Goal: Task Accomplishment & Management: Manage account settings

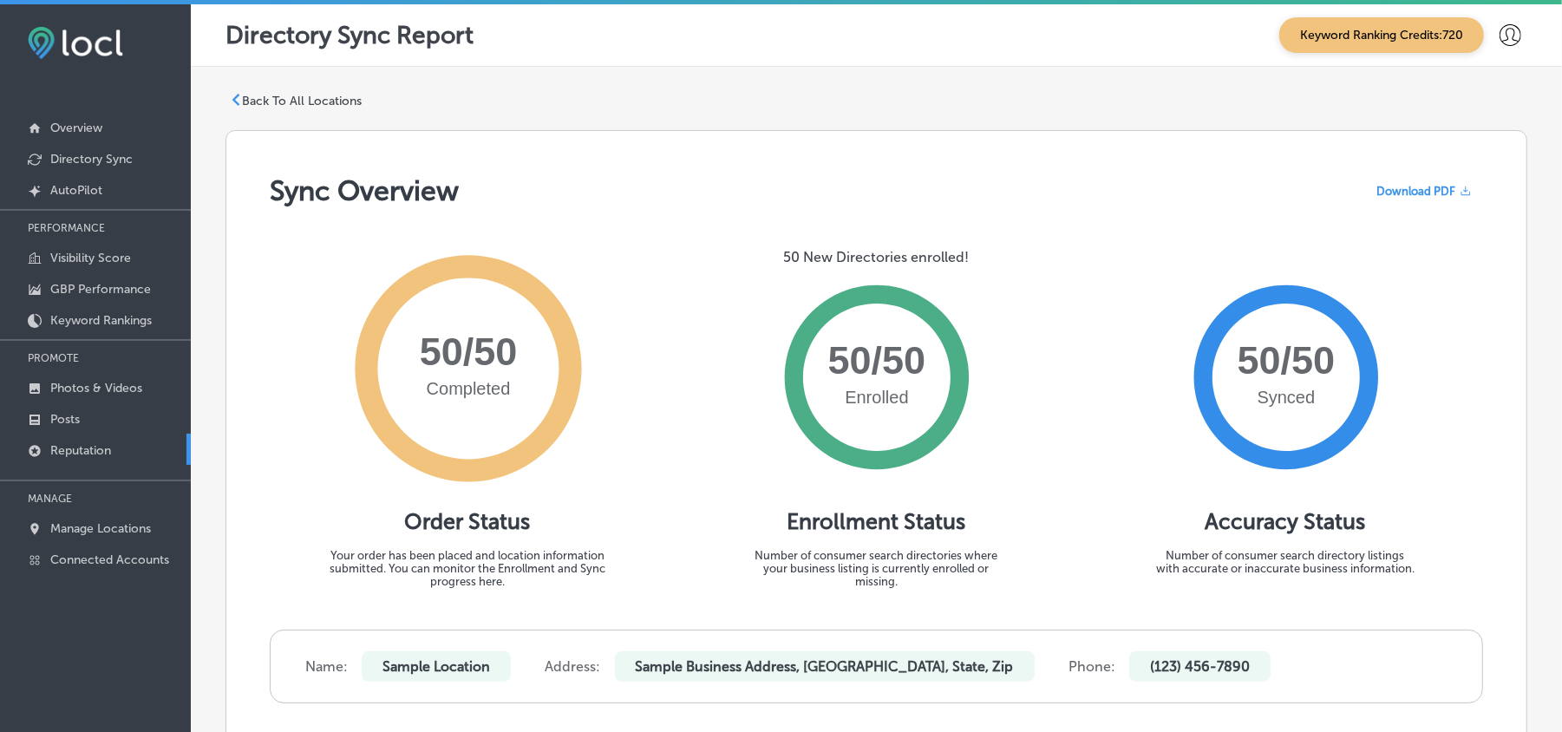
click at [77, 446] on p "Reputation" at bounding box center [80, 450] width 61 height 15
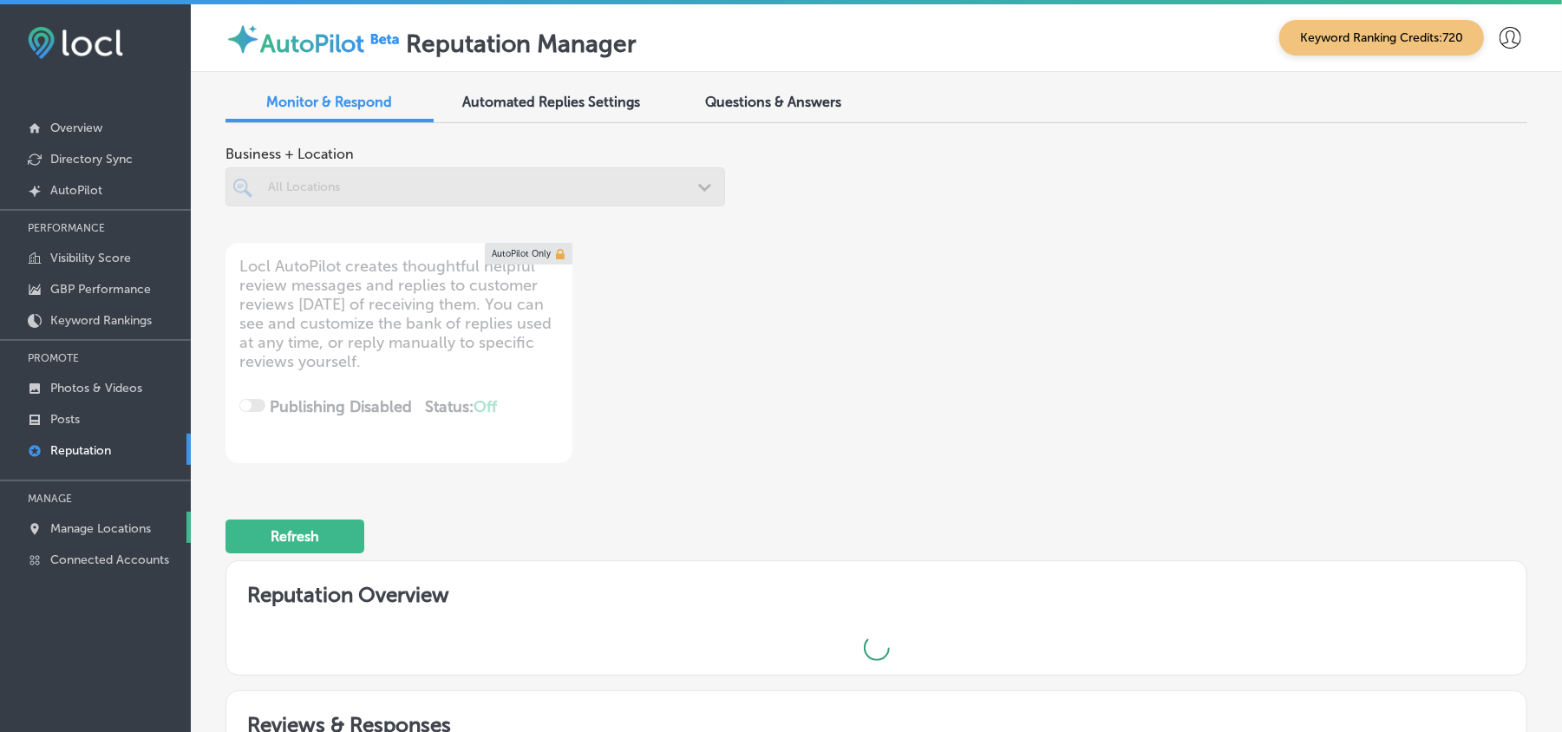
click at [109, 529] on p "Manage Locations" at bounding box center [100, 528] width 101 height 15
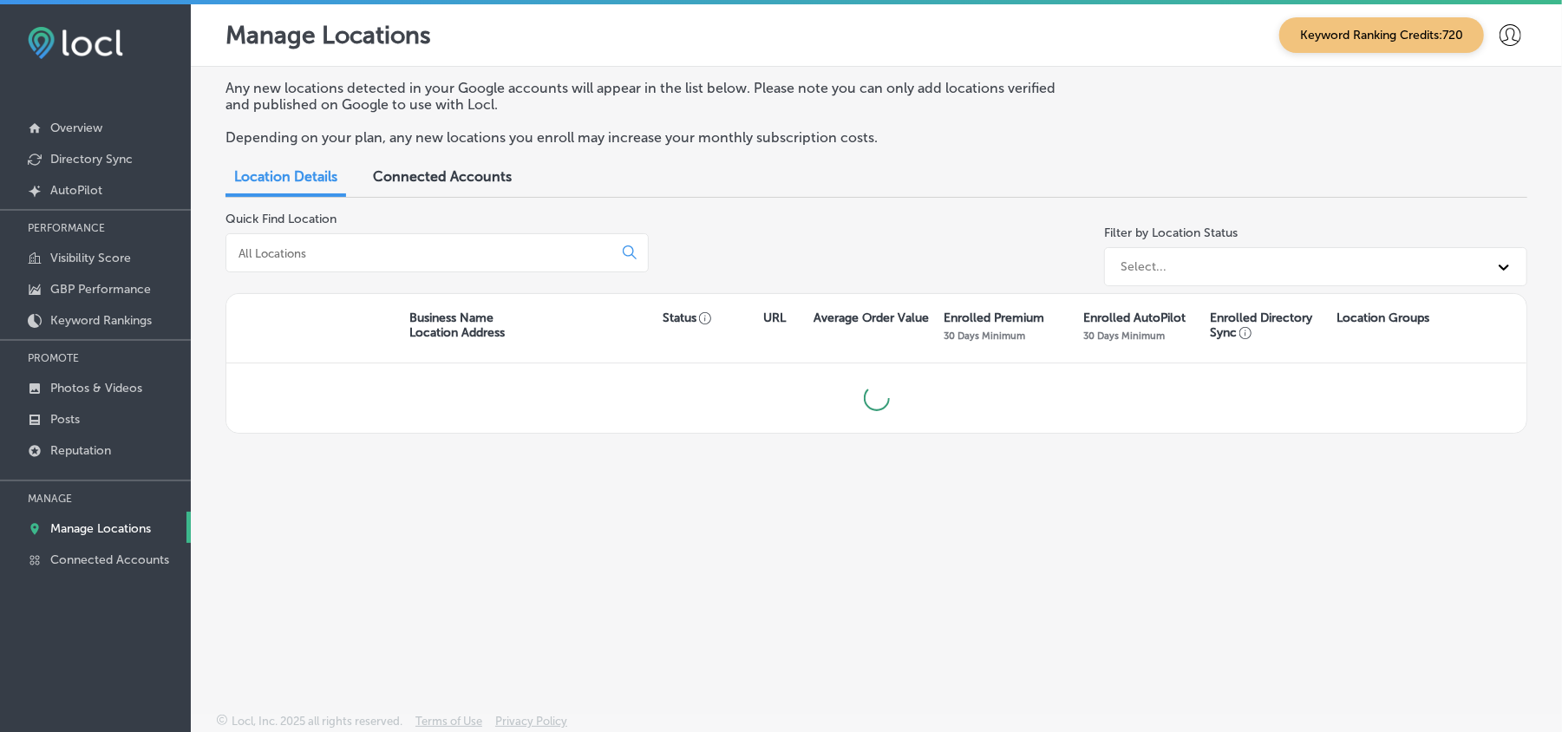
click at [348, 255] on input at bounding box center [423, 254] width 372 height 16
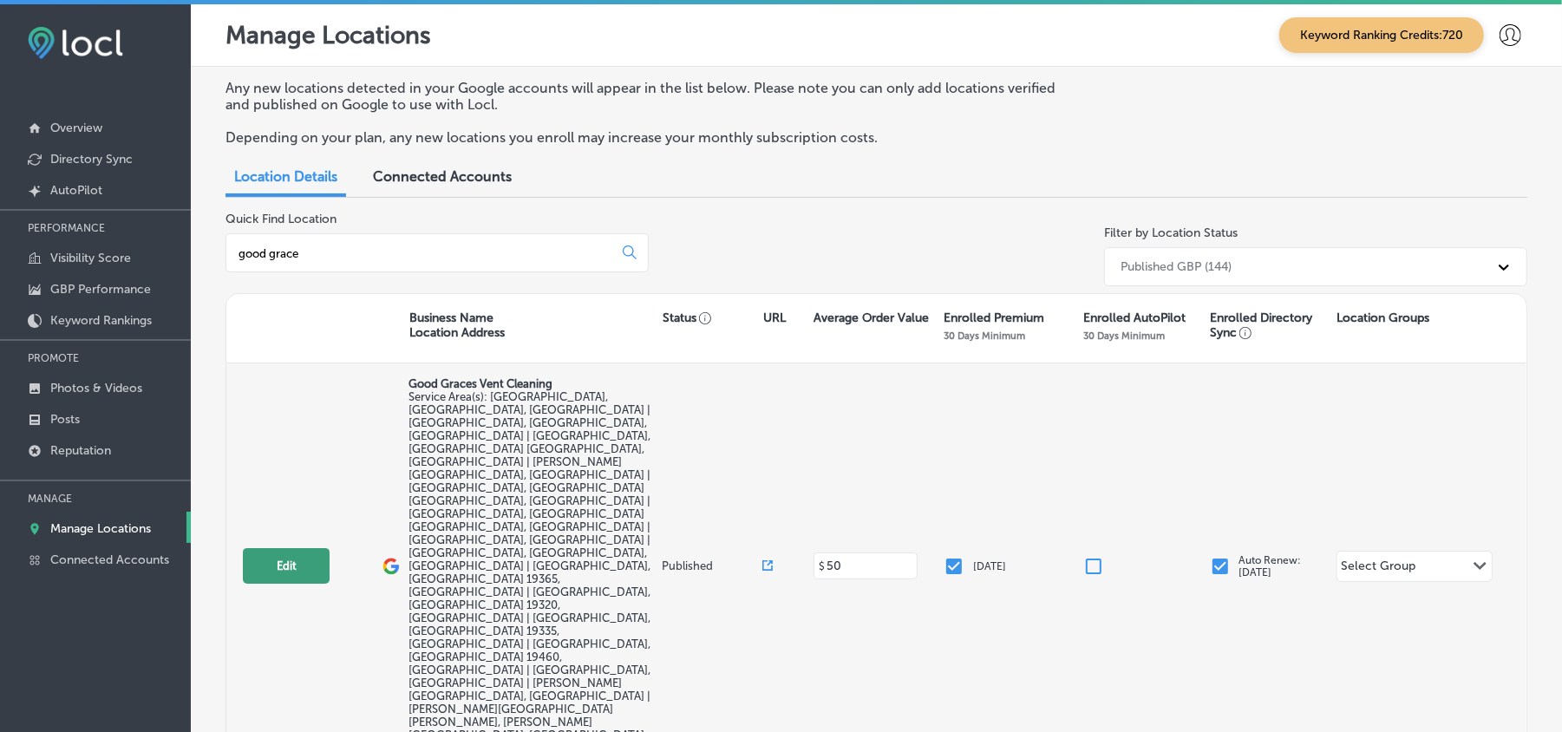
type input "good grace"
click at [267, 548] on button "Edit" at bounding box center [286, 566] width 87 height 36
select select "US"
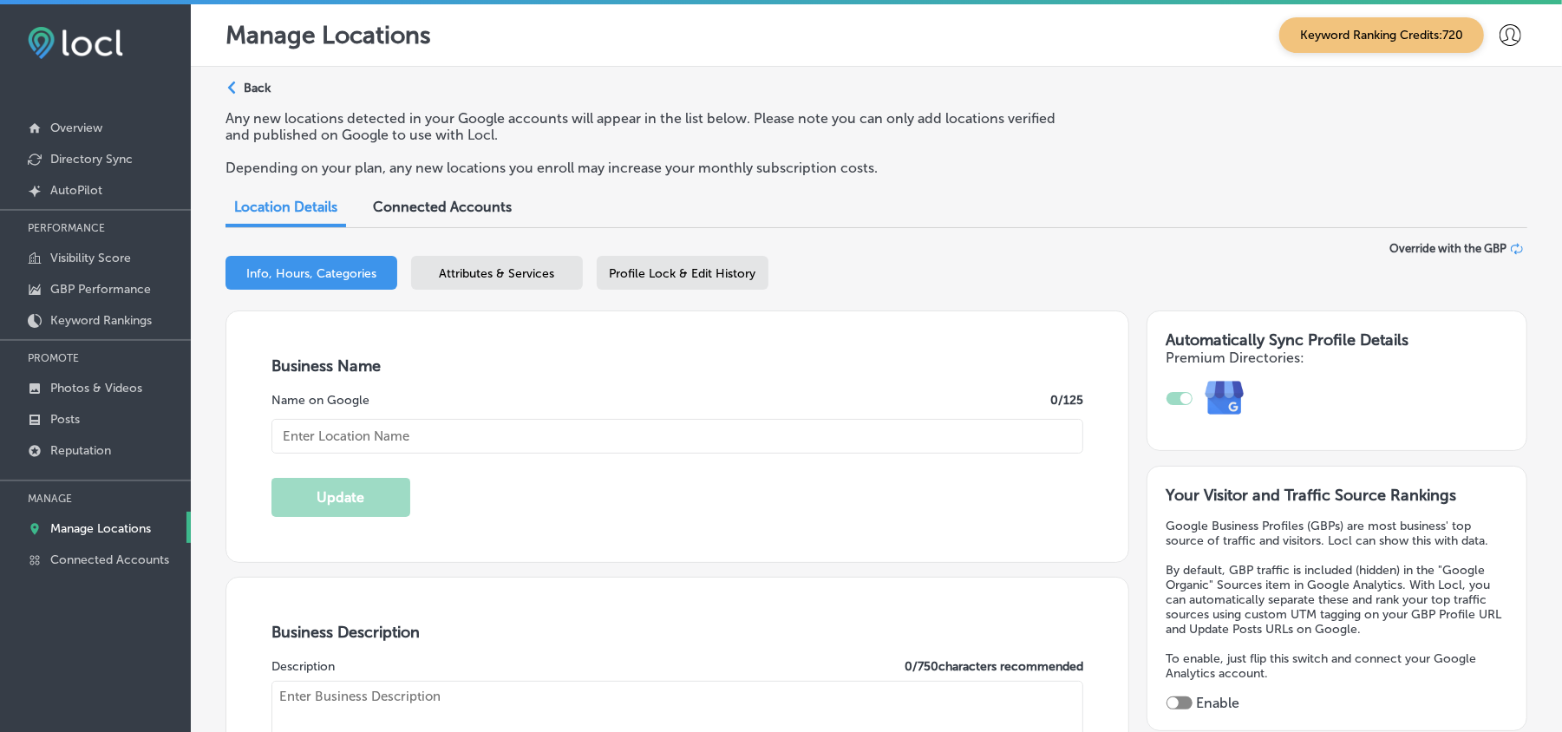
type input "Good Graces Vent Cleaning"
checkbox input "true"
type input "[STREET_ADDRESS][PERSON_NAME]"
type input "[GEOGRAPHIC_DATA][PERSON_NAME]"
type input "19380"
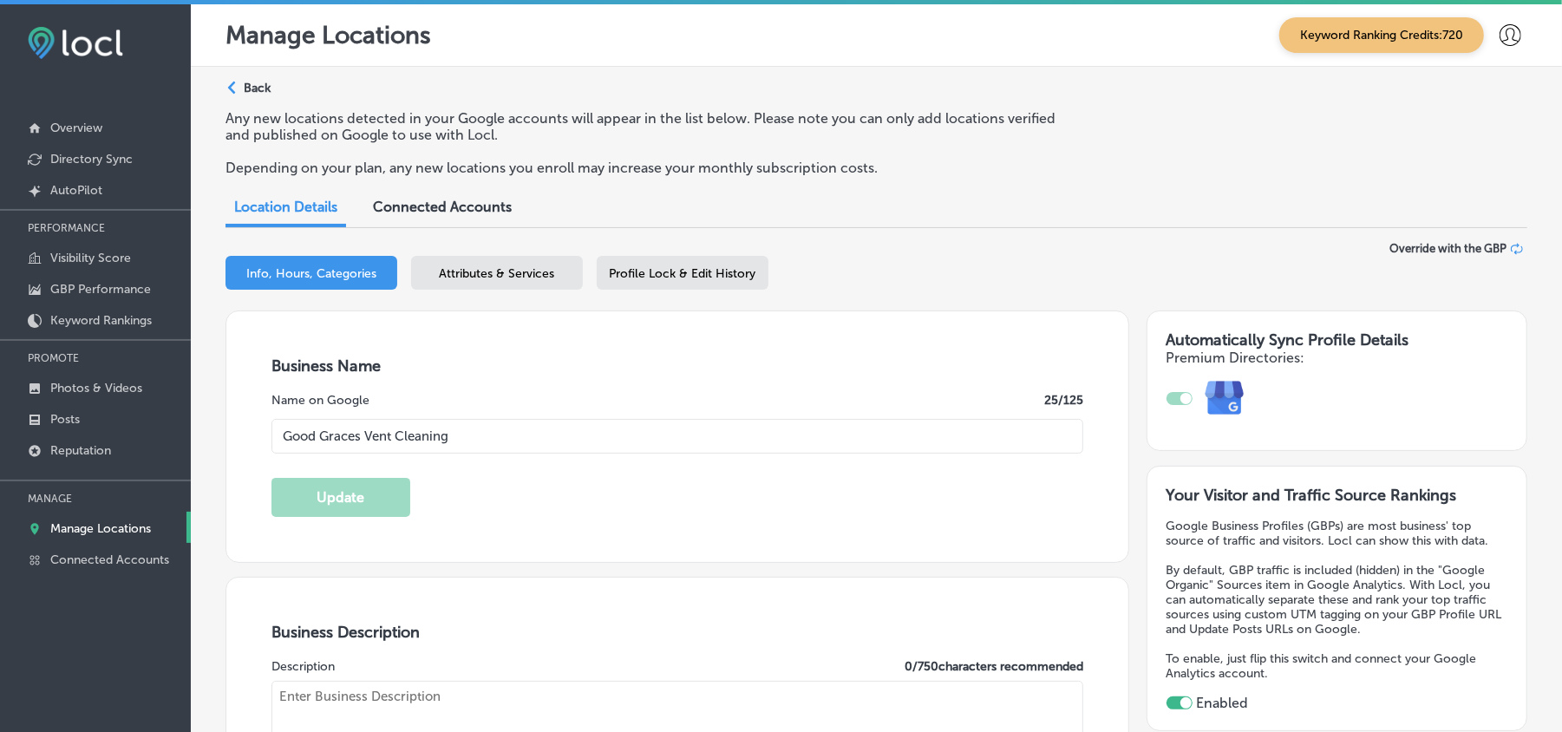
type input "US"
type input "[URL][DOMAIN_NAME]"
type textarea "Good Graces Vent Cleaning is your trusted local air duct cleaning company based…"
type input "[PHONE_NUMBER]"
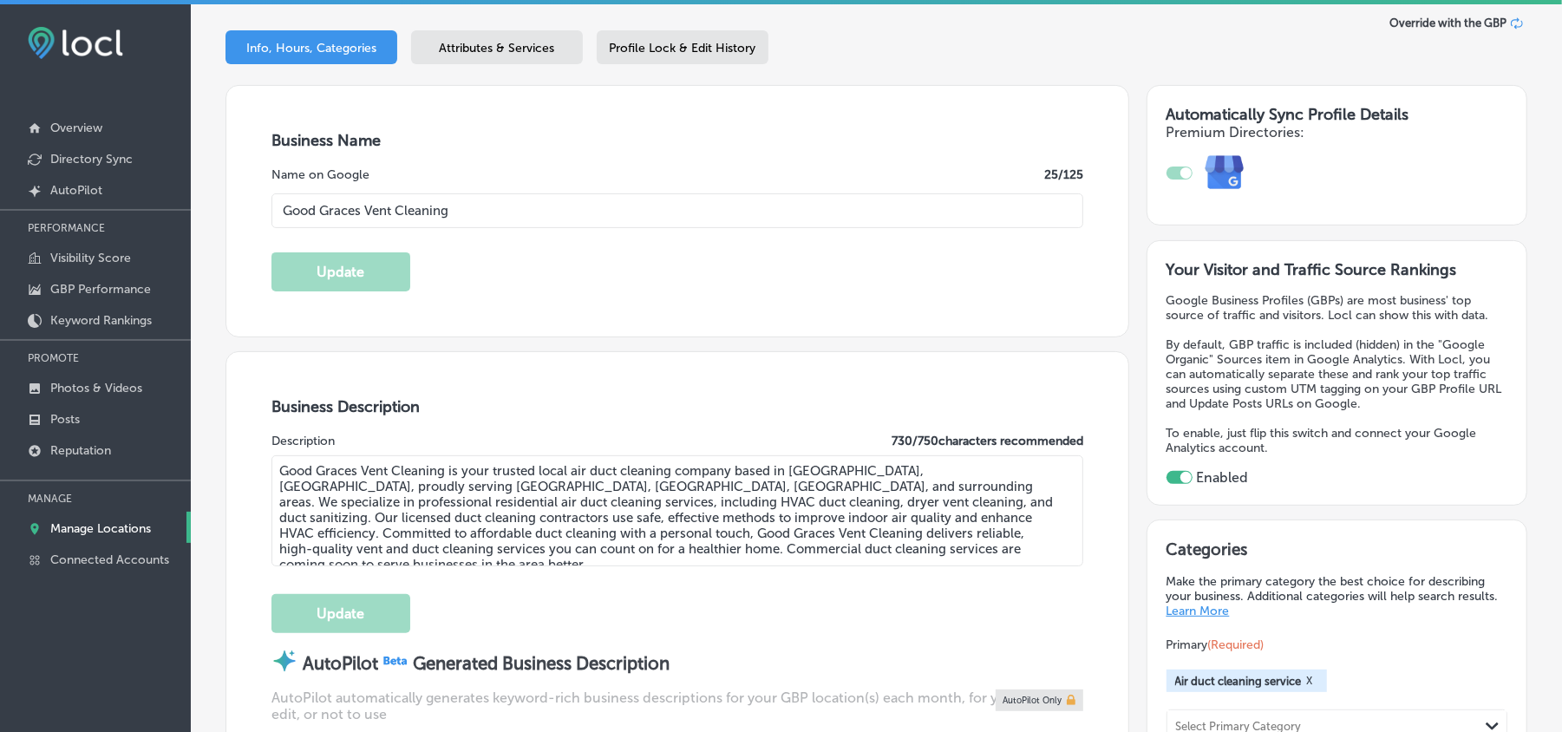
scroll to position [269, 0]
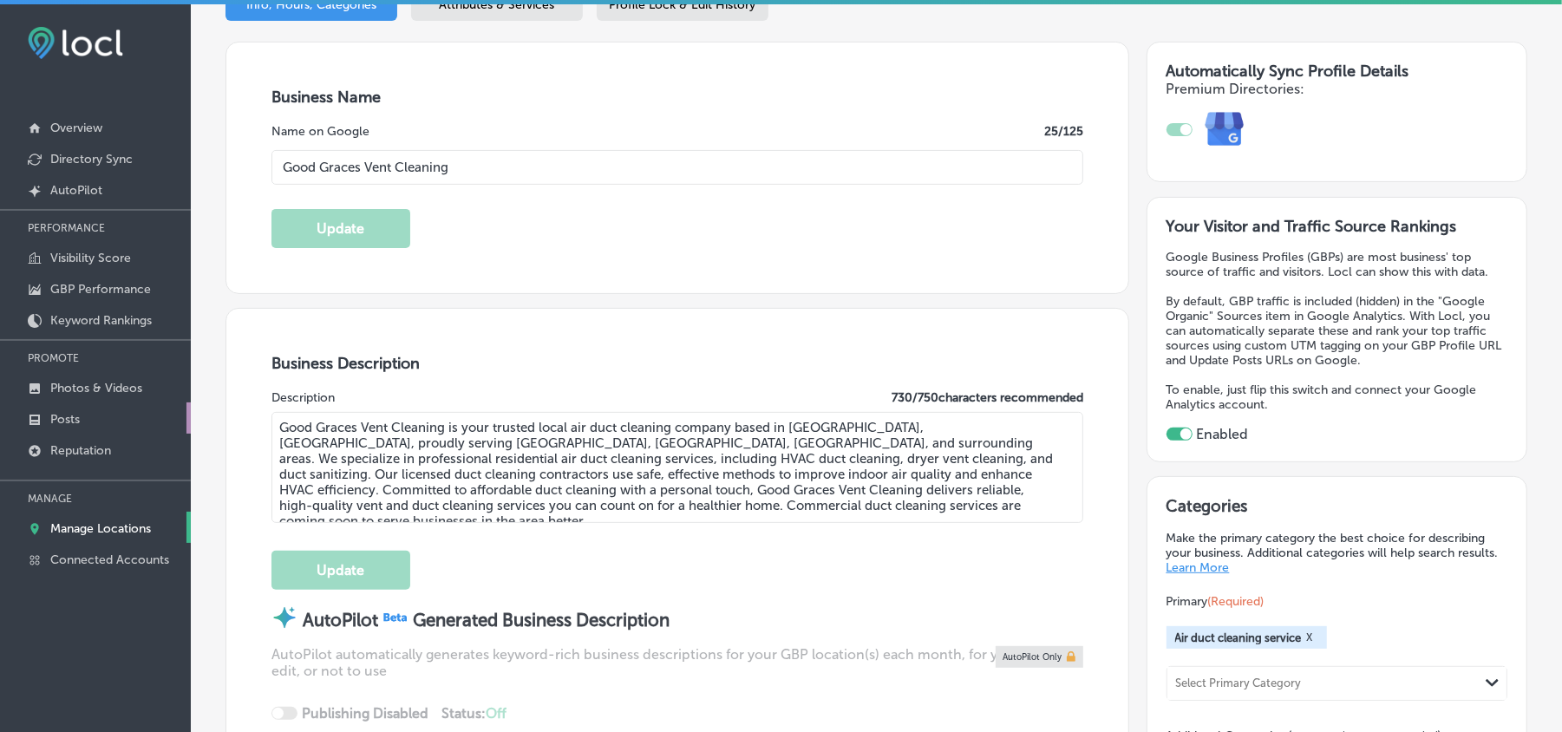
click at [54, 408] on link "Posts" at bounding box center [95, 418] width 191 height 31
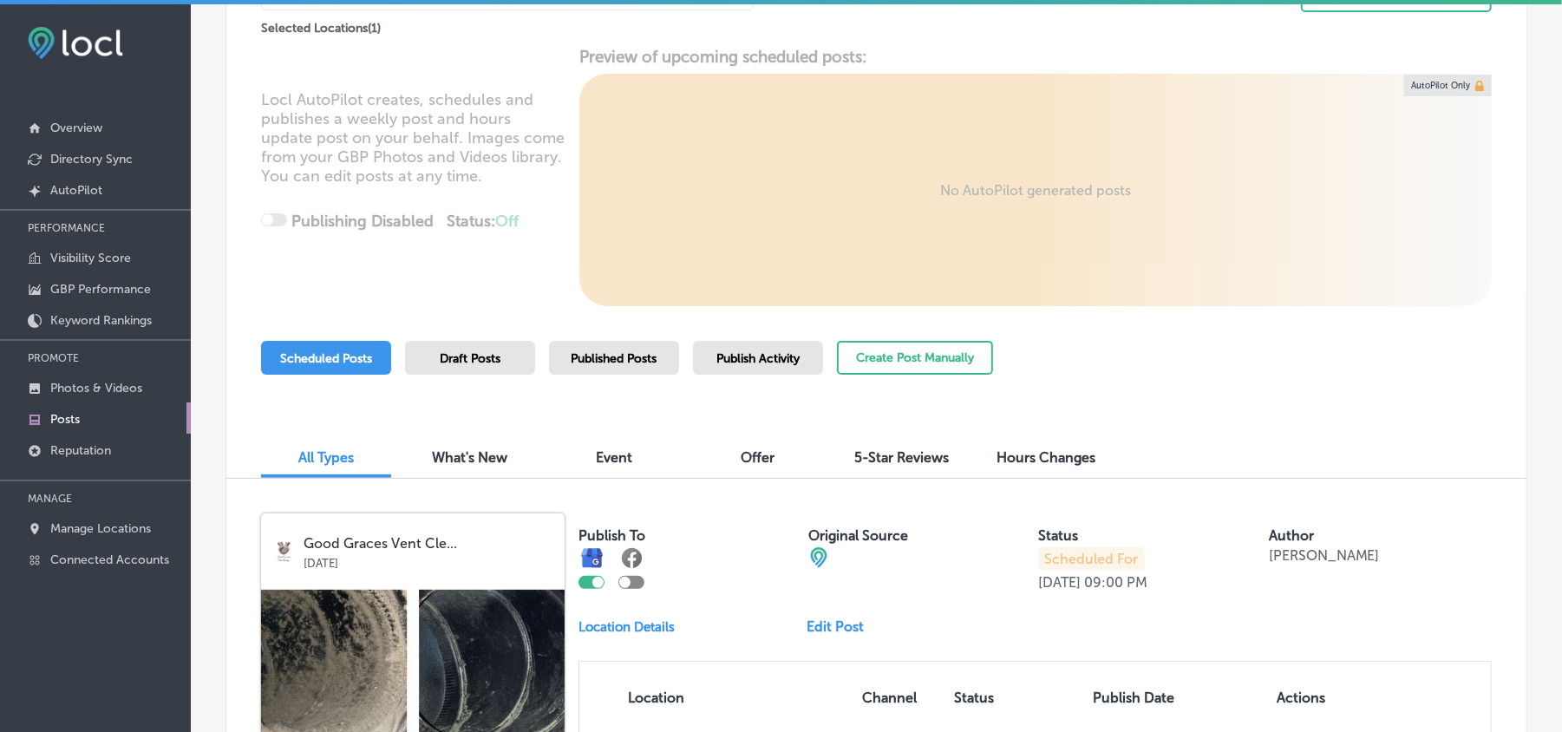
scroll to position [193, 0]
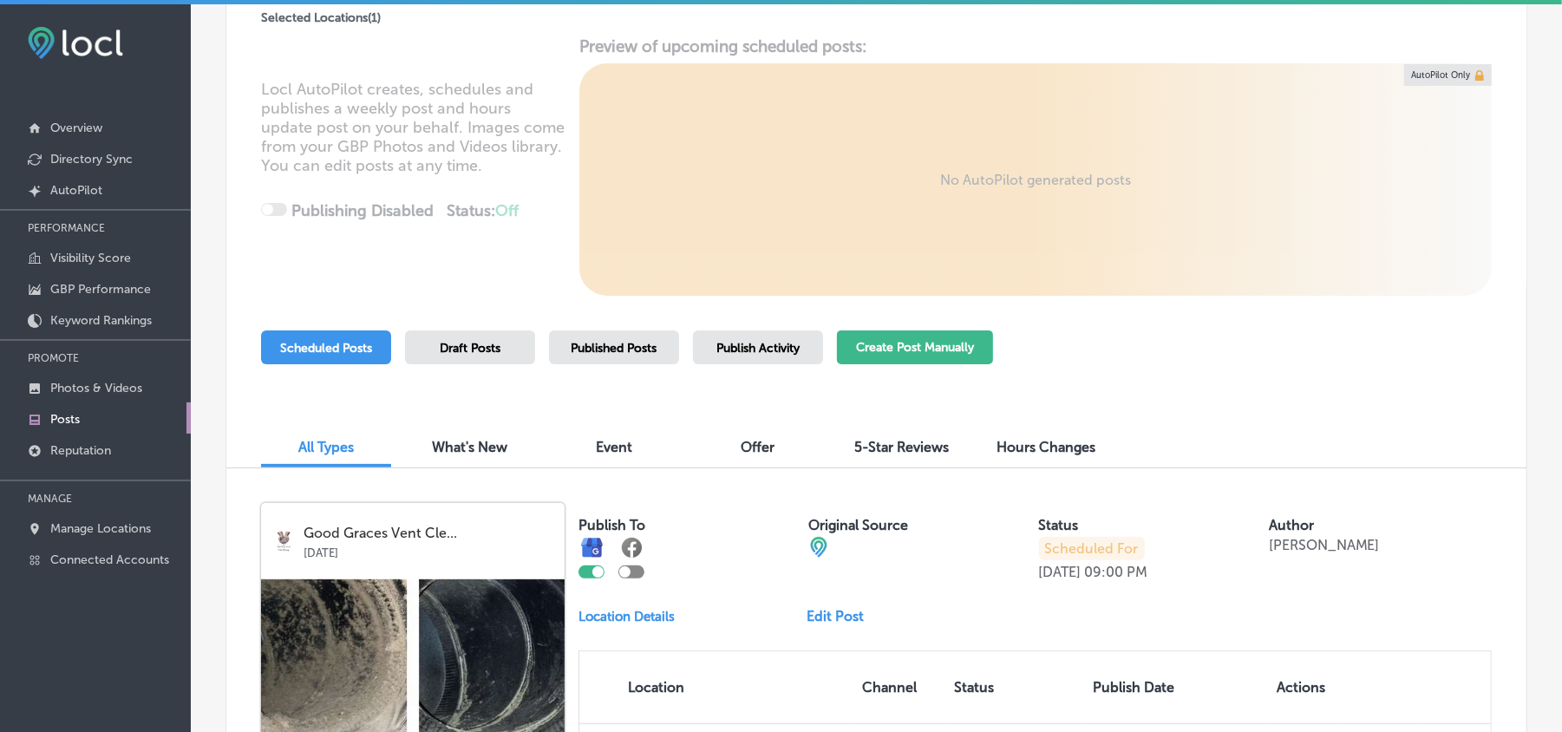
click at [918, 350] on button "Create Post Manually" at bounding box center [915, 348] width 156 height 34
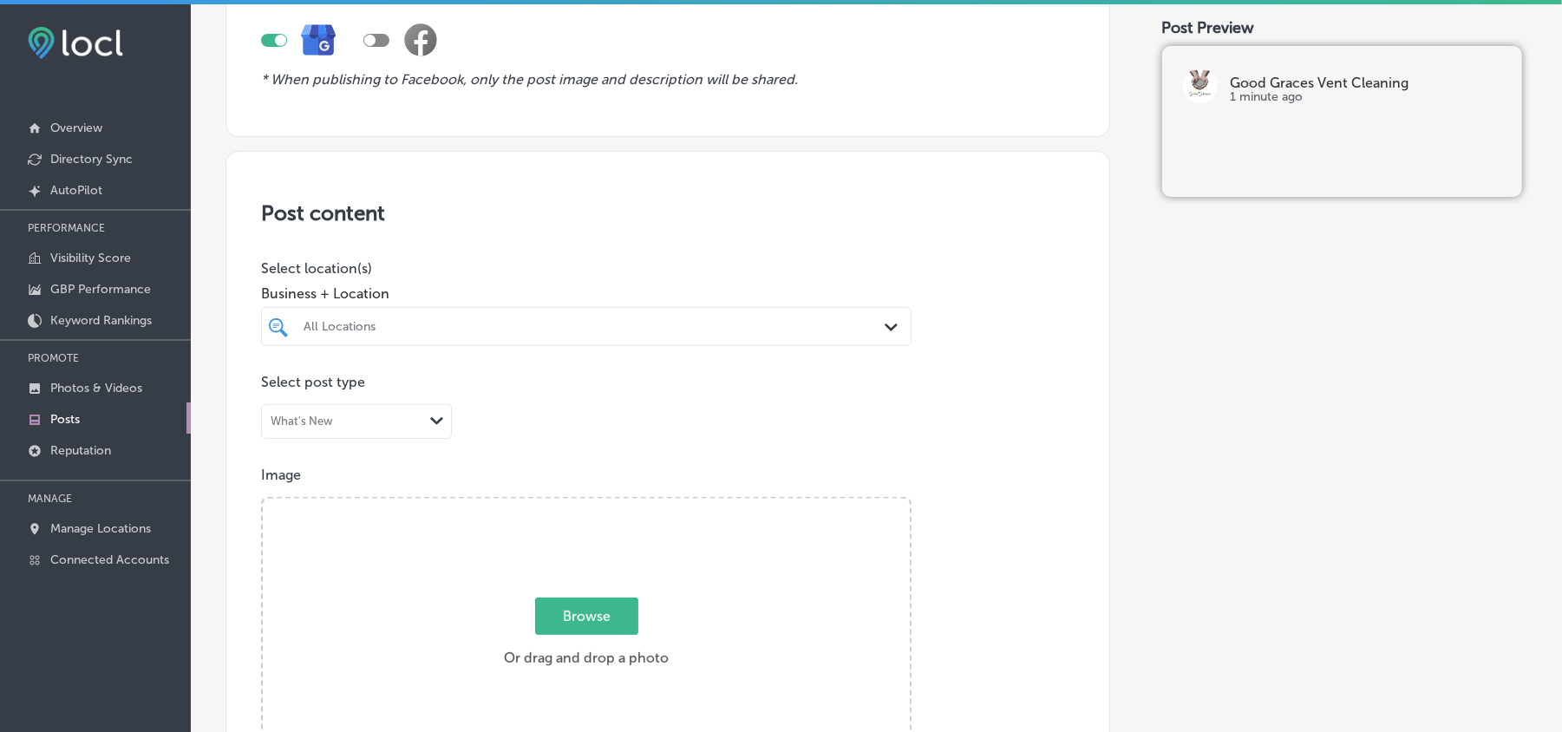
scroll to position [385, 0]
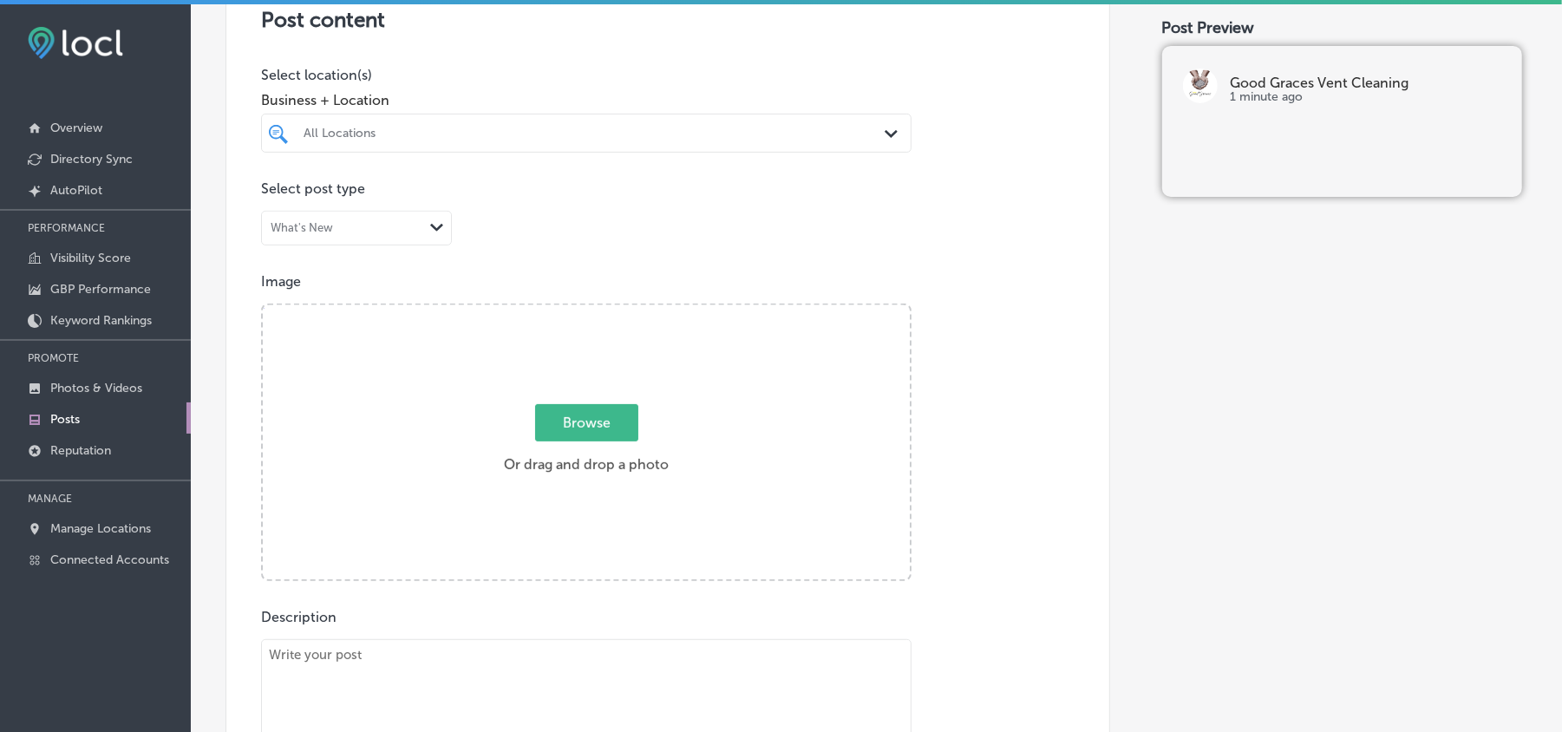
click at [885, 129] on div "Path Created with Sketch." at bounding box center [894, 134] width 19 height 19
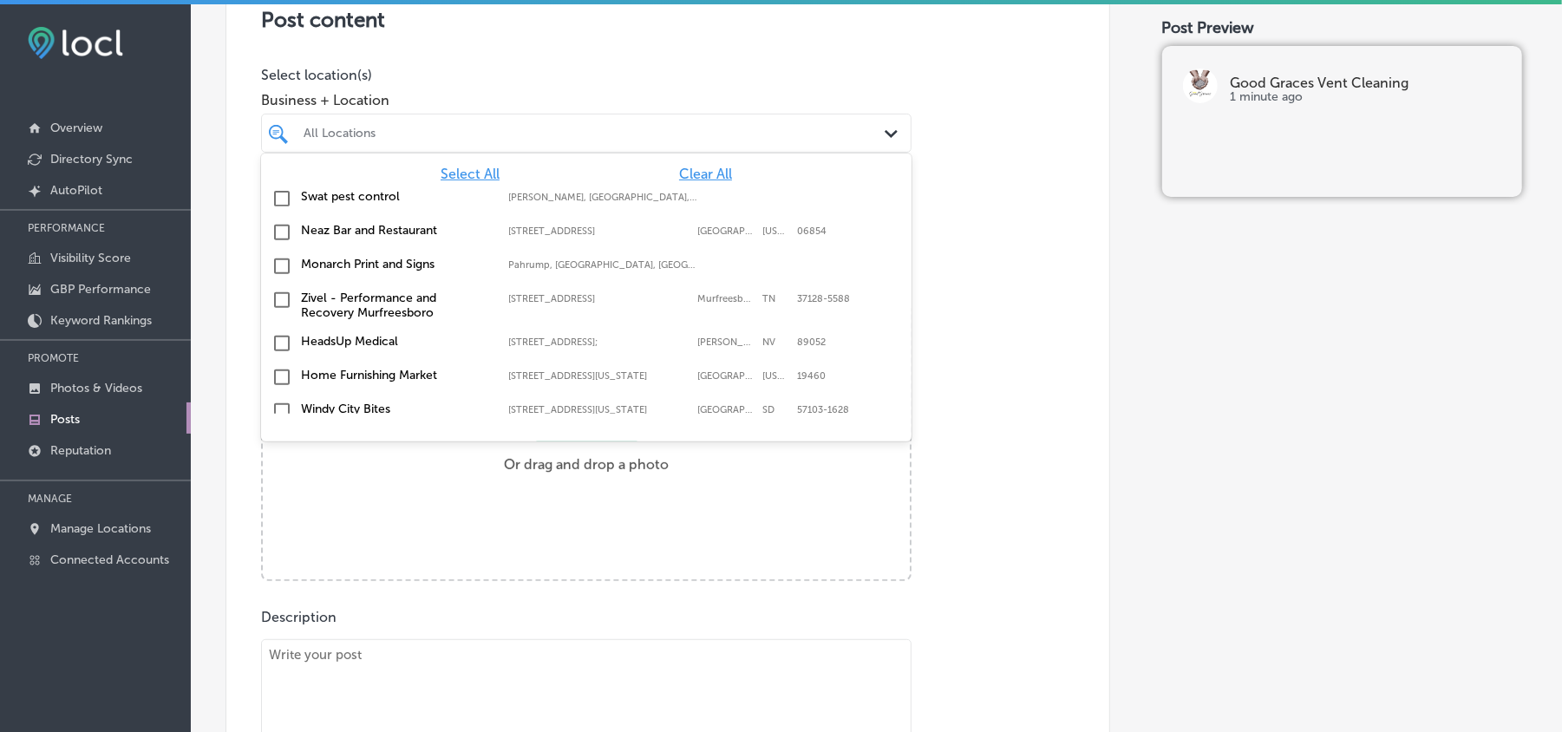
click at [712, 168] on span "Clear All" at bounding box center [705, 174] width 53 height 16
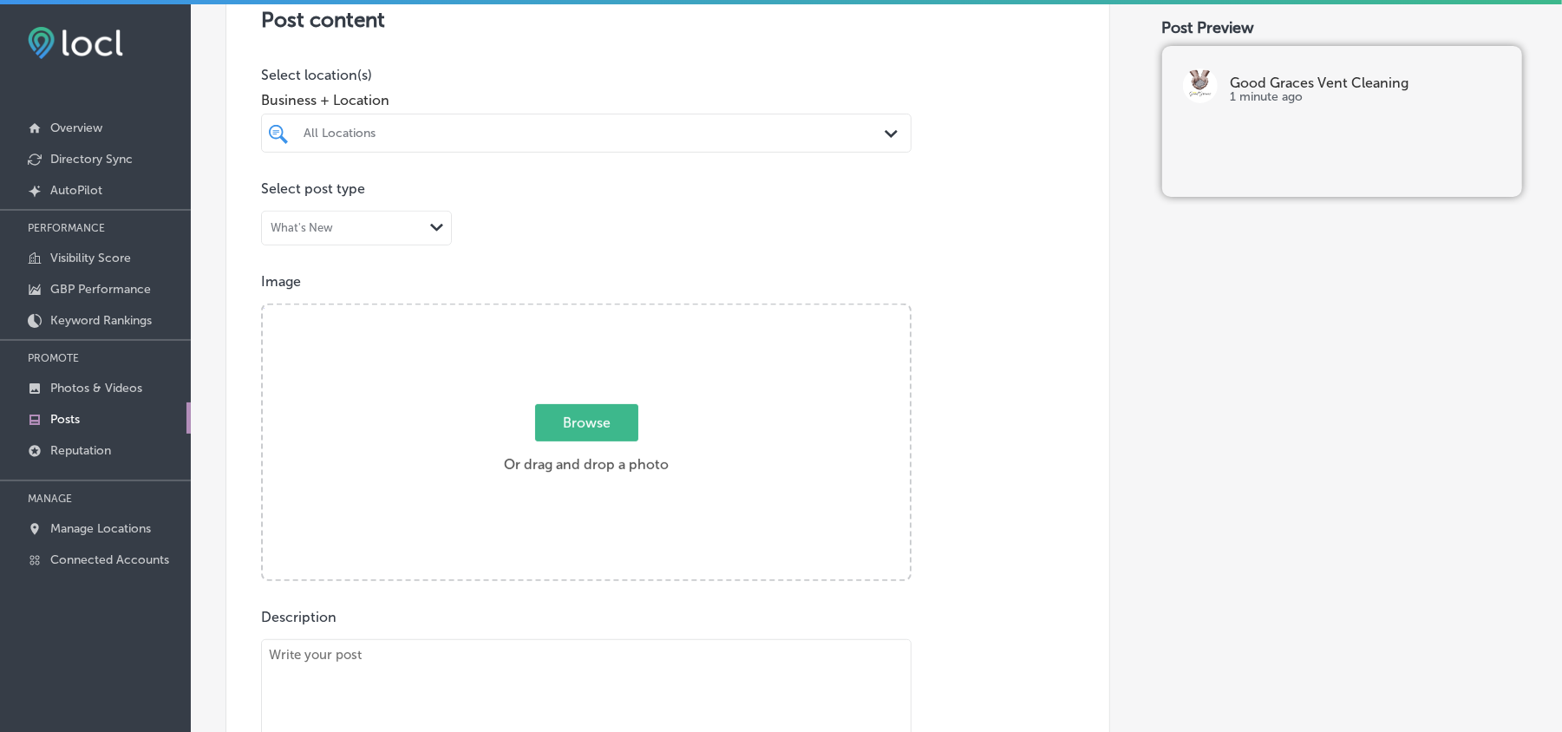
click at [584, 133] on div "All Locations" at bounding box center [595, 133] width 583 height 15
click at [278, 196] on input "checkbox" at bounding box center [282, 198] width 21 height 21
type input "good"
click at [602, 82] on p "Select location(s)" at bounding box center [586, 75] width 651 height 16
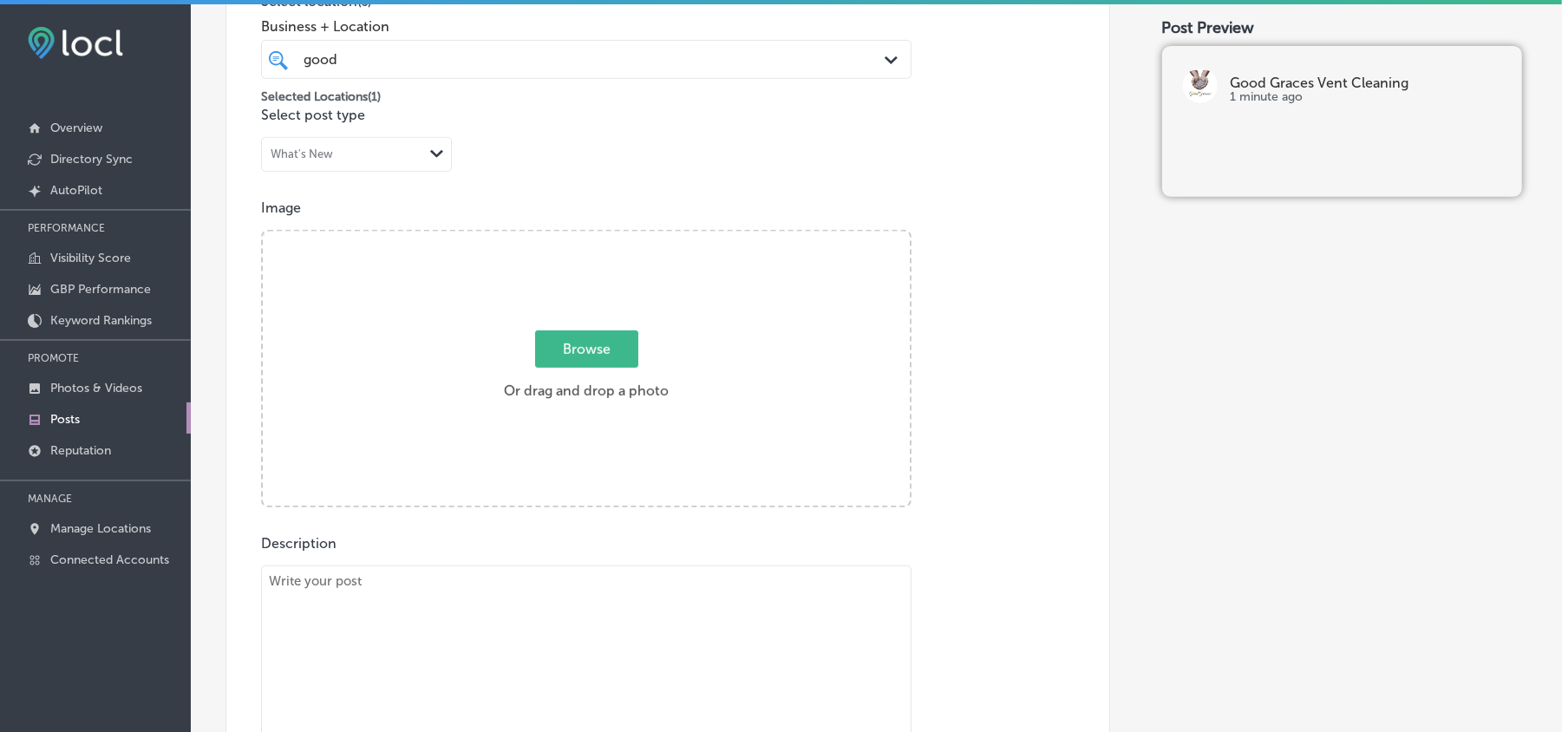
scroll to position [501, 0]
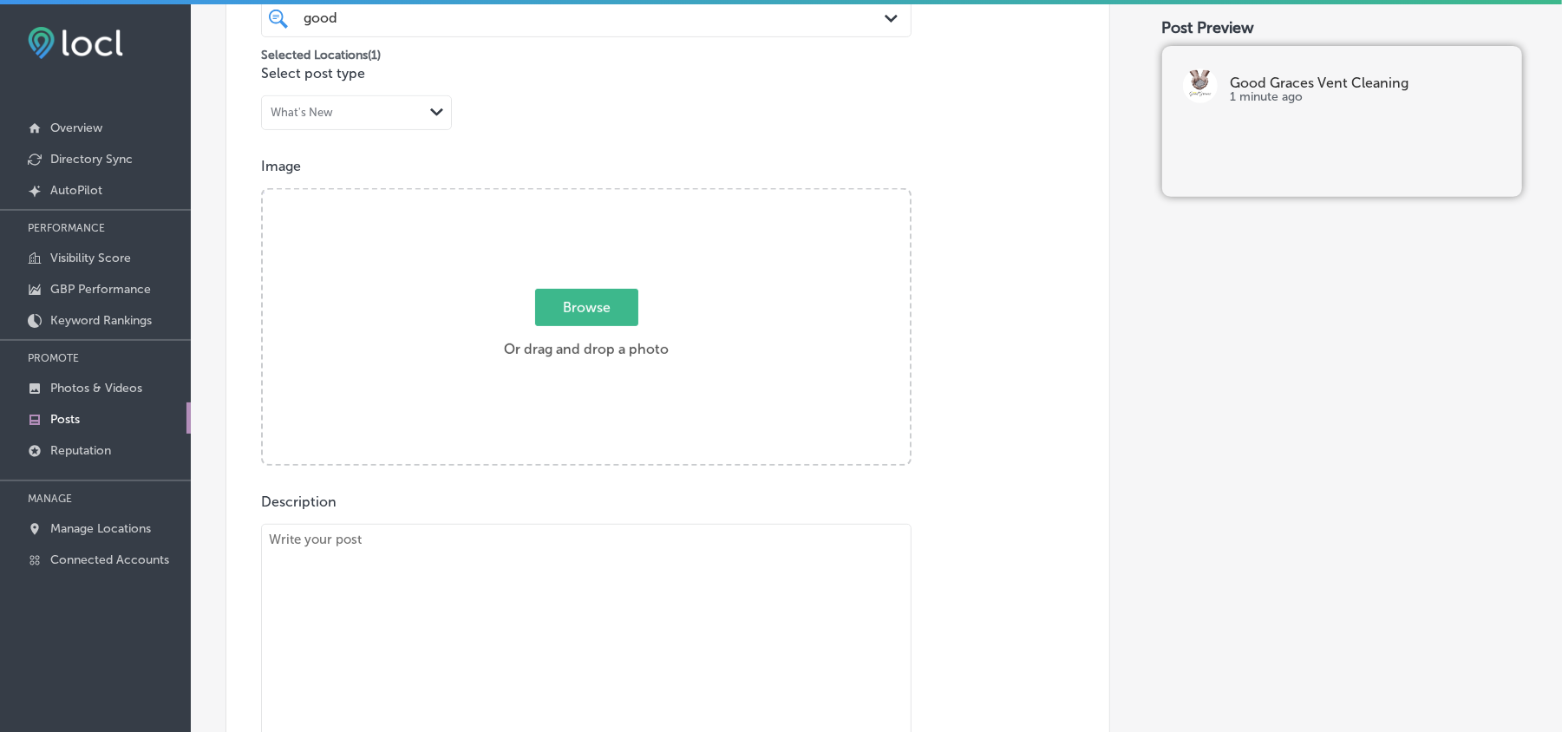
click at [505, 587] on textarea at bounding box center [586, 645] width 651 height 243
paste textarea "Good Graces Vent Cleaning proudly serves [GEOGRAPHIC_DATA], King of Prussia, an…"
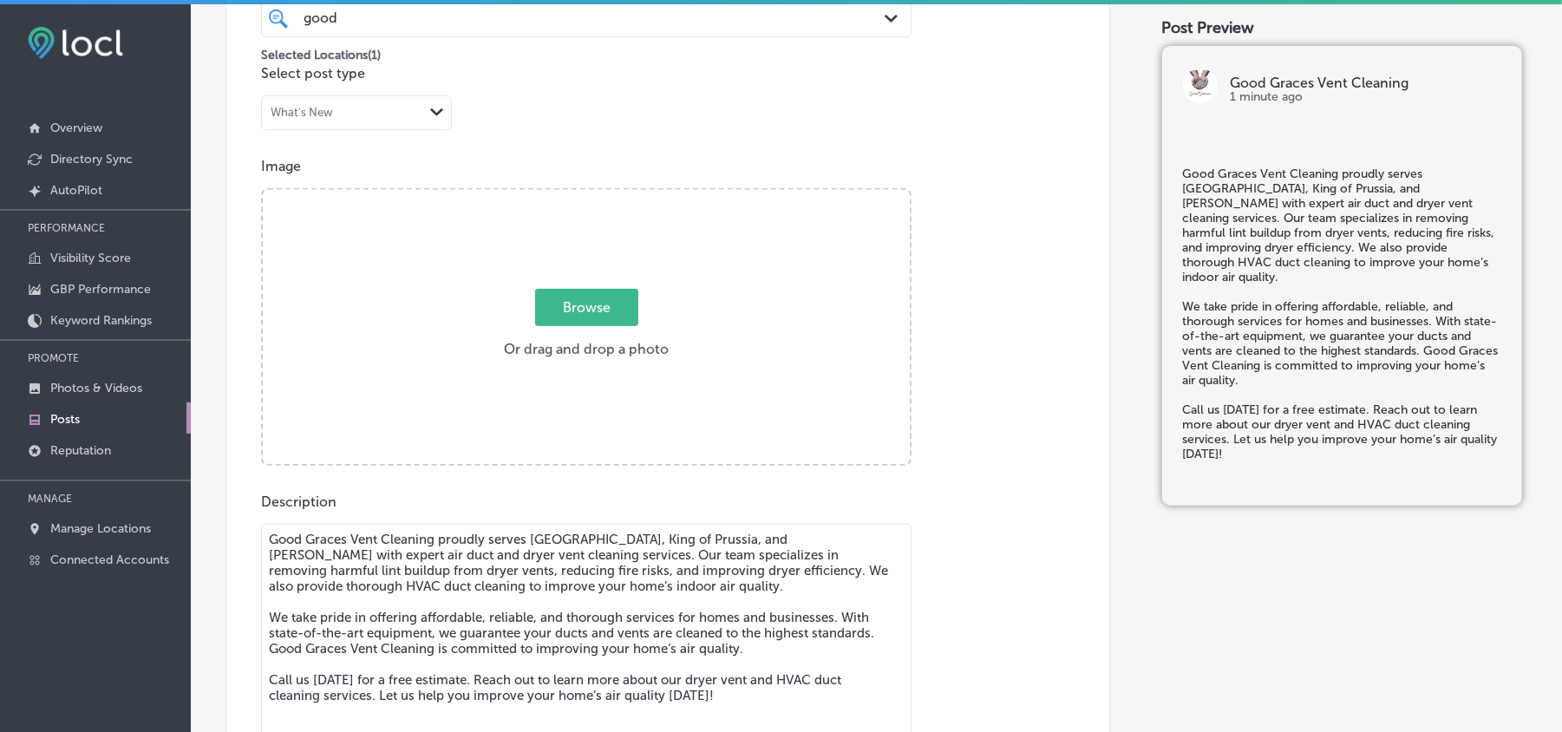
type textarea "Good Graces Vent Cleaning proudly serves [GEOGRAPHIC_DATA], King of Prussia, an…"
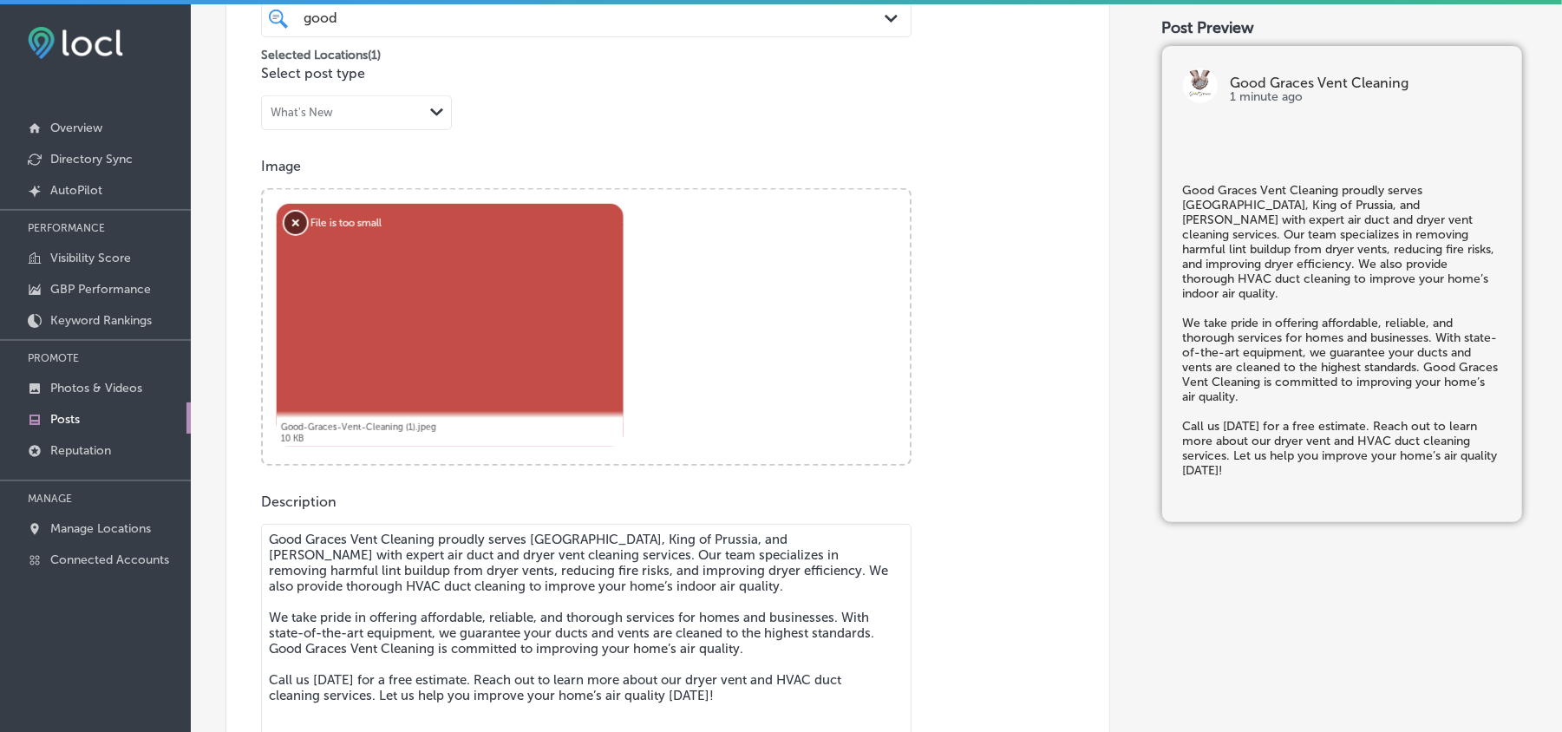
click at [292, 226] on button "Remove" at bounding box center [296, 223] width 23 height 23
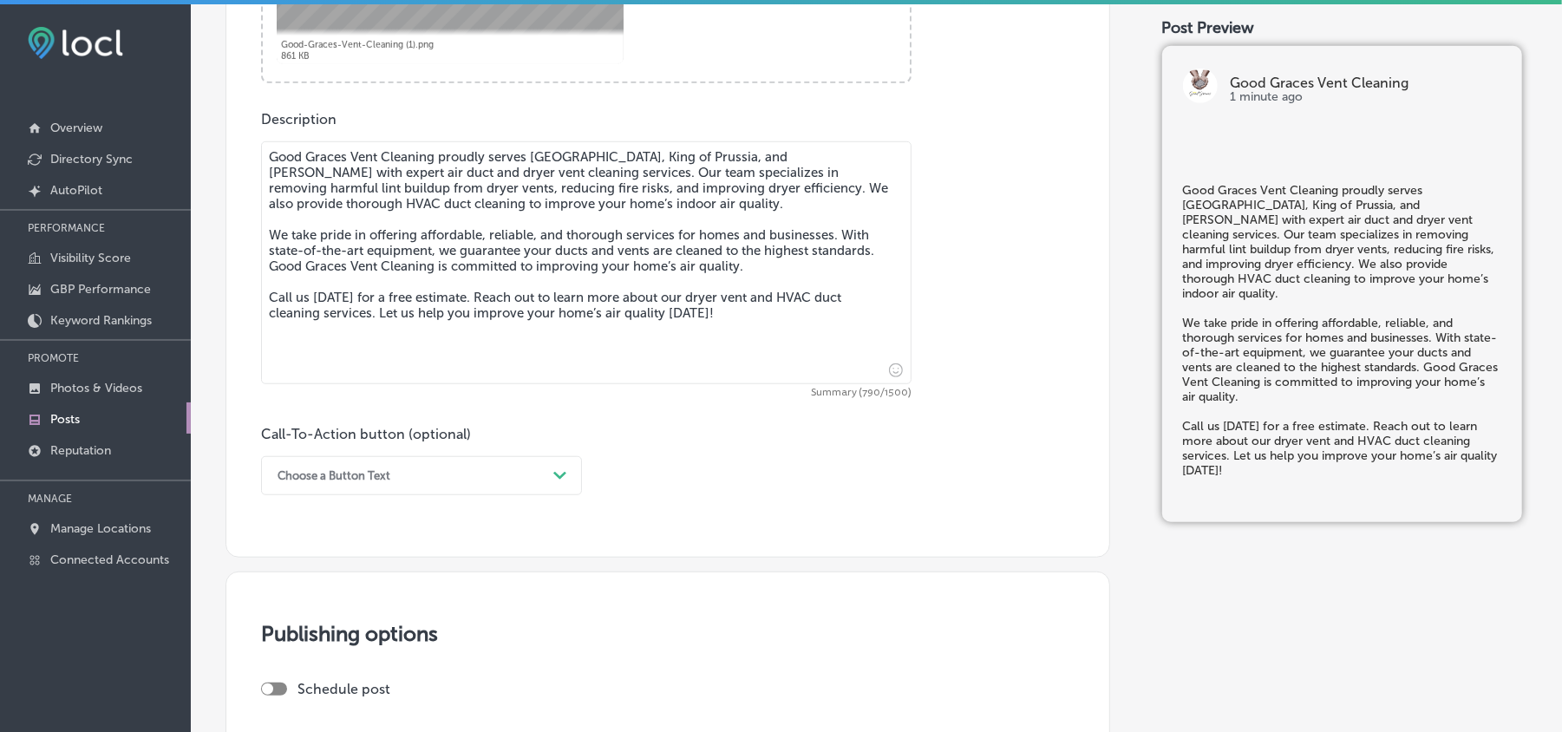
scroll to position [887, 0]
click at [553, 473] on icon "Path Created with Sketch." at bounding box center [559, 472] width 13 height 8
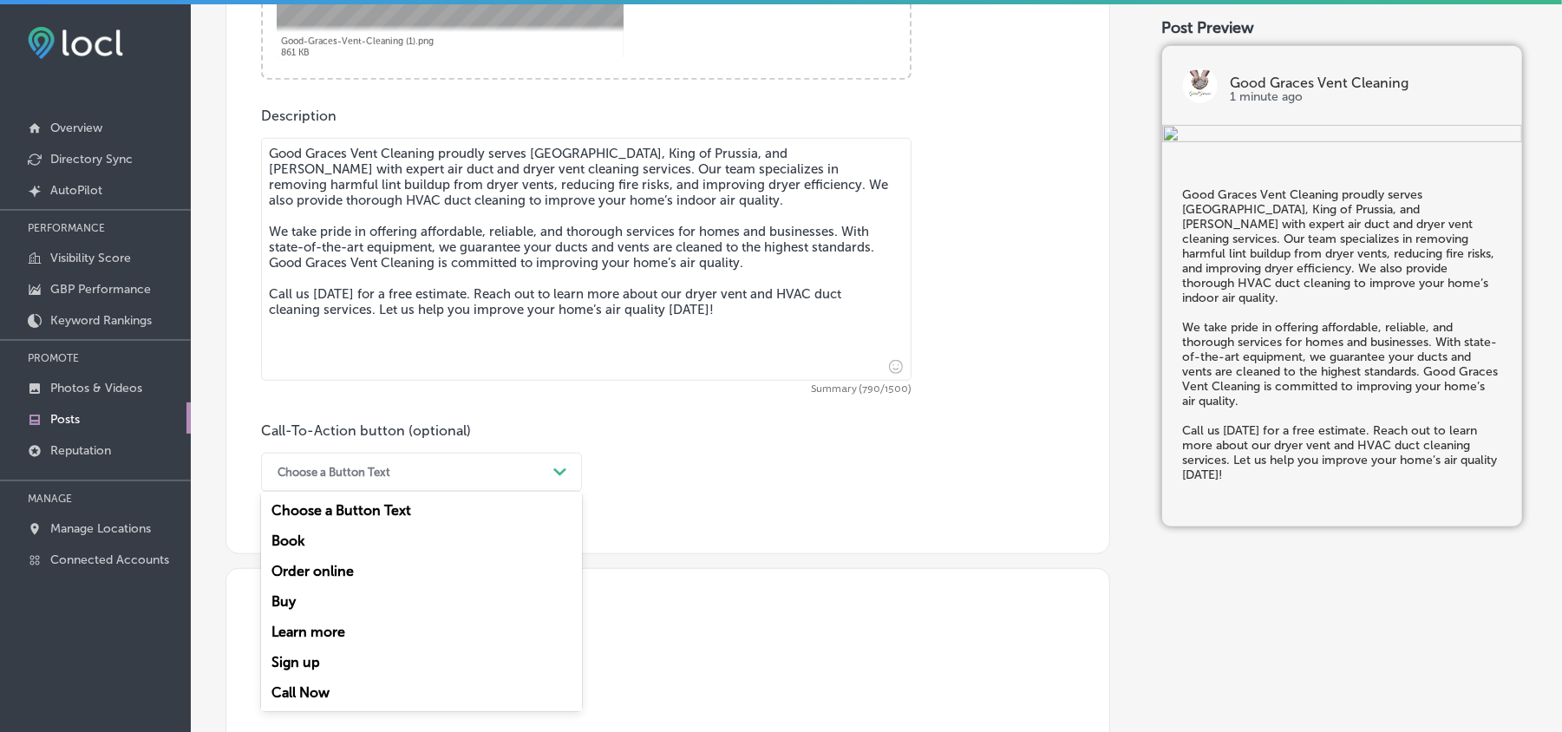
click at [317, 682] on div "Call Now" at bounding box center [421, 693] width 321 height 30
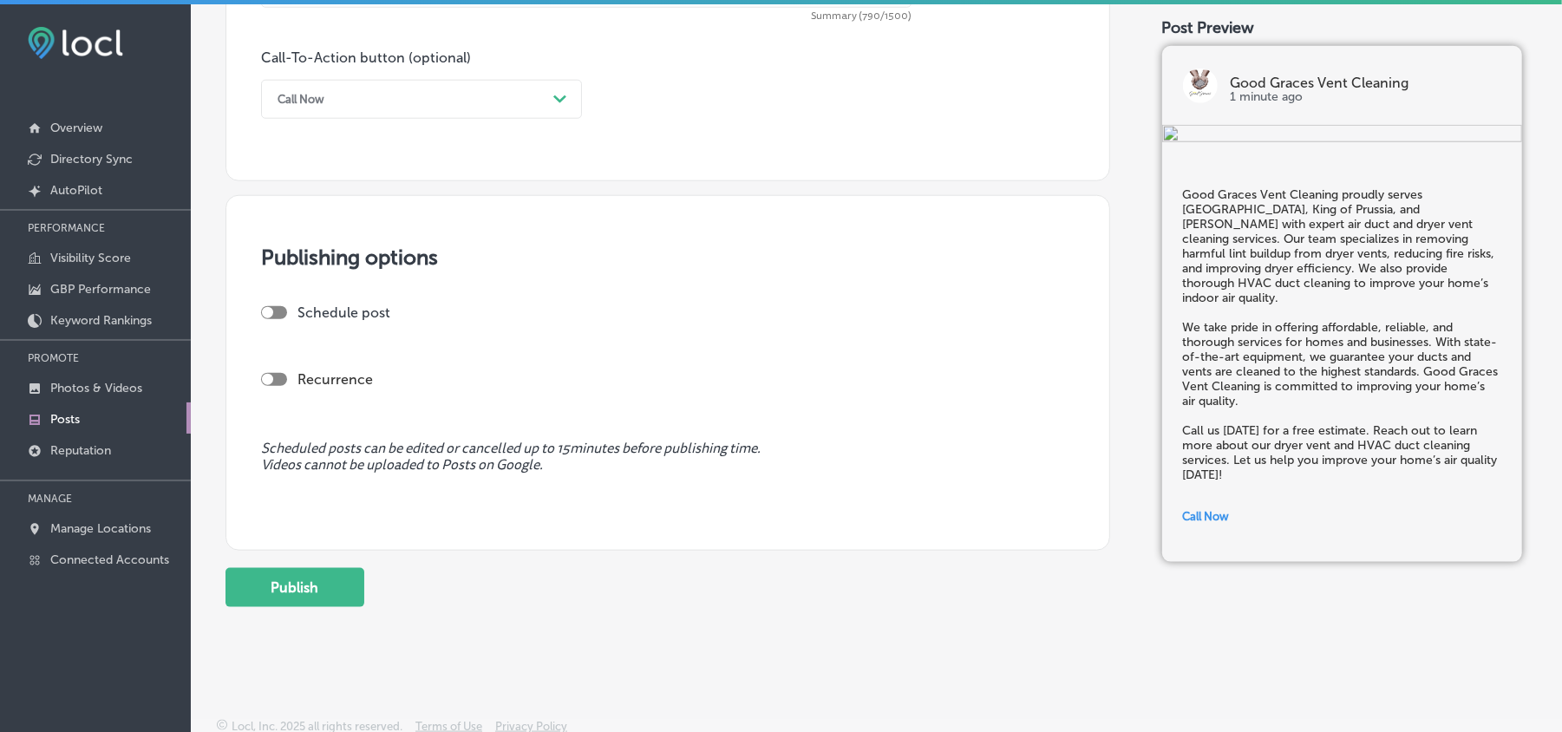
scroll to position [1267, 0]
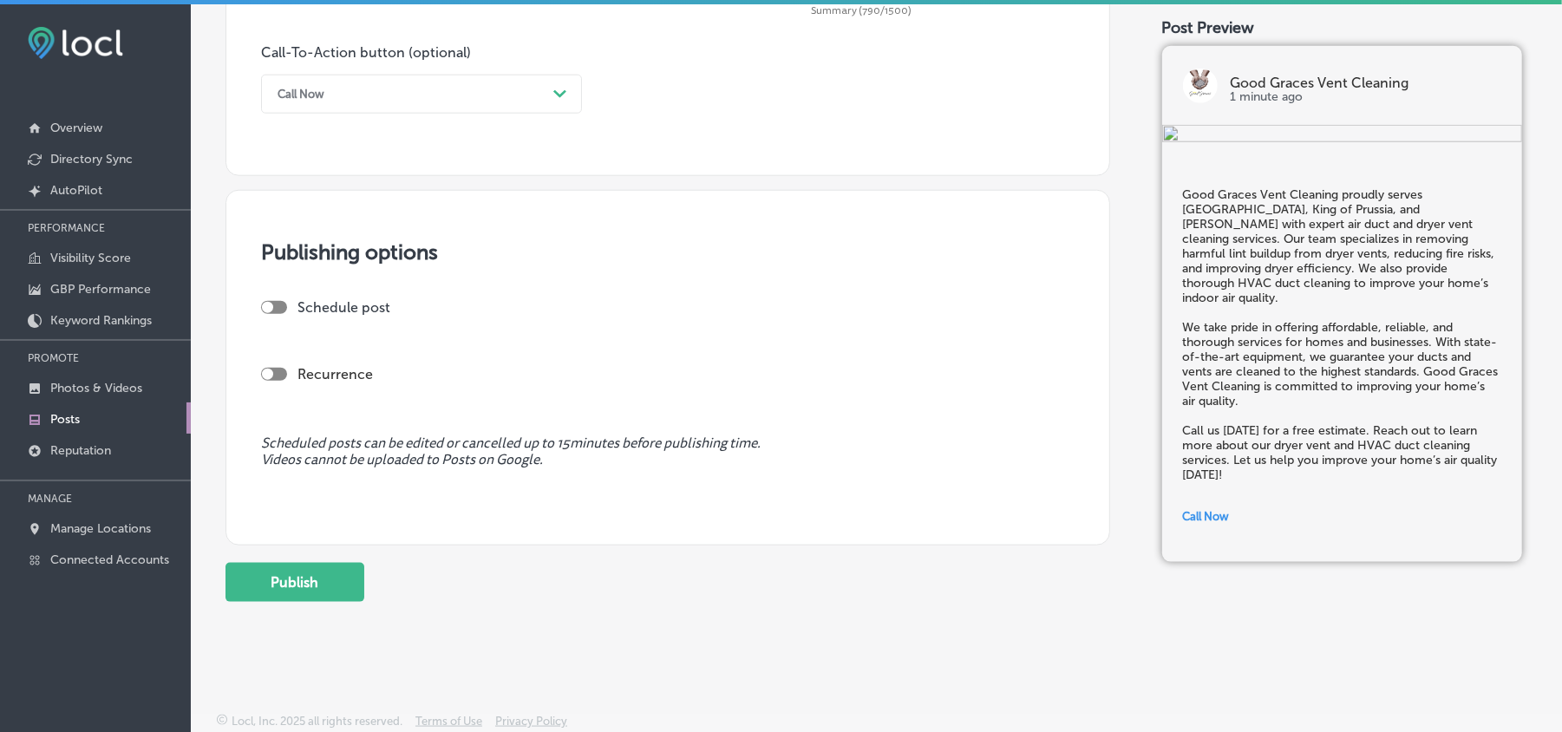
click at [265, 302] on div at bounding box center [267, 307] width 11 height 11
checkbox input "true"
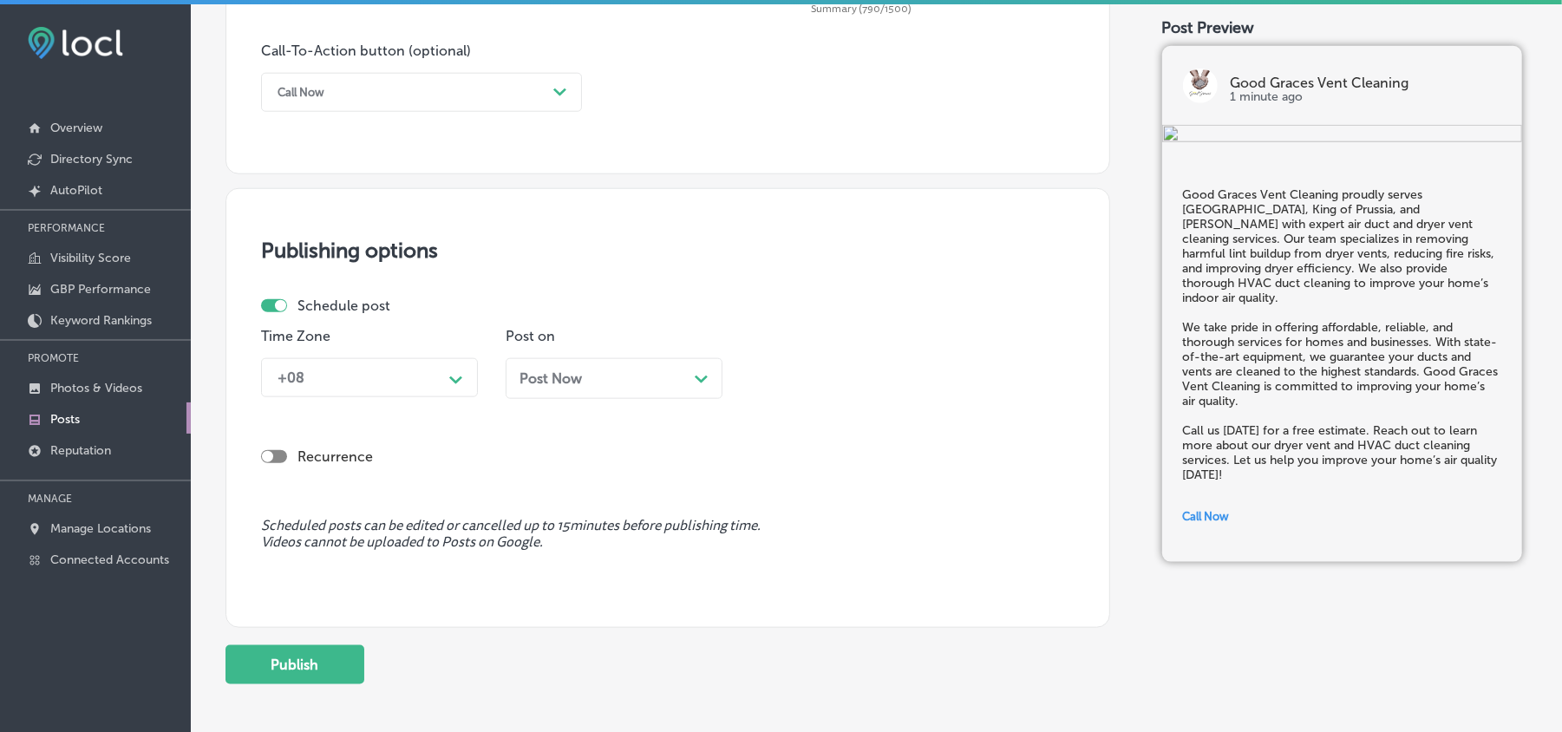
click at [421, 357] on div "Time Zone +08 Path Created with Sketch." at bounding box center [369, 370] width 217 height 84
click at [418, 375] on div "+08" at bounding box center [355, 378] width 173 height 30
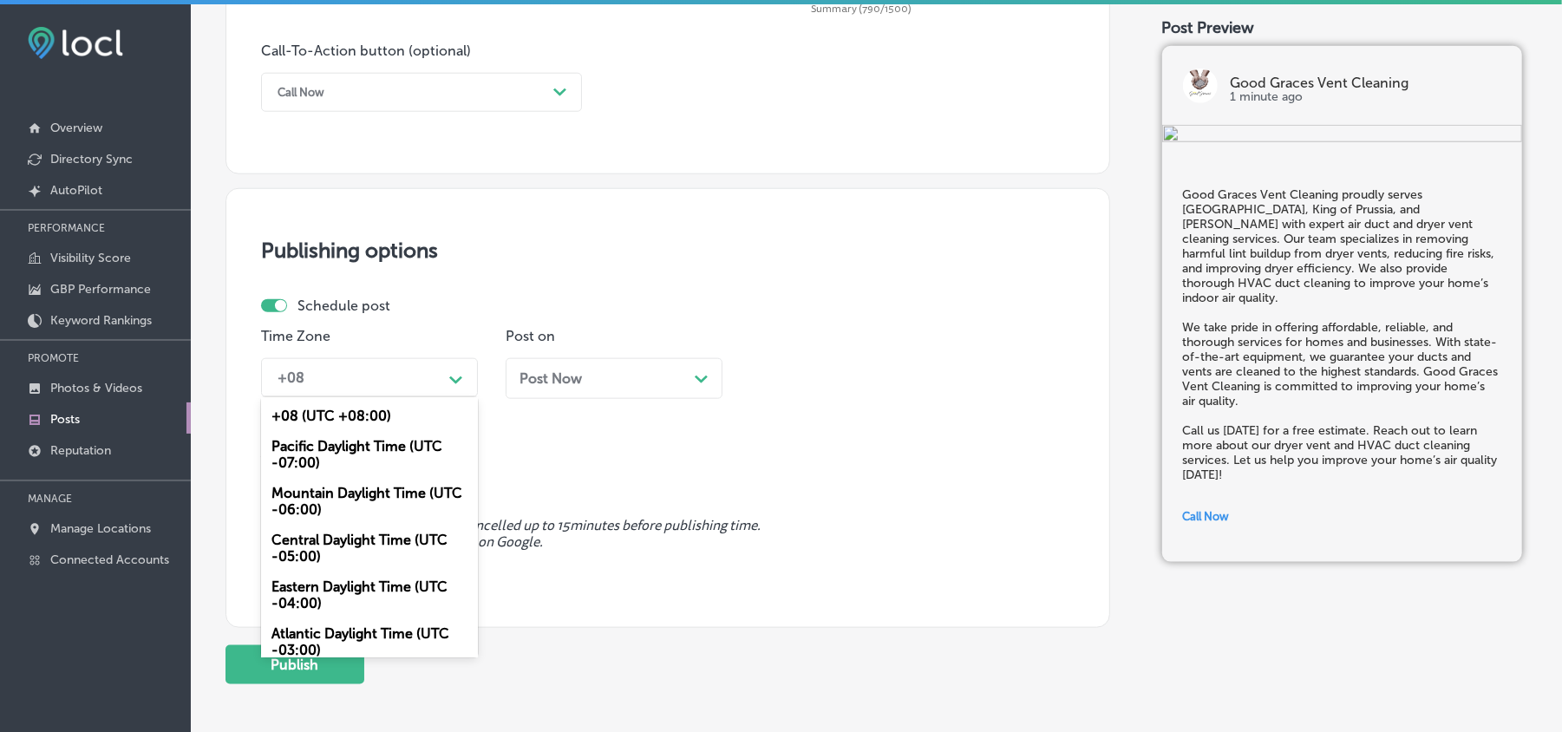
click at [344, 494] on div "Mountain Daylight Time (UTC -06:00)" at bounding box center [369, 501] width 217 height 47
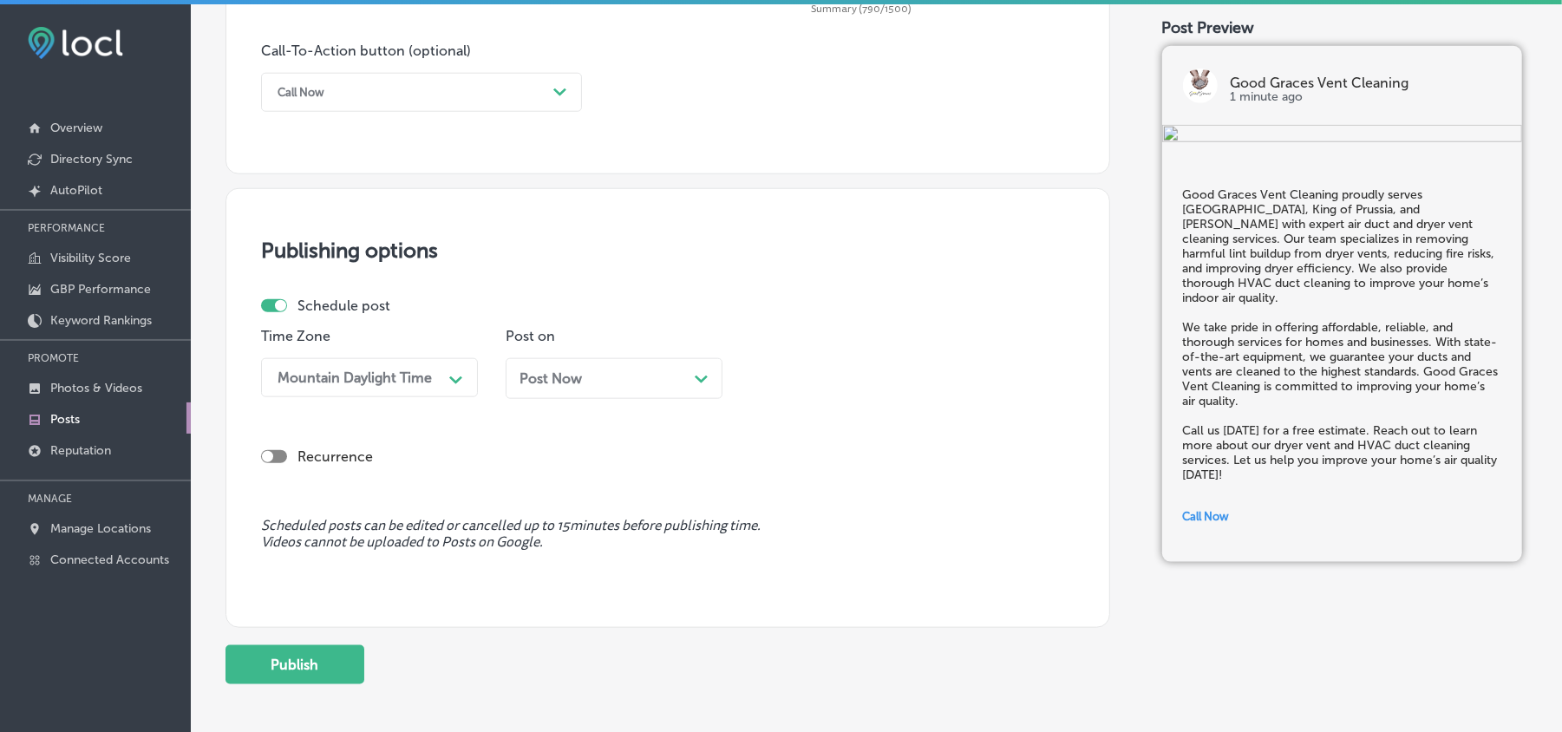
click at [625, 375] on div "Post Now Path Created with Sketch." at bounding box center [614, 378] width 189 height 16
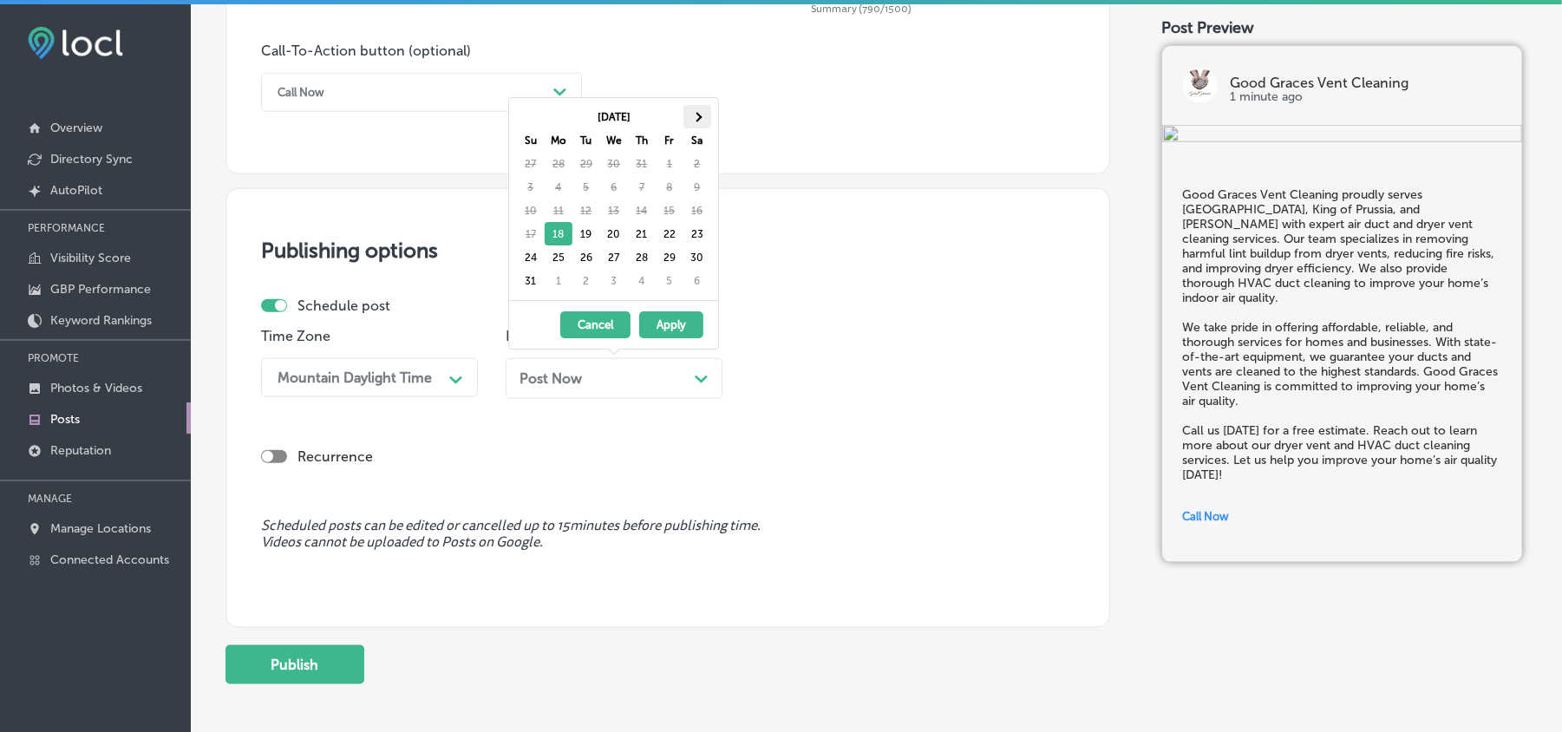
click at [703, 122] on th at bounding box center [698, 116] width 28 height 23
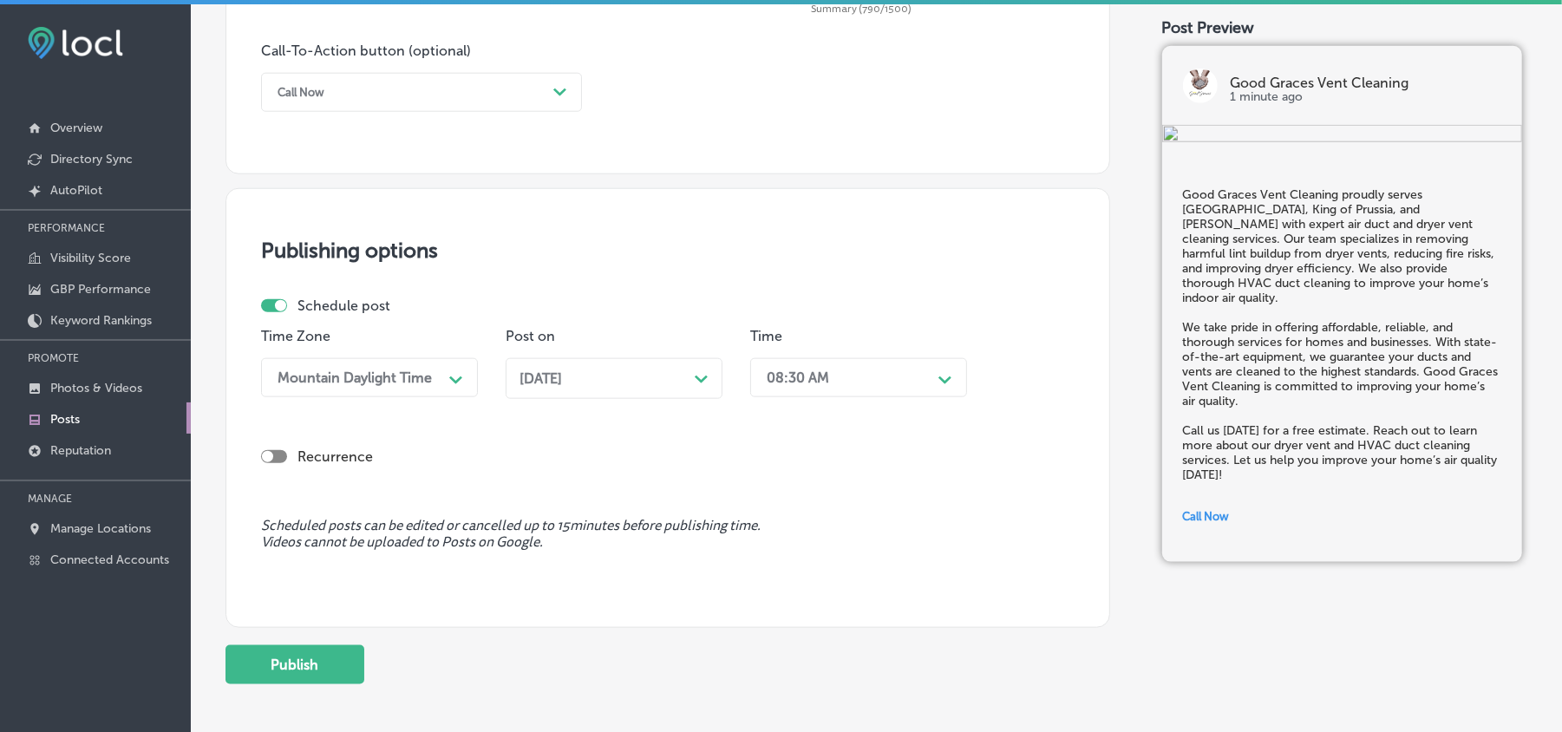
click at [861, 375] on div "08:30 AM" at bounding box center [844, 378] width 173 height 30
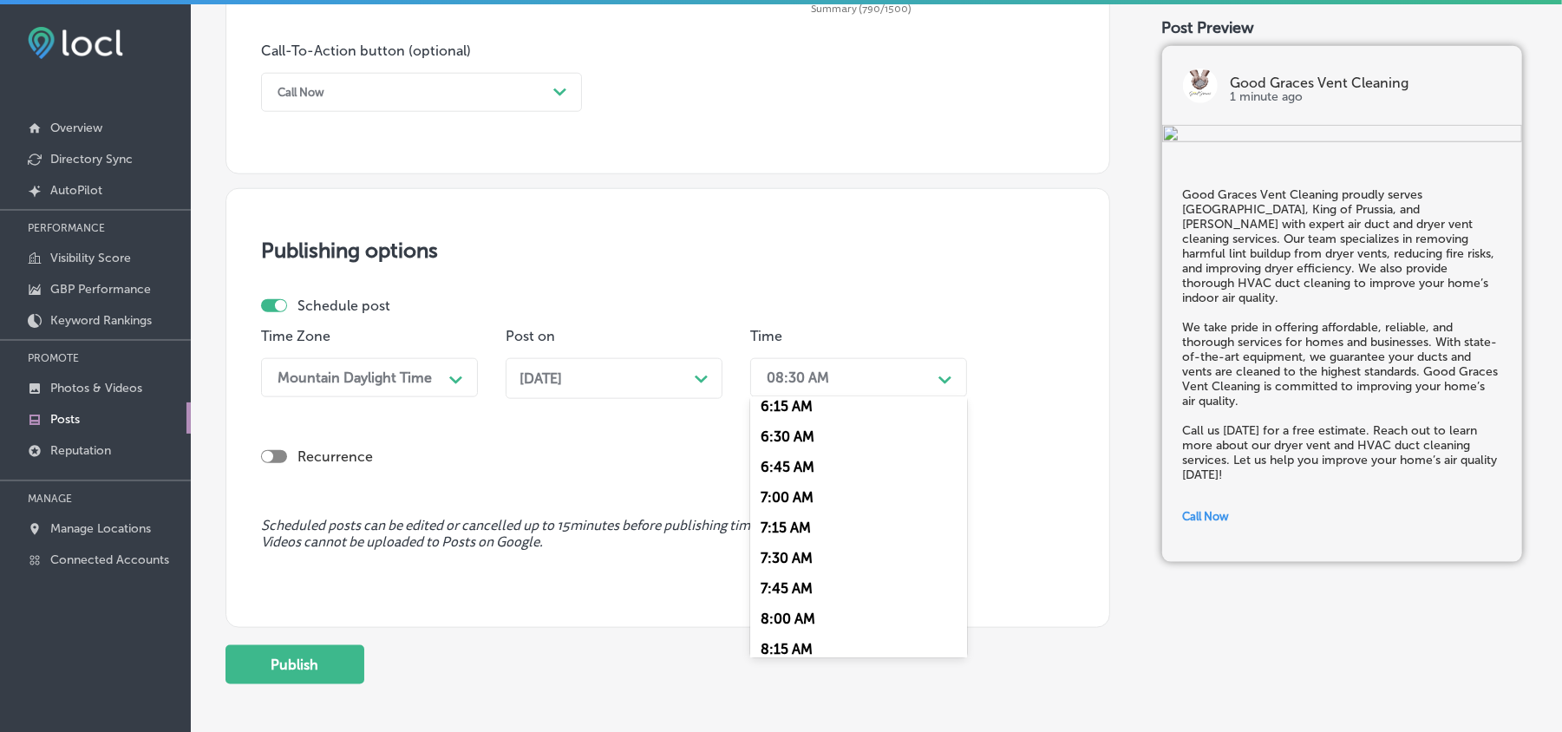
scroll to position [771, 0]
click at [806, 486] on div "7:00 AM" at bounding box center [858, 495] width 217 height 30
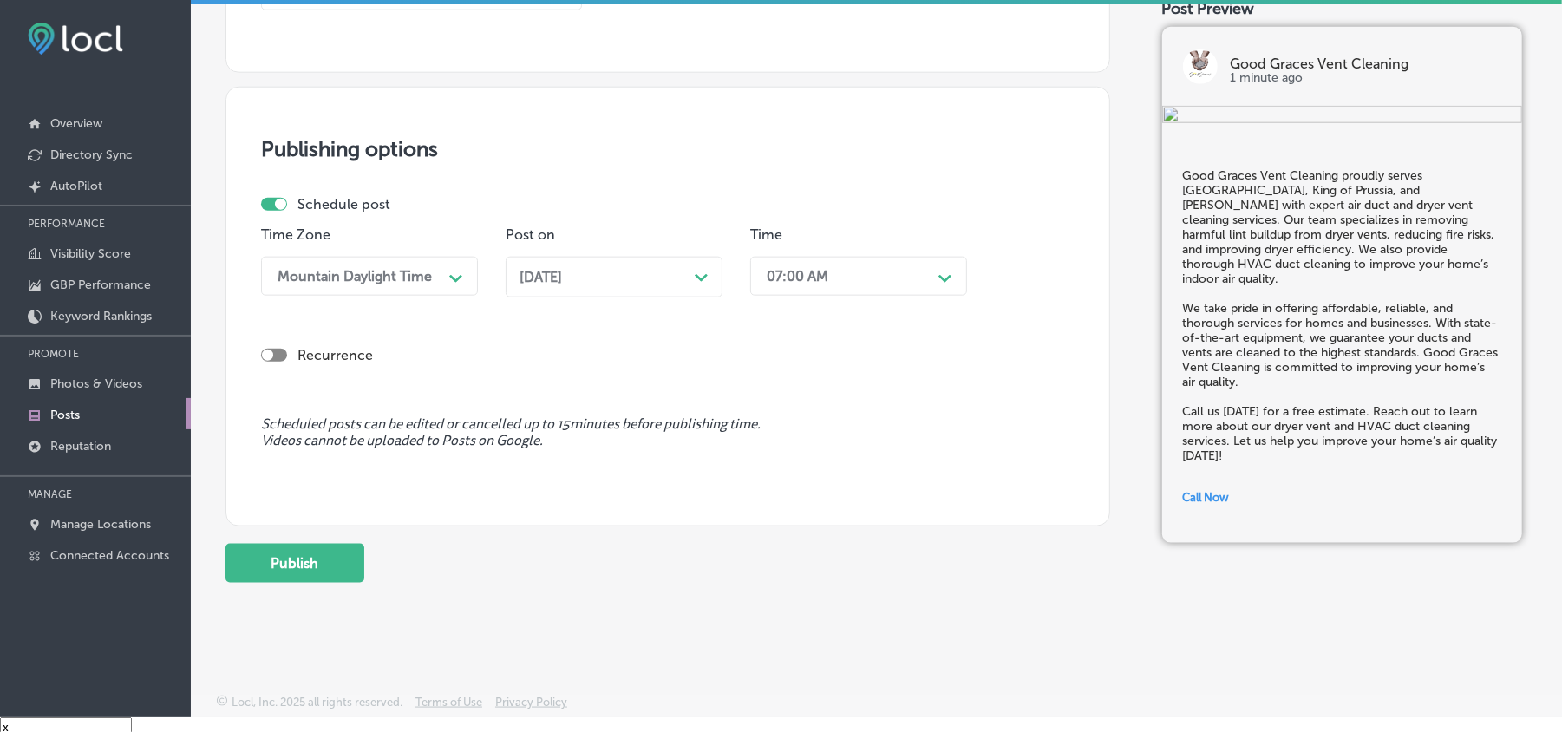
scroll to position [24, 0]
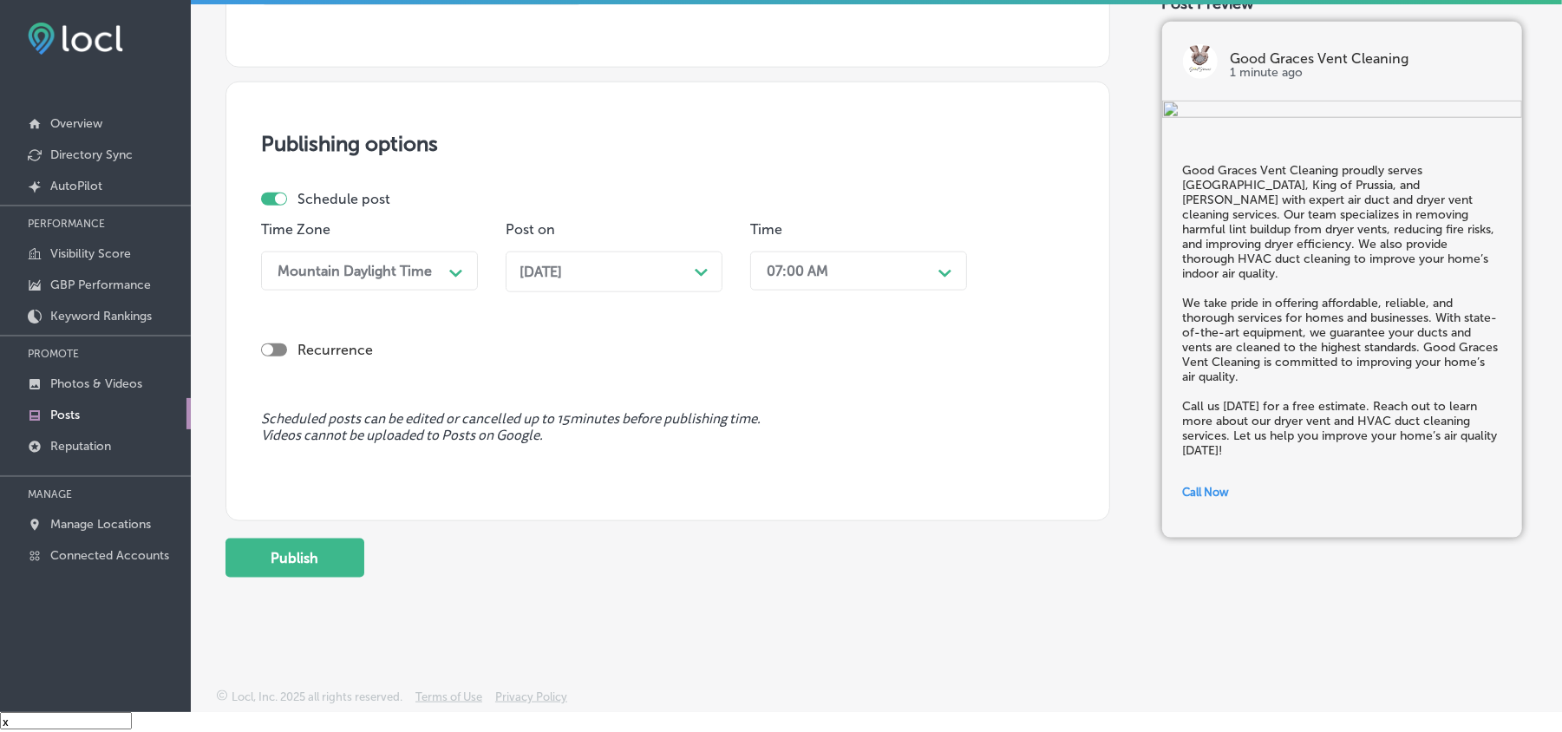
drag, startPoint x: 314, startPoint y: 564, endPoint x: 460, endPoint y: 563, distance: 145.7
click at [314, 564] on button "Publish" at bounding box center [295, 558] width 139 height 39
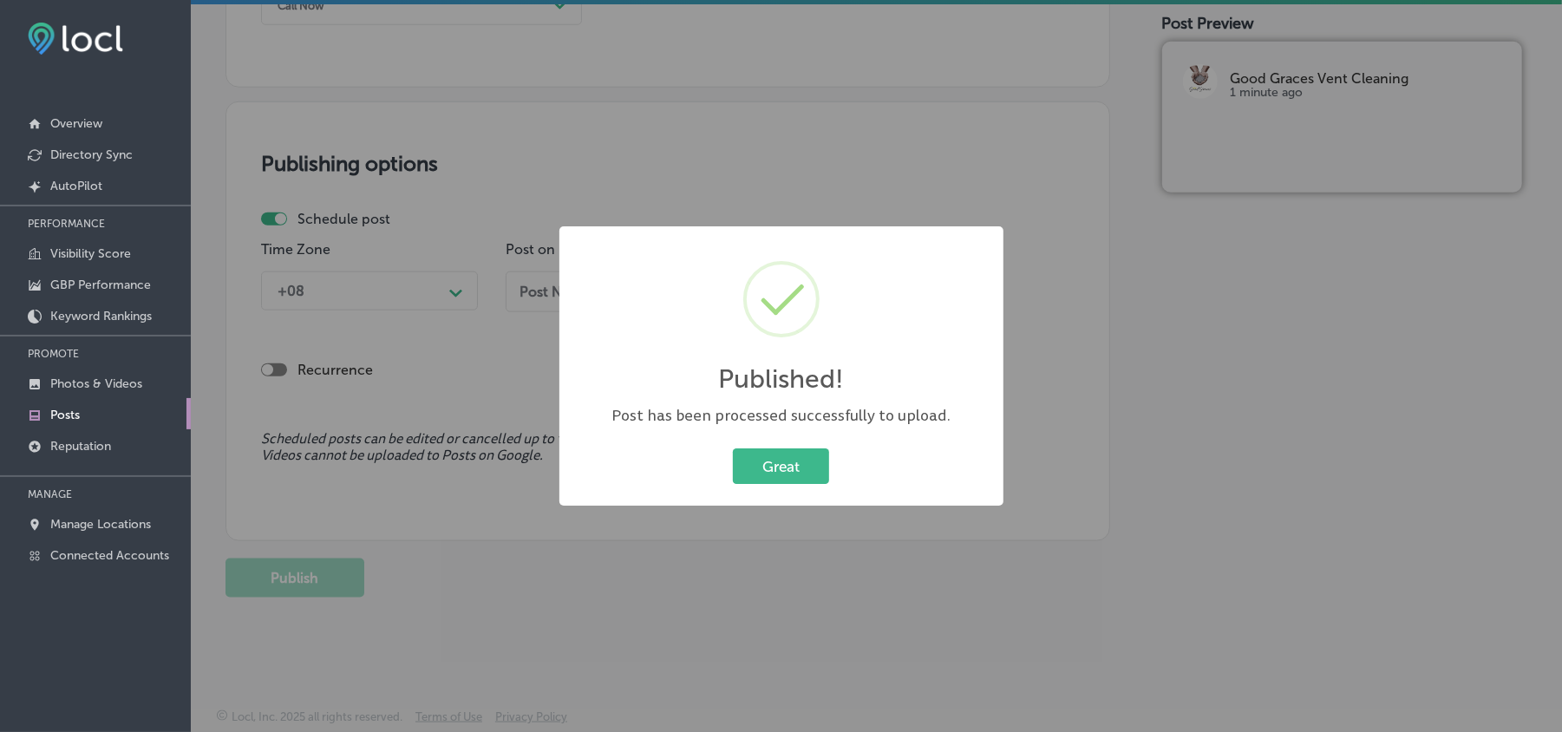
scroll to position [0, 0]
click at [782, 462] on button "Great" at bounding box center [781, 466] width 96 height 36
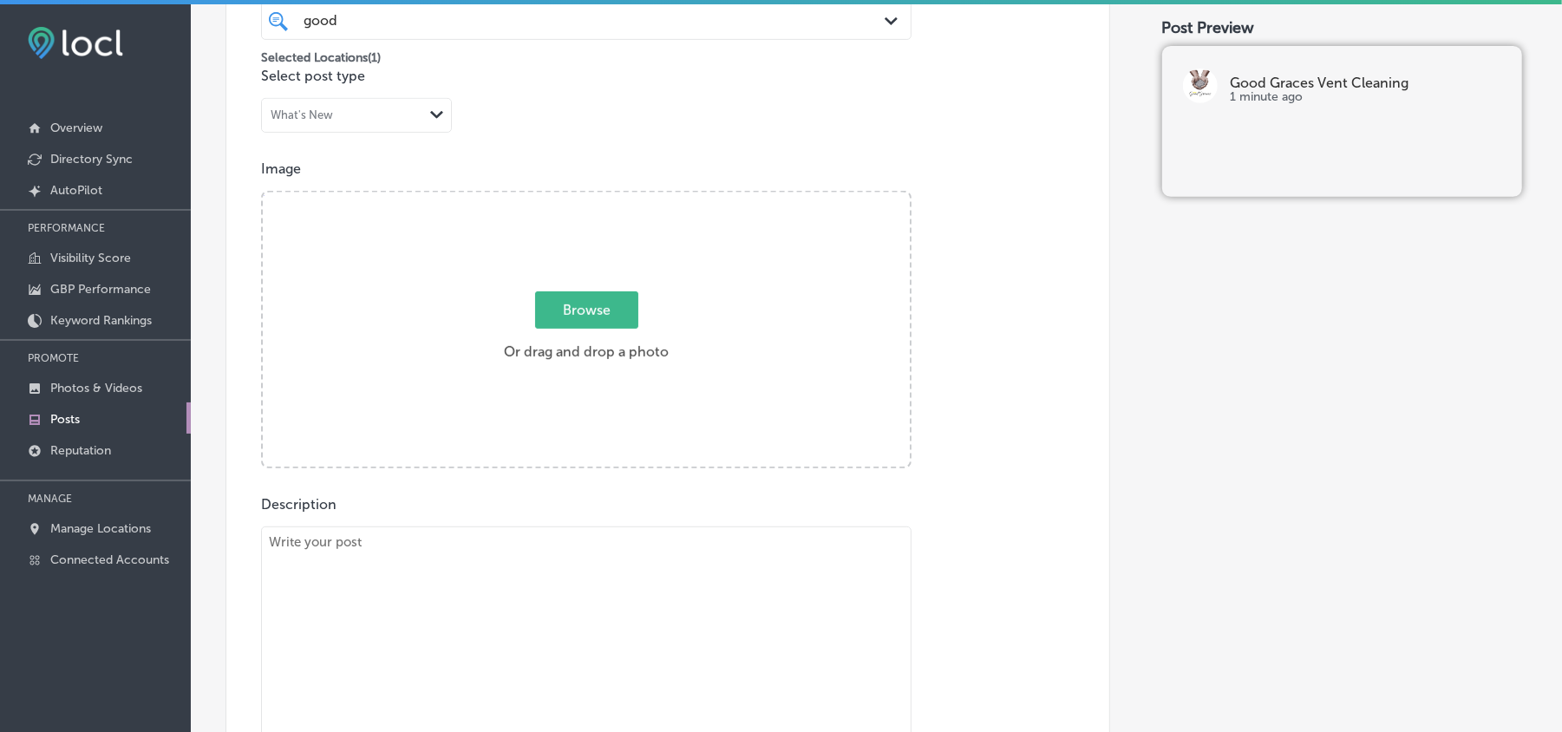
scroll to position [501, 0]
click at [462, 612] on textarea at bounding box center [586, 644] width 651 height 243
paste textarea "Good Graces Vent Cleaning proudly serves residents in [GEOGRAPHIC_DATA], [GEOGR…"
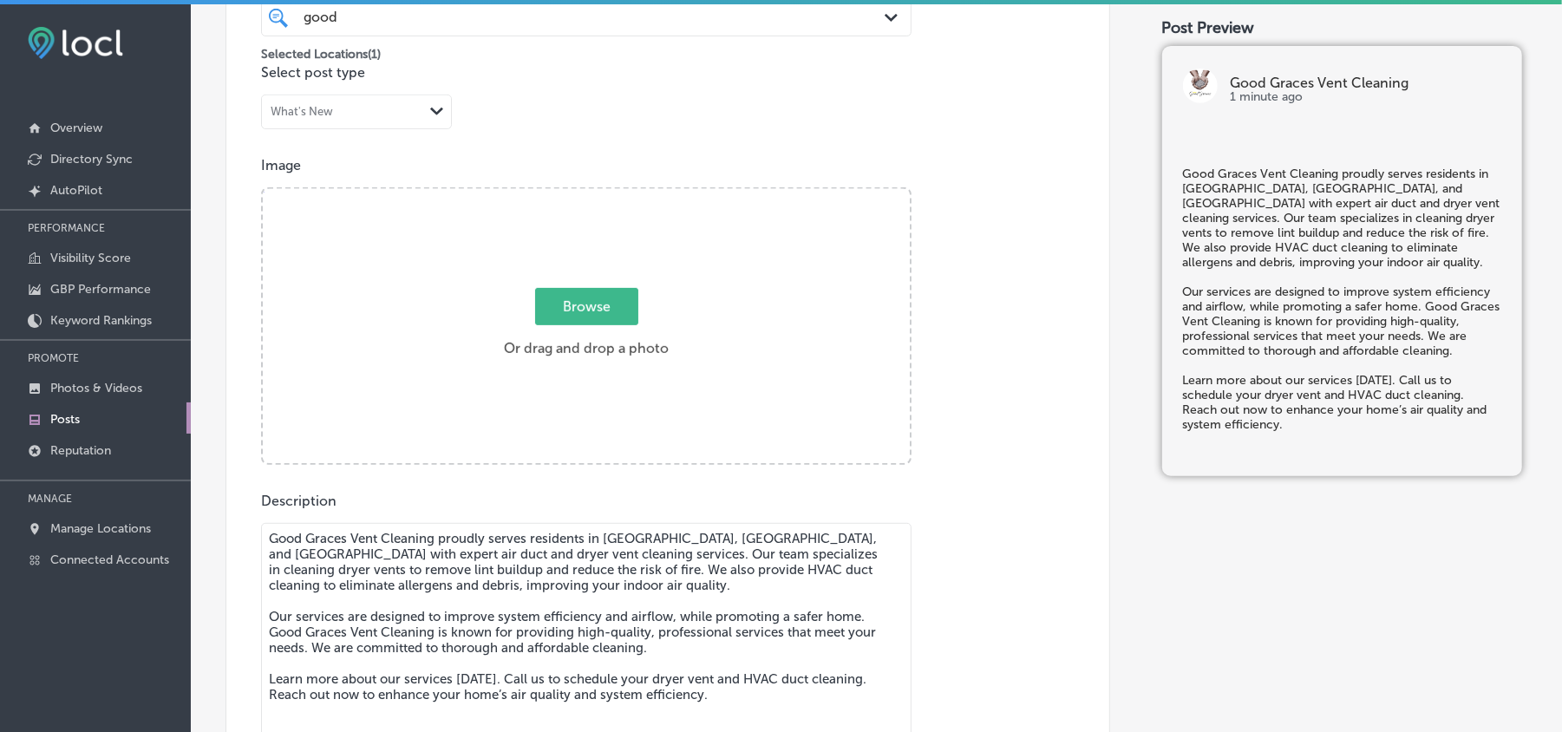
type textarea "Good Graces Vent Cleaning proudly serves residents in [GEOGRAPHIC_DATA], [GEOGR…"
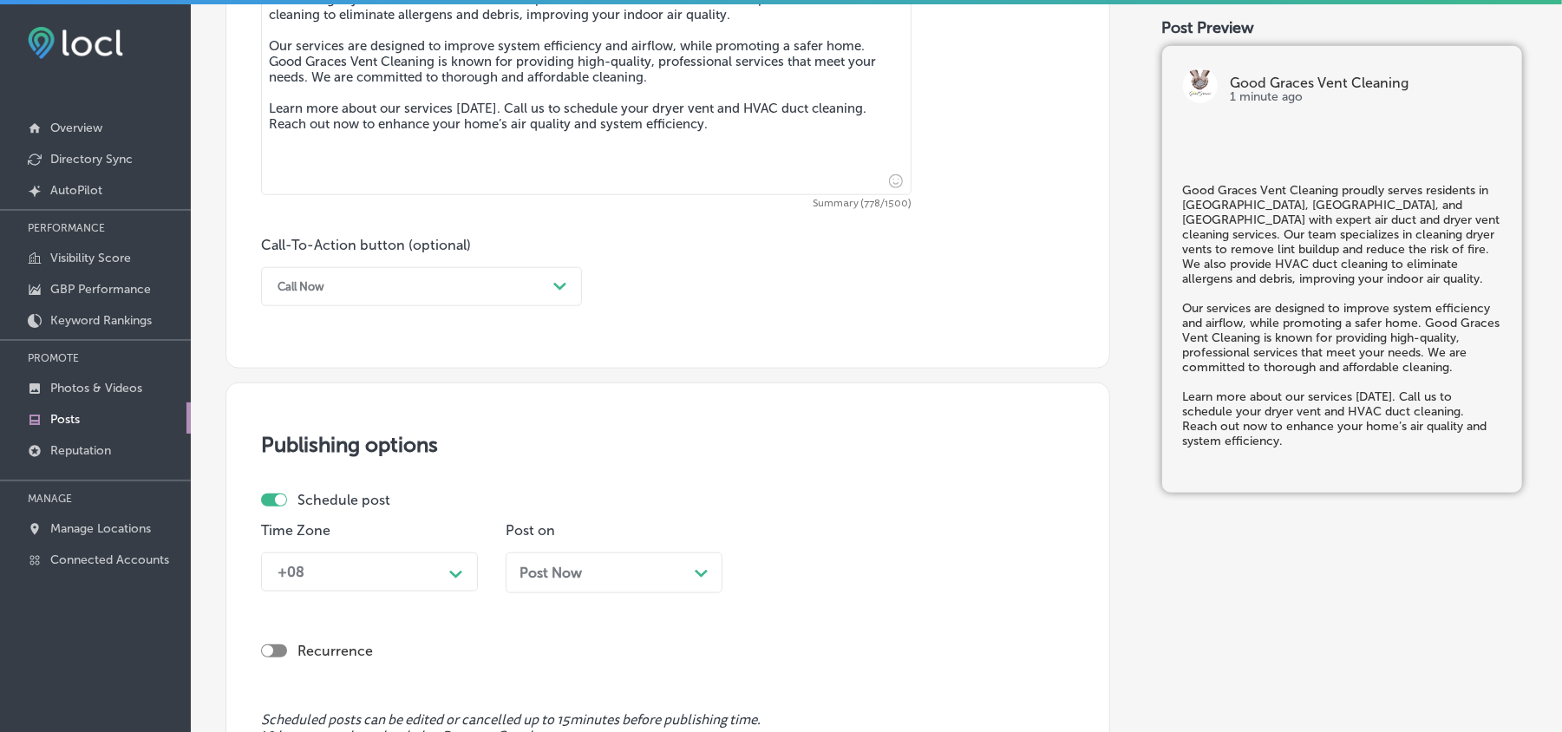
scroll to position [1118, 0]
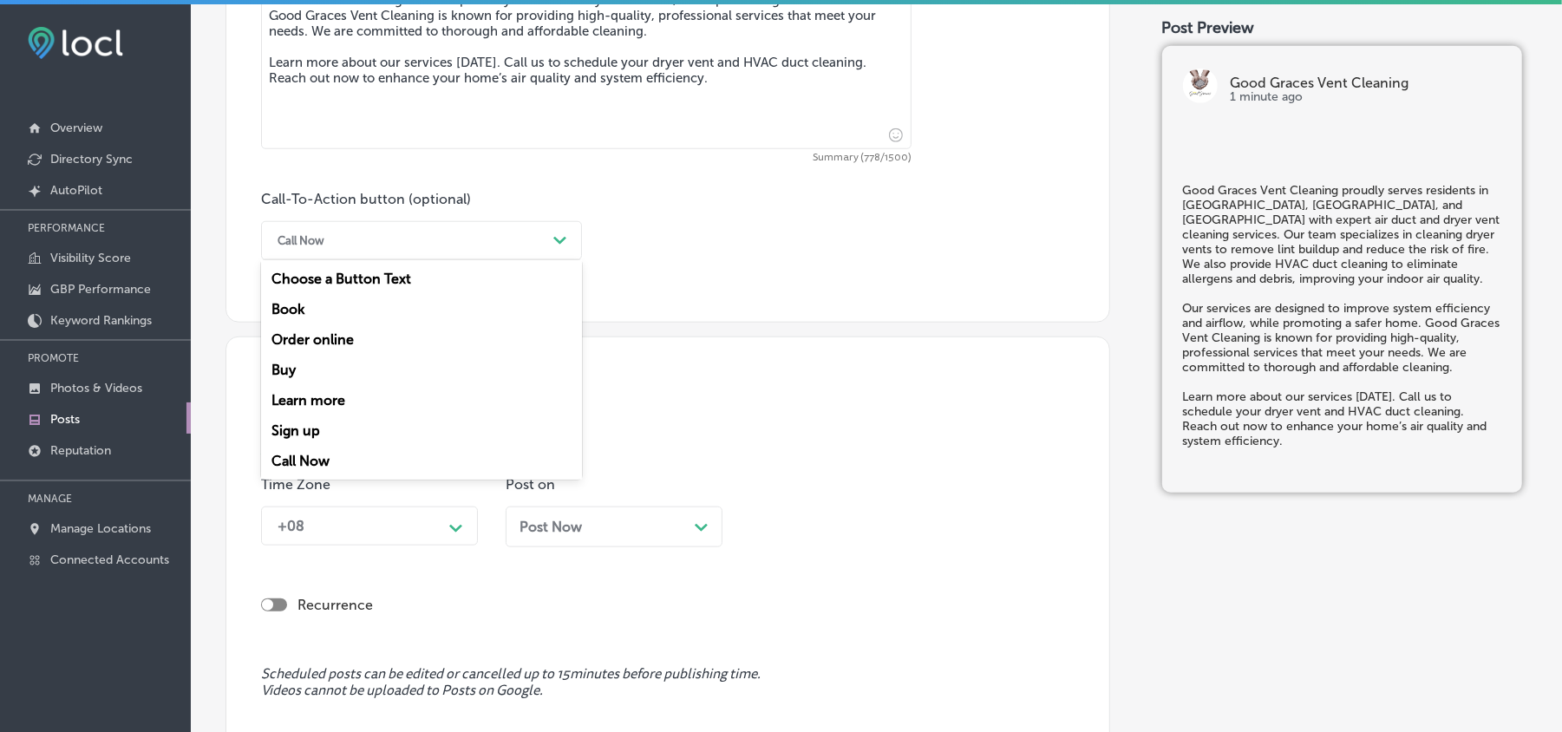
click at [536, 243] on div "Call Now" at bounding box center [408, 240] width 278 height 27
click at [318, 396] on div "Learn more" at bounding box center [421, 400] width 321 height 30
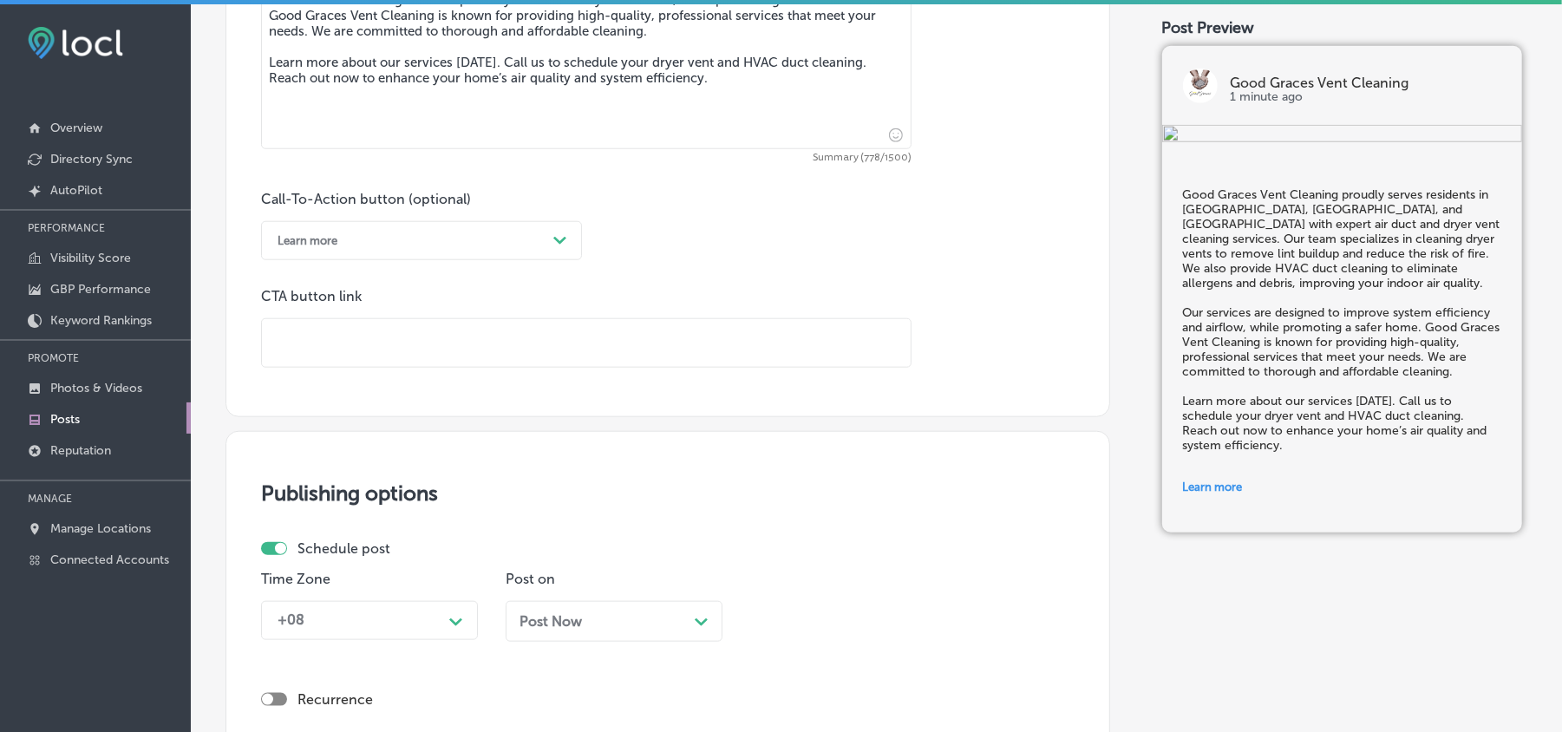
click at [370, 337] on input "text" at bounding box center [586, 343] width 649 height 48
paste input "[URL][DOMAIN_NAME]"
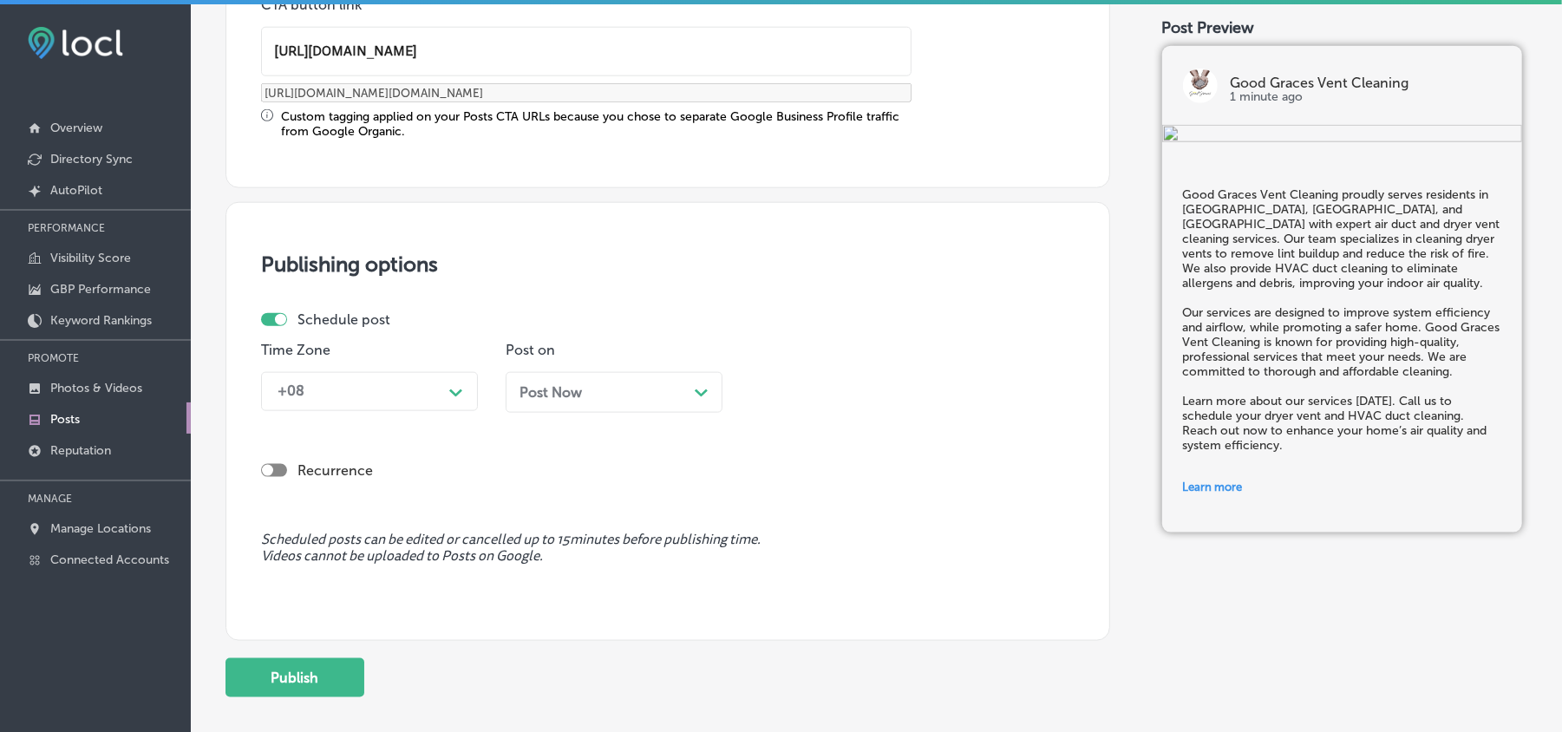
scroll to position [1465, 0]
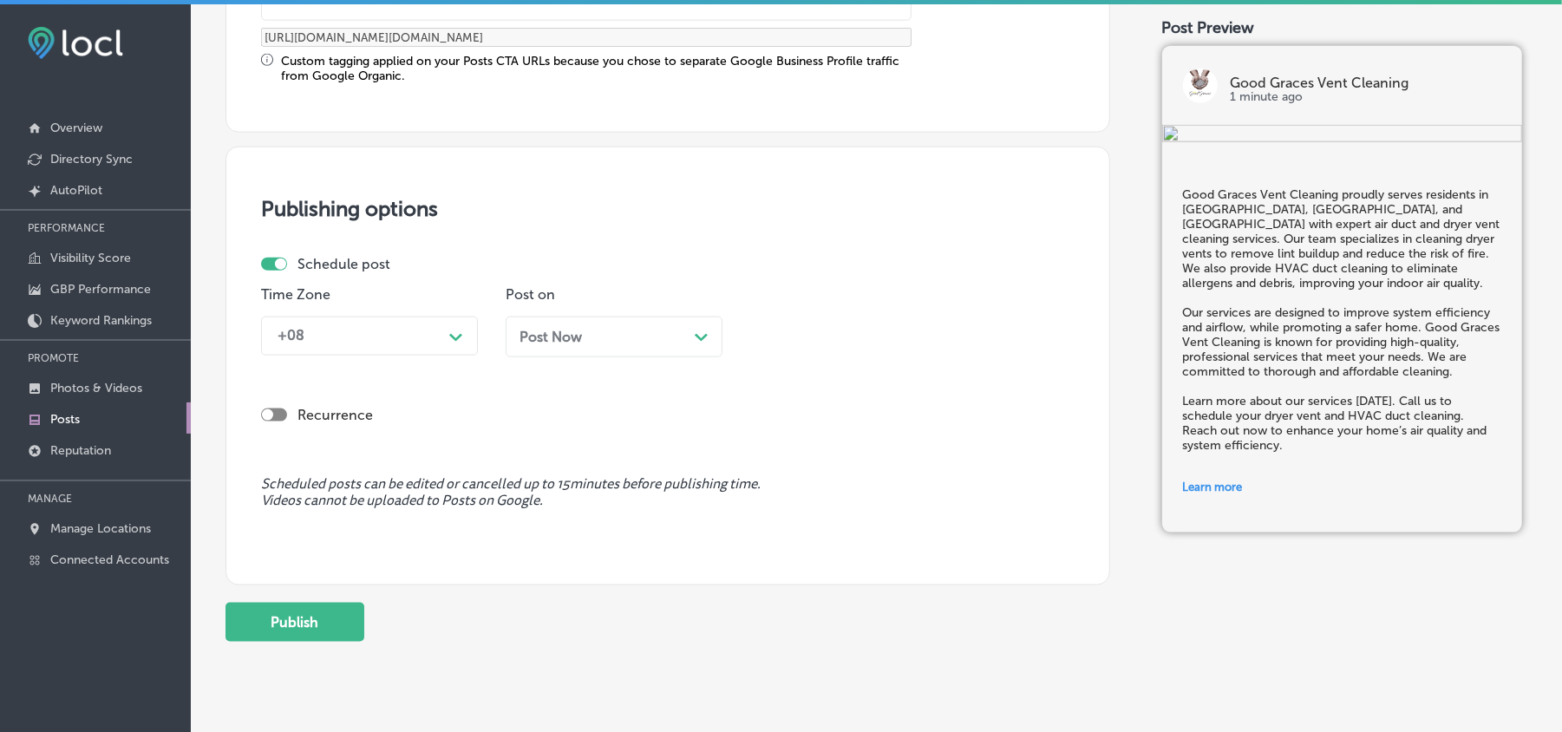
type input "[URL][DOMAIN_NAME]"
click at [948, 479] on span "Scheduled posts can be edited or cancelled up to 15 minutes before publishing t…" at bounding box center [668, 492] width 814 height 33
click at [431, 334] on div "+08" at bounding box center [355, 336] width 173 height 30
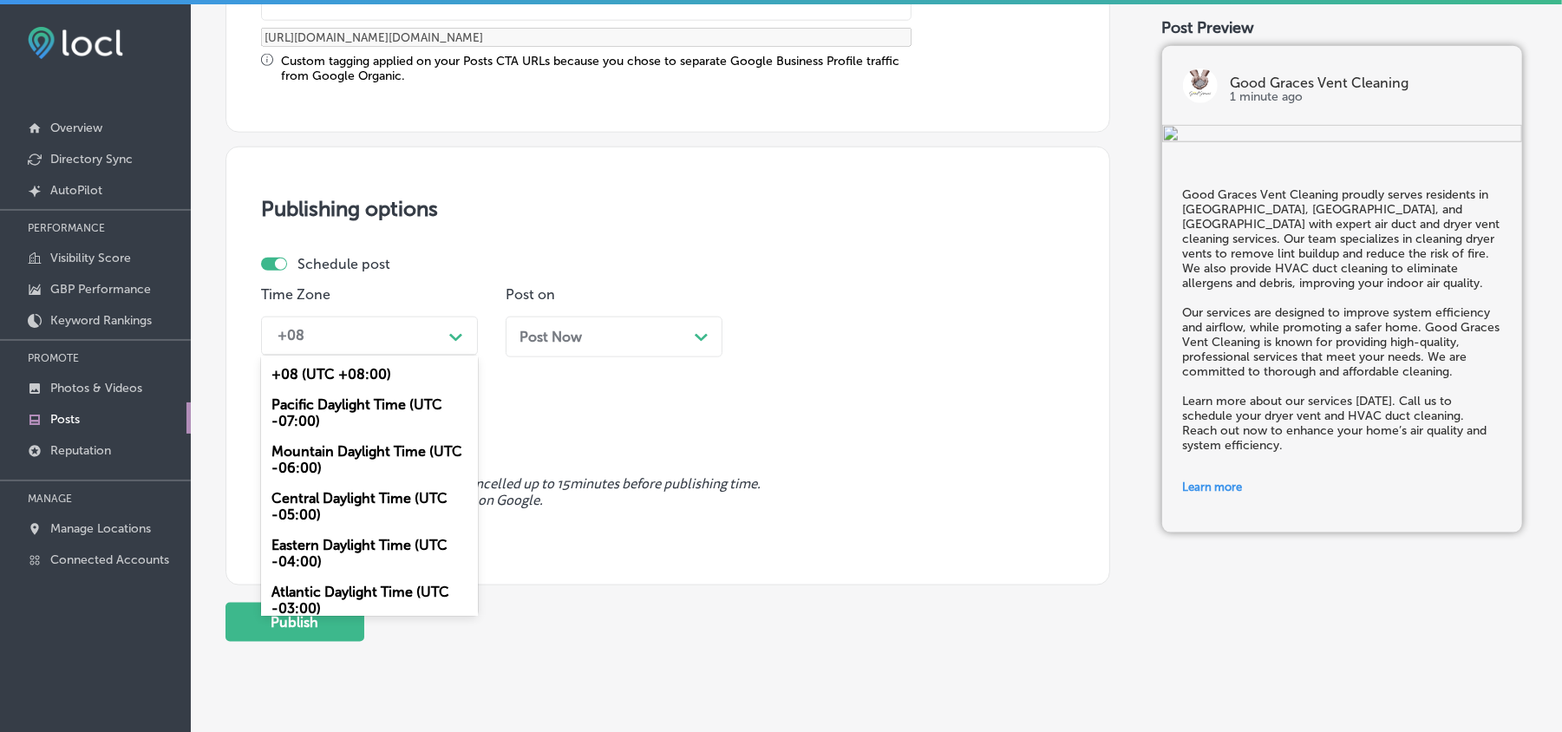
click at [302, 455] on div "Mountain Daylight Time (UTC -06:00)" at bounding box center [369, 459] width 217 height 47
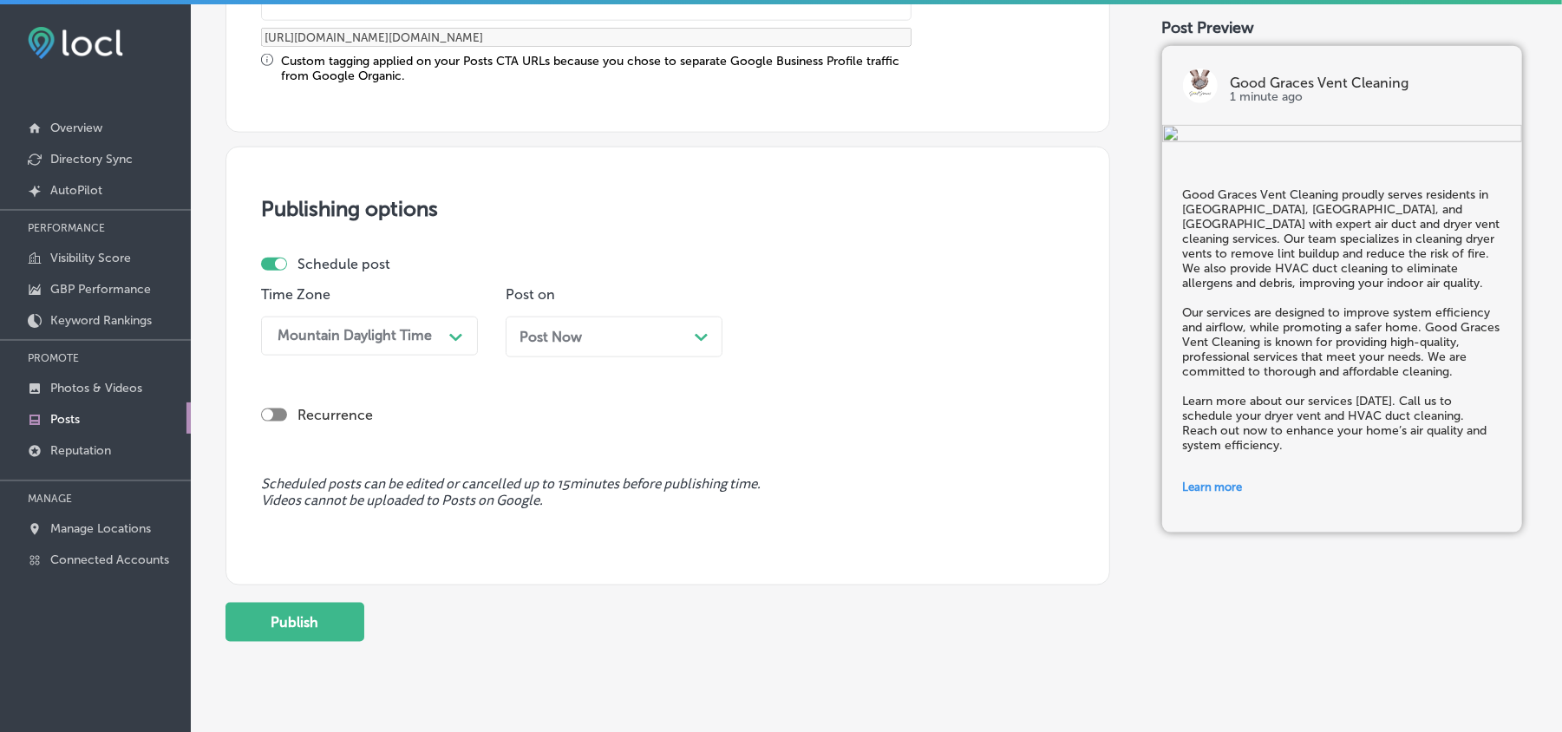
click at [654, 331] on div "Post Now Path Created with Sketch." at bounding box center [614, 337] width 189 height 16
click at [851, 331] on div "08:30 AM" at bounding box center [844, 336] width 173 height 30
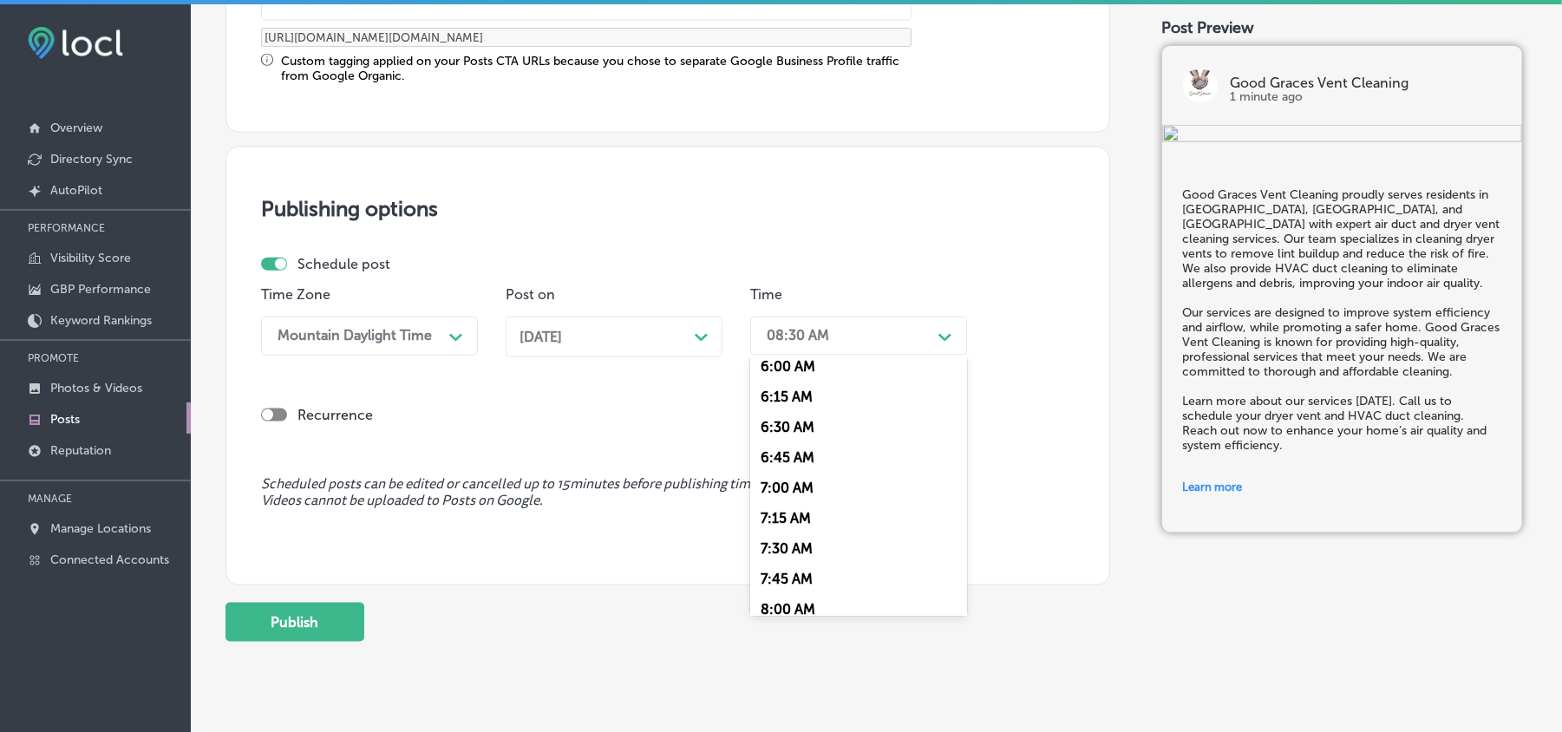
scroll to position [771, 0]
click at [778, 445] on div "7:00 AM" at bounding box center [858, 453] width 217 height 30
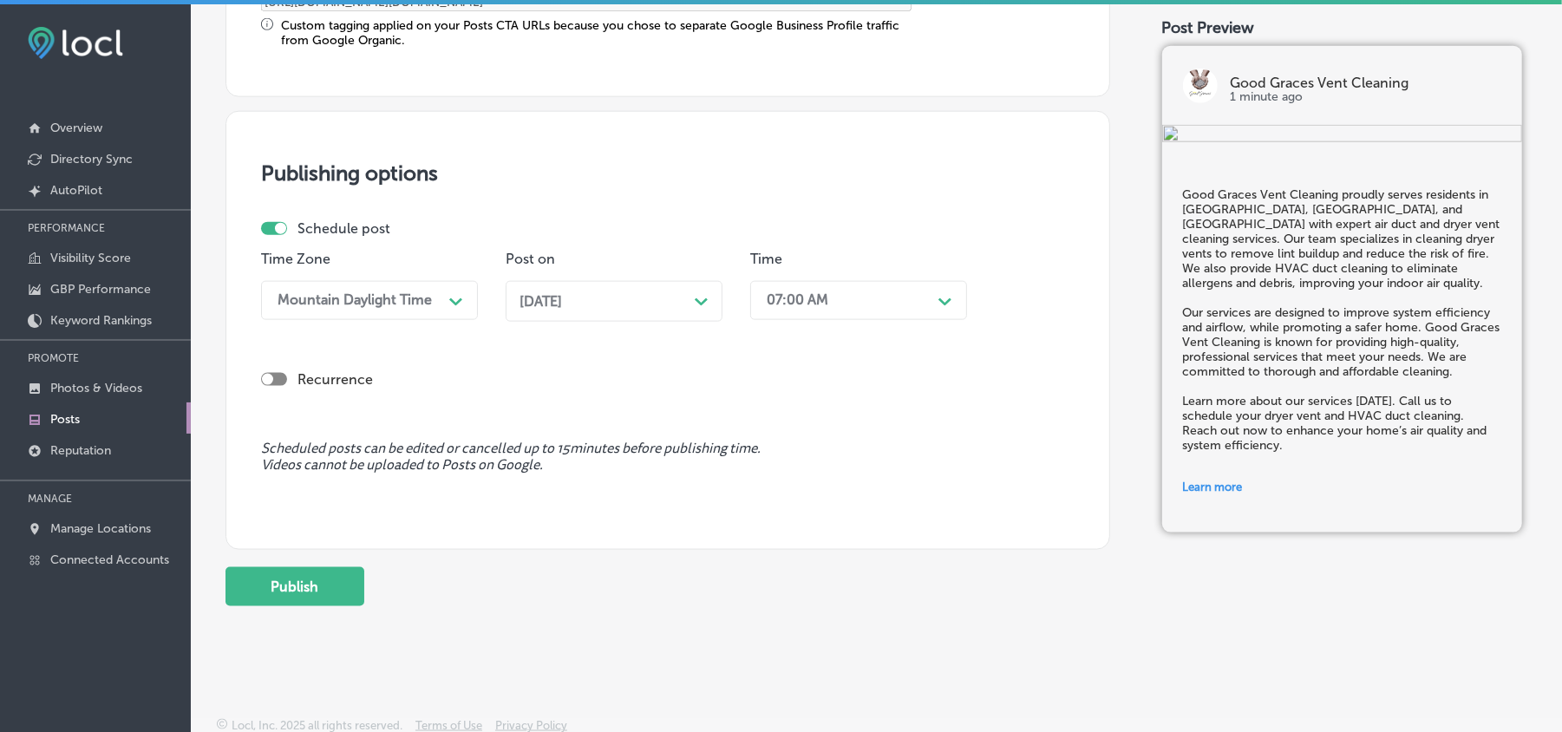
scroll to position [1507, 0]
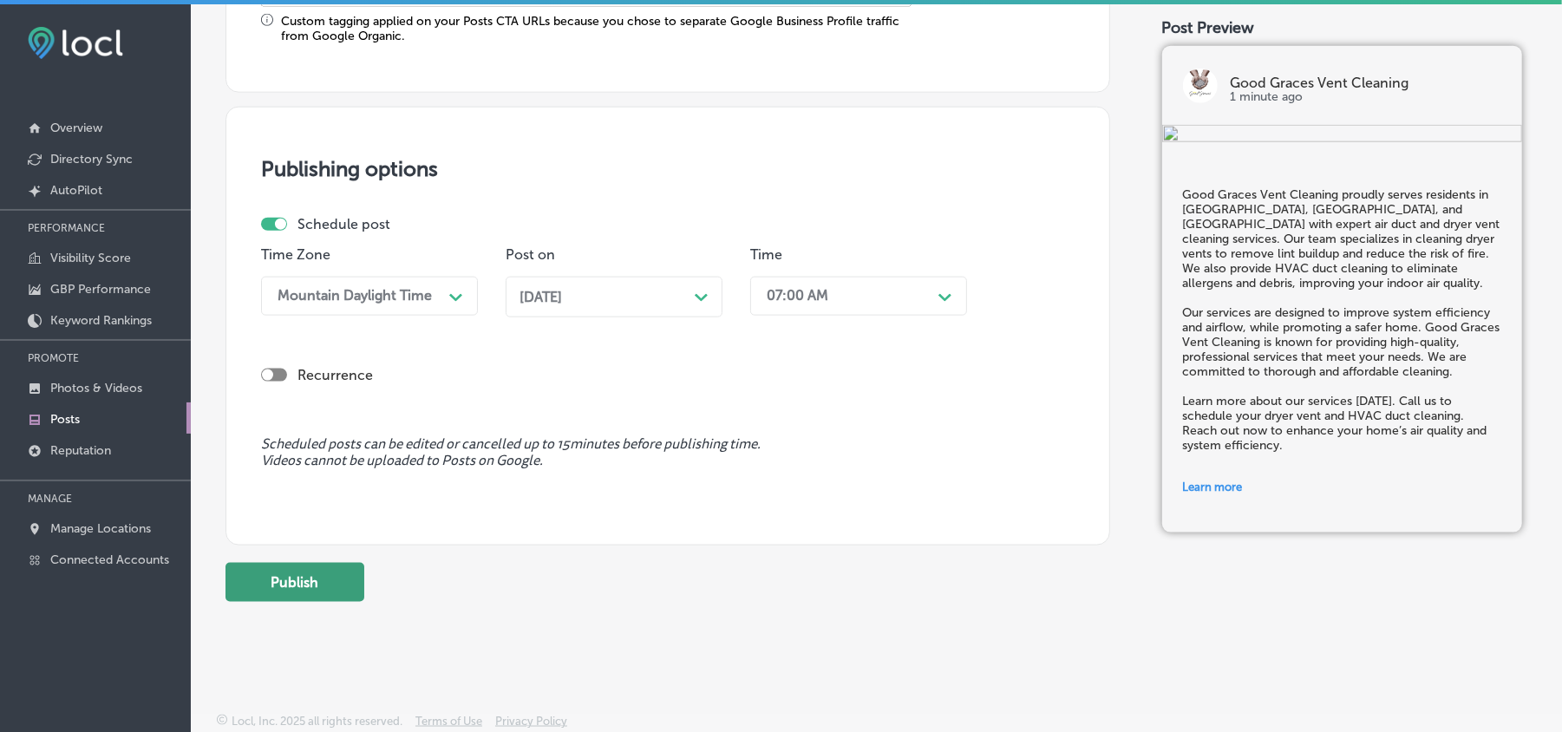
click at [312, 583] on button "Publish" at bounding box center [295, 582] width 139 height 39
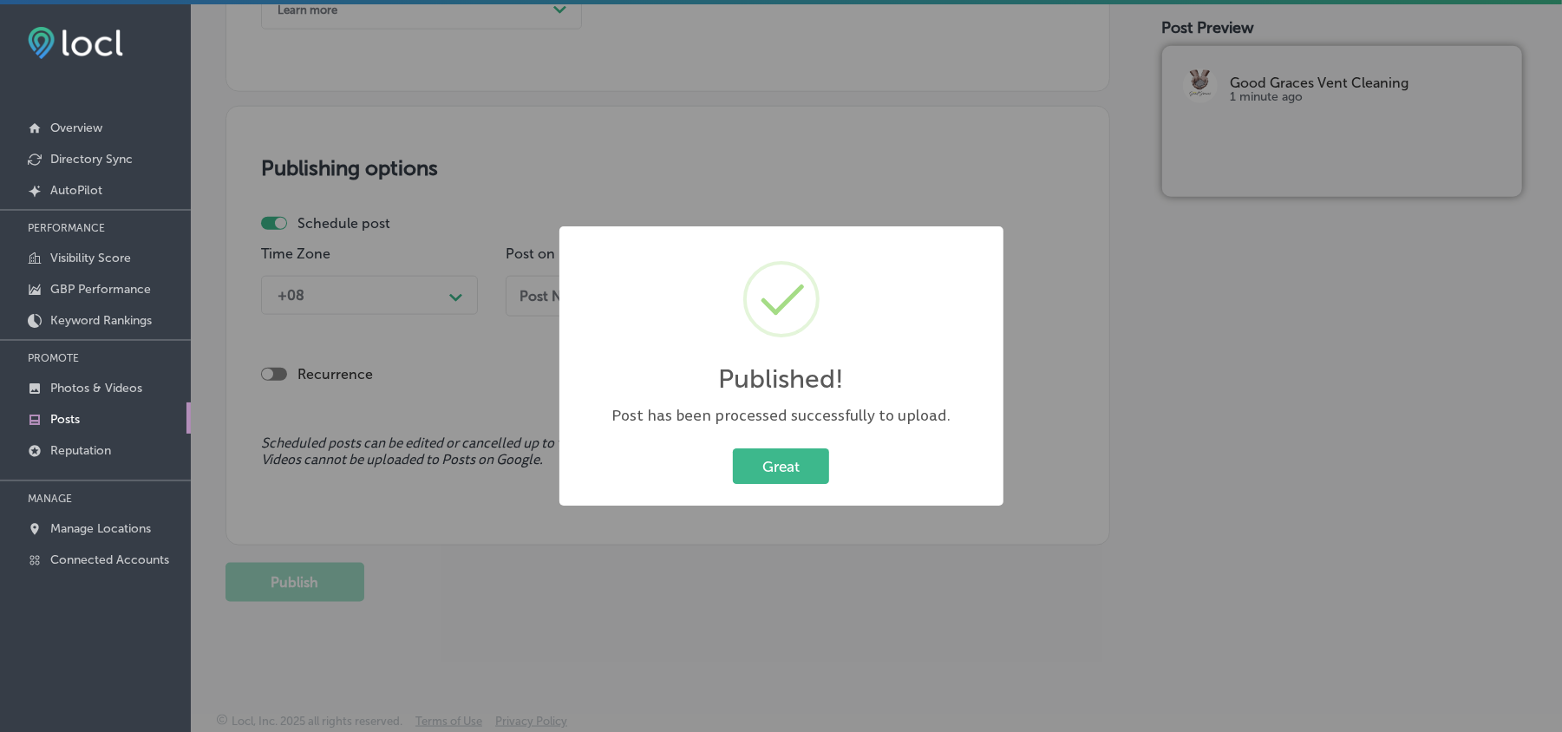
scroll to position [1350, 0]
click at [779, 469] on button "Great" at bounding box center [781, 466] width 96 height 36
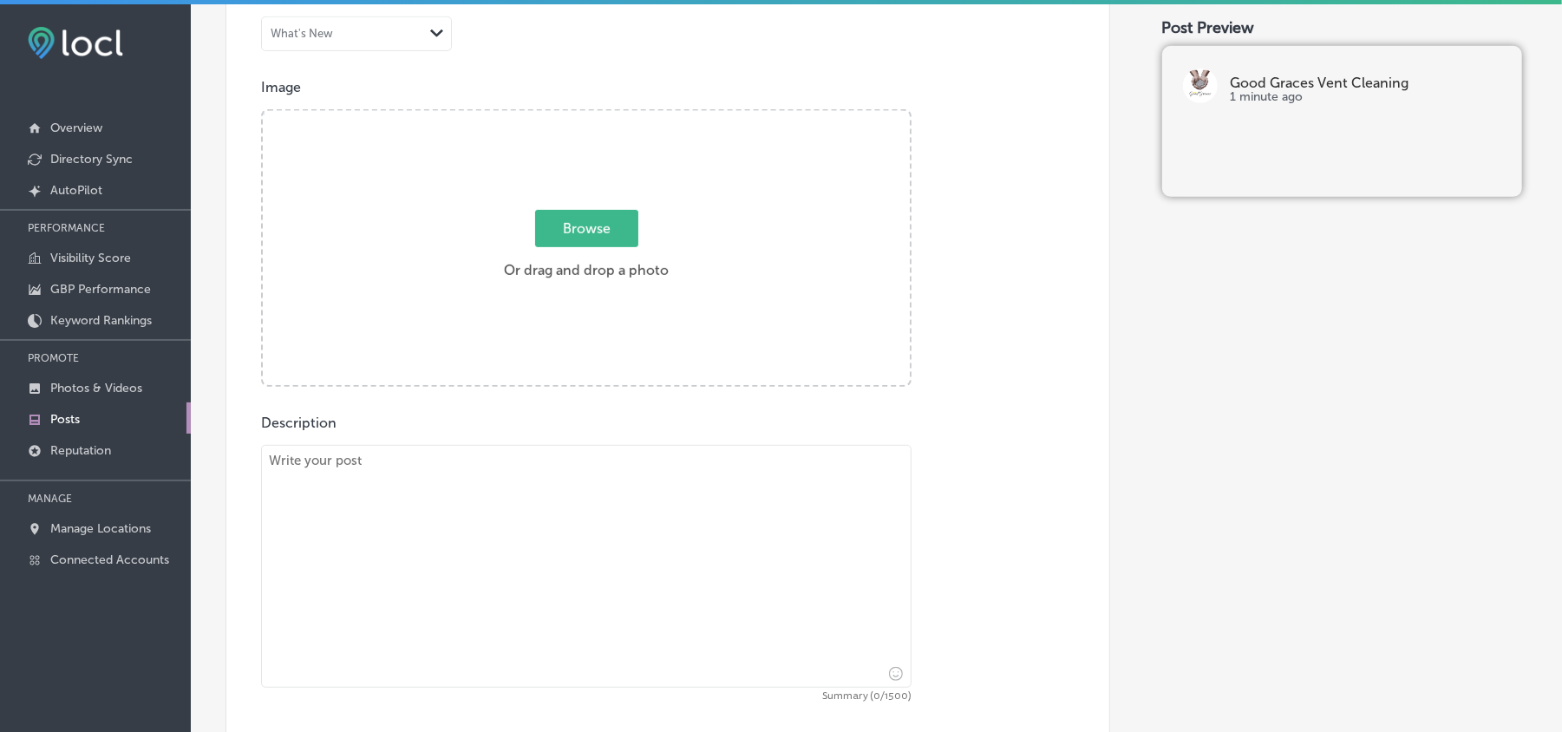
scroll to position [578, 0]
click at [553, 583] on textarea at bounding box center [586, 568] width 651 height 243
paste textarea "Good Graces Vent Cleaning proudly serves [GEOGRAPHIC_DATA], [GEOGRAPHIC_DATA], …"
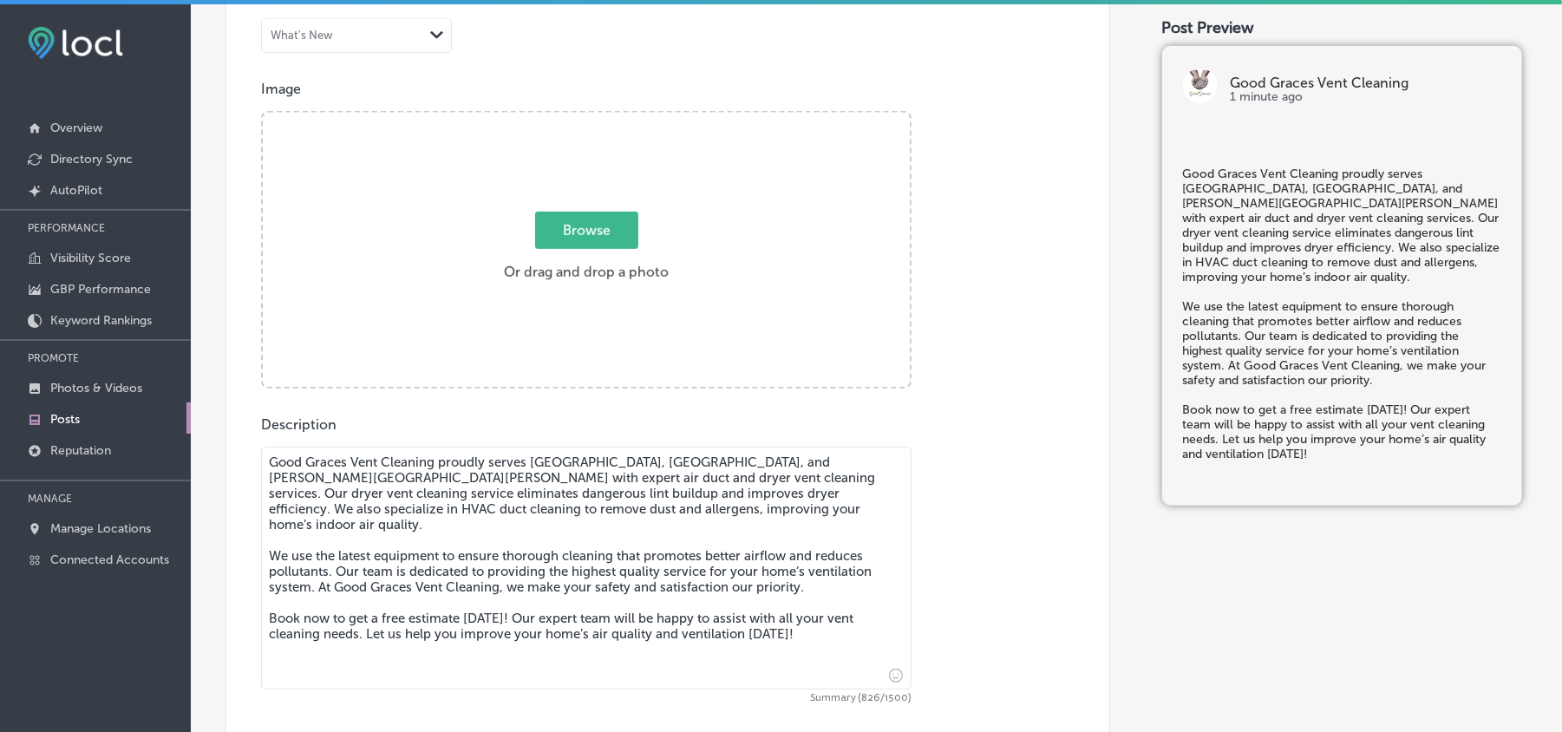
type textarea "Good Graces Vent Cleaning proudly serves [GEOGRAPHIC_DATA], [GEOGRAPHIC_DATA], …"
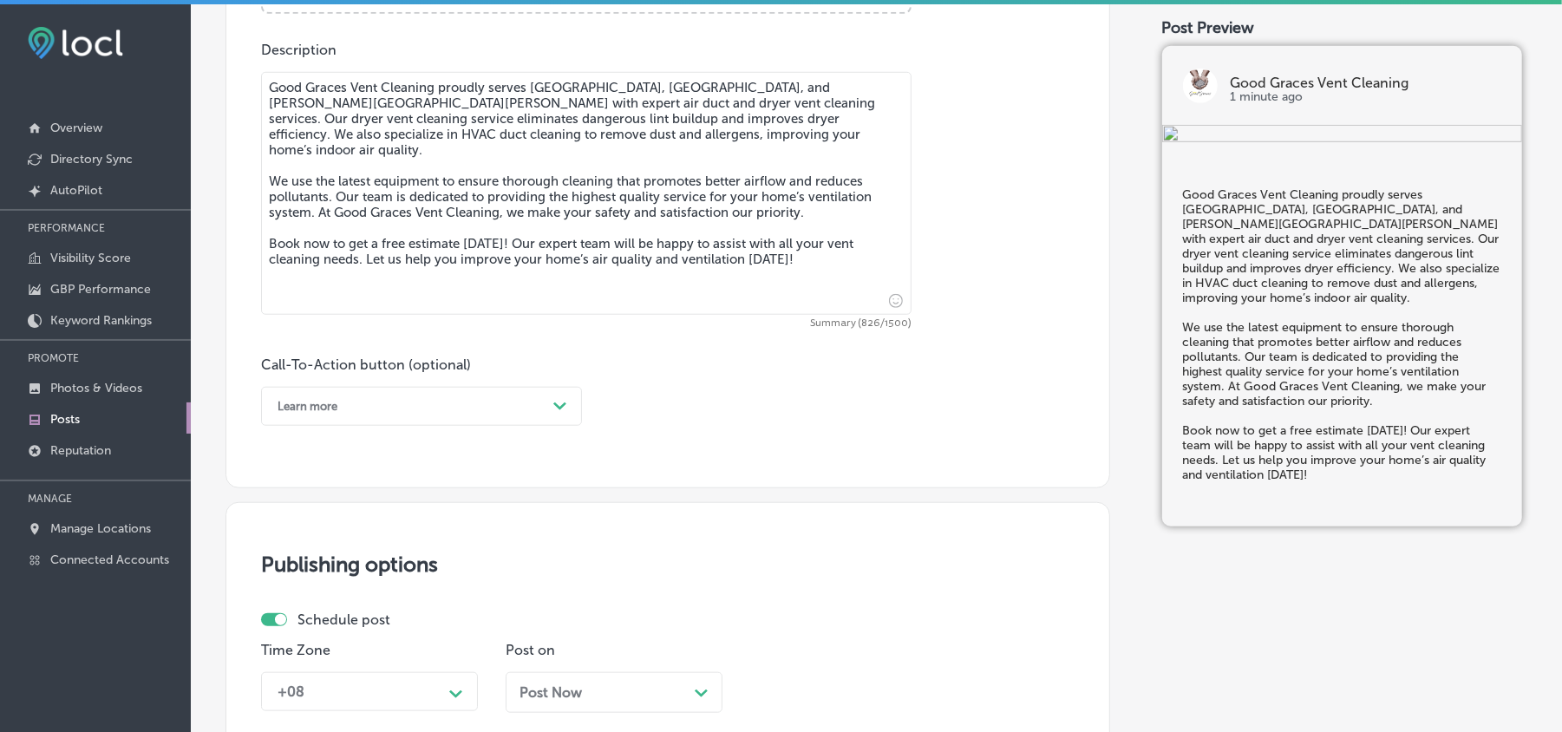
scroll to position [965, 0]
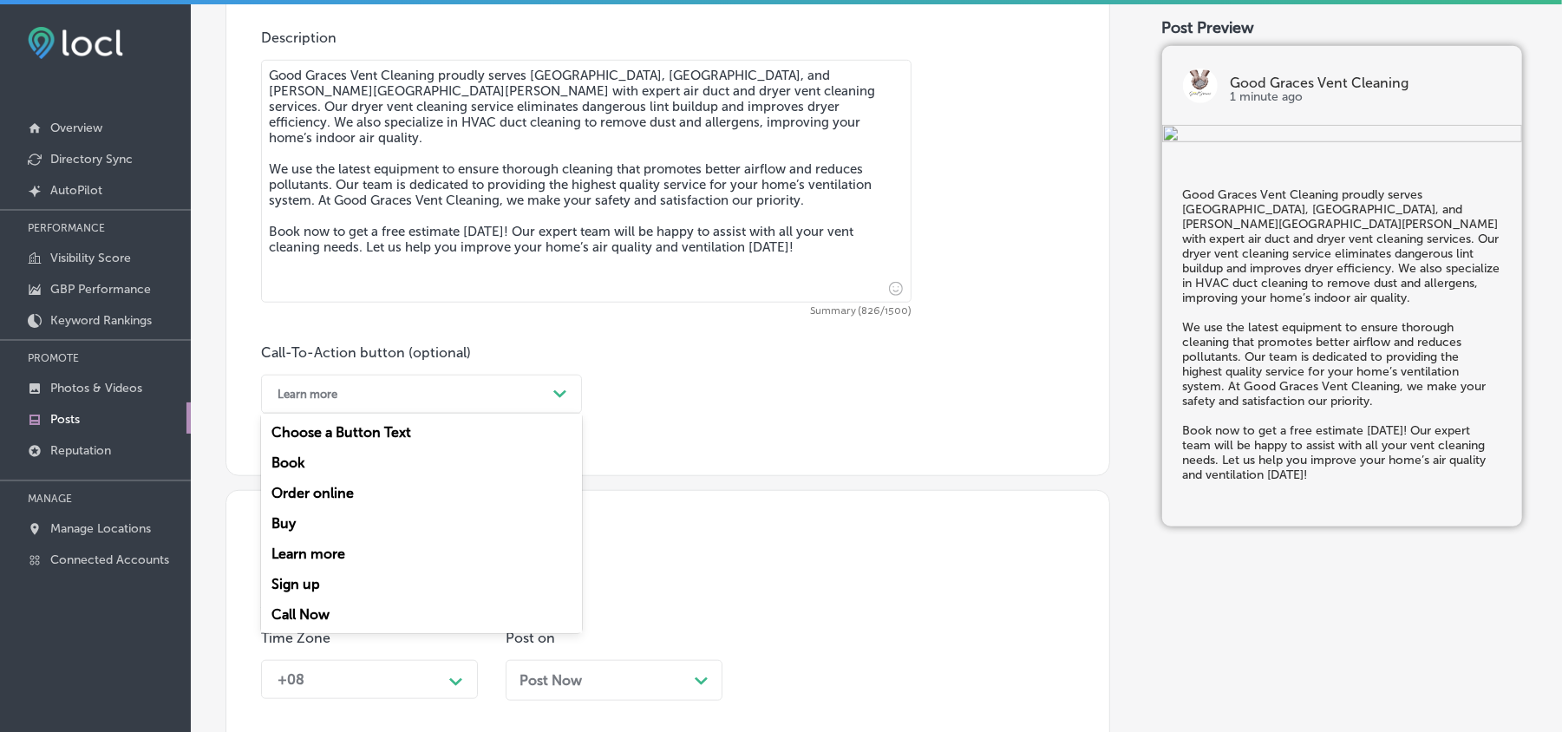
click at [526, 392] on div "Learn more" at bounding box center [408, 394] width 278 height 27
click at [299, 458] on div "Book" at bounding box center [421, 463] width 321 height 30
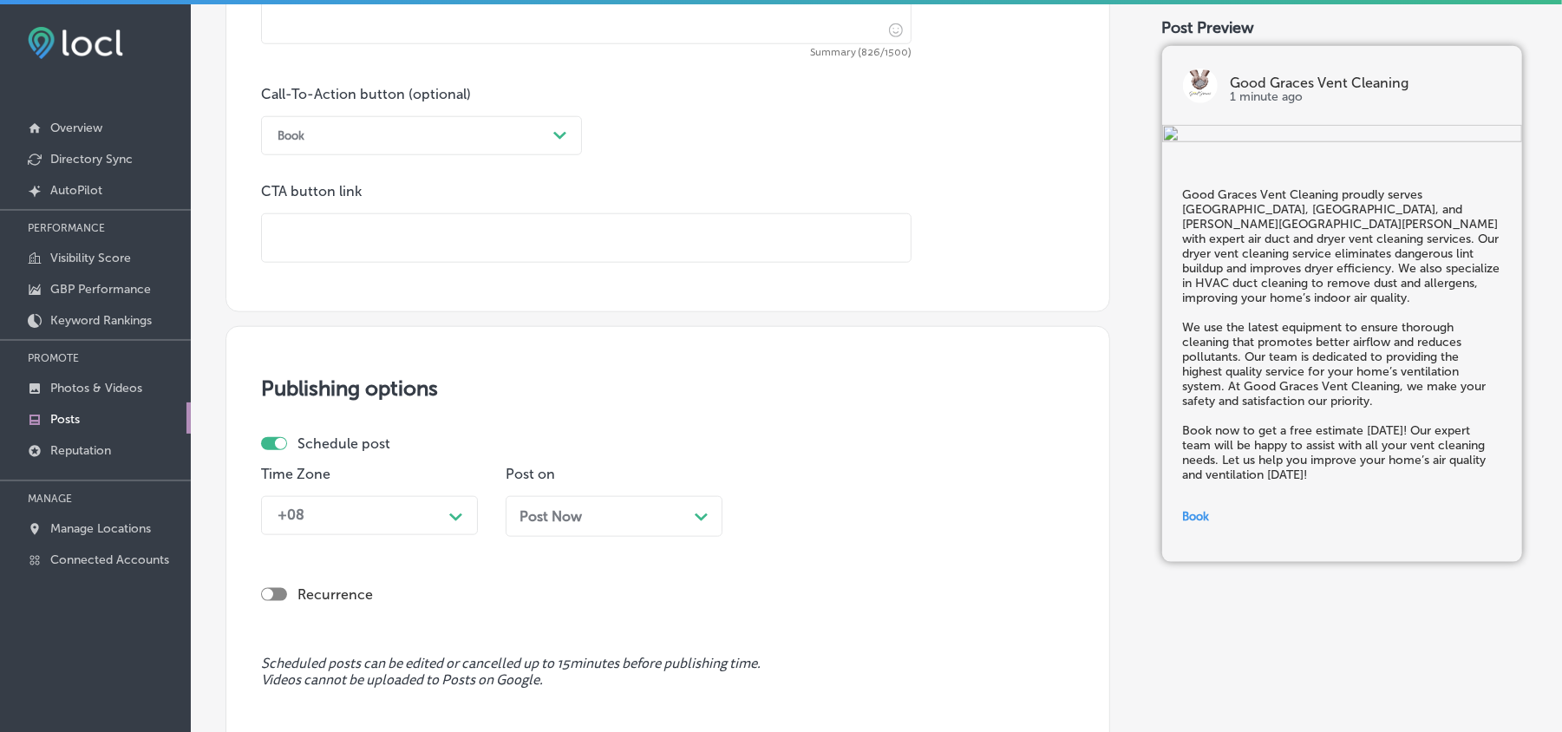
scroll to position [1234, 0]
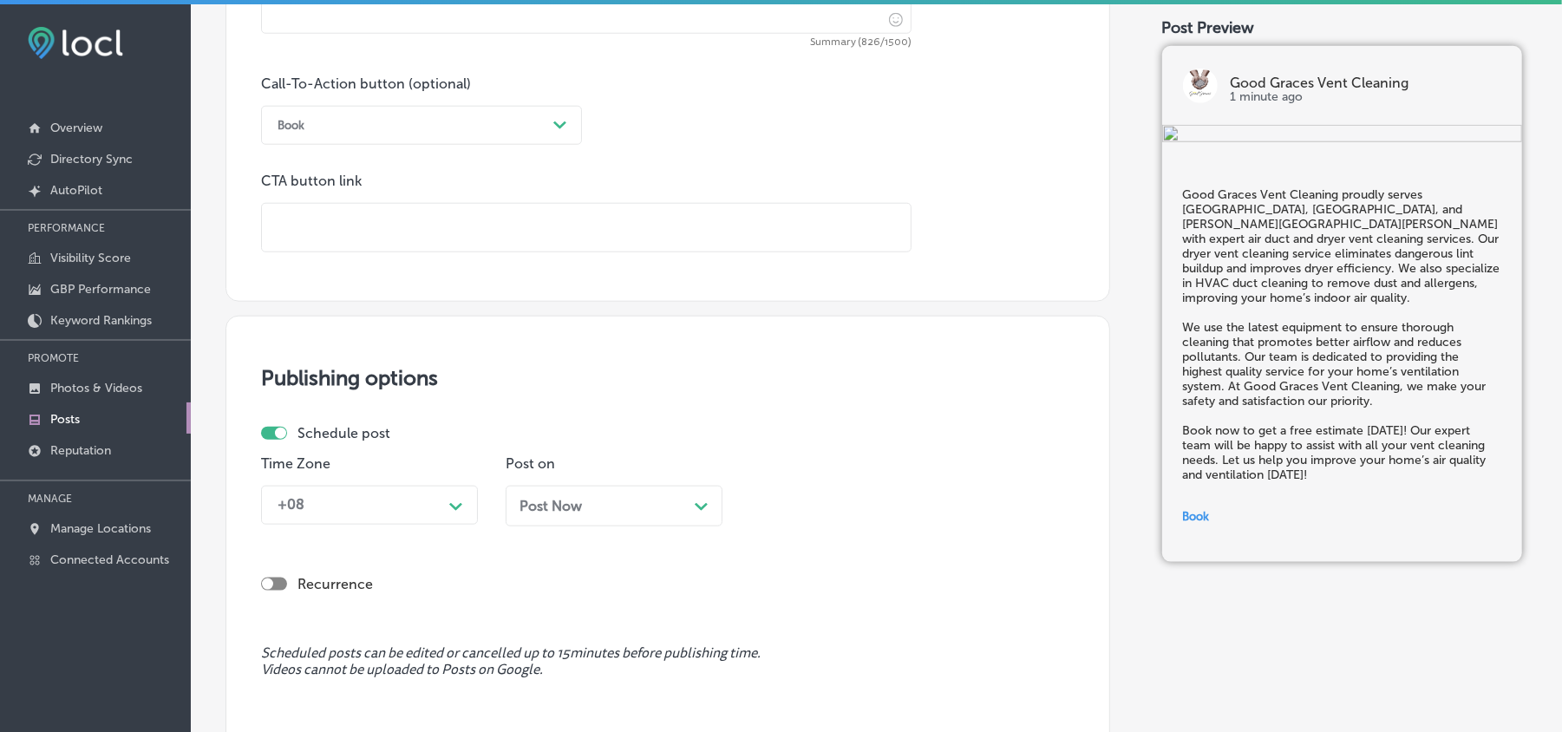
click at [442, 236] on input "text" at bounding box center [586, 228] width 649 height 48
paste input "[URL][DOMAIN_NAME]"
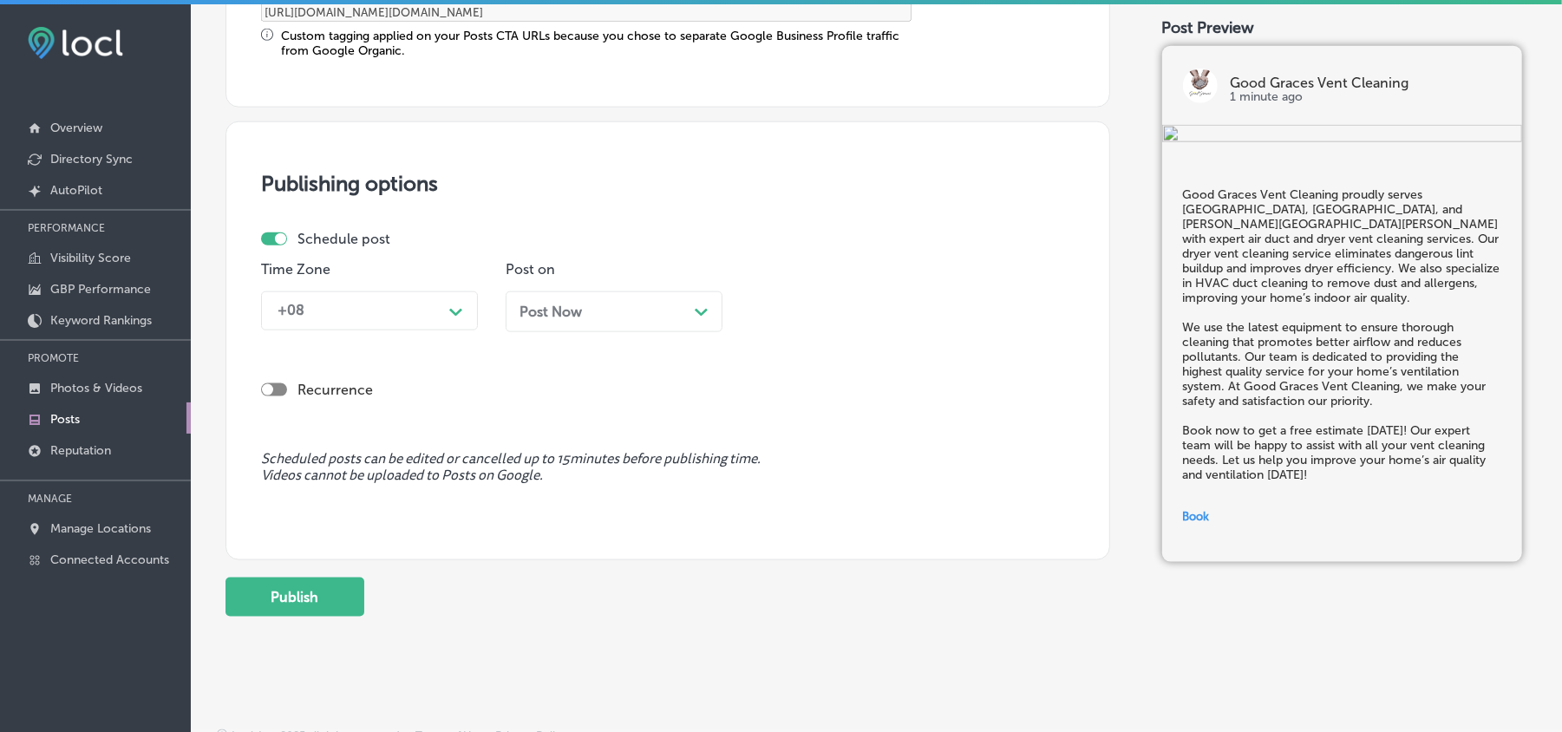
scroll to position [1507, 0]
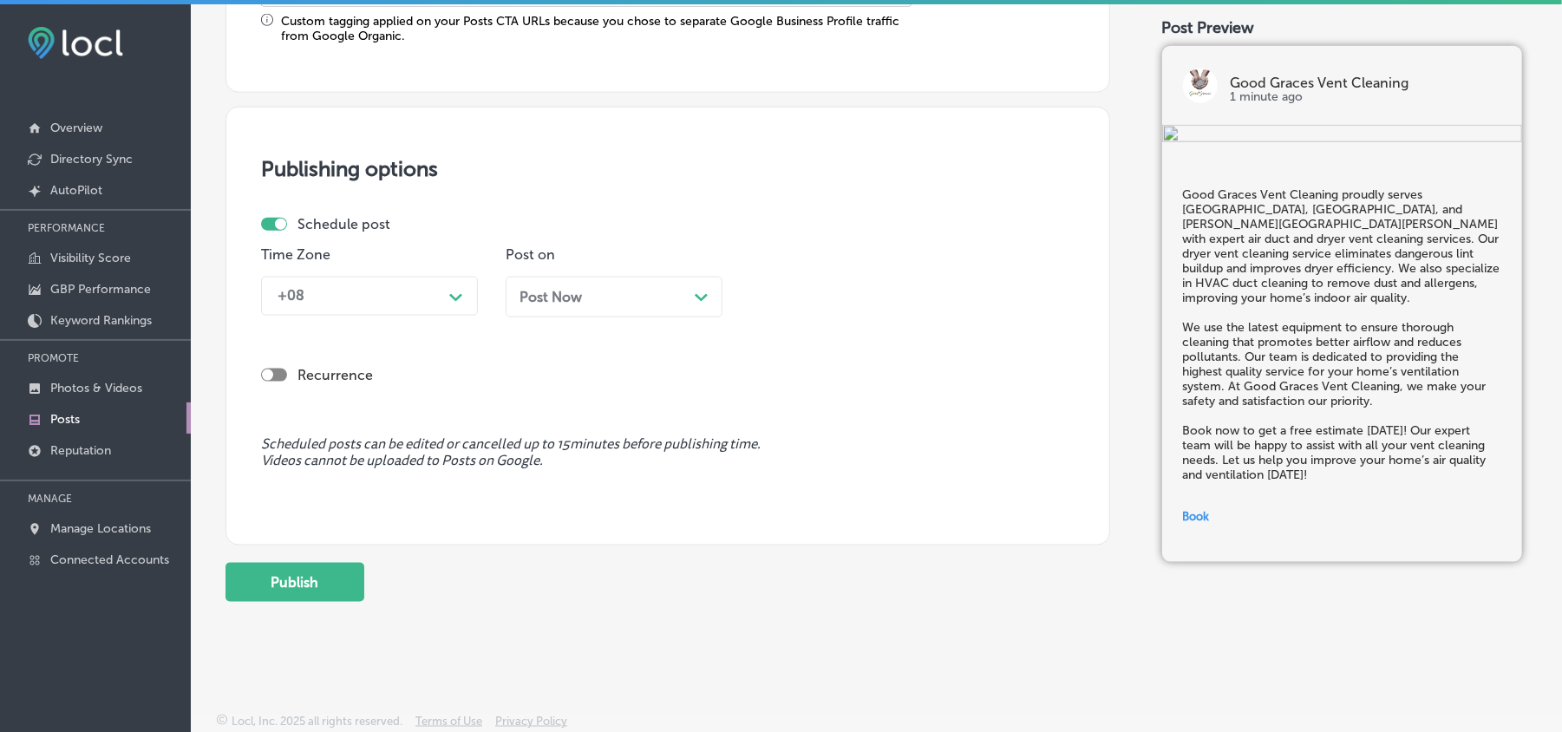
type input "[URL][DOMAIN_NAME]"
click at [434, 297] on div "+08" at bounding box center [355, 296] width 173 height 30
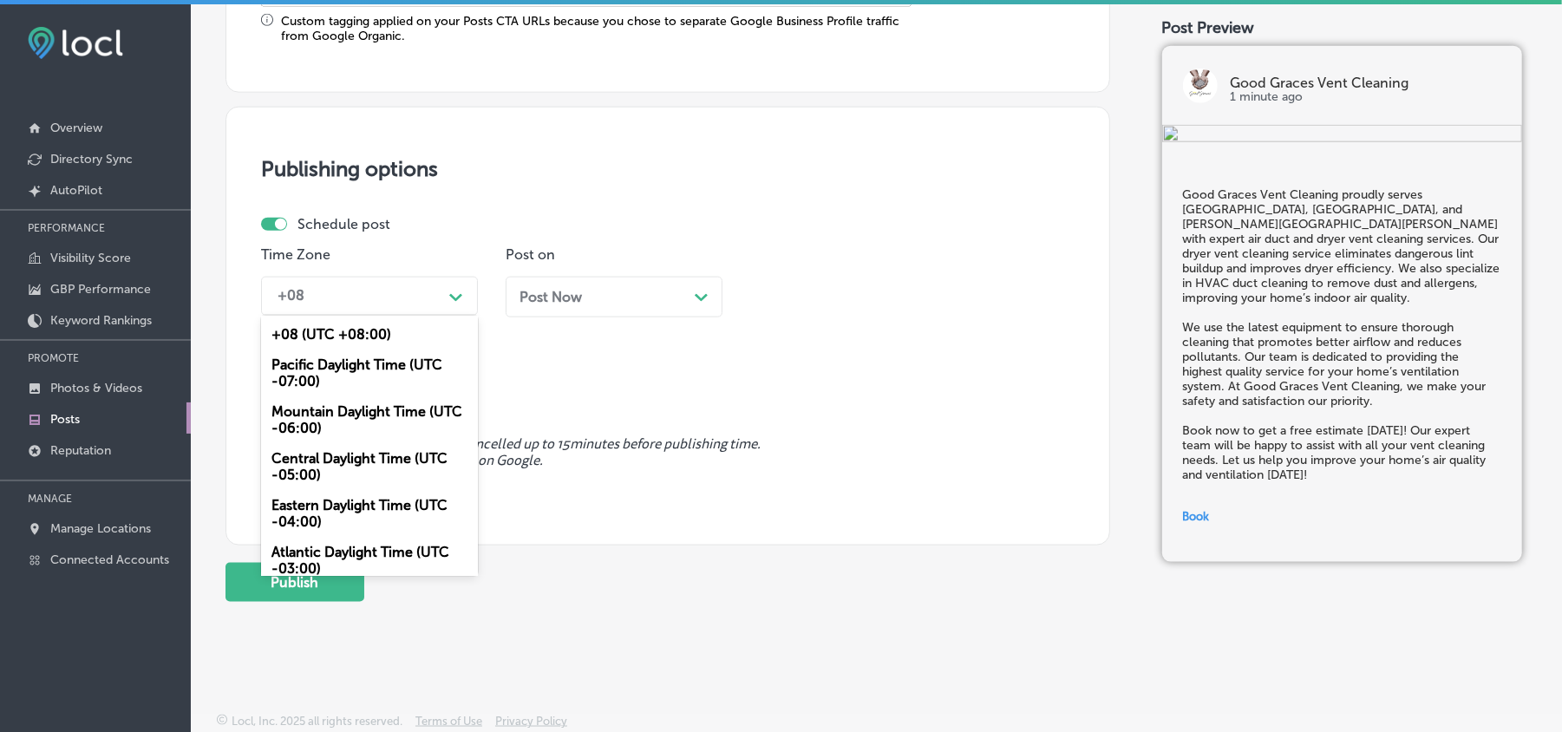
click at [310, 420] on div "Mountain Daylight Time (UTC -06:00)" at bounding box center [369, 419] width 217 height 47
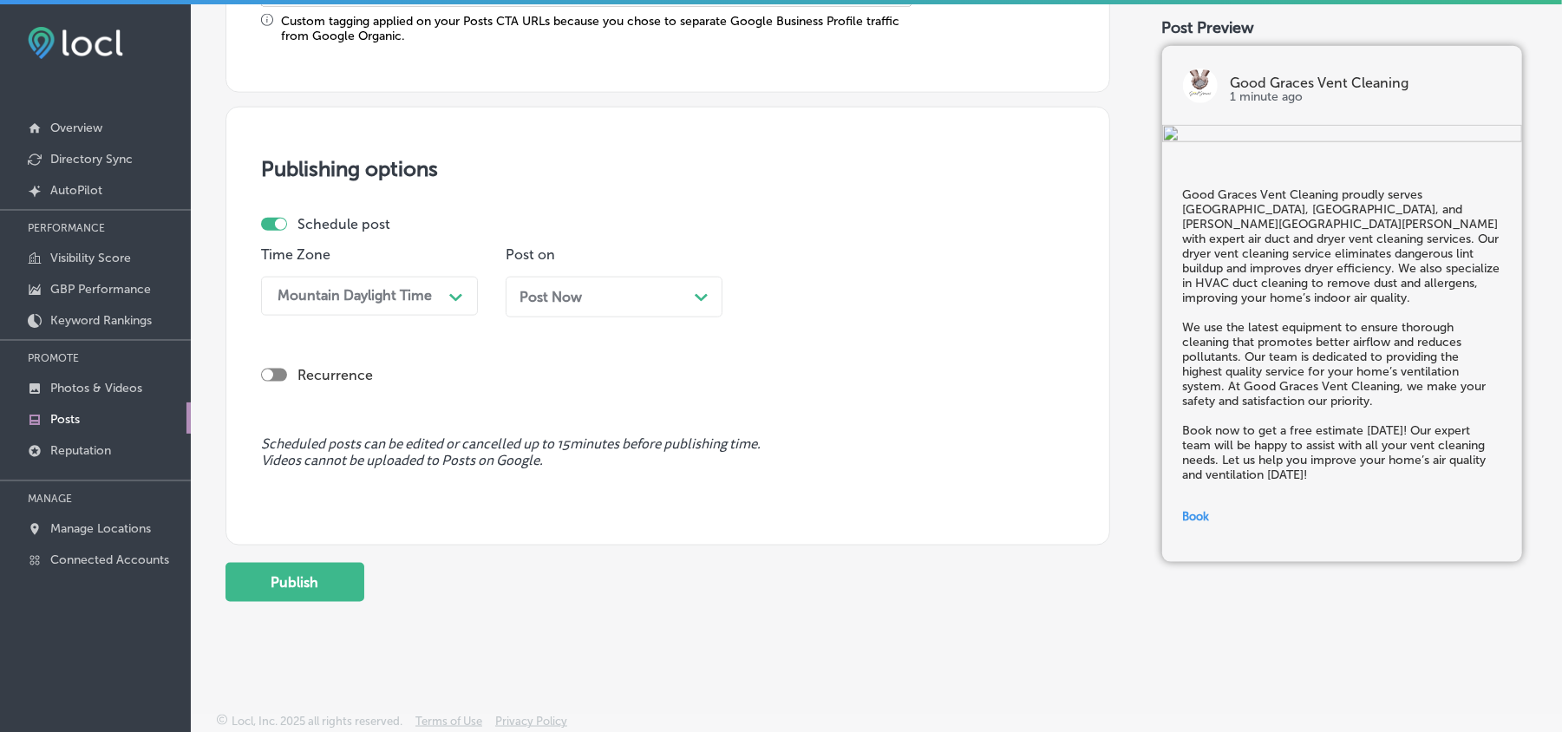
click at [653, 305] on div "Post Now Path Created with Sketch." at bounding box center [614, 297] width 217 height 41
click at [843, 285] on div "08:30 AM" at bounding box center [844, 296] width 173 height 30
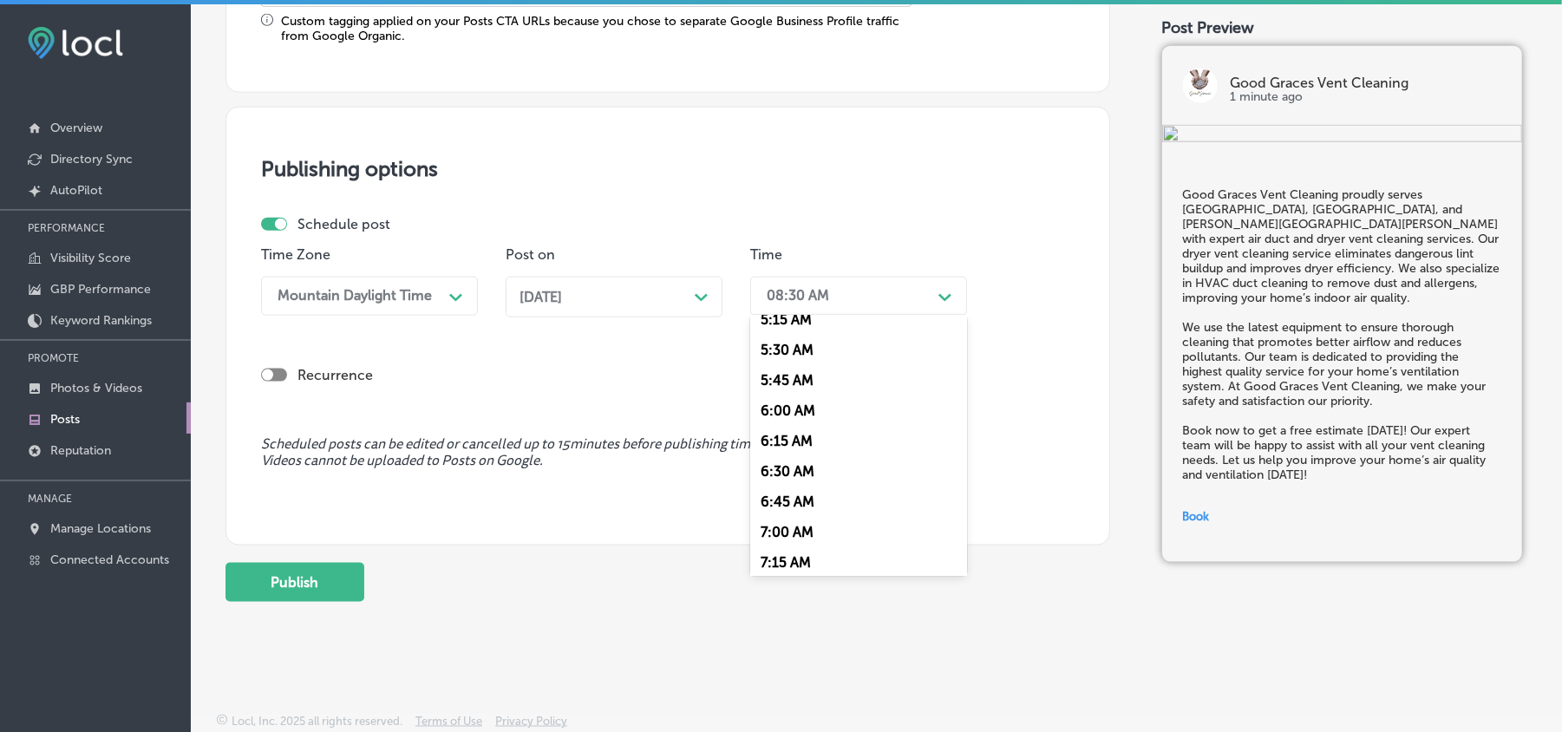
scroll to position [694, 0]
click at [778, 475] on div "7:00 AM" at bounding box center [858, 490] width 217 height 30
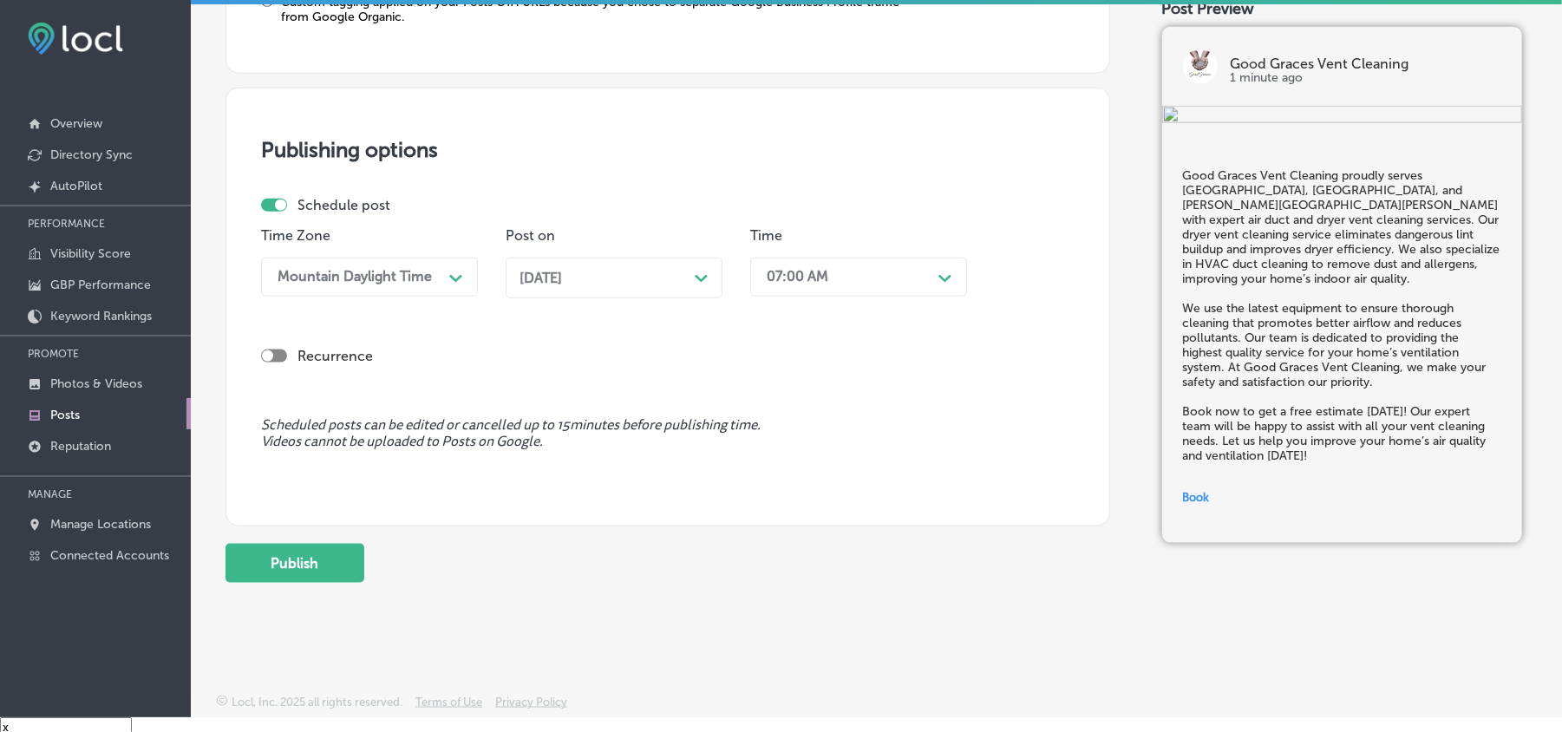
scroll to position [24, 0]
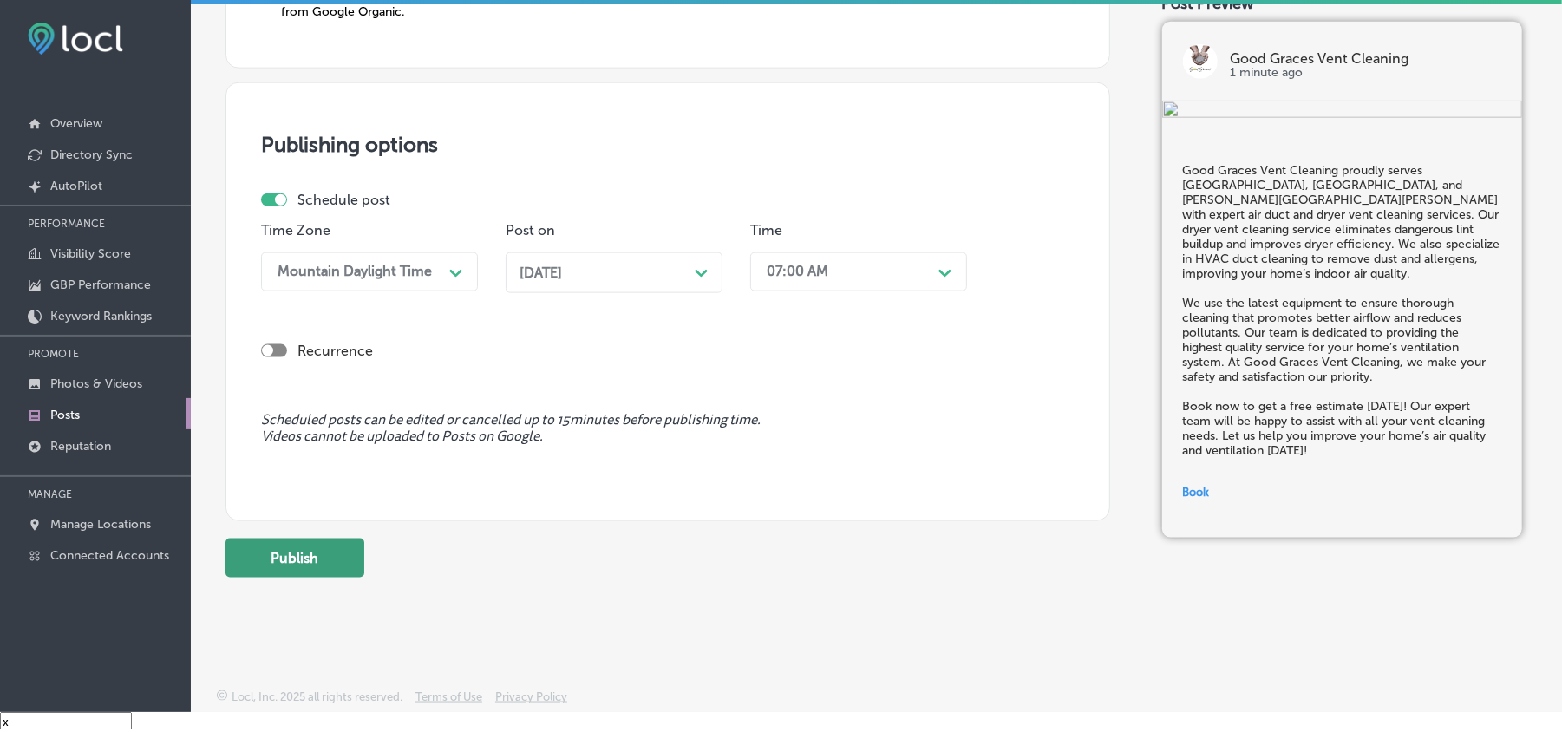
click at [285, 560] on button "Publish" at bounding box center [295, 558] width 139 height 39
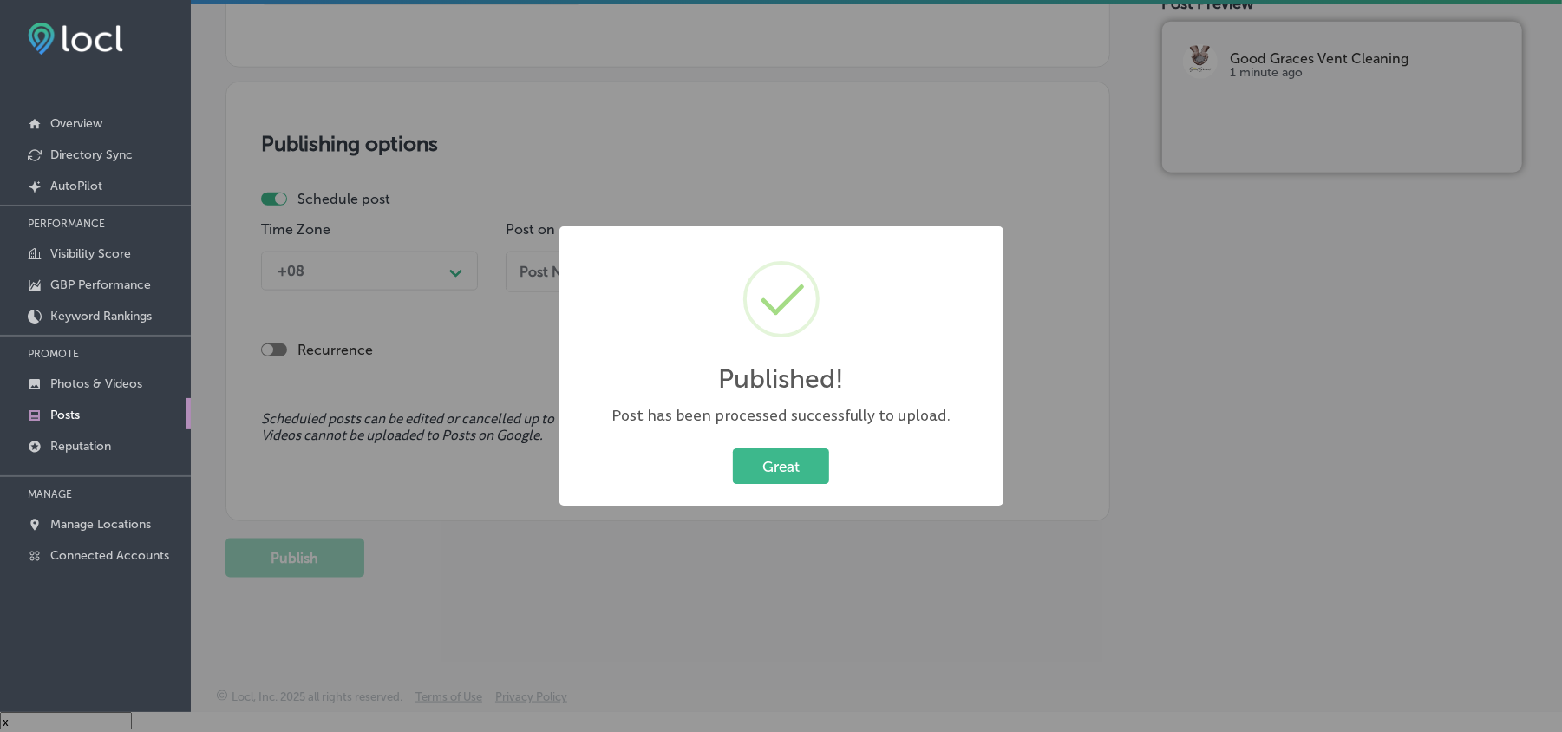
scroll to position [1350, 0]
click at [774, 475] on button "Great" at bounding box center [781, 466] width 96 height 36
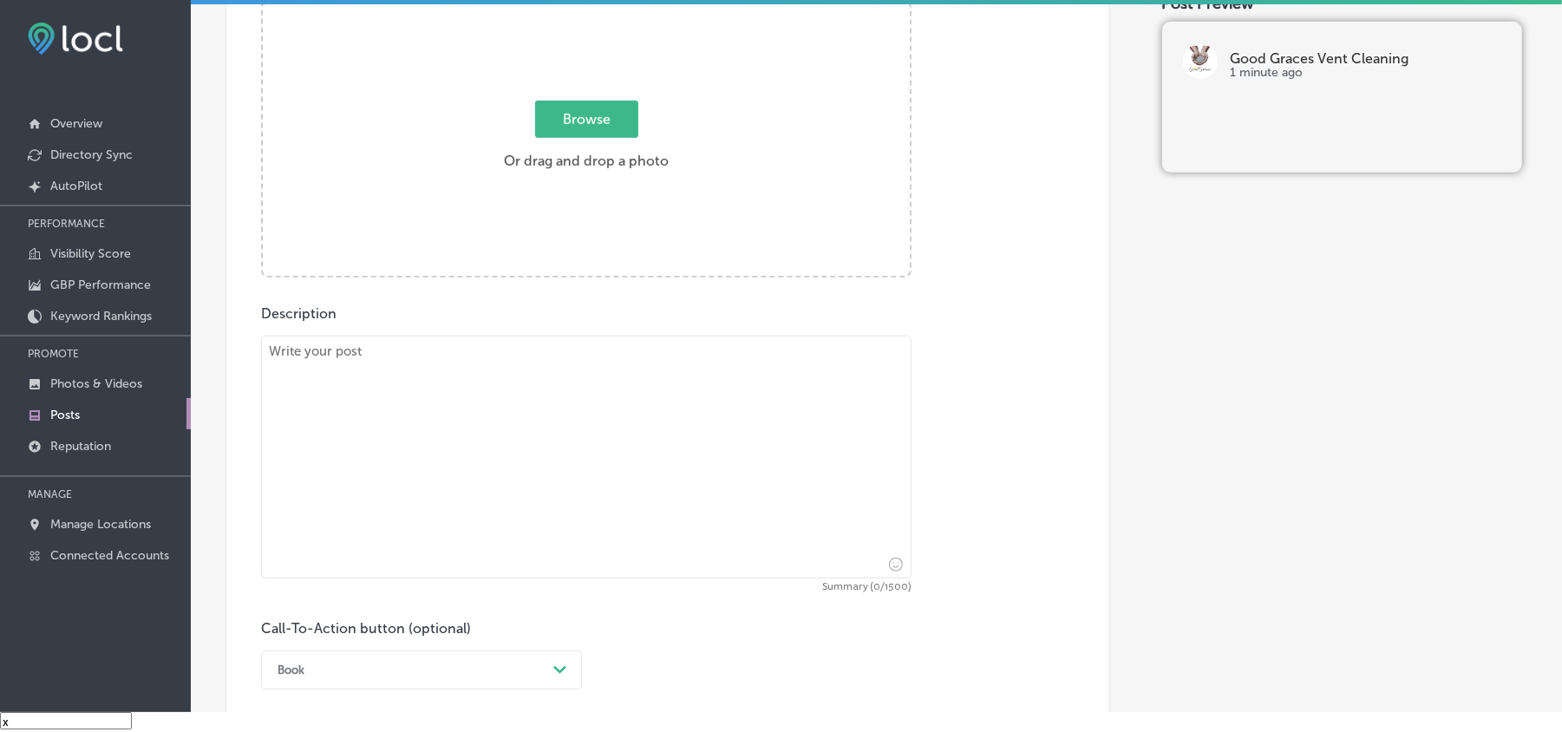
scroll to position [656, 0]
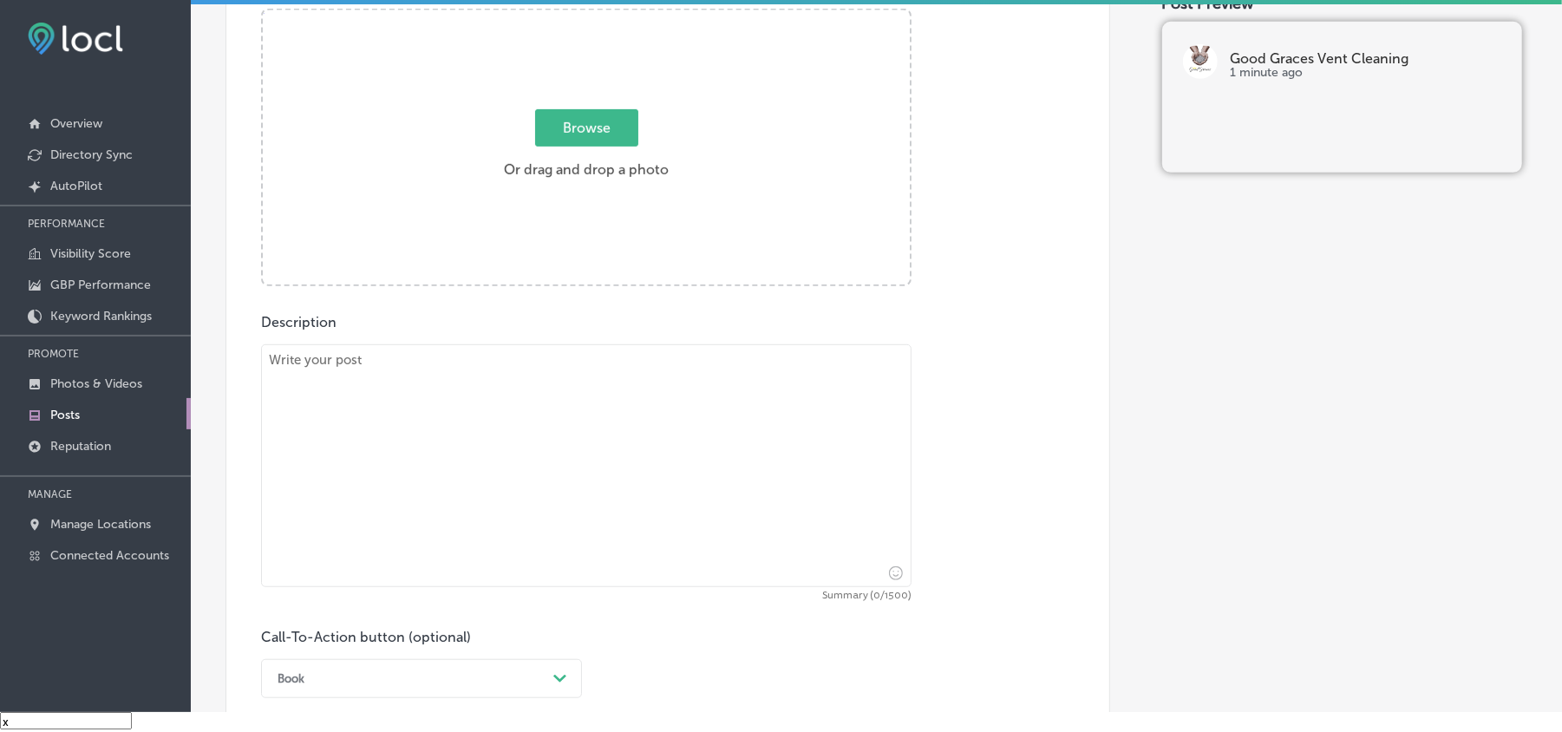
click at [525, 448] on textarea at bounding box center [586, 465] width 651 height 243
paste textarea "Good Graces Vent Cleaning serves [GEOGRAPHIC_DATA], [GEOGRAPHIC_DATA], and [GEO…"
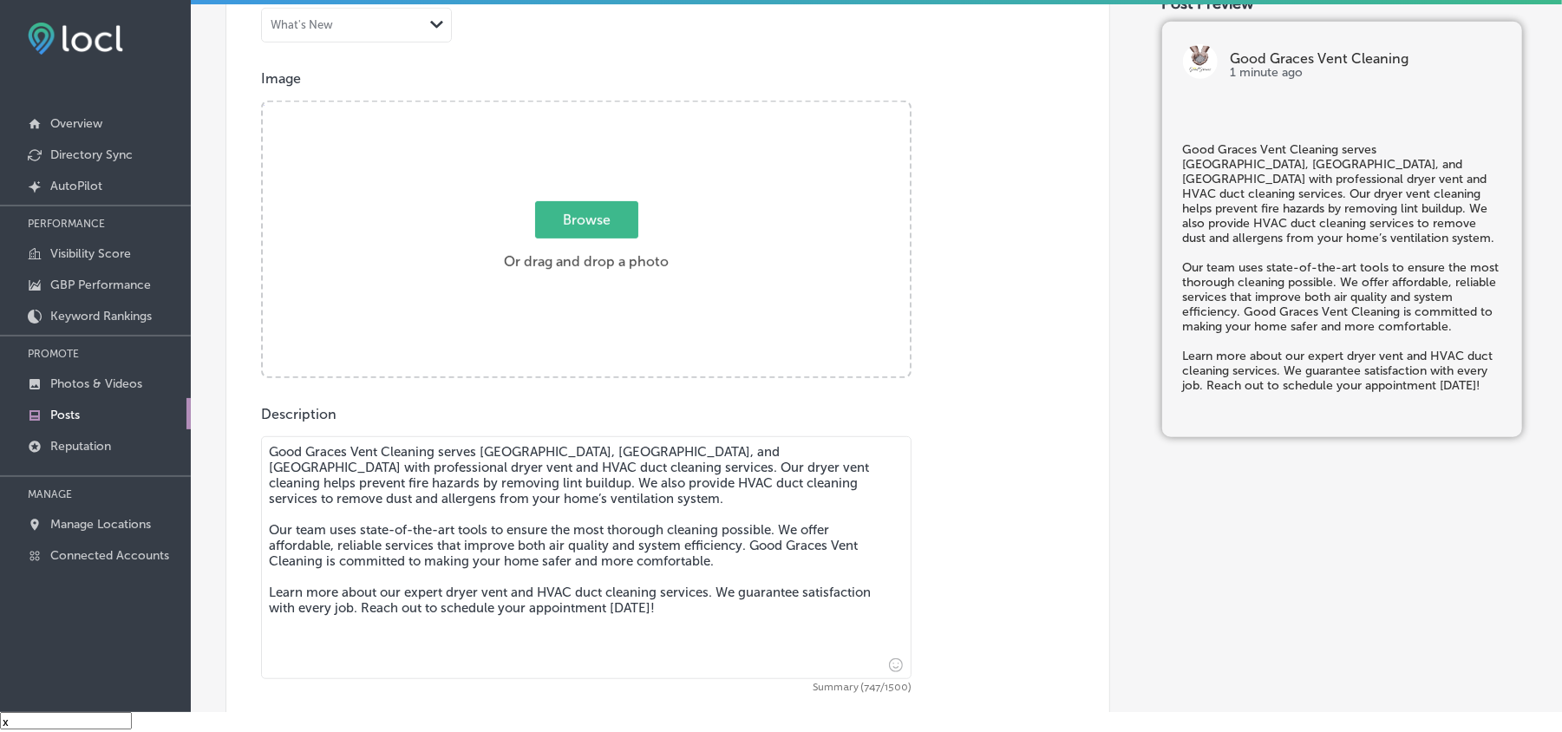
scroll to position [540, 0]
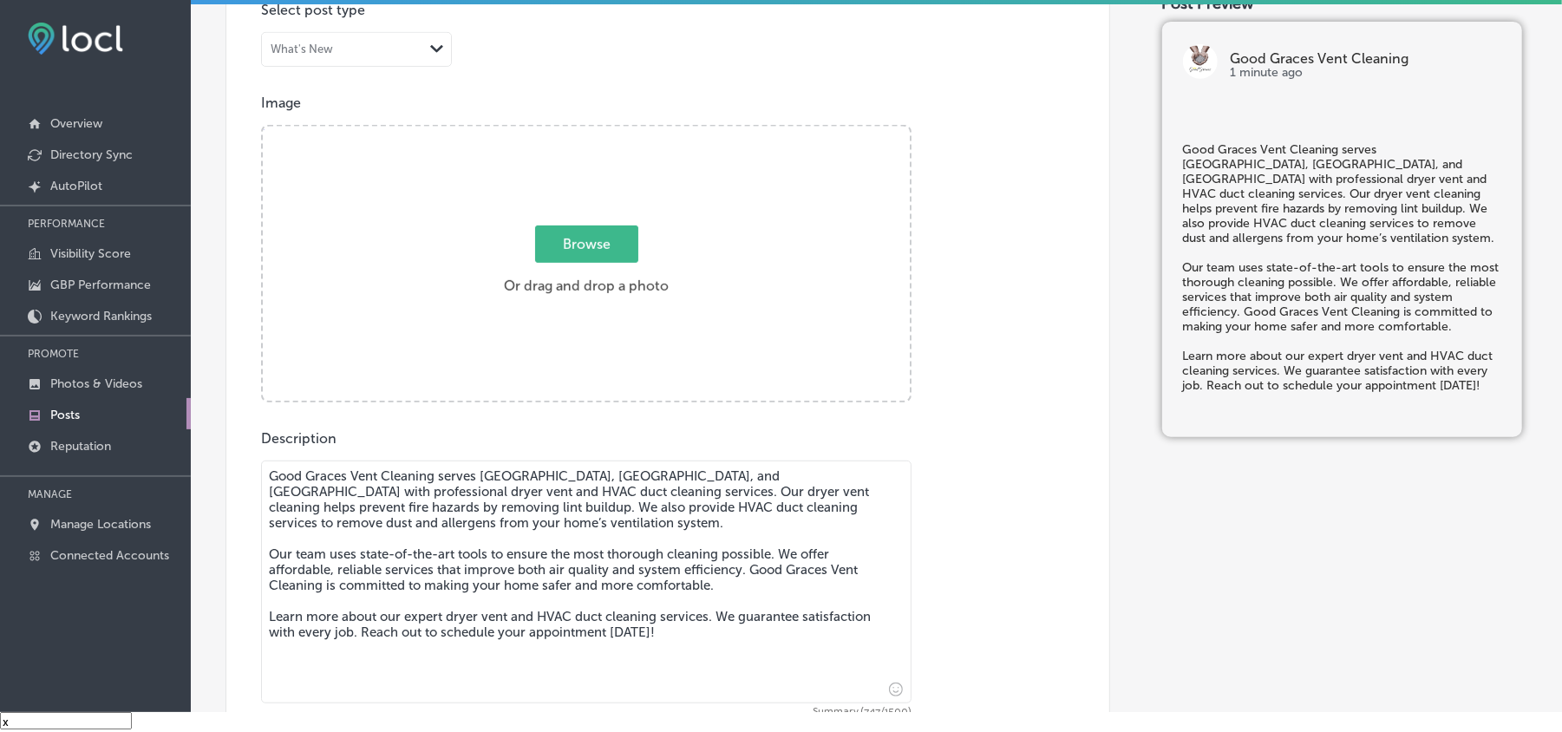
type textarea "Good Graces Vent Cleaning serves [GEOGRAPHIC_DATA], [GEOGRAPHIC_DATA], and [GEO…"
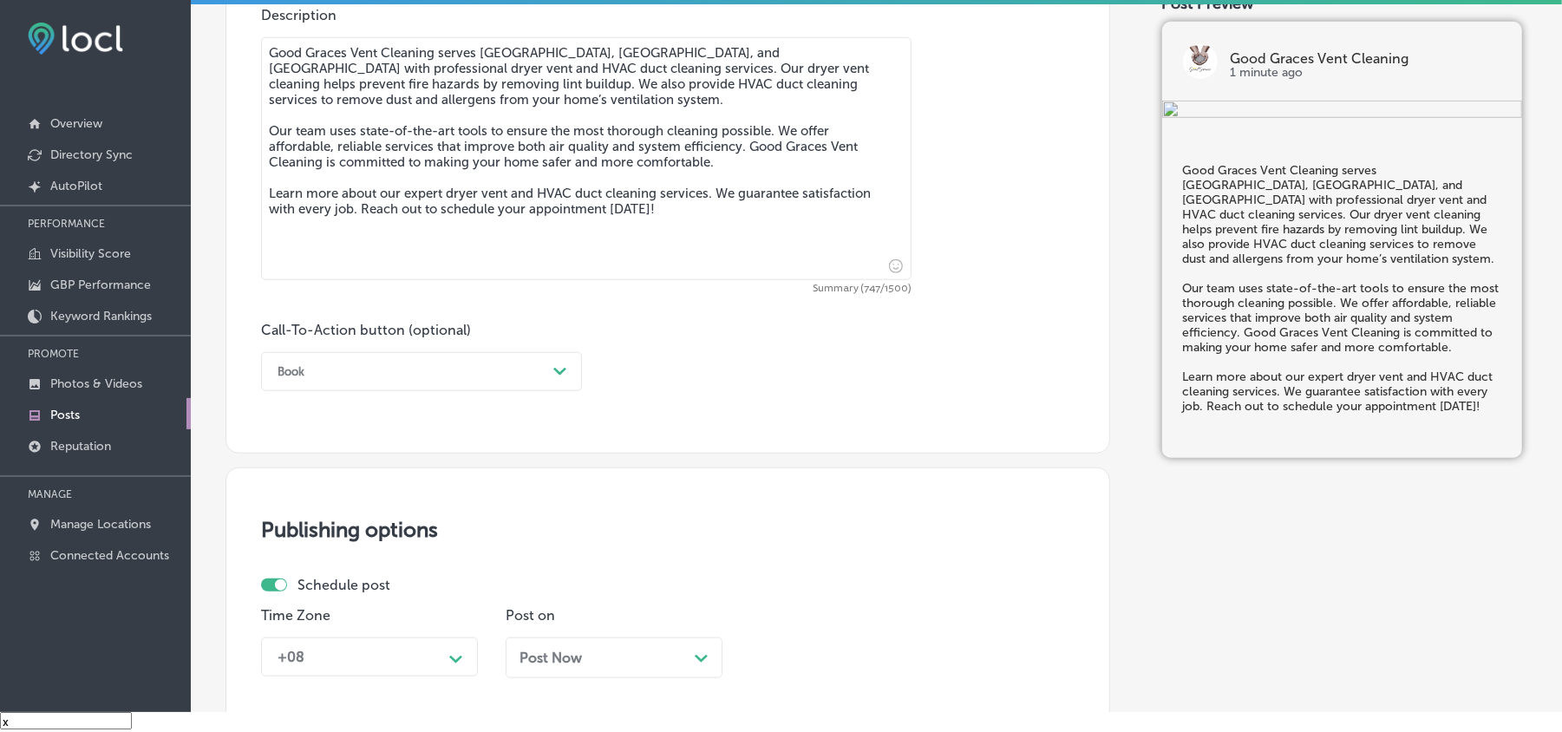
scroll to position [965, 0]
click at [474, 372] on div "Book" at bounding box center [408, 370] width 278 height 27
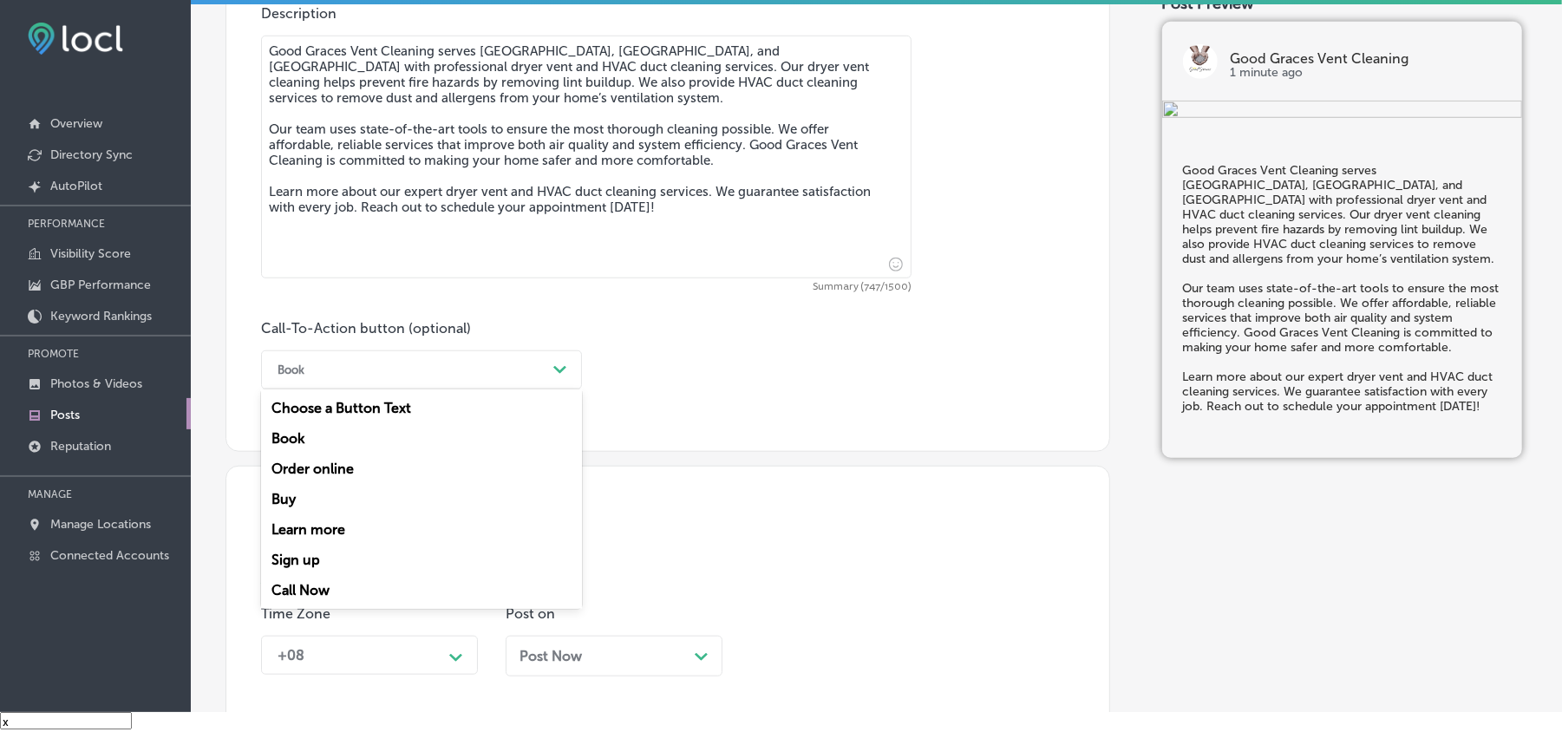
drag, startPoint x: 307, startPoint y: 527, endPoint x: 321, endPoint y: 525, distance: 14.1
click at [307, 527] on div "Learn more" at bounding box center [421, 529] width 321 height 30
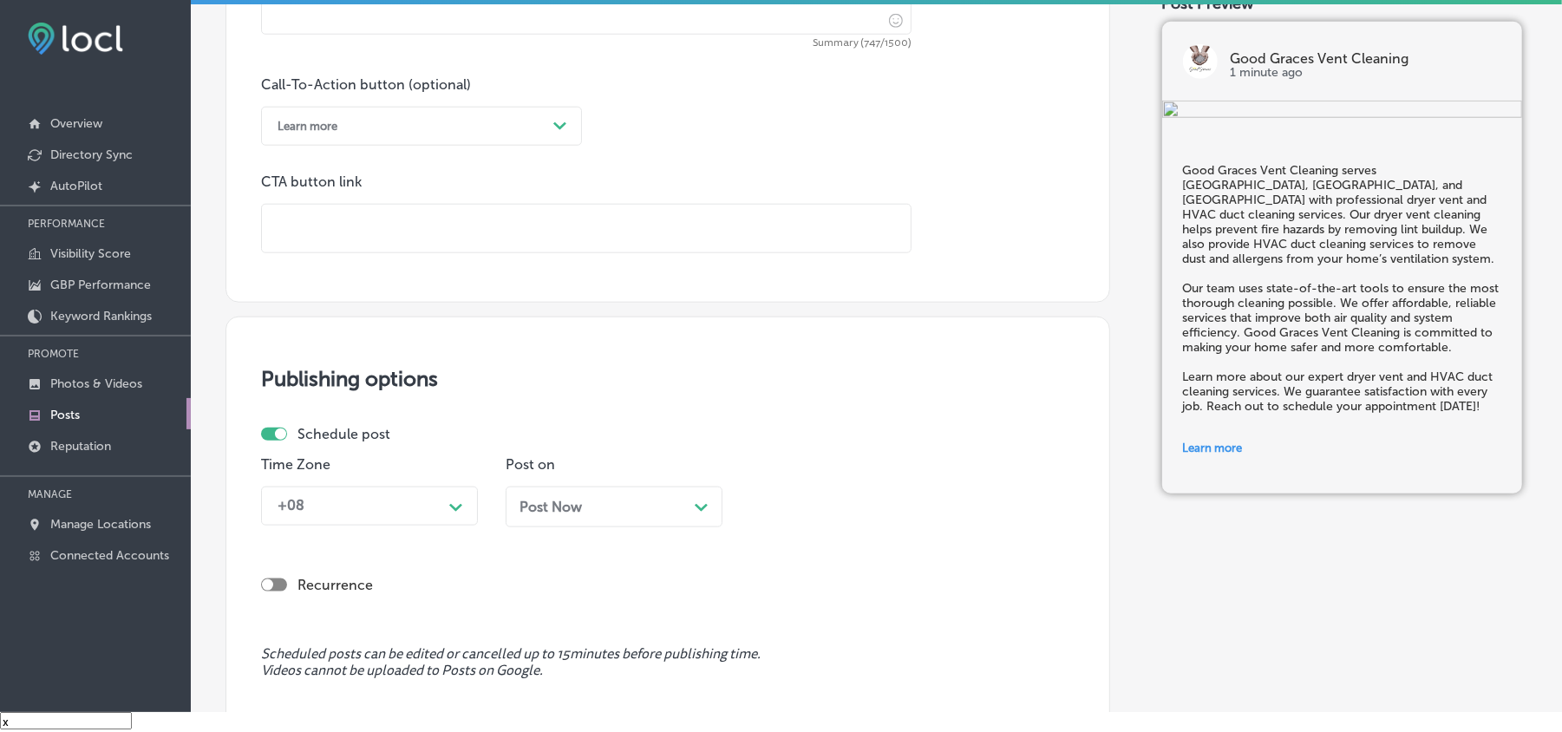
scroll to position [1234, 0]
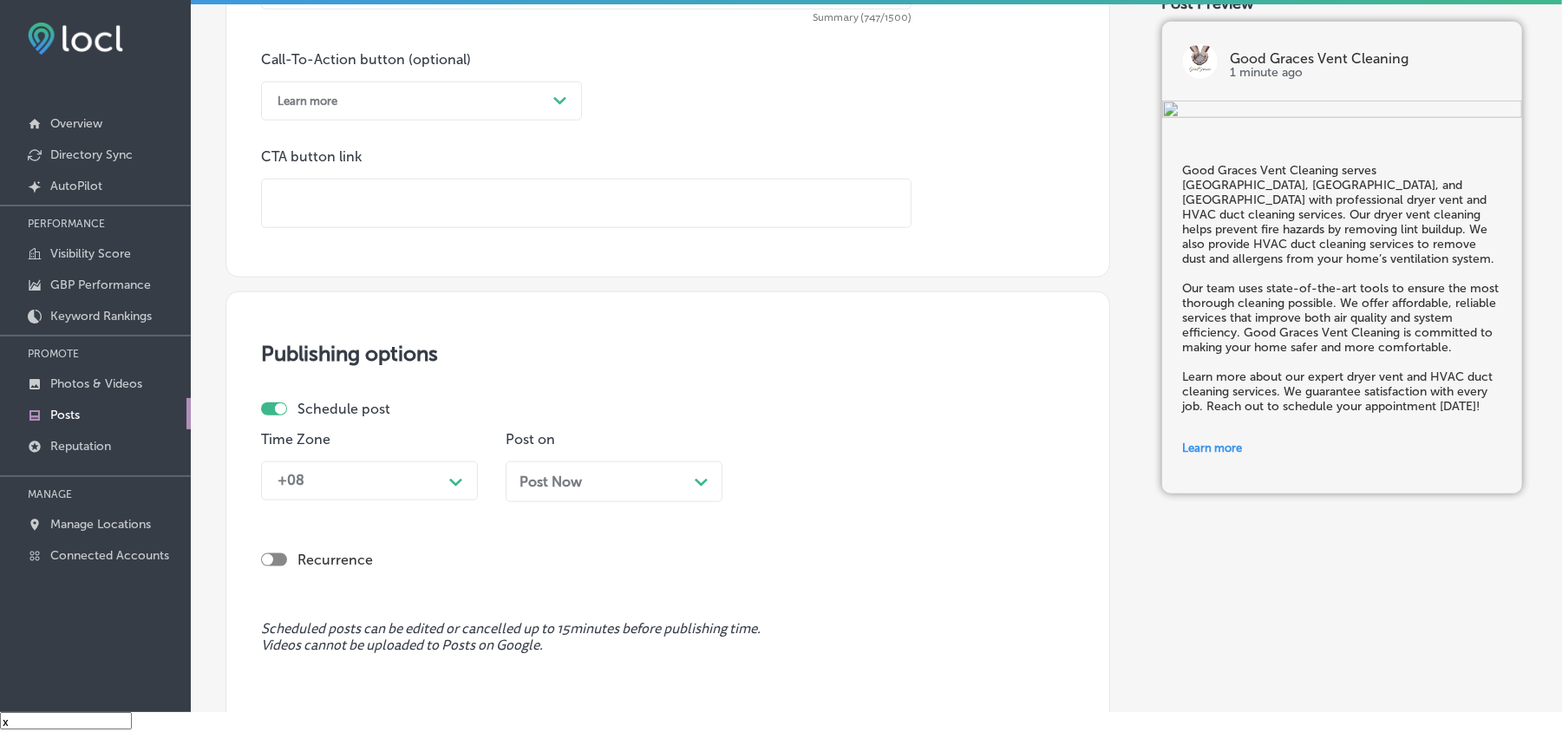
click at [352, 202] on input "text" at bounding box center [586, 204] width 649 height 48
paste input "[URL][DOMAIN_NAME]"
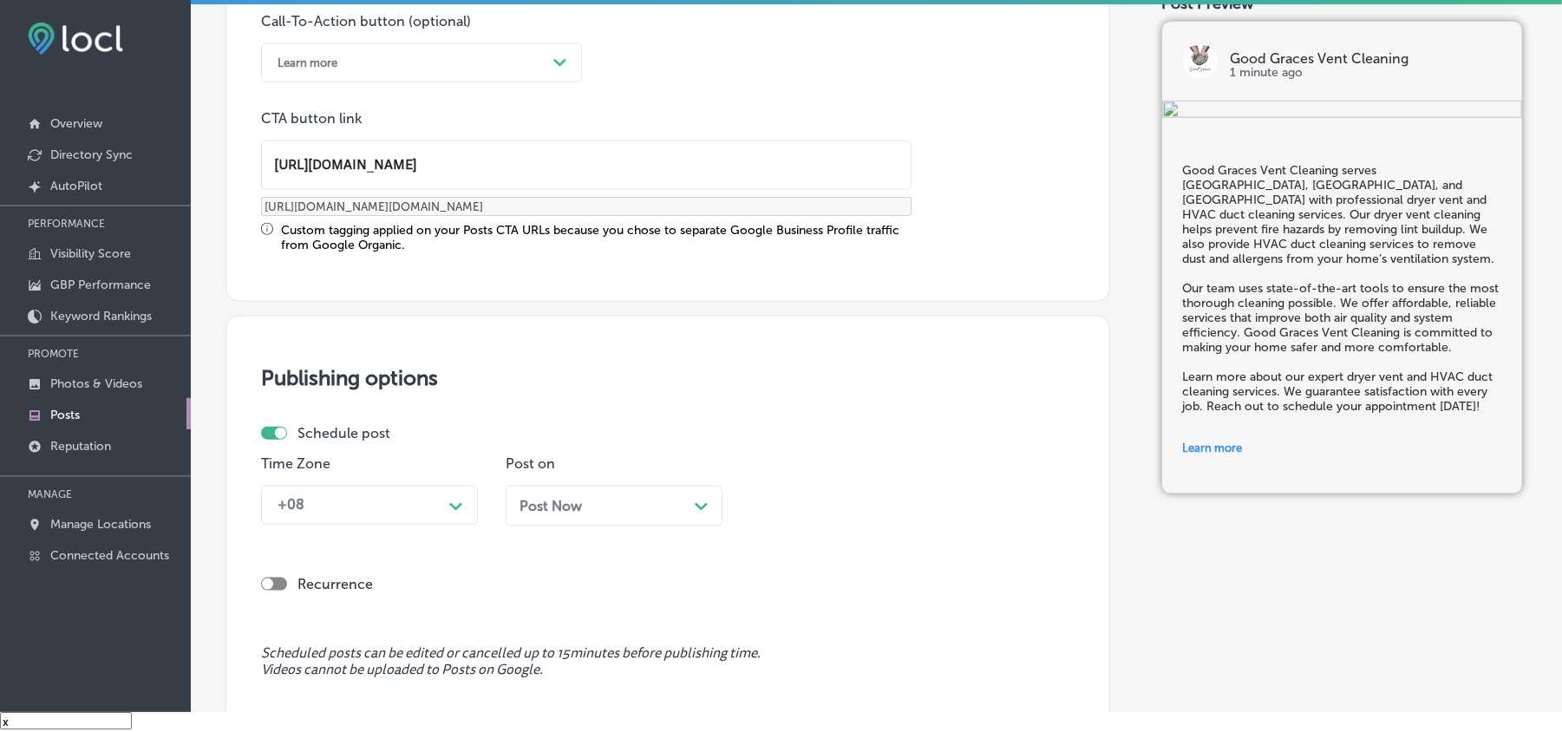
type input "[URL][DOMAIN_NAME]"
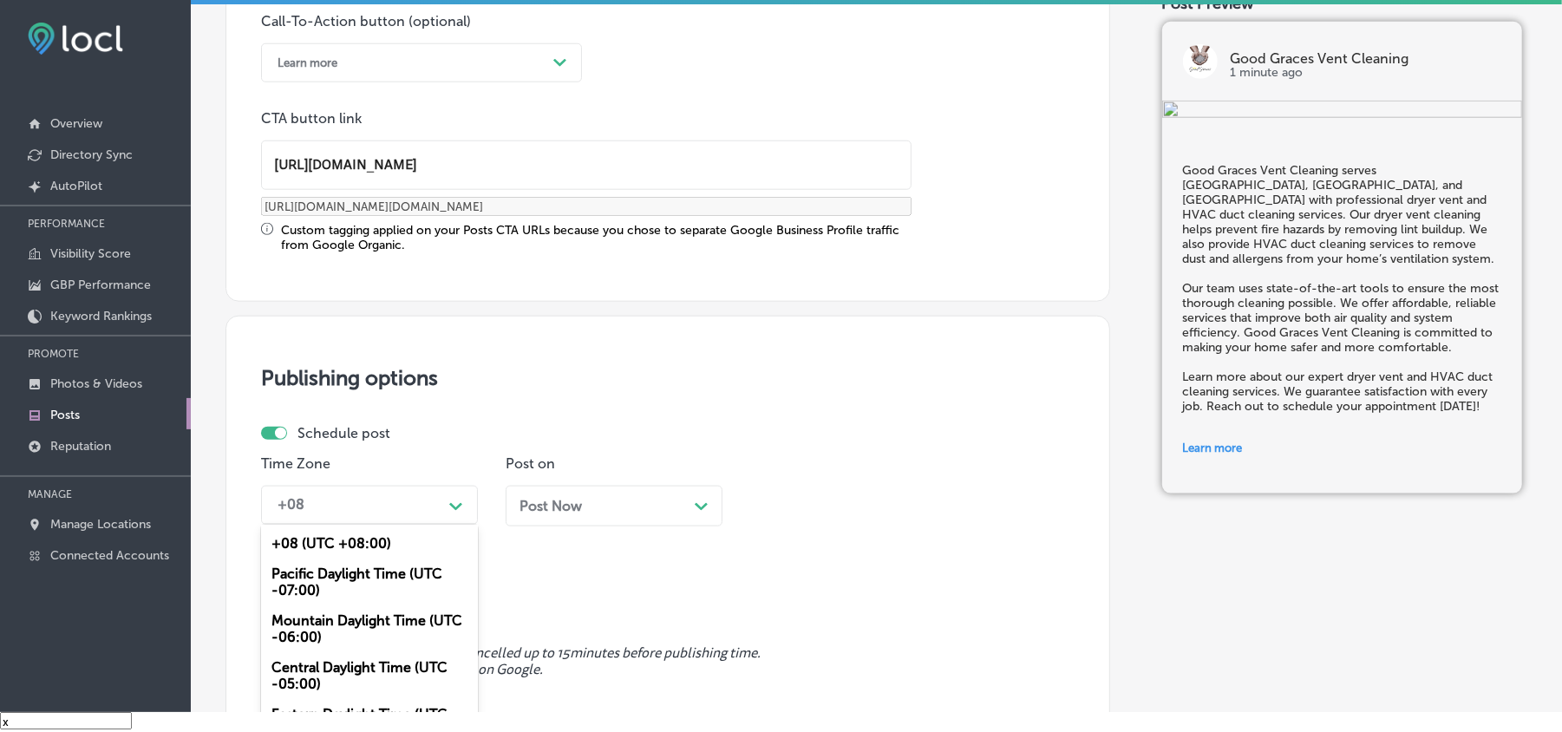
click at [376, 496] on div "option Mountain Daylight Time (UTC -06:00), selected. option +08 (UTC +08:00) f…" at bounding box center [369, 505] width 217 height 39
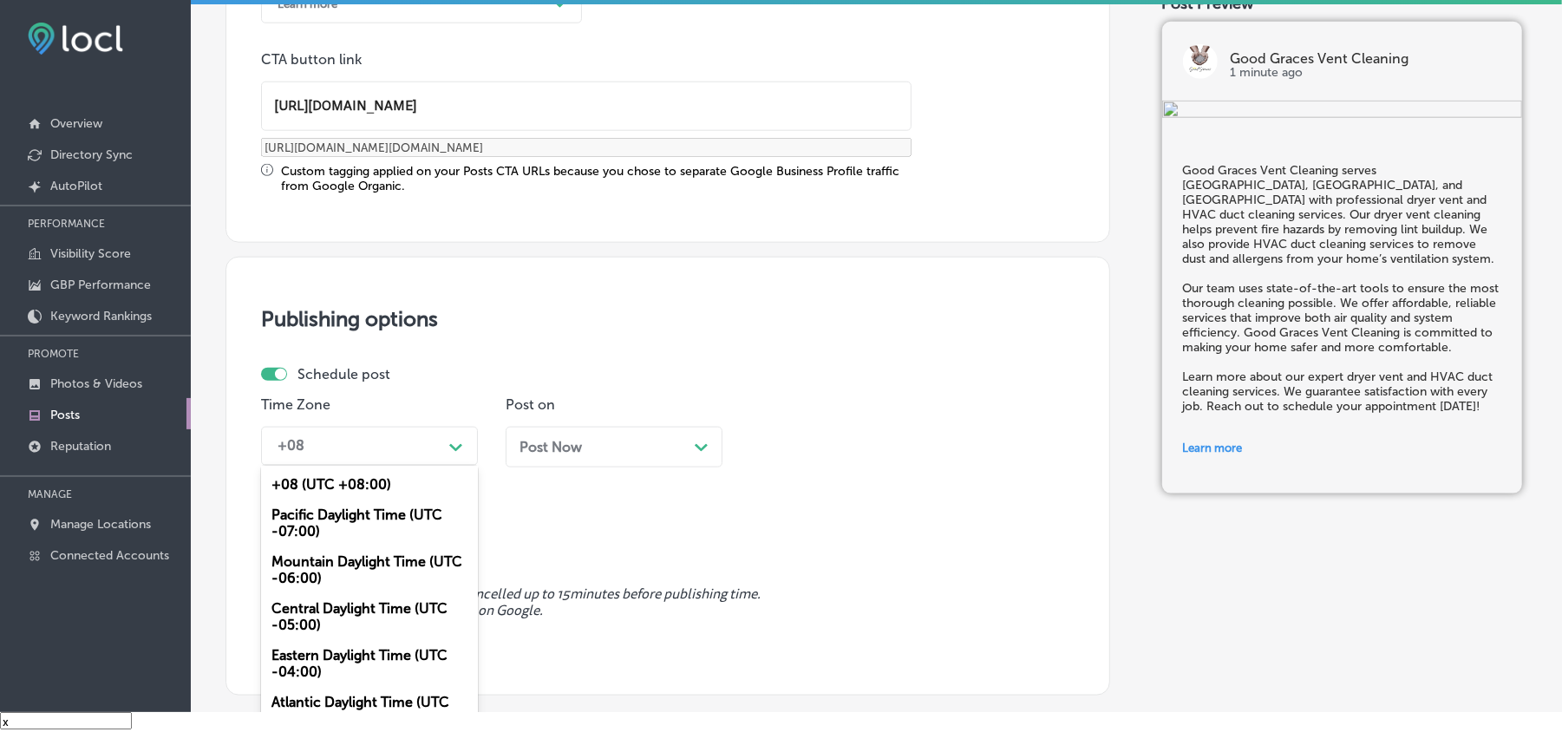
click at [324, 570] on div "Mountain Daylight Time (UTC -06:00)" at bounding box center [369, 570] width 217 height 47
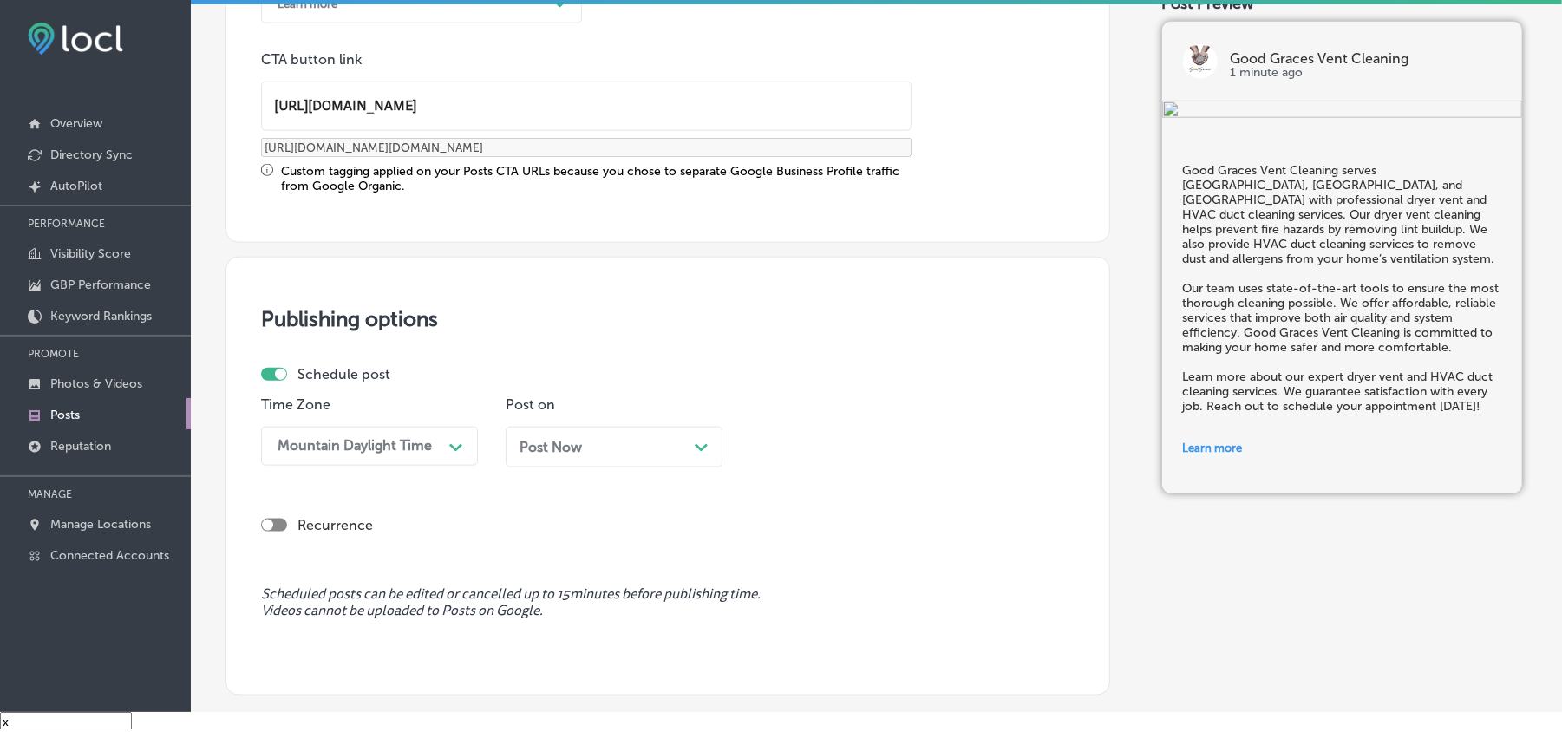
click at [682, 444] on div "Post Now Path Created with Sketch." at bounding box center [614, 447] width 189 height 16
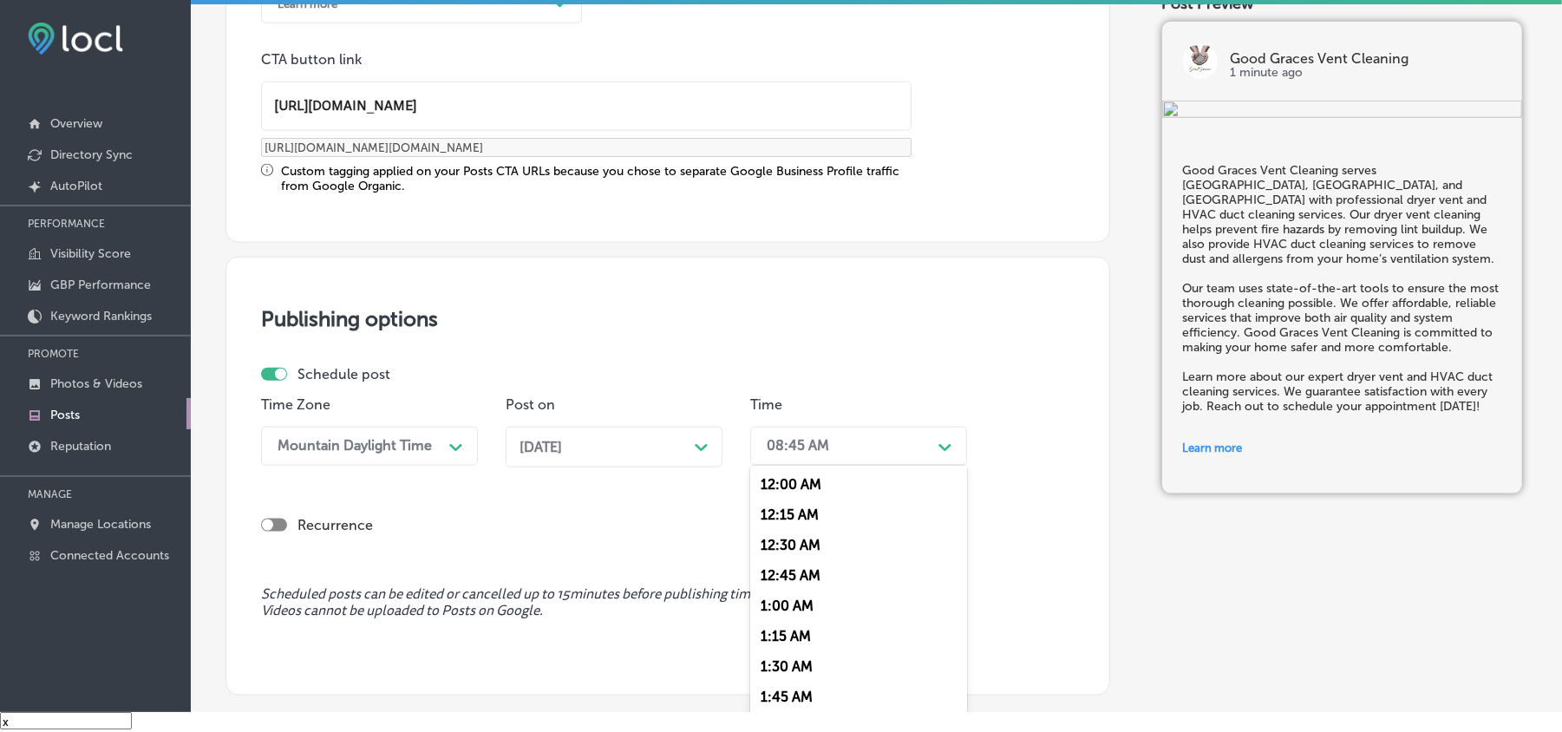
click at [923, 446] on div "08:45 AM" at bounding box center [844, 446] width 173 height 30
click at [788, 587] on div "7:00 AM" at bounding box center [858, 602] width 217 height 30
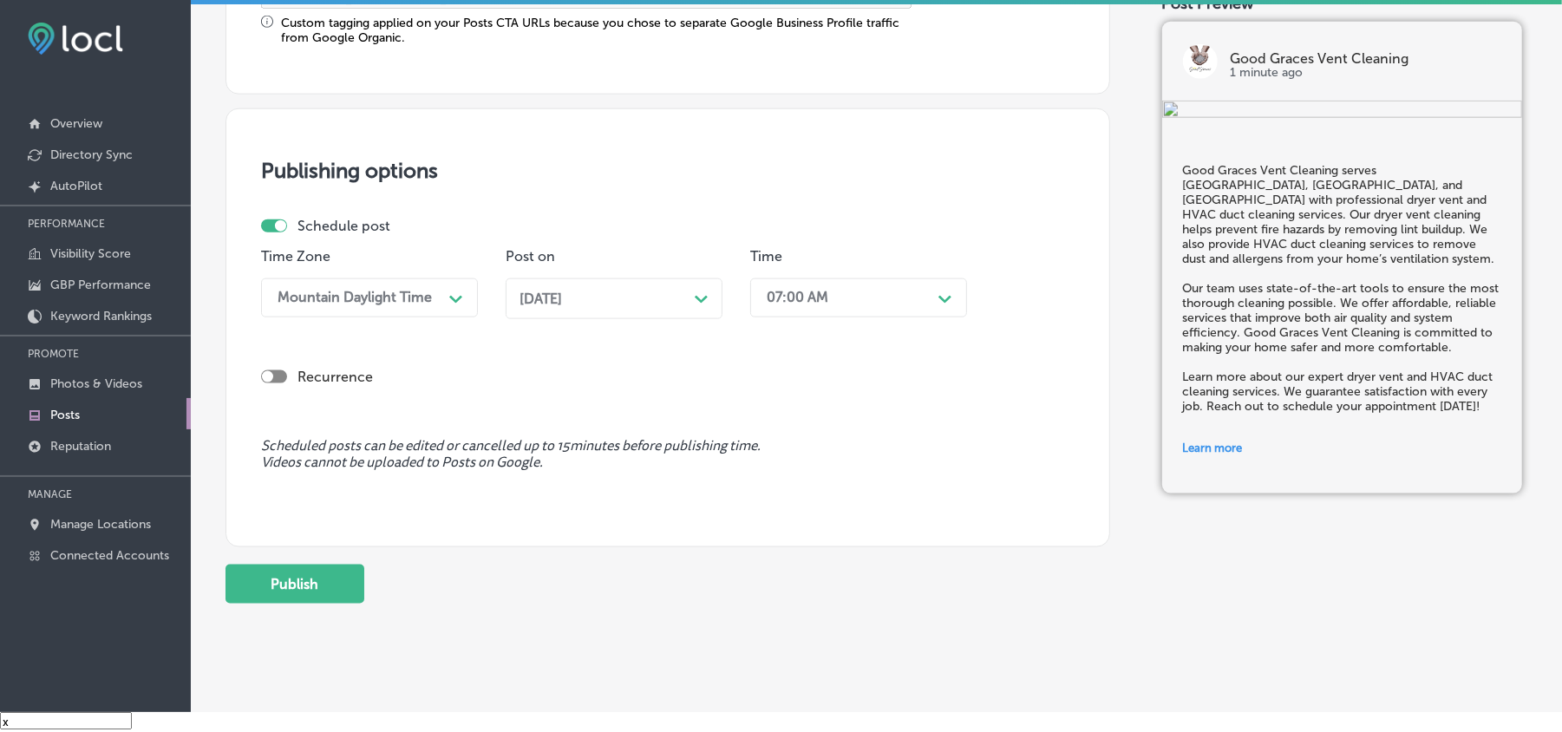
scroll to position [1507, 0]
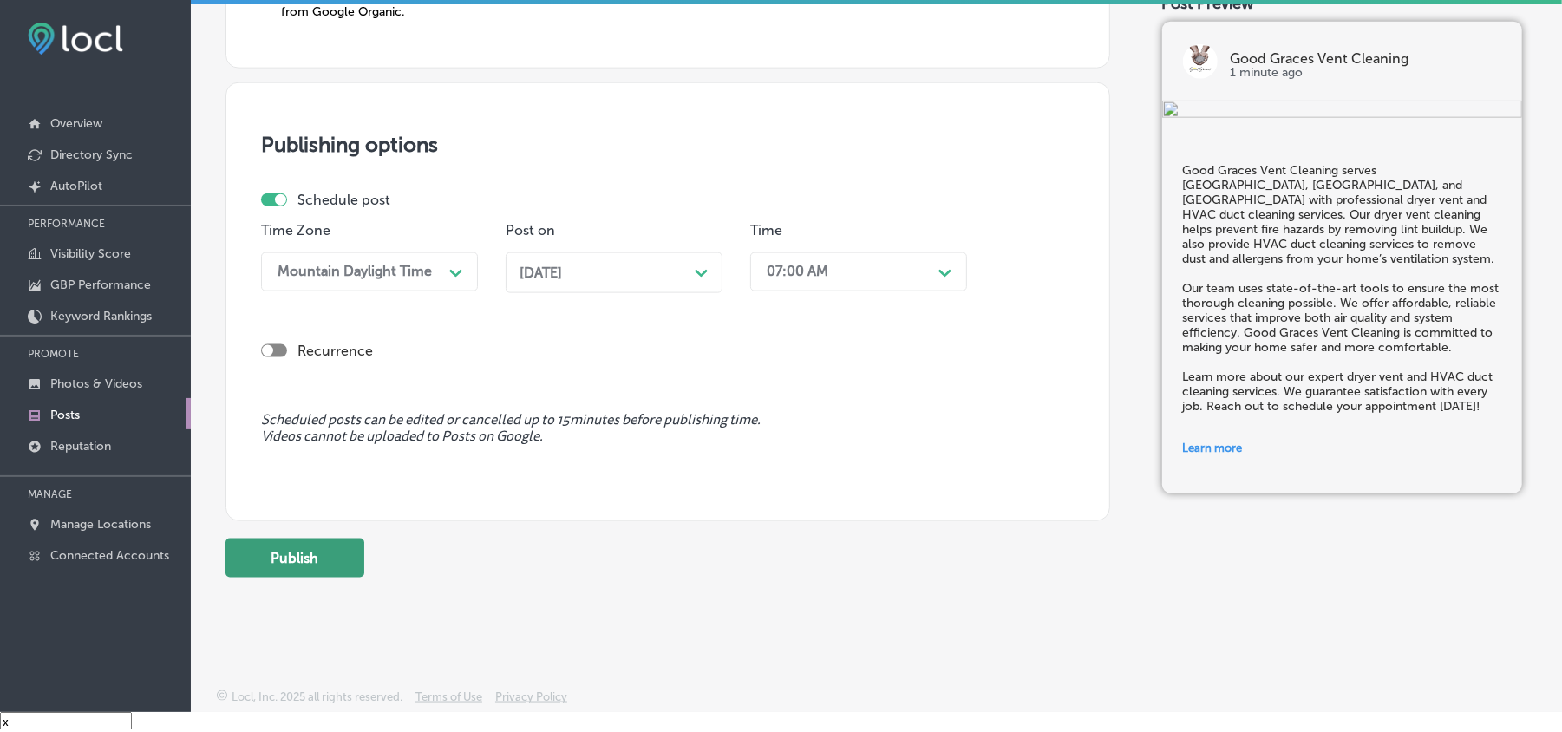
click at [320, 563] on button "Publish" at bounding box center [295, 558] width 139 height 39
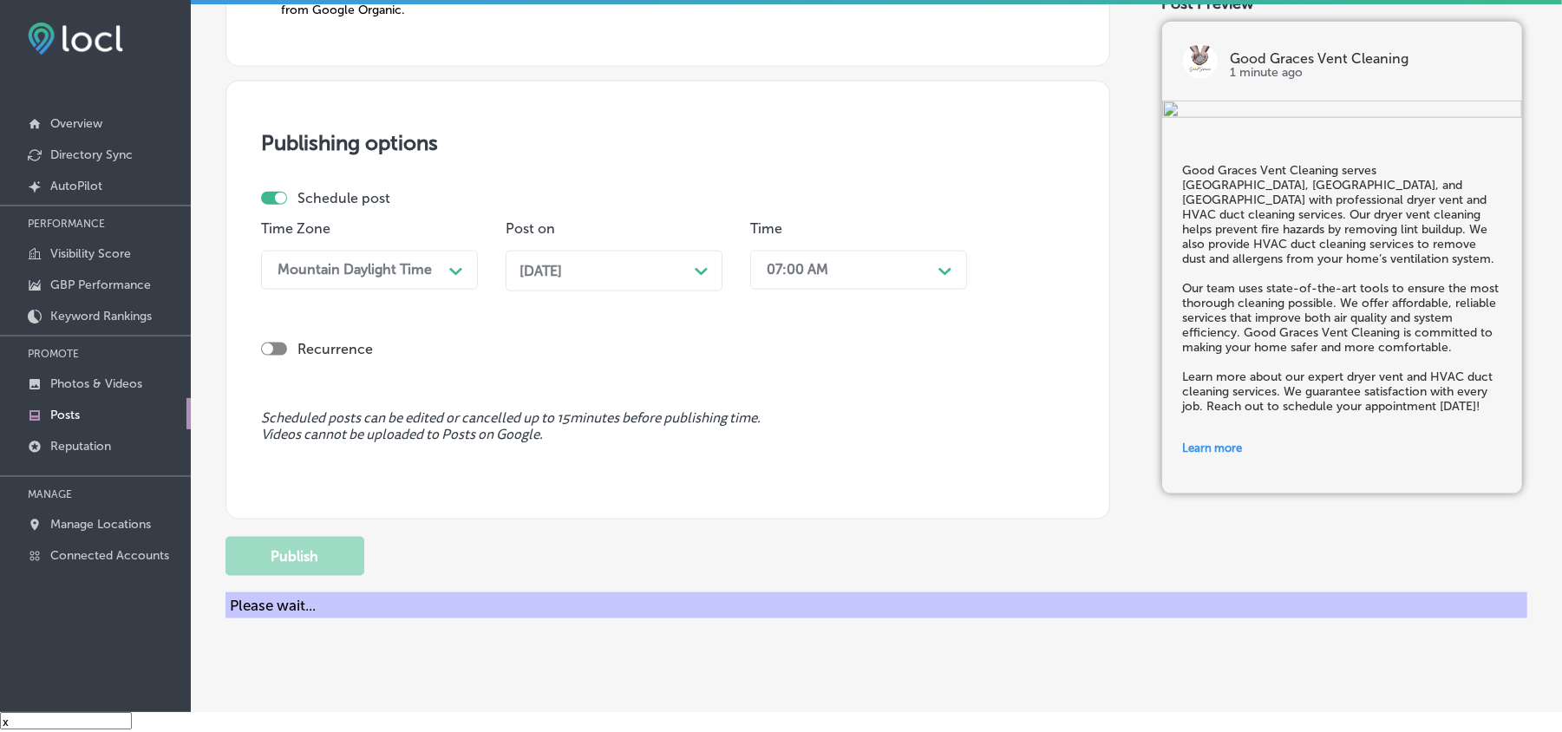
scroll to position [1350, 0]
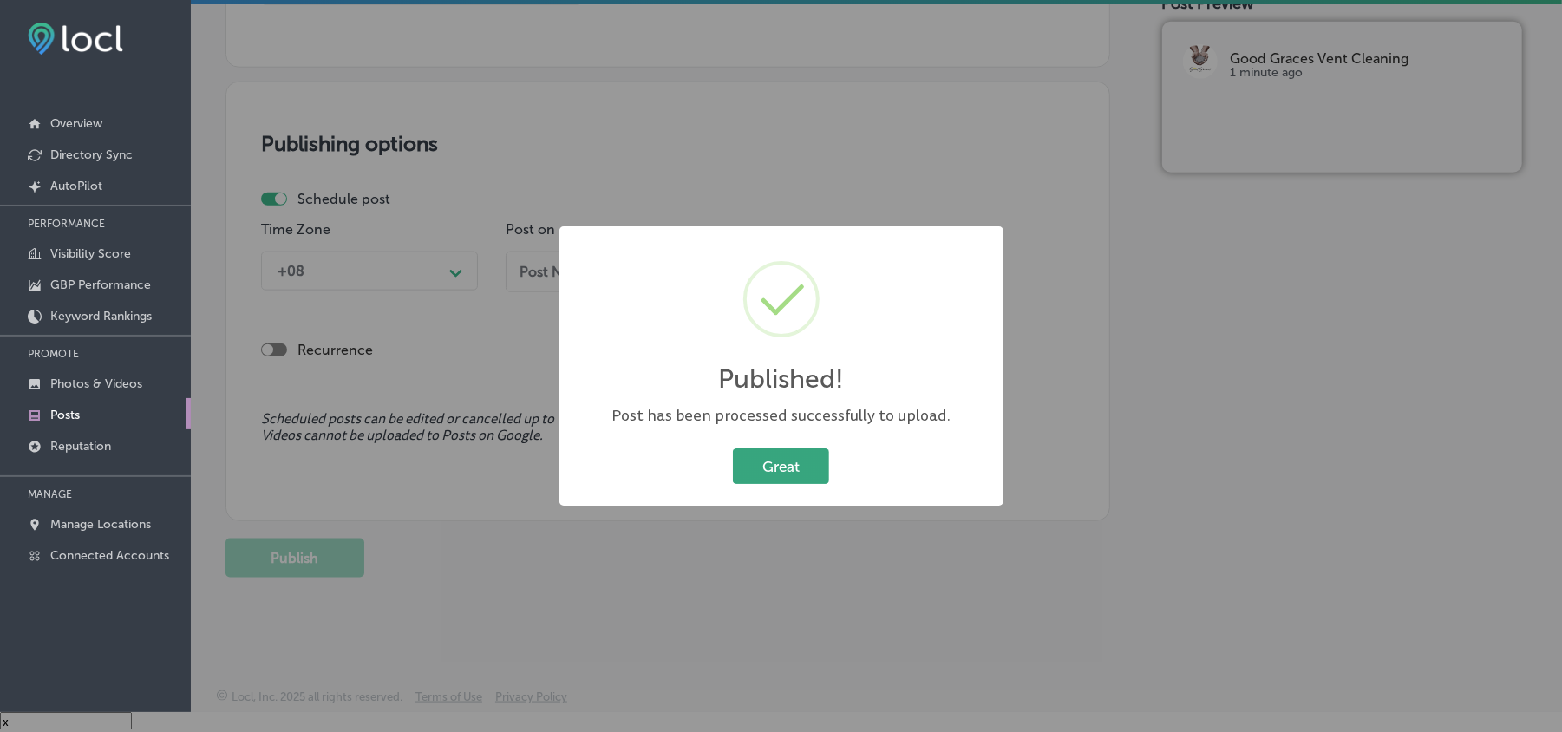
click at [798, 459] on button "Great" at bounding box center [781, 466] width 96 height 36
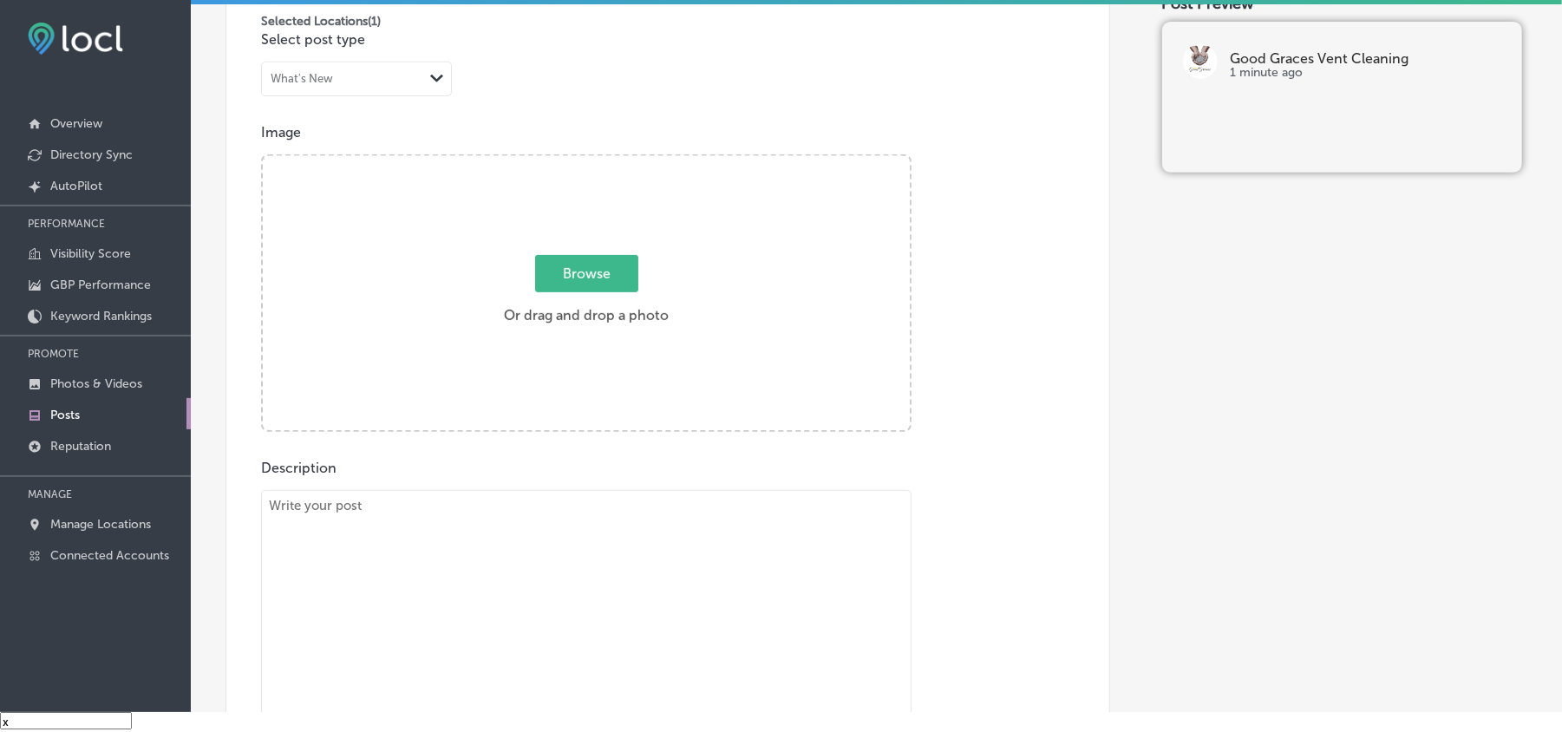
scroll to position [501, 0]
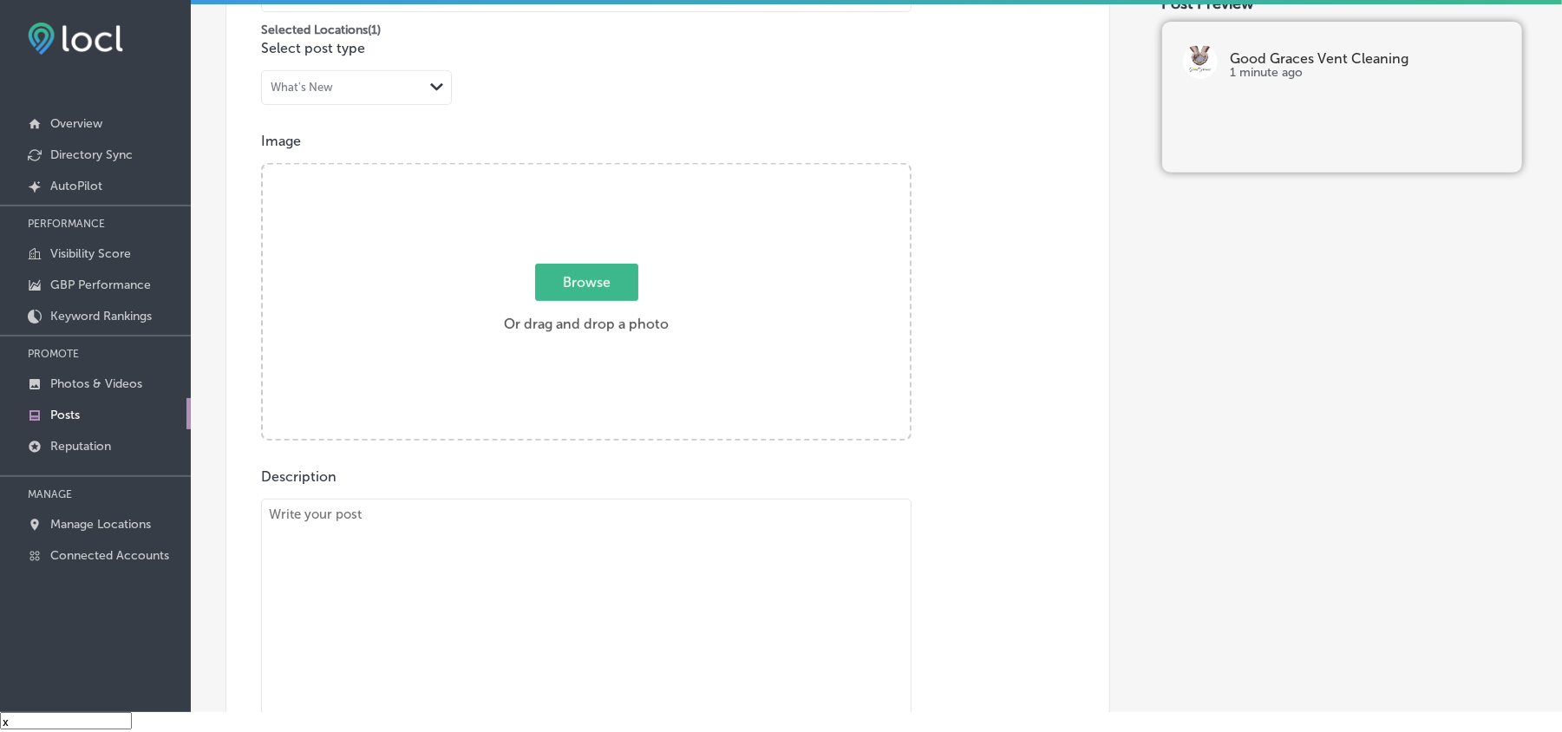
click at [480, 560] on textarea at bounding box center [586, 620] width 651 height 243
paste textarea "Good Graces Vent Cleaning proudly serves [GEOGRAPHIC_DATA], [PERSON_NAME][GEOGR…"
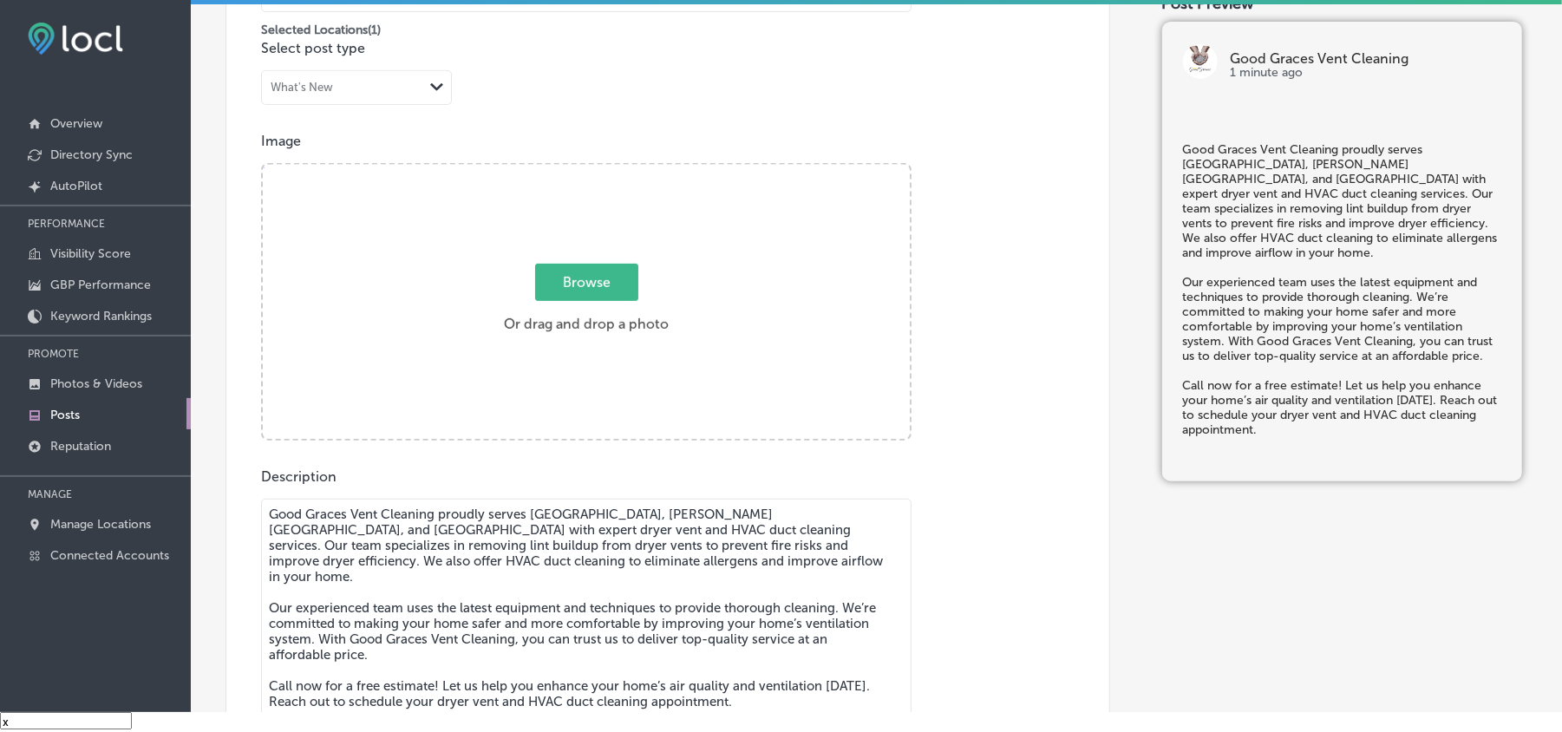
type textarea "Good Graces Vent Cleaning proudly serves [GEOGRAPHIC_DATA], [PERSON_NAME][GEOGR…"
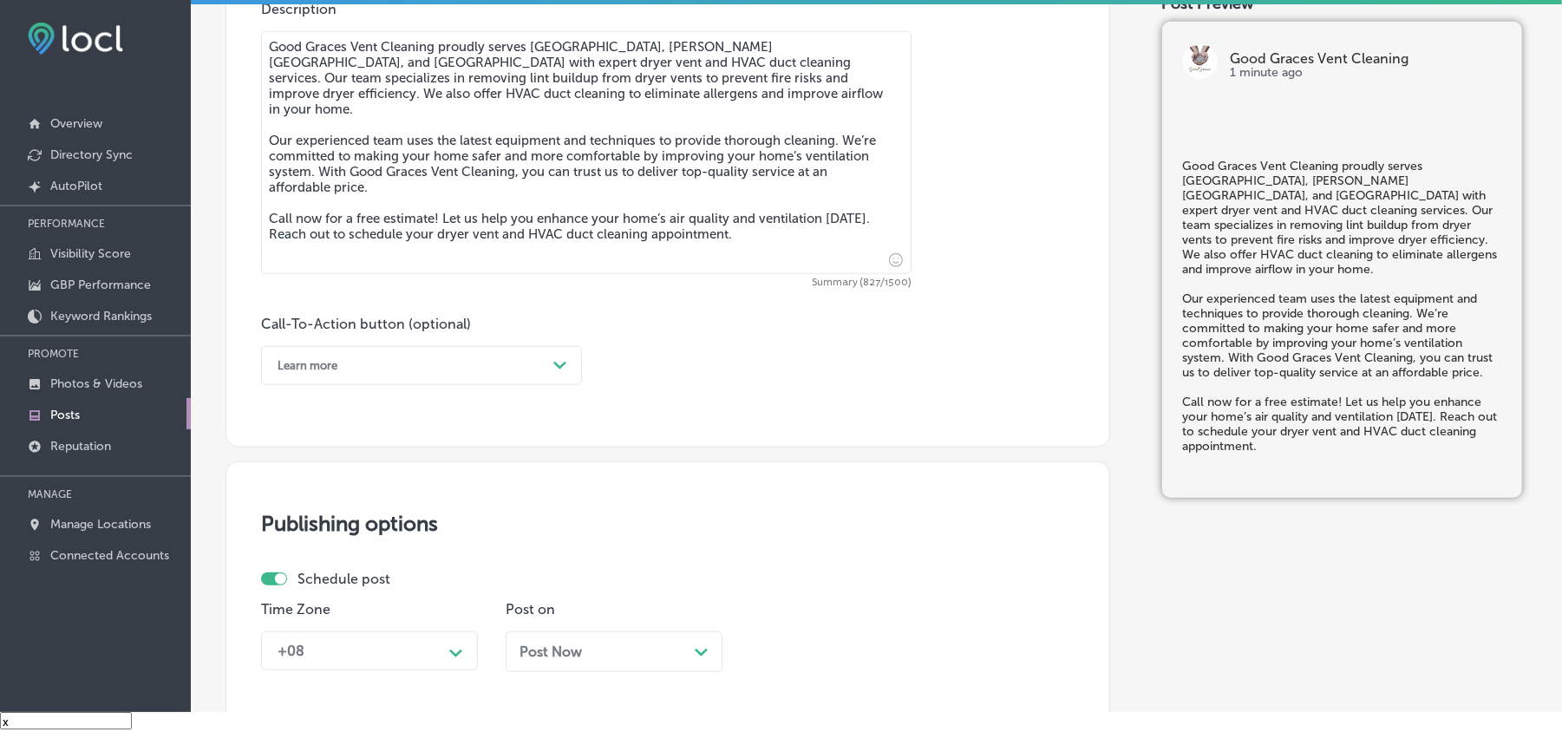
scroll to position [1003, 0]
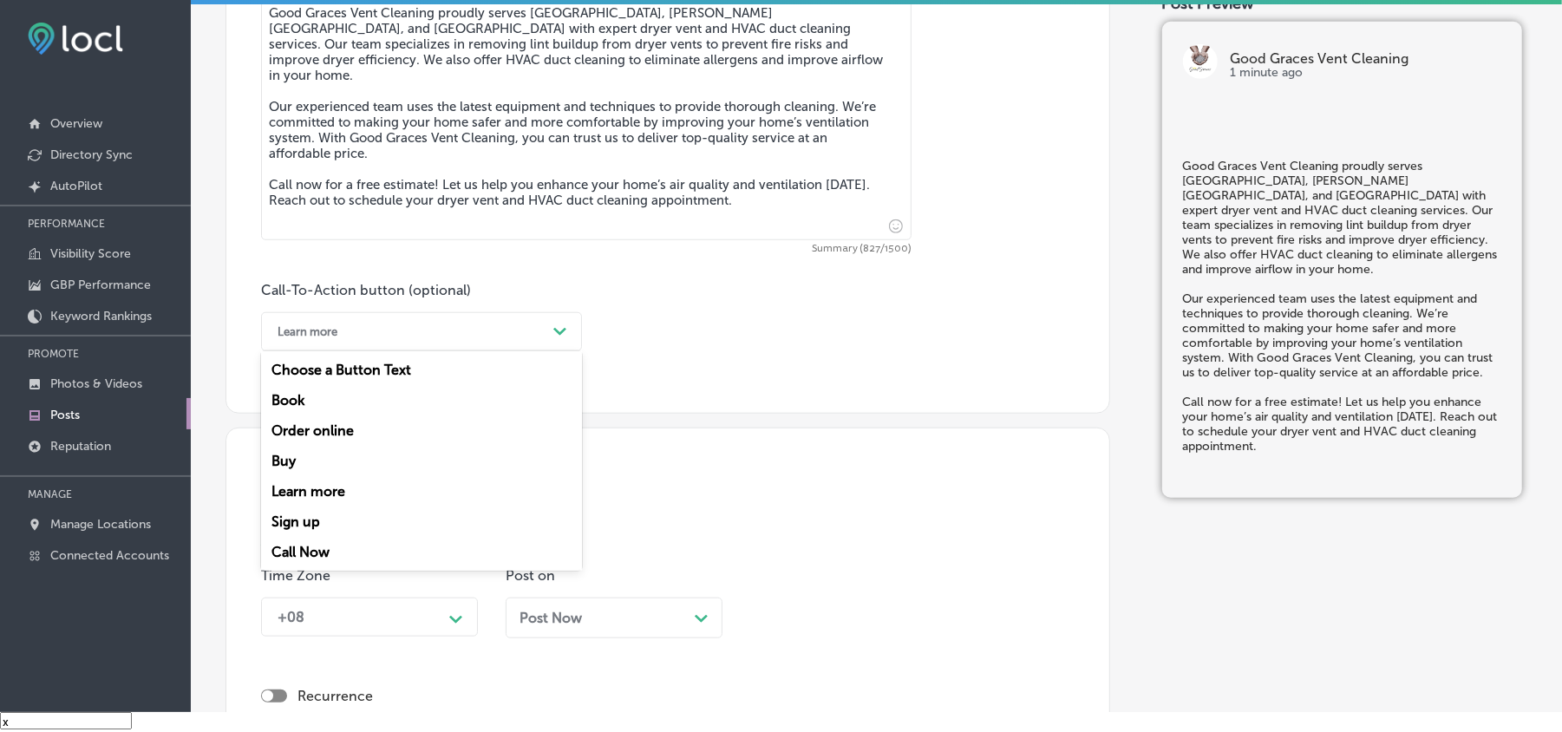
click at [465, 327] on div "Learn more" at bounding box center [408, 331] width 278 height 27
click at [298, 546] on div "Call Now" at bounding box center [421, 552] width 321 height 30
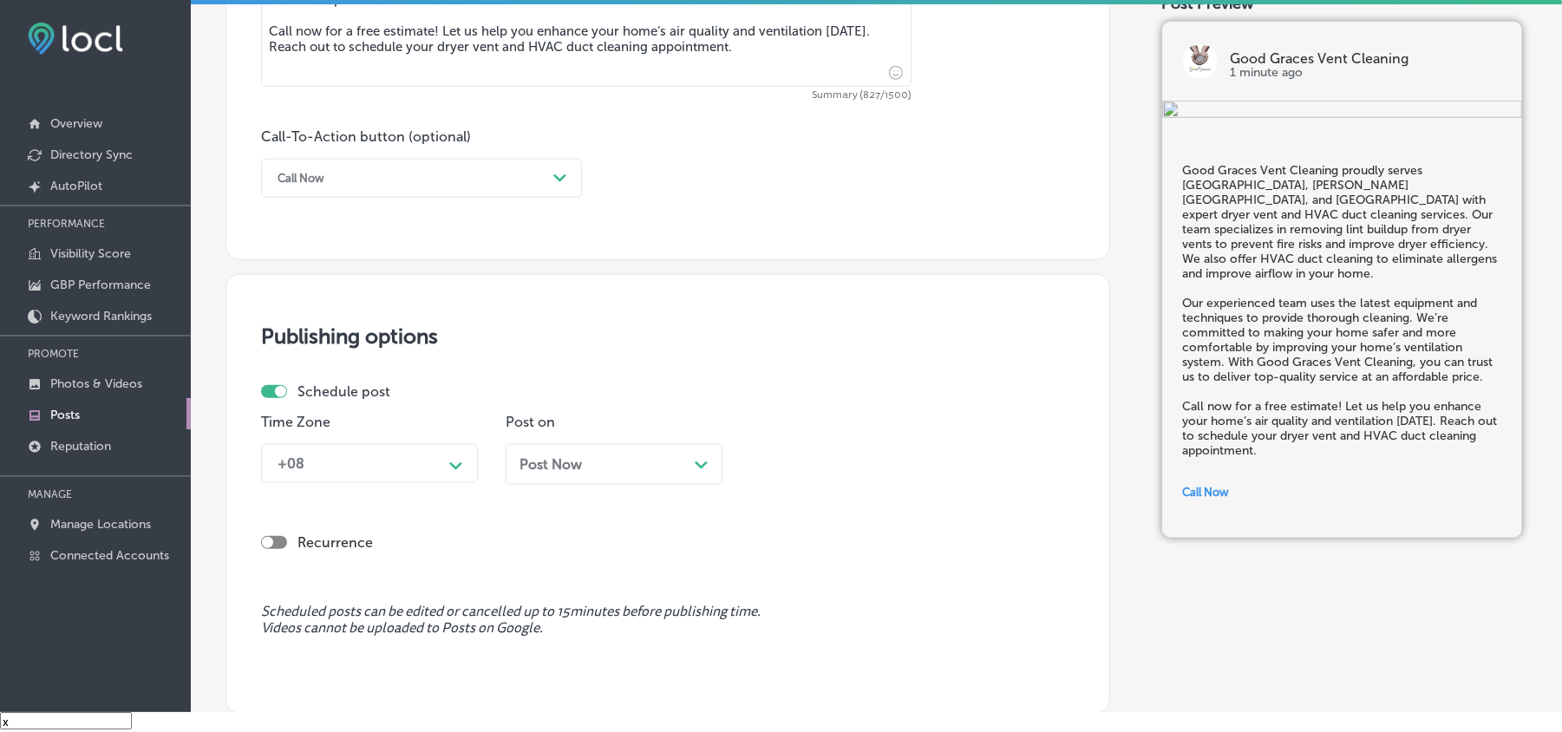
scroll to position [1175, 0]
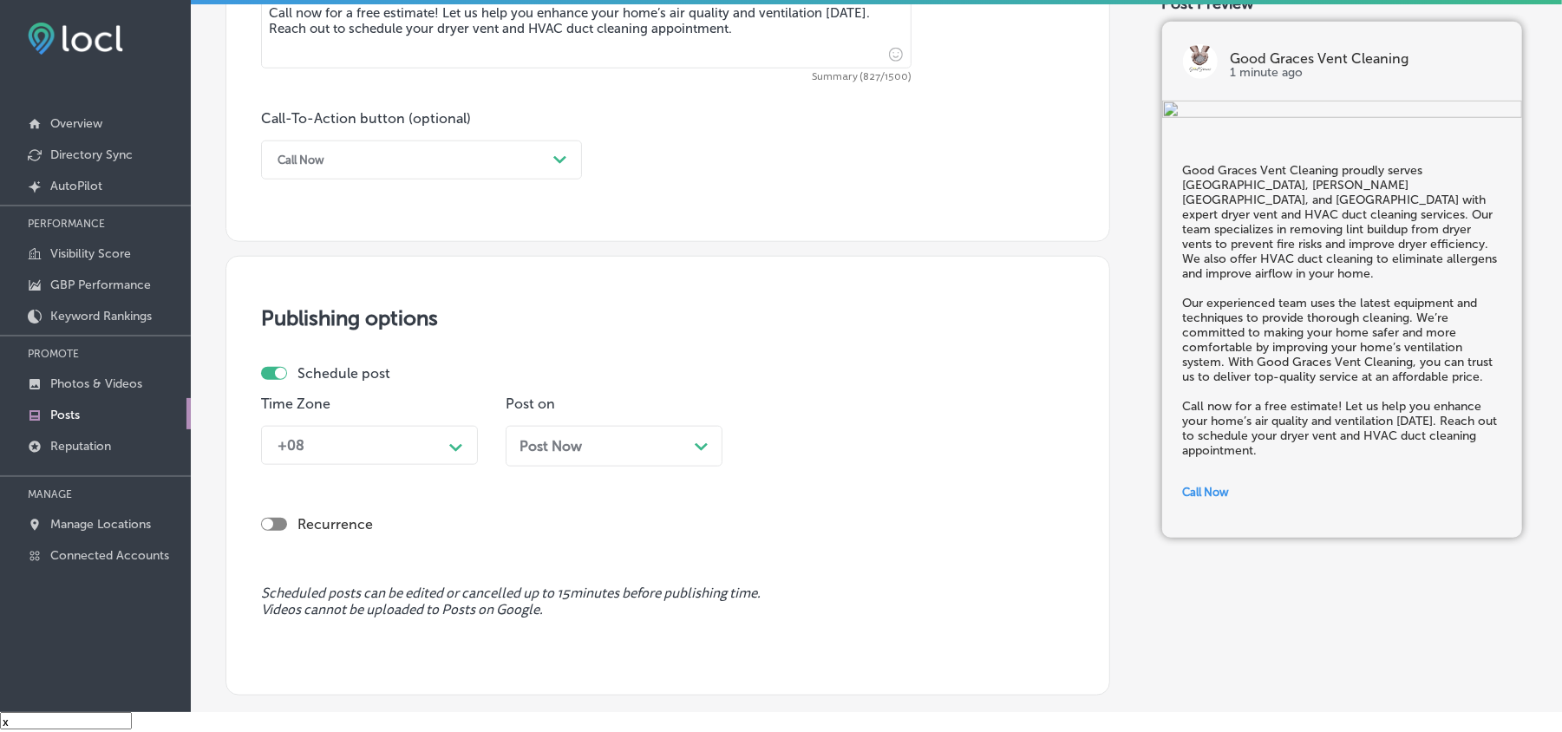
click at [409, 465] on div "+08 Path Created with Sketch." at bounding box center [369, 445] width 217 height 39
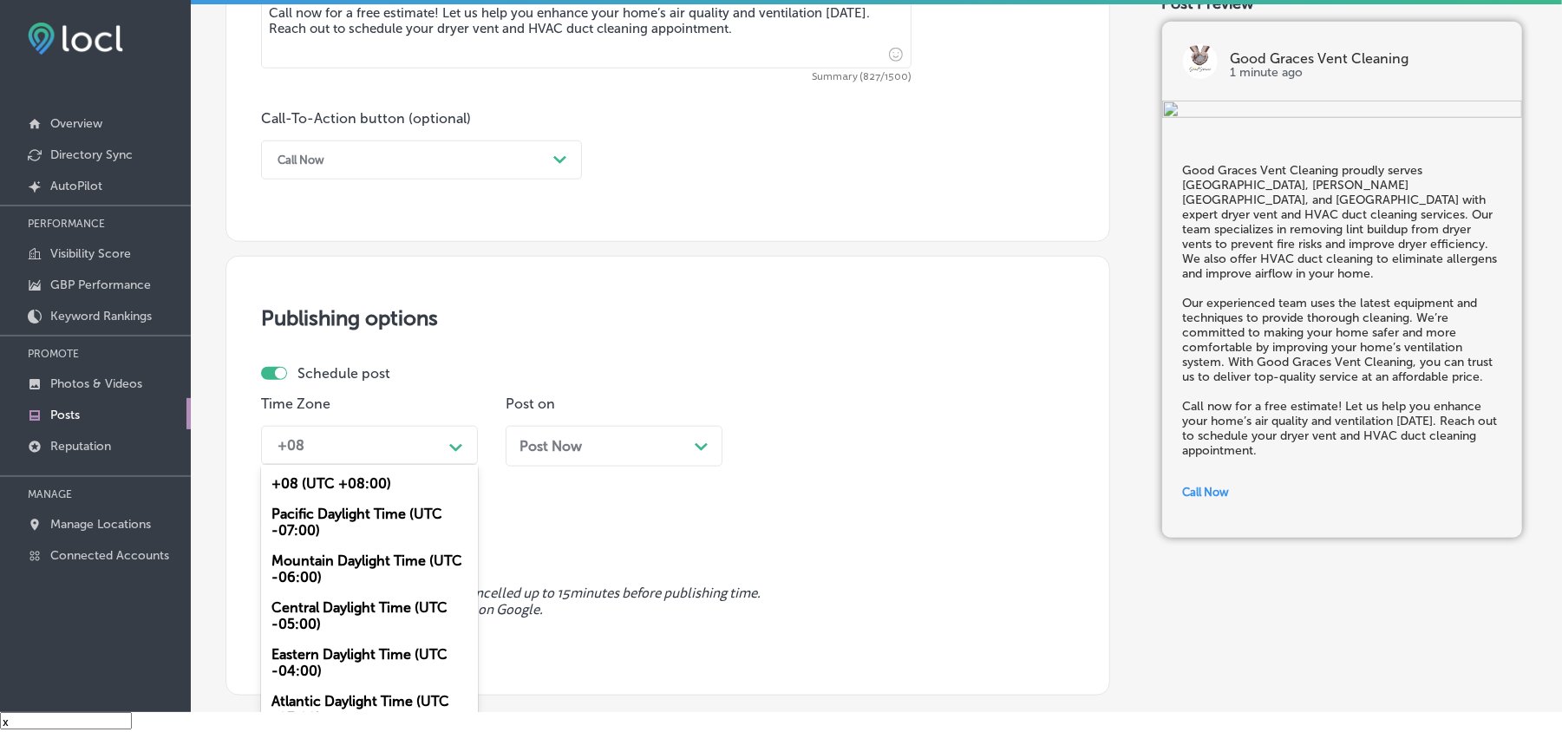
click at [337, 559] on div "Mountain Daylight Time (UTC -06:00)" at bounding box center [369, 569] width 217 height 47
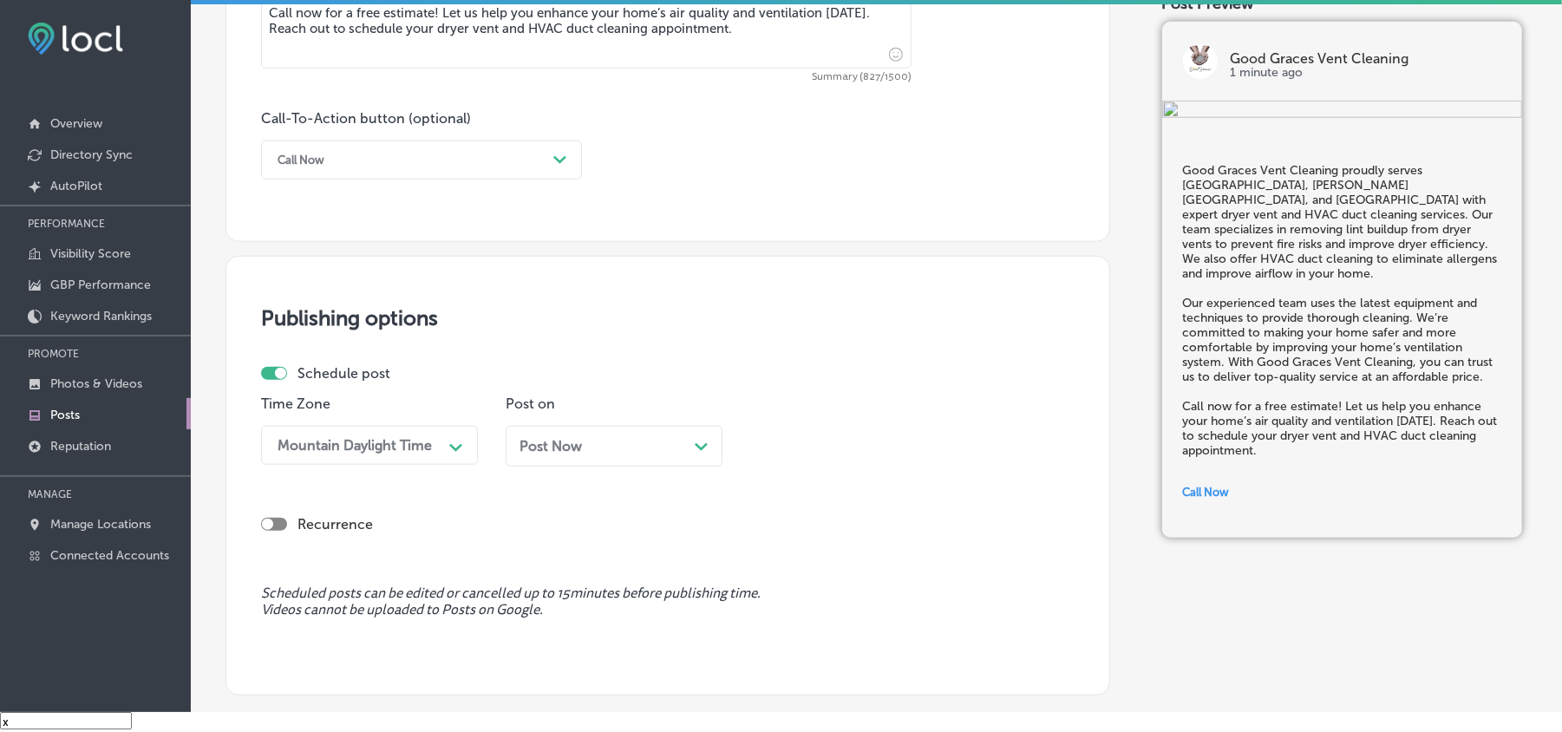
click at [695, 444] on icon "Path Created with Sketch." at bounding box center [701, 447] width 13 height 8
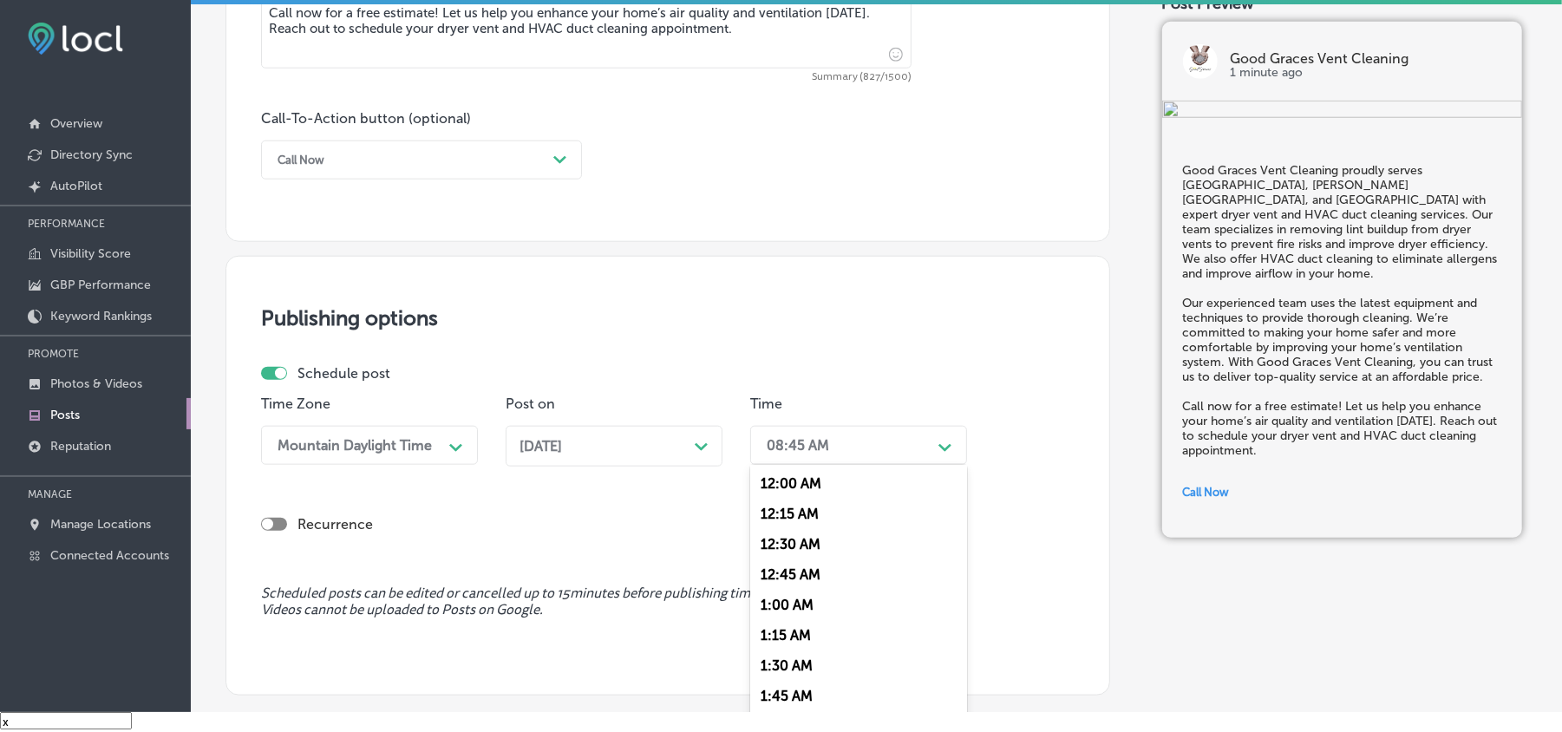
click at [819, 441] on div "08:45 AM" at bounding box center [798, 445] width 62 height 16
click at [792, 665] on div "7:00 AM" at bounding box center [858, 678] width 217 height 30
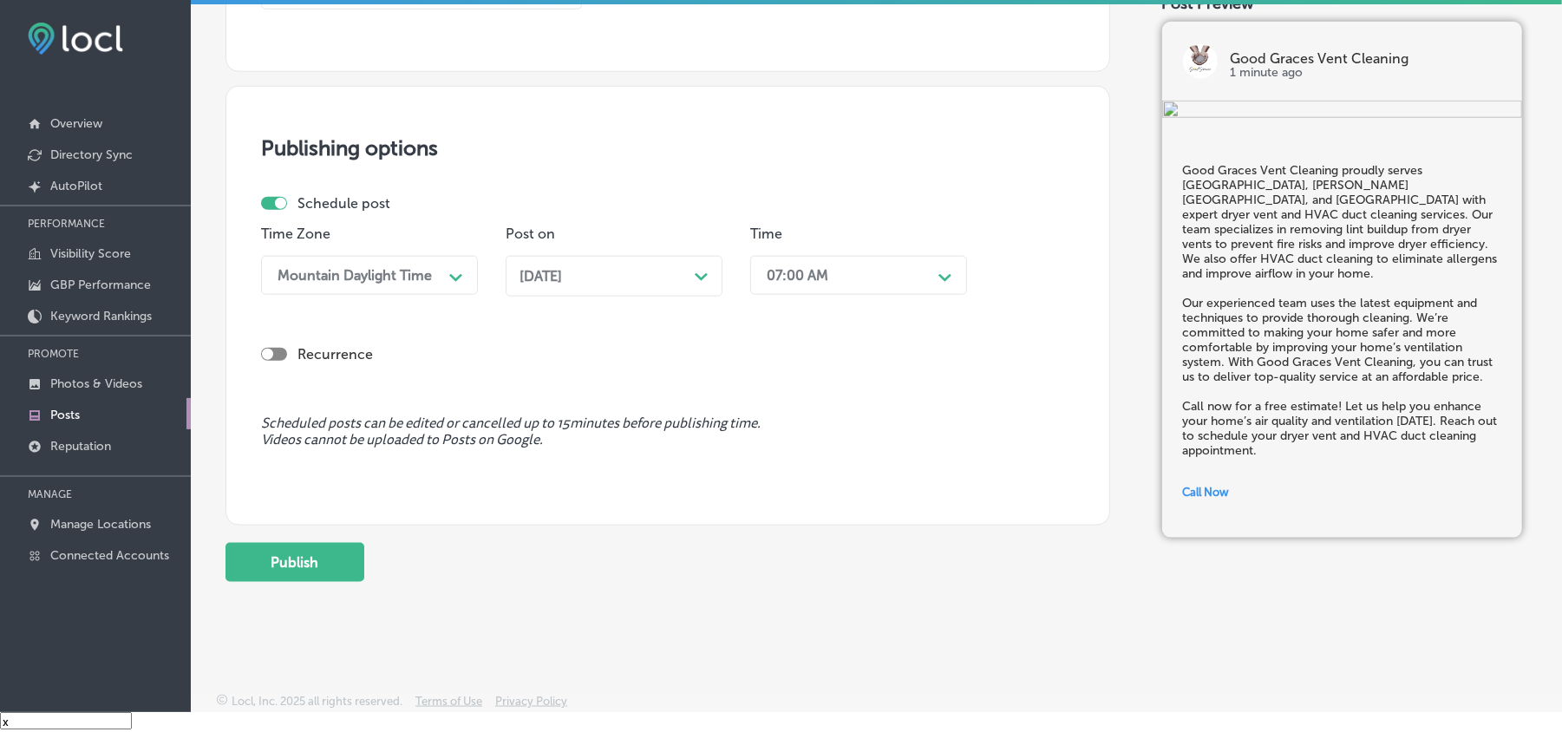
scroll to position [1350, 0]
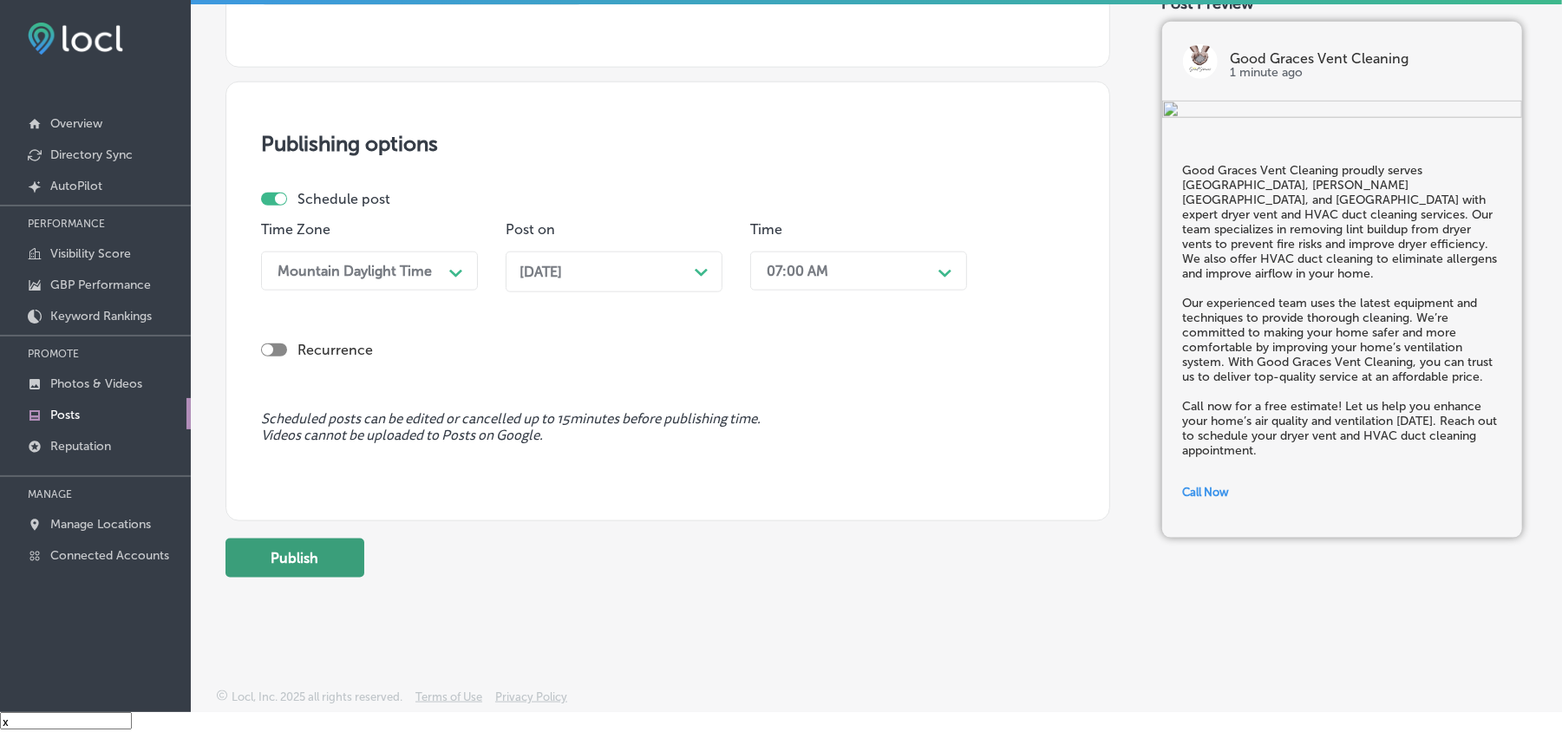
click at [299, 560] on button "Publish" at bounding box center [295, 558] width 139 height 39
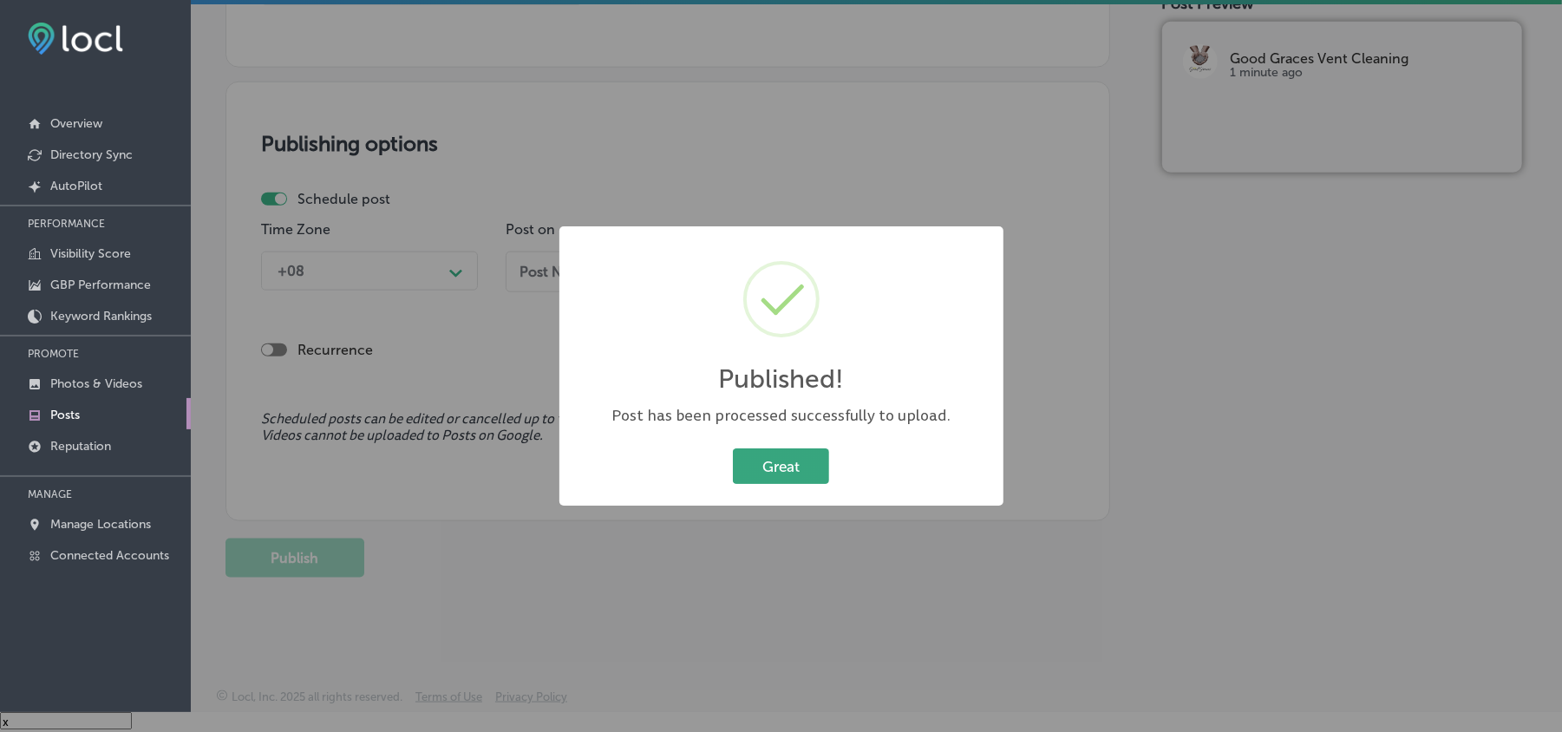
click at [793, 472] on button "Great" at bounding box center [781, 466] width 96 height 36
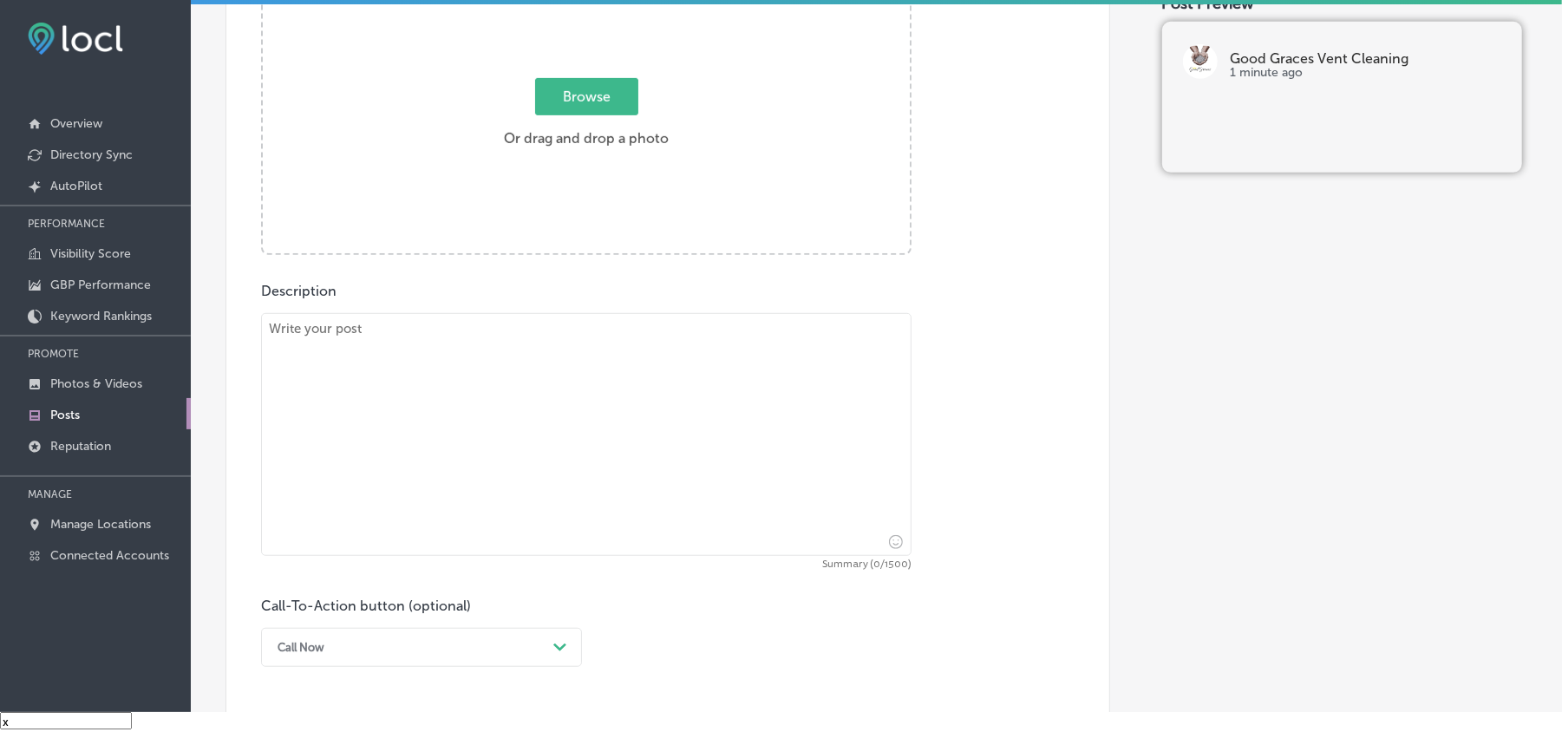
scroll to position [540, 0]
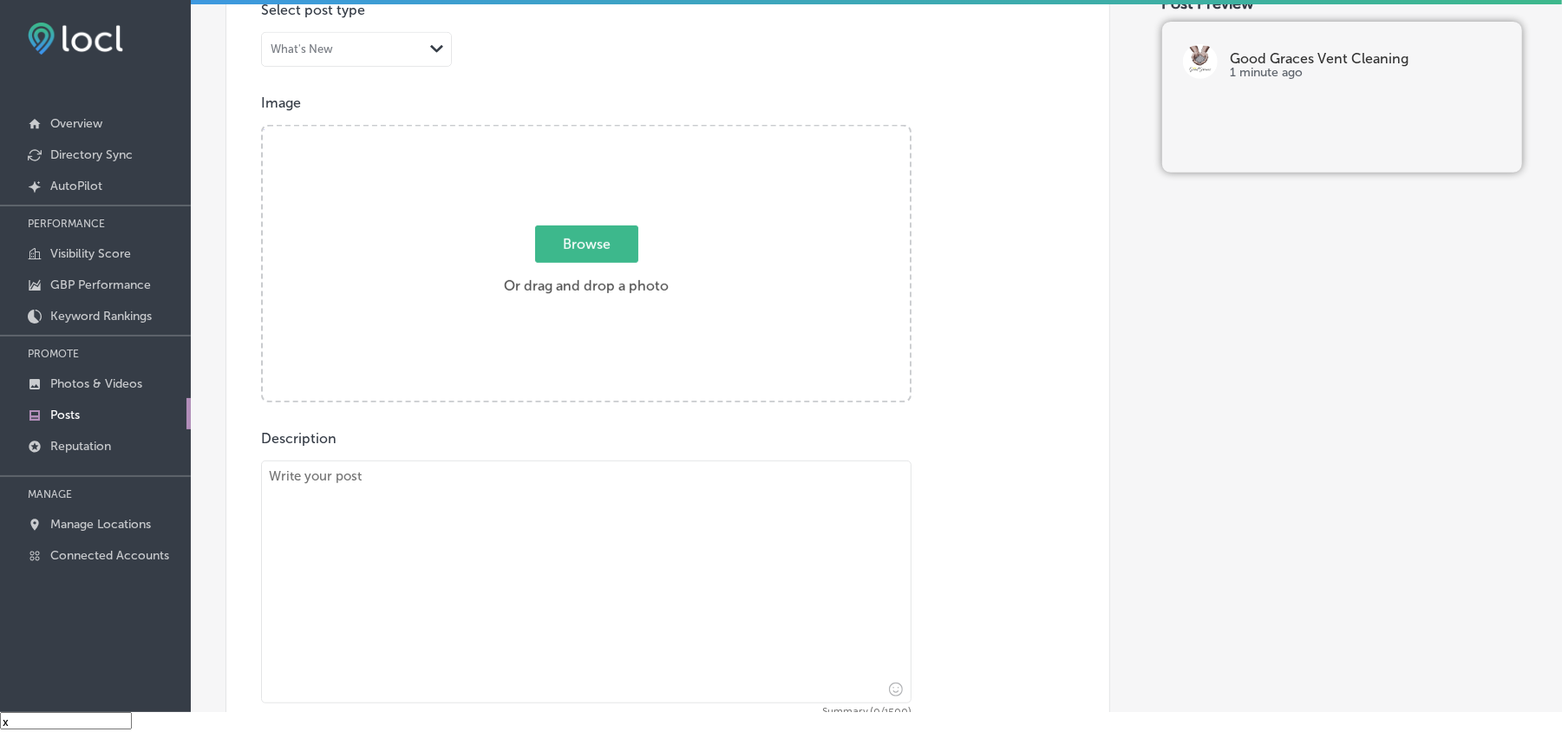
click at [494, 528] on textarea at bounding box center [586, 582] width 651 height 243
paste textarea "Good Graces Vent Cleaning proudly serves [GEOGRAPHIC_DATA], [GEOGRAPHIC_DATA], …"
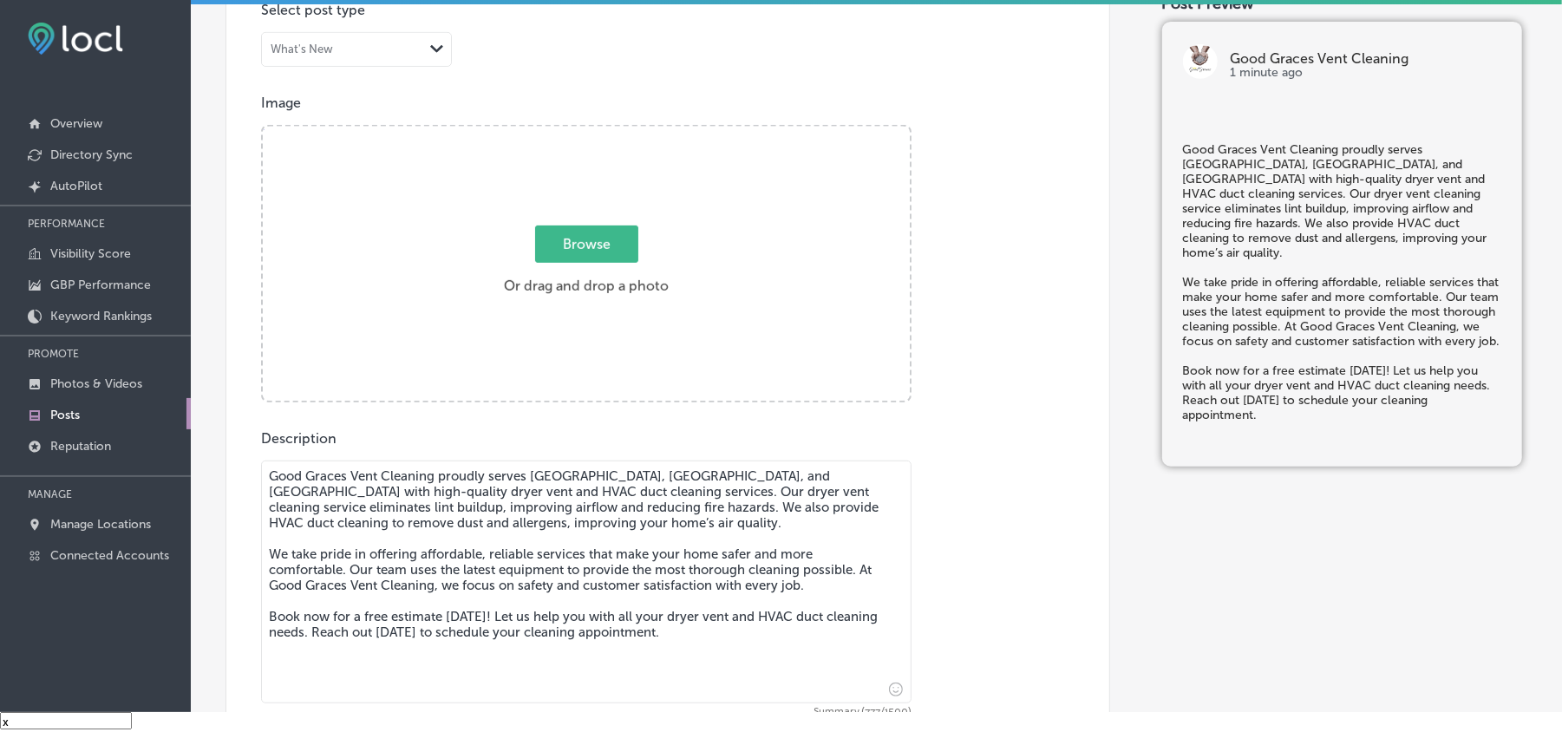
type textarea "Good Graces Vent Cleaning proudly serves [GEOGRAPHIC_DATA], [GEOGRAPHIC_DATA], …"
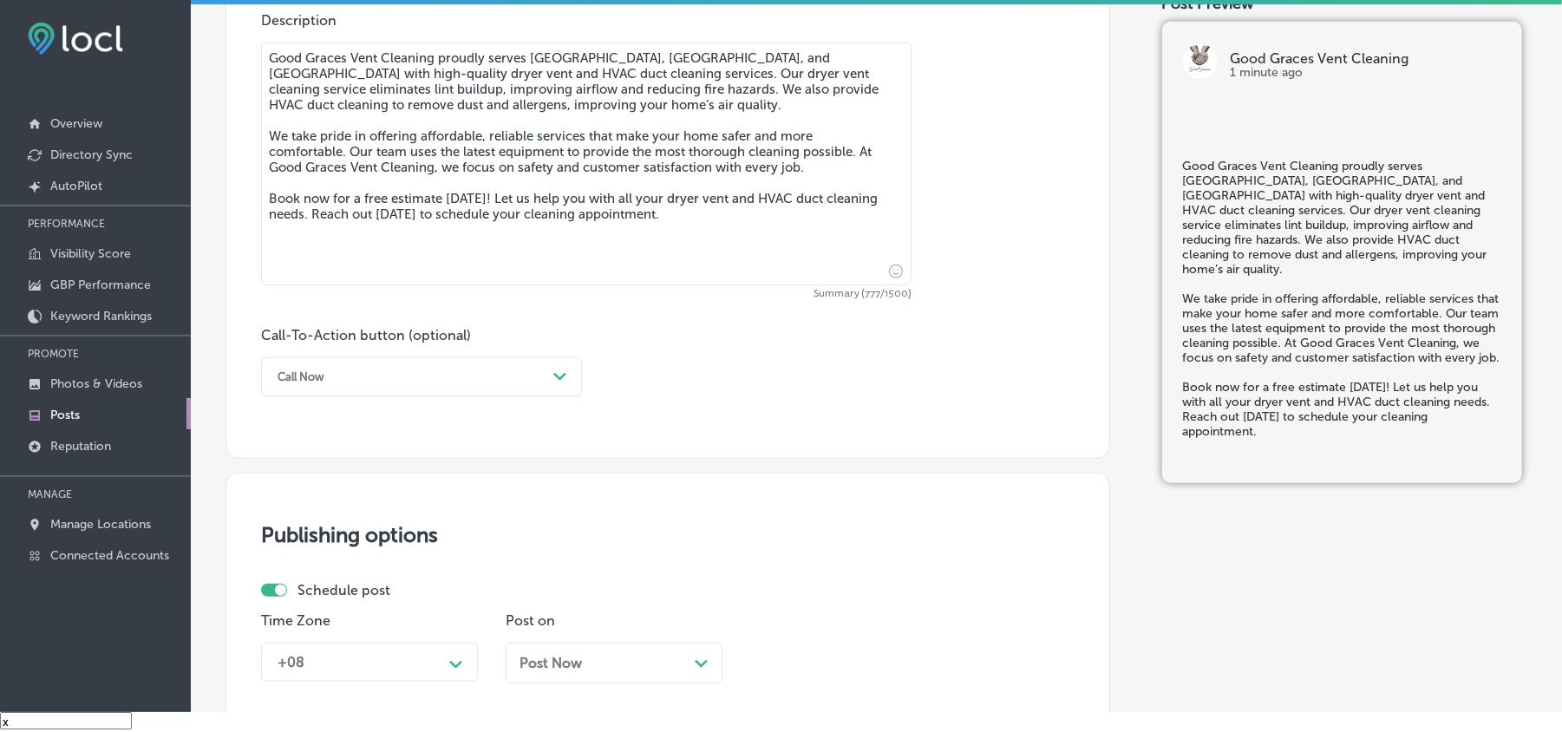
scroll to position [965, 0]
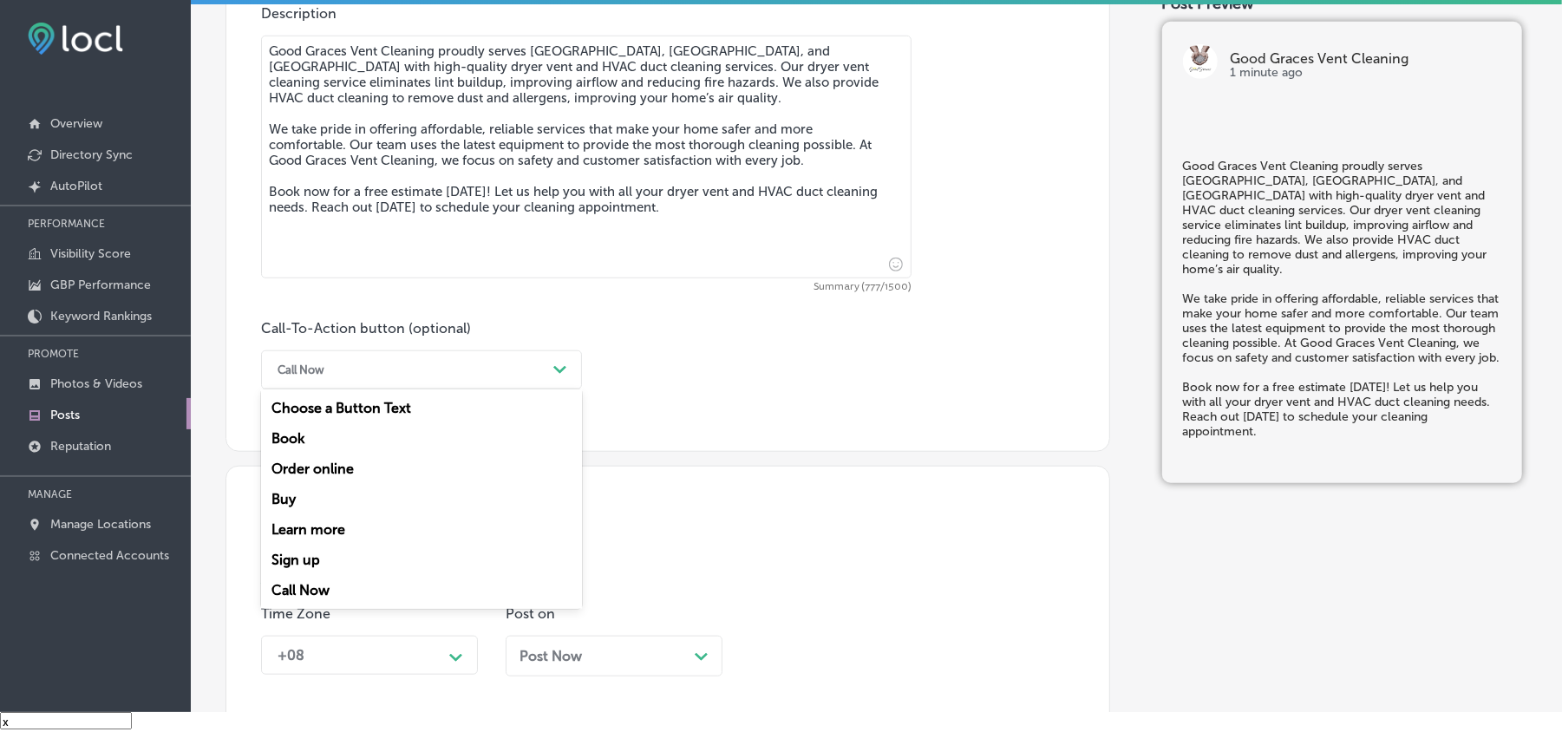
click at [483, 380] on div "Call Now" at bounding box center [408, 370] width 278 height 27
click at [298, 431] on div "Book" at bounding box center [421, 438] width 321 height 30
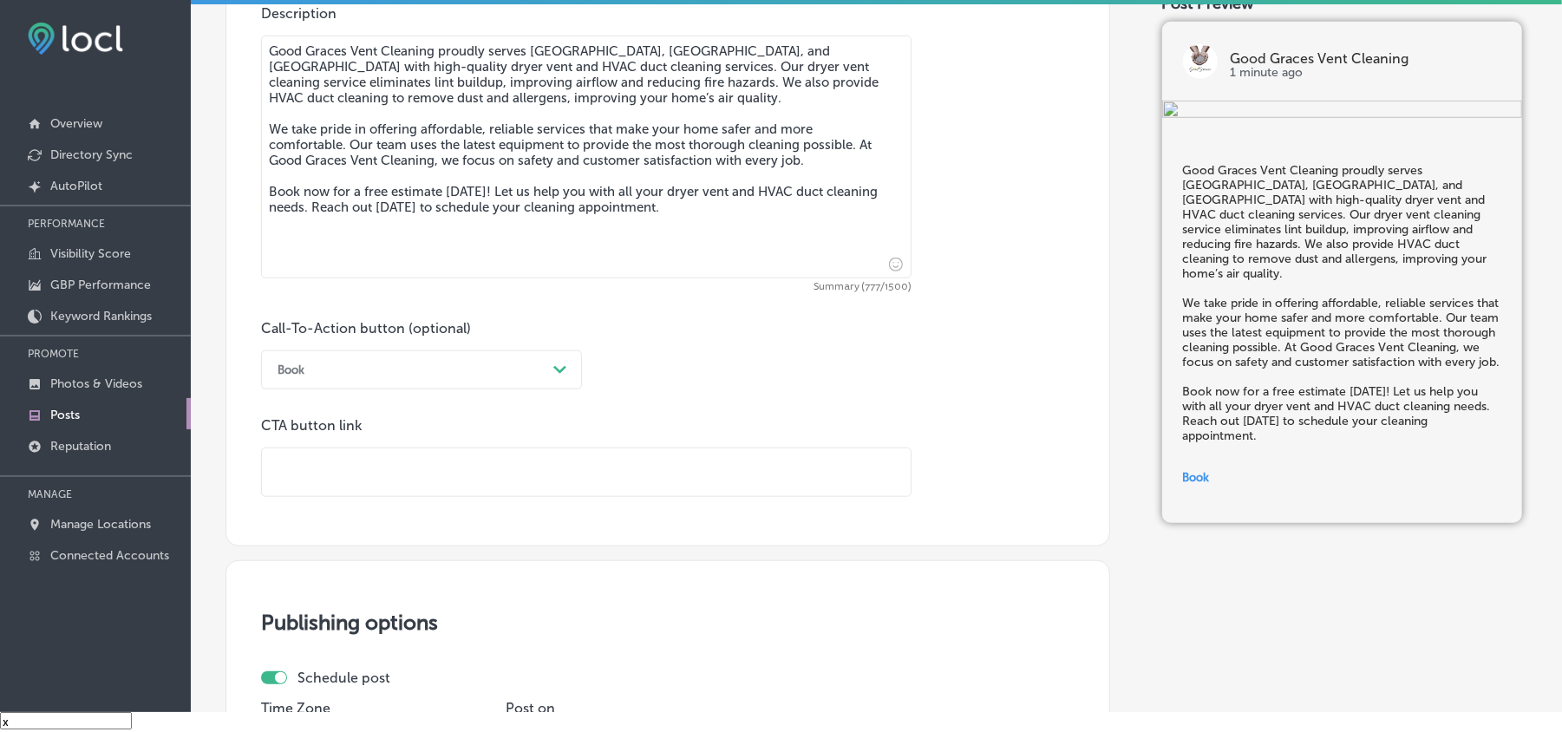
click at [477, 477] on input "text" at bounding box center [586, 472] width 649 height 48
paste input "[URL][DOMAIN_NAME]"
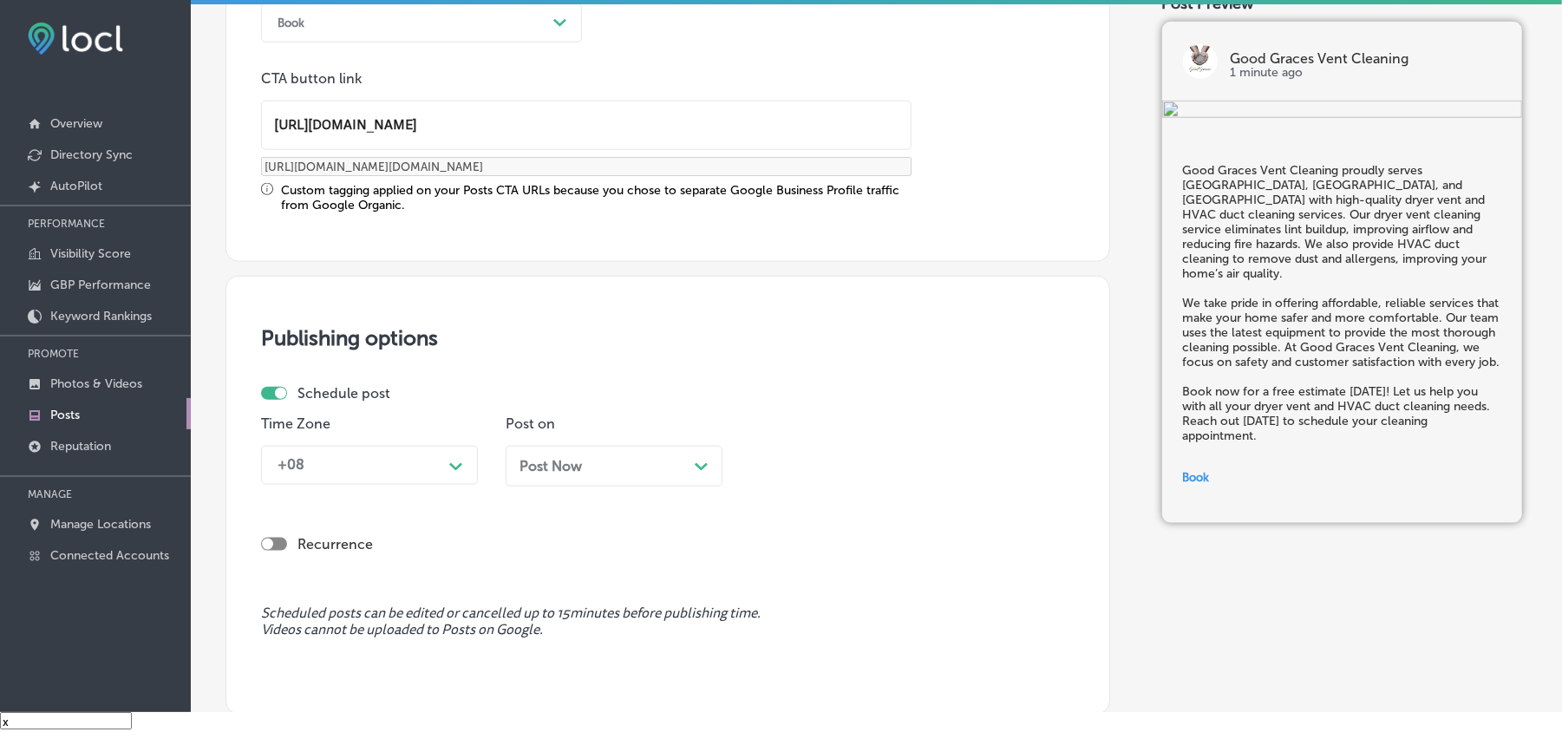
type input "[URL][DOMAIN_NAME]"
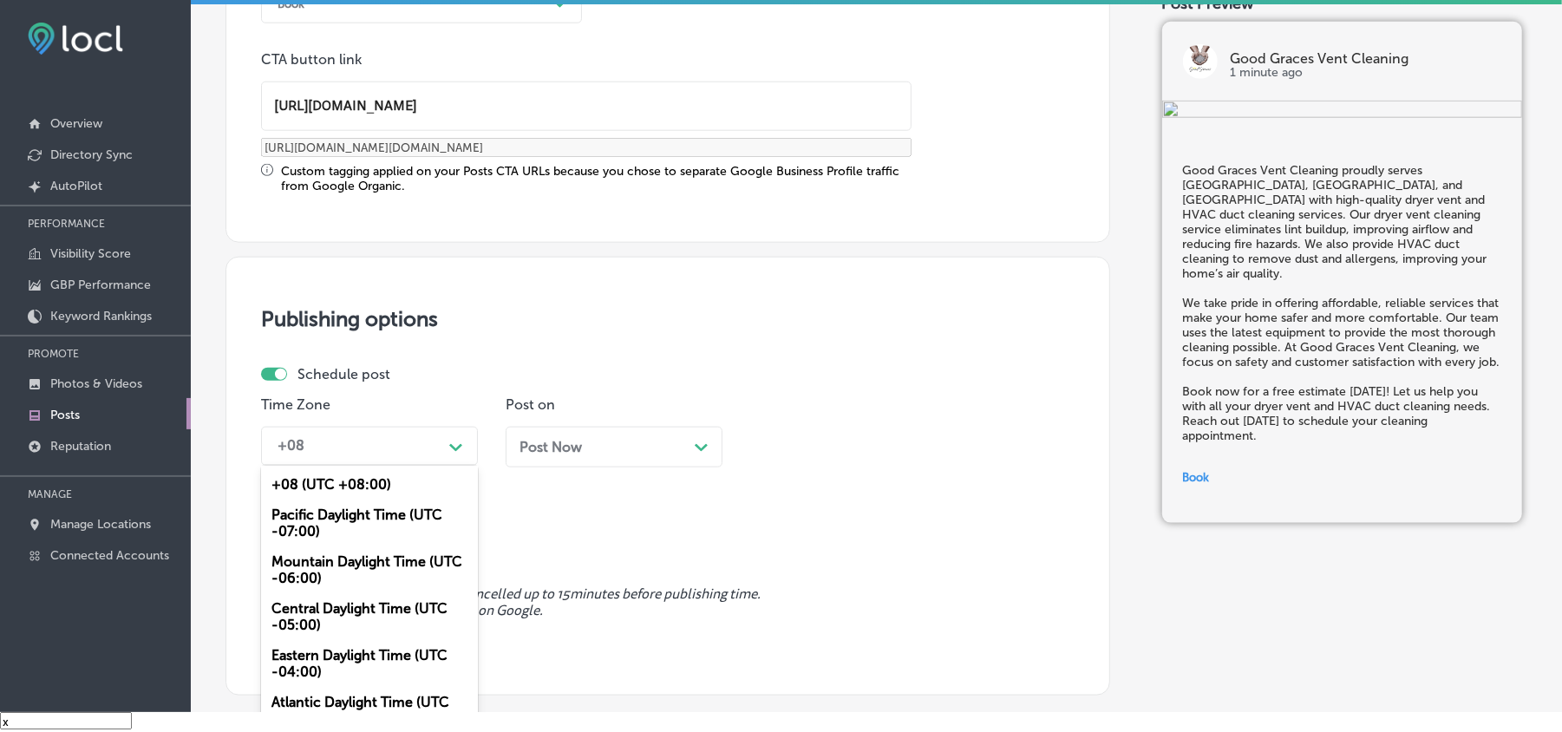
click at [424, 466] on div "option Mountain Daylight Time (UTC -06:00), selected. option +08 (UTC +08:00) f…" at bounding box center [369, 446] width 217 height 39
click at [321, 562] on div "Mountain Daylight Time (UTC -06:00)" at bounding box center [369, 570] width 217 height 47
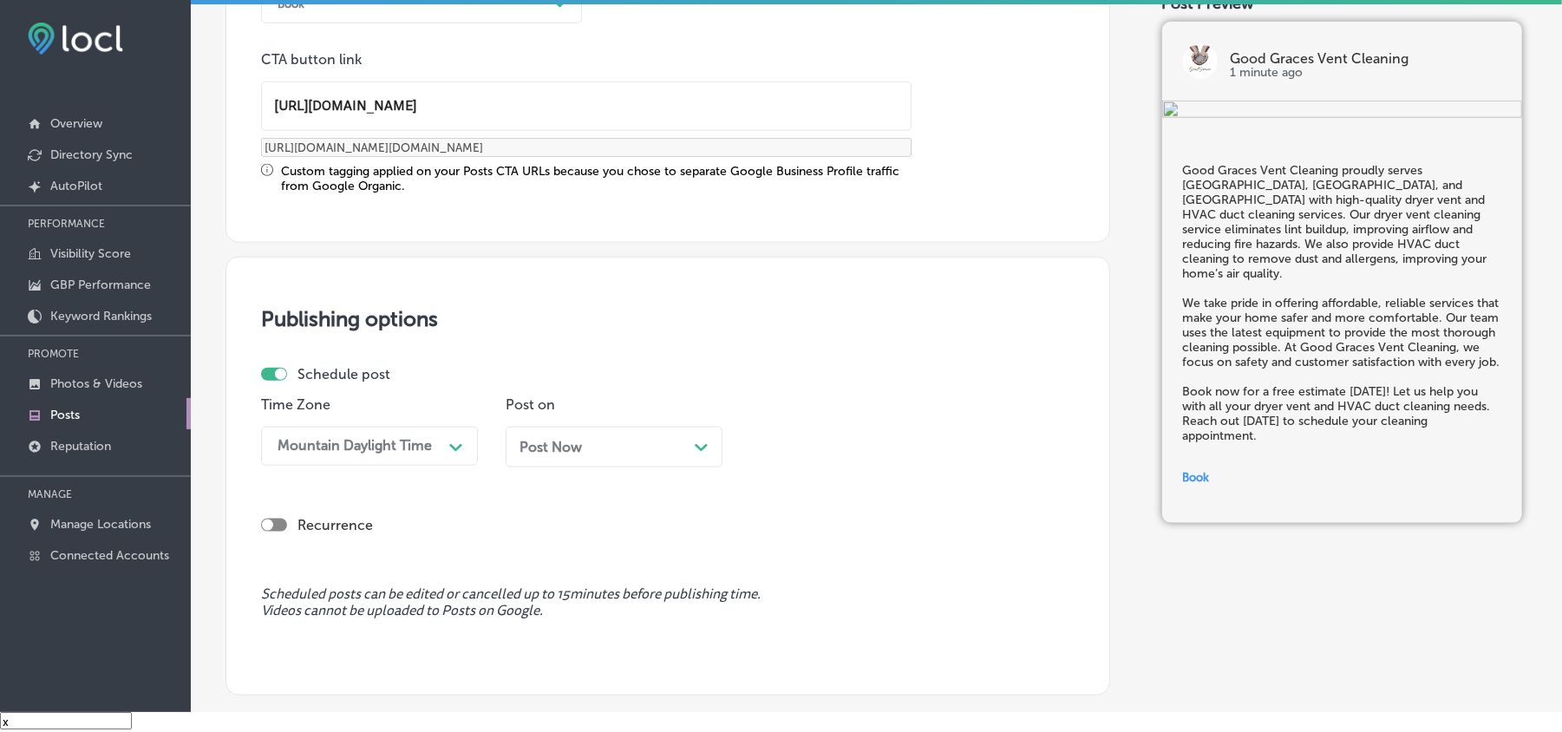
click at [677, 448] on div "Post Now Path Created with Sketch." at bounding box center [614, 447] width 189 height 16
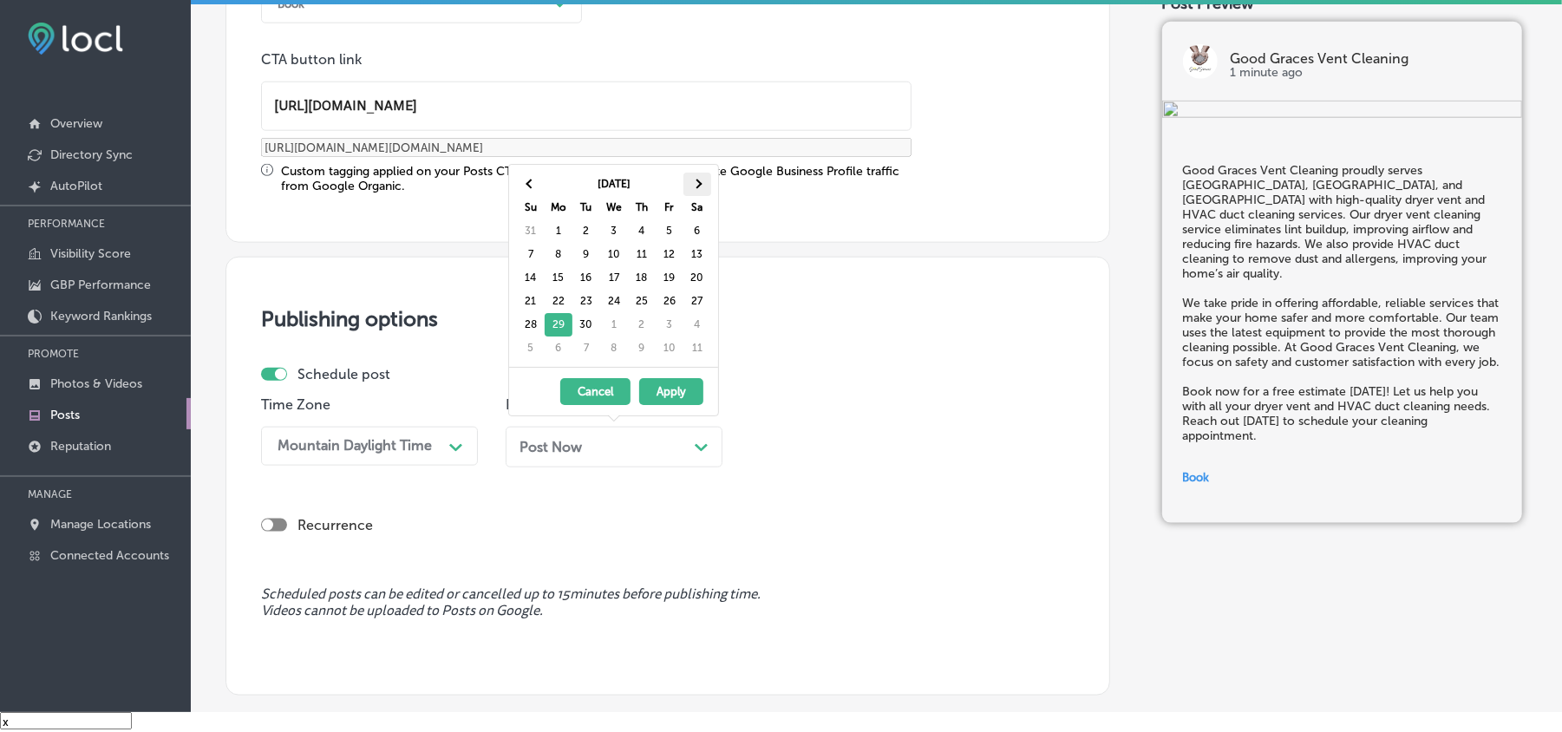
click at [695, 187] on th at bounding box center [698, 184] width 28 height 23
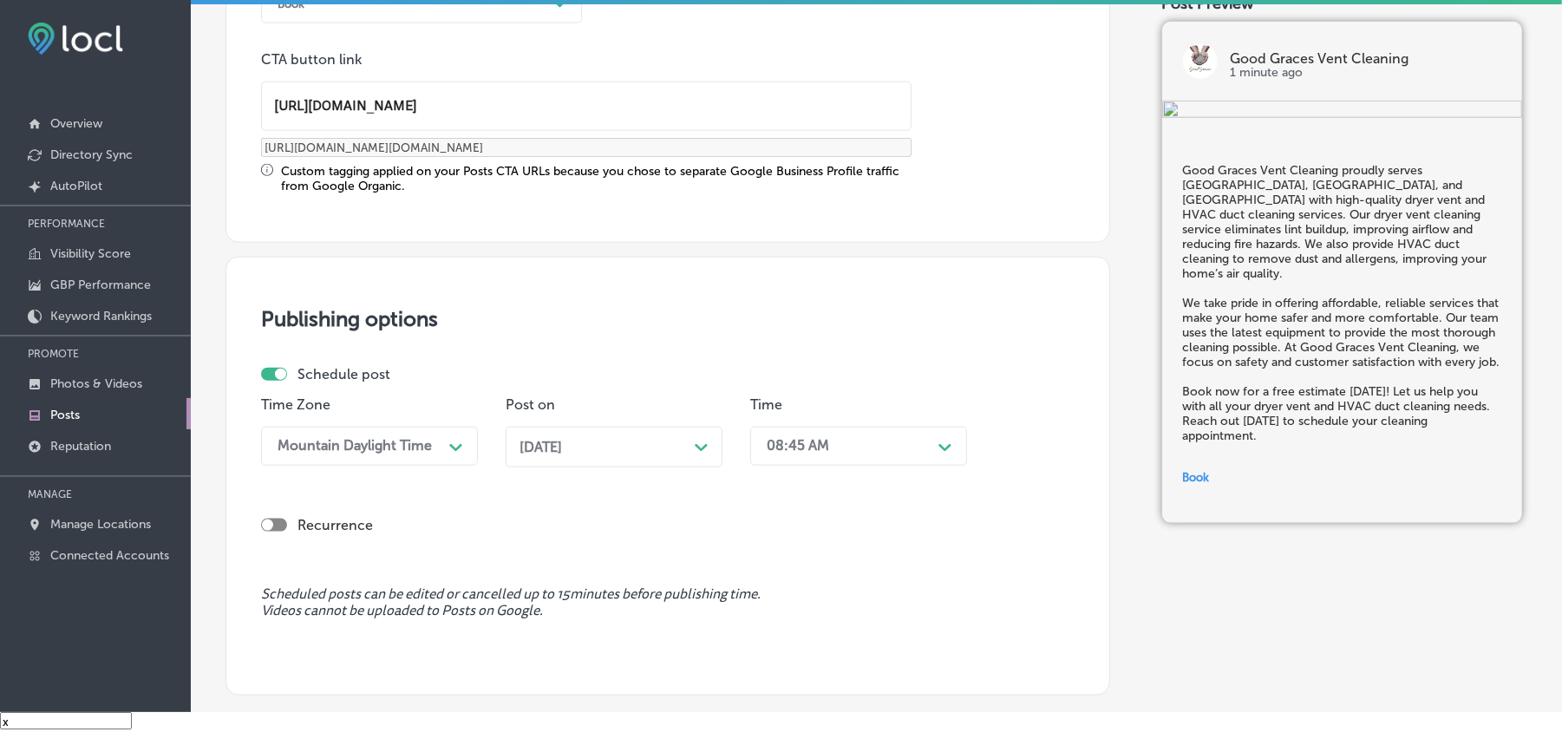
drag, startPoint x: 834, startPoint y: 445, endPoint x: 837, endPoint y: 456, distance: 11.8
click at [835, 445] on div "08:45 AM" at bounding box center [844, 446] width 173 height 30
click at [784, 472] on div "7:00 AM" at bounding box center [858, 487] width 217 height 30
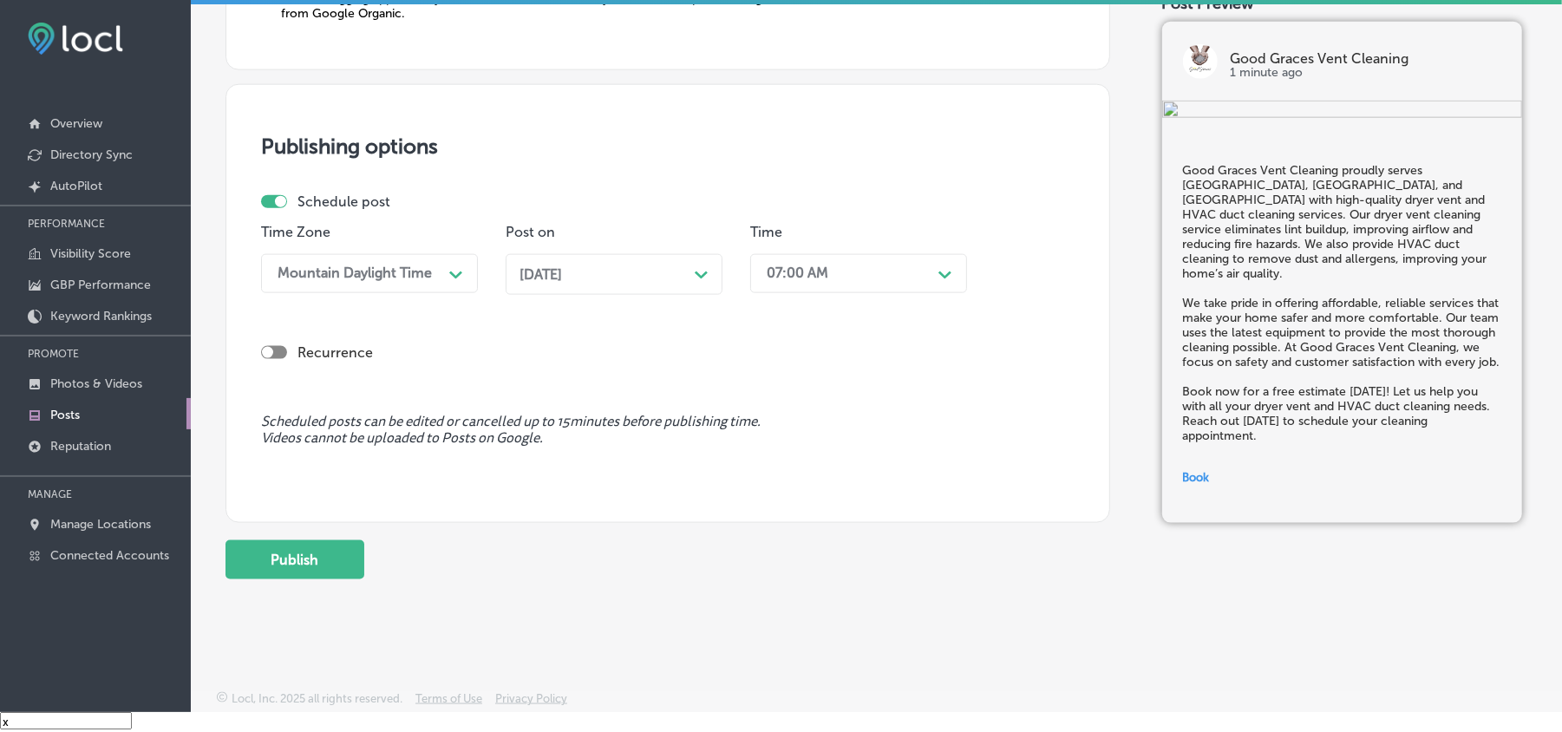
scroll to position [1507, 0]
click at [331, 566] on button "Publish" at bounding box center [295, 558] width 139 height 39
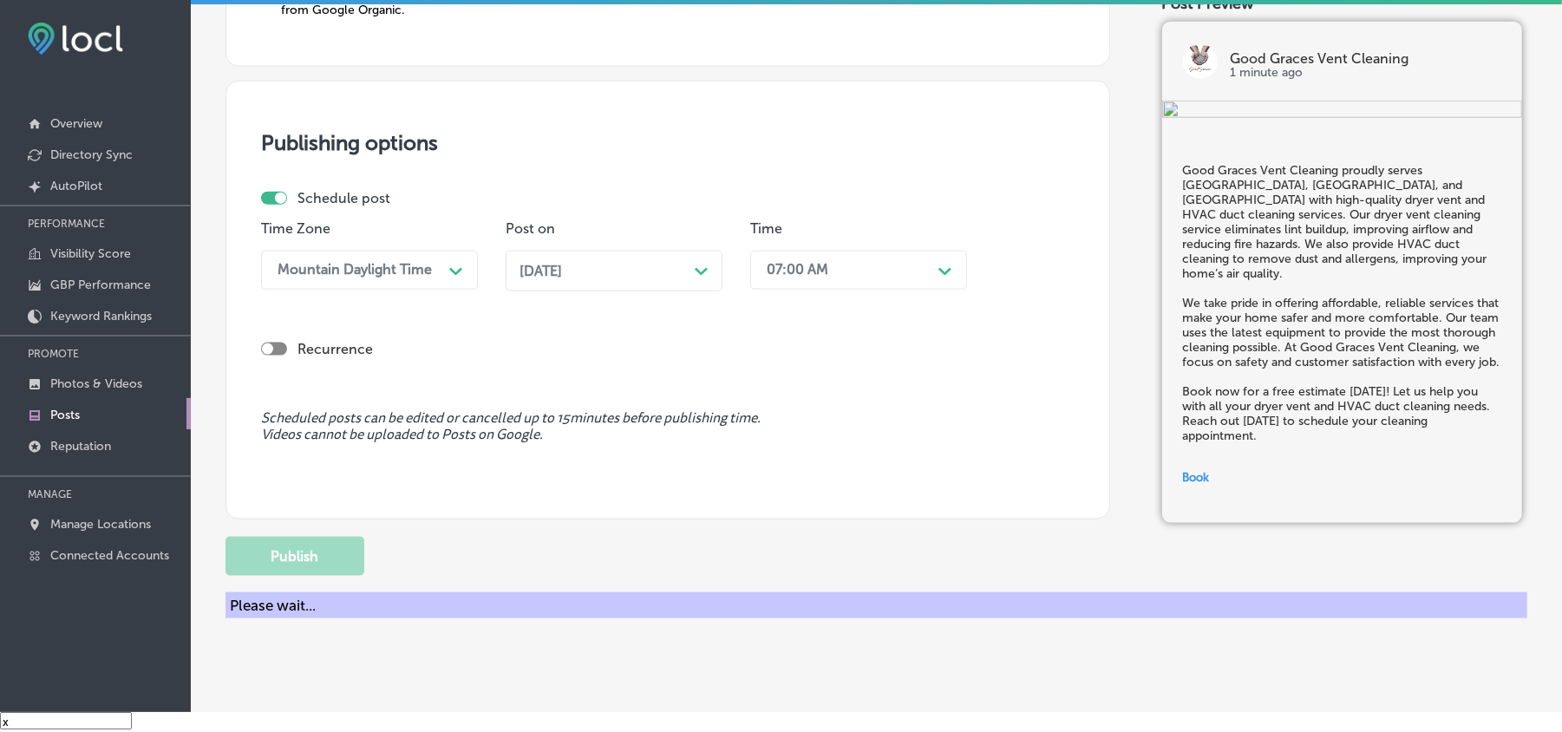
scroll to position [1350, 0]
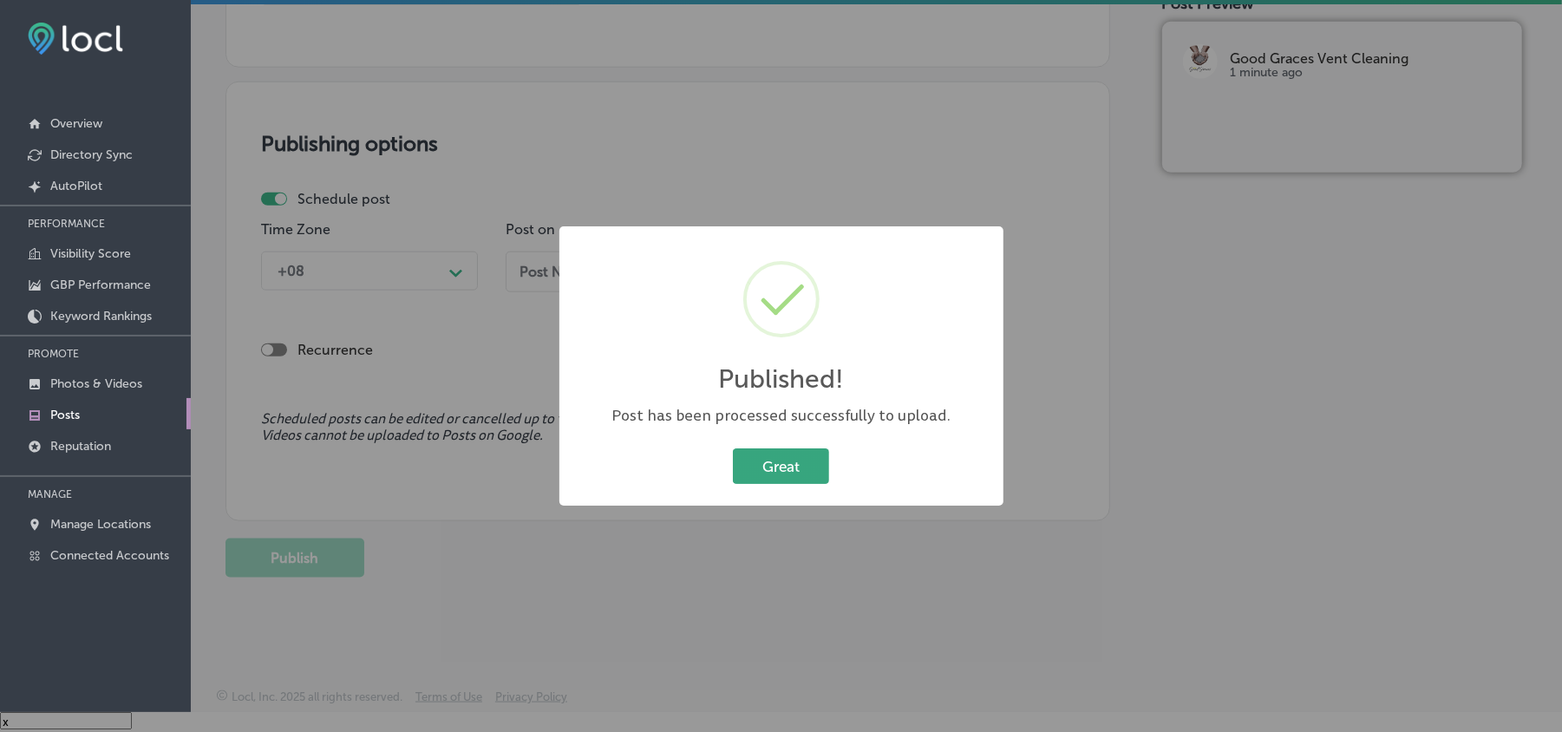
click at [795, 474] on button "Great" at bounding box center [781, 466] width 96 height 36
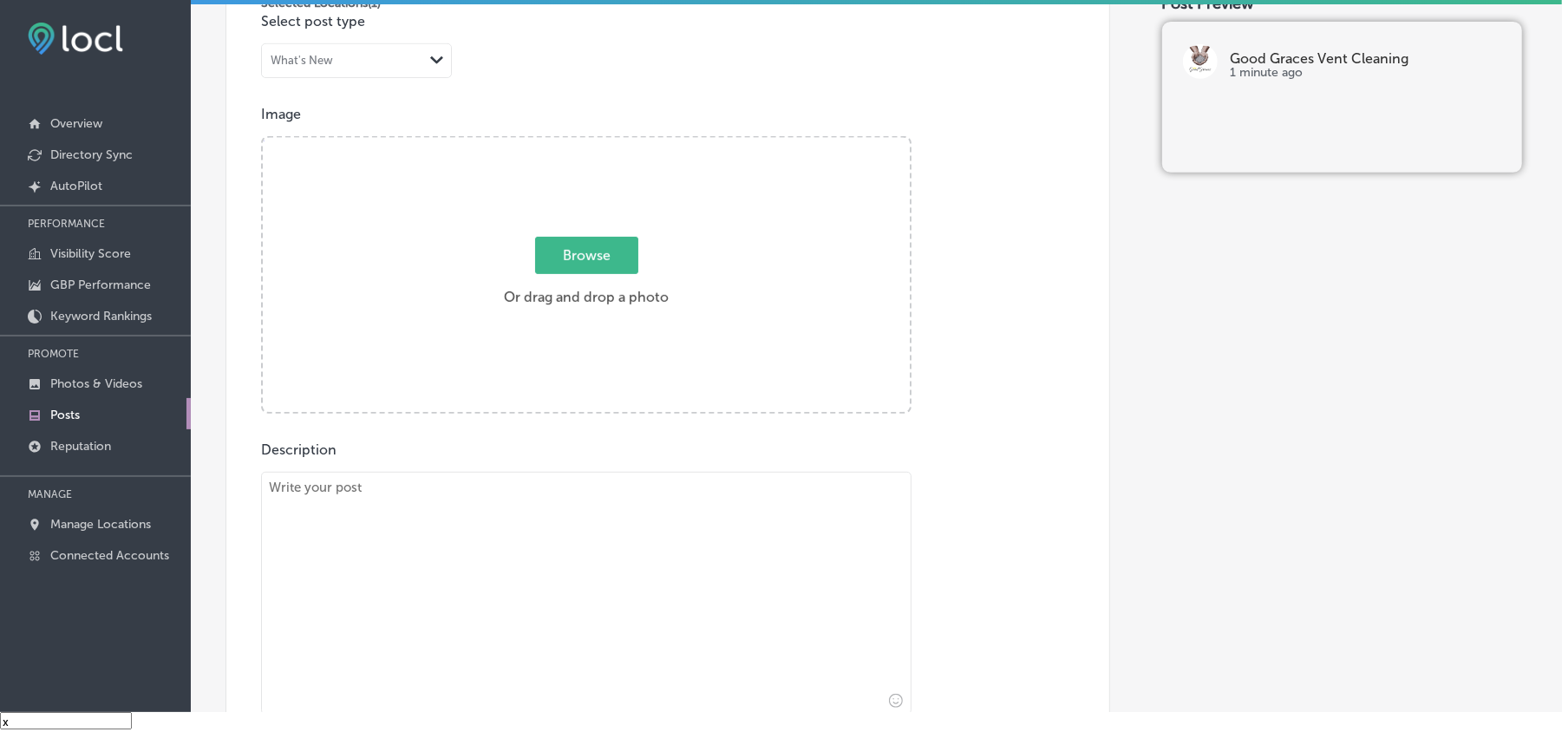
scroll to position [501, 0]
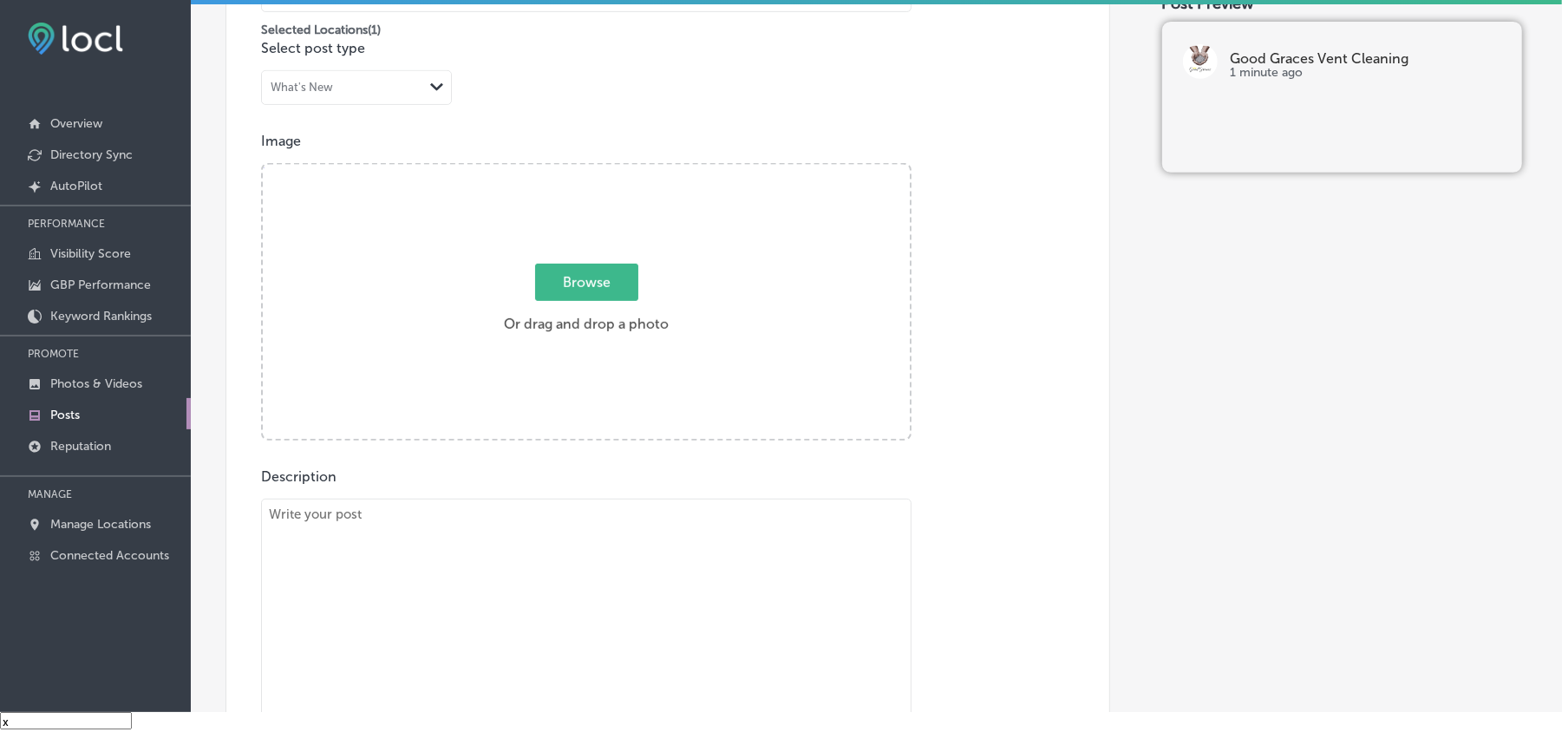
click at [414, 566] on textarea at bounding box center [586, 620] width 651 height 243
paste textarea "Good Graces Vent Cleaning offers expert dryer vent and HVAC duct cleaning servi…"
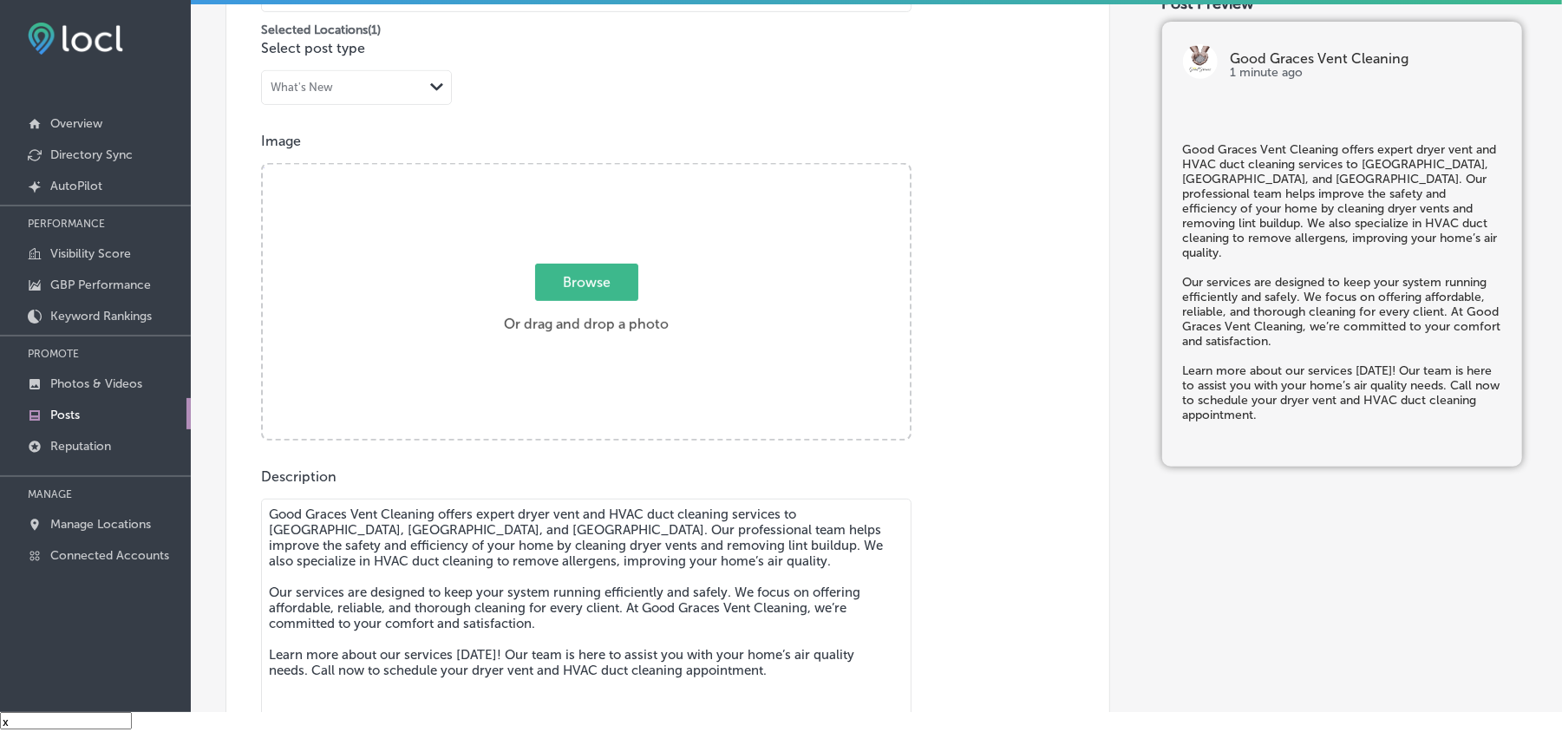
type textarea "Good Graces Vent Cleaning offers expert dryer vent and HVAC duct cleaning servi…"
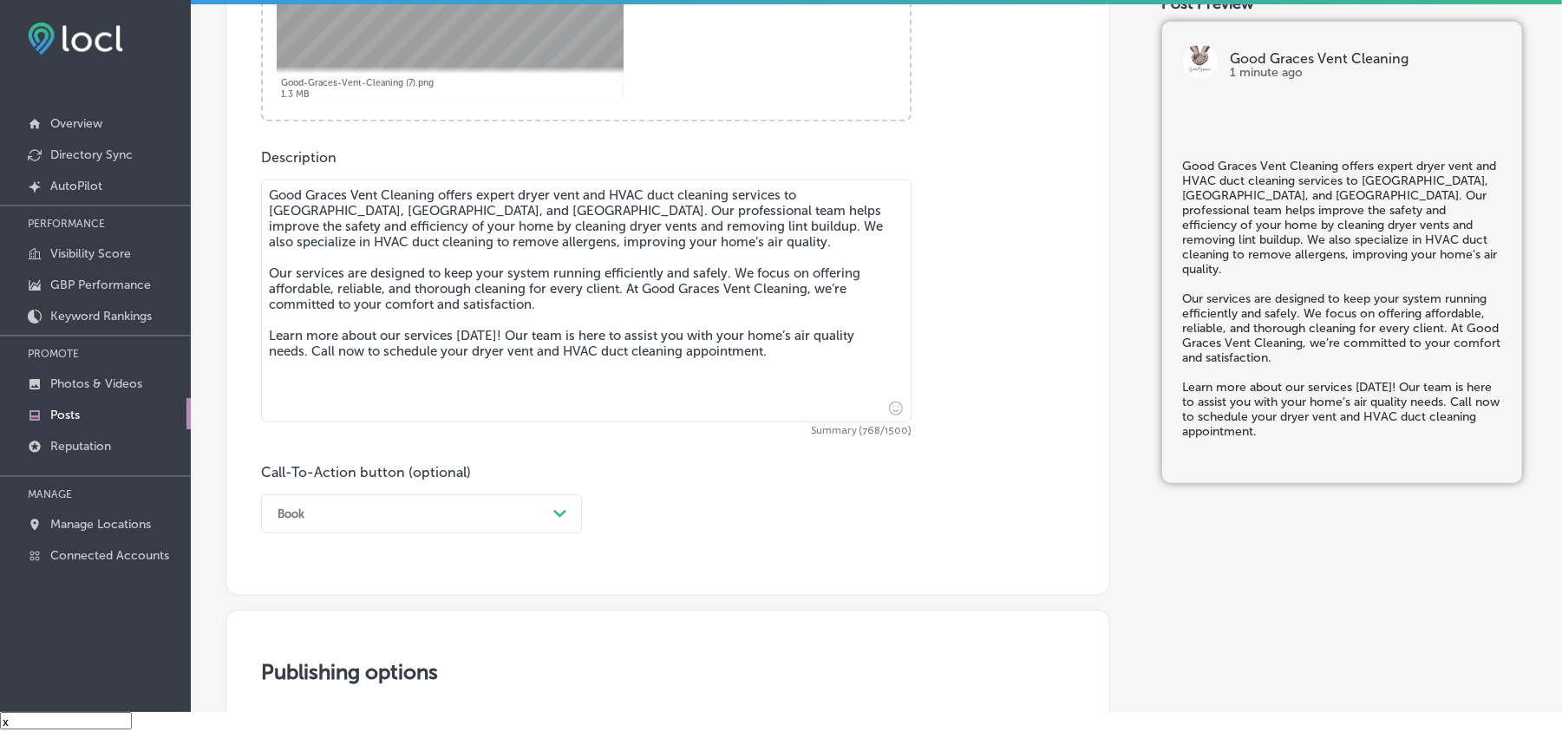
scroll to position [848, 0]
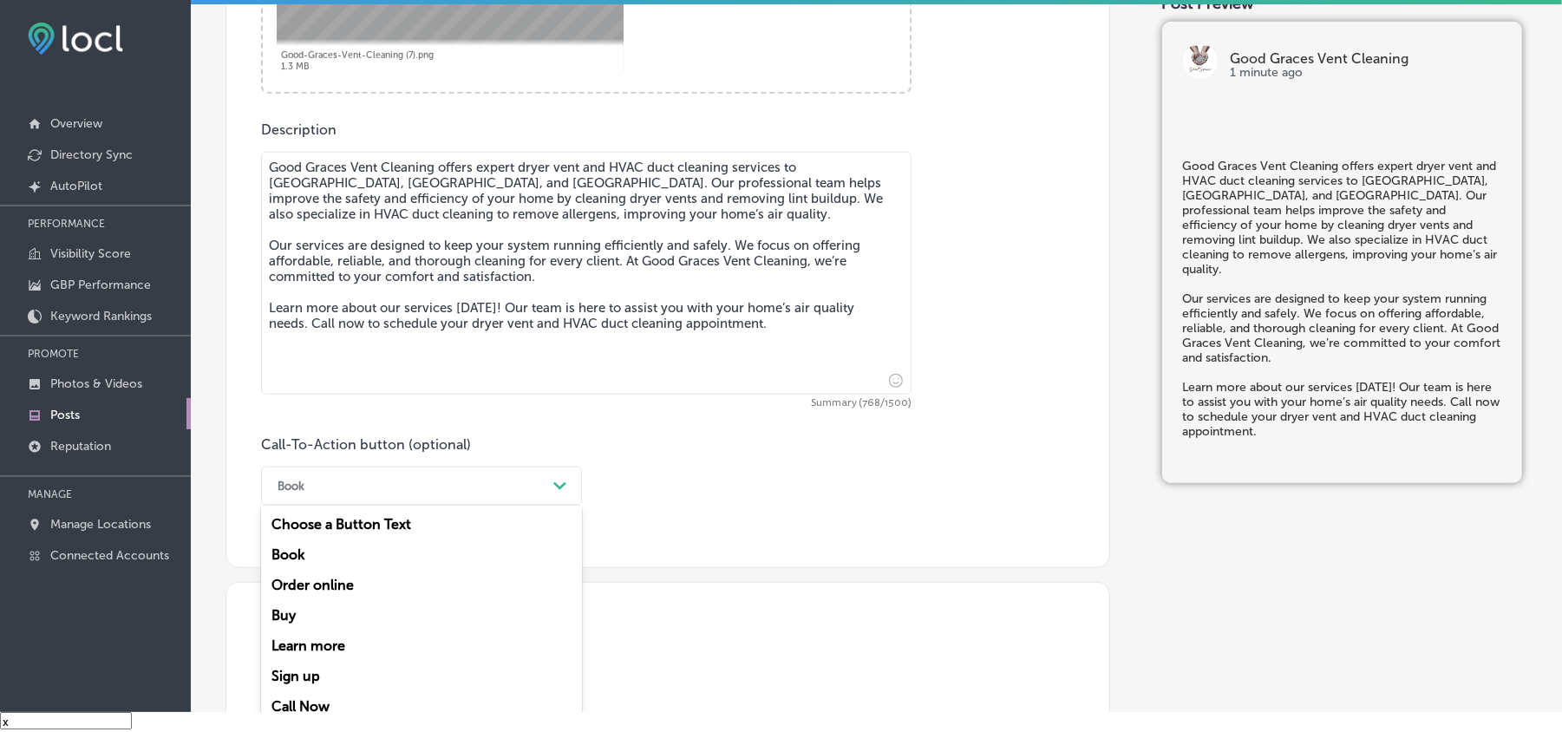
click at [431, 476] on div "Book" at bounding box center [408, 486] width 278 height 27
click at [307, 640] on div "Learn more" at bounding box center [421, 646] width 321 height 30
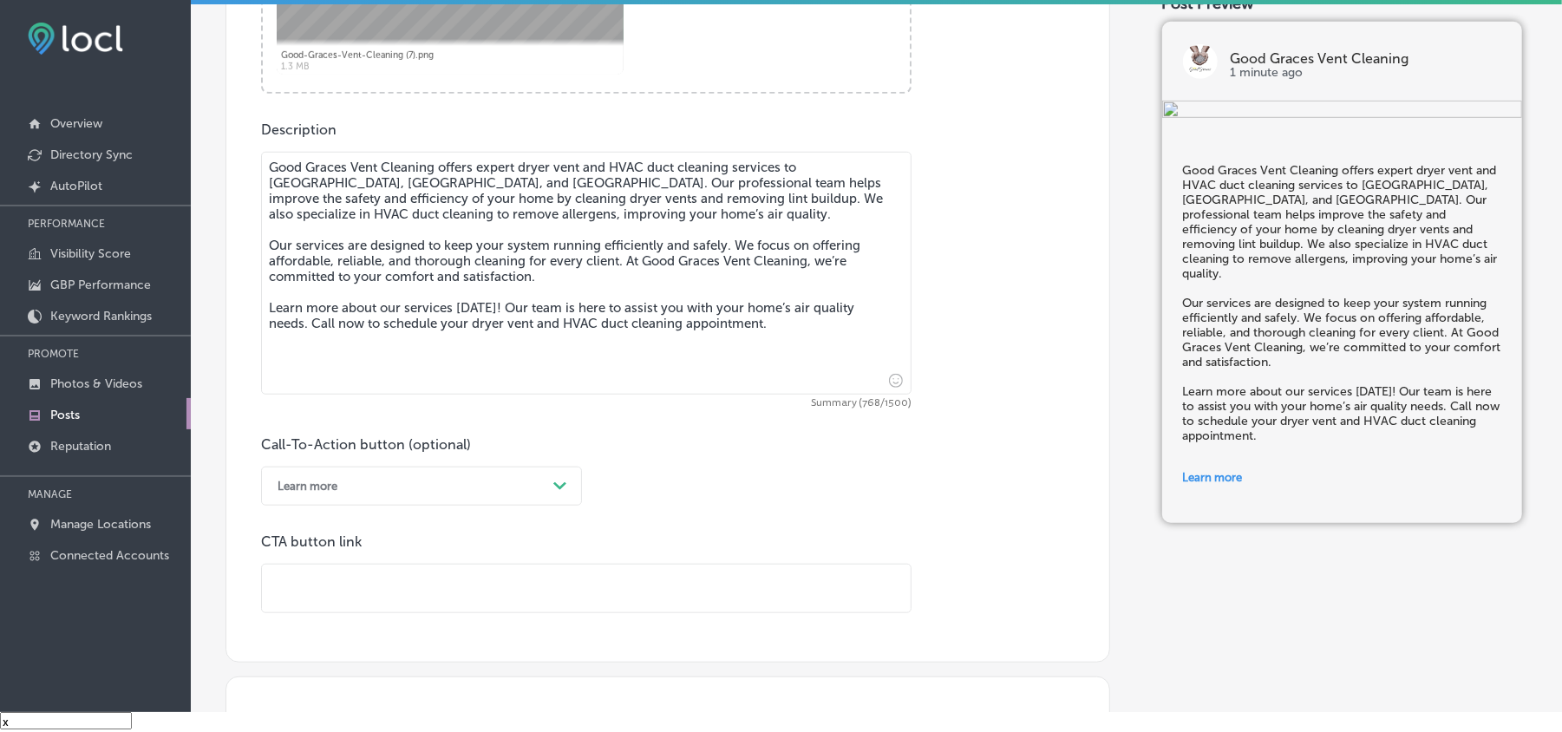
click at [422, 595] on input "text" at bounding box center [586, 589] width 649 height 48
paste input "[URL][DOMAIN_NAME]"
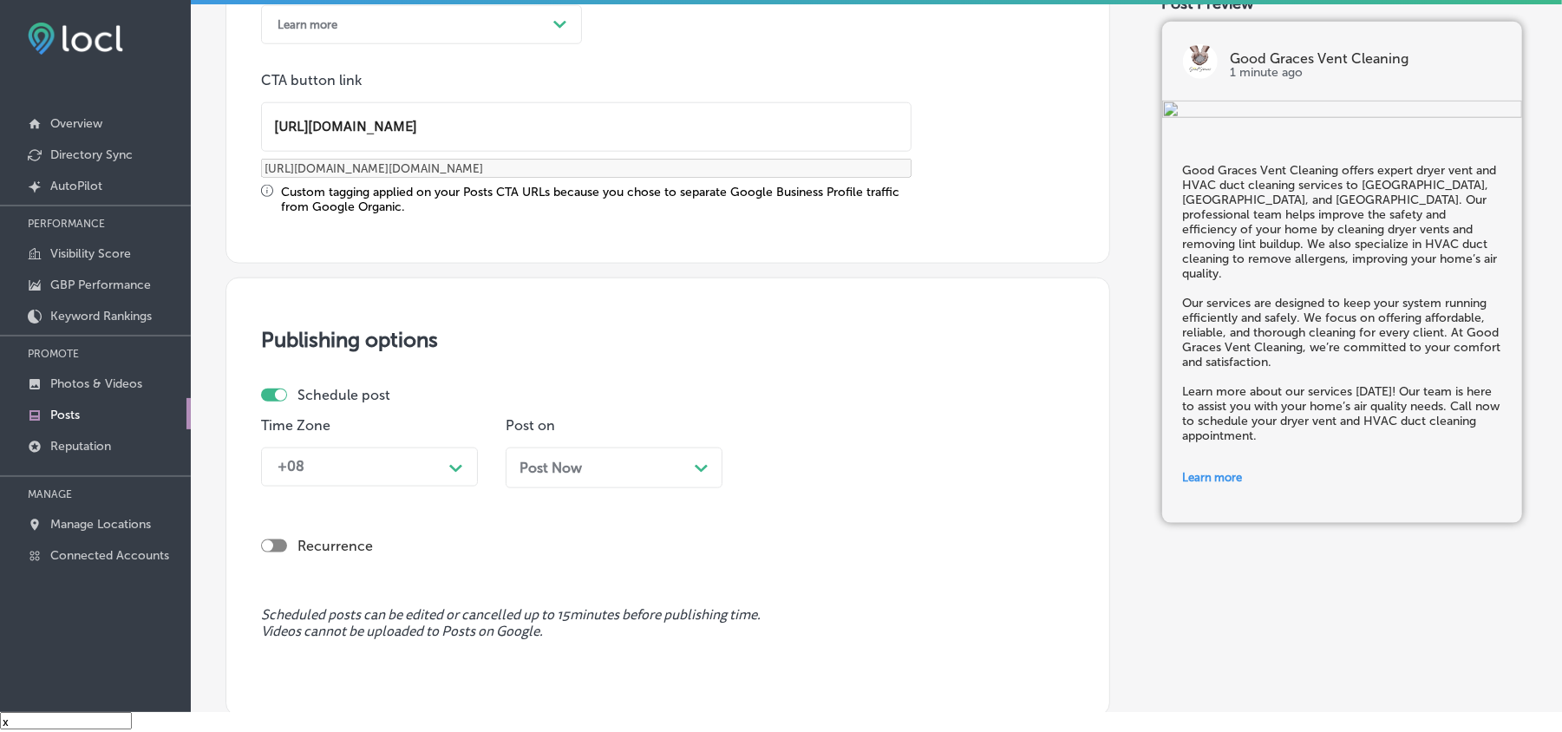
scroll to position [1388, 0]
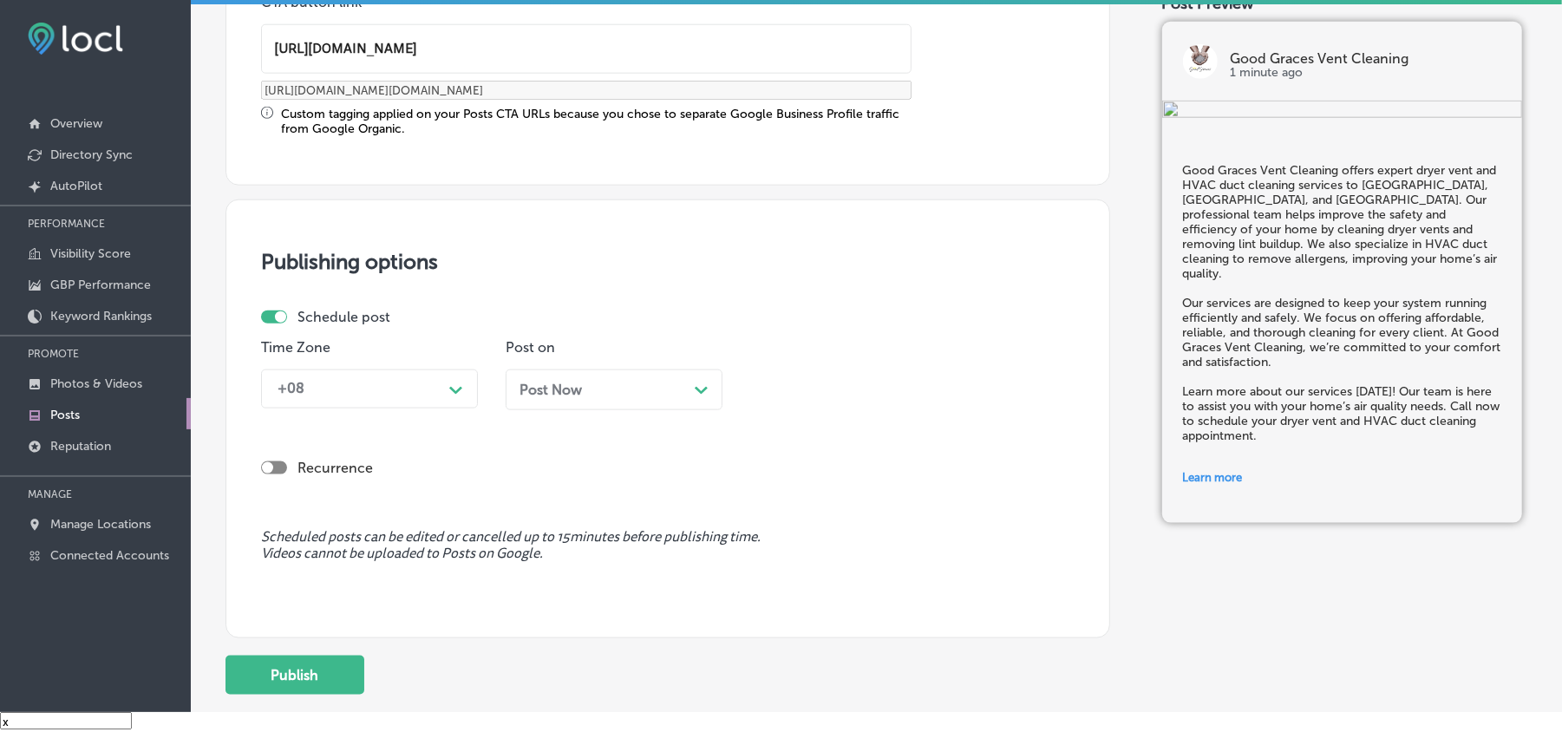
type input "[URL][DOMAIN_NAME]"
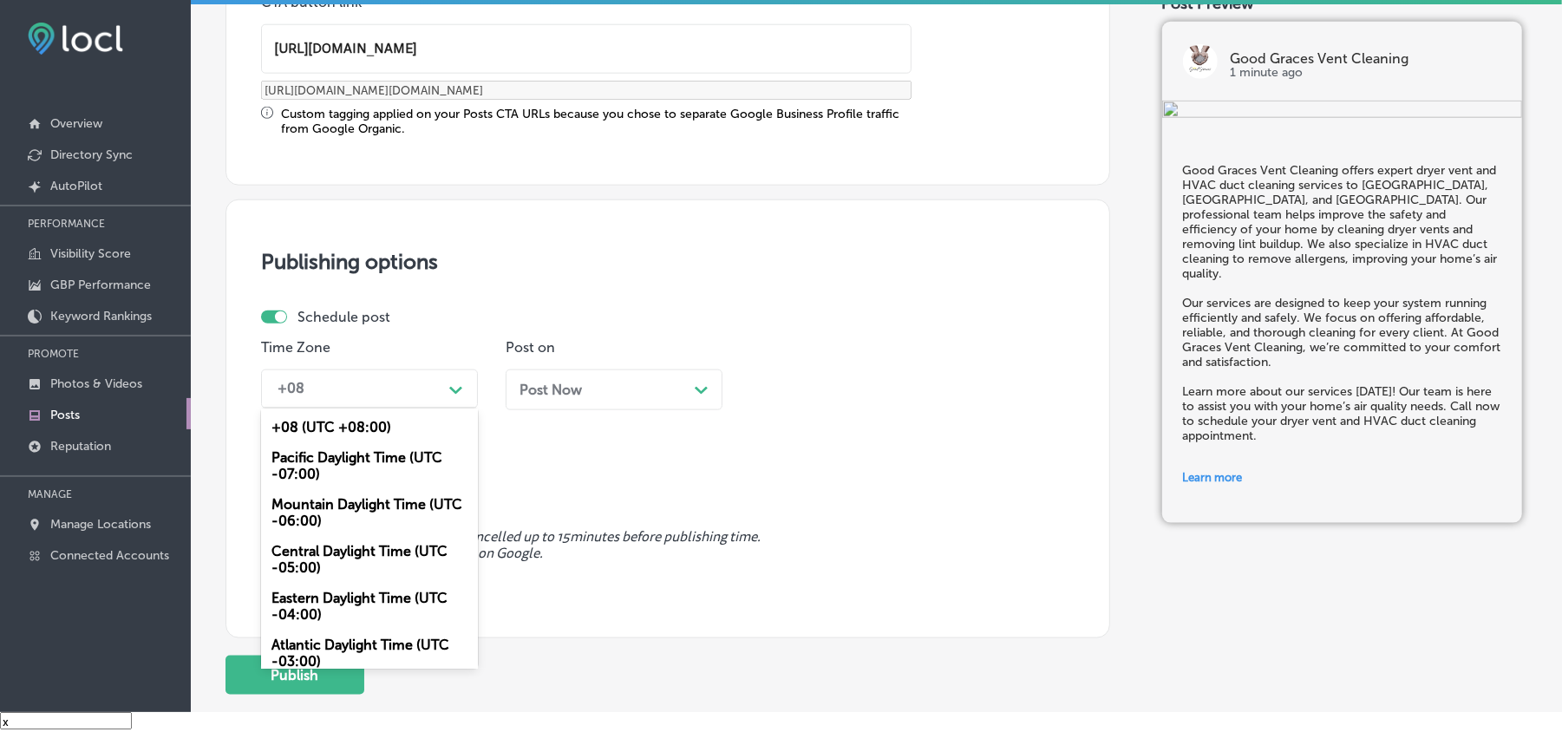
click at [431, 386] on div "+08" at bounding box center [355, 389] width 173 height 30
click at [307, 504] on div "Mountain Daylight Time (UTC -06:00)" at bounding box center [369, 512] width 217 height 47
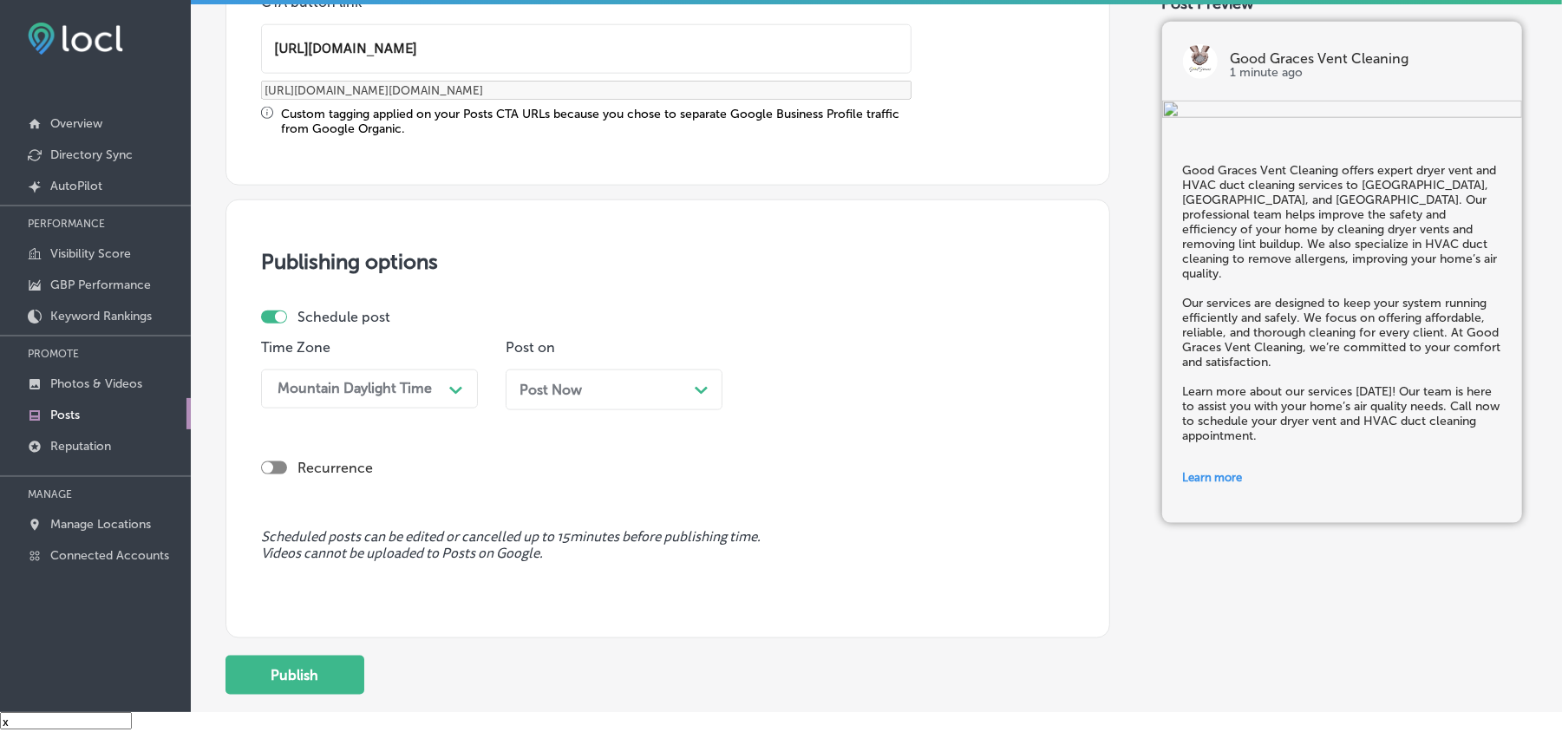
click at [638, 380] on div "Post Now Path Created with Sketch." at bounding box center [614, 390] width 217 height 41
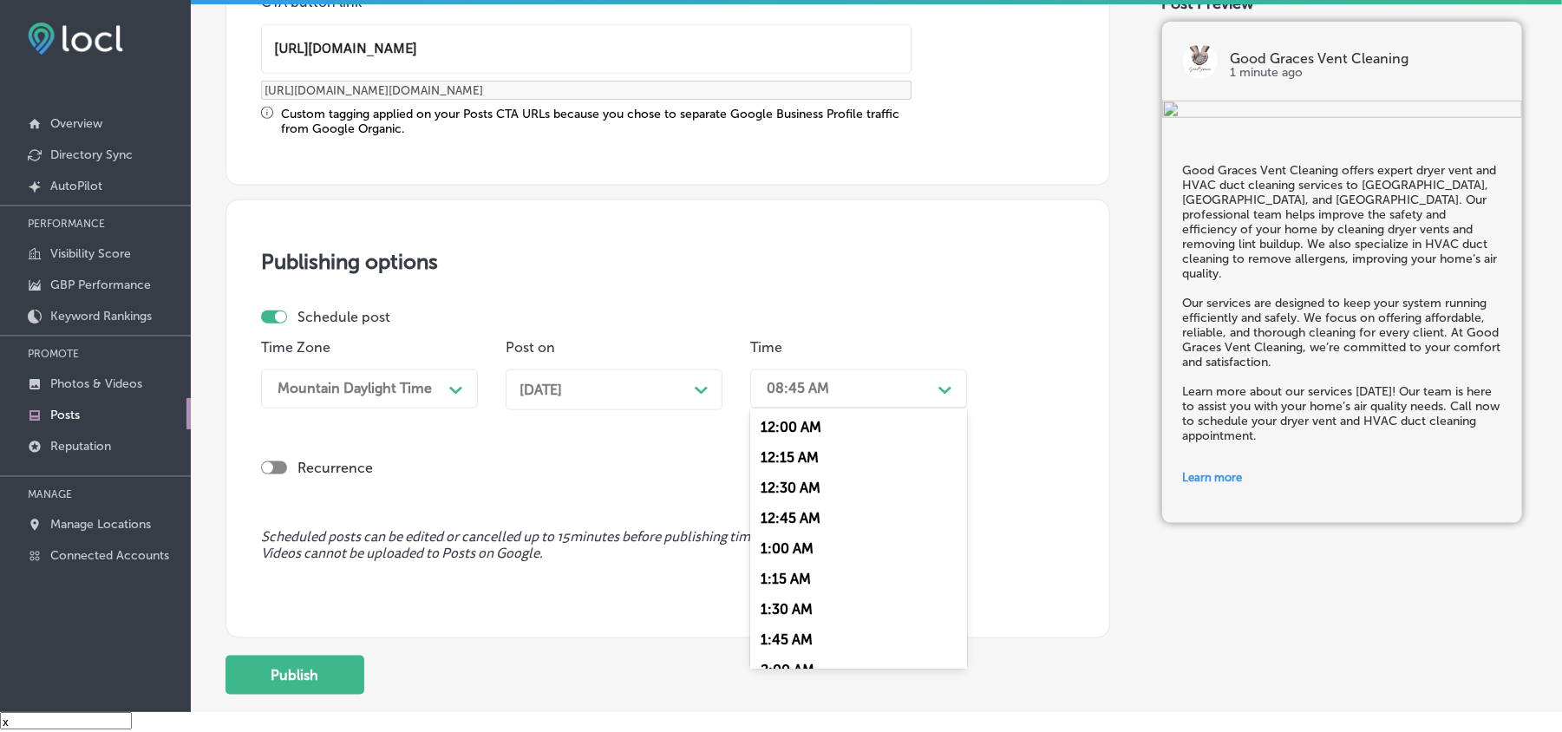
click at [845, 397] on div "08:45 AM" at bounding box center [844, 389] width 173 height 30
click at [784, 532] on div "7:00 AM" at bounding box center [858, 545] width 217 height 30
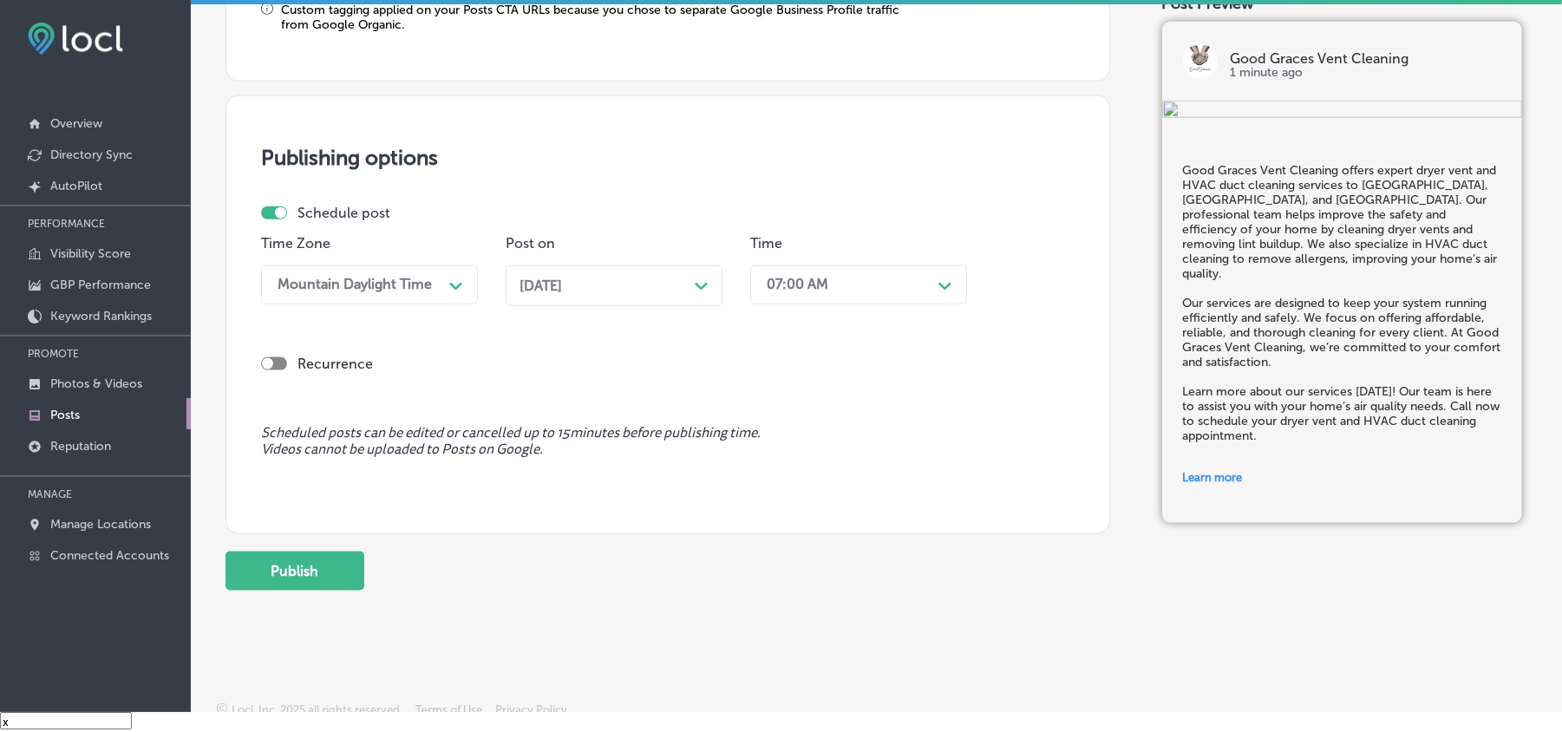
scroll to position [1507, 0]
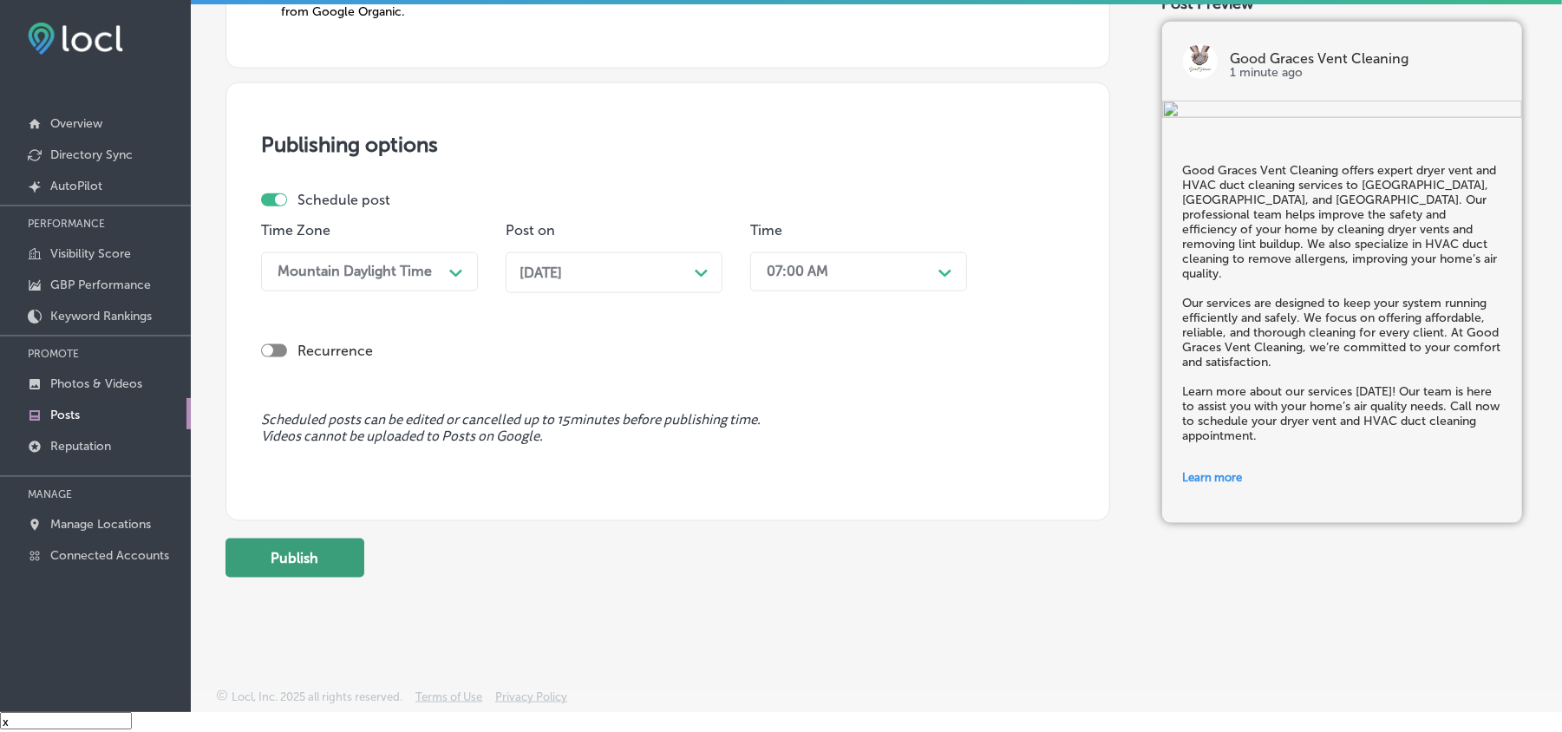
click at [305, 559] on button "Publish" at bounding box center [295, 558] width 139 height 39
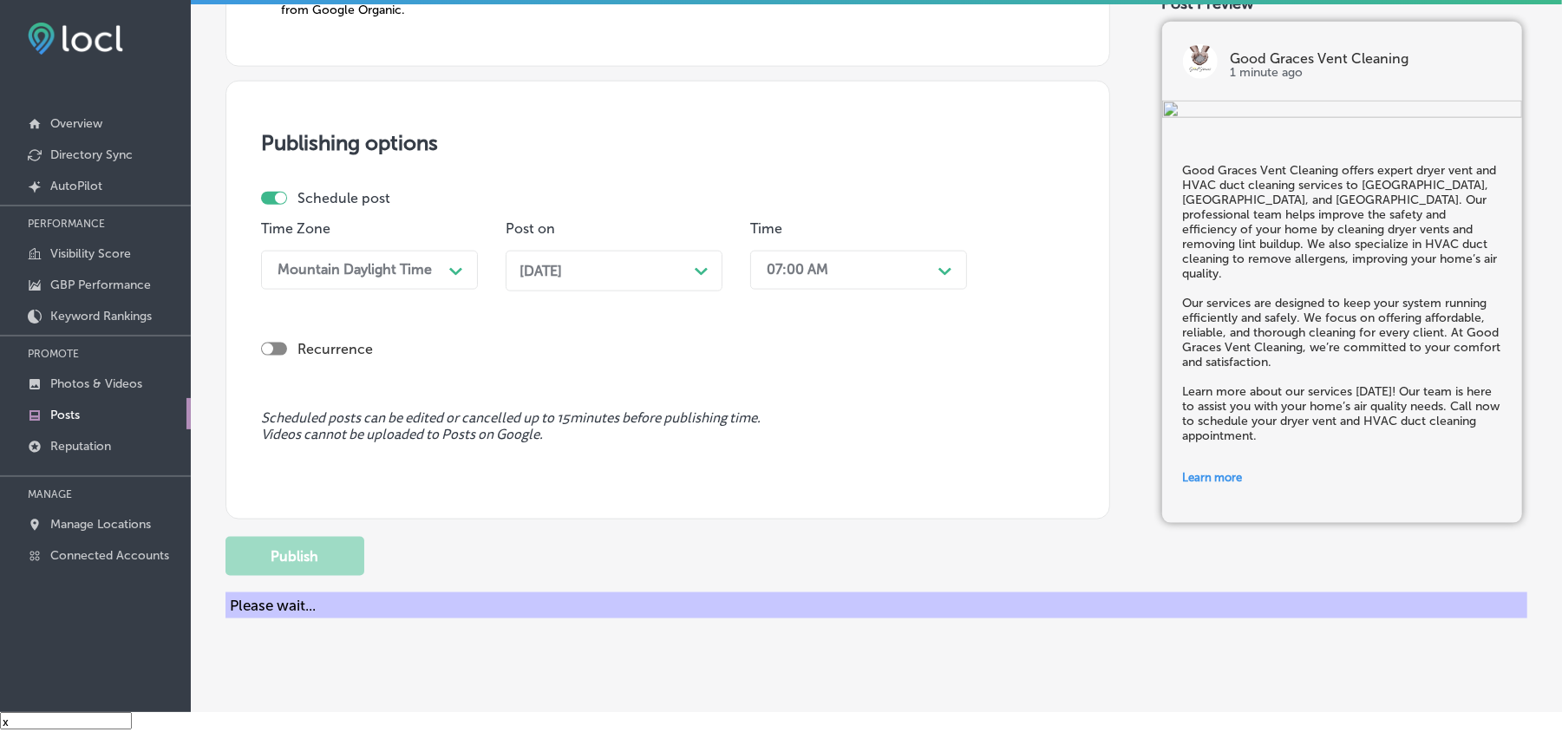
scroll to position [1350, 0]
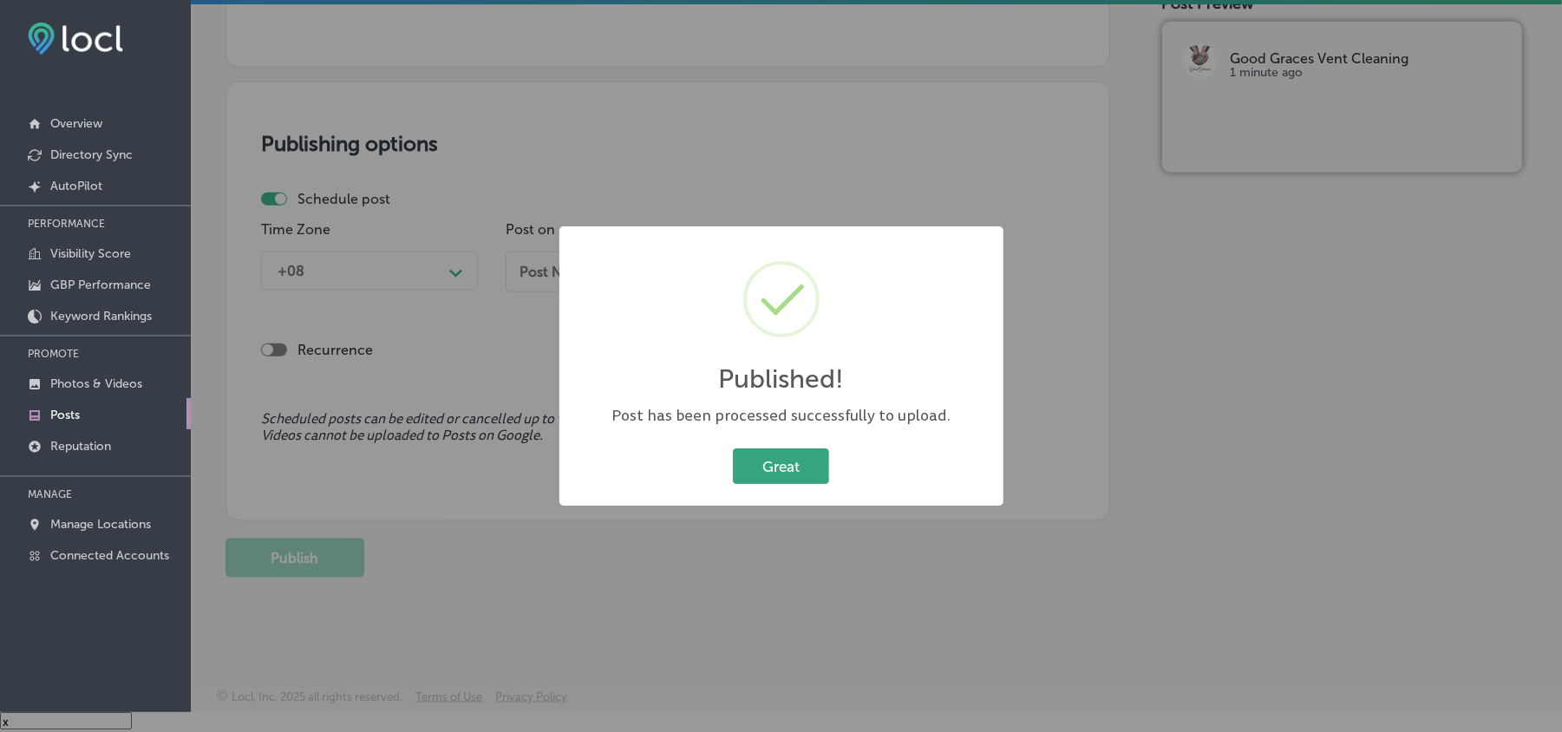
click at [789, 463] on button "Great" at bounding box center [781, 466] width 96 height 36
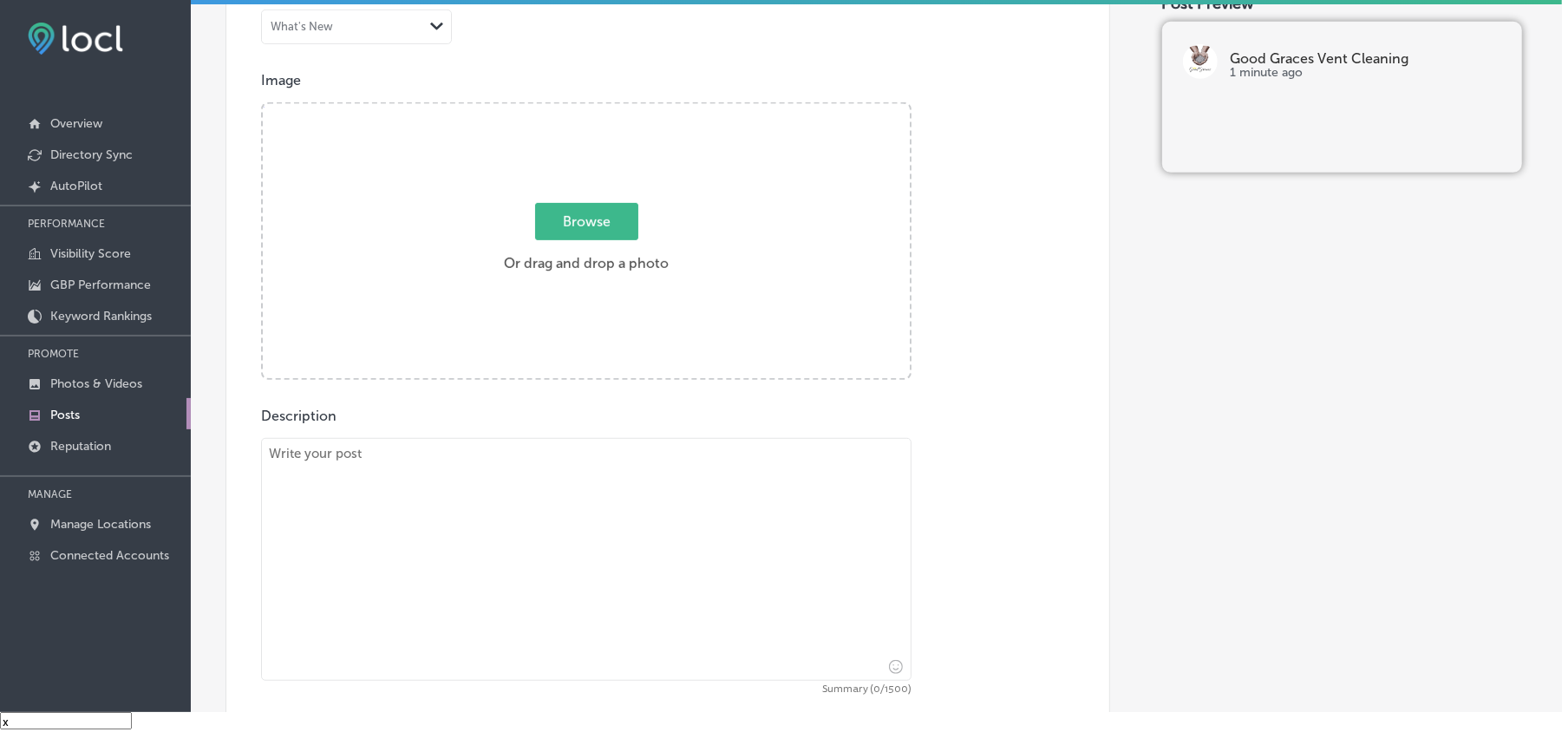
scroll to position [578, 0]
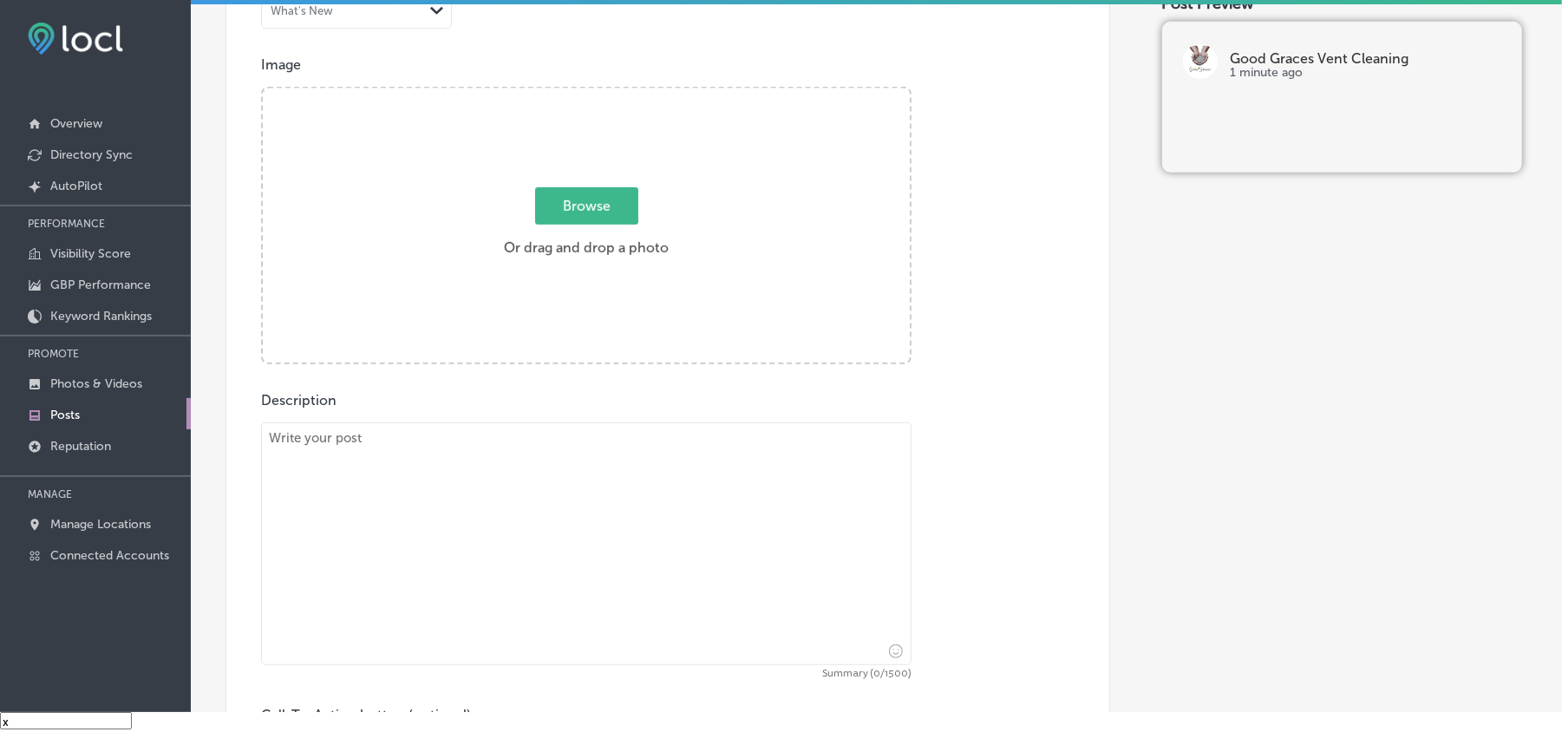
click at [490, 494] on textarea at bounding box center [586, 543] width 651 height 243
paste textarea "Good Graces Vent Cleaning provides reliable air duct and dryer vent cleaning se…"
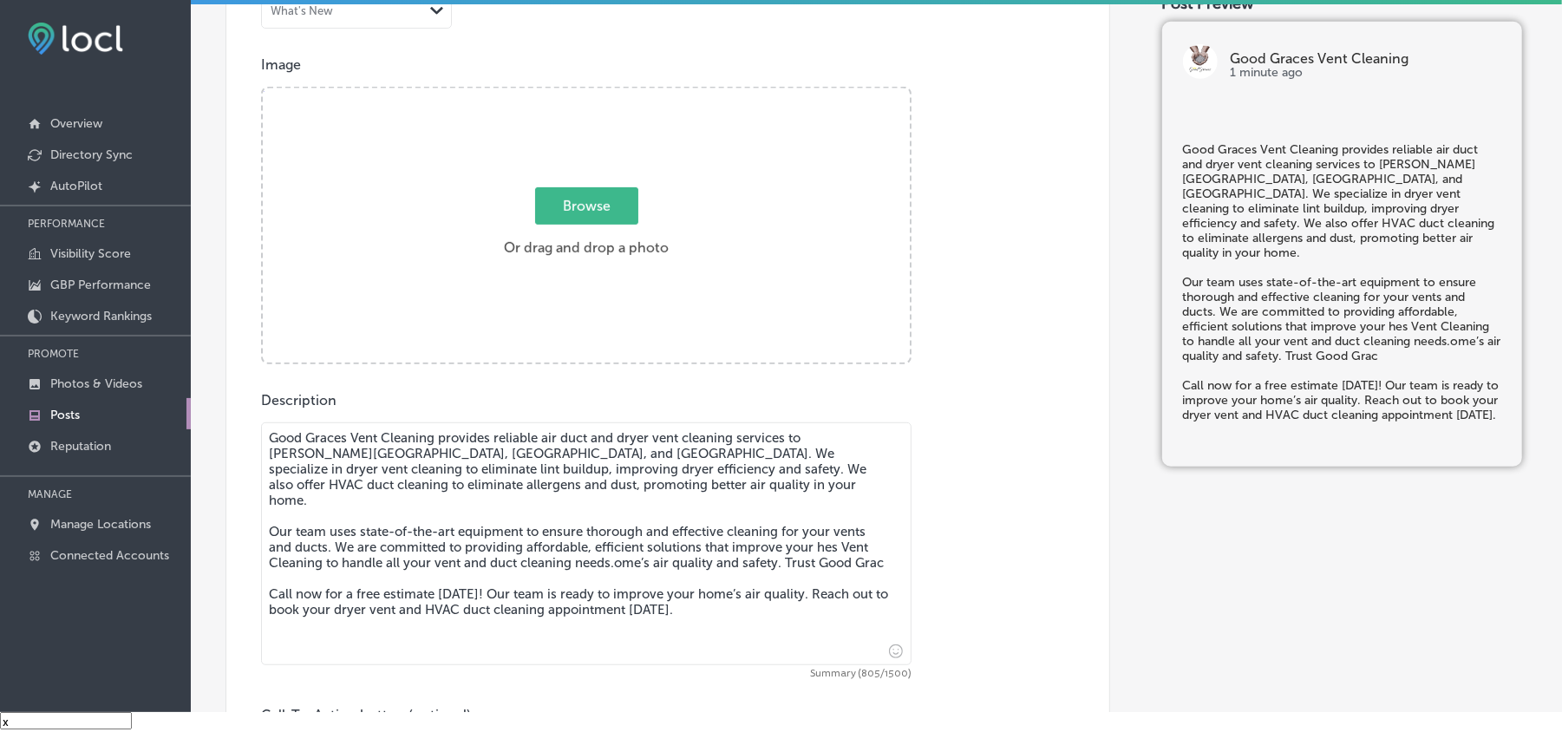
type textarea "Good Graces Vent Cleaning provides reliable air duct and dryer vent cleaning se…"
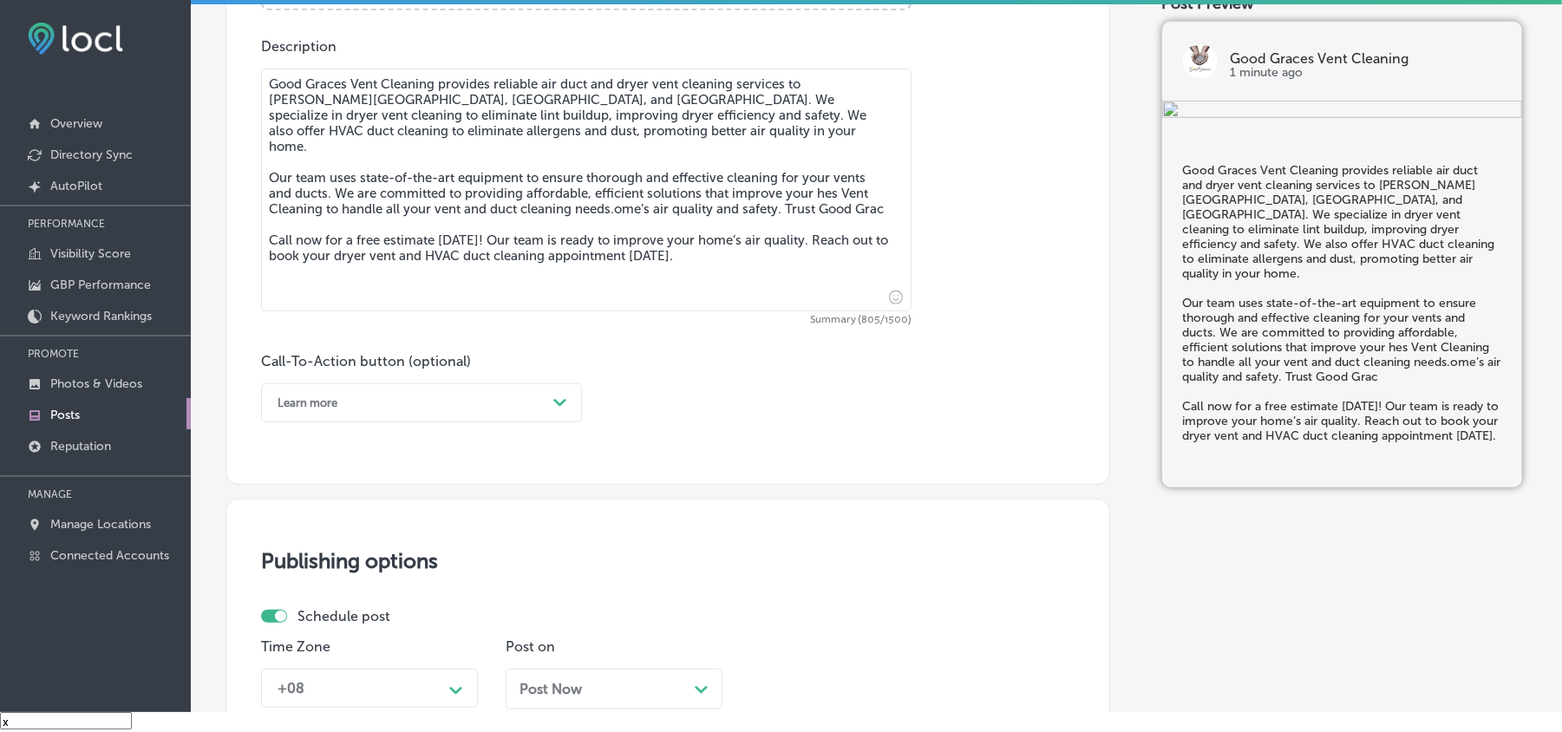
scroll to position [965, 0]
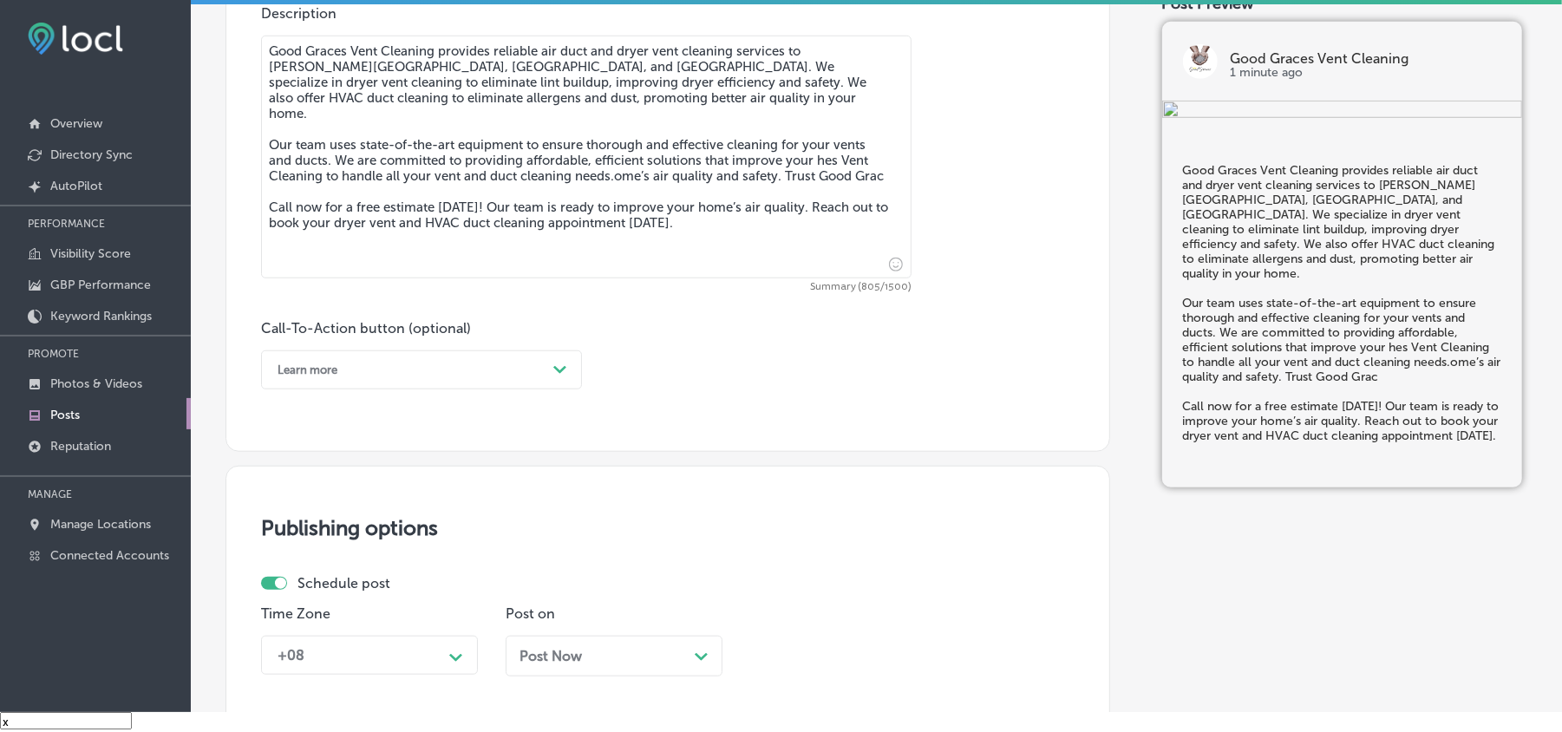
click at [463, 375] on div "Learn more" at bounding box center [408, 370] width 278 height 27
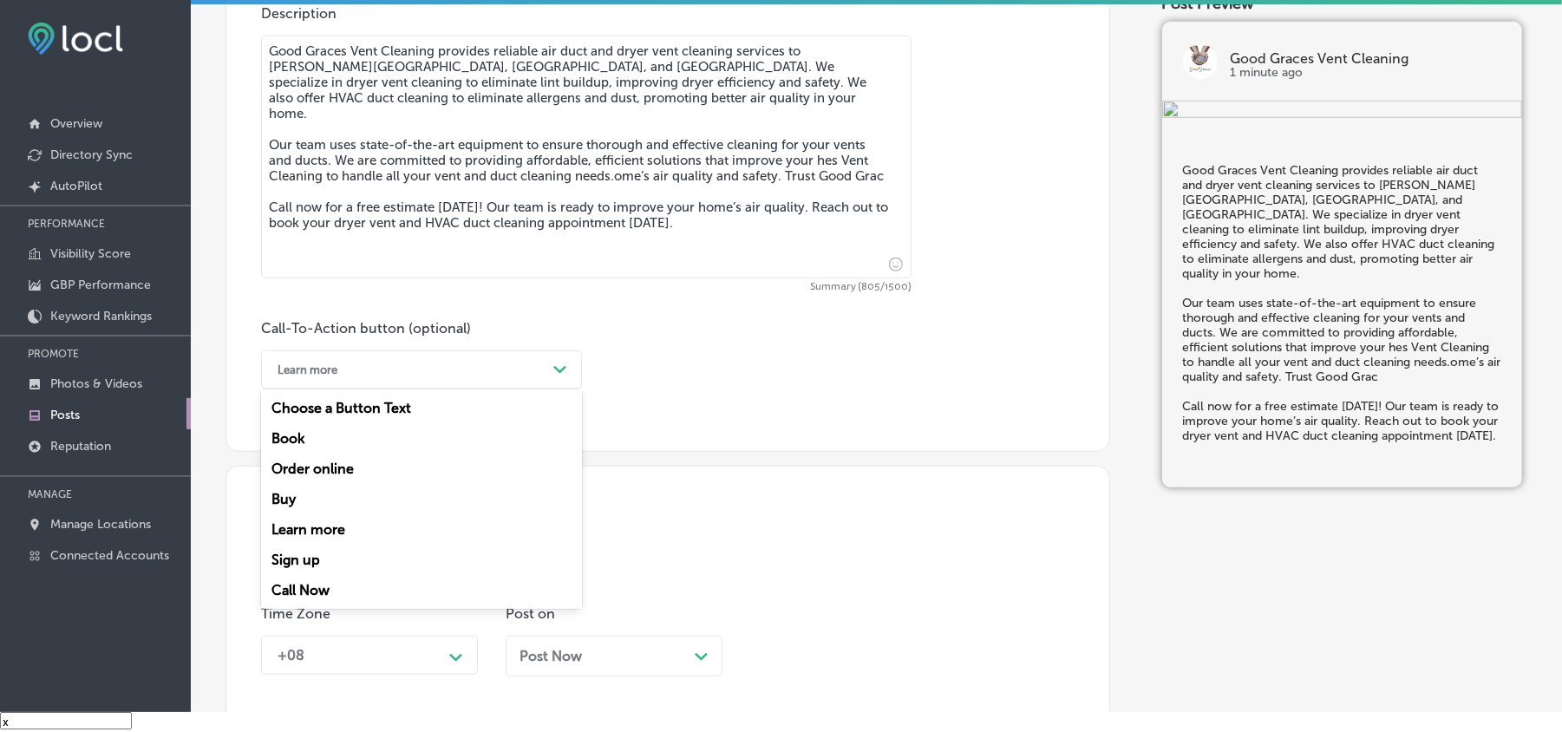
drag, startPoint x: 306, startPoint y: 580, endPoint x: 316, endPoint y: 576, distance: 10.5
click at [306, 580] on div "Call Now" at bounding box center [421, 590] width 321 height 30
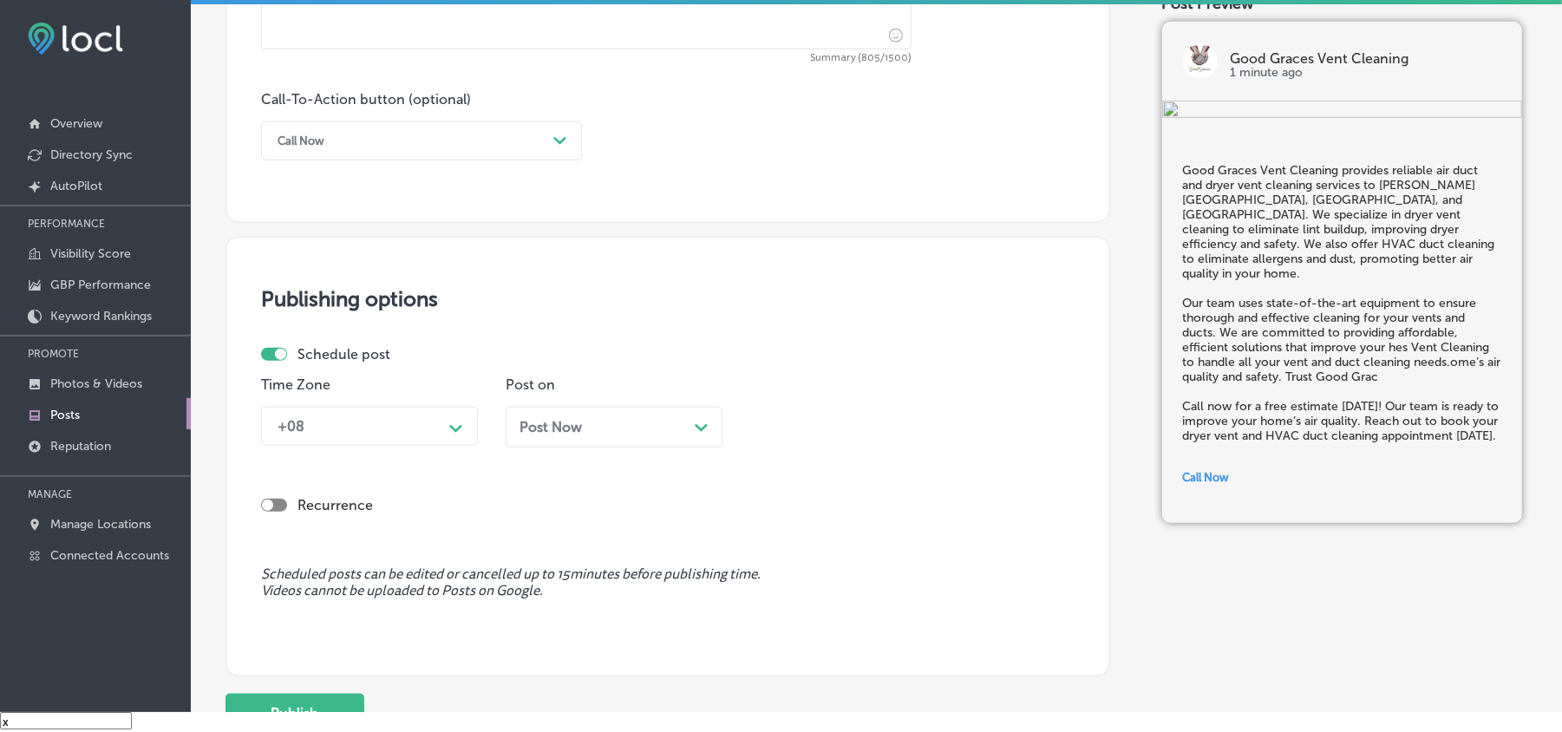
scroll to position [1195, 0]
click at [348, 418] on div "+08" at bounding box center [355, 424] width 173 height 30
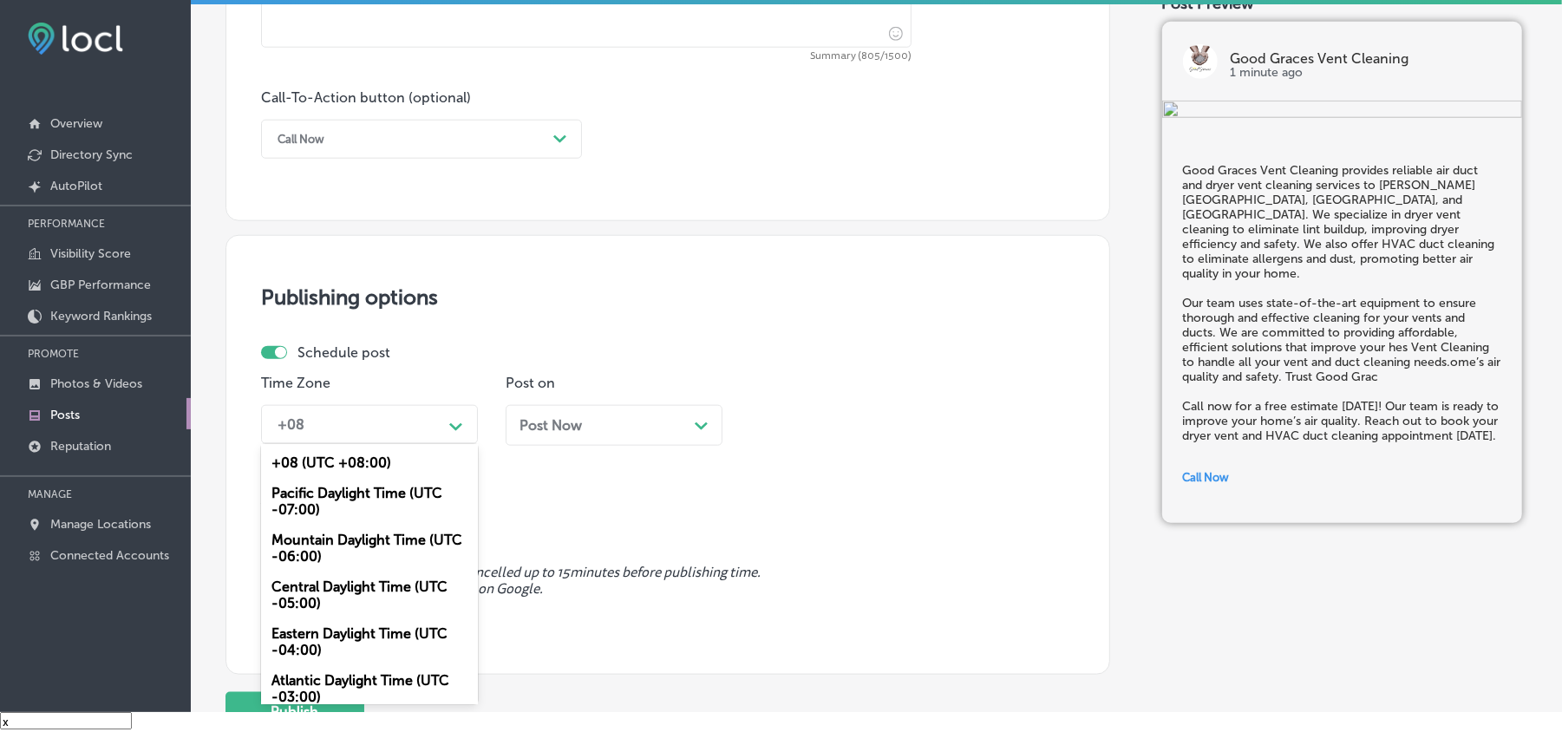
drag, startPoint x: 310, startPoint y: 538, endPoint x: 317, endPoint y: 529, distance: 11.1
click at [310, 539] on div "Mountain Daylight Time (UTC -06:00)" at bounding box center [369, 548] width 217 height 47
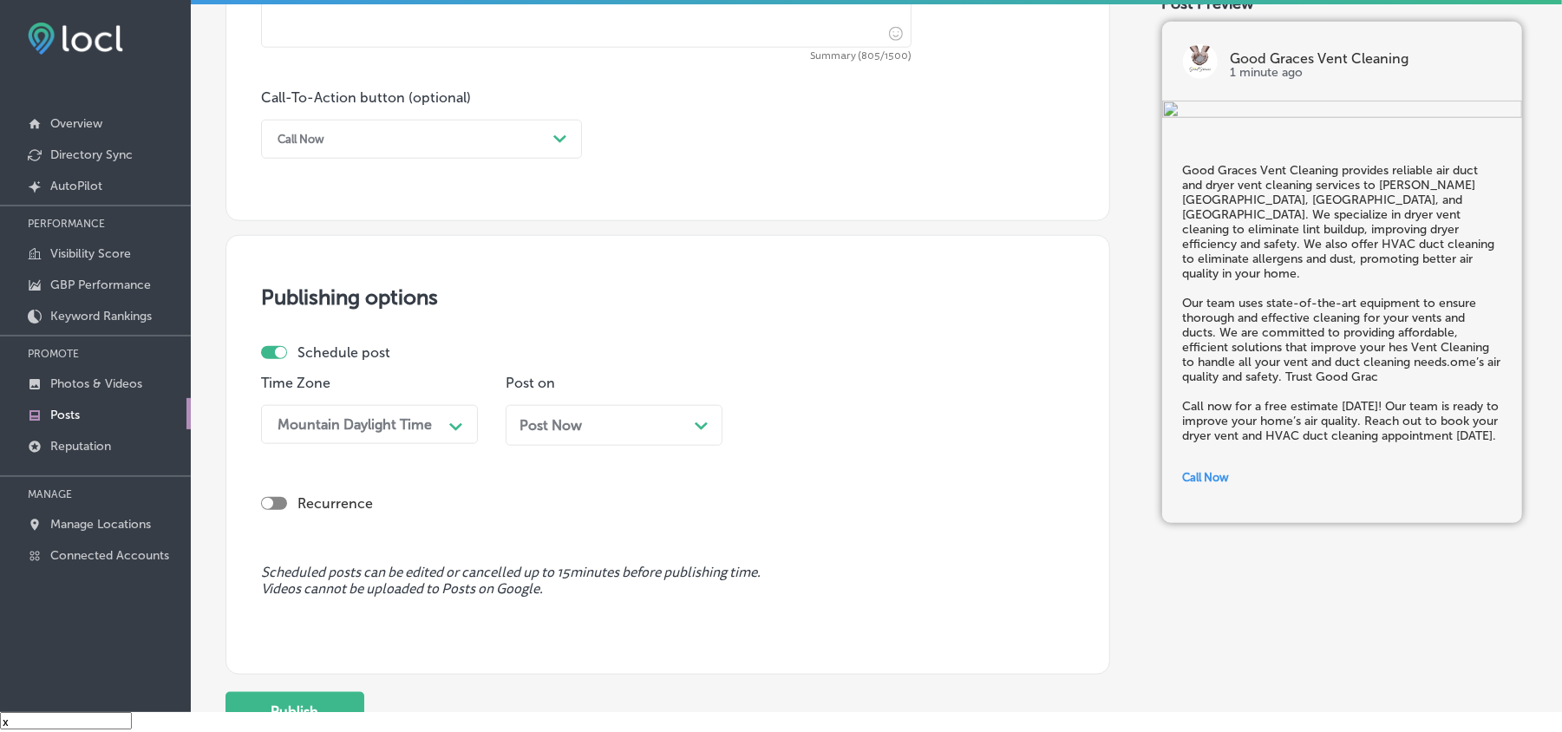
click at [622, 417] on div "Post Now Path Created with Sketch." at bounding box center [614, 425] width 189 height 16
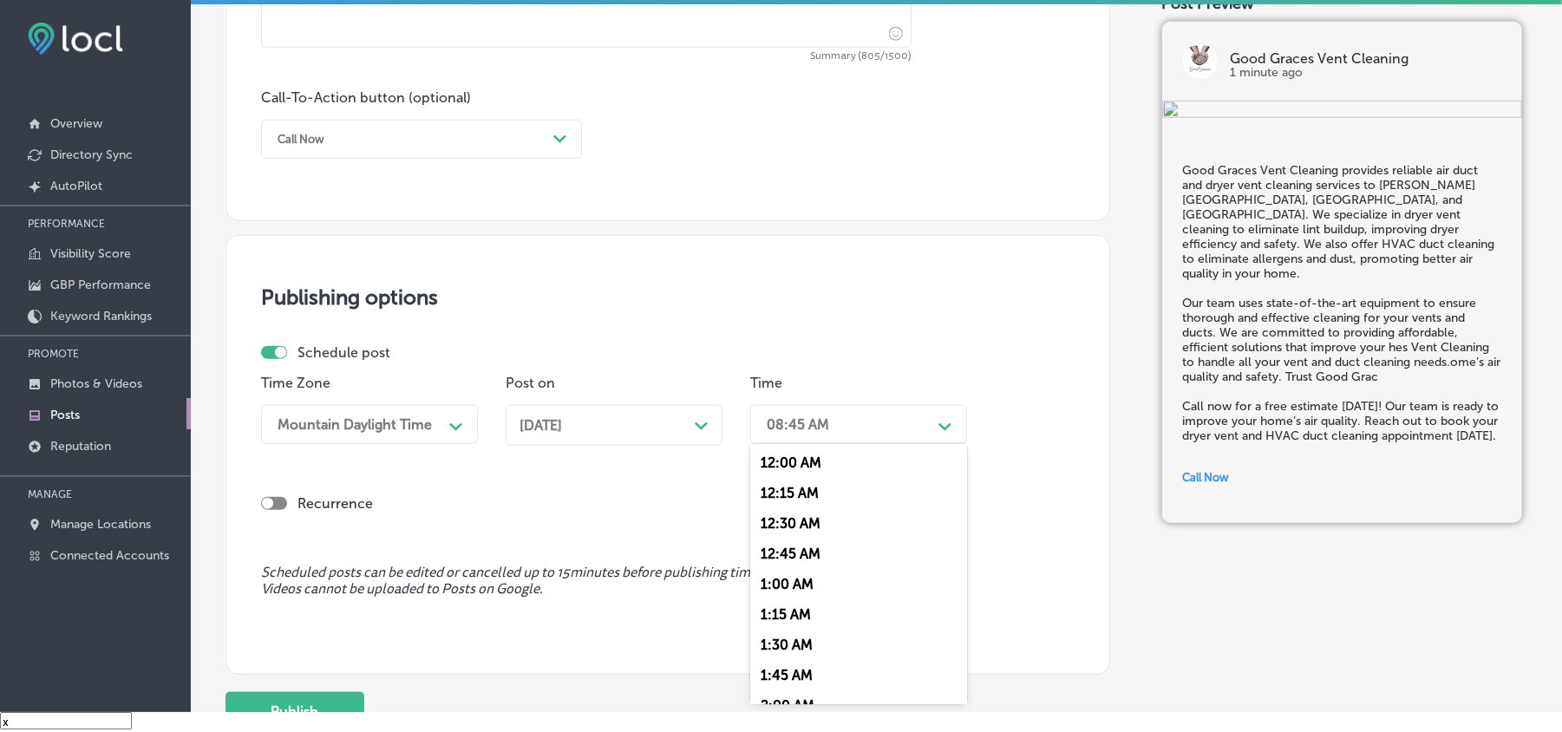
click at [857, 424] on div "08:45 AM" at bounding box center [844, 424] width 173 height 30
click at [784, 604] on div "7:00 AM" at bounding box center [858, 619] width 217 height 30
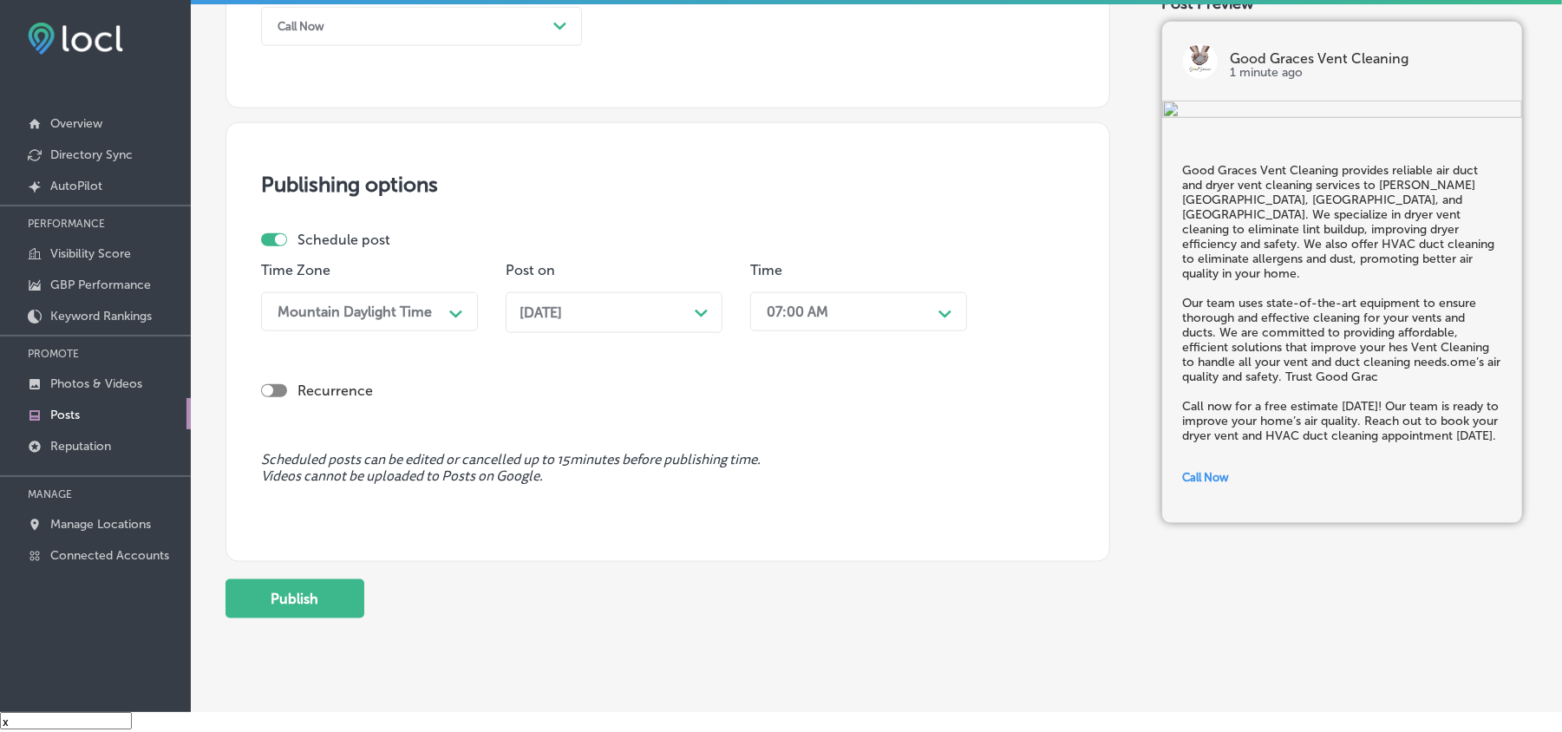
scroll to position [1350, 0]
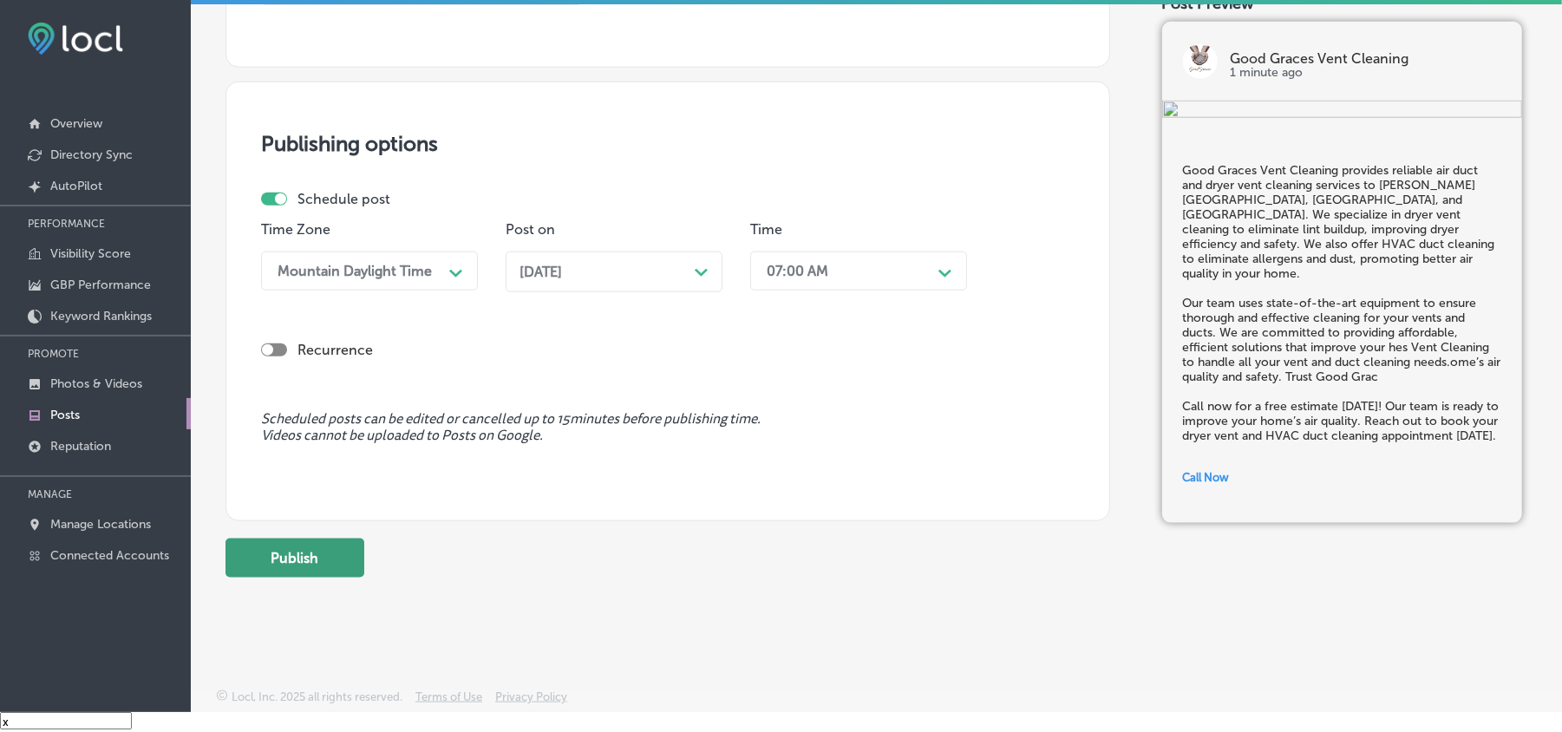
click at [330, 573] on button "Publish" at bounding box center [295, 558] width 139 height 39
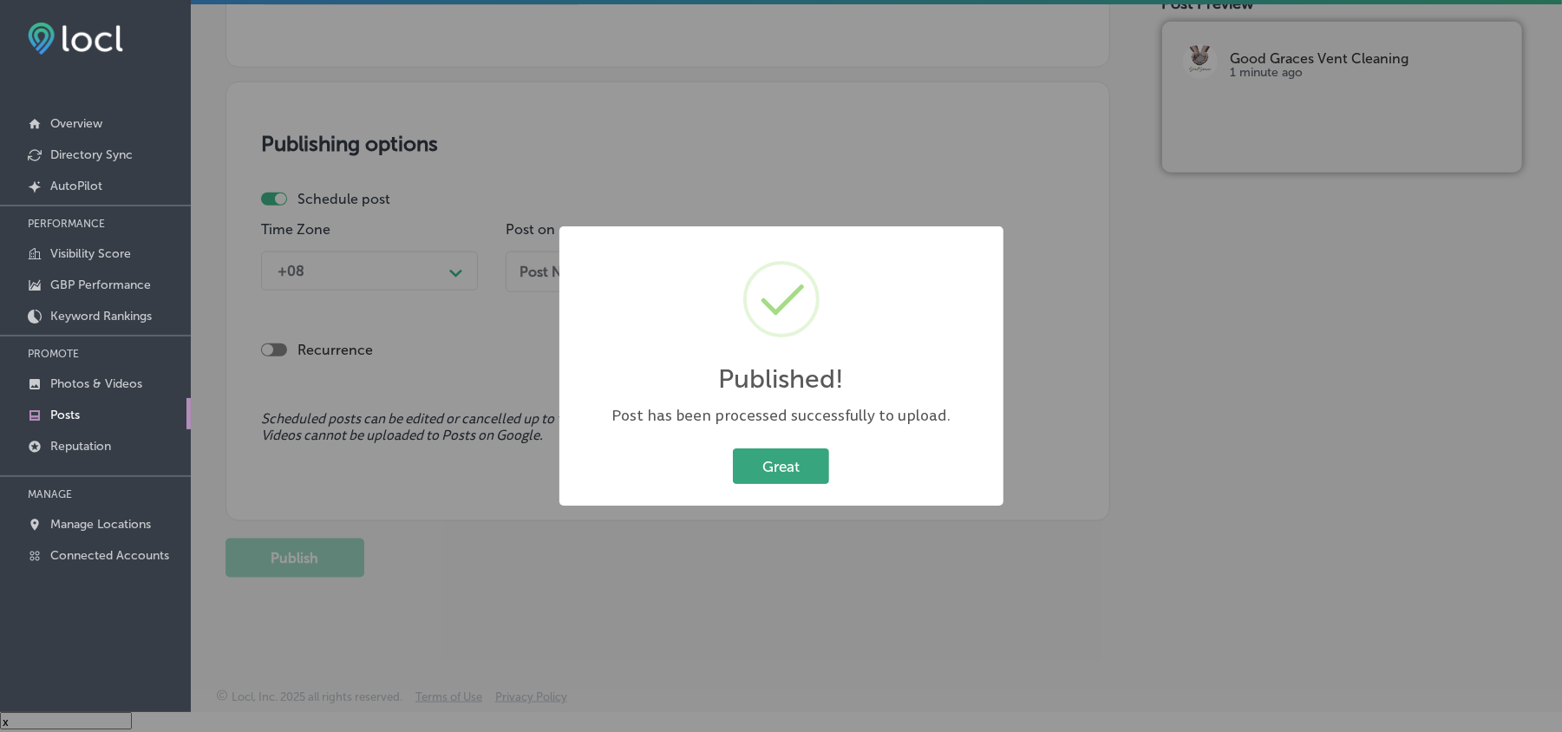
click at [781, 458] on button "Great" at bounding box center [781, 466] width 96 height 36
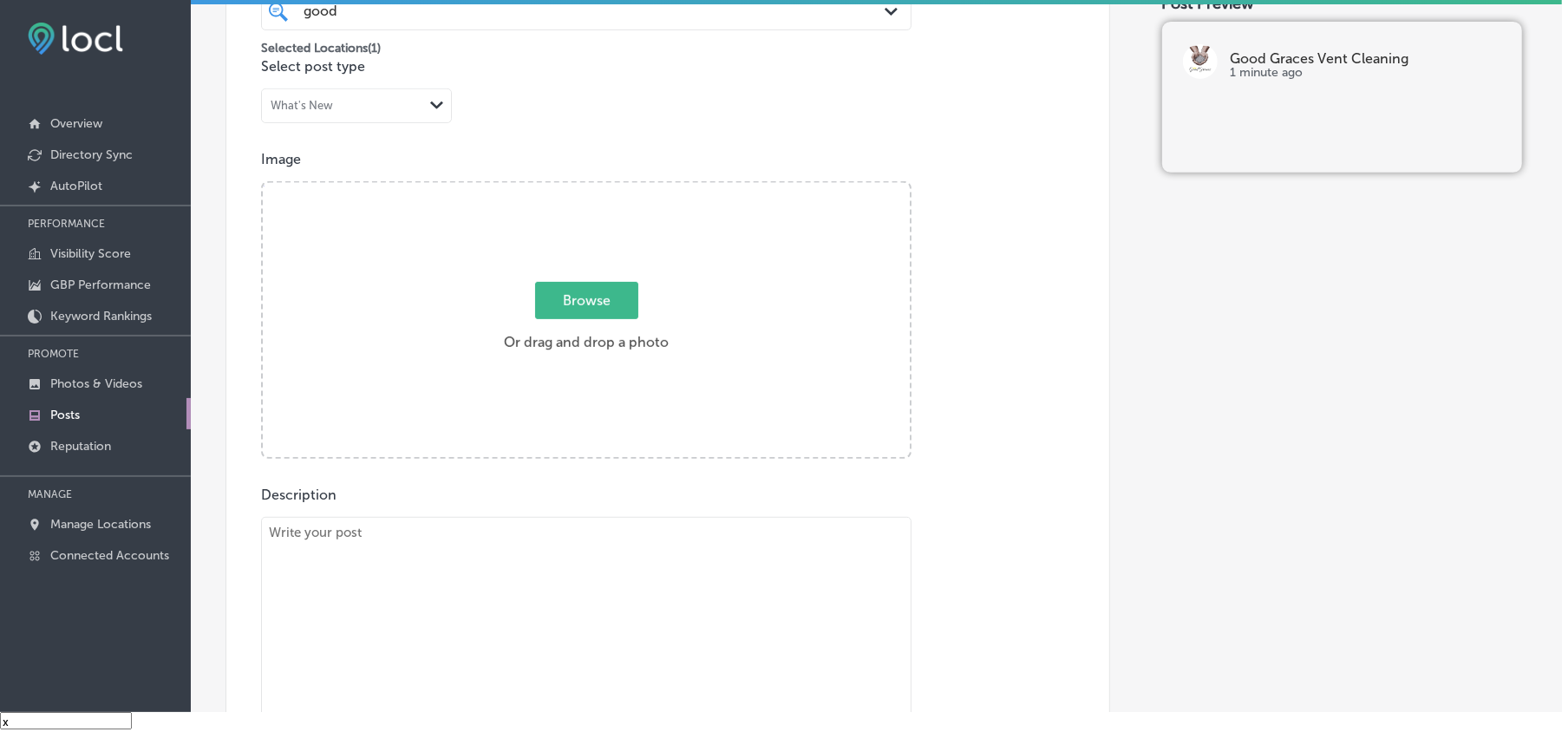
scroll to position [540, 0]
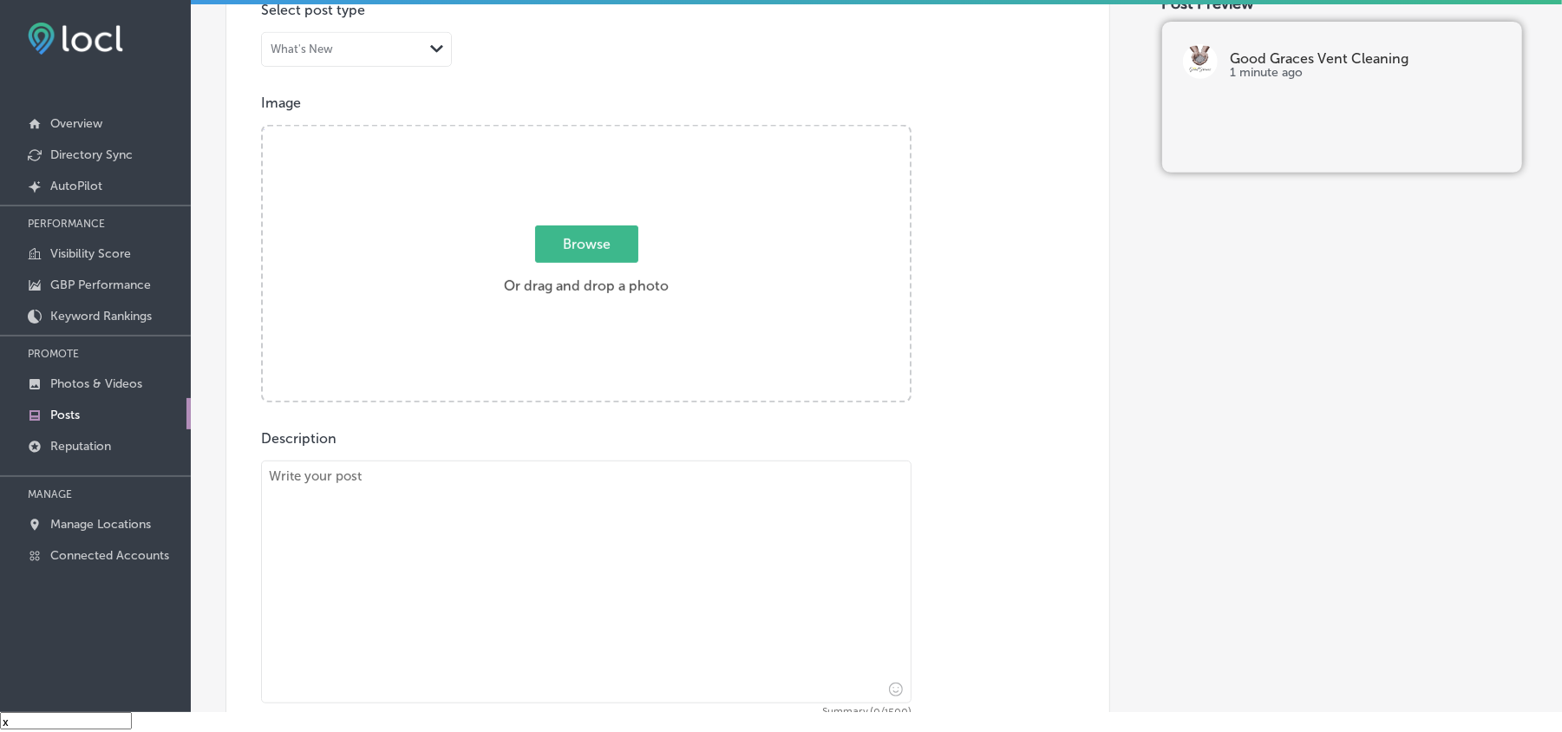
click at [414, 524] on textarea at bounding box center [586, 582] width 651 height 243
paste textarea "At Good Graces Vent Cleaning, we proudly serve King of Prussia, [GEOGRAPHIC_DAT…"
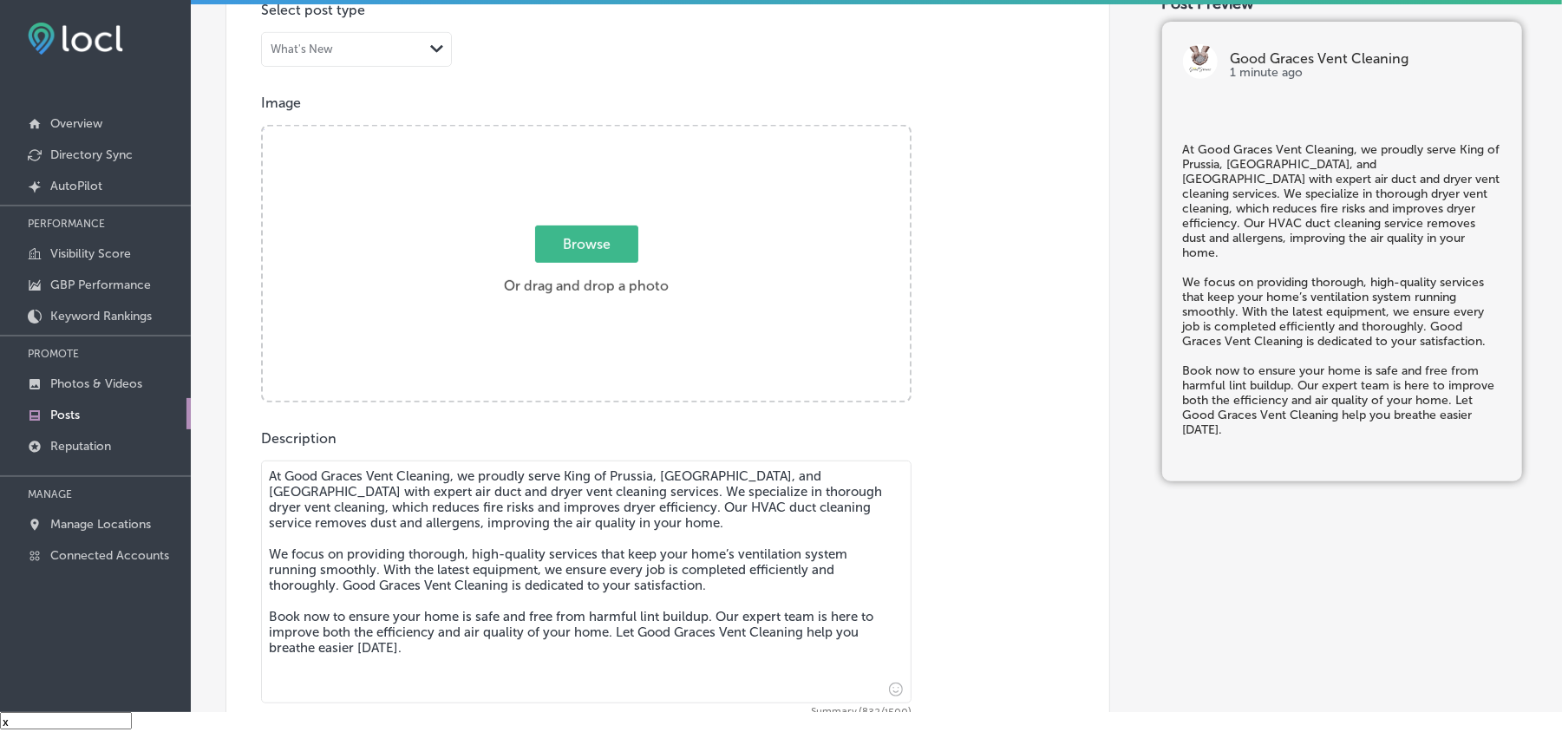
type textarea "At Good Graces Vent Cleaning, we proudly serve King of Prussia, [GEOGRAPHIC_DAT…"
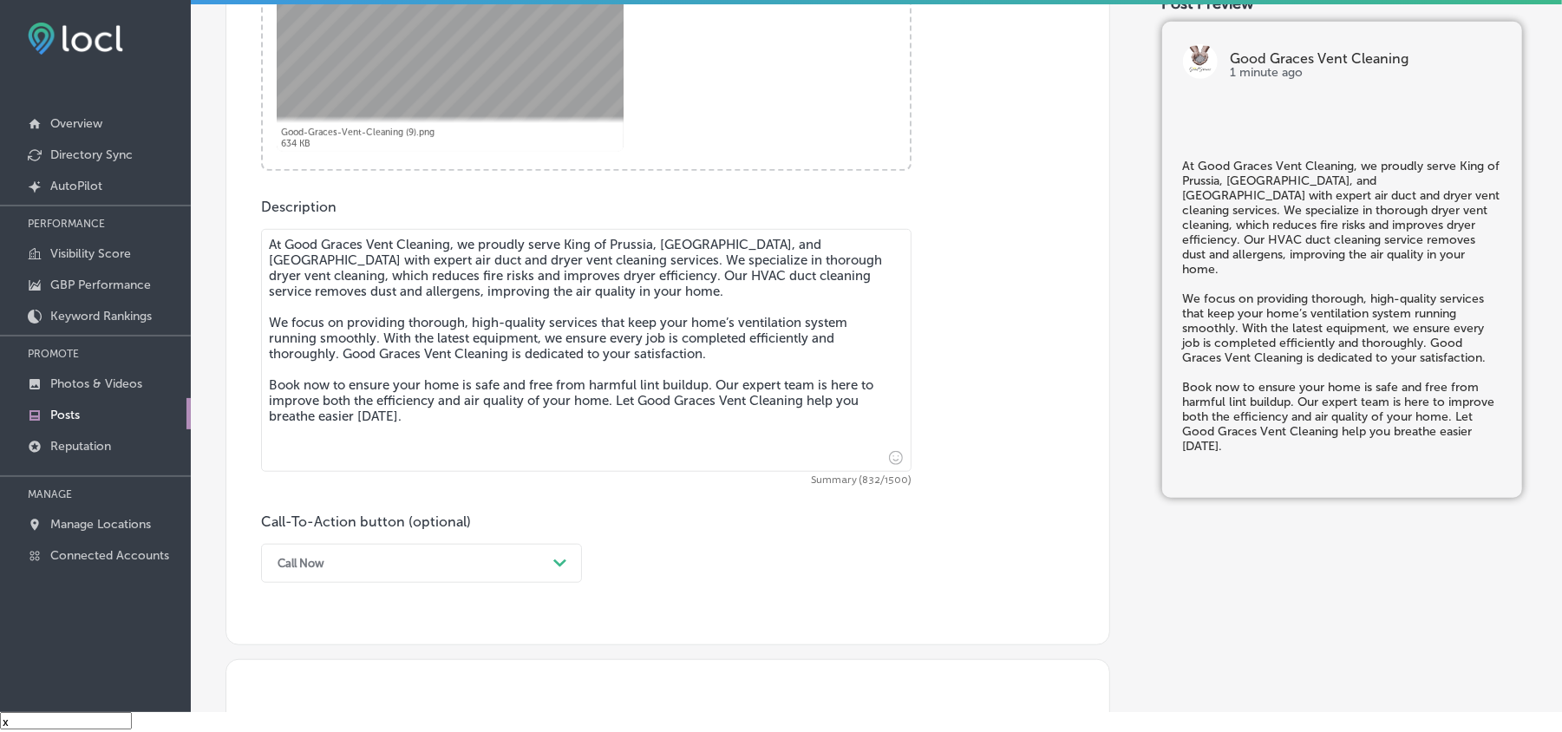
scroll to position [965, 0]
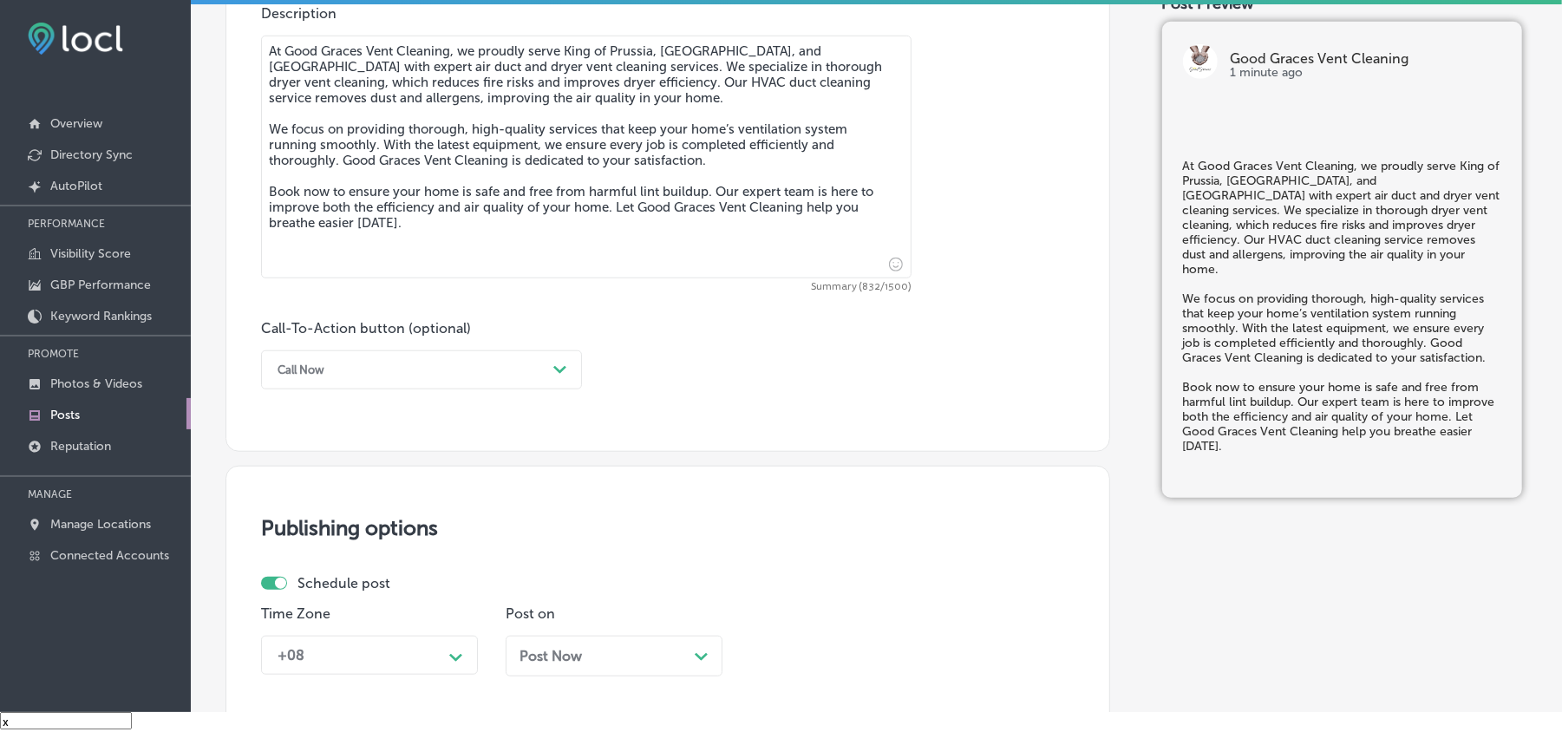
click at [451, 366] on div "Call Now" at bounding box center [408, 370] width 278 height 27
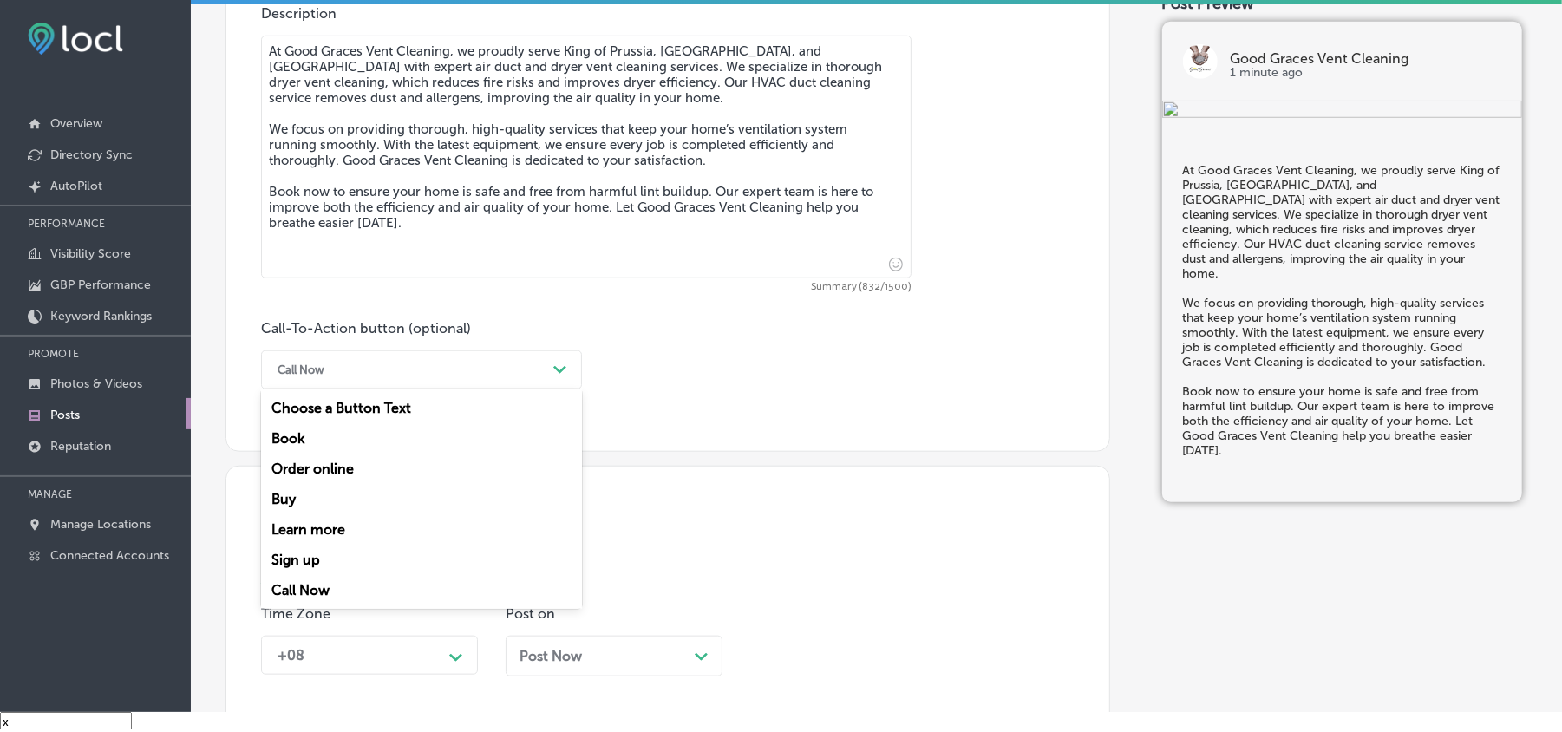
click at [291, 444] on div "Book" at bounding box center [421, 438] width 321 height 30
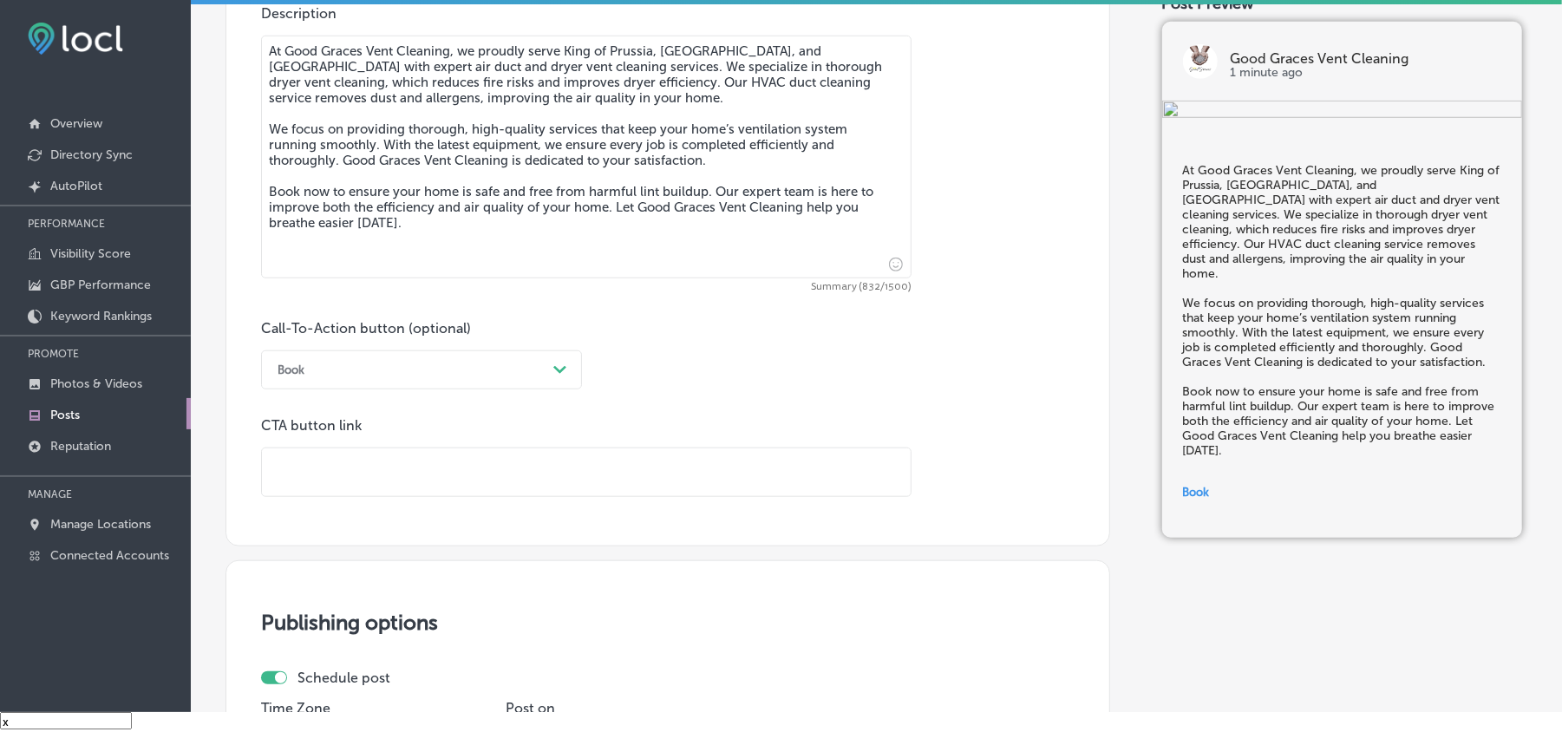
click at [400, 475] on input "text" at bounding box center [586, 472] width 649 height 48
paste input "[URL][DOMAIN_NAME]"
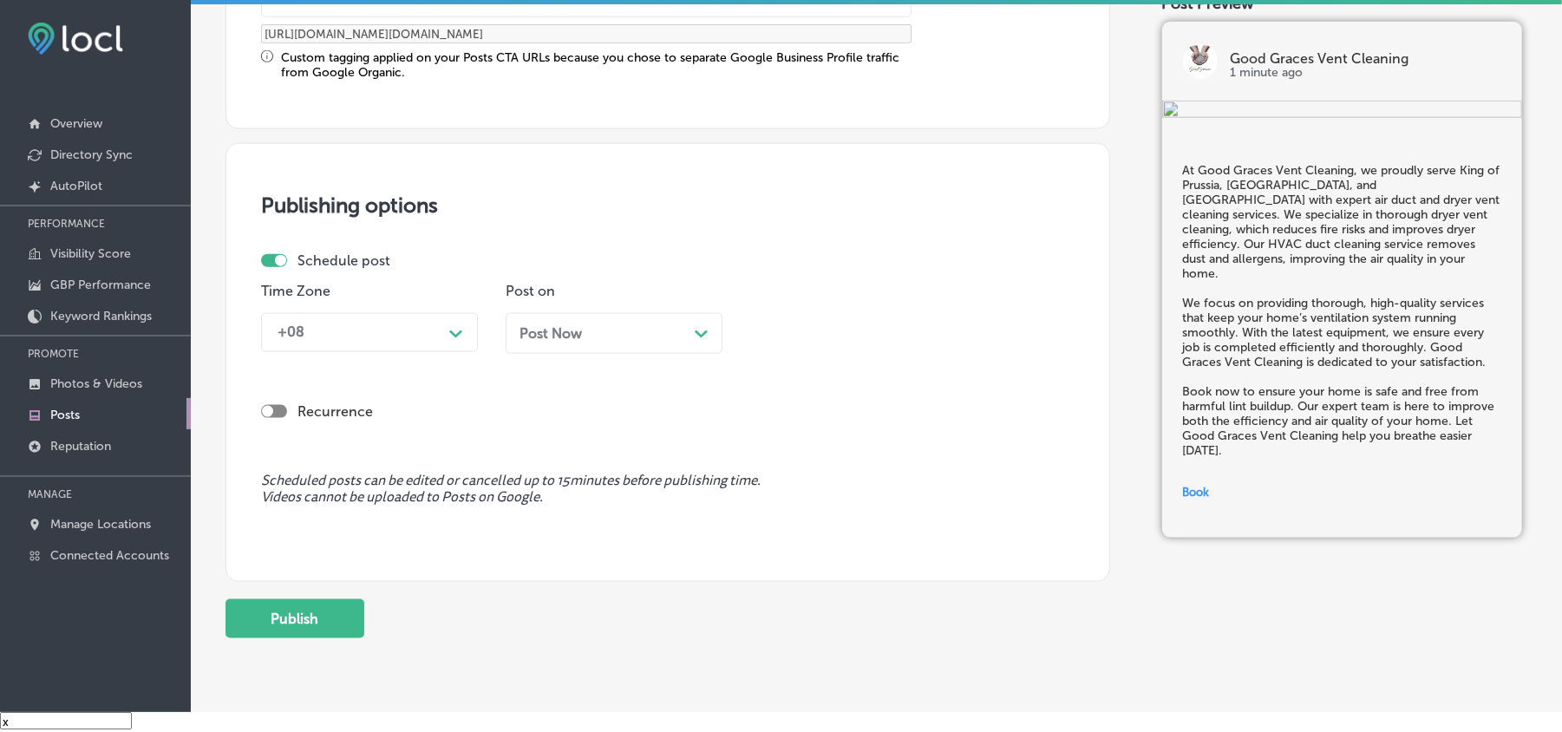
scroll to position [1465, 0]
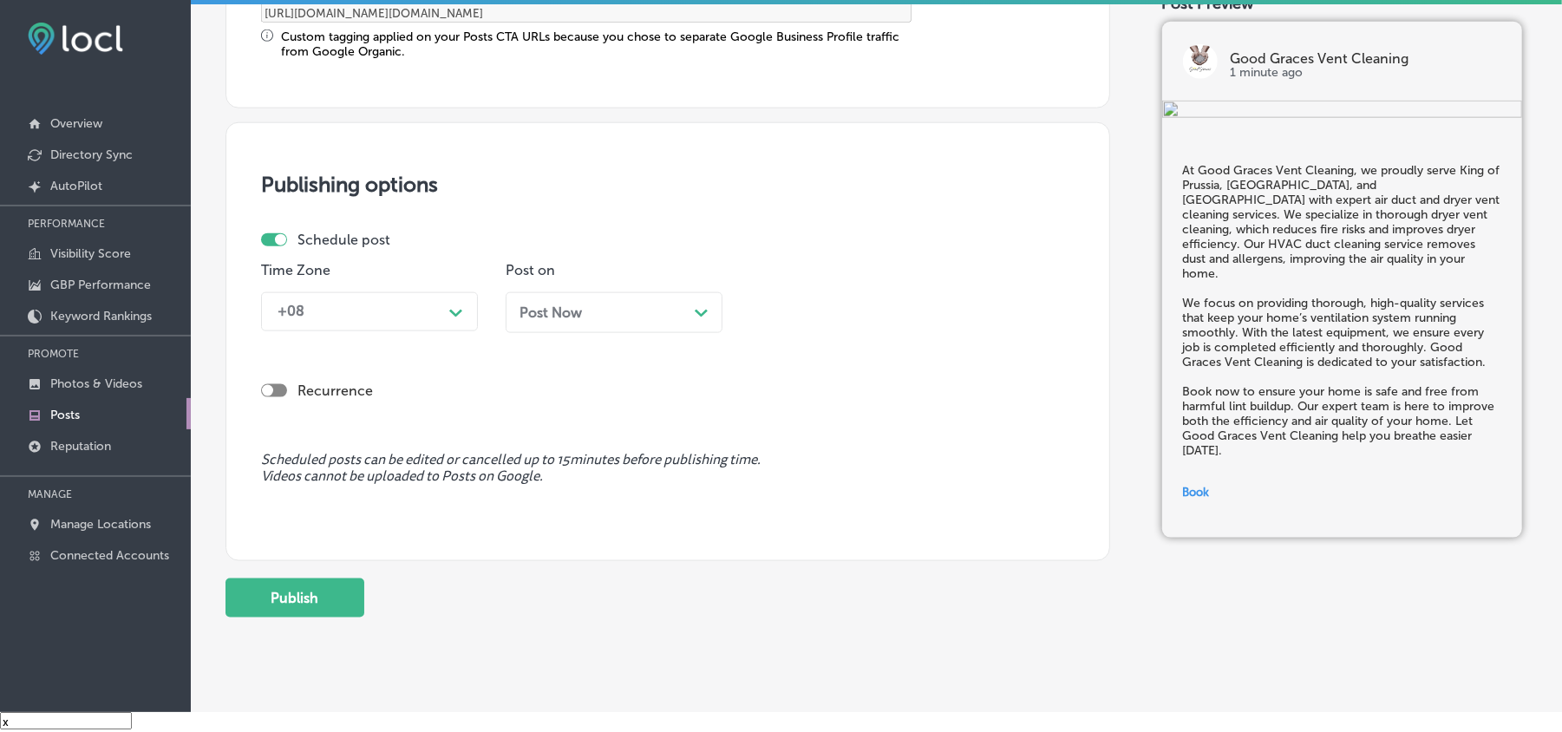
type input "[URL][DOMAIN_NAME]"
click at [427, 320] on div "+08" at bounding box center [355, 312] width 173 height 30
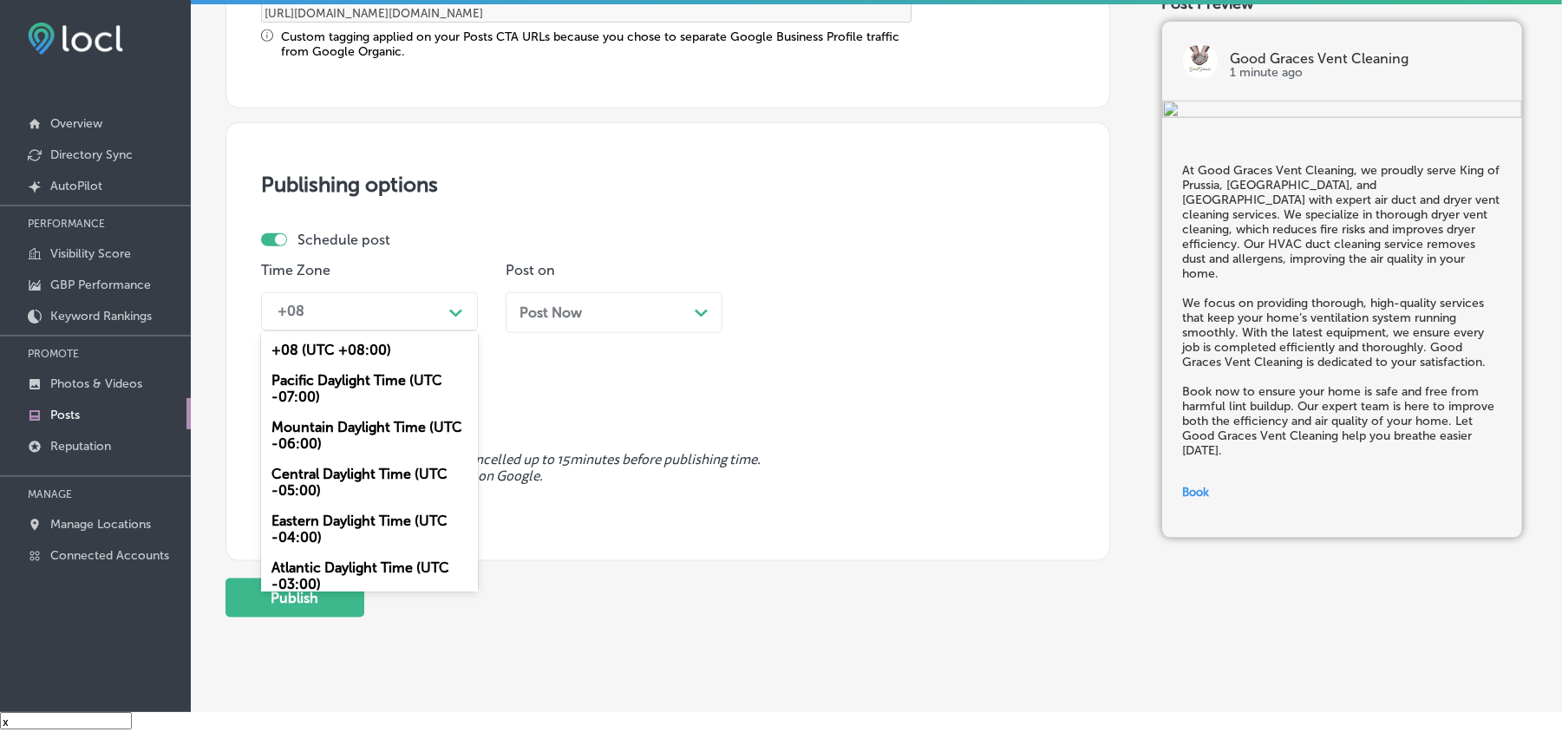
click at [309, 425] on div "Mountain Daylight Time (UTC -06:00)" at bounding box center [369, 435] width 217 height 47
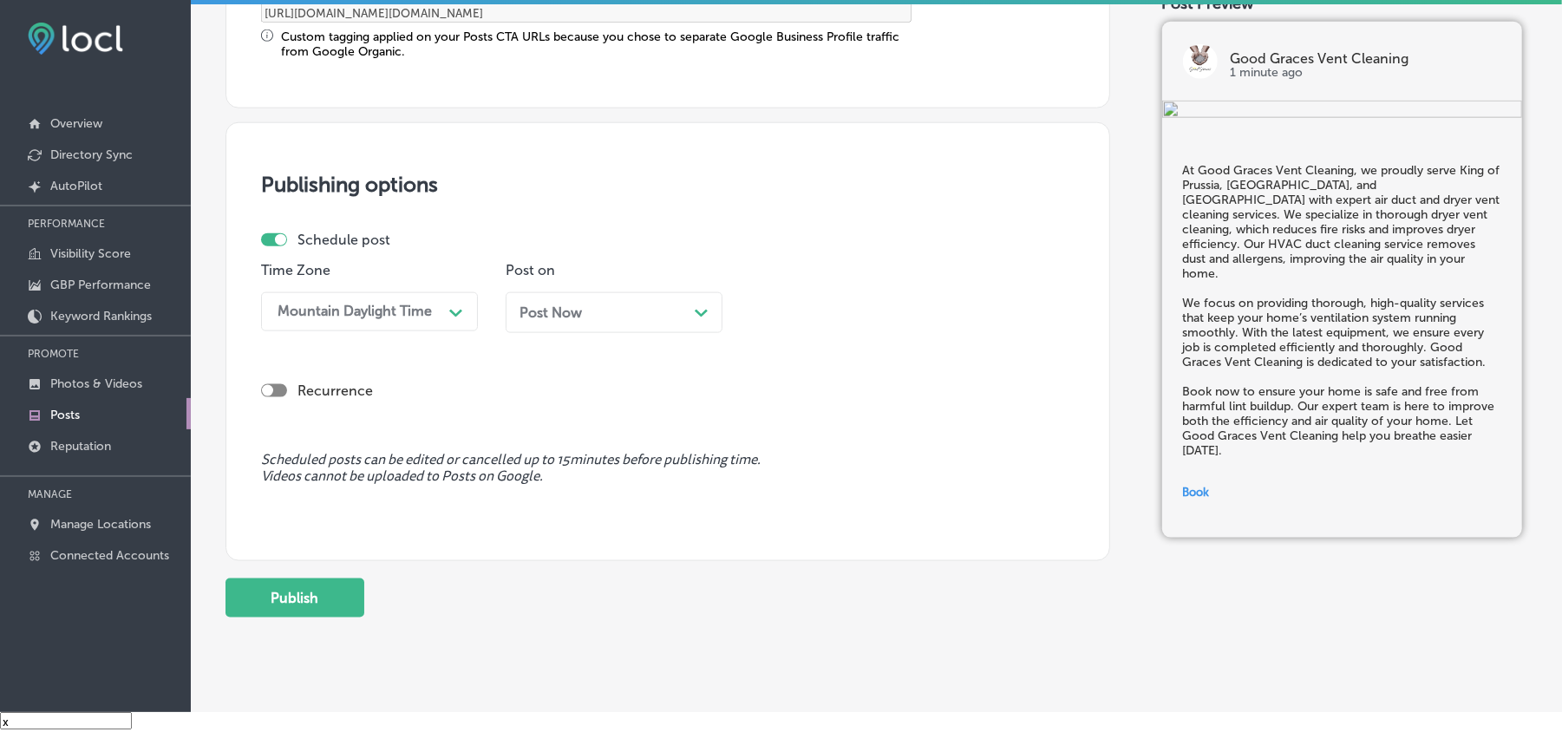
click at [619, 312] on div "Post Now Path Created with Sketch." at bounding box center [614, 312] width 189 height 16
click at [795, 310] on div "08:45 AM" at bounding box center [798, 312] width 62 height 16
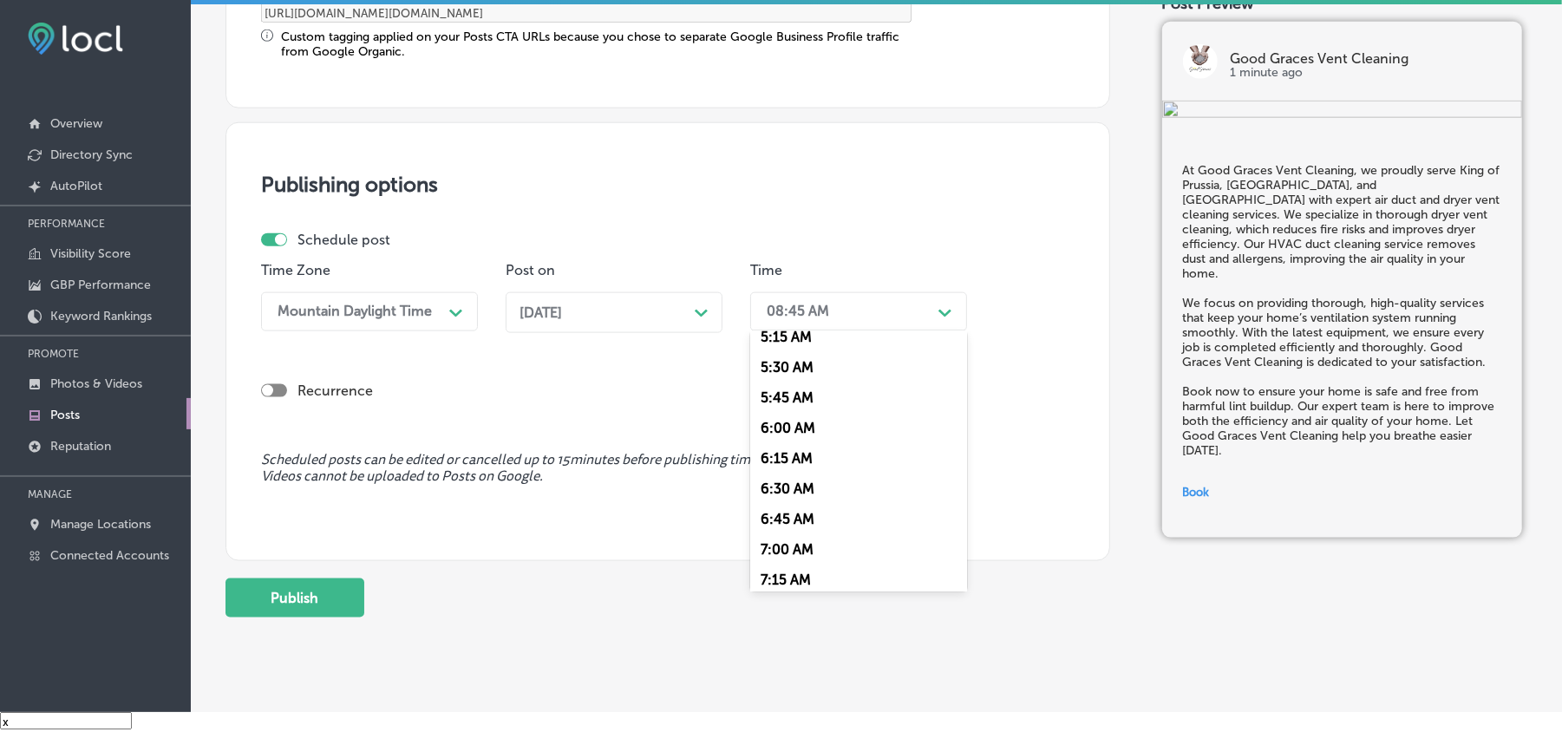
scroll to position [694, 0]
click at [791, 501] on div "7:00 AM" at bounding box center [858, 506] width 217 height 30
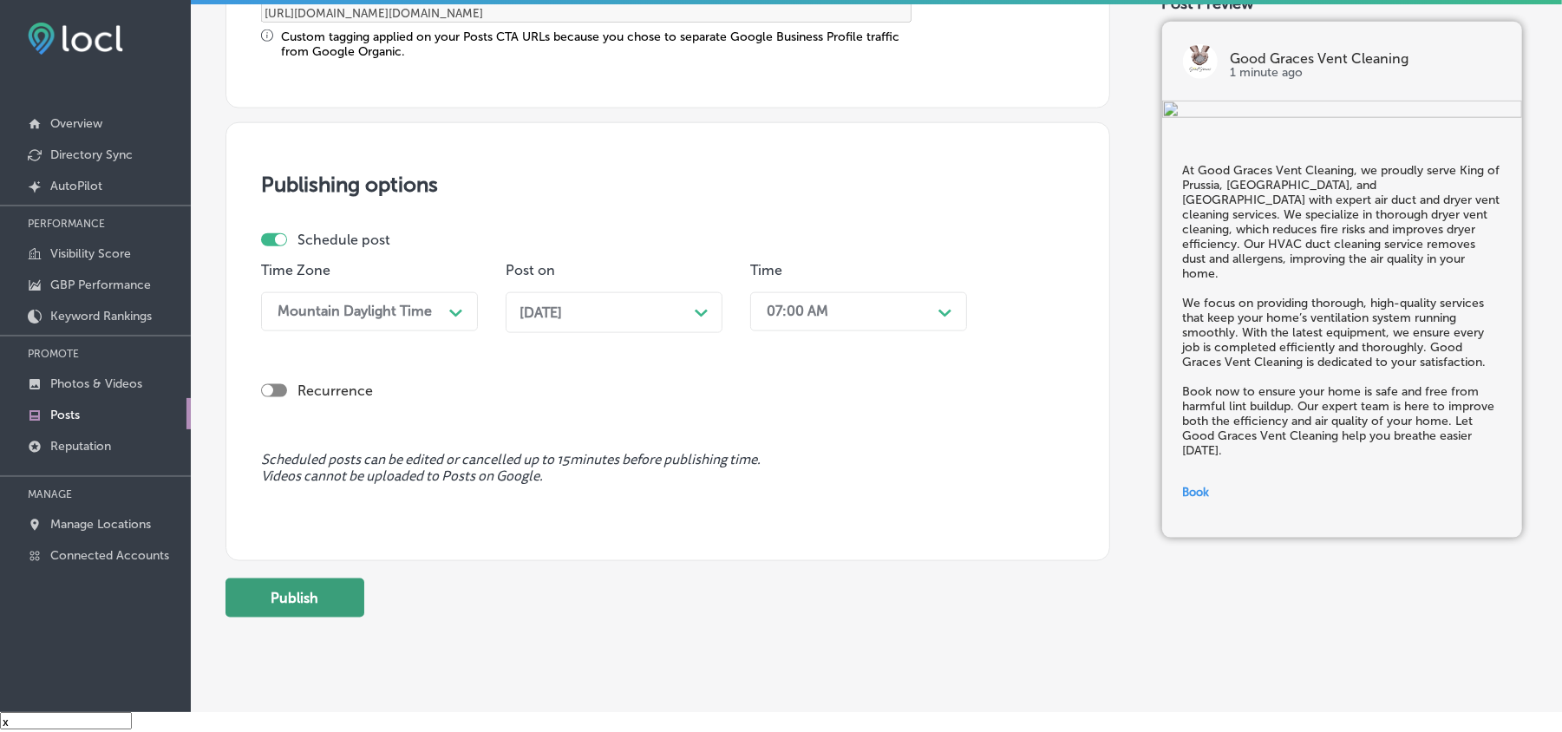
click at [304, 607] on button "Publish" at bounding box center [295, 598] width 139 height 39
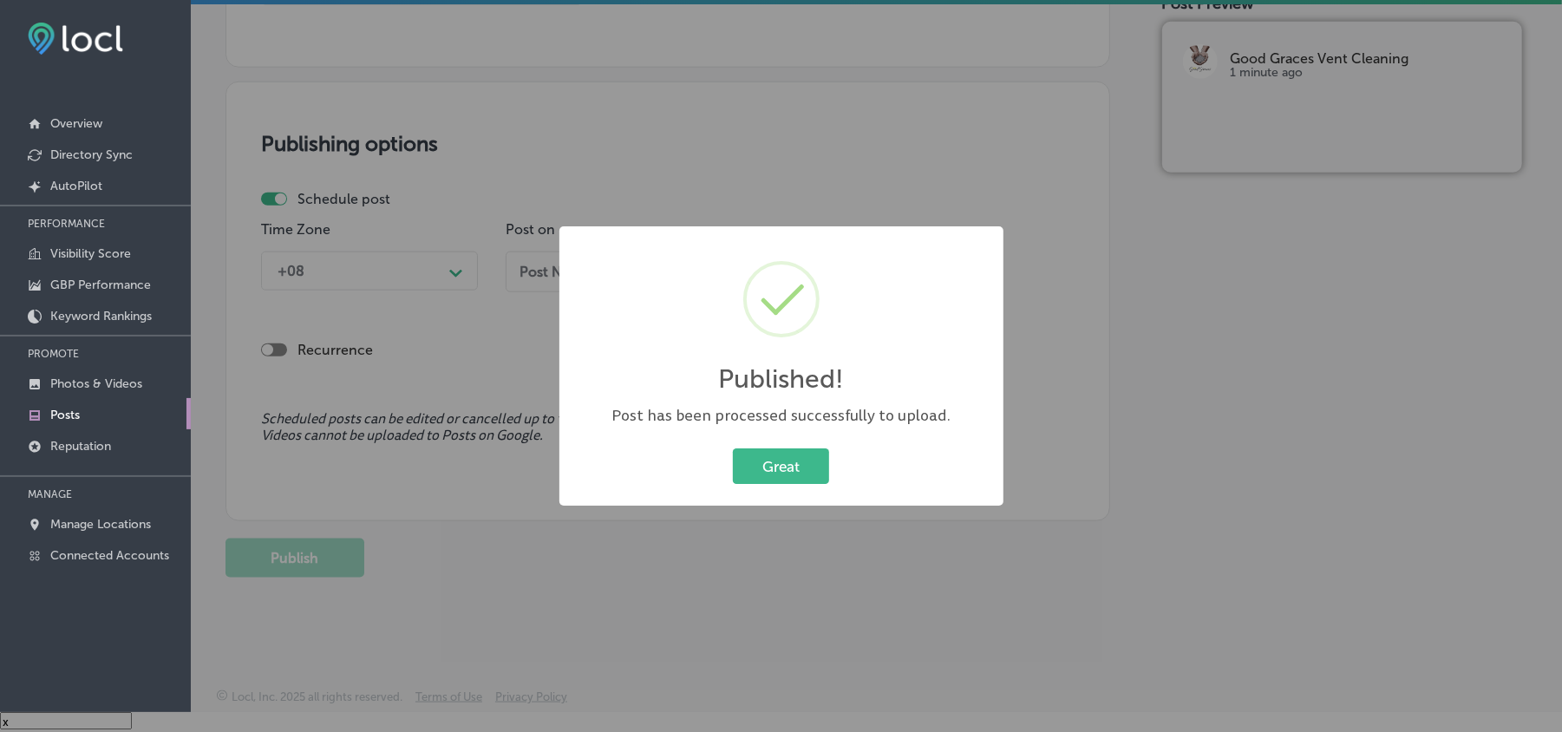
scroll to position [1350, 0]
click at [785, 462] on button "Great" at bounding box center [781, 466] width 96 height 36
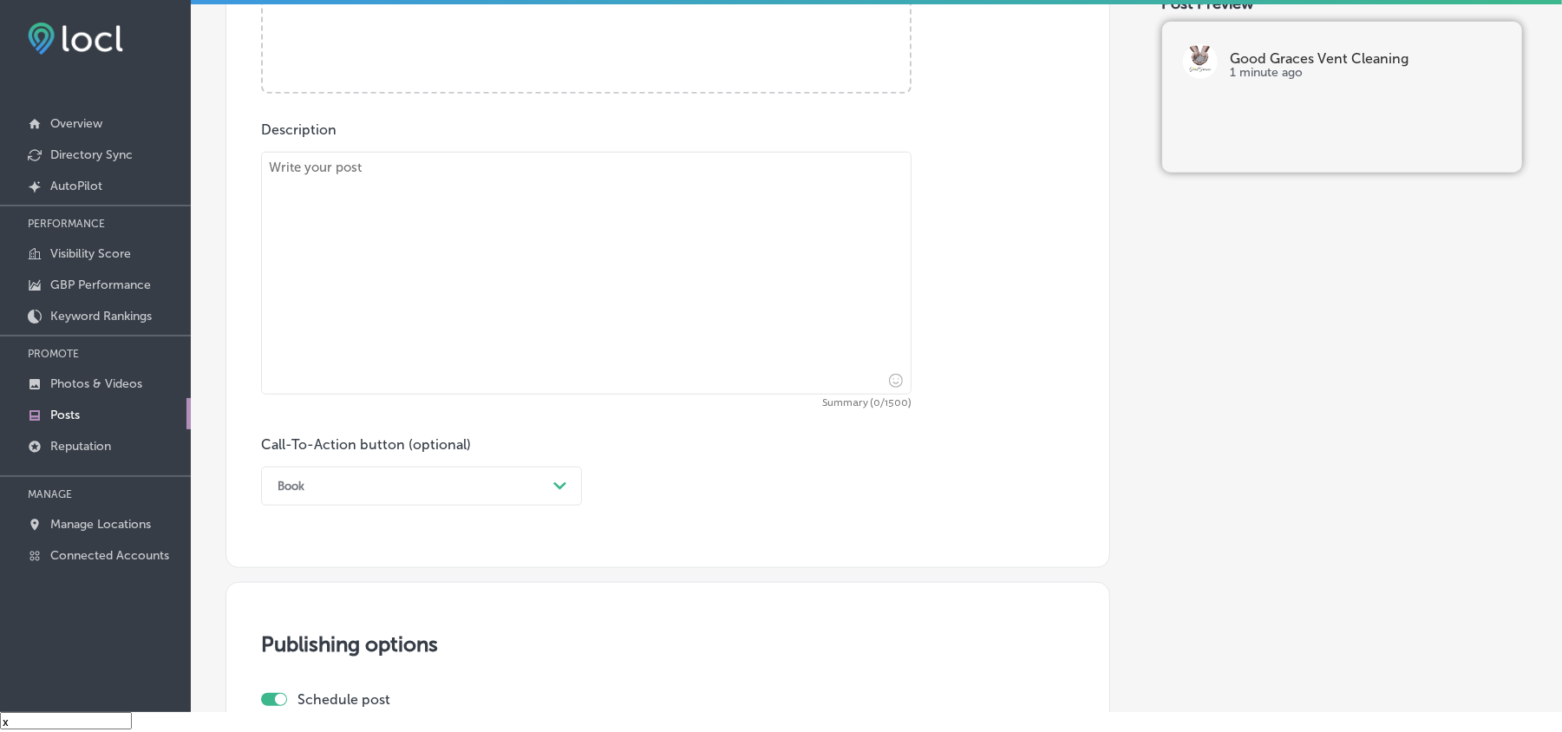
click at [500, 297] on textarea at bounding box center [586, 273] width 651 height 243
paste textarea "Good Graces Vent Cleaning offers professional dryer vent and HVAC duct cleaning…"
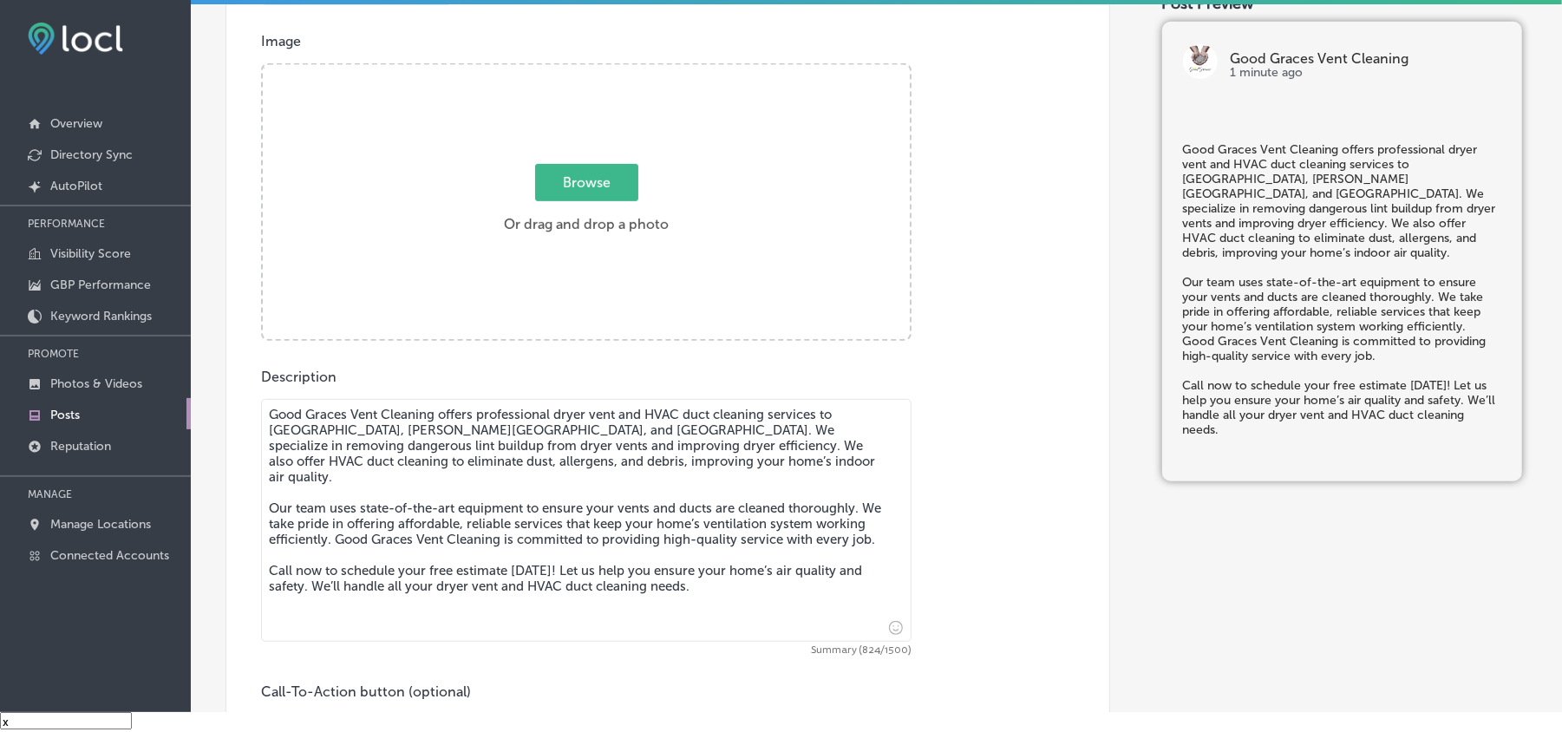
scroll to position [540, 0]
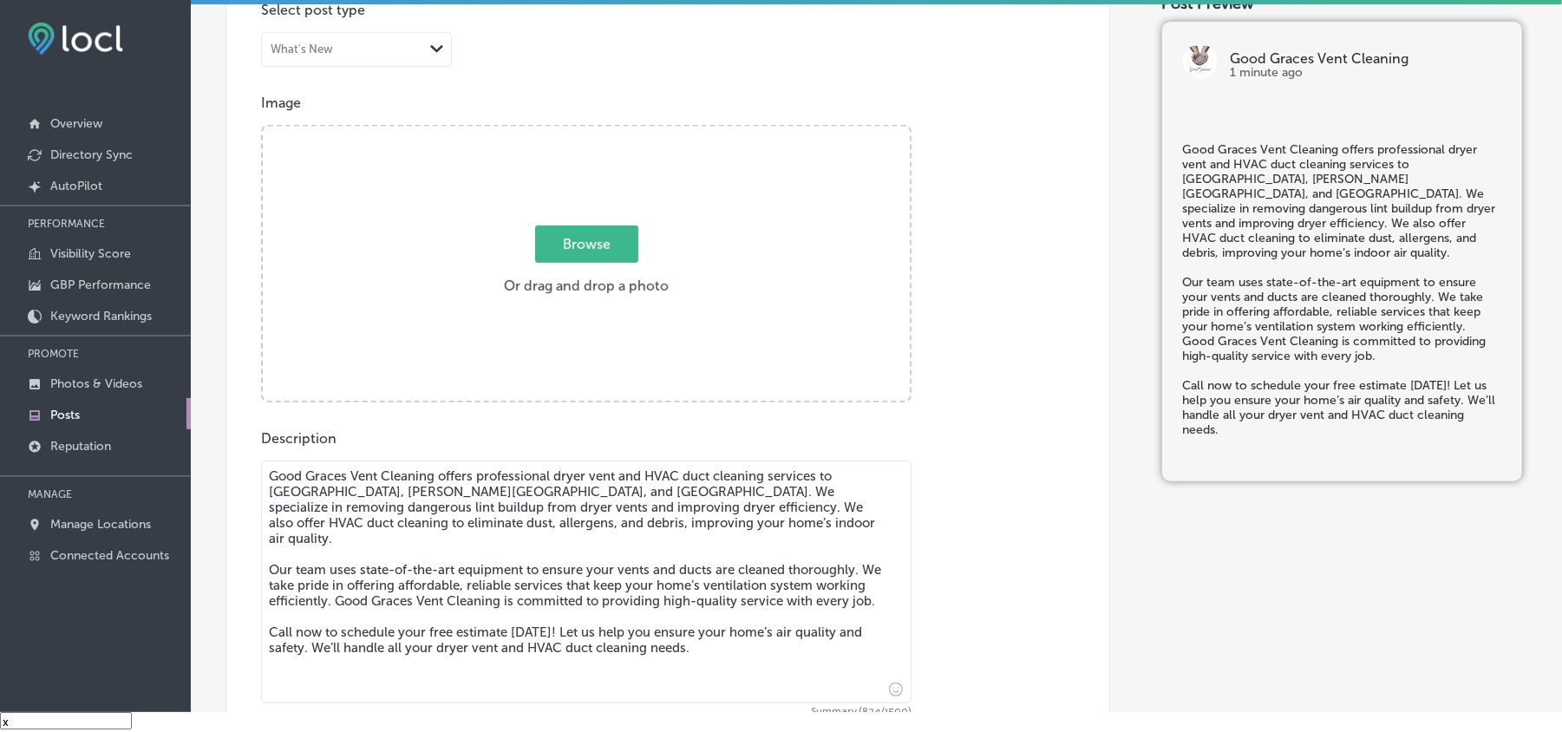
type textarea "Good Graces Vent Cleaning offers professional dryer vent and HVAC duct cleaning…"
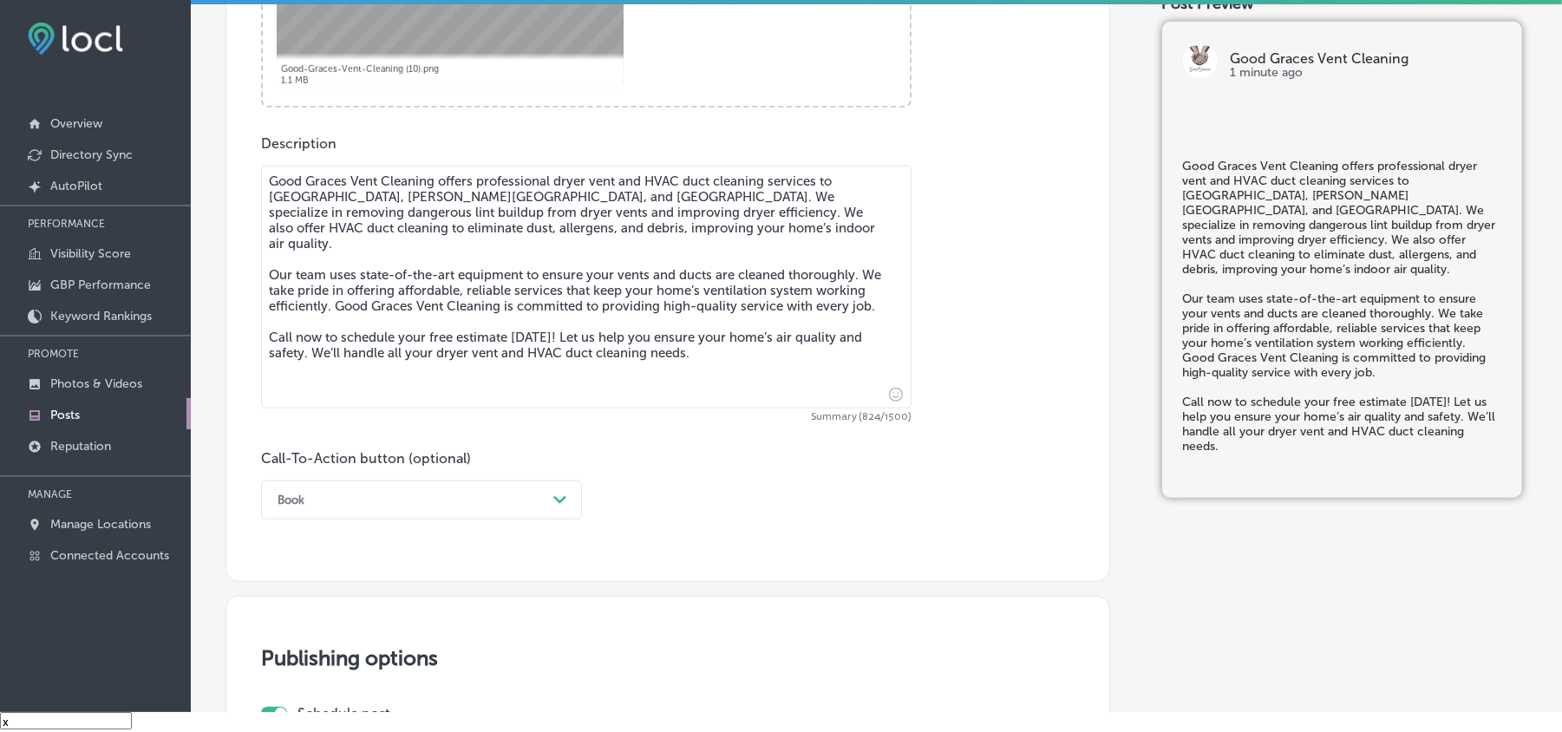
scroll to position [848, 0]
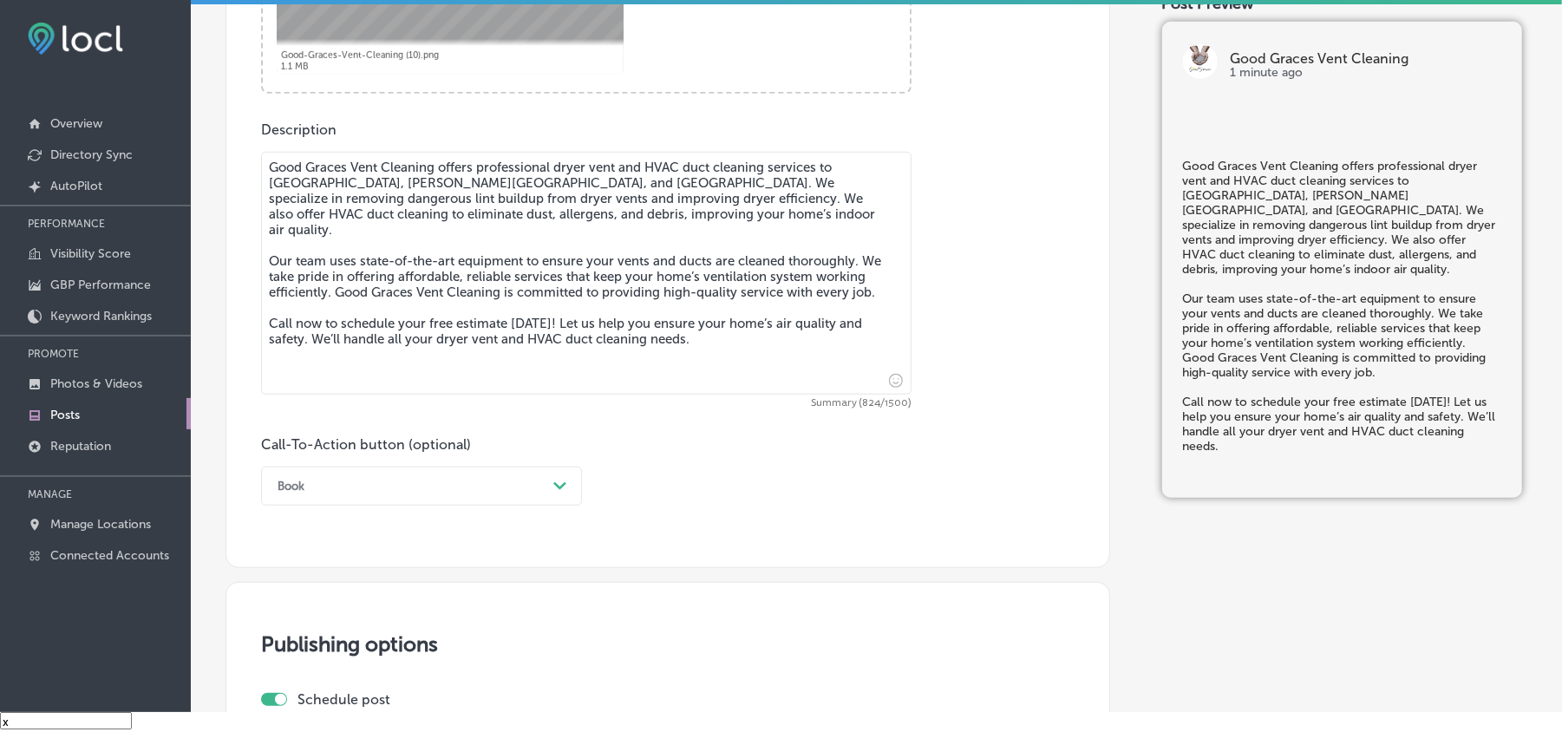
click at [421, 487] on div "Book" at bounding box center [408, 486] width 278 height 27
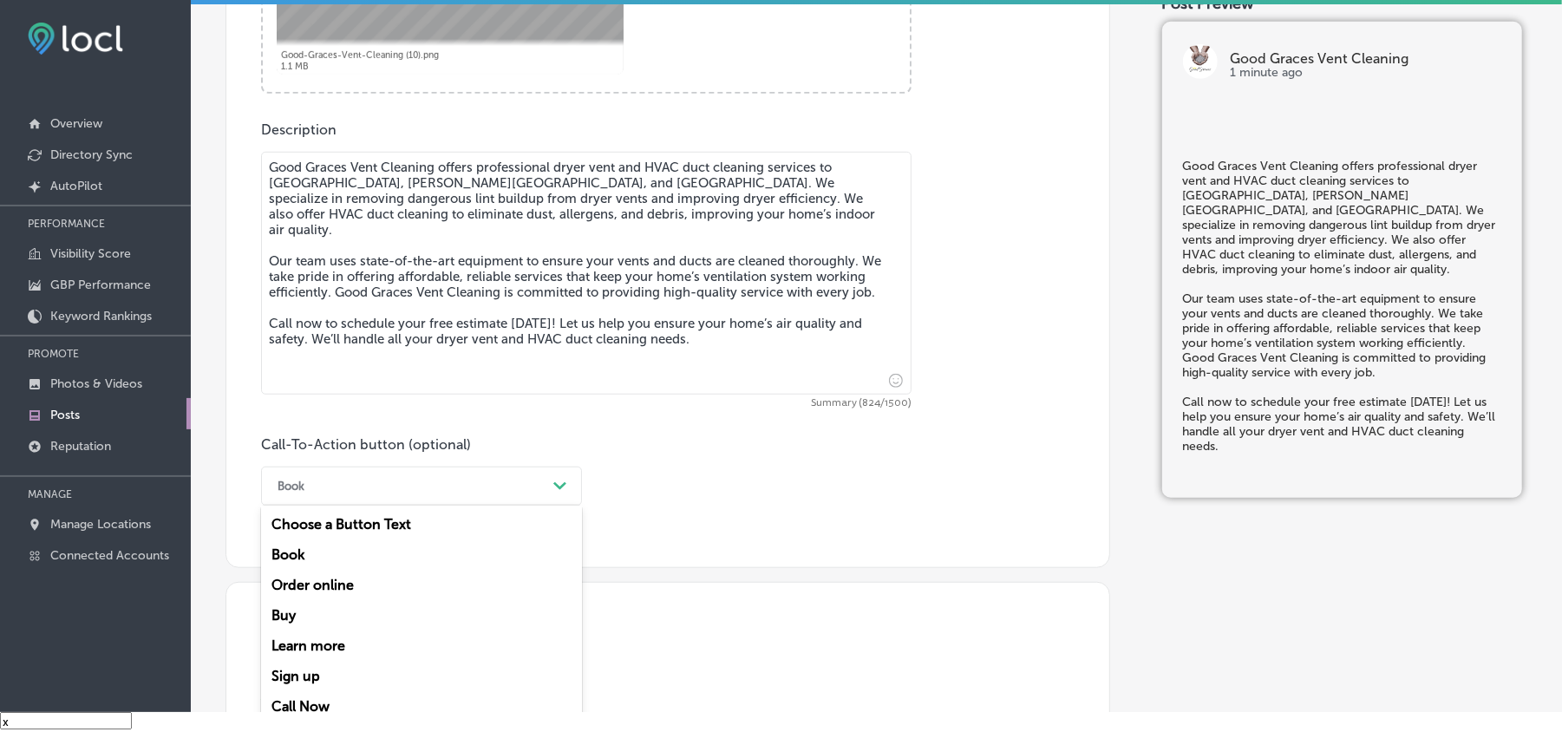
click at [300, 698] on div "Call Now" at bounding box center [421, 706] width 321 height 30
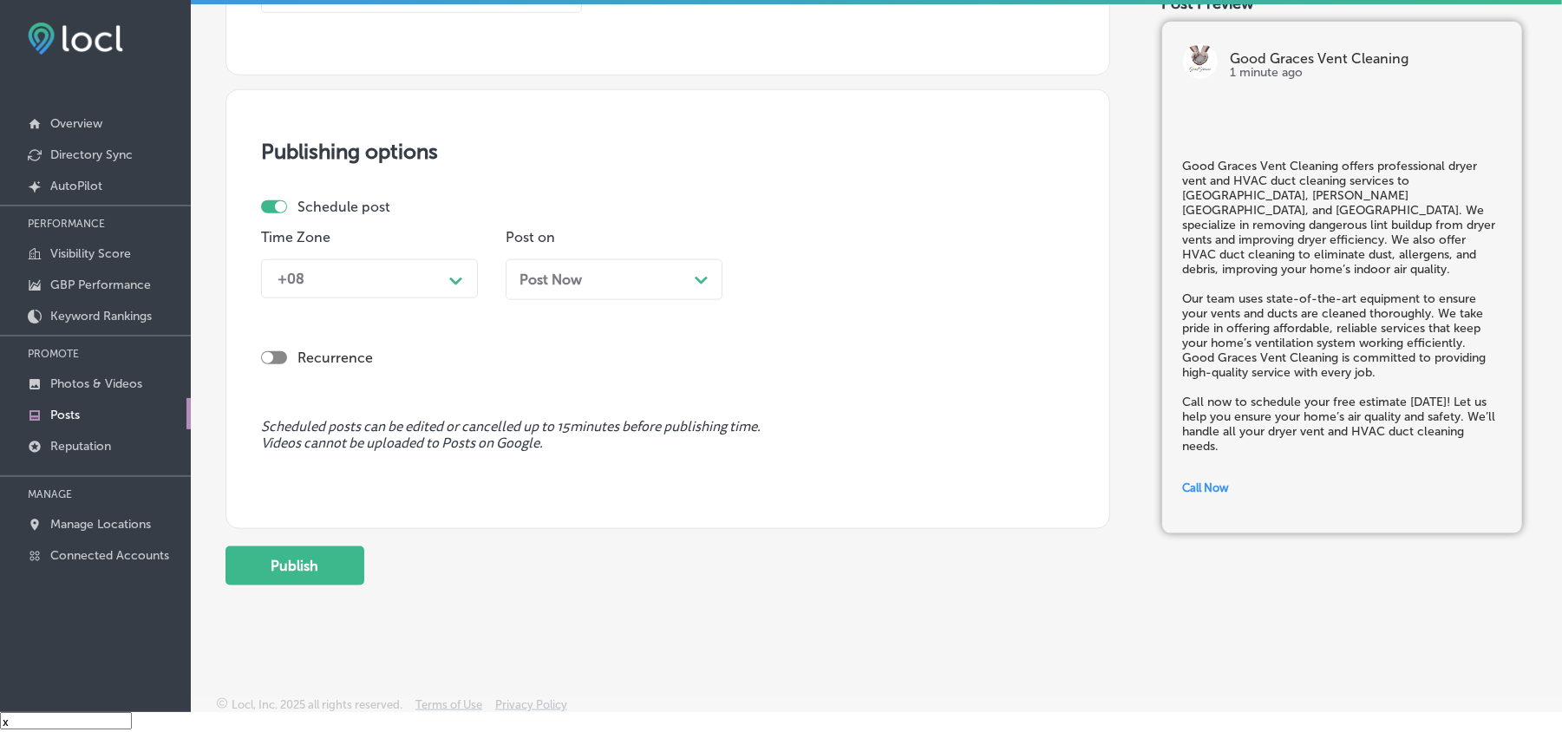
scroll to position [1350, 0]
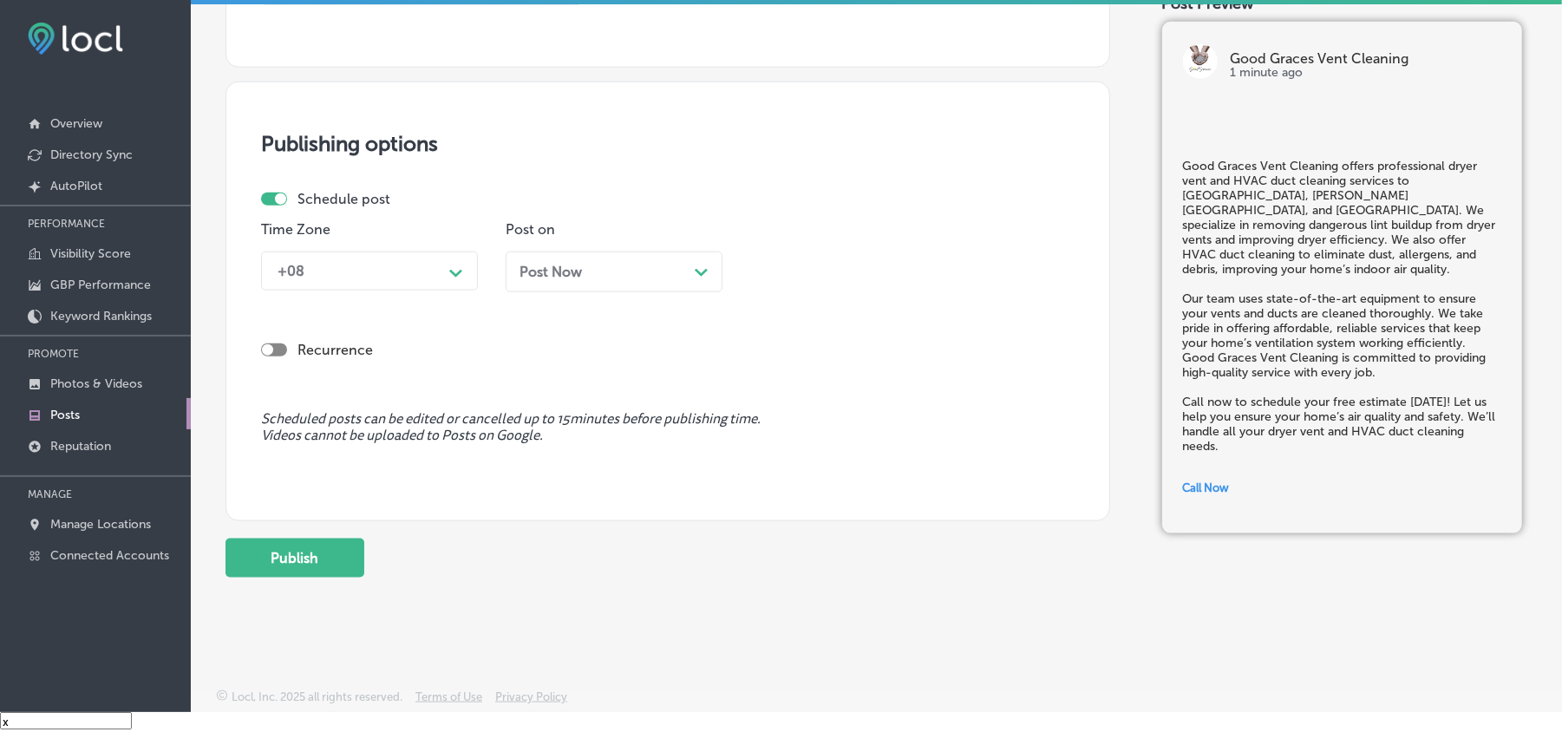
click at [411, 259] on div "+08" at bounding box center [355, 271] width 173 height 30
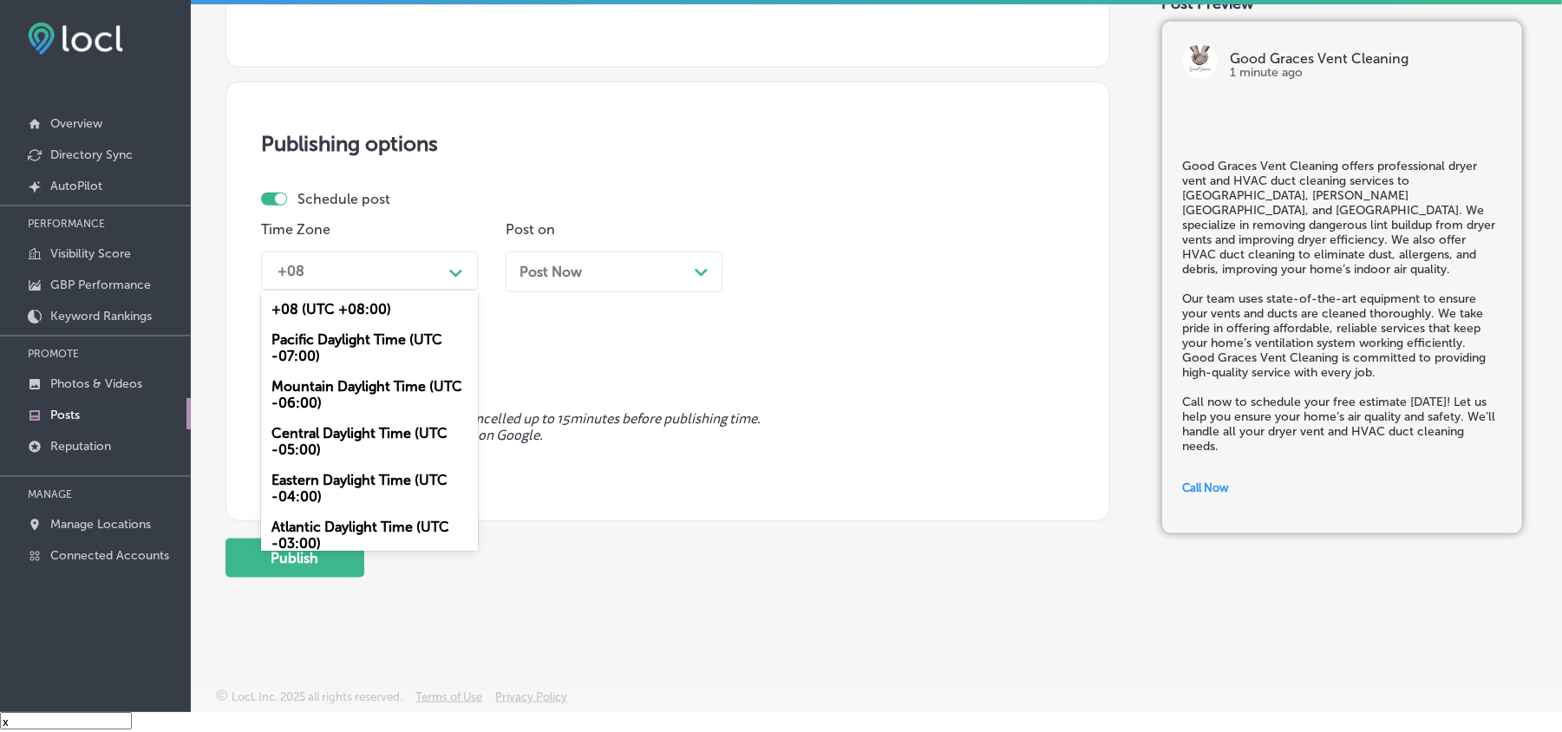
click at [359, 397] on div "Mountain Daylight Time (UTC -06:00)" at bounding box center [369, 394] width 217 height 47
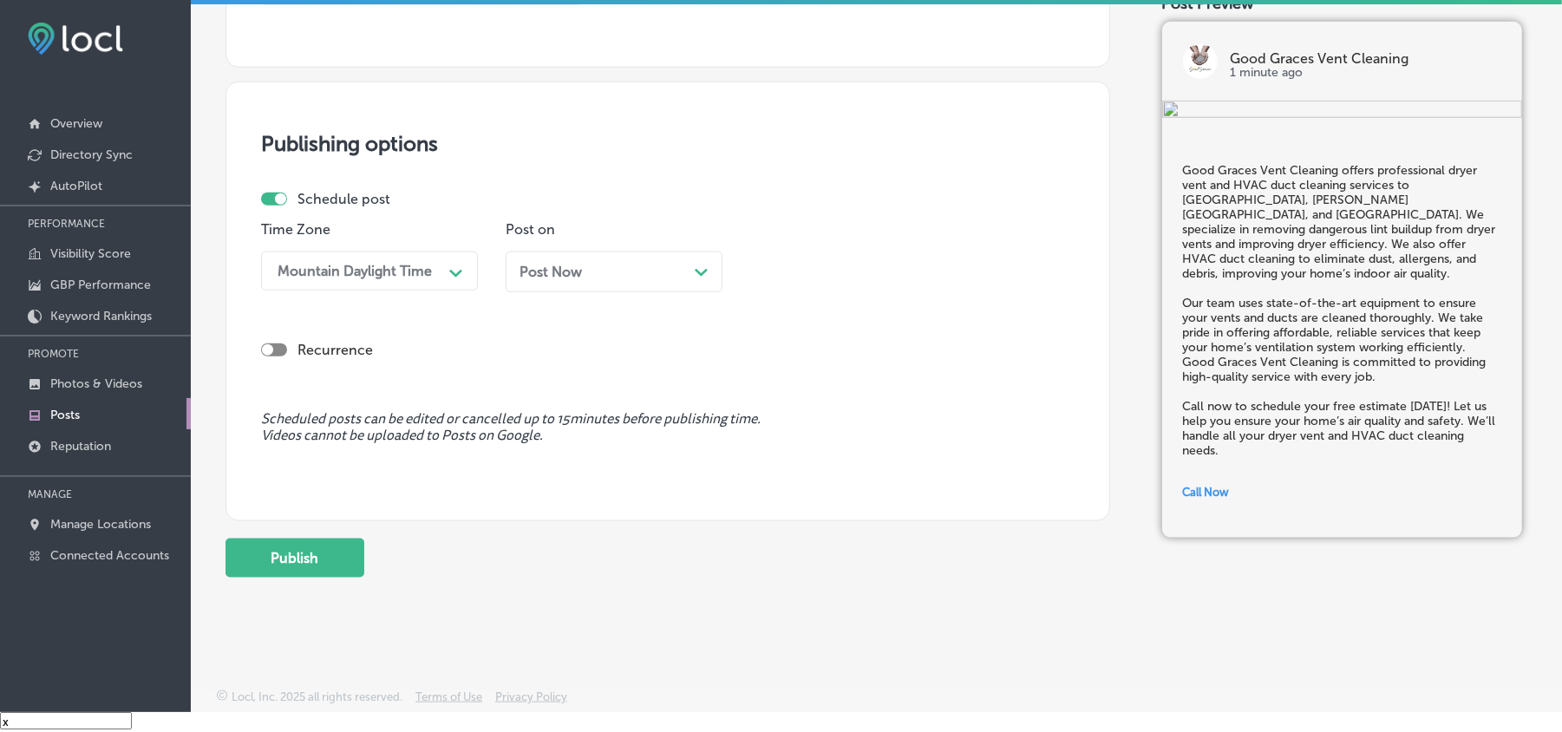
click at [619, 265] on div "Post Now Path Created with Sketch." at bounding box center [614, 272] width 189 height 16
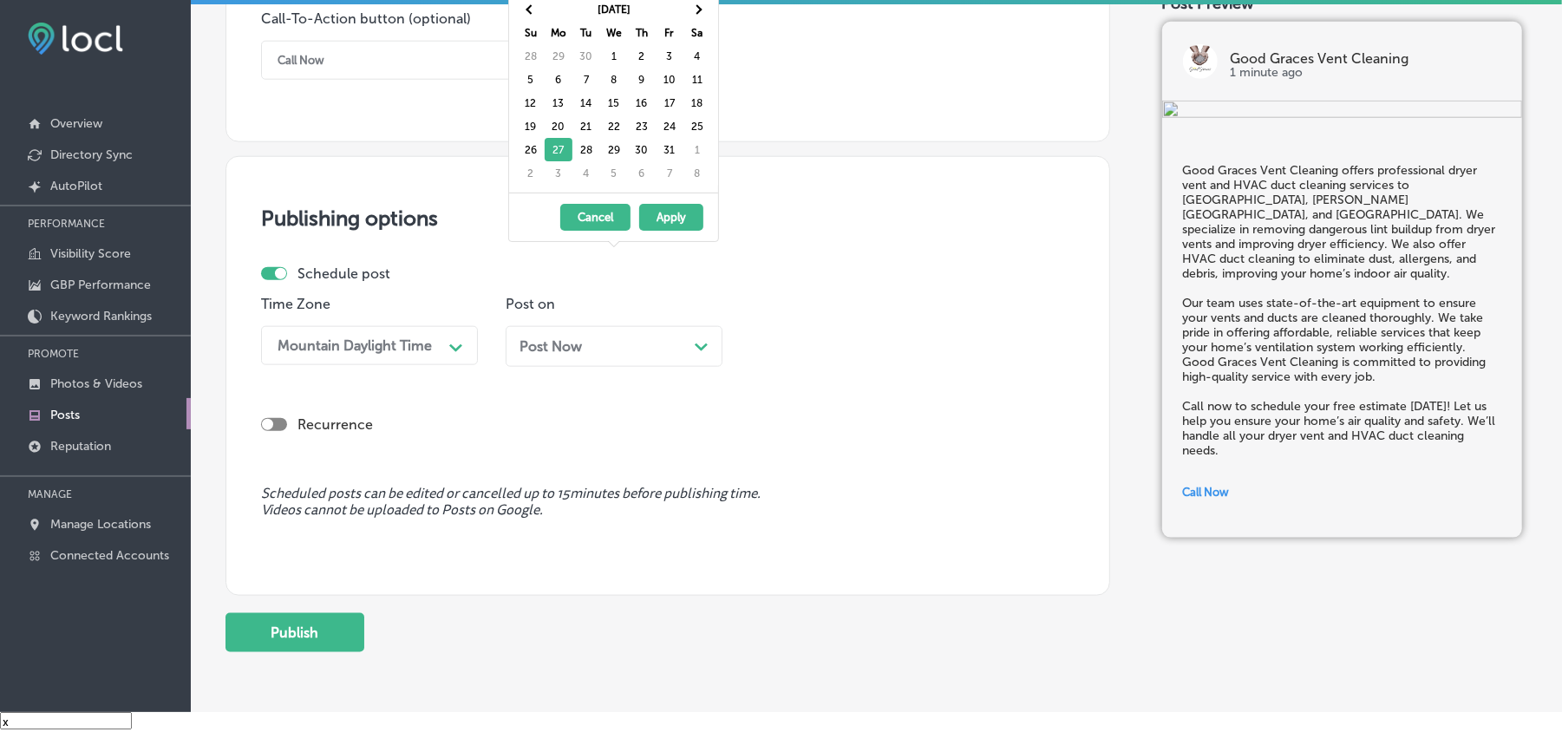
scroll to position [1272, 0]
click at [697, 5] on span at bounding box center [697, 9] width 10 height 10
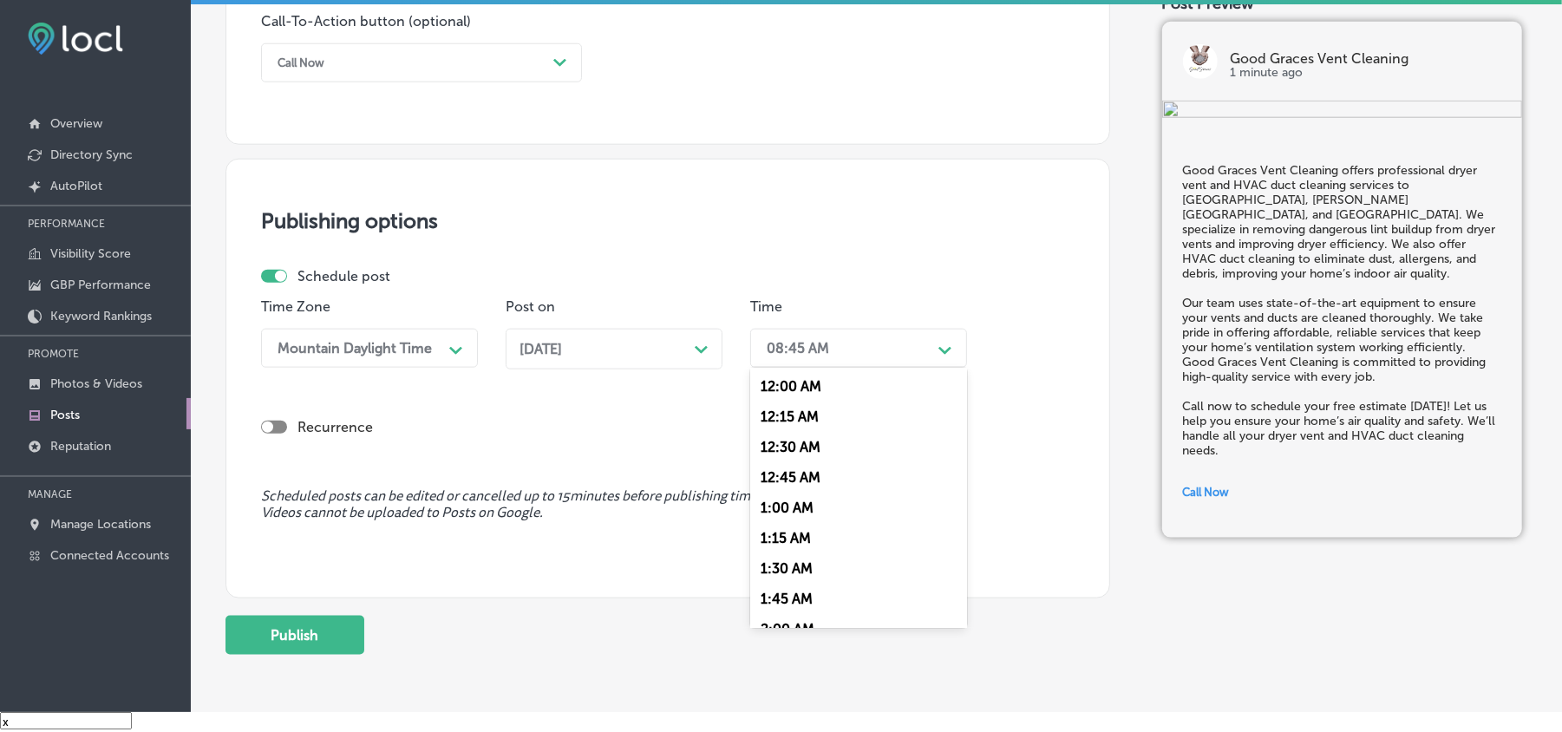
click at [827, 350] on div "08:45 AM" at bounding box center [798, 348] width 62 height 16
click at [685, 361] on div "[DATE] Path Created with Sketch." at bounding box center [614, 349] width 217 height 41
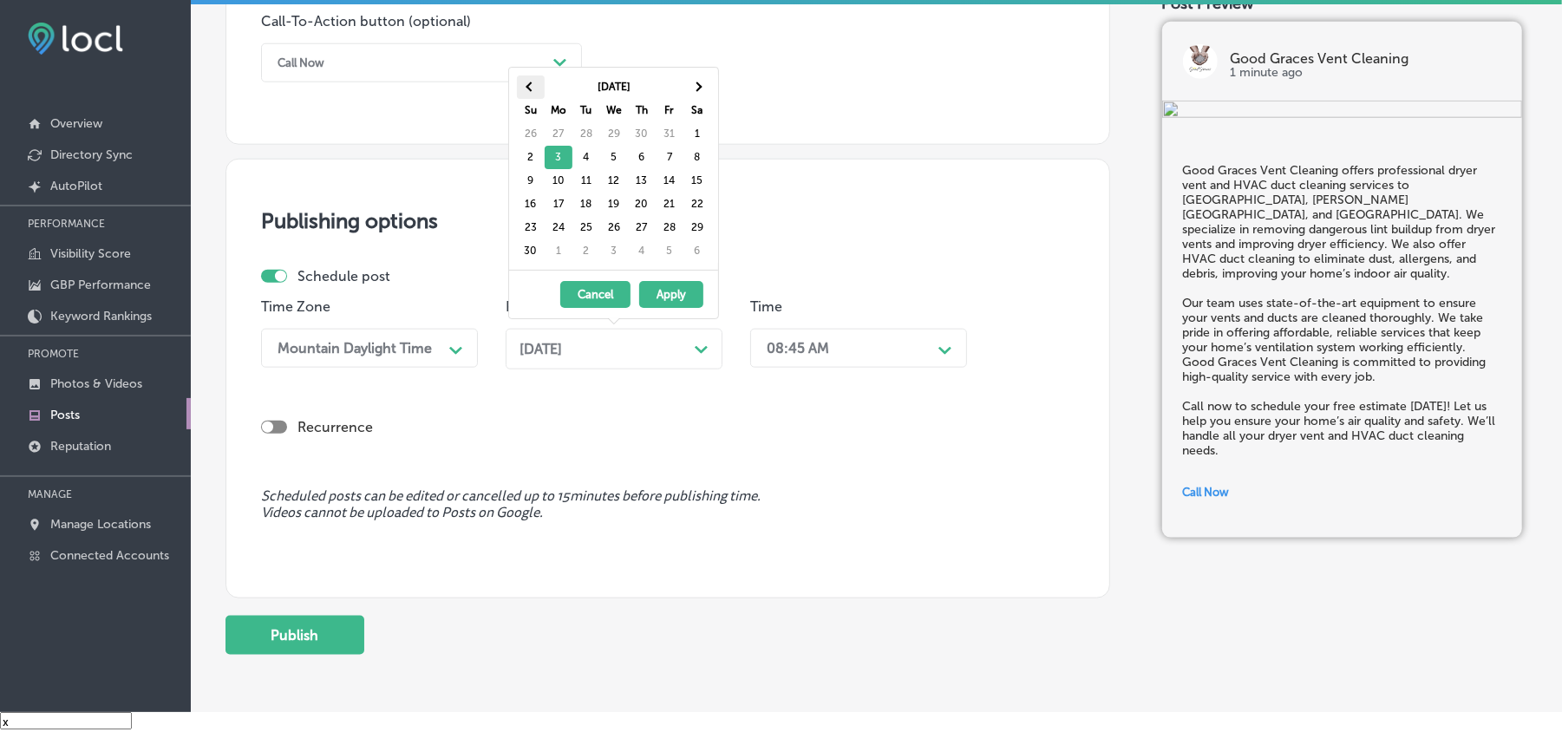
click at [528, 87] on span at bounding box center [531, 87] width 10 height 10
click at [699, 87] on span at bounding box center [697, 87] width 10 height 10
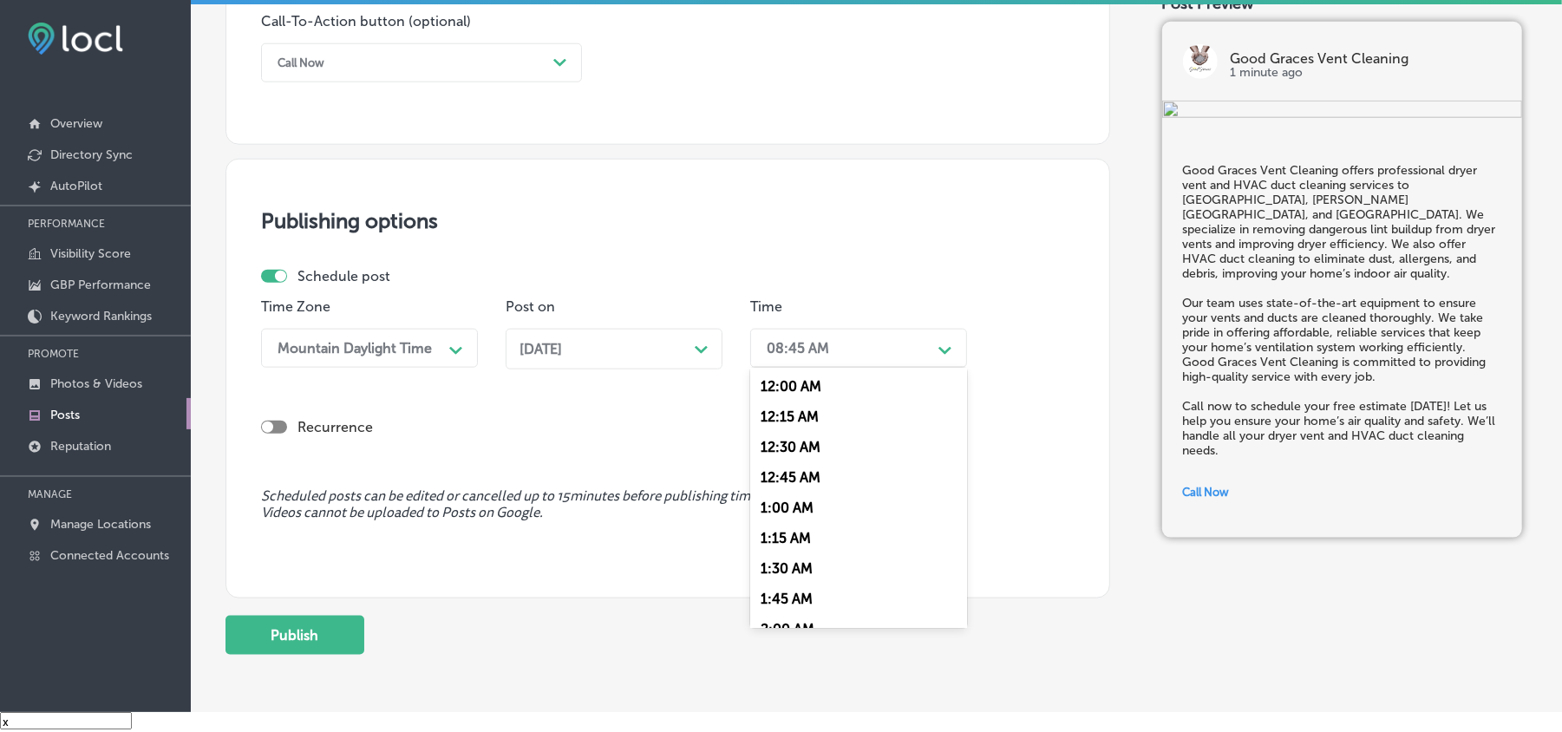
click at [861, 344] on div "08:45 AM" at bounding box center [844, 348] width 173 height 30
click at [788, 569] on div "7:00 AM" at bounding box center [858, 581] width 217 height 30
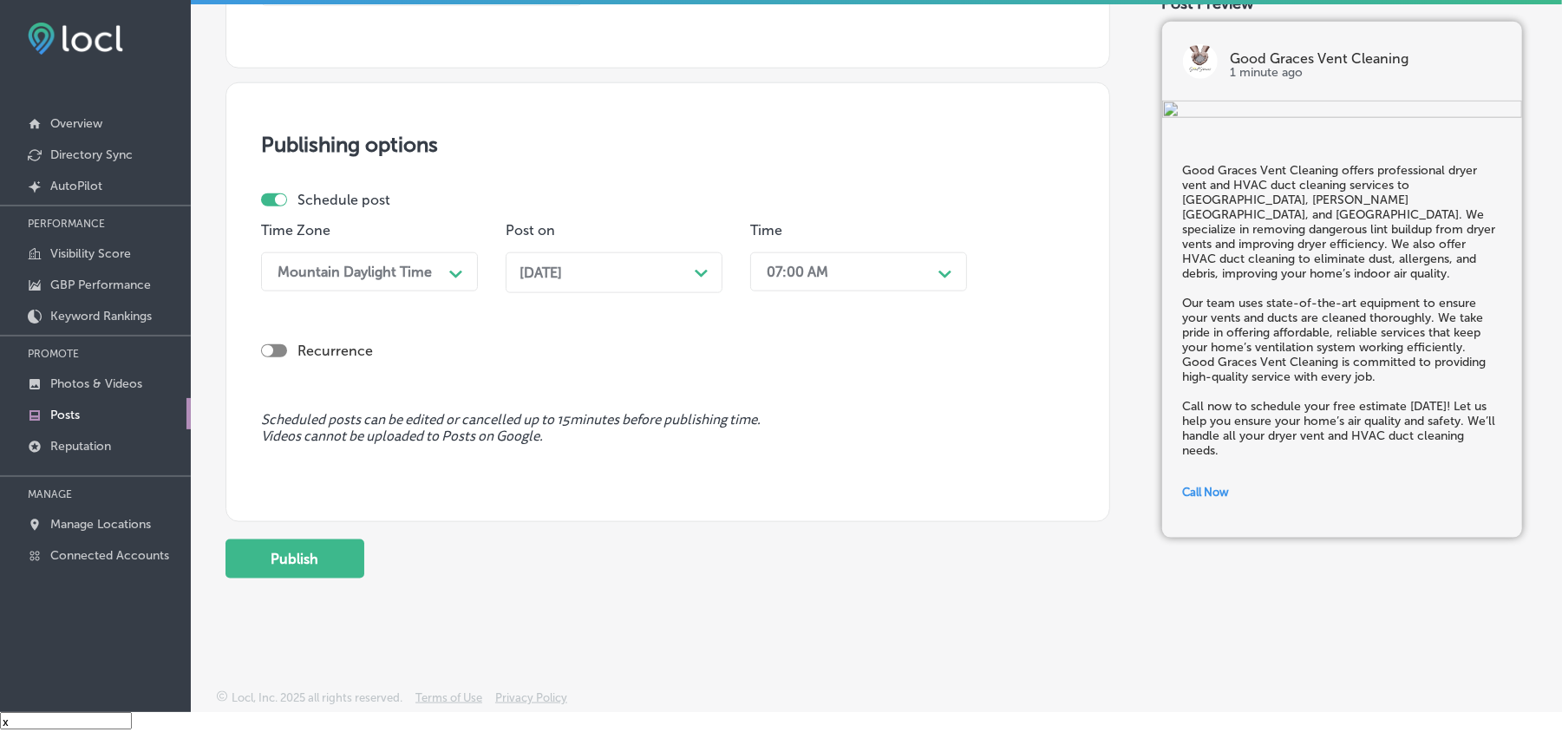
scroll to position [1350, 0]
click at [317, 556] on button "Publish" at bounding box center [295, 558] width 139 height 39
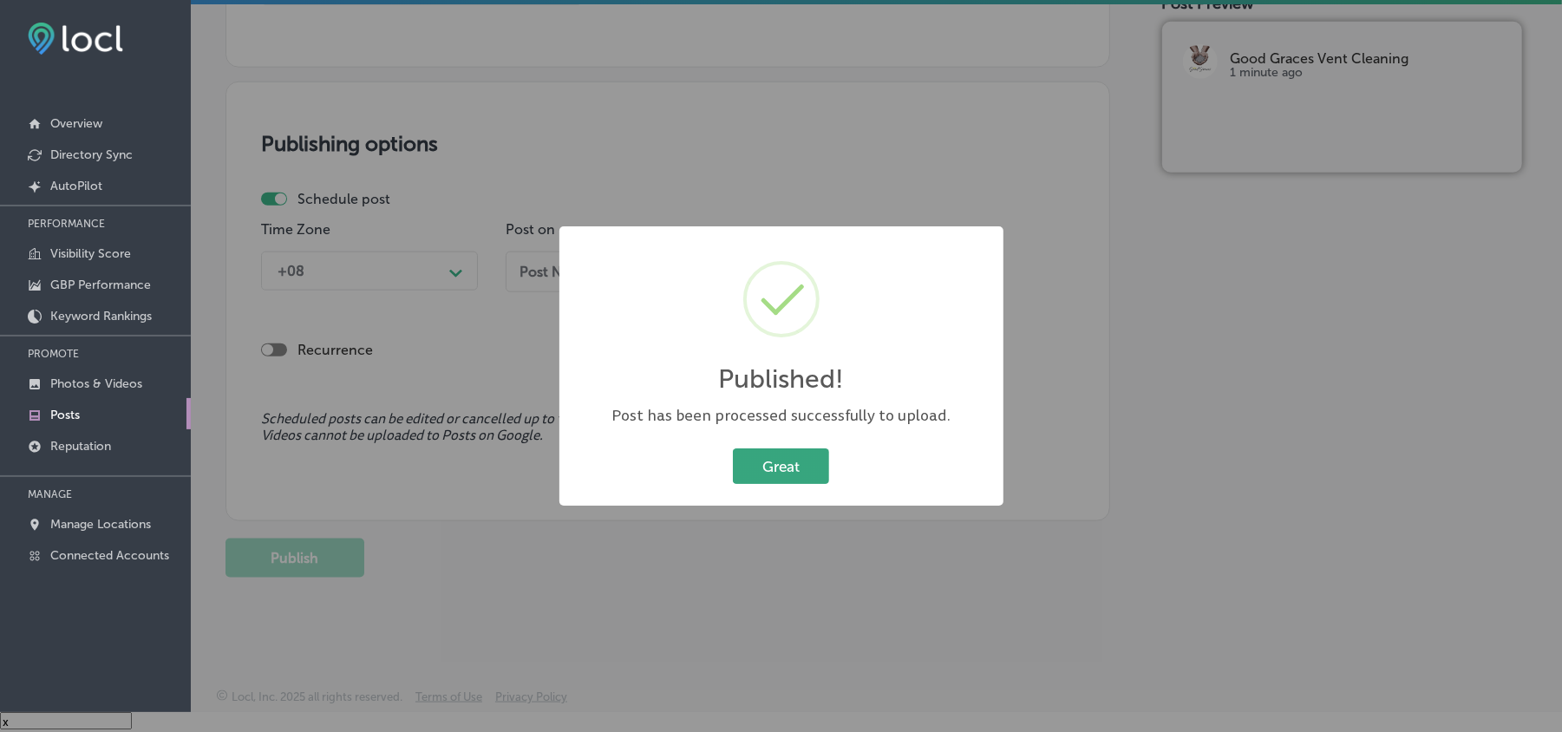
click at [776, 460] on button "Great" at bounding box center [781, 466] width 96 height 36
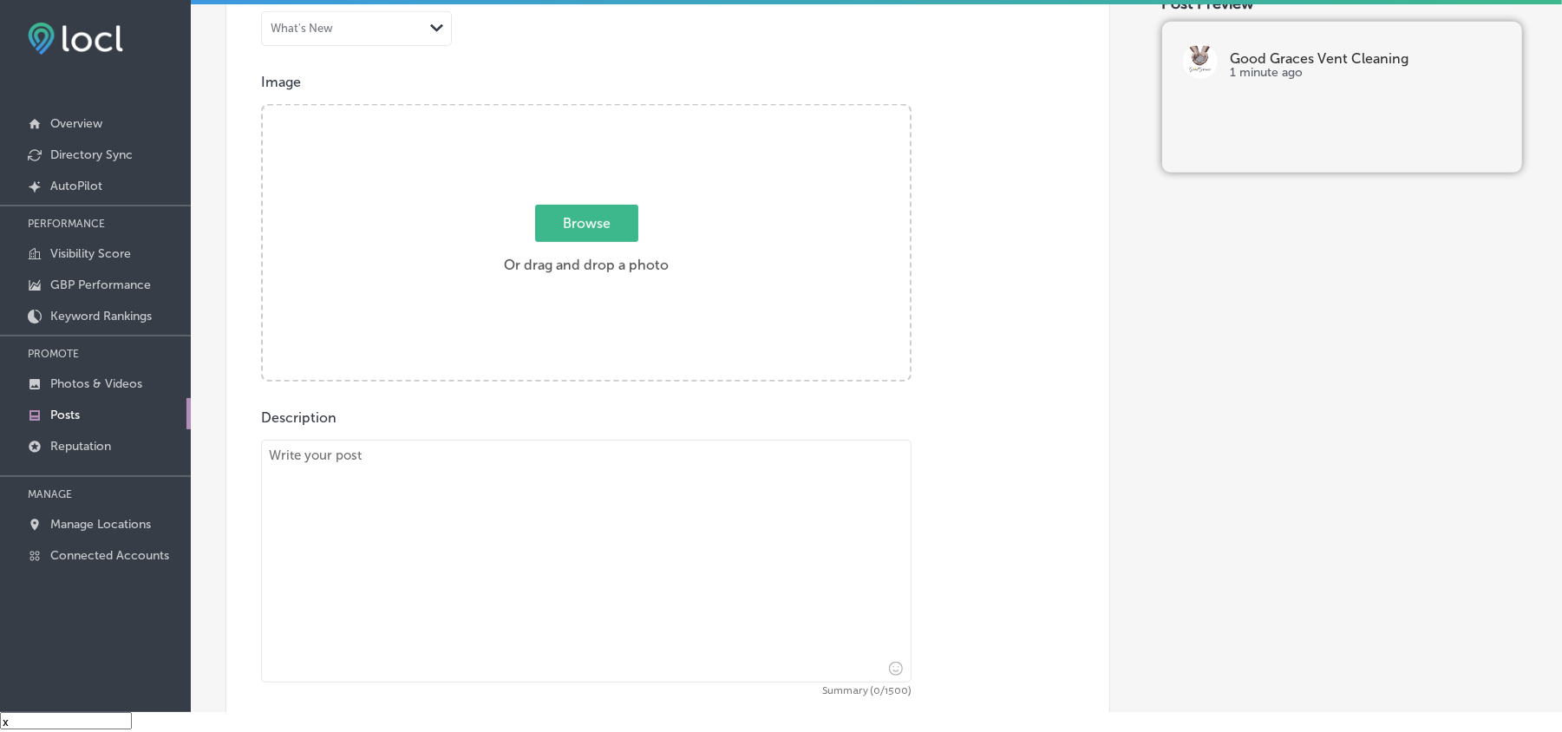
scroll to position [578, 0]
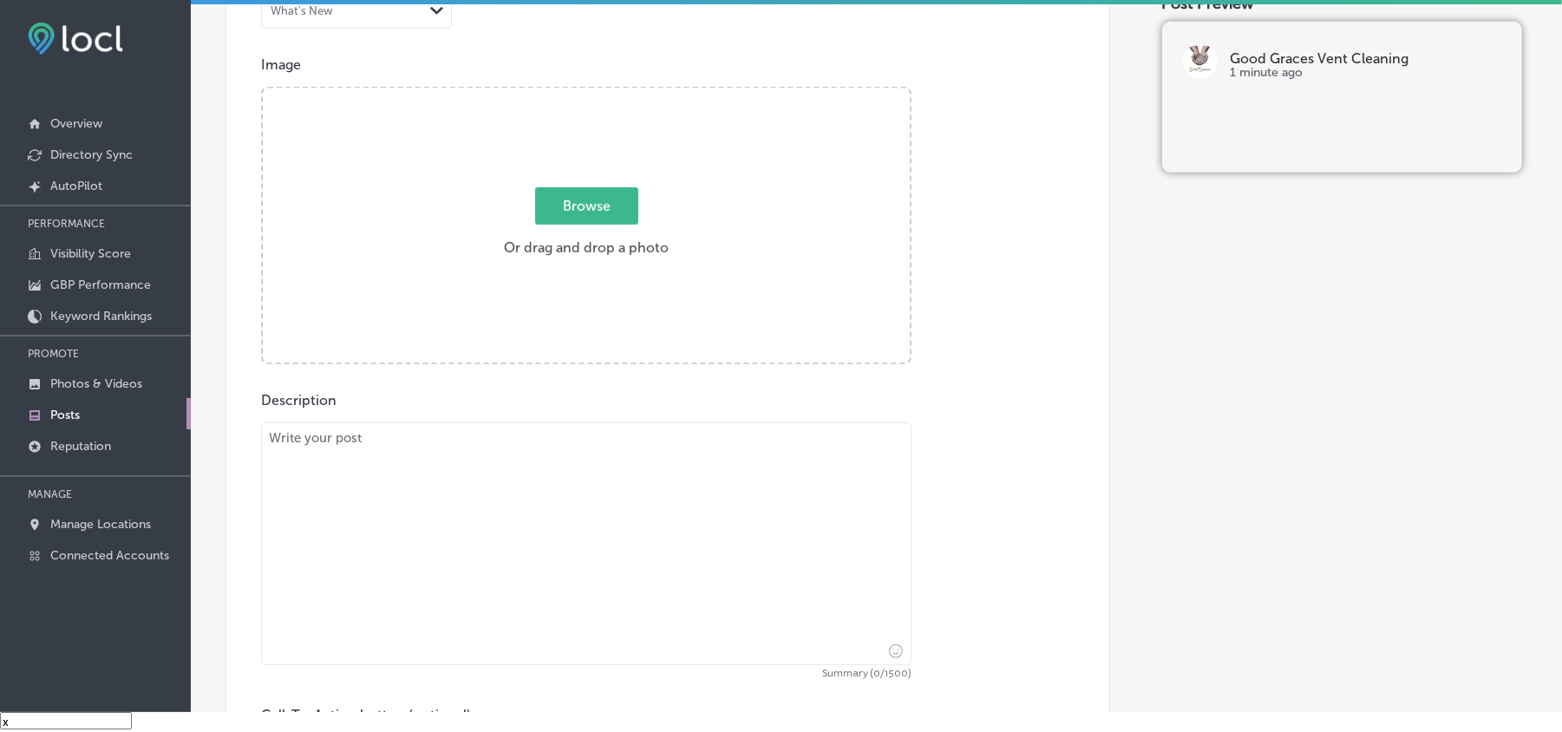
click at [493, 592] on textarea at bounding box center [586, 543] width 651 height 243
paste textarea "Good Graces Vent Cleaning proudly serves [GEOGRAPHIC_DATA][PERSON_NAME][GEOGRAP…"
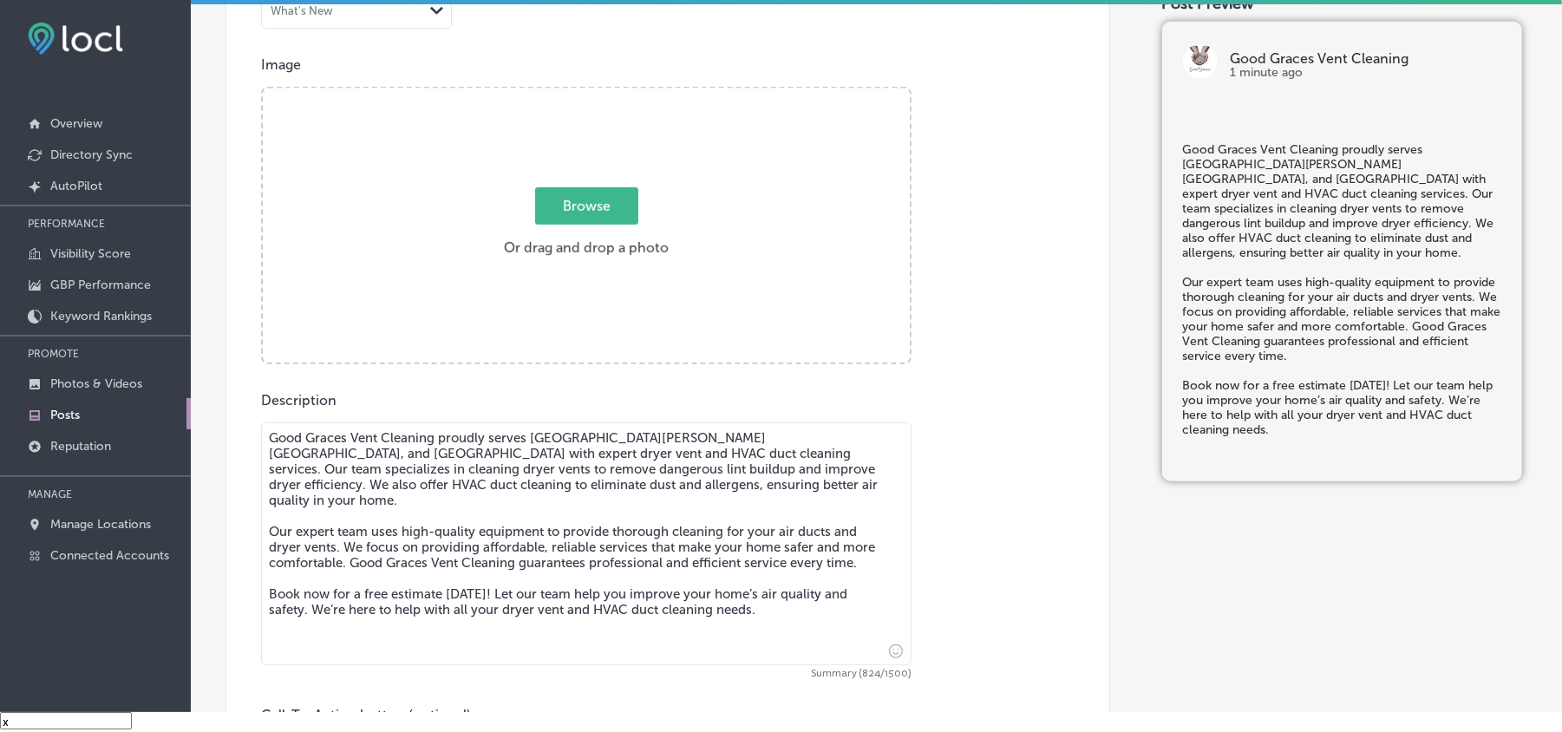
type textarea "Good Graces Vent Cleaning proudly serves [GEOGRAPHIC_DATA][PERSON_NAME][GEOGRAP…"
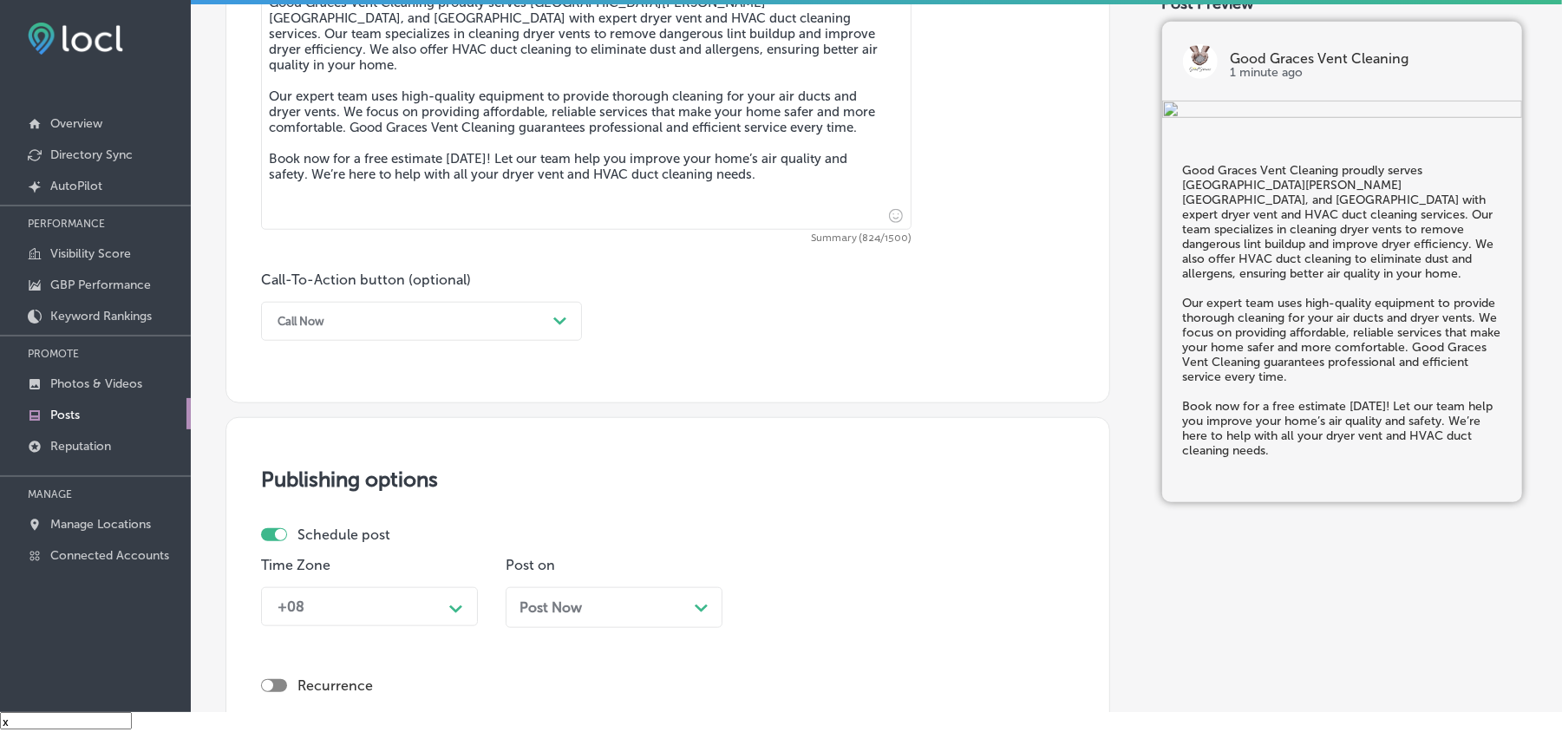
scroll to position [1195, 0]
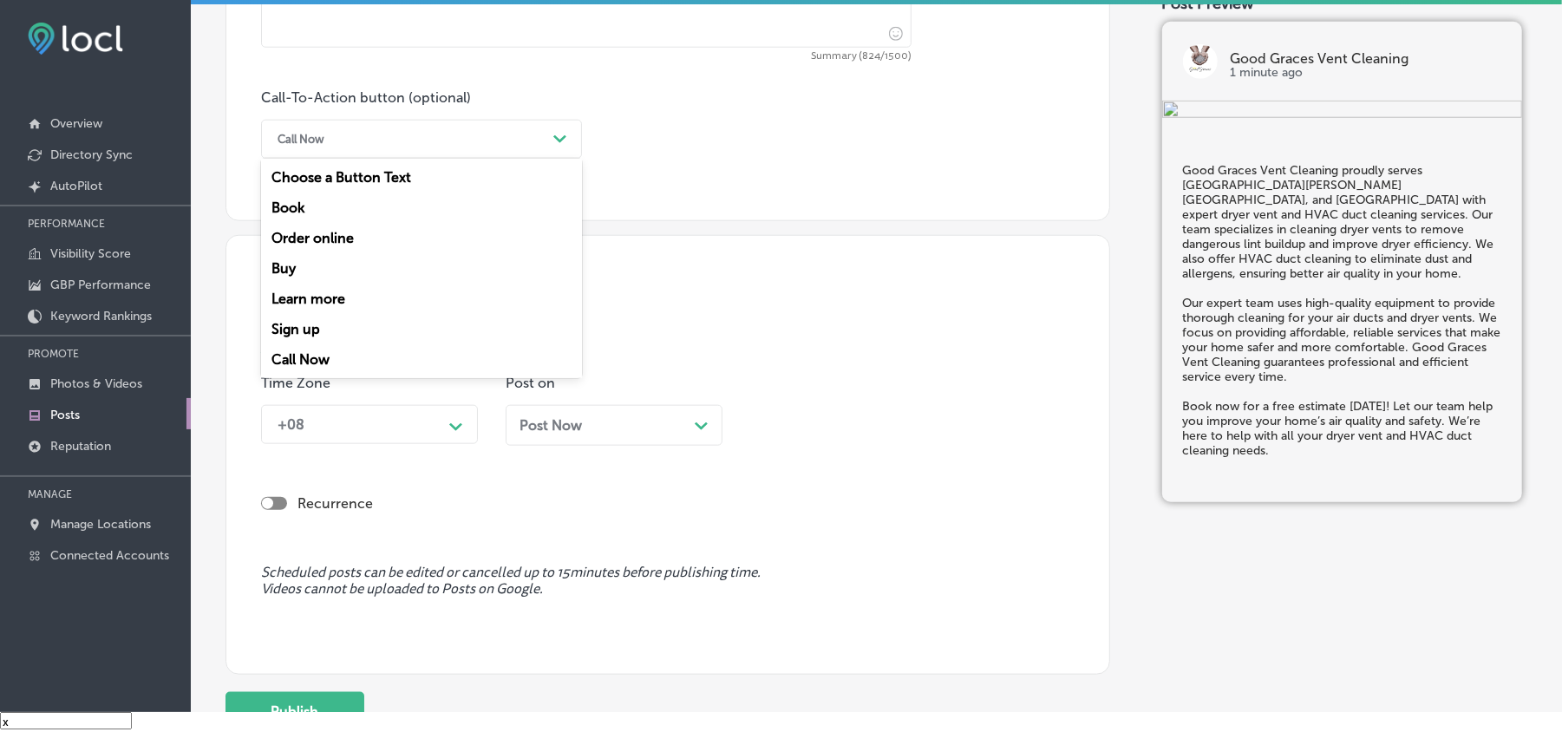
click at [560, 123] on div "Call Now Path Created with Sketch." at bounding box center [421, 139] width 321 height 39
click at [293, 203] on div "Book" at bounding box center [421, 208] width 321 height 30
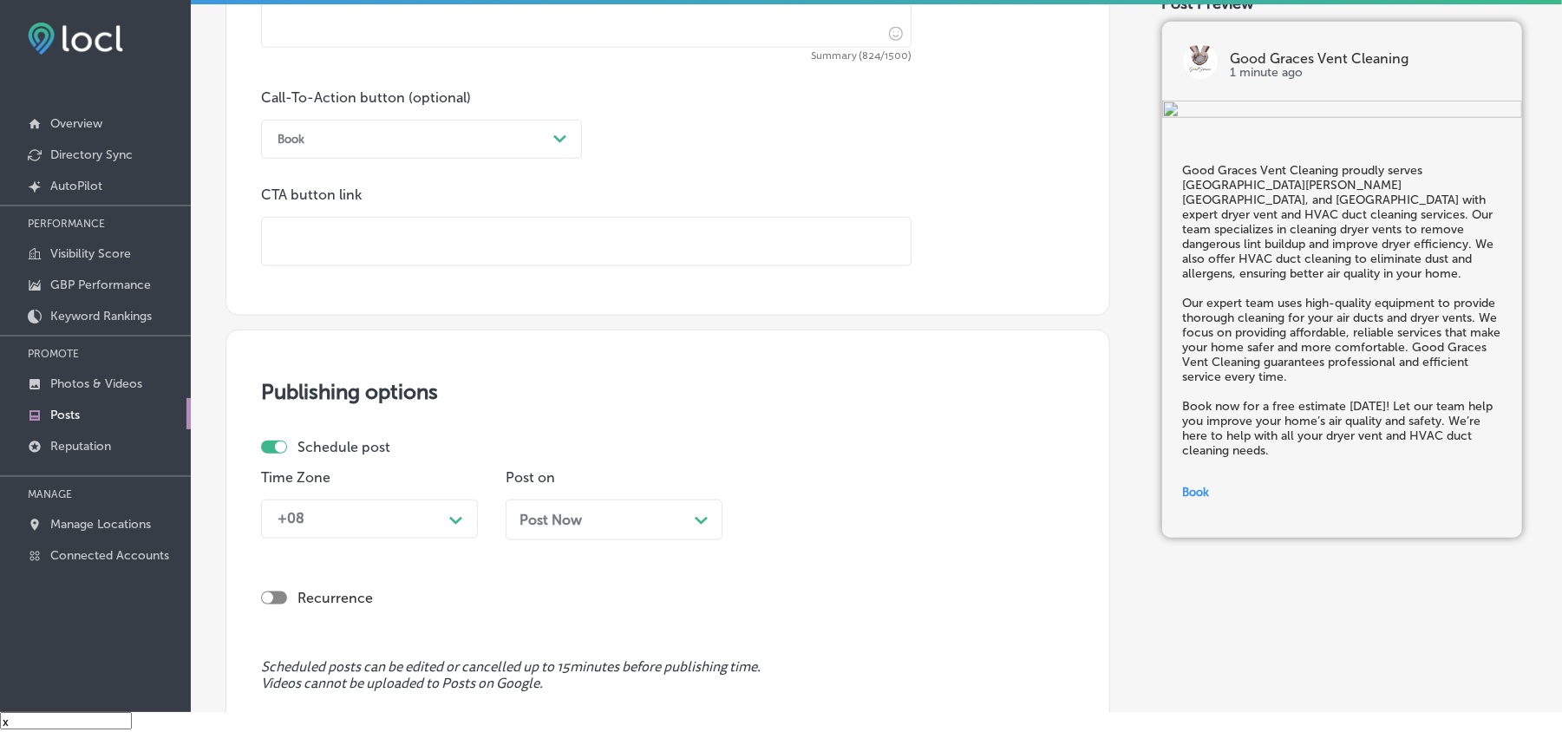
click at [327, 240] on input "text" at bounding box center [586, 242] width 649 height 48
paste input "[URL][DOMAIN_NAME]"
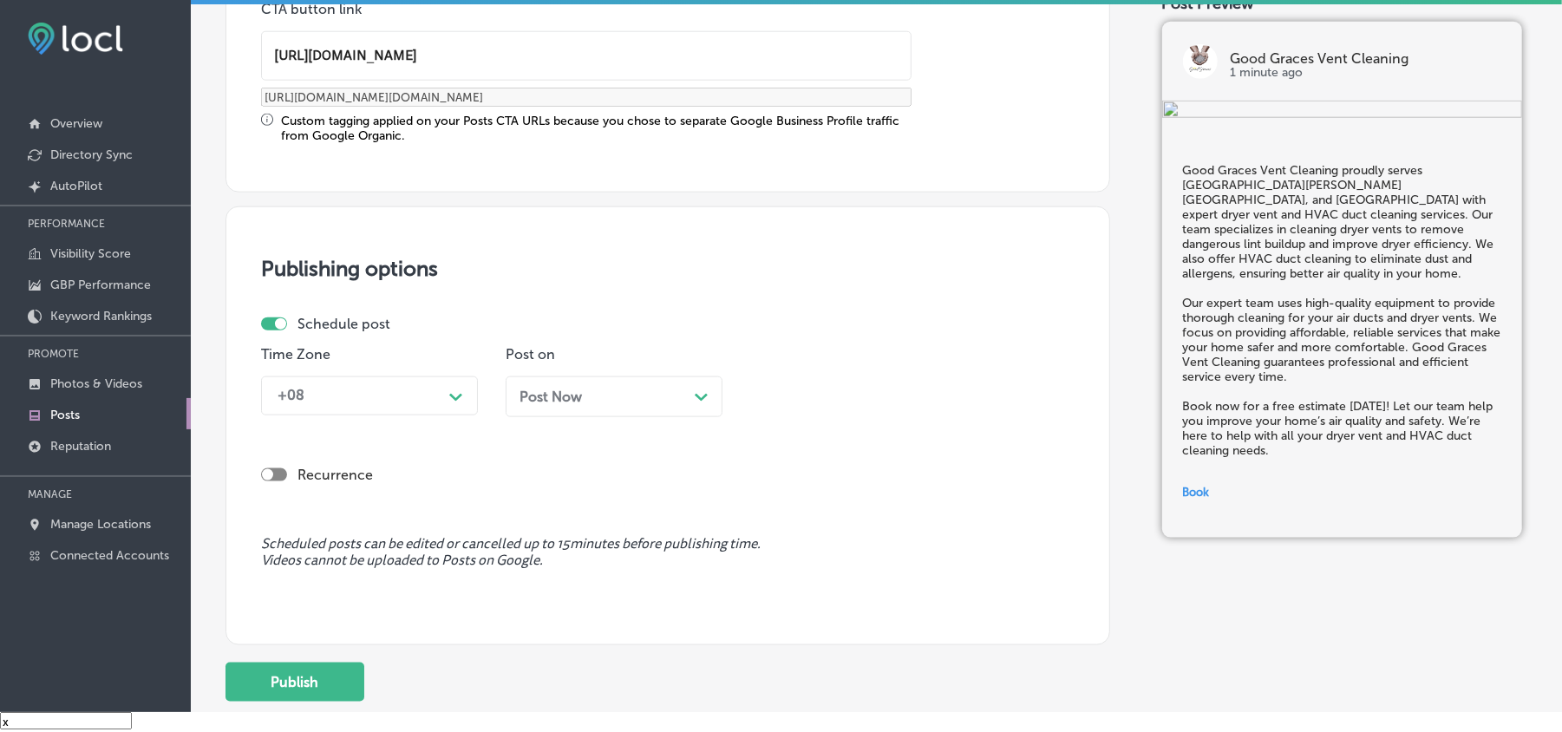
scroll to position [1388, 0]
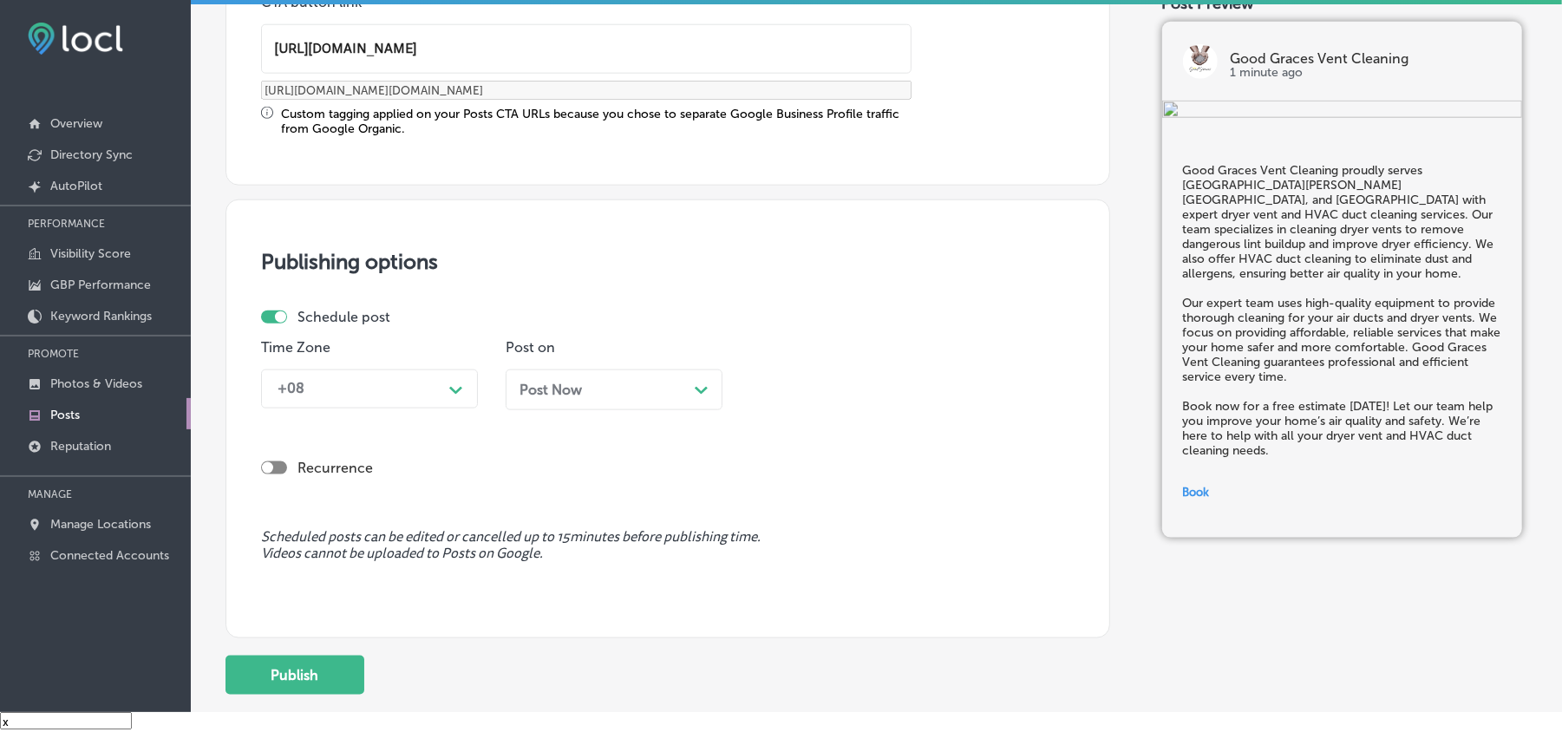
type input "[URL][DOMAIN_NAME]"
click at [401, 386] on div "+08" at bounding box center [355, 389] width 173 height 30
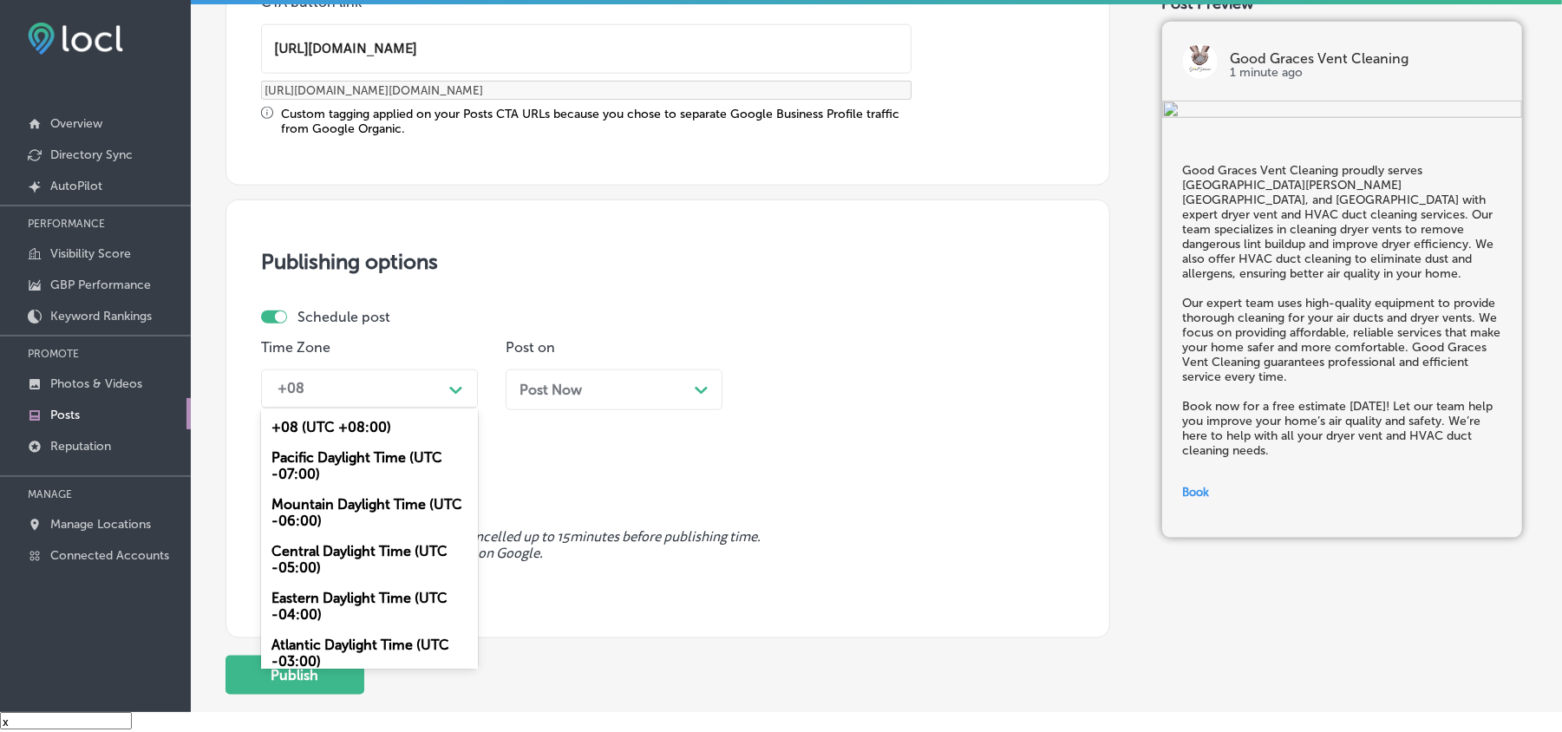
click at [309, 507] on div "Mountain Daylight Time (UTC -06:00)" at bounding box center [369, 512] width 217 height 47
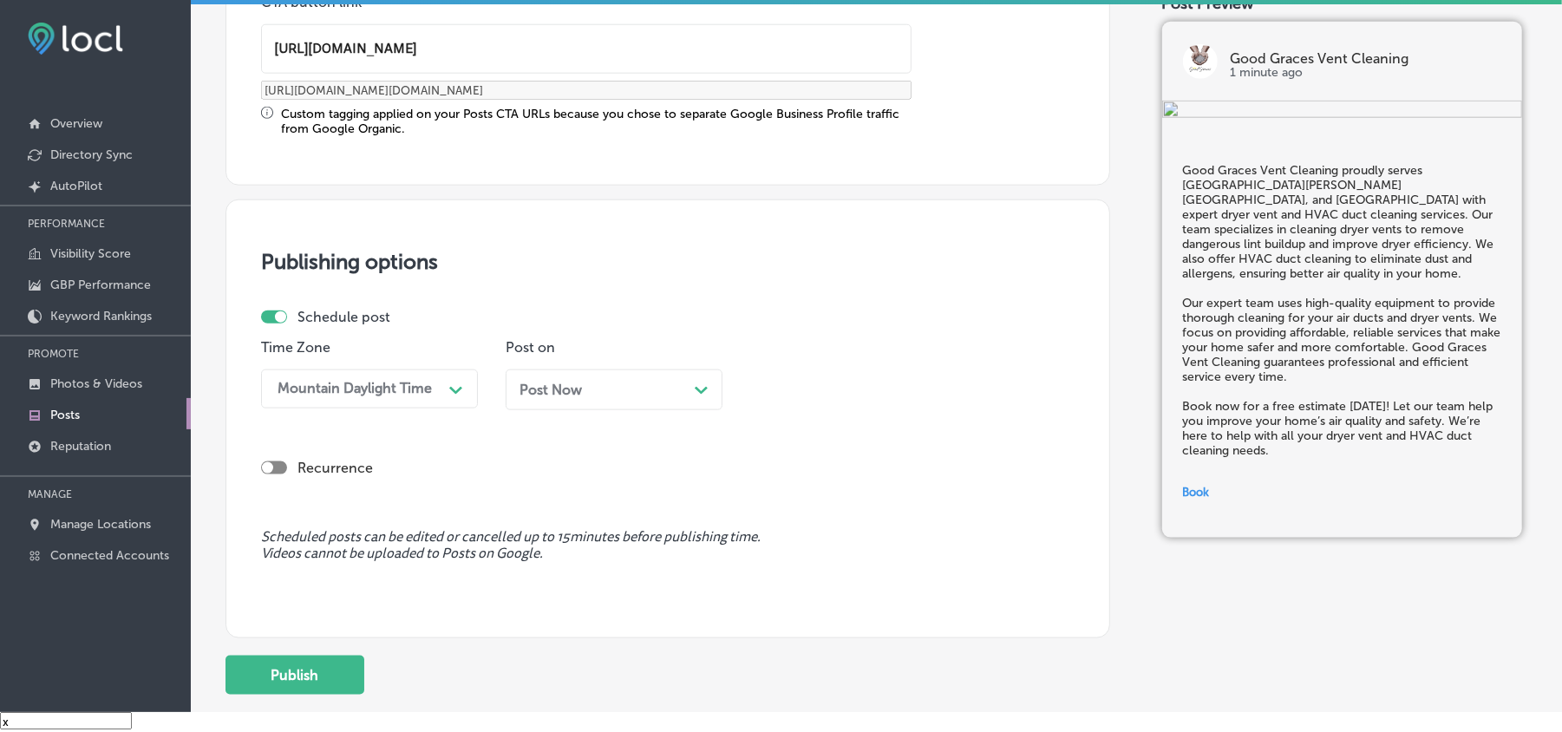
click at [598, 383] on div "Post Now Path Created with Sketch." at bounding box center [614, 390] width 189 height 16
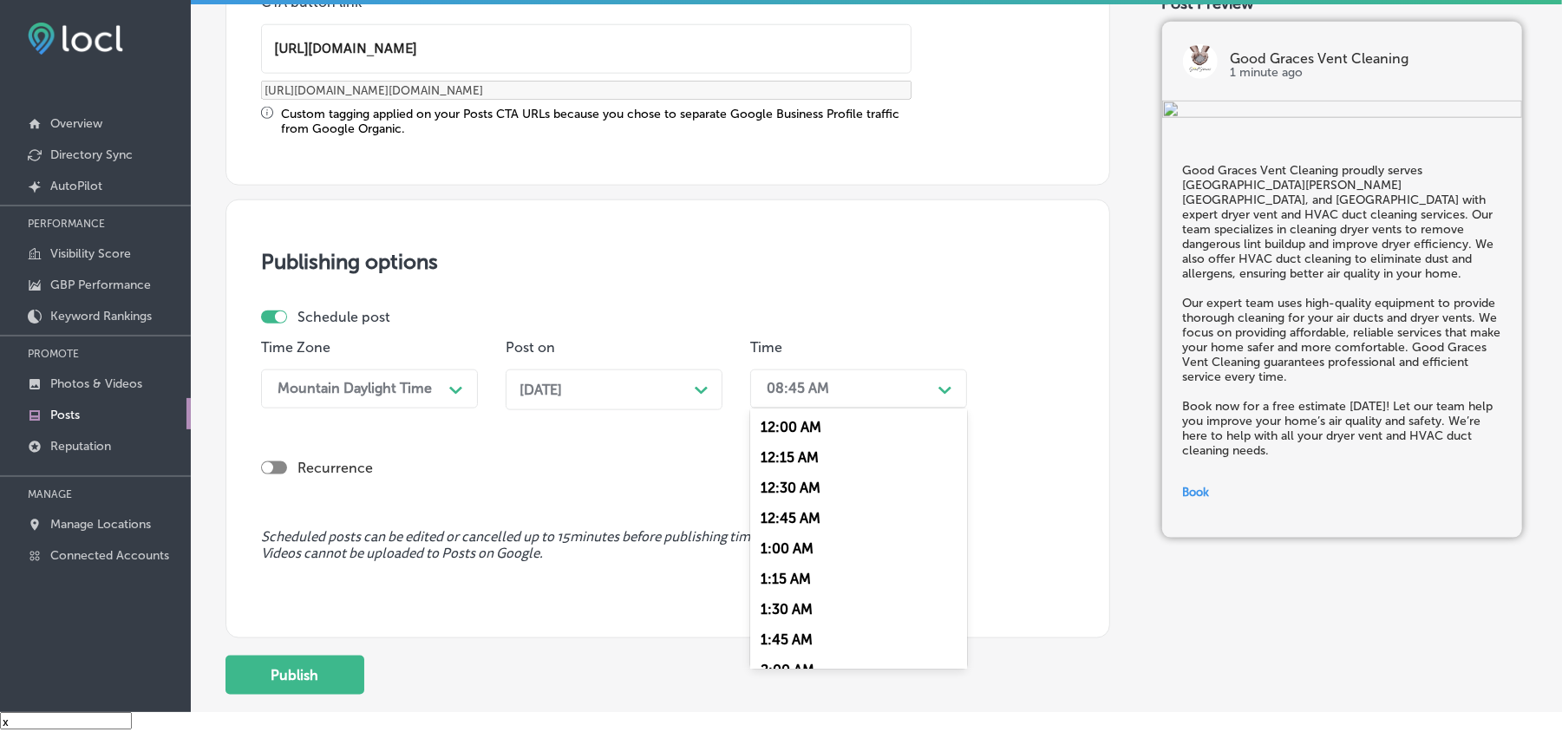
click at [845, 379] on div "08:45 AM" at bounding box center [844, 389] width 173 height 30
click at [785, 650] on div "7:00 AM" at bounding box center [858, 661] width 217 height 30
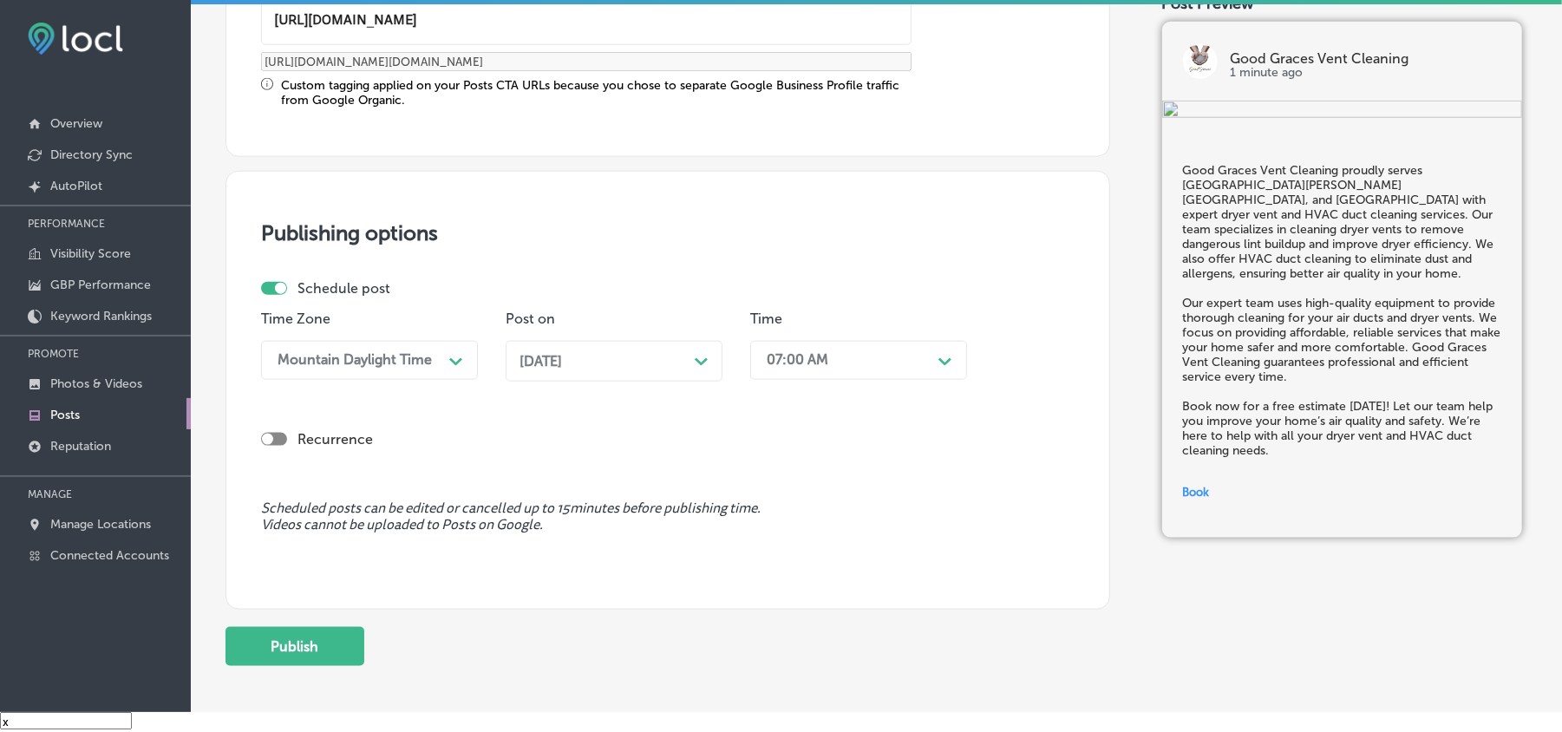
scroll to position [1507, 0]
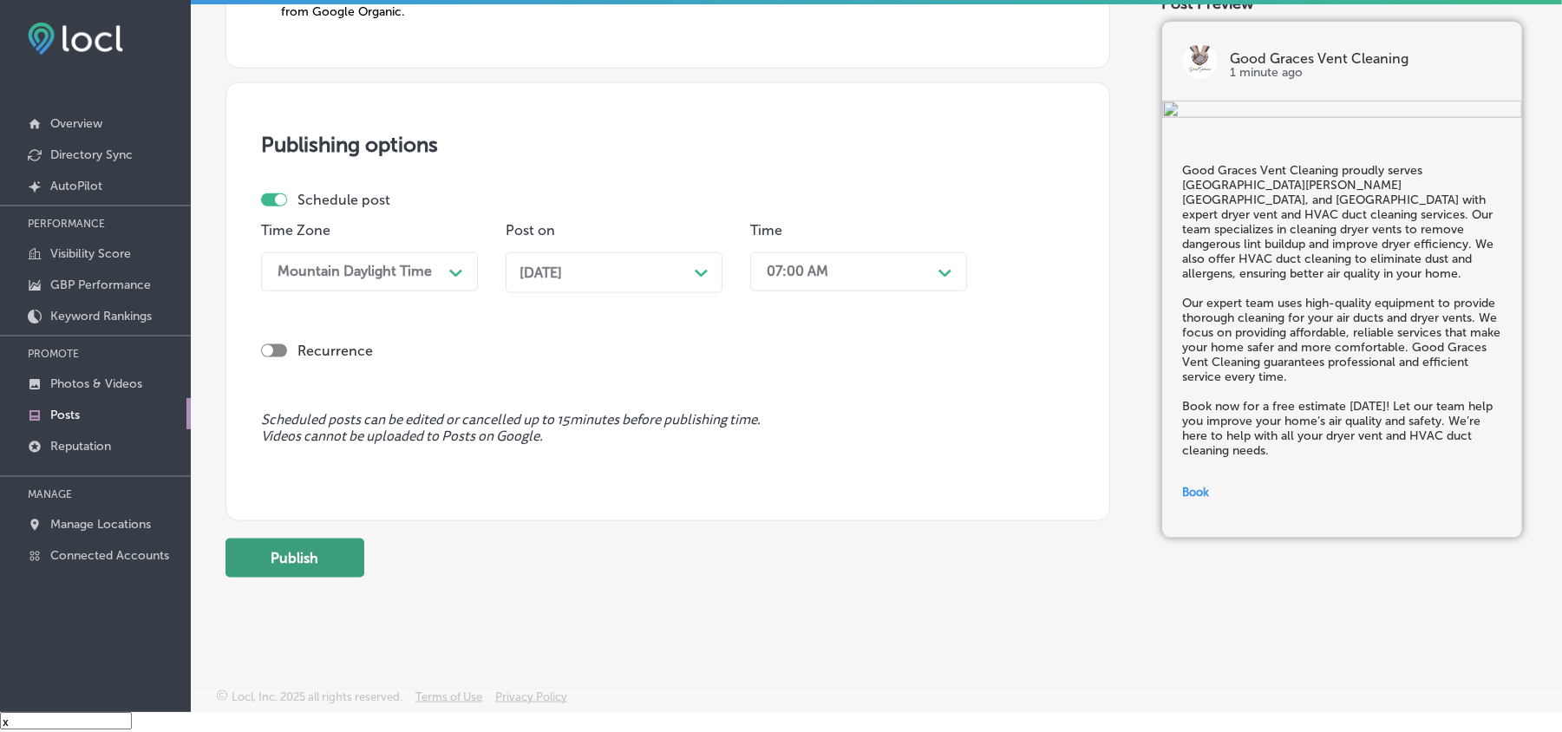
click at [298, 560] on button "Publish" at bounding box center [295, 558] width 139 height 39
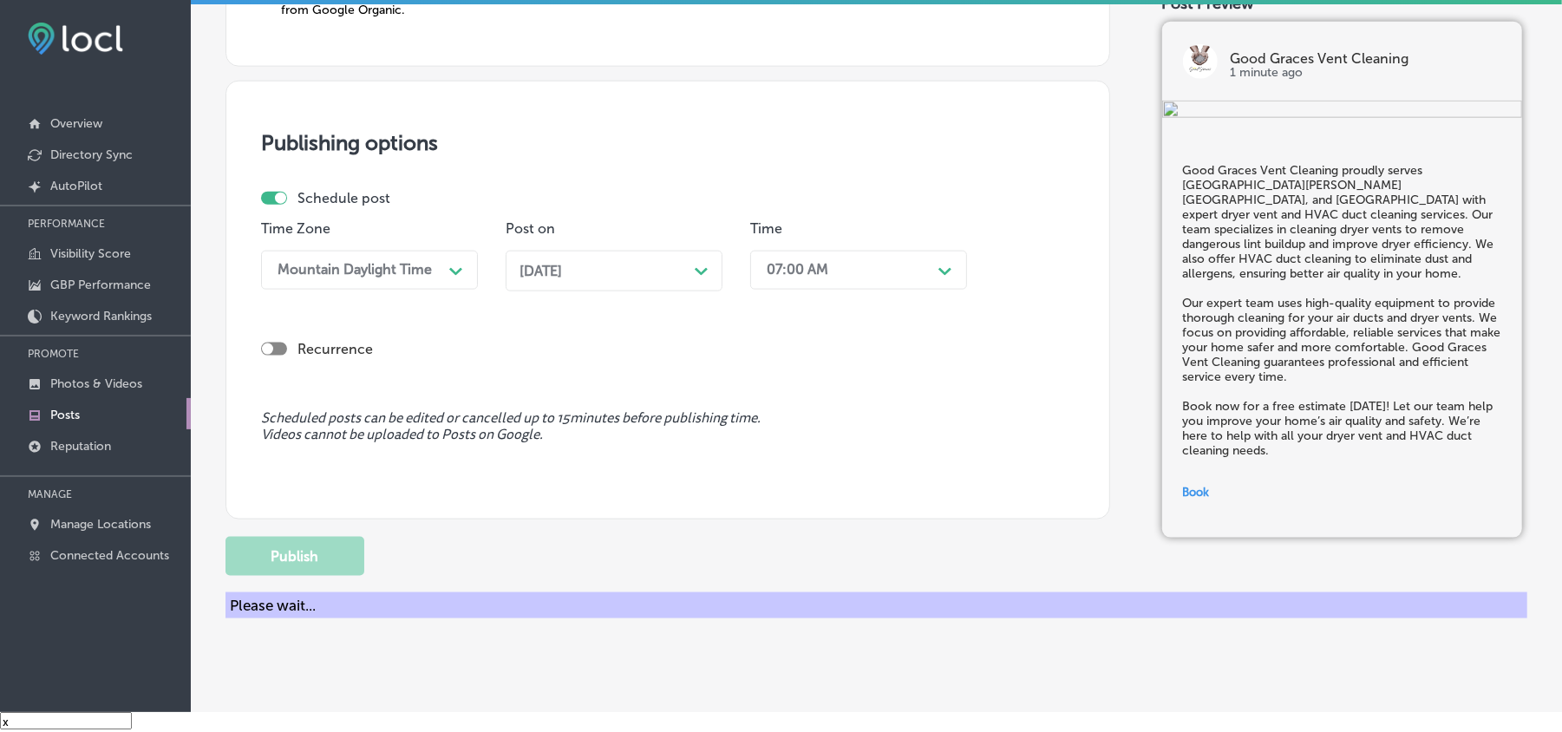
scroll to position [1350, 0]
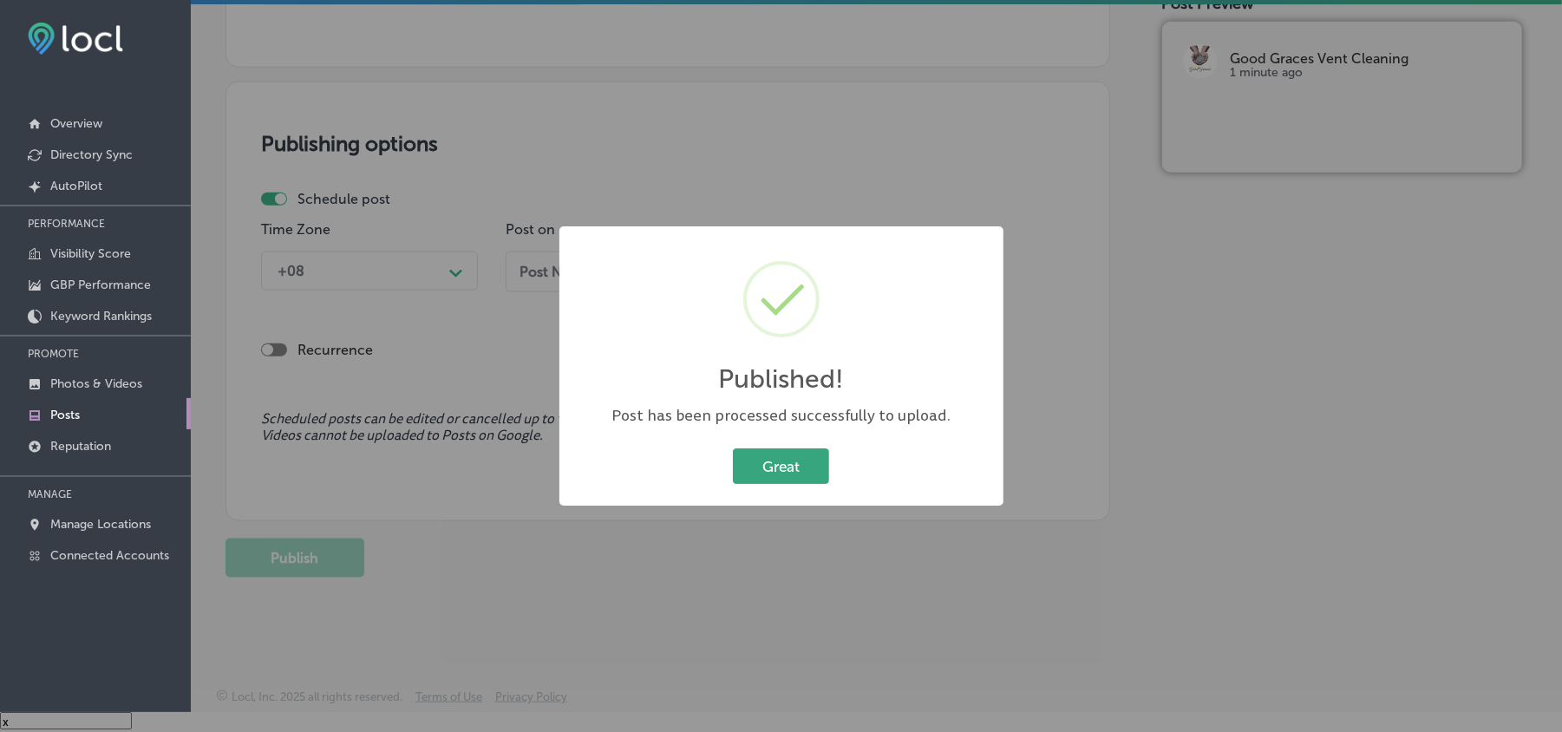
click at [779, 459] on button "Great" at bounding box center [781, 466] width 96 height 36
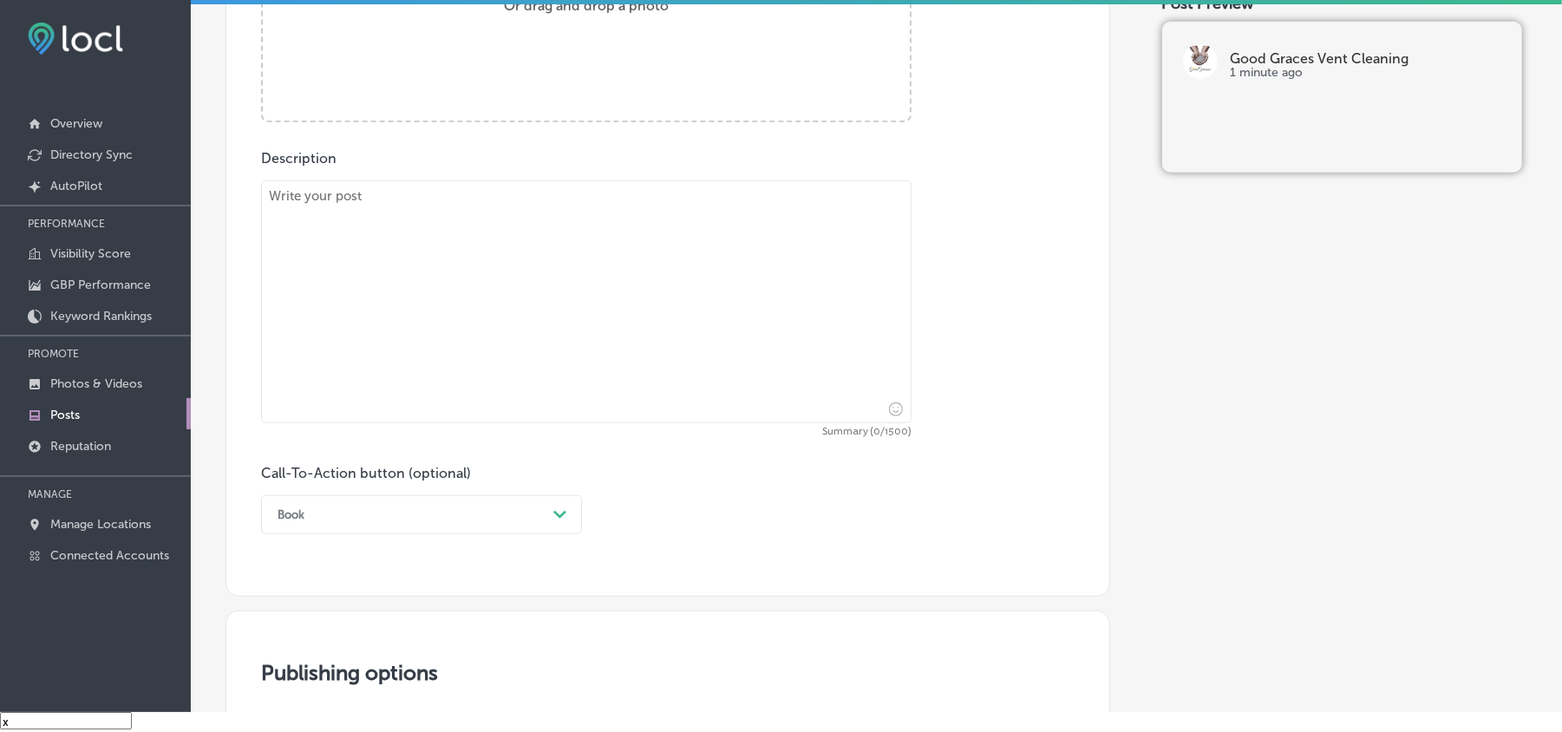
scroll to position [694, 0]
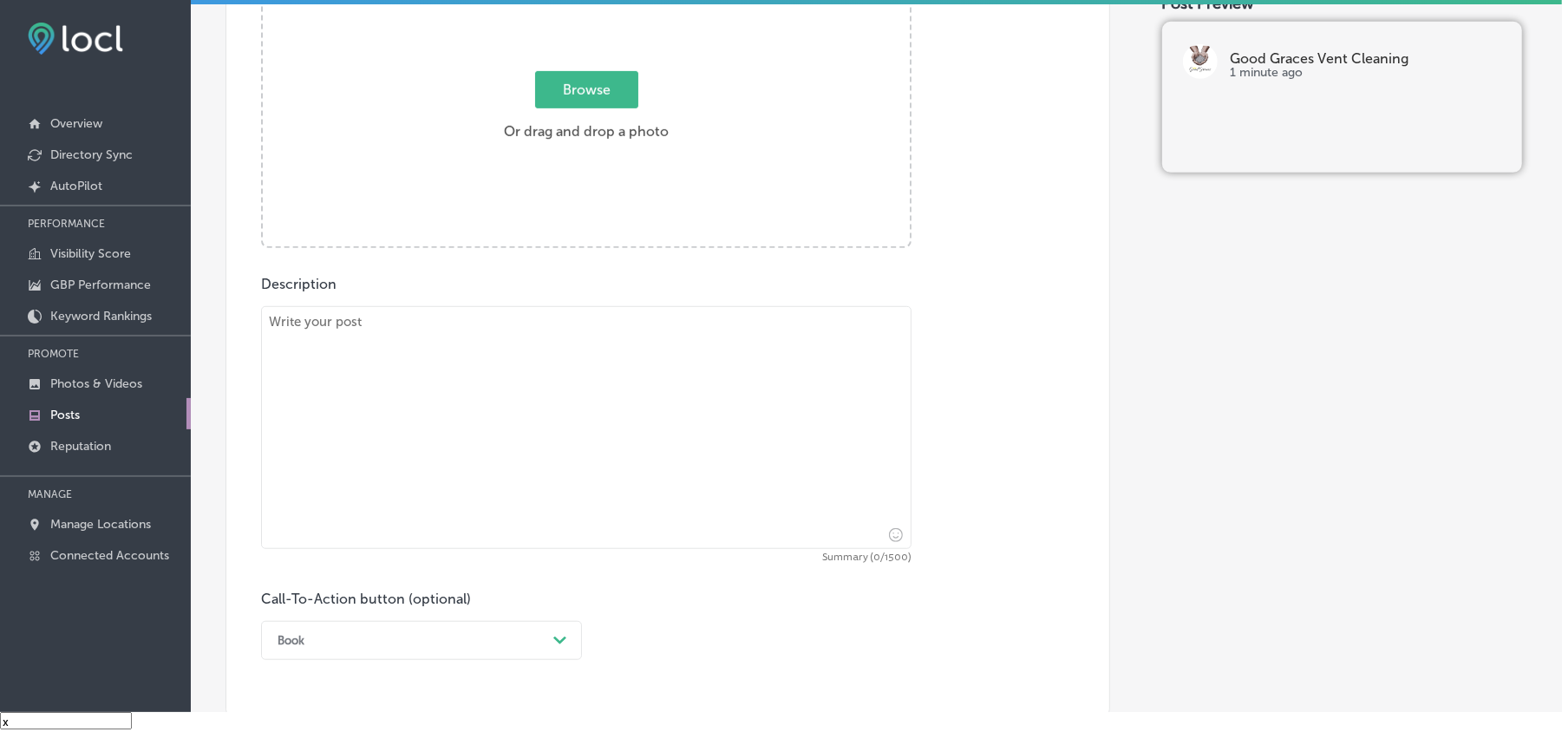
click at [479, 430] on textarea at bounding box center [586, 427] width 651 height 243
paste textarea "Good Graces Vent Cleaning offers top-tier dryer vent and HVAC duct cleaning ser…"
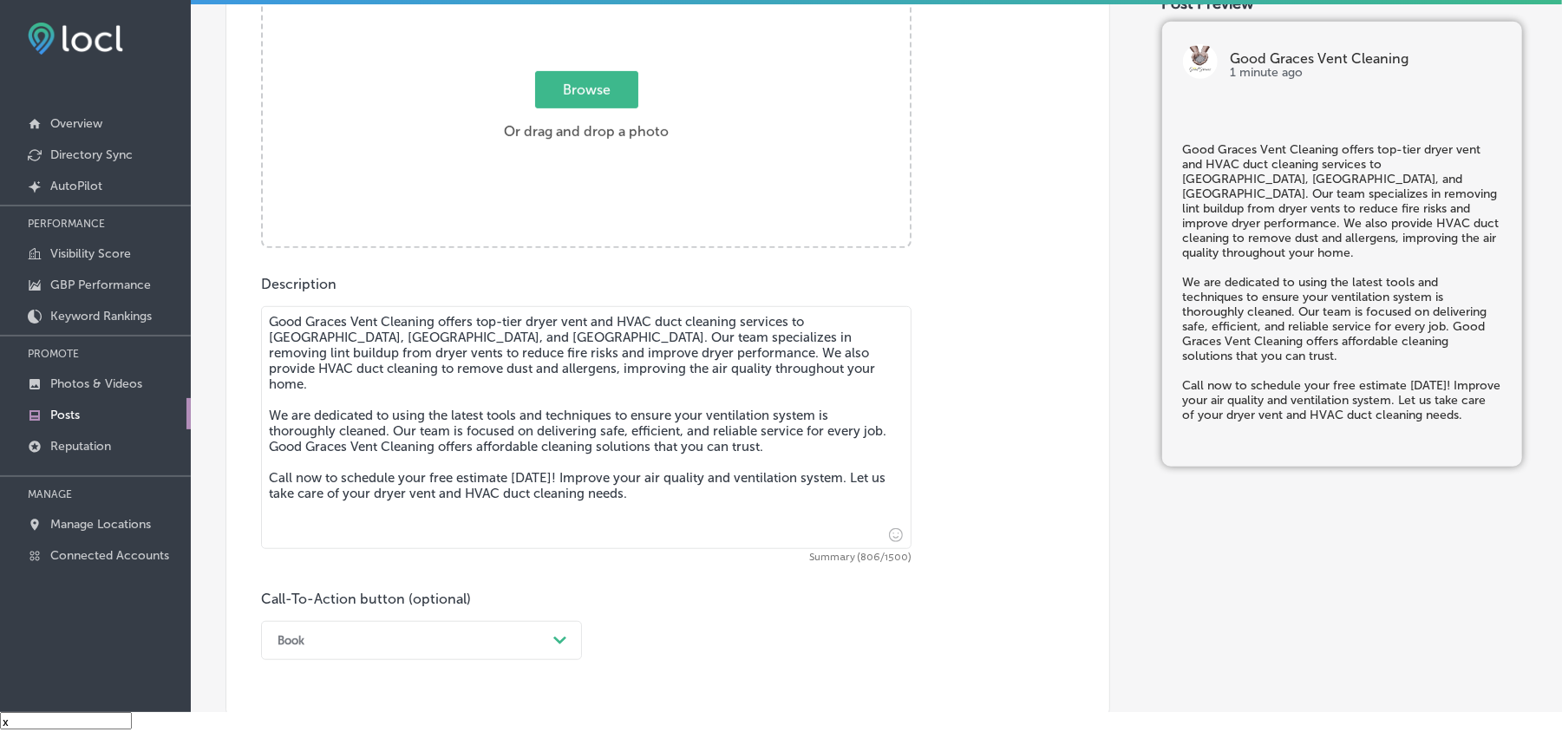
type textarea "Good Graces Vent Cleaning offers top-tier dryer vent and HVAC duct cleaning ser…"
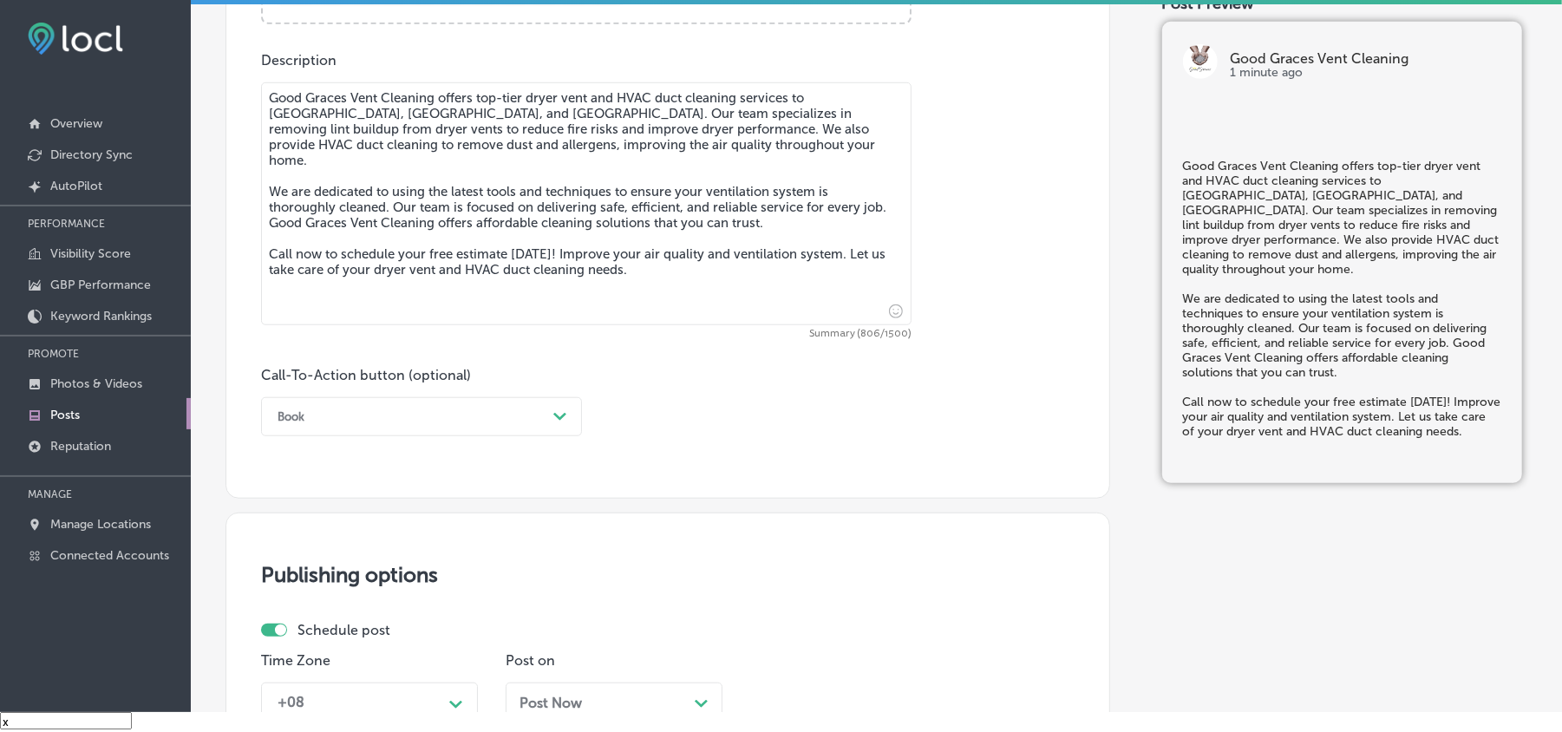
scroll to position [925, 0]
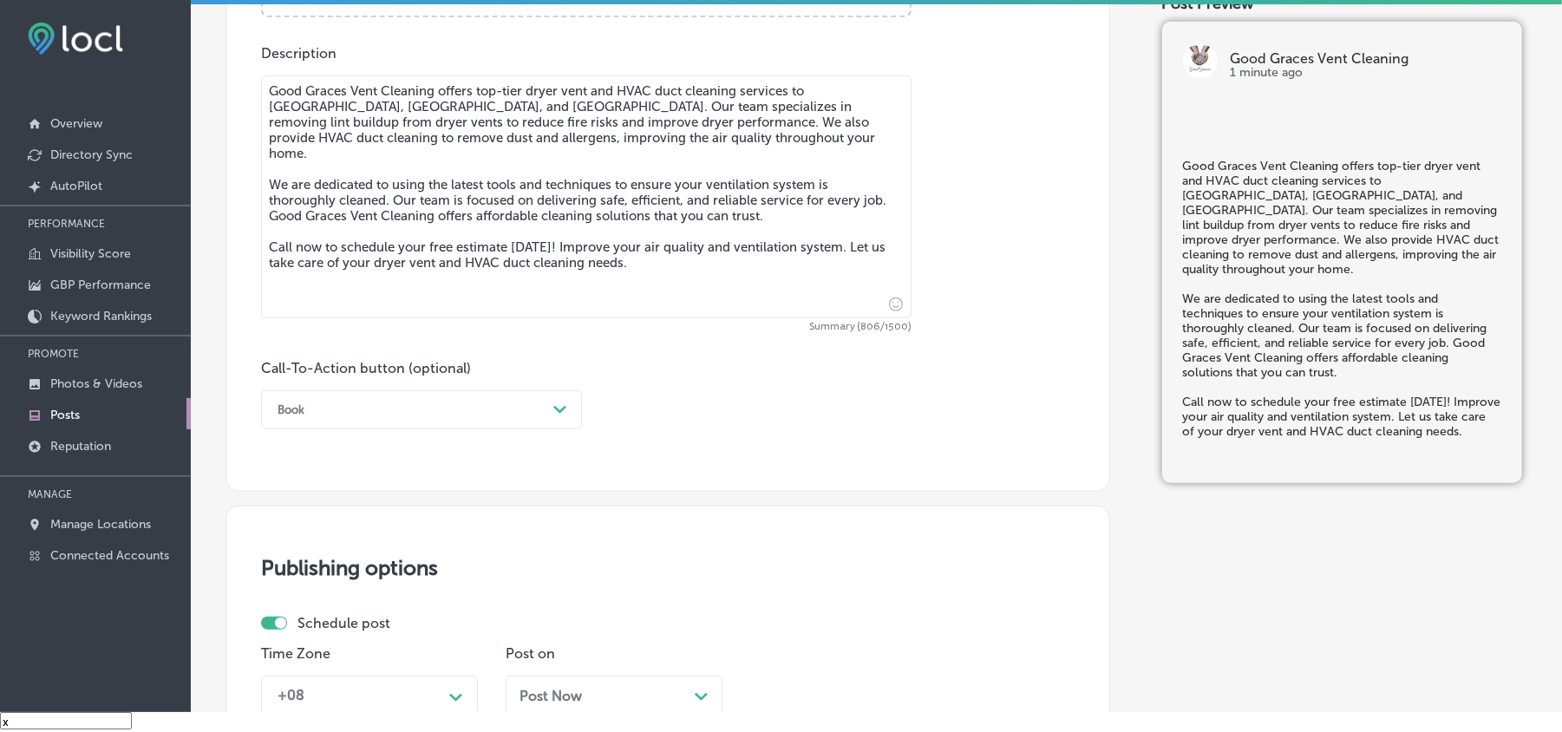
click at [476, 413] on div "Book" at bounding box center [408, 409] width 278 height 27
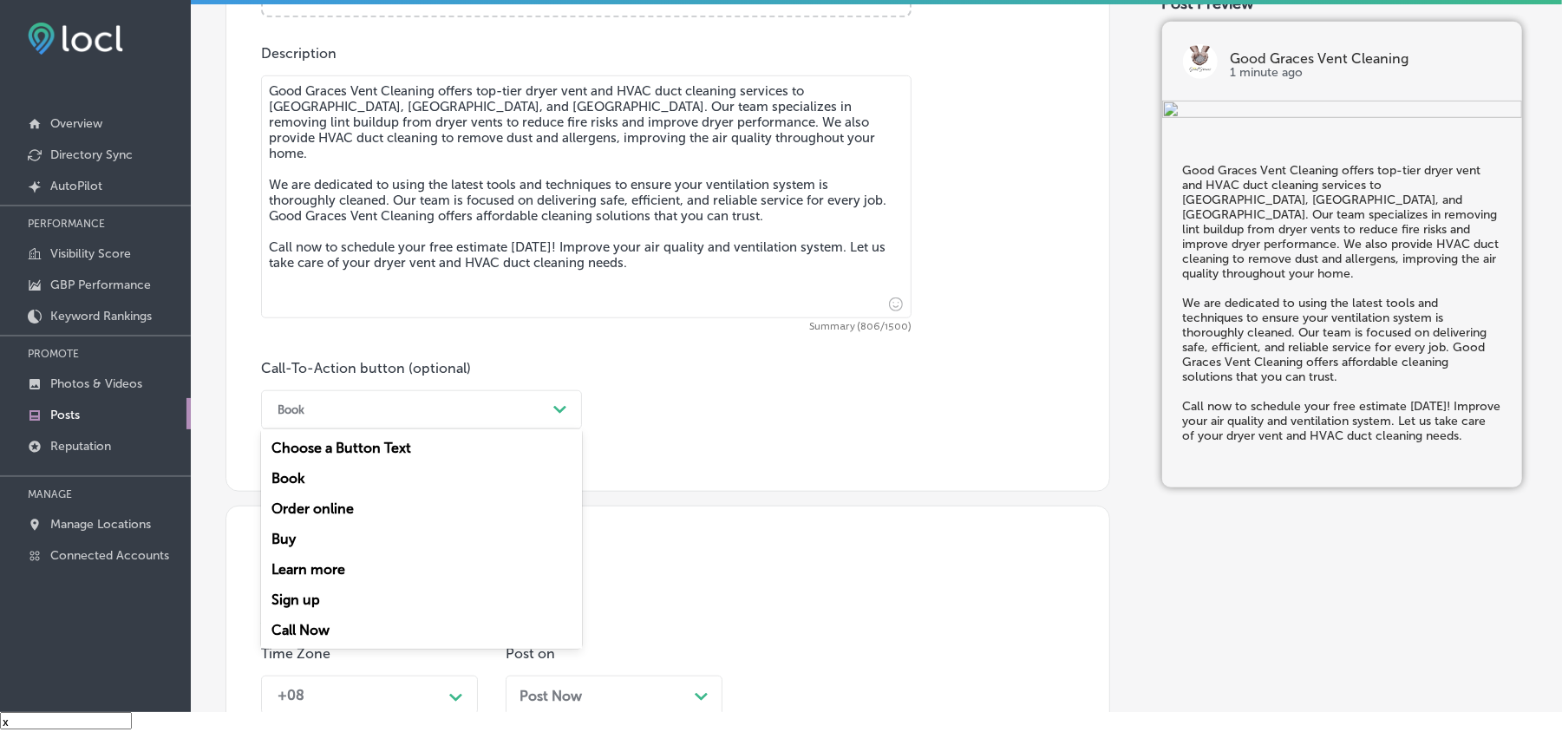
click at [293, 632] on div "Call Now" at bounding box center [421, 630] width 321 height 30
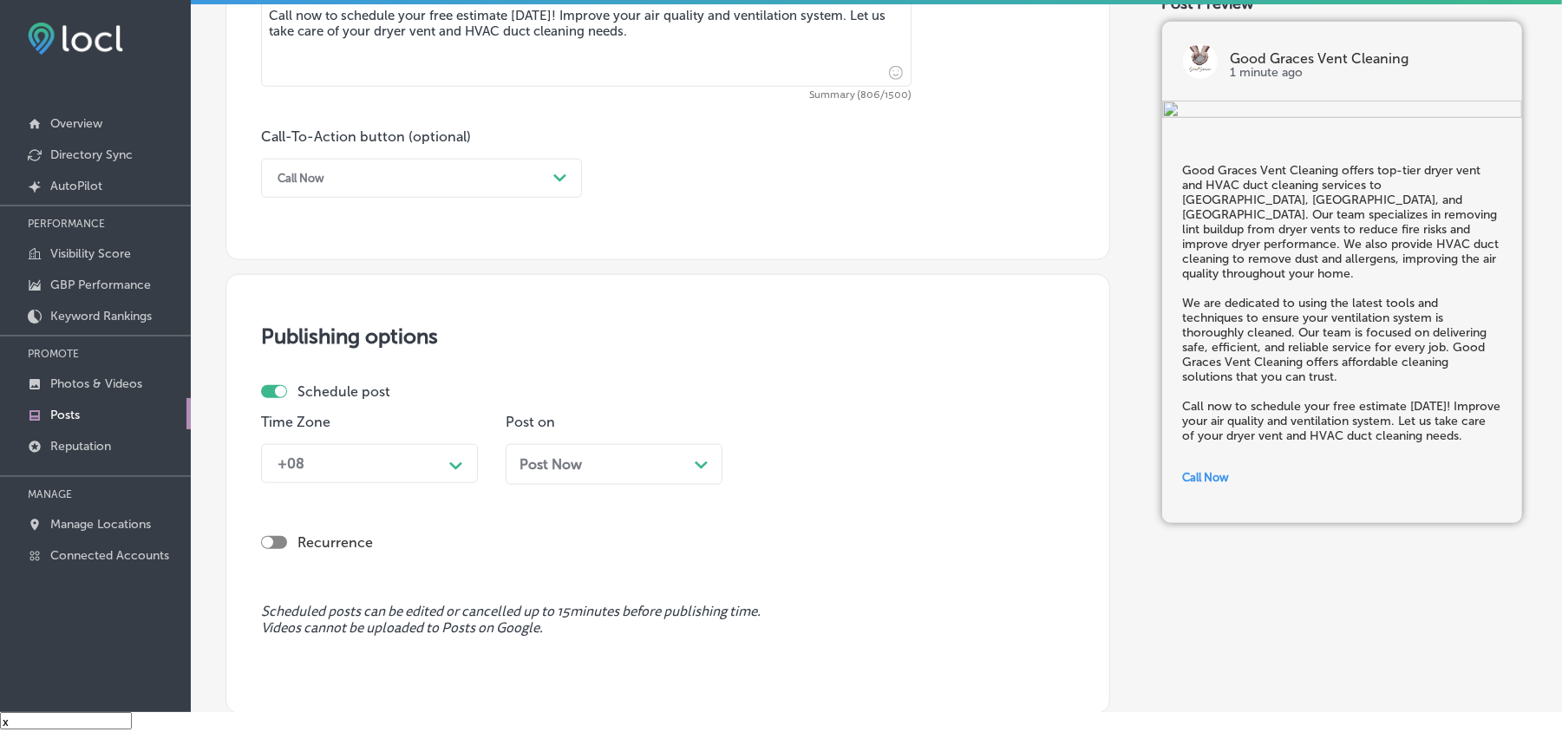
click at [413, 465] on div "+08 Path Created with Sketch." at bounding box center [369, 463] width 217 height 39
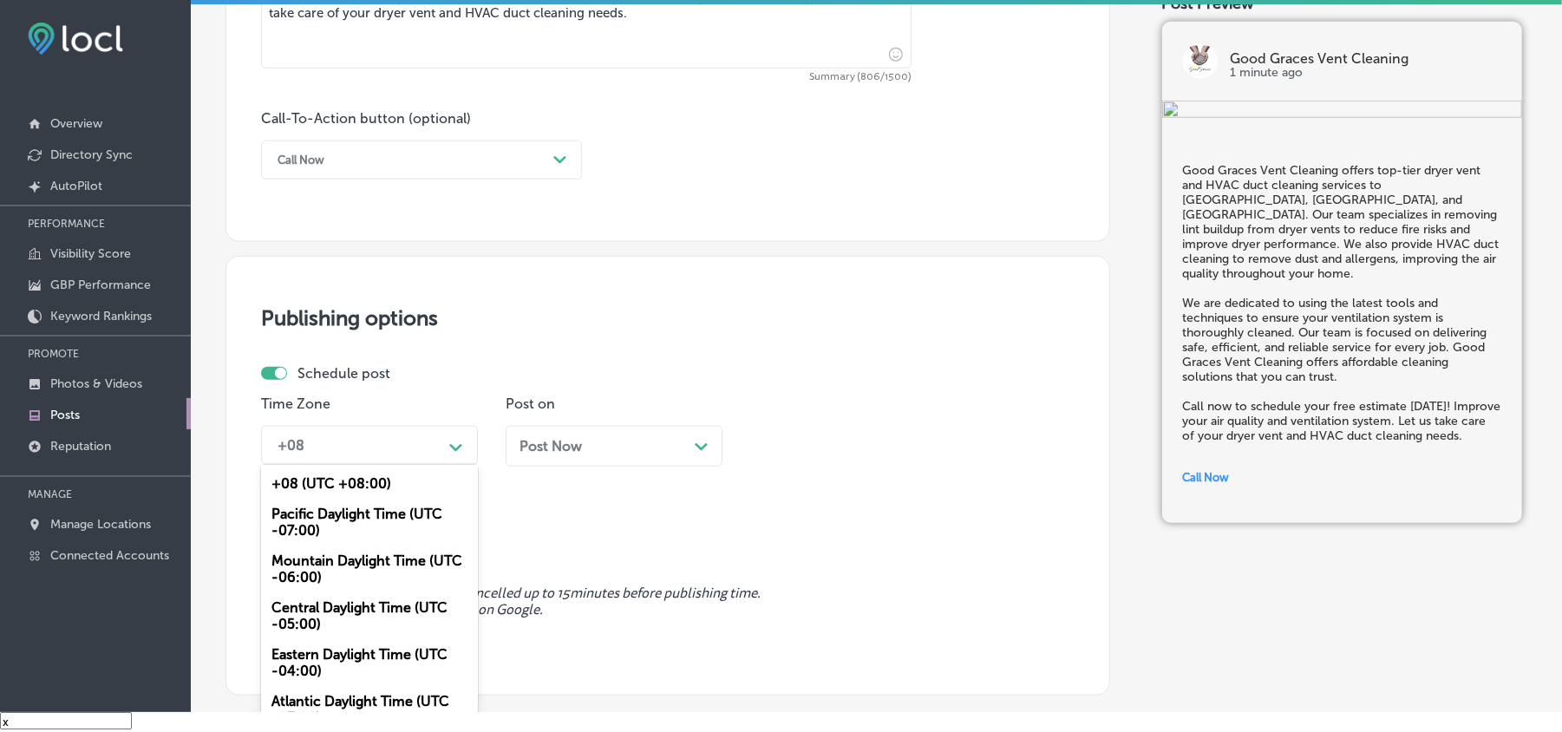
click at [338, 567] on div "Mountain Daylight Time (UTC -06:00)" at bounding box center [369, 569] width 217 height 47
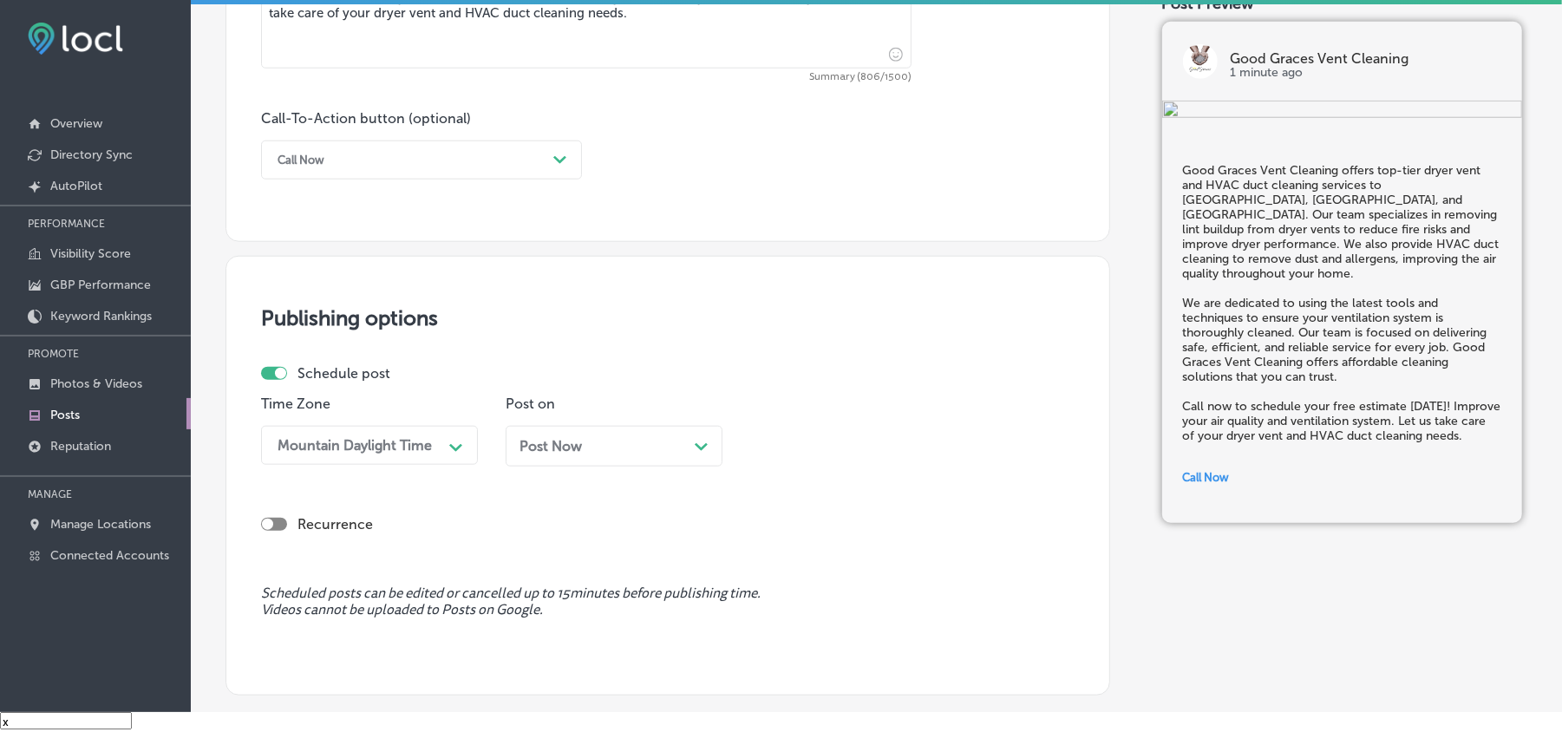
click at [593, 455] on div "Post Now Path Created with Sketch." at bounding box center [614, 446] width 217 height 41
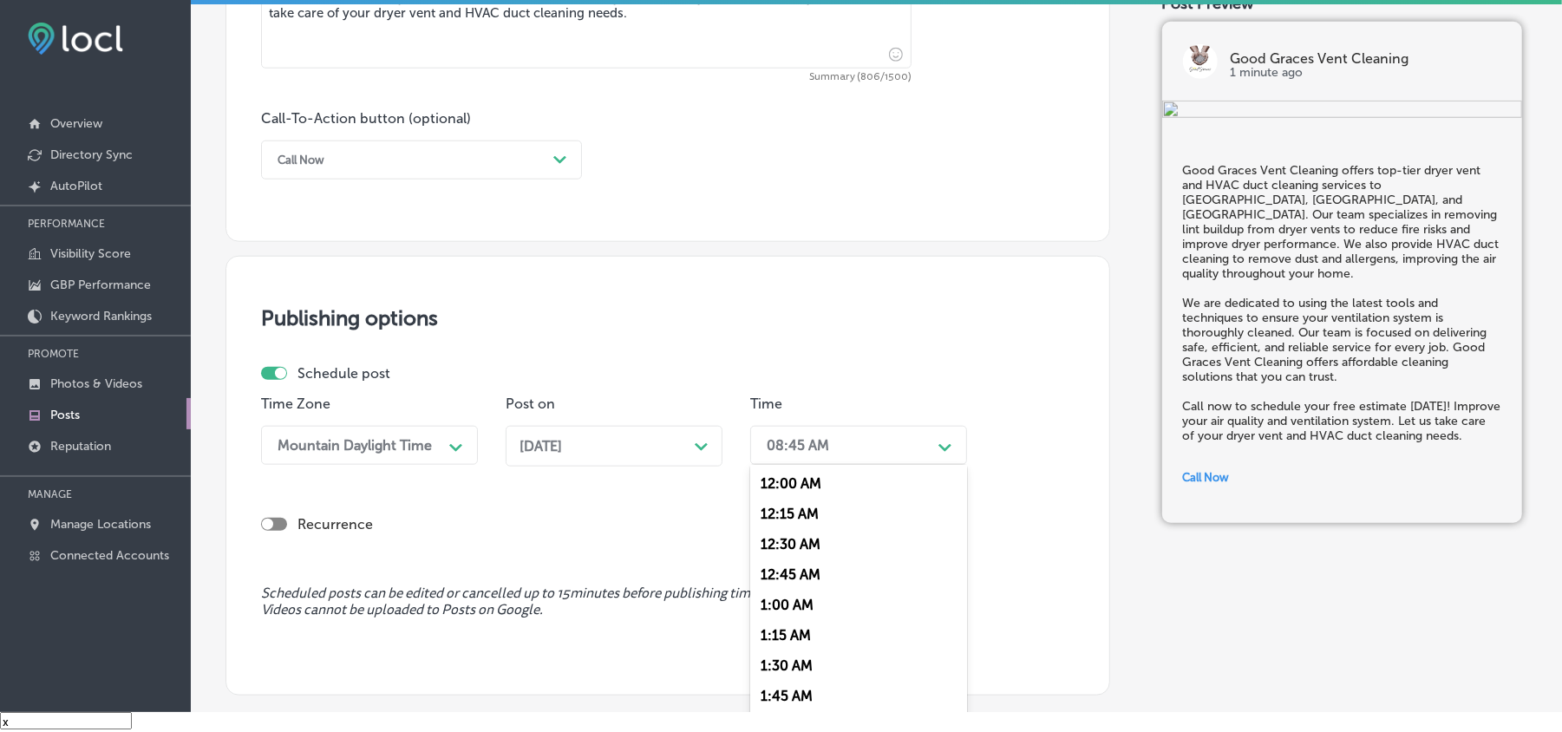
click at [844, 446] on div "08:45 AM" at bounding box center [844, 445] width 173 height 30
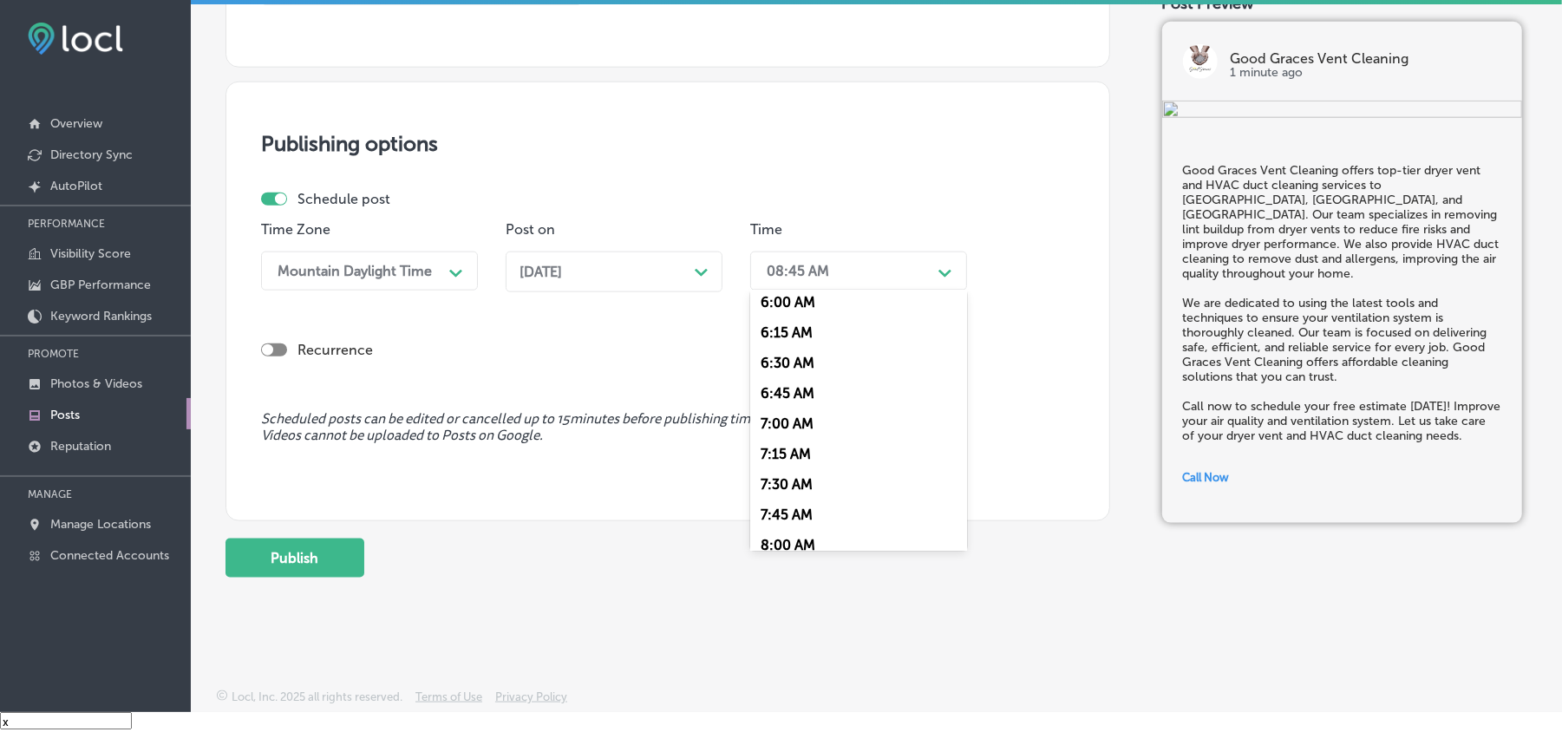
scroll to position [771, 0]
click at [789, 376] on div "7:00 AM" at bounding box center [858, 388] width 217 height 30
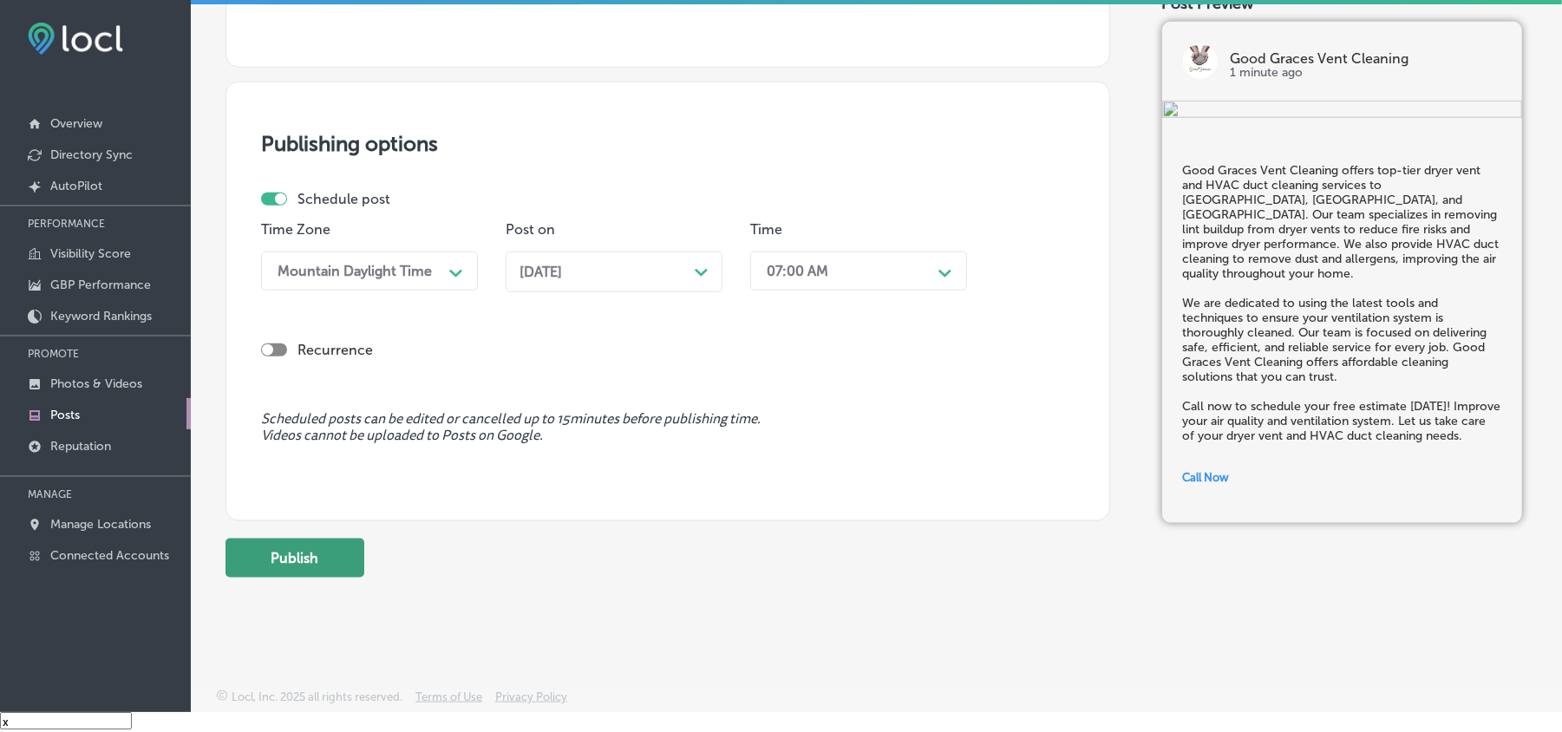
click at [295, 563] on button "Publish" at bounding box center [295, 558] width 139 height 39
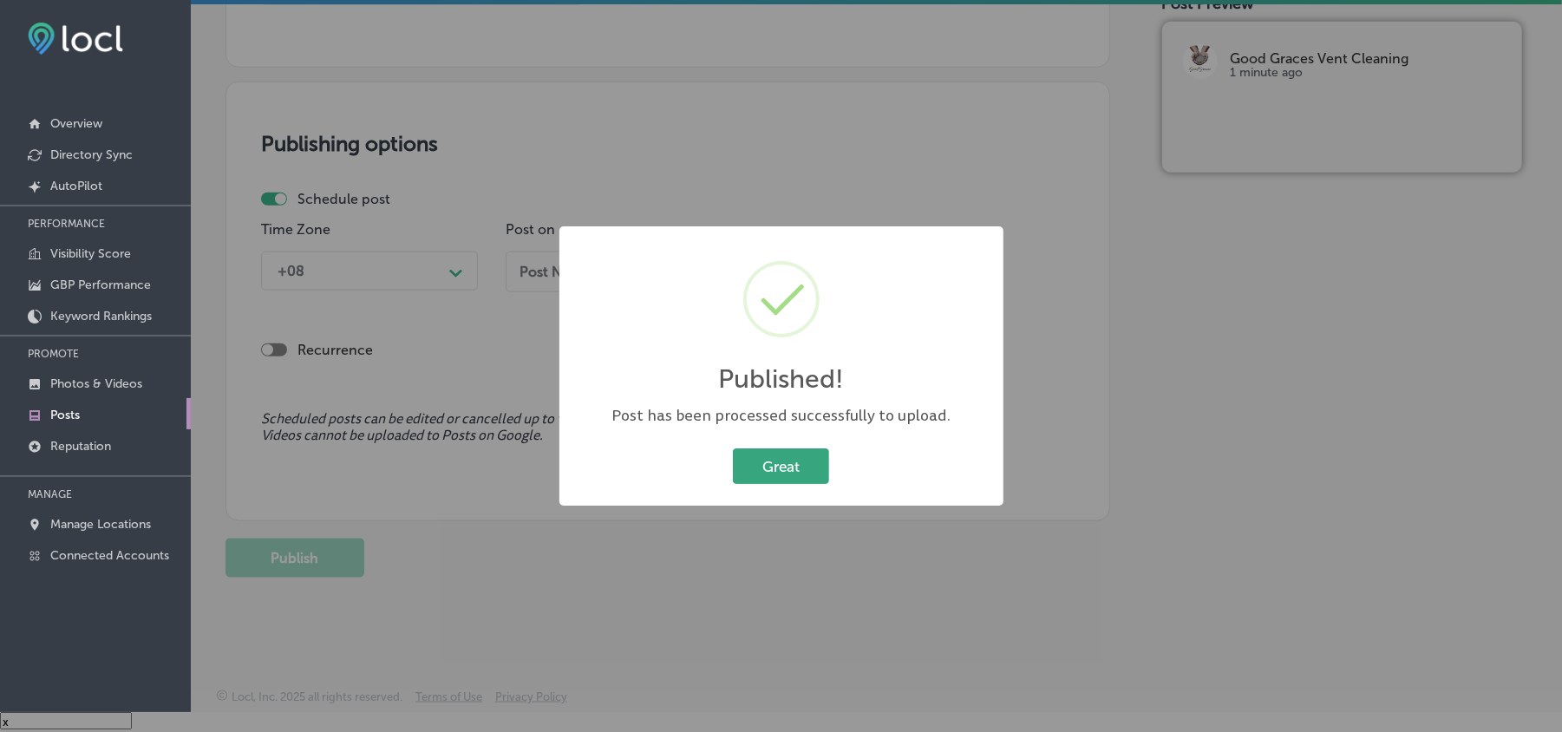
click at [750, 476] on button "Great" at bounding box center [781, 466] width 96 height 36
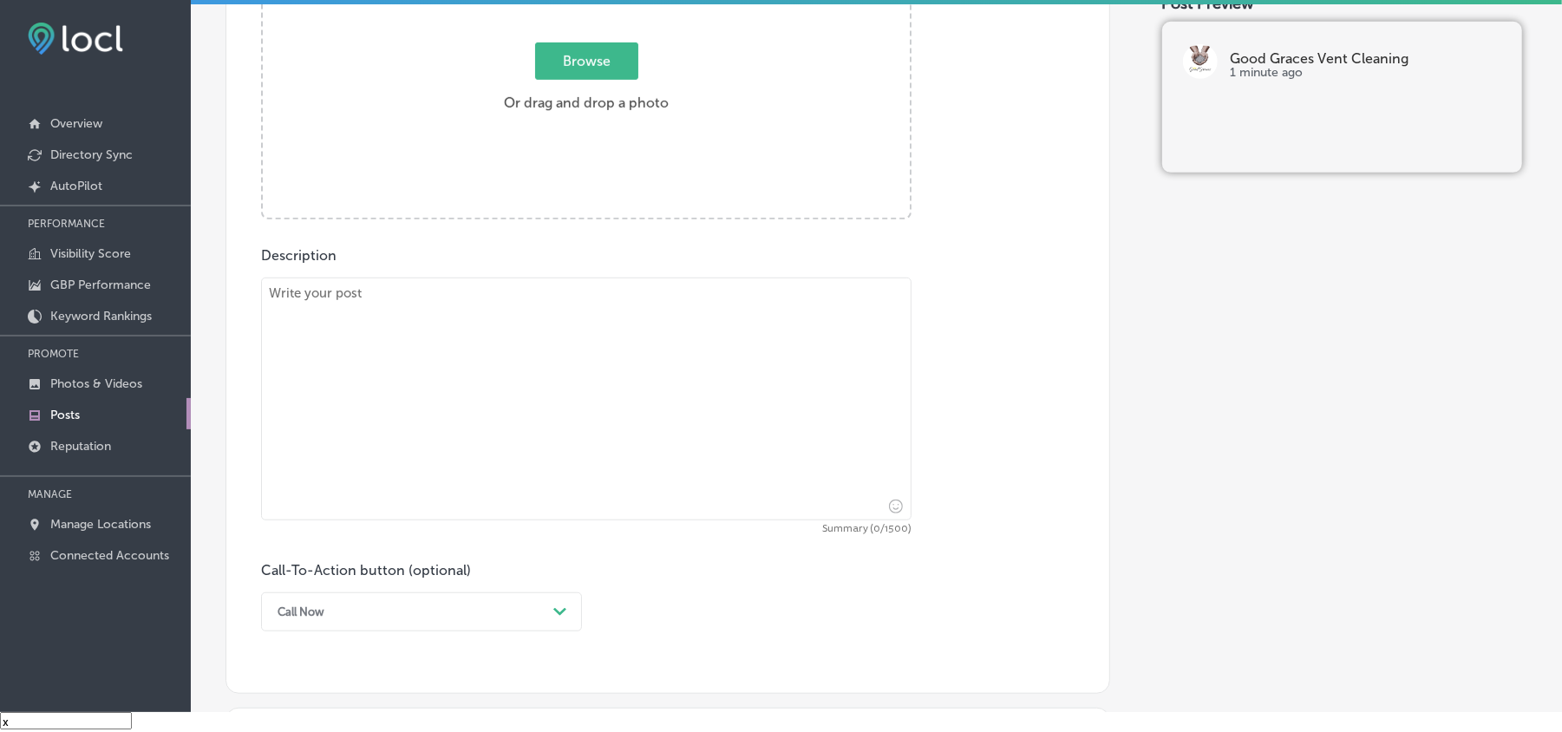
scroll to position [656, 0]
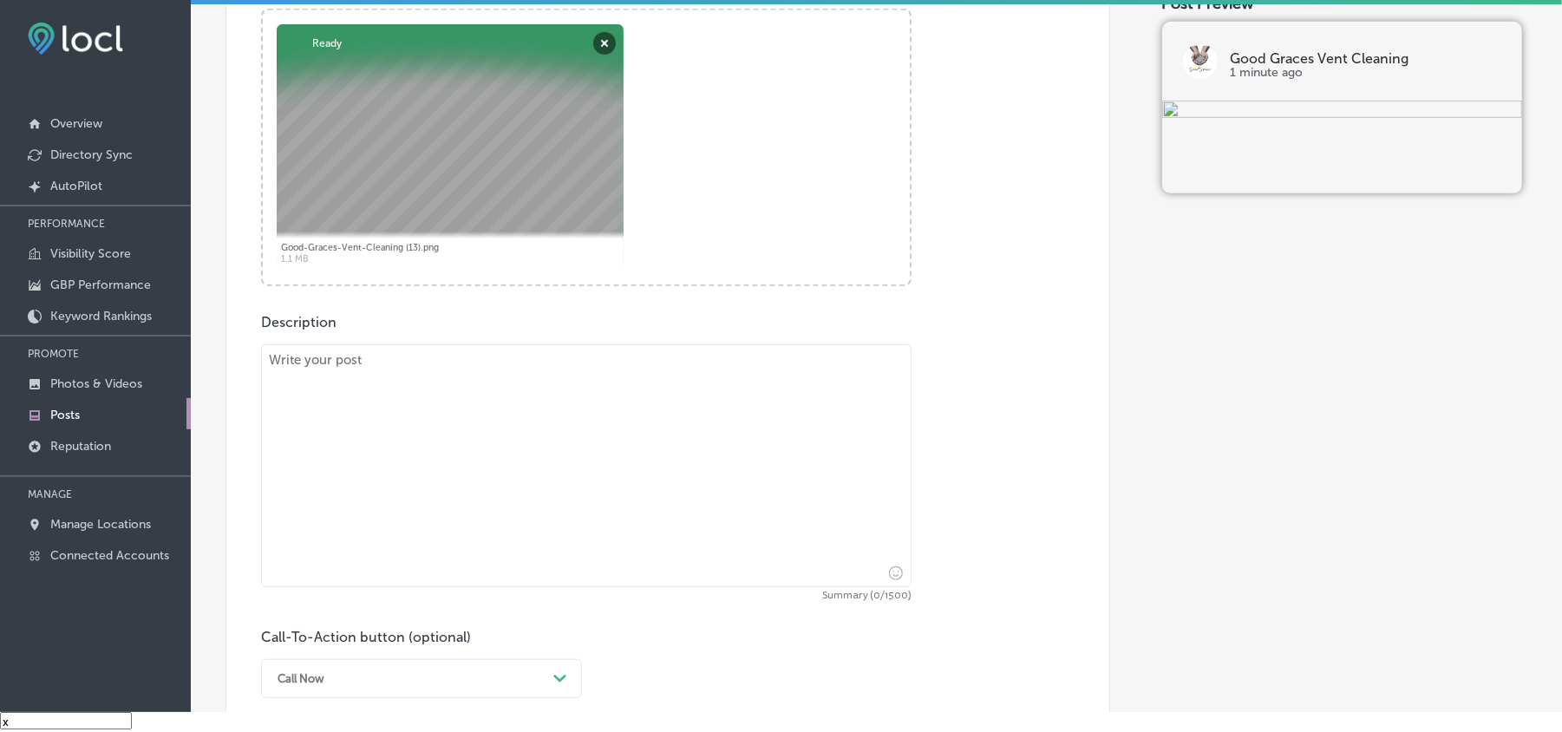
click at [462, 470] on textarea at bounding box center [586, 465] width 651 height 243
paste textarea "Good Graces Vent Cleaning proudly serves [PERSON_NAME][GEOGRAPHIC_DATA], [GEOGR…"
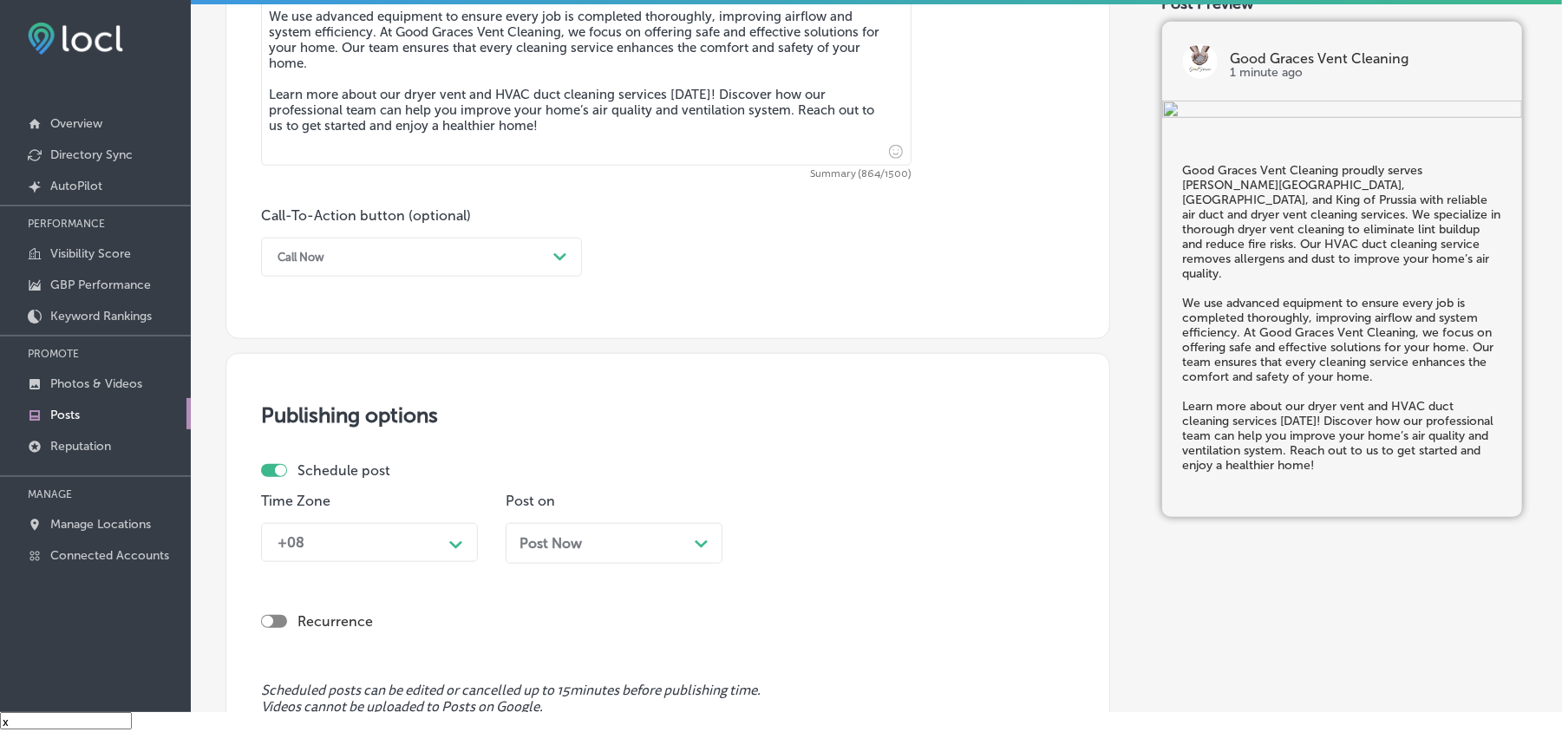
scroll to position [1080, 0]
type textarea "Good Graces Vent Cleaning proudly serves [PERSON_NAME][GEOGRAPHIC_DATA], [GEOGR…"
click at [527, 248] on div "Call Now" at bounding box center [408, 254] width 278 height 27
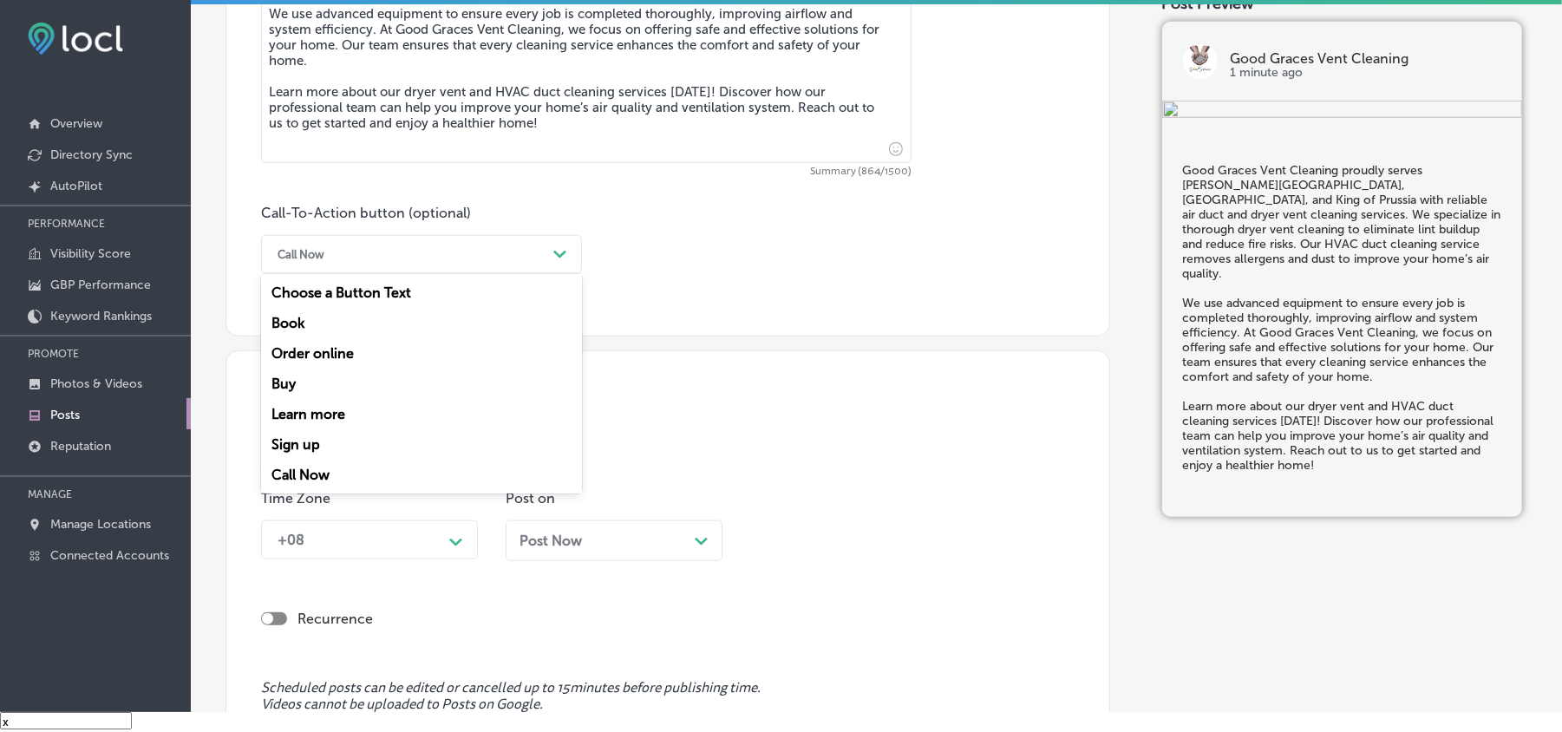
click at [310, 411] on div "Learn more" at bounding box center [421, 414] width 321 height 30
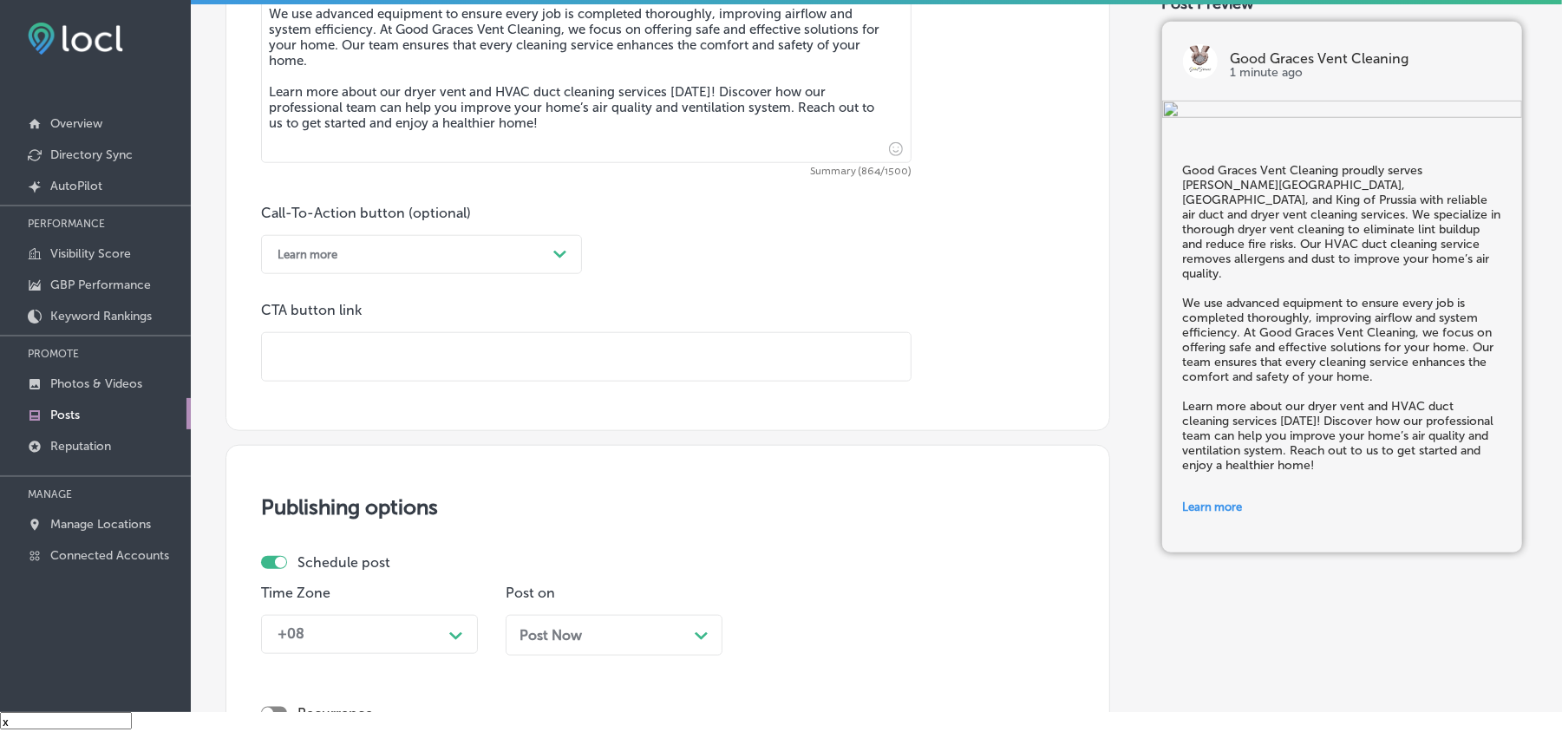
click at [385, 358] on input "text" at bounding box center [586, 357] width 649 height 48
paste input "[URL][DOMAIN_NAME]"
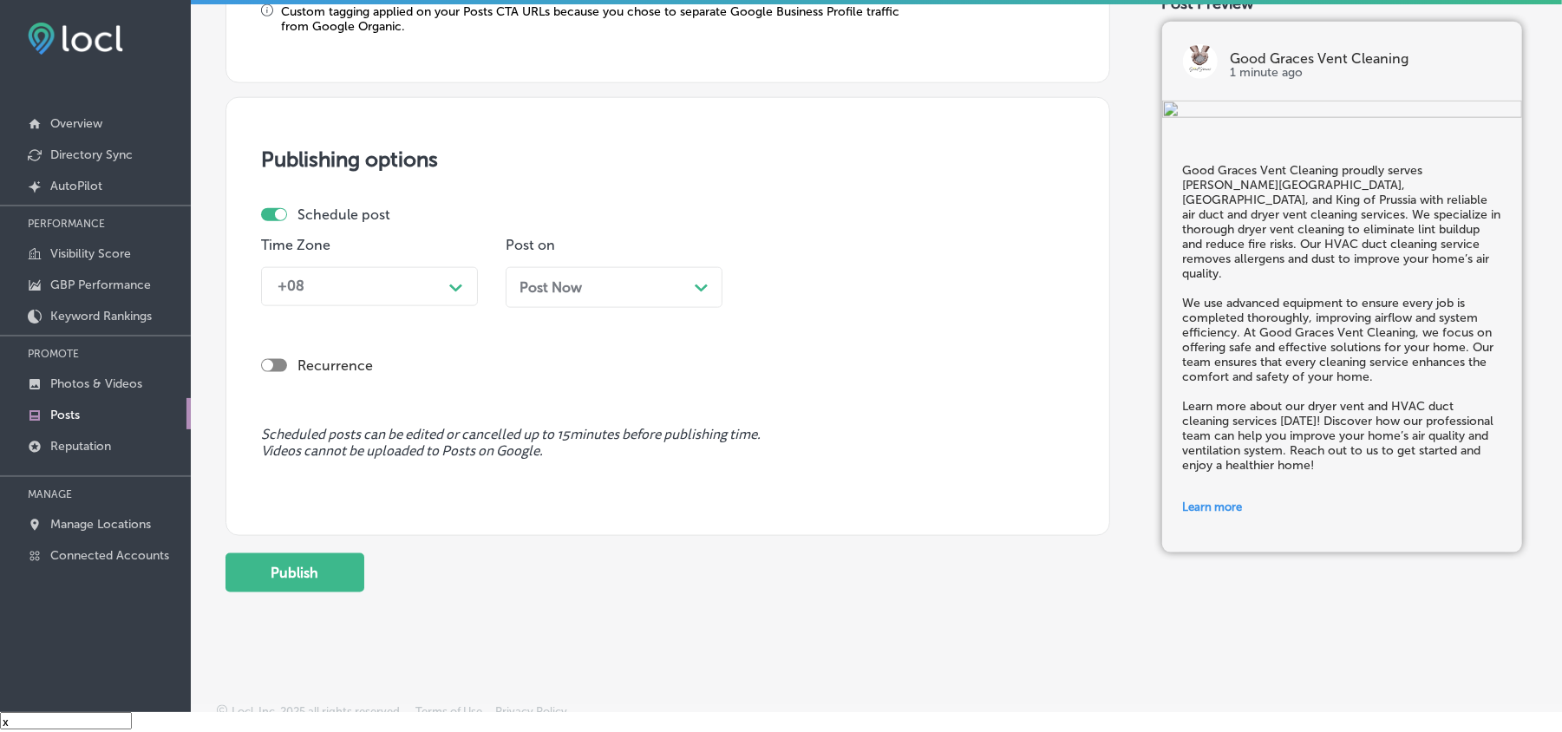
scroll to position [1503, 0]
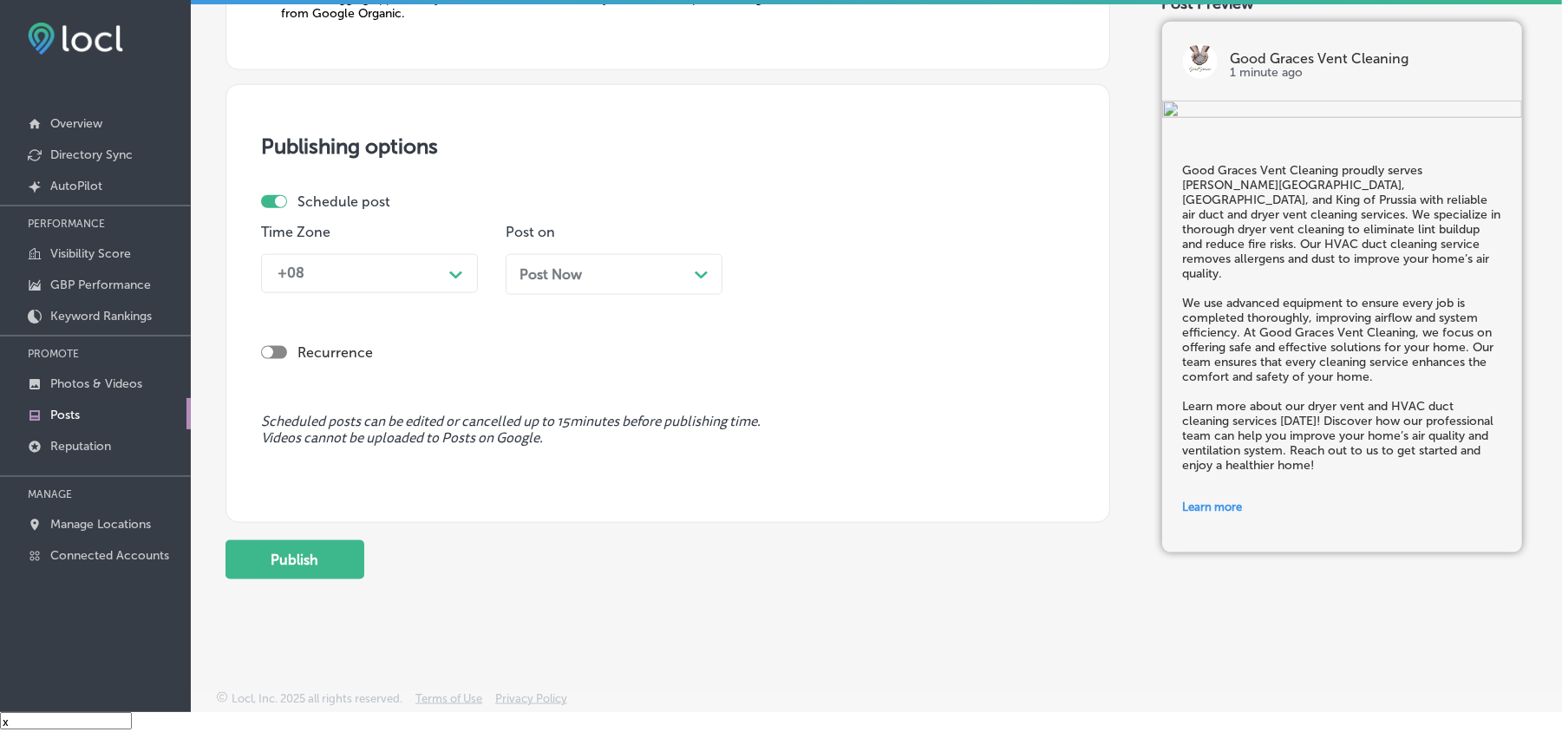
type input "[URL][DOMAIN_NAME]"
click at [418, 275] on div "+08" at bounding box center [355, 274] width 173 height 30
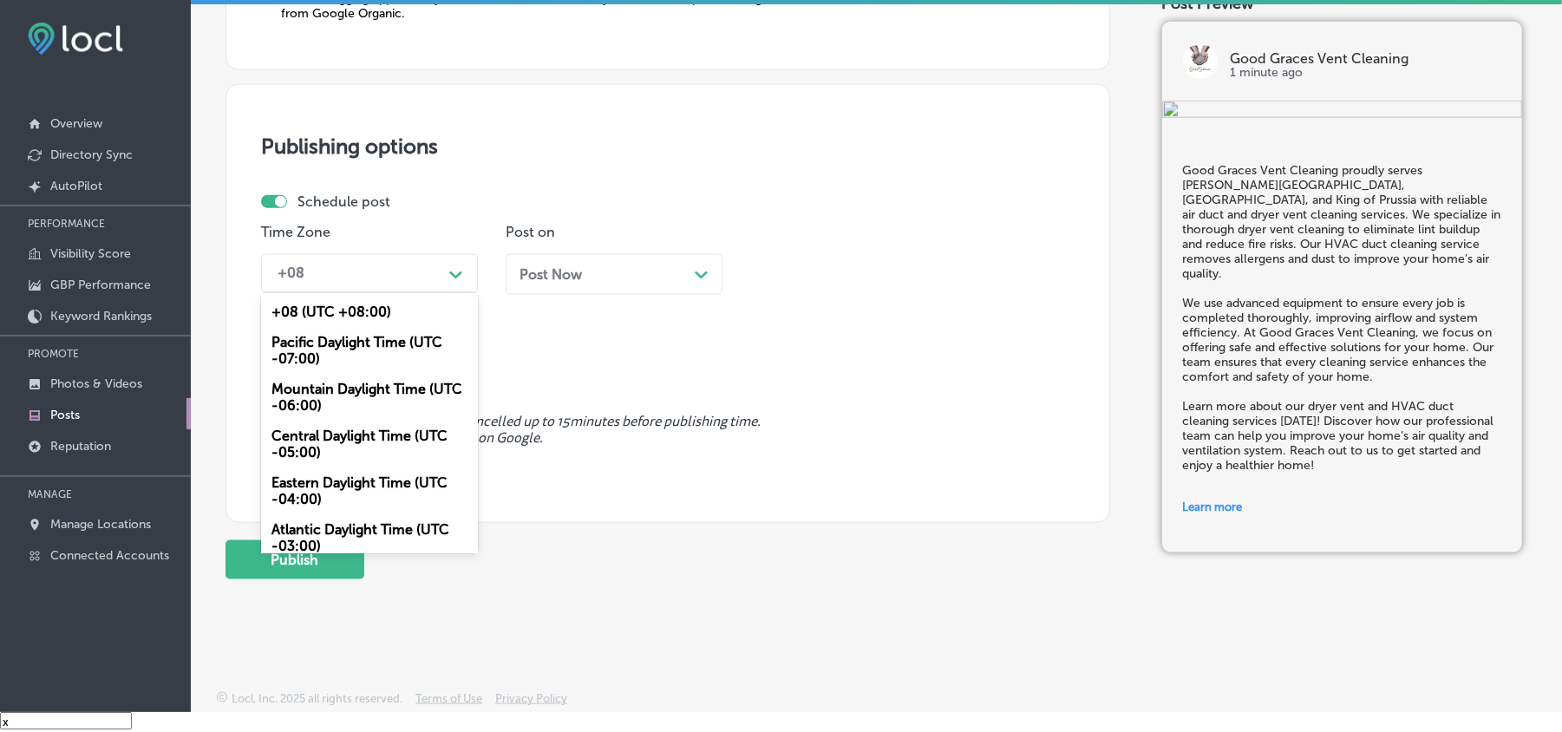
click at [291, 401] on div "Mountain Daylight Time (UTC -06:00)" at bounding box center [369, 397] width 217 height 47
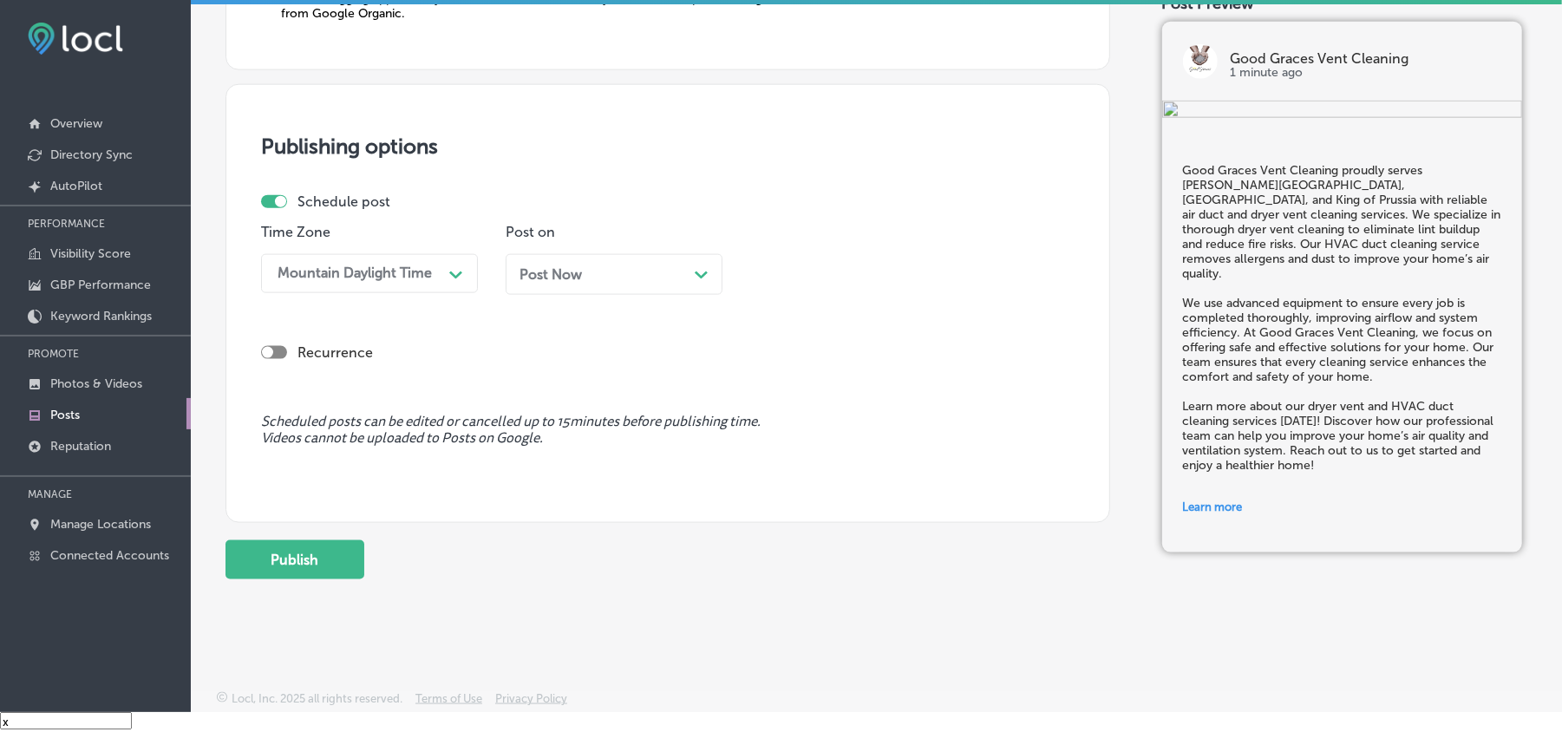
click at [609, 267] on div "Post Now Path Created with Sketch." at bounding box center [614, 274] width 189 height 16
click at [893, 265] on div "08:45 AM" at bounding box center [844, 274] width 173 height 30
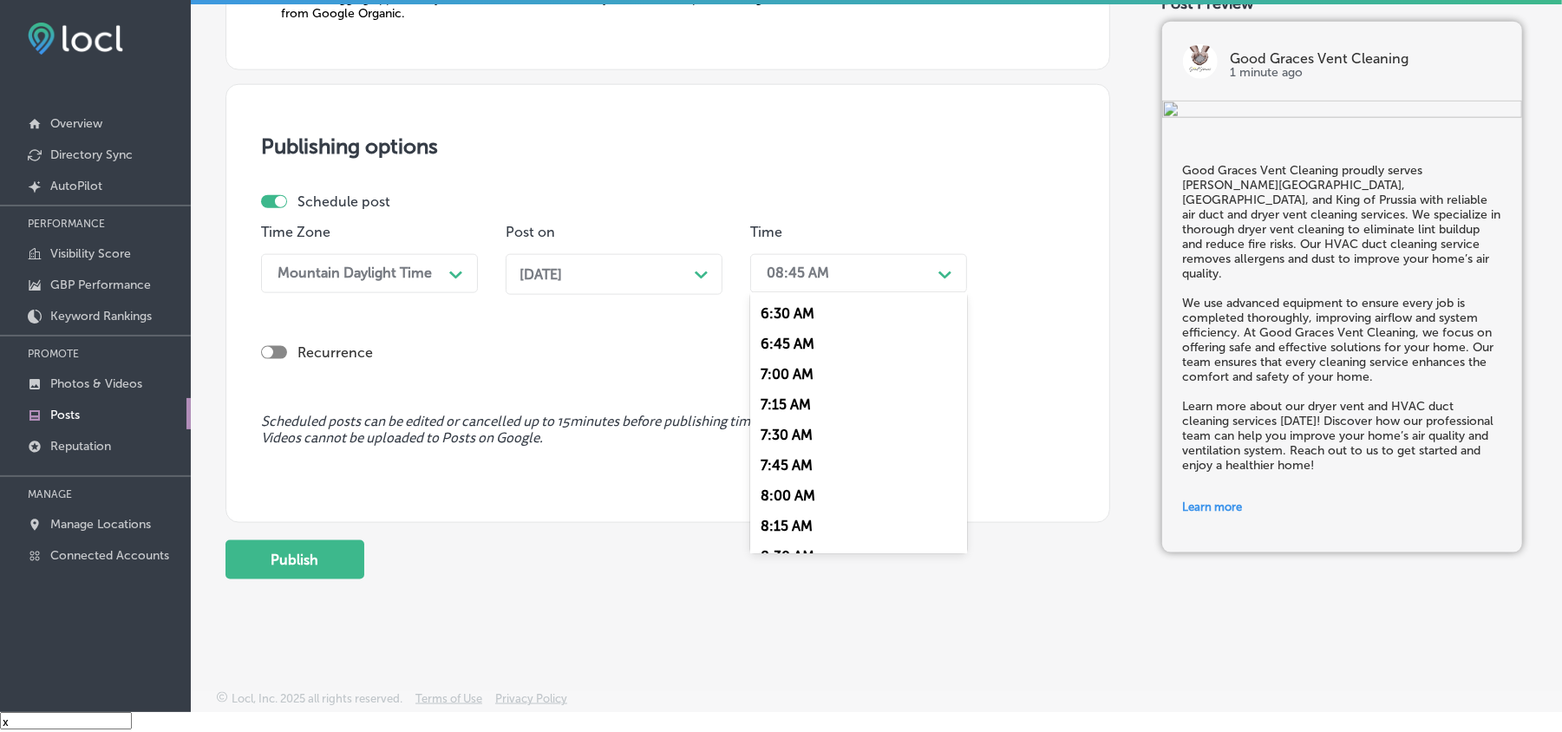
scroll to position [809, 0]
click at [791, 341] on div "7:00 AM" at bounding box center [858, 352] width 217 height 30
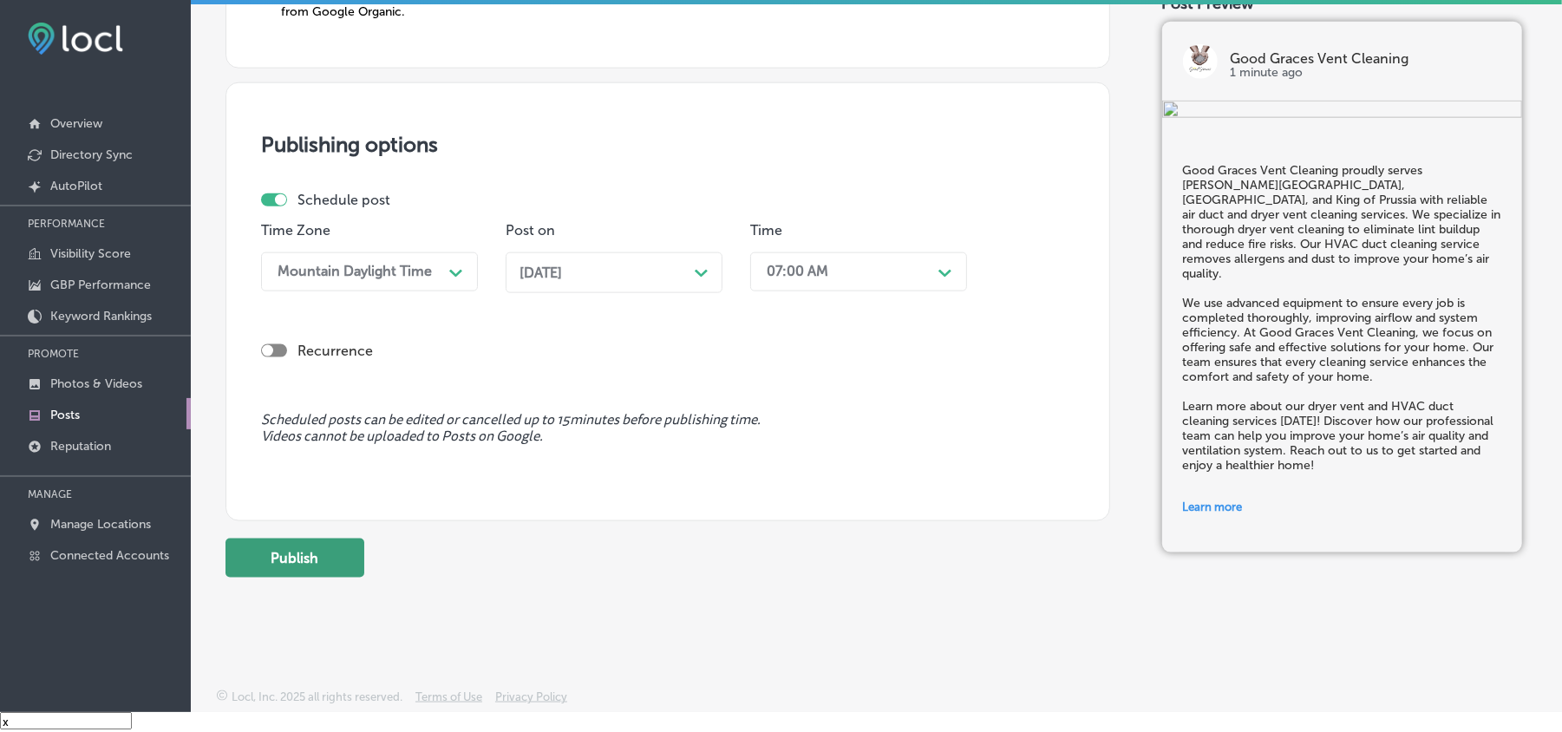
click at [272, 563] on button "Publish" at bounding box center [295, 558] width 139 height 39
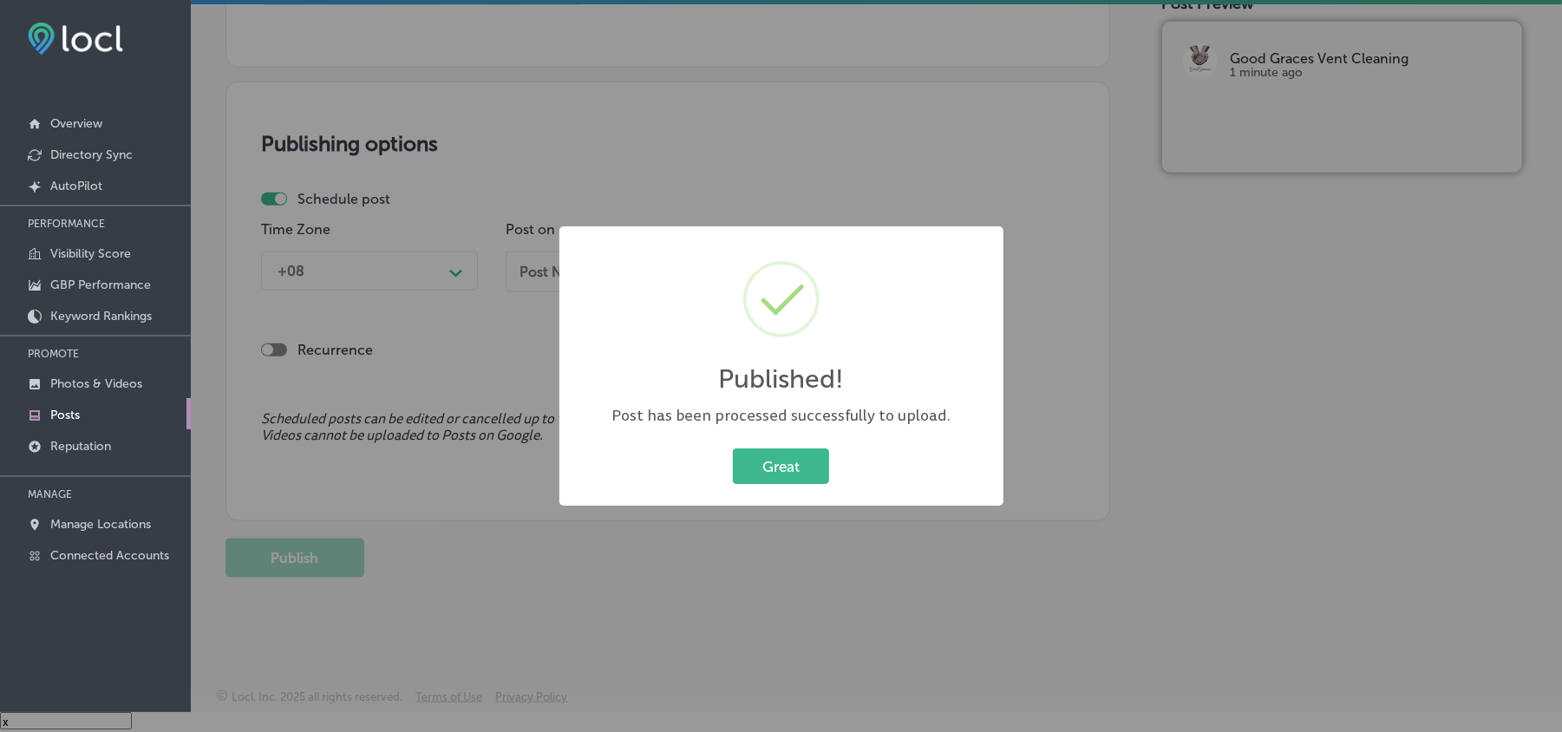
scroll to position [1350, 0]
click at [782, 477] on button "Great" at bounding box center [781, 466] width 96 height 36
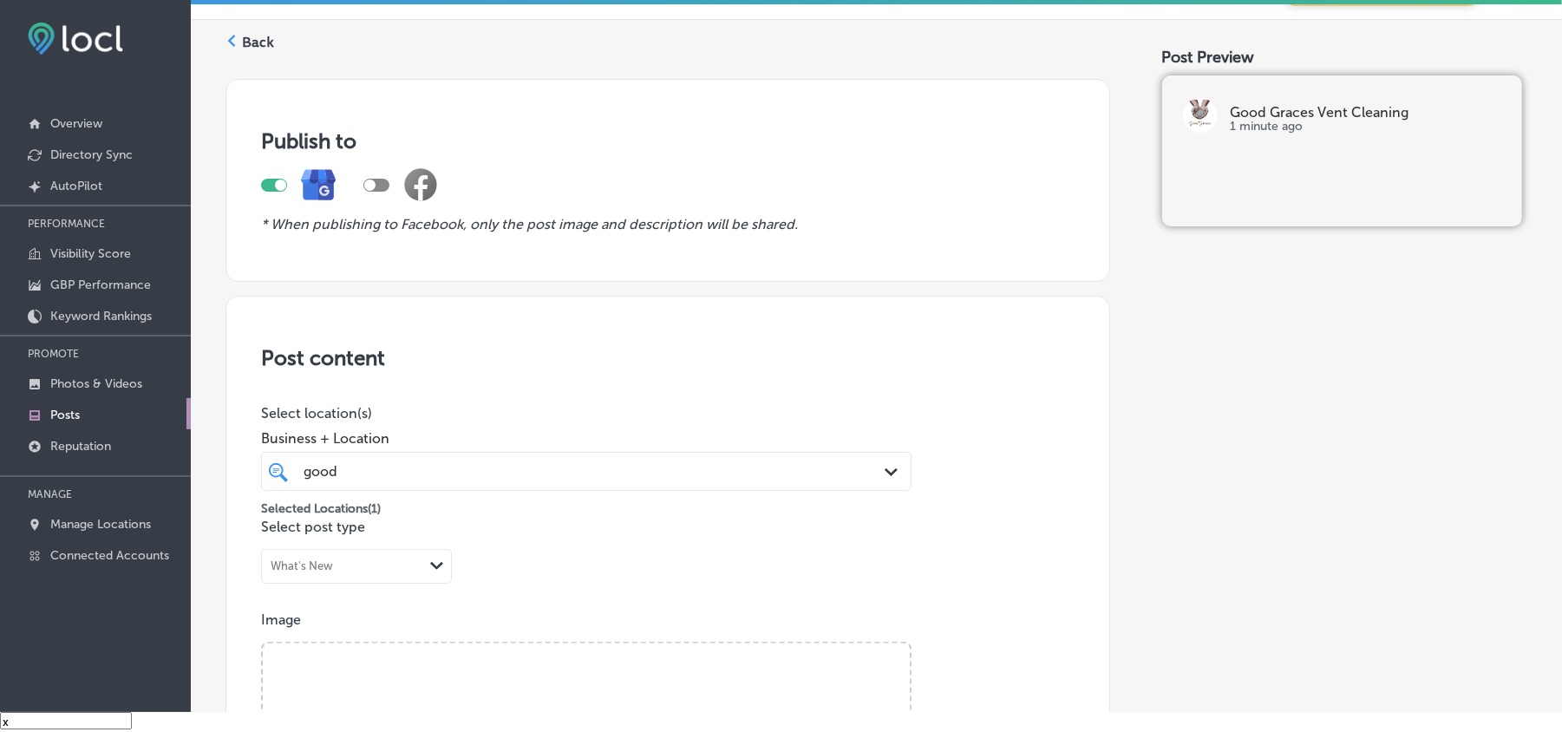
scroll to position [0, 0]
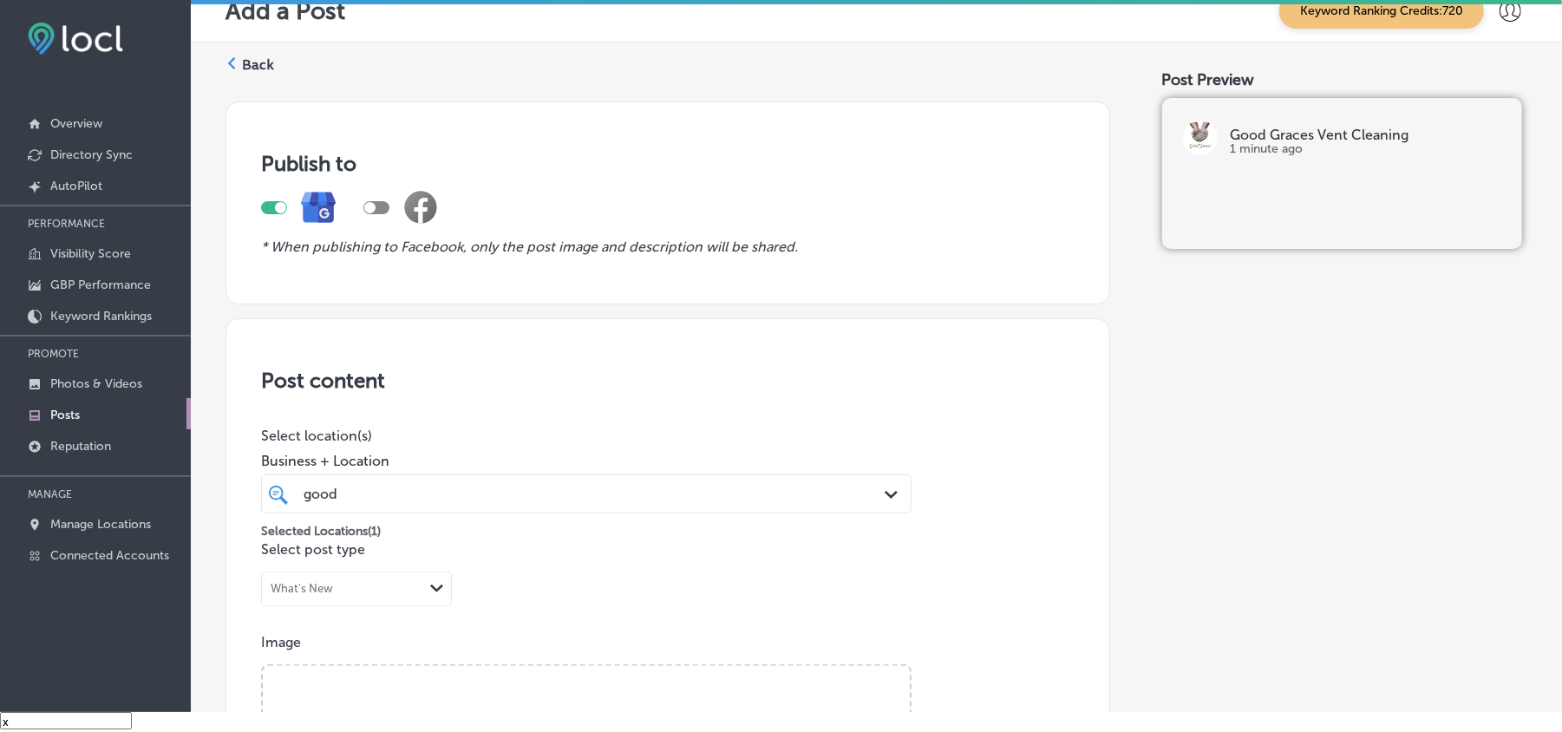
click at [236, 62] on icon at bounding box center [232, 63] width 12 height 12
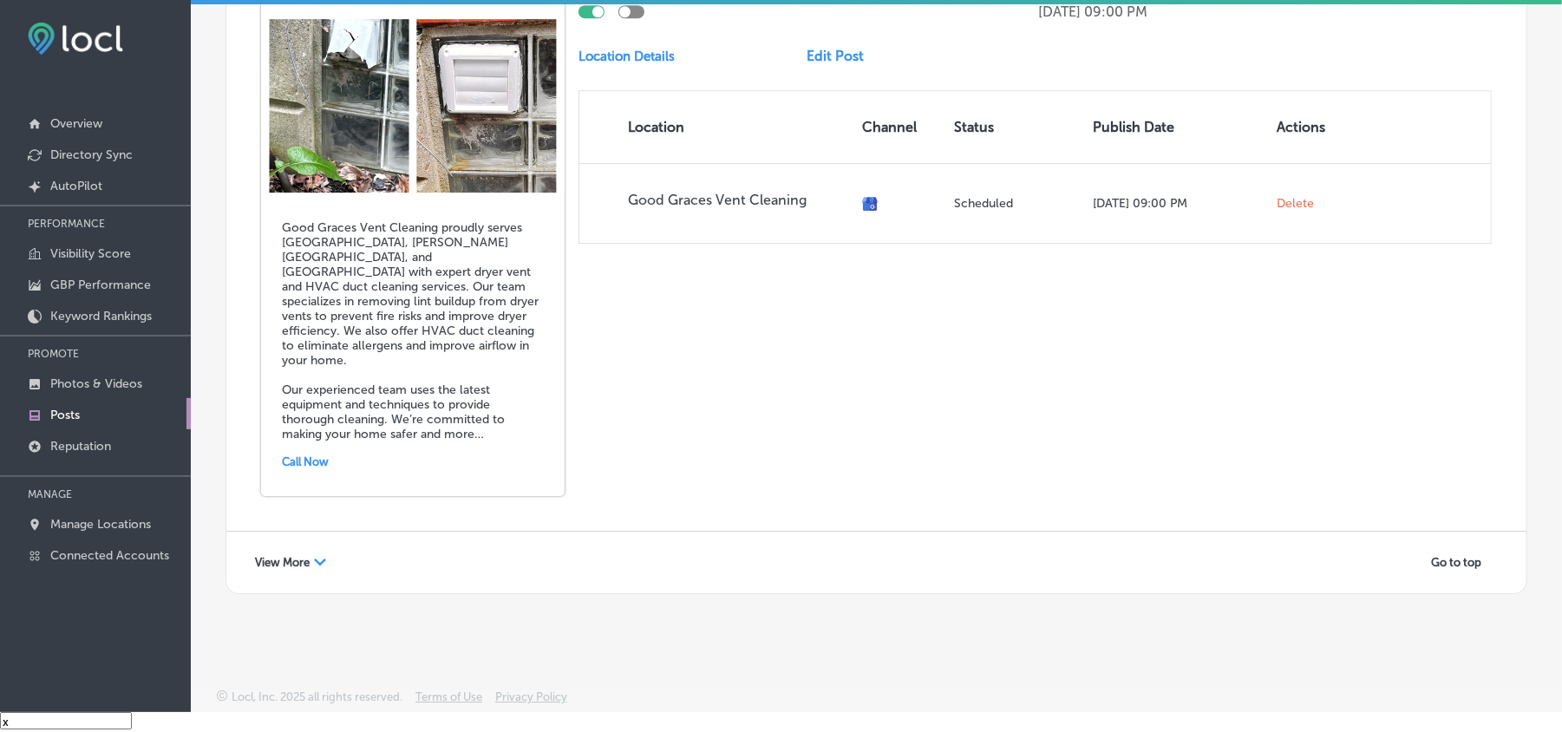
scroll to position [3881, 0]
click at [309, 562] on span "View More" at bounding box center [282, 562] width 55 height 13
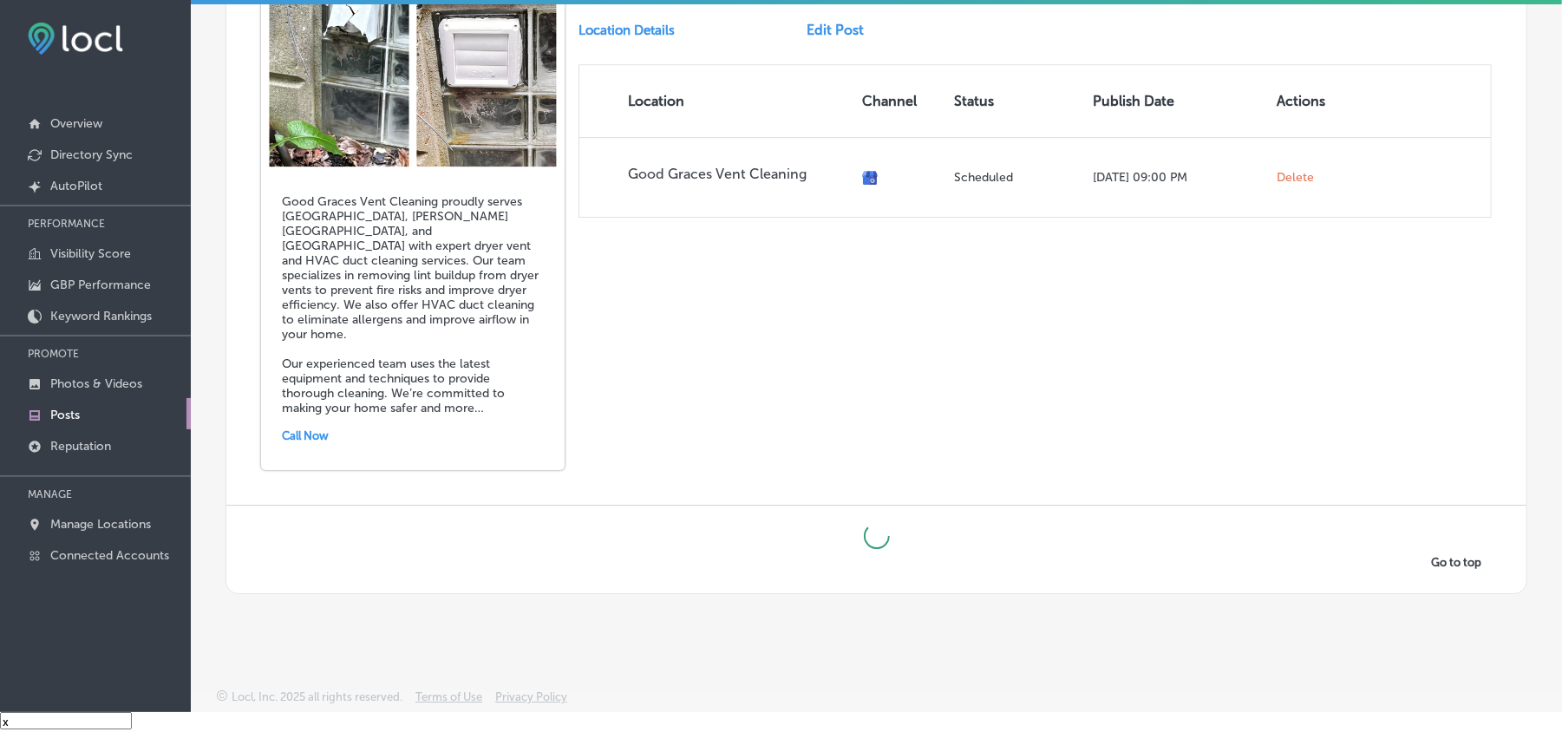
scroll to position [3908, 0]
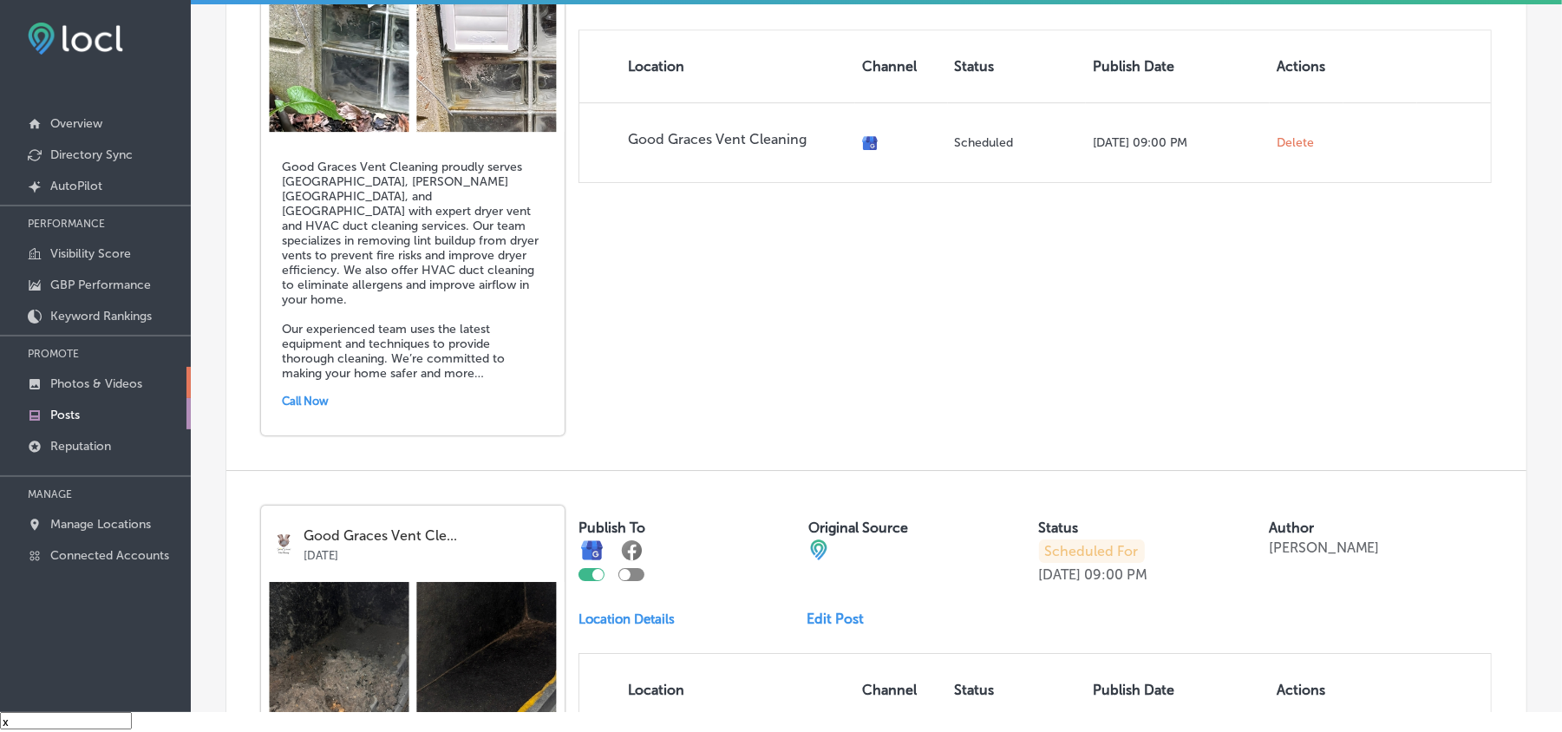
click at [75, 391] on p "Photos & Videos" at bounding box center [96, 383] width 92 height 15
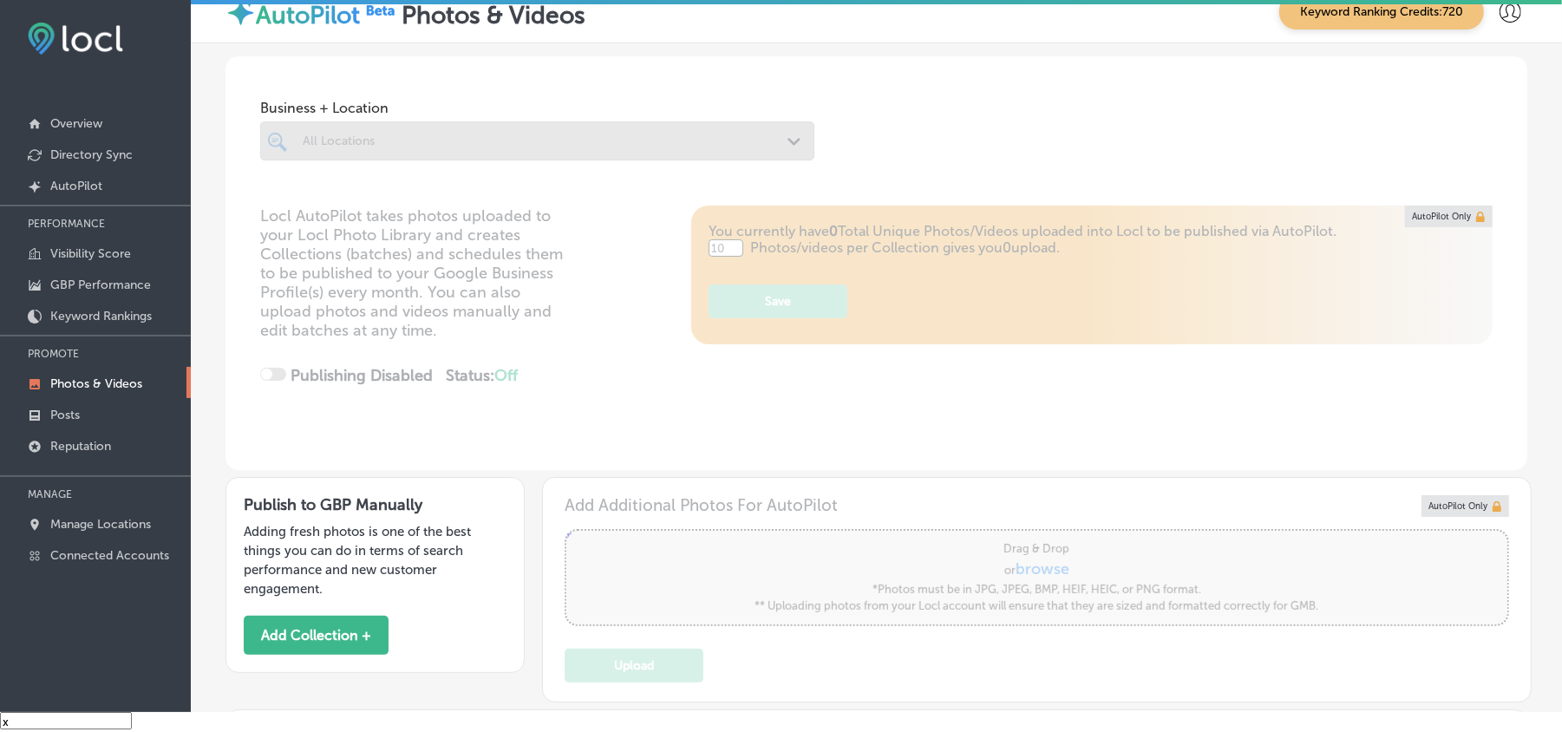
type input "0"
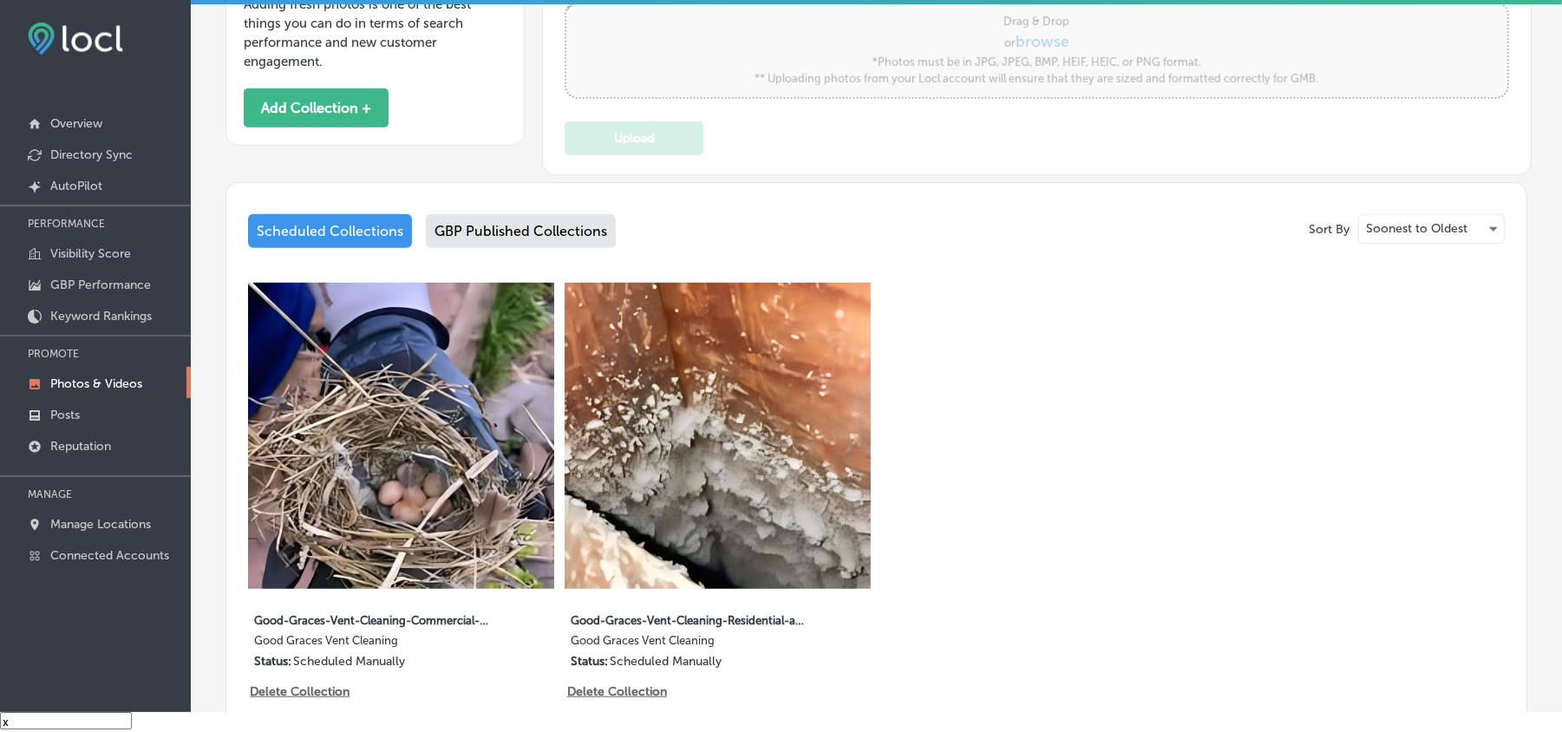
scroll to position [570, 0]
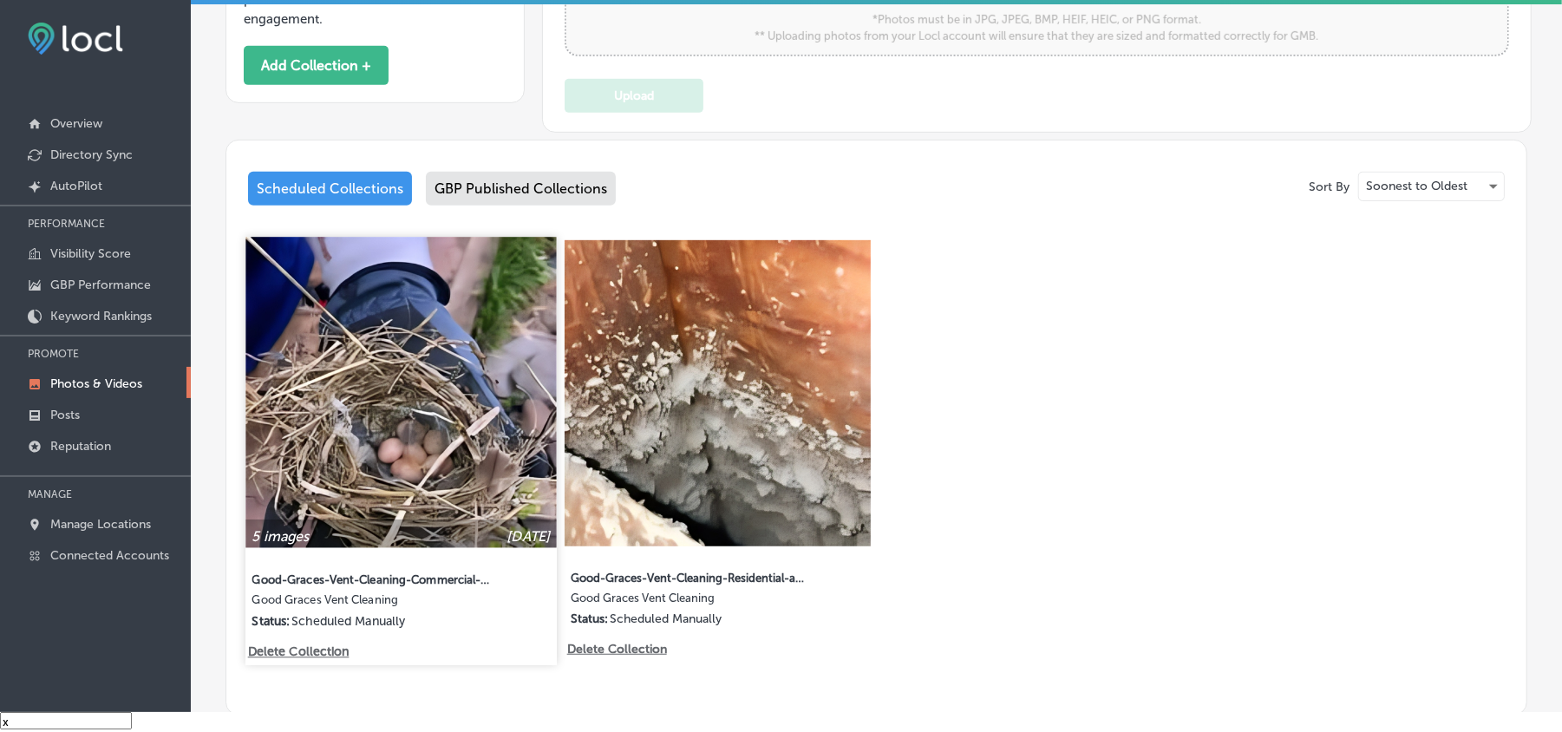
click at [474, 453] on img at bounding box center [401, 392] width 311 height 311
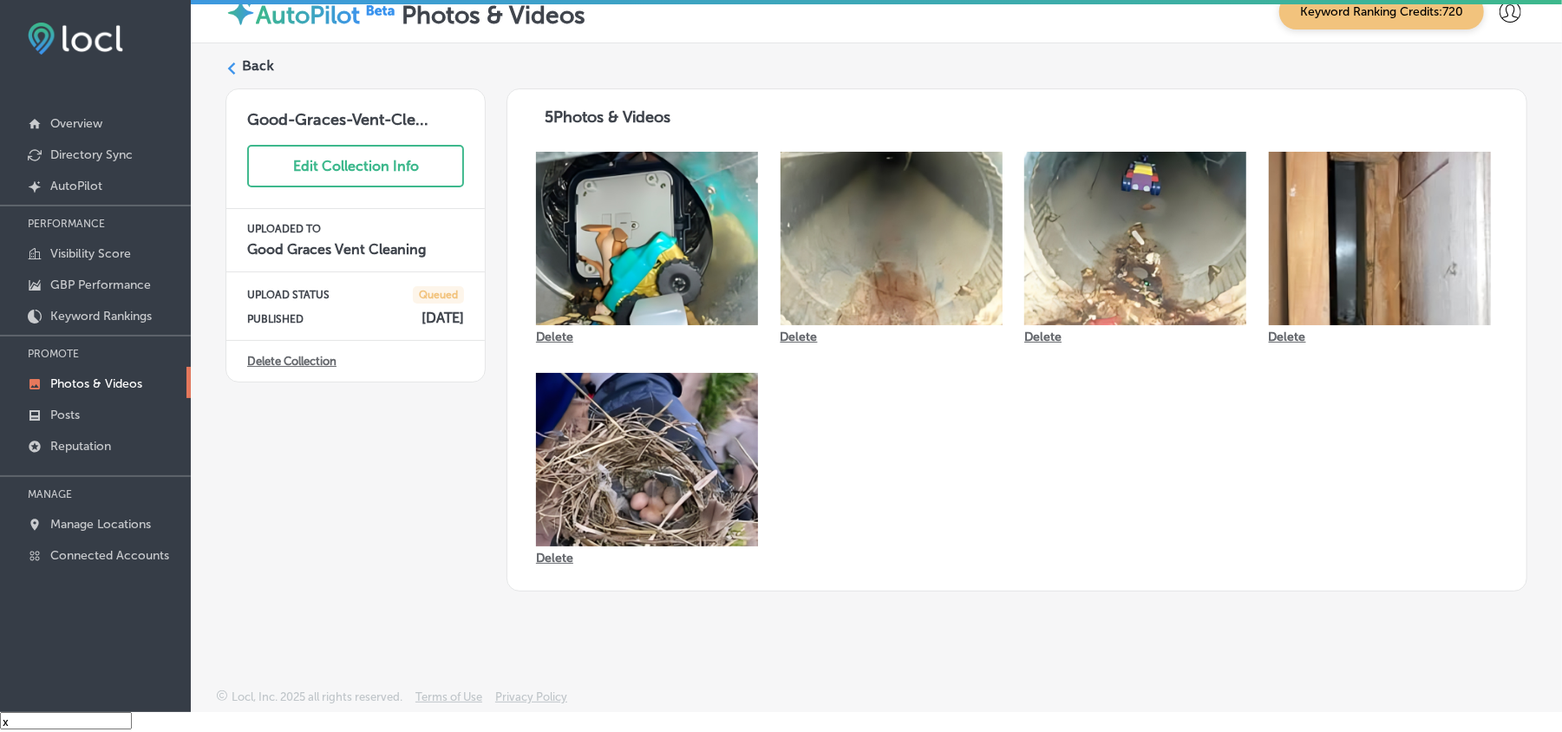
click at [238, 74] on div "Back" at bounding box center [877, 72] width 1302 height 32
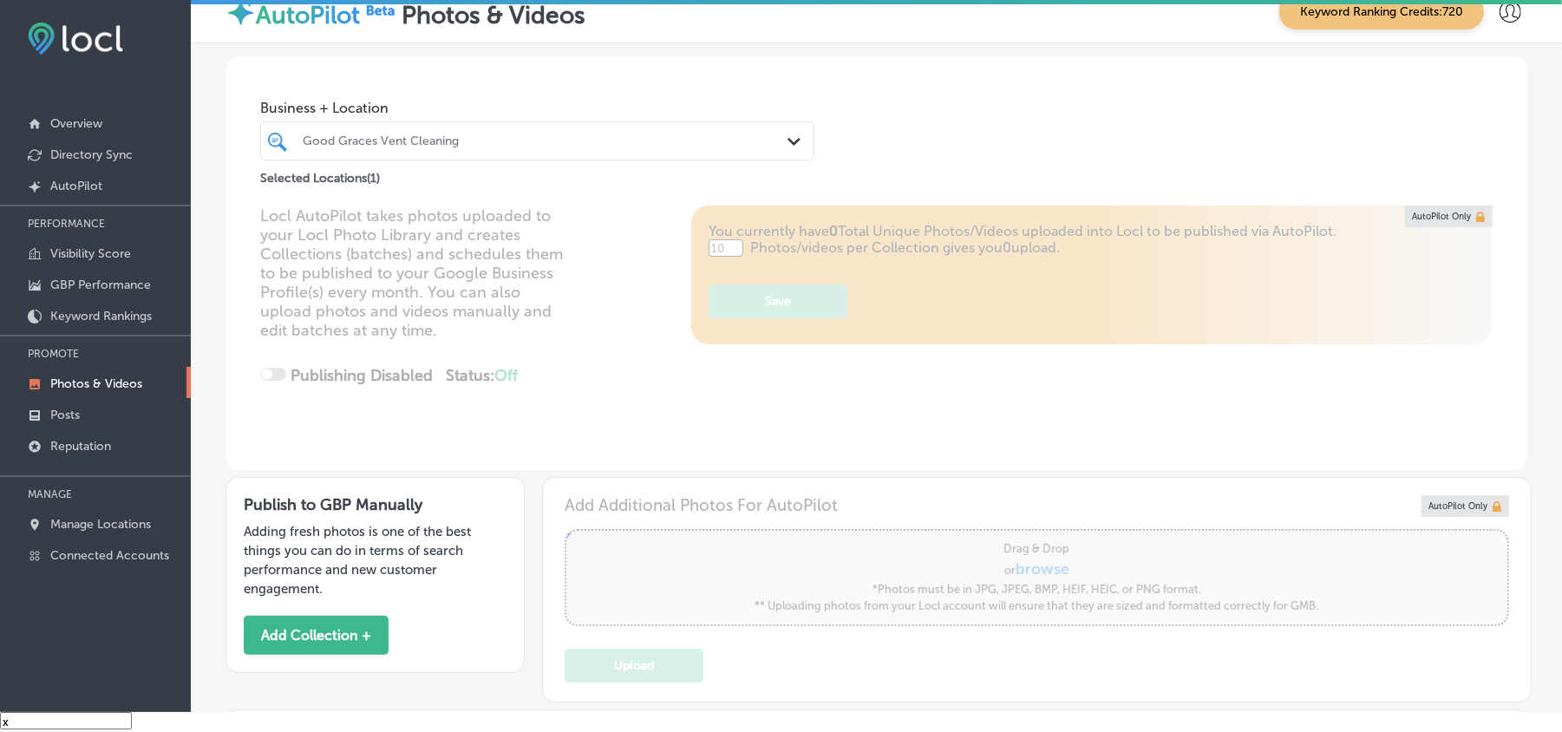
type input "5"
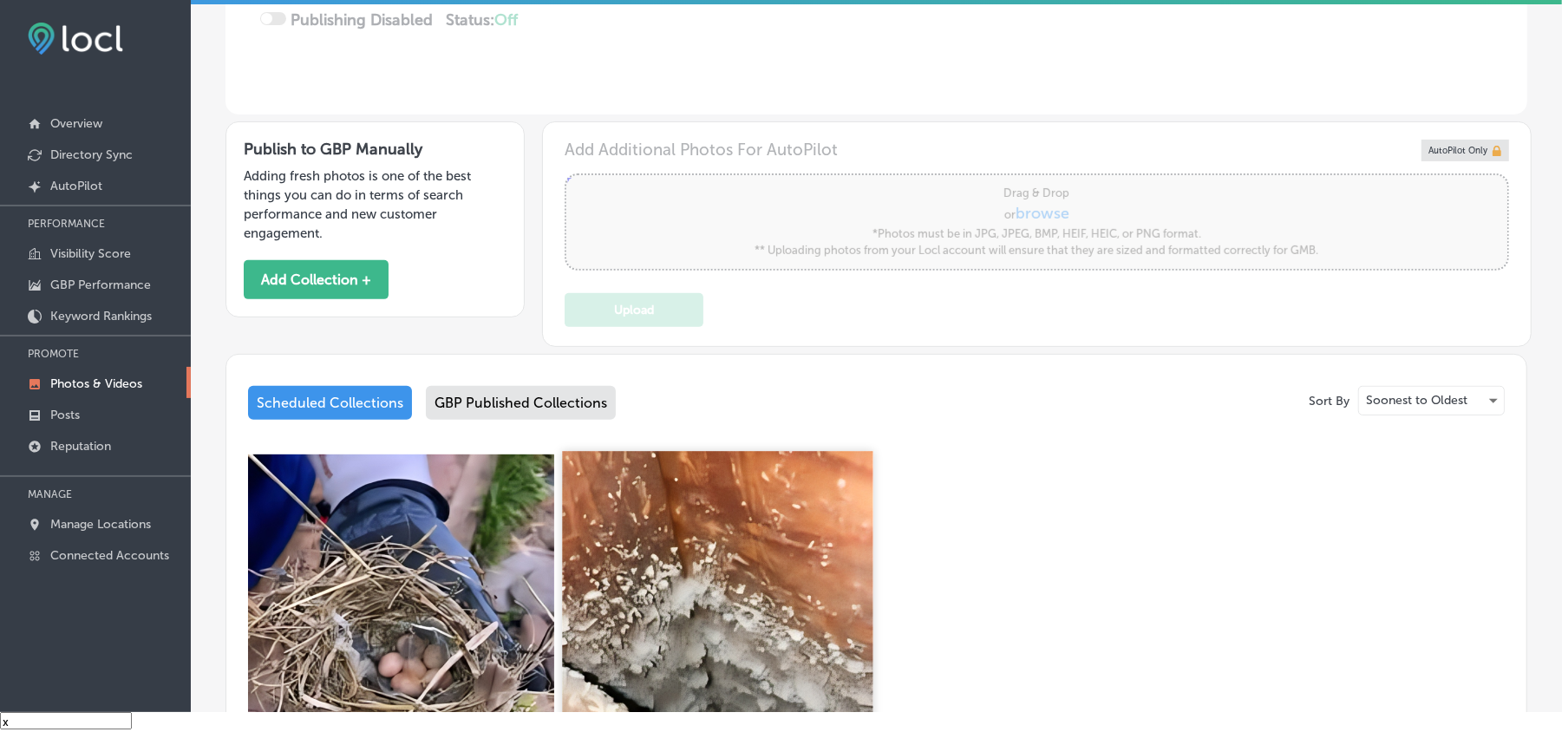
scroll to position [424, 0]
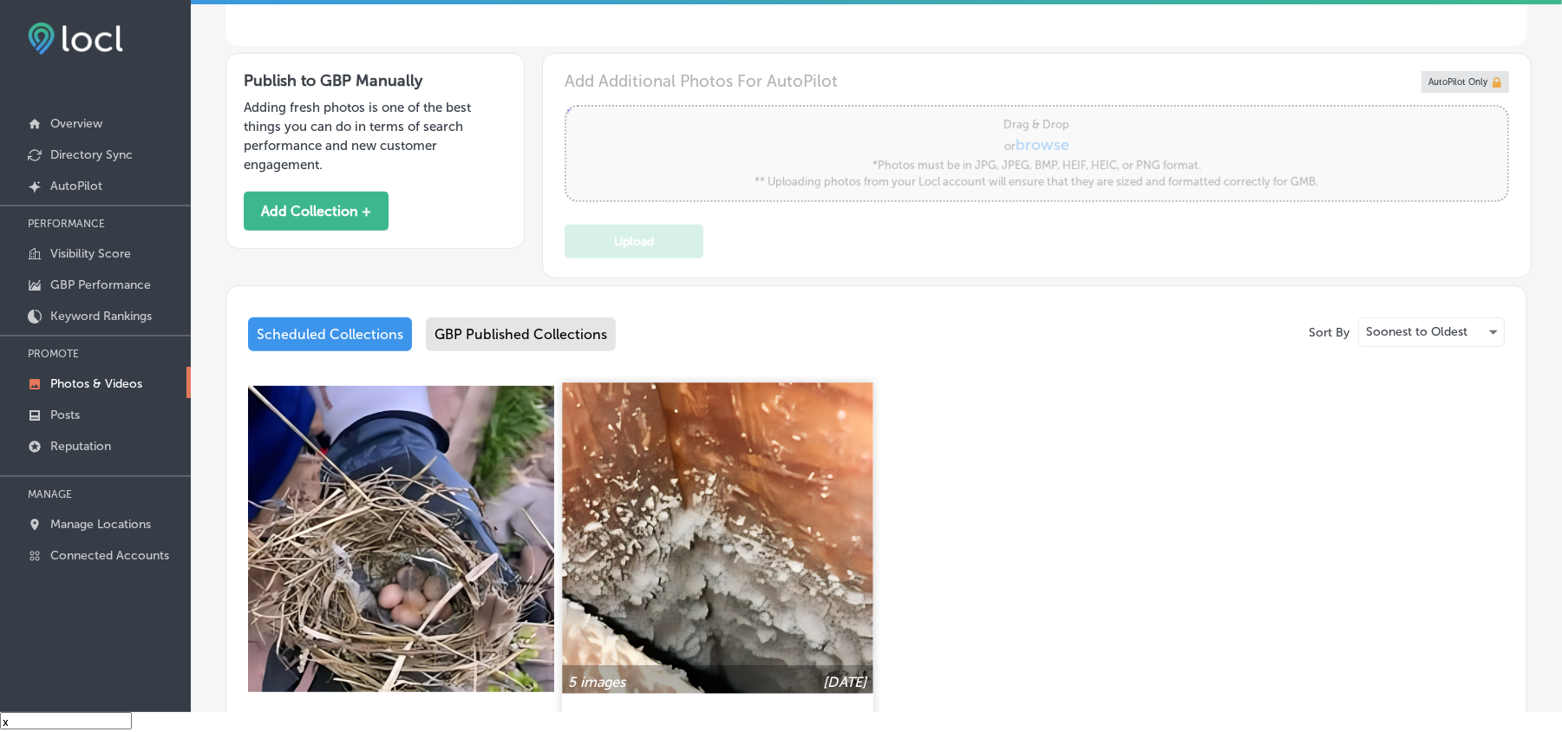
click at [726, 556] on img at bounding box center [718, 538] width 311 height 311
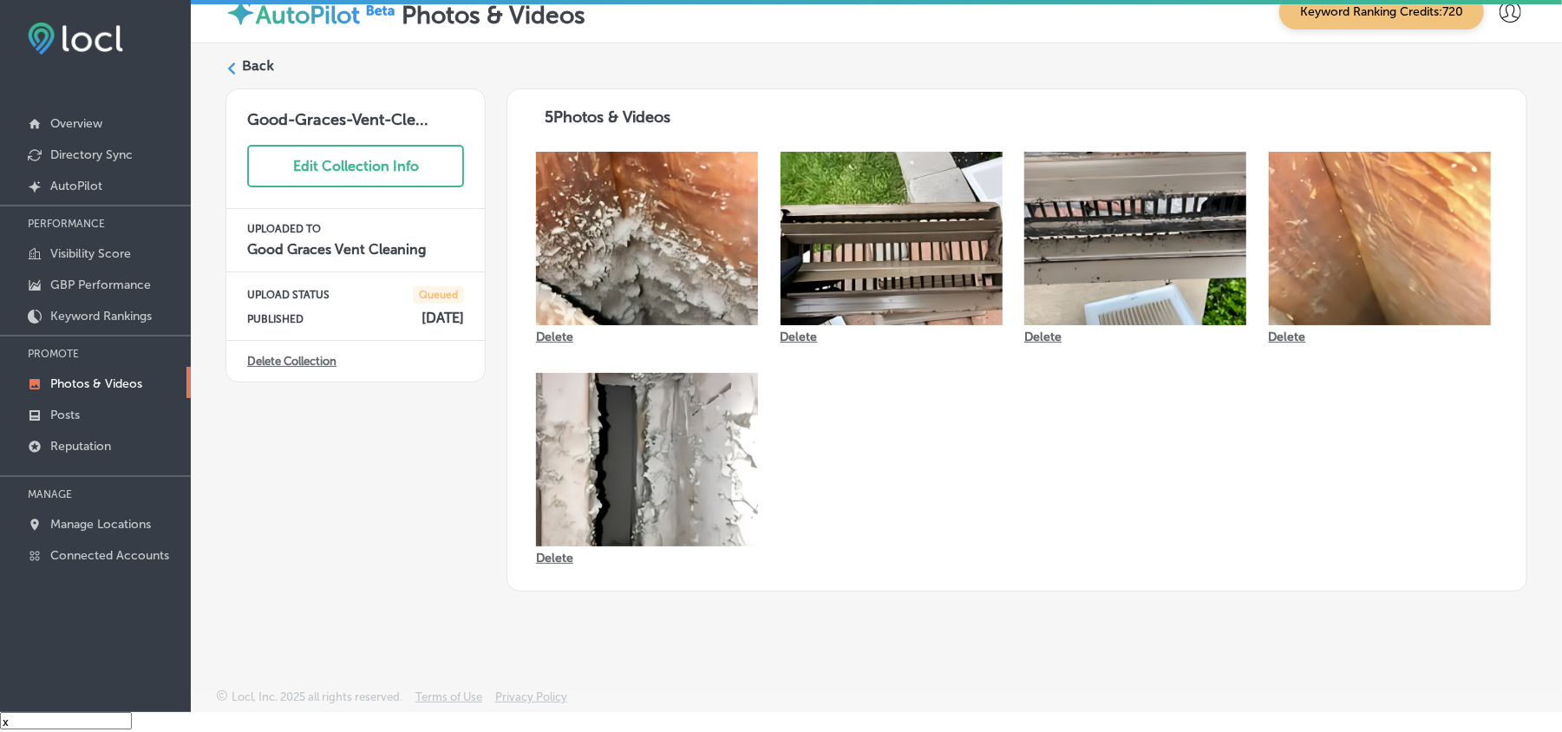
click at [237, 57] on div "Back" at bounding box center [877, 72] width 1302 height 32
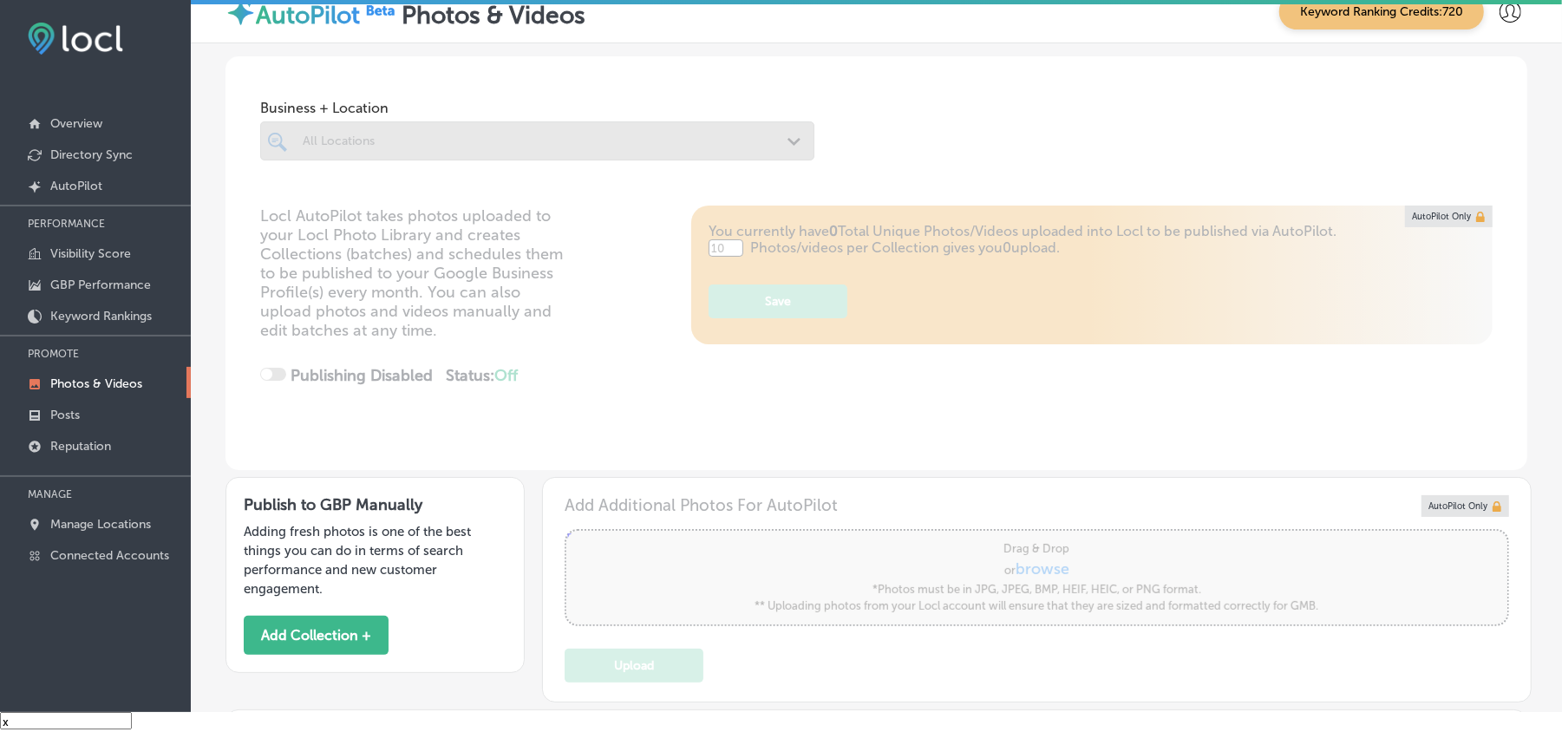
type input "5"
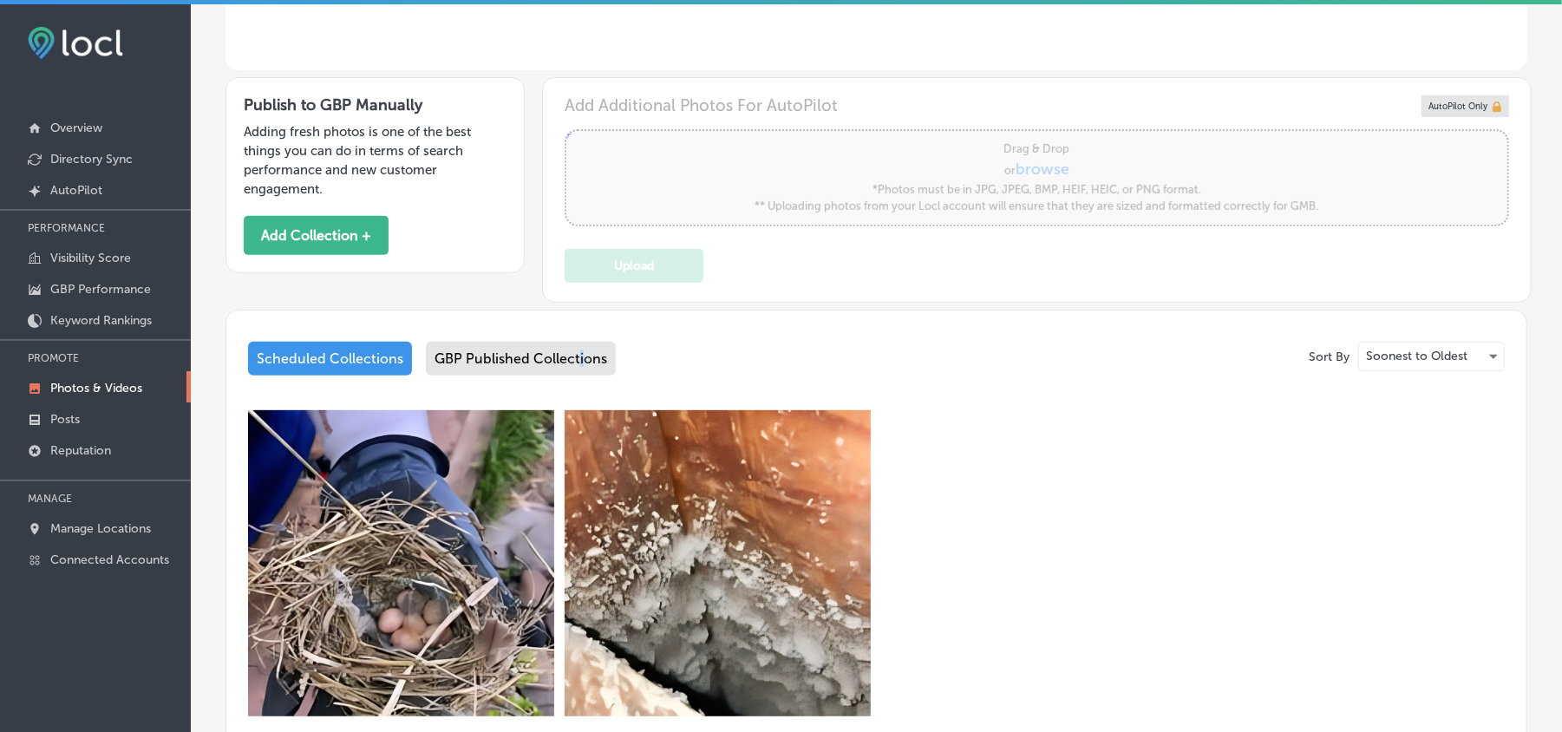
click at [577, 351] on div "GBP Published Collections" at bounding box center [521, 359] width 190 height 34
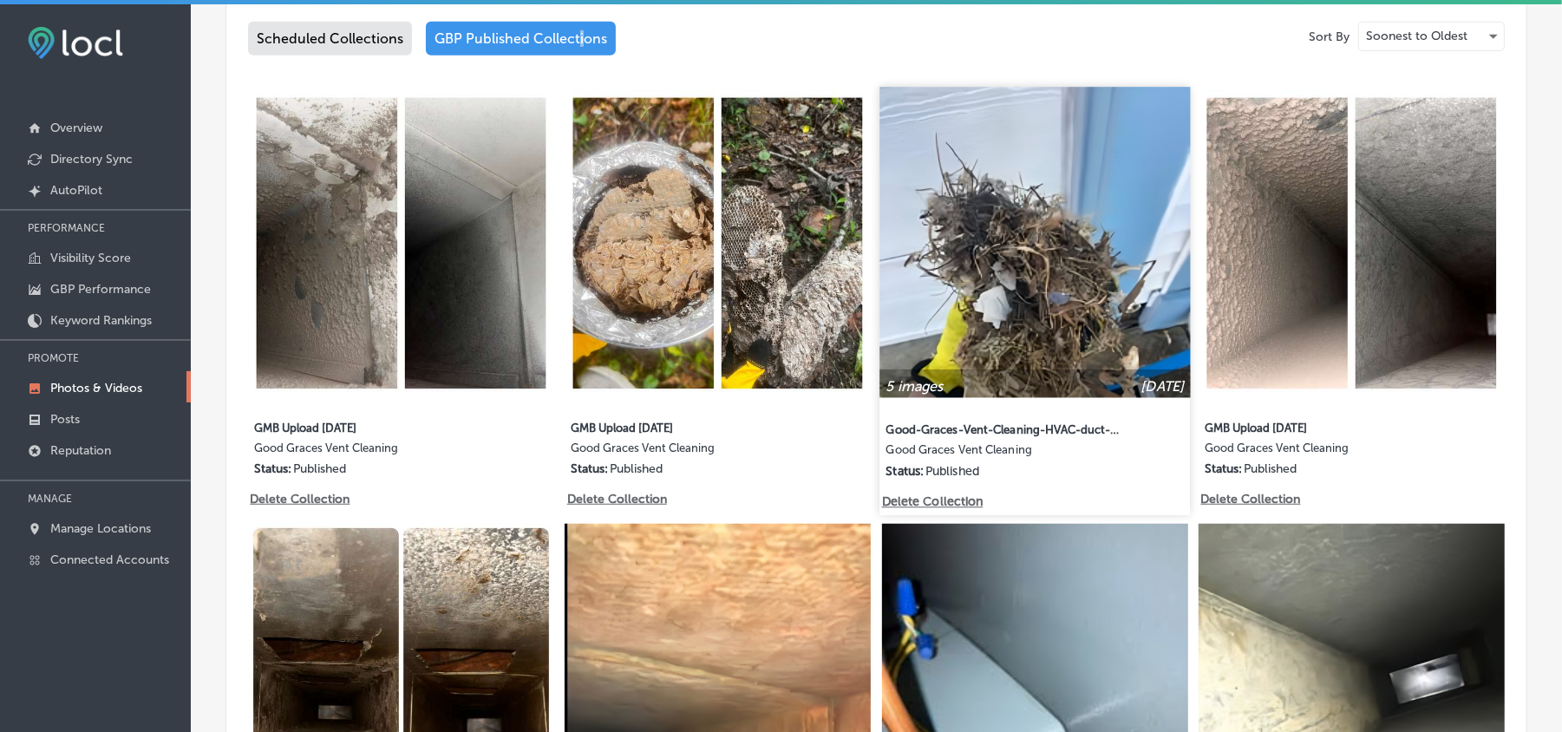
scroll to position [809, 0]
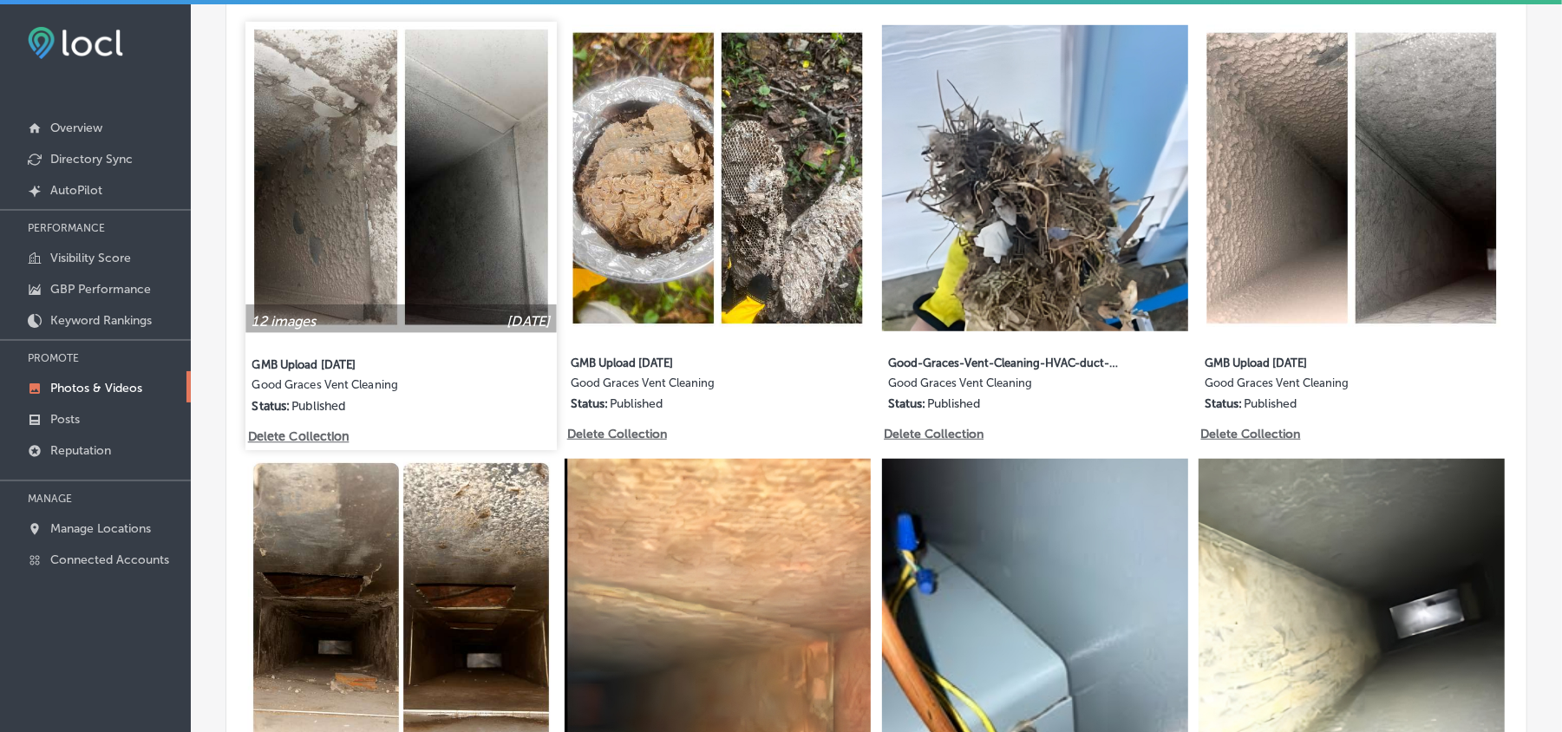
click at [397, 240] on img at bounding box center [401, 177] width 311 height 311
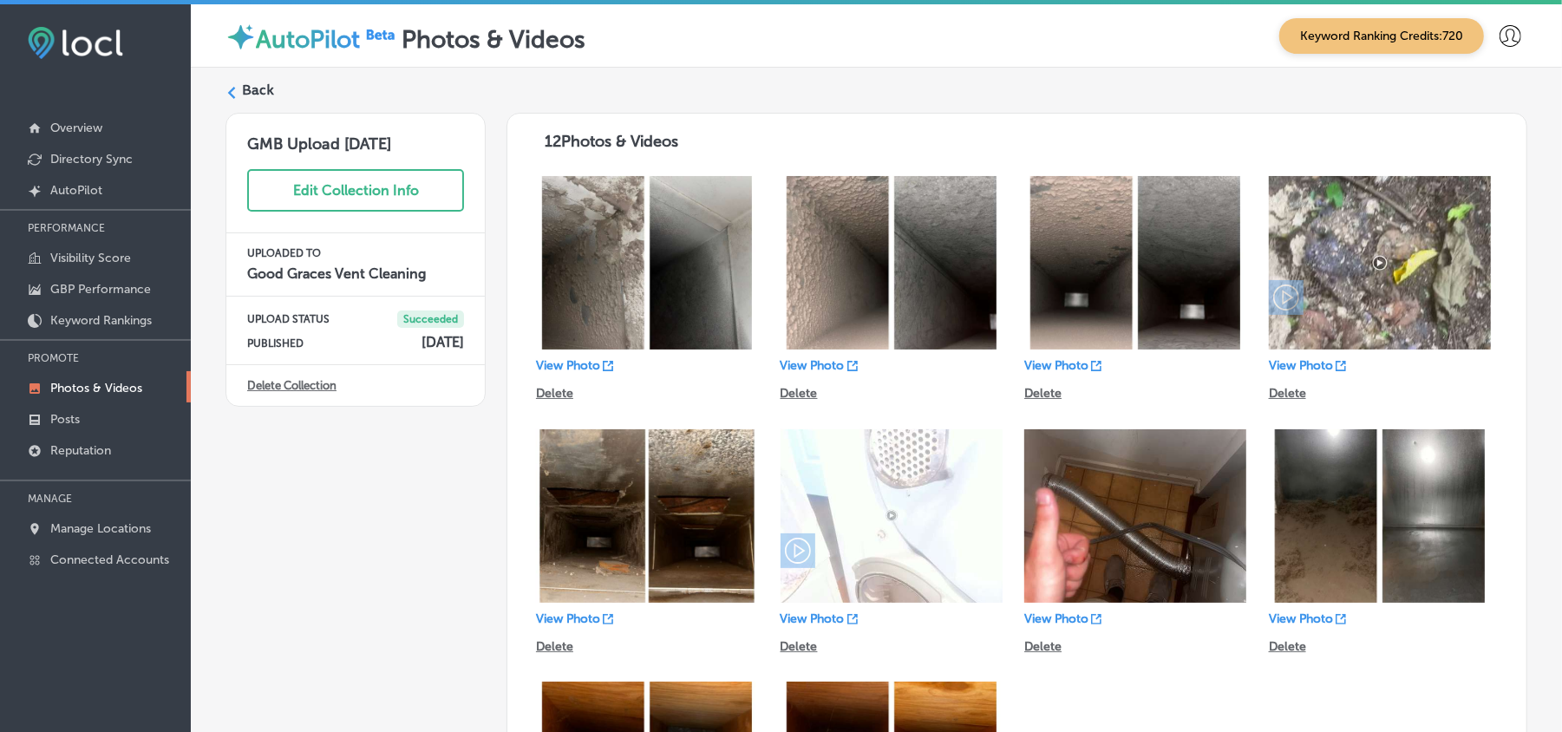
click at [247, 90] on label "Back" at bounding box center [258, 90] width 32 height 19
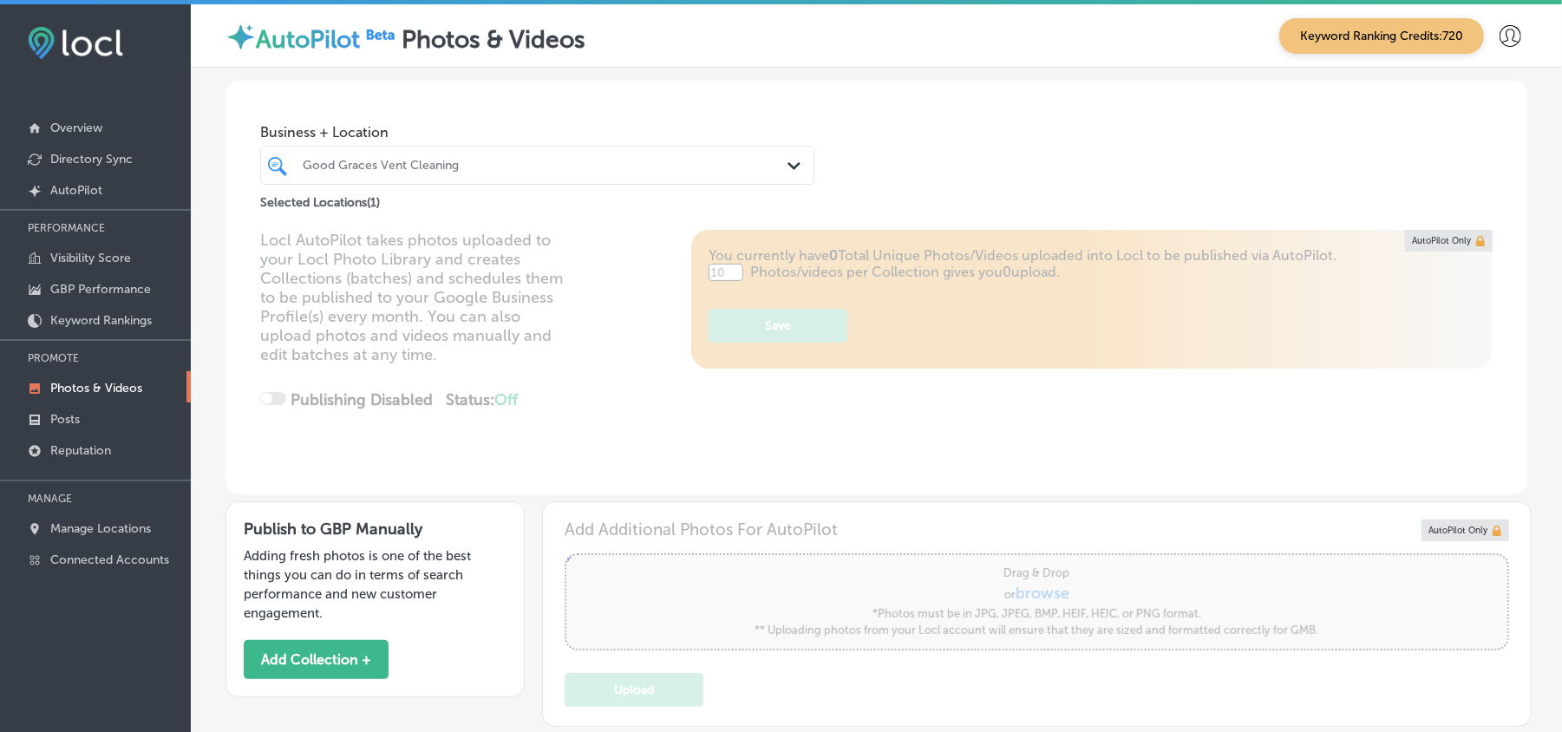
type input "5"
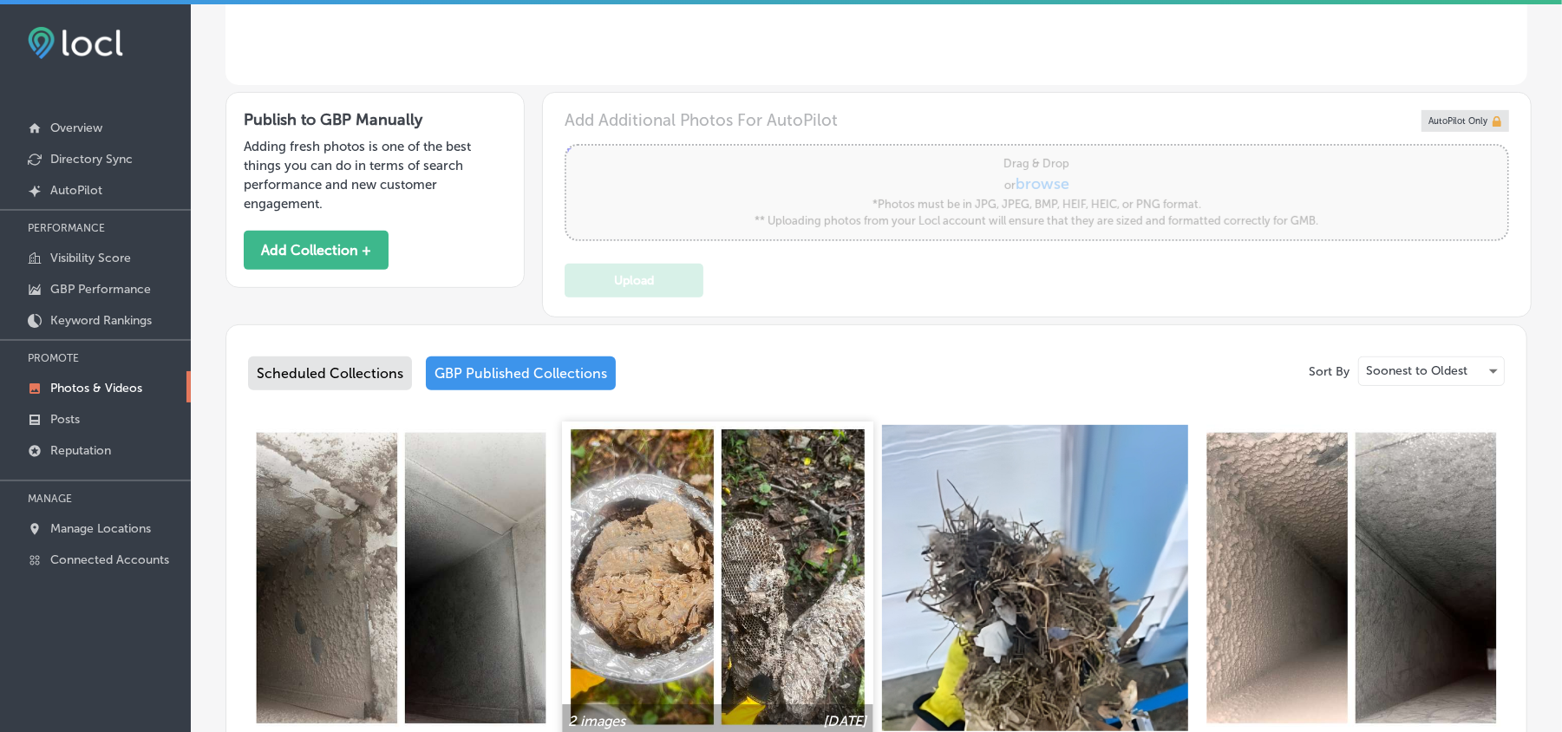
scroll to position [424, 0]
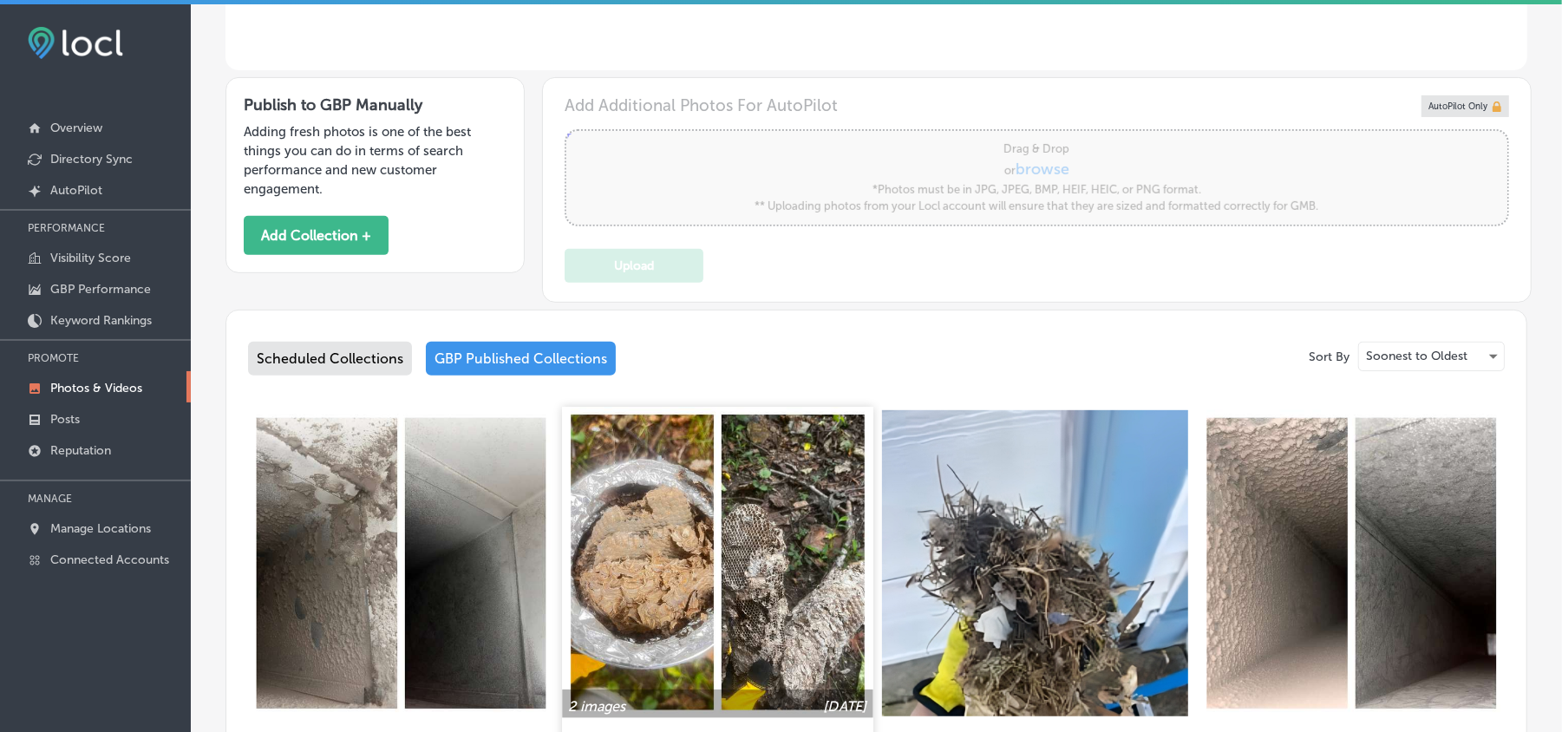
click at [807, 567] on img at bounding box center [718, 562] width 311 height 311
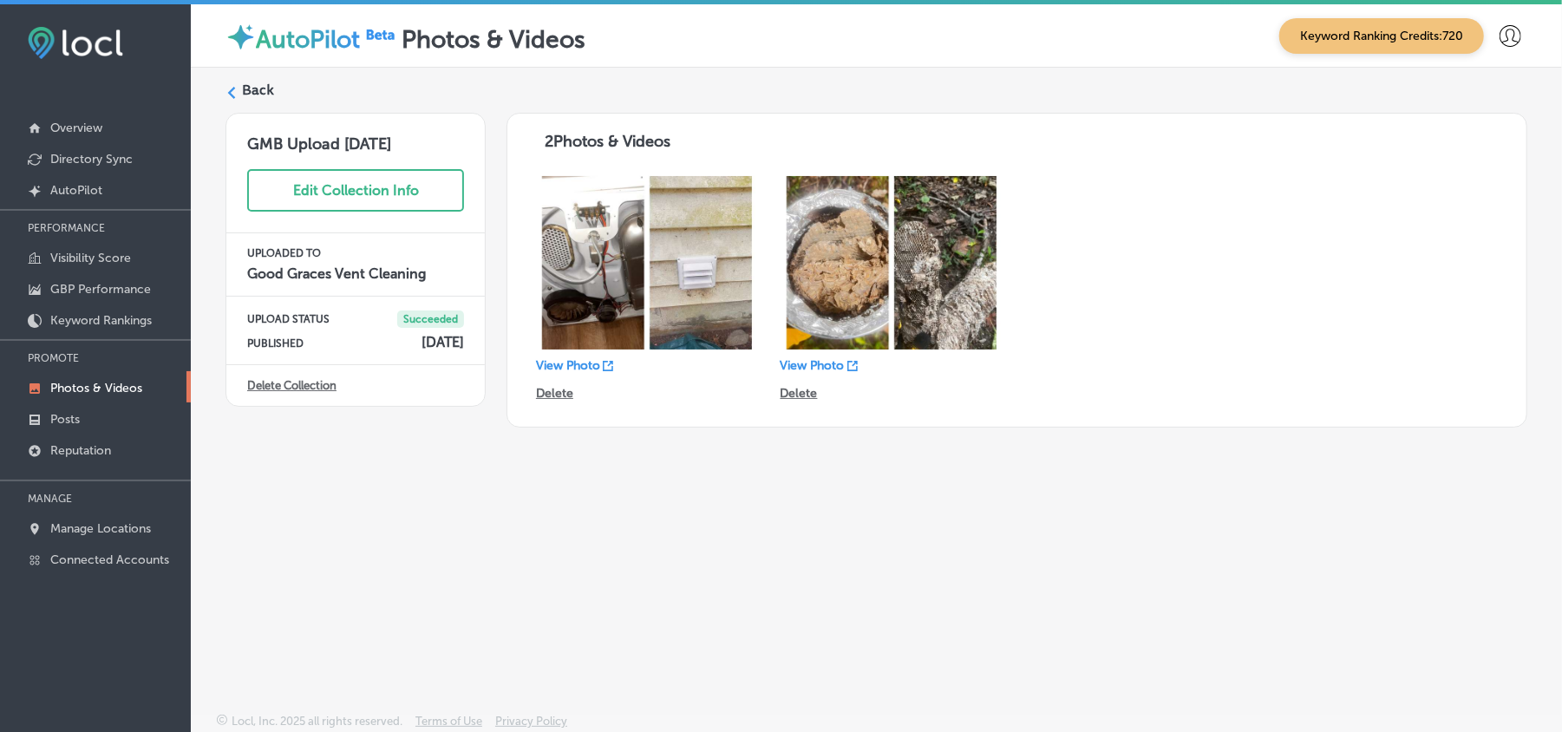
click at [229, 75] on div "Back GMB Upload [DATE] Edit Collection Info UPLOADED TO Good Graces Vent Cleani…" at bounding box center [877, 350] width 1372 height 564
click at [239, 91] on div "Back" at bounding box center [877, 97] width 1302 height 32
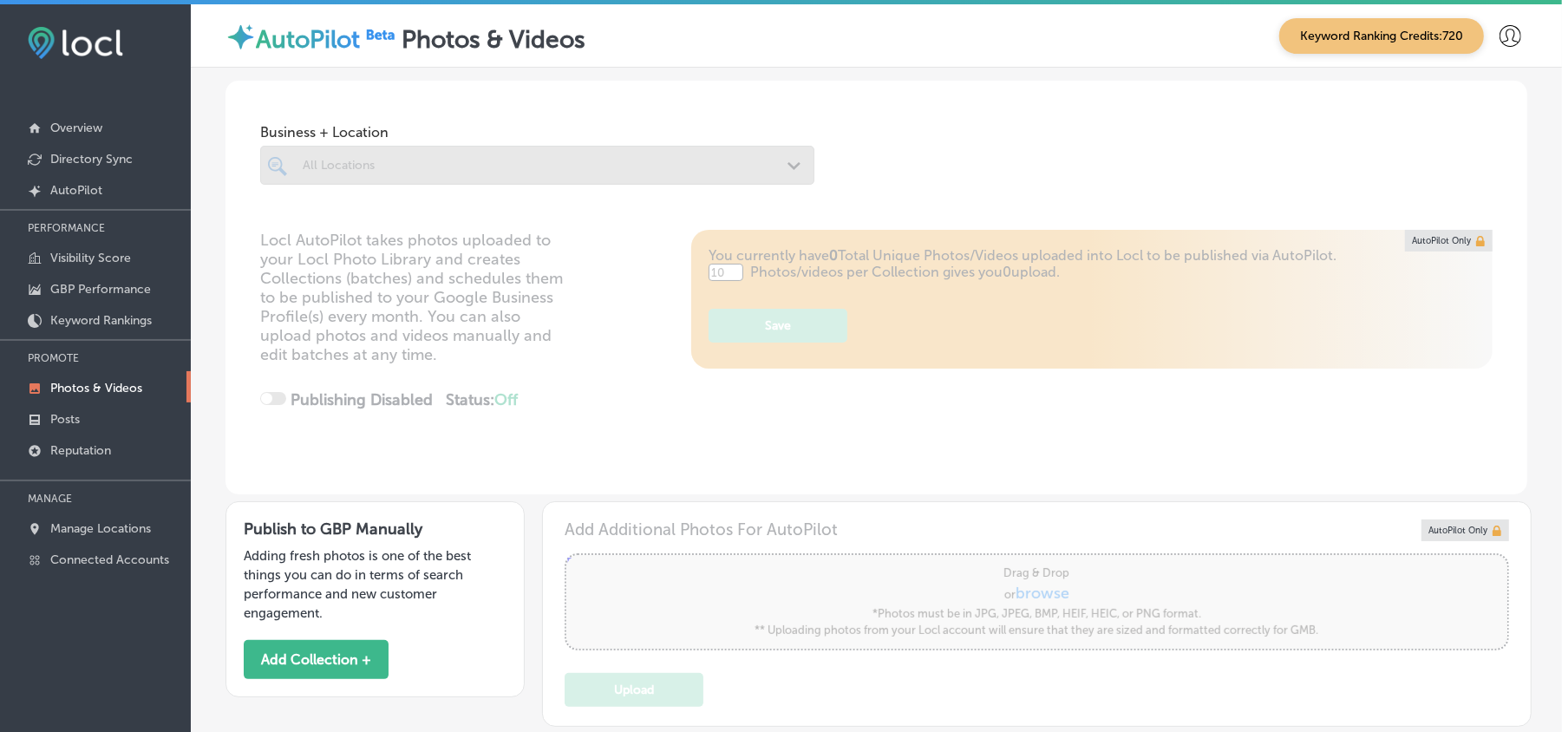
type input "5"
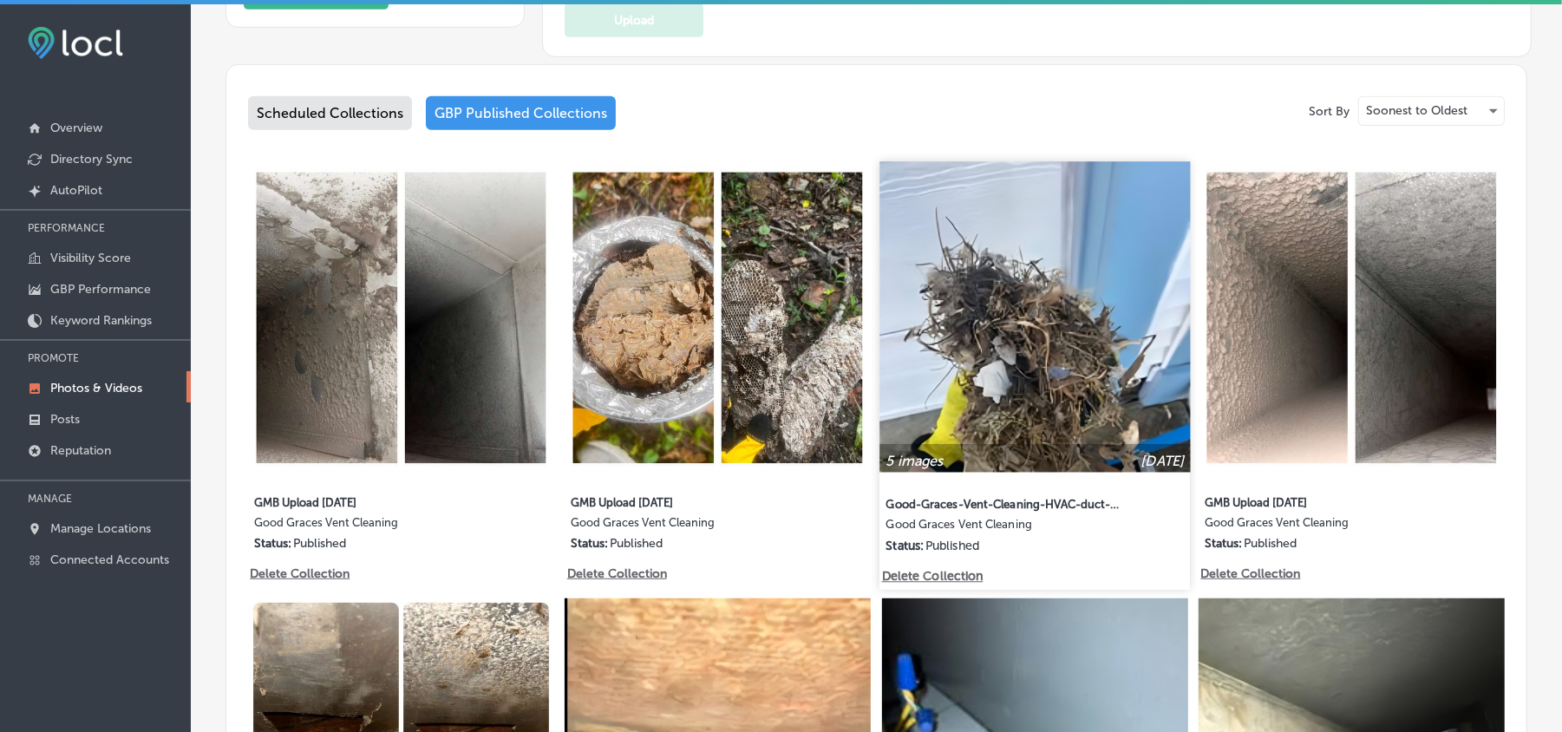
scroll to position [694, 0]
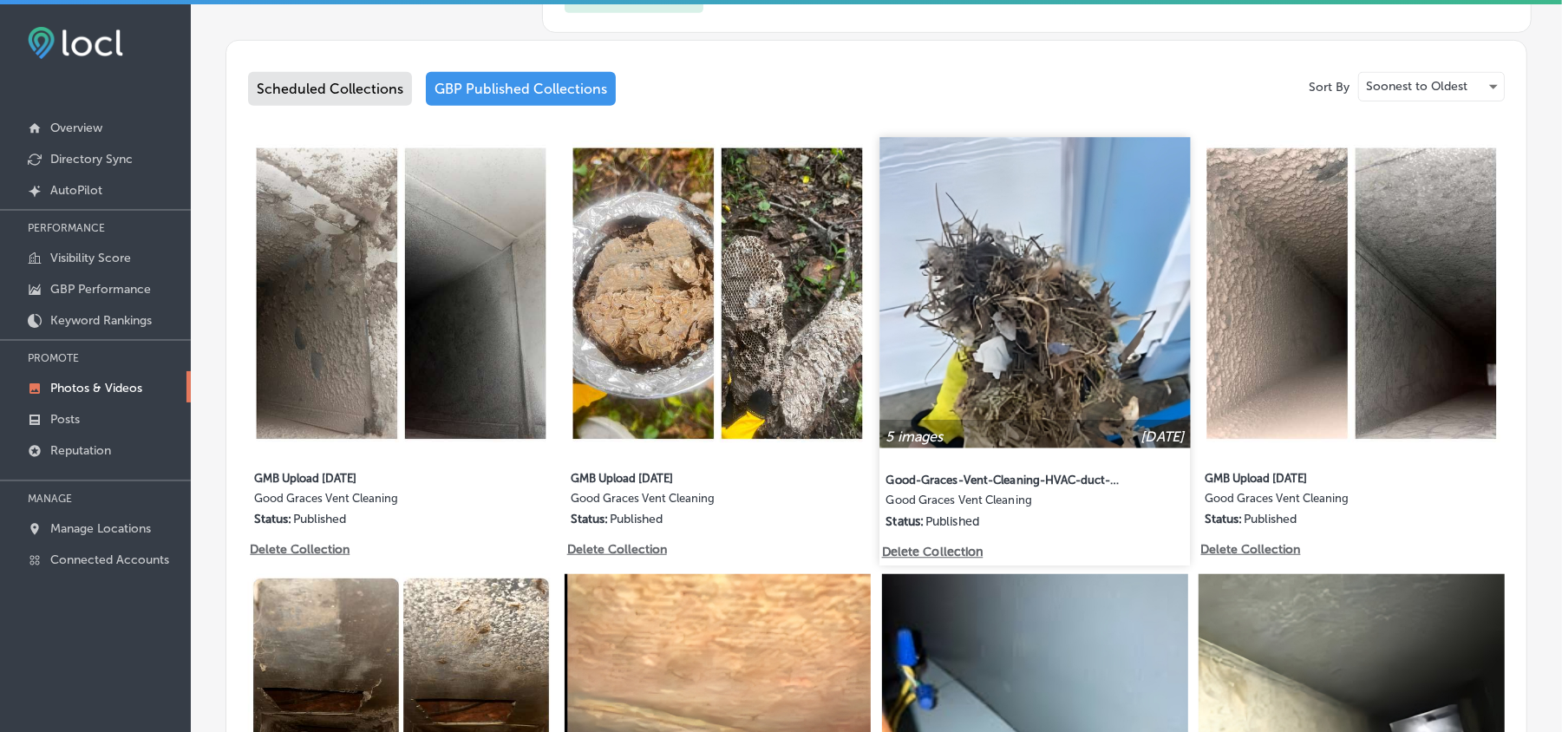
click at [1103, 345] on img at bounding box center [1035, 292] width 311 height 311
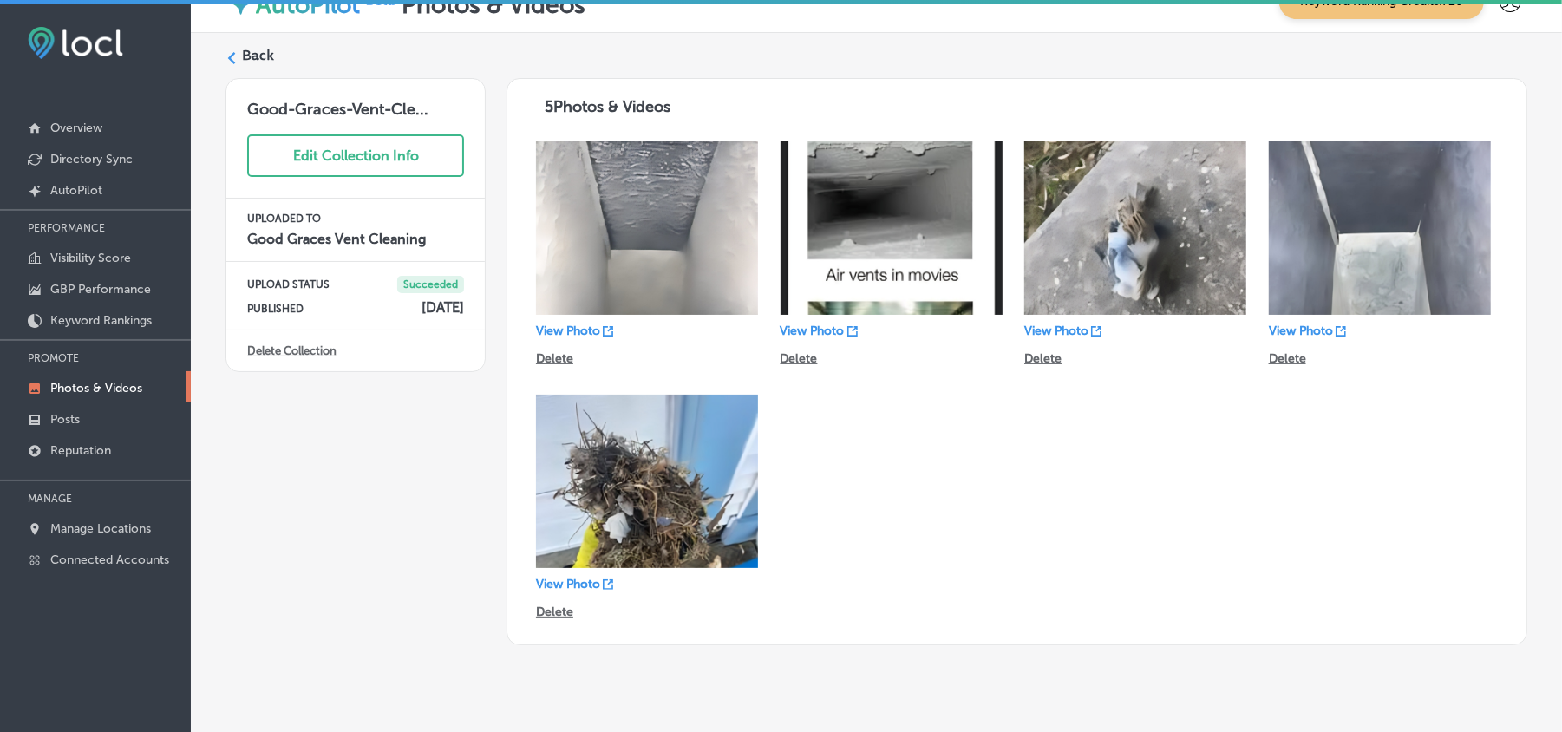
scroll to position [66, 0]
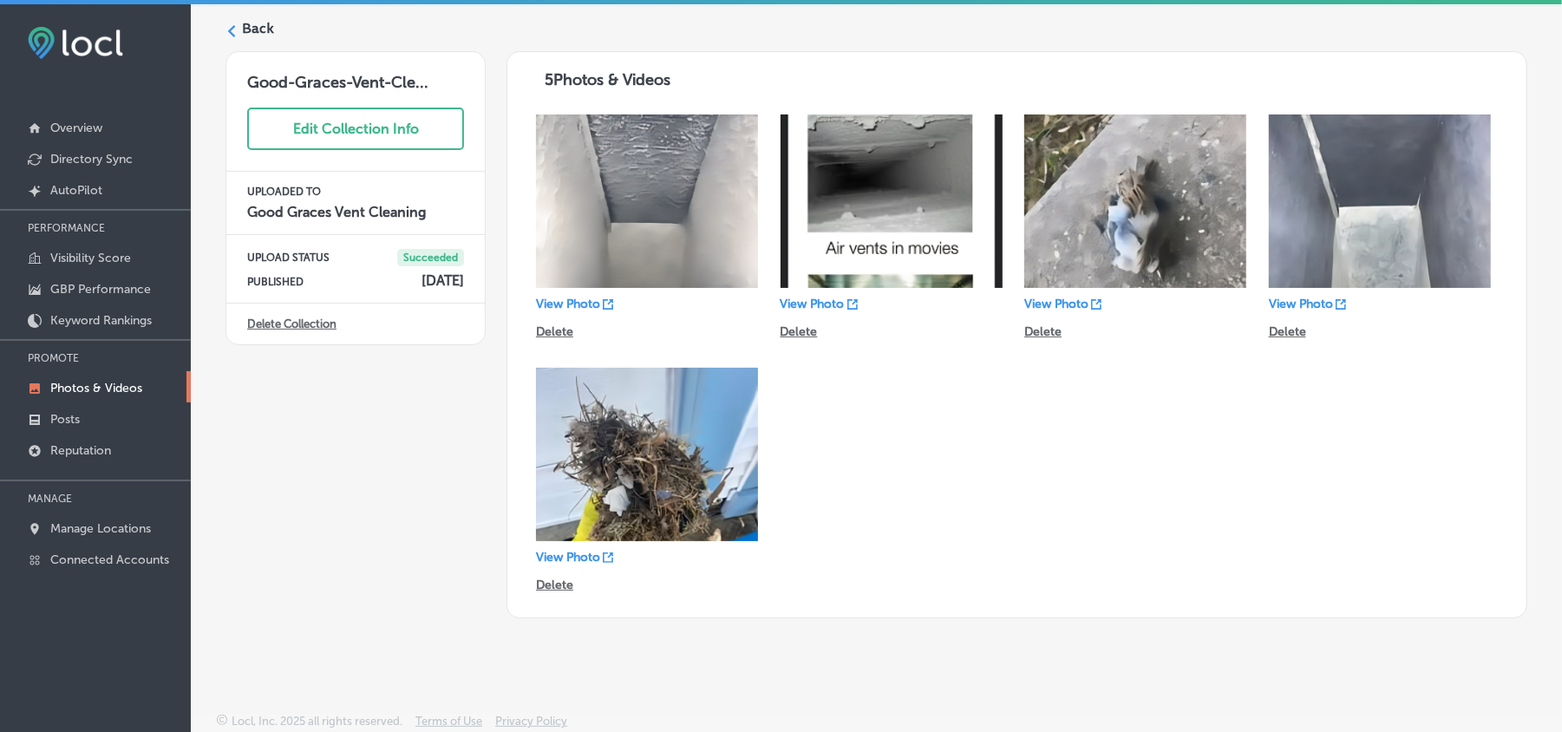
click at [243, 29] on label "Back" at bounding box center [258, 28] width 32 height 19
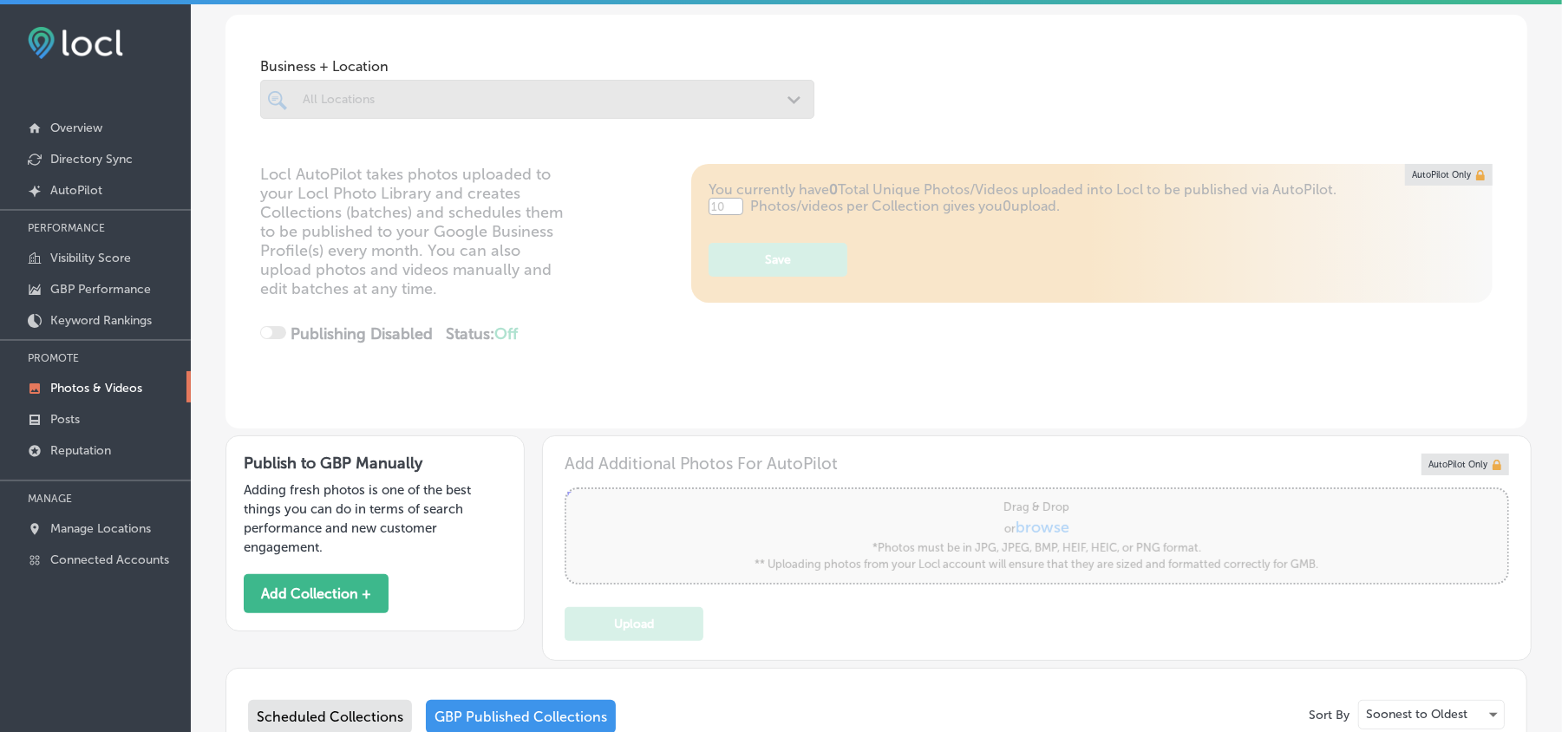
type input "5"
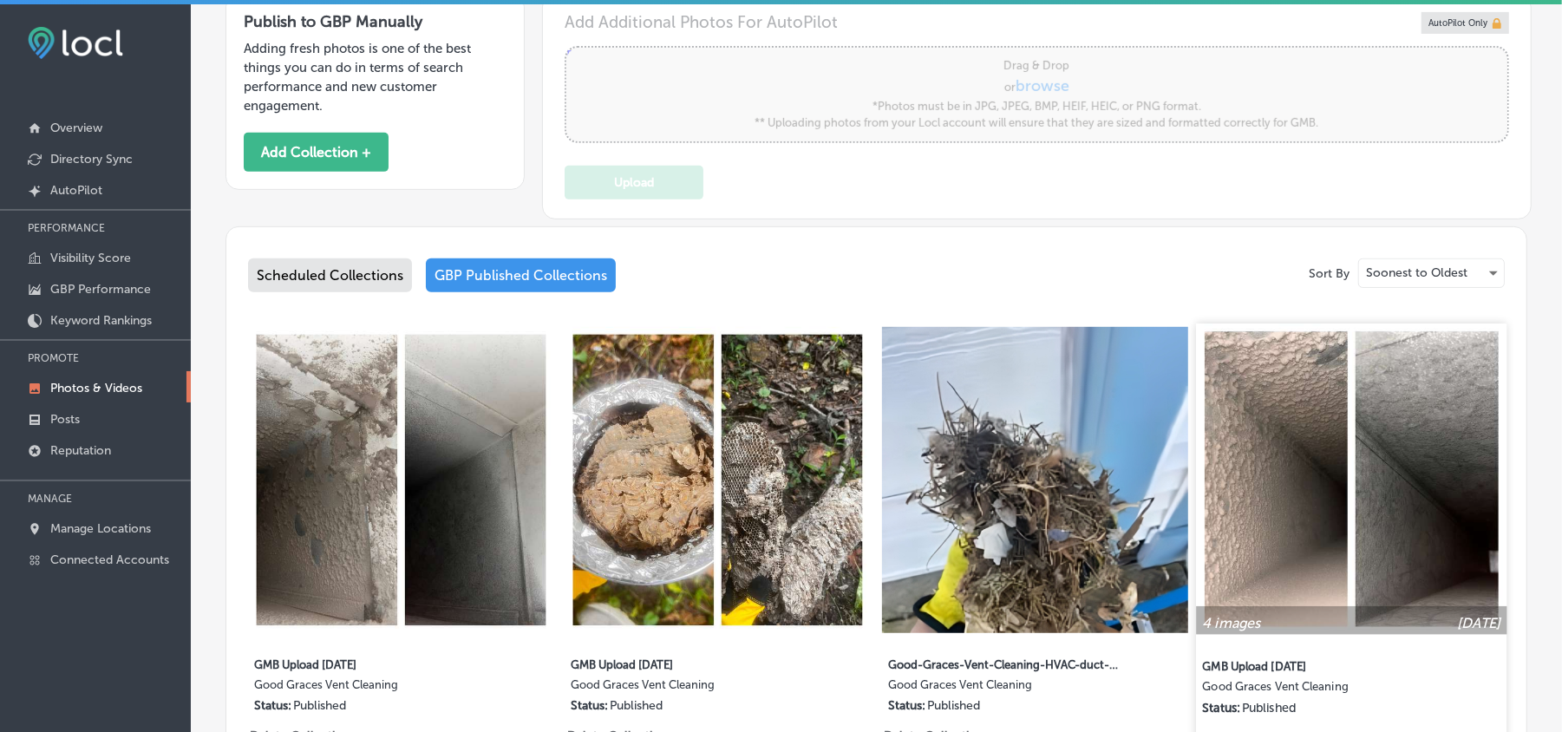
scroll to position [528, 0]
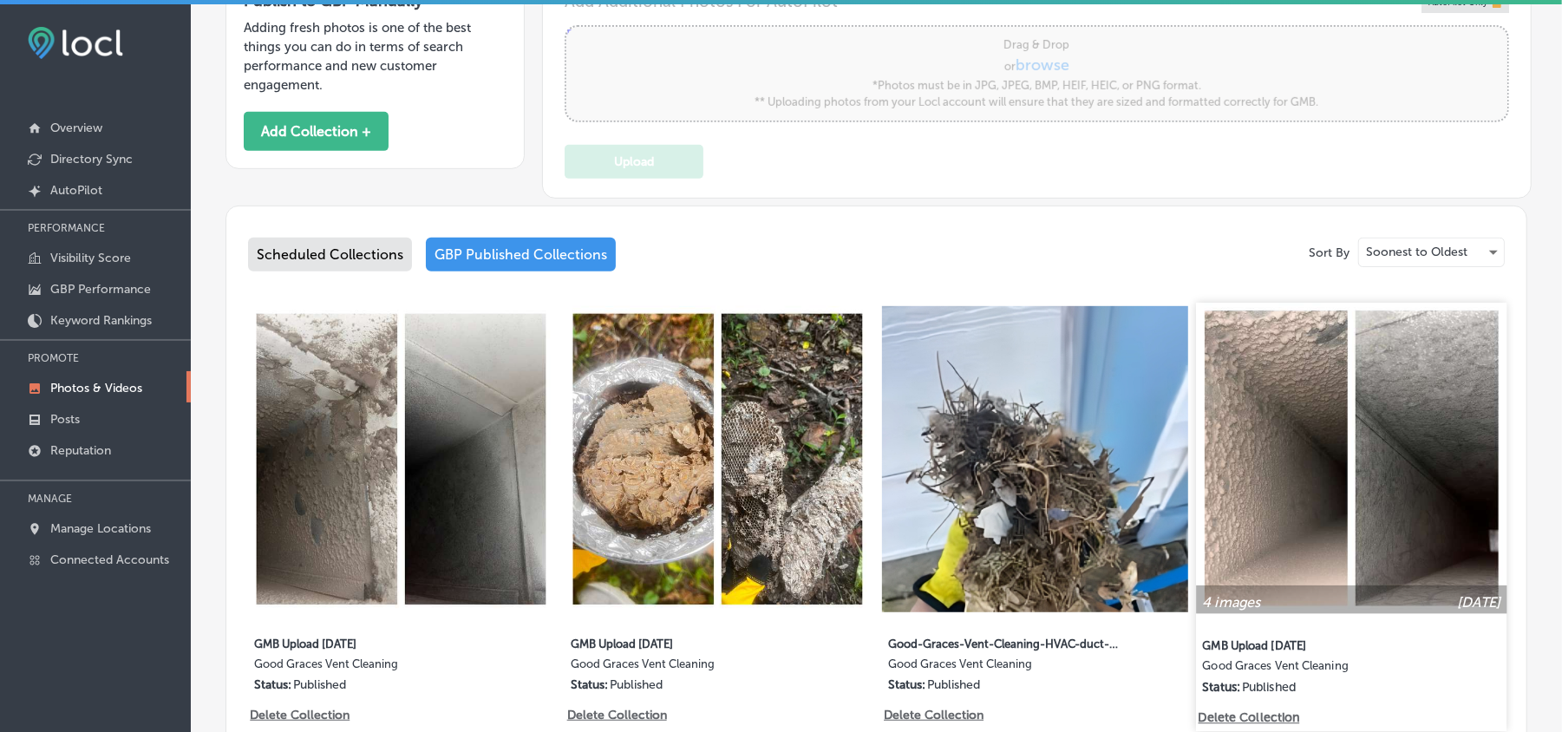
click at [1333, 545] on img at bounding box center [1352, 458] width 311 height 311
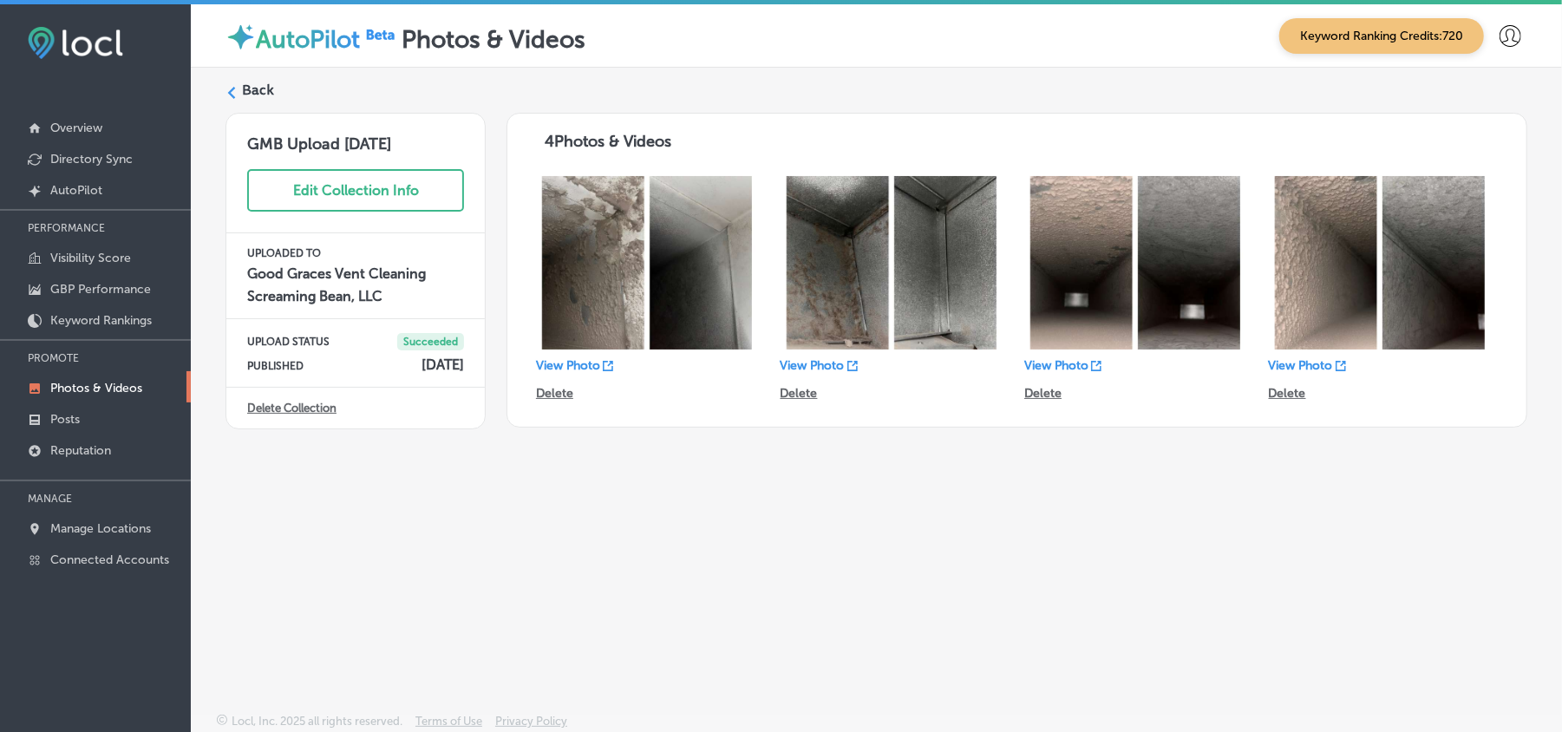
click at [237, 86] on div at bounding box center [232, 92] width 12 height 12
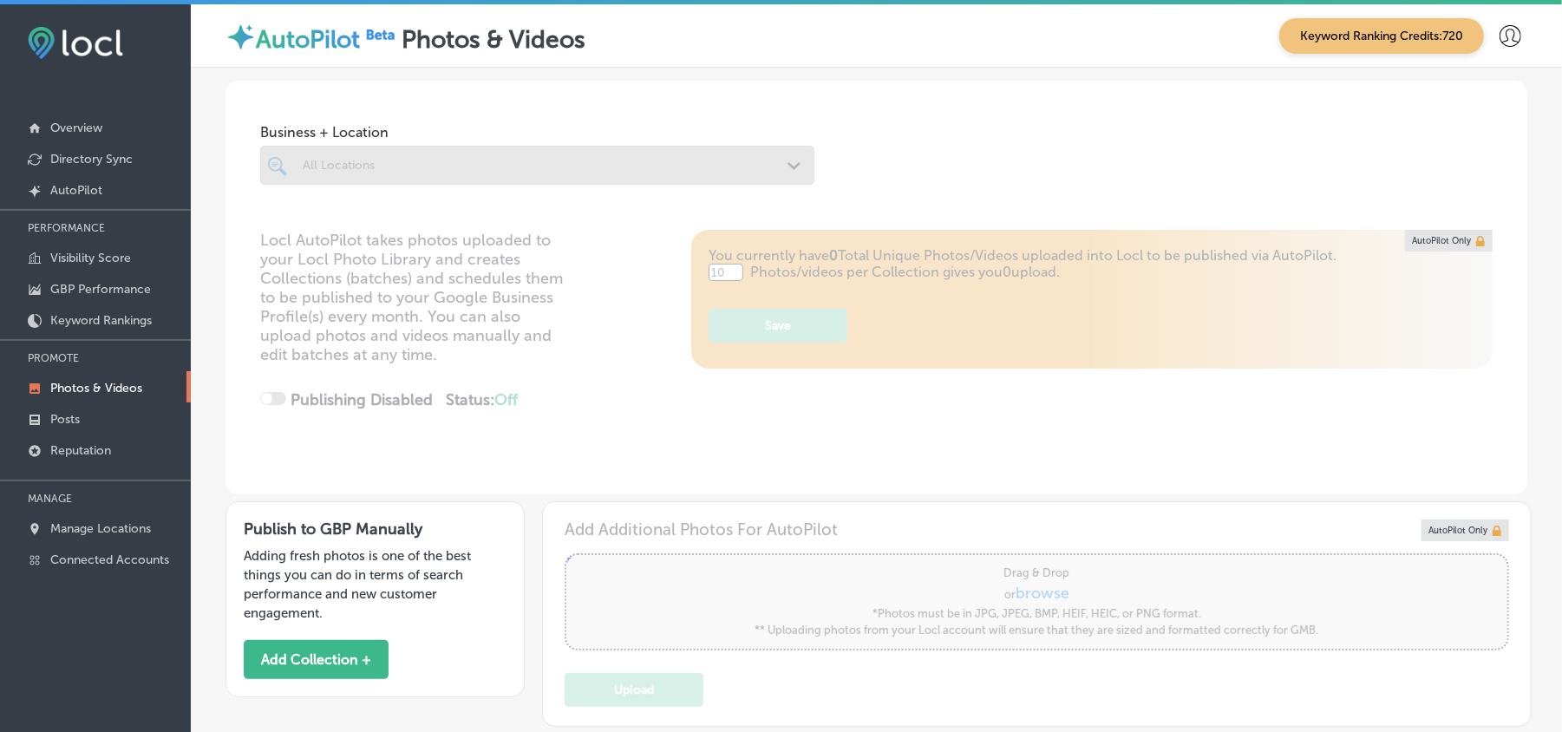
type input "5"
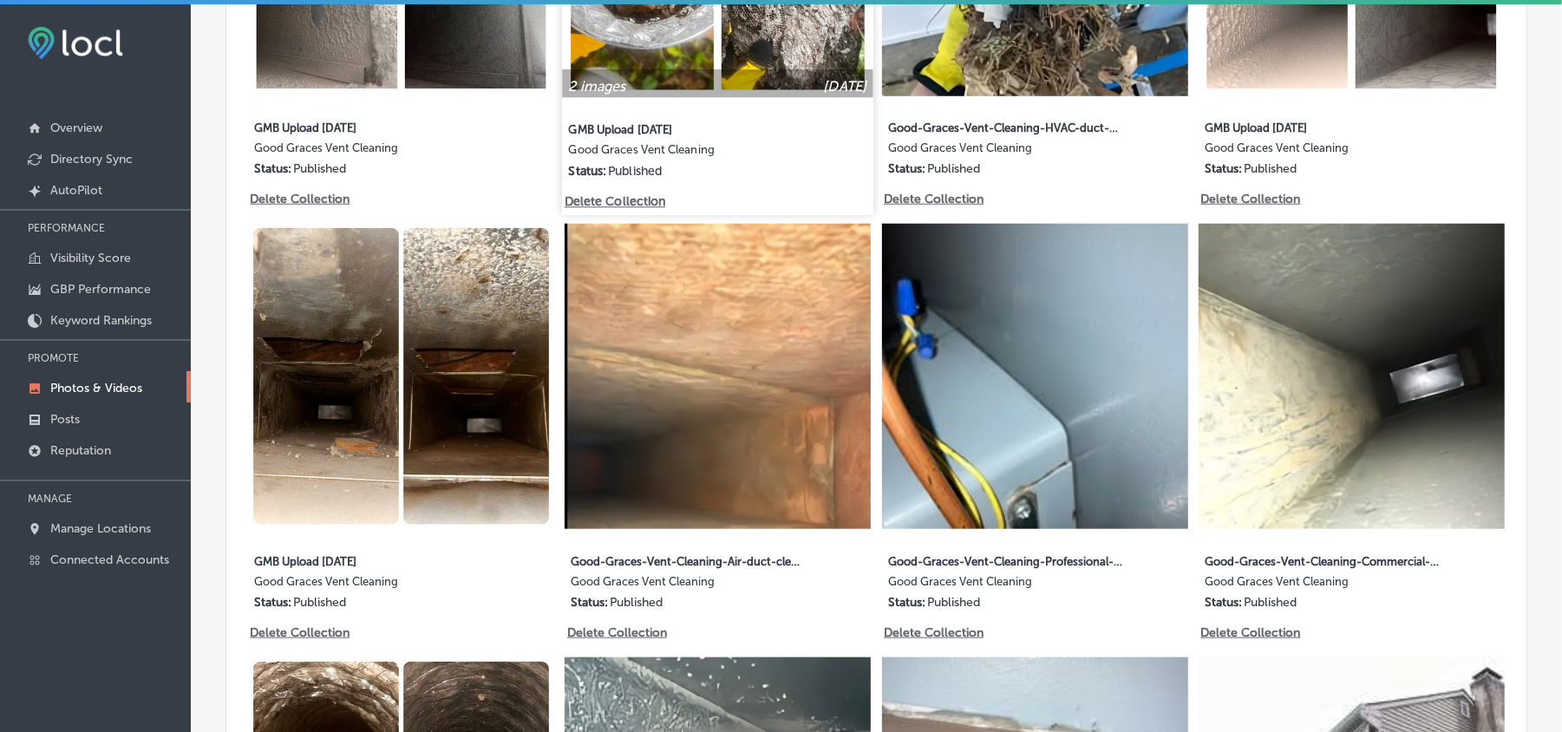
scroll to position [1003, 0]
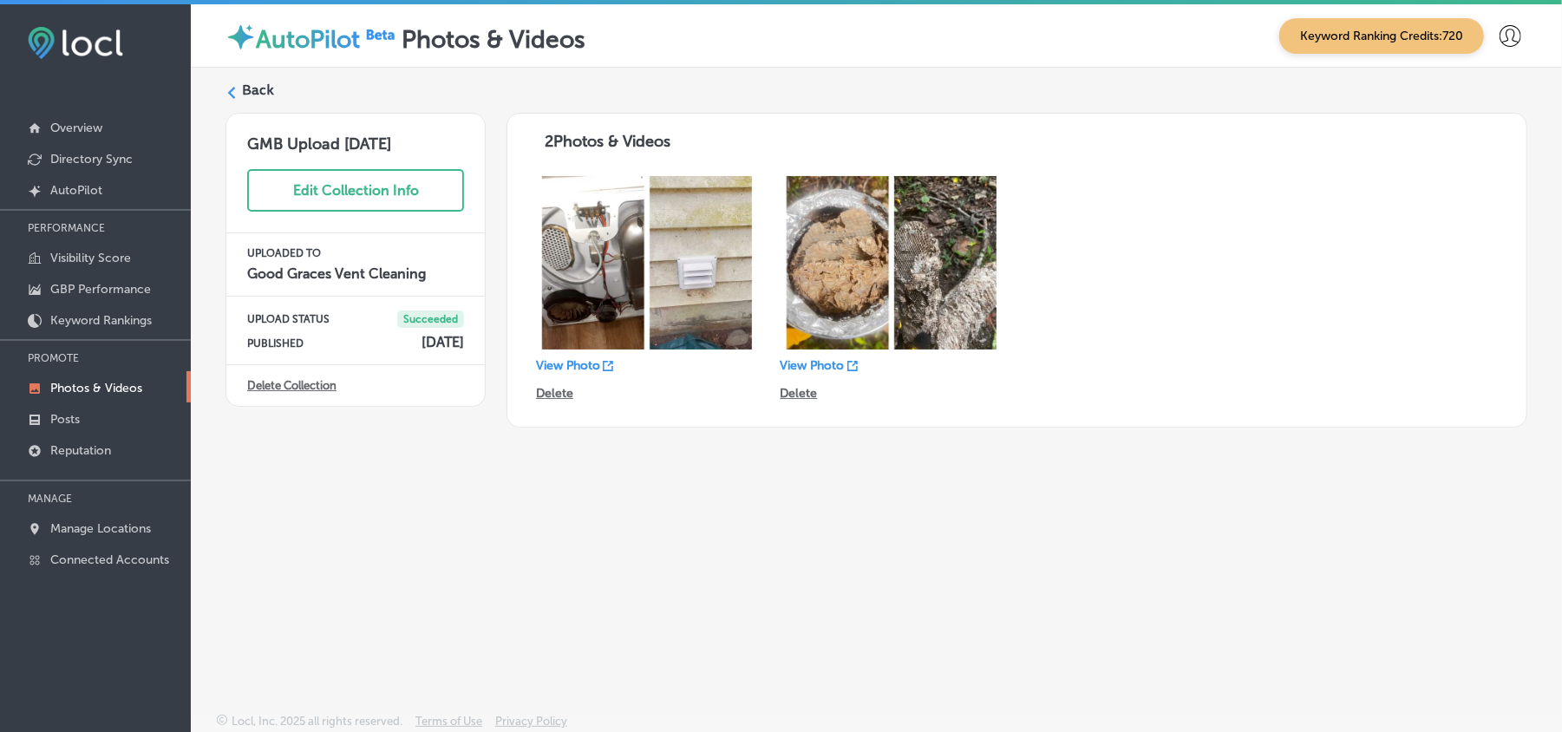
scroll to position [24, 0]
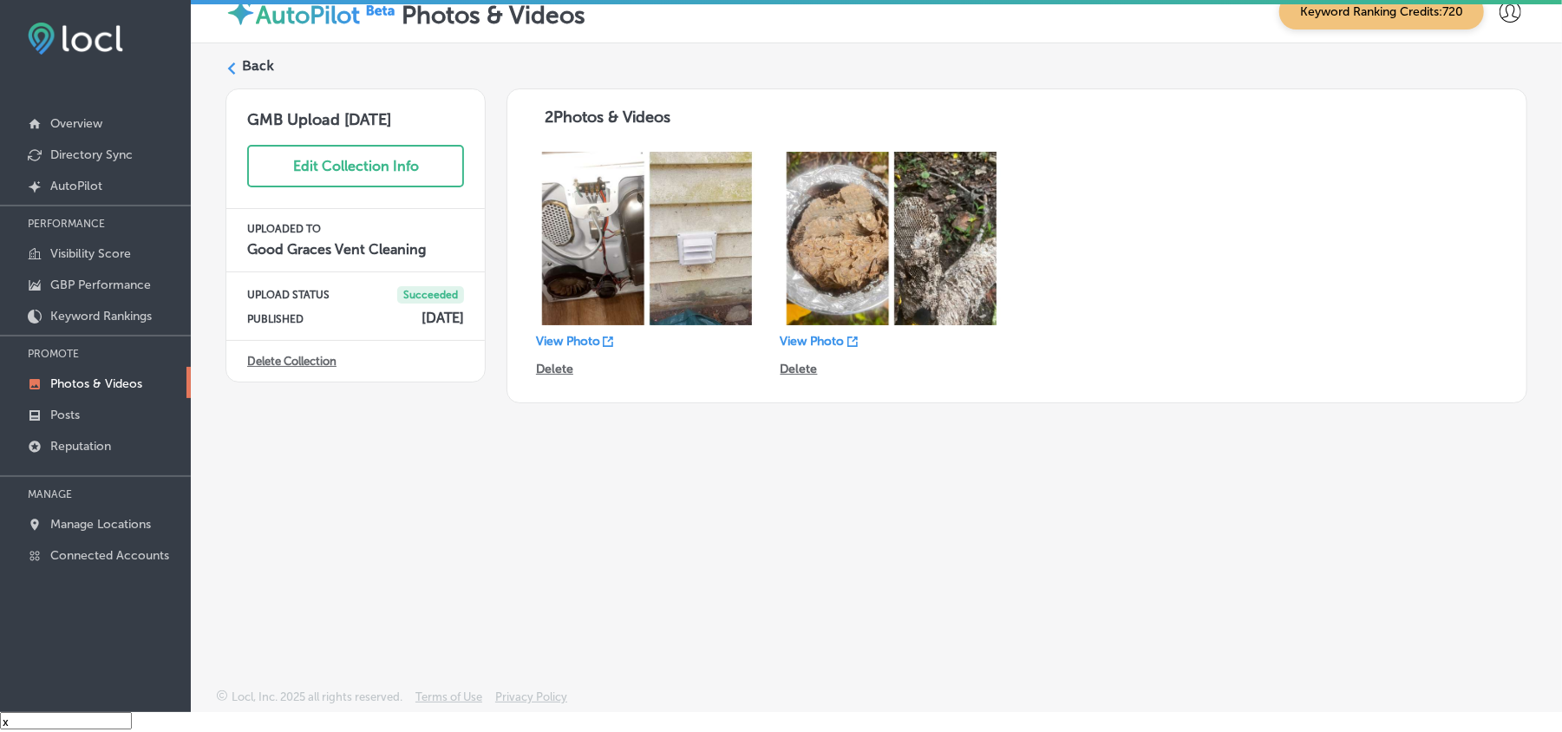
click at [222, 62] on div "Back GMB Upload [DATE] Edit Collection Info UPLOADED TO Good Graces Vent Cleani…" at bounding box center [877, 325] width 1372 height 564
click at [234, 73] on icon at bounding box center [232, 68] width 12 height 12
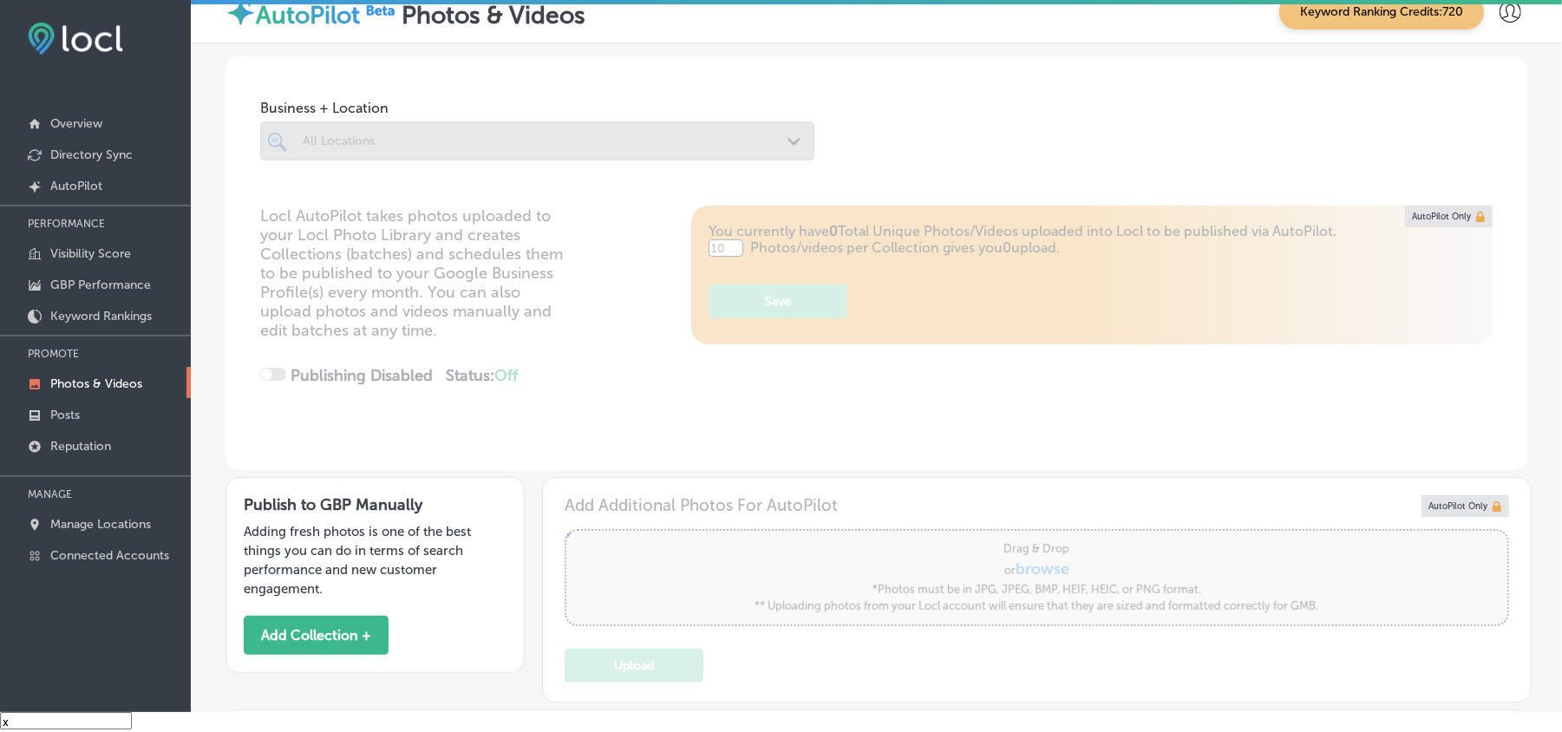
type input "5"
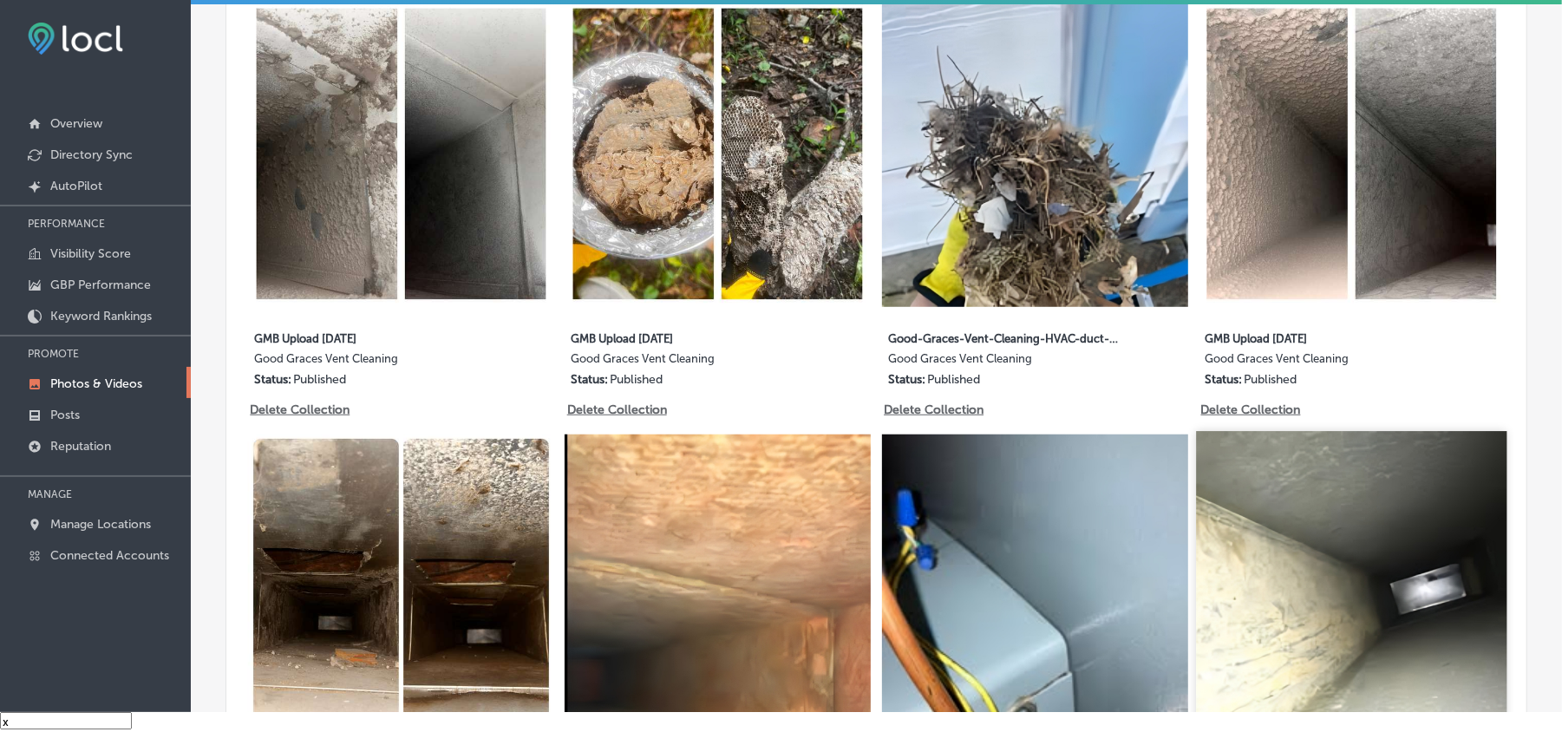
scroll to position [771, 0]
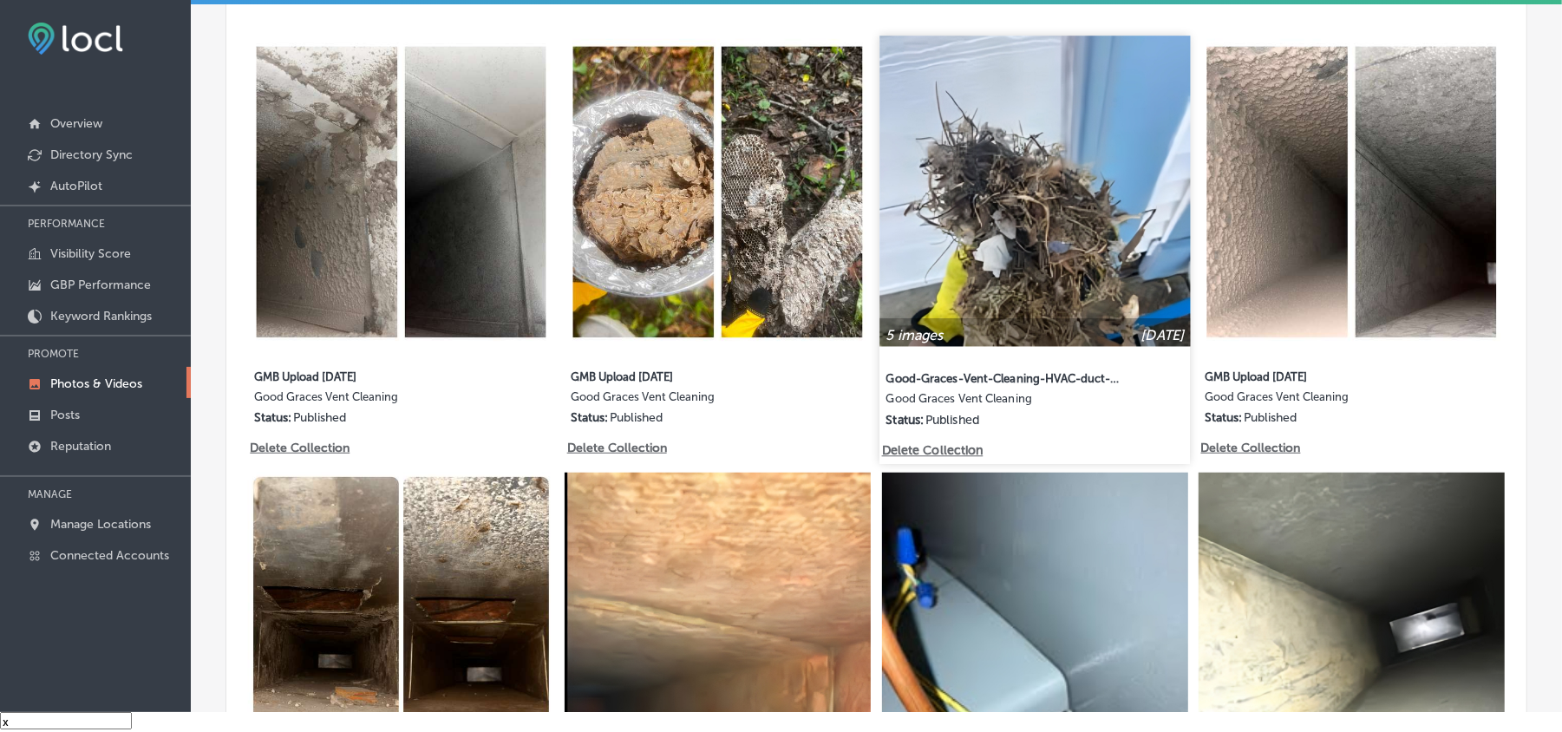
click at [1077, 298] on img at bounding box center [1035, 191] width 311 height 311
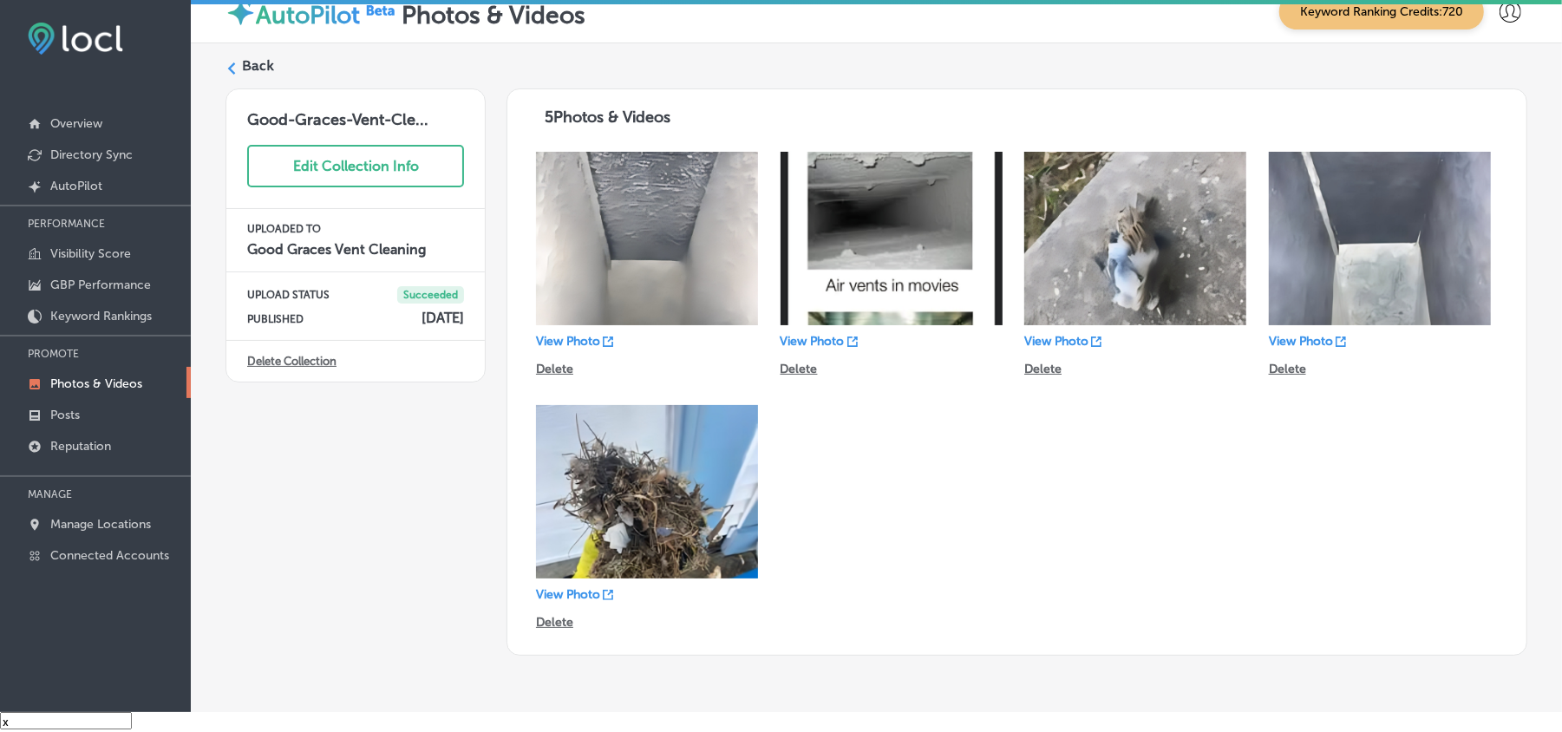
click at [243, 74] on label "Back" at bounding box center [258, 65] width 32 height 19
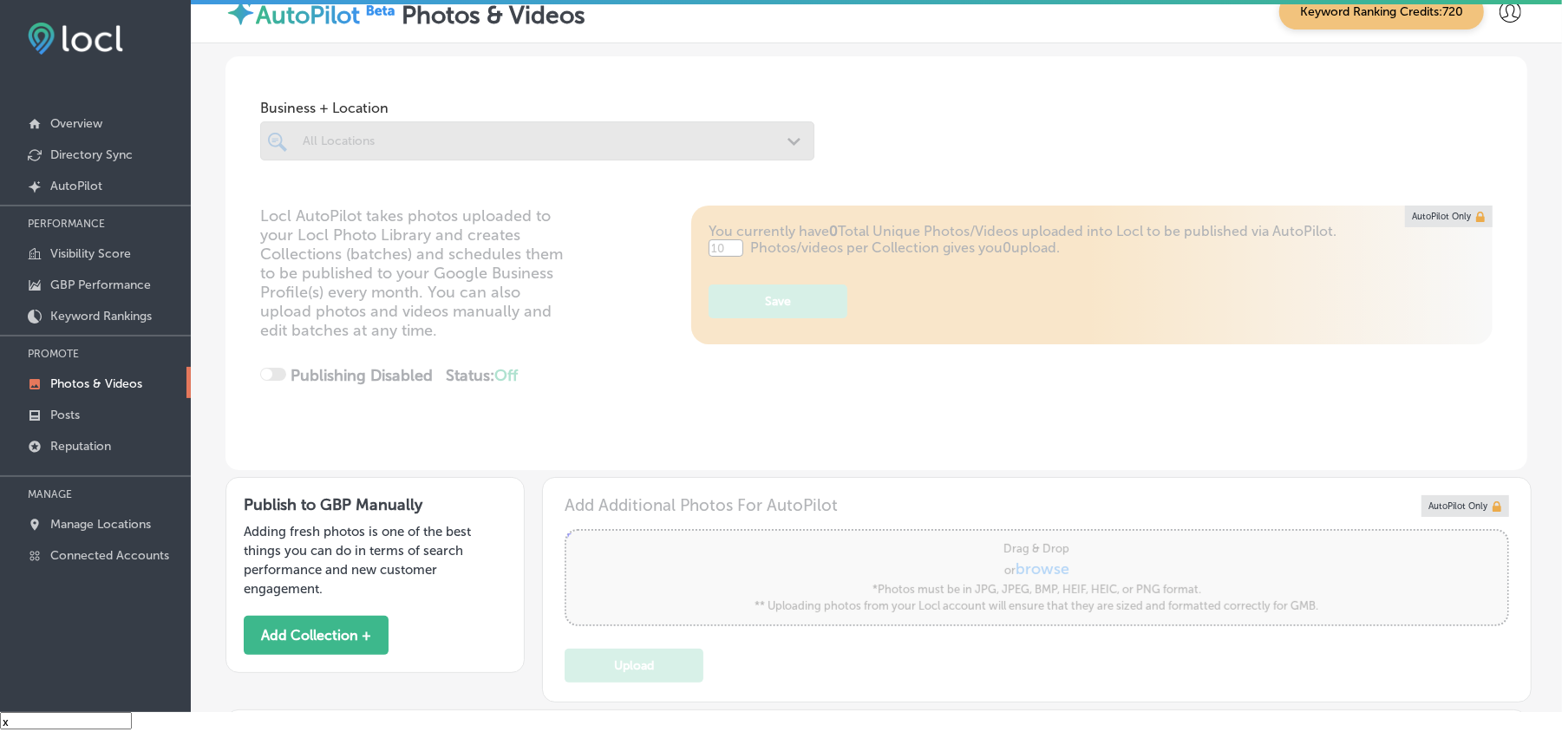
type input "5"
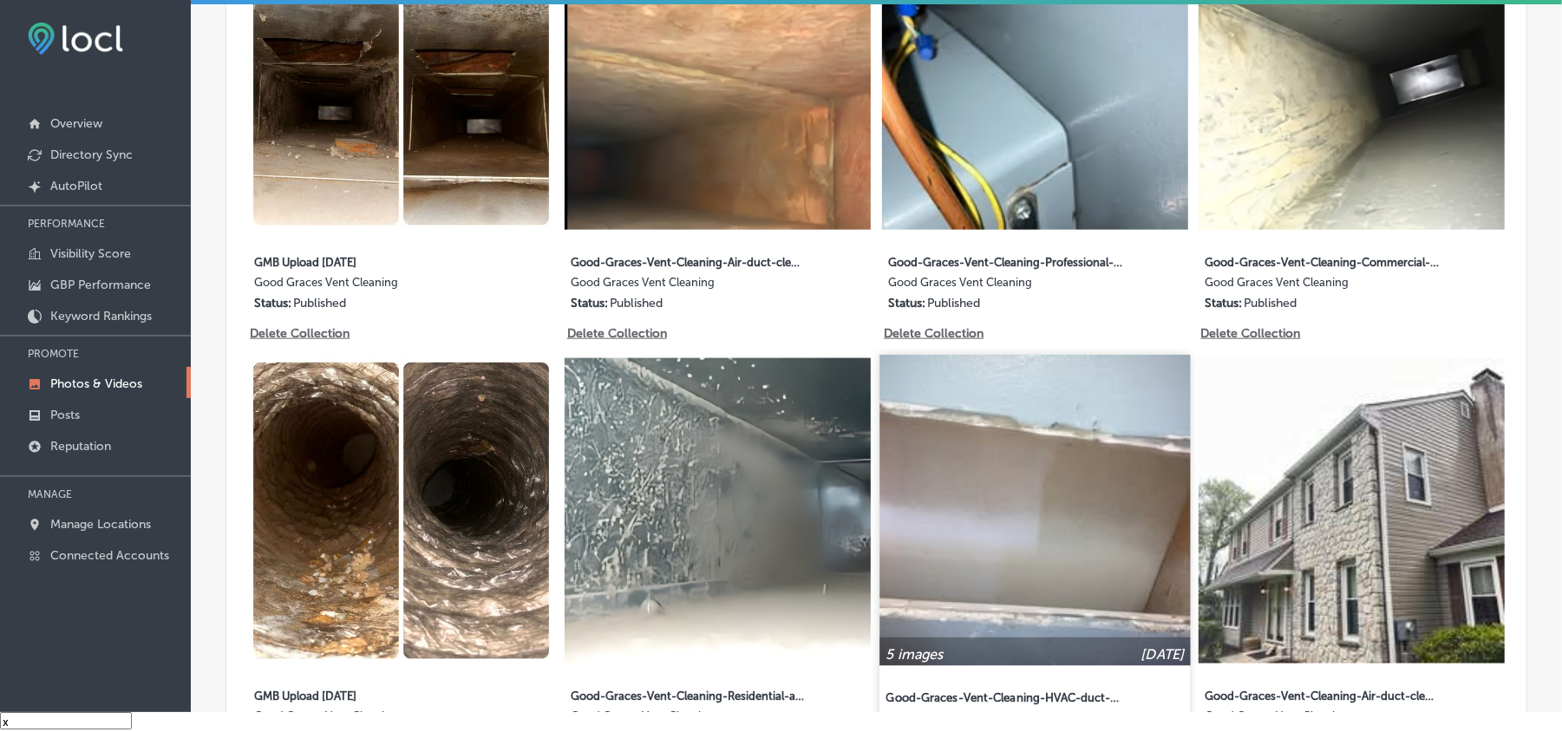
scroll to position [1465, 0]
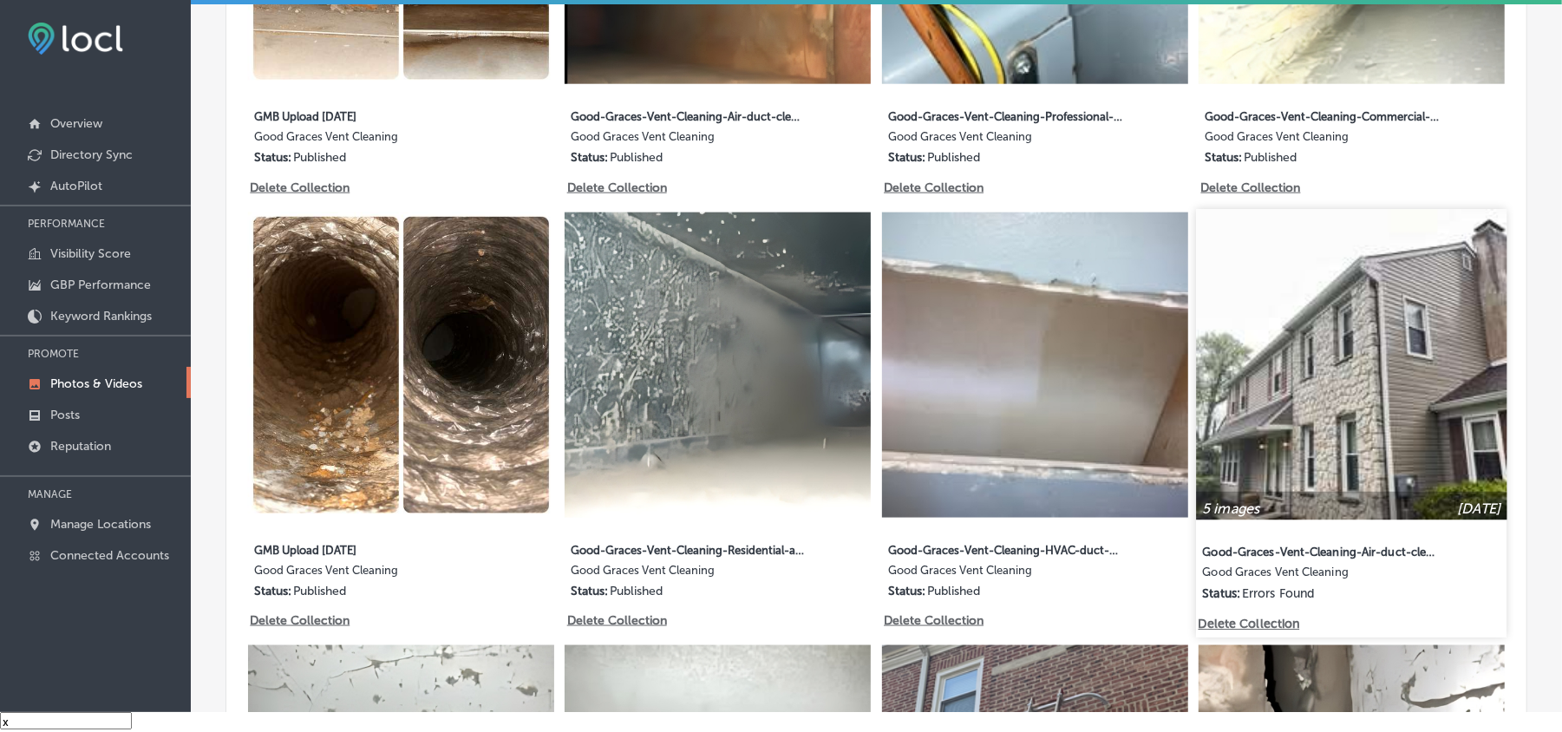
click at [1338, 442] on img at bounding box center [1352, 364] width 311 height 311
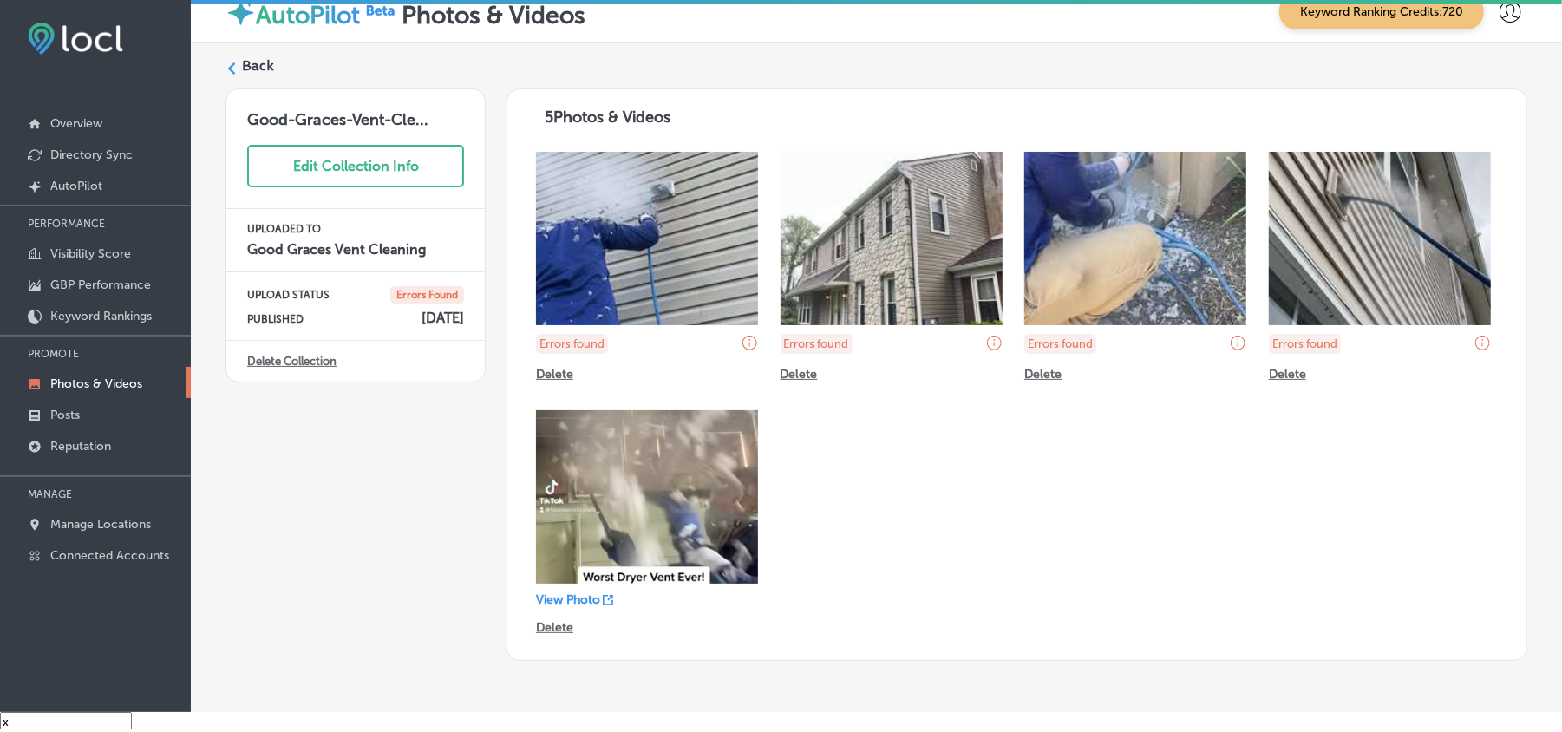
click at [230, 69] on polygon at bounding box center [232, 68] width 8 height 12
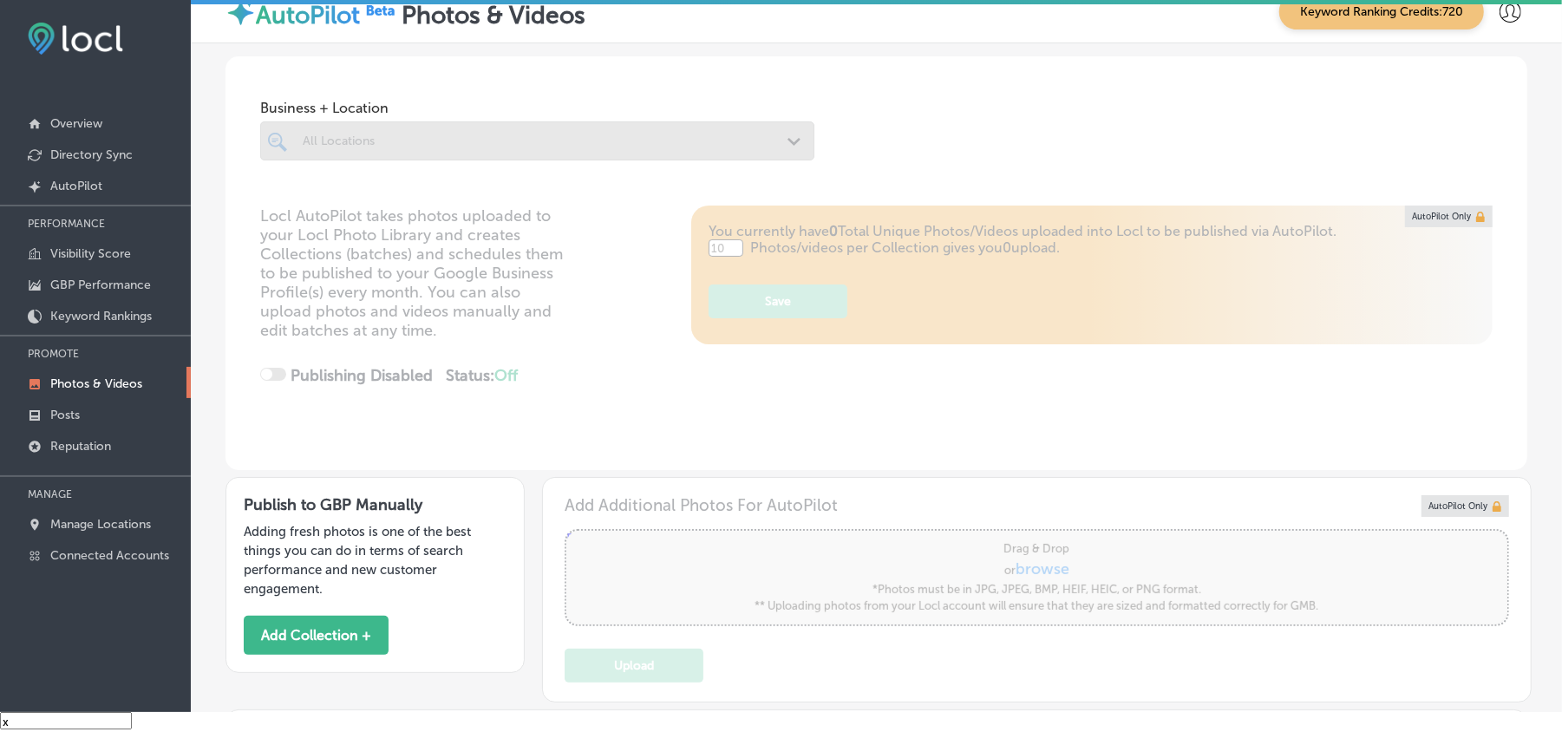
type input "5"
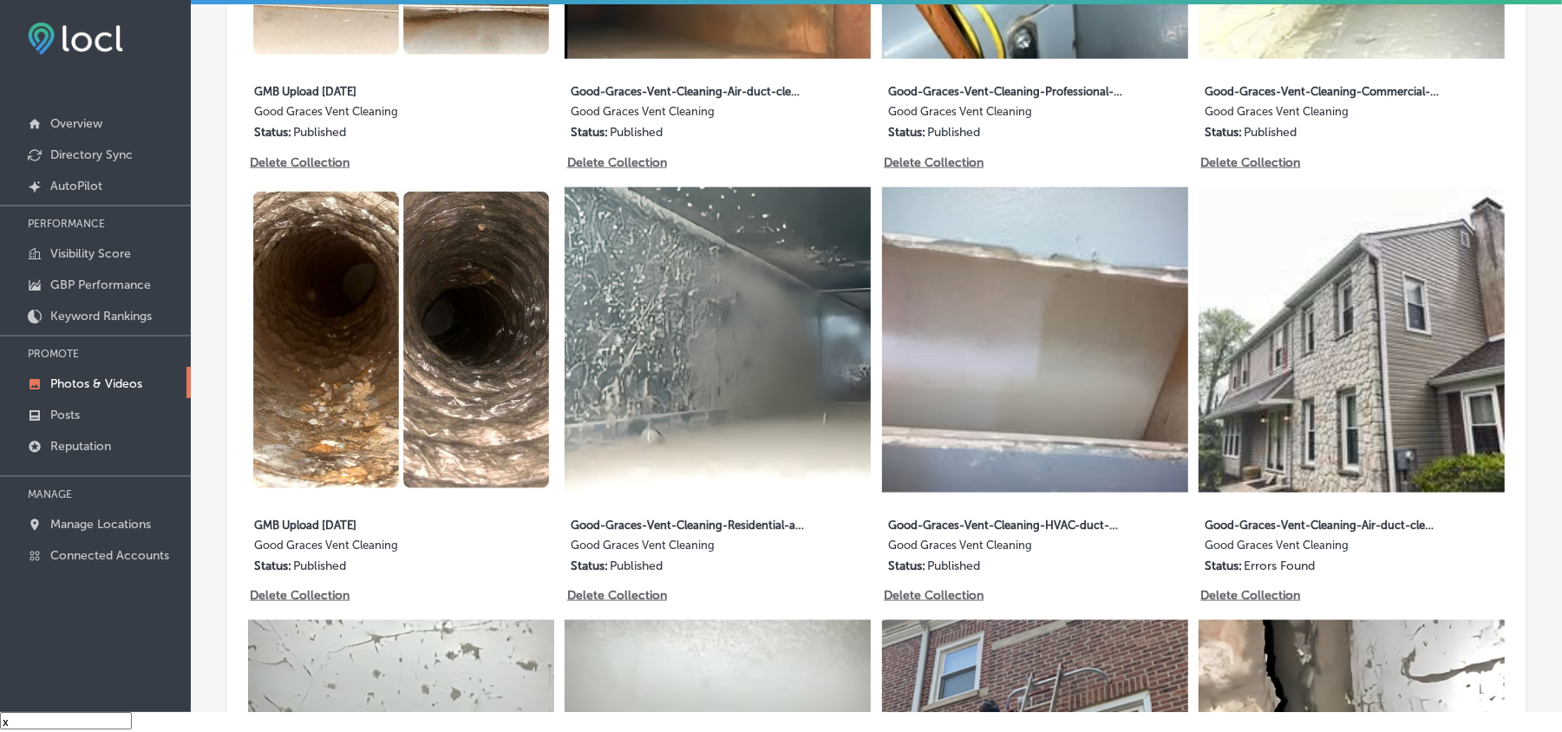
scroll to position [1503, 0]
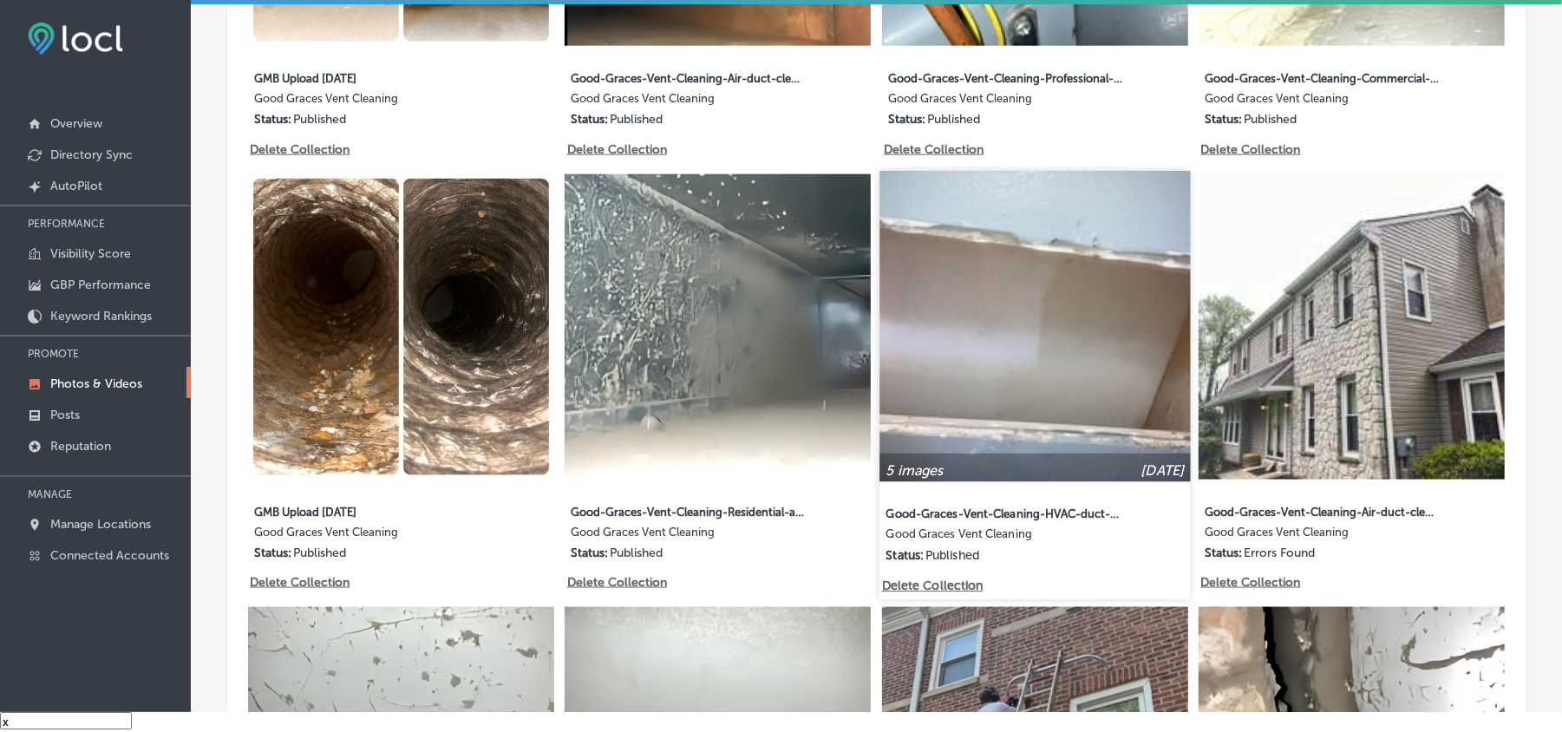
click at [1080, 411] on img at bounding box center [1035, 326] width 311 height 311
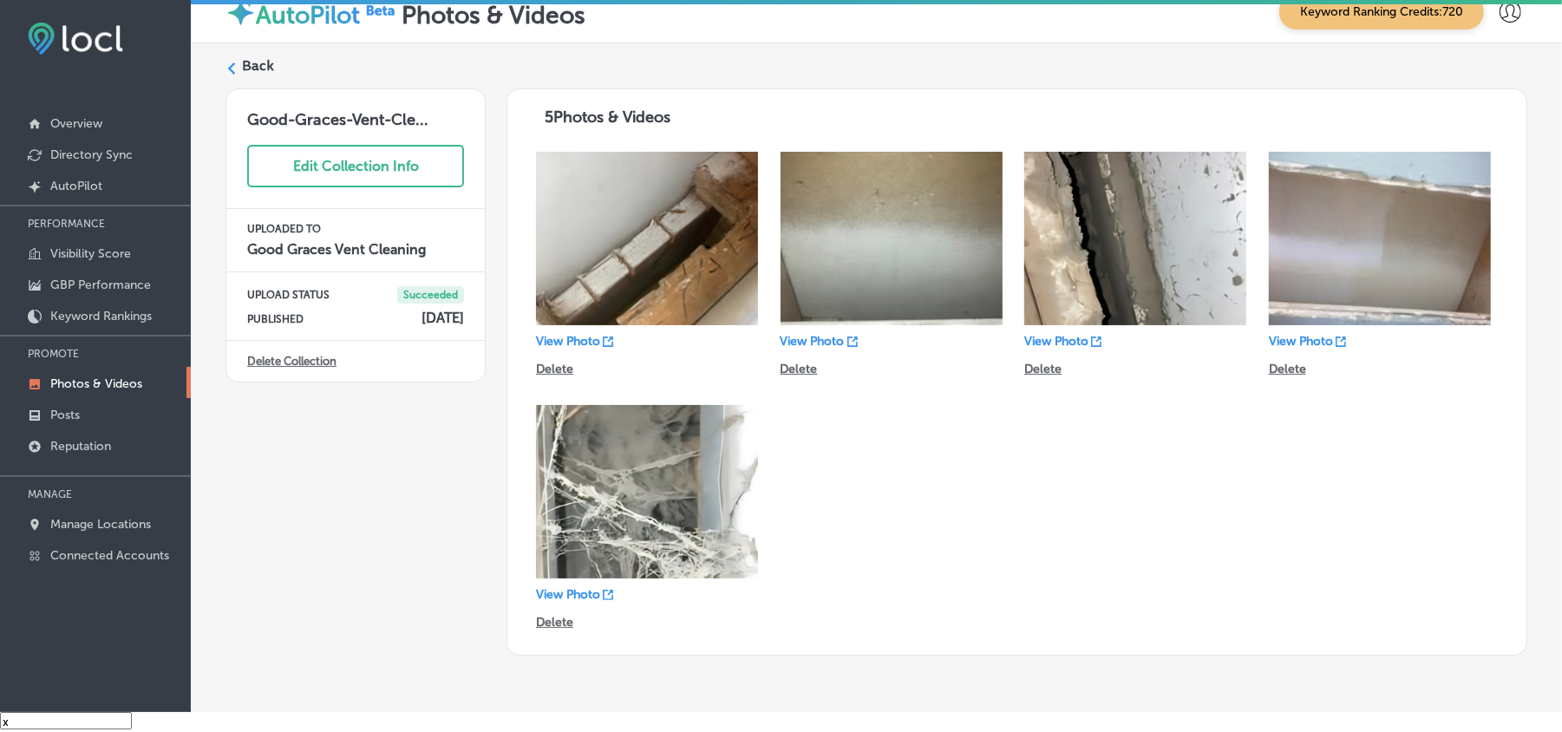
click at [237, 67] on icon at bounding box center [232, 68] width 12 height 12
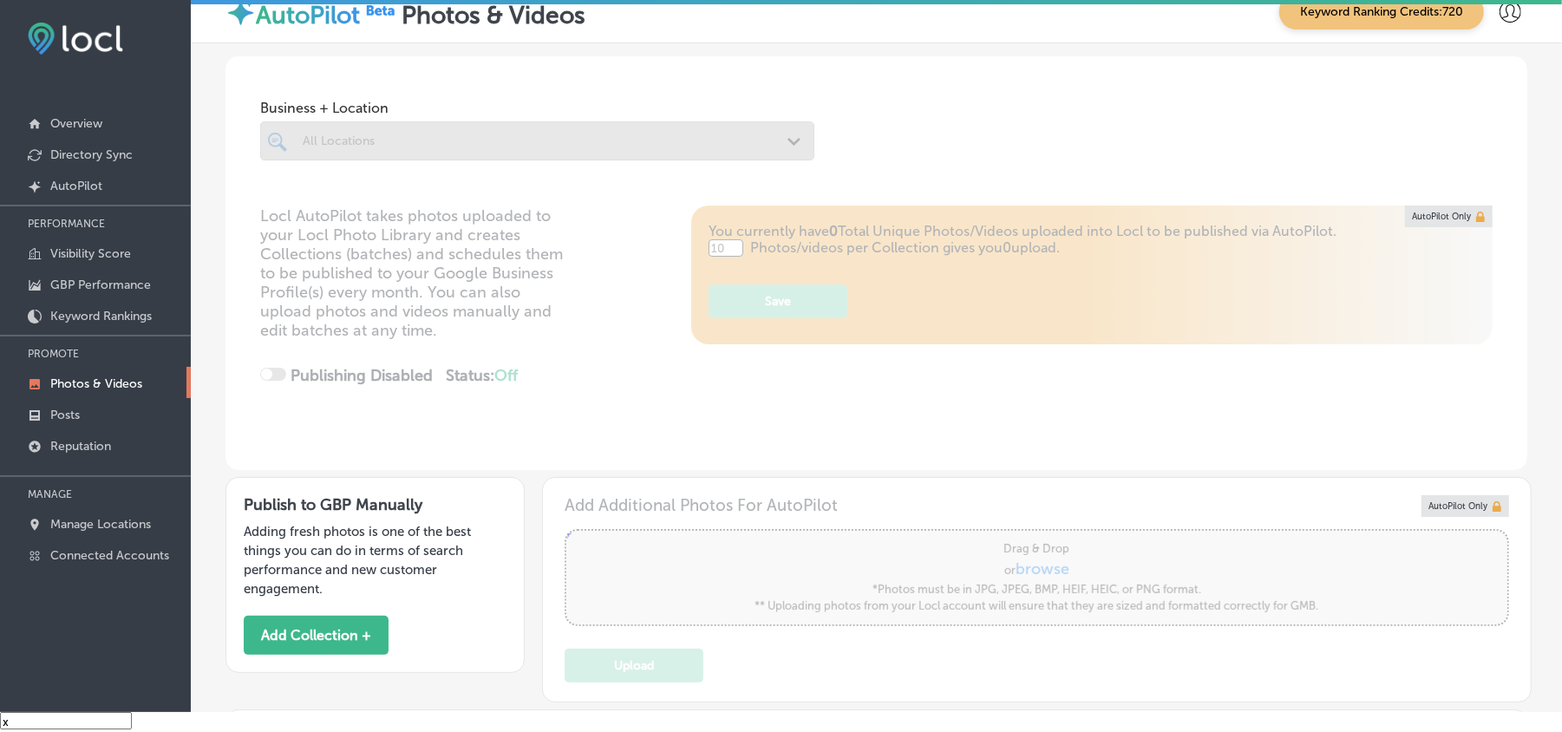
type input "5"
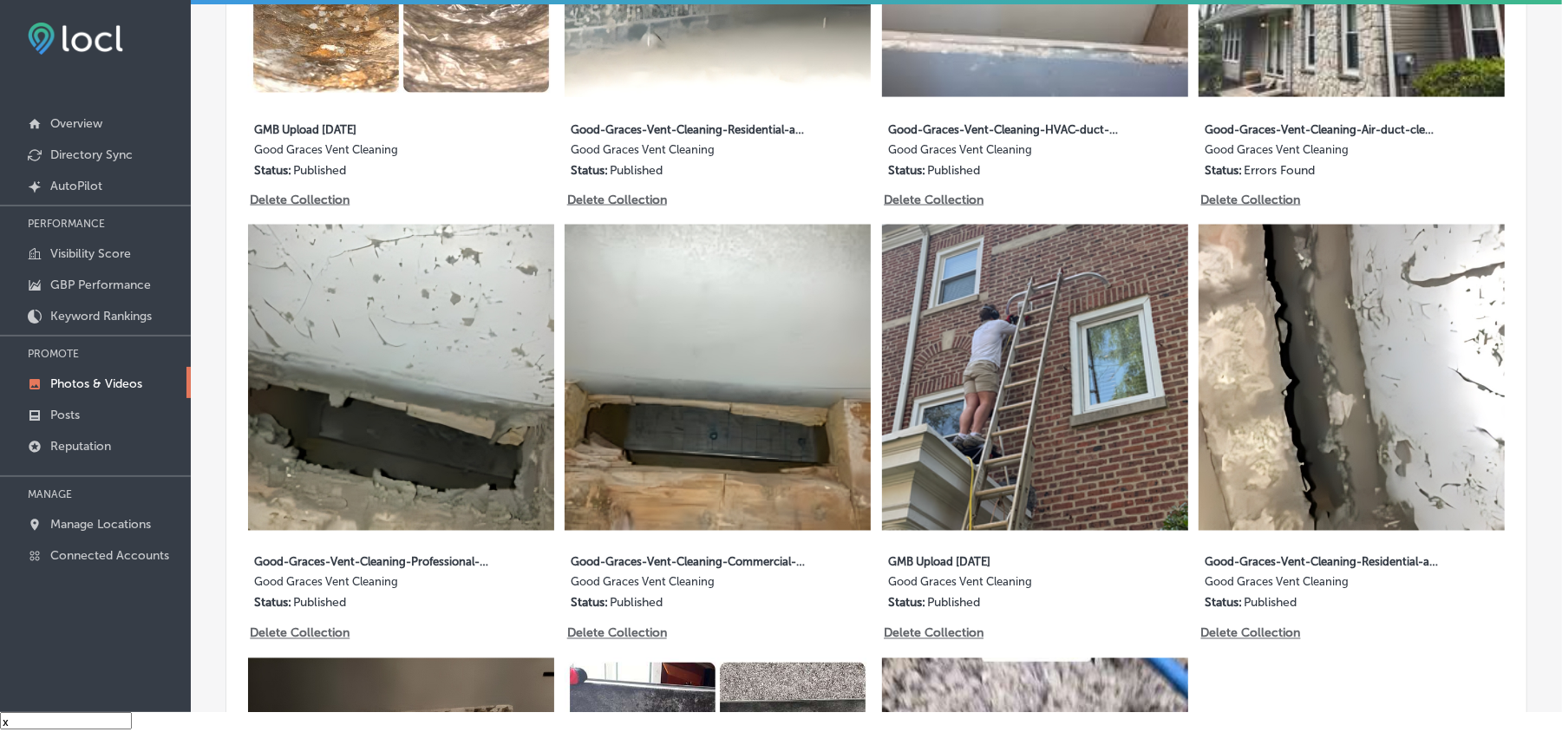
scroll to position [2004, 0]
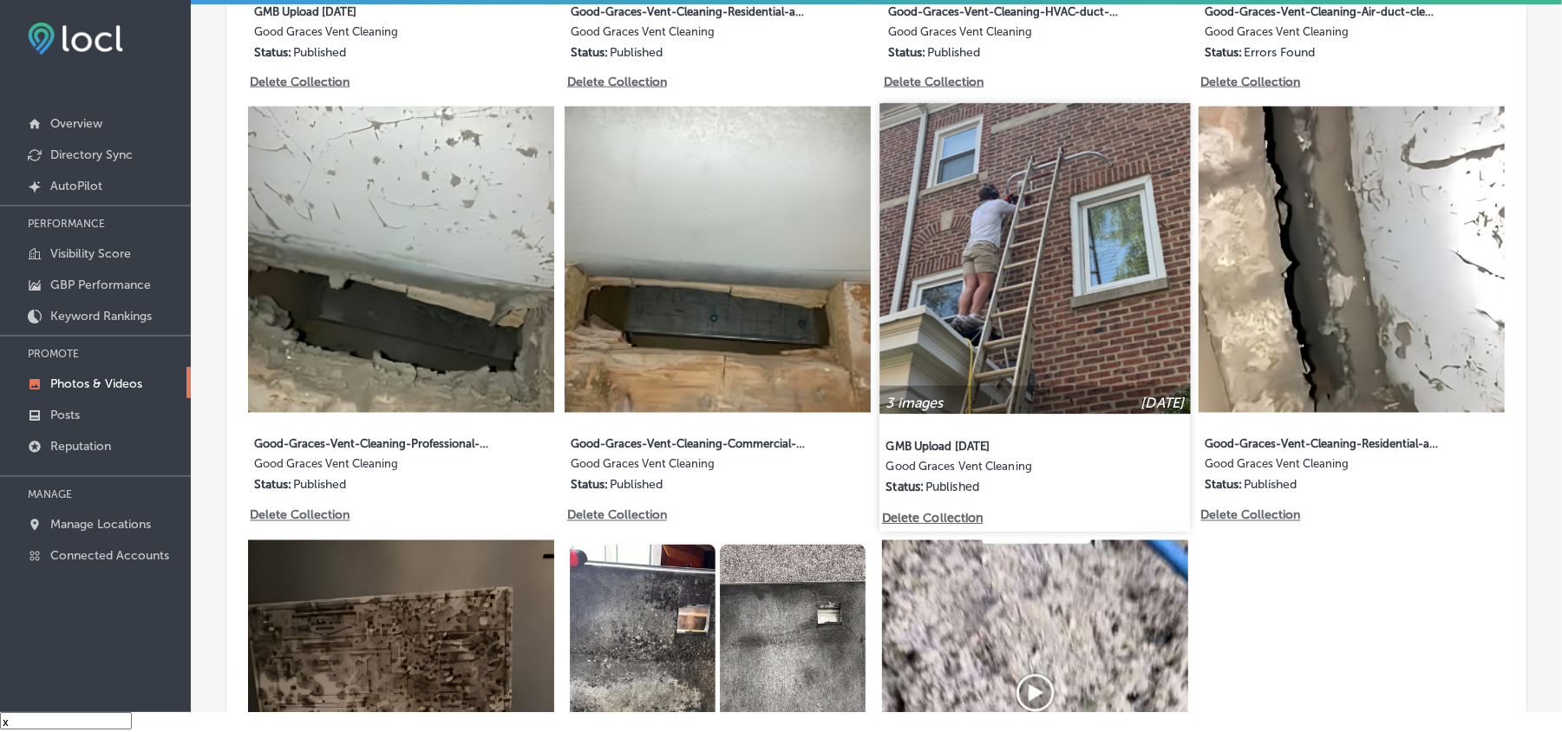
click at [989, 328] on img at bounding box center [1035, 259] width 311 height 311
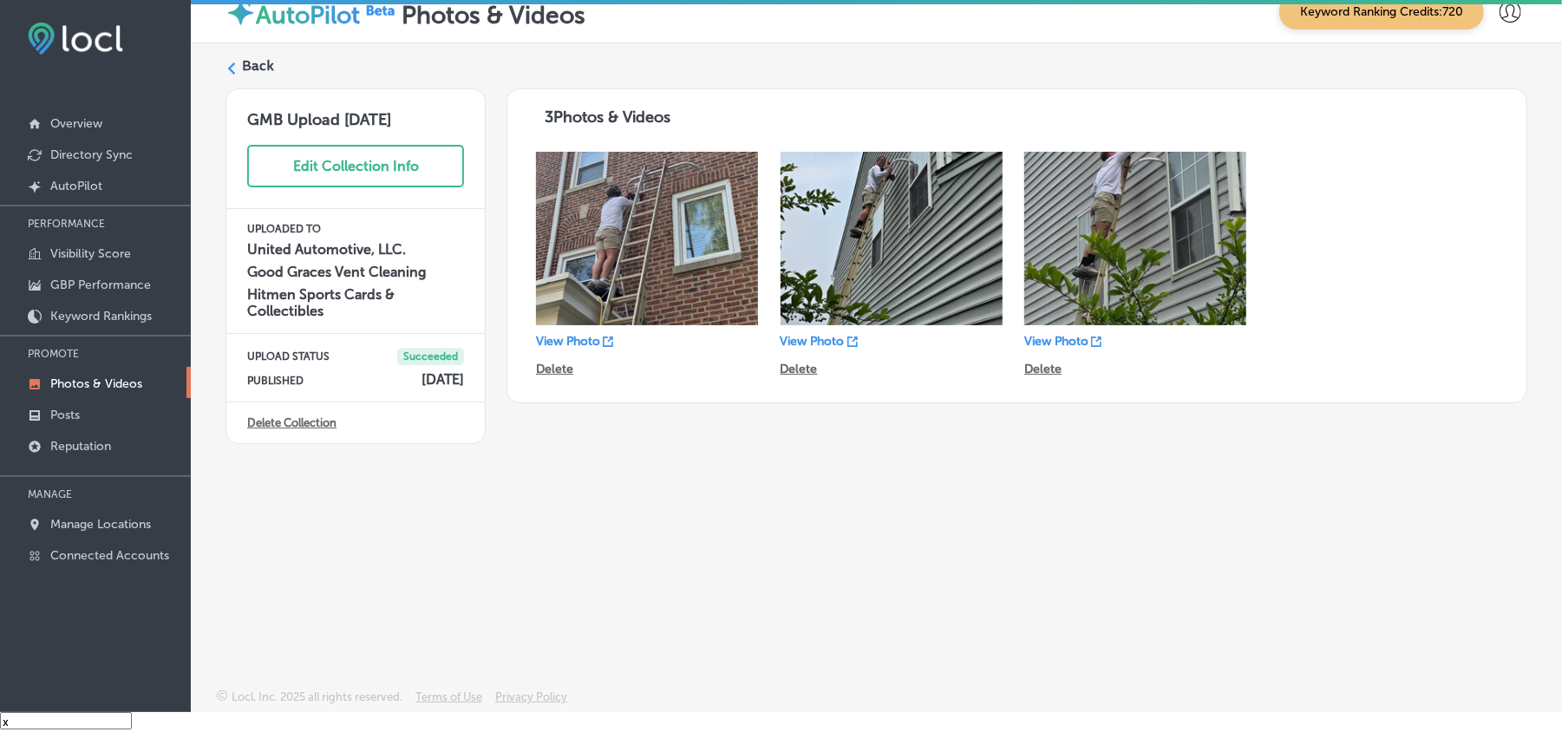
click at [240, 59] on div "Back" at bounding box center [877, 72] width 1302 height 32
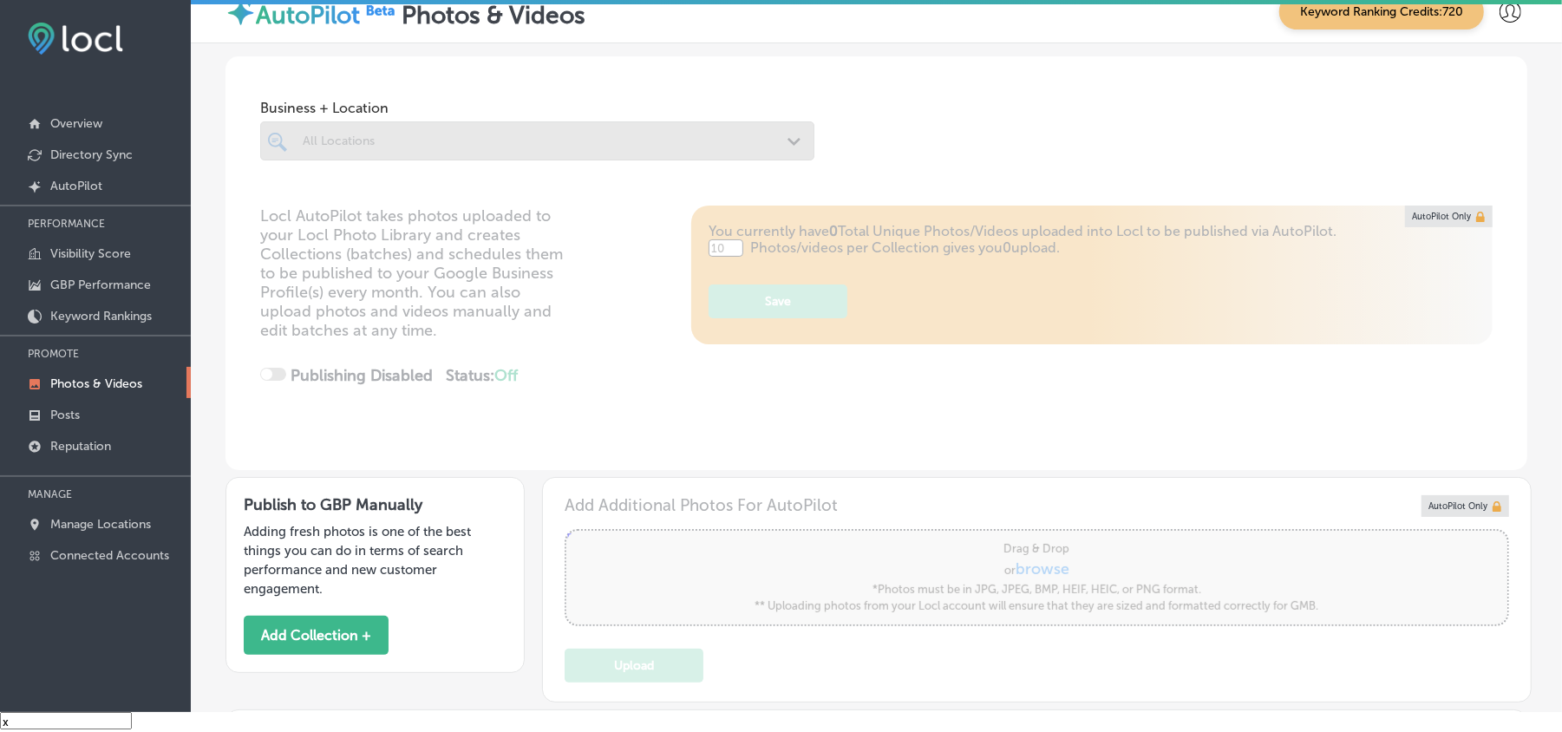
type input "5"
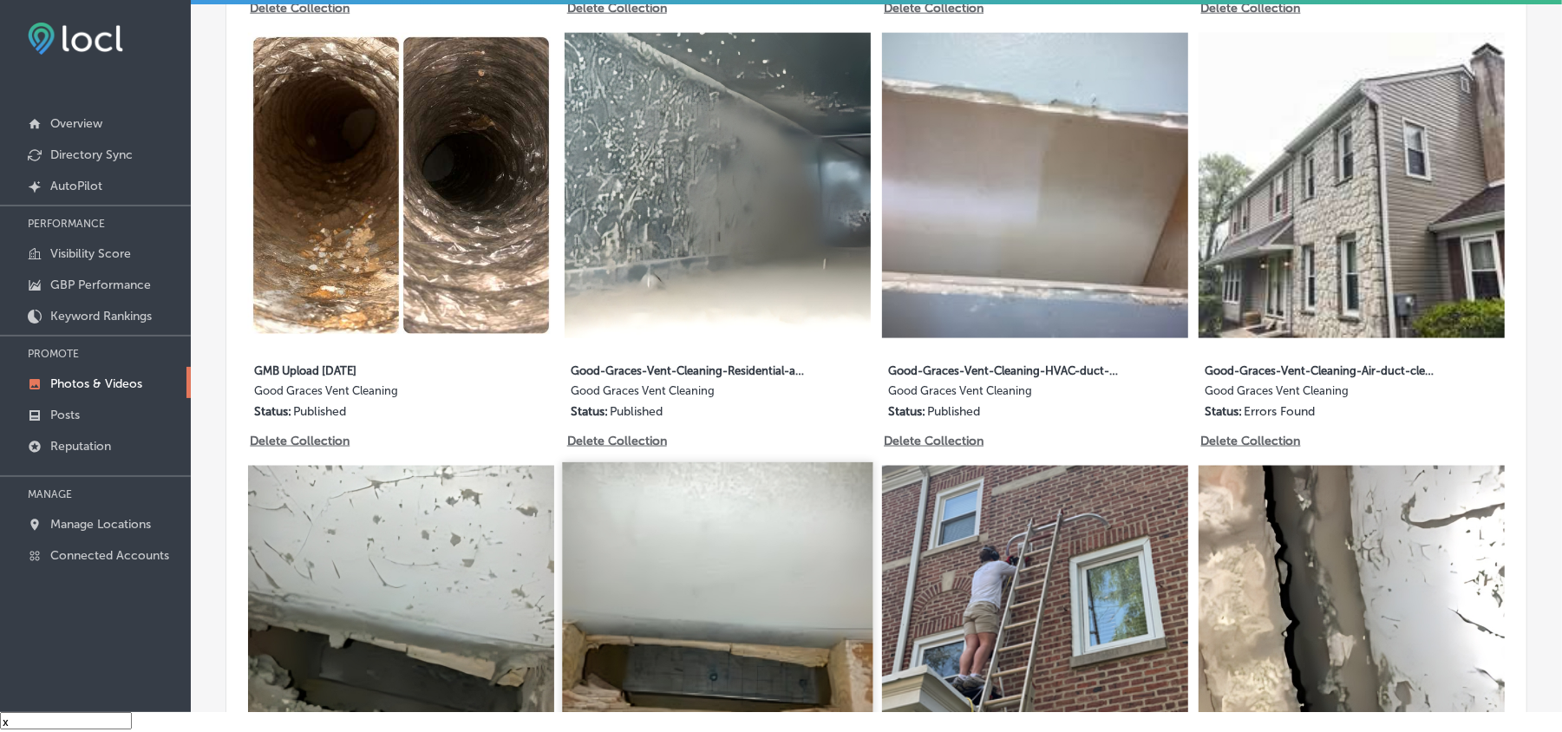
scroll to position [1581, 0]
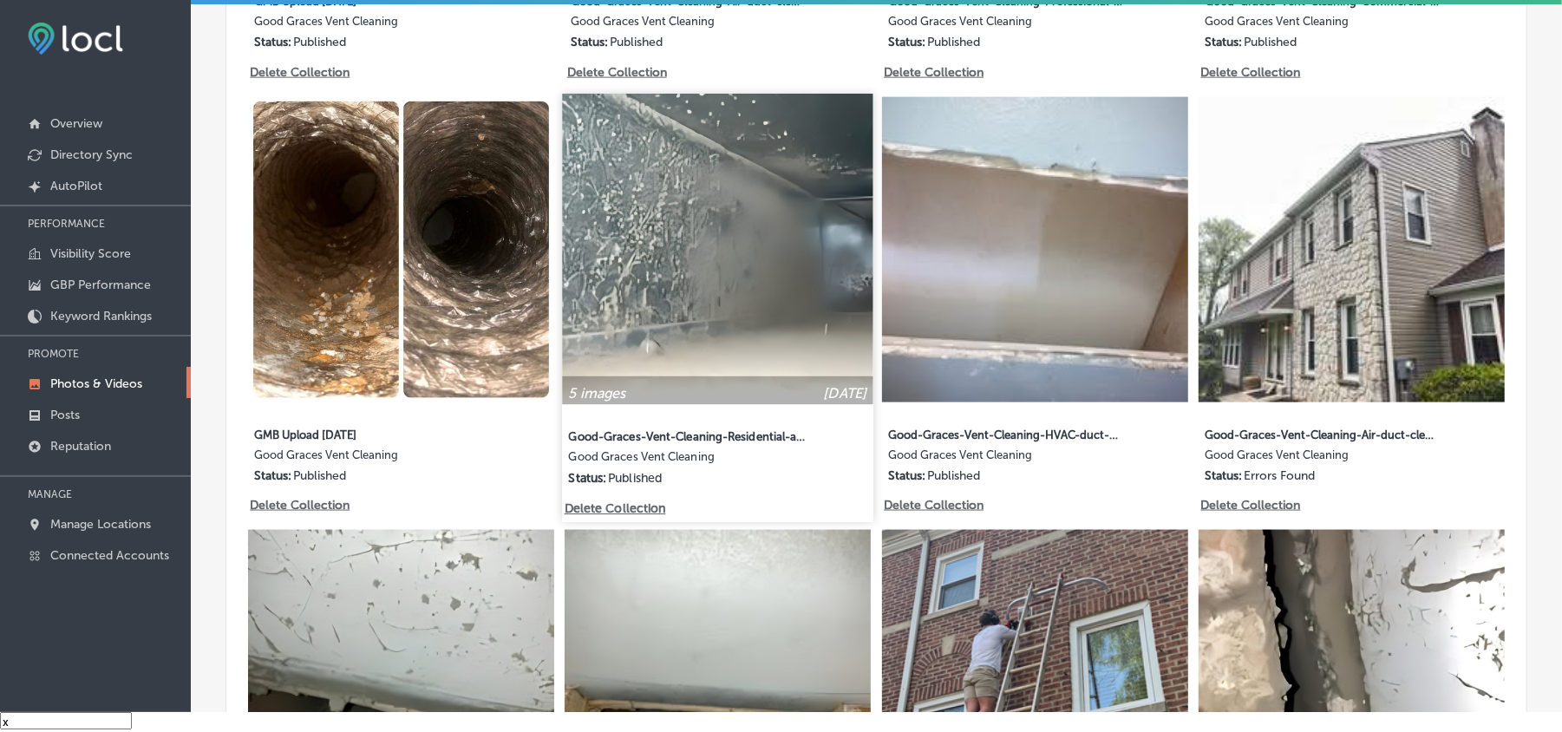
click at [740, 328] on img at bounding box center [718, 249] width 311 height 311
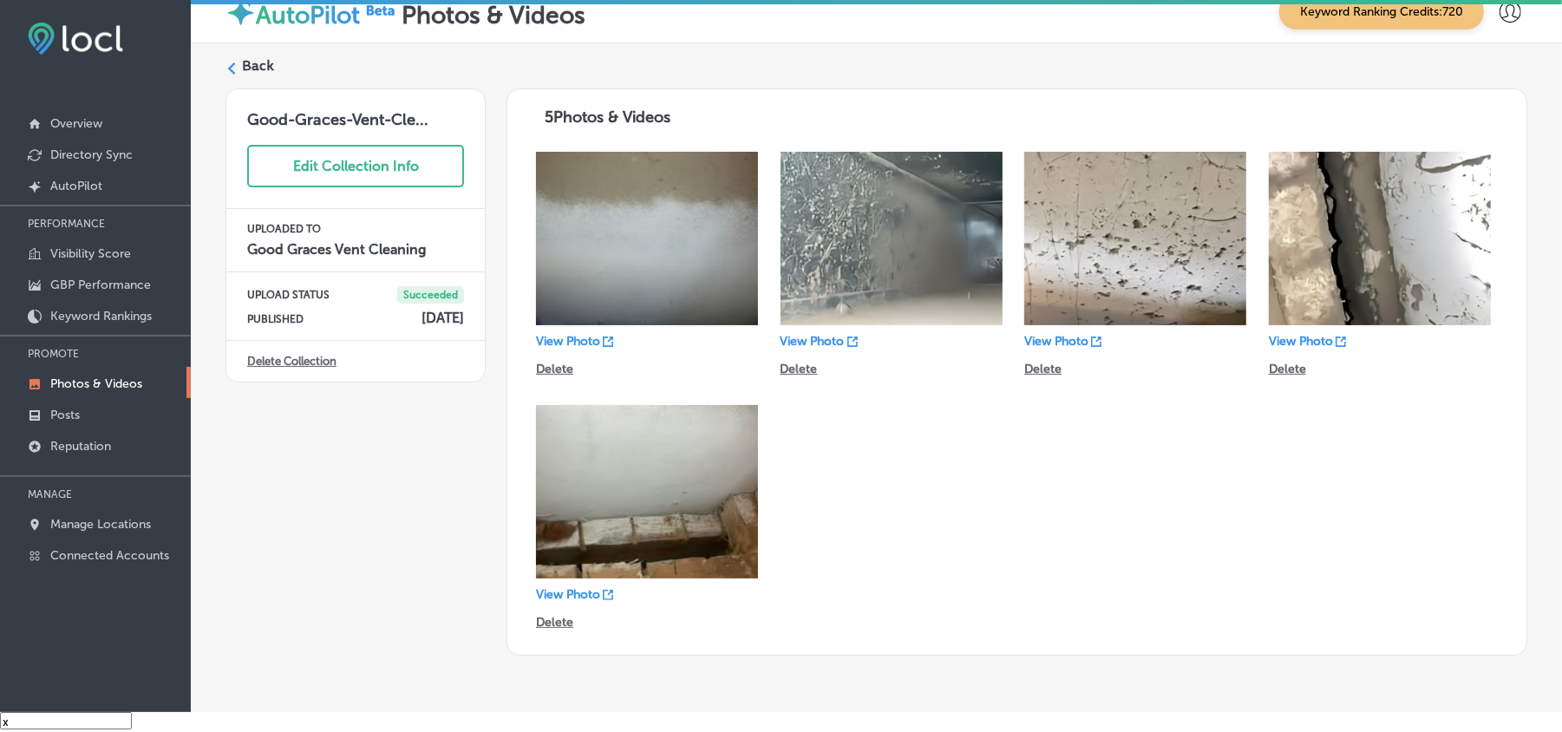
click at [233, 62] on icon at bounding box center [232, 68] width 12 height 12
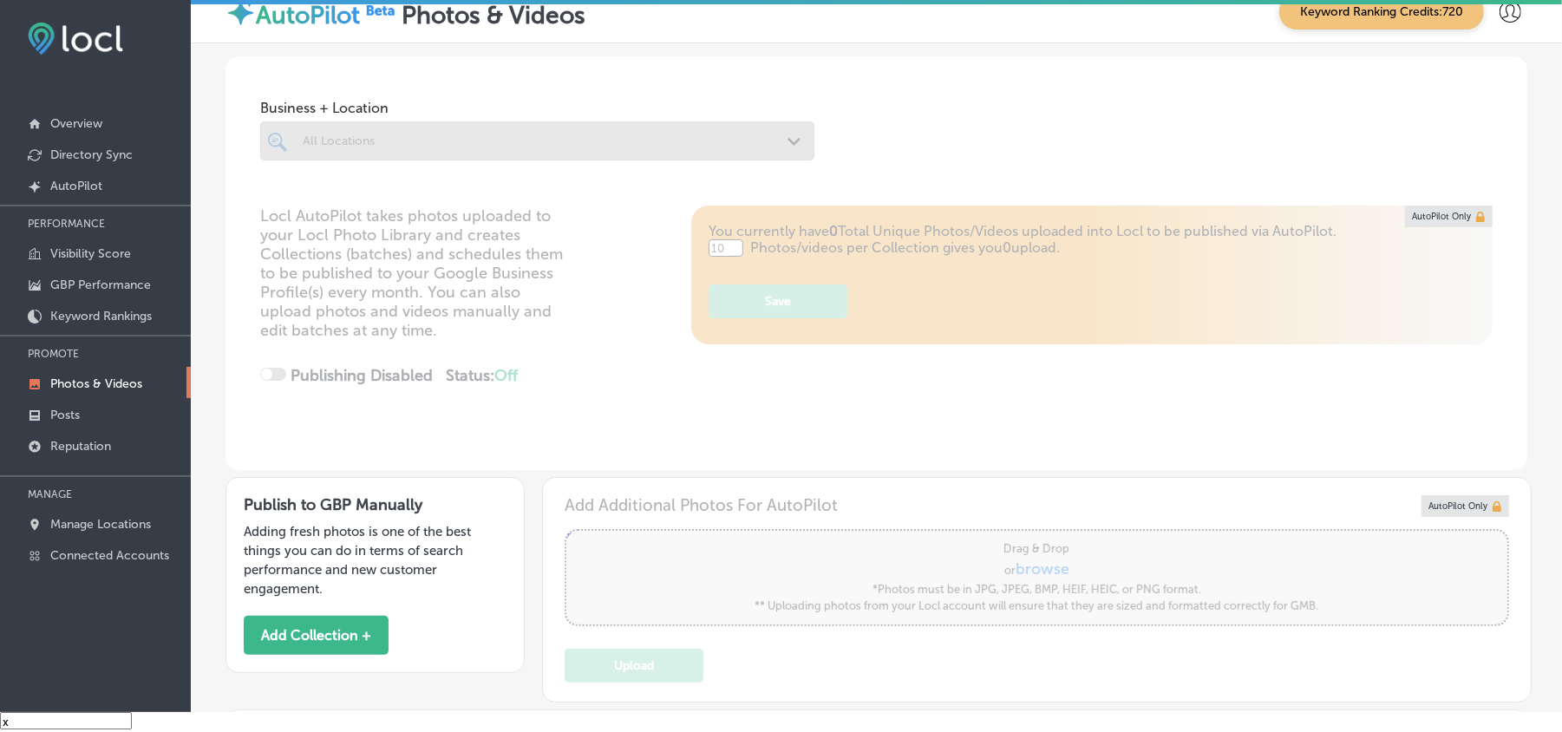
type input "5"
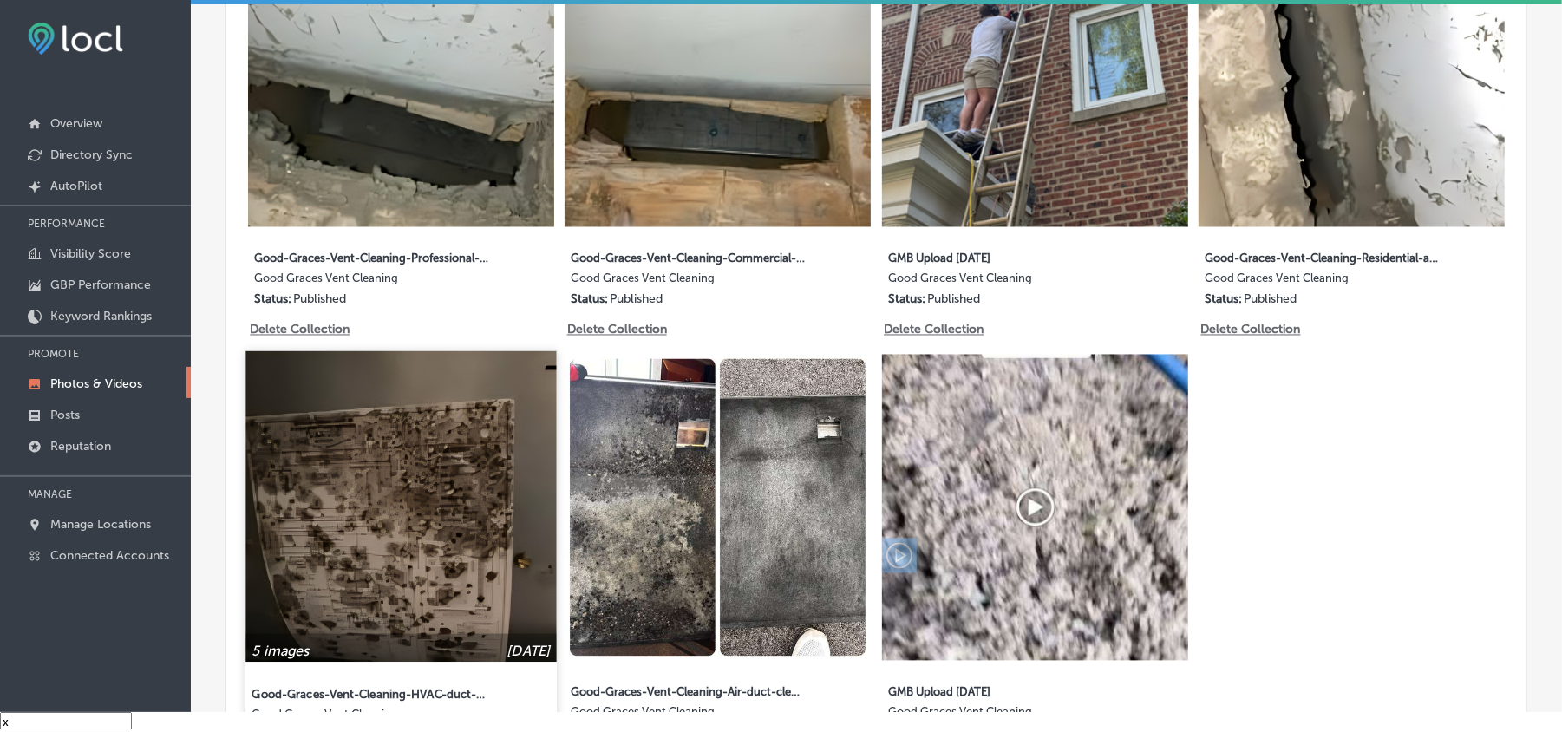
scroll to position [2159, 0]
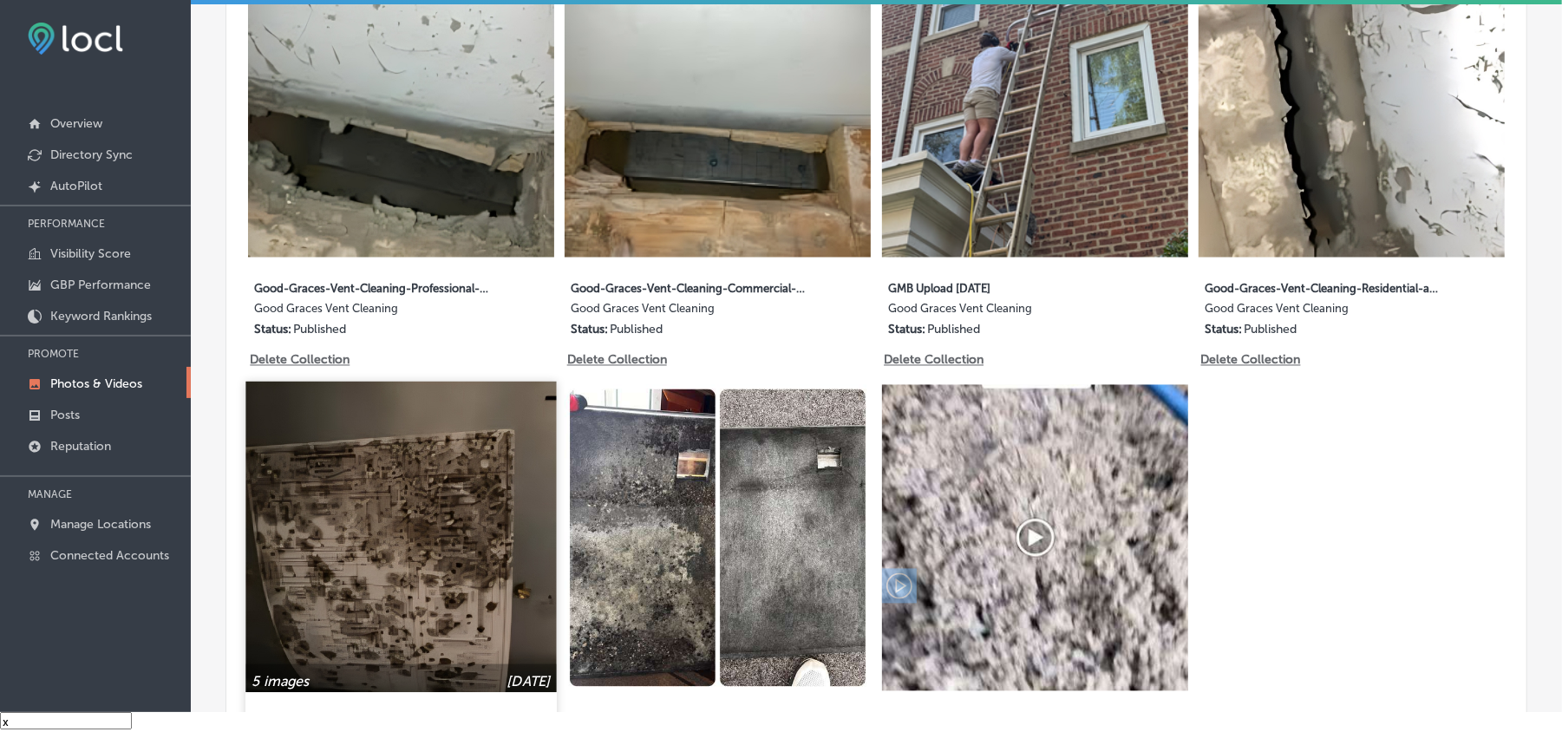
click at [385, 496] on img at bounding box center [401, 537] width 311 height 311
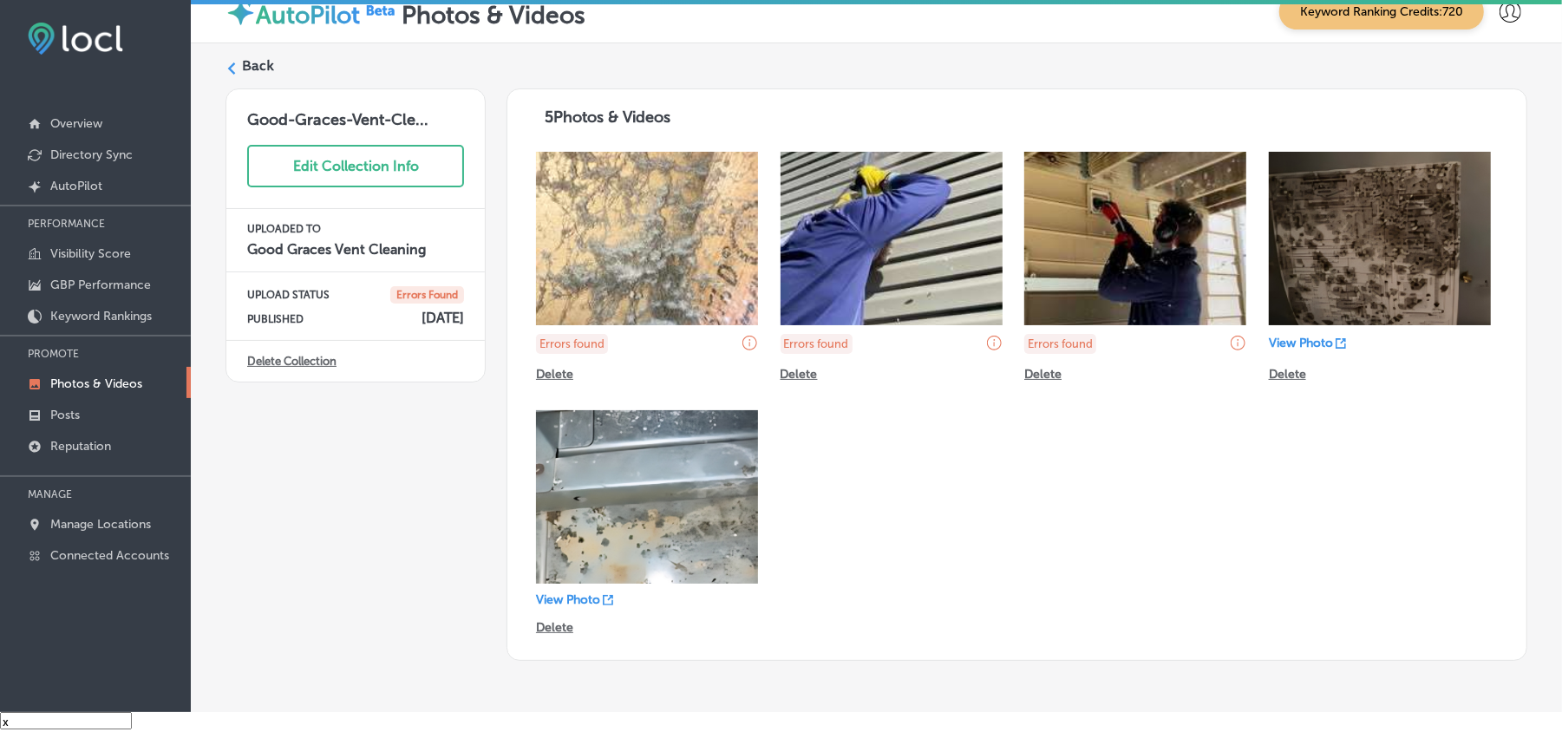
click at [238, 71] on div "Back" at bounding box center [877, 72] width 1302 height 32
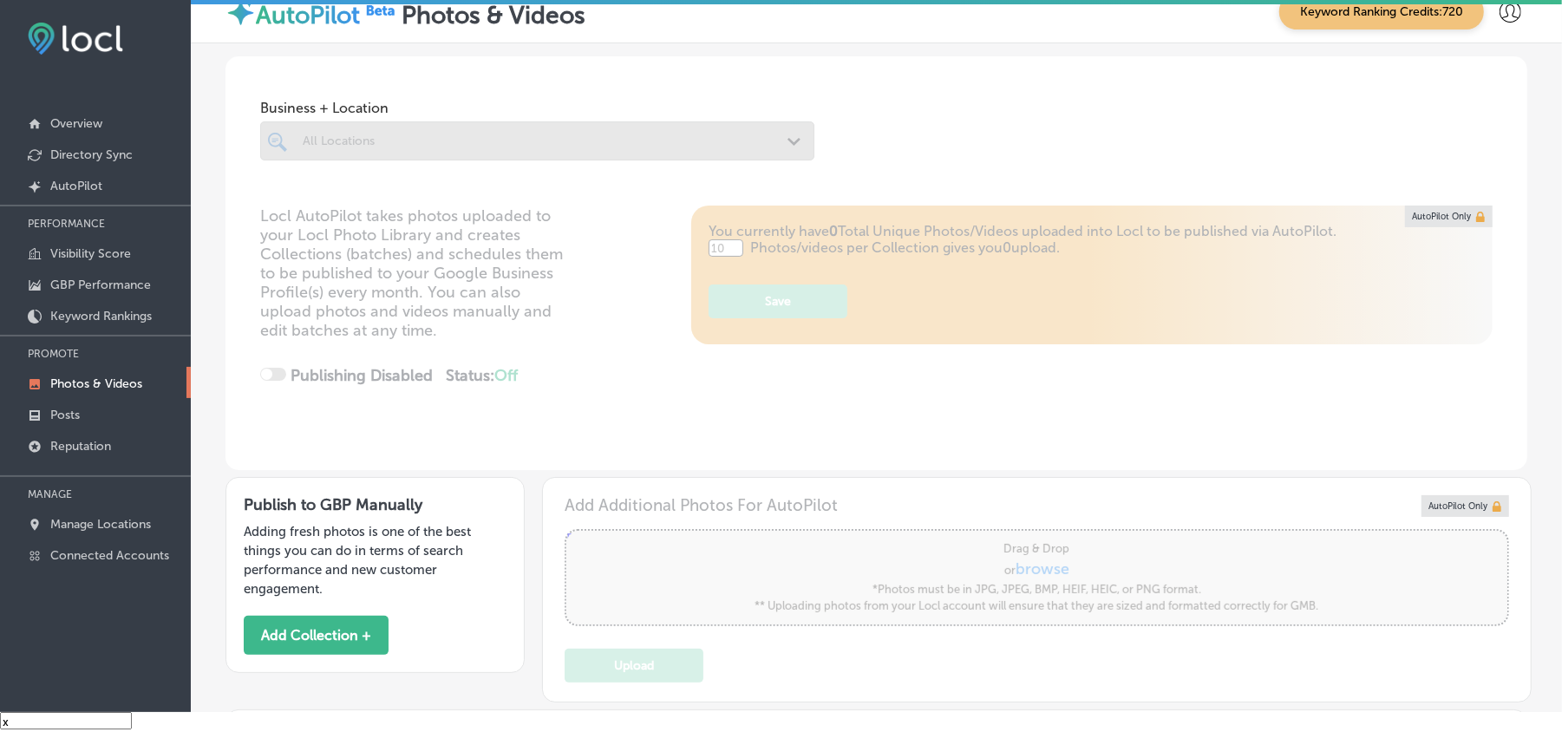
type input "5"
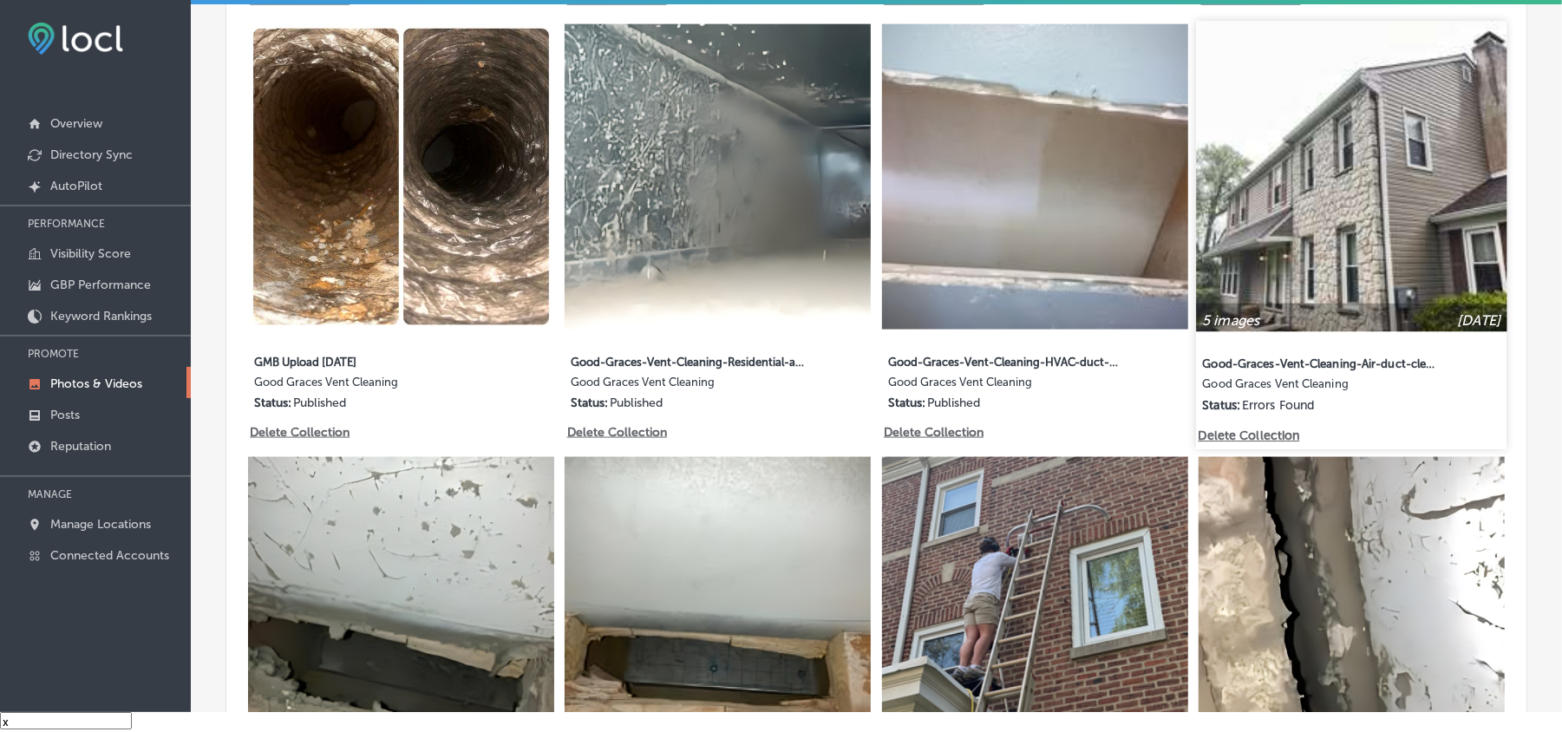
scroll to position [1657, 0]
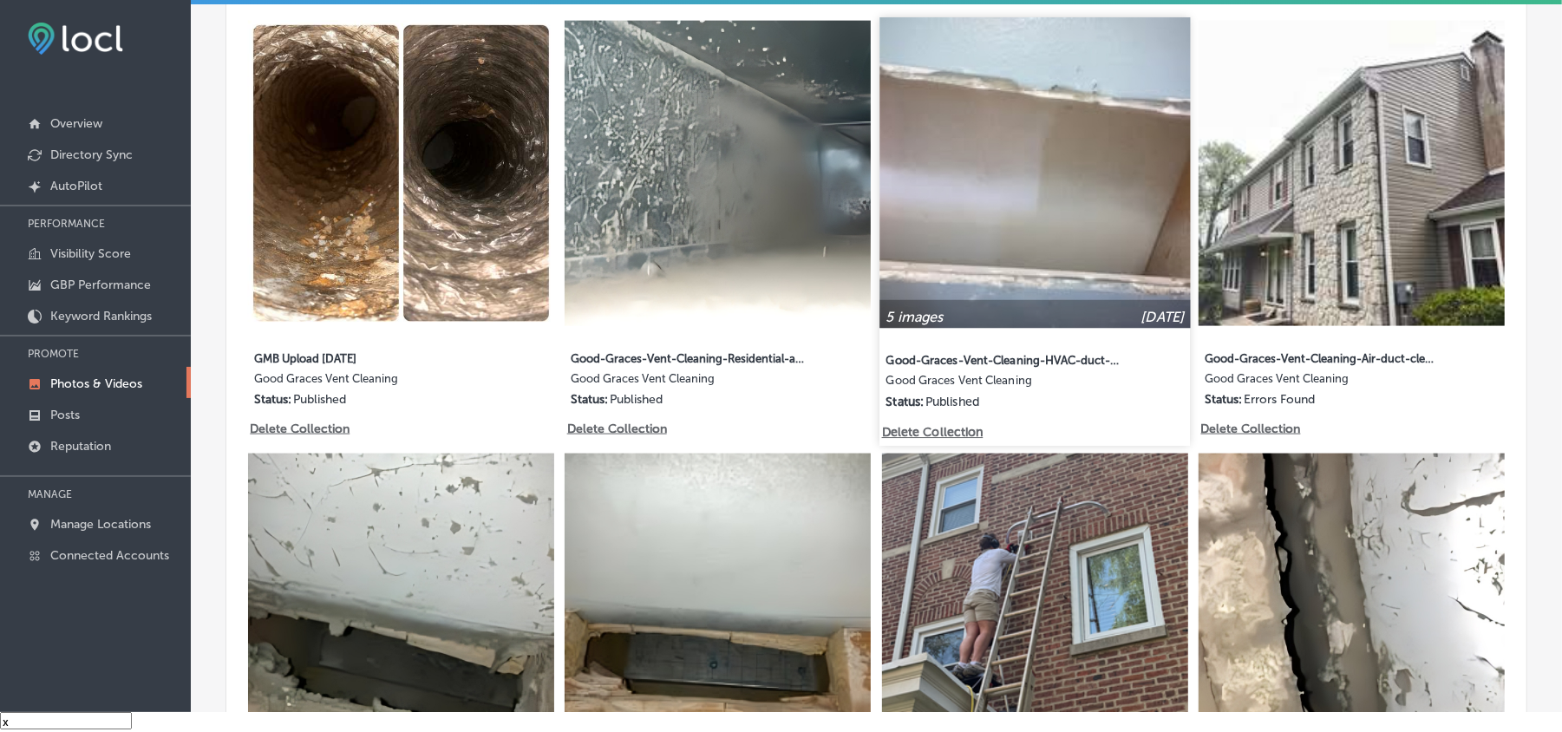
click at [1062, 267] on img at bounding box center [1035, 172] width 311 height 311
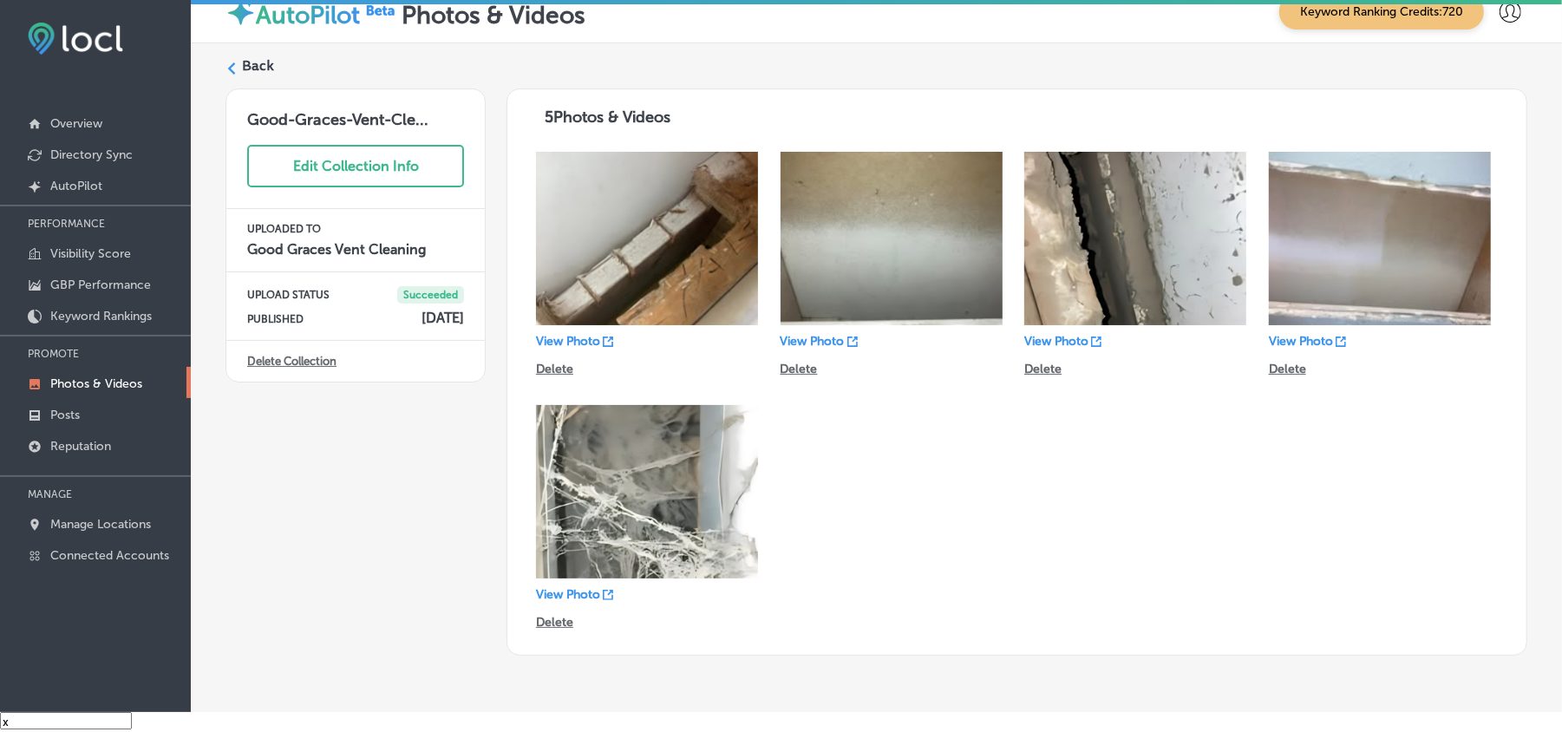
click at [237, 54] on div "Back Good-Graces-Vent-Cle... Edit Collection Info UPLOADED TO Good Graces Vent …" at bounding box center [877, 355] width 1372 height 625
click at [254, 68] on label "Back" at bounding box center [258, 65] width 32 height 19
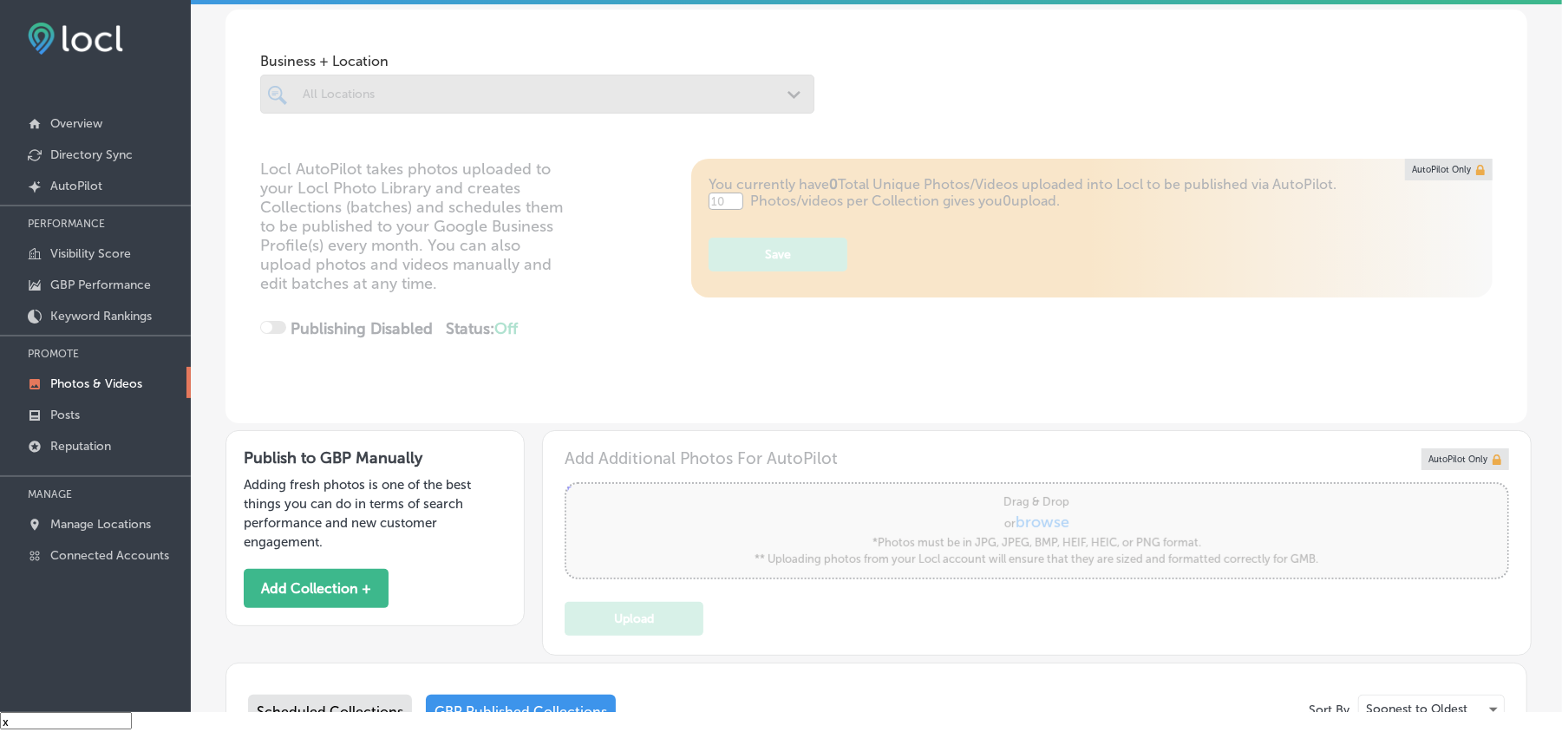
type input "5"
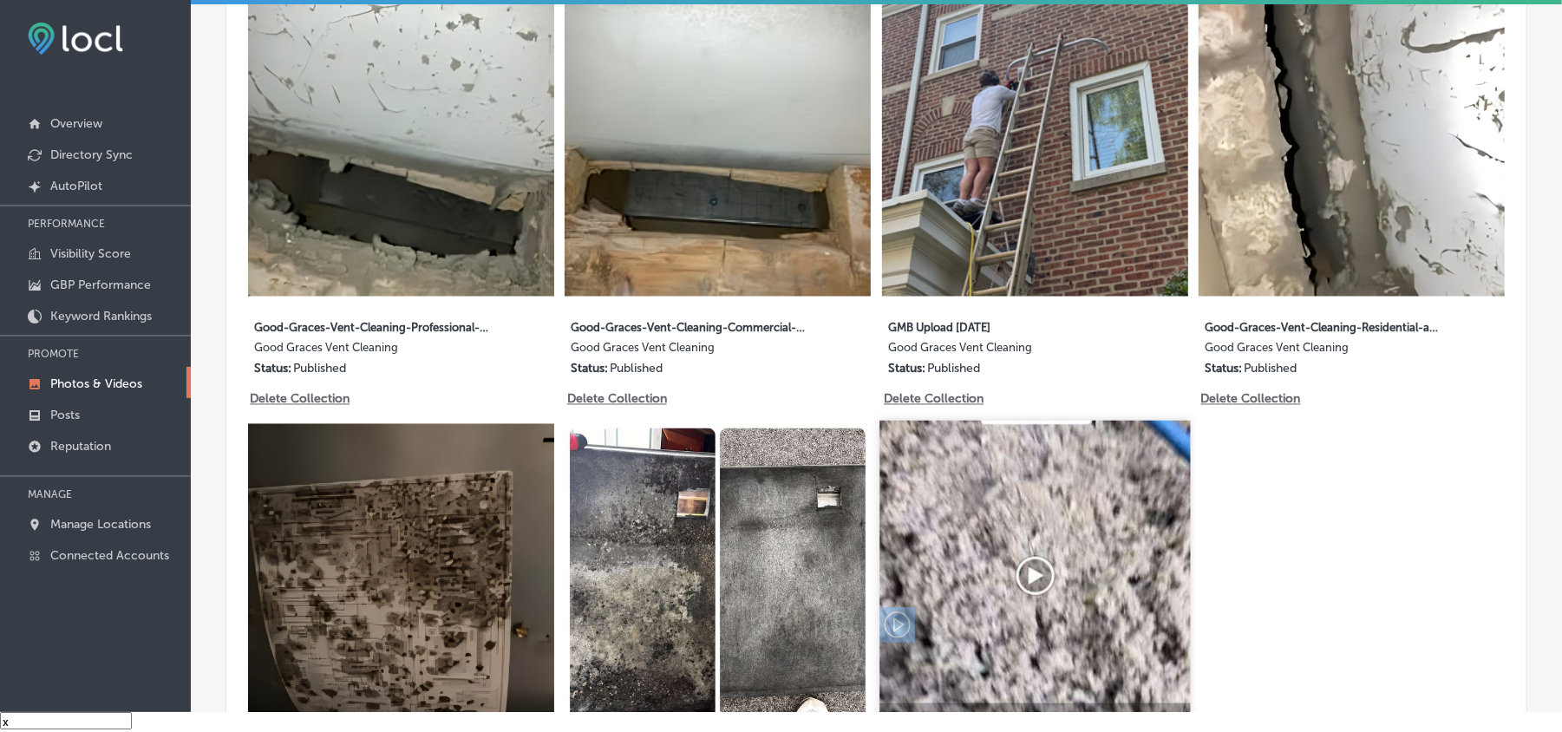
scroll to position [2082, 0]
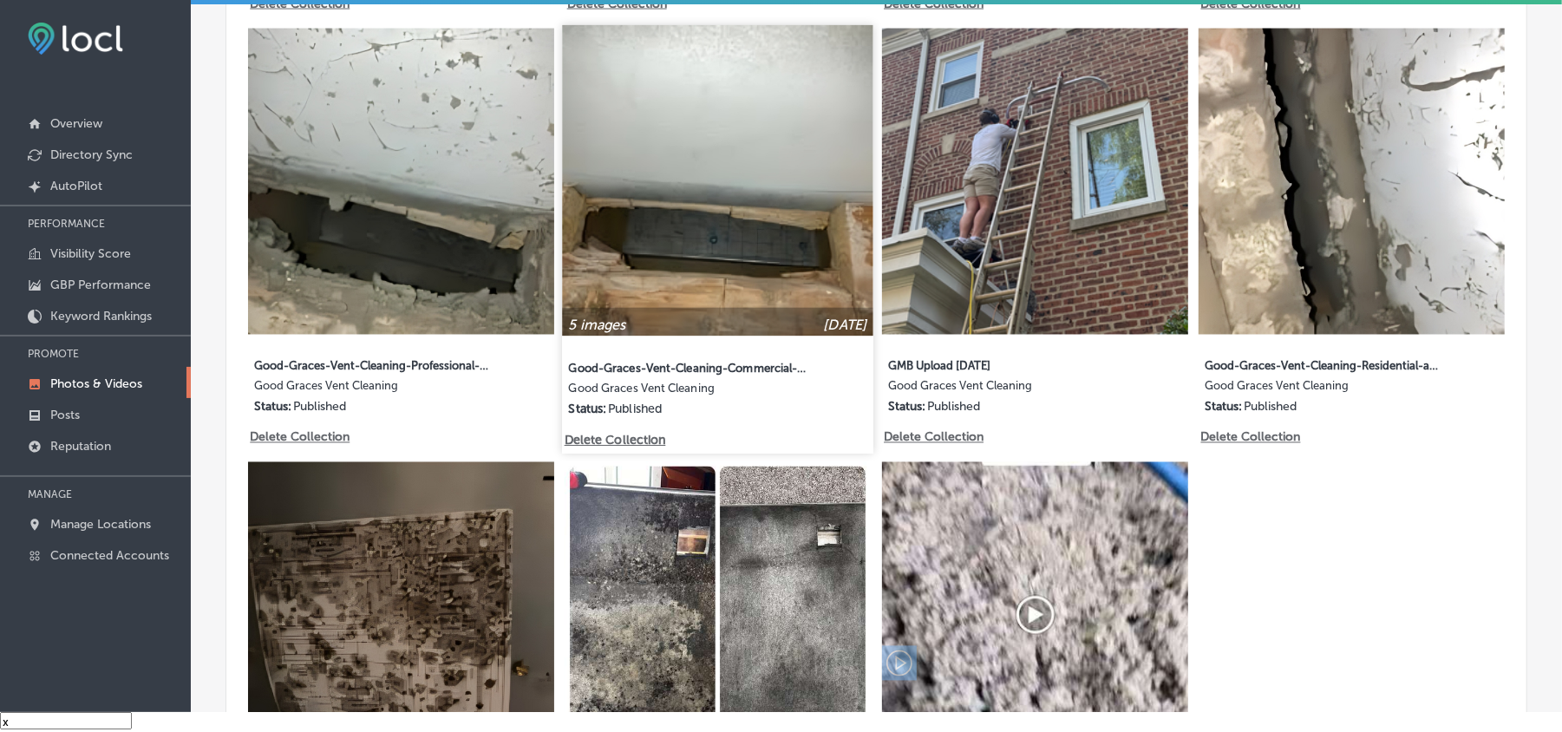
click at [704, 264] on img at bounding box center [718, 181] width 311 height 311
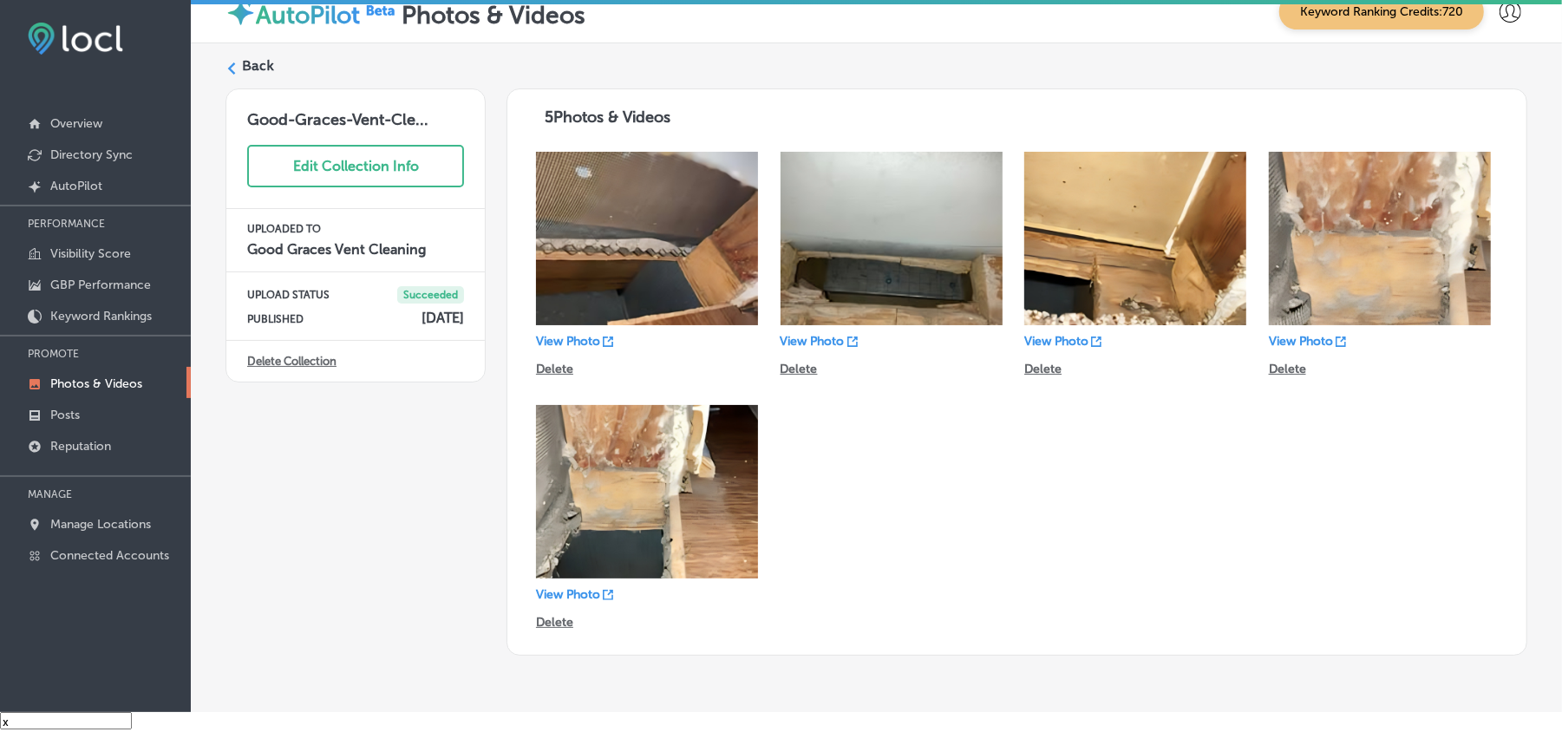
click at [226, 59] on div "Back" at bounding box center [877, 72] width 1302 height 32
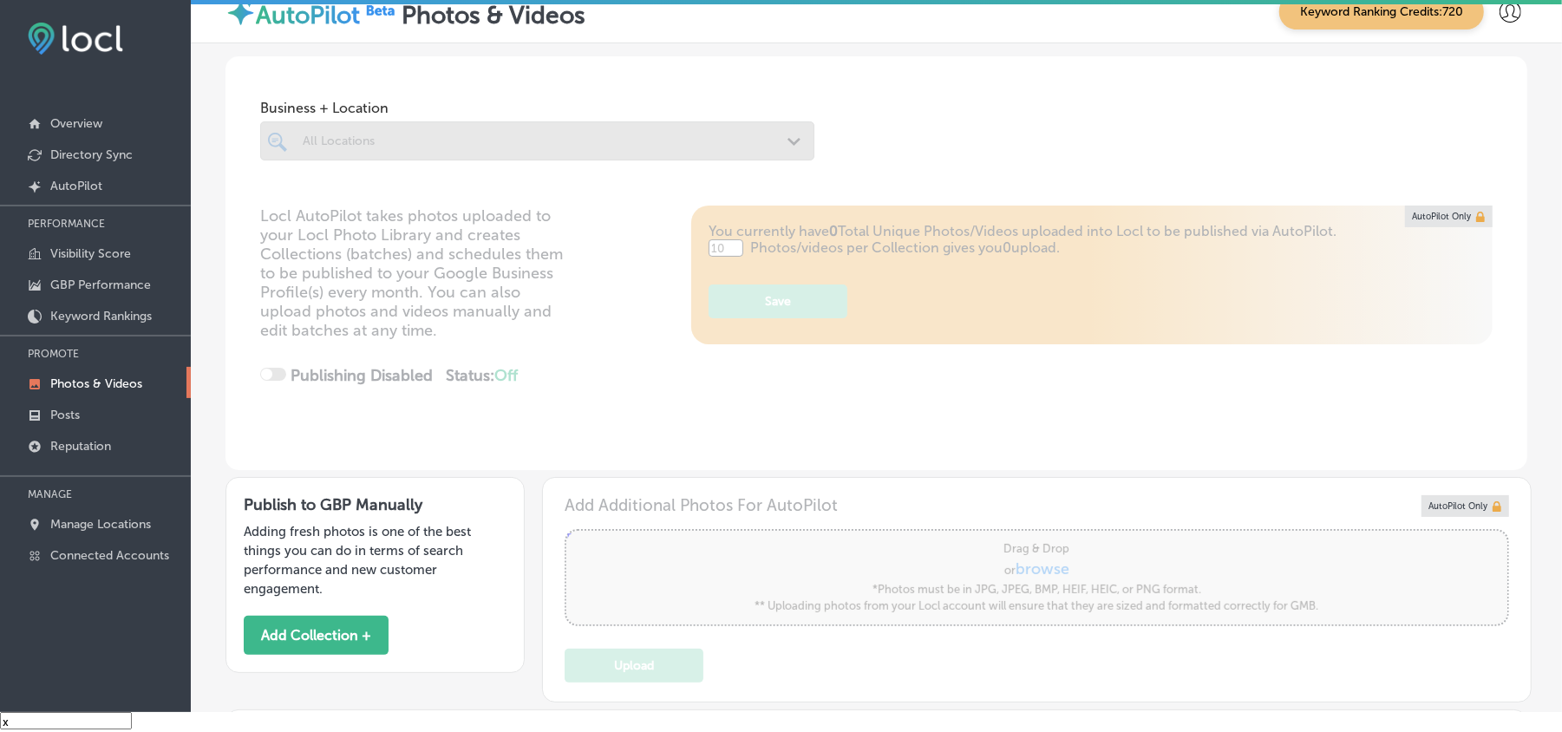
type input "5"
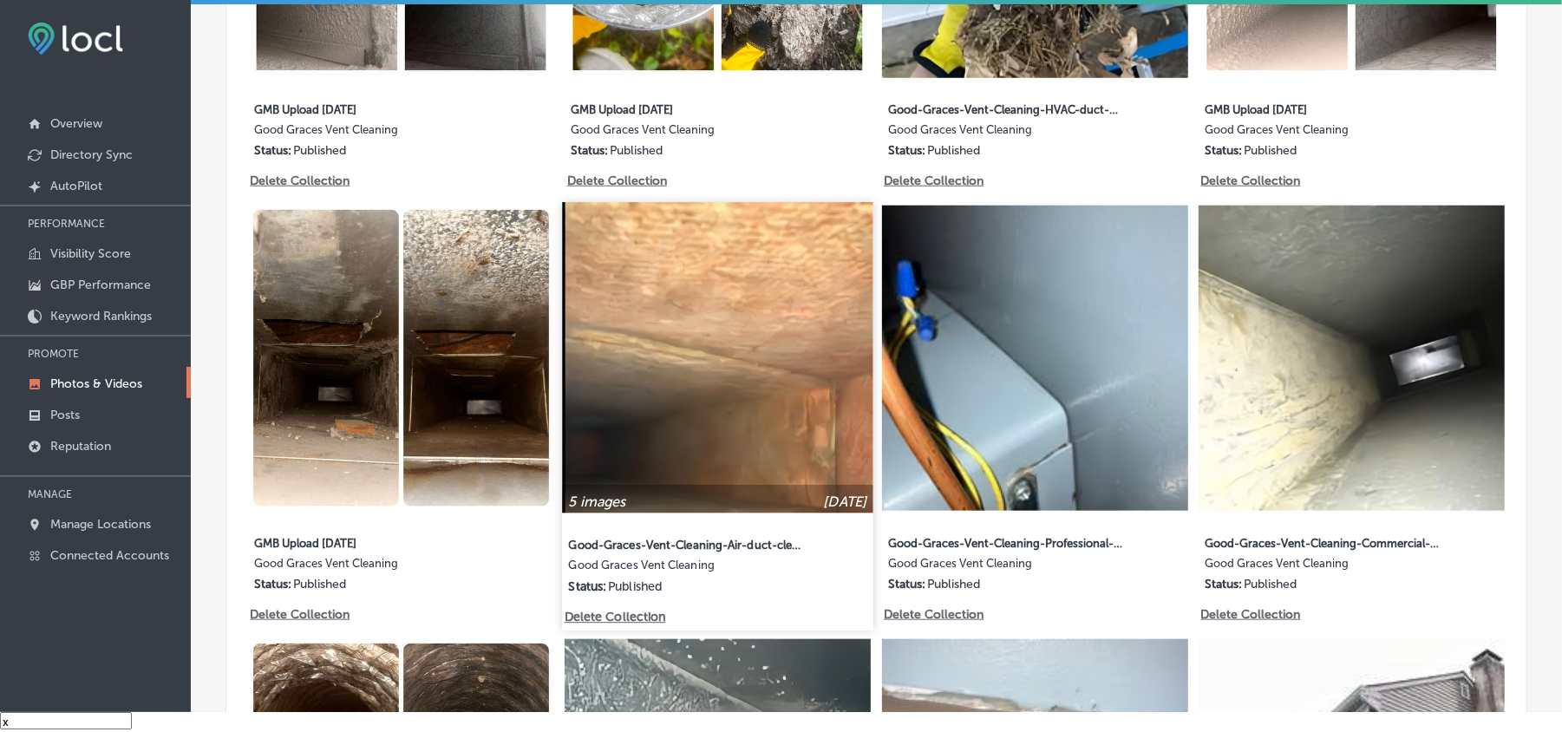
scroll to position [1041, 0]
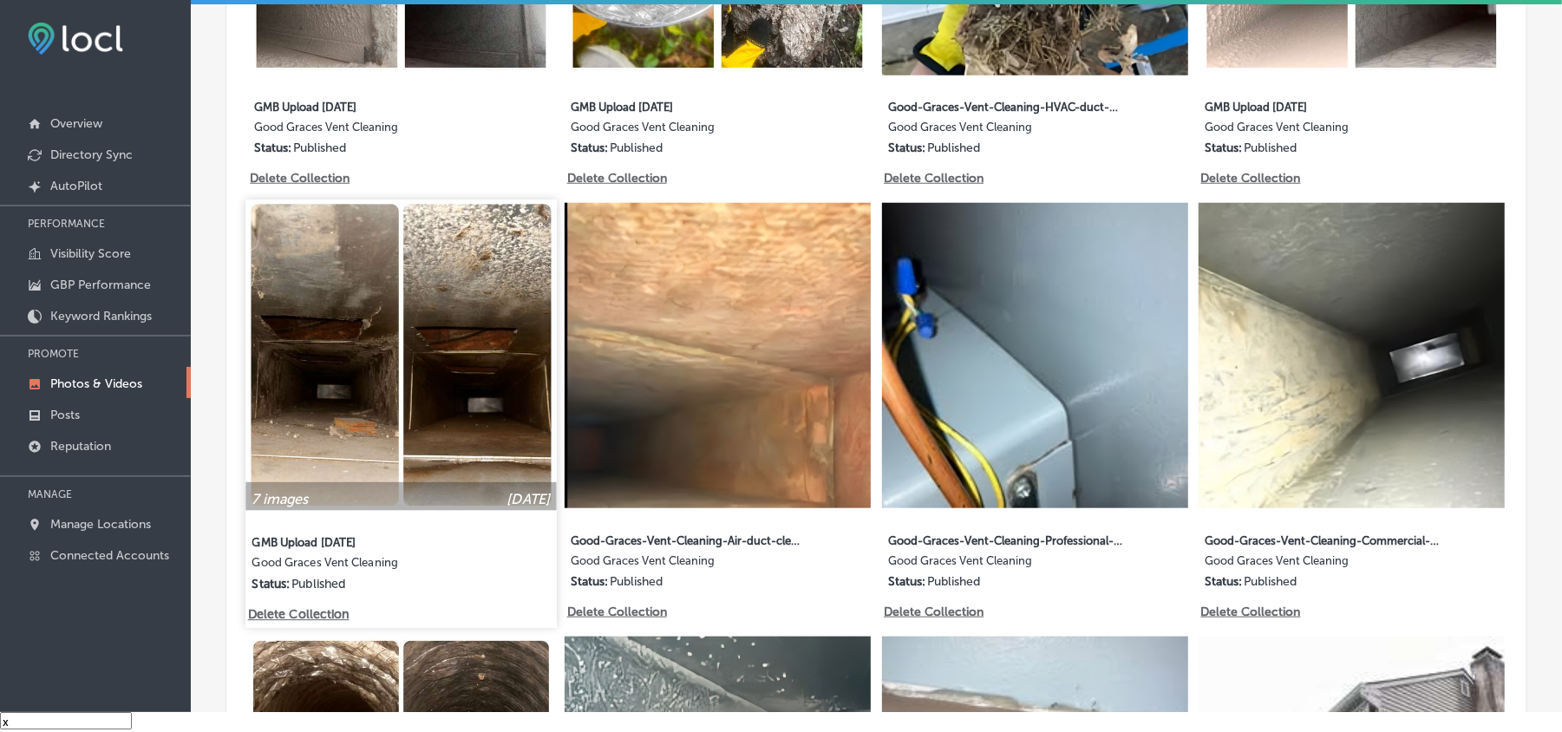
click at [310, 382] on img at bounding box center [401, 355] width 311 height 311
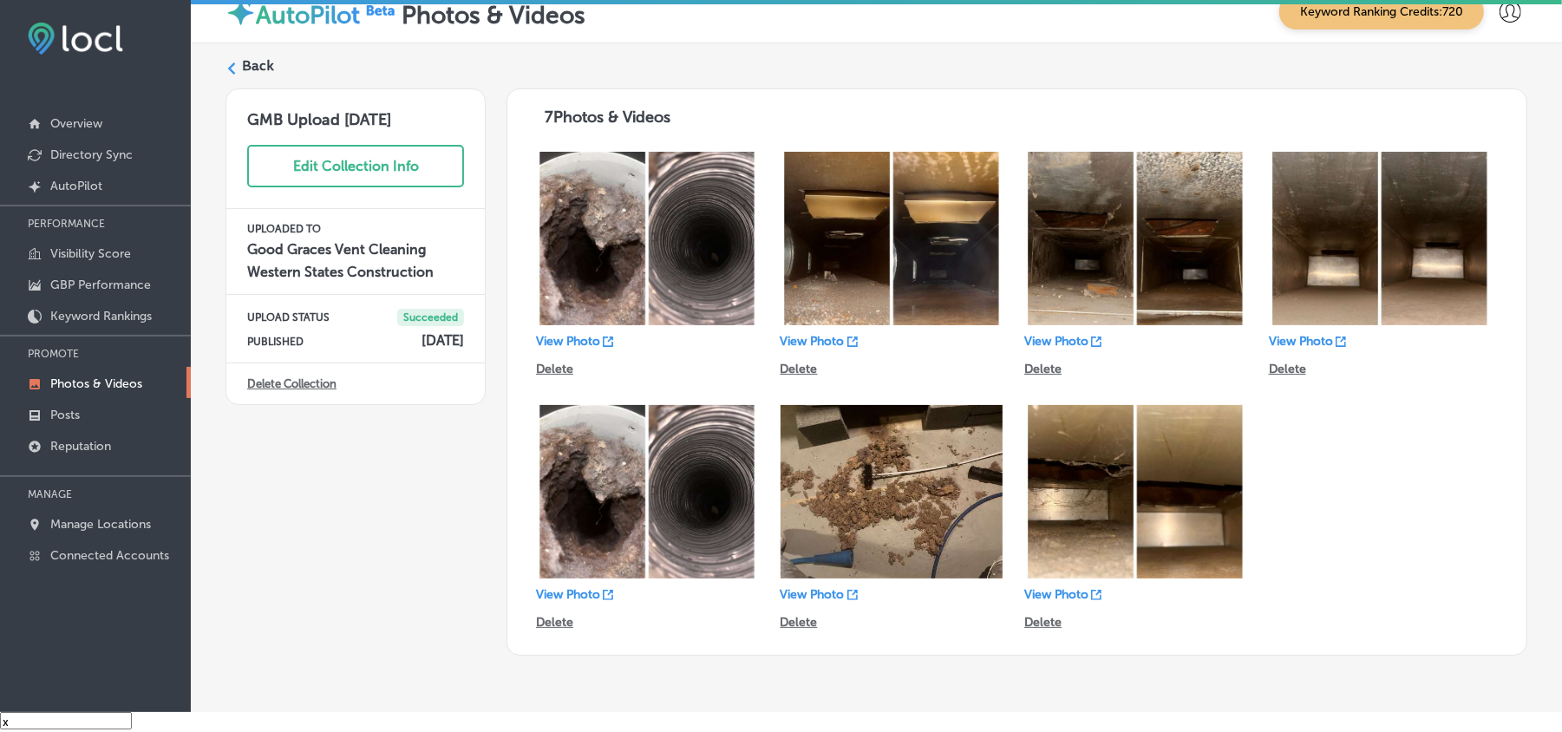
click at [245, 62] on label "Back" at bounding box center [258, 65] width 32 height 19
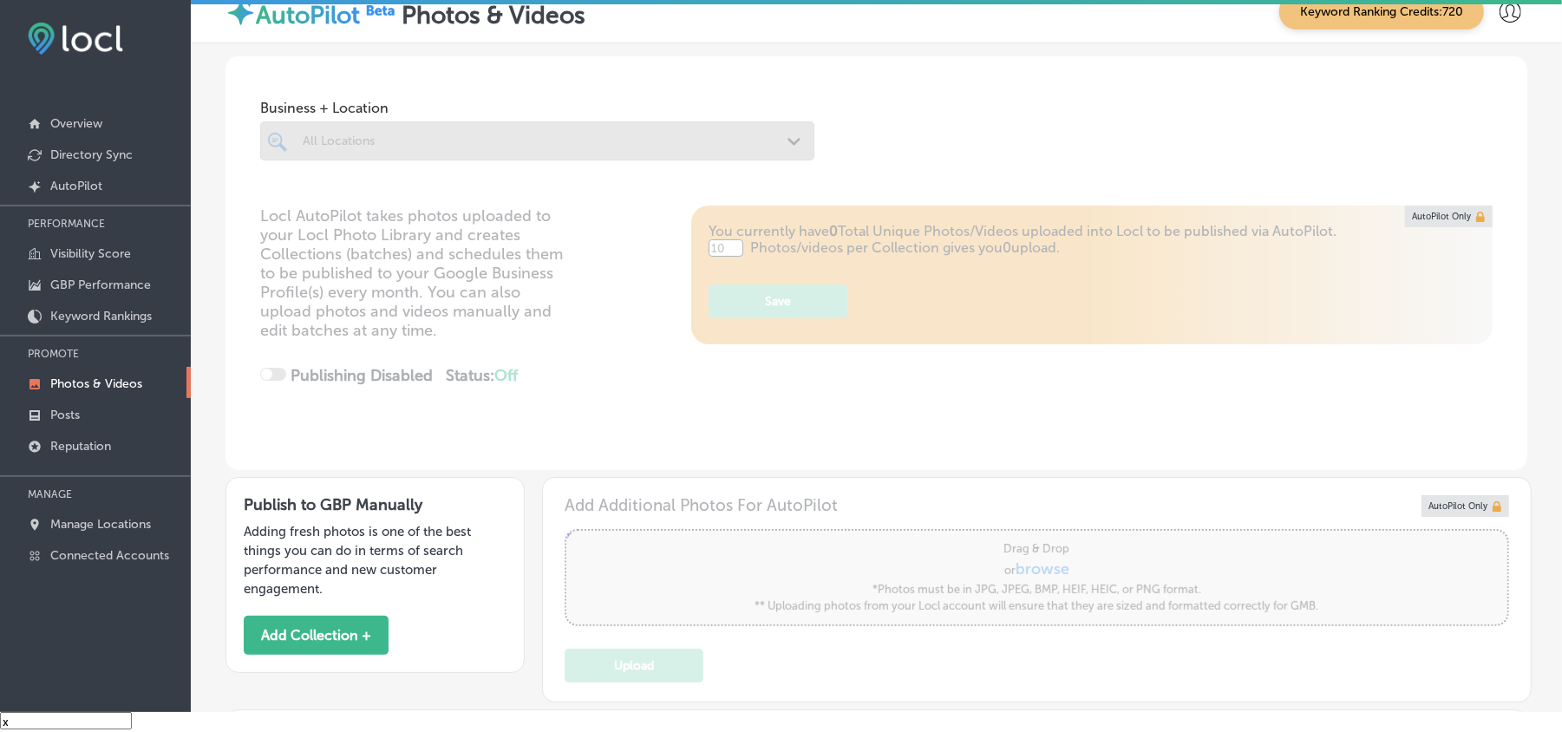
type input "5"
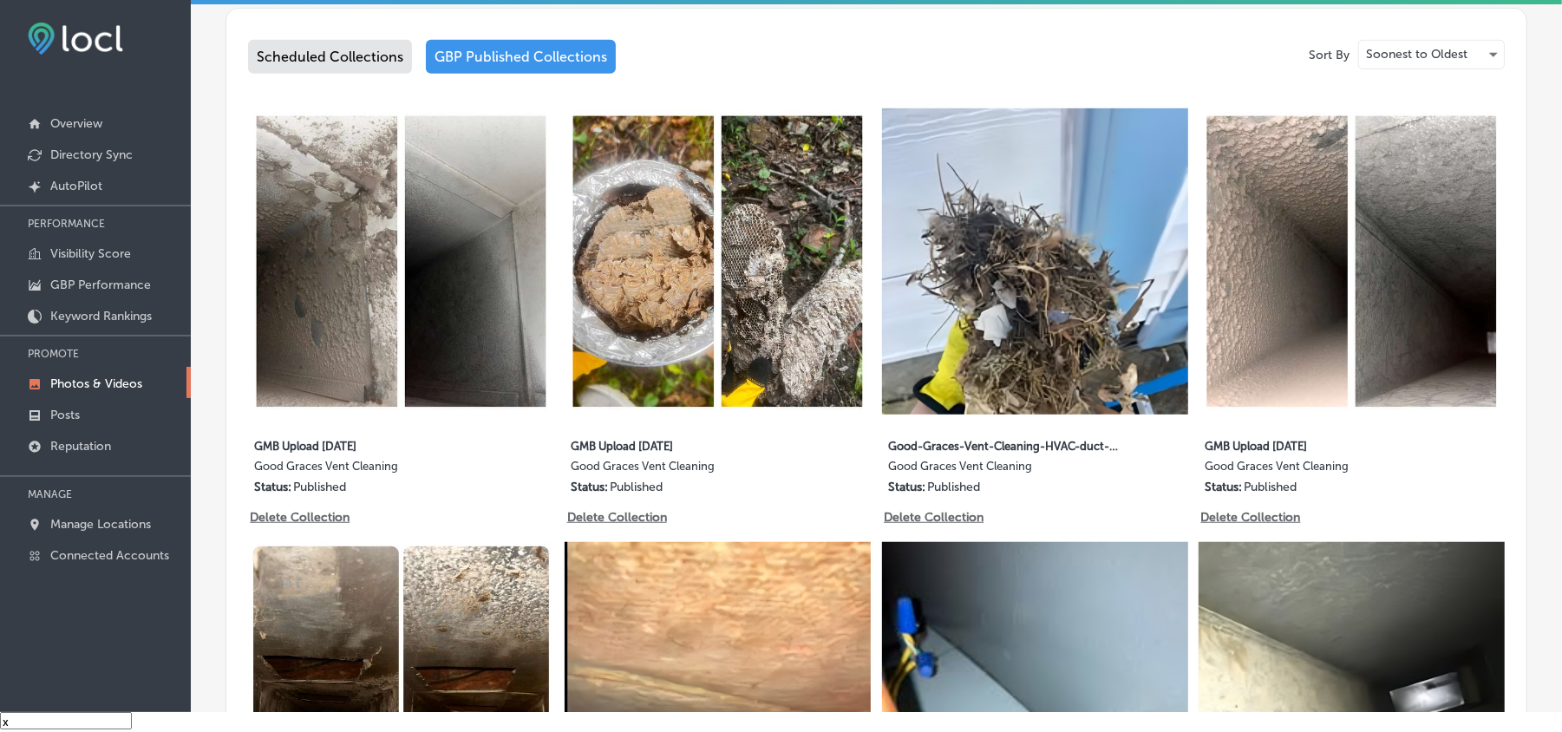
scroll to position [656, 0]
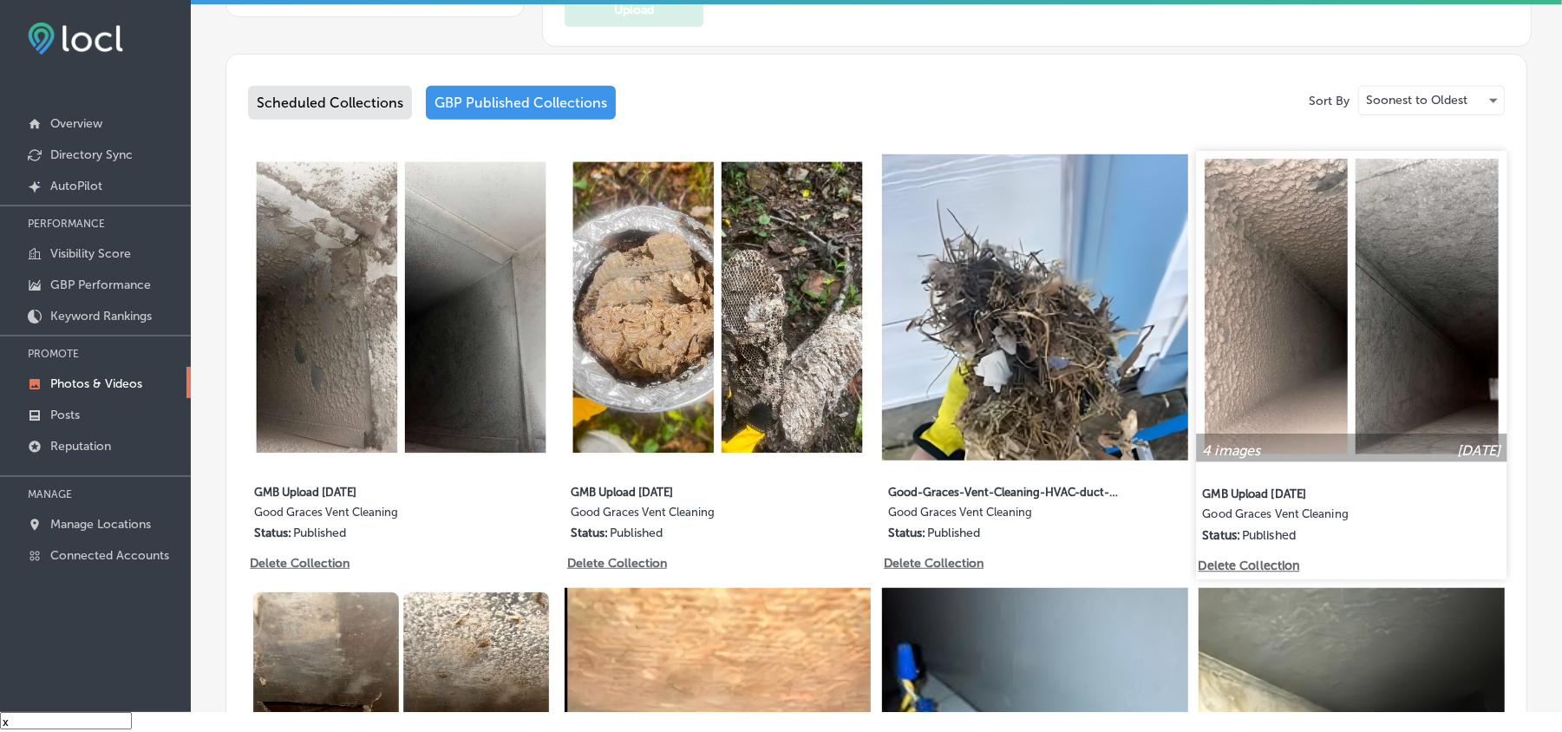
click at [1339, 411] on img at bounding box center [1352, 306] width 311 height 311
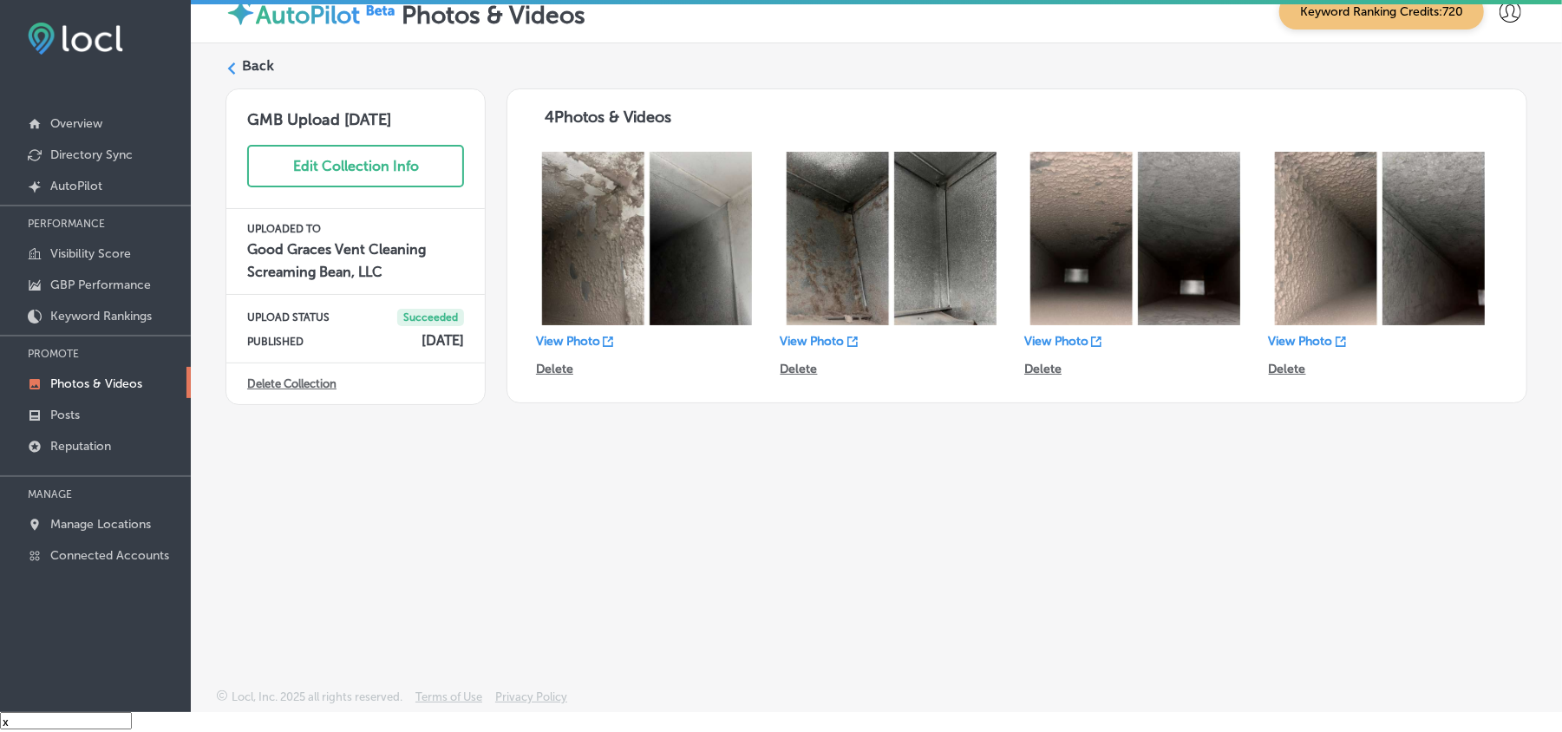
click at [234, 57] on div "Back" at bounding box center [877, 72] width 1302 height 32
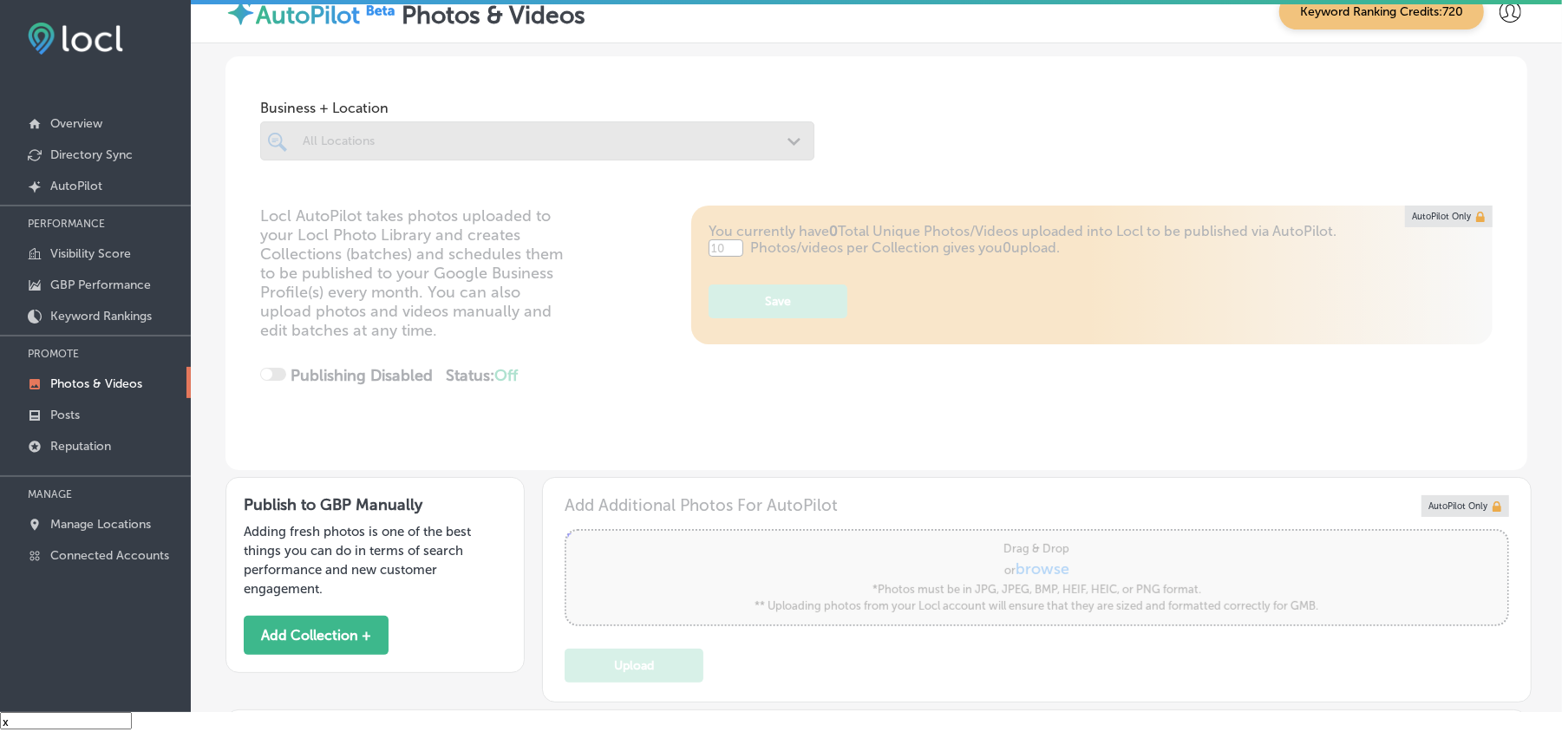
type input "5"
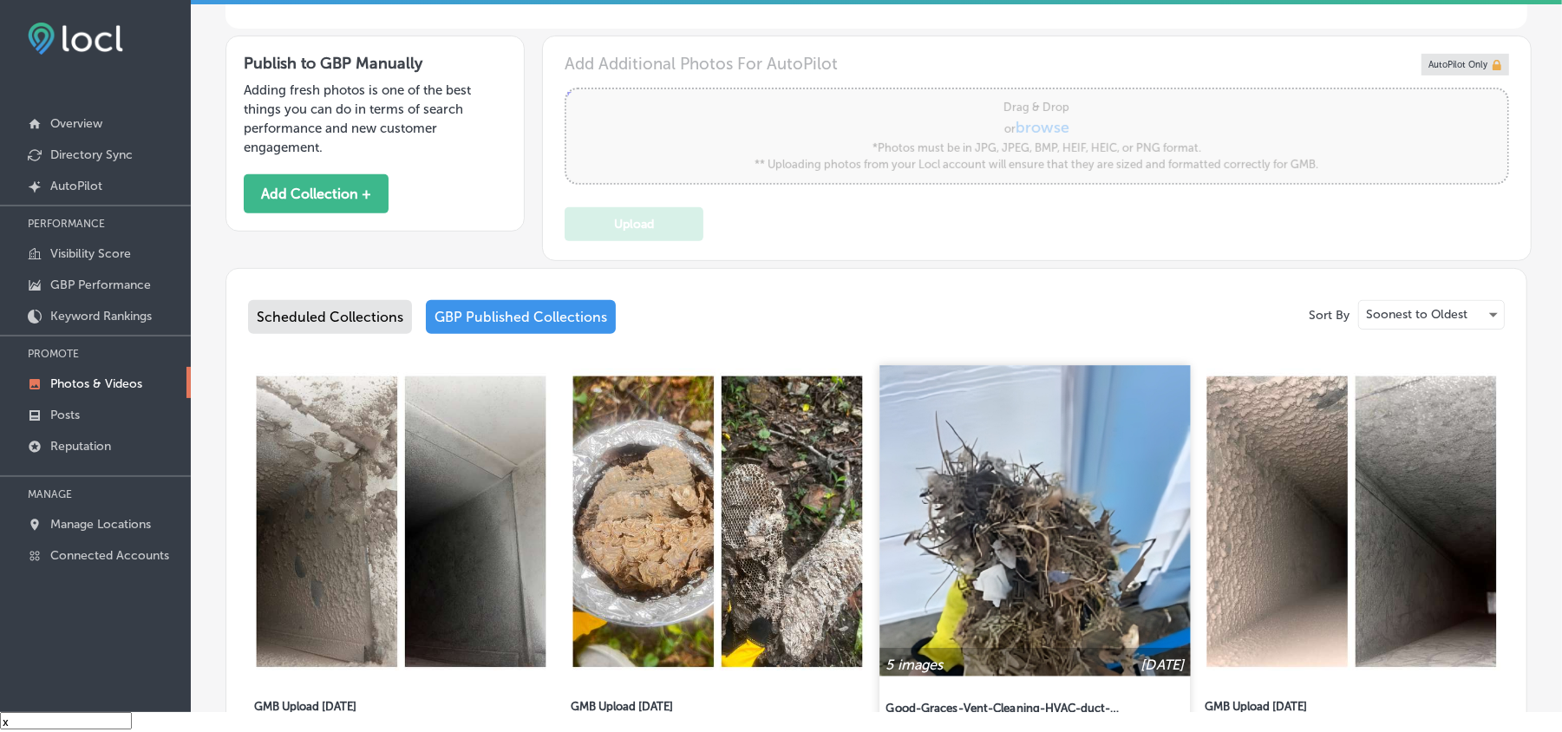
scroll to position [501, 0]
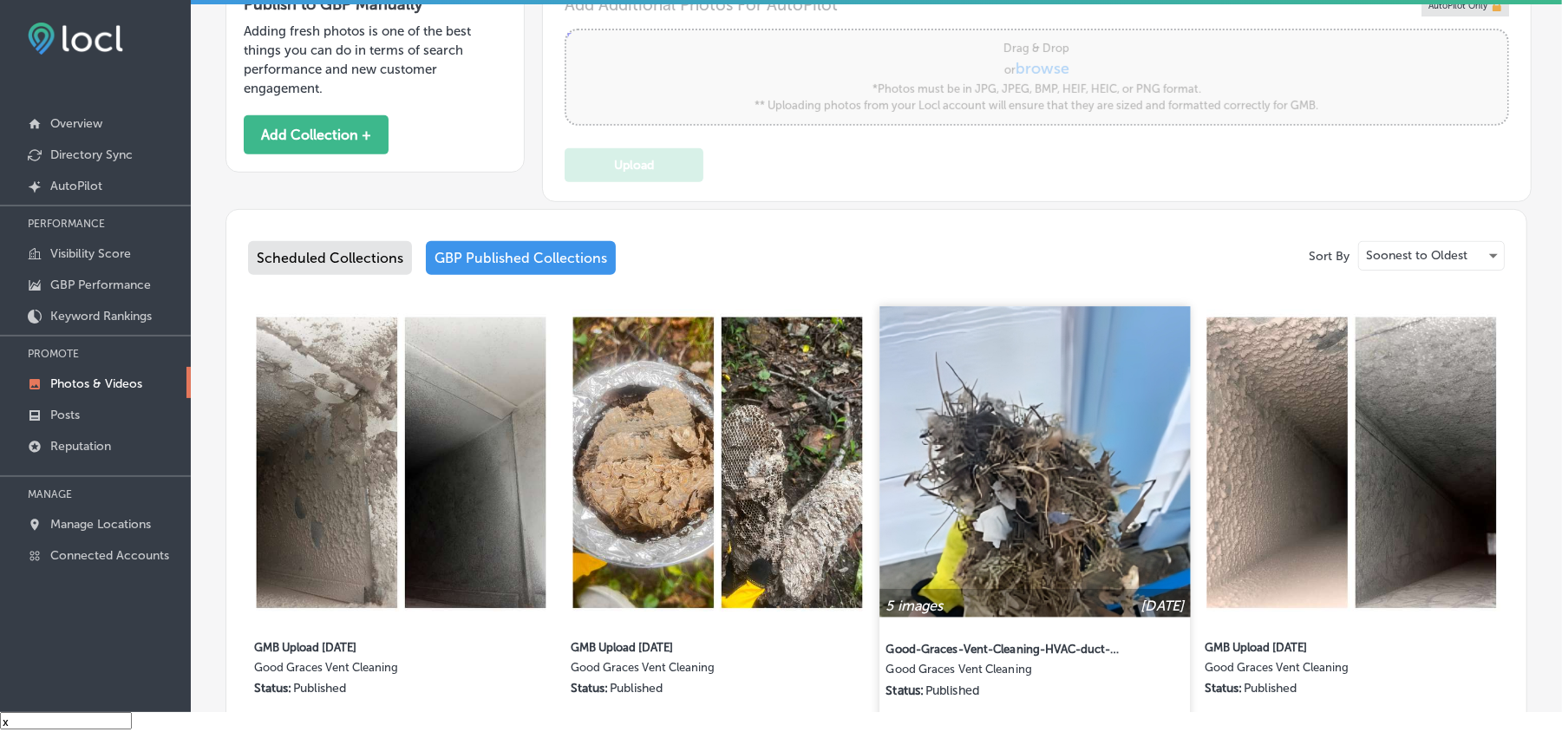
click at [991, 531] on img at bounding box center [1035, 461] width 311 height 311
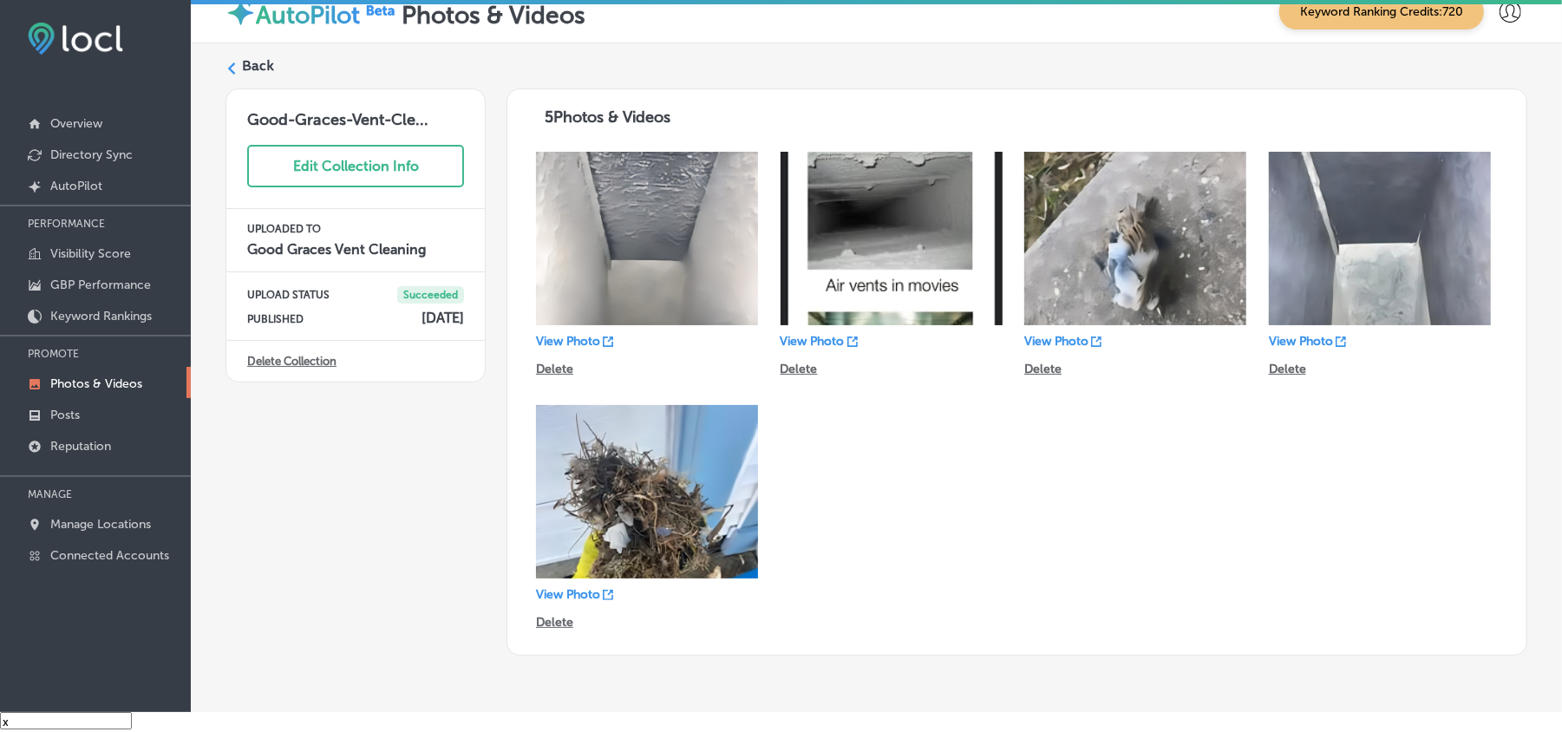
click at [234, 71] on polygon at bounding box center [232, 68] width 8 height 12
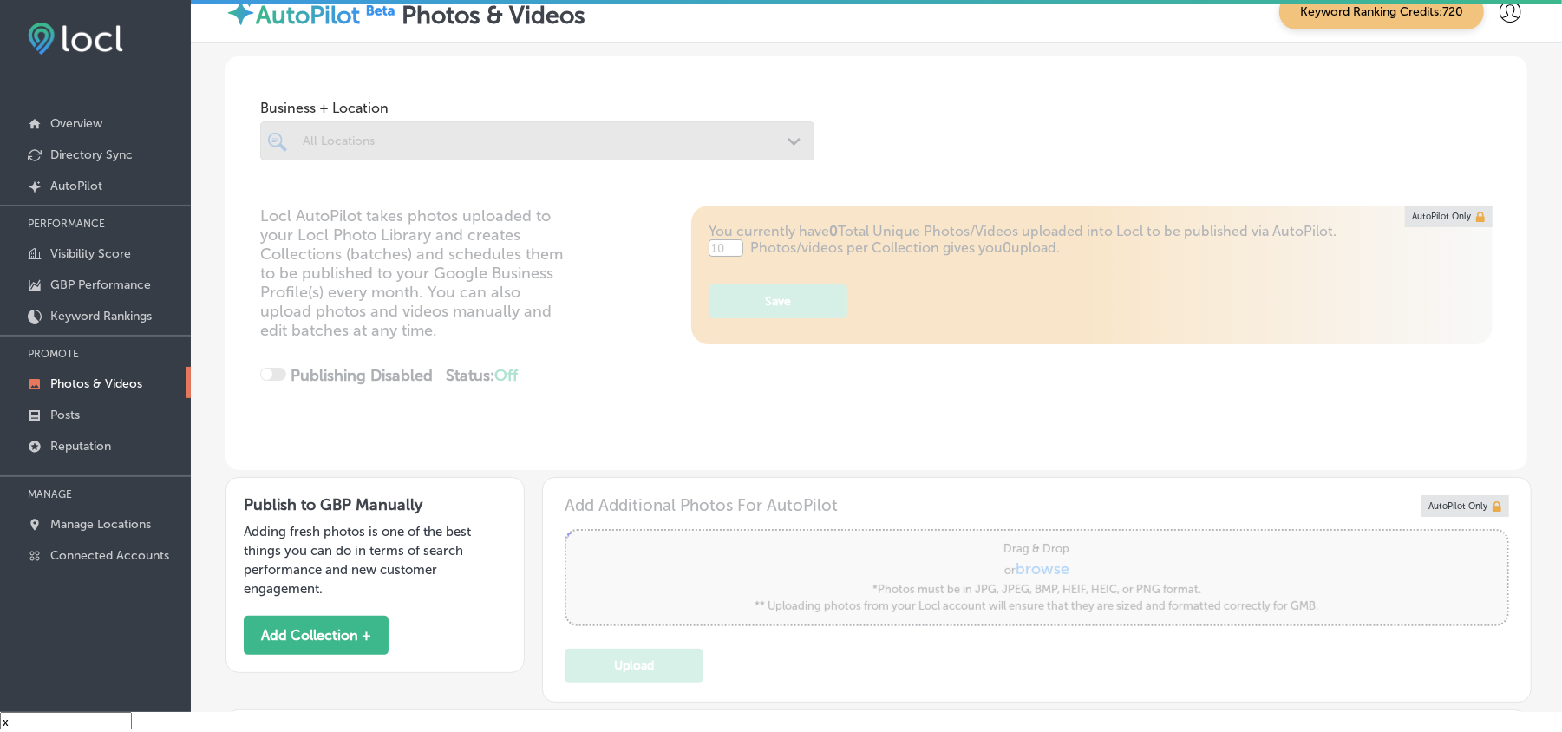
type input "5"
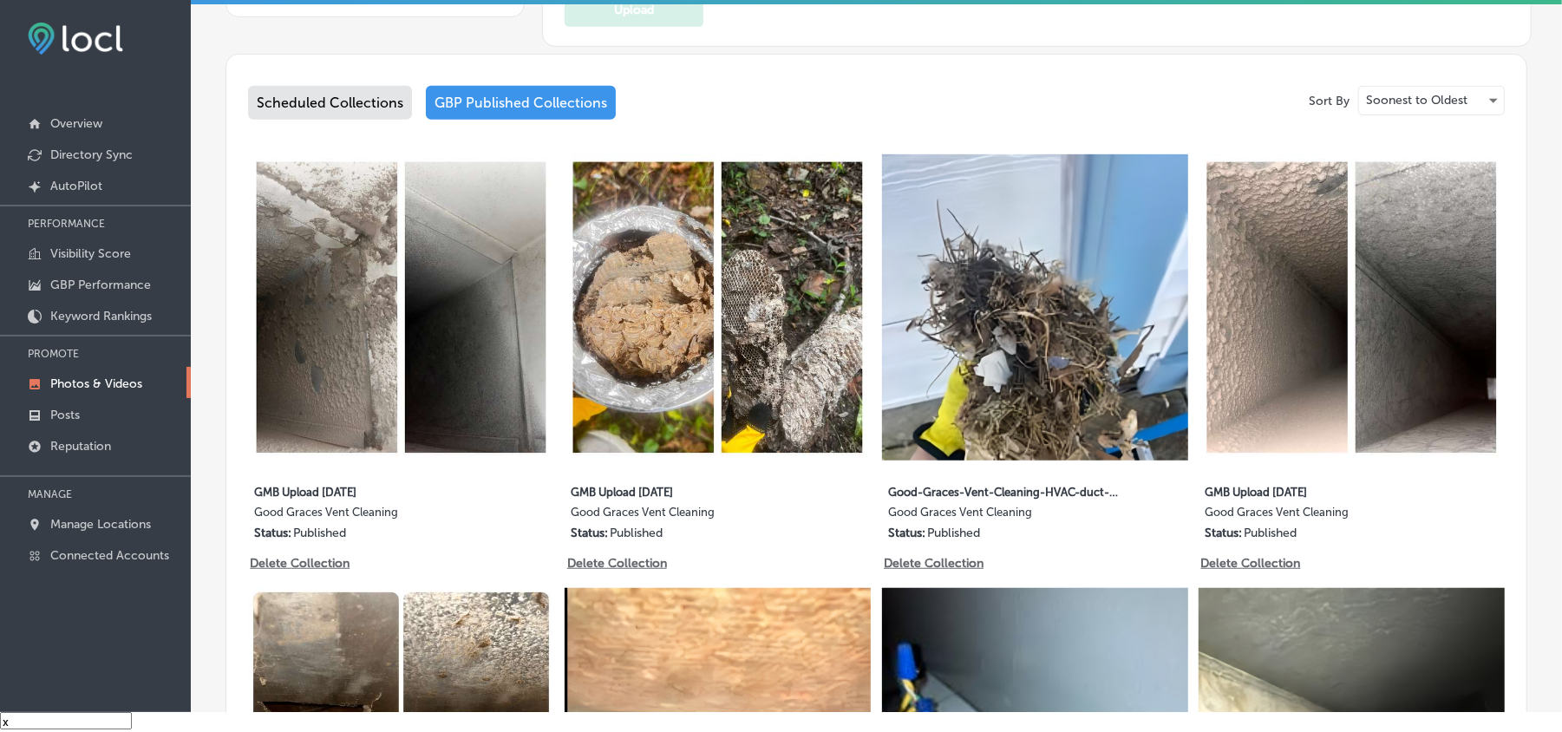
click at [271, 98] on div "Scheduled Collections" at bounding box center [330, 103] width 164 height 34
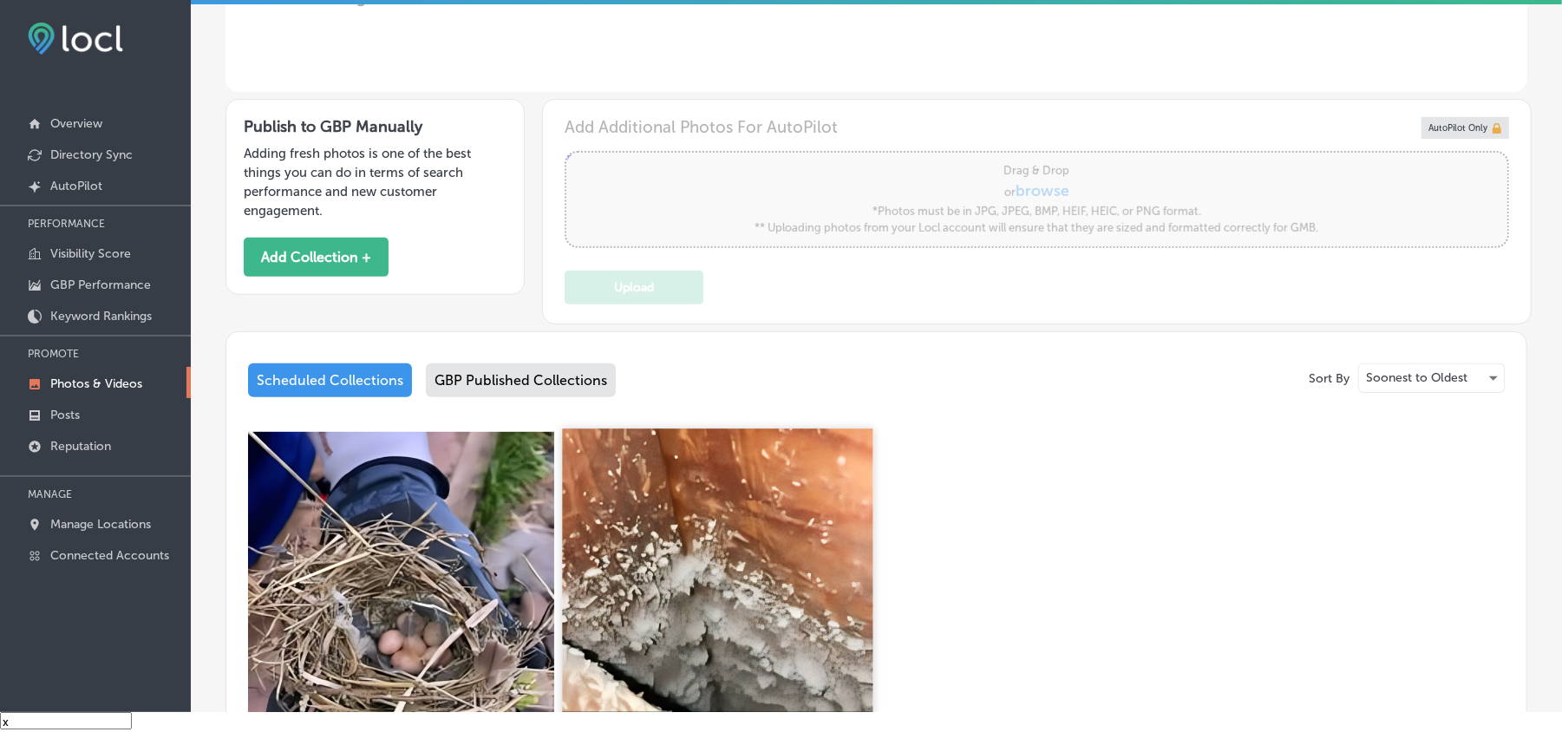
scroll to position [570, 0]
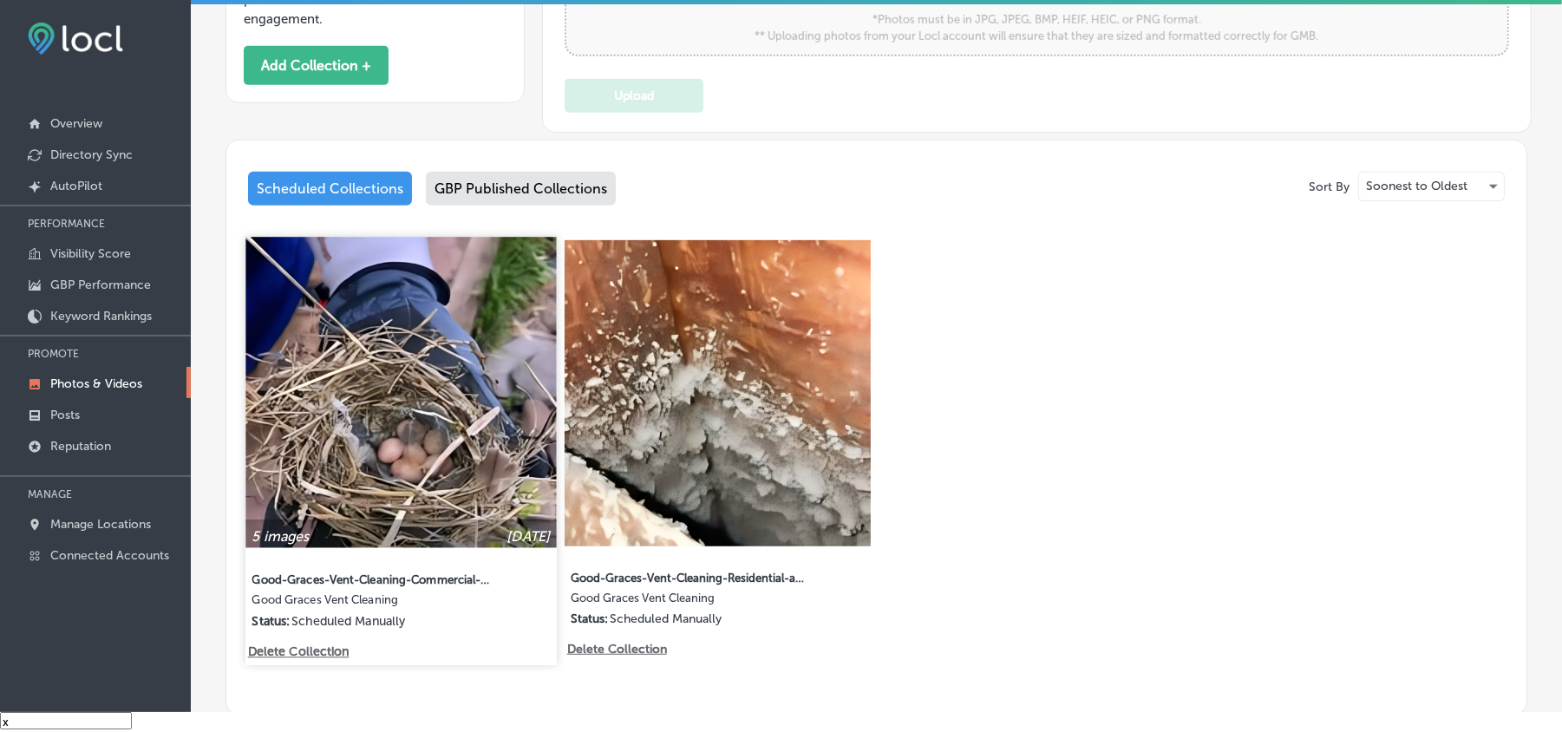
click at [455, 400] on img at bounding box center [401, 392] width 311 height 311
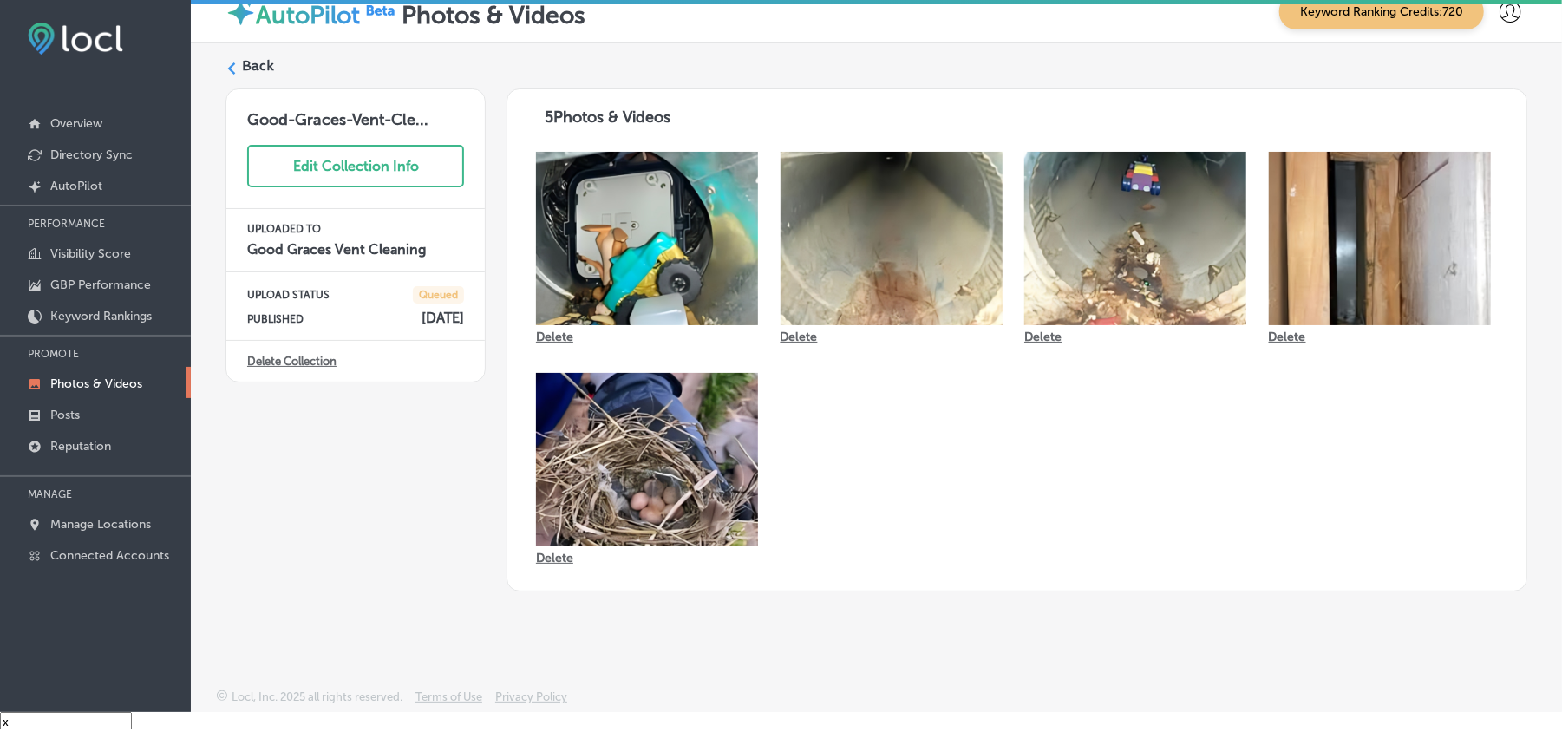
click at [238, 63] on div "Back" at bounding box center [877, 72] width 1302 height 32
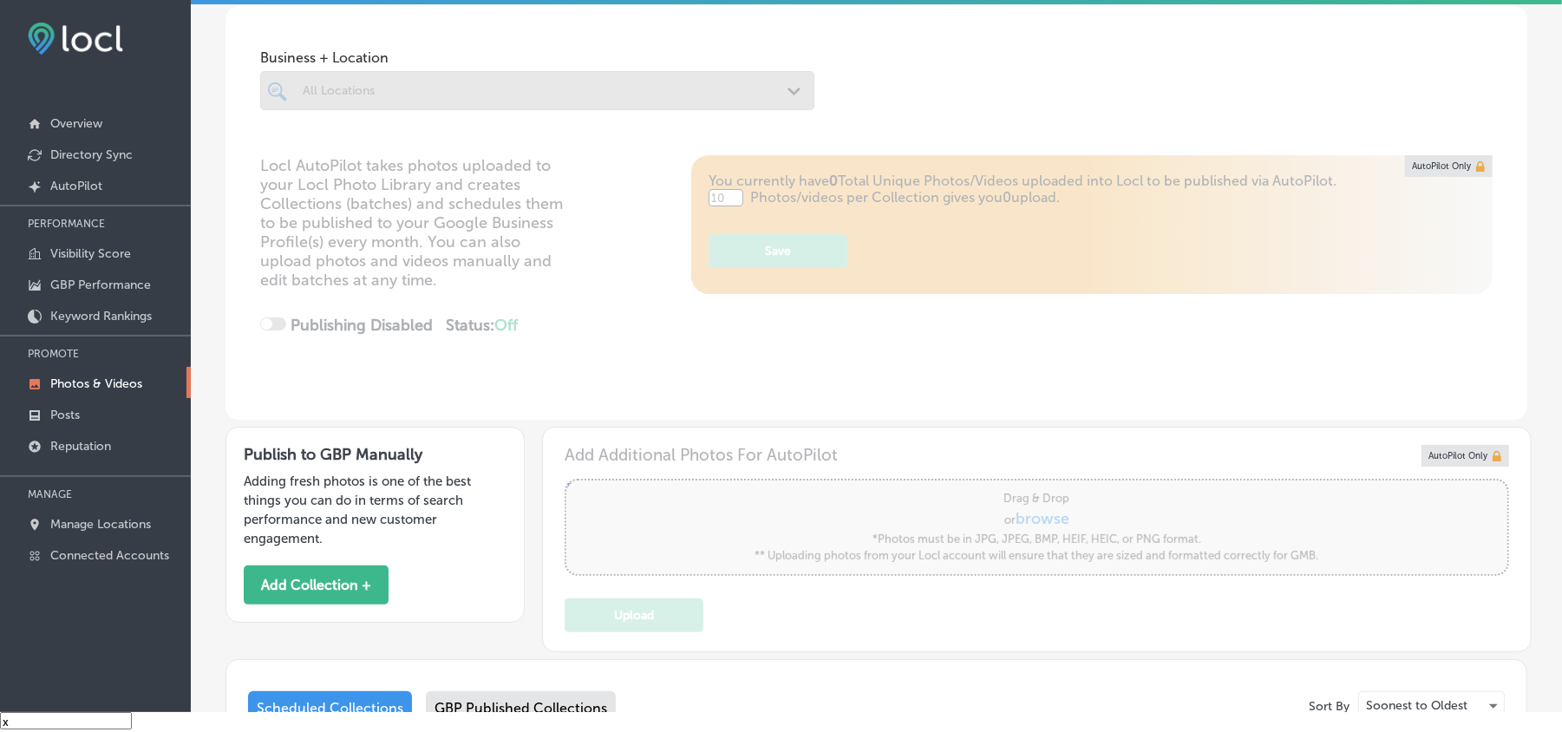
type input "5"
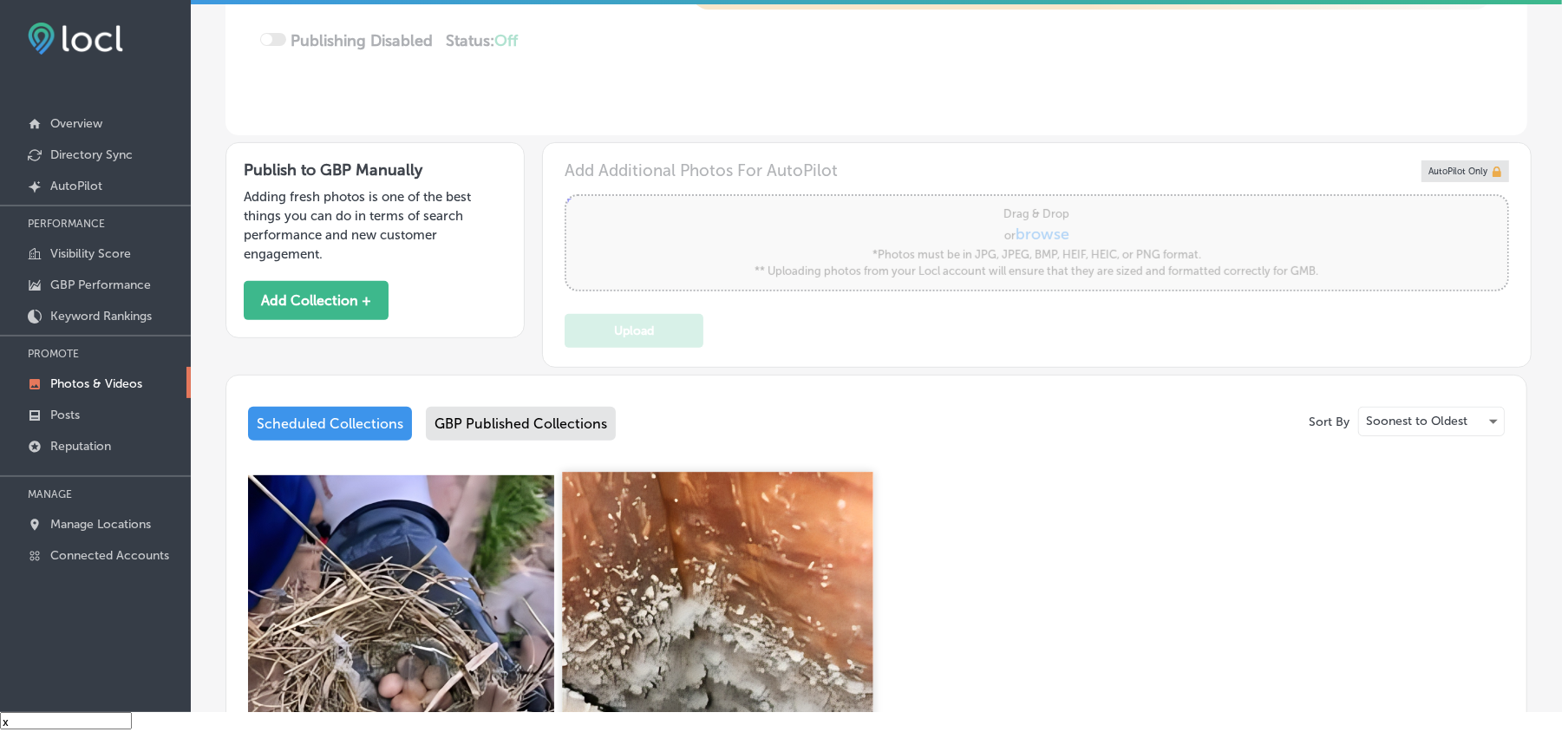
scroll to position [462, 0]
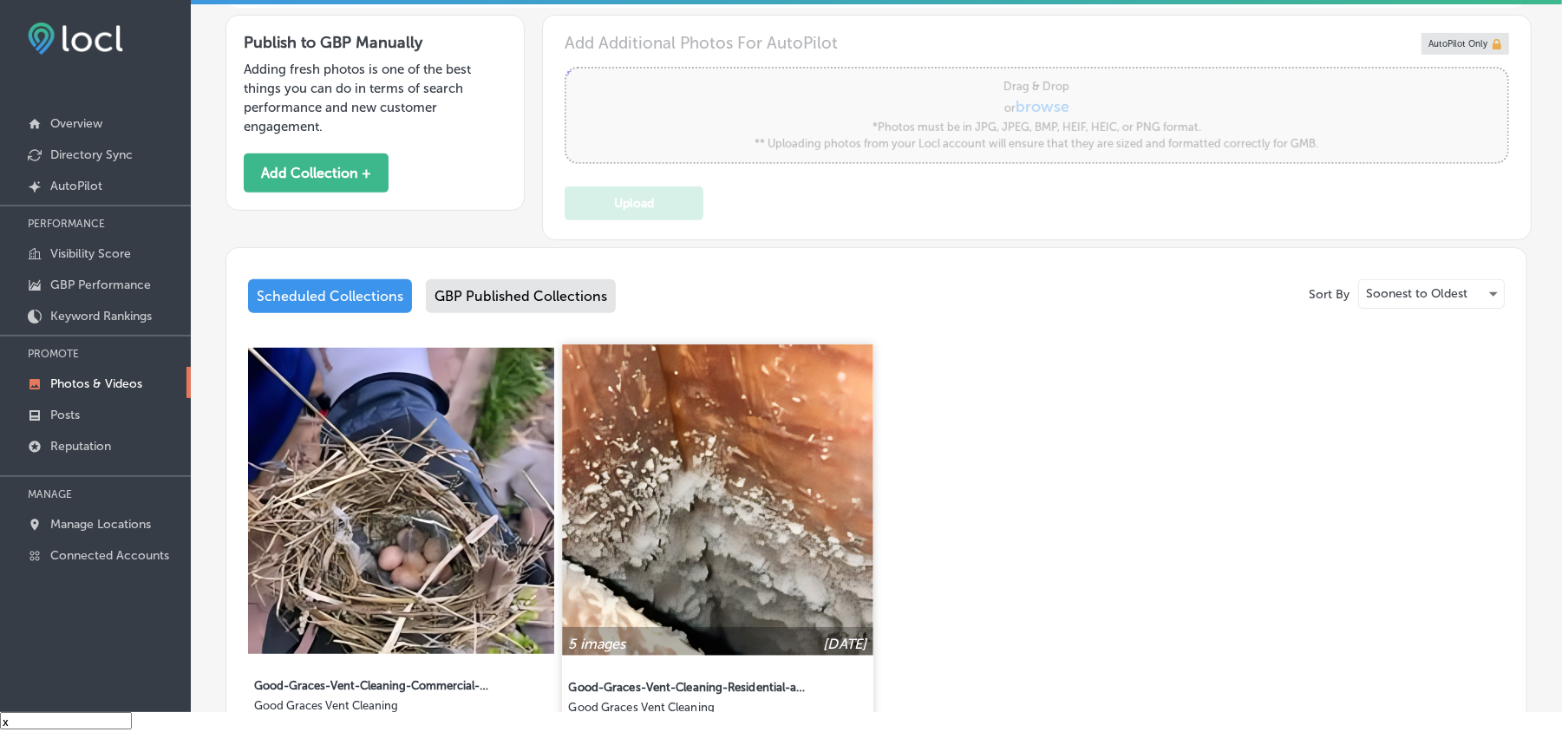
click at [750, 567] on img at bounding box center [718, 499] width 311 height 311
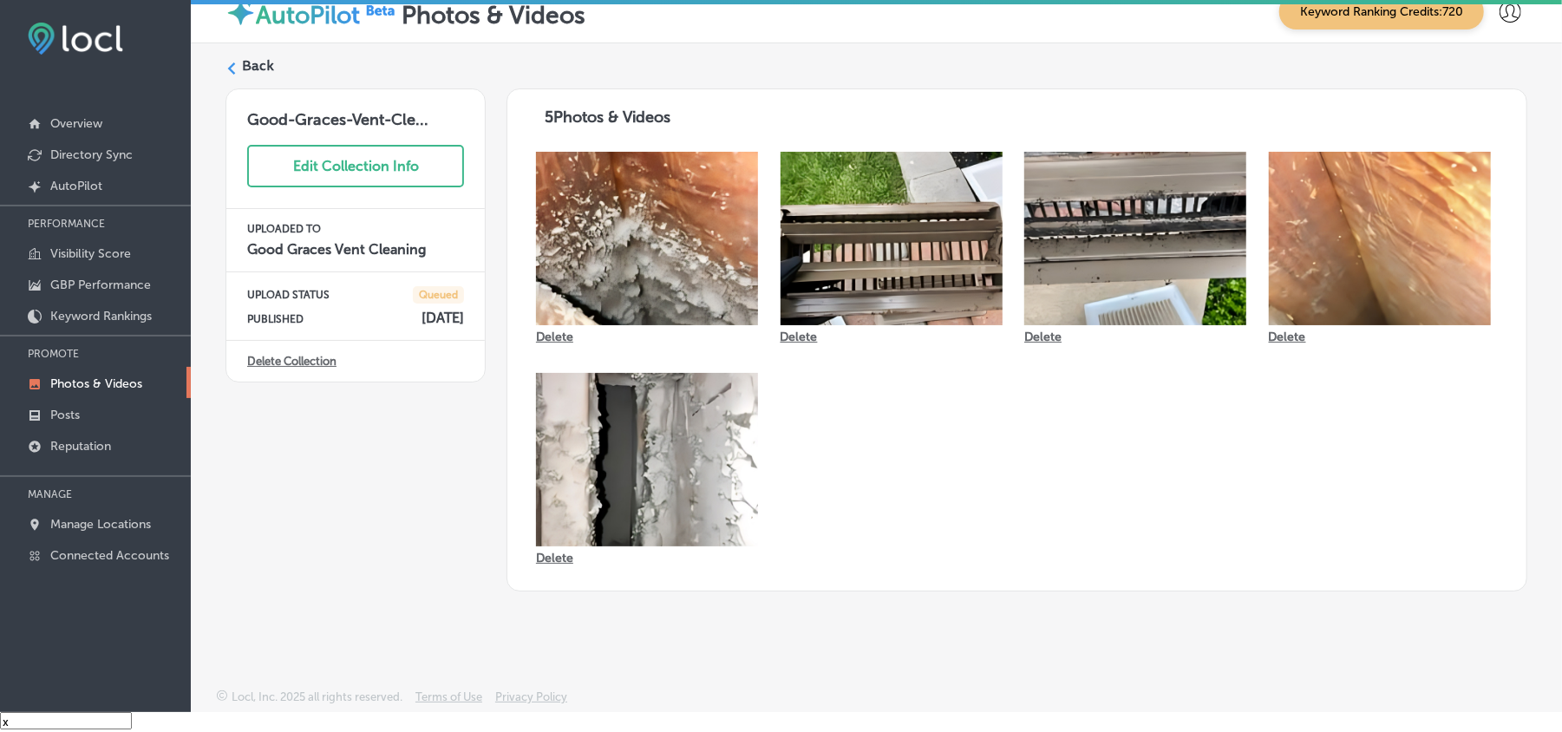
click at [236, 69] on icon at bounding box center [232, 68] width 12 height 12
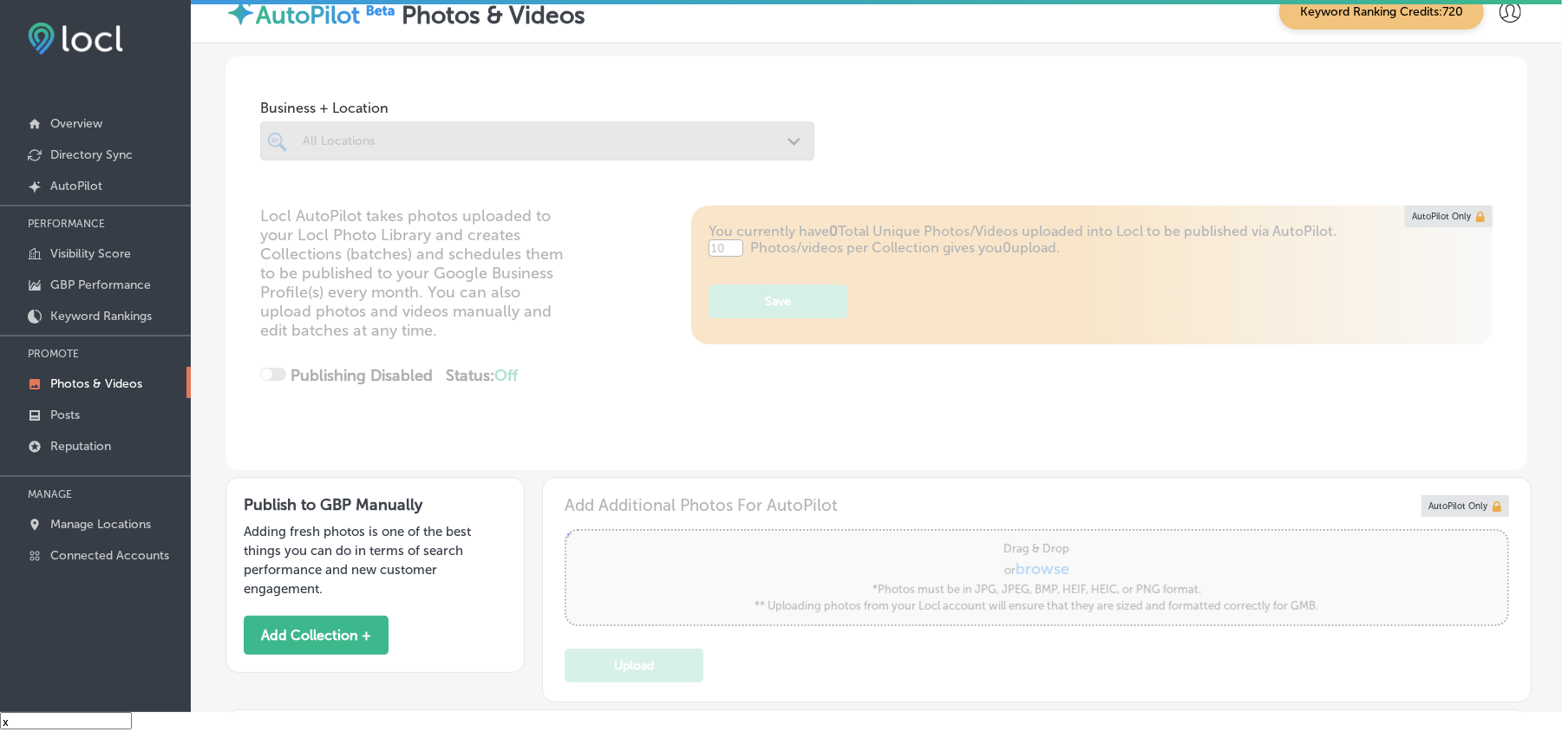
type input "5"
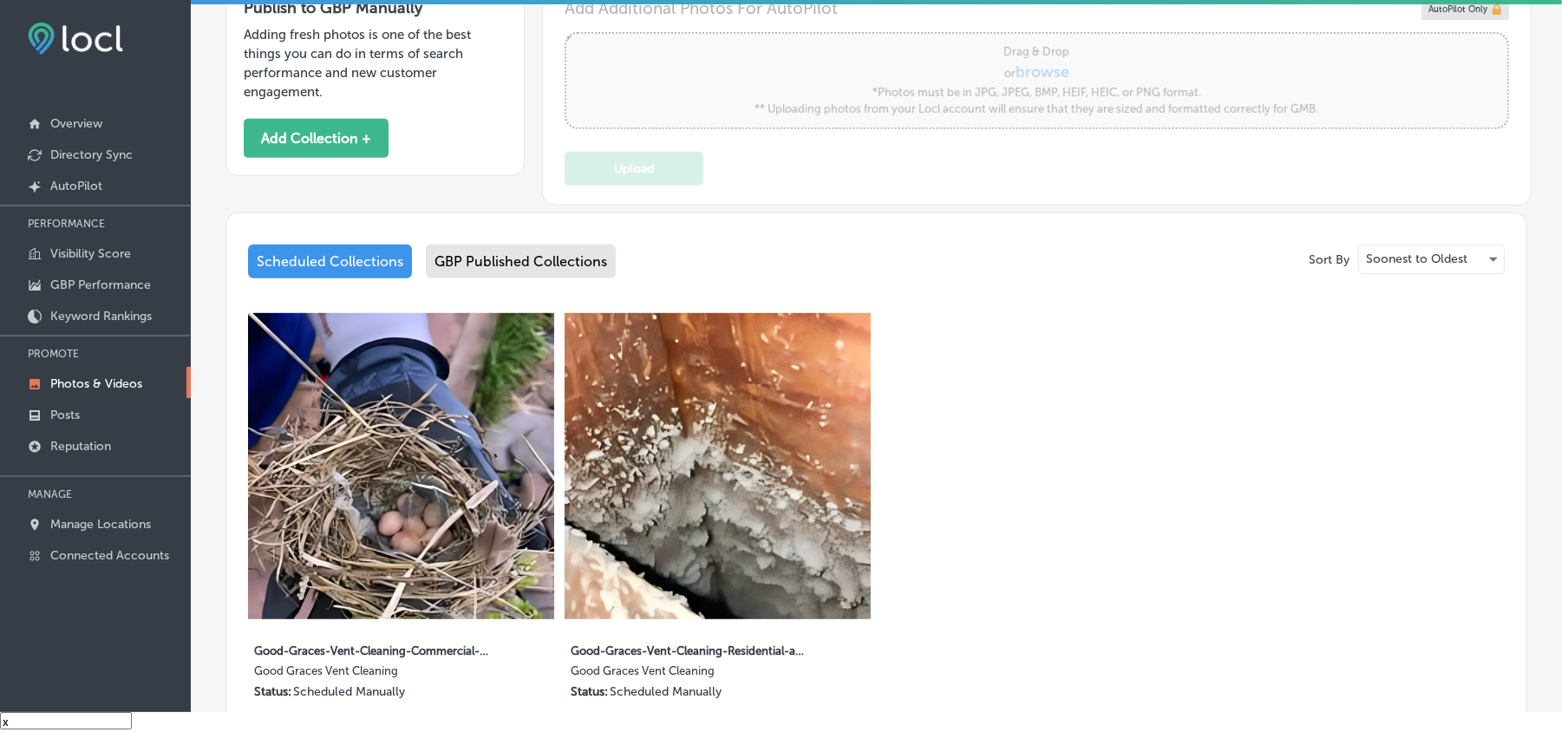
scroll to position [501, 0]
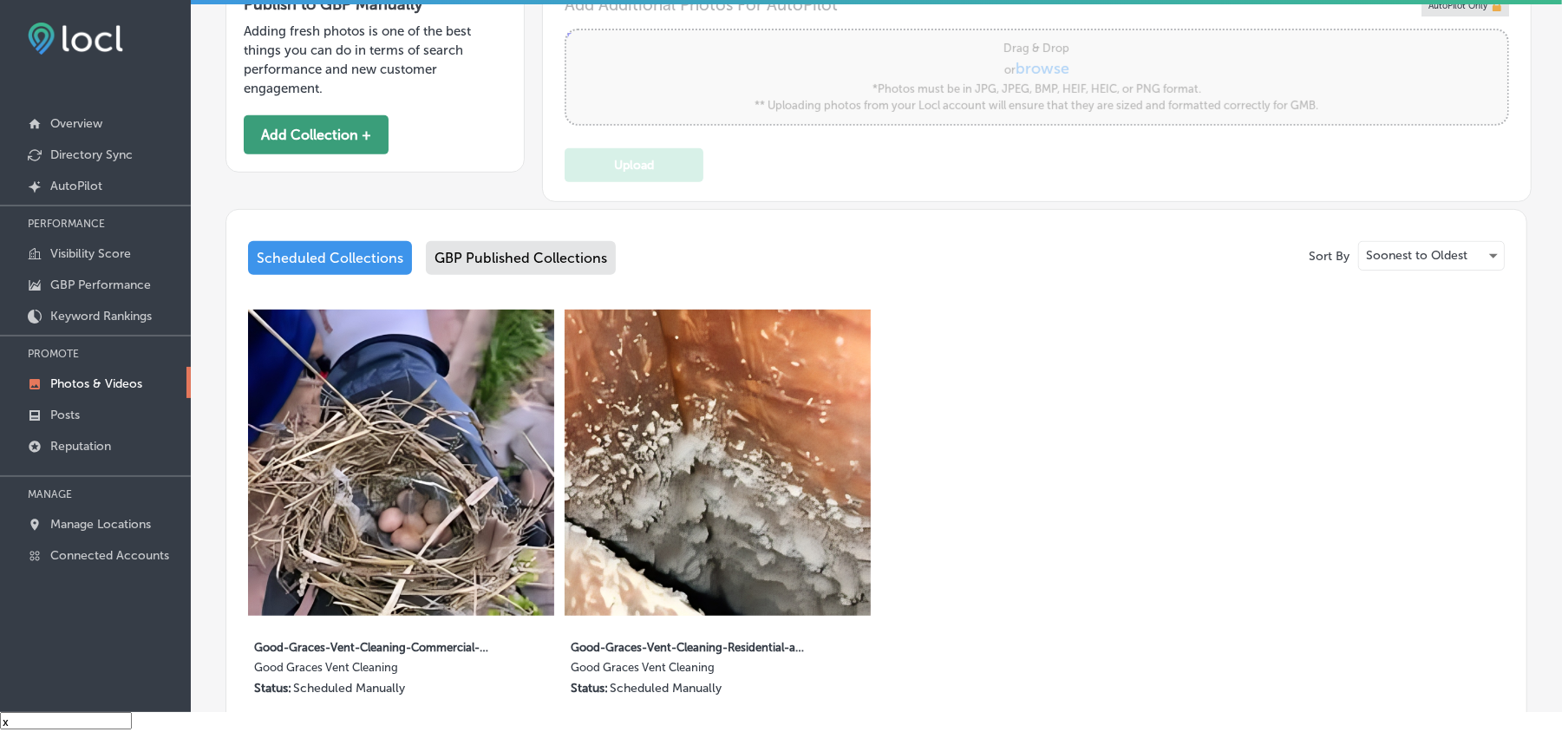
click at [314, 153] on button "Add Collection +" at bounding box center [316, 134] width 145 height 39
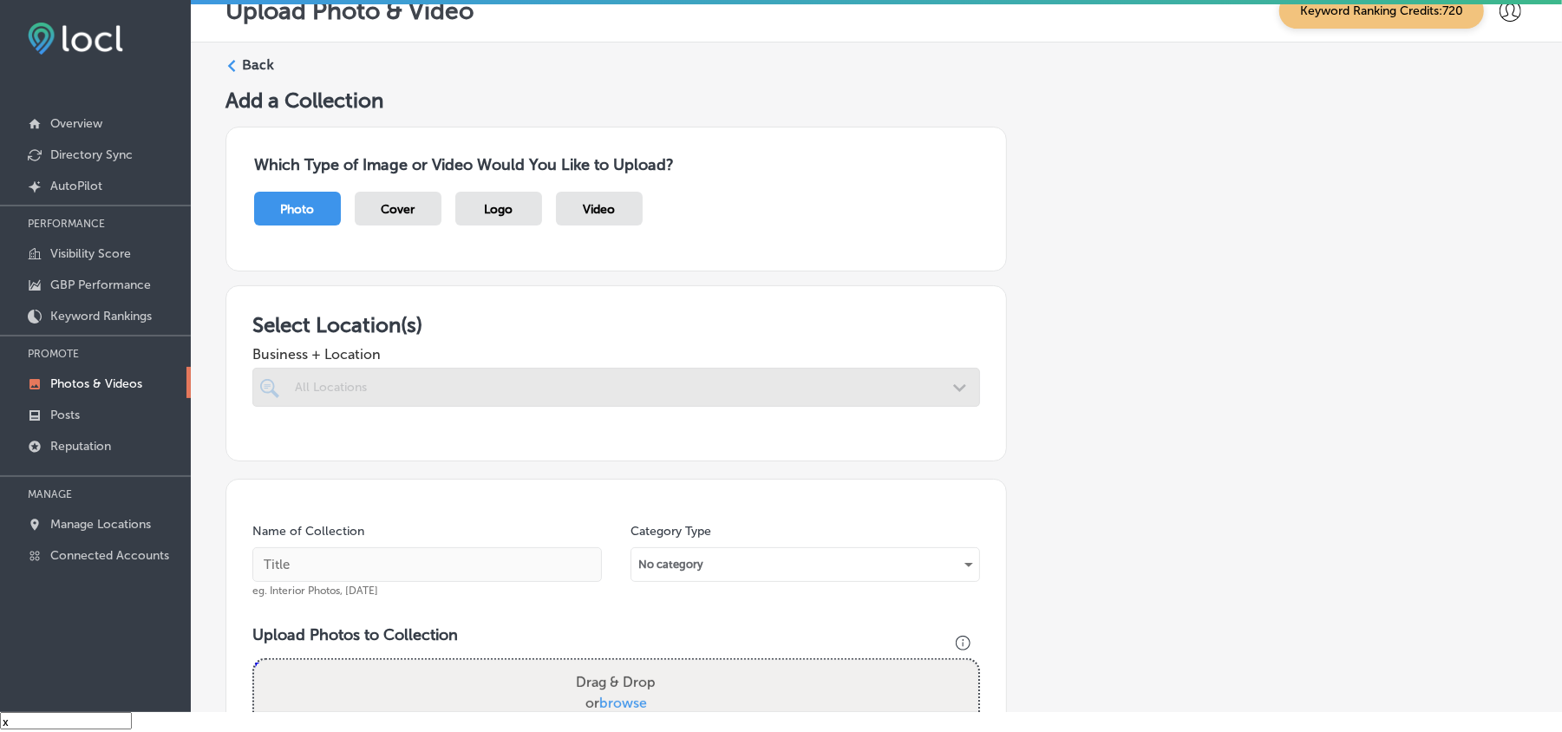
click at [365, 143] on div "Which Type of Image or Video Would You Like to Upload? Photo Cover Logo Video" at bounding box center [617, 199] width 782 height 145
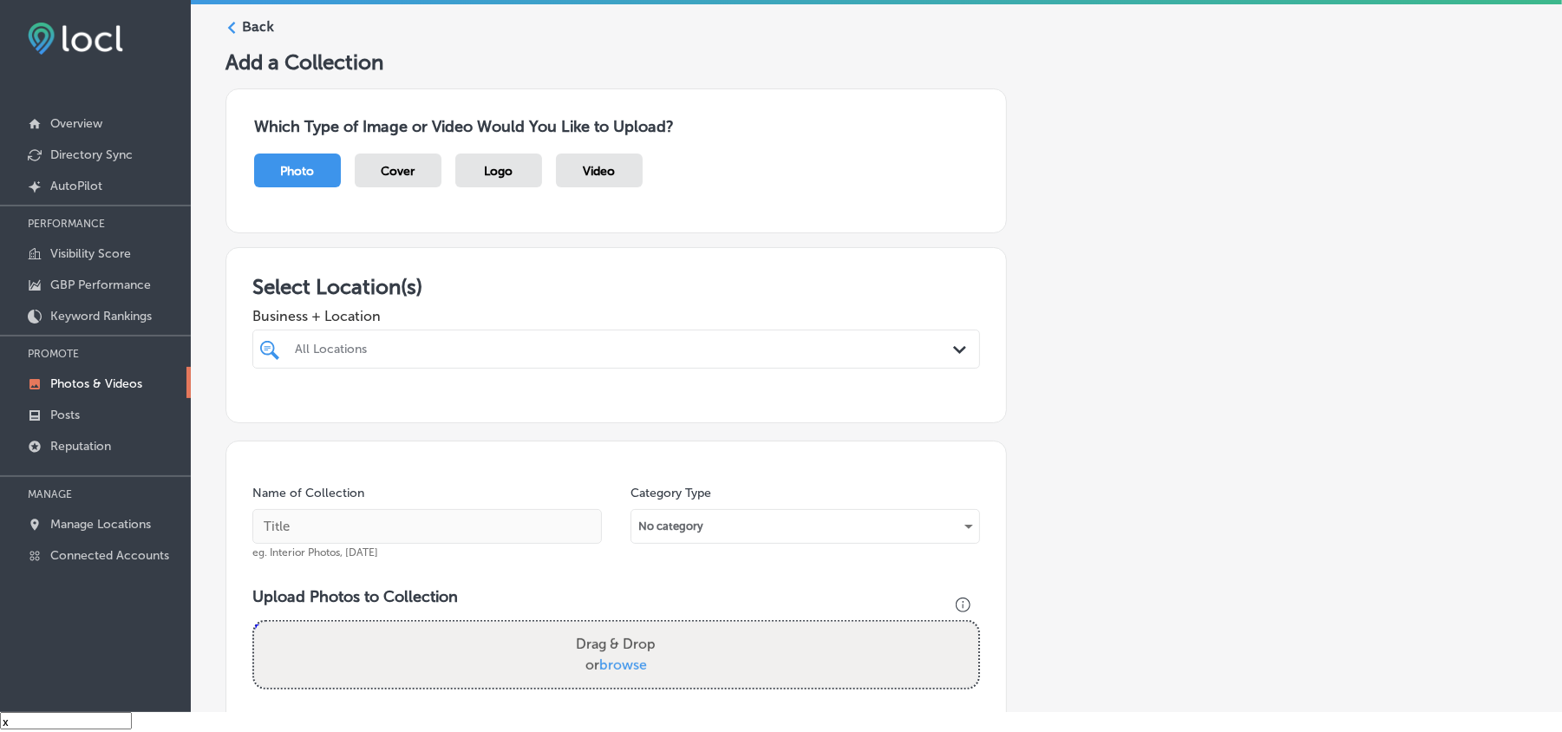
scroll to position [154, 0]
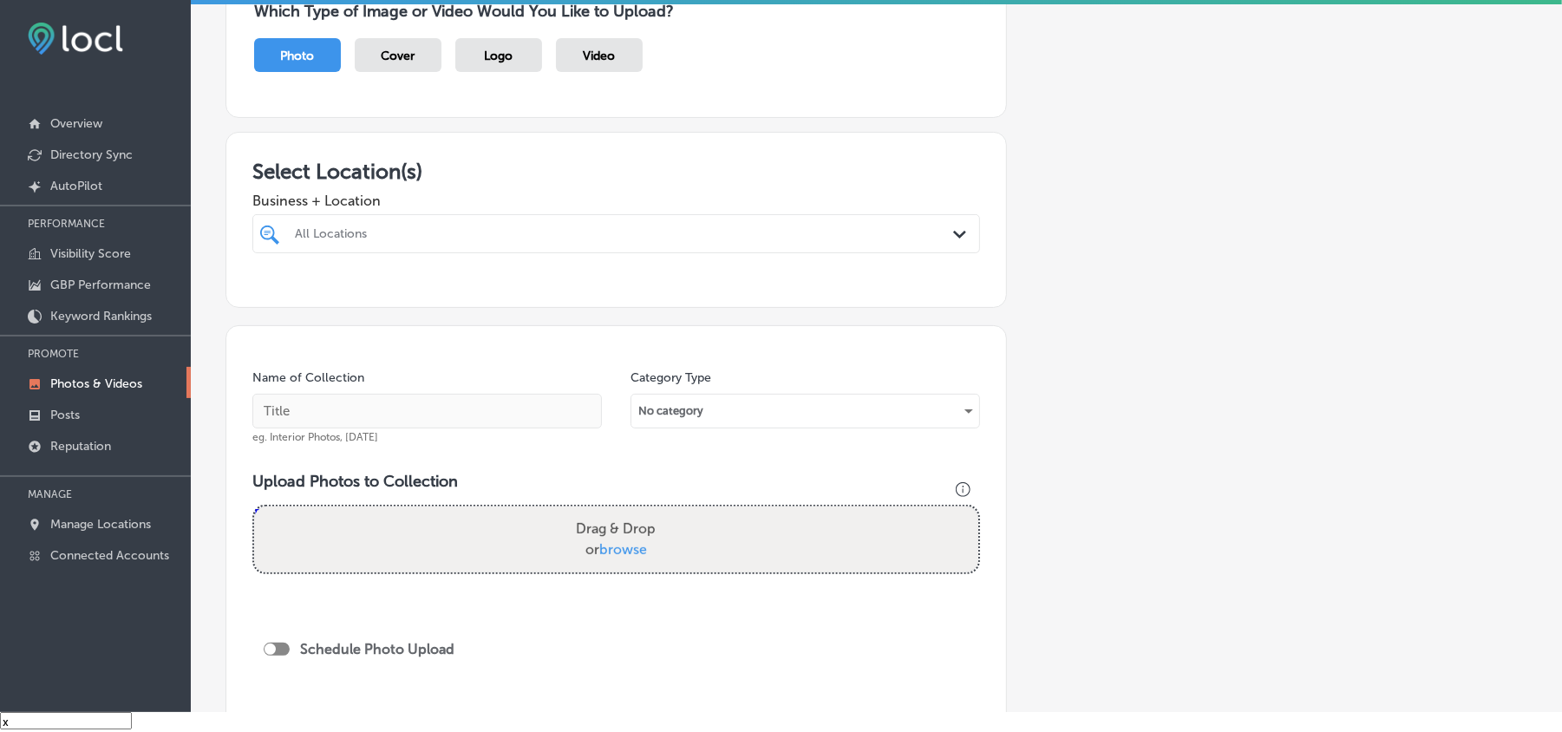
click at [817, 213] on div "Business + Location All Locations Path Created with Sketch." at bounding box center [616, 218] width 728 height 69
click at [823, 230] on div "All Locations" at bounding box center [625, 233] width 660 height 15
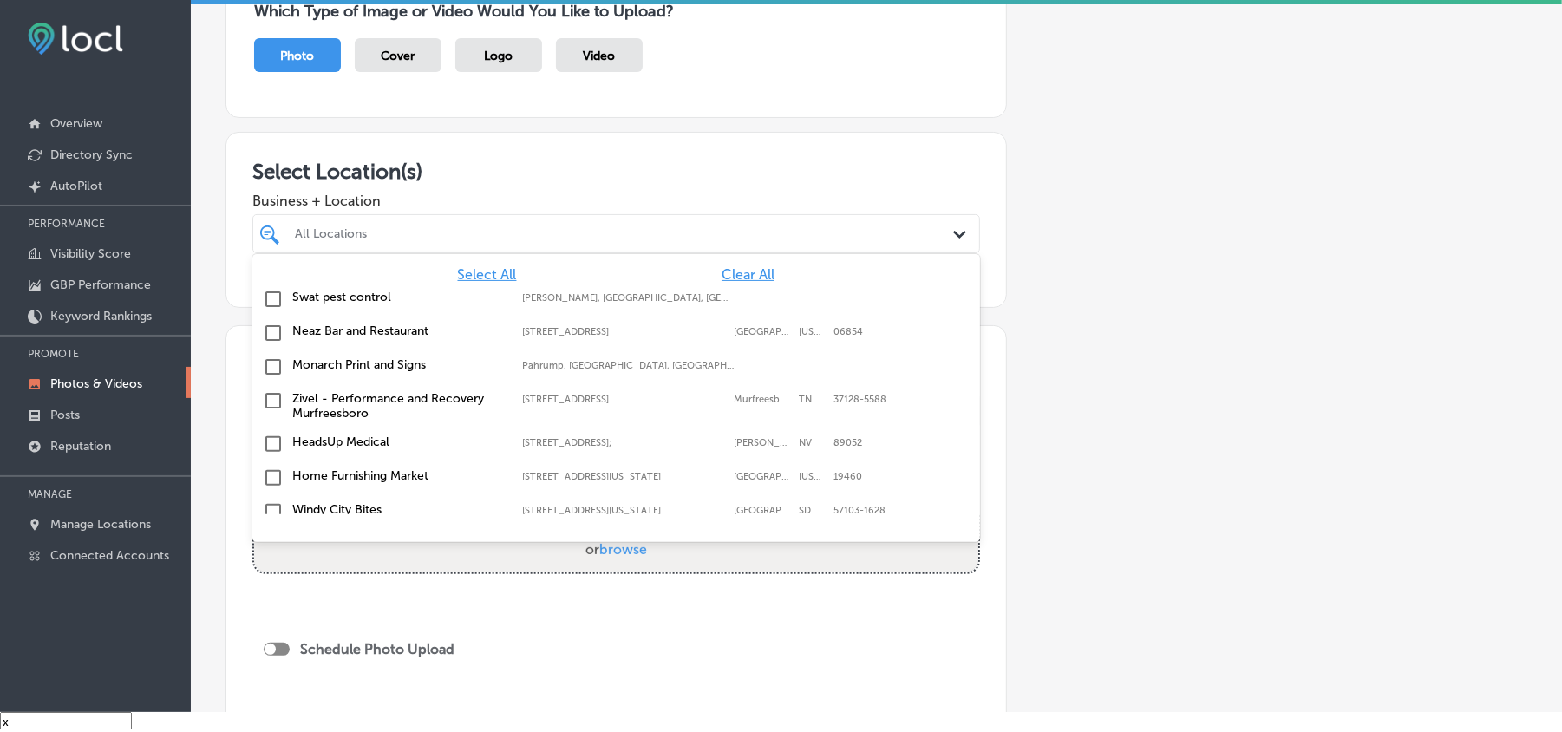
click at [733, 282] on span "Clear All" at bounding box center [748, 274] width 53 height 16
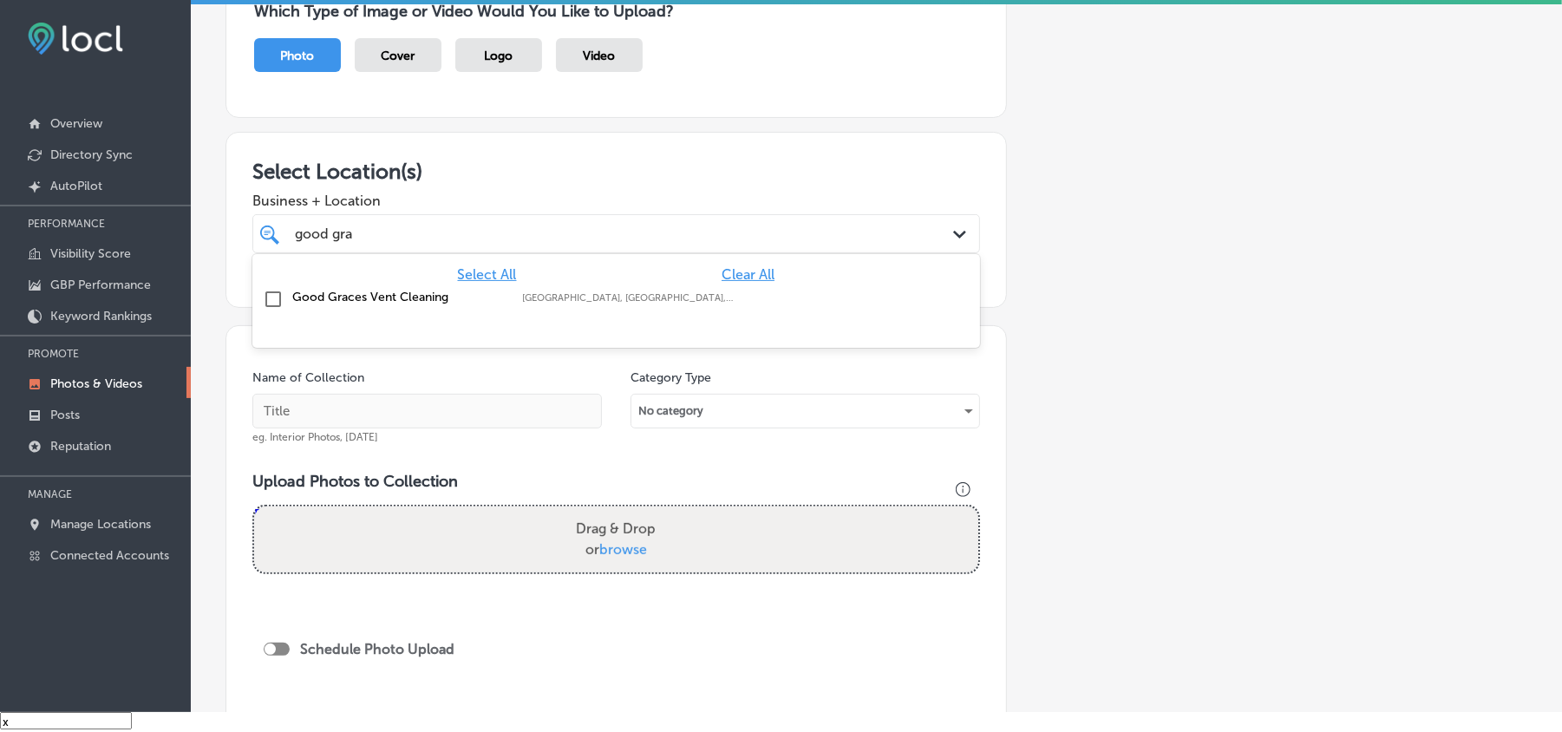
click at [259, 298] on div "Good Graces Vent Cleaning [GEOGRAPHIC_DATA], [GEOGRAPHIC_DATA], [GEOGRAPHIC_DAT…" at bounding box center [616, 299] width 714 height 27
type input "good gra"
click at [684, 130] on div "Add a Collection Which Type of Image or Video Would You Like to Upload? Photo C…" at bounding box center [877, 419] width 1302 height 970
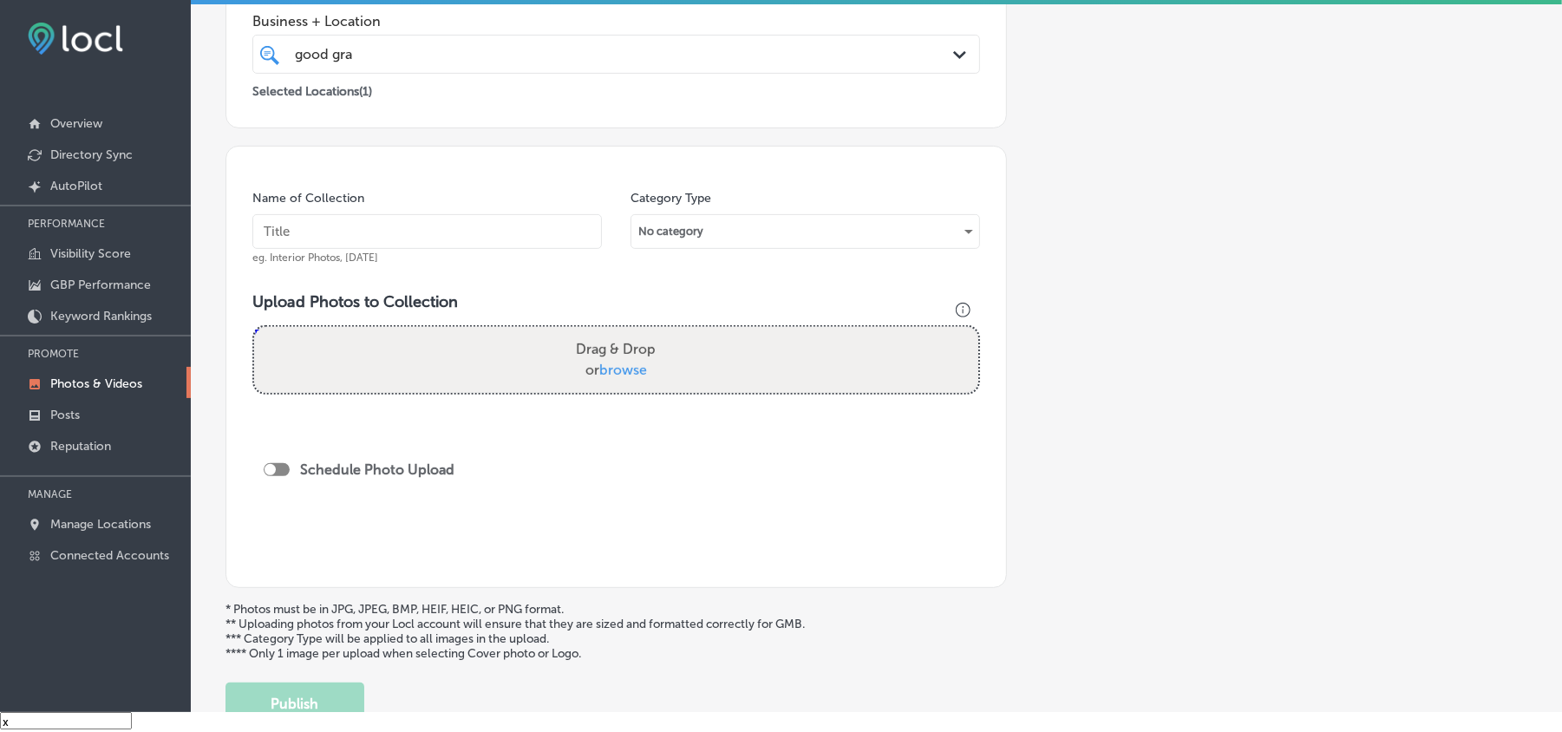
scroll to position [347, 0]
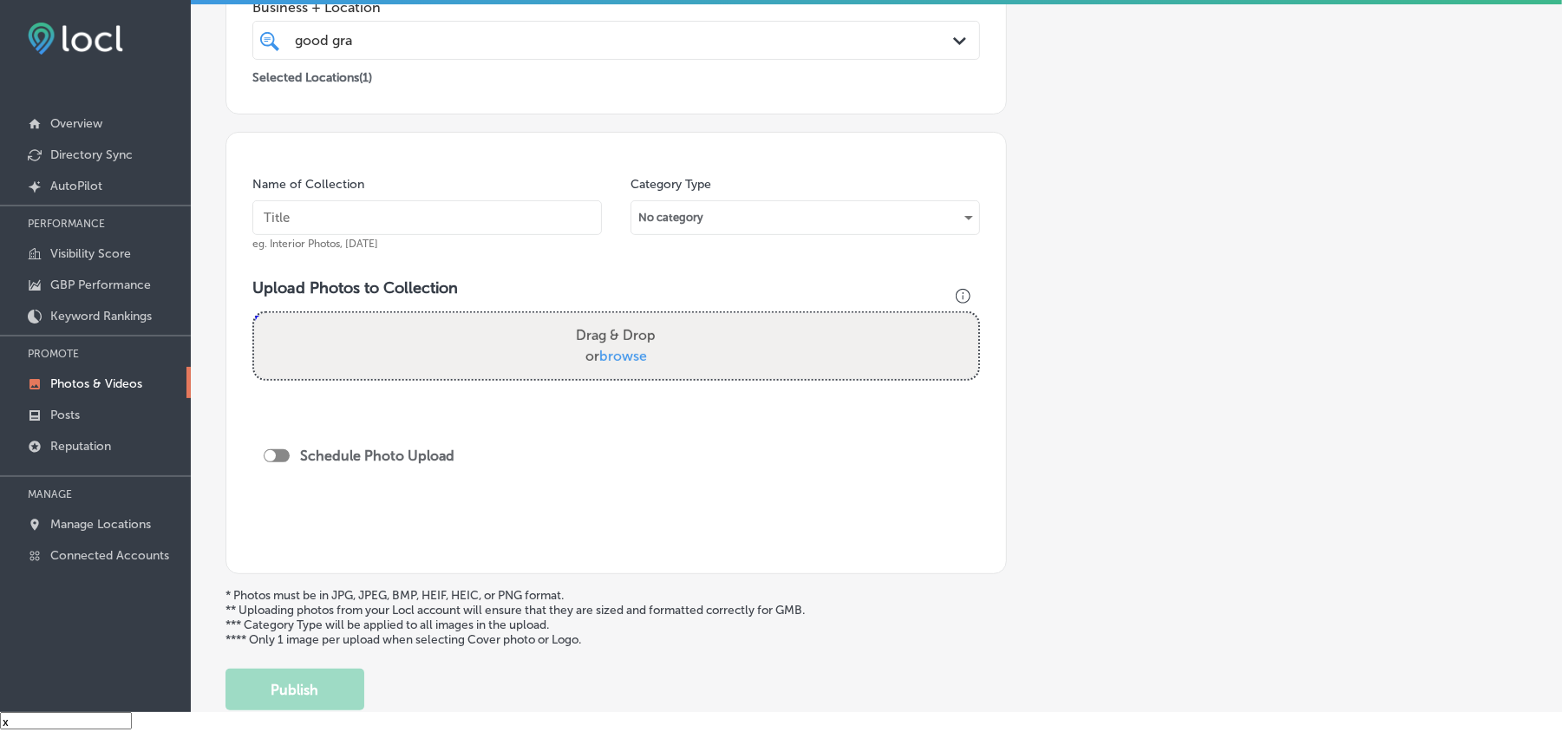
click at [497, 213] on input "text" at bounding box center [427, 217] width 350 height 35
paste input "Good-Graces-Ven-Cleaning-Air-duct-cleaning-near-me"
type input "Good-Graces-Ven-Cleaning-Air-duct-cleaning-near-me"
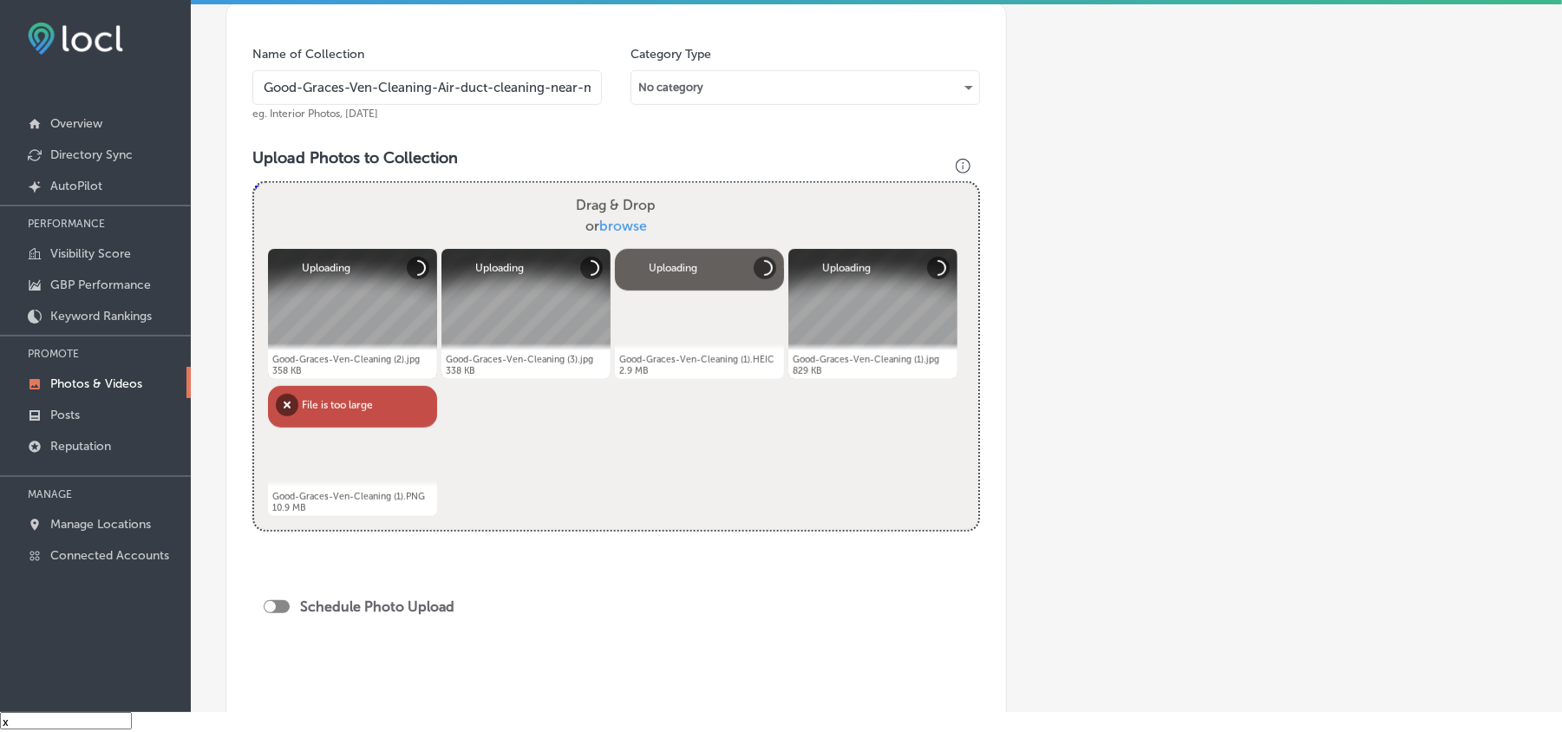
scroll to position [540, 0]
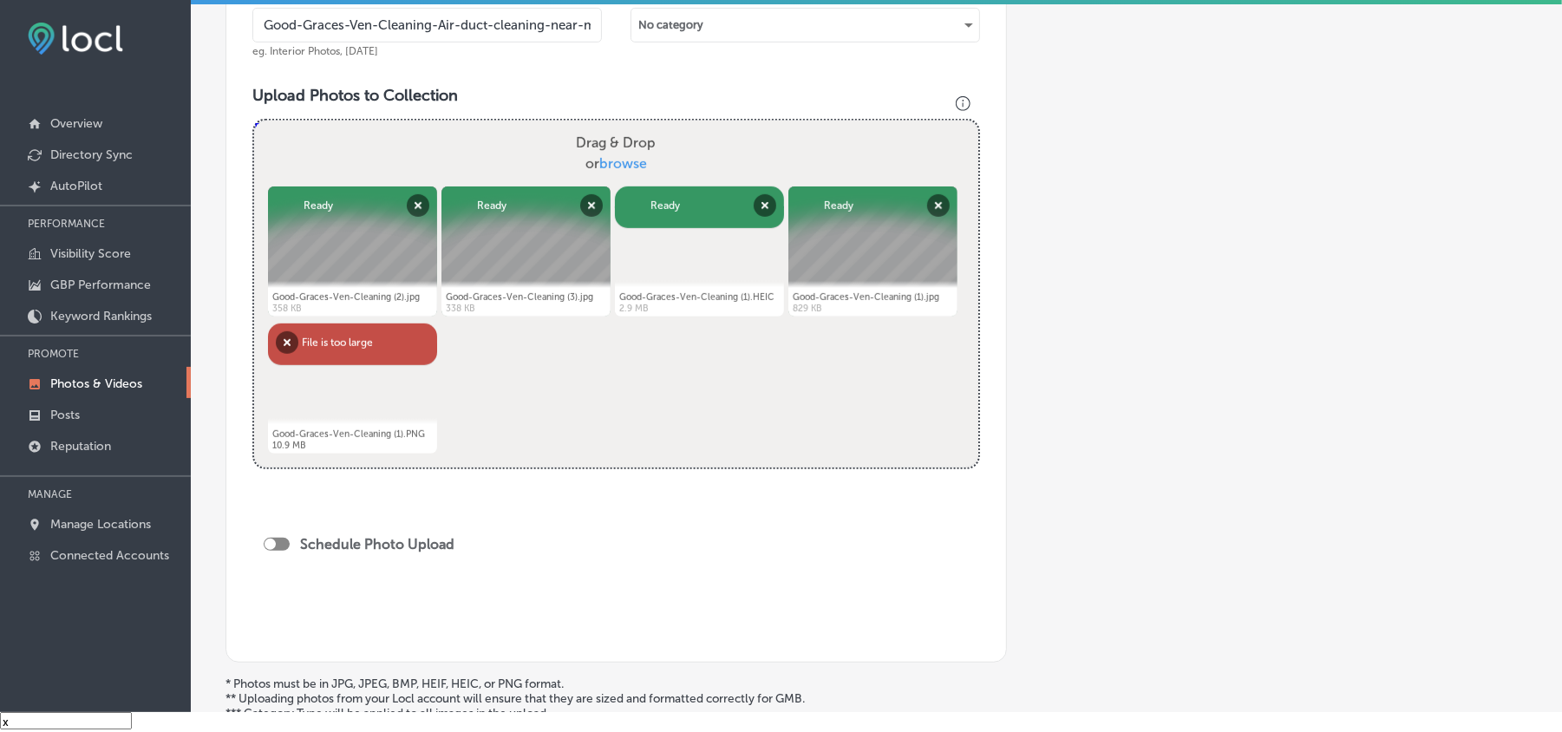
click at [717, 420] on div "Powered by PQINA Drag & Drop or browse Good-Graces-Ven-Cleaning (2).jpg Abort R…" at bounding box center [616, 294] width 724 height 347
drag, startPoint x: 288, startPoint y: 349, endPoint x: 396, endPoint y: 435, distance: 138.3
click at [288, 349] on button "Remove" at bounding box center [287, 342] width 23 height 23
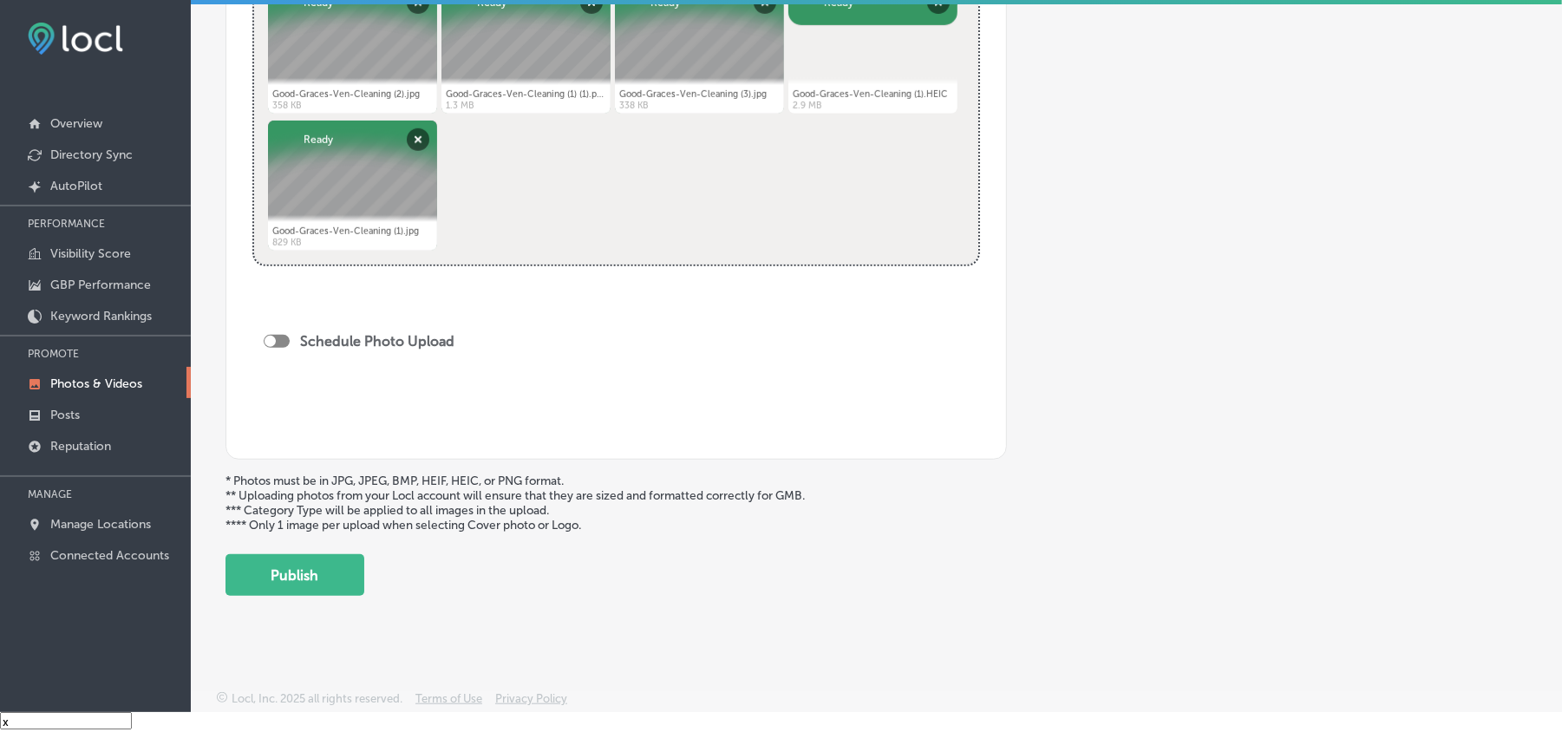
scroll to position [750, 0]
click at [283, 340] on div at bounding box center [277, 339] width 26 height 13
checkbox input "true"
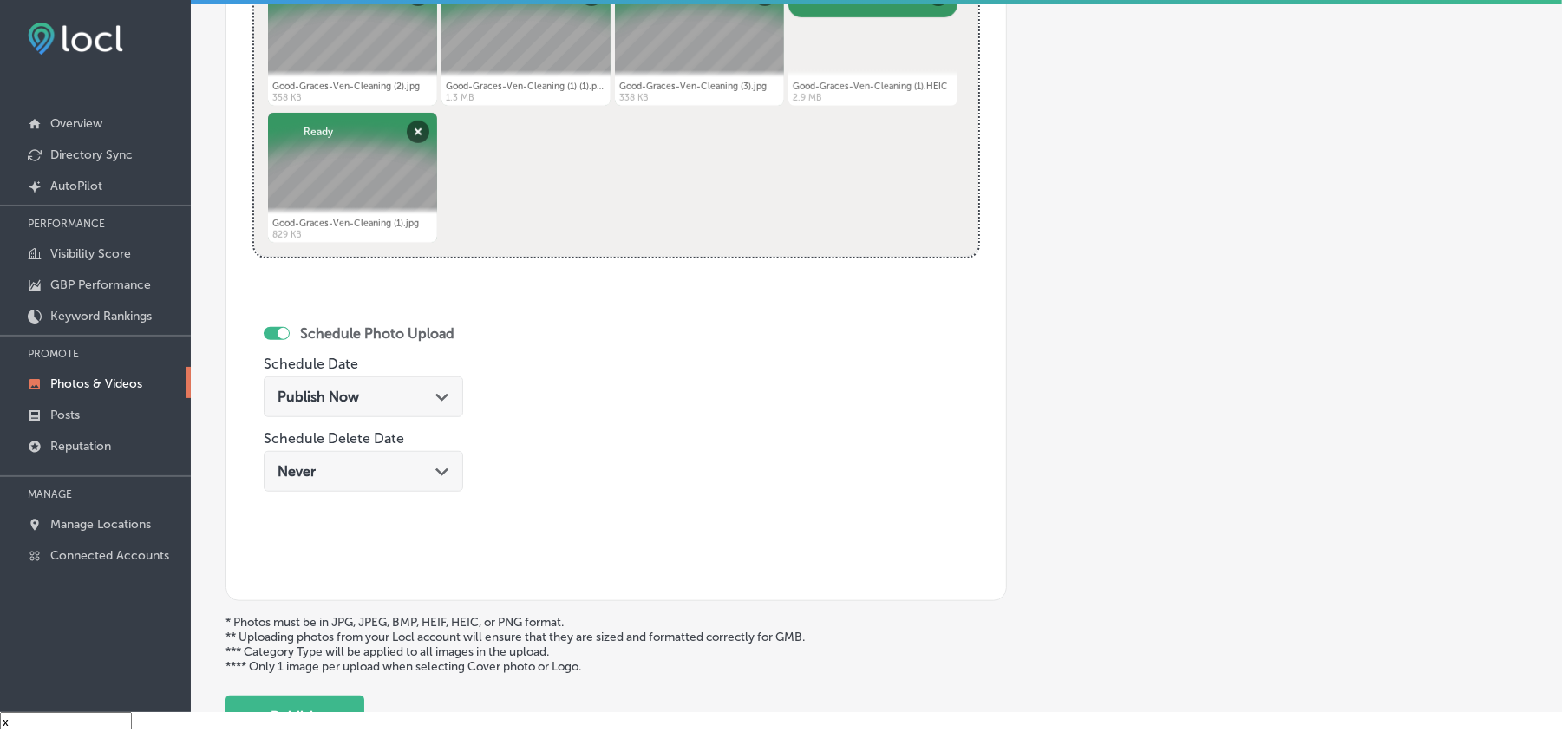
click at [337, 397] on span "Publish Now" at bounding box center [319, 397] width 82 height 16
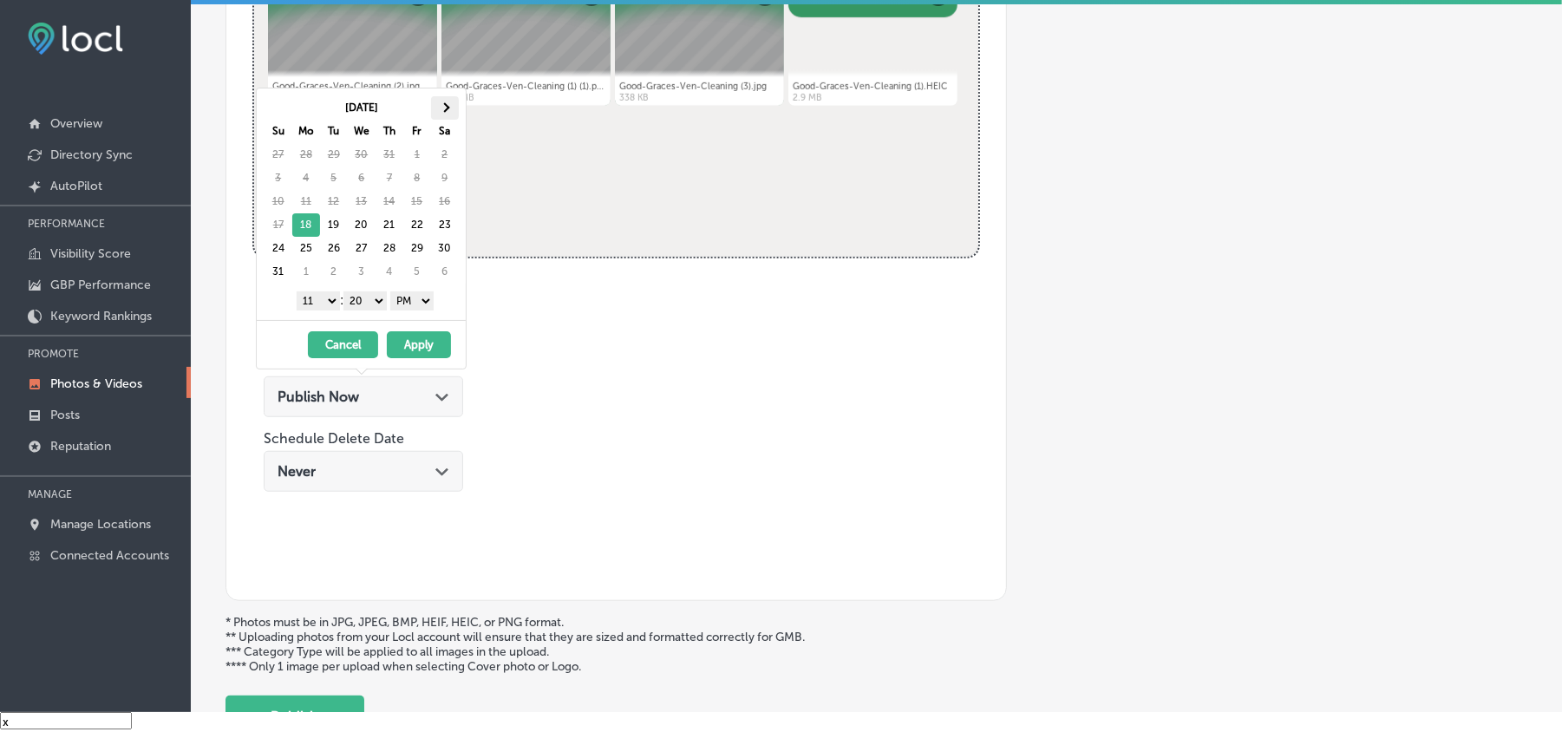
click at [442, 112] on th at bounding box center [445, 107] width 28 height 23
click at [318, 303] on select "1 2 3 4 5 6 7 8 9 10 11 12" at bounding box center [318, 300] width 43 height 19
drag, startPoint x: 362, startPoint y: 299, endPoint x: 362, endPoint y: 312, distance: 13.0
click at [362, 299] on select "00 10 20 30 40 50" at bounding box center [365, 300] width 43 height 19
click at [411, 296] on select "AM PM" at bounding box center [411, 300] width 43 height 19
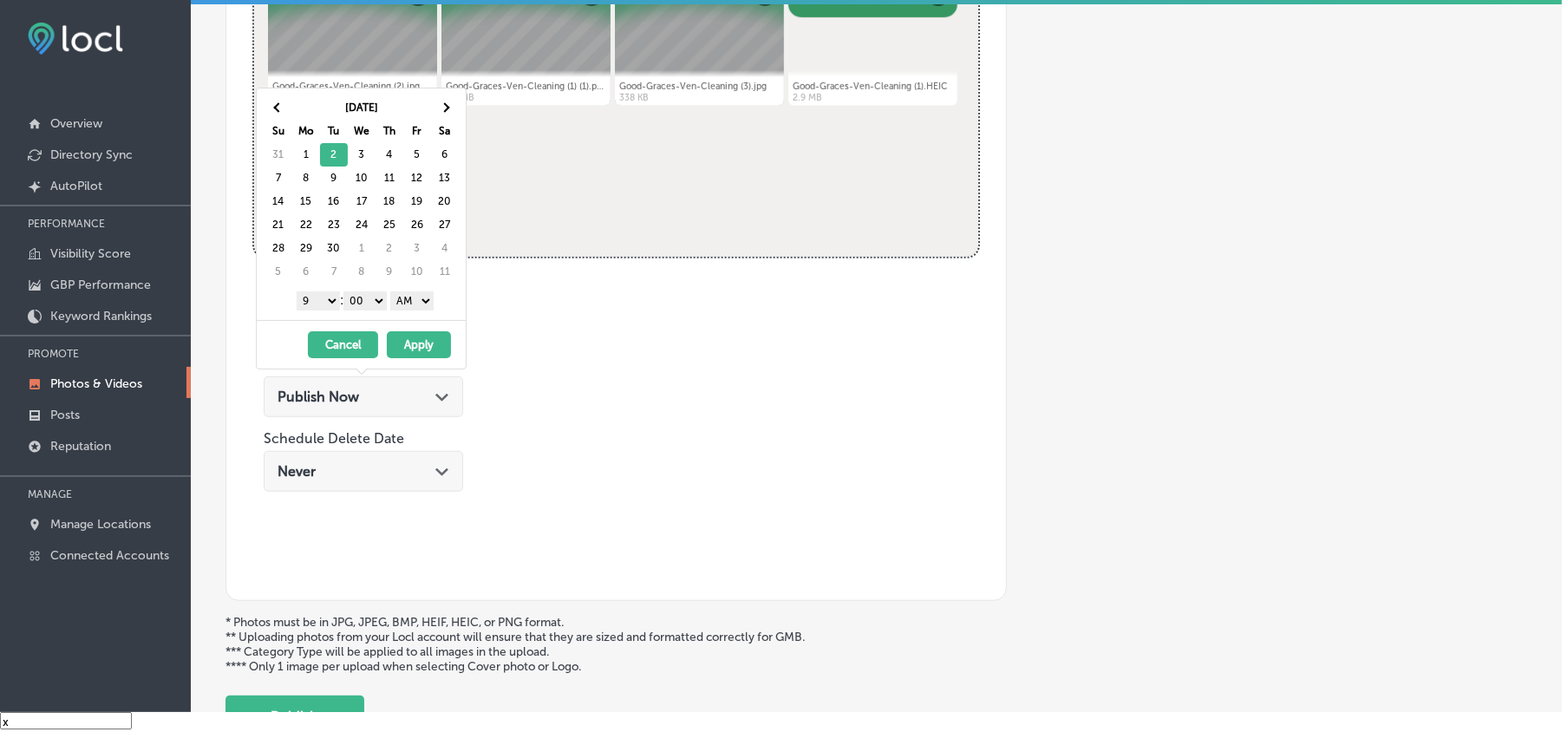
click at [416, 302] on select "AM PM" at bounding box center [411, 300] width 43 height 19
click at [411, 351] on button "Apply" at bounding box center [419, 344] width 64 height 27
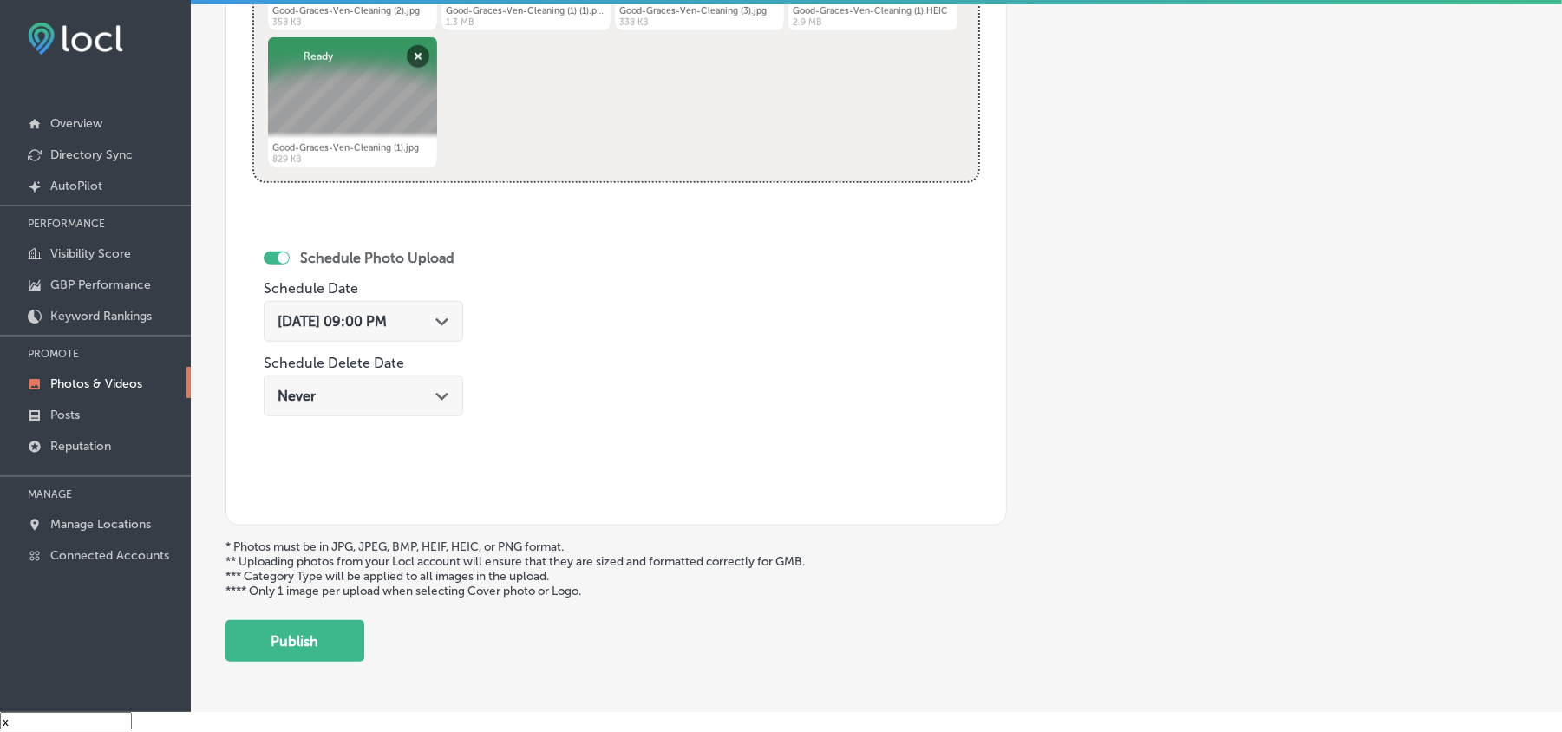
scroll to position [828, 0]
click at [272, 652] on button "Publish" at bounding box center [295, 640] width 139 height 42
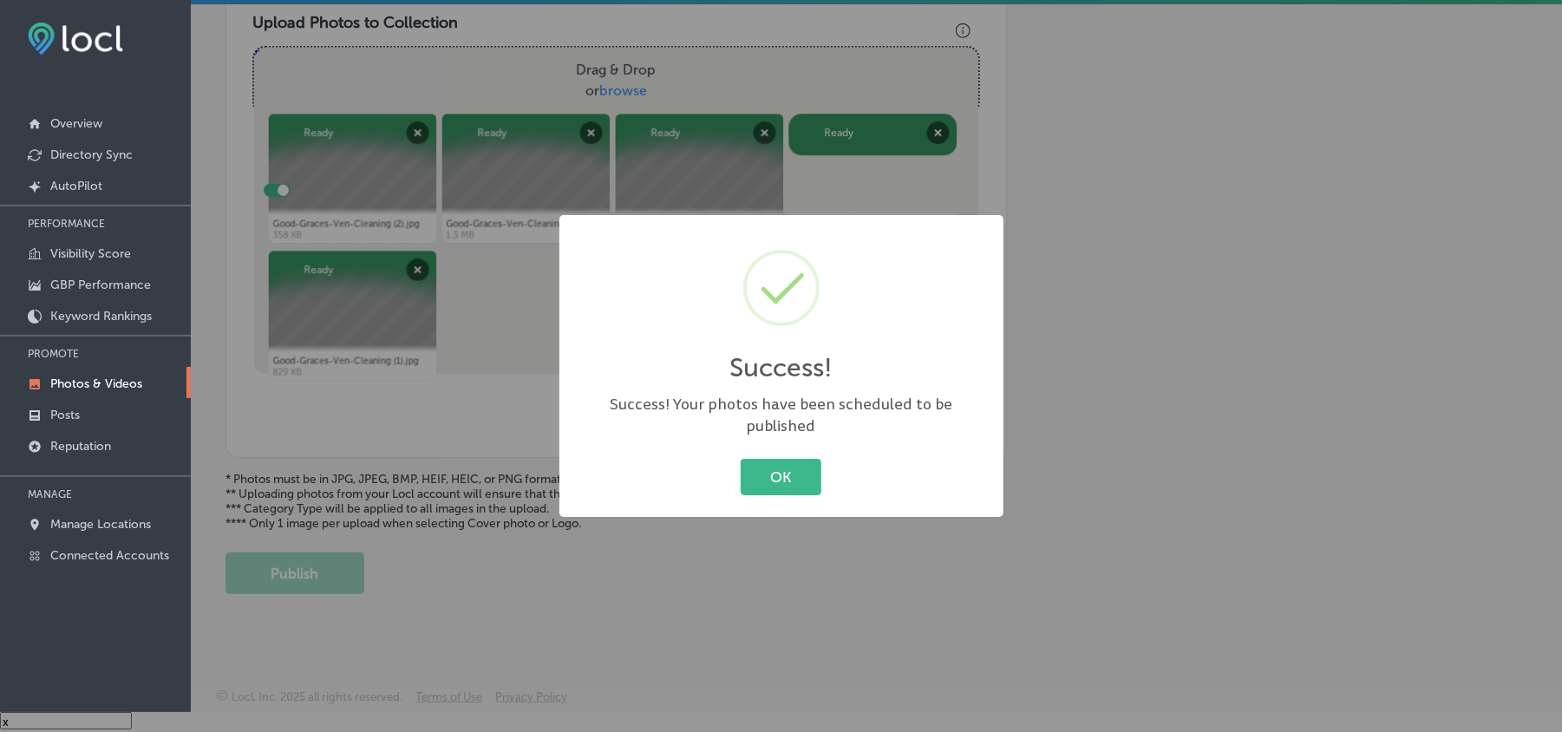
scroll to position [619, 0]
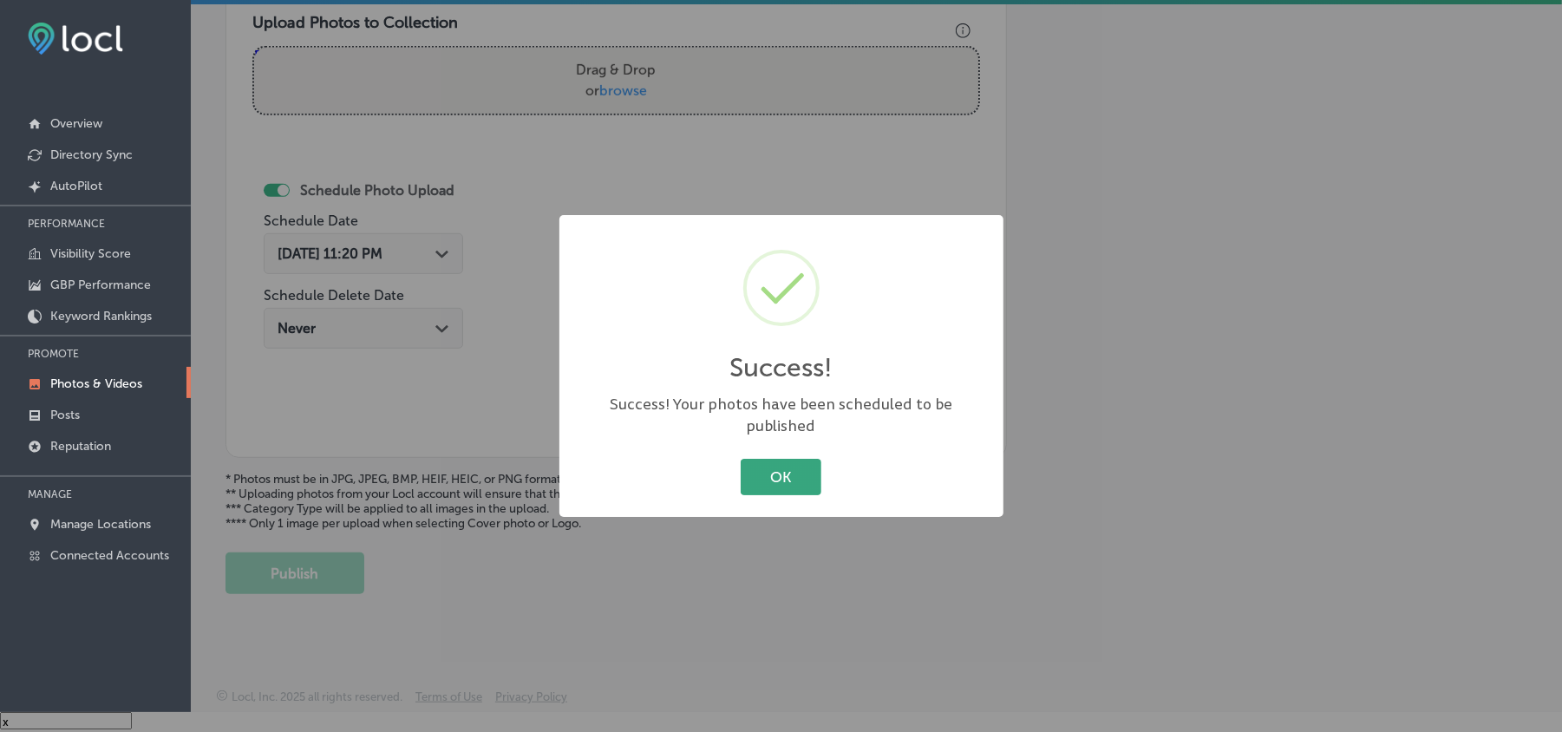
click at [750, 468] on button "OK" at bounding box center [781, 477] width 81 height 36
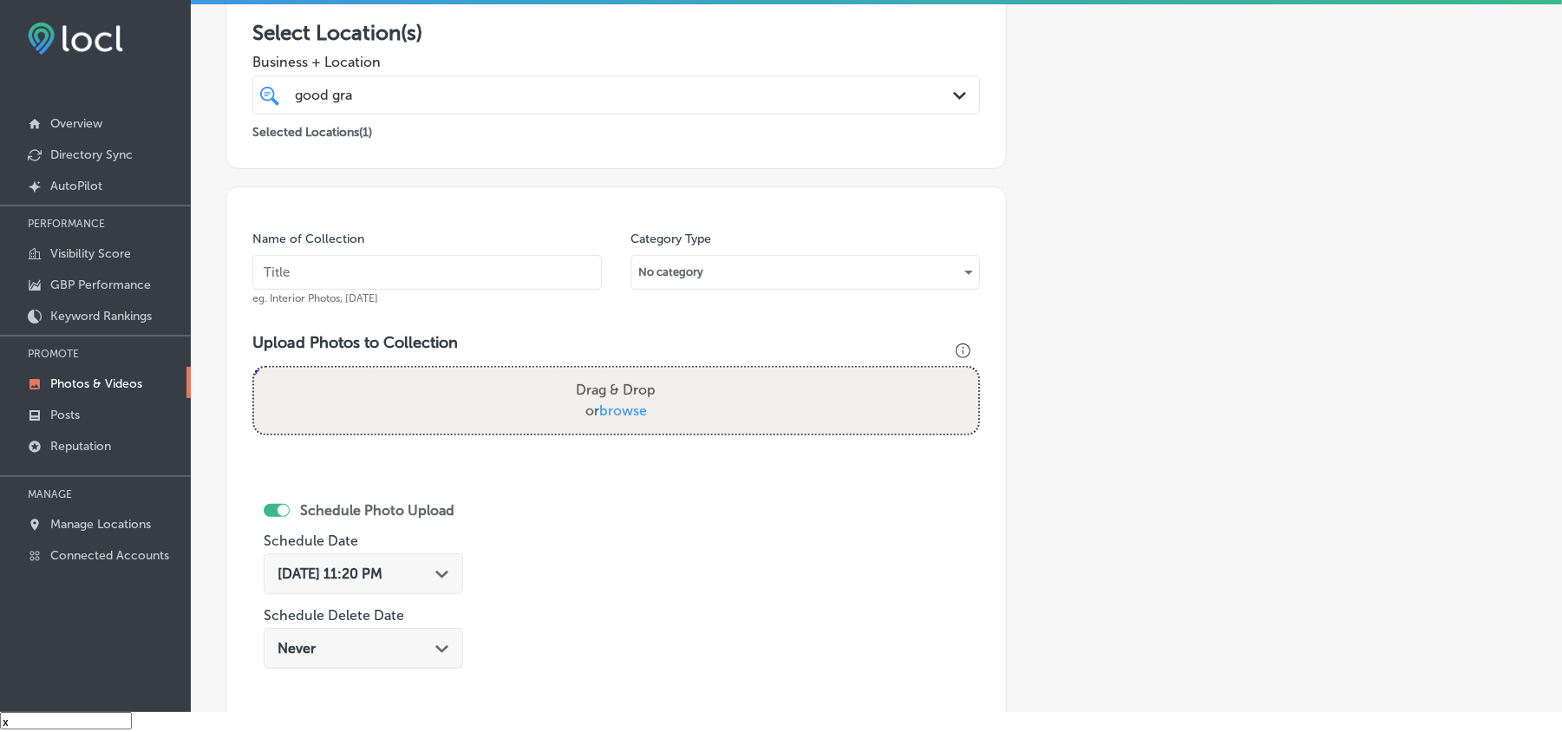
scroll to position [272, 0]
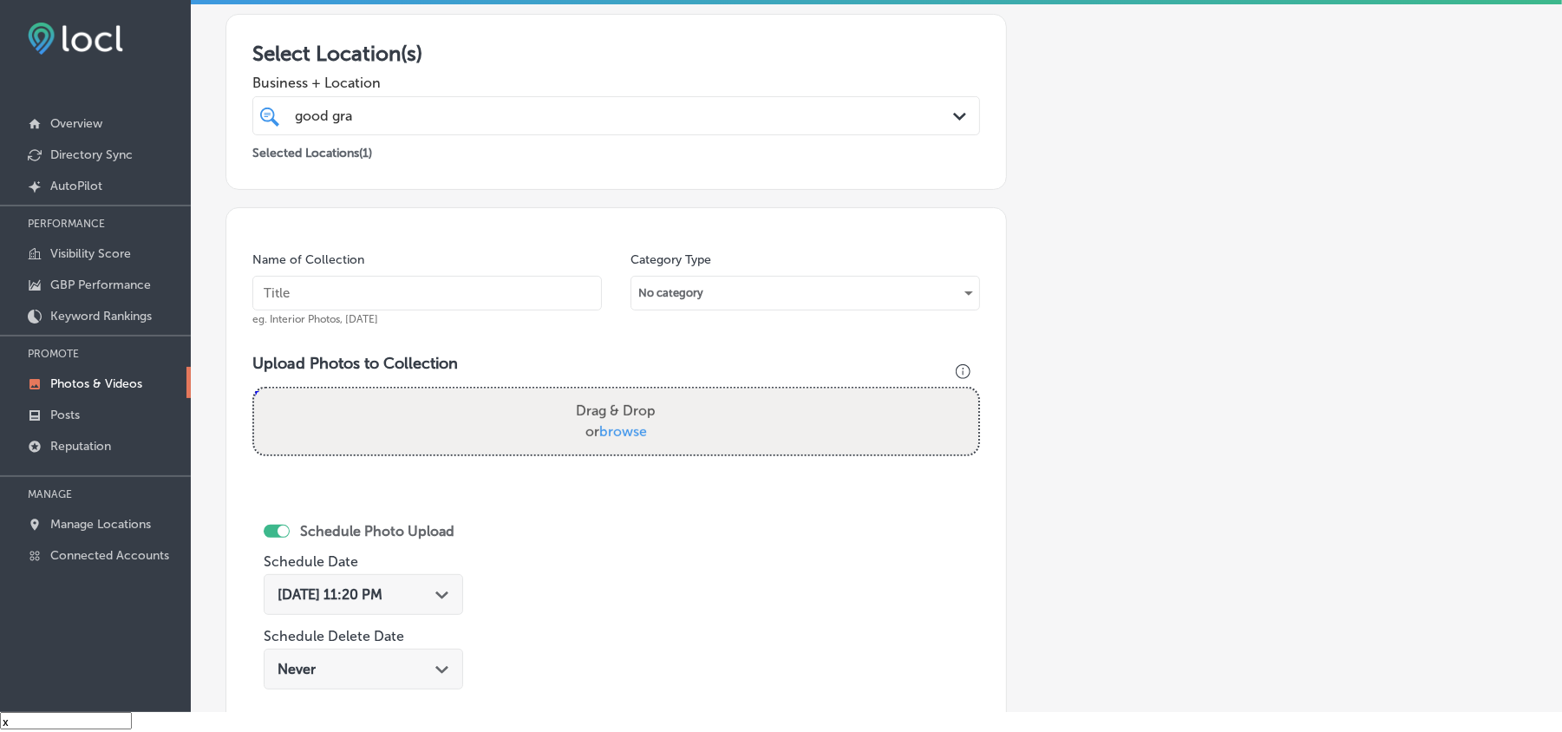
click at [358, 296] on input "text" at bounding box center [427, 293] width 350 height 35
paste input "Good-Graces-Ven- Cleaning-HVAC-duct-cleaning-services"
type input "Good-Graces-Ven- Cleaning-HVAC-duct-cleaning-services"
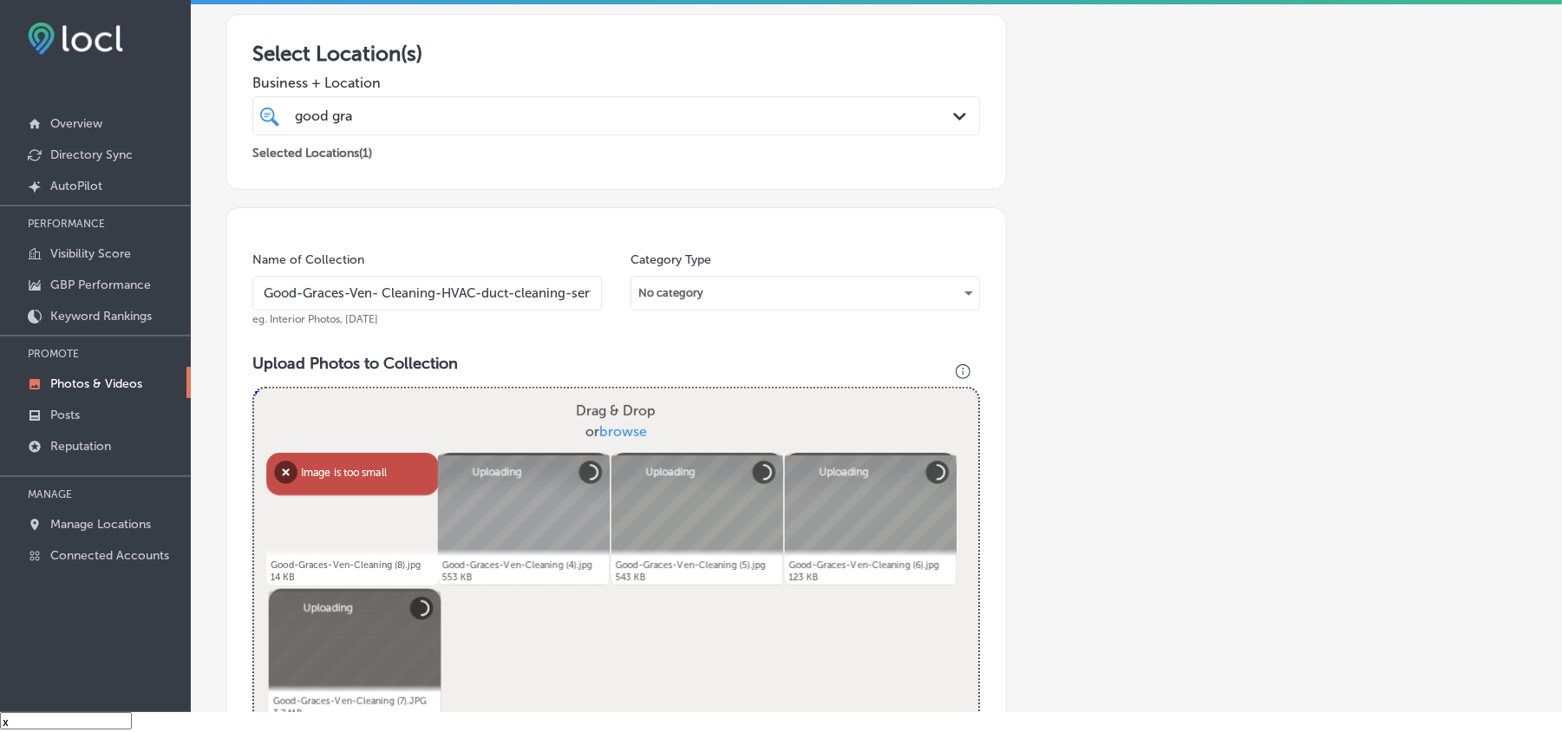
scroll to position [463, 0]
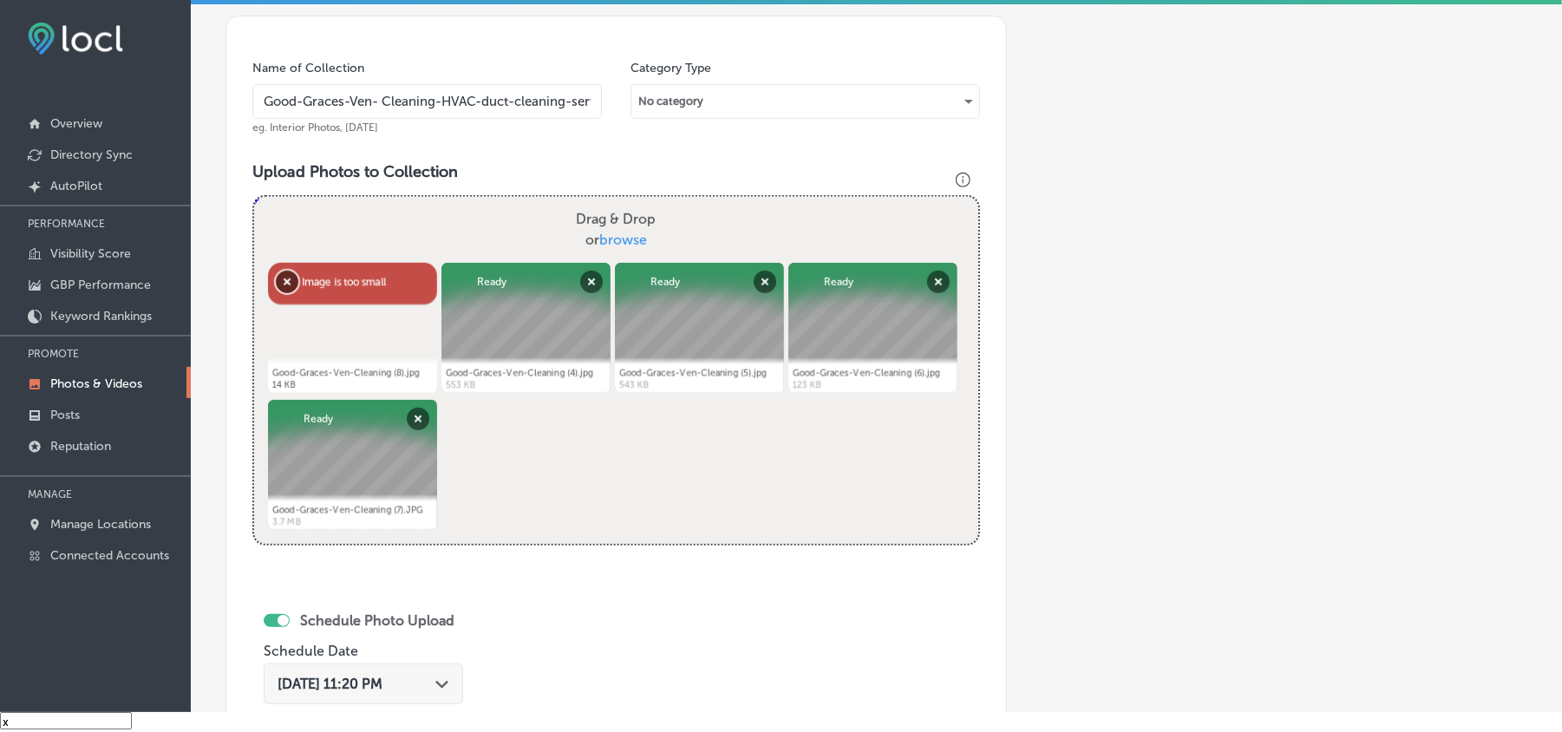
drag, startPoint x: 281, startPoint y: 285, endPoint x: 611, endPoint y: 452, distance: 369.7
click at [281, 285] on button "Remove" at bounding box center [287, 282] width 23 height 23
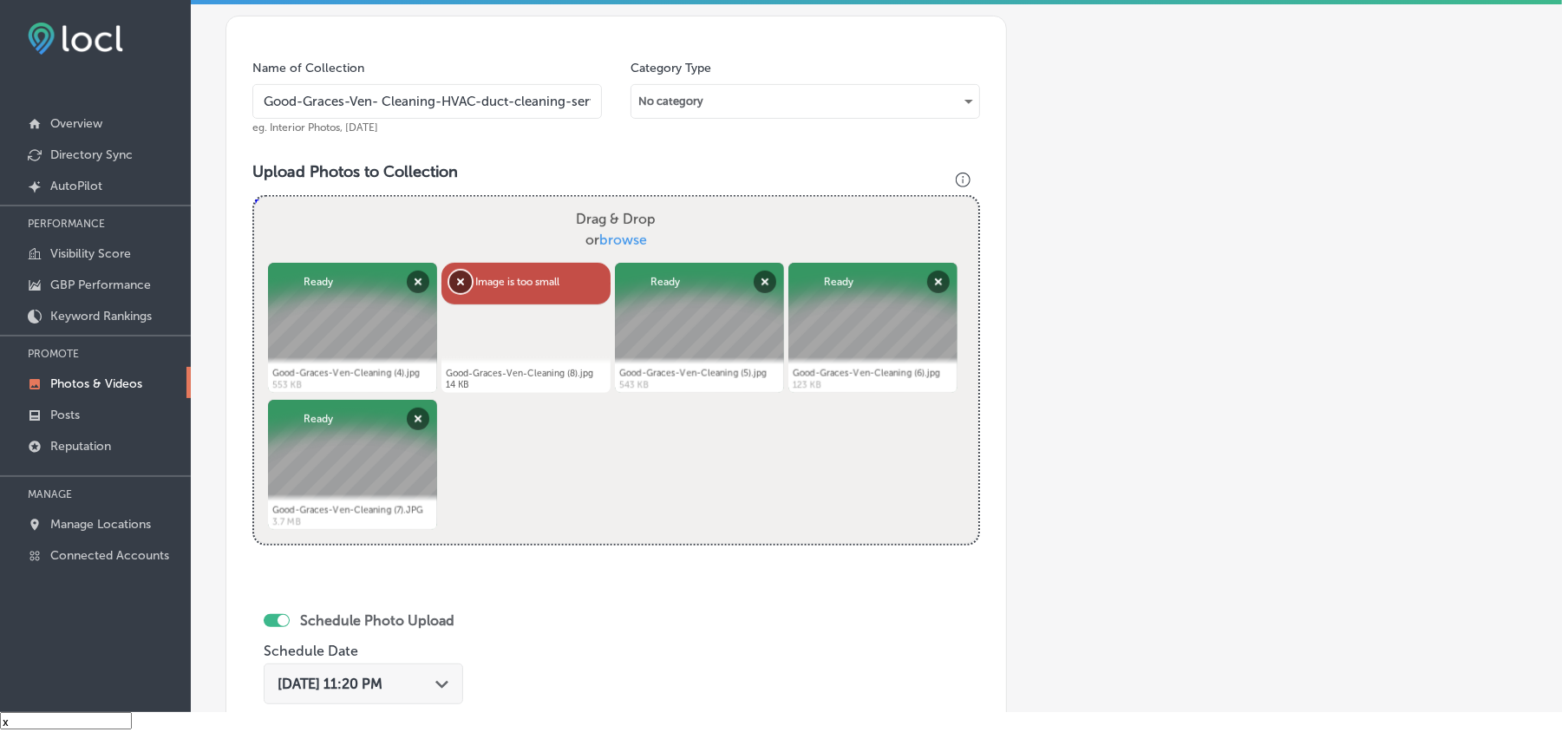
click at [455, 286] on button "Remove" at bounding box center [460, 282] width 23 height 23
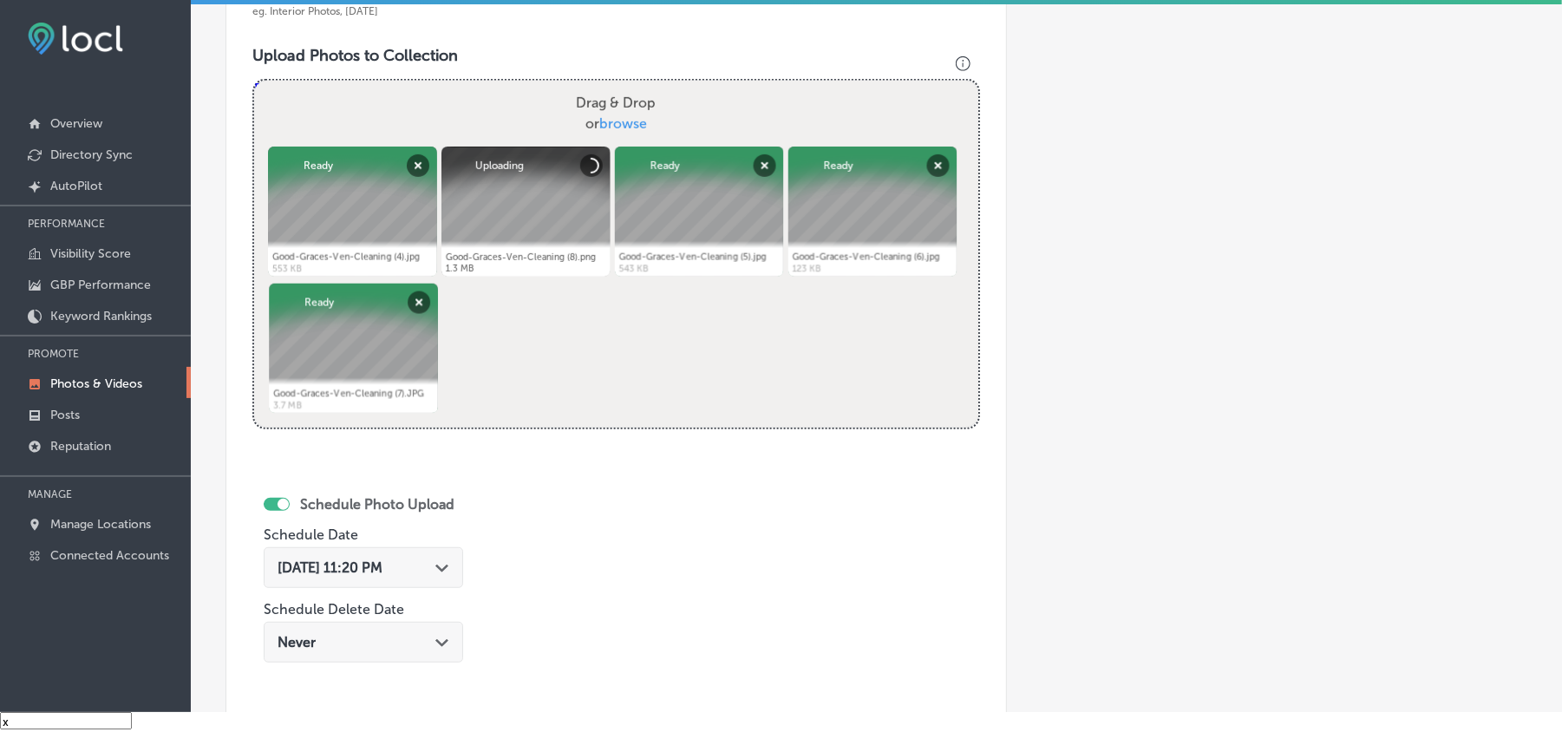
scroll to position [695, 0]
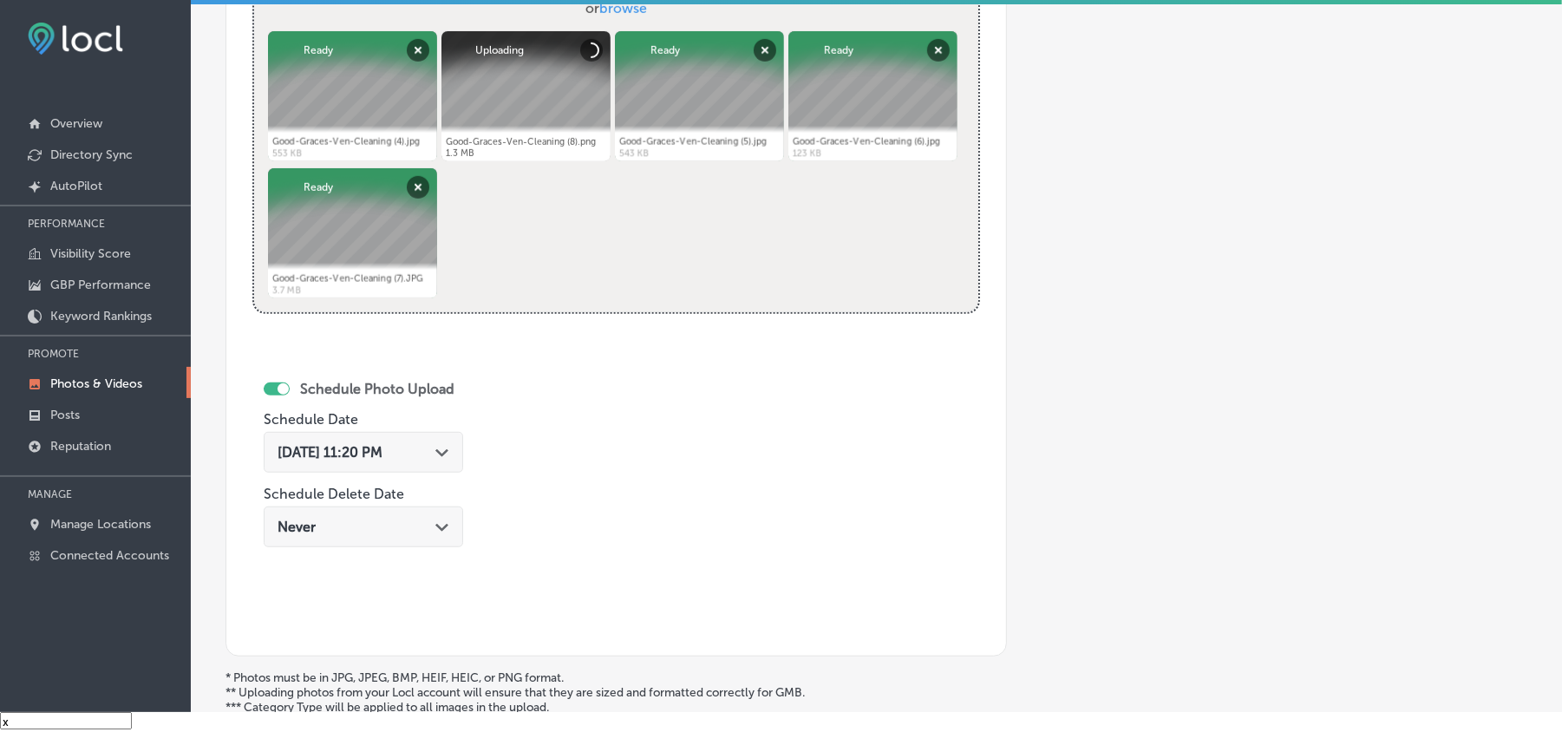
click at [383, 451] on span "[DATE] 11:20 PM" at bounding box center [330, 452] width 105 height 16
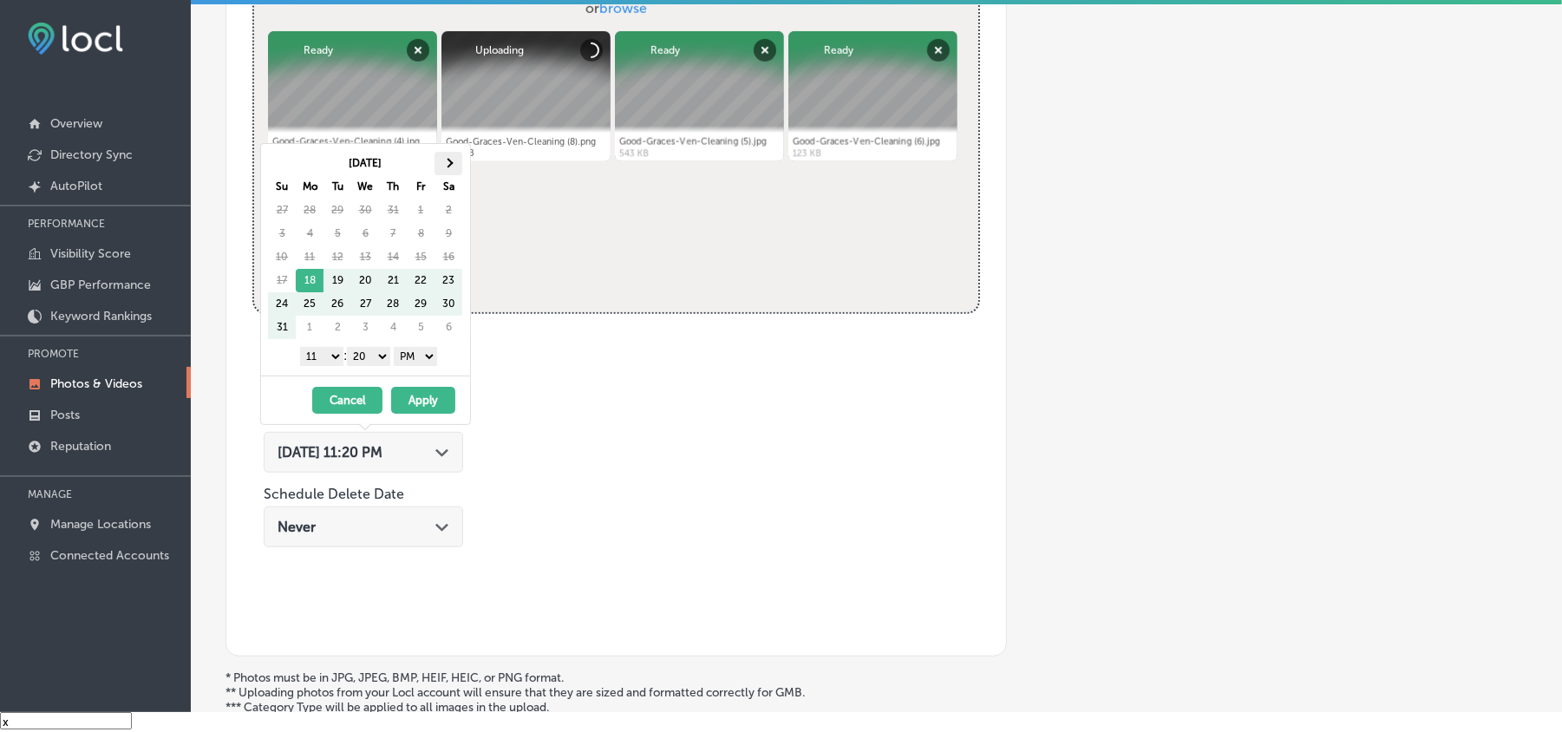
click at [448, 154] on th at bounding box center [449, 163] width 28 height 23
click at [326, 356] on select "1 2 3 4 5 6 7 8 9 10 11 12" at bounding box center [321, 356] width 43 height 19
click at [361, 352] on select "00 10 20 30 40 50" at bounding box center [368, 356] width 43 height 19
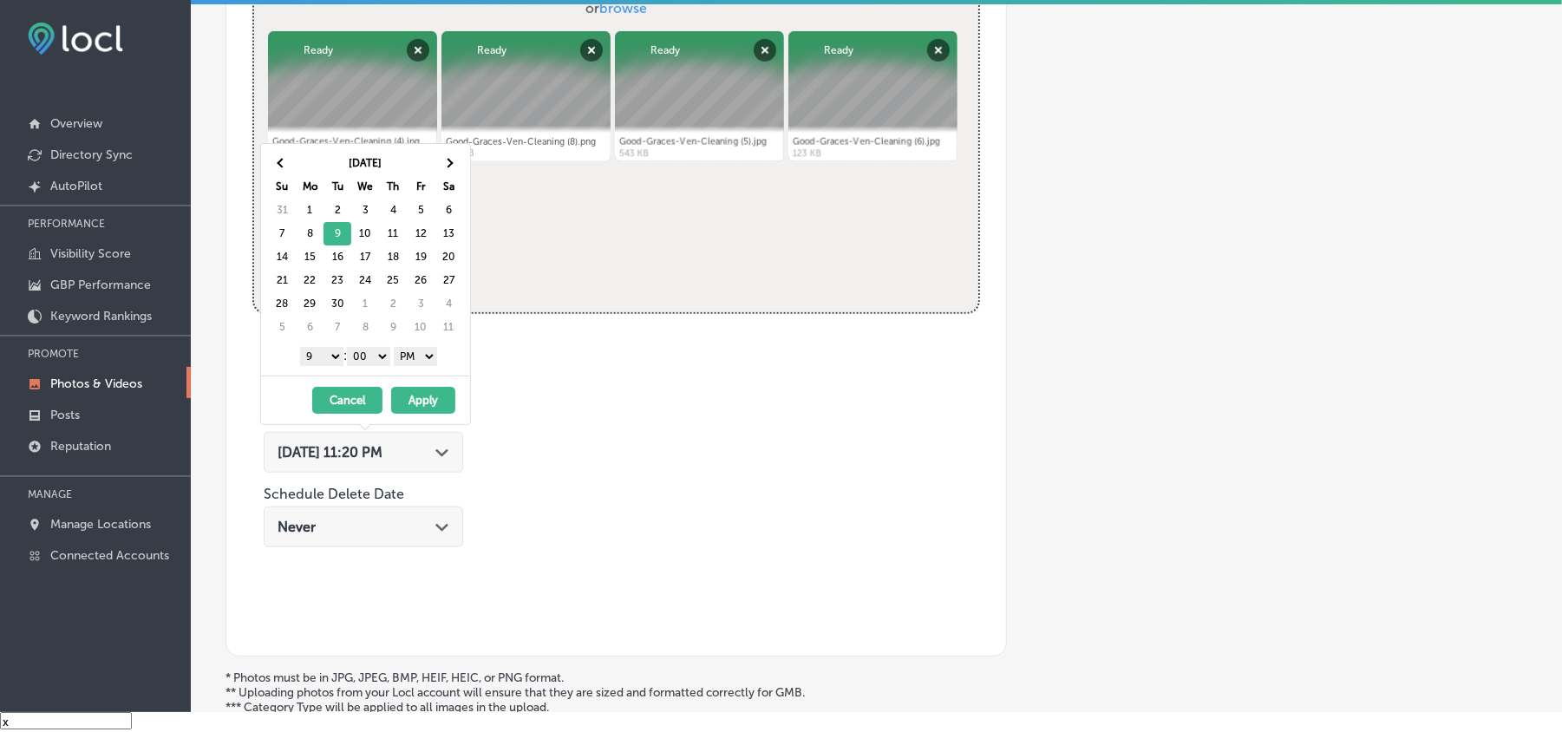
click at [421, 409] on button "Apply" at bounding box center [423, 400] width 64 height 27
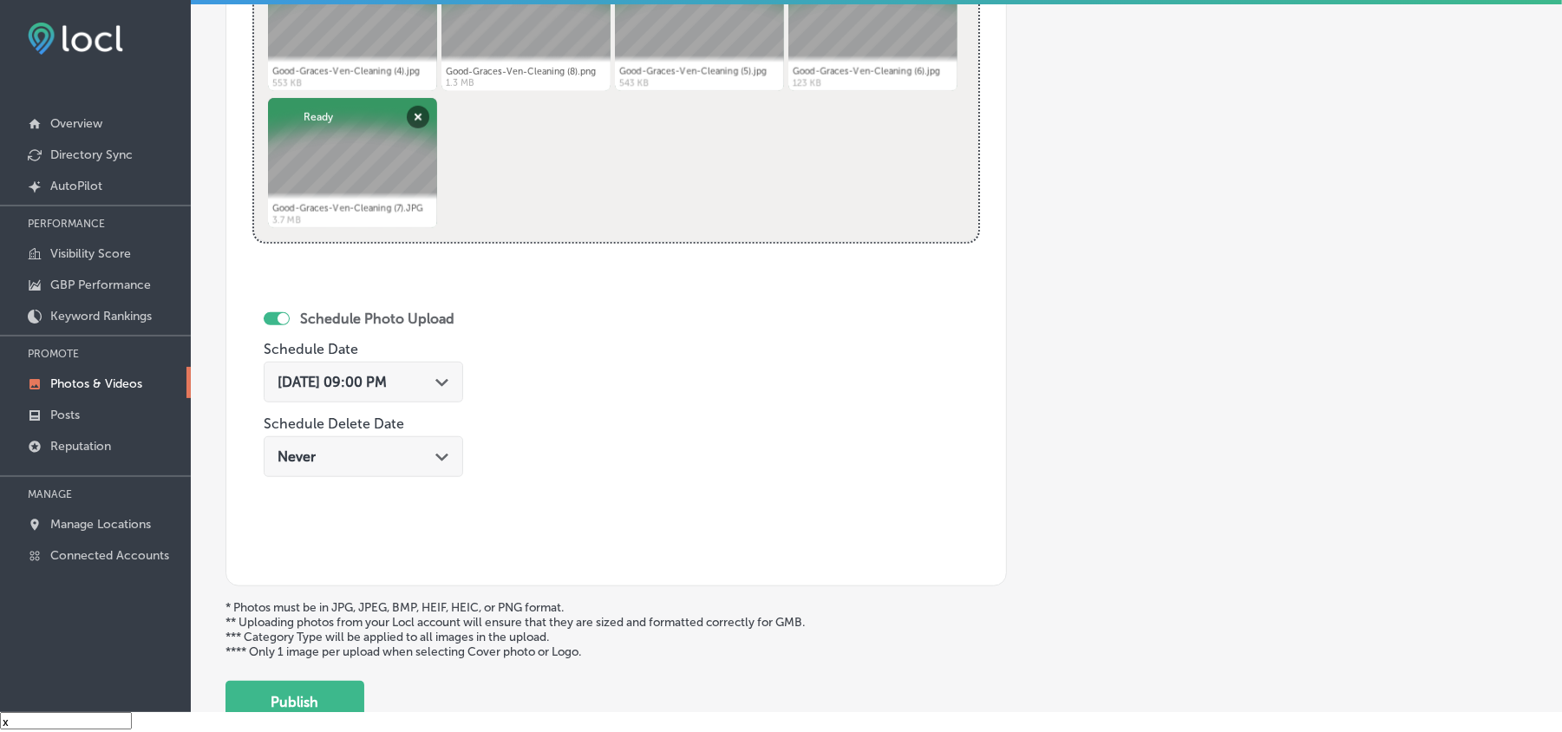
scroll to position [772, 0]
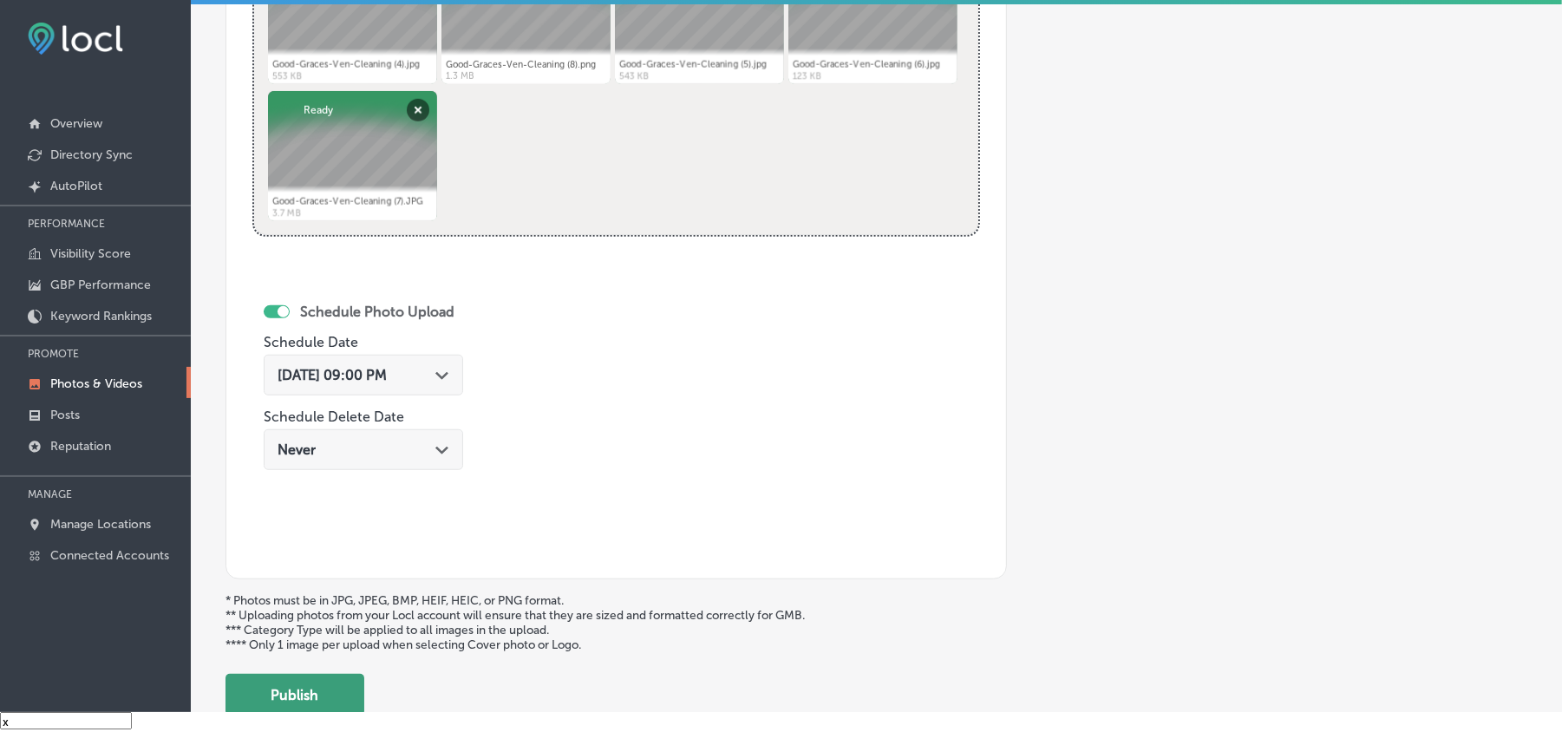
click at [289, 701] on button "Publish" at bounding box center [295, 695] width 139 height 42
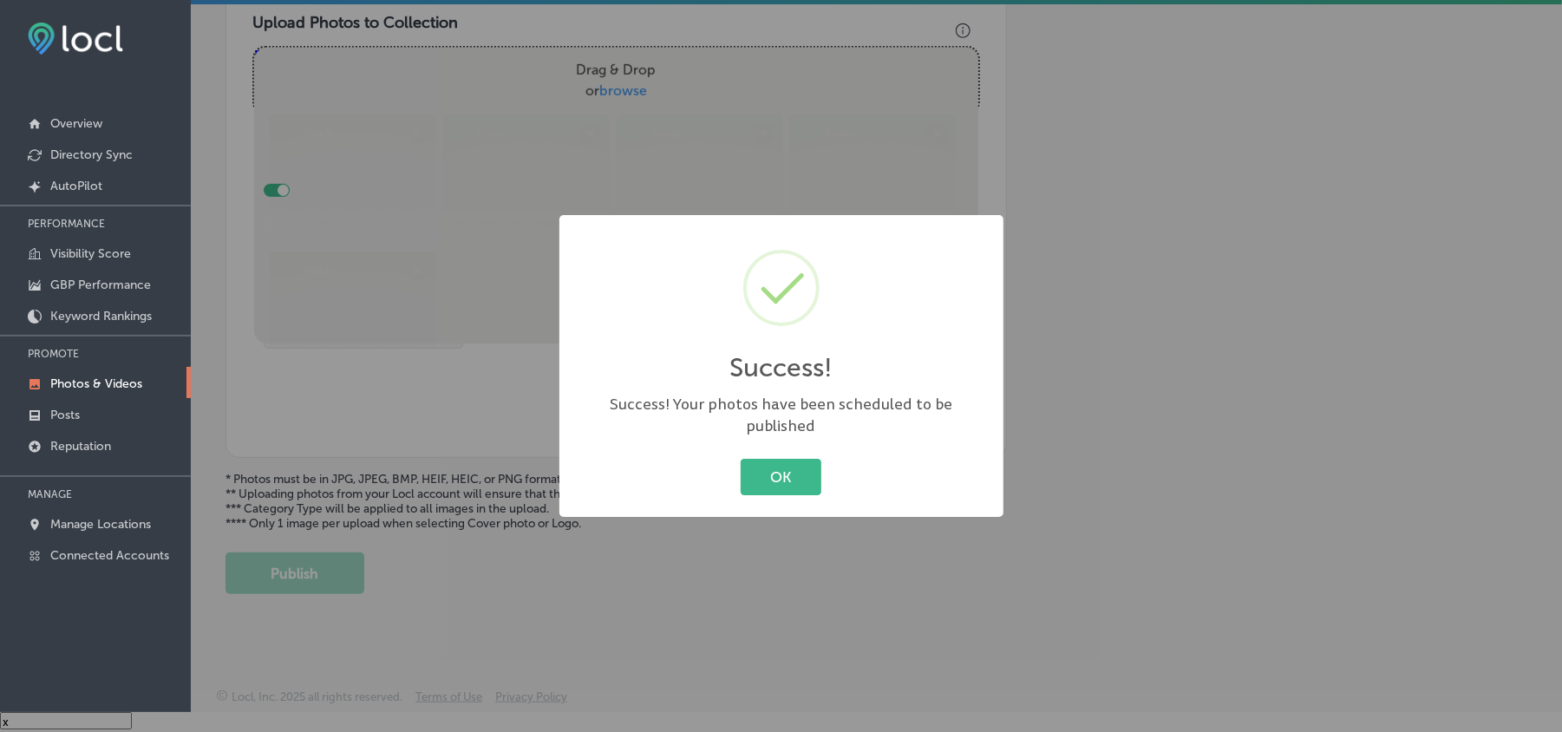
scroll to position [619, 0]
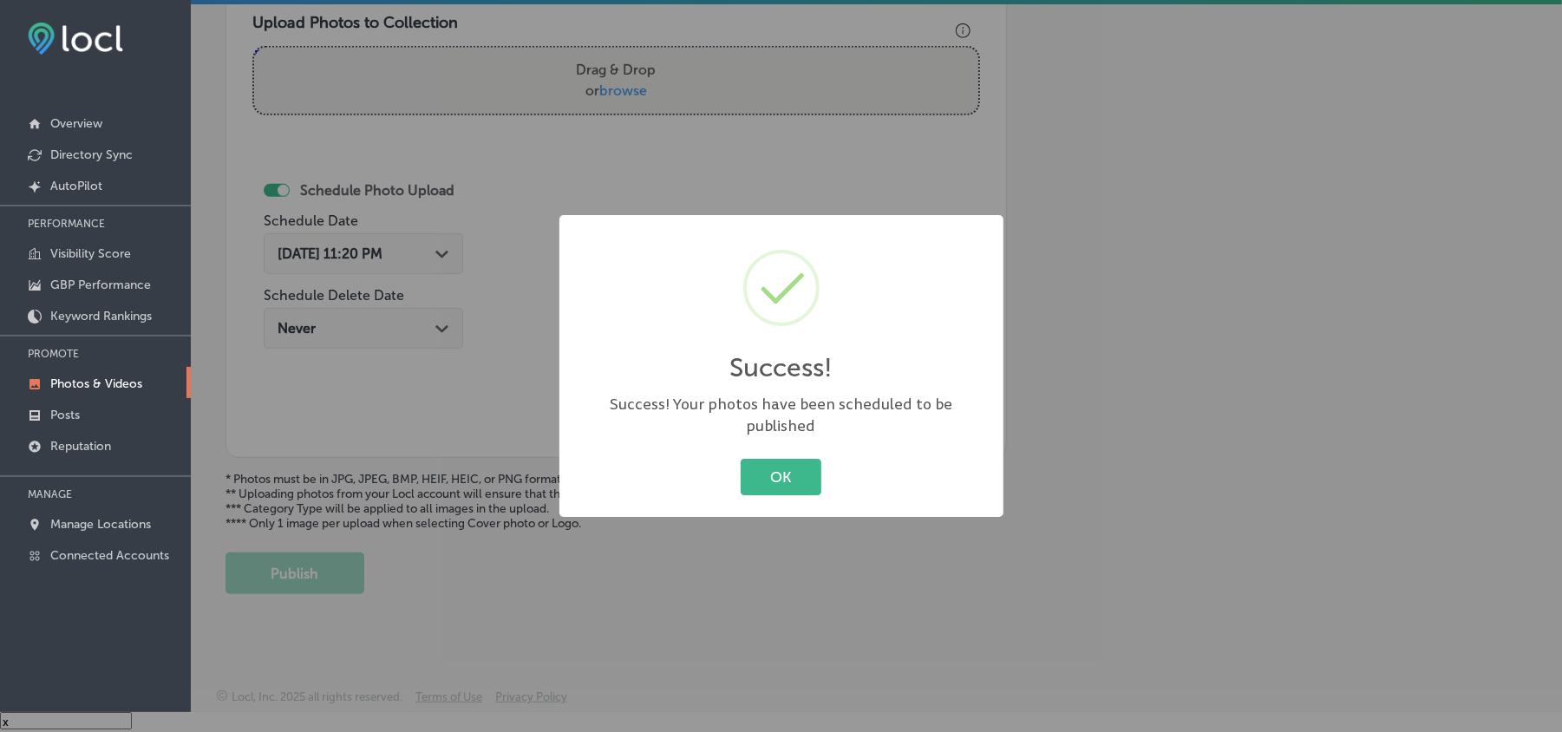
click at [802, 484] on div "OK Cancel" at bounding box center [781, 477] width 409 height 45
click at [799, 477] on button "OK" at bounding box center [781, 477] width 81 height 36
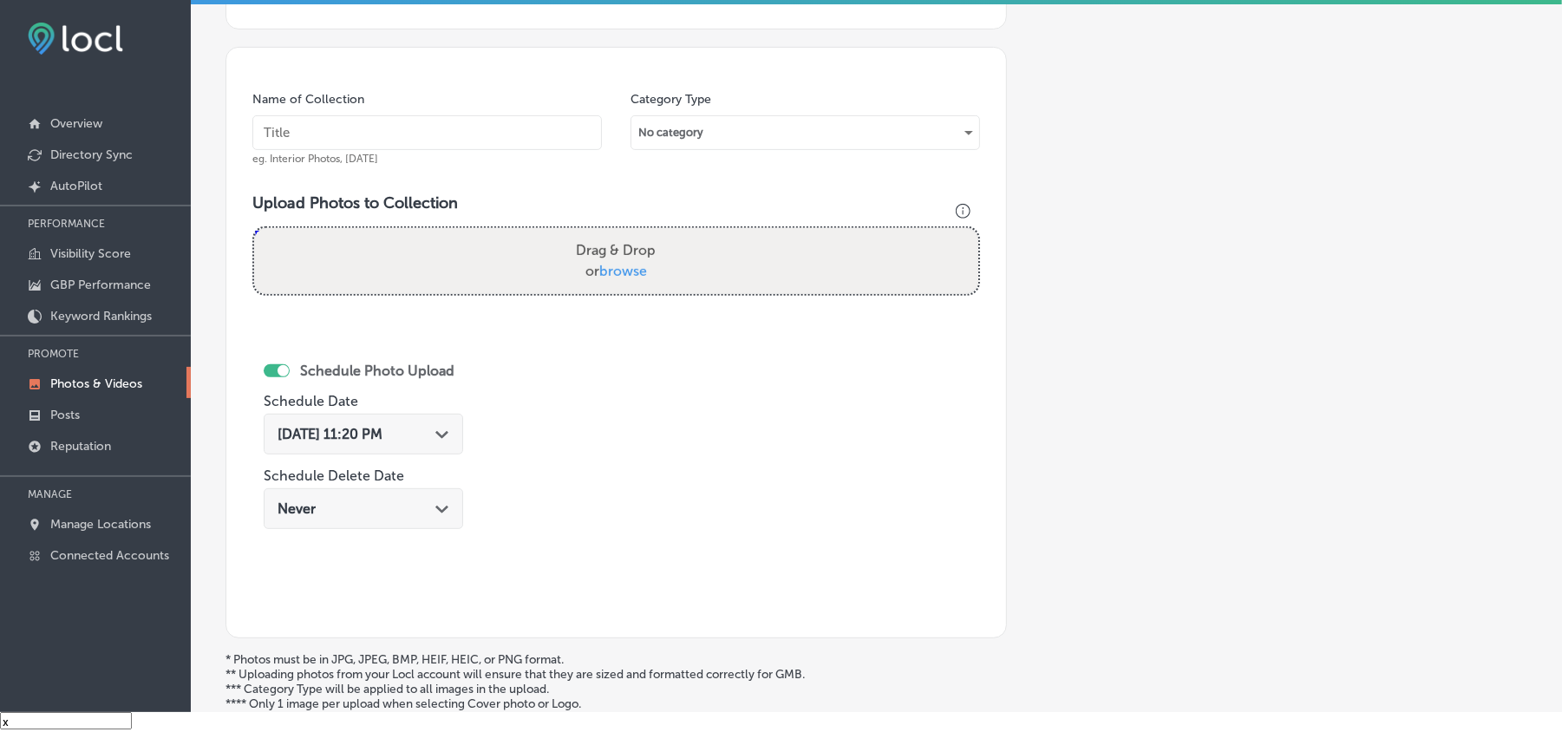
scroll to position [425, 0]
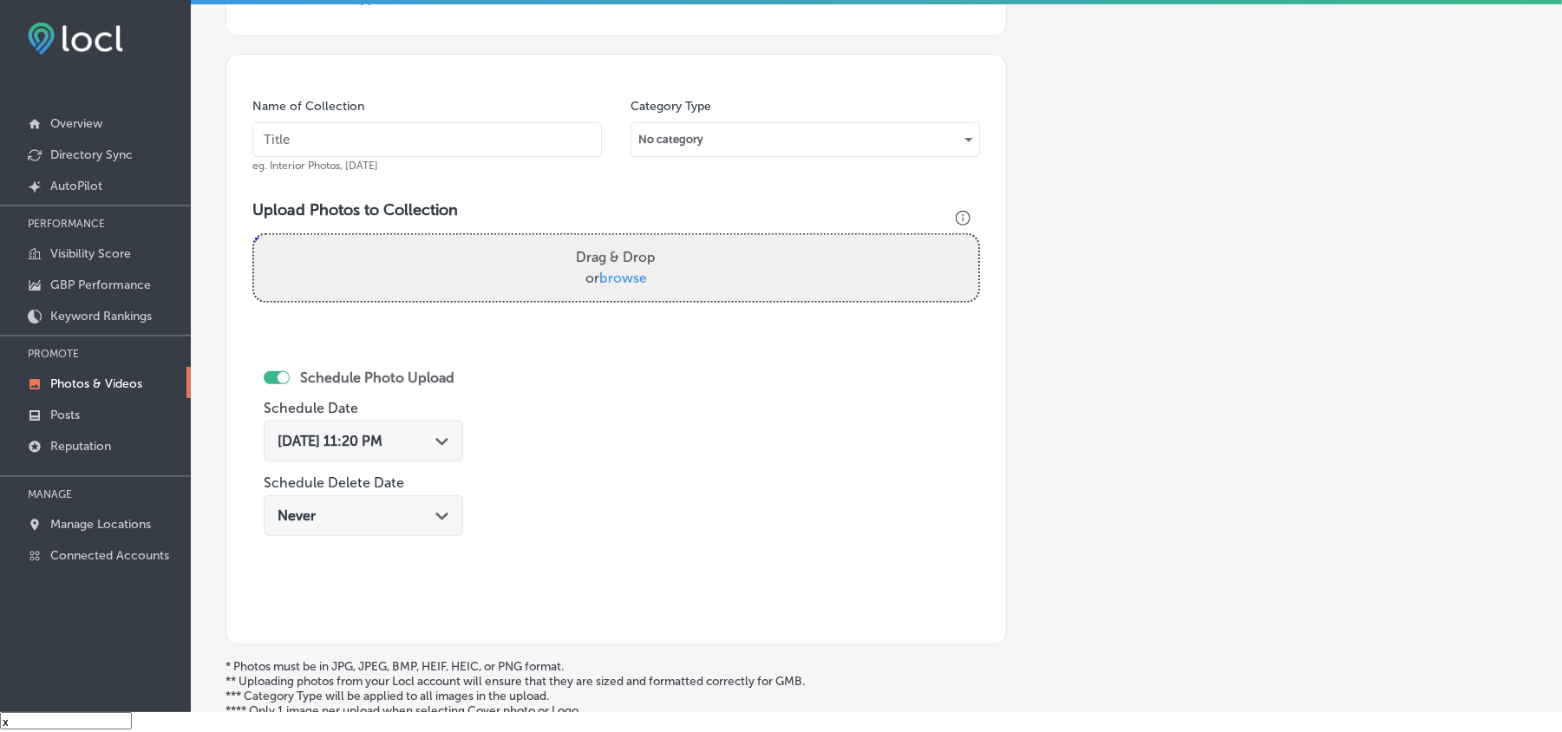
click at [392, 141] on input "text" at bounding box center [427, 139] width 350 height 35
paste input "Good-Graces-Ven-Cleaning-Residential-air-duct-cleaning"
type input "Good-Graces-Ven-Cleaning-Residential-air-duct-cleaning"
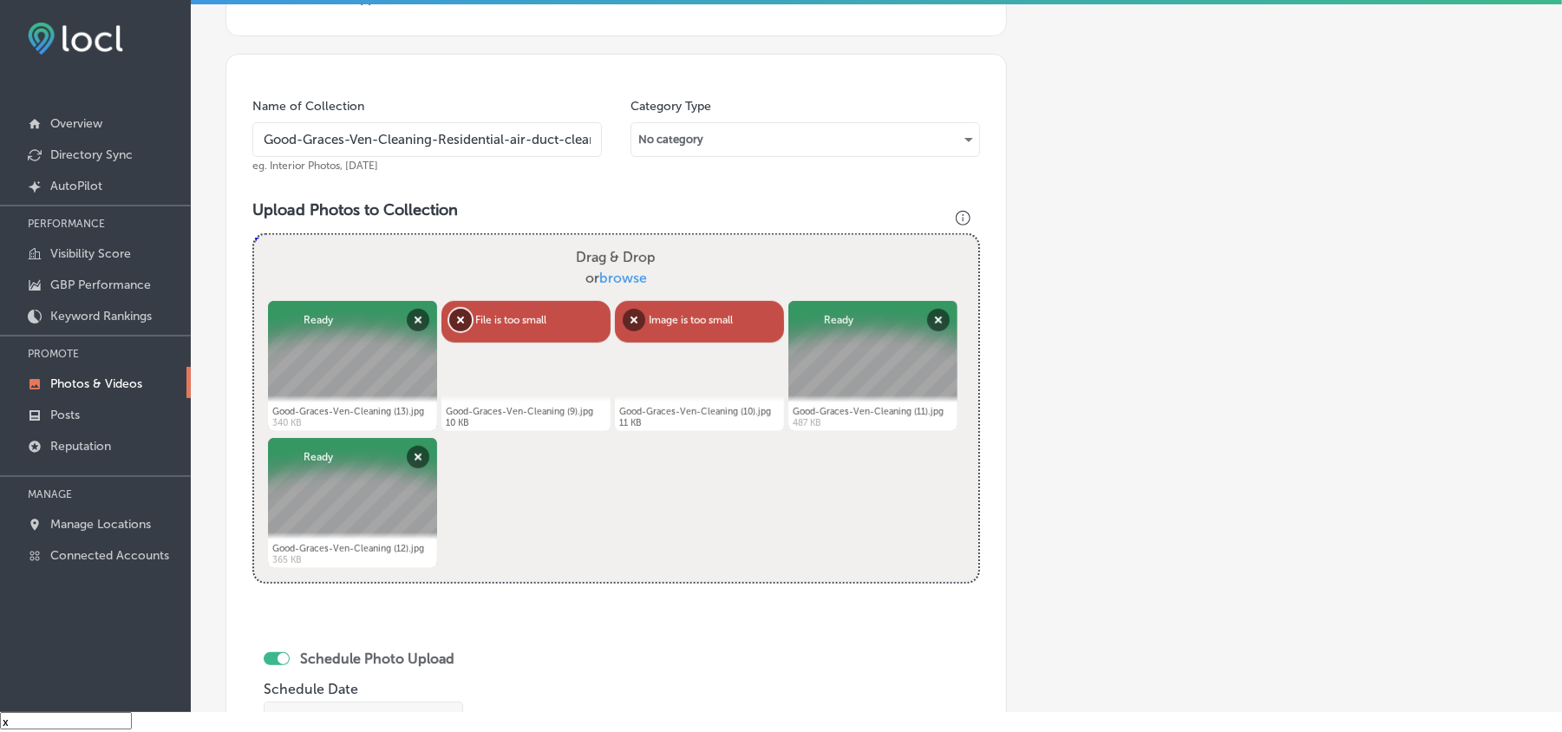
click at [465, 324] on button "Remove" at bounding box center [460, 320] width 23 height 23
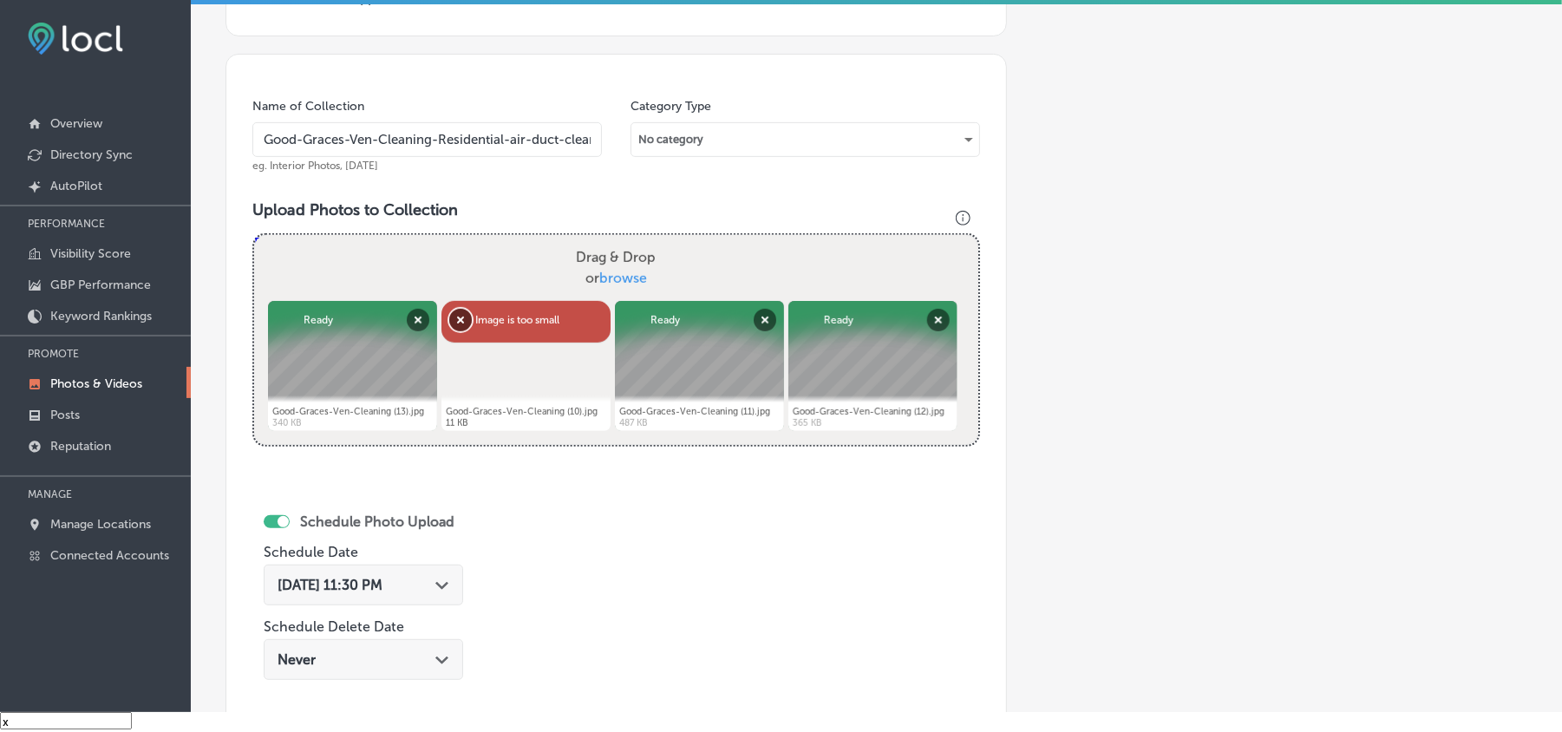
click at [458, 320] on button "Remove" at bounding box center [460, 320] width 23 height 23
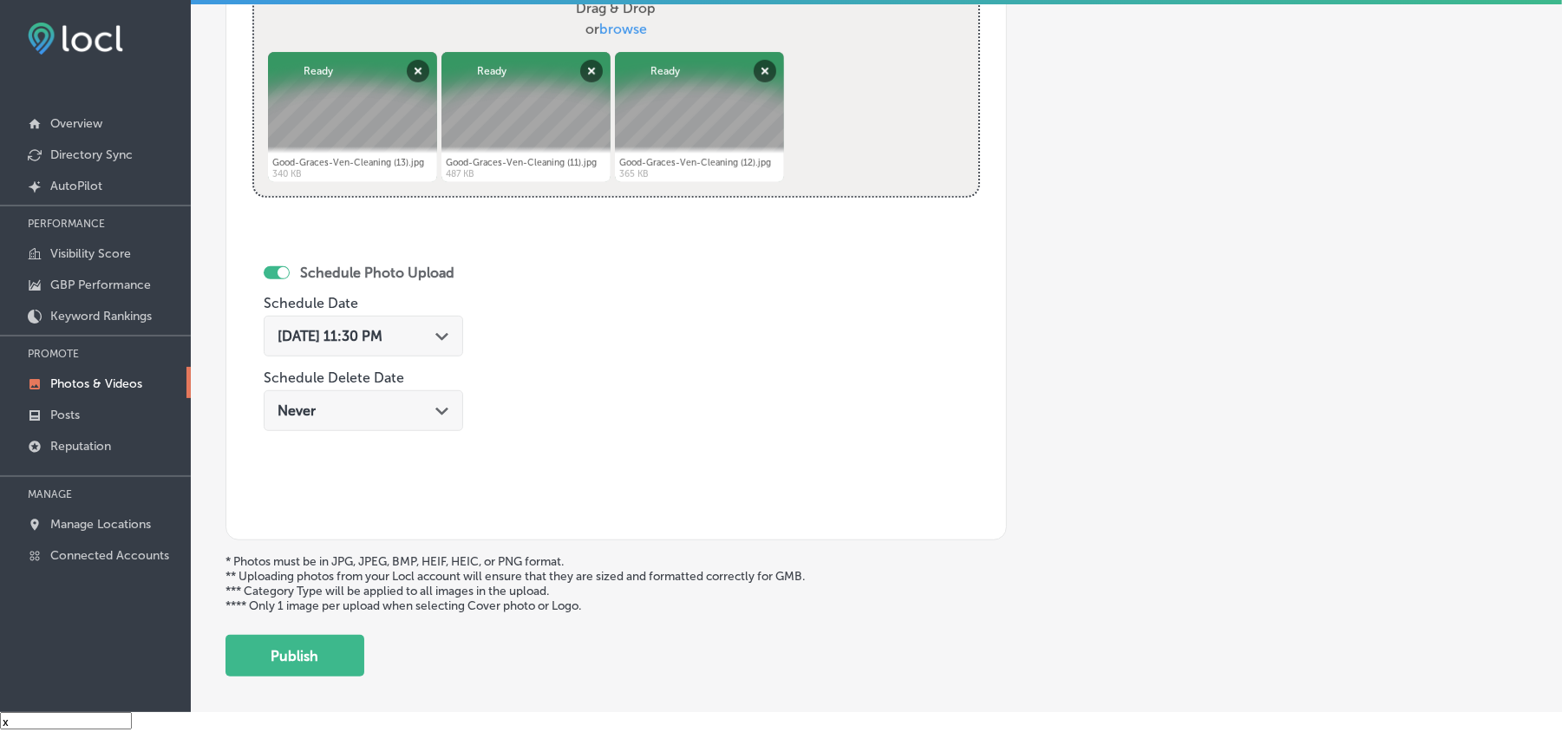
scroll to position [696, 0]
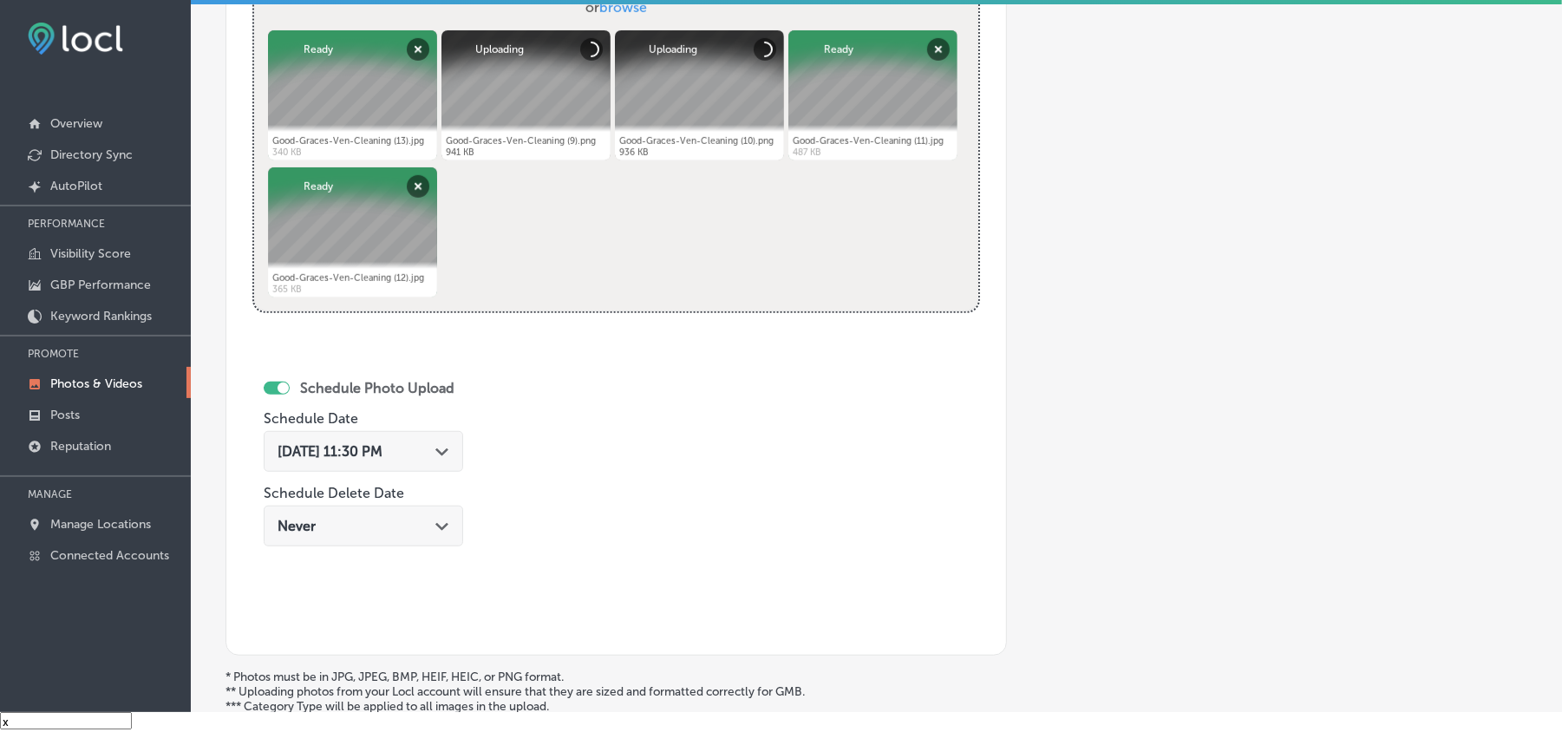
click at [383, 459] on span "[DATE] 11:30 PM" at bounding box center [330, 451] width 105 height 16
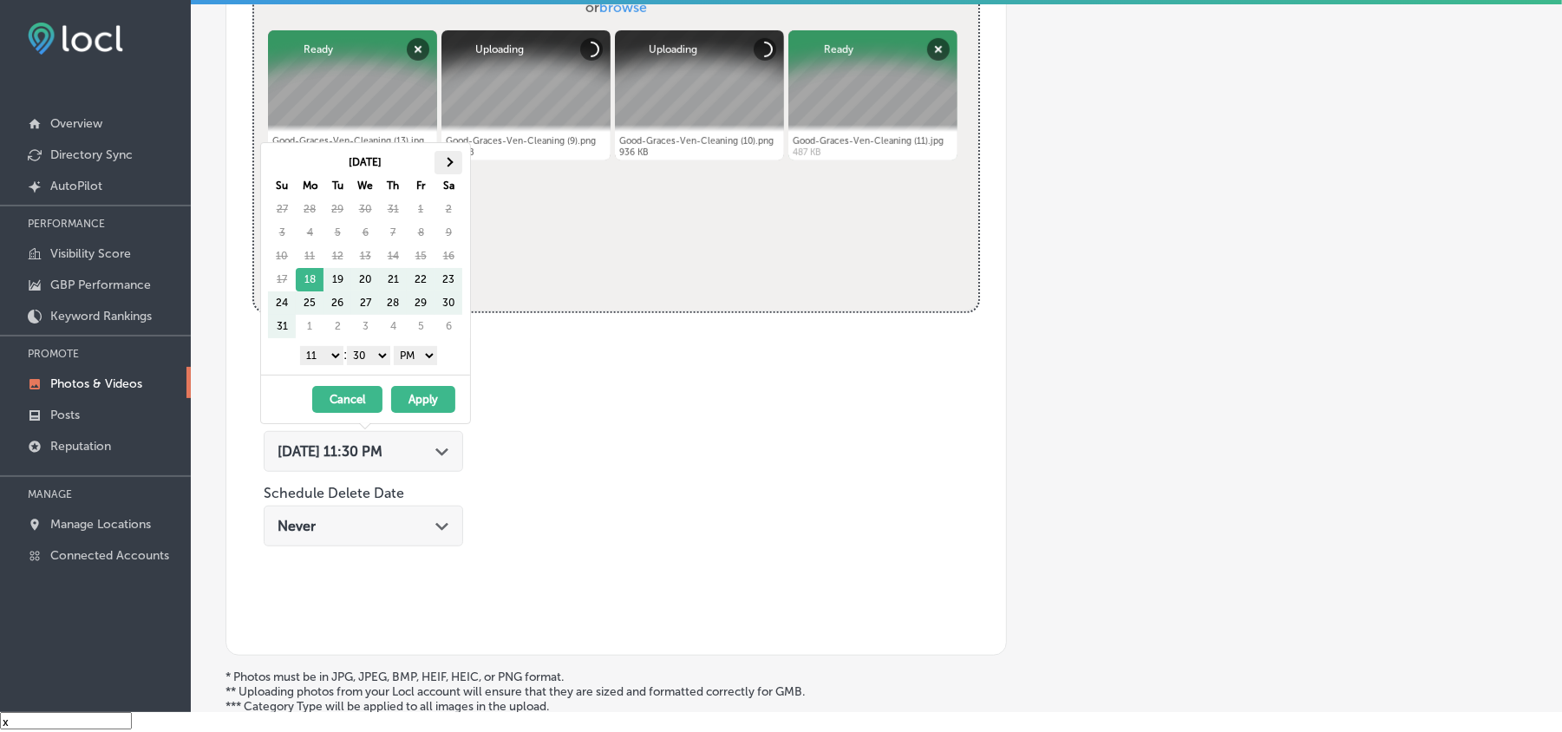
click at [448, 154] on th at bounding box center [449, 162] width 28 height 23
click at [331, 352] on select "1 2 3 4 5 6 7 8 9 10 11 12" at bounding box center [321, 355] width 43 height 19
click at [331, 361] on select "1 2 3 4 5 6 7 8 9 10 11 12" at bounding box center [321, 355] width 43 height 19
click at [380, 357] on select "00 10 20 30 40 50" at bounding box center [368, 355] width 43 height 19
click at [422, 354] on select "AM PM" at bounding box center [415, 355] width 43 height 19
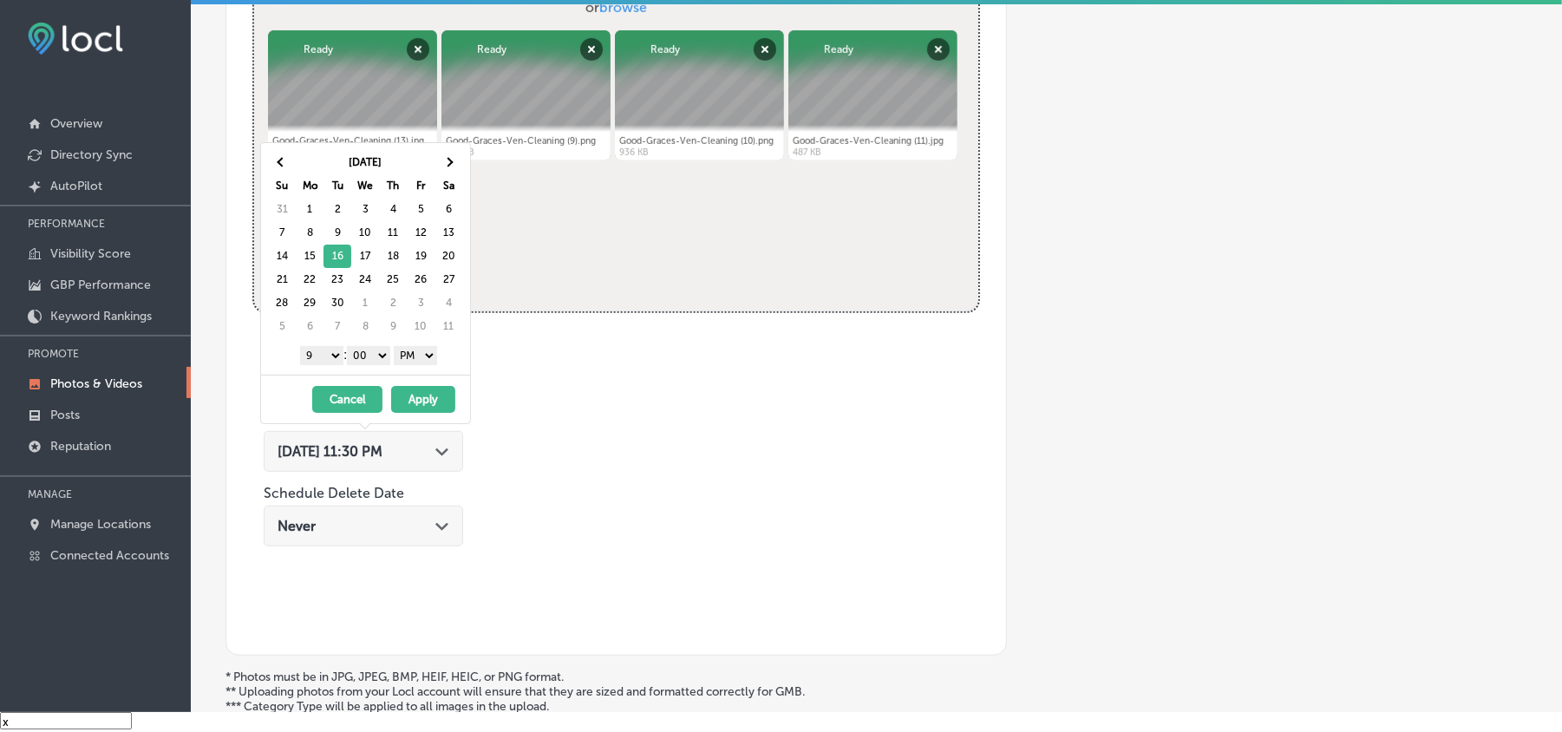
click at [397, 350] on select "AM PM" at bounding box center [415, 355] width 43 height 19
click at [416, 404] on button "Apply" at bounding box center [423, 399] width 64 height 27
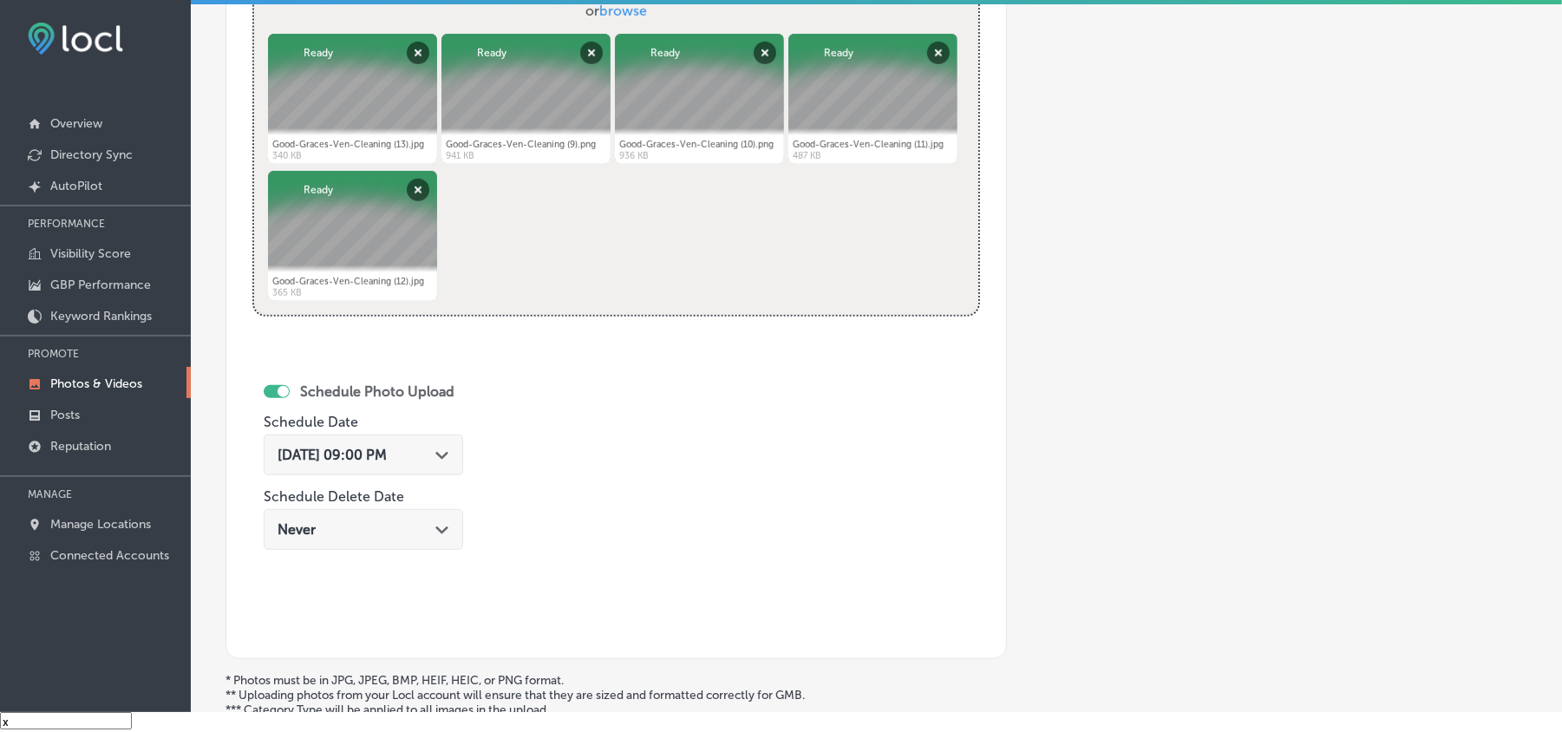
scroll to position [850, 0]
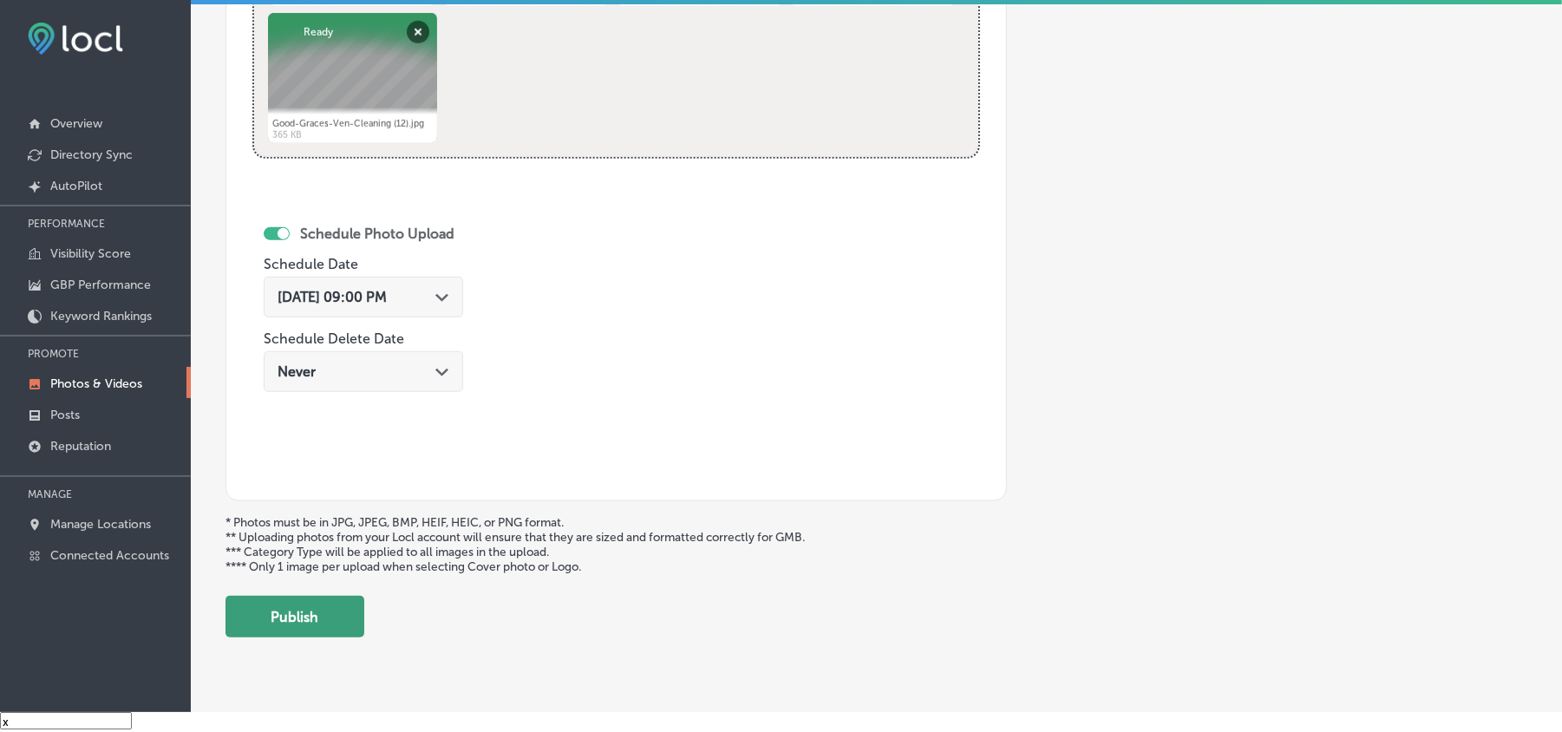
click at [326, 629] on button "Publish" at bounding box center [295, 617] width 139 height 42
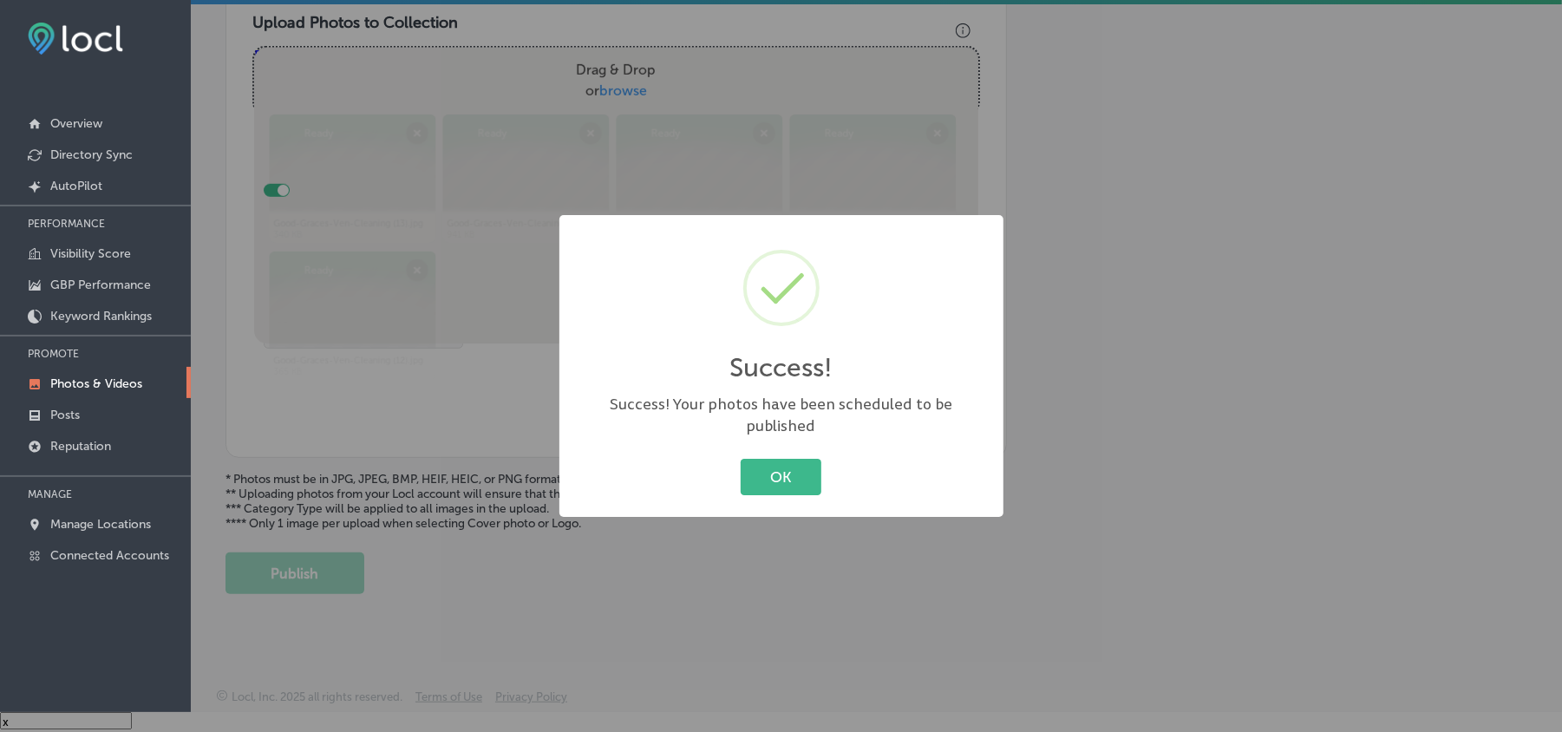
scroll to position [619, 0]
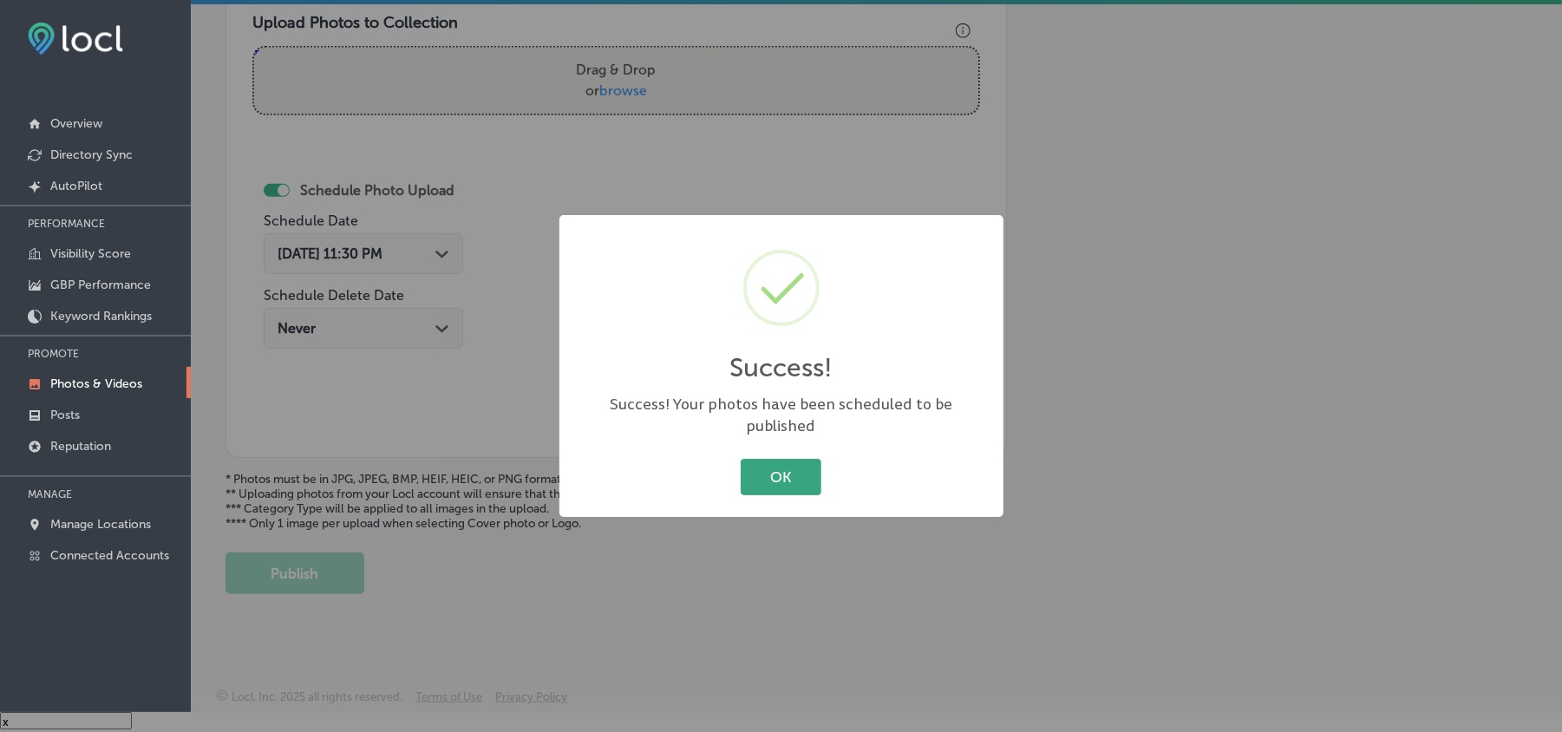
click at [776, 459] on button "OK" at bounding box center [781, 477] width 81 height 36
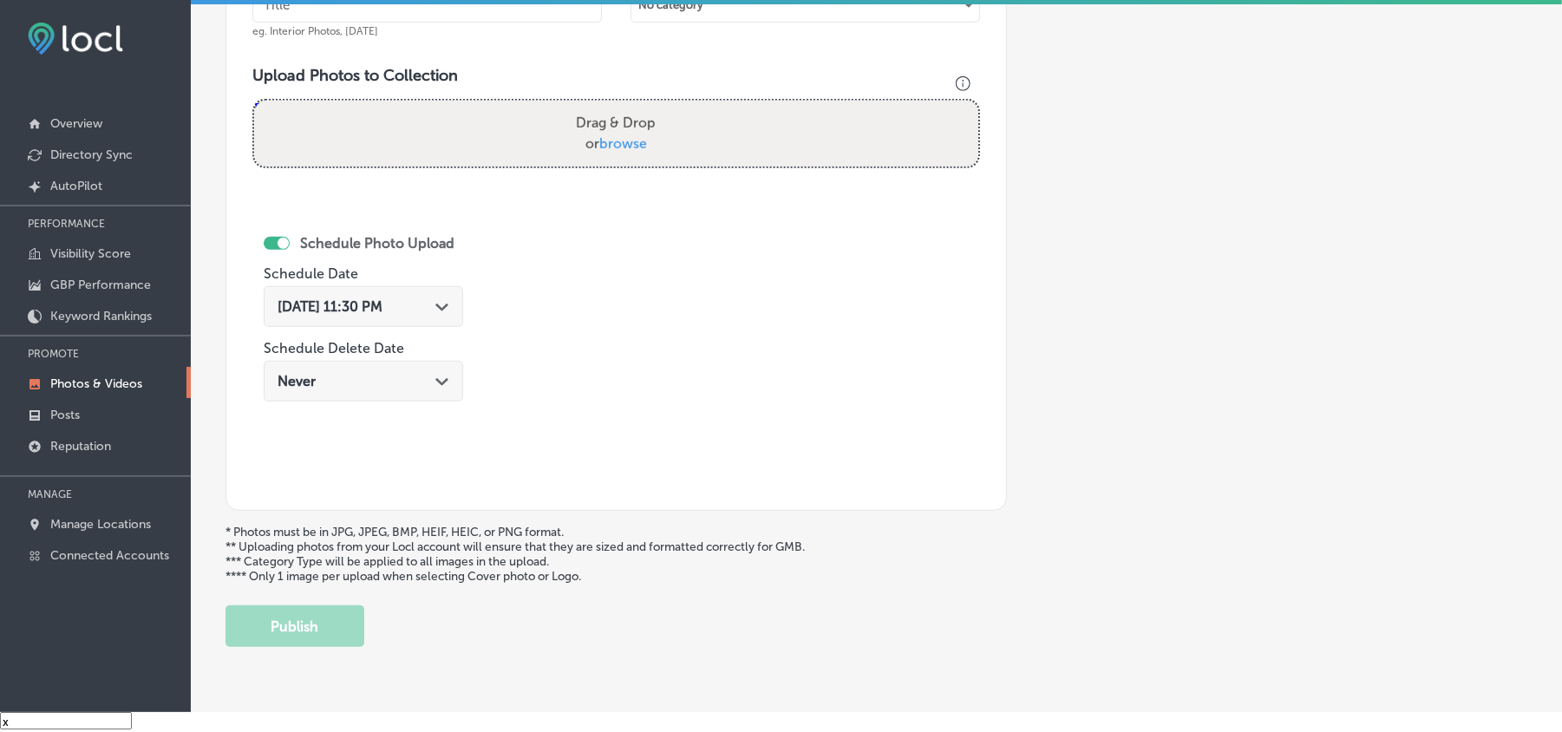
scroll to position [425, 0]
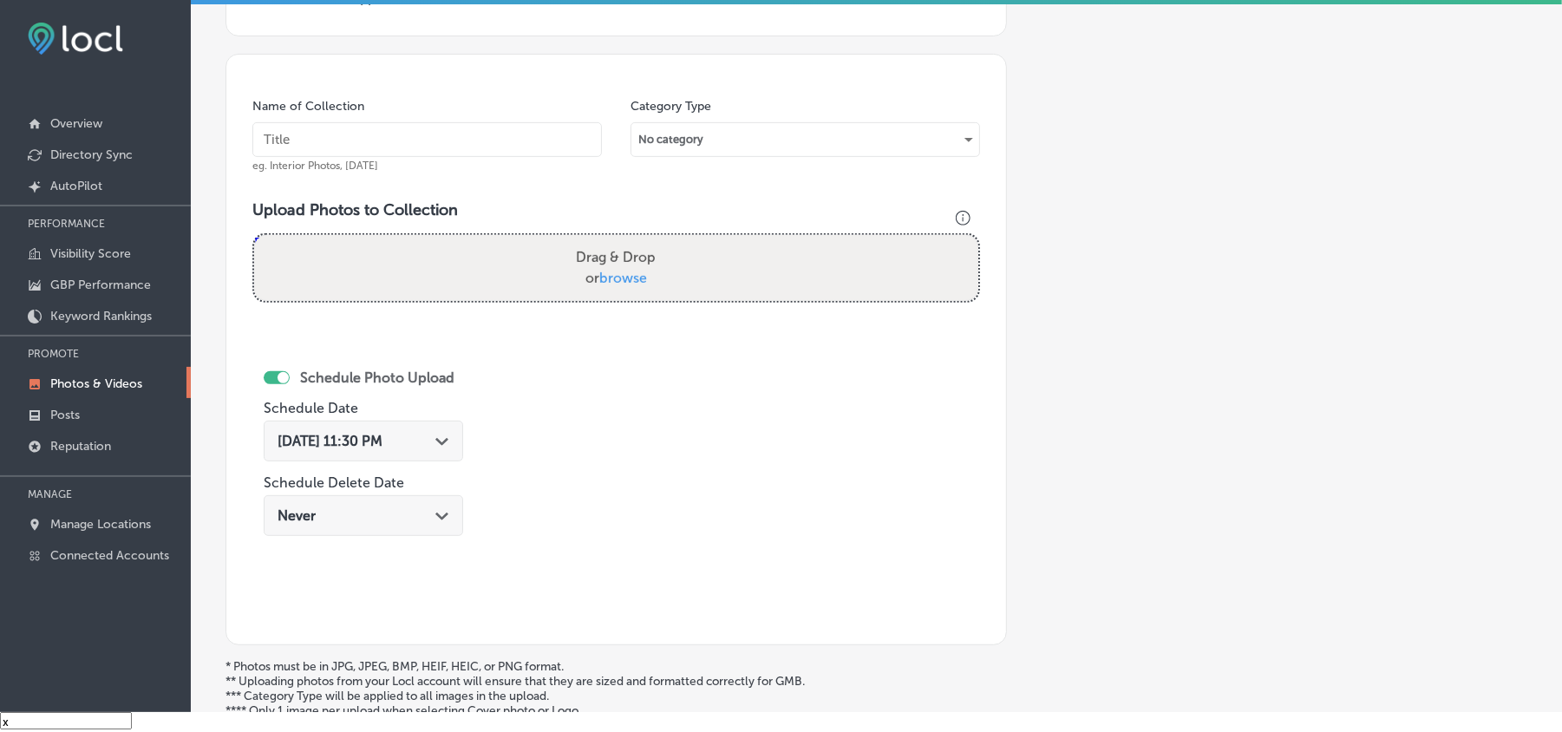
click at [422, 128] on input "text" at bounding box center [427, 139] width 350 height 35
paste input "Good-Graces-Ven-Cleaning-Commercial-duct-cleaning-company"
type input "Good-Graces-Ven-Cleaning-Commercial-duct-cleaning-company"
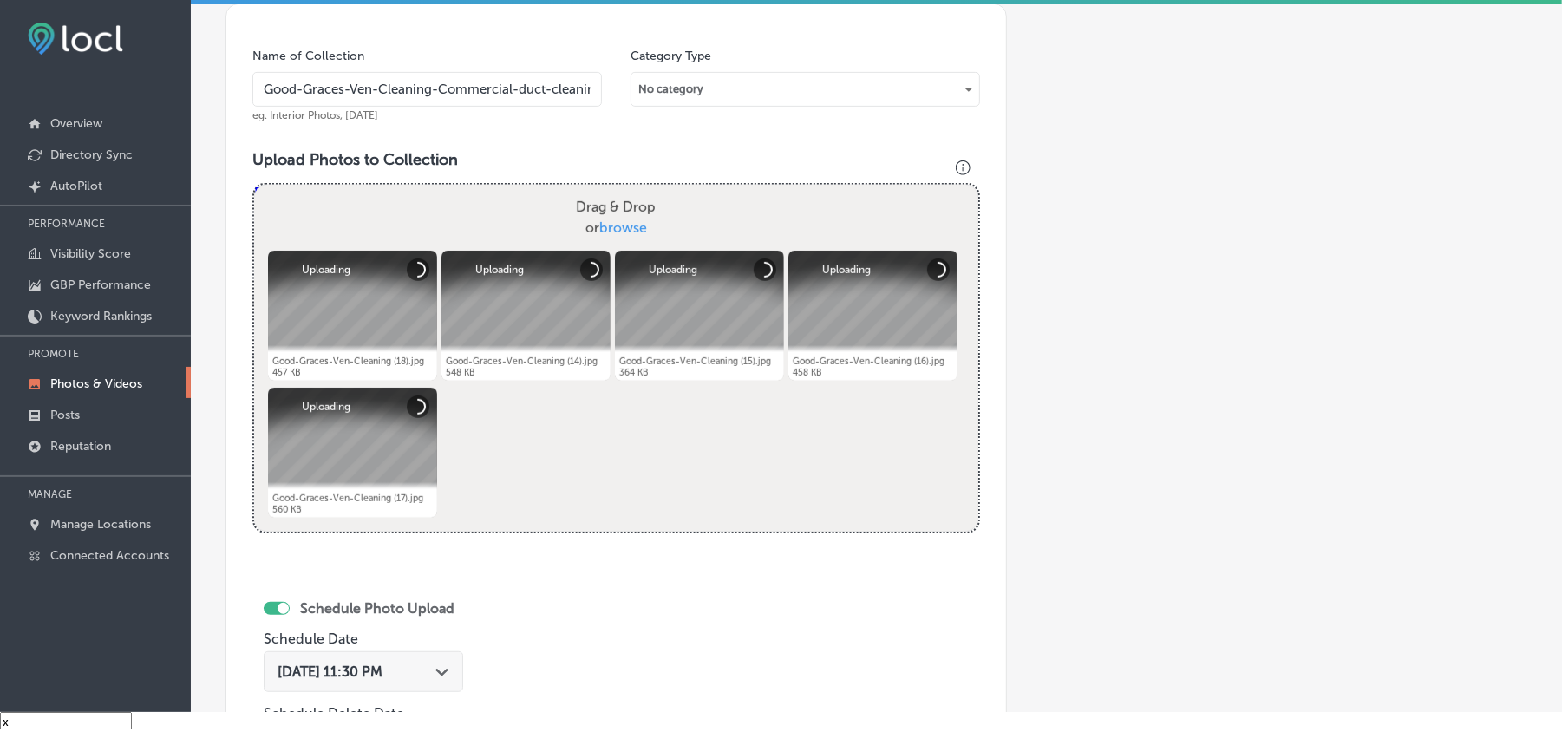
scroll to position [619, 0]
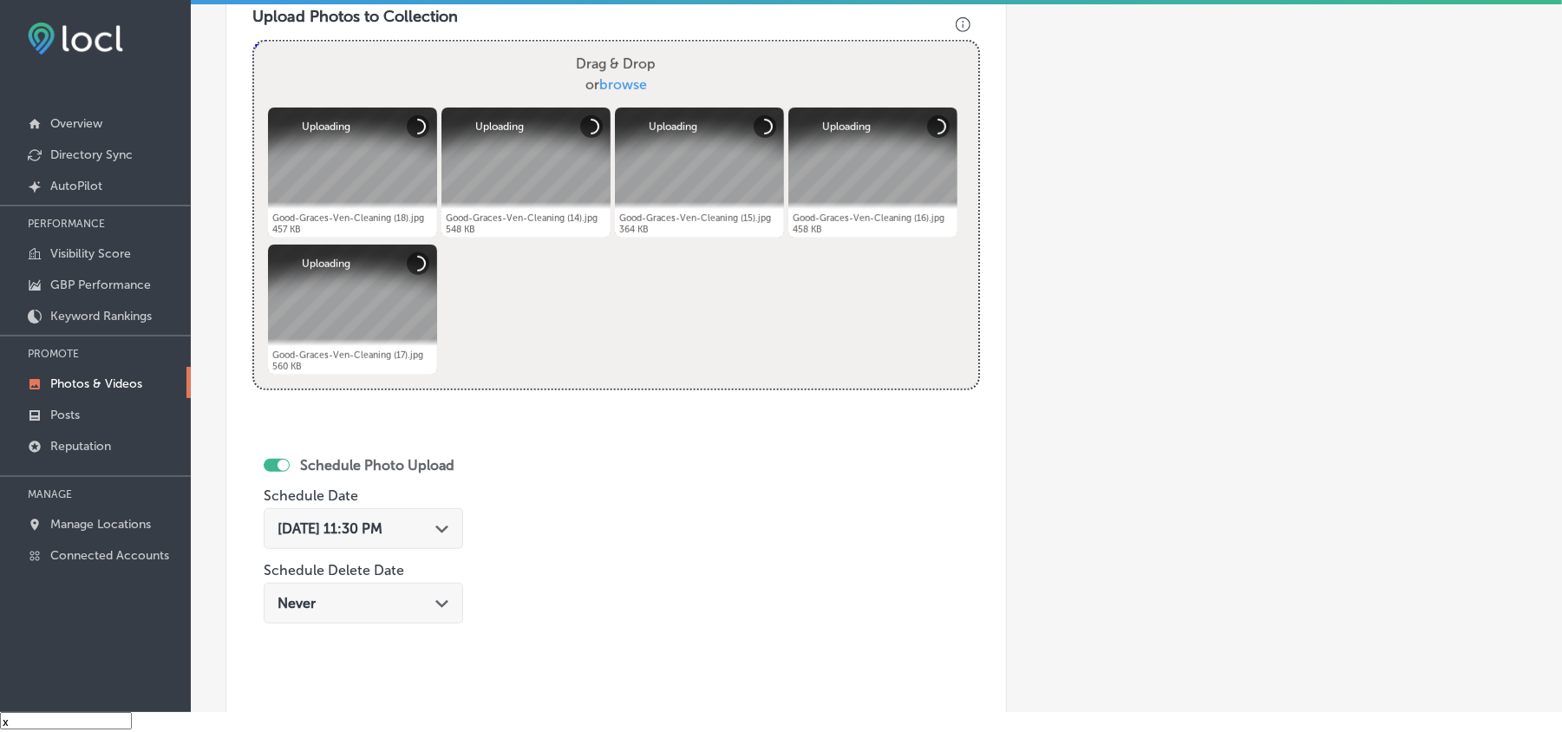
click at [451, 517] on div "[DATE] 11:30 PM Path Created with Sketch." at bounding box center [364, 528] width 200 height 41
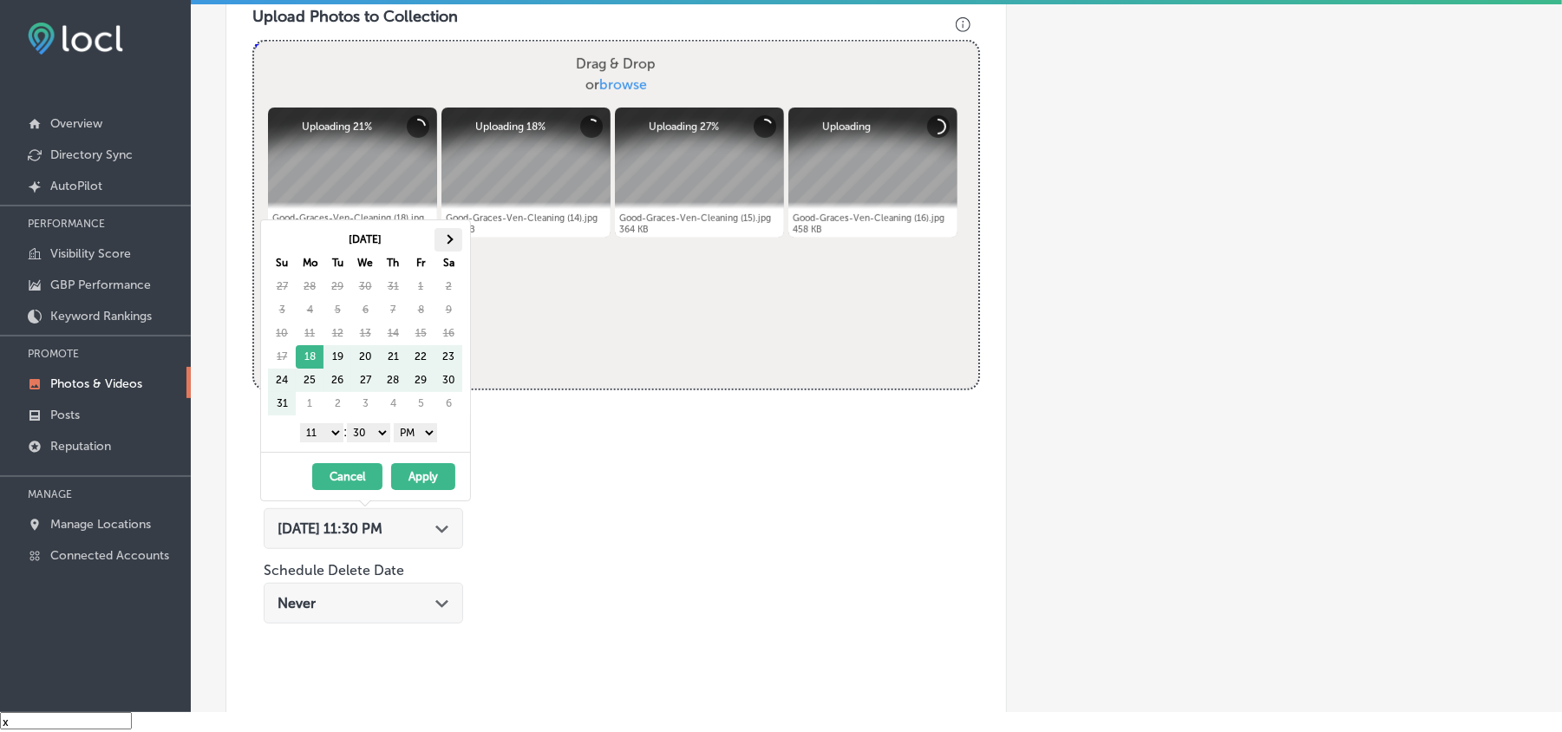
click at [455, 238] on th at bounding box center [449, 239] width 28 height 23
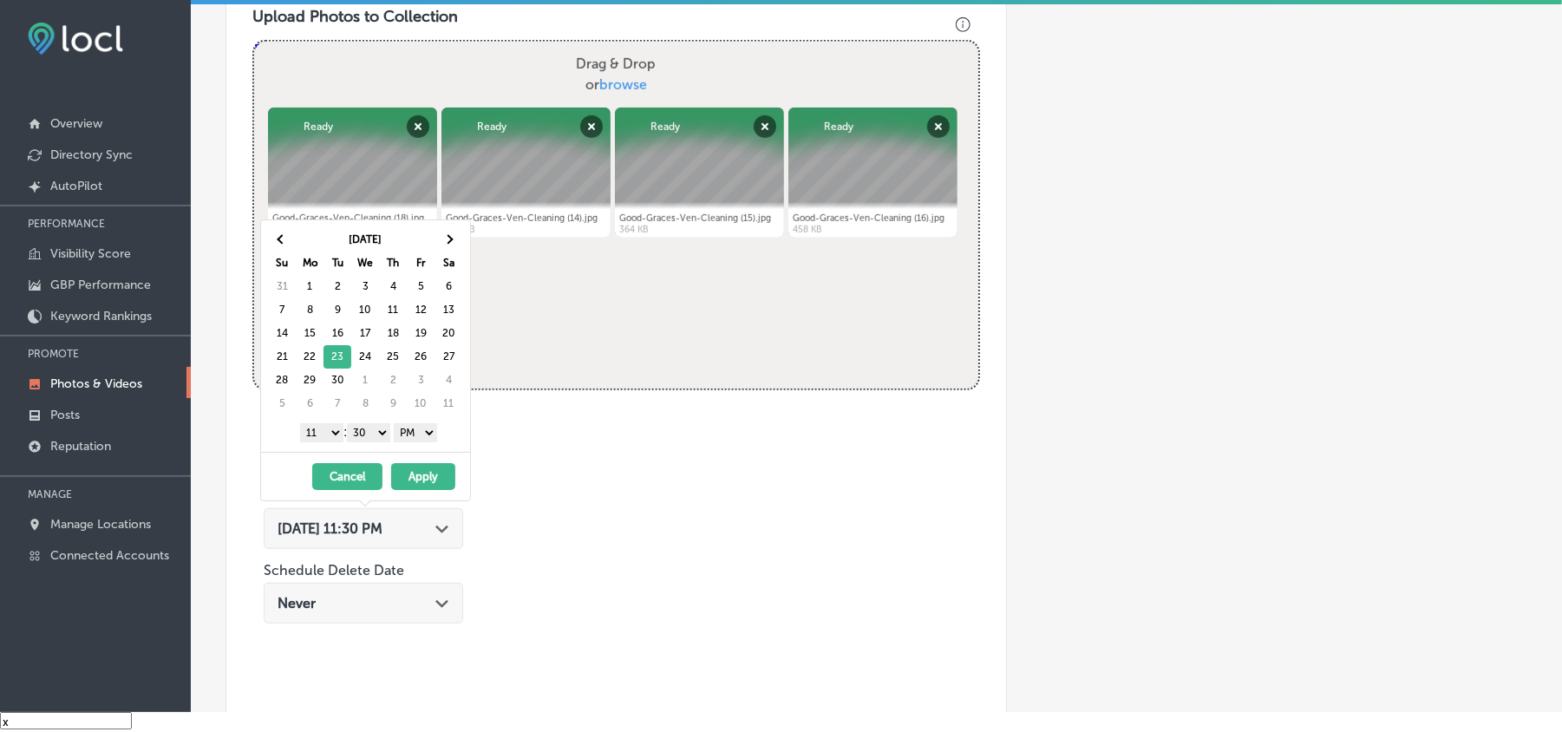
click at [327, 434] on select "1 2 3 4 5 6 7 8 9 10 11 12" at bounding box center [321, 432] width 43 height 19
click at [368, 435] on select "00 10 20 30 40 50" at bounding box center [368, 432] width 43 height 19
click at [422, 487] on button "Apply" at bounding box center [423, 476] width 64 height 27
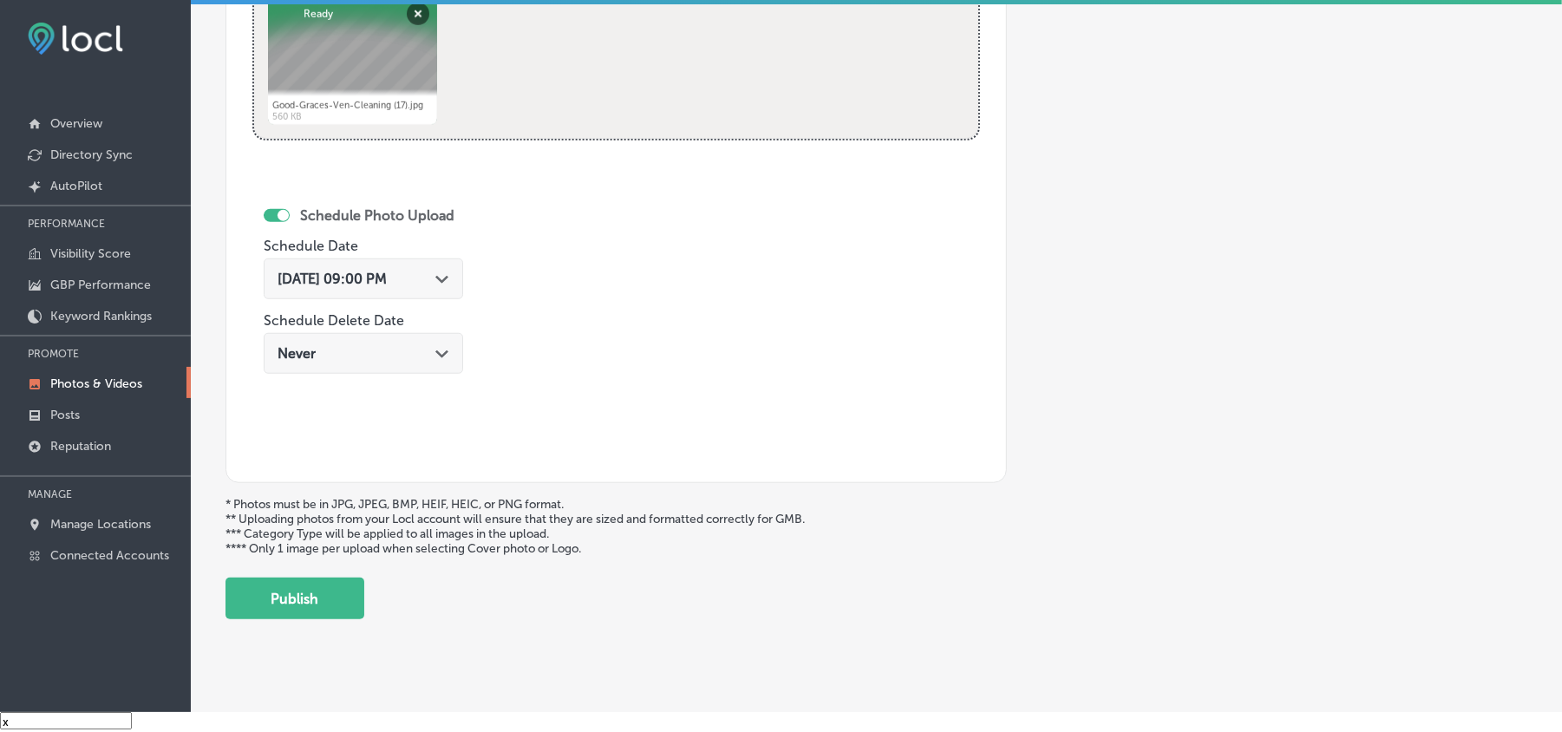
scroll to position [900, 0]
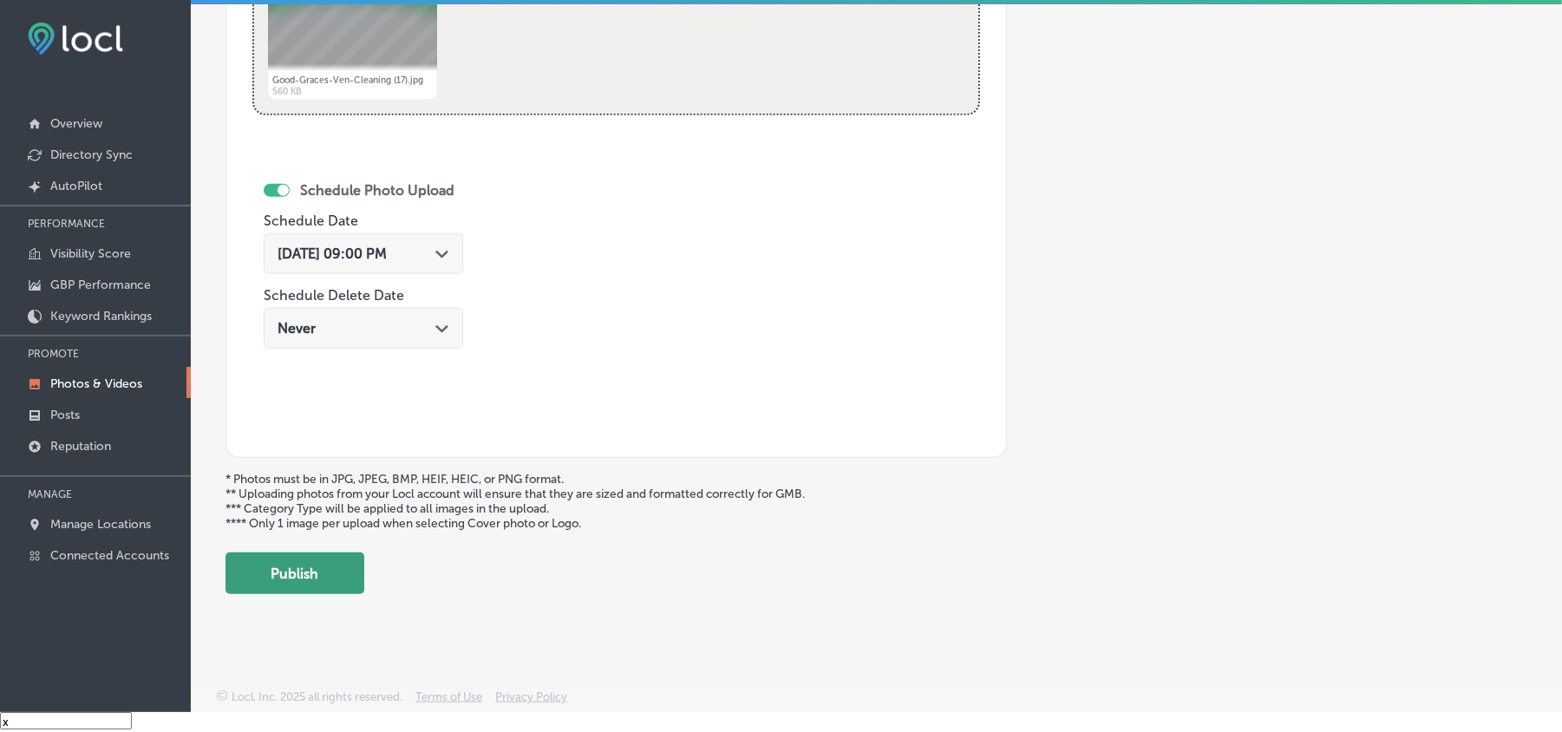
click at [324, 573] on button "Publish" at bounding box center [295, 574] width 139 height 42
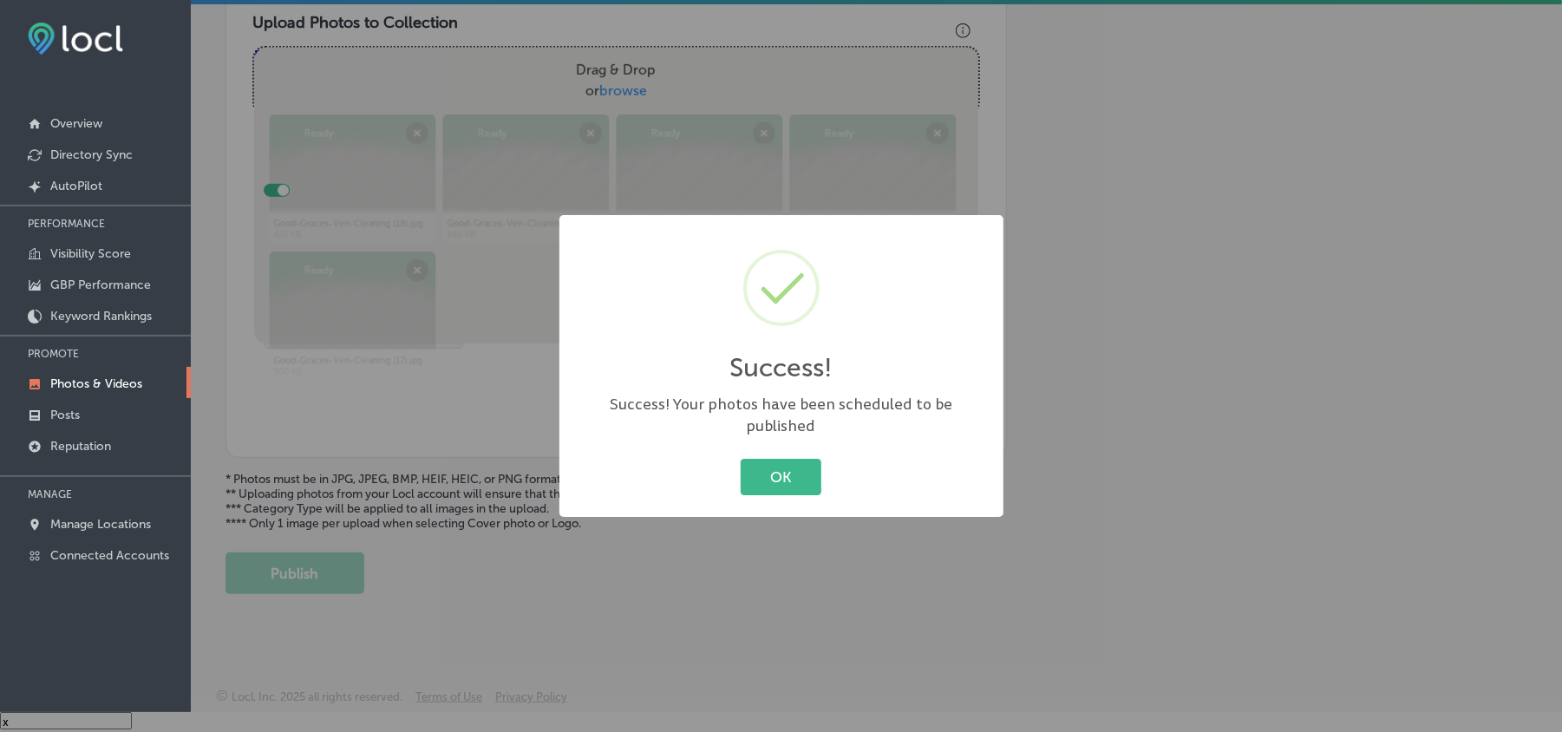
scroll to position [619, 0]
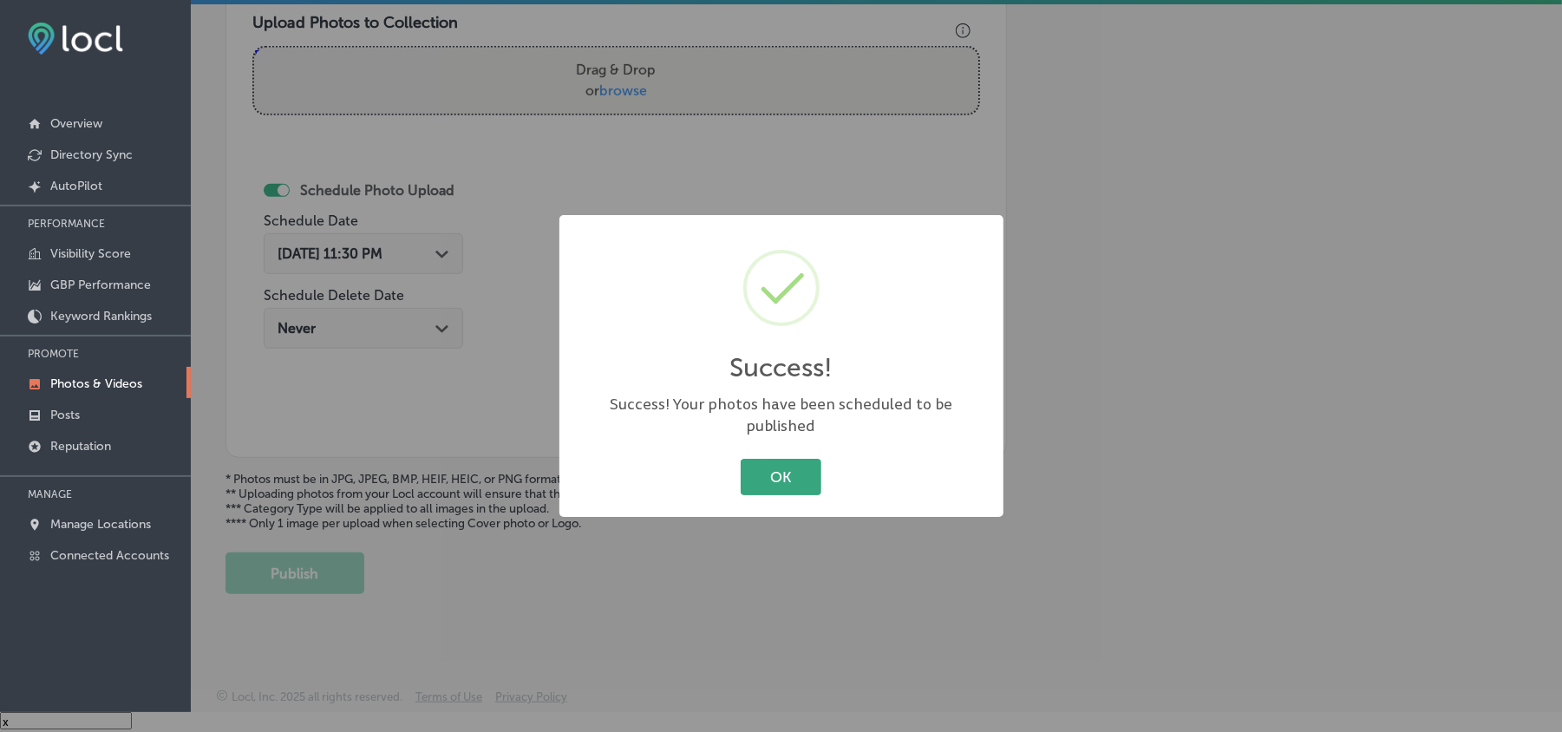
click at [764, 462] on button "OK" at bounding box center [781, 477] width 81 height 36
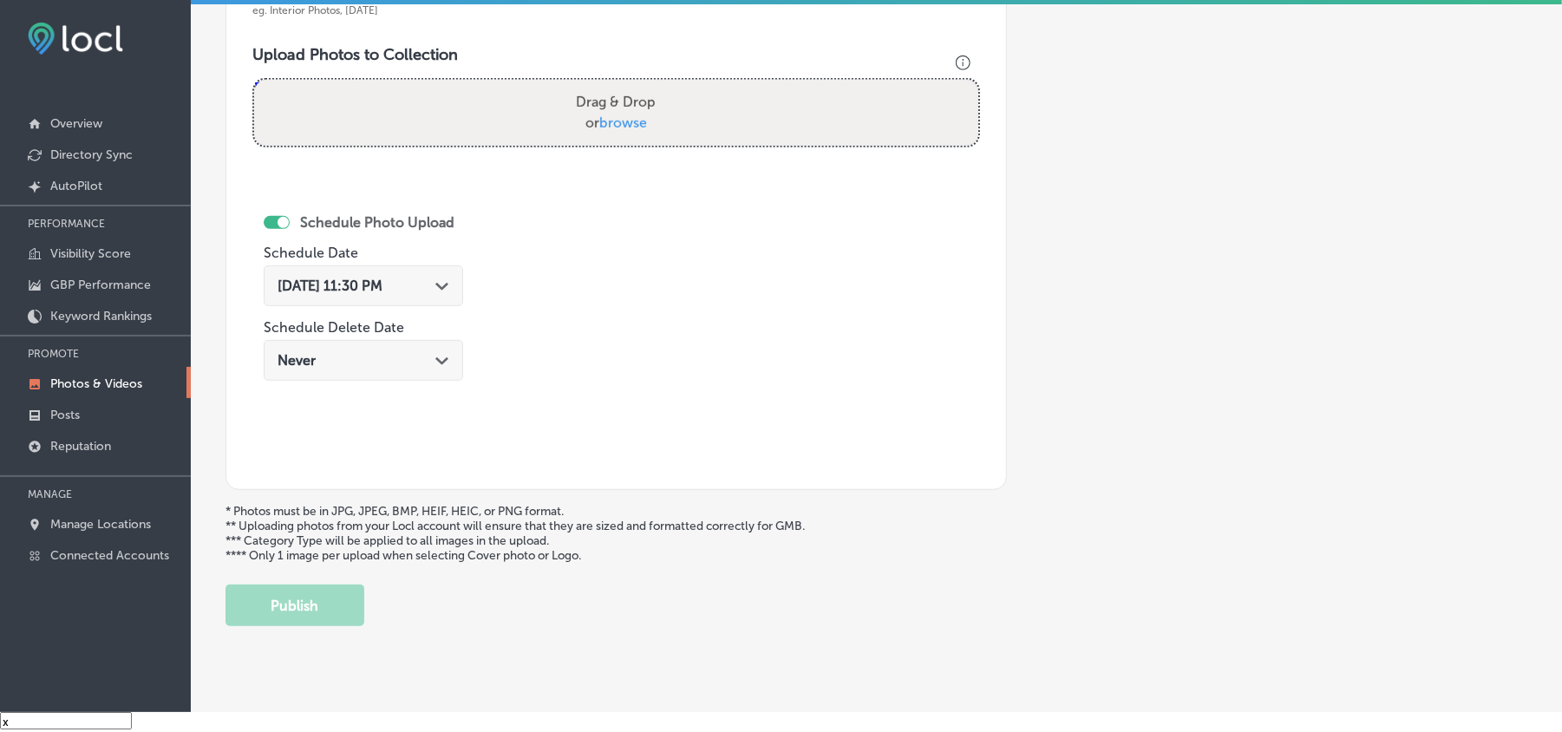
scroll to position [465, 0]
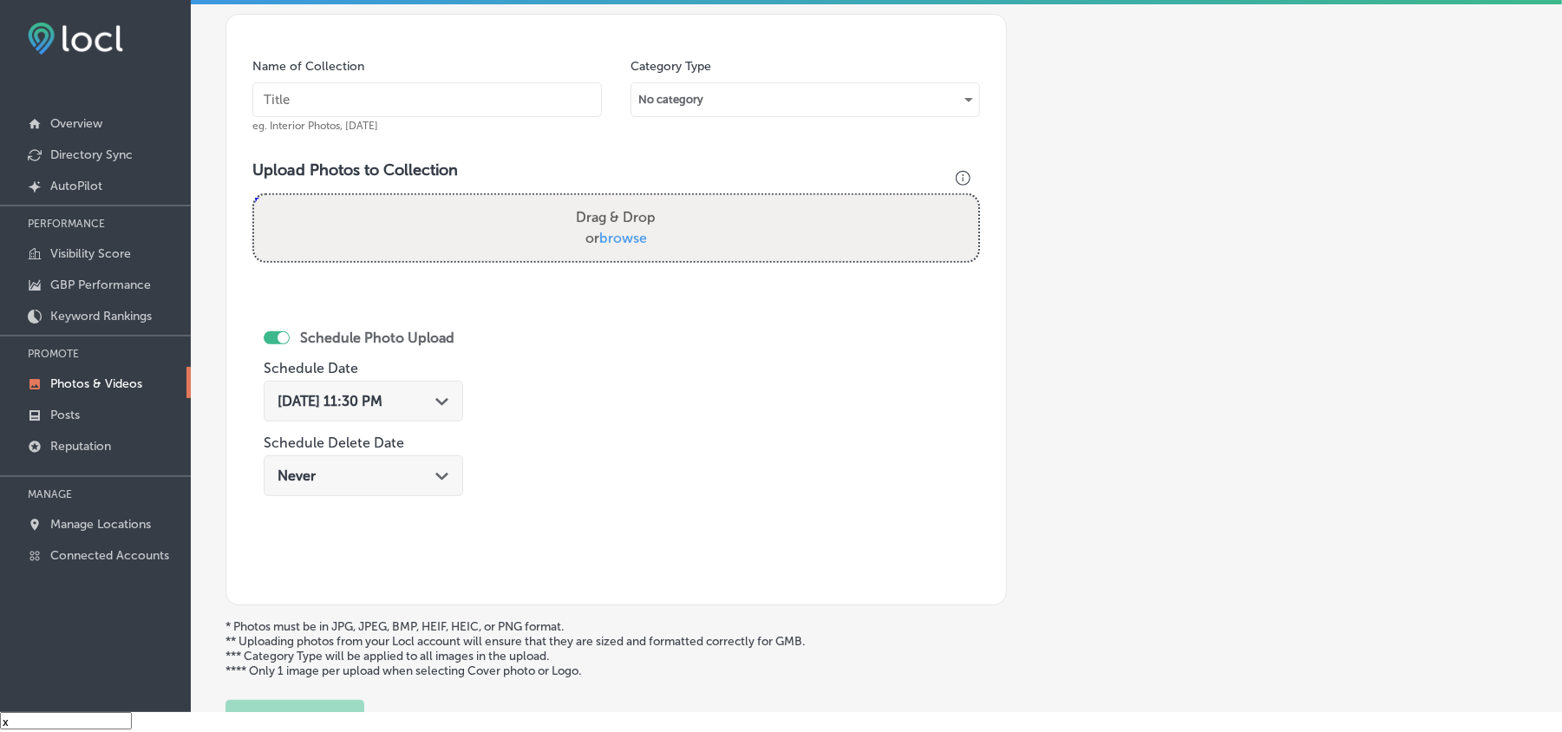
click at [376, 102] on input "text" at bounding box center [427, 99] width 350 height 35
paste input "Good-Graces-Ven-Cleaning-Professional-air-duct-cleaners"
type input "Good-Graces-Ven-Cleaning-Professional-air-duct-cleaners"
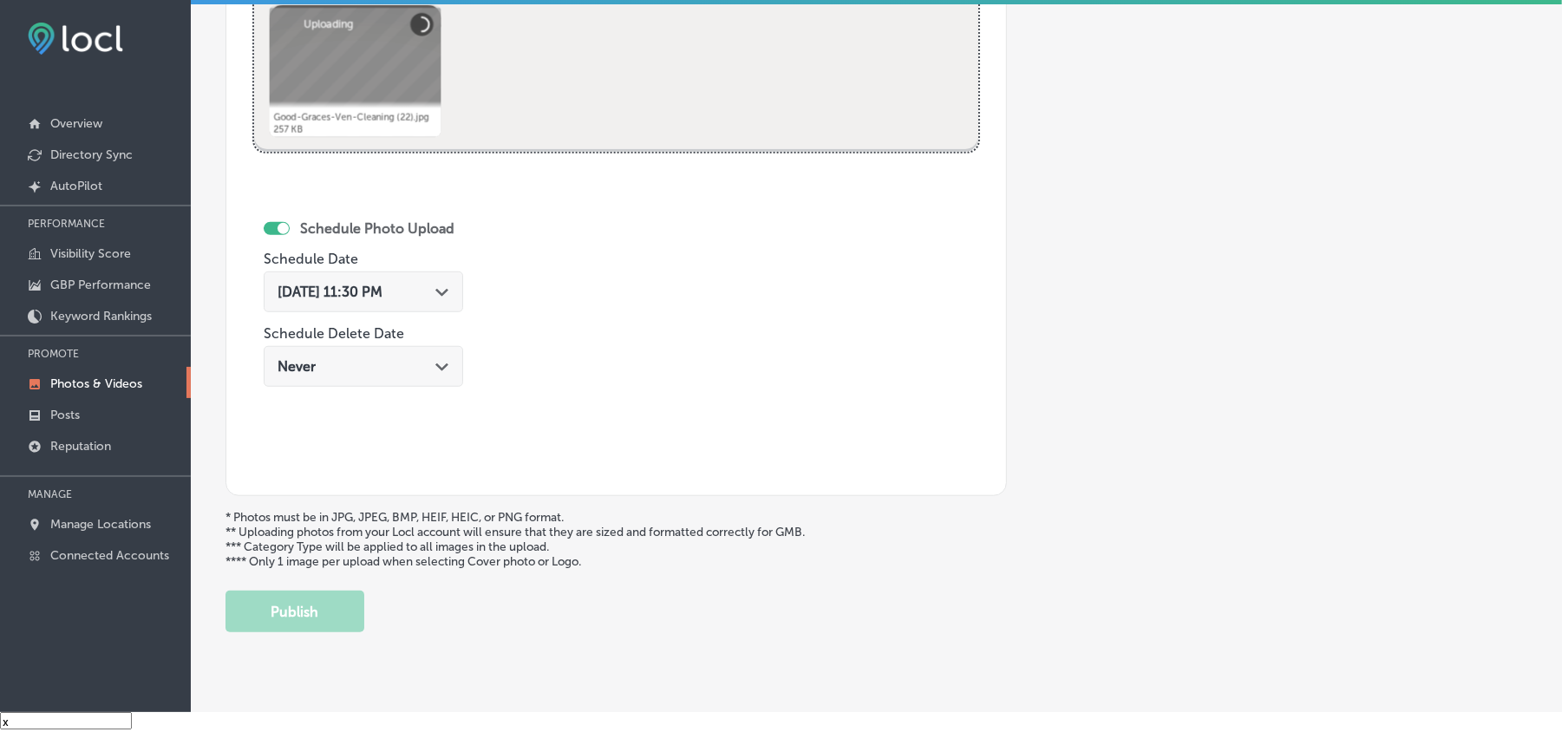
scroll to position [900, 0]
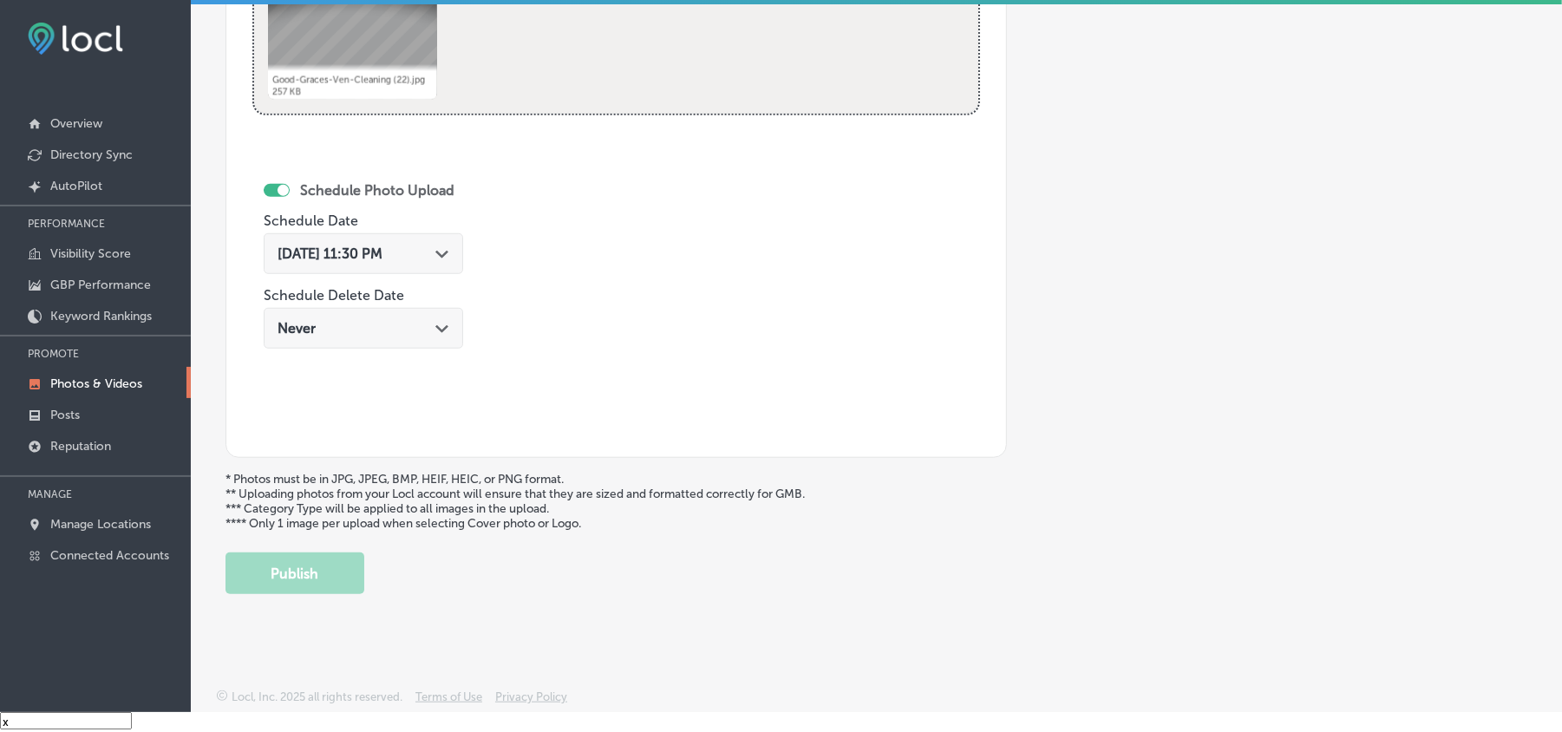
click at [420, 229] on div "[DATE] 11:30 PM Path Created with Sketch." at bounding box center [364, 258] width 200 height 58
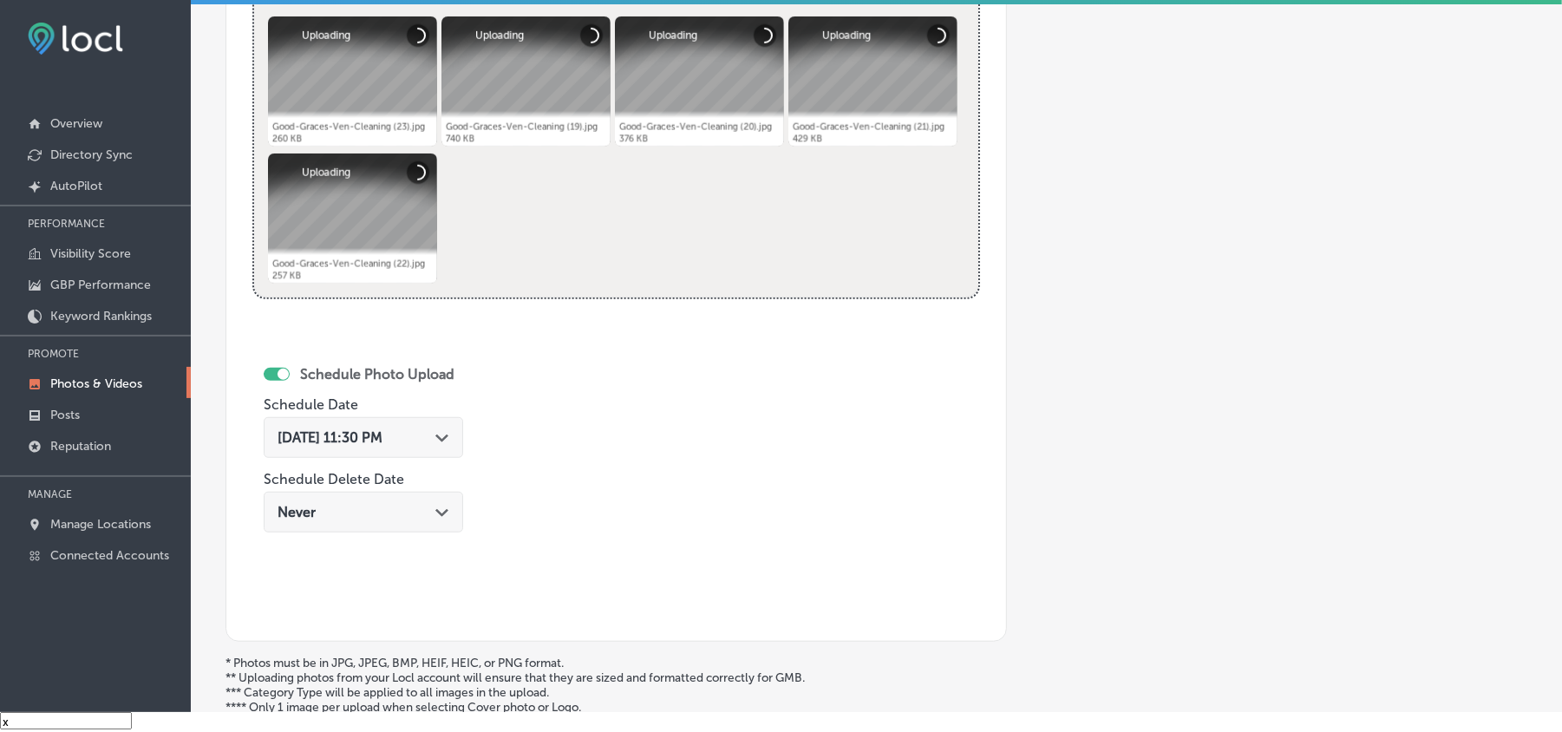
scroll to position [706, 0]
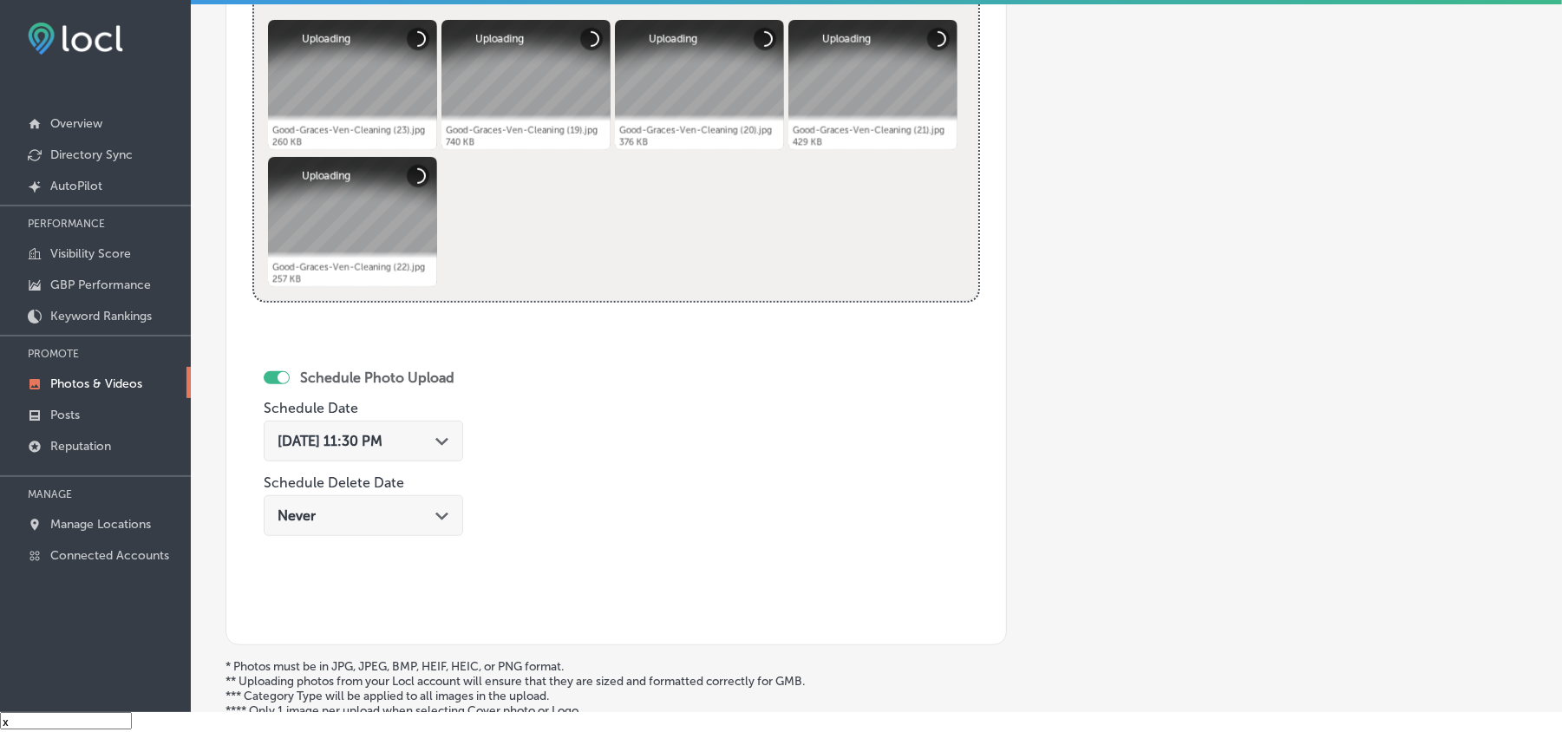
click at [449, 444] on div "Path Created with Sketch." at bounding box center [442, 440] width 14 height 14
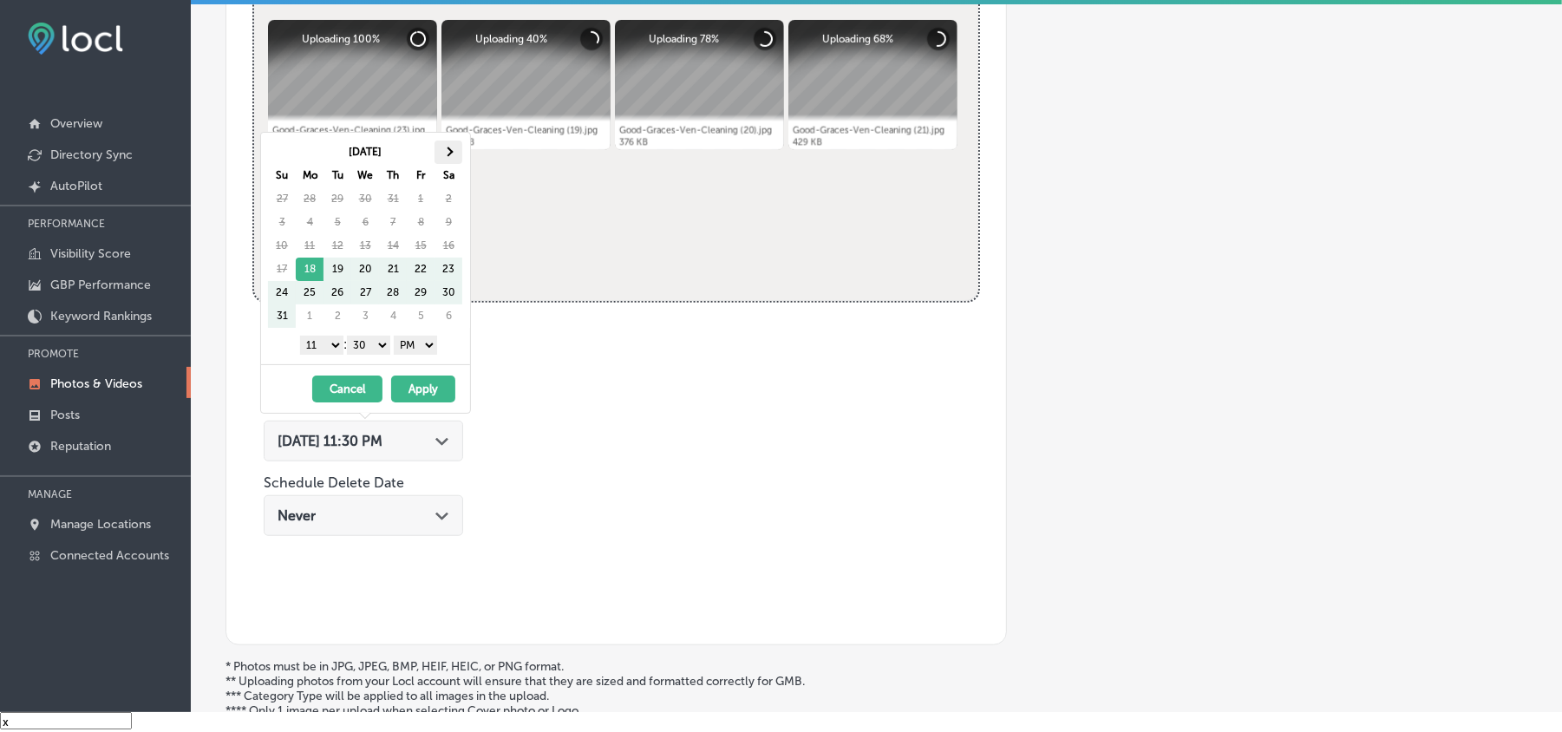
click at [458, 154] on th at bounding box center [449, 152] width 28 height 23
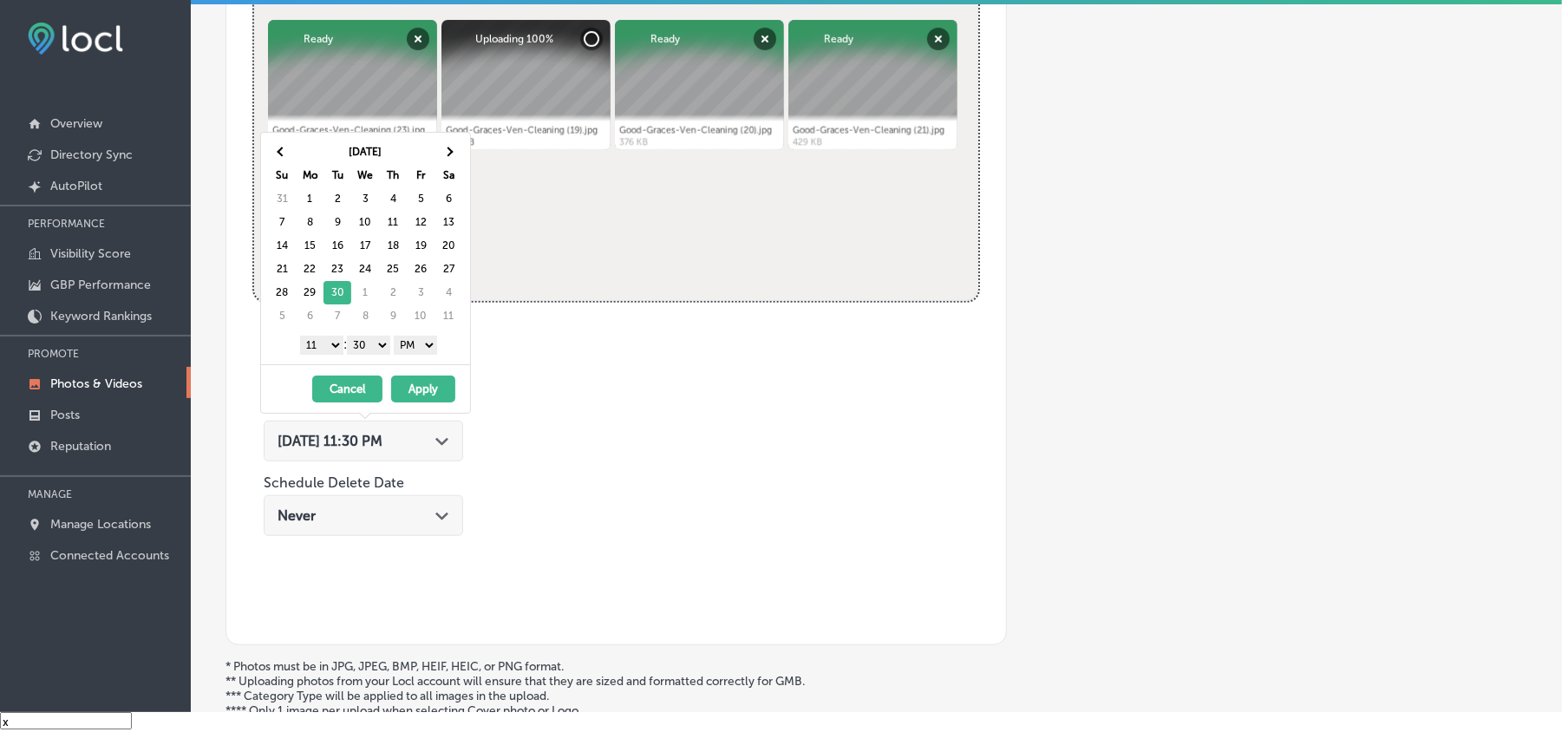
click at [328, 341] on select "1 2 3 4 5 6 7 8 9 10 11 12" at bounding box center [321, 345] width 43 height 19
click at [362, 350] on select "00 10 20 30 40 50" at bounding box center [368, 345] width 43 height 19
click at [424, 390] on button "Apply" at bounding box center [423, 389] width 64 height 27
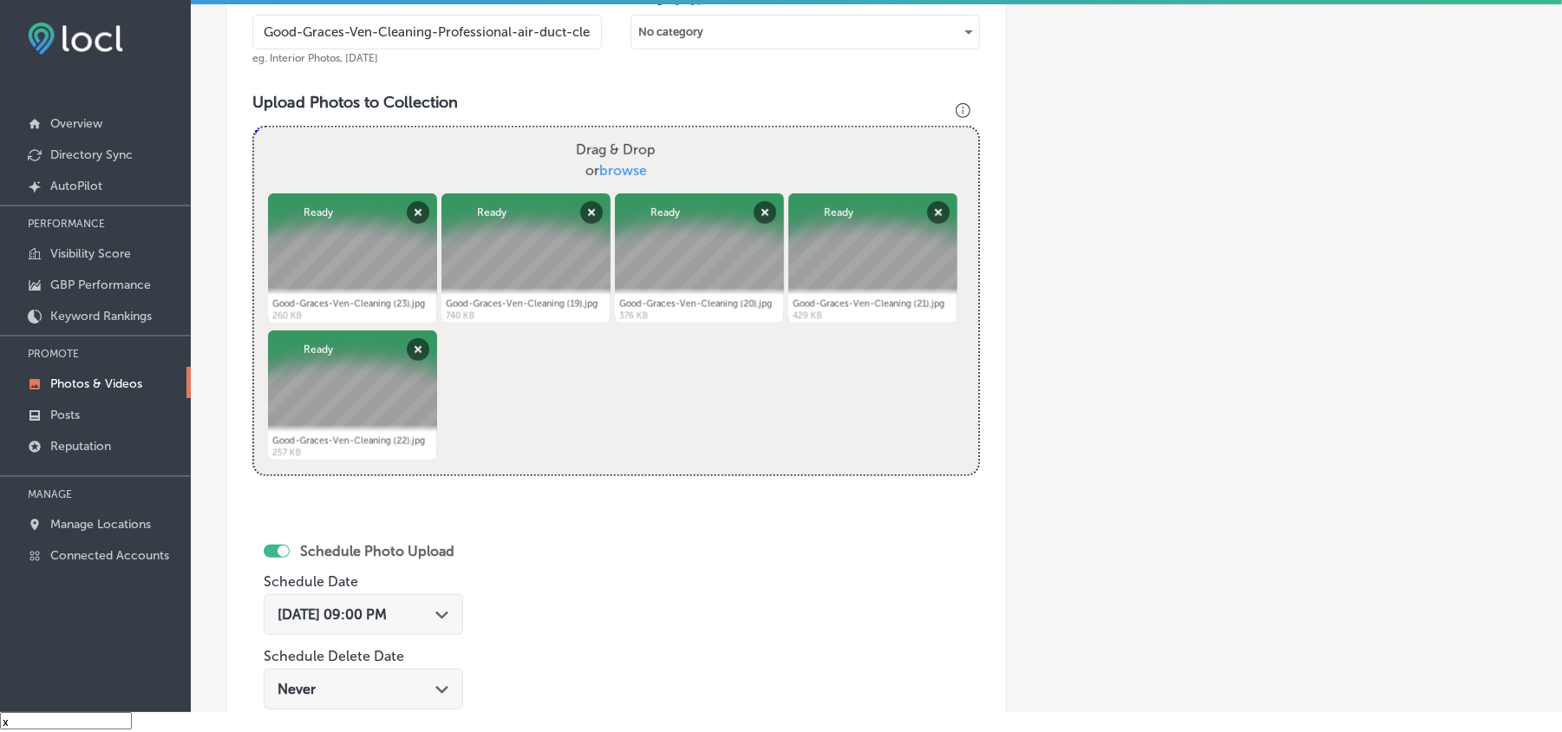
scroll to position [822, 0]
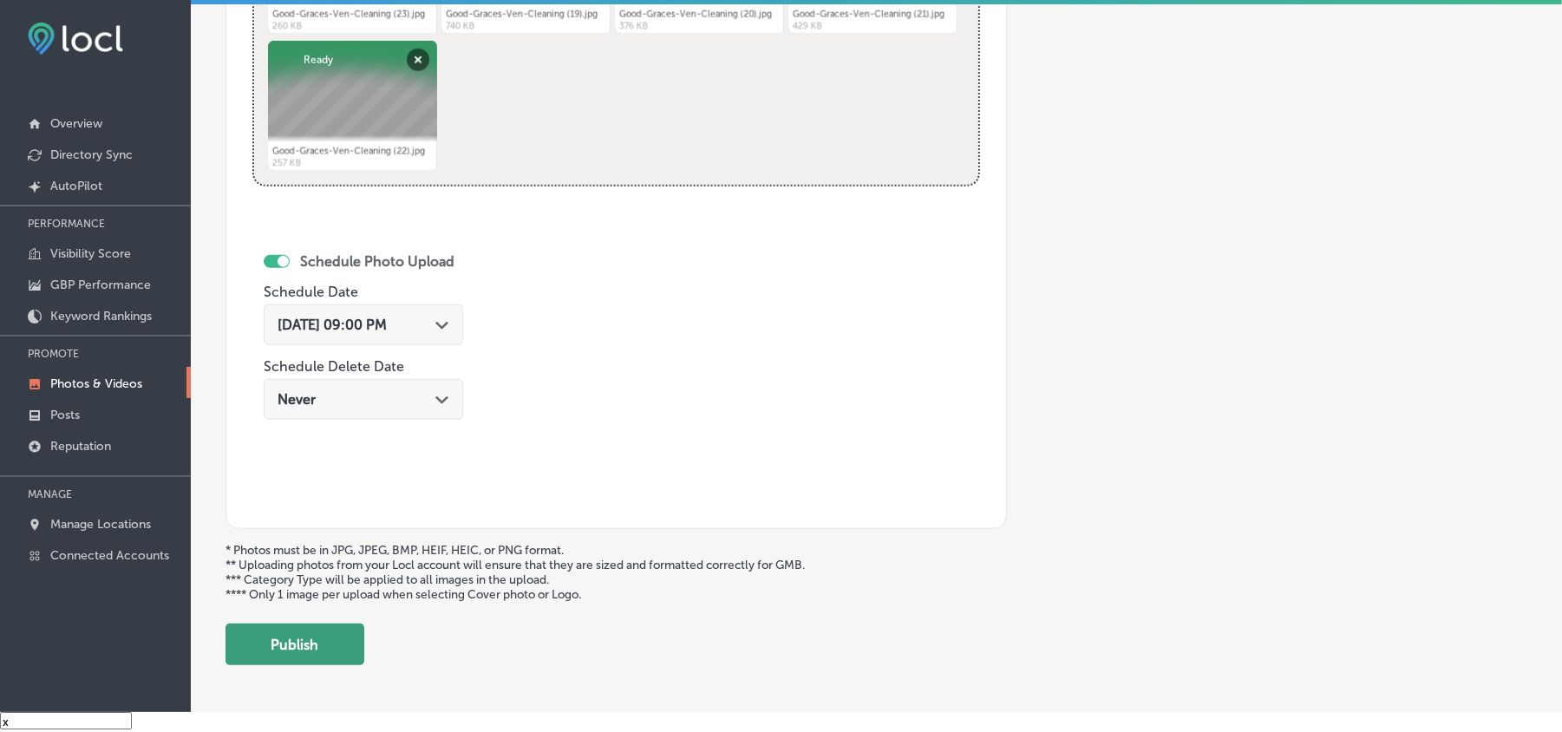
click at [341, 646] on button "Publish" at bounding box center [295, 645] width 139 height 42
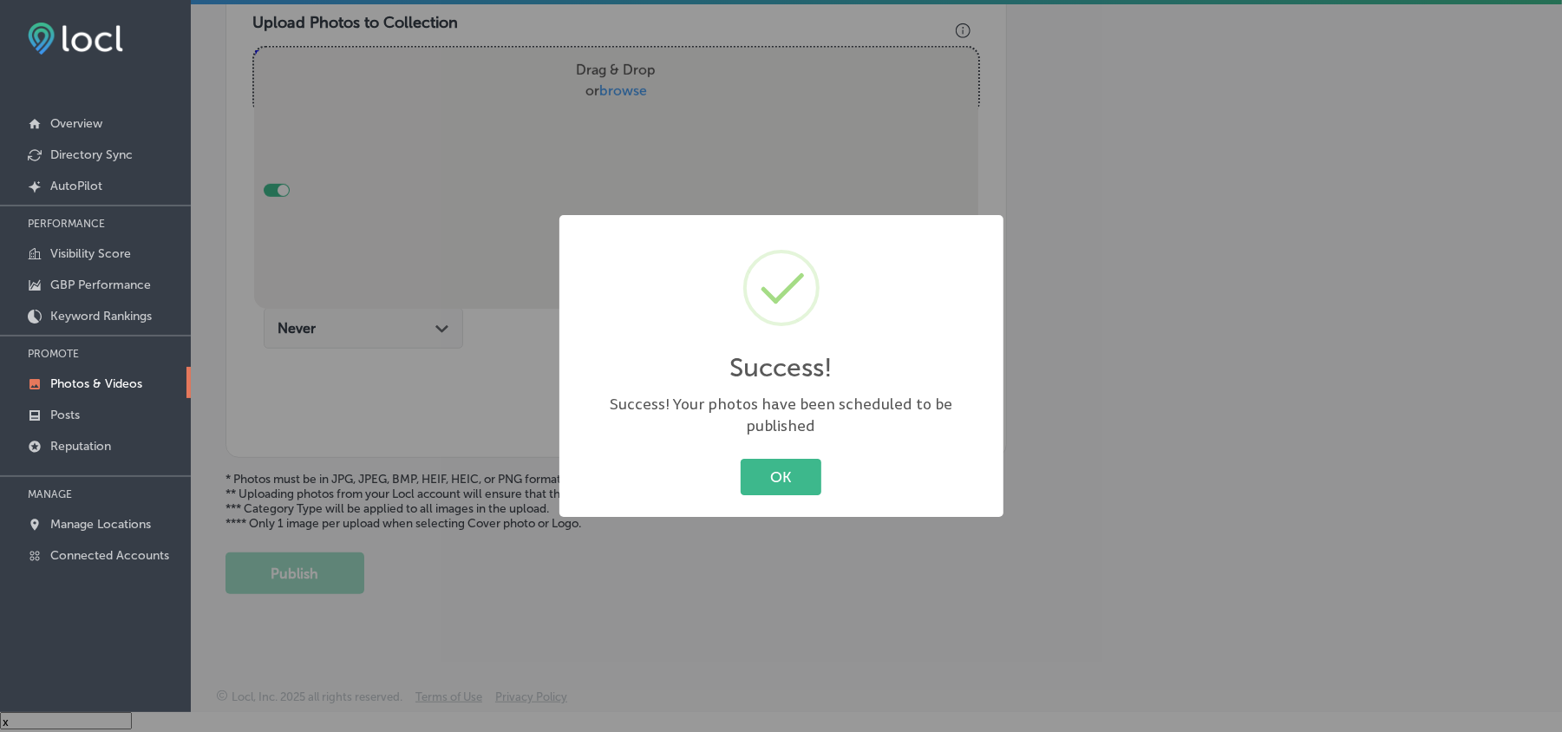
scroll to position [619, 0]
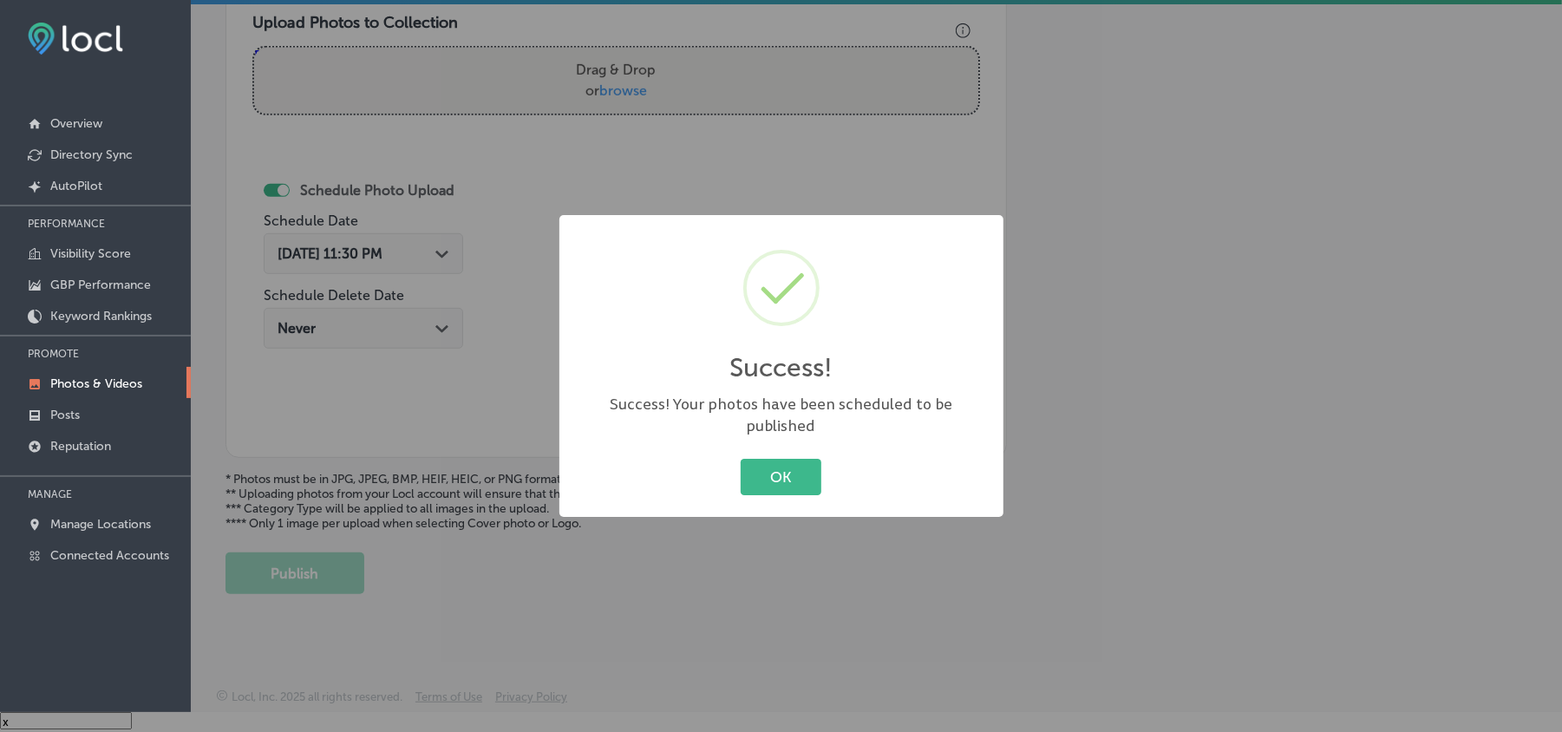
click at [809, 484] on div "OK Cancel" at bounding box center [781, 477] width 409 height 45
click at [806, 459] on button "OK" at bounding box center [781, 477] width 81 height 36
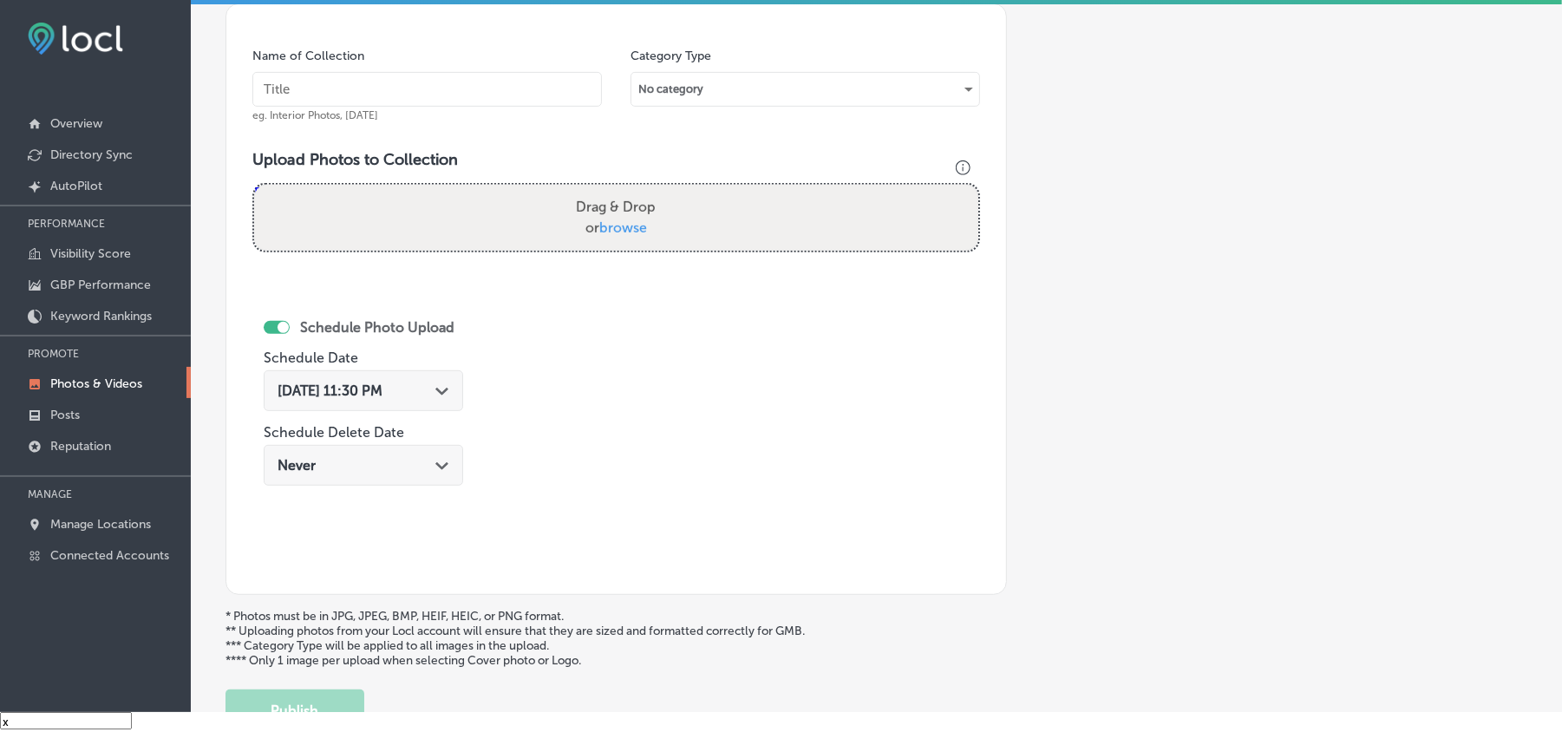
scroll to position [427, 0]
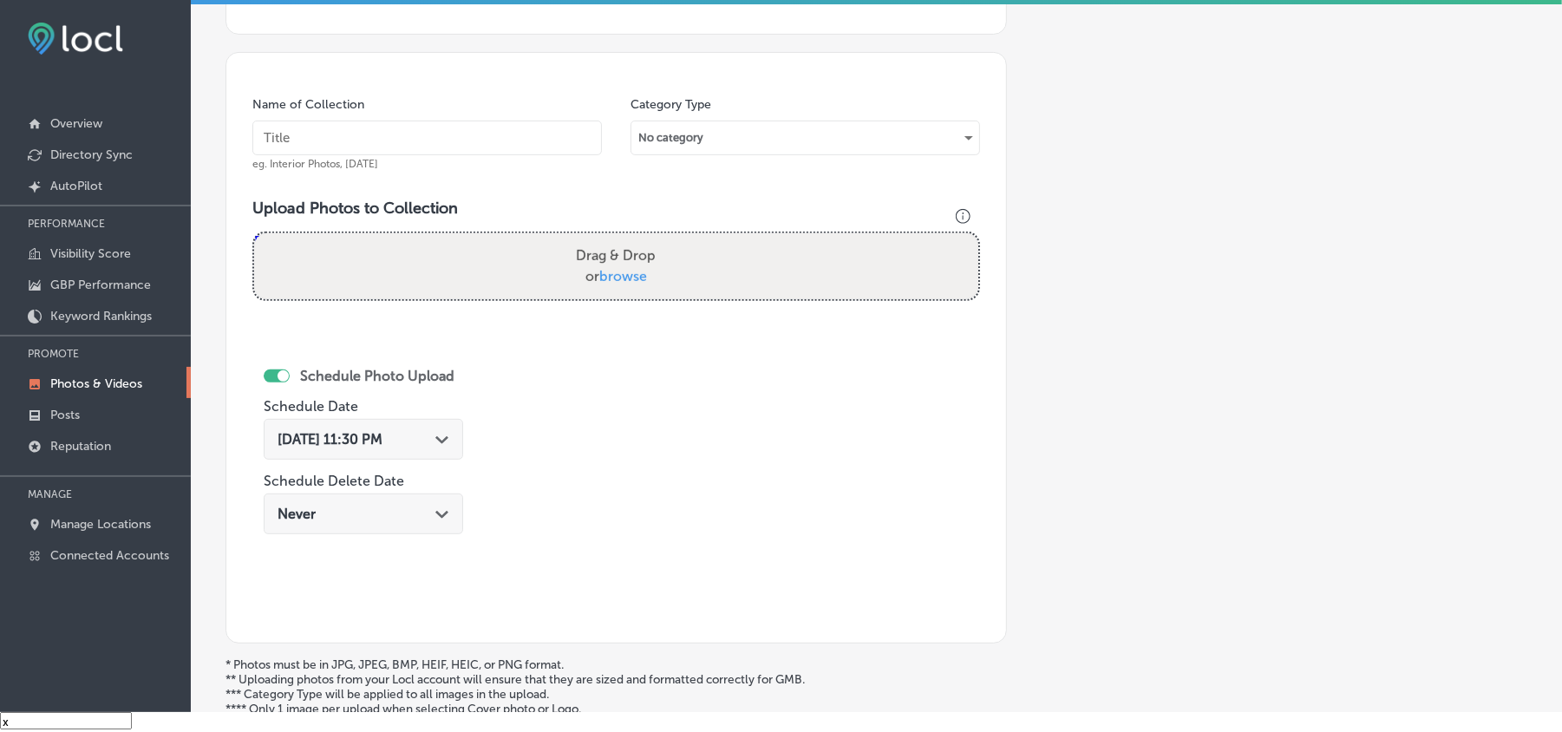
click at [376, 141] on input "text" at bounding box center [427, 138] width 350 height 35
paste input "Good-Graces-Ven-Cleaning-Air-duct-cleaning-near-me"
type input "Good-Graces-Ven-Cleaning-Air-duct-cleaning-near-me"
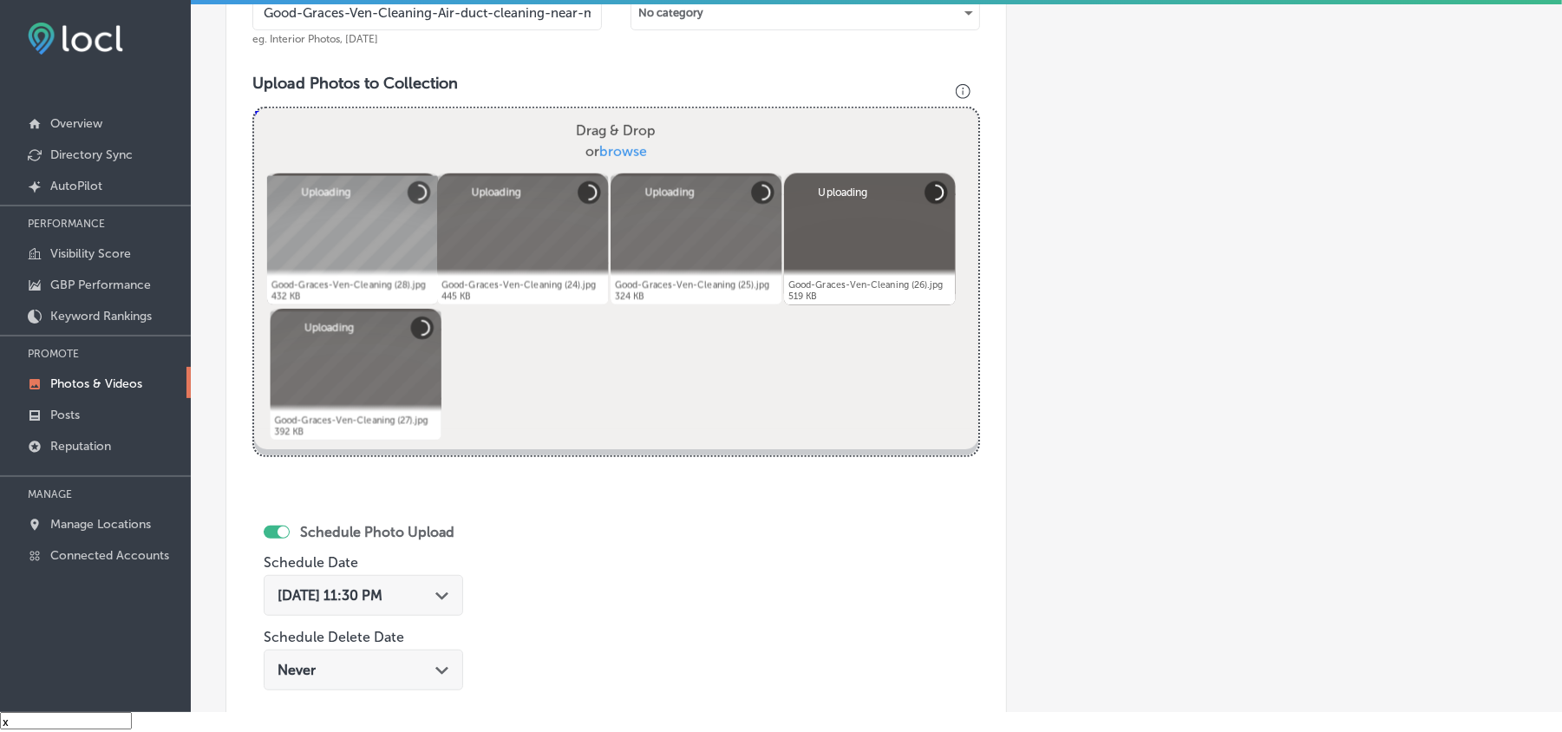
click at [427, 587] on div "[DATE] 11:30 PM Path Created with Sketch." at bounding box center [364, 595] width 172 height 16
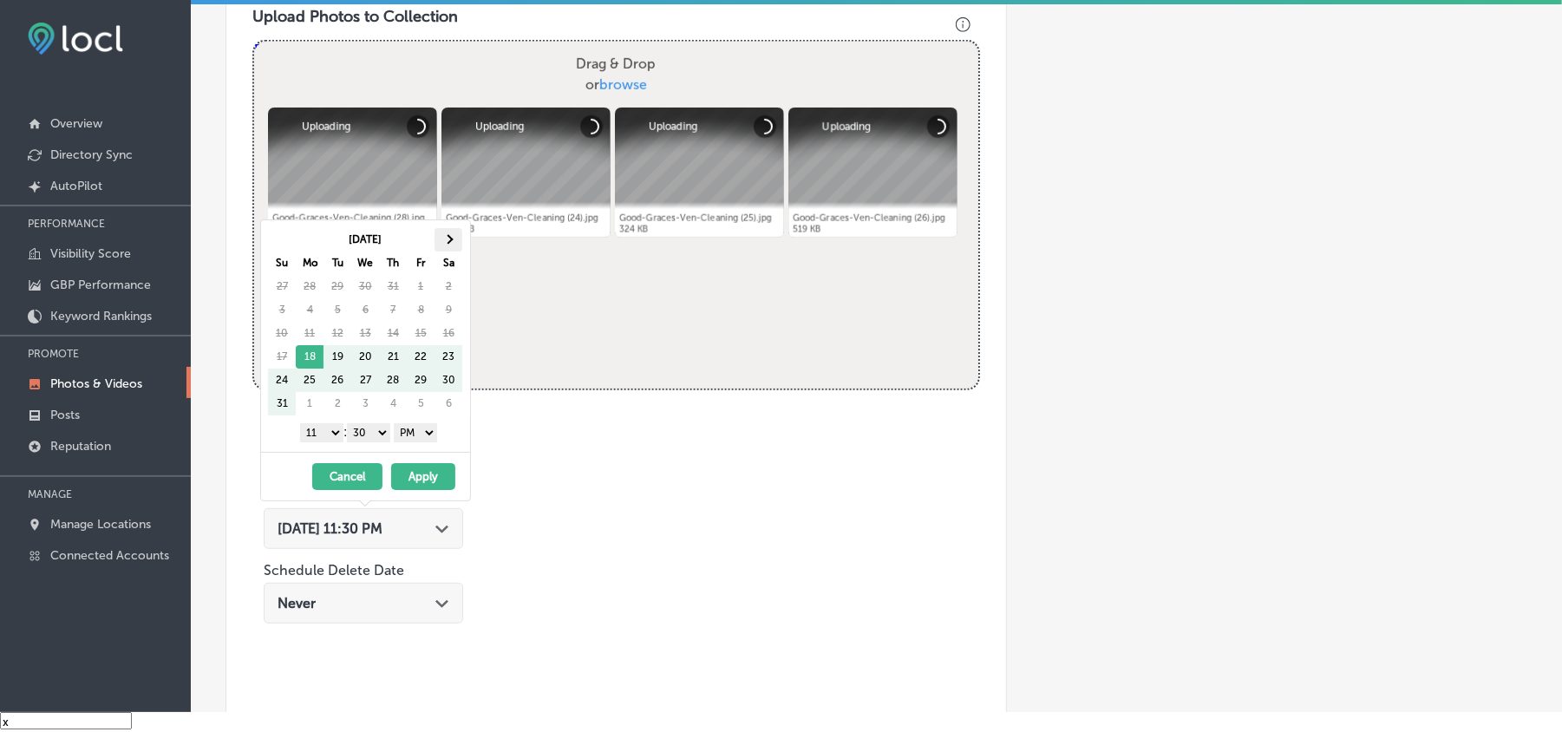
click at [456, 238] on th at bounding box center [449, 239] width 28 height 23
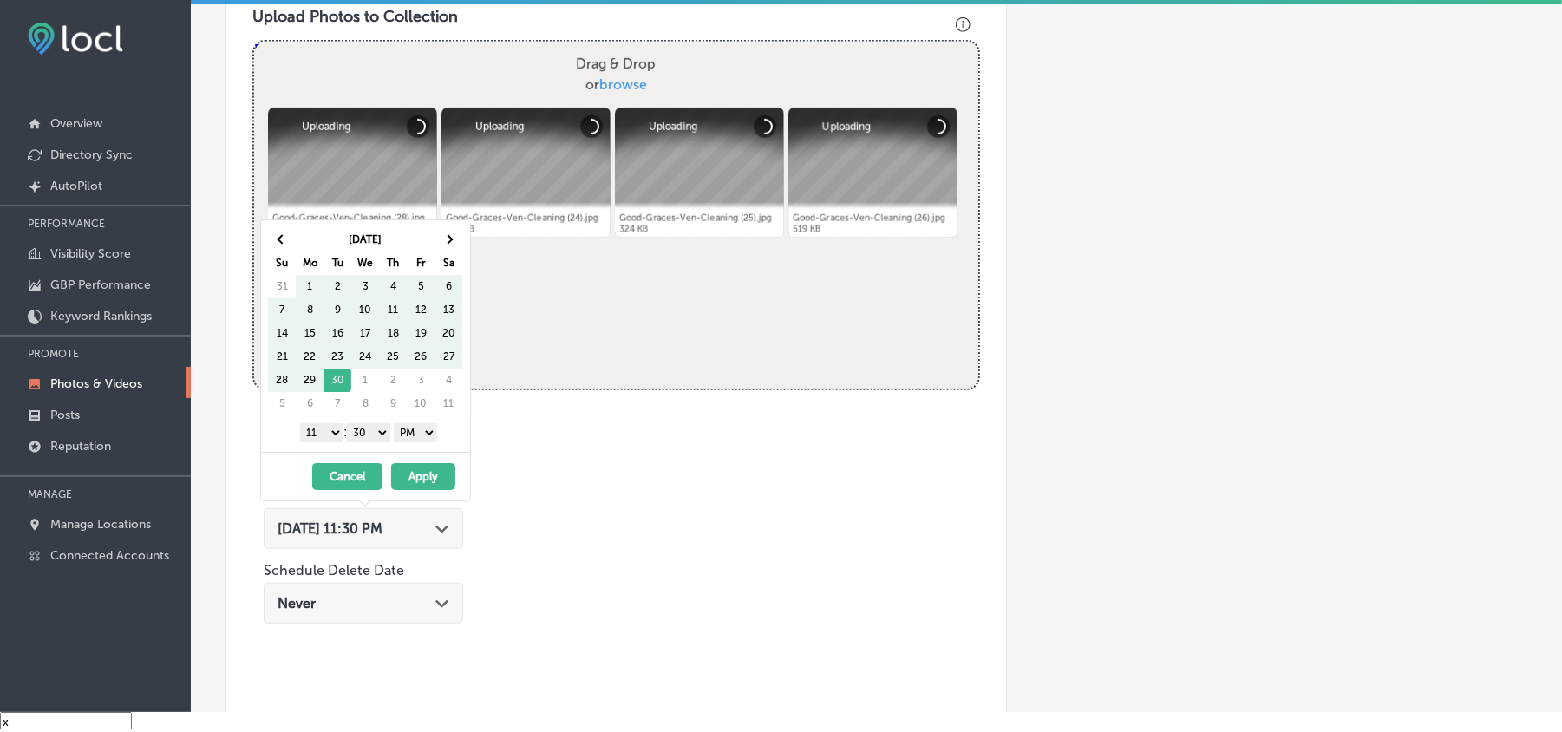
click at [456, 238] on th at bounding box center [449, 239] width 28 height 23
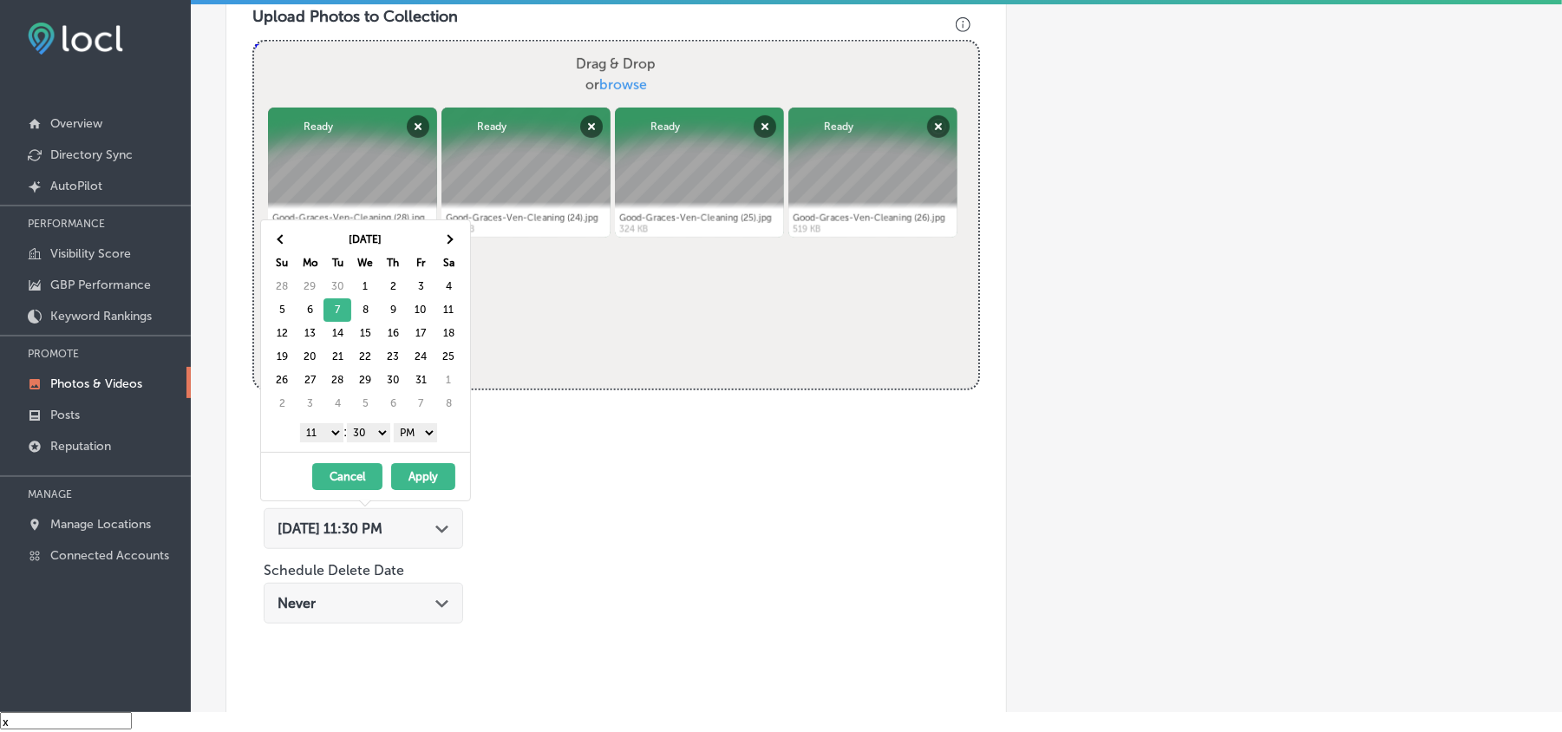
drag, startPoint x: 323, startPoint y: 430, endPoint x: 326, endPoint y: 448, distance: 17.7
click at [323, 430] on select "1 2 3 4 5 6 7 8 9 10 11 12" at bounding box center [321, 432] width 43 height 19
click at [368, 430] on select "00 10 20 30 40 50" at bounding box center [368, 432] width 43 height 19
click at [421, 481] on button "Apply" at bounding box center [423, 476] width 64 height 27
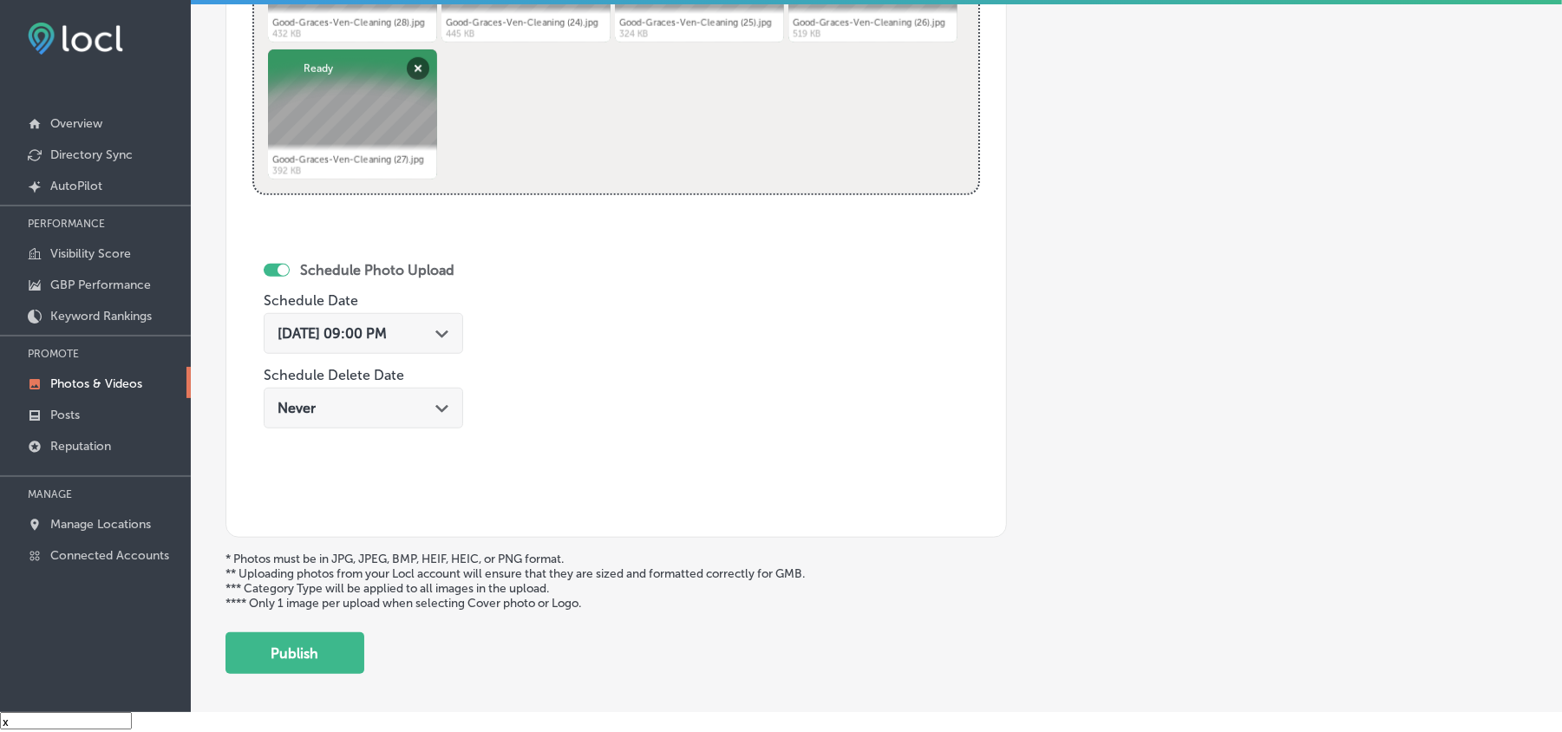
scroll to position [889, 0]
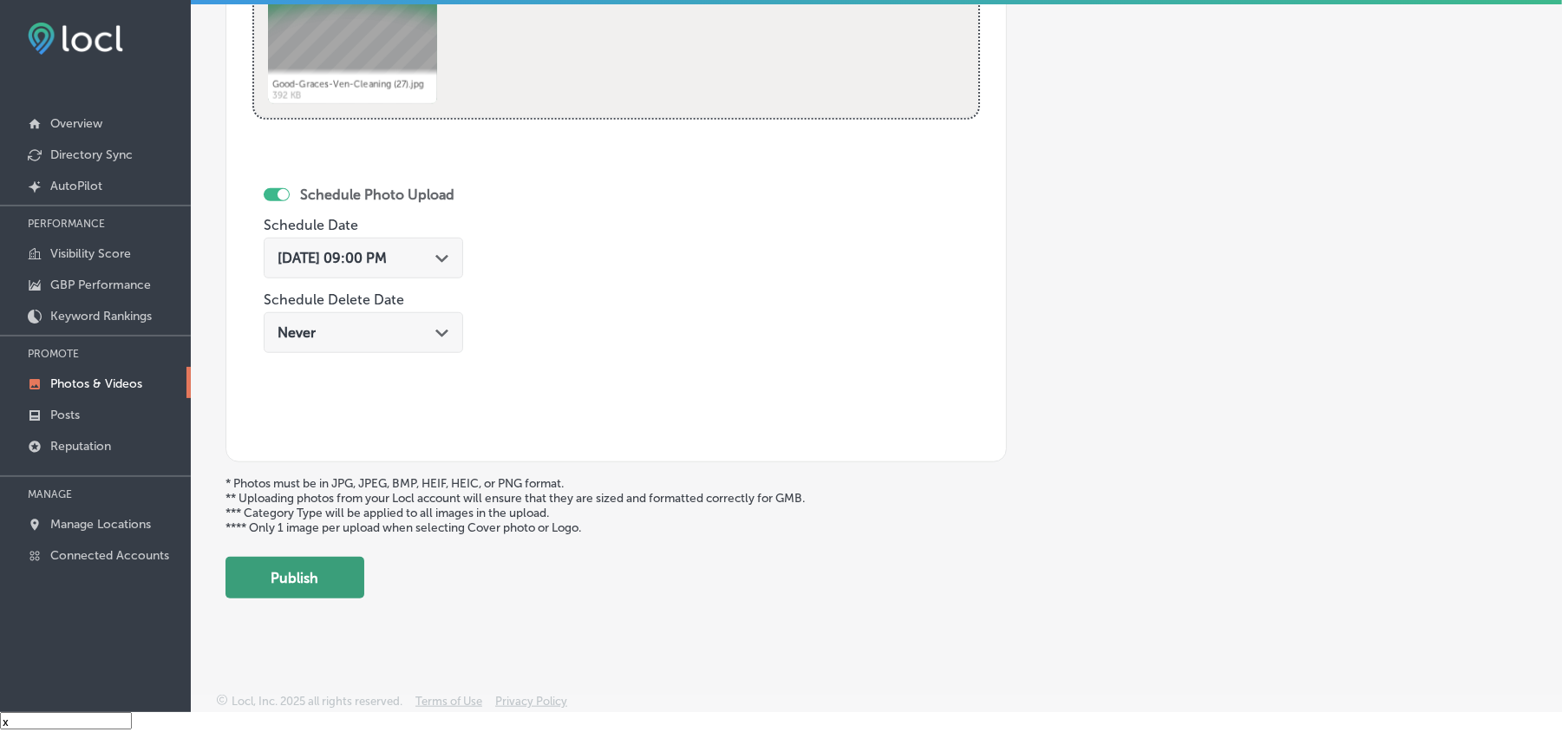
click at [318, 580] on button "Publish" at bounding box center [295, 578] width 139 height 42
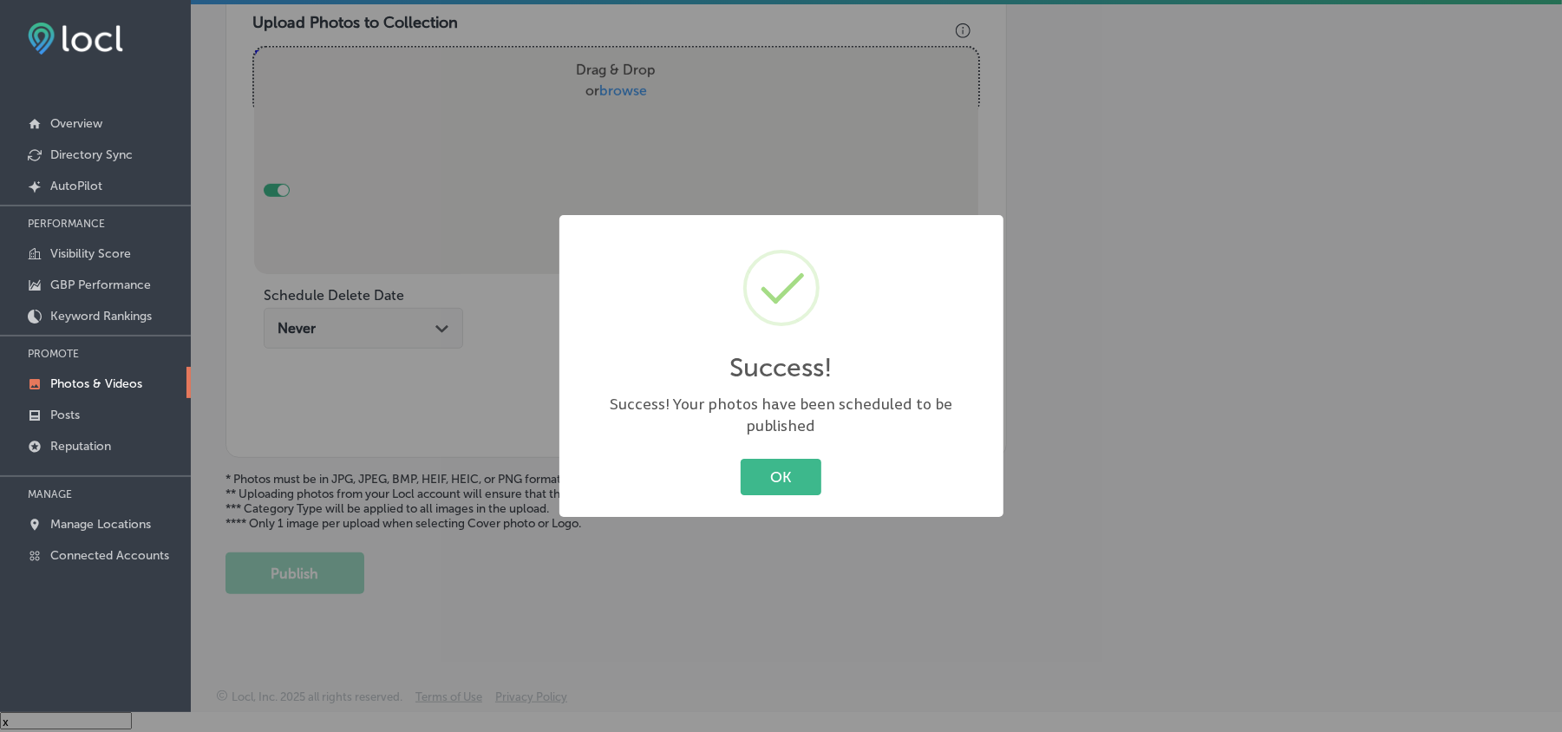
scroll to position [619, 0]
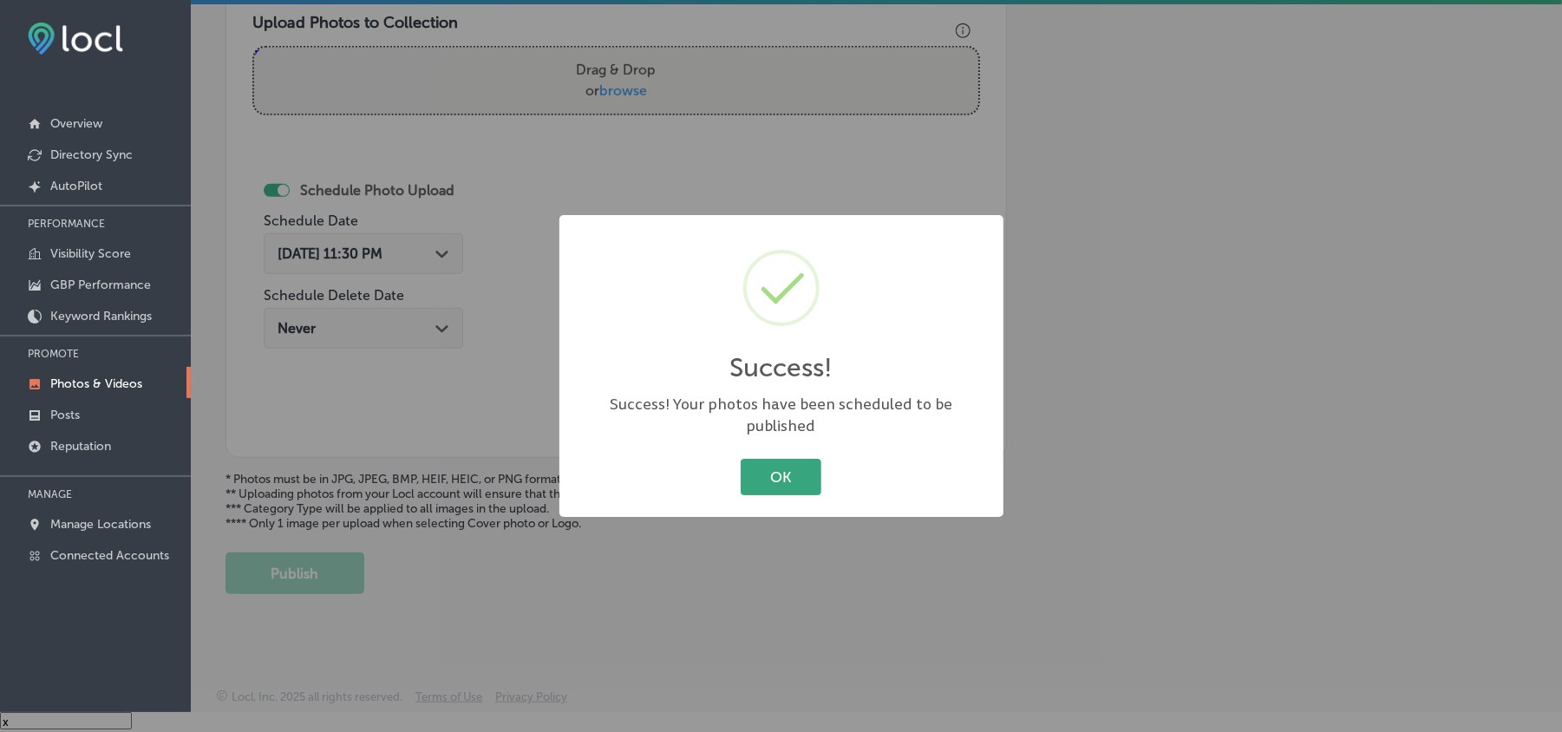
click at [772, 467] on button "OK" at bounding box center [781, 477] width 81 height 36
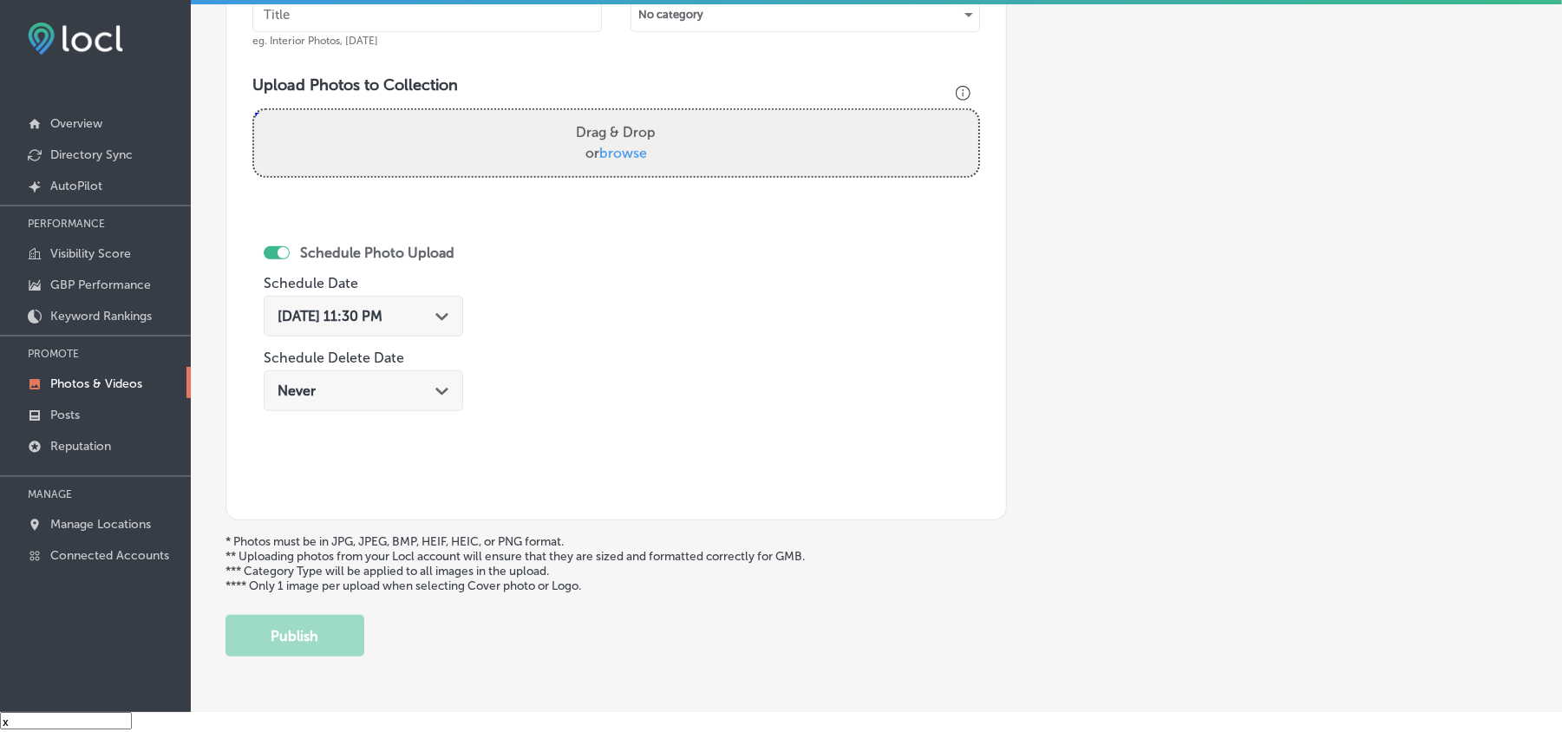
scroll to position [503, 0]
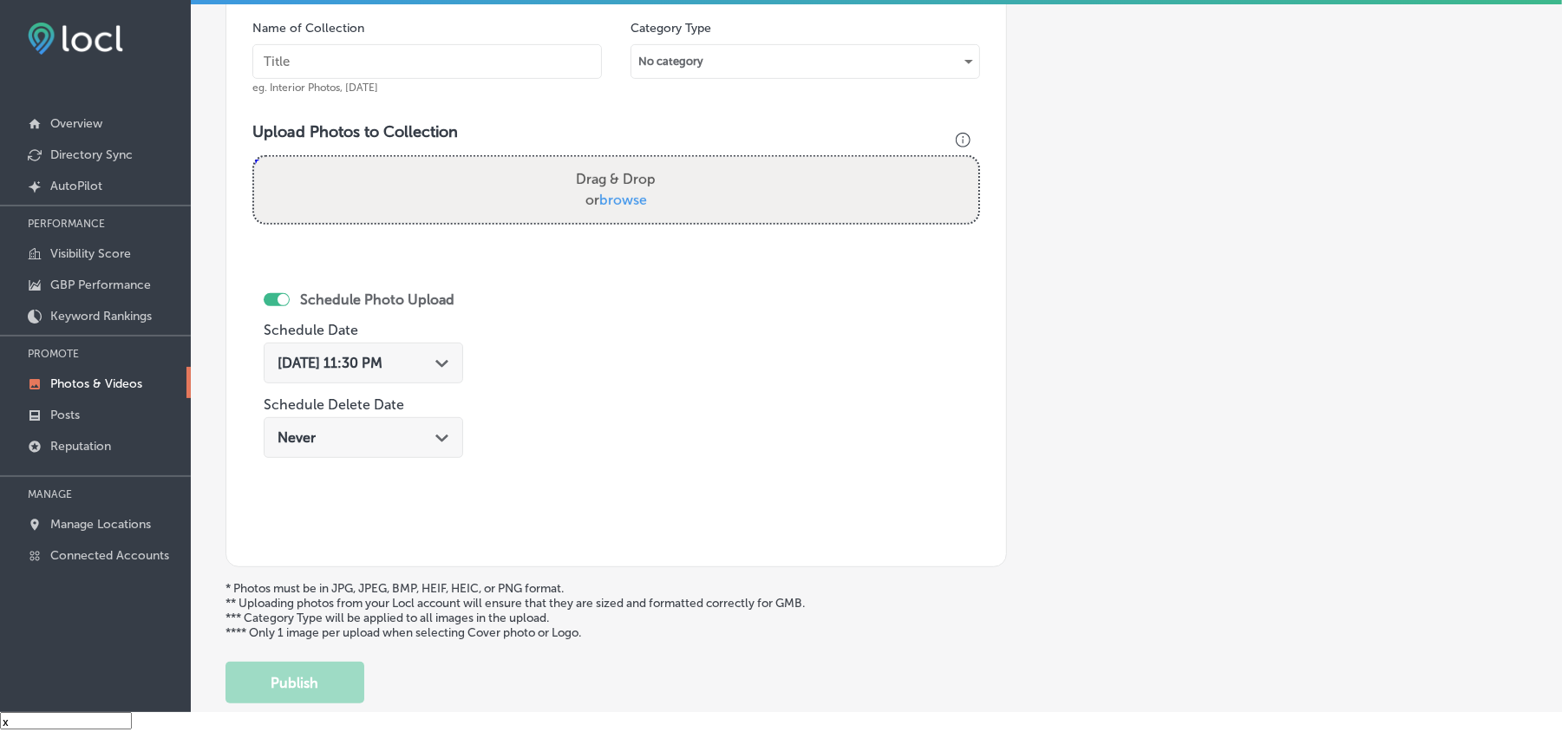
click at [401, 66] on input "text" at bounding box center [427, 61] width 350 height 35
paste input "Good-Graces-Ven- Cleaning-HVAC-duct-cleaning-services"
type input "Good-Graces-Ven- Cleaning-HVAC-duct-cleaning-services"
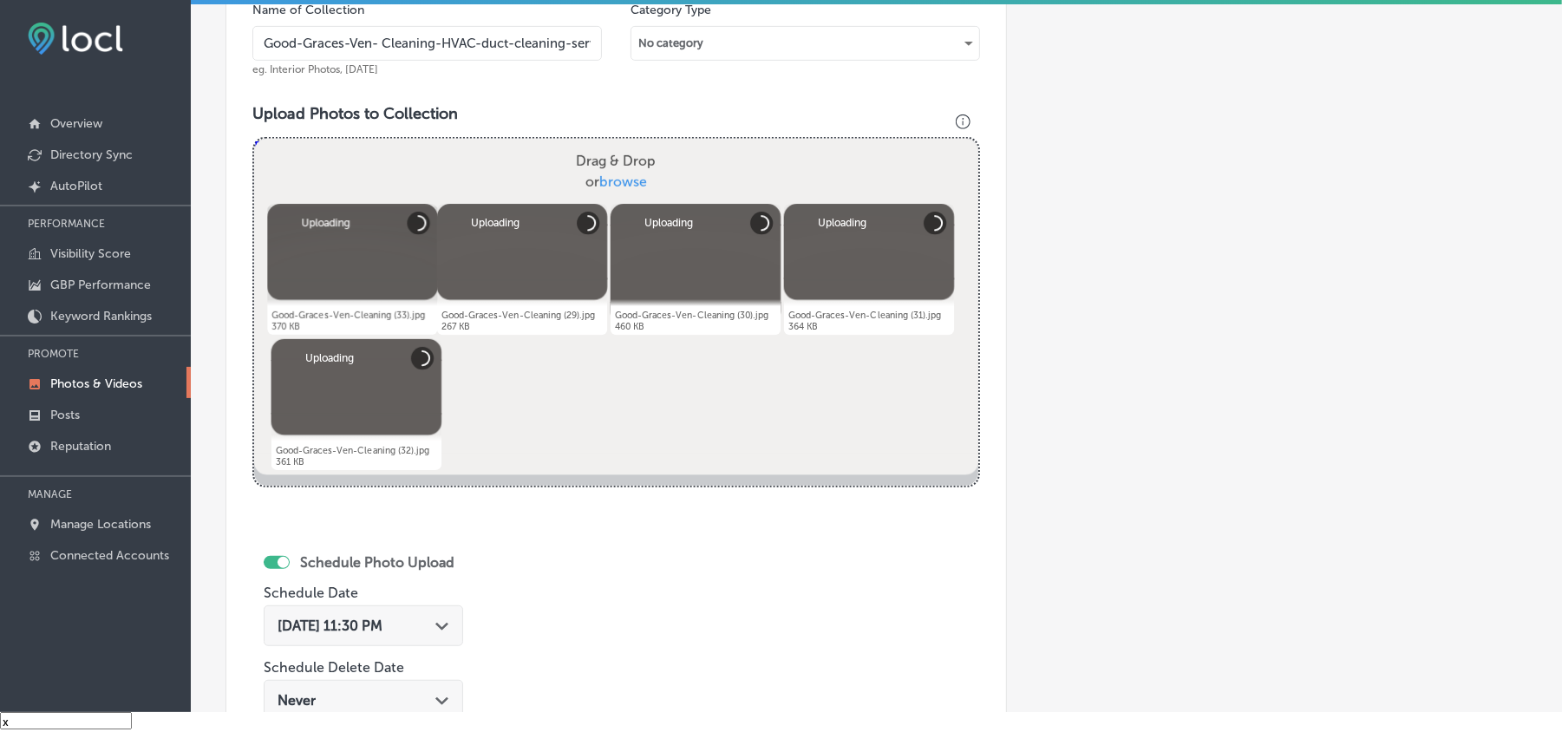
scroll to position [695, 0]
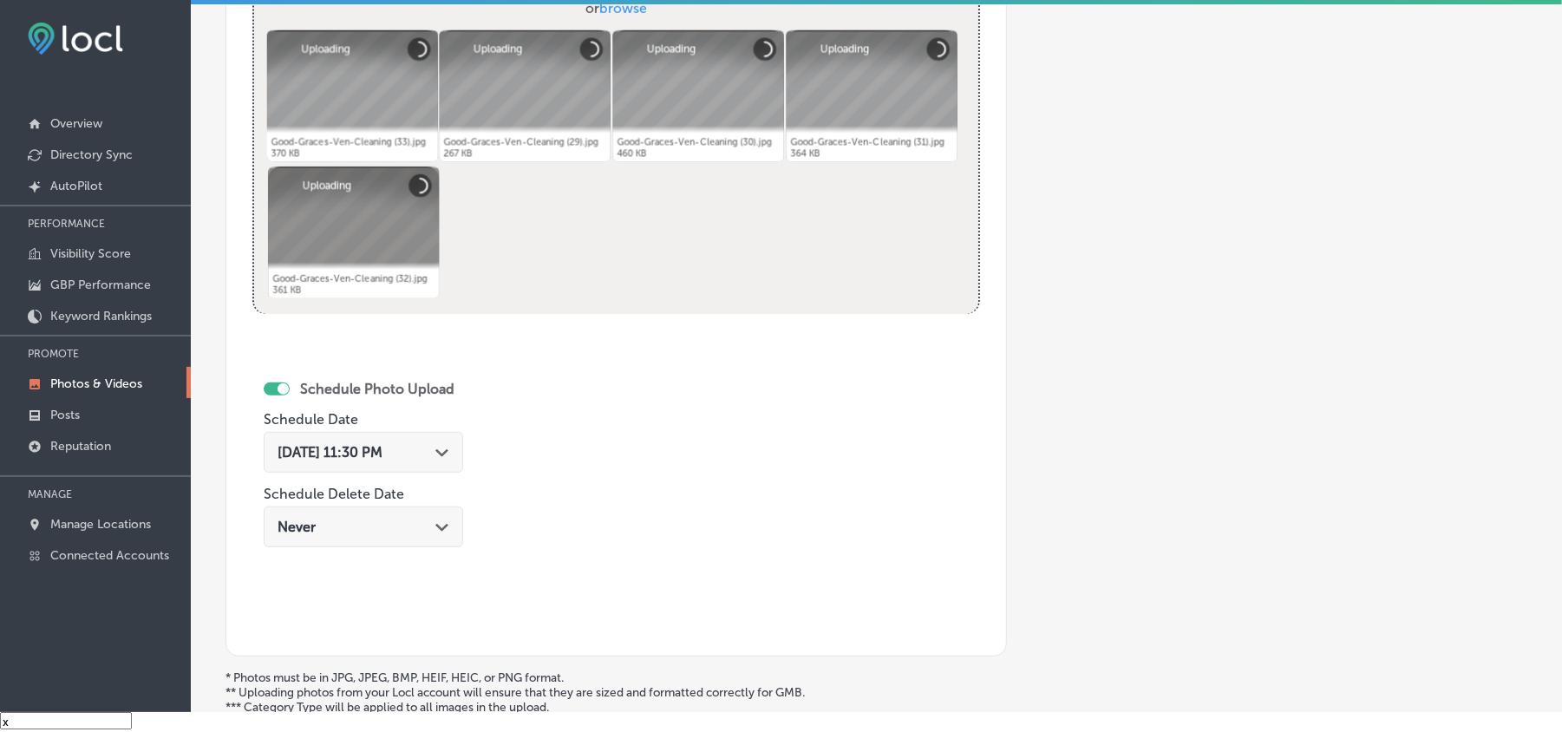
click at [435, 460] on div "[DATE] 11:30 PM Path Created with Sketch." at bounding box center [364, 452] width 172 height 16
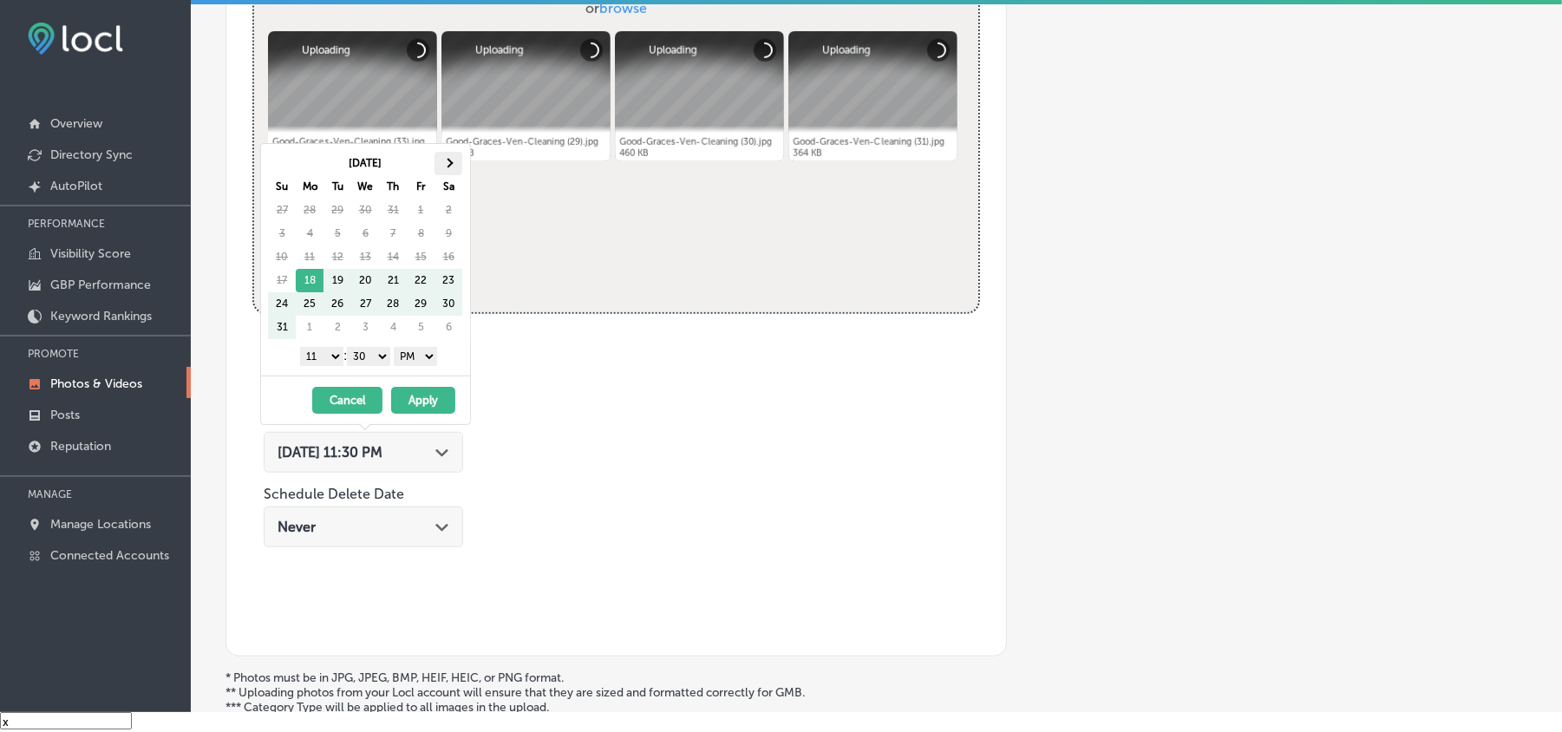
click at [449, 163] on span at bounding box center [449, 164] width 10 height 10
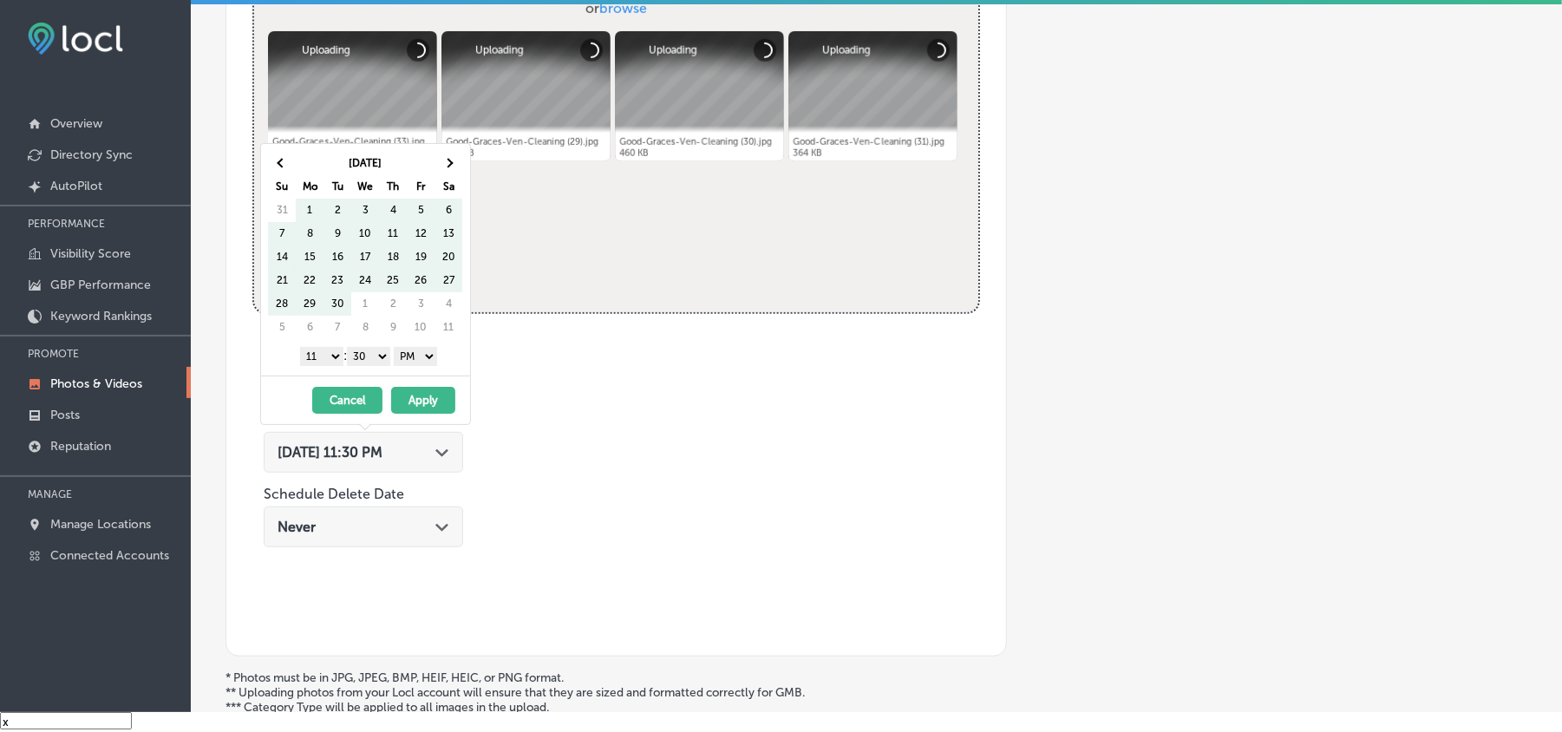
click at [449, 163] on span at bounding box center [449, 164] width 10 height 10
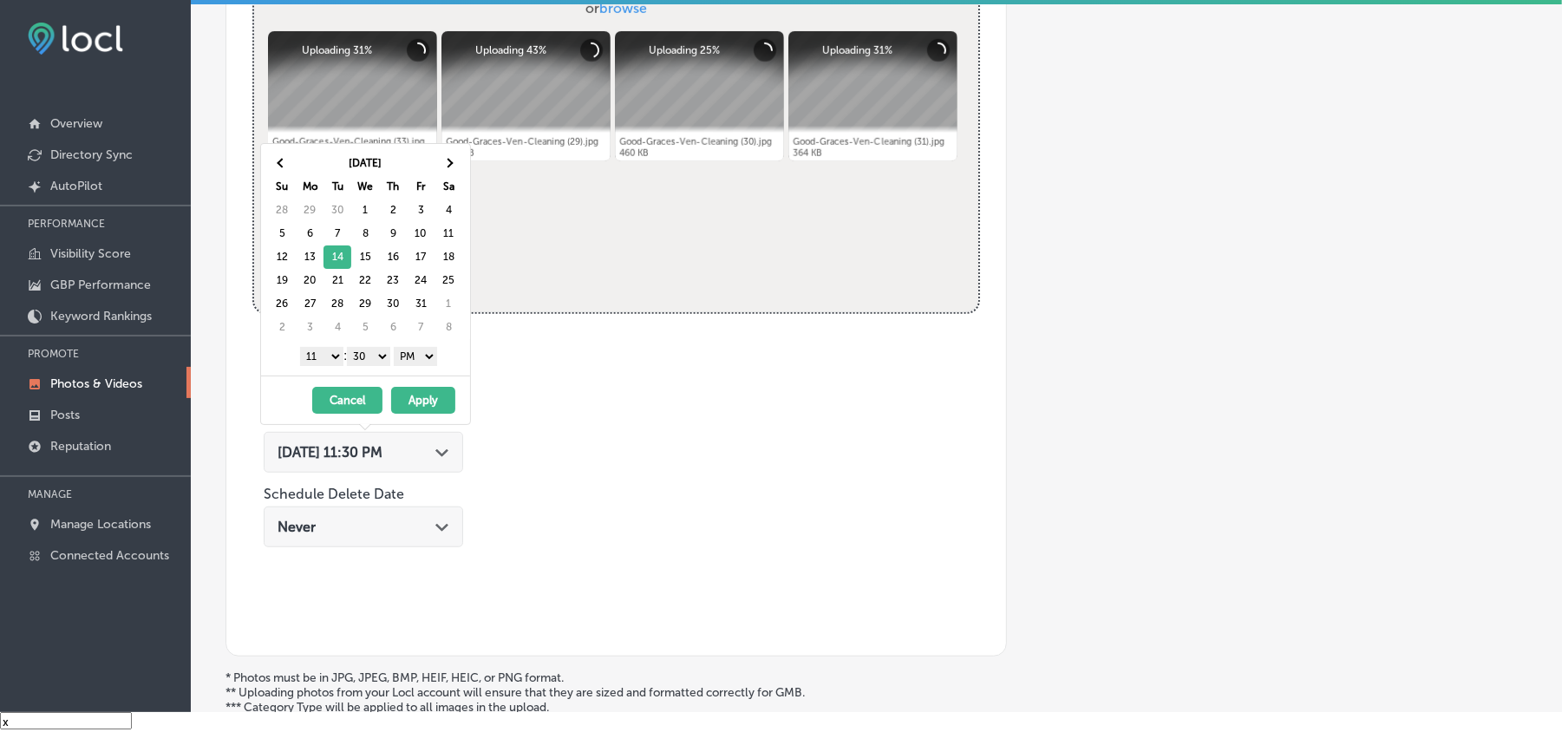
click at [316, 357] on select "1 2 3 4 5 6 7 8 9 10 11 12" at bounding box center [321, 356] width 43 height 19
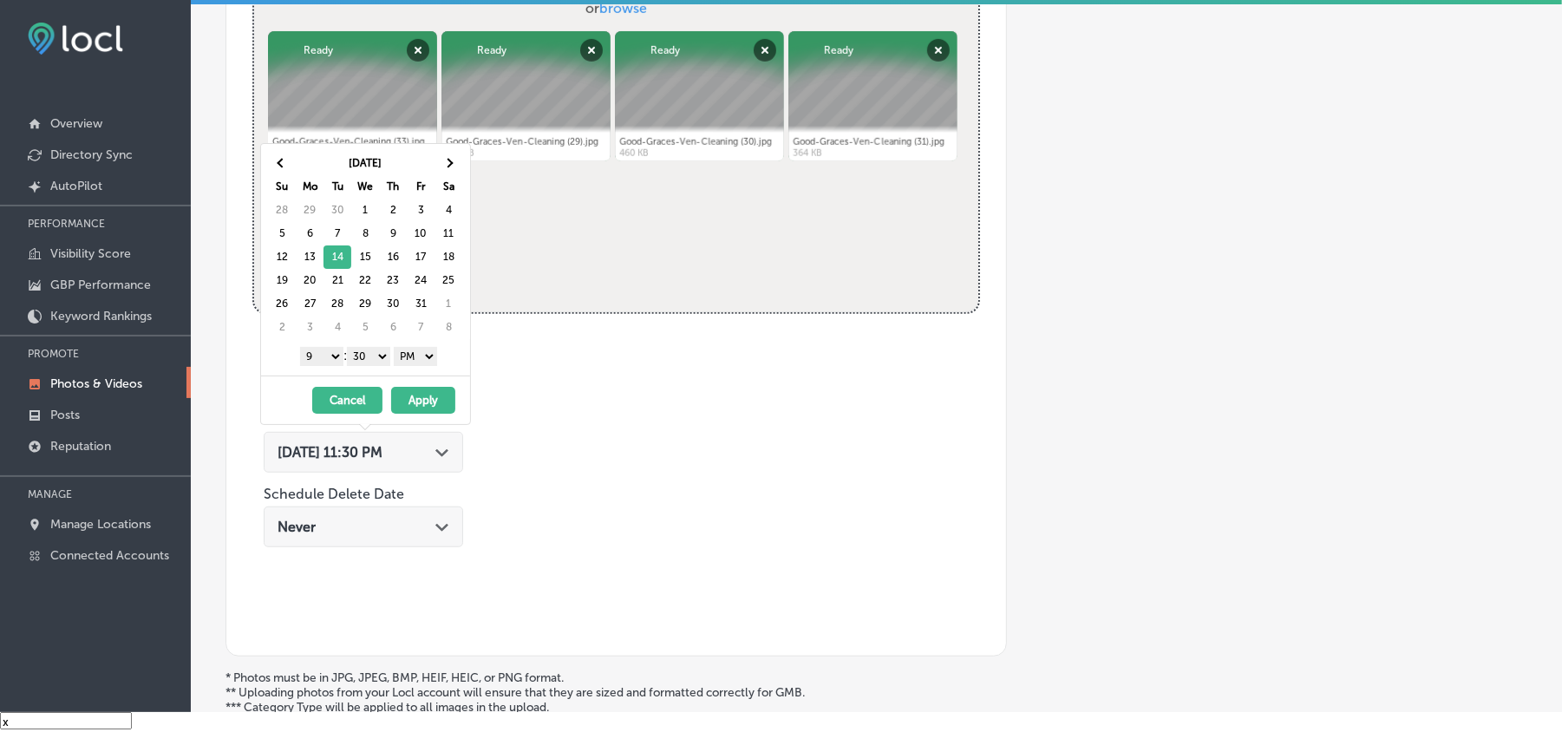
click at [369, 364] on select "00 10 20 30 40 50" at bounding box center [368, 356] width 43 height 19
click at [431, 403] on button "Apply" at bounding box center [423, 400] width 64 height 27
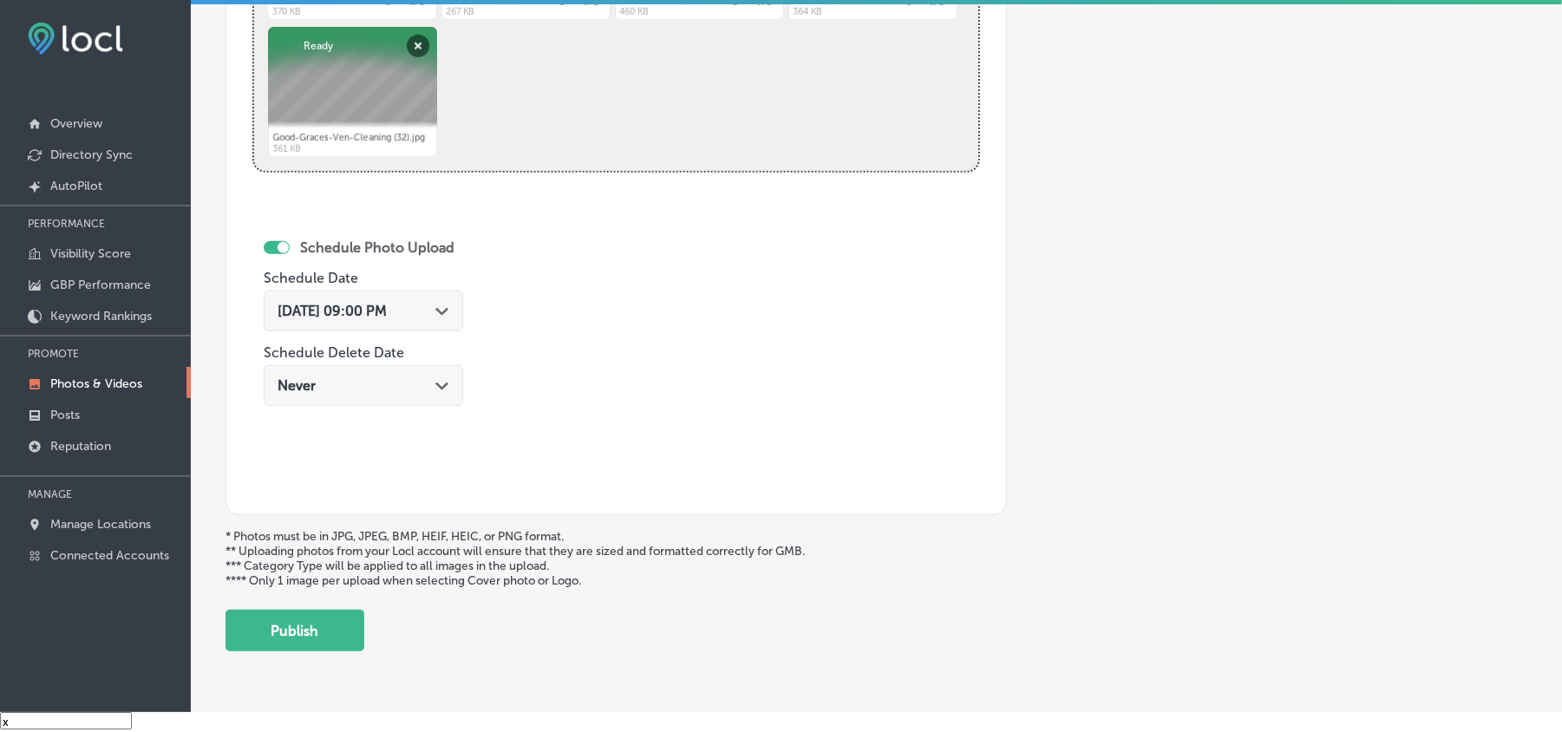
scroll to position [900, 0]
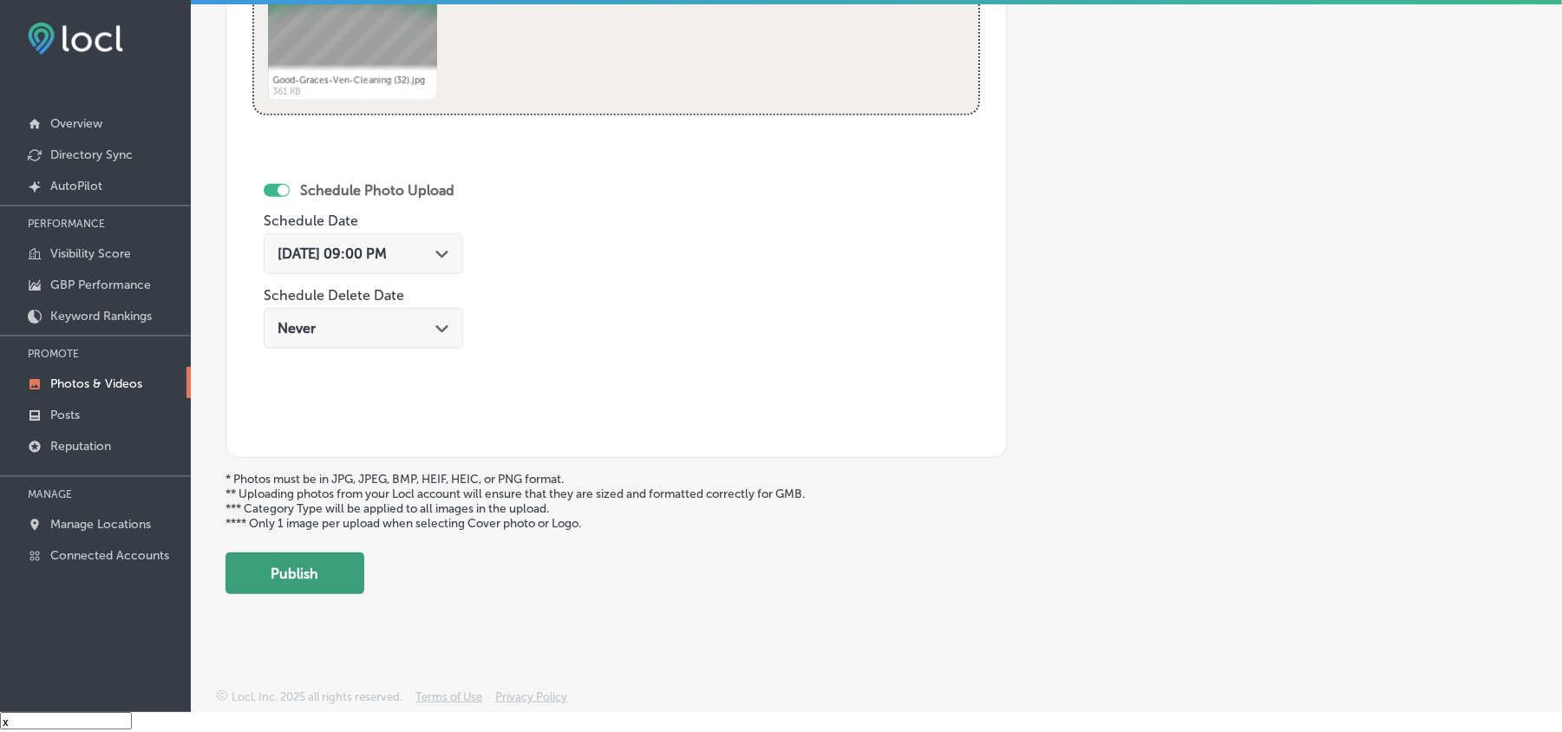
click at [324, 560] on button "Publish" at bounding box center [295, 574] width 139 height 42
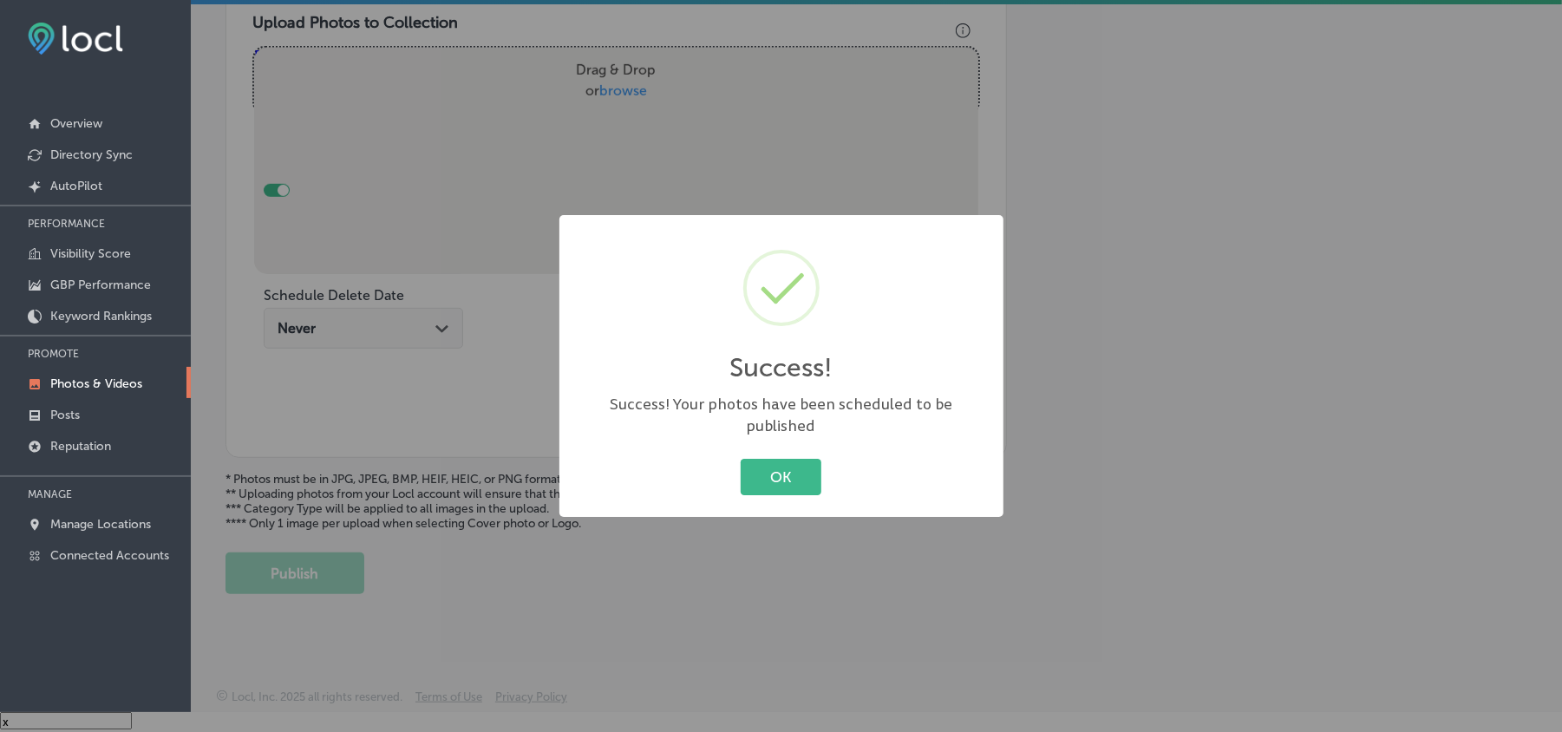
scroll to position [619, 0]
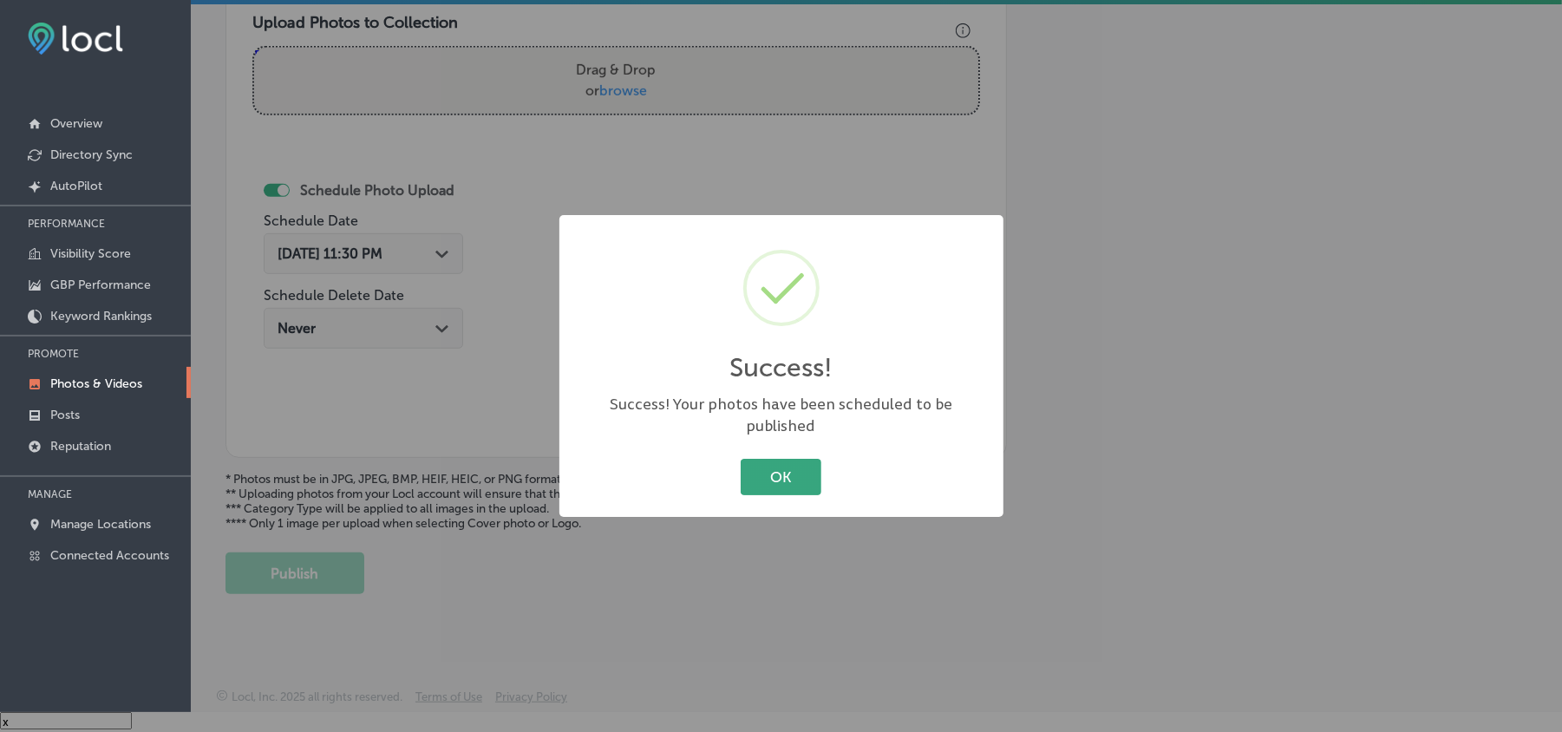
click at [764, 473] on button "OK" at bounding box center [781, 477] width 81 height 36
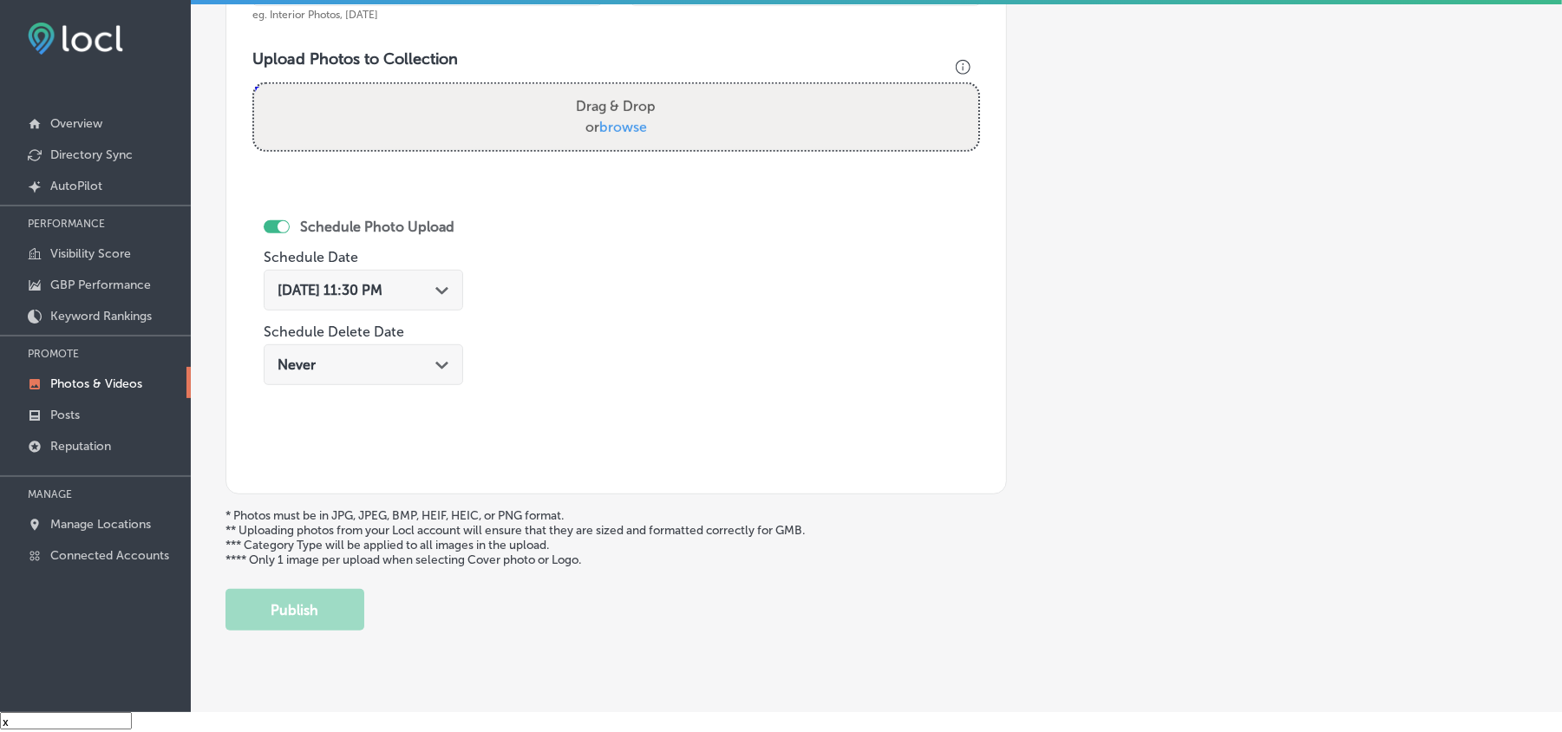
scroll to position [465, 0]
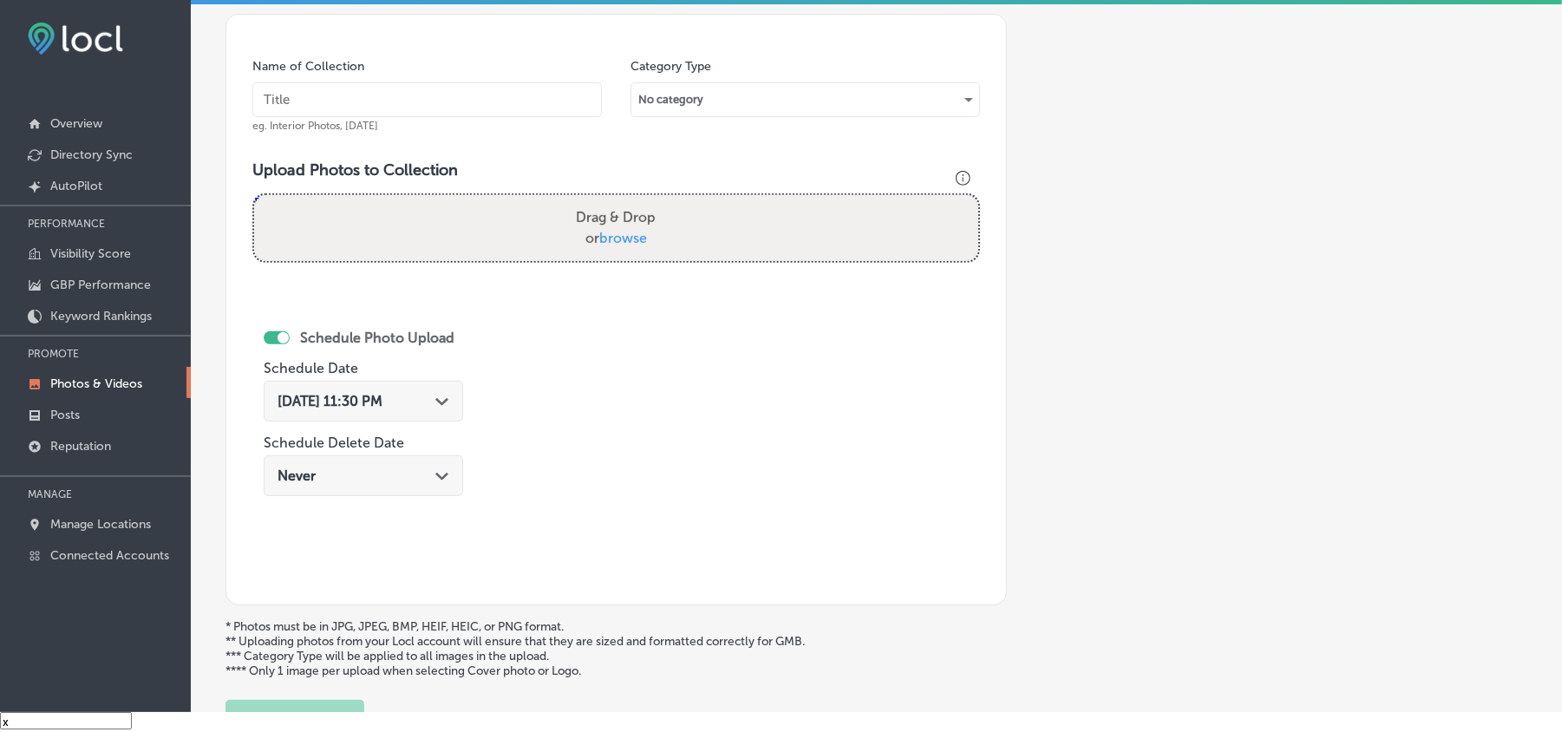
drag, startPoint x: 364, startPoint y: 118, endPoint x: 369, endPoint y: 106, distance: 12.9
click at [364, 117] on input "text" at bounding box center [427, 99] width 350 height 35
click at [376, 99] on input "text" at bounding box center [427, 99] width 350 height 35
paste input "Good-Graces-Ven-Cleaning-Residential-air-duct-cleaning"
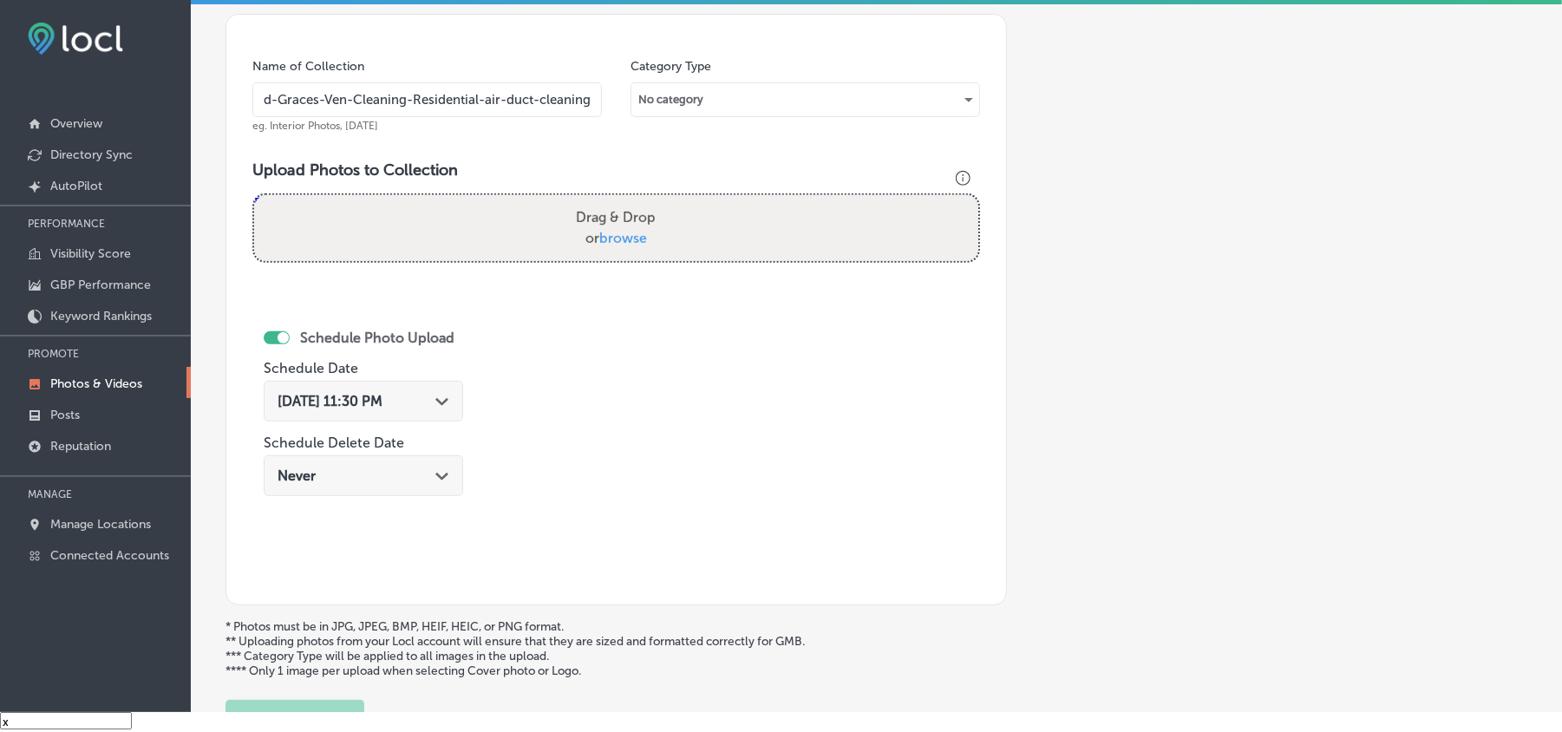
type input "Good-Graces-Ven-Cleaning-Residential-air-duct-cleaning"
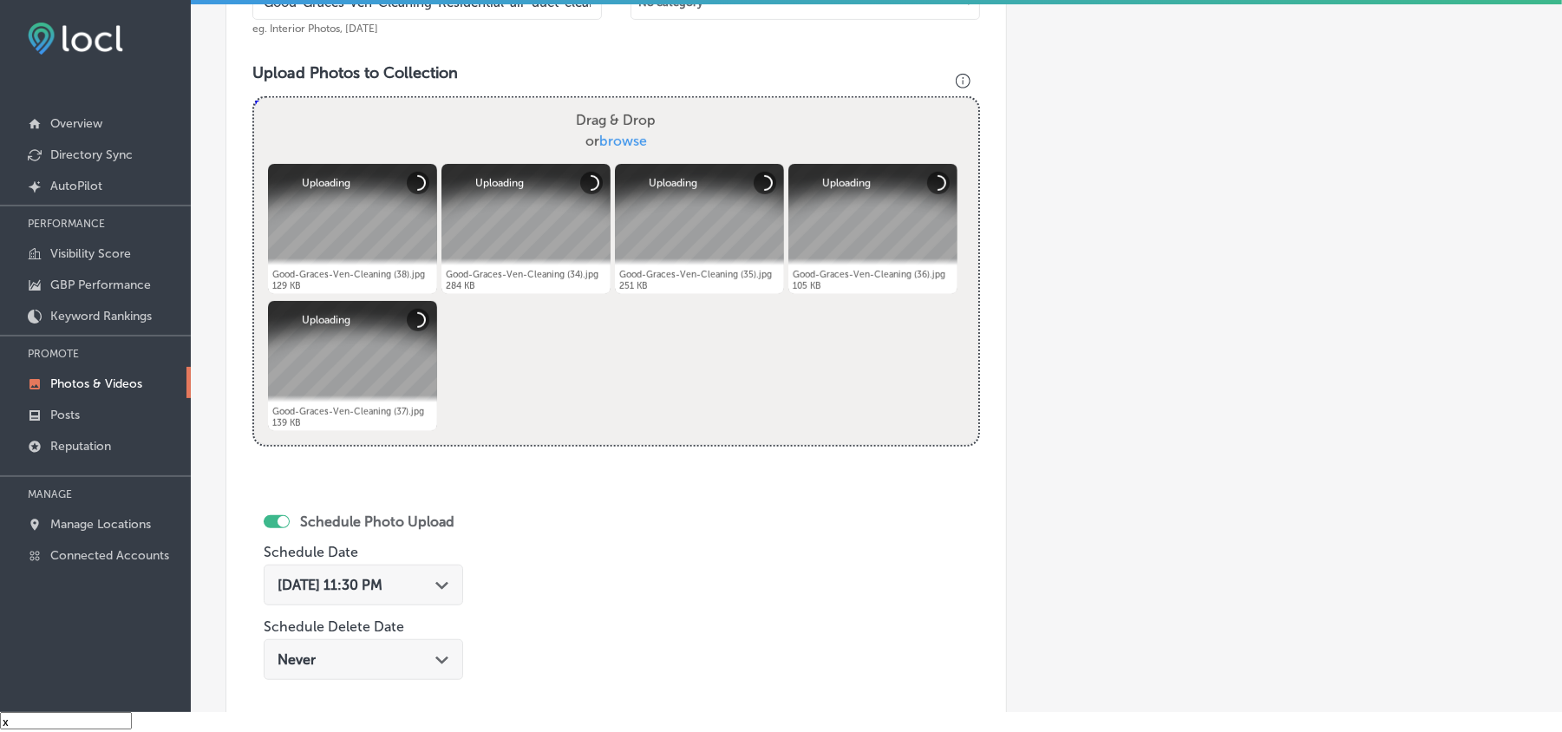
scroll to position [619, 0]
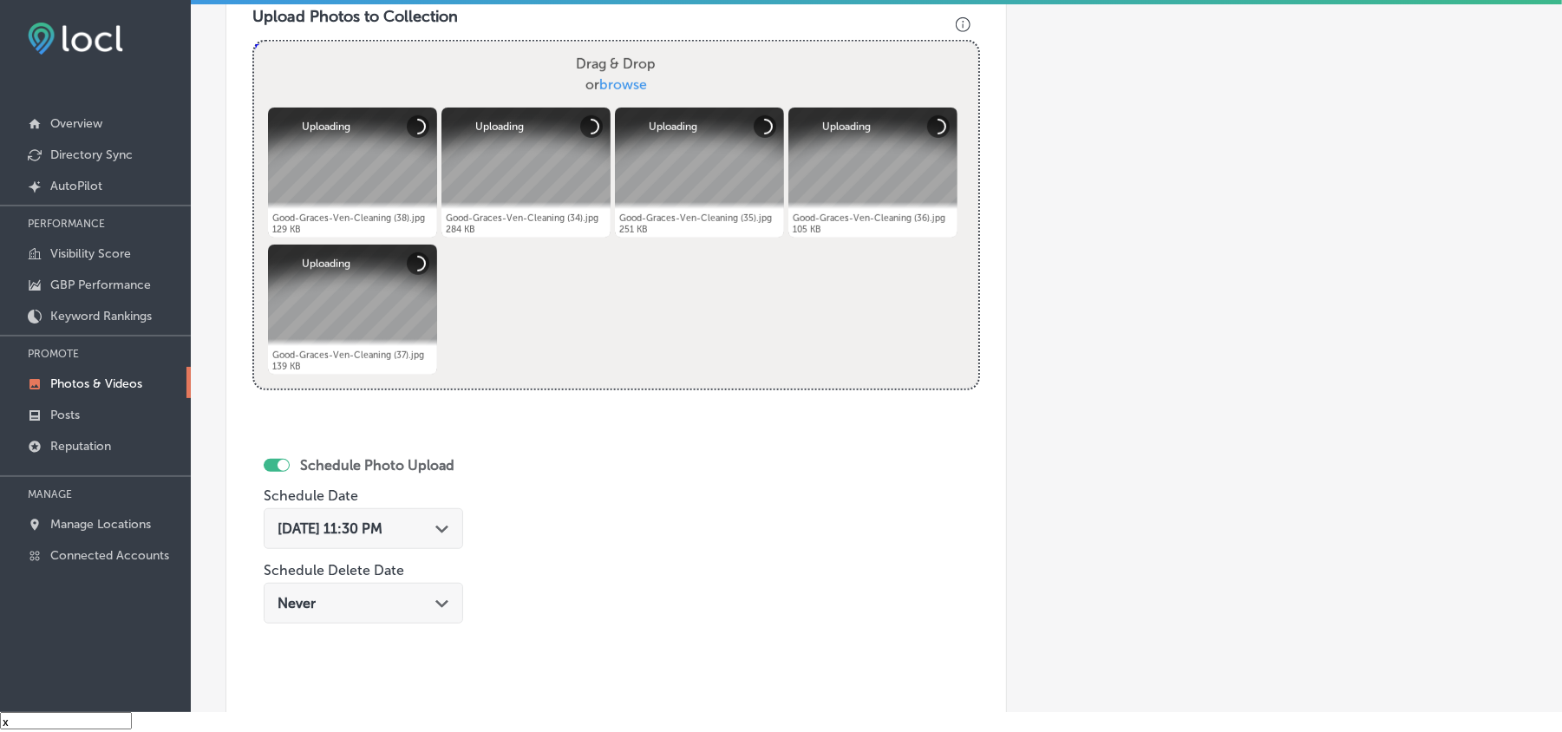
click at [439, 534] on icon "Path Created with Sketch." at bounding box center [441, 530] width 13 height 8
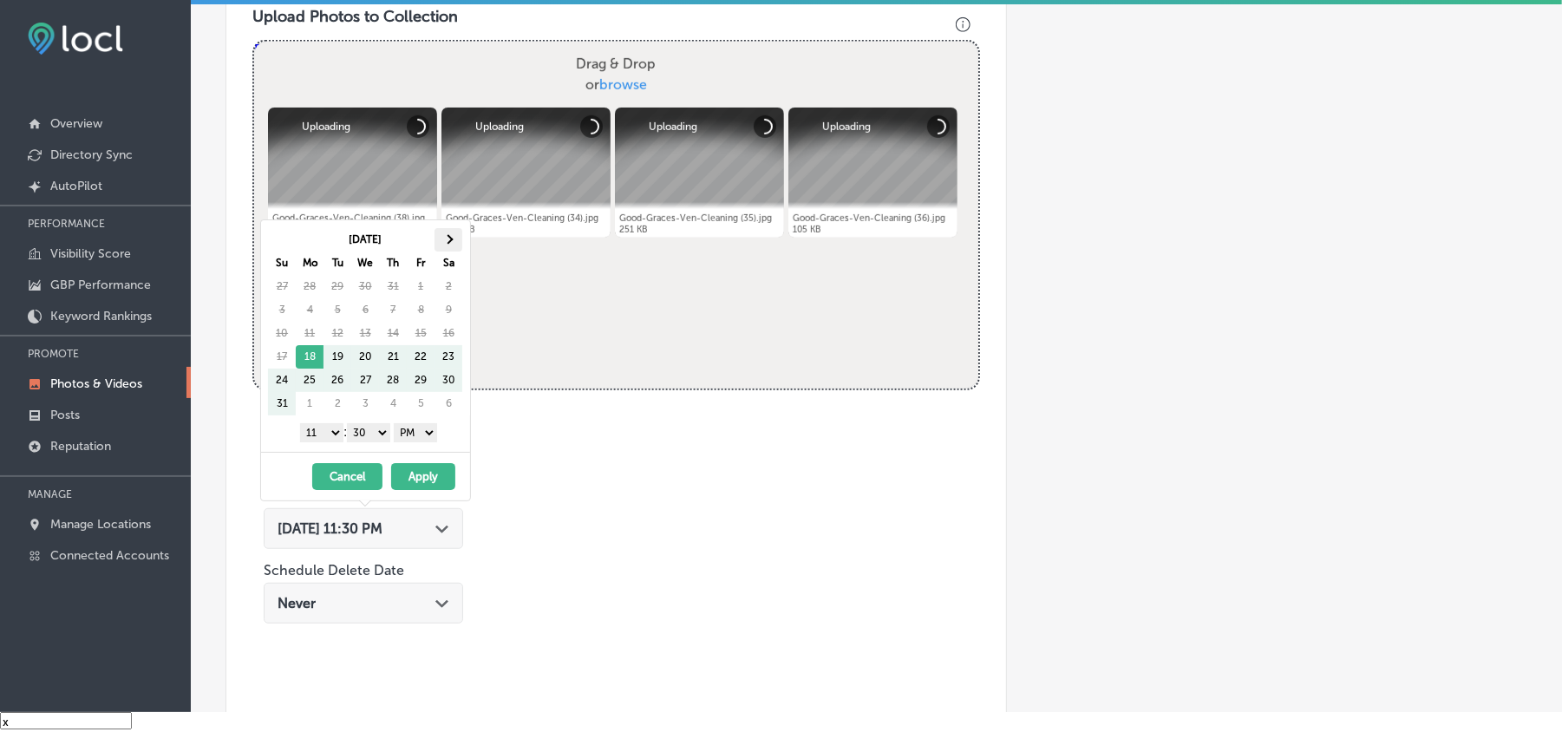
click at [456, 245] on th at bounding box center [449, 239] width 28 height 23
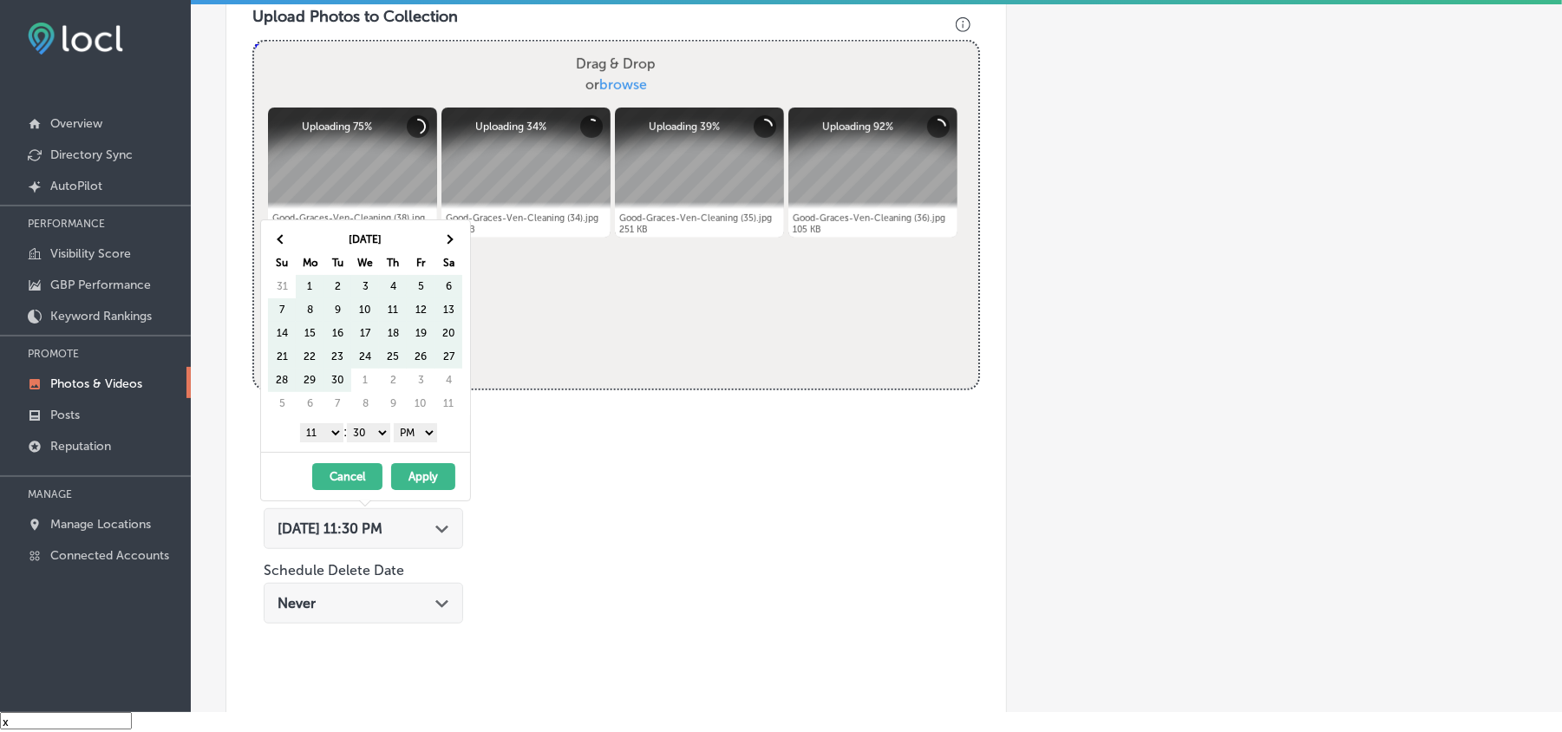
click at [456, 245] on th at bounding box center [449, 239] width 28 height 23
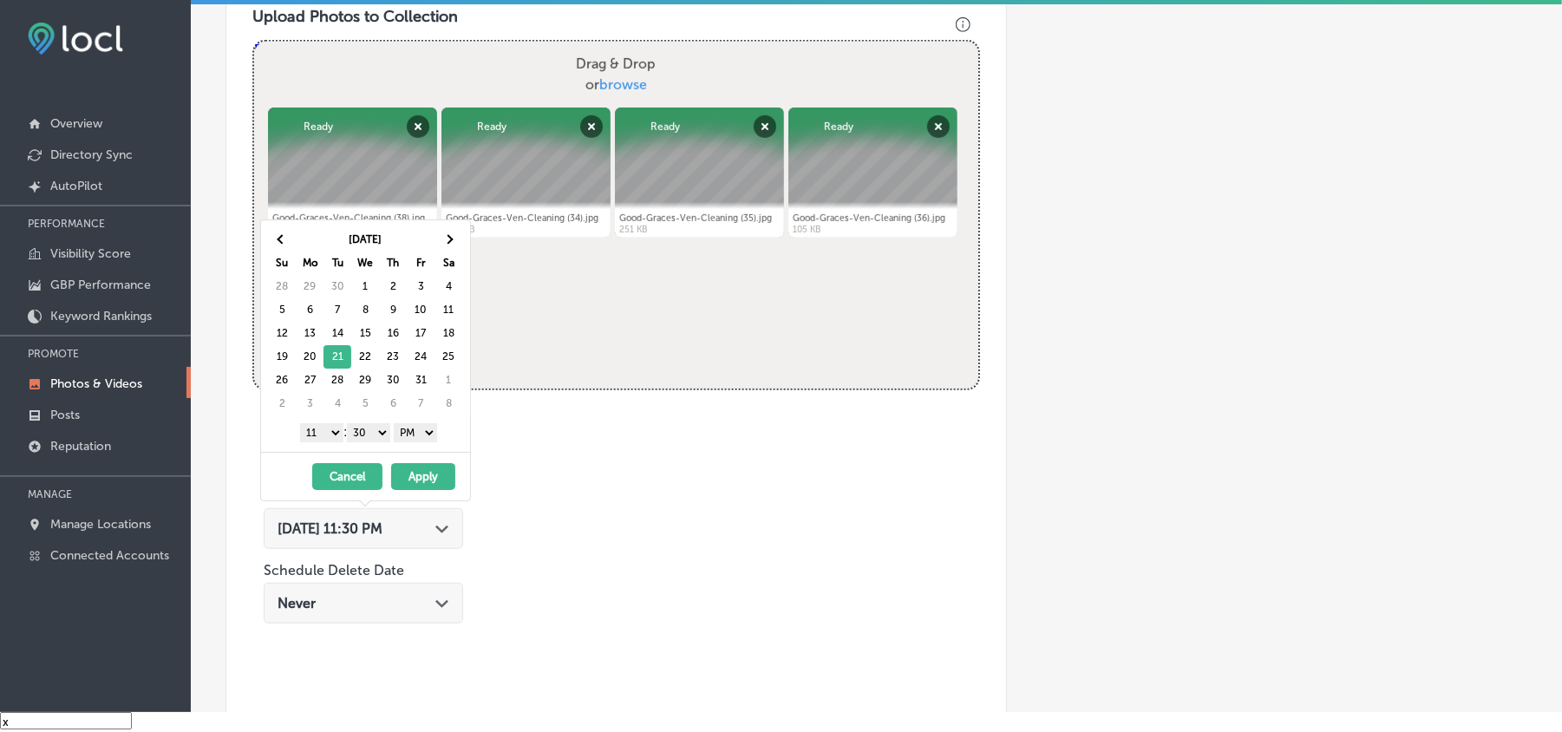
click at [324, 441] on select "1 2 3 4 5 6 7 8 9 10 11 12" at bounding box center [321, 432] width 43 height 19
click at [366, 432] on select "00 10 20 30 40 50" at bounding box center [368, 432] width 43 height 19
click at [418, 480] on button "Apply" at bounding box center [423, 476] width 64 height 27
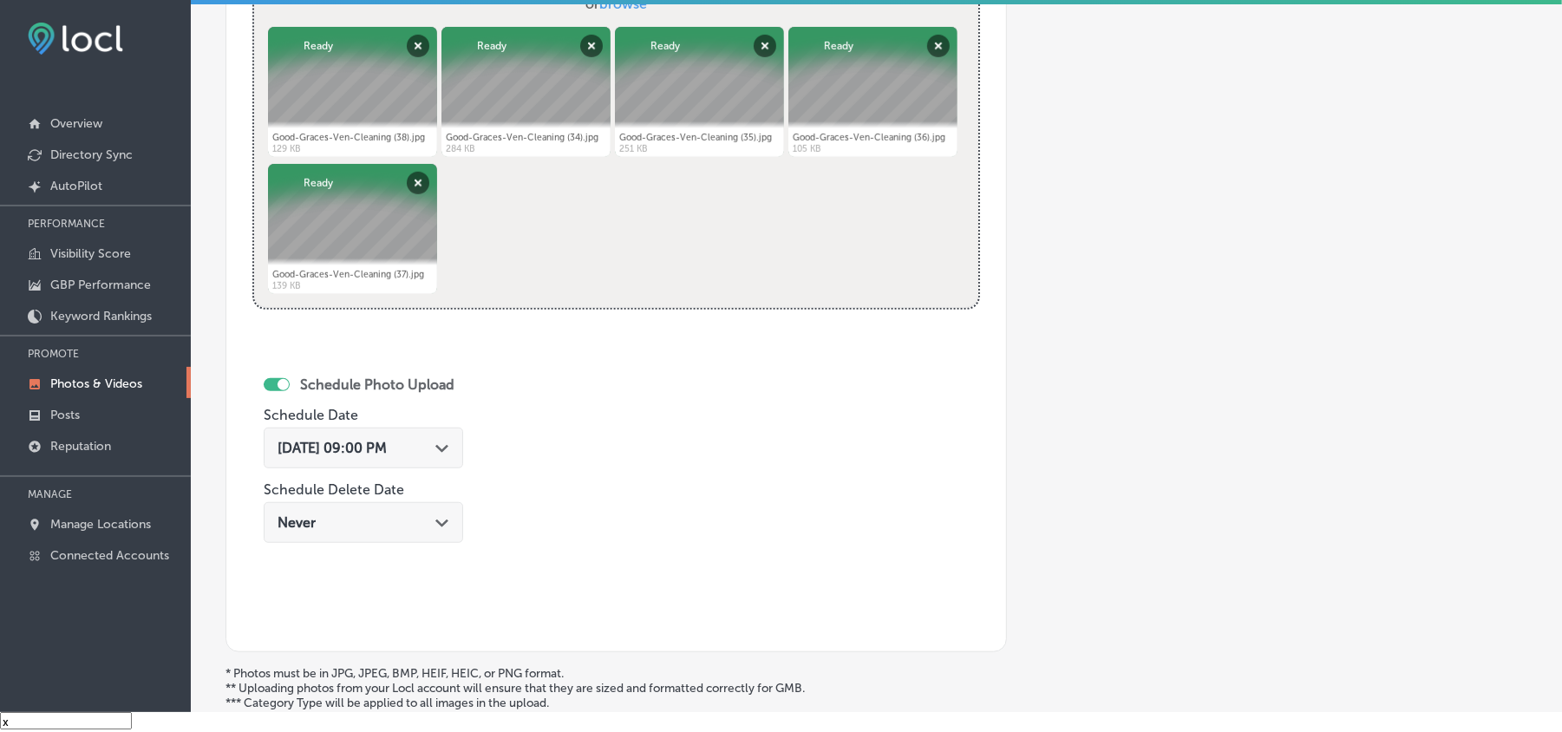
scroll to position [850, 0]
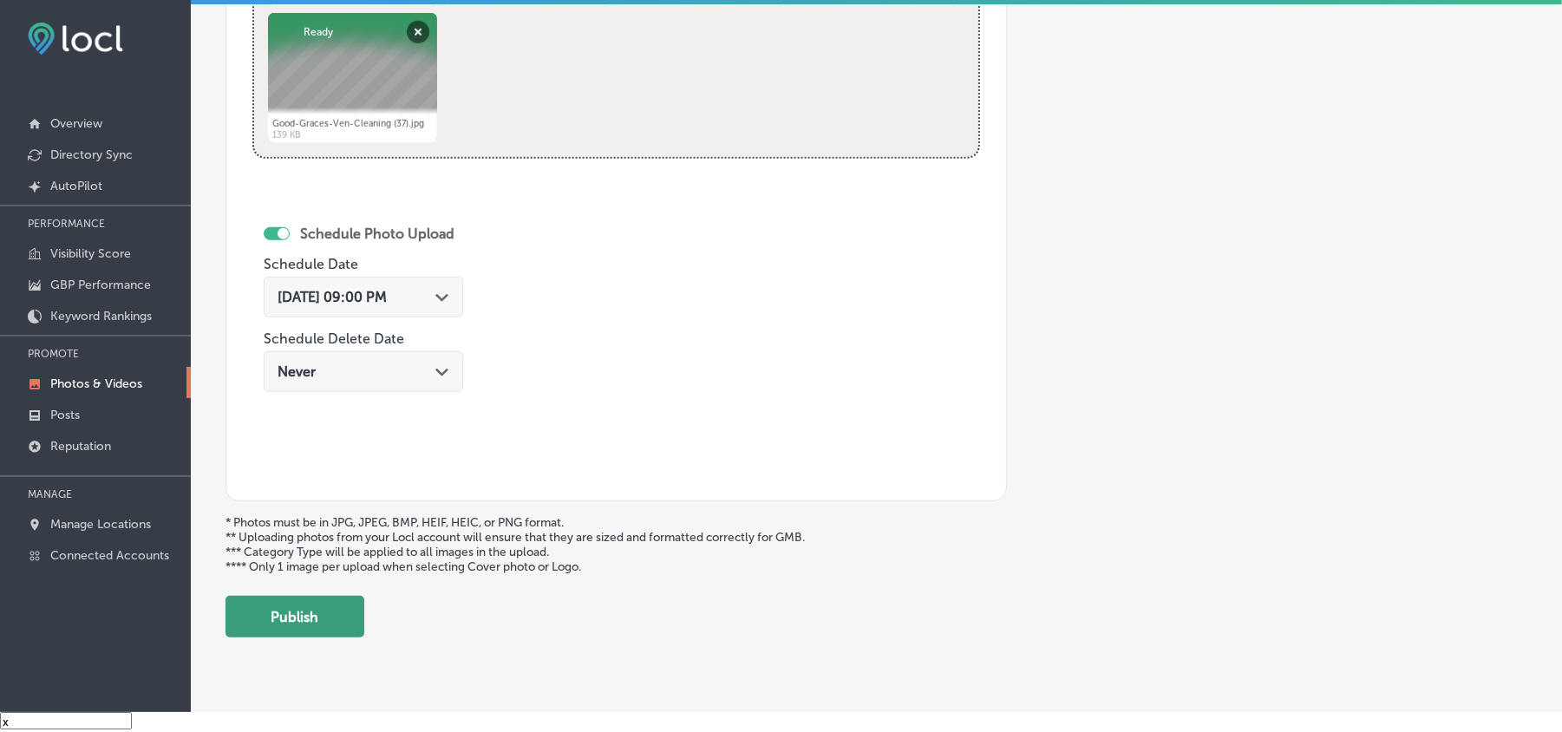
click at [285, 615] on button "Publish" at bounding box center [295, 617] width 139 height 42
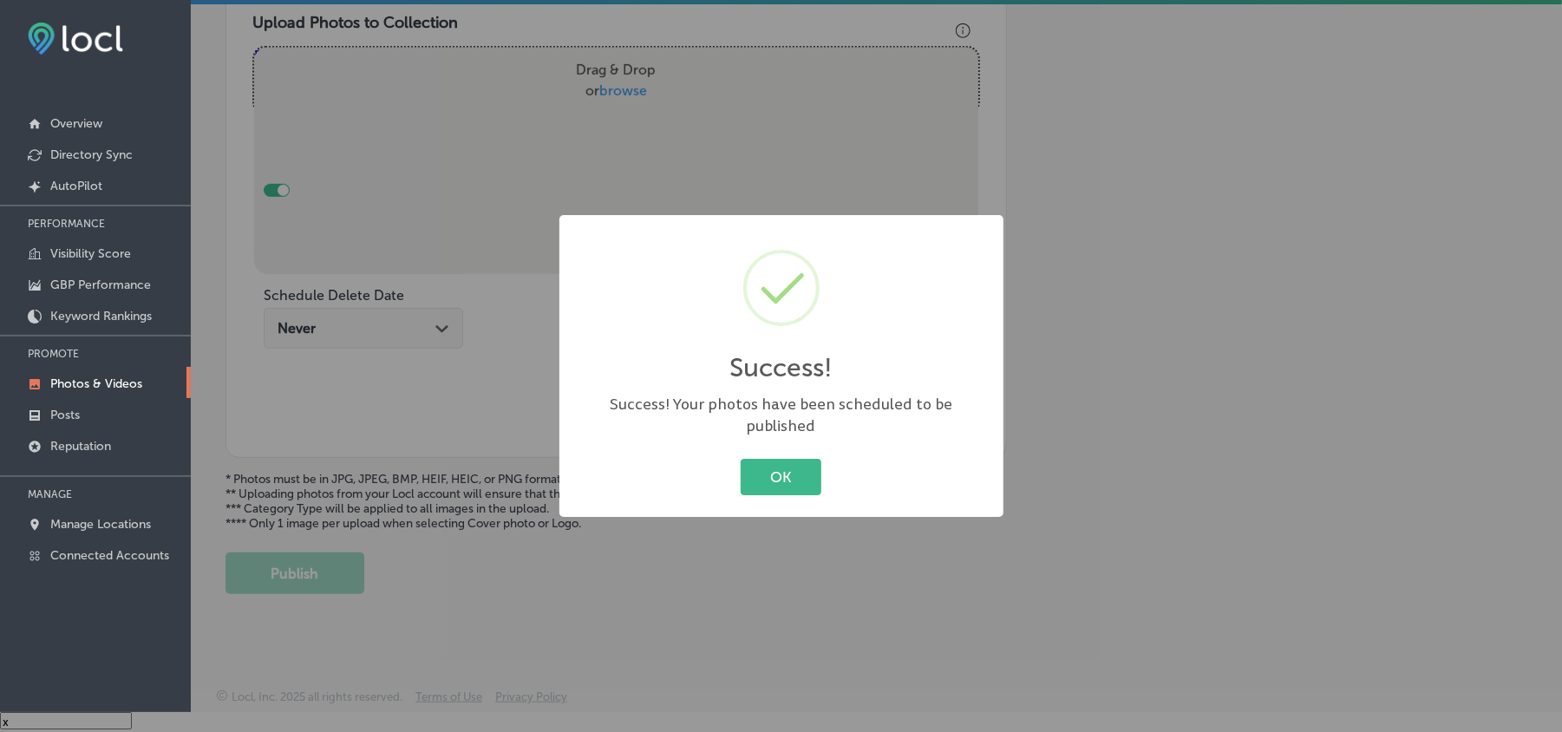
scroll to position [619, 0]
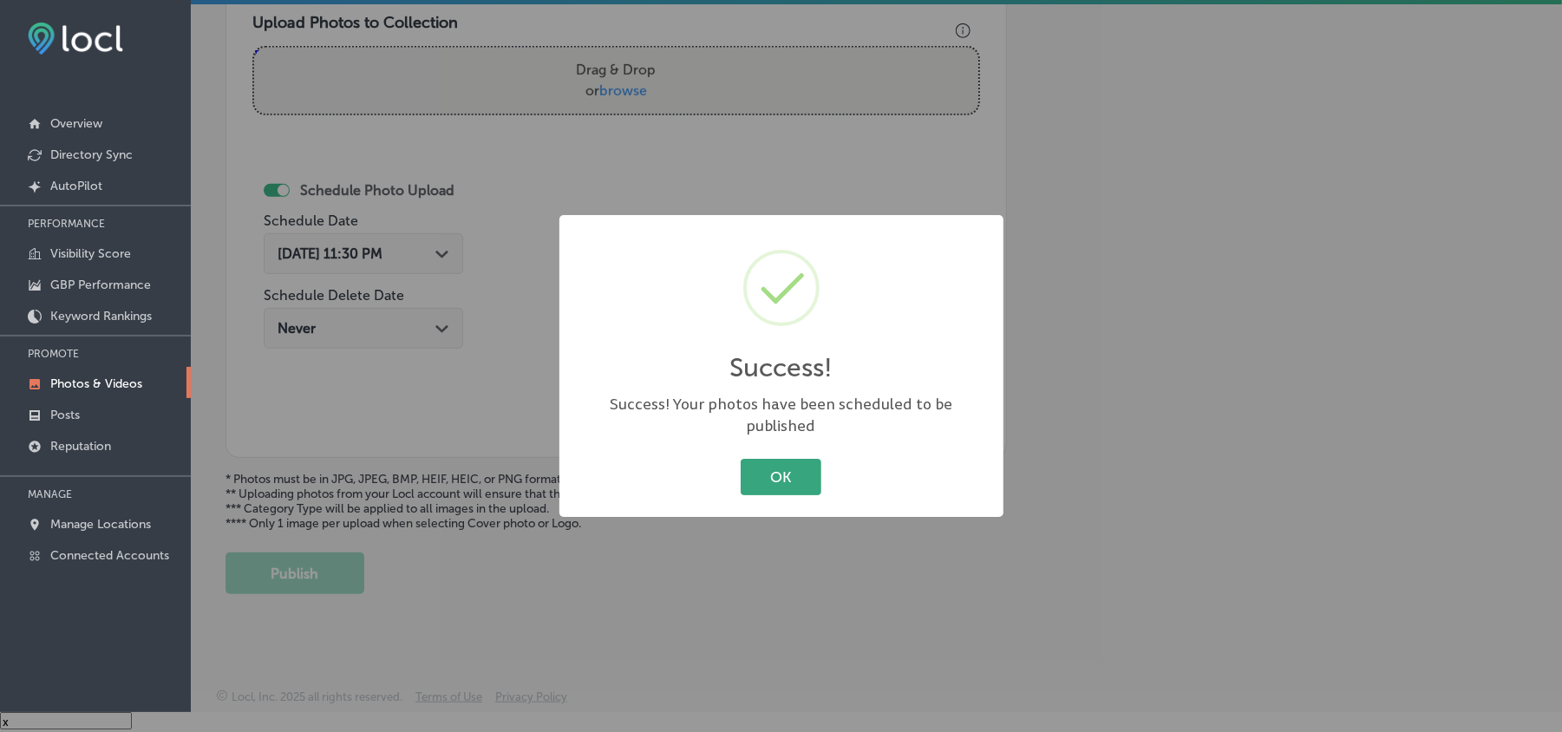
click at [784, 474] on button "OK" at bounding box center [781, 477] width 81 height 36
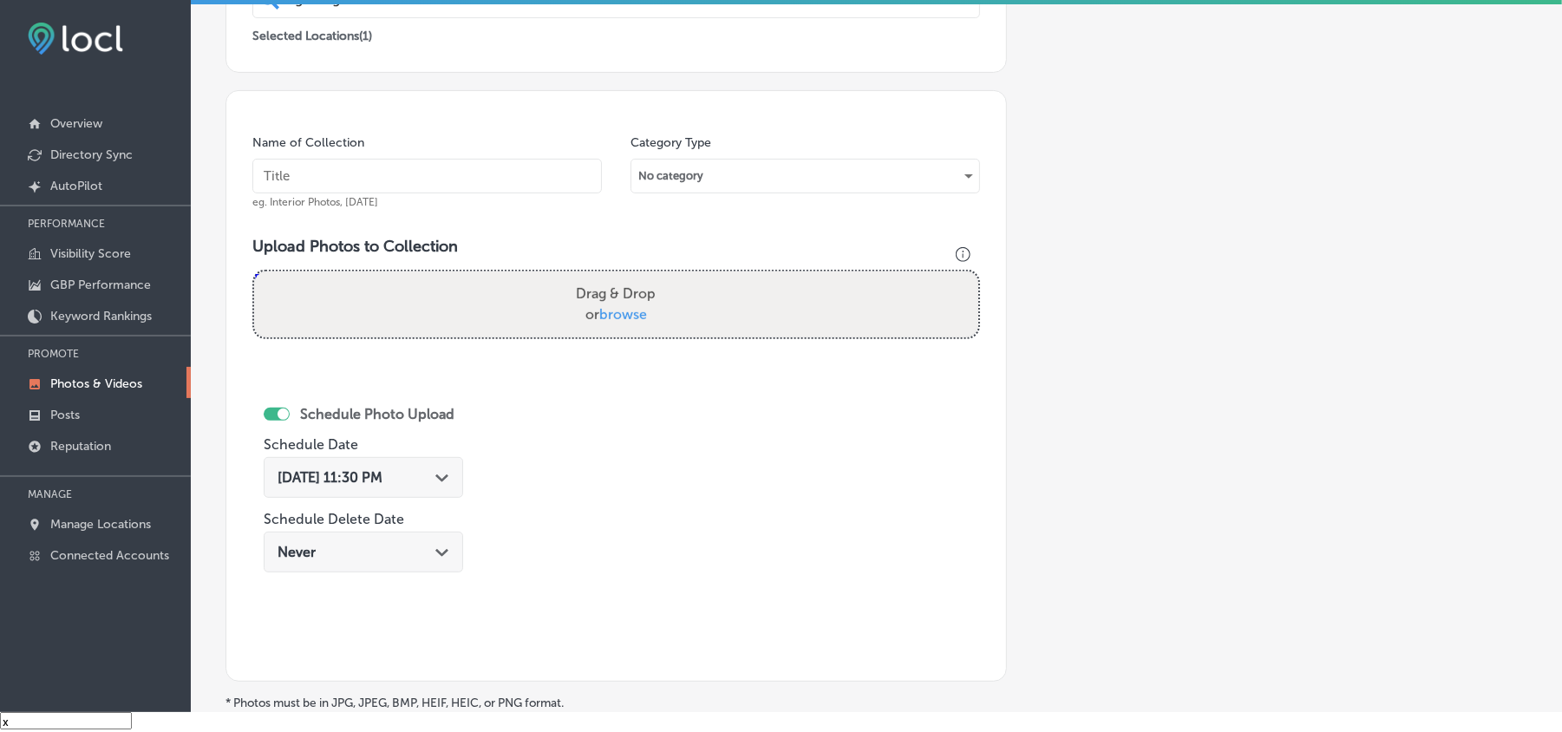
scroll to position [387, 0]
click at [449, 179] on input "text" at bounding box center [427, 177] width 350 height 35
paste input "Good-Graces-Ven-Cleaning-Commercial-duct-cleaning-company"
type input "Good-Graces-Ven-Cleaning-Commercial-duct-cleaning-company"
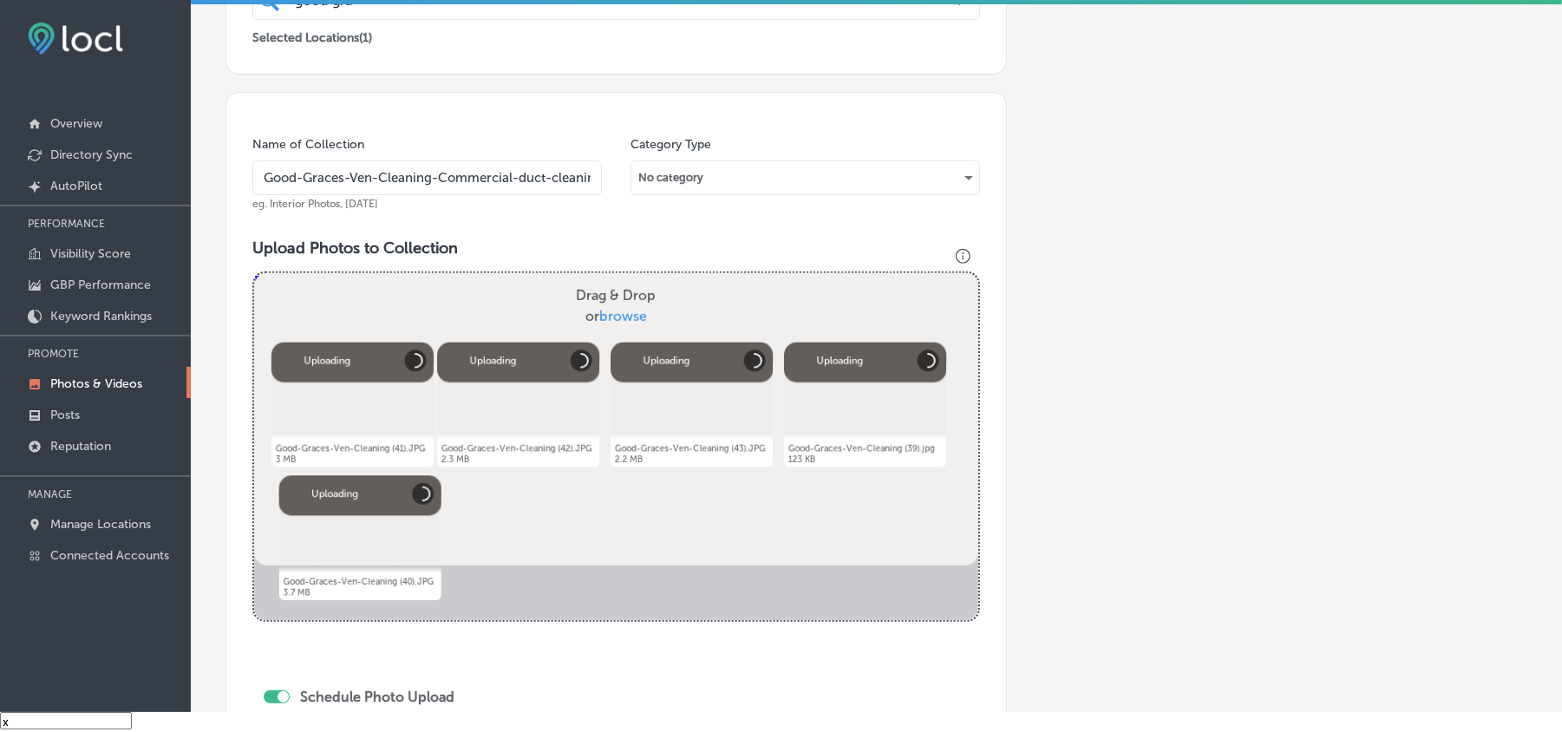
scroll to position [507, 0]
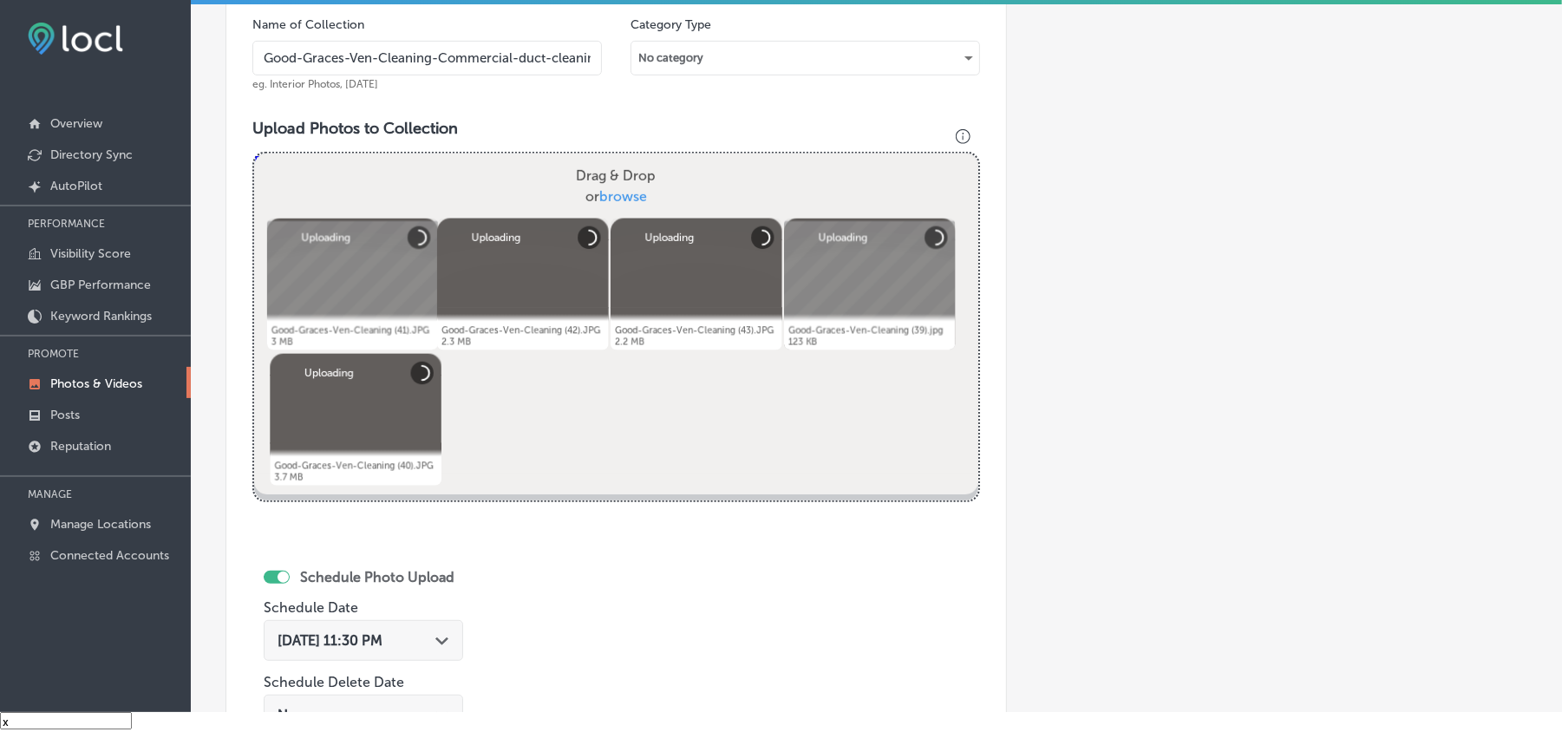
click at [438, 632] on div "[DATE] 11:30 PM Path Created with Sketch." at bounding box center [364, 640] width 172 height 16
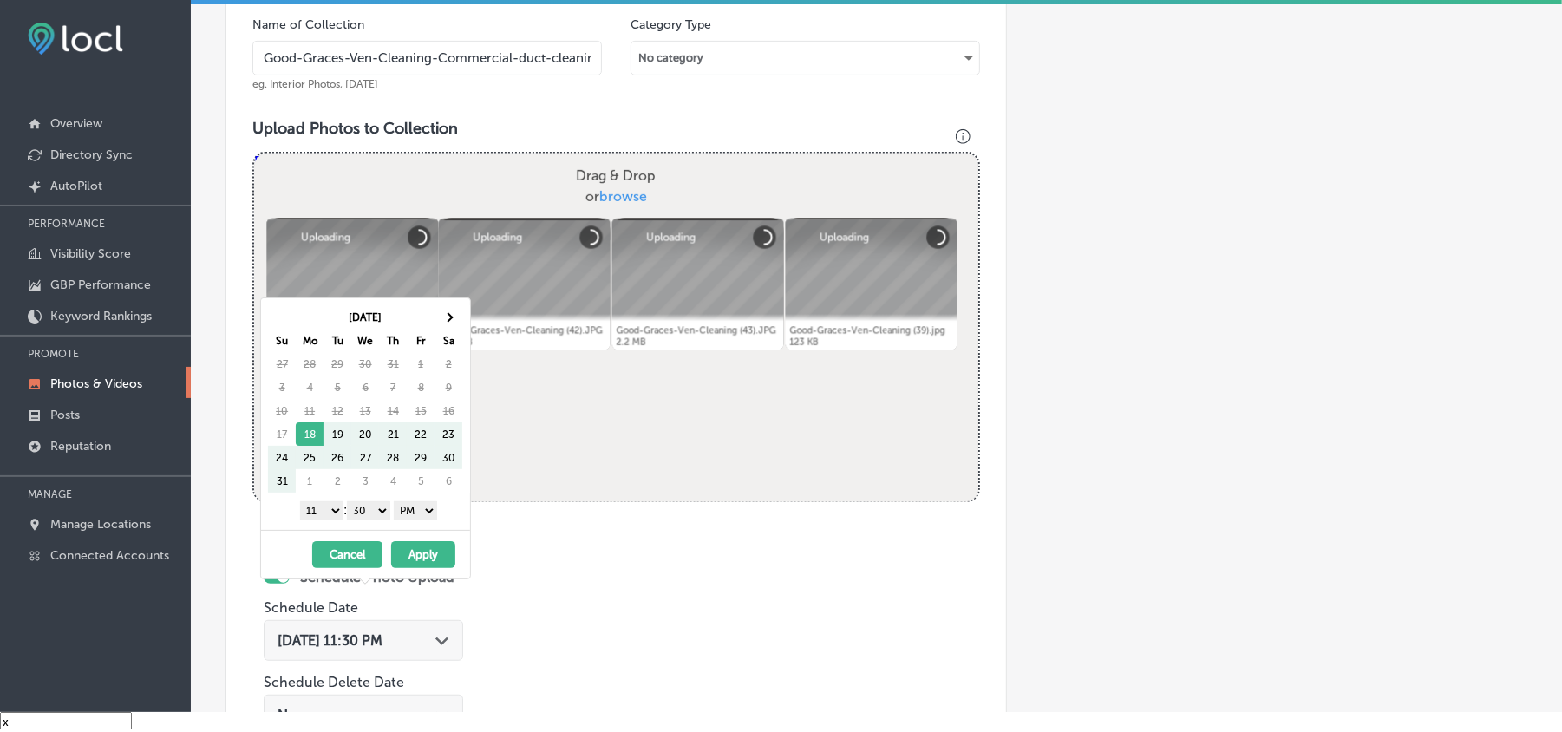
scroll to position [541, 0]
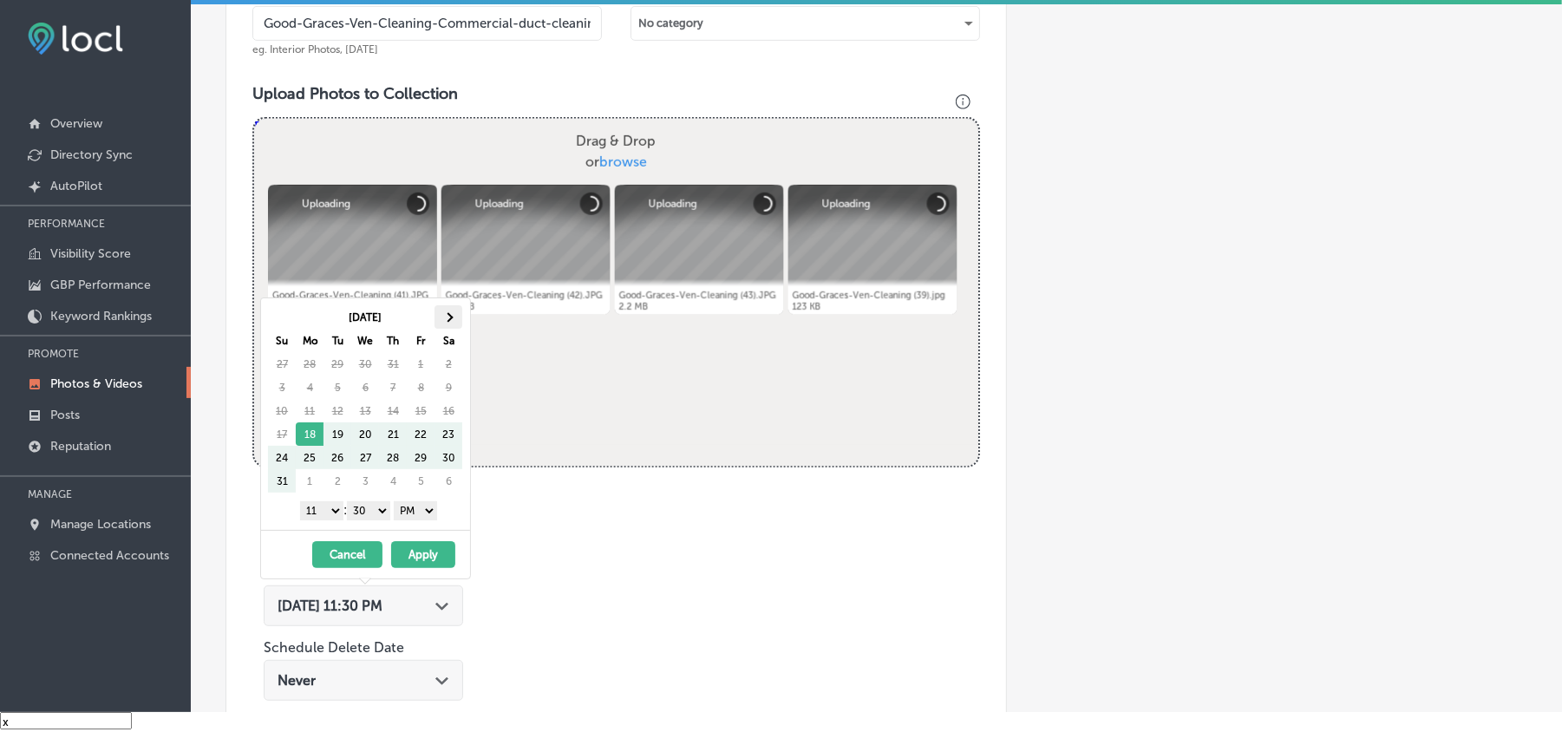
click at [452, 319] on span at bounding box center [449, 317] width 10 height 10
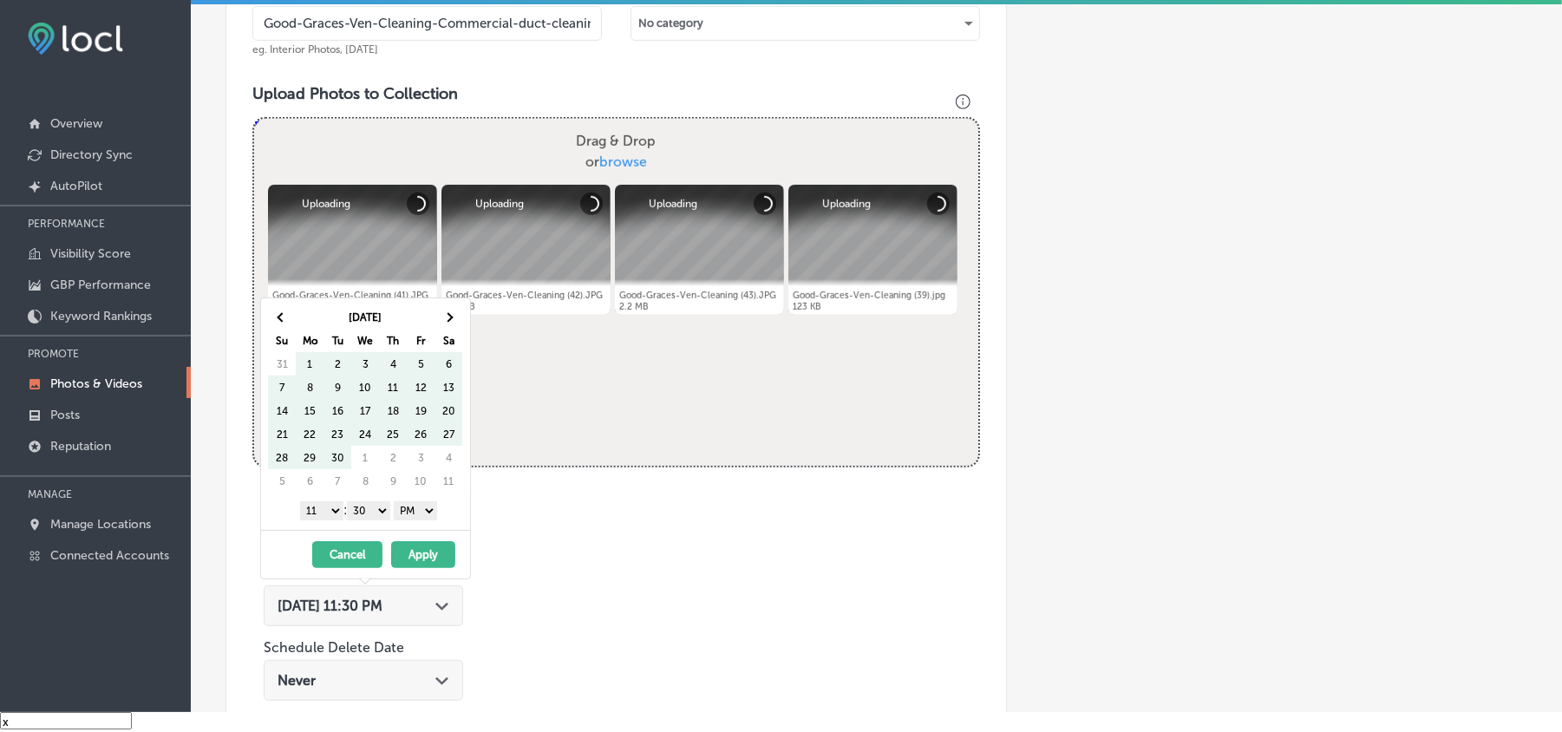
click at [452, 319] on span at bounding box center [449, 317] width 10 height 10
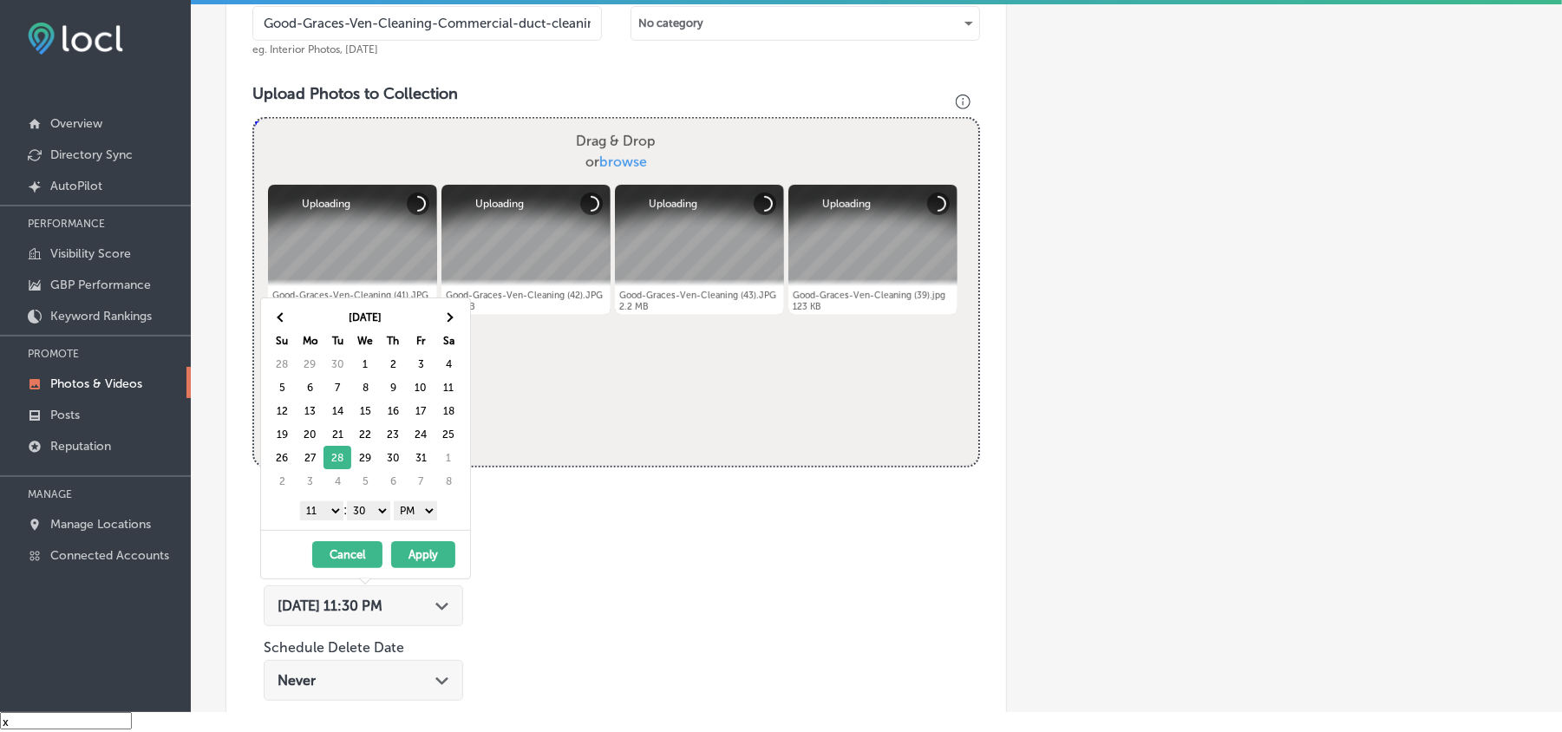
drag, startPoint x: 331, startPoint y: 514, endPoint x: 328, endPoint y: 556, distance: 42.6
click at [331, 514] on select "1 2 3 4 5 6 7 8 9 10 11 12" at bounding box center [321, 510] width 43 height 19
click at [369, 511] on select "00 10 20 30 40 50" at bounding box center [368, 510] width 43 height 19
click at [415, 555] on button "Apply" at bounding box center [423, 554] width 64 height 27
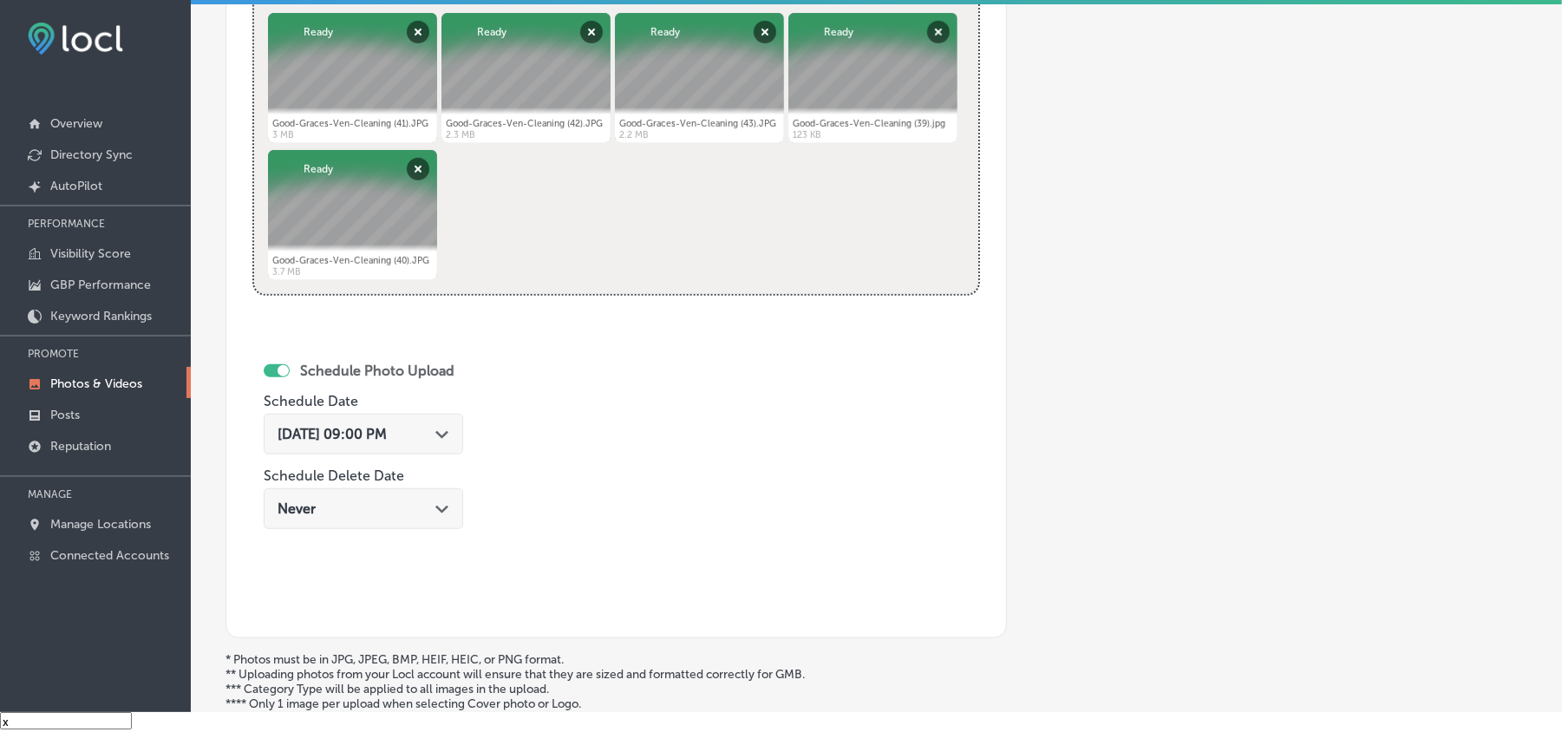
scroll to position [772, 0]
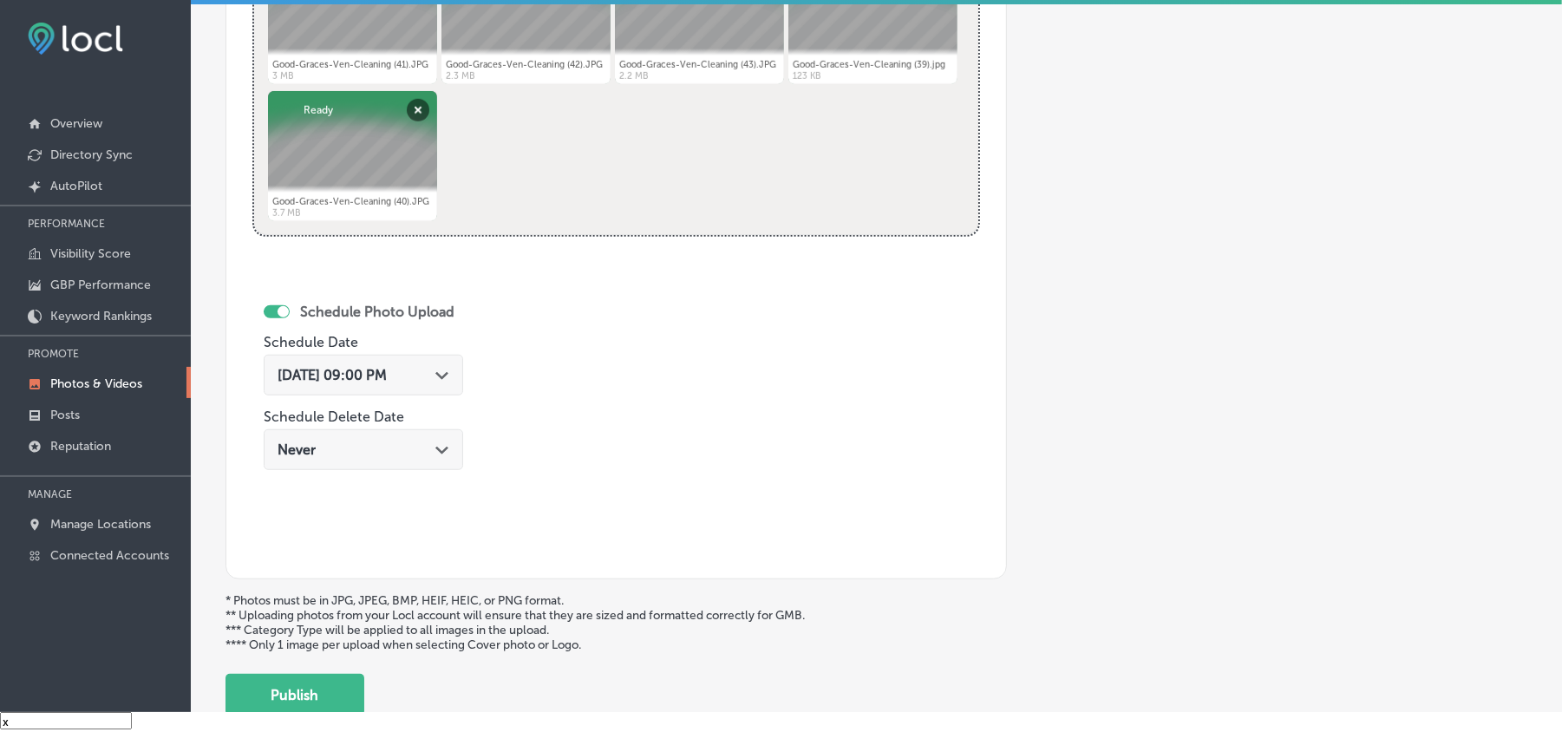
click at [387, 376] on span "[DATE] 09:00 PM" at bounding box center [332, 375] width 109 height 16
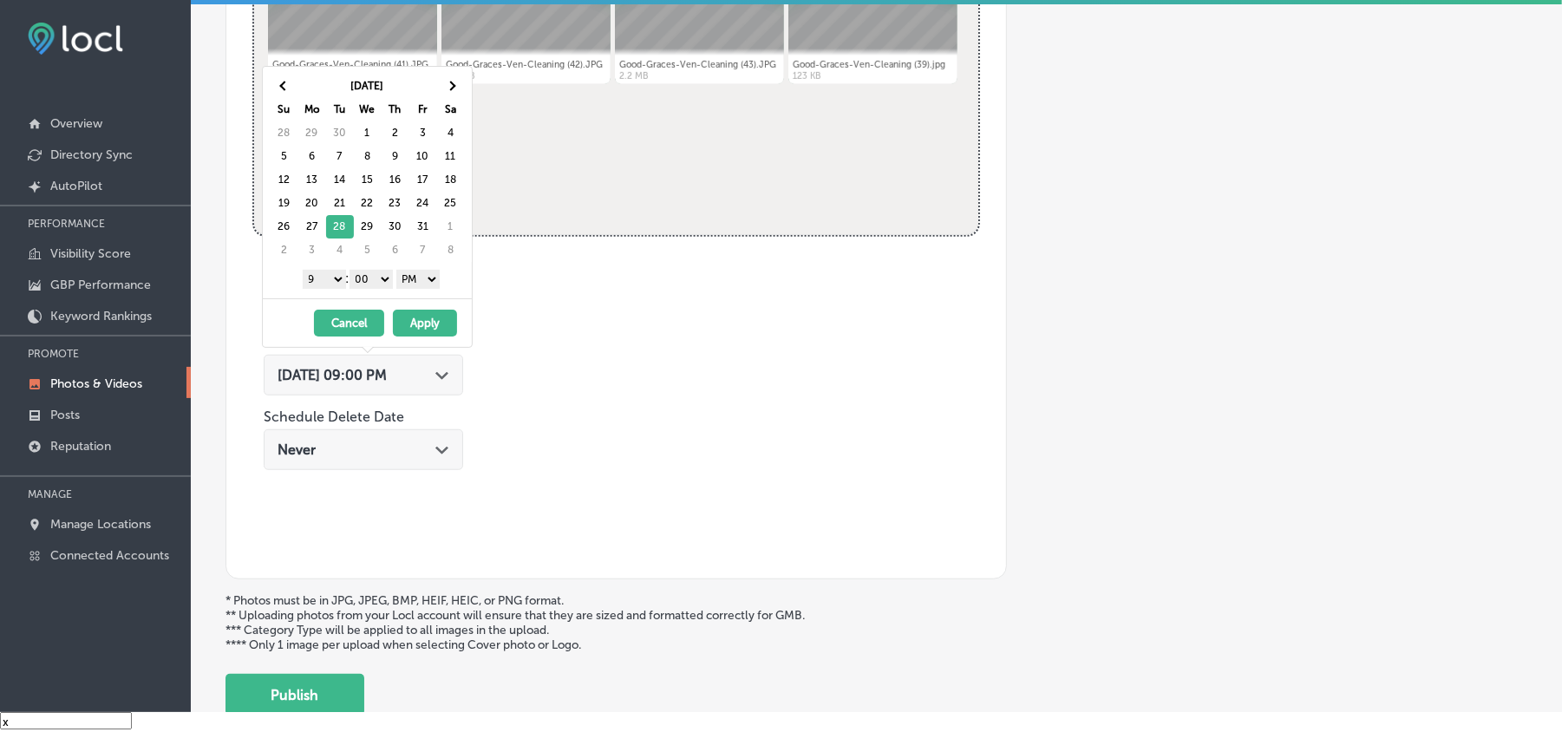
click at [647, 335] on div "Name of Collection Good-Graces-Ven-Cleaning-Commercial-duct-cleaning-company eg…" at bounding box center [617, 143] width 782 height 873
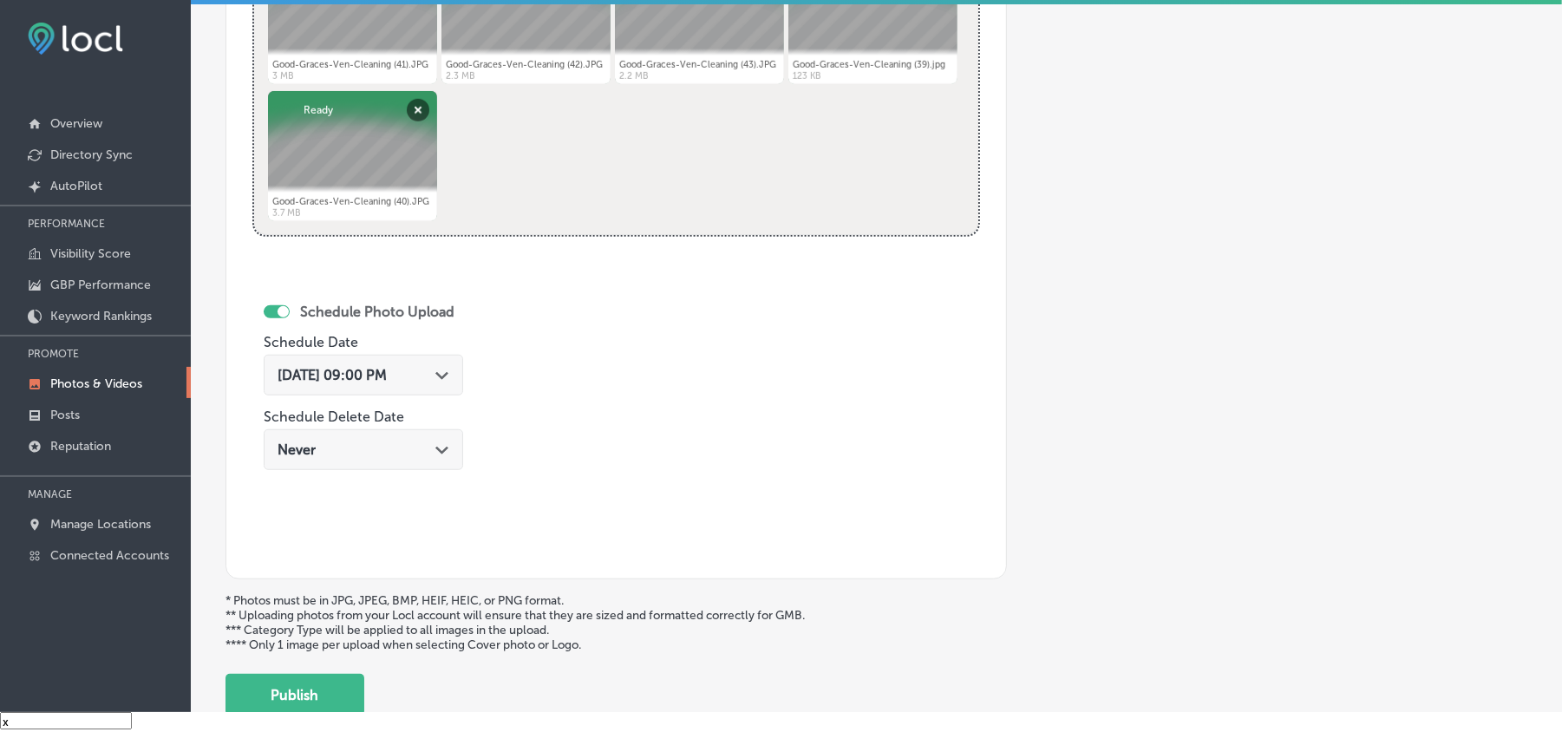
click at [446, 378] on polygon at bounding box center [441, 376] width 13 height 8
click at [579, 378] on div "Schedule Photo Upload Schedule Date [DATE] 09:00 PM Path Created with Sketch. S…" at bounding box center [433, 409] width 363 height 285
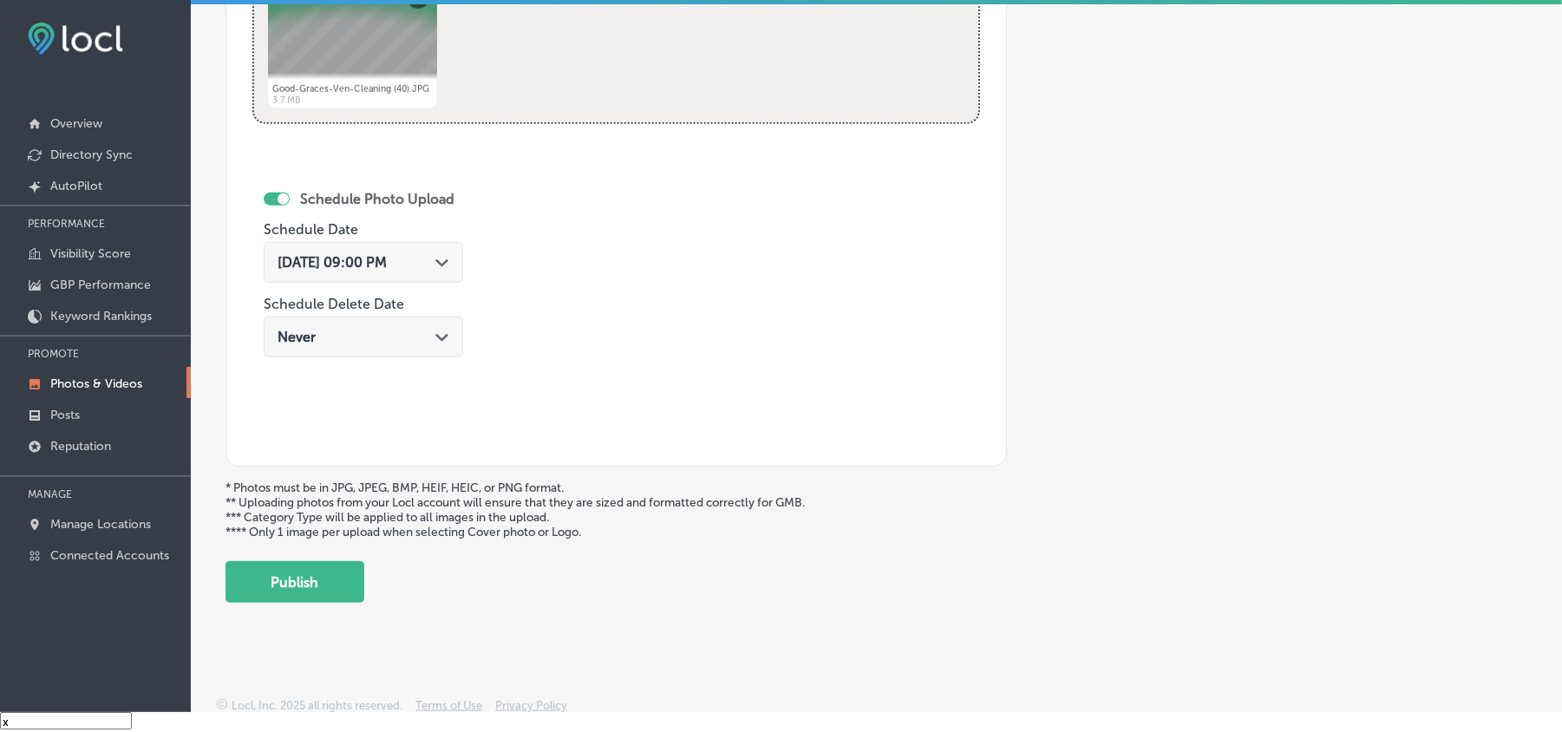
scroll to position [888, 0]
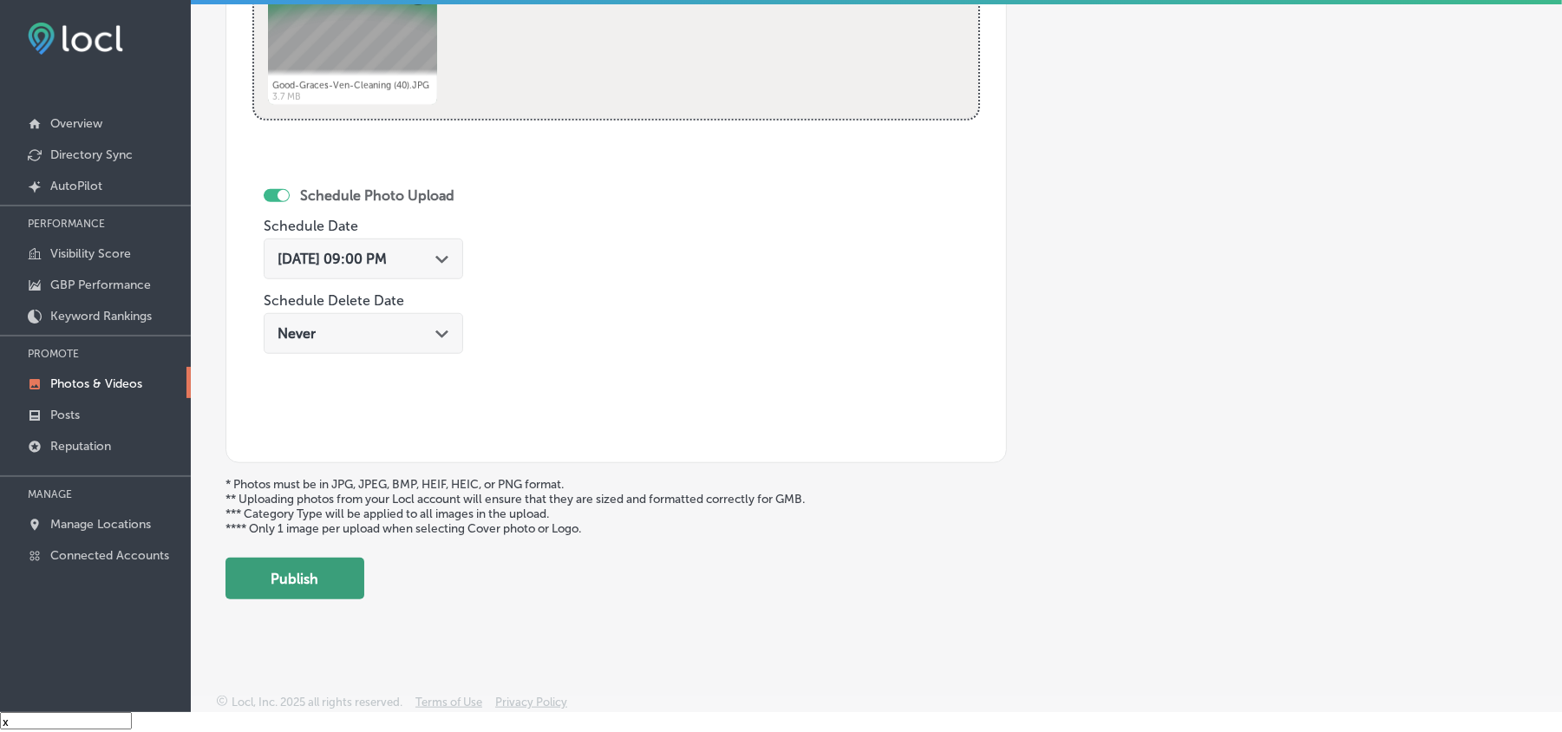
click at [303, 588] on button "Publish" at bounding box center [295, 579] width 139 height 42
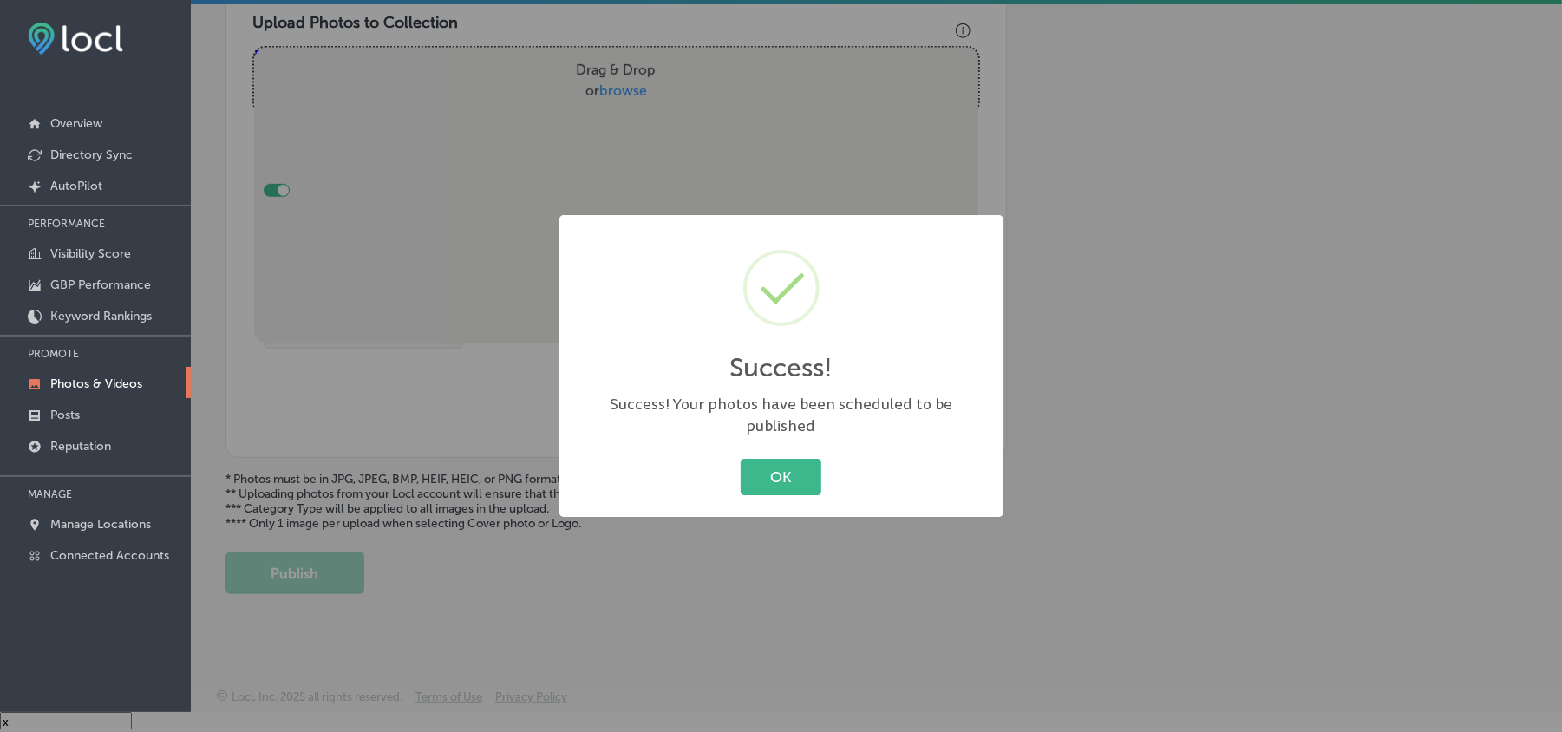
scroll to position [619, 0]
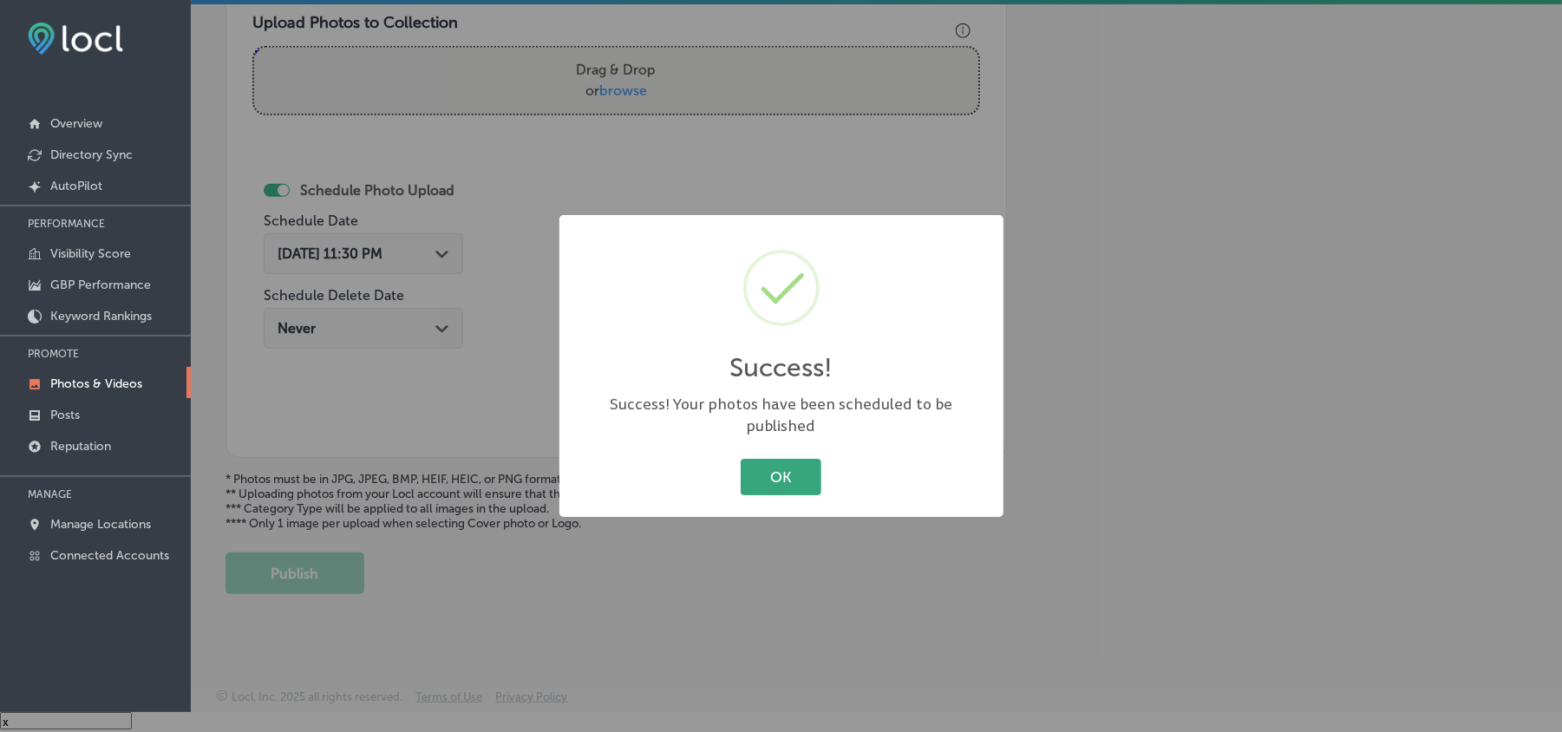
click at [782, 468] on button "OK" at bounding box center [781, 477] width 81 height 36
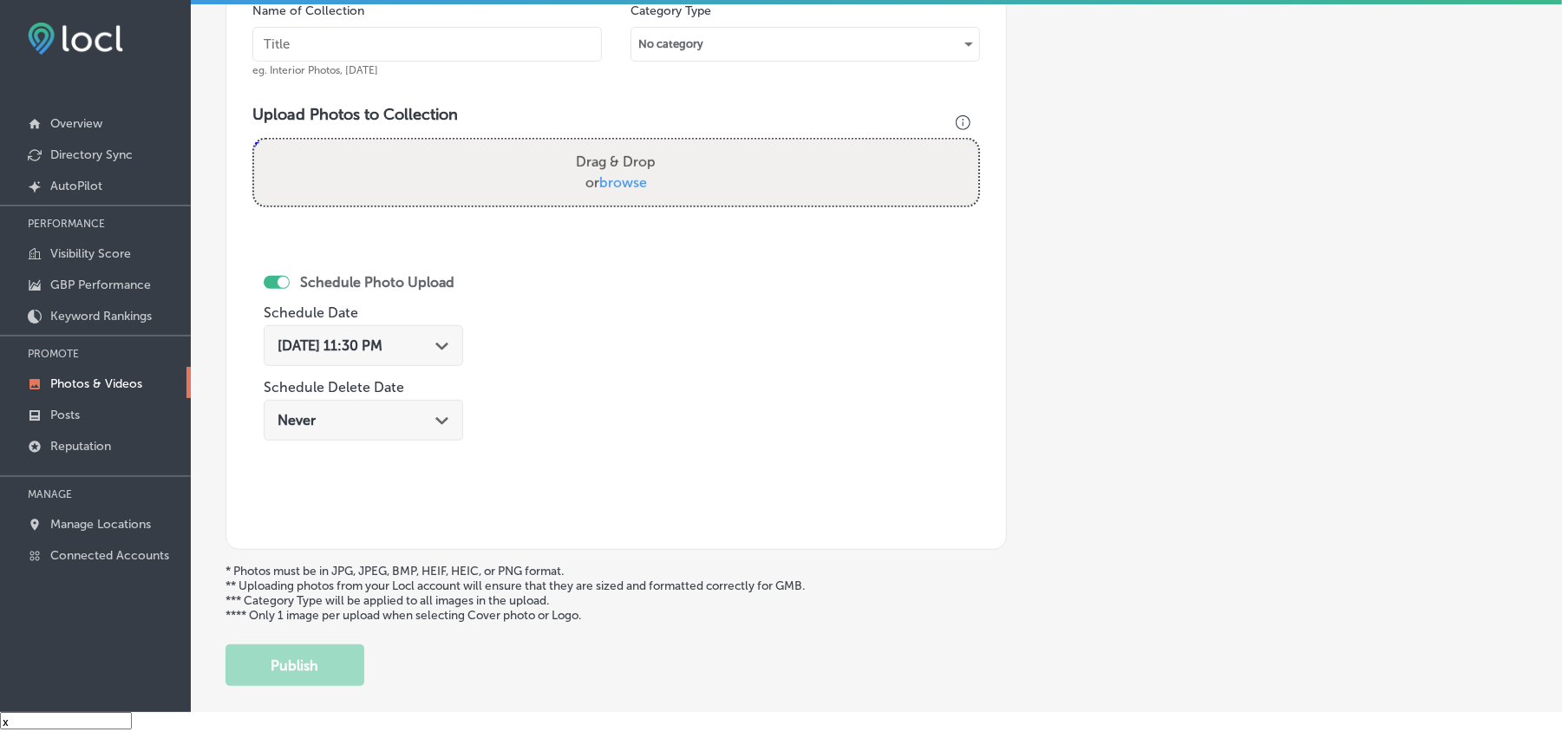
scroll to position [503, 0]
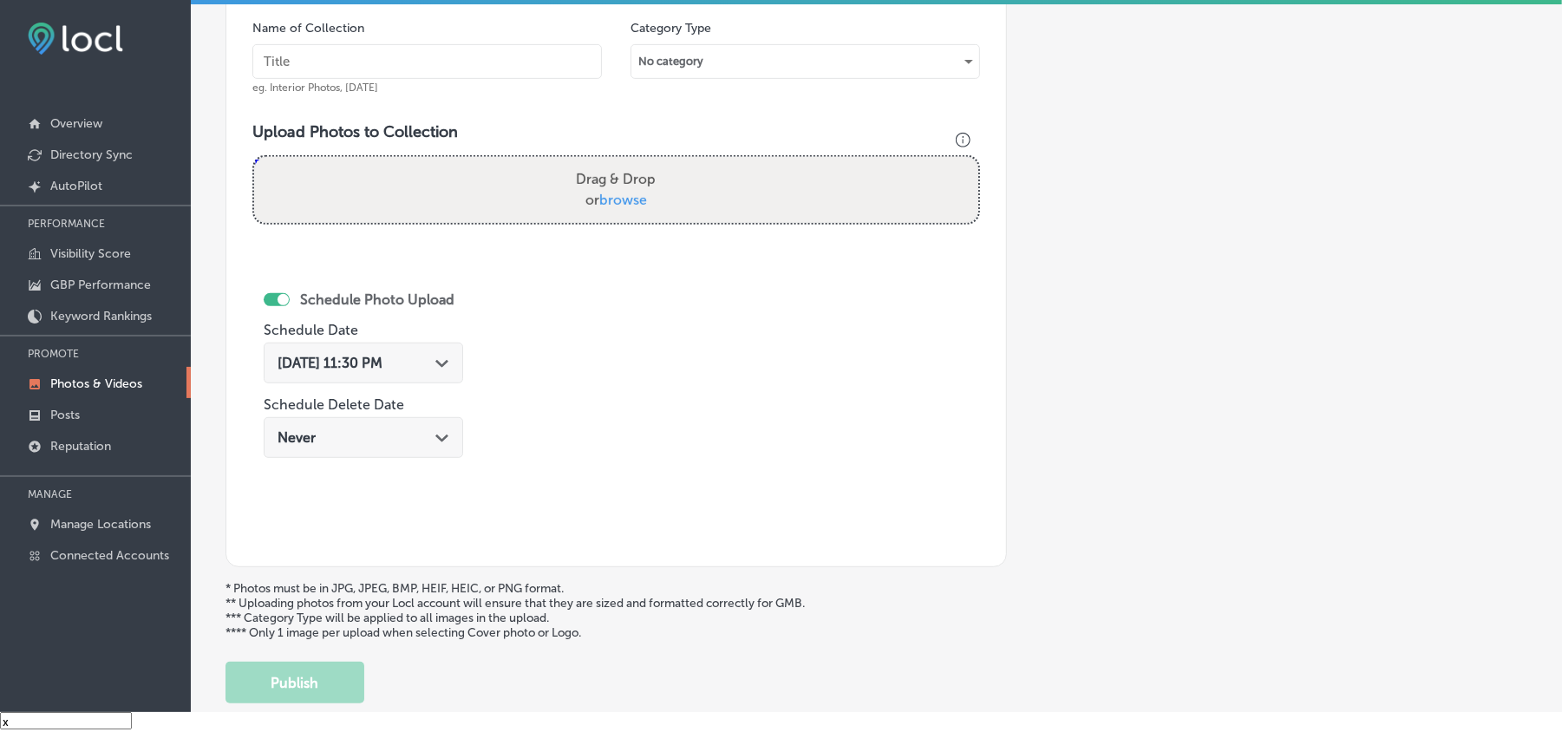
click at [639, 410] on div "Name of Collection eg. Interior Photos, [DATE] Category Type No category Upload…" at bounding box center [617, 272] width 782 height 592
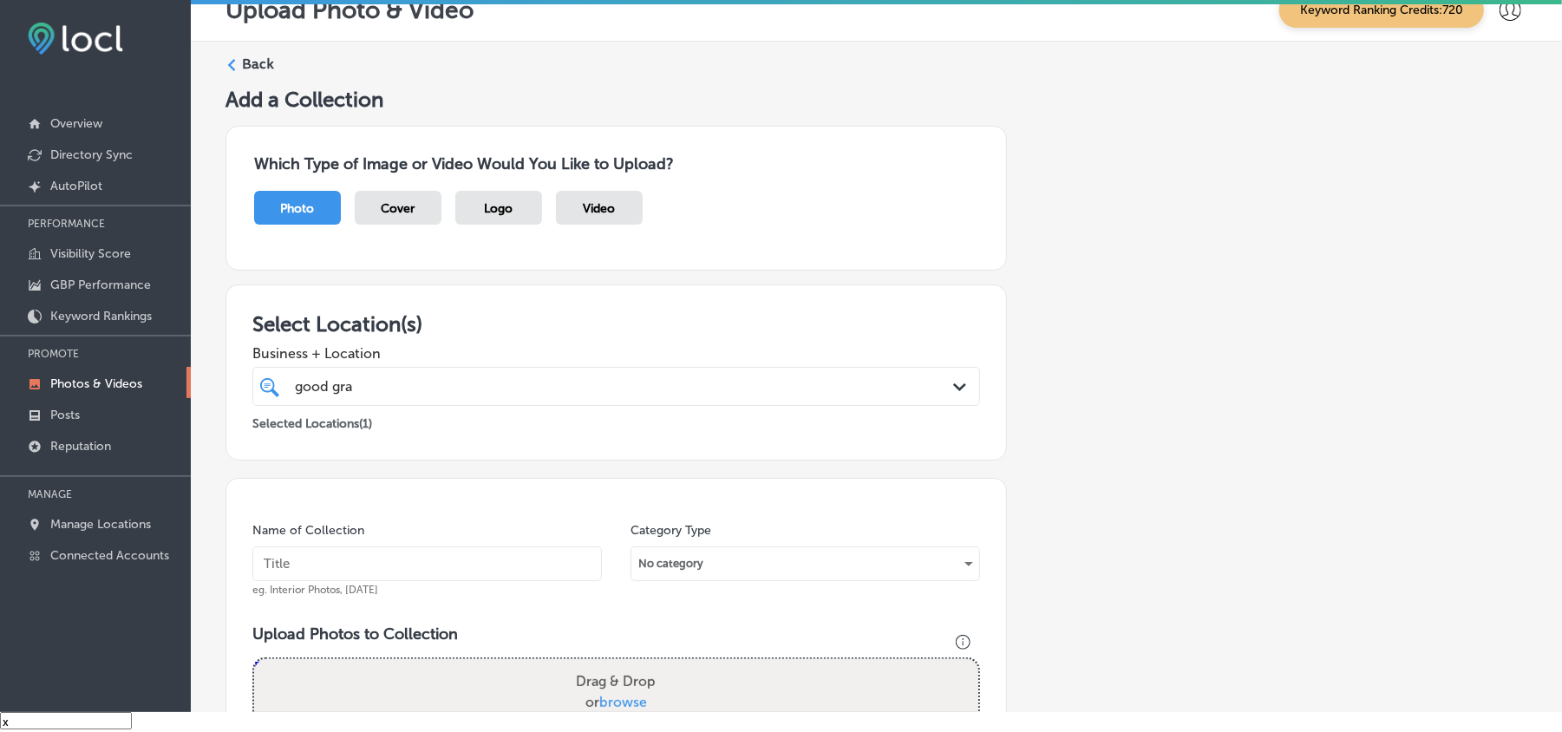
scroll to position [0, 0]
click at [239, 76] on div "Back" at bounding box center [877, 72] width 1302 height 32
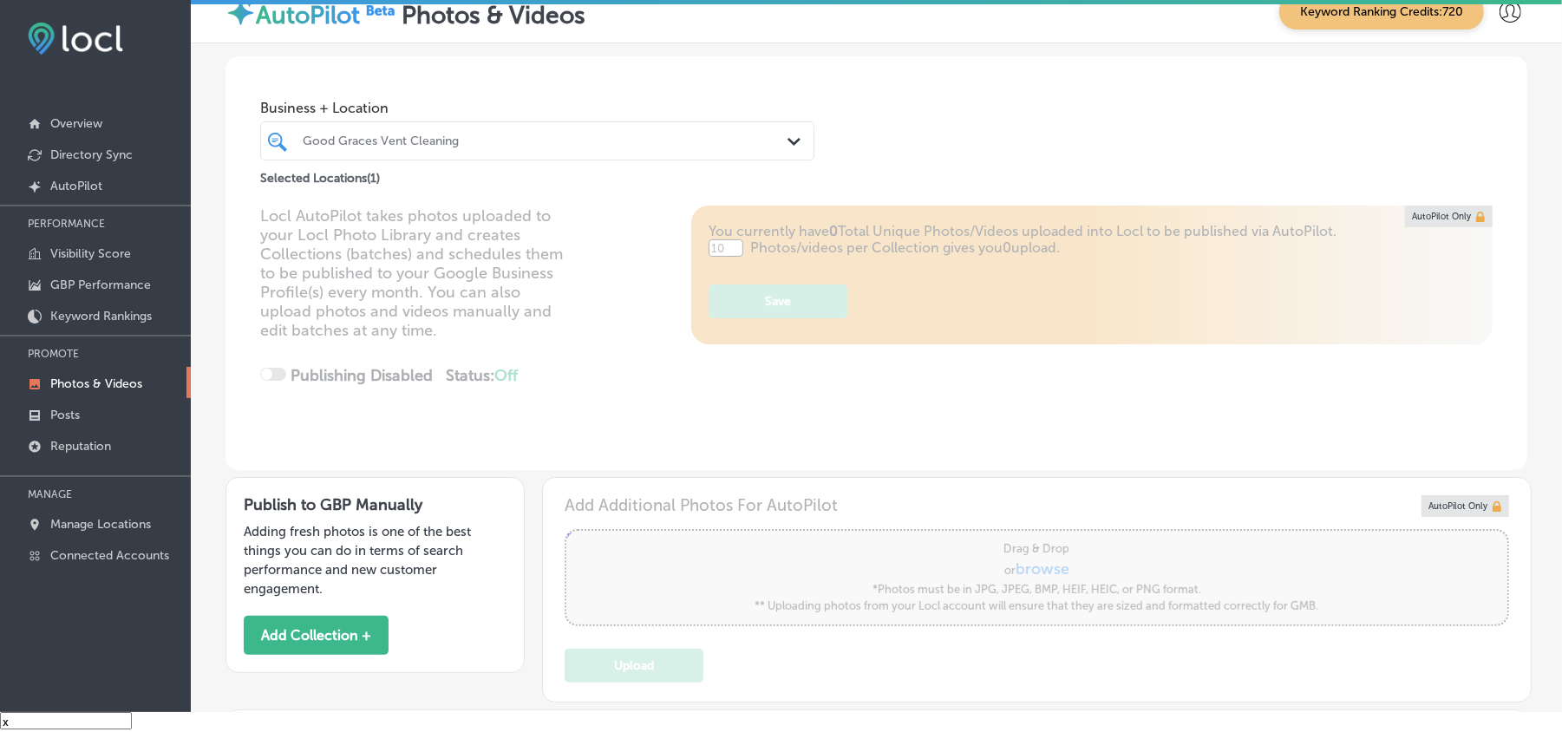
type input "5"
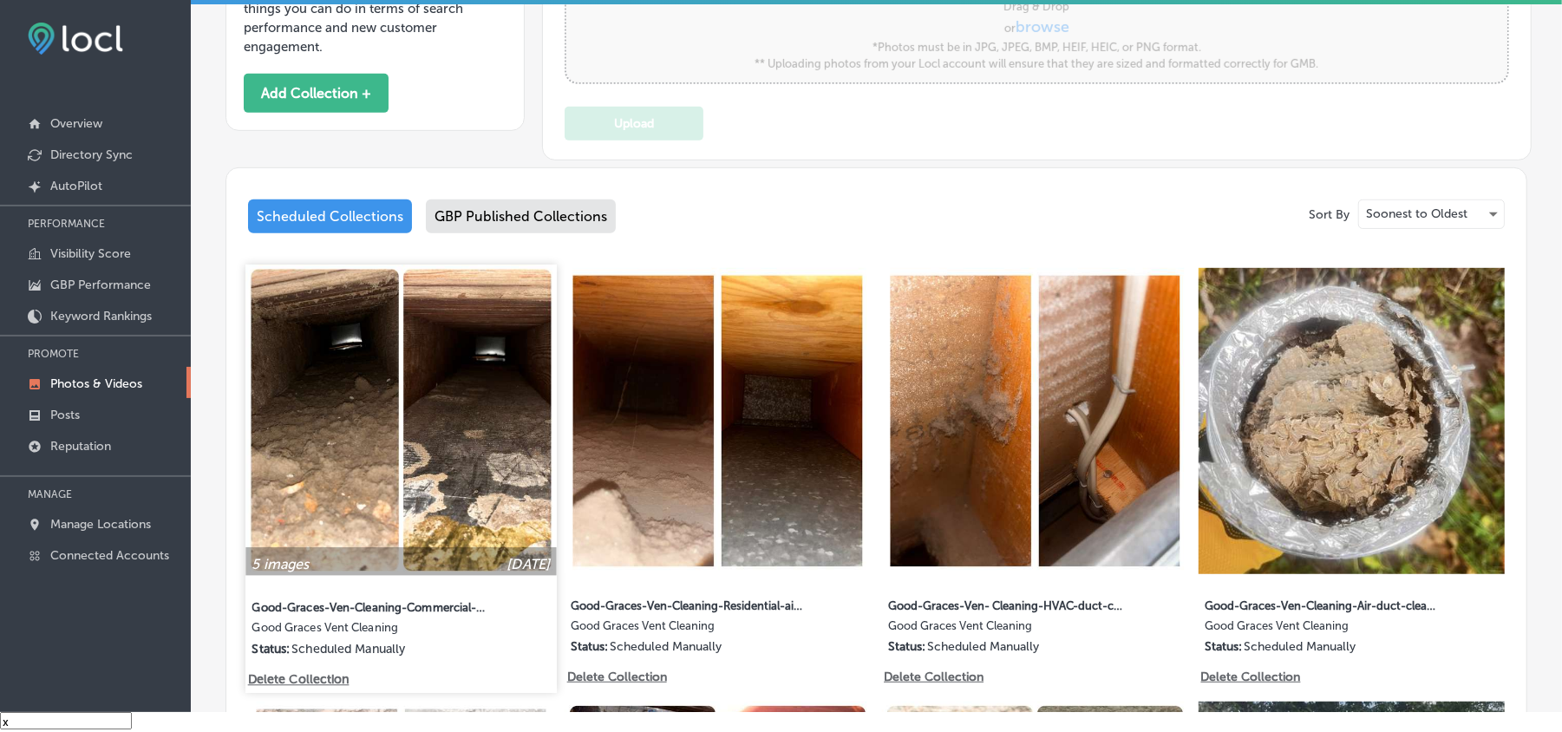
scroll to position [540, 0]
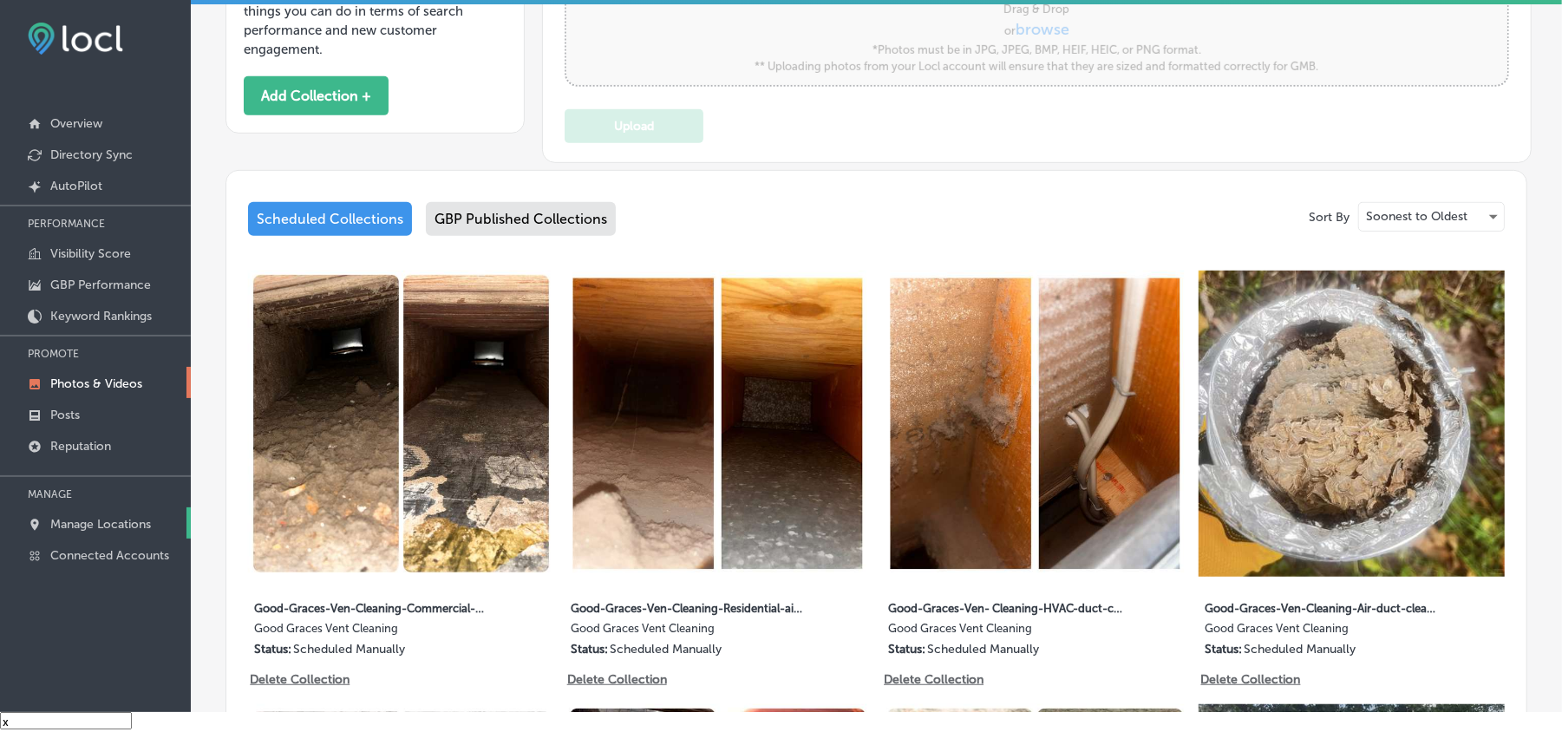
click at [66, 517] on link "Manage Locations" at bounding box center [95, 522] width 191 height 31
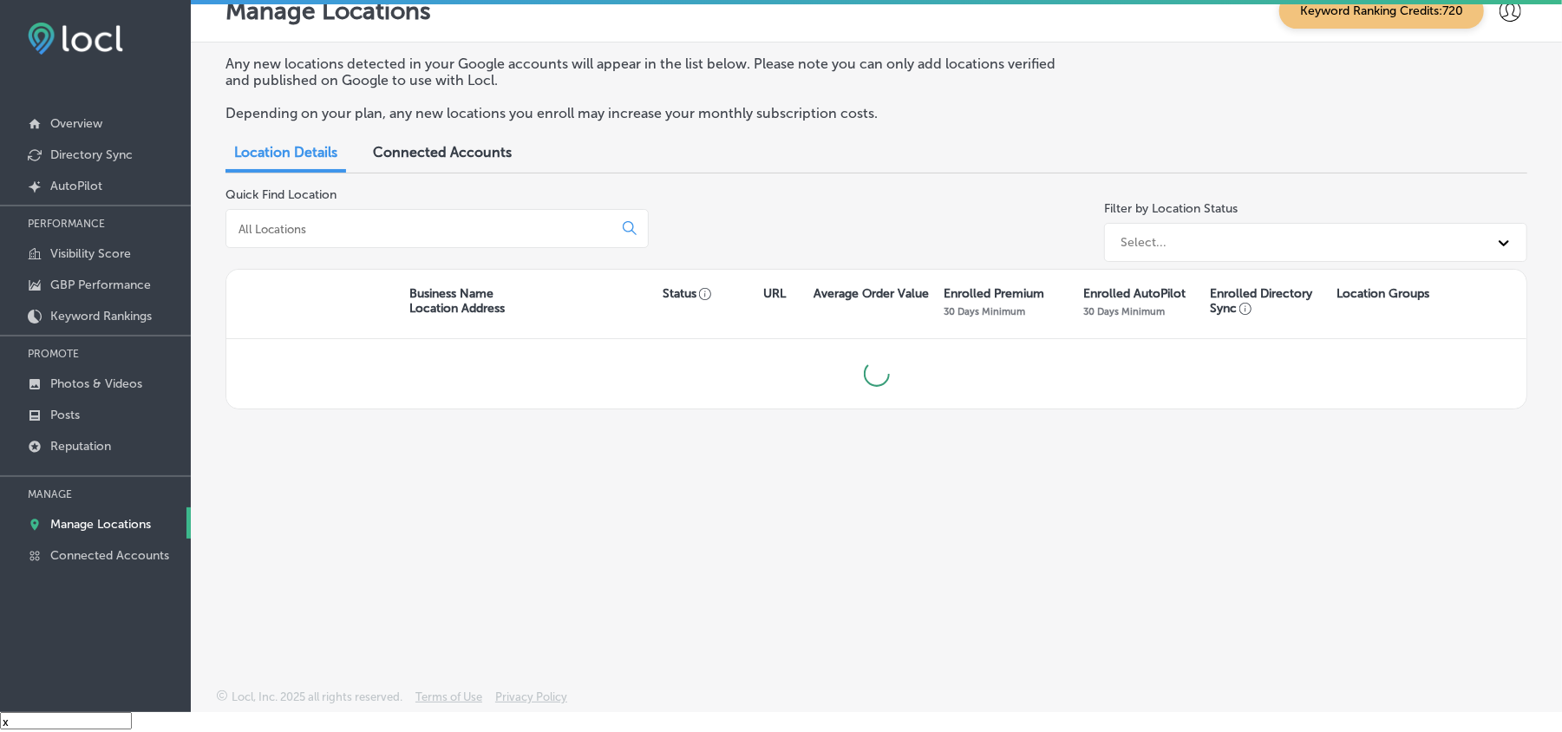
click at [416, 231] on input at bounding box center [423, 229] width 372 height 16
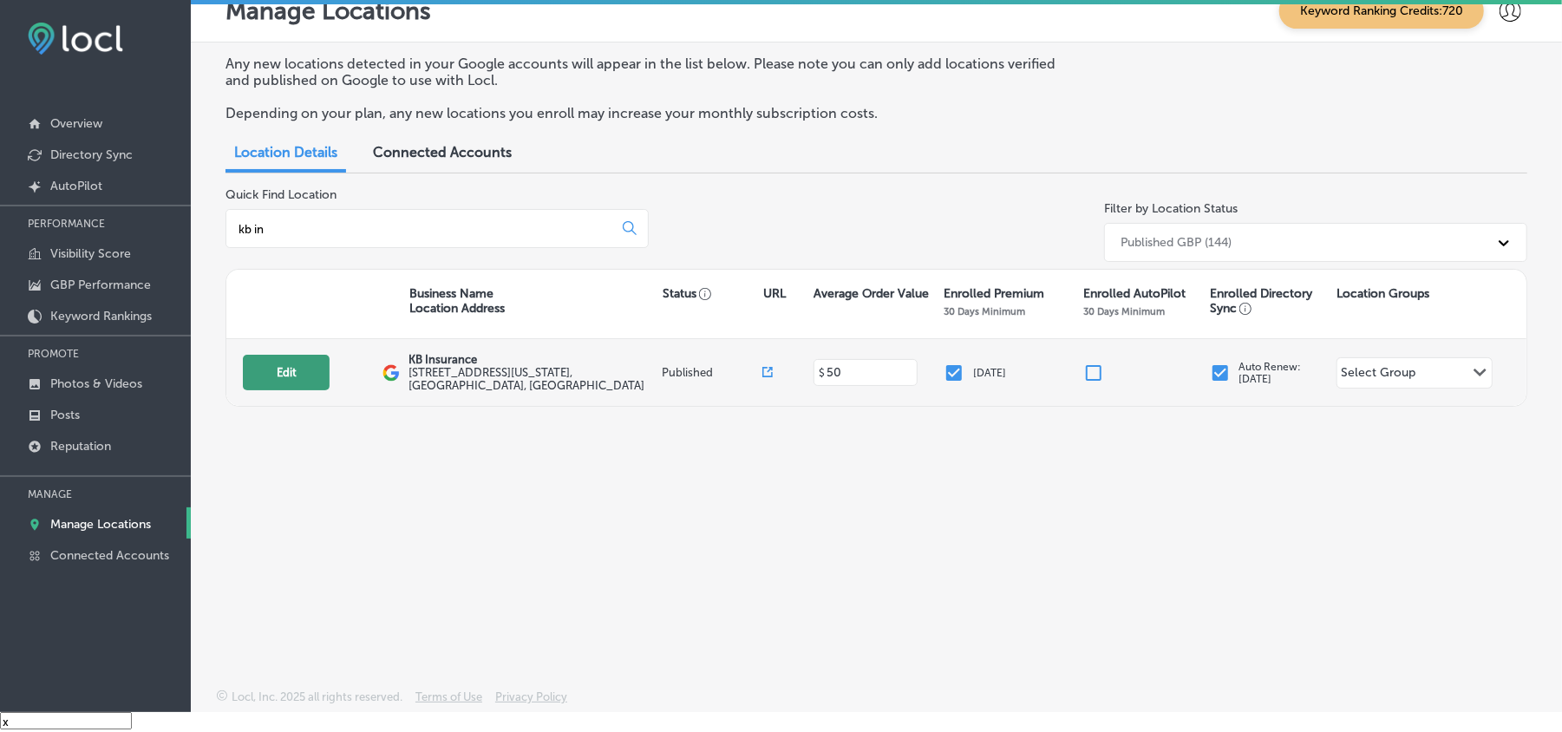
type input "kb in"
click at [275, 355] on button "Edit" at bounding box center [286, 373] width 87 height 36
select select "US"
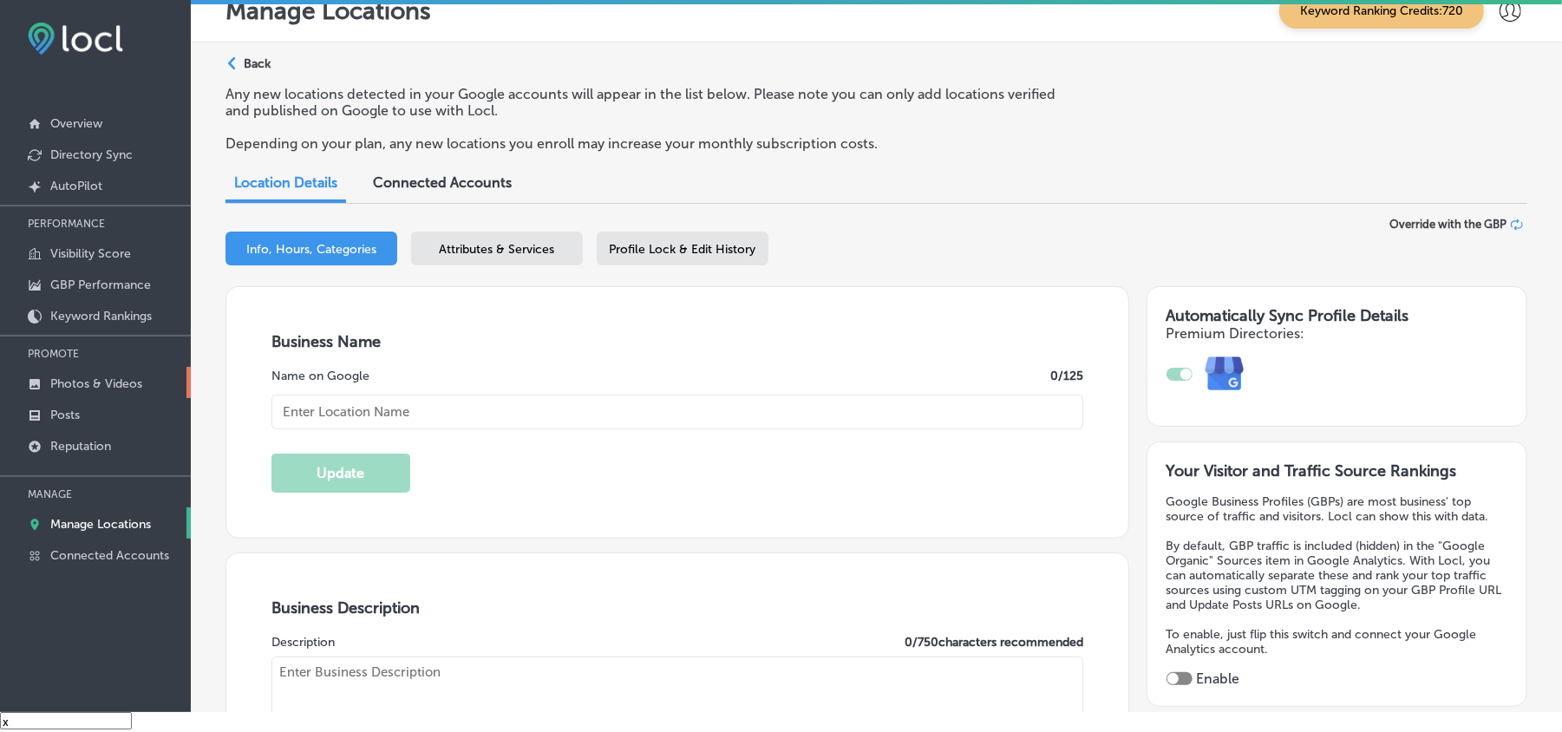
type input "KB Insurance"
checkbox input "true"
type textarea "KB Insurance is a trusted insurance agency based in [GEOGRAPHIC_DATA], [GEOGRAP…"
type input "[STREET_ADDRESS][US_STATE]"
type input "Titusville"
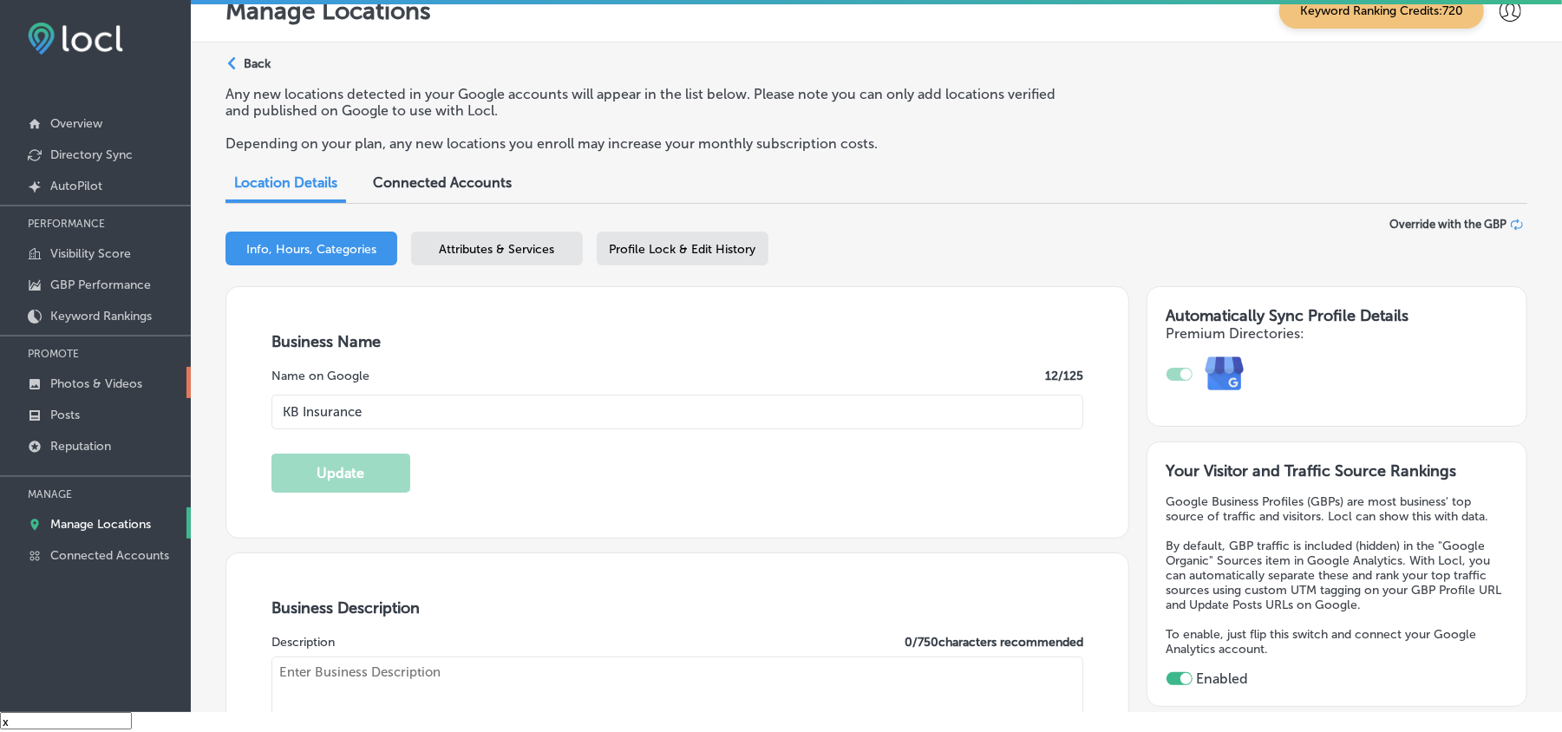
type input "32780"
type input "US"
type input "[URL][DOMAIN_NAME]"
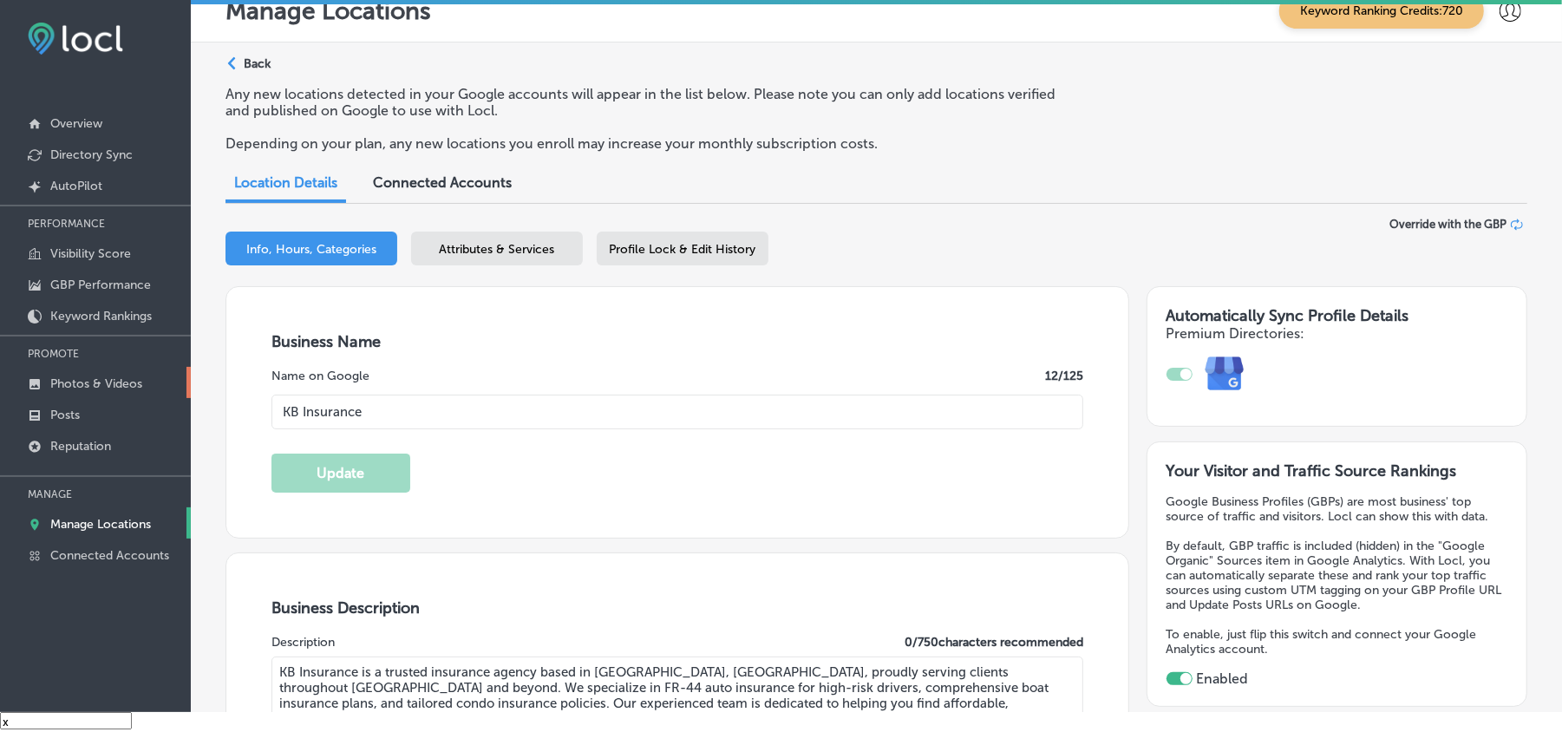
type input "[PHONE_NUMBER]"
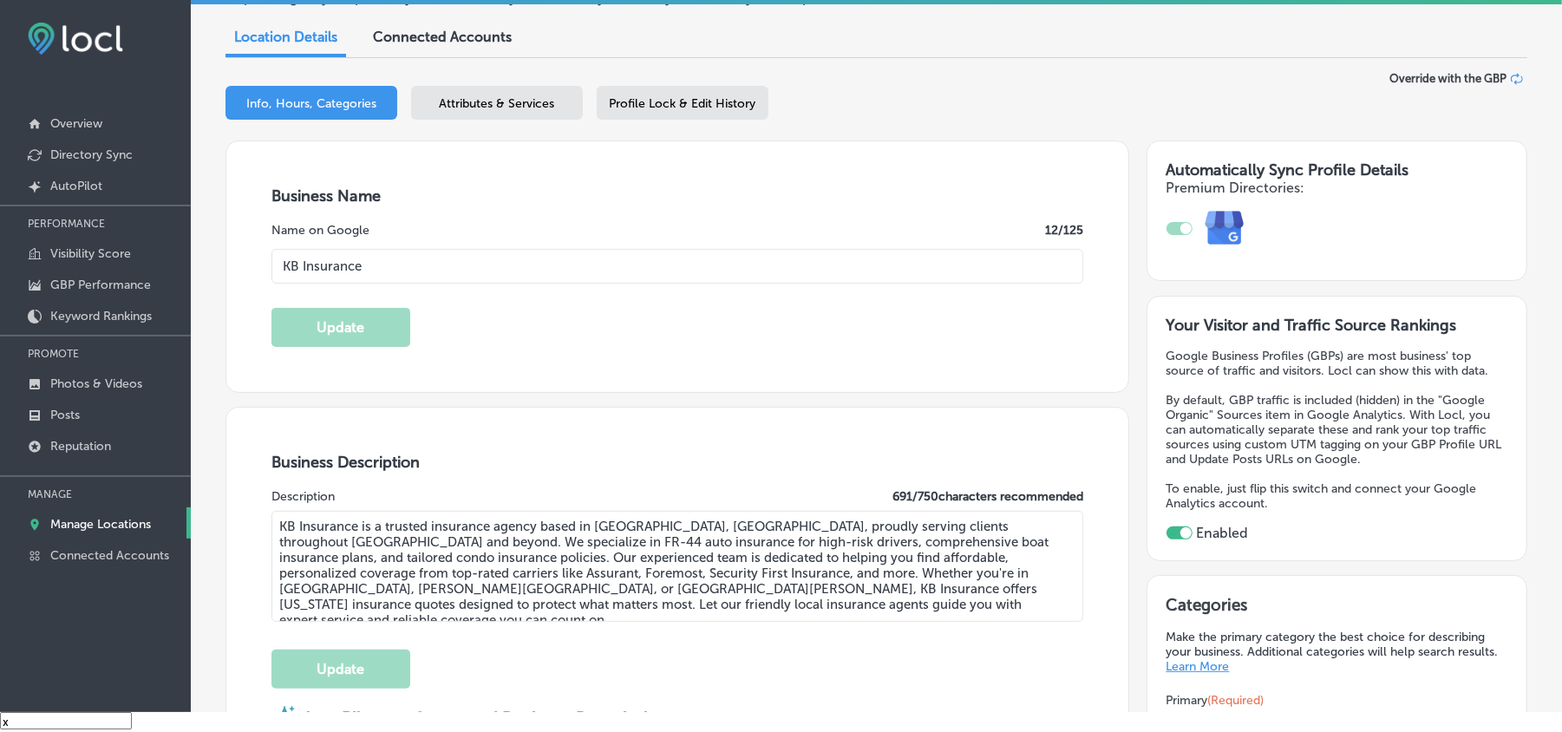
scroll to position [154, 0]
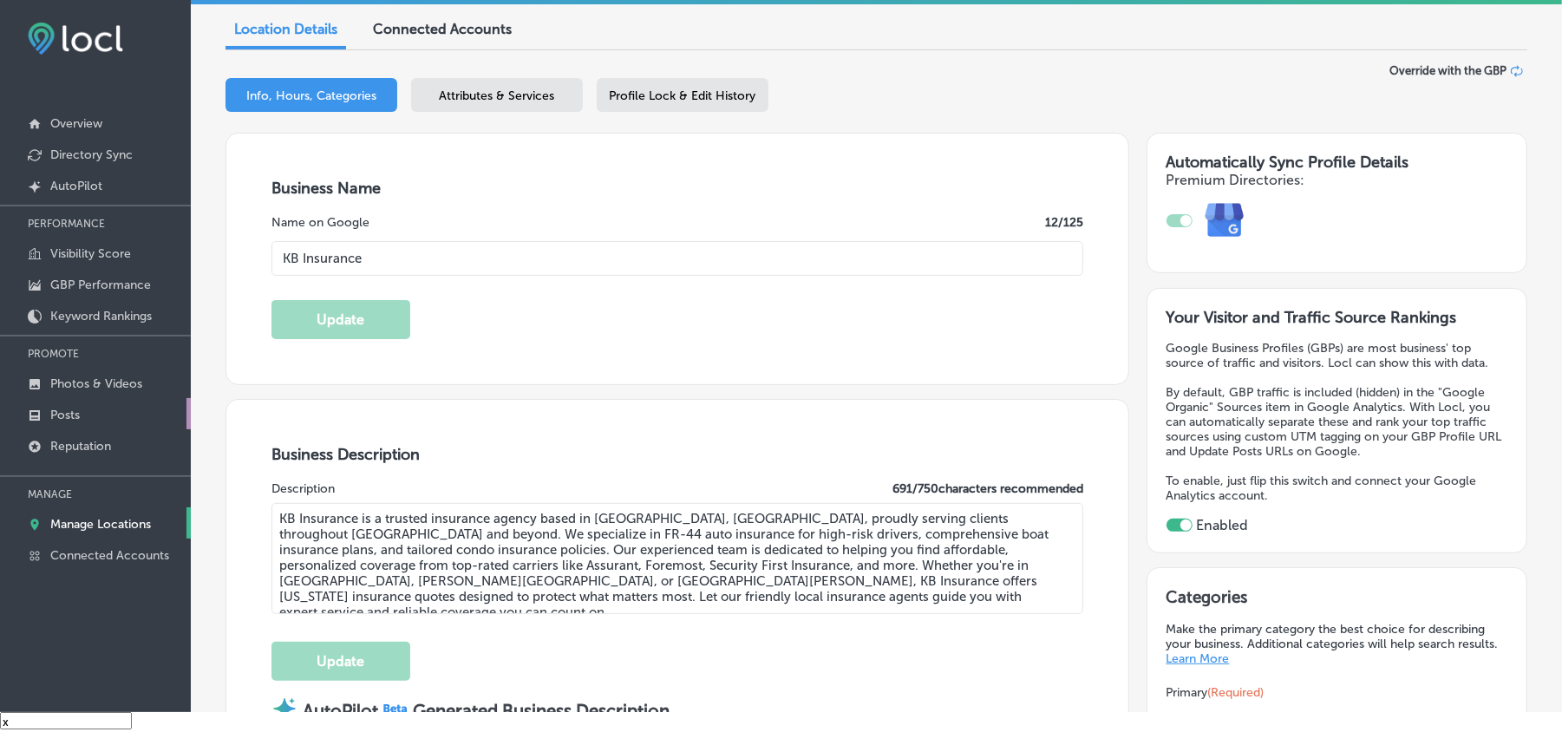
click at [84, 423] on link "Posts" at bounding box center [95, 413] width 191 height 31
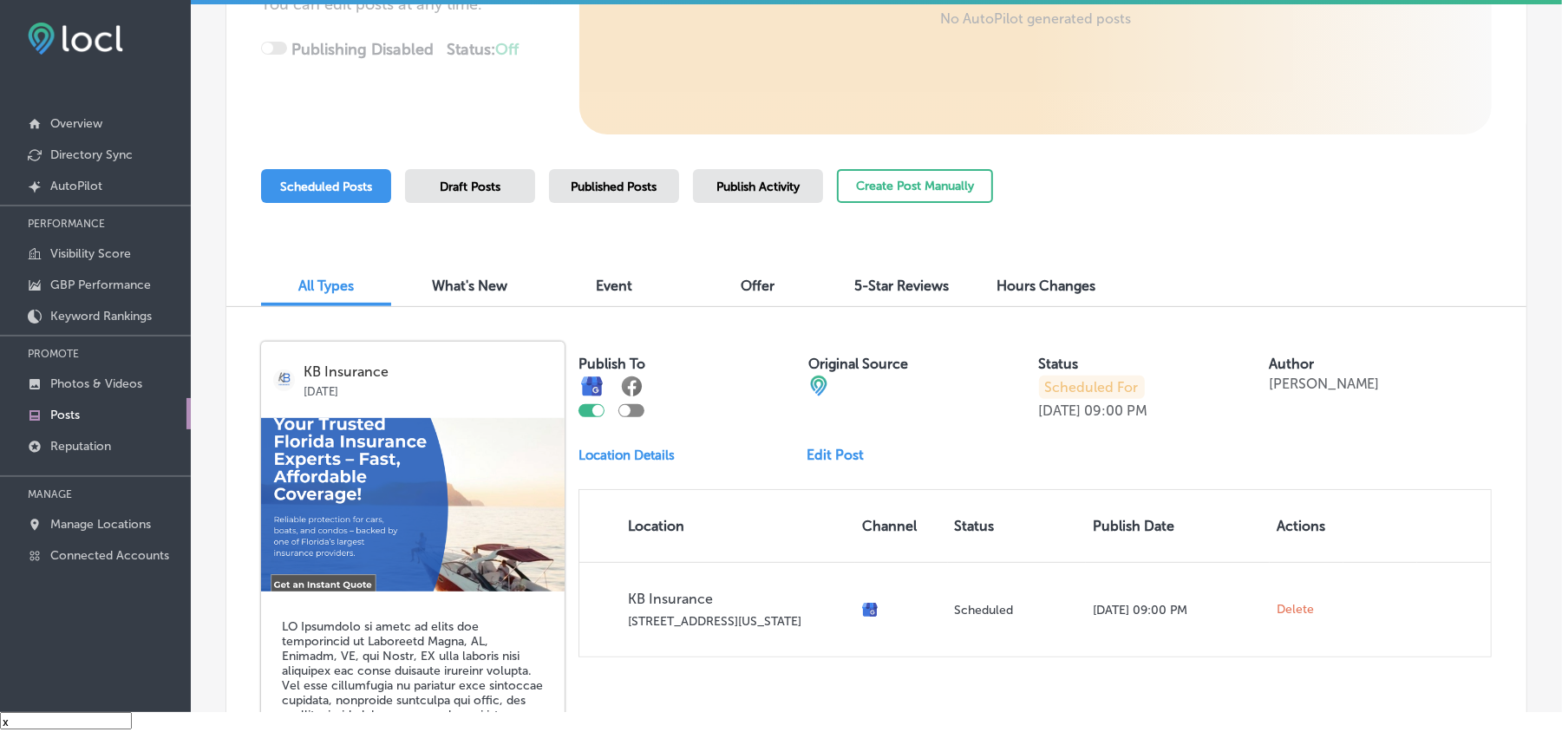
scroll to position [309, 0]
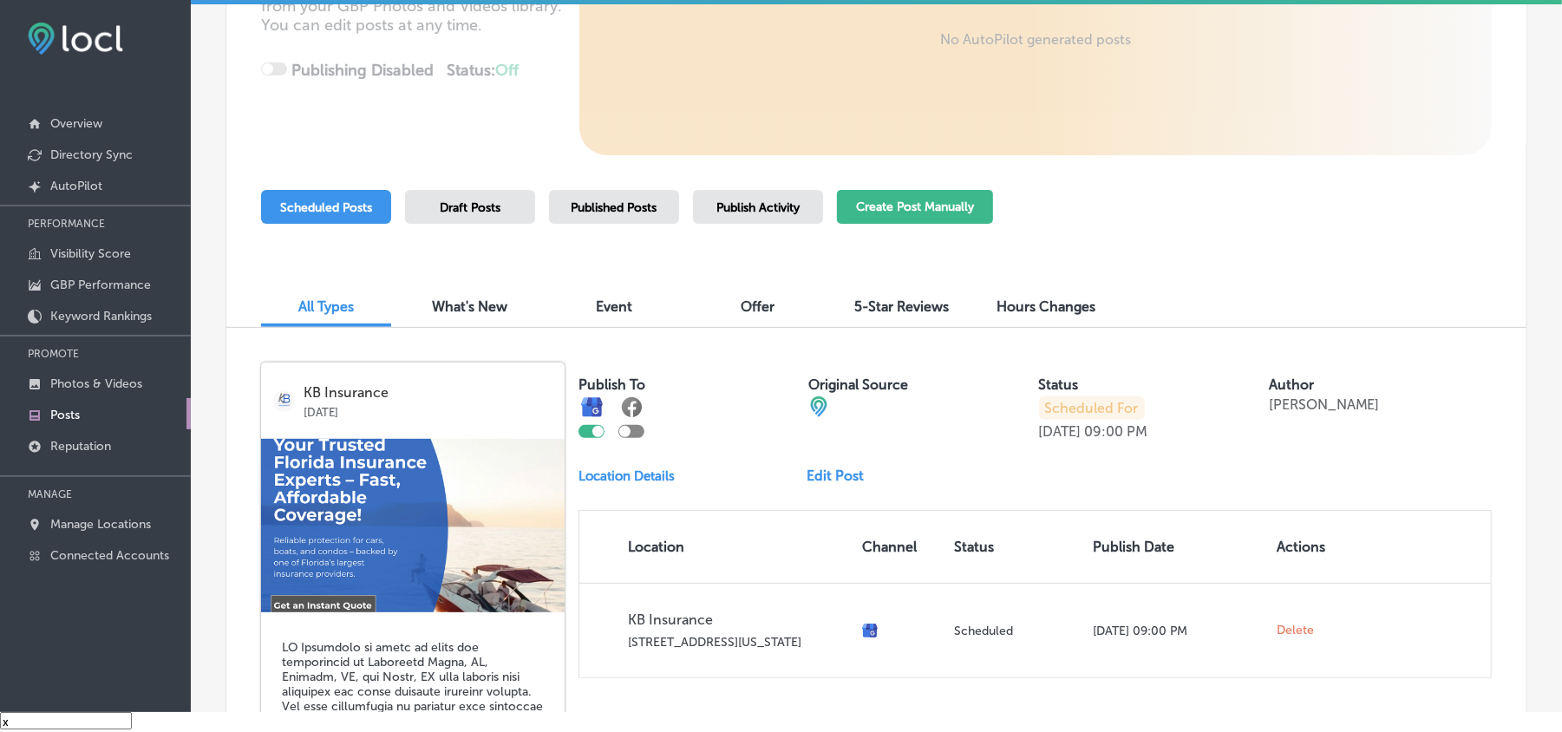
click at [855, 199] on button "Create Post Manually" at bounding box center [915, 207] width 156 height 34
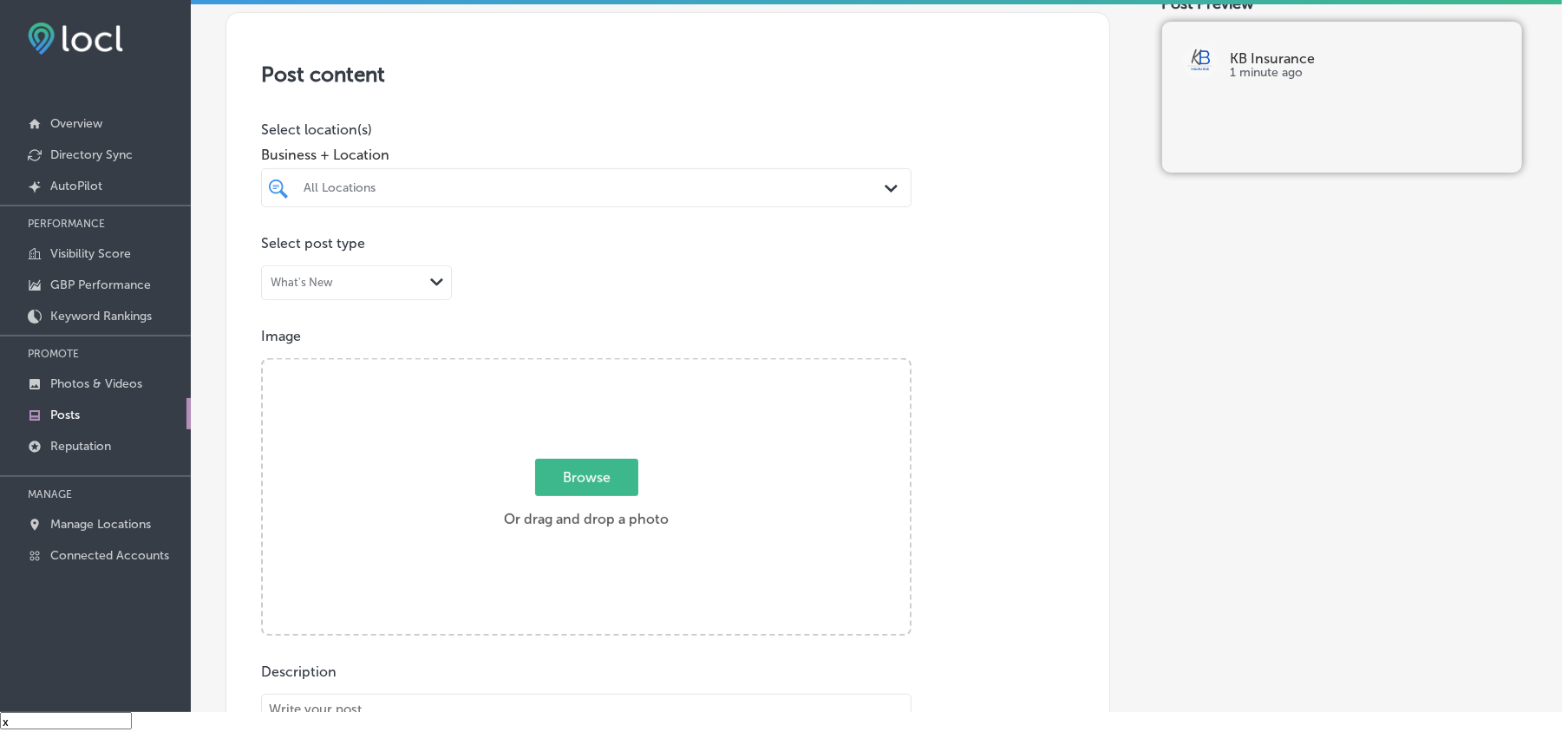
scroll to position [309, 0]
click at [758, 192] on div "All Locations" at bounding box center [595, 185] width 583 height 15
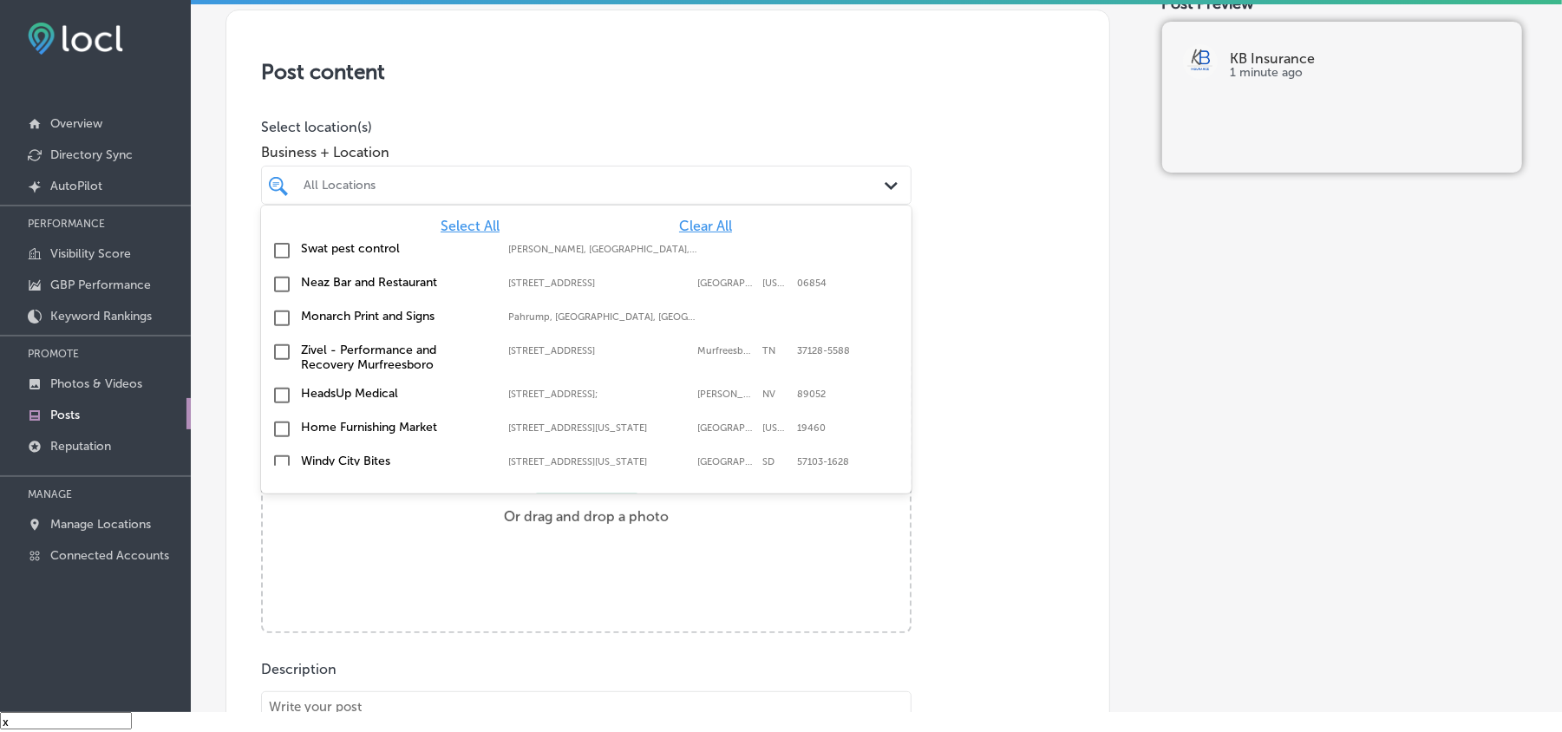
click at [688, 226] on span "Clear All" at bounding box center [705, 226] width 53 height 16
click at [691, 191] on div "All Locations" at bounding box center [595, 185] width 583 height 15
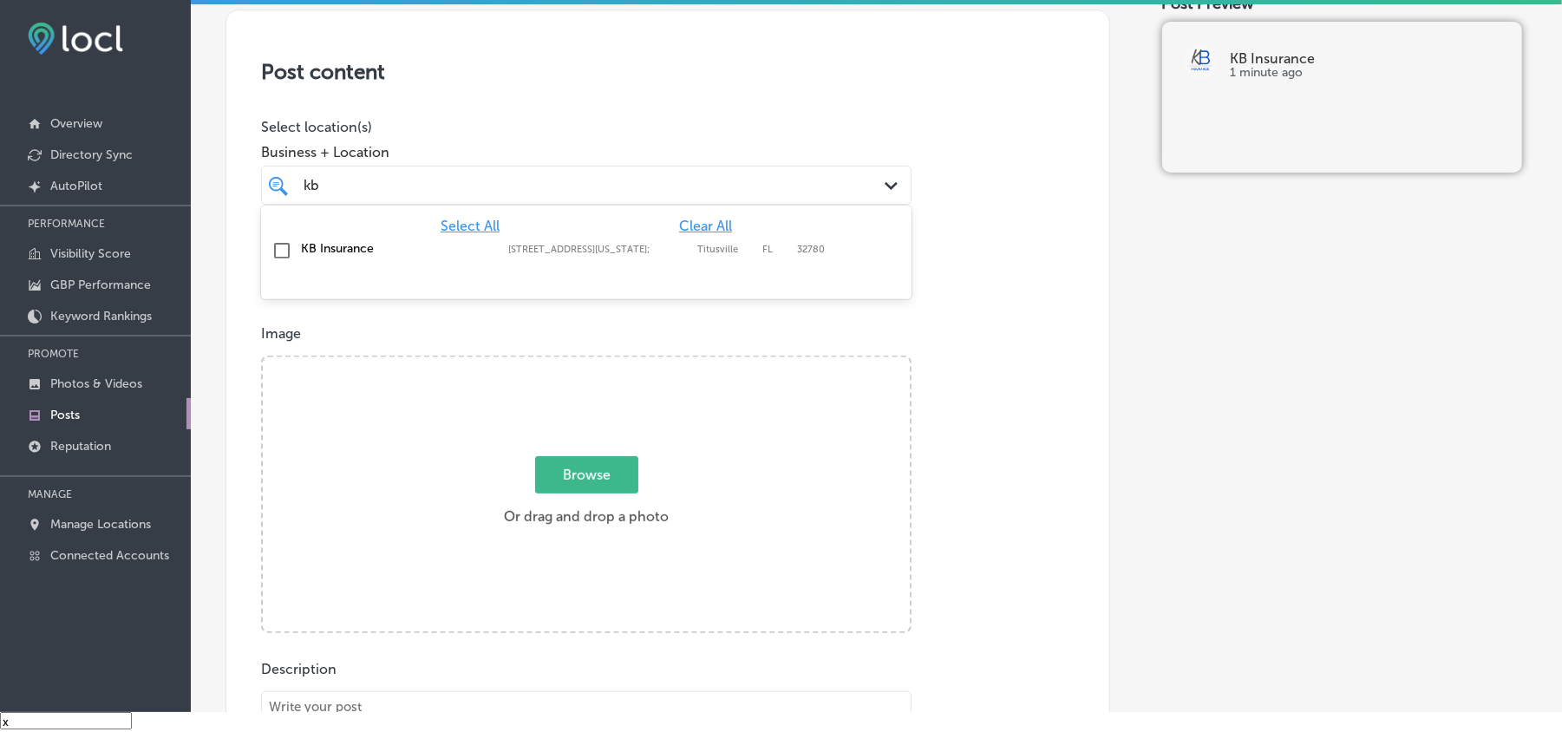
click at [283, 254] on input "checkbox" at bounding box center [282, 250] width 21 height 21
type input "kb"
click at [1087, 286] on div "Post content Select location(s) Business + Location kb kb Path Created with Ske…" at bounding box center [668, 559] width 885 height 1098
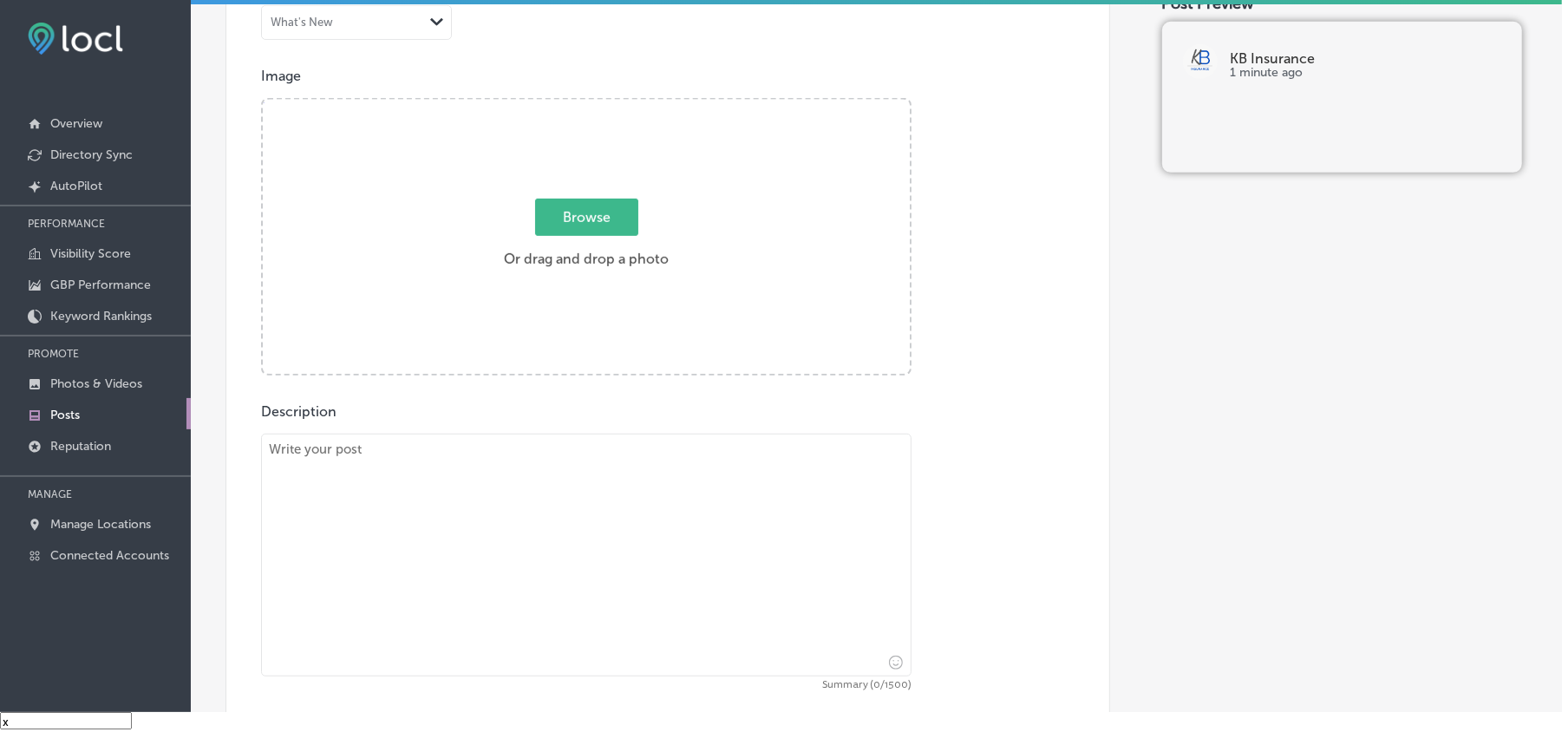
scroll to position [578, 0]
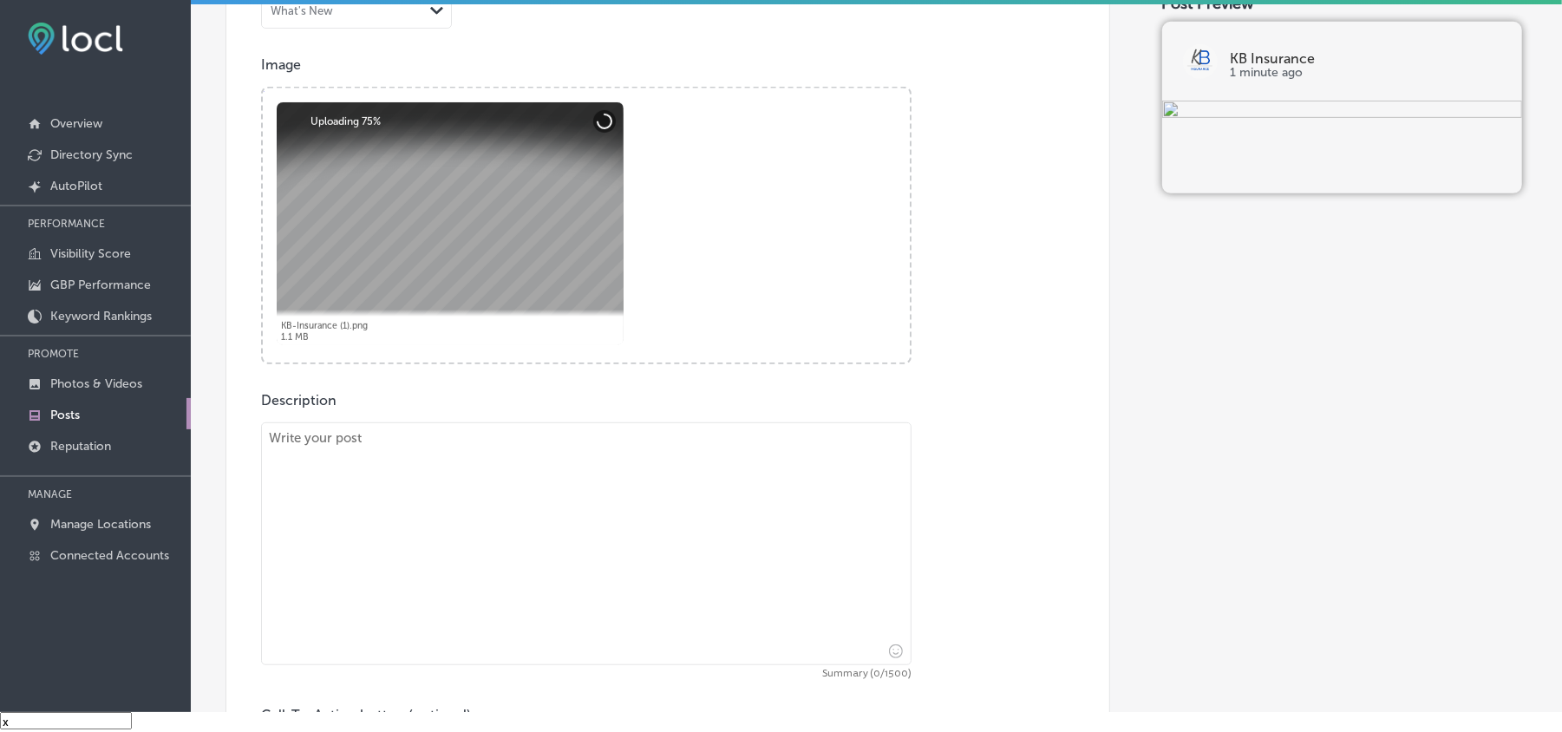
click at [437, 501] on textarea at bounding box center [586, 543] width 651 height 243
paste textarea "KB Insurance is proud to serve the communities of [GEOGRAPHIC_DATA], [GEOGRAPHI…"
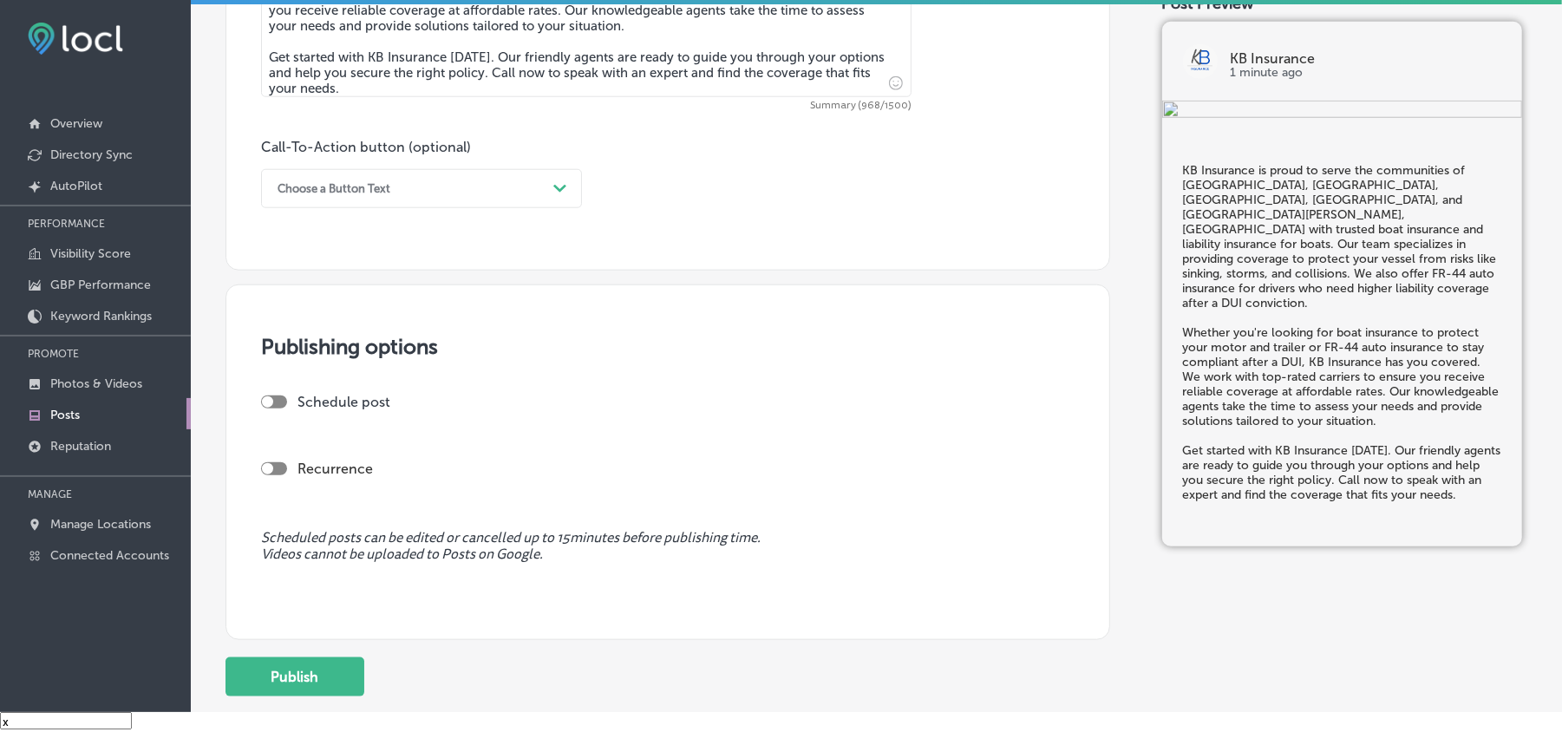
scroll to position [1195, 0]
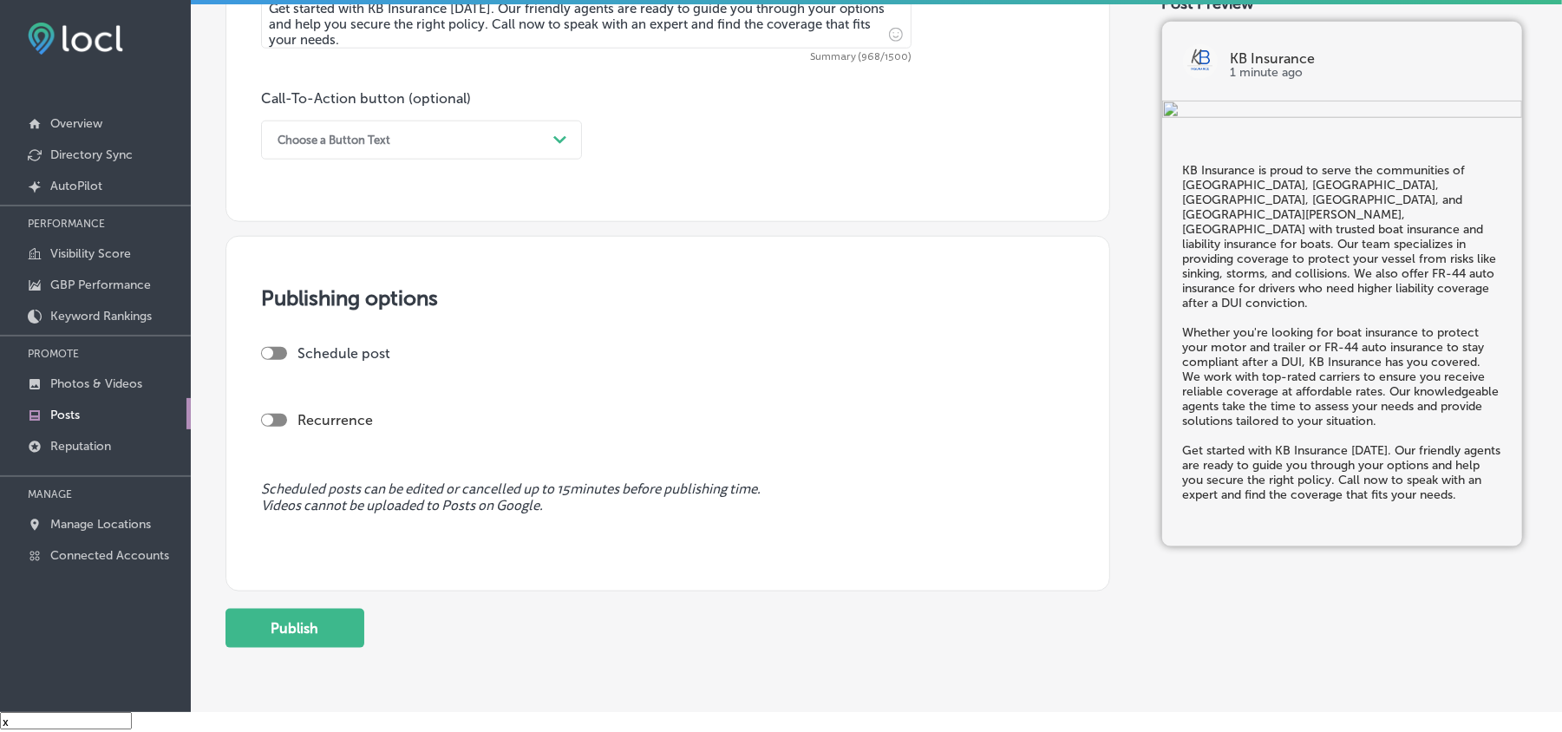
type textarea "KB Insurance is proud to serve the communities of [GEOGRAPHIC_DATA], [GEOGRAPHI…"
click at [283, 361] on div "Schedule post" at bounding box center [661, 353] width 800 height 16
click at [278, 355] on div at bounding box center [274, 353] width 26 height 13
checkbox input "true"
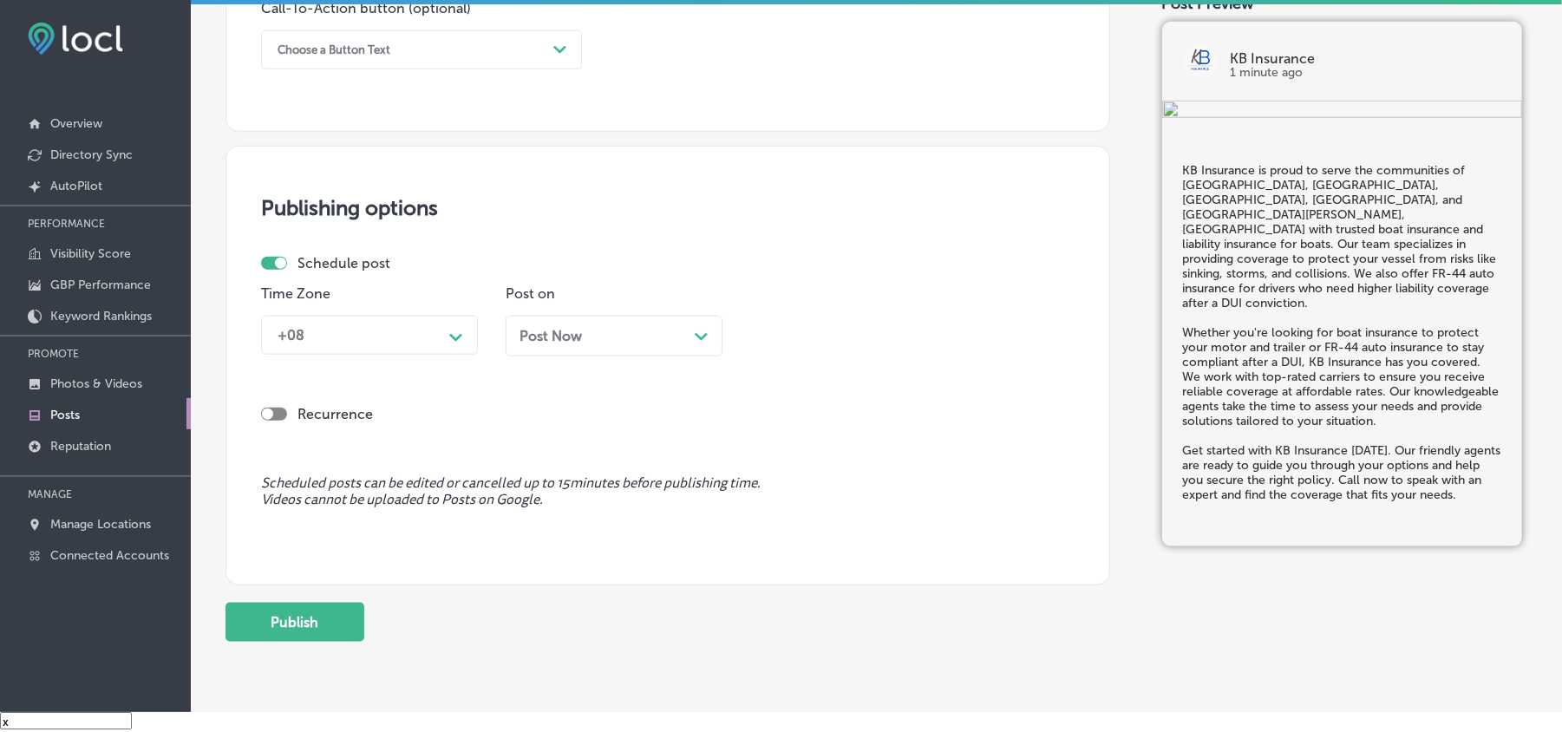
scroll to position [1310, 0]
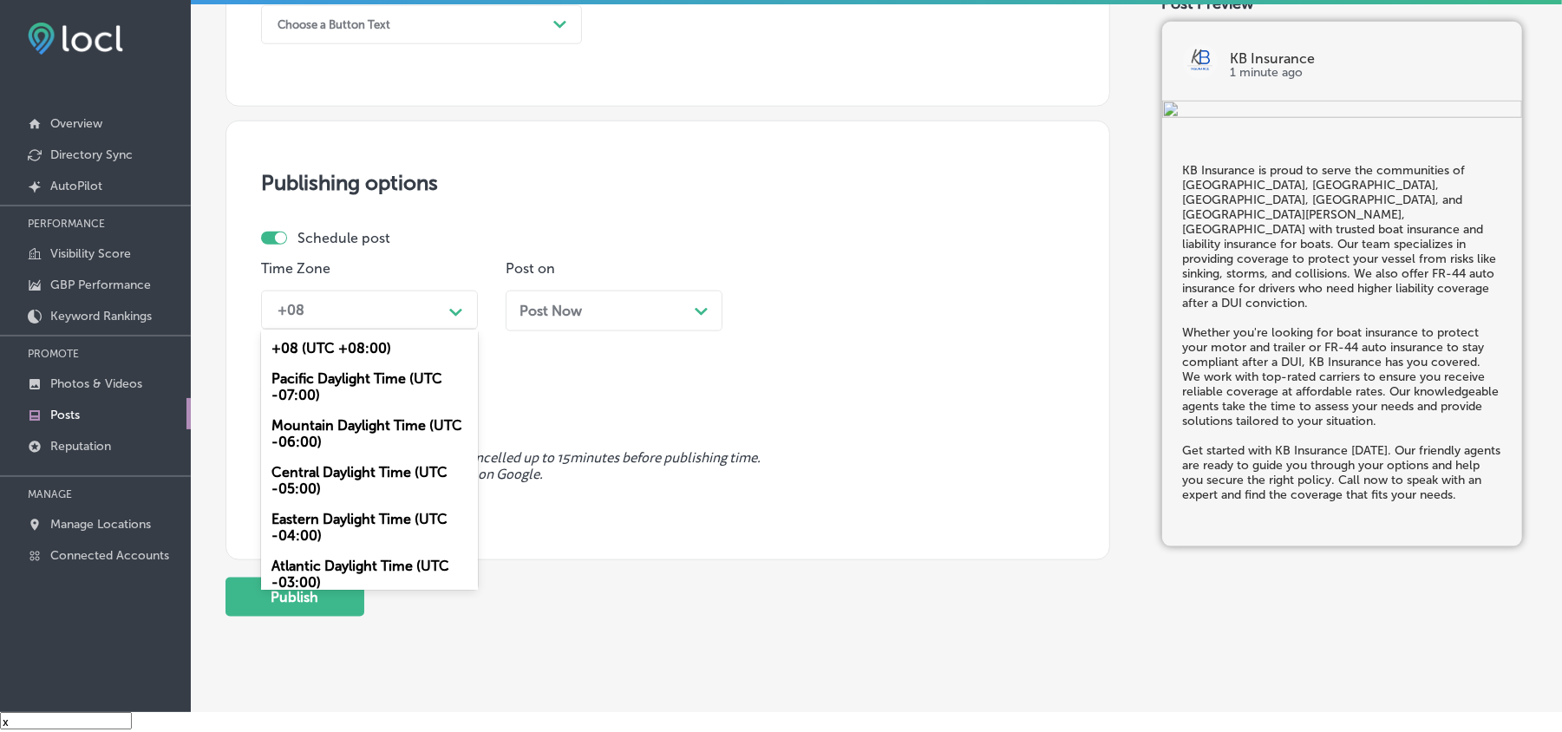
click at [411, 297] on div "+08" at bounding box center [355, 310] width 173 height 30
click at [318, 434] on div "Mountain Daylight Time (UTC -06:00)" at bounding box center [369, 433] width 217 height 47
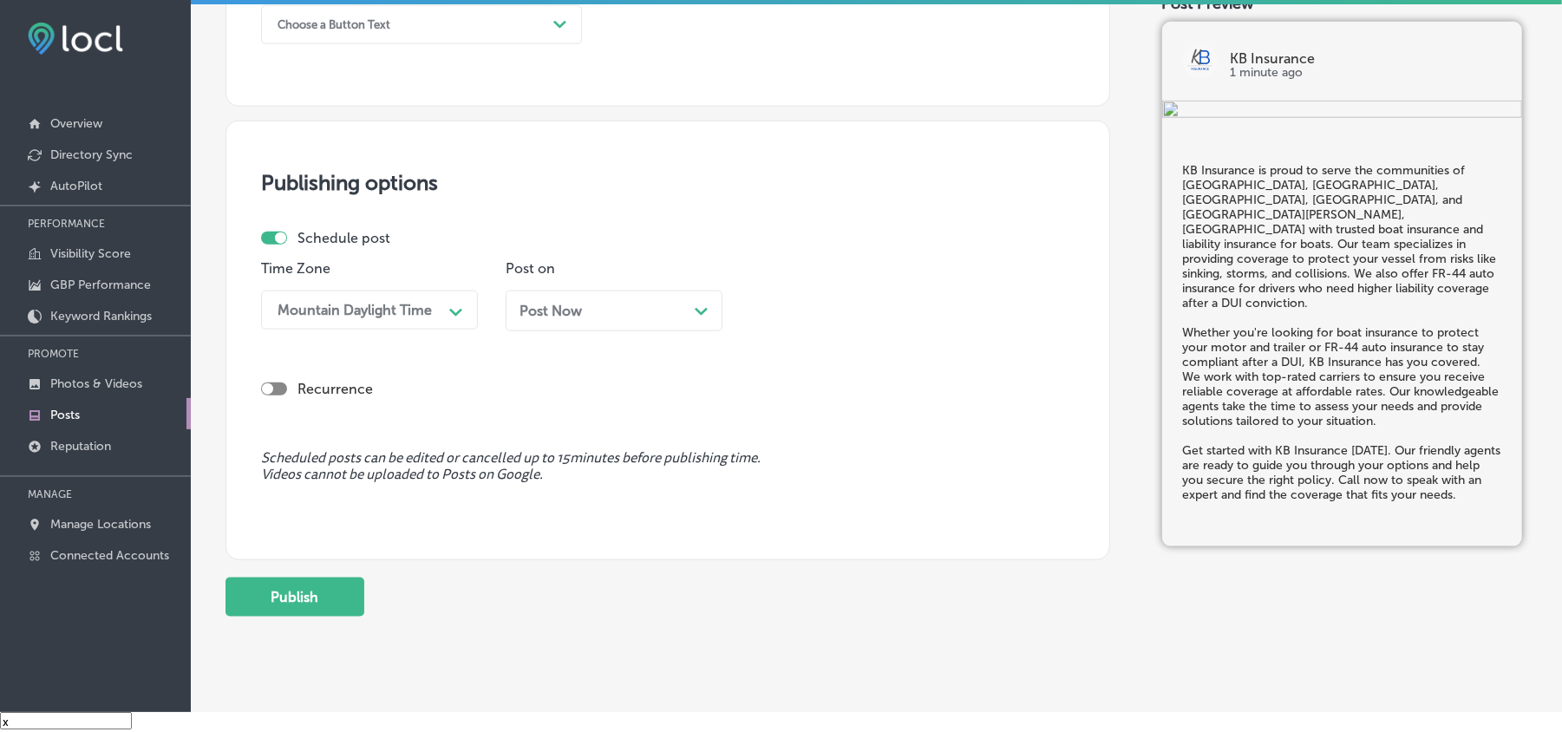
click at [588, 295] on div "Post Now Path Created with Sketch." at bounding box center [614, 311] width 217 height 41
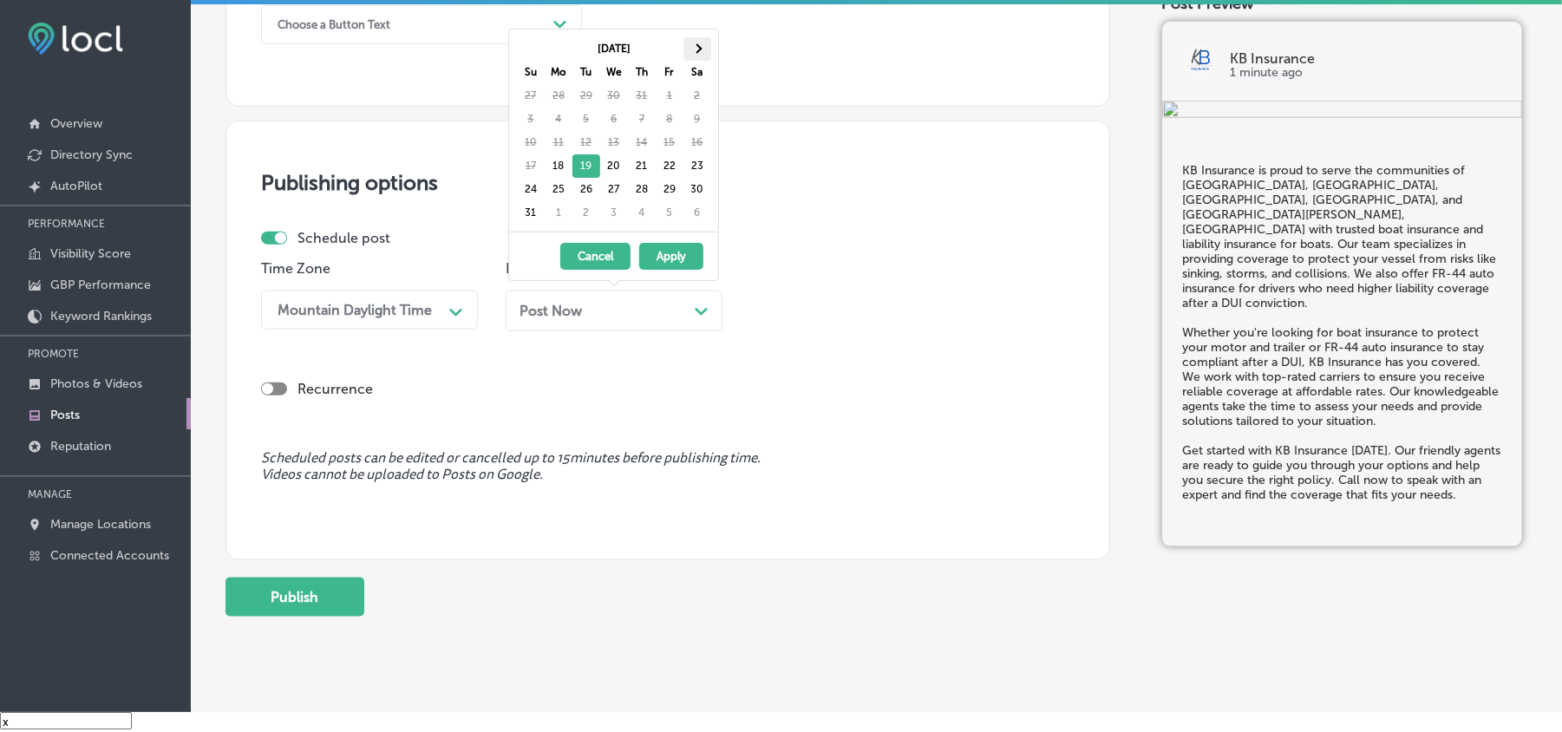
click at [699, 50] on span at bounding box center [697, 48] width 10 height 10
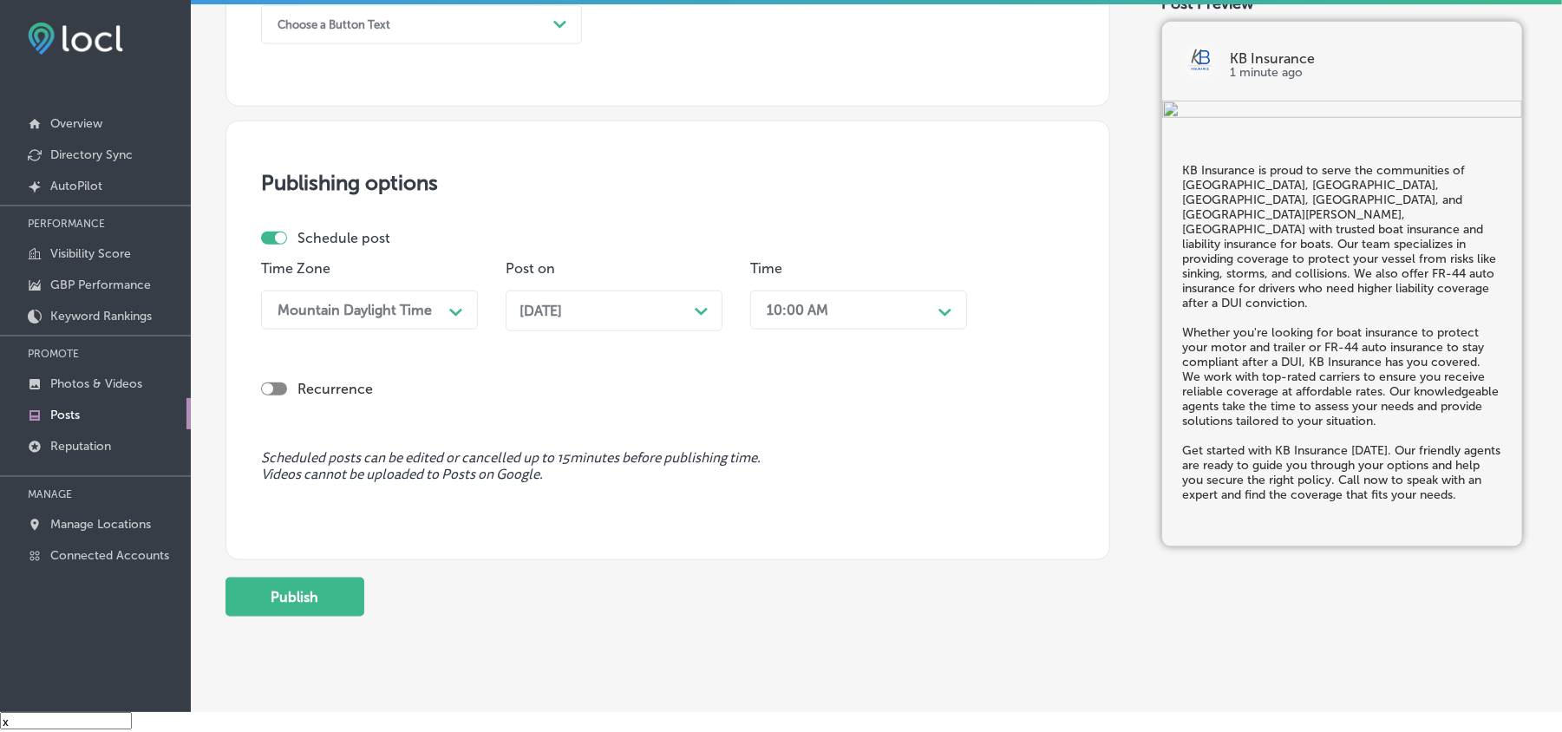
click at [802, 314] on div "10:00 AM" at bounding box center [798, 310] width 62 height 16
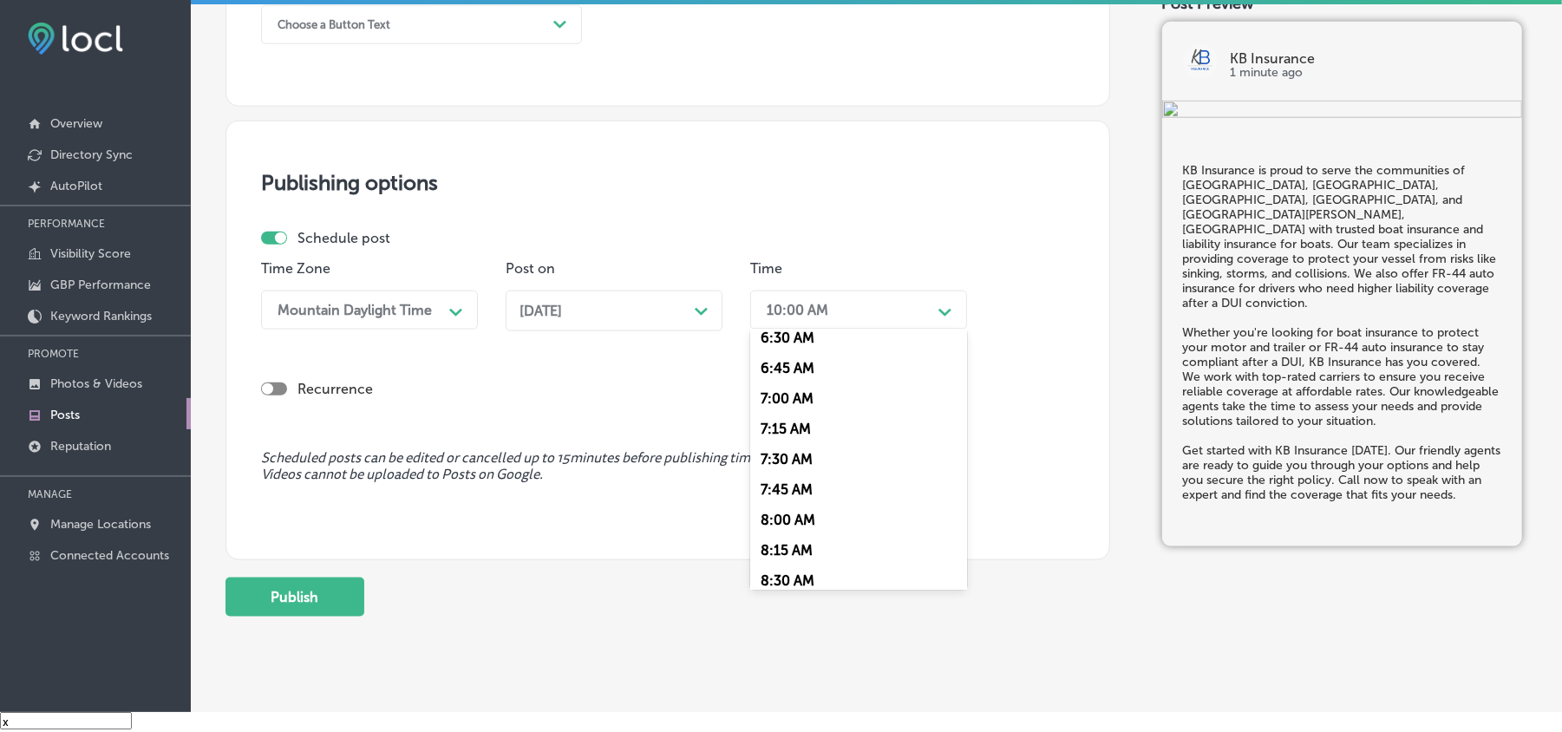
scroll to position [809, 0]
click at [784, 374] on div "7:00 AM" at bounding box center [858, 389] width 217 height 30
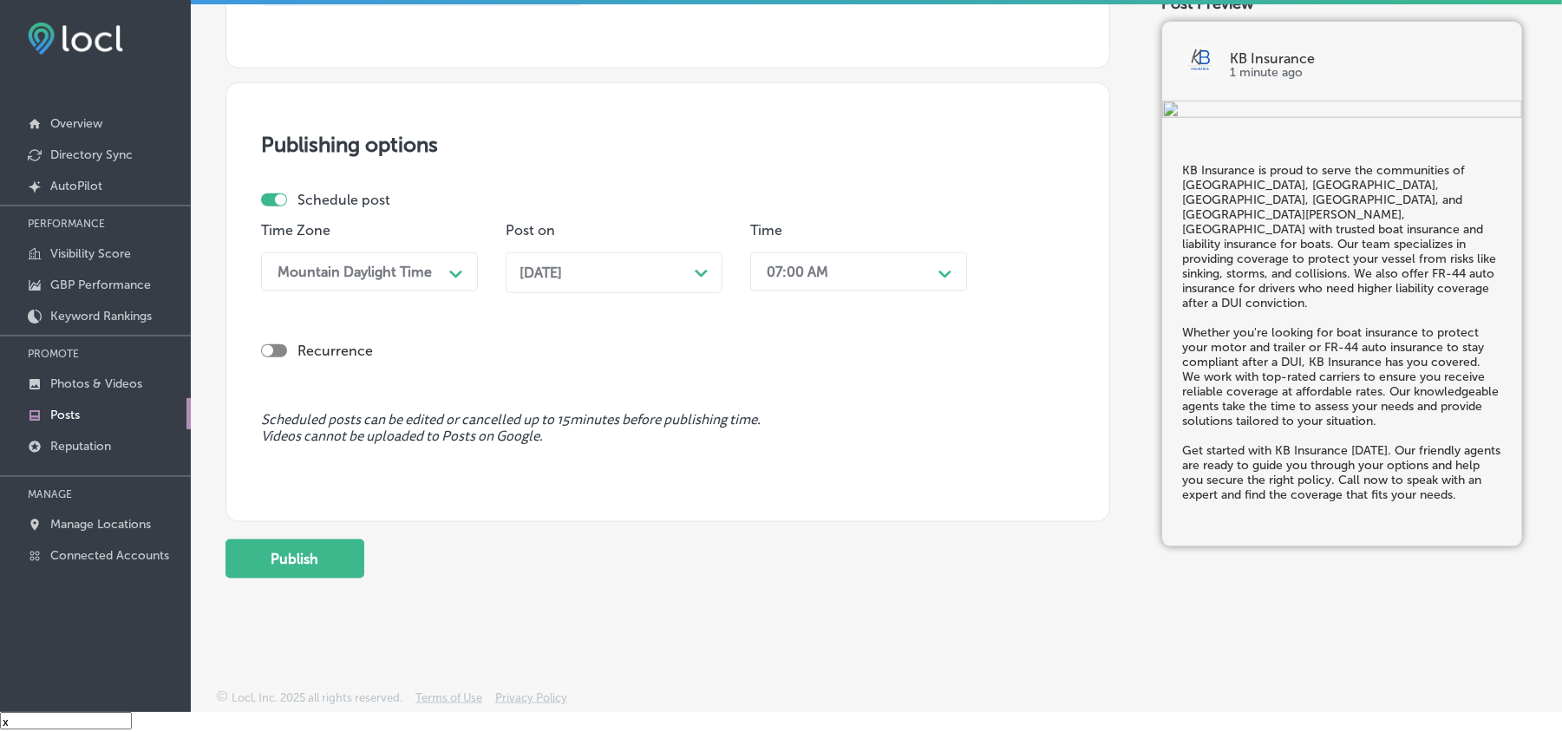
scroll to position [1350, 0]
click at [291, 556] on button "Publish" at bounding box center [295, 558] width 139 height 39
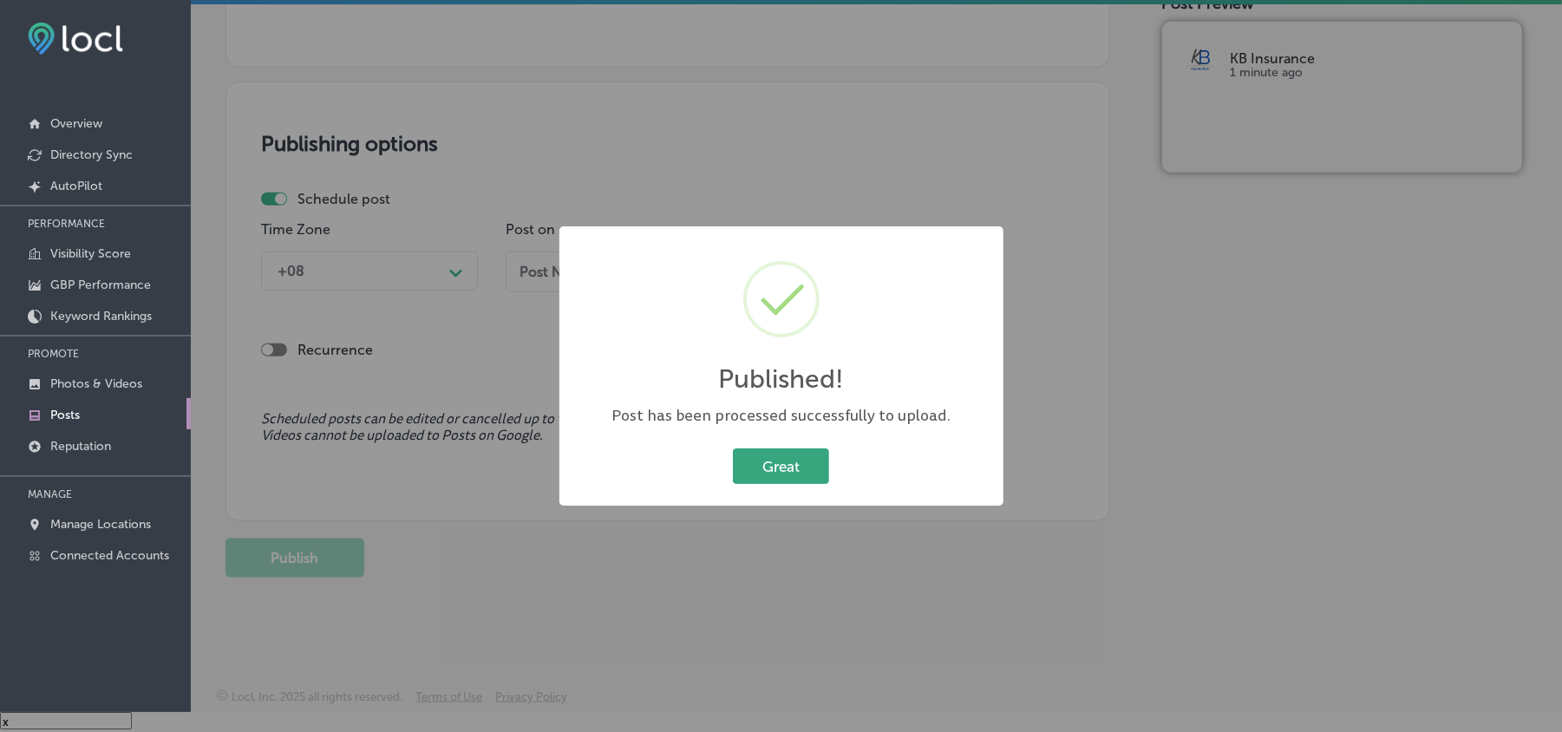
click at [774, 465] on button "Great" at bounding box center [781, 466] width 96 height 36
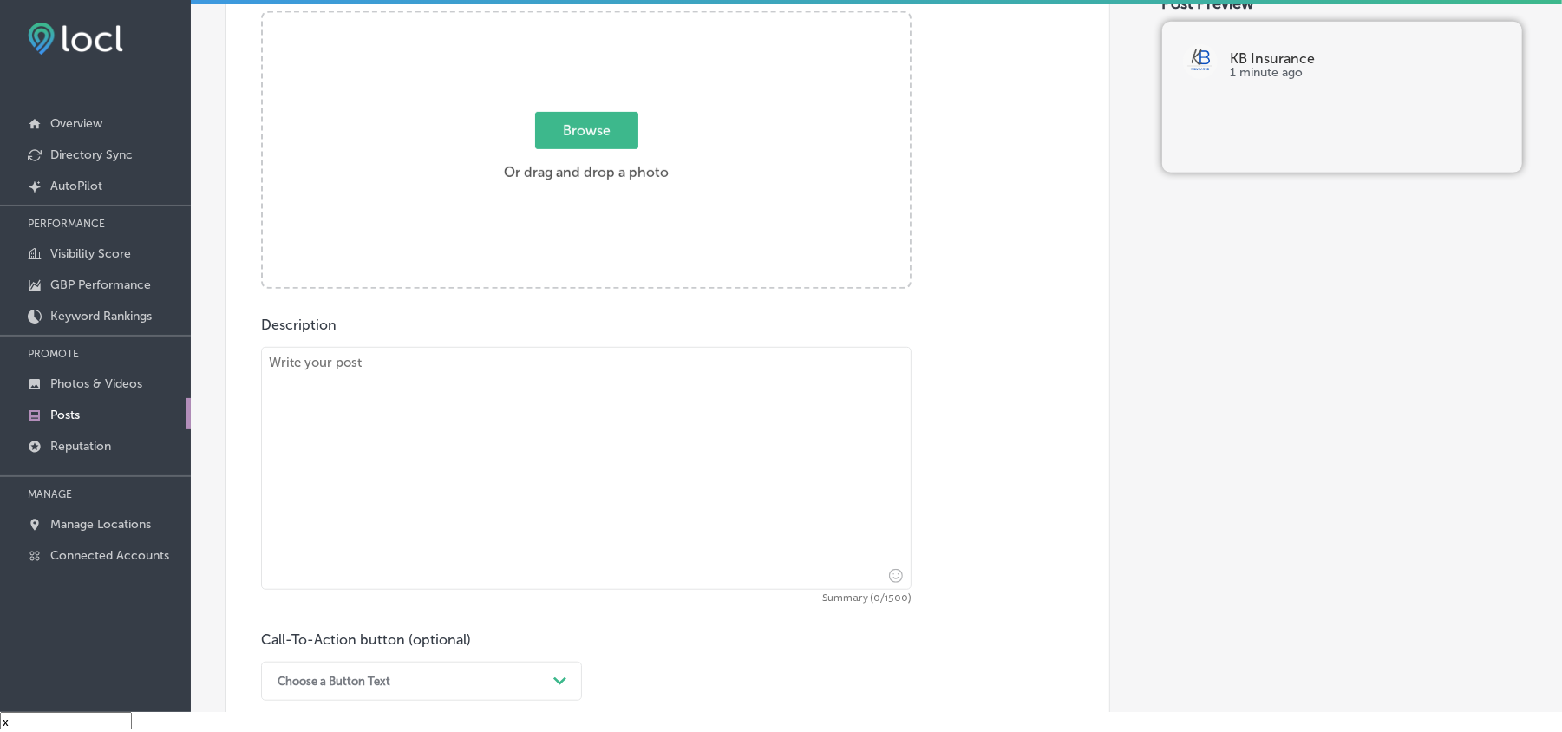
scroll to position [618, 0]
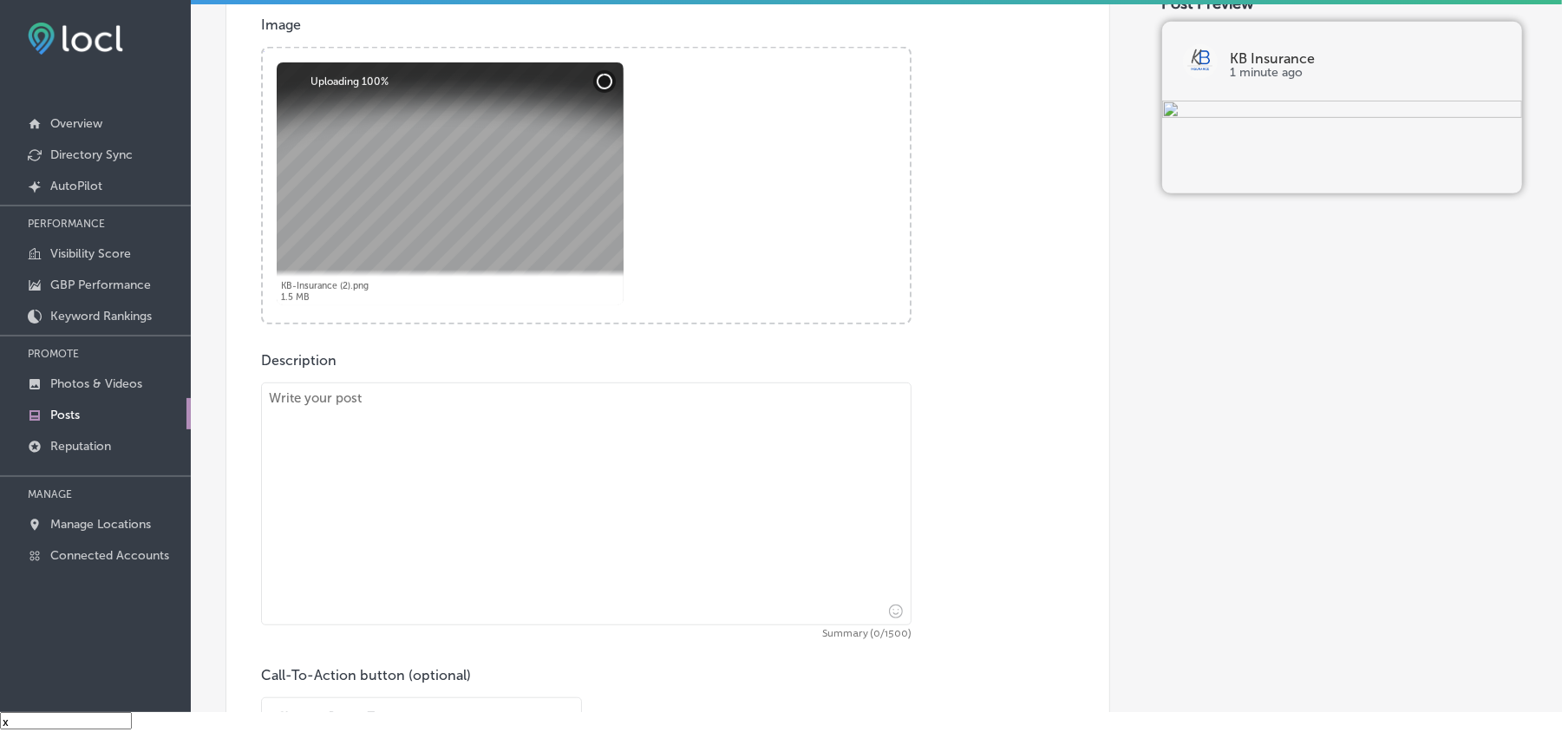
click at [441, 484] on textarea at bounding box center [586, 504] width 651 height 243
paste textarea "Serving the communities of [GEOGRAPHIC_DATA], [GEOGRAPHIC_DATA], [GEOGRAPHIC_DA…"
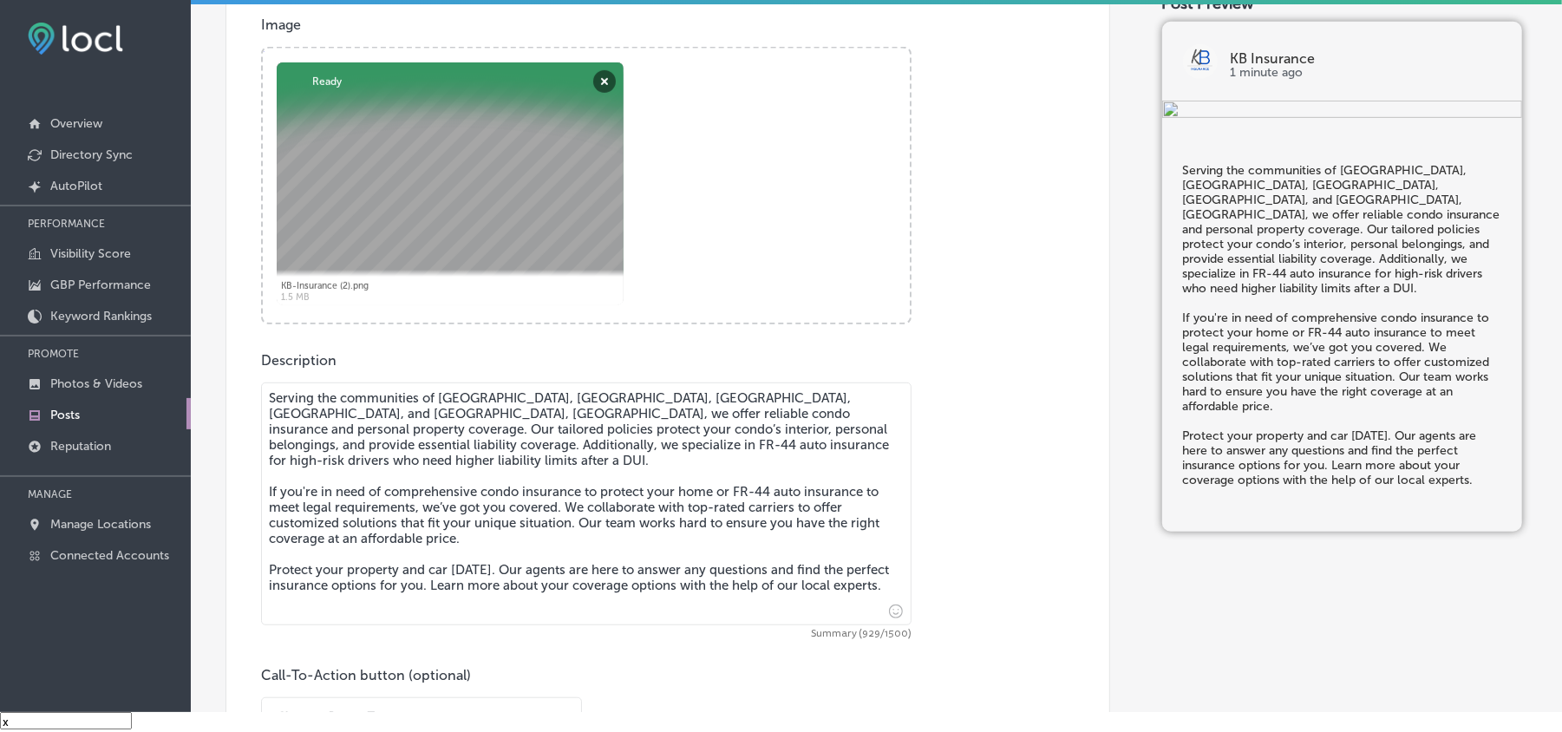
type textarea "Serving the communities of [GEOGRAPHIC_DATA], [GEOGRAPHIC_DATA], [GEOGRAPHIC_DA…"
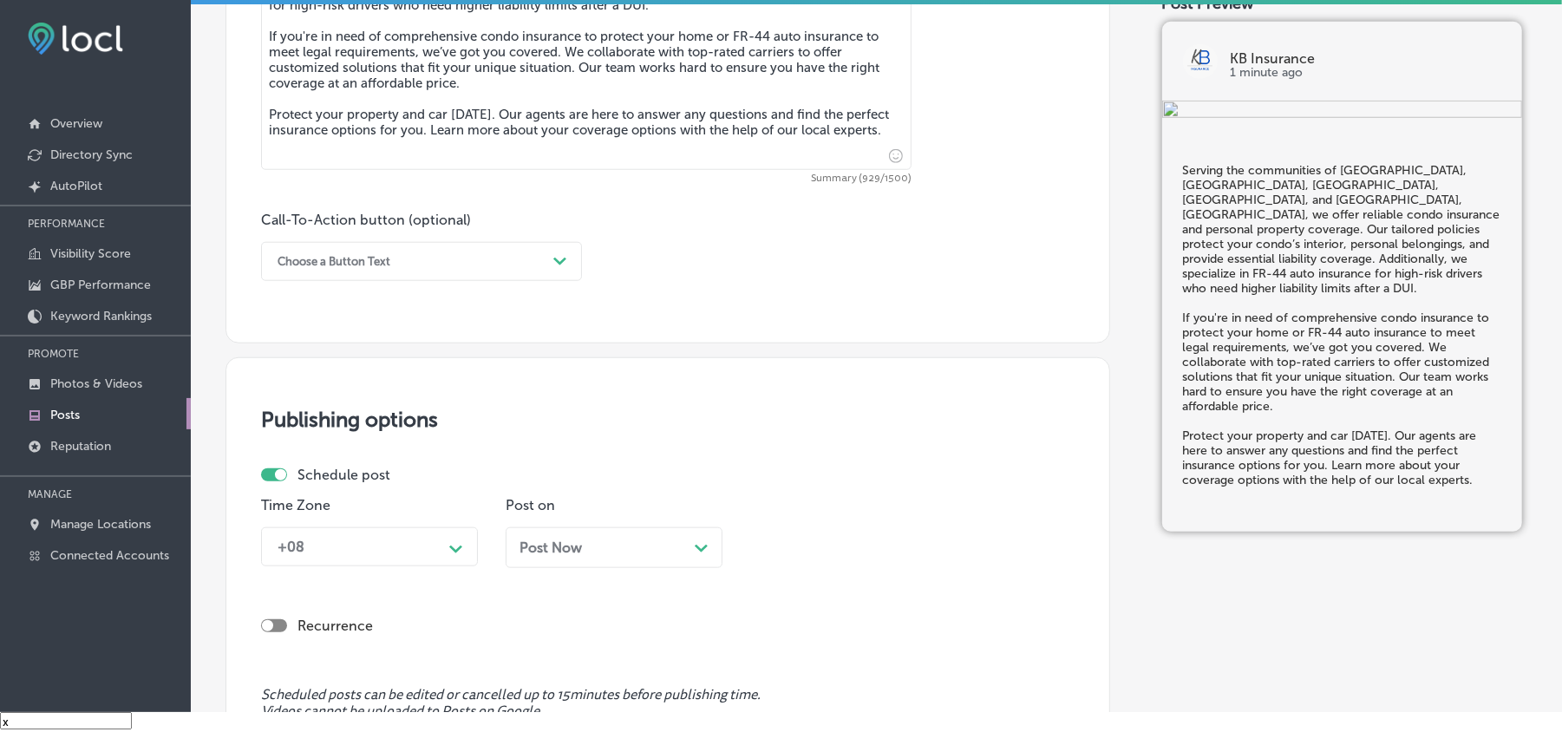
scroll to position [1156, 0]
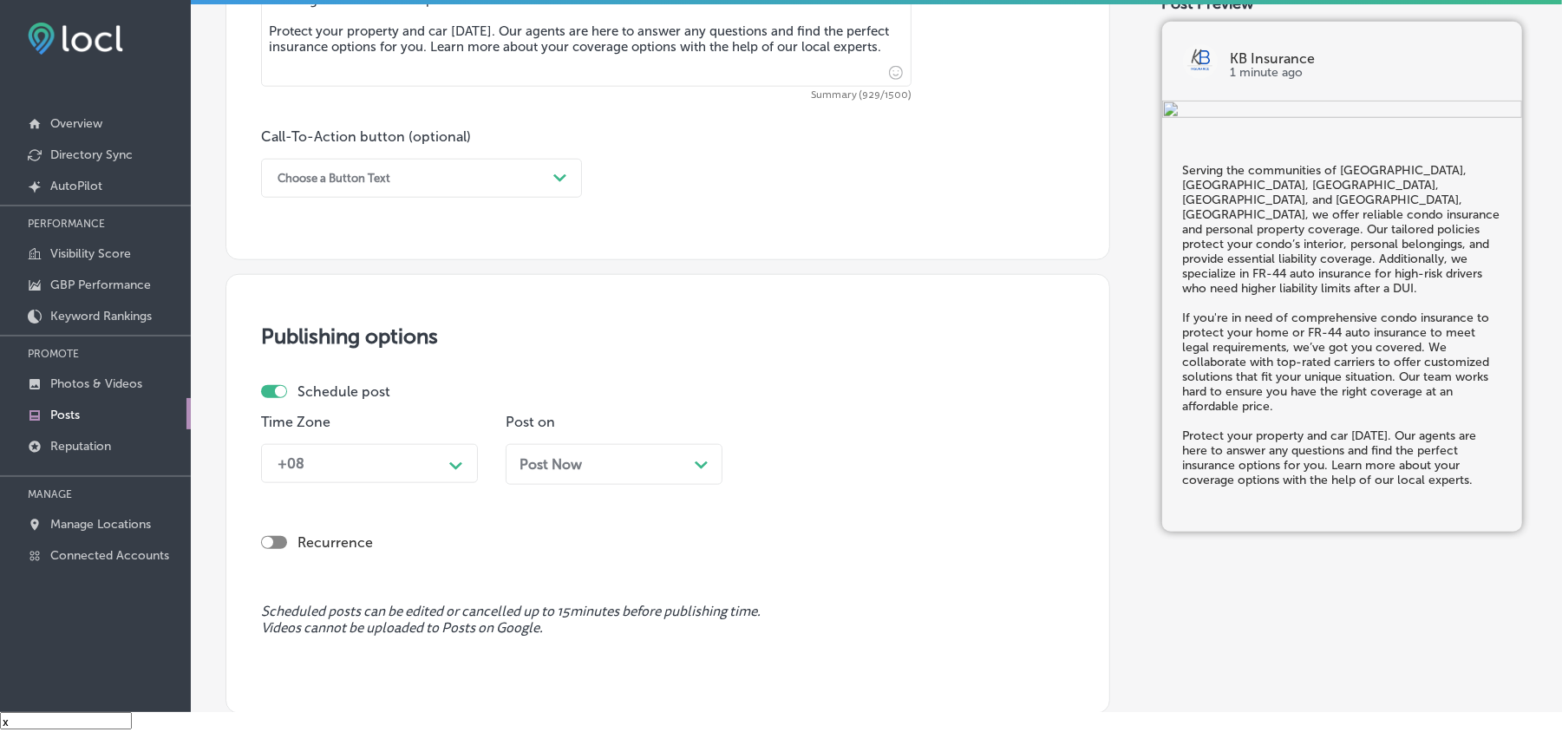
click at [473, 171] on div "Choose a Button Text" at bounding box center [408, 178] width 278 height 27
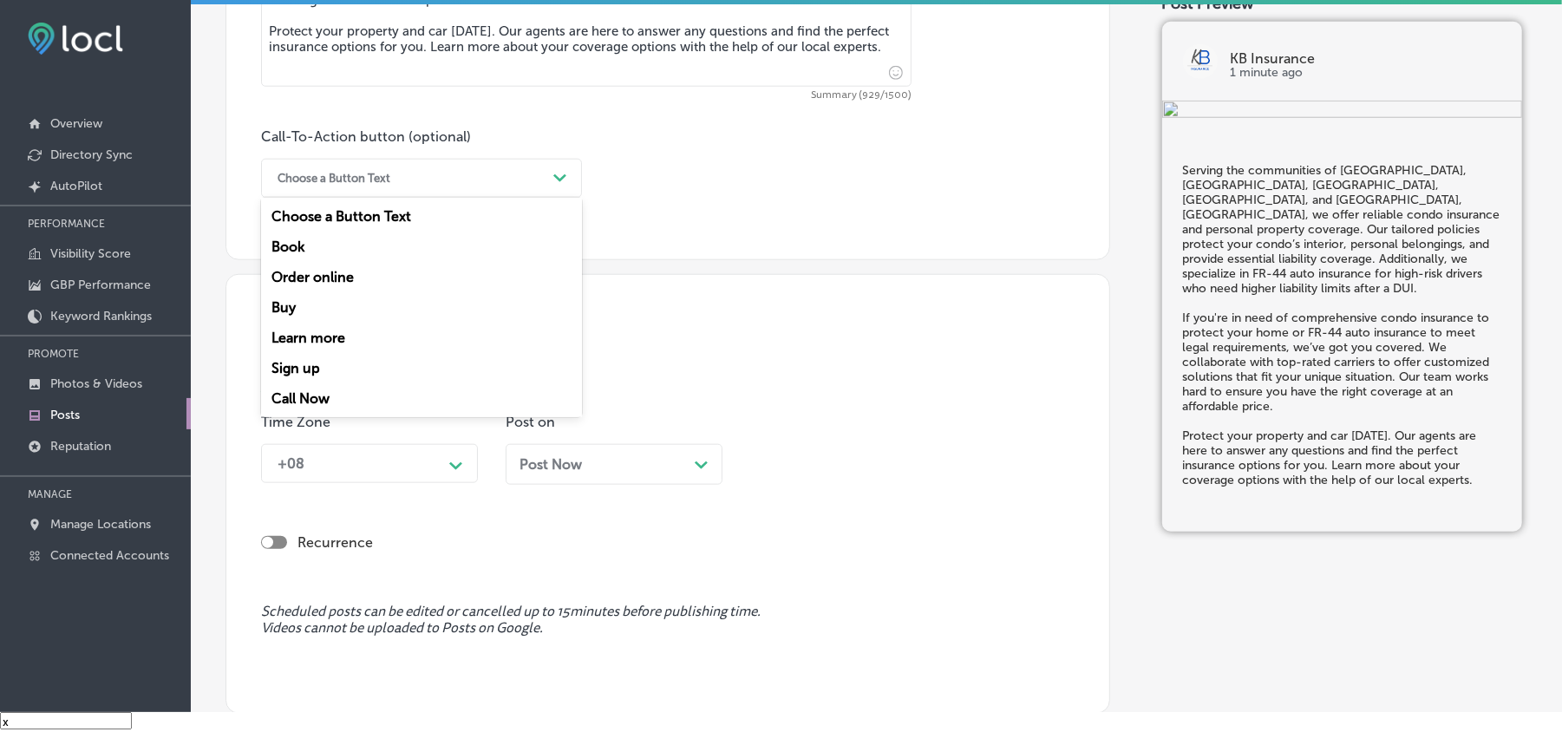
click at [299, 337] on div "Learn more" at bounding box center [421, 338] width 321 height 30
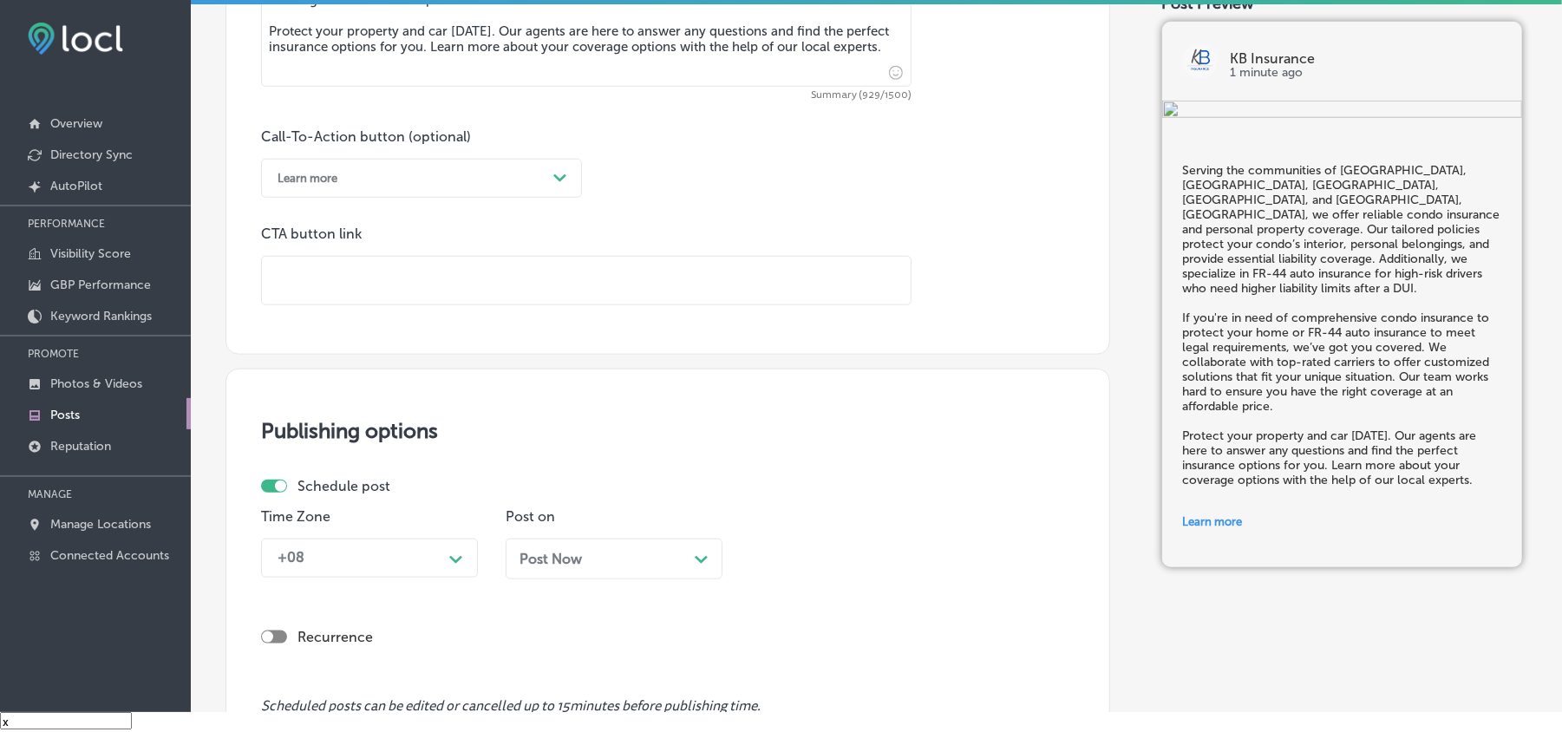
click at [352, 281] on input "text" at bounding box center [586, 281] width 649 height 48
paste input "[URL][DOMAIN_NAME]"
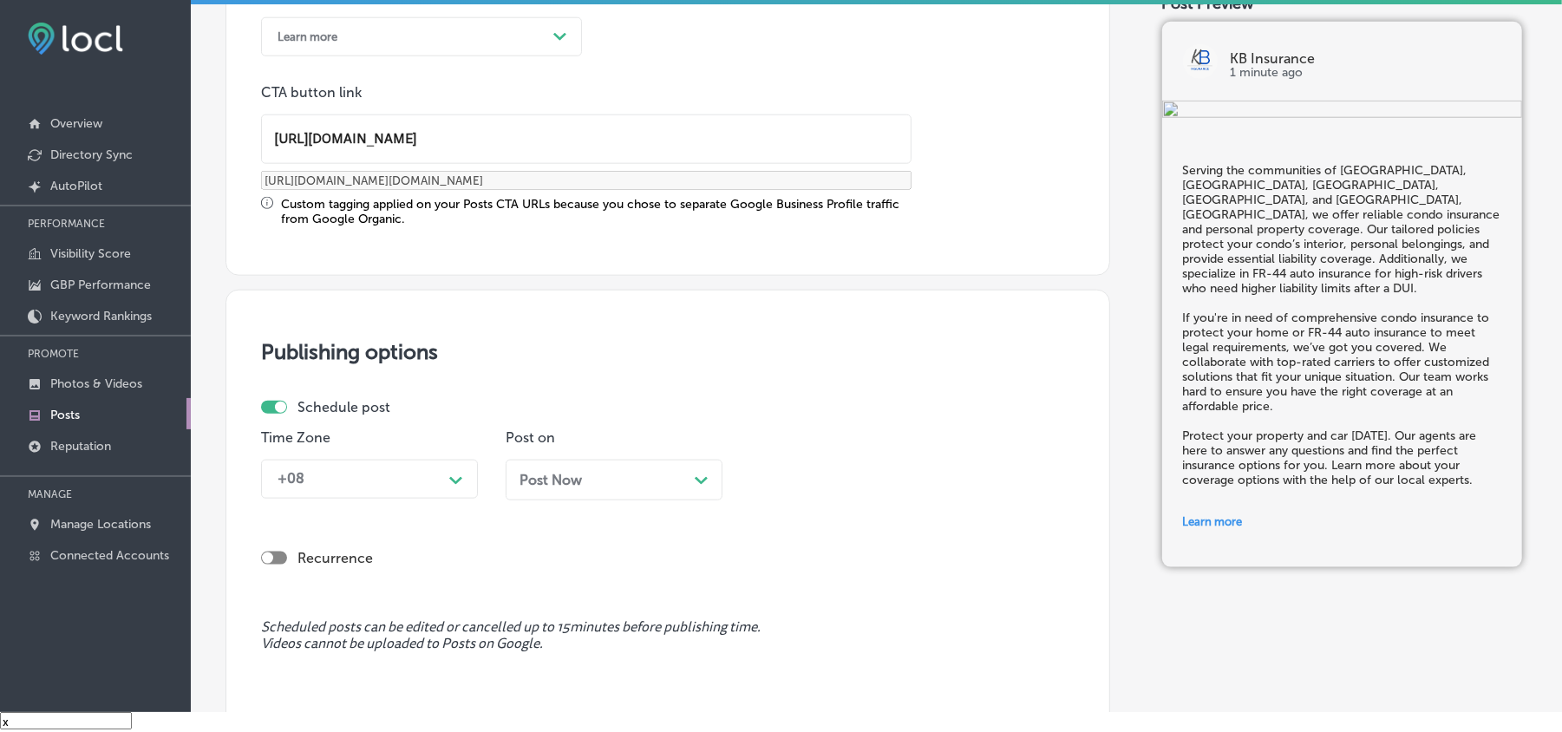
scroll to position [1350, 0]
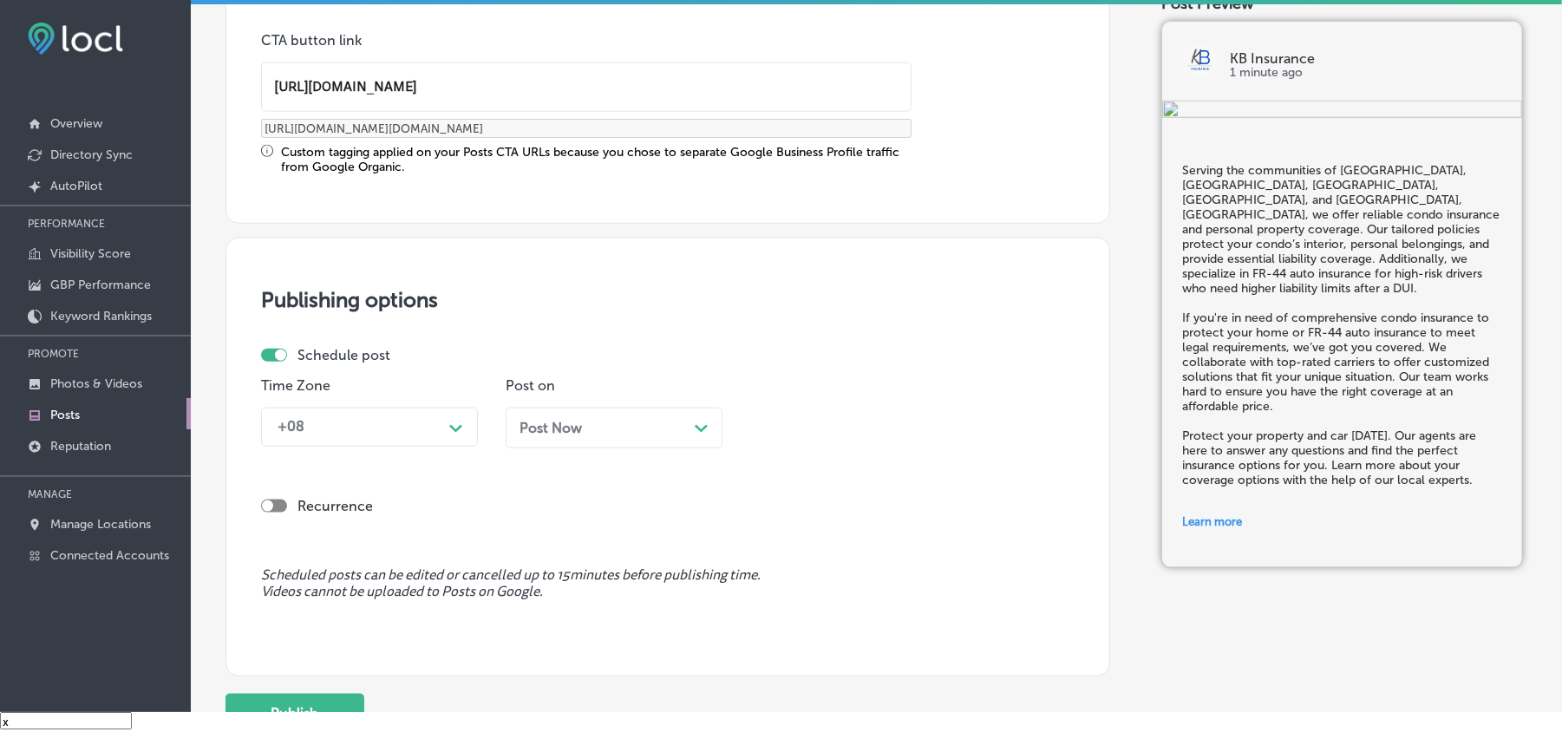
type input "[URL][DOMAIN_NAME]"
click at [383, 431] on div "+08" at bounding box center [355, 427] width 173 height 30
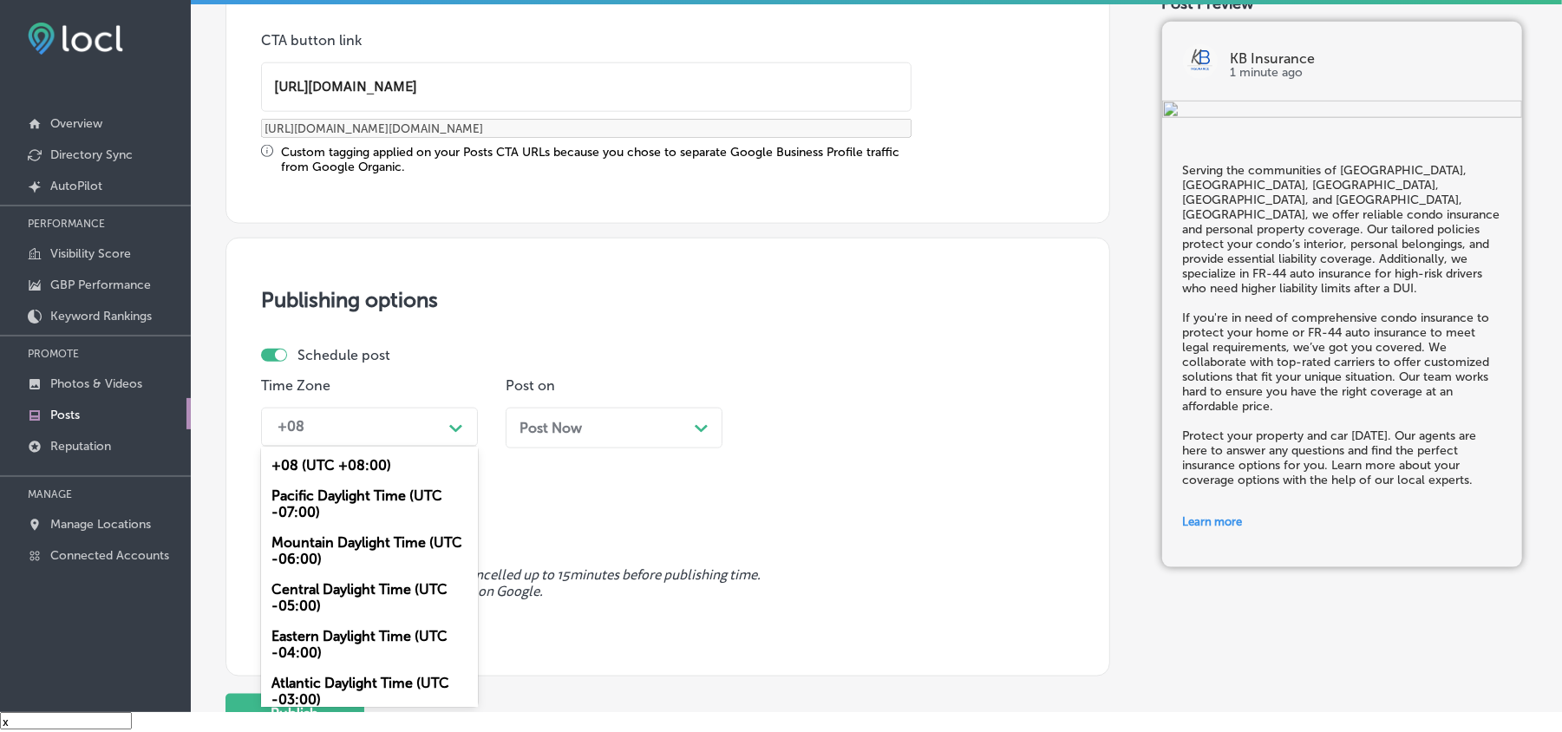
click at [323, 553] on div "Mountain Daylight Time (UTC -06:00)" at bounding box center [369, 550] width 217 height 47
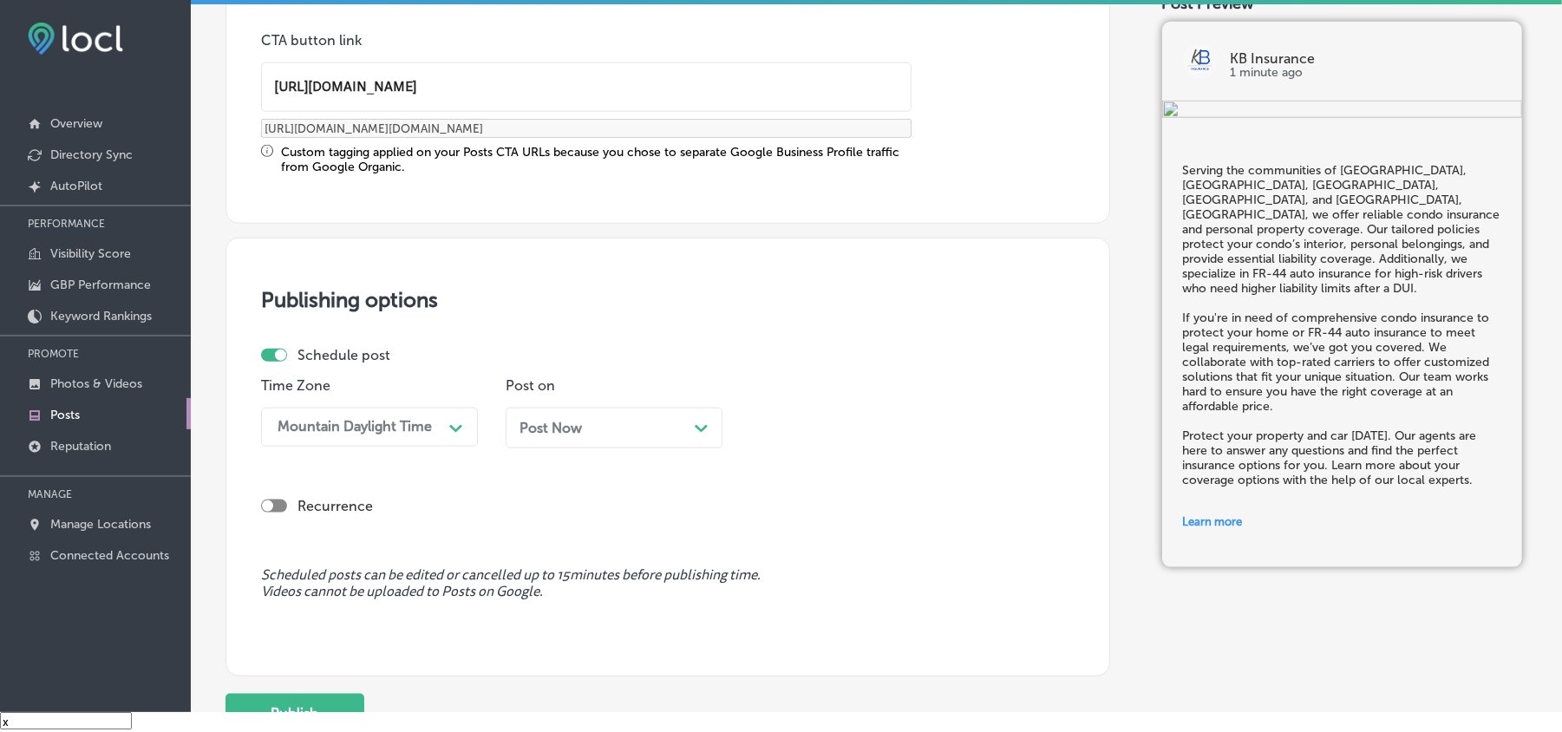
click at [593, 434] on div "Post Now Path Created with Sketch." at bounding box center [614, 428] width 189 height 16
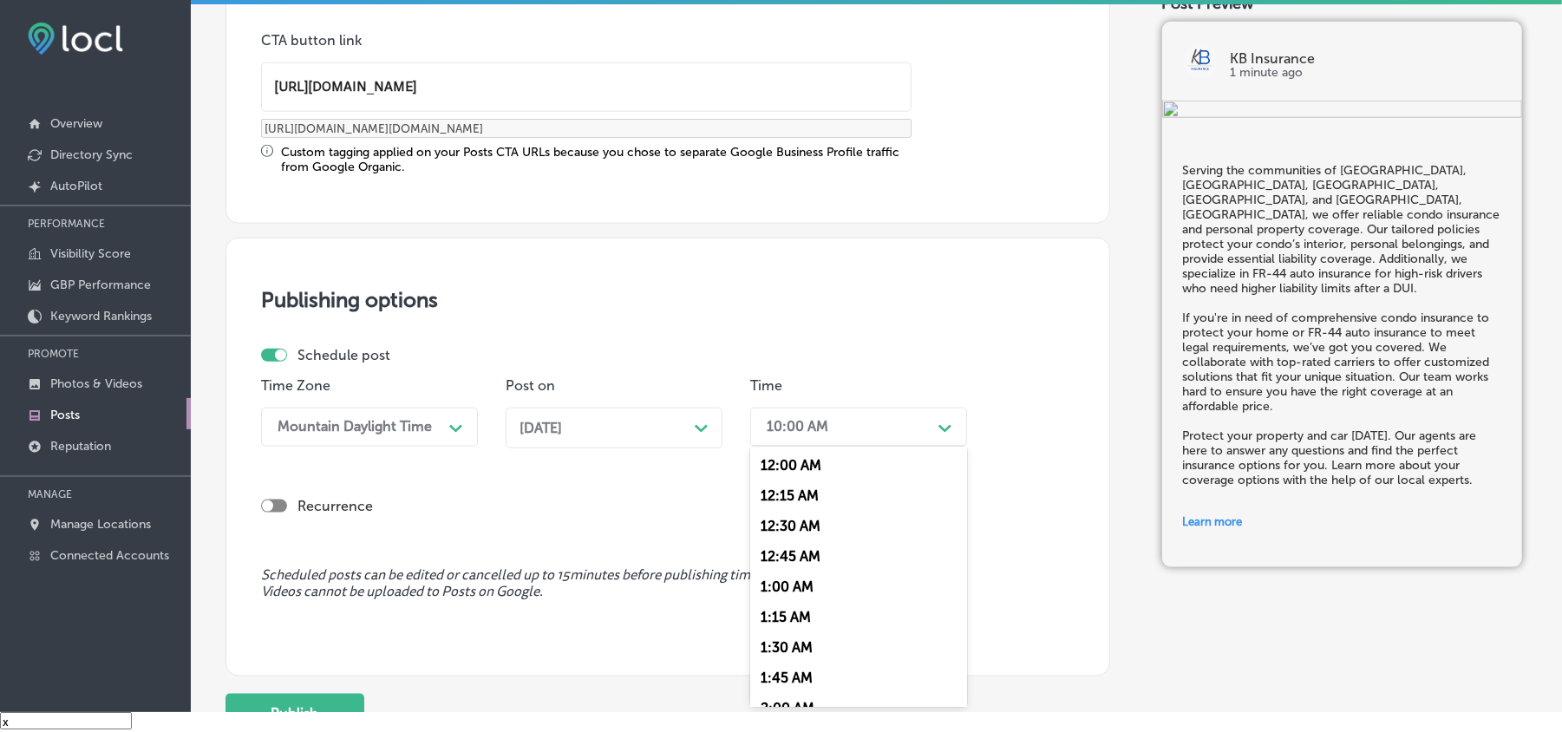
click at [816, 424] on div "10:00 AM" at bounding box center [798, 427] width 62 height 16
click at [781, 491] on div "7:00 AM" at bounding box center [858, 506] width 217 height 30
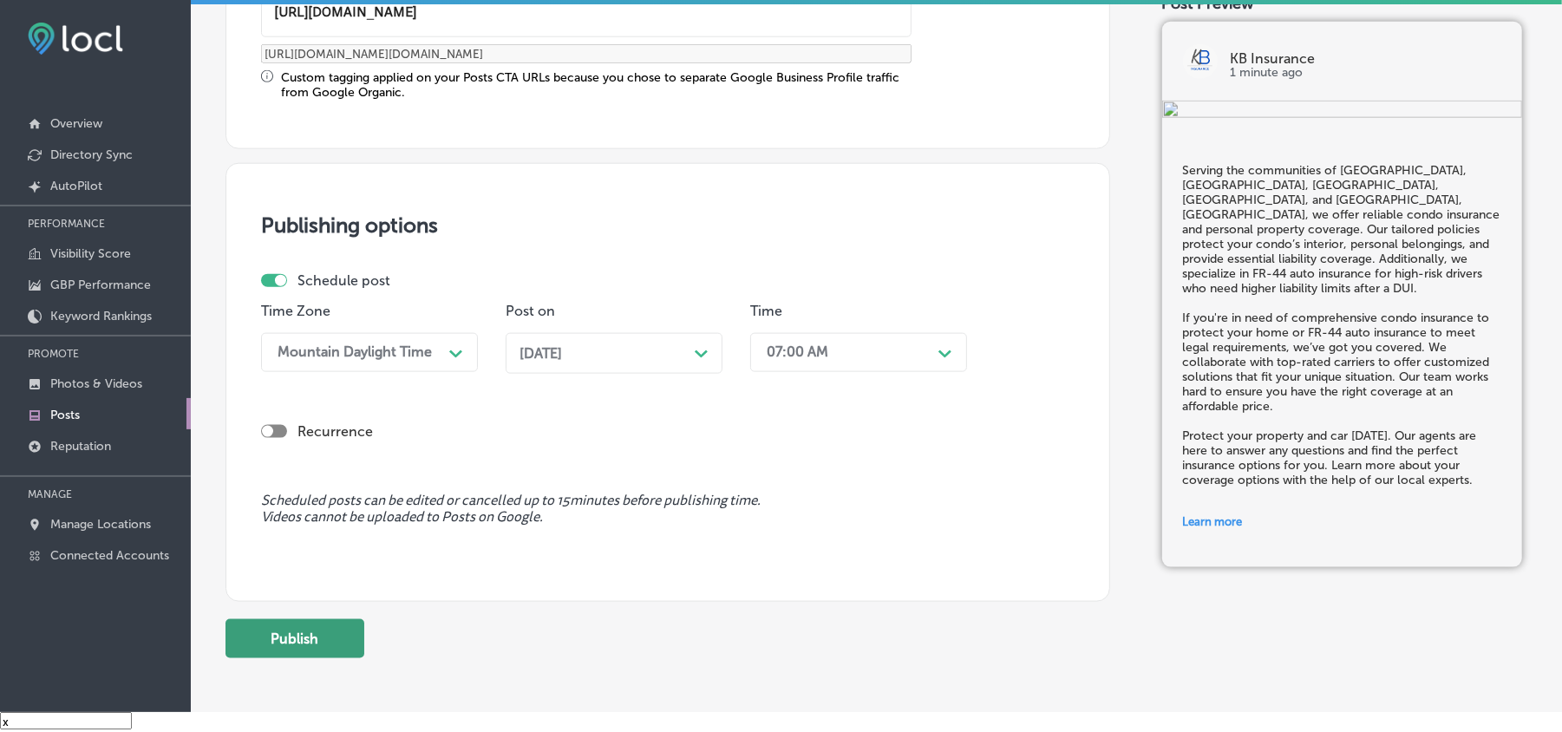
scroll to position [1430, 0]
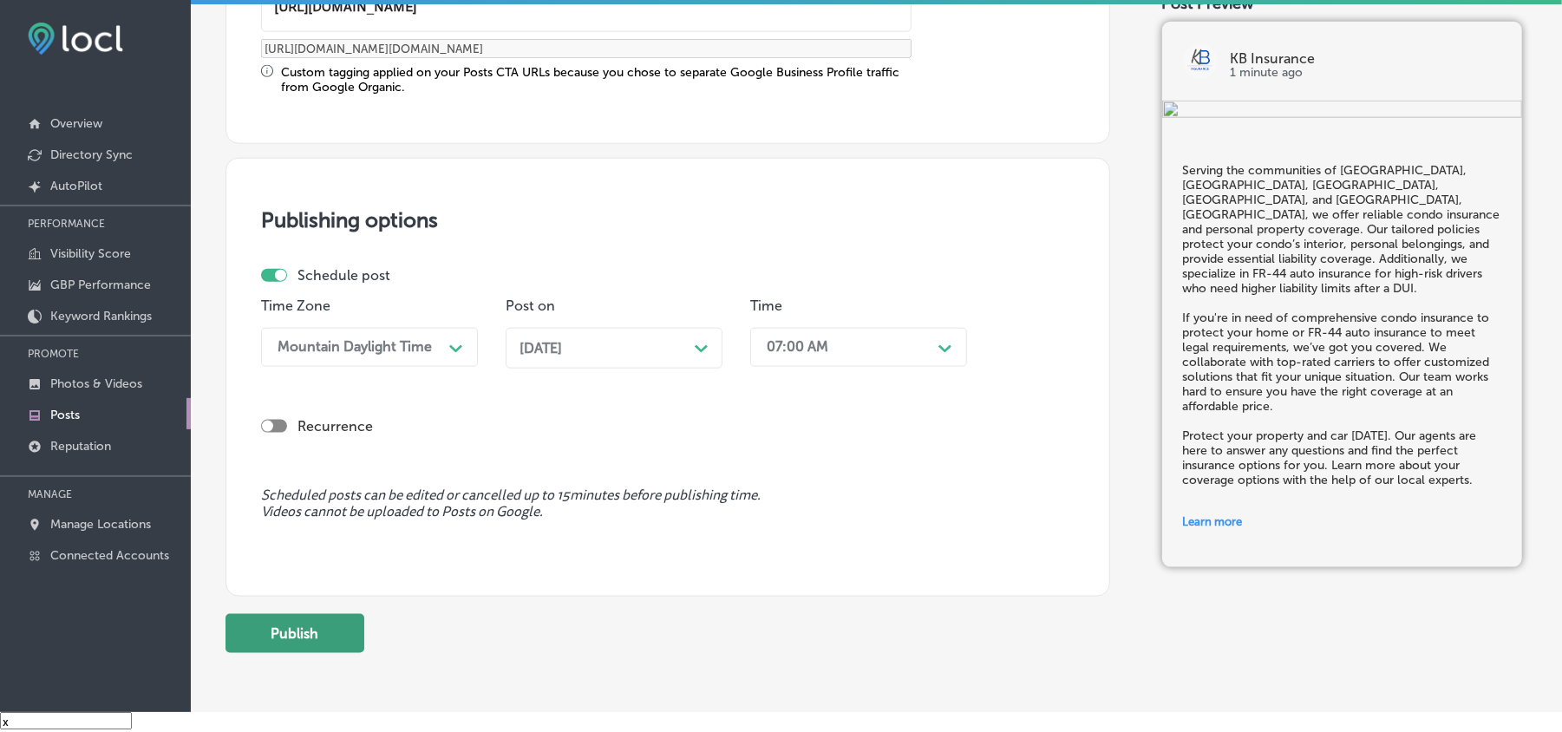
click at [318, 625] on button "Publish" at bounding box center [295, 633] width 139 height 39
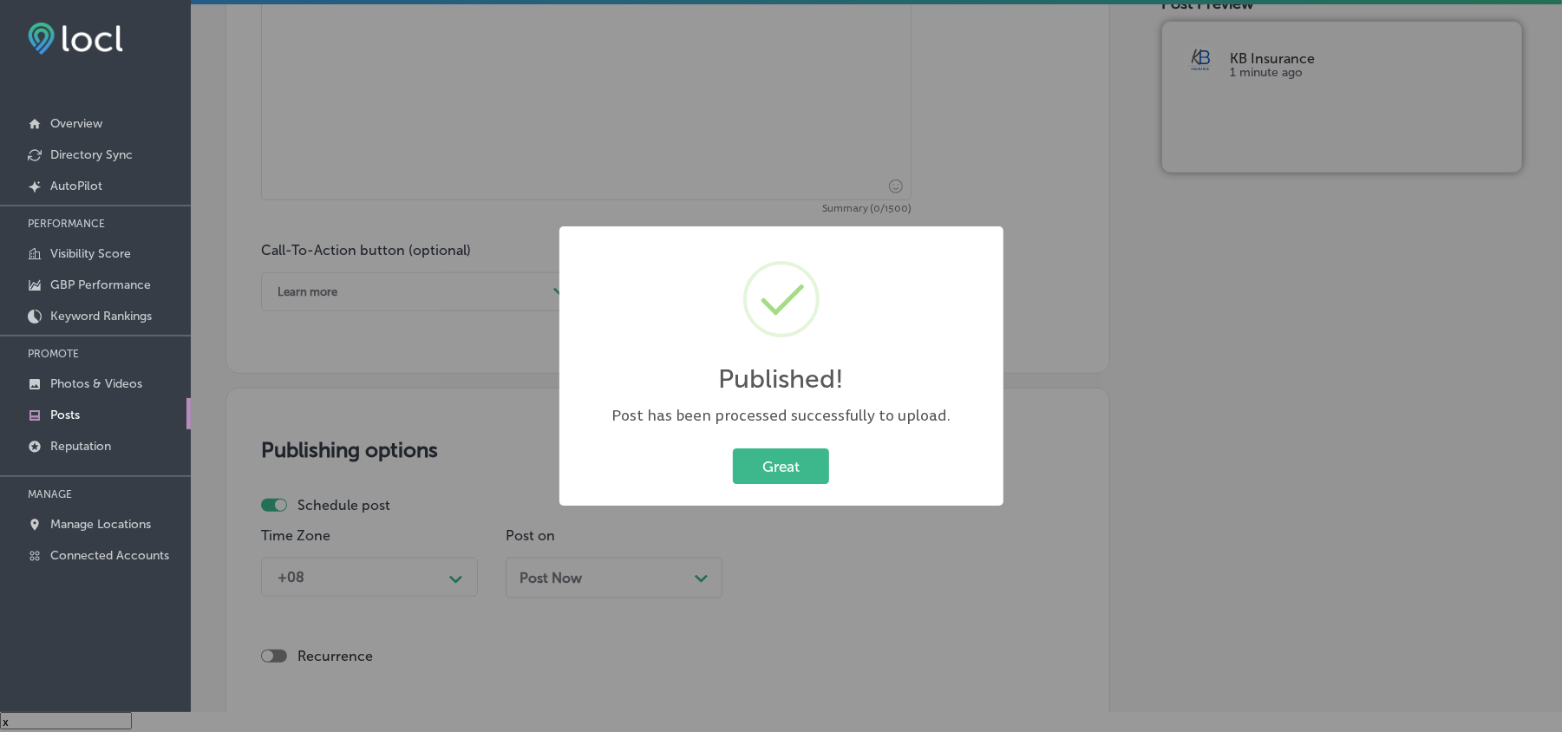
scroll to position [0, 0]
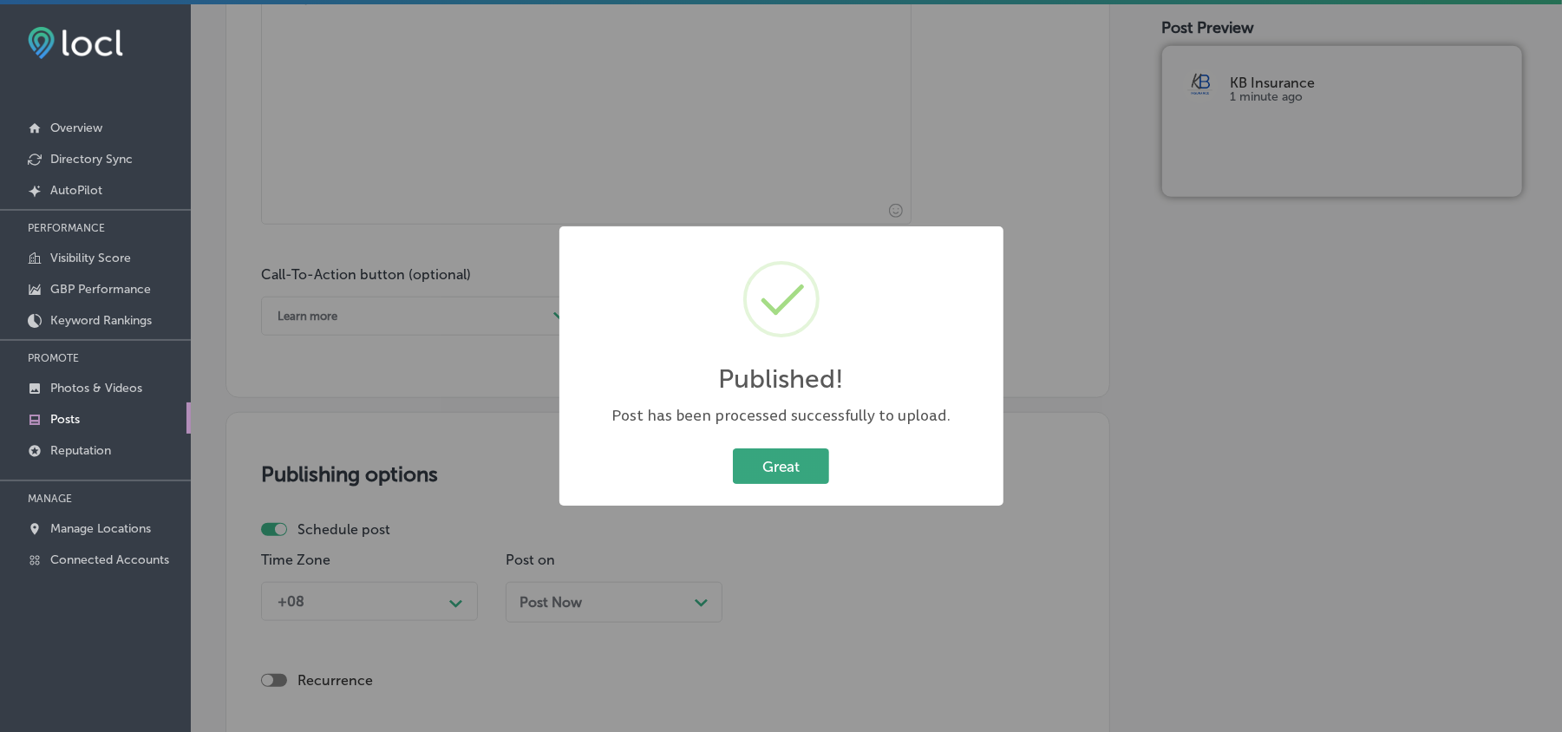
click at [770, 469] on button "Great" at bounding box center [781, 466] width 96 height 36
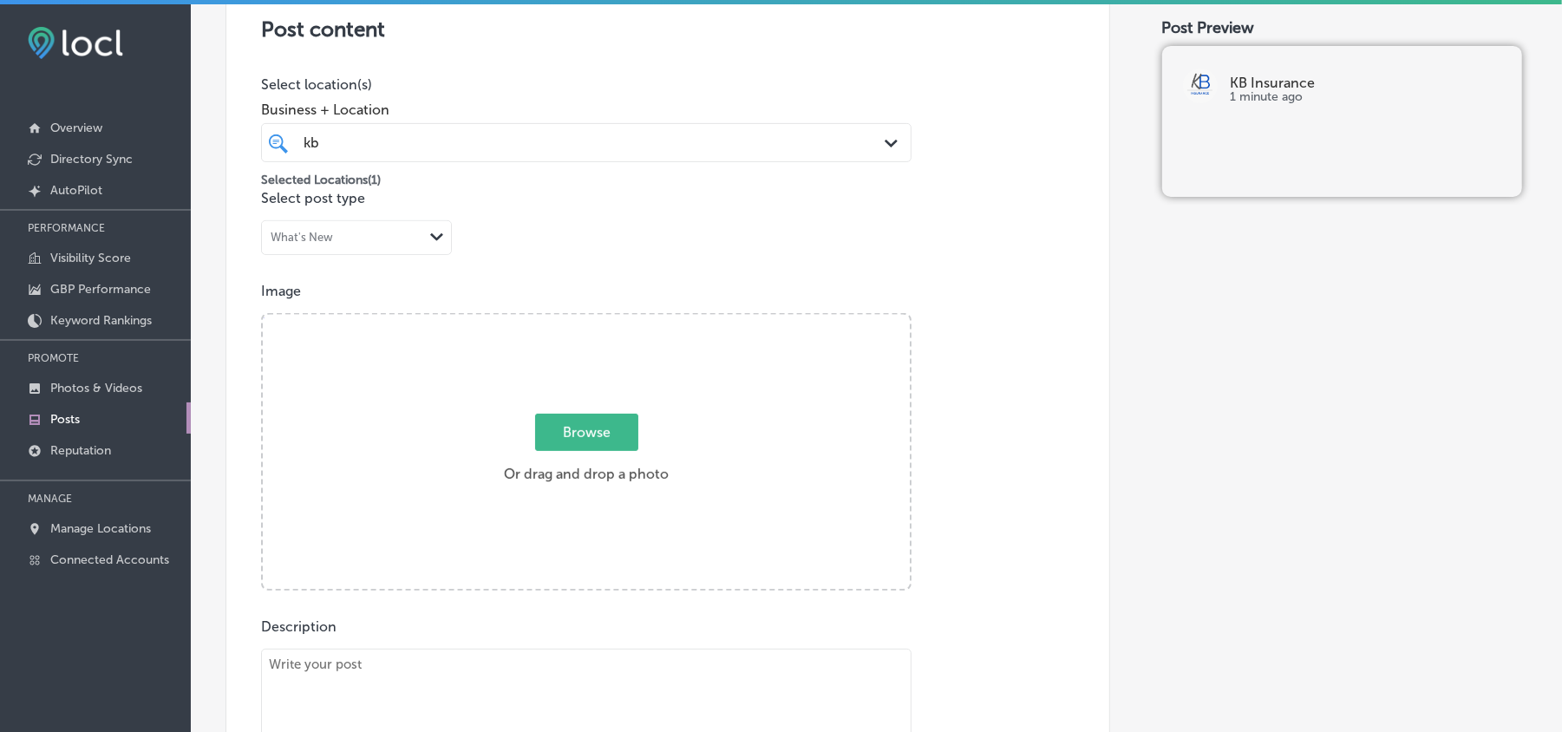
scroll to position [349, 0]
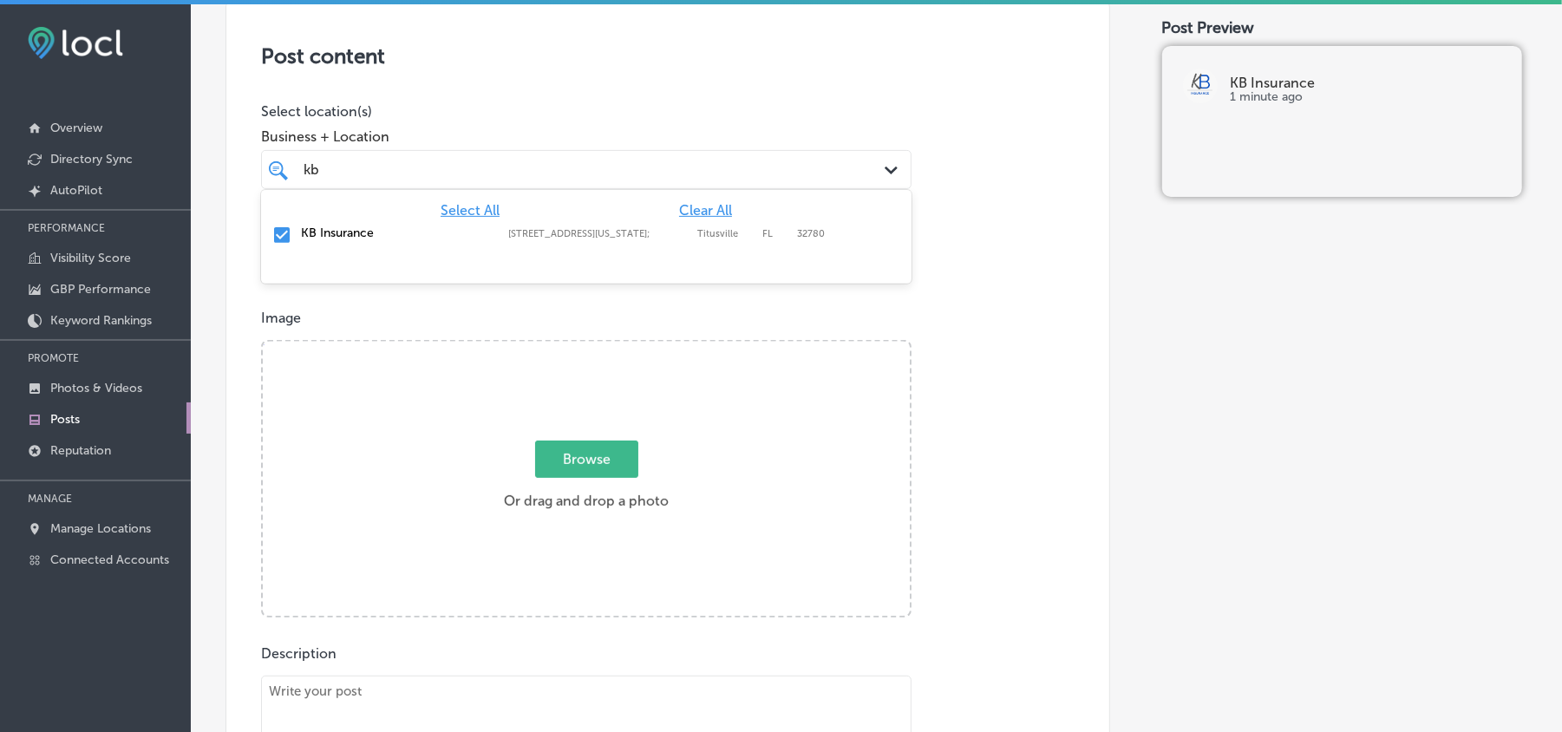
click at [615, 170] on div "kb kb" at bounding box center [558, 169] width 512 height 23
click at [704, 75] on div "Post content Select location(s) Business + Location kb kb Path Created with Ske…" at bounding box center [668, 543] width 885 height 1098
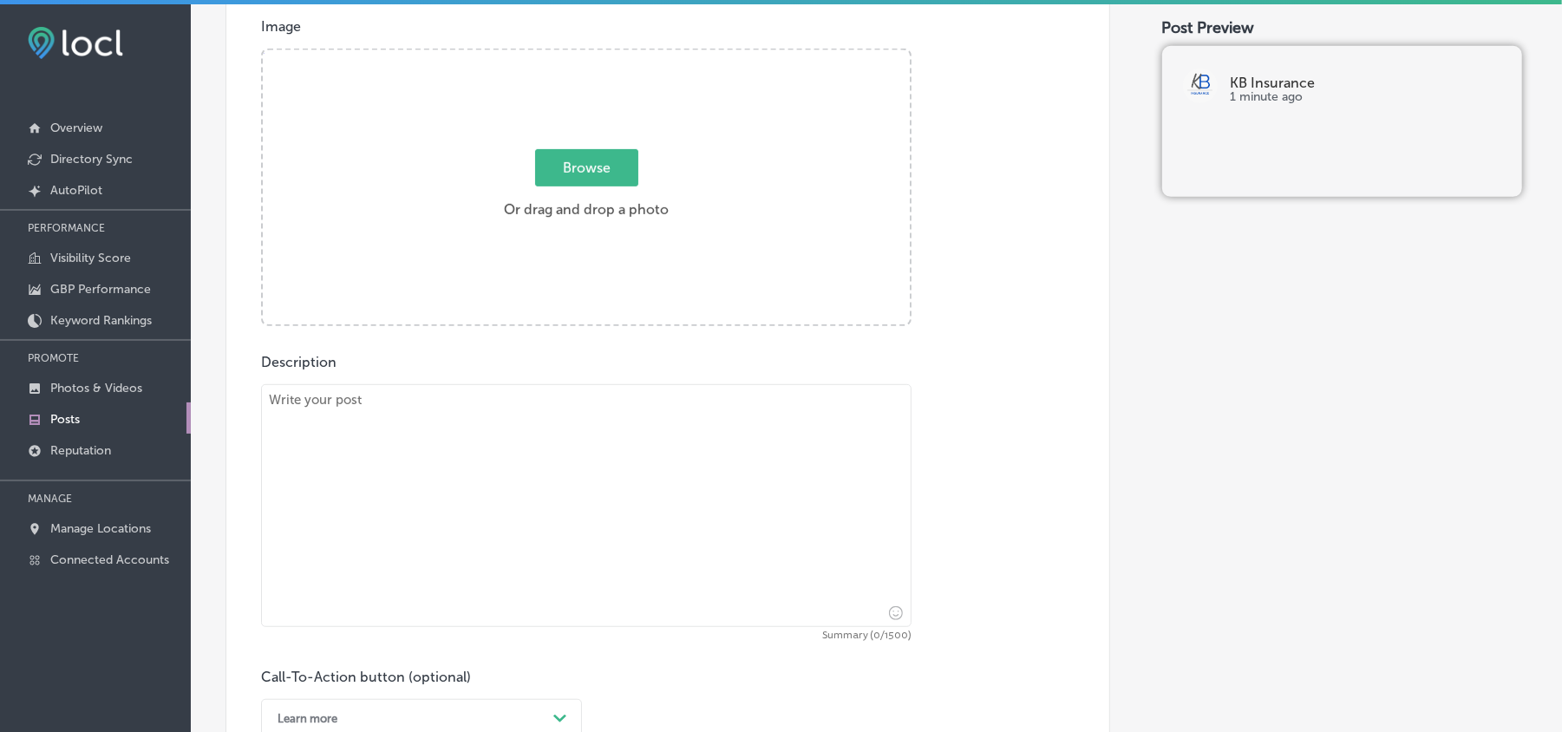
scroll to position [658, 0]
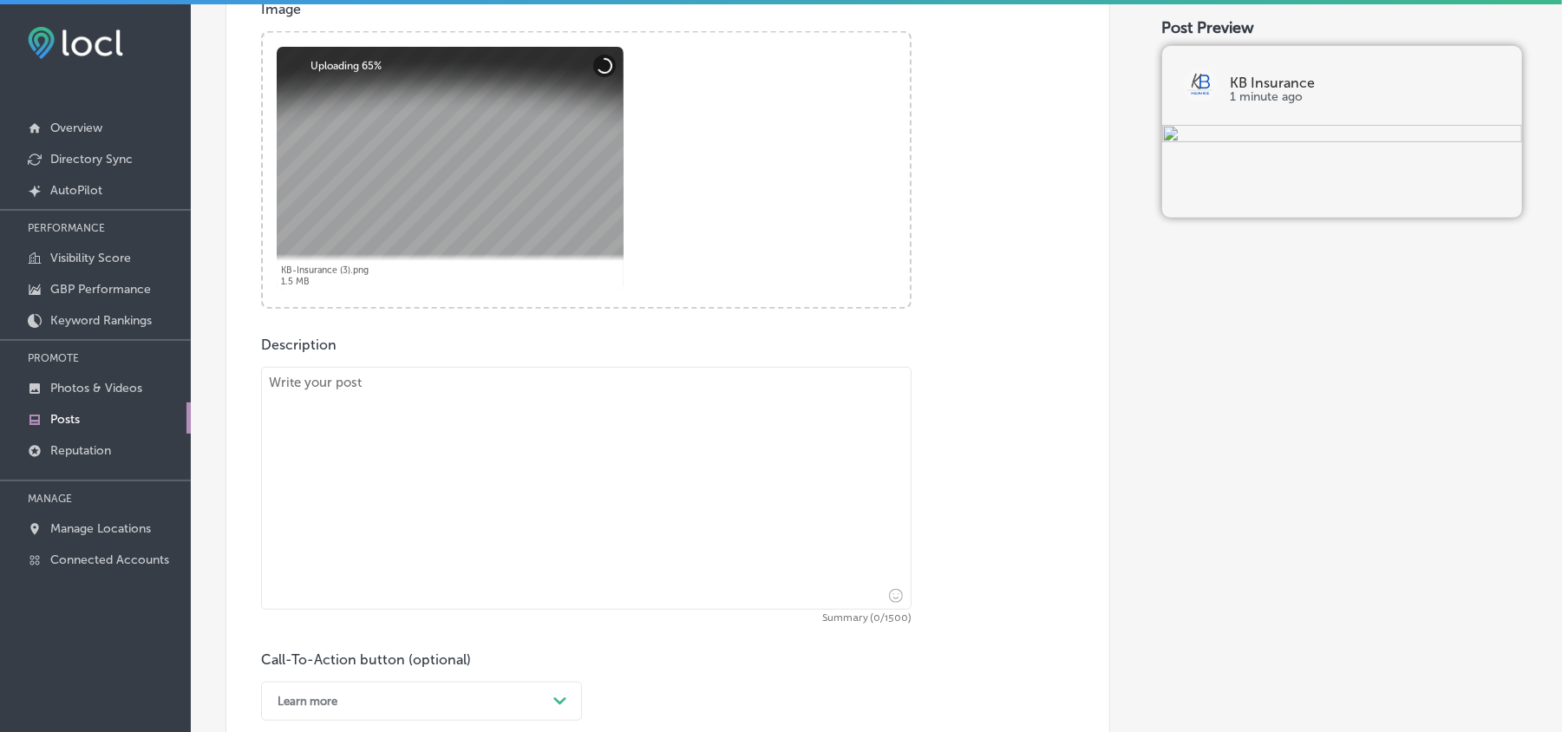
click at [445, 481] on textarea at bounding box center [586, 488] width 651 height 243
paste textarea "Residents in [GEOGRAPHIC_DATA], [GEOGRAPHIC_DATA], [GEOGRAPHIC_DATA], [GEOGRAPH…"
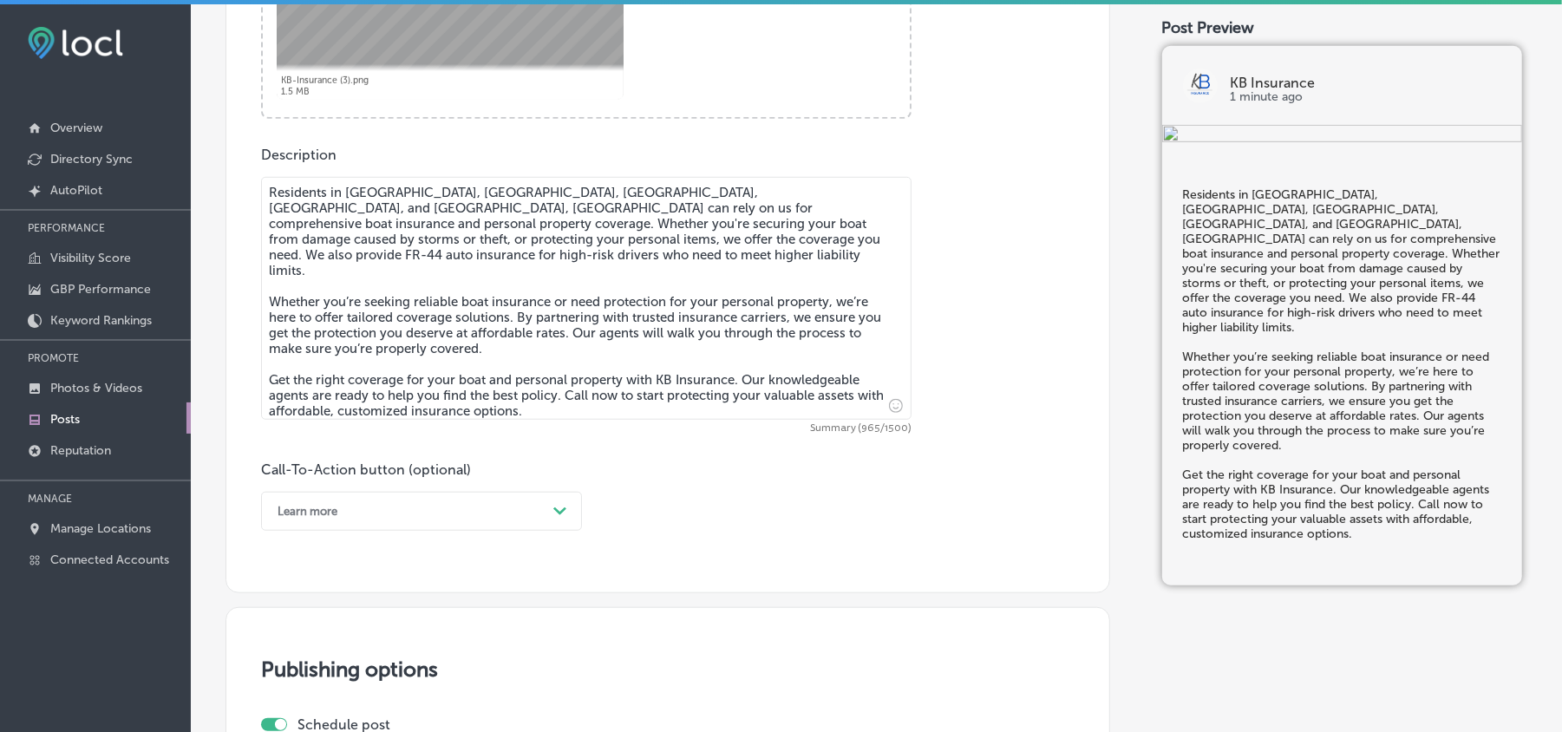
scroll to position [851, 0]
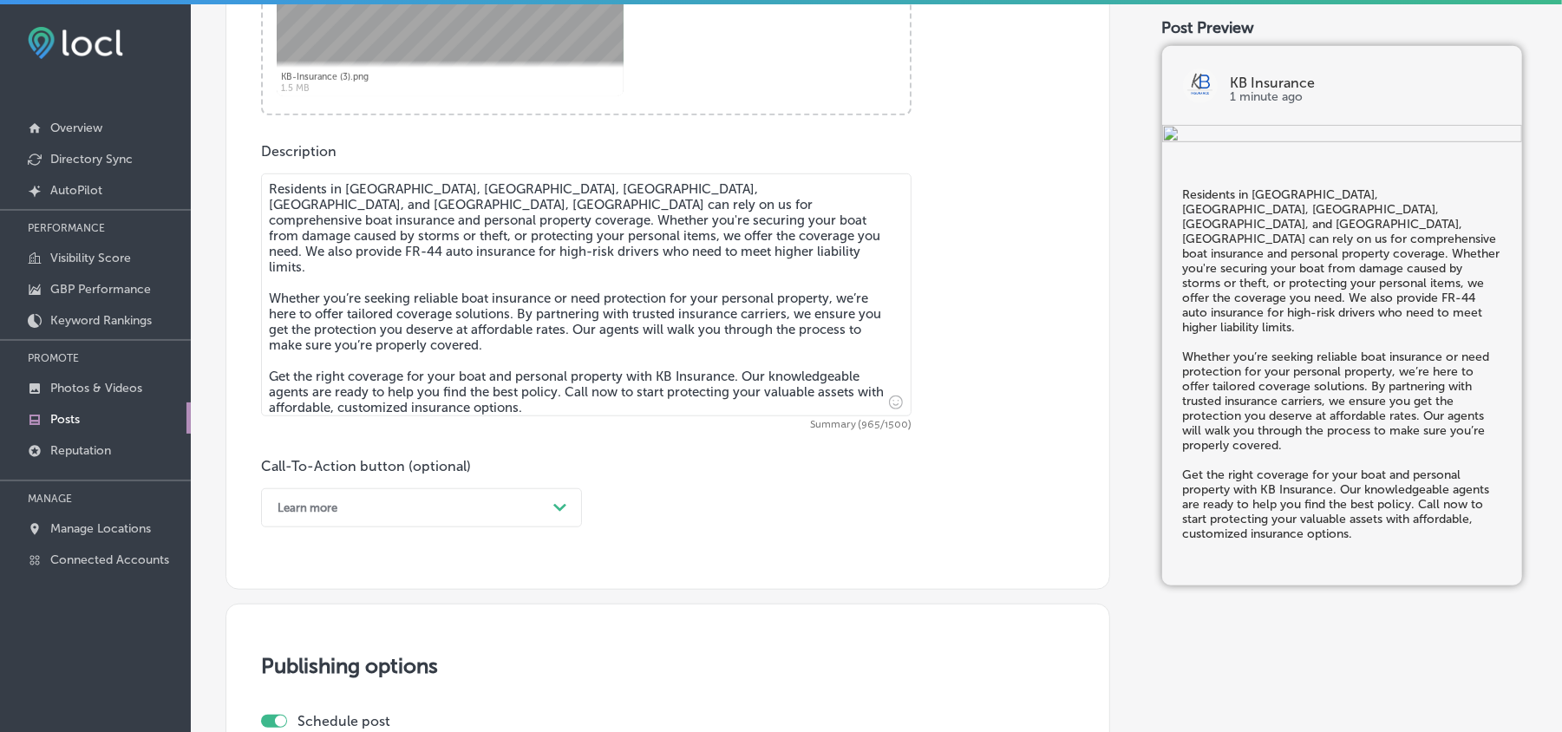
type textarea "Residents in [GEOGRAPHIC_DATA], [GEOGRAPHIC_DATA], [GEOGRAPHIC_DATA], [GEOGRAPH…"
click at [462, 519] on div "Learn more Path Created with Sketch." at bounding box center [421, 507] width 321 height 39
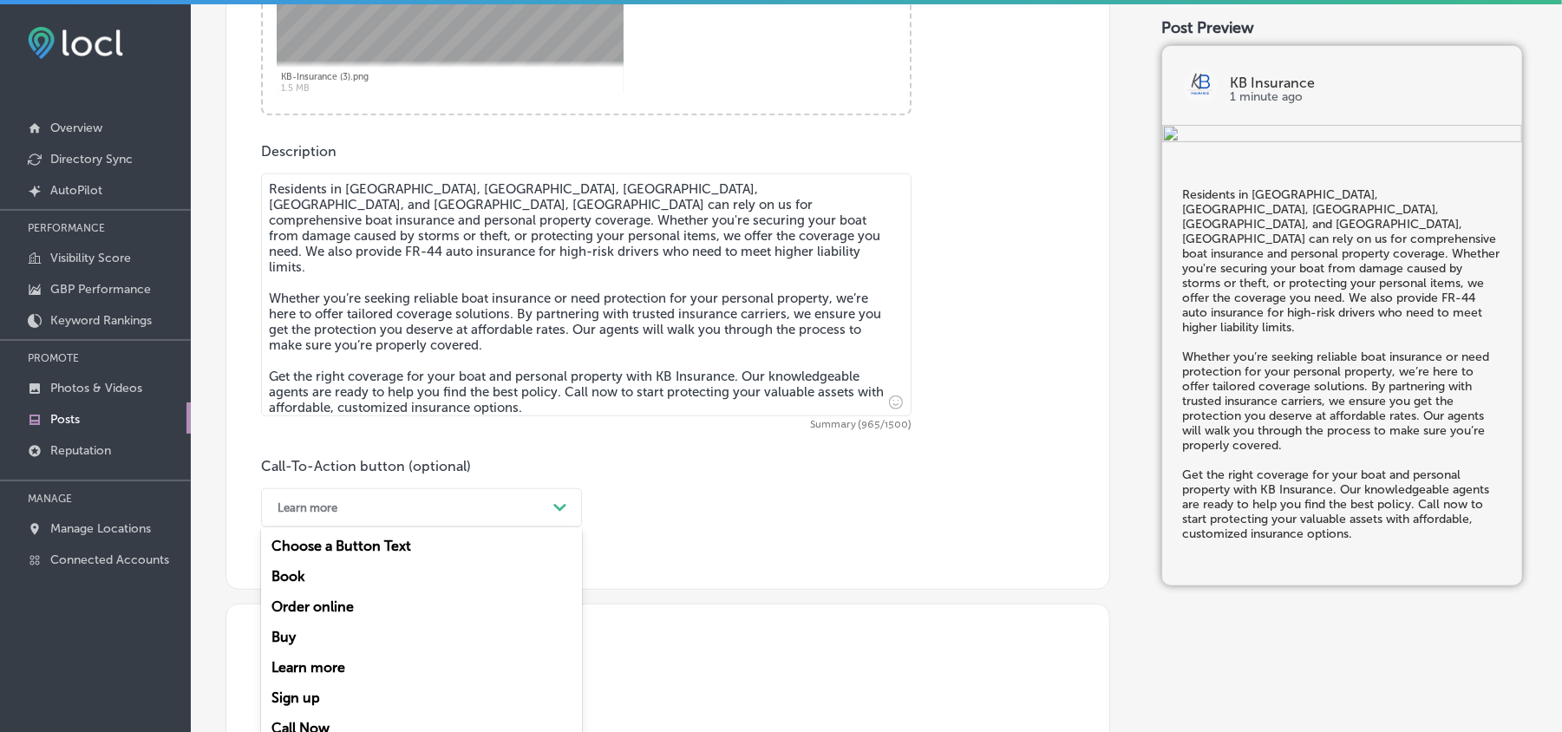
scroll to position [871, 0]
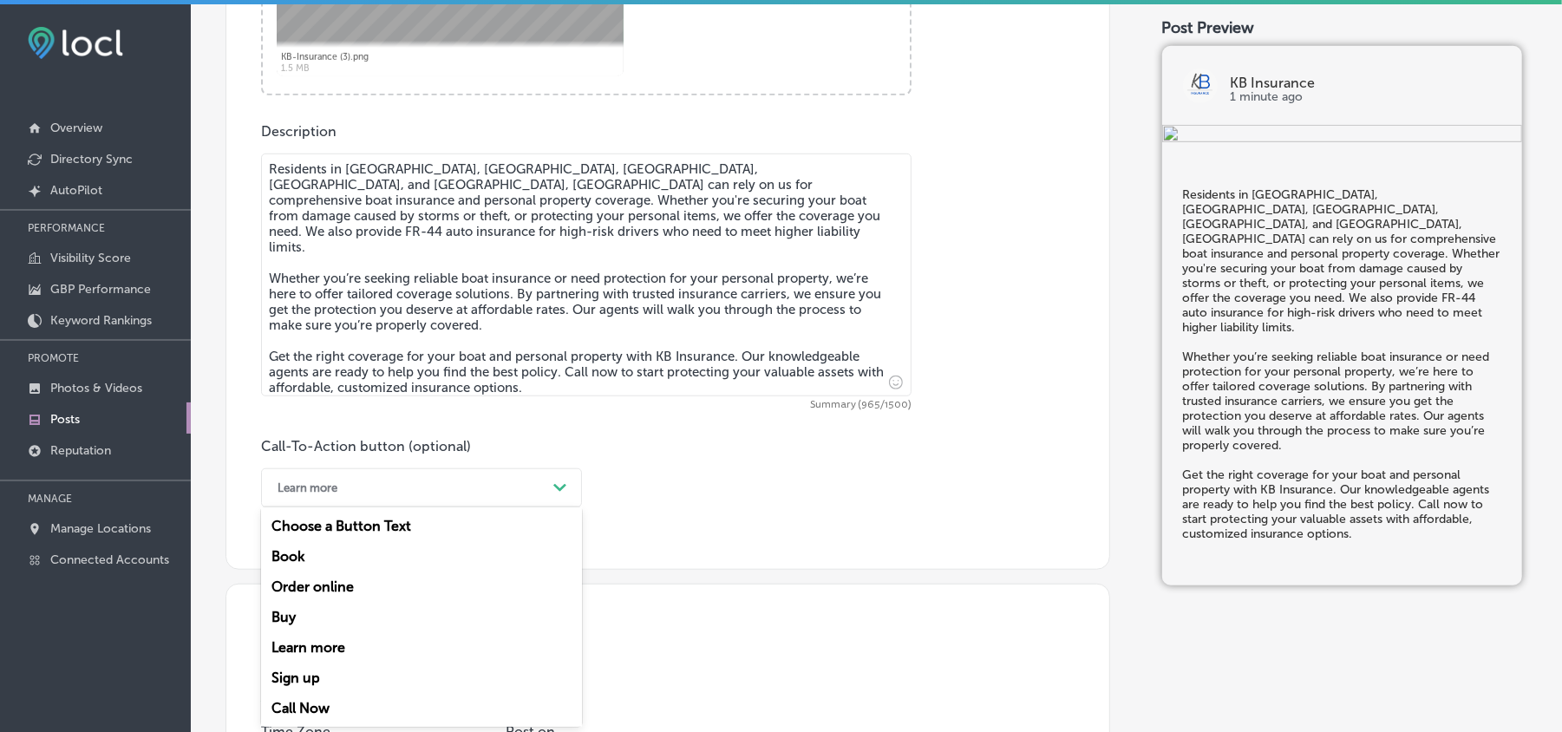
click at [286, 709] on div "Call Now" at bounding box center [421, 708] width 321 height 30
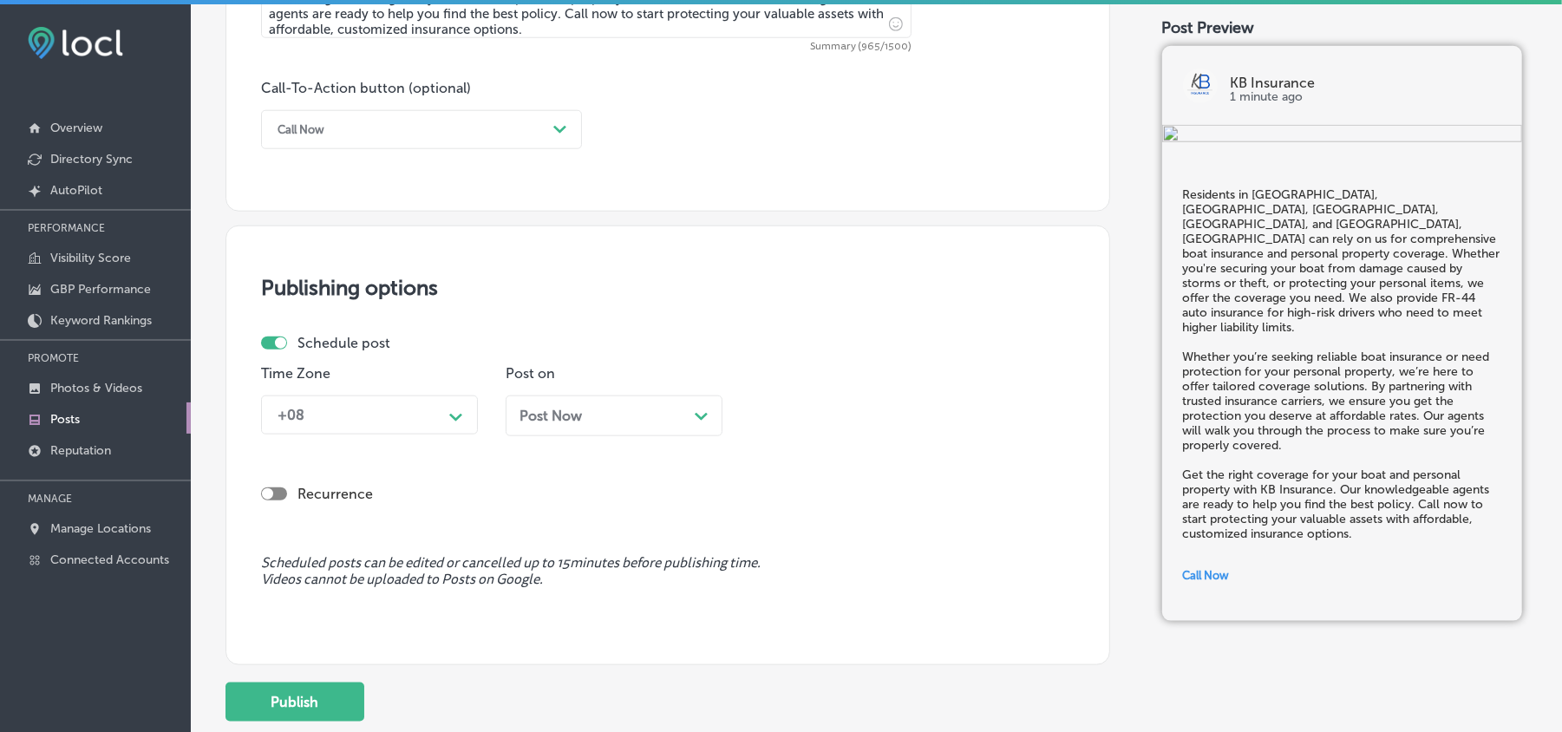
scroll to position [1256, 0]
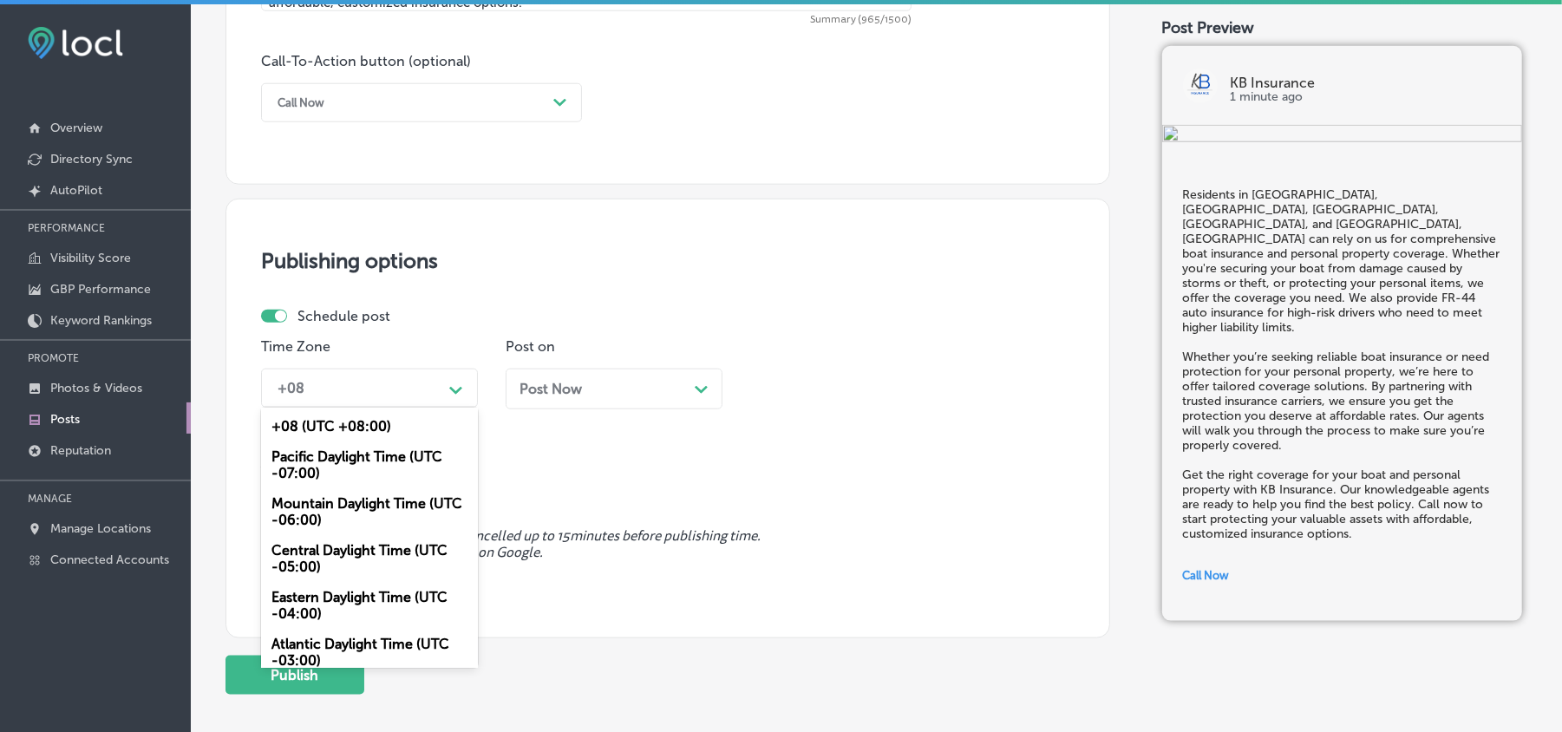
drag, startPoint x: 425, startPoint y: 392, endPoint x: 404, endPoint y: 415, distance: 30.7
click at [427, 390] on div "+08" at bounding box center [355, 388] width 173 height 30
click at [306, 504] on div "Mountain Daylight Time (UTC -06:00)" at bounding box center [369, 511] width 217 height 47
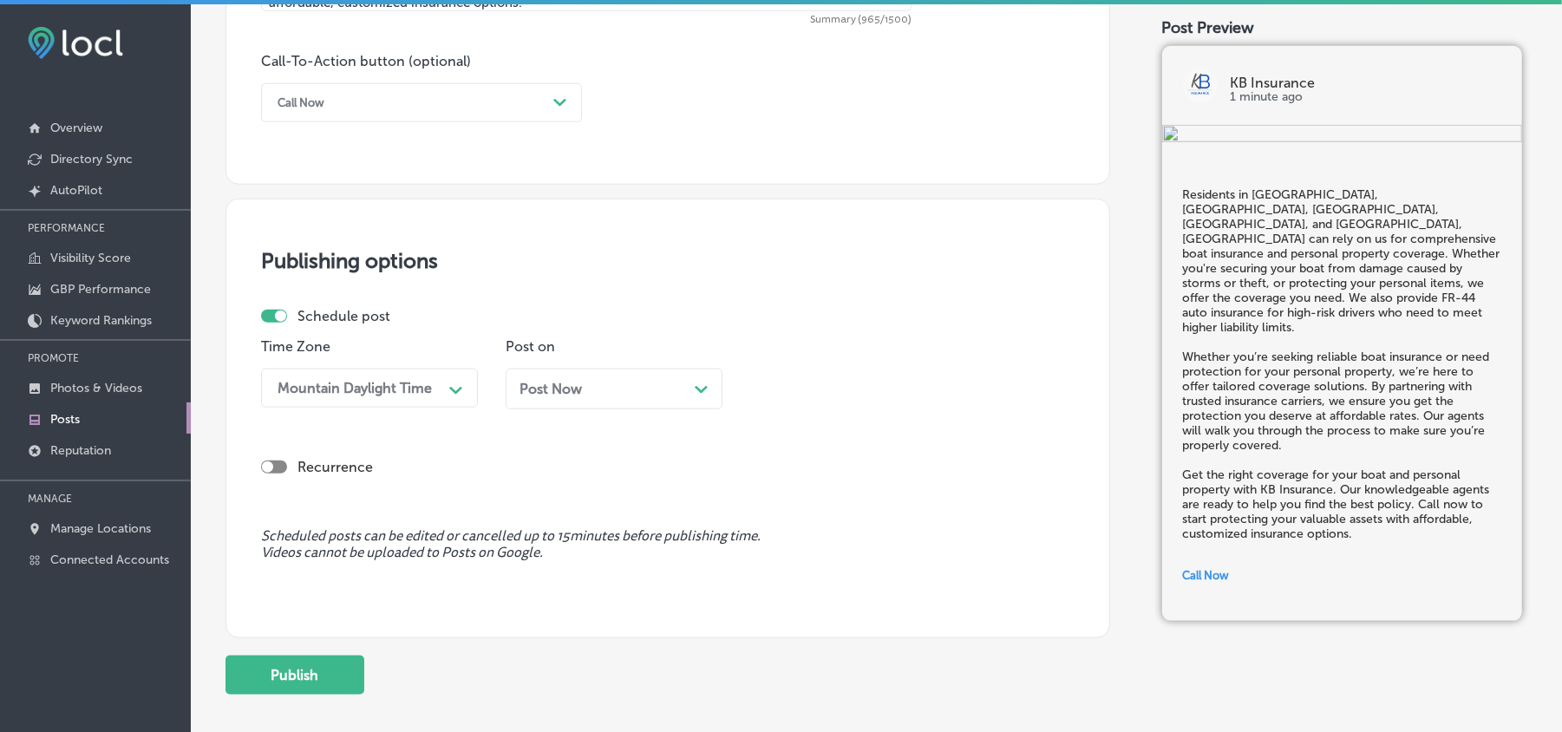
click at [574, 390] on span "Post Now" at bounding box center [551, 389] width 62 height 16
click at [802, 375] on div "10:00 AM" at bounding box center [844, 388] width 173 height 30
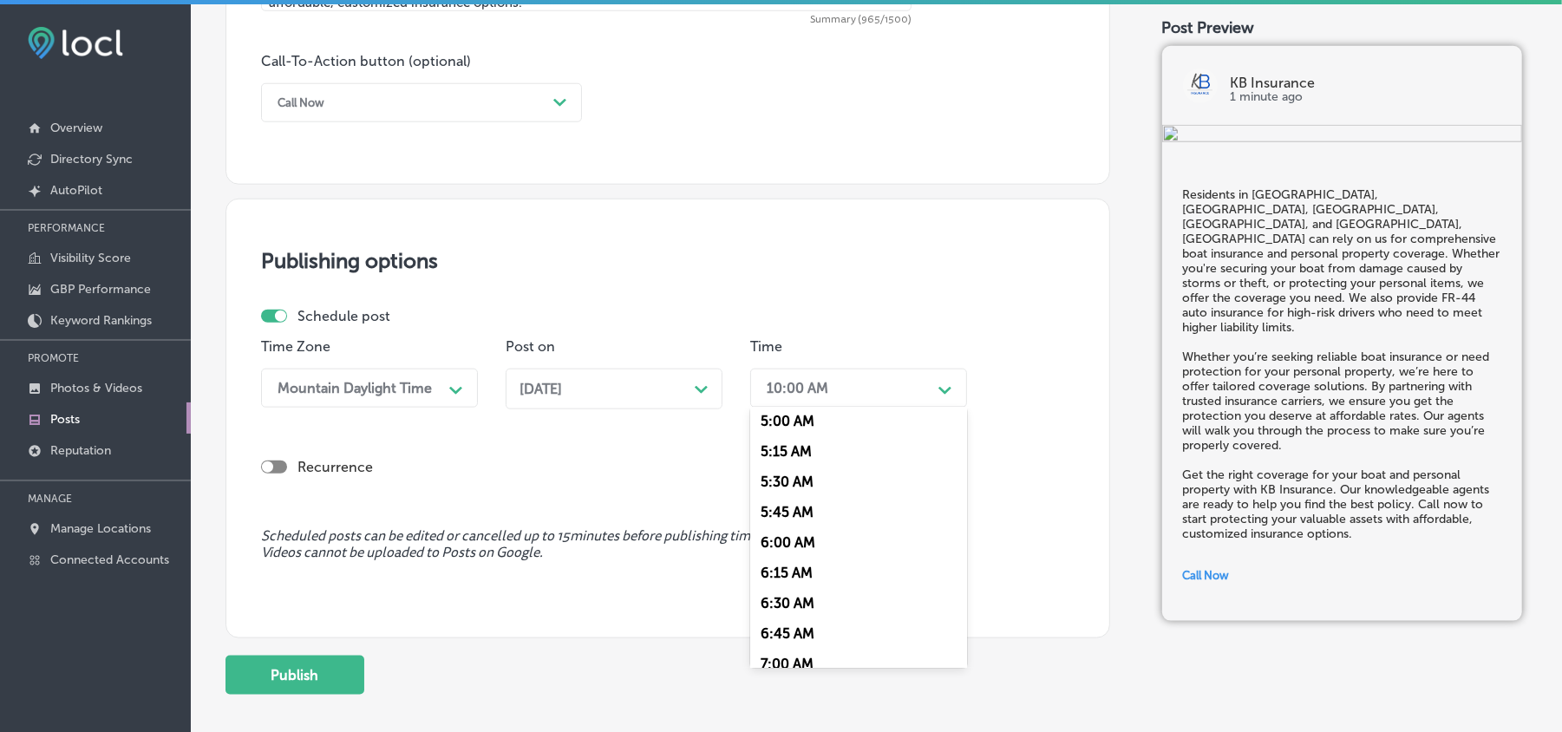
scroll to position [616, 0]
click at [779, 652] on div "7:00 AM" at bounding box center [858, 660] width 217 height 30
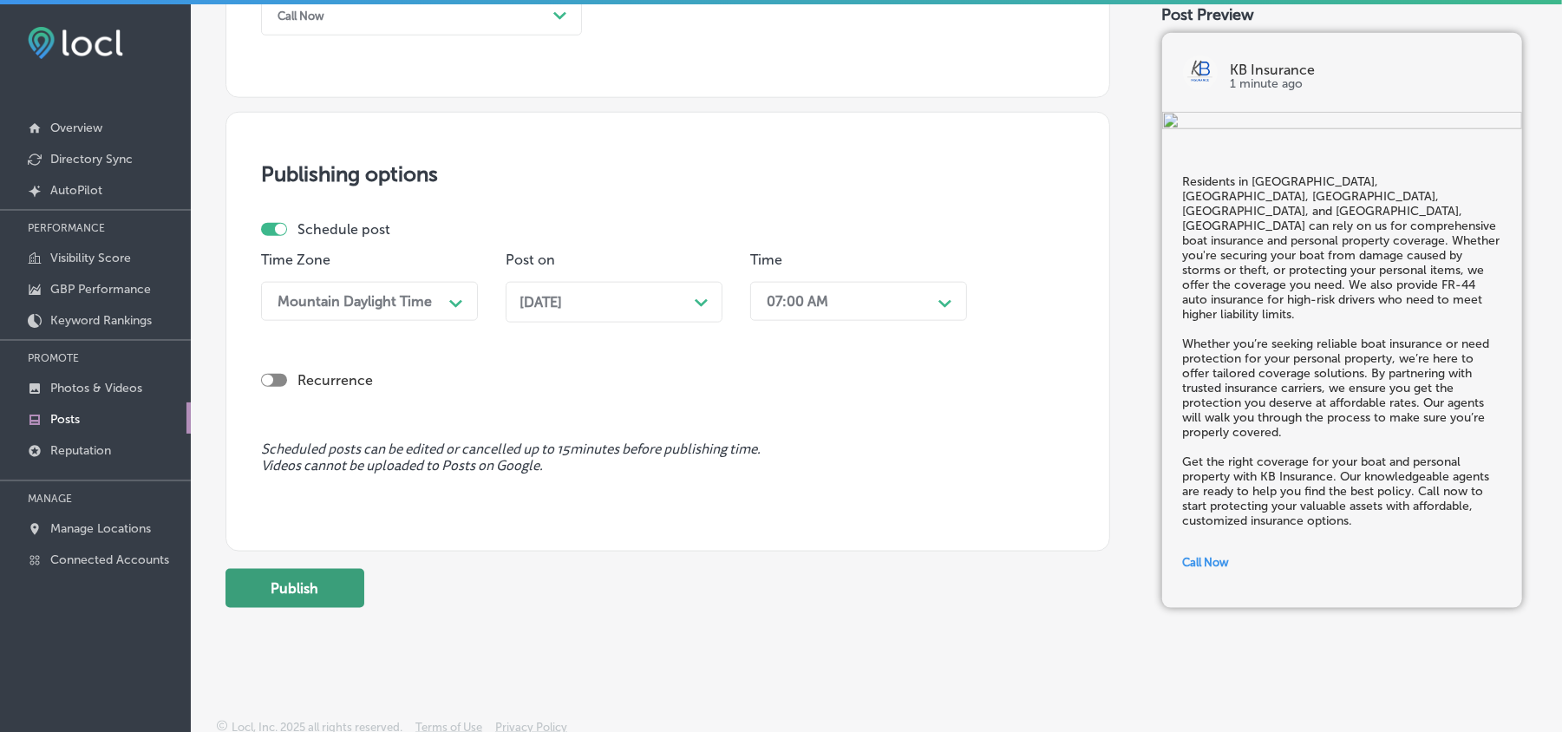
scroll to position [1350, 0]
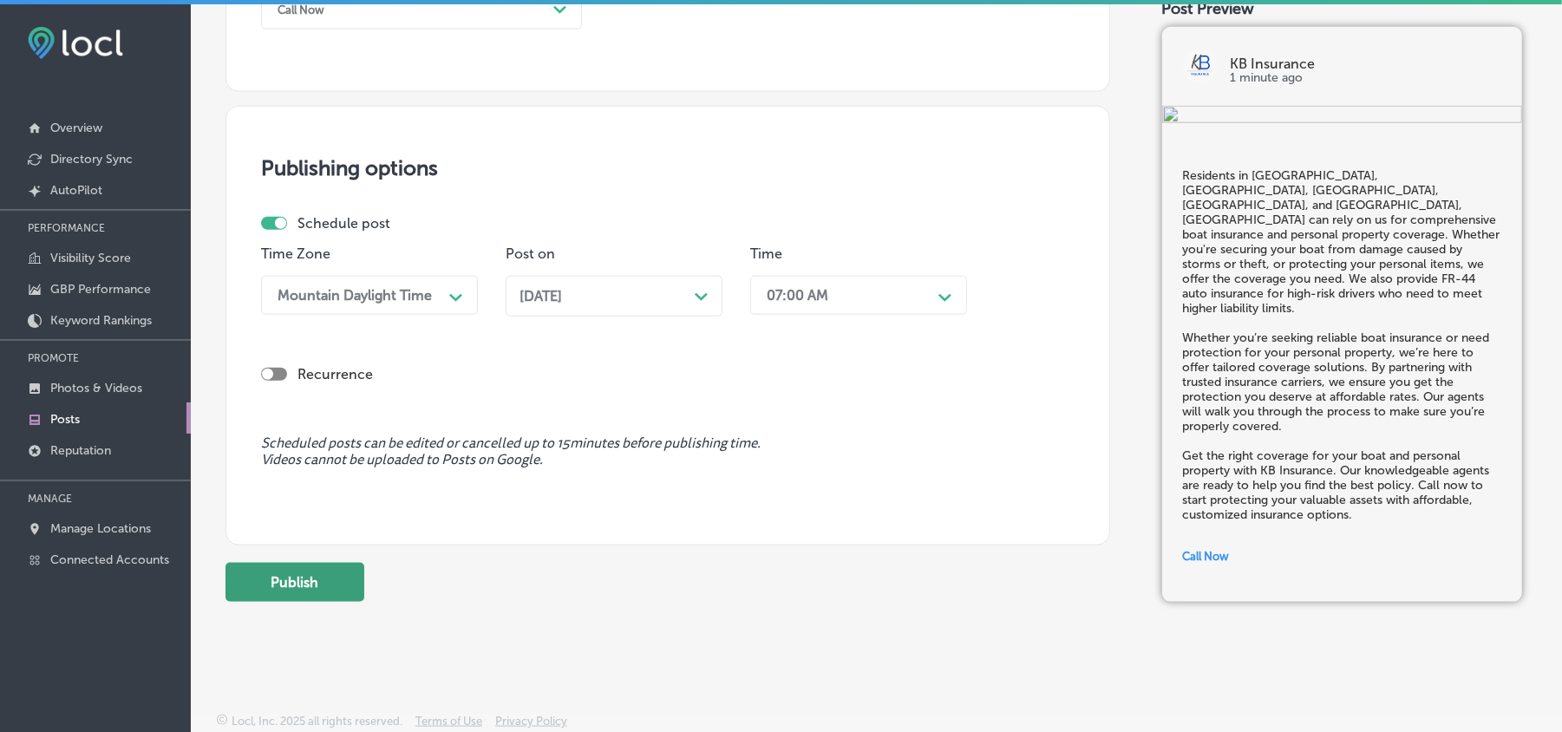
click at [293, 585] on button "Publish" at bounding box center [295, 582] width 139 height 39
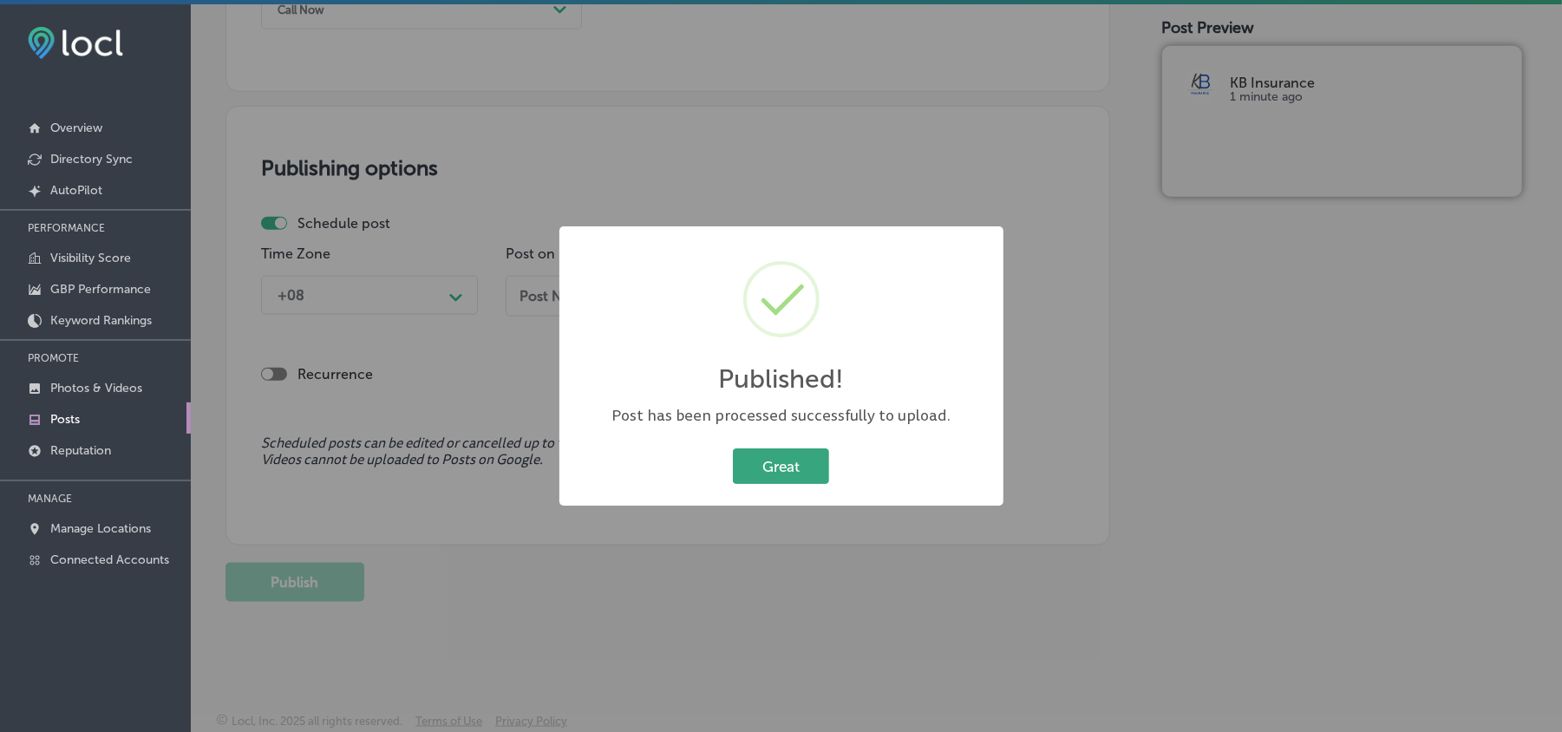
click at [798, 462] on button "Great" at bounding box center [781, 466] width 96 height 36
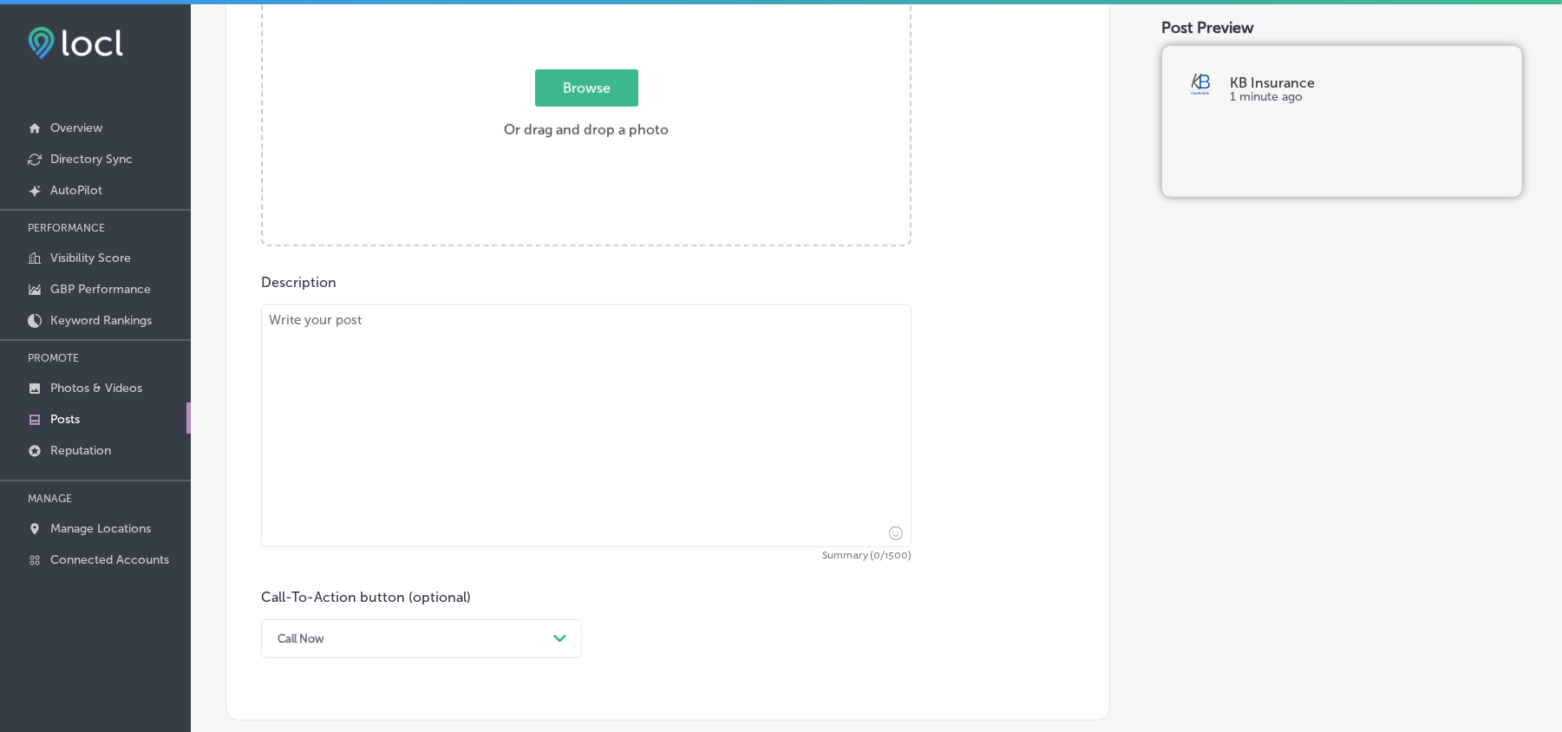
scroll to position [578, 0]
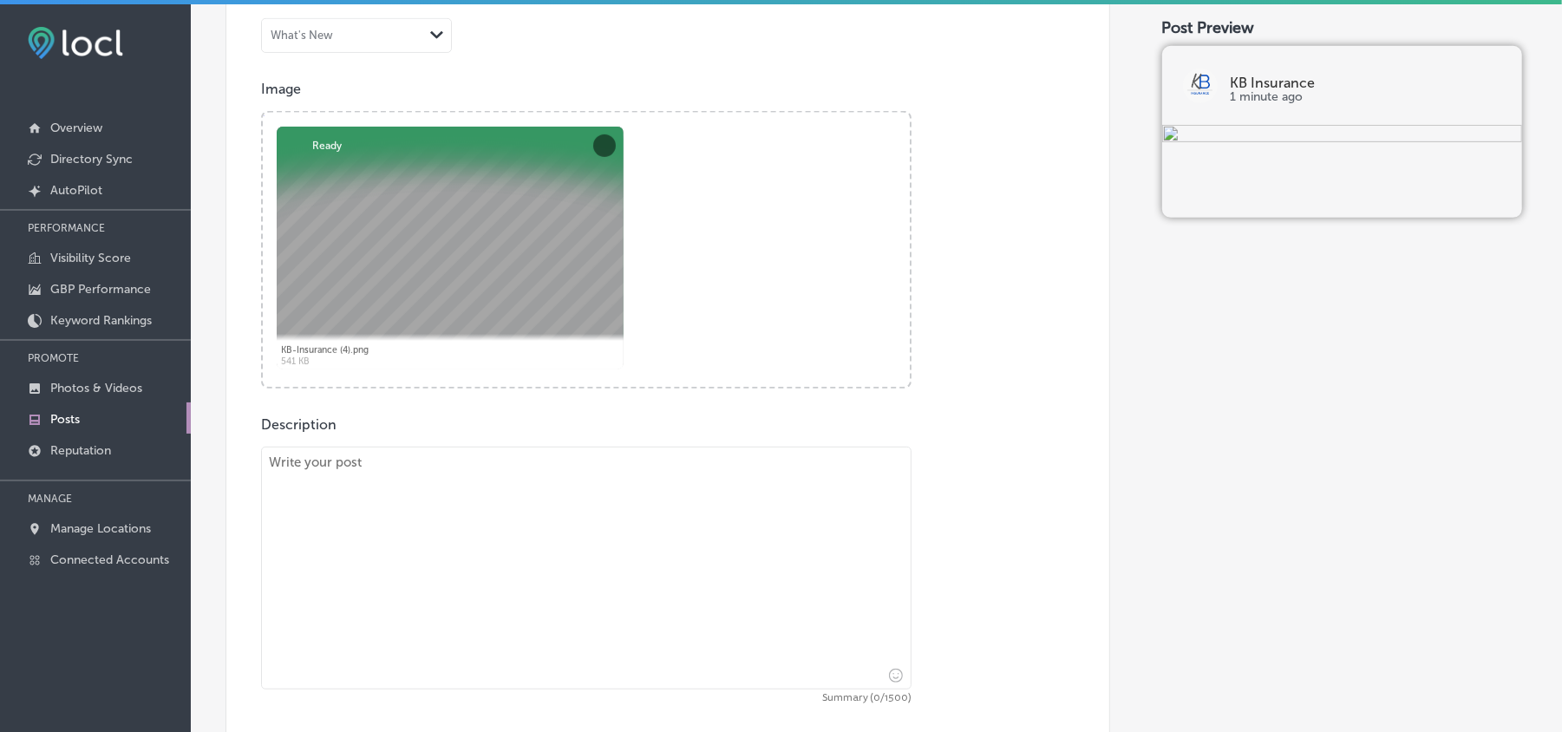
click at [354, 545] on textarea at bounding box center [586, 568] width 651 height 243
paste textarea "For residents of [GEOGRAPHIC_DATA], [GEOGRAPHIC_DATA], [GEOGRAPHIC_DATA], [GEOG…"
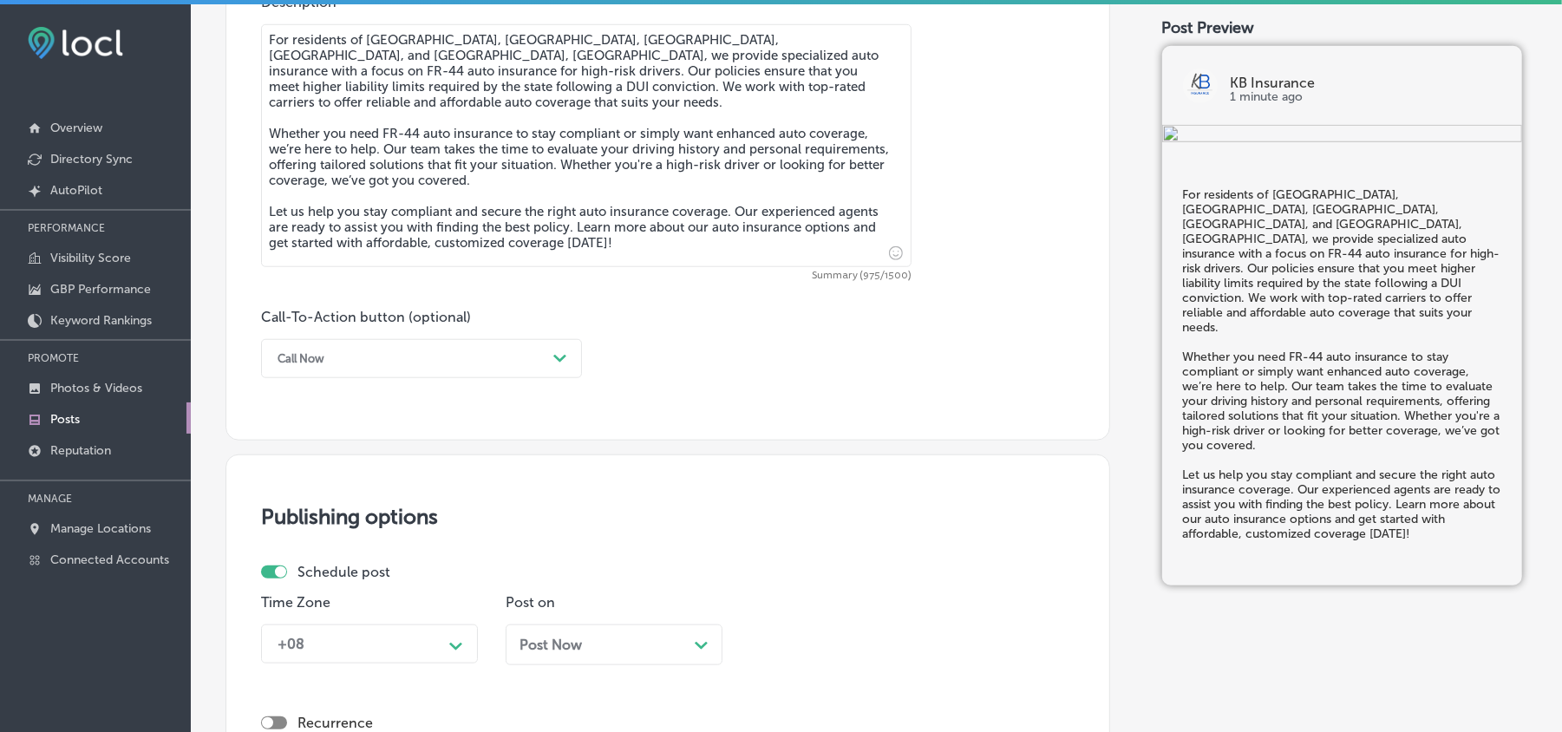
scroll to position [1003, 0]
type textarea "For residents of [GEOGRAPHIC_DATA], [GEOGRAPHIC_DATA], [GEOGRAPHIC_DATA], [GEOG…"
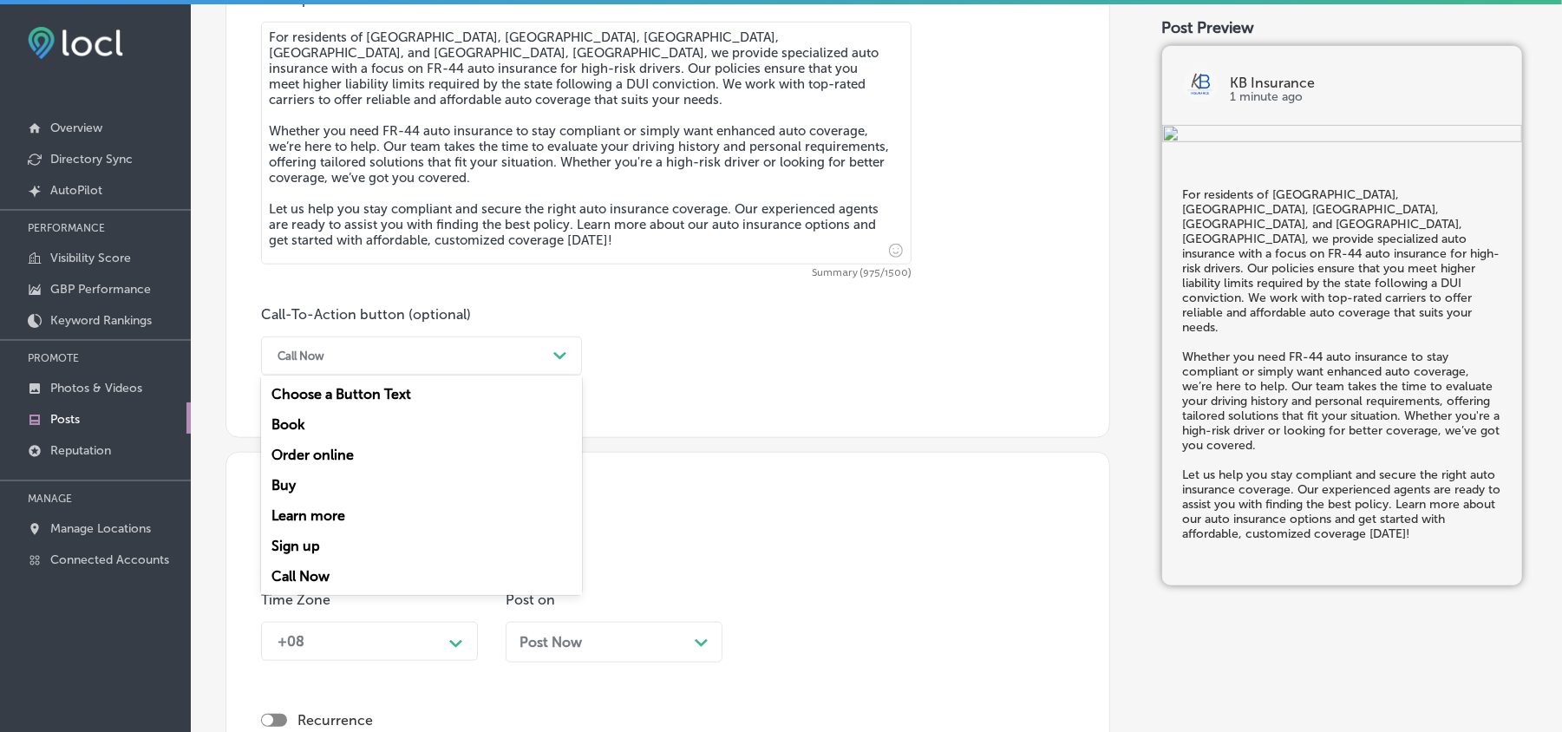
click at [417, 350] on div "Call Now" at bounding box center [408, 356] width 278 height 27
click at [276, 520] on div "Learn more" at bounding box center [421, 516] width 321 height 30
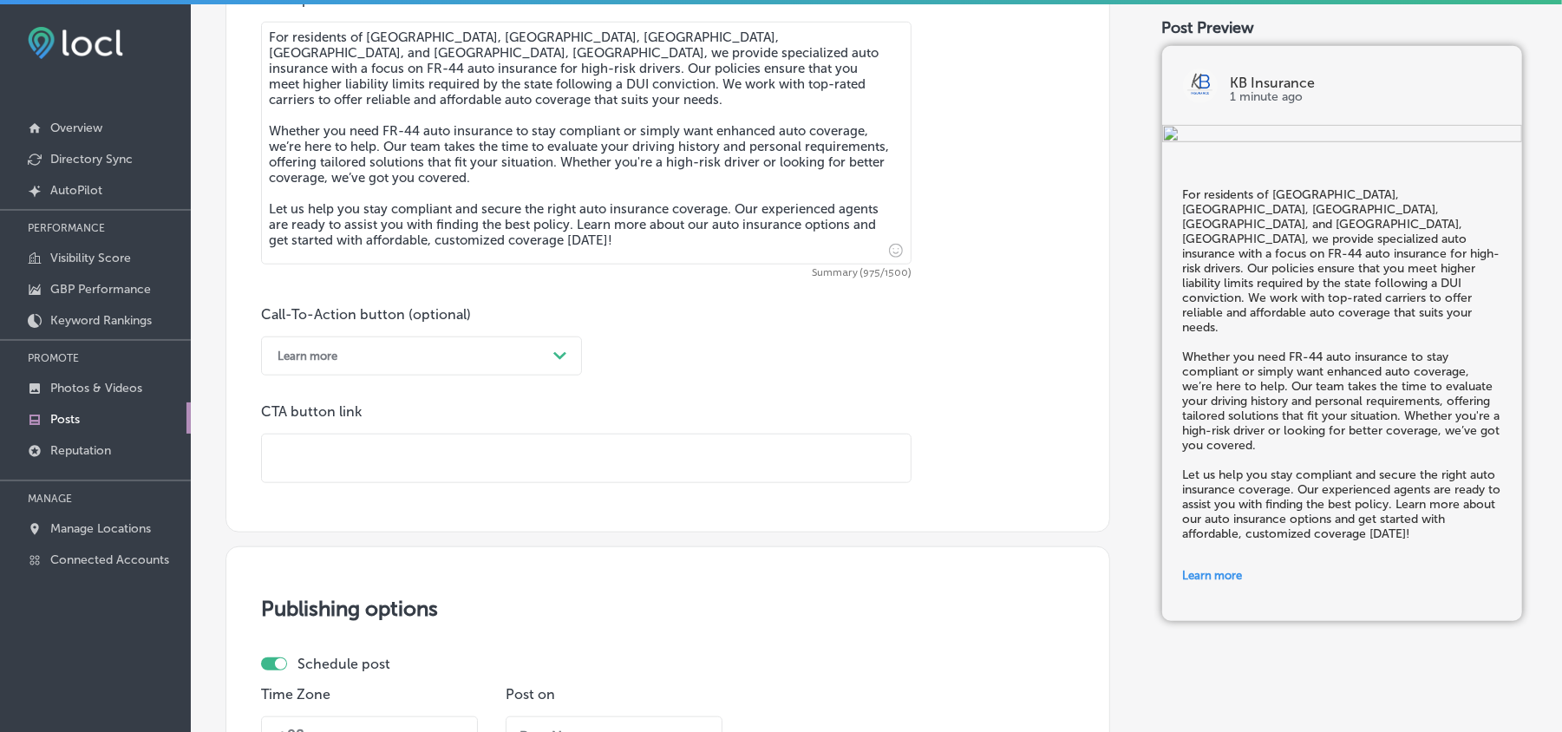
click at [435, 469] on input "text" at bounding box center [586, 459] width 649 height 48
paste input "[URL][DOMAIN_NAME]"
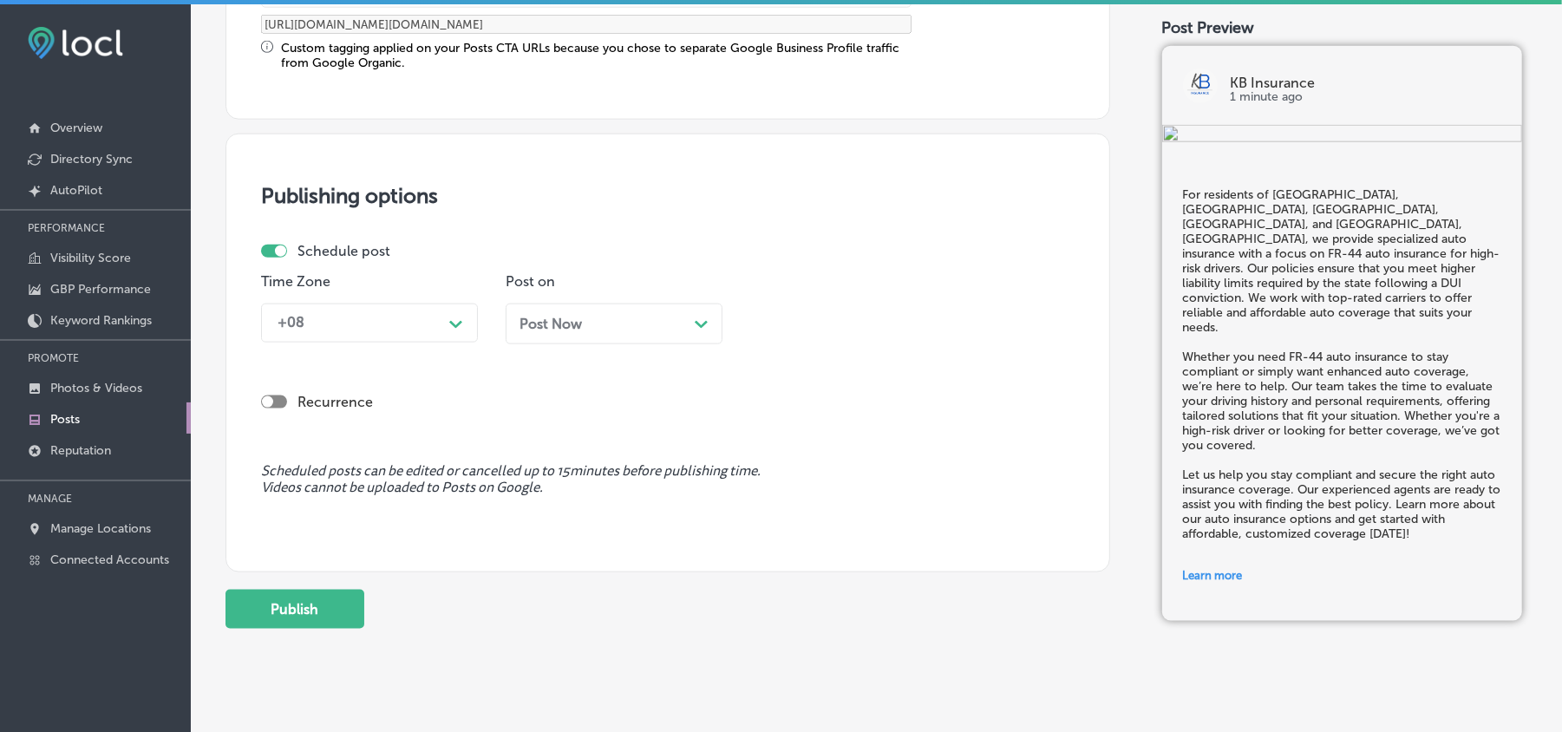
scroll to position [1507, 0]
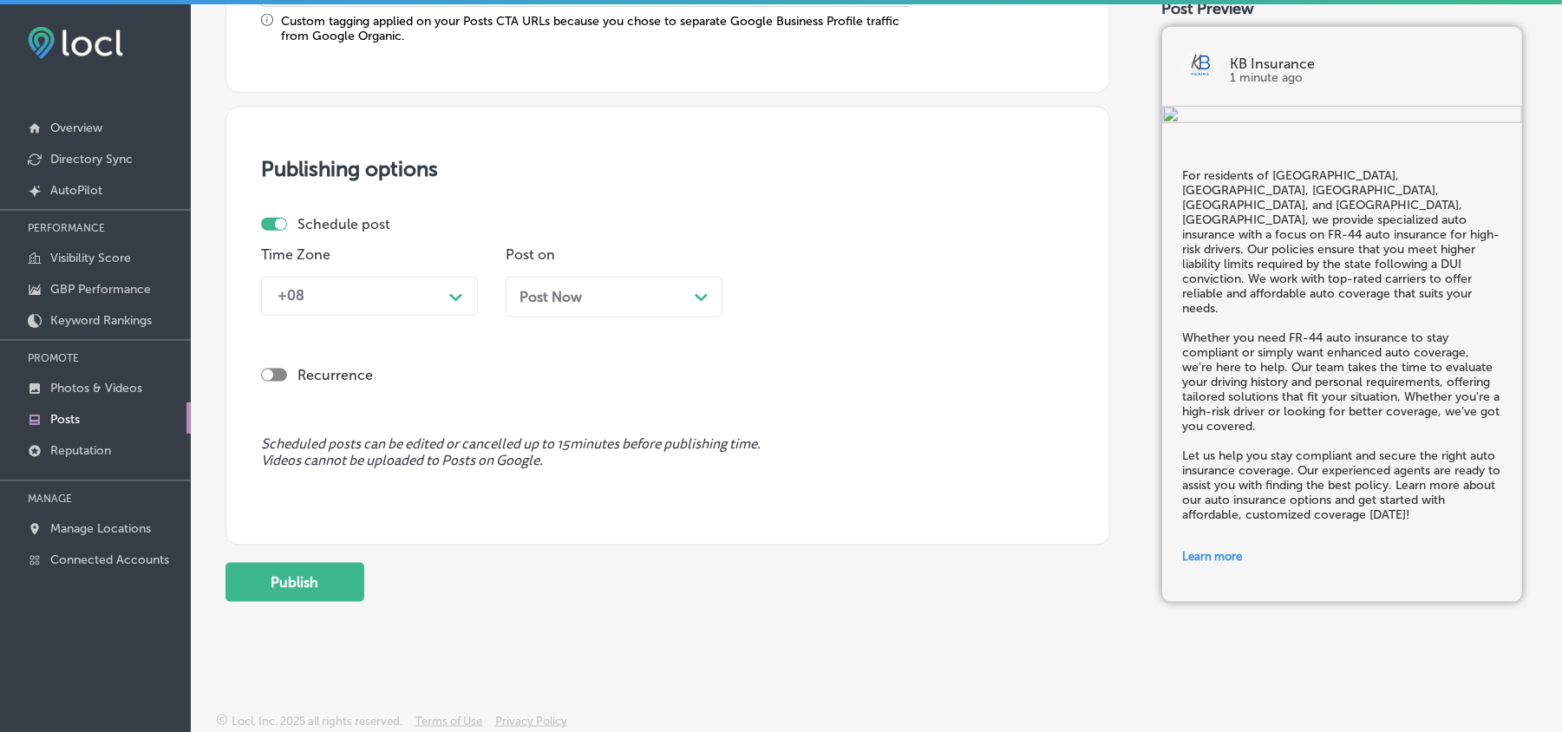
type input "[URL][DOMAIN_NAME]"
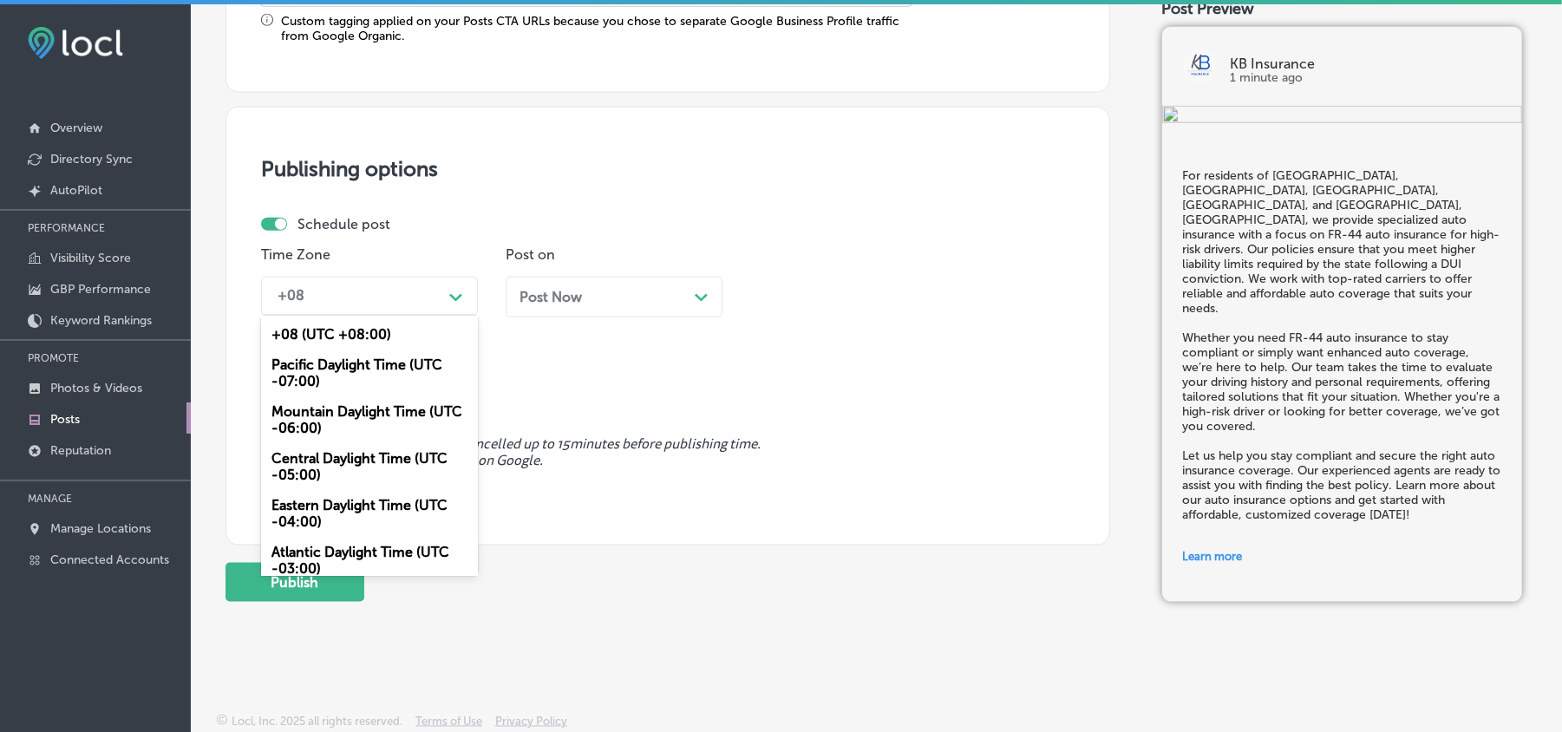
click at [428, 293] on div "+08" at bounding box center [355, 296] width 173 height 30
click at [298, 407] on div "Mountain Daylight Time (UTC -06:00)" at bounding box center [369, 419] width 217 height 47
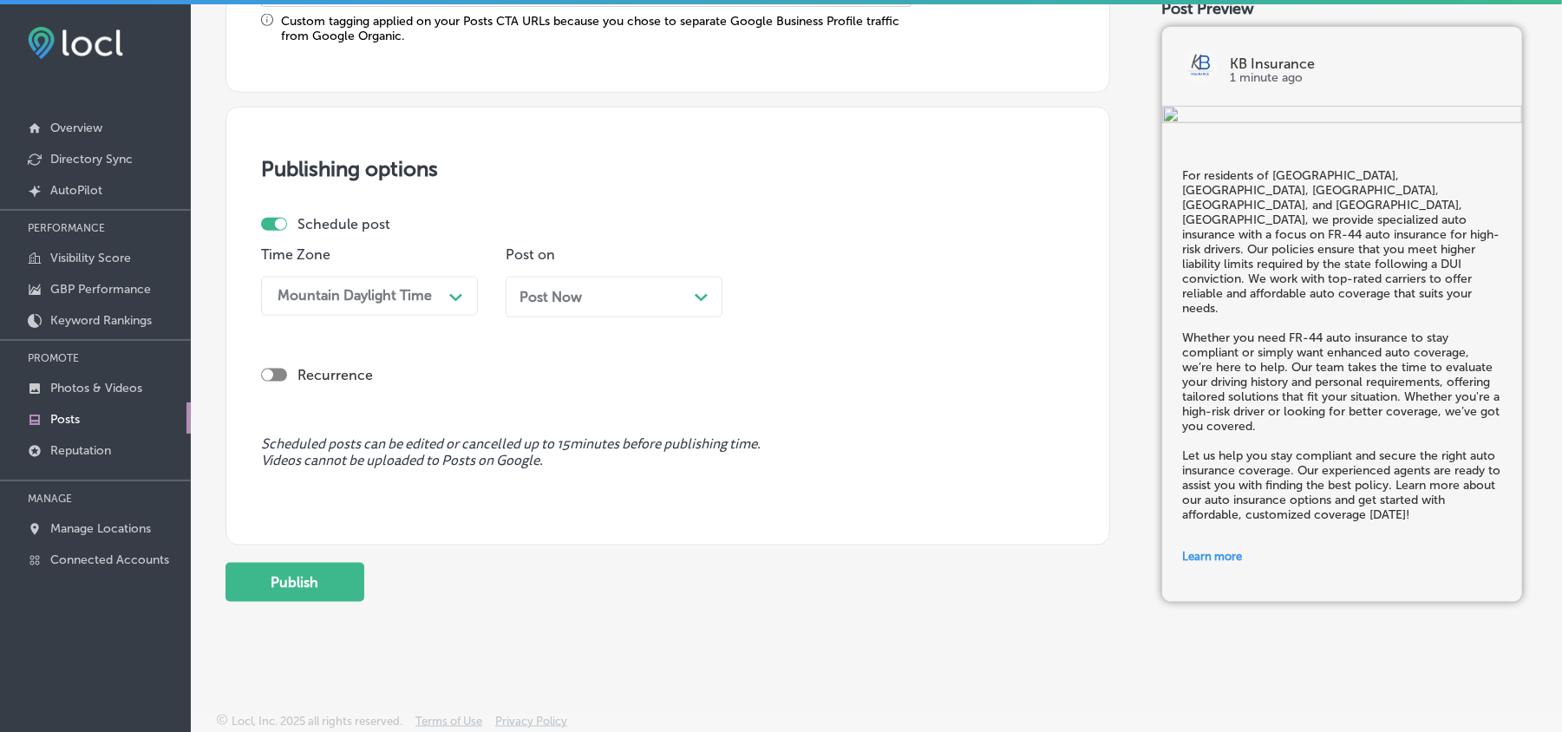
click at [645, 295] on div "Post Now Path Created with Sketch." at bounding box center [614, 297] width 189 height 16
click at [820, 288] on div "10:00 AM" at bounding box center [798, 296] width 62 height 16
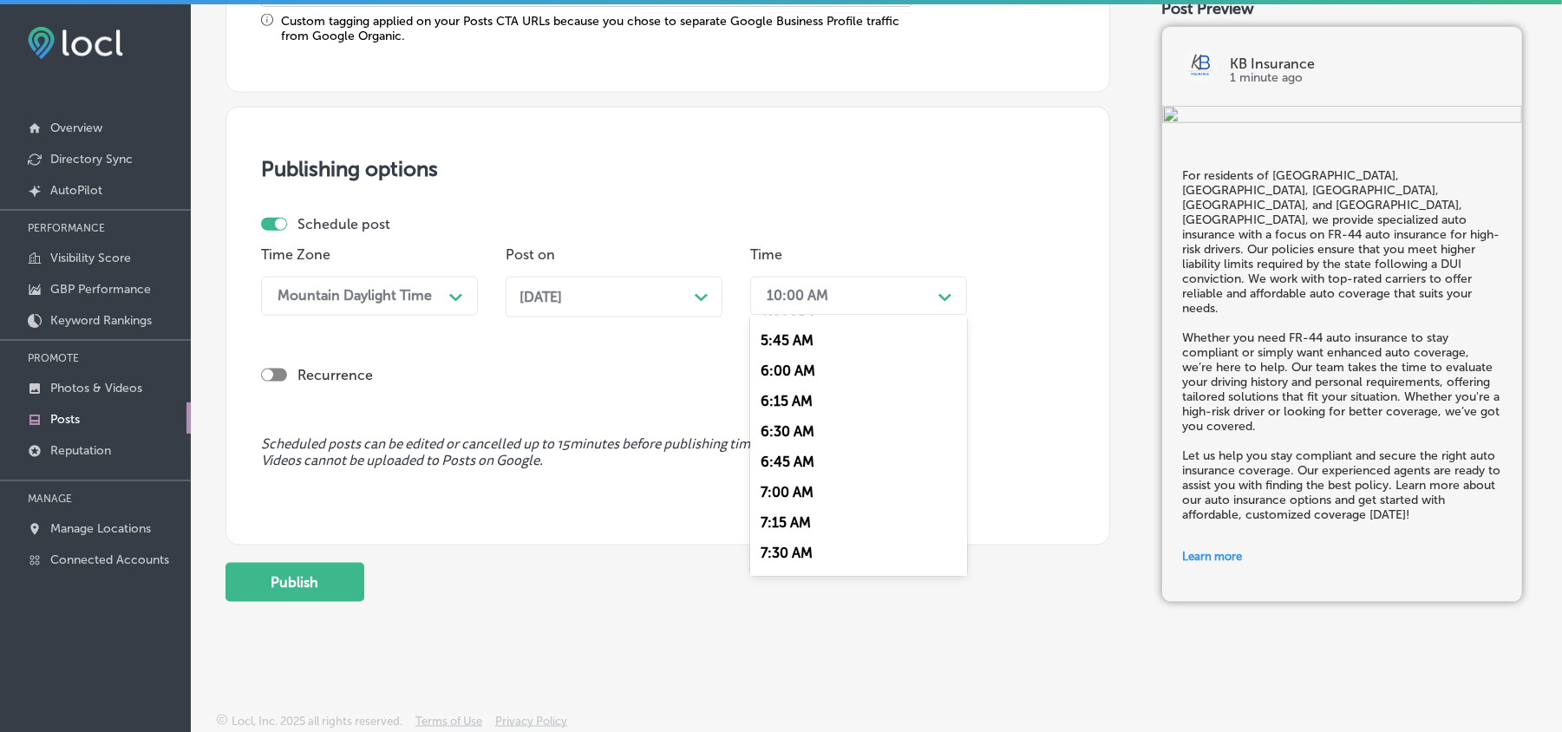
scroll to position [694, 0]
click at [772, 462] on div "6:45 AM" at bounding box center [858, 460] width 217 height 30
click at [814, 292] on div "06:45 AM" at bounding box center [798, 296] width 62 height 16
click at [791, 477] on div "7:00 AM" at bounding box center [858, 490] width 217 height 30
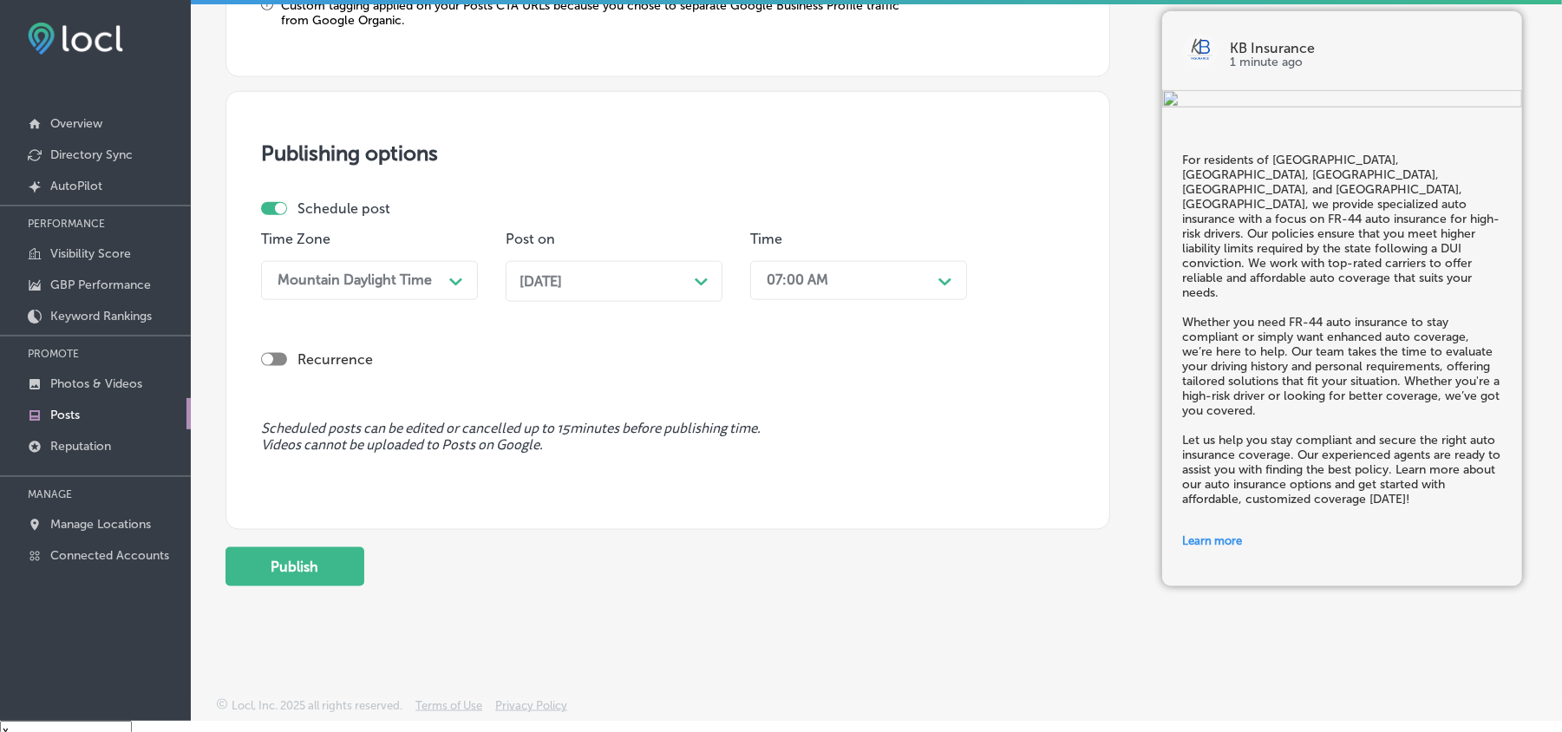
scroll to position [24, 0]
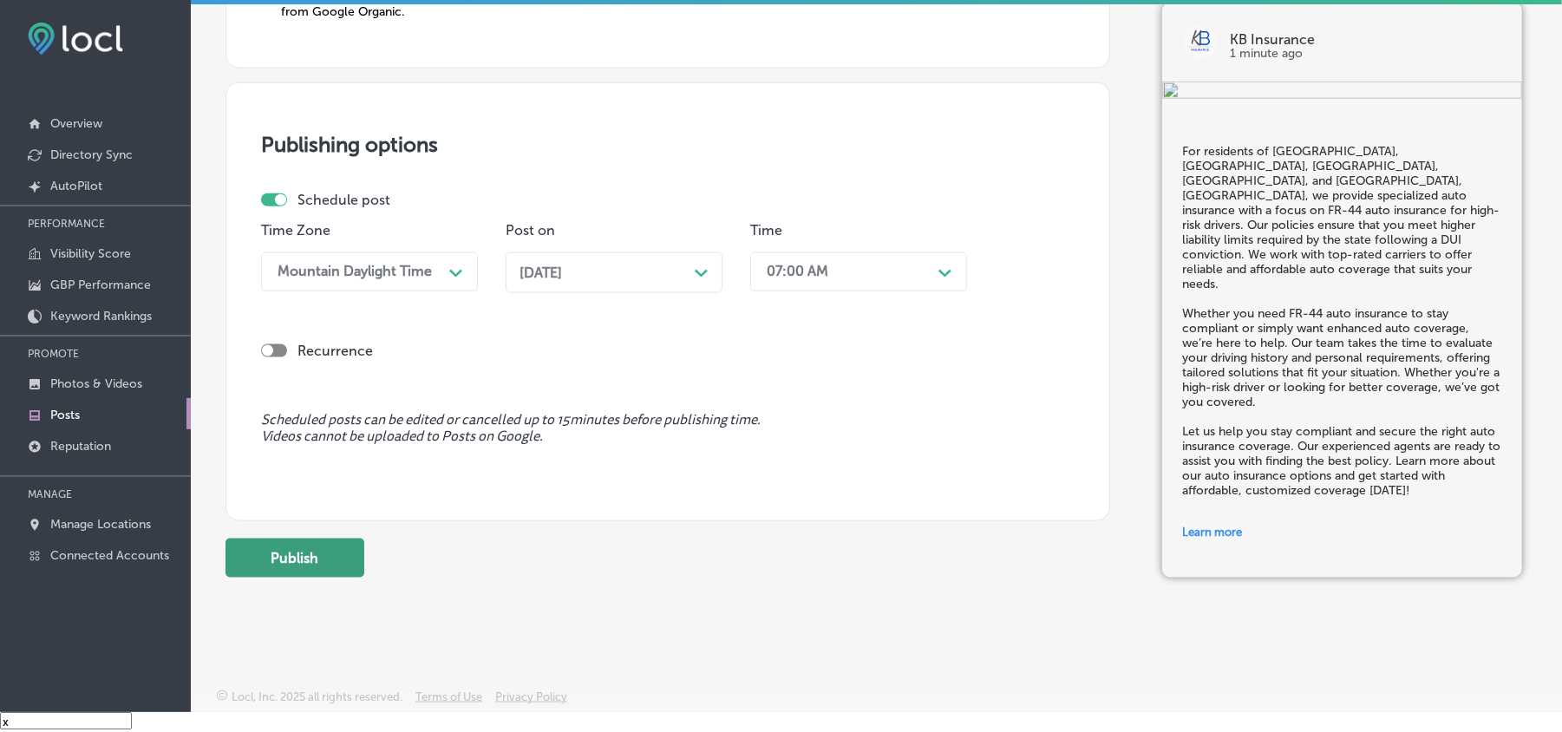
click at [313, 557] on button "Publish" at bounding box center [295, 558] width 139 height 39
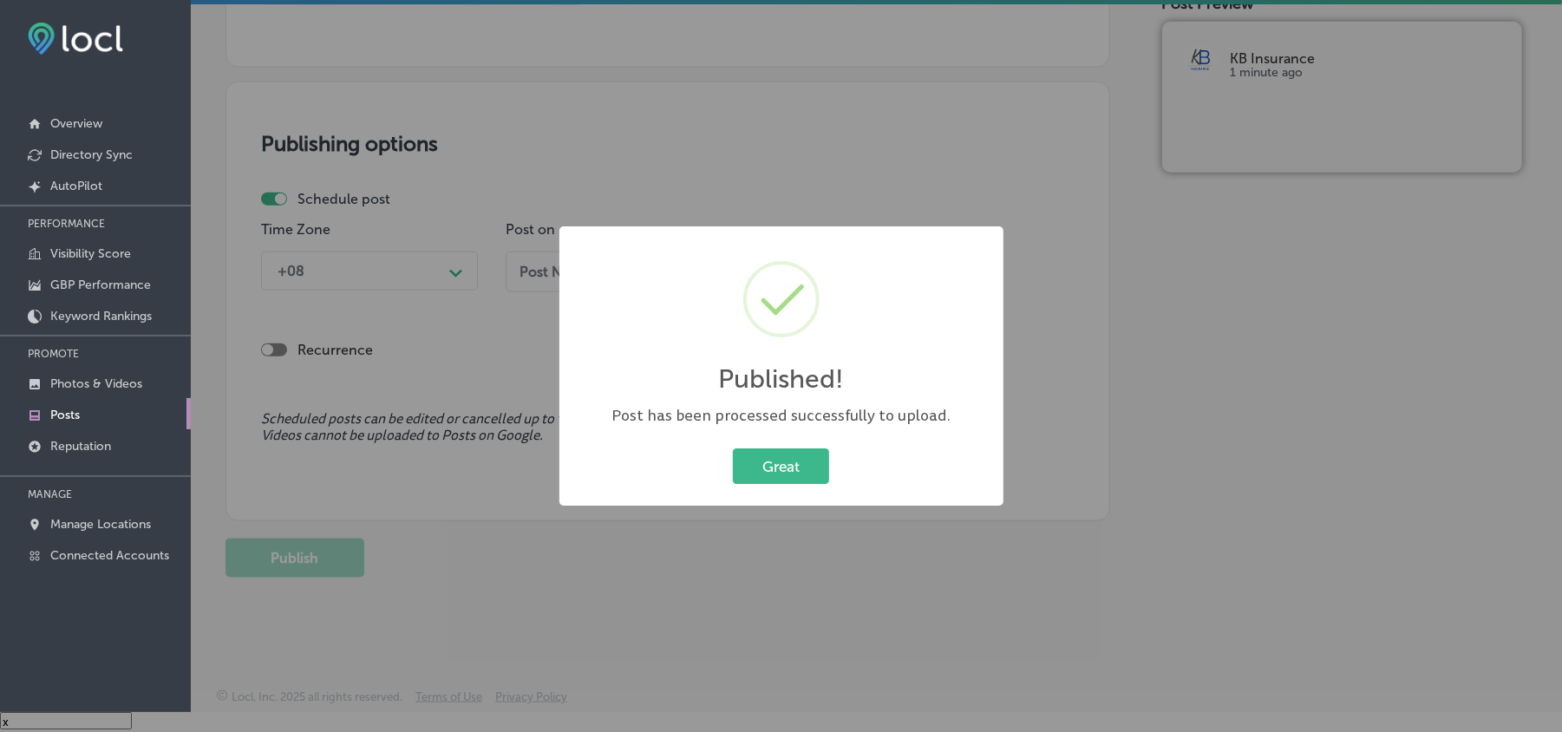
scroll to position [1350, 0]
click at [809, 472] on button "Great" at bounding box center [781, 466] width 96 height 36
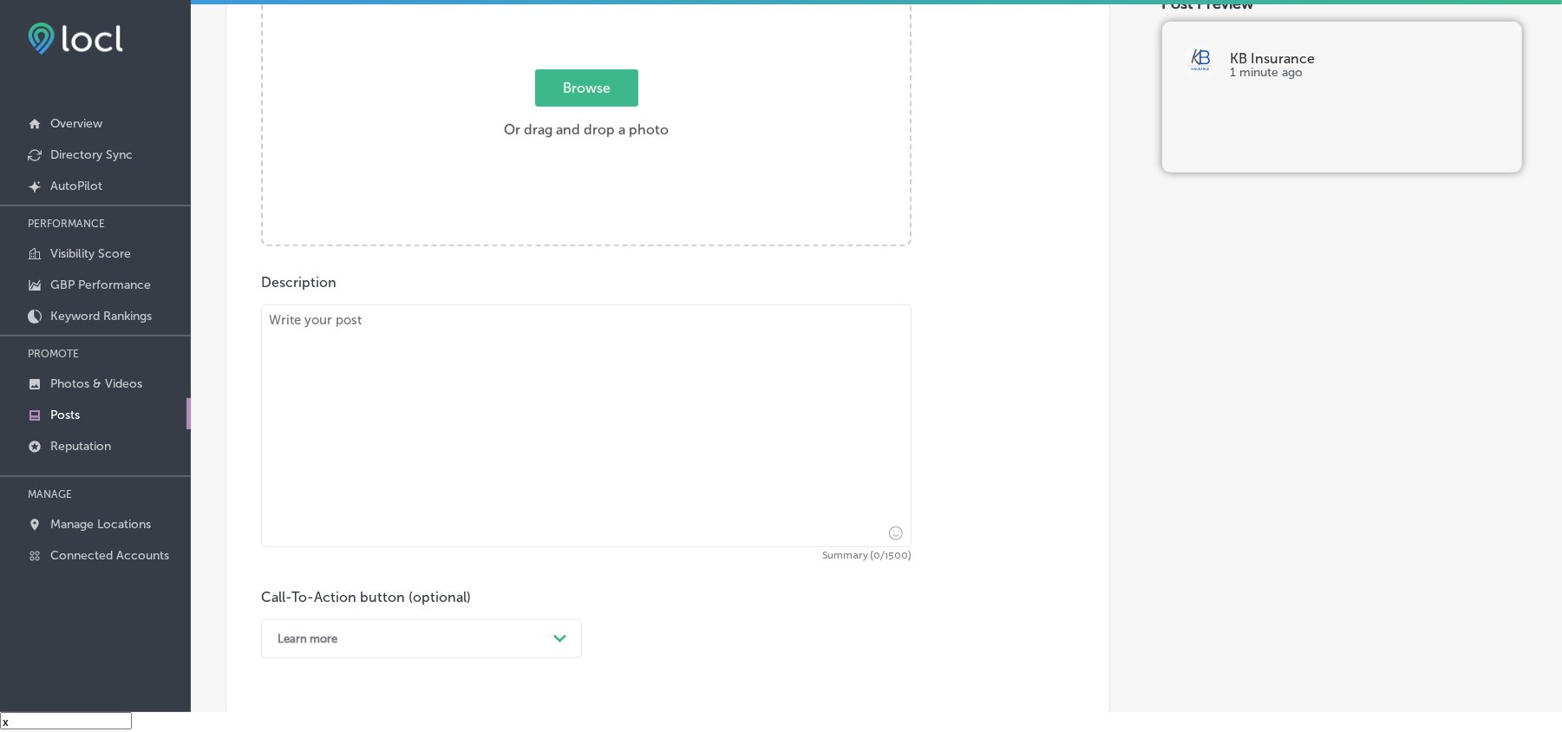
scroll to position [618, 0]
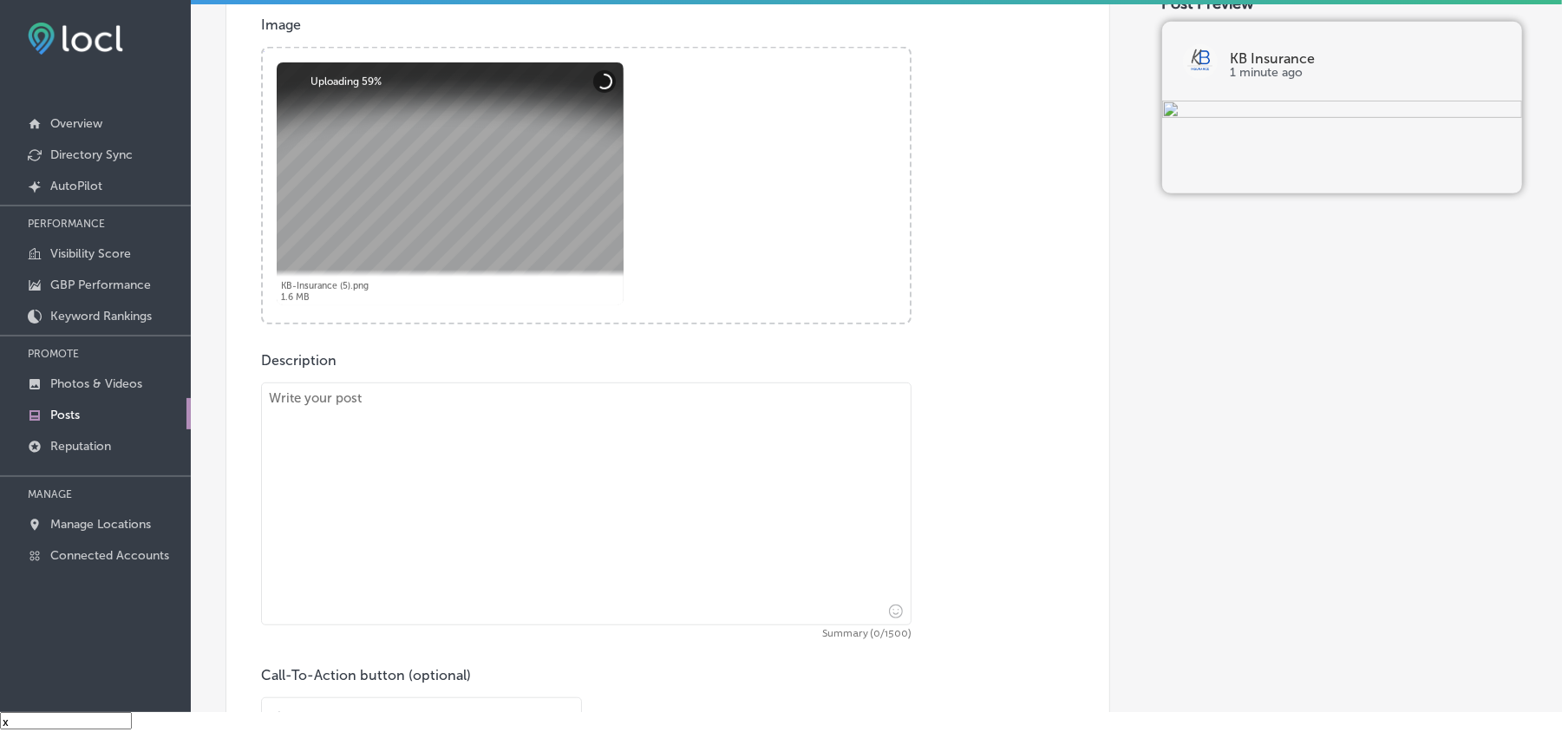
click at [453, 463] on textarea at bounding box center [586, 504] width 651 height 243
paste textarea "Affordable Boat & Auto Coverage in [GEOGRAPHIC_DATA], [GEOGRAPHIC_DATA], and Su…"
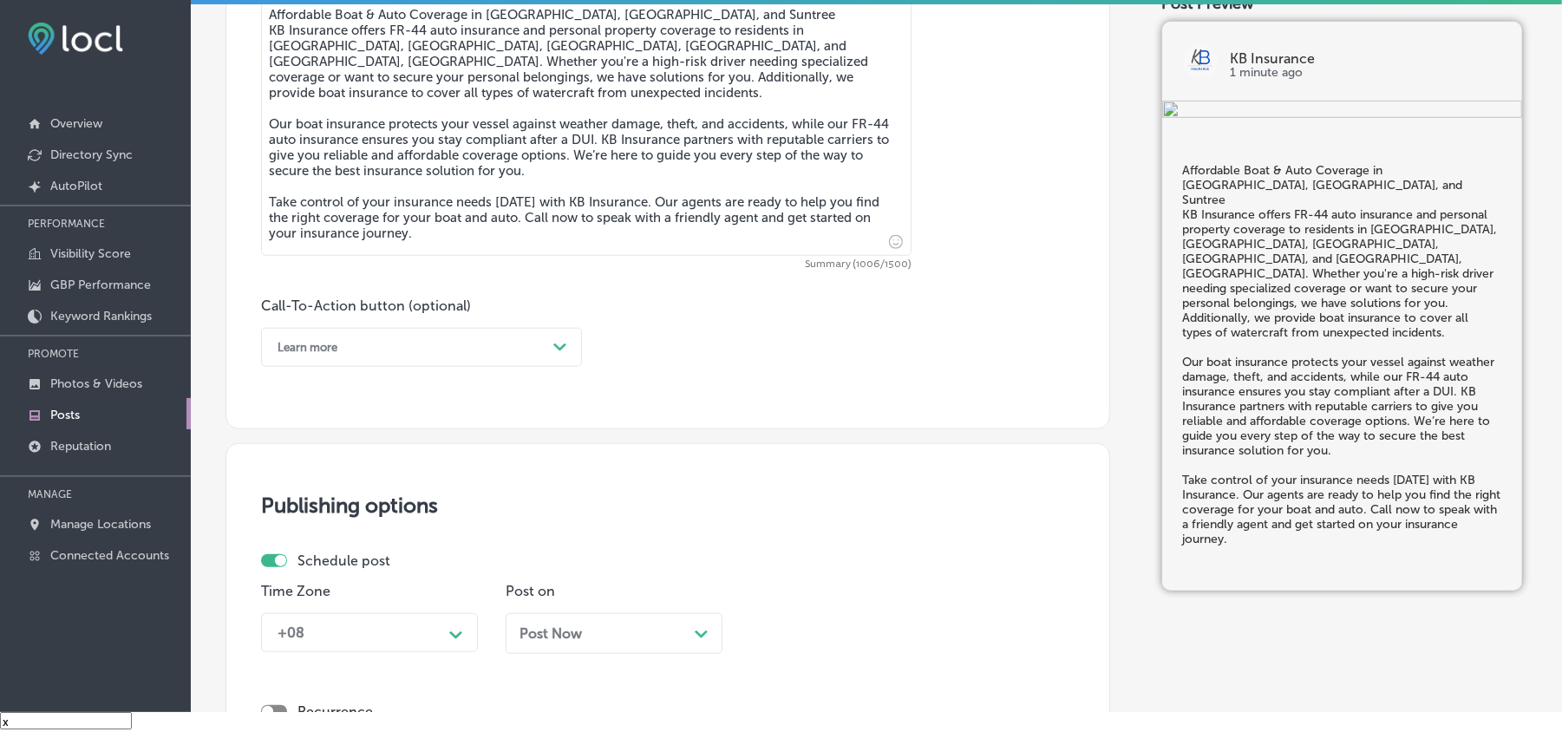
scroll to position [1003, 0]
type textarea "Affordable Boat & Auto Coverage in [GEOGRAPHIC_DATA], [GEOGRAPHIC_DATA], and Su…"
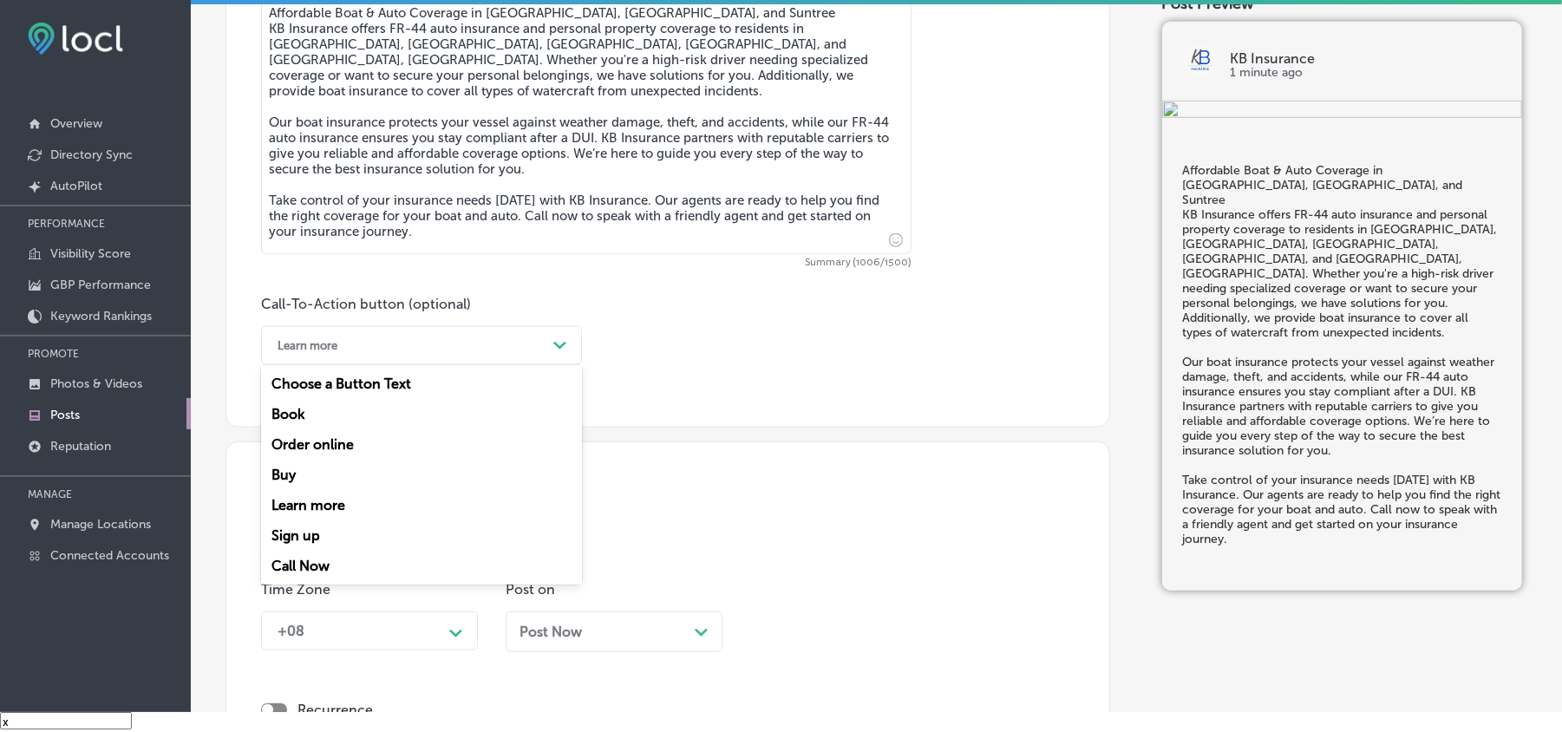
click at [411, 356] on div "Learn more" at bounding box center [408, 345] width 278 height 27
click at [326, 563] on div "Call Now" at bounding box center [421, 566] width 321 height 30
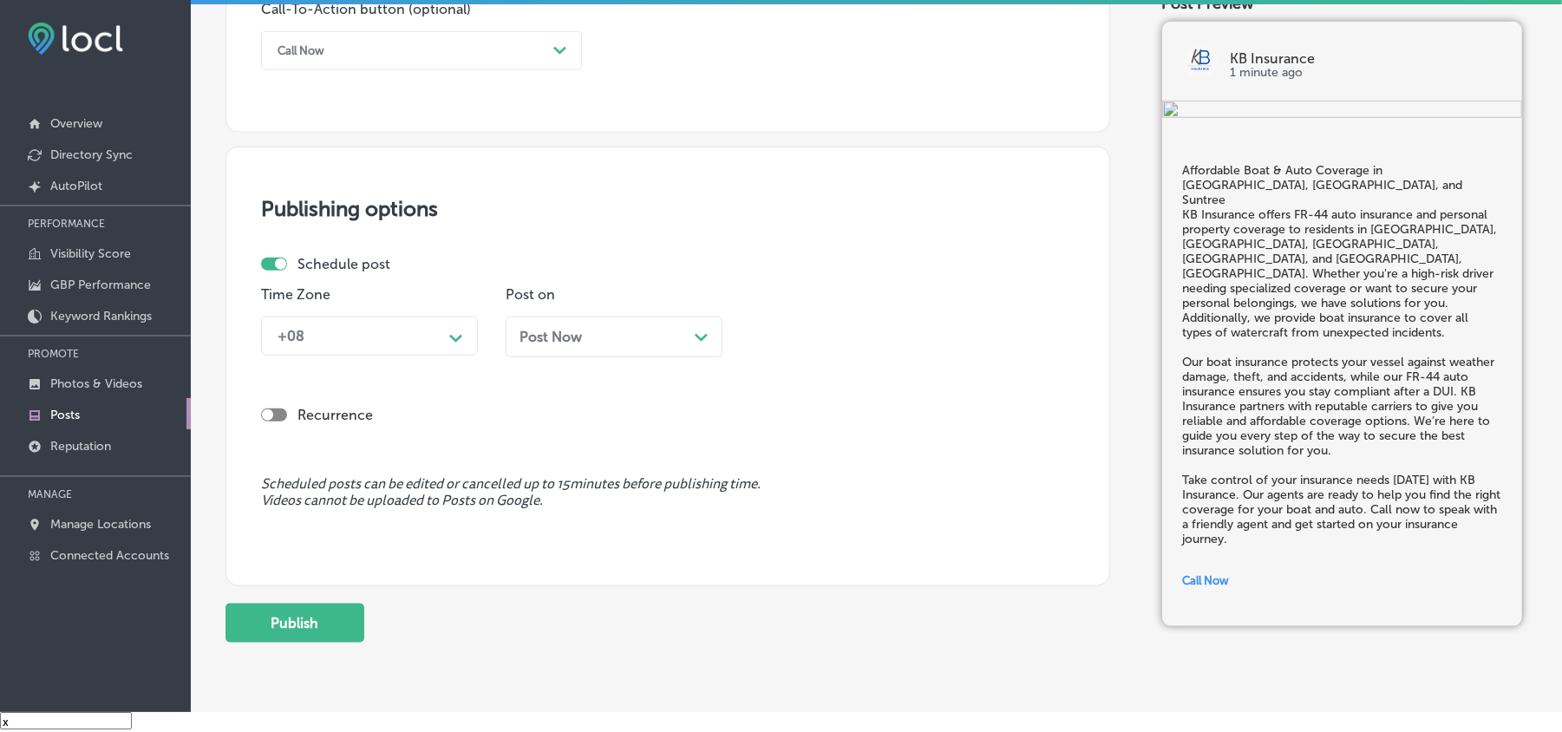
scroll to position [1195, 0]
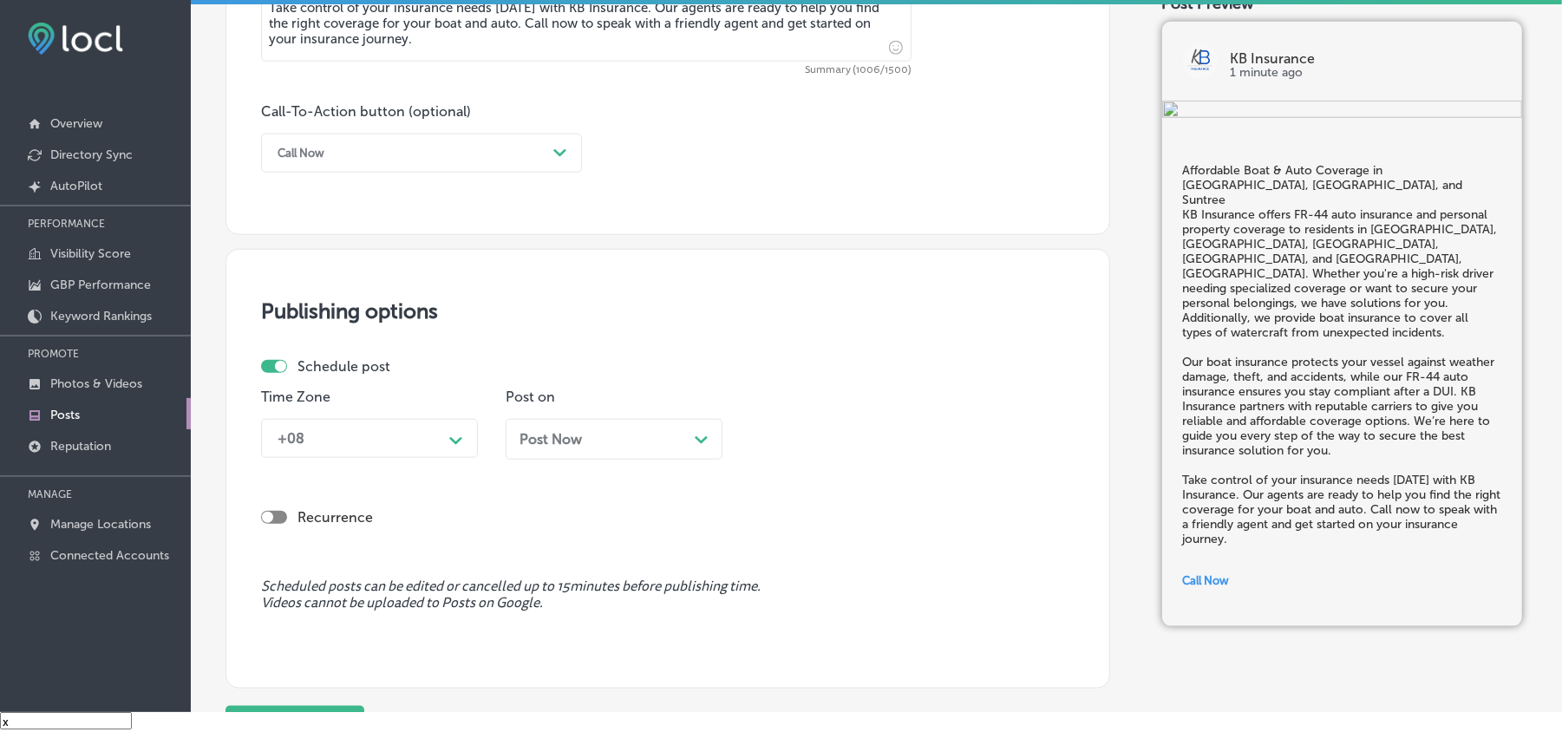
click at [453, 442] on polygon at bounding box center [455, 441] width 13 height 8
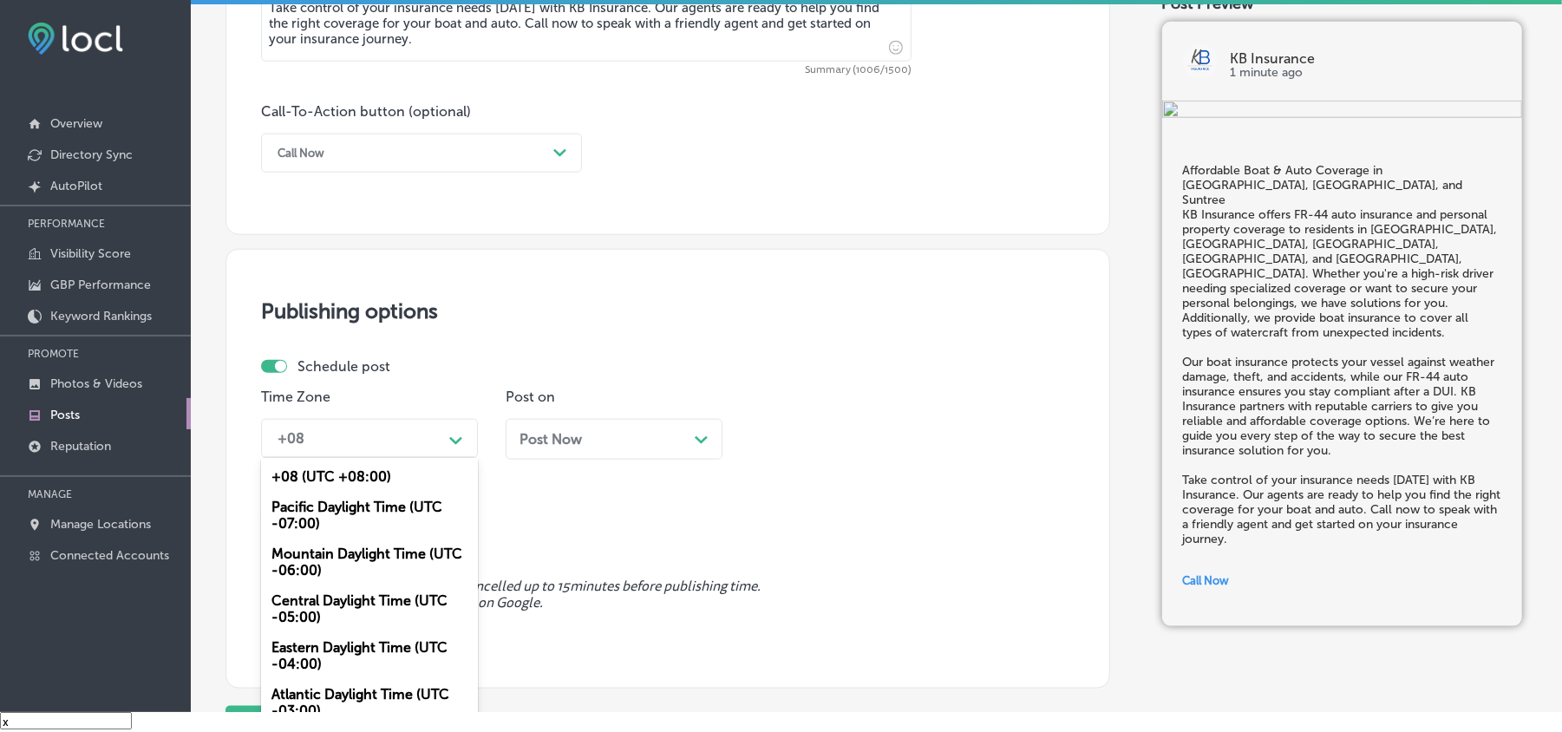
click at [316, 552] on div "Mountain Daylight Time (UTC -06:00)" at bounding box center [369, 562] width 217 height 47
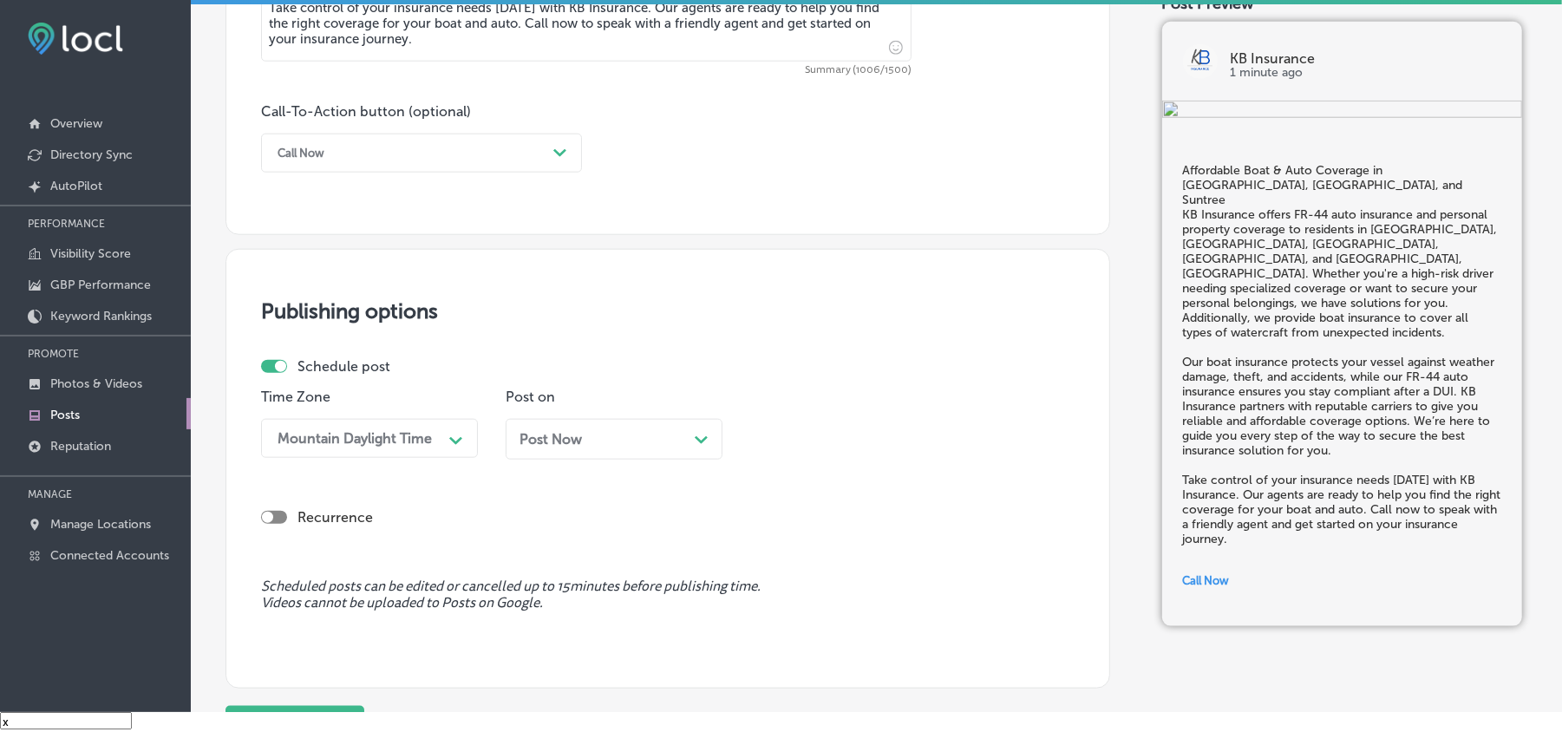
click at [600, 438] on div "Post Now Path Created with Sketch." at bounding box center [614, 439] width 189 height 16
click at [810, 430] on div "10:00 AM" at bounding box center [798, 438] width 62 height 16
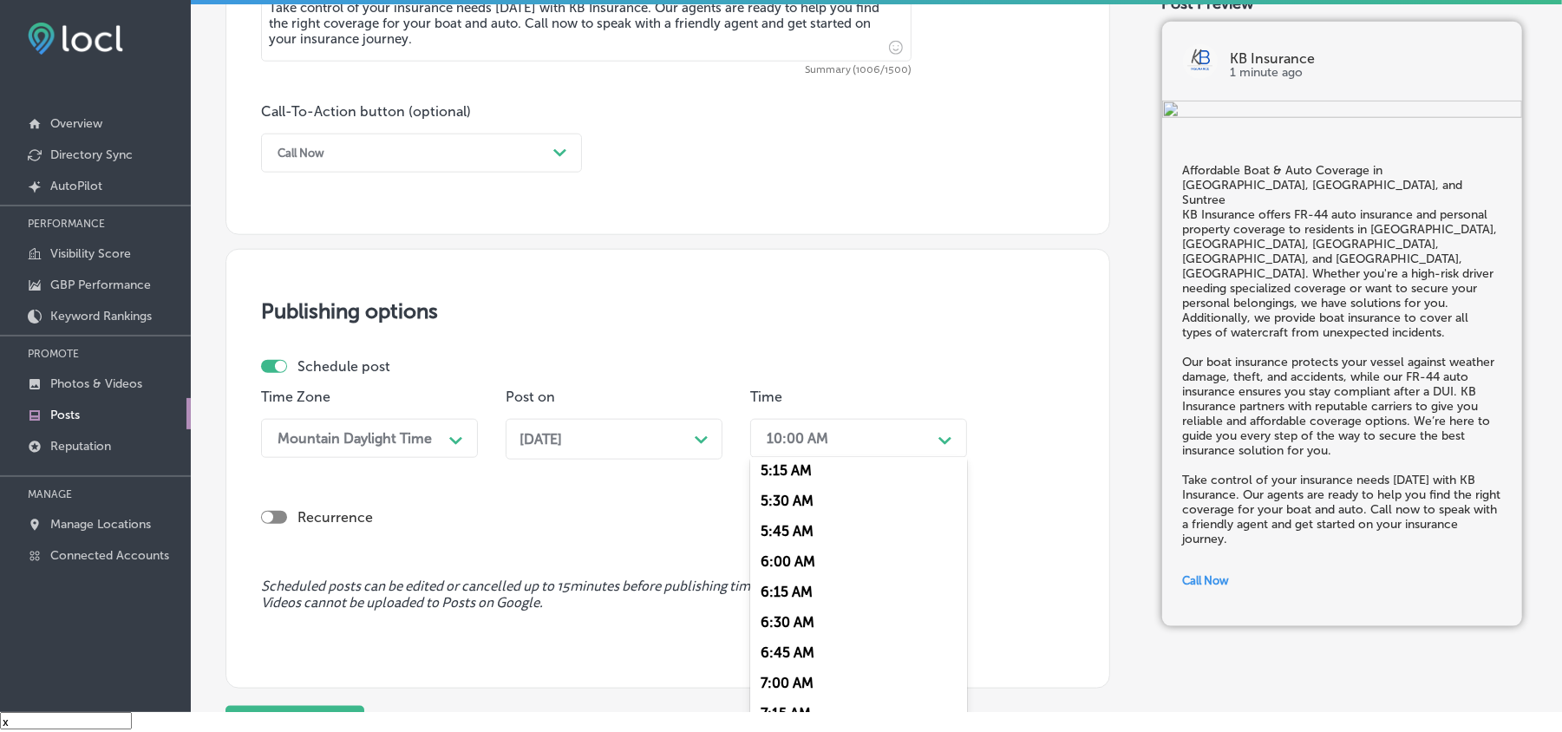
scroll to position [656, 0]
click at [777, 657] on div "7:00 AM" at bounding box center [858, 671] width 217 height 30
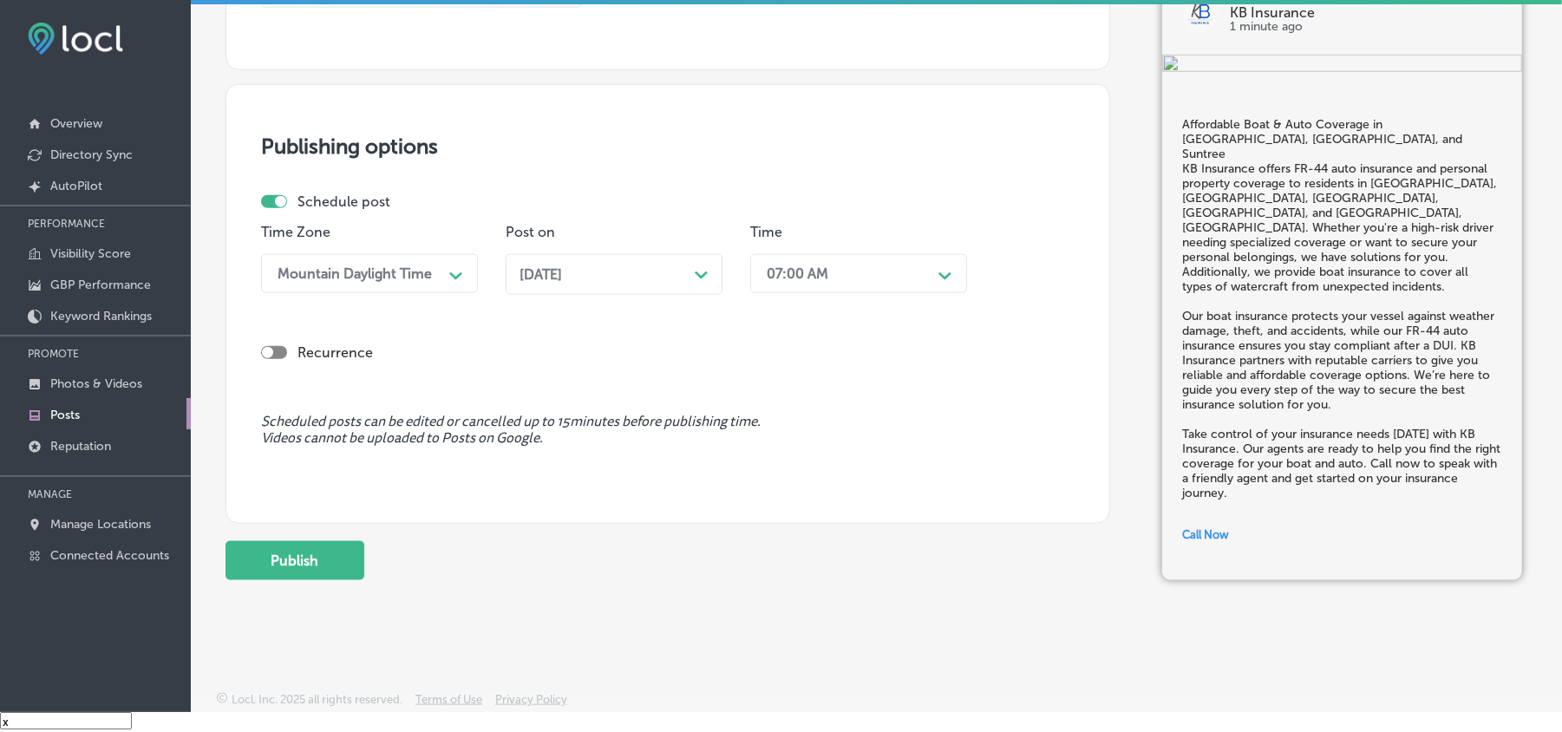
scroll to position [1364, 0]
click at [345, 543] on button "Publish" at bounding box center [295, 558] width 139 height 39
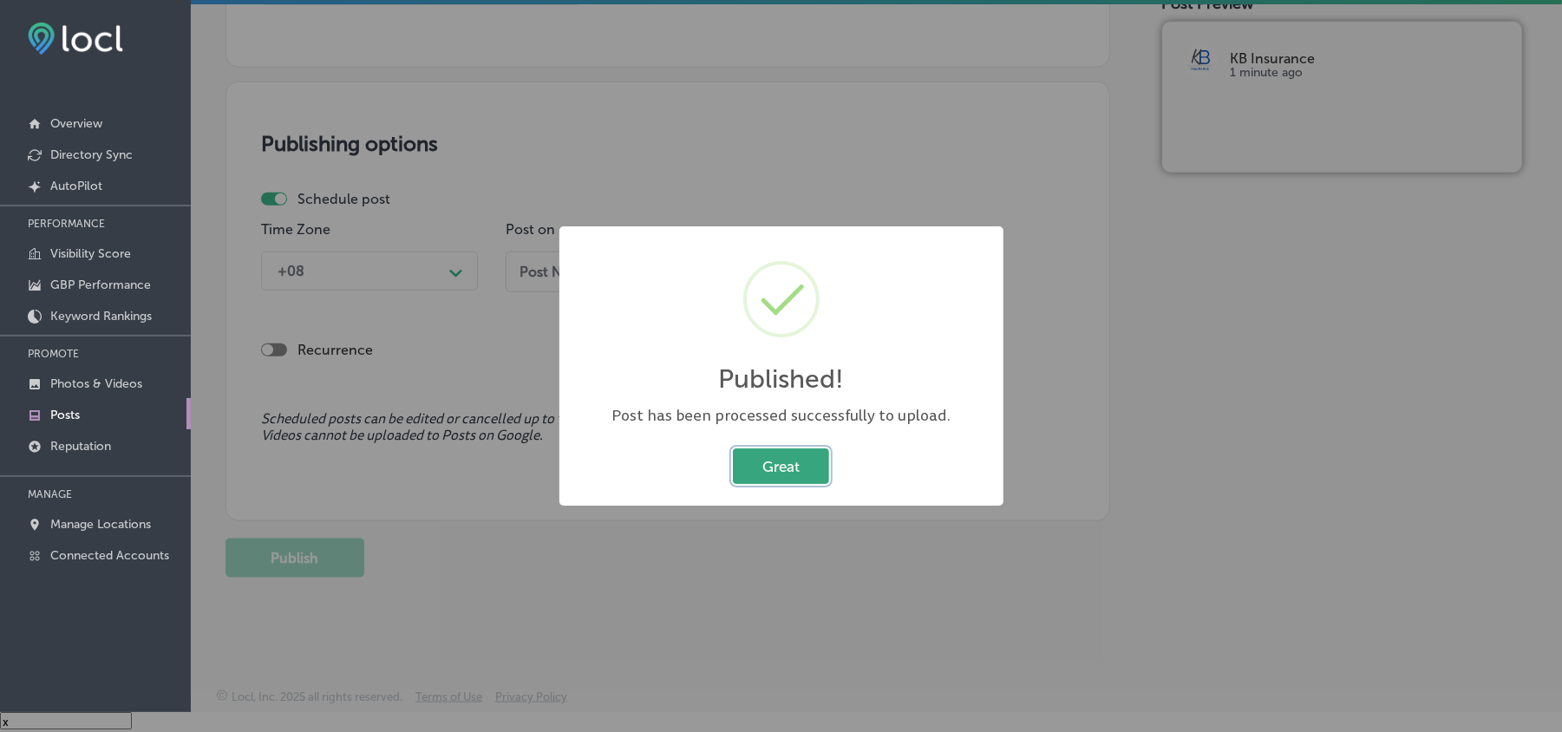
click at [770, 466] on button "Great" at bounding box center [781, 466] width 96 height 36
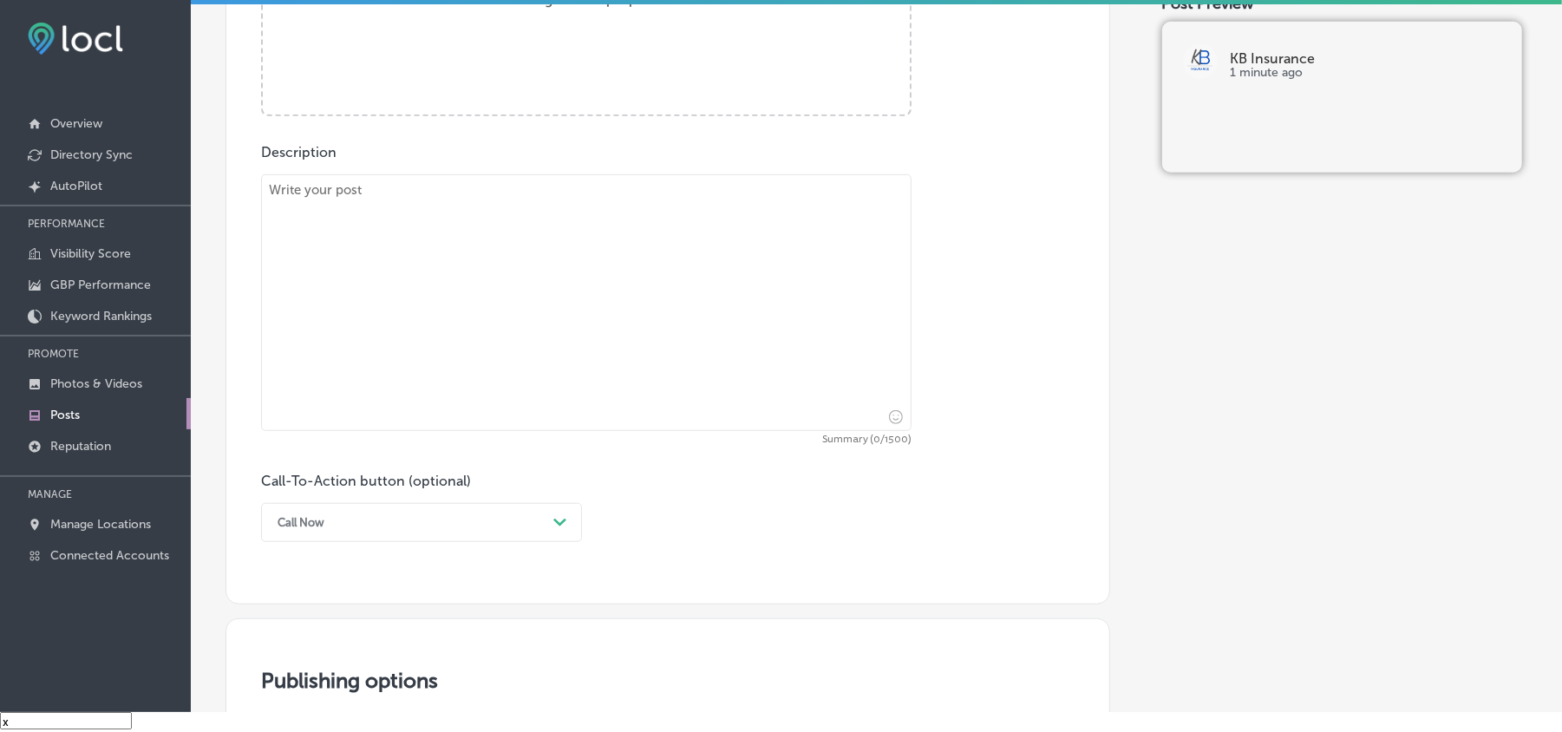
scroll to position [823, 0]
click at [508, 312] on textarea at bounding box center [586, 305] width 651 height 257
paste textarea "KB Insurance offers trusted boat insurance in [GEOGRAPHIC_DATA], [GEOGRAPHIC_DA…"
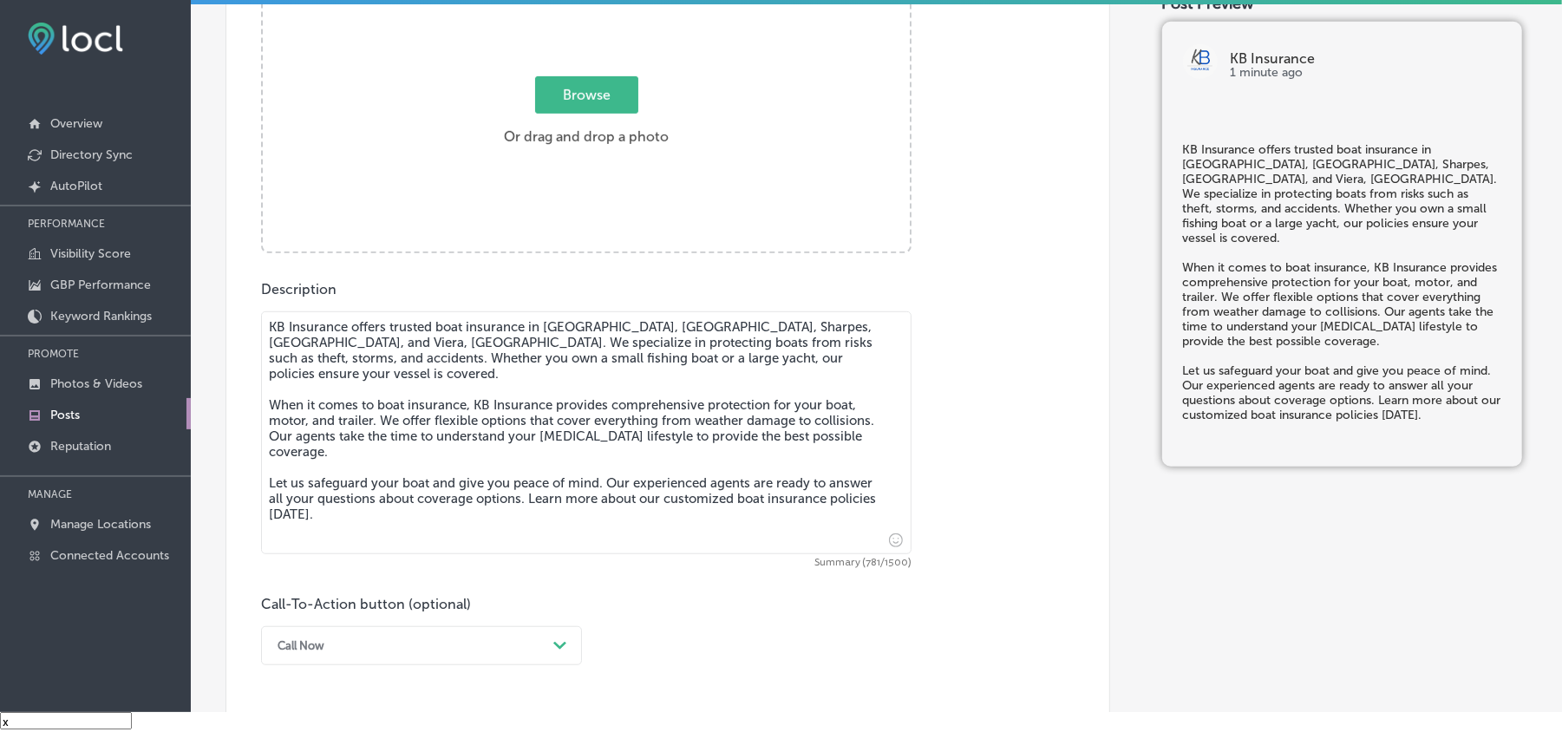
scroll to position [670, 0]
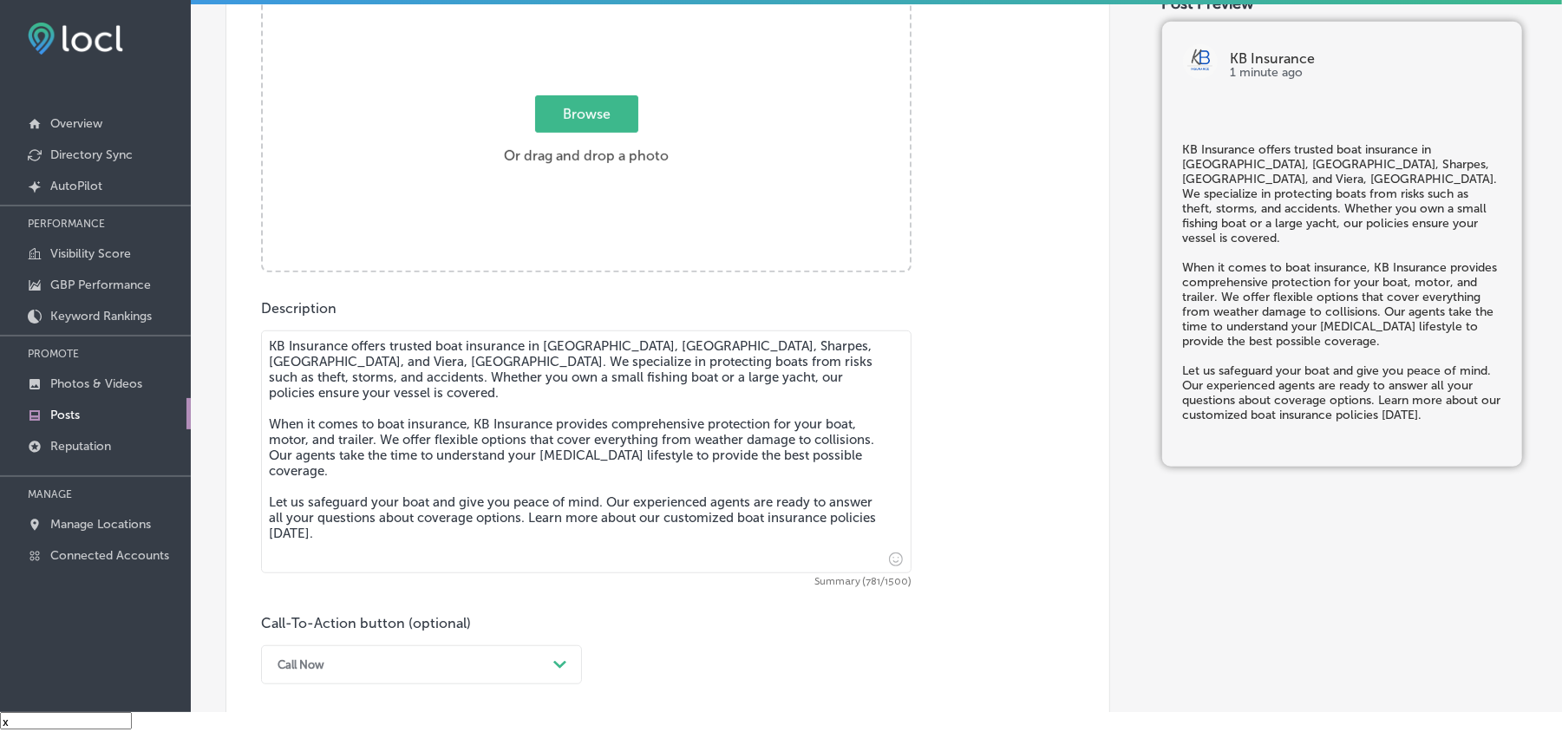
type textarea "KB Insurance offers trusted boat insurance in [GEOGRAPHIC_DATA], [GEOGRAPHIC_DA…"
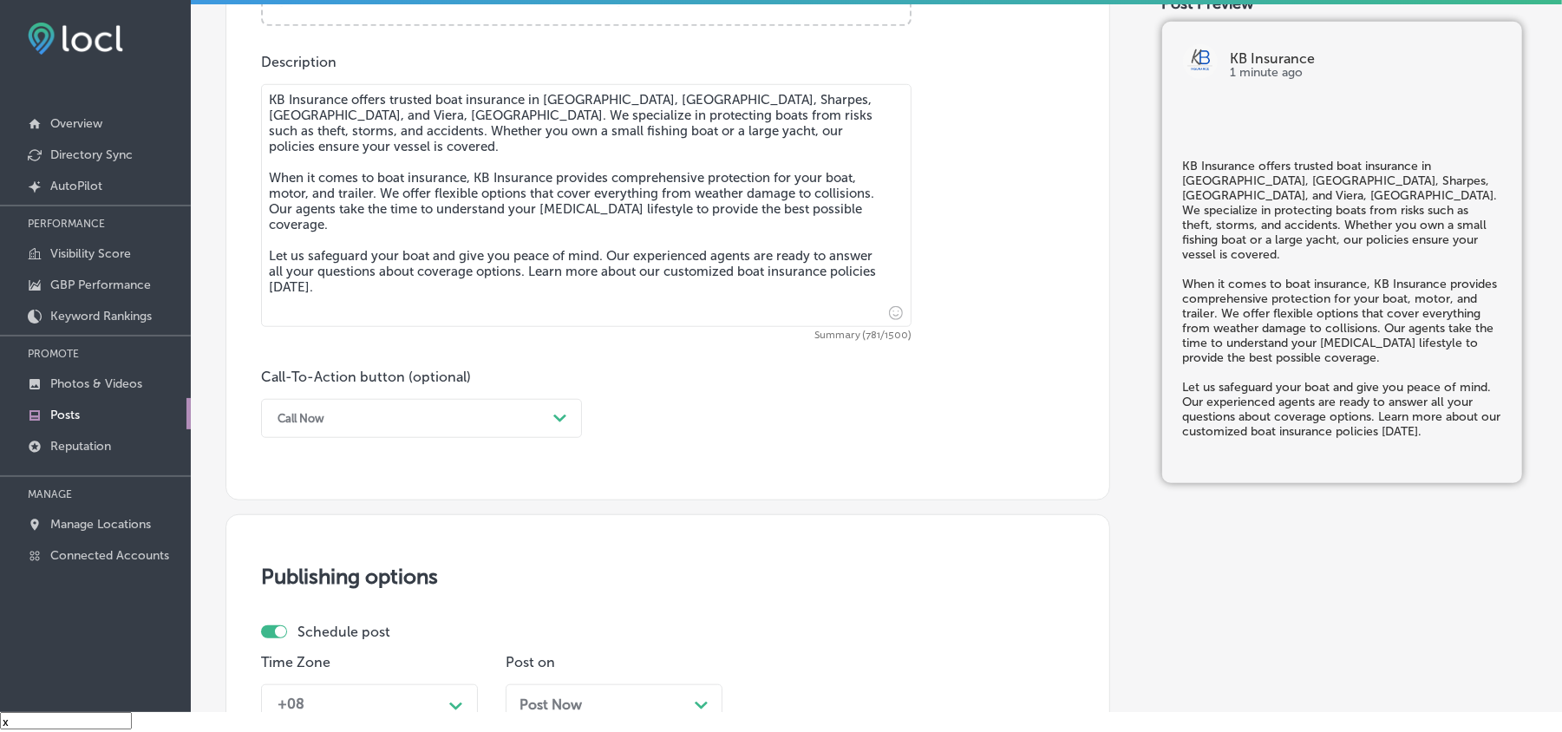
scroll to position [1055, 0]
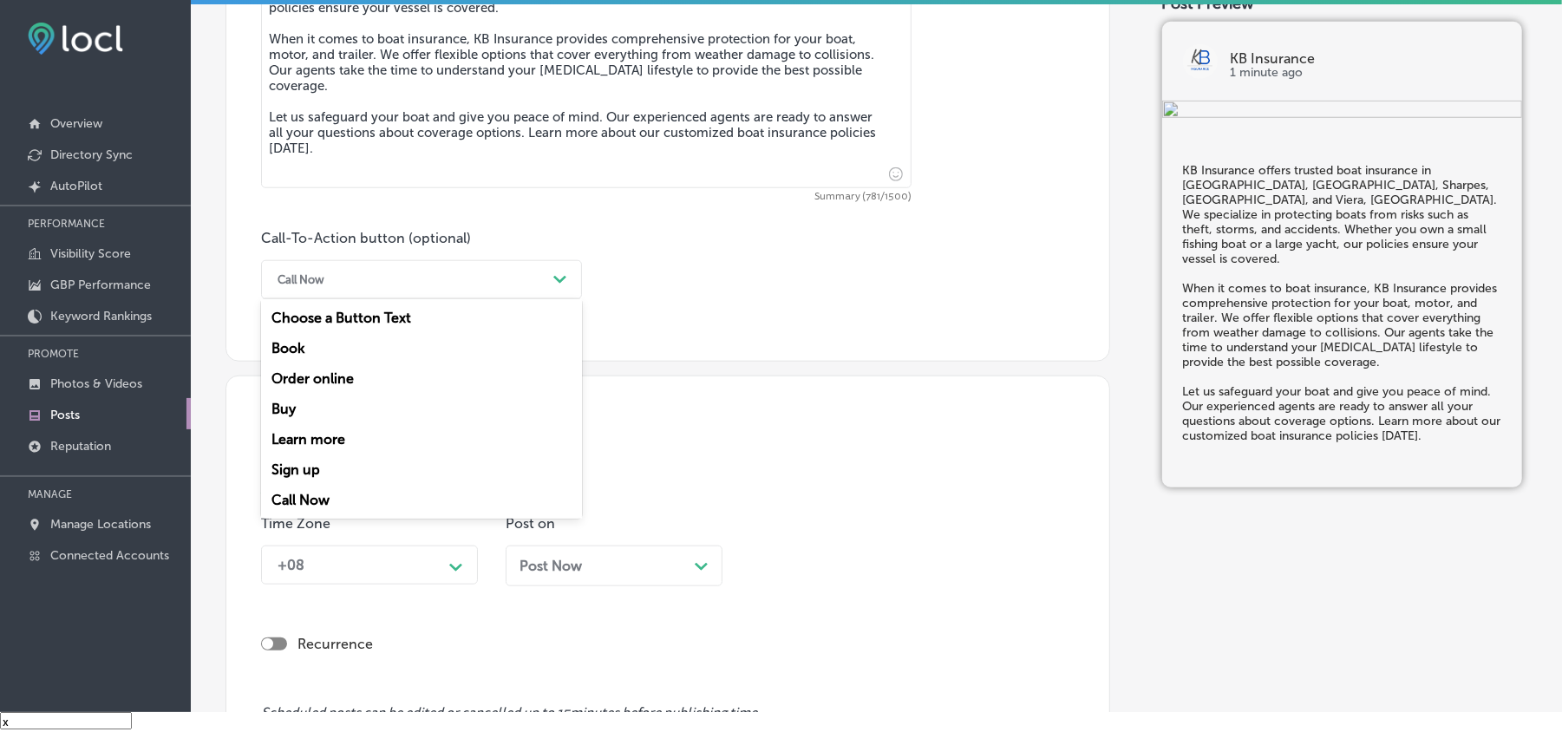
click at [553, 281] on icon "Path Created with Sketch." at bounding box center [559, 280] width 13 height 8
click at [318, 435] on div "Learn more" at bounding box center [421, 439] width 321 height 30
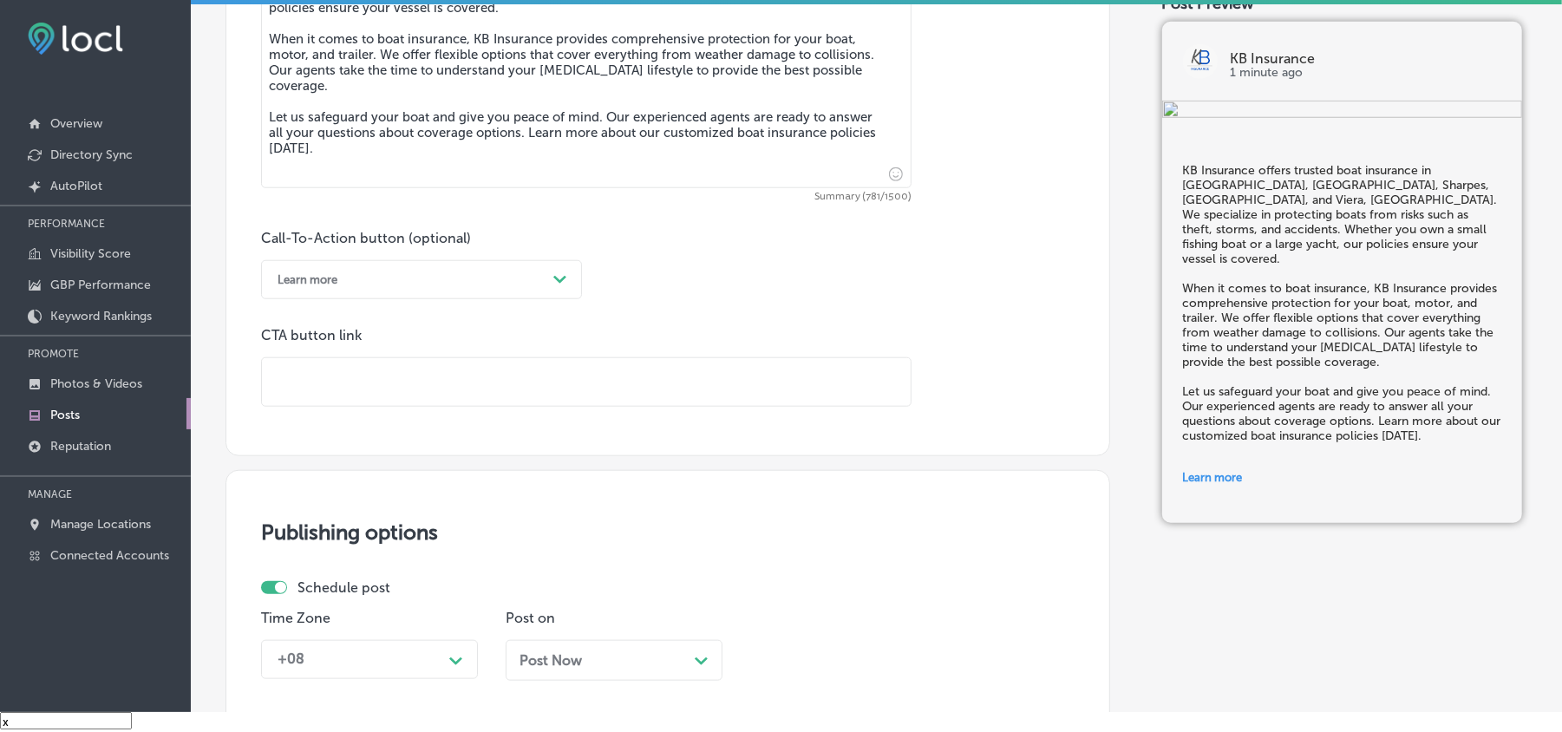
click at [383, 403] on input "text" at bounding box center [586, 382] width 649 height 48
paste input "[URL][DOMAIN_NAME]"
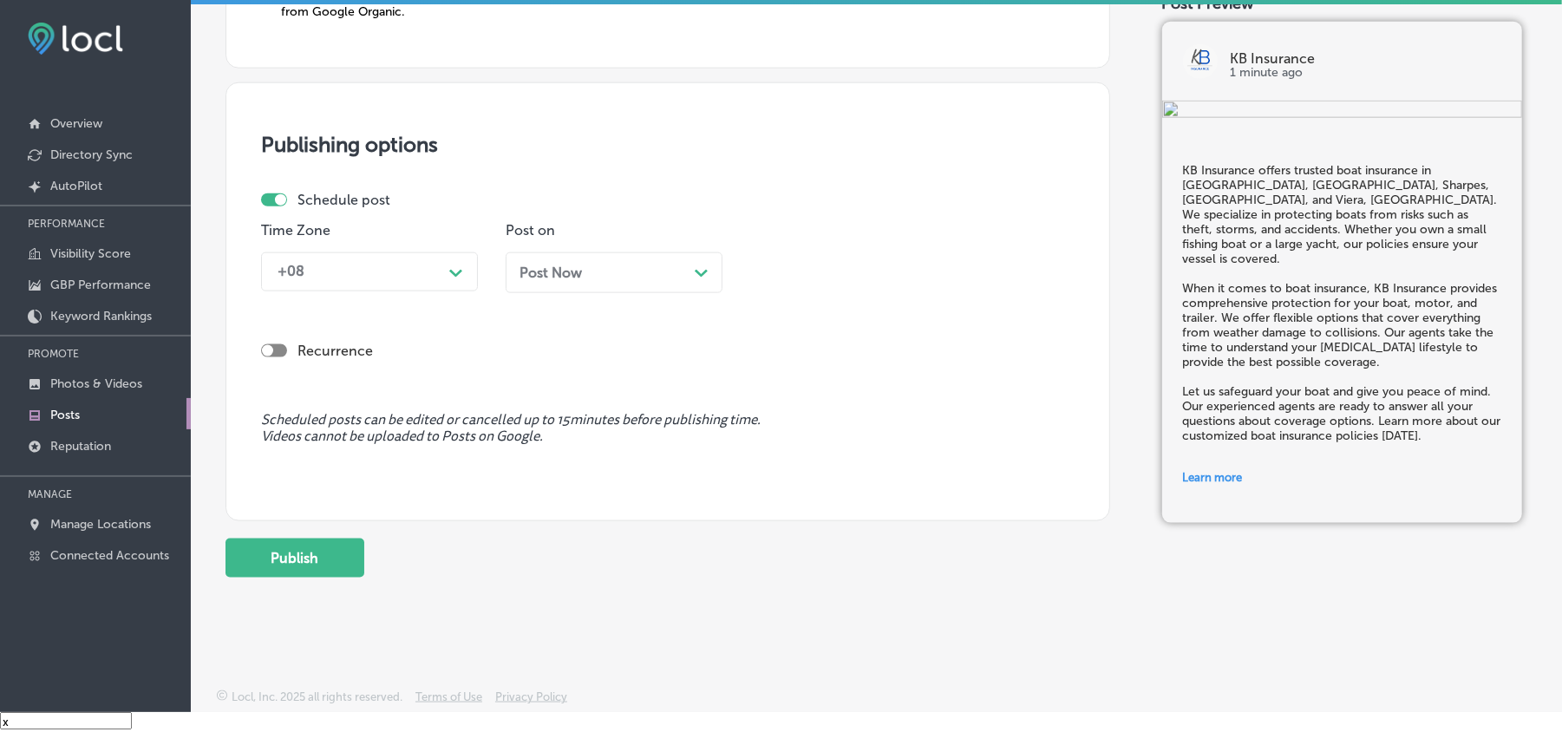
scroll to position [1507, 0]
type input "[URL][DOMAIN_NAME]"
click at [431, 274] on div "+08" at bounding box center [355, 272] width 173 height 30
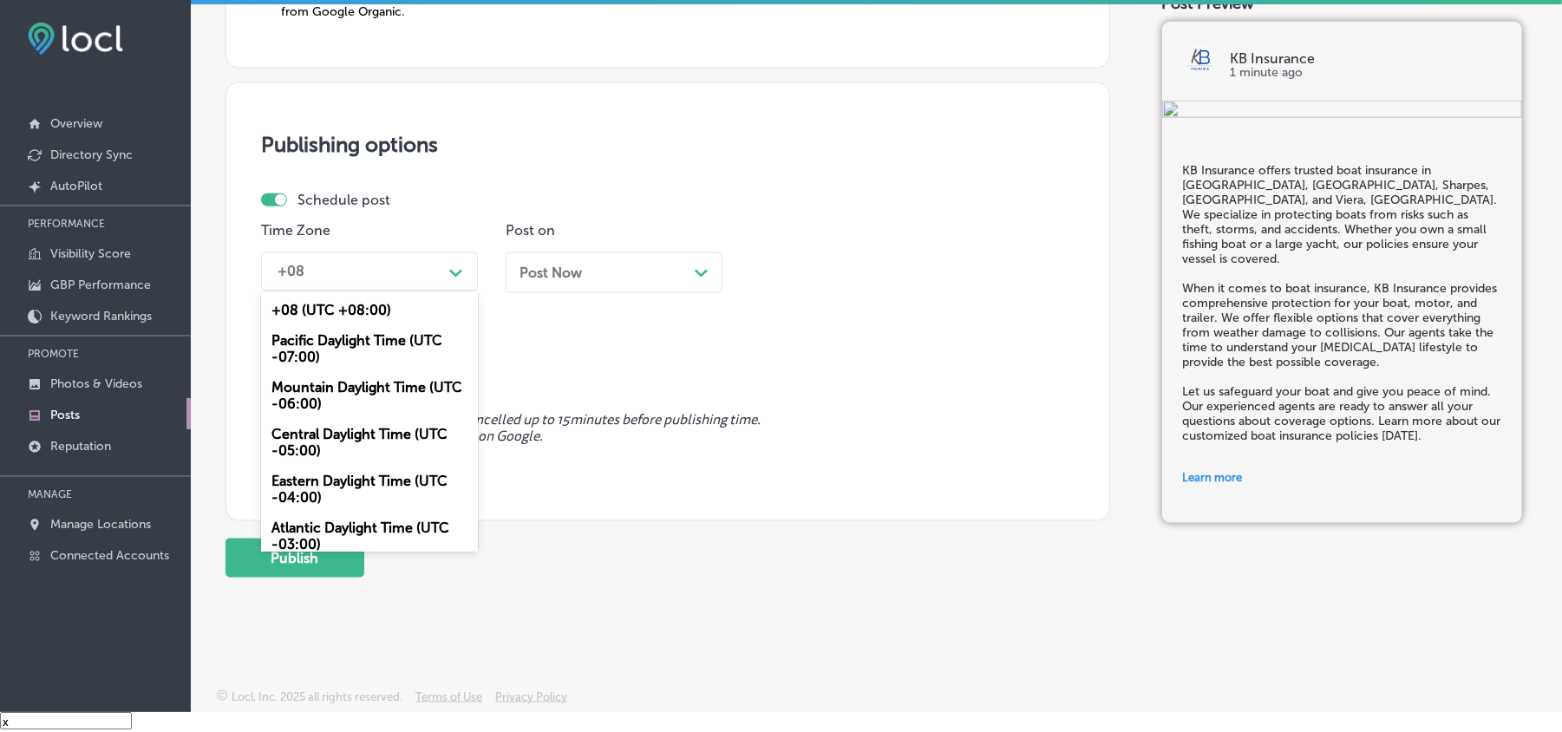
click at [318, 390] on div "Mountain Daylight Time (UTC -06:00)" at bounding box center [369, 395] width 217 height 47
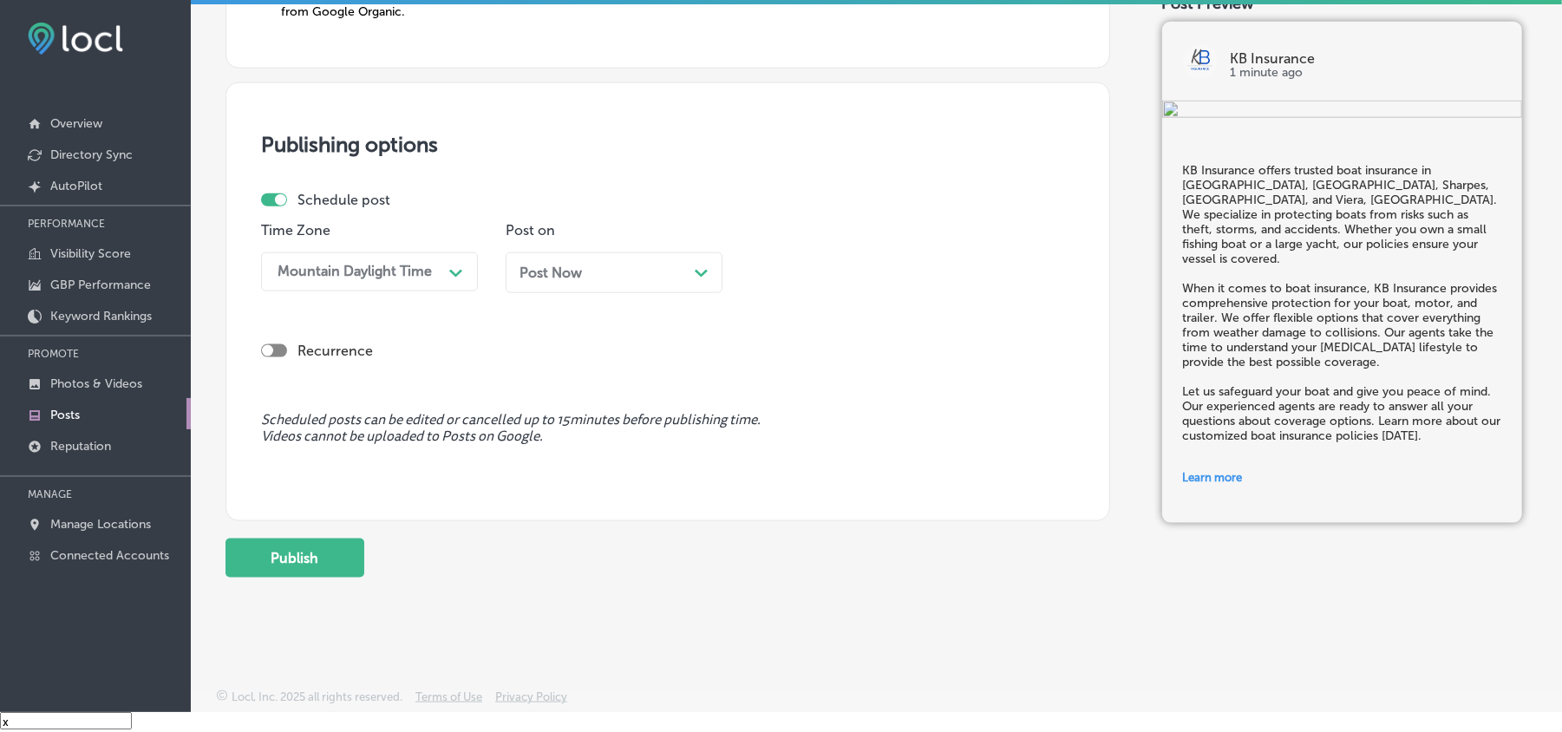
click at [597, 269] on div "Post Now Path Created with Sketch." at bounding box center [614, 273] width 189 height 16
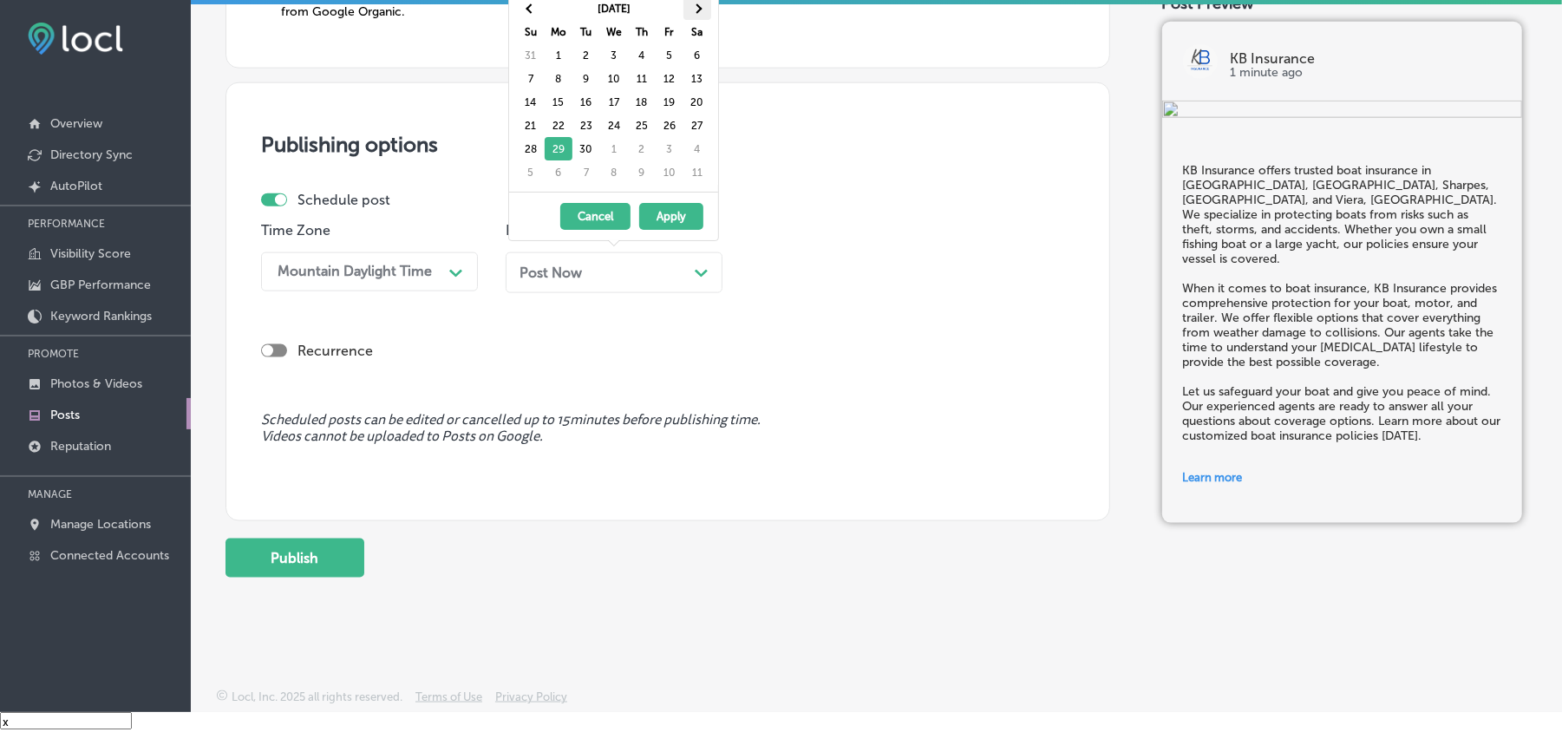
click at [696, 7] on span at bounding box center [697, 8] width 10 height 10
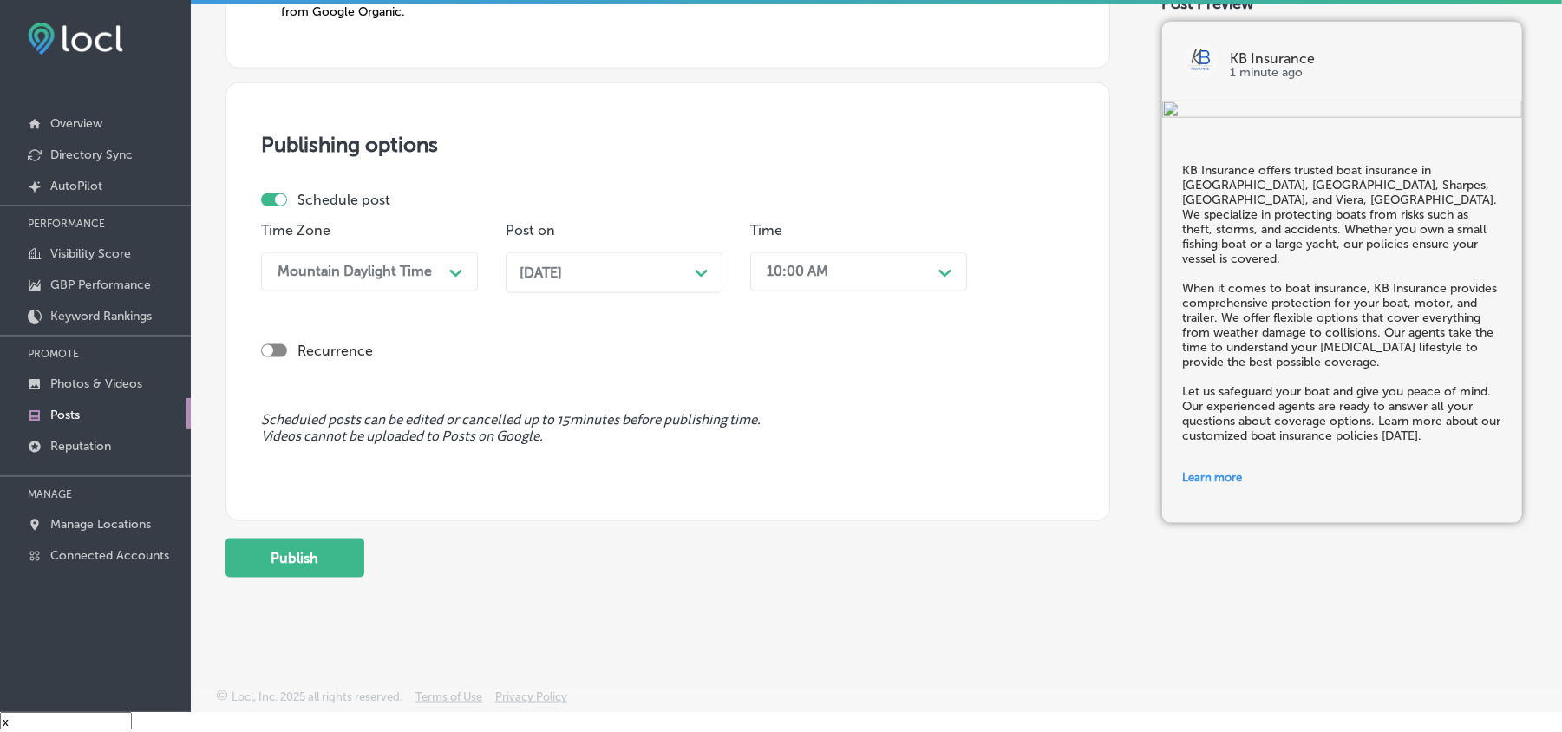
click at [796, 264] on div "10:00 AM" at bounding box center [798, 272] width 62 height 16
click at [789, 451] on div "7:00 AM" at bounding box center [858, 466] width 217 height 30
click at [269, 546] on button "Publish" at bounding box center [295, 558] width 139 height 39
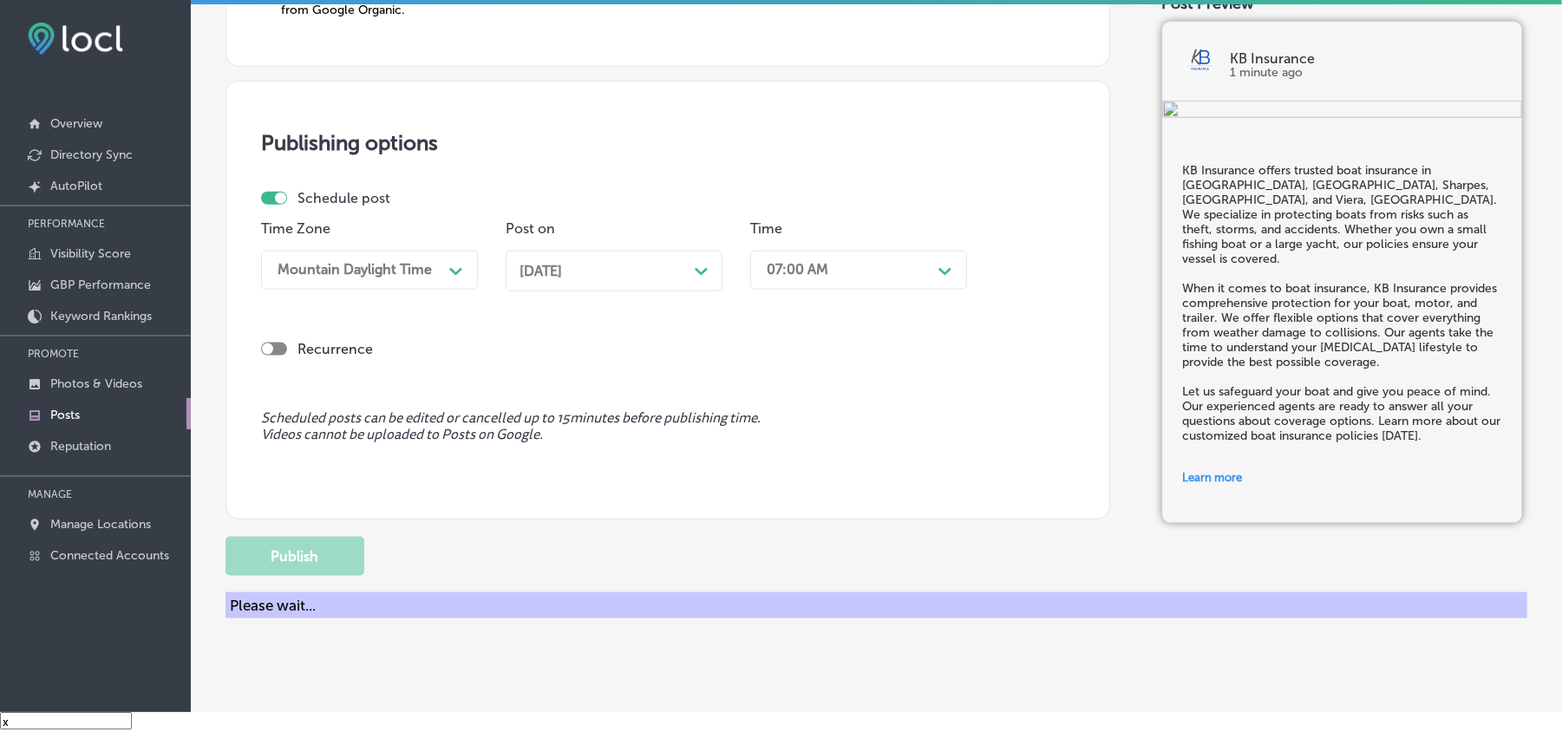
scroll to position [1350, 0]
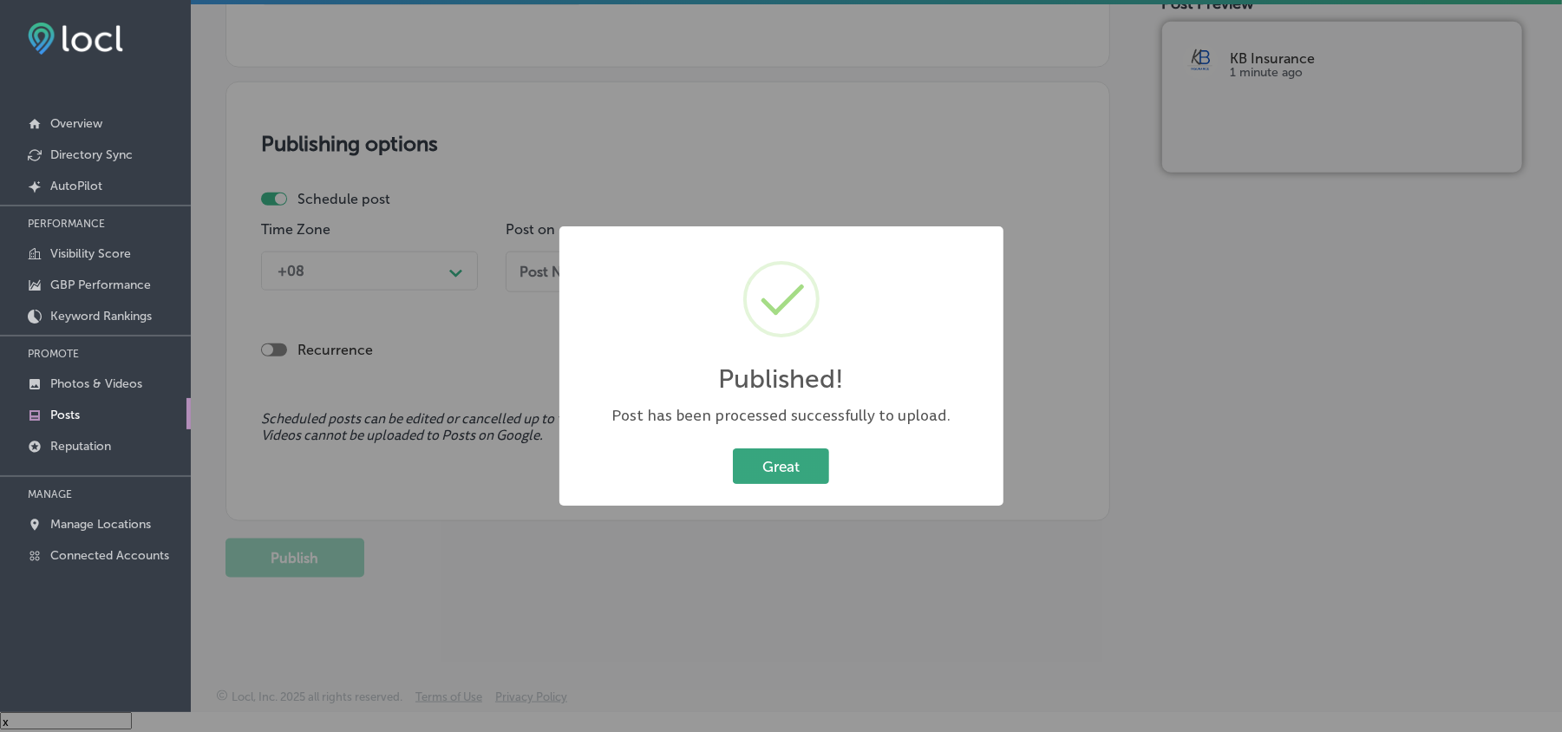
click at [768, 469] on button "Great" at bounding box center [781, 466] width 96 height 36
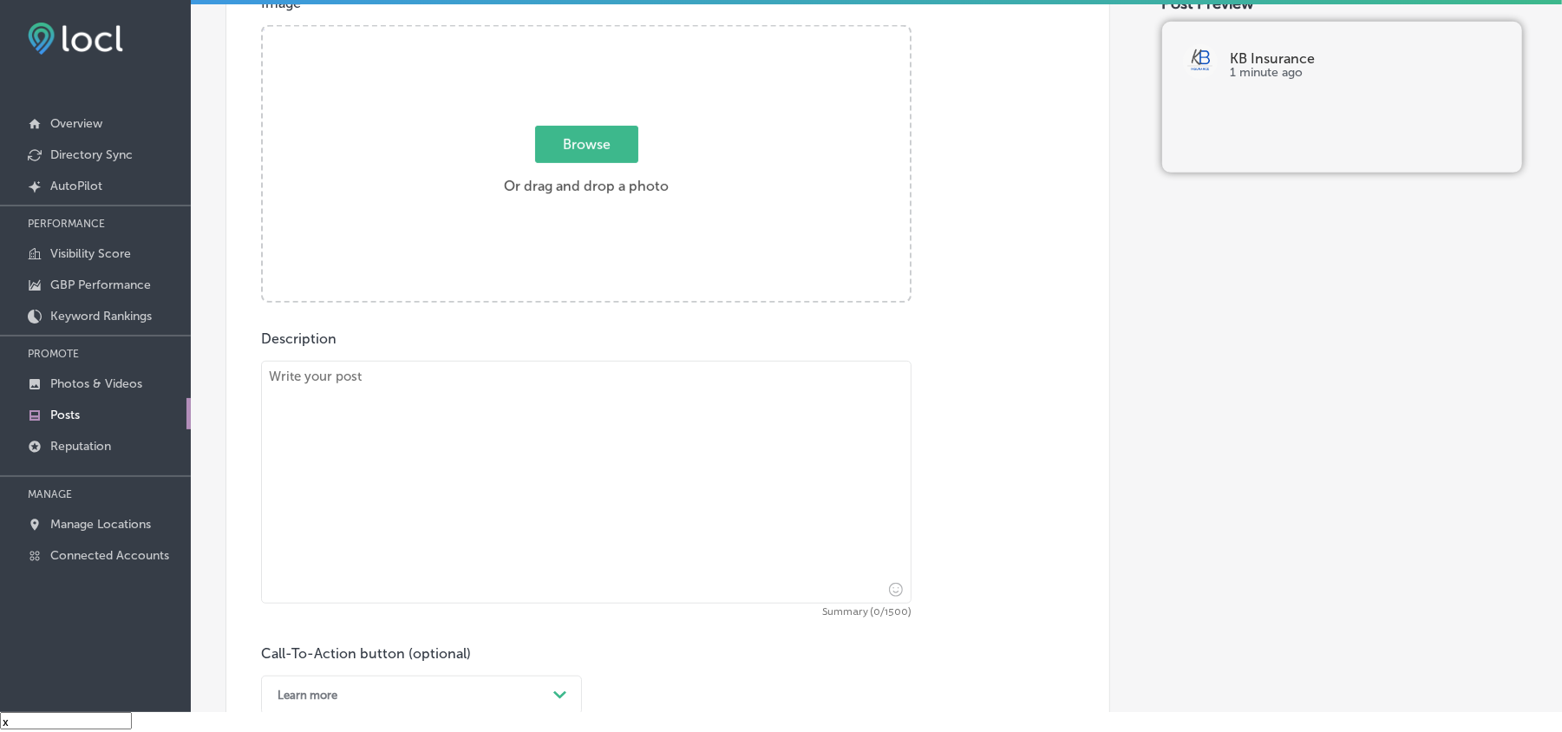
scroll to position [618, 0]
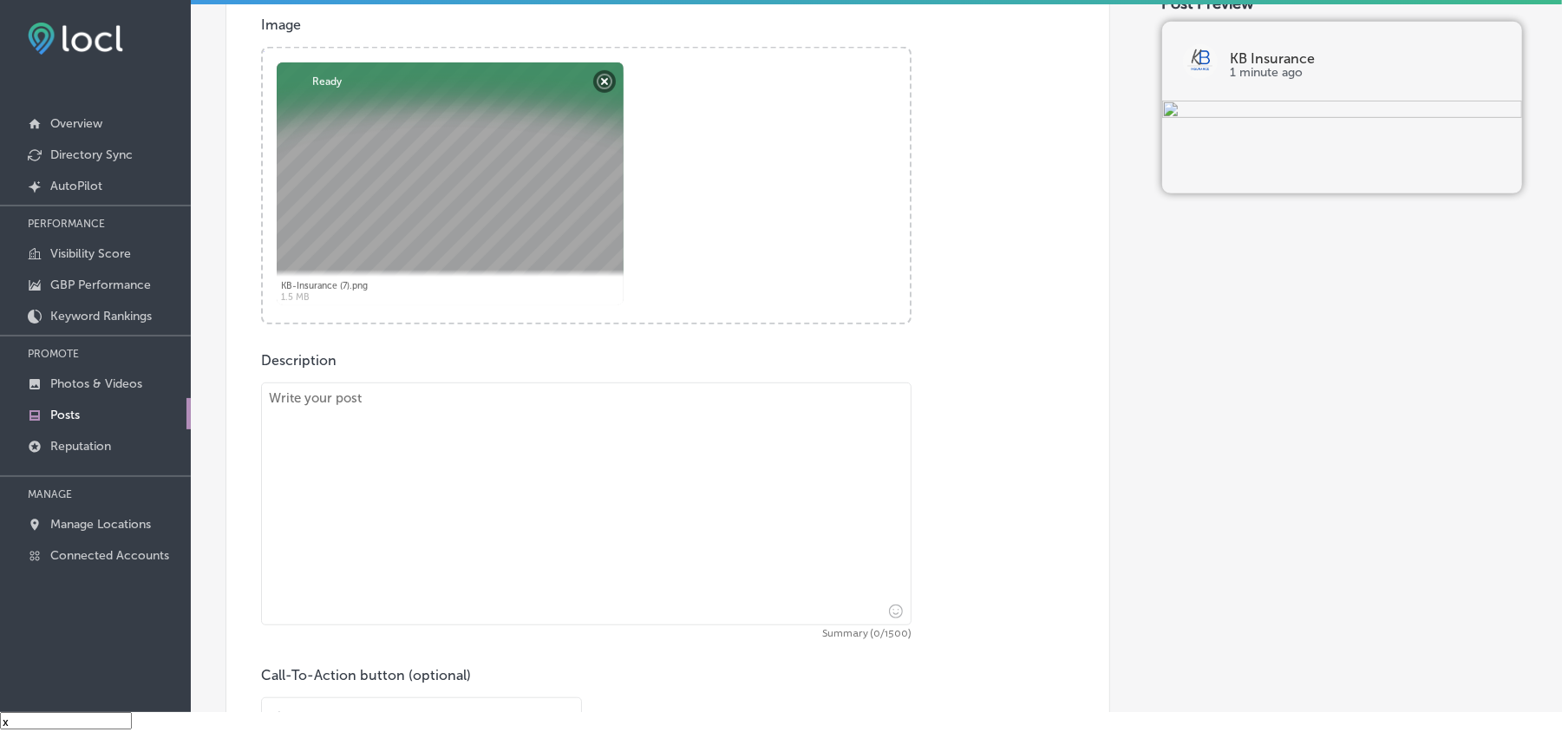
click at [484, 459] on textarea at bounding box center [586, 504] width 651 height 243
paste textarea "For residents in [GEOGRAPHIC_DATA], [GEOGRAPHIC_DATA], [GEOGRAPHIC_DATA], [GEOG…"
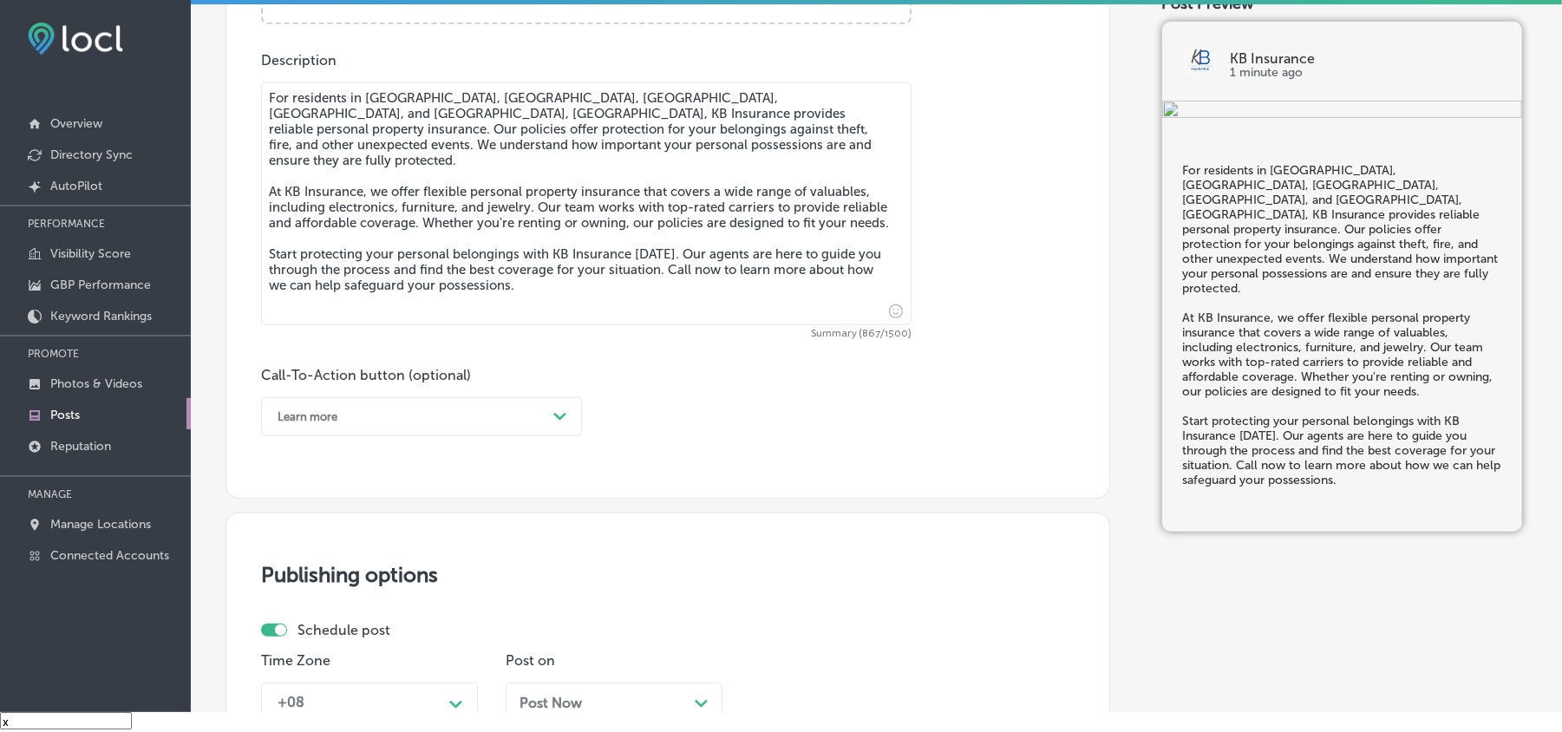
scroll to position [965, 0]
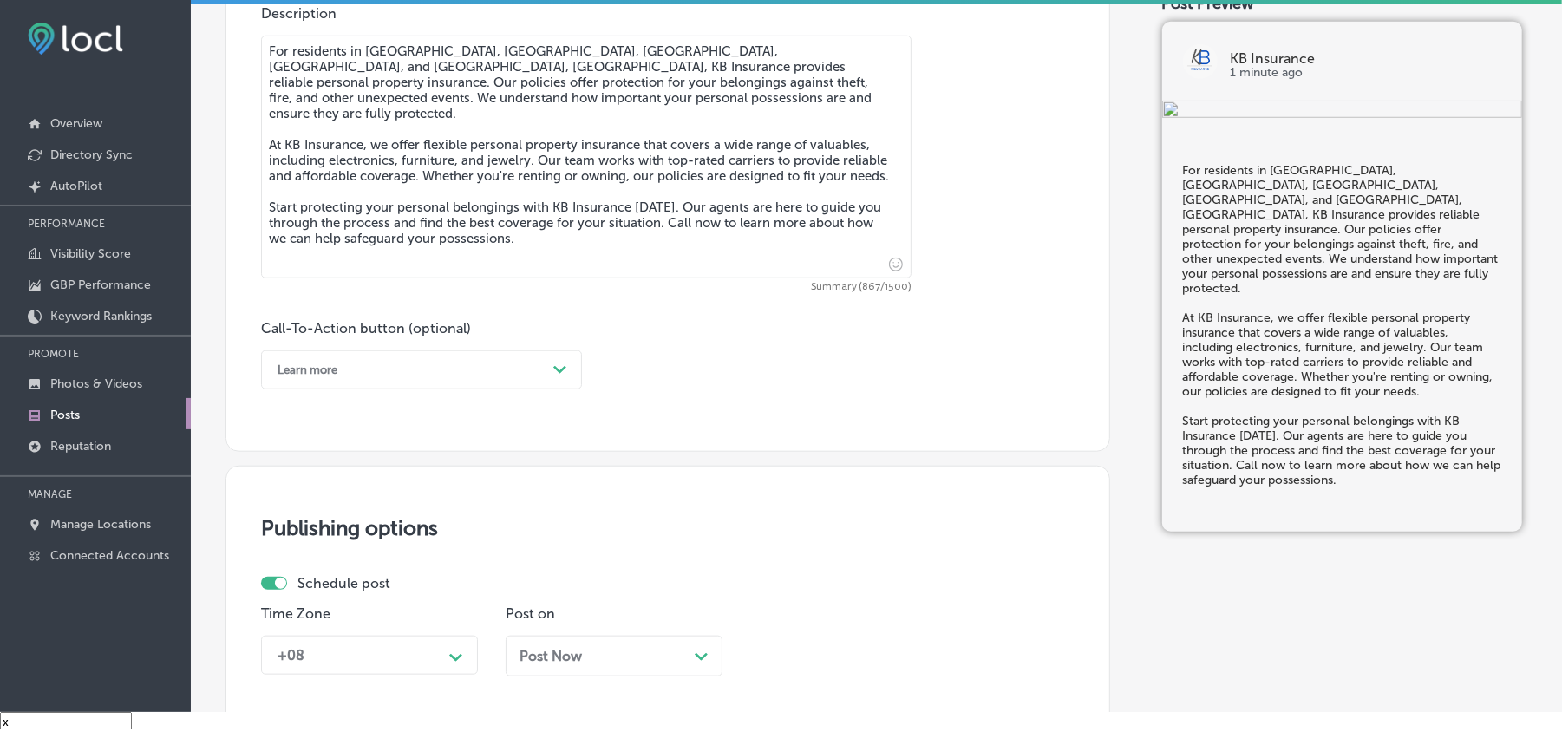
type textarea "For residents in [GEOGRAPHIC_DATA], [GEOGRAPHIC_DATA], [GEOGRAPHIC_DATA], [GEOG…"
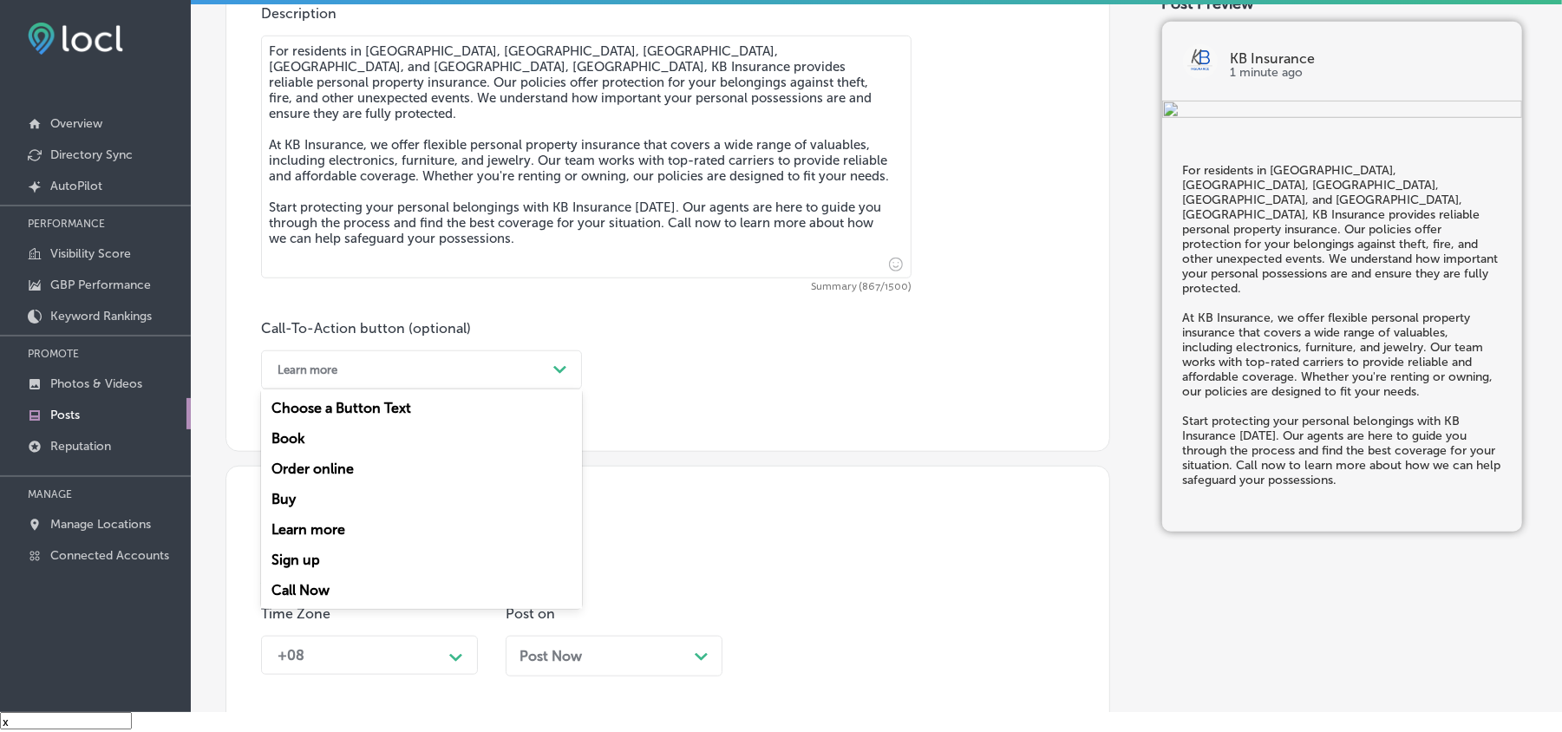
click at [442, 376] on div "Learn more" at bounding box center [408, 370] width 278 height 27
click at [304, 584] on div "Call Now" at bounding box center [421, 590] width 321 height 30
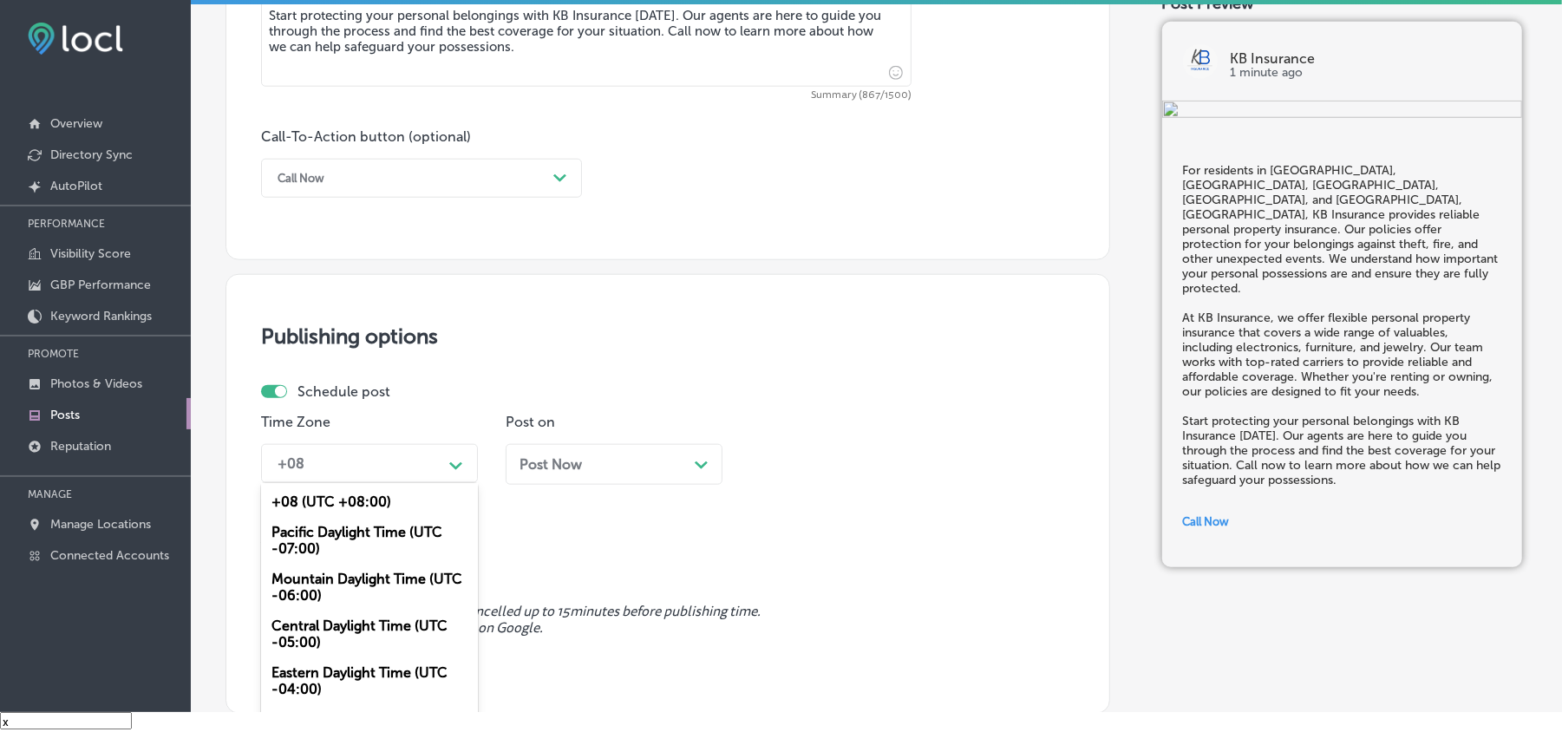
scroll to position [1175, 0]
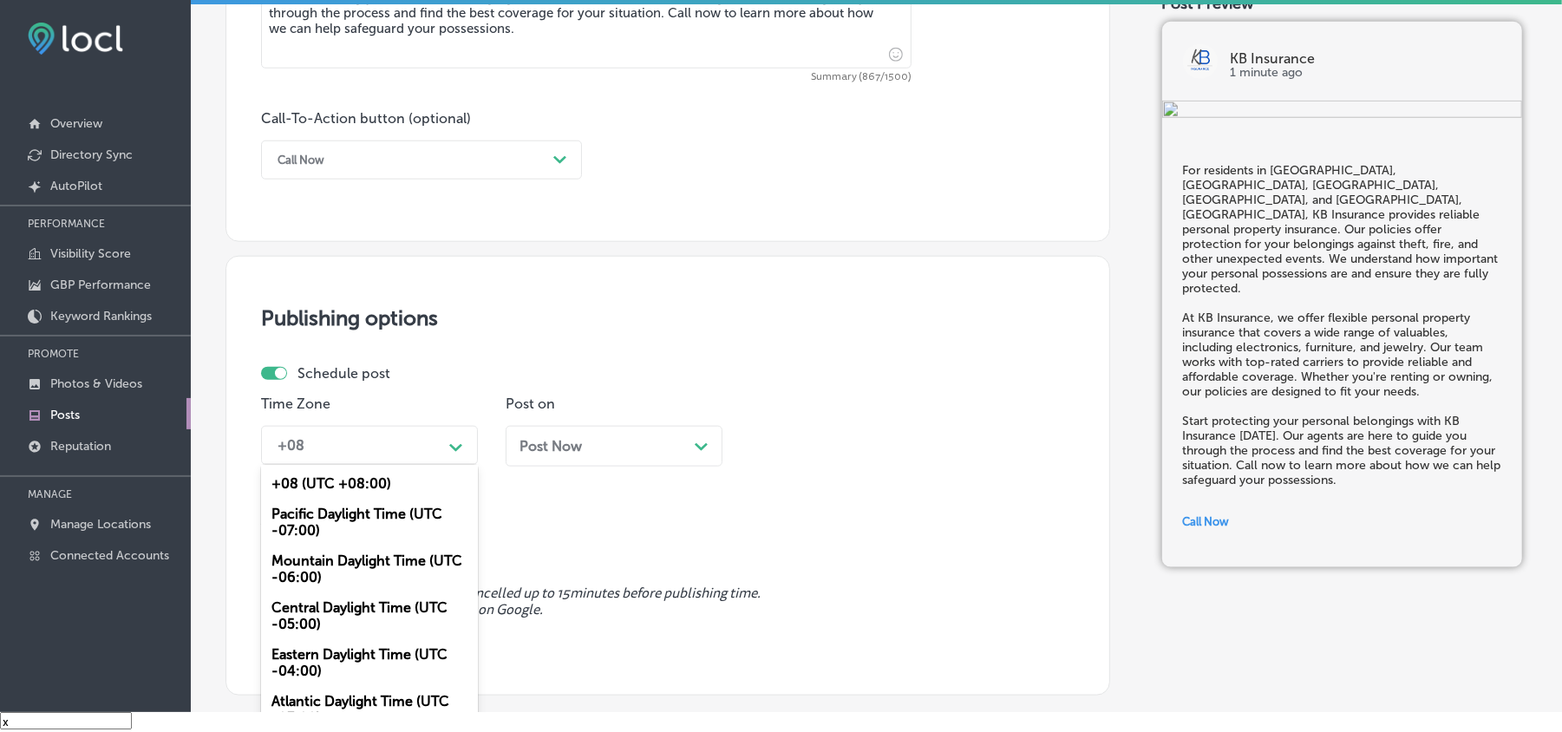
click at [442, 465] on div "option Mountain Daylight Time (UTC -06:00), selected. option +08 (UTC +08:00) f…" at bounding box center [369, 445] width 217 height 39
click at [333, 573] on div "Mountain Daylight Time (UTC -06:00)" at bounding box center [369, 569] width 217 height 47
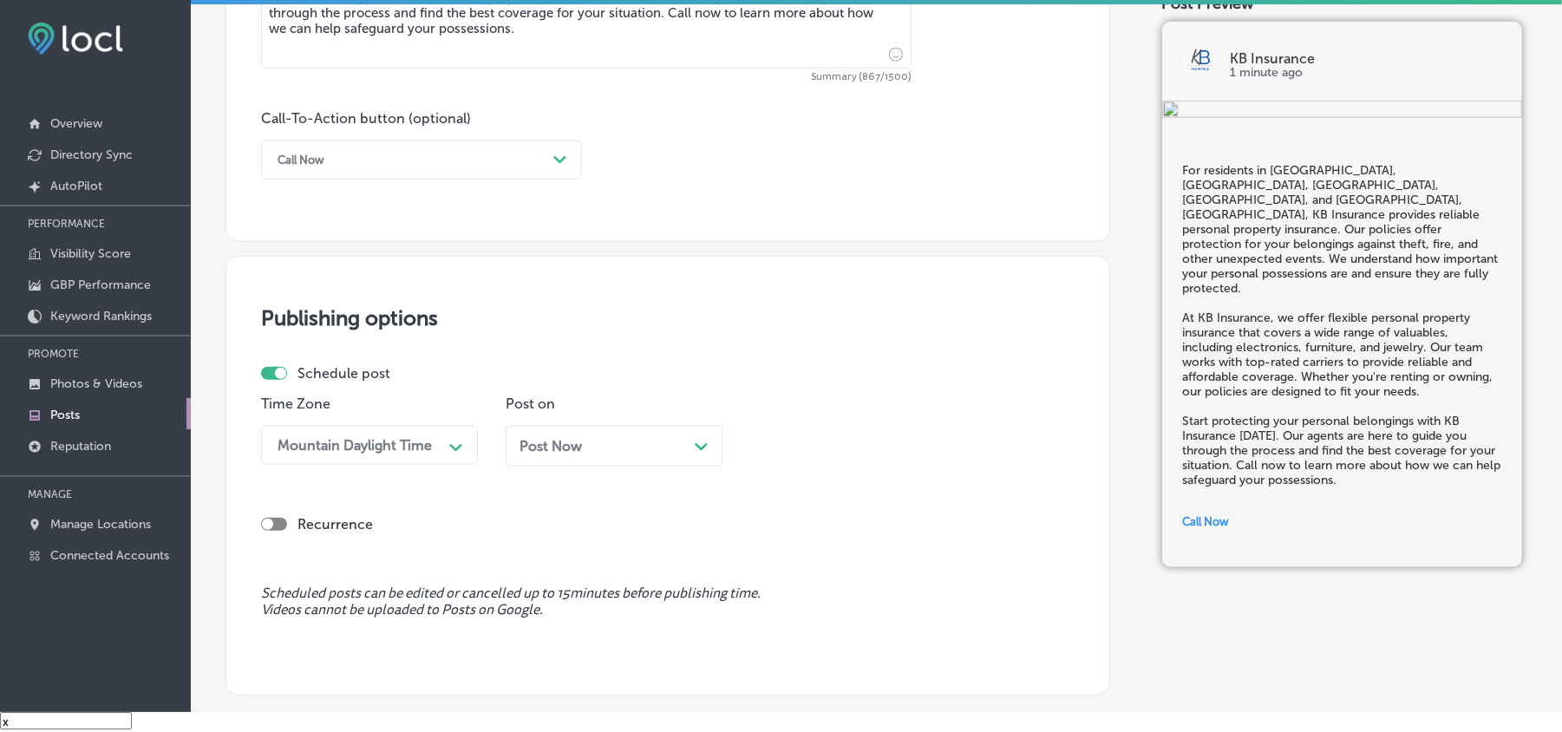
click at [626, 441] on div "Post Now Path Created with Sketch." at bounding box center [614, 446] width 189 height 16
click at [816, 444] on div "10:00 AM" at bounding box center [798, 445] width 62 height 16
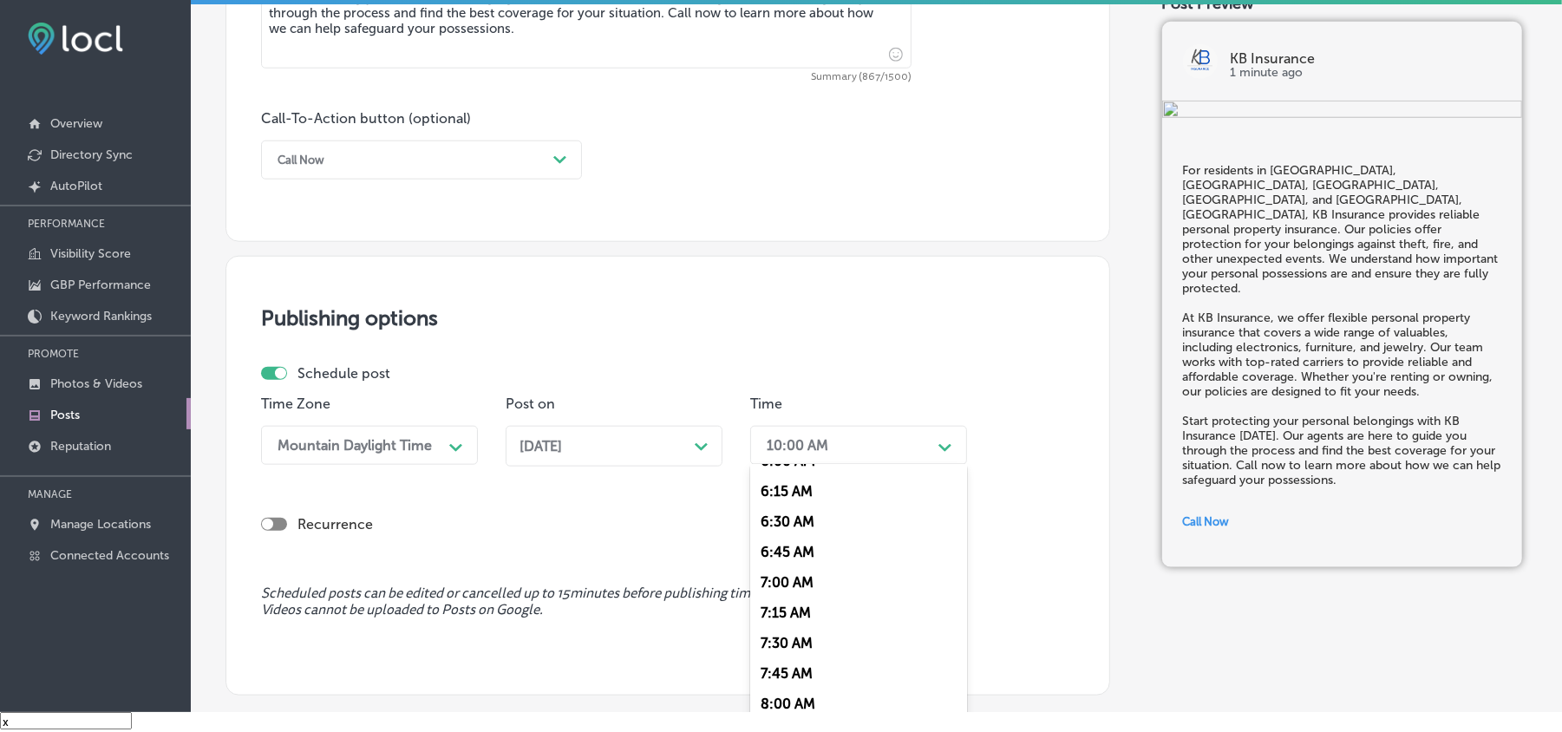
scroll to position [771, 0]
click at [774, 553] on div "7:00 AM" at bounding box center [858, 562] width 217 height 30
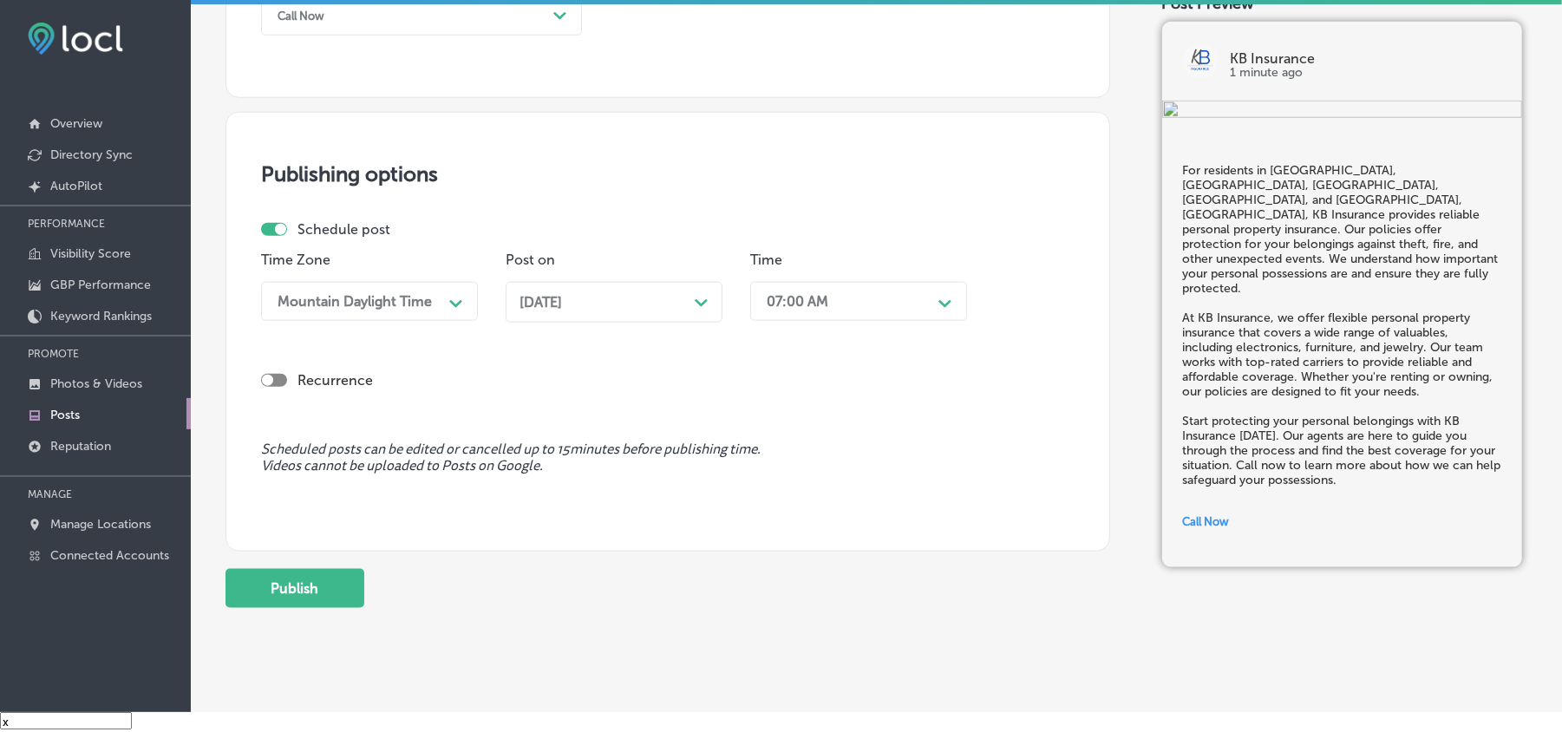
scroll to position [1330, 0]
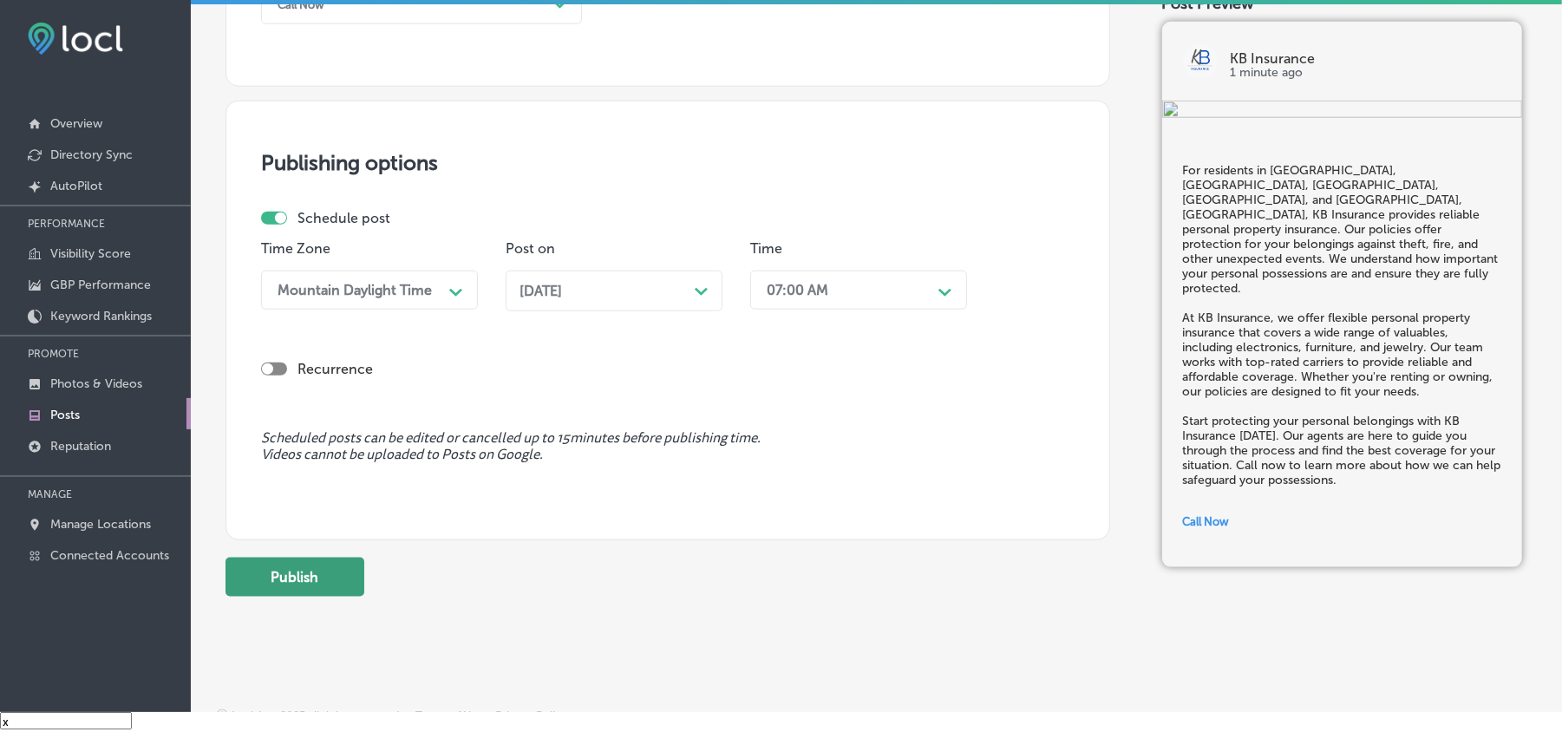
click at [271, 590] on button "Publish" at bounding box center [295, 577] width 139 height 39
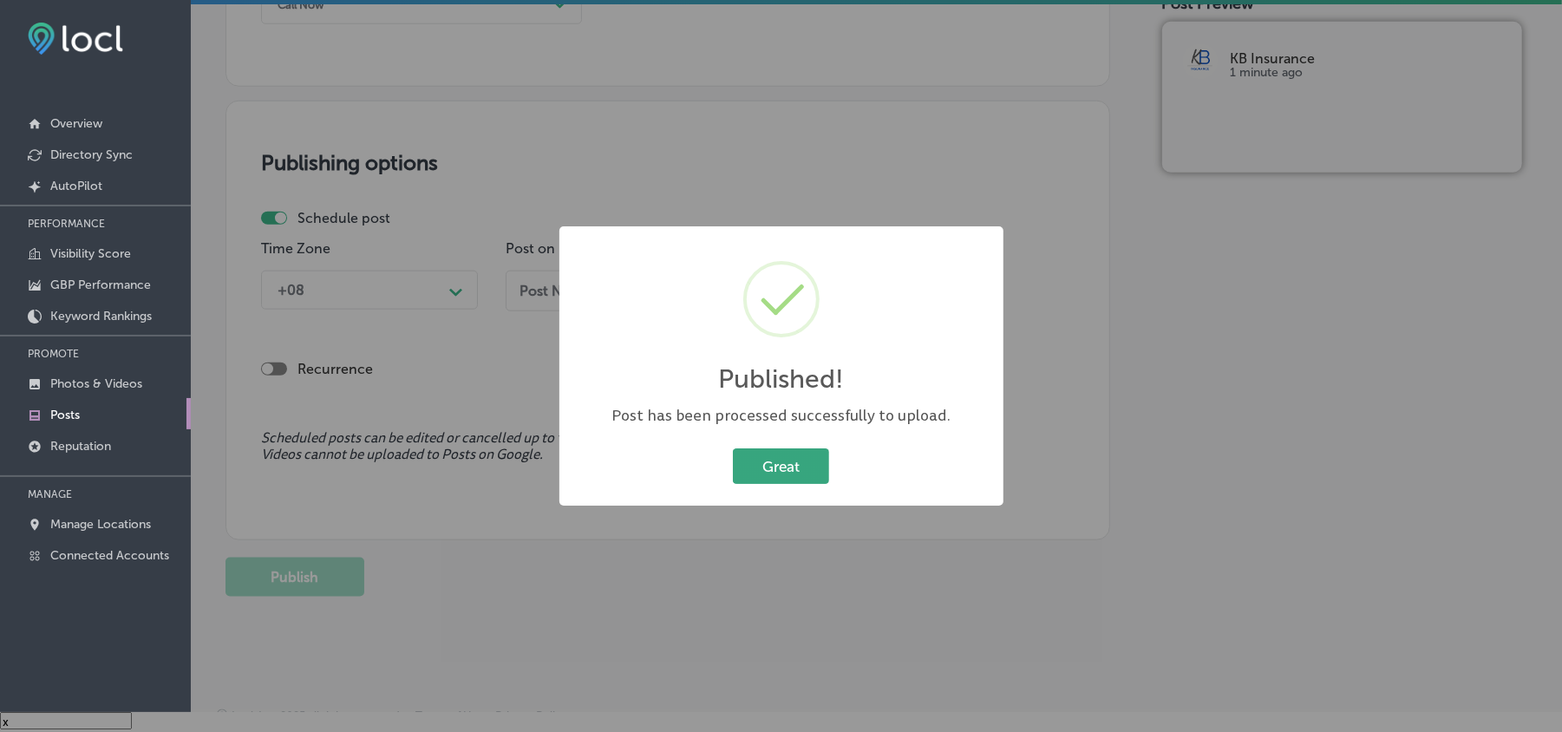
click at [789, 480] on button "Great" at bounding box center [781, 466] width 96 height 36
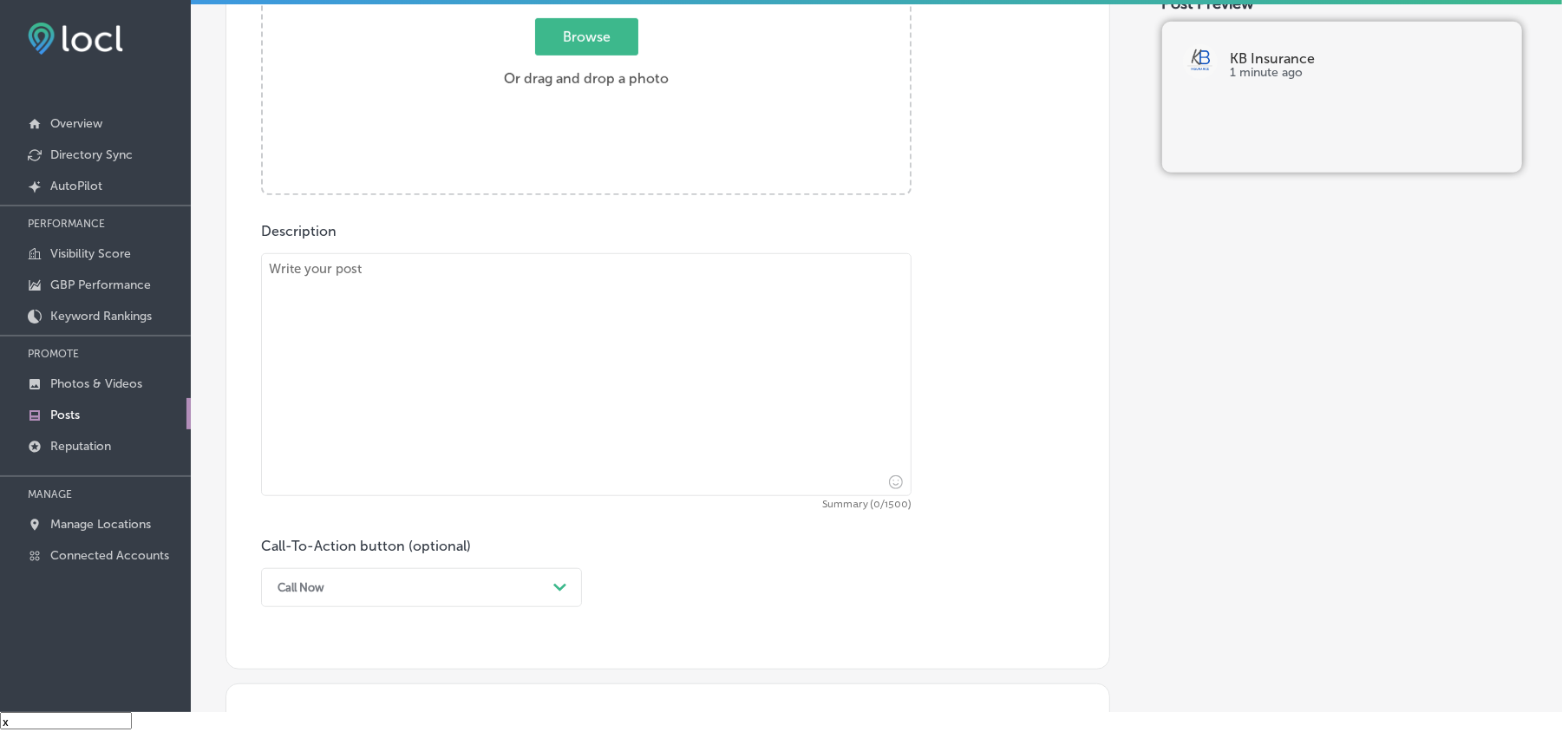
scroll to position [712, 0]
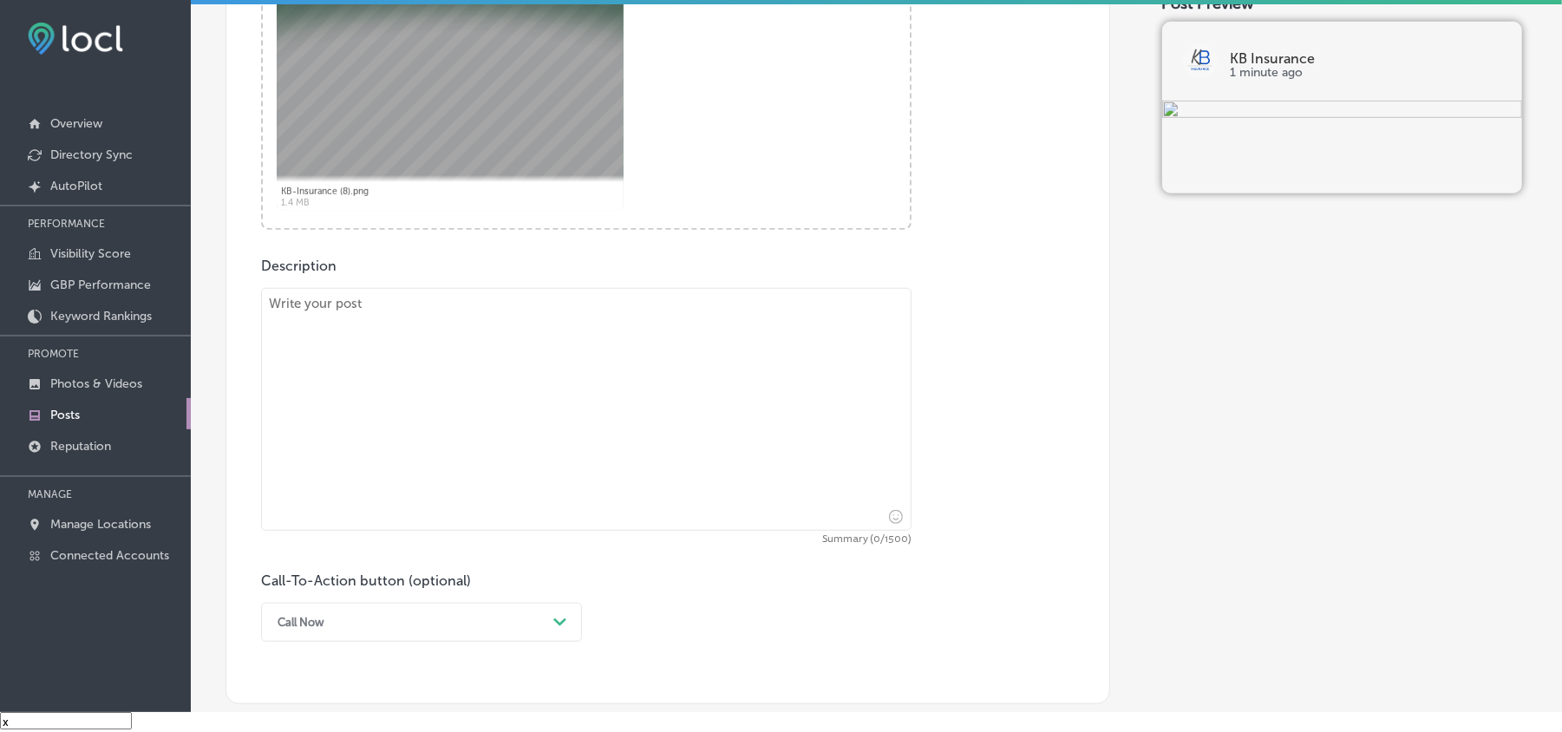
click at [427, 376] on textarea at bounding box center [586, 409] width 651 height 243
paste textarea "KB Insurance is proud to serve the communities of [GEOGRAPHIC_DATA], [GEOGRAPHI…"
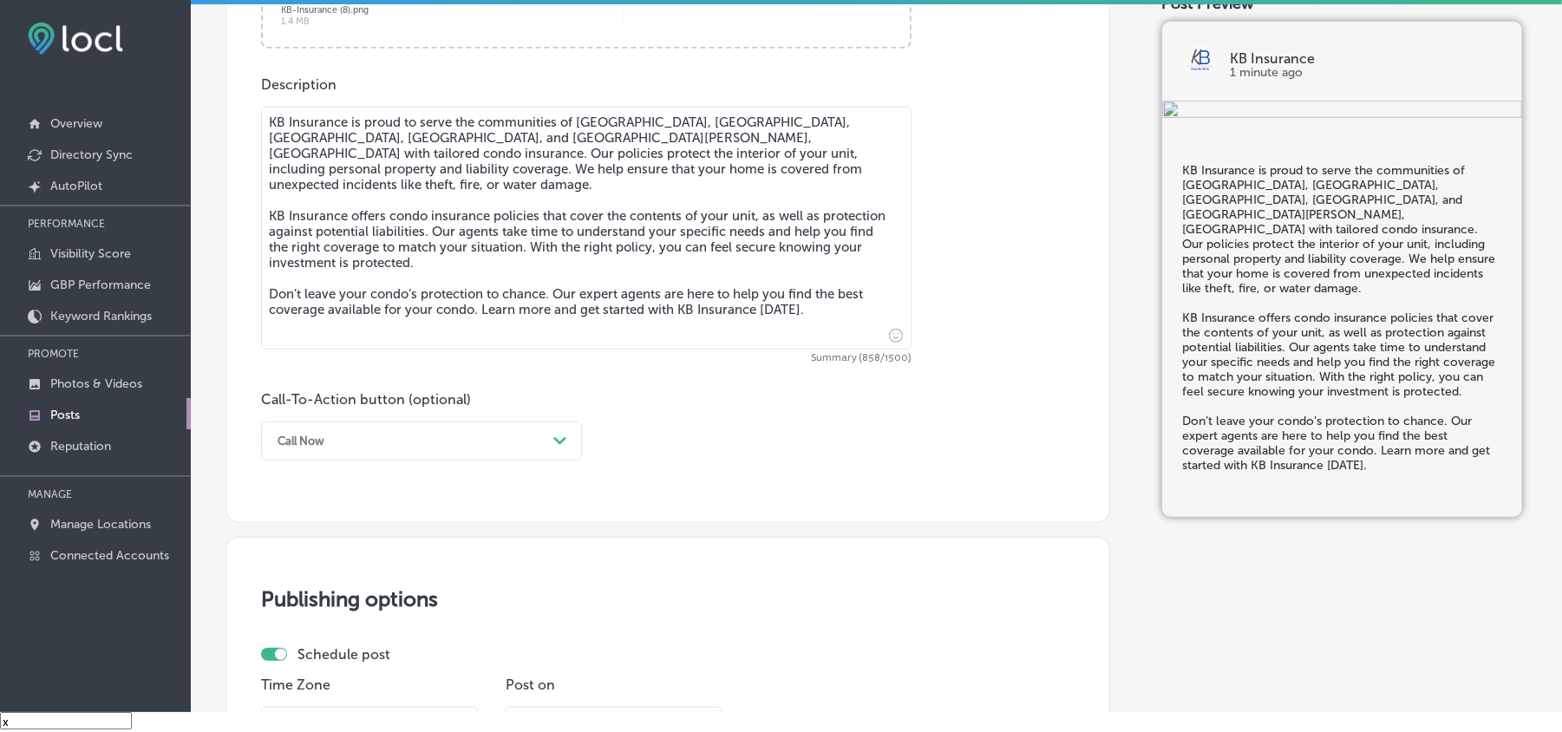
scroll to position [906, 0]
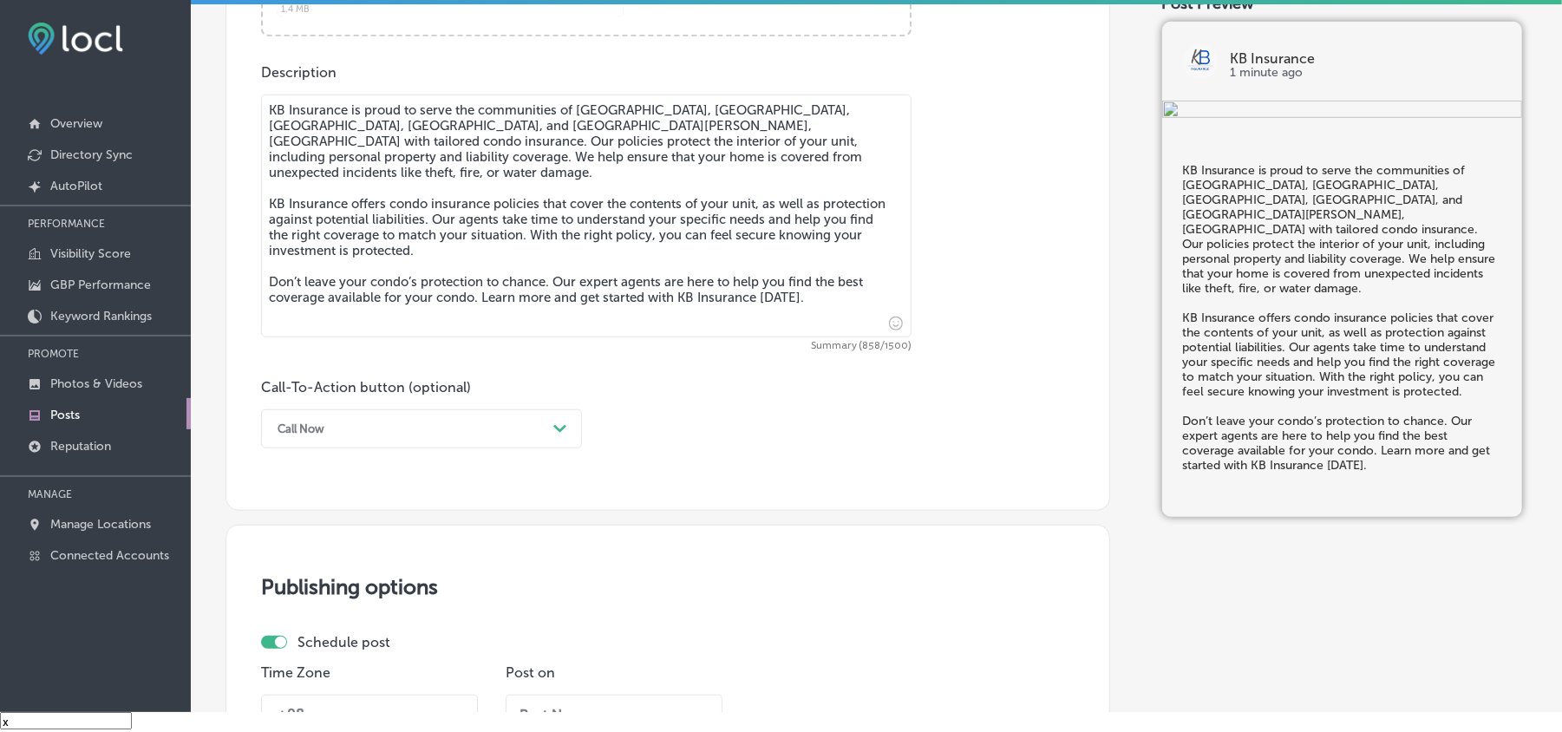
type textarea "KB Insurance is proud to serve the communities of [GEOGRAPHIC_DATA], [GEOGRAPHI…"
click at [434, 422] on div "Call Now" at bounding box center [408, 429] width 278 height 27
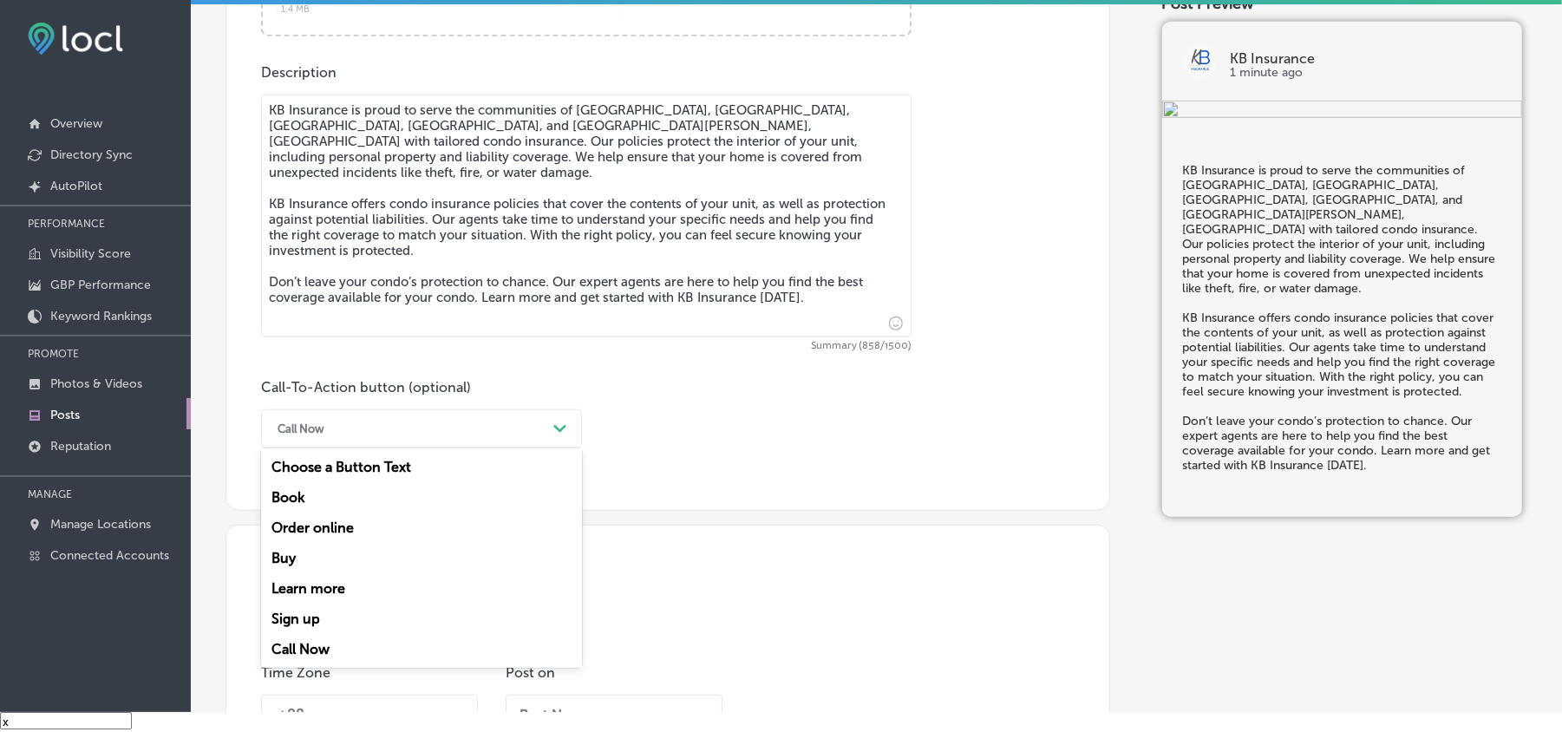
click at [310, 585] on div "Learn more" at bounding box center [421, 588] width 321 height 30
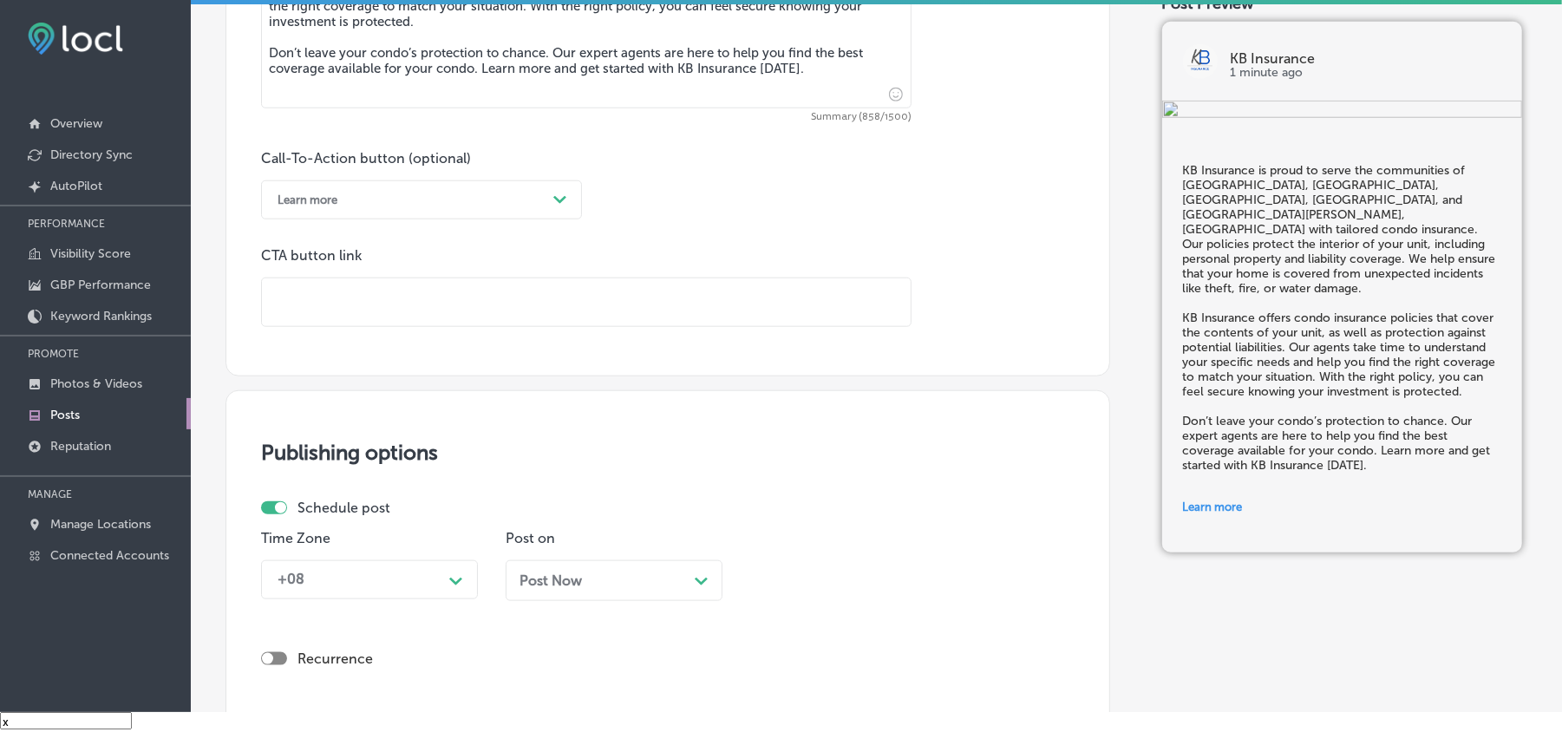
scroll to position [1136, 0]
click at [389, 299] on input "text" at bounding box center [586, 301] width 649 height 48
paste input "[URL][DOMAIN_NAME]"
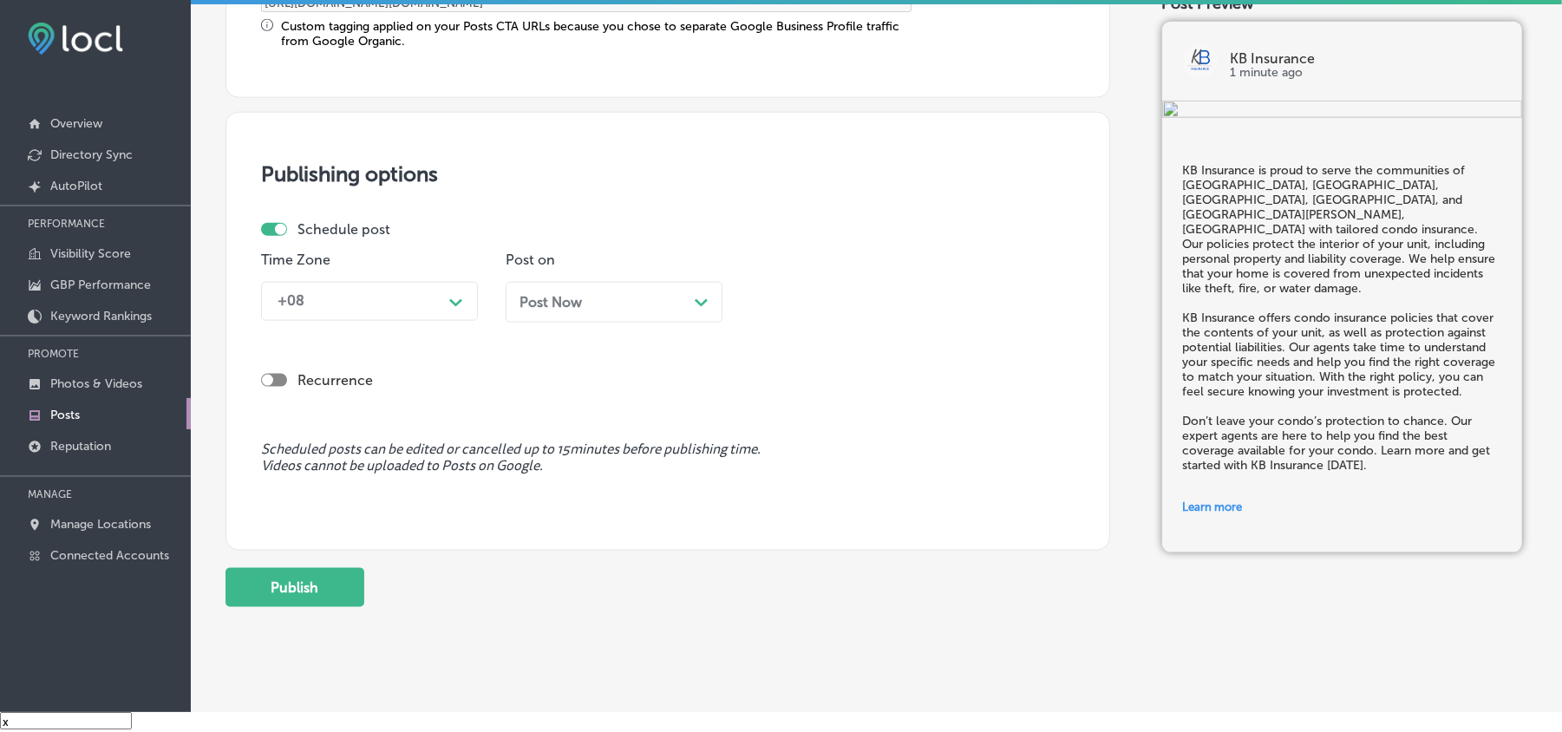
scroll to position [1507, 0]
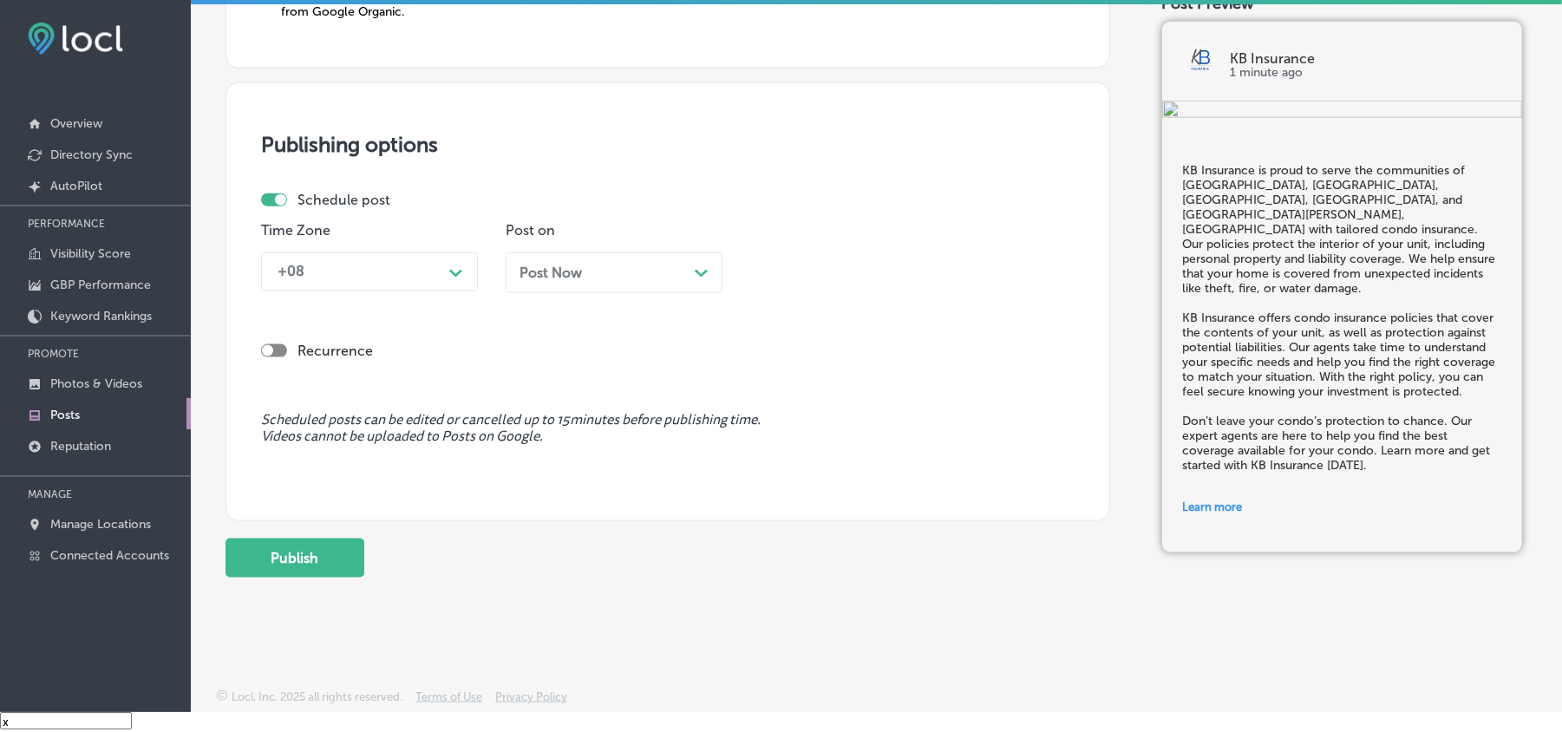
type input "[URL][DOMAIN_NAME]"
click at [416, 282] on div "+08" at bounding box center [355, 272] width 173 height 30
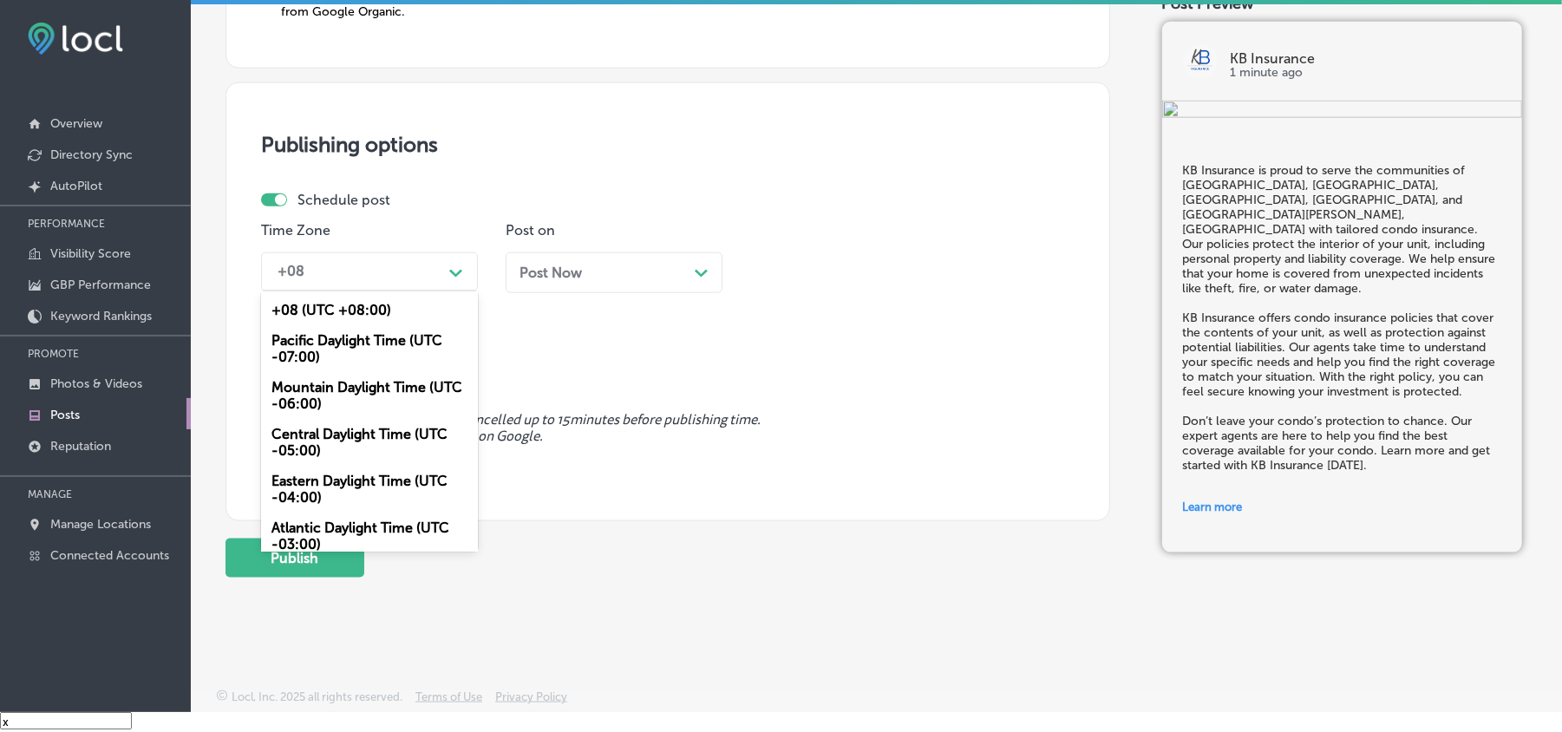
drag, startPoint x: 358, startPoint y: 382, endPoint x: 414, endPoint y: 350, distance: 63.7
click at [357, 382] on div "Mountain Daylight Time (UTC -06:00)" at bounding box center [369, 395] width 217 height 47
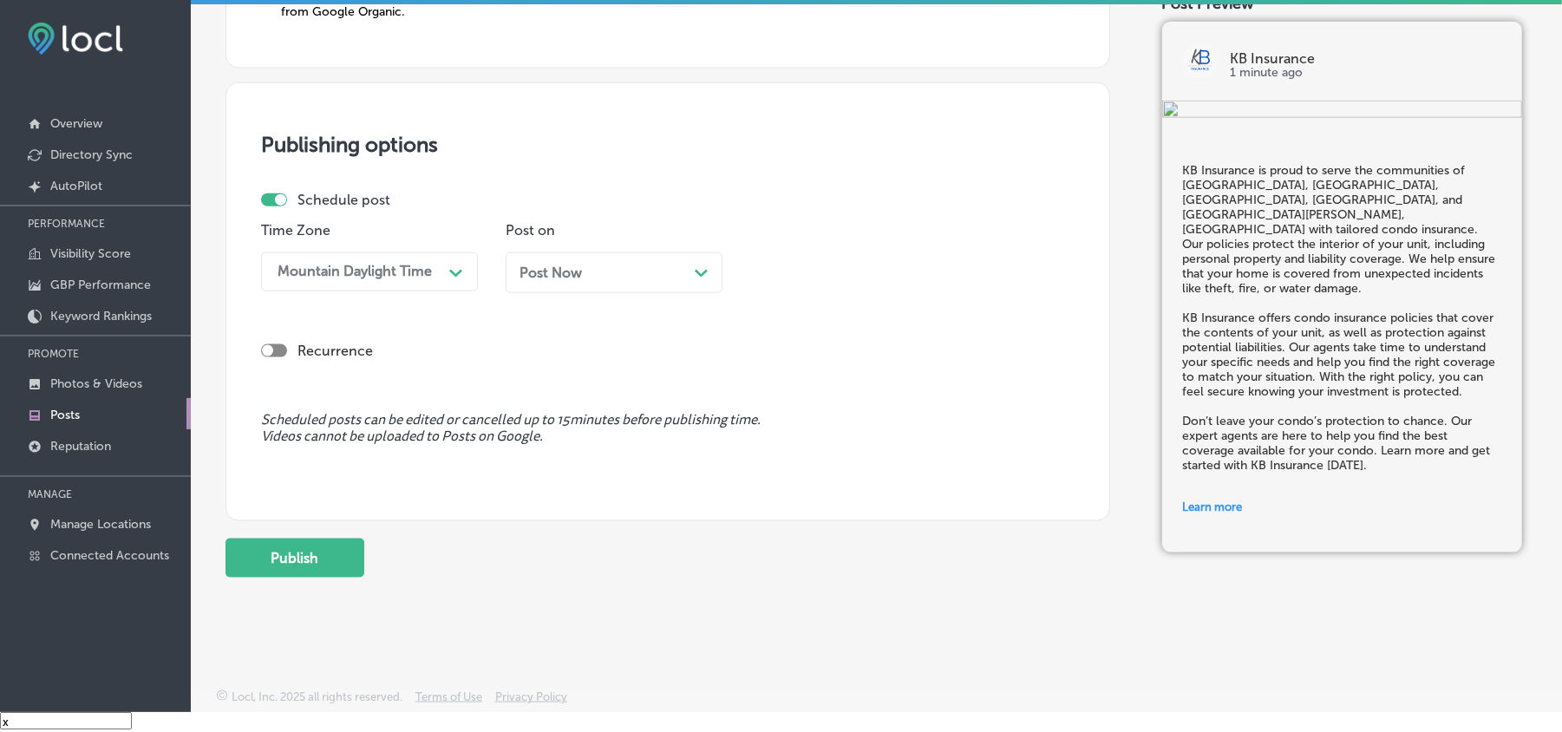
click at [646, 252] on div "Post Now Path Created with Sketch." at bounding box center [614, 272] width 217 height 41
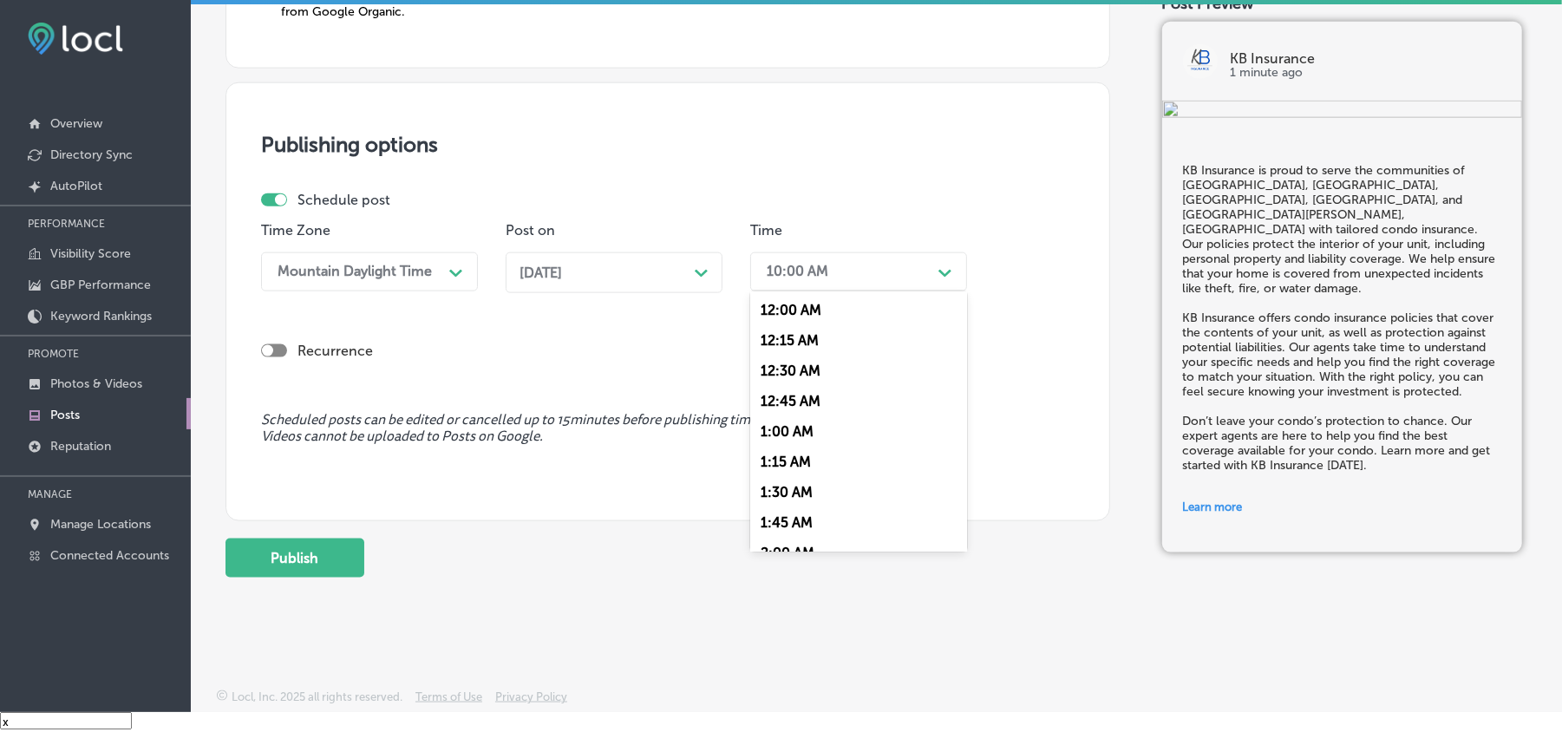
drag, startPoint x: 837, startPoint y: 260, endPoint x: 796, endPoint y: 318, distance: 70.3
click at [837, 261] on div "10:00 AM" at bounding box center [844, 272] width 173 height 30
click at [781, 459] on div "7:00 AM" at bounding box center [858, 466] width 217 height 30
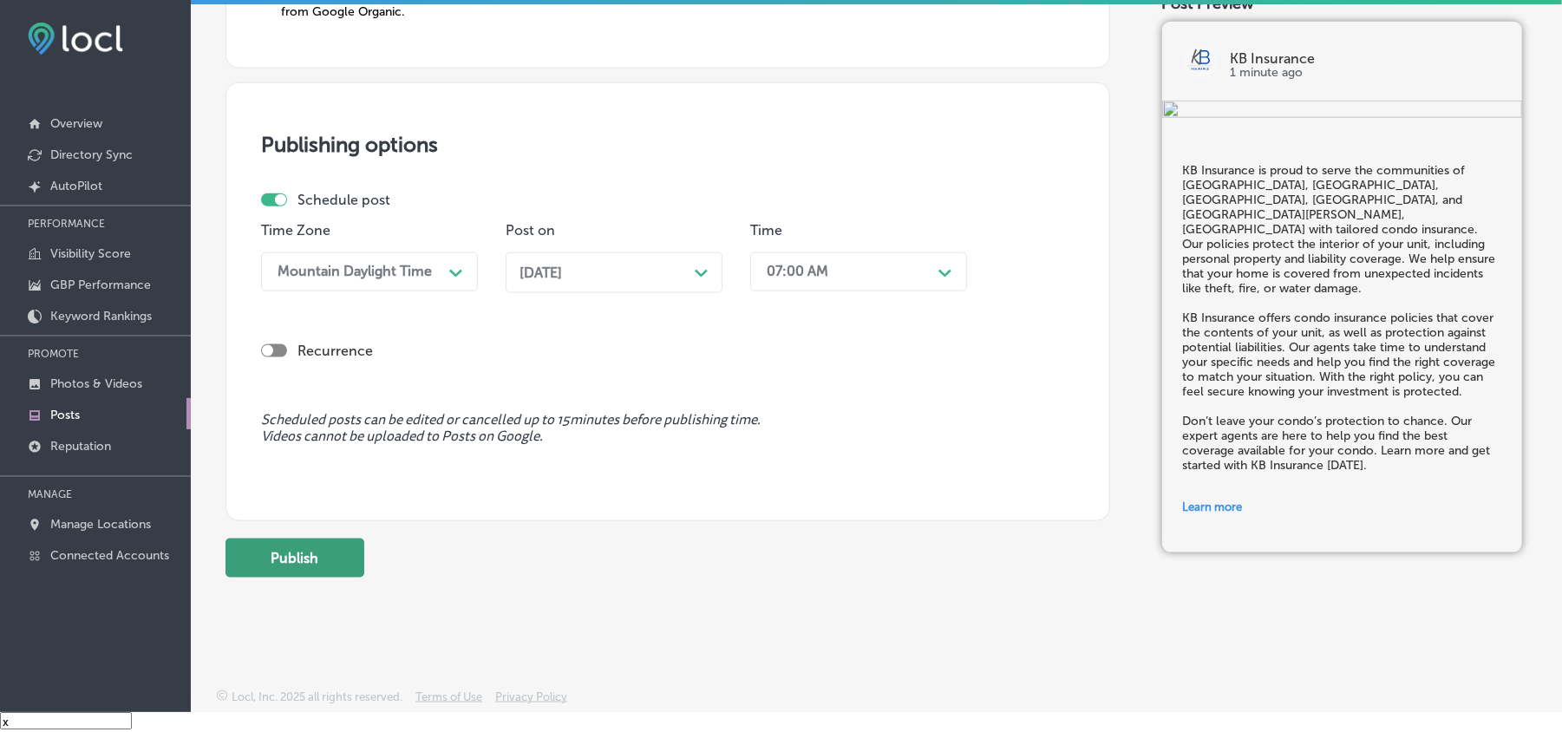
click at [278, 563] on button "Publish" at bounding box center [295, 558] width 139 height 39
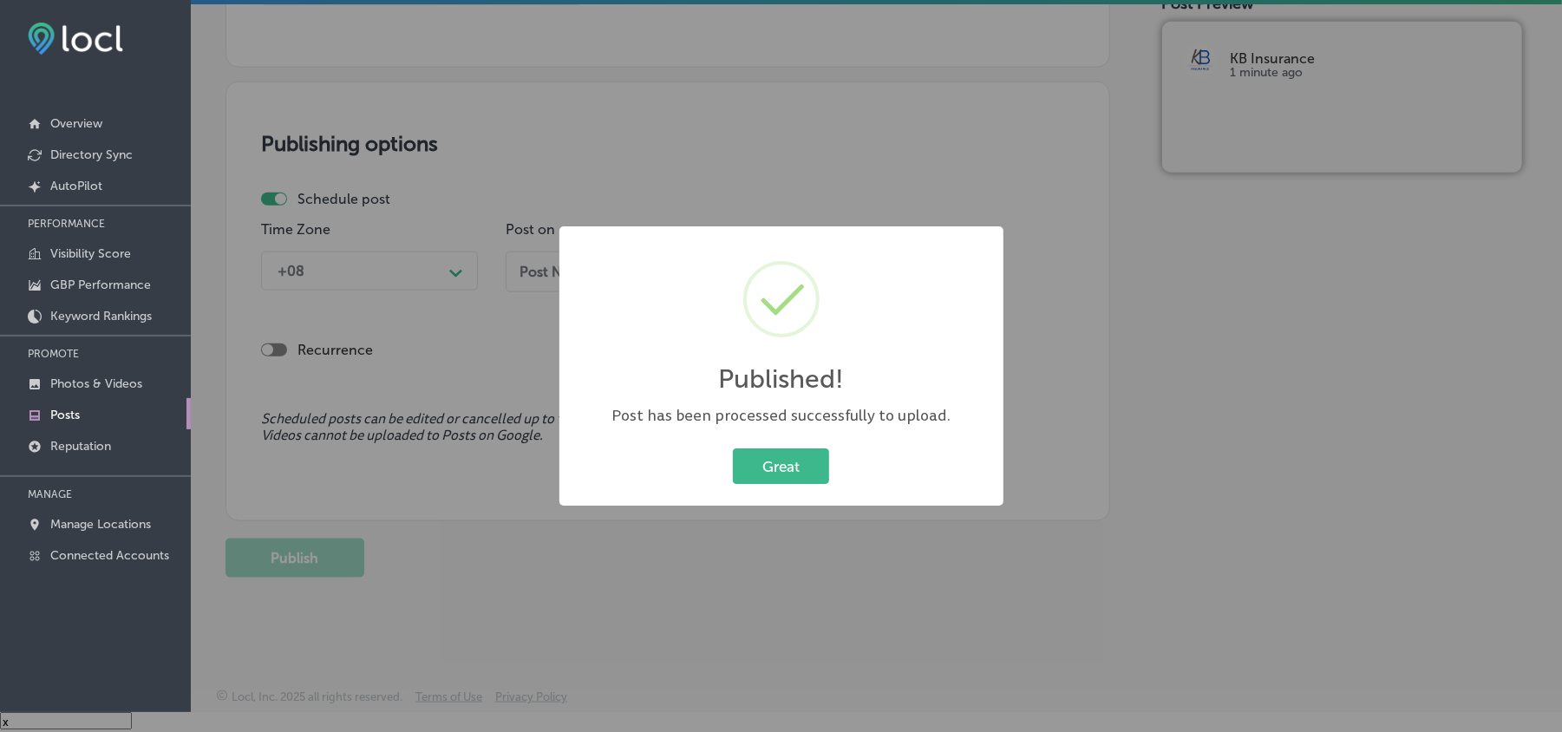
scroll to position [1350, 0]
click at [800, 456] on button "Great" at bounding box center [781, 466] width 96 height 36
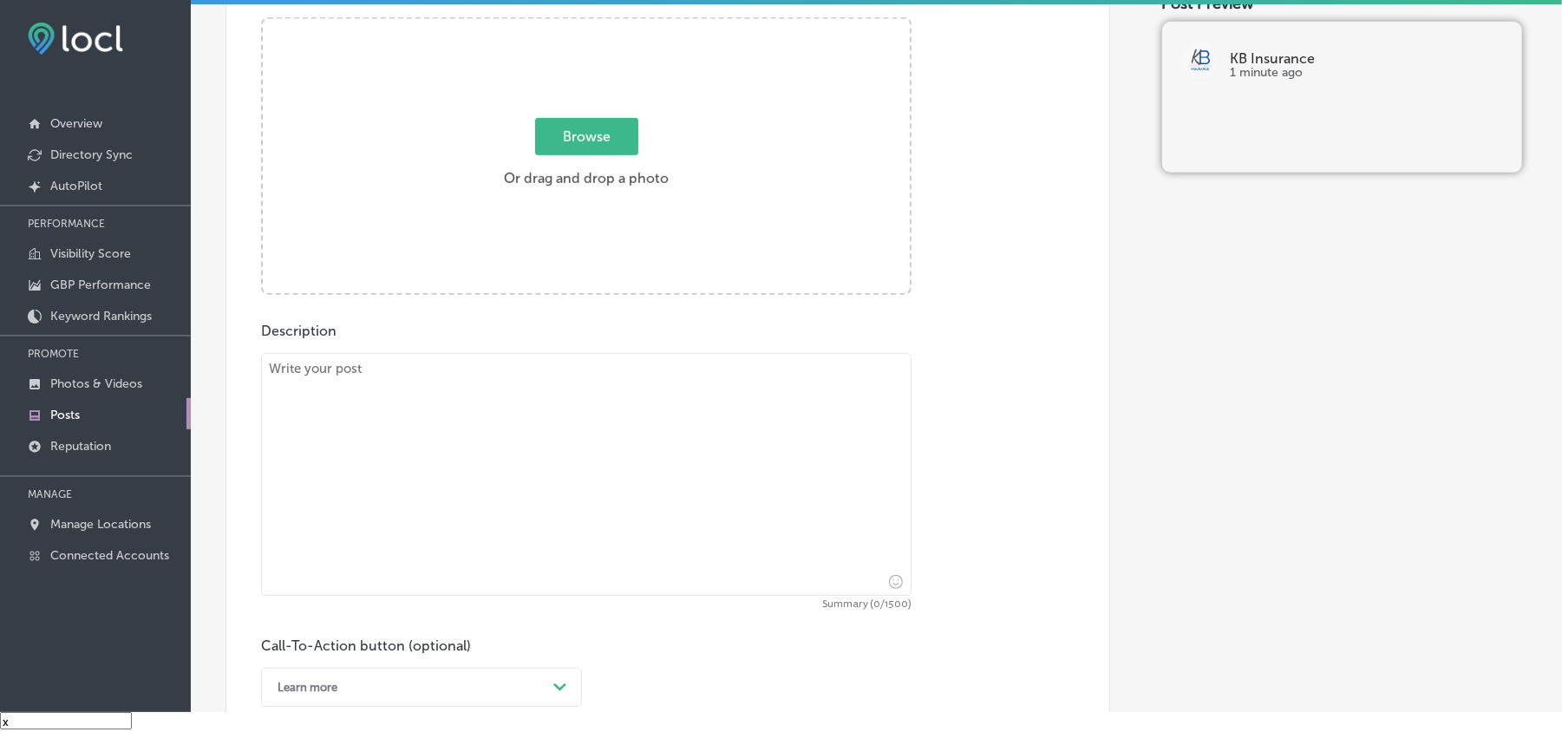
scroll to position [618, 0]
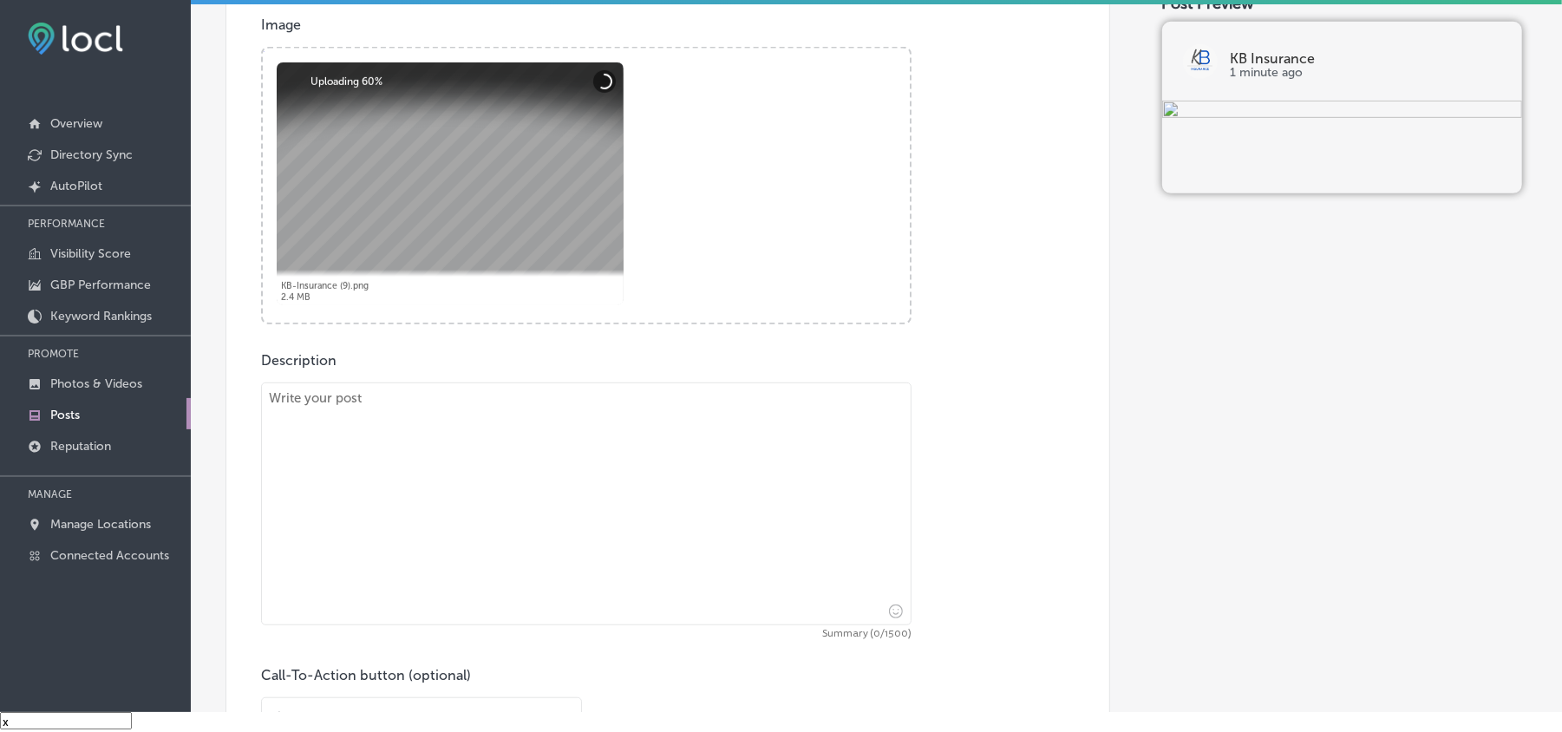
click at [473, 477] on textarea at bounding box center [586, 504] width 651 height 243
paste textarea "KB Insurance offers comprehensive boat insurance in [GEOGRAPHIC_DATA], [GEOGRAP…"
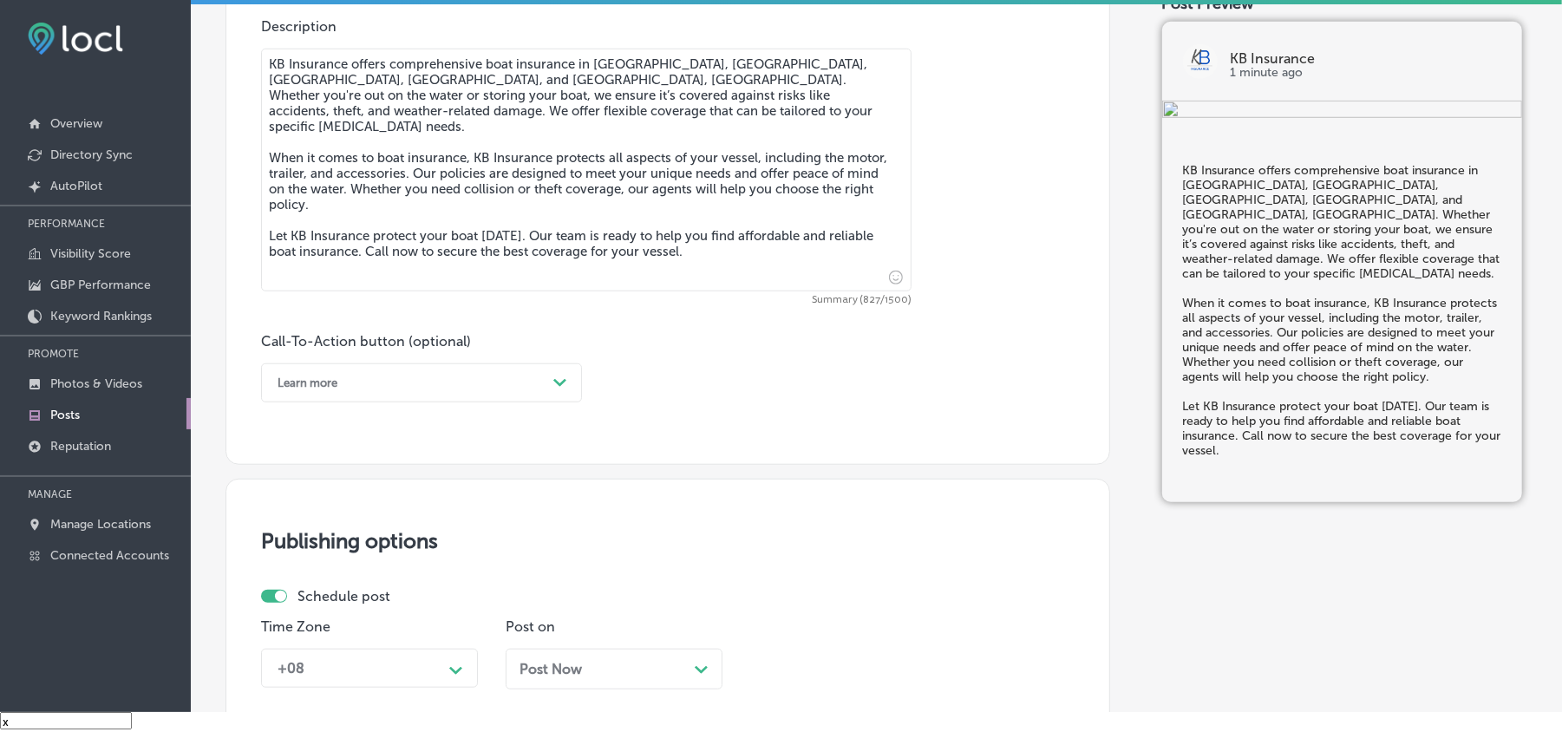
scroll to position [965, 0]
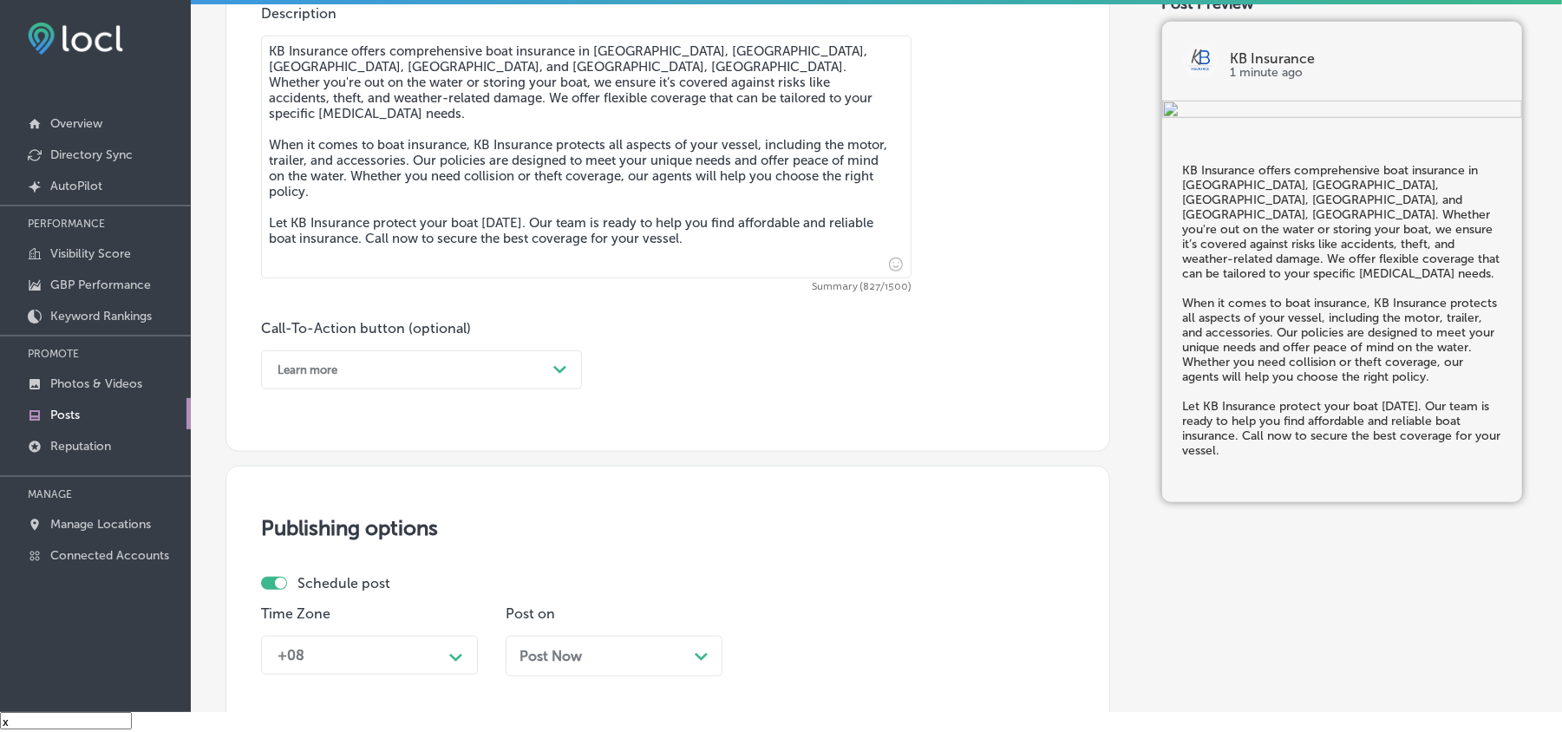
type textarea "KB Insurance offers comprehensive boat insurance in [GEOGRAPHIC_DATA], [GEOGRAP…"
click at [519, 372] on div "Learn more" at bounding box center [408, 370] width 278 height 27
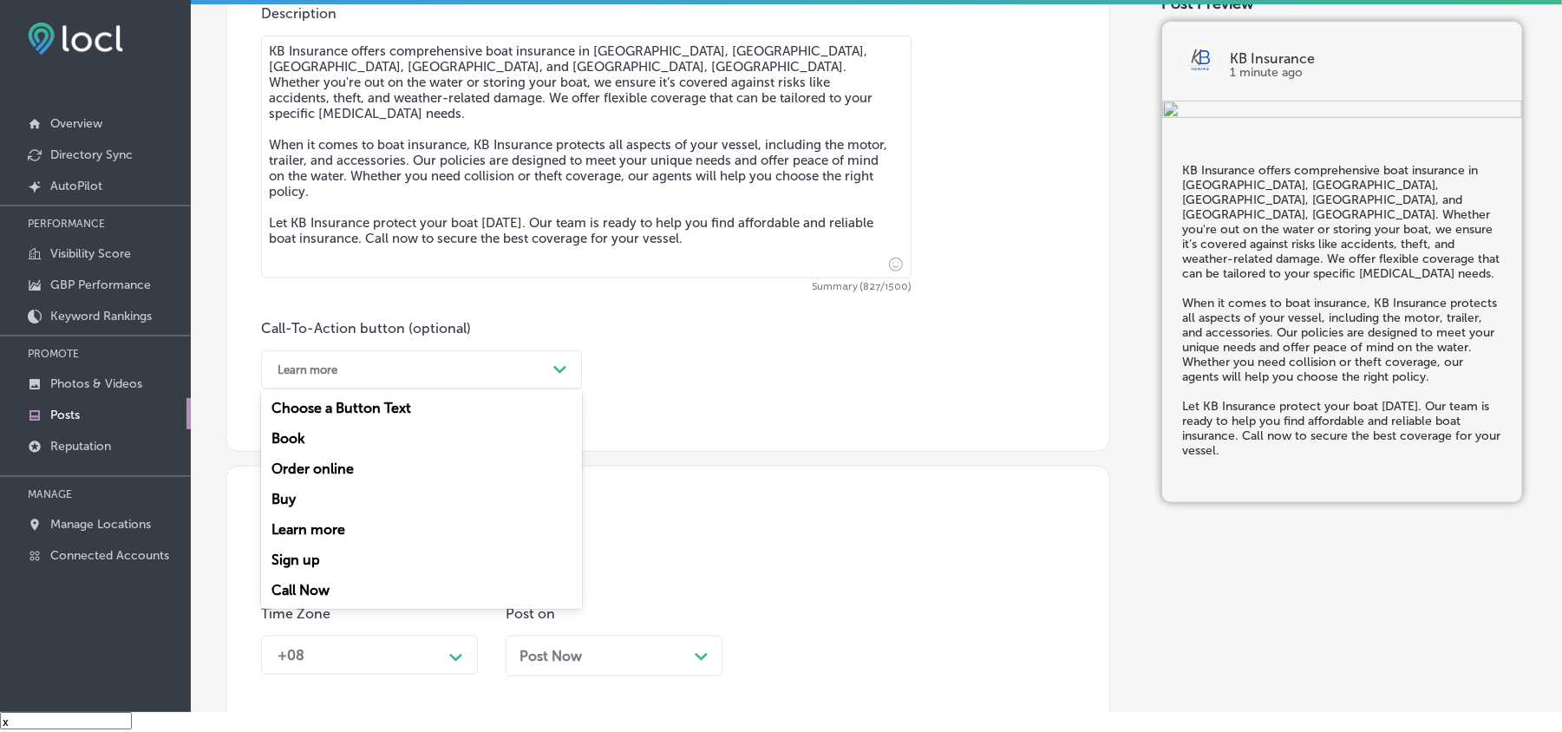
click at [307, 584] on div "Call Now" at bounding box center [421, 590] width 321 height 30
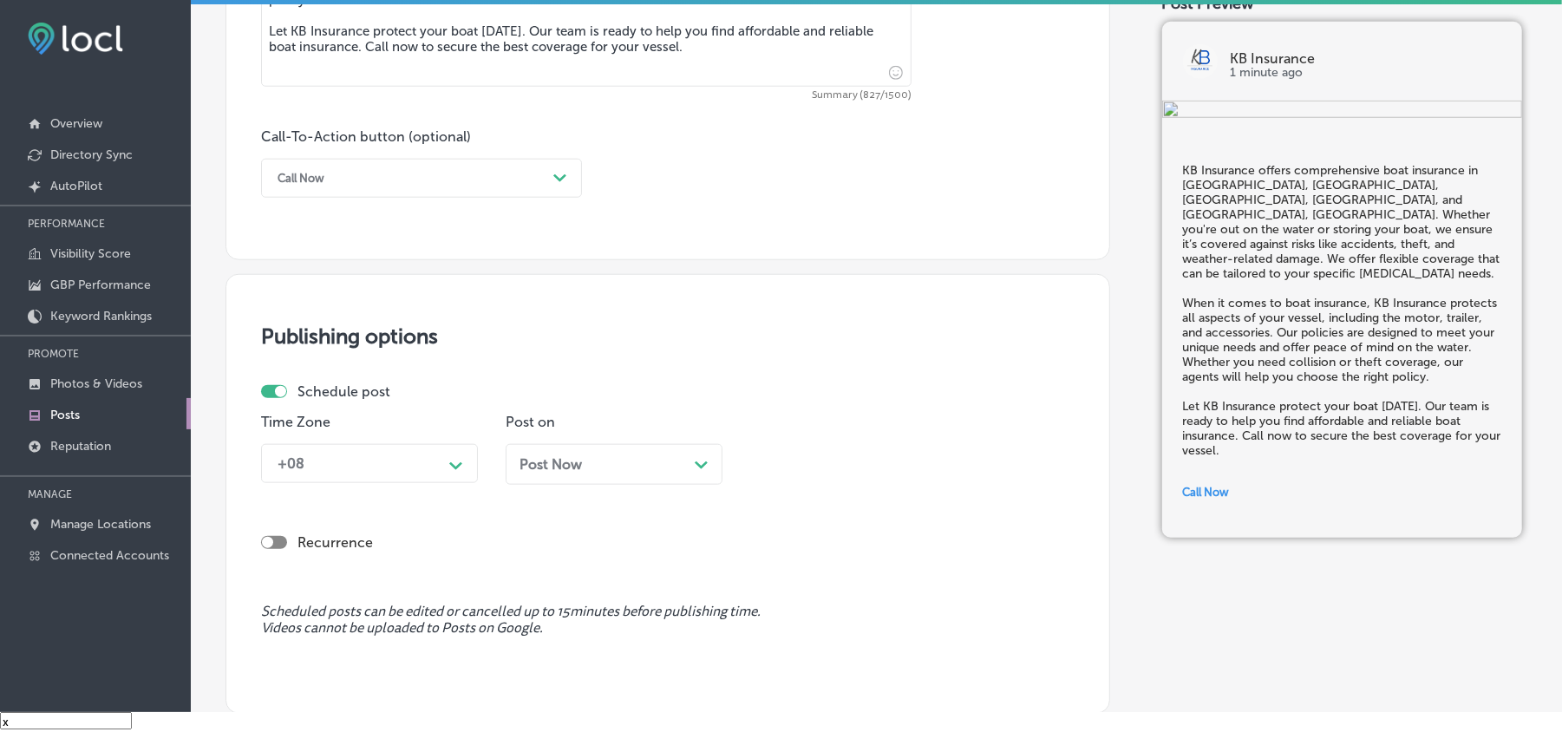
scroll to position [1175, 0]
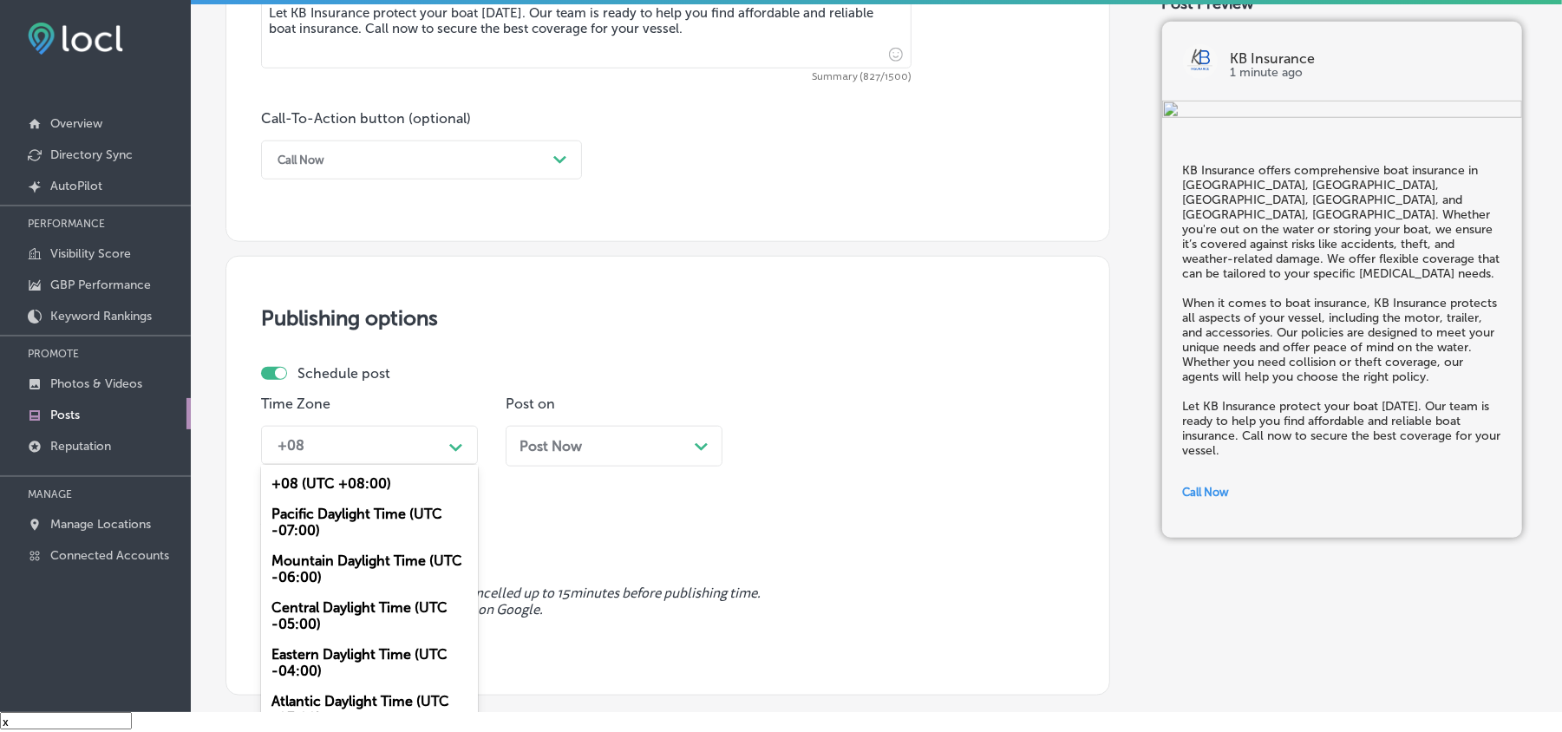
click at [408, 463] on div "+08 Path Created with Sketch." at bounding box center [369, 445] width 217 height 39
click at [324, 574] on div "Mountain Daylight Time (UTC -06:00)" at bounding box center [369, 569] width 217 height 47
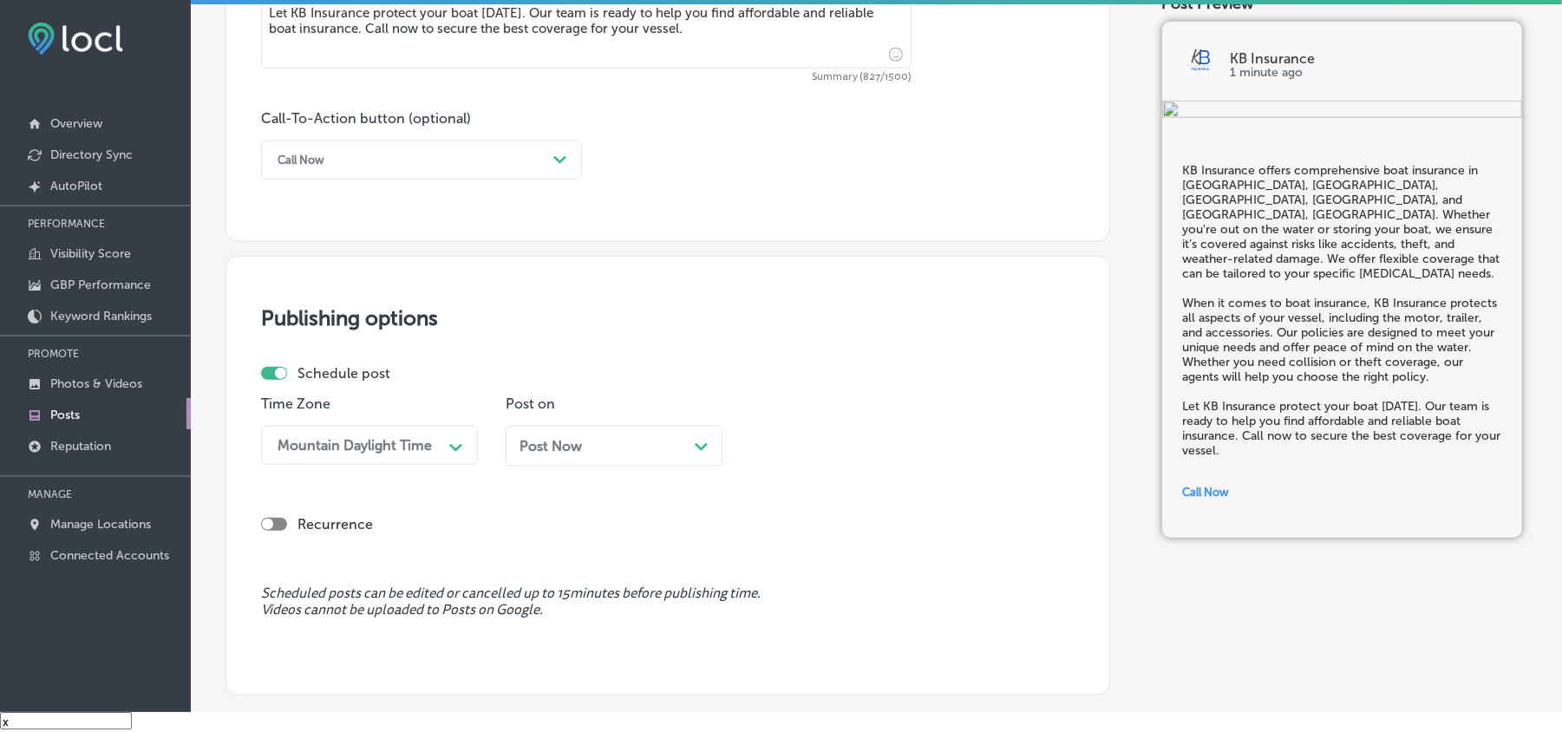
click at [657, 452] on div "Post Now Path Created with Sketch." at bounding box center [614, 446] width 189 height 16
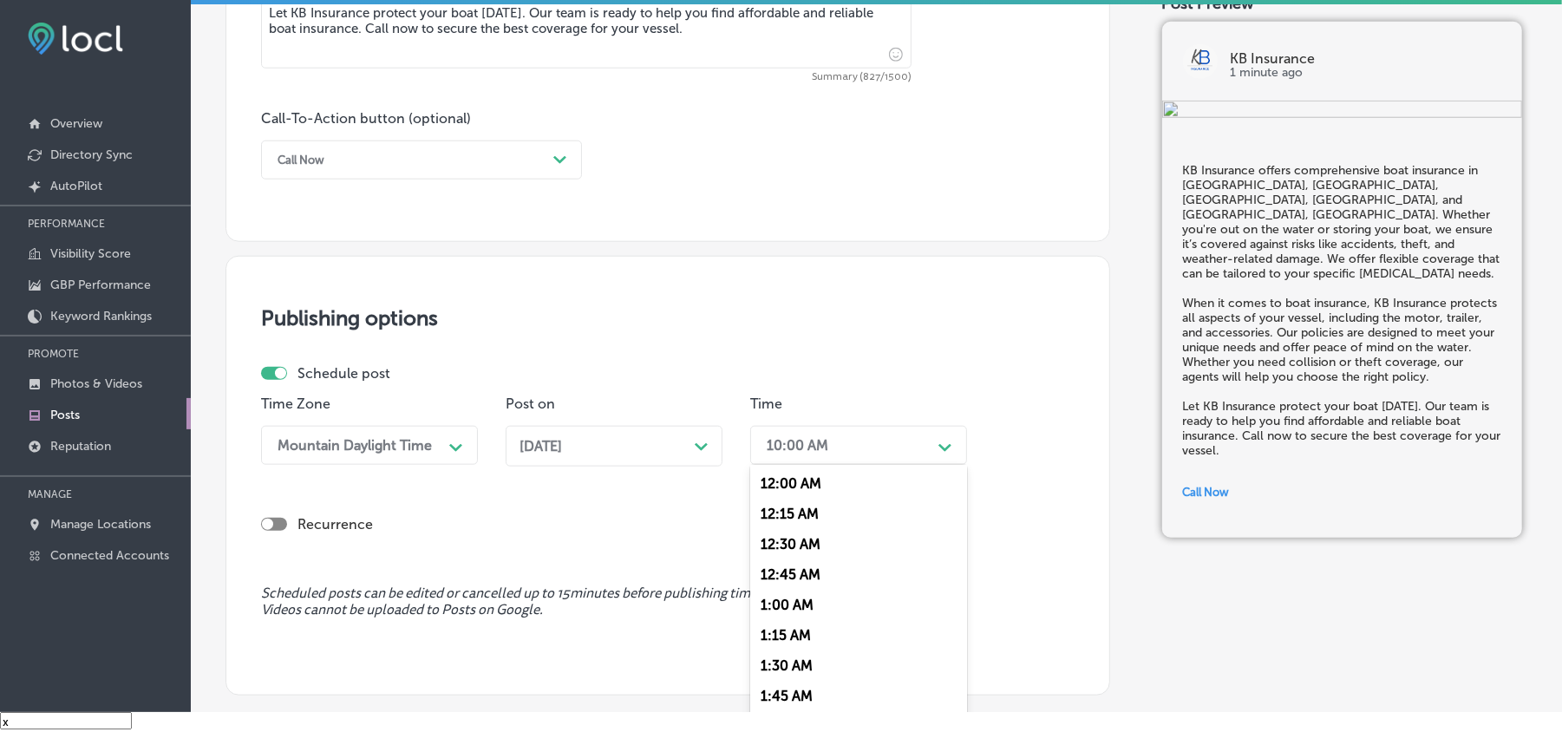
click at [793, 426] on div "10:00 AM Path Created with Sketch." at bounding box center [858, 445] width 217 height 39
click at [771, 514] on div "7:00 AM" at bounding box center [858, 524] width 217 height 30
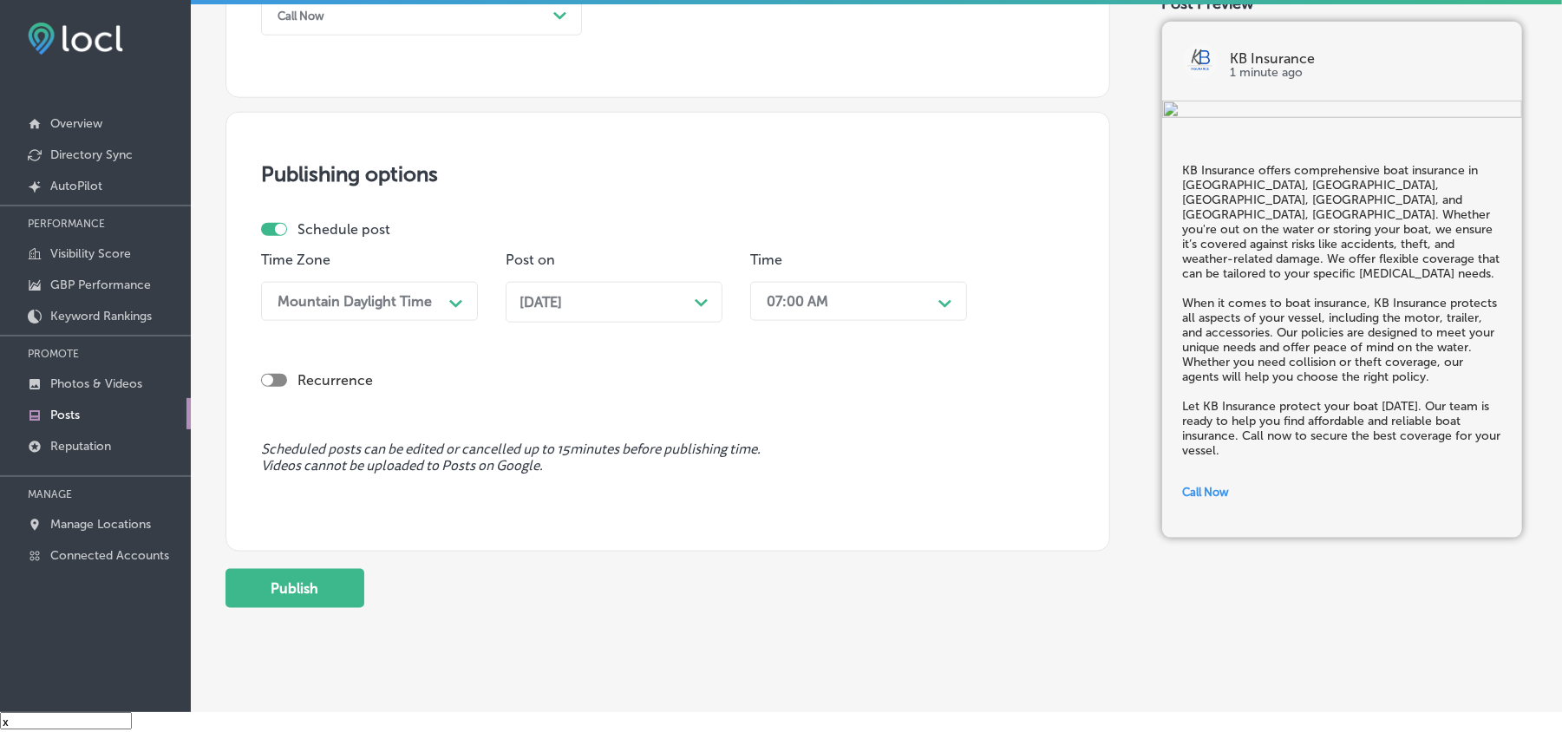
scroll to position [1330, 0]
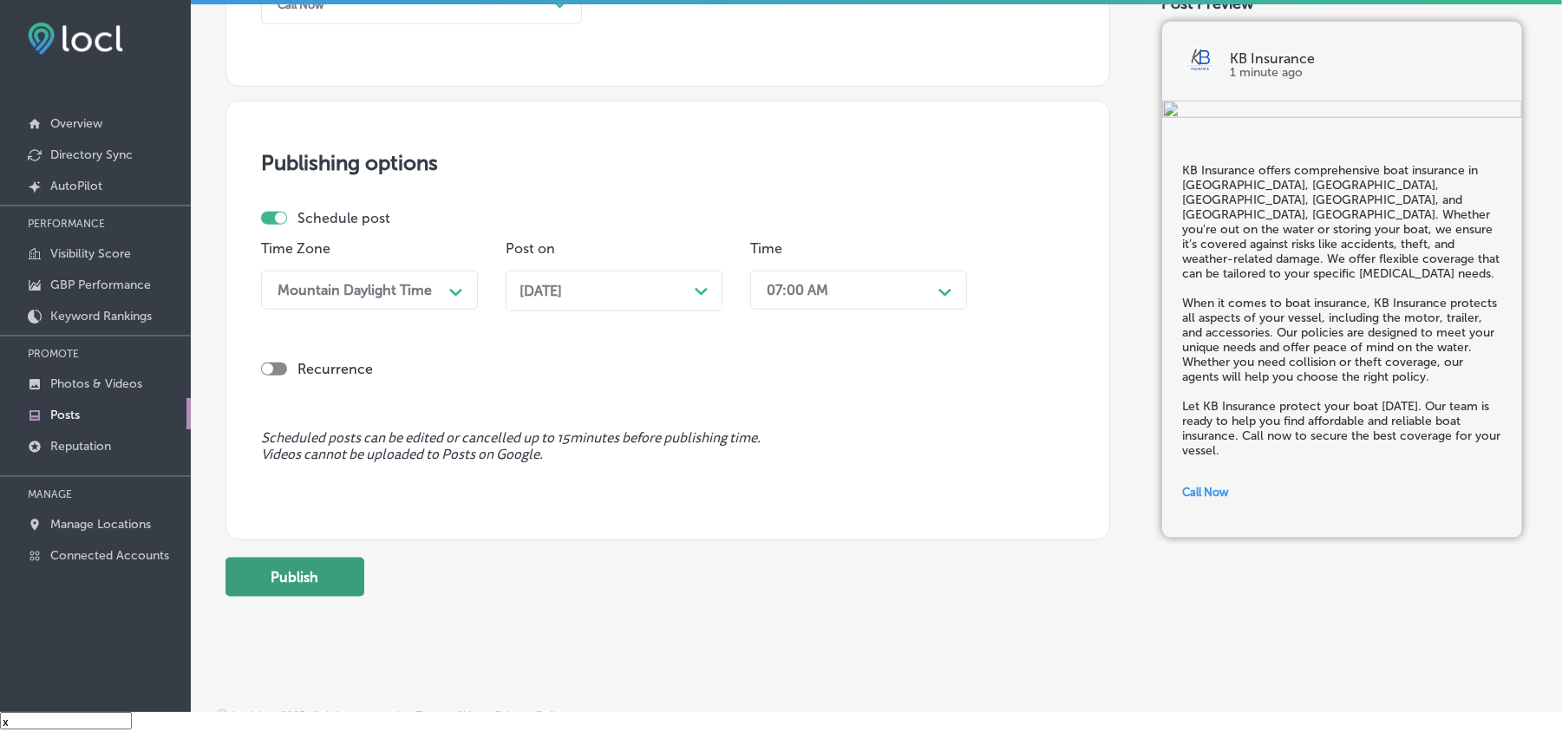
click at [310, 559] on button "Publish" at bounding box center [295, 577] width 139 height 39
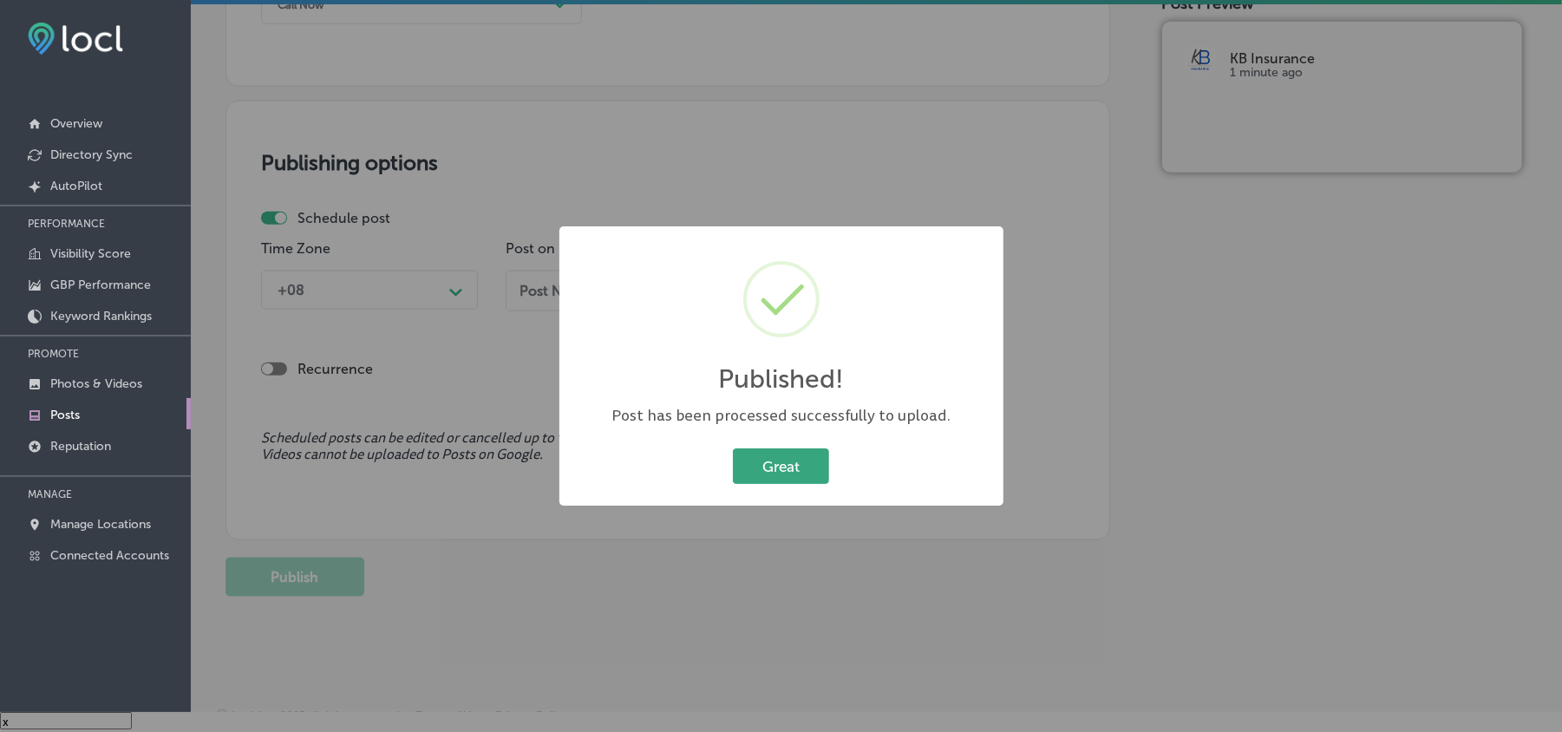
click at [802, 473] on button "Great" at bounding box center [781, 466] width 96 height 36
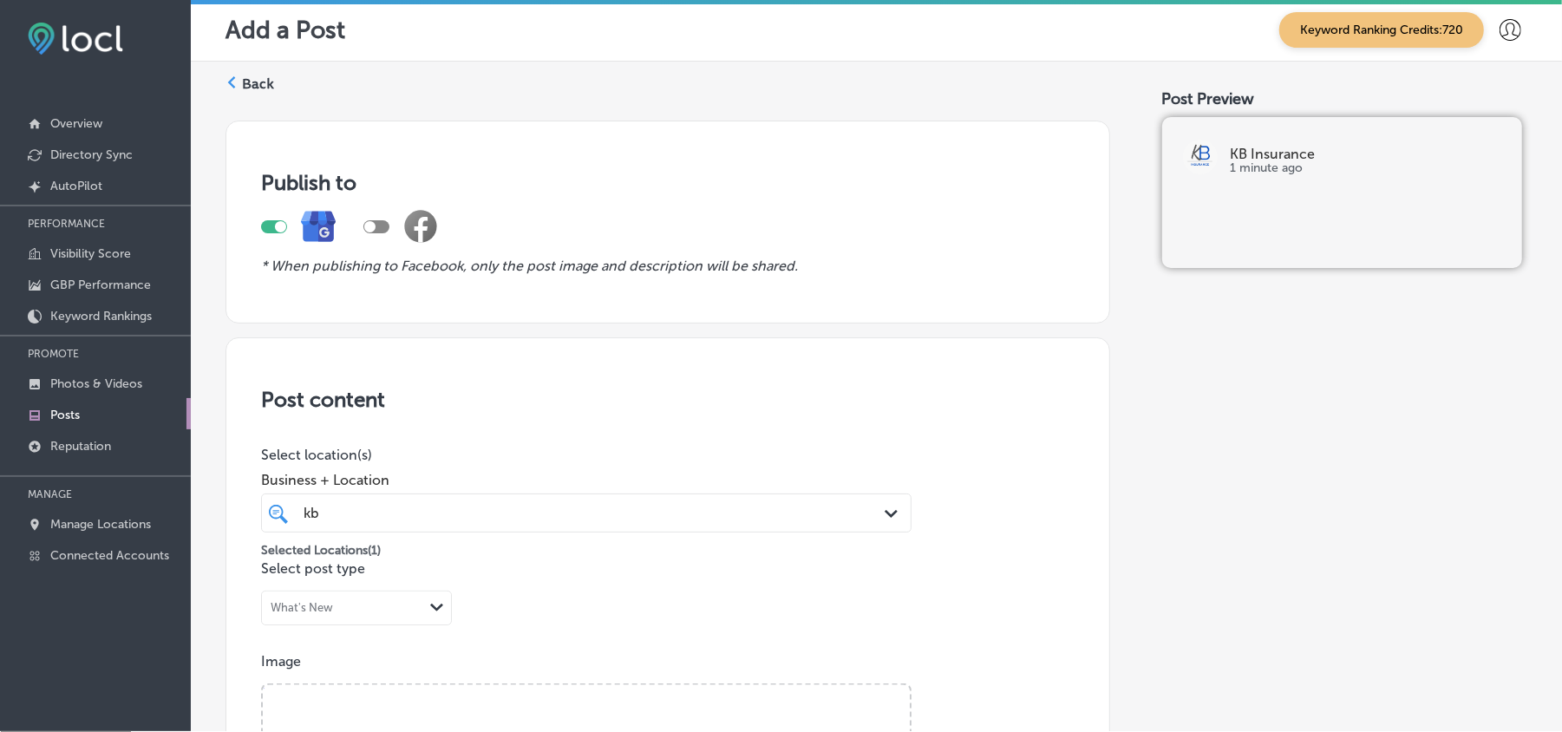
scroll to position [0, 0]
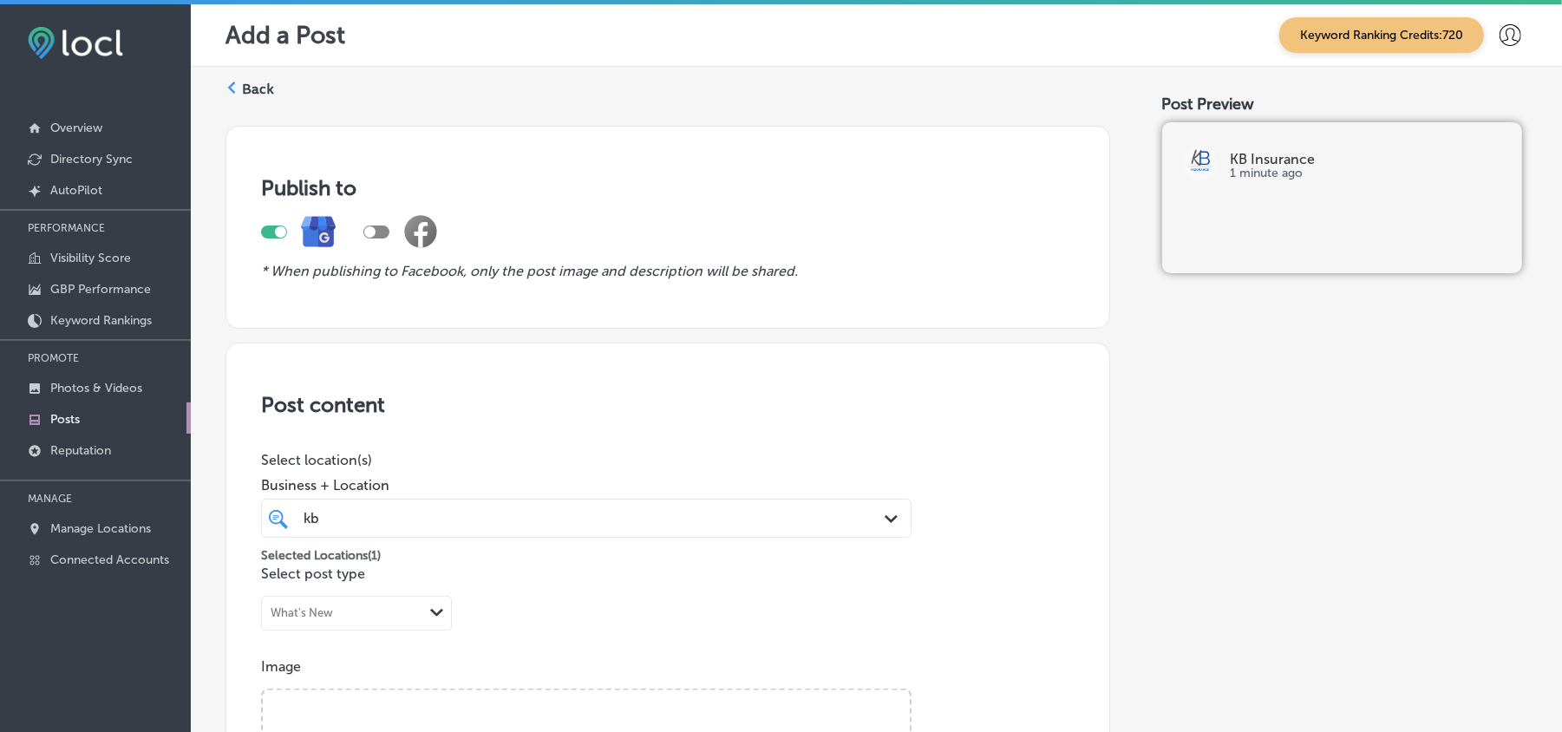
click at [239, 88] on div "Back" at bounding box center [250, 96] width 49 height 32
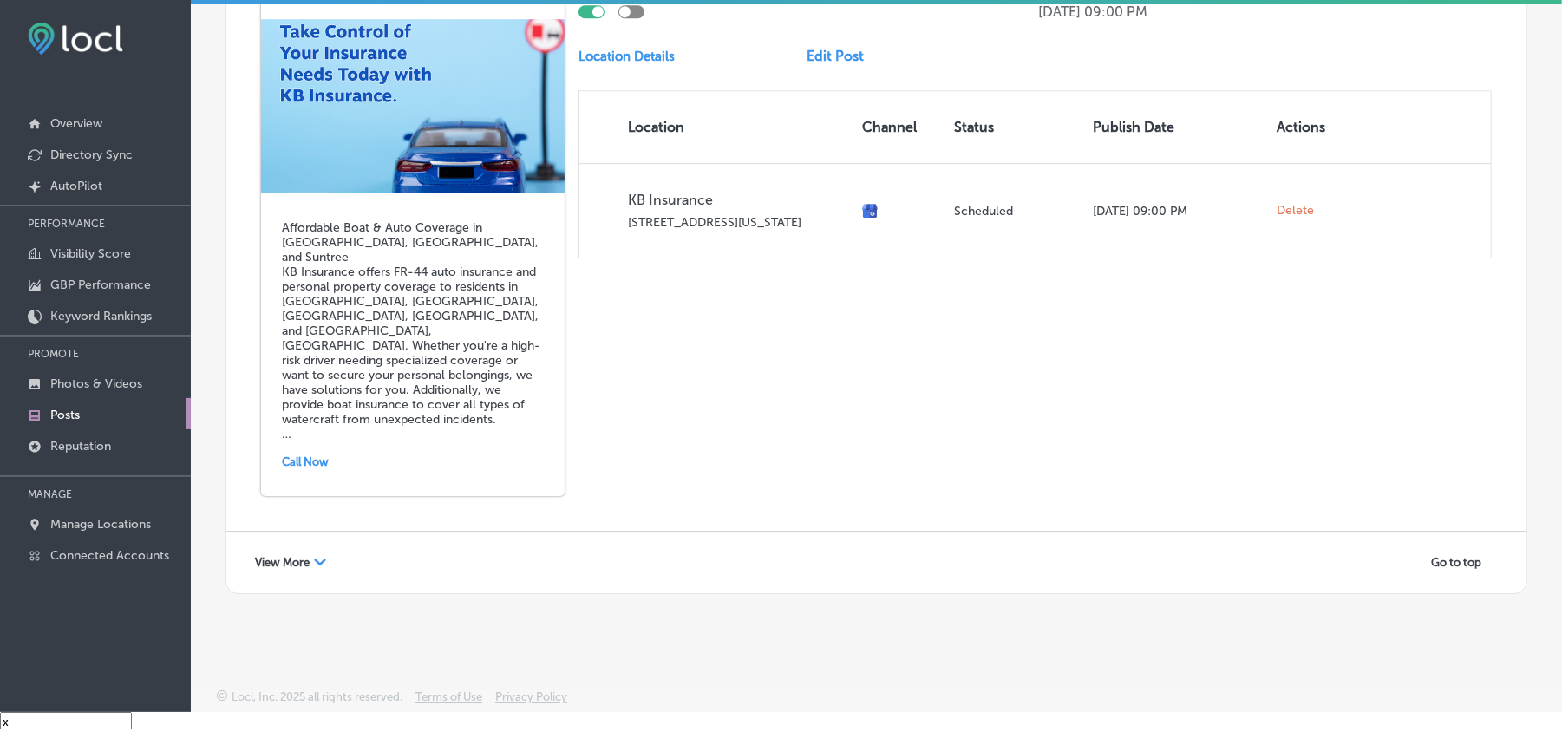
scroll to position [3846, 0]
click at [298, 560] on span "View More" at bounding box center [282, 562] width 55 height 13
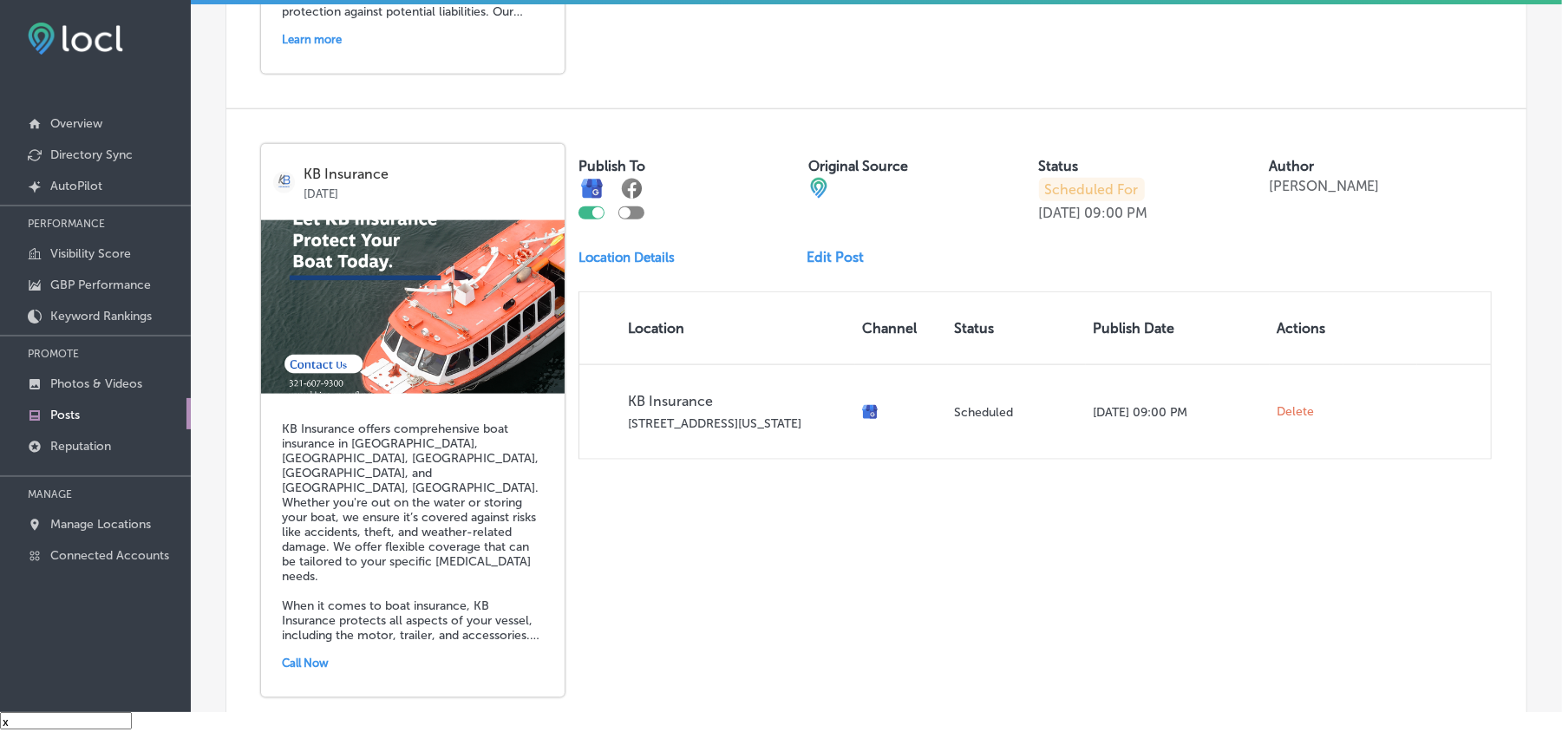
scroll to position [6109, 0]
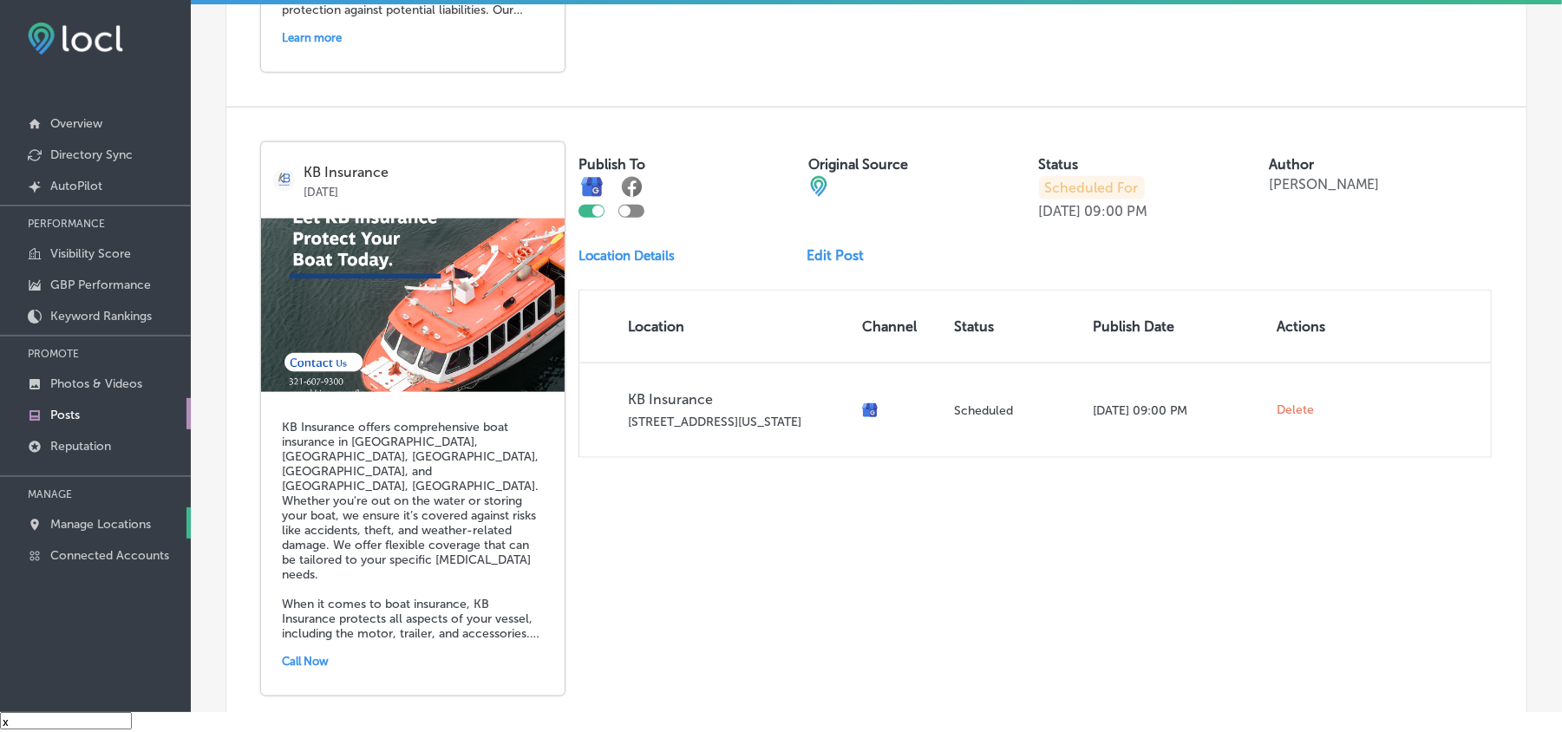
click at [106, 527] on p "Manage Locations" at bounding box center [100, 524] width 101 height 15
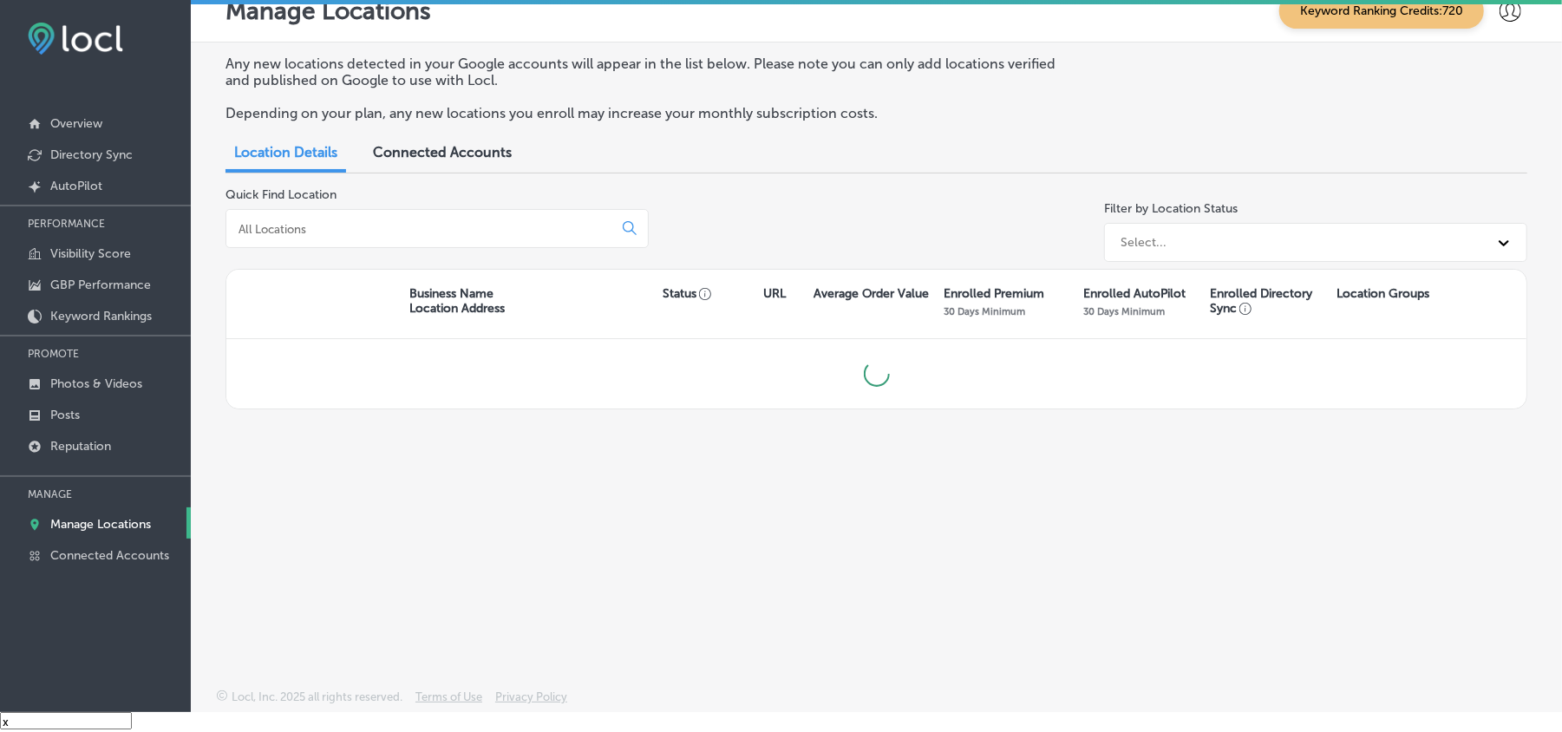
click at [309, 233] on input at bounding box center [423, 229] width 372 height 16
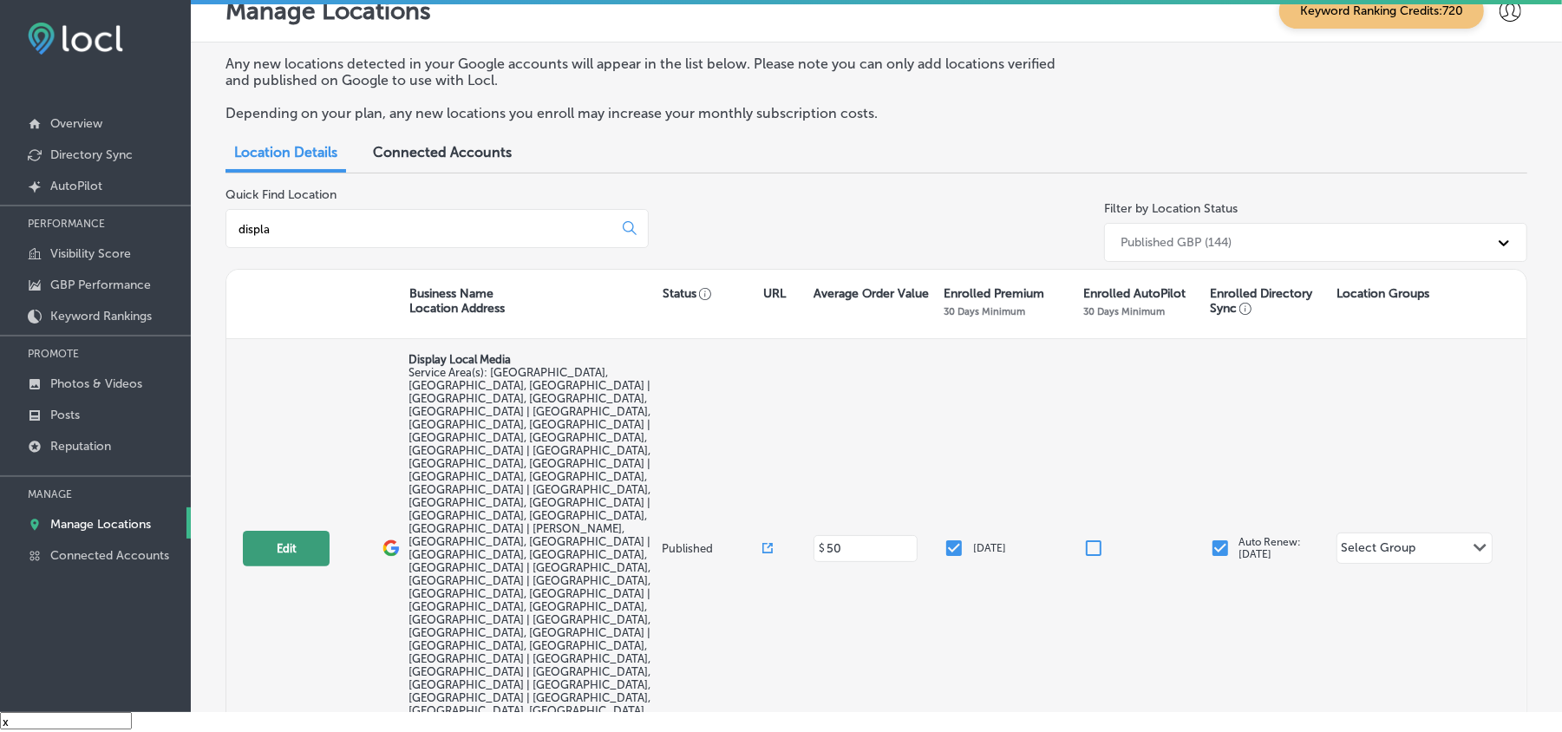
type input "displa"
click at [305, 531] on button "Edit" at bounding box center [286, 549] width 87 height 36
select select "US"
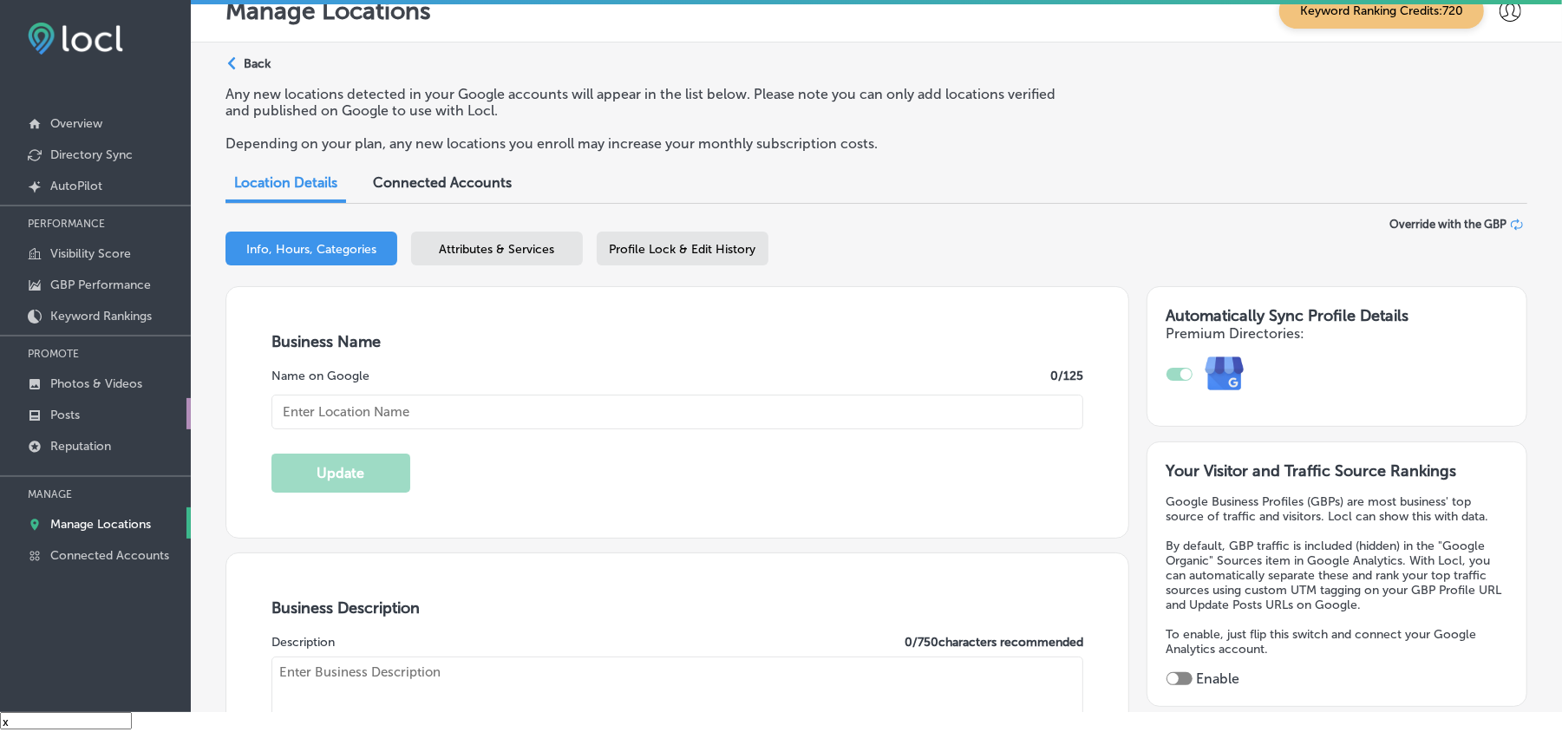
checkbox input "true"
click at [81, 411] on link "Posts" at bounding box center [95, 413] width 191 height 31
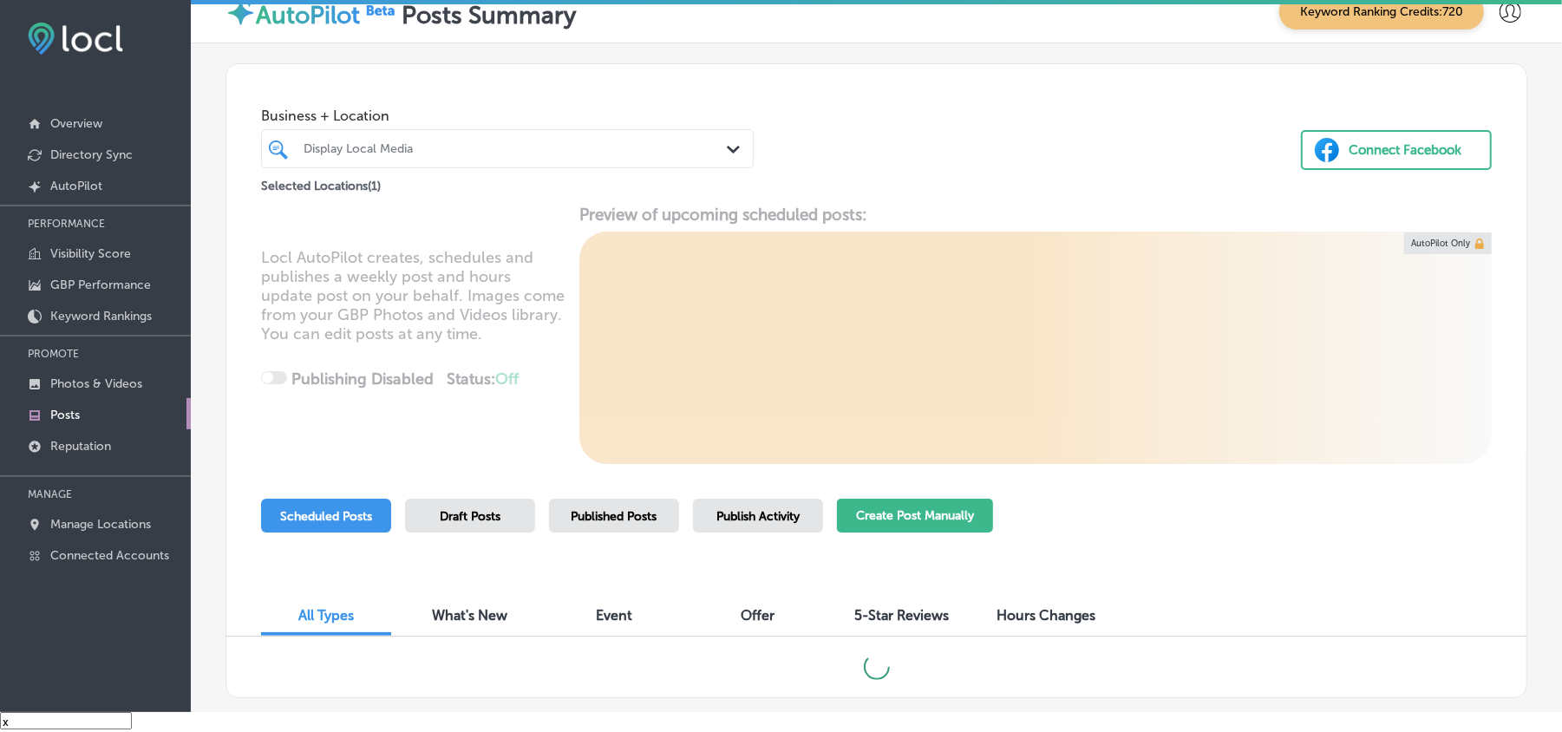
click at [885, 527] on button "Create Post Manually" at bounding box center [915, 516] width 156 height 34
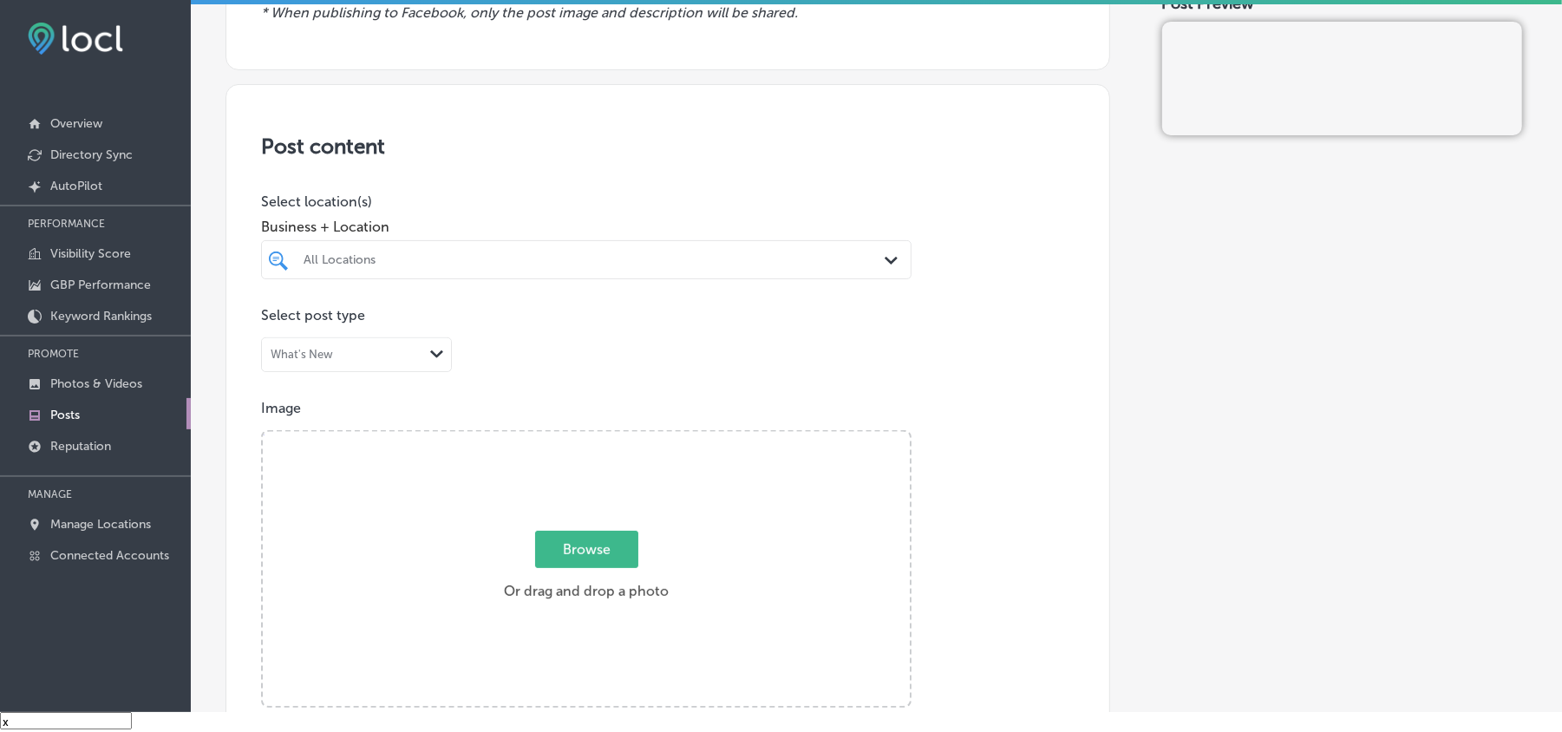
scroll to position [269, 0]
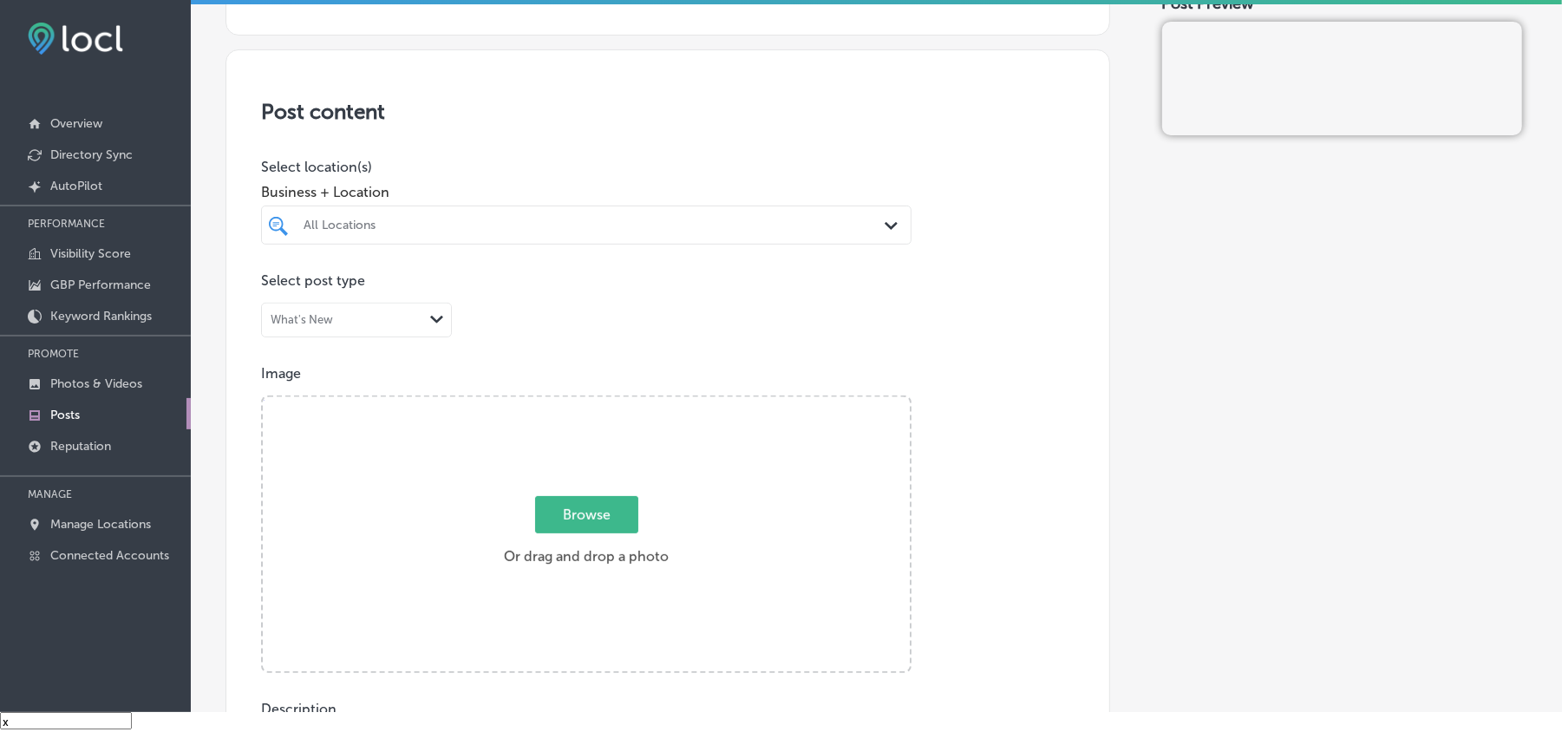
click at [861, 224] on div "All Locations" at bounding box center [595, 225] width 583 height 15
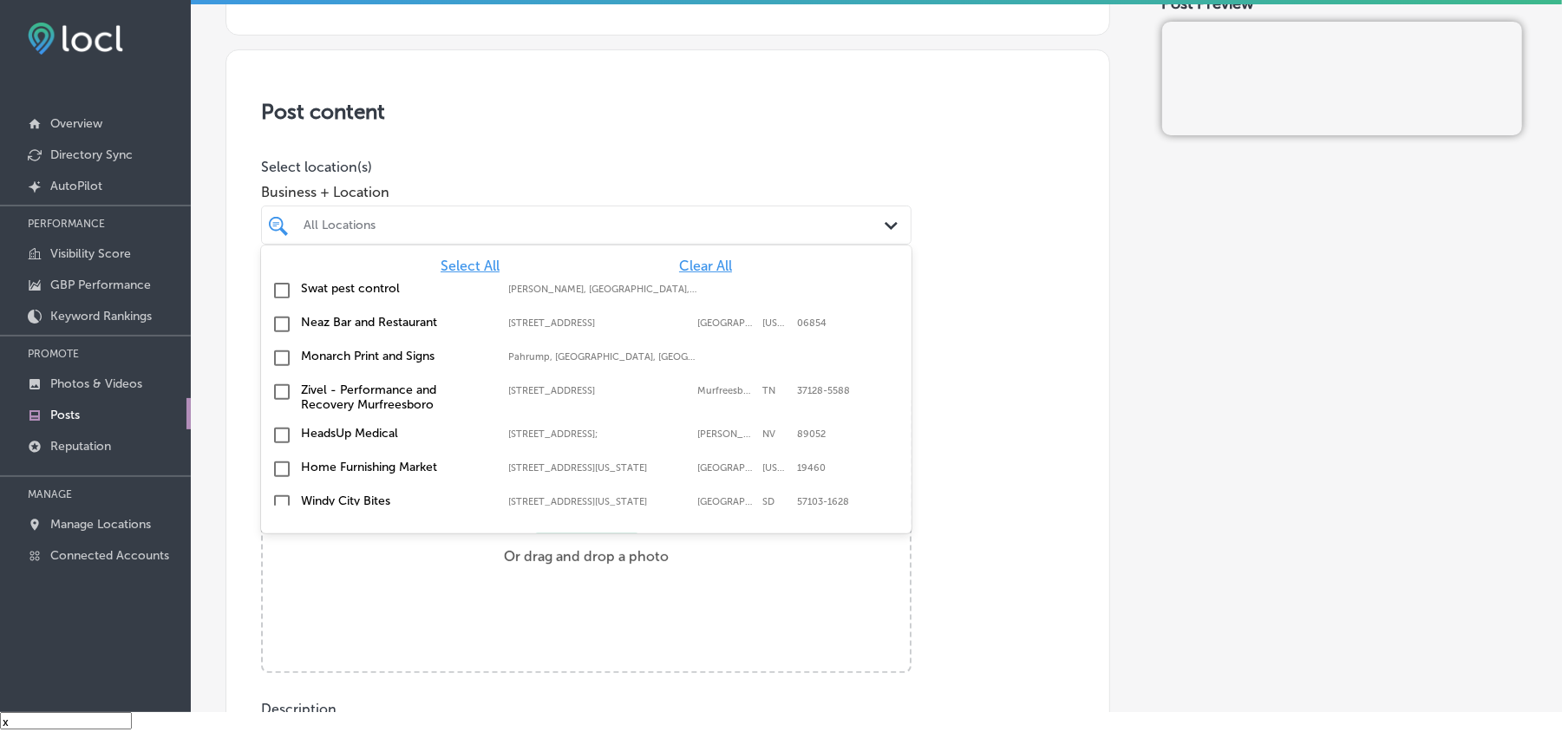
drag, startPoint x: 704, startPoint y: 261, endPoint x: 695, endPoint y: 238, distance: 25.3
click at [704, 261] on span "Clear All" at bounding box center [705, 266] width 53 height 16
click at [695, 238] on div "All Locations" at bounding box center [586, 225] width 583 height 27
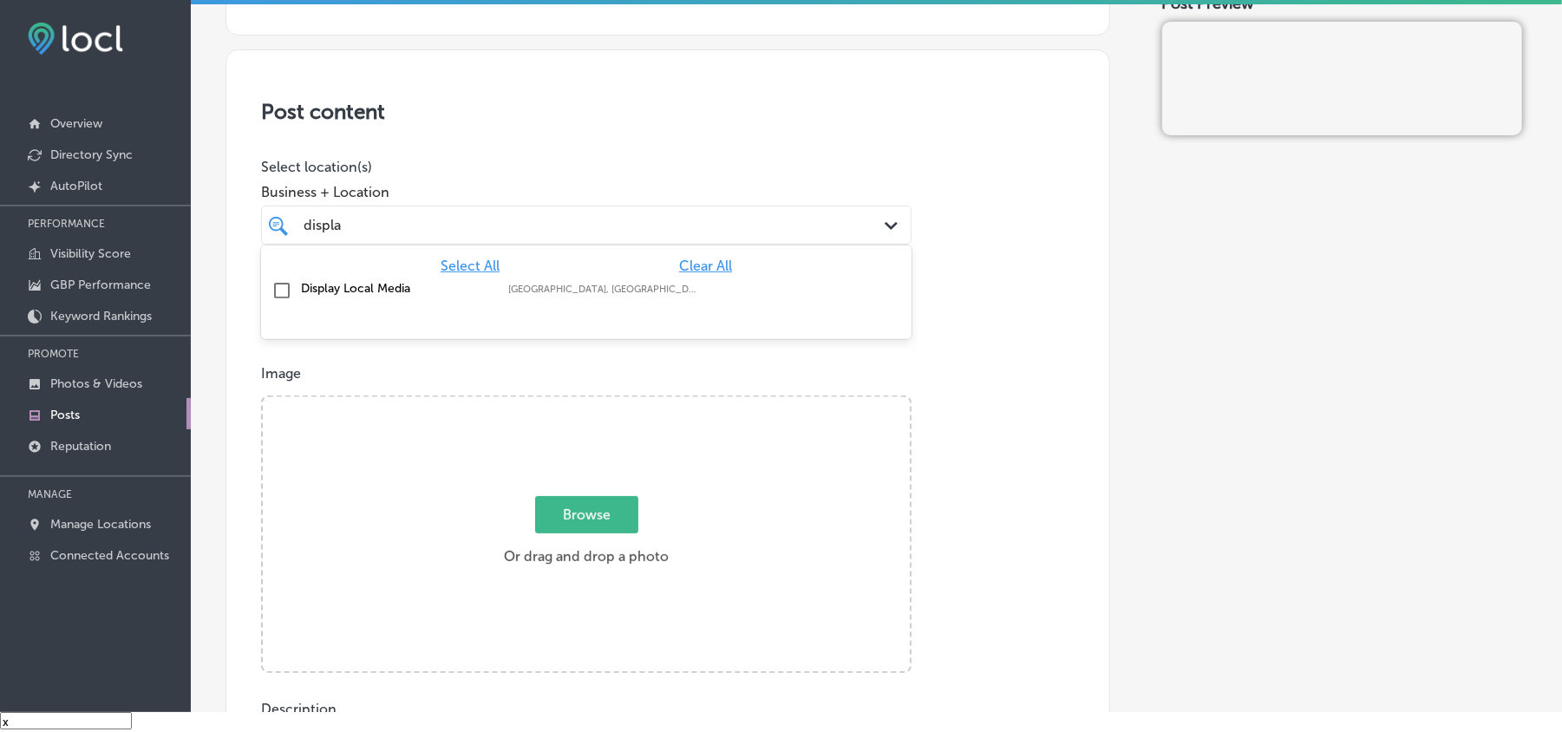
click at [278, 292] on input "checkbox" at bounding box center [282, 290] width 21 height 21
type input "displa"
click at [756, 84] on div "Post content Select location(s) Business + Location option focused, 2 of 138. 2…" at bounding box center [668, 598] width 885 height 1098
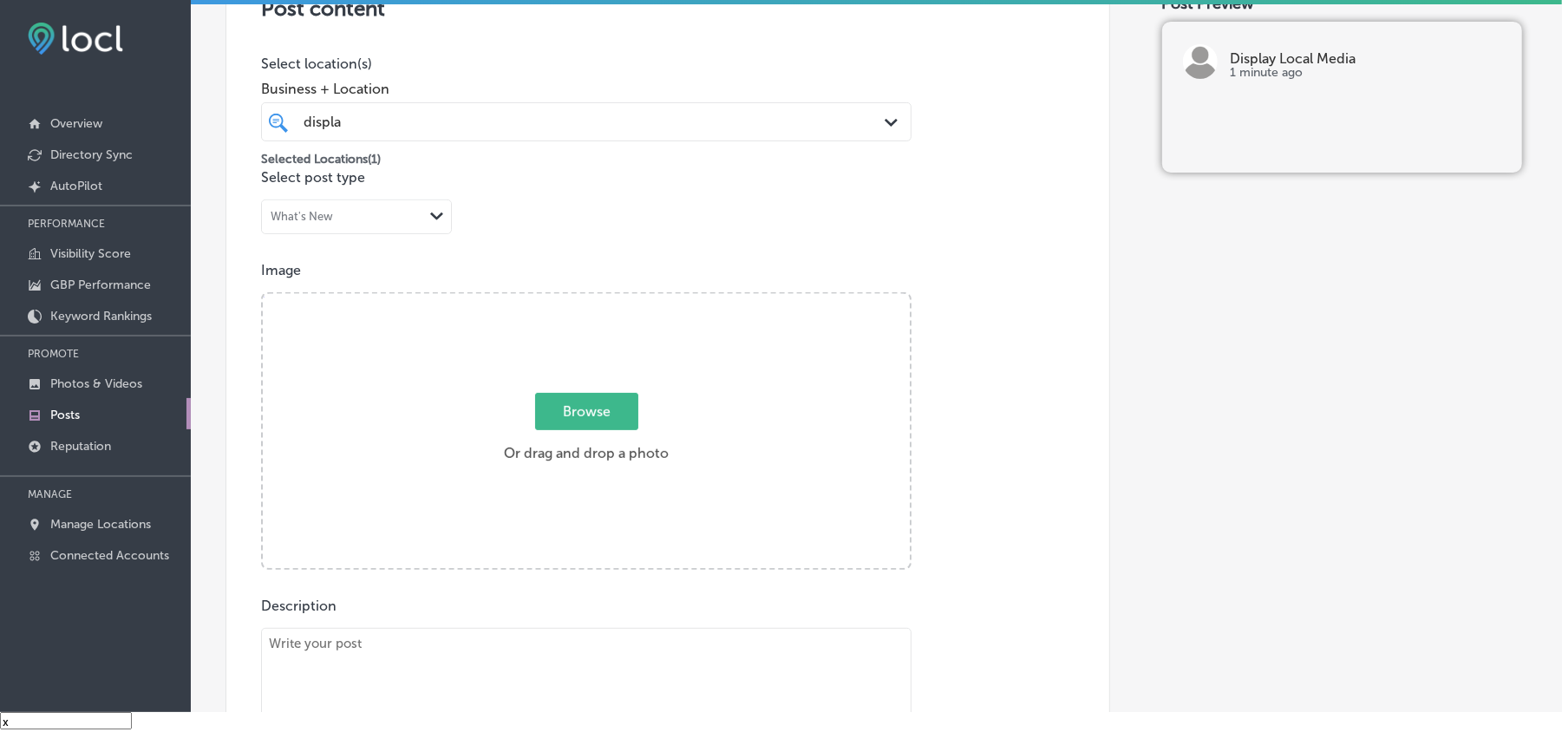
scroll to position [462, 0]
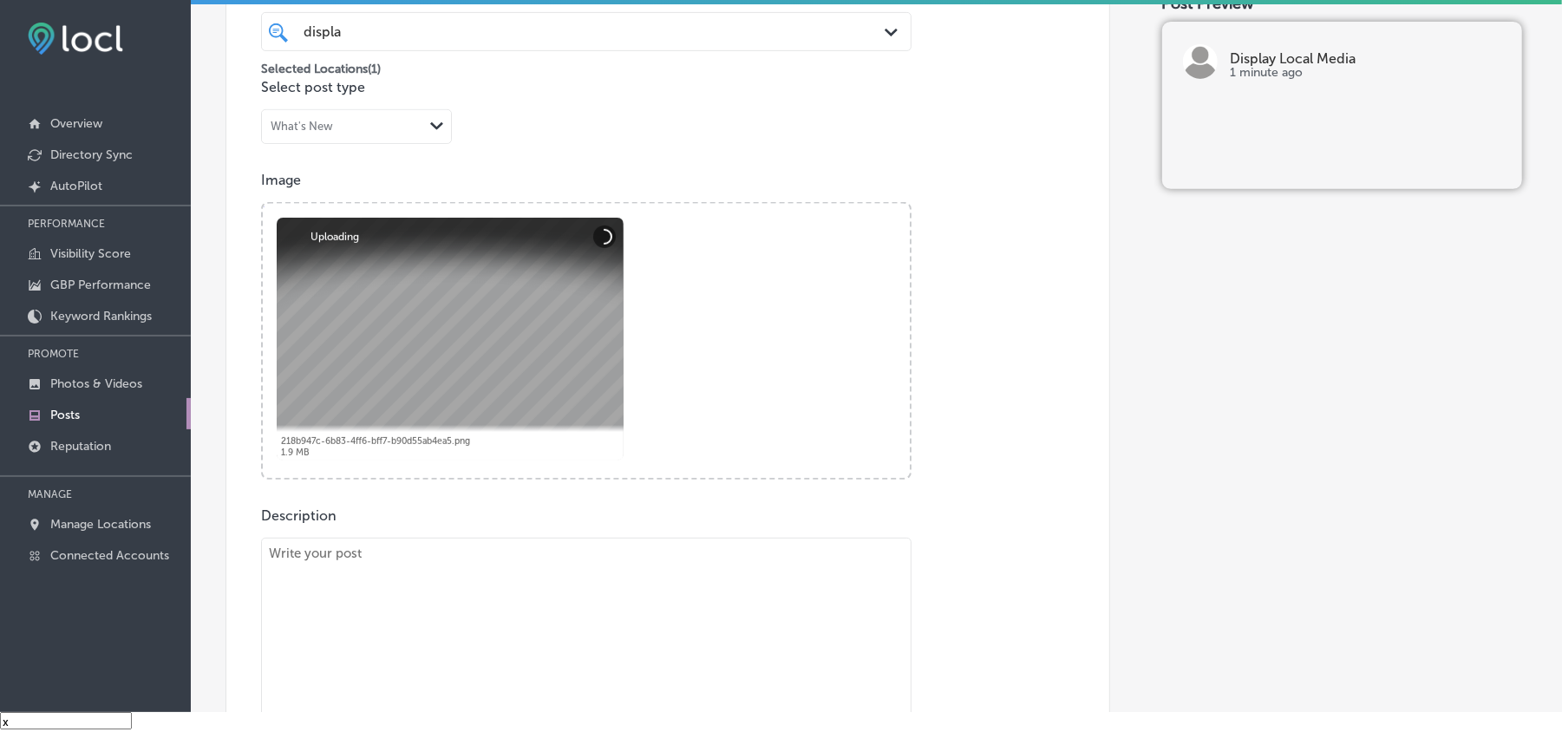
click at [469, 635] on textarea at bounding box center [586, 659] width 651 height 243
paste textarea "At Display Local Media, we help businesses in [GEOGRAPHIC_DATA], [GEOGRAPHIC_DA…"
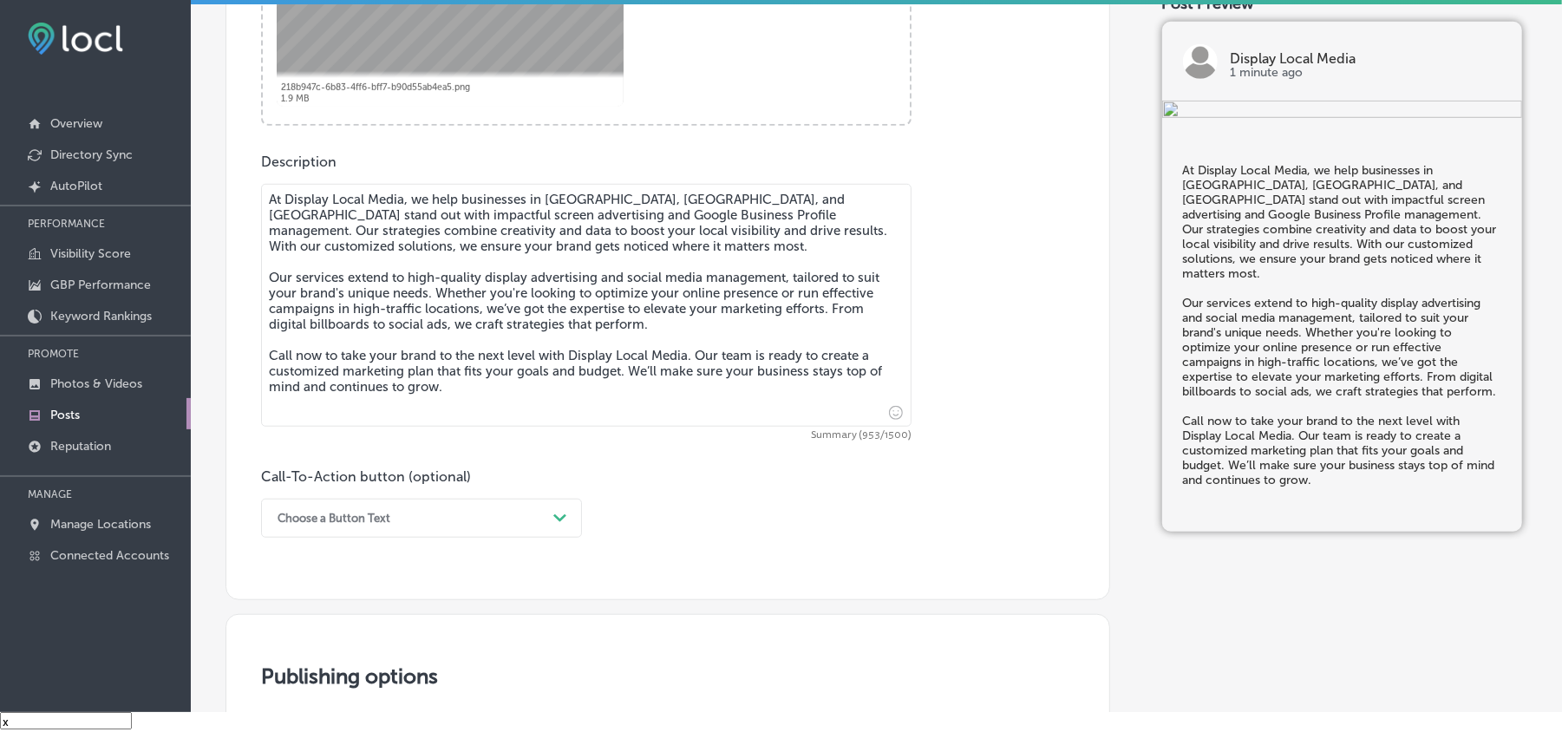
scroll to position [855, 0]
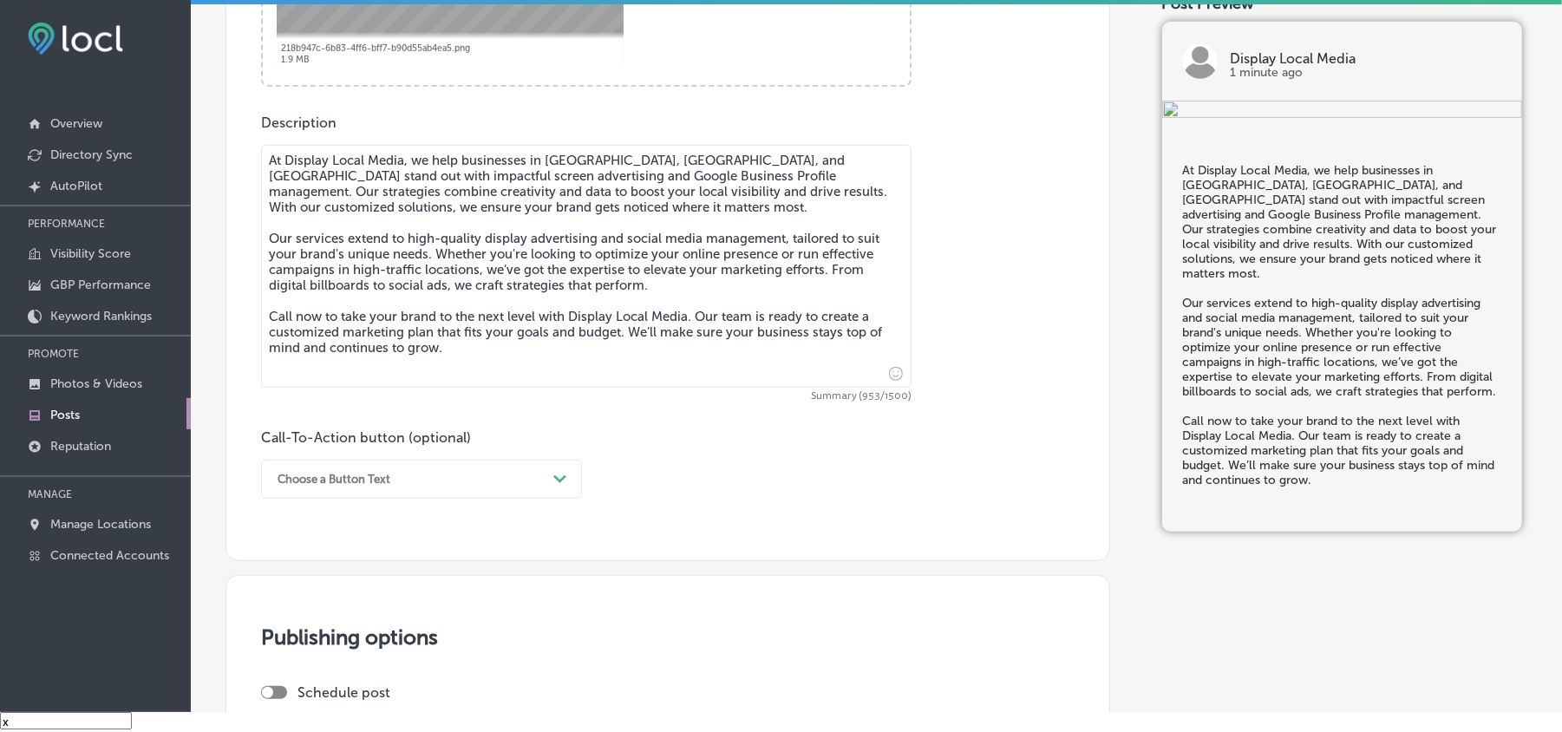
type textarea "At Display Local Media, we help businesses in [GEOGRAPHIC_DATA], [GEOGRAPHIC_DA…"
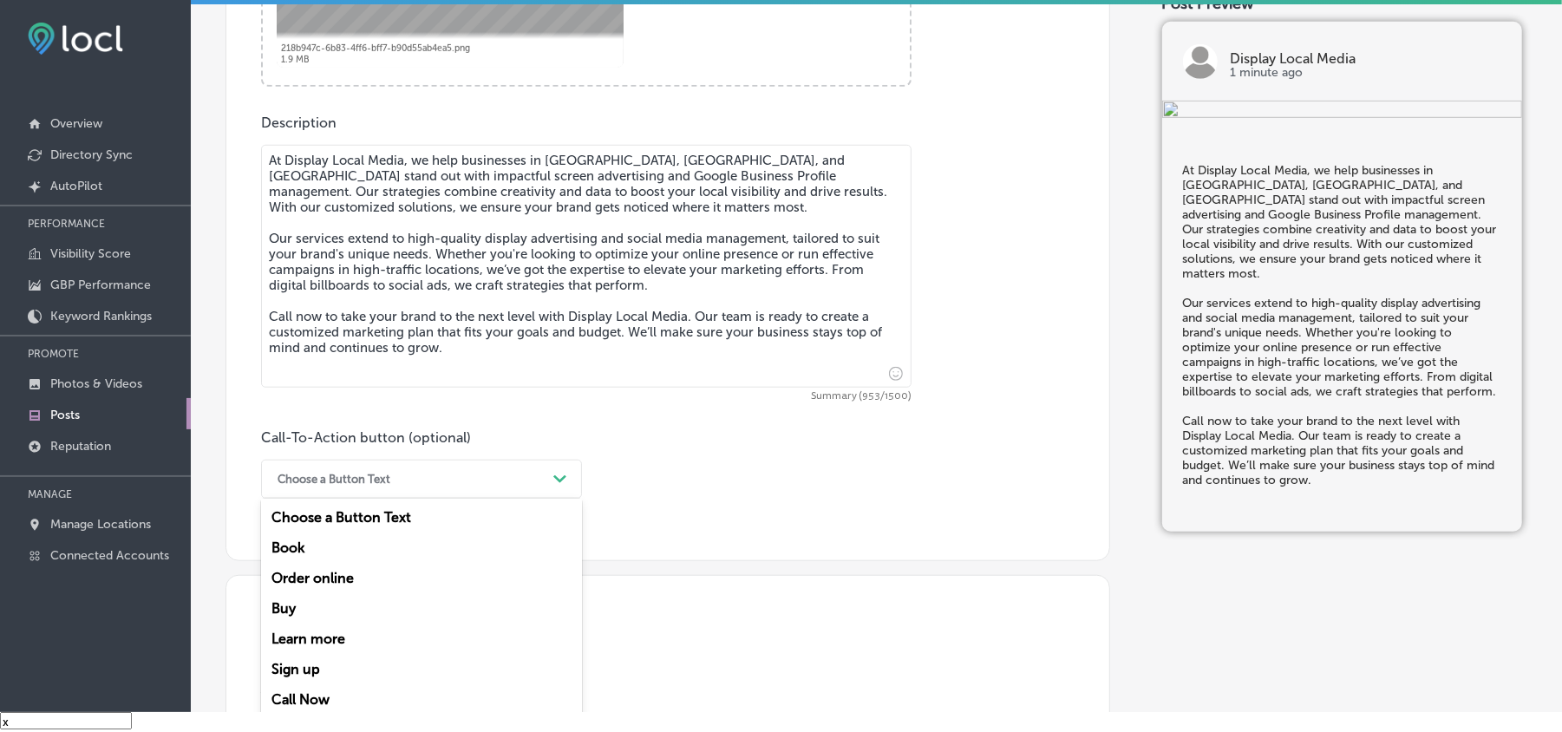
click at [467, 484] on div "Choose a Button Text" at bounding box center [408, 479] width 278 height 27
click at [307, 691] on div "Call Now" at bounding box center [421, 699] width 321 height 30
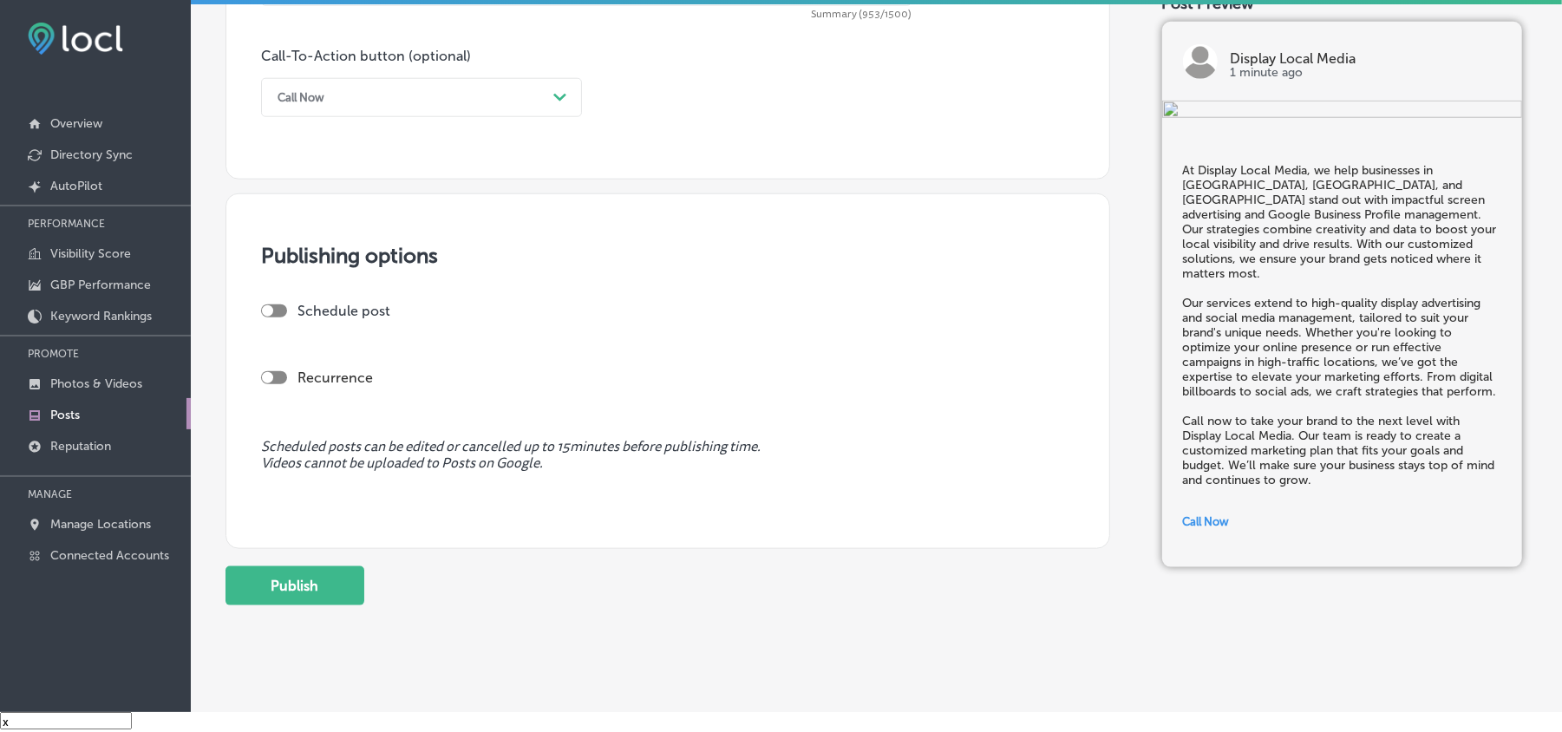
scroll to position [1241, 0]
click at [278, 307] on div at bounding box center [274, 307] width 26 height 13
checkbox input "true"
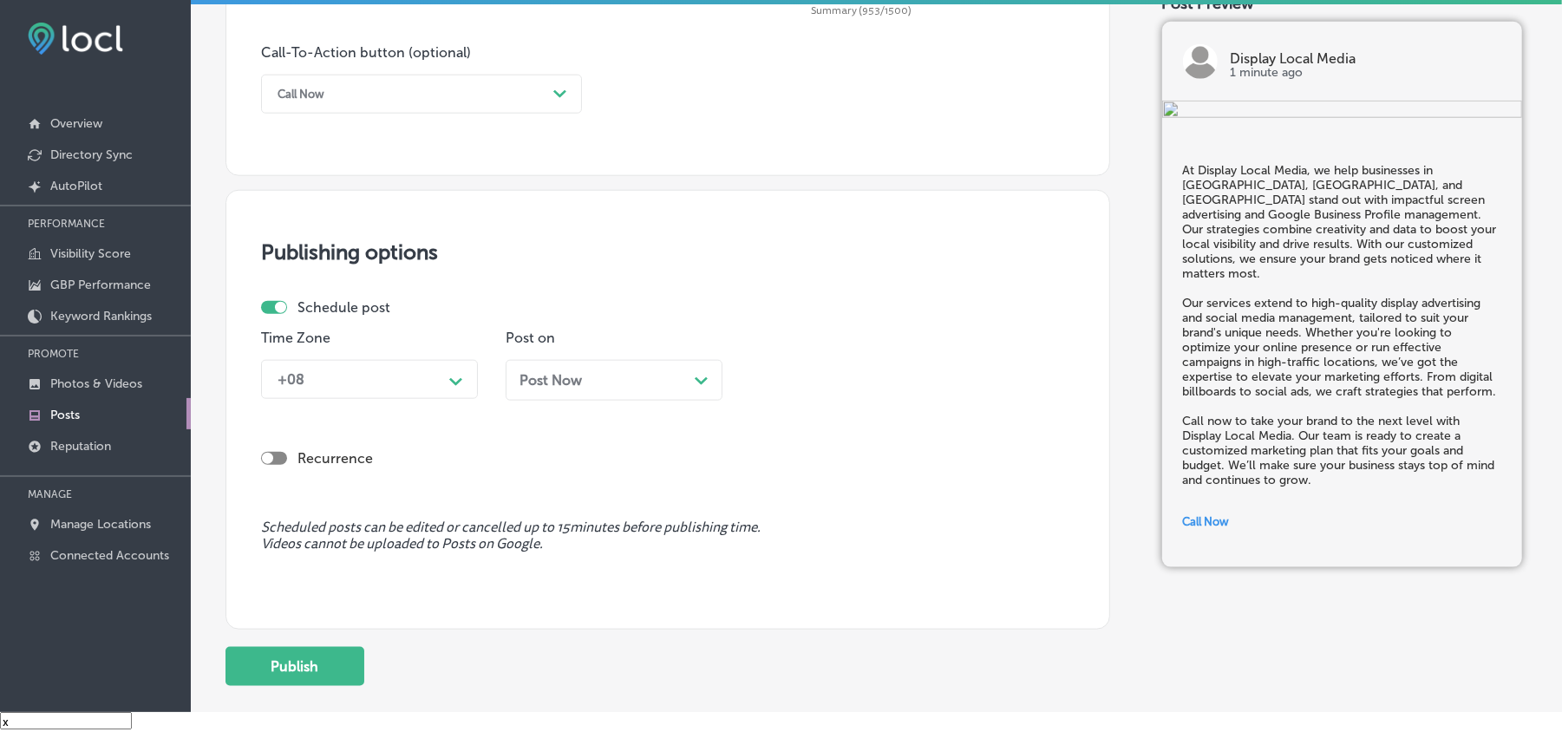
click at [372, 356] on div "Time Zone +08 Path Created with Sketch." at bounding box center [369, 372] width 217 height 84
click at [378, 383] on div "+08" at bounding box center [355, 379] width 173 height 30
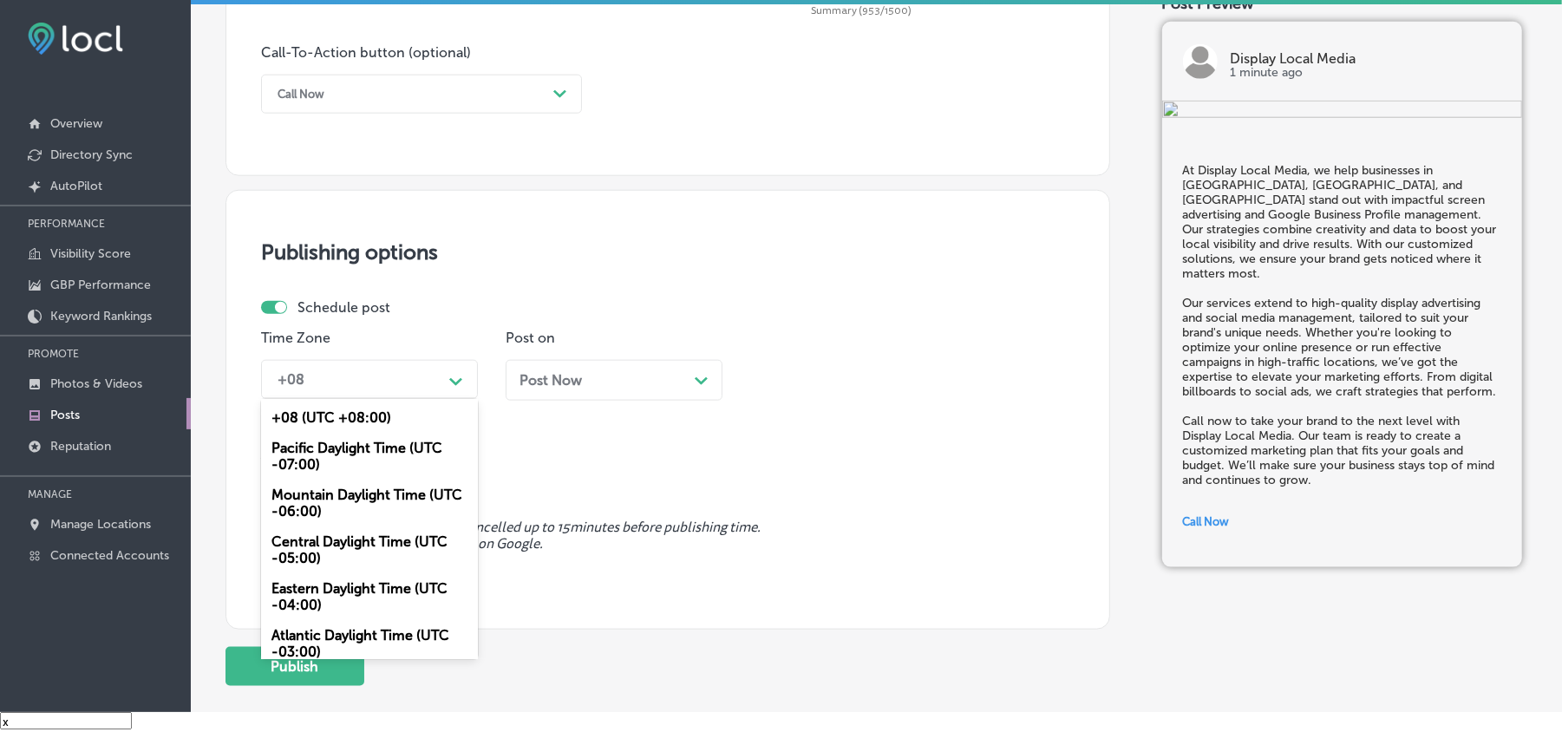
click at [324, 501] on div "Mountain Daylight Time (UTC -06:00)" at bounding box center [369, 503] width 217 height 47
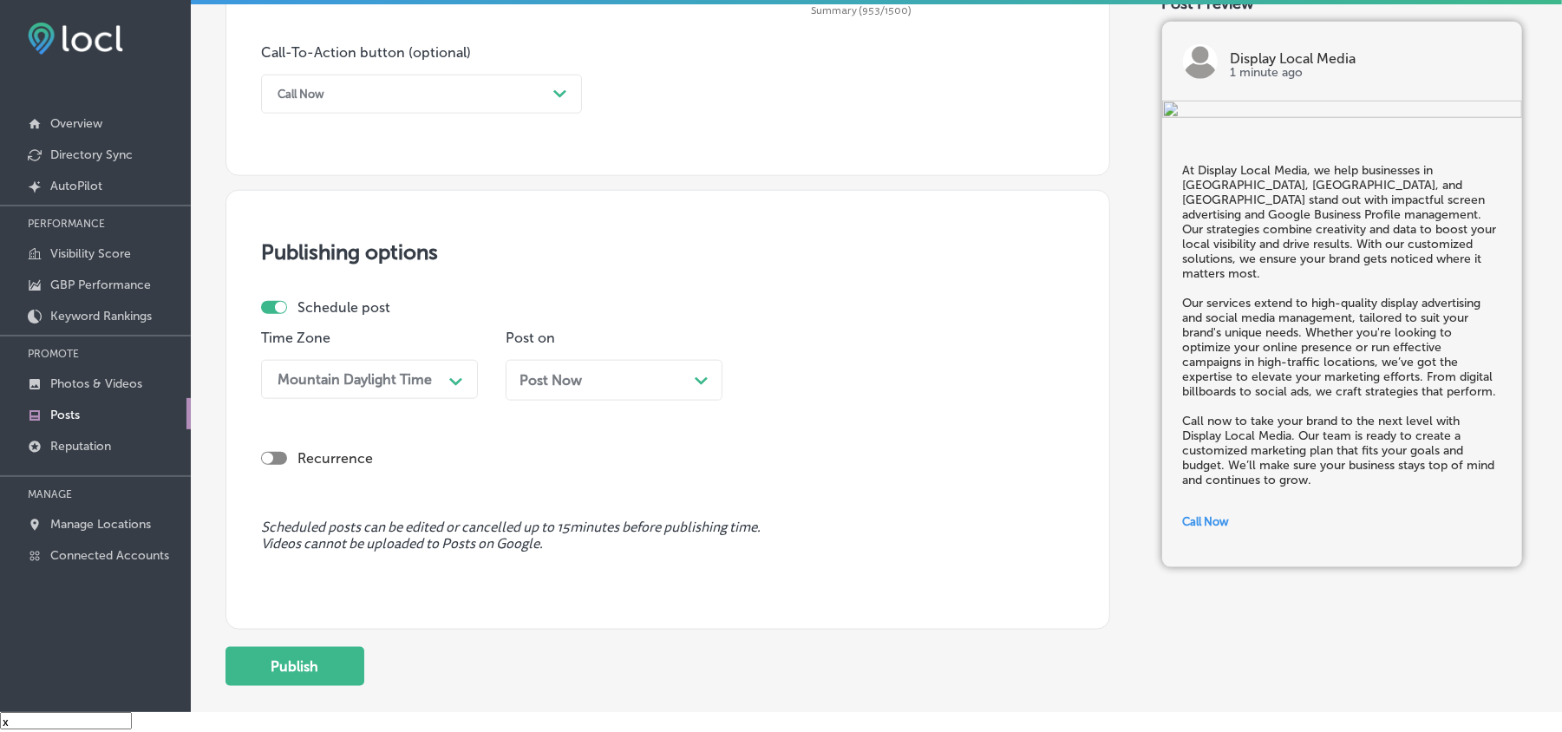
click at [553, 387] on span "Post Now" at bounding box center [551, 380] width 62 height 16
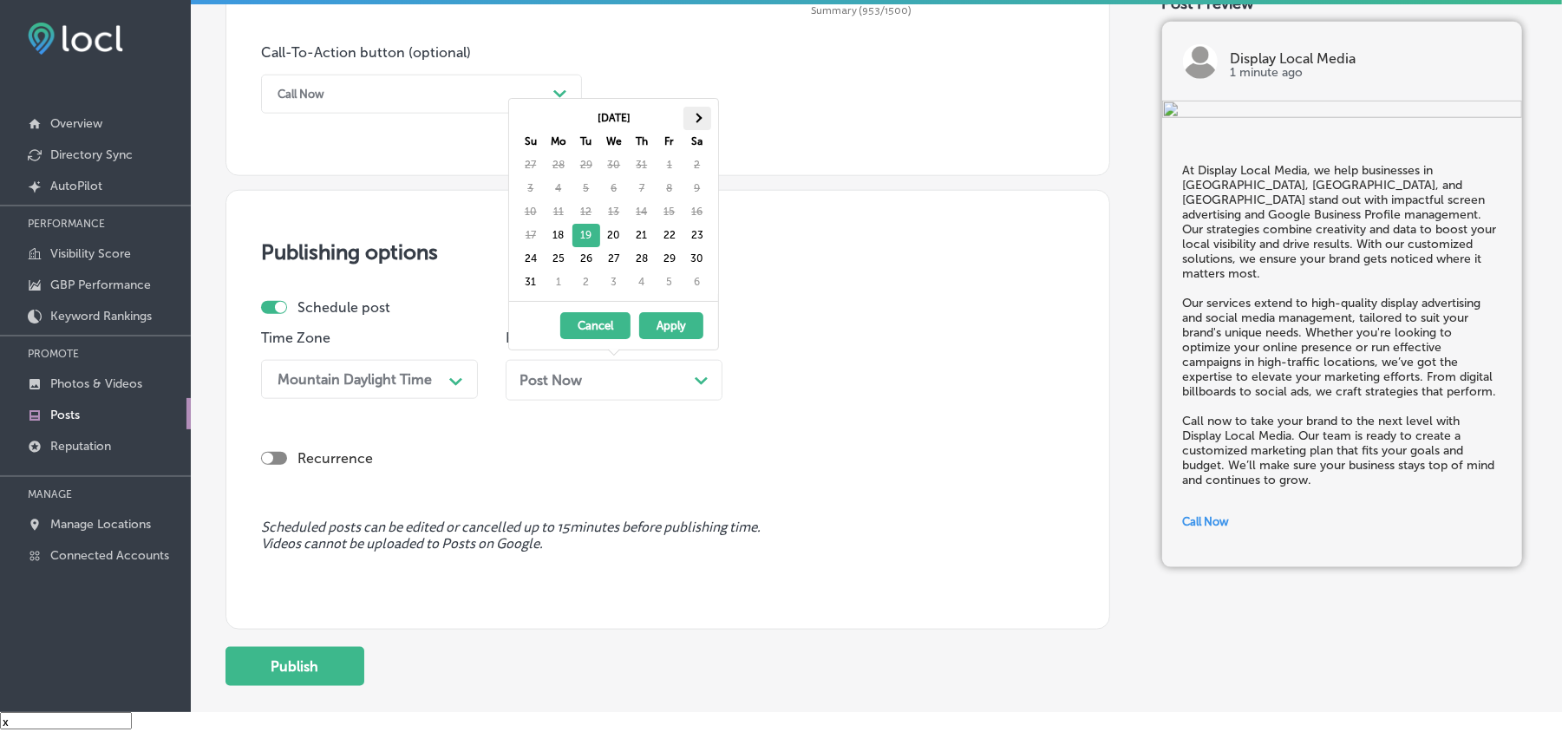
click at [697, 119] on span at bounding box center [697, 118] width 10 height 10
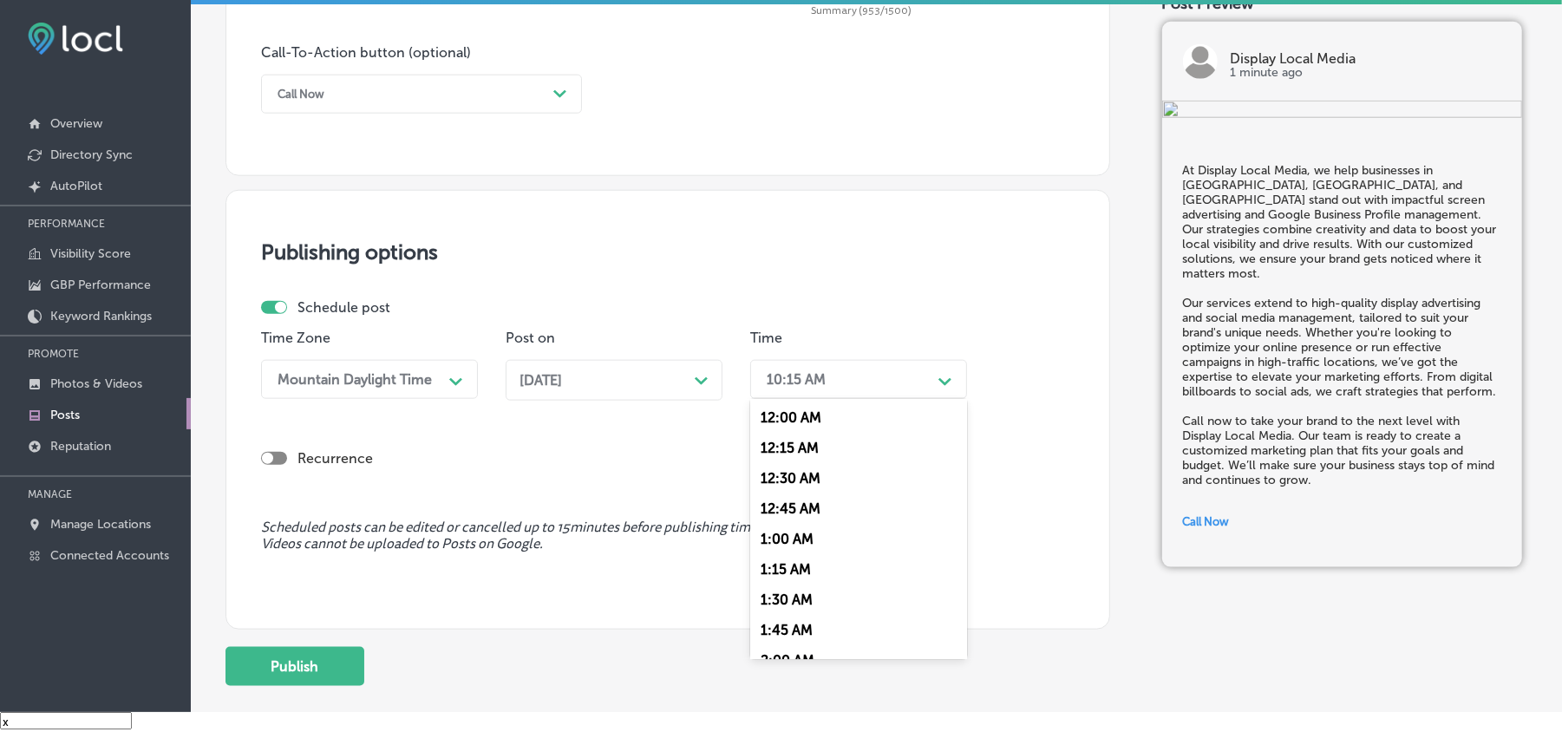
click at [795, 382] on div "10:15 AM" at bounding box center [796, 379] width 59 height 16
click at [791, 481] on div "7:00 AM" at bounding box center [858, 496] width 217 height 30
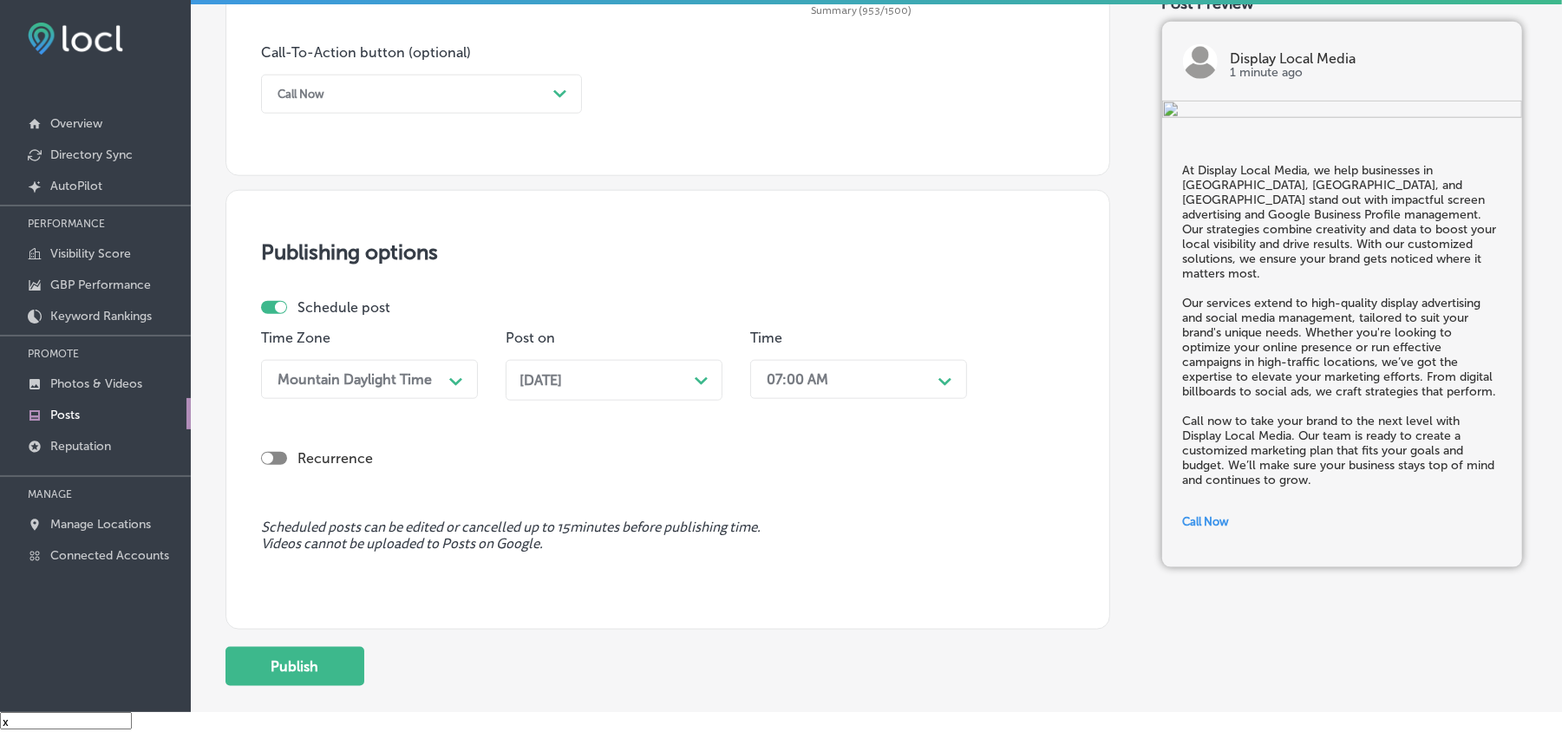
click at [897, 548] on span "Scheduled posts can be edited or cancelled up to 15 minutes before publishing t…" at bounding box center [668, 536] width 814 height 33
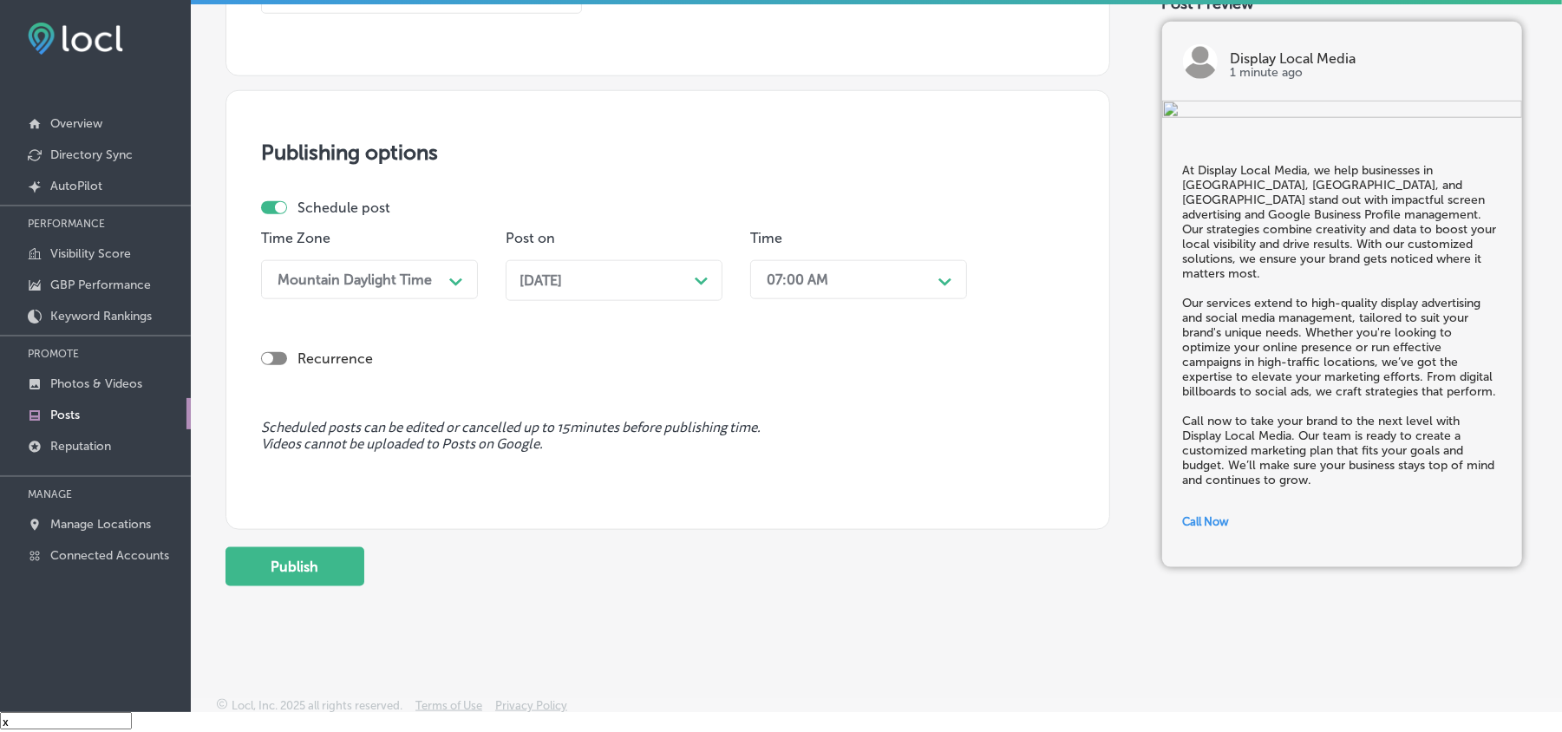
scroll to position [1350, 0]
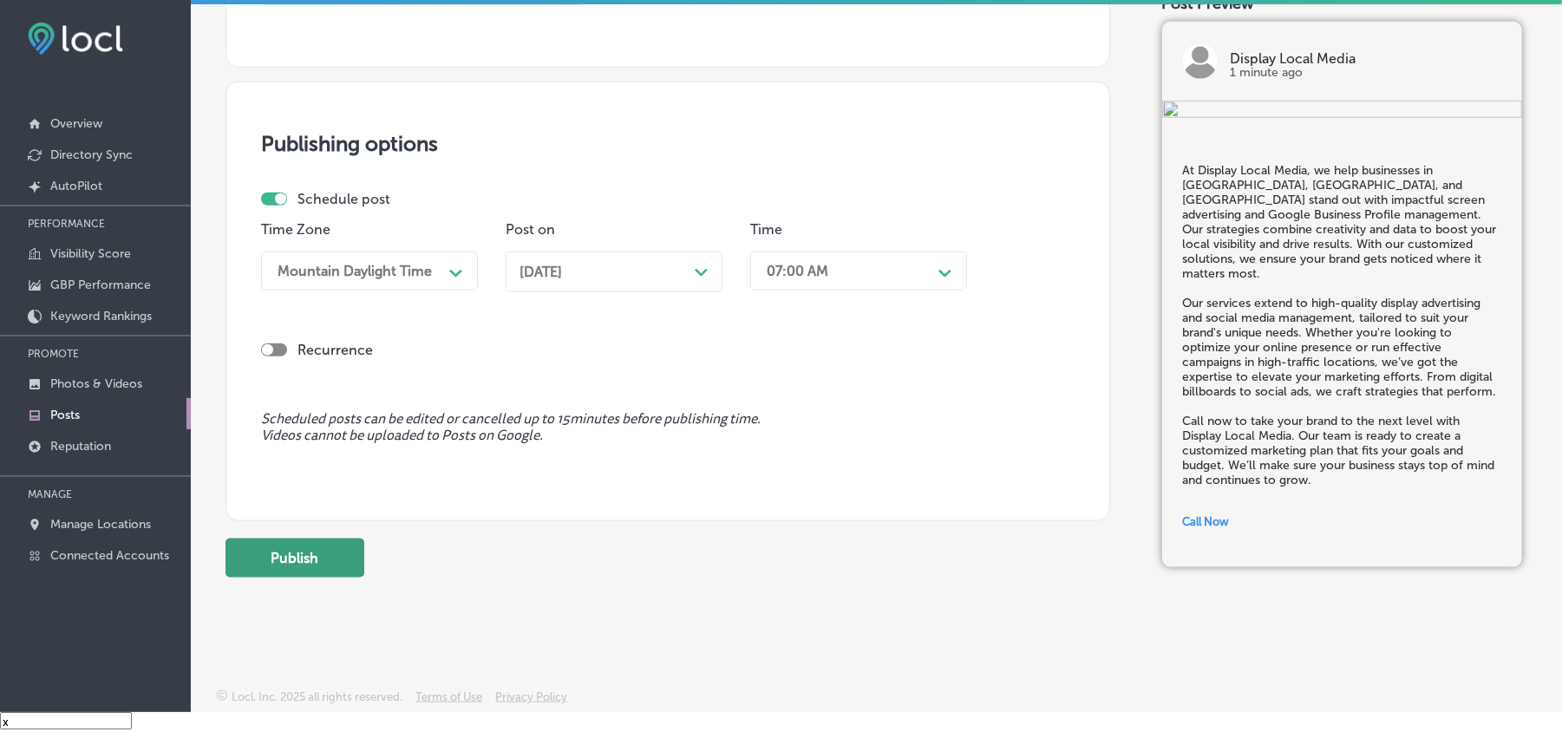
click at [314, 553] on button "Publish" at bounding box center [295, 558] width 139 height 39
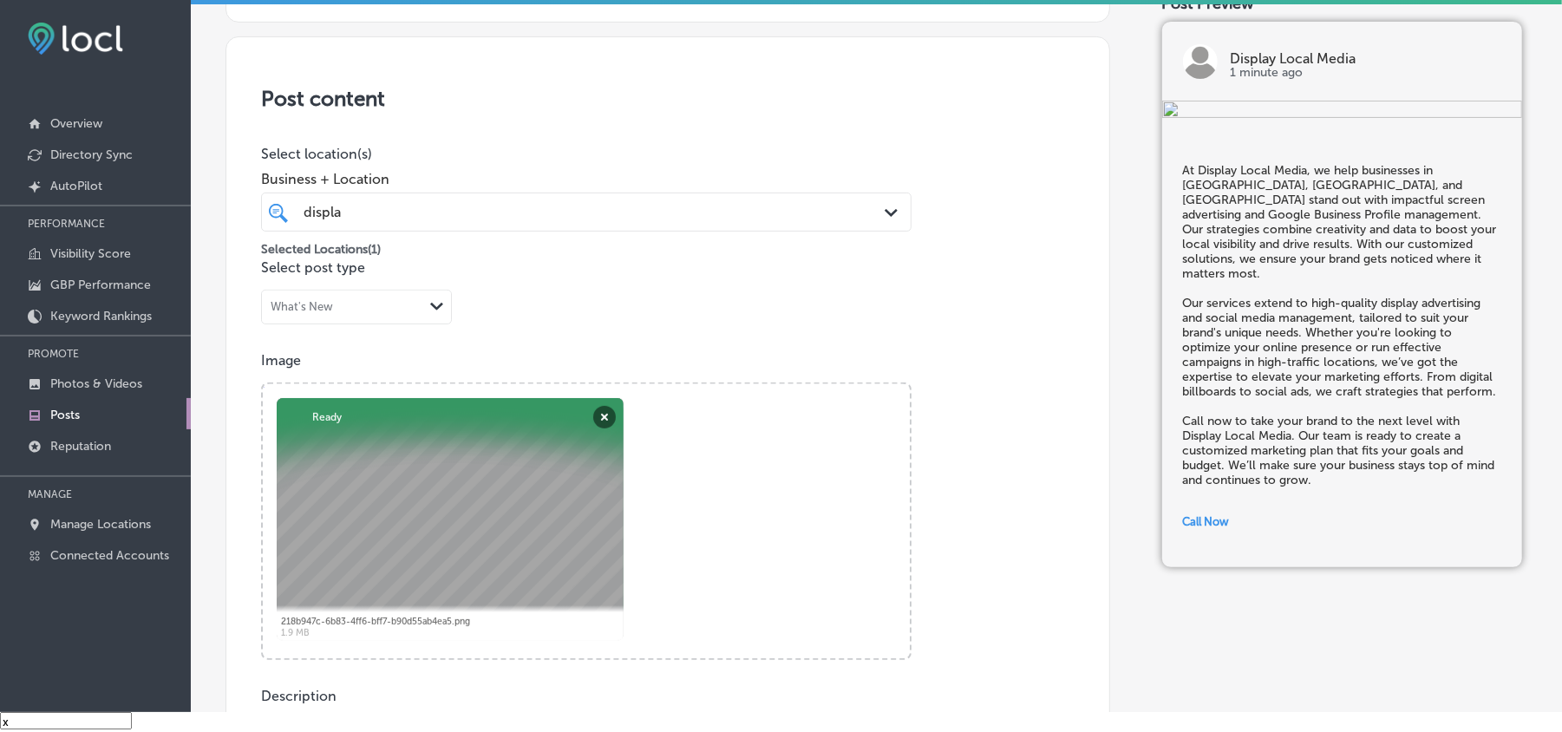
scroll to position [271, 0]
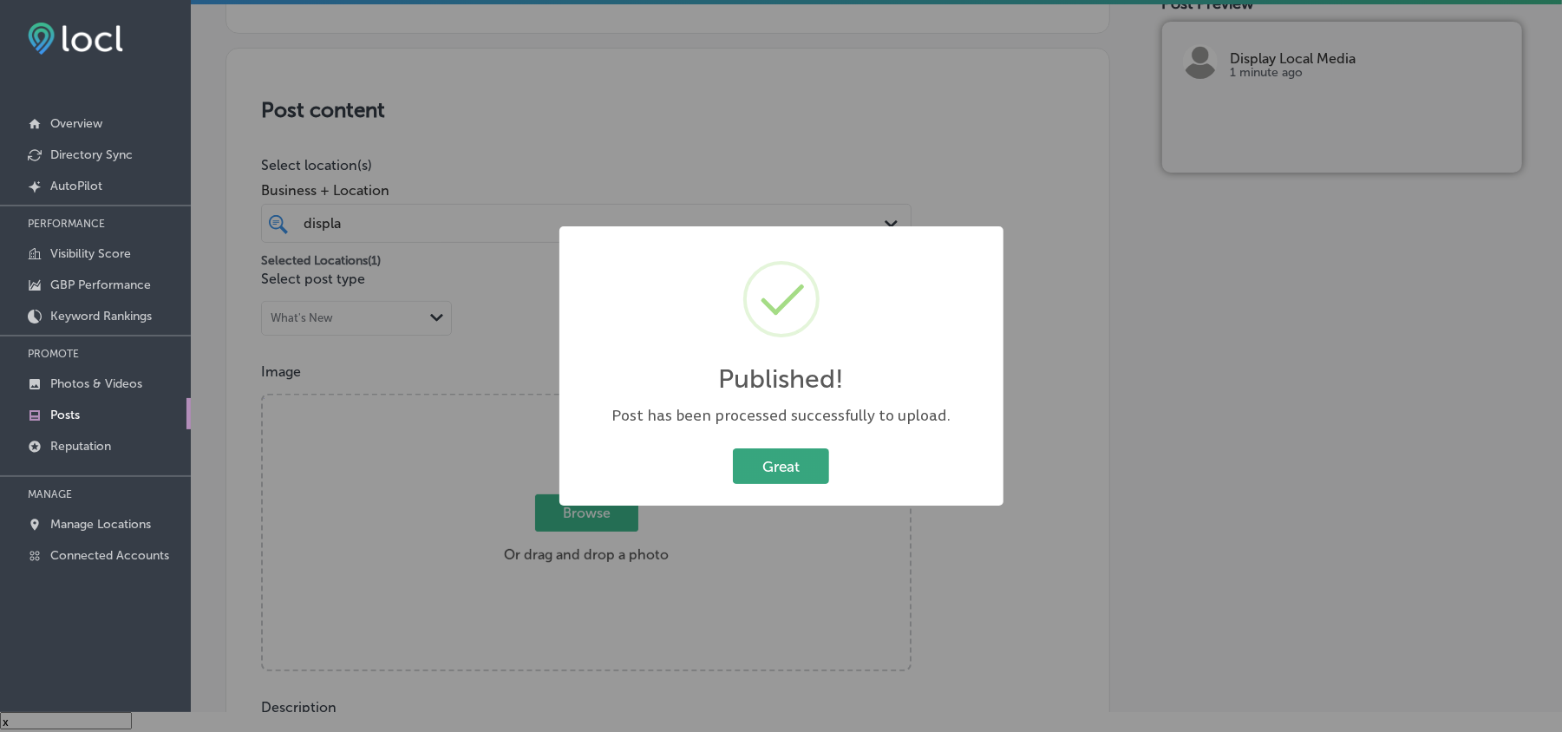
click at [813, 469] on button "Great" at bounding box center [781, 466] width 96 height 36
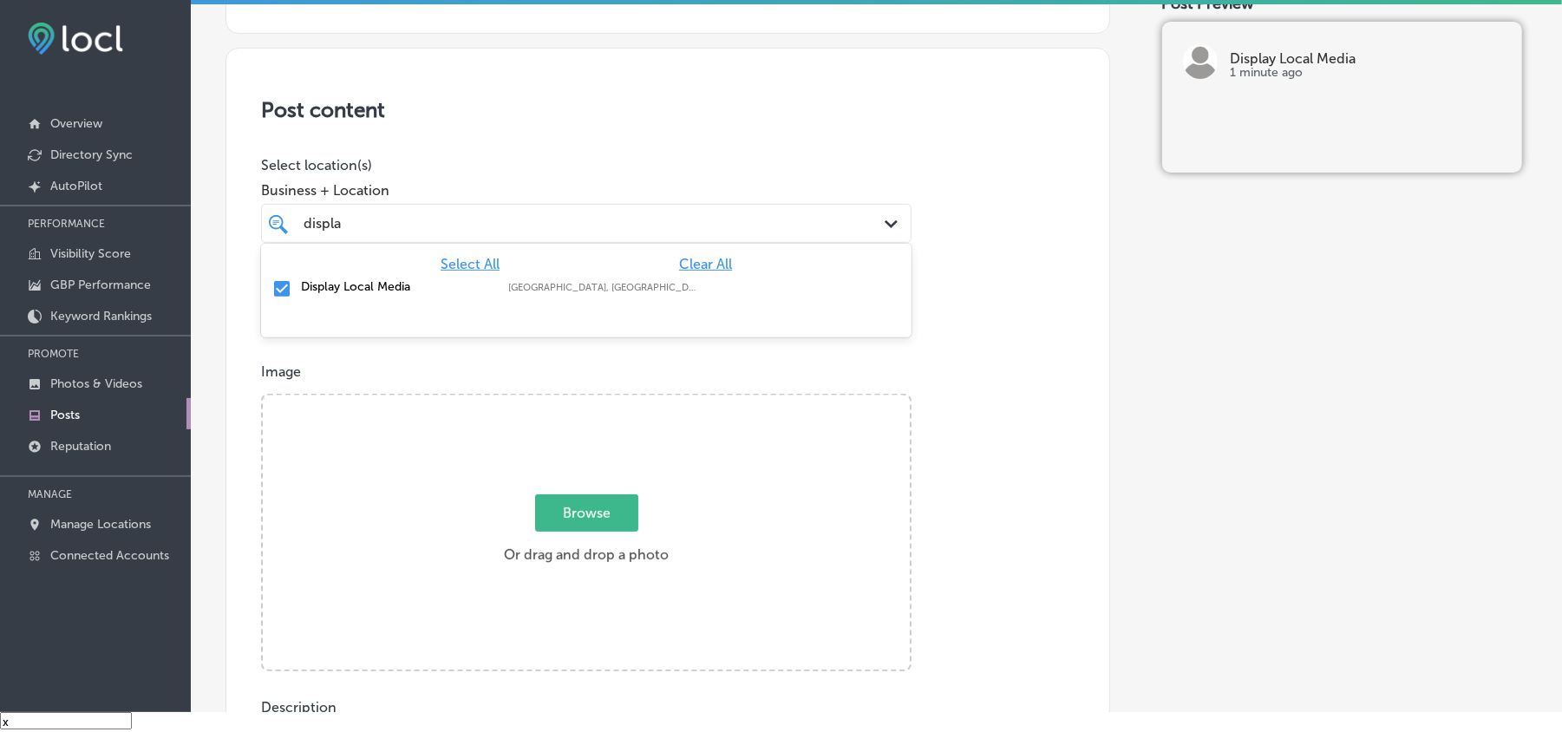
click at [598, 210] on div "displa displa" at bounding box center [586, 223] width 583 height 27
click at [639, 135] on div "Post content Select location(s) Business + Location displa displa Path Created …" at bounding box center [668, 597] width 885 height 1098
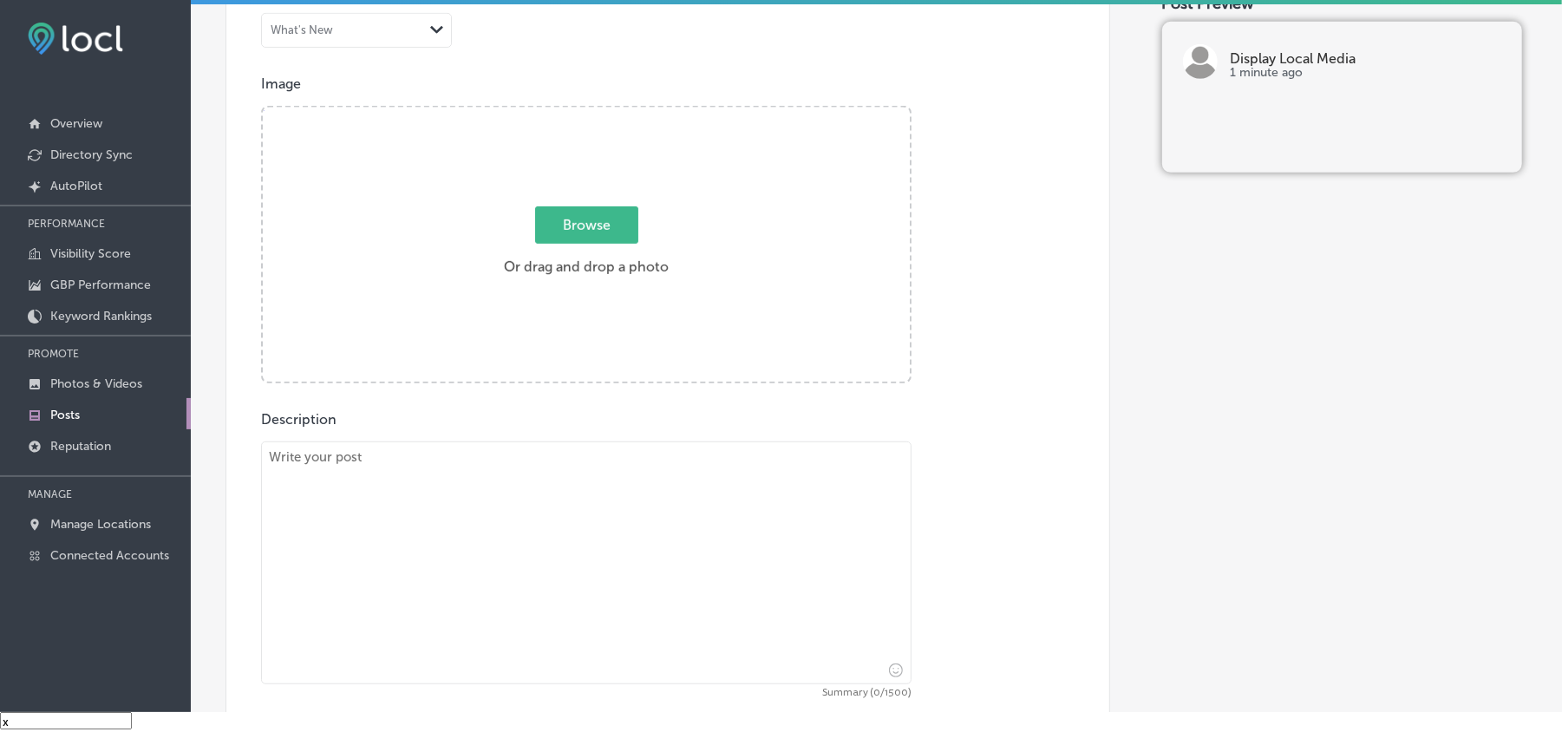
scroll to position [578, 0]
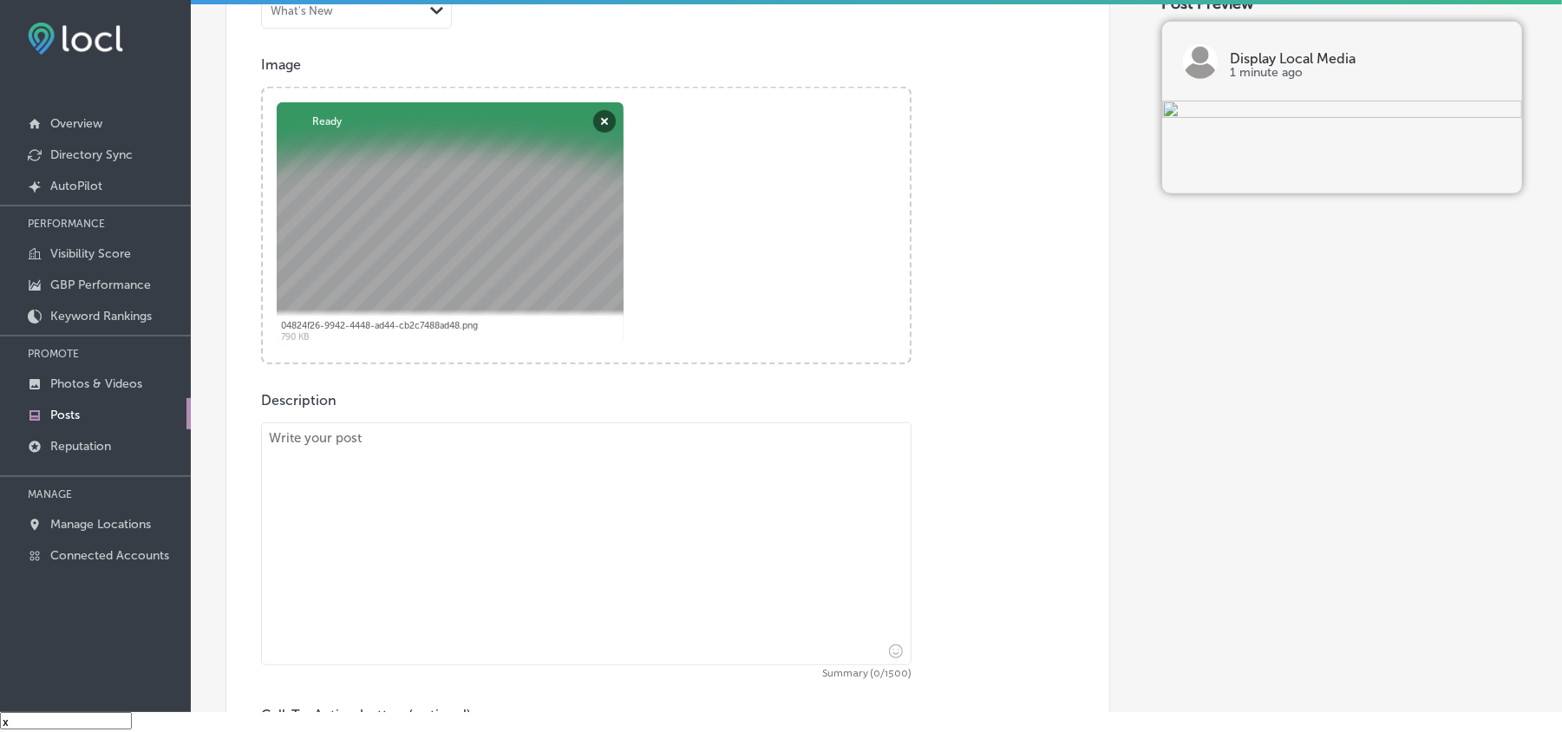
click at [380, 505] on textarea at bounding box center [586, 543] width 651 height 243
paste textarea "Looking to boost your visibility in [GEOGRAPHIC_DATA], [GEOGRAPHIC_DATA], and […"
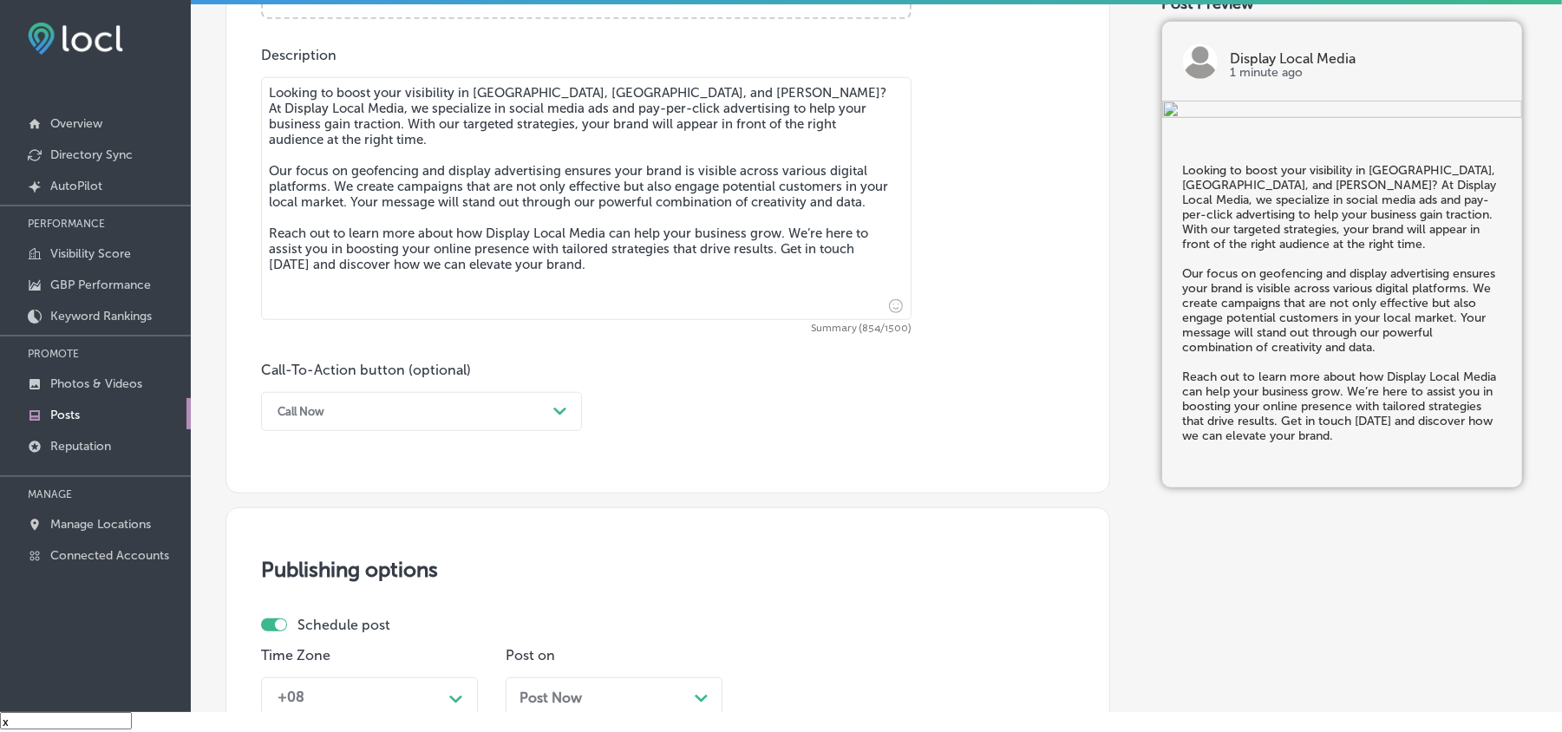
scroll to position [965, 0]
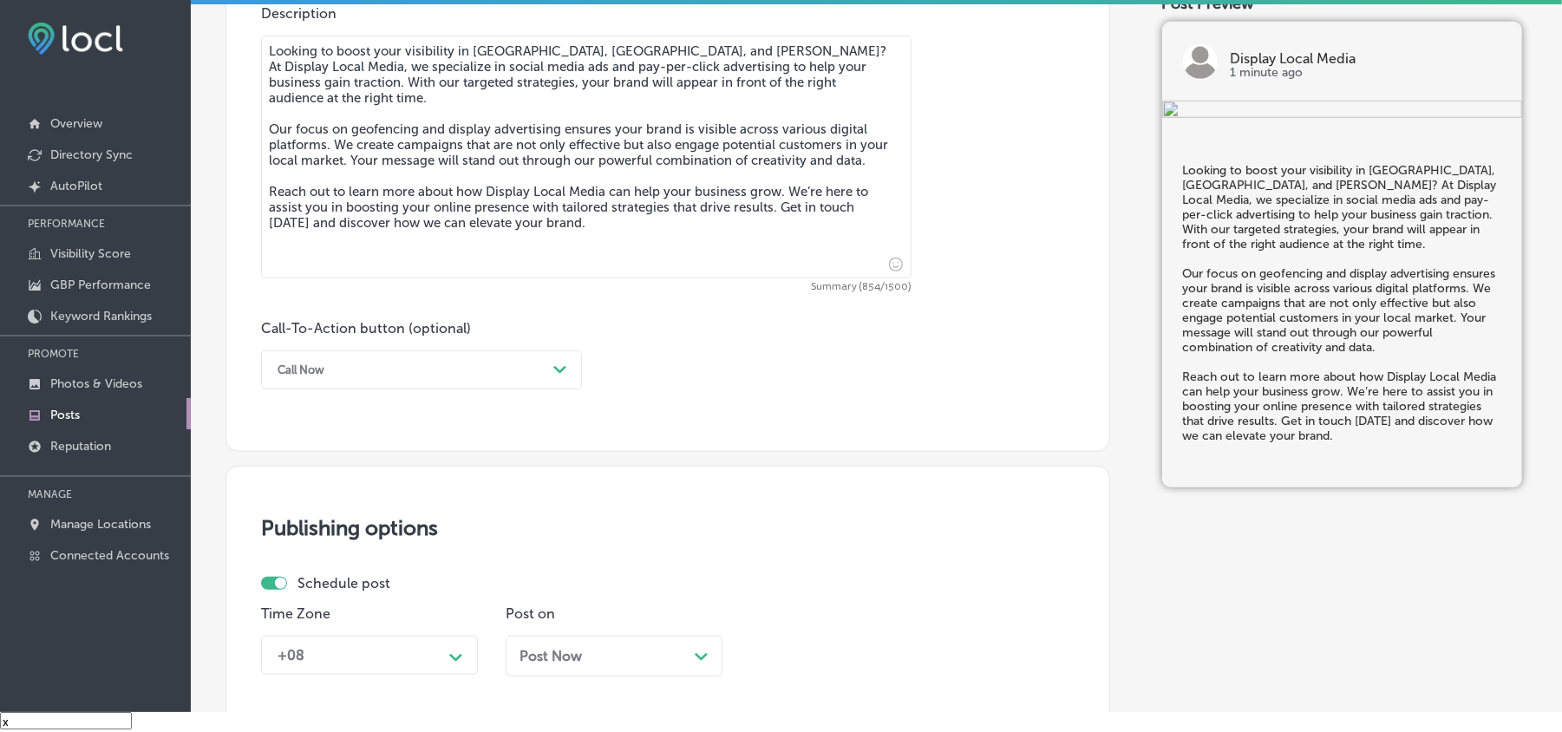
type textarea "Looking to boost your visibility in [GEOGRAPHIC_DATA], [GEOGRAPHIC_DATA], and […"
click at [422, 352] on div "Call-To-Action button (optional) Call Now Path Created with Sketch." at bounding box center [421, 354] width 321 height 69
click at [424, 368] on div "Call Now" at bounding box center [408, 370] width 278 height 27
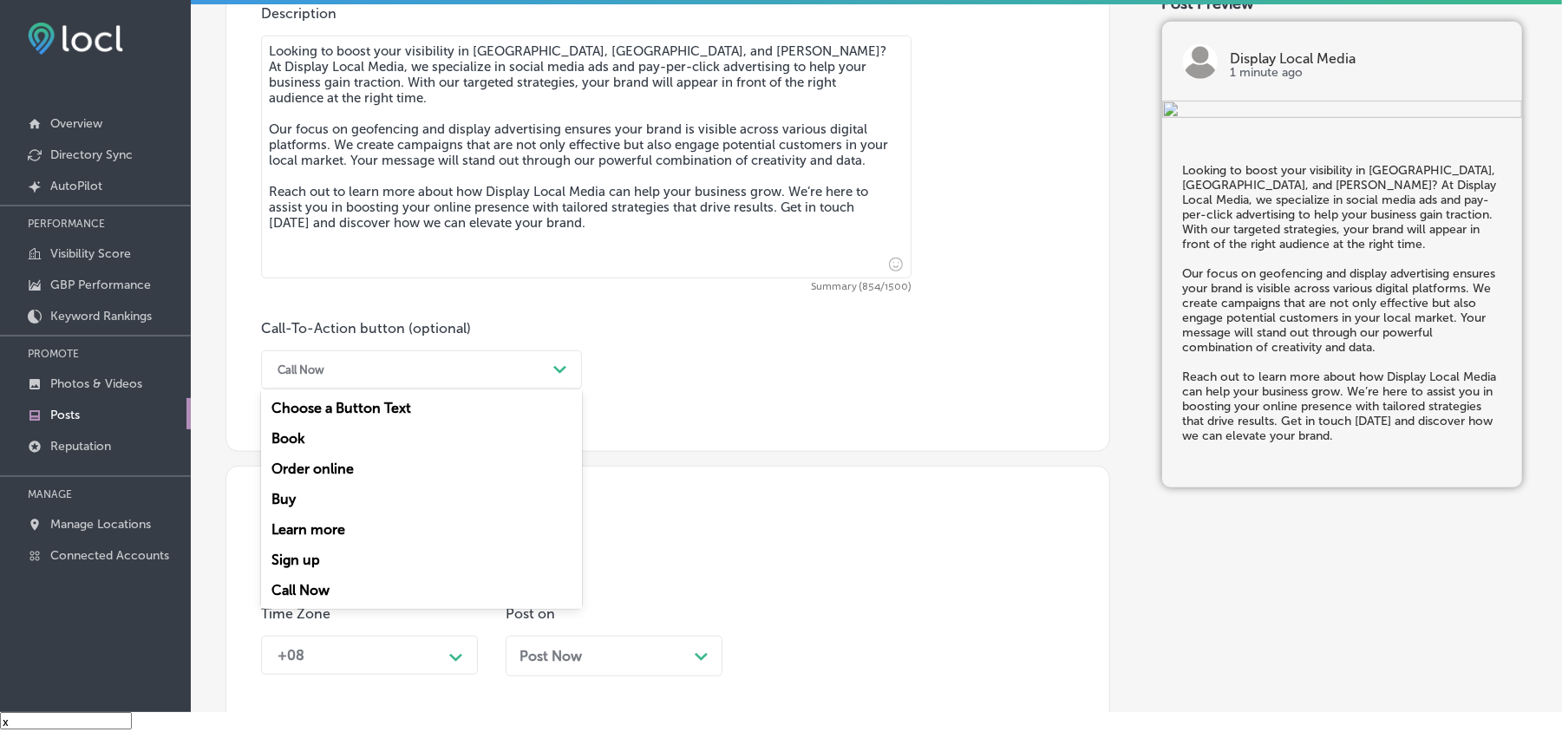
click at [306, 522] on div "Learn more" at bounding box center [421, 529] width 321 height 30
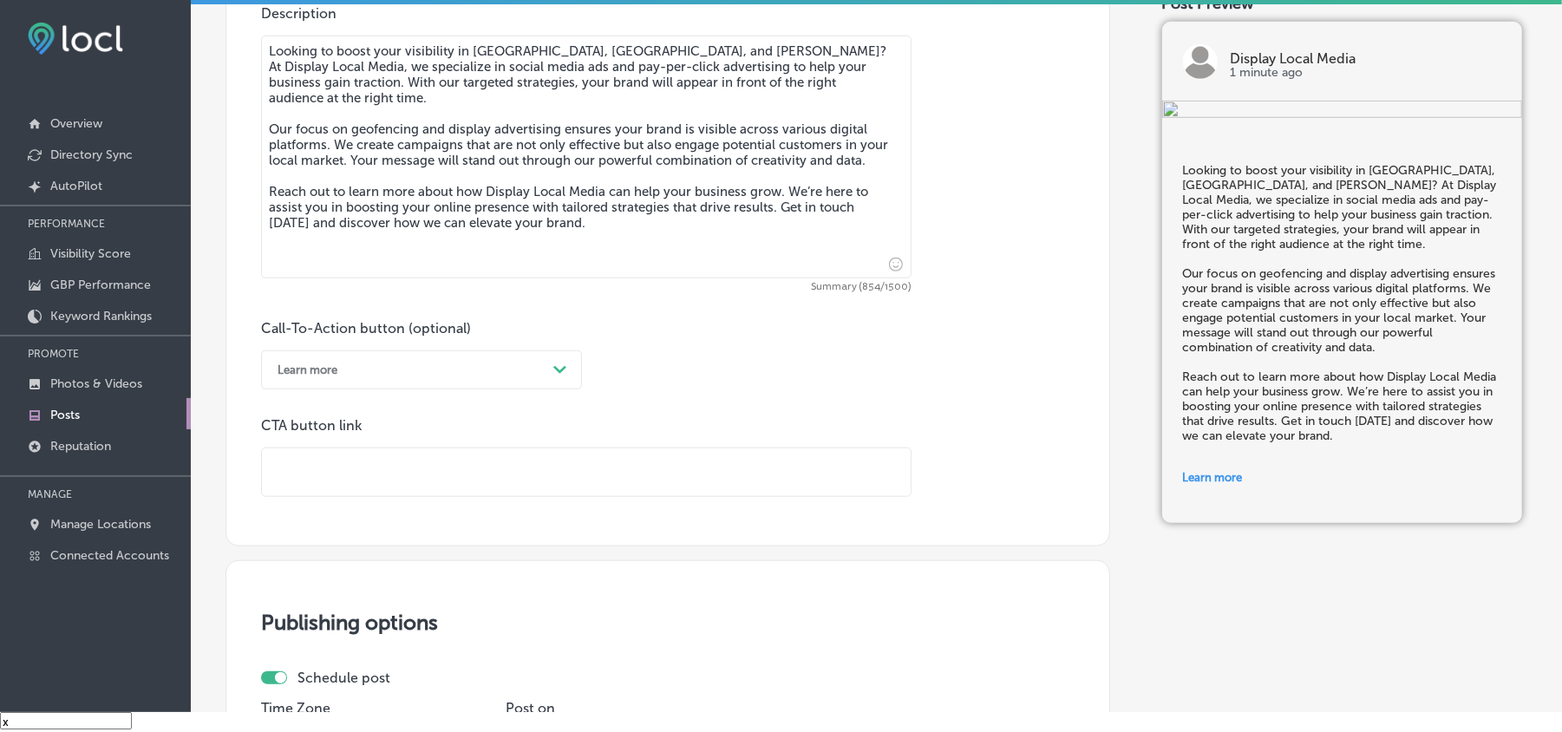
click at [448, 469] on input "text" at bounding box center [586, 472] width 649 height 48
paste input "[URL][DOMAIN_NAME]"
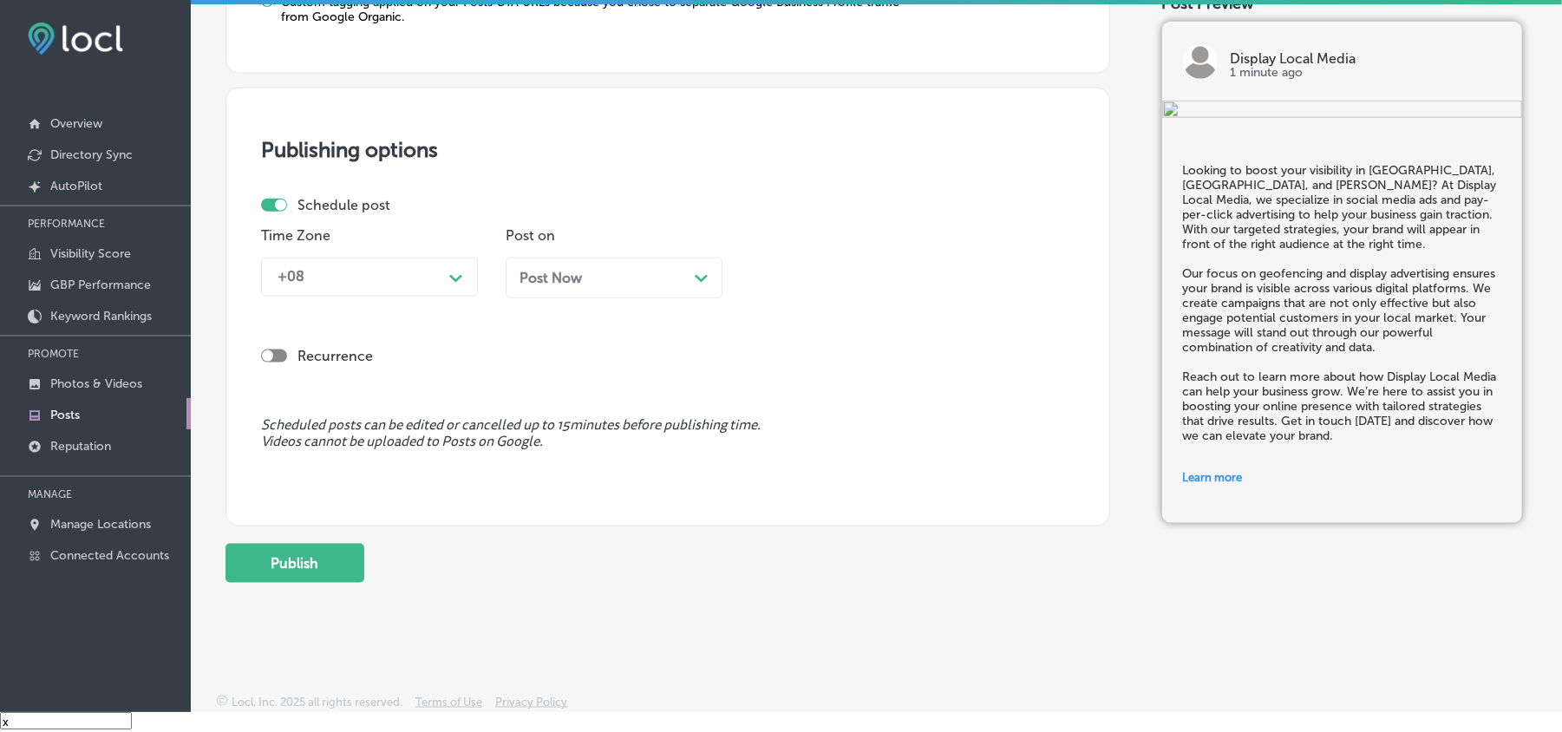
scroll to position [1507, 0]
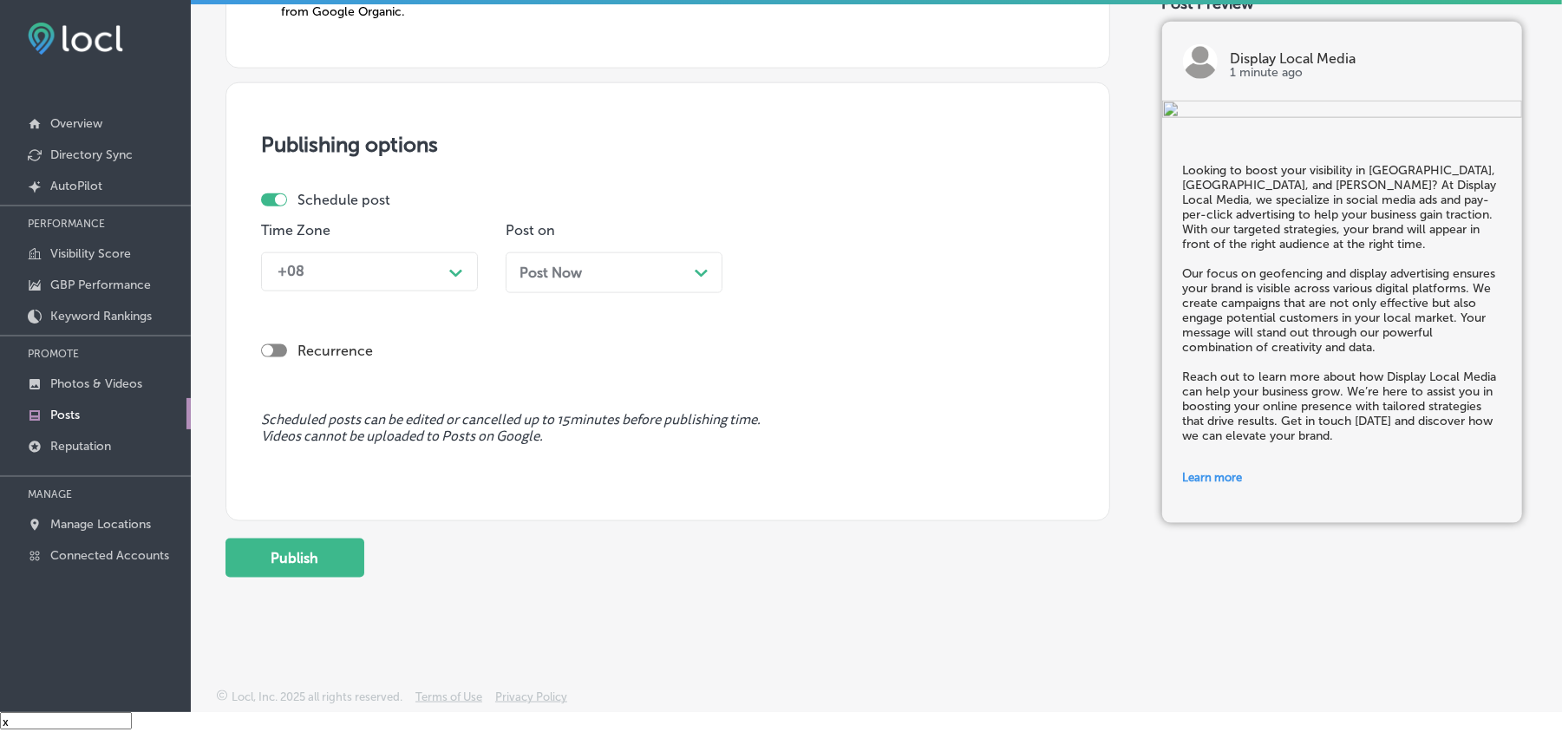
type input "[URL][DOMAIN_NAME]"
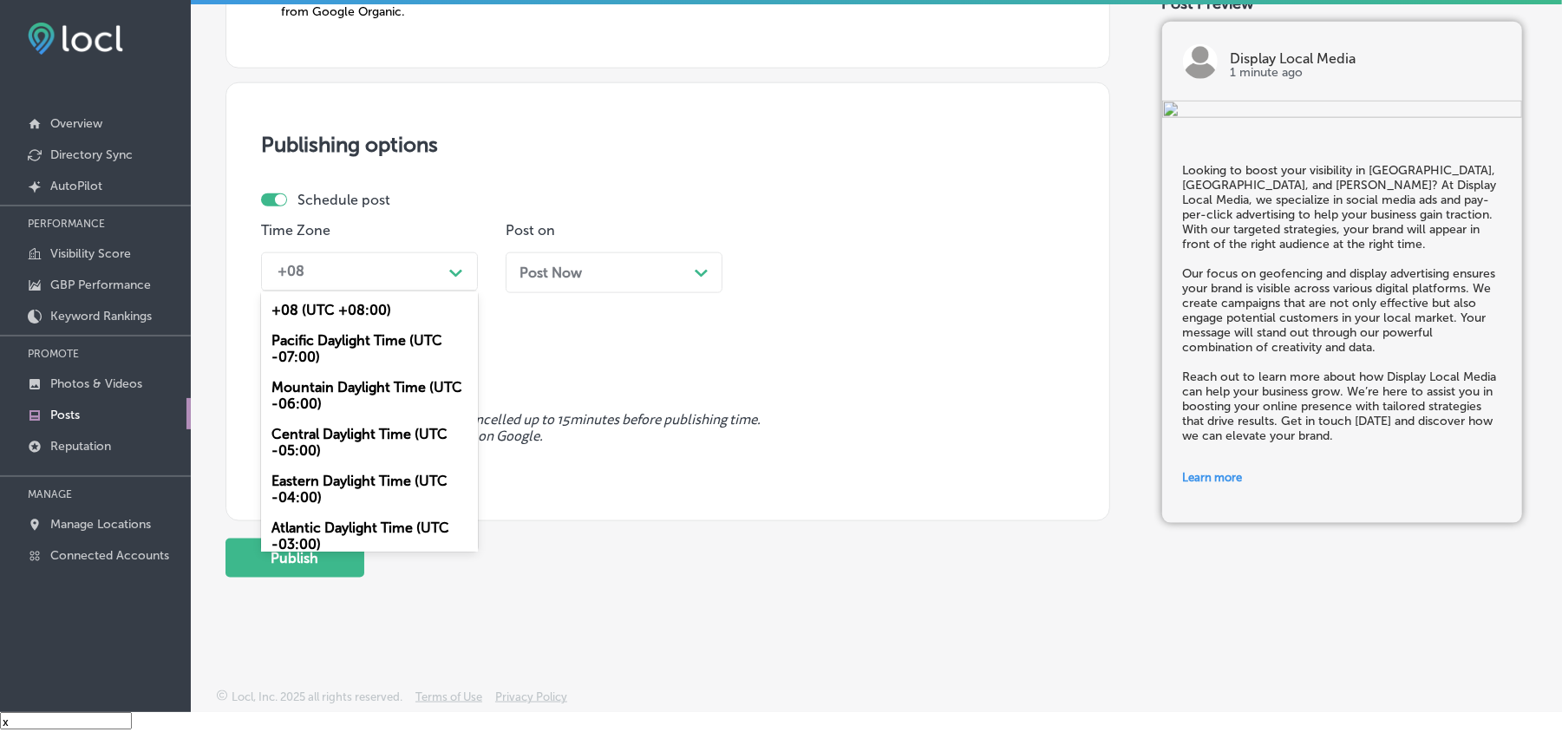
click at [428, 288] on div "+08 Path Created with Sketch." at bounding box center [369, 271] width 217 height 39
click at [337, 394] on div "Mountain Daylight Time (UTC -06:00)" at bounding box center [369, 395] width 217 height 47
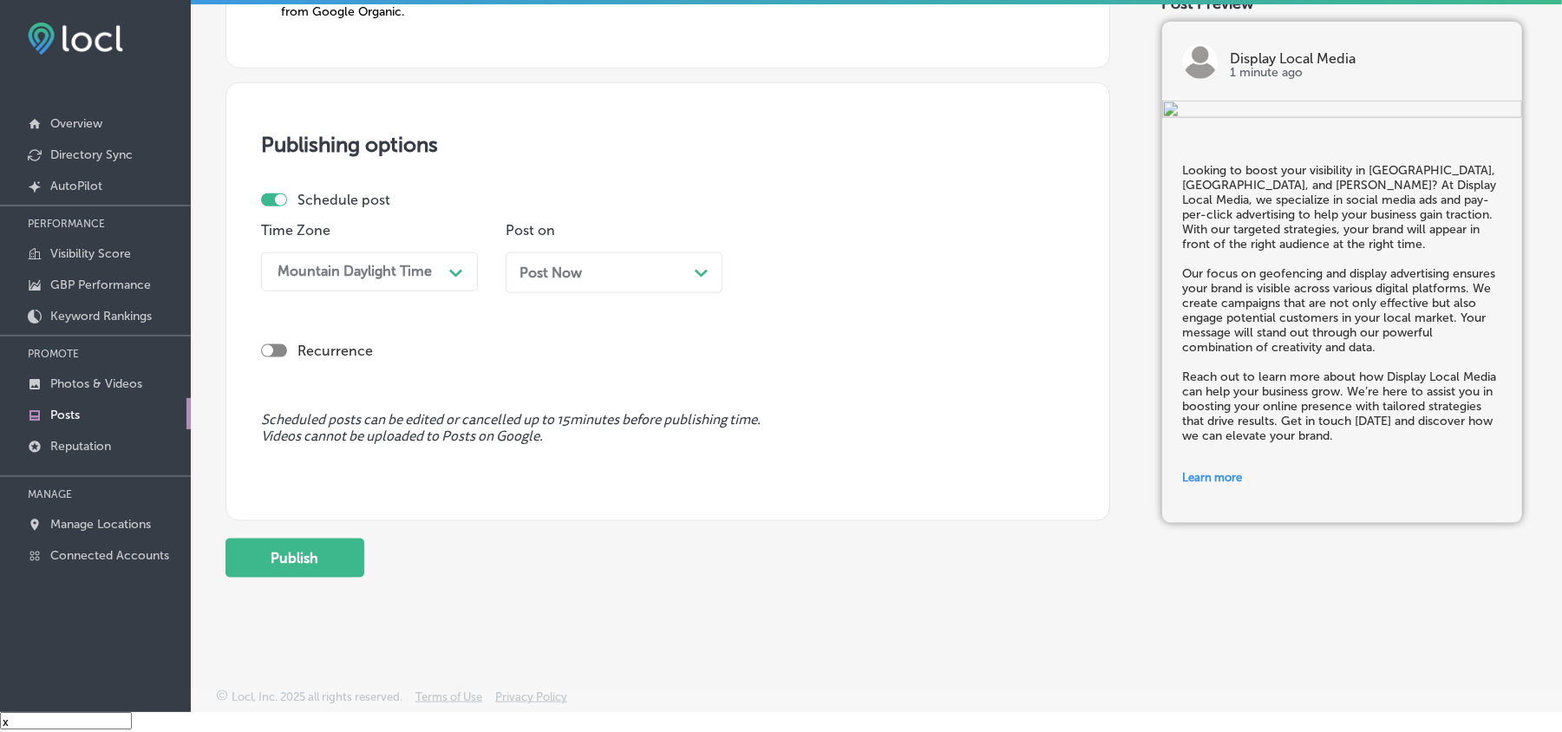
click at [629, 271] on div "Post Now Path Created with Sketch." at bounding box center [614, 273] width 189 height 16
click at [834, 257] on div "10:15 AM" at bounding box center [844, 272] width 173 height 30
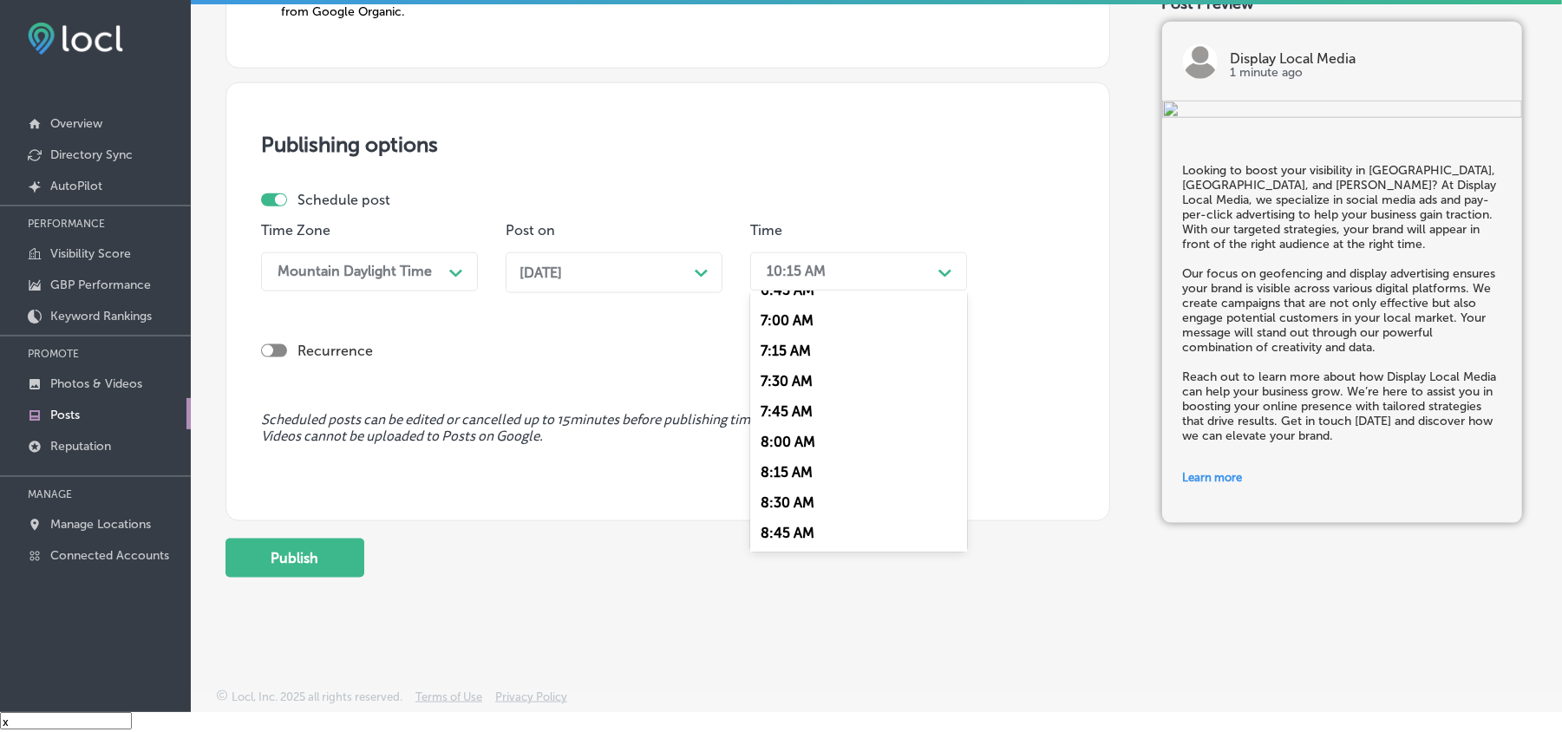
scroll to position [771, 0]
click at [777, 374] on div "7:00 AM" at bounding box center [858, 389] width 217 height 30
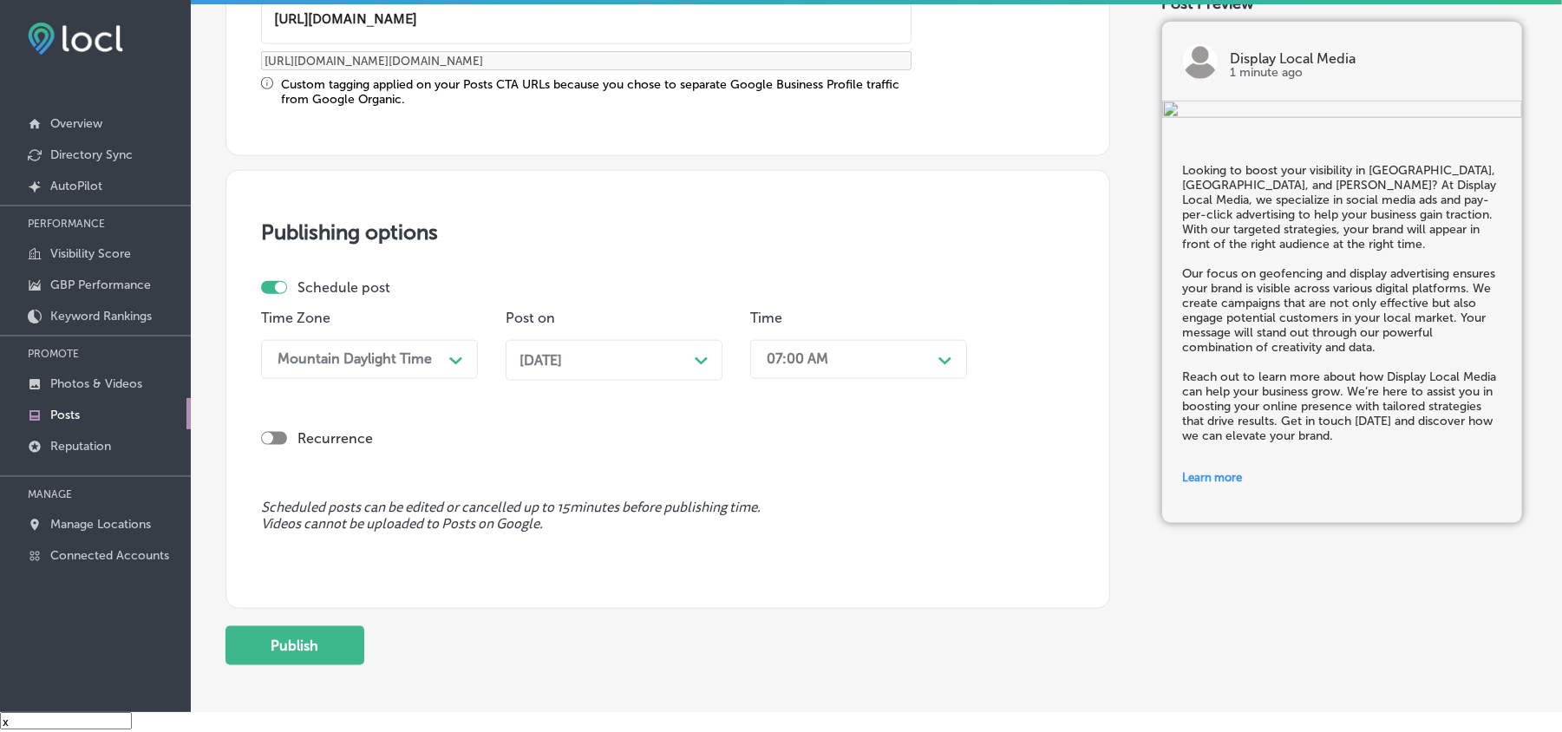
scroll to position [1391, 0]
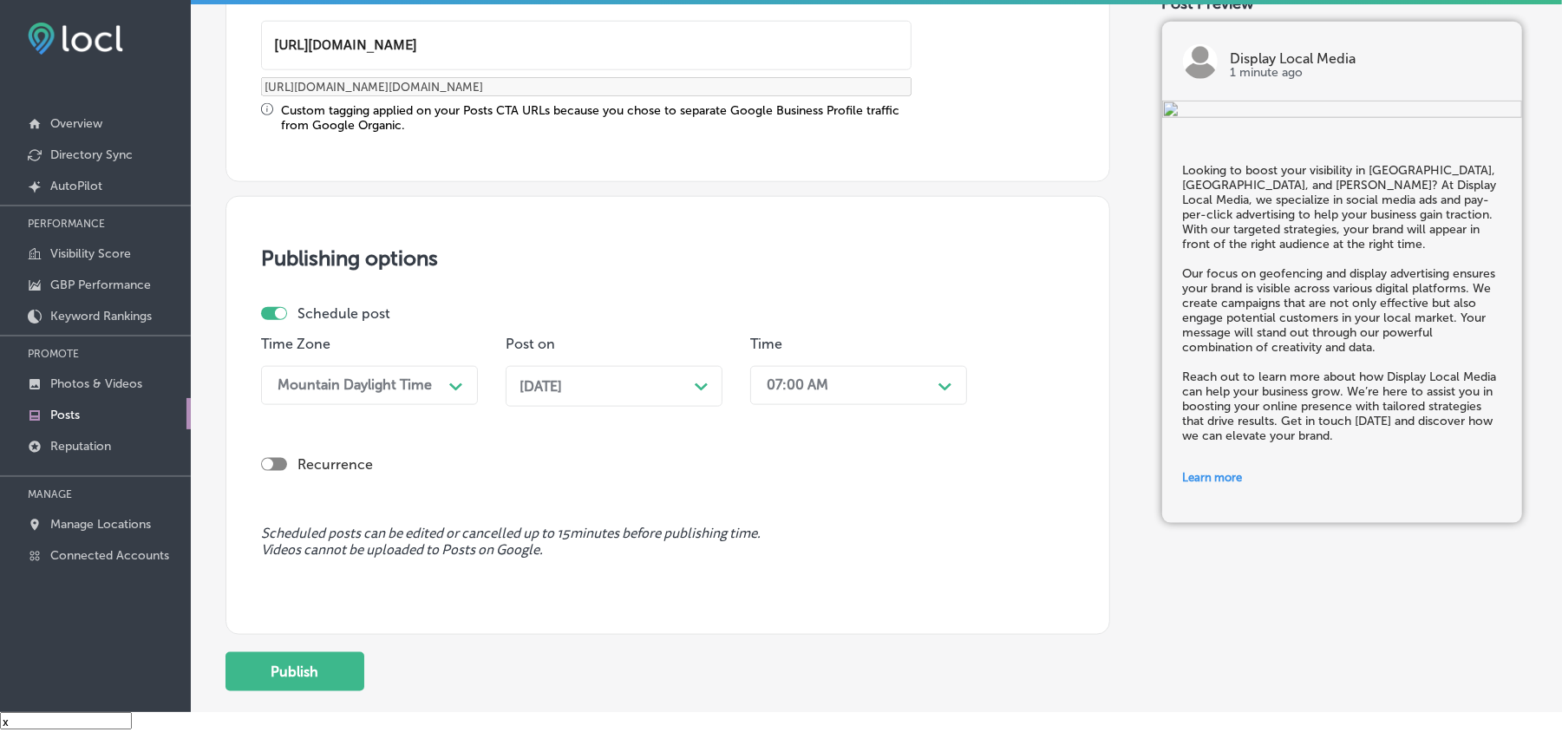
click at [654, 383] on div "[DATE] Path Created with Sketch." at bounding box center [614, 386] width 189 height 16
click at [673, 444] on div "Recurrence" at bounding box center [668, 451] width 814 height 62
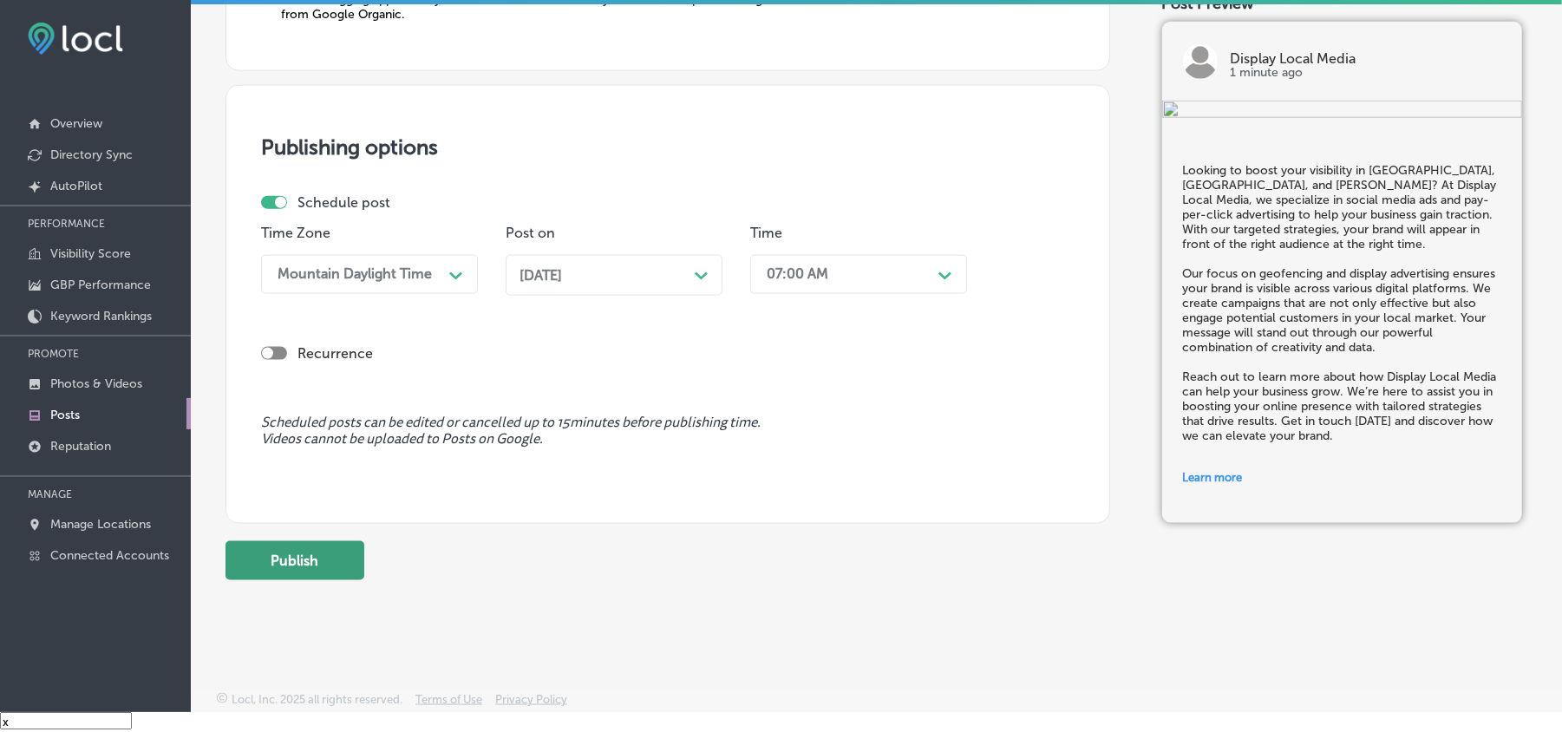
scroll to position [1507, 0]
click at [261, 555] on button "Publish" at bounding box center [295, 558] width 139 height 39
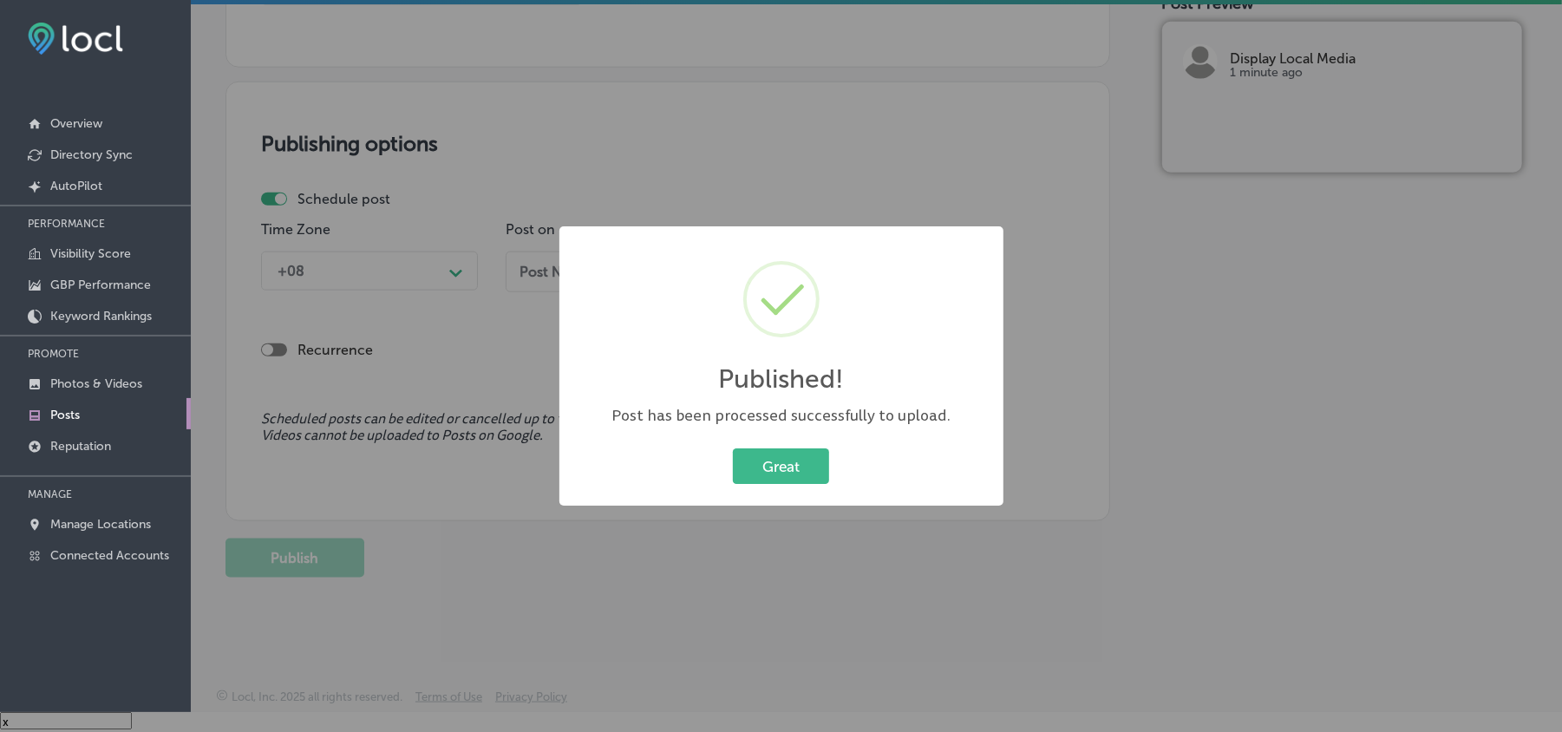
scroll to position [1350, 0]
click at [820, 476] on button "Great" at bounding box center [781, 466] width 96 height 36
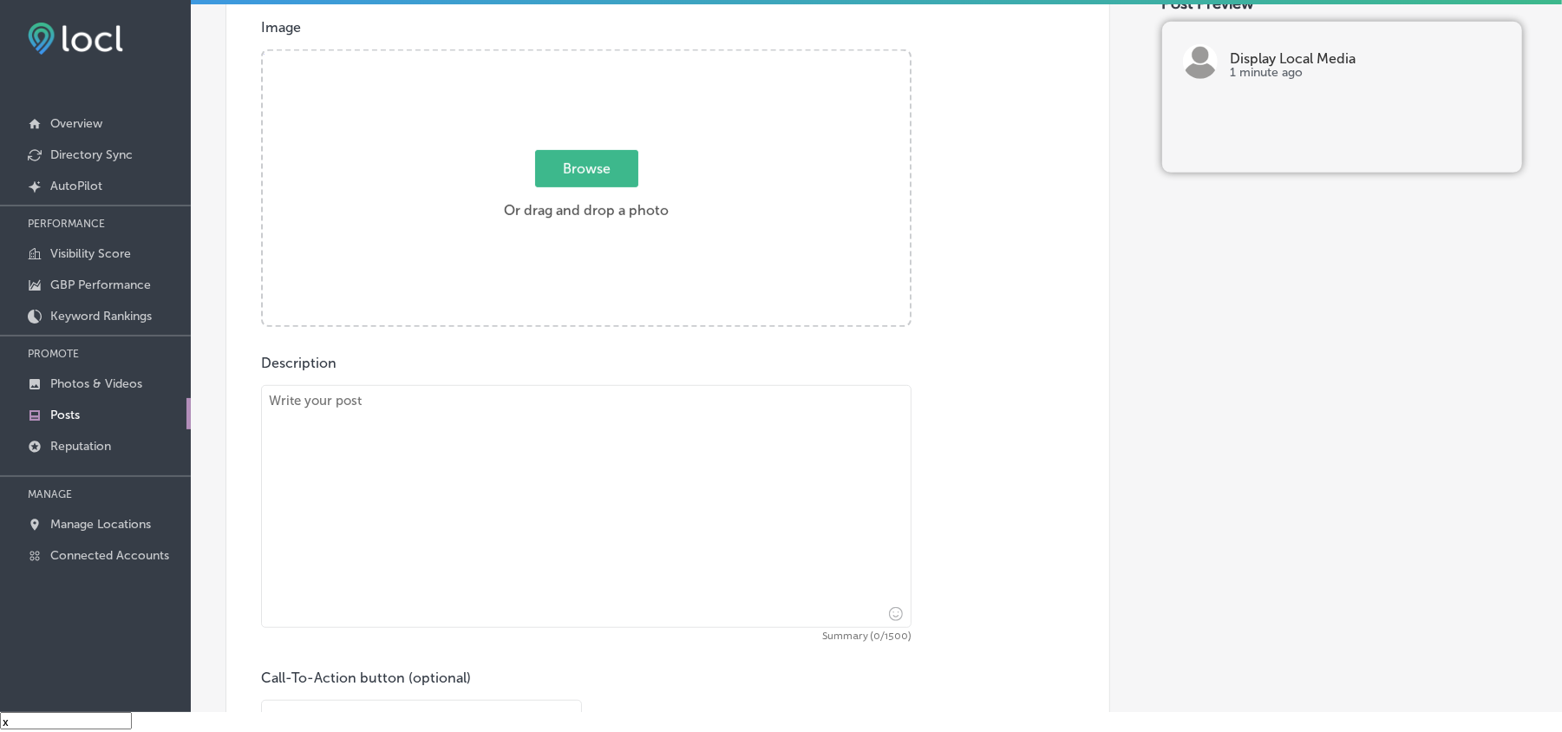
scroll to position [540, 0]
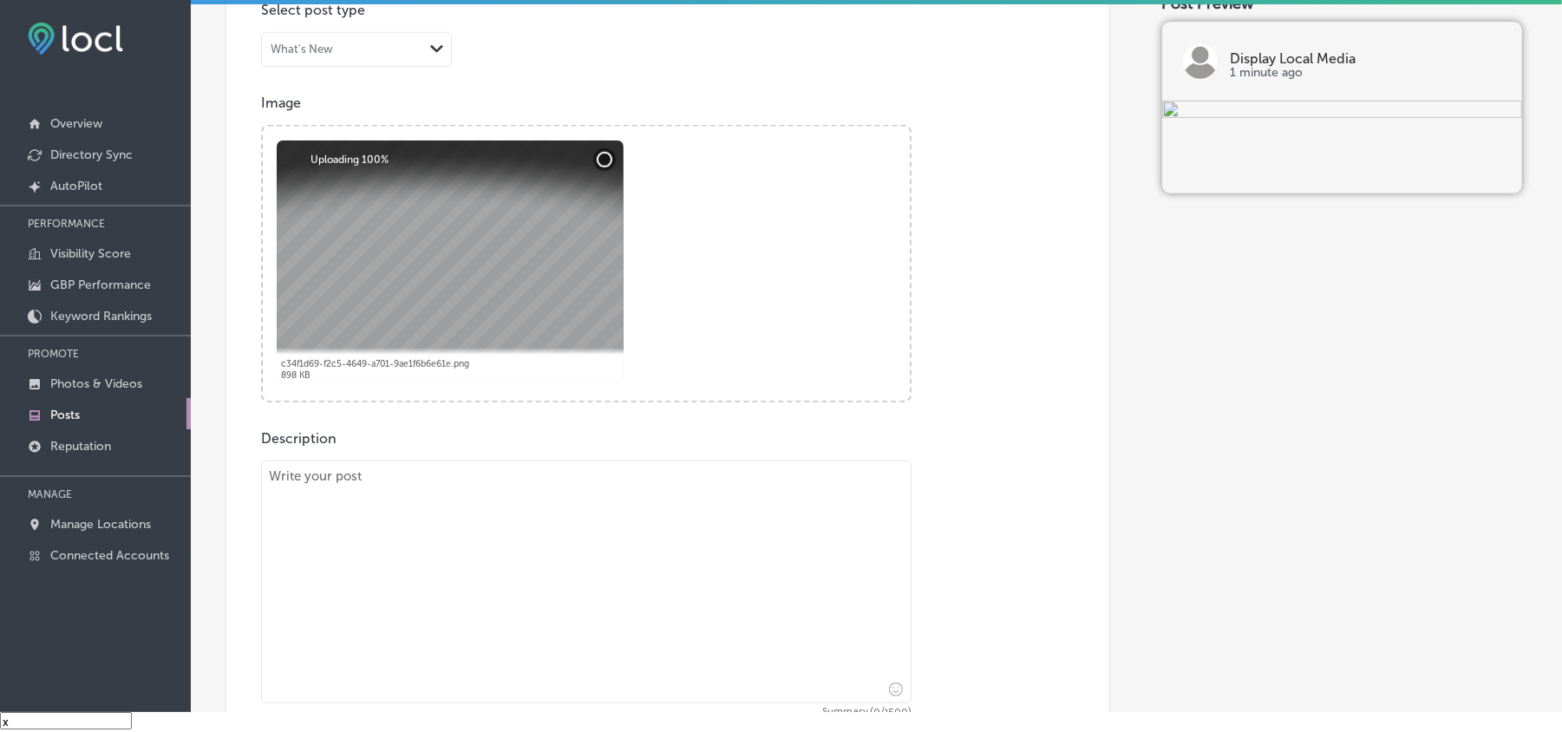
click at [446, 528] on textarea at bounding box center [586, 582] width 651 height 243
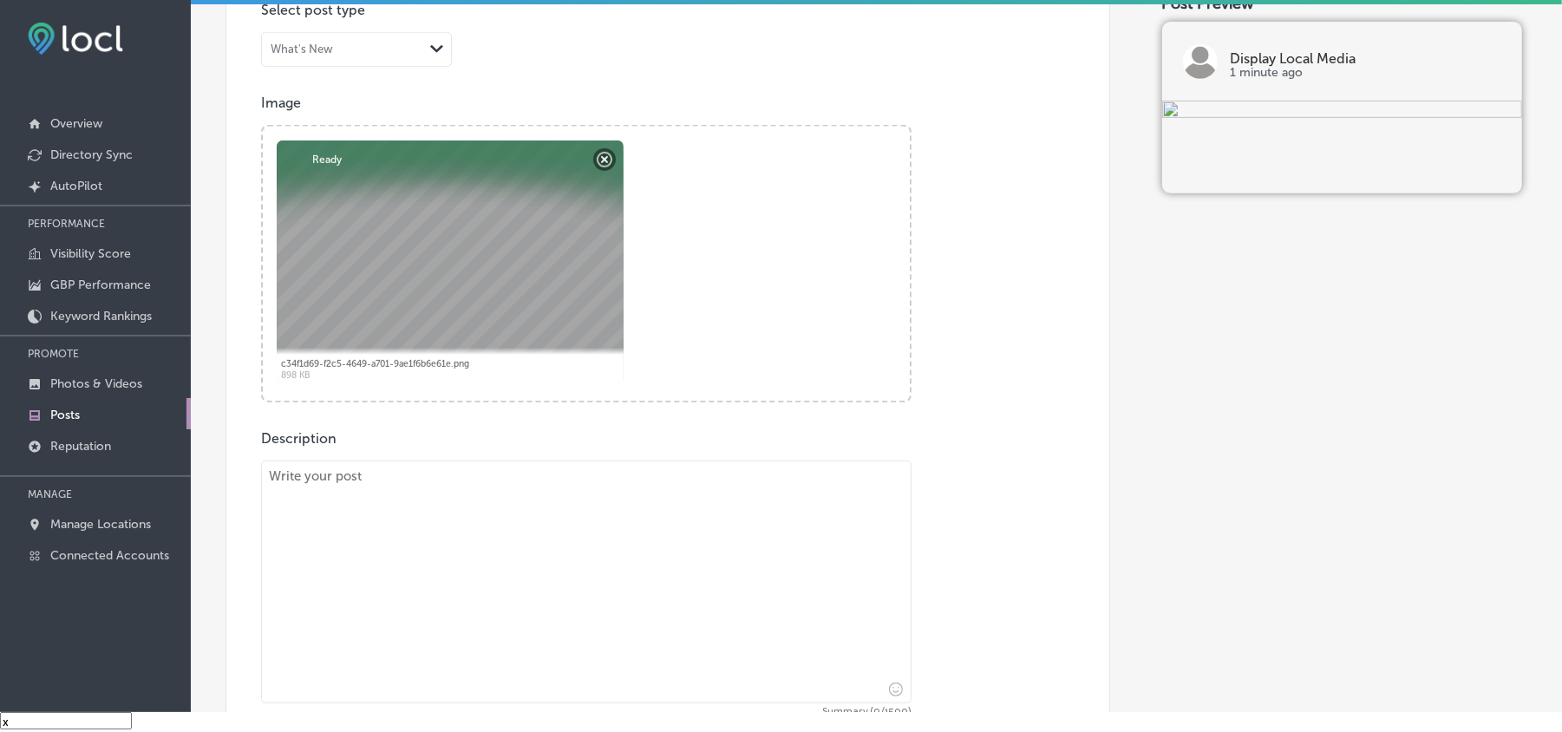
paste textarea "Proudly serves [GEOGRAPHIC_DATA], [GEOGRAPHIC_DATA], and [GEOGRAPHIC_DATA], Dis…"
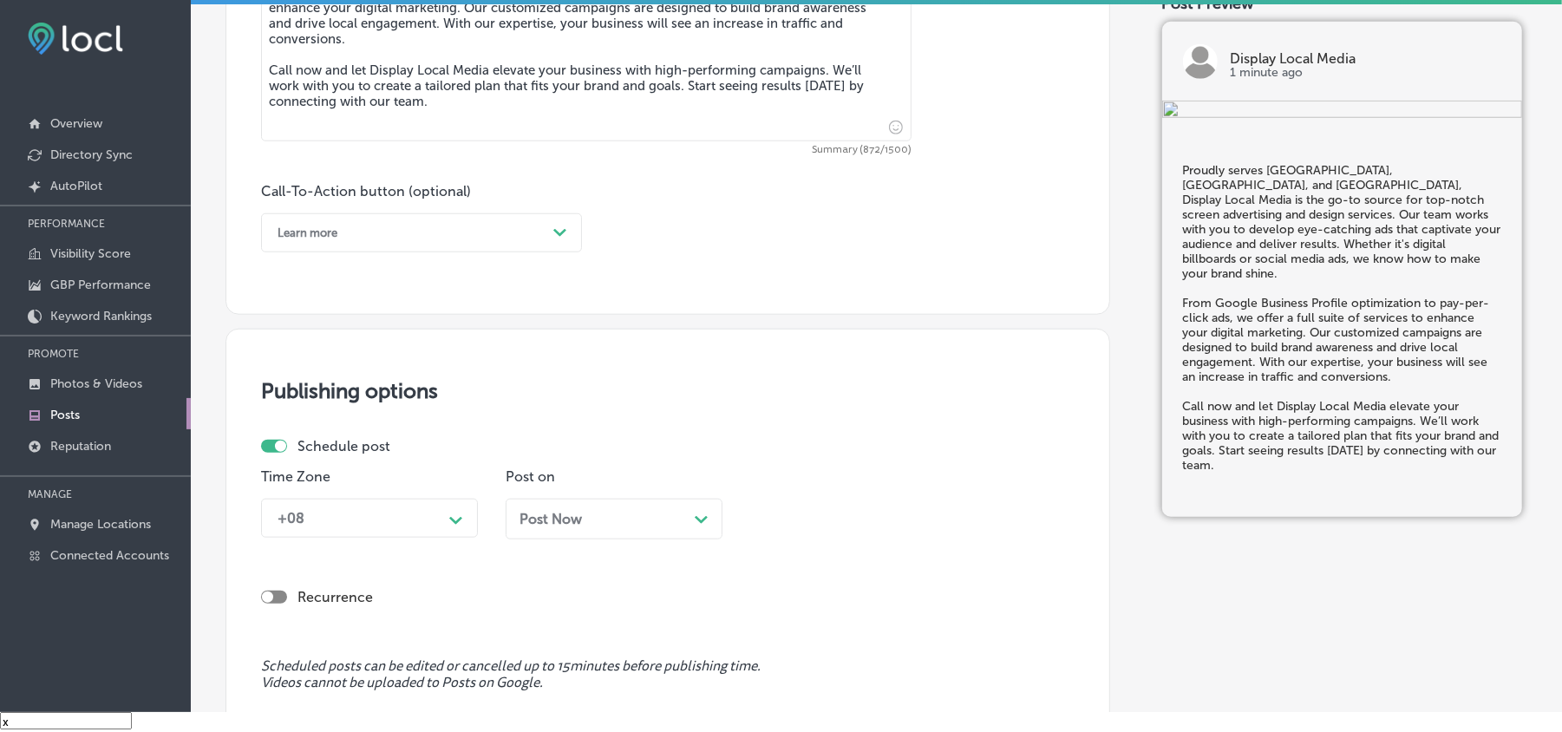
scroll to position [1156, 0]
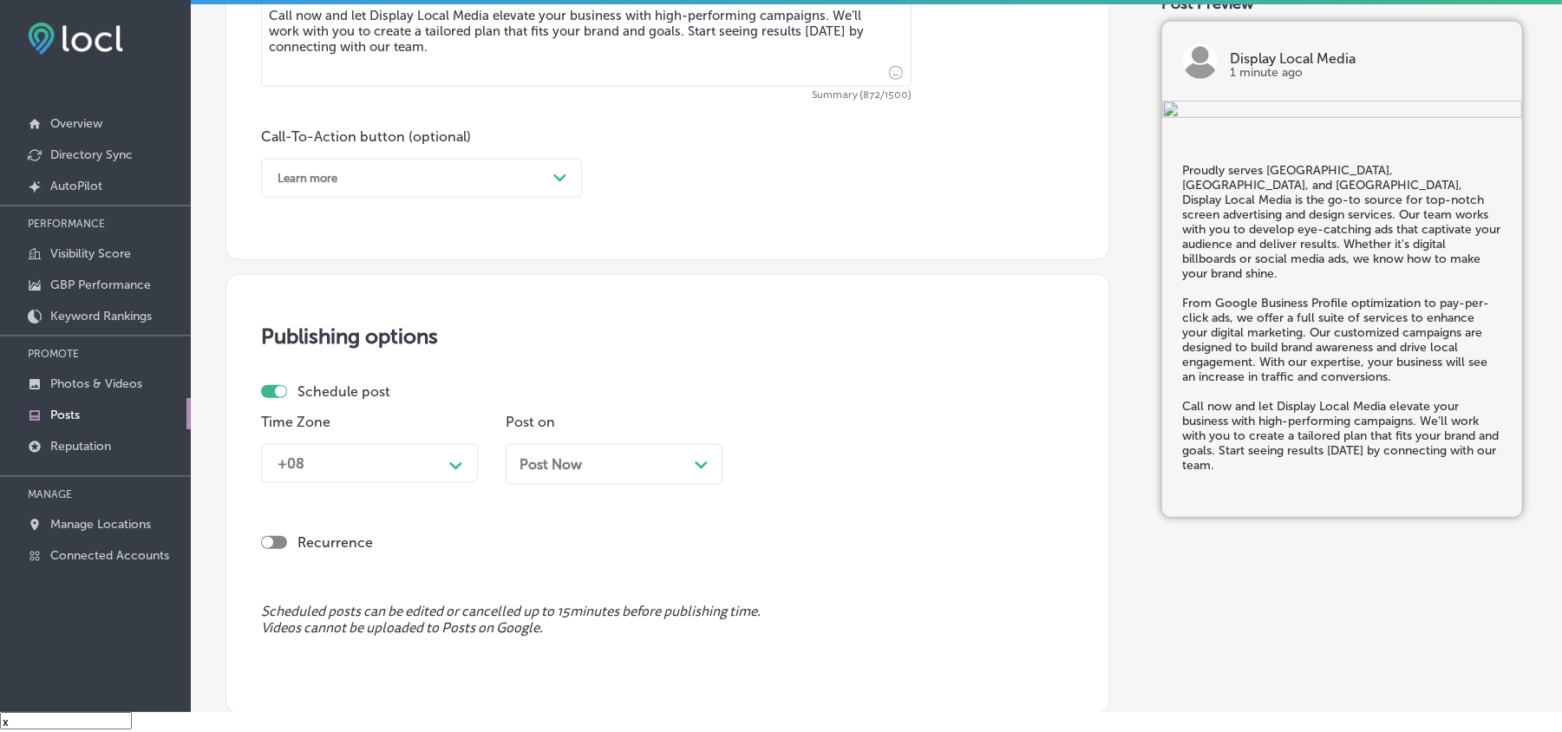
type textarea "Proudly serves [GEOGRAPHIC_DATA], [GEOGRAPHIC_DATA], and [GEOGRAPHIC_DATA], Dis…"
click at [468, 194] on div "Learn more Path Created with Sketch." at bounding box center [421, 178] width 321 height 39
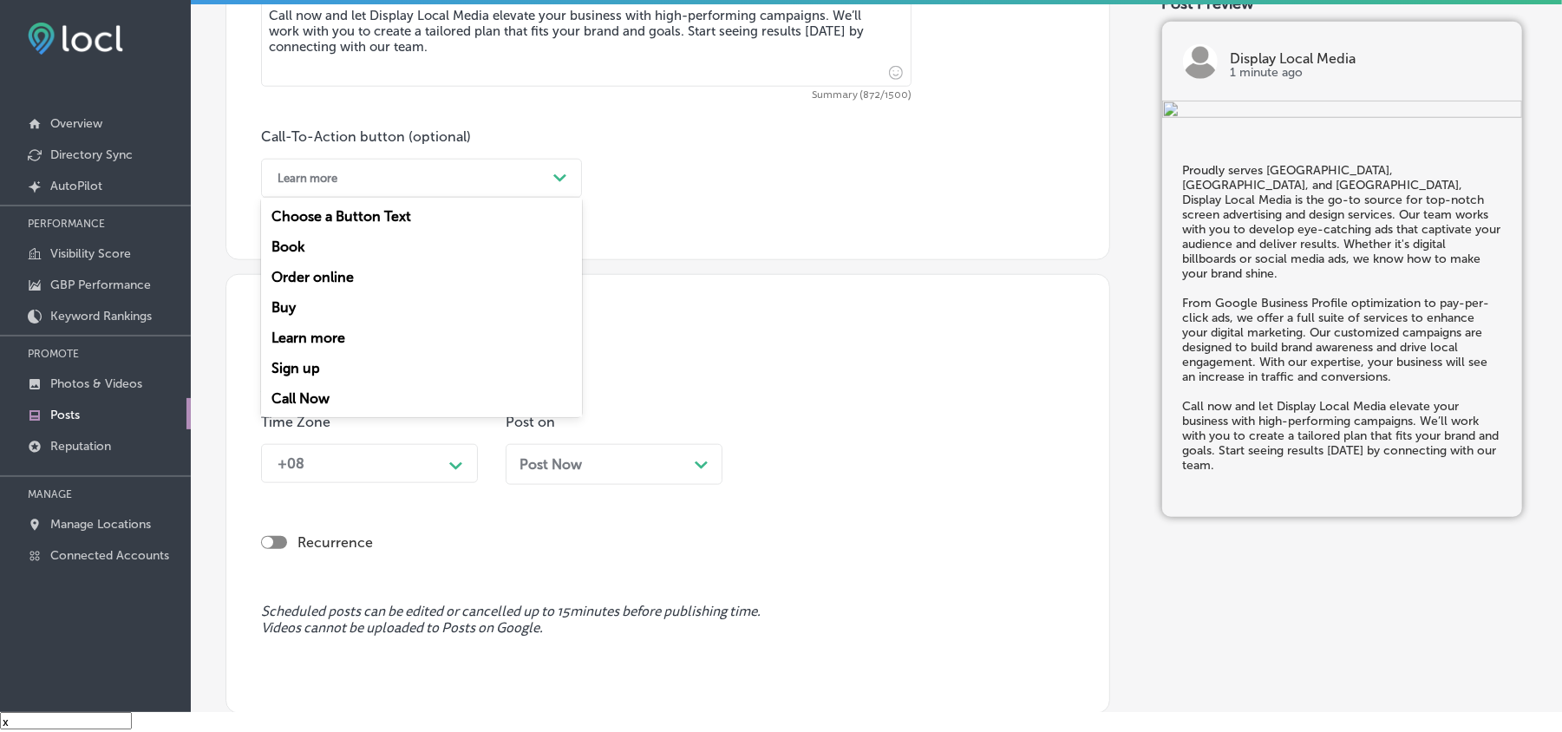
click at [314, 390] on div "Call Now" at bounding box center [421, 398] width 321 height 30
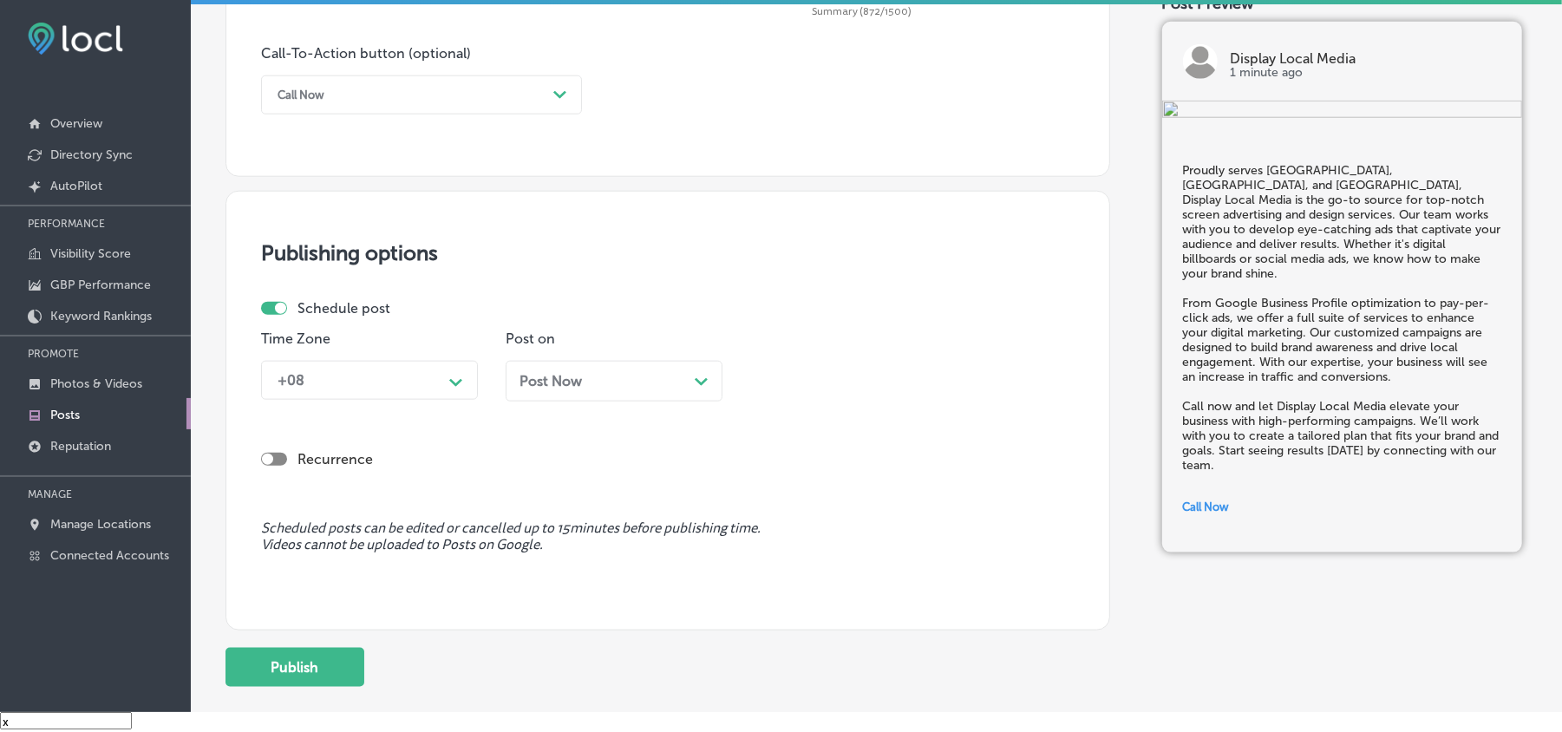
scroll to position [1272, 0]
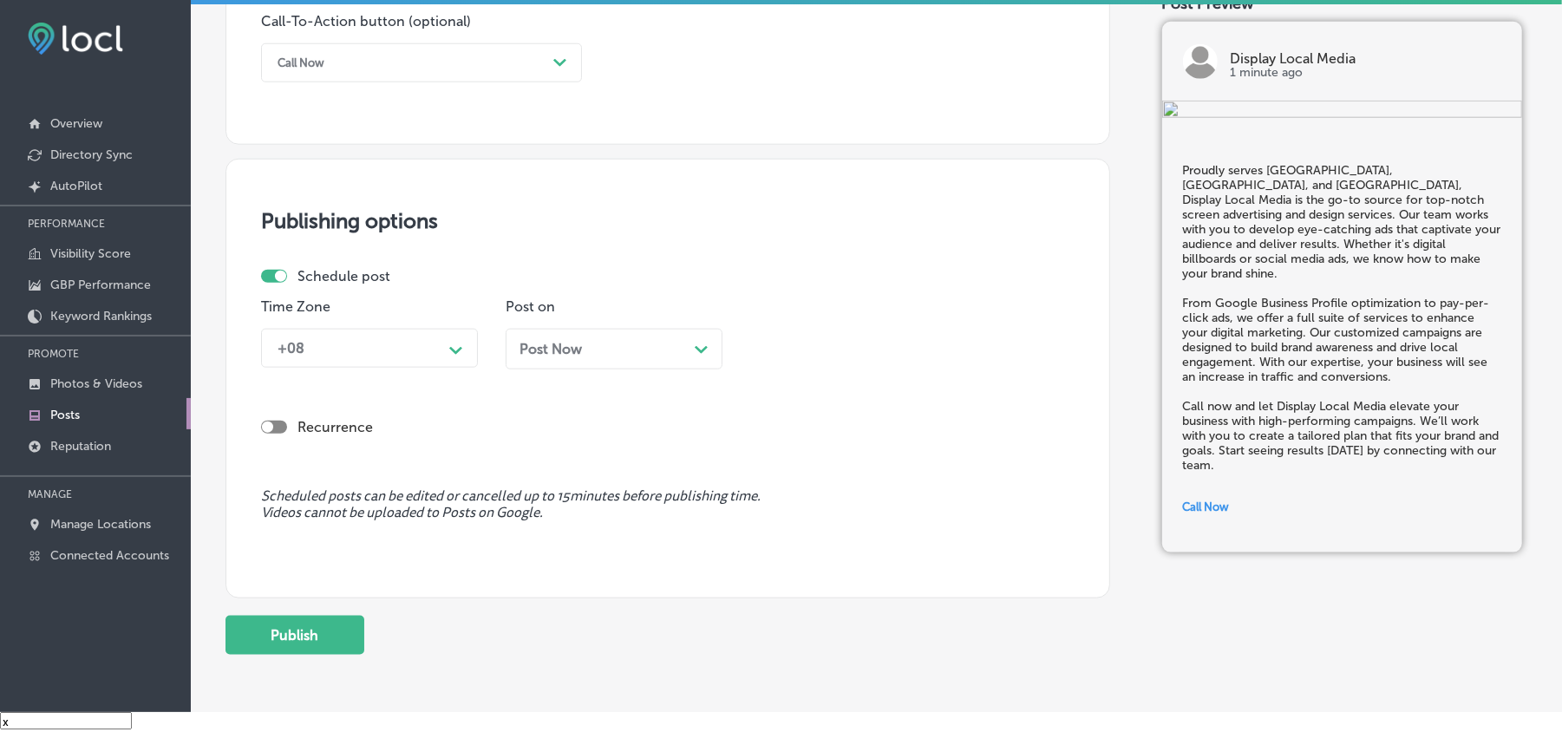
click at [352, 319] on div "Time Zone +08 Path Created with Sketch." at bounding box center [369, 340] width 217 height 84
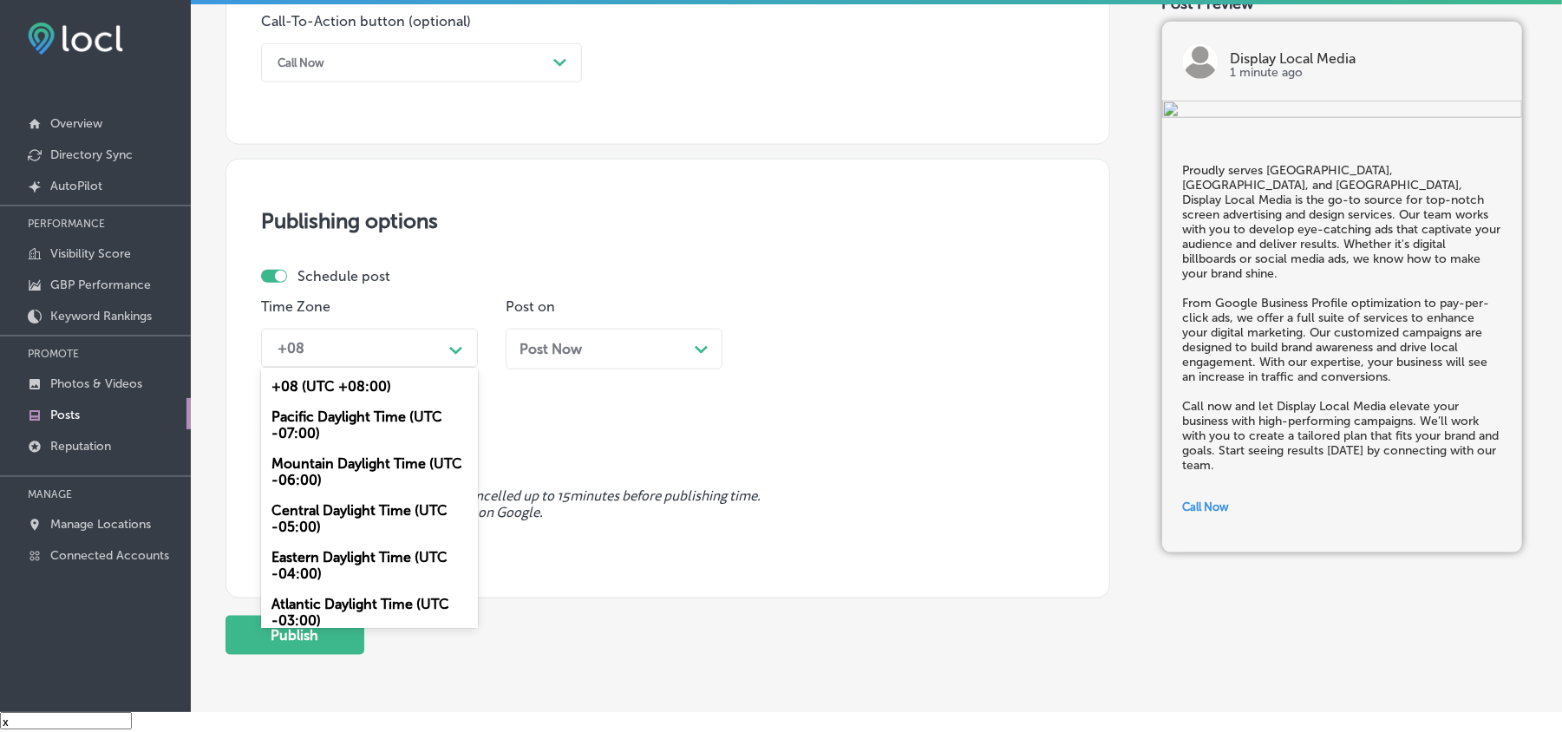
click at [351, 344] on div "+08" at bounding box center [355, 348] width 173 height 30
click at [318, 462] on div "Mountain Daylight Time (UTC -06:00)" at bounding box center [369, 471] width 217 height 47
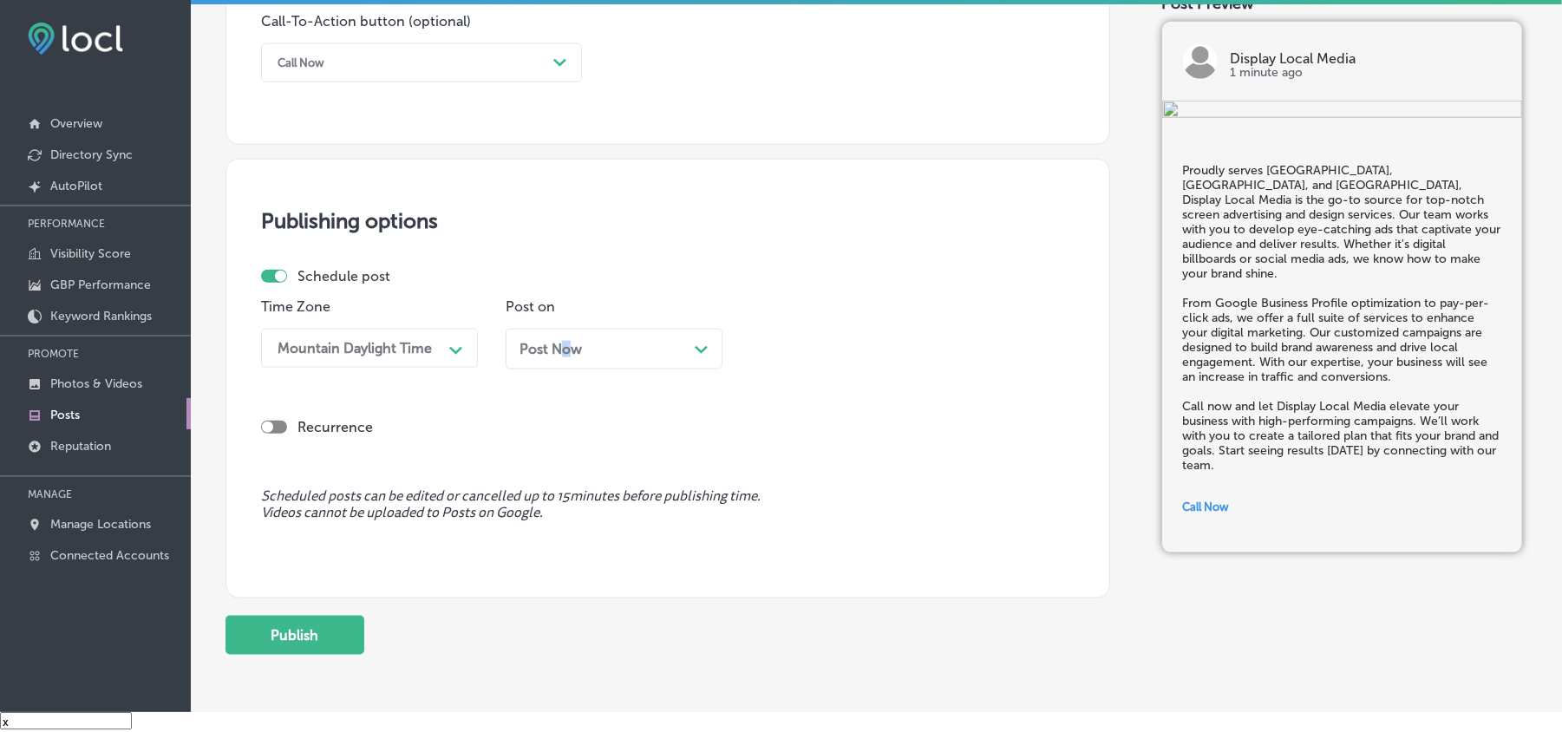
click at [569, 347] on span "Post Now" at bounding box center [551, 349] width 62 height 16
click at [803, 352] on div "10:15 AM" at bounding box center [796, 348] width 59 height 16
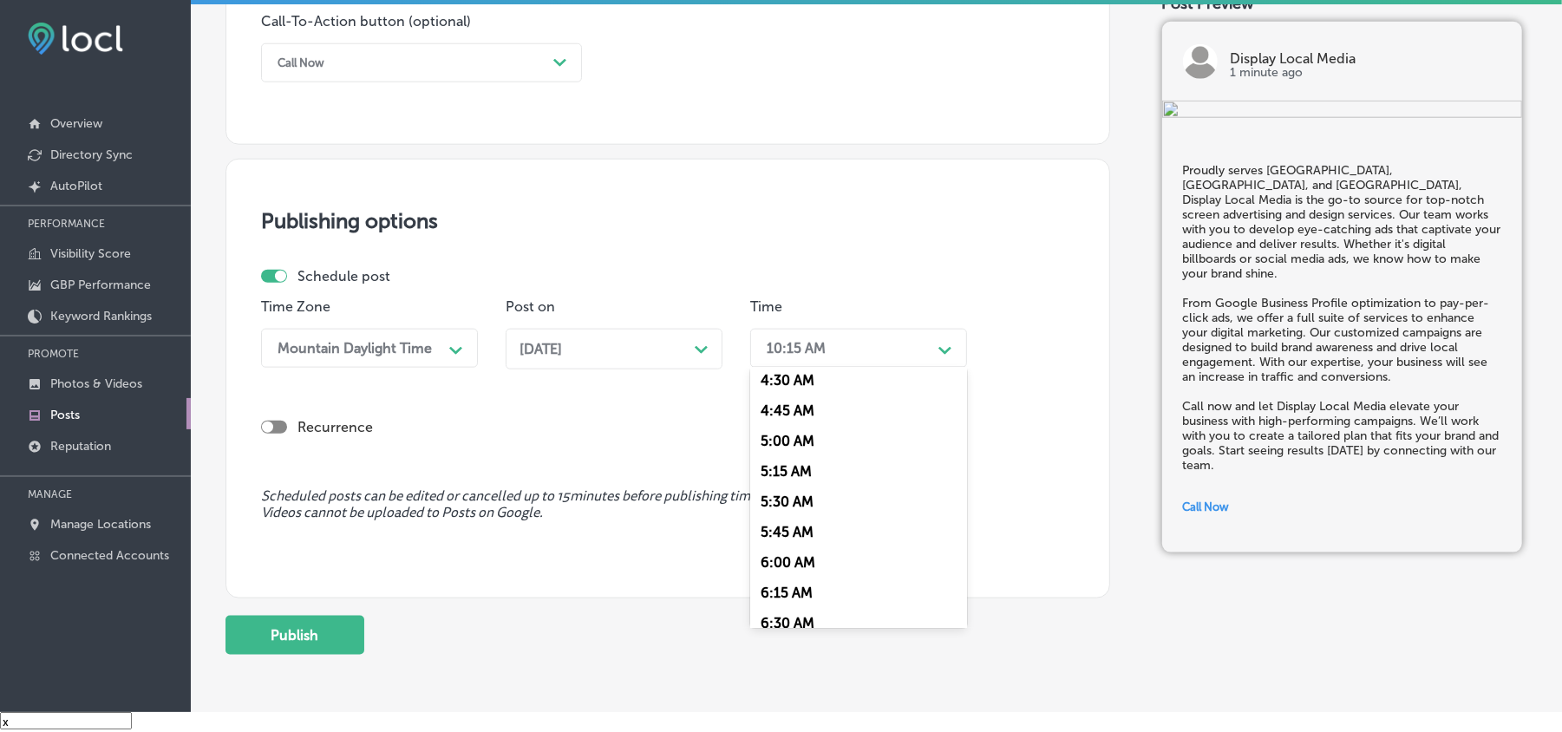
scroll to position [616, 0]
click at [784, 606] on div "7:00 AM" at bounding box center [858, 621] width 217 height 30
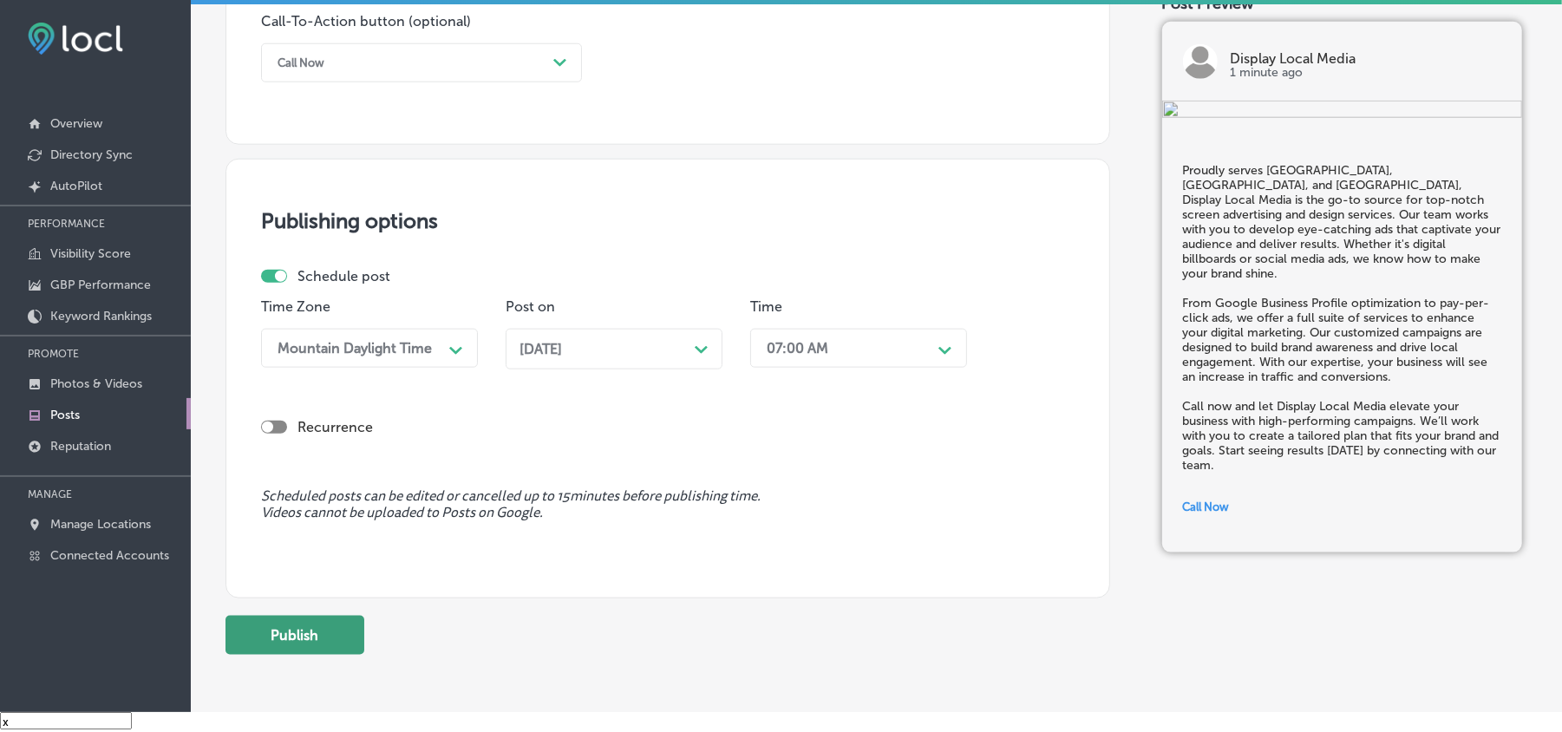
click at [312, 635] on button "Publish" at bounding box center [295, 635] width 139 height 39
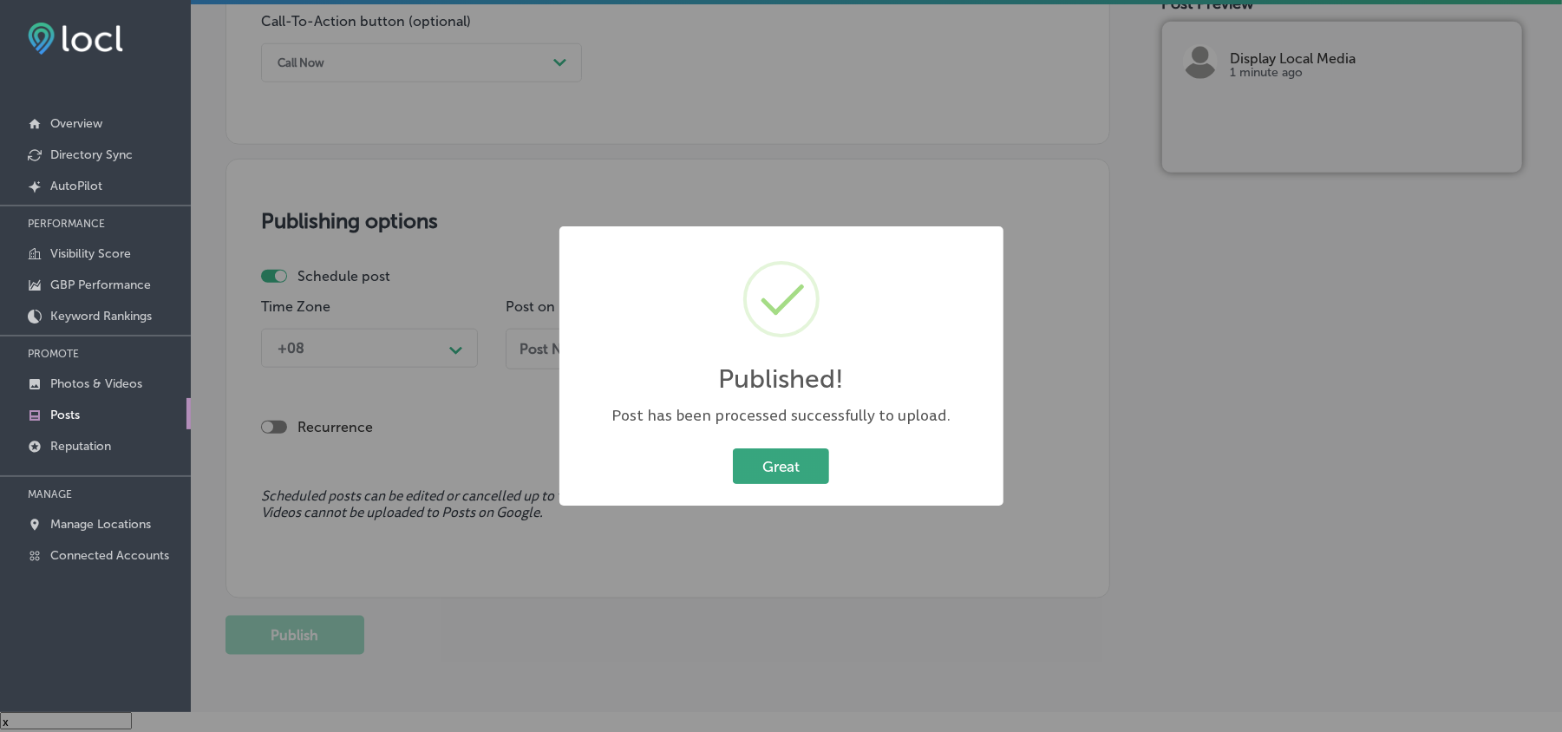
click at [785, 467] on button "Great" at bounding box center [781, 466] width 96 height 36
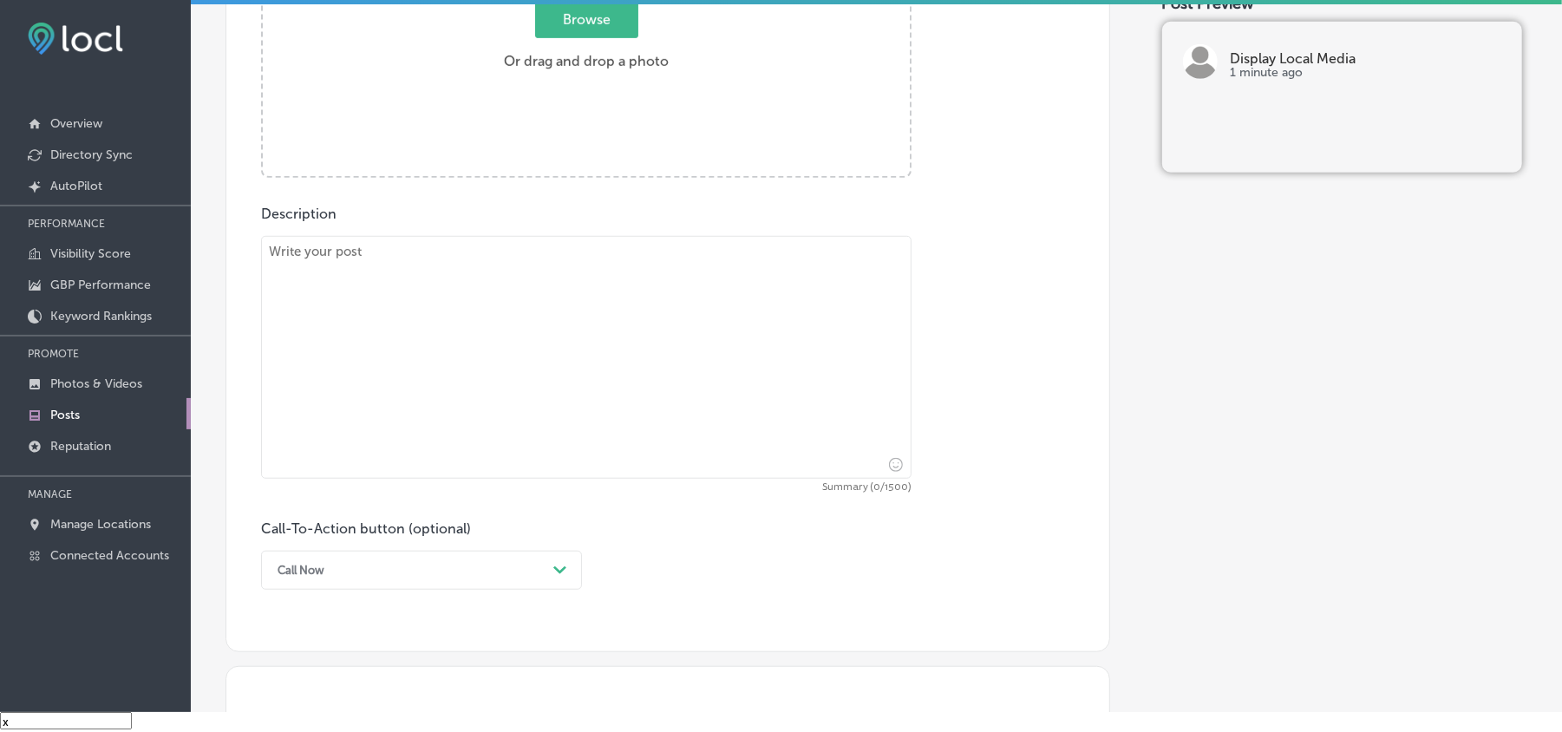
scroll to position [694, 0]
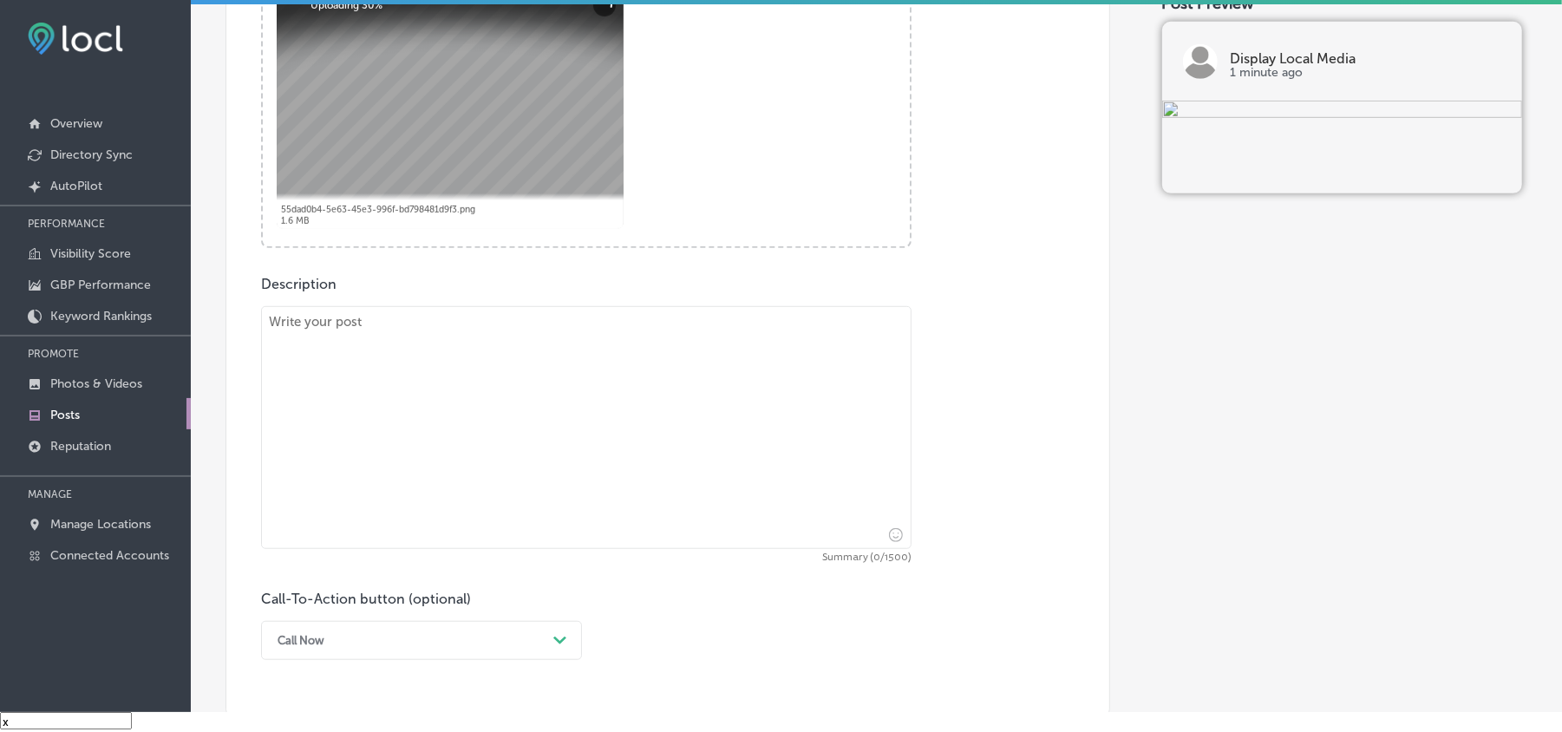
click at [508, 439] on textarea at bounding box center [586, 427] width 651 height 243
paste textarea "At Display Local Media, we help businesses in [GEOGRAPHIC_DATA], [GEOGRAPHIC_DA…"
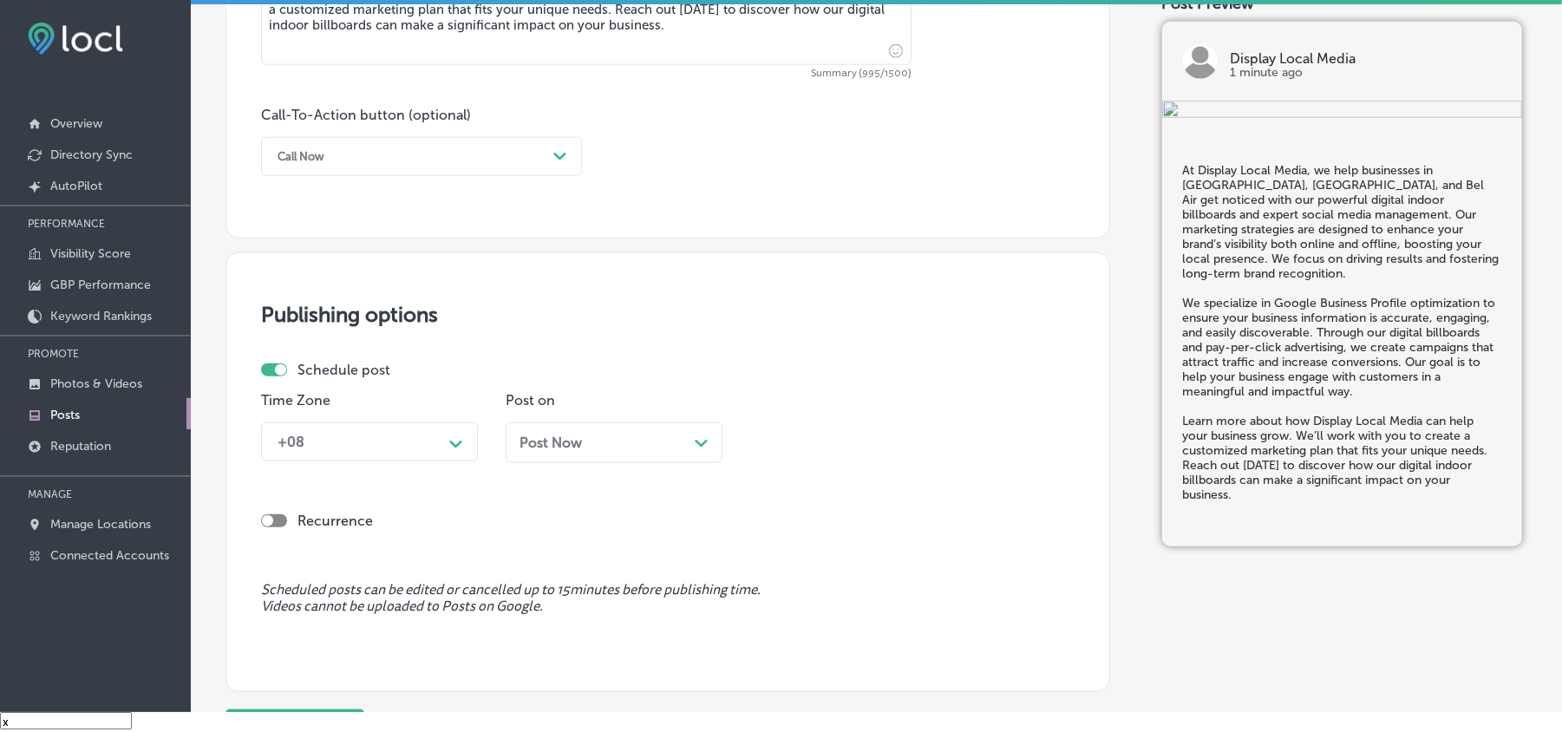
scroll to position [1195, 0]
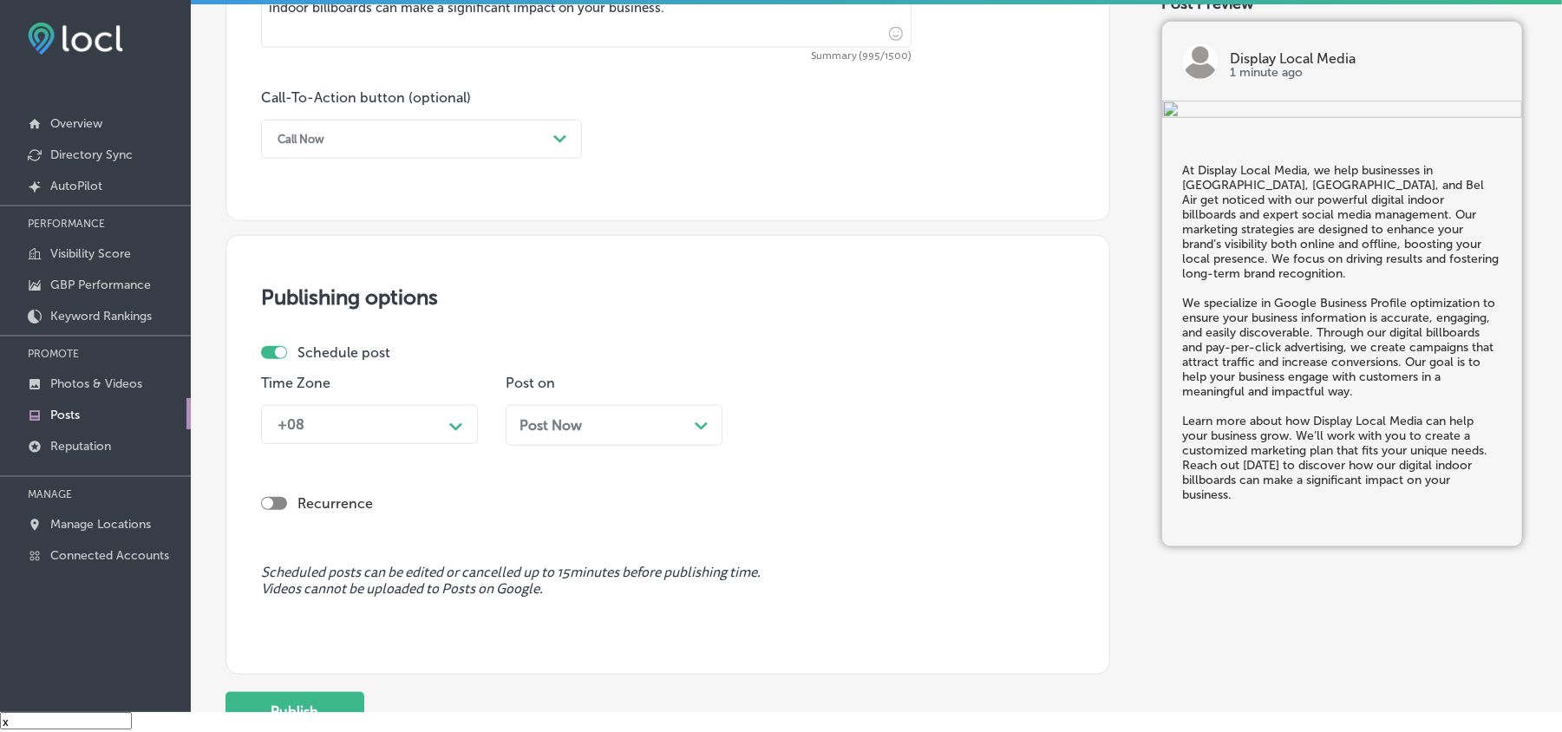
type textarea "At Display Local Media, we help businesses in [GEOGRAPHIC_DATA], [GEOGRAPHIC_DA…"
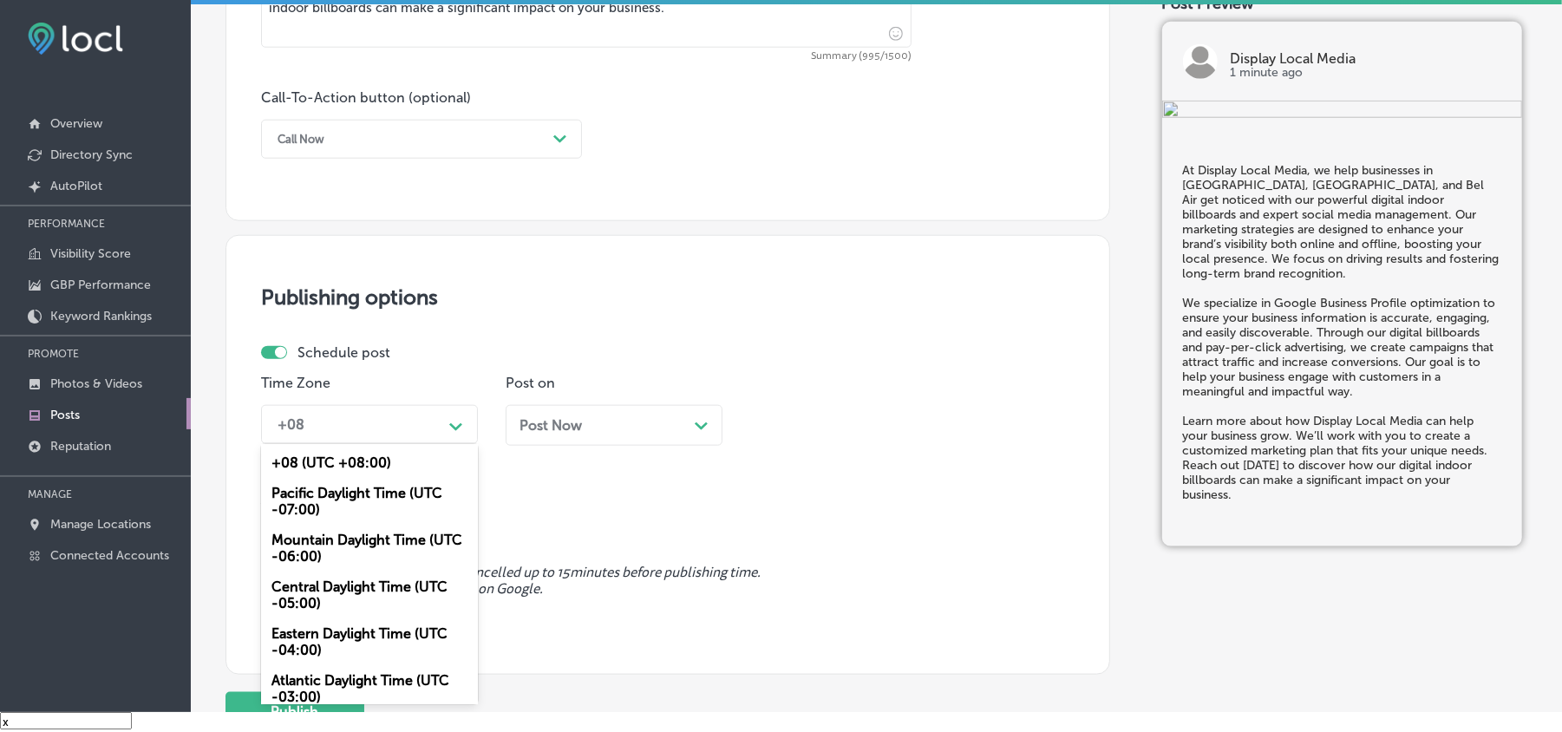
click at [361, 430] on div "+08" at bounding box center [355, 424] width 173 height 30
click at [302, 526] on div "Mountain Daylight Time (UTC -06:00)" at bounding box center [369, 548] width 217 height 47
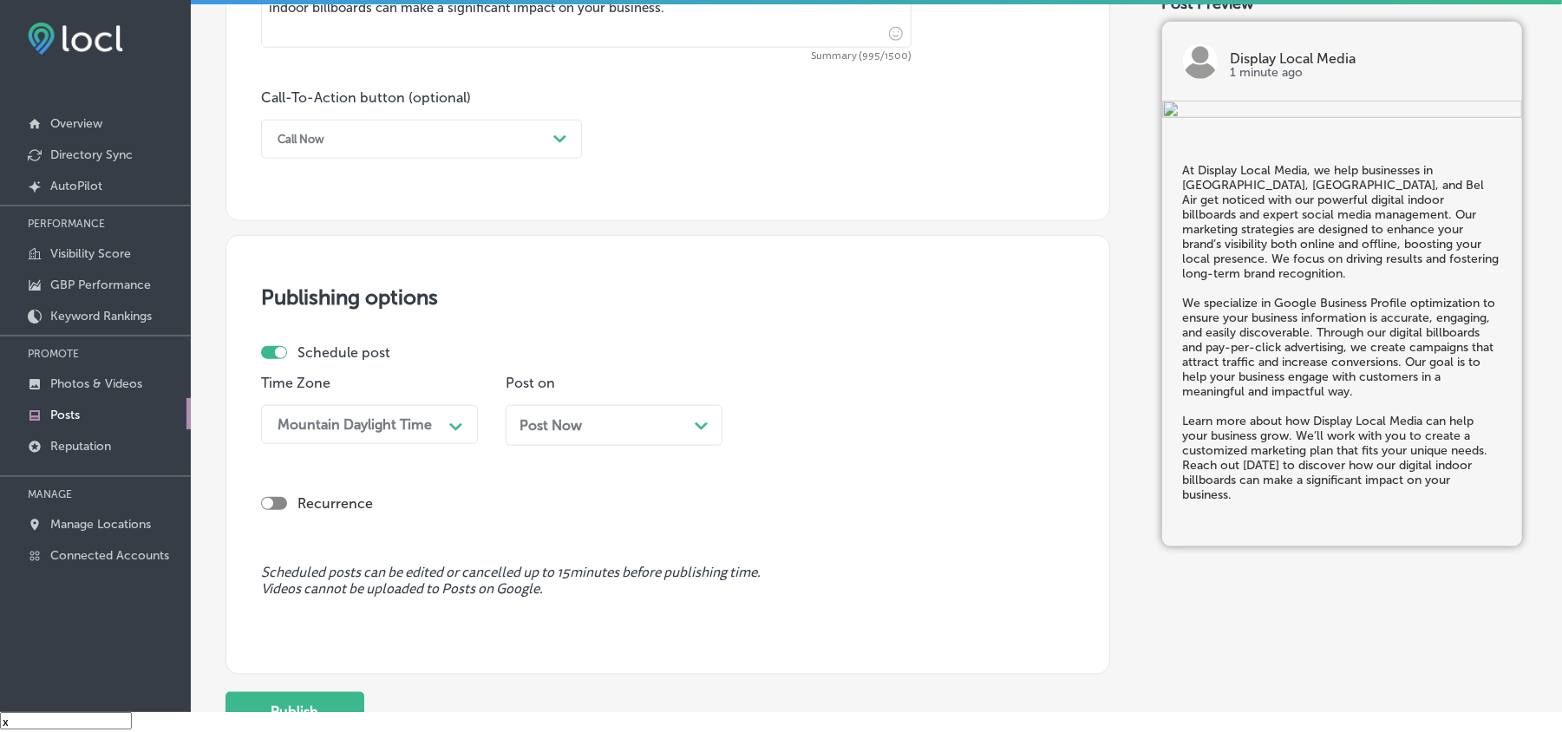
click at [630, 422] on div "Post Now Path Created with Sketch." at bounding box center [614, 425] width 189 height 16
click at [840, 414] on div "10:15 AM" at bounding box center [844, 424] width 173 height 30
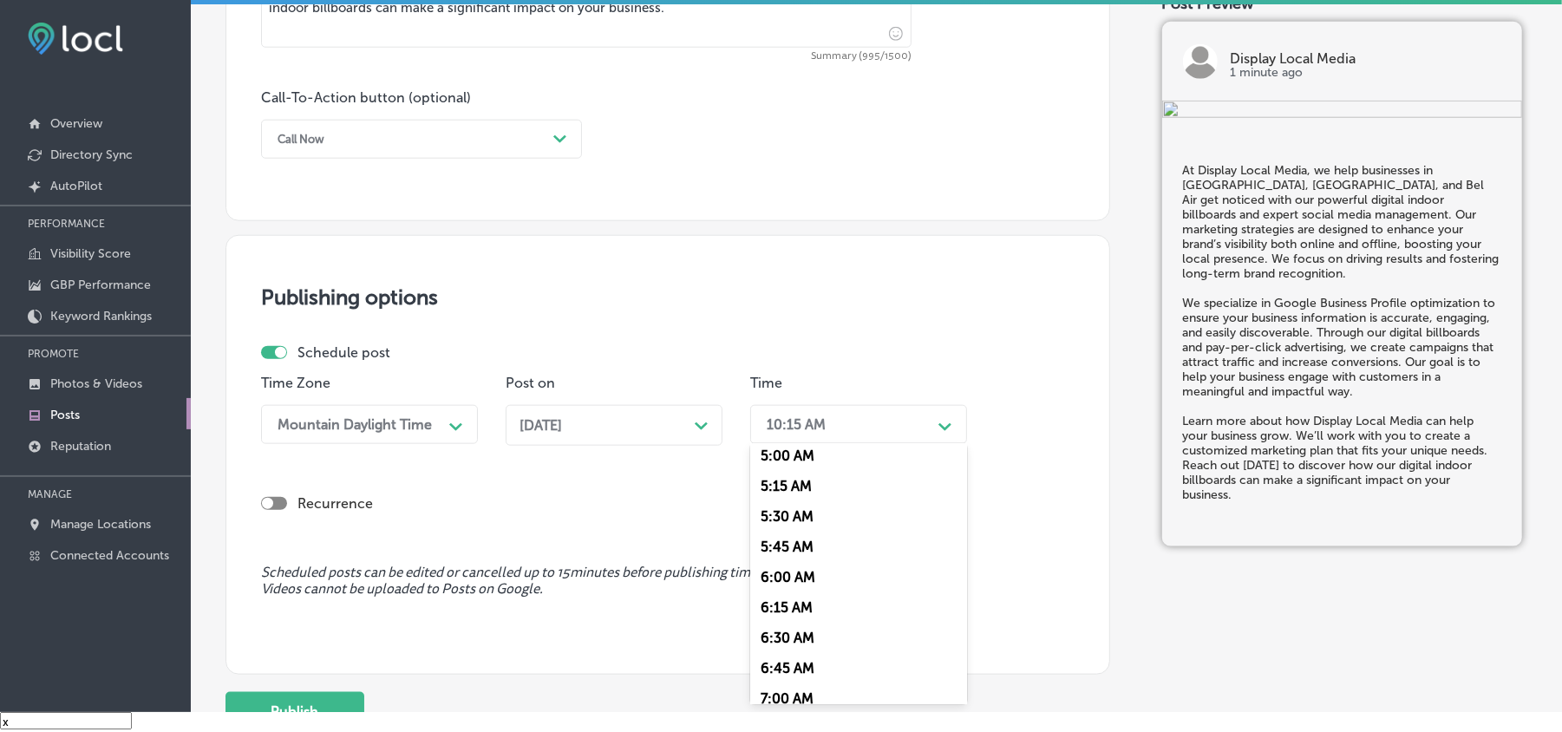
scroll to position [616, 0]
click at [779, 691] on div "7:00 AM" at bounding box center [858, 697] width 217 height 30
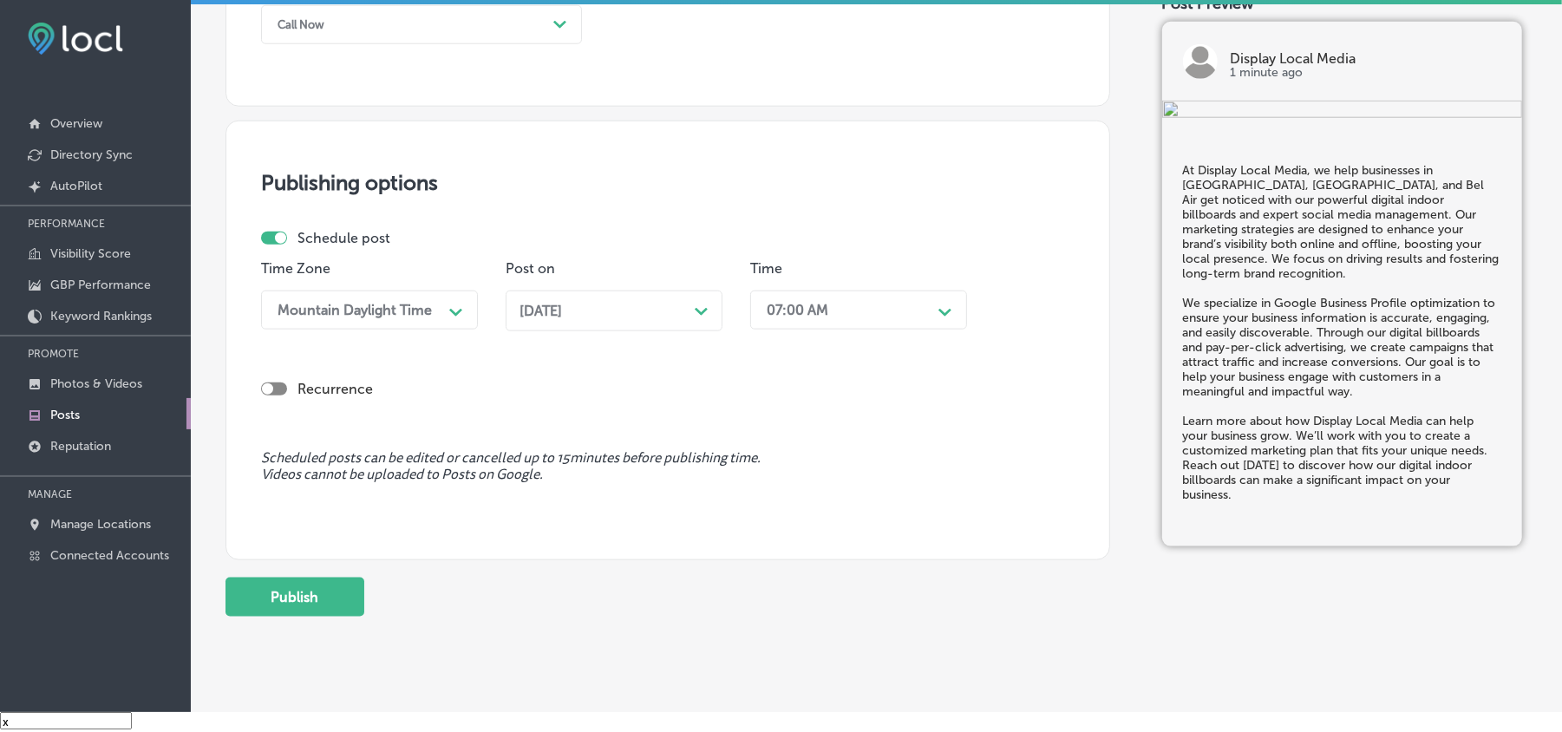
scroll to position [1312, 0]
click at [278, 595] on button "Publish" at bounding box center [295, 595] width 139 height 39
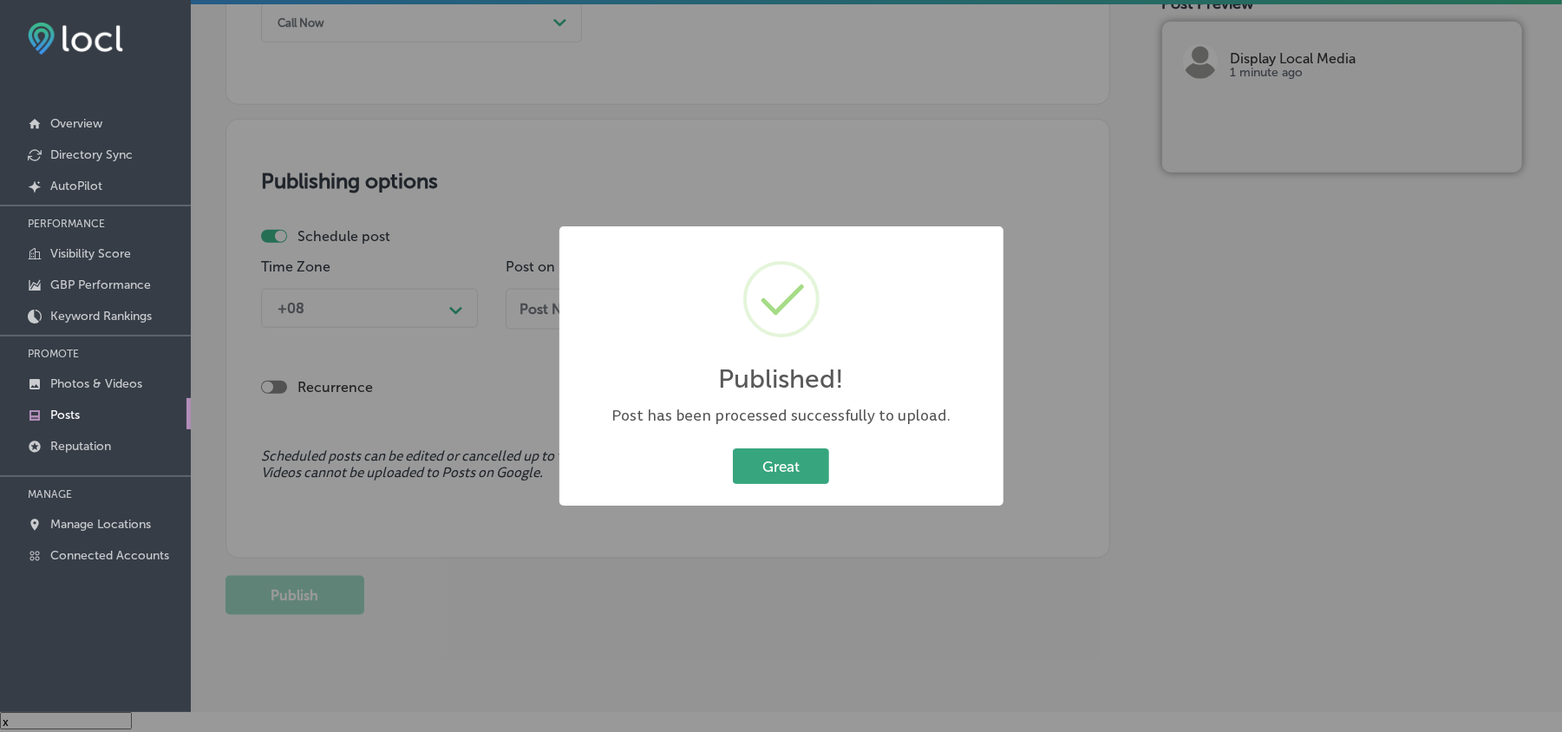
click at [772, 475] on button "Great" at bounding box center [781, 466] width 96 height 36
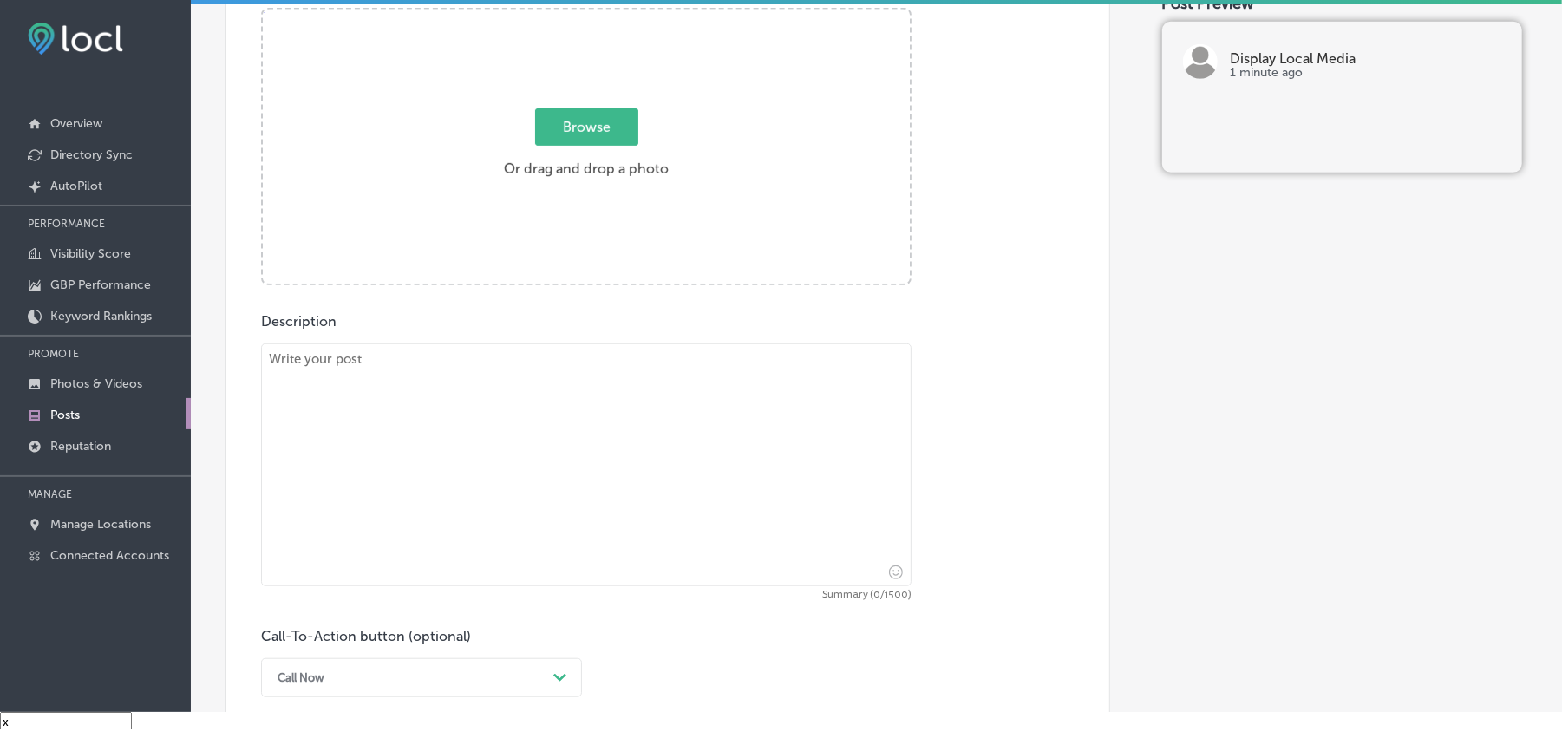
scroll to position [656, 0]
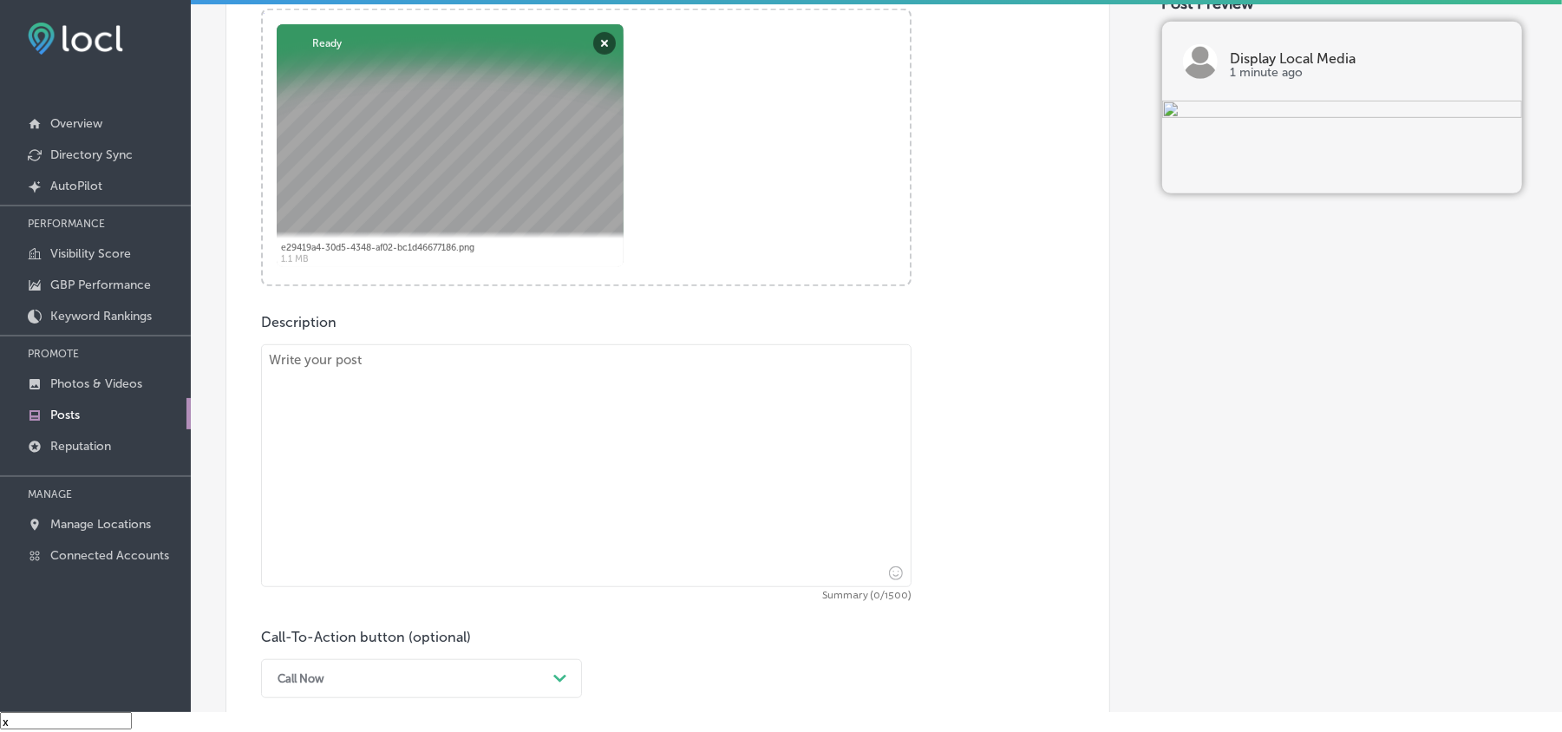
click at [542, 442] on textarea at bounding box center [586, 465] width 651 height 243
paste textarea "Get noticed in [GEOGRAPHIC_DATA], [GEOGRAPHIC_DATA], and [GEOGRAPHIC_DATA] with…"
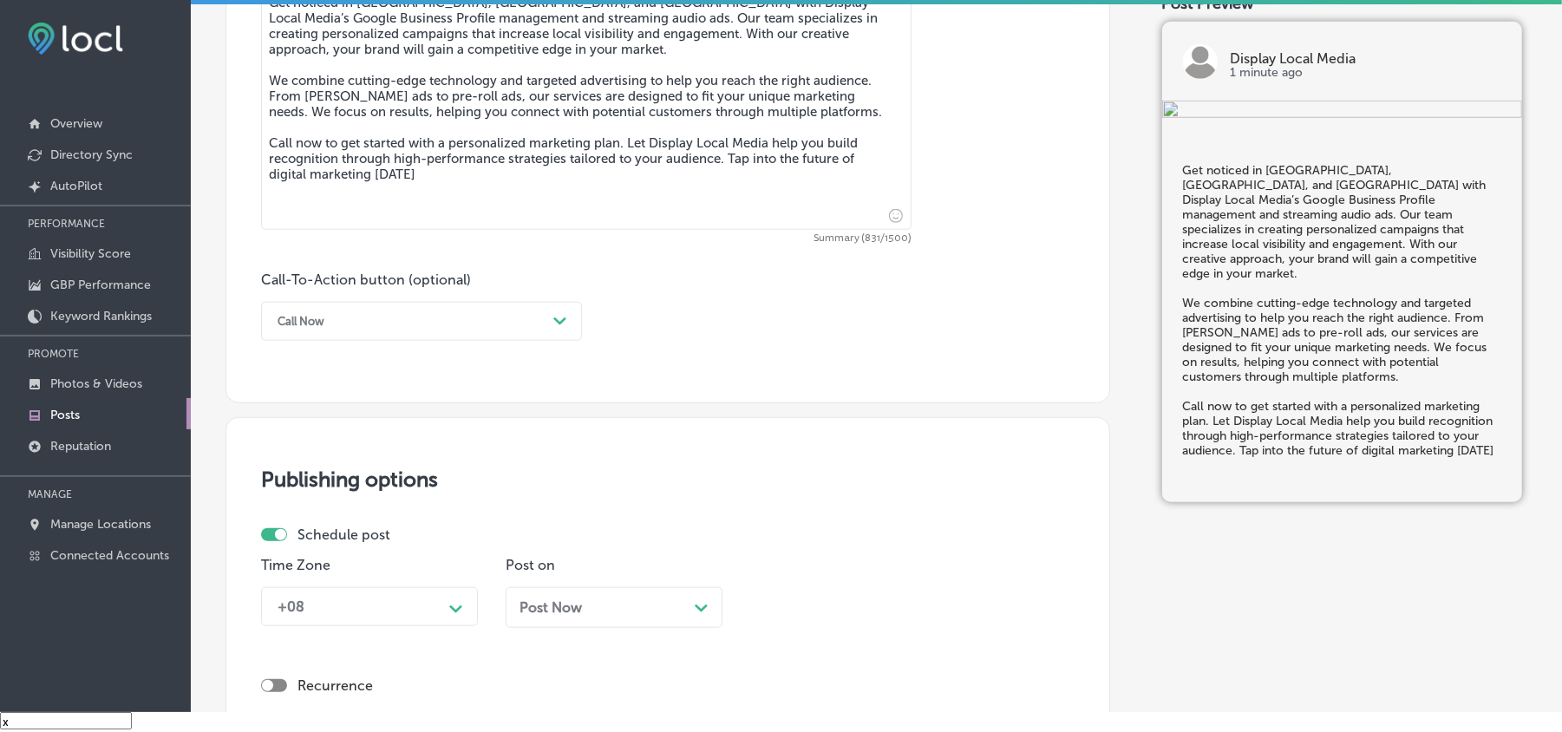
scroll to position [1003, 0]
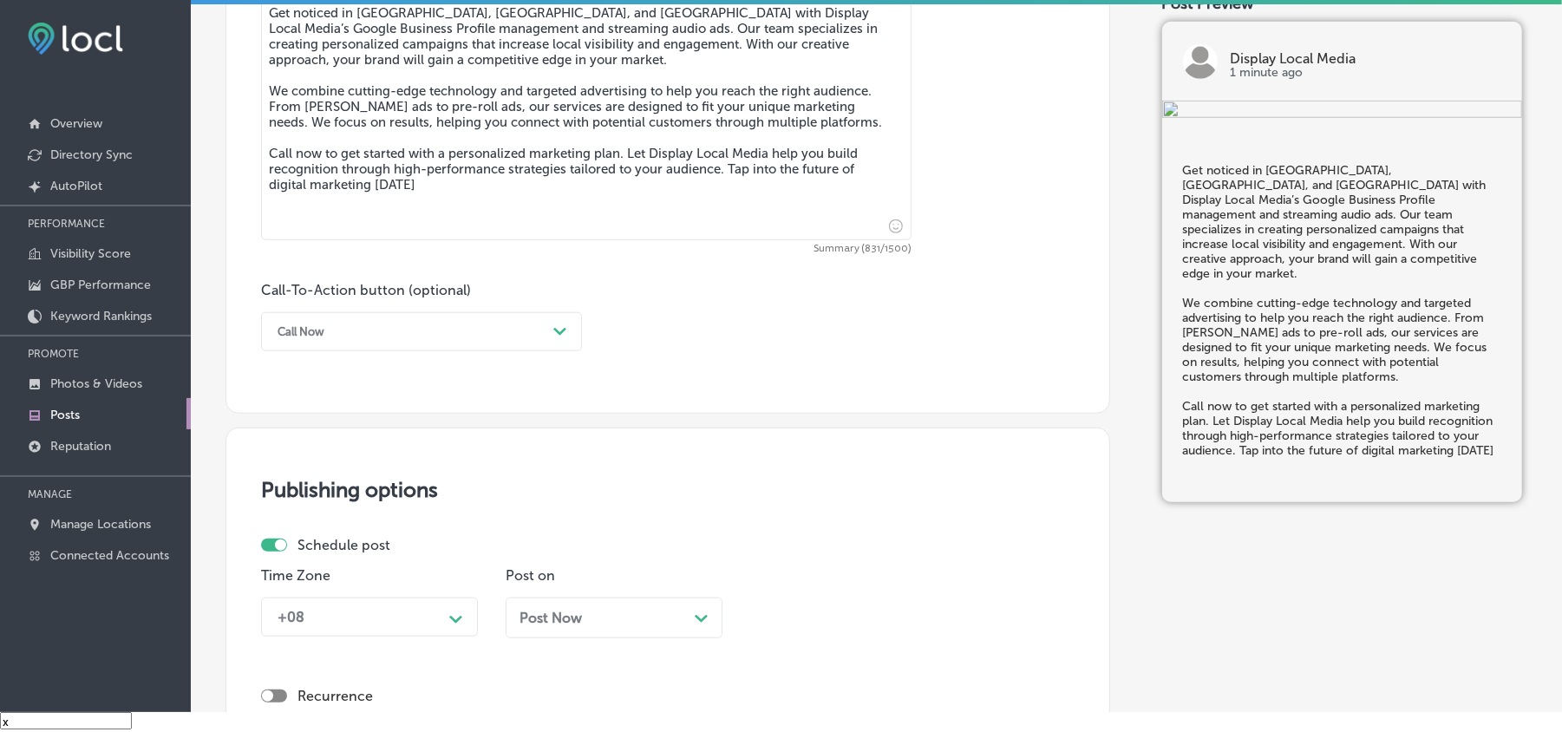
type textarea "Get noticed in [GEOGRAPHIC_DATA], [GEOGRAPHIC_DATA], and [GEOGRAPHIC_DATA] with…"
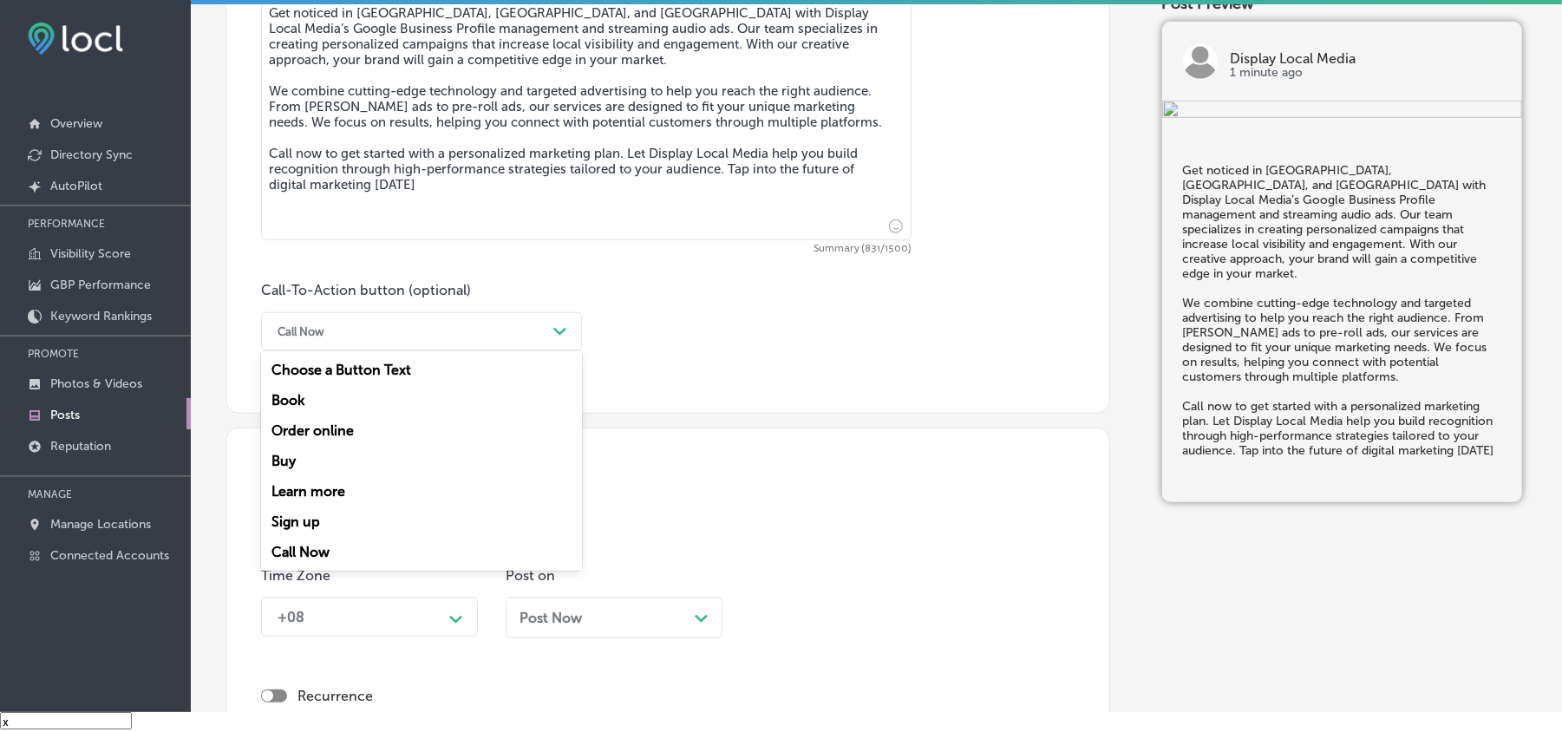
drag, startPoint x: 550, startPoint y: 333, endPoint x: 533, endPoint y: 348, distance: 22.8
click at [550, 333] on div "Path Created with Sketch." at bounding box center [561, 332] width 28 height 28
click at [278, 549] on div "Call Now" at bounding box center [421, 552] width 321 height 30
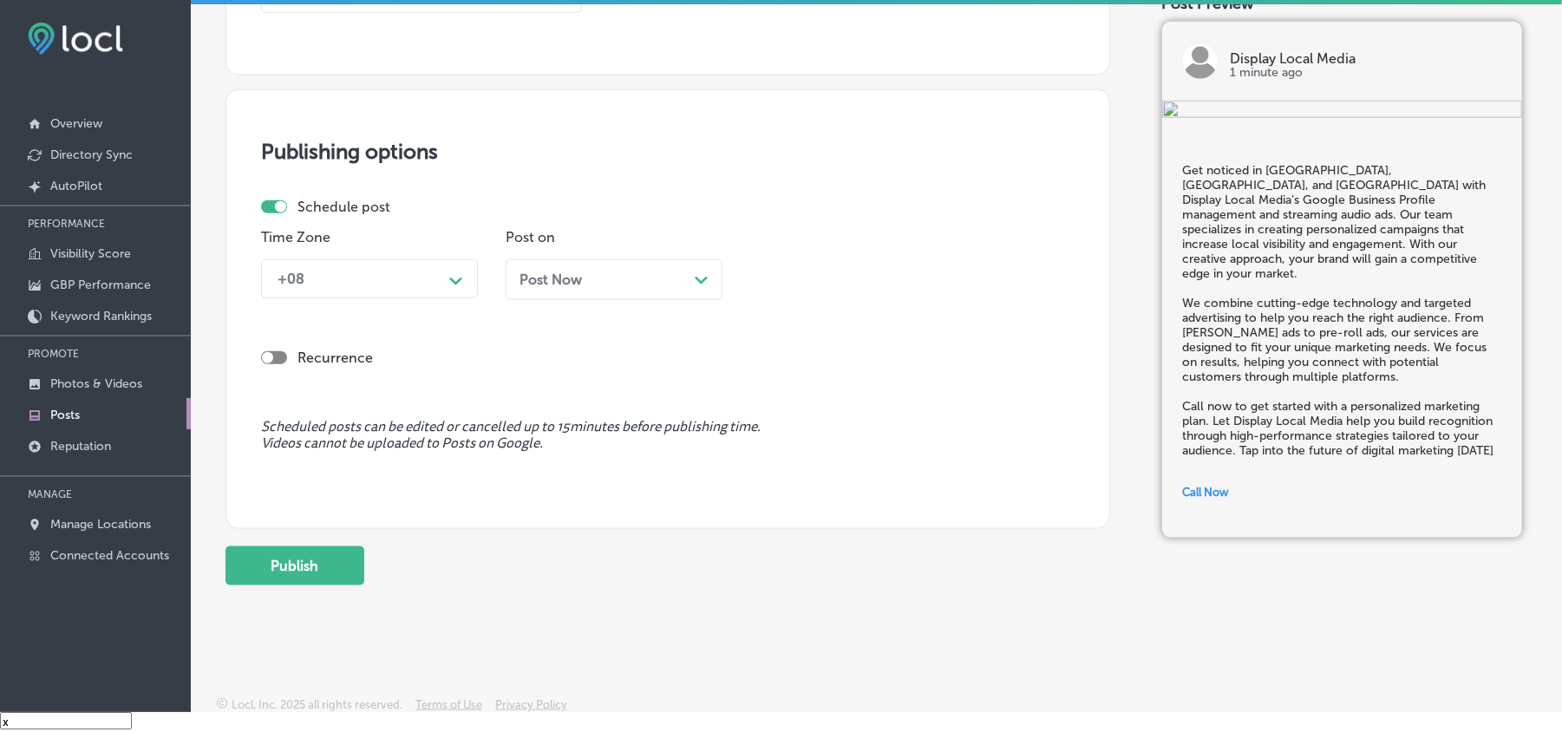
scroll to position [1350, 0]
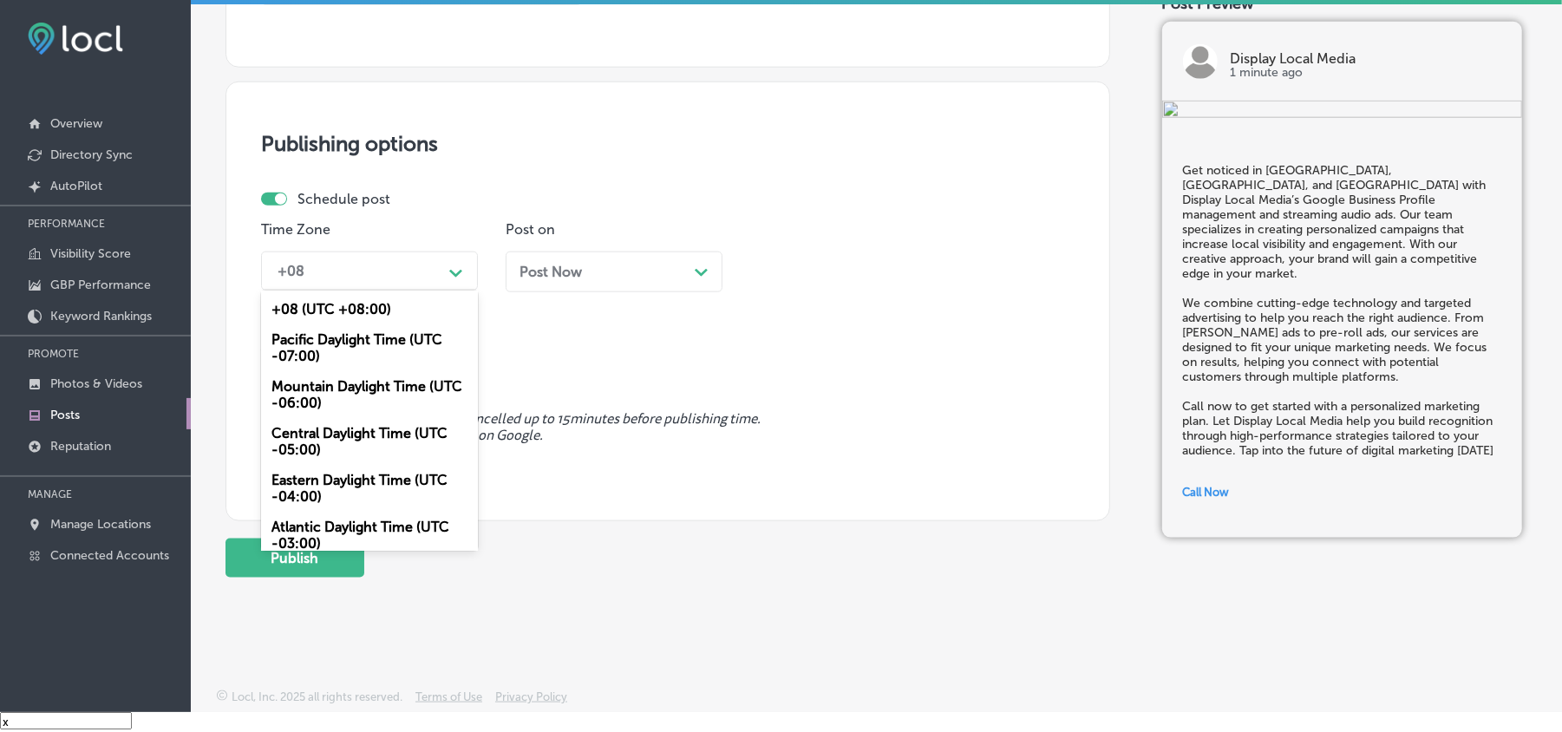
click at [438, 259] on div "+08" at bounding box center [355, 271] width 173 height 30
click at [356, 390] on div "Mountain Daylight Time (UTC -06:00)" at bounding box center [369, 394] width 217 height 47
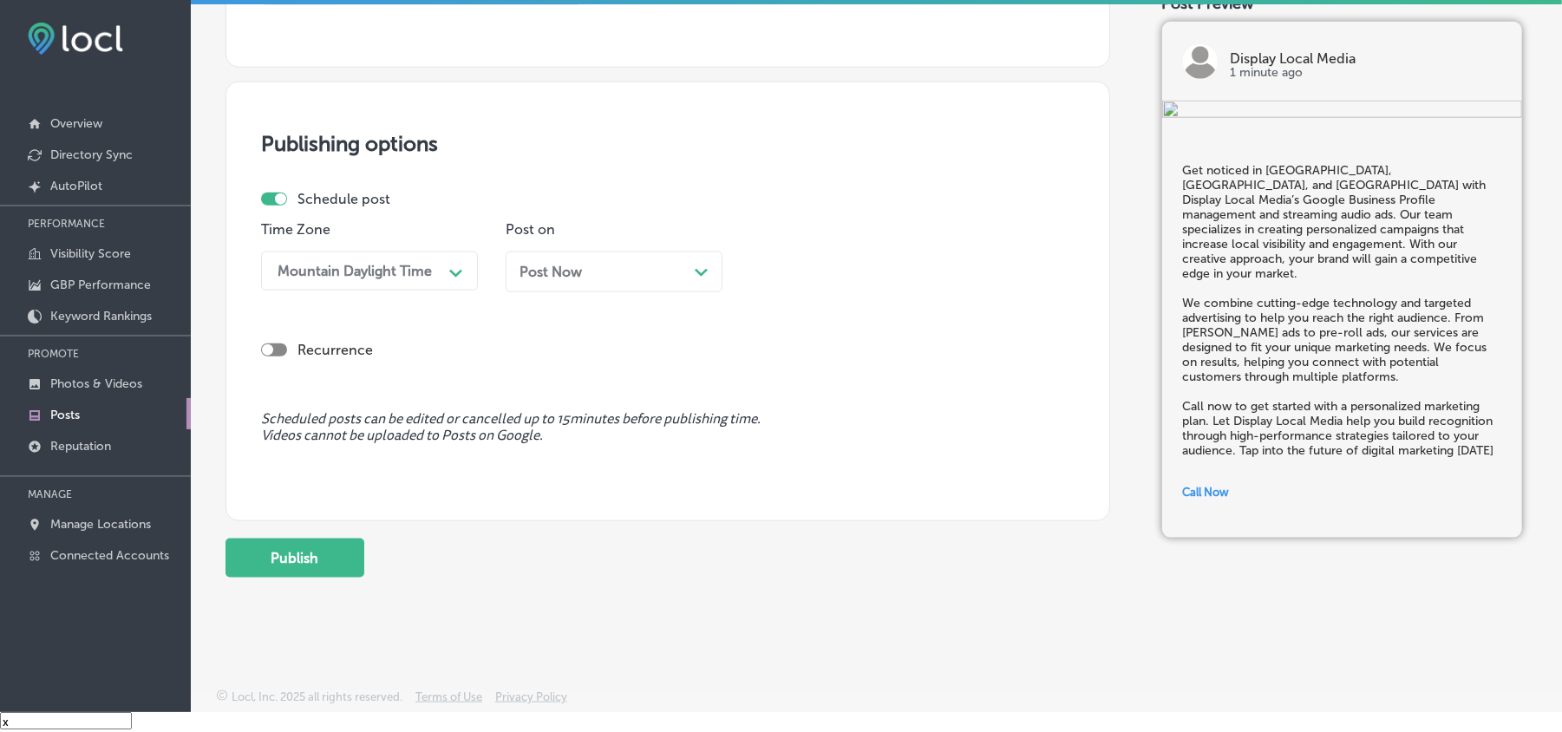
click at [566, 278] on span "Post Now" at bounding box center [551, 272] width 62 height 16
click at [937, 265] on div "Path Created with Sketch." at bounding box center [946, 272] width 28 height 28
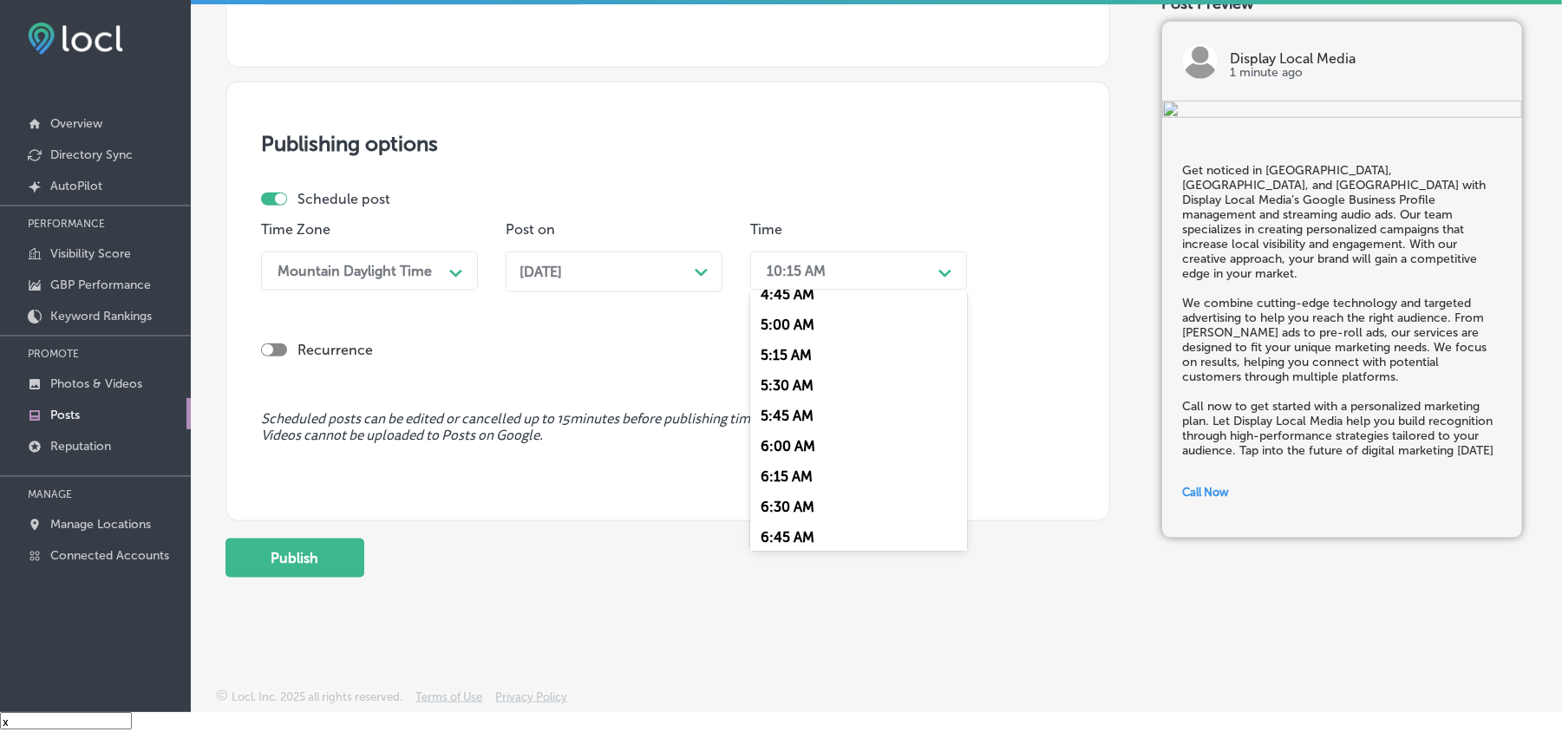
scroll to position [616, 0]
click at [798, 533] on div "7:00 AM" at bounding box center [858, 543] width 217 height 30
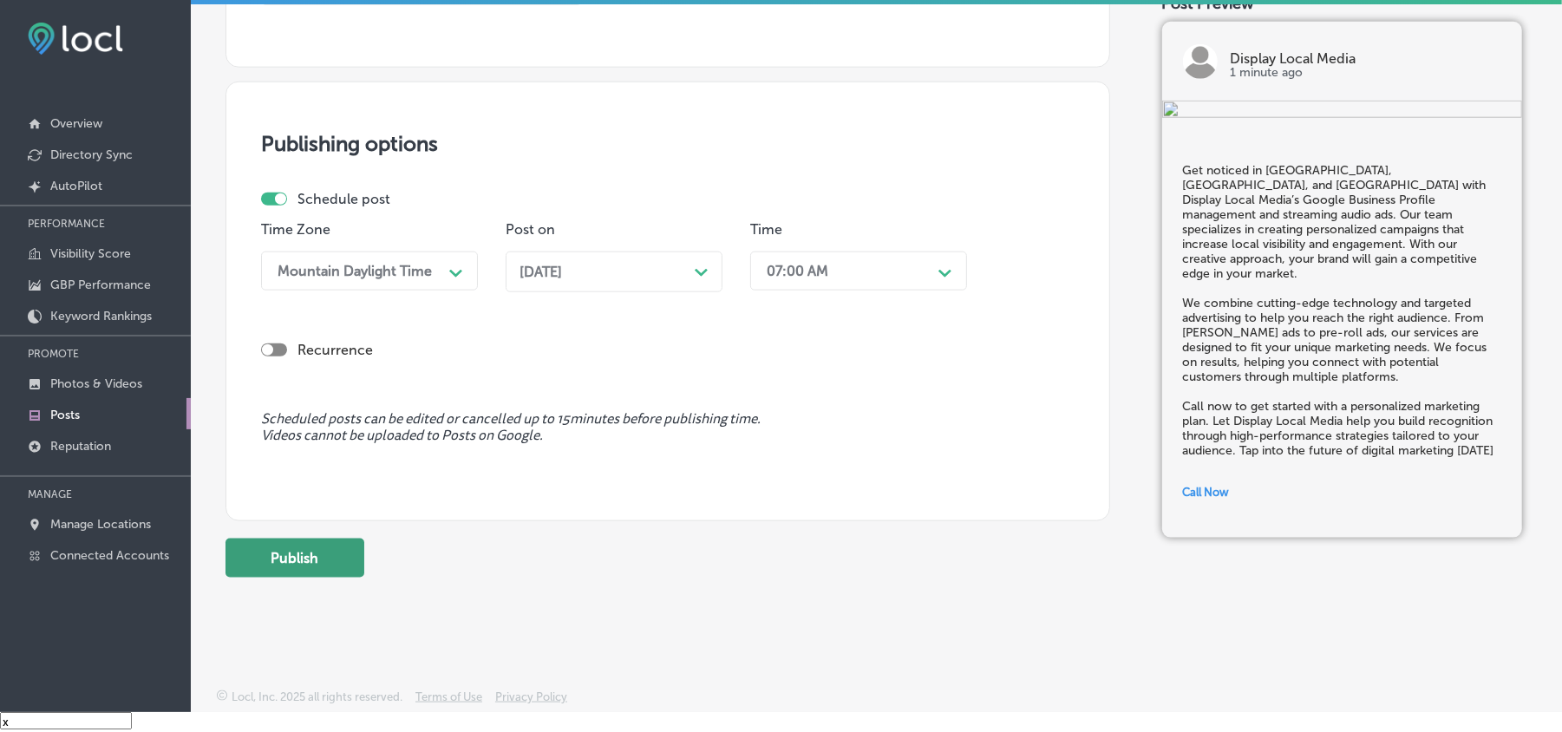
click at [313, 567] on button "Publish" at bounding box center [295, 558] width 139 height 39
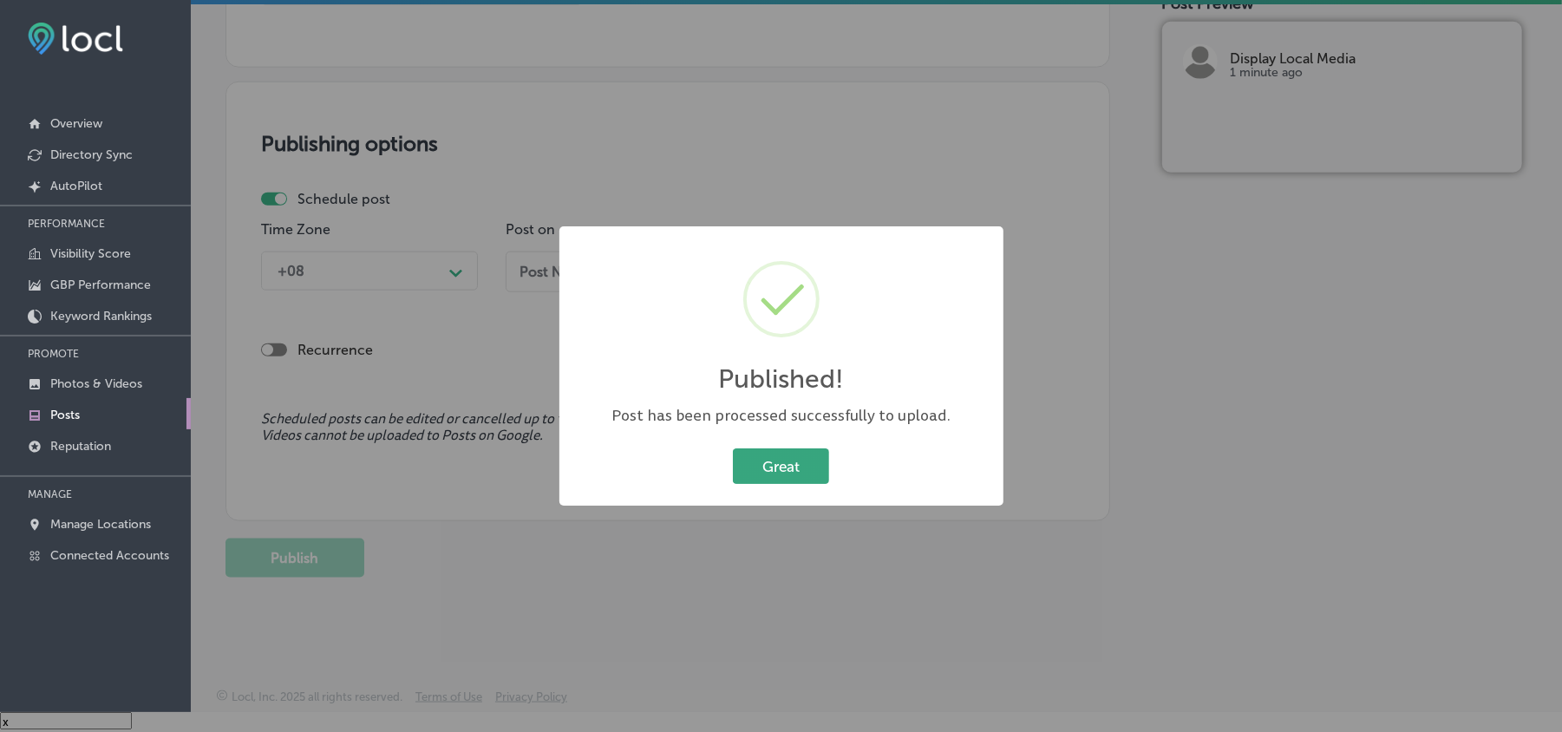
click at [805, 462] on button "Great" at bounding box center [781, 466] width 96 height 36
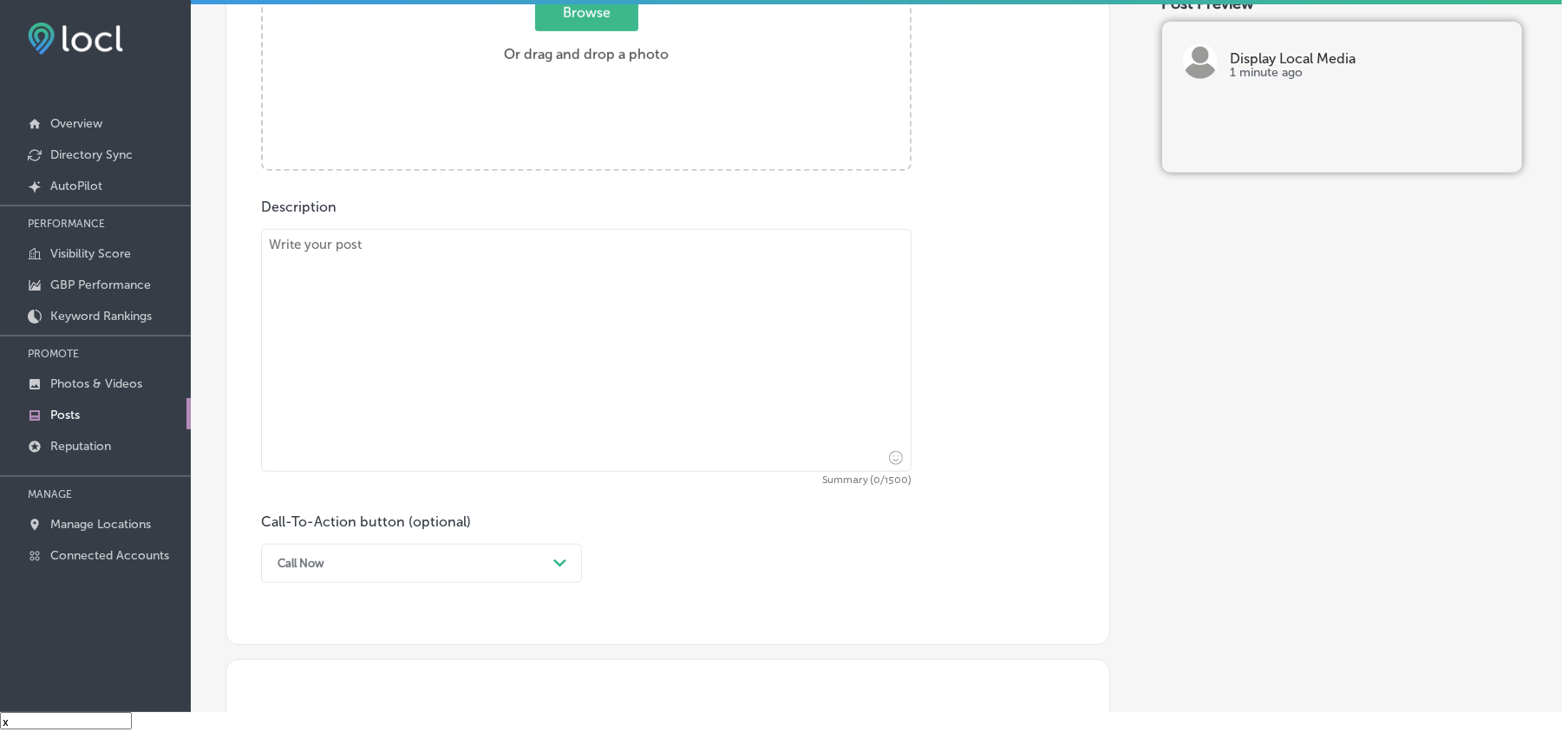
scroll to position [656, 0]
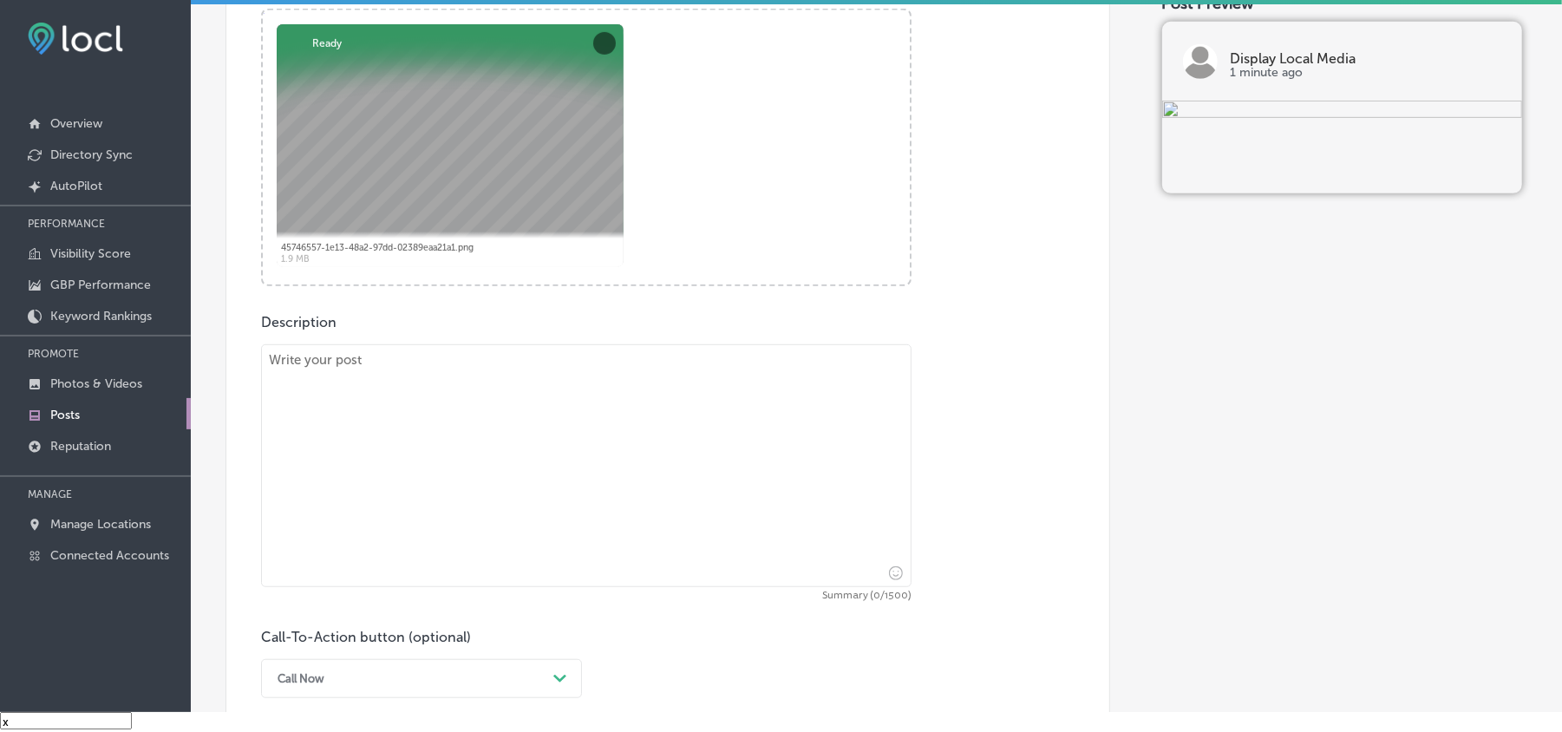
click at [518, 414] on textarea at bounding box center [586, 465] width 651 height 243
paste textarea "If you're looking to increase visibility in [GEOGRAPHIC_DATA], [GEOGRAPHIC_DATA…"
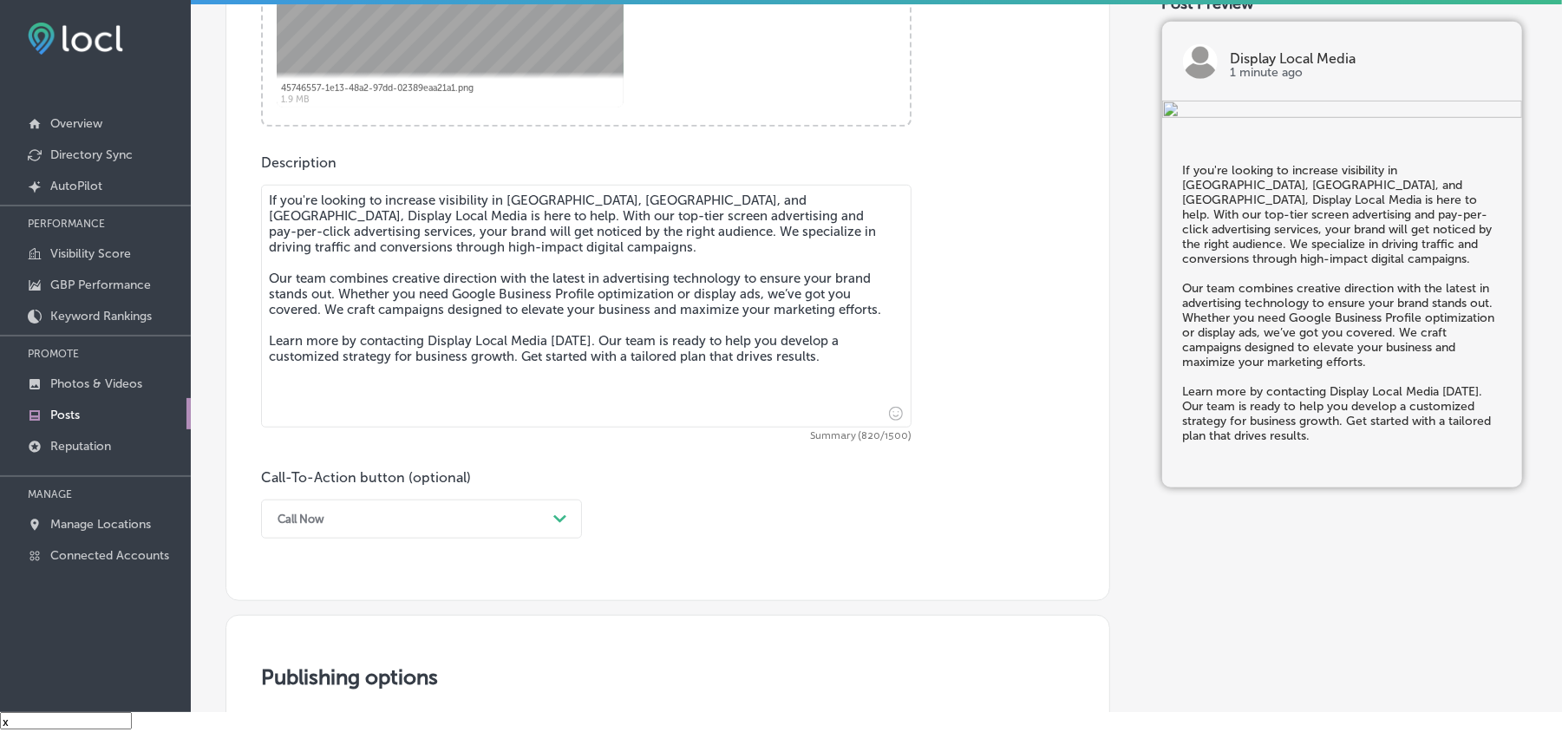
scroll to position [887, 0]
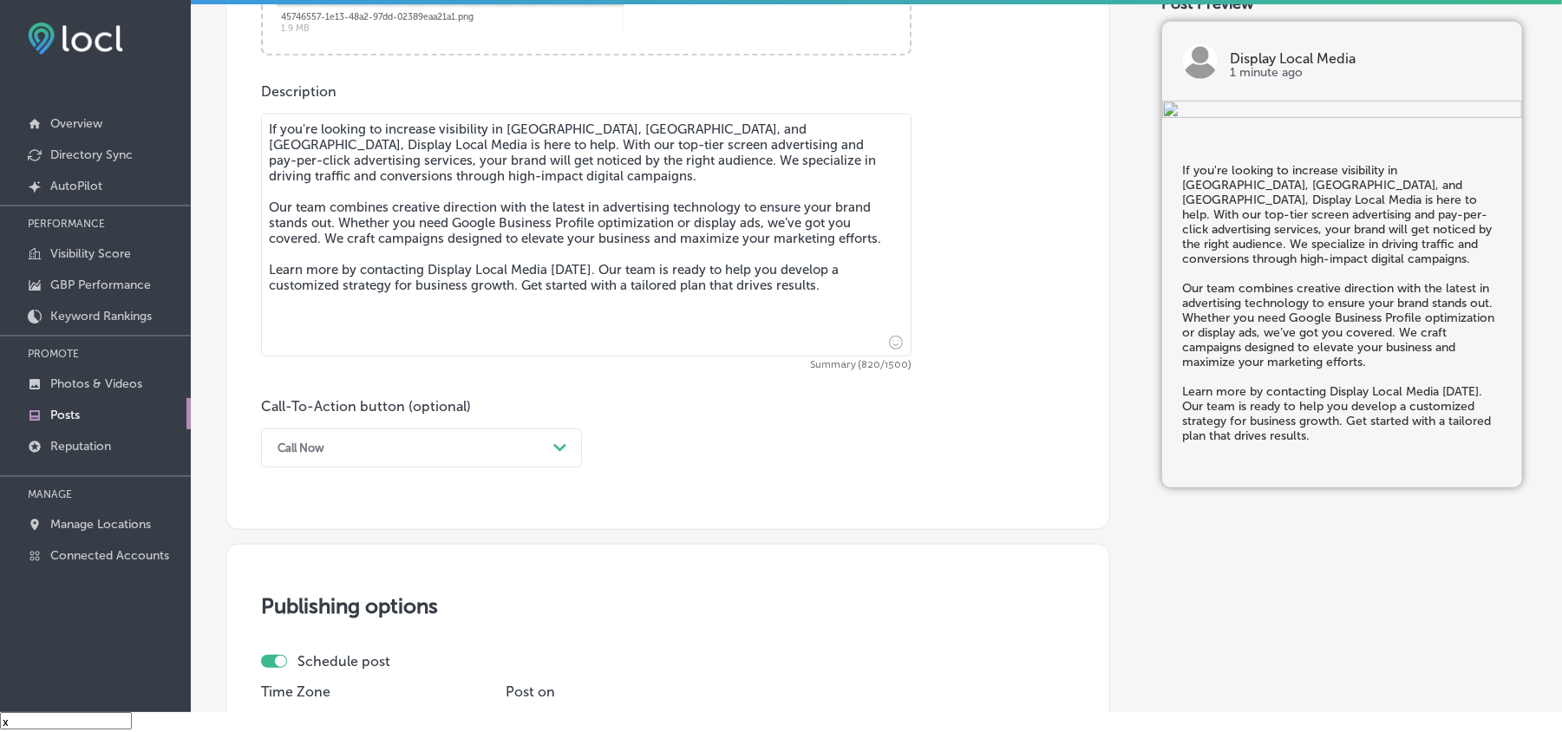
type textarea "If you're looking to increase visibility in [GEOGRAPHIC_DATA], [GEOGRAPHIC_DATA…"
click at [462, 456] on div "Call Now" at bounding box center [408, 448] width 278 height 27
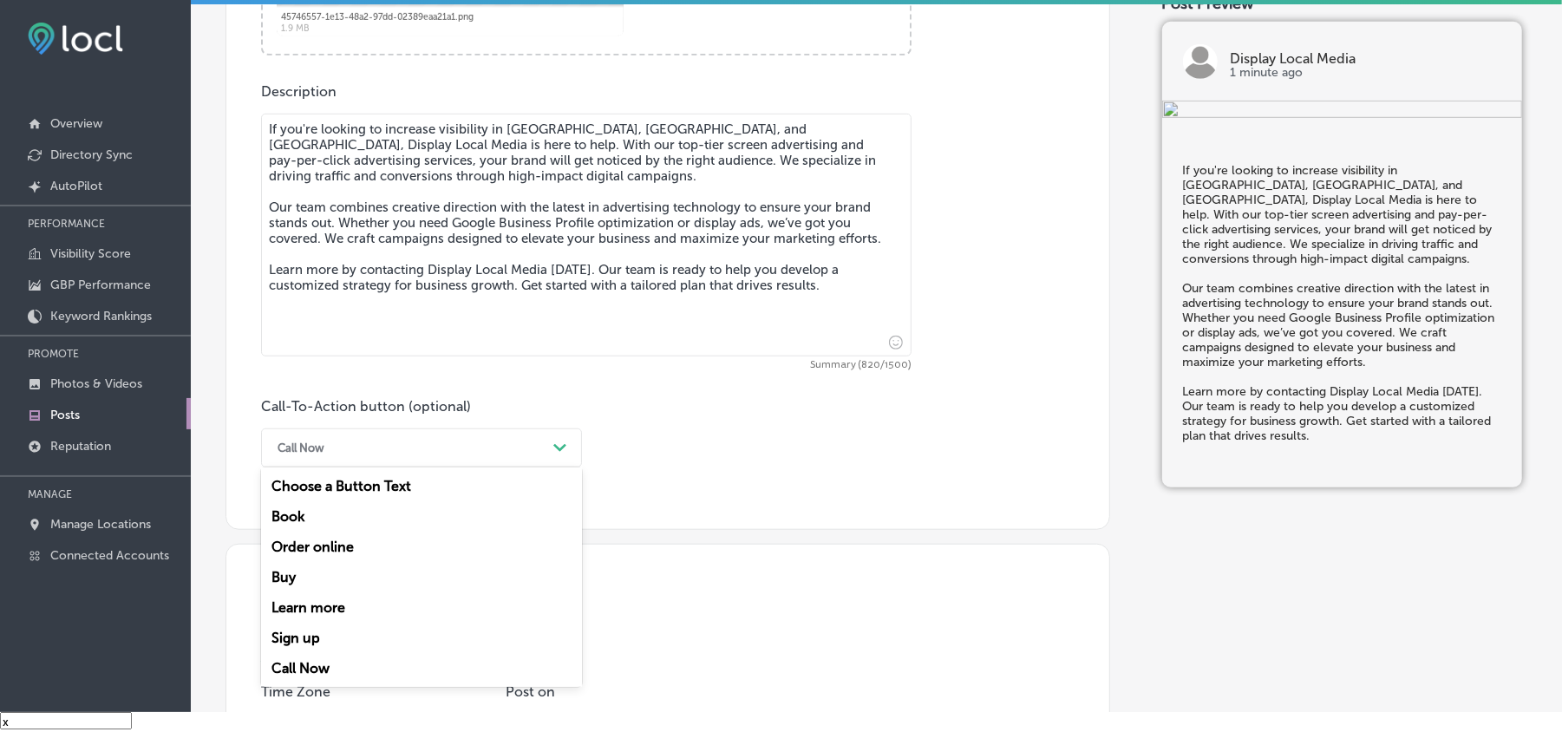
click at [337, 604] on div "Learn more" at bounding box center [421, 608] width 321 height 30
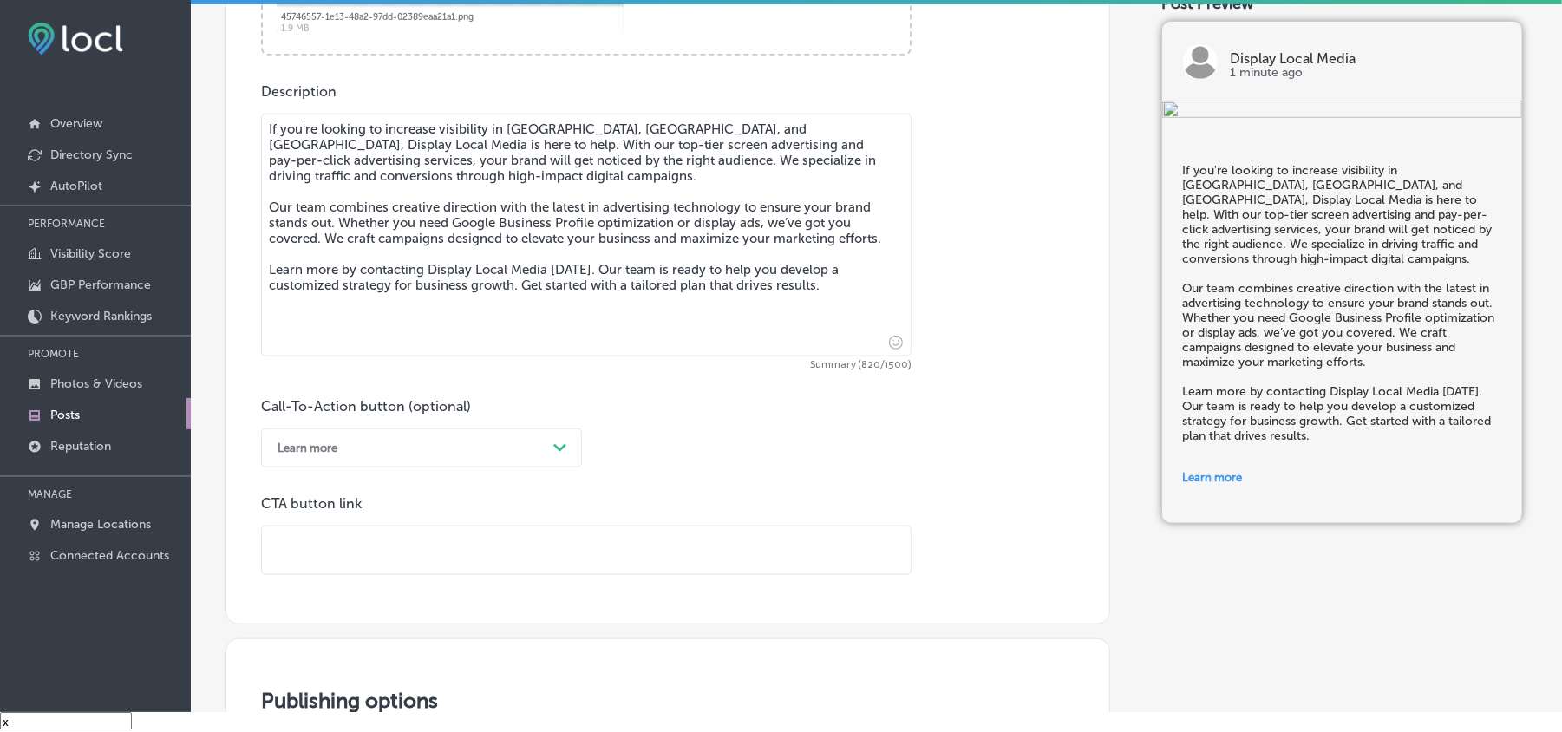
click at [472, 566] on input "text" at bounding box center [586, 551] width 649 height 48
paste input "[URL][DOMAIN_NAME]"
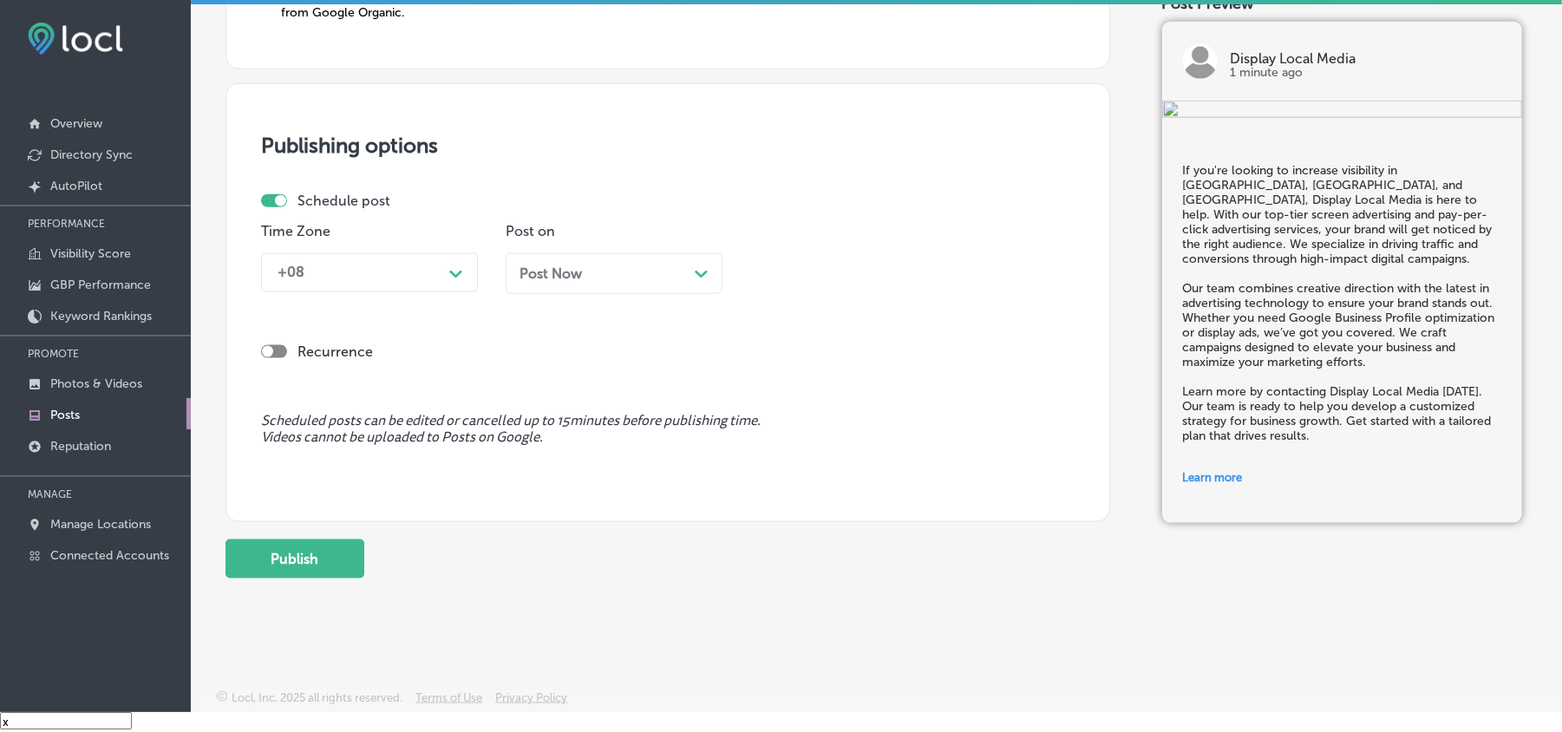
scroll to position [1507, 0]
type input "[URL][DOMAIN_NAME]"
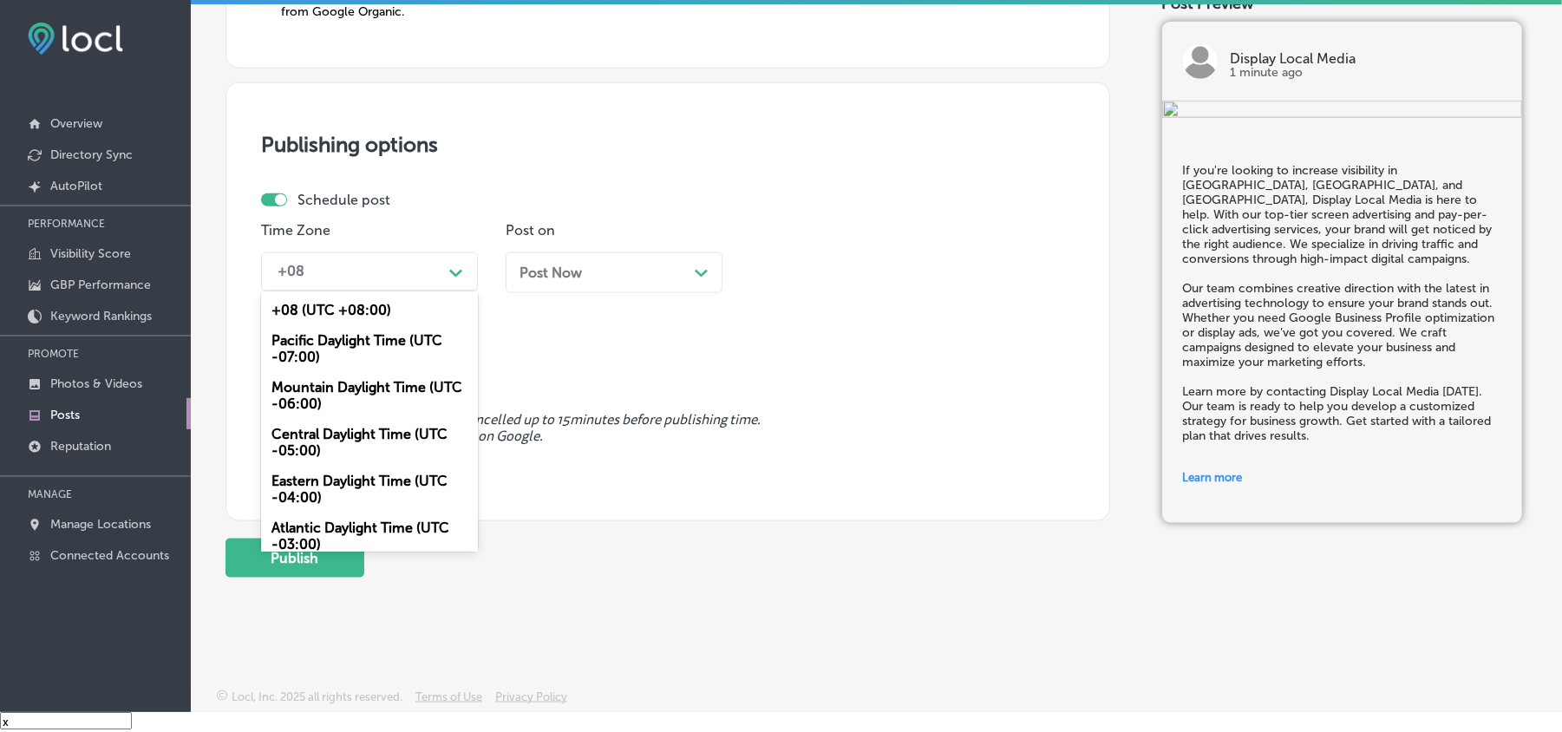
click at [444, 267] on div "Path Created with Sketch." at bounding box center [456, 272] width 28 height 28
click at [323, 383] on div "Mountain Daylight Time (UTC -06:00)" at bounding box center [369, 395] width 217 height 47
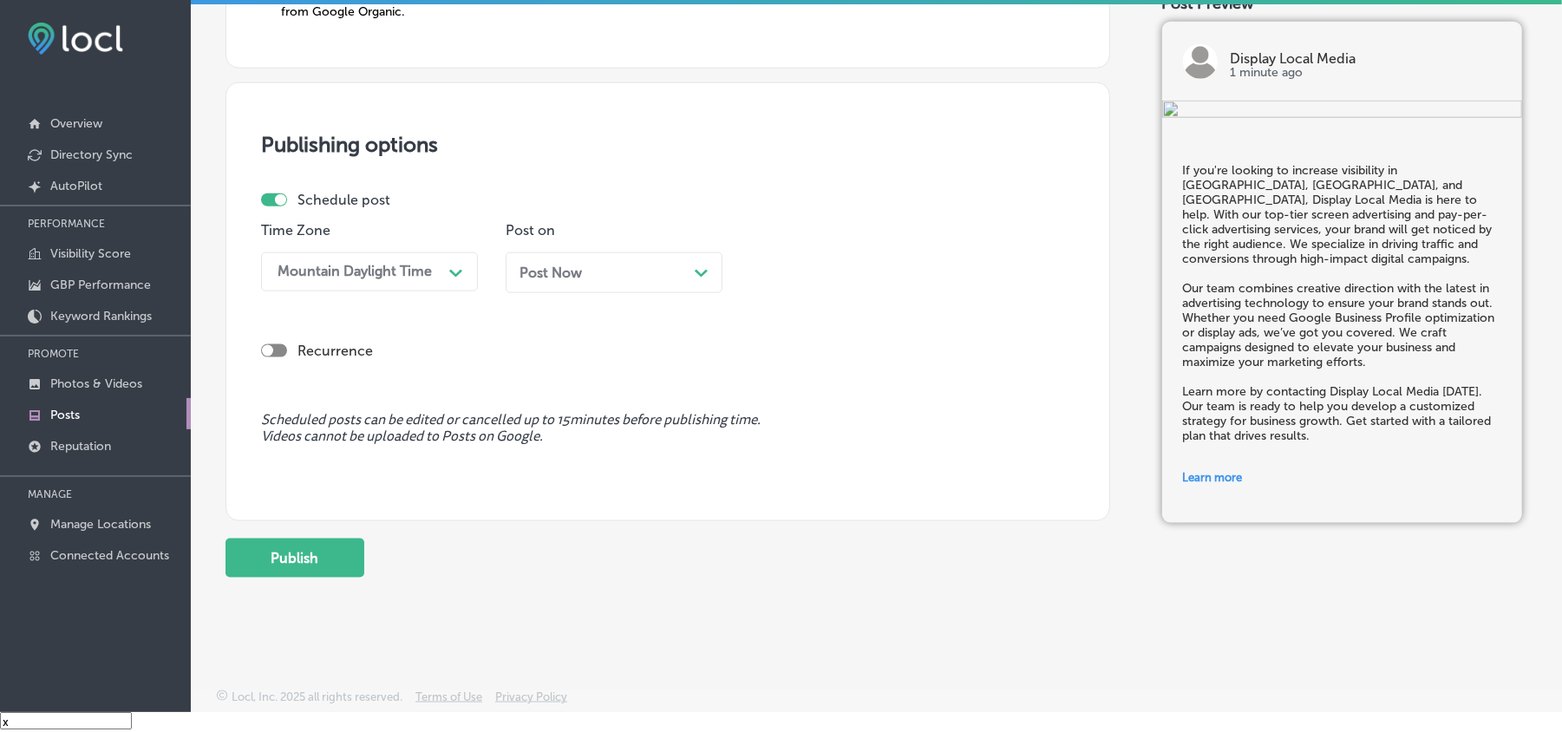
click at [578, 285] on div "Post Now Path Created with Sketch." at bounding box center [614, 272] width 217 height 41
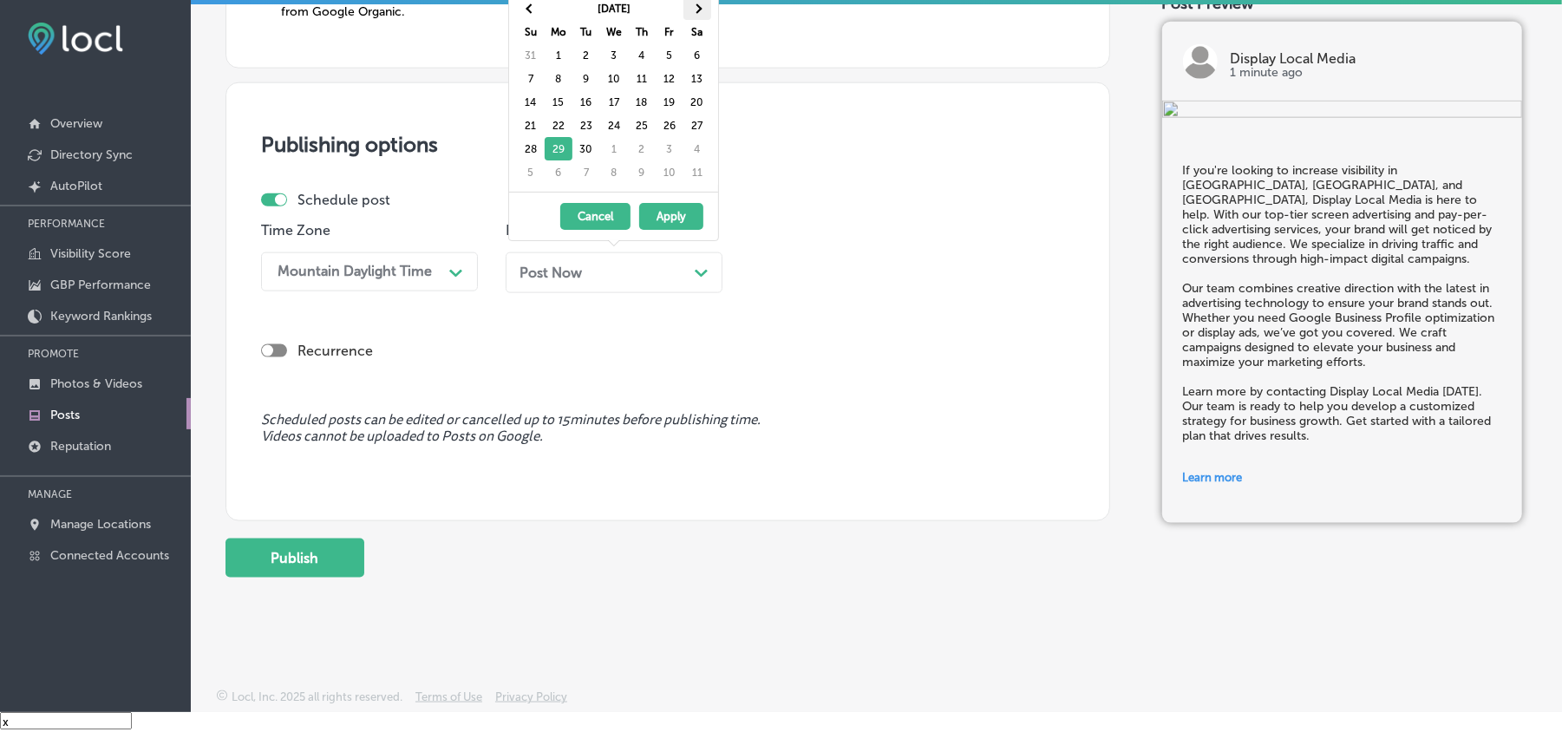
click at [697, 8] on span at bounding box center [697, 8] width 10 height 10
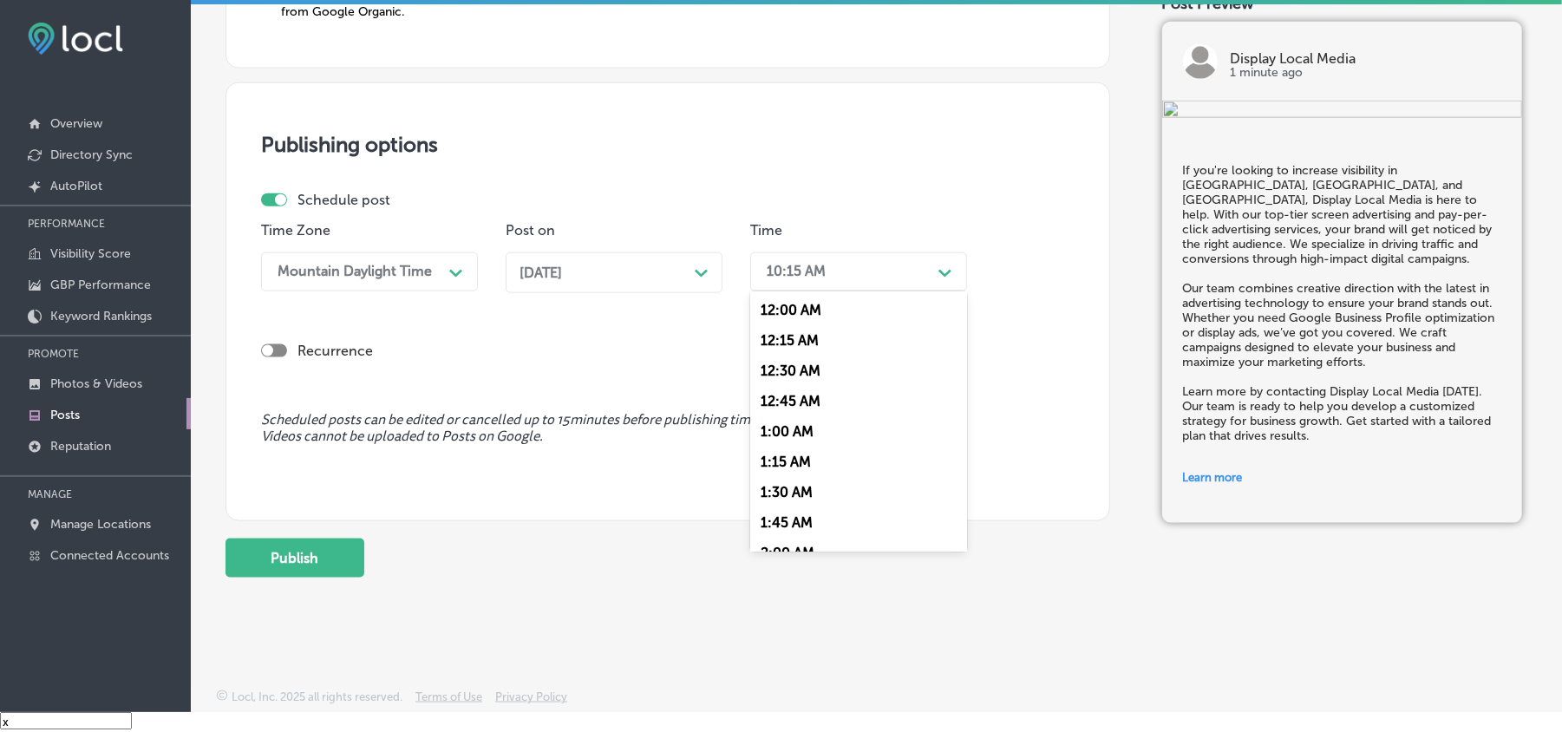
click at [802, 265] on div "10:15 AM" at bounding box center [796, 272] width 59 height 16
click at [789, 336] on div "7:00 AM" at bounding box center [858, 351] width 217 height 30
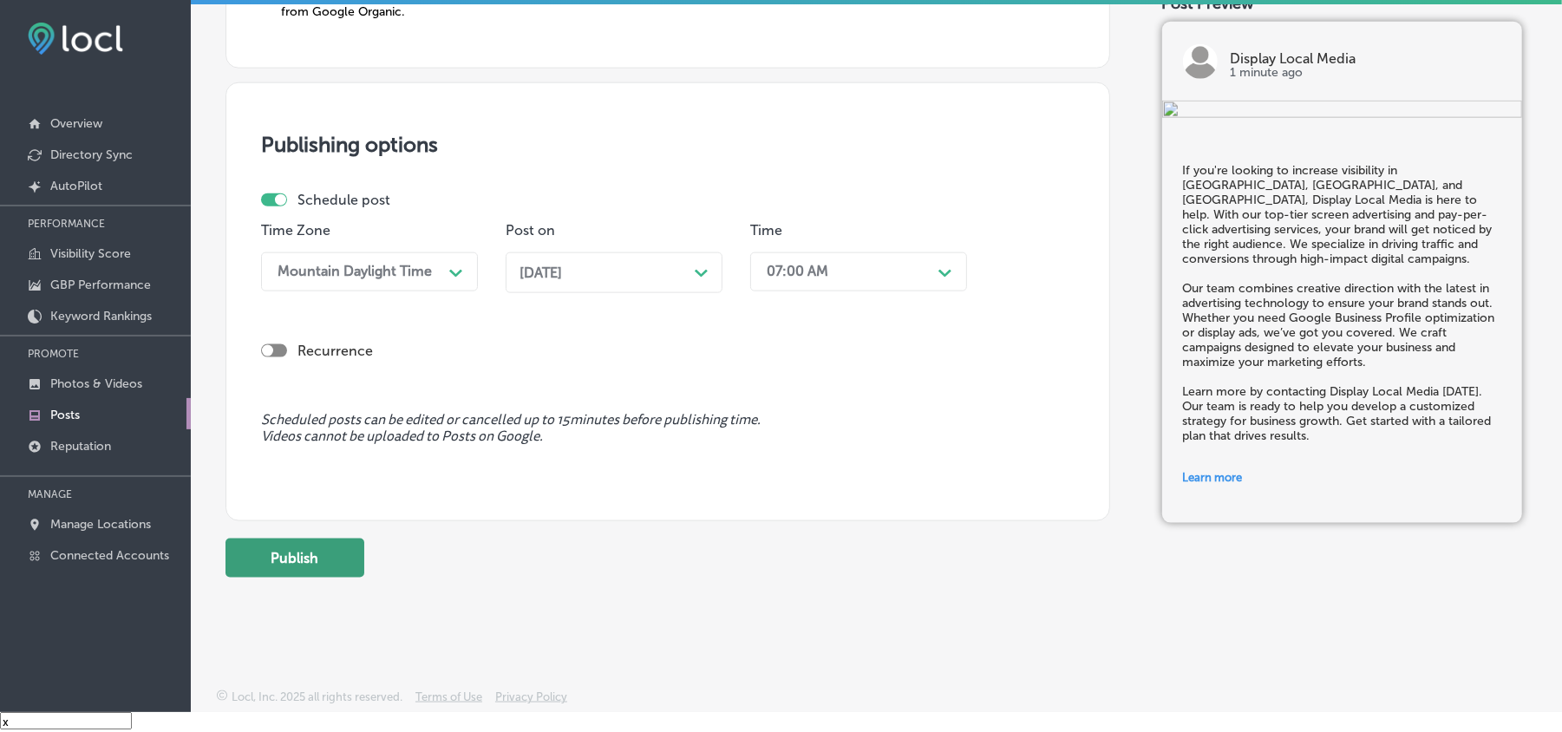
click at [317, 560] on button "Publish" at bounding box center [295, 558] width 139 height 39
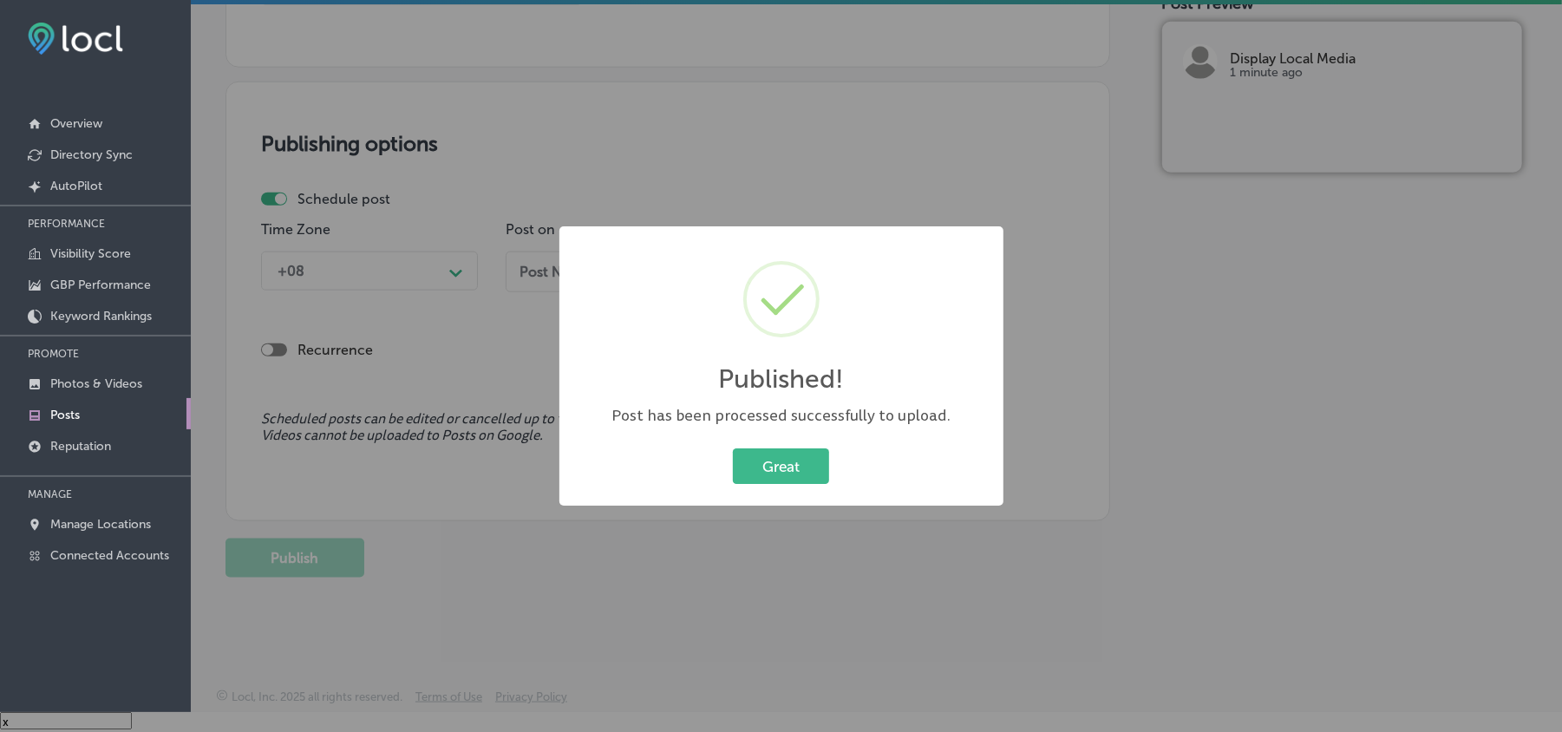
scroll to position [1350, 0]
click at [768, 475] on button "Great" at bounding box center [781, 466] width 96 height 36
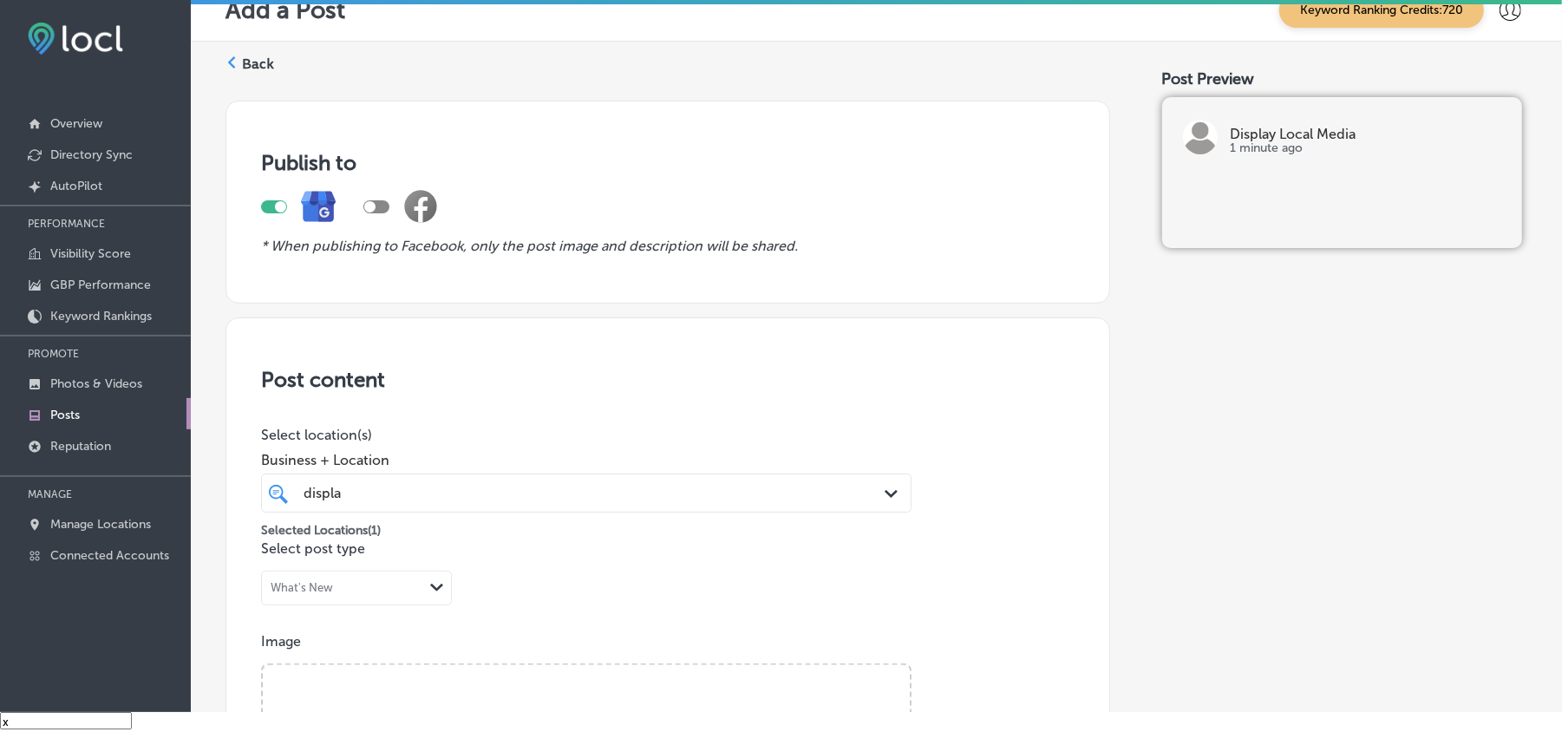
scroll to position [0, 0]
click at [246, 64] on label "Back" at bounding box center [258, 65] width 32 height 19
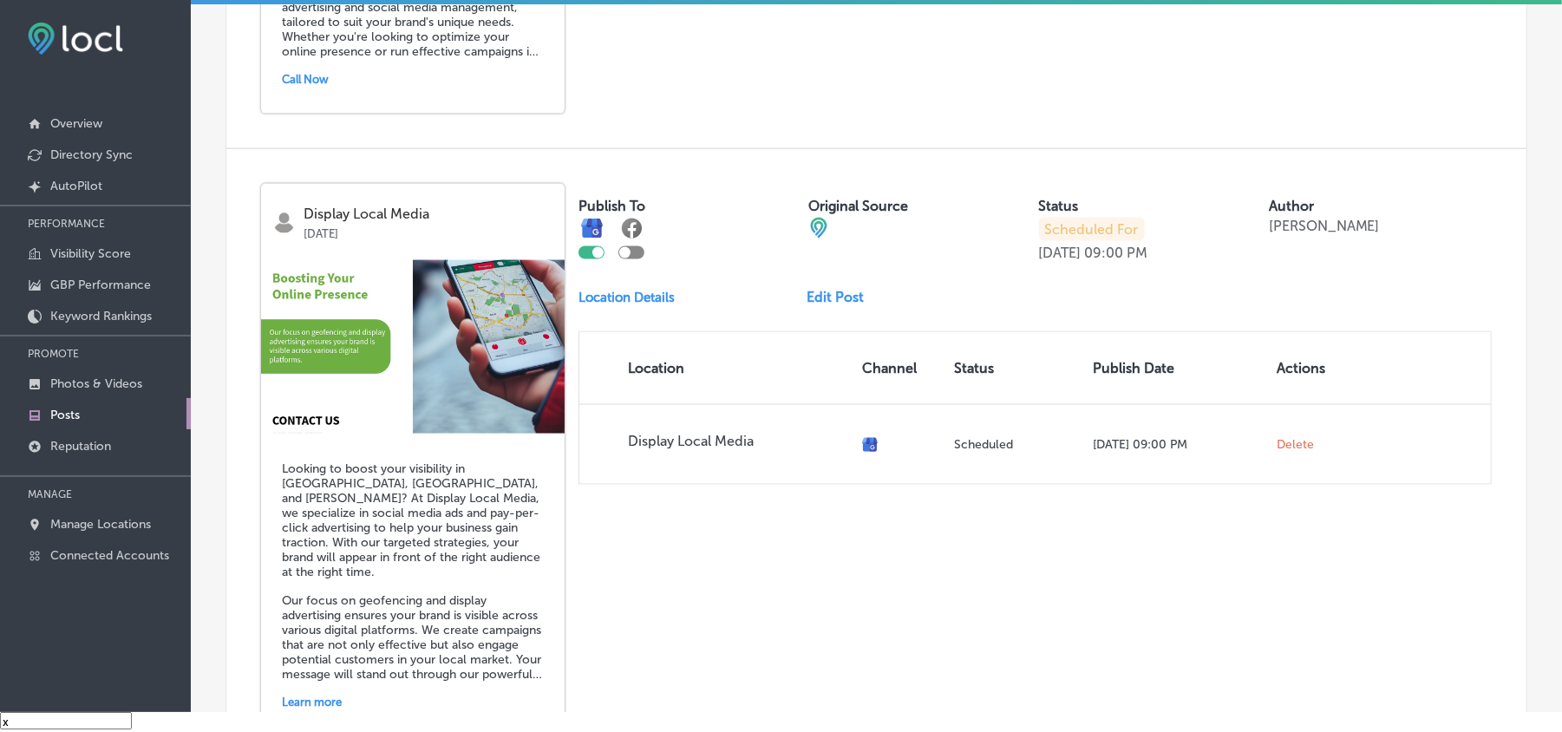
scroll to position [1816, 0]
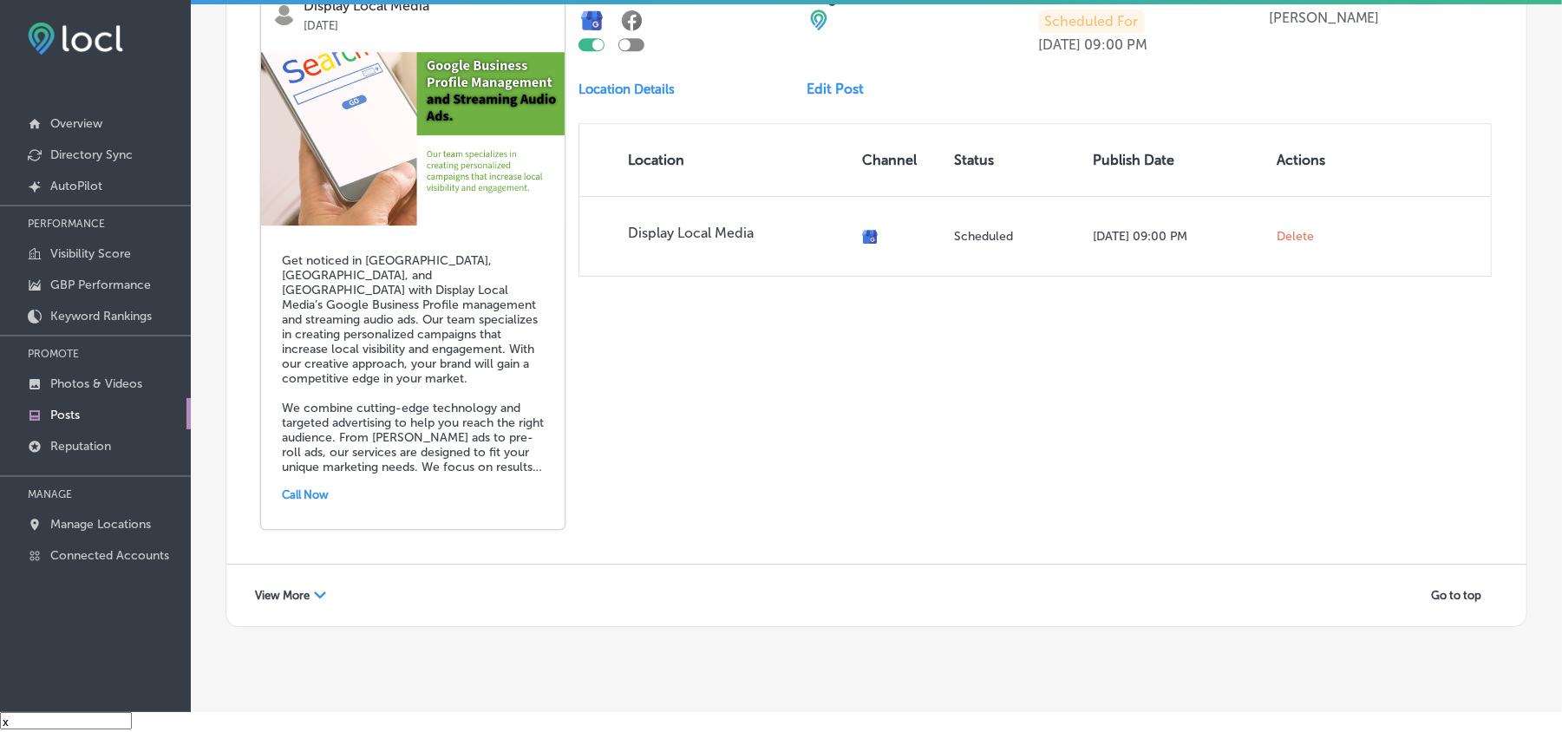
scroll to position [3846, 0]
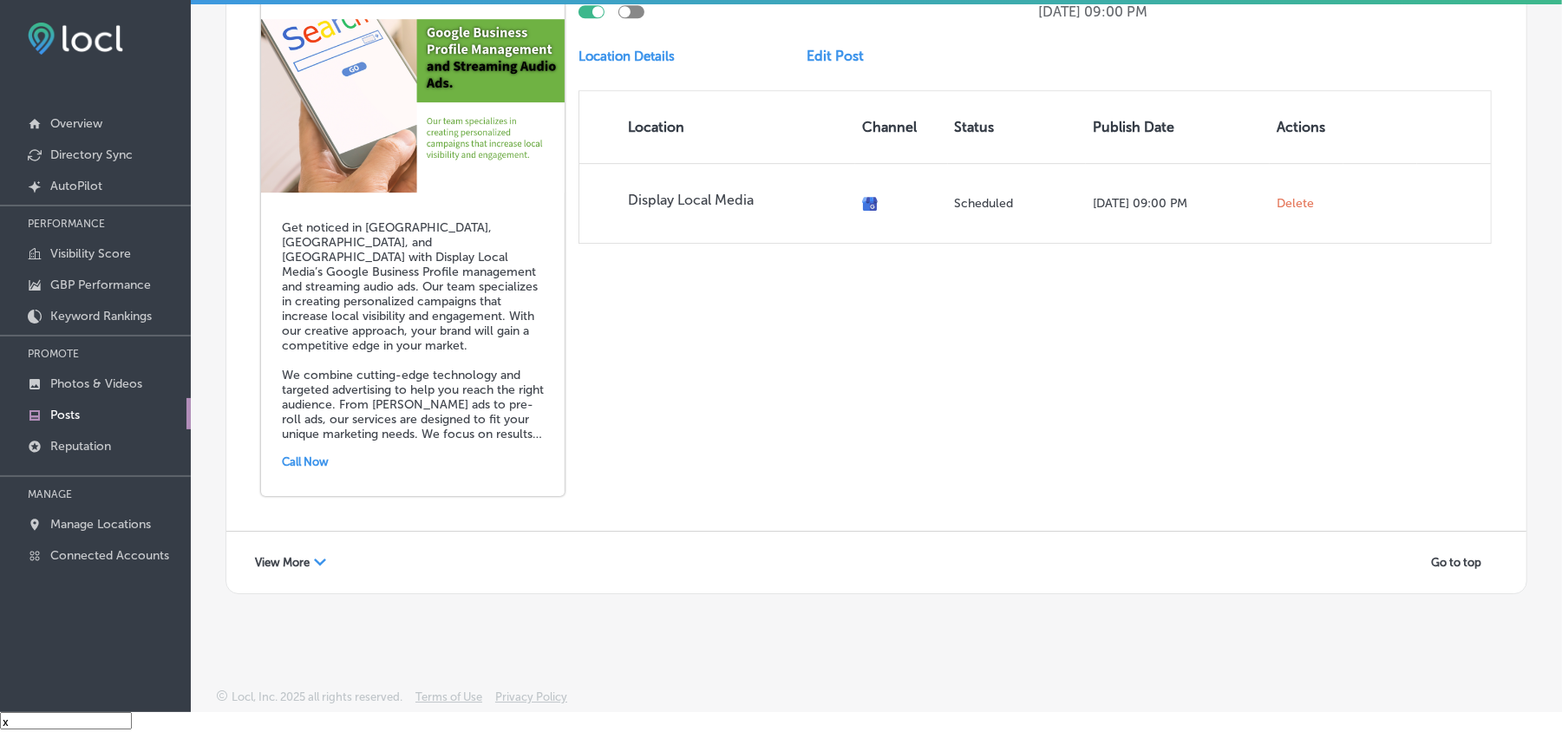
click at [310, 560] on span "View More" at bounding box center [282, 562] width 55 height 13
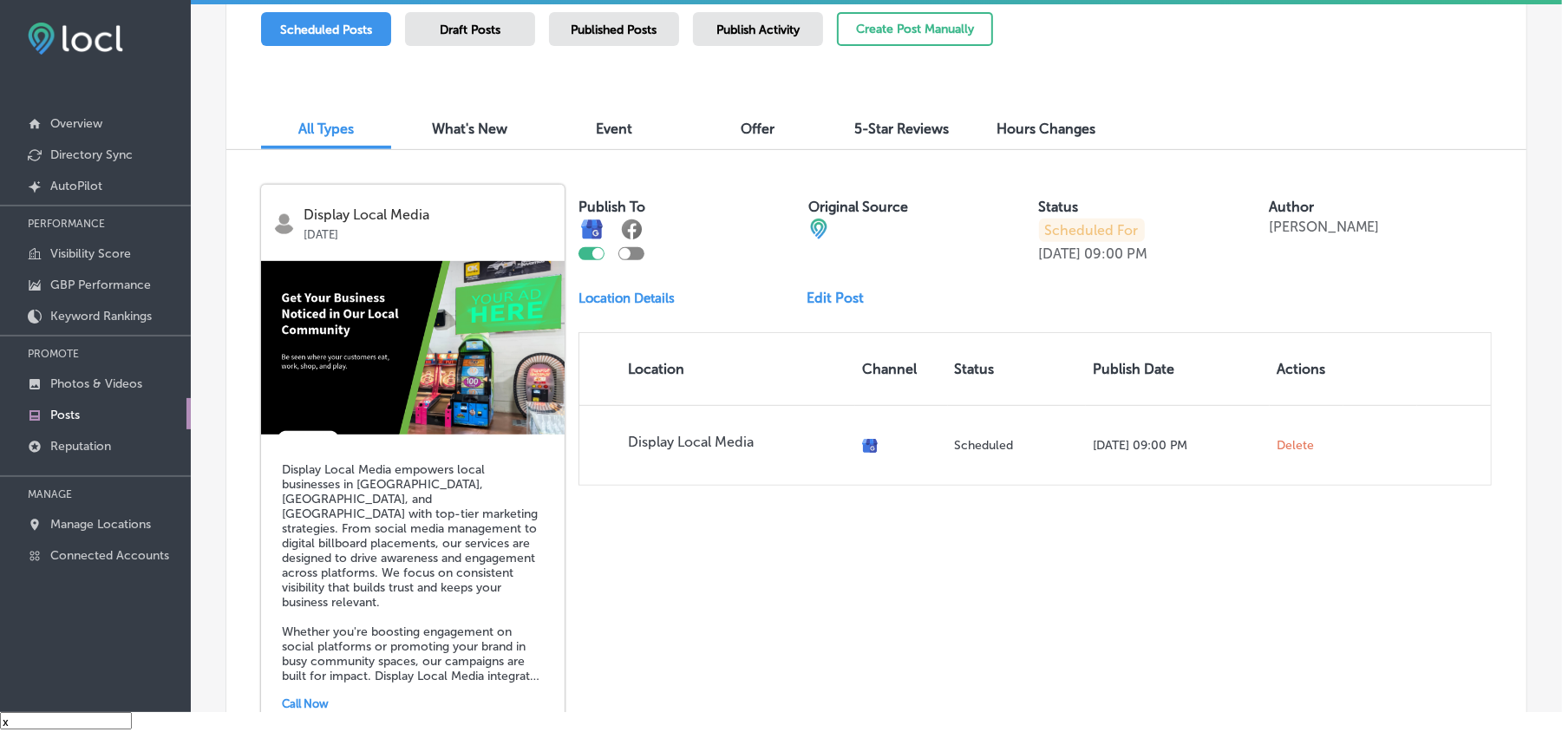
scroll to position [312, 0]
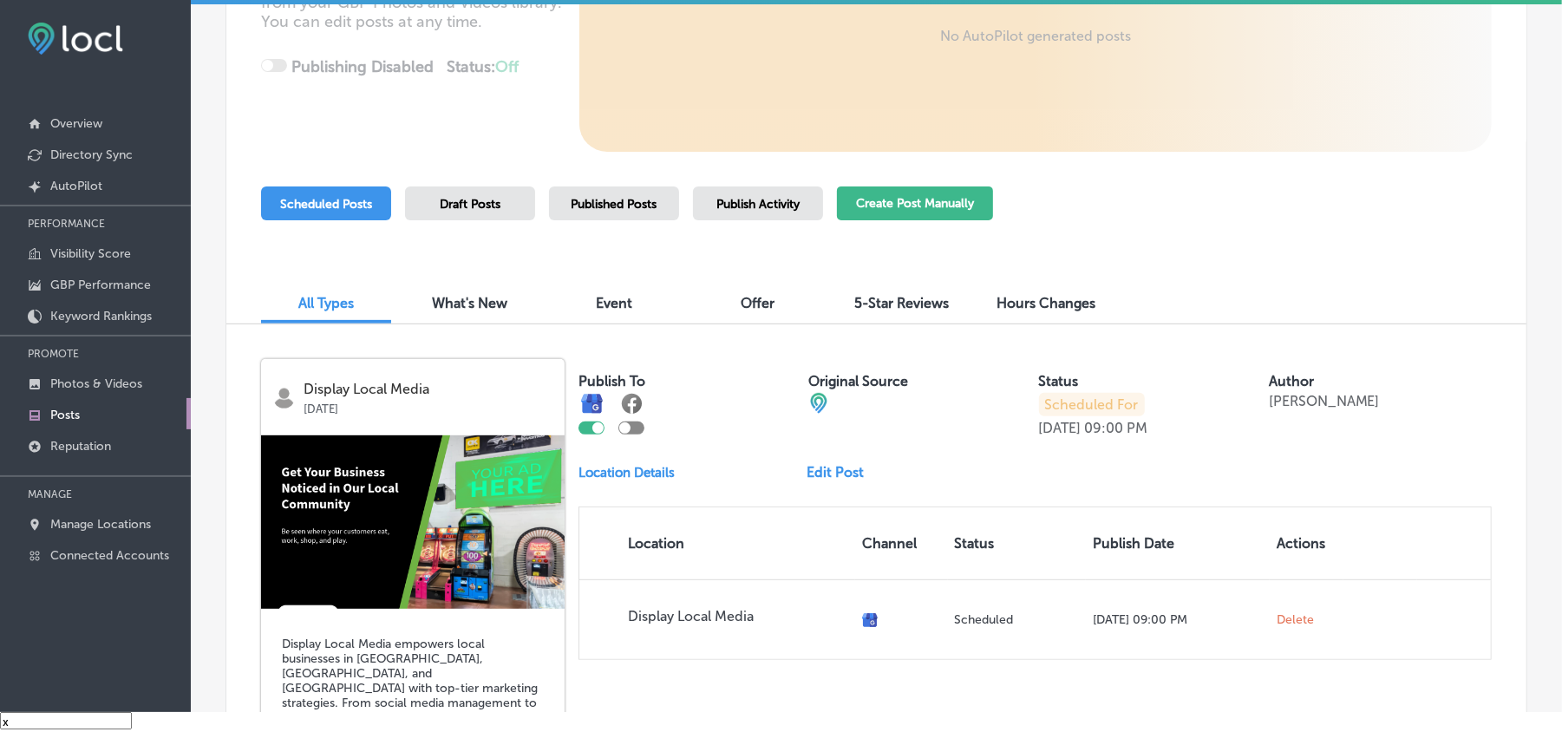
click at [954, 206] on button "Create Post Manually" at bounding box center [915, 204] width 156 height 34
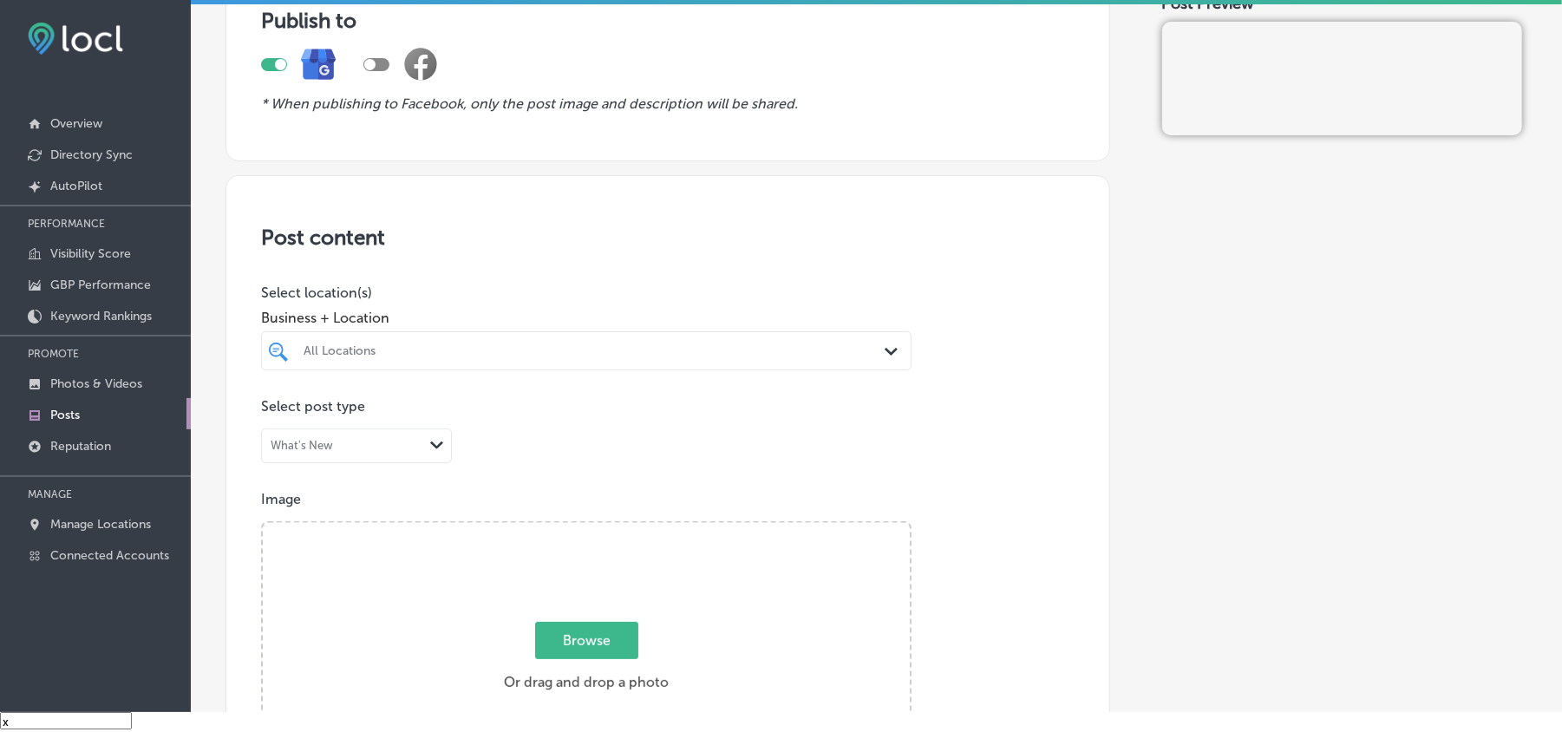
scroll to position [193, 0]
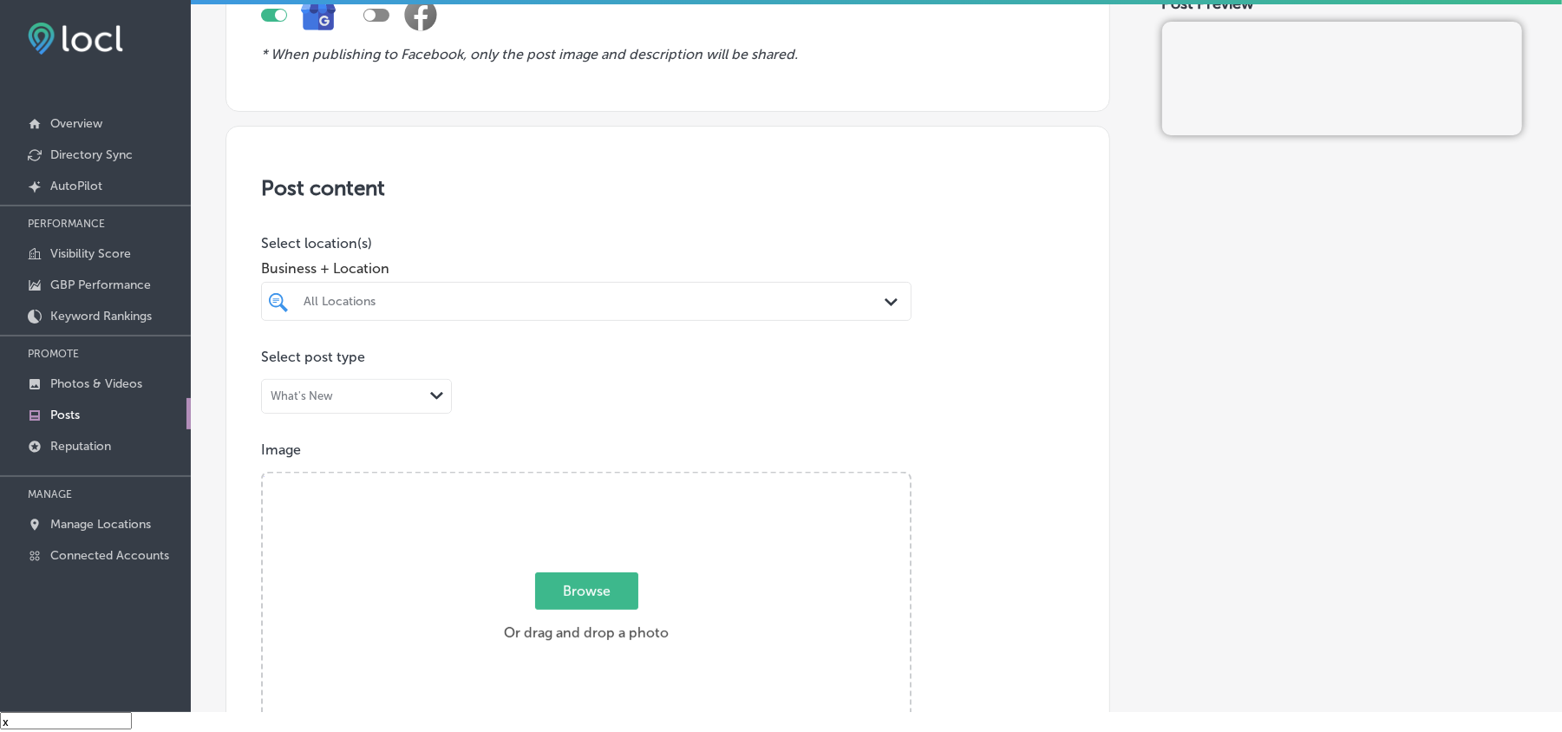
click at [873, 307] on div "All Locations Path Created with Sketch." at bounding box center [586, 301] width 649 height 27
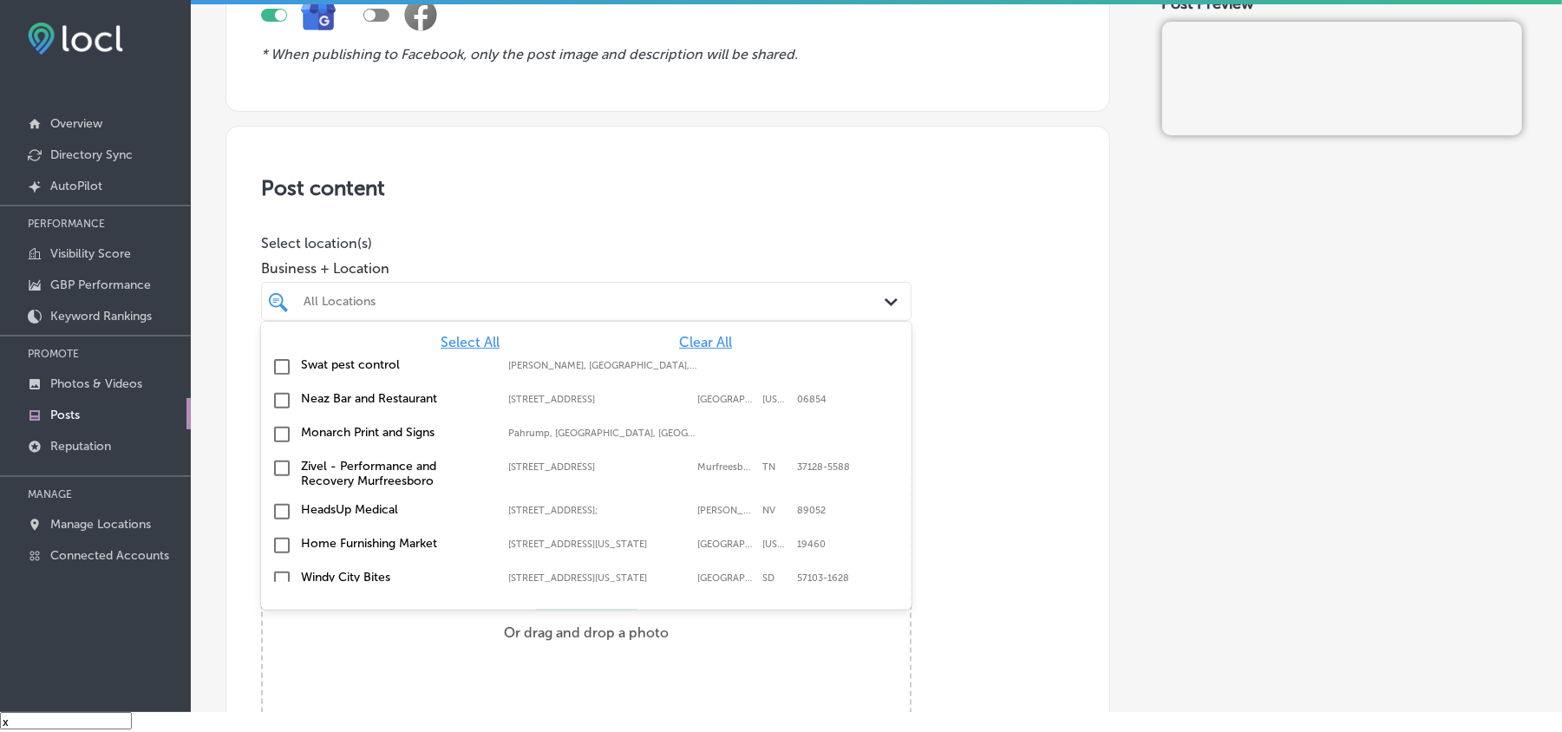
click at [684, 331] on div "Select All Clear All Swat pest control Gilliam, LA, USA | Hosston, LA, USA | Ea…" at bounding box center [586, 452] width 651 height 260
click at [682, 344] on span "Clear All" at bounding box center [705, 342] width 53 height 16
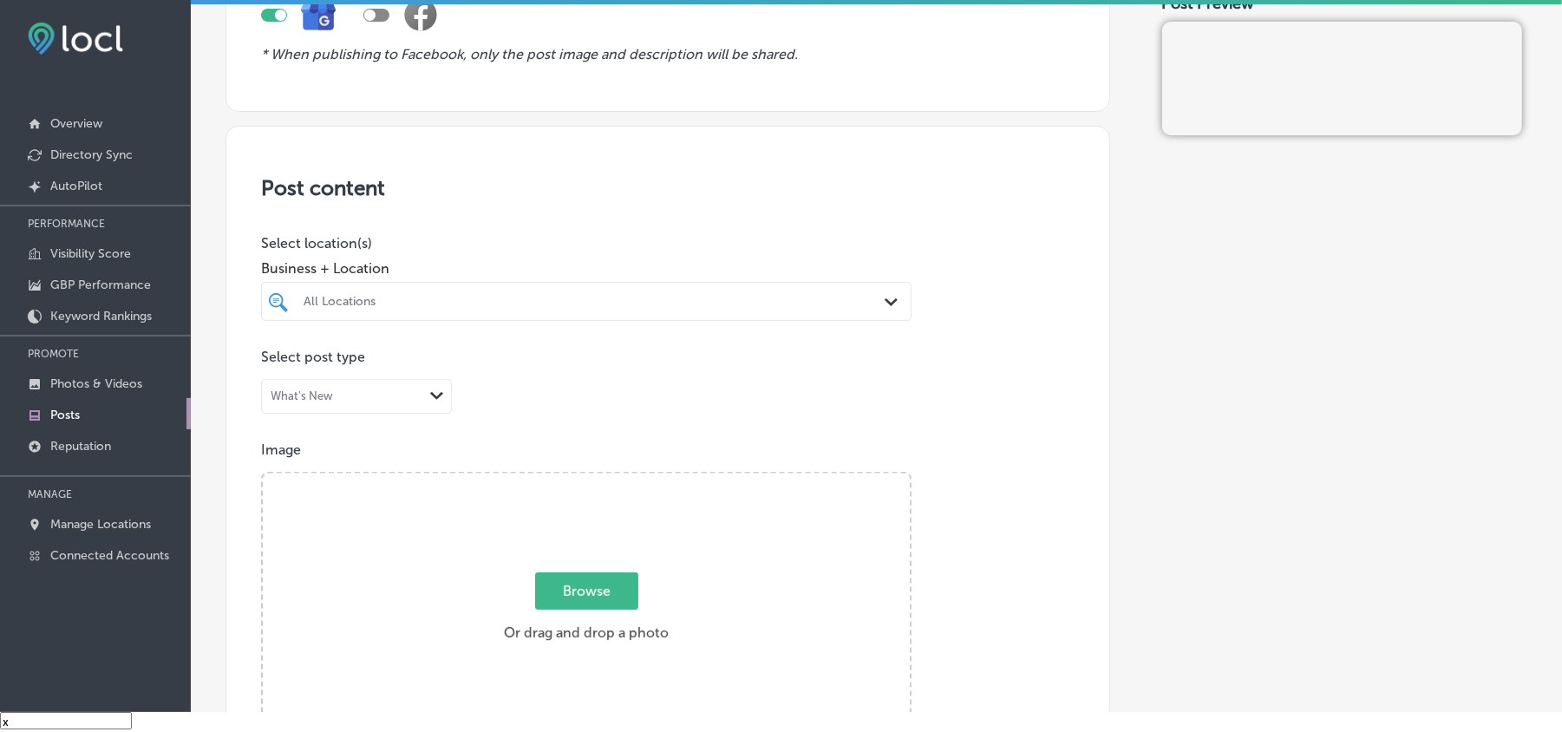
click at [682, 312] on div at bounding box center [558, 301] width 512 height 23
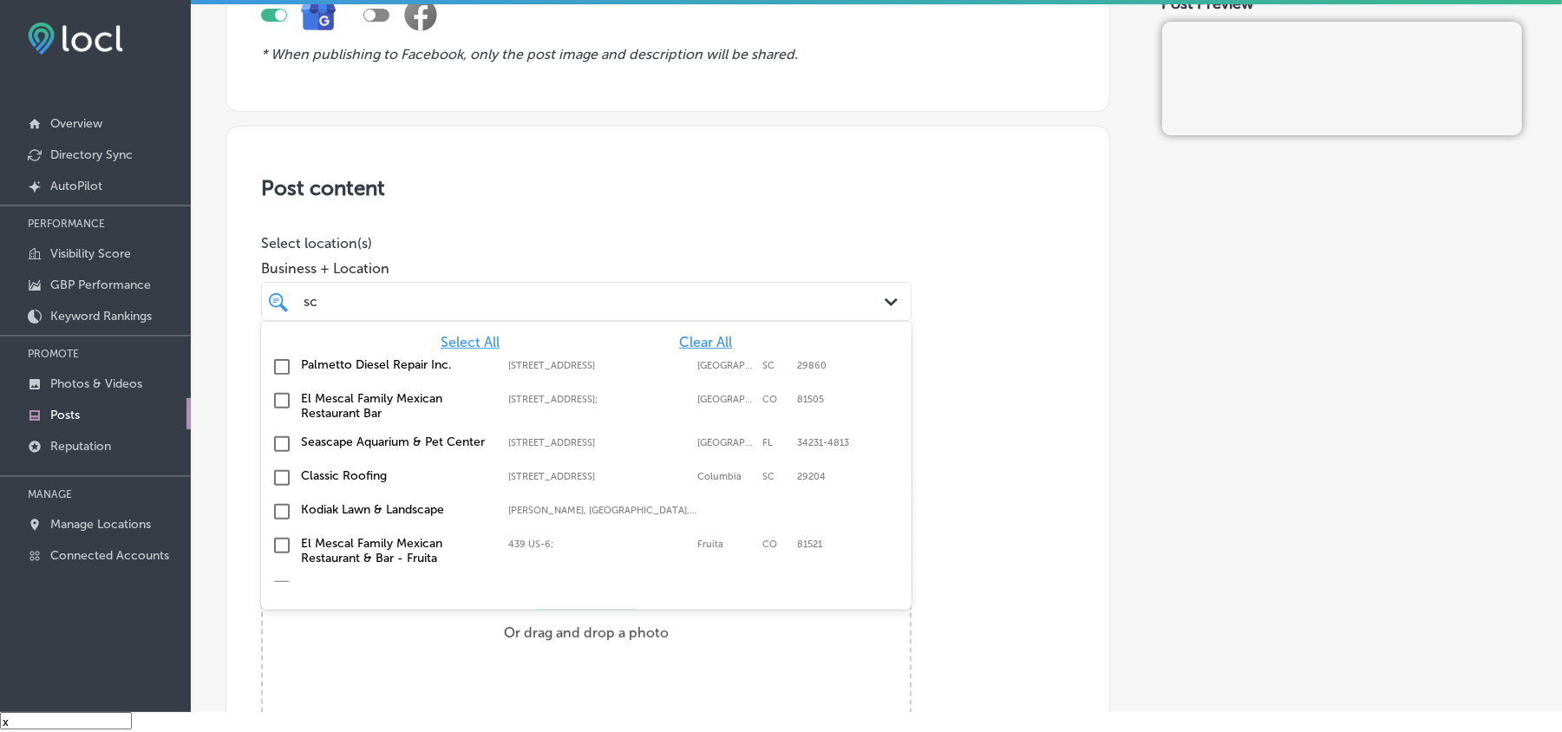
type input "s"
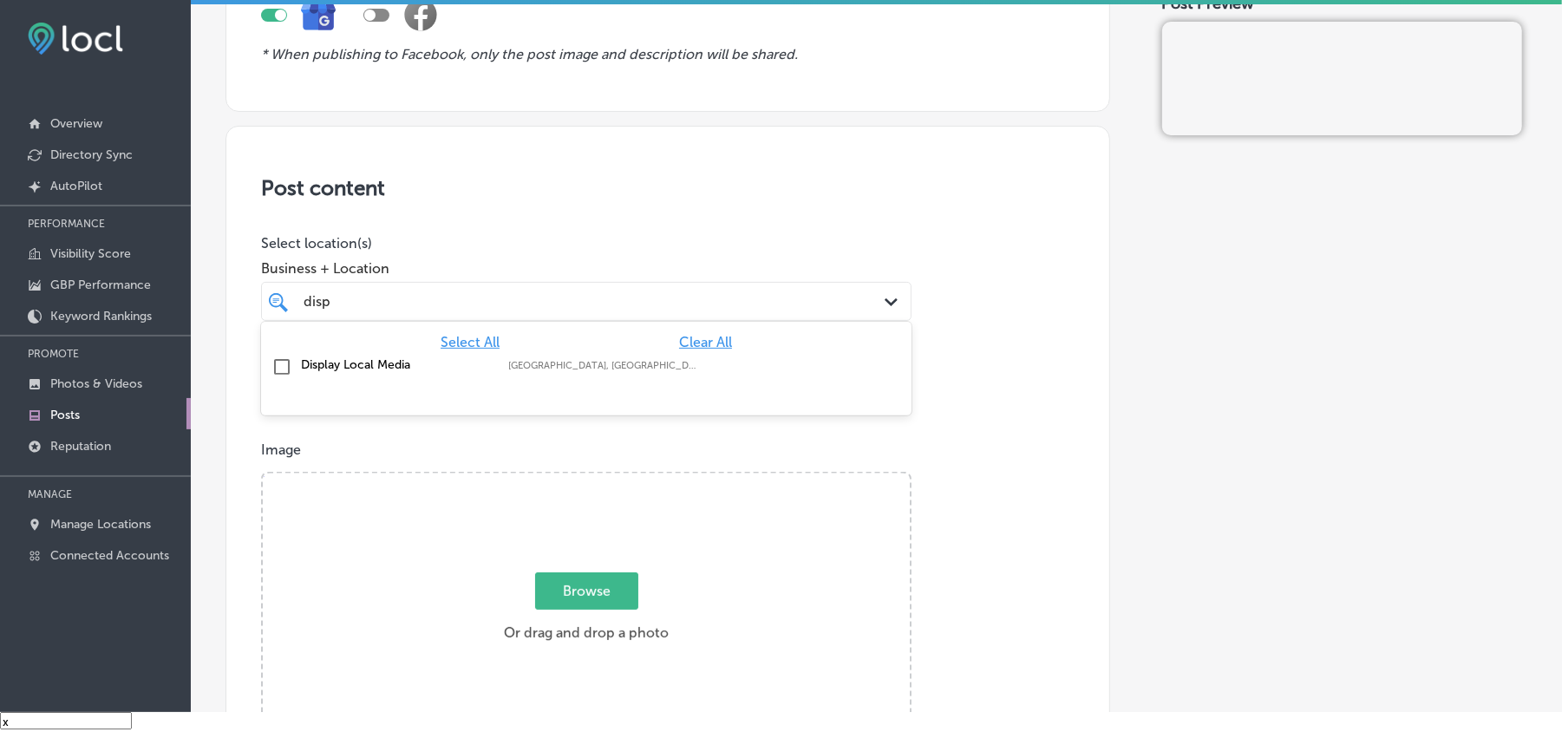
click at [278, 370] on input "checkbox" at bounding box center [282, 367] width 21 height 21
type input "disp"
click at [691, 202] on div "Post content Select location(s) Business + Location option focused, 2 of 138. 2…" at bounding box center [668, 675] width 885 height 1098
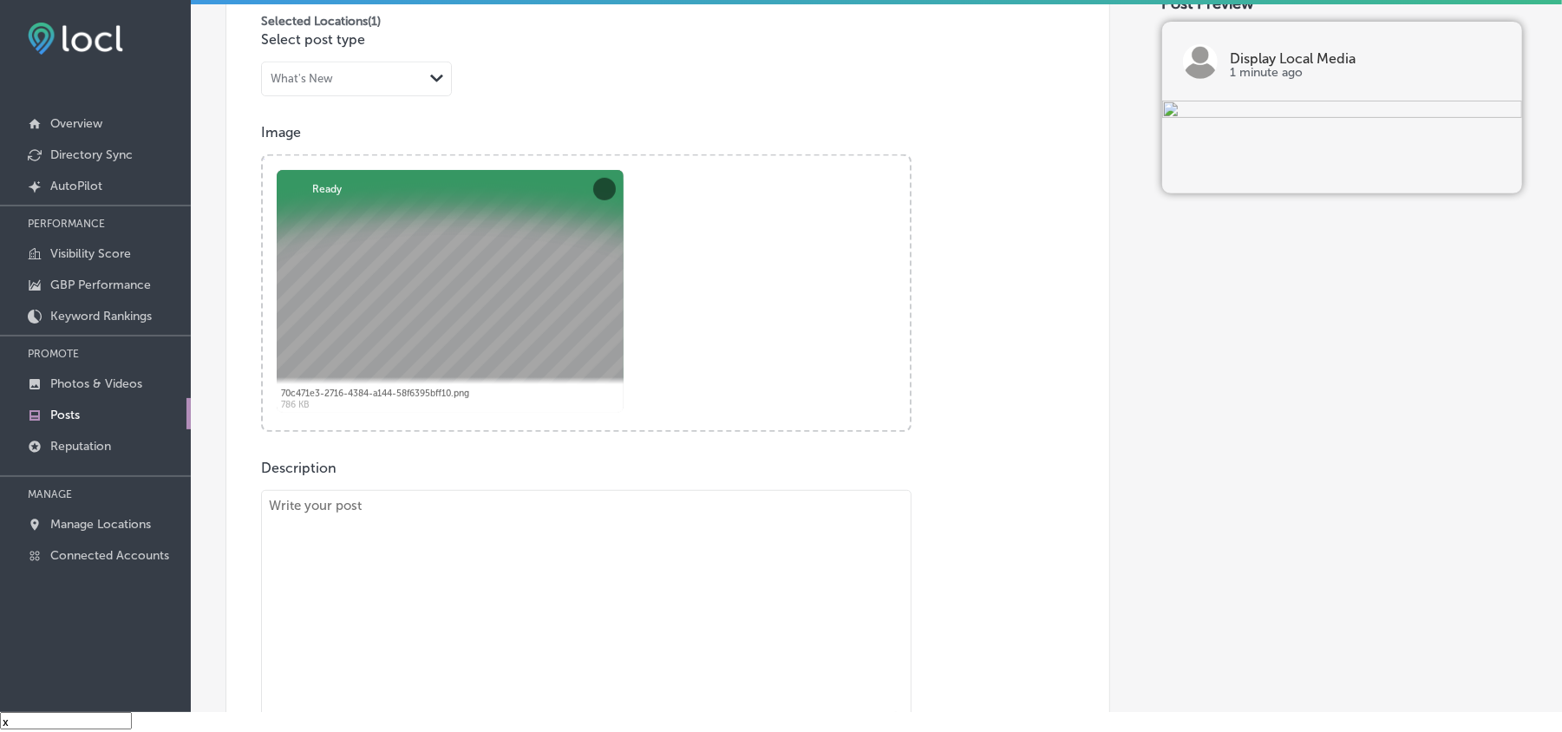
scroll to position [656, 0]
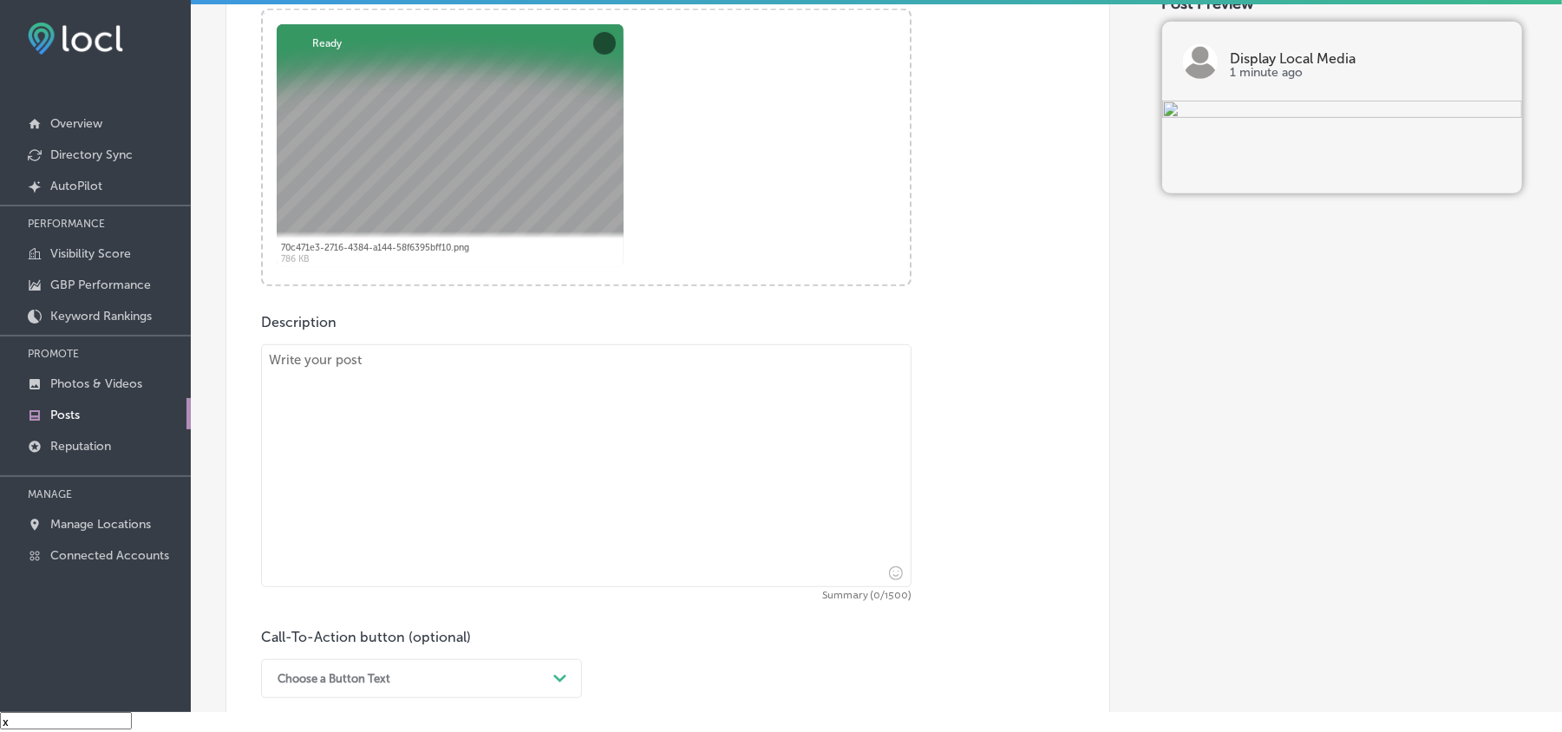
click at [531, 500] on textarea at bounding box center [586, 465] width 651 height 243
paste textarea "In Jarrettsville, Forest Hill, and Edgewood, Display Local Media offers creativ…"
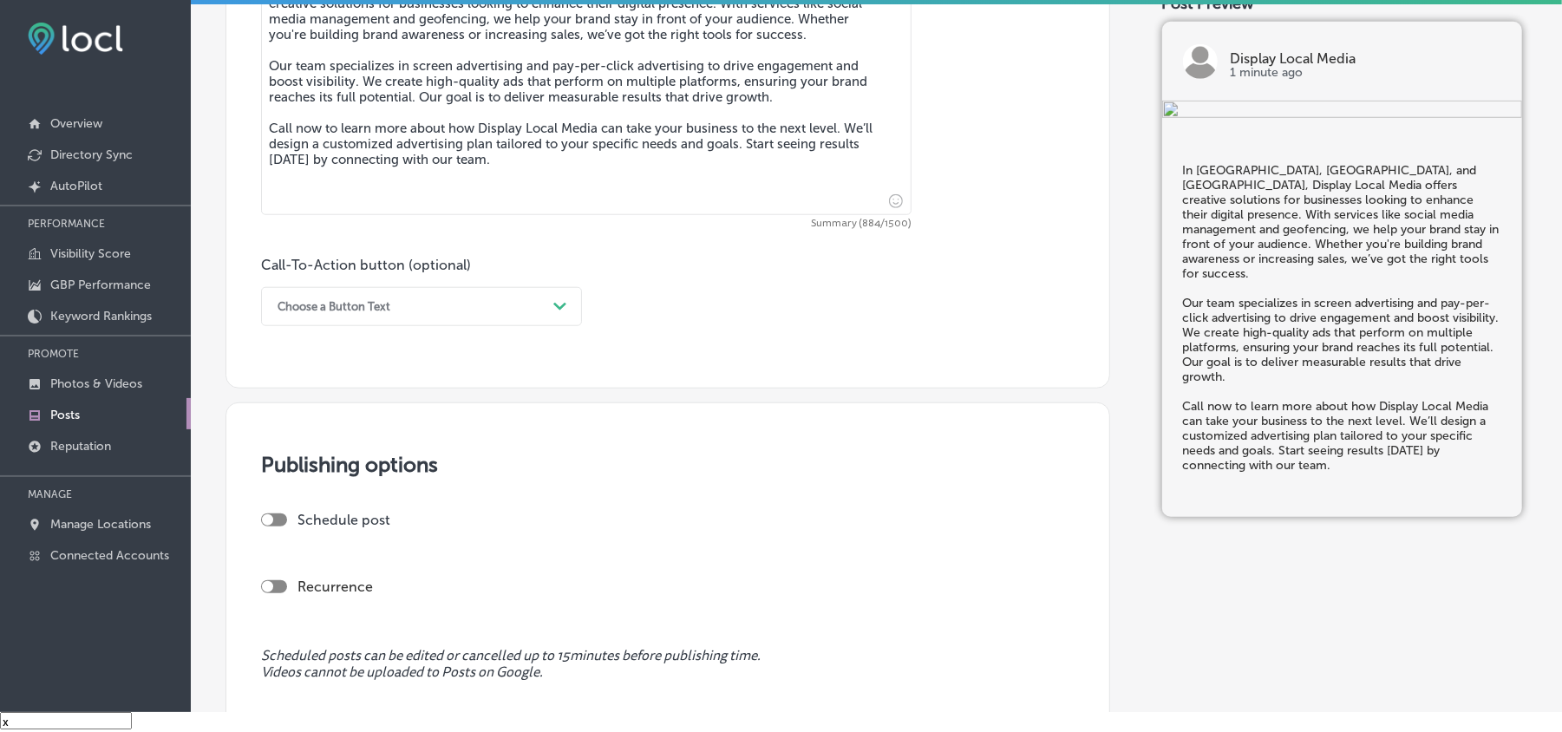
scroll to position [1041, 0]
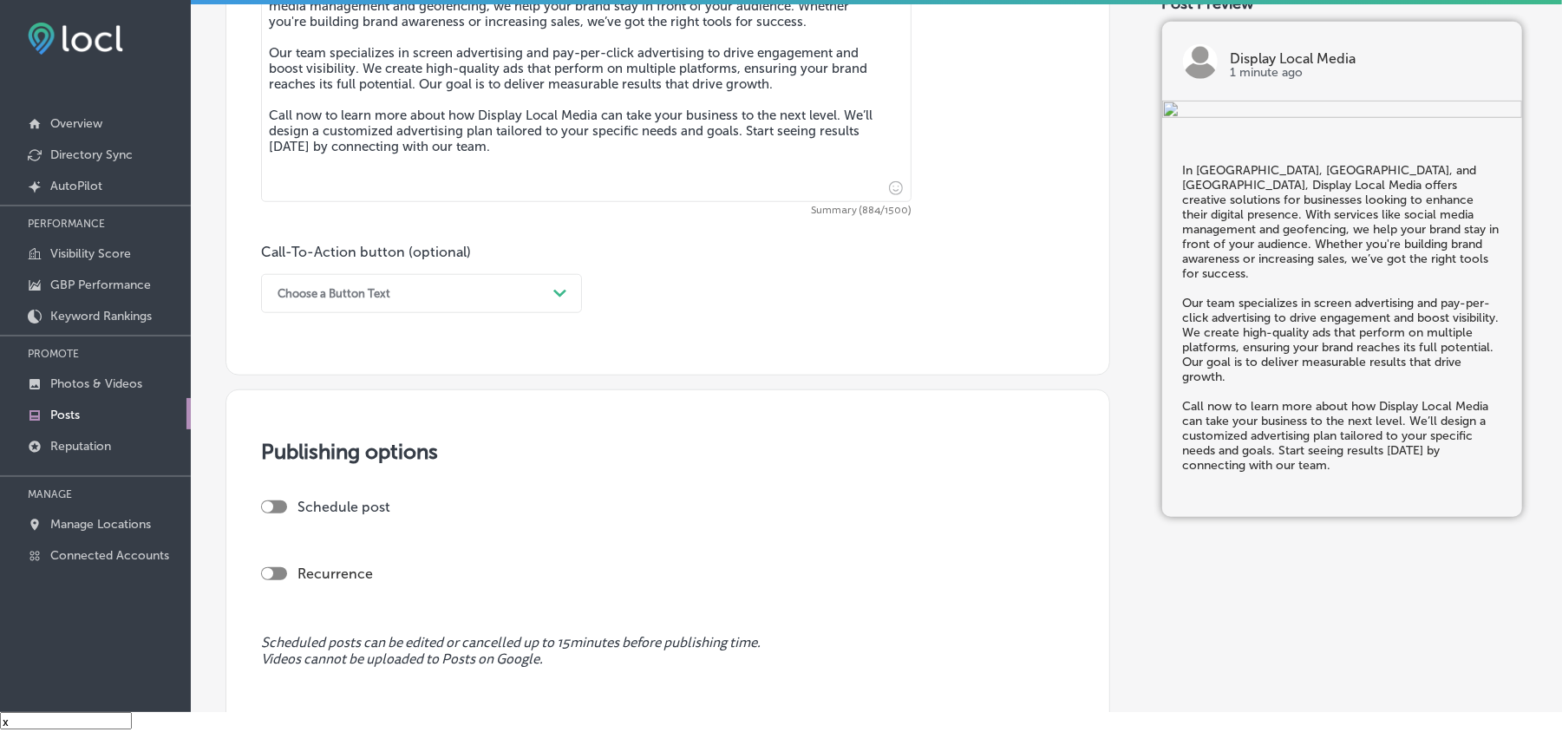
type textarea "In Jarrettsville, Forest Hill, and Edgewood, Display Local Media offers creativ…"
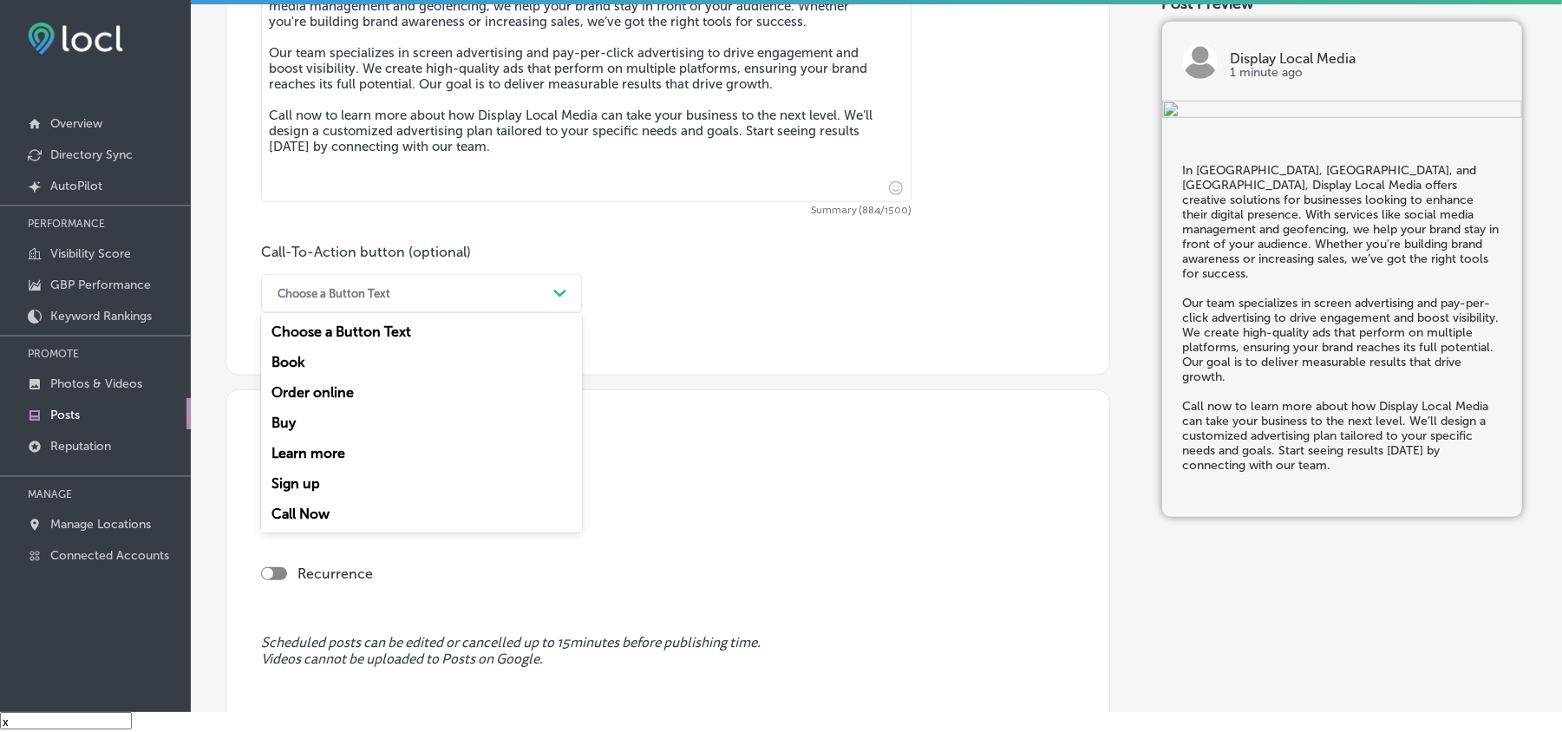
drag, startPoint x: 470, startPoint y: 302, endPoint x: 458, endPoint y: 312, distance: 16.0
click at [470, 302] on div "Choose a Button Text" at bounding box center [408, 293] width 278 height 27
click at [306, 505] on div "Call Now" at bounding box center [421, 514] width 321 height 30
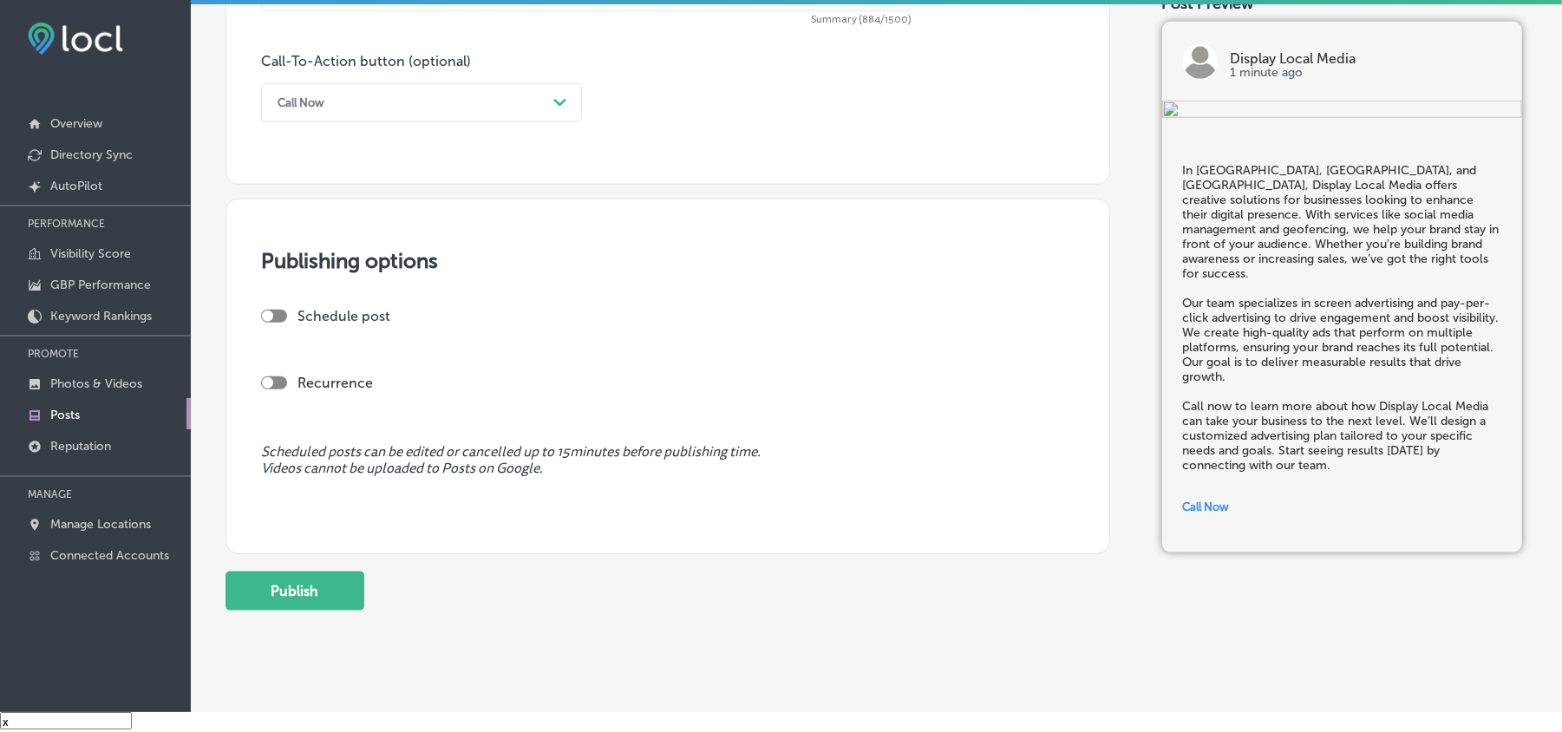
scroll to position [1234, 0]
click at [278, 314] on div at bounding box center [274, 314] width 26 height 13
checkbox input "true"
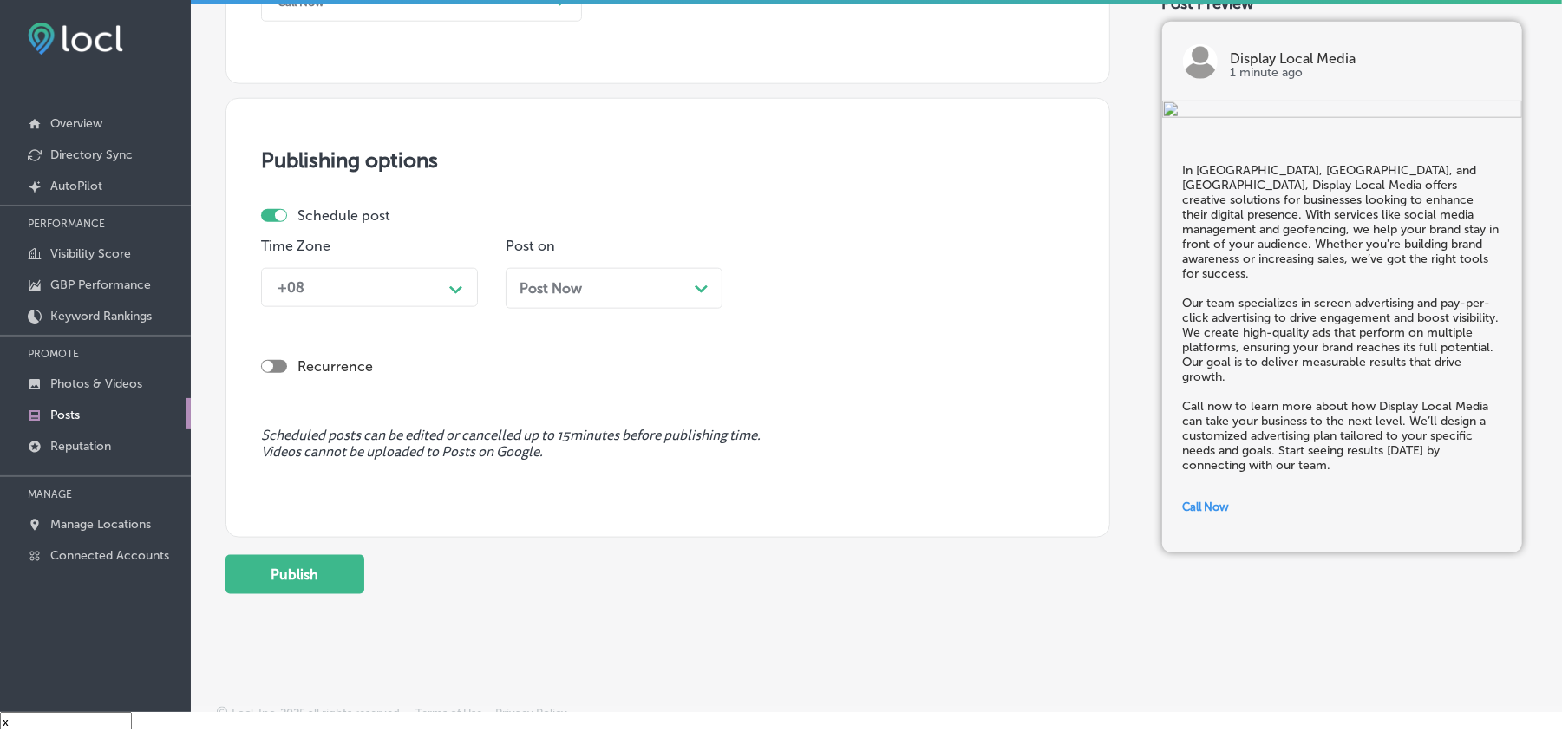
scroll to position [1350, 0]
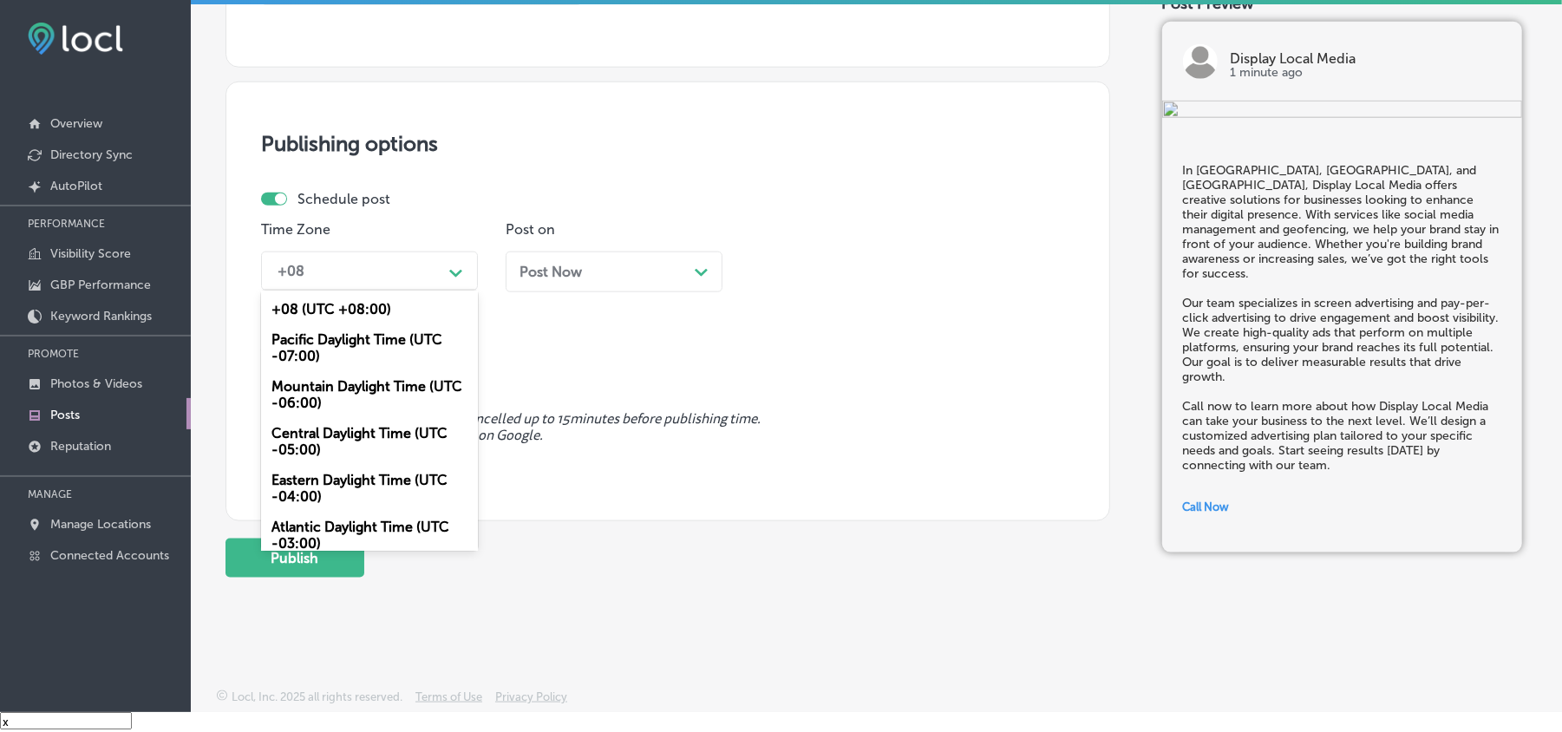
click at [451, 267] on div "Path Created with Sketch." at bounding box center [456, 272] width 14 height 14
click at [318, 383] on div "Mountain Daylight Time (UTC -06:00)" at bounding box center [369, 394] width 217 height 47
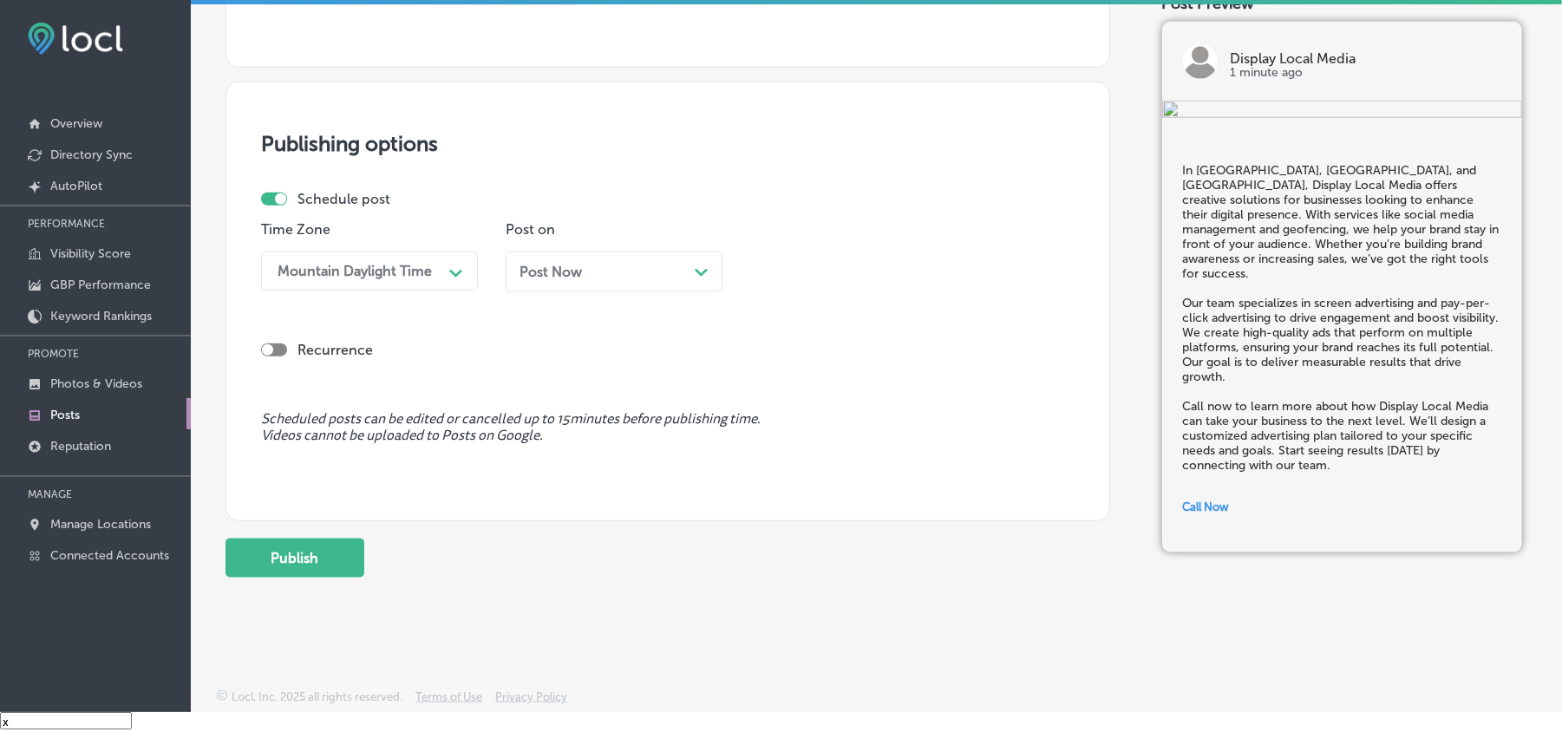
click at [643, 276] on div "Post Now Path Created with Sketch." at bounding box center [614, 272] width 189 height 16
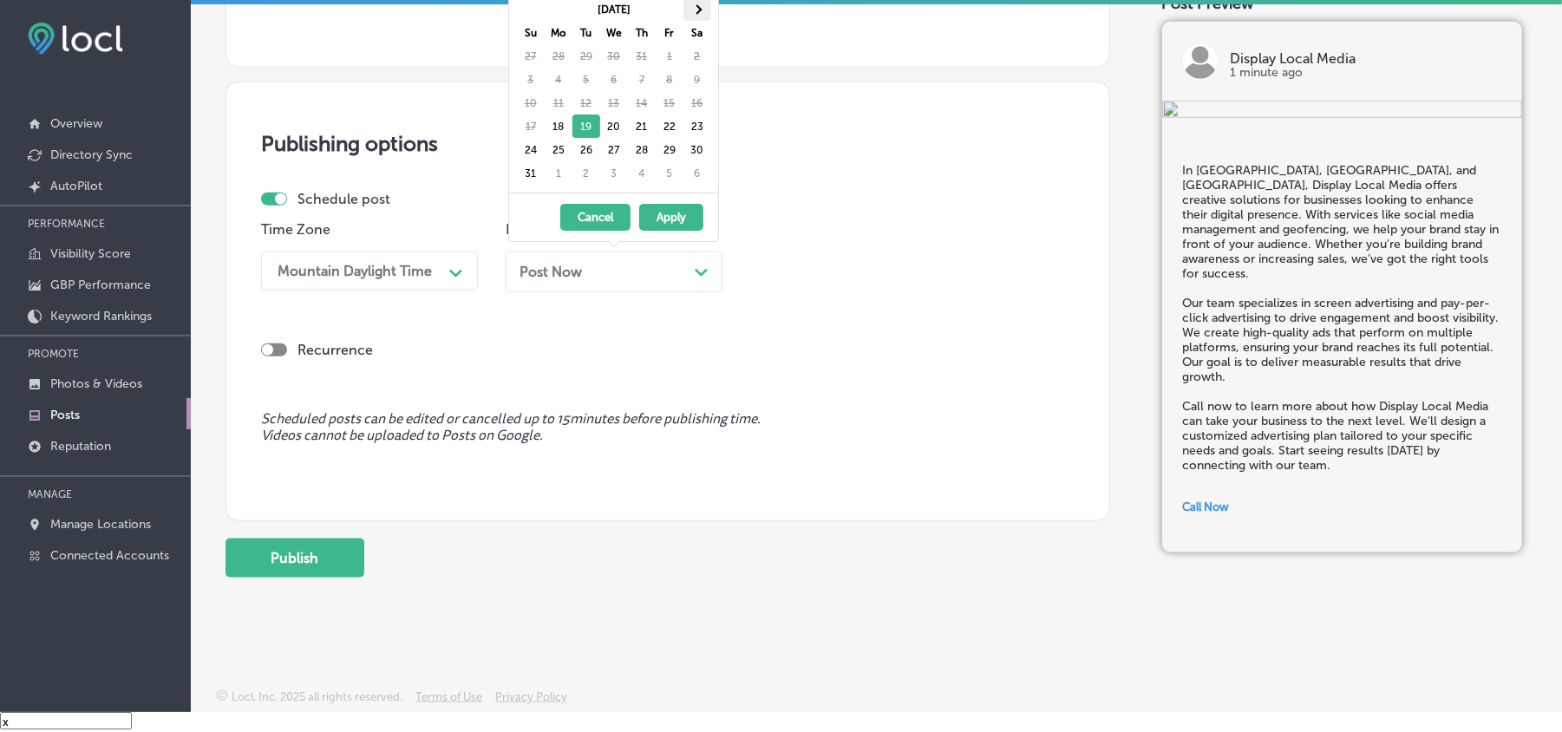
click at [703, 14] on th at bounding box center [698, 8] width 28 height 23
click at [692, 9] on span at bounding box center [697, 9] width 10 height 10
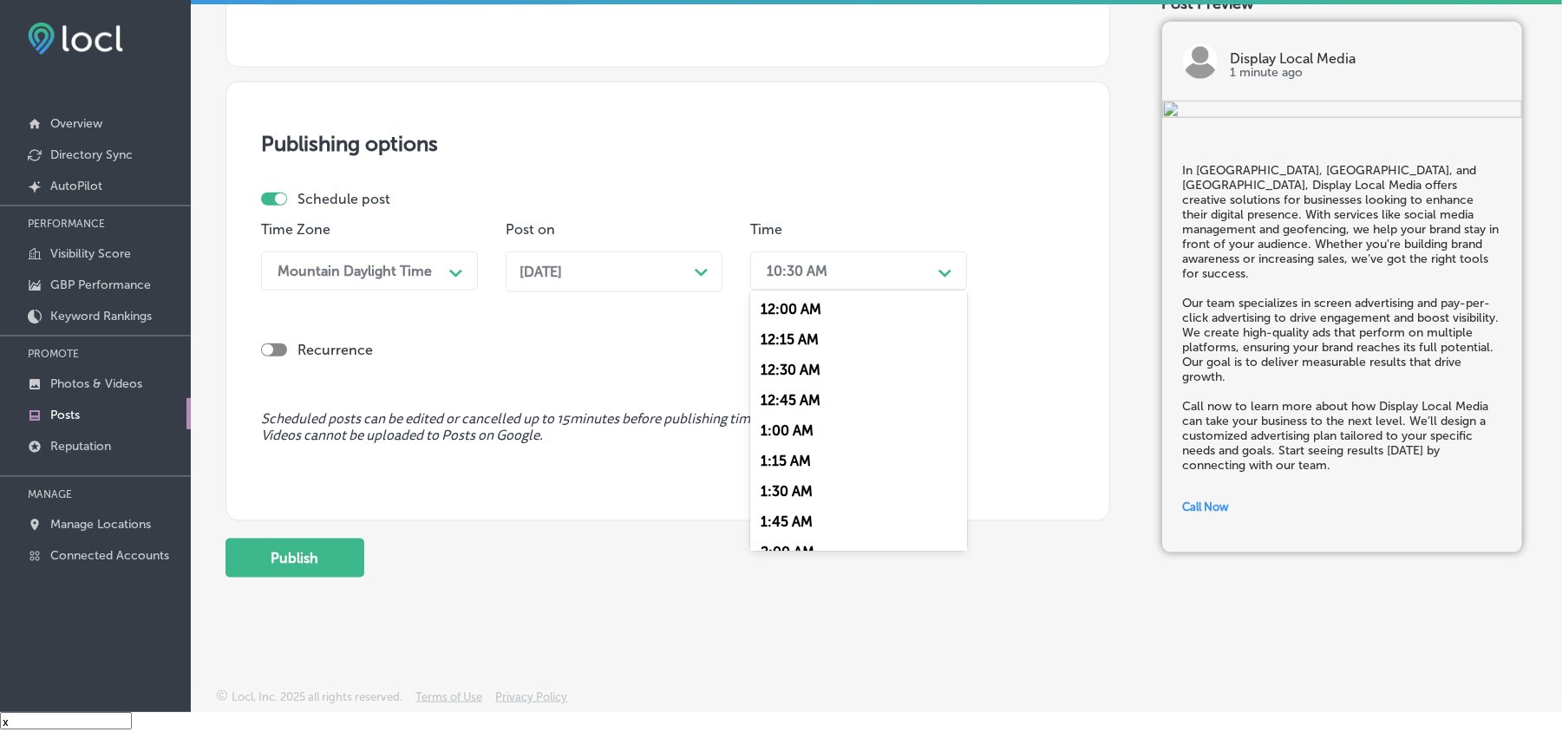
click at [838, 265] on div "10:30 AM" at bounding box center [844, 271] width 173 height 30
click at [782, 497] on div "7:00 AM" at bounding box center [858, 503] width 217 height 30
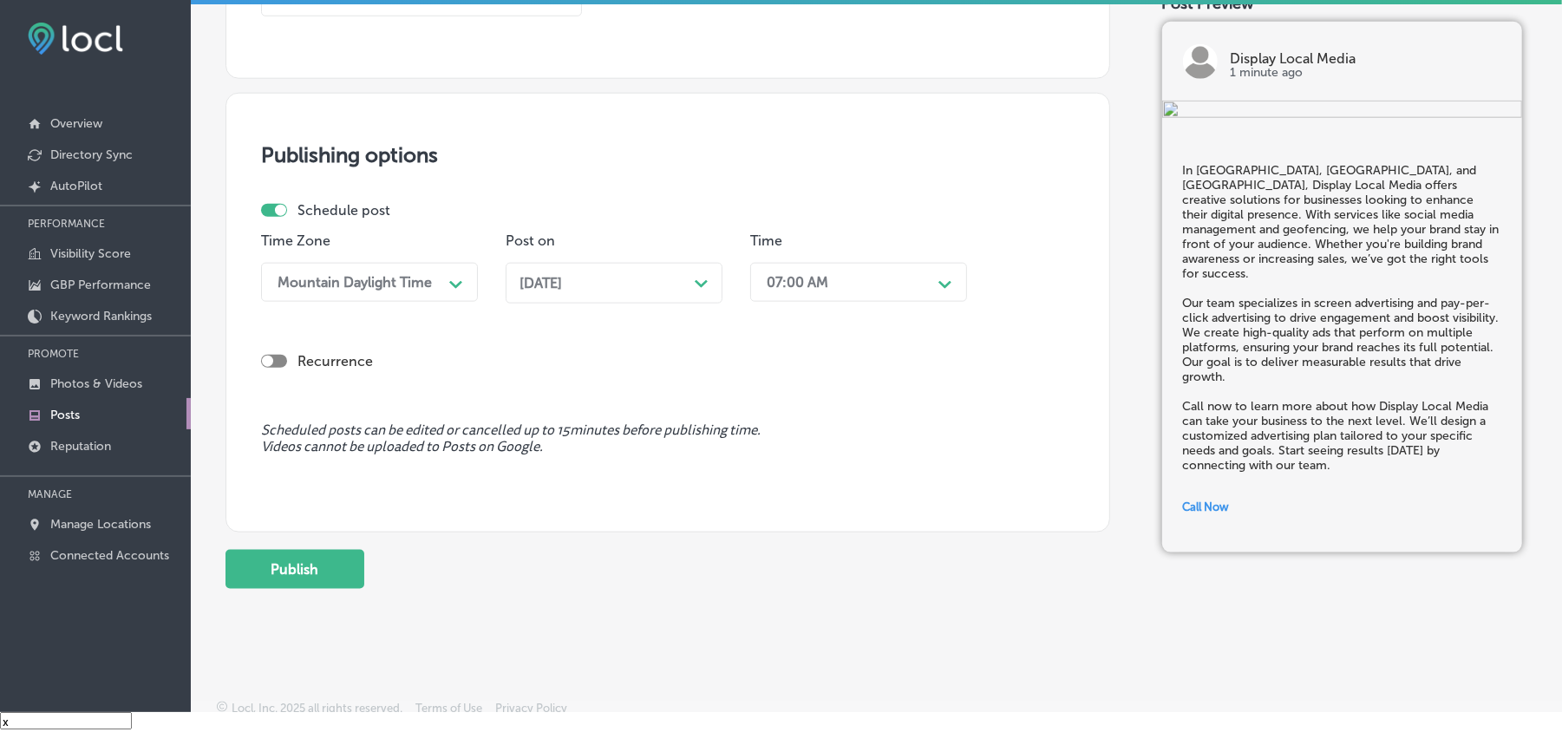
scroll to position [1350, 0]
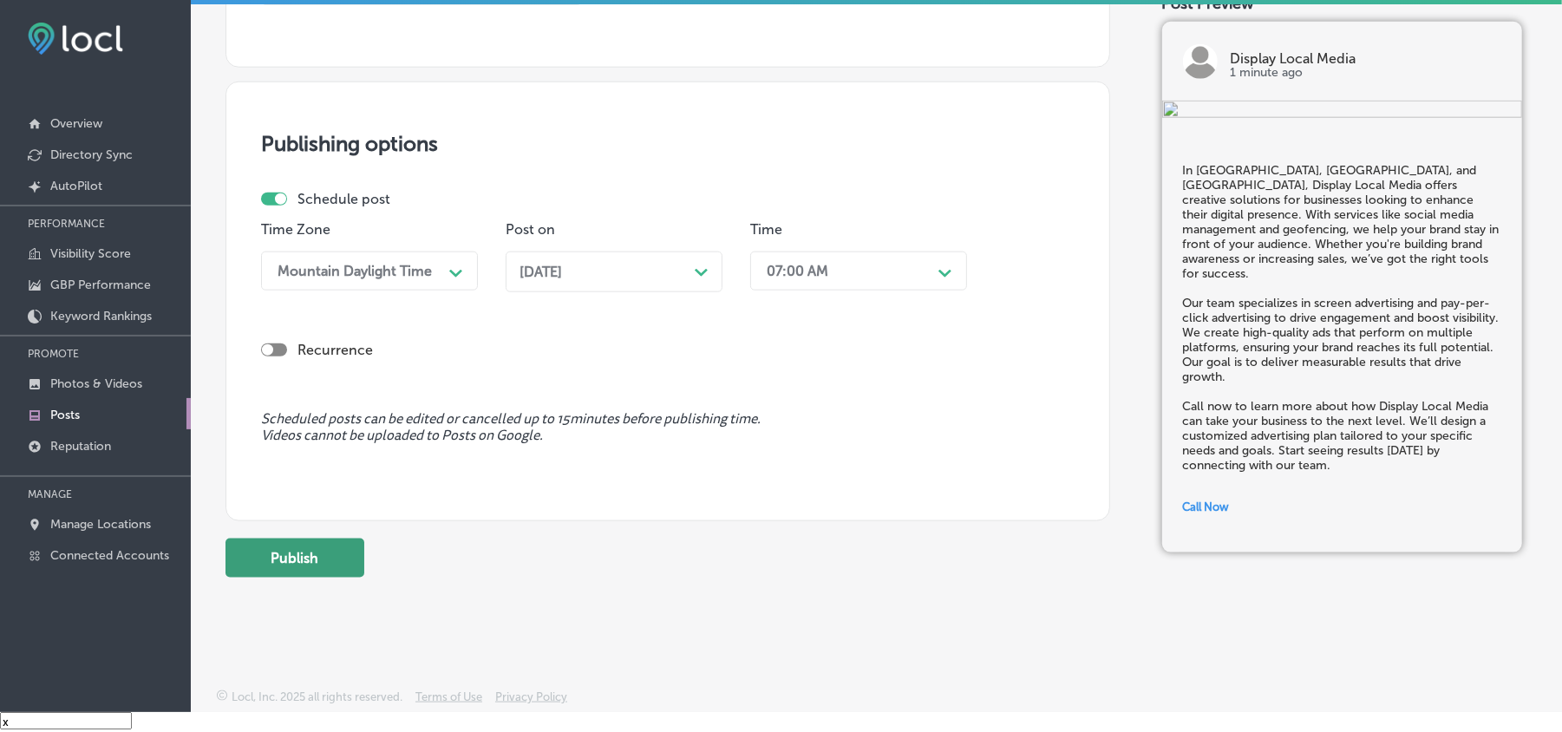
click at [305, 566] on button "Publish" at bounding box center [295, 558] width 139 height 39
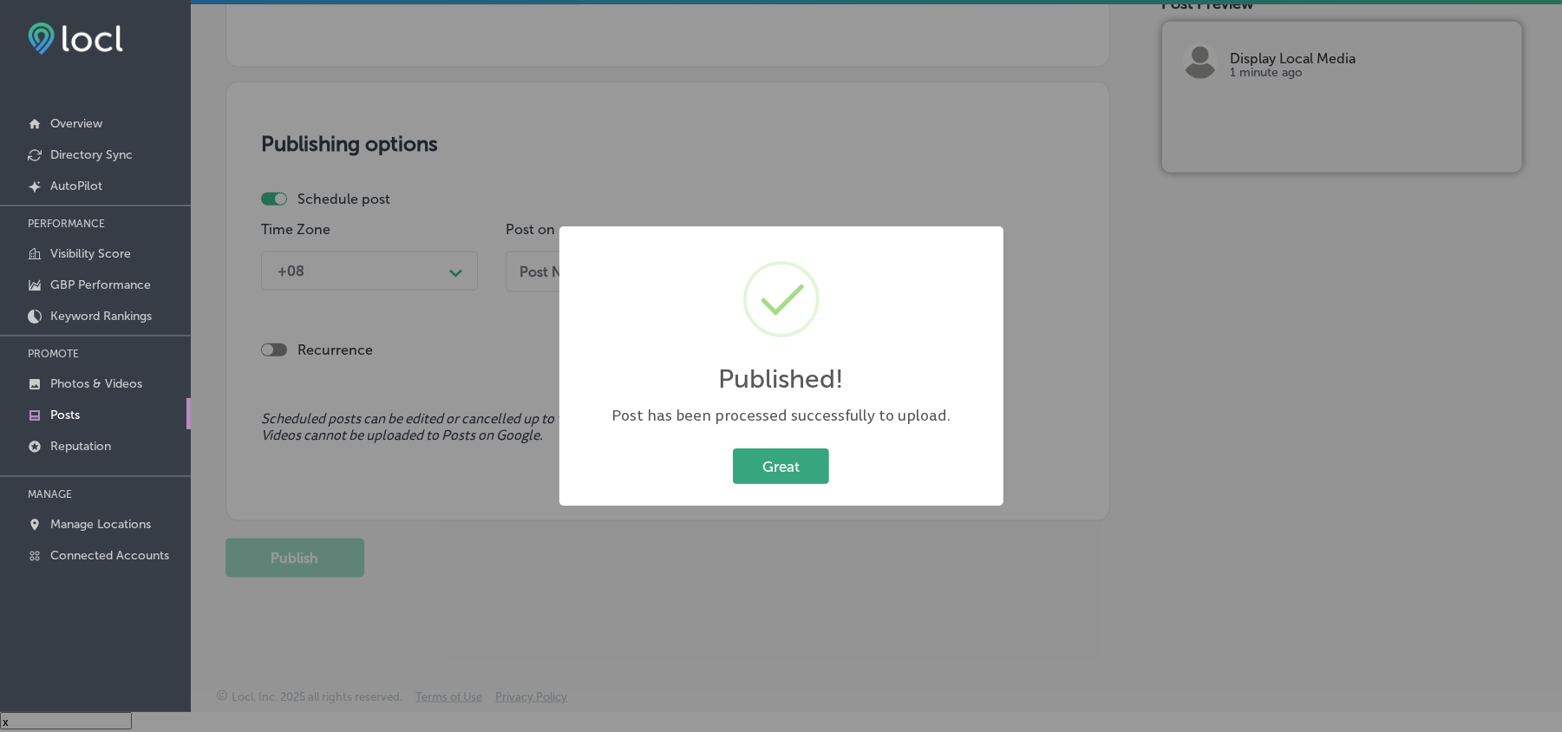
click at [802, 468] on button "Great" at bounding box center [781, 466] width 96 height 36
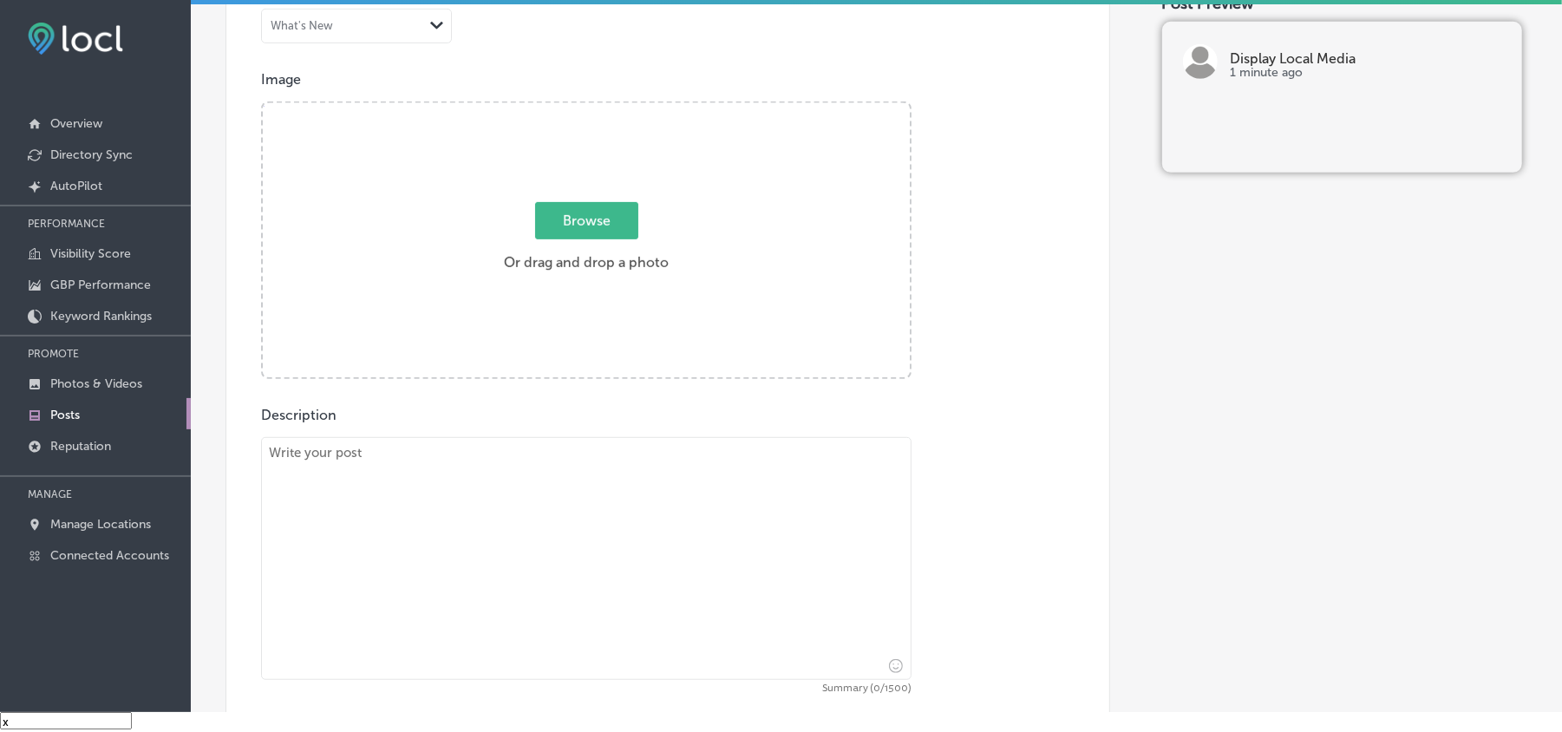
scroll to position [618, 0]
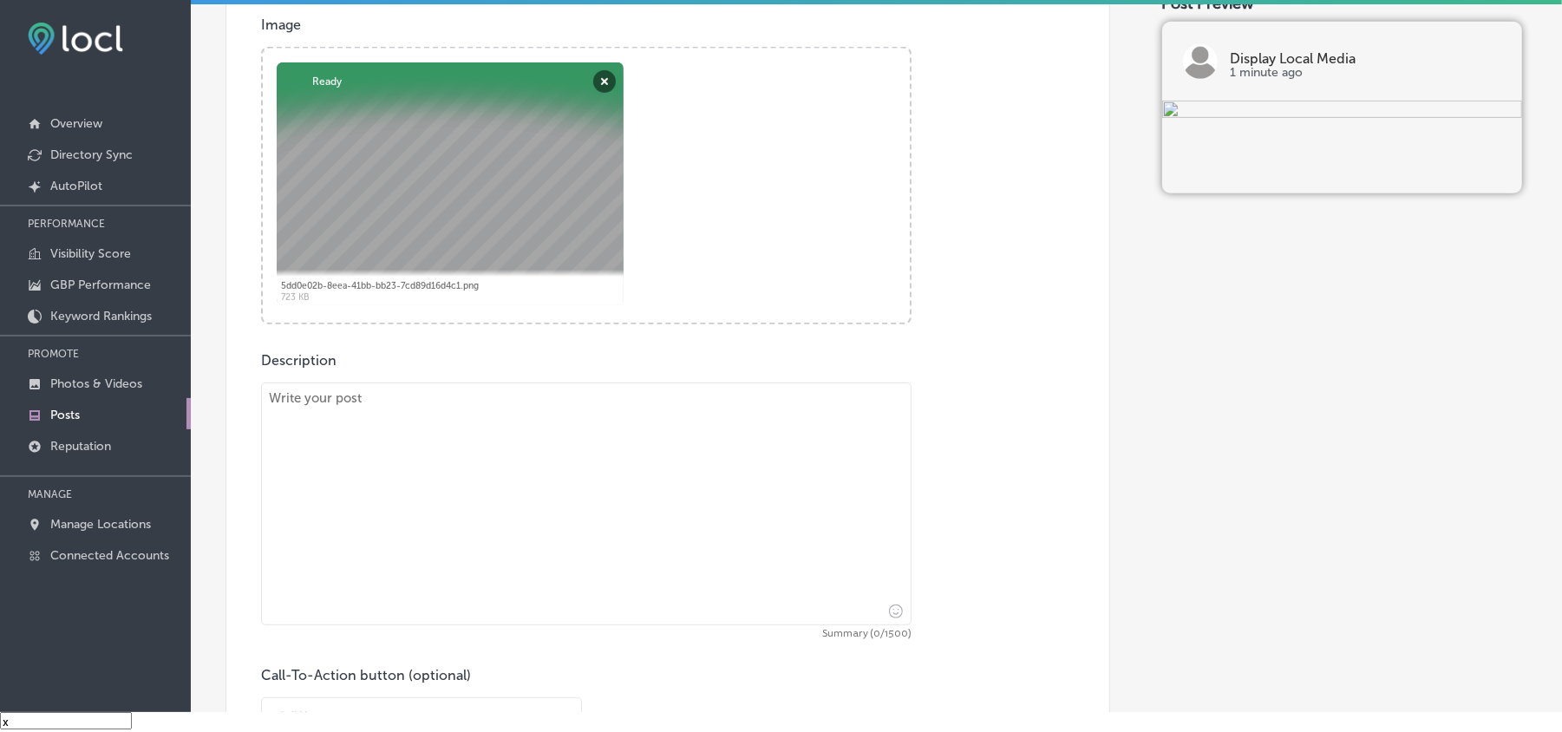
click at [514, 474] on textarea at bounding box center [586, 504] width 651 height 243
paste textarea "At Display Local Media, we focus on helping businesses in Pylesville, Joppa, an…"
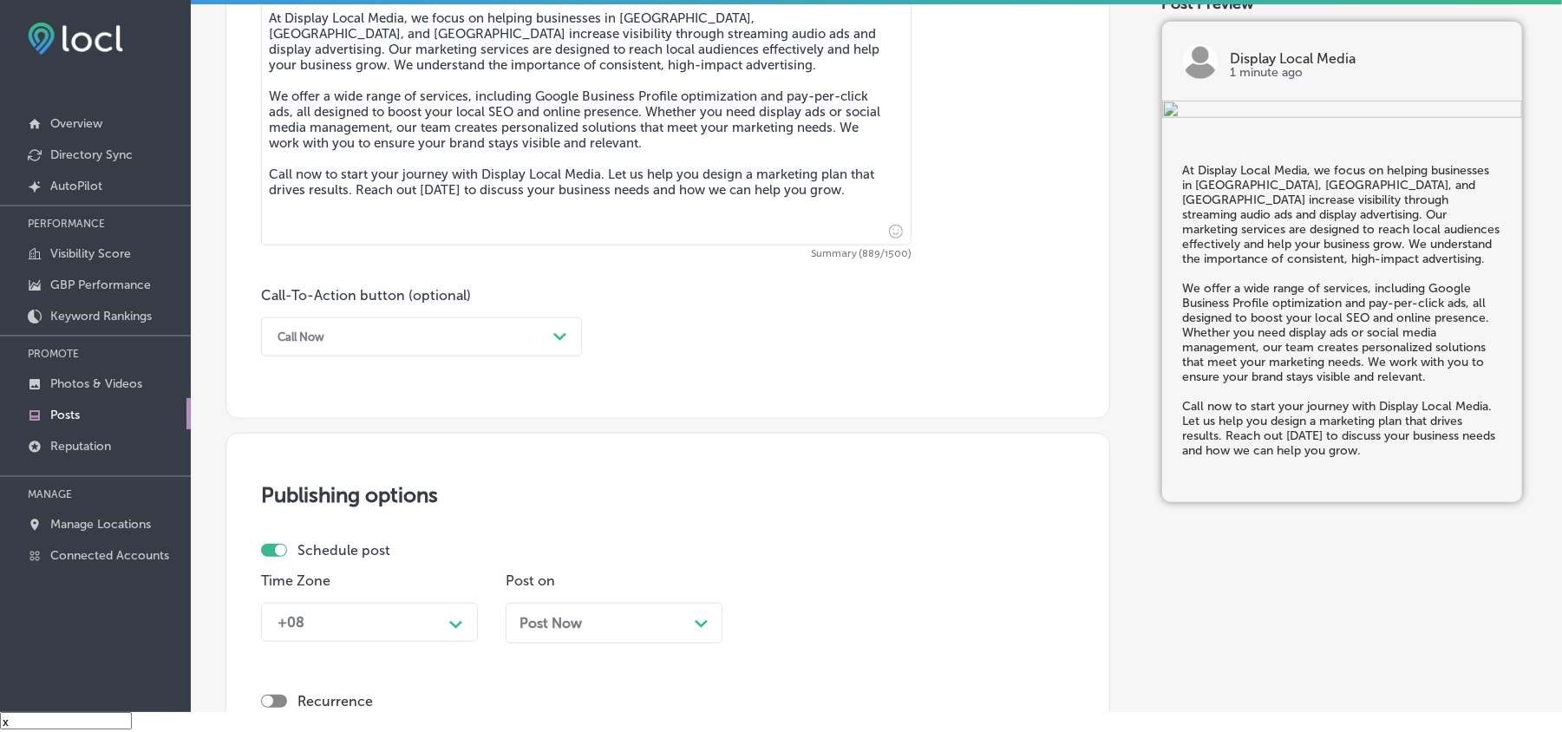
scroll to position [1003, 0]
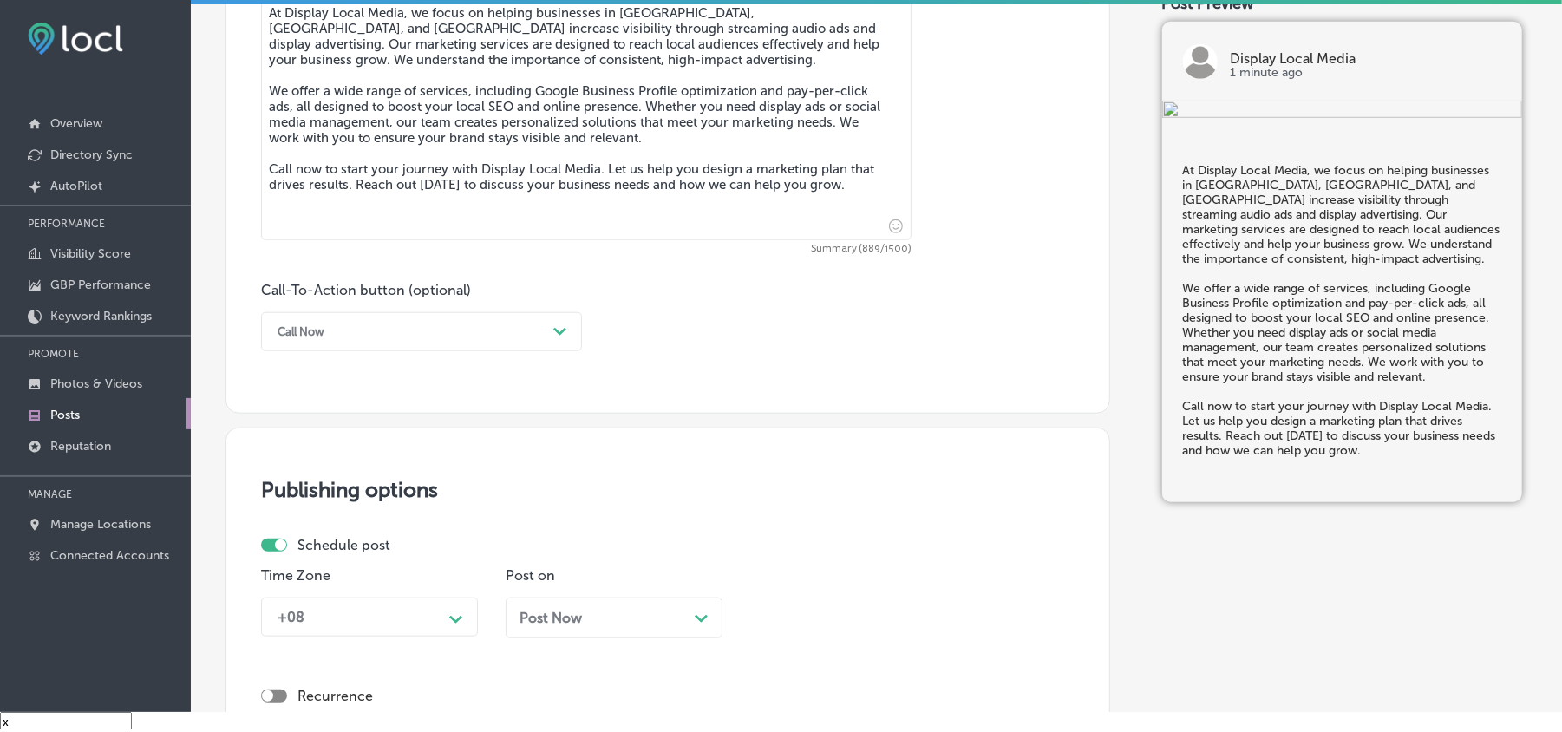
type textarea "At Display Local Media, we focus on helping businesses in Pylesville, Joppa, an…"
click at [453, 309] on div "Call-To-Action button (optional) Call Now Path Created with Sketch." at bounding box center [421, 316] width 321 height 69
click at [453, 328] on div "Call Now" at bounding box center [408, 331] width 278 height 27
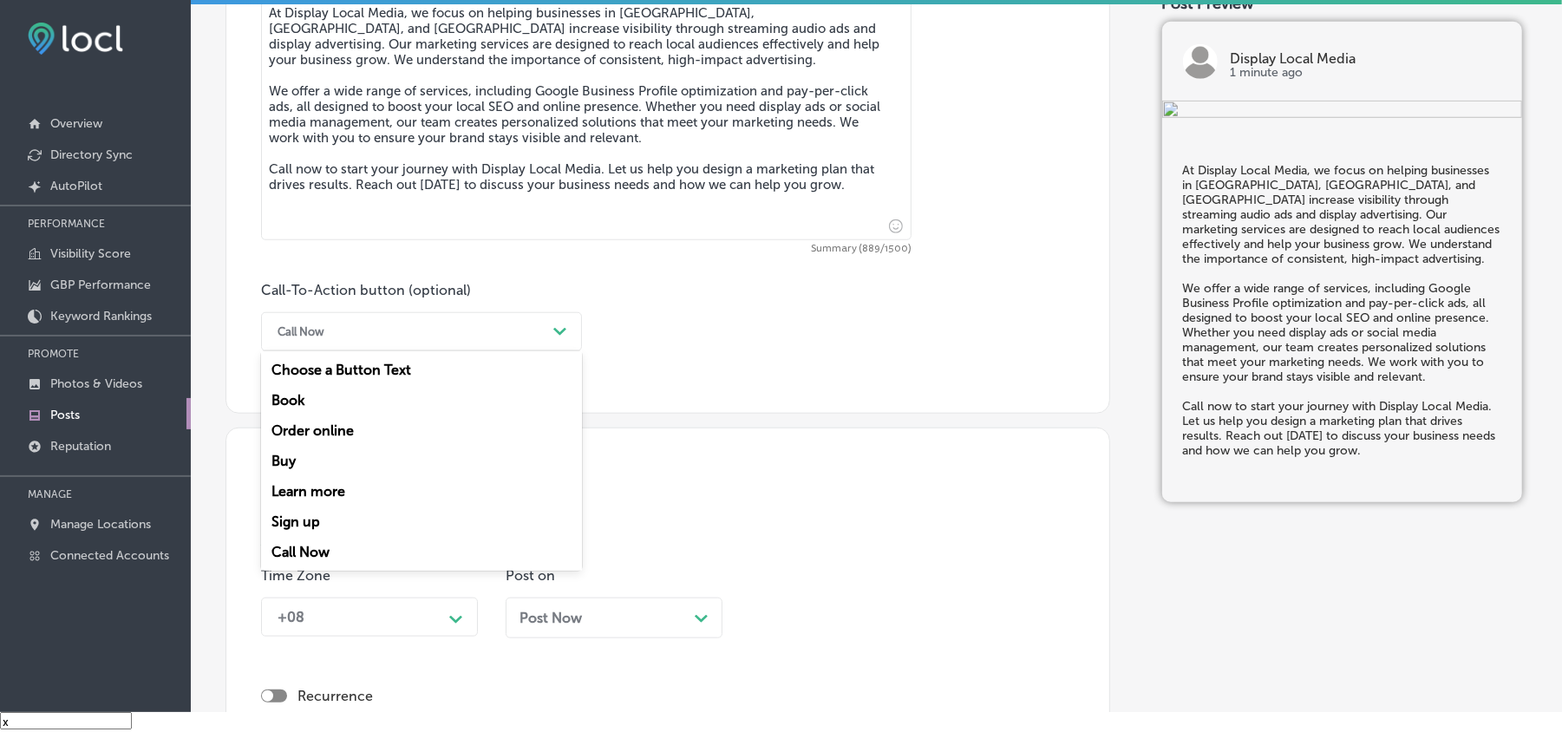
click at [327, 481] on div "Learn more" at bounding box center [421, 491] width 321 height 30
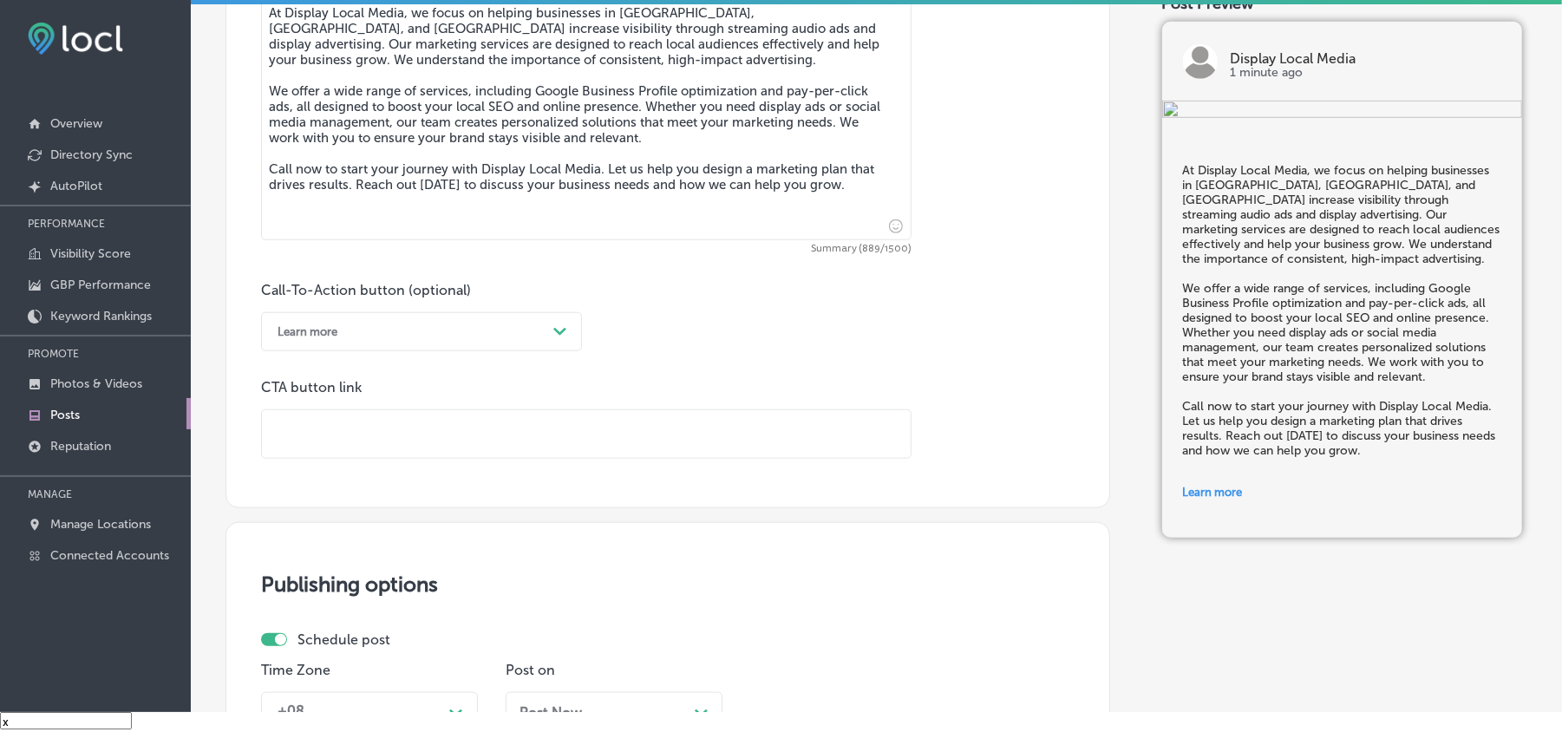
click at [421, 416] on input "text" at bounding box center [586, 434] width 649 height 48
paste input "[URL][DOMAIN_NAME]"
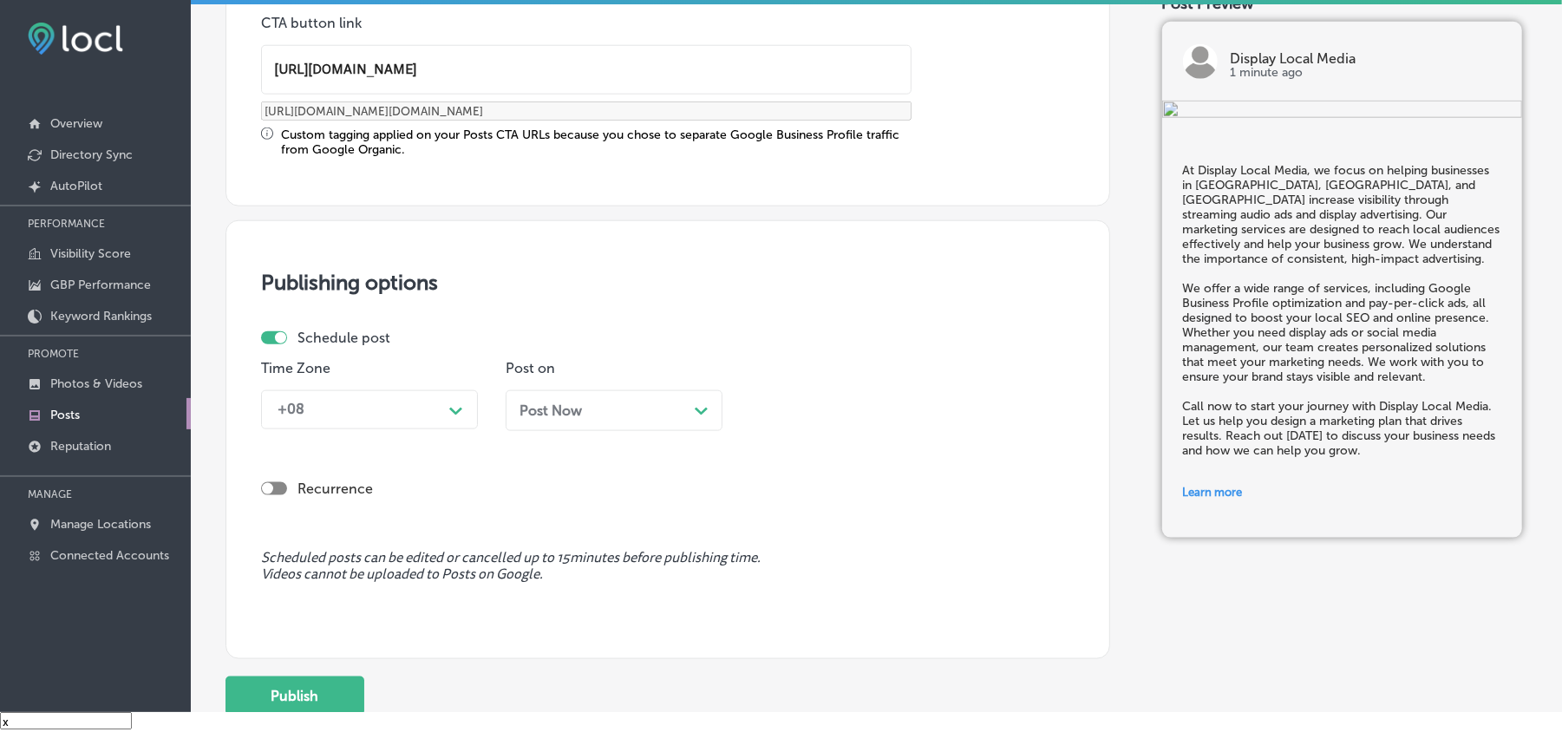
scroll to position [1388, 0]
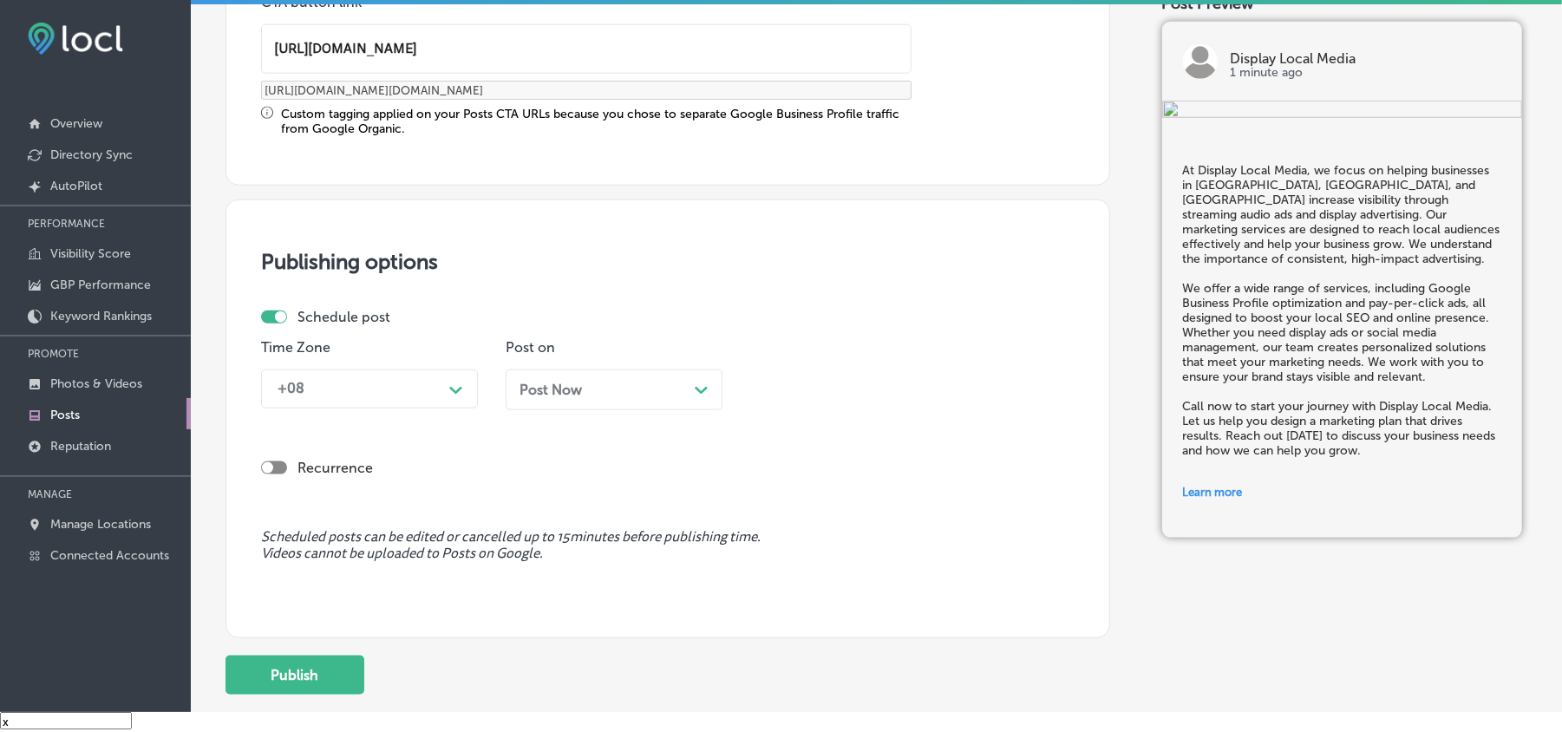
type input "[URL][DOMAIN_NAME]"
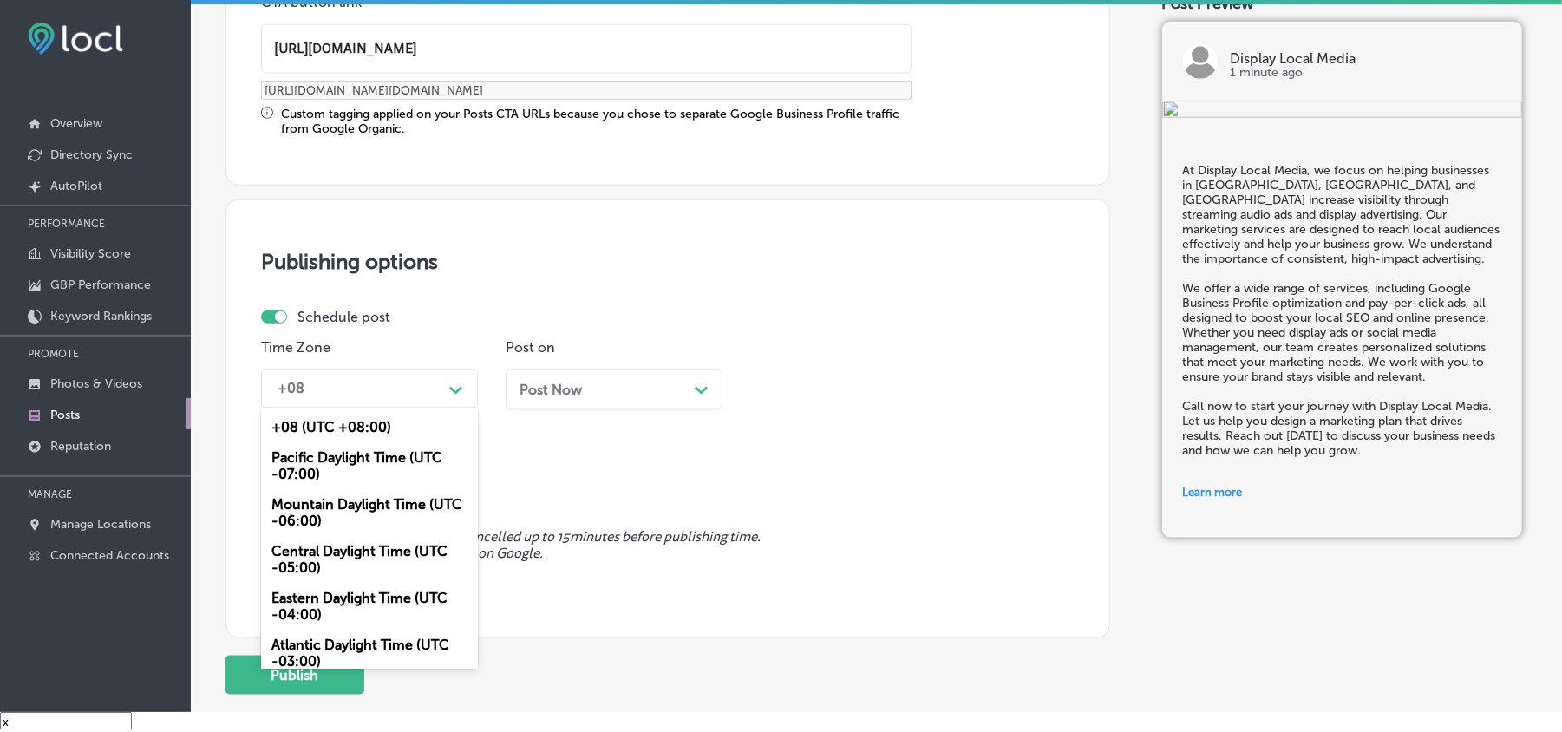
click at [400, 387] on div "+08" at bounding box center [355, 389] width 173 height 30
click at [340, 508] on div "Mountain Daylight Time (UTC -06:00)" at bounding box center [369, 512] width 217 height 47
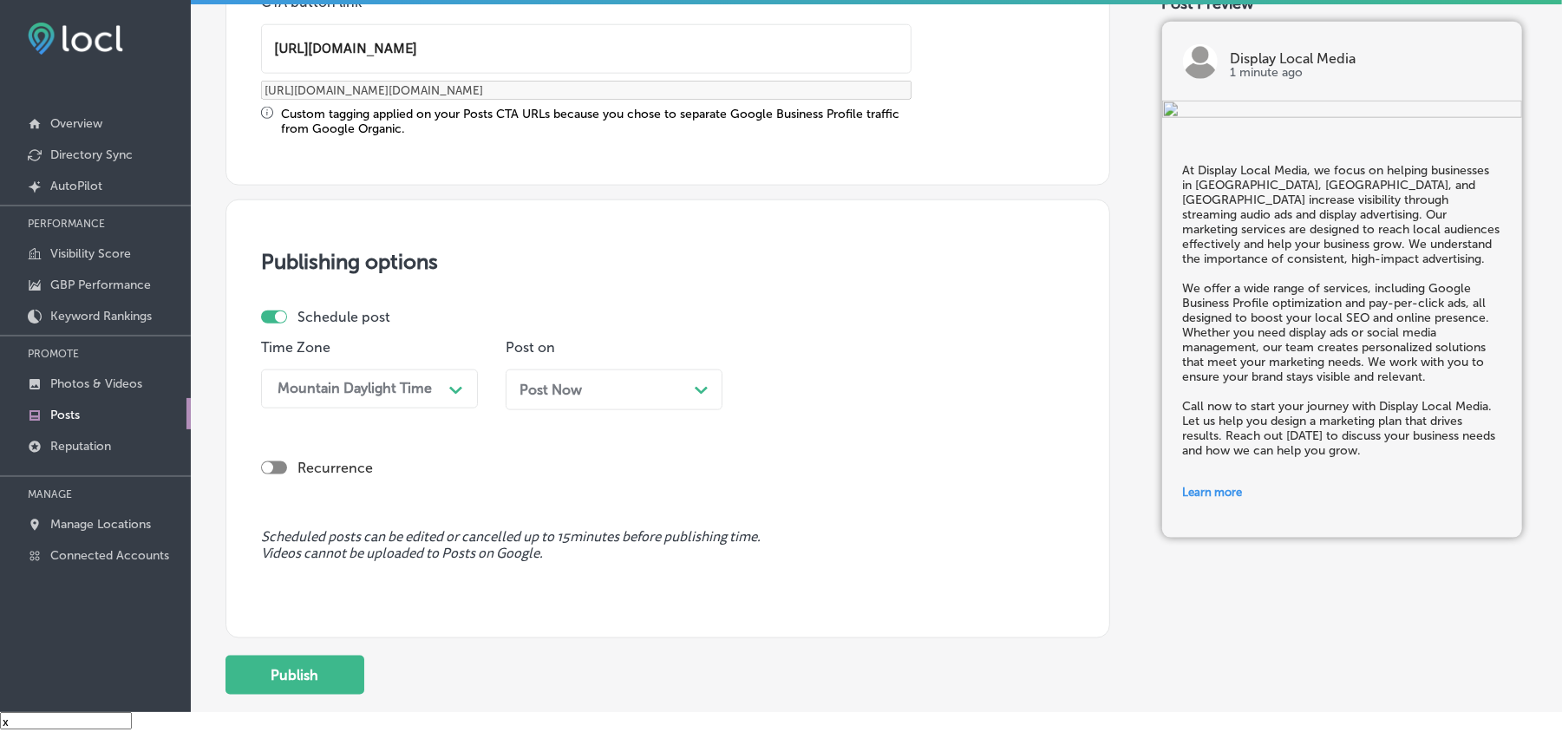
click at [625, 389] on div "Post Now Path Created with Sketch." at bounding box center [614, 390] width 189 height 16
click at [876, 400] on div "10:30 AM" at bounding box center [844, 389] width 173 height 30
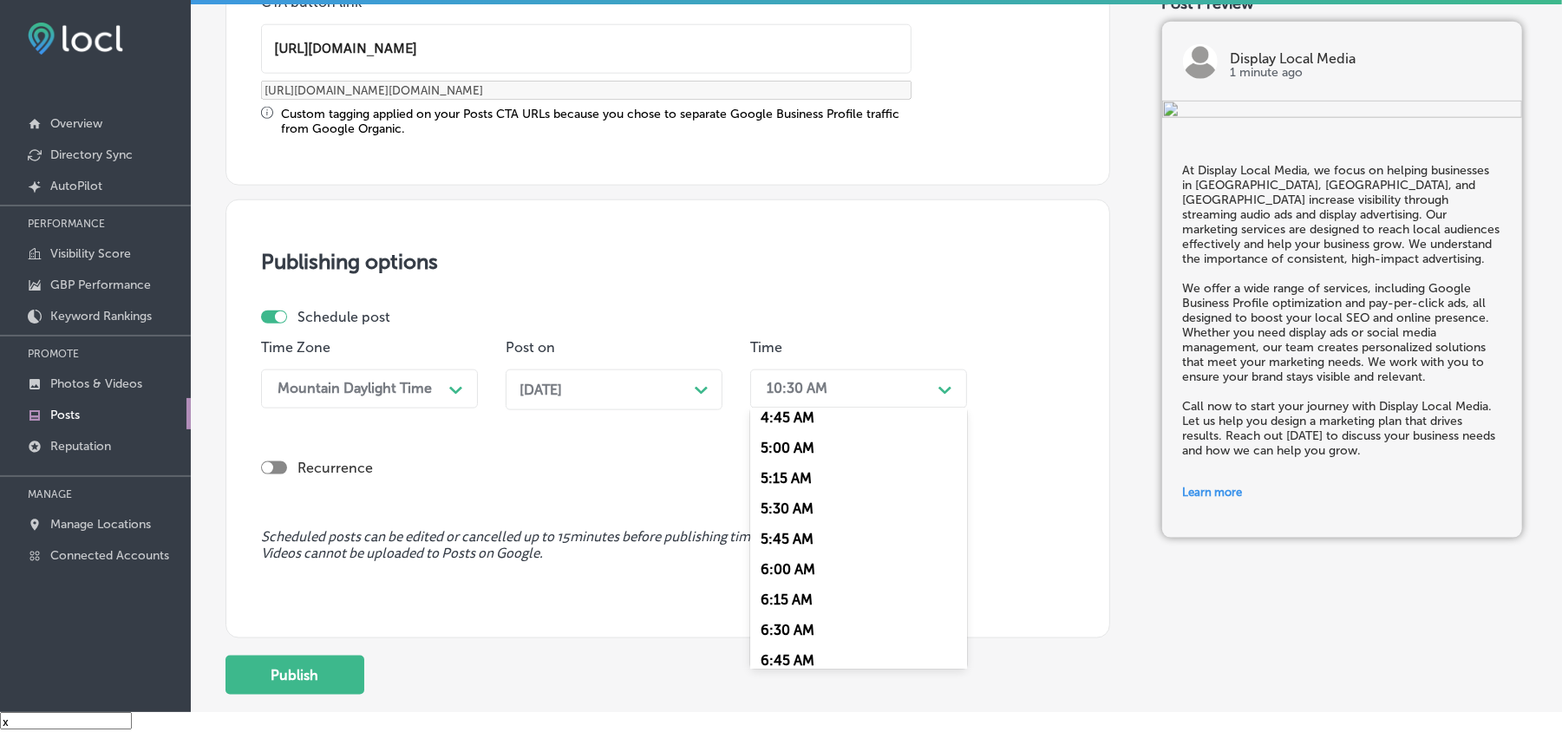
scroll to position [694, 0]
click at [782, 573] on div "7:00 AM" at bounding box center [858, 583] width 217 height 30
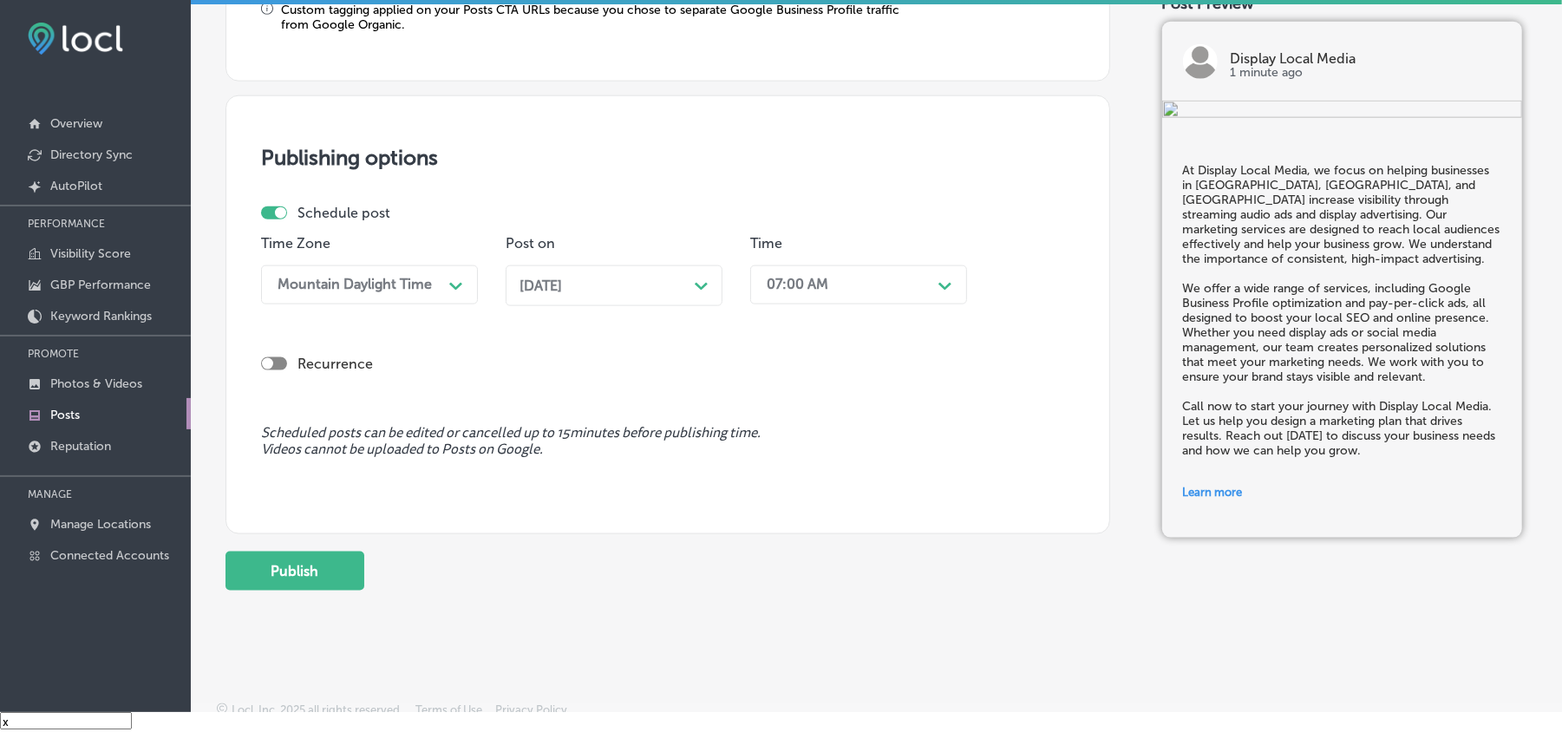
scroll to position [1507, 0]
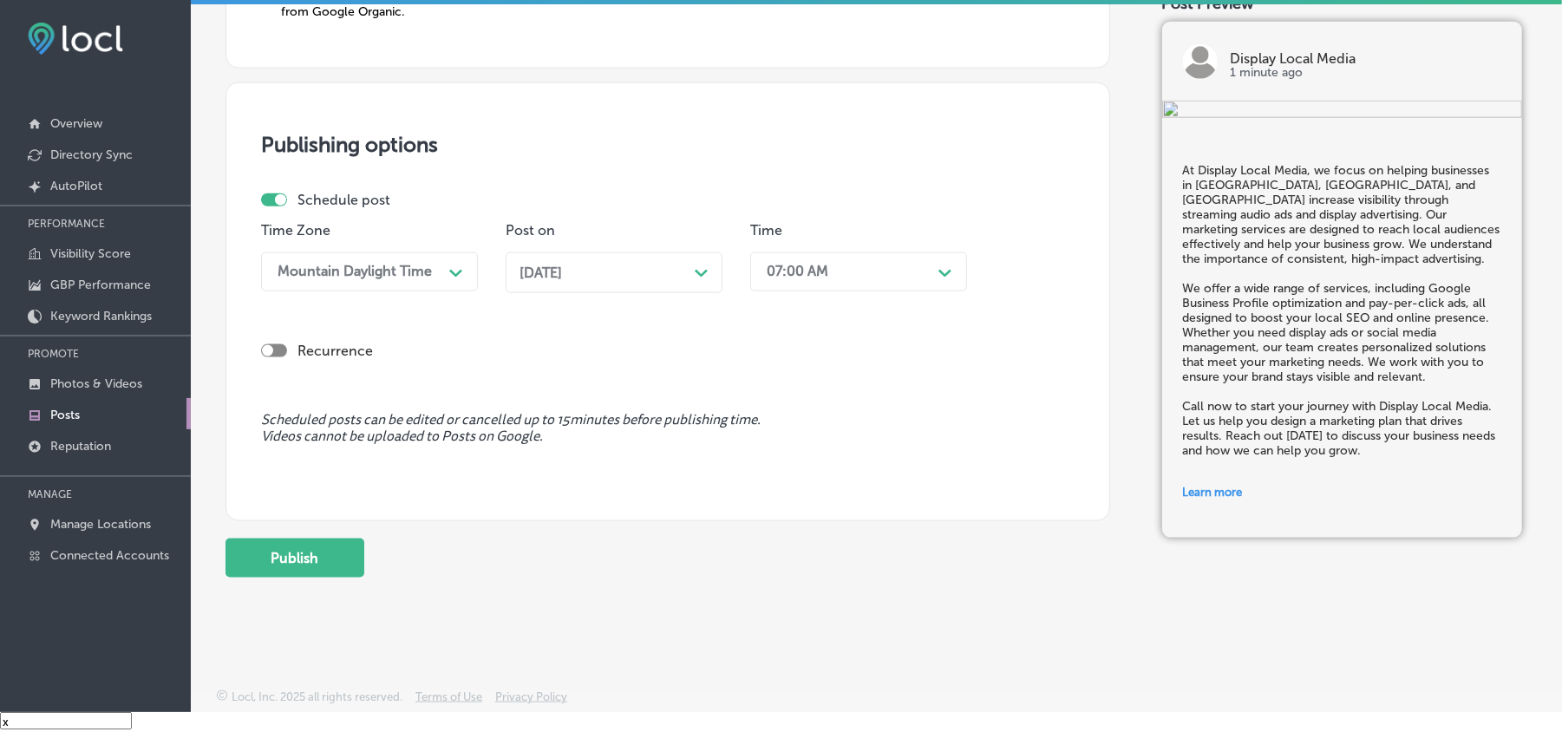
click at [680, 267] on div "Oct 20, 2025 Path Created with Sketch." at bounding box center [614, 273] width 189 height 16
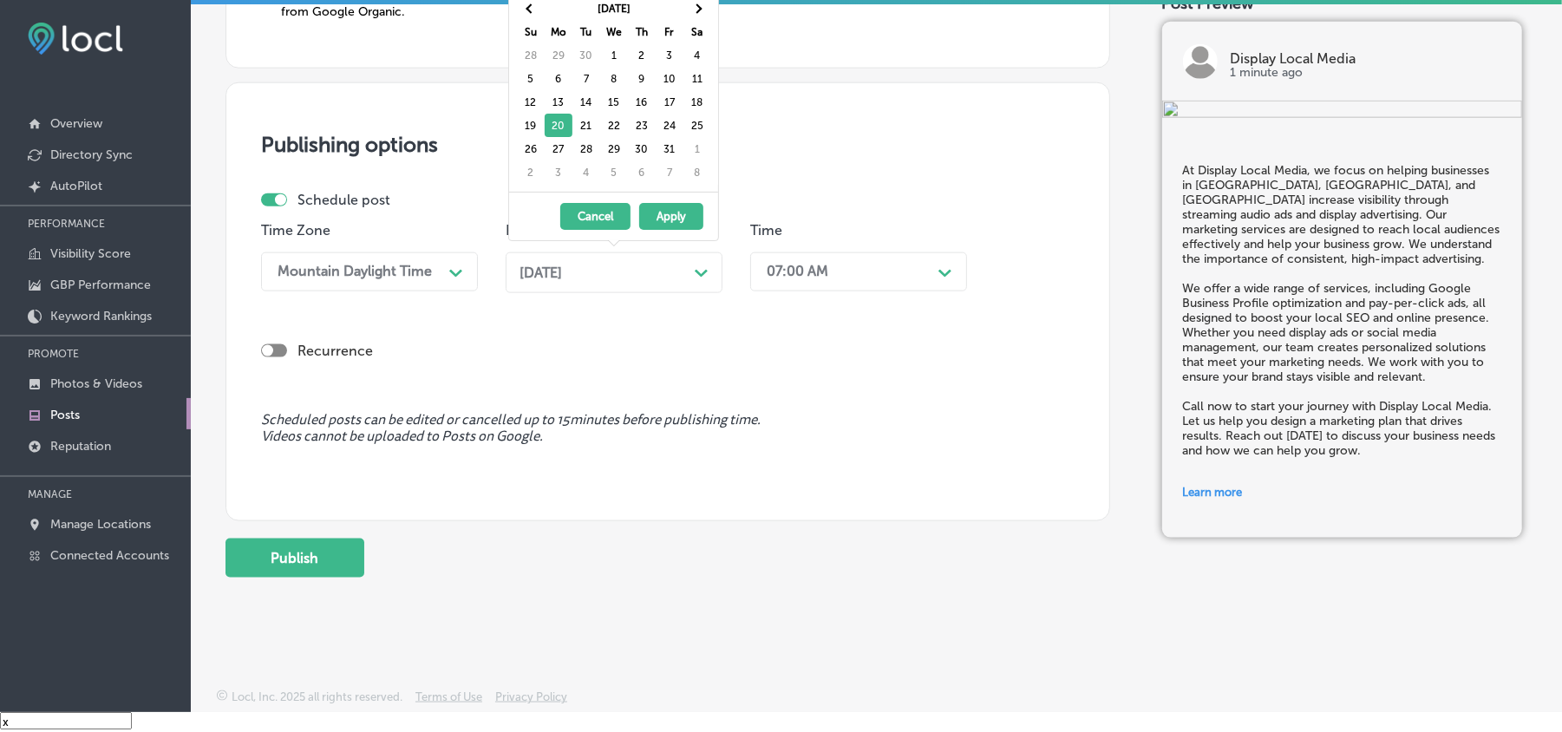
click at [695, 311] on div "Recurrence" at bounding box center [668, 337] width 814 height 62
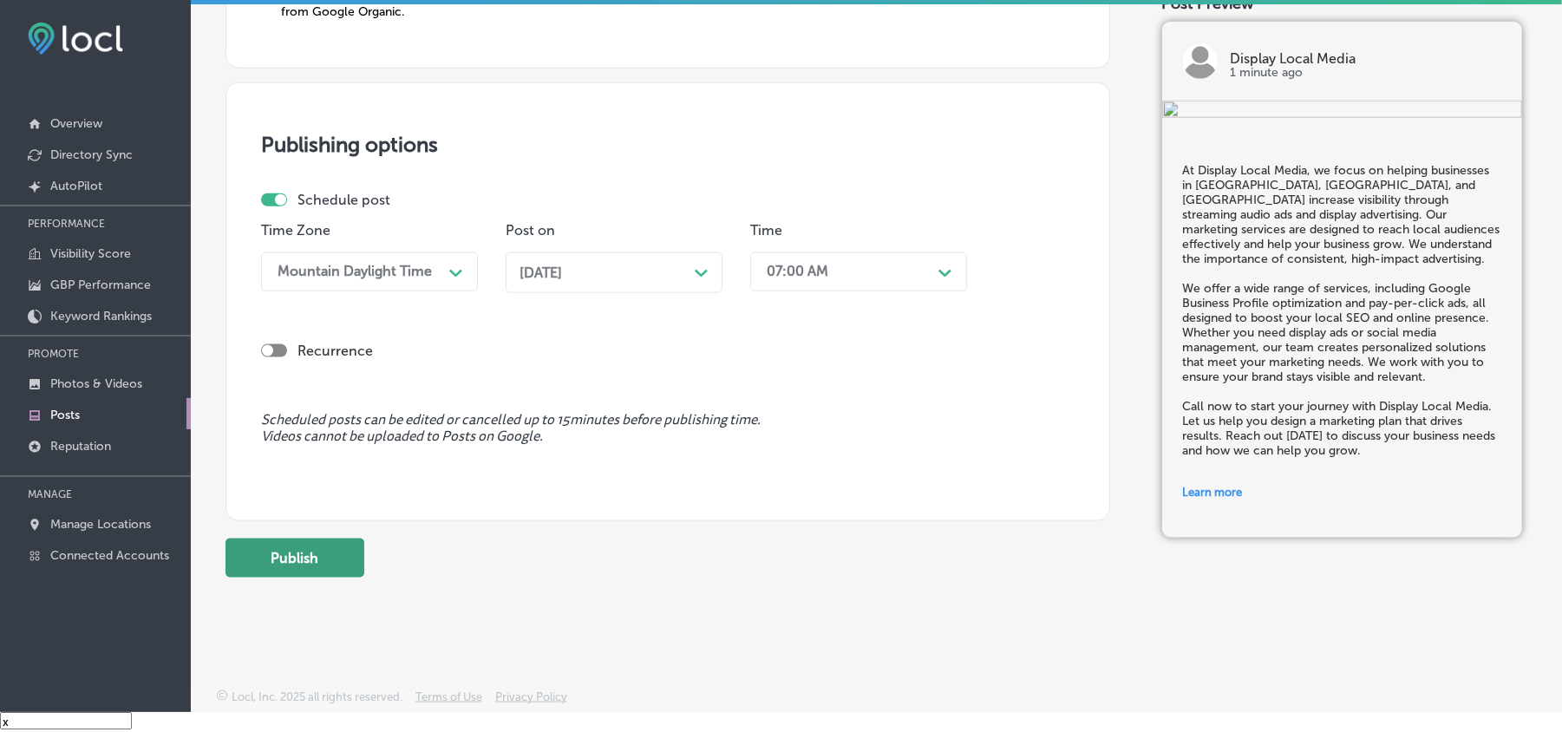
click at [316, 559] on button "Publish" at bounding box center [295, 558] width 139 height 39
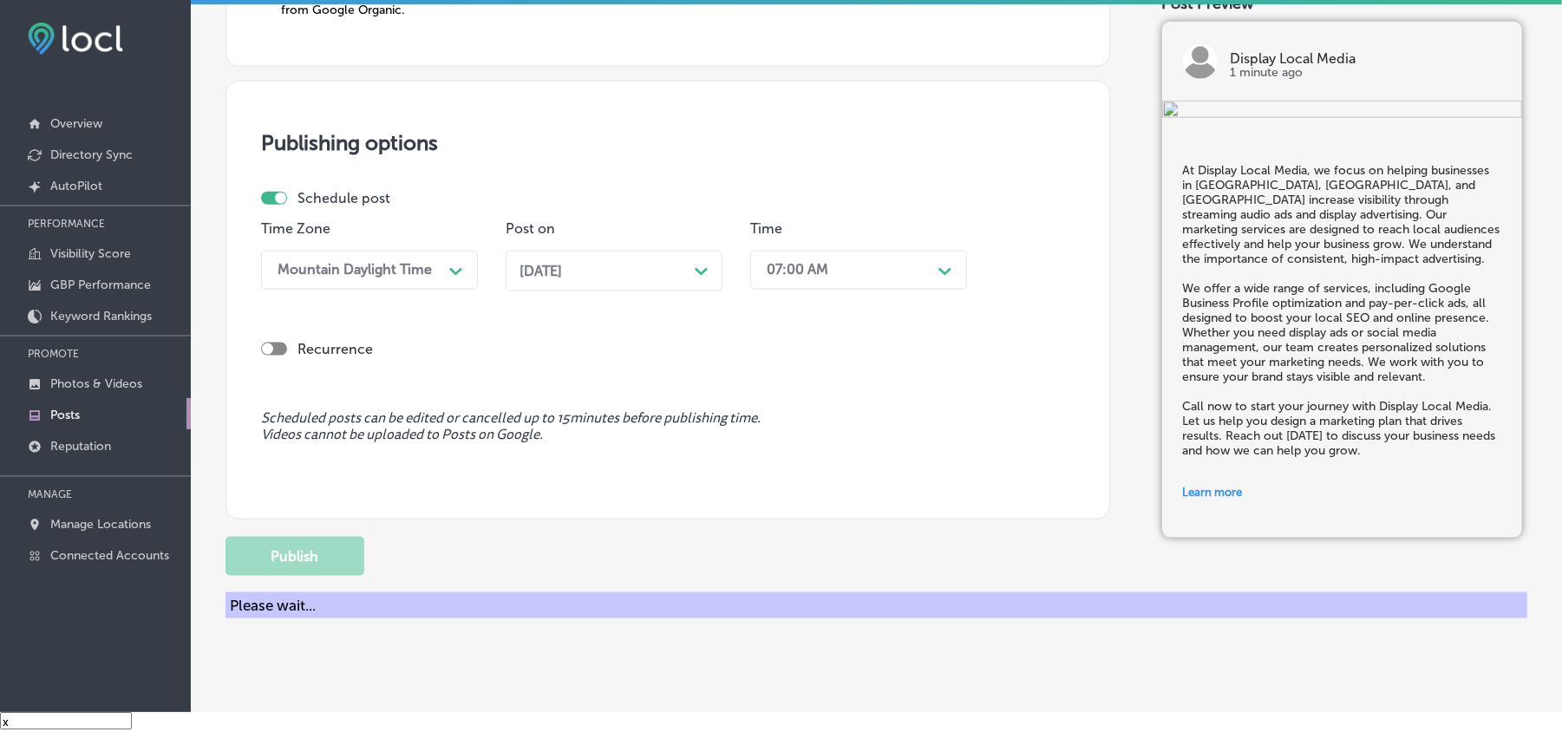
scroll to position [1350, 0]
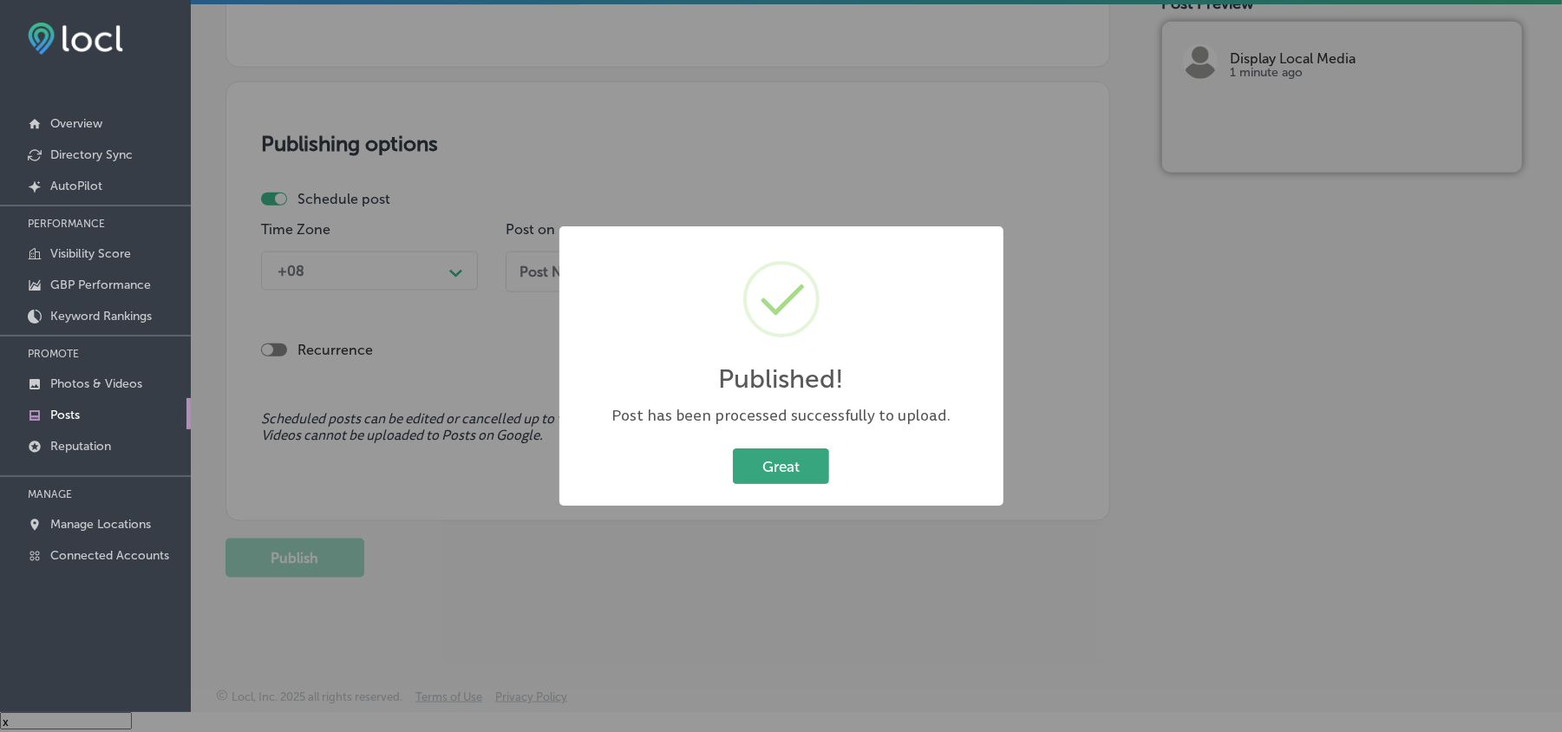
click at [782, 468] on button "Great" at bounding box center [781, 466] width 96 height 36
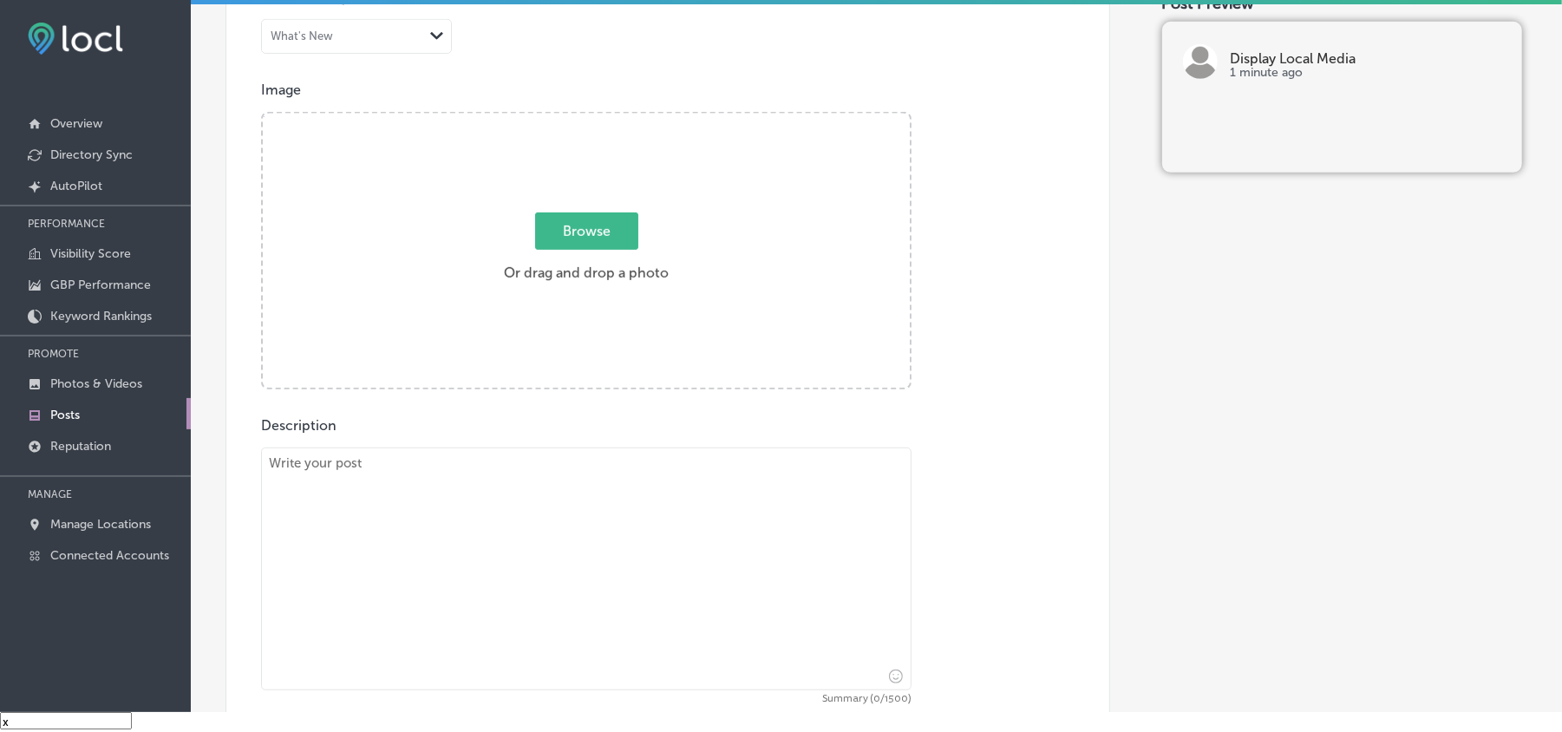
scroll to position [501, 0]
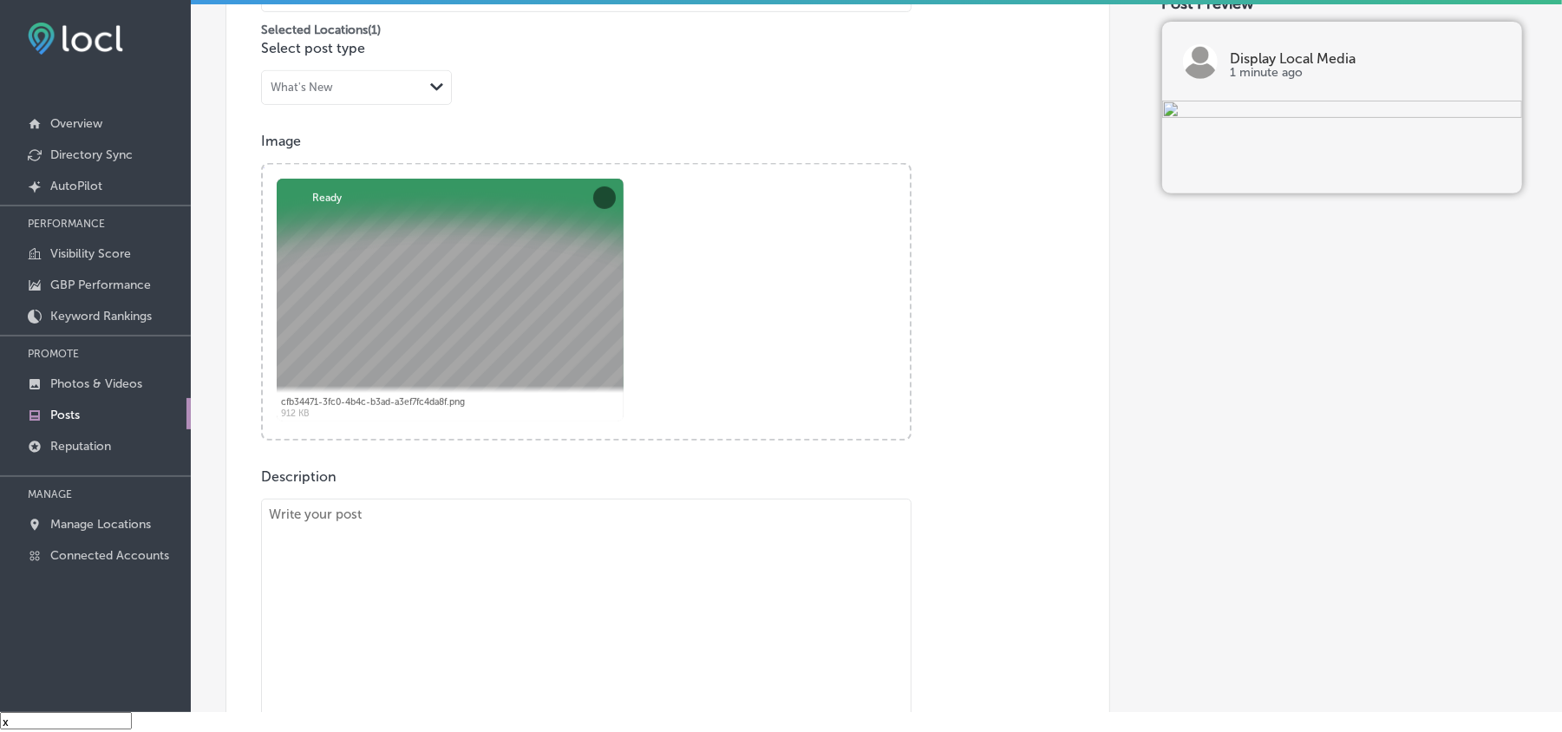
click at [482, 562] on textarea at bounding box center [586, 620] width 651 height 243
paste textarea "In Riverside, Bel Air, and Churchville, Display Local Media specializes in usin…"
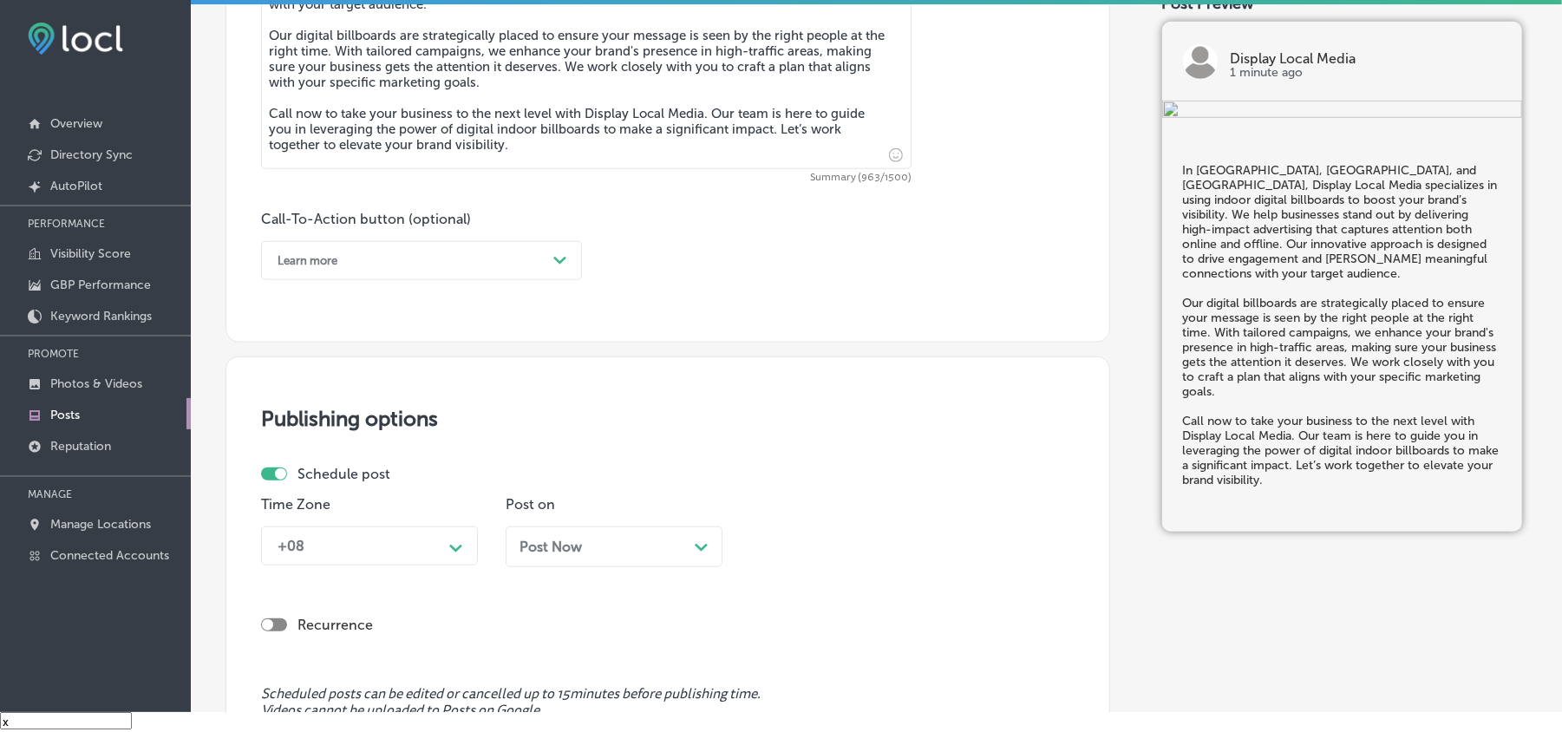
scroll to position [1087, 0]
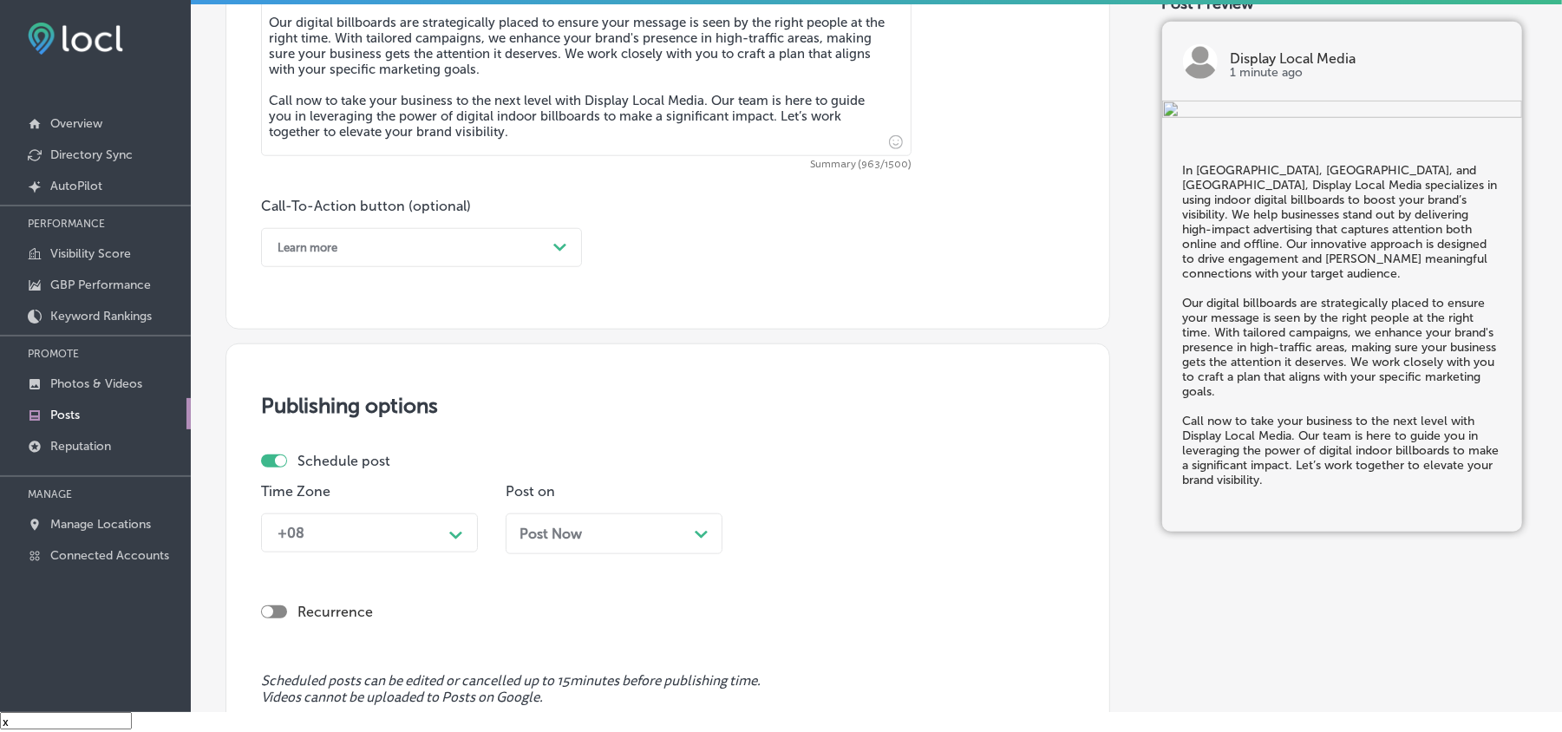
type textarea "In Riverside, Bel Air, and Churchville, Display Local Media specializes in usin…"
click at [494, 226] on div "Call-To-Action button (optional) Learn more Path Created with Sketch." at bounding box center [421, 232] width 321 height 69
click at [431, 240] on div "Learn more" at bounding box center [408, 247] width 278 height 27
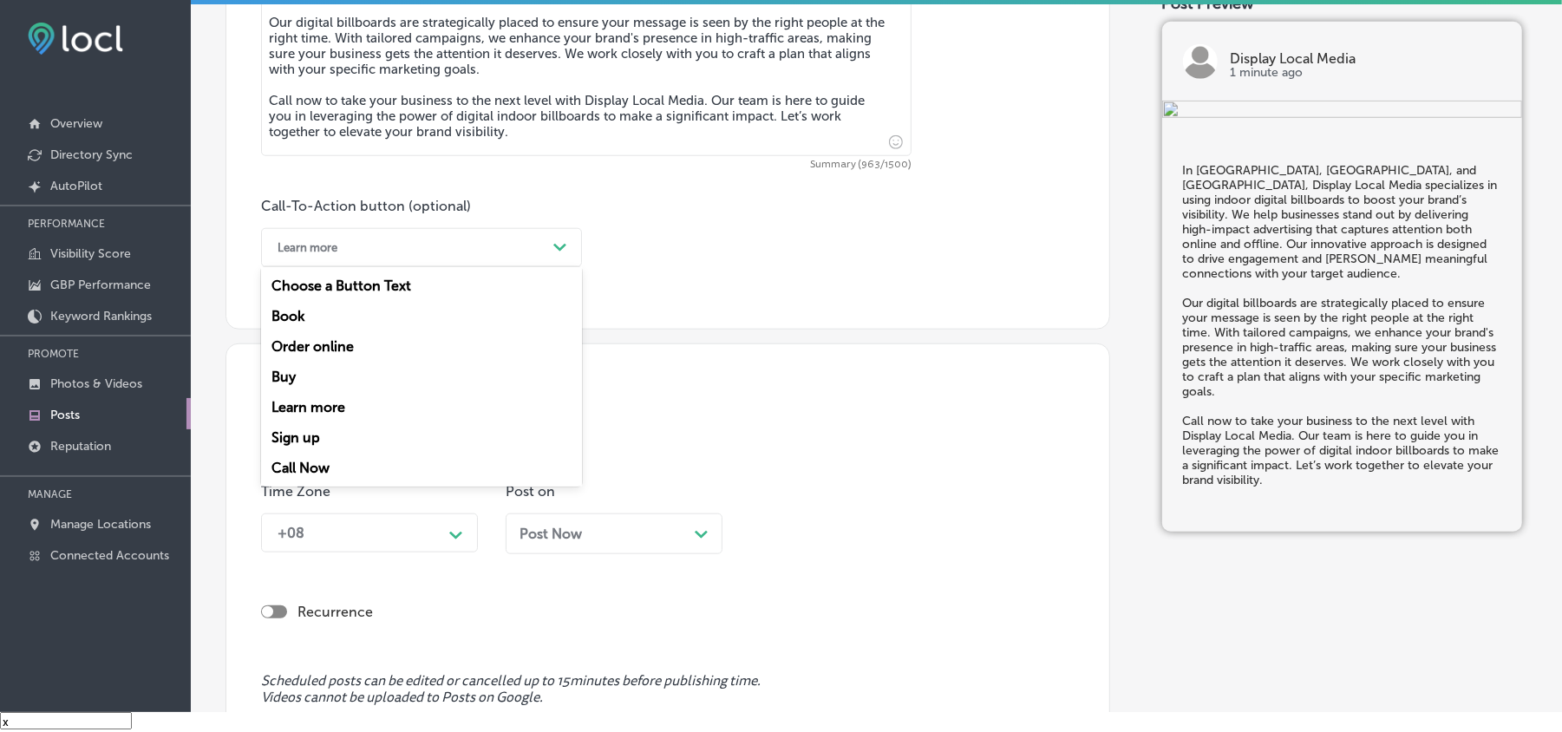
click at [292, 462] on div "Call Now" at bounding box center [421, 468] width 321 height 30
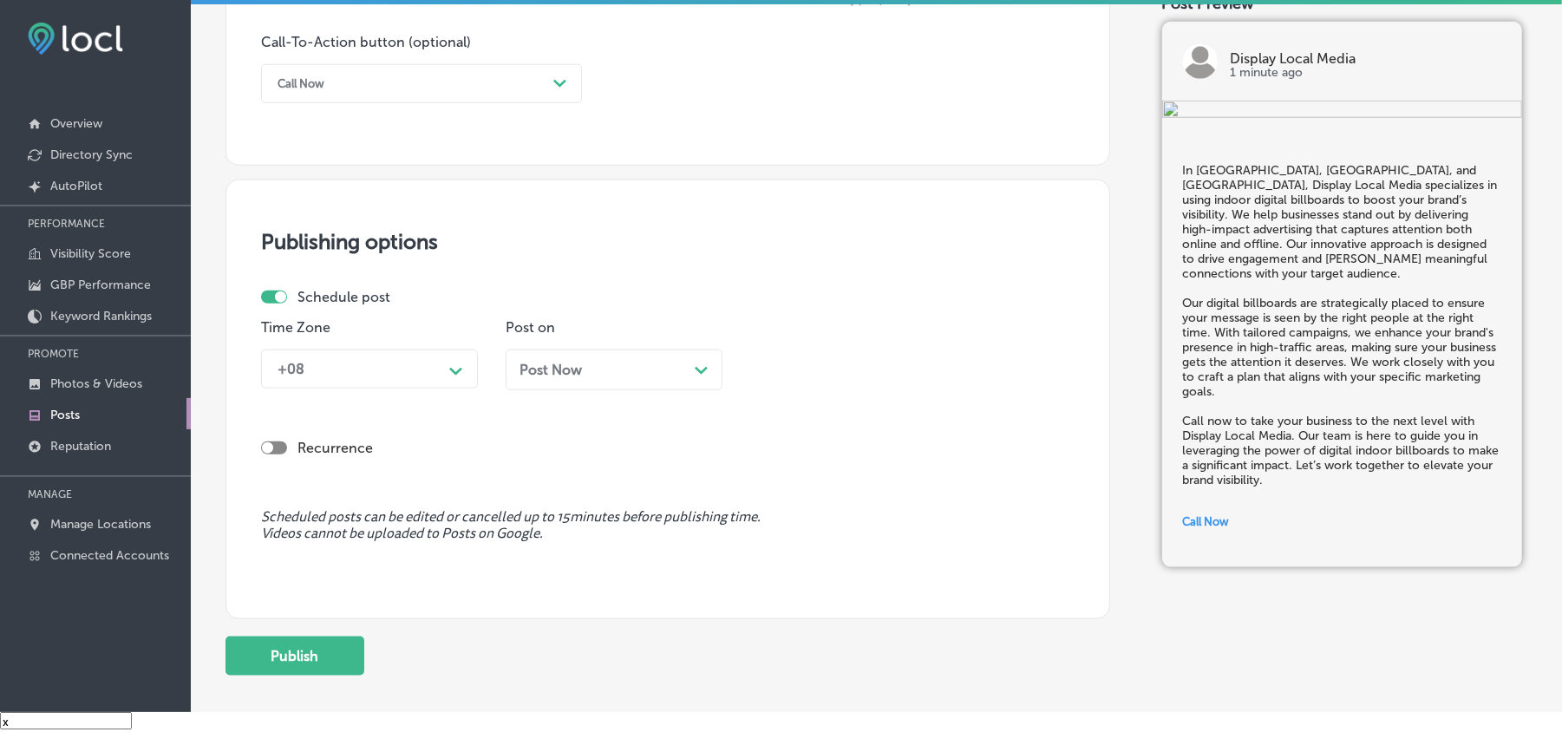
scroll to position [1279, 0]
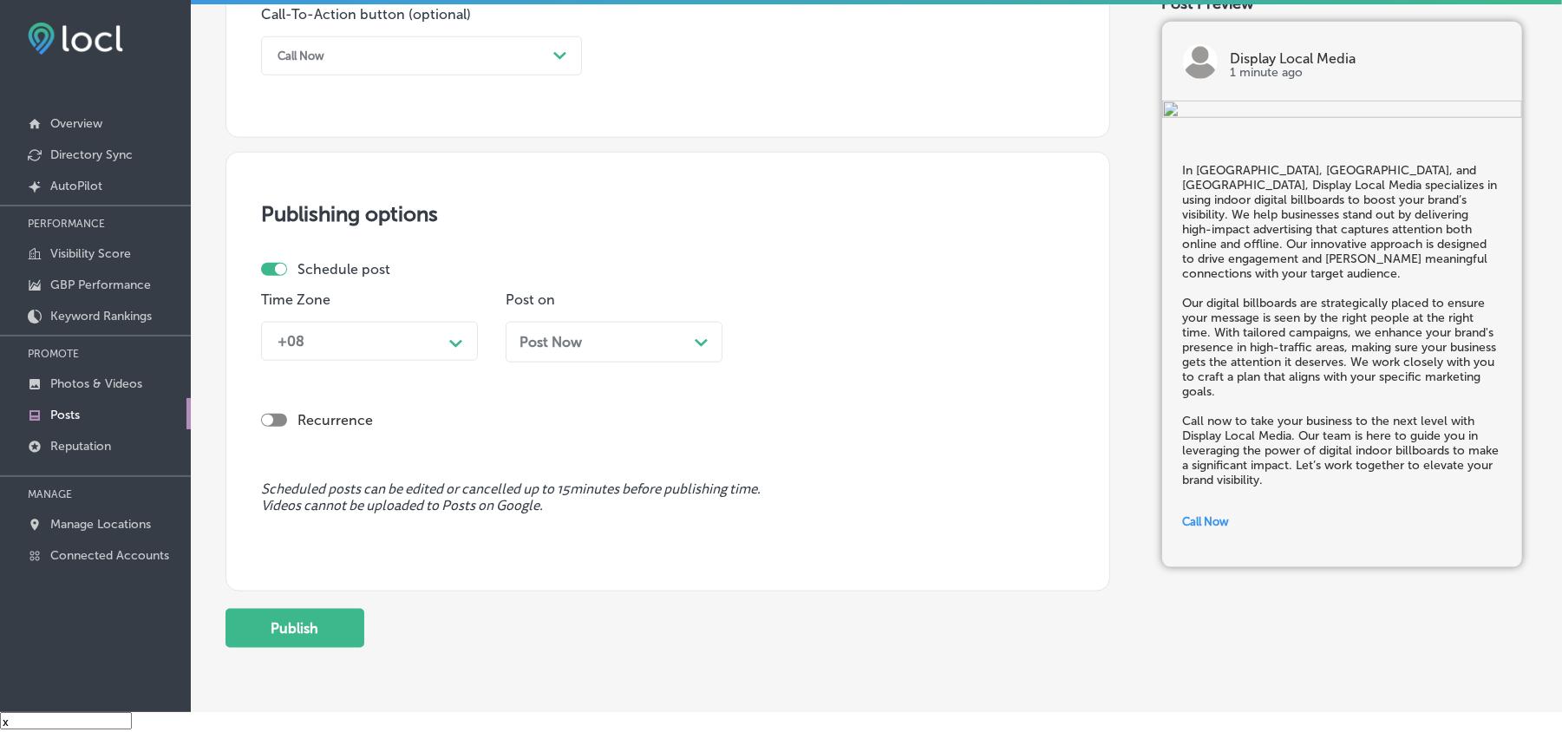
click at [422, 340] on div "+08" at bounding box center [355, 341] width 173 height 30
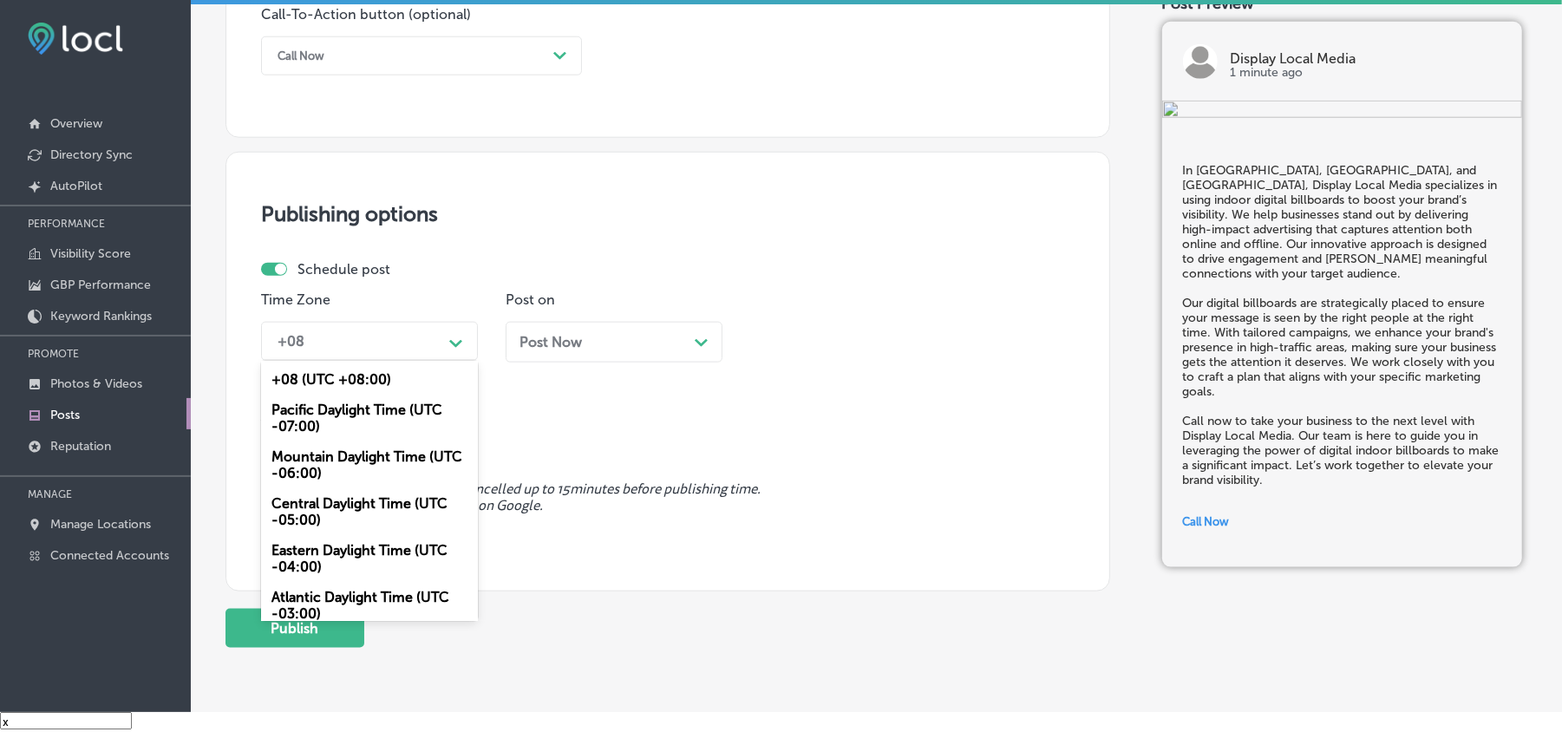
click at [324, 460] on div "Mountain Daylight Time (UTC -06:00)" at bounding box center [369, 465] width 217 height 47
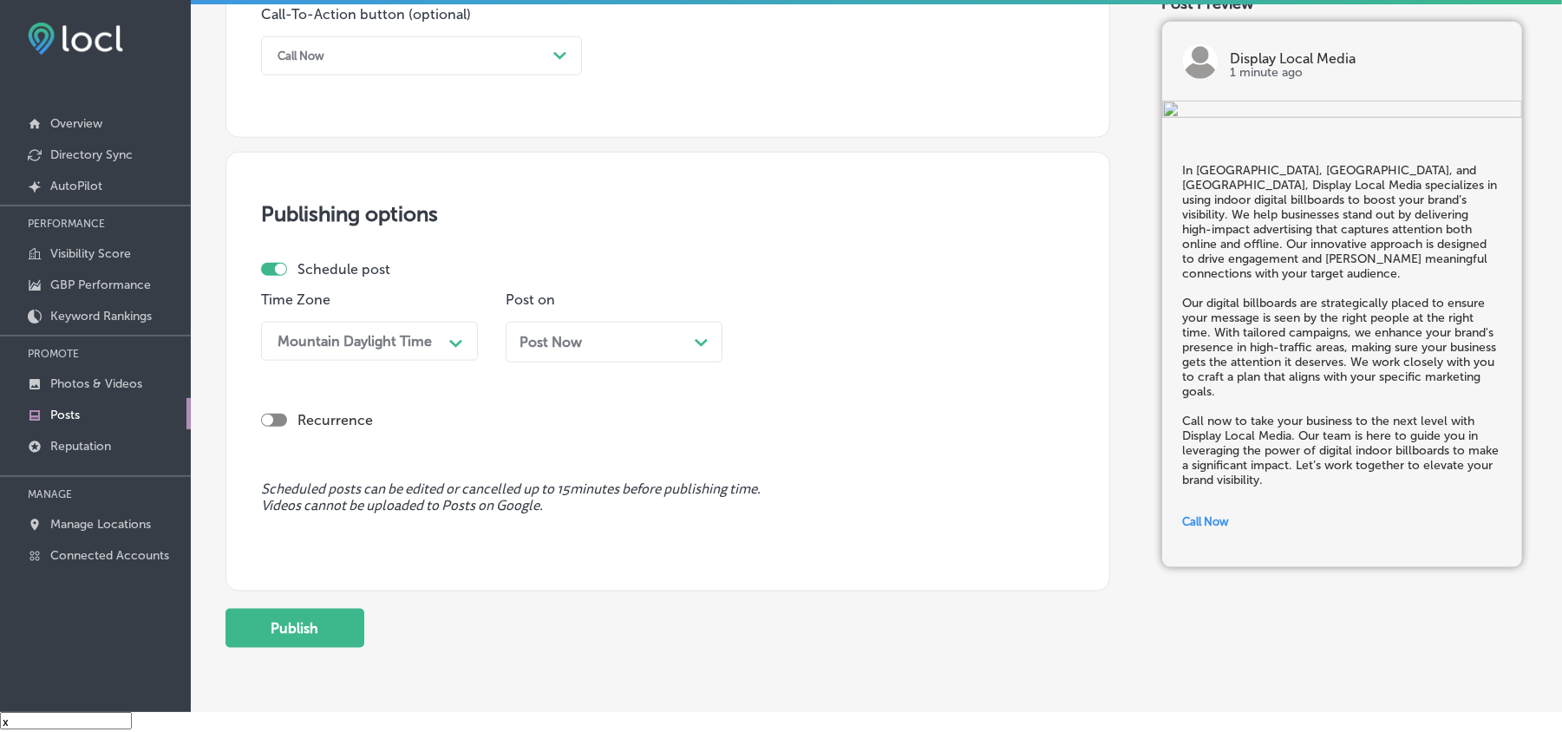
click at [611, 337] on div "Post Now Path Created with Sketch." at bounding box center [614, 342] width 189 height 16
click at [887, 344] on div "10:30 AM" at bounding box center [844, 341] width 173 height 30
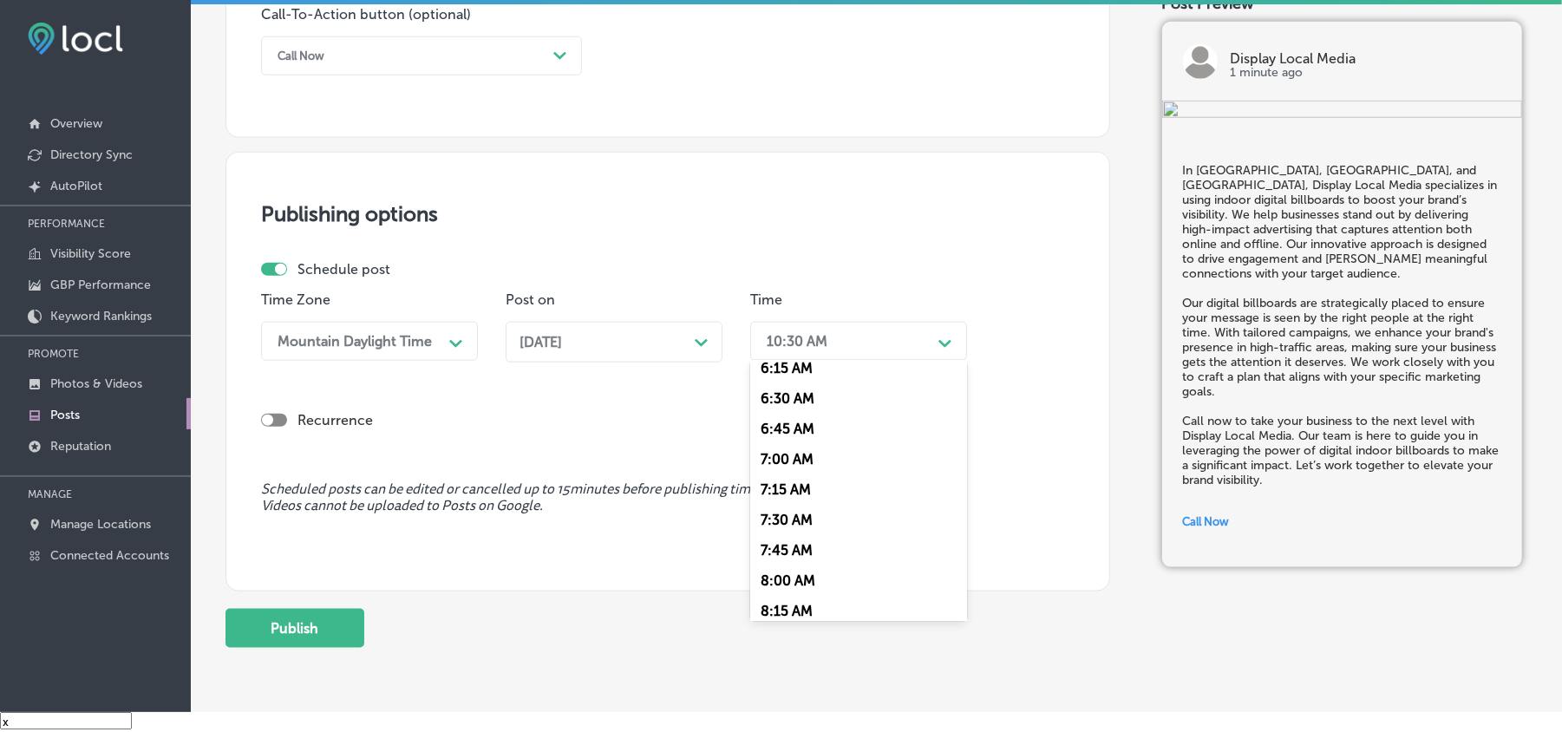
scroll to position [771, 0]
click at [782, 430] on div "6:45 AM" at bounding box center [858, 428] width 217 height 30
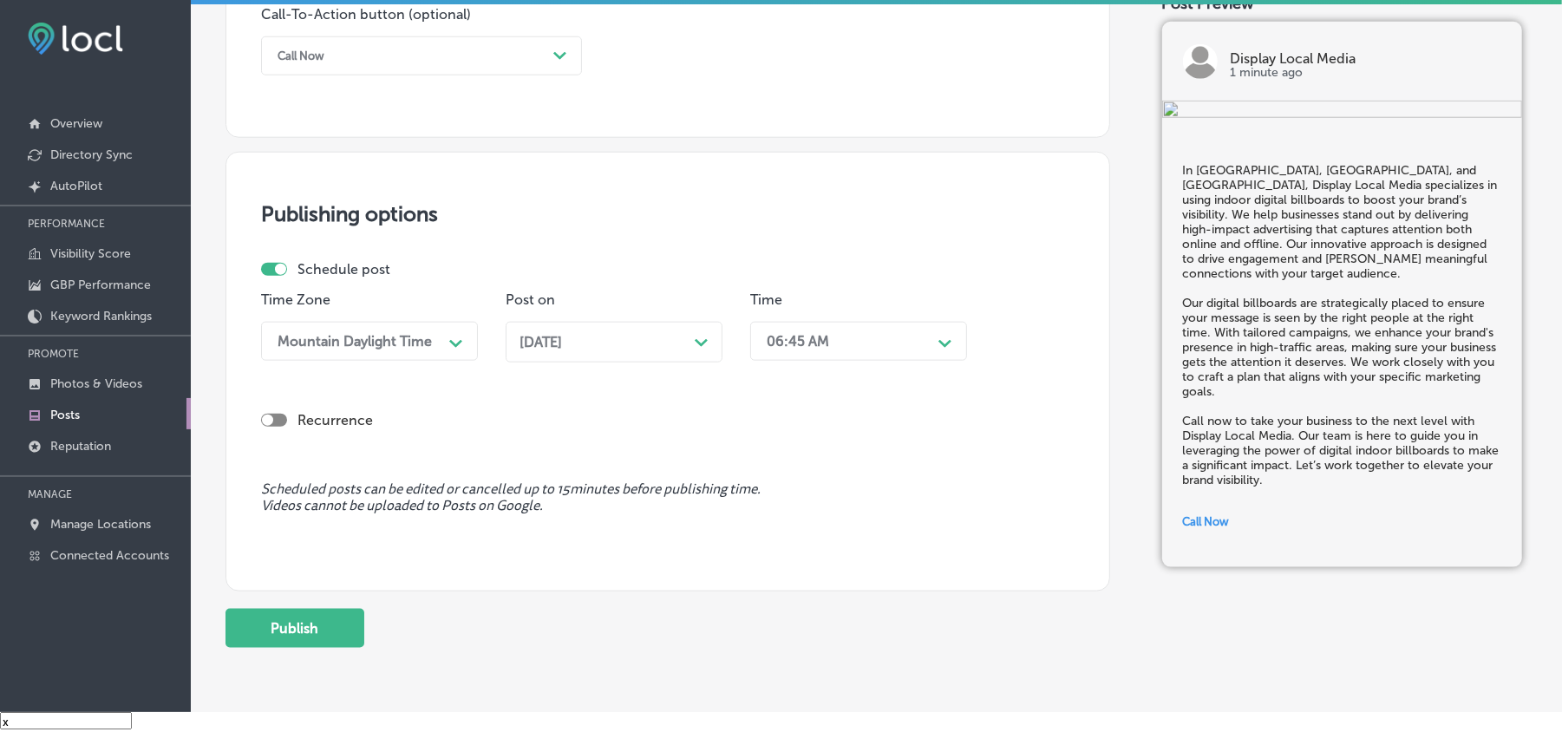
click at [851, 317] on div "Time option 6:45 AM, selected. 0 results available. Select is focused , press D…" at bounding box center [858, 333] width 217 height 84
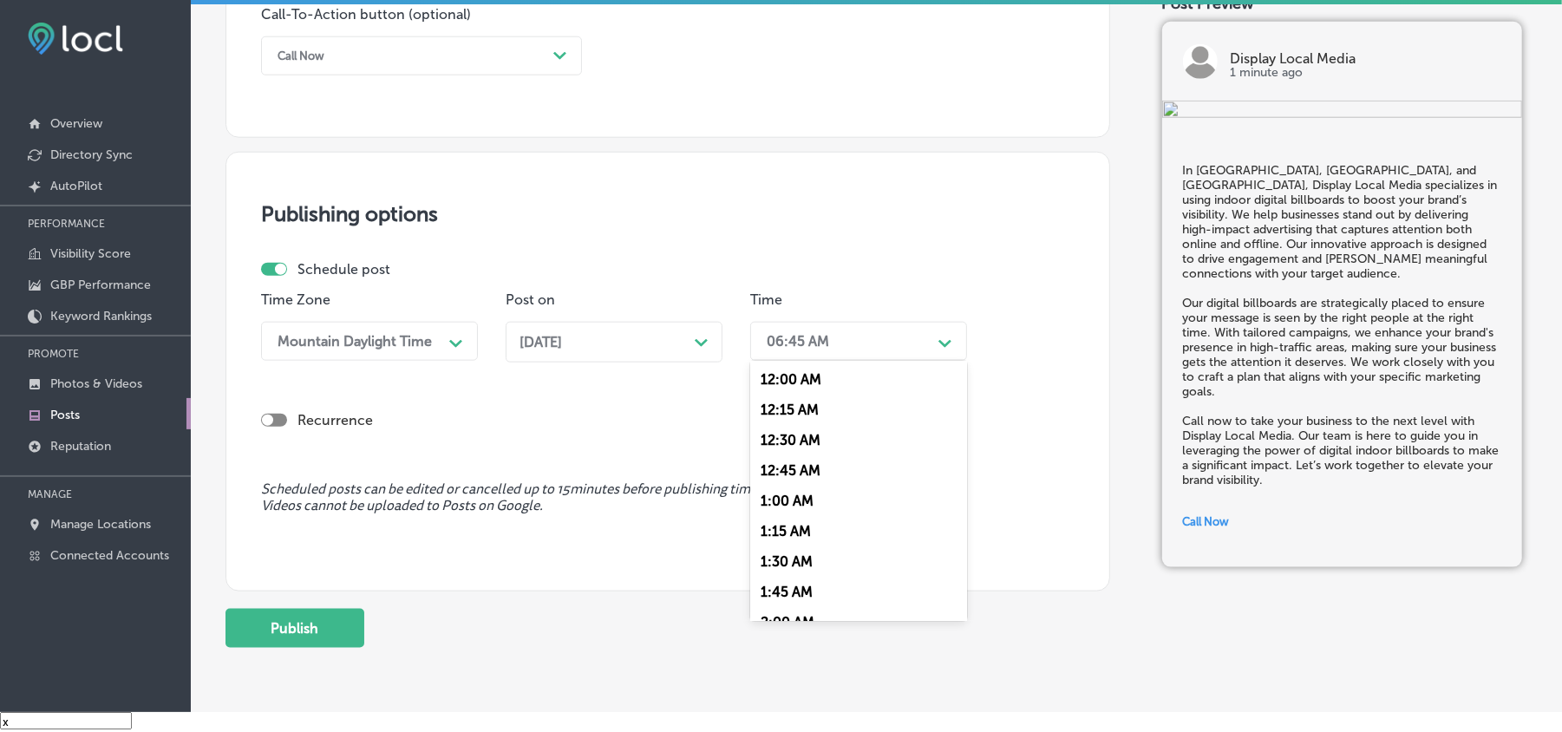
click at [851, 347] on div "06:45 AM" at bounding box center [844, 341] width 173 height 30
click at [782, 482] on div "7:00 AM" at bounding box center [858, 497] width 217 height 30
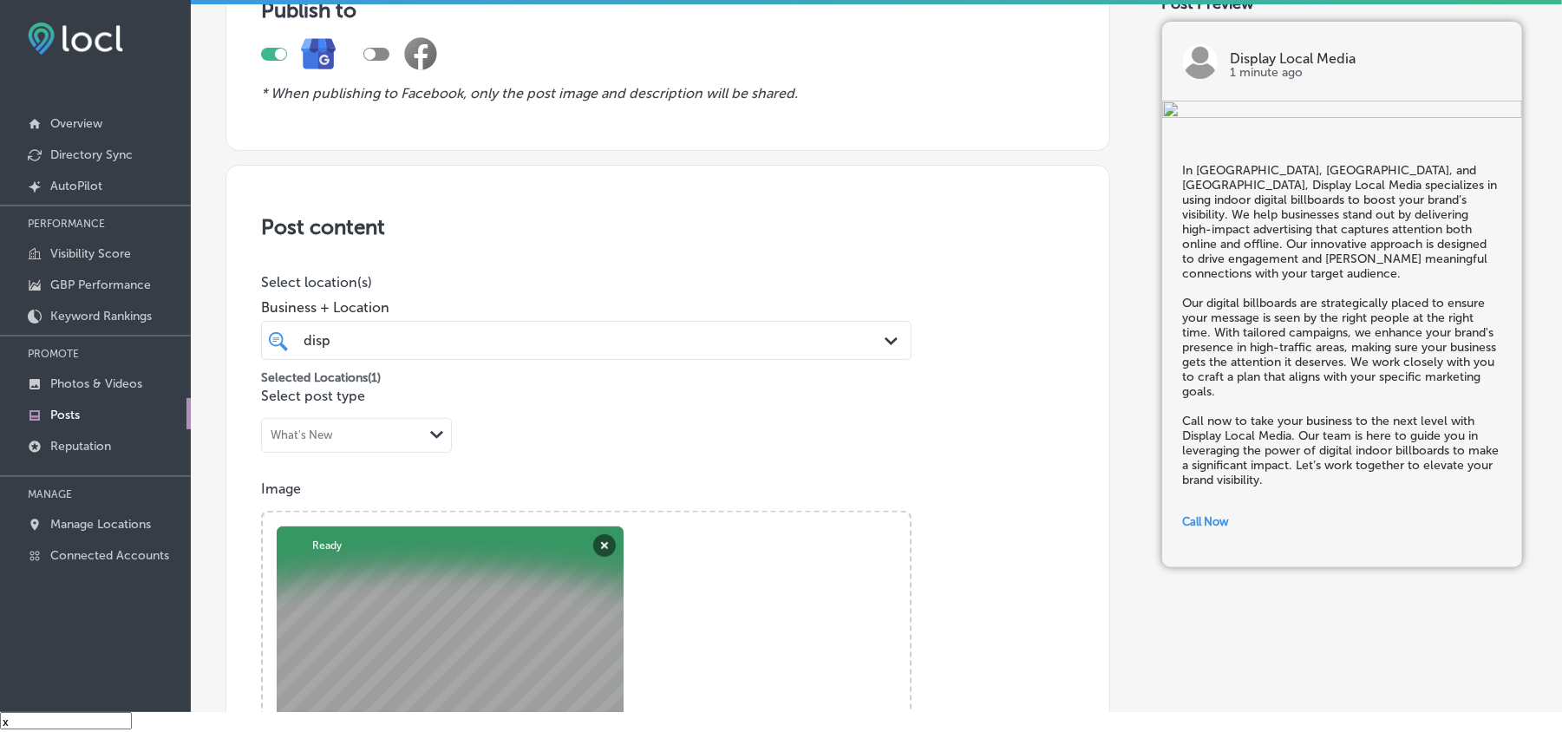
scroll to position [193, 0]
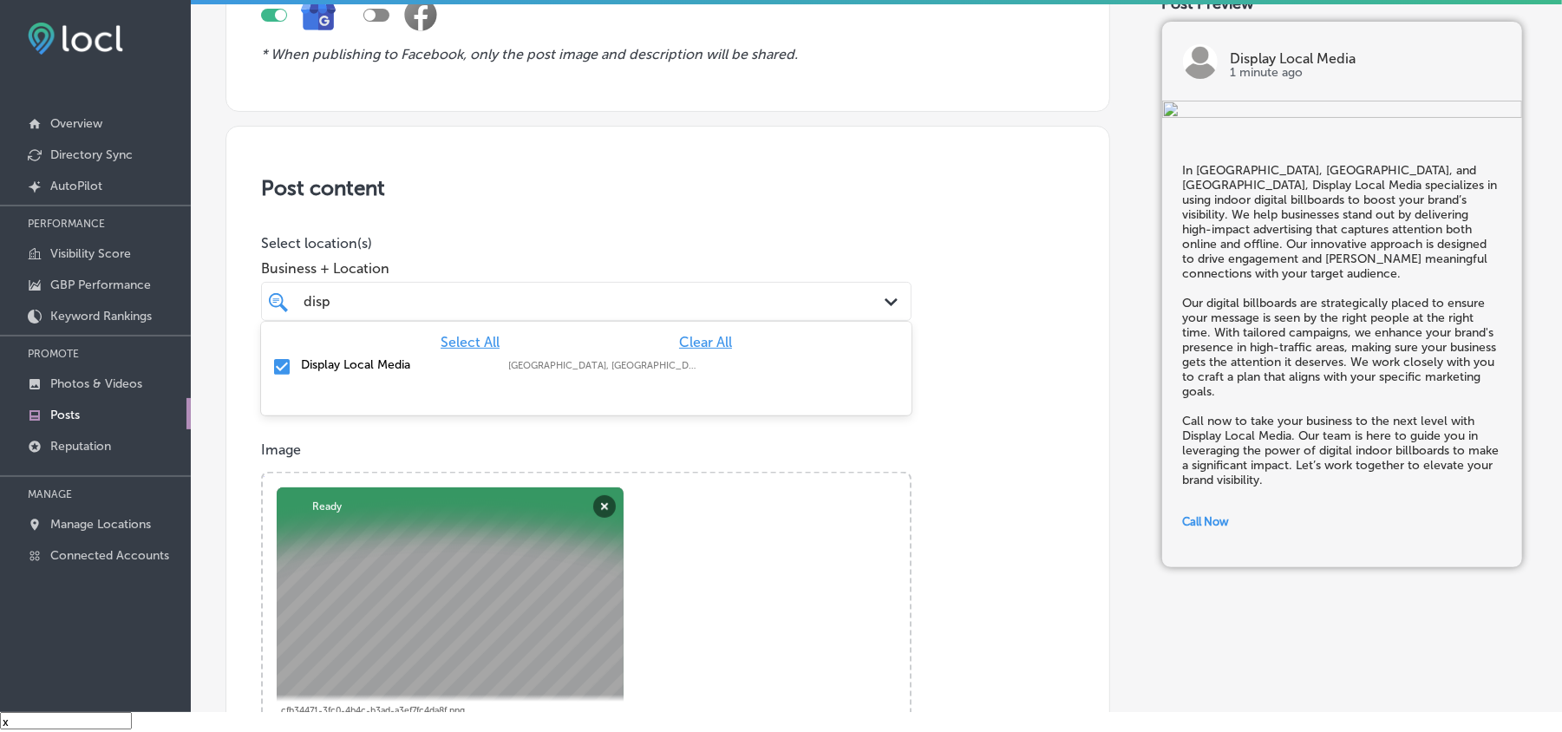
click at [545, 312] on div "disp disp" at bounding box center [558, 301] width 512 height 23
click at [616, 213] on div "Post content Select location(s) Business + Location option focused, 1 of 138. 2…" at bounding box center [668, 675] width 885 height 1098
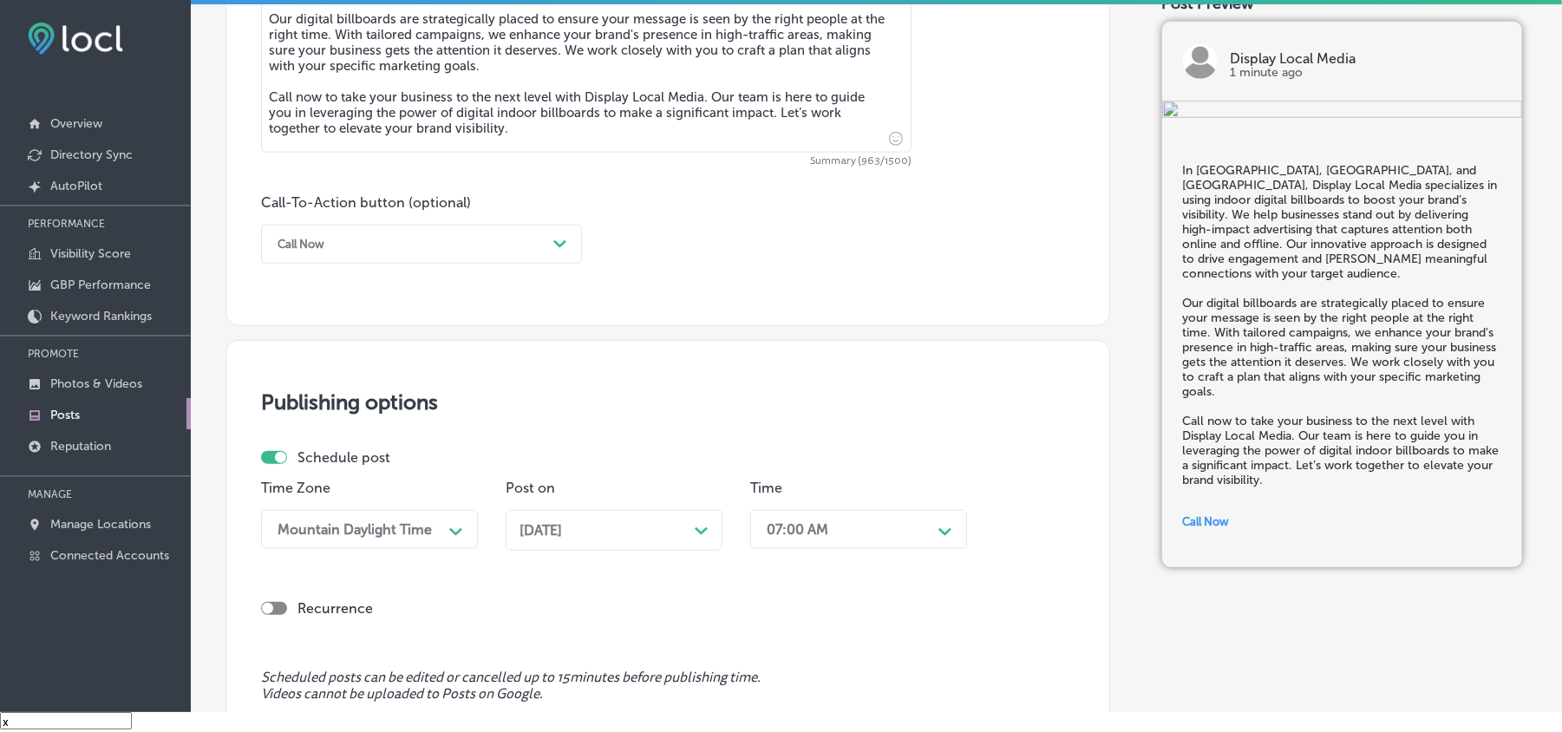
scroll to position [1272, 0]
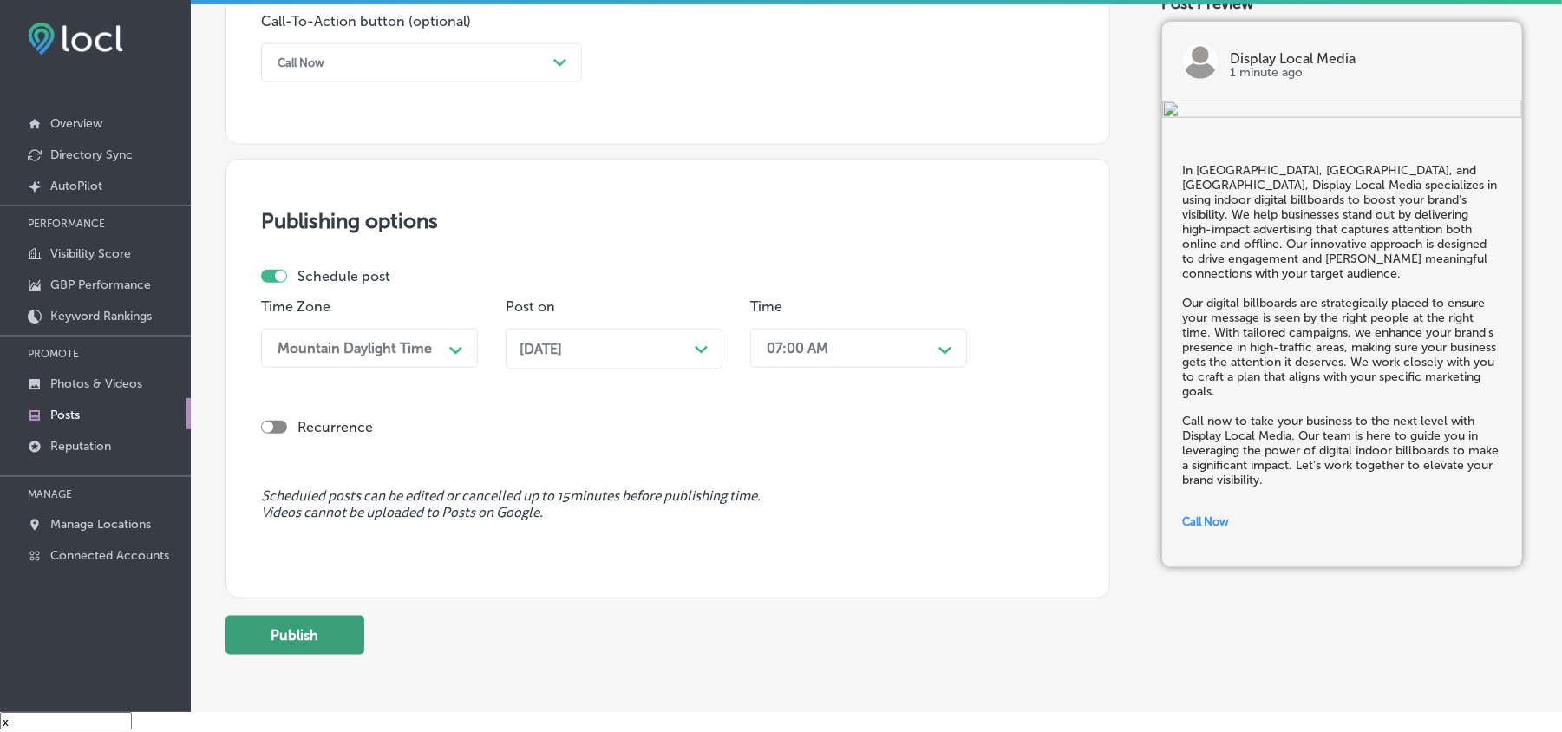
click at [276, 639] on button "Publish" at bounding box center [295, 635] width 139 height 39
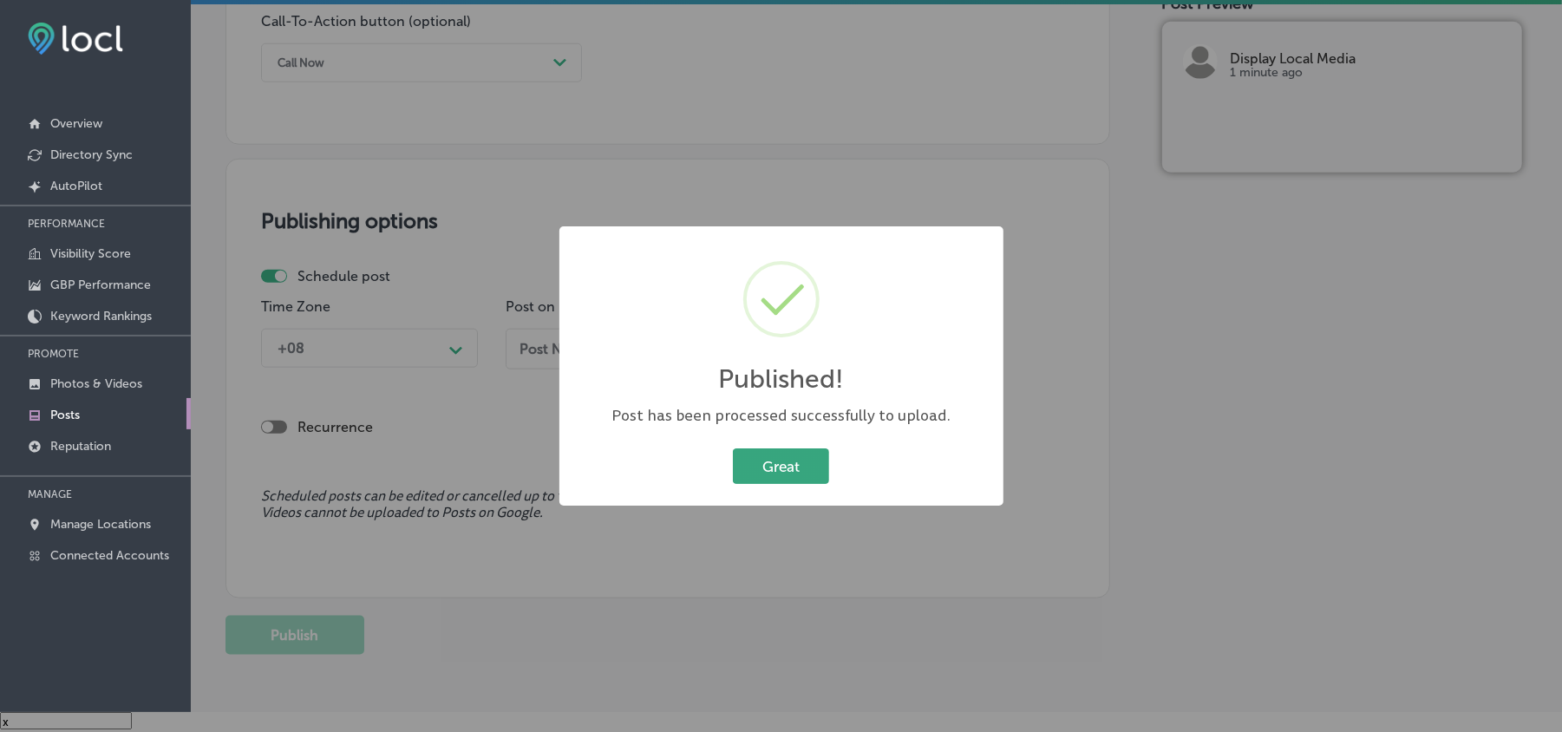
click at [757, 462] on button "Great" at bounding box center [781, 466] width 96 height 36
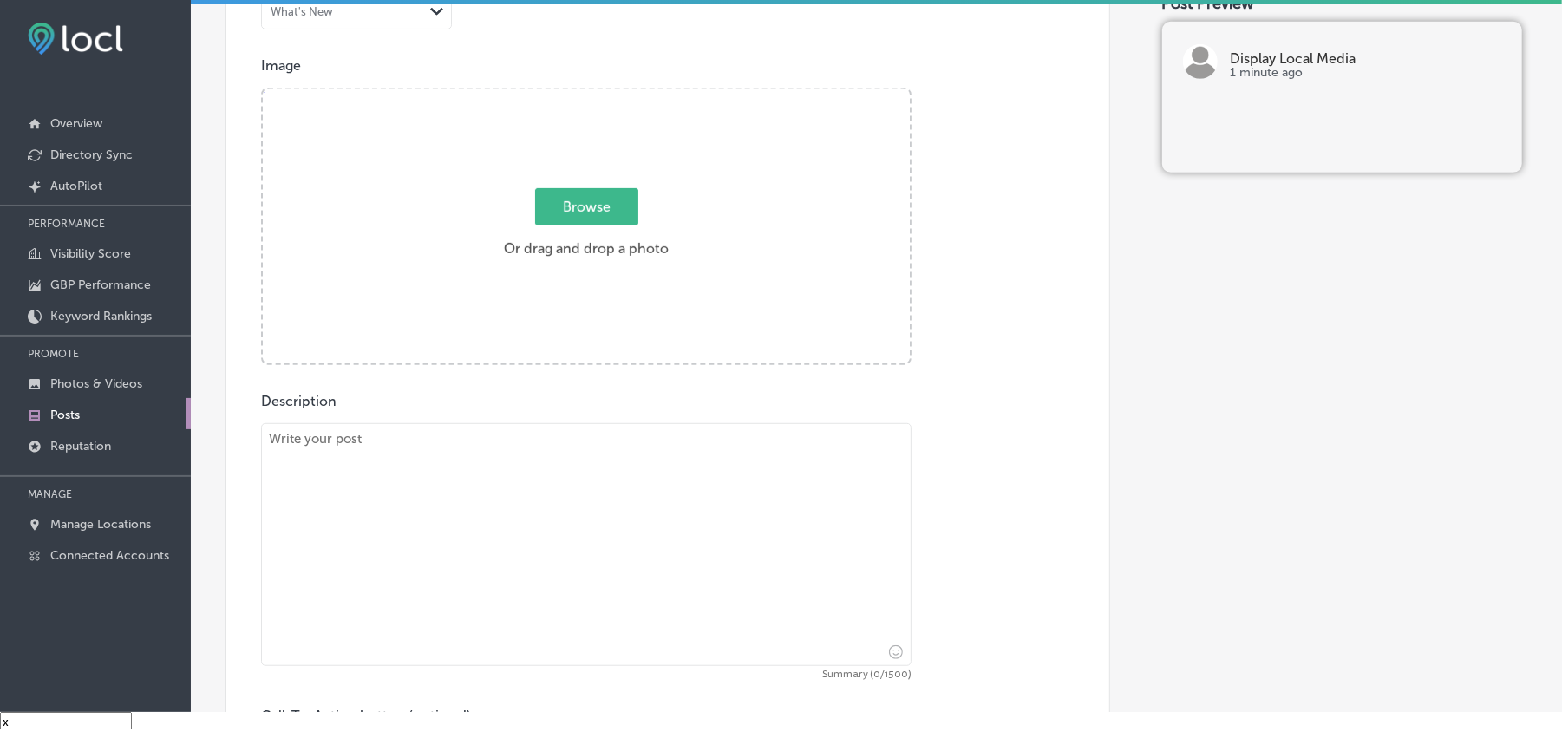
scroll to position [578, 0]
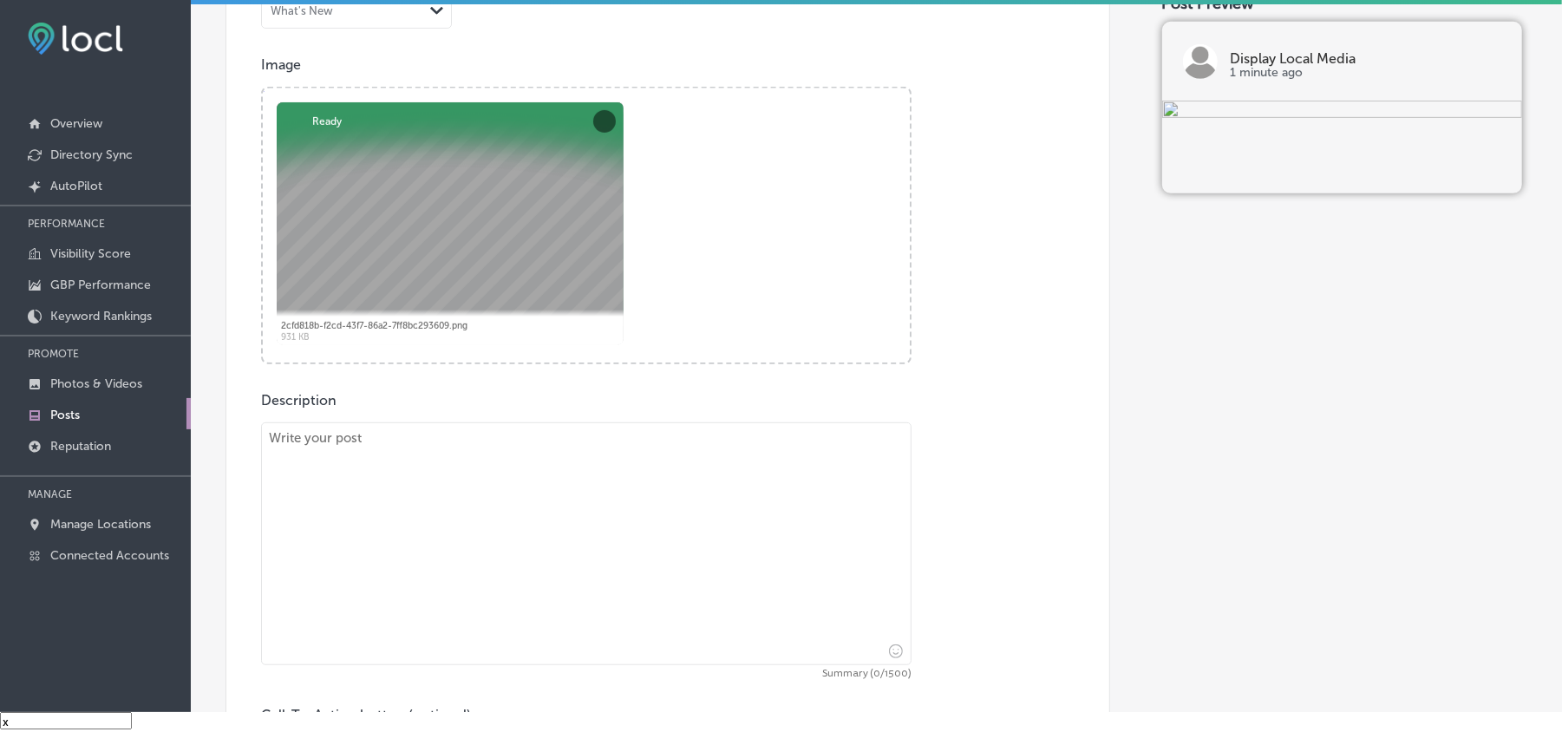
click at [500, 465] on textarea at bounding box center [586, 543] width 651 height 243
paste textarea "Display Local Media helps businesses in Havre de Grace, Joppa, and Forest Hill …"
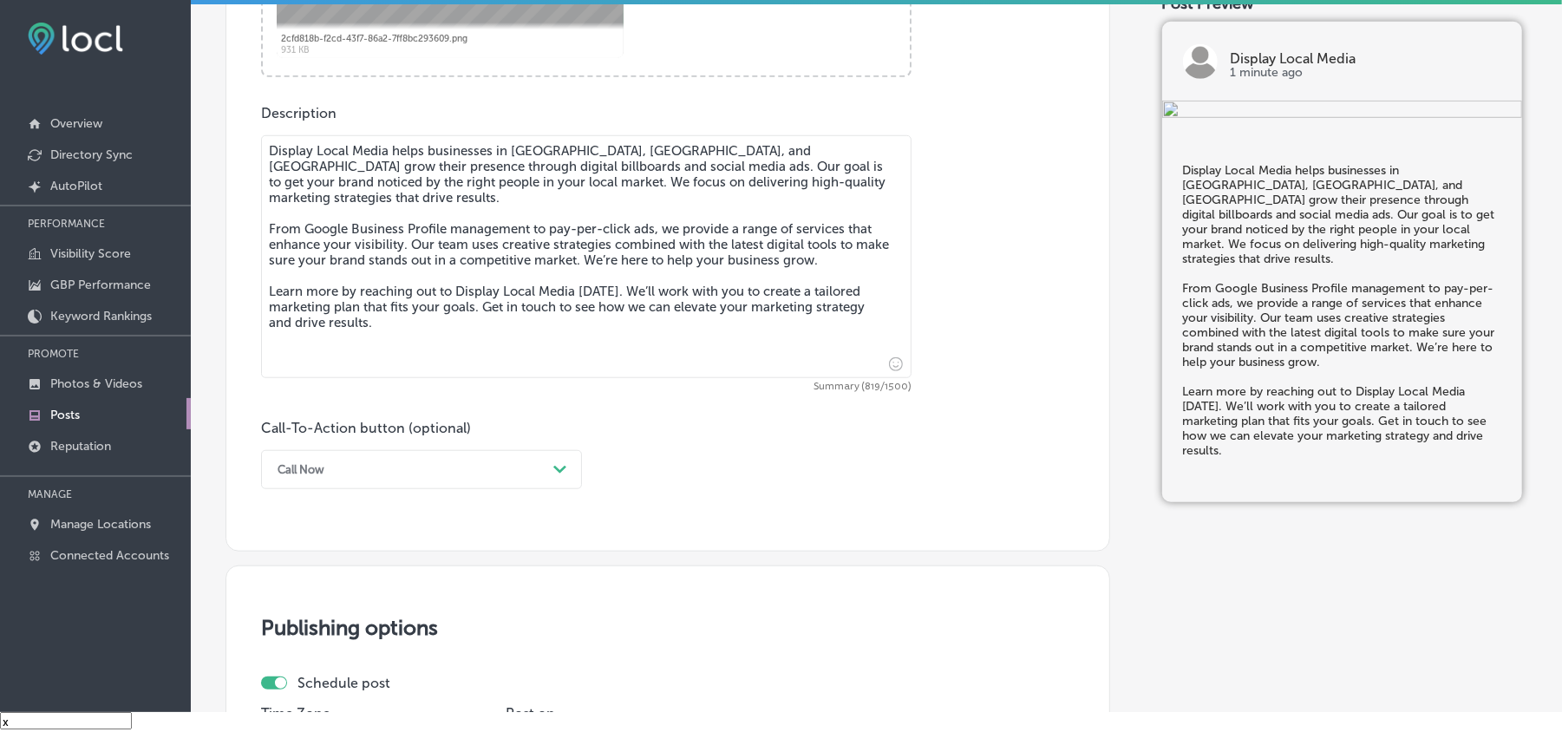
scroll to position [1003, 0]
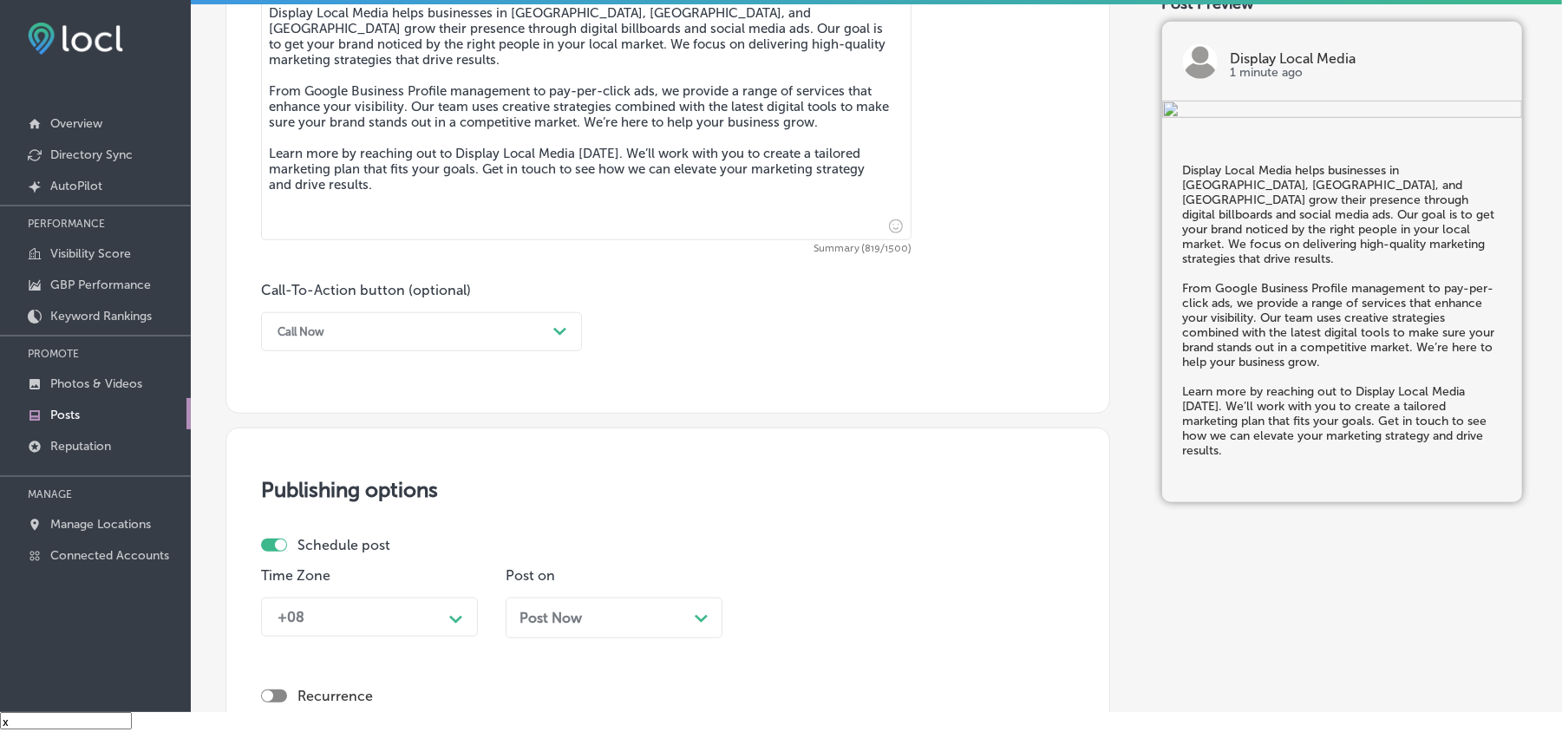
type textarea "Display Local Media helps businesses in Havre de Grace, Joppa, and Forest Hill …"
click at [449, 323] on div "Call Now" at bounding box center [408, 331] width 278 height 27
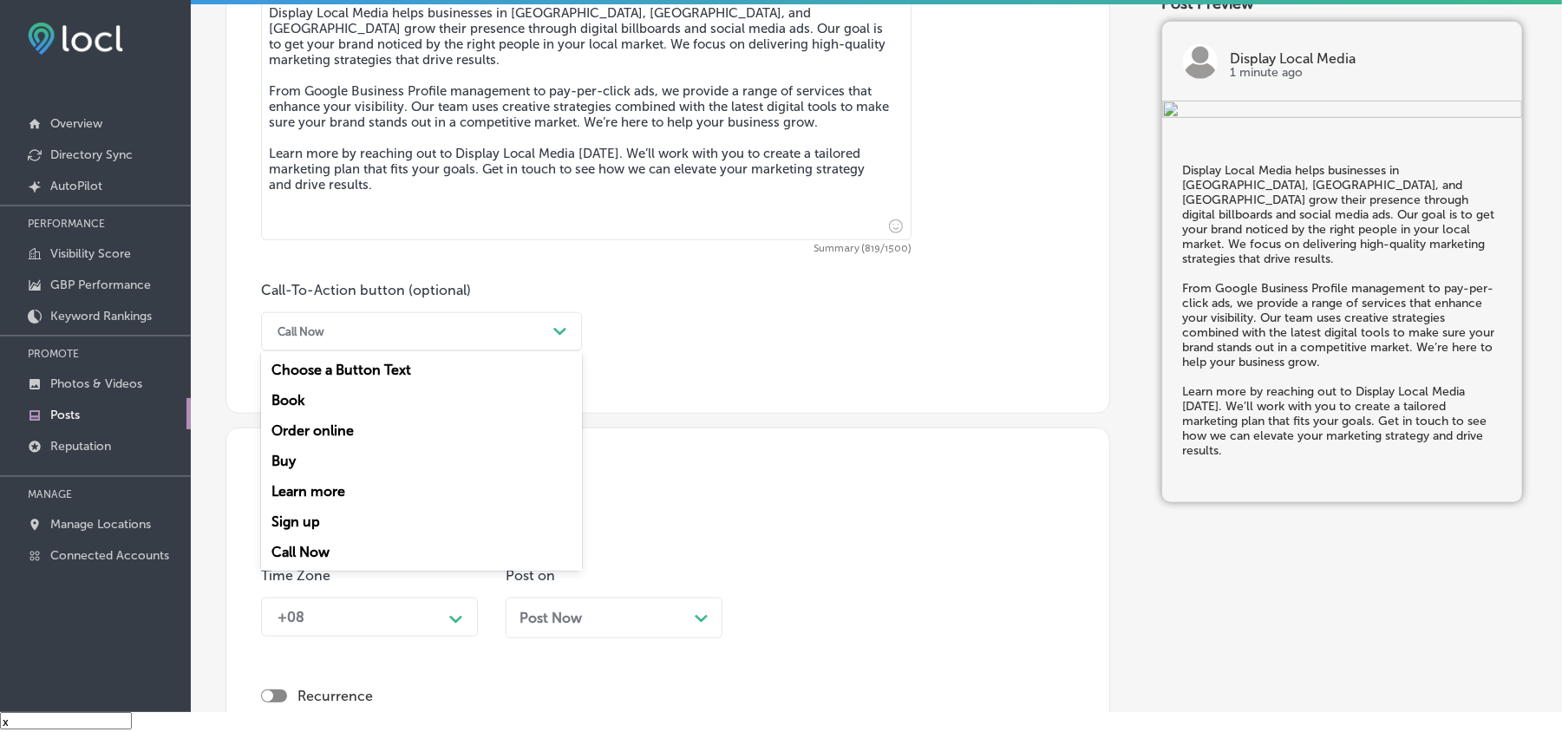
click at [312, 489] on div "Learn more" at bounding box center [421, 491] width 321 height 30
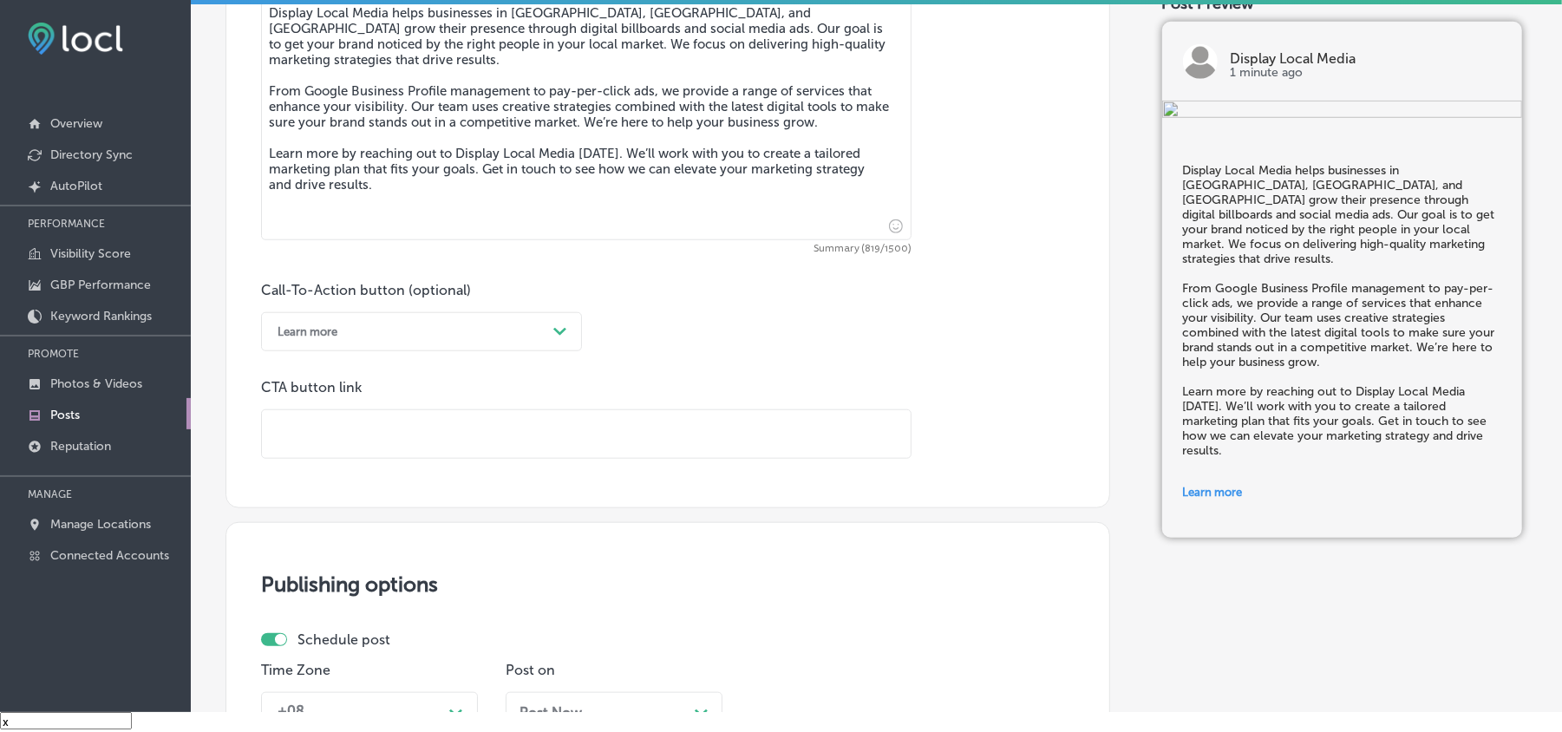
click at [373, 441] on input "text" at bounding box center [586, 434] width 649 height 48
paste input "[URL][DOMAIN_NAME]"
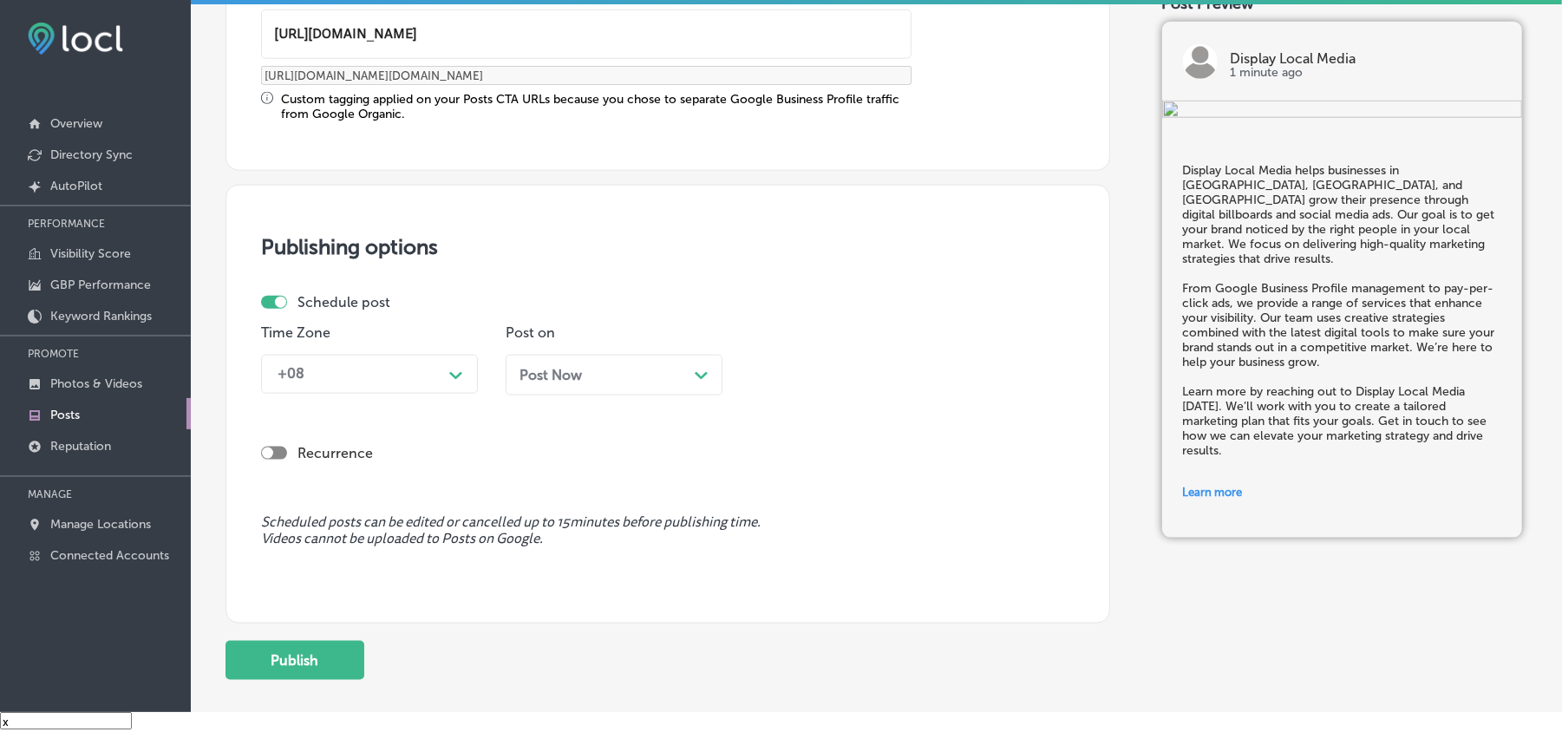
scroll to position [1426, 0]
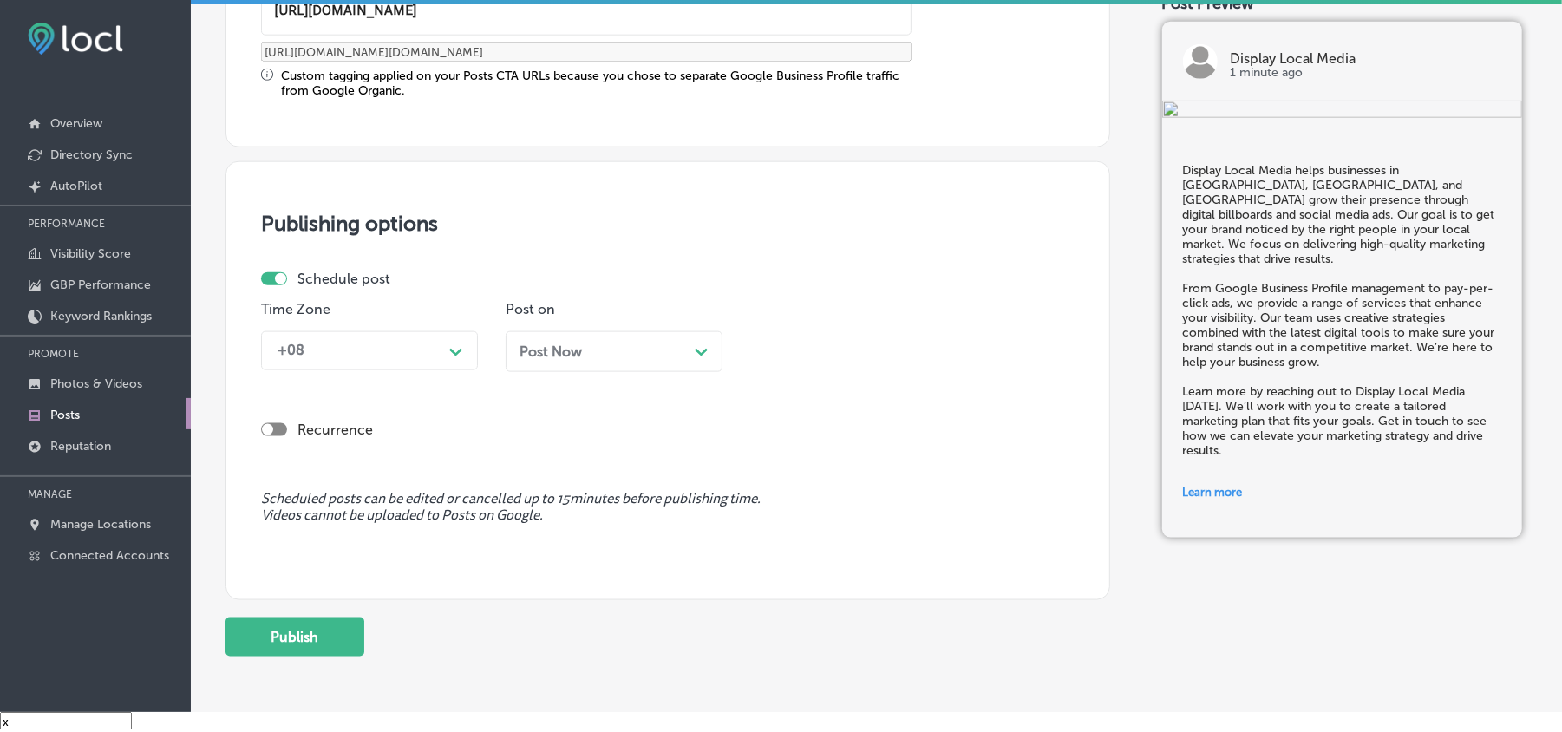
type input "[URL][DOMAIN_NAME]"
click at [394, 354] on div "+08" at bounding box center [355, 351] width 173 height 30
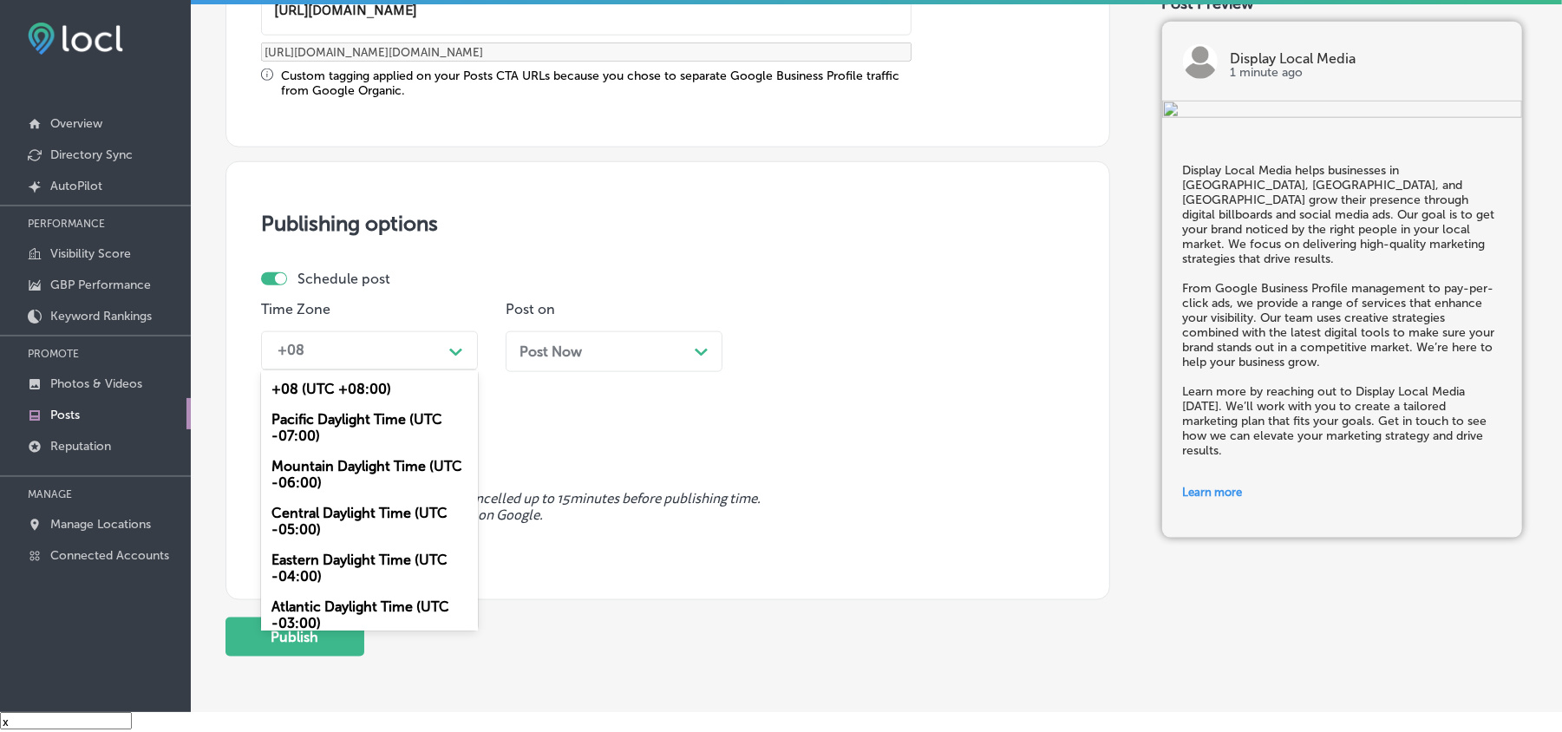
click at [304, 468] on div "Mountain Daylight Time (UTC -06:00)" at bounding box center [369, 474] width 217 height 47
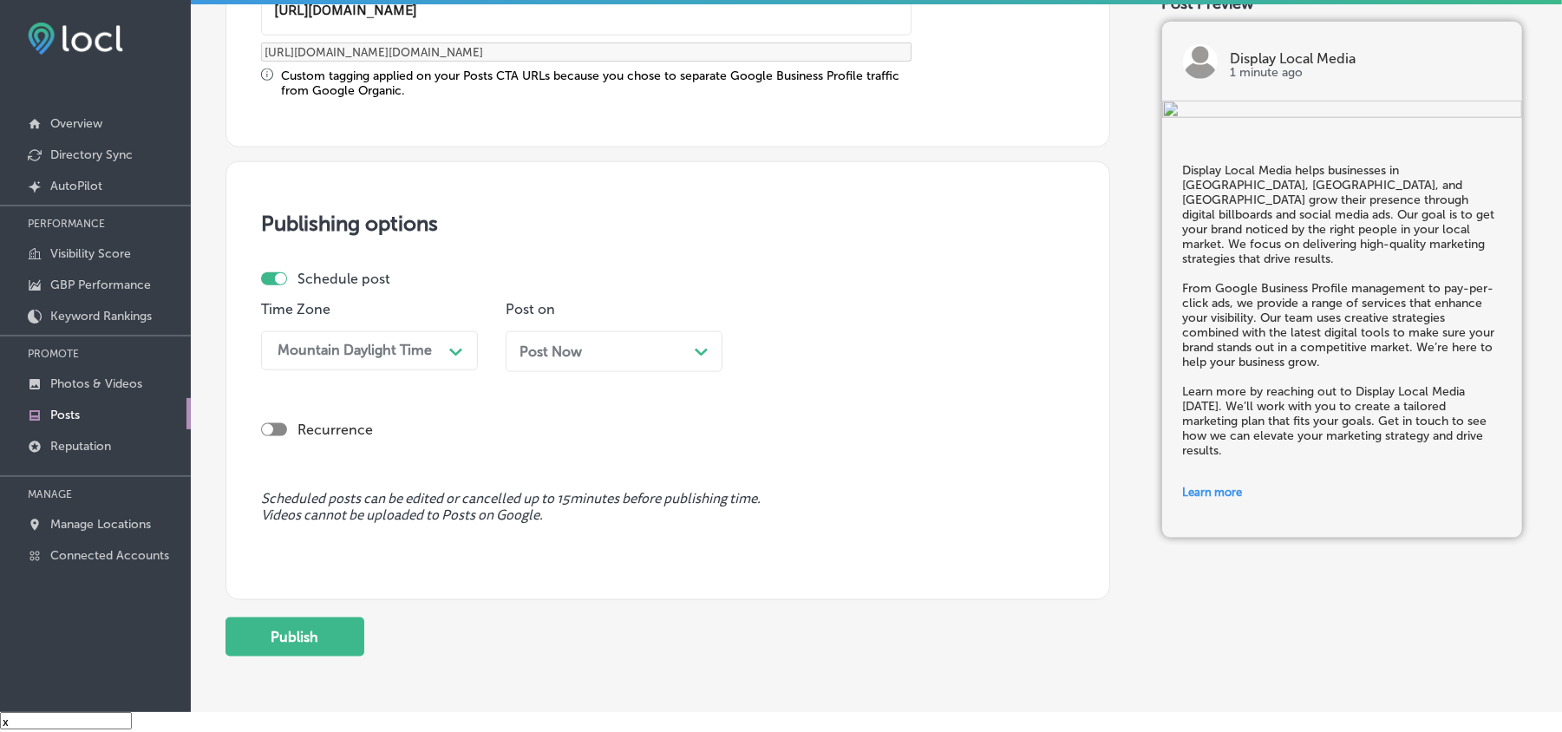
click at [614, 327] on div "Post on Post Now Path Created with Sketch." at bounding box center [614, 343] width 217 height 84
click at [626, 354] on div "Post Now Path Created with Sketch." at bounding box center [614, 352] width 189 height 16
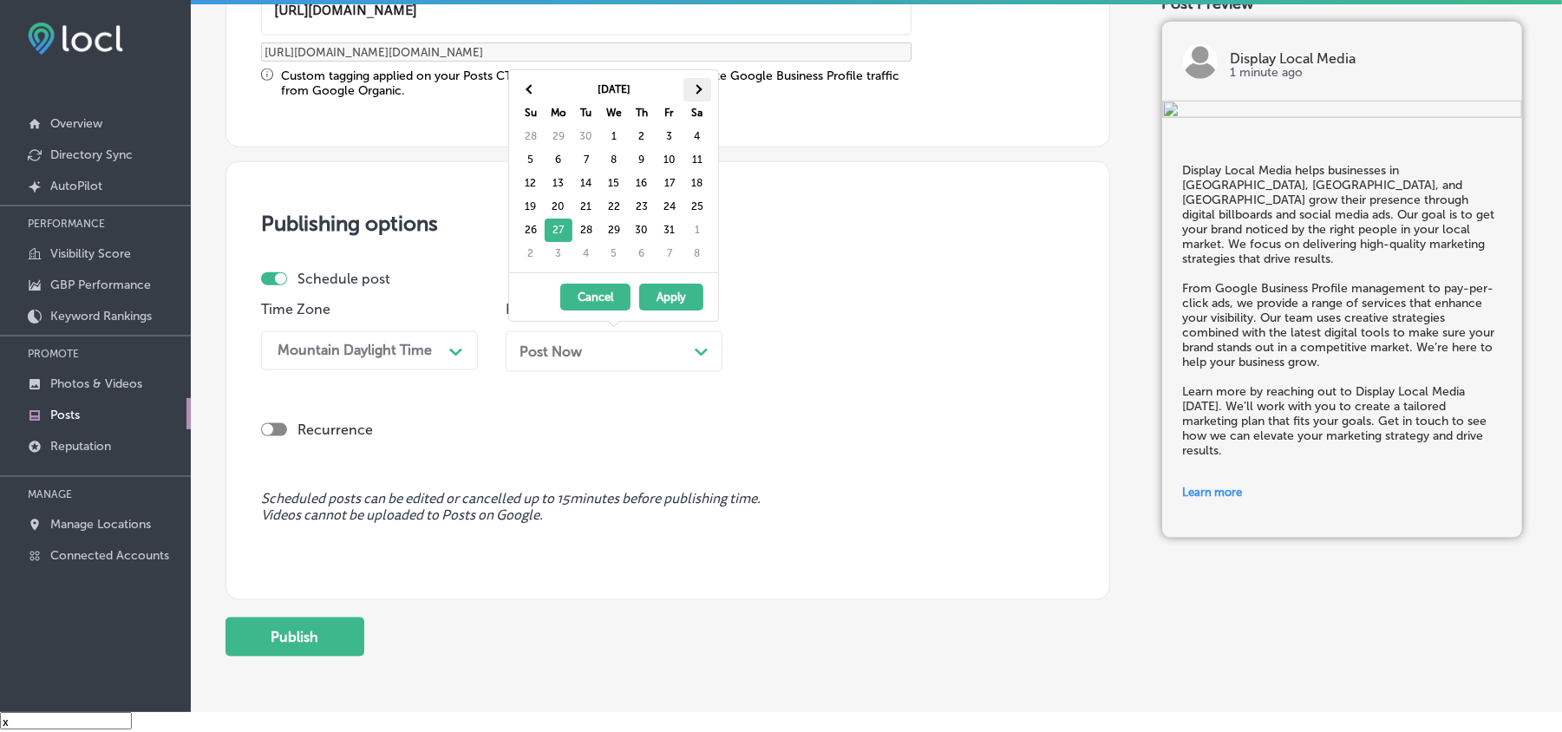
click at [704, 90] on th at bounding box center [698, 89] width 28 height 23
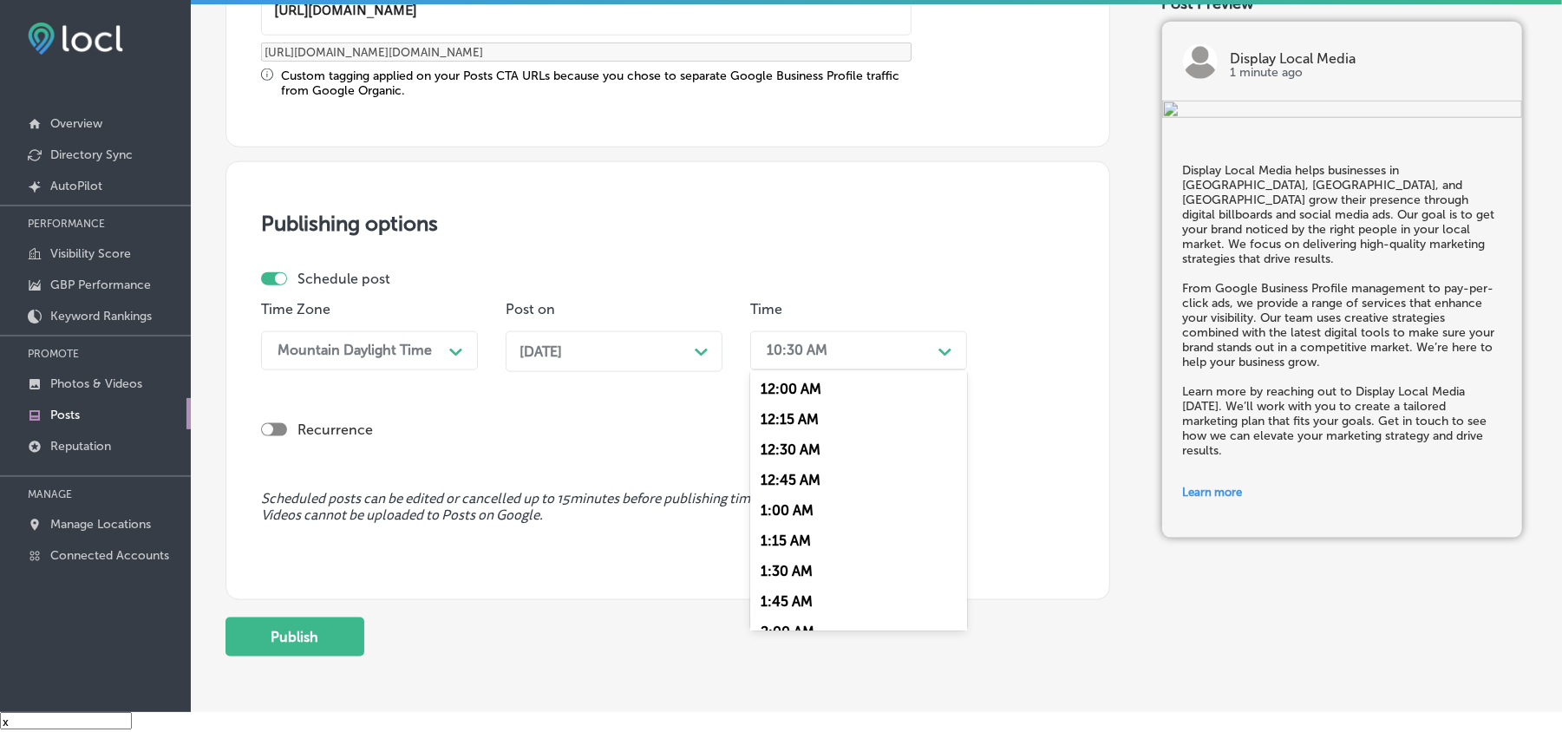
click at [817, 333] on div "10:30 AM Path Created with Sketch." at bounding box center [858, 350] width 217 height 39
click at [788, 608] on div "7:00 AM" at bounding box center [858, 623] width 217 height 30
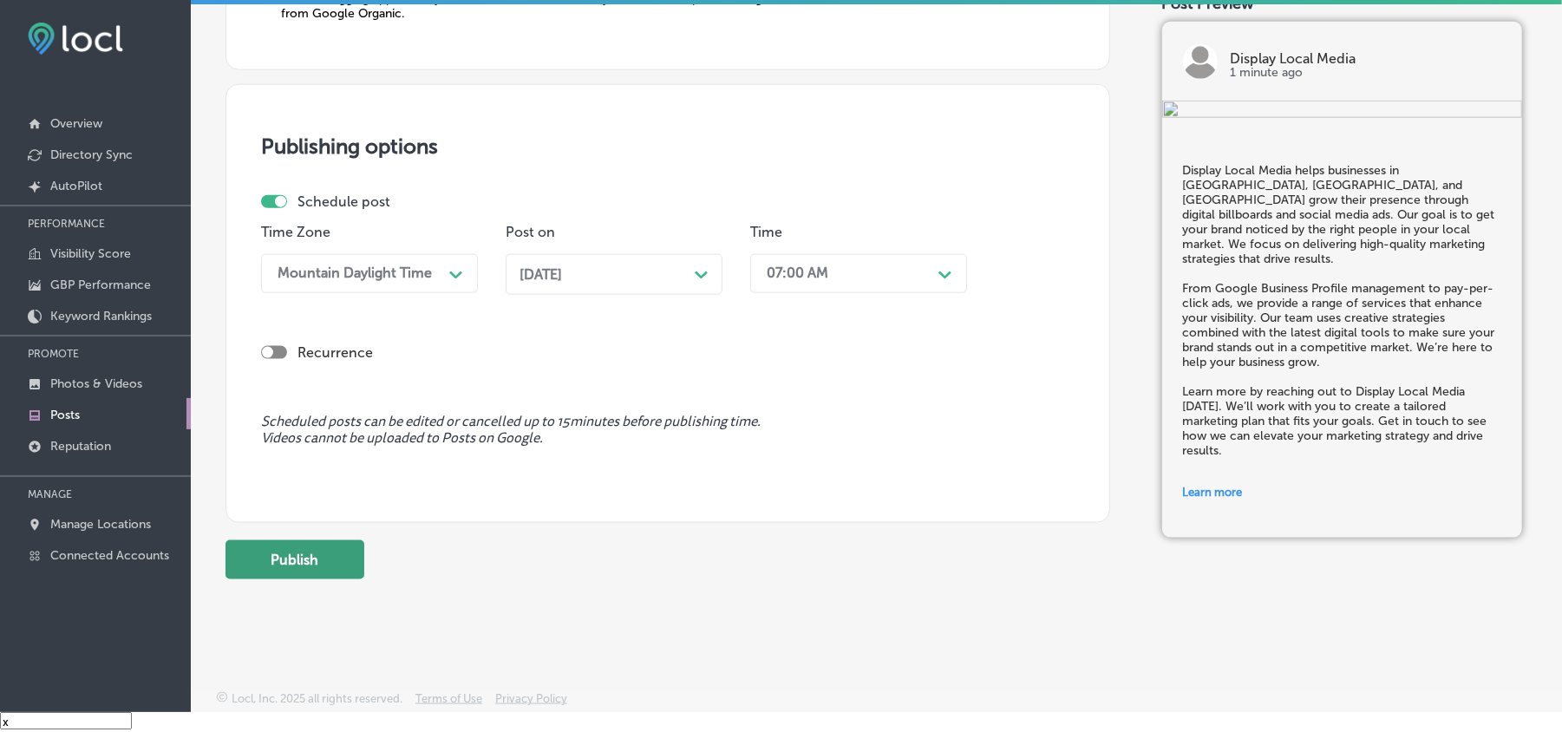
scroll to position [1507, 0]
click at [293, 550] on button "Publish" at bounding box center [295, 558] width 139 height 39
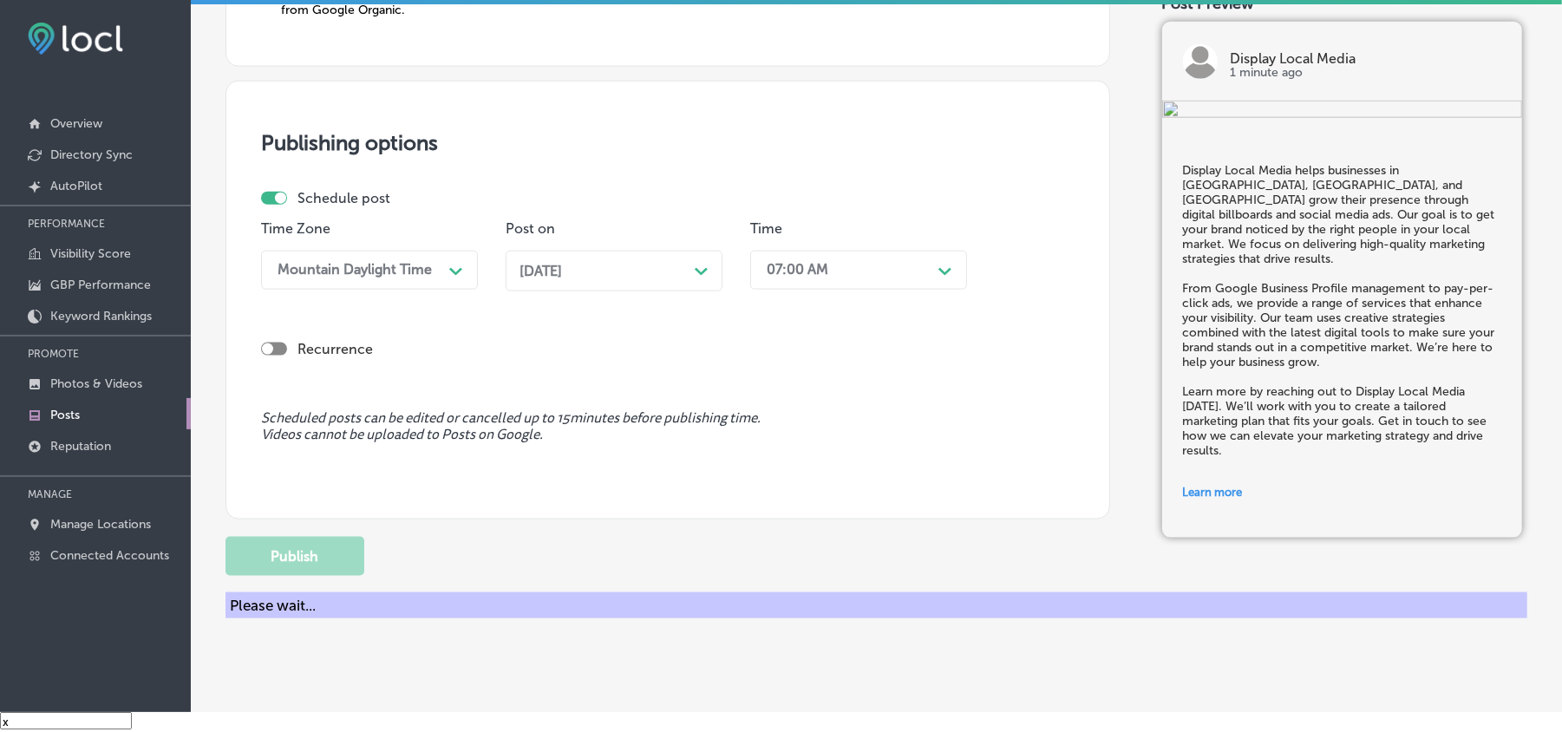
scroll to position [1350, 0]
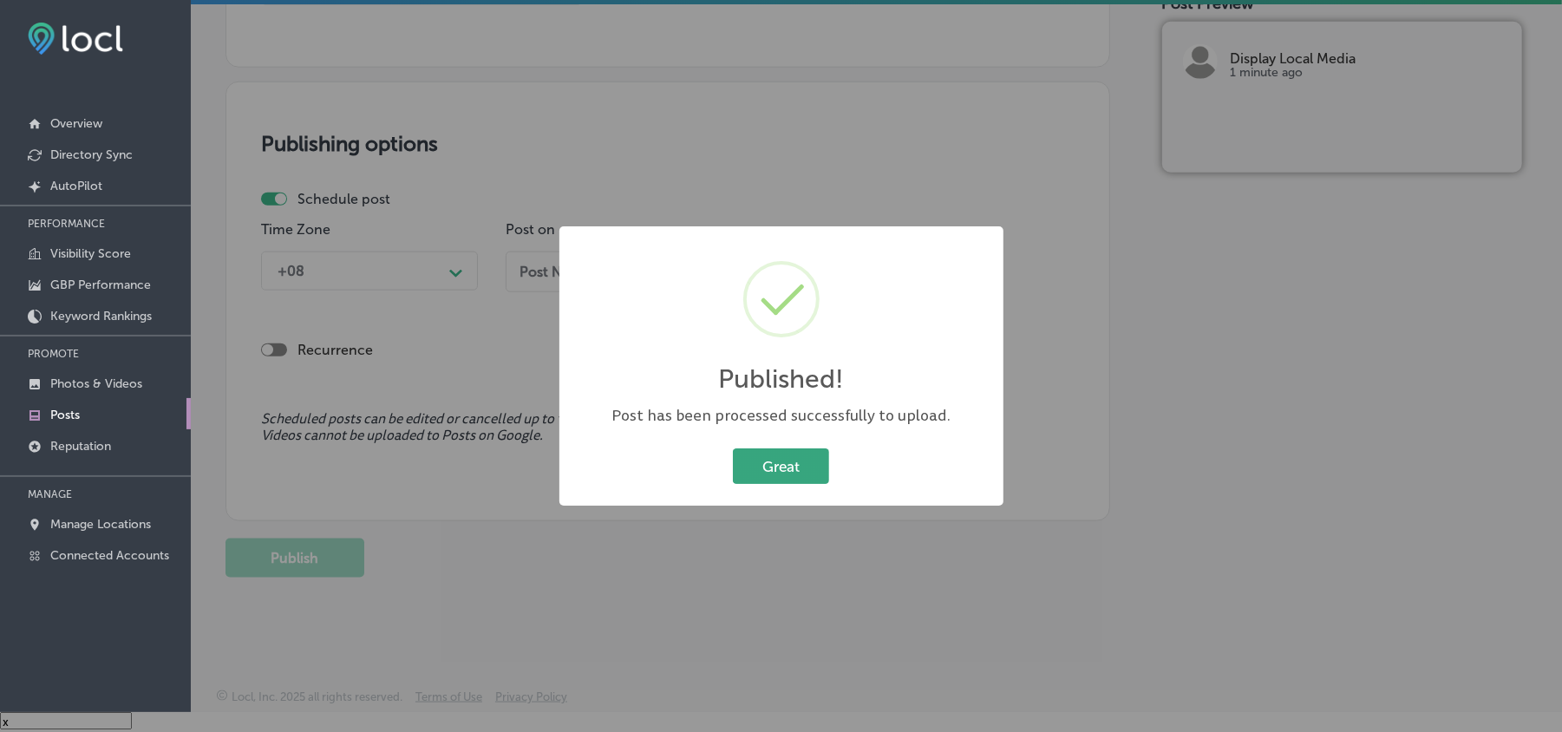
click at [762, 462] on button "Great" at bounding box center [781, 466] width 96 height 36
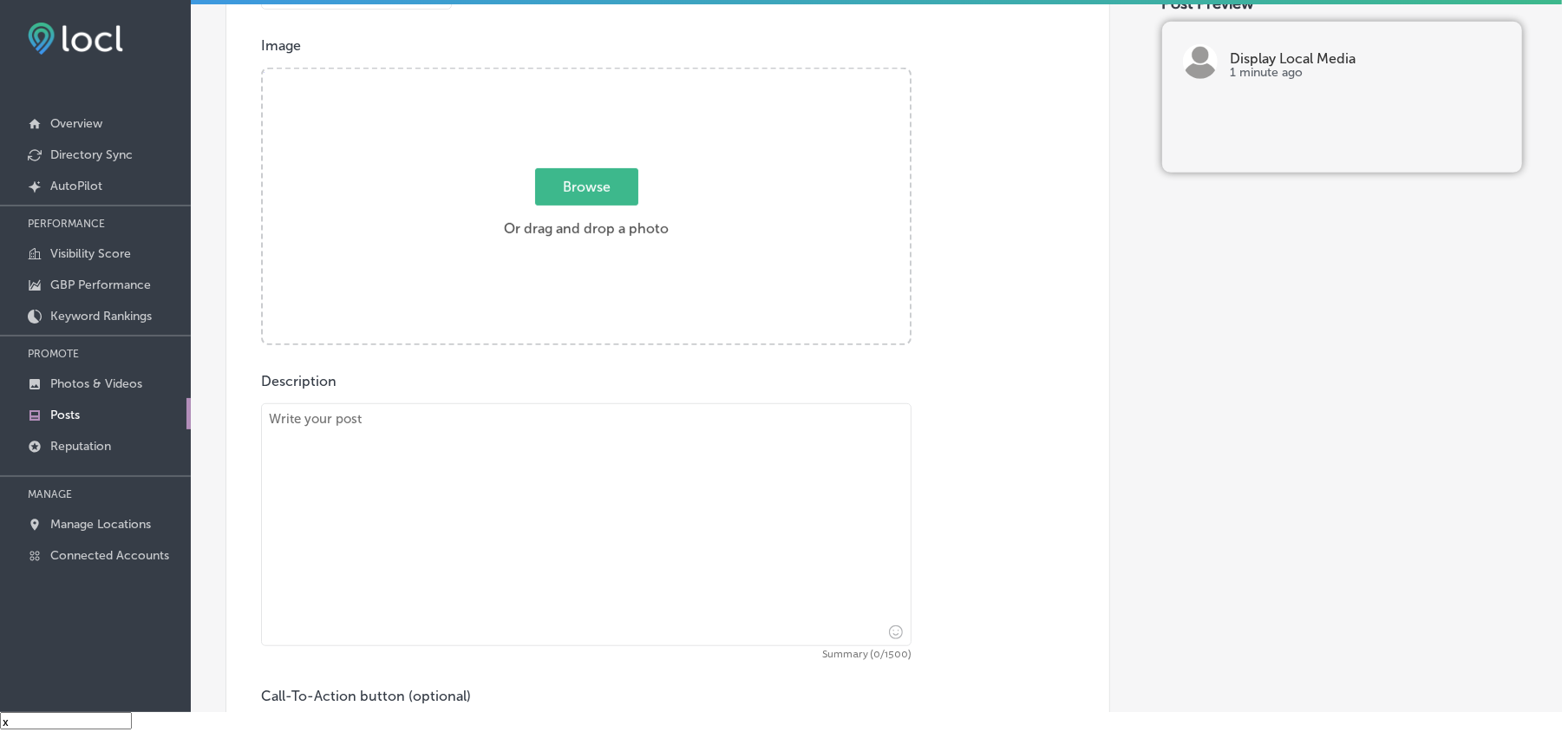
scroll to position [578, 0]
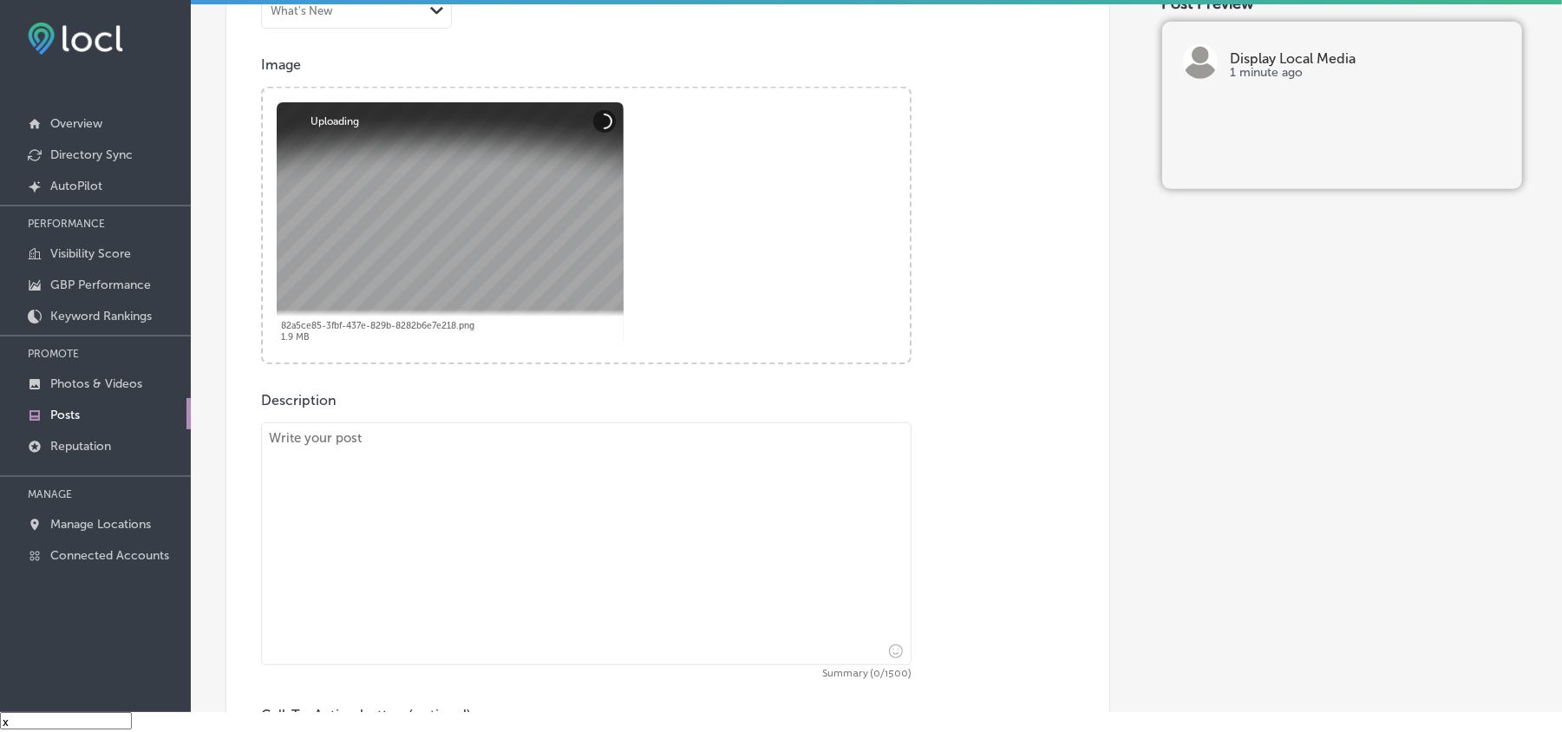
click at [498, 481] on textarea at bounding box center [586, 543] width 651 height 243
paste textarea "In Abingdon, Pylesville, and Whiteford, Display Local Media specializes in scre…"
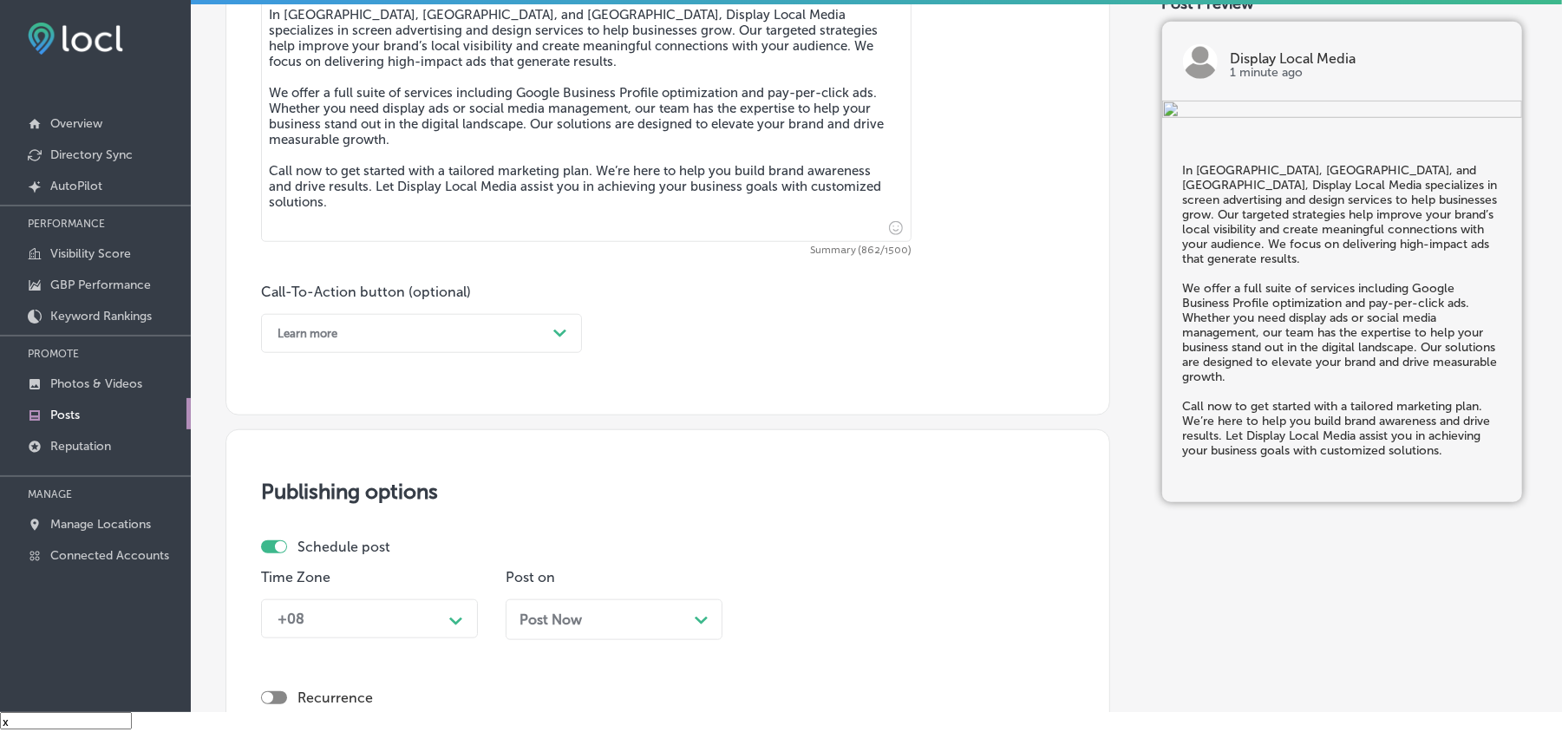
scroll to position [1003, 0]
type textarea "In Abingdon, Pylesville, and Whiteford, Display Local Media specializes in scre…"
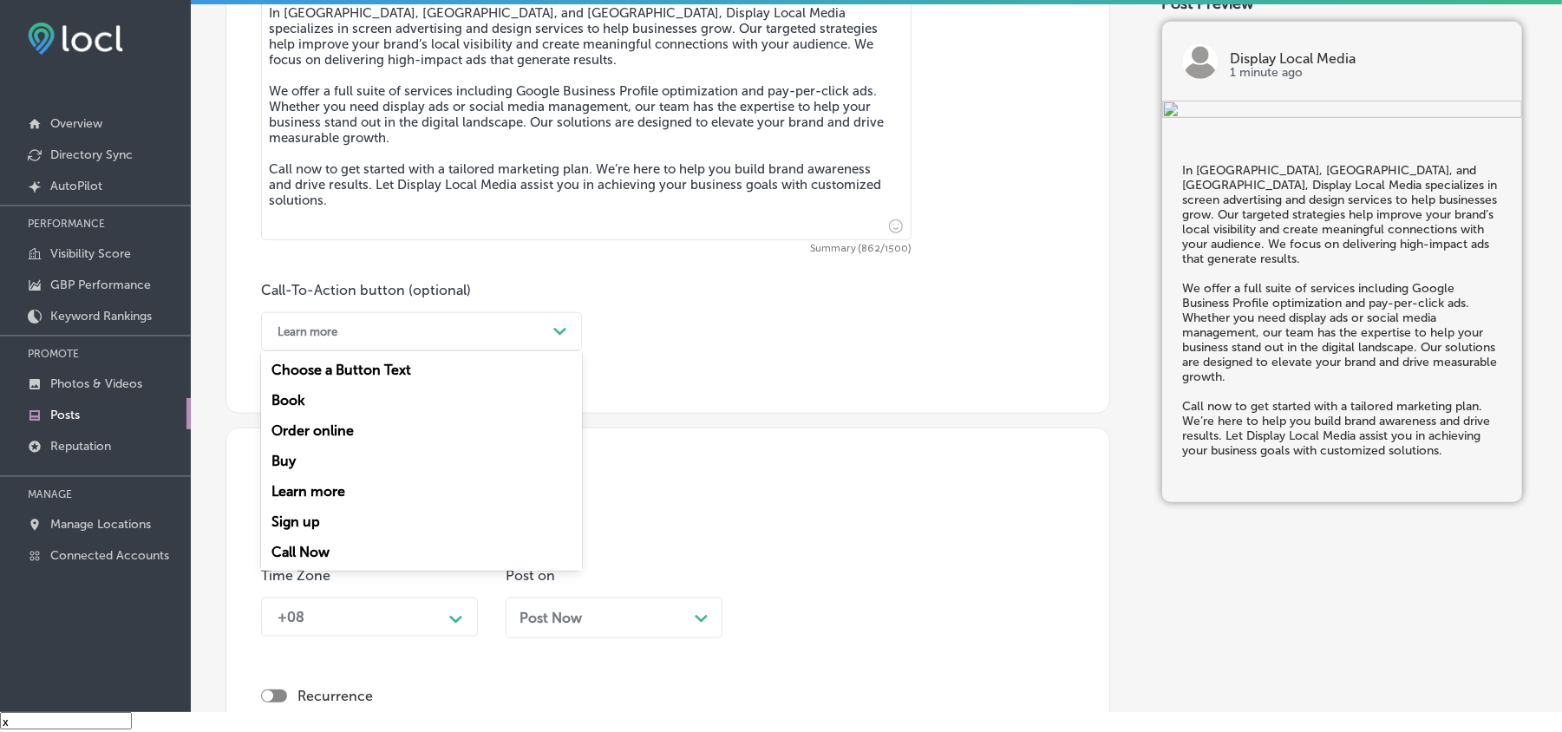
click at [424, 333] on div "Learn more" at bounding box center [408, 331] width 278 height 27
click at [303, 547] on div "Call Now" at bounding box center [421, 552] width 321 height 30
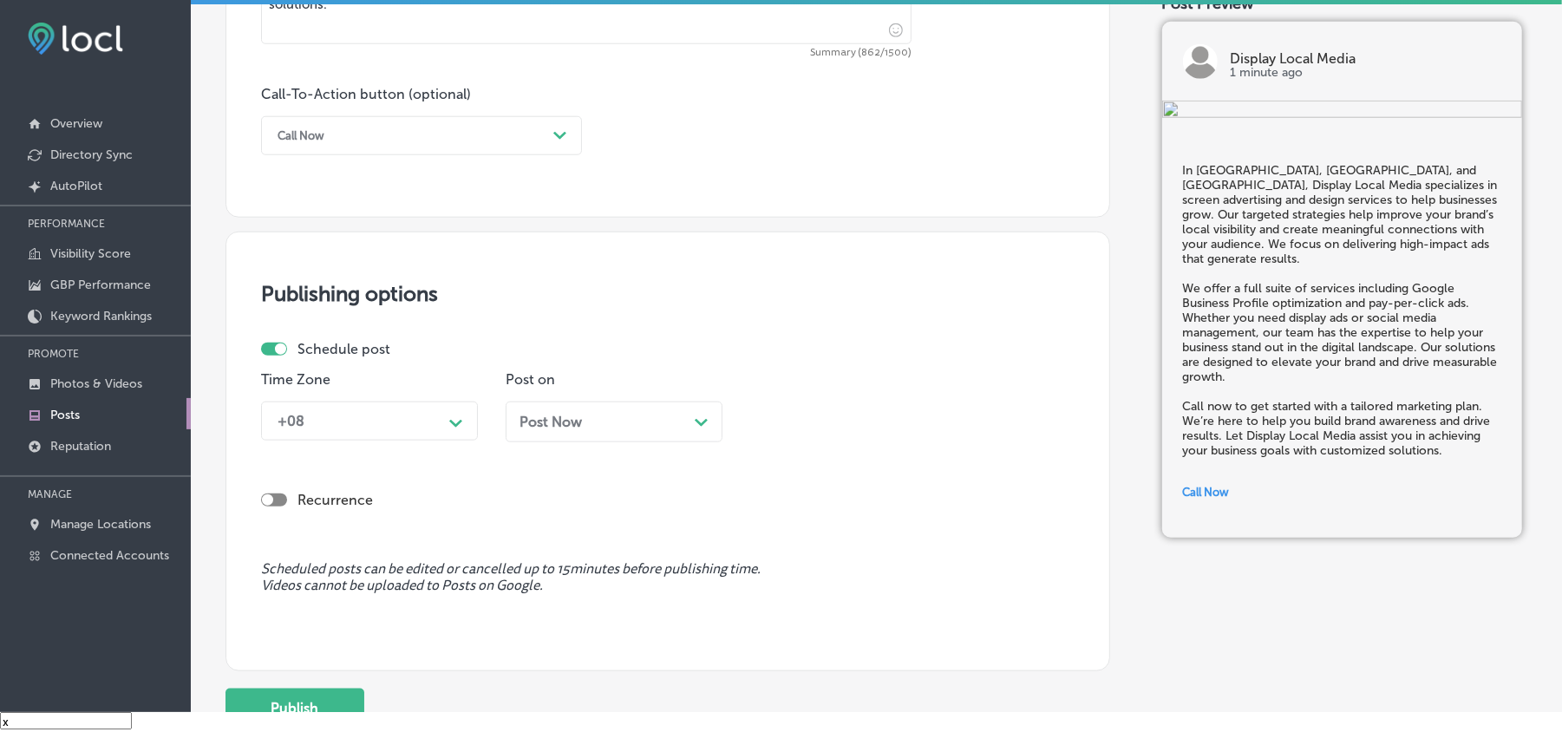
scroll to position [1234, 0]
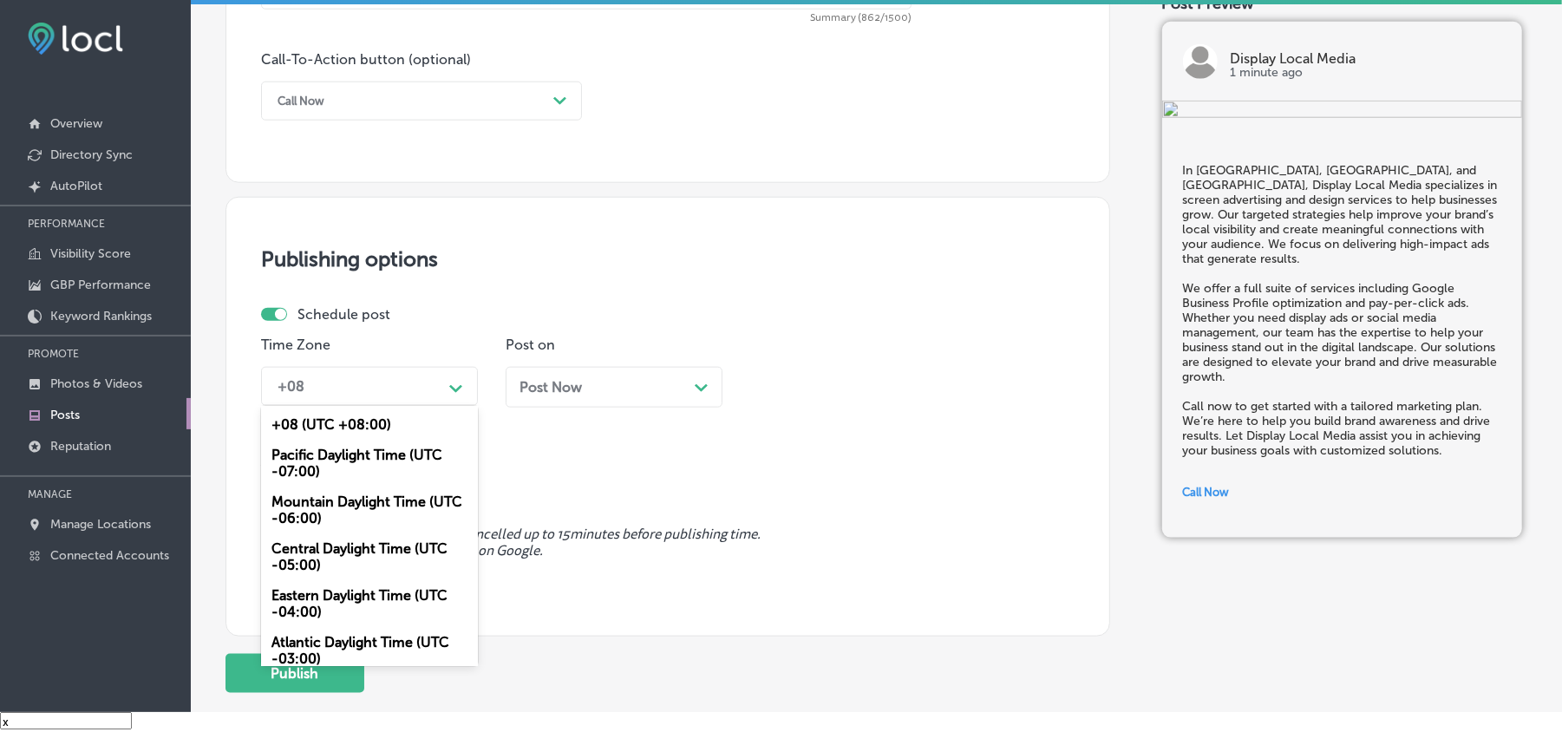
click at [392, 380] on div "+08" at bounding box center [355, 386] width 173 height 30
click at [328, 493] on div "Mountain Daylight Time (UTC -06:00)" at bounding box center [369, 510] width 217 height 47
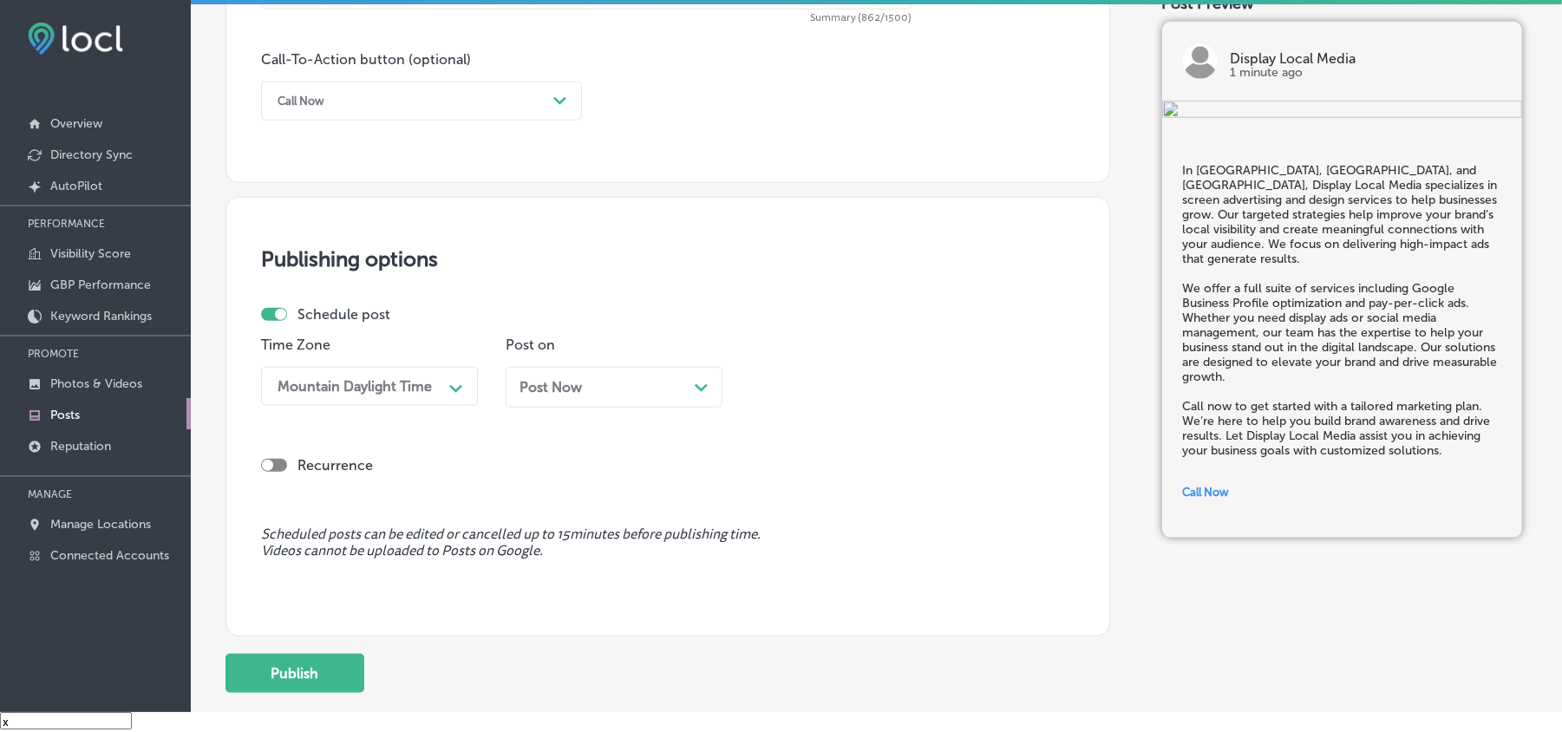
click at [671, 401] on div "Post Now Path Created with Sketch." at bounding box center [614, 387] width 217 height 41
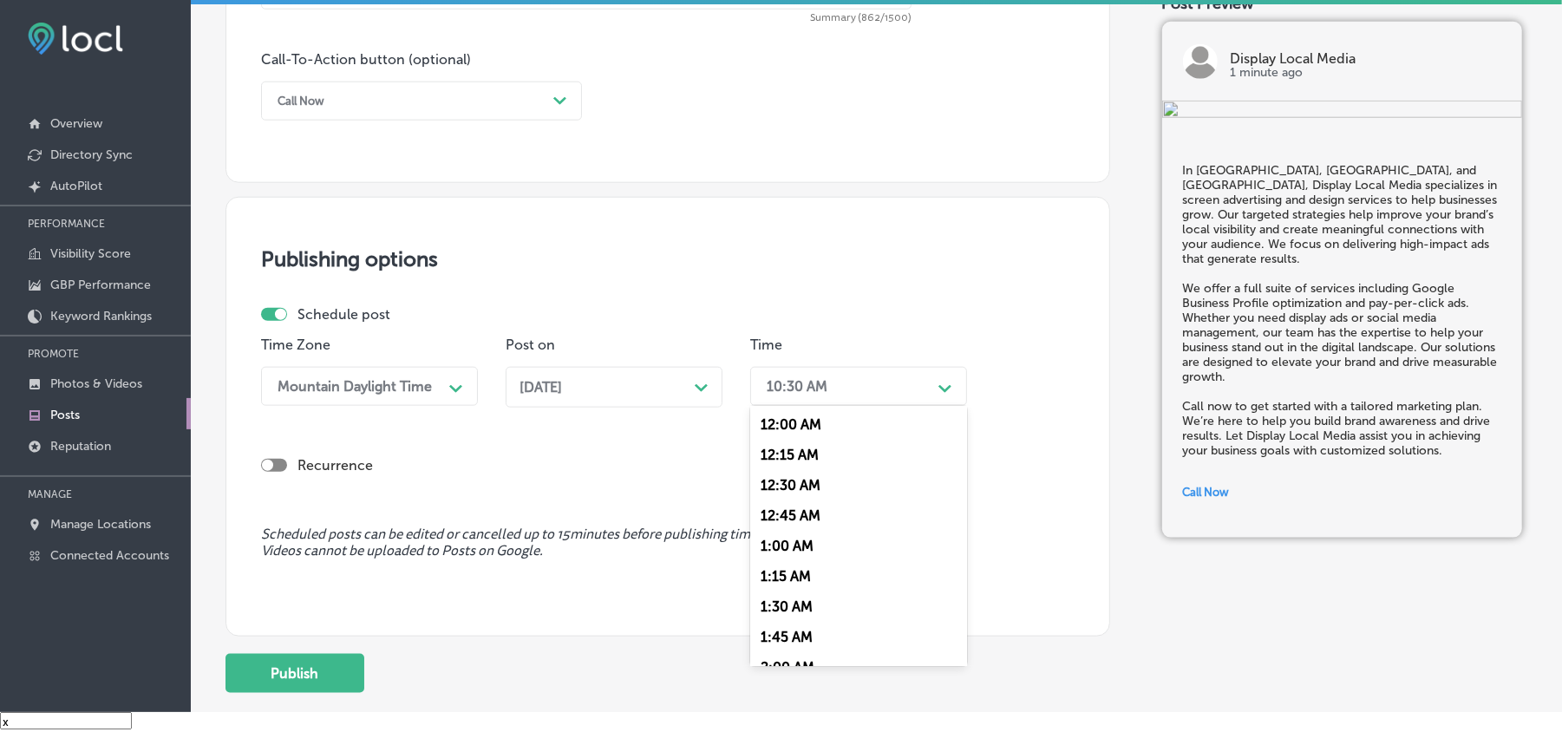
click at [838, 383] on div "10:30 AM" at bounding box center [844, 386] width 173 height 30
click at [774, 450] on div "7:00 AM" at bounding box center [858, 465] width 217 height 30
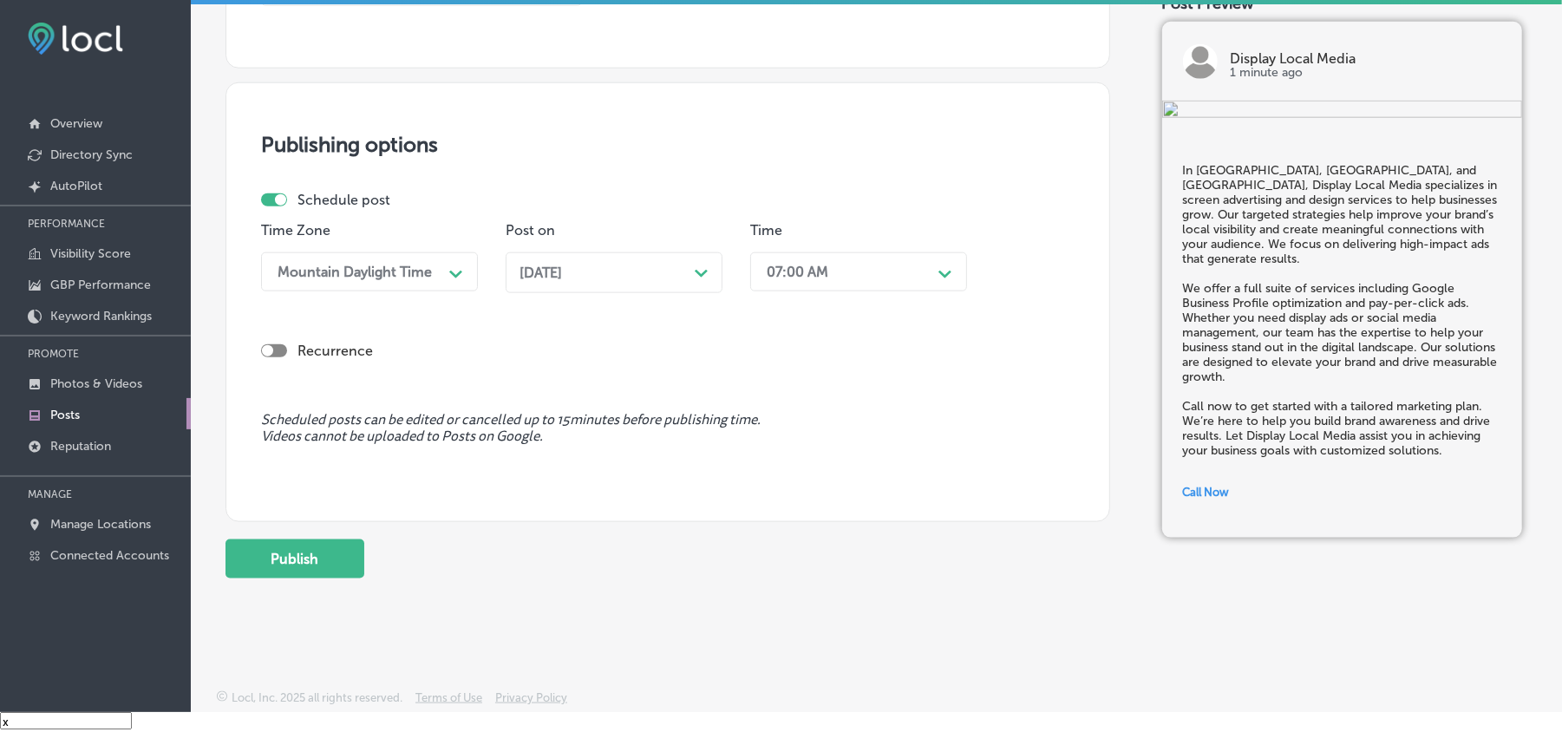
scroll to position [1350, 0]
click at [288, 552] on button "Publish" at bounding box center [295, 558] width 139 height 39
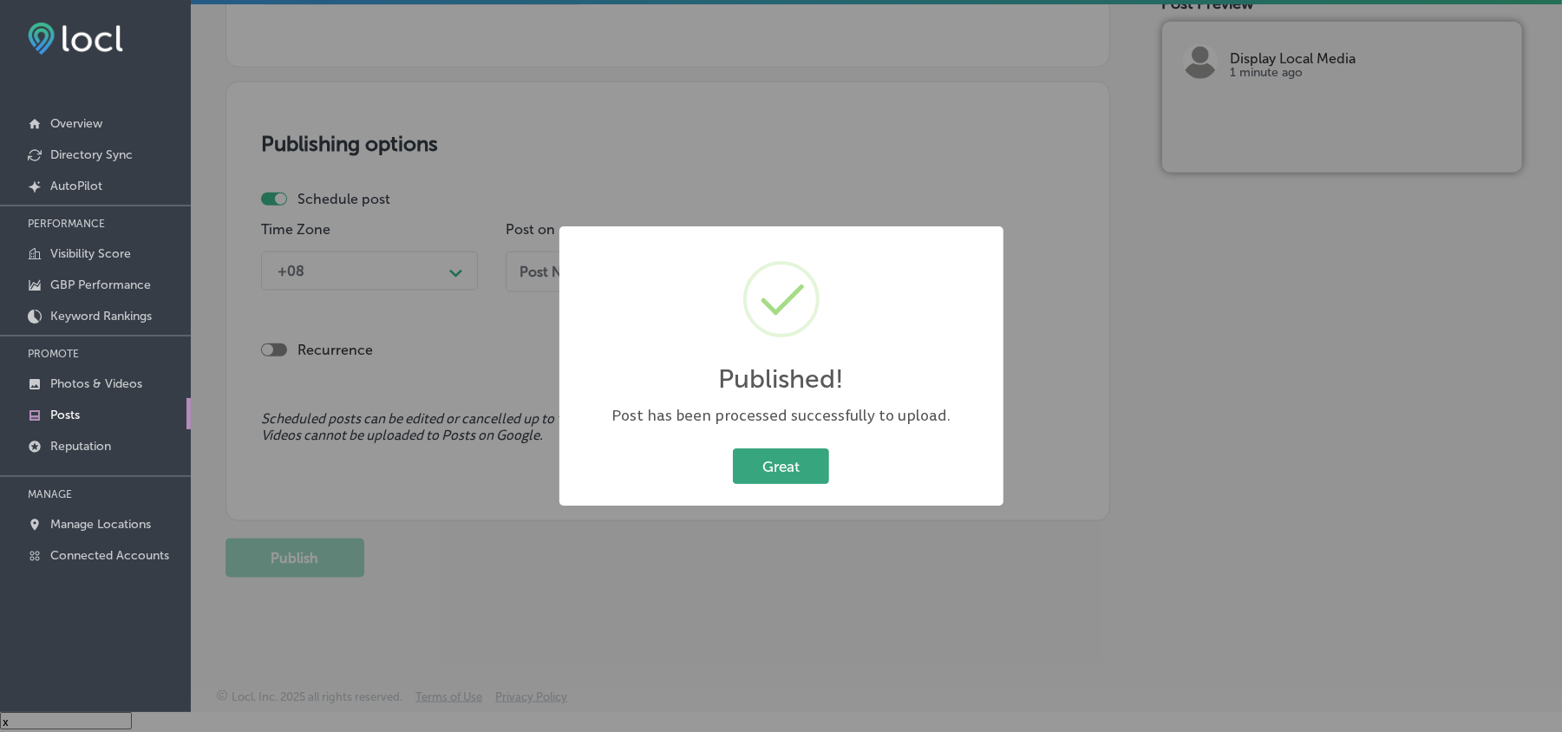
click at [795, 460] on button "Great" at bounding box center [781, 466] width 96 height 36
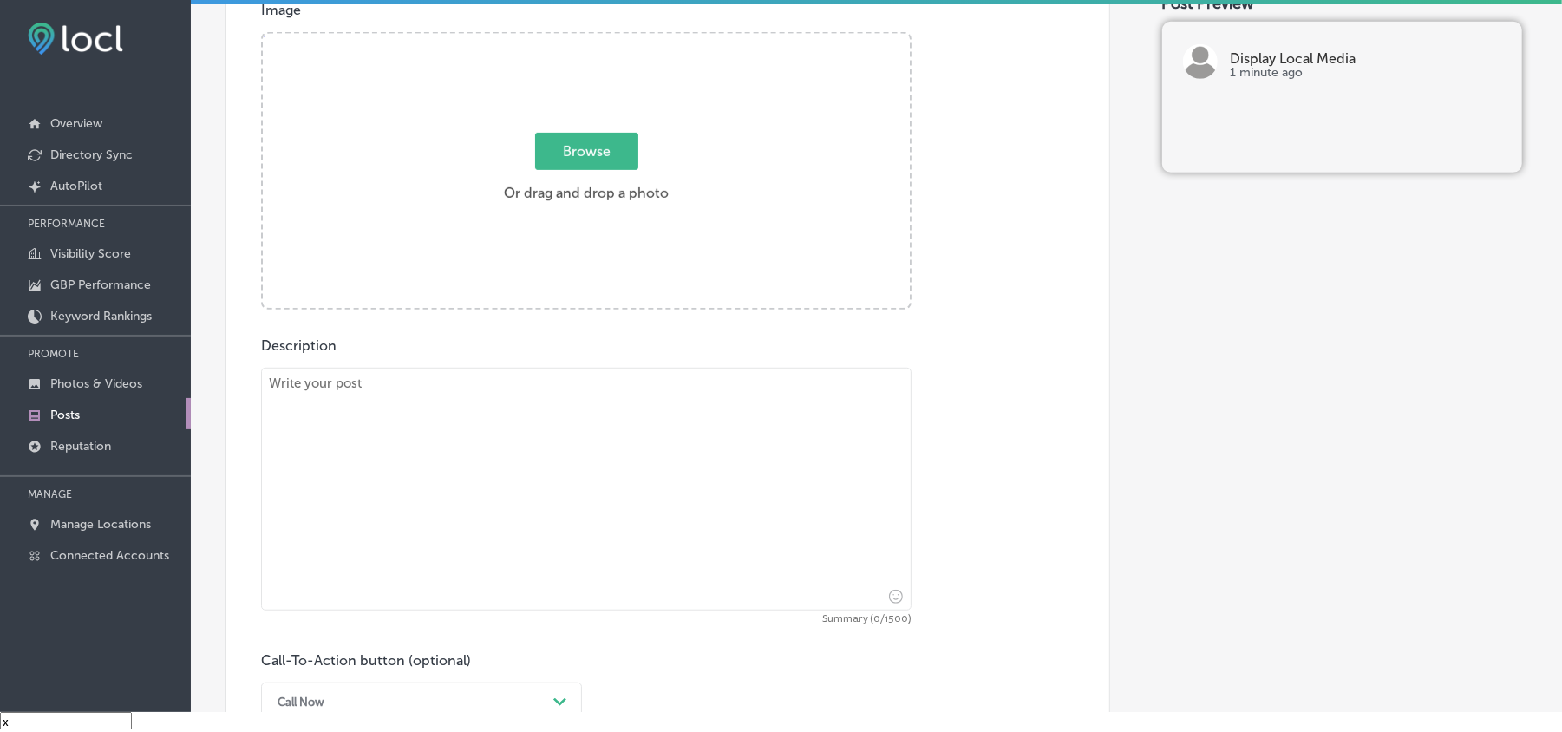
scroll to position [618, 0]
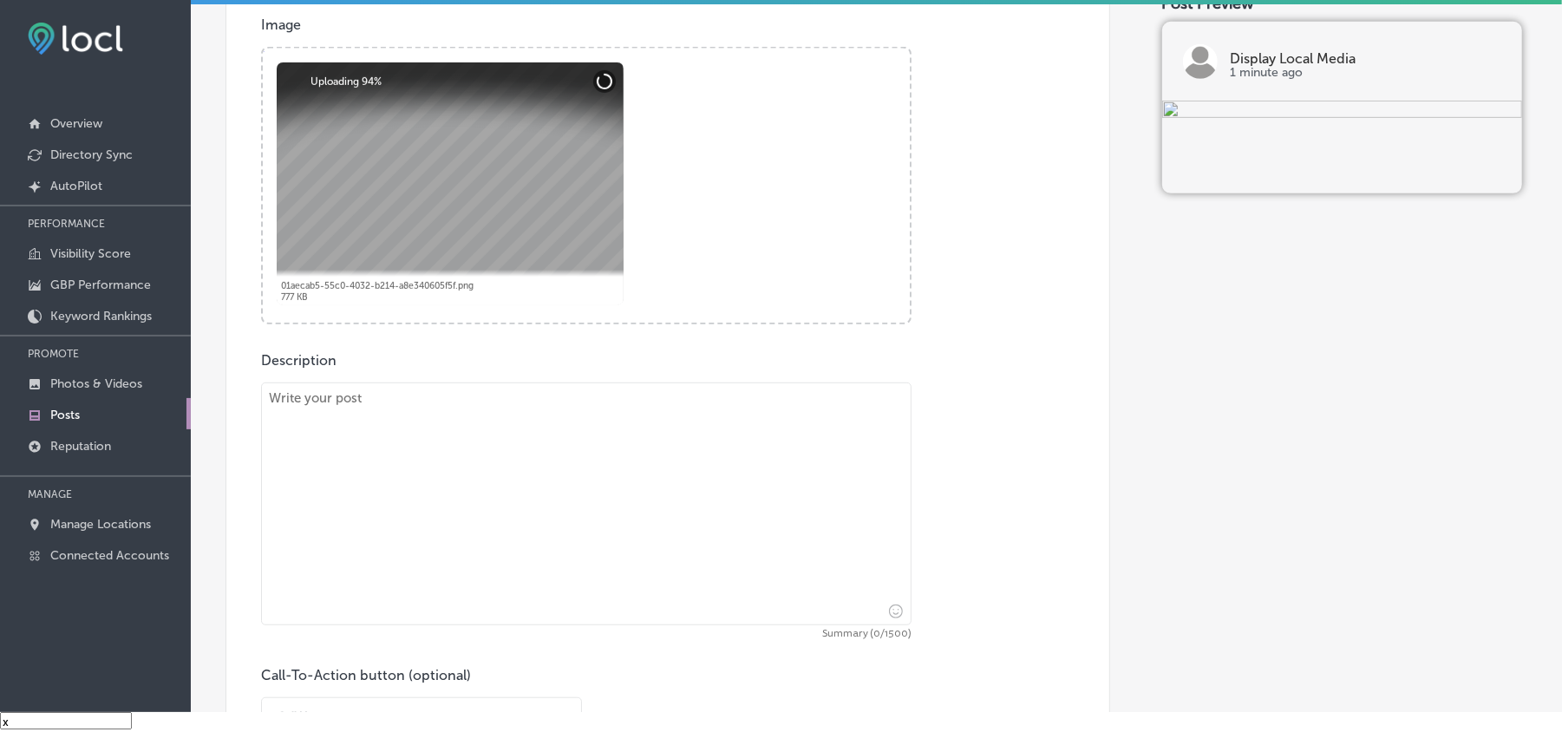
click at [431, 491] on textarea at bounding box center [586, 504] width 651 height 243
paste textarea "At Display Local Media, we help businesses in Harford County, Cecil County, and…"
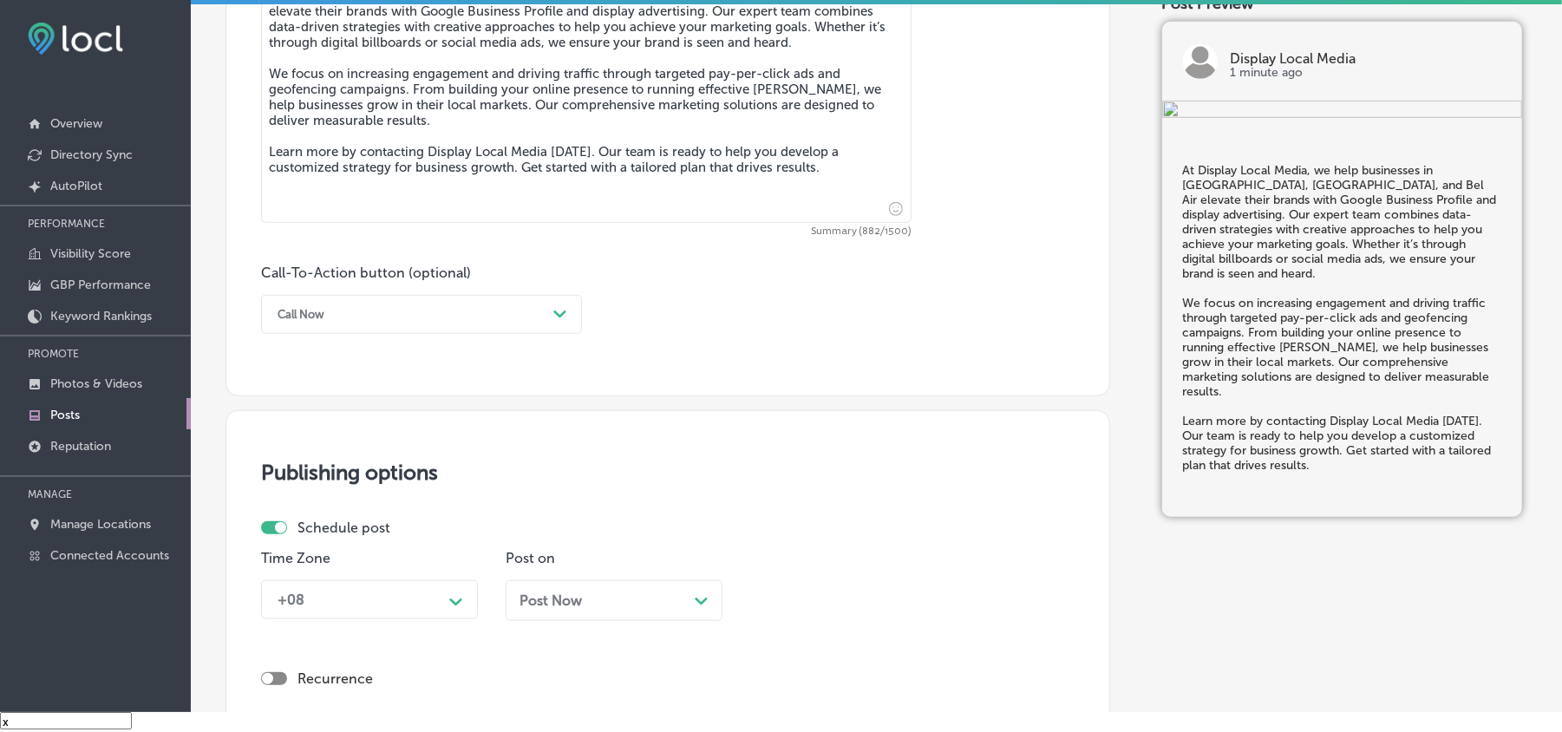
scroll to position [1041, 0]
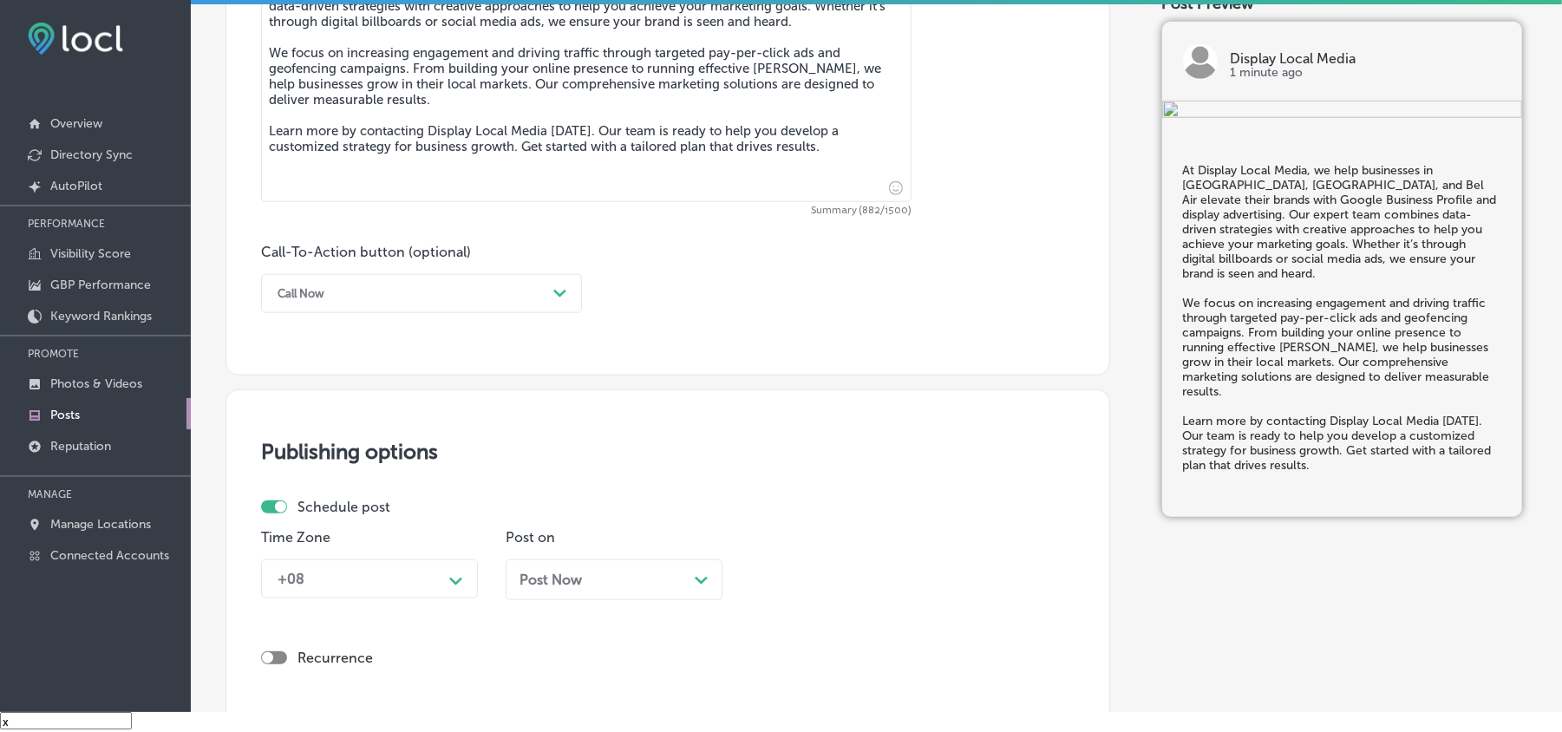
type textarea "At Display Local Media, we help businesses in Harford County, Cecil County, and…"
click at [409, 290] on div "Call Now" at bounding box center [408, 293] width 278 height 27
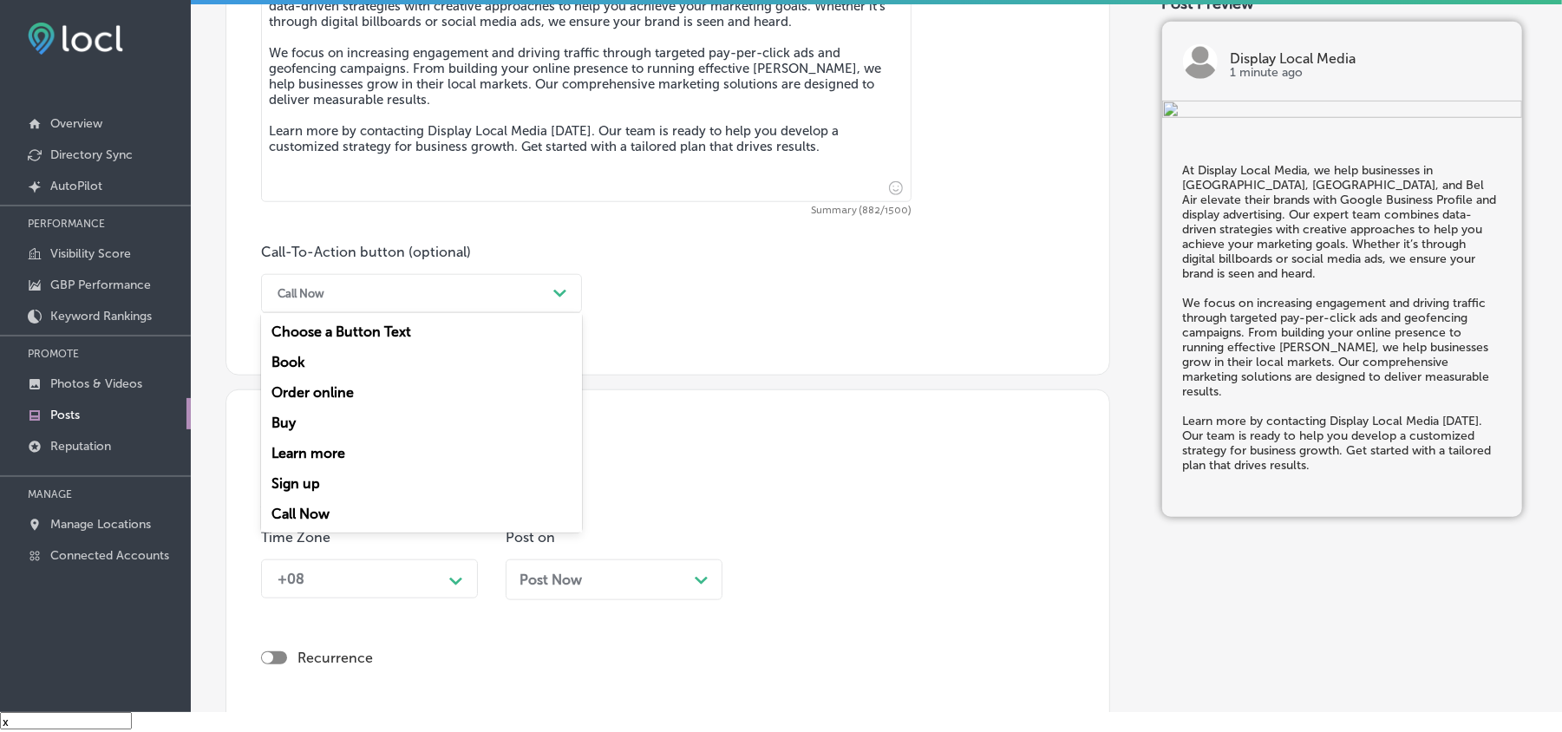
click at [314, 452] on div "Learn more" at bounding box center [421, 453] width 321 height 30
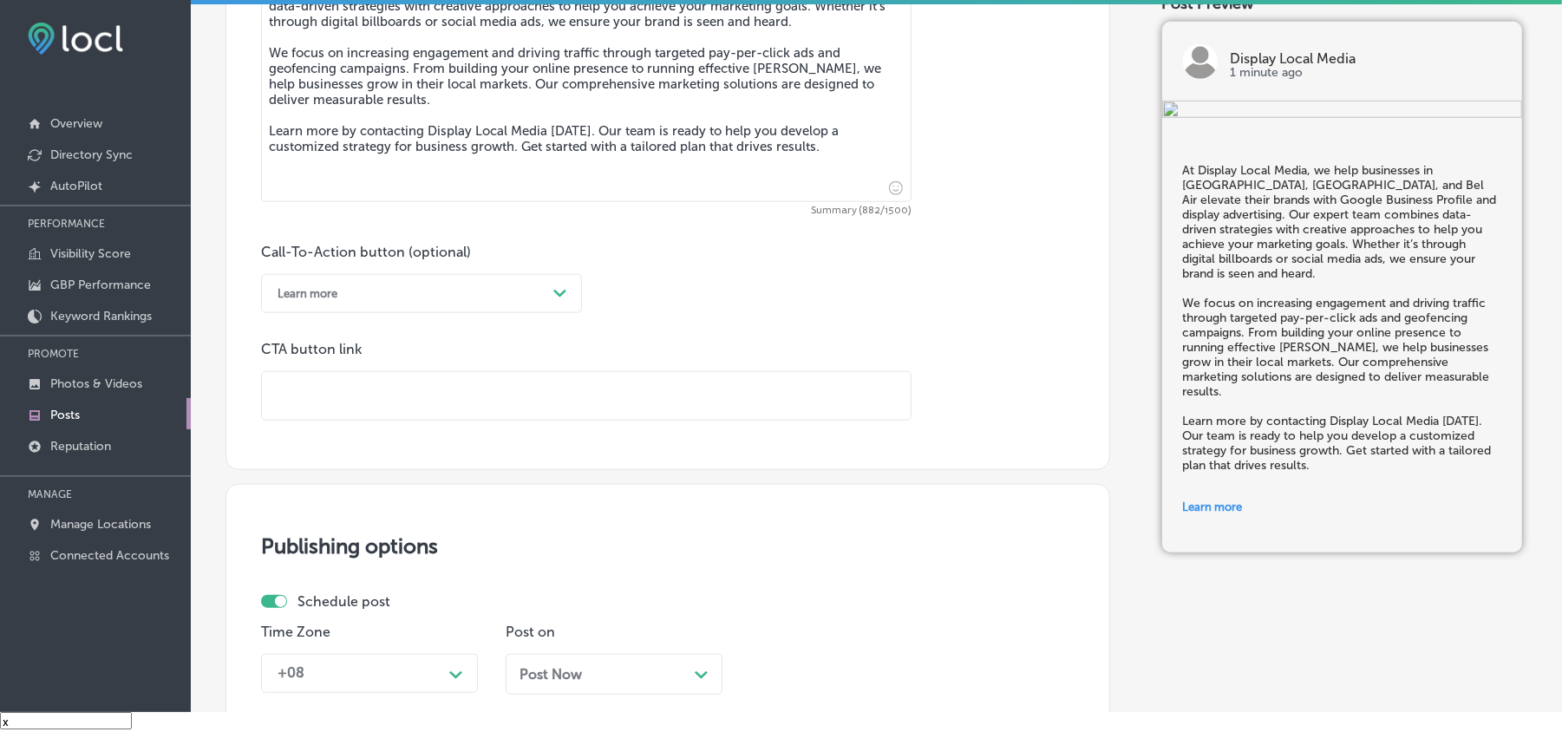
click at [404, 390] on input "text" at bounding box center [586, 396] width 649 height 48
paste input "[URL][DOMAIN_NAME]"
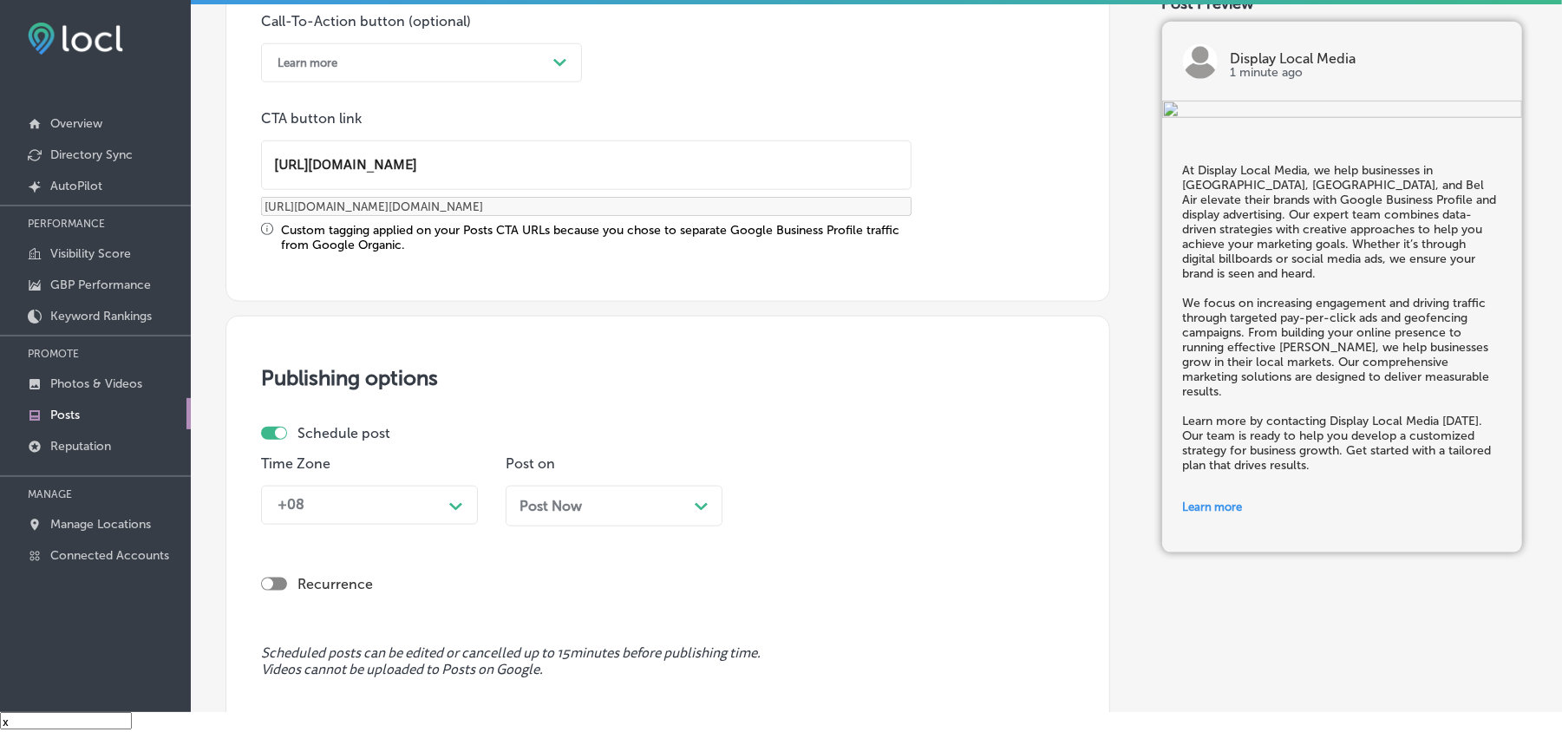
scroll to position [1465, 0]
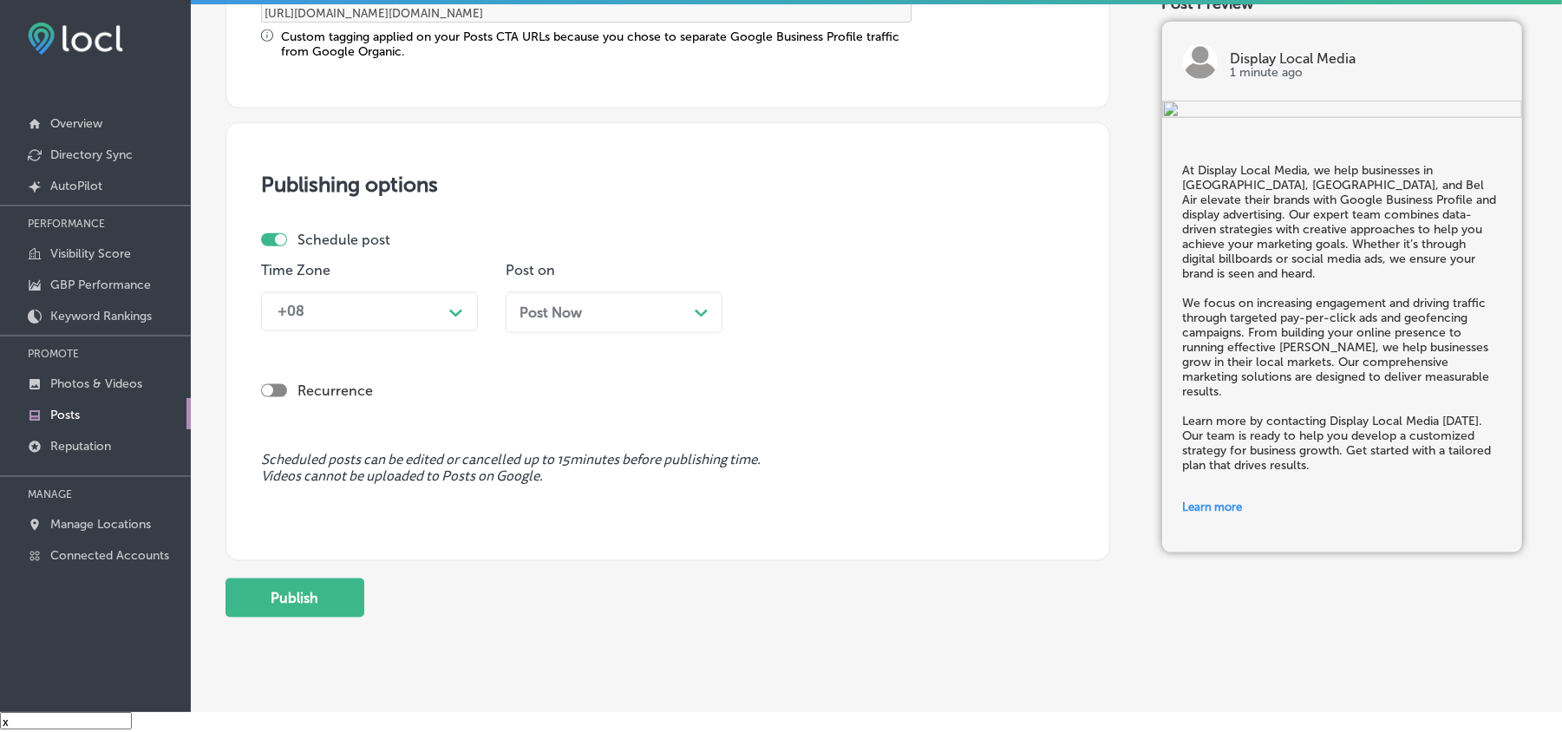
type input "[URL][DOMAIN_NAME]"
click at [394, 311] on div "+08" at bounding box center [355, 312] width 173 height 30
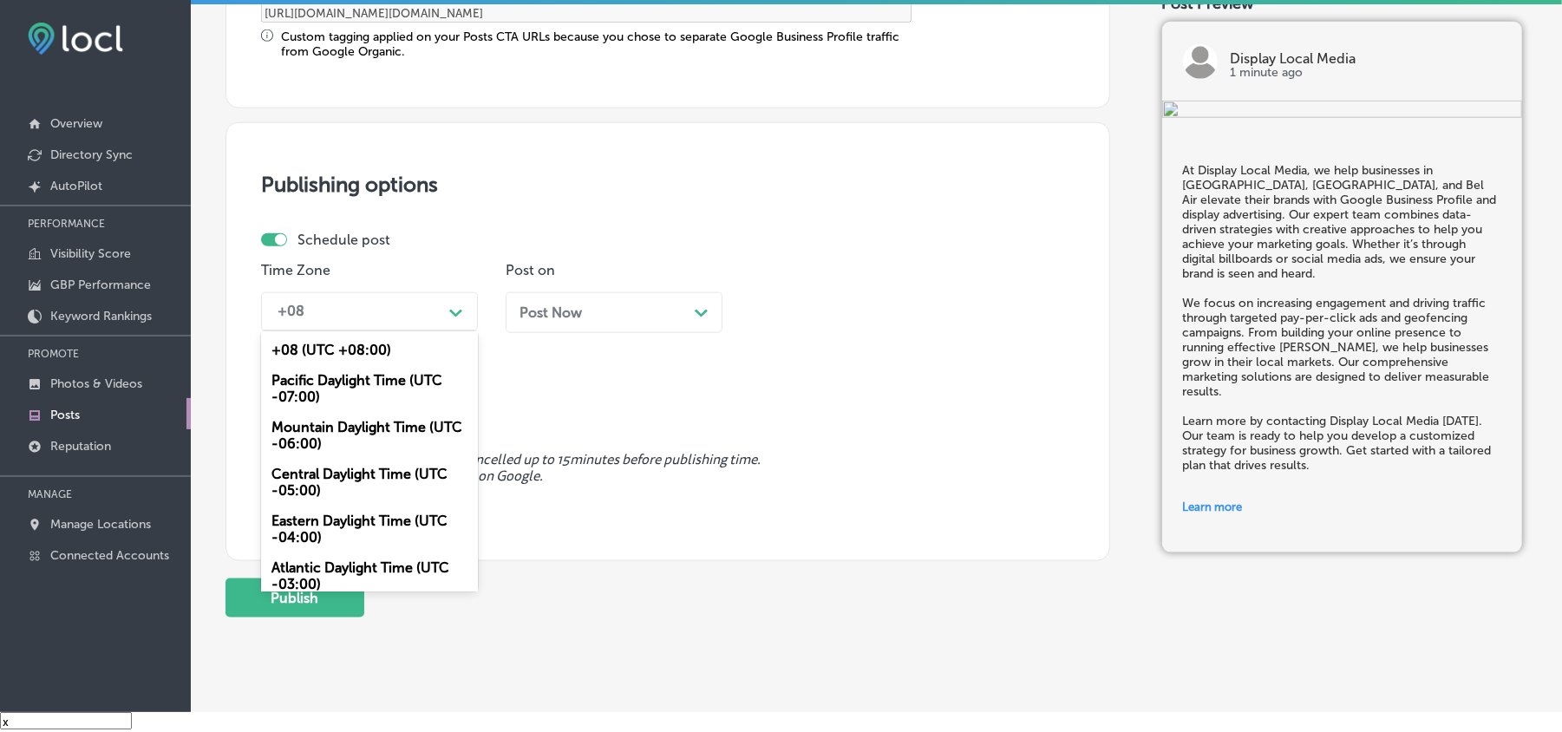
click at [324, 418] on div "Mountain Daylight Time (UTC -06:00)" at bounding box center [369, 435] width 217 height 47
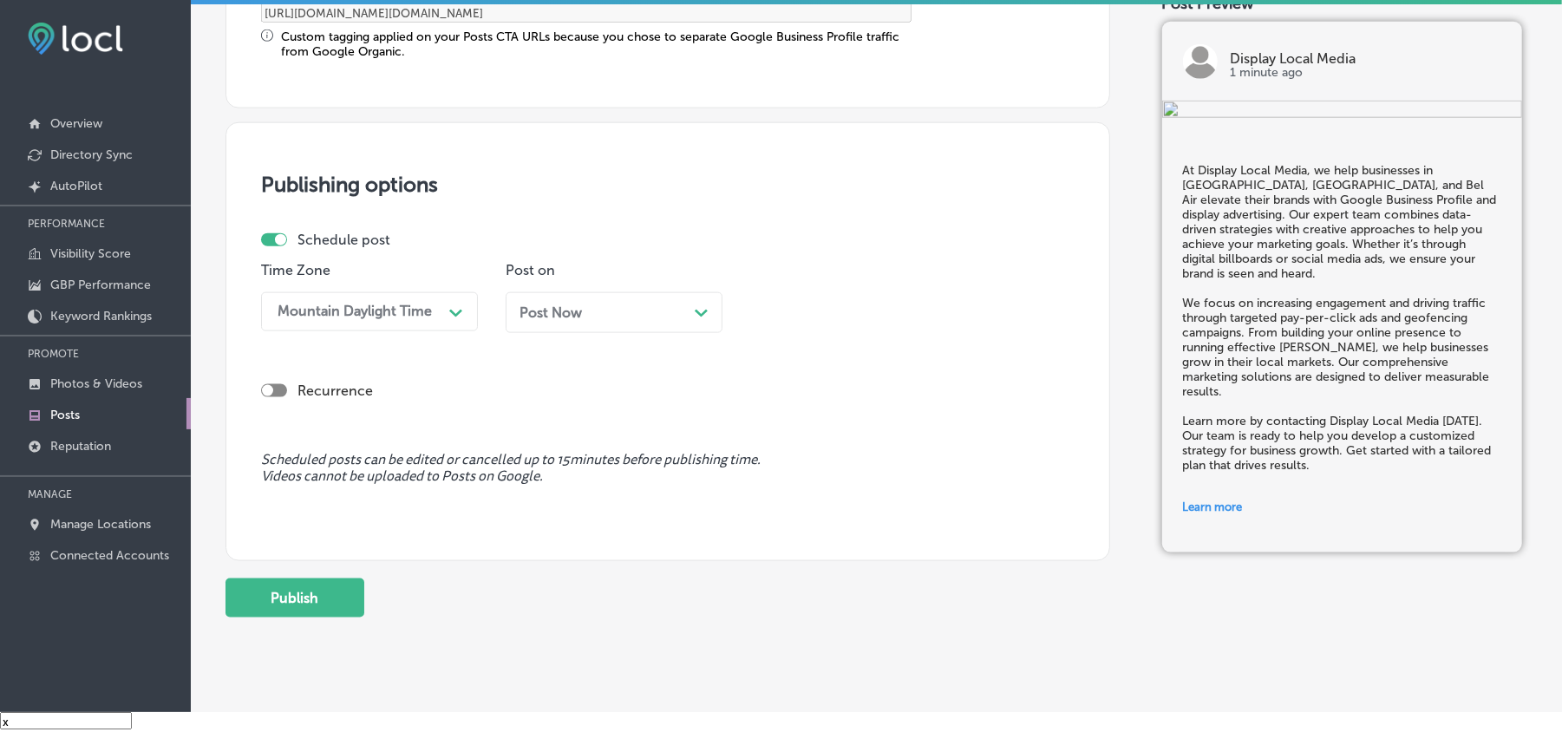
click at [661, 299] on div "Post Now Path Created with Sketch." at bounding box center [614, 312] width 217 height 41
click at [848, 311] on div "10:30 AM" at bounding box center [844, 312] width 173 height 30
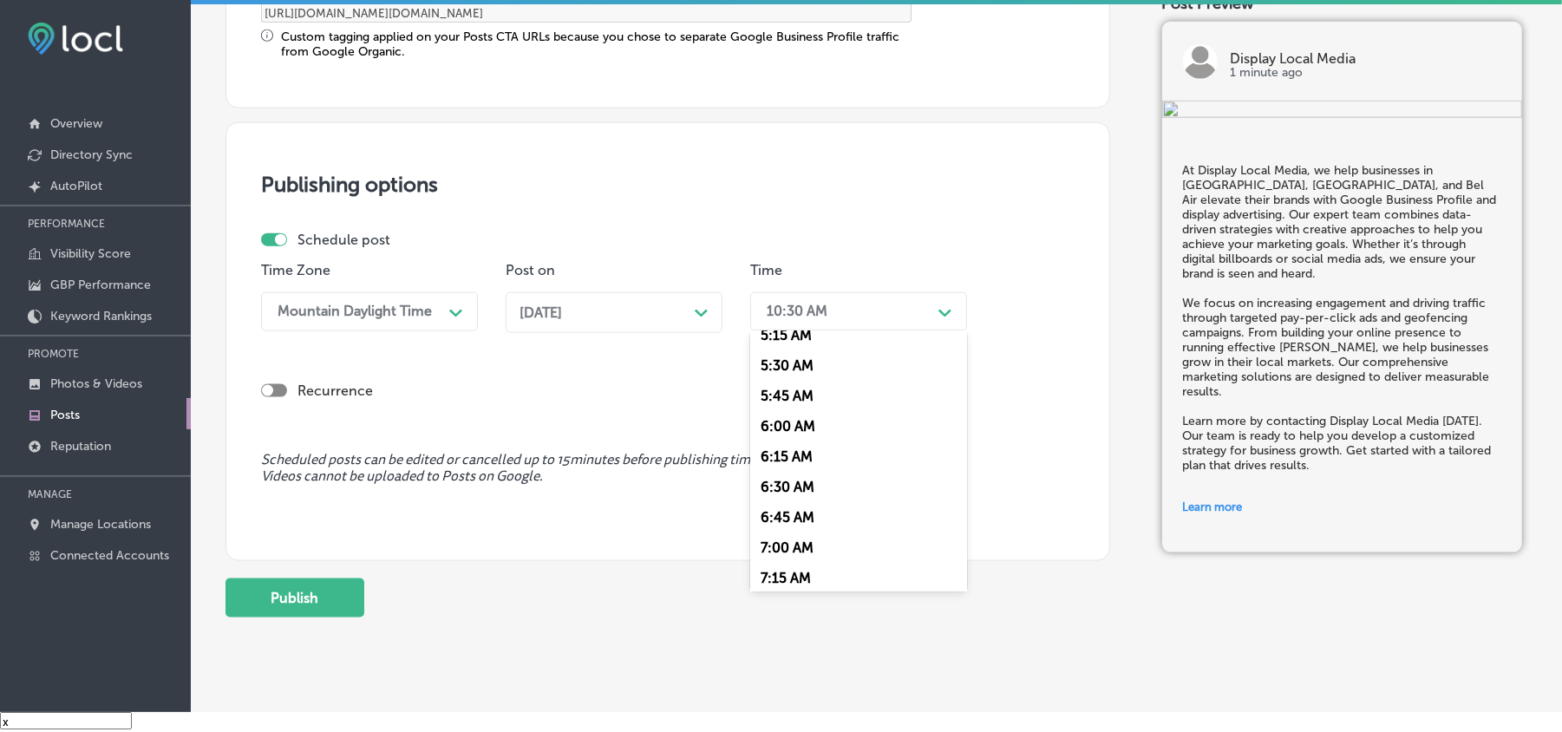
scroll to position [656, 0]
click at [786, 529] on div "7:00 AM" at bounding box center [858, 544] width 217 height 30
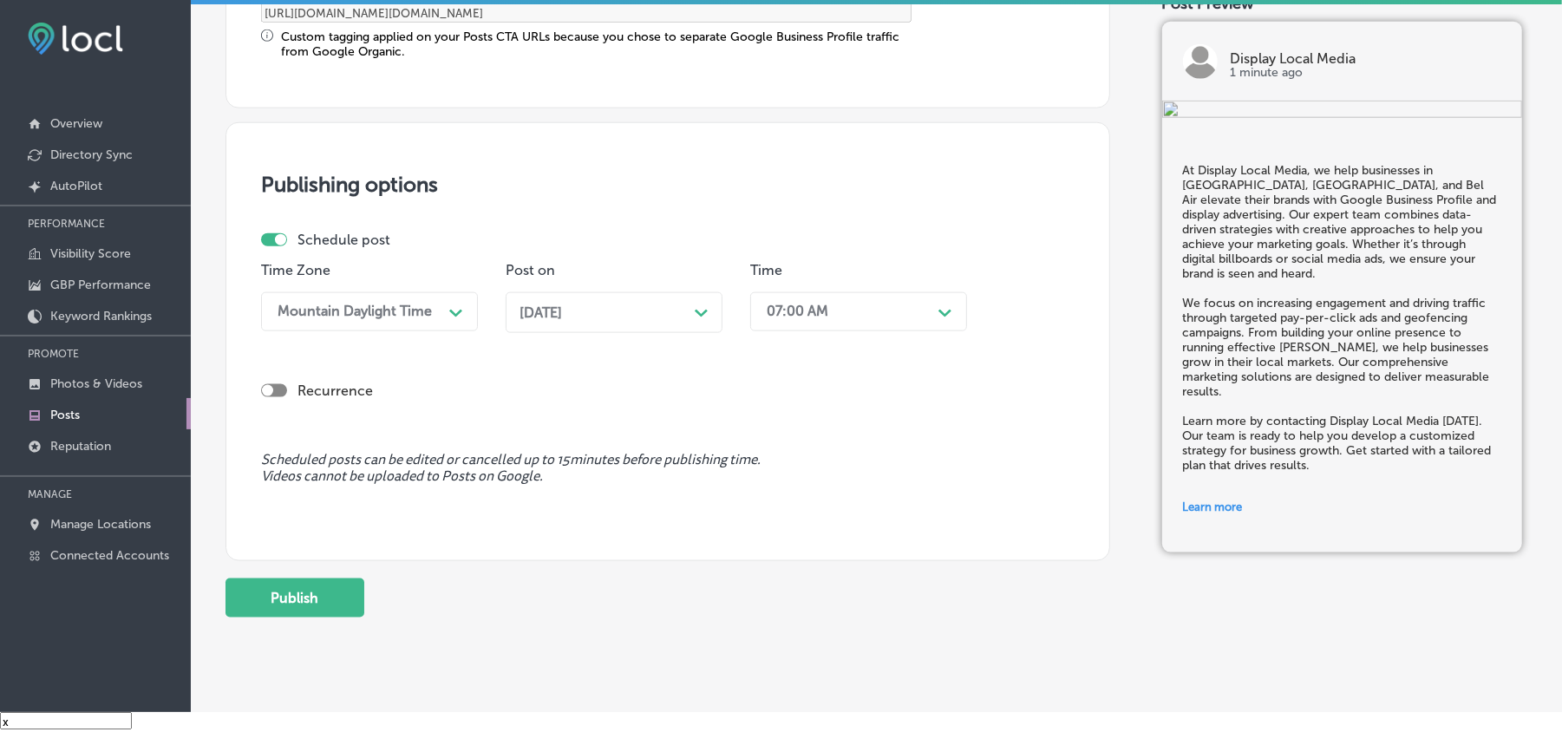
scroll to position [1507, 0]
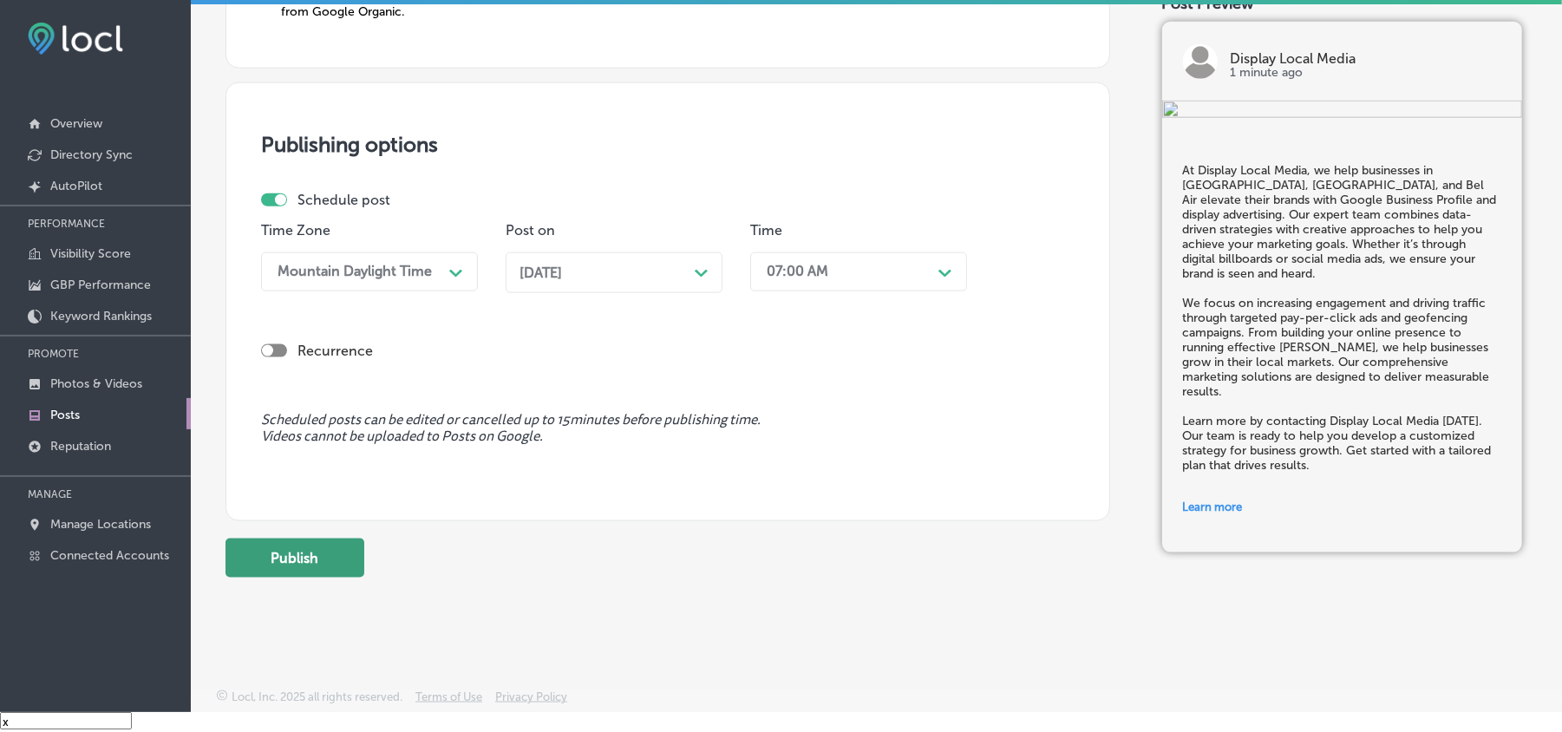
click at [290, 556] on button "Publish" at bounding box center [295, 558] width 139 height 39
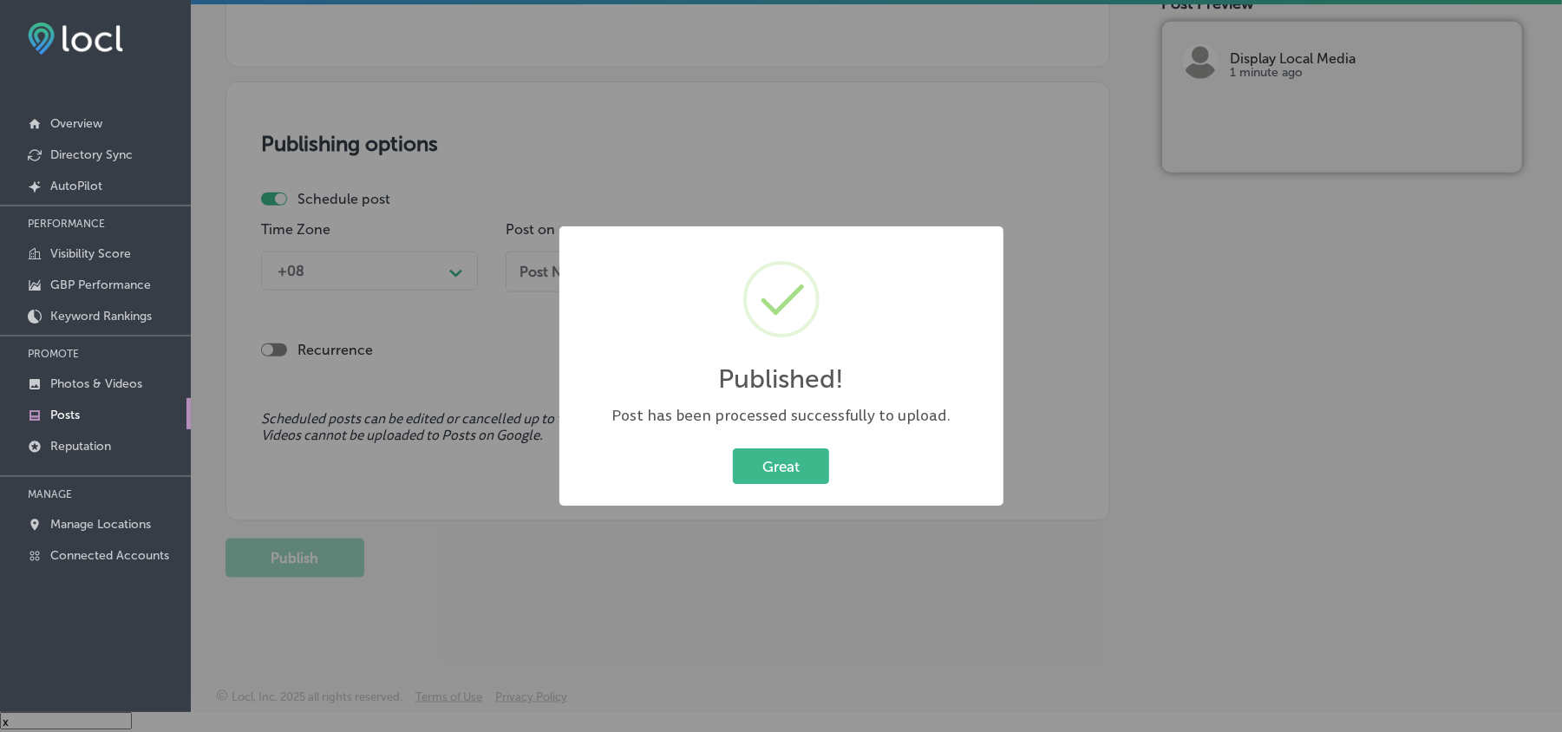
scroll to position [1350, 0]
click at [764, 473] on button "Great" at bounding box center [781, 466] width 96 height 36
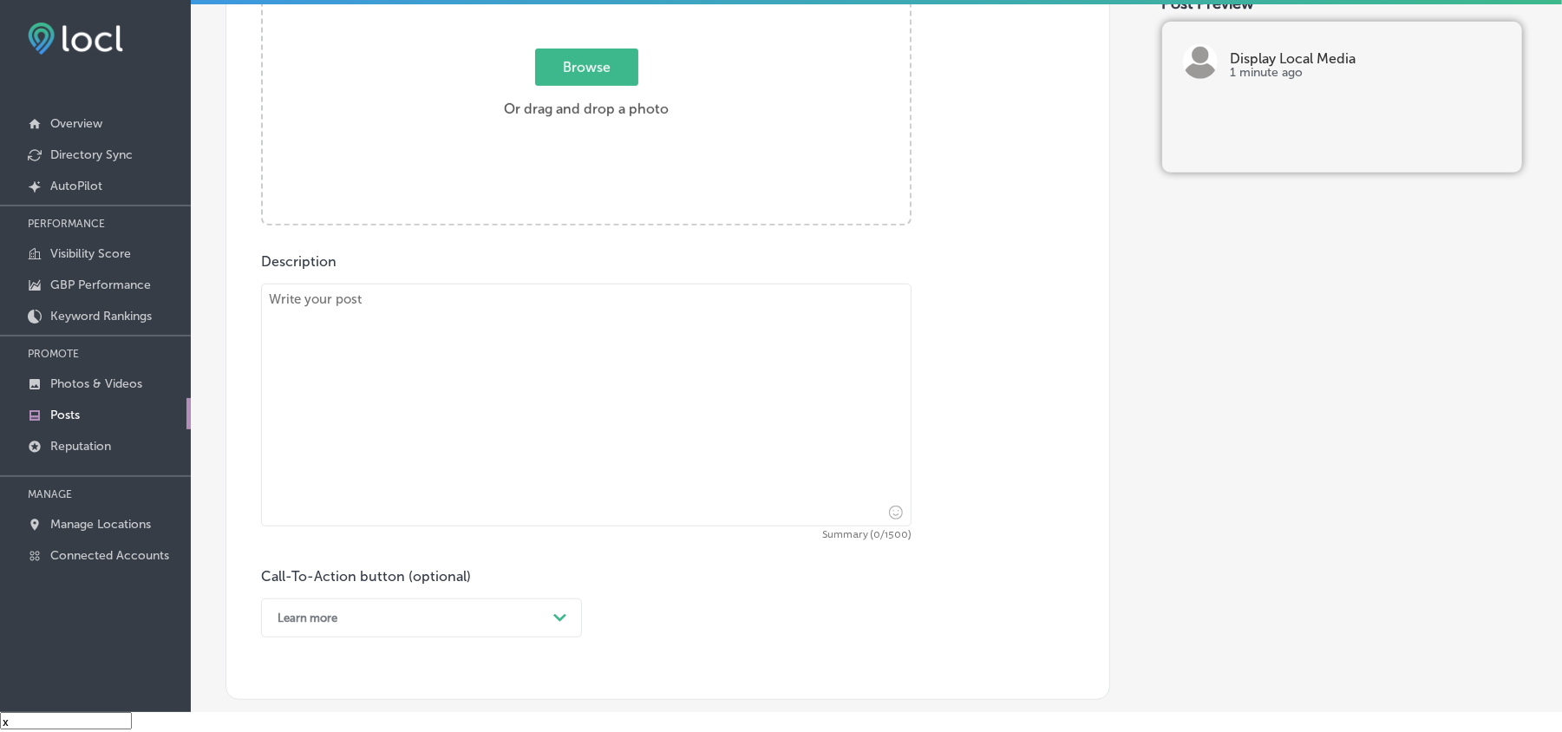
scroll to position [694, 0]
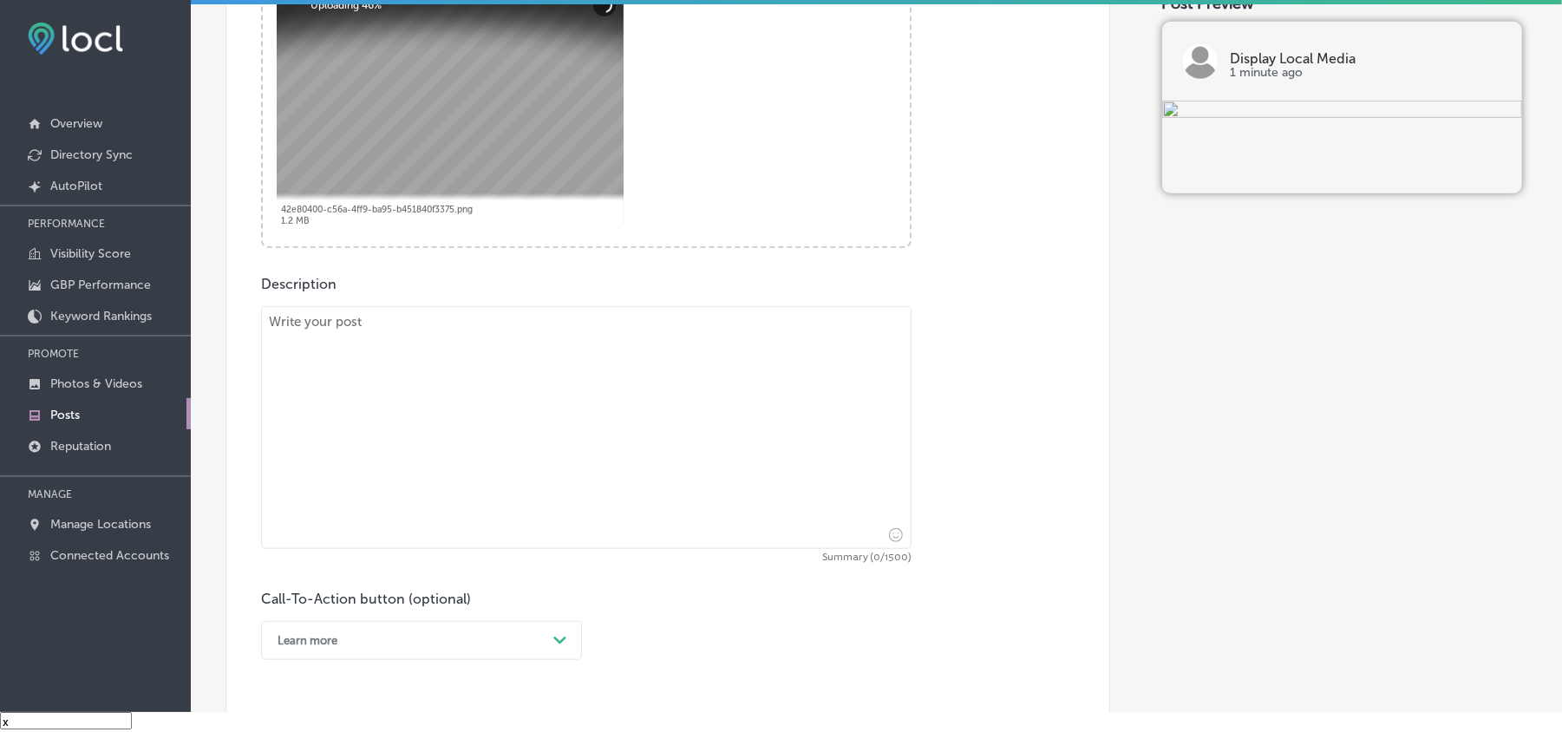
click at [424, 407] on textarea at bounding box center [586, 427] width 651 height 243
paste textarea "Display Local Media serves businesses in Edgewood, Forest Hill, and Monkton wit…"
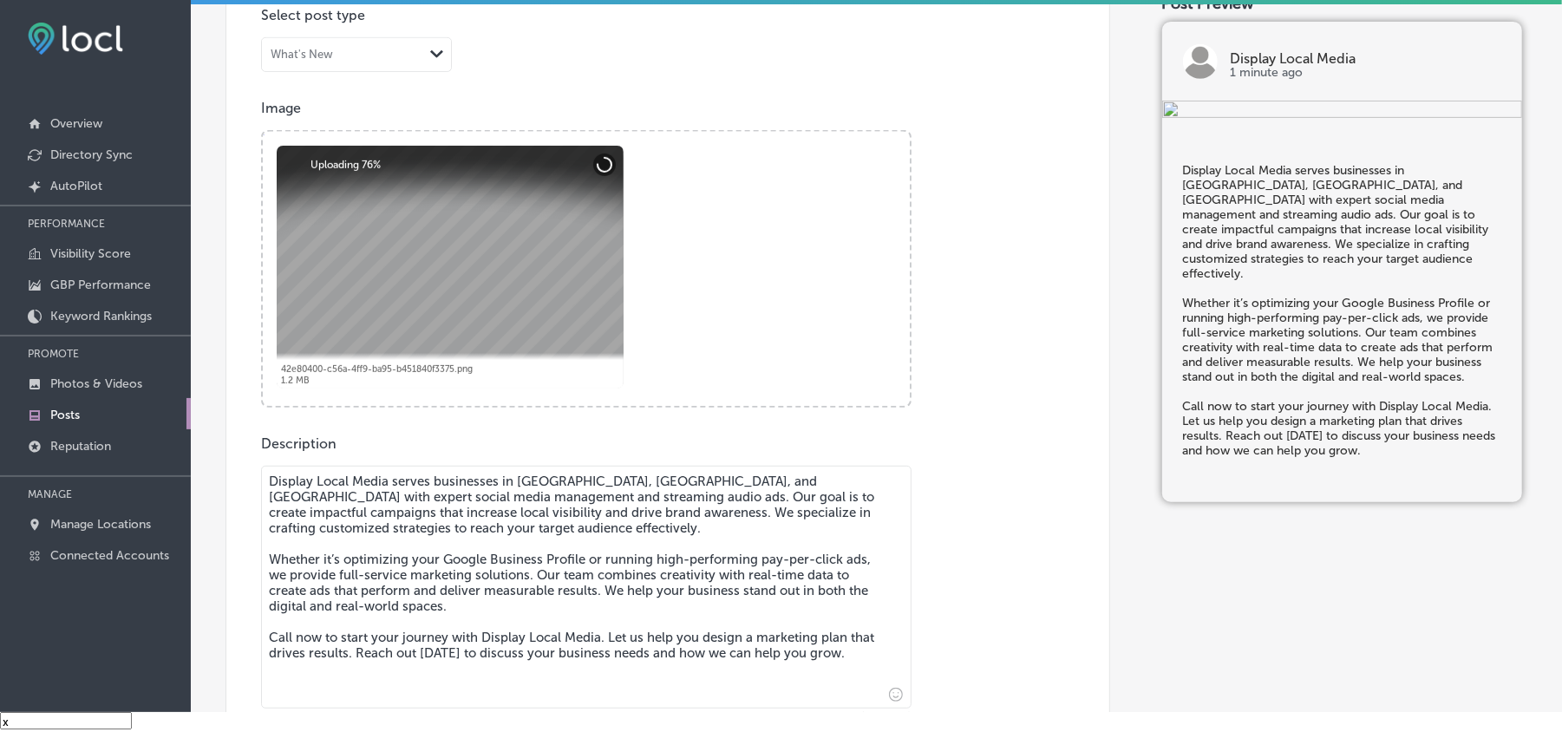
scroll to position [501, 0]
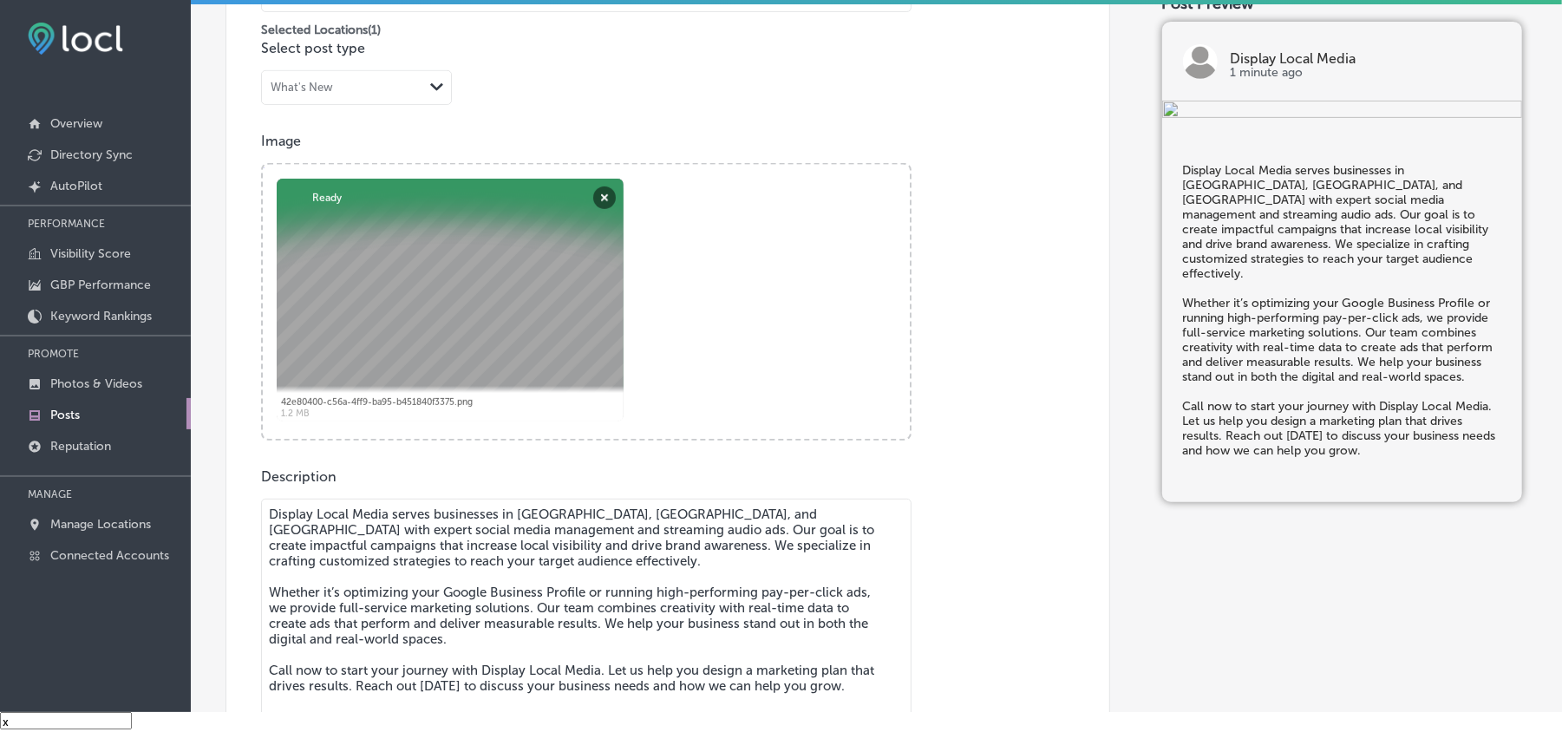
type textarea "Display Local Media serves businesses in Edgewood, Forest Hill, and Monkton wit…"
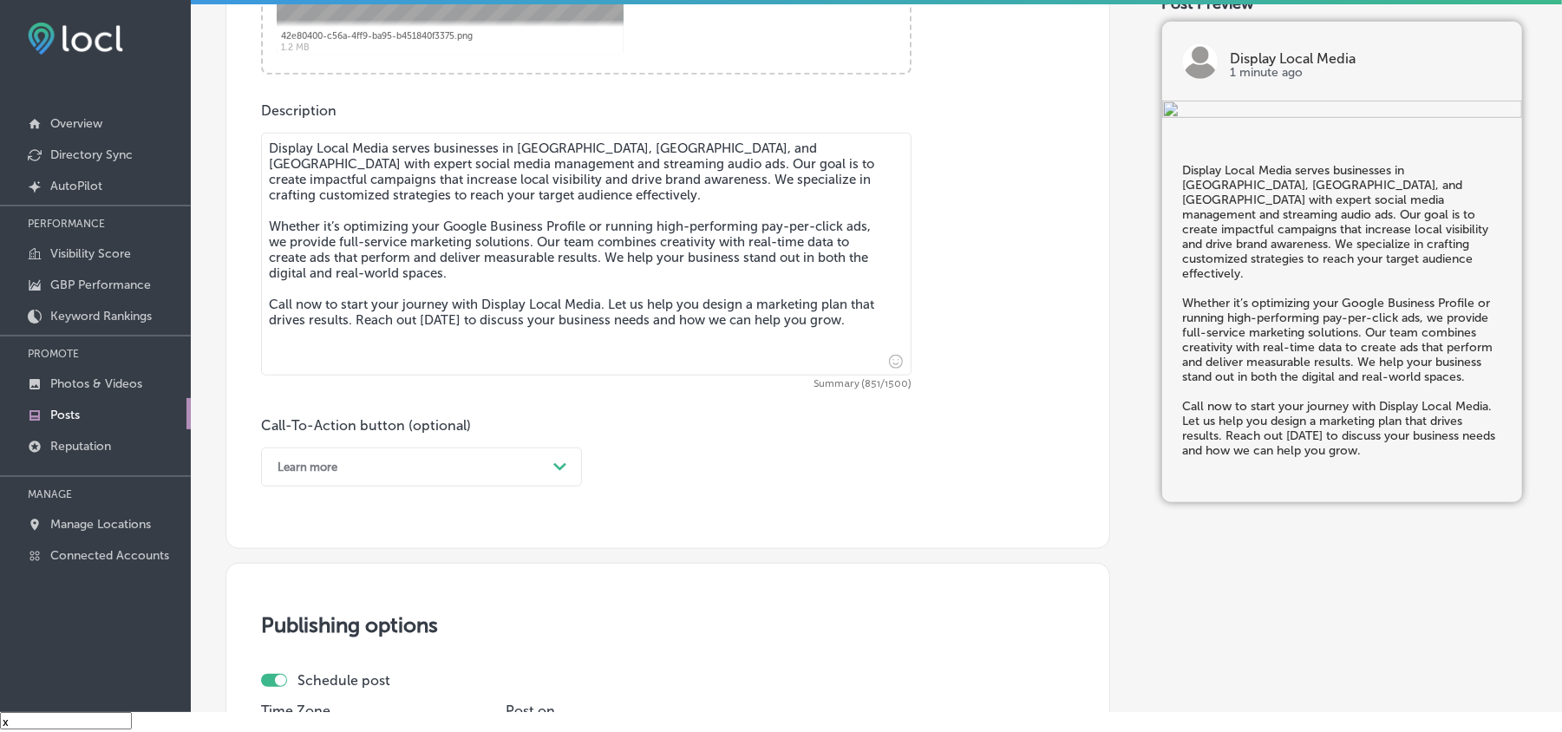
scroll to position [887, 0]
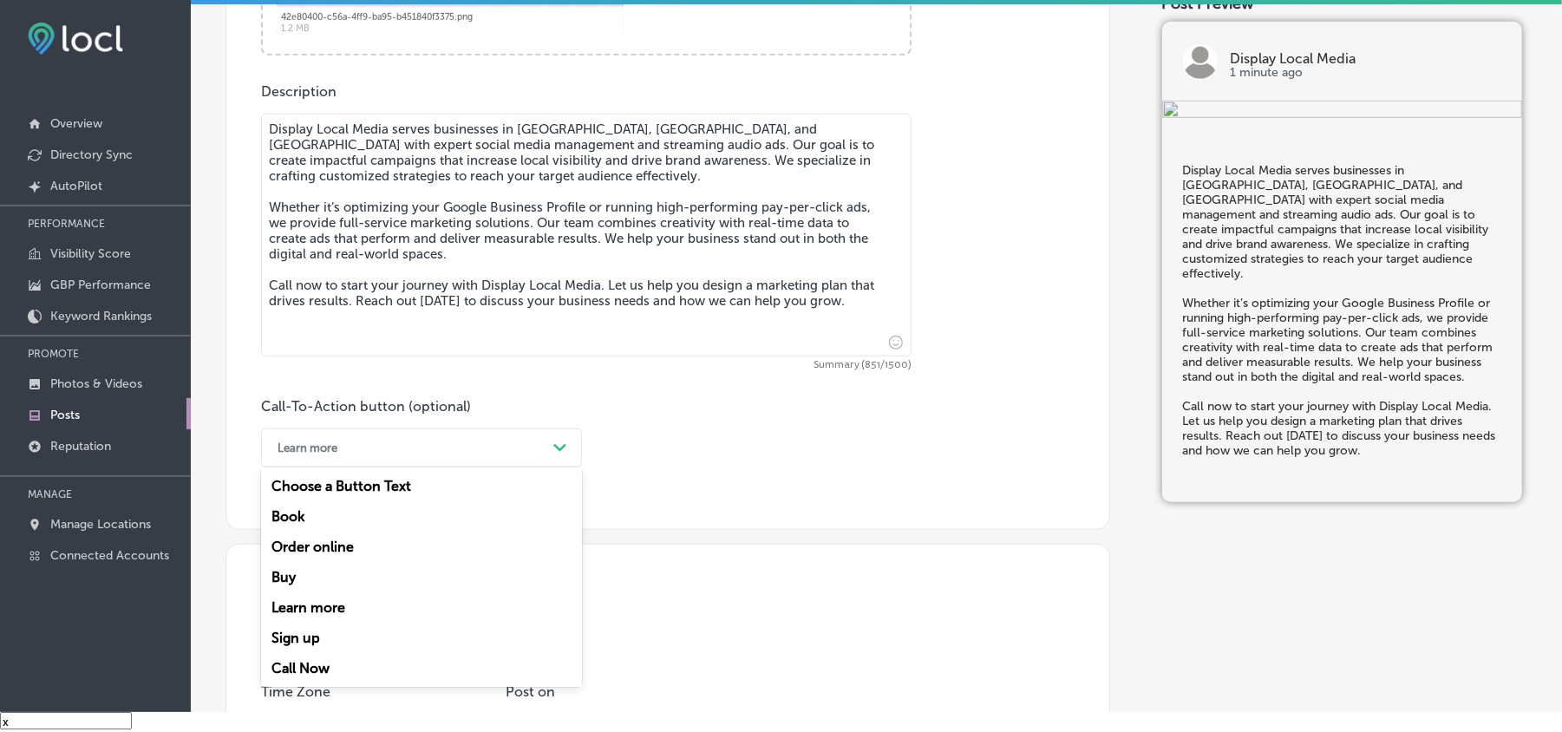
click at [444, 442] on div "Learn more" at bounding box center [408, 448] width 278 height 27
click at [302, 663] on div "Call Now" at bounding box center [421, 668] width 321 height 30
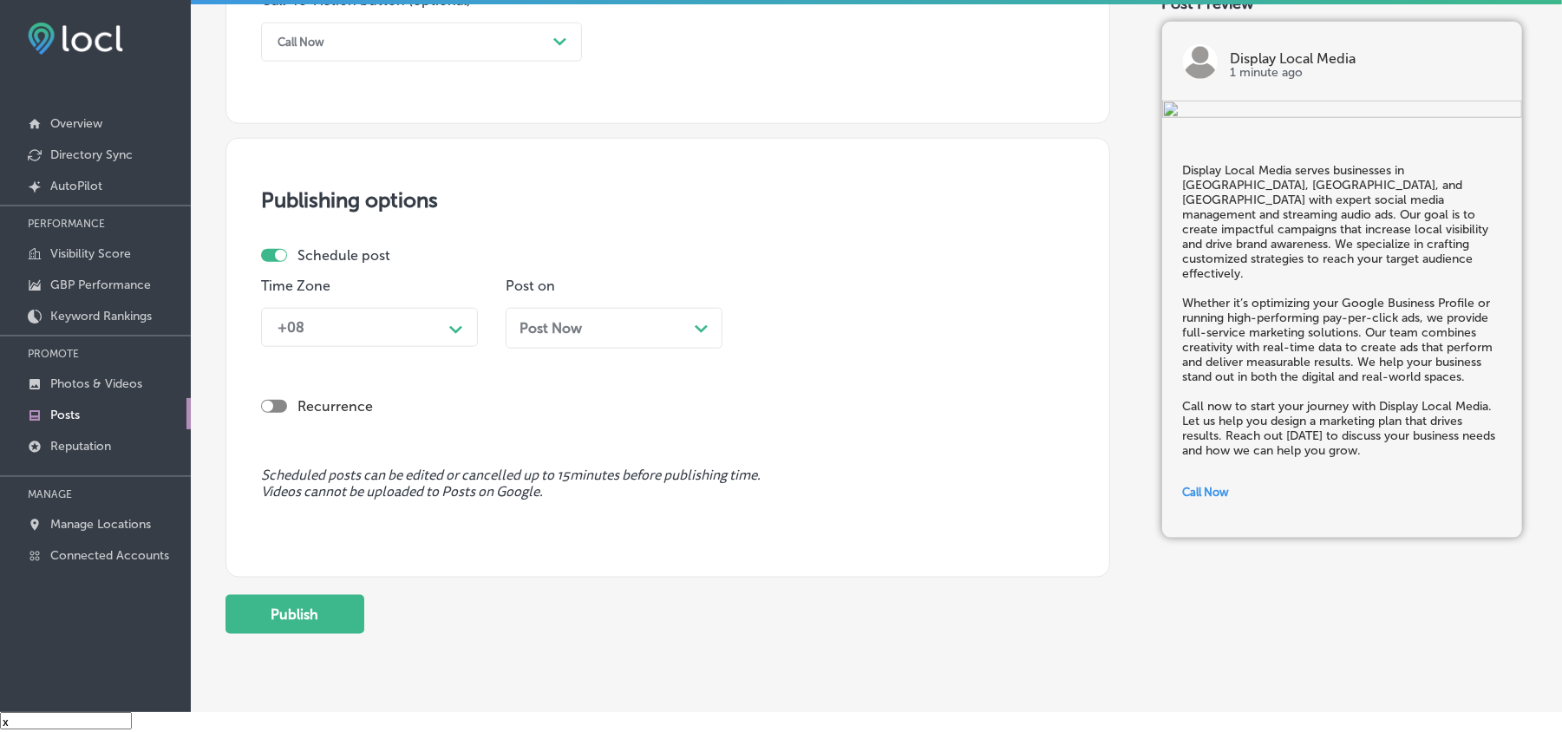
scroll to position [1312, 0]
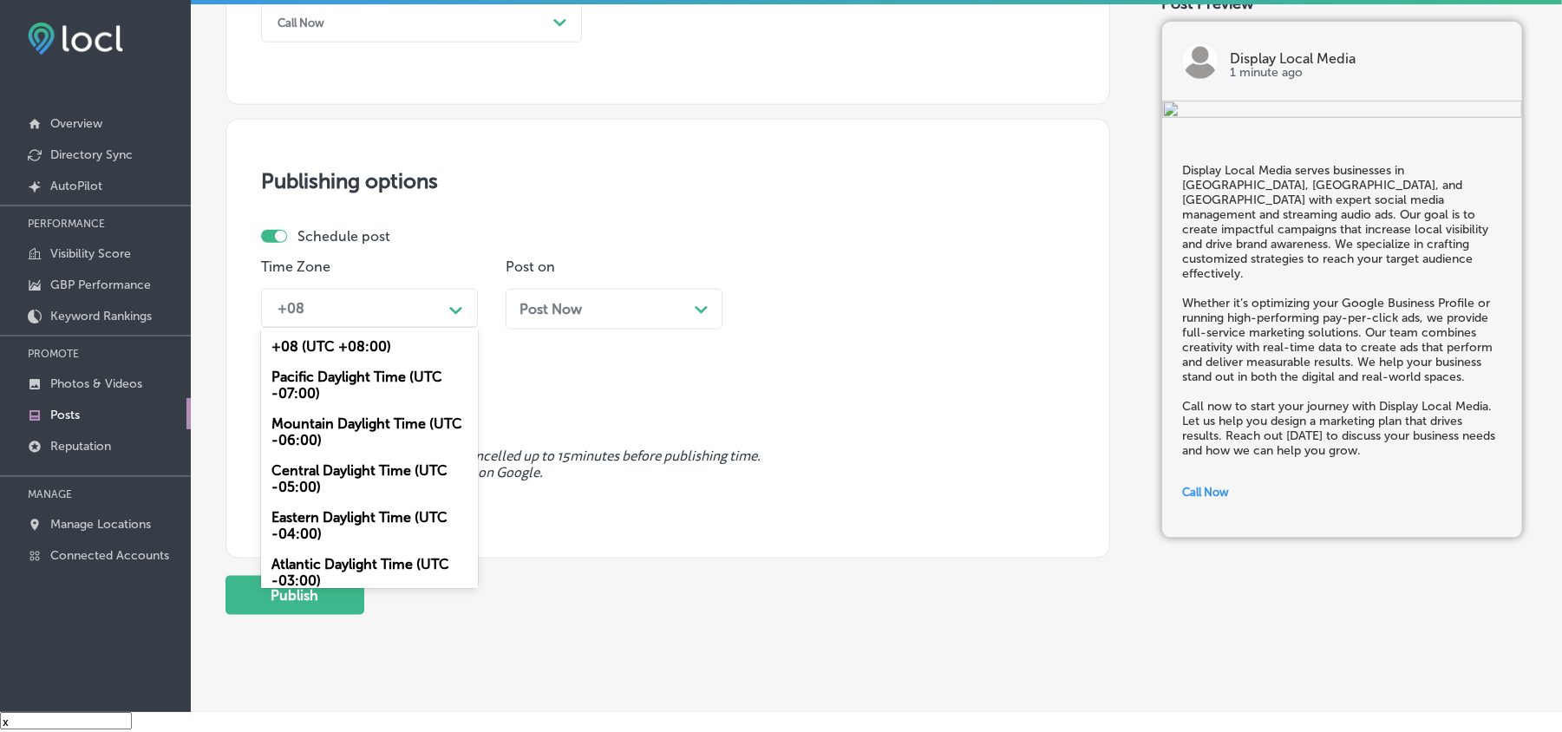
click at [409, 311] on div "+08" at bounding box center [355, 308] width 173 height 30
click at [331, 439] on div "Mountain Daylight Time (UTC -06:00)" at bounding box center [369, 432] width 217 height 47
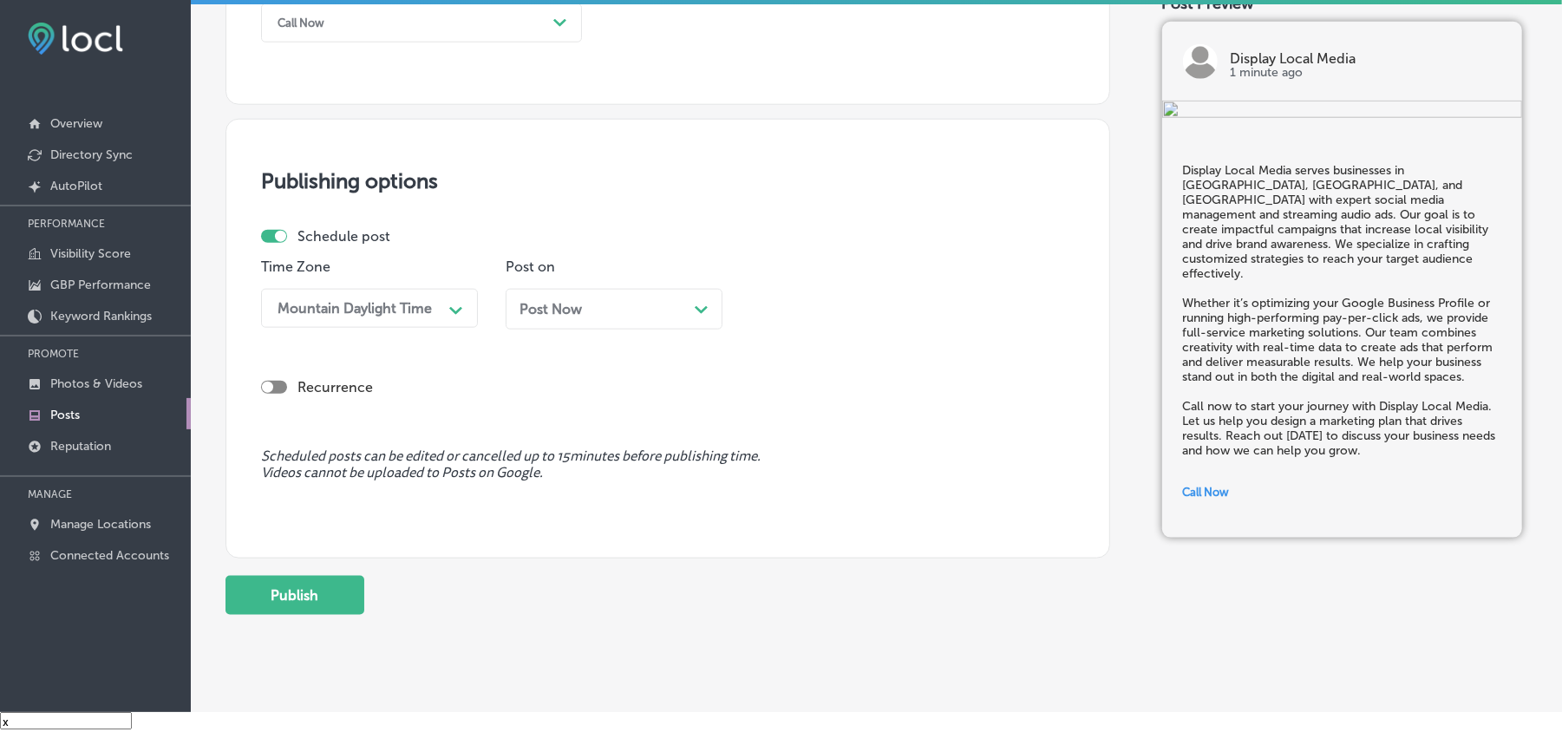
click at [666, 293] on div "Post Now Path Created with Sketch." at bounding box center [614, 309] width 217 height 41
click at [836, 298] on div "10:30 AM" at bounding box center [844, 308] width 173 height 30
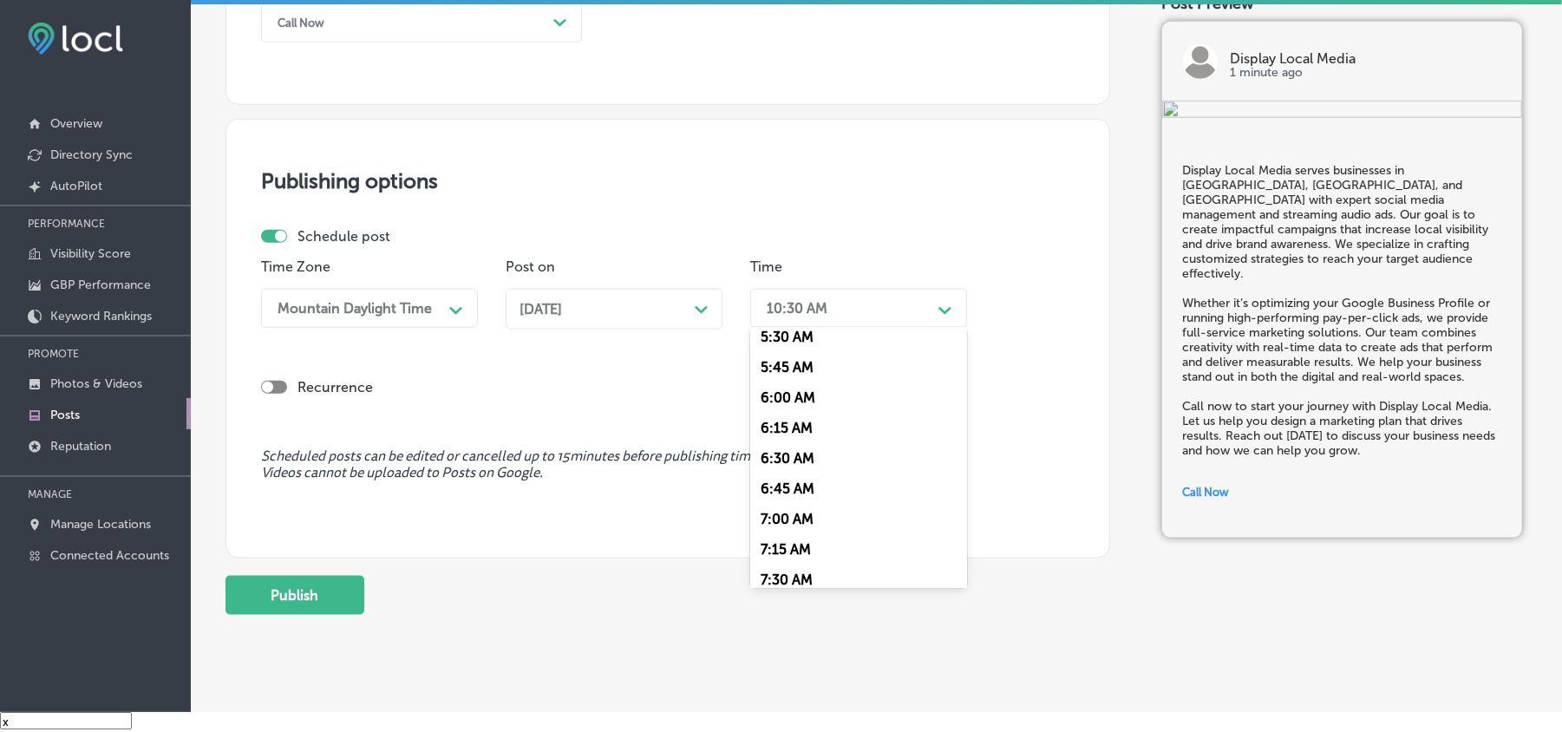
scroll to position [771, 0]
click at [770, 410] on div "7:00 AM" at bounding box center [858, 425] width 217 height 30
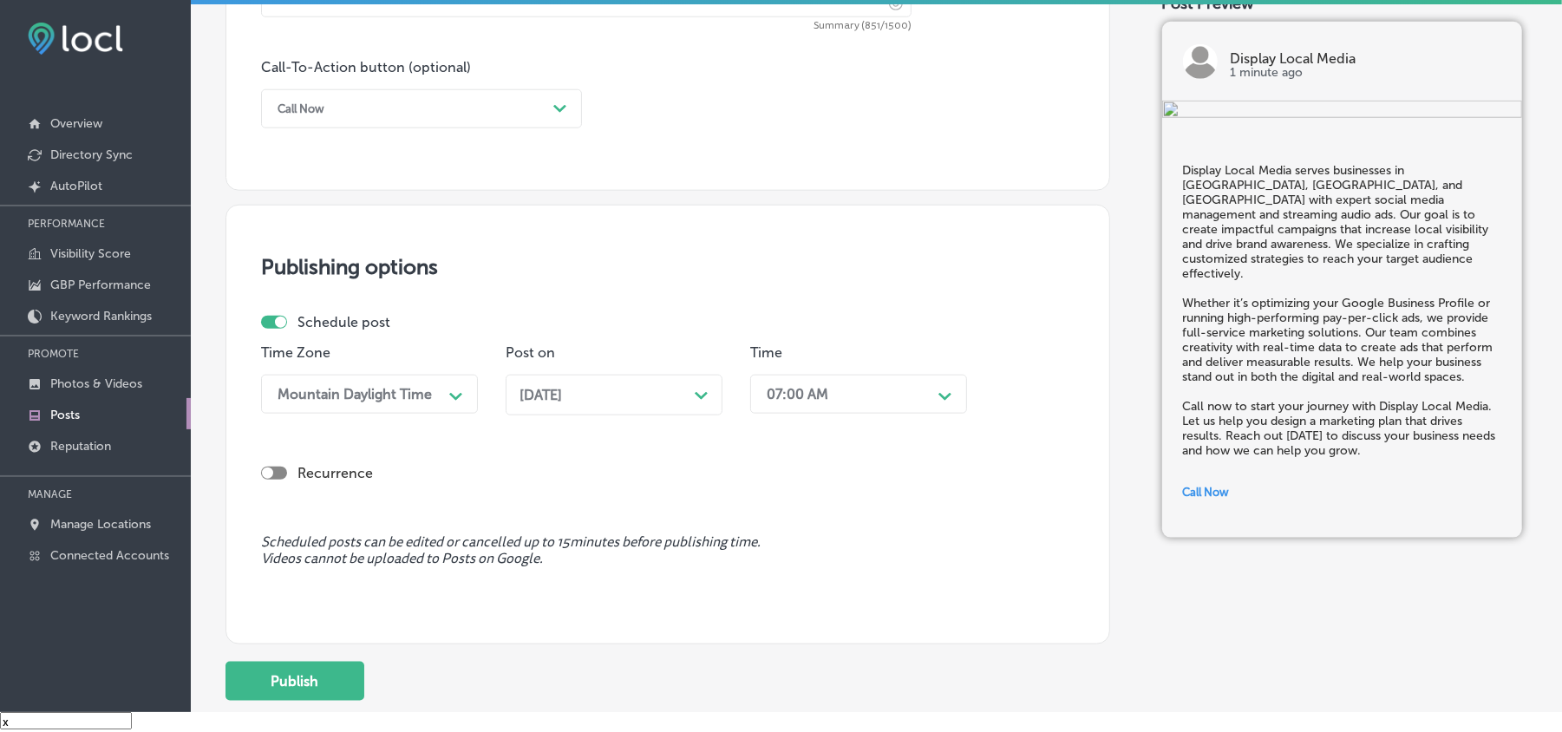
scroll to position [1350, 0]
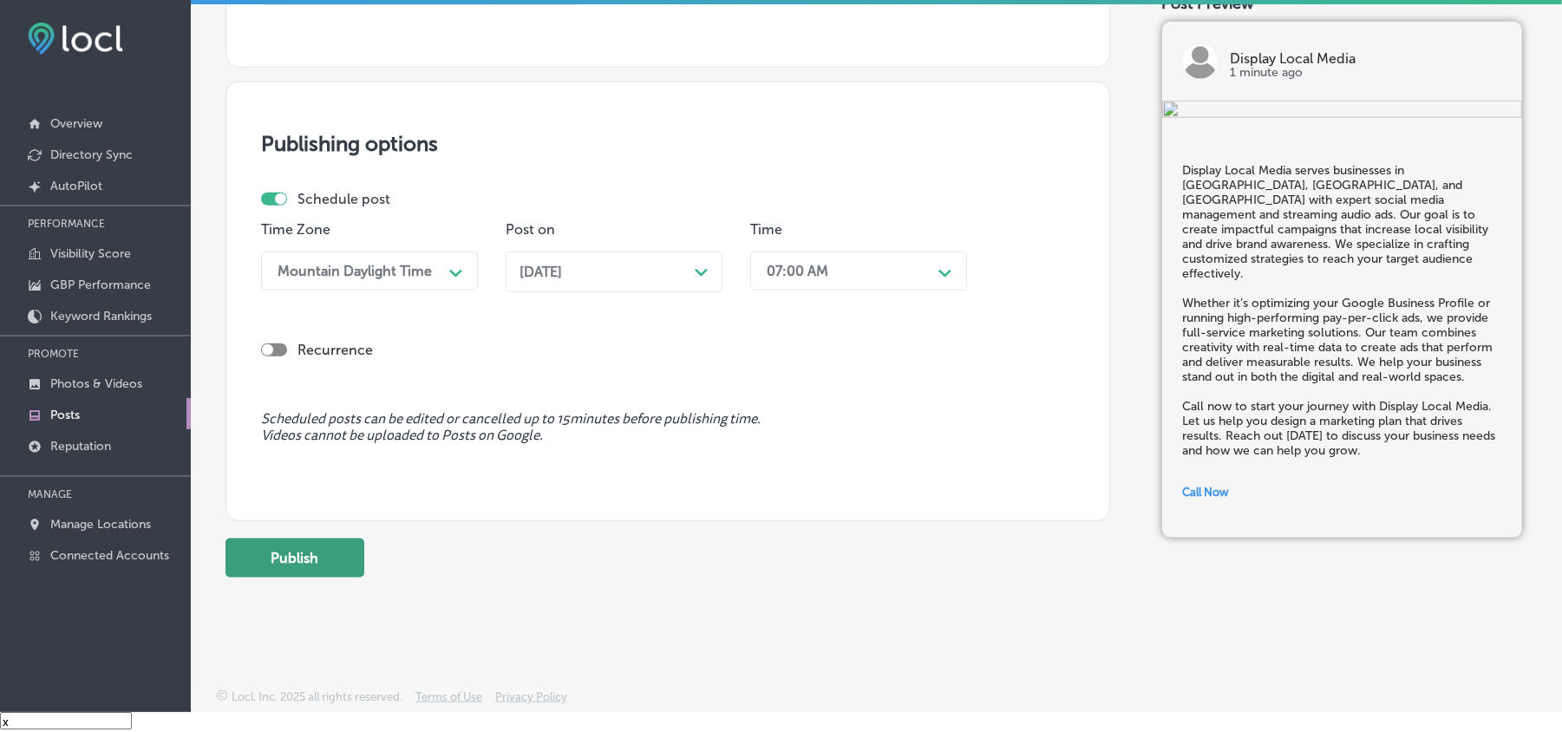
click at [274, 552] on button "Publish" at bounding box center [295, 558] width 139 height 39
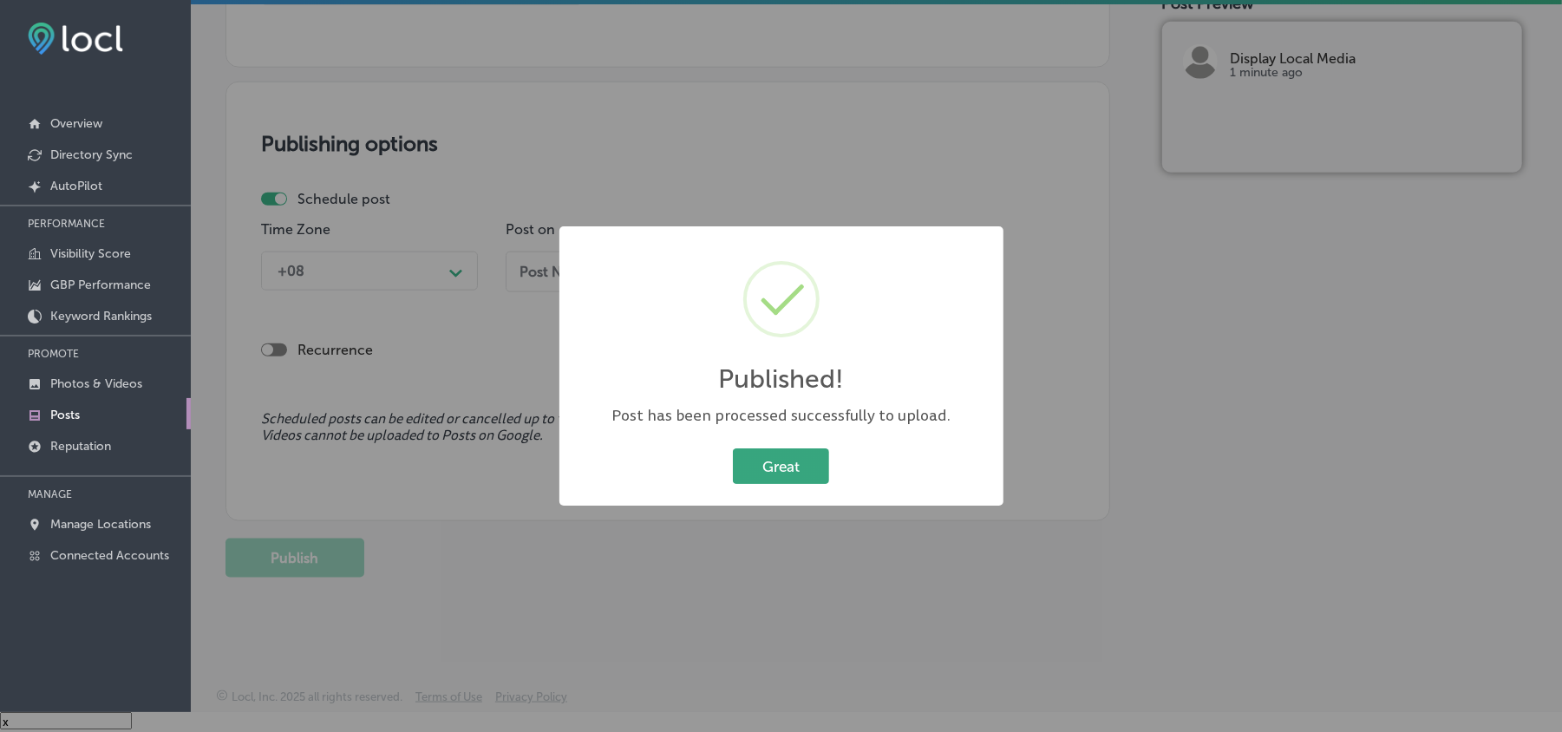
click at [774, 467] on button "Great" at bounding box center [781, 466] width 96 height 36
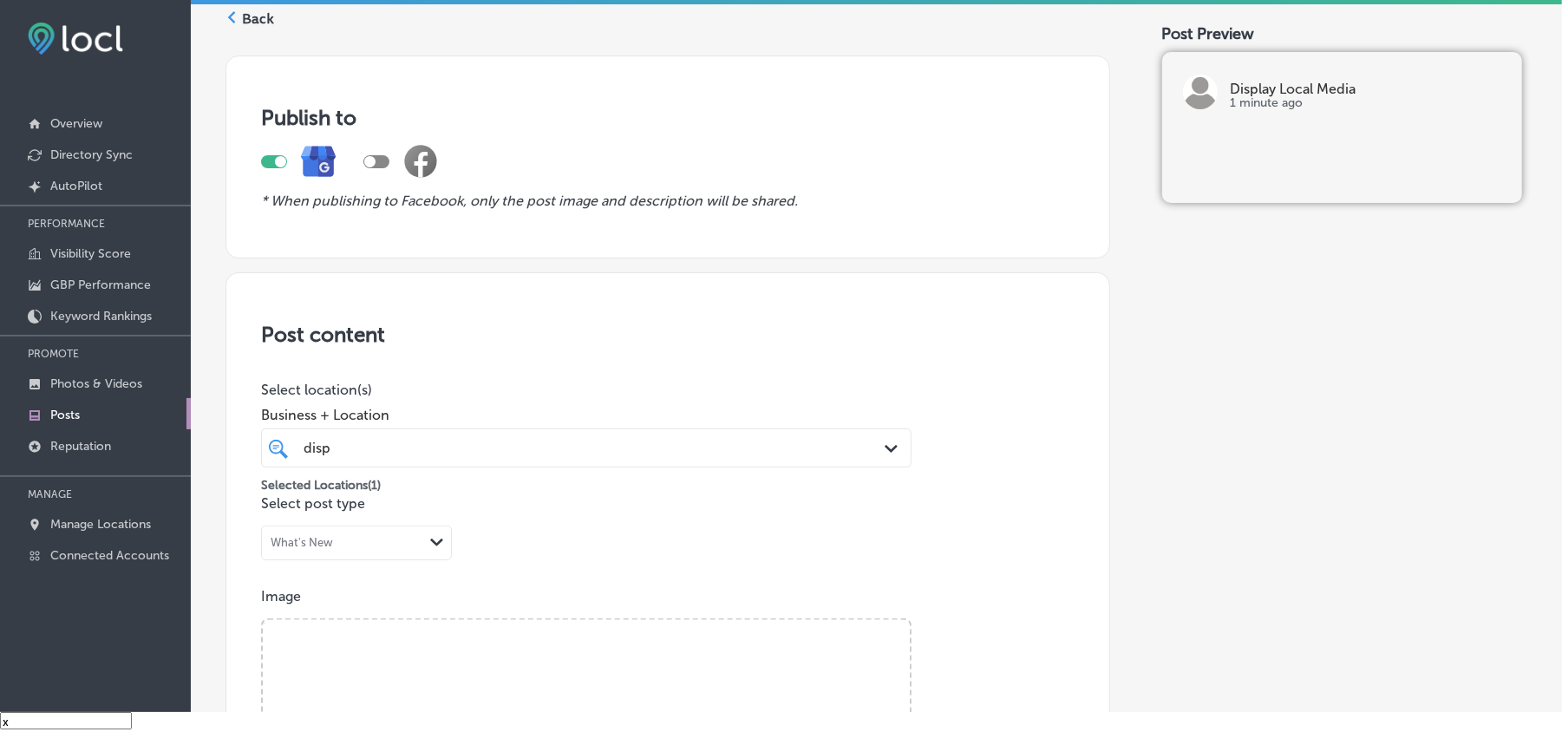
scroll to position [0, 0]
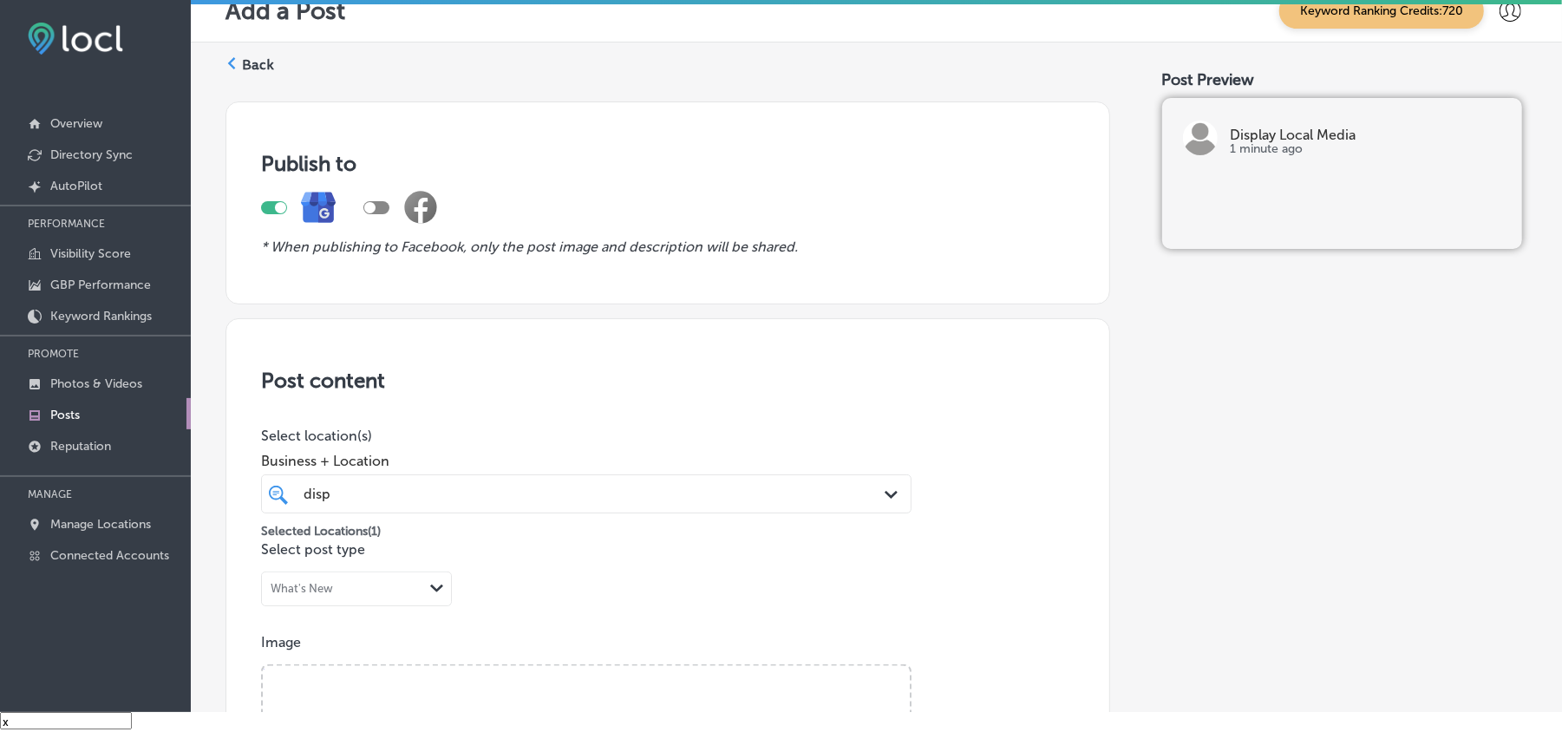
click at [240, 67] on div "Back" at bounding box center [250, 72] width 49 height 32
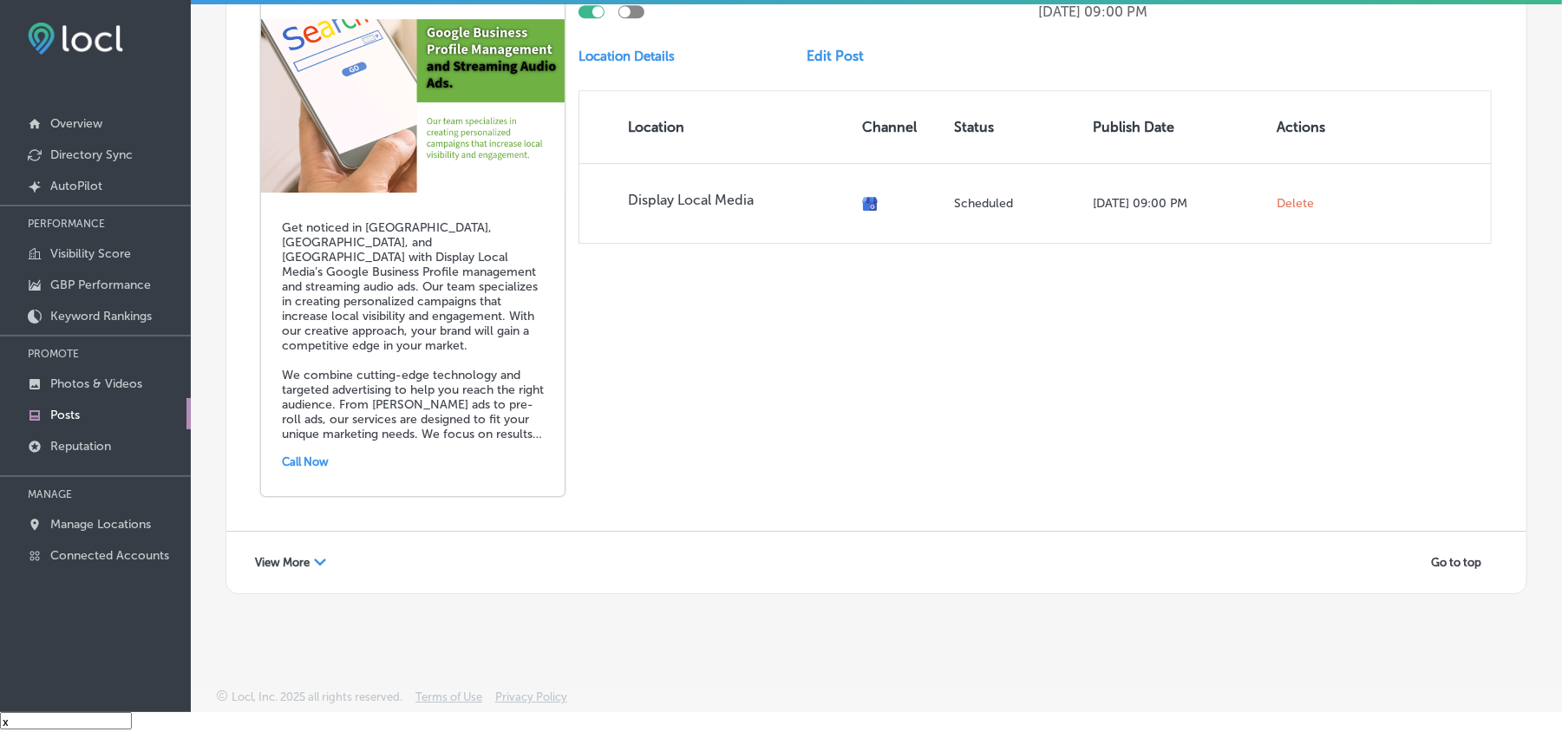
scroll to position [3846, 0]
click at [333, 566] on div "View More Path Created with Sketch." at bounding box center [291, 562] width 94 height 27
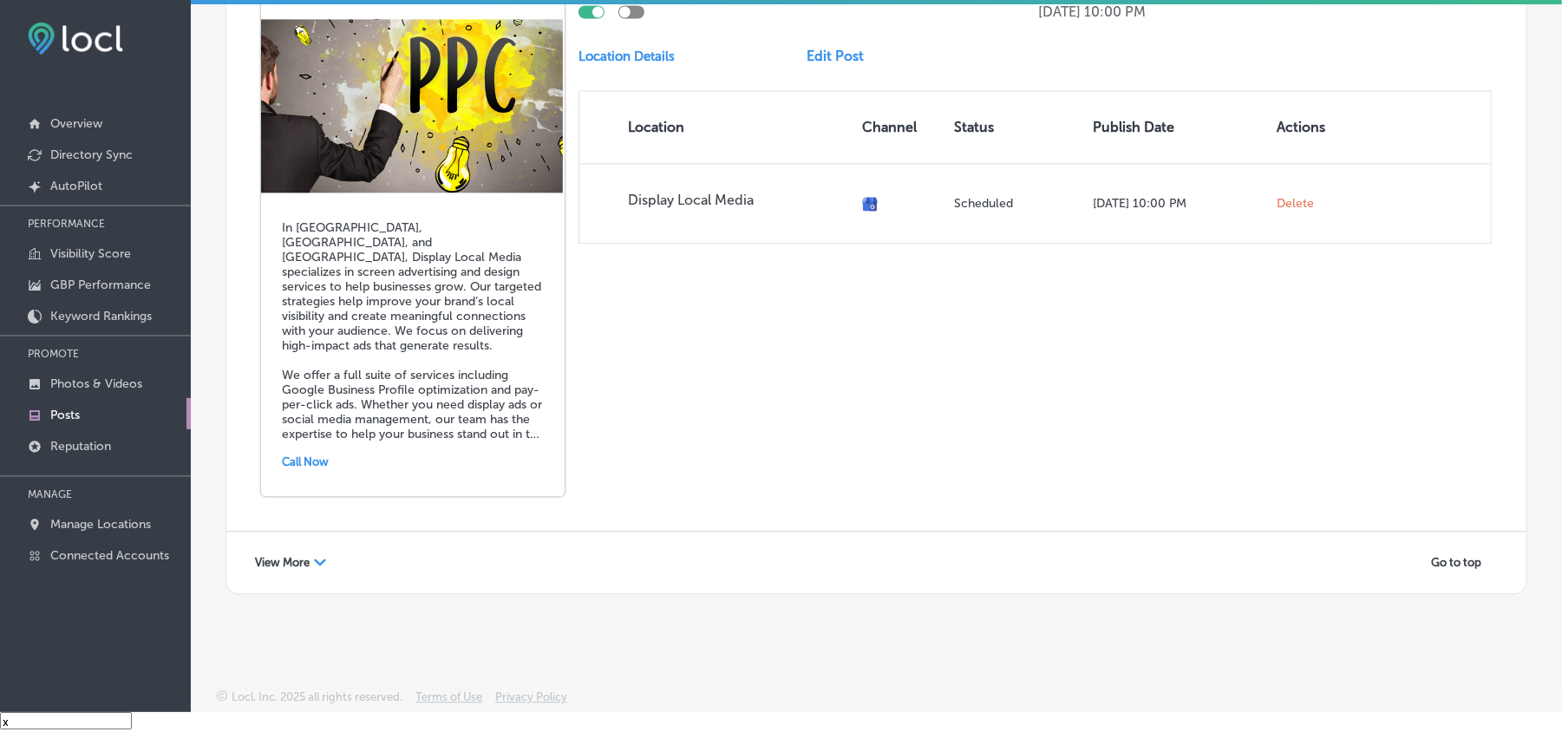
scroll to position [7622, 0]
click at [296, 557] on span "View More" at bounding box center [282, 562] width 55 height 13
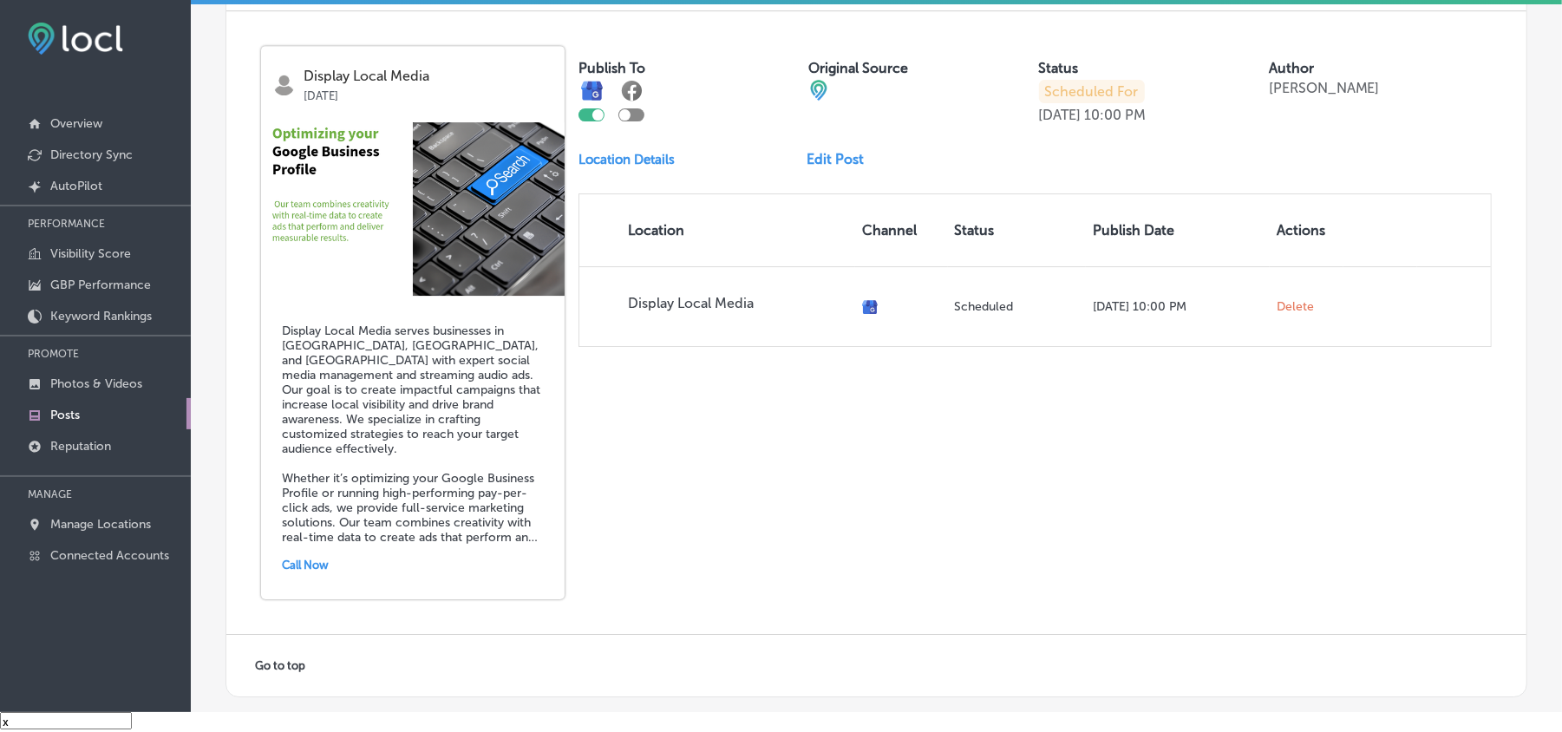
scroll to position [8687, 0]
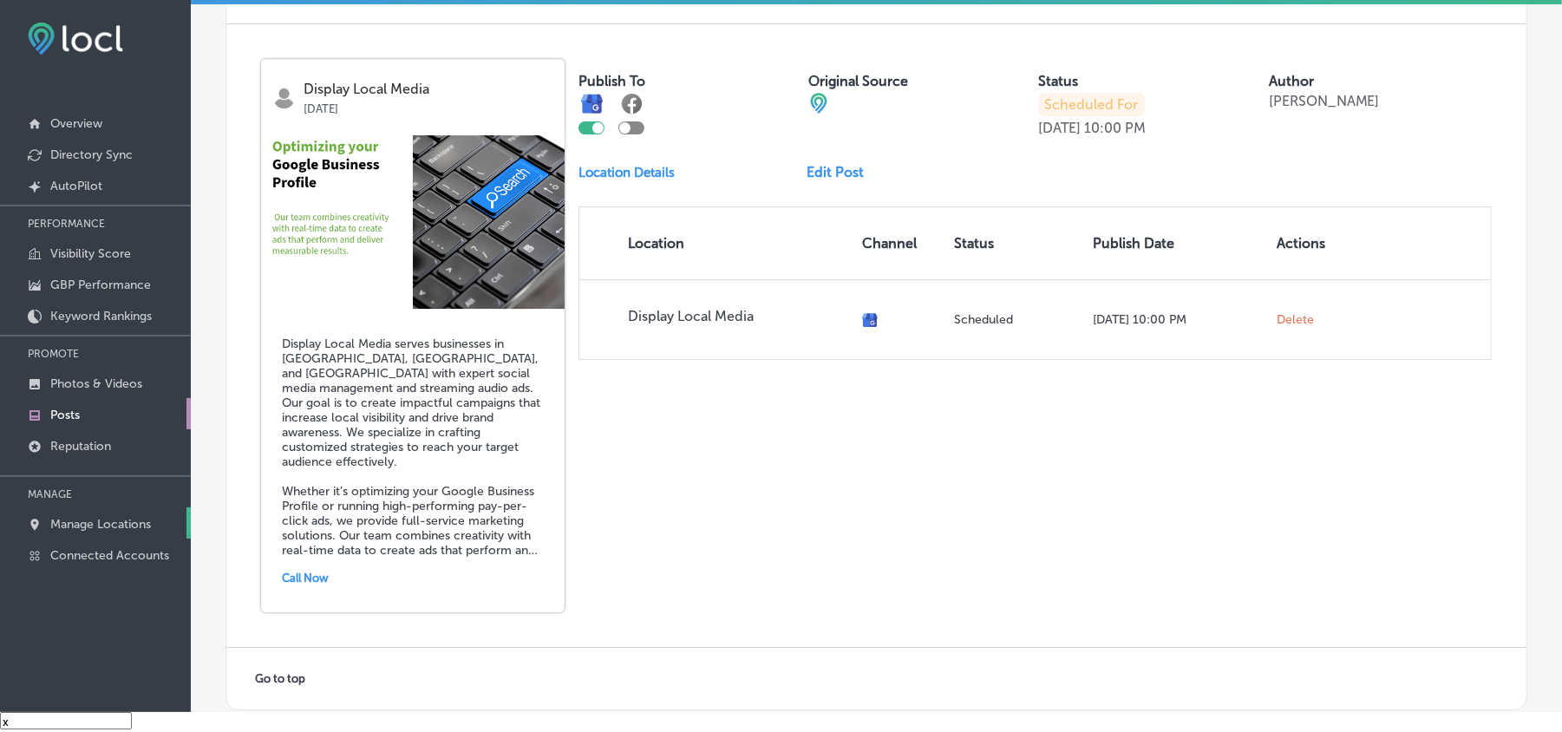
click at [85, 526] on p "Manage Locations" at bounding box center [100, 524] width 101 height 15
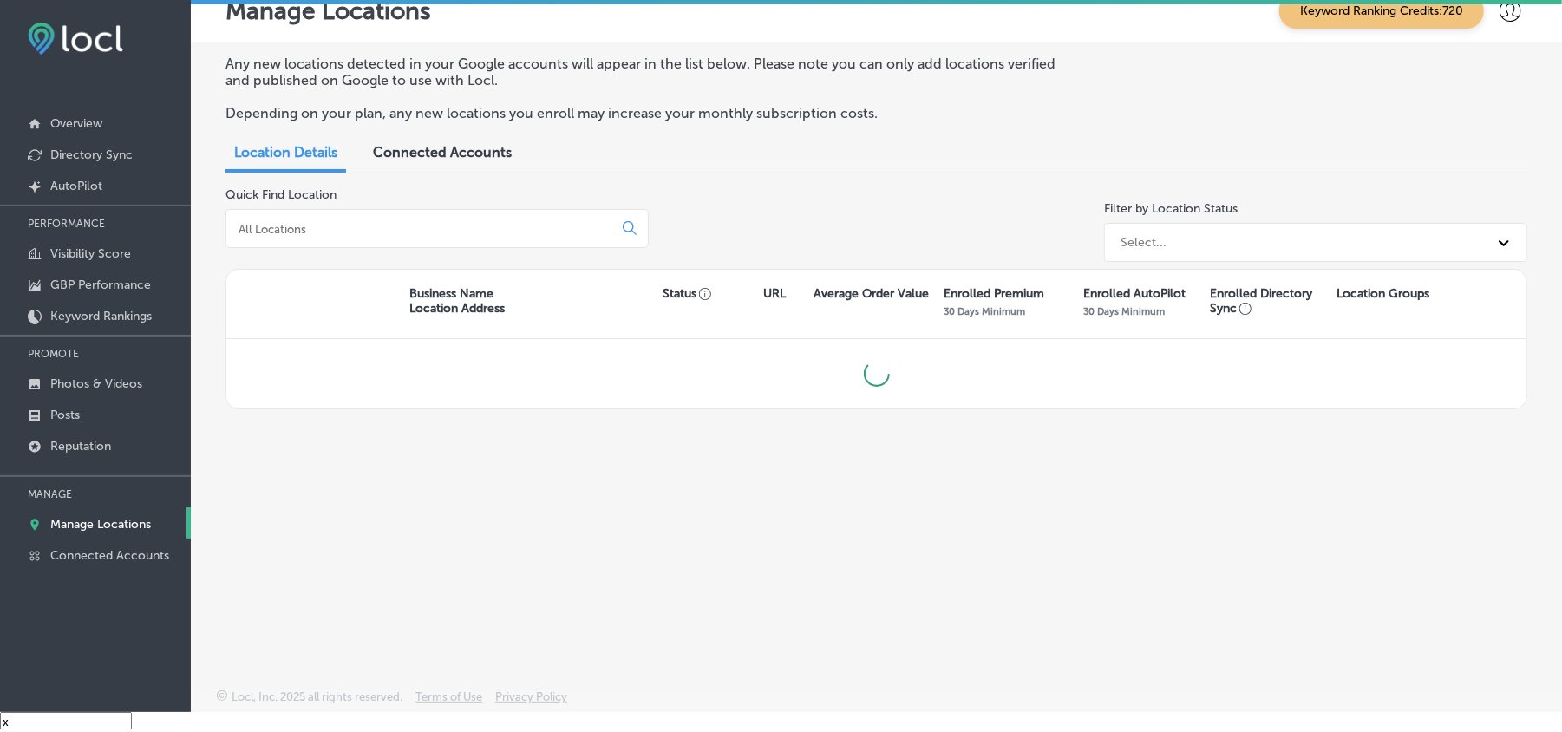
click at [425, 251] on div "Quick Find Location" at bounding box center [437, 228] width 423 height 82
click at [430, 234] on input at bounding box center [423, 229] width 372 height 16
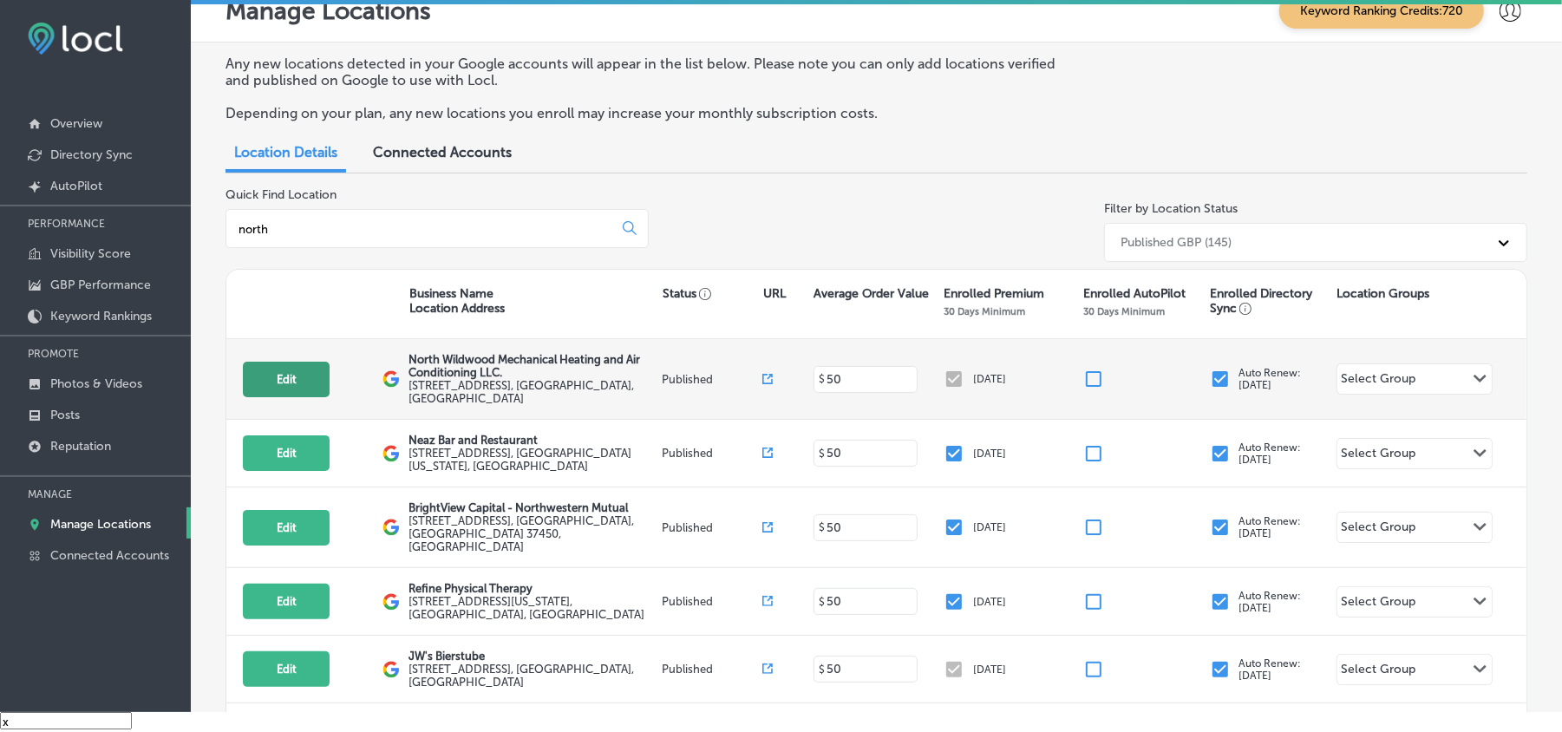
type input "north"
click at [281, 379] on button "Edit" at bounding box center [286, 380] width 87 height 36
select select "US"
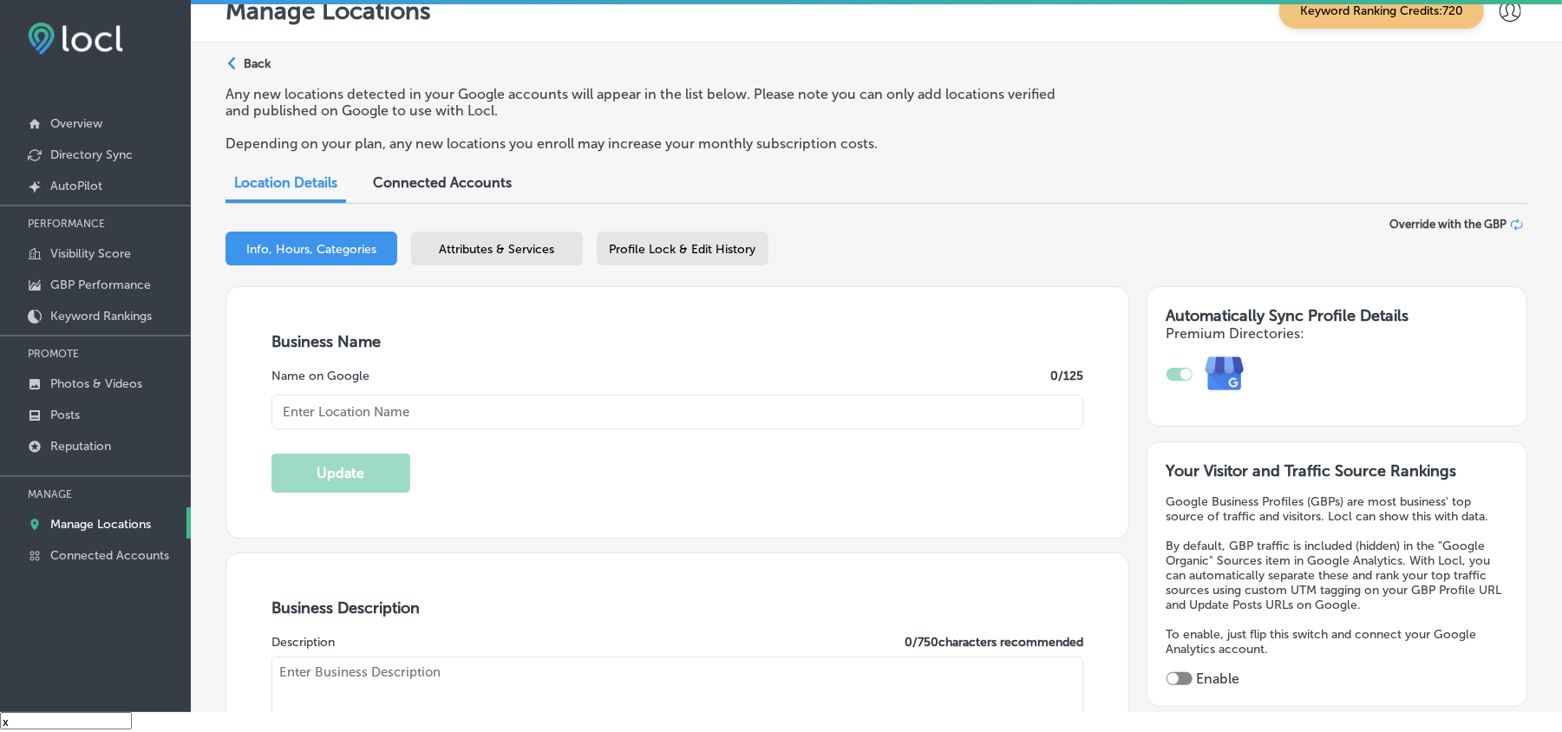
checkbox input "true"
type textarea "North Wildwood Mechanical Heating and Air Conditioning LLC is a family-owned HV…"
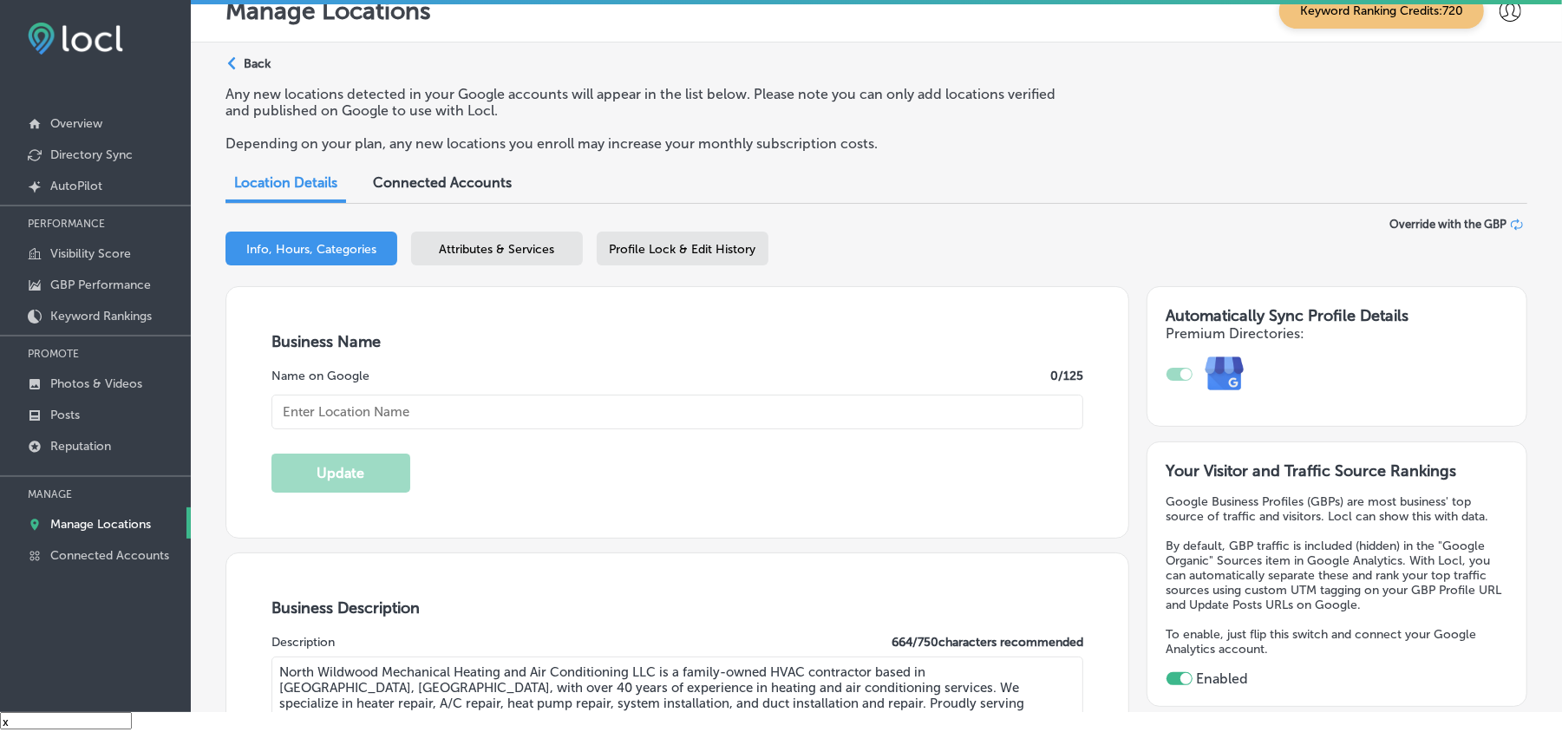
type input "351 Ranger Road"
type input "Unit 3"
type input "[GEOGRAPHIC_DATA]"
type input "08242"
type input "US"
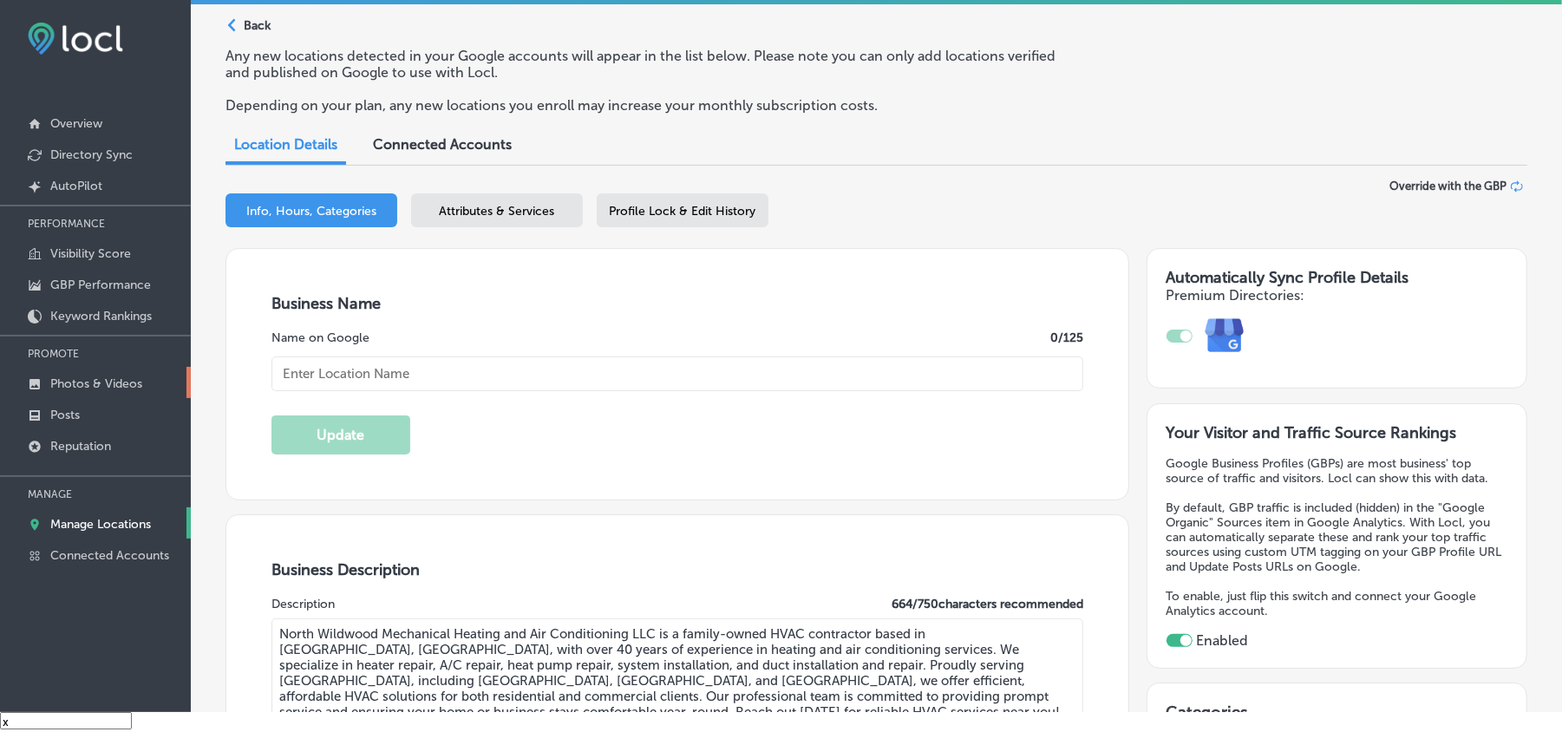
scroll to position [154, 0]
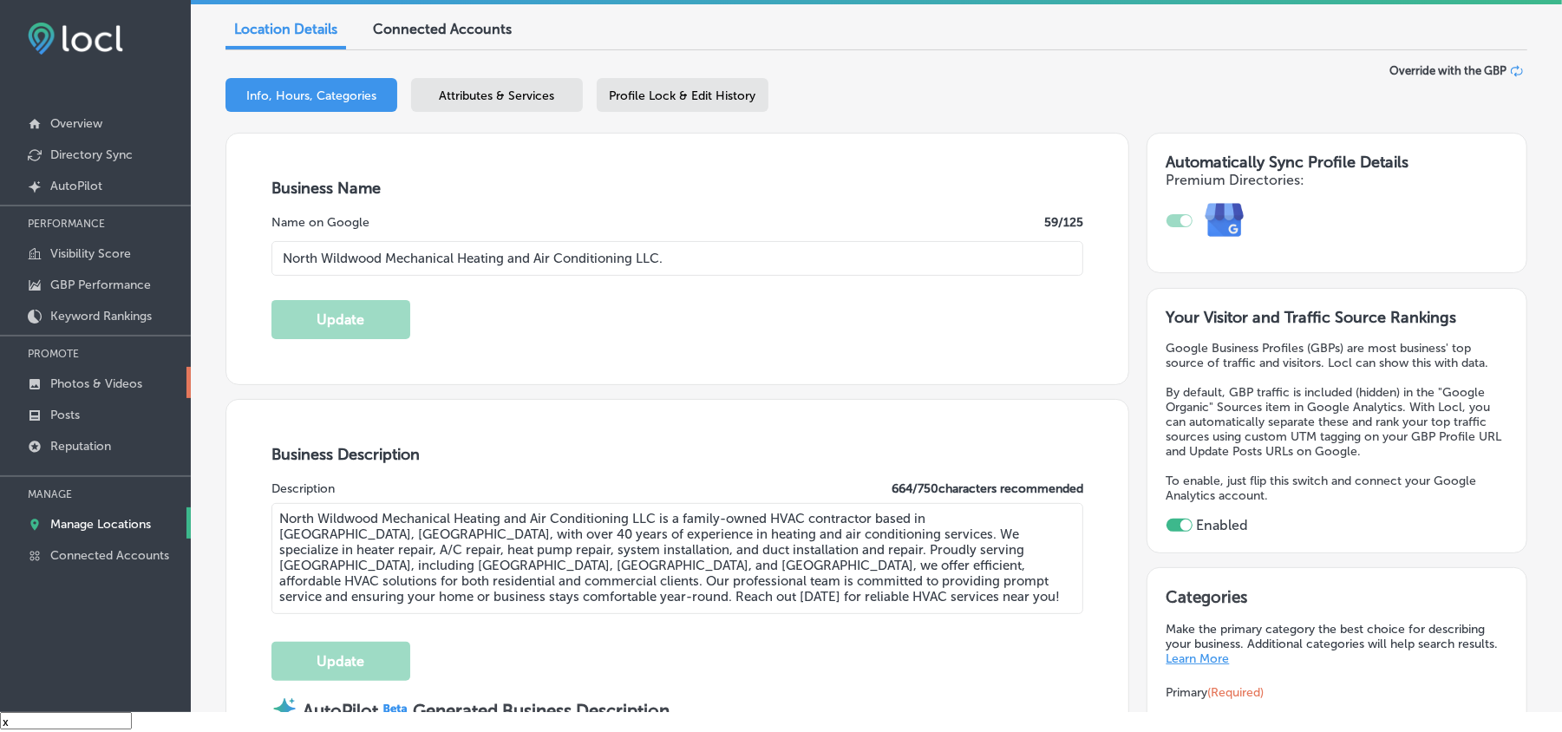
type input "North Wildwood Mechanical Heating and Air Conditioning LLC."
type input "http://www.nwwmechanical.com/"
type input "+1 609 305 4259"
click at [81, 420] on link "Posts" at bounding box center [95, 413] width 191 height 31
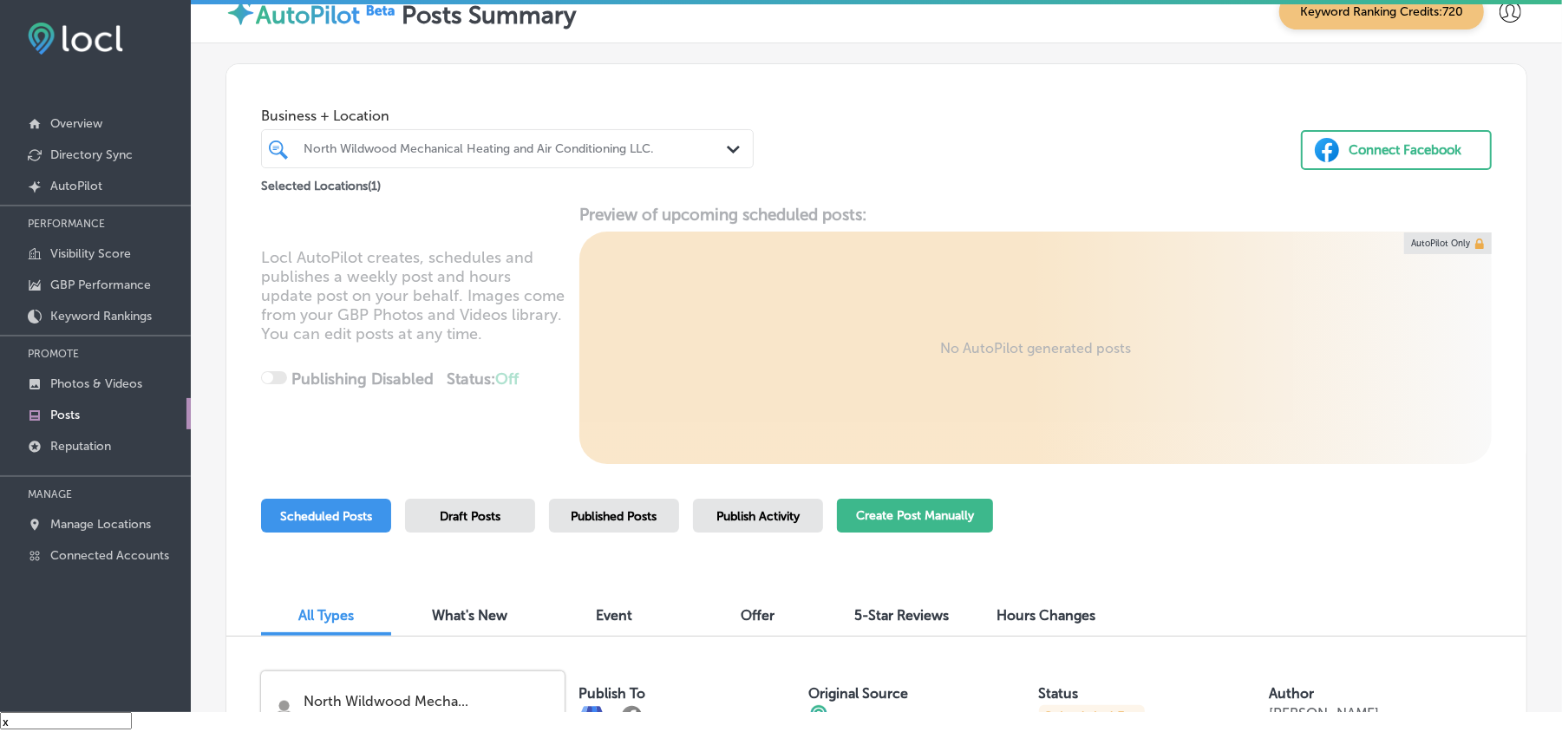
click at [910, 503] on button "Create Post Manually" at bounding box center [915, 516] width 156 height 34
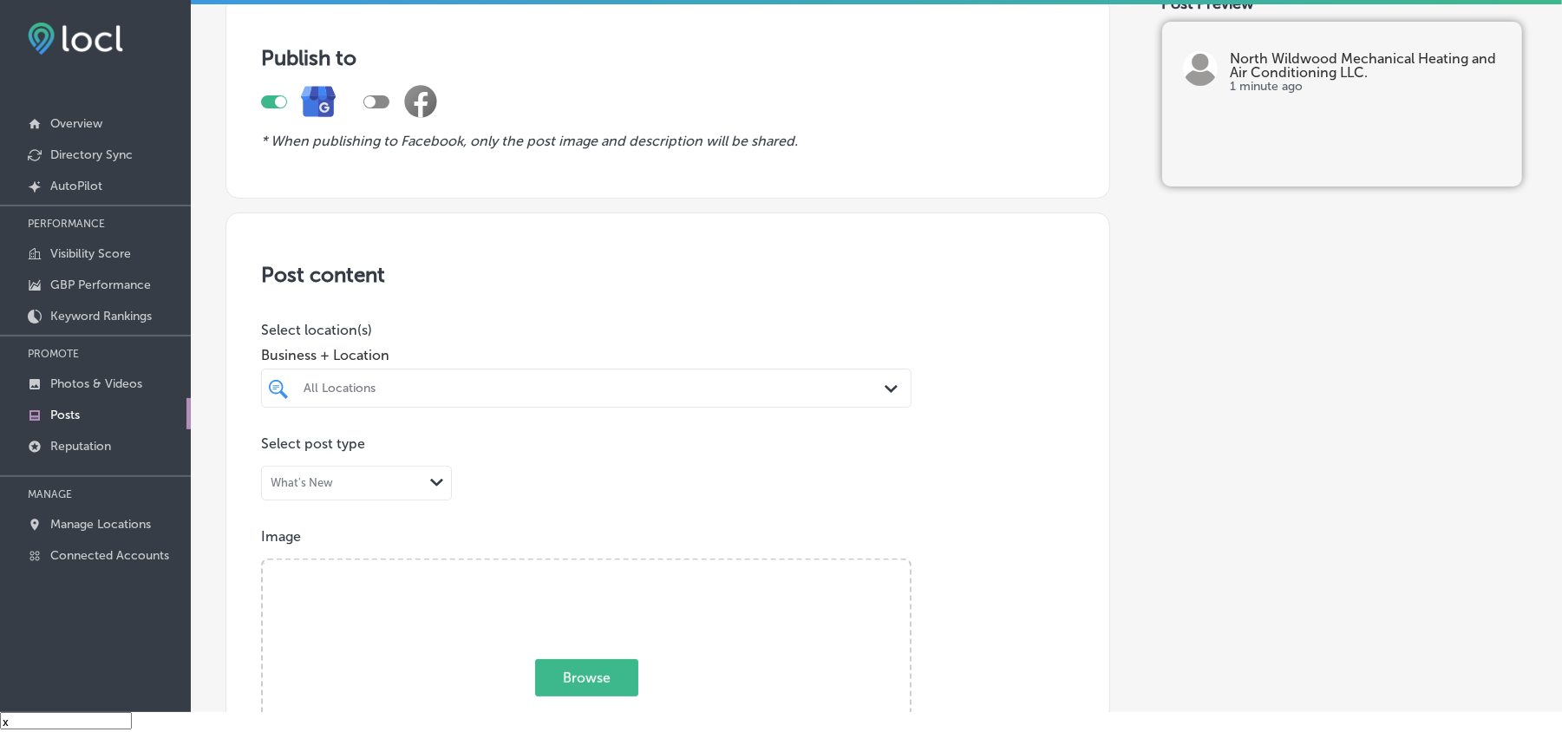
scroll to position [154, 0]
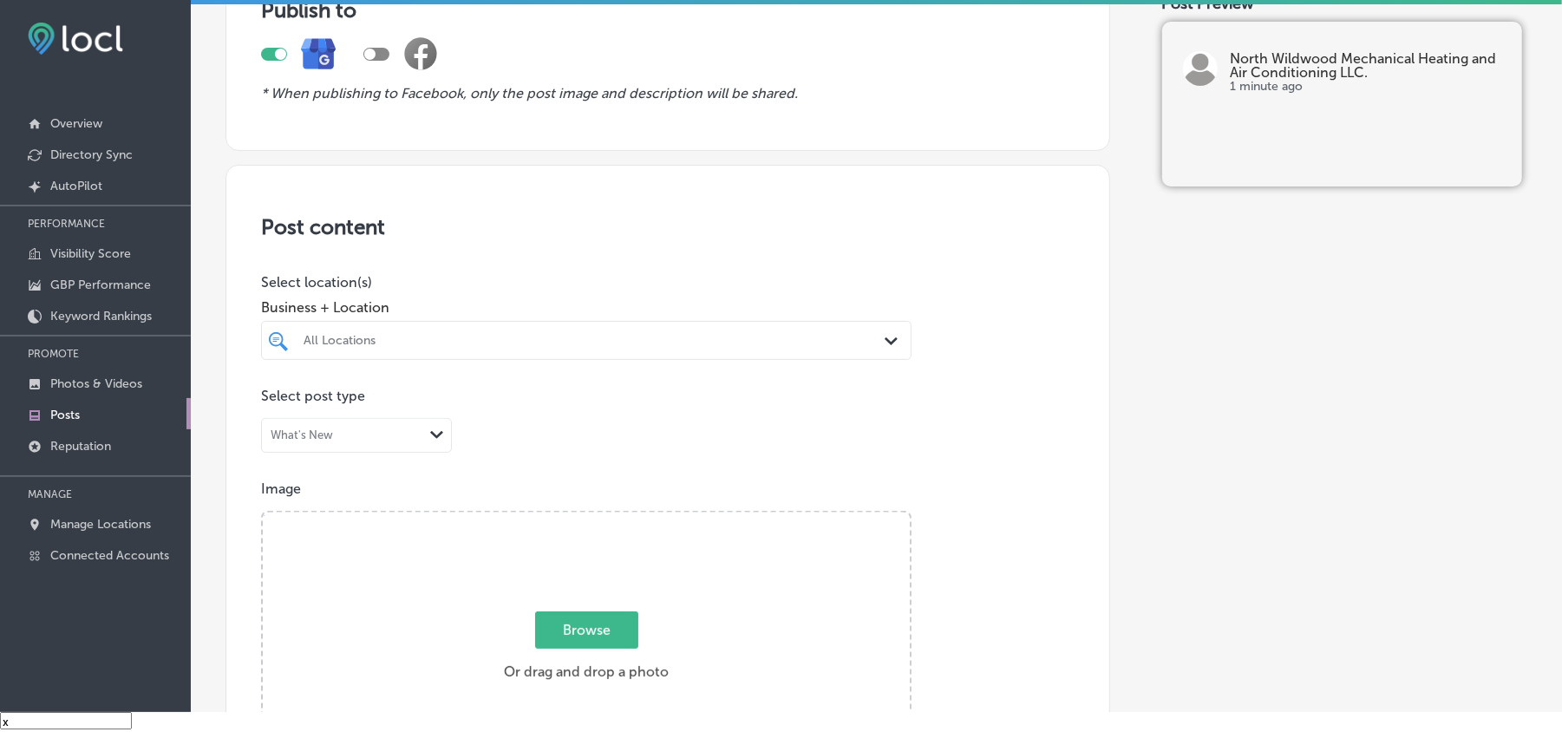
click at [645, 337] on div "All Locations" at bounding box center [595, 340] width 583 height 15
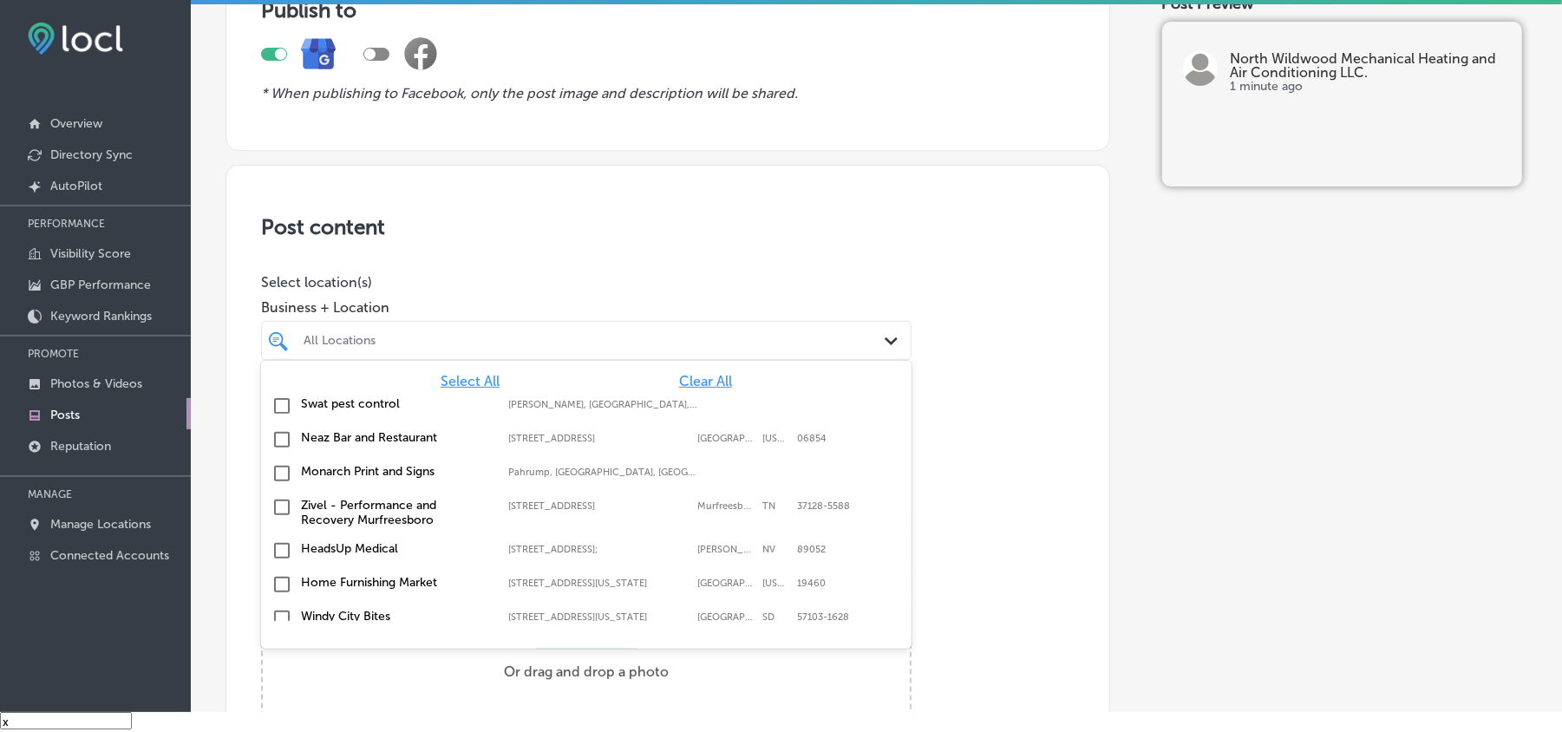
drag, startPoint x: 692, startPoint y: 380, endPoint x: 684, endPoint y: 337, distance: 44.2
click at [692, 379] on span "Clear All" at bounding box center [705, 381] width 53 height 16
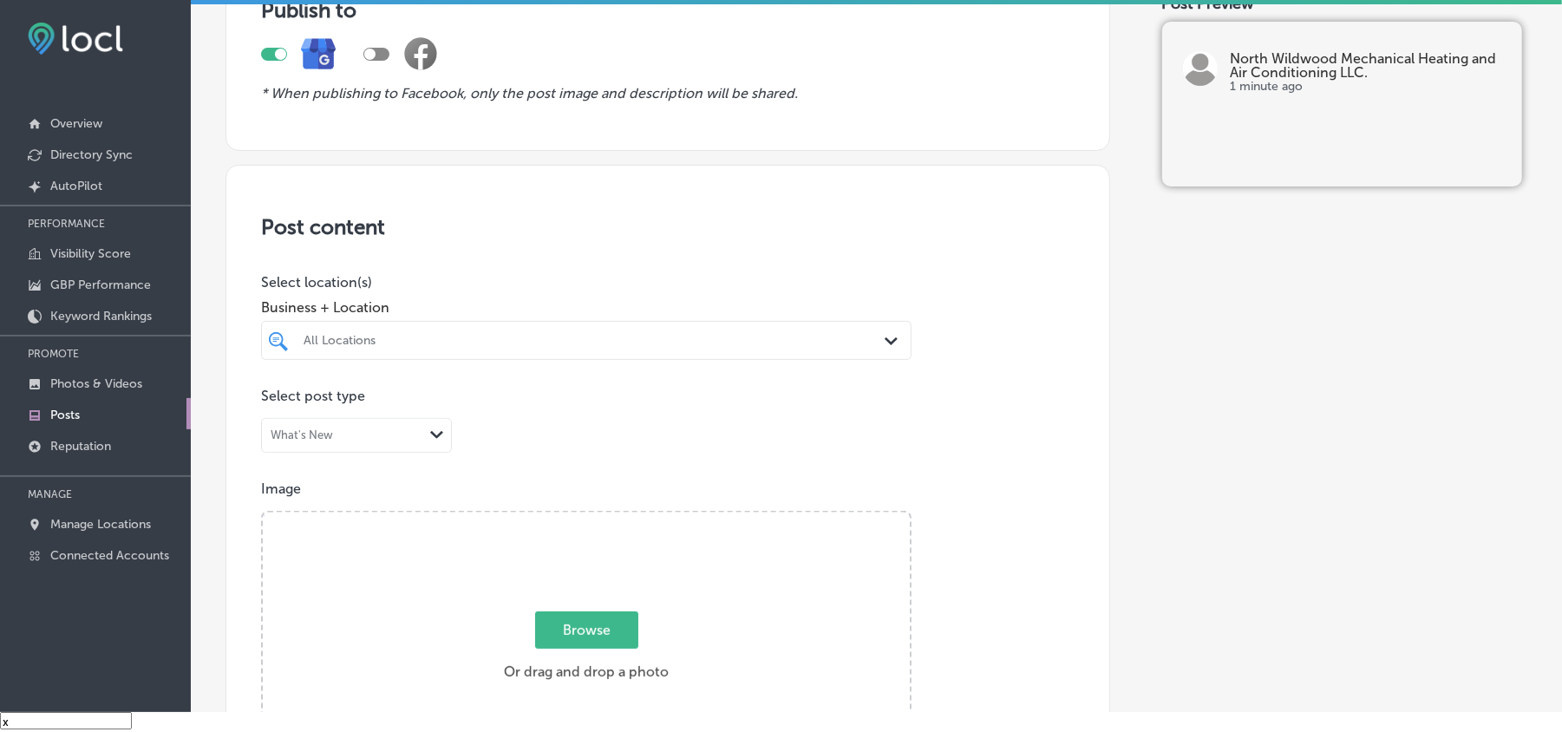
click at [684, 337] on div "All Locations" at bounding box center [595, 340] width 583 height 15
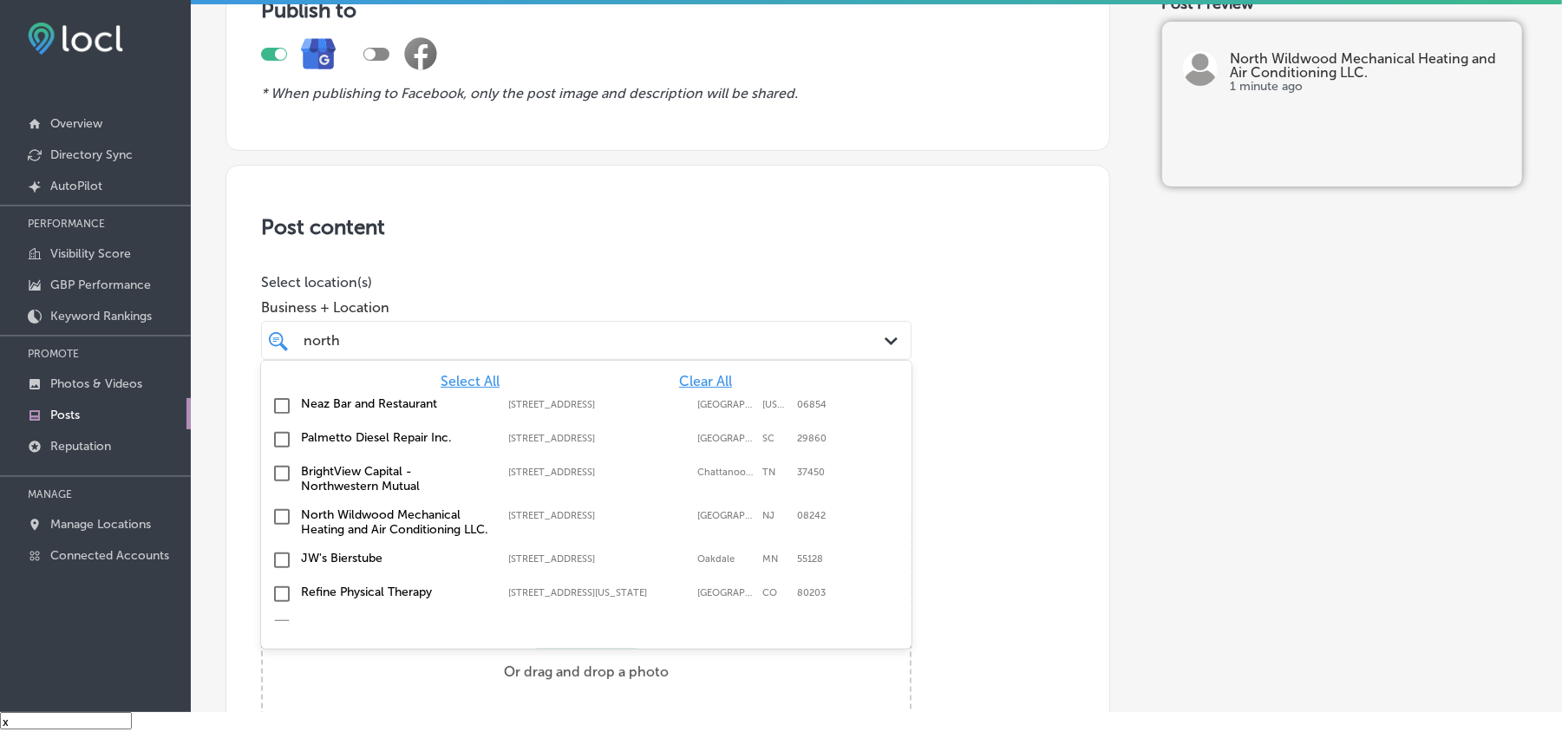
click at [283, 517] on input "checkbox" at bounding box center [282, 517] width 21 height 21
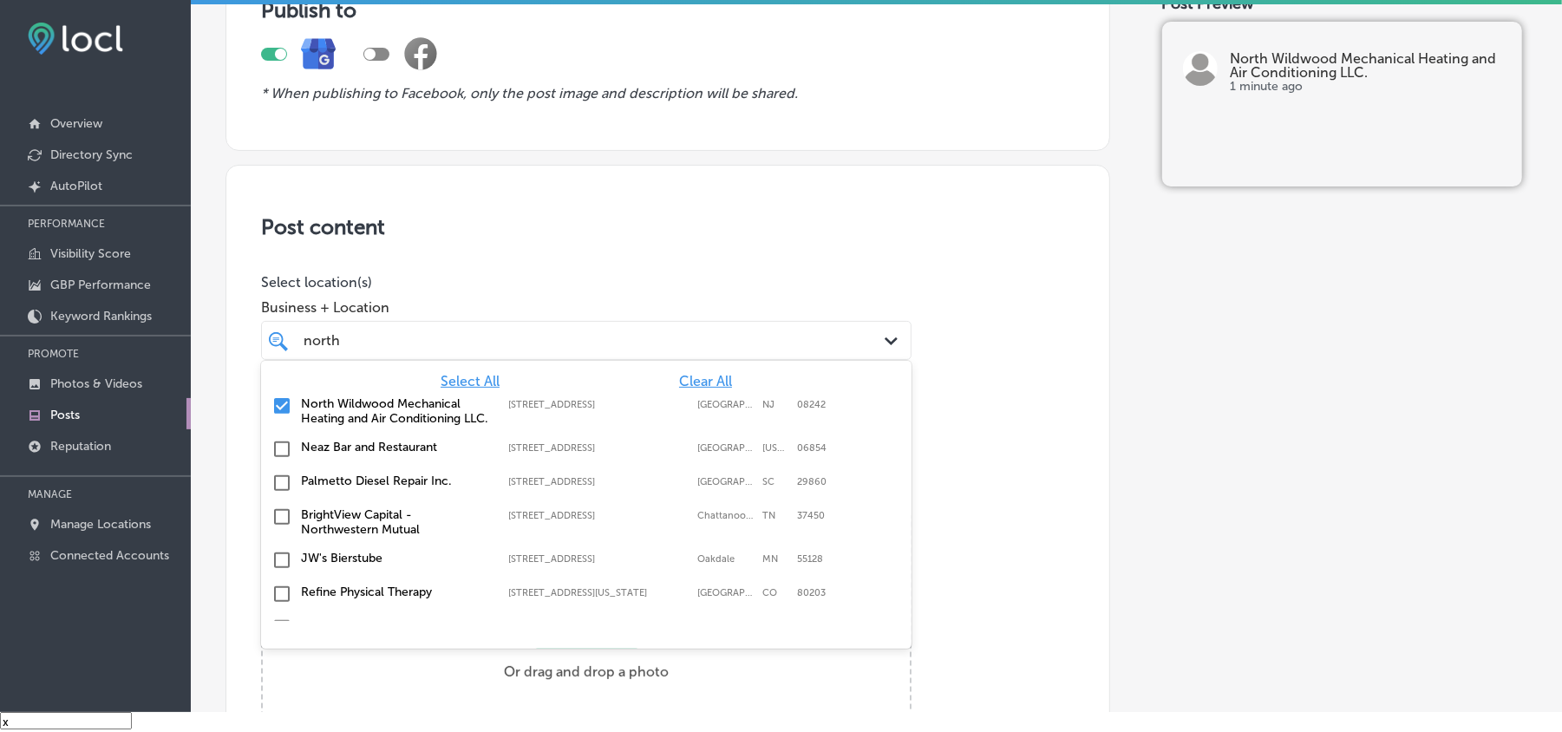
type input "north"
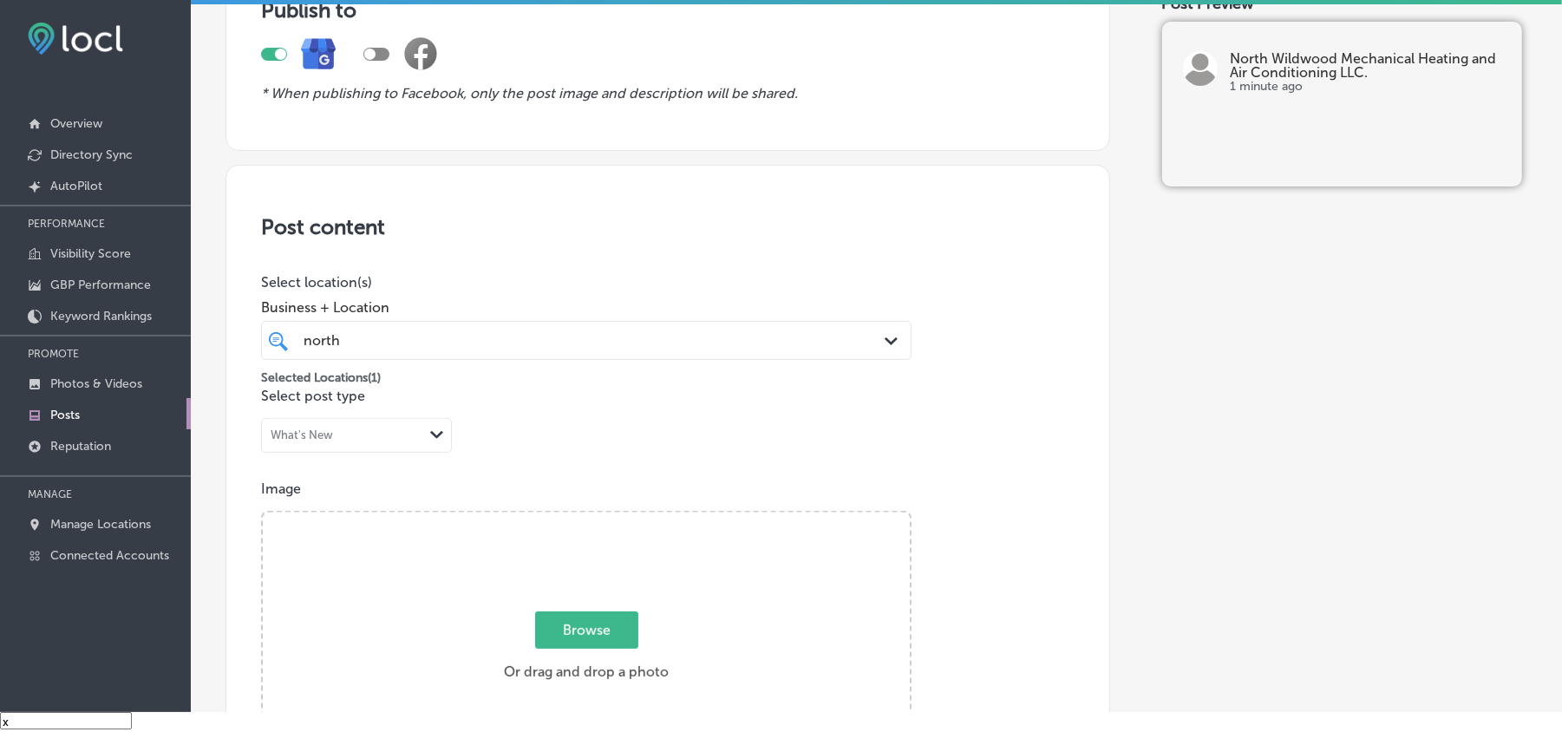
click at [1005, 396] on p "Select post type" at bounding box center [668, 396] width 814 height 16
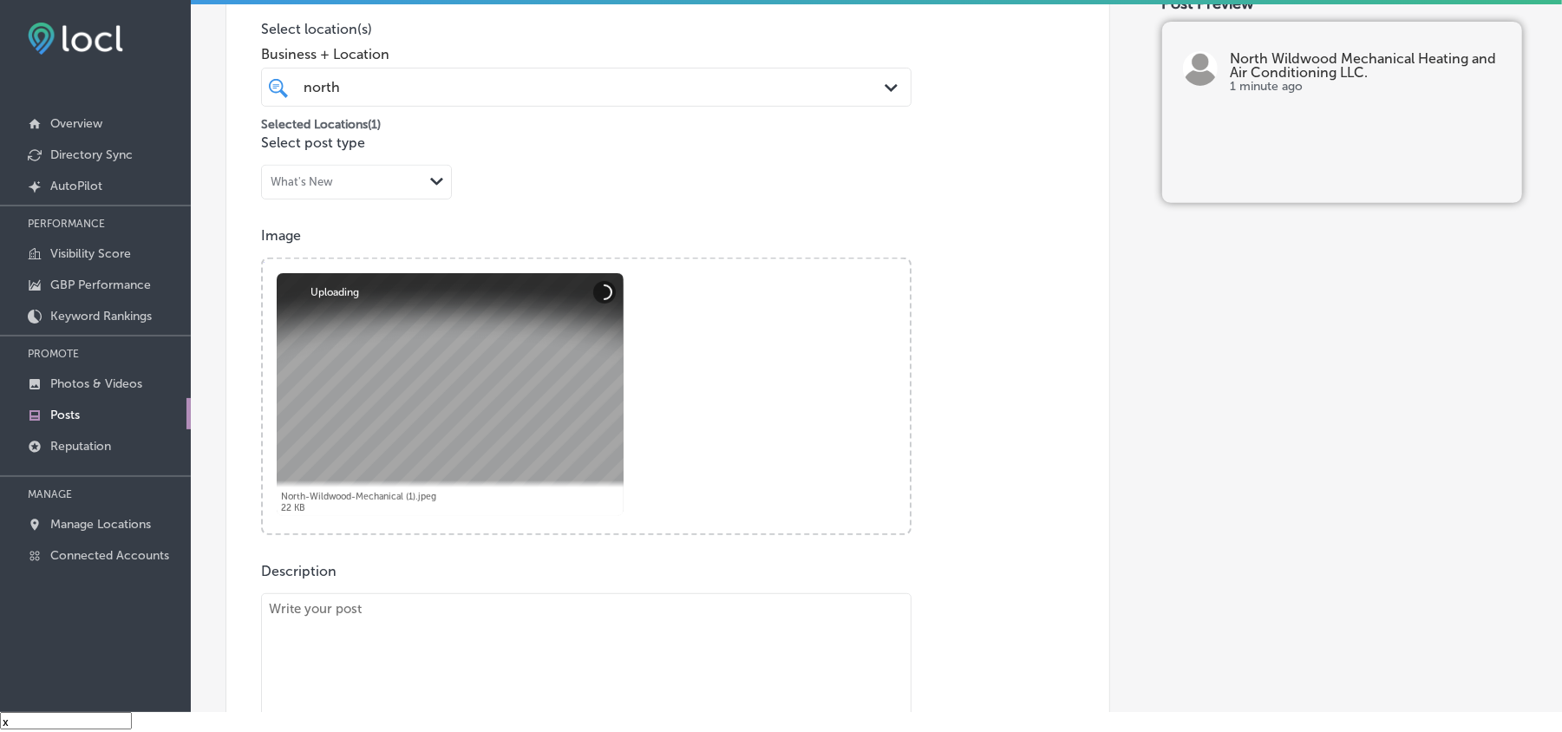
scroll to position [385, 0]
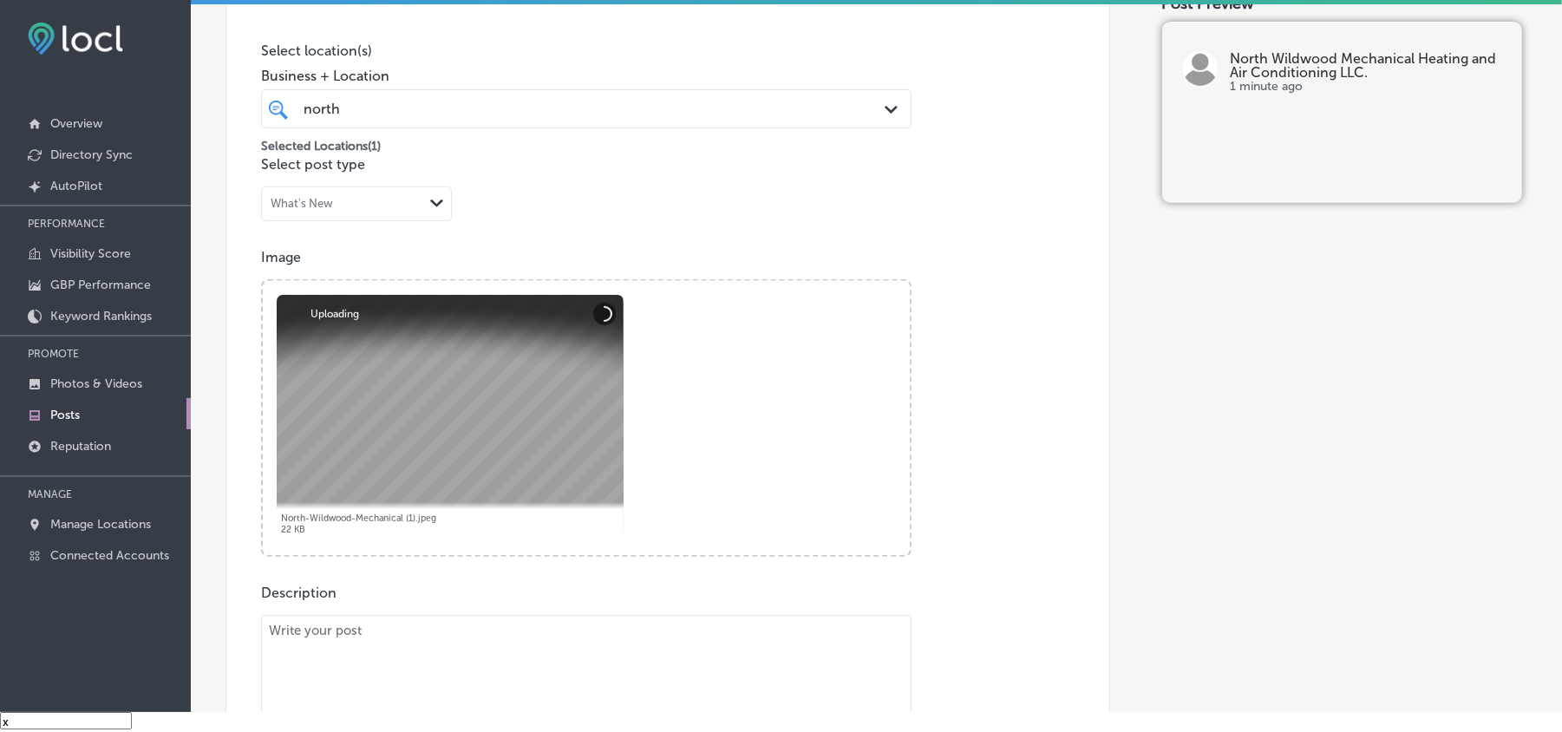
click at [529, 465] on div at bounding box center [450, 416] width 347 height 243
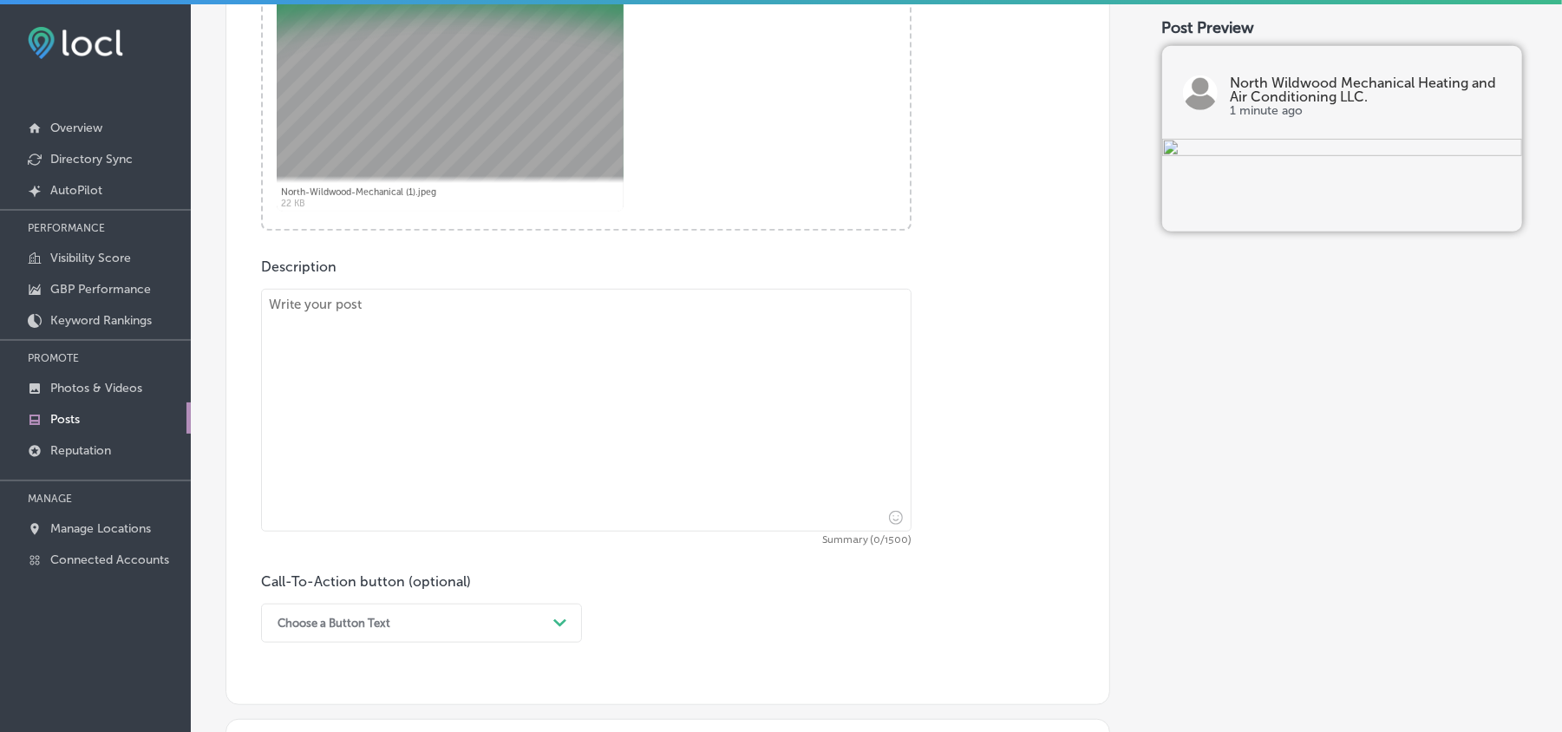
scroll to position [656, 0]
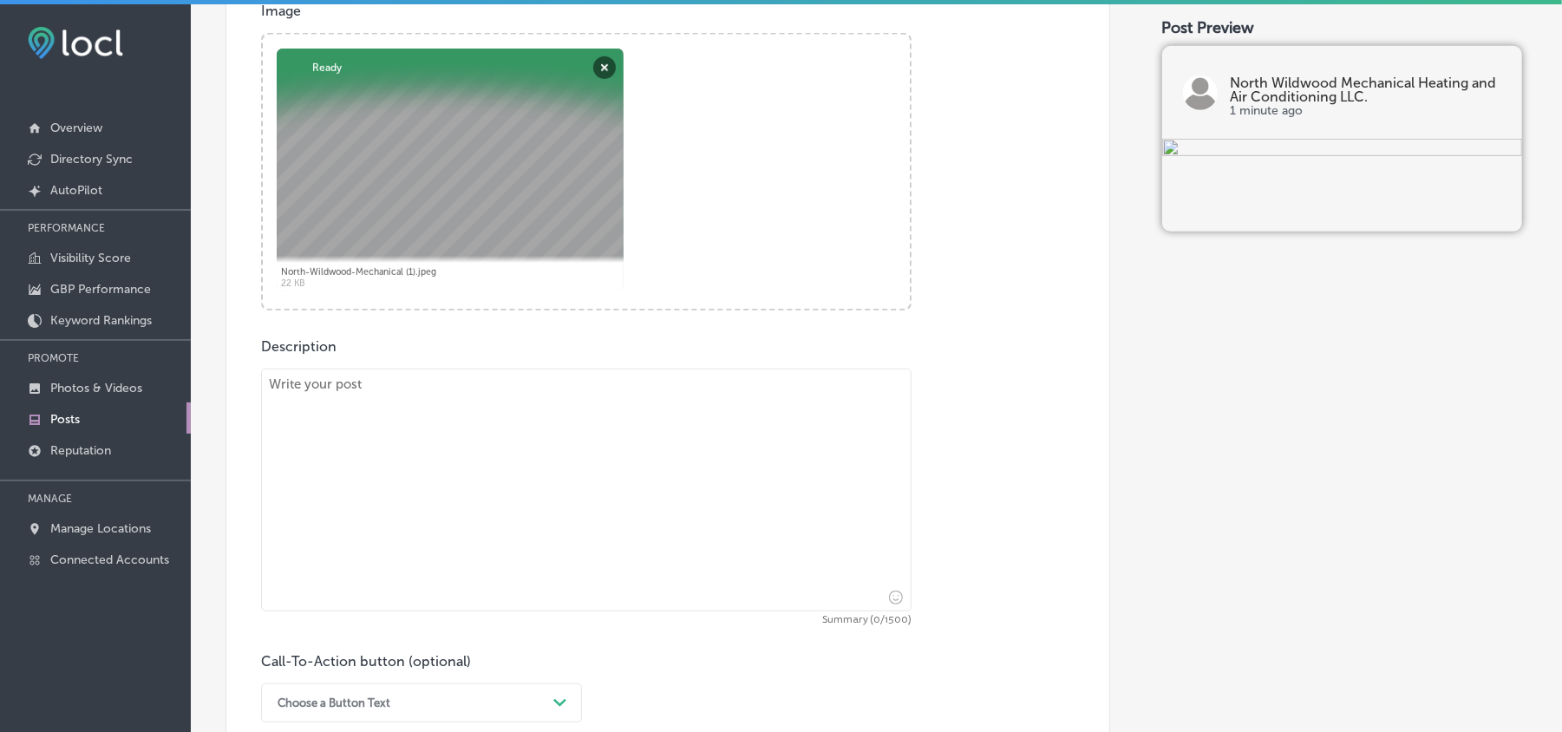
click at [427, 466] on textarea at bounding box center [586, 490] width 651 height 243
paste textarea "For reliable heating system repair in Stone Harbor, Wildwood, and Cape May, Nor…"
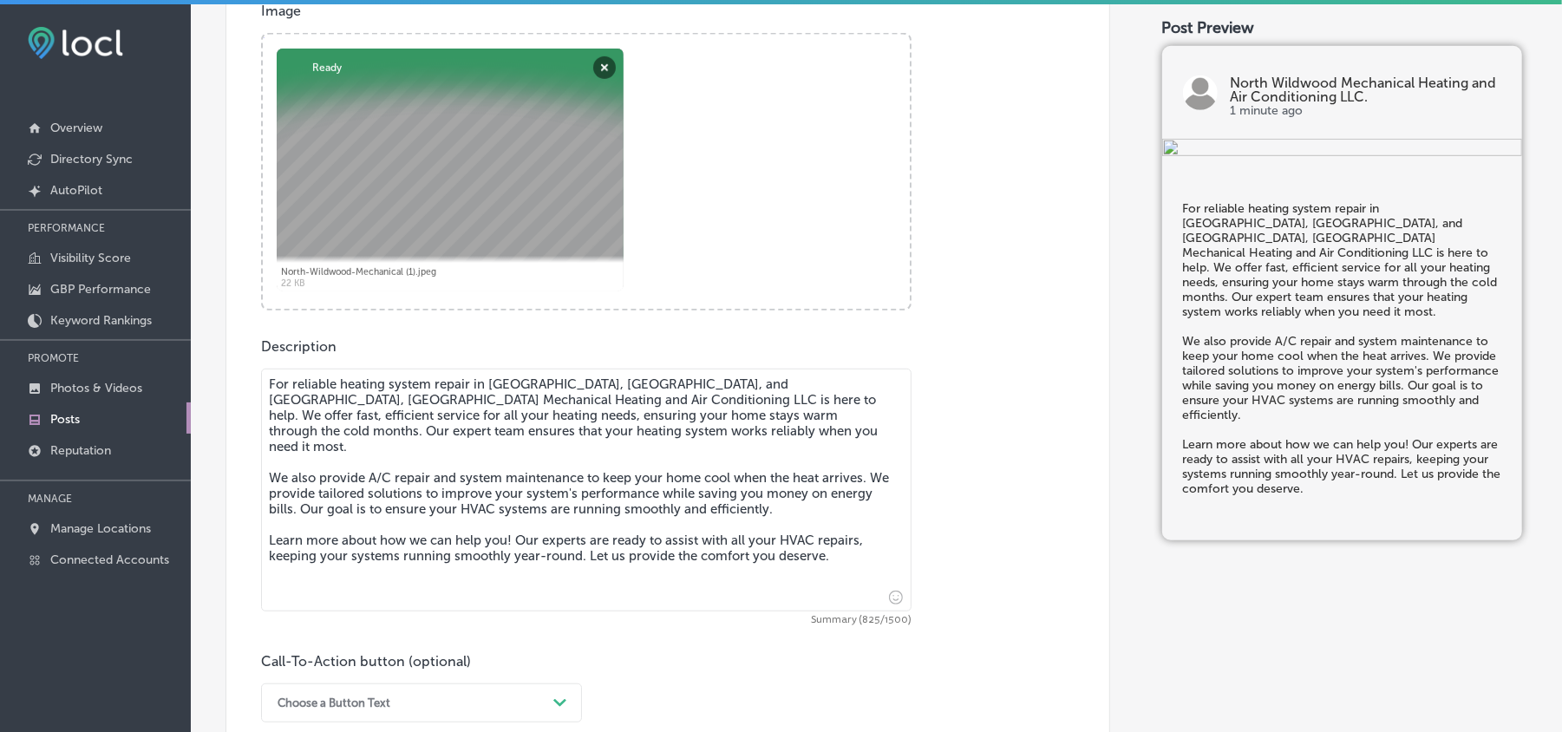
scroll to position [1003, 0]
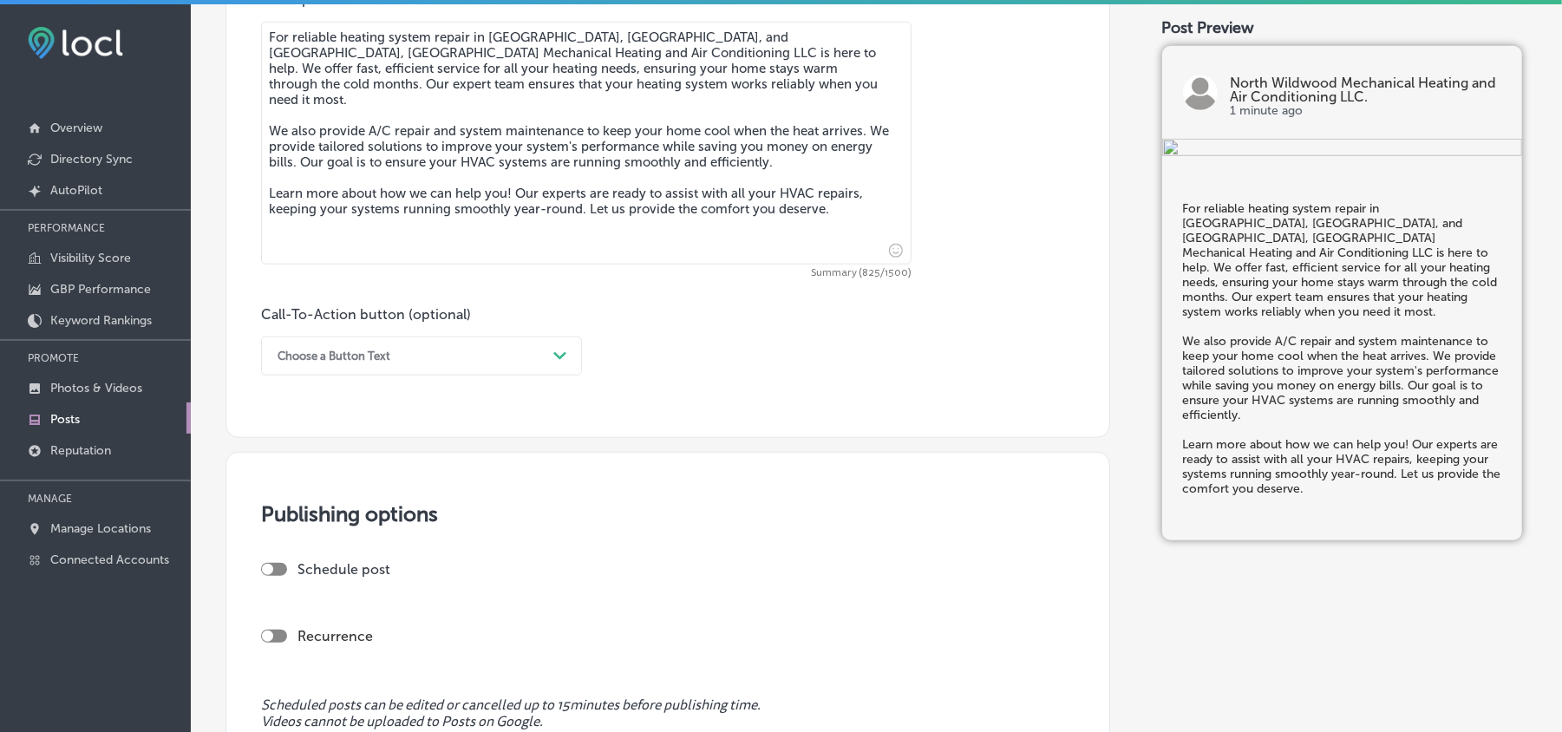
type textarea "For reliable heating system repair in Stone Harbor, Wildwood, and Cape May, Nor…"
click at [475, 359] on div "Choose a Button Text" at bounding box center [408, 356] width 278 height 27
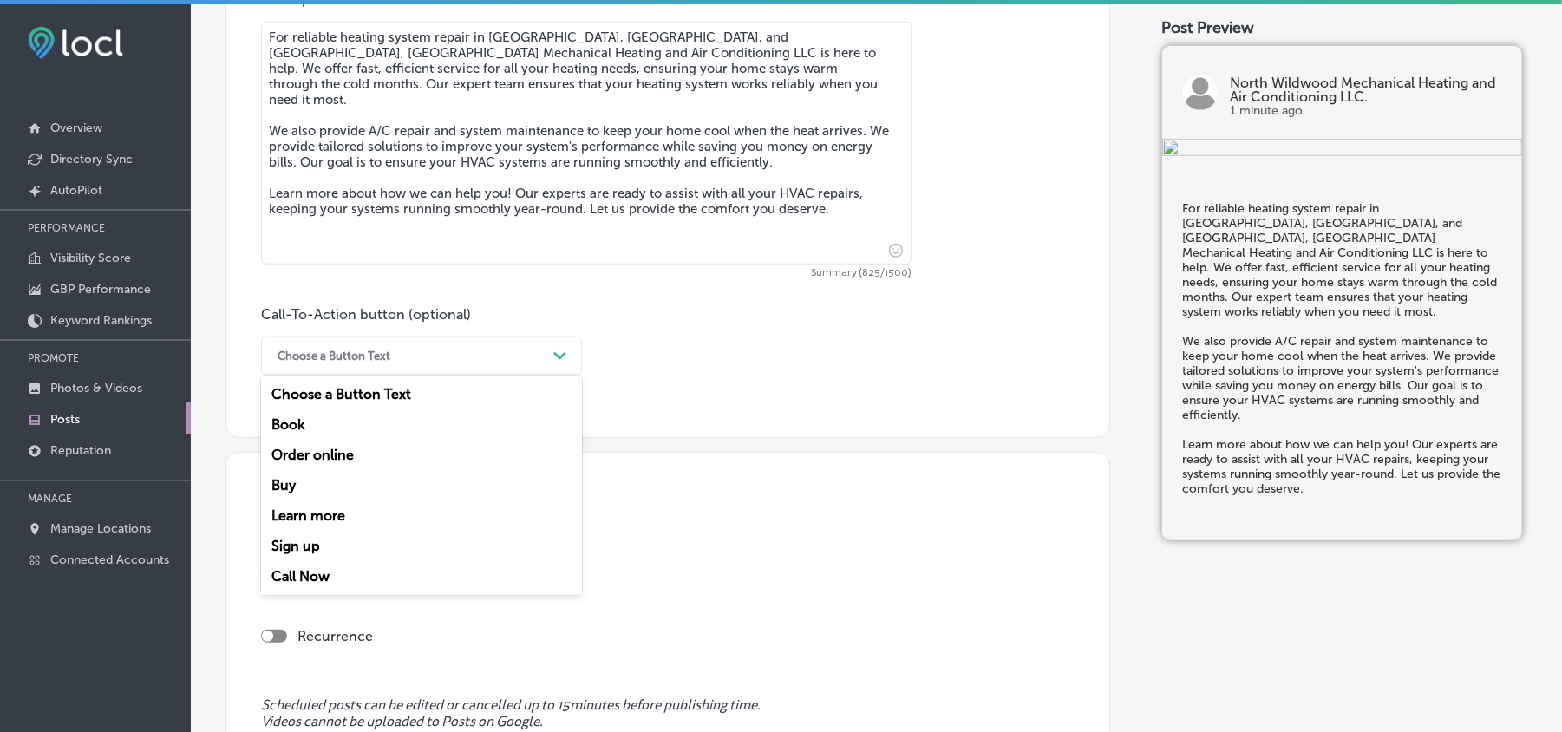
click at [326, 515] on div "Learn more" at bounding box center [421, 516] width 321 height 30
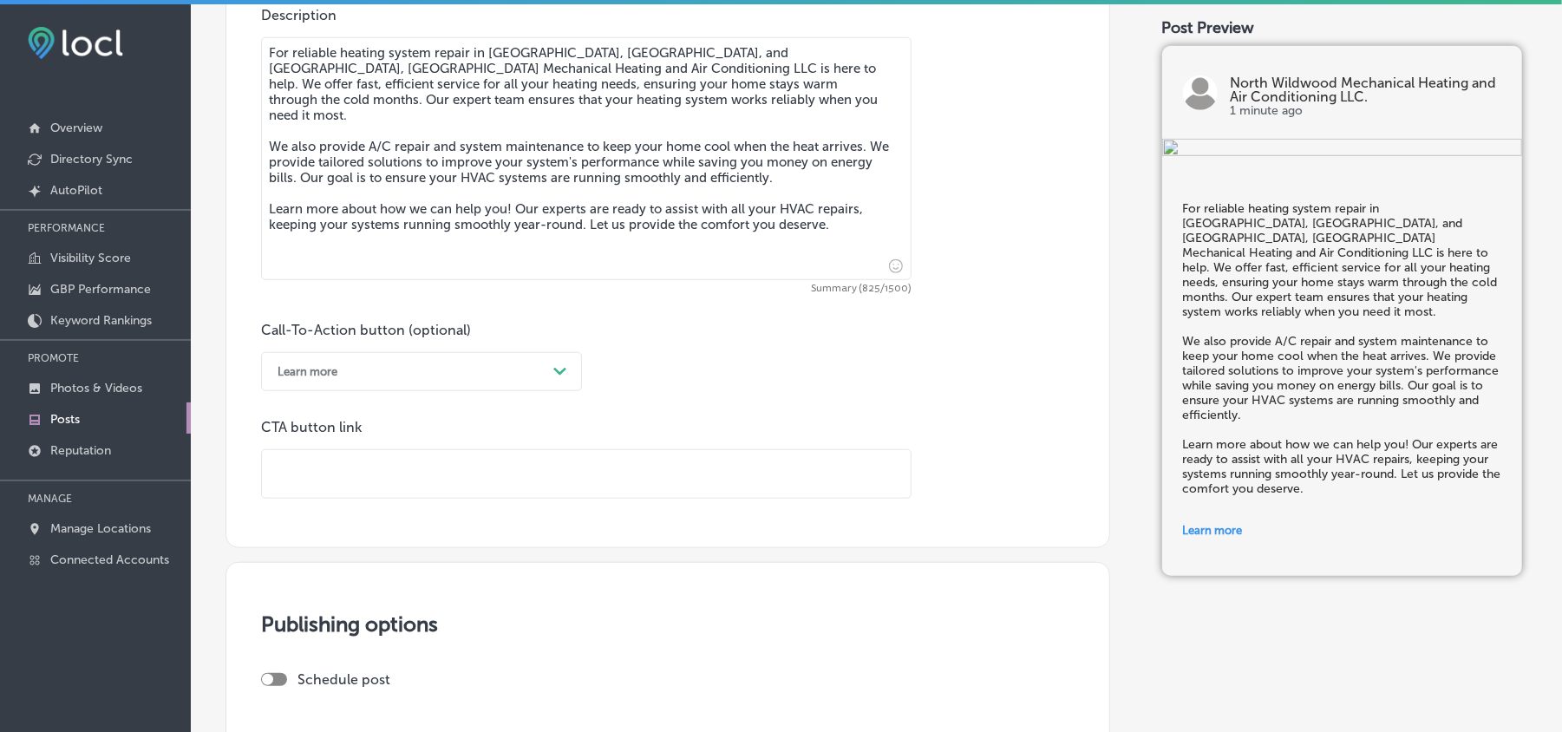
scroll to position [963, 0]
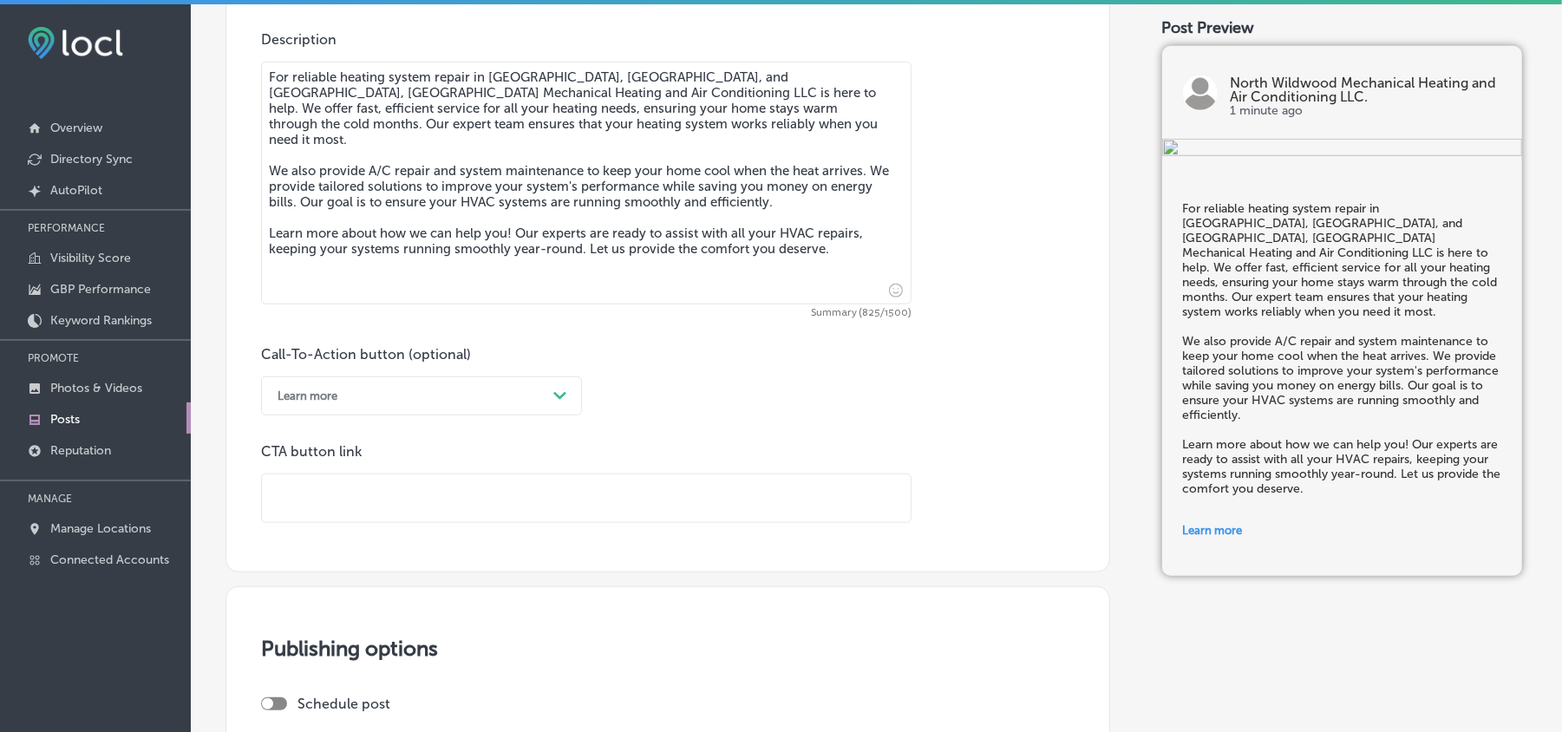
click at [385, 500] on input "text" at bounding box center [586, 499] width 649 height 48
paste input "https://www.nwwmechanical.com/"
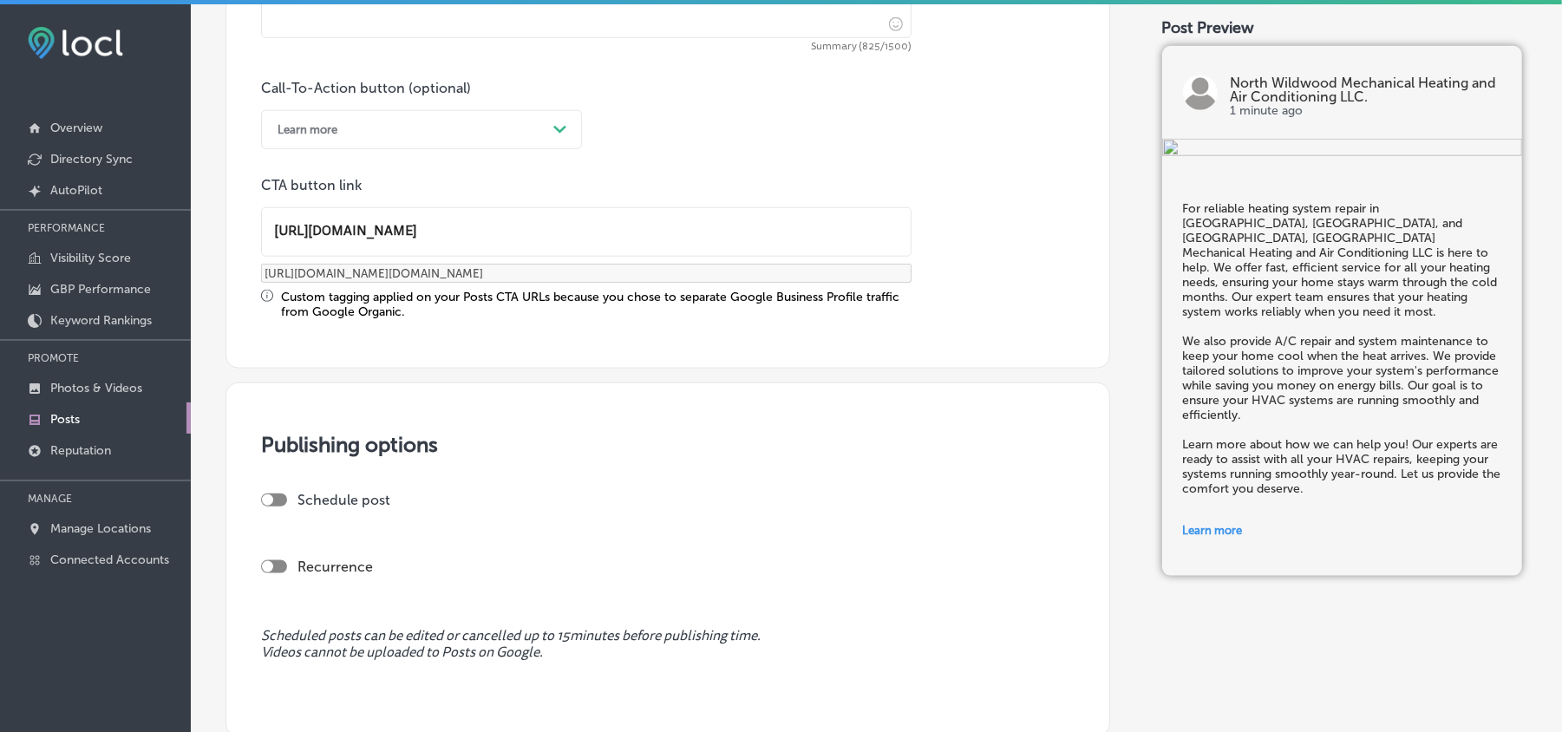
scroll to position [1234, 0]
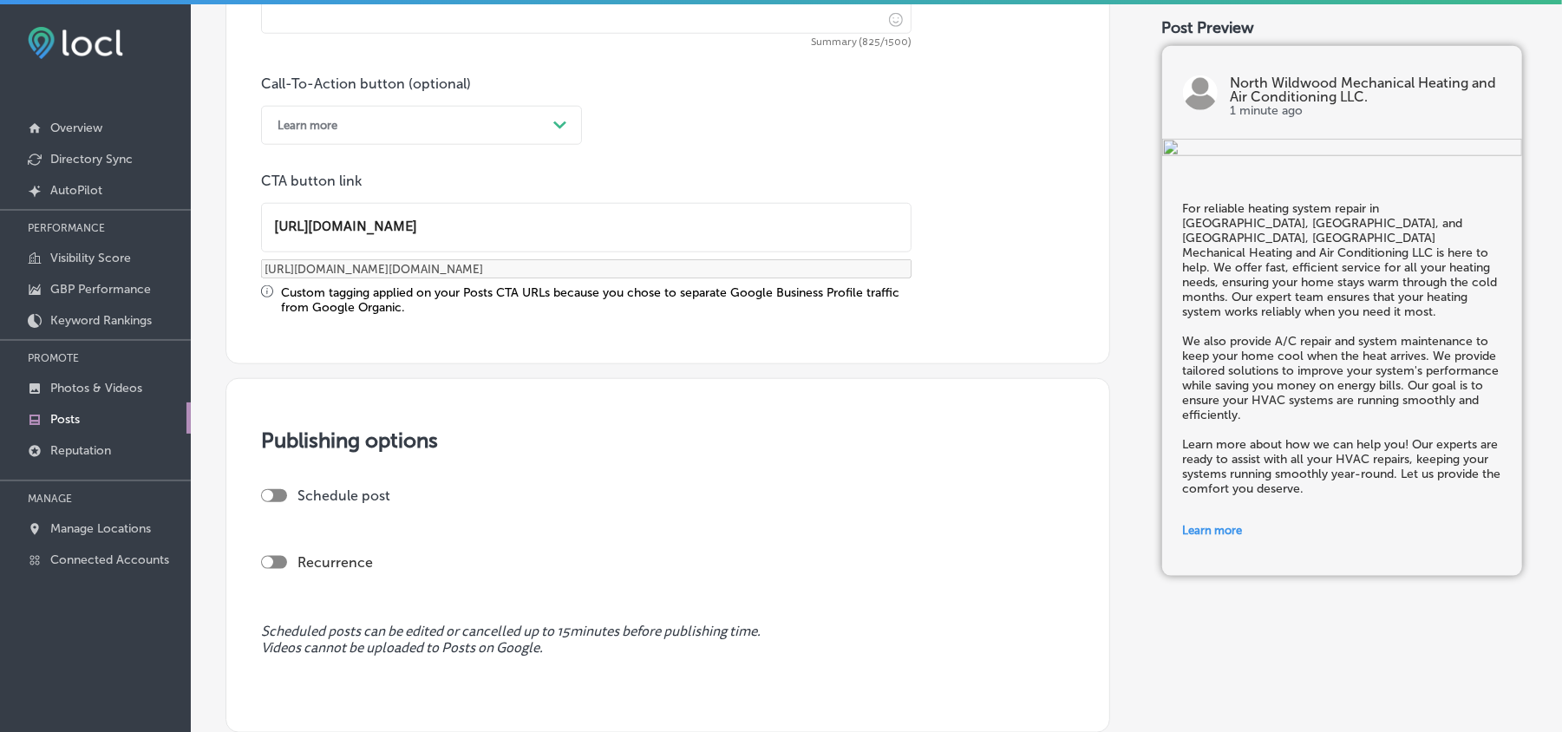
click at [285, 491] on div at bounding box center [274, 495] width 26 height 13
type input "https://www.nwwmechanical.com/"
checkbox input "true"
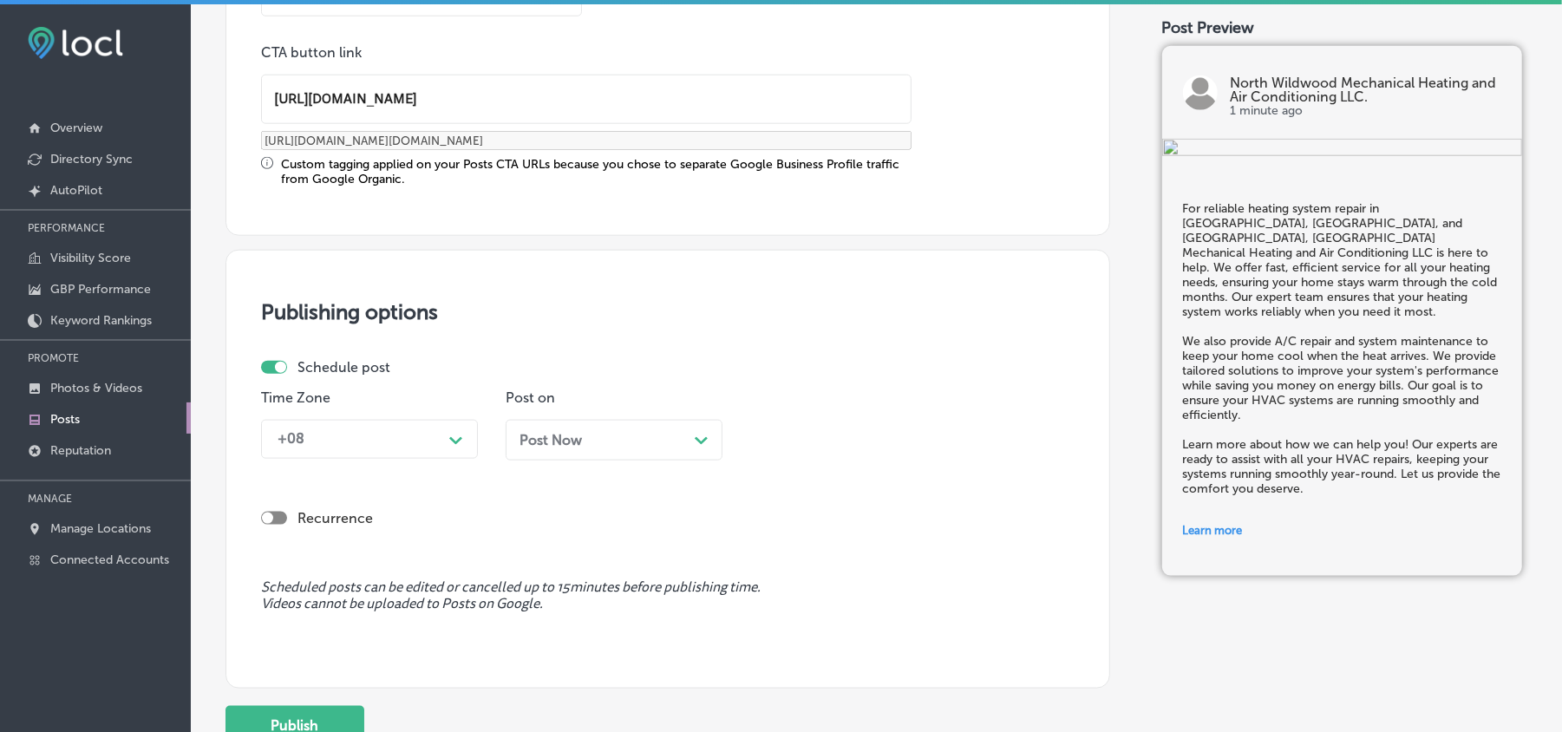
scroll to position [1426, 0]
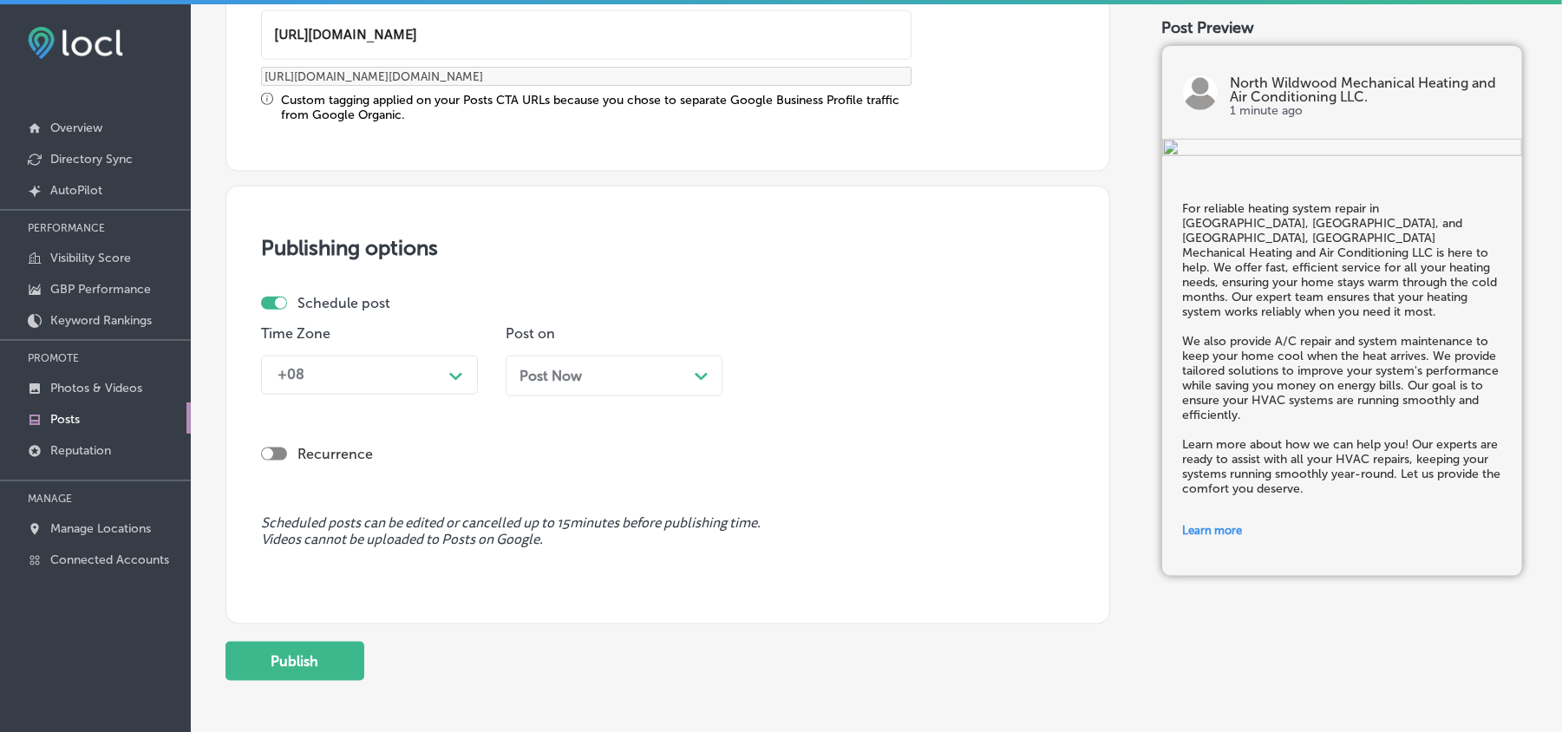
click at [438, 370] on div "+08" at bounding box center [355, 375] width 173 height 30
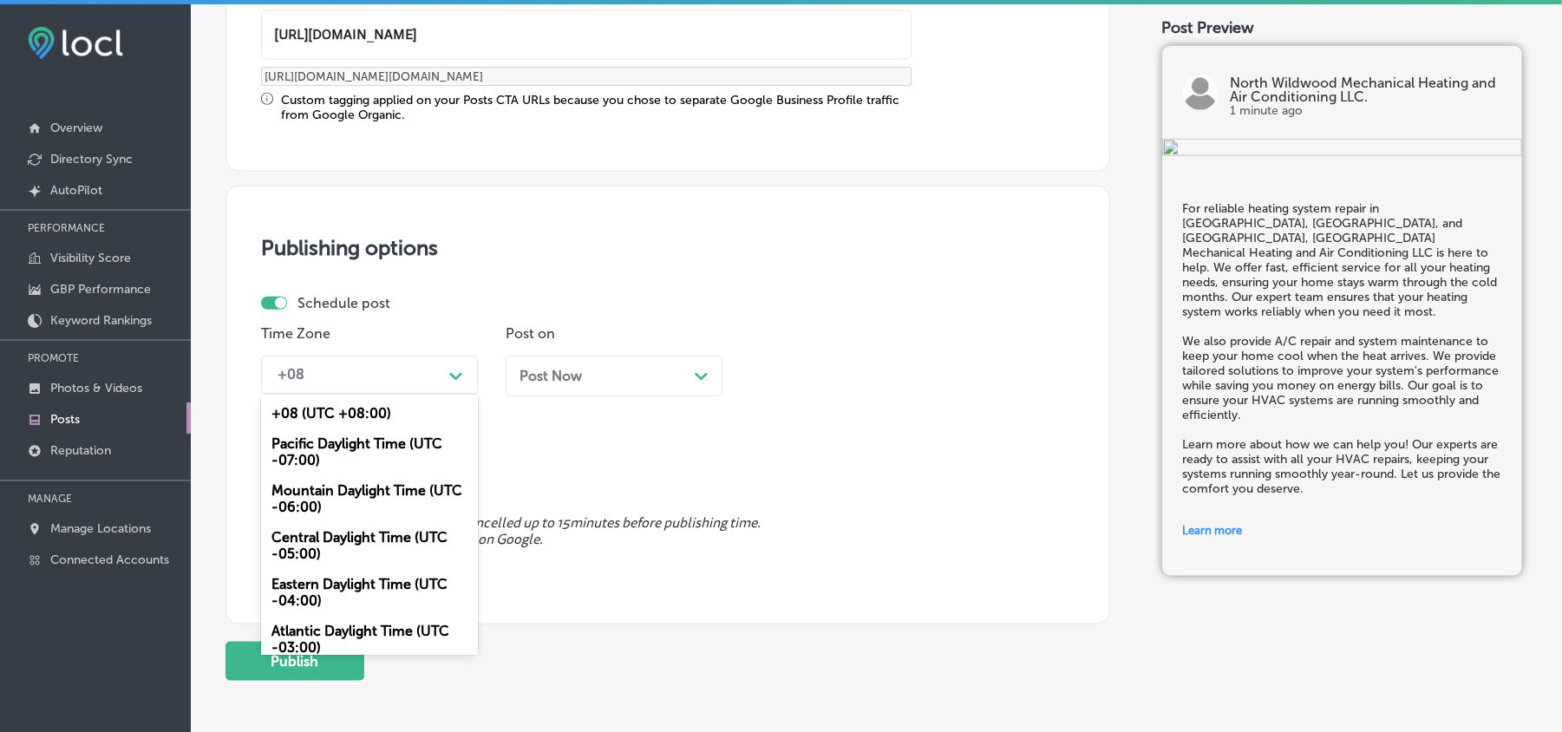
click at [312, 483] on div "Mountain Daylight Time (UTC -06:00)" at bounding box center [369, 498] width 217 height 47
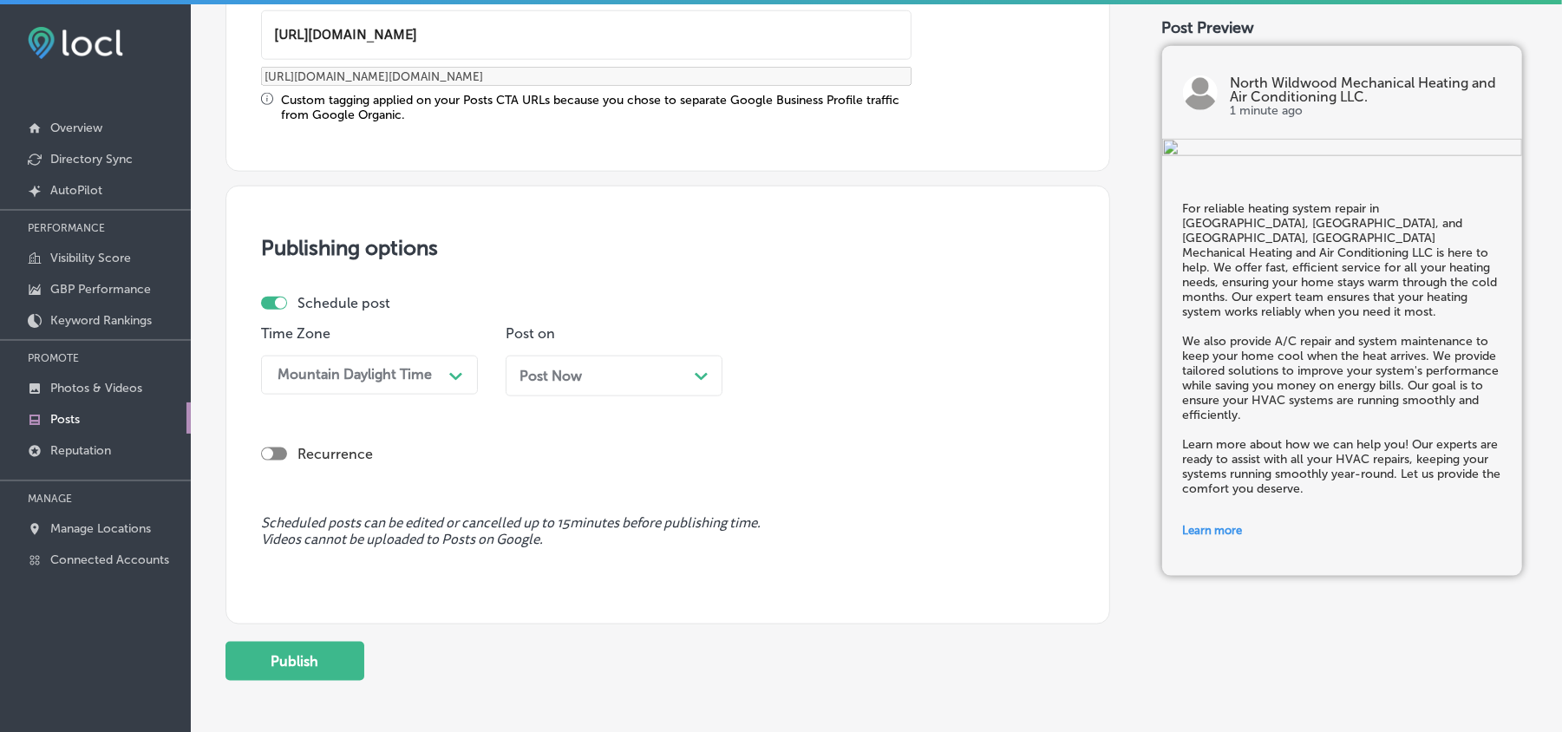
click at [673, 366] on div "Post Now Path Created with Sketch." at bounding box center [614, 376] width 217 height 41
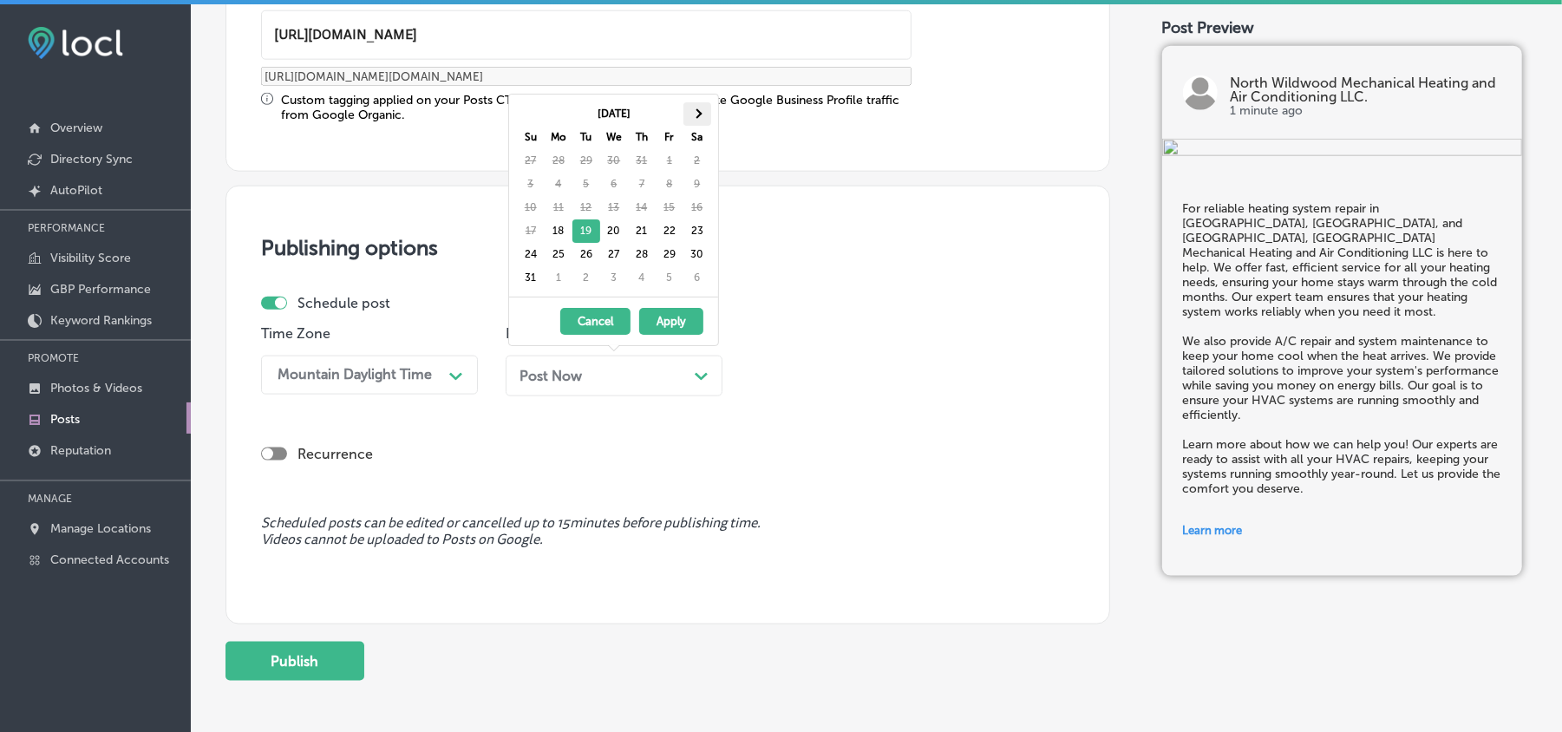
click at [703, 115] on th at bounding box center [698, 113] width 28 height 23
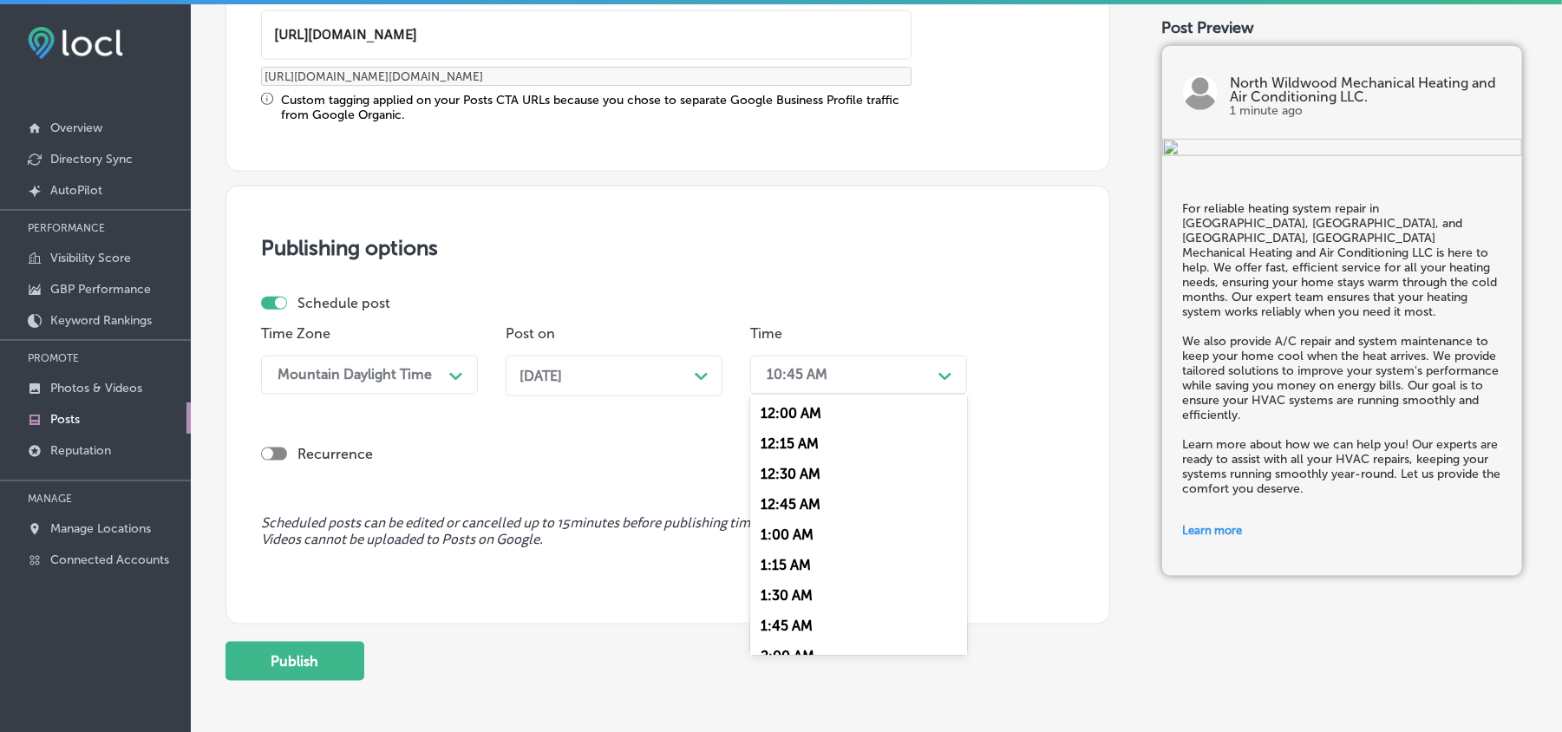
click at [805, 373] on div "10:45 AM" at bounding box center [797, 375] width 61 height 16
click at [767, 520] on div "7:00 AM" at bounding box center [858, 531] width 217 height 30
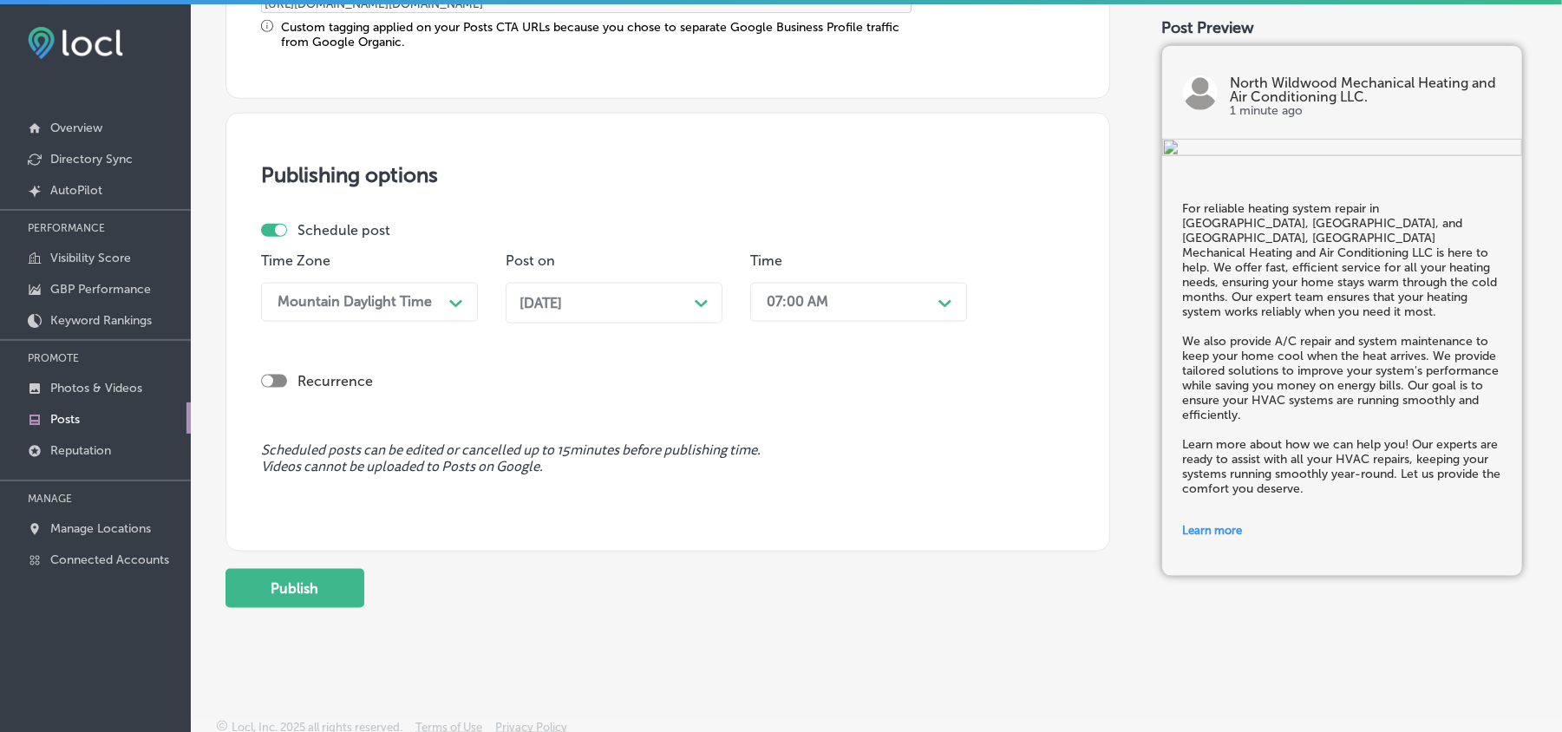
scroll to position [1507, 0]
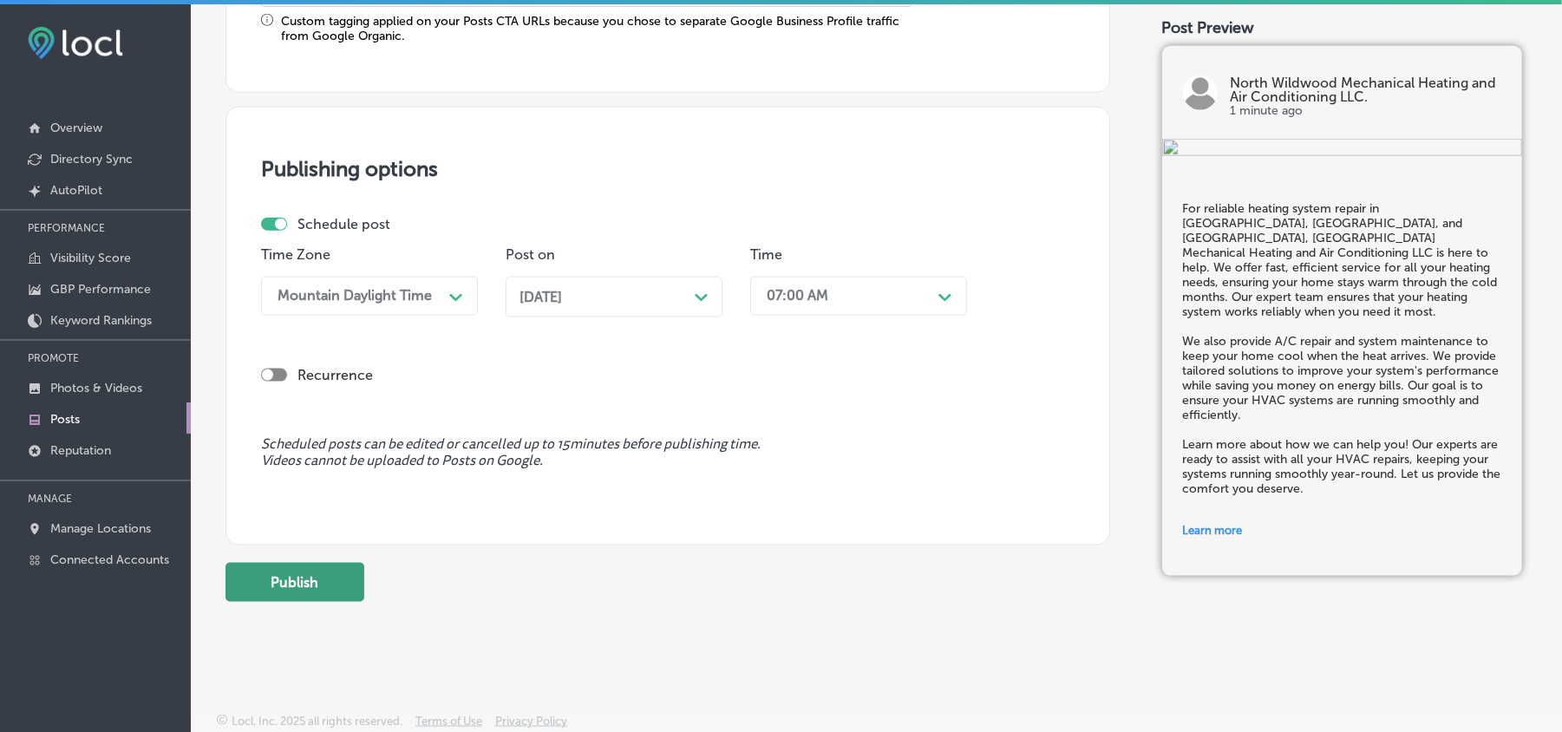
click at [306, 590] on button "Publish" at bounding box center [295, 582] width 139 height 39
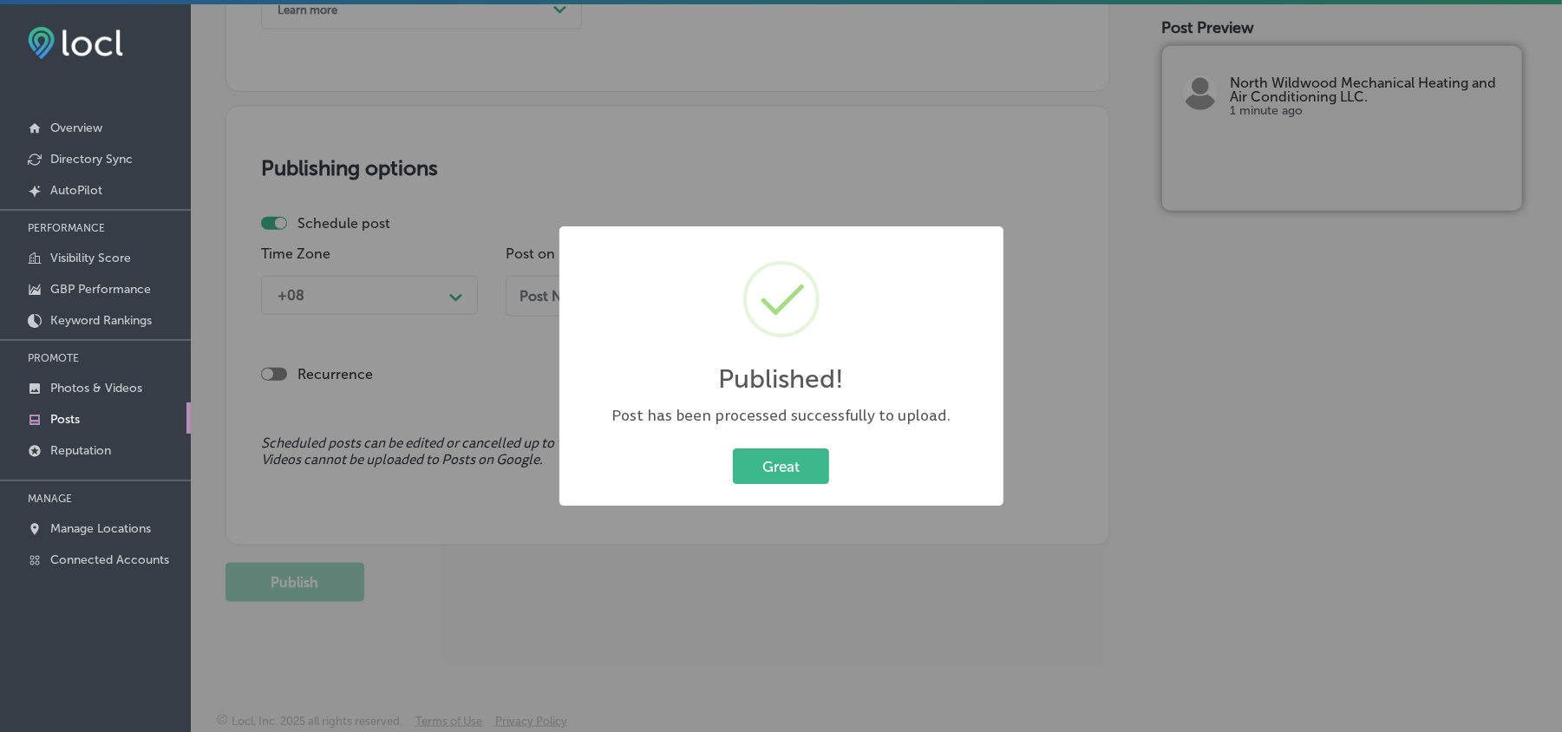
scroll to position [1350, 0]
click at [779, 459] on button "Great" at bounding box center [781, 466] width 96 height 36
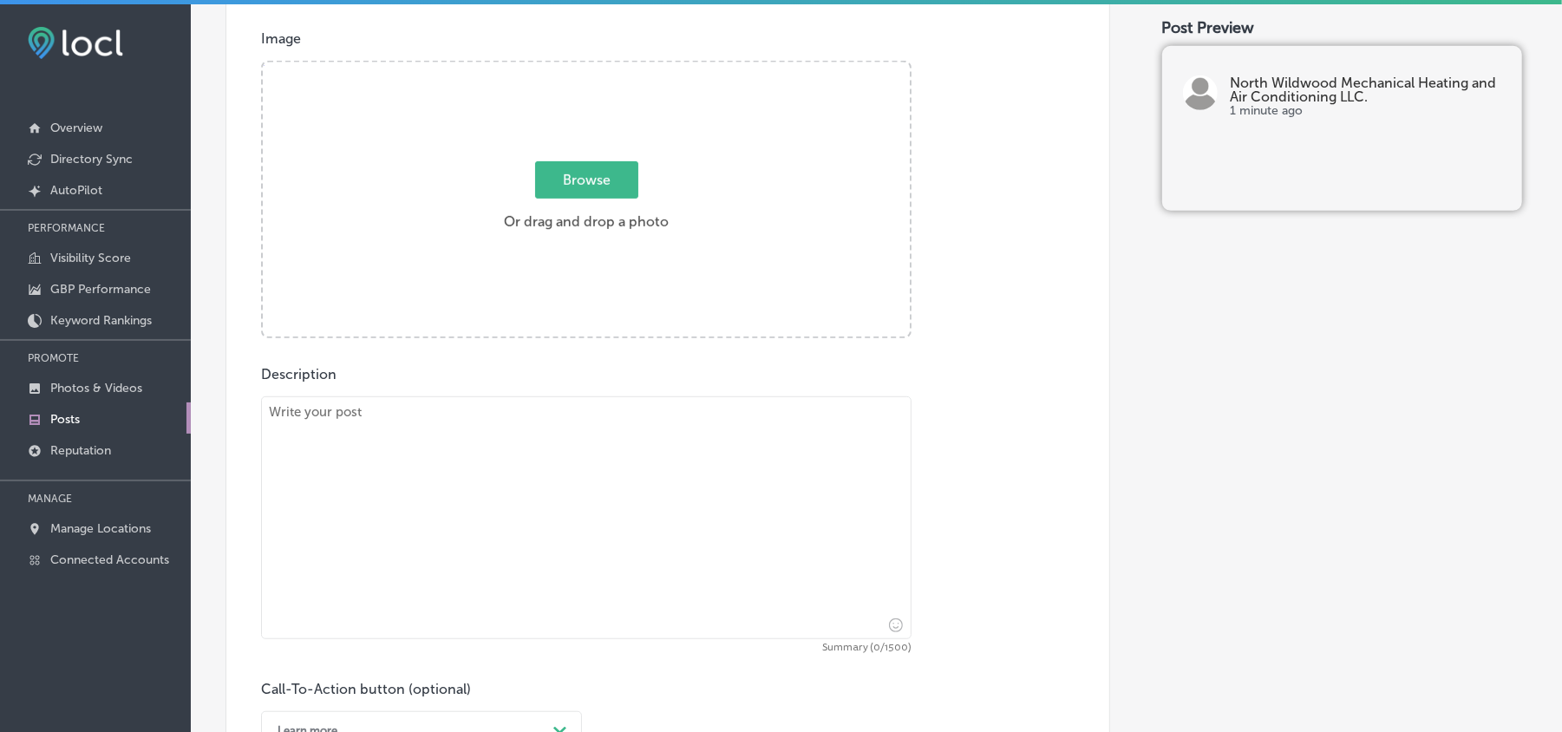
scroll to position [618, 0]
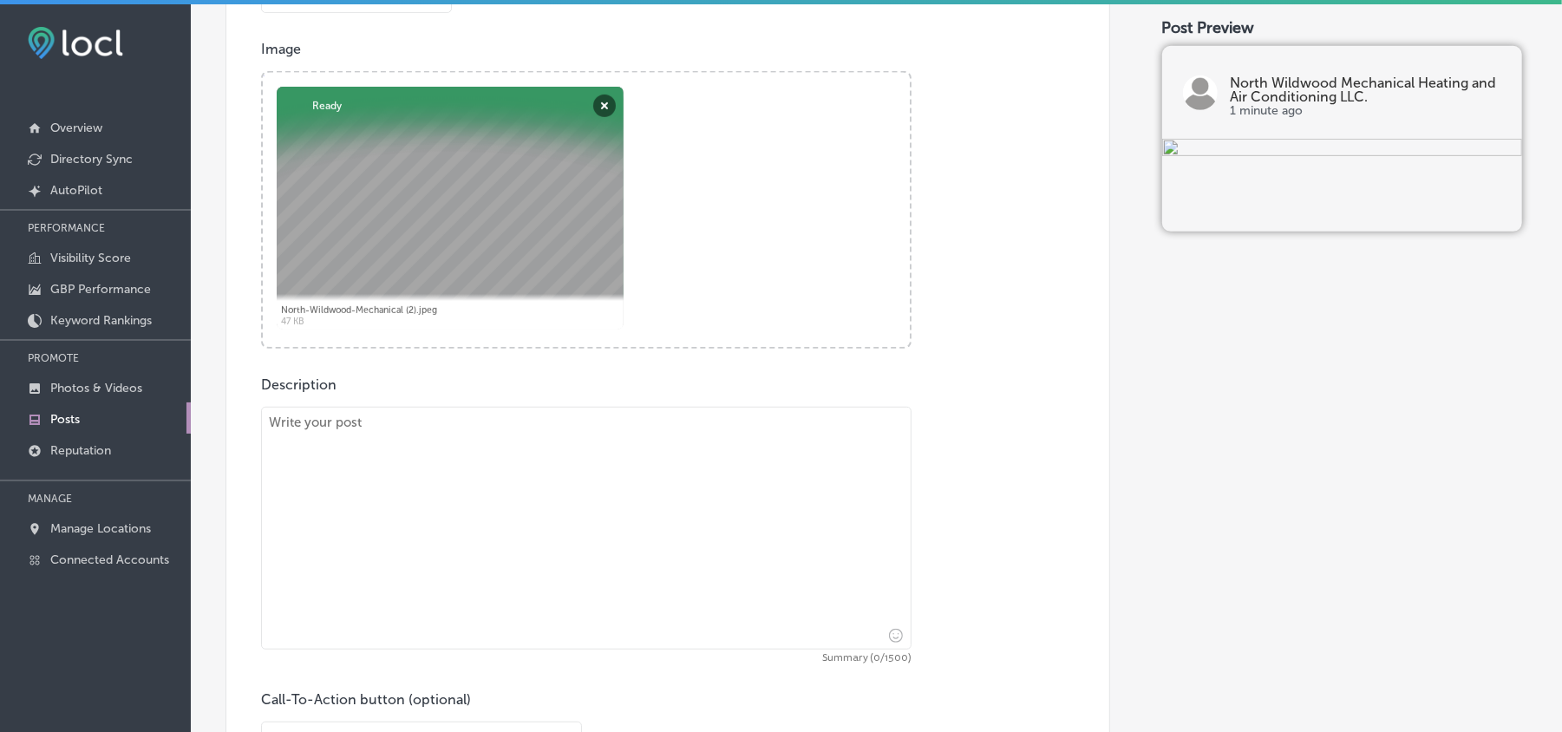
click at [410, 542] on textarea at bounding box center [586, 528] width 651 height 243
paste textarea "If you need system maintenance and heating system repair in Avalon, Marmora, an…"
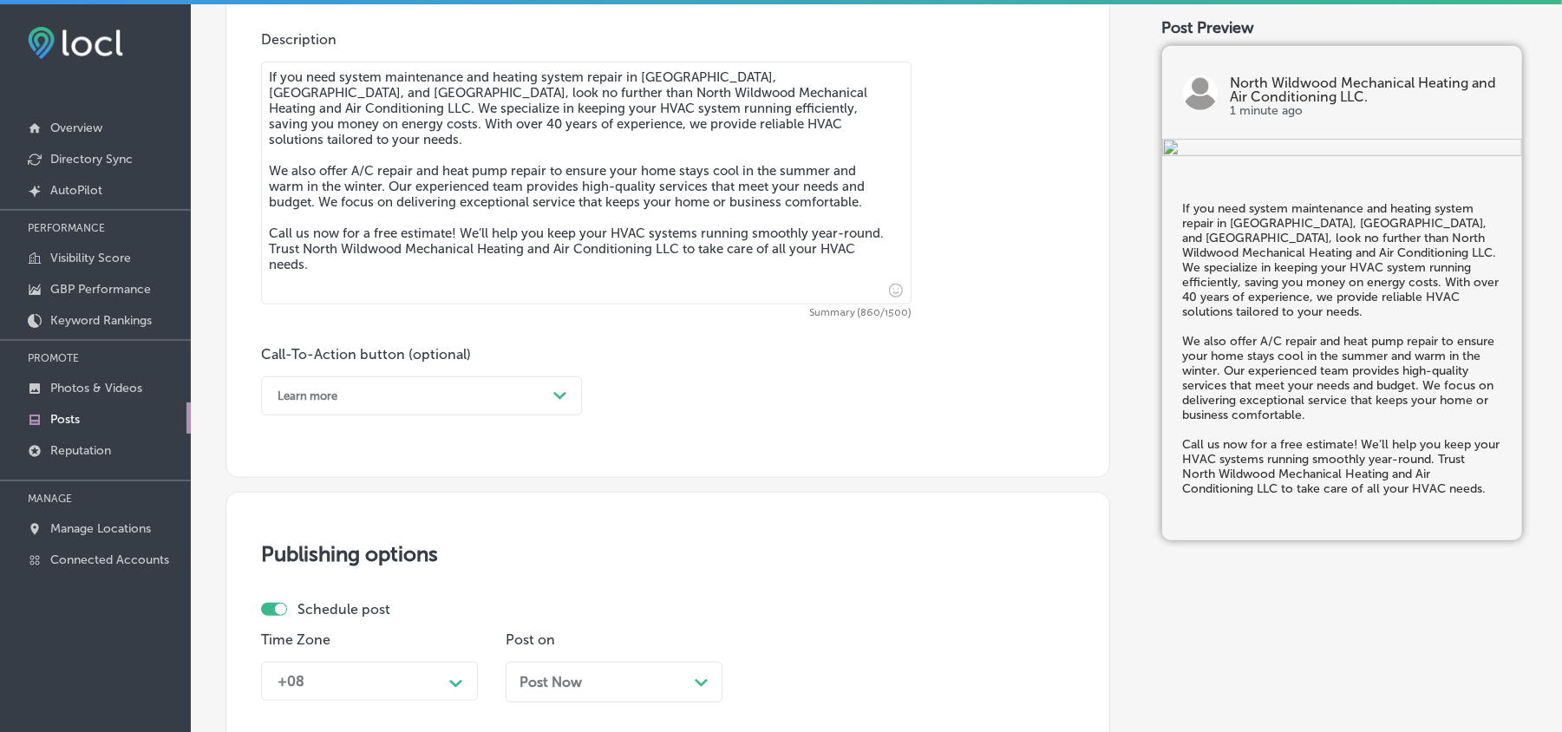
scroll to position [1041, 0]
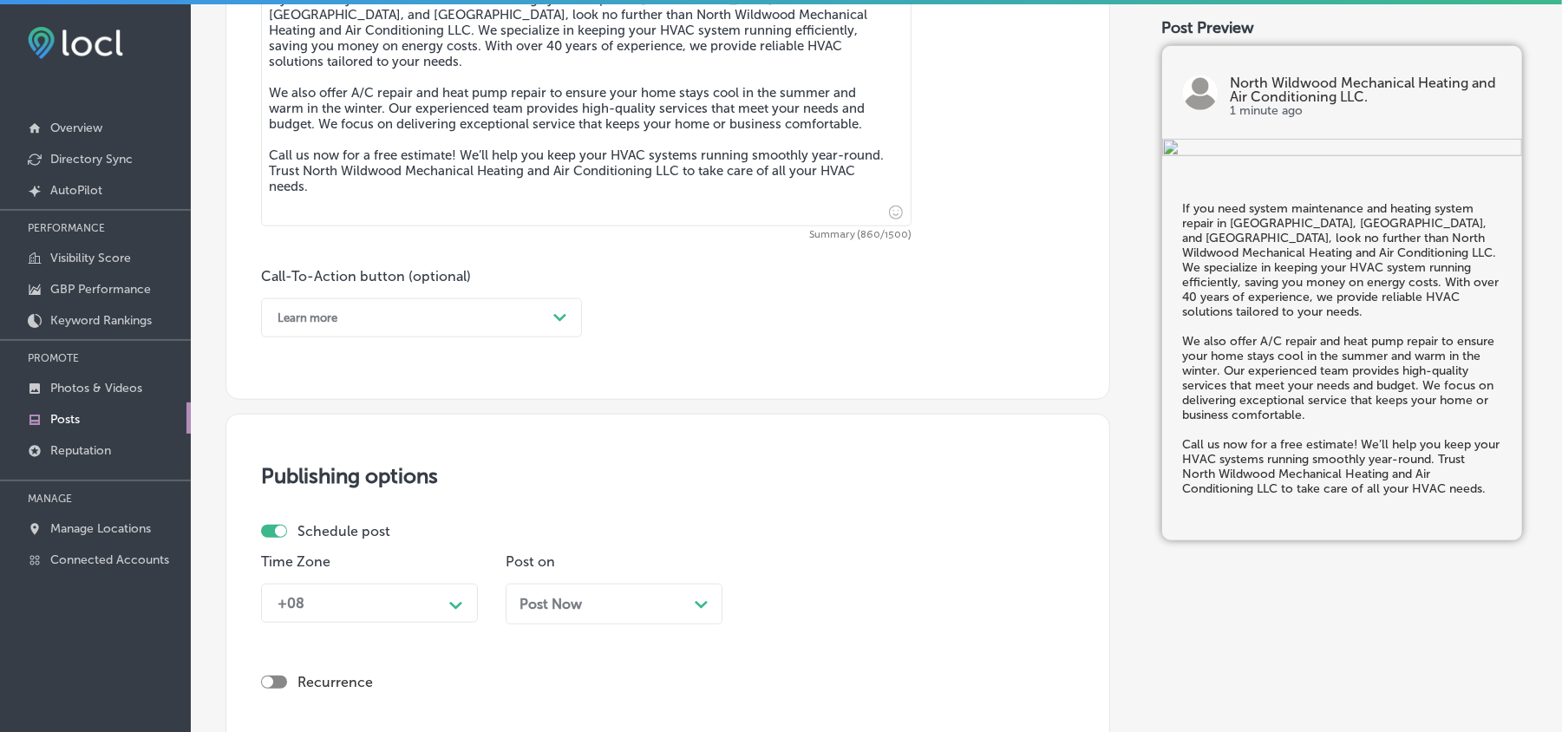
type textarea "If you need system maintenance and heating system repair in Avalon, Marmora, an…"
click at [397, 328] on div "Learn more" at bounding box center [408, 317] width 278 height 27
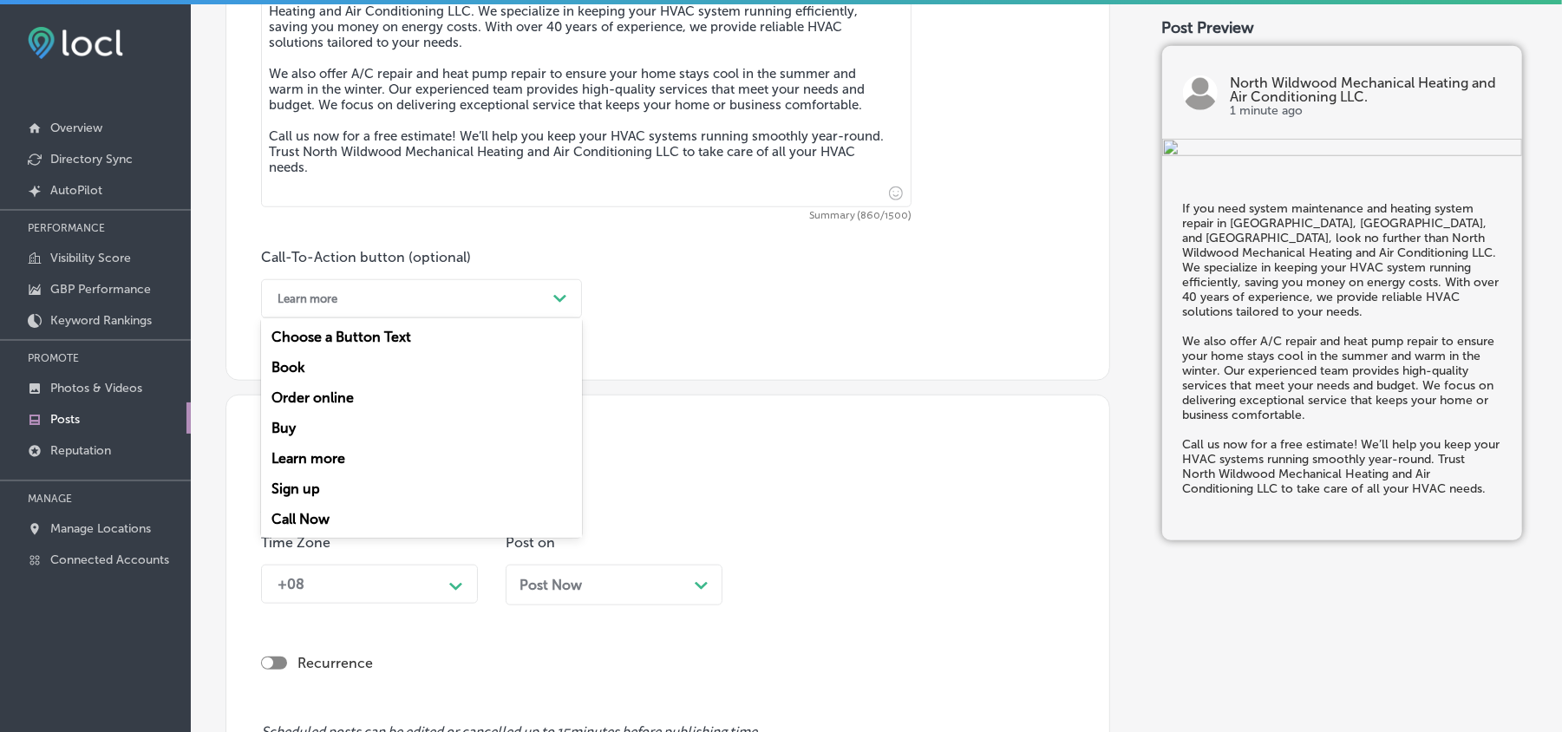
scroll to position [1080, 0]
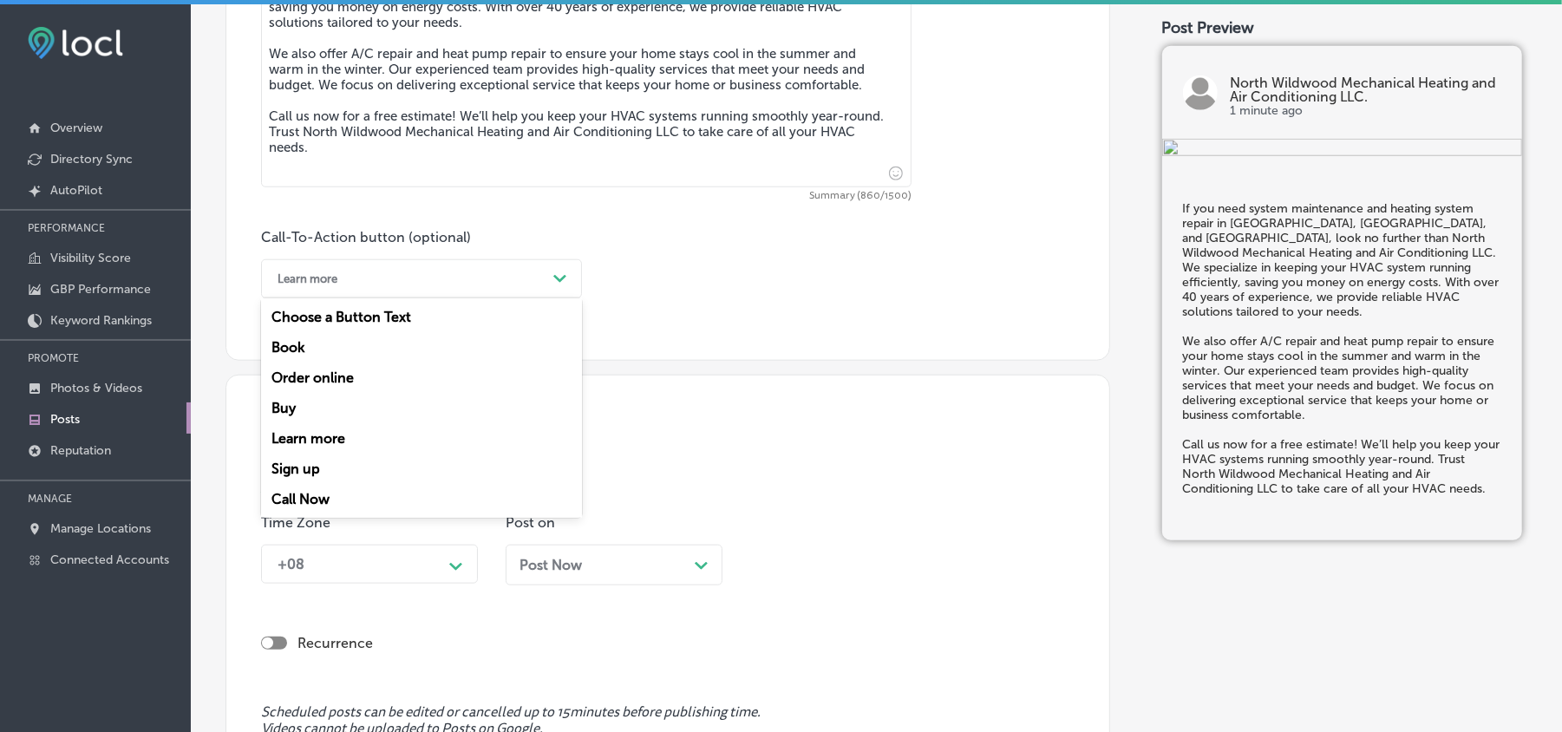
click at [297, 491] on div "Call Now" at bounding box center [421, 499] width 321 height 30
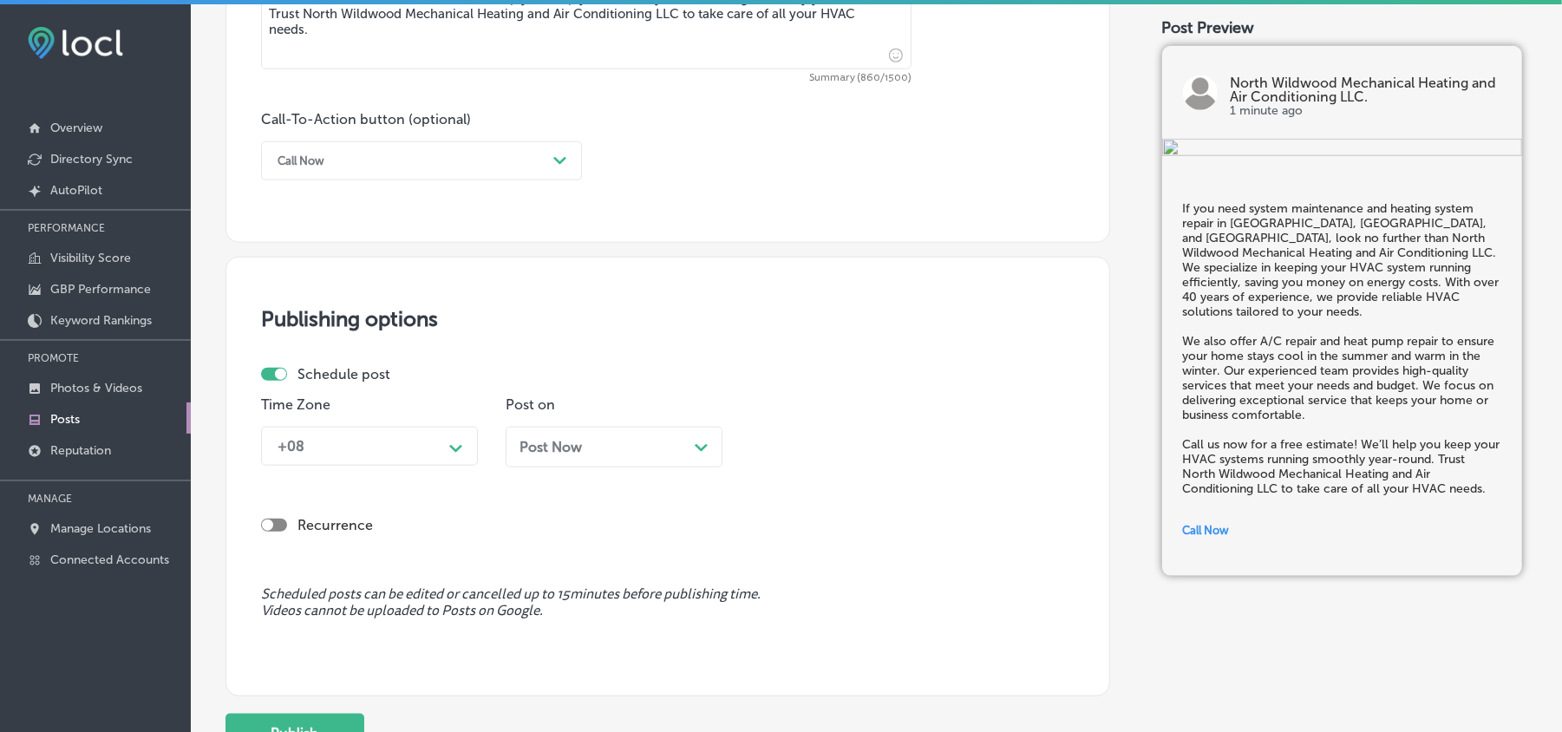
scroll to position [1272, 0]
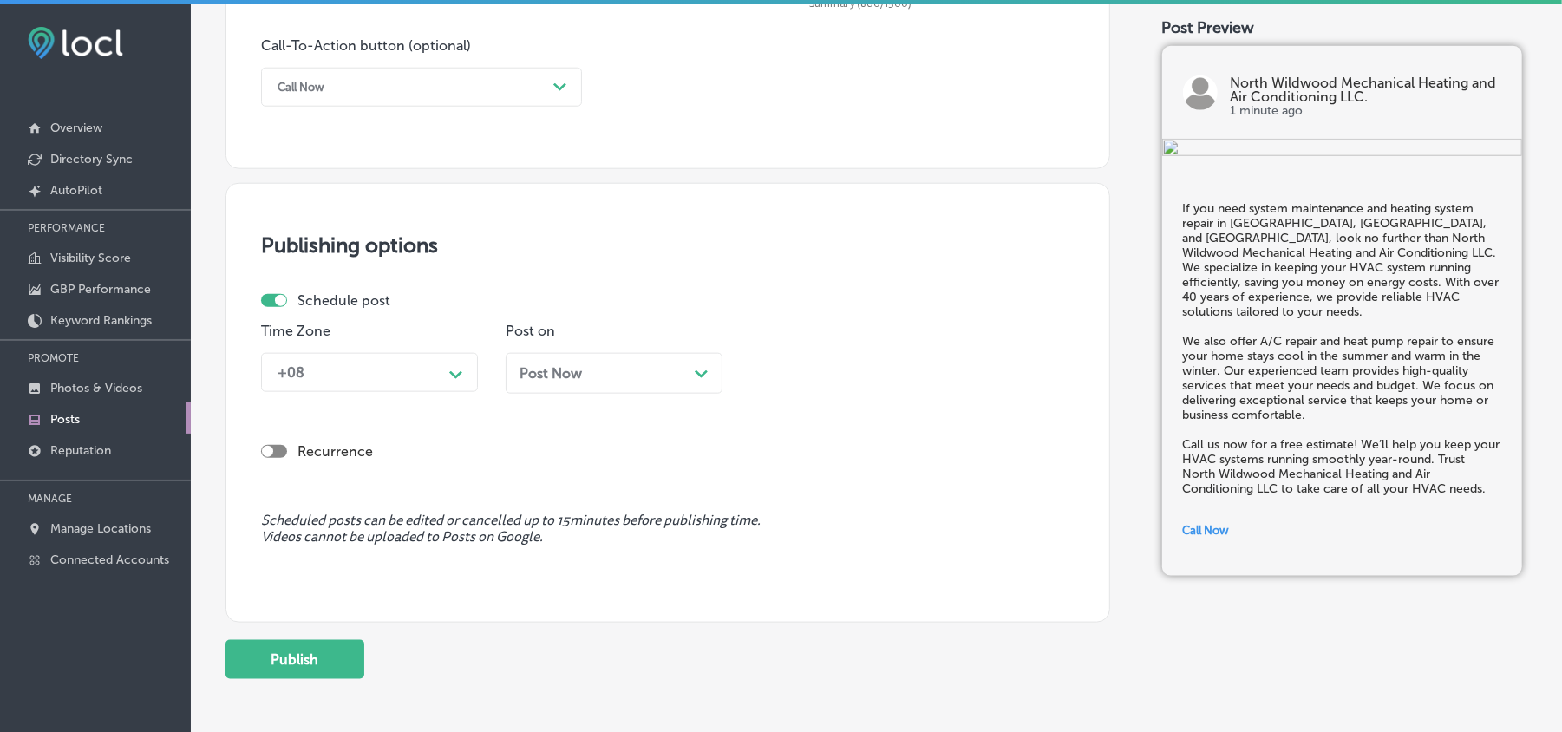
click at [401, 392] on div "Time Zone +08 Path Created with Sketch." at bounding box center [369, 365] width 217 height 84
click at [403, 386] on div "+08" at bounding box center [355, 372] width 173 height 30
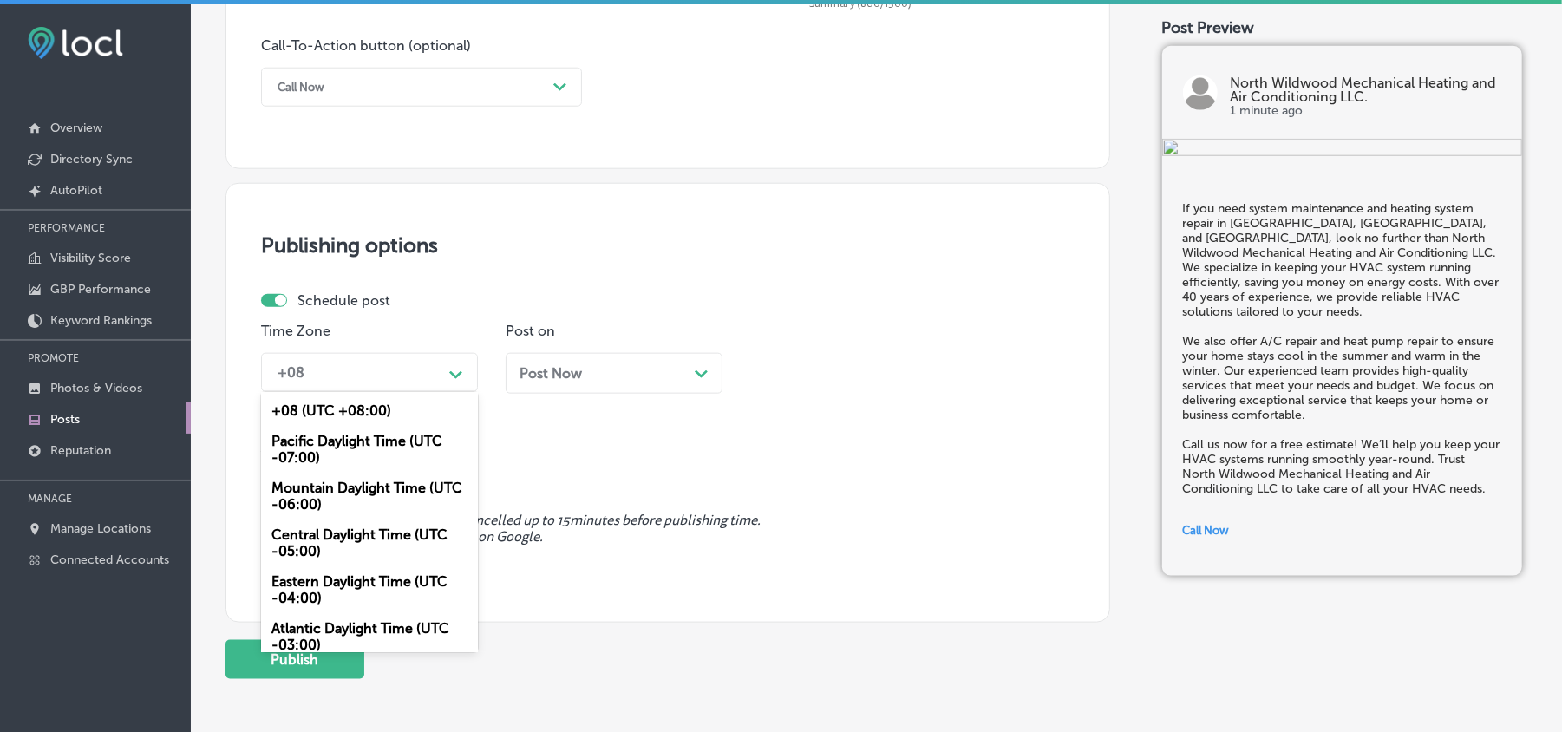
click at [324, 494] on div "Mountain Daylight Time (UTC -06:00)" at bounding box center [369, 496] width 217 height 47
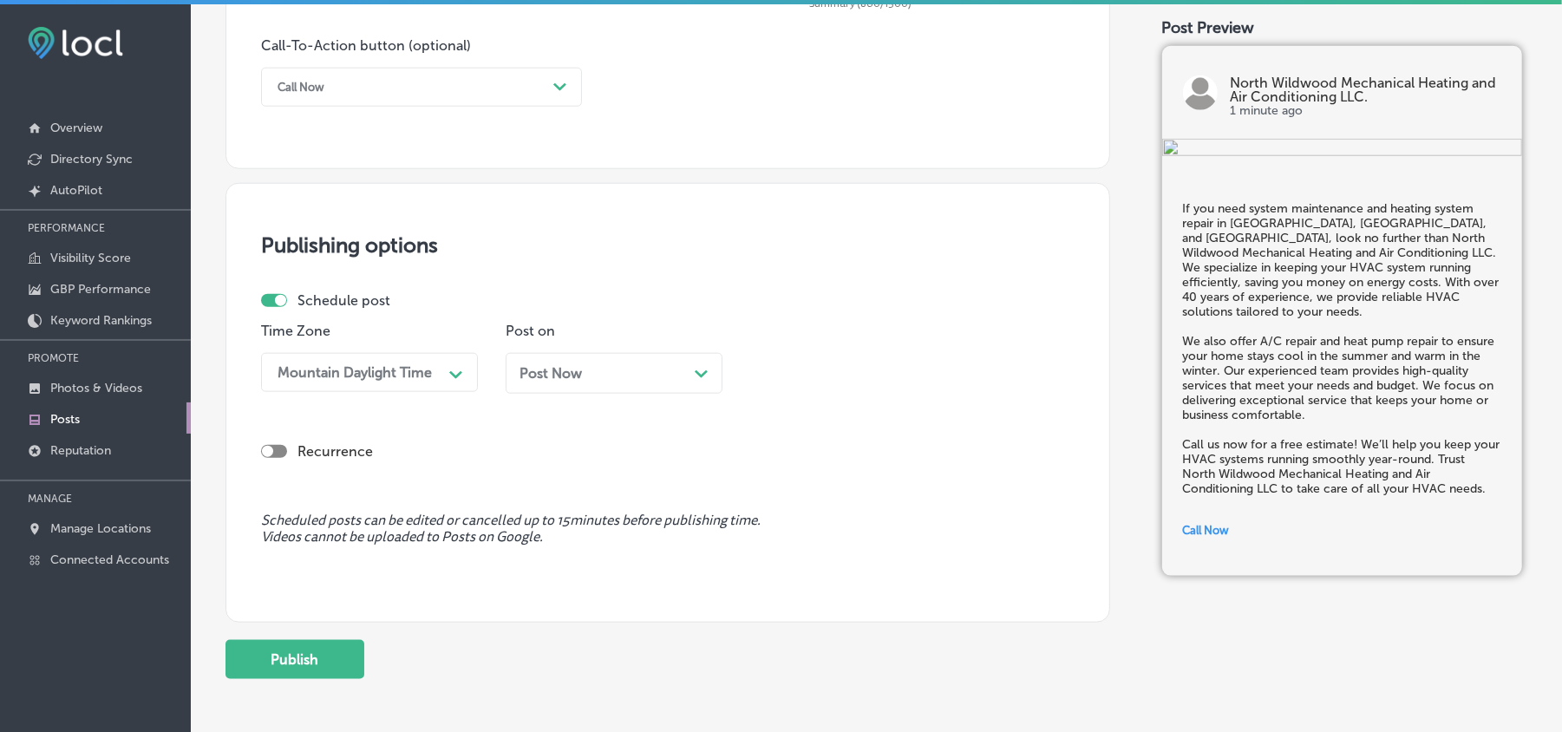
click at [584, 370] on div "Post Now Path Created with Sketch." at bounding box center [614, 373] width 189 height 16
click at [830, 358] on div "10:45 AM" at bounding box center [844, 372] width 173 height 30
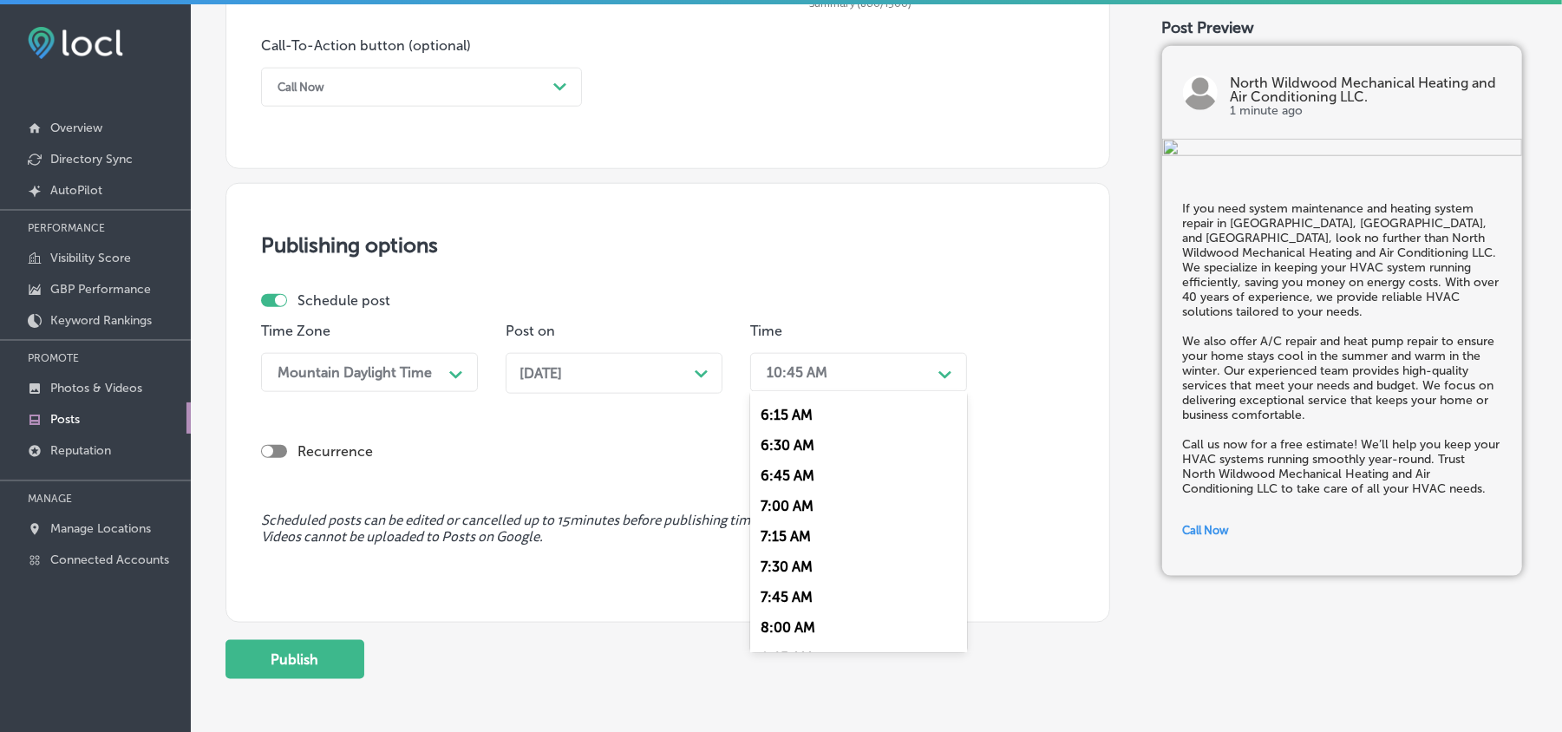
scroll to position [771, 0]
click at [776, 482] on div "7:00 AM" at bounding box center [858, 490] width 217 height 30
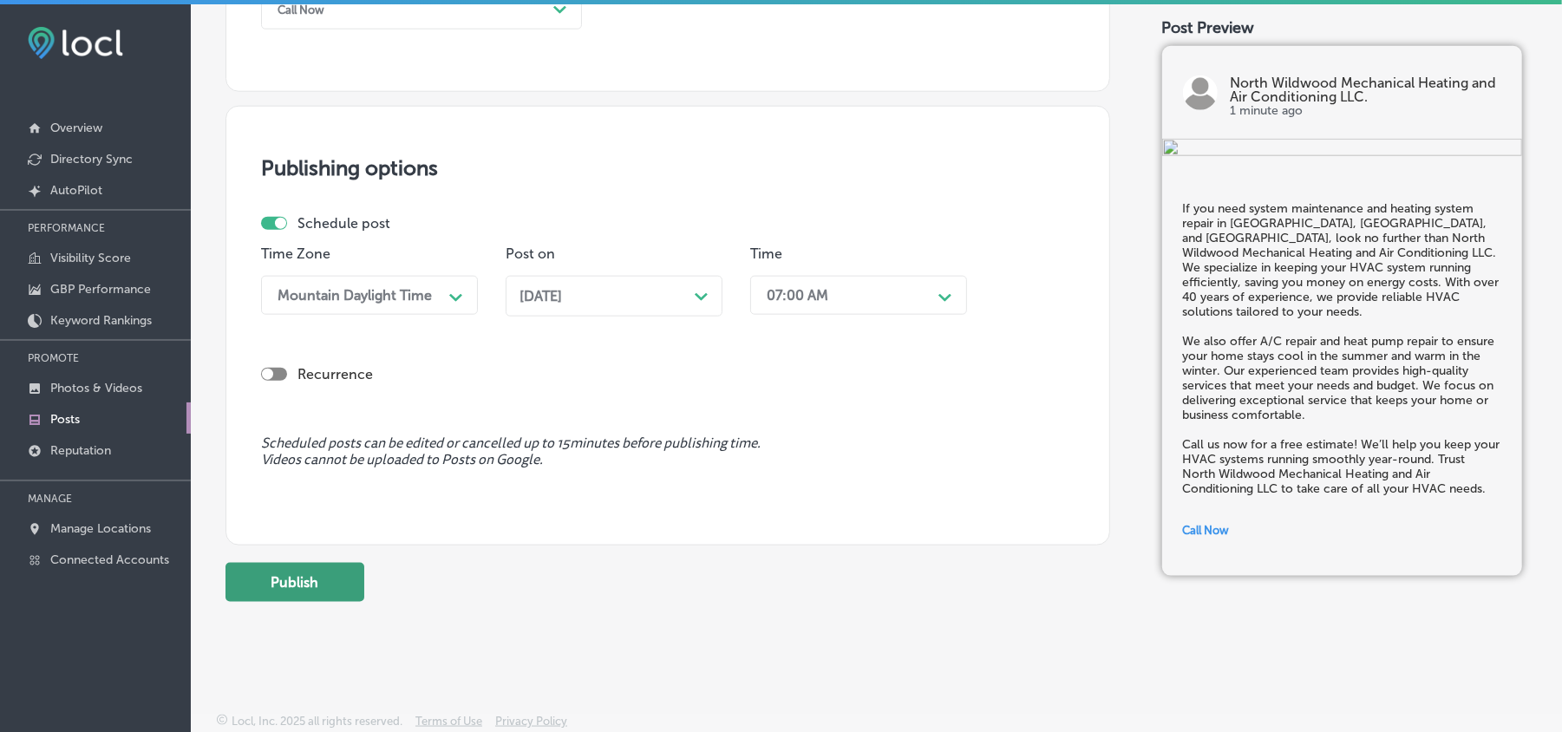
click at [321, 574] on button "Publish" at bounding box center [295, 582] width 139 height 39
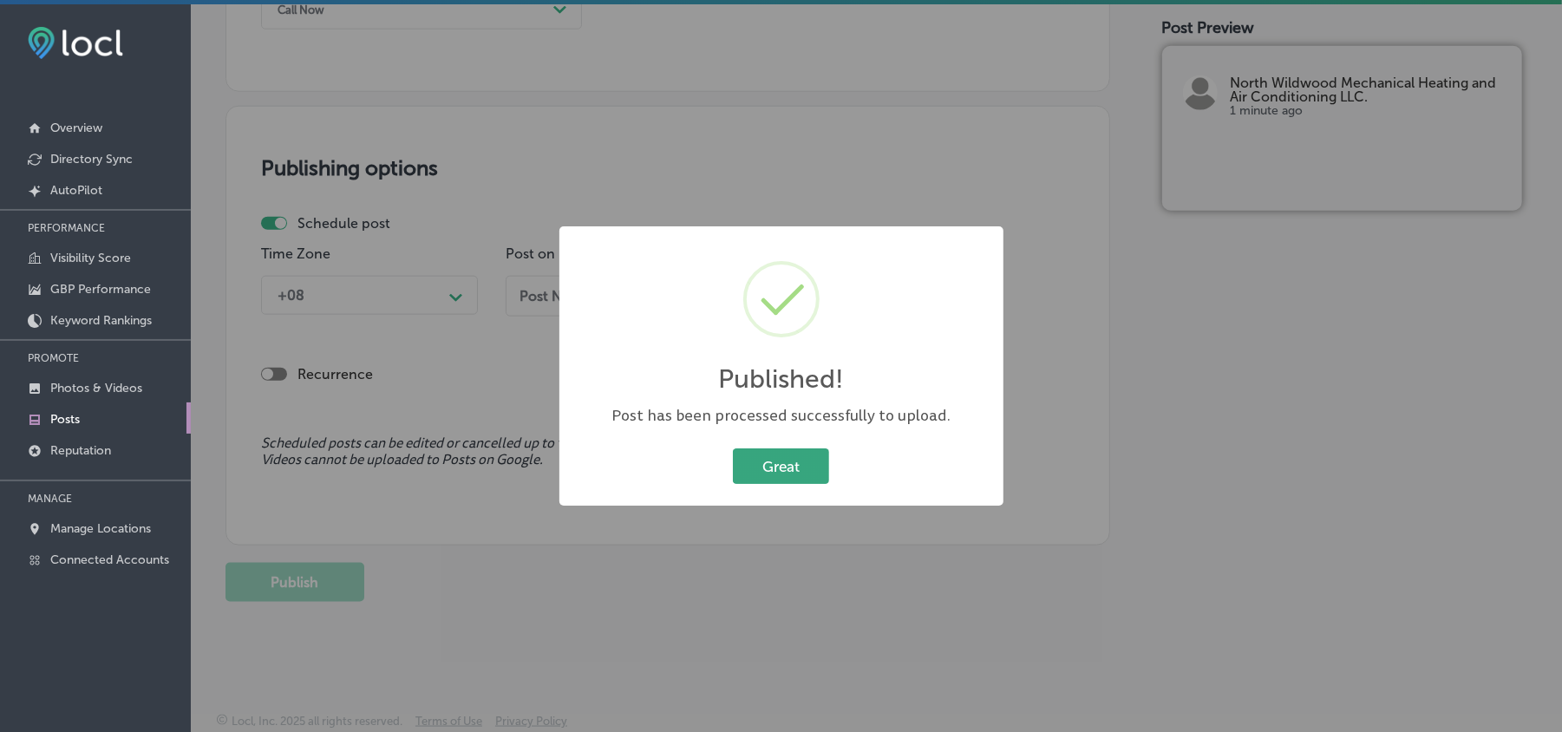
click at [778, 459] on button "Great" at bounding box center [781, 466] width 96 height 36
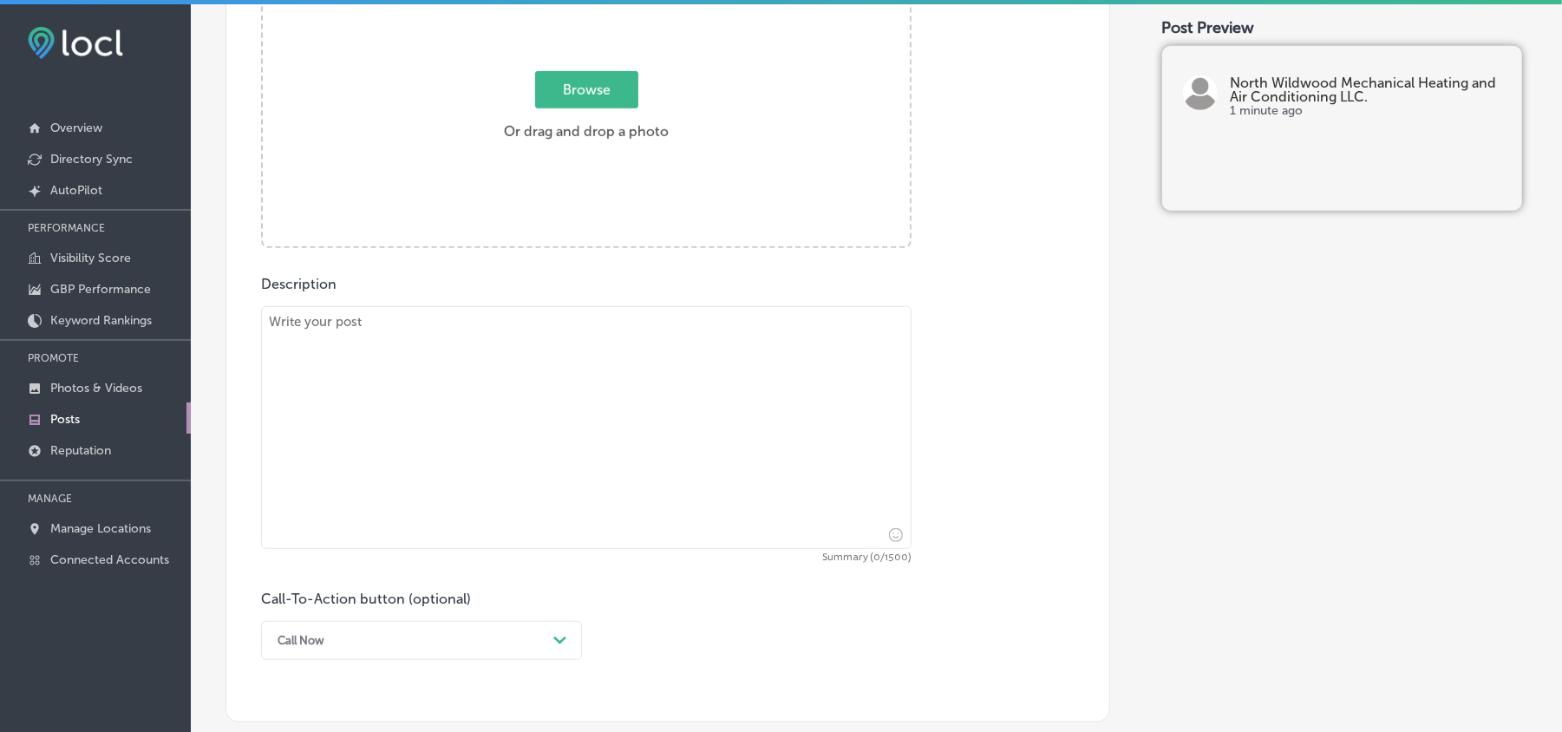
scroll to position [618, 0]
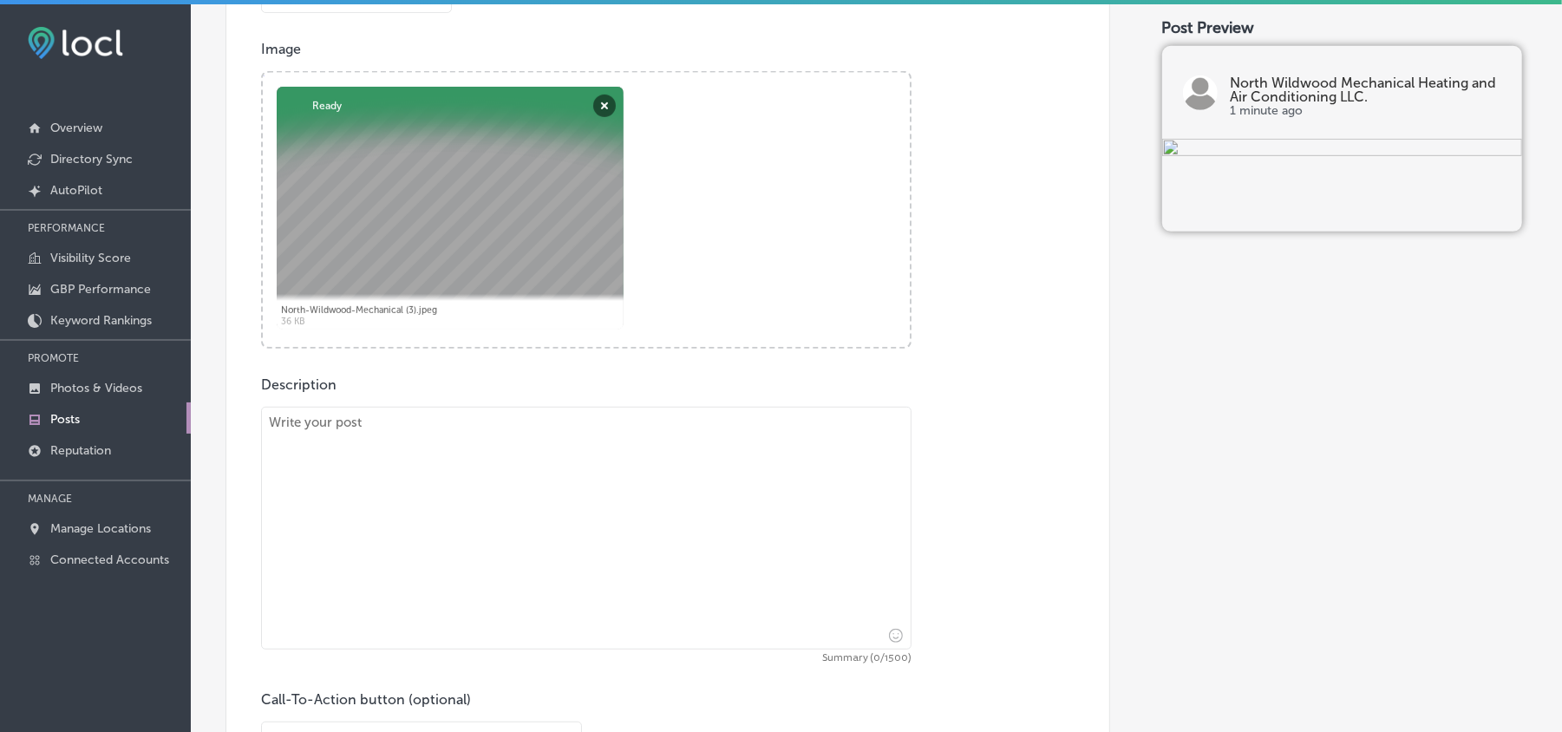
click at [442, 480] on textarea at bounding box center [586, 528] width 651 height 243
paste textarea "For A/C repair and heat pump repair needs in Villas, Ocean City, and Woodvine, …"
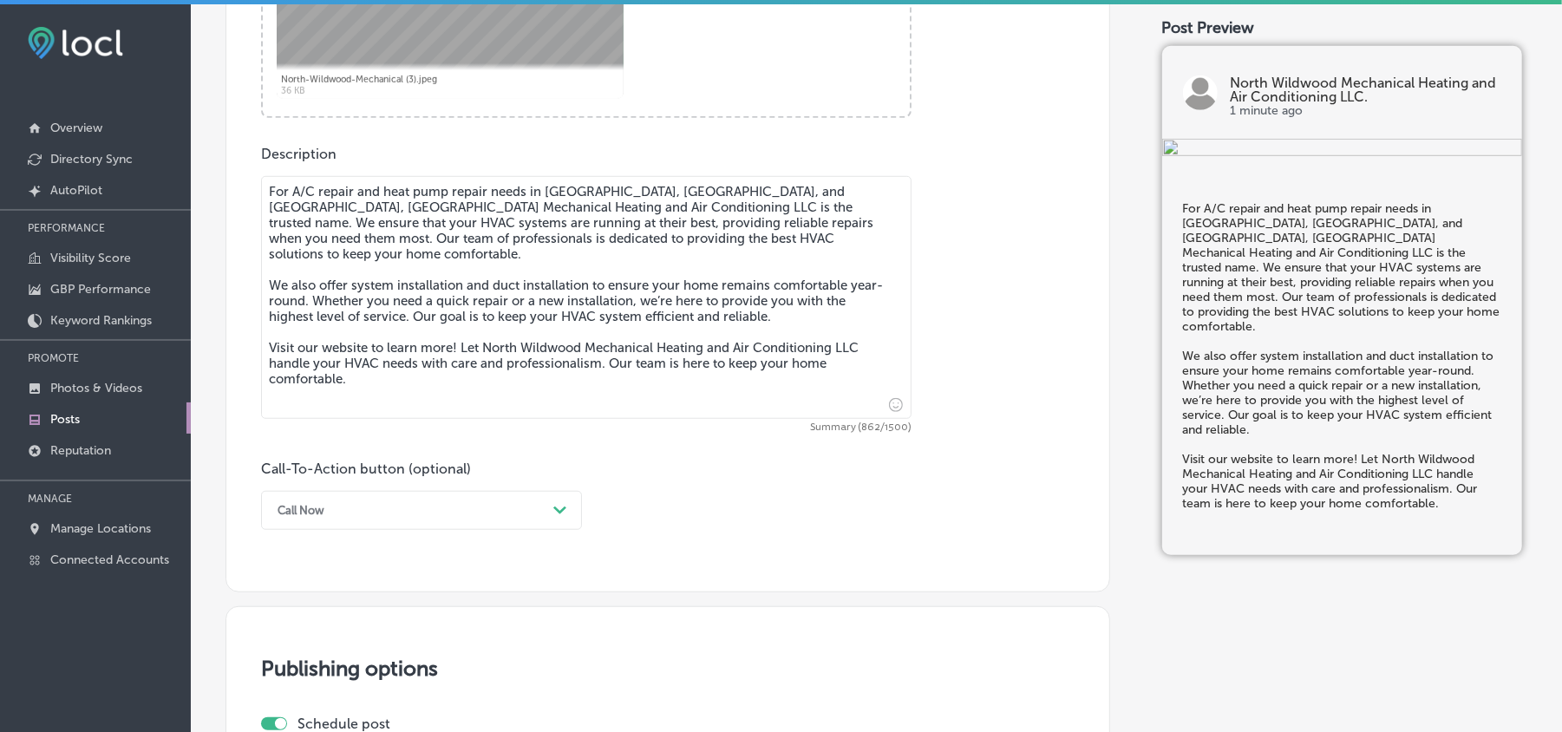
scroll to position [1041, 0]
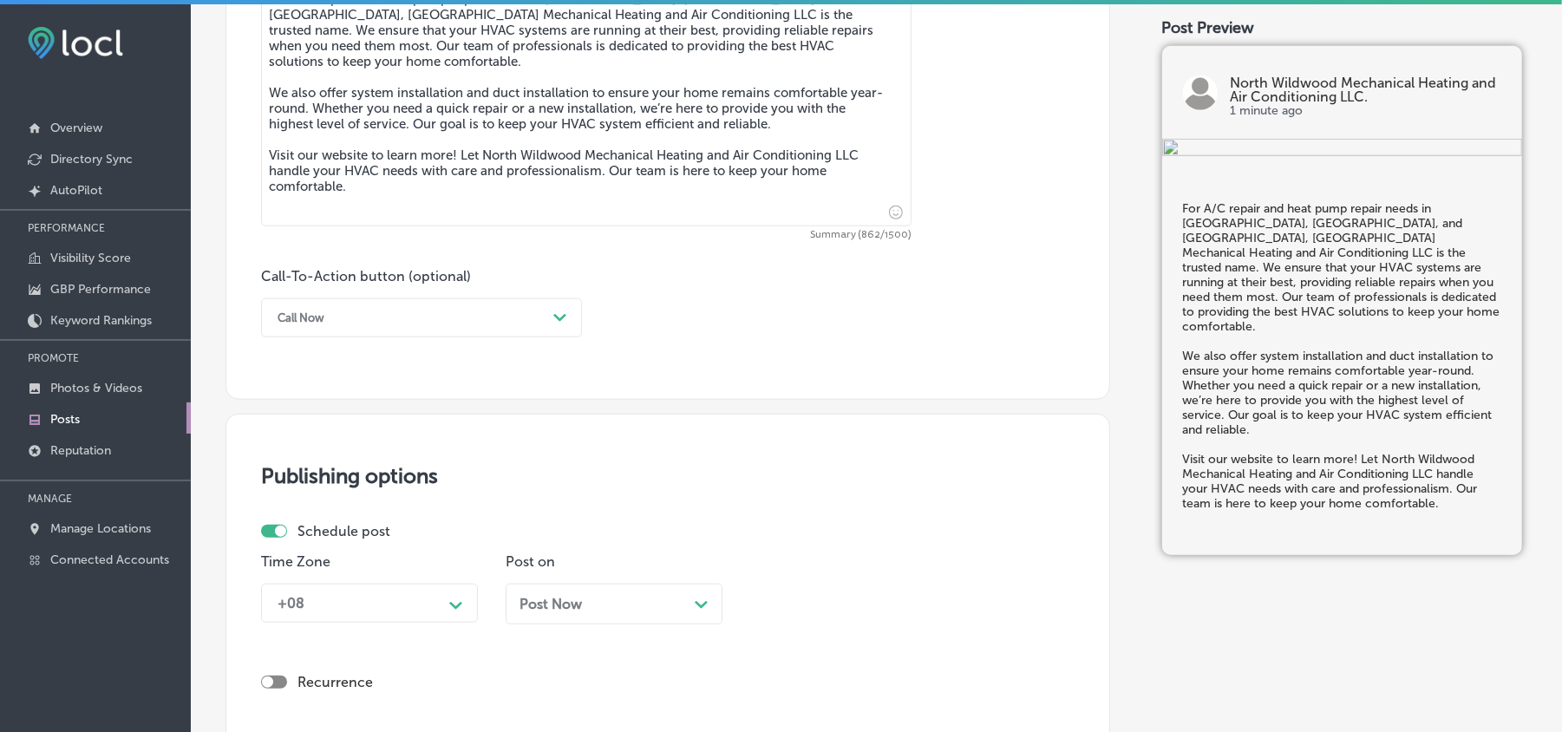
type textarea "For A/C repair and heat pump repair needs in Villas, Ocean City, and Woodvine, …"
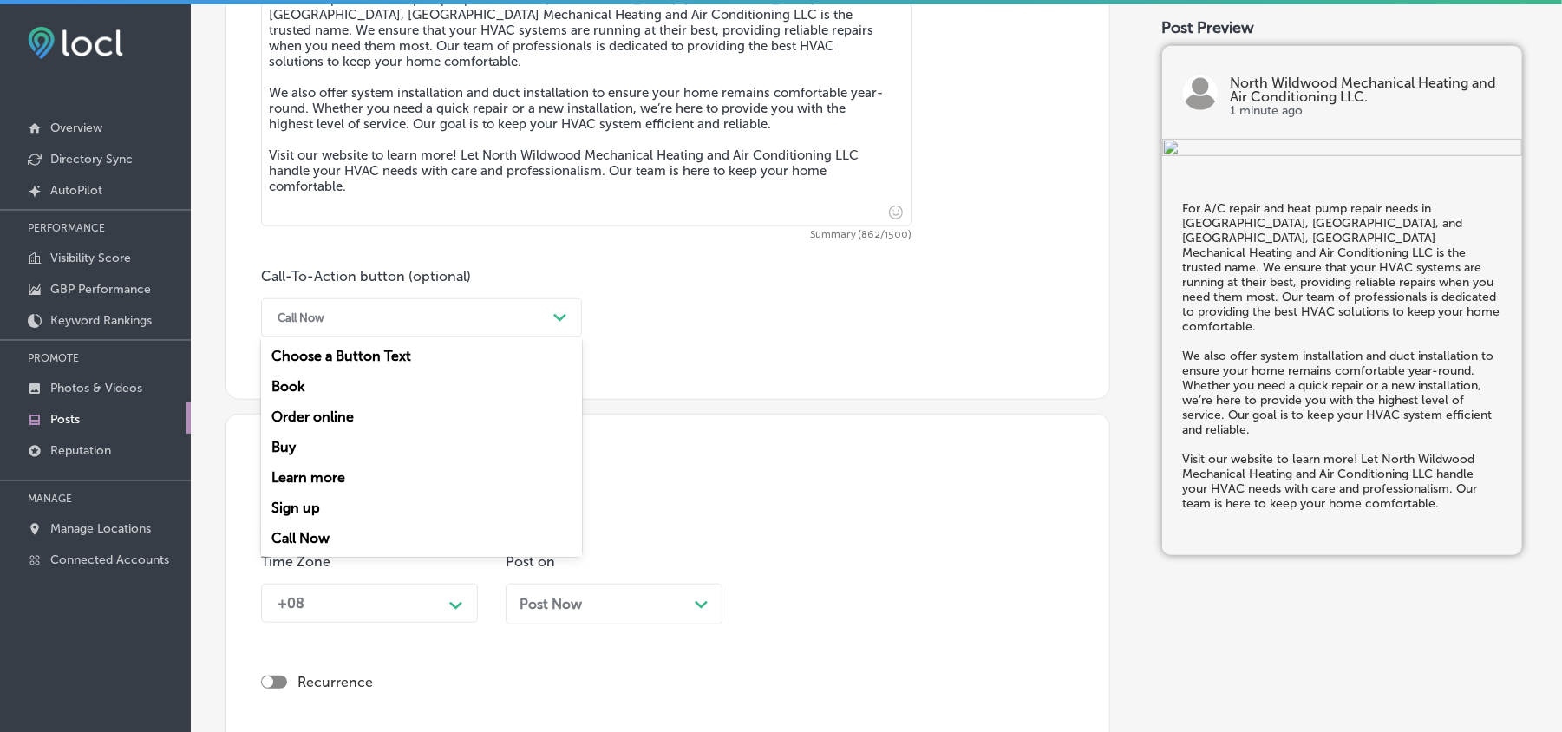
click at [448, 307] on div "Call Now" at bounding box center [408, 317] width 278 height 27
click at [312, 474] on div "Learn more" at bounding box center [421, 477] width 321 height 30
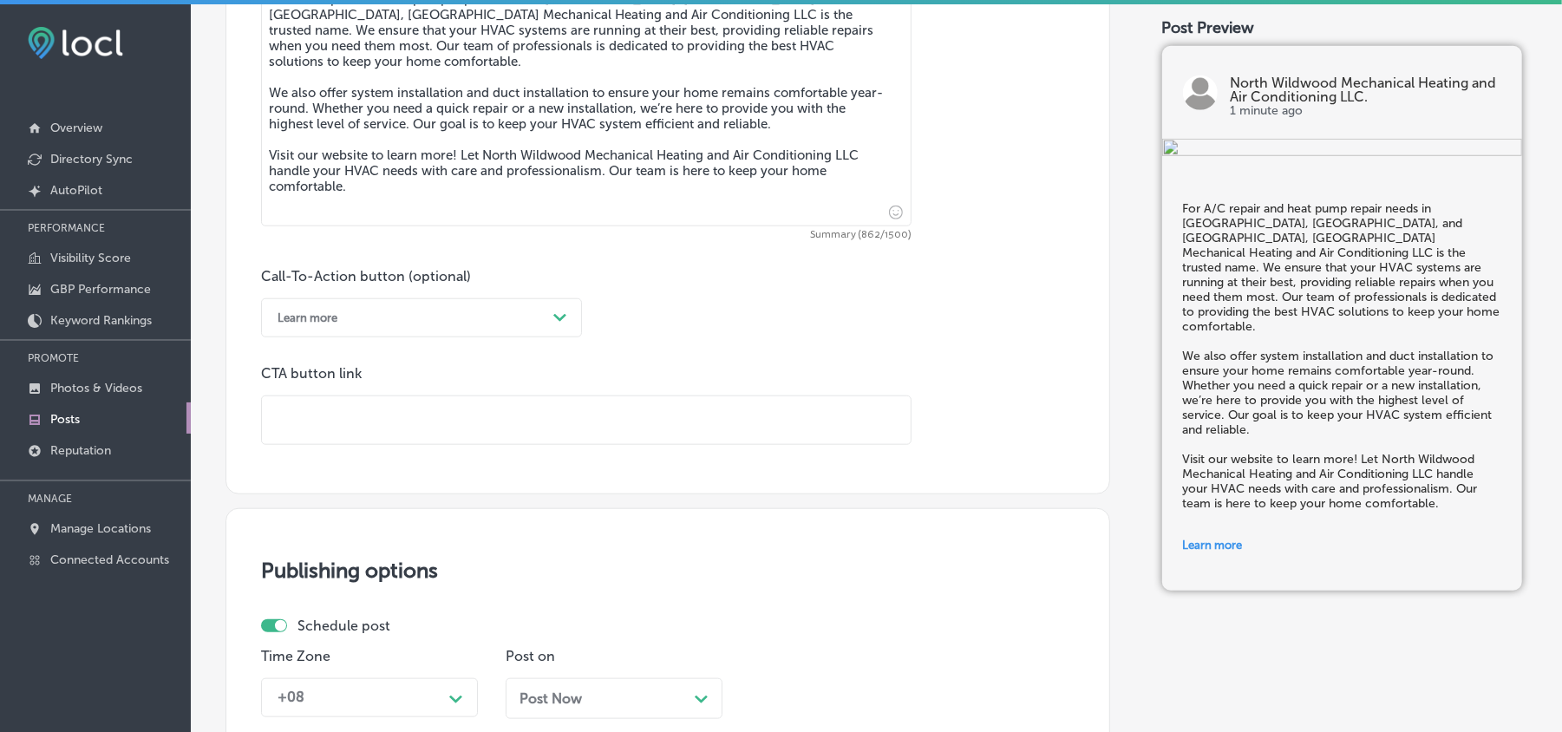
click at [410, 422] on input "text" at bounding box center [586, 420] width 649 height 48
paste input "https://www.nwwmechanical.com/"
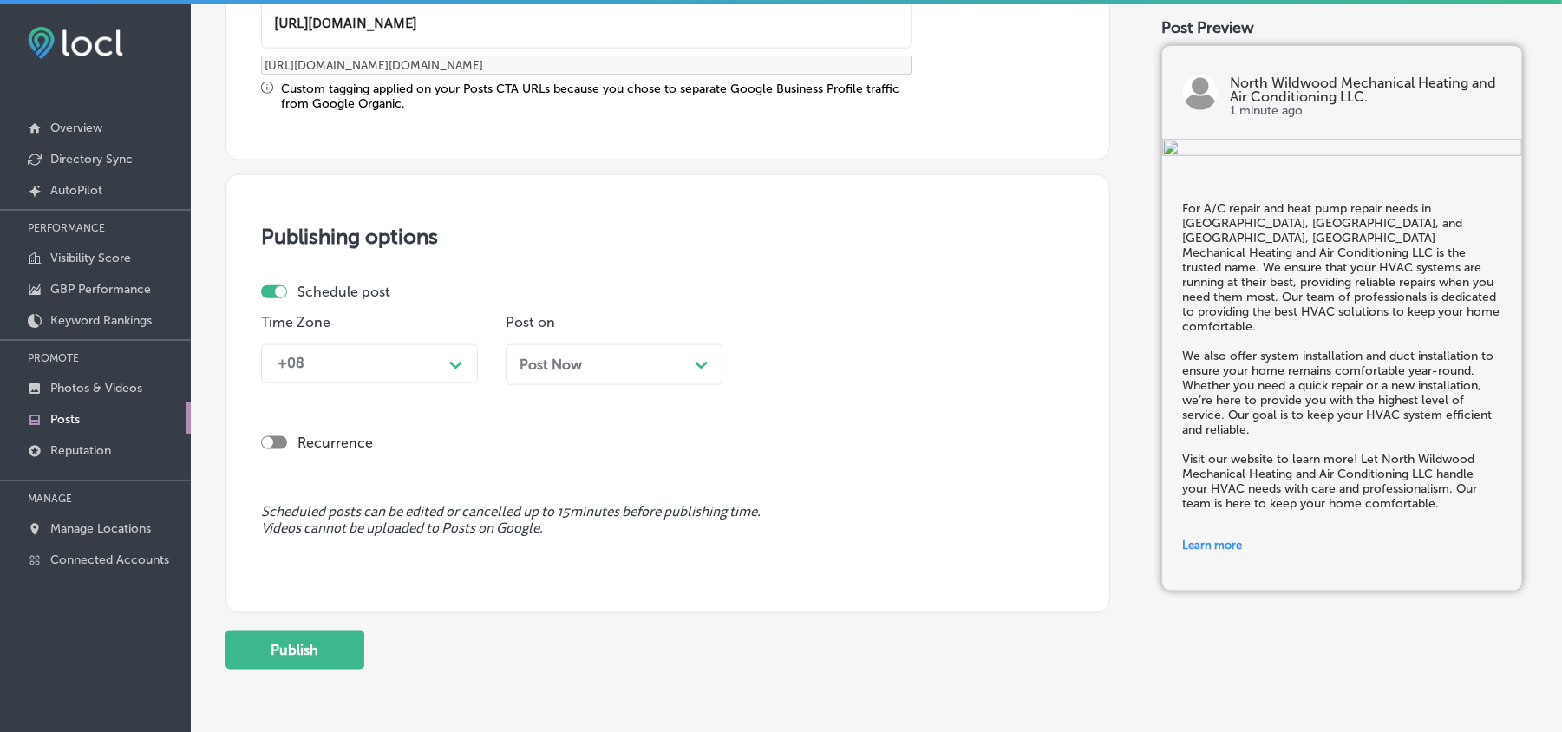
scroll to position [1503, 0]
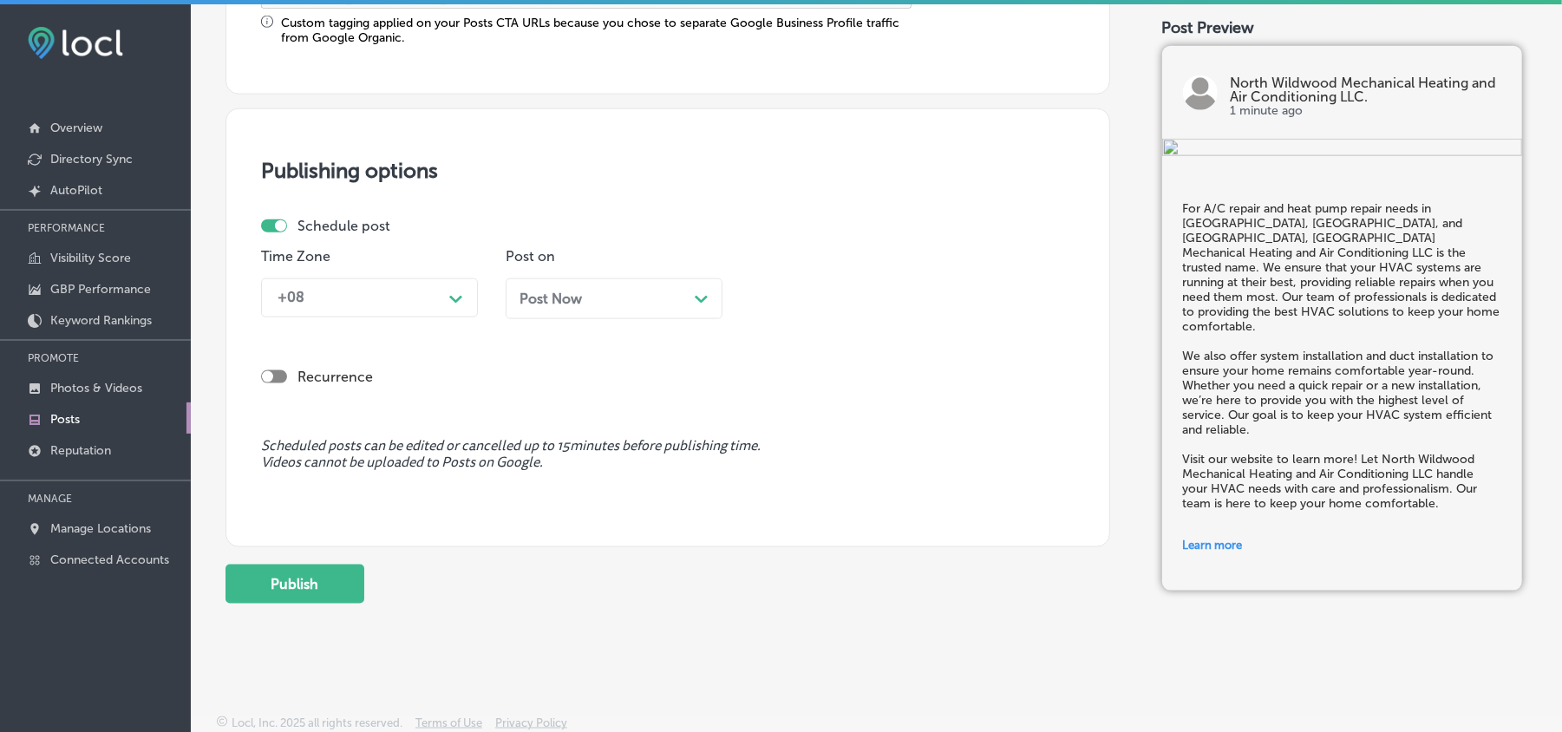
type input "https://www.nwwmechanical.com/"
click at [404, 310] on div "+08" at bounding box center [355, 298] width 173 height 30
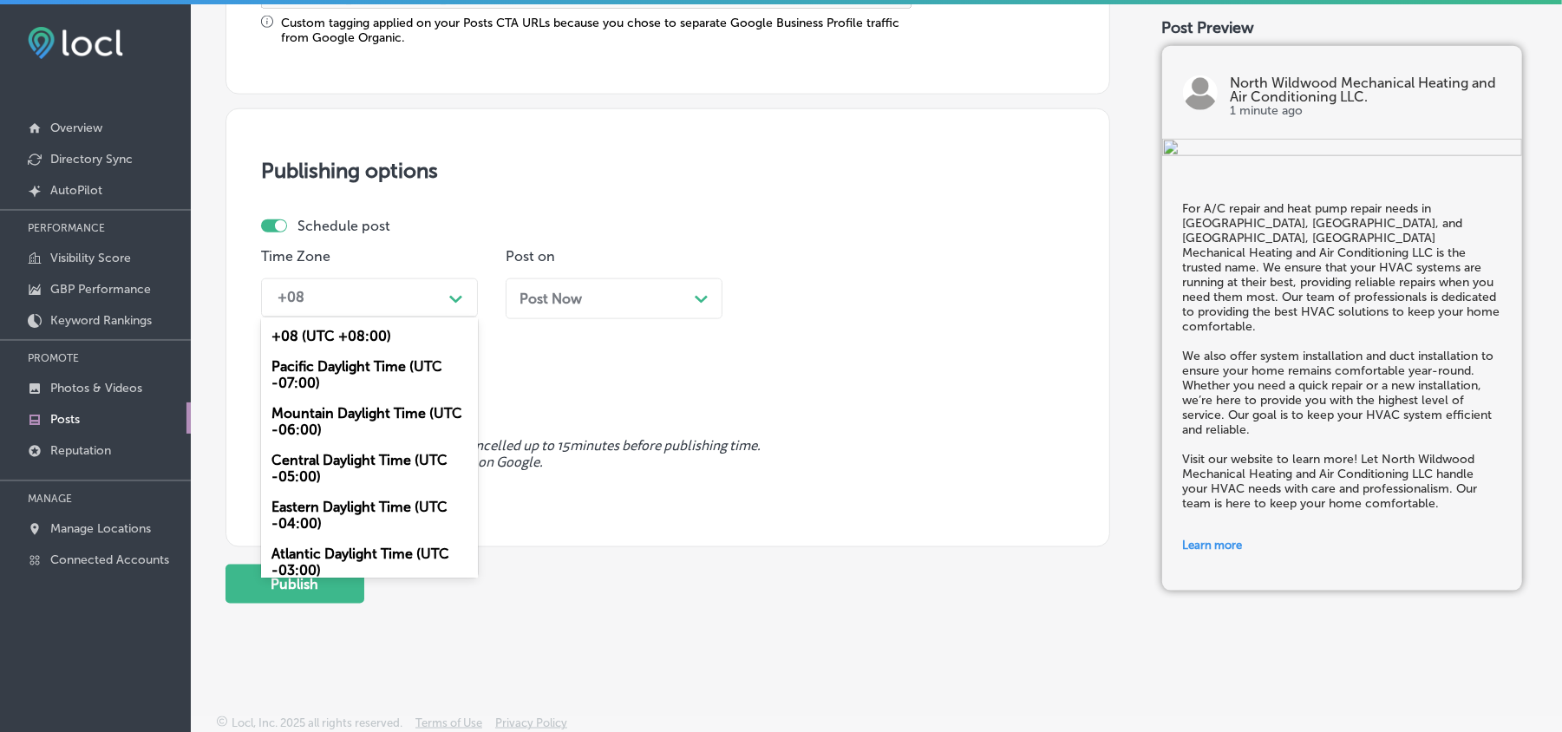
click at [324, 403] on div "Mountain Daylight Time (UTC -06:00)" at bounding box center [369, 421] width 217 height 47
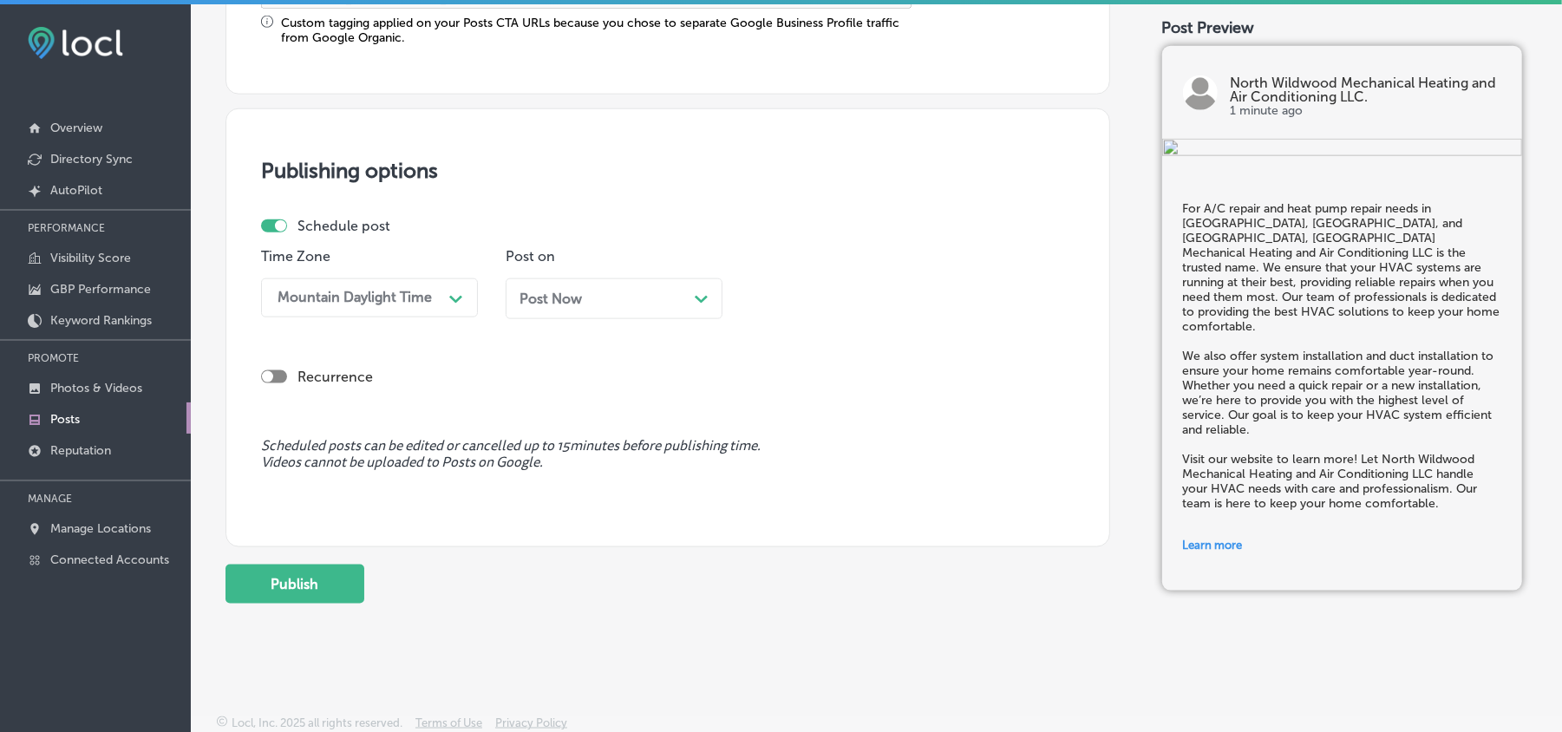
click at [599, 295] on div "Post Now Path Created with Sketch." at bounding box center [614, 299] width 189 height 16
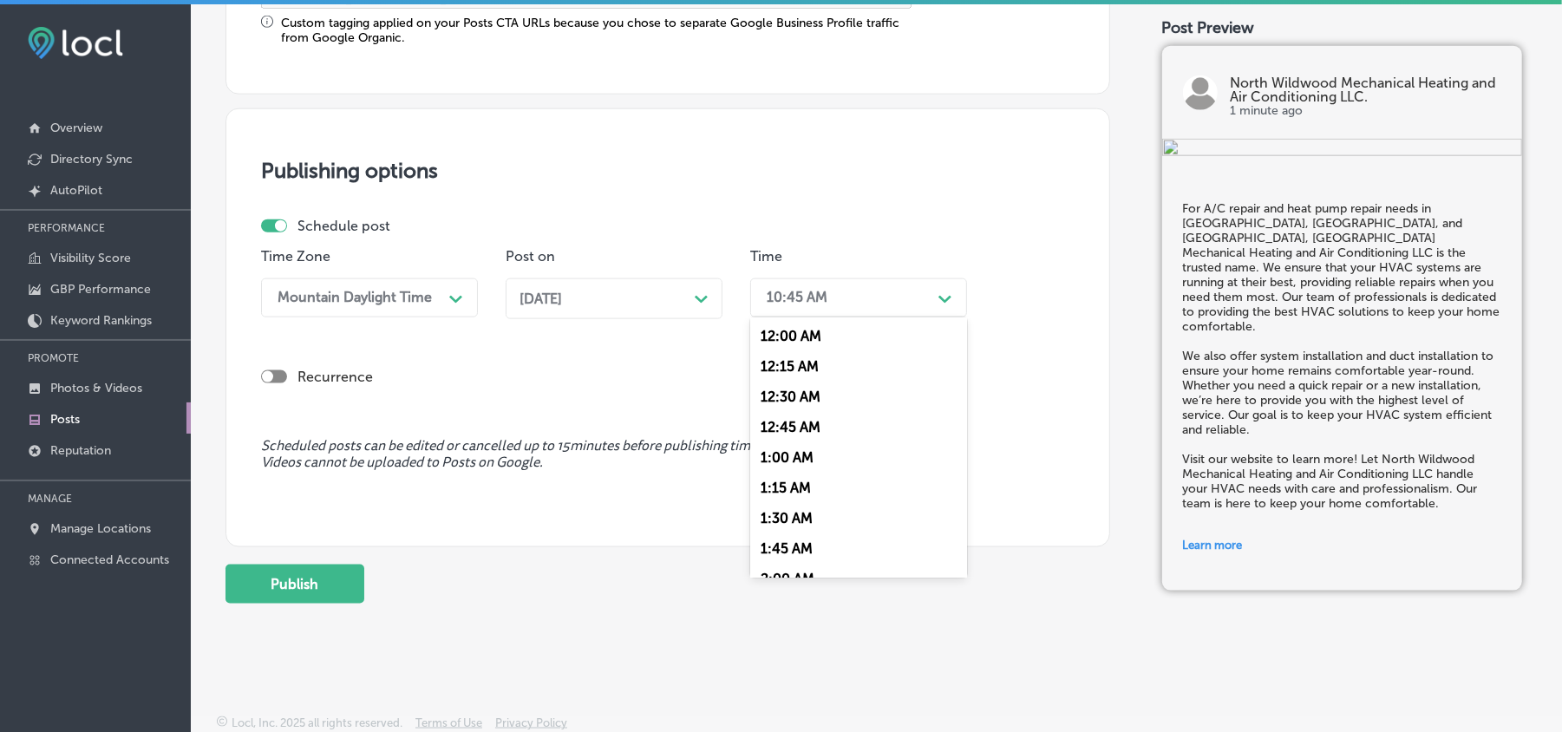
click at [854, 298] on div "10:45 AM" at bounding box center [844, 298] width 173 height 30
click at [771, 442] on div "7:00 AM" at bounding box center [858, 454] width 217 height 30
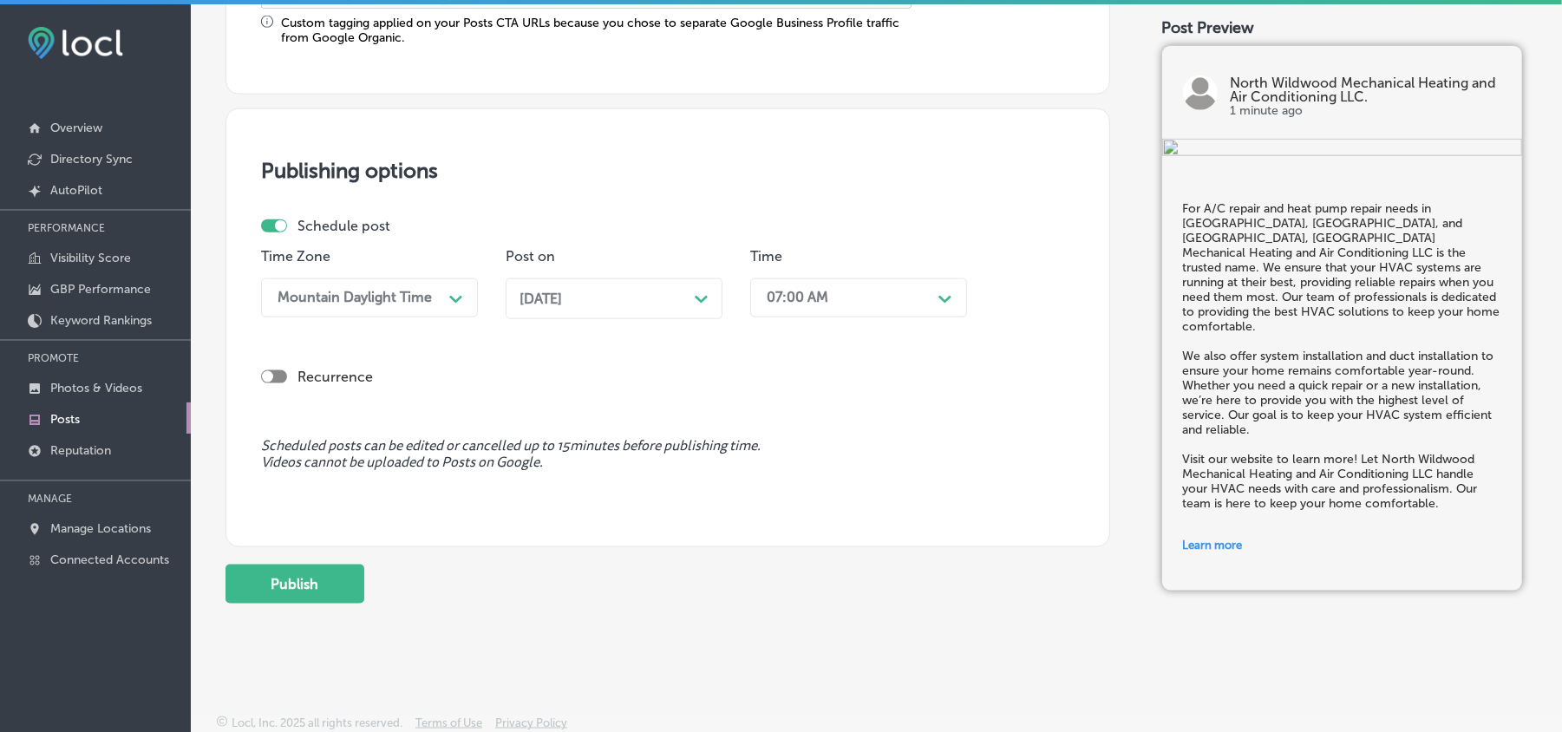
scroll to position [1507, 0]
click at [309, 586] on button "Publish" at bounding box center [295, 582] width 139 height 39
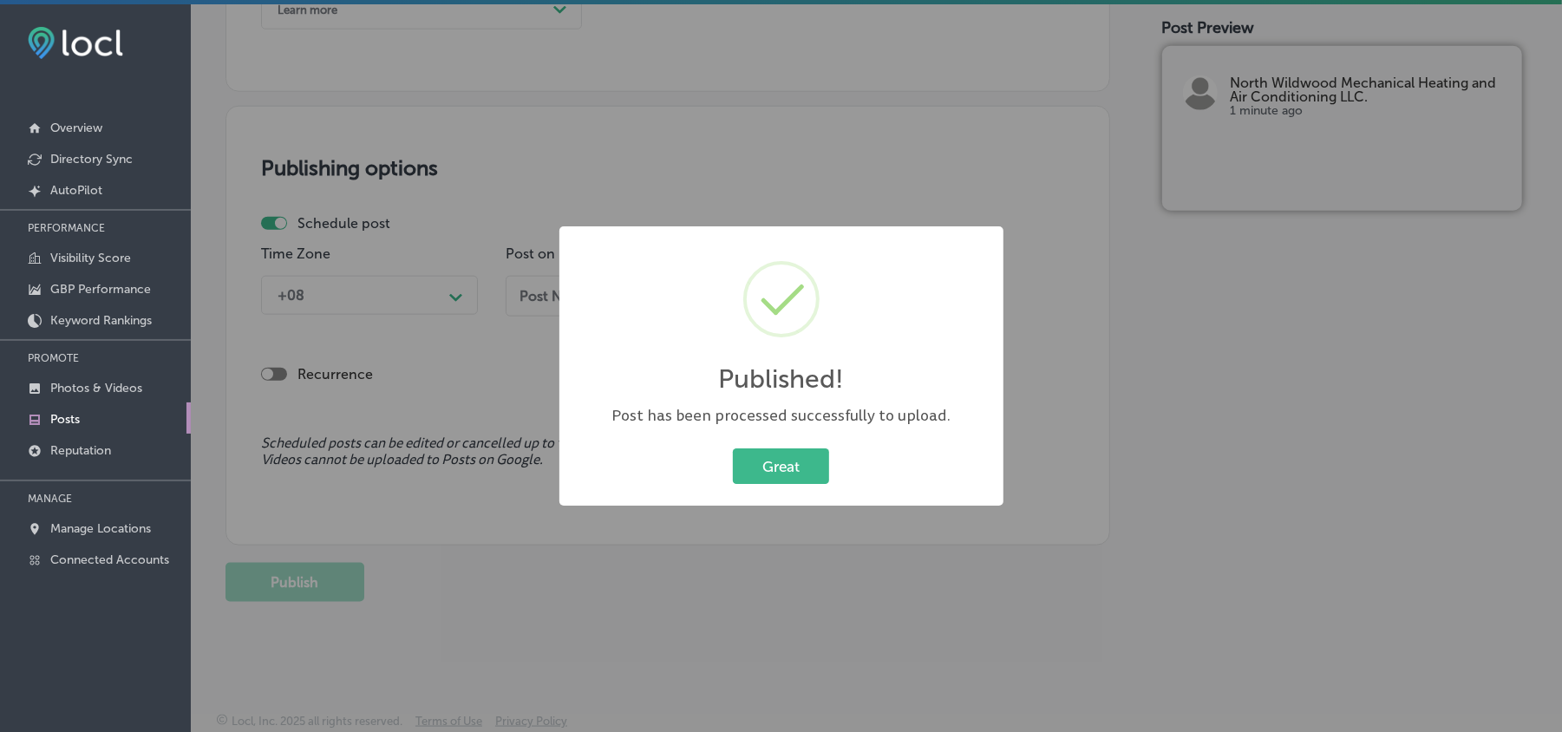
scroll to position [1350, 0]
click at [761, 455] on button "Great" at bounding box center [781, 466] width 96 height 36
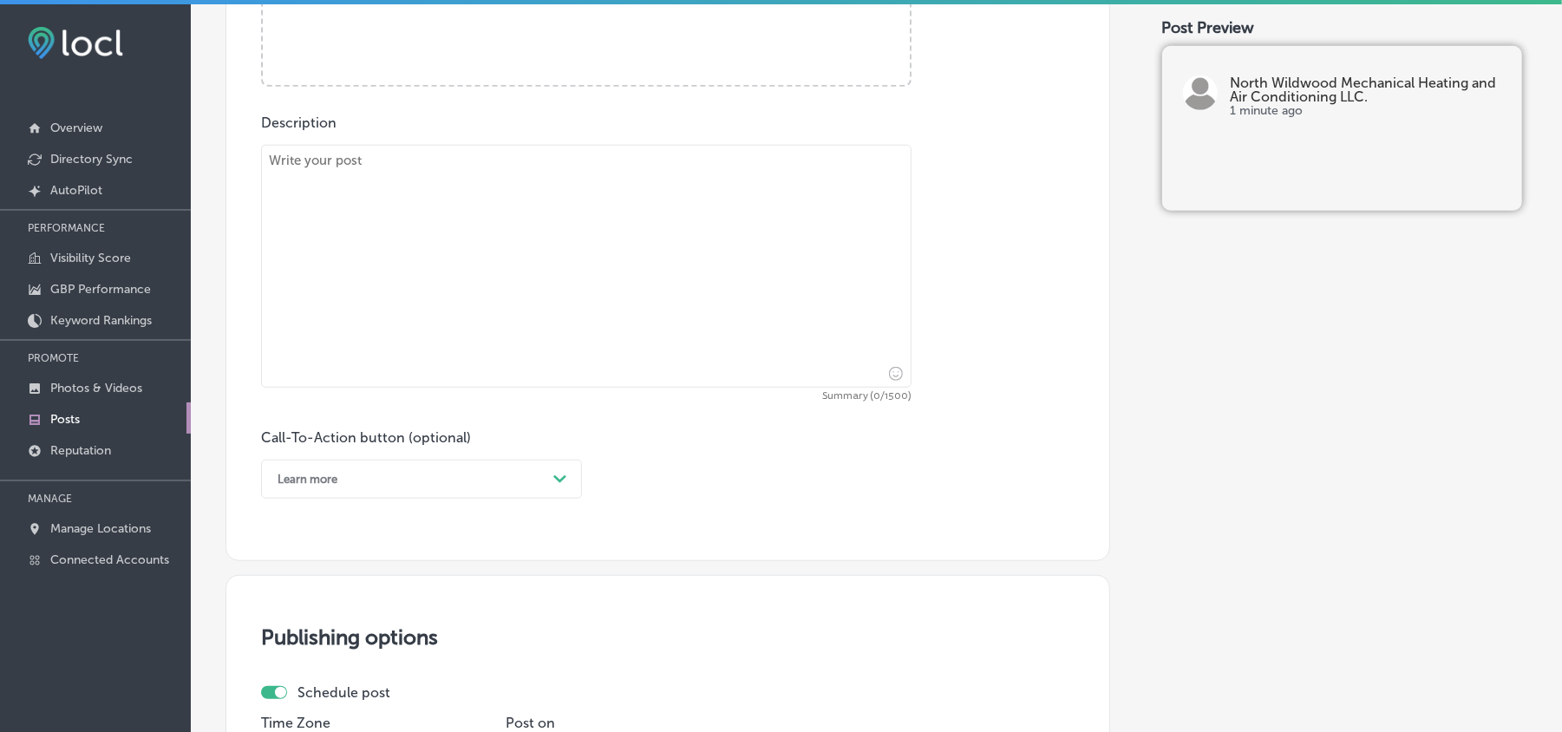
scroll to position [809, 0]
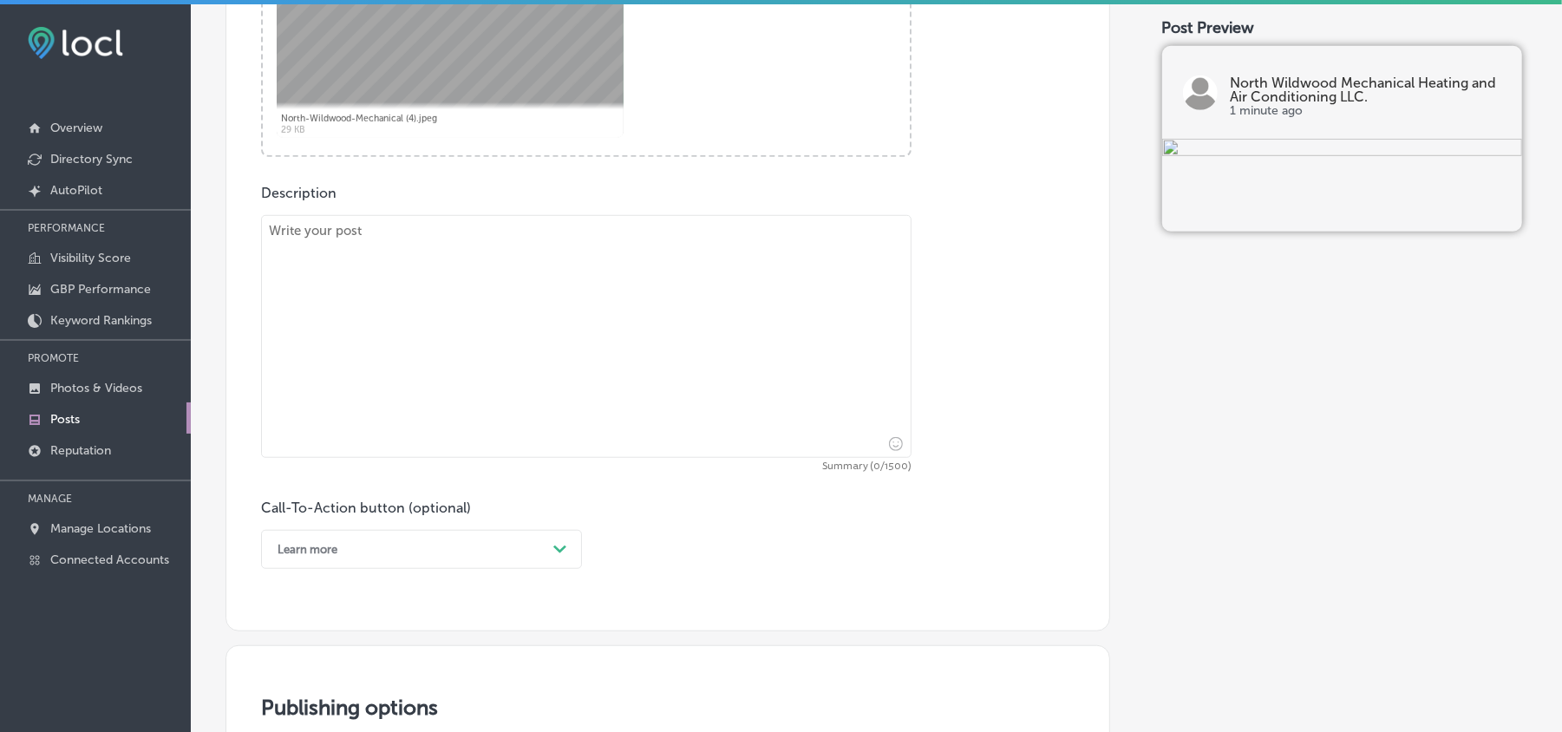
click at [458, 363] on textarea at bounding box center [586, 336] width 651 height 243
paste textarea "Need heating system repair or A/C repair in Villas, Wildwood Crest, and Sea Isl…"
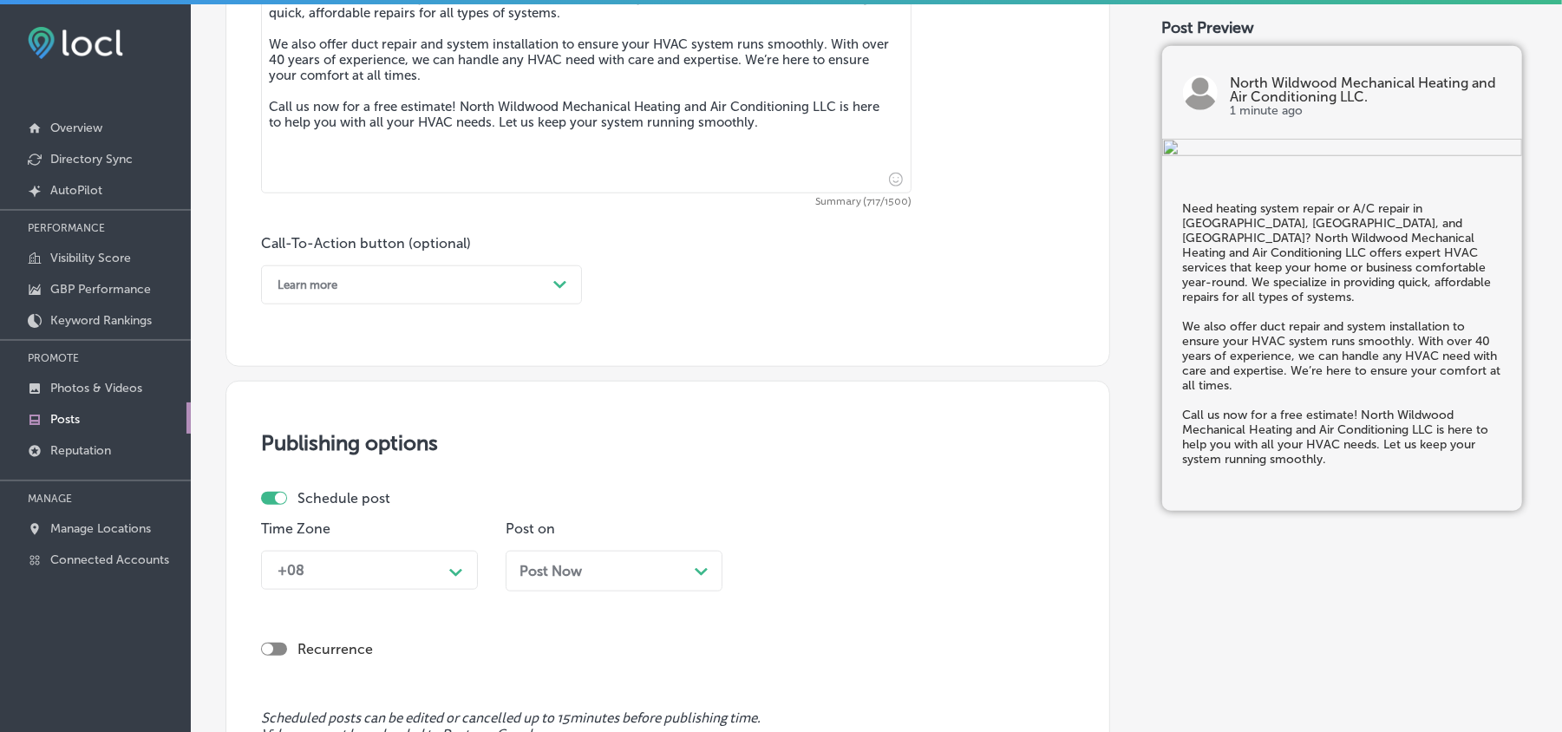
scroll to position [1080, 0]
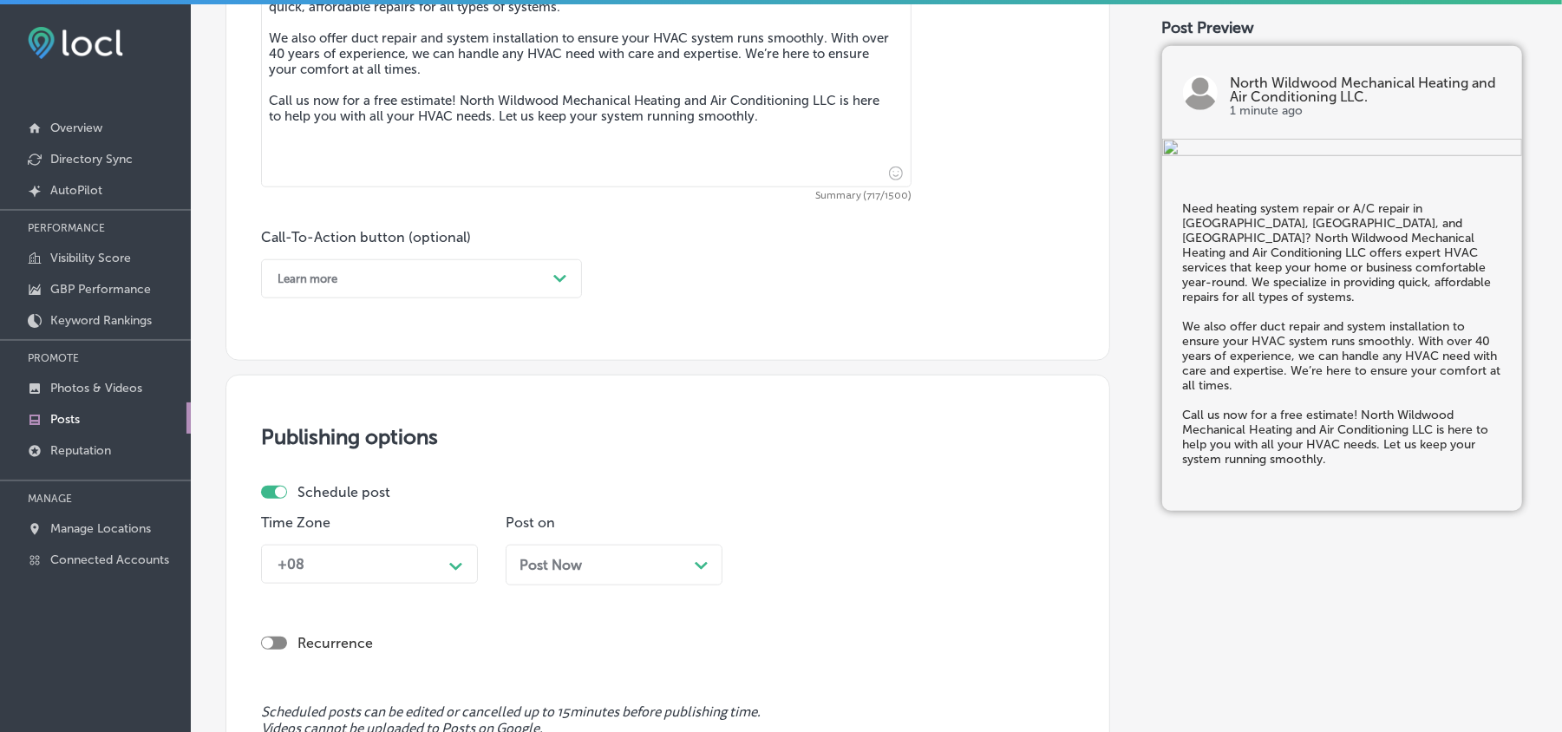
type textarea "Need heating system repair or A/C repair in Villas, Wildwood Crest, and Sea Isl…"
click at [441, 278] on div "Learn more" at bounding box center [408, 278] width 278 height 27
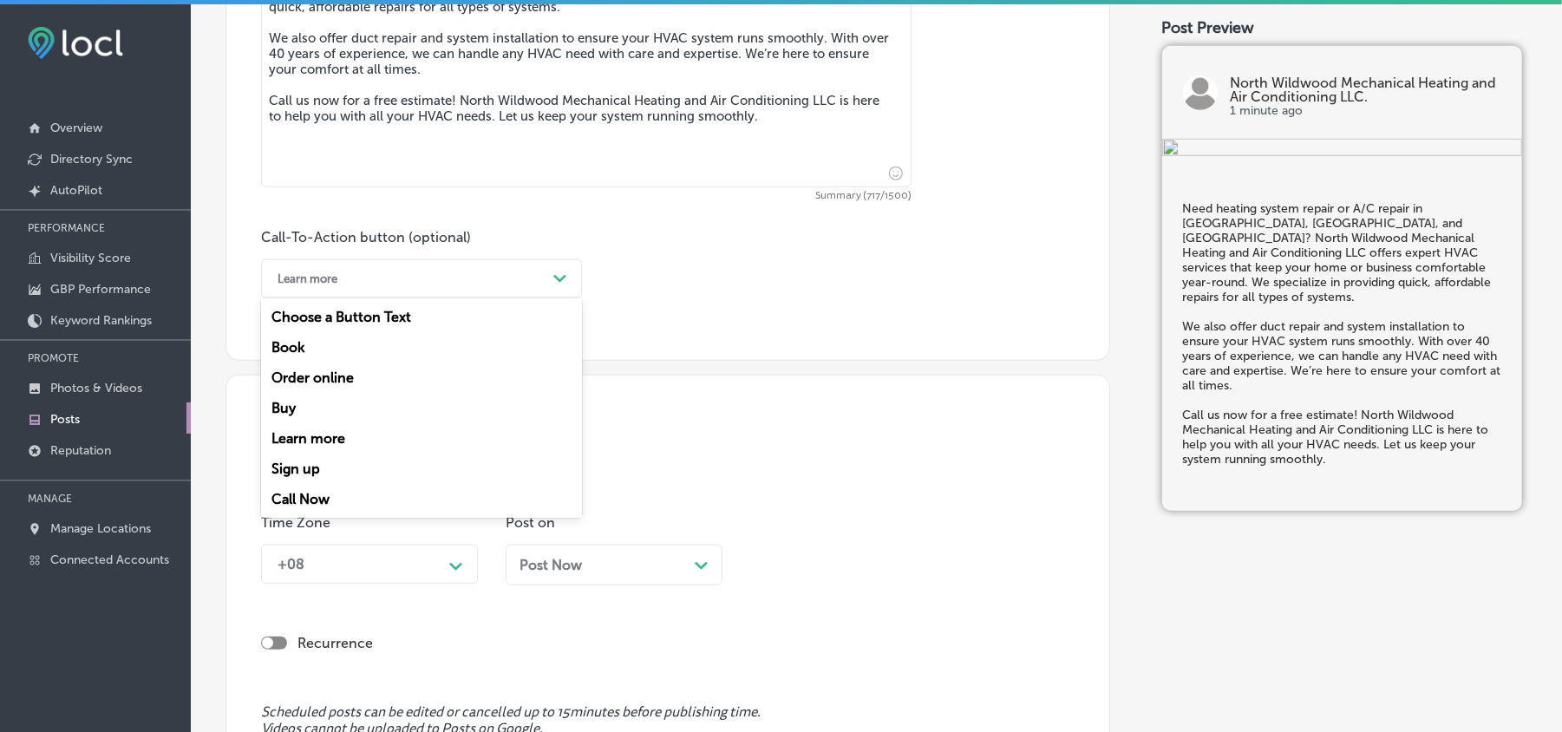
click at [318, 484] on div "Call Now" at bounding box center [421, 499] width 321 height 30
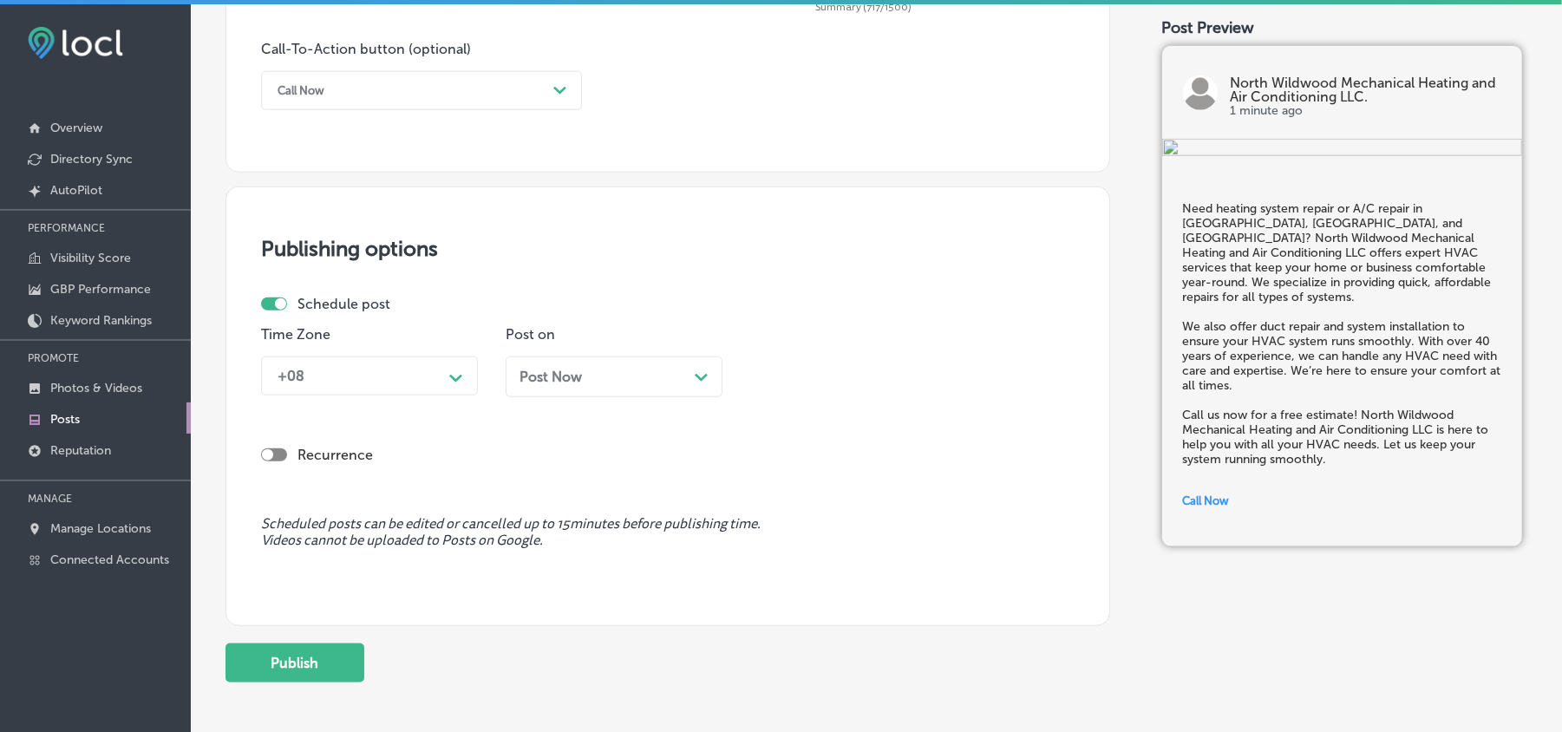
scroll to position [1272, 0]
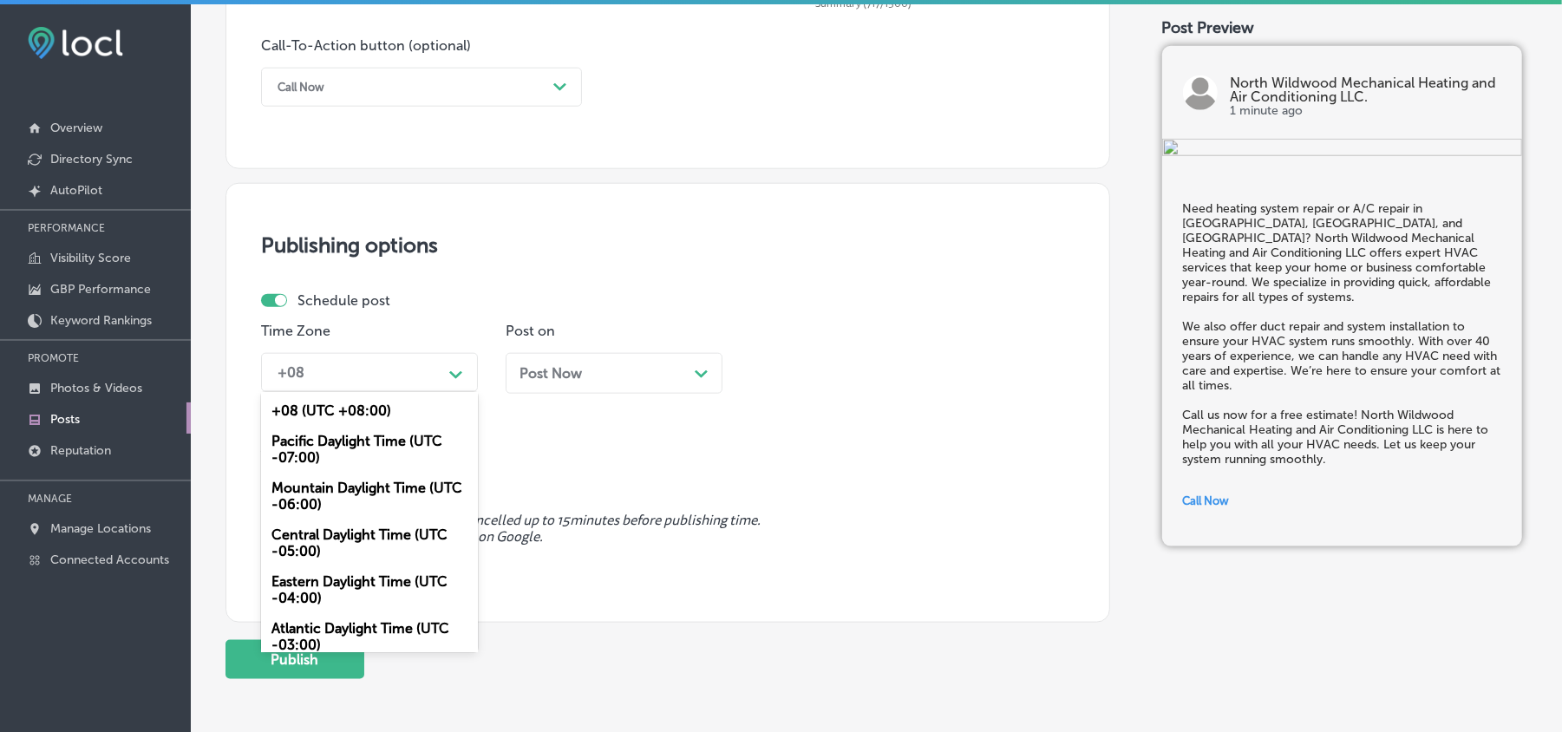
click at [421, 390] on div "+08 Path Created with Sketch." at bounding box center [369, 372] width 217 height 39
click at [330, 474] on div "Mountain Daylight Time (UTC -06:00)" at bounding box center [369, 496] width 217 height 47
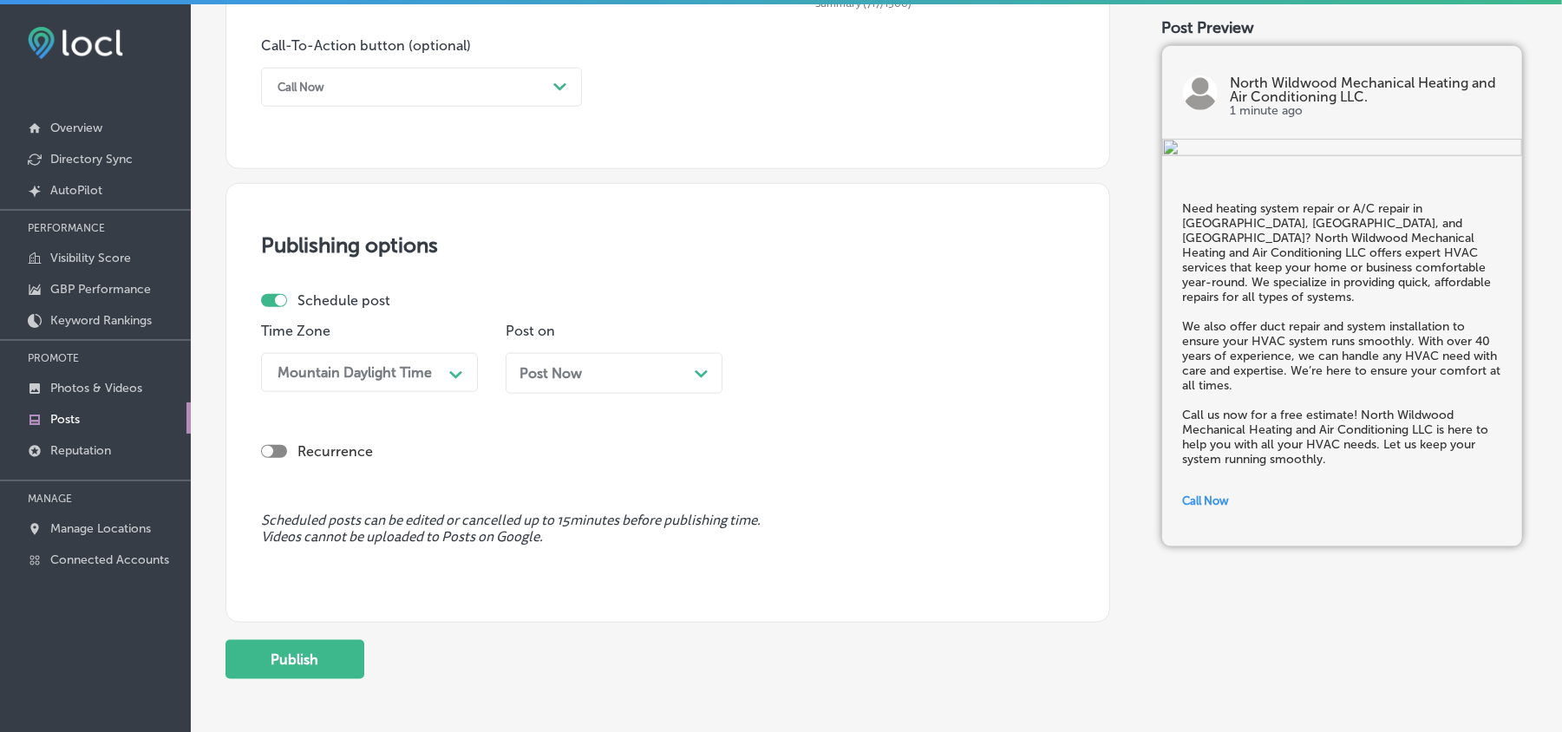
click at [619, 368] on div "Post Now Path Created with Sketch." at bounding box center [614, 373] width 189 height 16
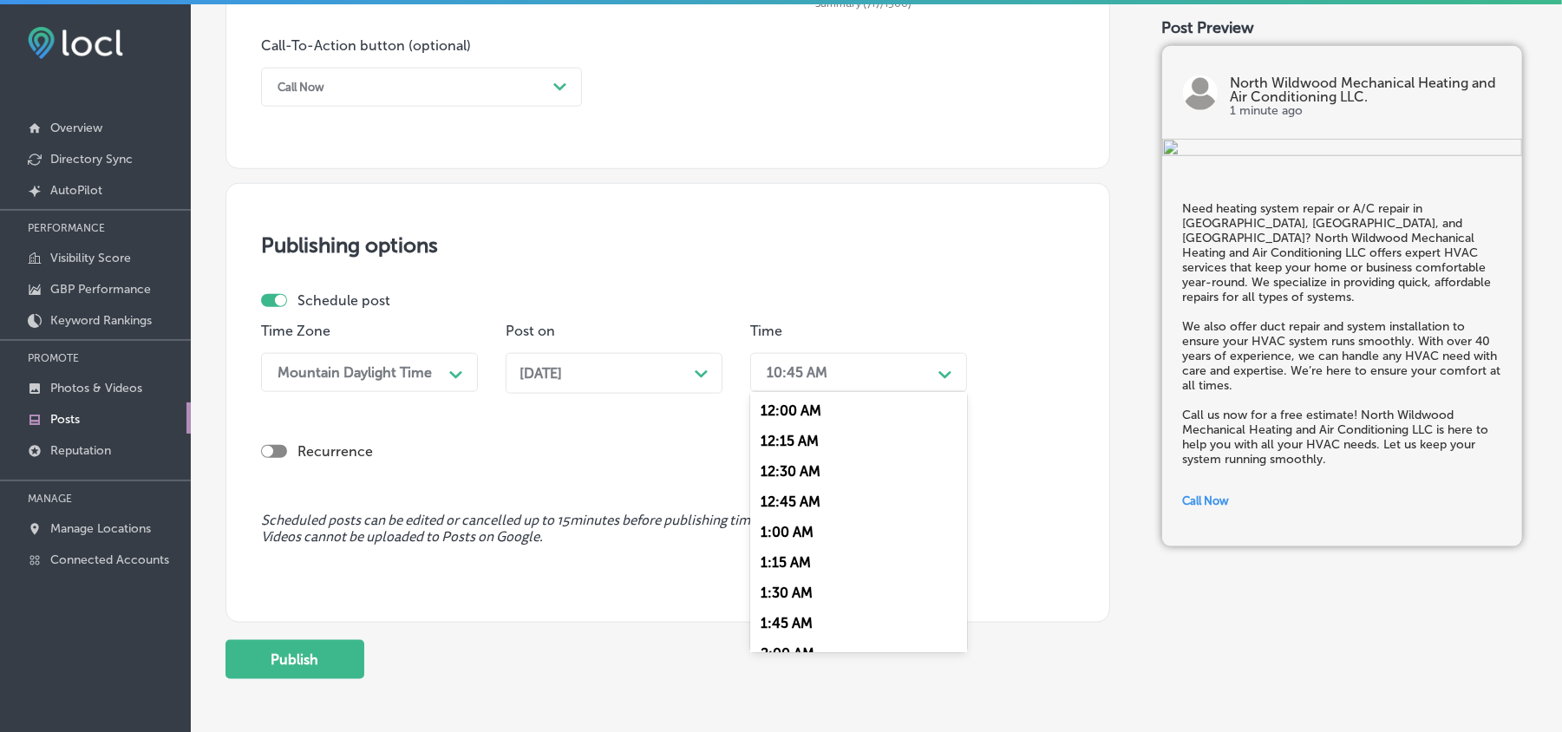
click at [848, 369] on div "10:45 AM" at bounding box center [844, 372] width 173 height 30
click at [781, 475] on div "7:00 AM" at bounding box center [858, 490] width 217 height 30
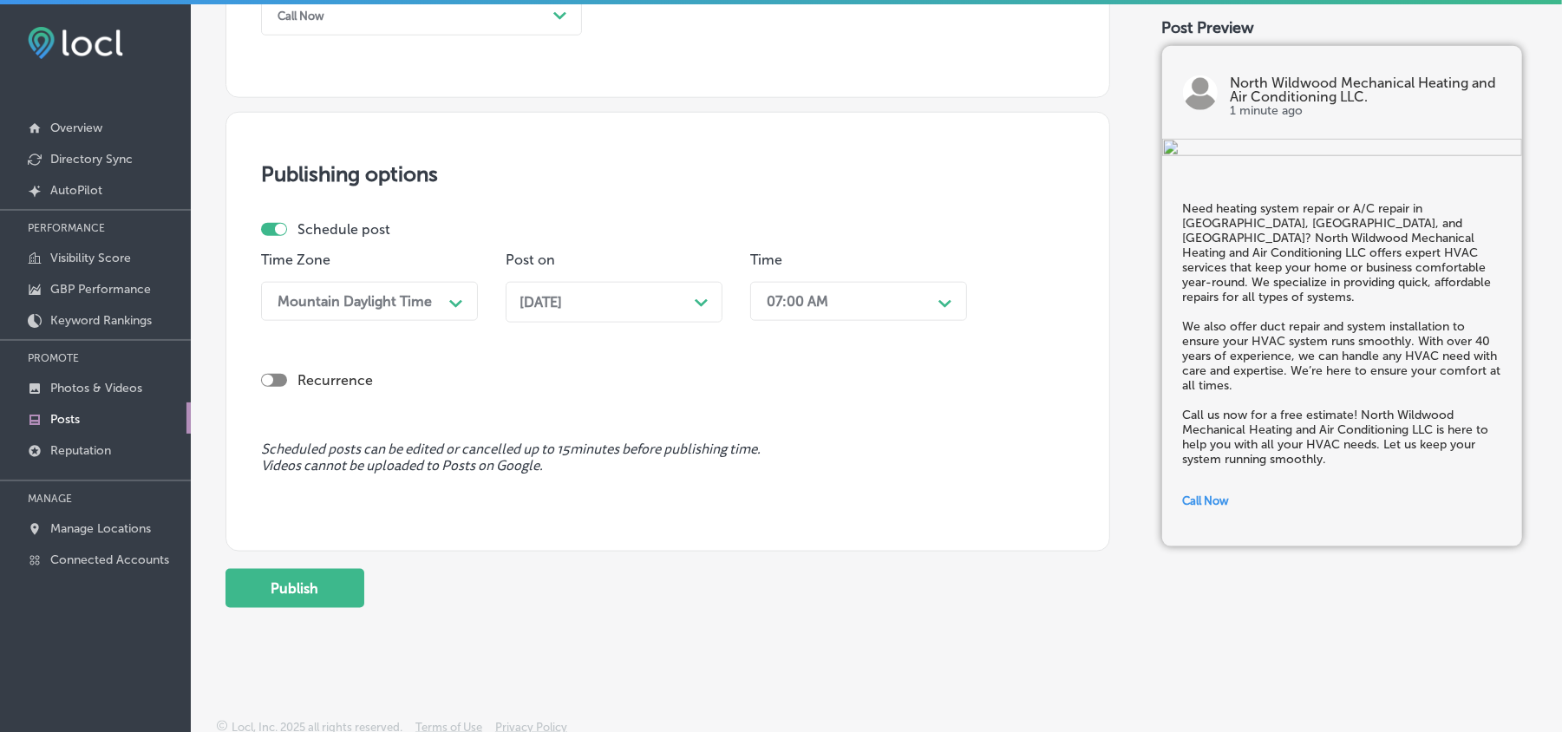
scroll to position [1350, 0]
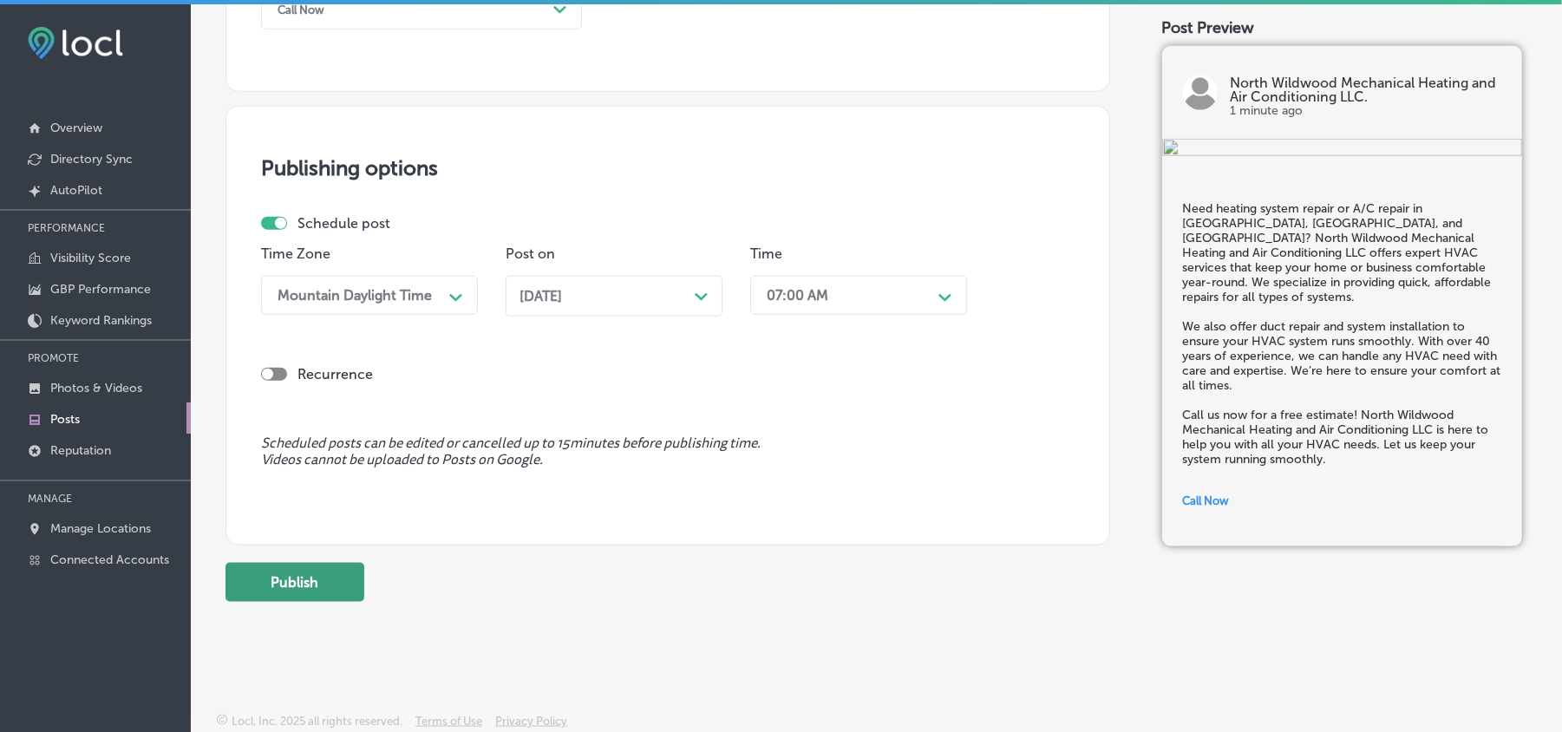
click at [295, 578] on button "Publish" at bounding box center [295, 582] width 139 height 39
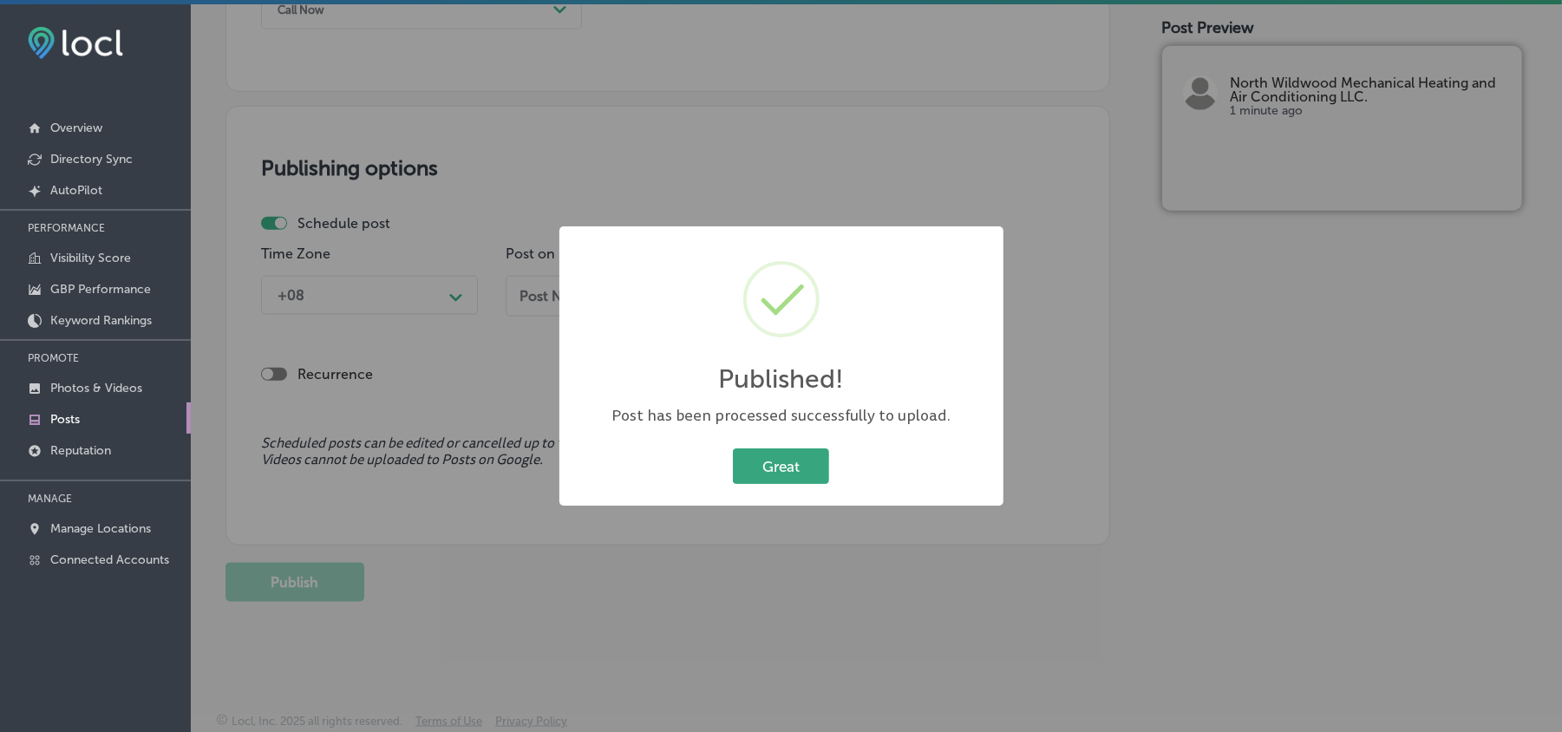
click at [774, 459] on button "Great" at bounding box center [781, 466] width 96 height 36
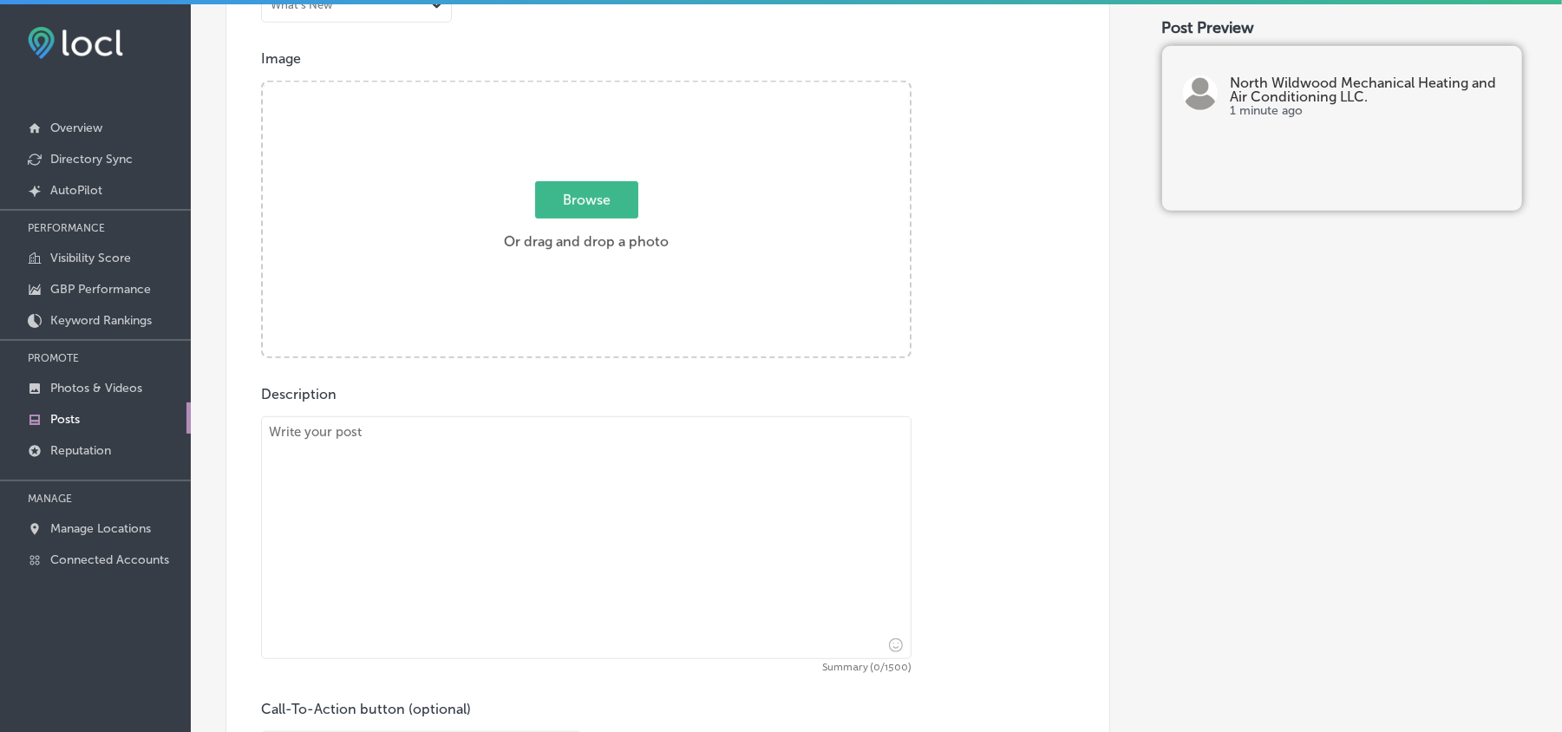
scroll to position [656, 0]
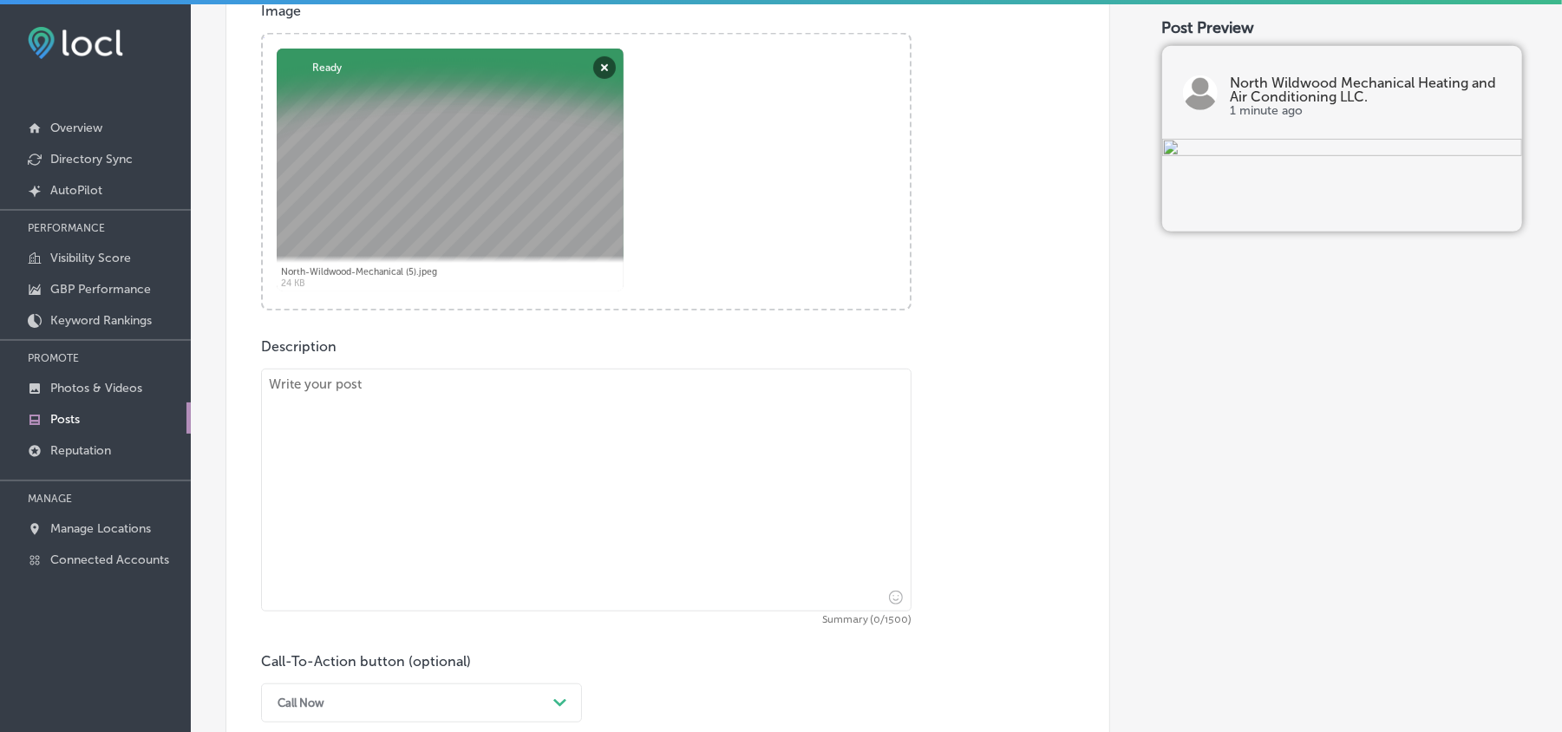
click at [458, 428] on textarea at bounding box center [586, 490] width 651 height 243
paste textarea "For system maintenance and heating system repair in Sea Isle City, Stone Harbor…"
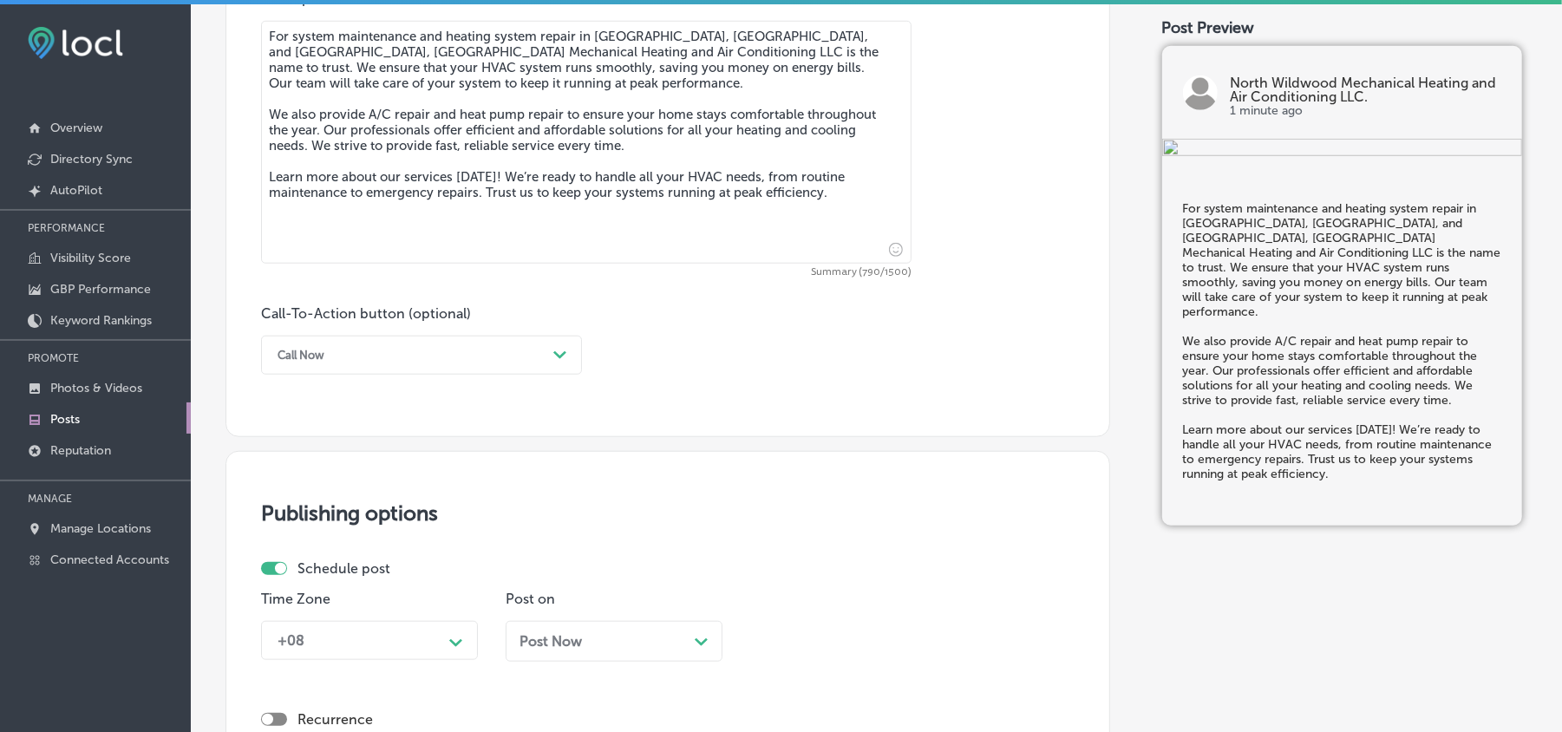
scroll to position [1080, 0]
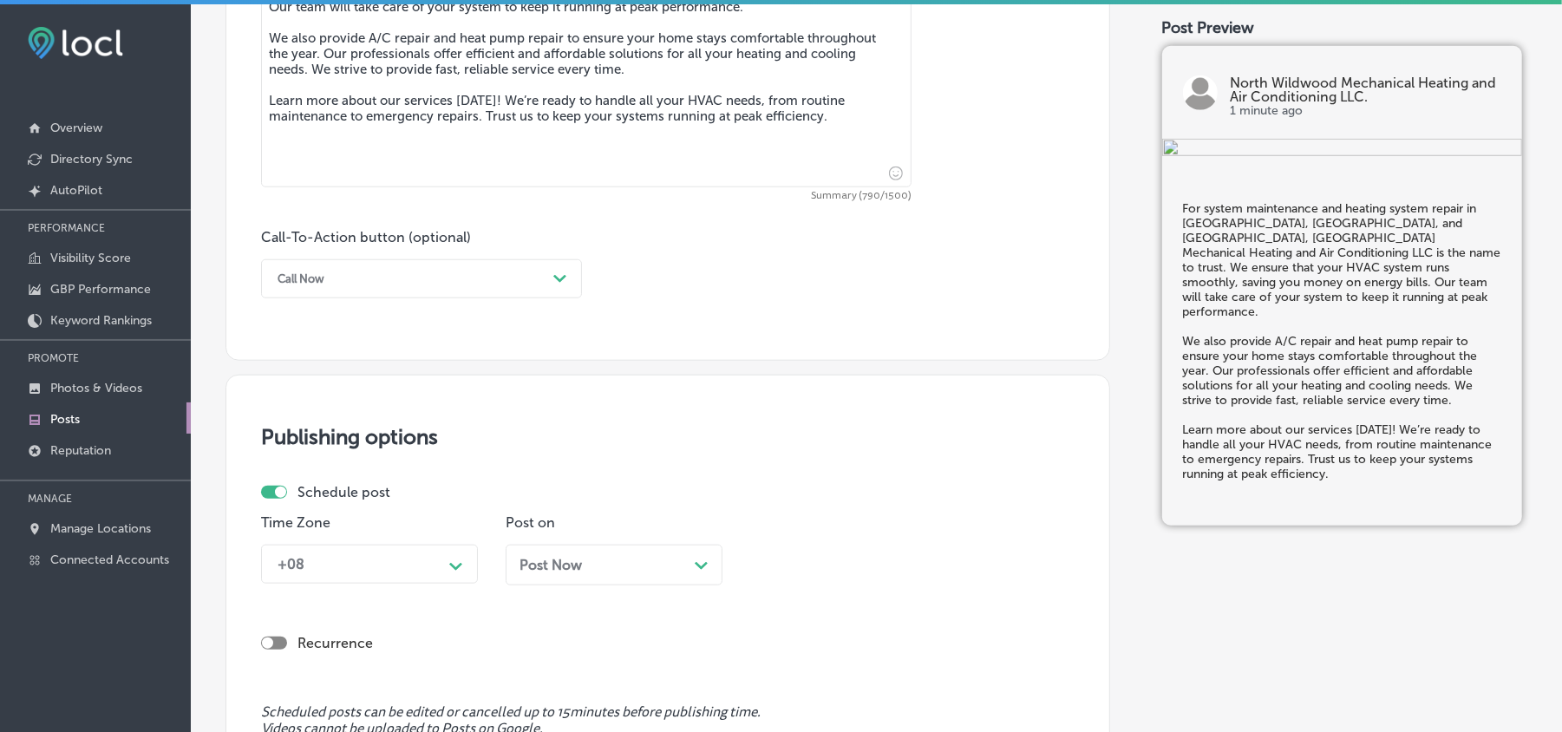
type textarea "For system maintenance and heating system repair in Sea Isle City, Stone Harbor…"
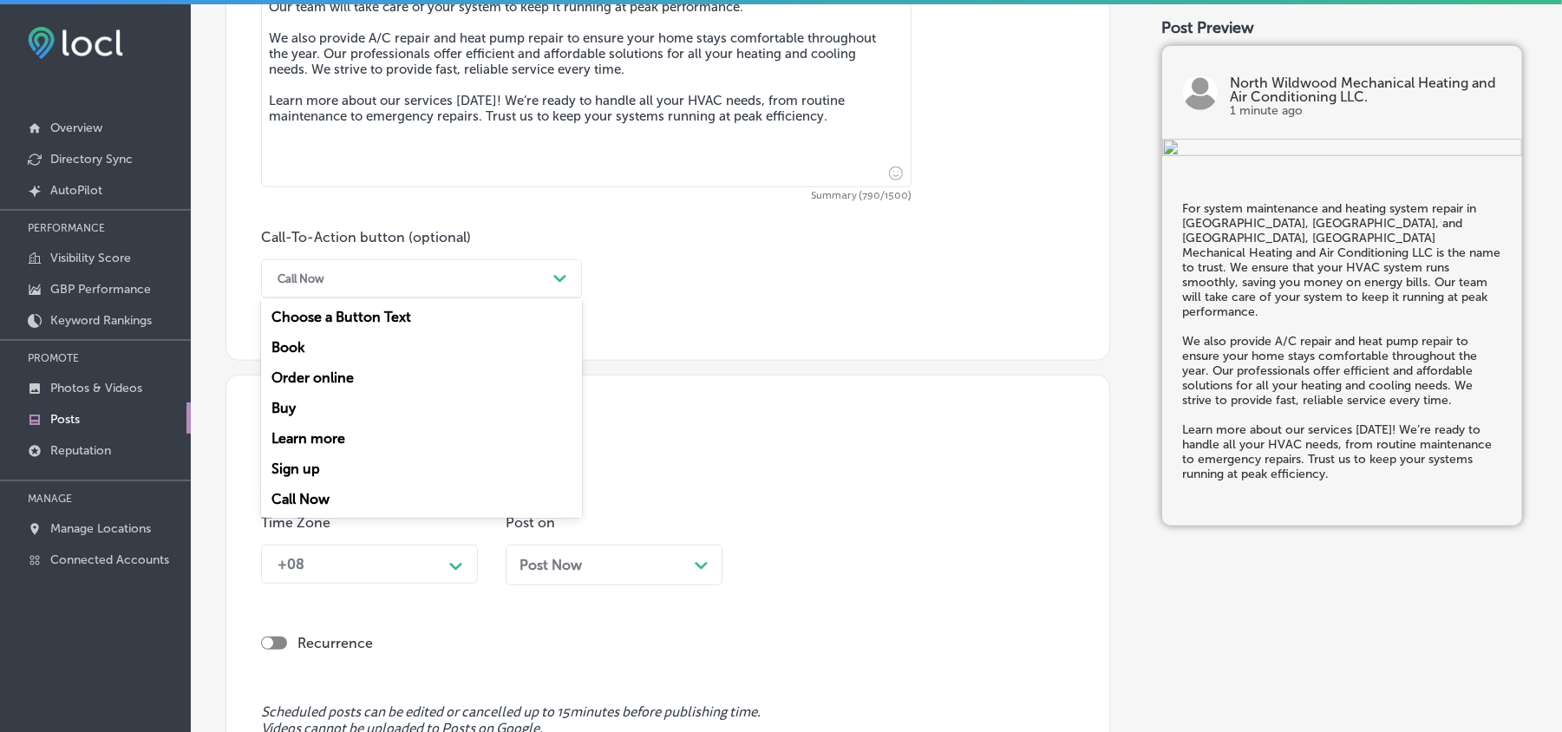
click at [529, 281] on div "Call Now" at bounding box center [408, 278] width 278 height 27
click at [337, 432] on div "Learn more" at bounding box center [421, 438] width 321 height 30
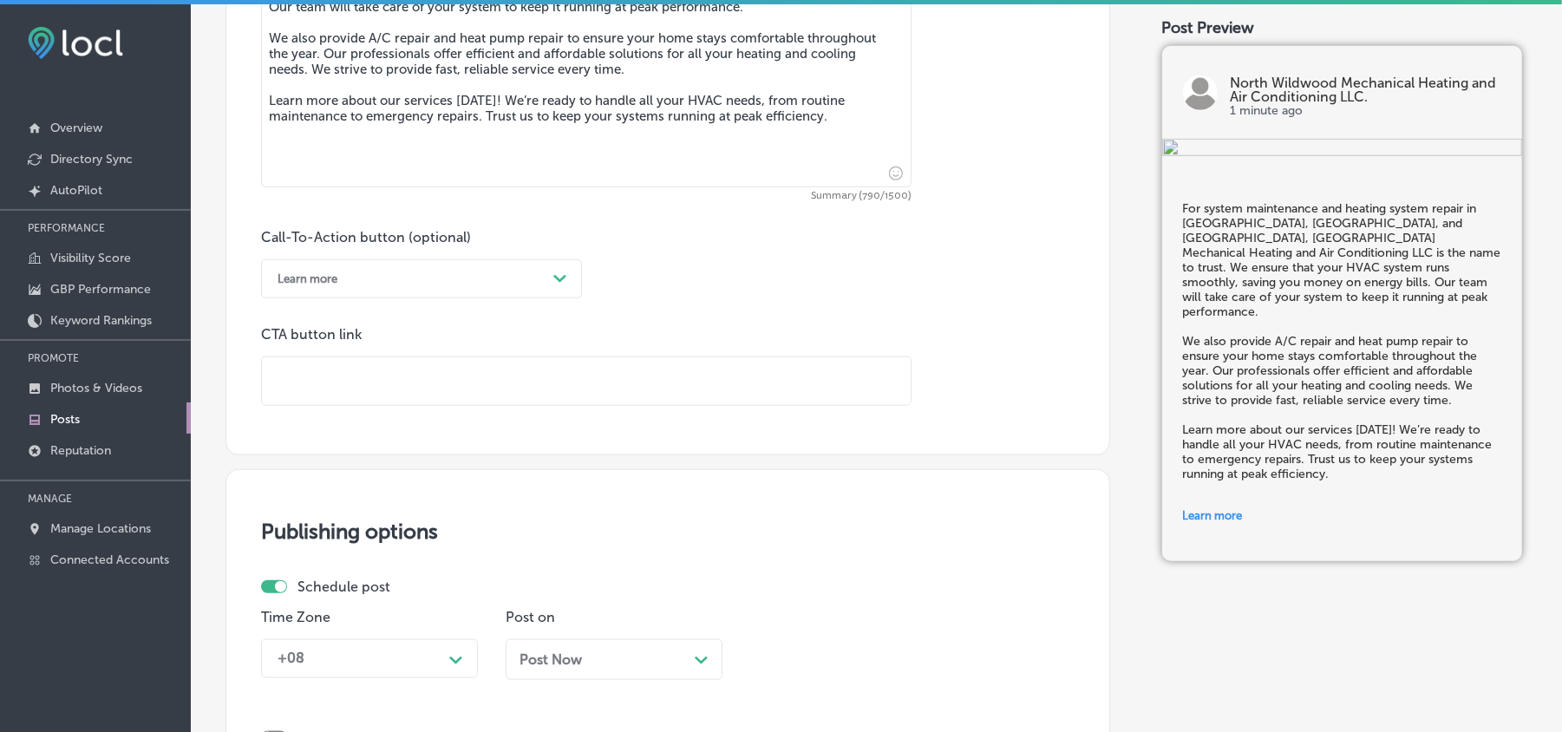
click at [448, 376] on input "text" at bounding box center [586, 381] width 649 height 48
paste input "https://www.nwwmechanical.com/"
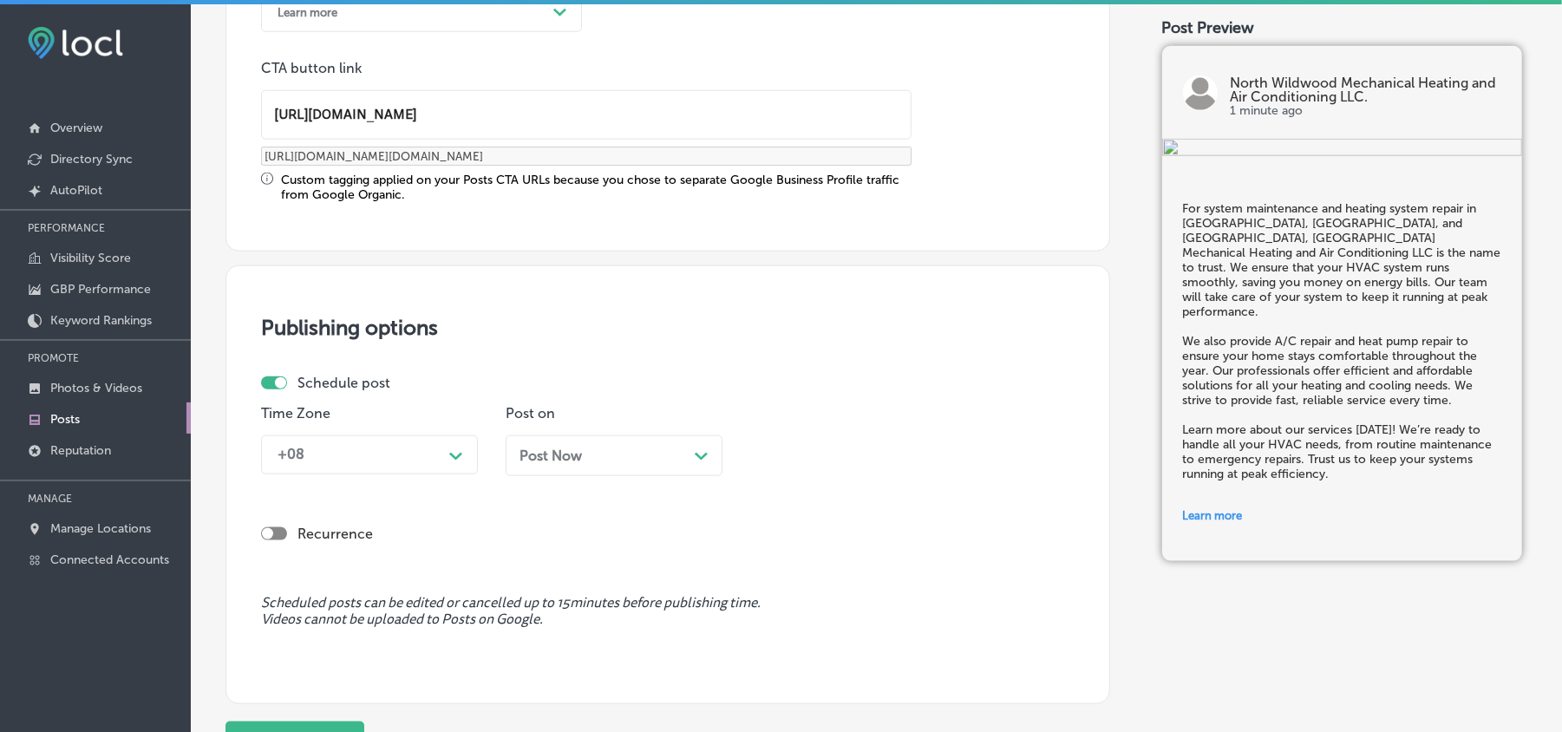
scroll to position [1503, 0]
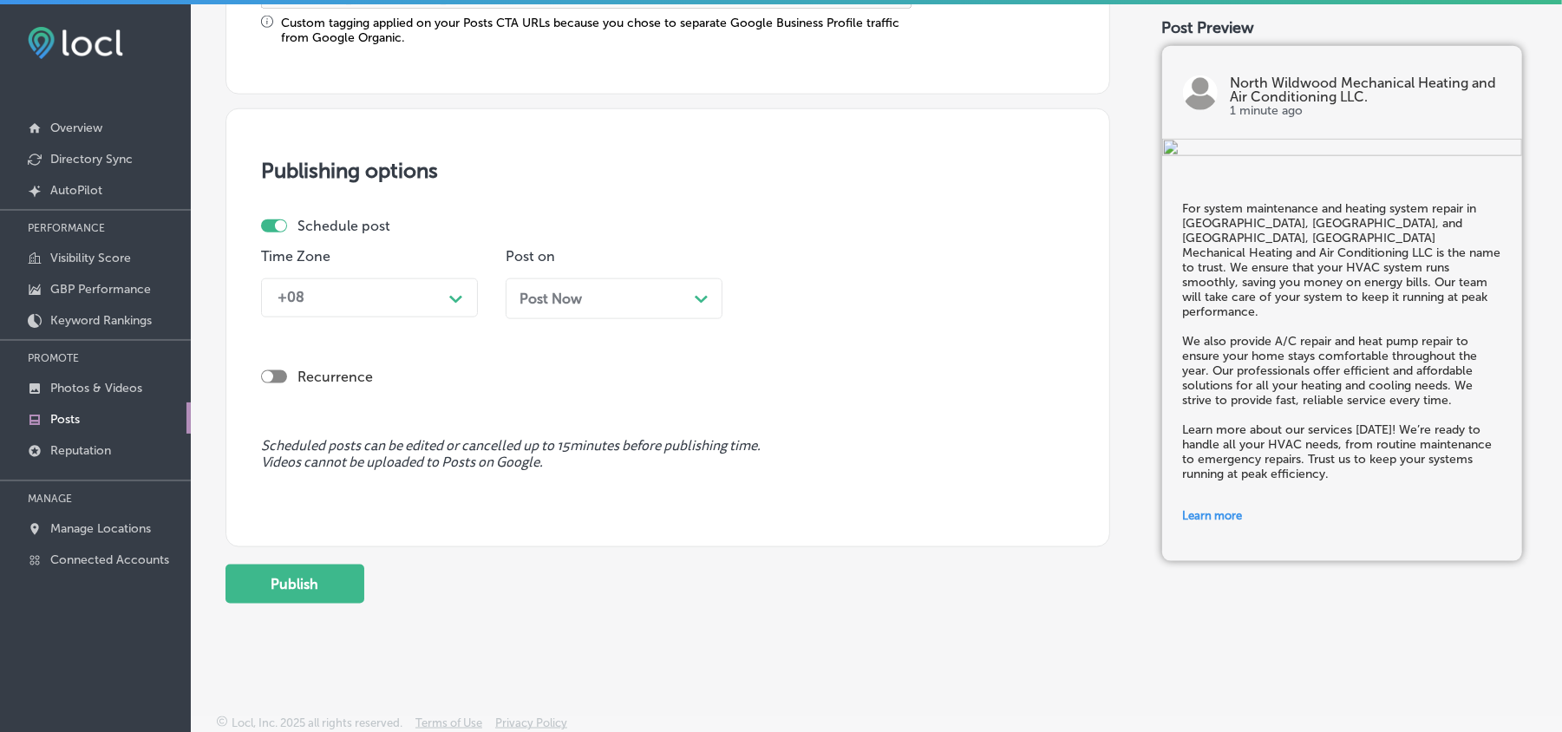
type input "https://www.nwwmechanical.com/"
click at [365, 288] on div "+08" at bounding box center [355, 298] width 173 height 30
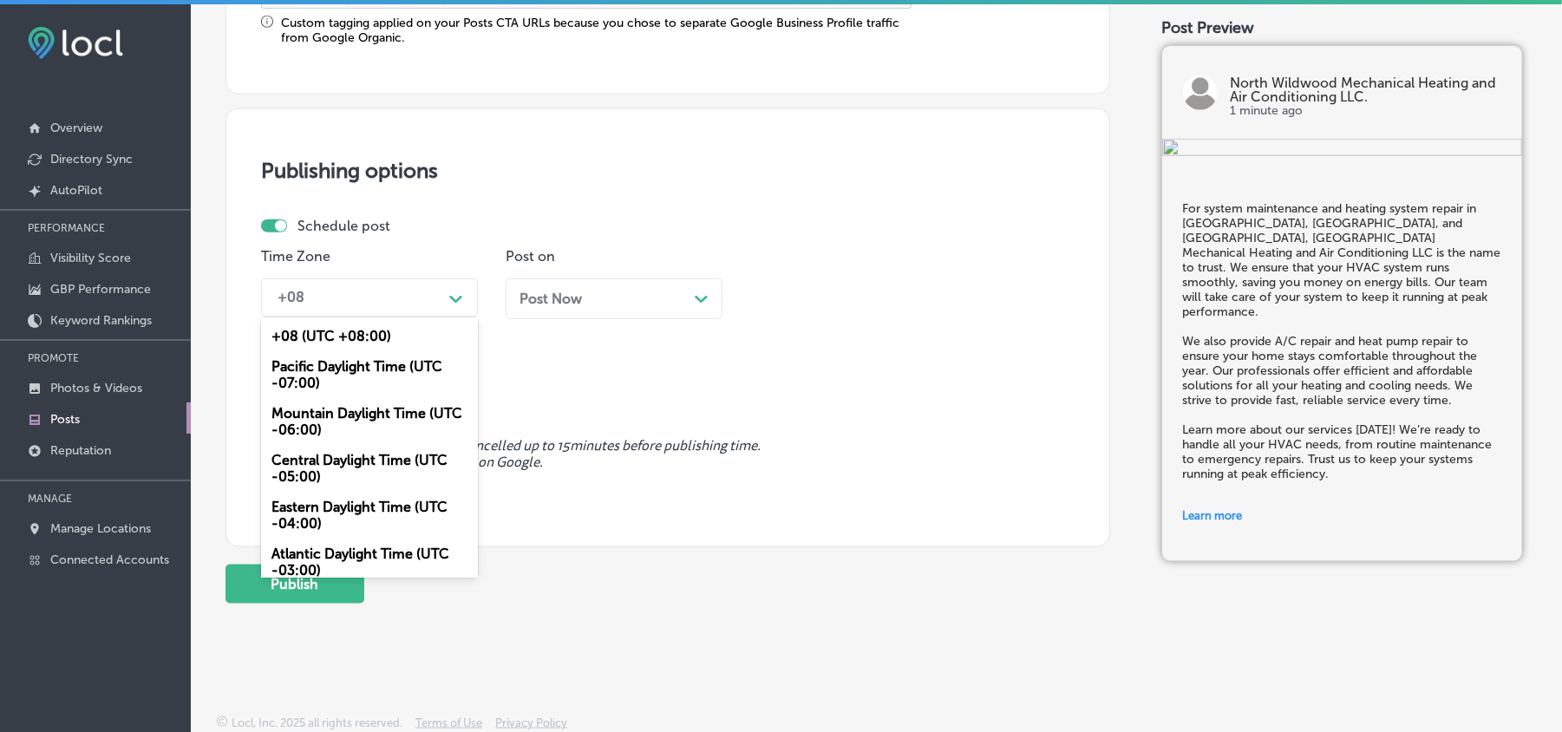
click at [313, 411] on div "Mountain Daylight Time (UTC -06:00)" at bounding box center [369, 421] width 217 height 47
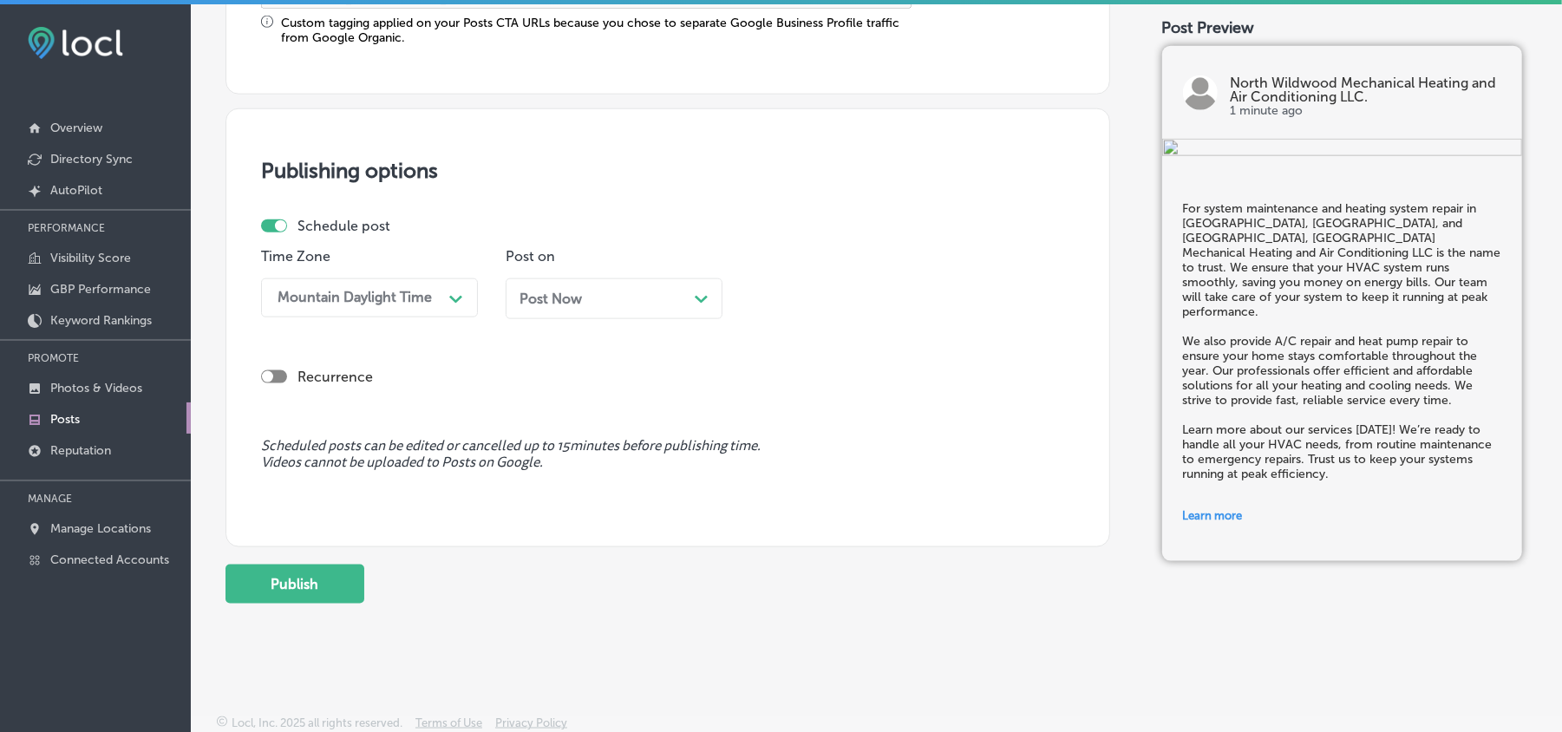
drag, startPoint x: 632, startPoint y: 297, endPoint x: 630, endPoint y: 311, distance: 14.0
click at [632, 296] on div "Post Now Path Created with Sketch." at bounding box center [614, 299] width 189 height 16
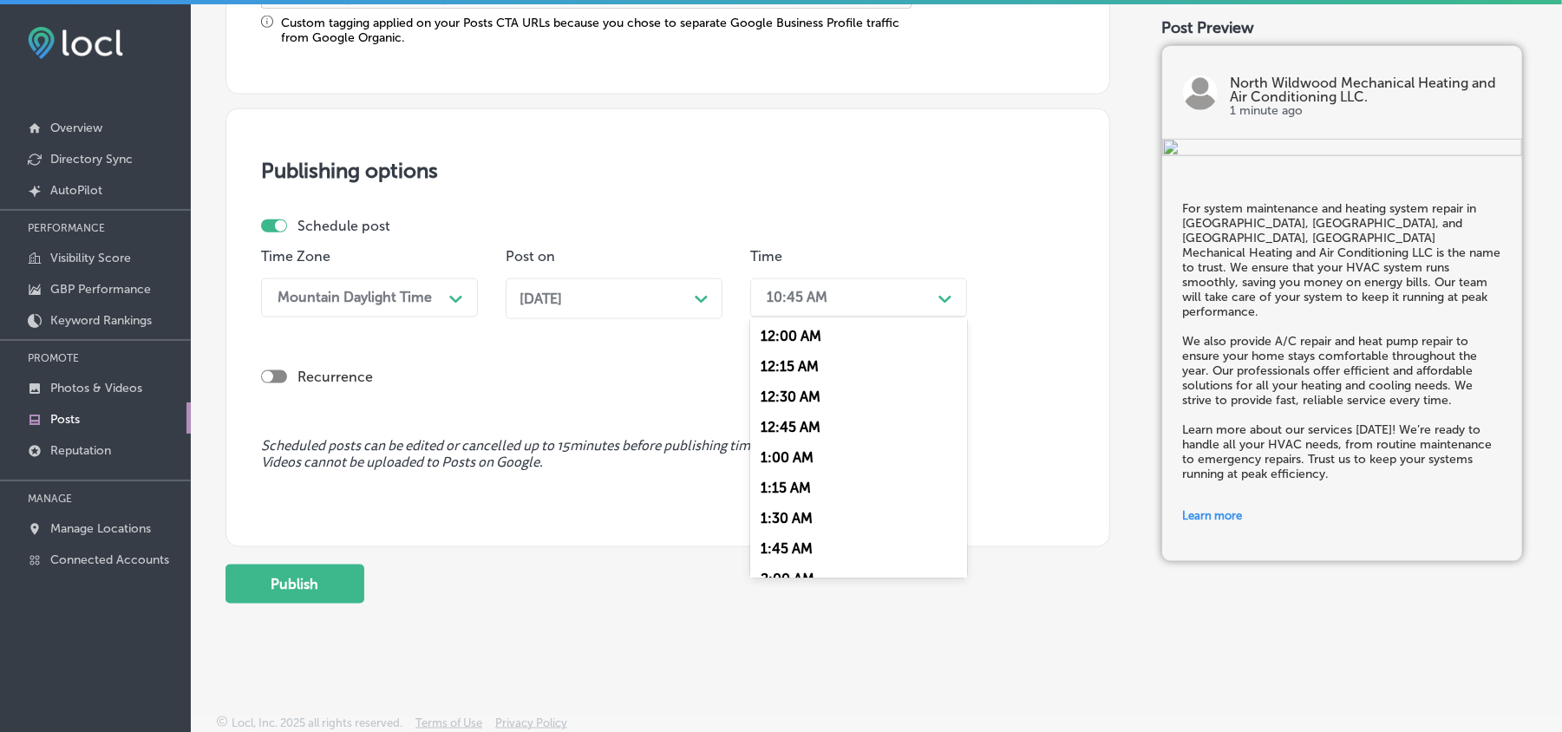
click at [829, 278] on div "10:45 AM Path Created with Sketch." at bounding box center [858, 297] width 217 height 39
click at [782, 400] on div "7:00 AM" at bounding box center [858, 415] width 217 height 30
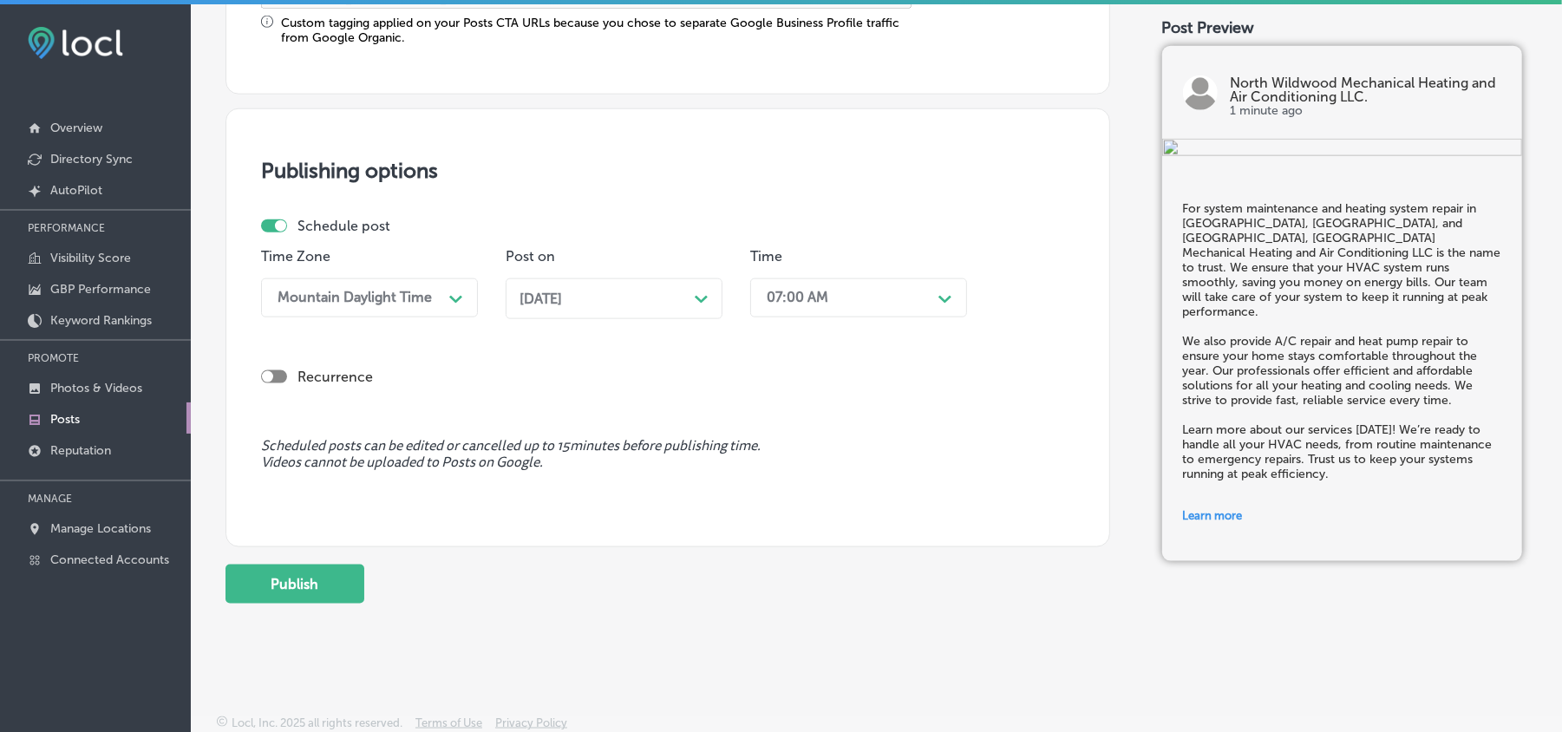
scroll to position [1507, 0]
click at [310, 584] on button "Publish" at bounding box center [295, 582] width 139 height 39
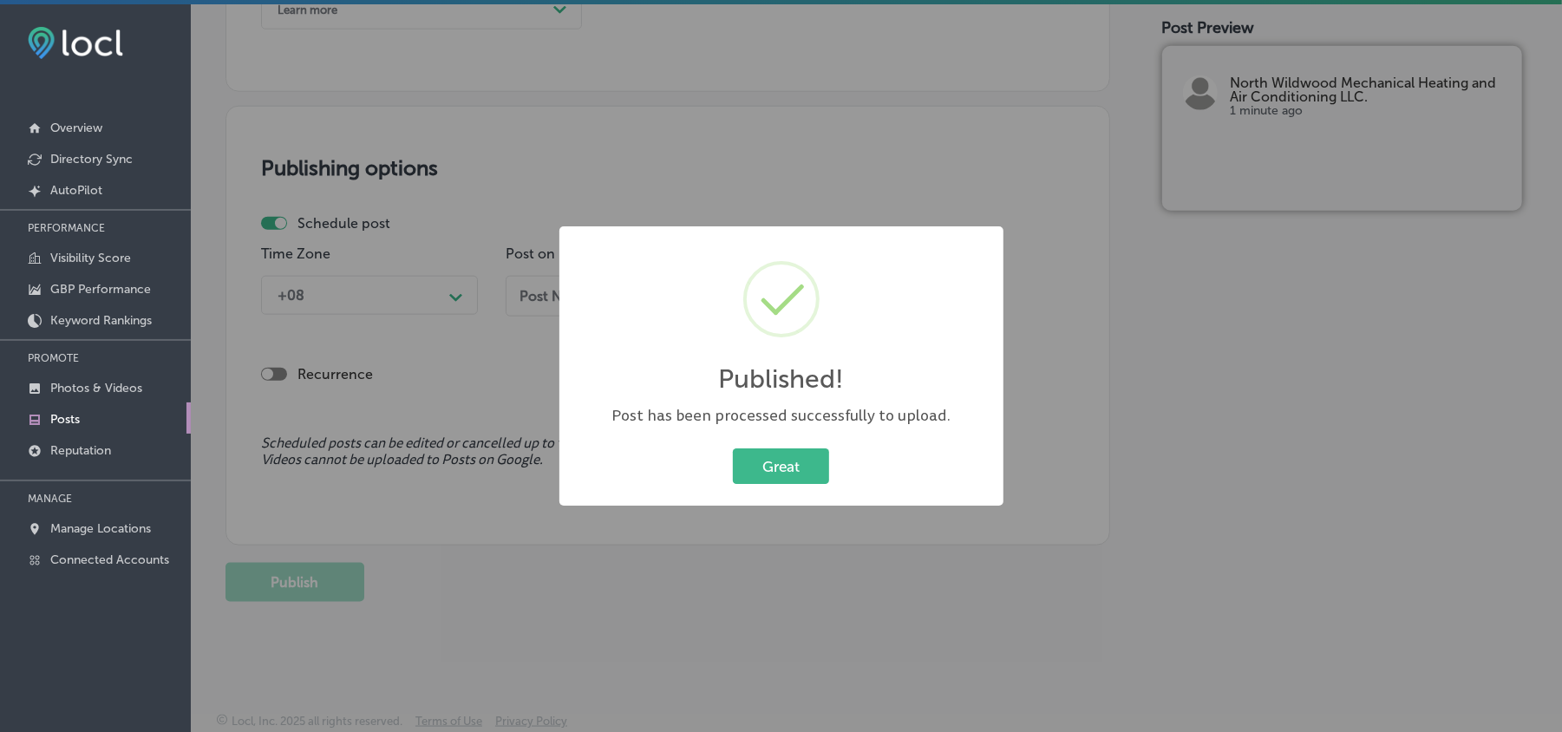
scroll to position [1350, 0]
click at [765, 462] on button "Great" at bounding box center [781, 466] width 96 height 36
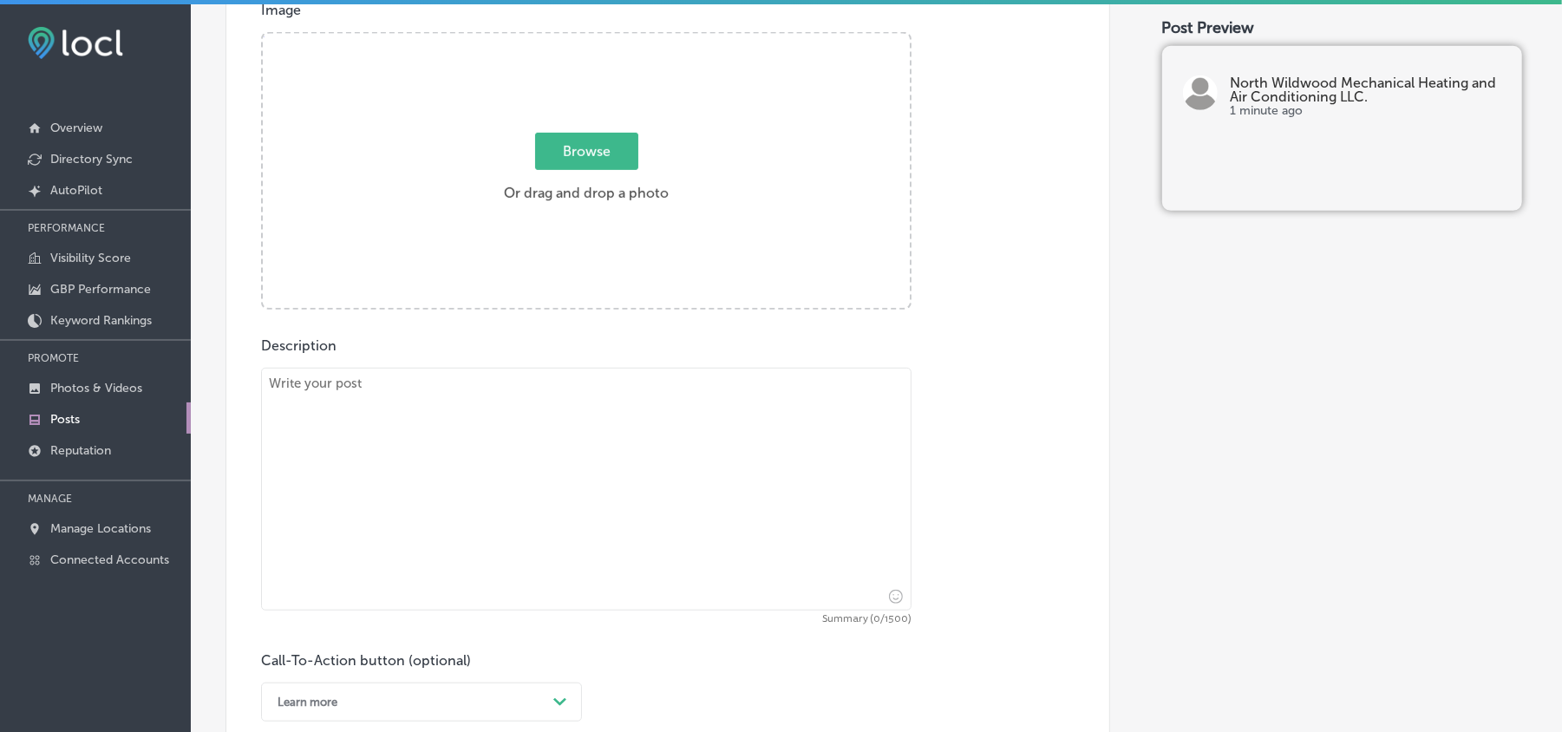
scroll to position [656, 0]
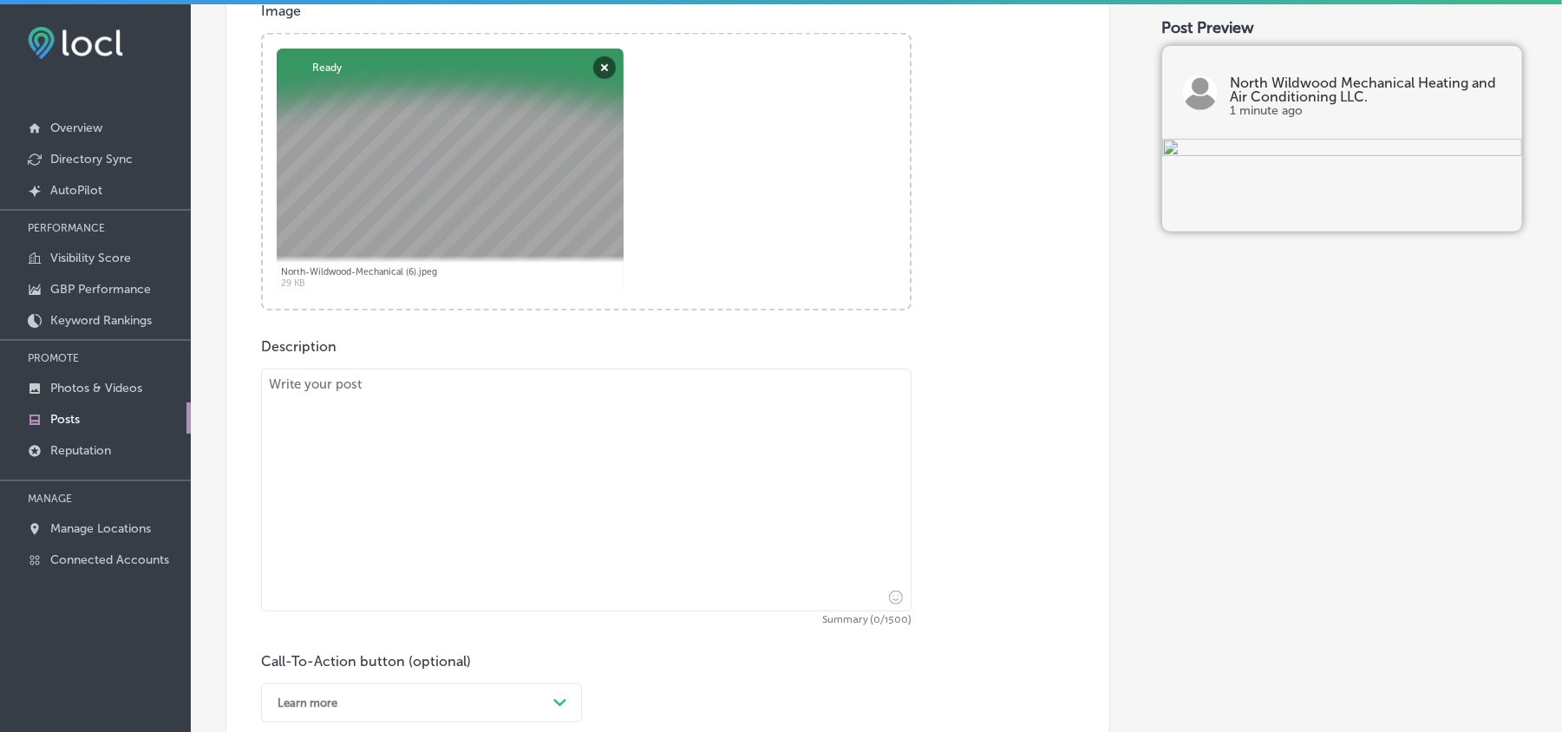
click at [399, 511] on textarea at bounding box center [586, 490] width 651 height 243
paste textarea "For expert system installation and A/C repair in Stone Harbor, Wildwood, and Ca…"
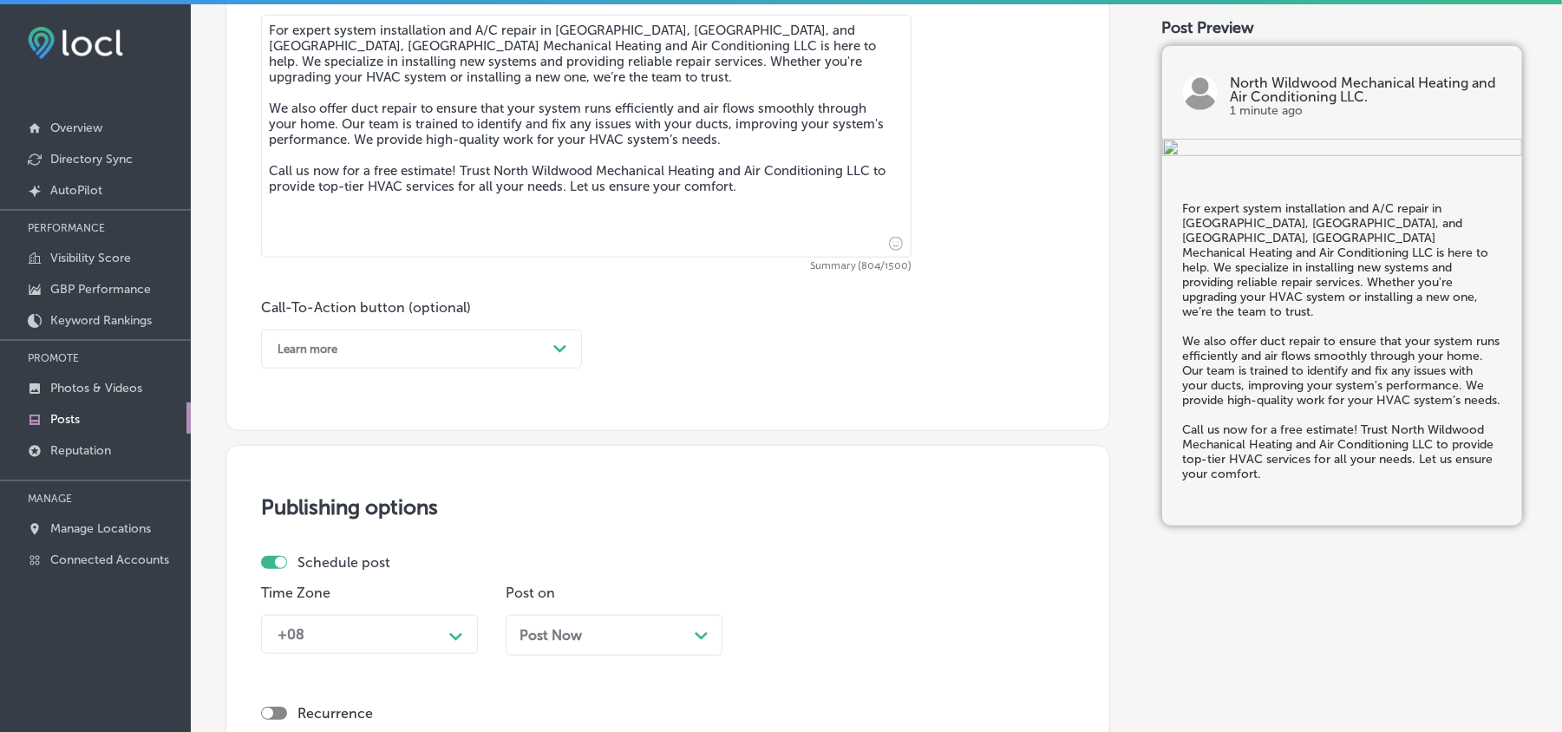
scroll to position [1041, 0]
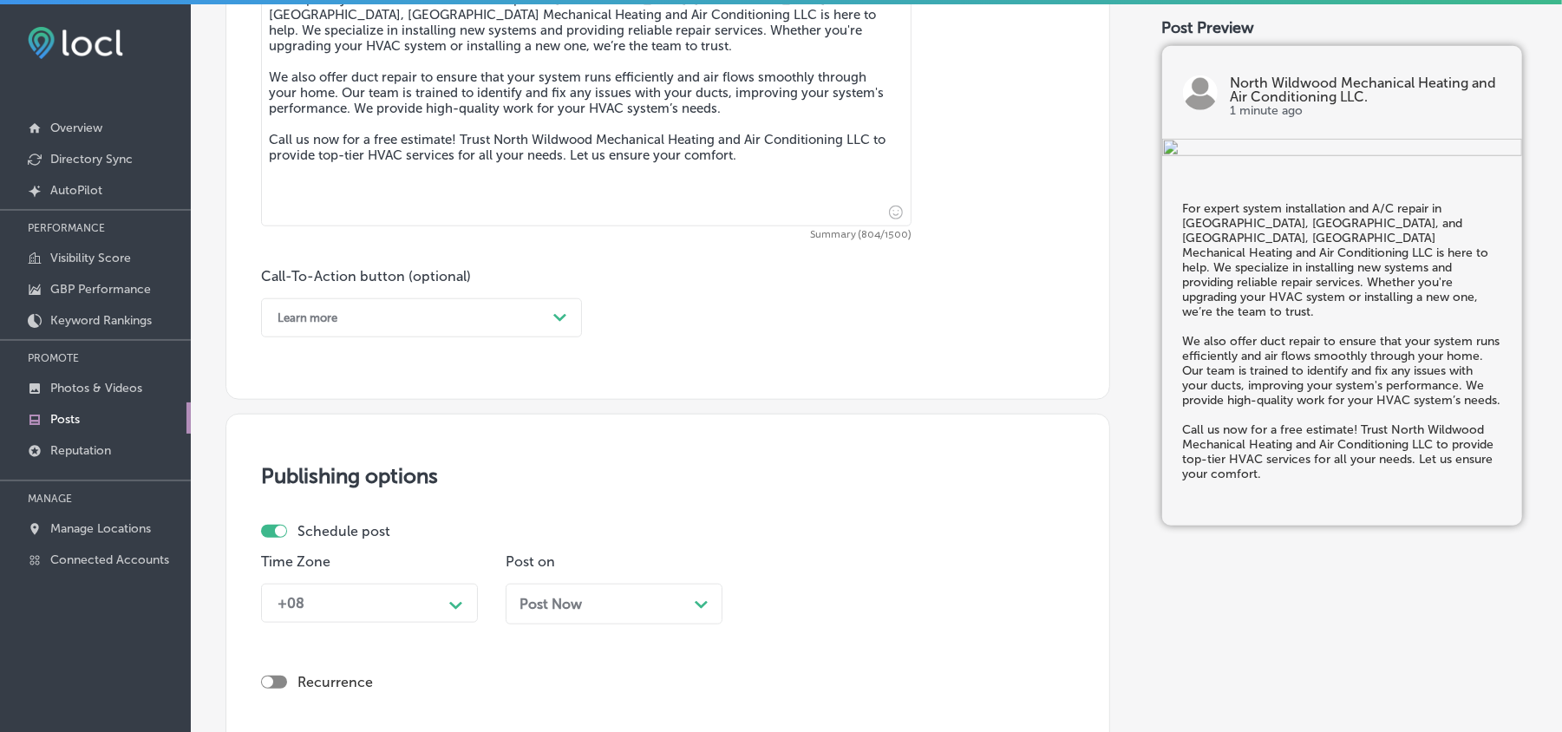
type textarea "For expert system installation and A/C repair in Stone Harbor, Wildwood, and Ca…"
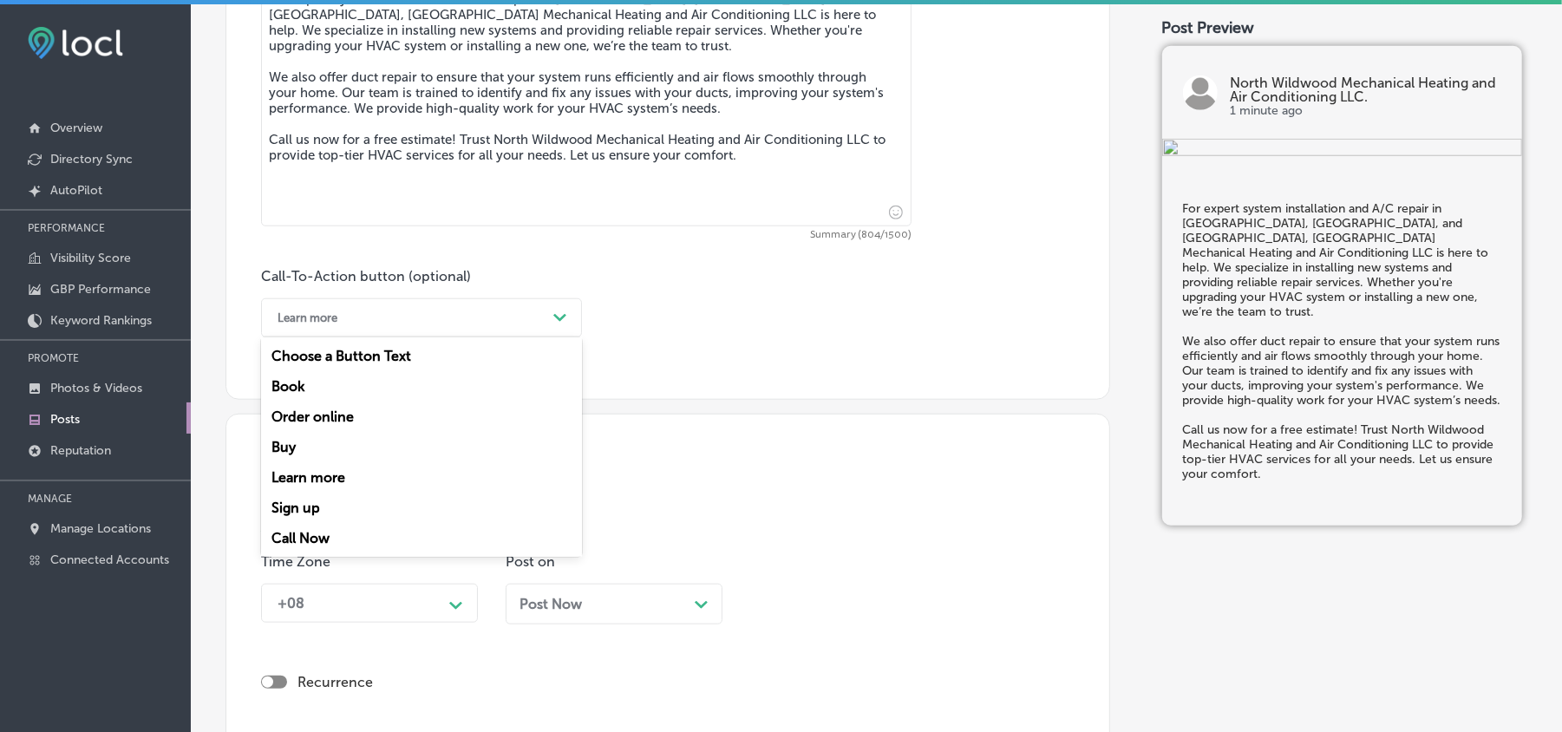
click at [389, 326] on div "Learn more" at bounding box center [408, 317] width 278 height 27
click at [302, 529] on div "Call Now" at bounding box center [421, 538] width 321 height 30
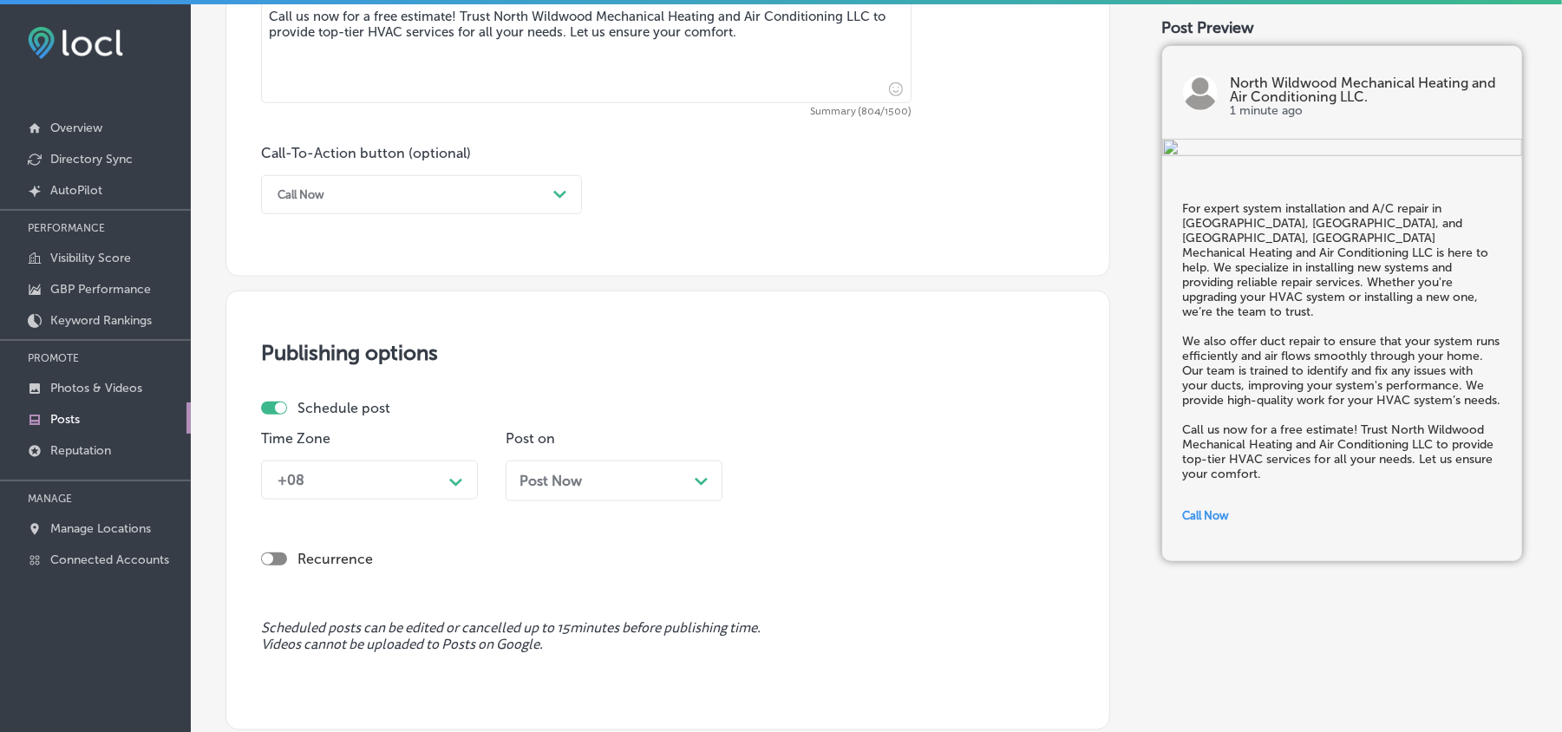
scroll to position [1195, 0]
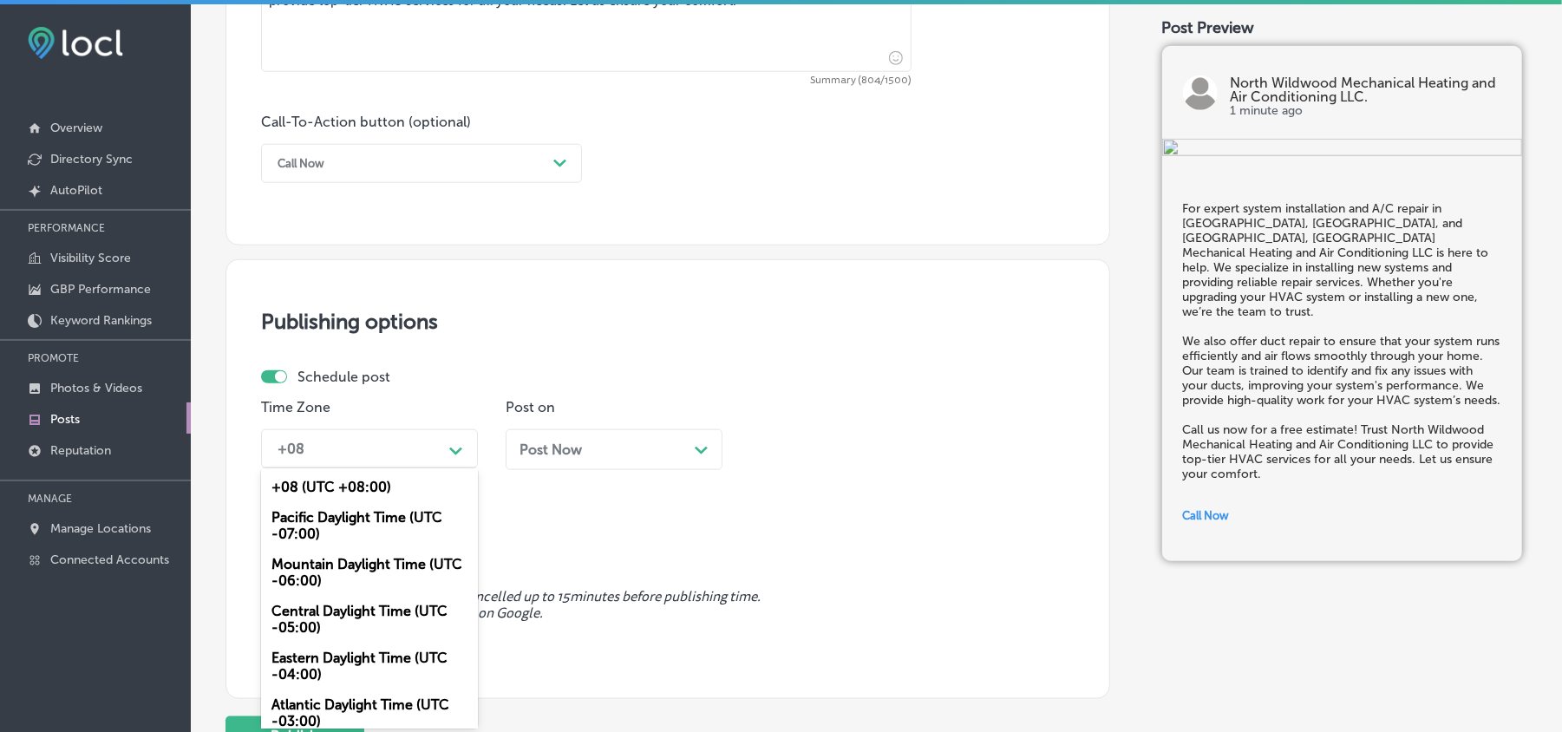
click at [449, 448] on icon "Path Created with Sketch." at bounding box center [455, 452] width 13 height 8
drag, startPoint x: 327, startPoint y: 566, endPoint x: 382, endPoint y: 524, distance: 69.2
click at [326, 566] on div "Mountain Daylight Time (UTC -06:00)" at bounding box center [369, 572] width 217 height 47
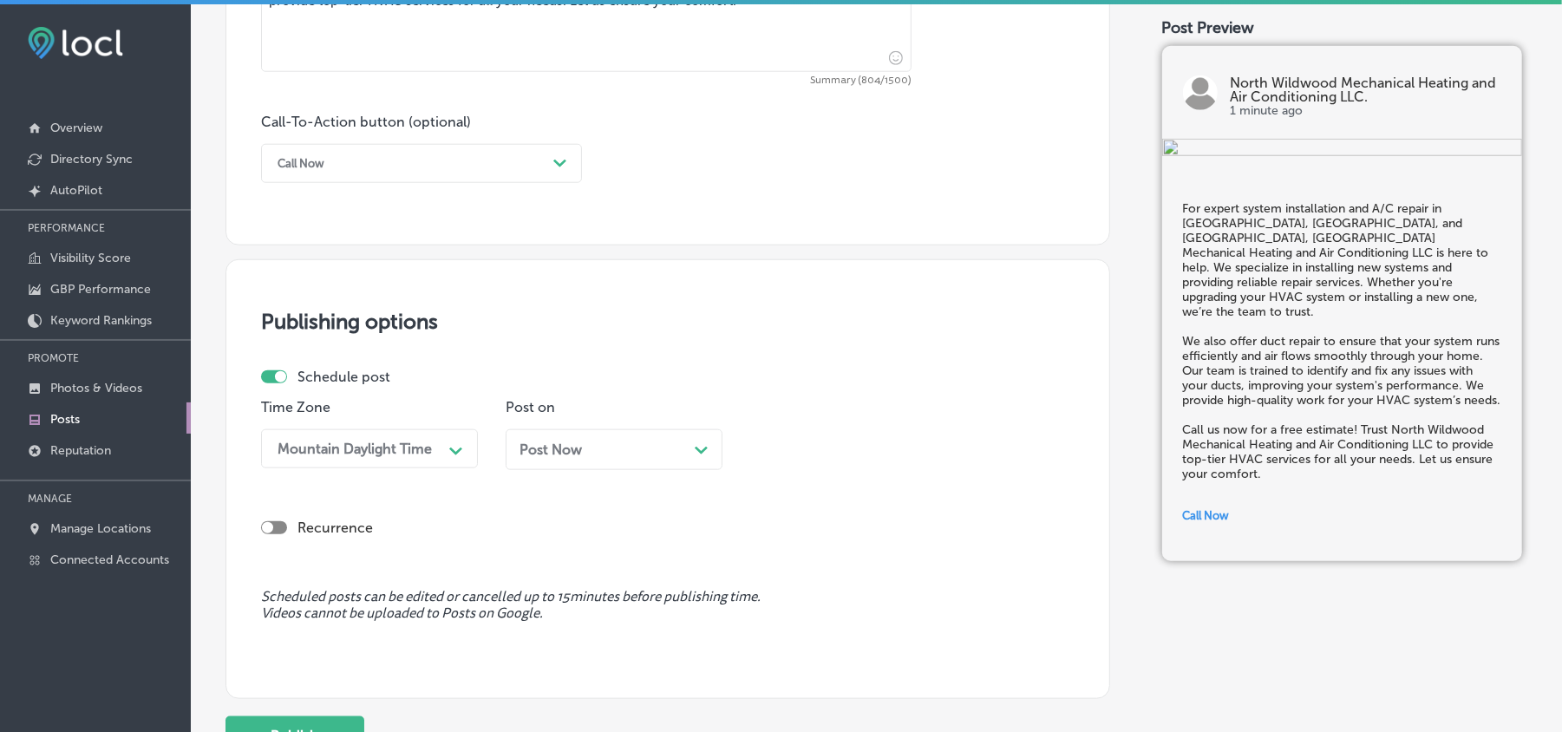
click at [592, 442] on div "Post Now Path Created with Sketch." at bounding box center [614, 450] width 189 height 16
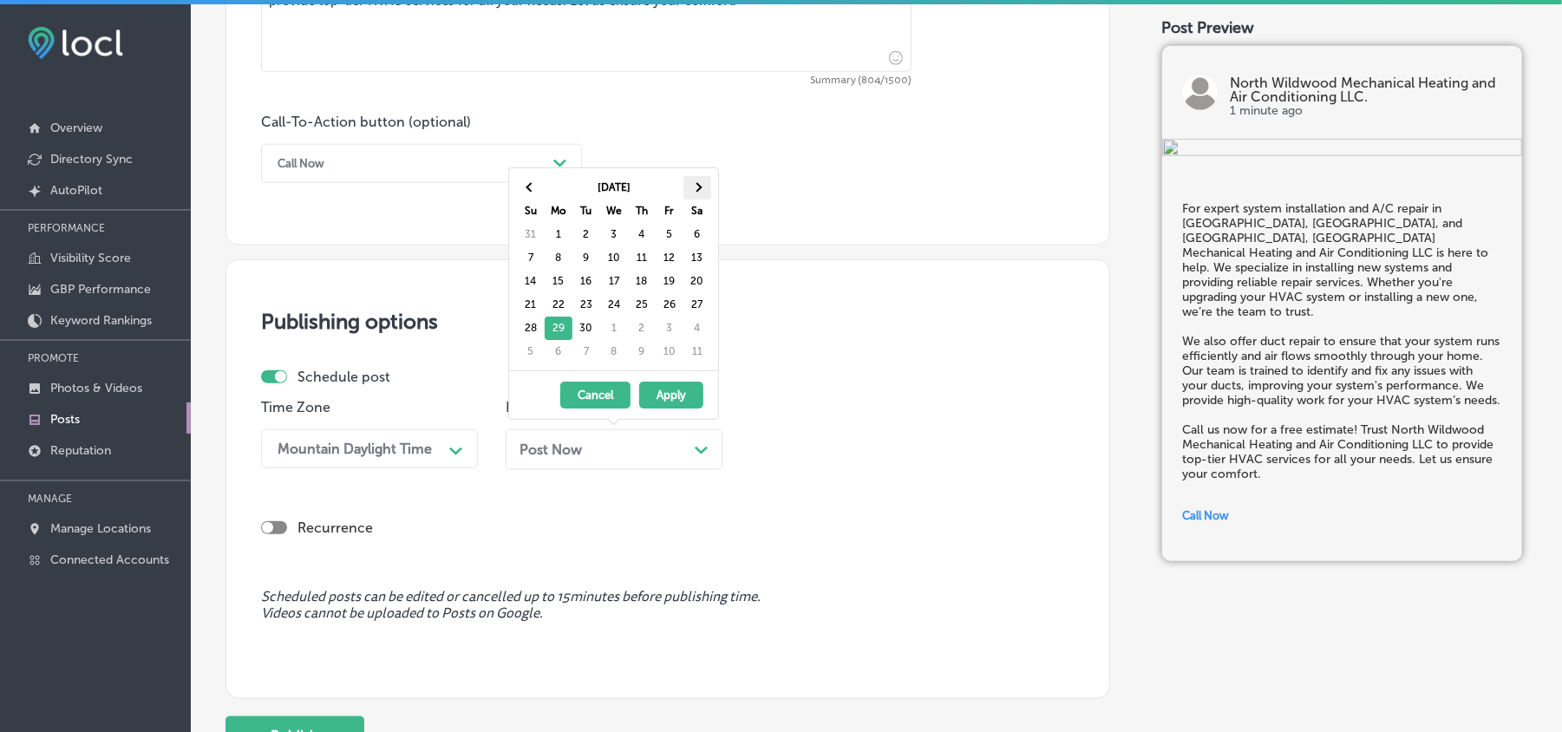
click at [694, 186] on span at bounding box center [697, 187] width 10 height 10
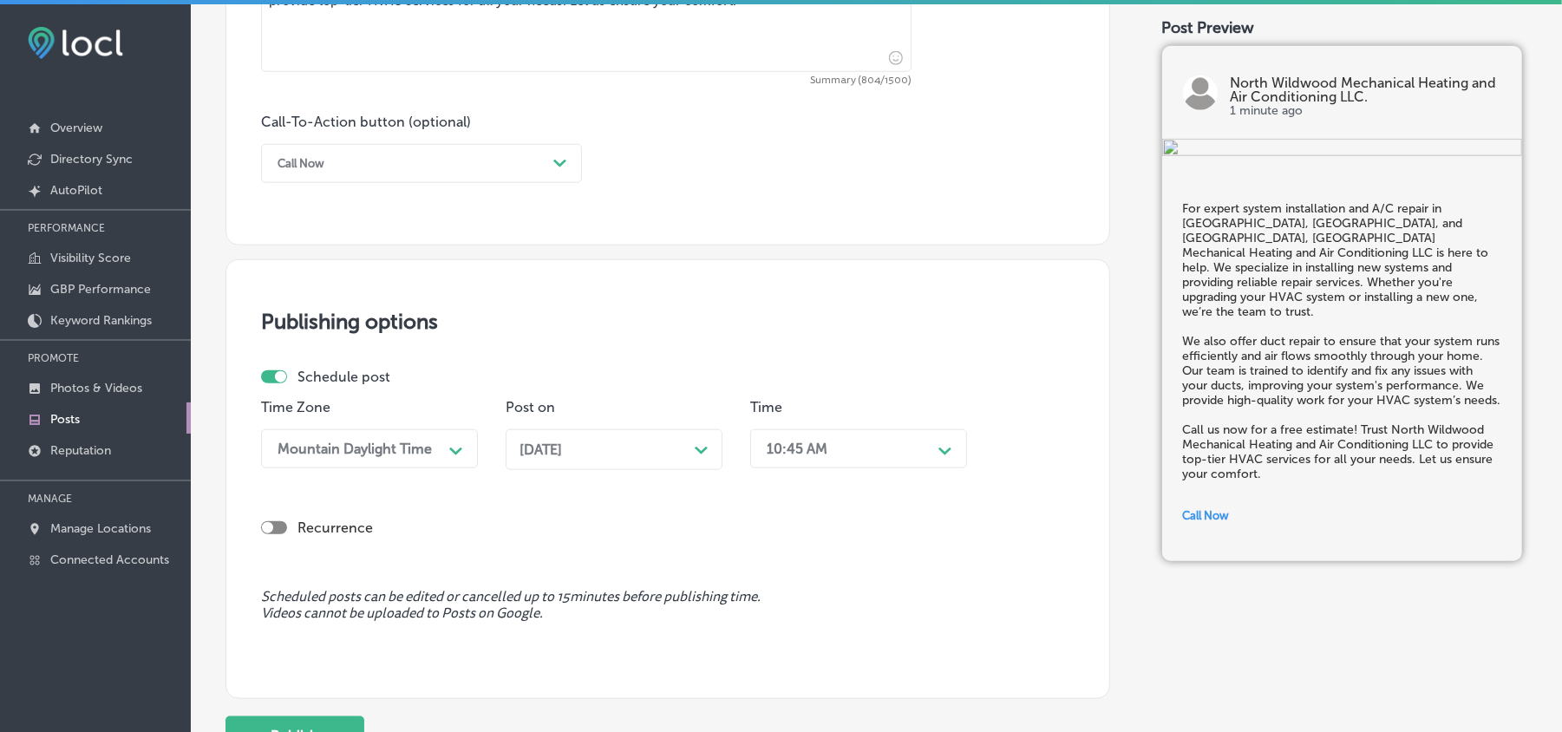
click at [854, 439] on div "10:45 AM" at bounding box center [844, 449] width 173 height 30
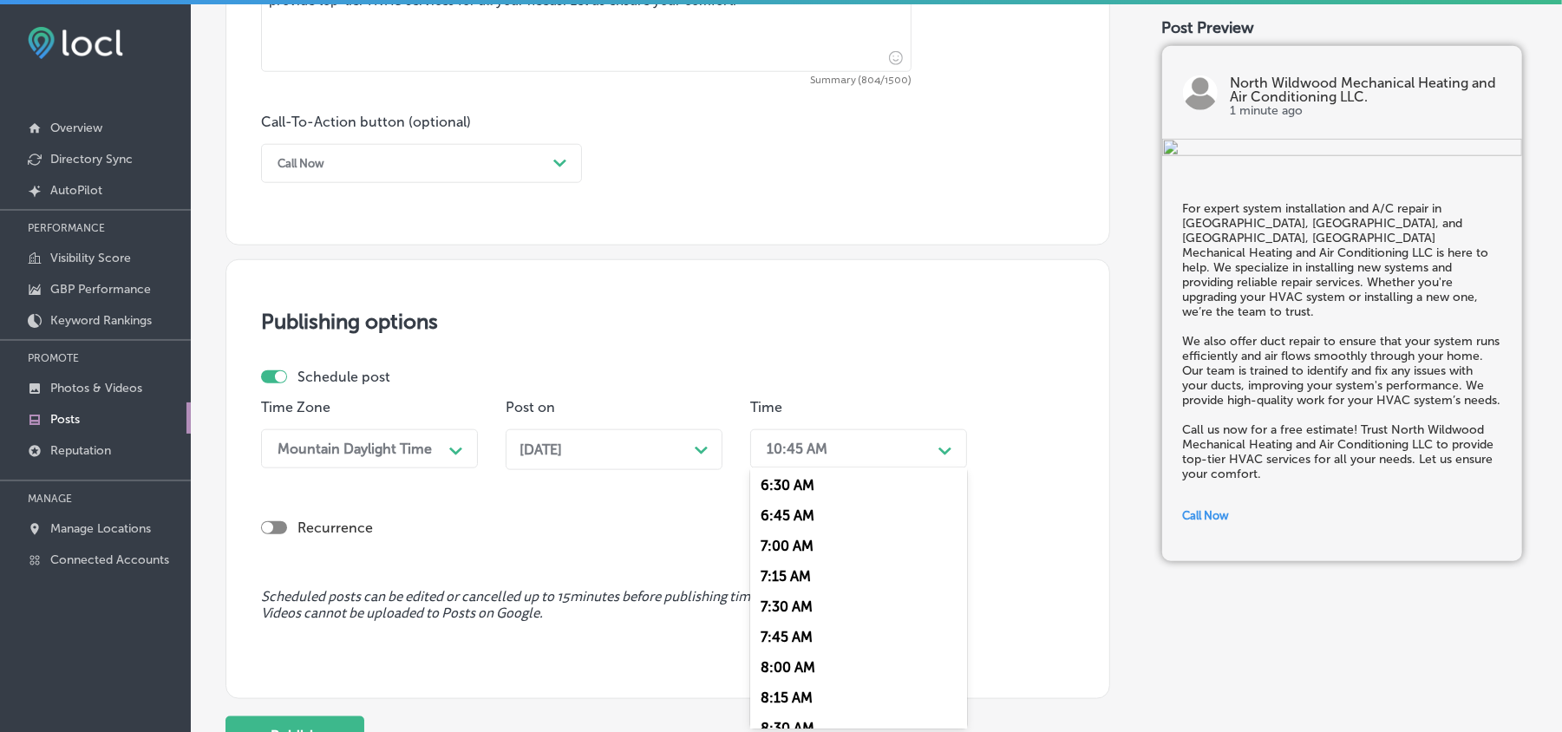
scroll to position [809, 0]
click at [777, 517] on div "7:00 AM" at bounding box center [858, 528] width 217 height 30
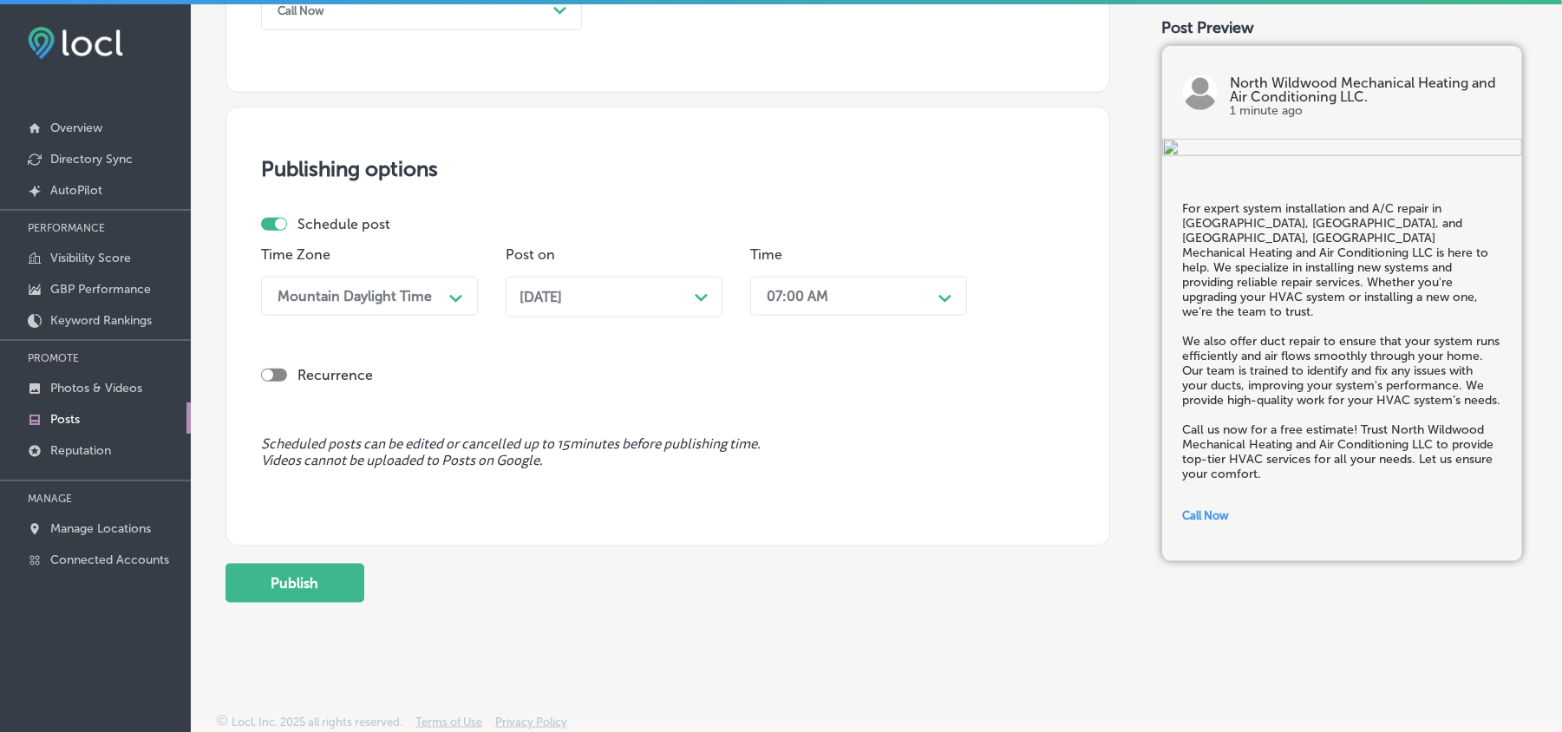
scroll to position [1350, 0]
click at [258, 588] on button "Publish" at bounding box center [295, 582] width 139 height 39
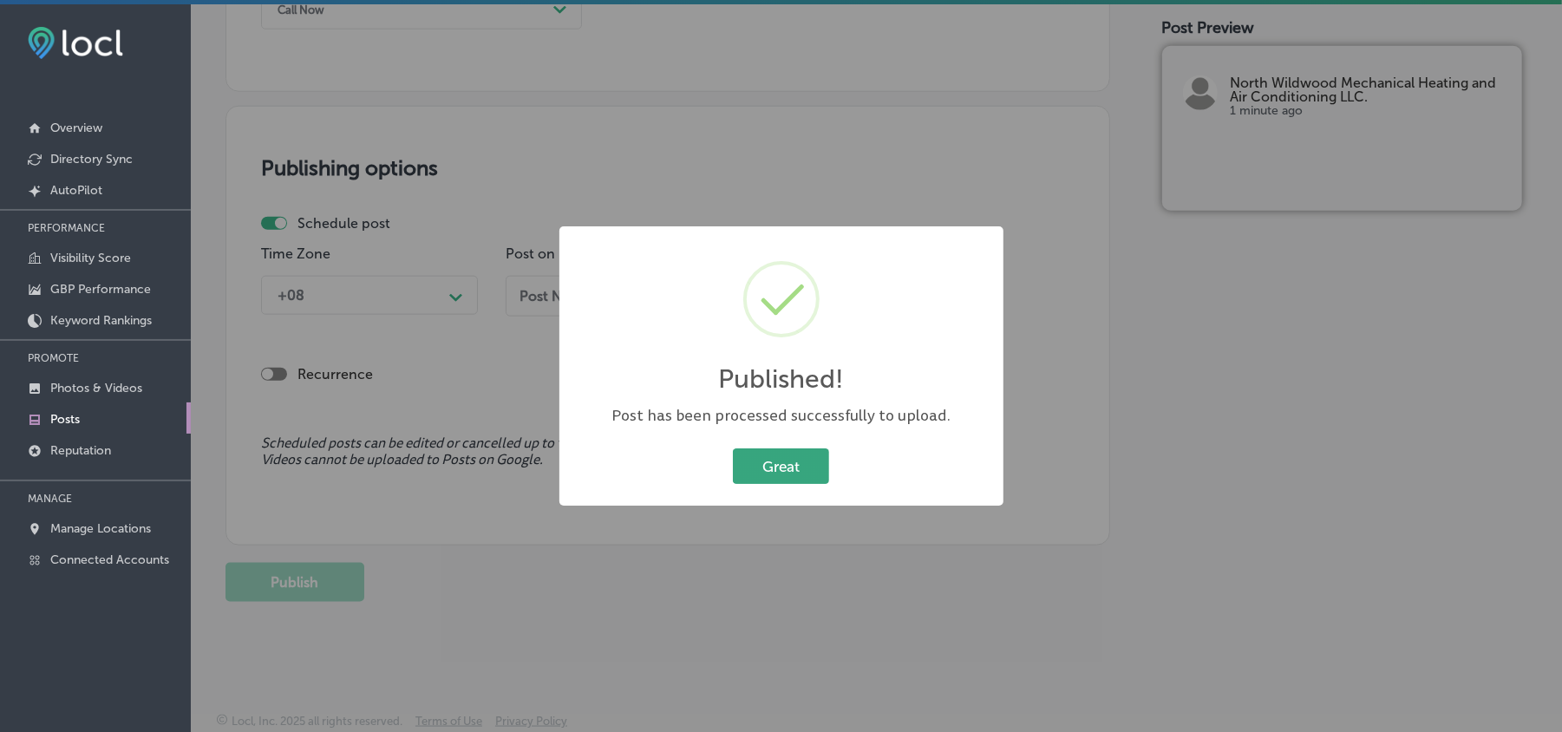
click at [764, 456] on button "Great" at bounding box center [781, 466] width 96 height 36
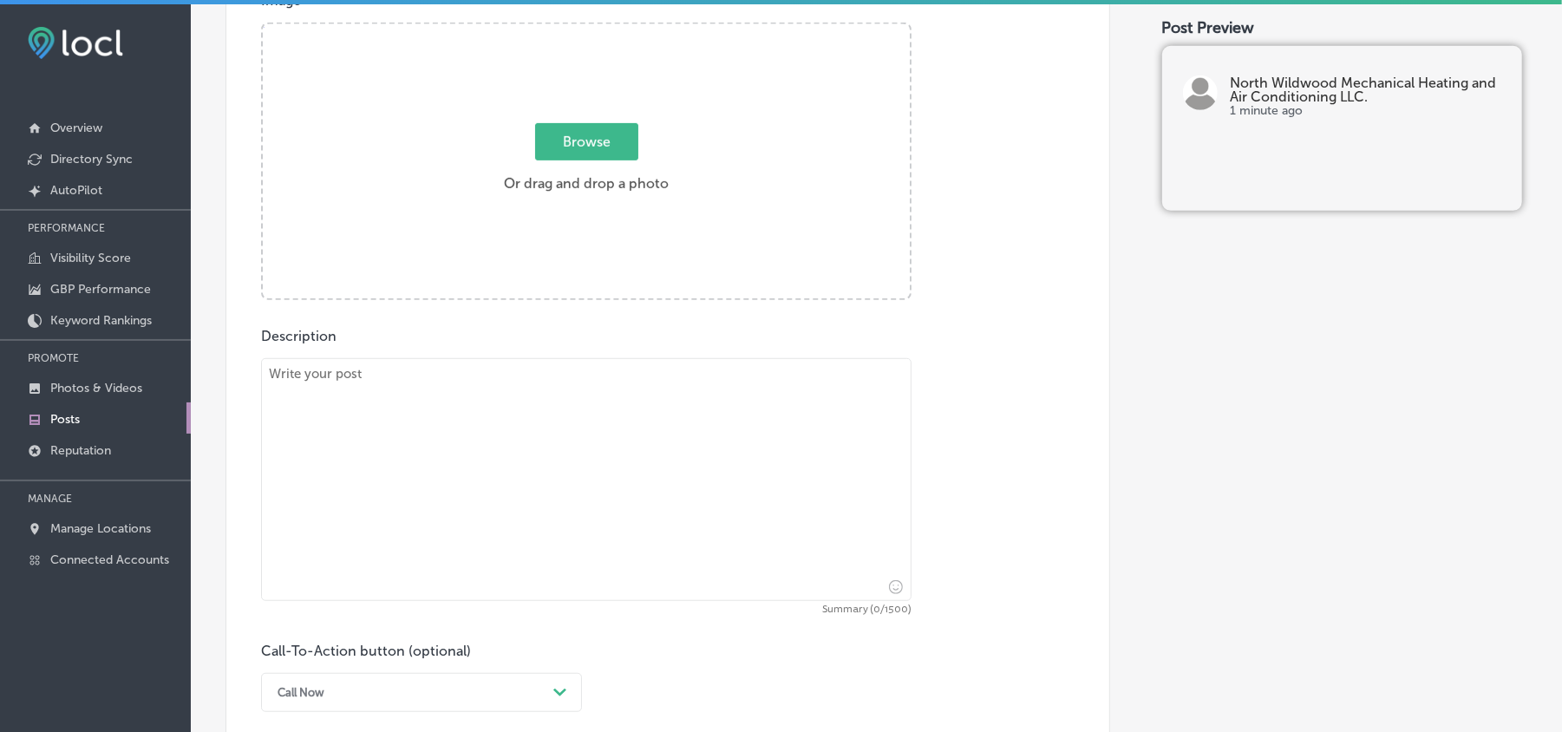
scroll to position [656, 0]
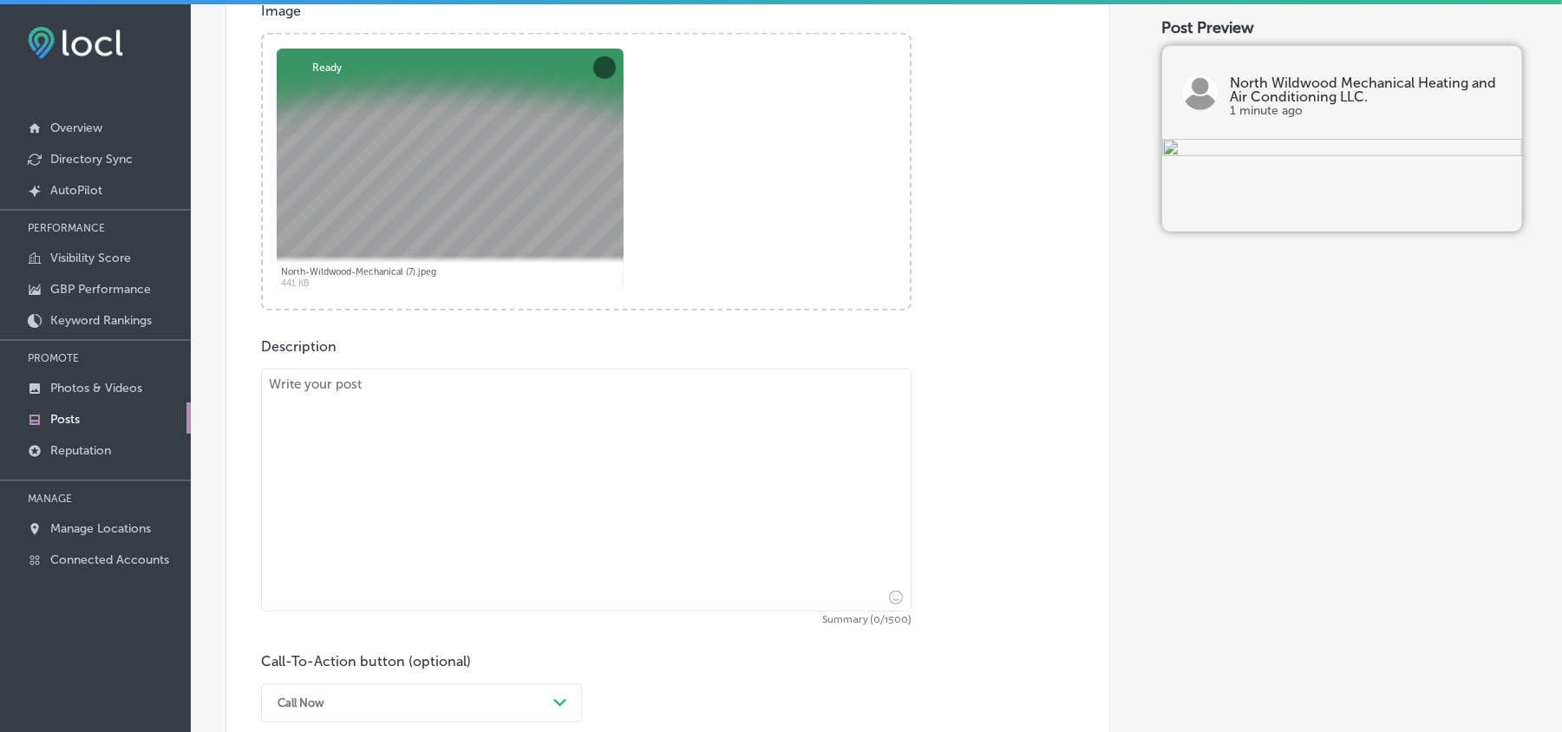
click at [487, 473] on textarea at bounding box center [586, 490] width 651 height 243
paste textarea "Looking for professional A/C repair and heating system repair in Ocean City, Wi…"
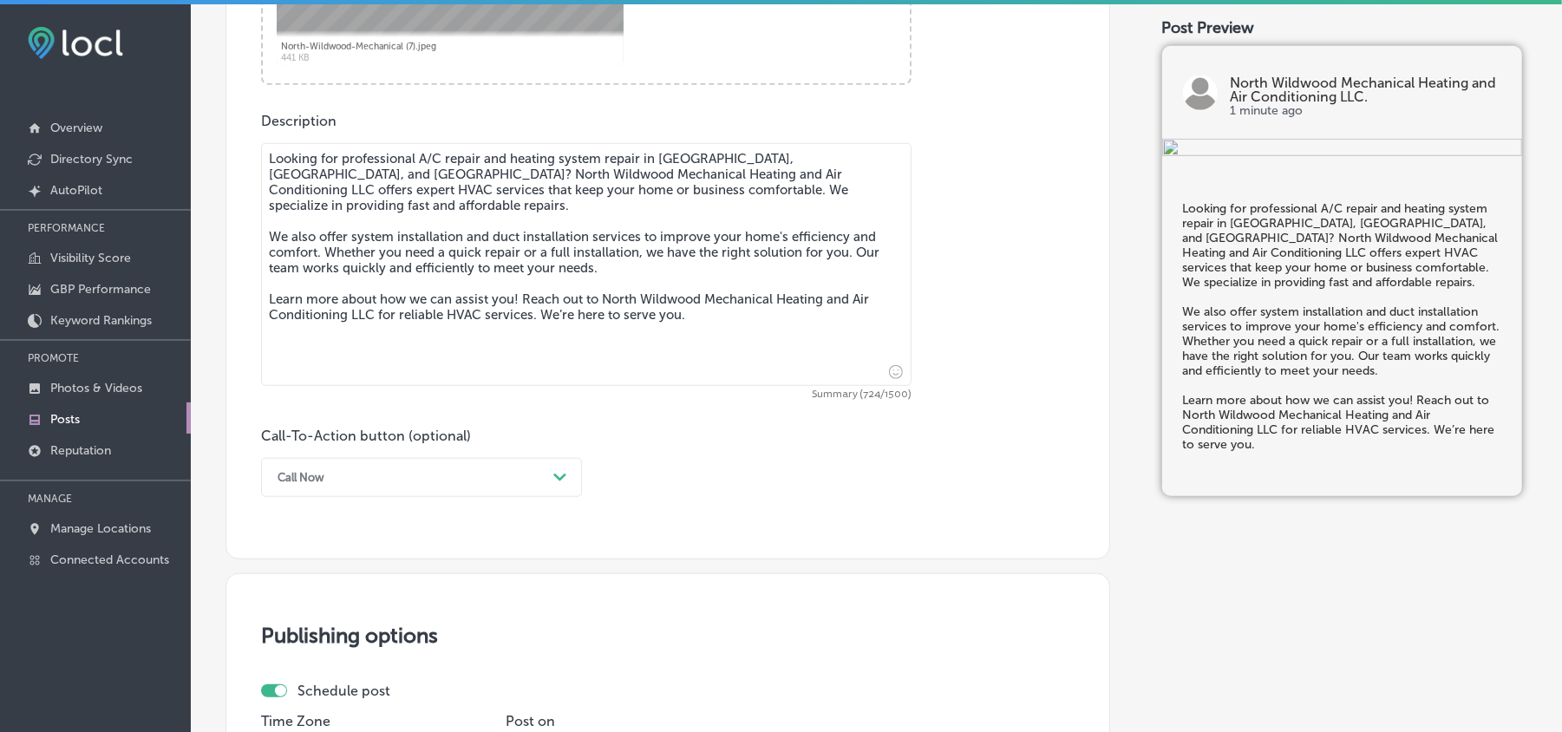
scroll to position [965, 0]
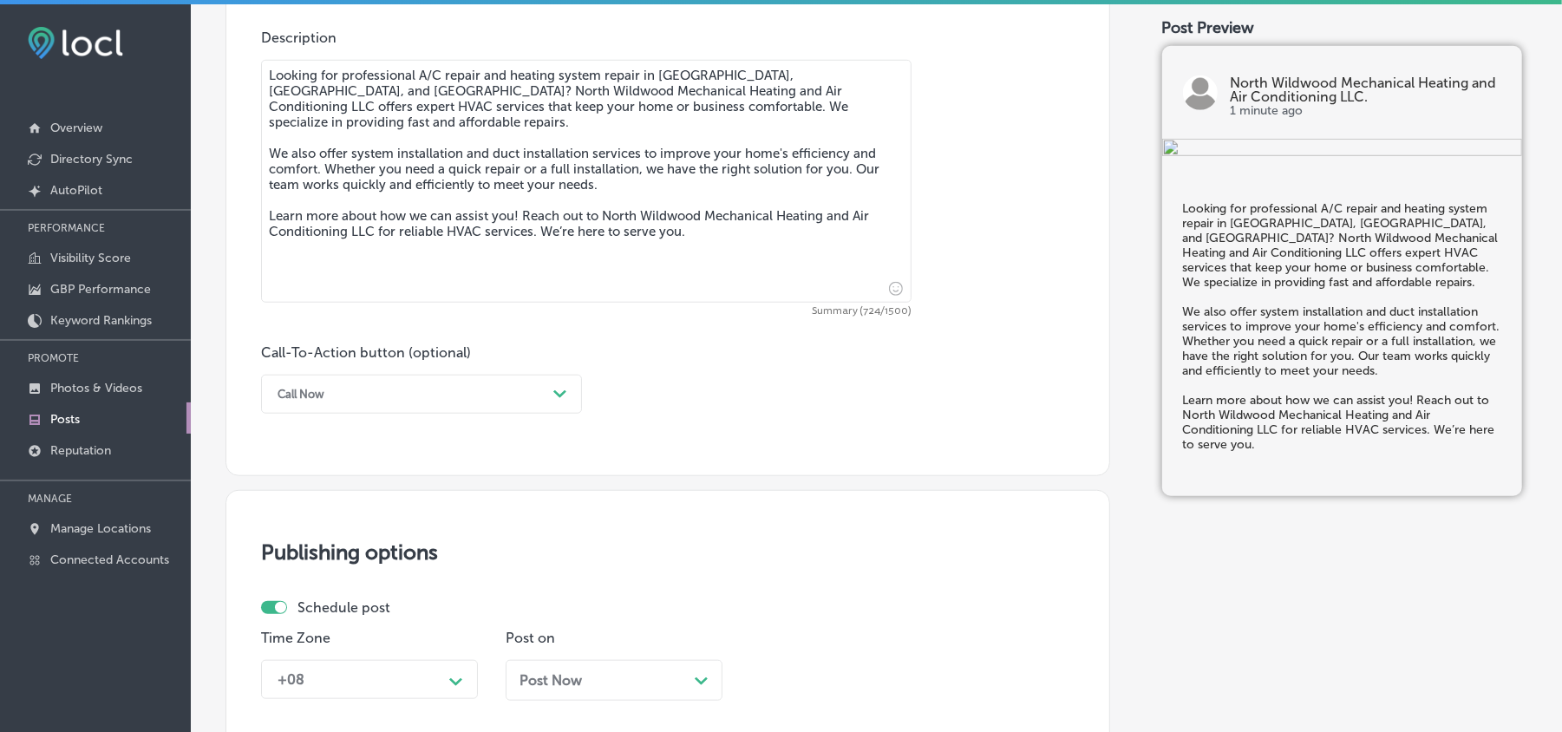
type textarea "Looking for professional A/C repair and heating system repair in Ocean City, Wi…"
click at [501, 370] on div "Call-To-Action button (optional) Call Now Path Created with Sketch." at bounding box center [421, 378] width 321 height 69
click at [503, 404] on div "Call Now" at bounding box center [408, 394] width 278 height 27
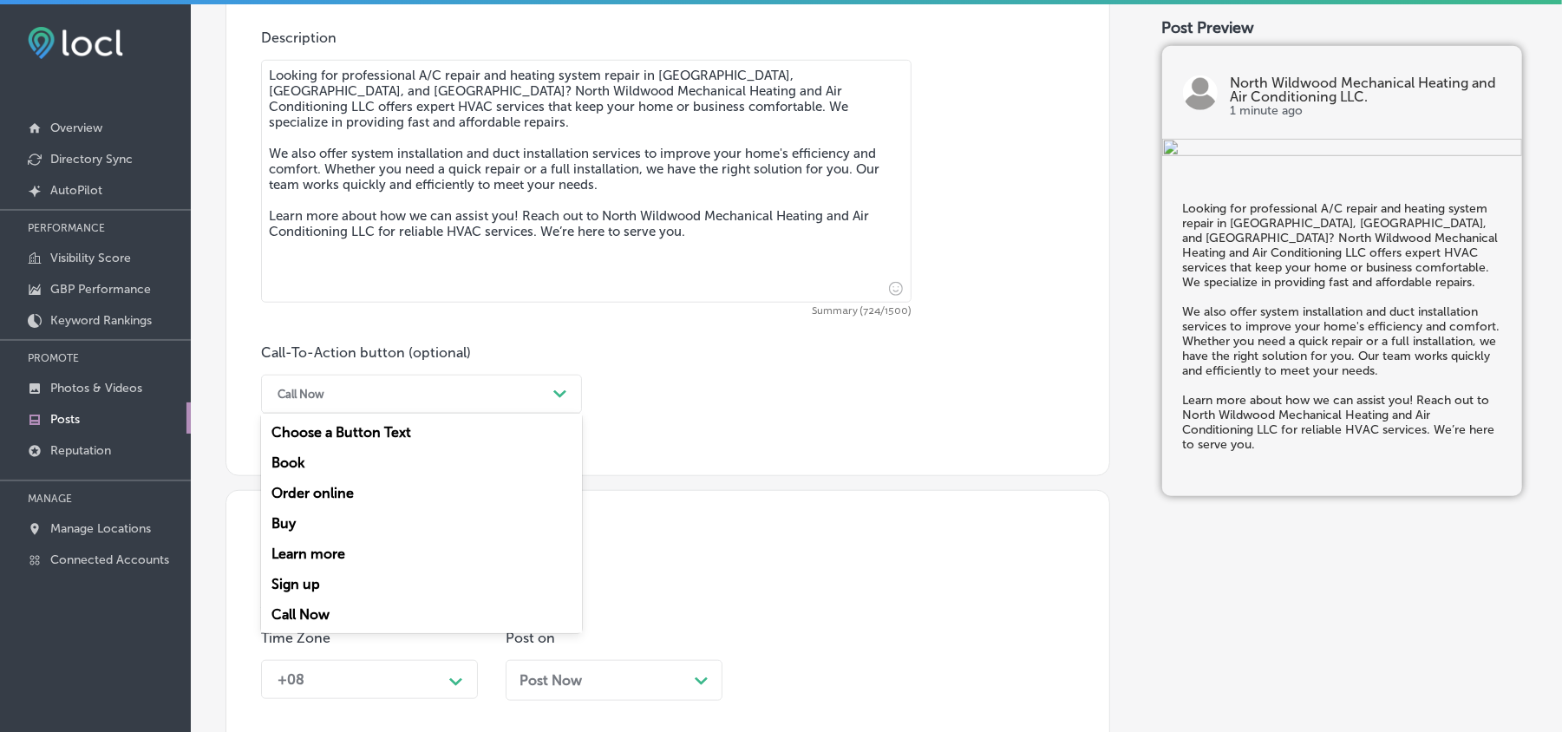
click at [303, 552] on div "Learn more" at bounding box center [421, 554] width 321 height 30
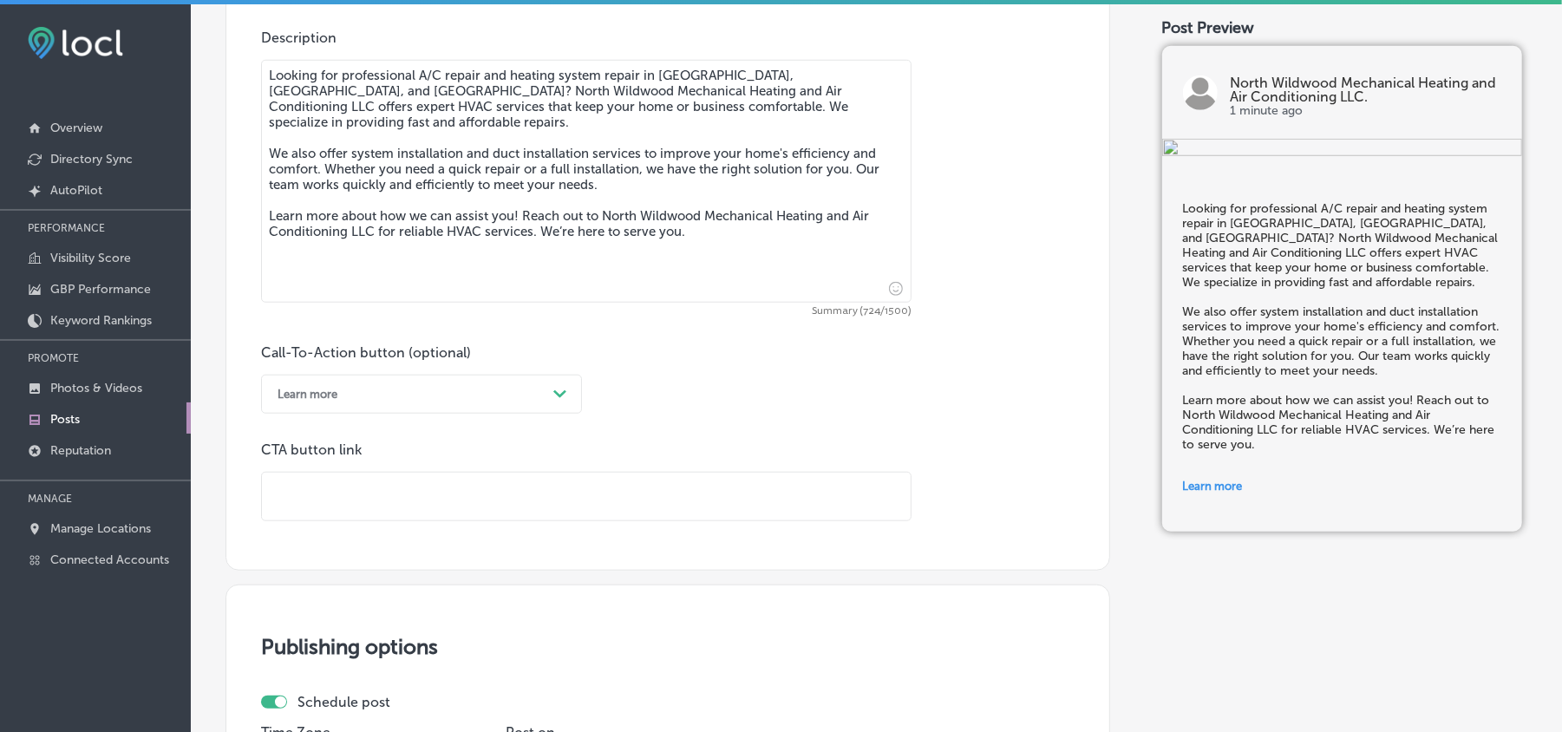
click at [368, 493] on input "text" at bounding box center [586, 497] width 649 height 48
paste input "https://www.nwwmechanical.com/"
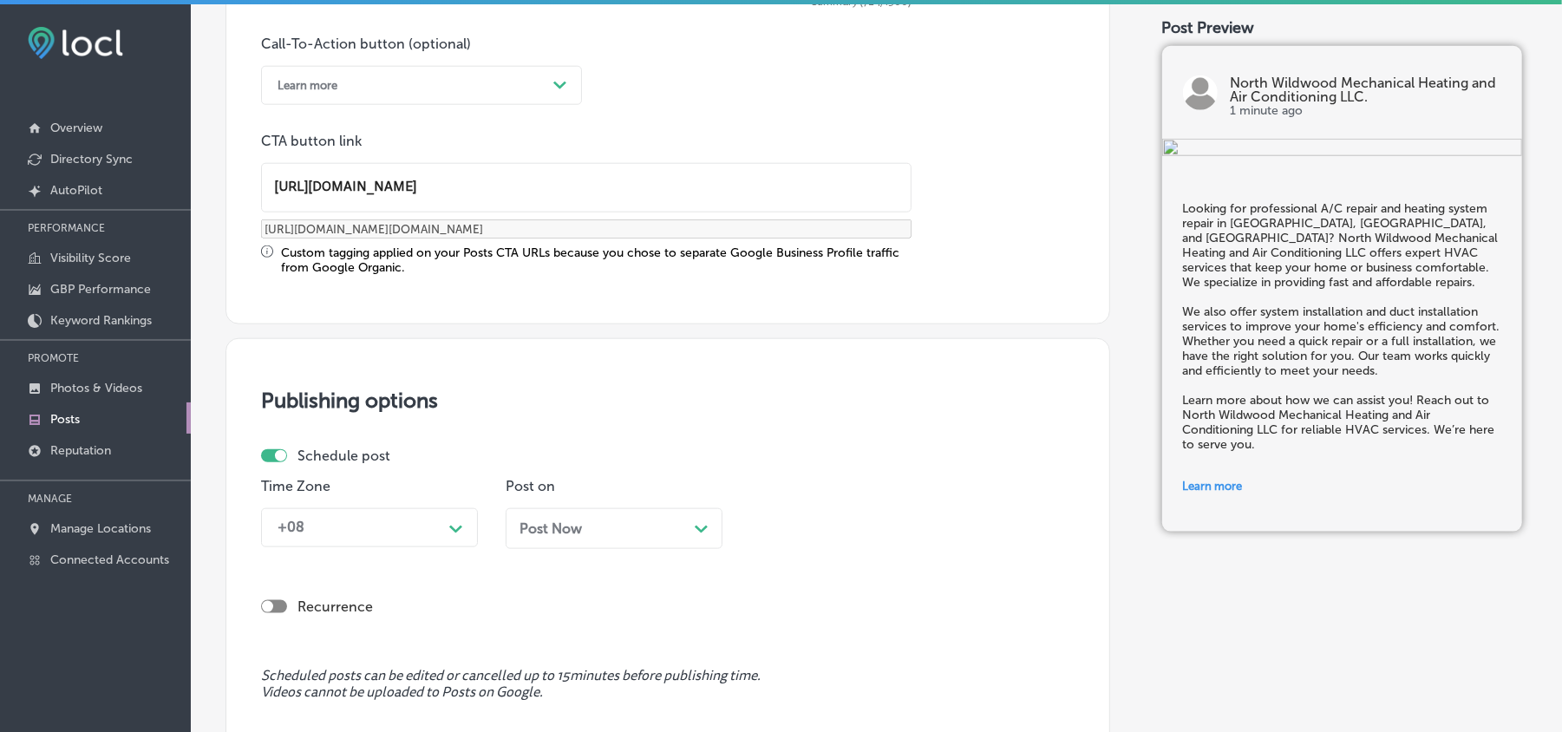
scroll to position [1388, 0]
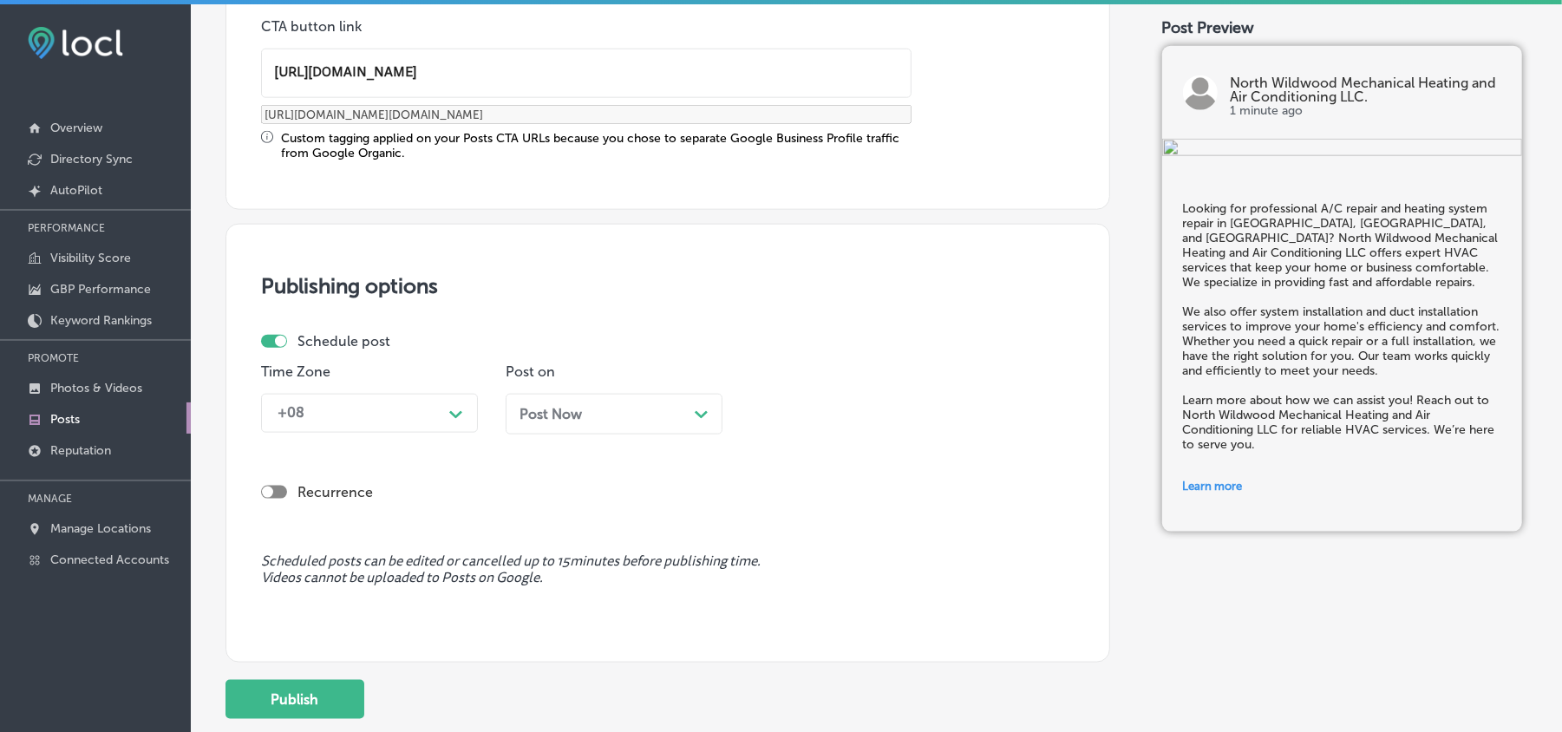
type input "https://www.nwwmechanical.com/"
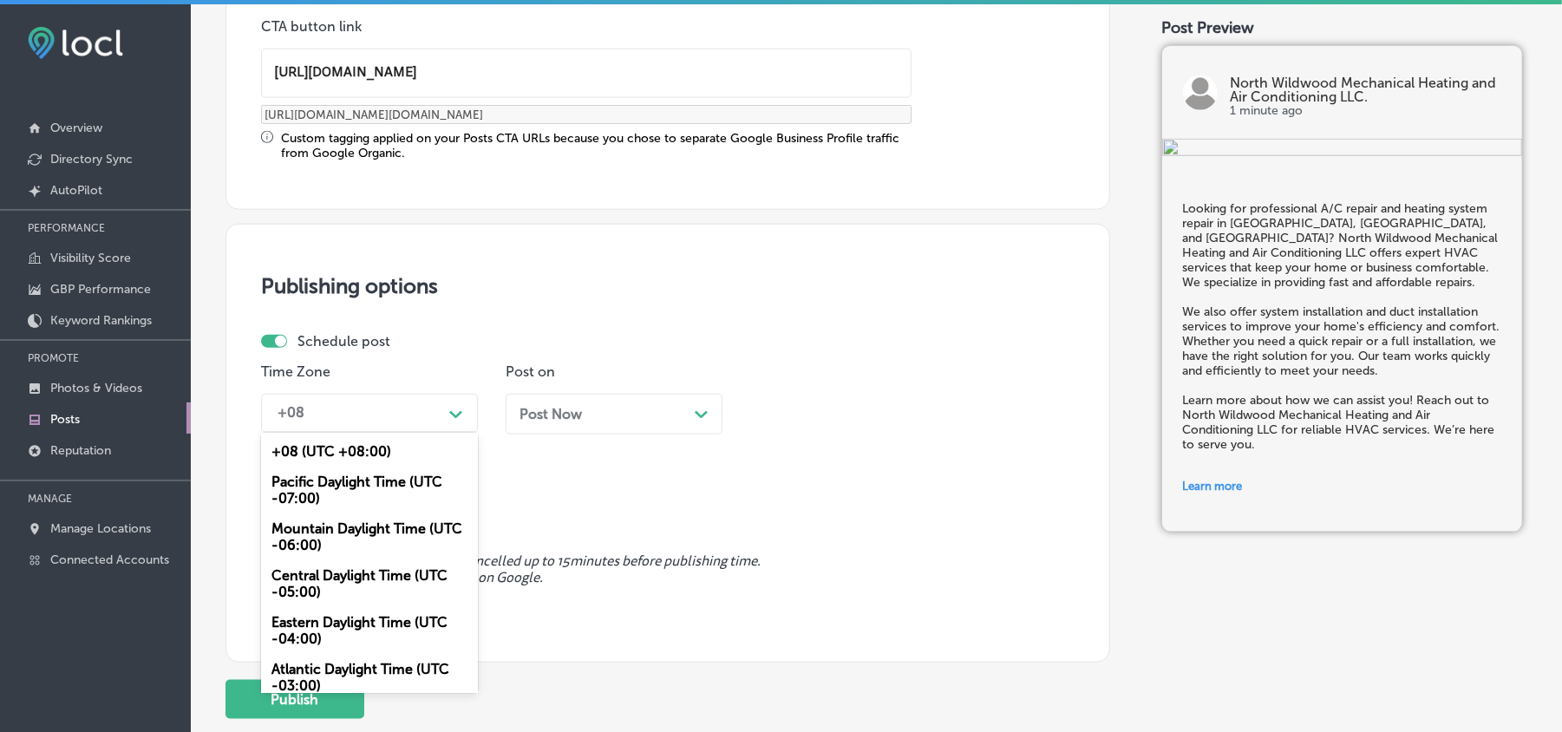
scroll to position [0, 0]
click at [394, 410] on div "+08" at bounding box center [355, 413] width 173 height 30
click at [312, 534] on div "Mountain Daylight Time (UTC -06:00)" at bounding box center [369, 537] width 217 height 47
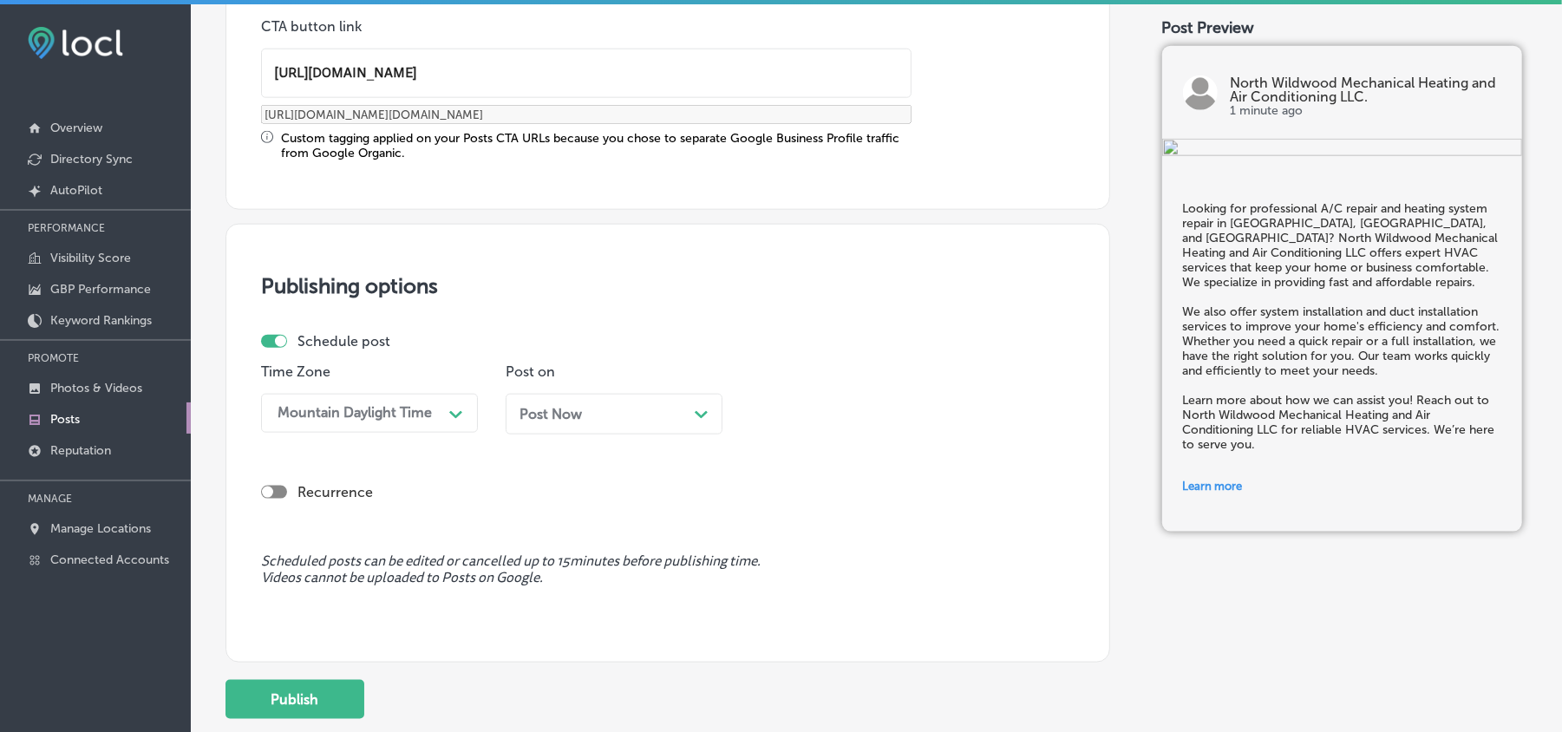
click at [599, 409] on div "Post Now Path Created with Sketch." at bounding box center [614, 414] width 189 height 16
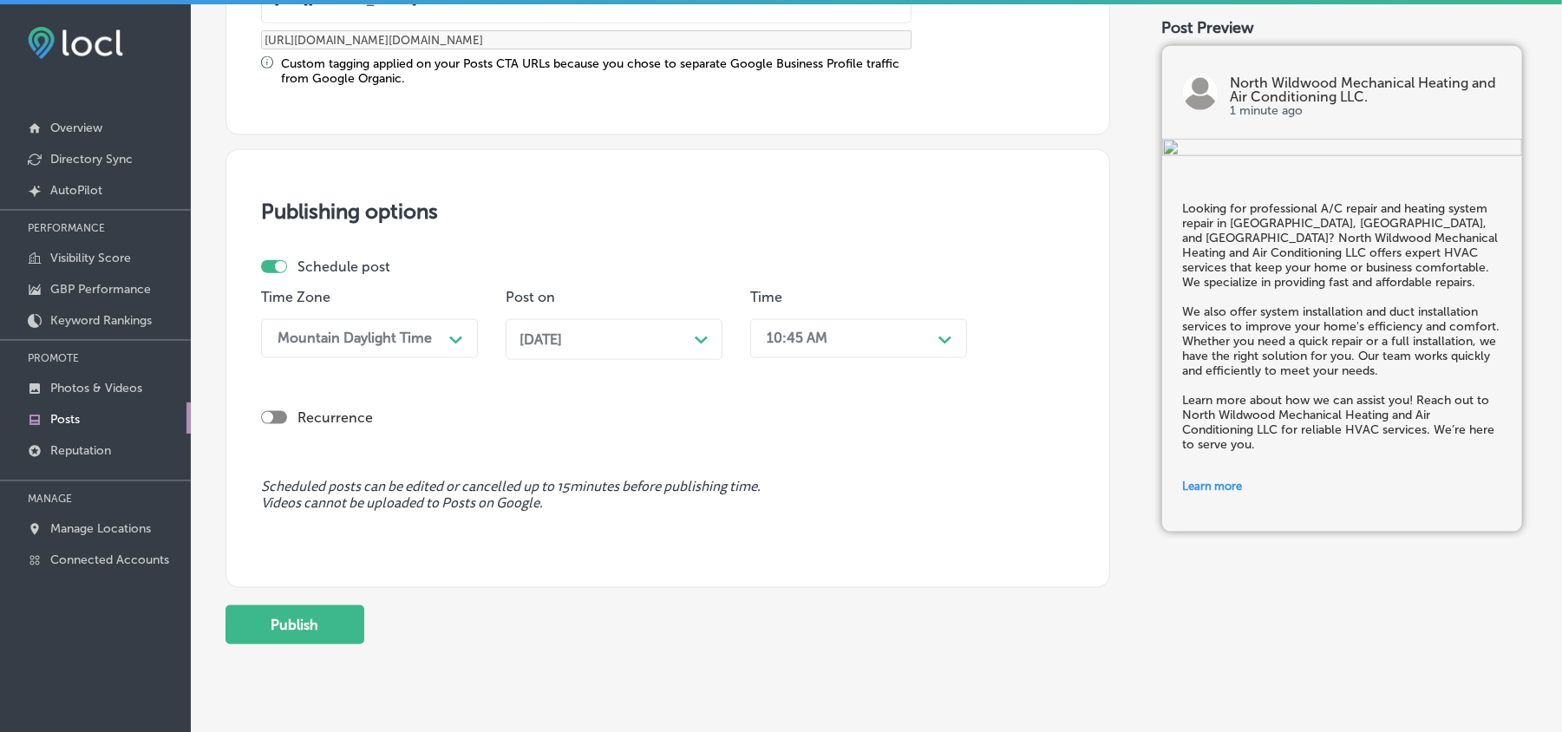
scroll to position [1503, 0]
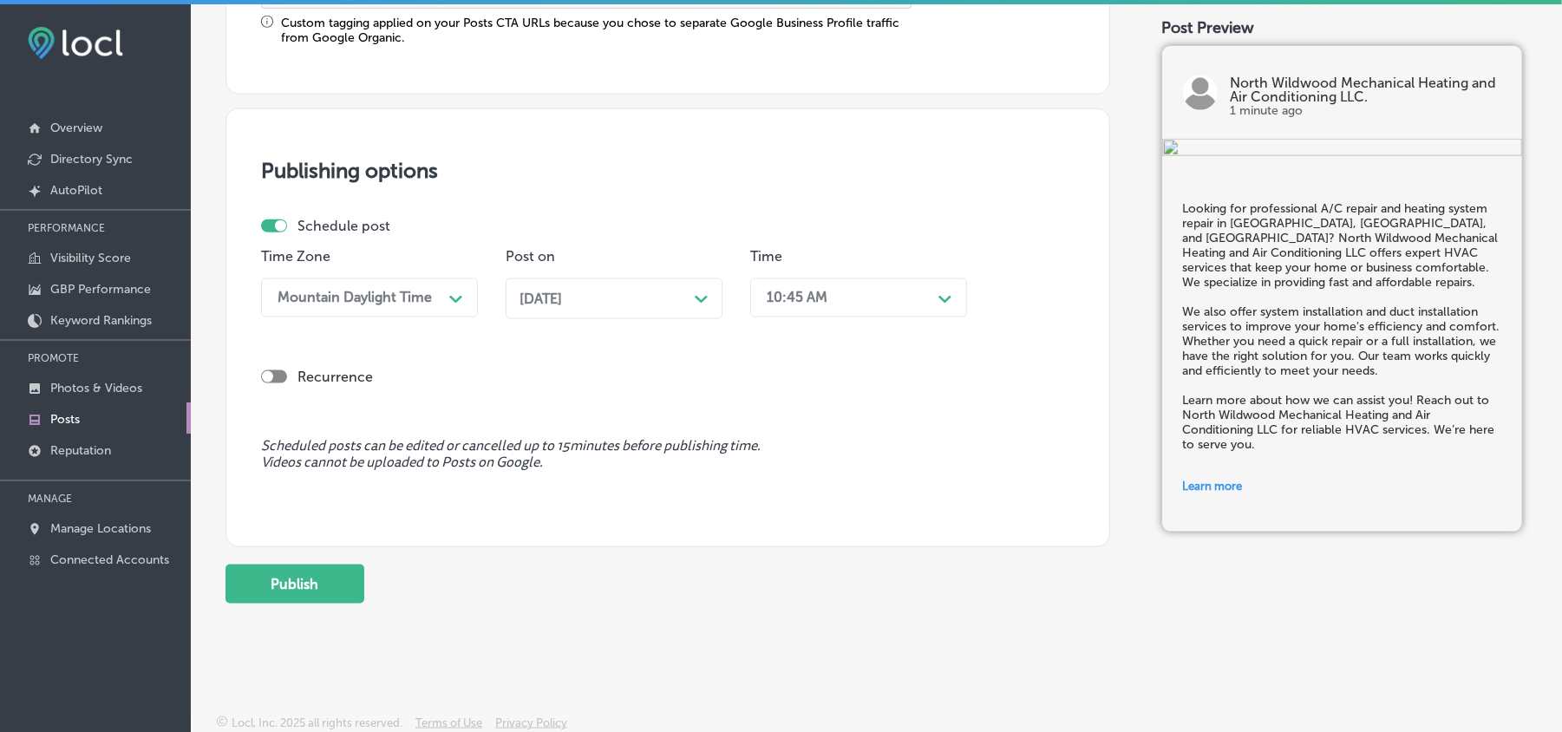
click at [812, 297] on div "10:45 AM" at bounding box center [797, 298] width 61 height 16
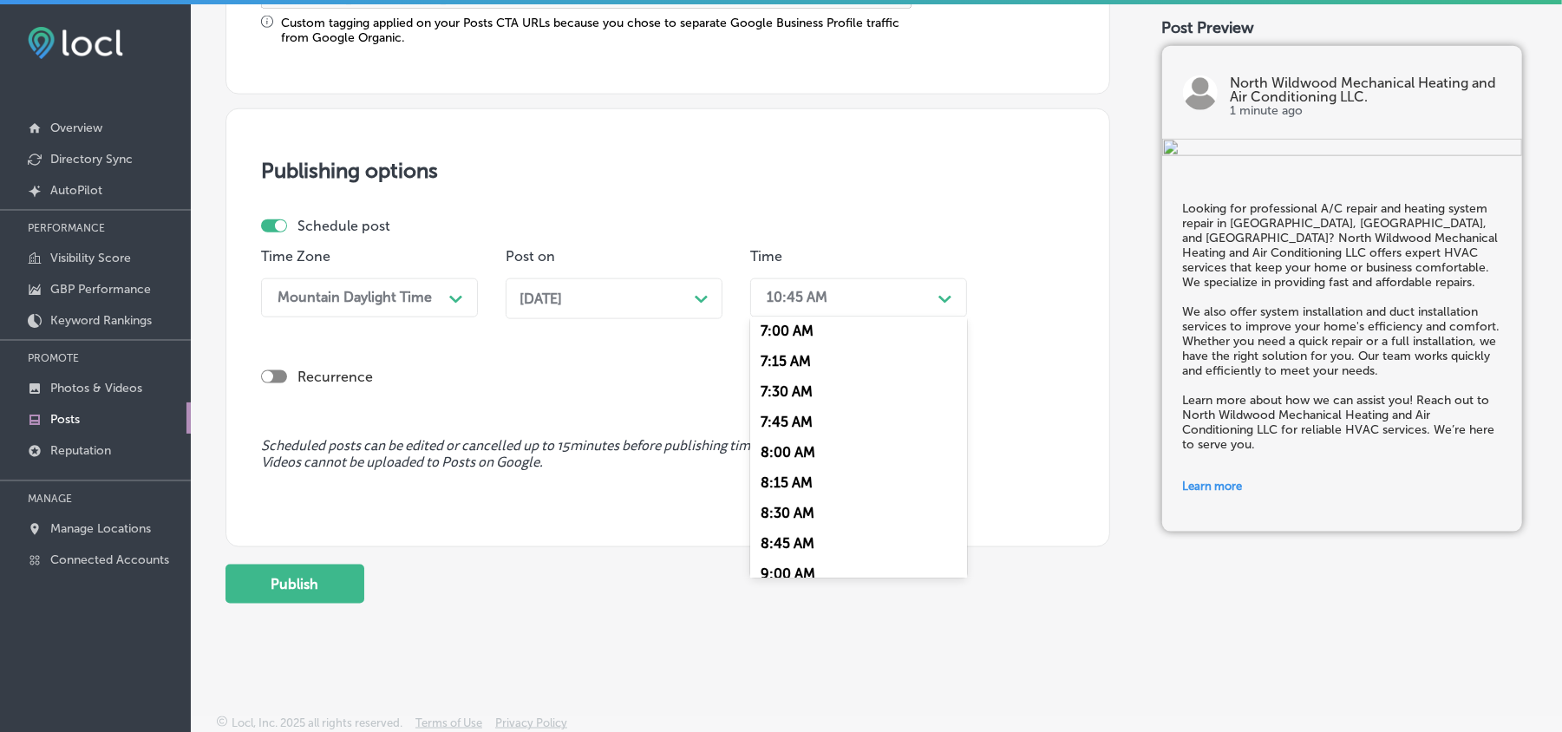
scroll to position [848, 0]
click at [778, 328] on div "7:00 AM" at bounding box center [858, 339] width 217 height 30
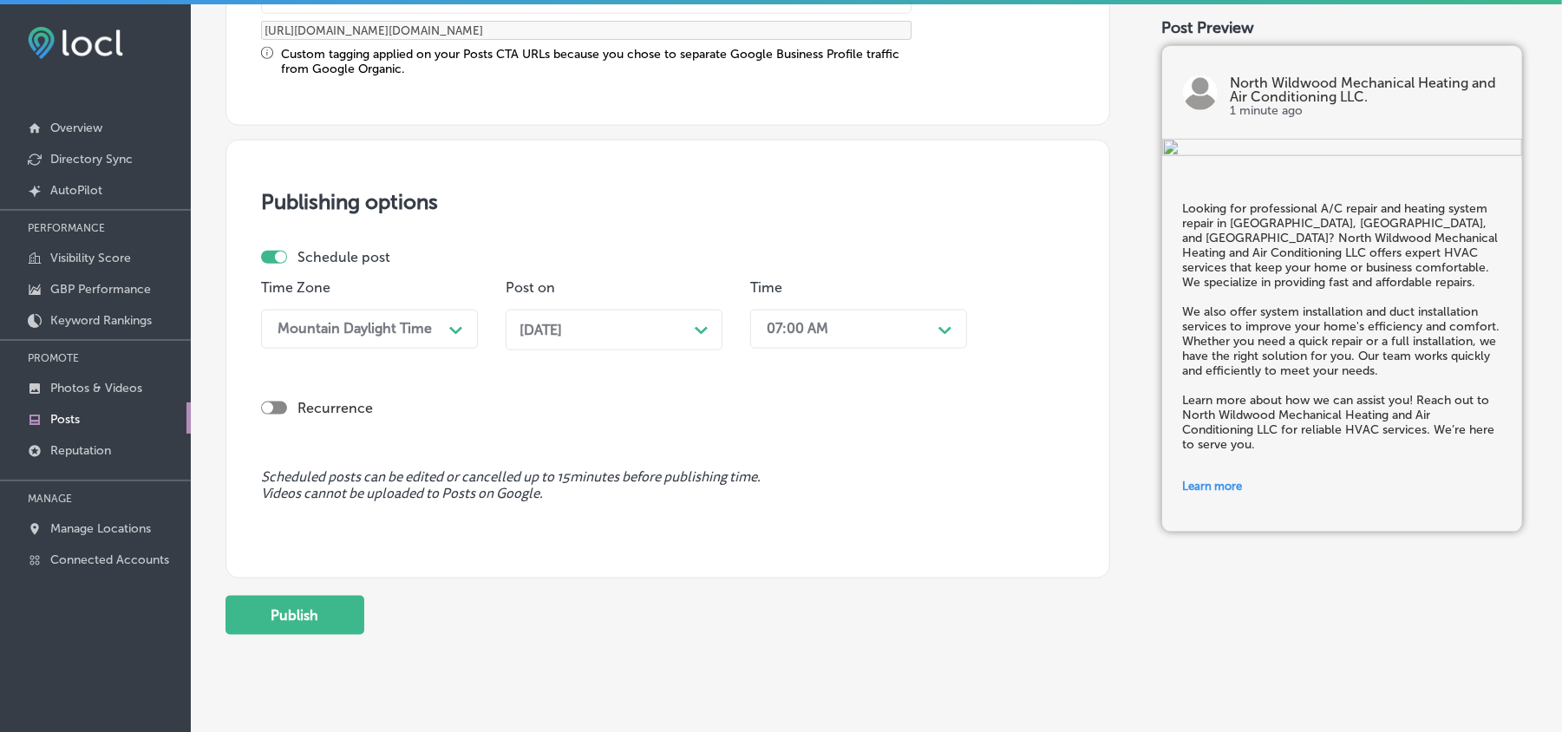
scroll to position [1465, 0]
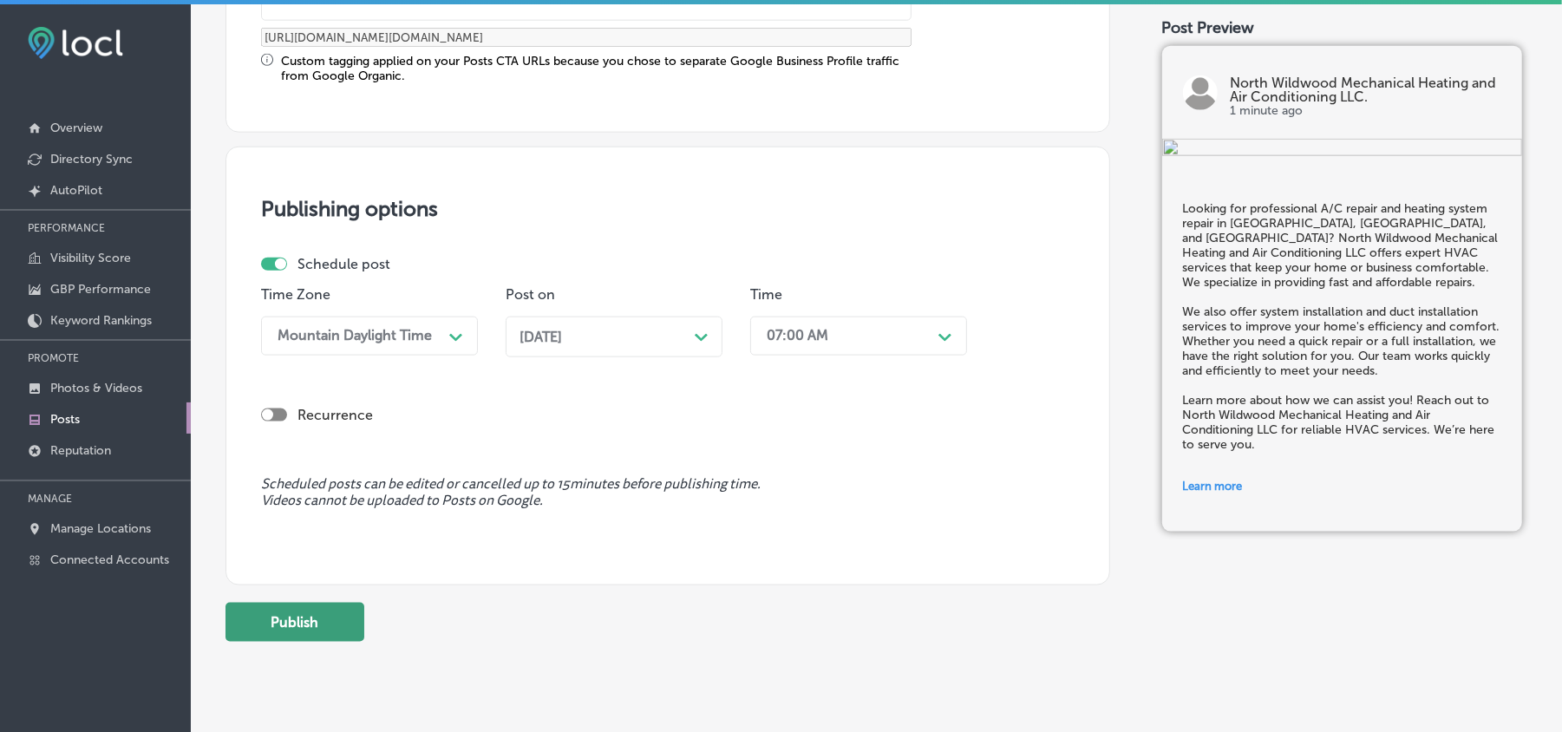
click at [306, 628] on button "Publish" at bounding box center [295, 622] width 139 height 39
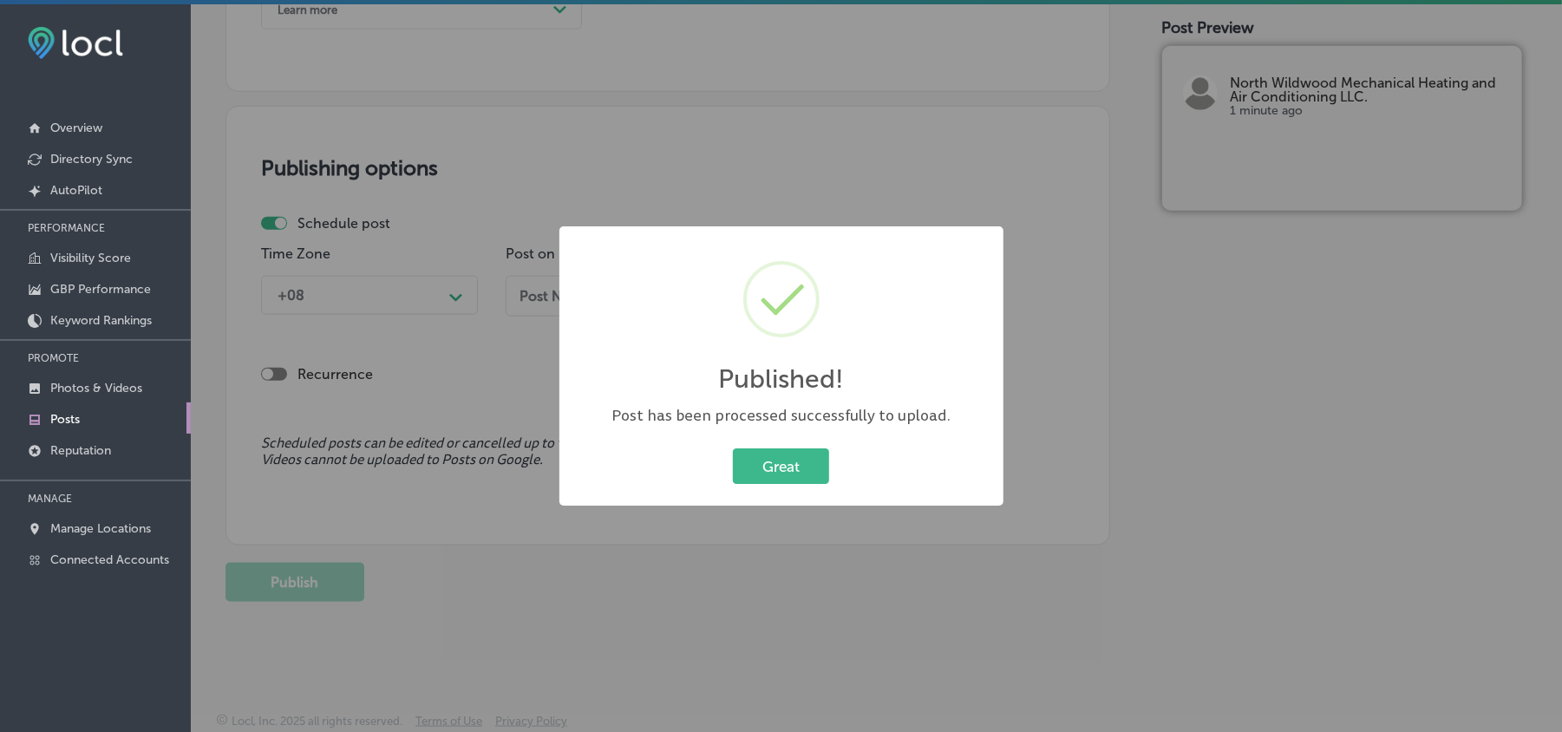
scroll to position [1350, 0]
click at [765, 467] on button "Great" at bounding box center [781, 466] width 96 height 36
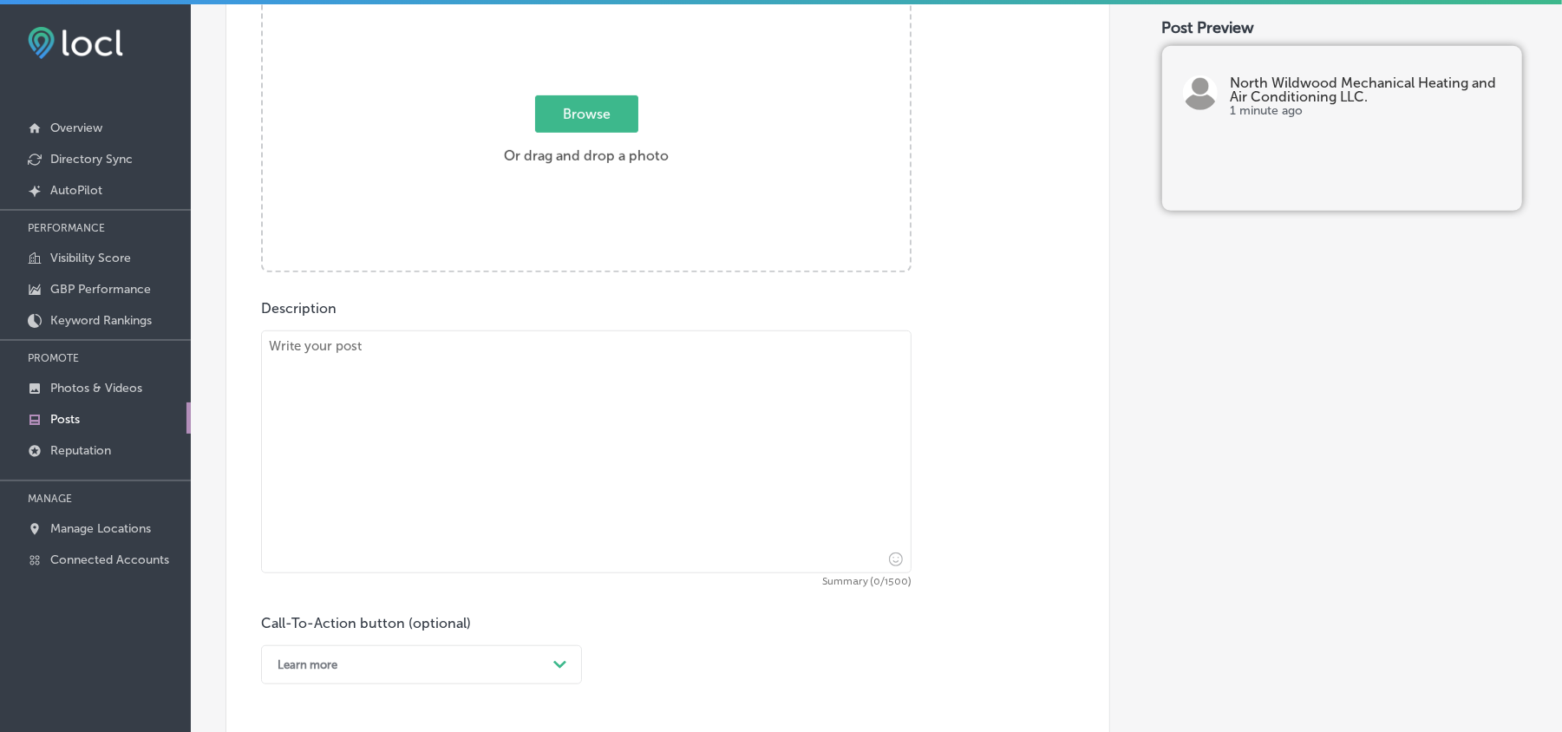
scroll to position [656, 0]
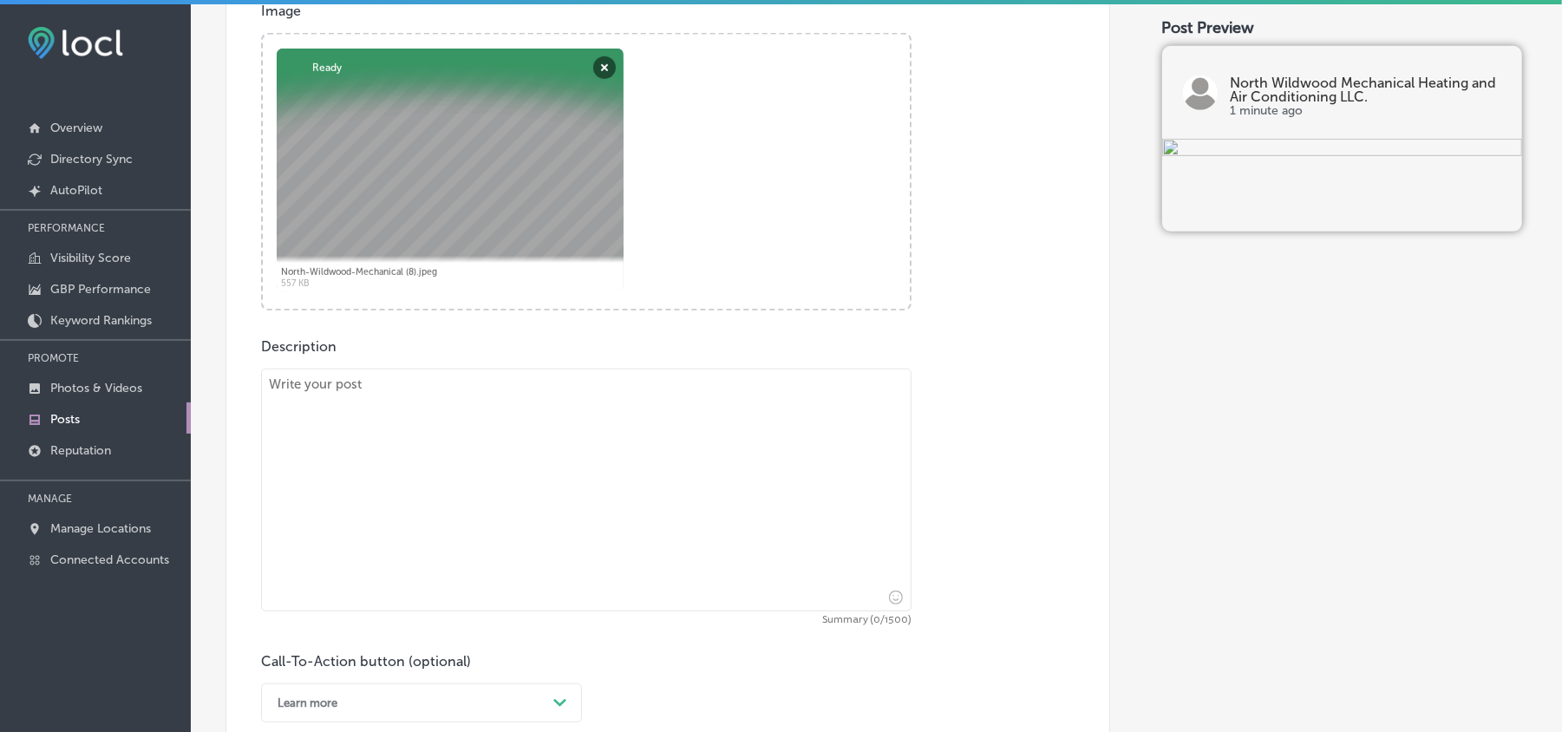
click at [547, 482] on textarea at bounding box center [586, 490] width 651 height 243
paste textarea "Need duct repair and system installation in Cape May, Stone Harbor, and Avalon?…"
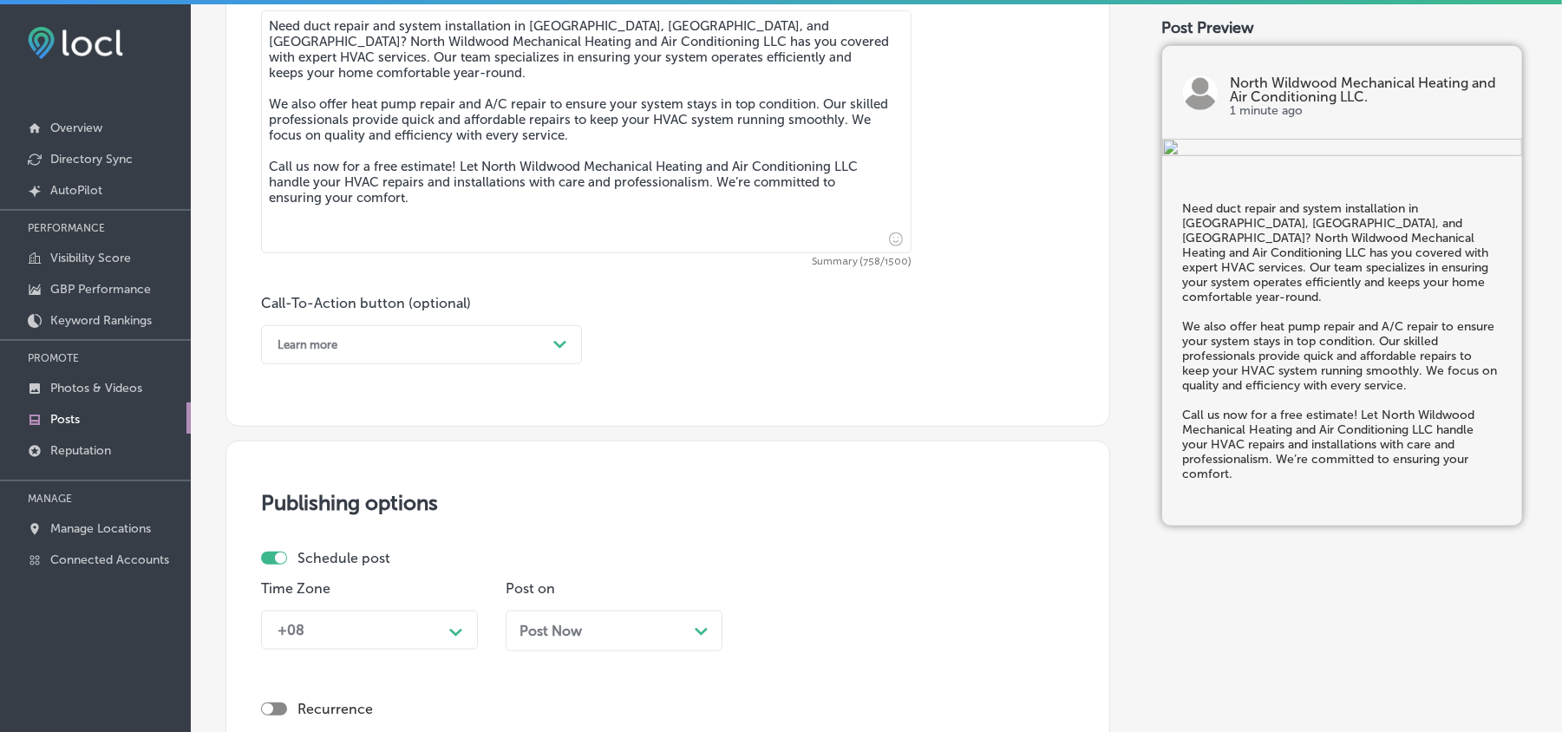
scroll to position [1080, 0]
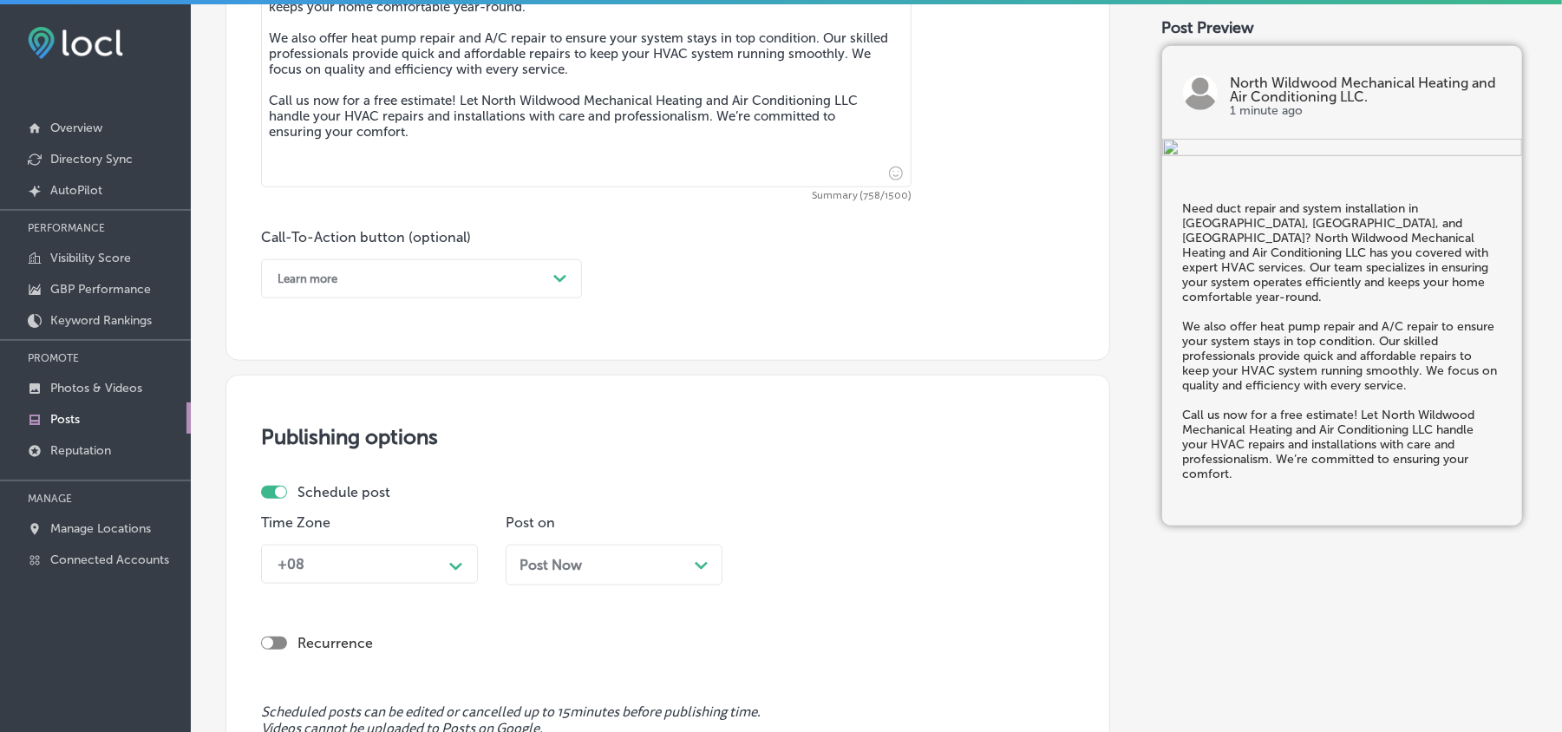
type textarea "Need duct repair and system installation in Cape May, Stone Harbor, and Avalon?…"
click at [428, 275] on div "Learn more" at bounding box center [408, 278] width 278 height 27
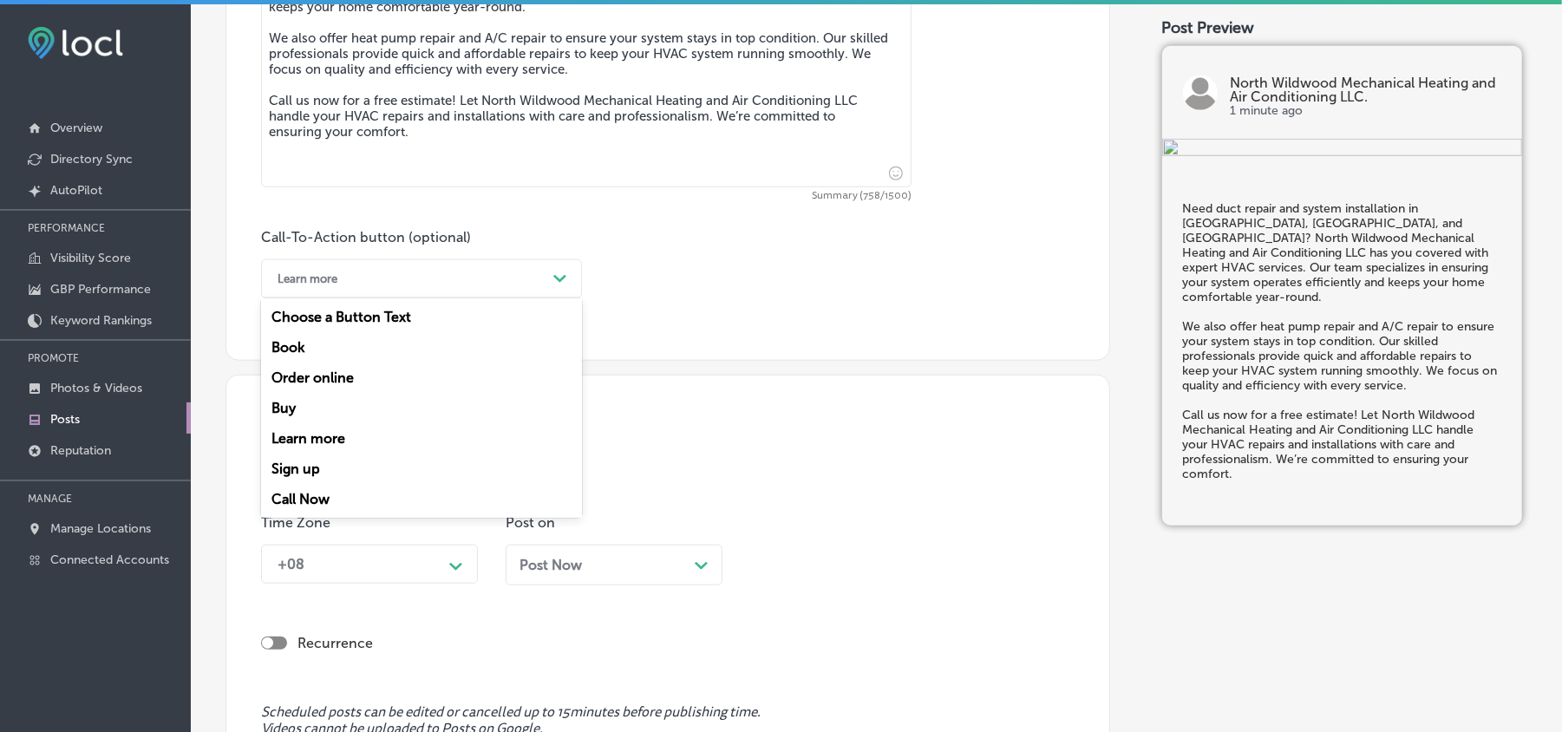
click at [299, 500] on div "Call Now" at bounding box center [421, 499] width 321 height 30
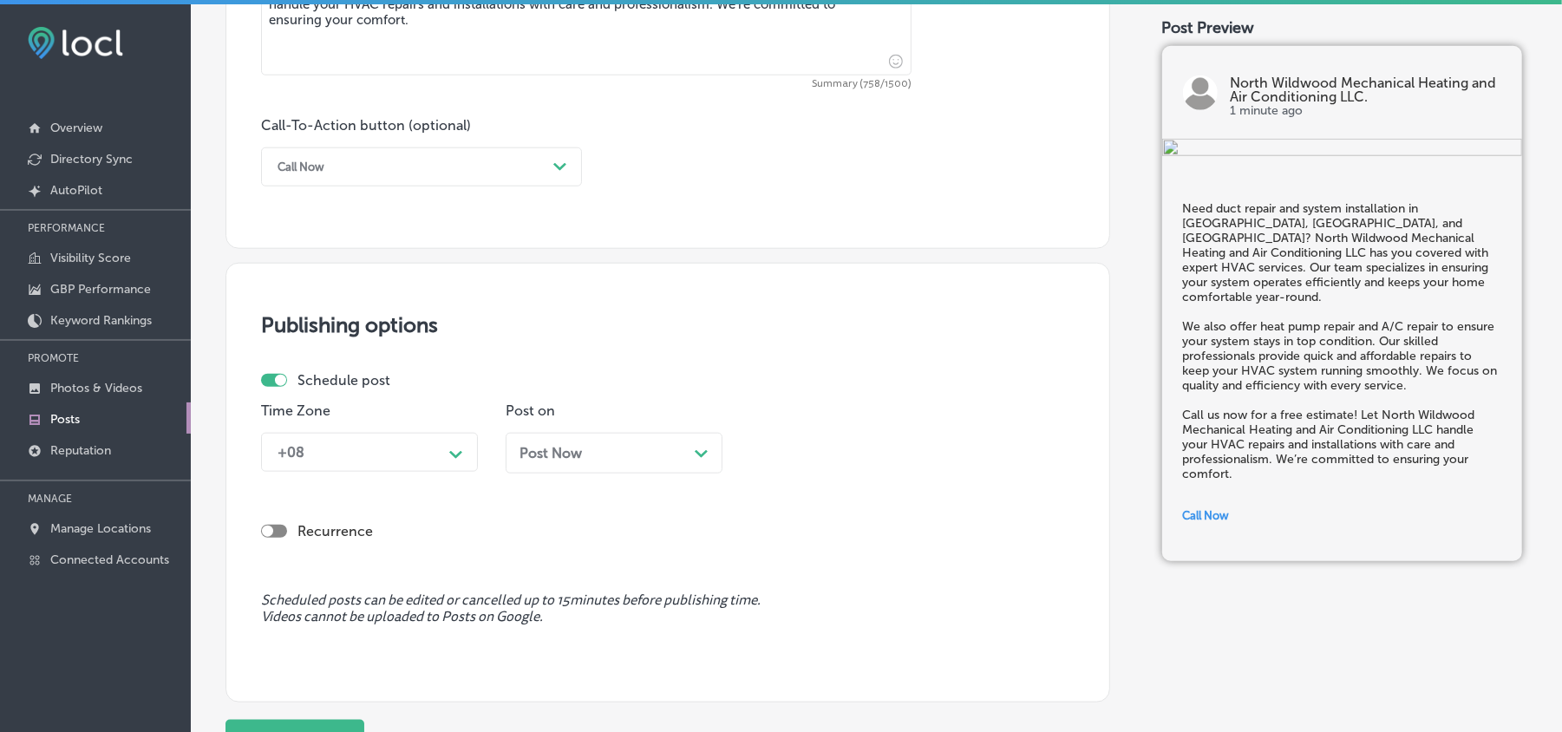
scroll to position [1272, 0]
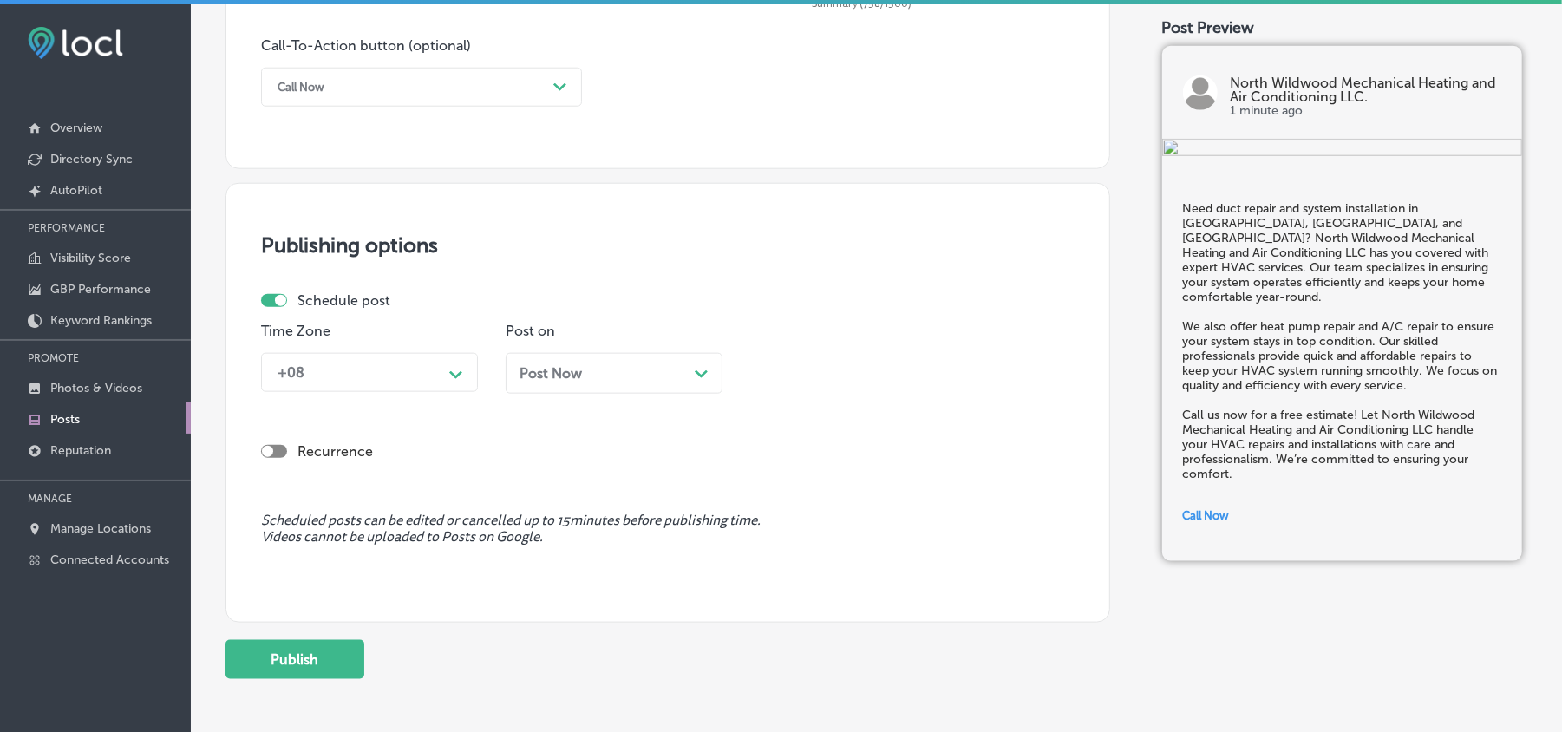
click at [420, 365] on div "+08" at bounding box center [355, 372] width 173 height 30
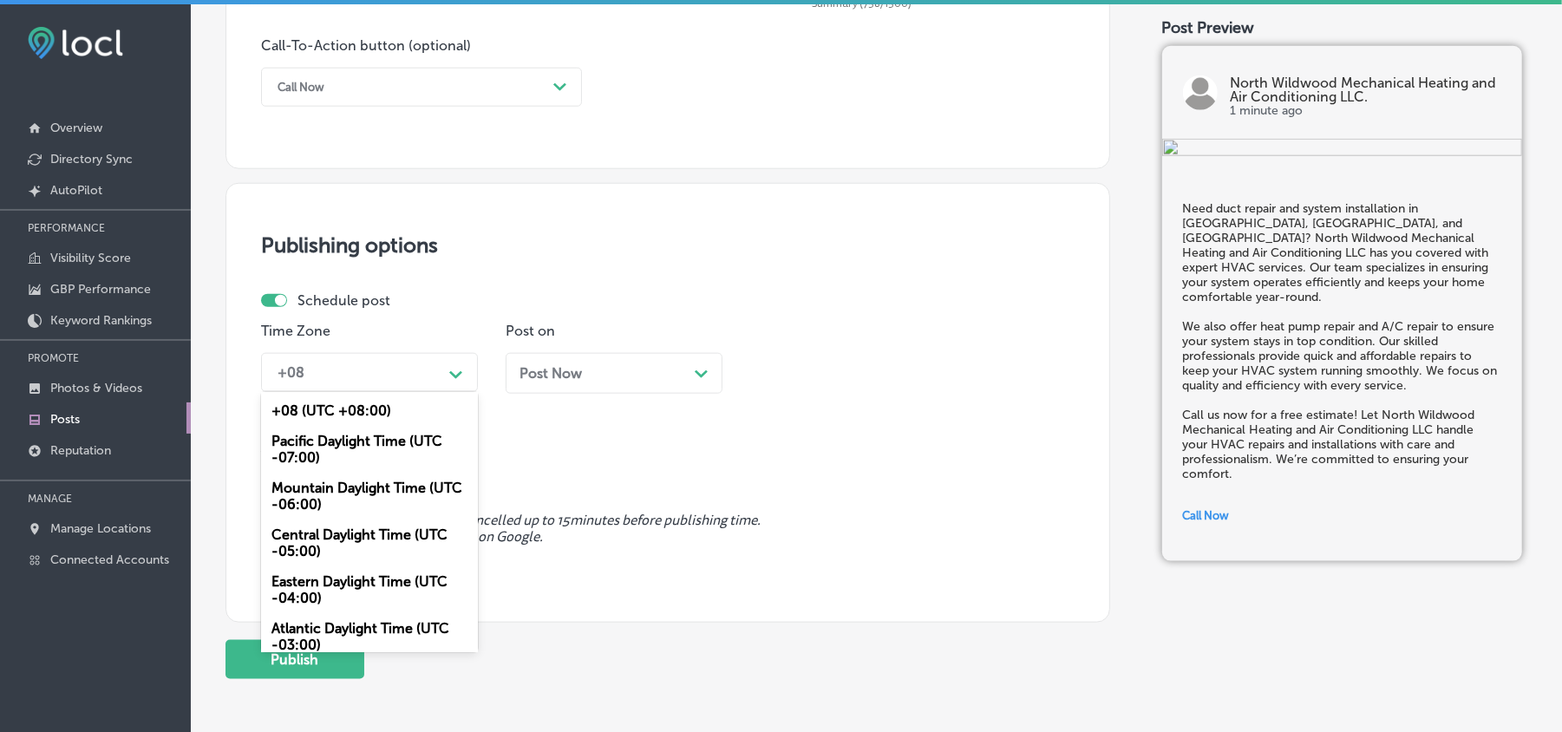
click at [318, 490] on div "Mountain Daylight Time (UTC -06:00)" at bounding box center [369, 496] width 217 height 47
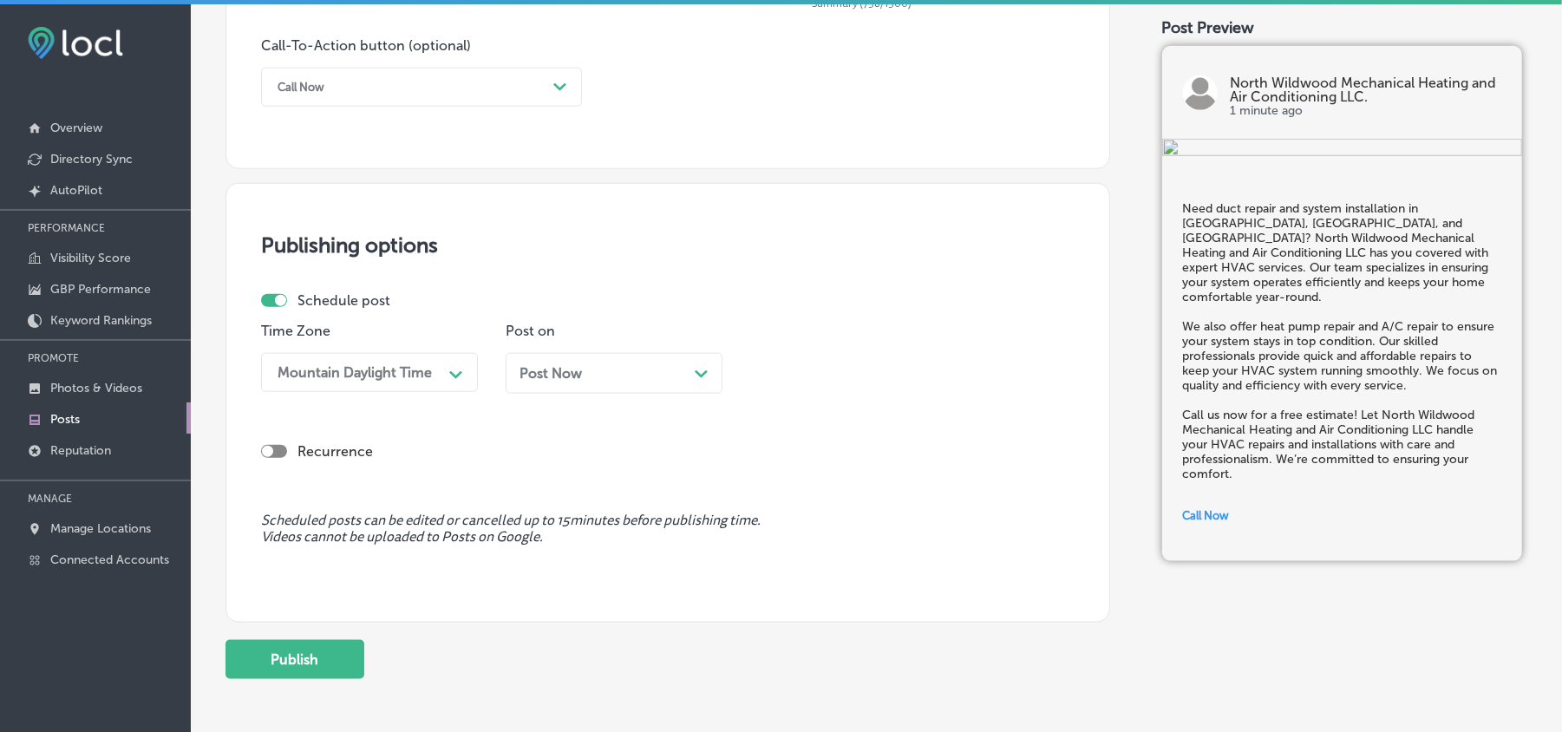
click at [591, 382] on div "Post Now Path Created with Sketch." at bounding box center [614, 373] width 217 height 41
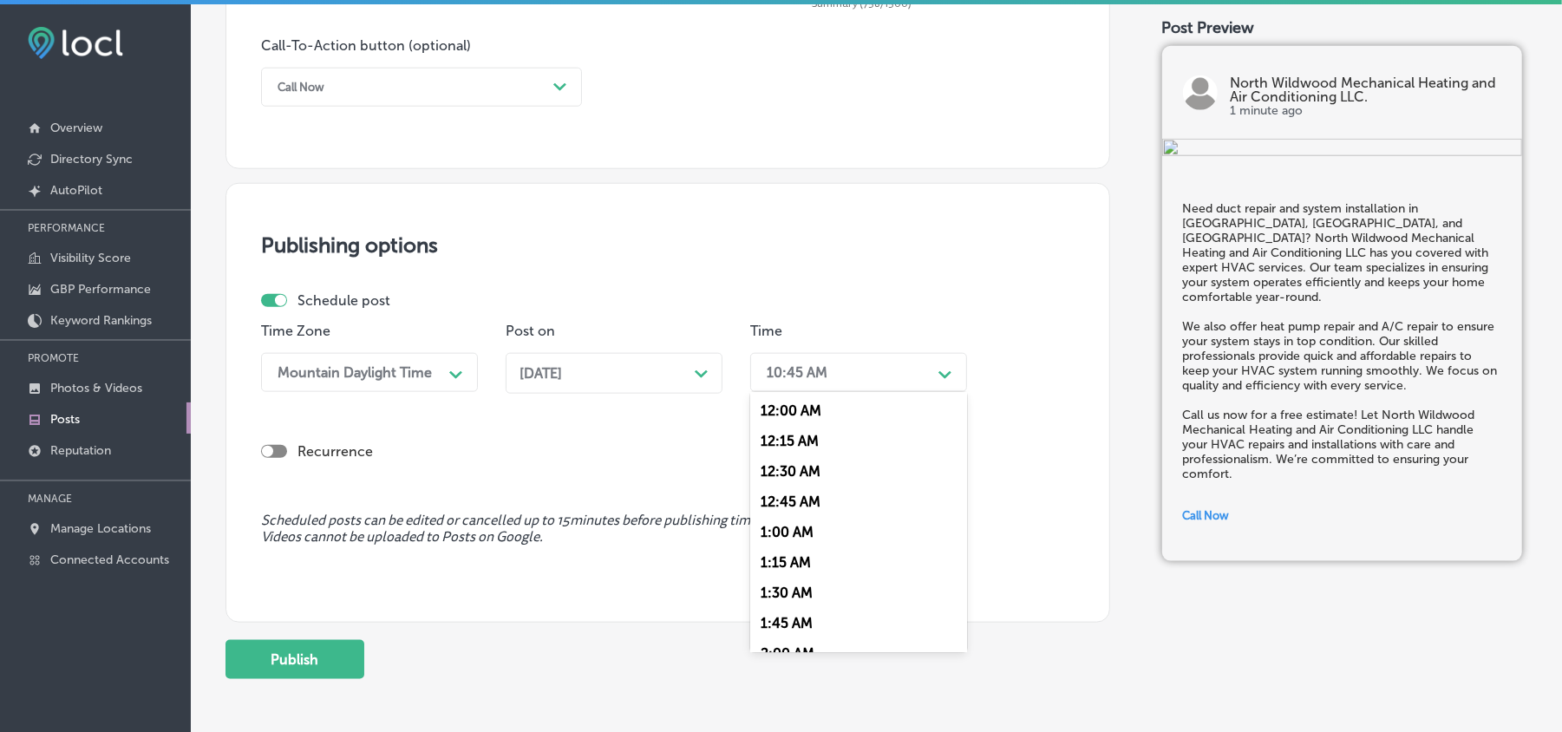
click at [813, 383] on div "10:45 AM" at bounding box center [844, 372] width 173 height 30
click at [763, 475] on div "7:00 AM" at bounding box center [858, 490] width 217 height 30
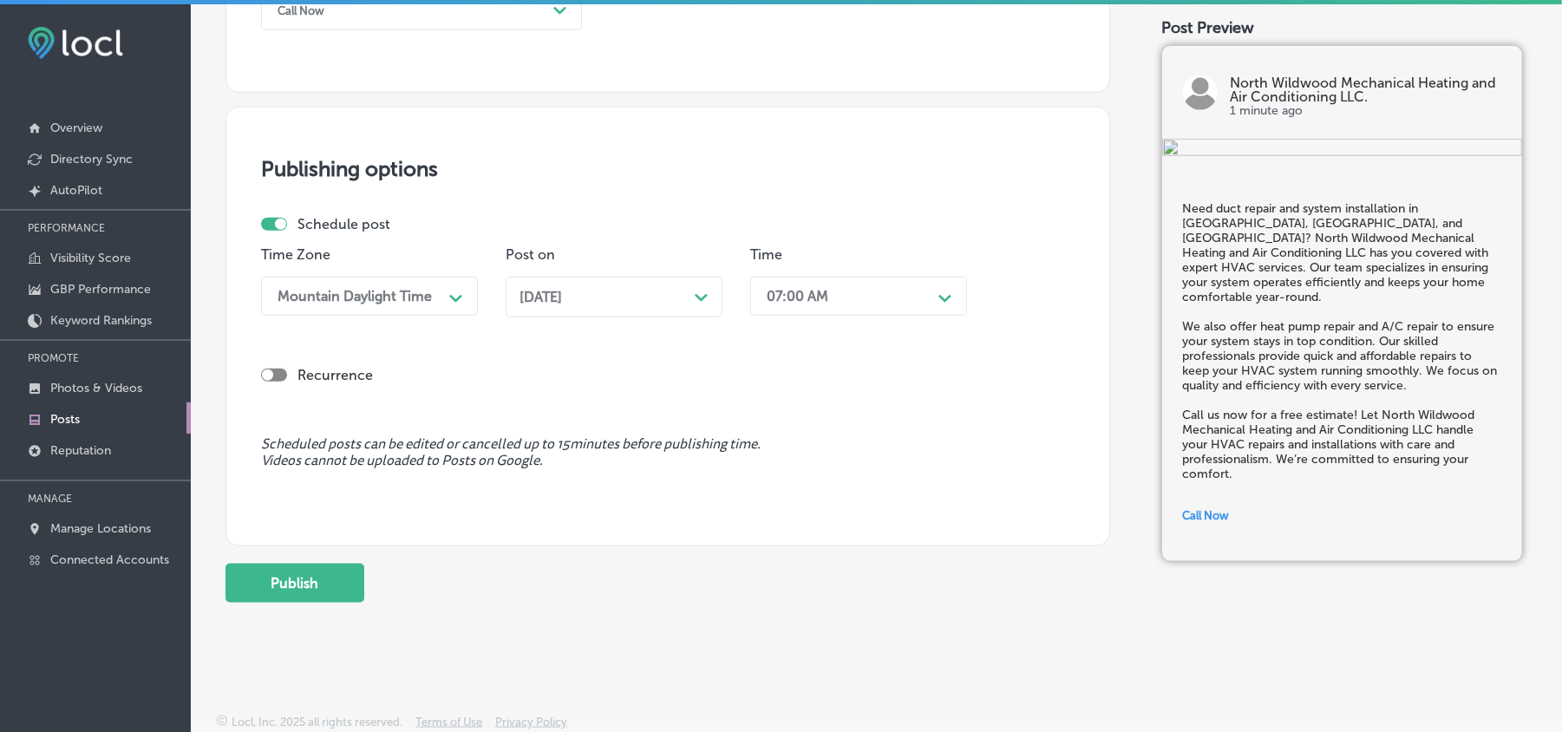
scroll to position [1350, 0]
click at [286, 581] on button "Publish" at bounding box center [295, 582] width 139 height 39
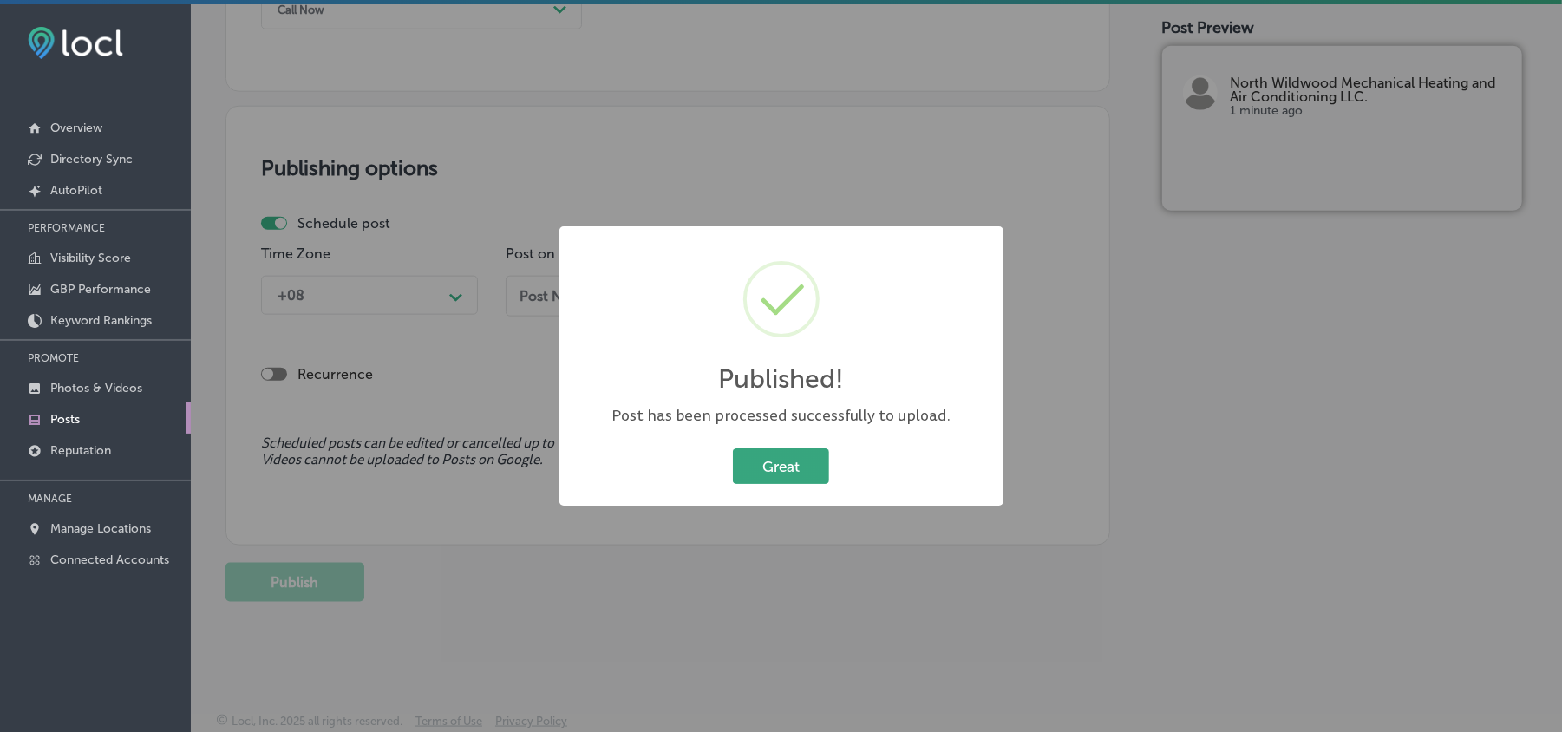
click at [776, 462] on button "Great" at bounding box center [781, 466] width 96 height 36
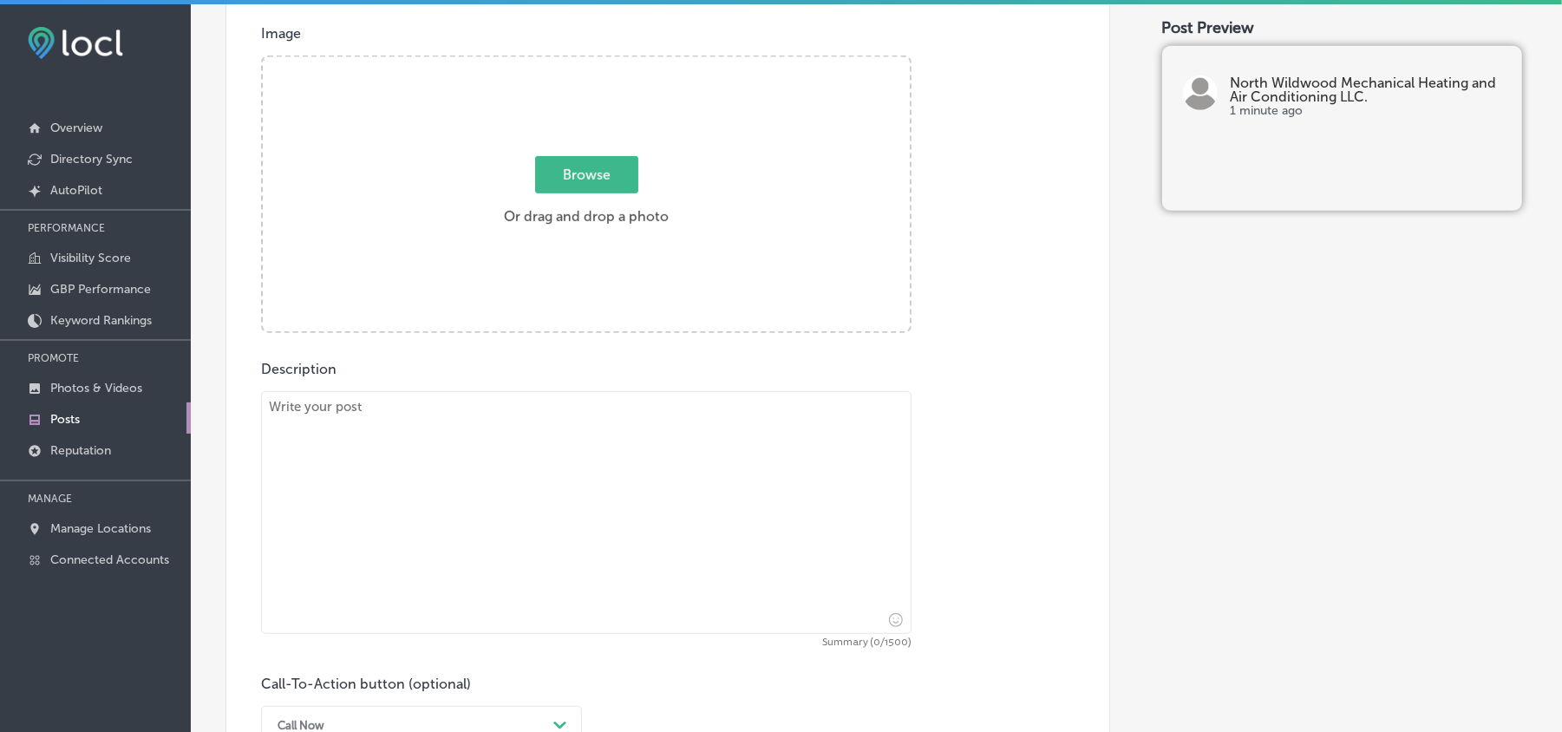
scroll to position [618, 0]
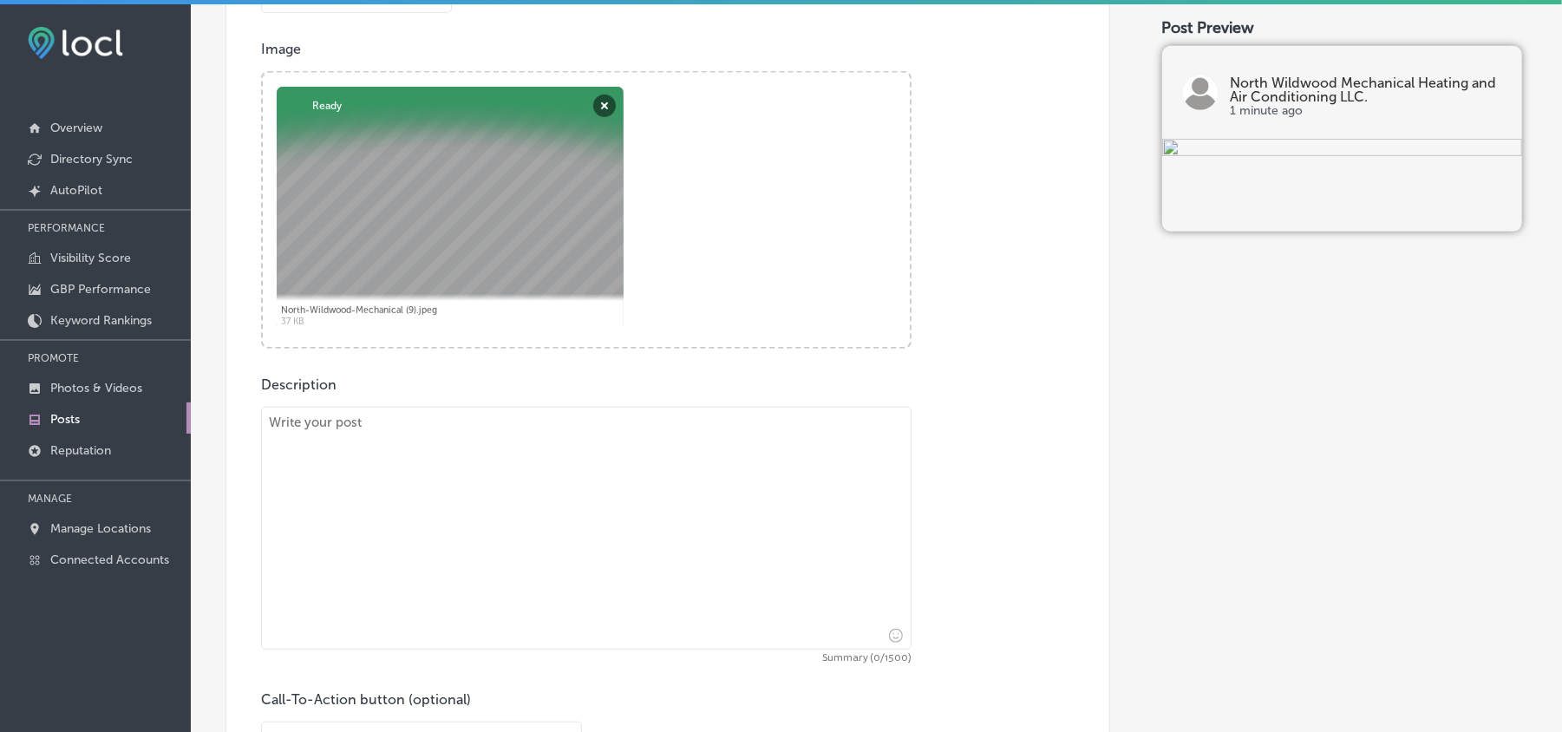
click at [430, 462] on textarea at bounding box center [586, 528] width 651 height 243
paste textarea "For system maintenance and heating system repair in Wildwood, Ocean City, and C…"
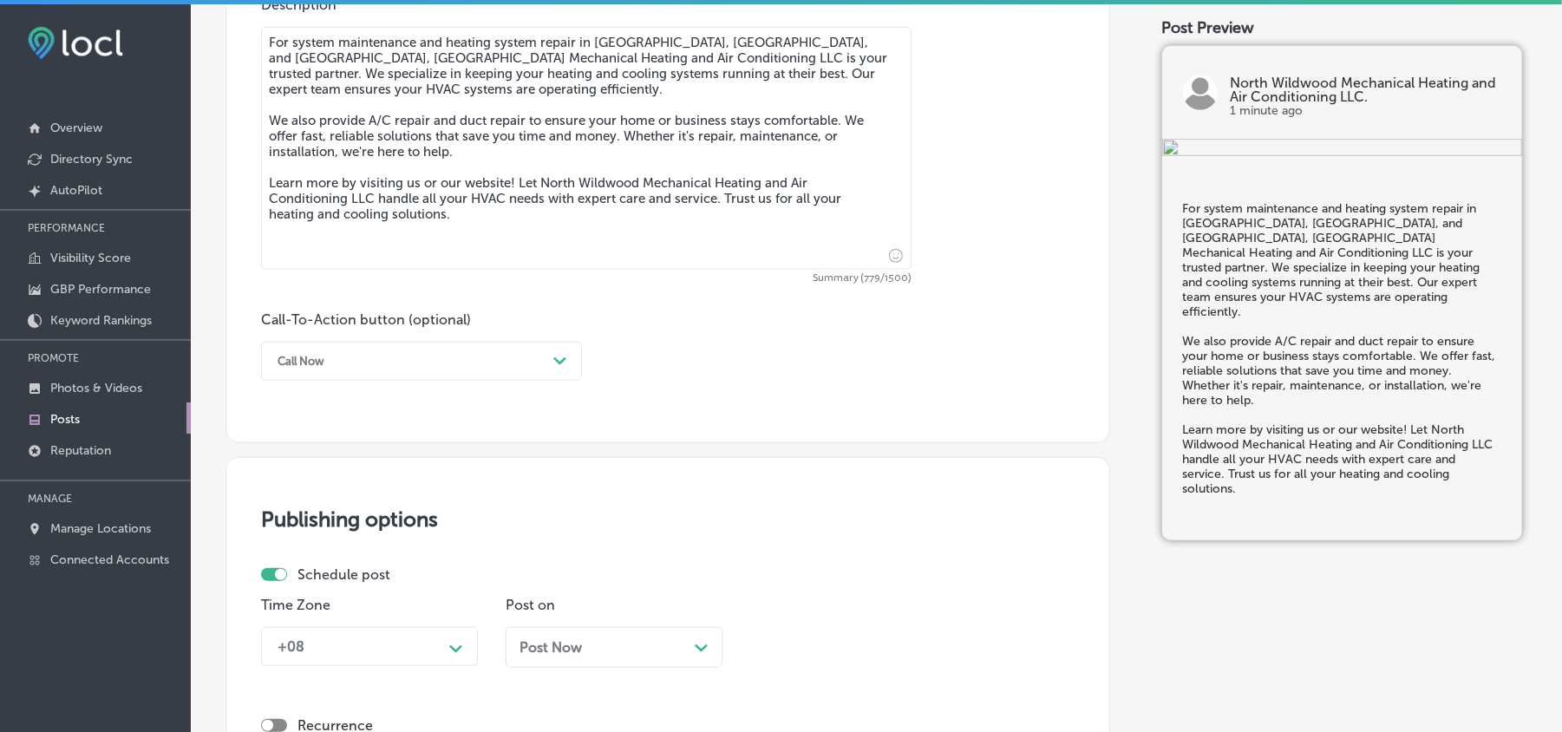
scroll to position [1003, 0]
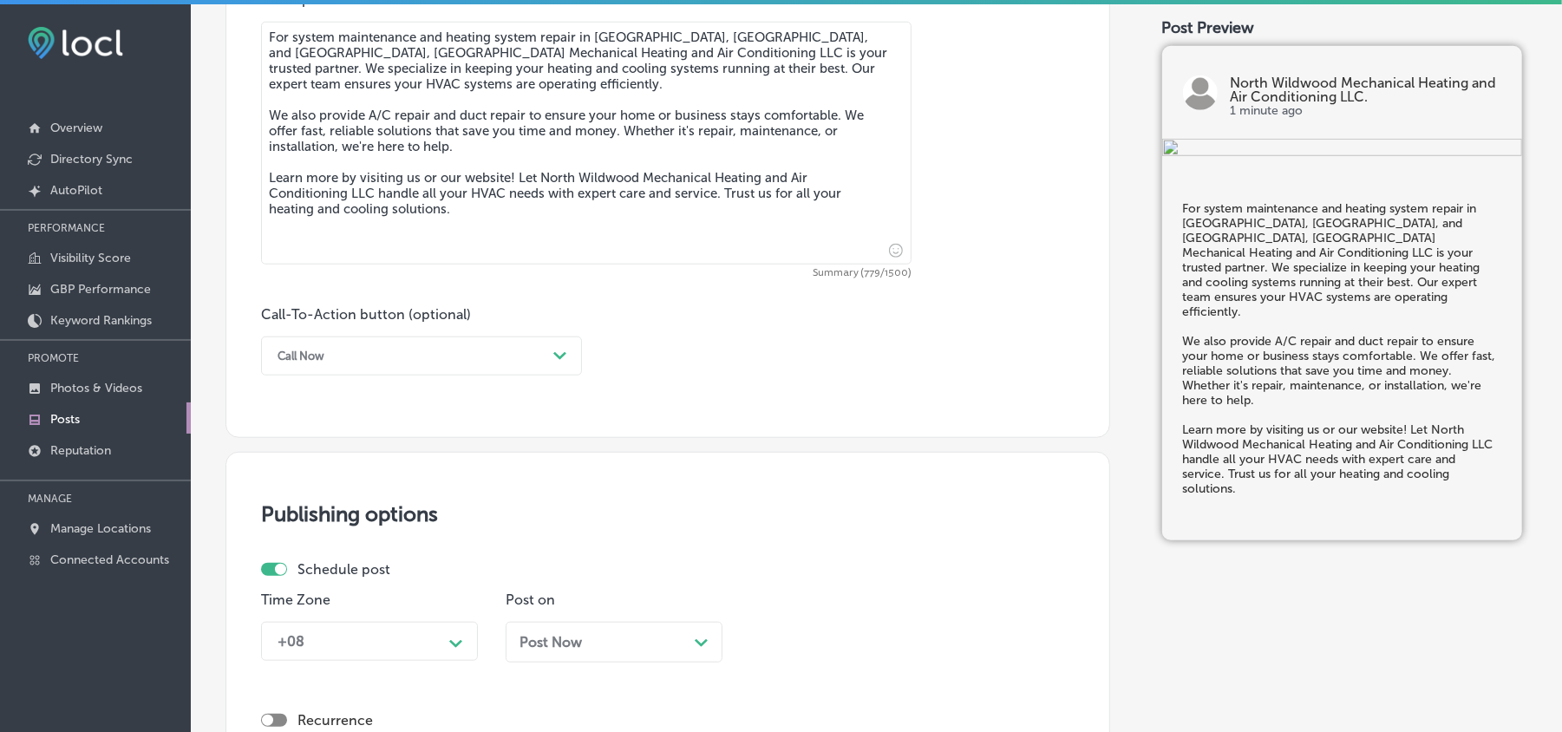
type textarea "For system maintenance and heating system repair in Wildwood, Ocean City, and C…"
click at [435, 349] on div "Call Now" at bounding box center [408, 356] width 278 height 27
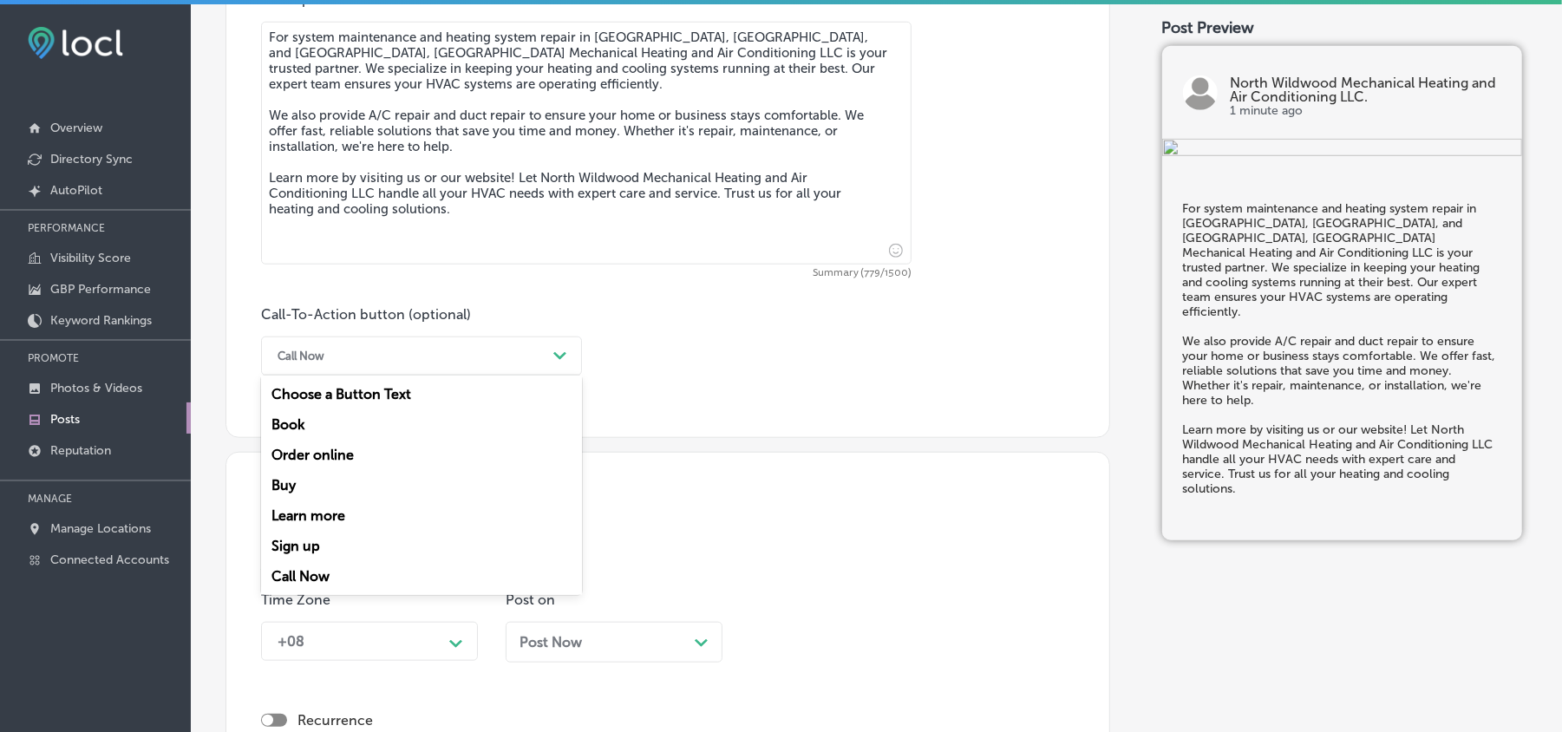
click at [310, 515] on div "Learn more" at bounding box center [421, 516] width 321 height 30
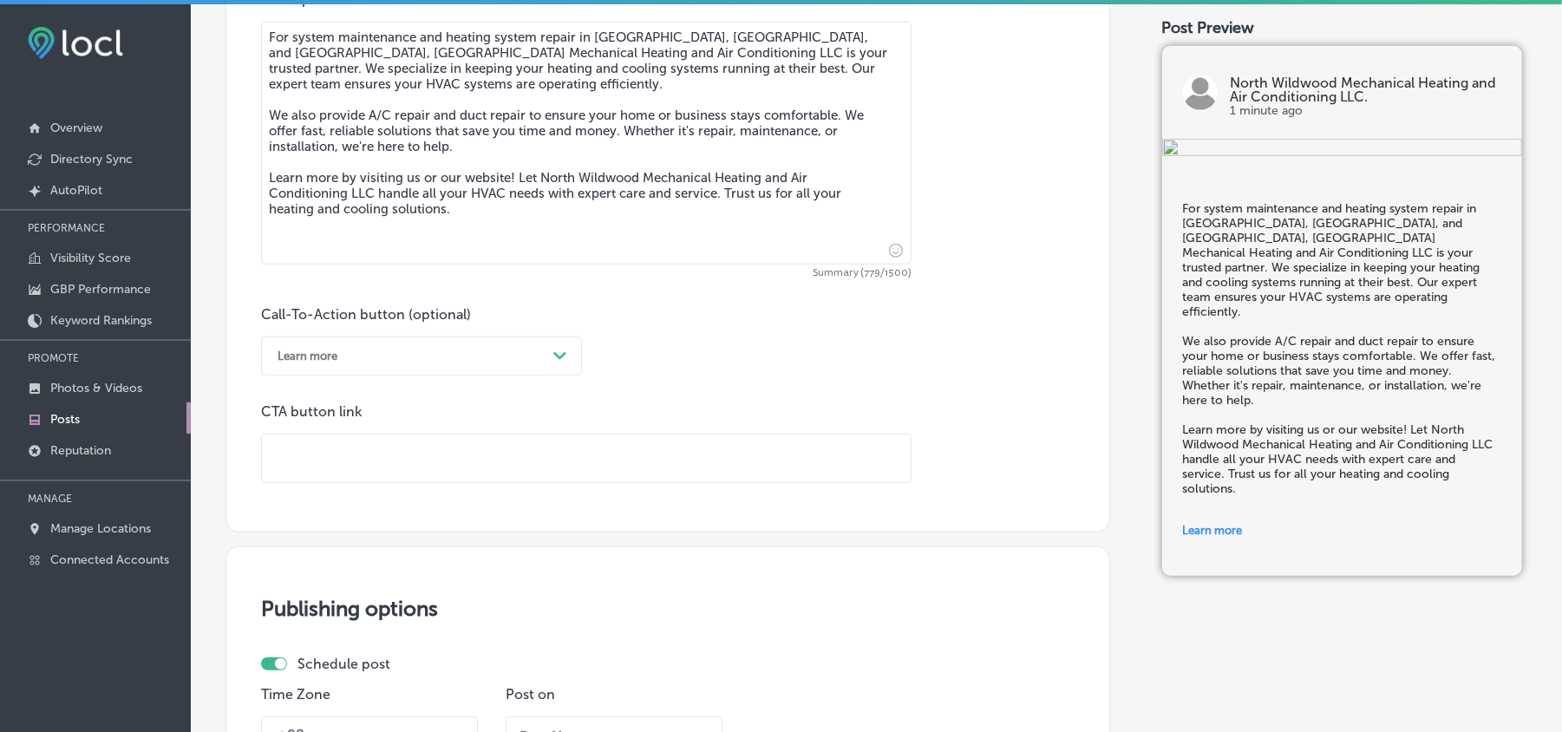
click at [410, 455] on input "text" at bounding box center [586, 459] width 649 height 48
paste input "https://www.nwwmechanical.com/"
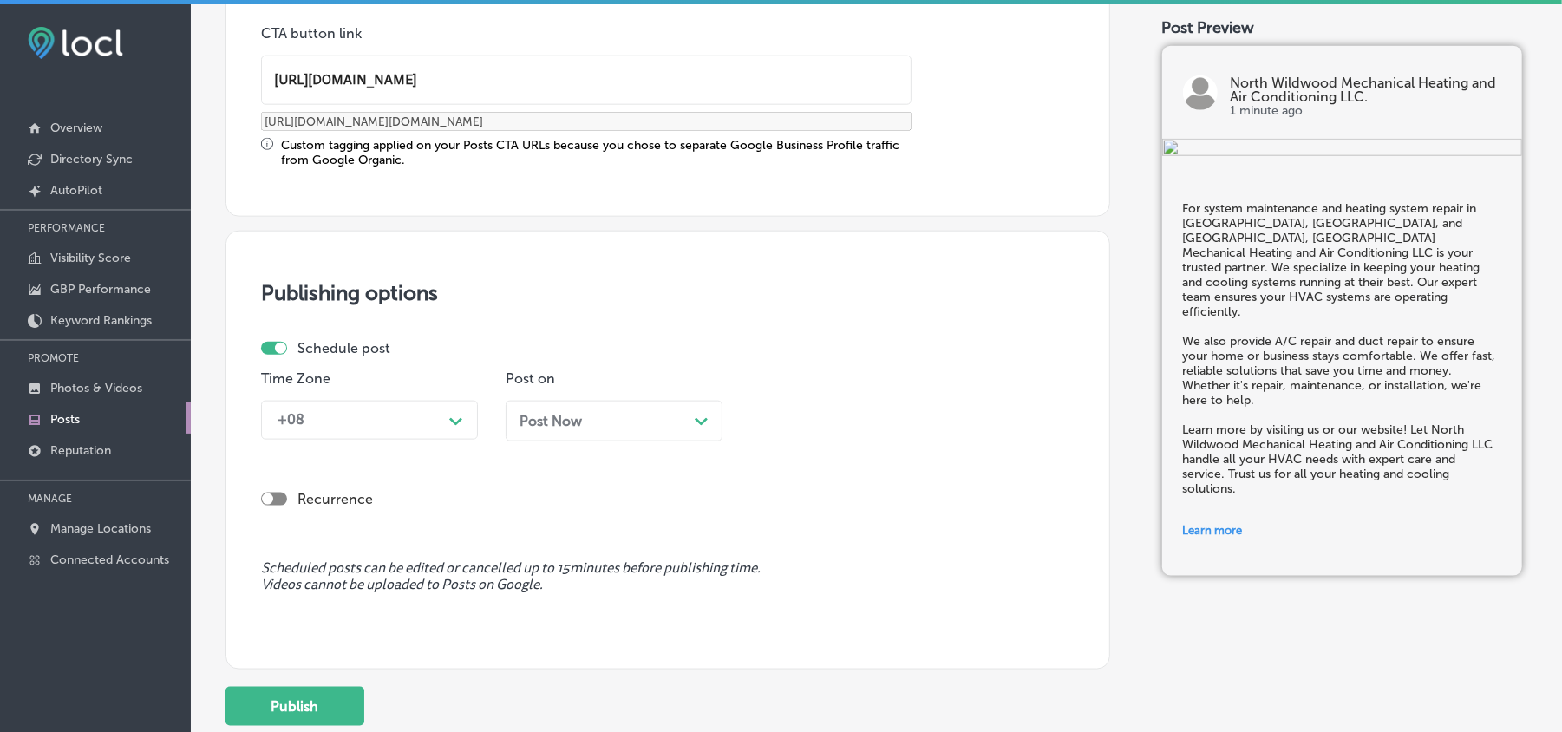
scroll to position [1388, 0]
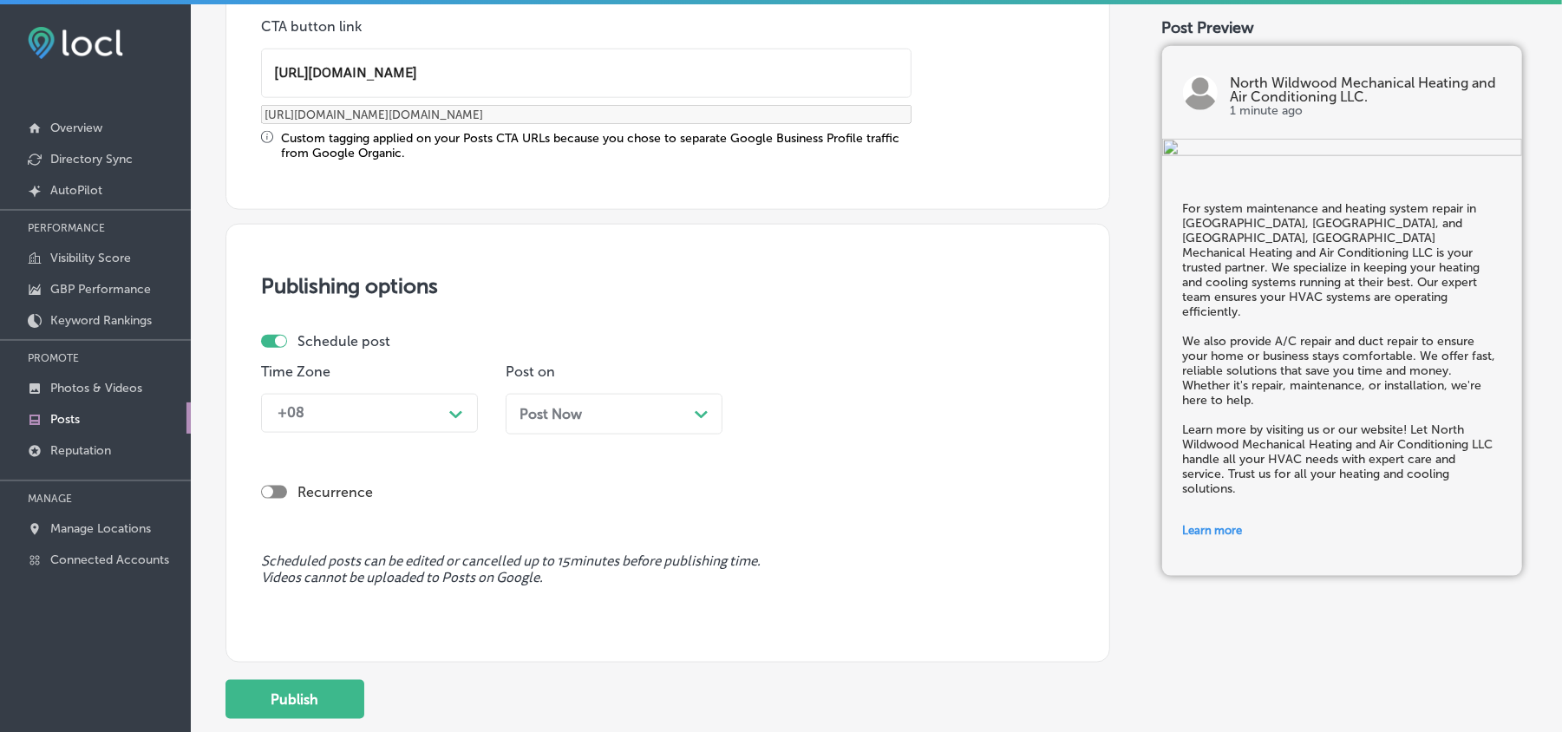
type input "https://www.nwwmechanical.com/"
click at [355, 392] on div "Time Zone +08 Path Created with Sketch." at bounding box center [369, 405] width 217 height 84
click at [356, 418] on div "+08" at bounding box center [355, 413] width 173 height 30
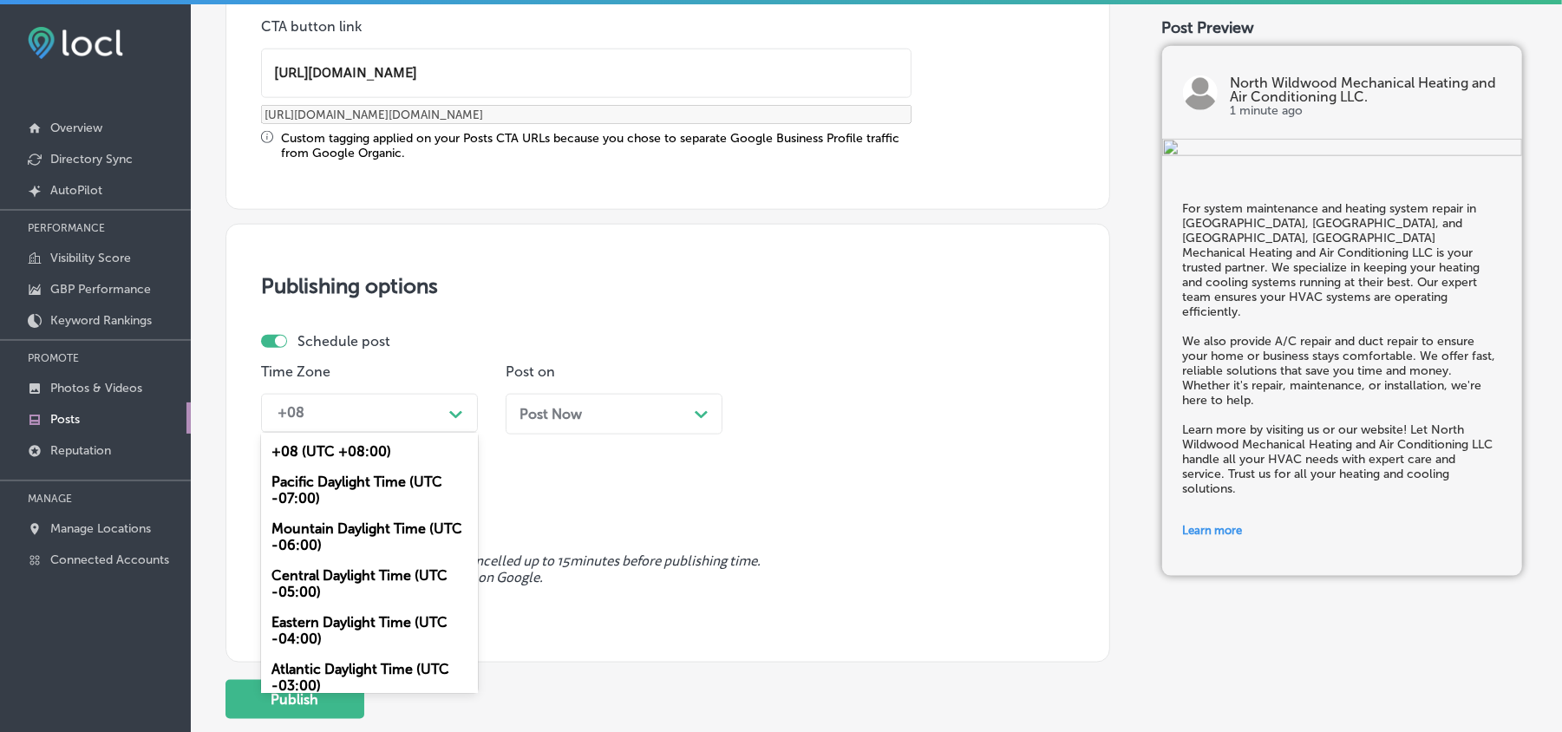
click at [334, 522] on div "Mountain Daylight Time (UTC -06:00)" at bounding box center [369, 537] width 217 height 47
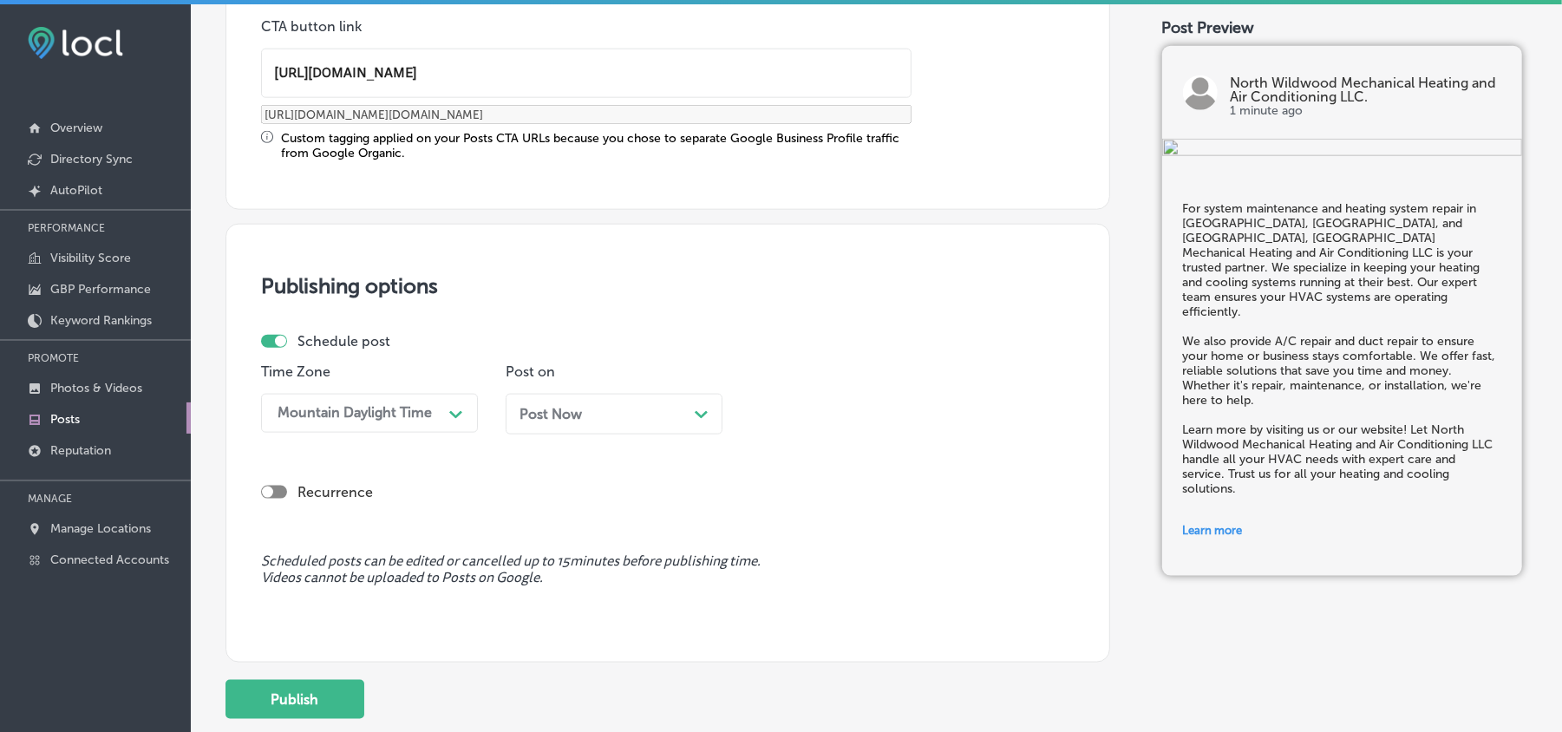
click at [625, 422] on div "Post Now Path Created with Sketch." at bounding box center [614, 414] width 189 height 16
click at [815, 398] on div "10:45 AM" at bounding box center [844, 413] width 173 height 30
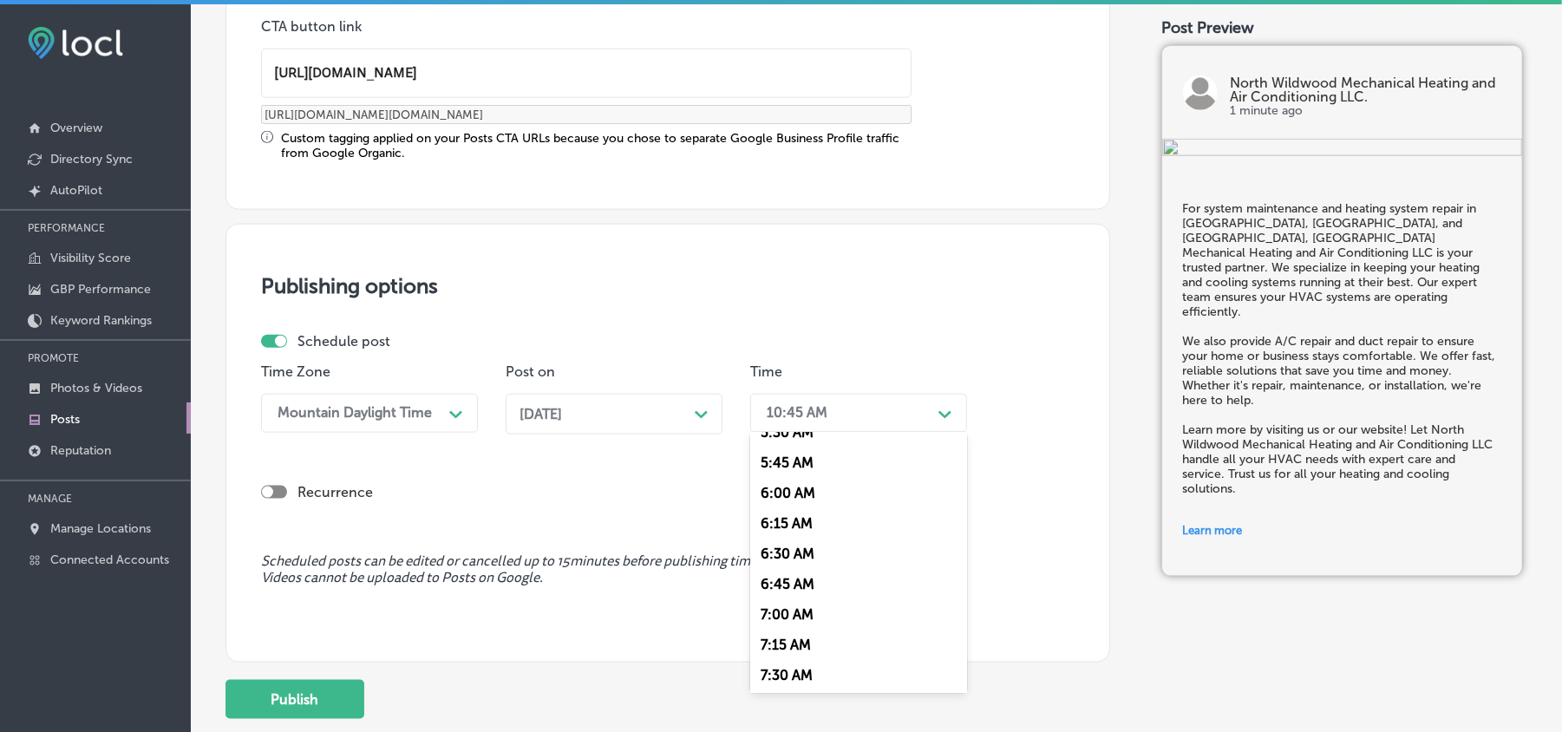
scroll to position [771, 0]
click at [792, 515] on div "7:00 AM" at bounding box center [858, 530] width 217 height 30
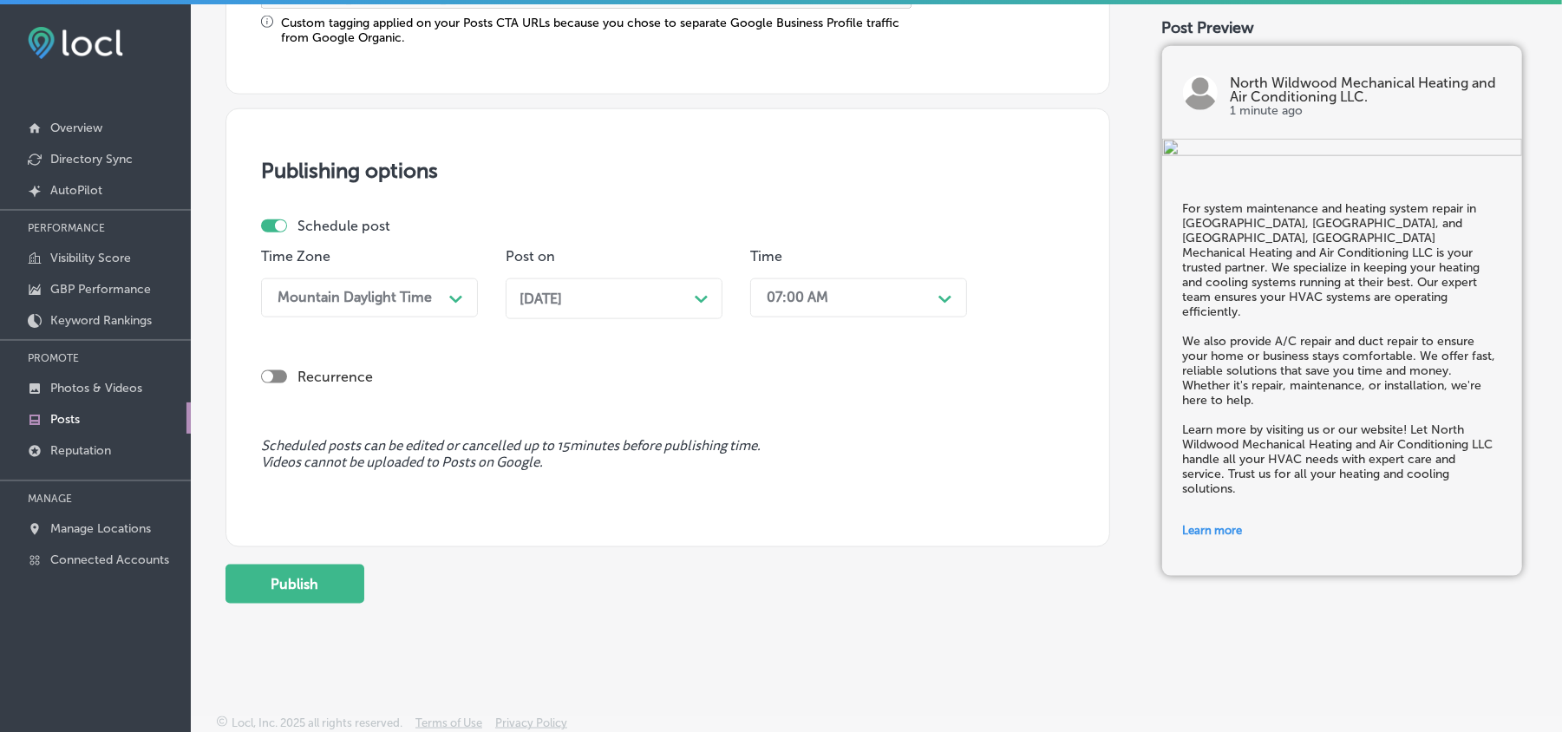
scroll to position [1507, 0]
click at [320, 566] on button "Publish" at bounding box center [295, 582] width 139 height 39
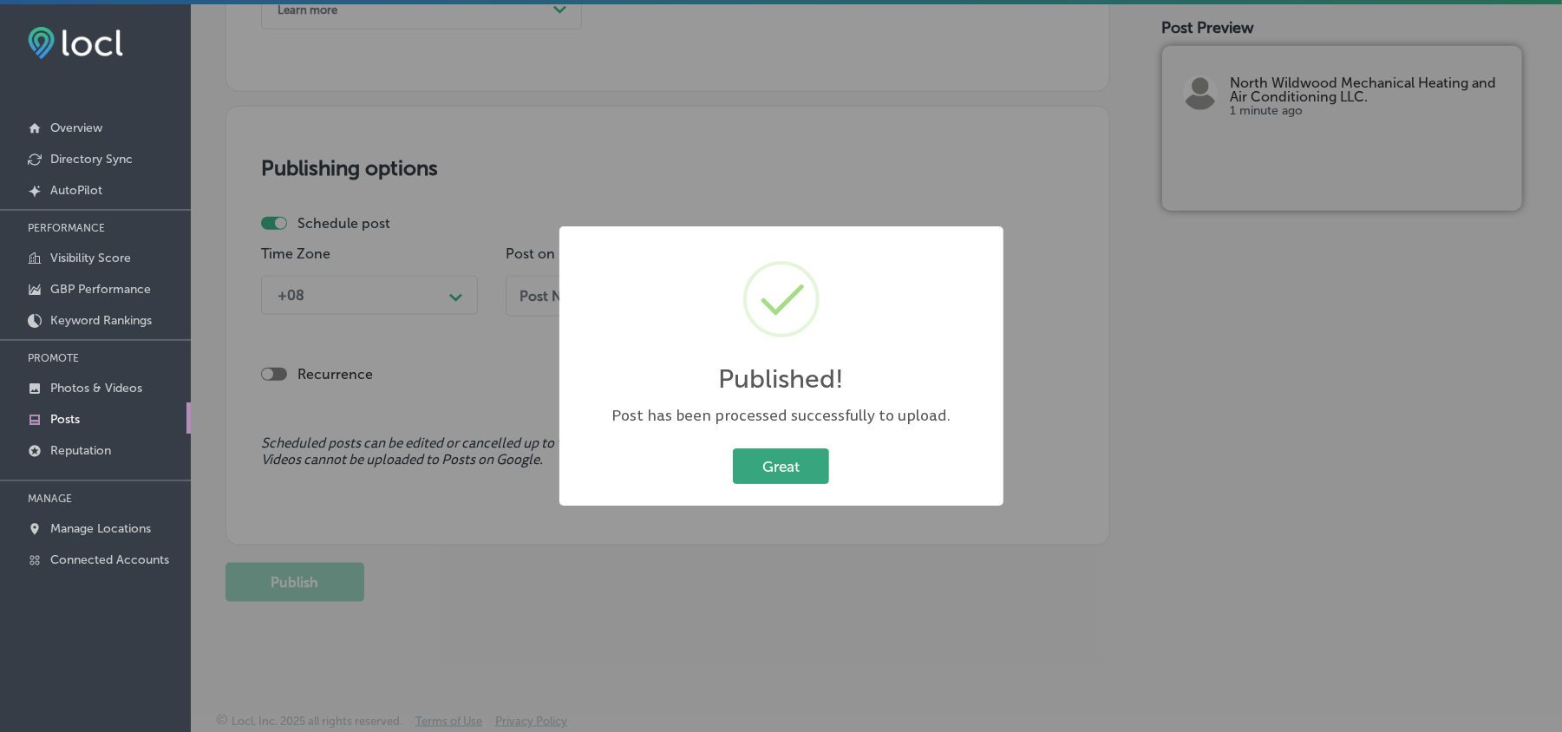
scroll to position [1350, 0]
click at [820, 474] on button "Great" at bounding box center [781, 466] width 96 height 36
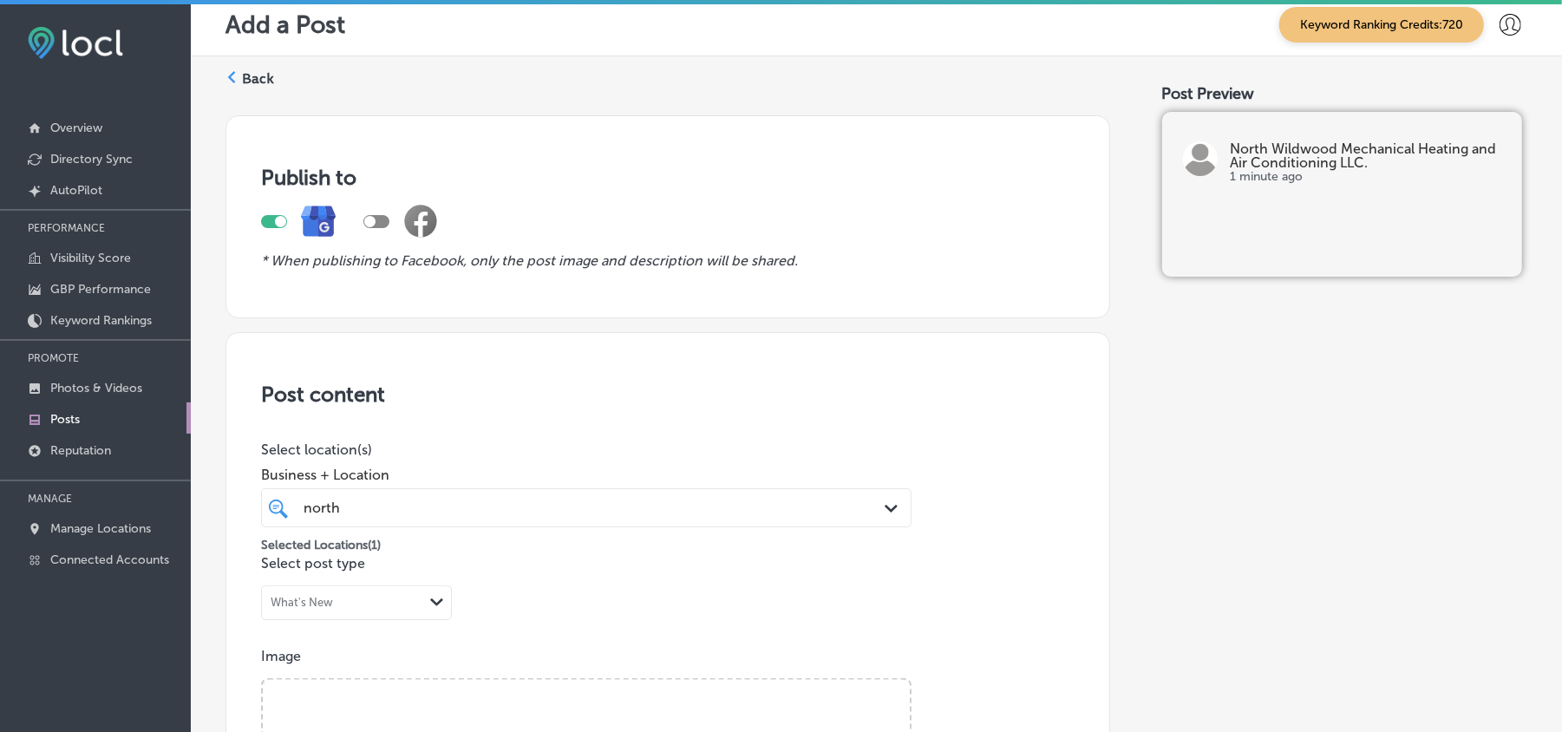
scroll to position [0, 0]
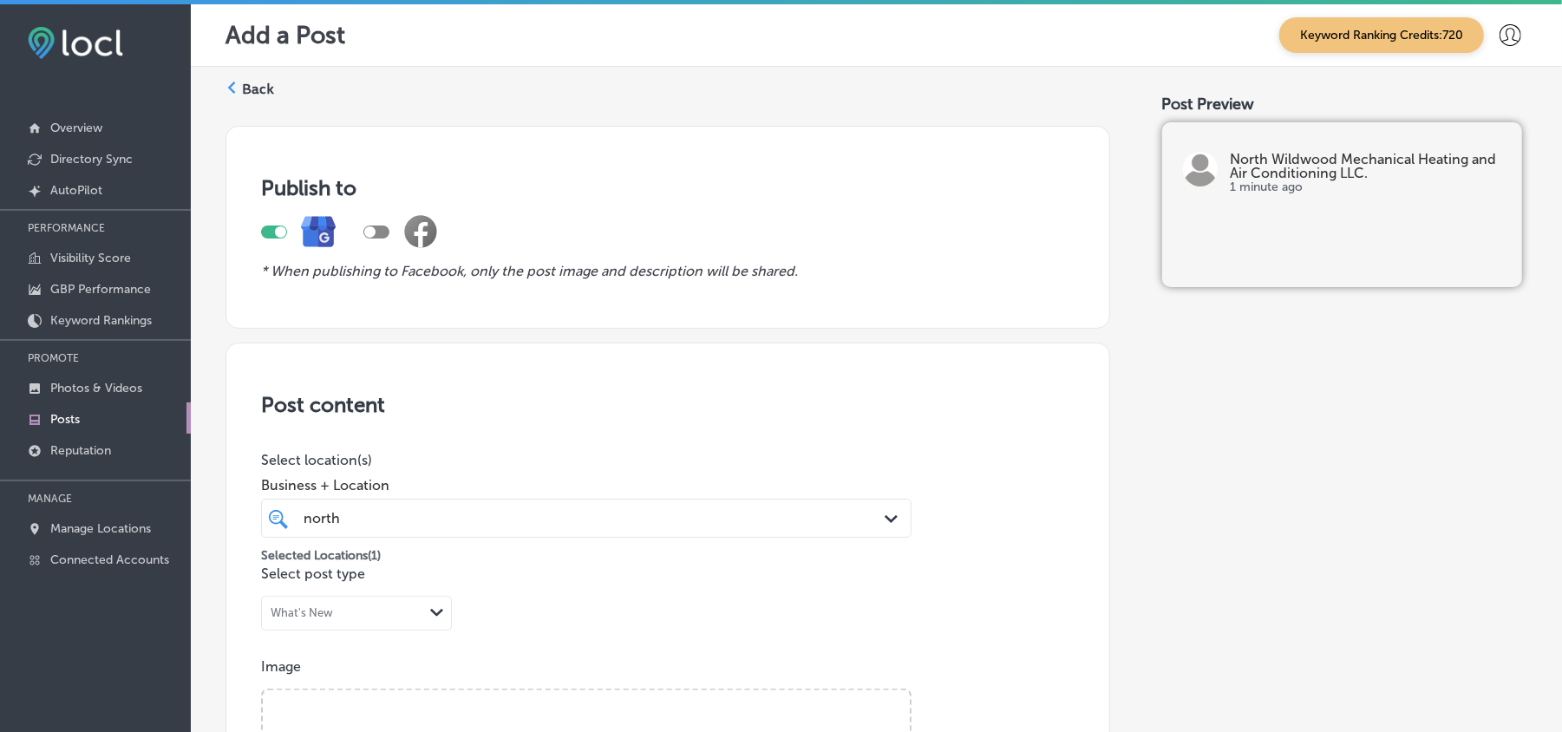
click at [246, 85] on label "Back" at bounding box center [258, 89] width 32 height 19
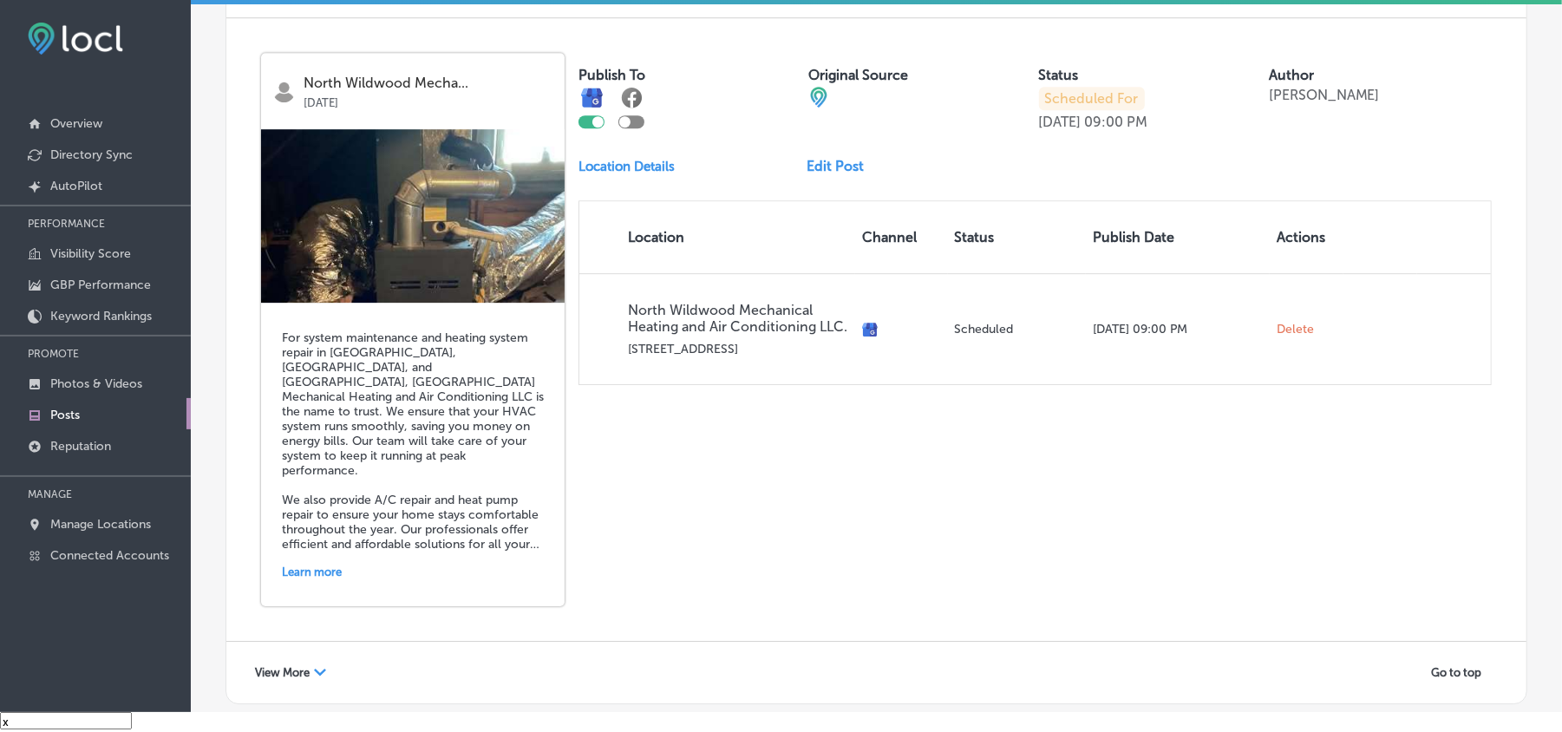
scroll to position [3881, 0]
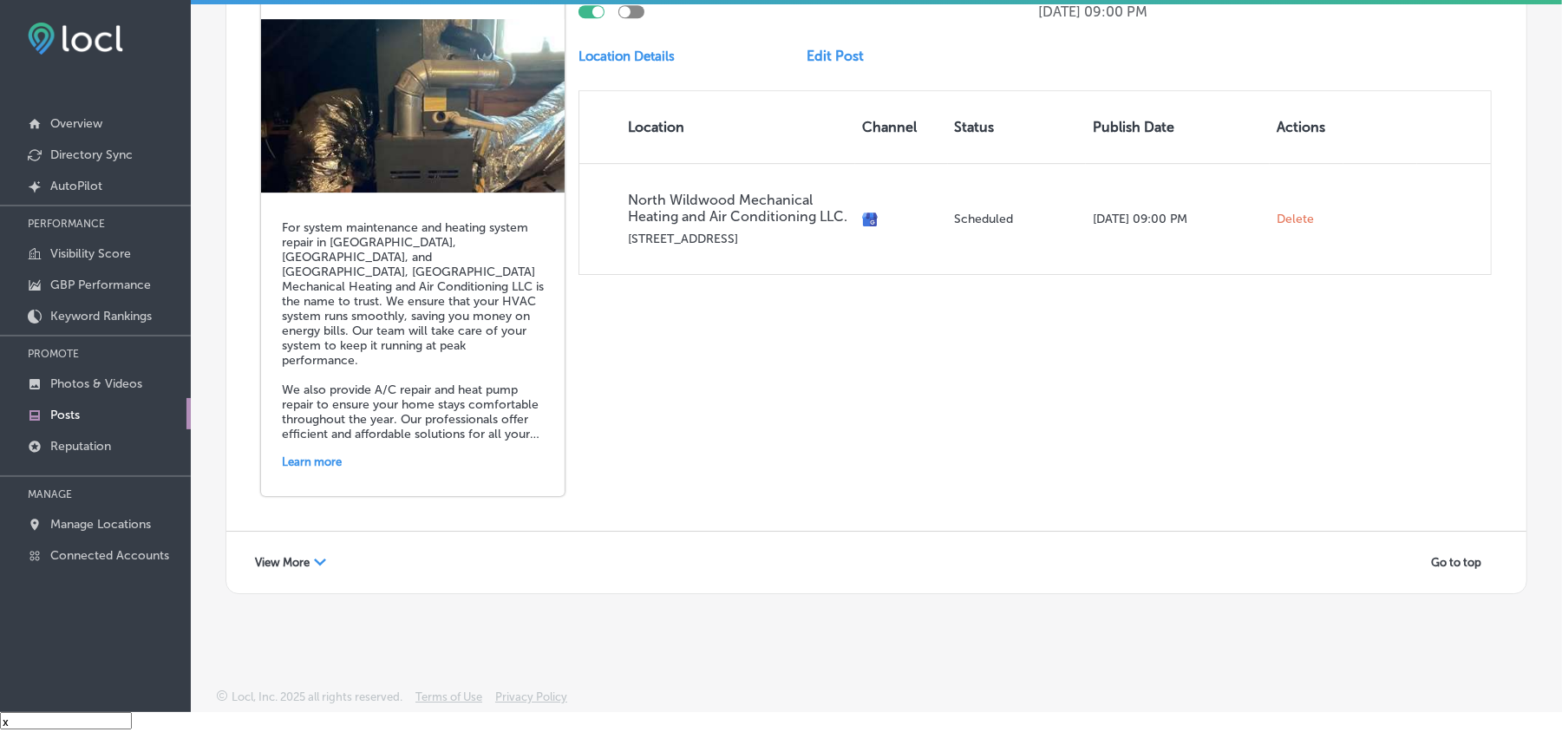
click at [281, 556] on span "View More" at bounding box center [282, 562] width 55 height 13
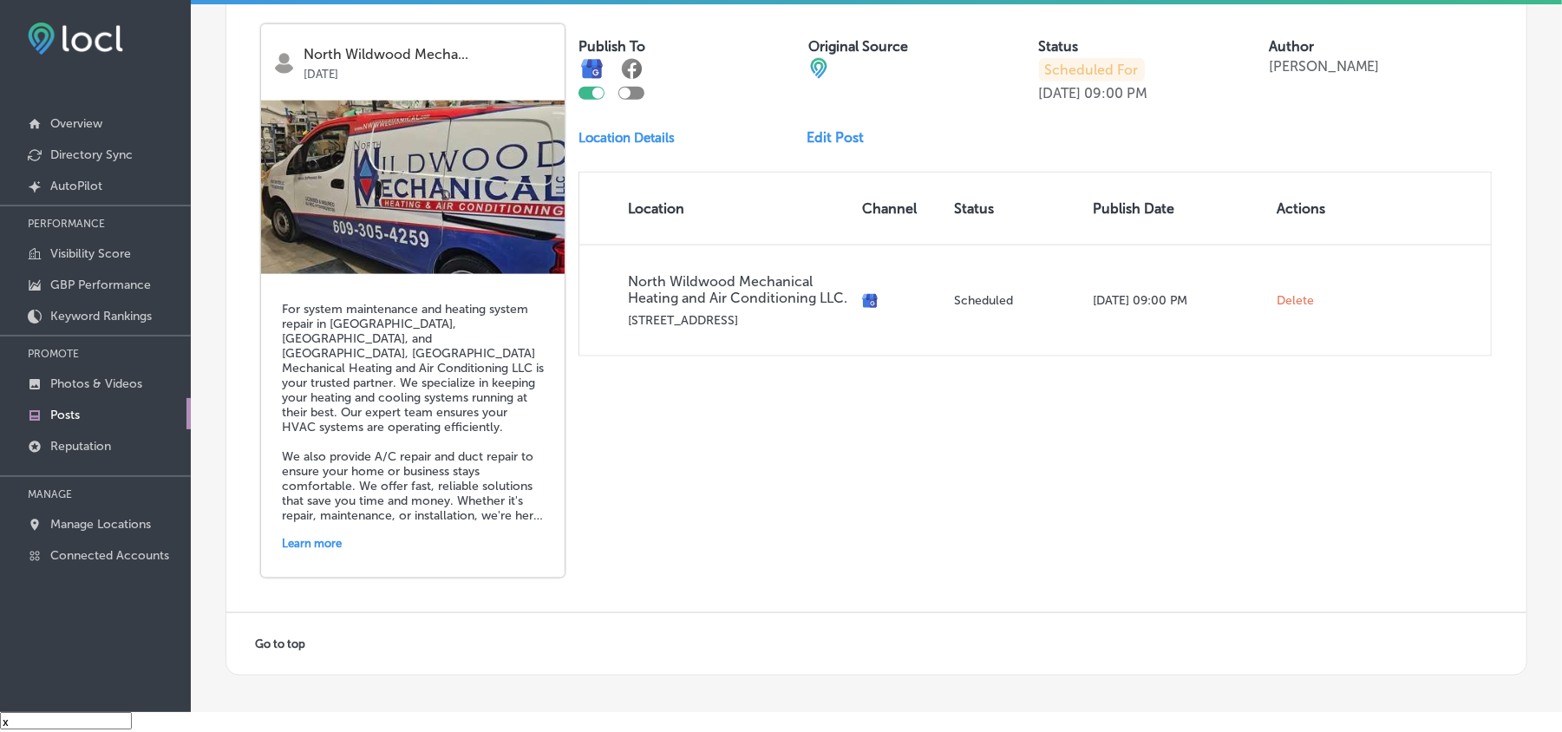
scroll to position [6260, 0]
click at [97, 519] on p "Manage Locations" at bounding box center [100, 524] width 101 height 15
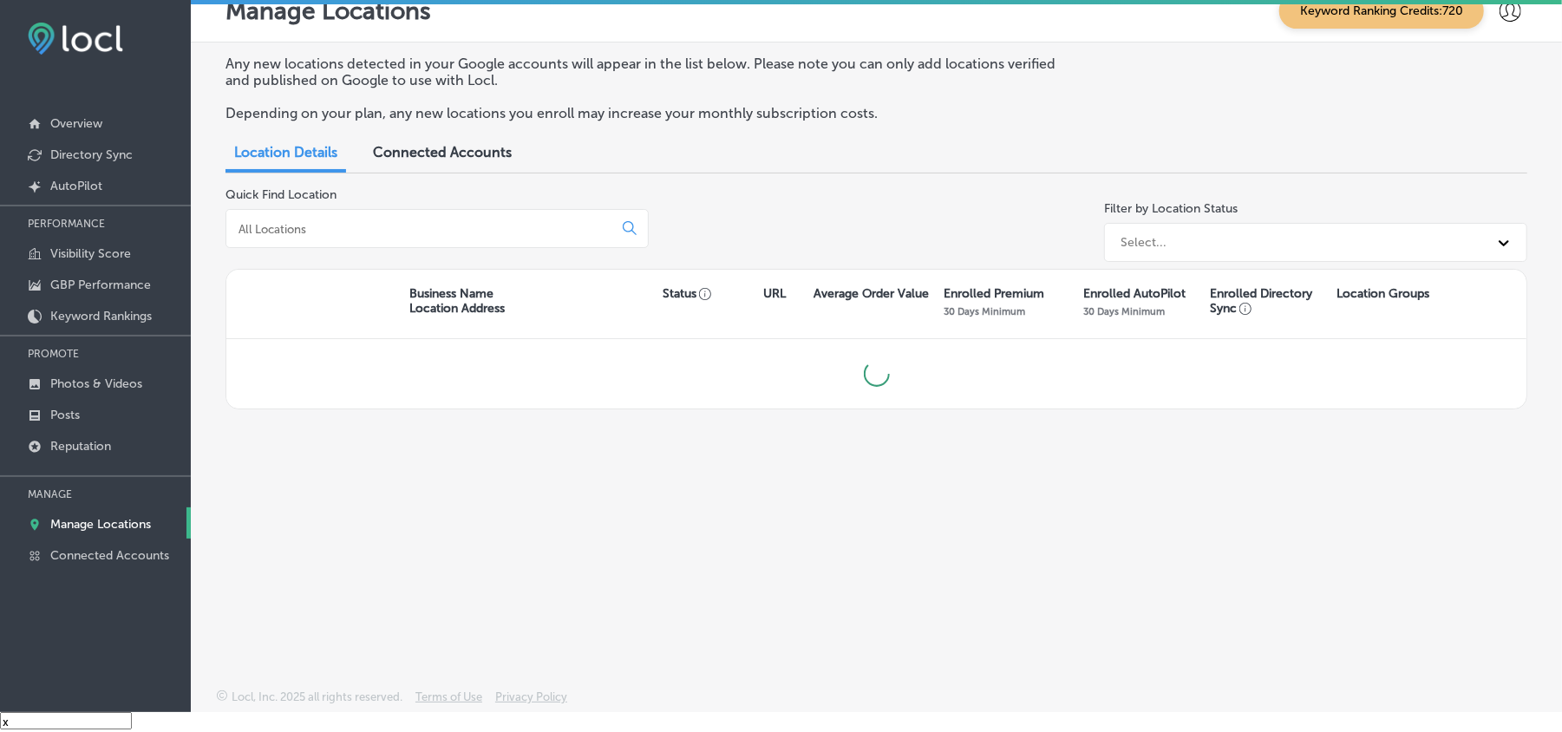
click at [389, 226] on input at bounding box center [423, 229] width 372 height 16
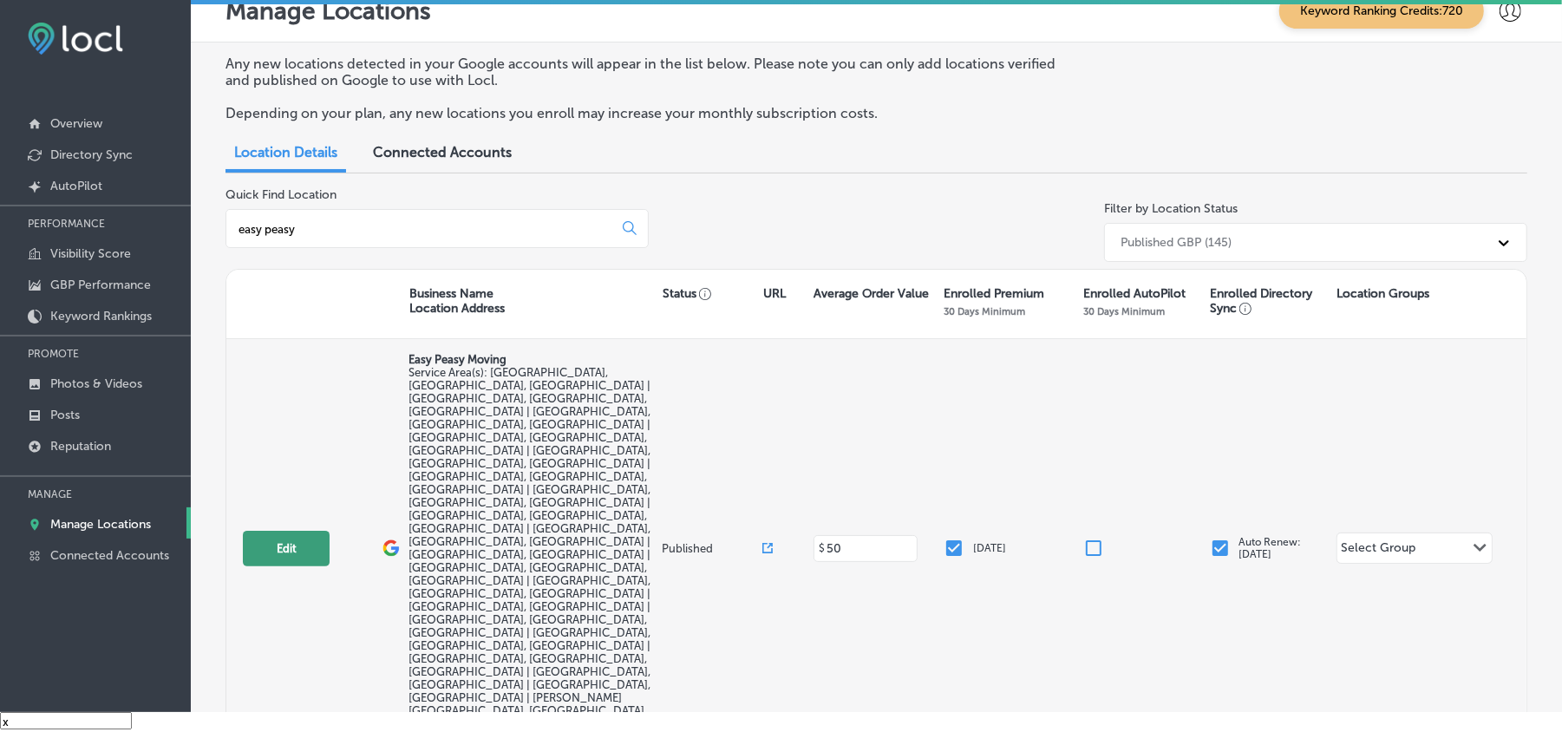
type input "easy peasy"
click at [291, 531] on button "Edit" at bounding box center [286, 549] width 87 height 36
select select "US"
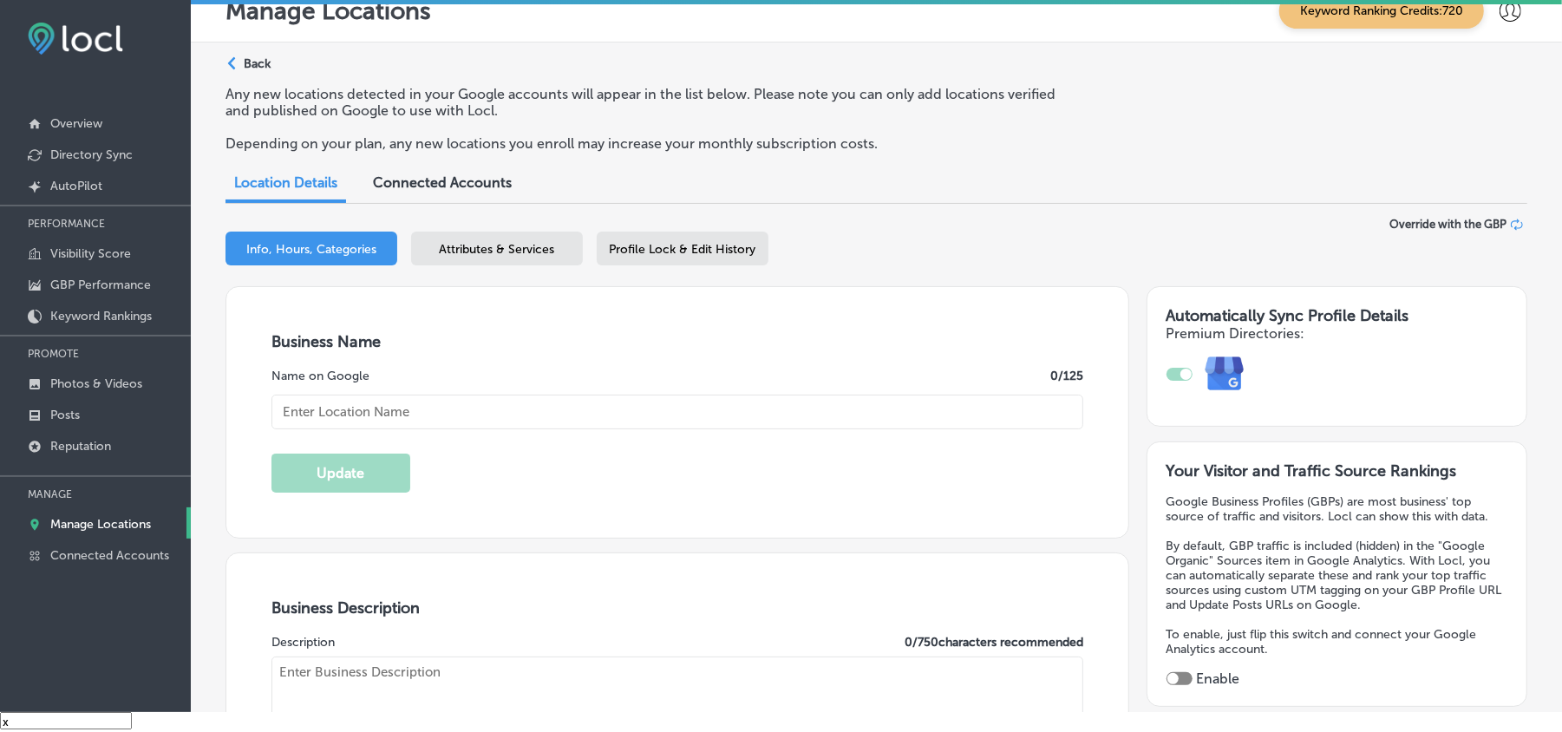
checkbox input "true"
type textarea "Easy Peasy Moving LLC is a licensed, insured, and bonded moving company serving…"
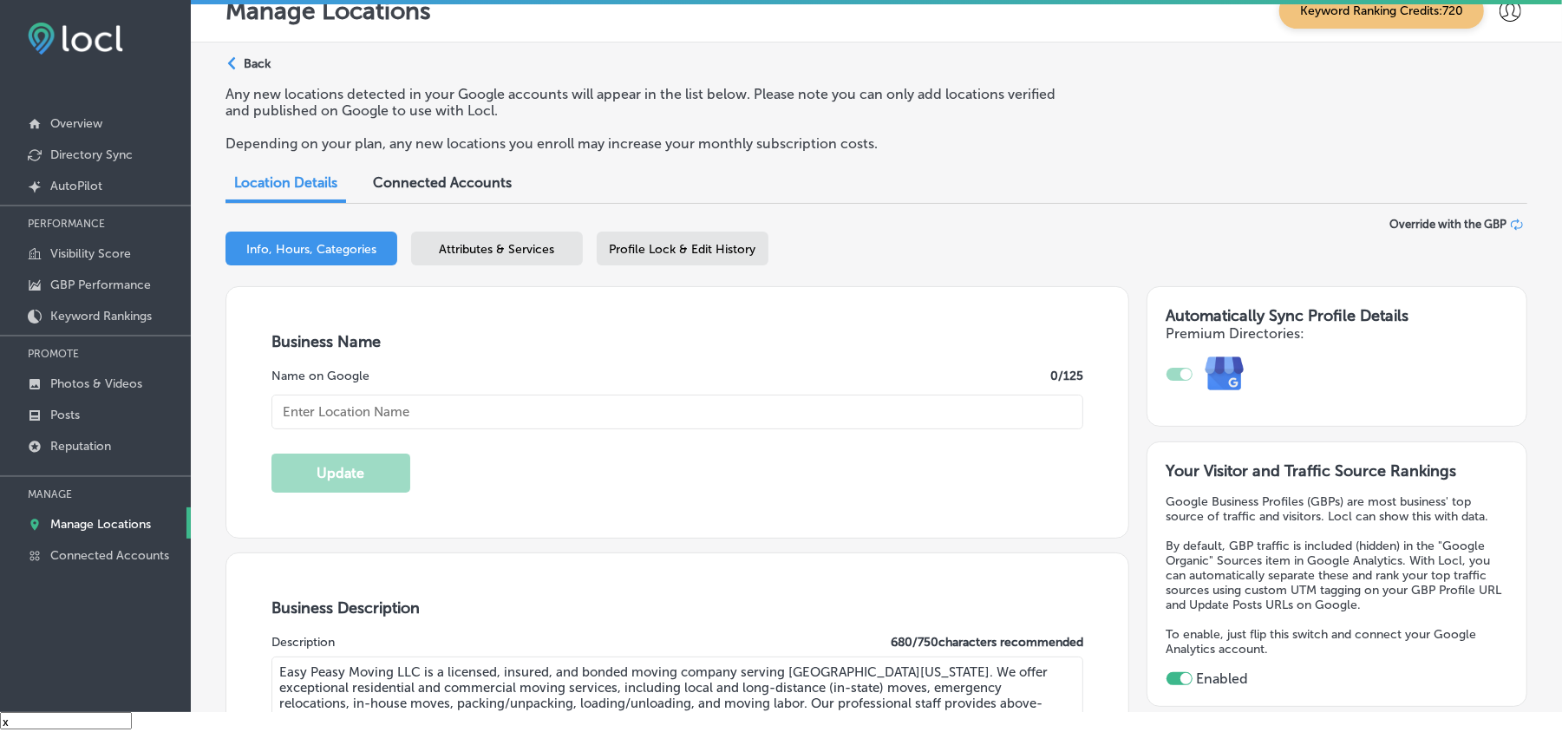
type input "540 N State Rd 434 Ste 5B"
type input "Altamonte Springs"
type input "32714"
type input "US"
type input "https://easypeasymovingfl.com/"
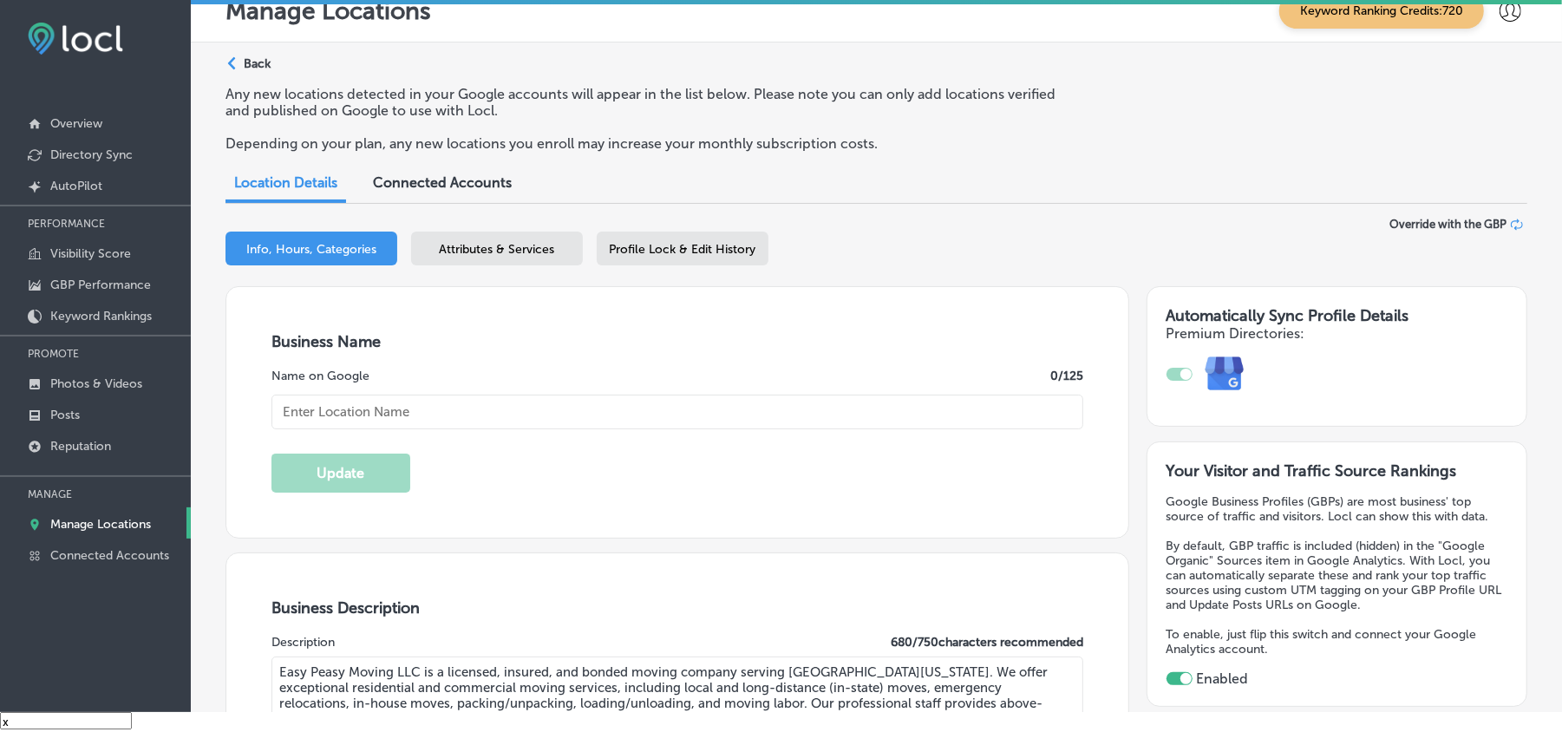
type input "Easy Peasy Moving"
type input "+1 407 968 8660"
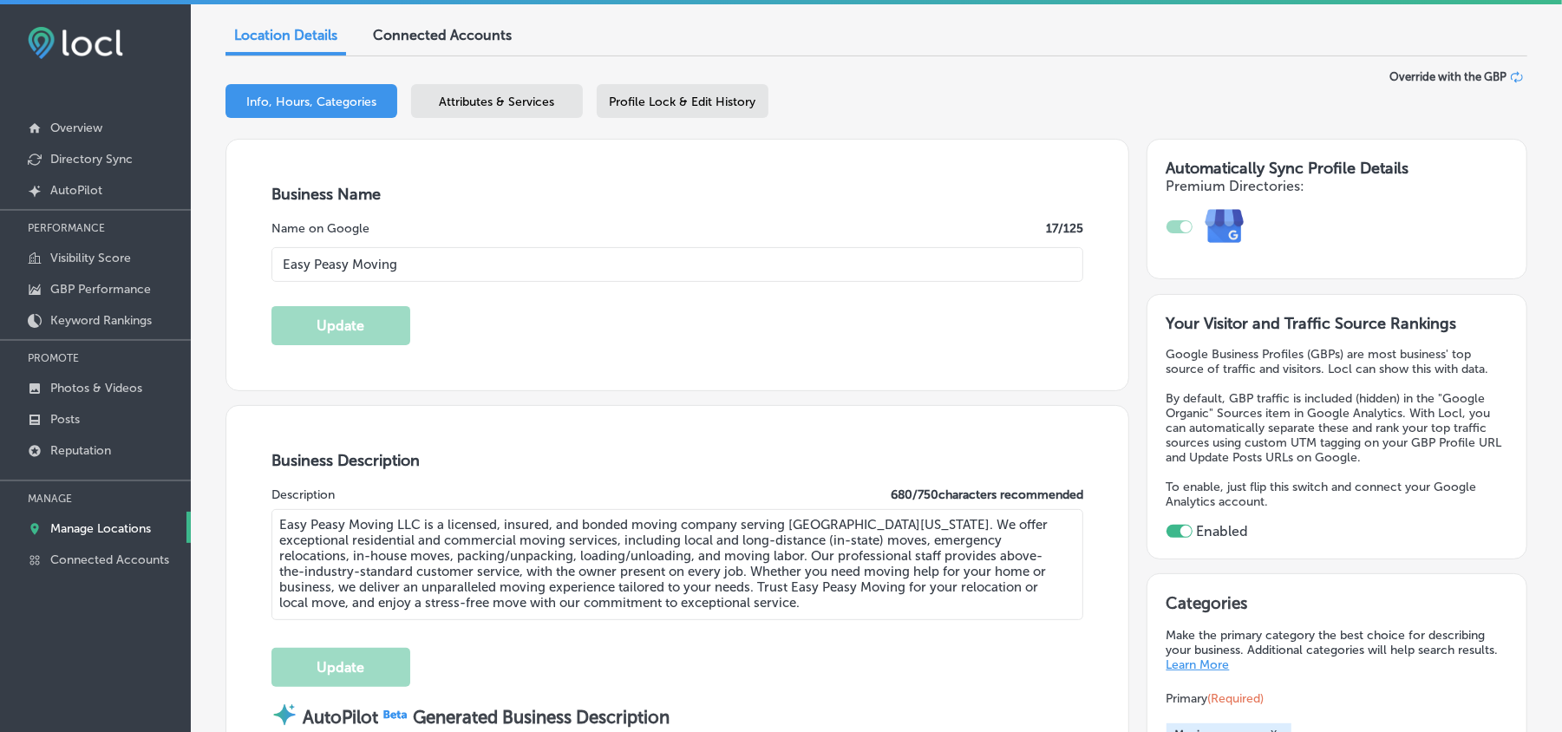
scroll to position [193, 0]
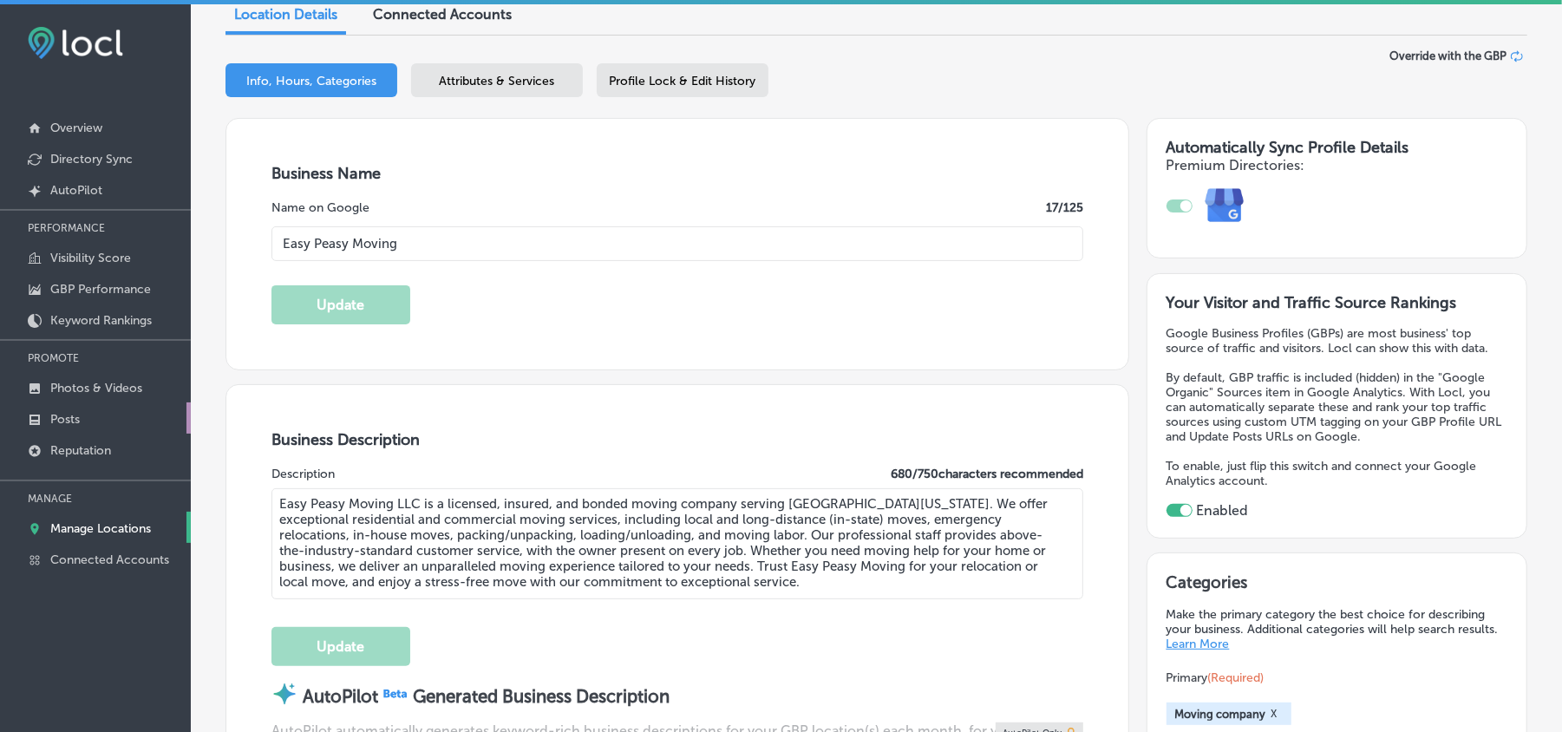
click at [69, 421] on p "Posts" at bounding box center [64, 419] width 29 height 15
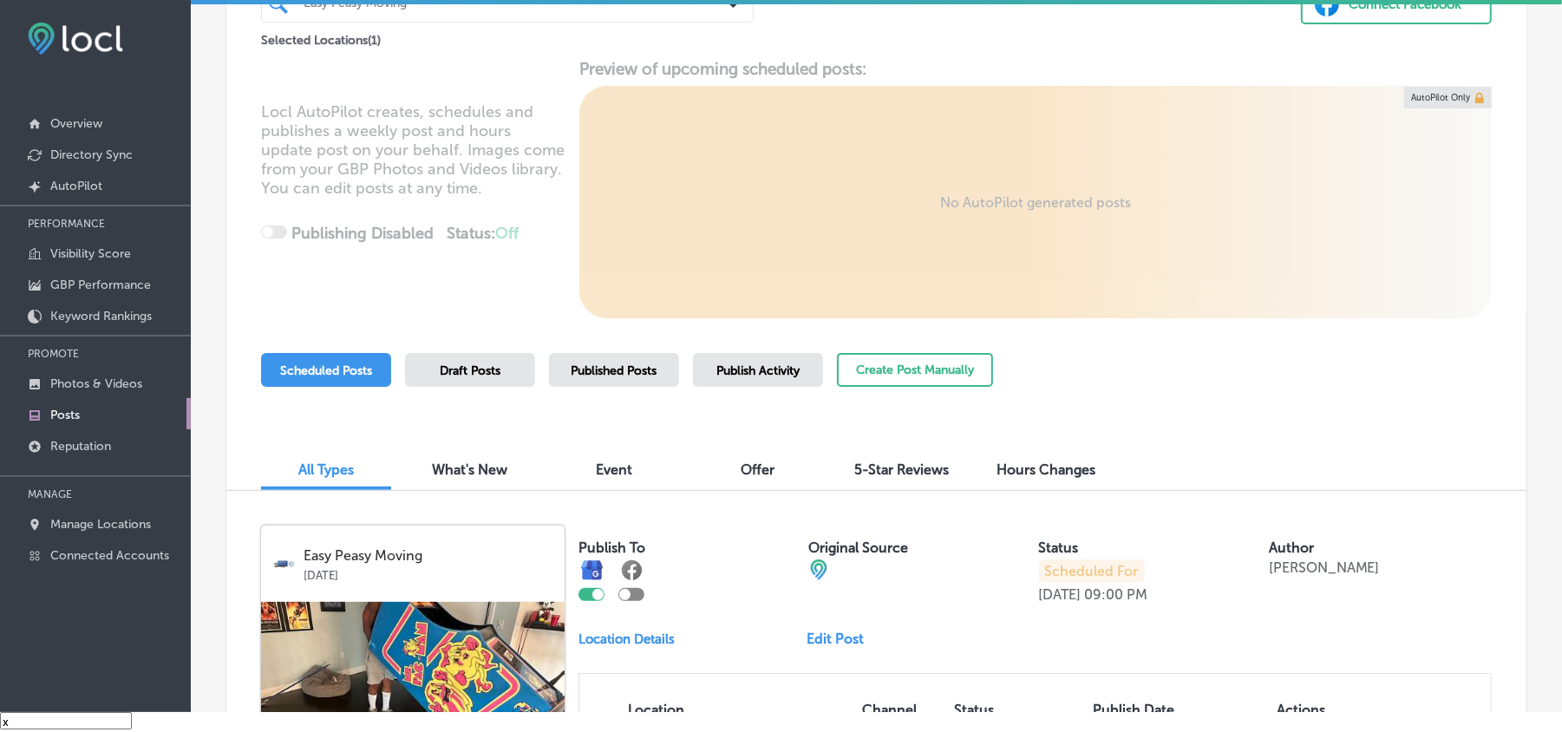
scroll to position [142, 0]
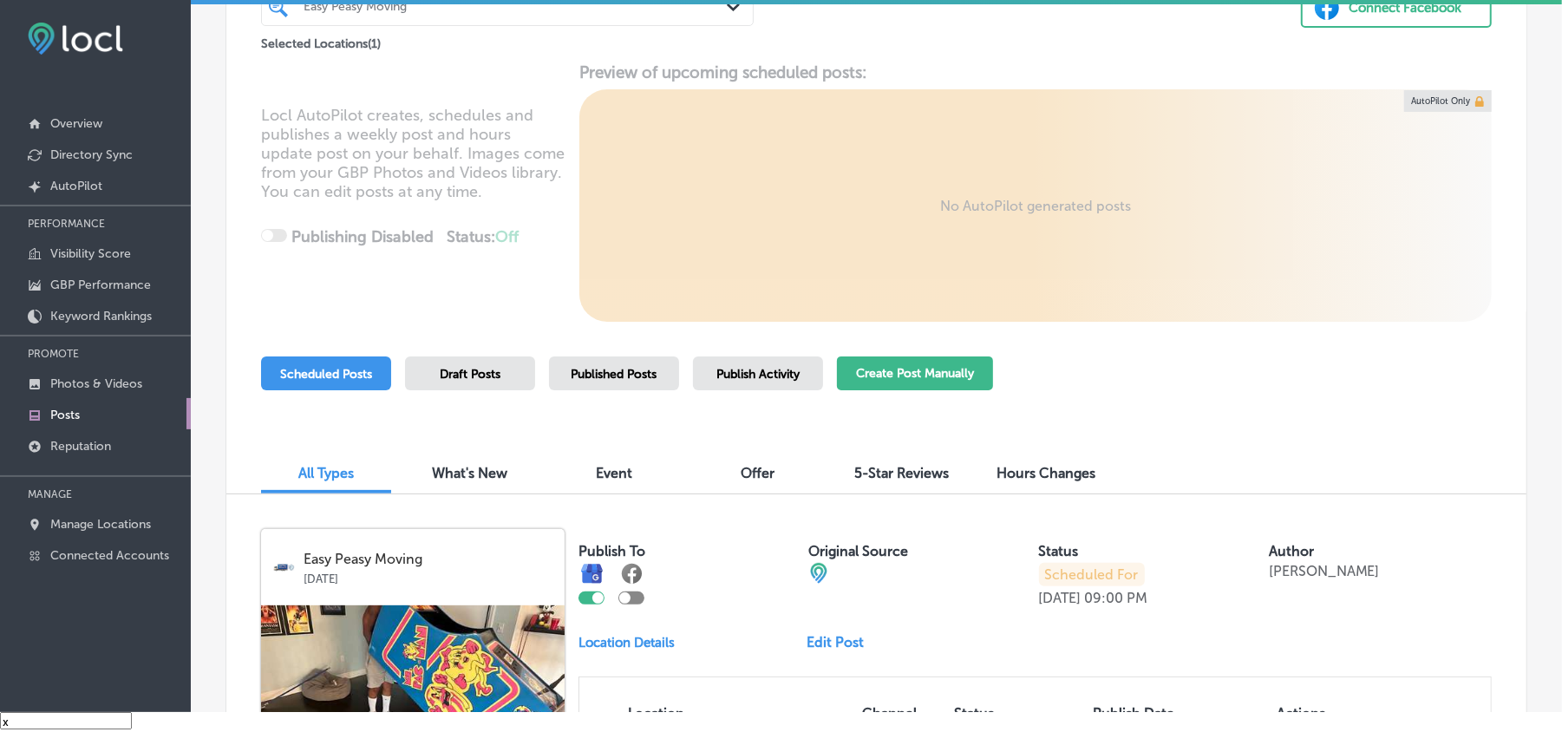
click at [926, 369] on button "Create Post Manually" at bounding box center [915, 374] width 156 height 34
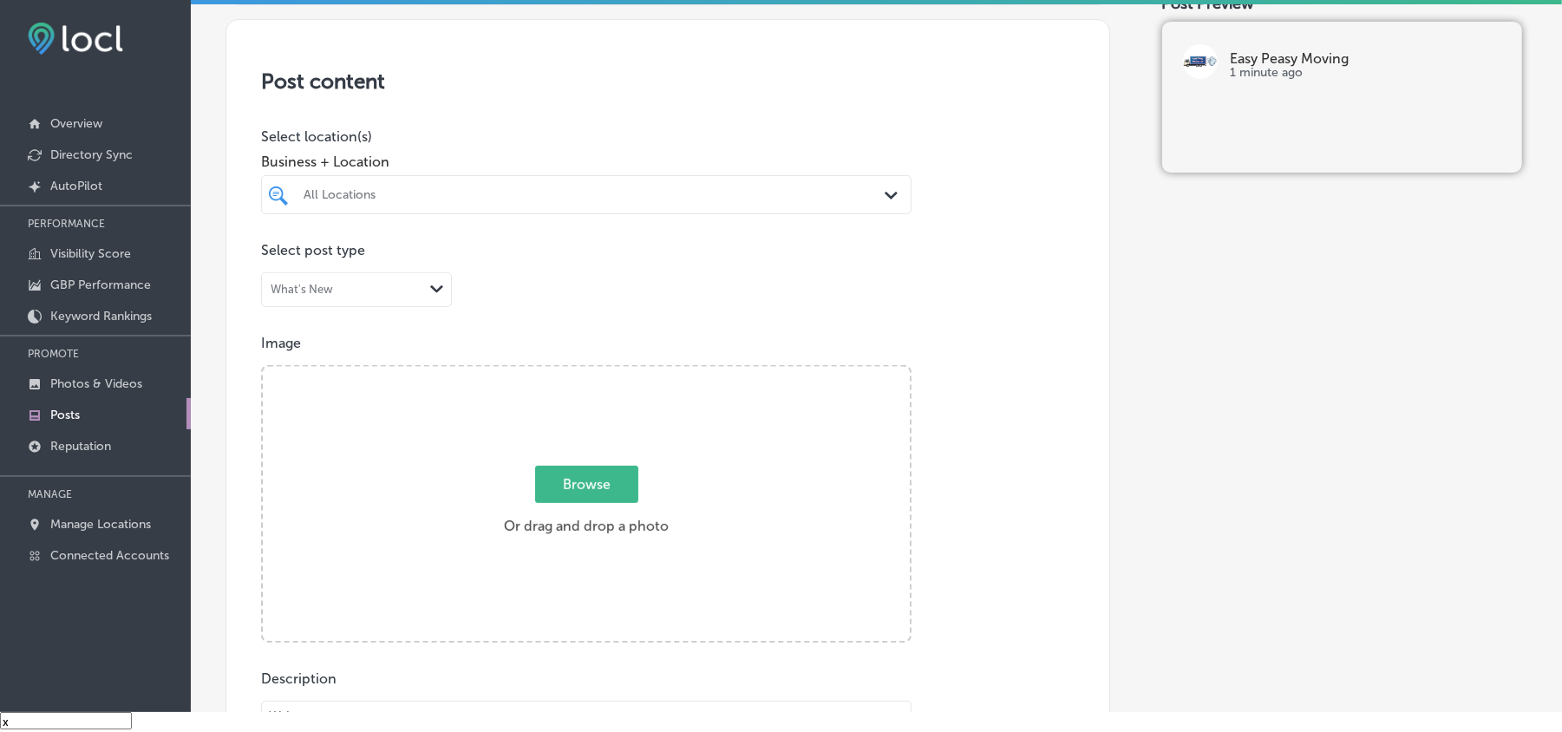
scroll to position [309, 0]
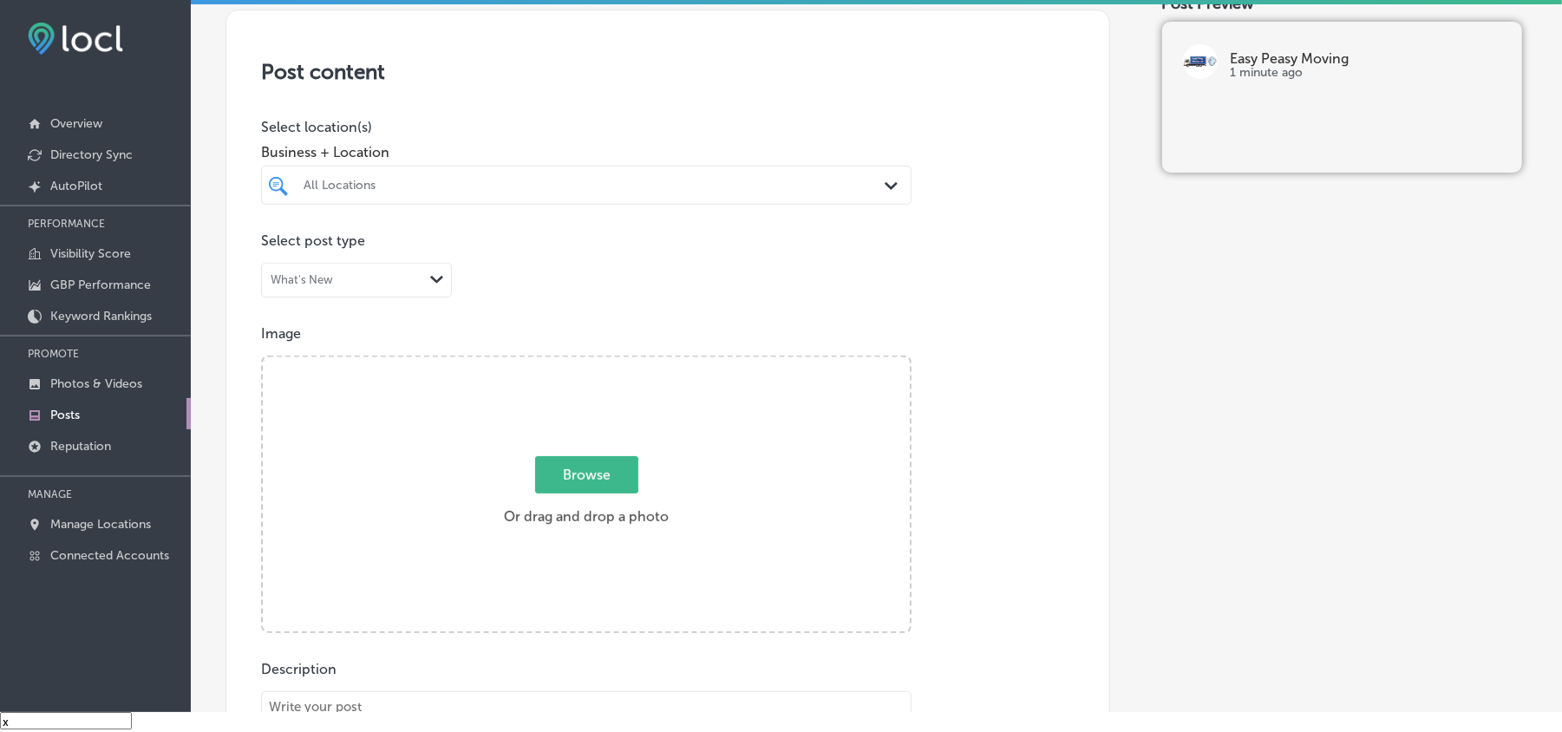
click at [866, 181] on div "All Locations" at bounding box center [595, 185] width 583 height 15
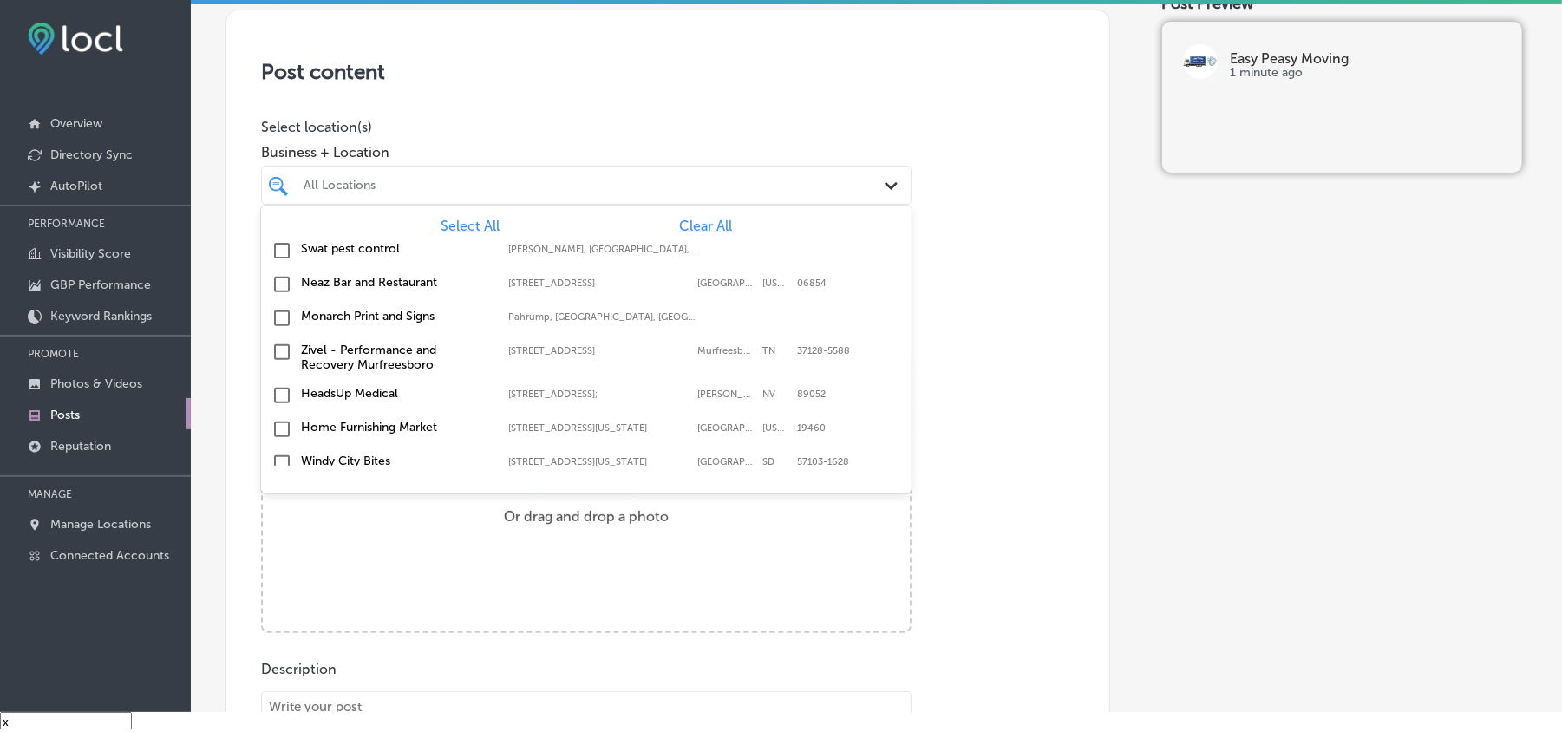
click at [684, 226] on span "Clear All" at bounding box center [705, 226] width 53 height 16
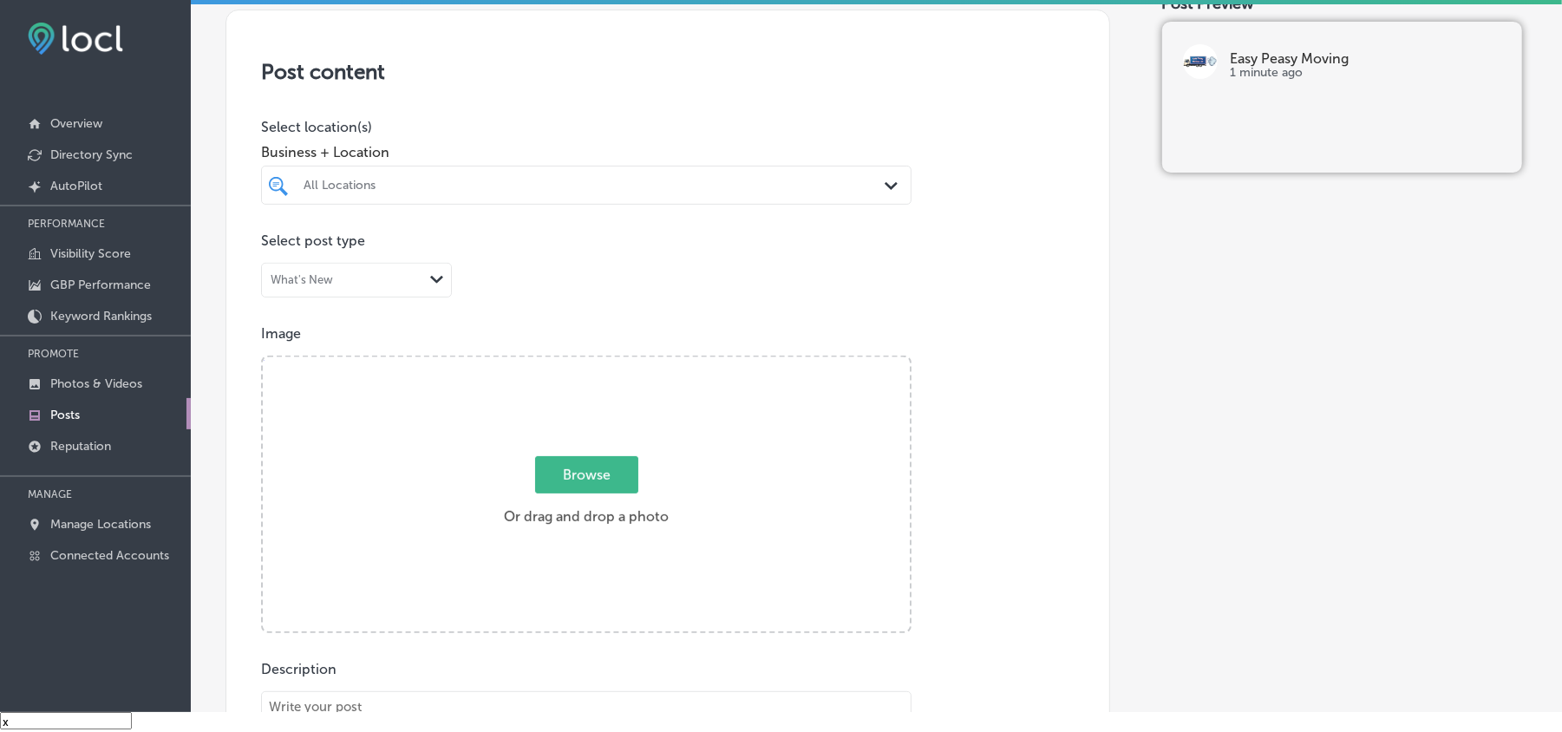
click at [697, 193] on div "All Locations" at bounding box center [595, 185] width 583 height 15
type input "o"
click at [278, 248] on input "checkbox" at bounding box center [282, 250] width 21 height 21
type input "easy"
click at [737, 88] on div "Post content Select location(s) Business + Location easy easy Path Created with…" at bounding box center [668, 559] width 885 height 1098
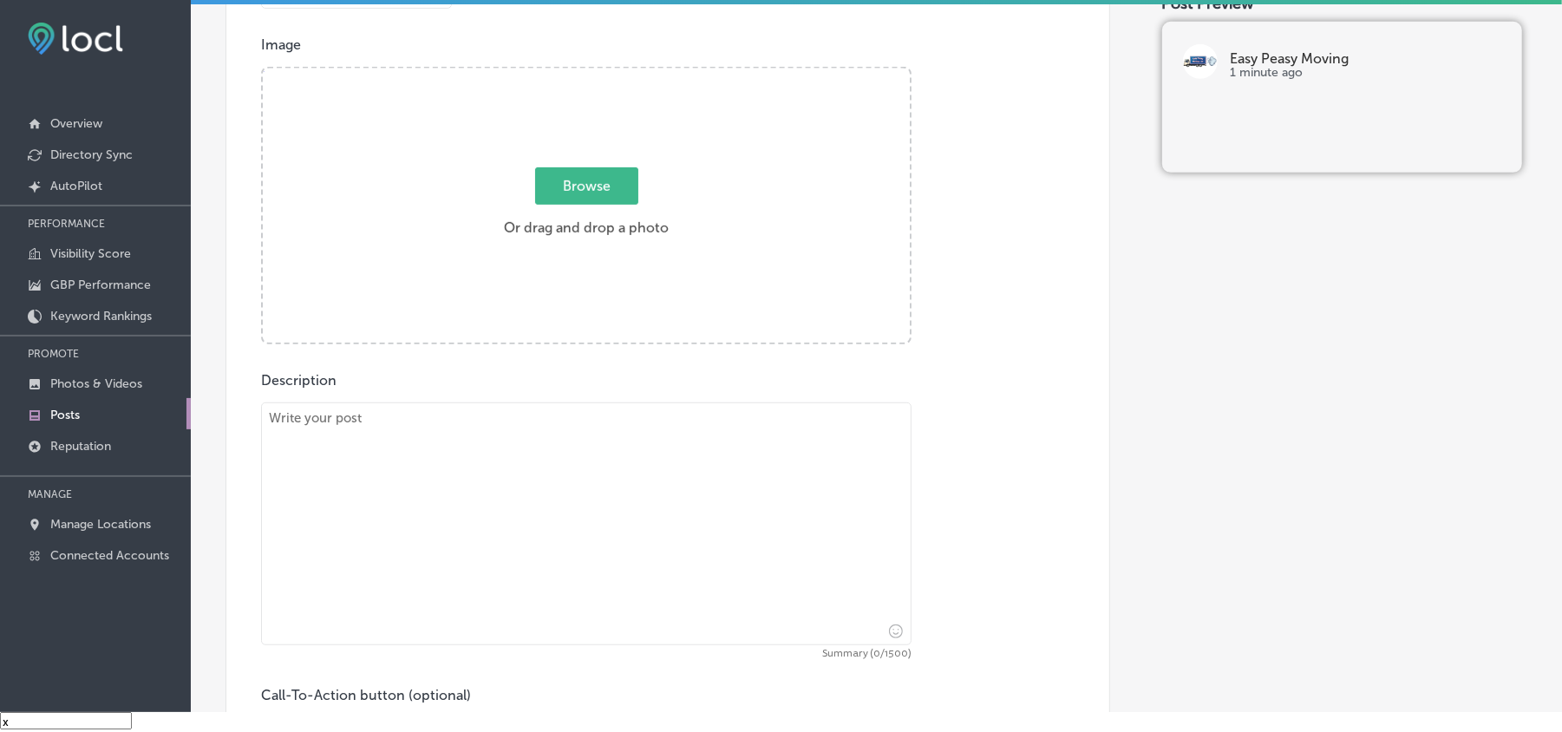
scroll to position [656, 0]
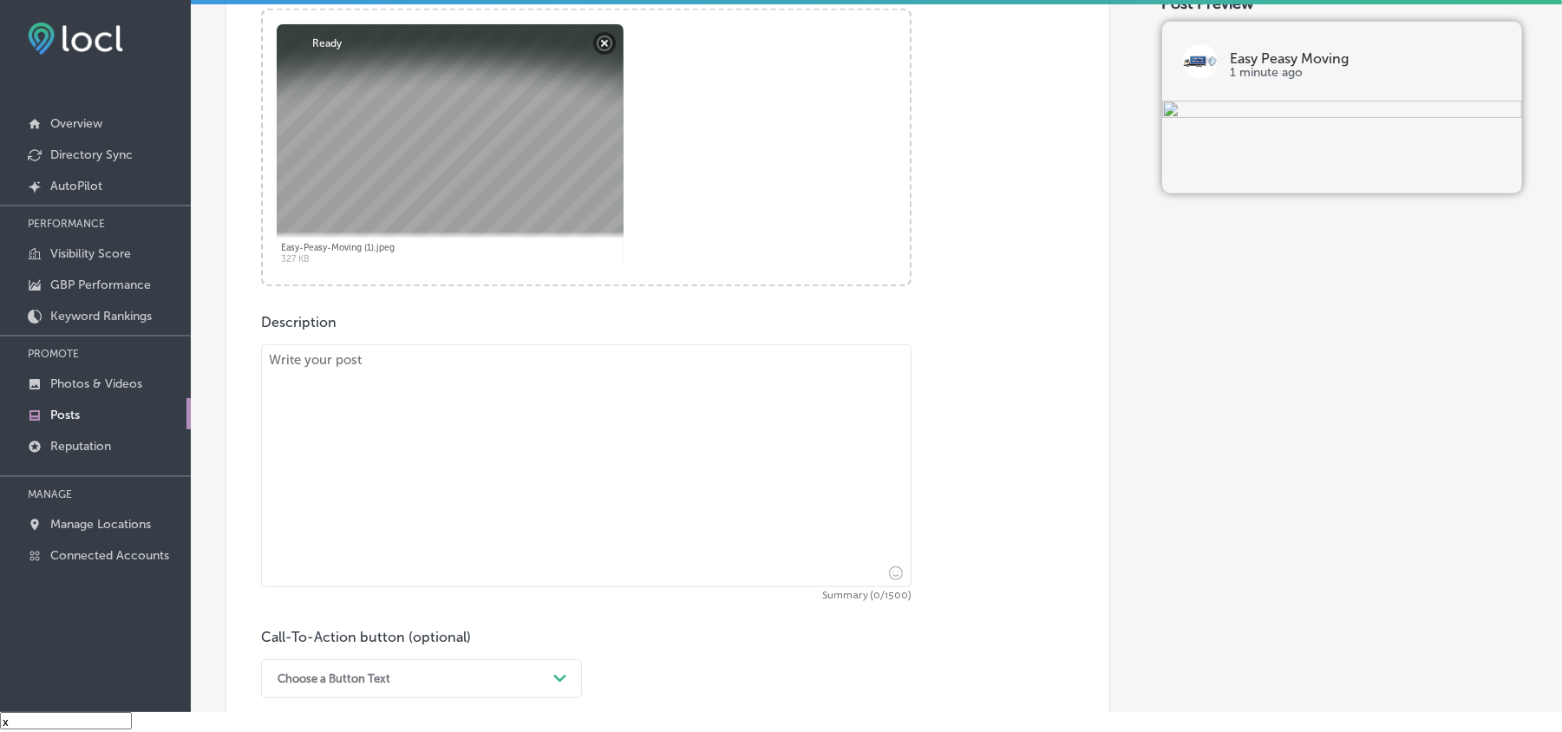
click at [532, 441] on textarea at bounding box center [586, 465] width 651 height 243
paste textarea "At Easy Peasy Moving LLC, we offer reliable and efficient moving services in Wi…"
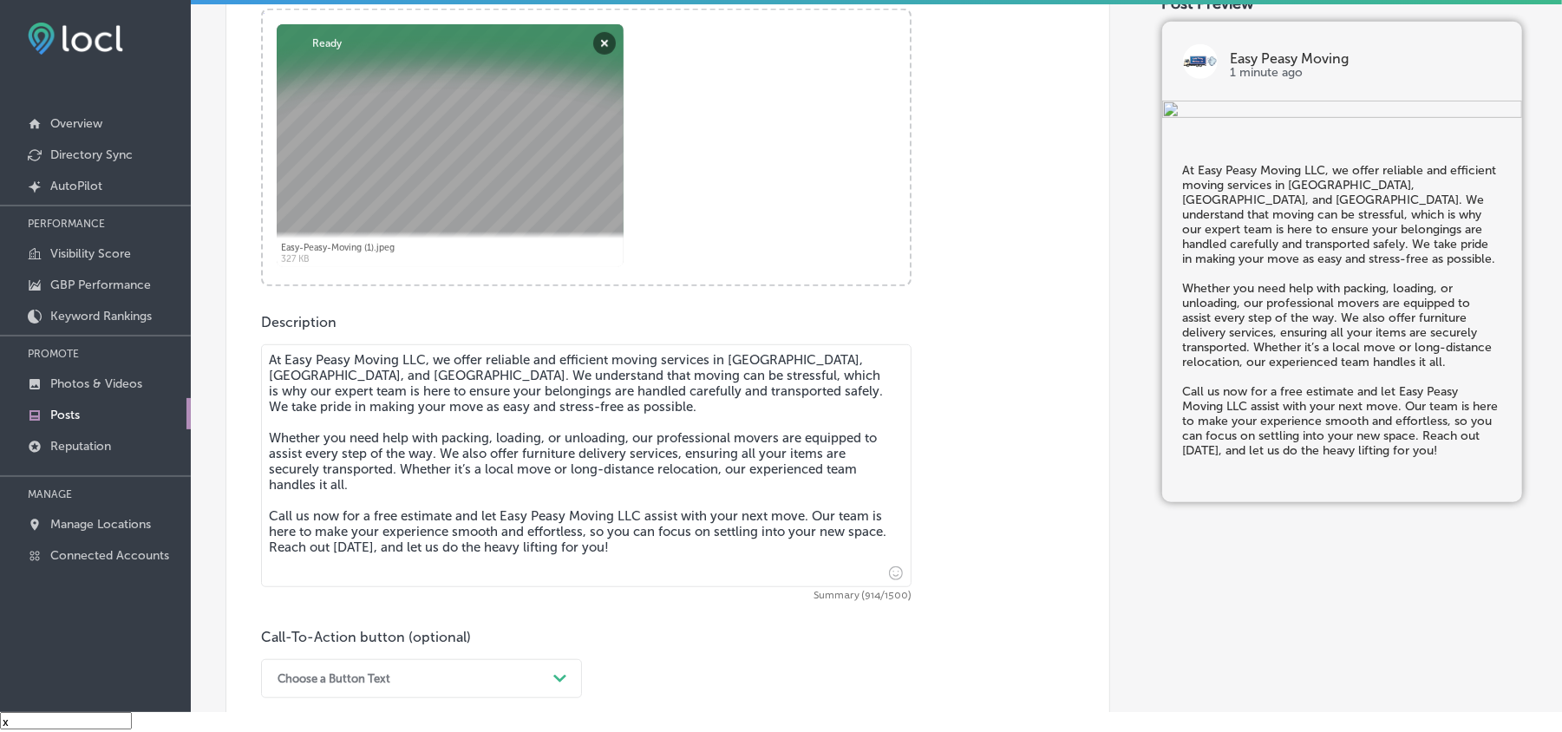
click at [531, 441] on textarea "At Easy Peasy Moving LLC, we offer reliable and efficient moving services in Wi…" at bounding box center [586, 465] width 651 height 243
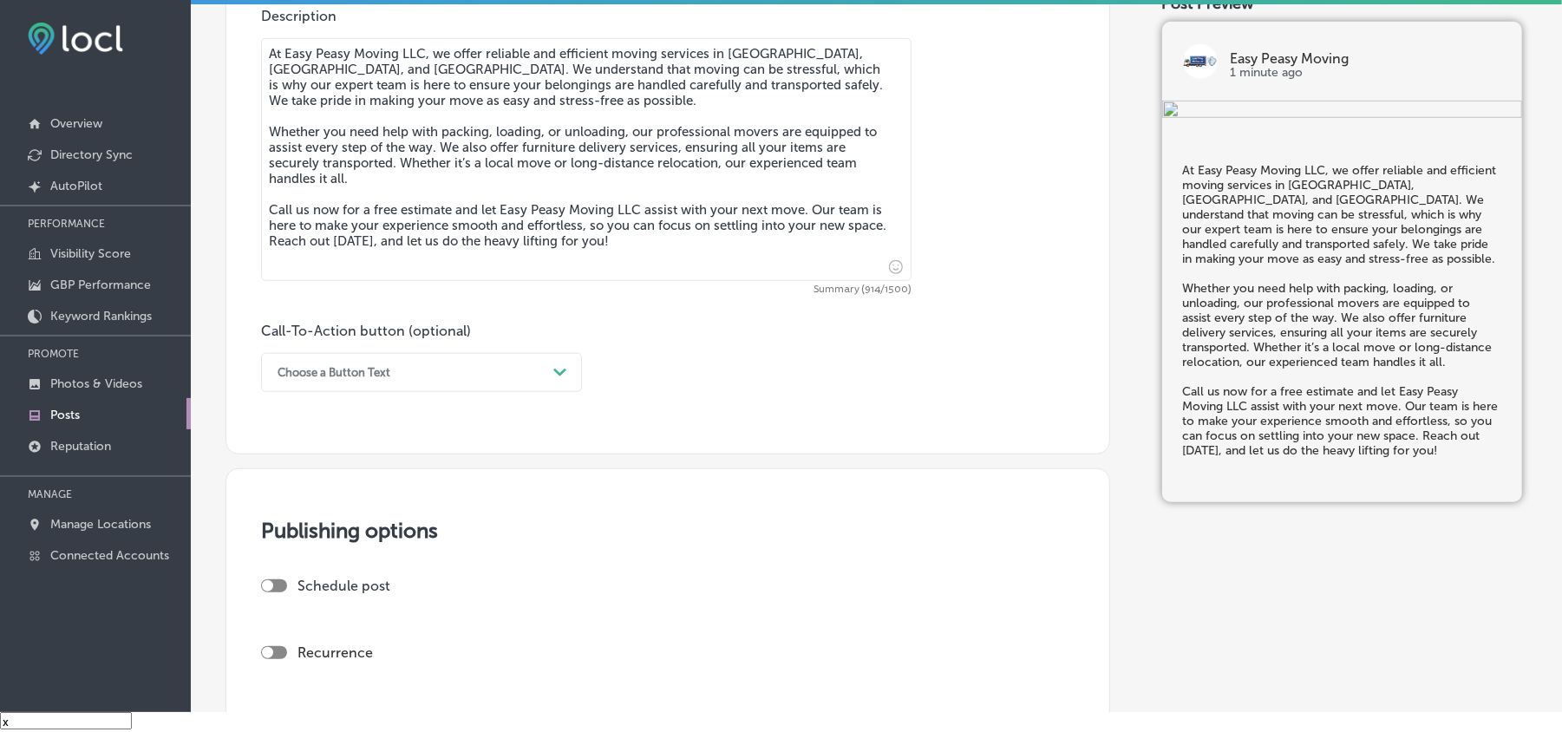
scroll to position [1003, 0]
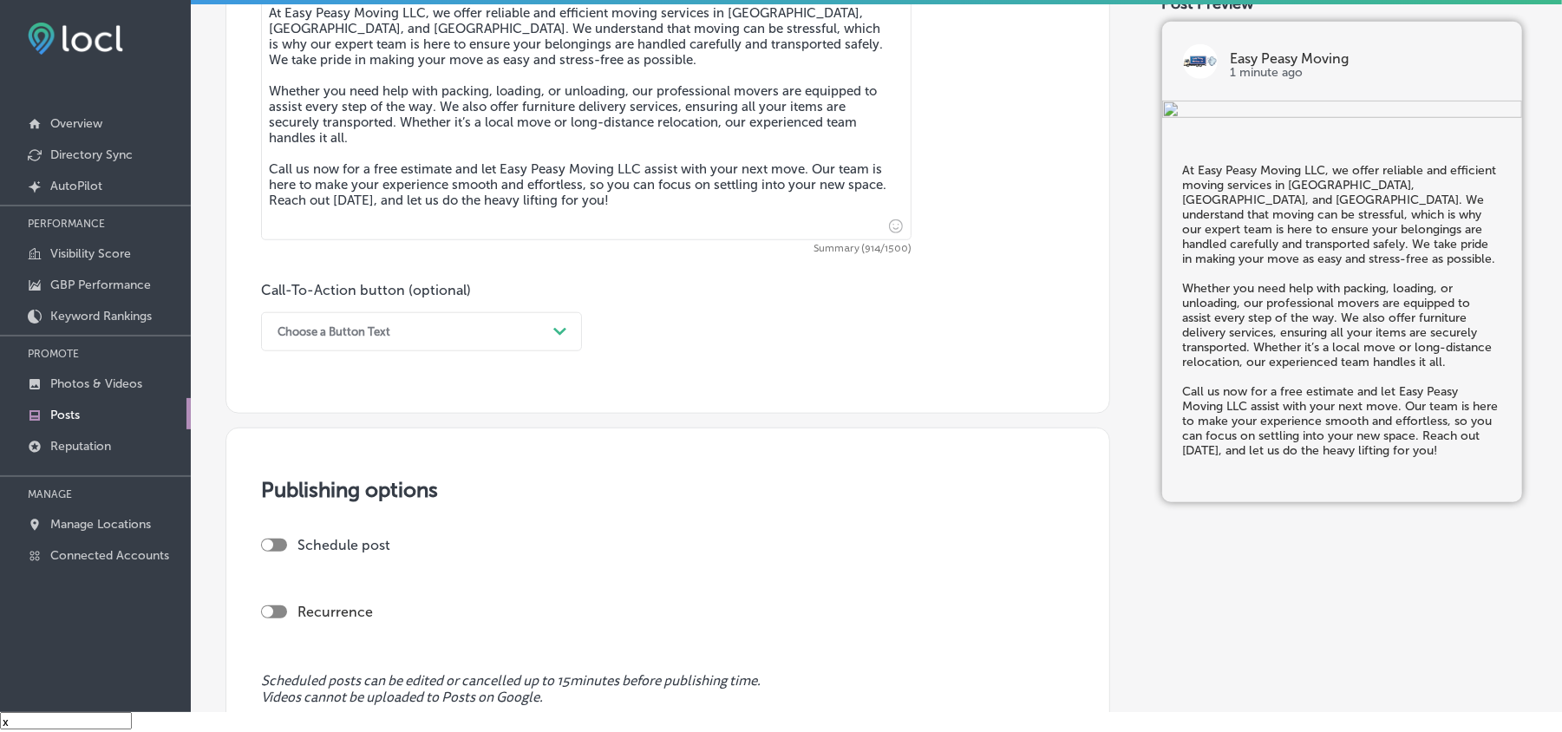
type textarea "At Easy Peasy Moving LLC, we offer reliable and efficient moving services in Wi…"
click at [497, 340] on div "Choose a Button Text" at bounding box center [408, 331] width 278 height 27
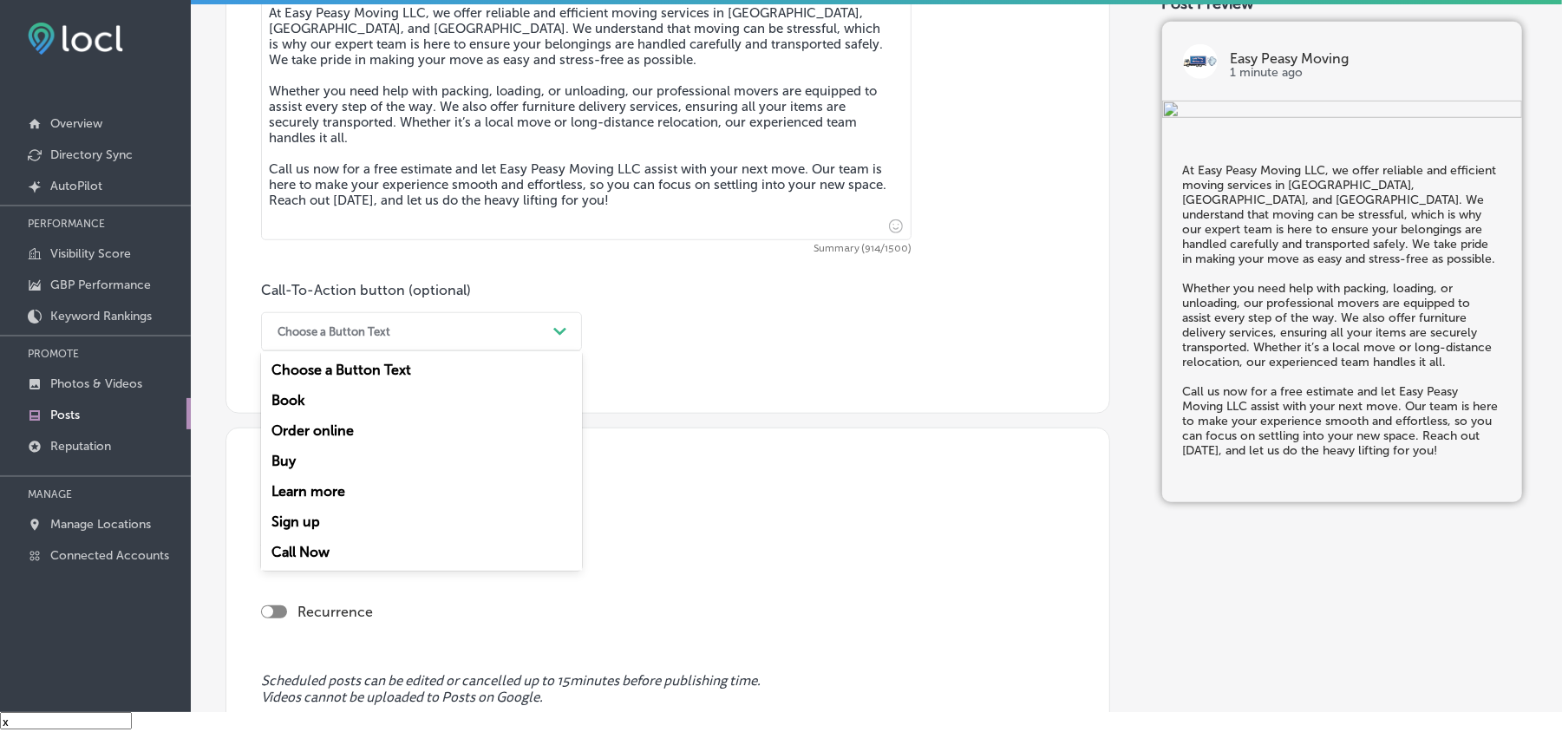
click at [311, 550] on div "Call Now" at bounding box center [421, 552] width 321 height 30
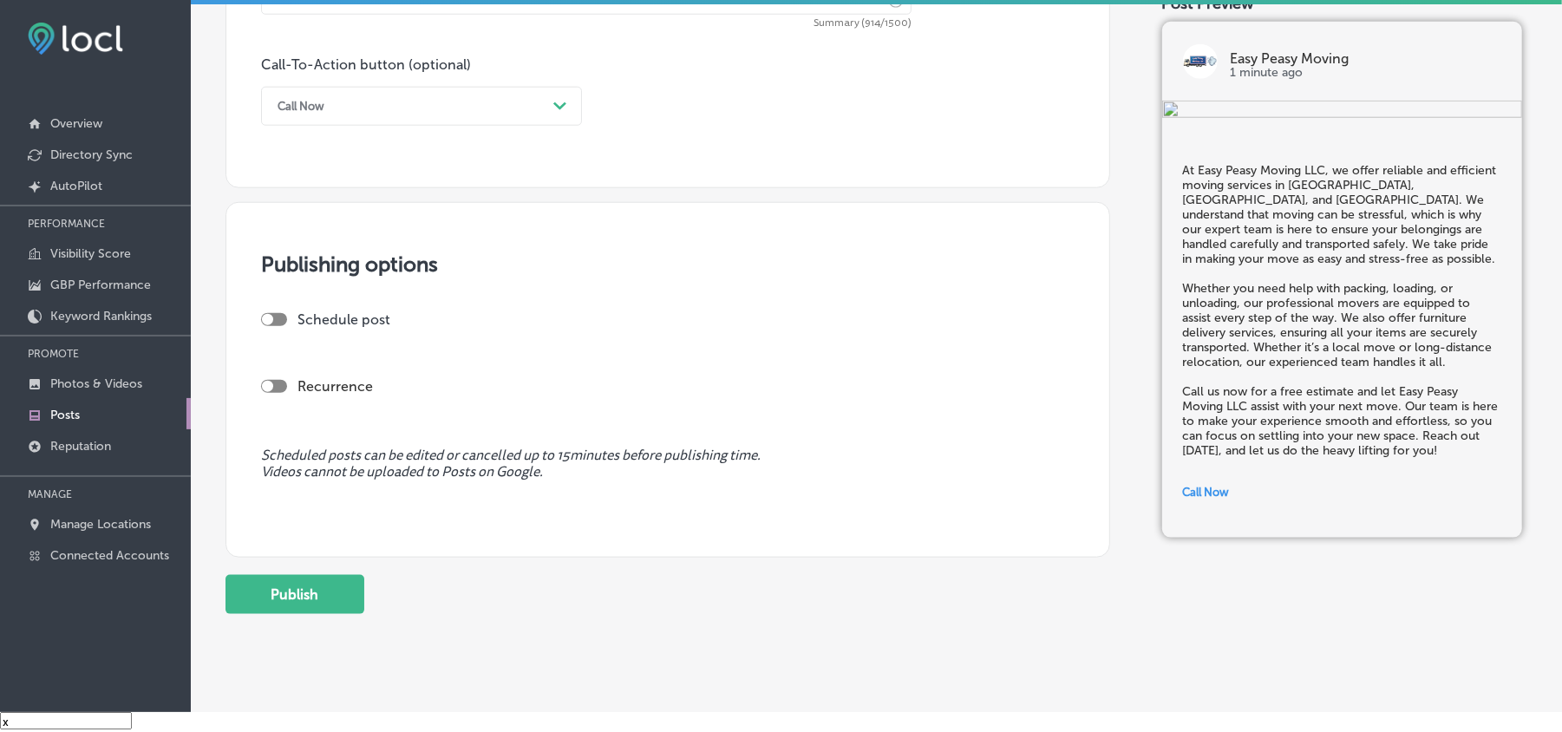
scroll to position [1267, 0]
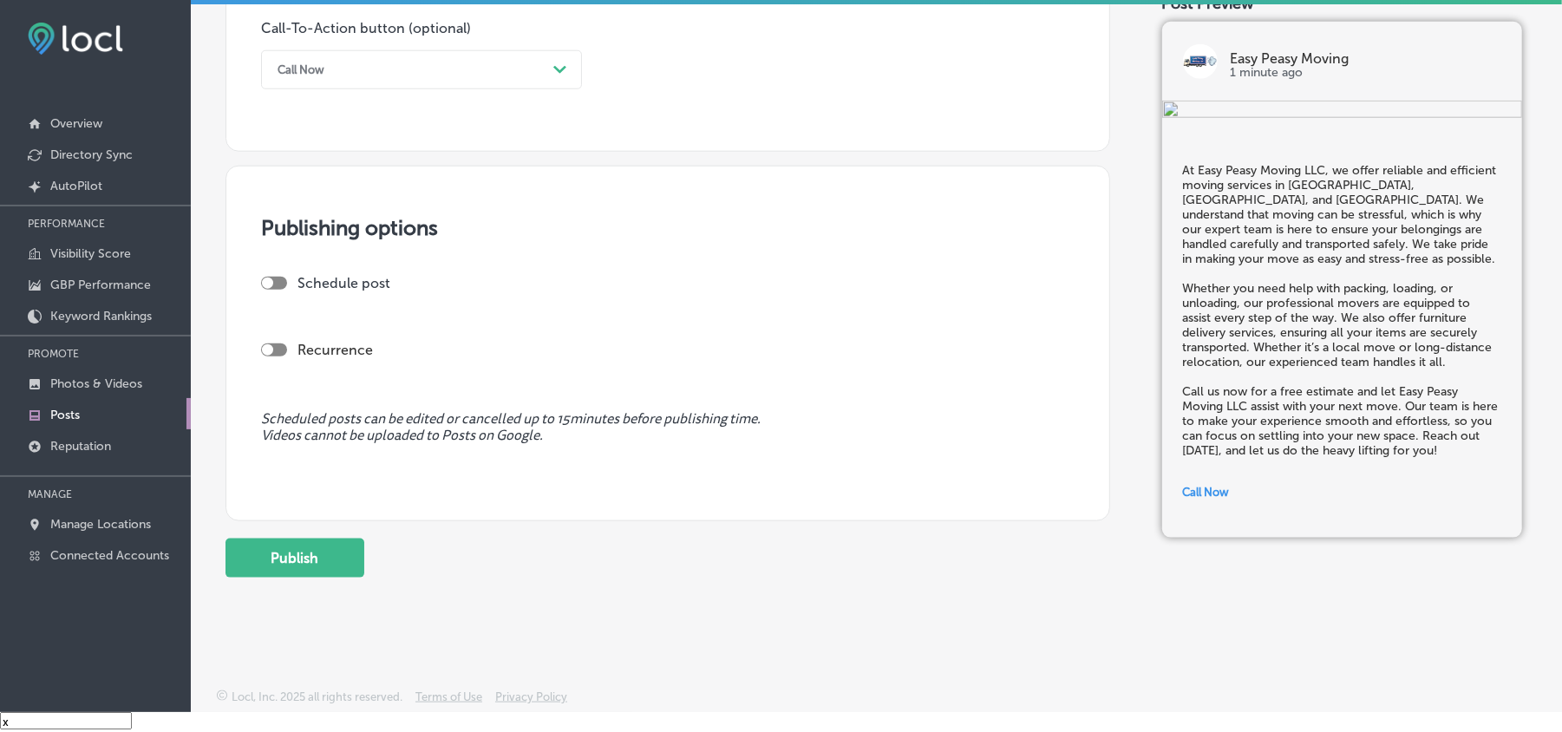
click at [283, 282] on div at bounding box center [274, 283] width 26 height 13
checkbox input "true"
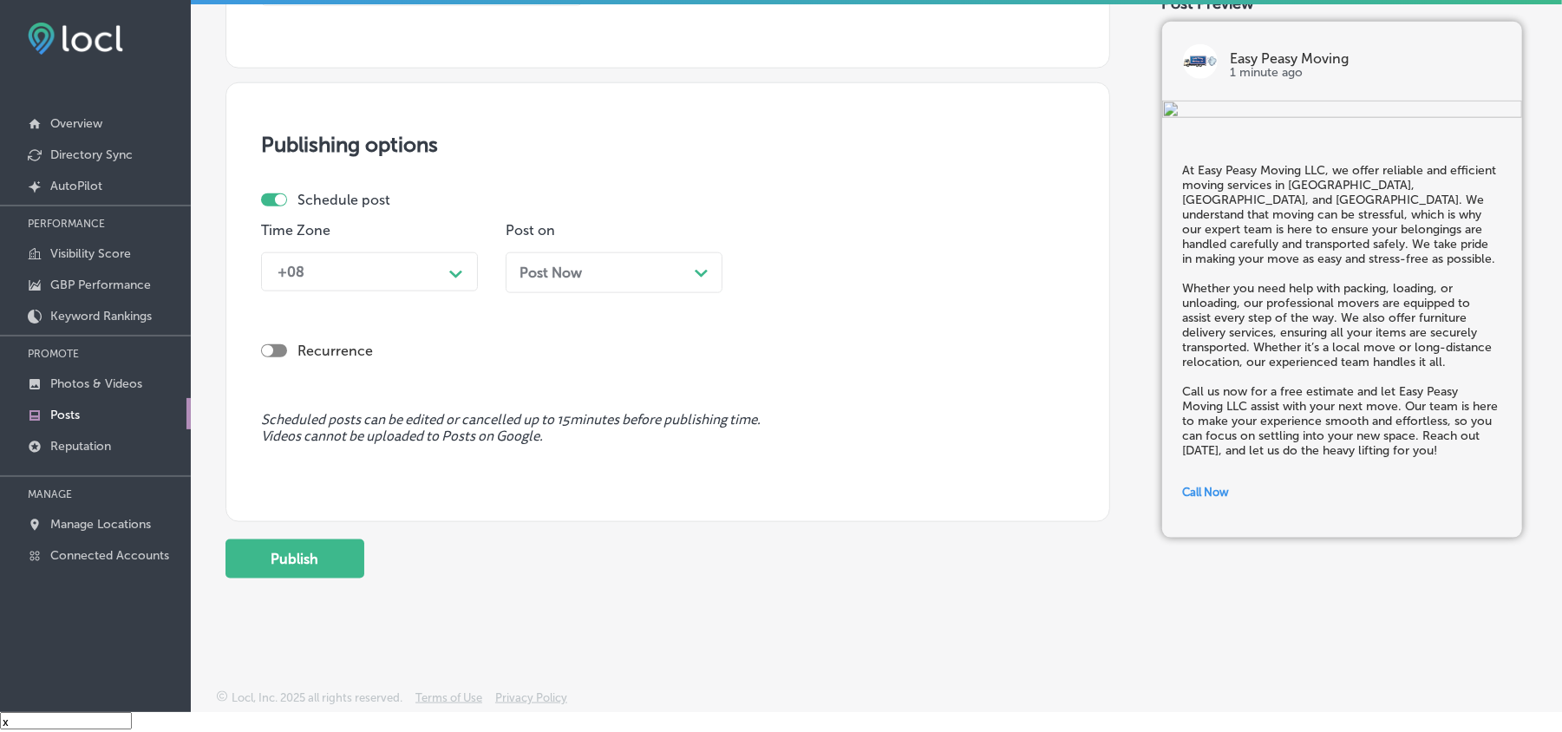
scroll to position [1350, 0]
click at [451, 271] on polygon at bounding box center [455, 274] width 13 height 8
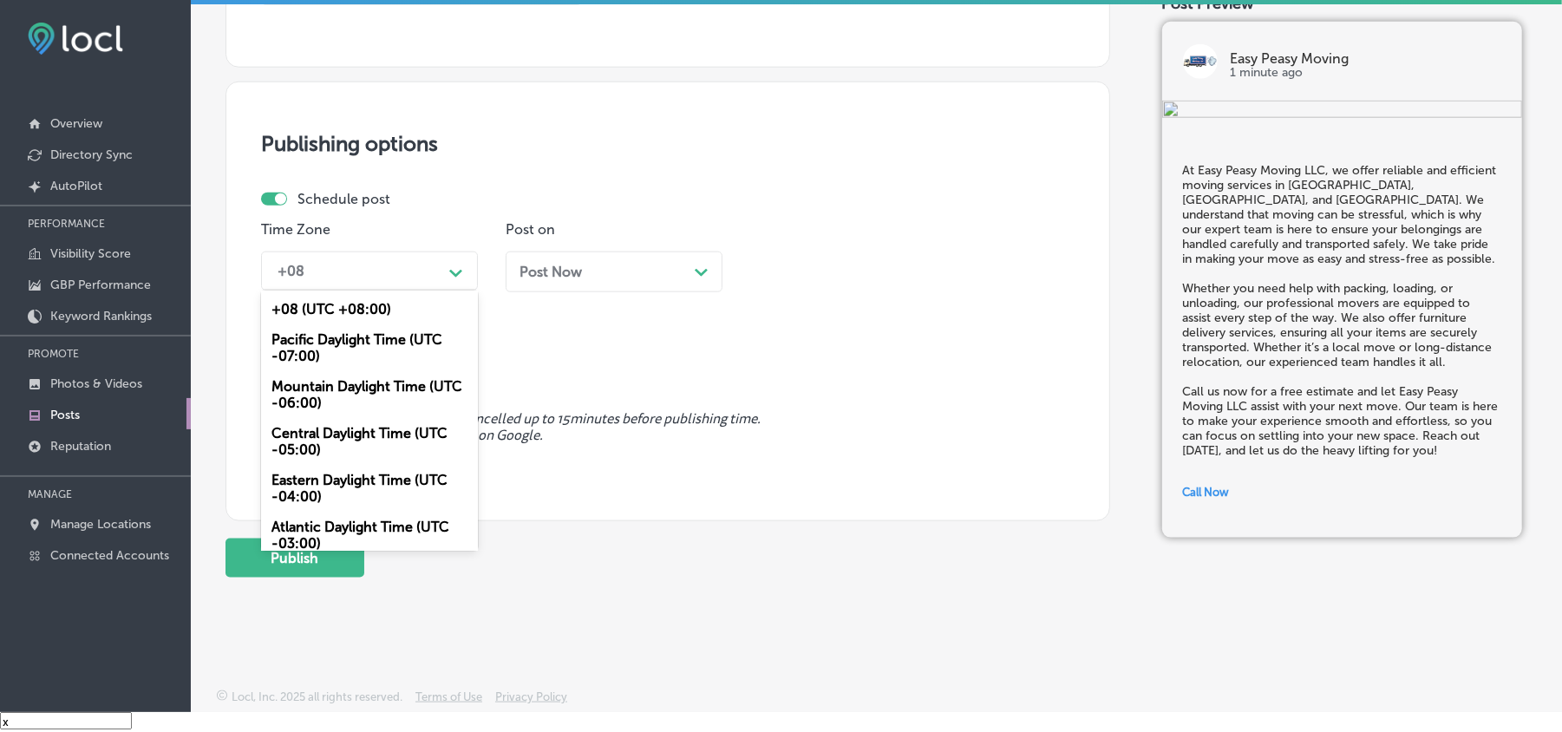
click at [337, 403] on div "Mountain Daylight Time (UTC -06:00)" at bounding box center [369, 394] width 217 height 47
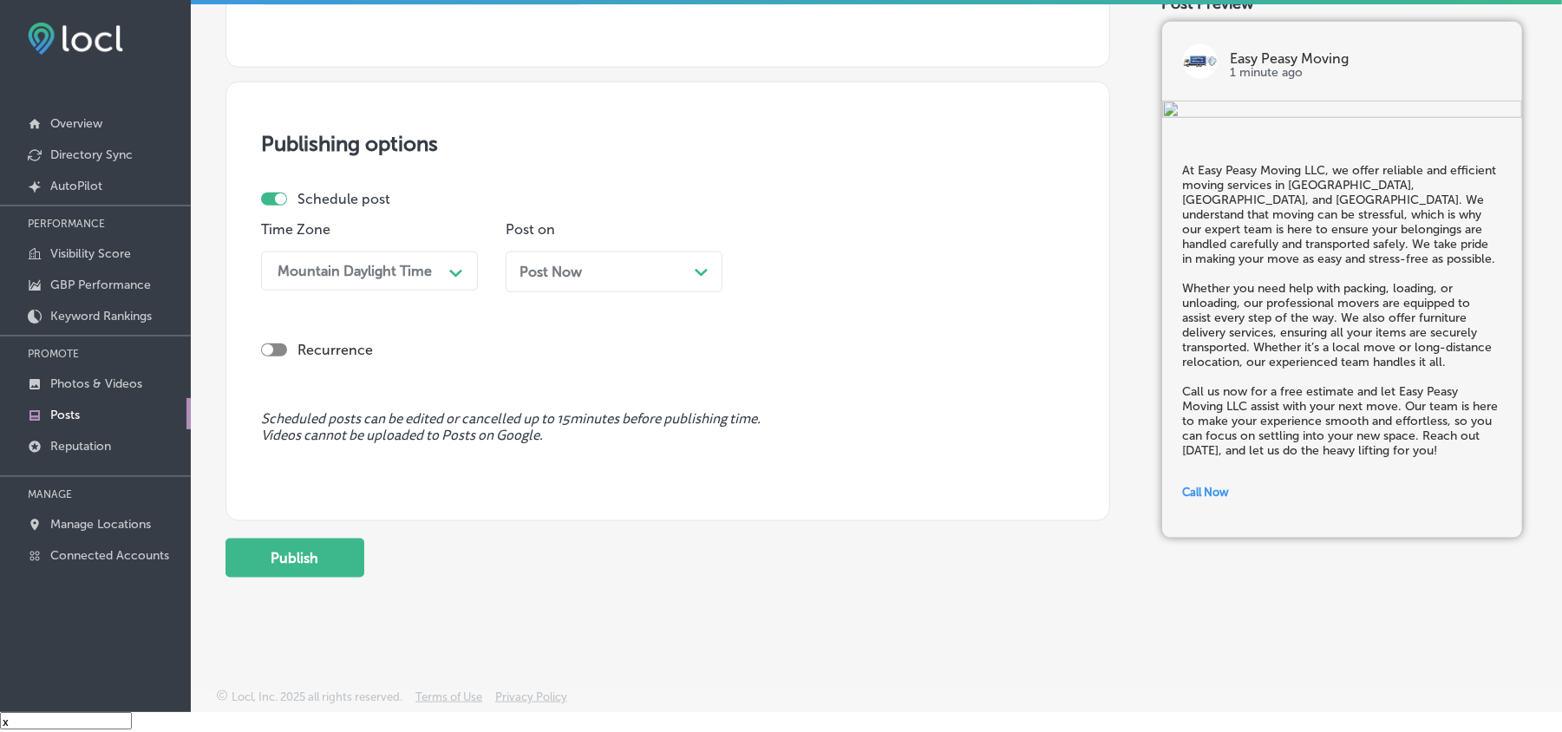
click at [633, 272] on div "Post Now Path Created with Sketch." at bounding box center [614, 272] width 189 height 16
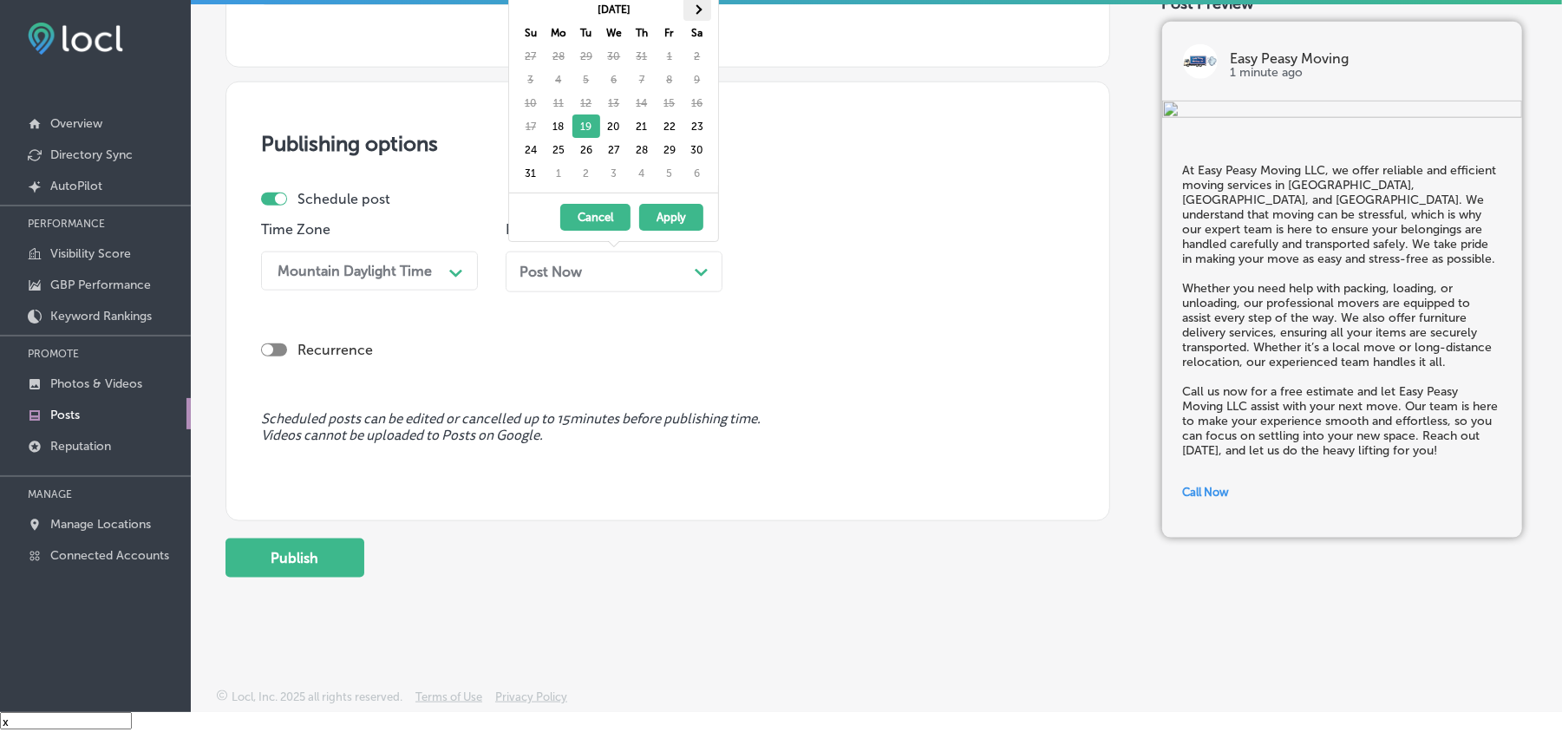
click at [706, 8] on th at bounding box center [698, 8] width 28 height 23
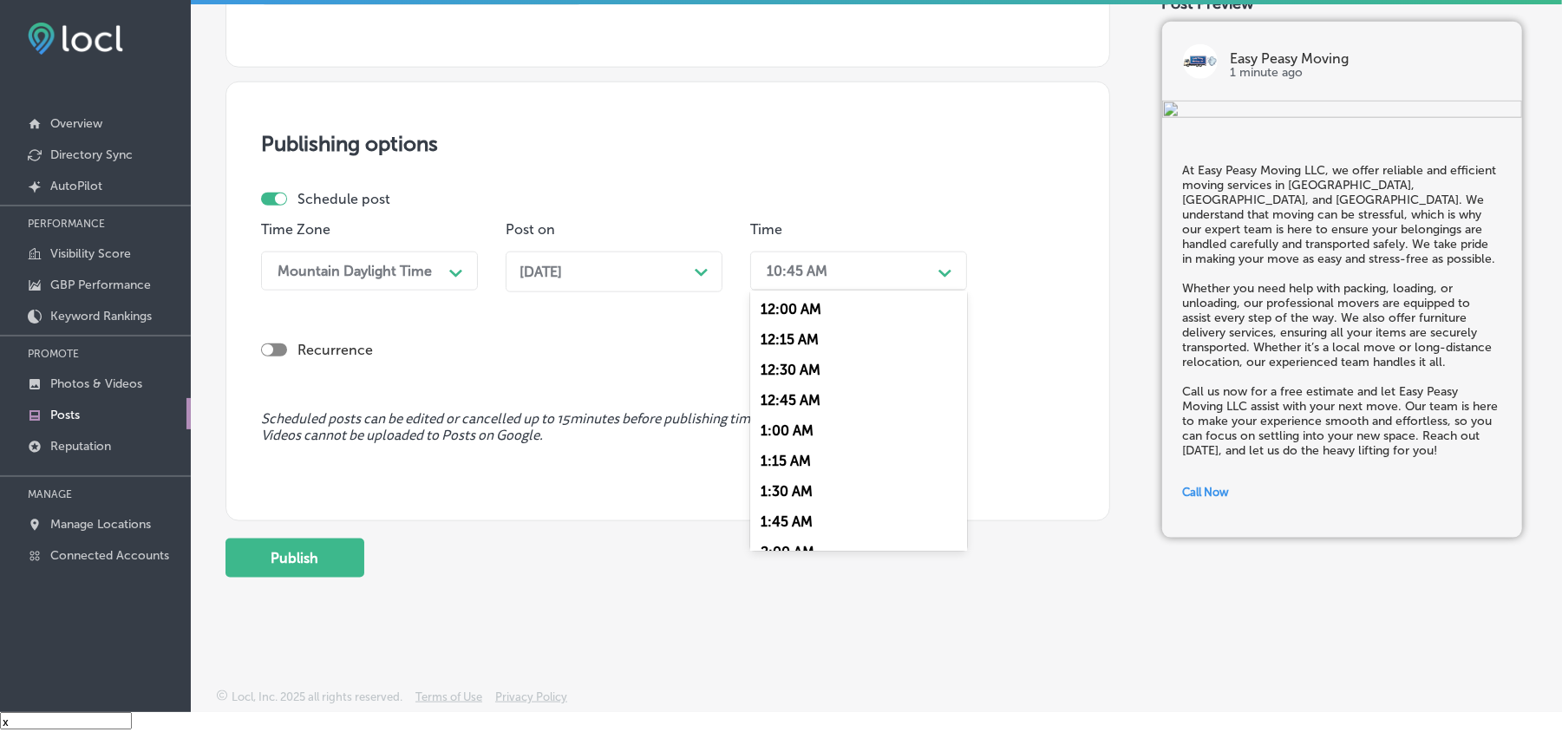
click at [888, 272] on div "10:45 AM" at bounding box center [844, 271] width 173 height 30
click at [774, 412] on div "7:00 AM" at bounding box center [858, 427] width 217 height 30
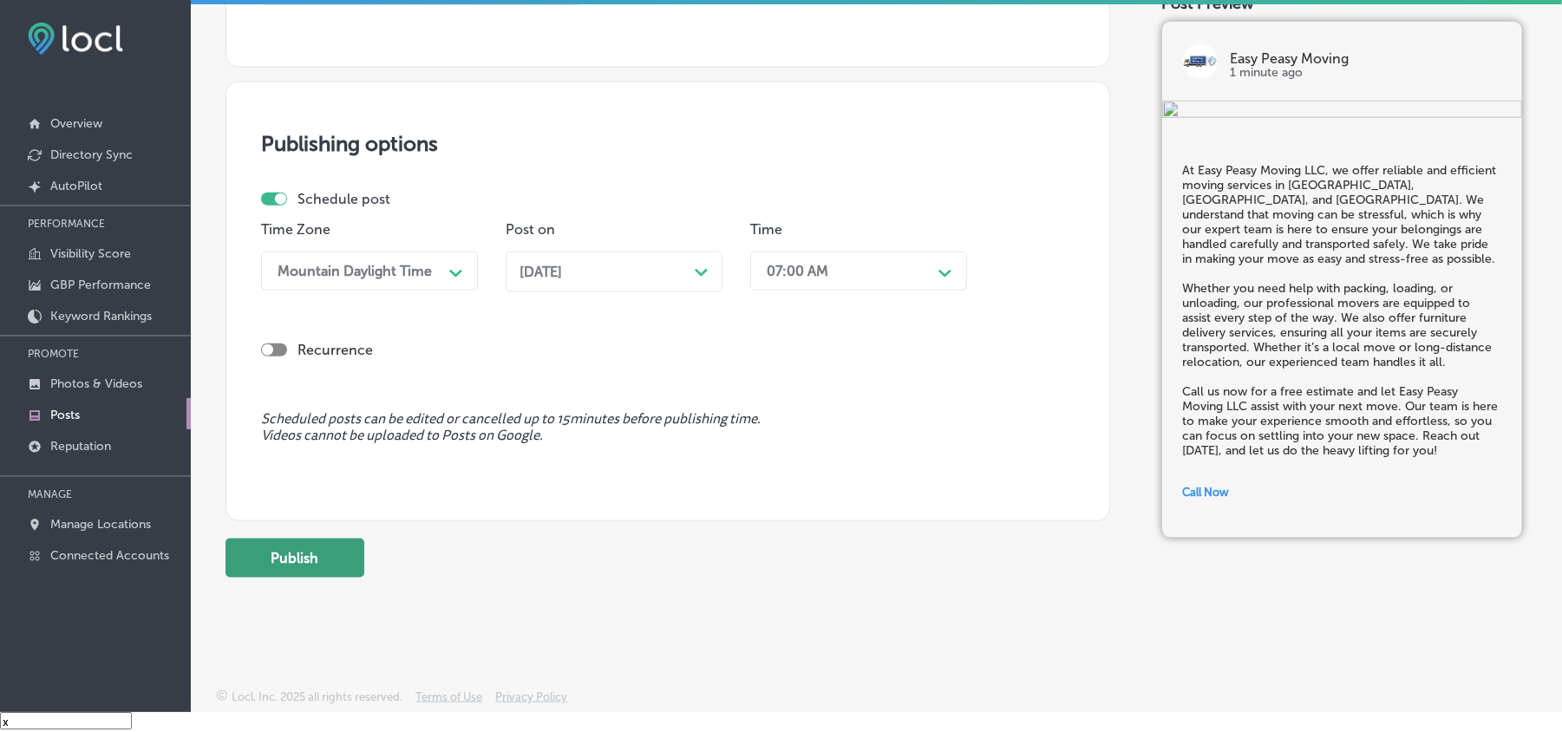
click at [307, 560] on button "Publish" at bounding box center [295, 558] width 139 height 39
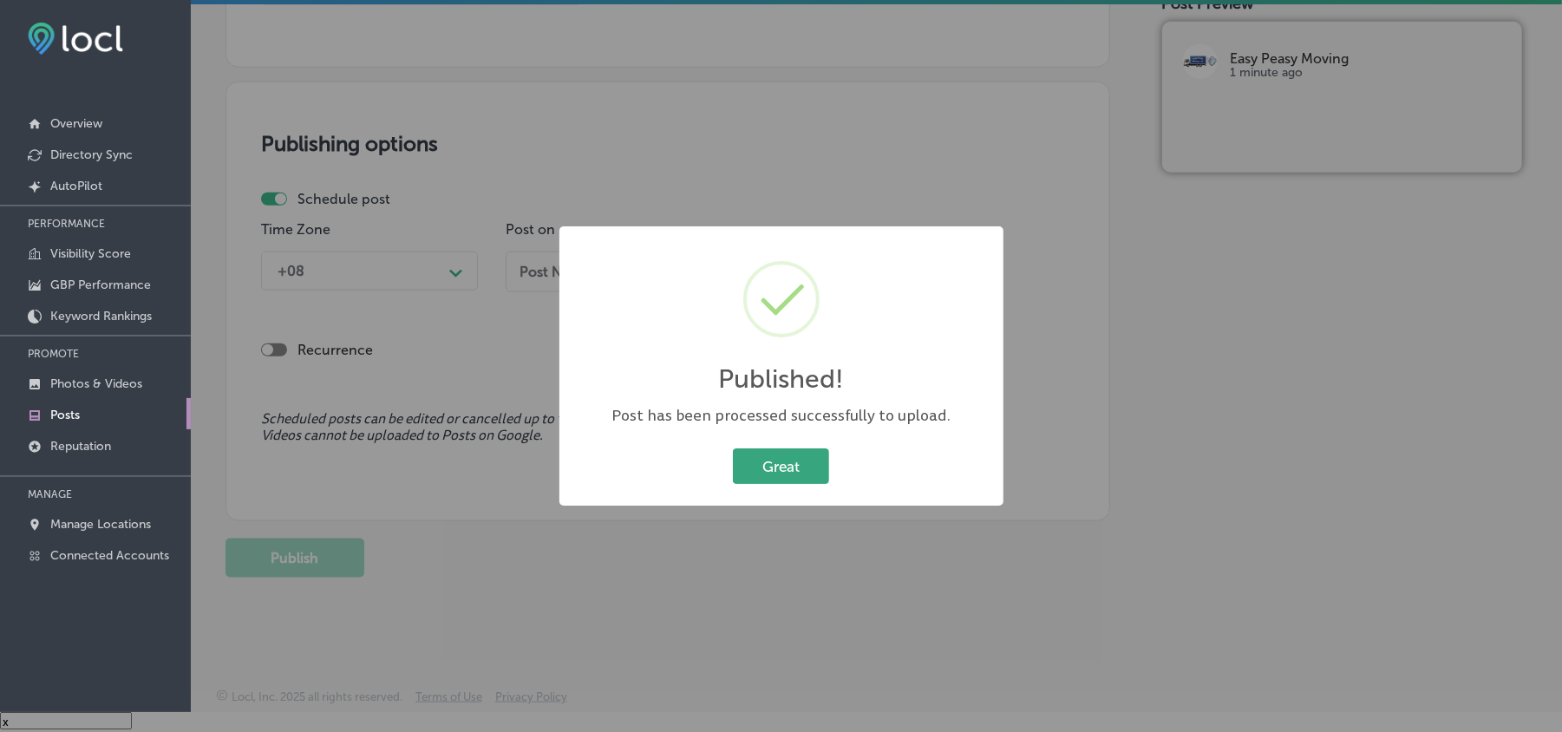
click at [786, 463] on button "Great" at bounding box center [781, 466] width 96 height 36
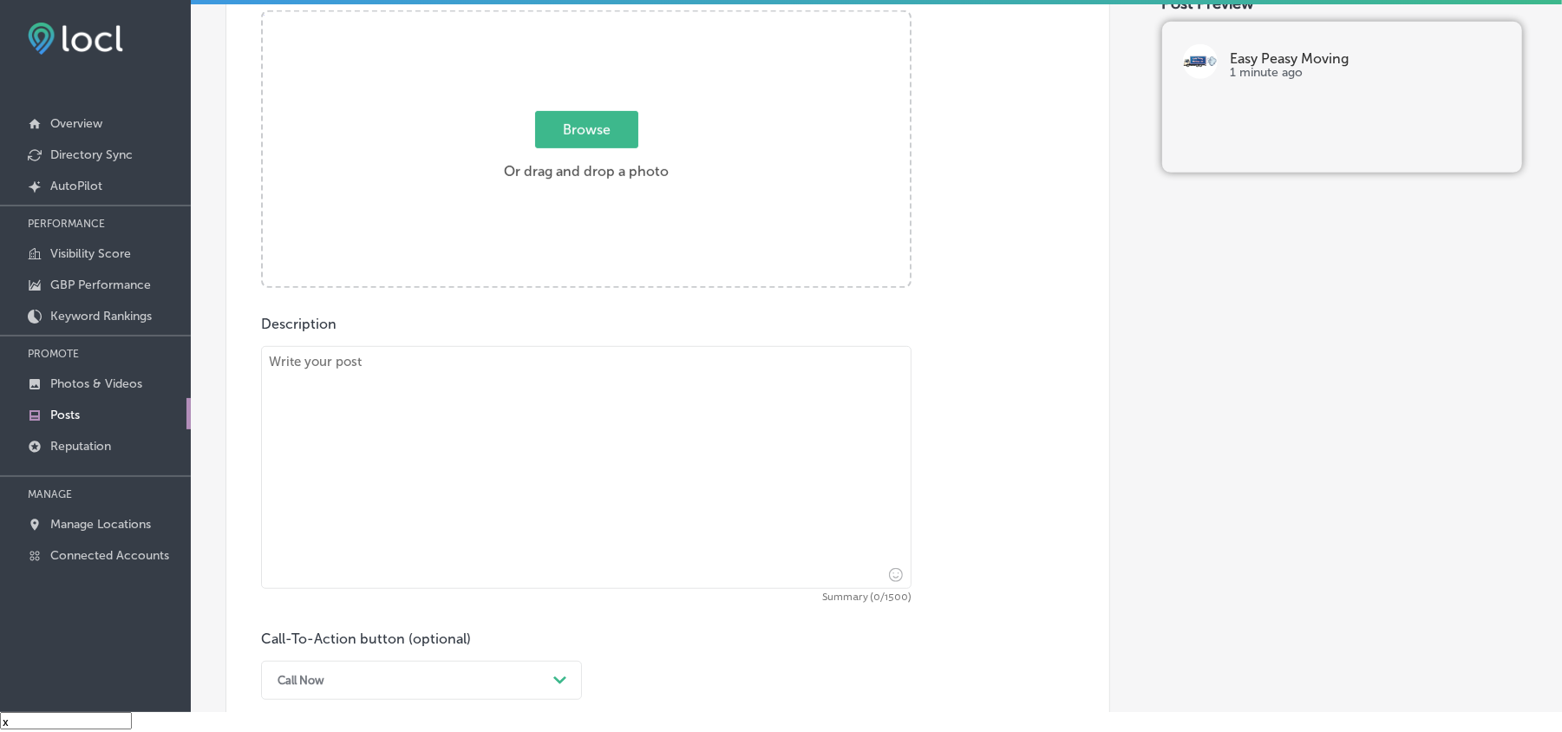
scroll to position [618, 0]
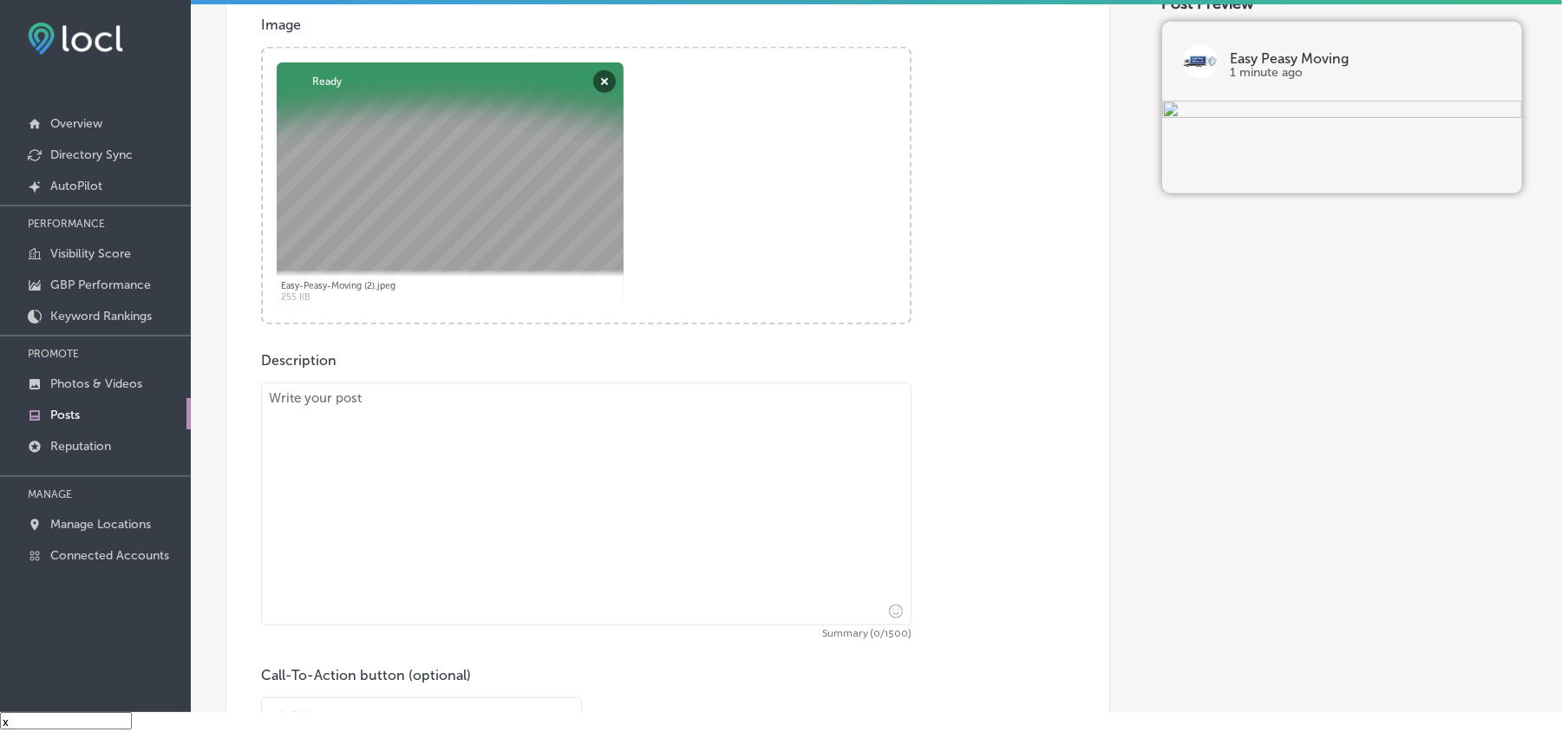
click at [455, 479] on textarea at bounding box center [586, 504] width 651 height 243
paste textarea "Moving doesn’t have to be difficult when you choose Easy Peasy Moving LLC. We p…"
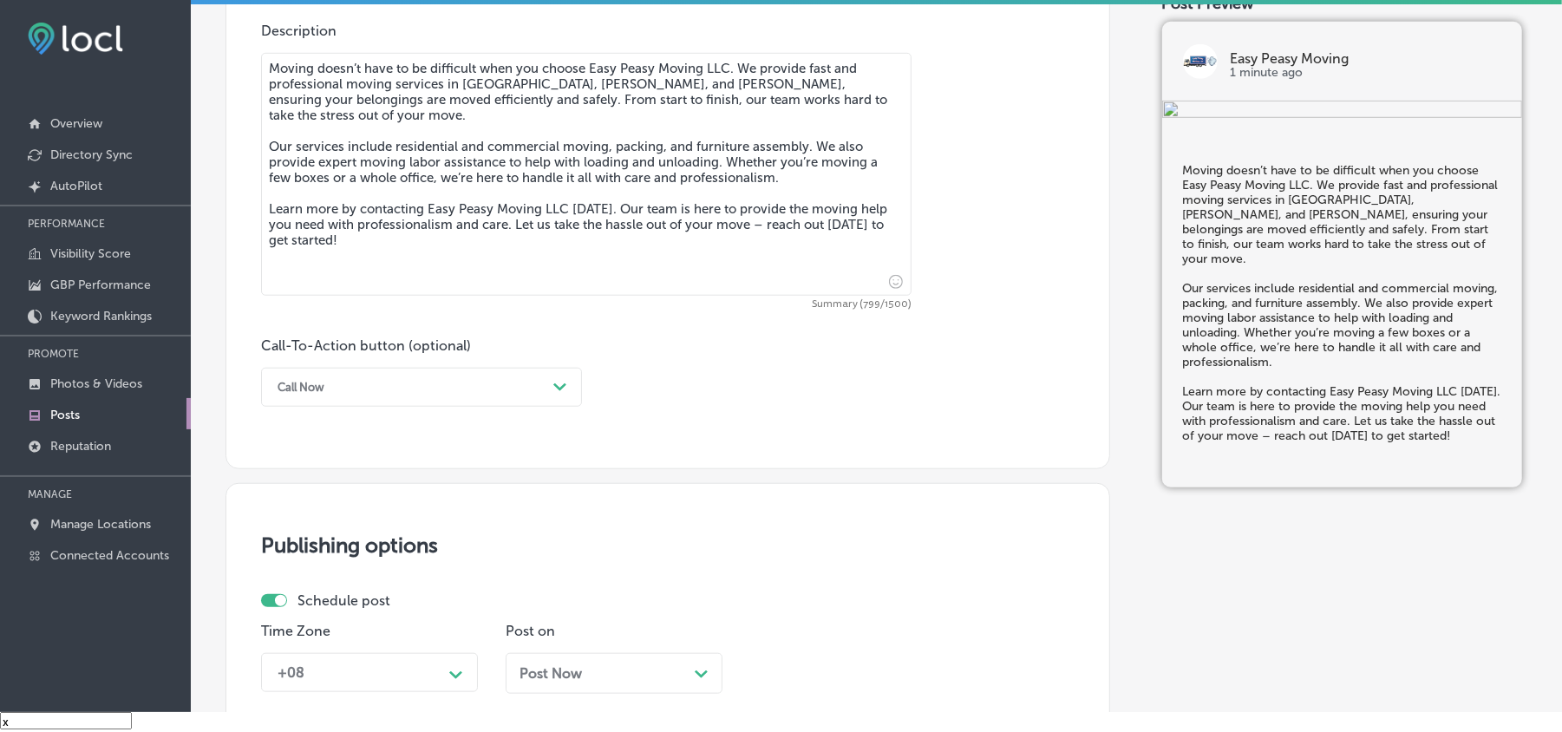
scroll to position [965, 0]
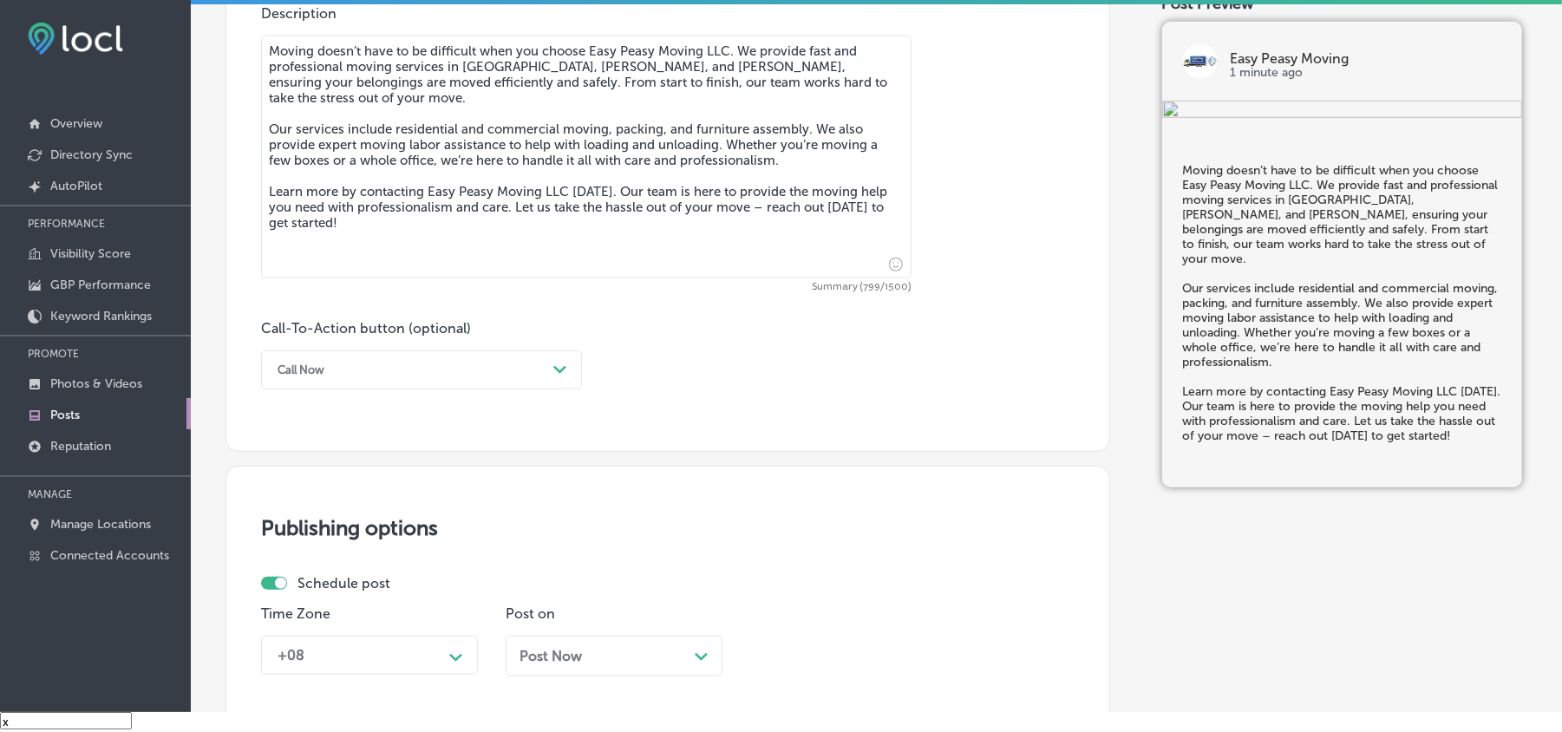
type textarea "Moving doesn’t have to be difficult when you choose Easy Peasy Moving LLC. We p…"
click at [401, 376] on div "Call Now" at bounding box center [408, 370] width 278 height 27
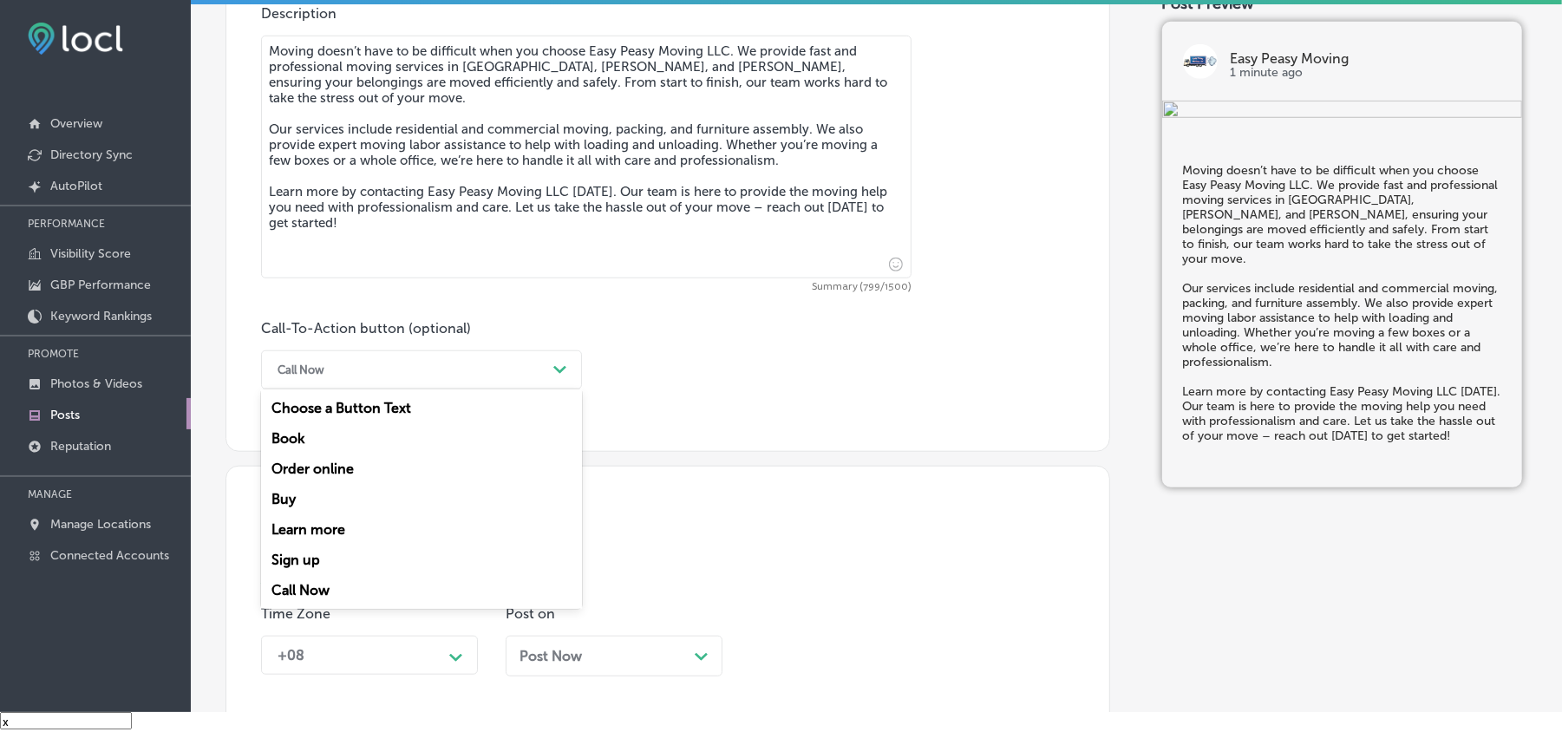
click at [323, 531] on div "Learn more" at bounding box center [421, 529] width 321 height 30
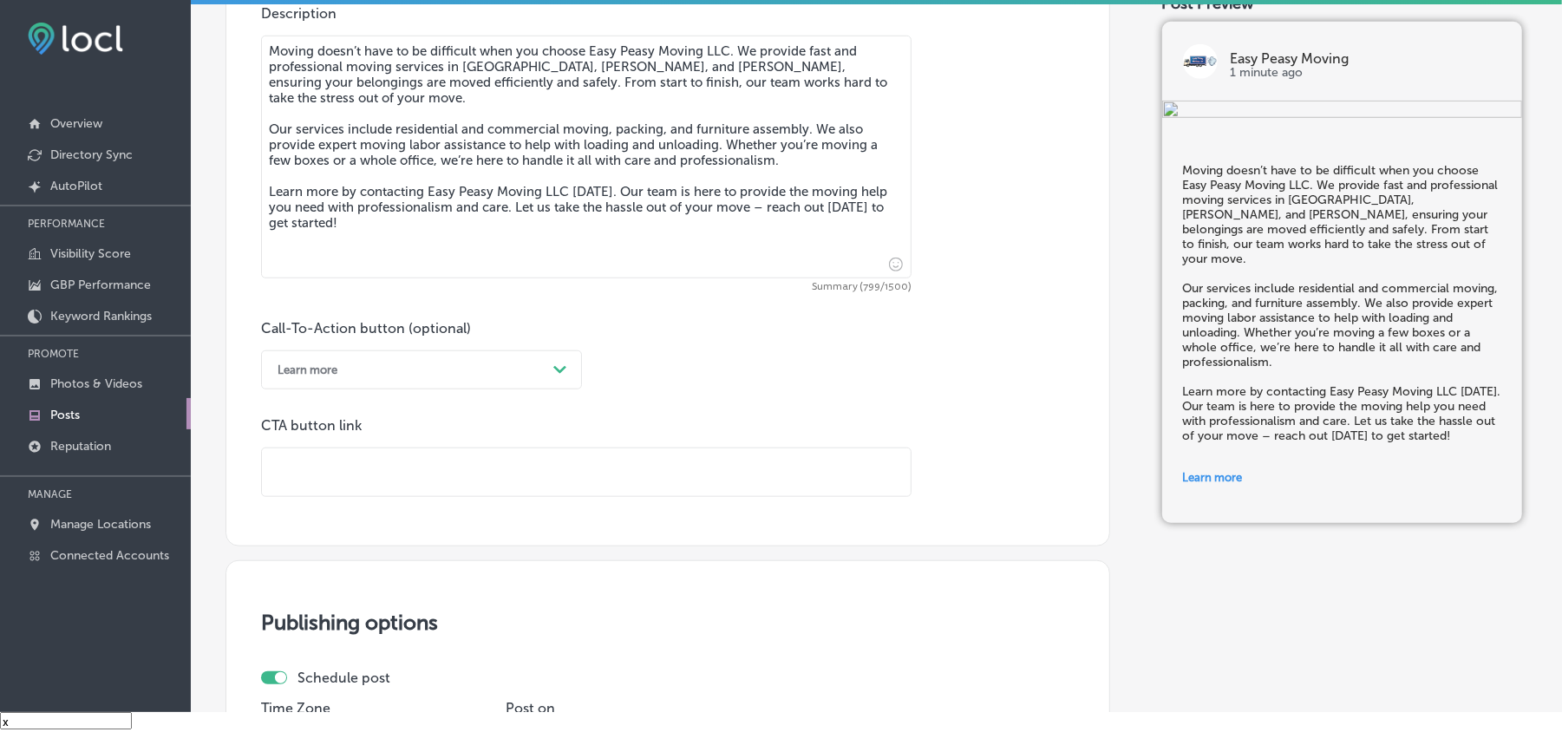
click at [386, 490] on input "text" at bounding box center [586, 472] width 649 height 48
paste input "https://easypeasymovingfl.com/"
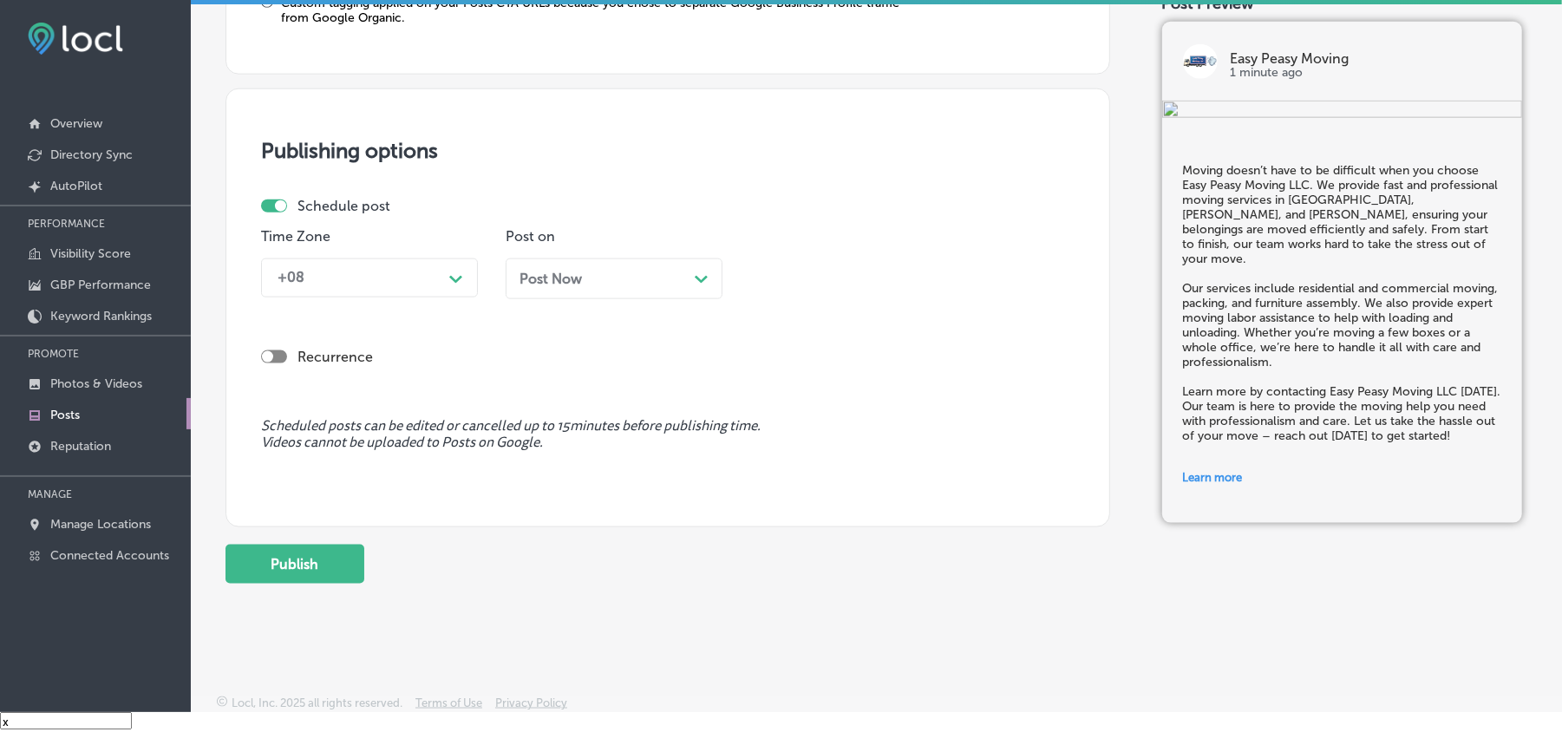
scroll to position [1503, 0]
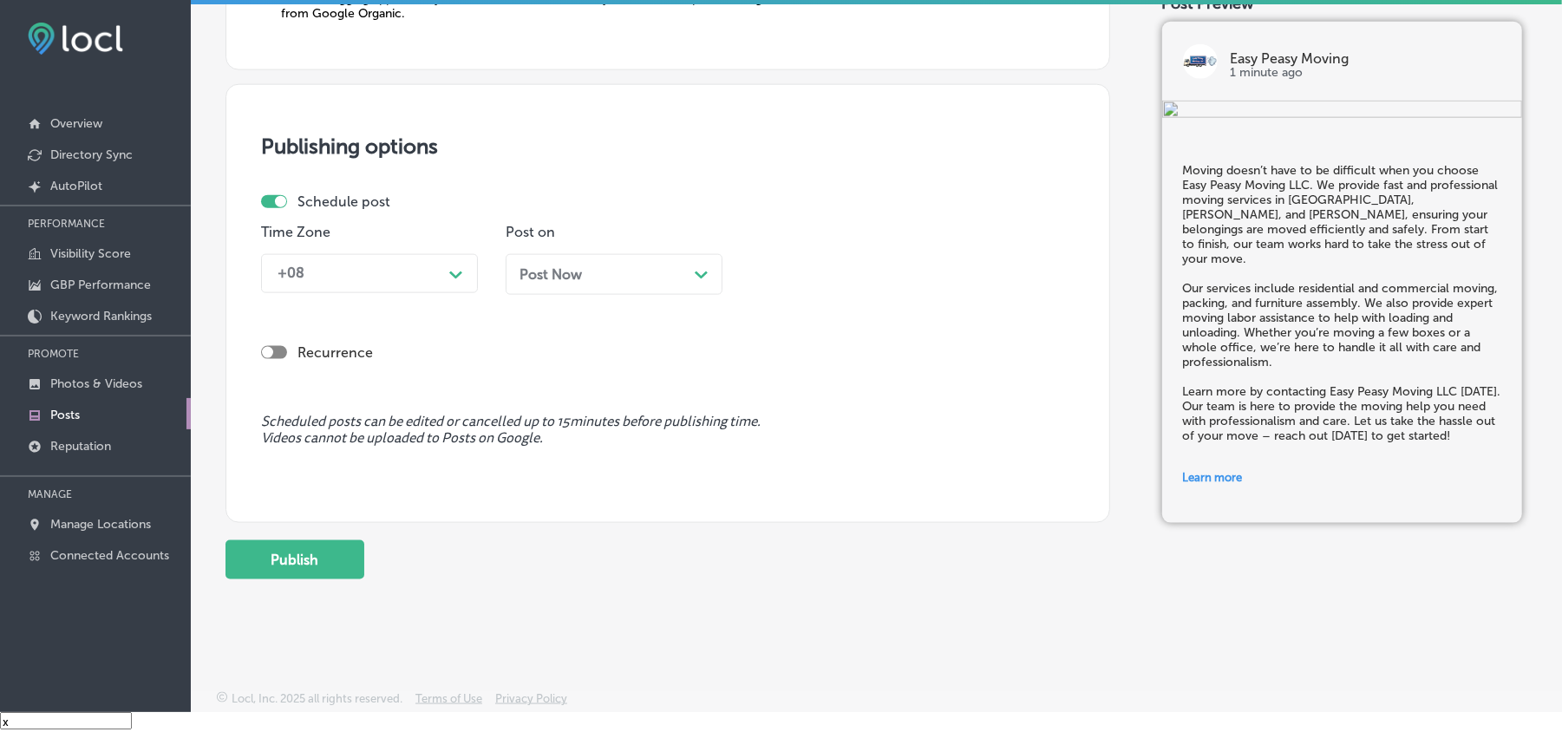
type input "https://easypeasymovingfl.com/"
click at [396, 269] on div "+08" at bounding box center [355, 274] width 173 height 30
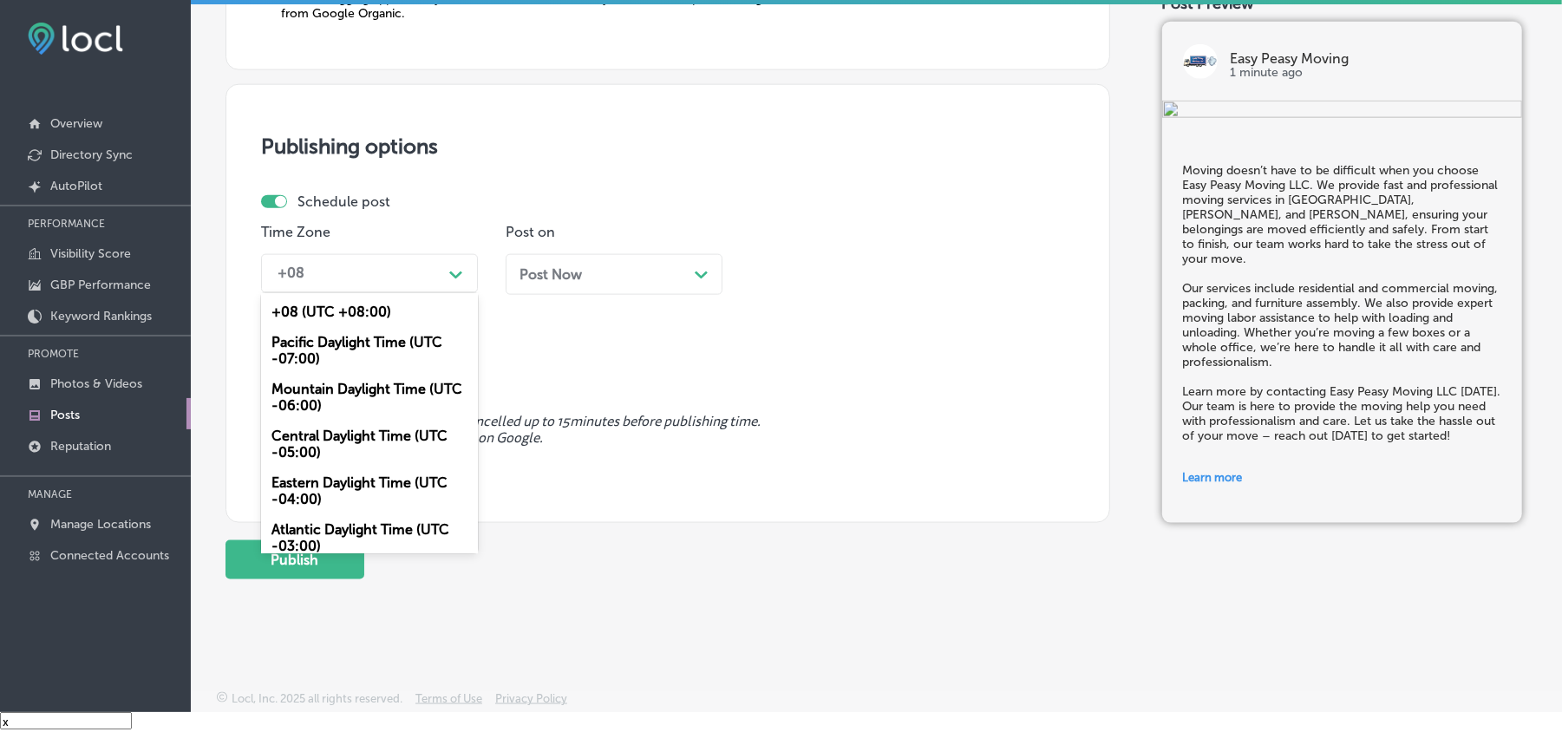
click at [328, 401] on div "Mountain Daylight Time (UTC -06:00)" at bounding box center [369, 397] width 217 height 47
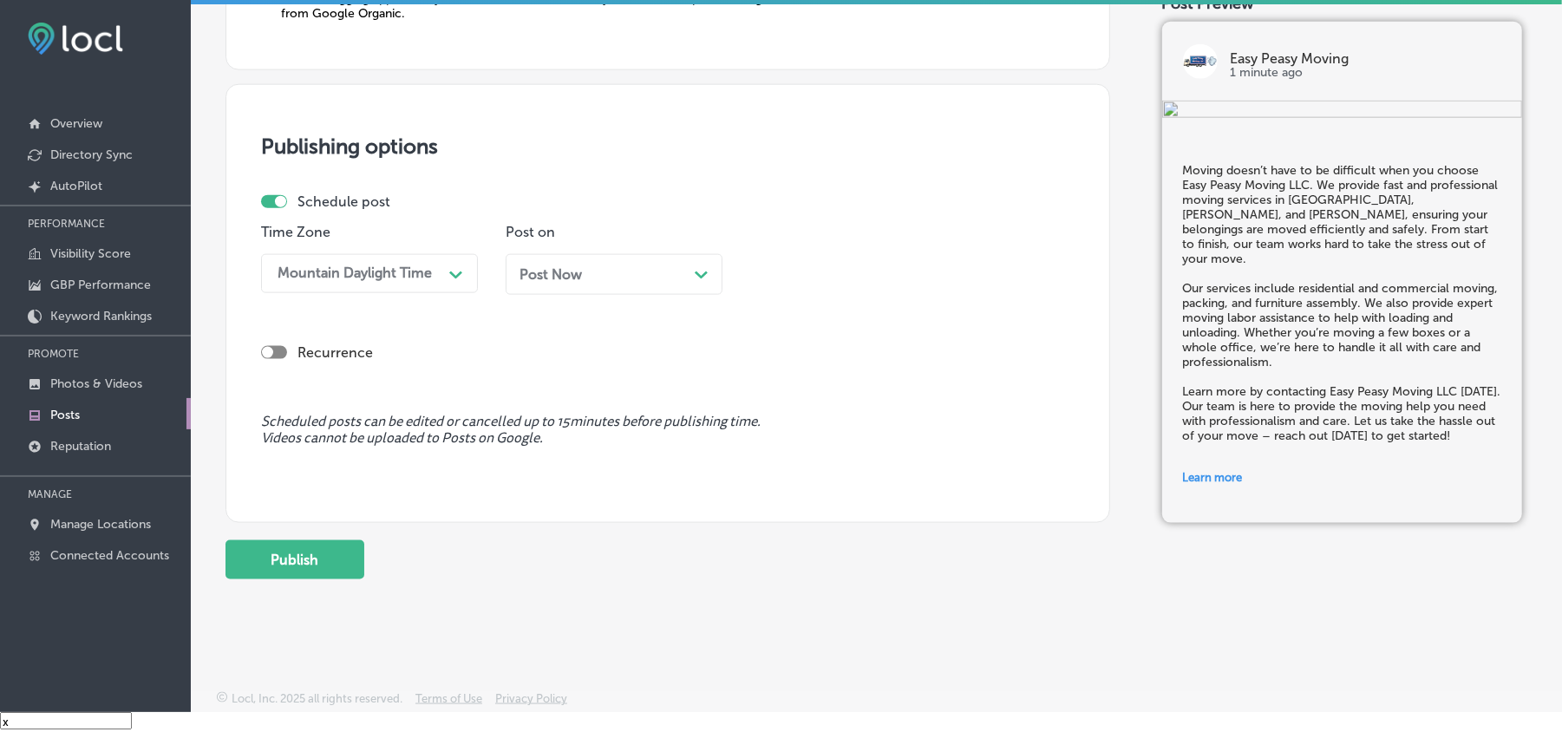
click at [612, 288] on div "Post Now Path Created with Sketch." at bounding box center [614, 274] width 217 height 41
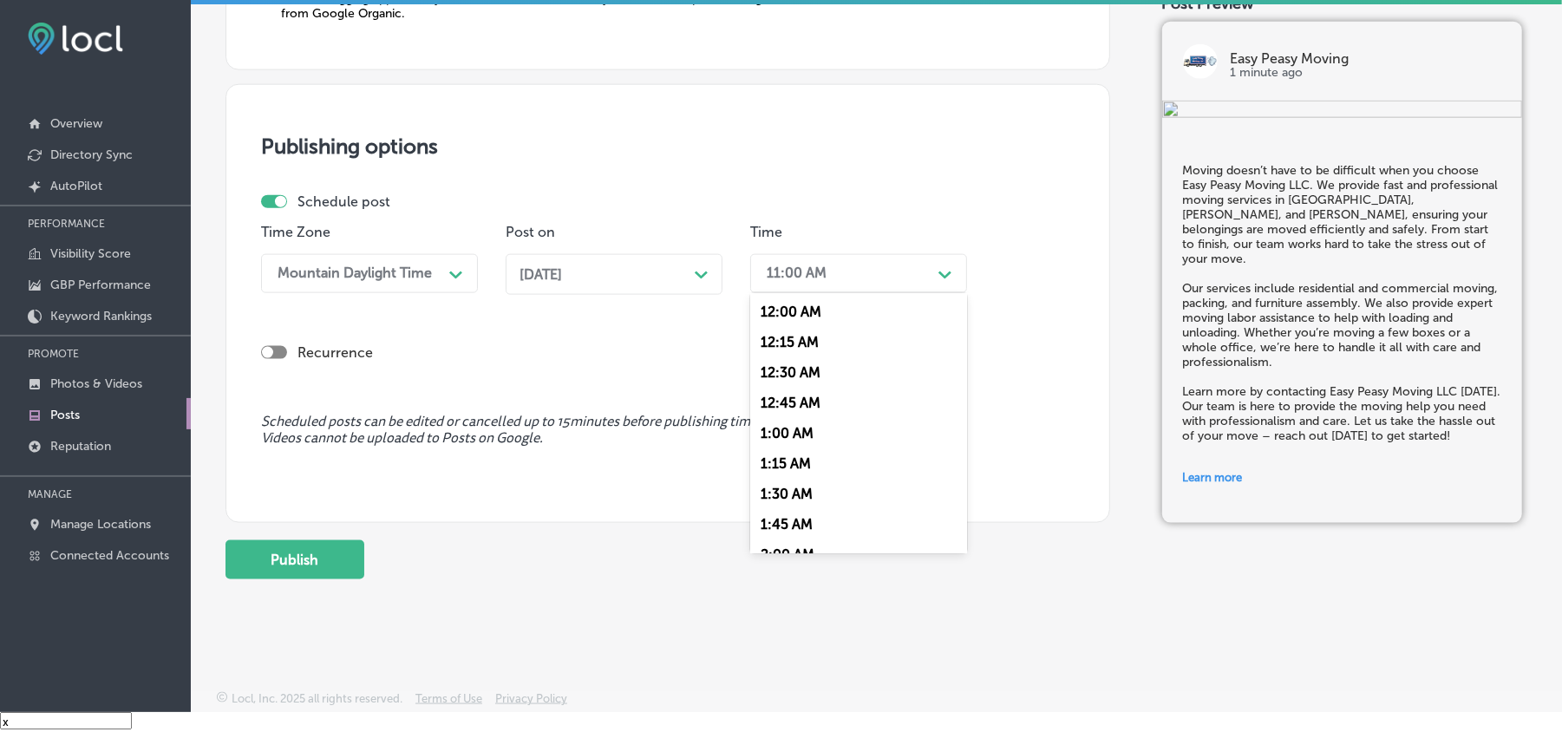
click at [809, 267] on div "11:00 AM" at bounding box center [797, 273] width 60 height 16
click at [778, 383] on div "7:00 AM" at bounding box center [858, 391] width 217 height 30
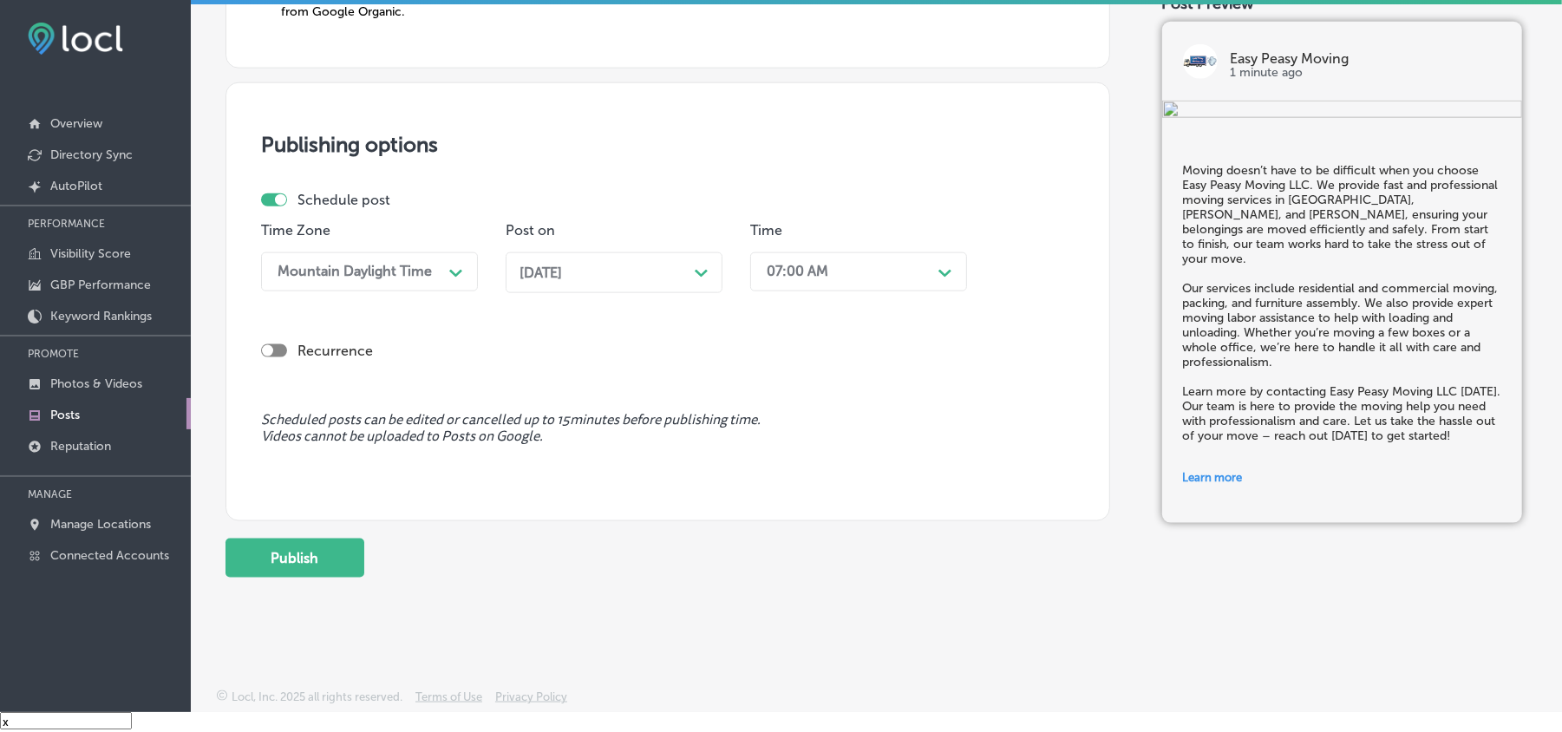
scroll to position [1507, 0]
click at [309, 563] on button "Publish" at bounding box center [295, 558] width 139 height 39
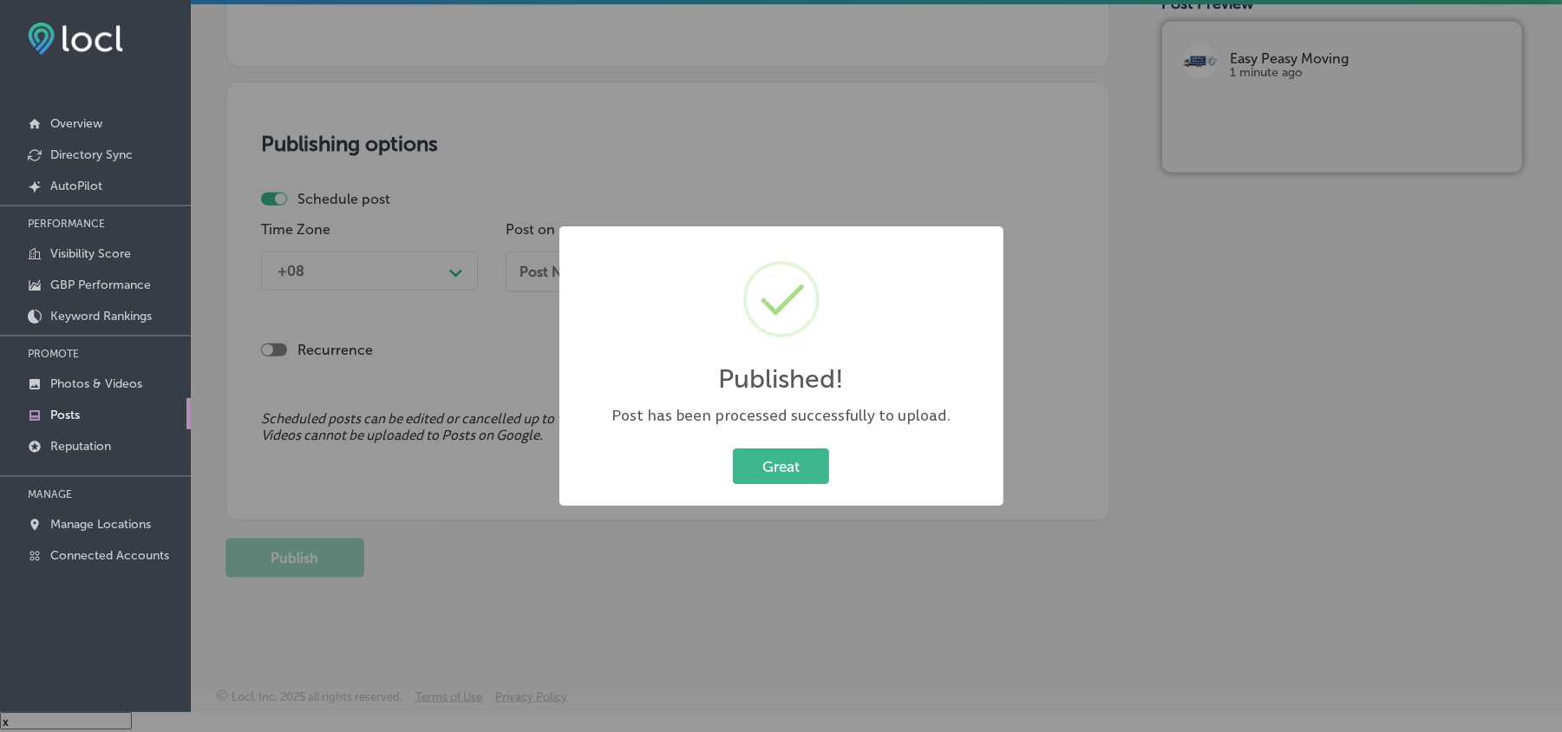
scroll to position [1350, 0]
click at [789, 455] on button "Great" at bounding box center [781, 466] width 96 height 36
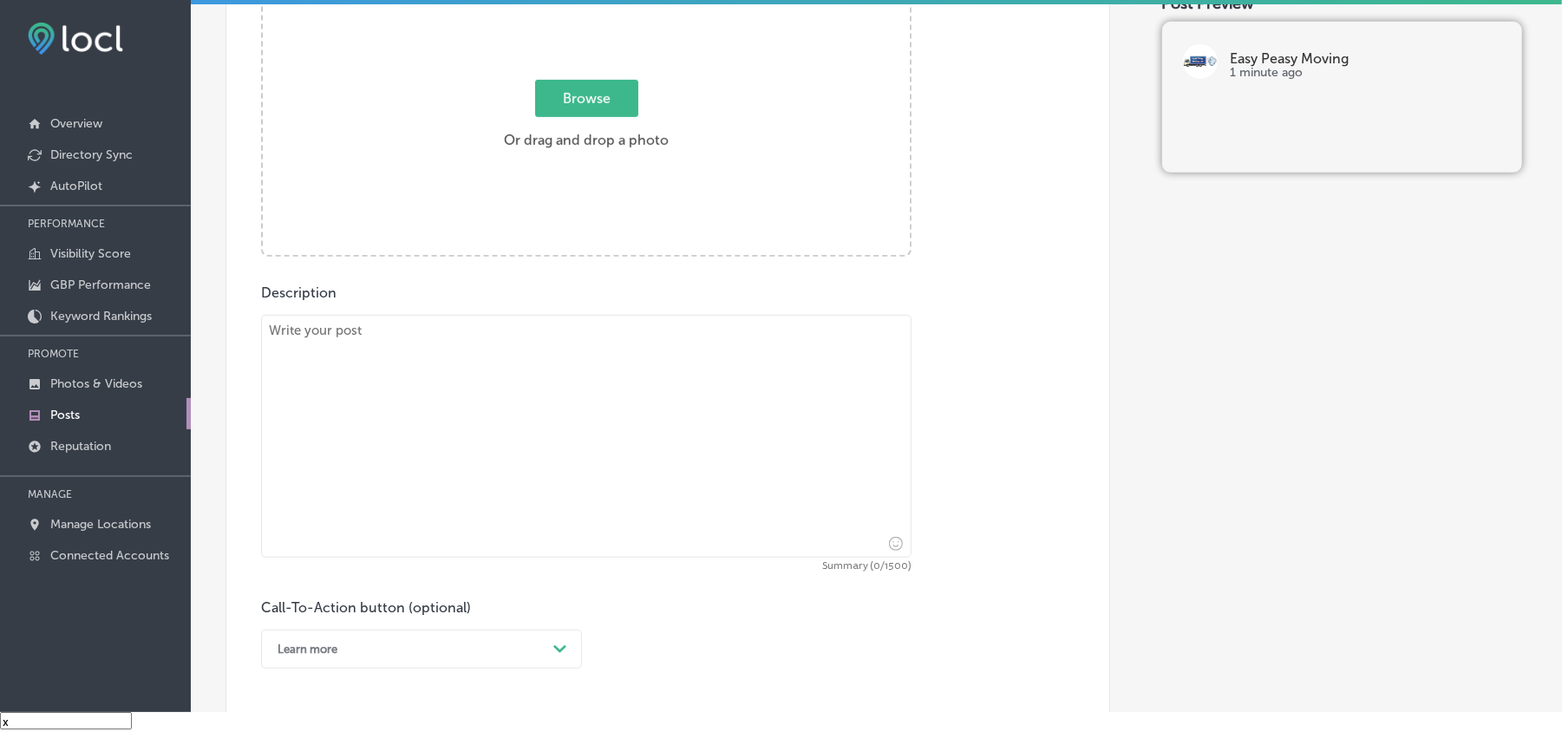
scroll to position [578, 0]
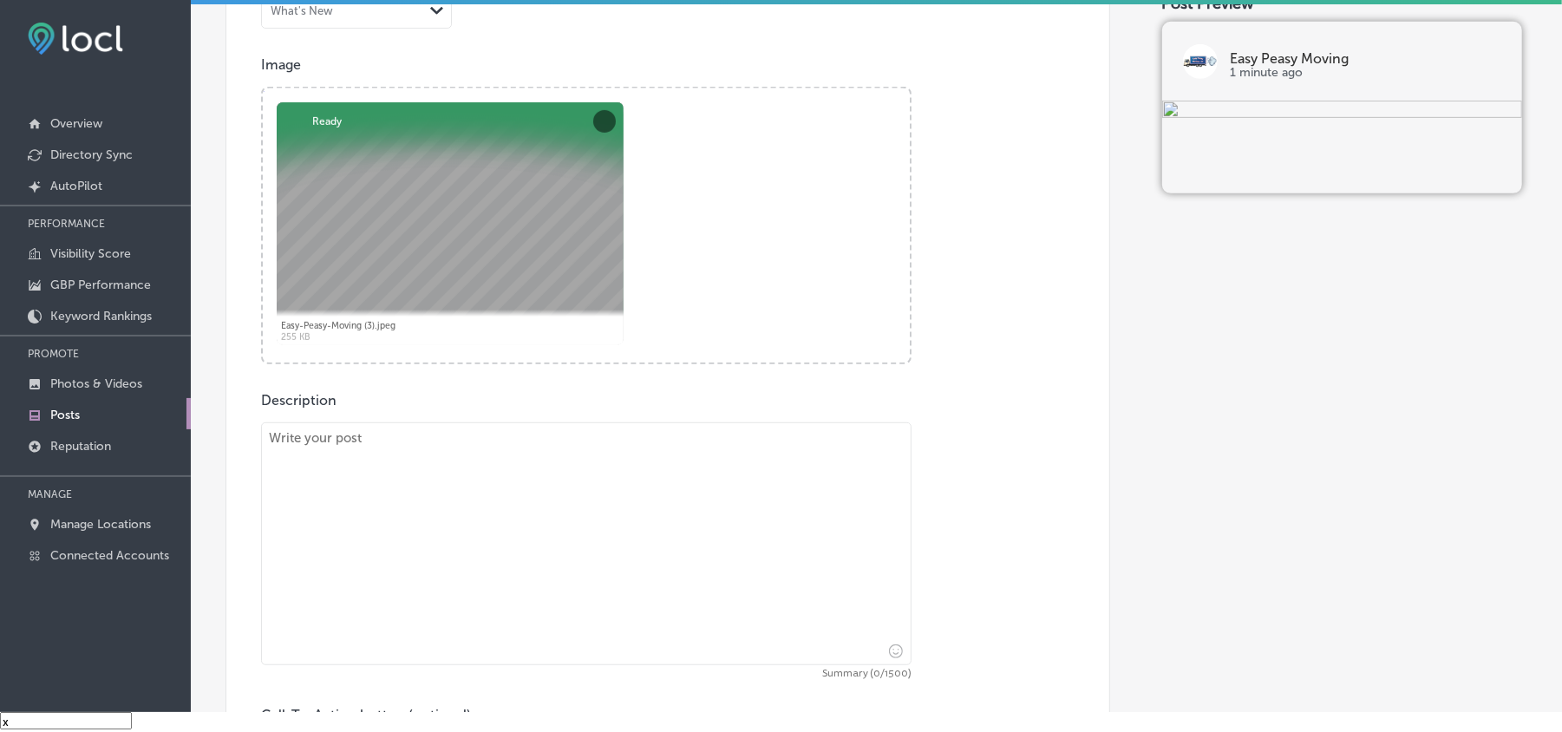
click at [451, 553] on textarea at bounding box center [586, 543] width 651 height 243
paste textarea "At Easy Peasy Moving LLC, we make moving simple and efficient with our services…"
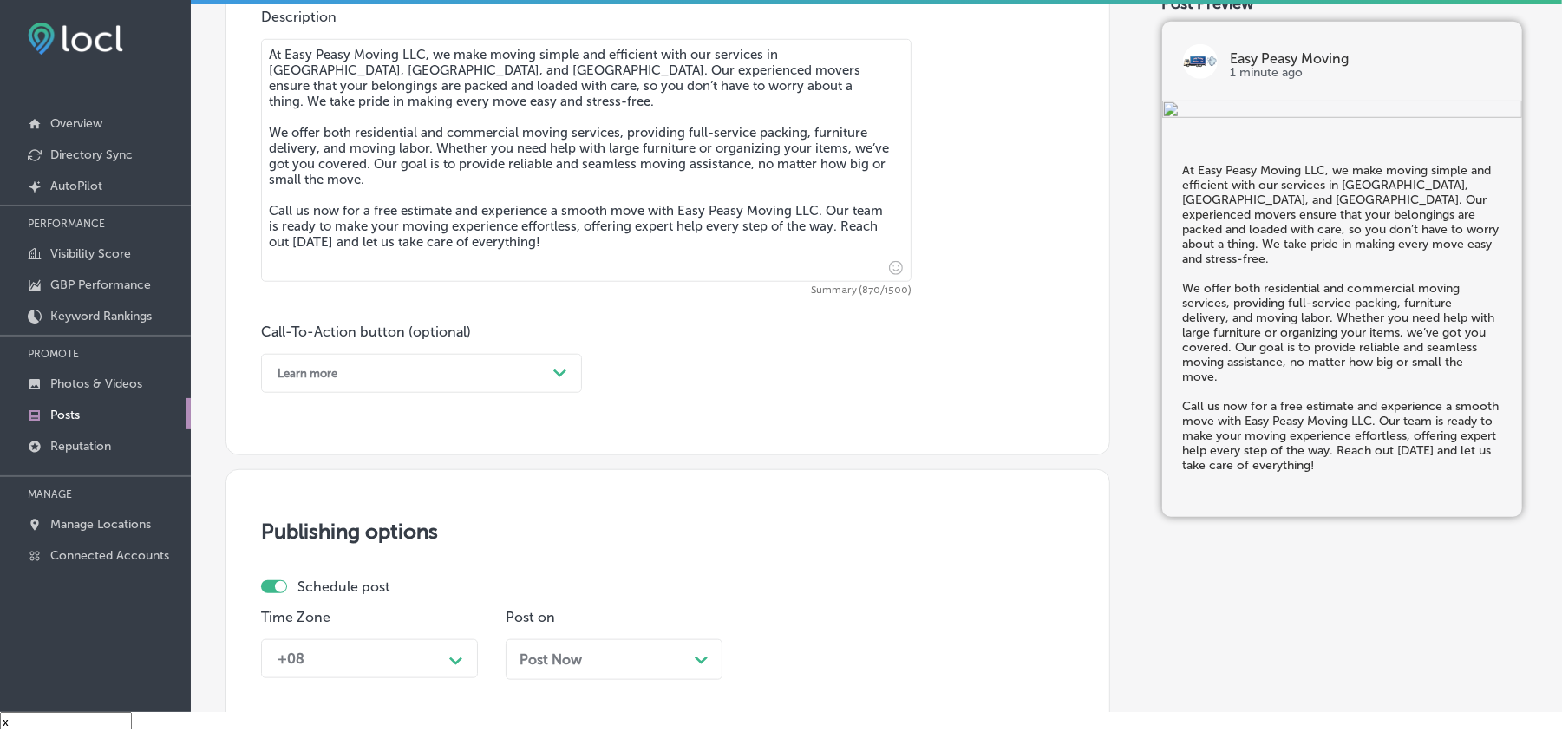
scroll to position [965, 0]
type textarea "At Easy Peasy Moving LLC, we make moving simple and efficient with our services…"
click at [401, 352] on div "Learn more Path Created with Sketch." at bounding box center [421, 369] width 321 height 39
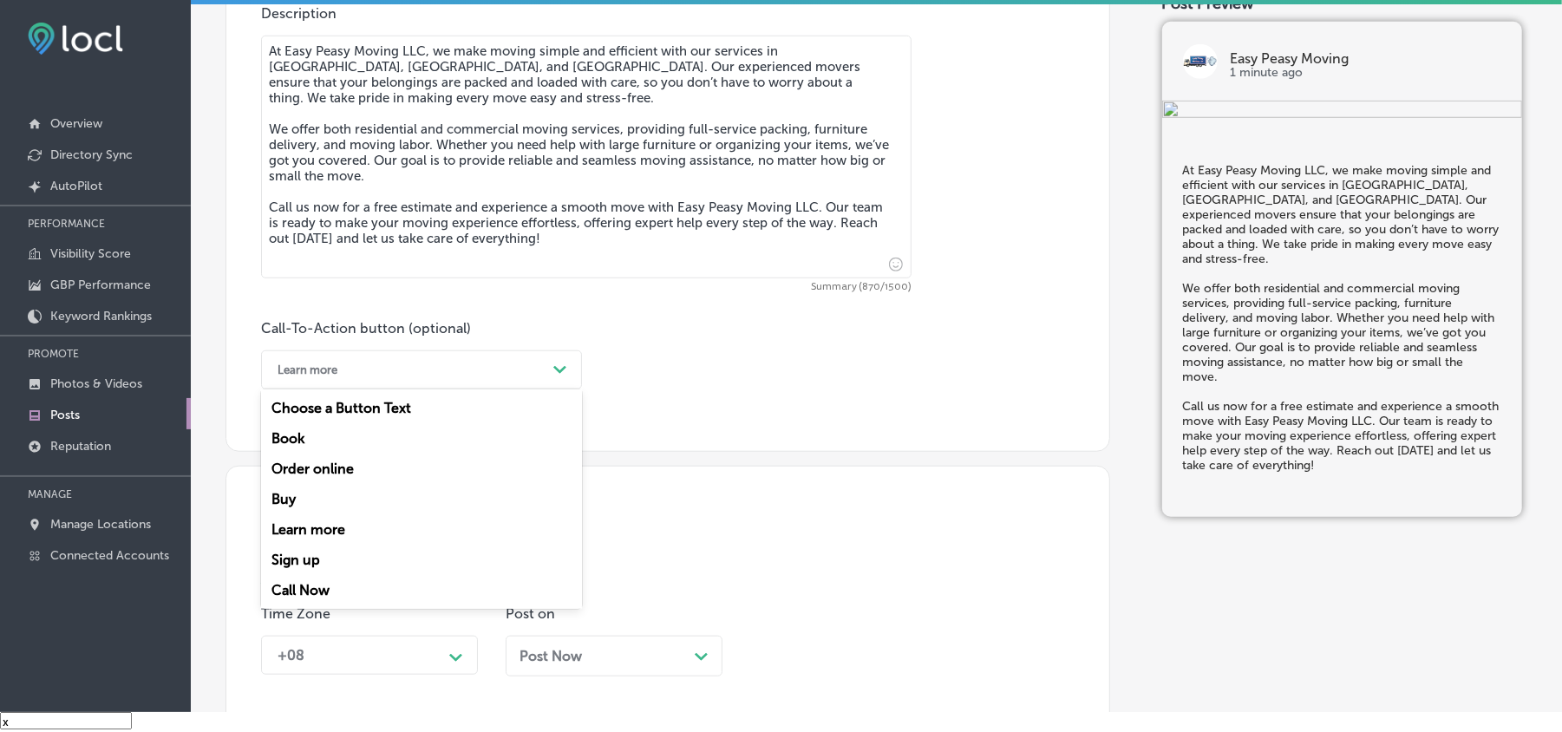
click at [296, 583] on div "Call Now" at bounding box center [421, 590] width 321 height 30
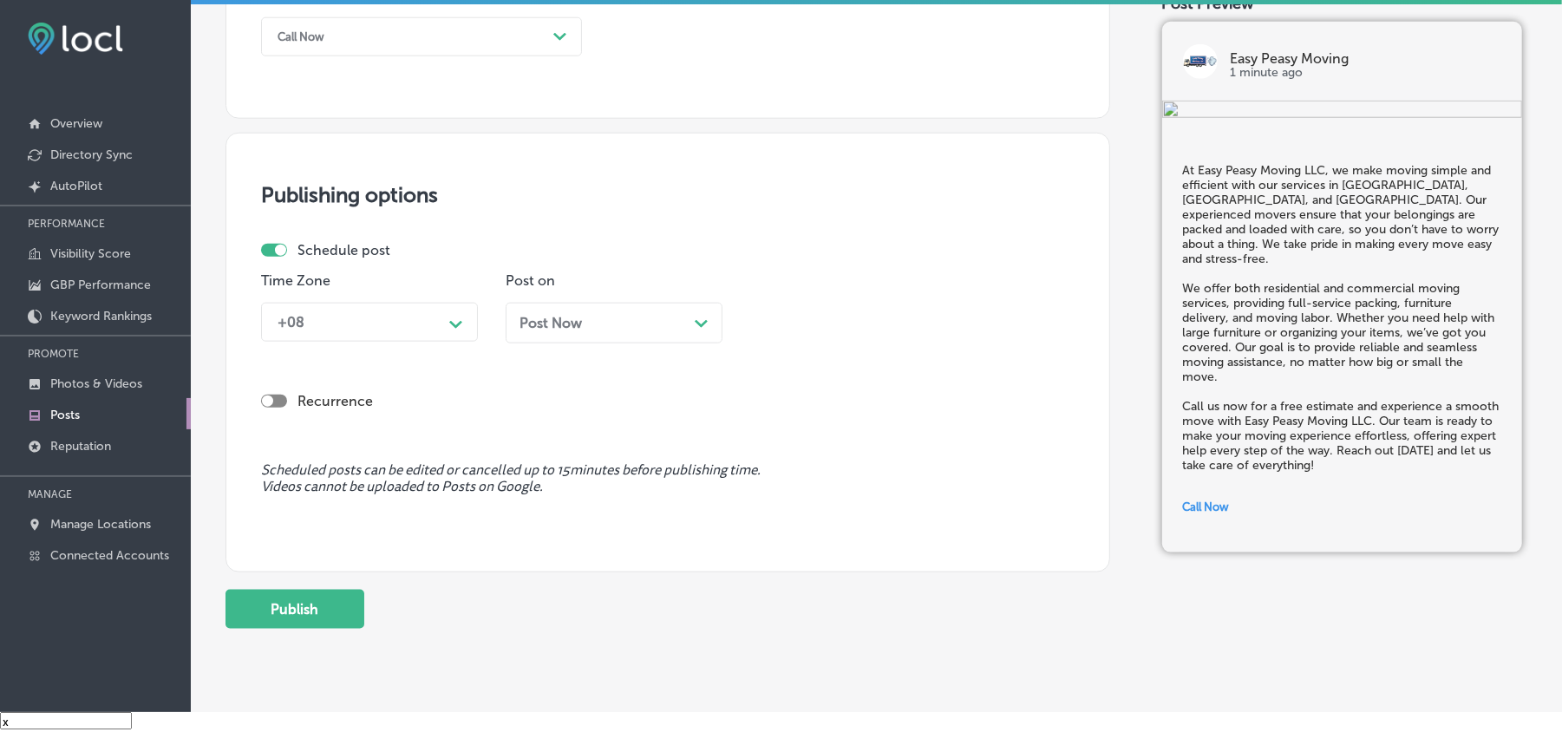
scroll to position [1350, 0]
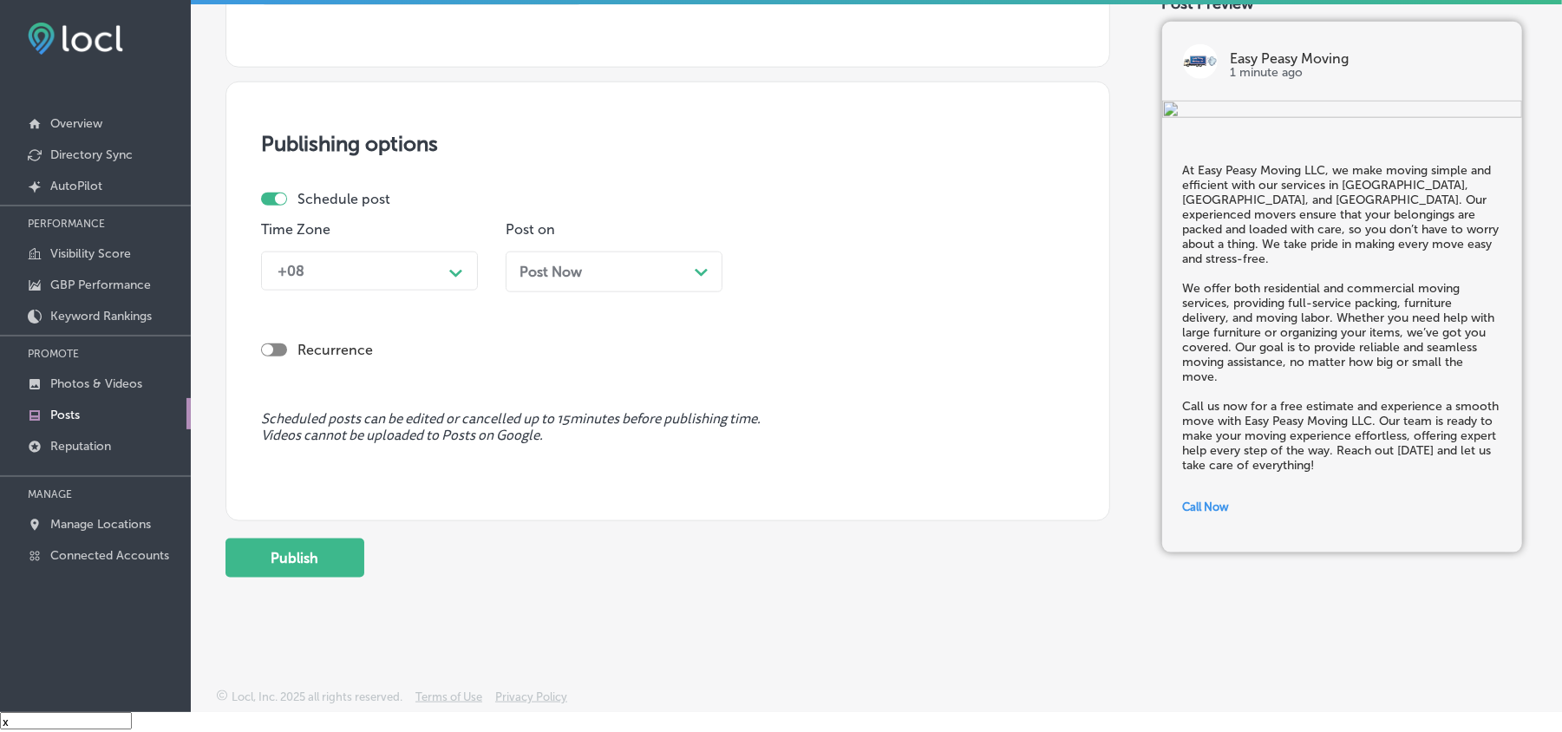
click at [378, 265] on div "+08" at bounding box center [355, 271] width 173 height 30
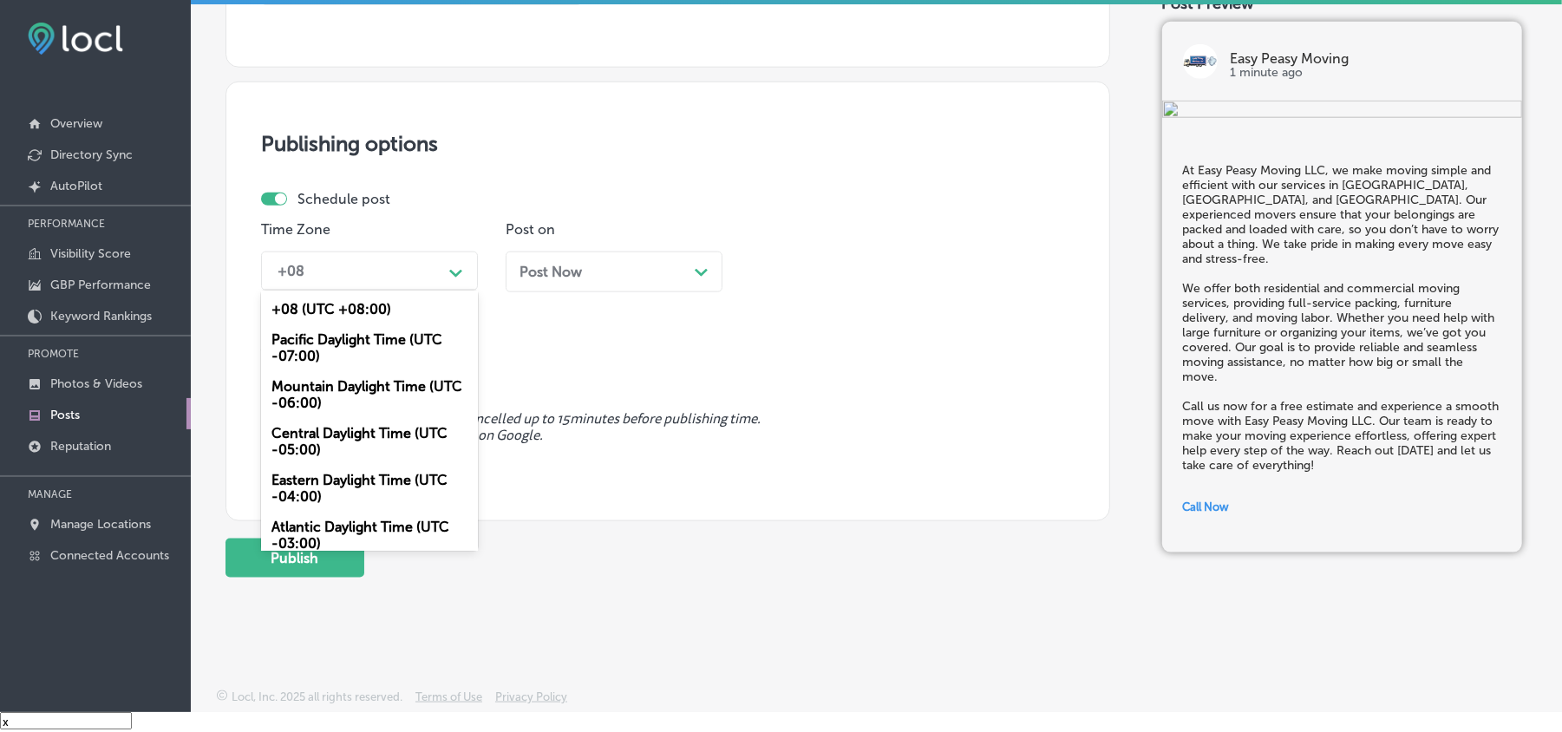
click at [311, 403] on div "Mountain Daylight Time (UTC -06:00)" at bounding box center [369, 394] width 217 height 47
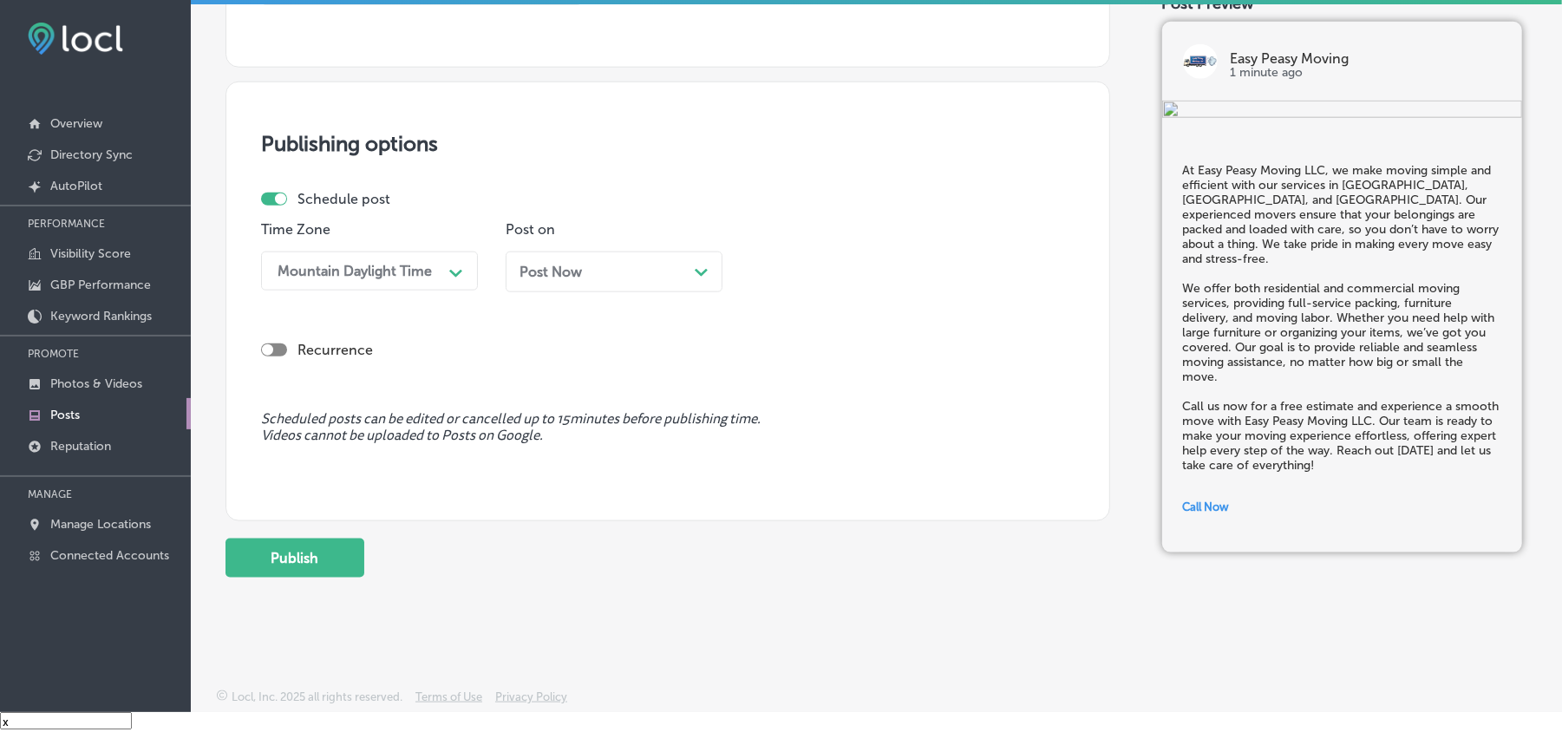
click at [574, 281] on div "Post Now Path Created with Sketch." at bounding box center [614, 272] width 217 height 41
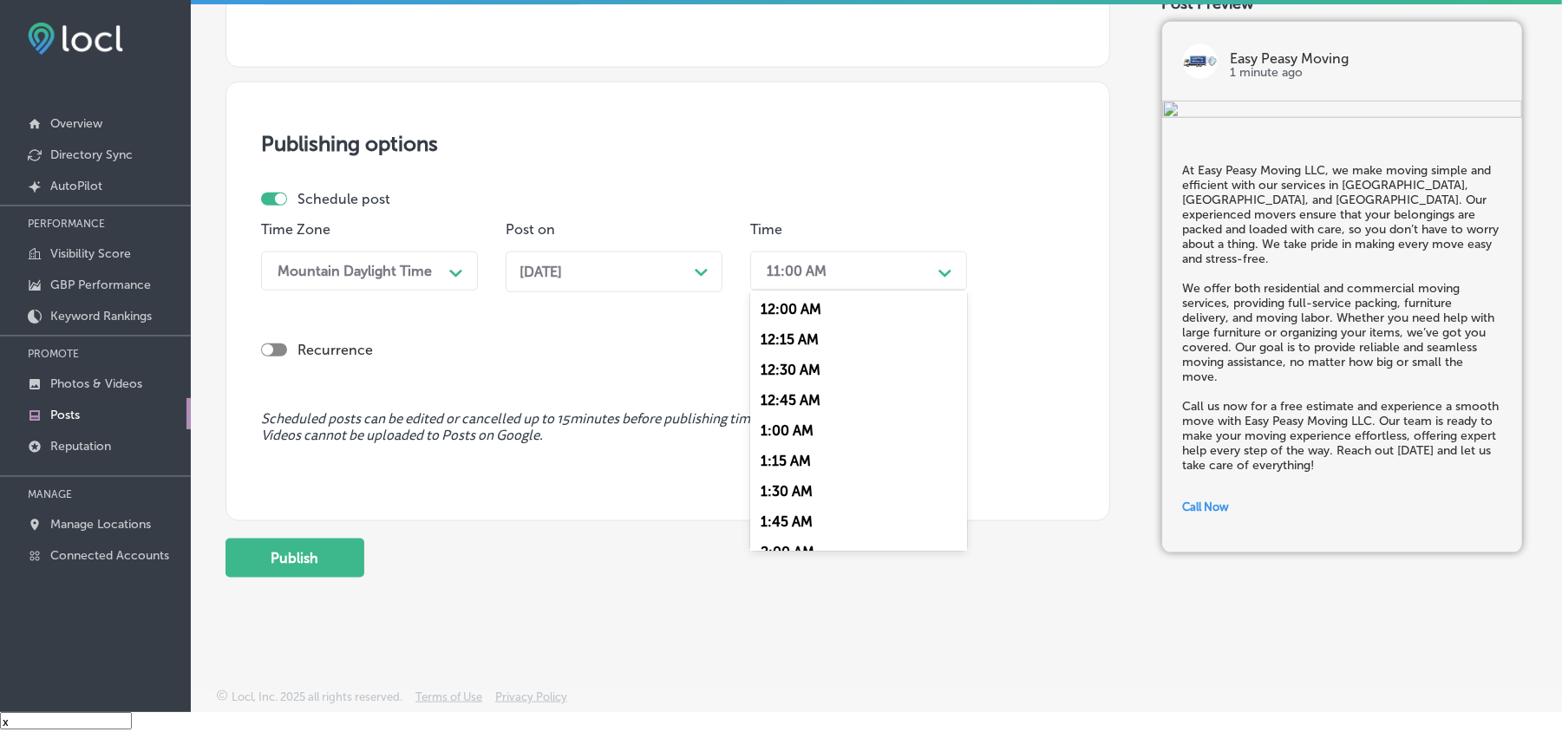
click at [823, 271] on div "11:00 AM" at bounding box center [797, 271] width 60 height 16
click at [774, 418] on div "7:00 AM" at bounding box center [858, 427] width 217 height 30
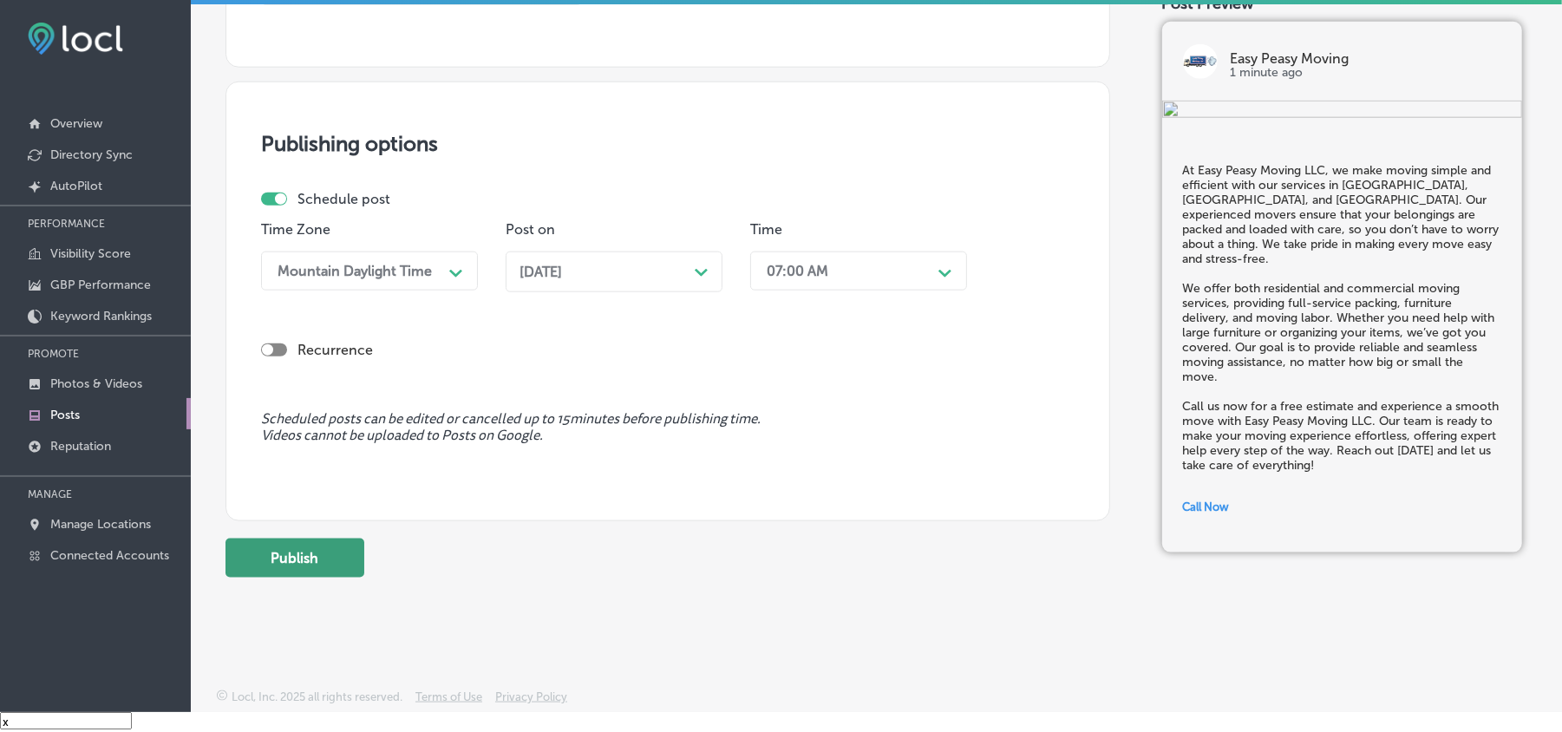
click at [307, 556] on button "Publish" at bounding box center [295, 558] width 139 height 39
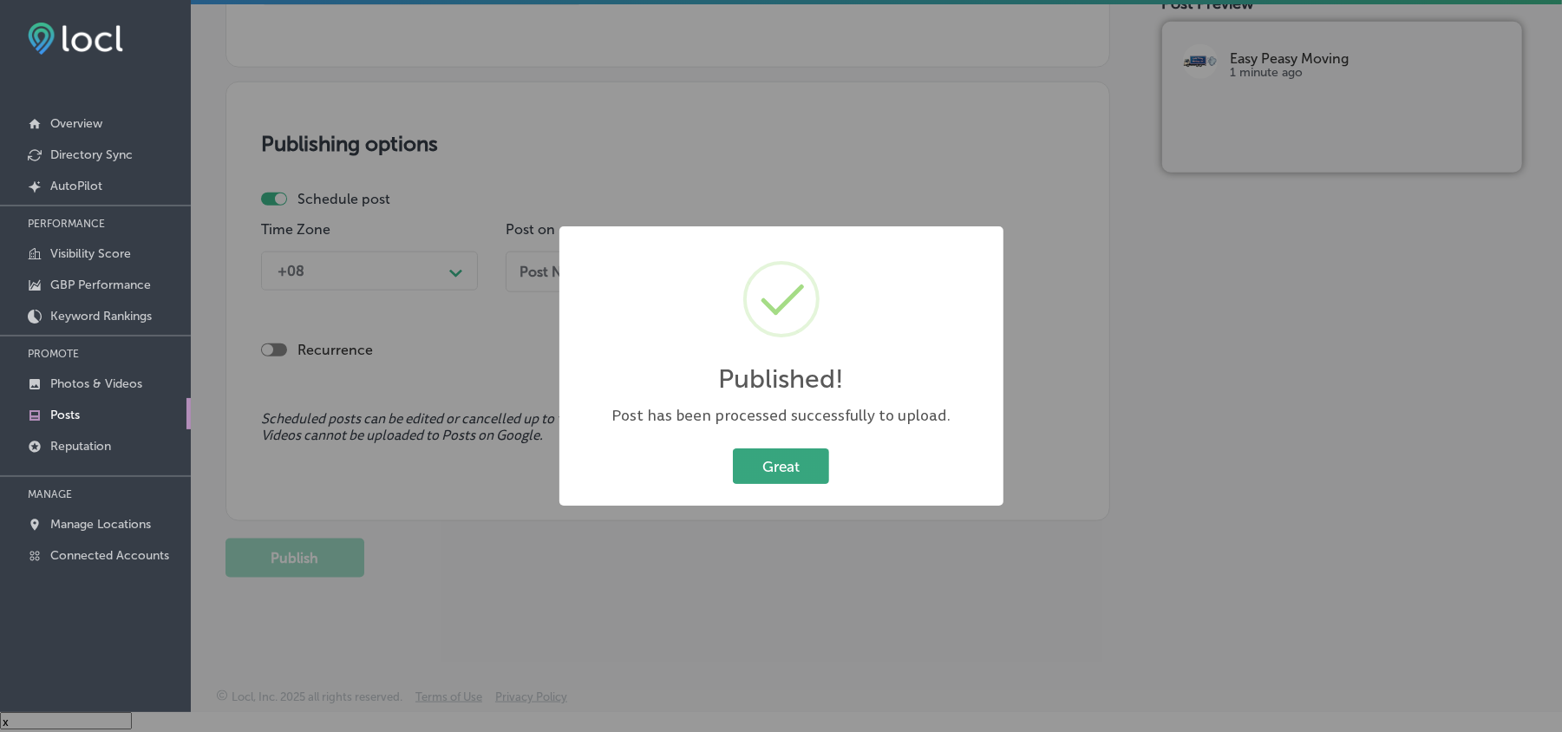
click at [809, 458] on button "Great" at bounding box center [781, 466] width 96 height 36
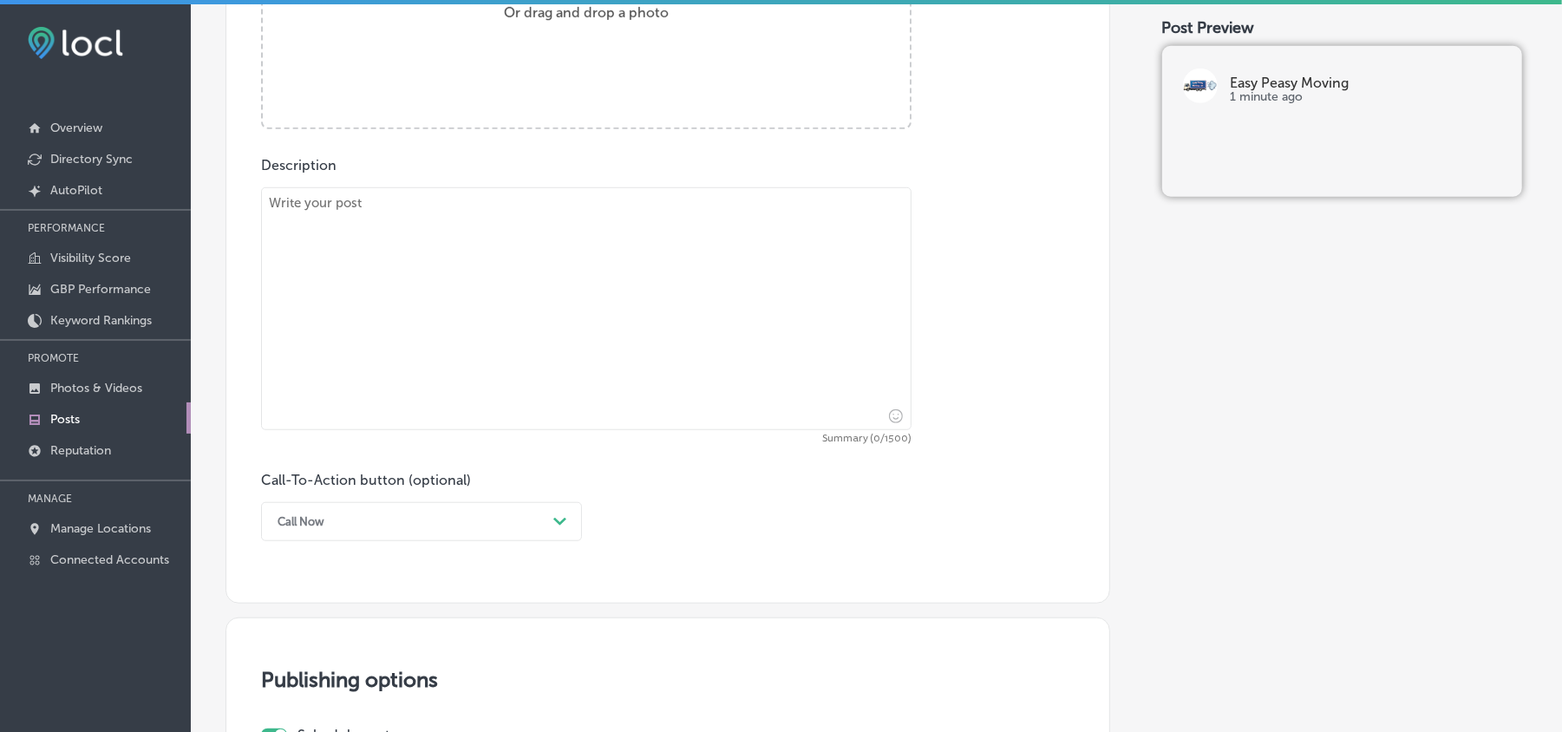
scroll to position [656, 0]
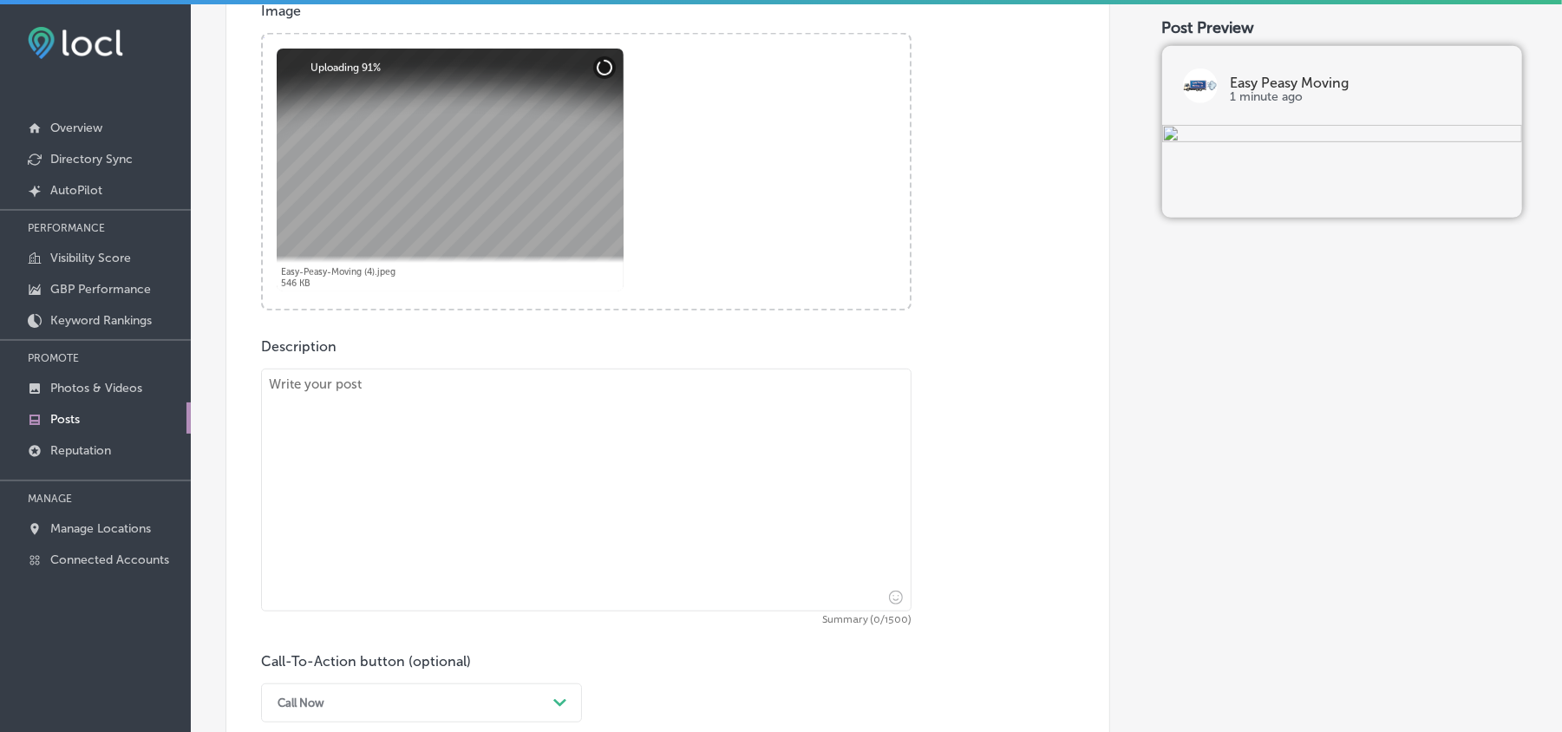
click at [463, 493] on textarea at bounding box center [586, 490] width 651 height 243
paste textarea "Easy Peasy Moving LLC is here to provide reliable and efficient moving services…"
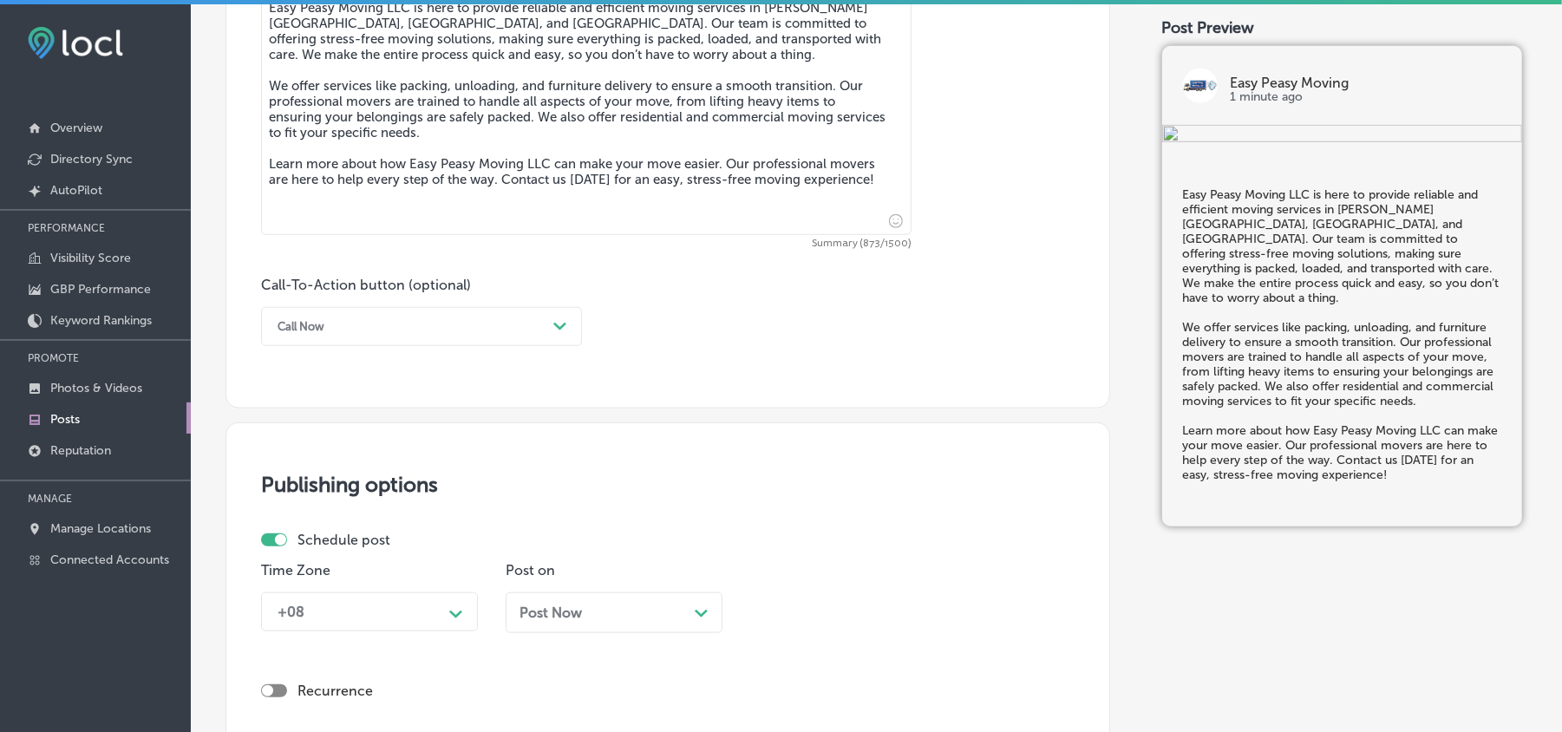
scroll to position [1041, 0]
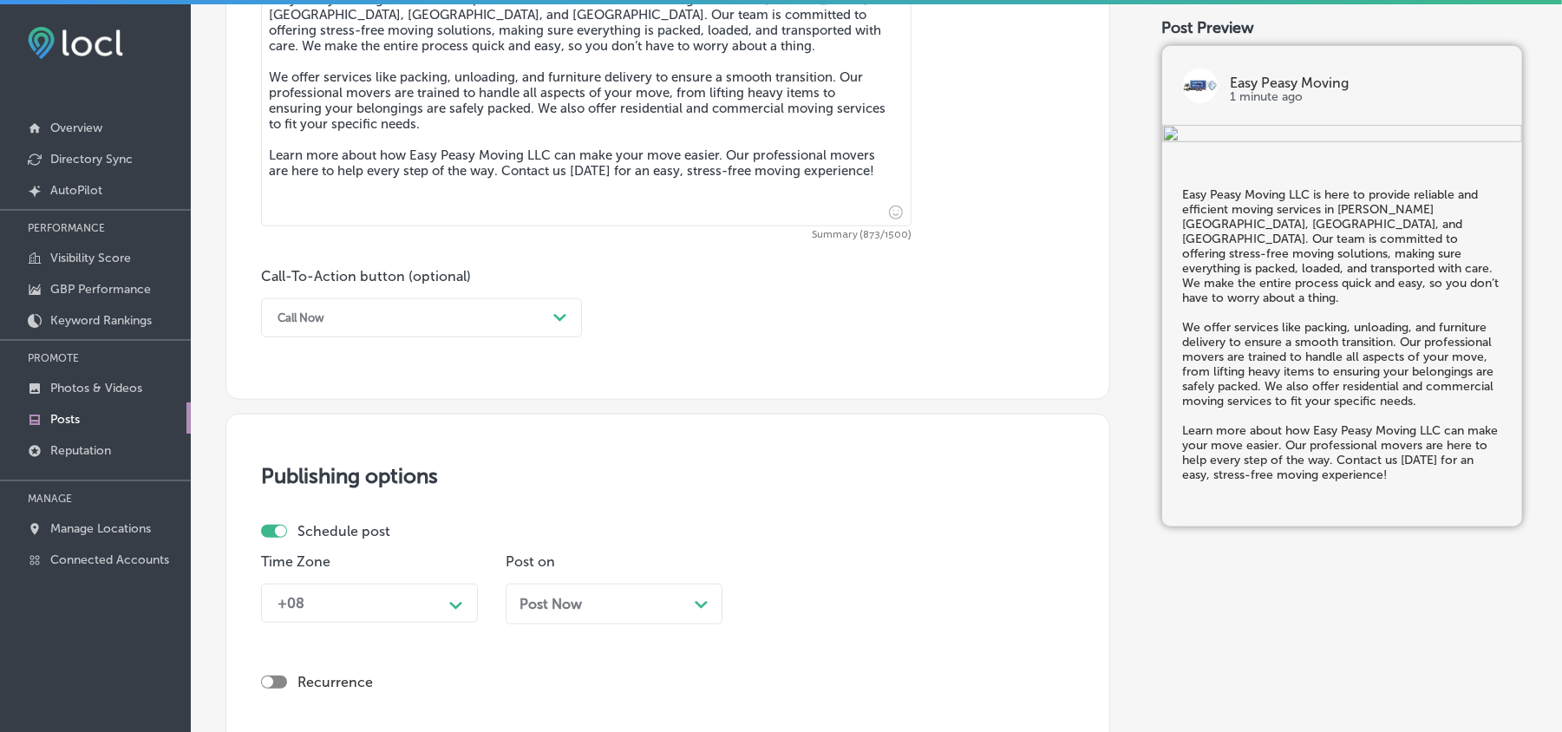
type textarea "Easy Peasy Moving LLC is here to provide reliable and efficient moving services…"
click at [425, 320] on div "Call Now" at bounding box center [408, 317] width 278 height 27
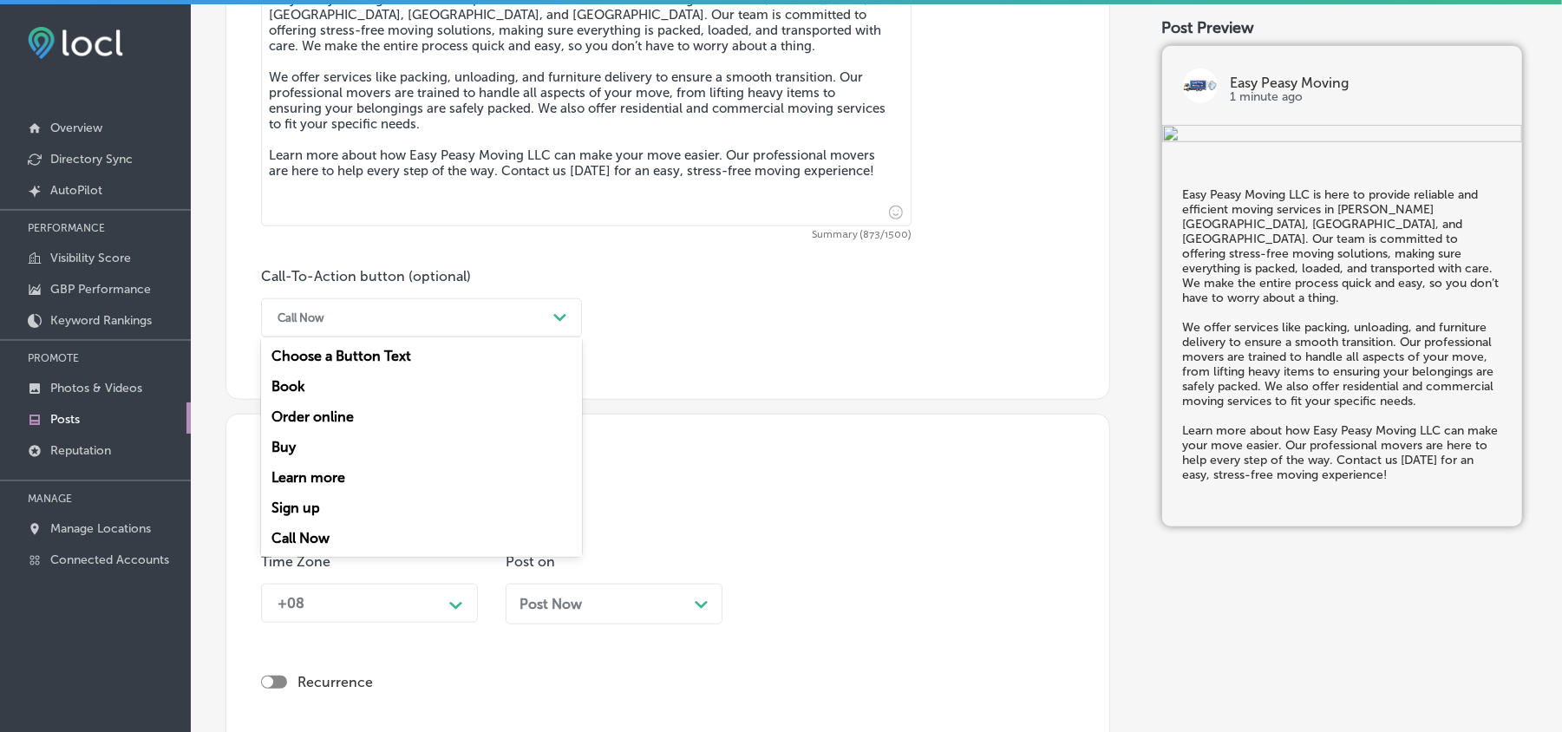
click at [321, 476] on div "Learn more" at bounding box center [421, 477] width 321 height 30
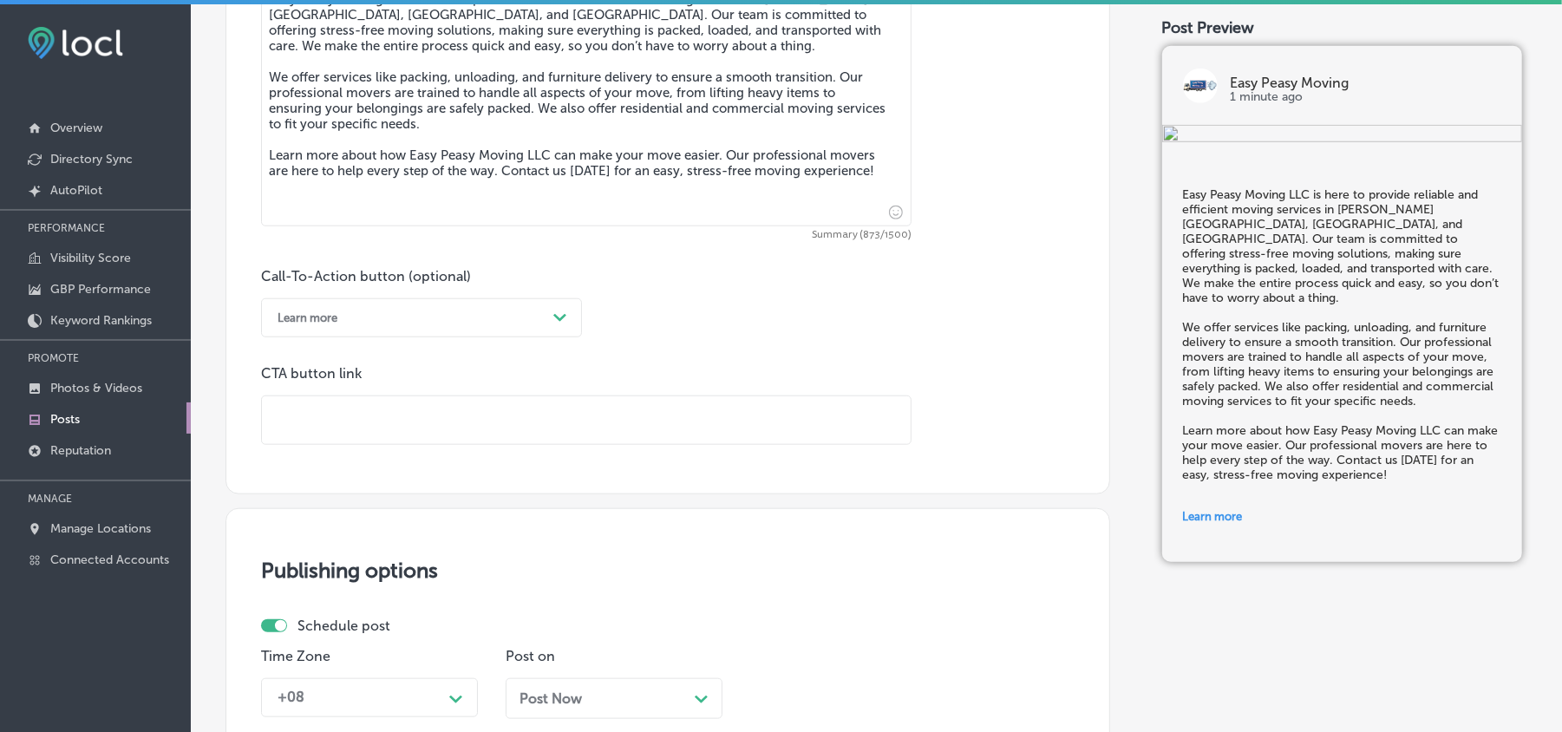
click at [417, 425] on input "text" at bounding box center [586, 420] width 649 height 48
paste input "https://easypeasymovingfl.com/"
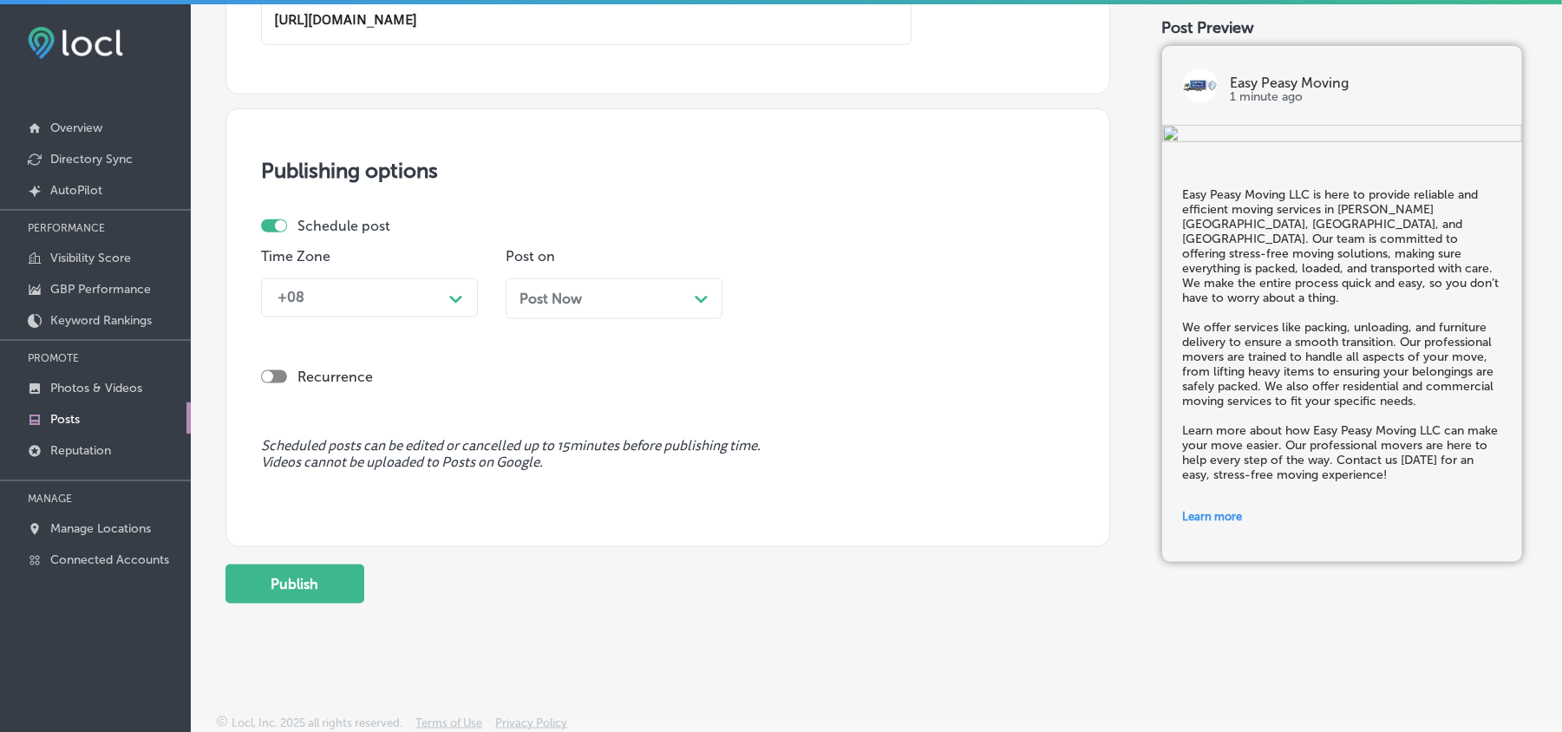
scroll to position [1444, 0]
type input "https://easypeasymovingfl.com/"
drag, startPoint x: 392, startPoint y: 295, endPoint x: 379, endPoint y: 310, distance: 19.7
click at [393, 295] on div "+08" at bounding box center [355, 296] width 173 height 30
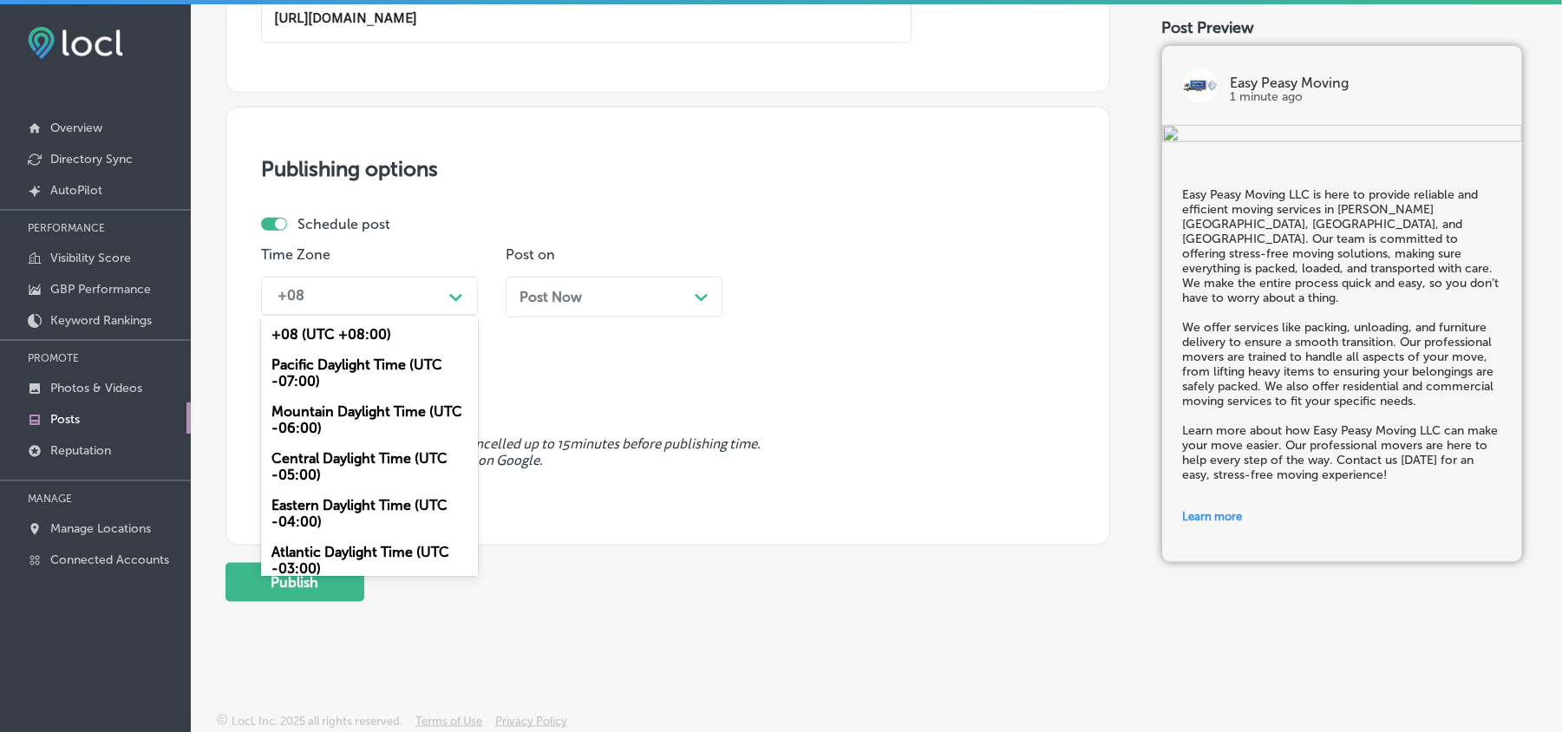
click at [324, 414] on div "Mountain Daylight Time (UTC -06:00)" at bounding box center [369, 419] width 217 height 47
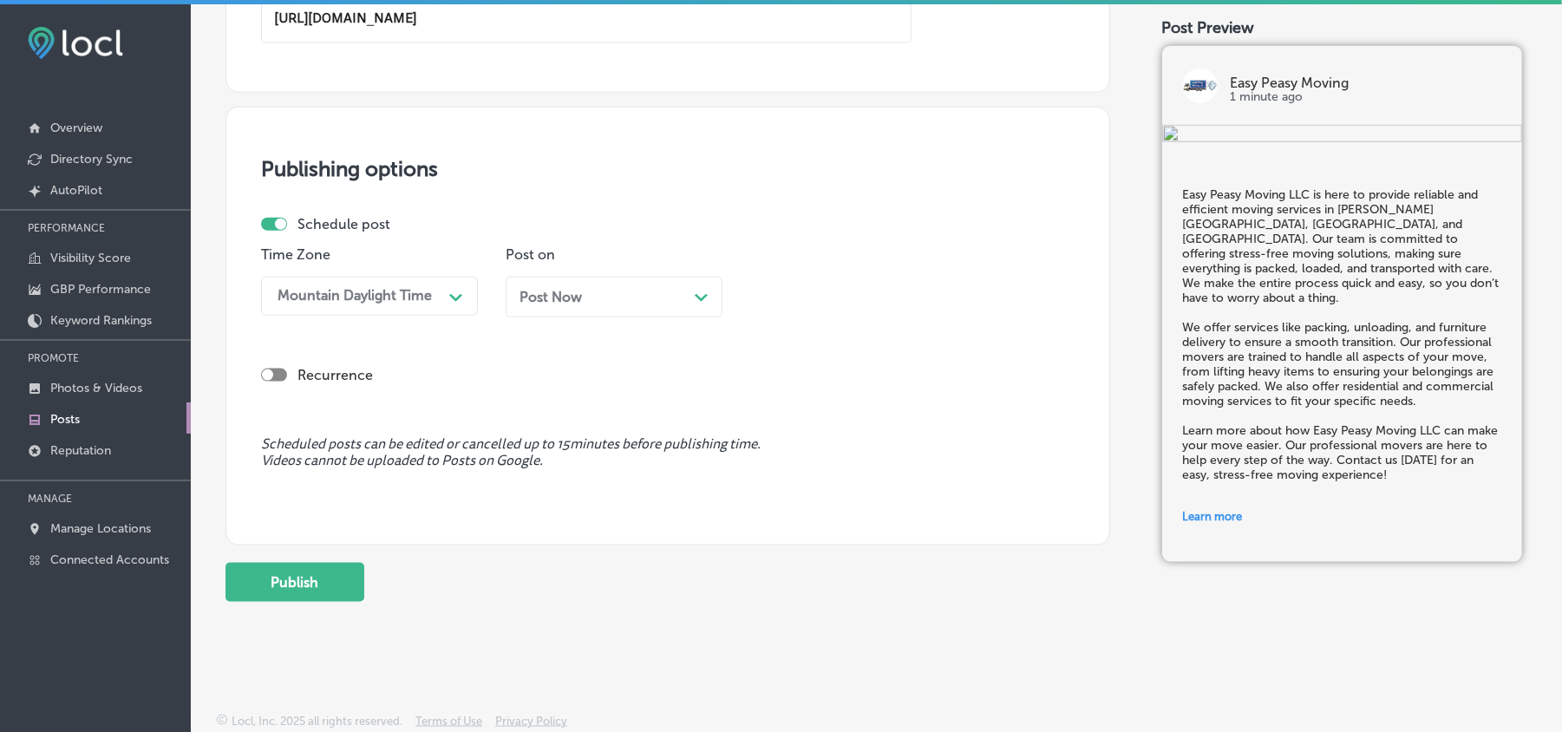
drag, startPoint x: 619, startPoint y: 291, endPoint x: 625, endPoint y: 302, distance: 12.1
click at [622, 291] on div "Post Now Path Created with Sketch." at bounding box center [614, 297] width 189 height 16
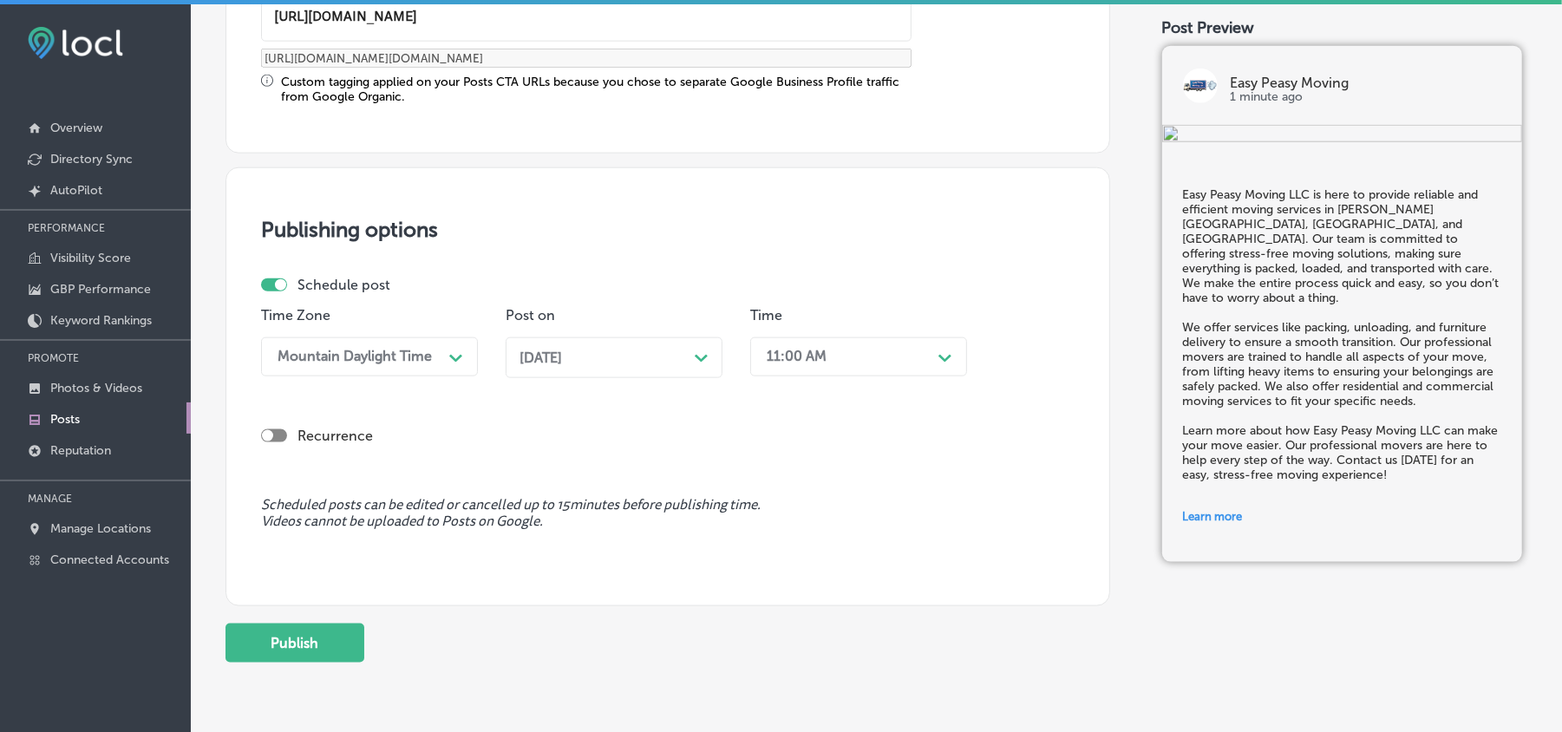
click at [924, 354] on div "11:00 AM" at bounding box center [844, 357] width 173 height 30
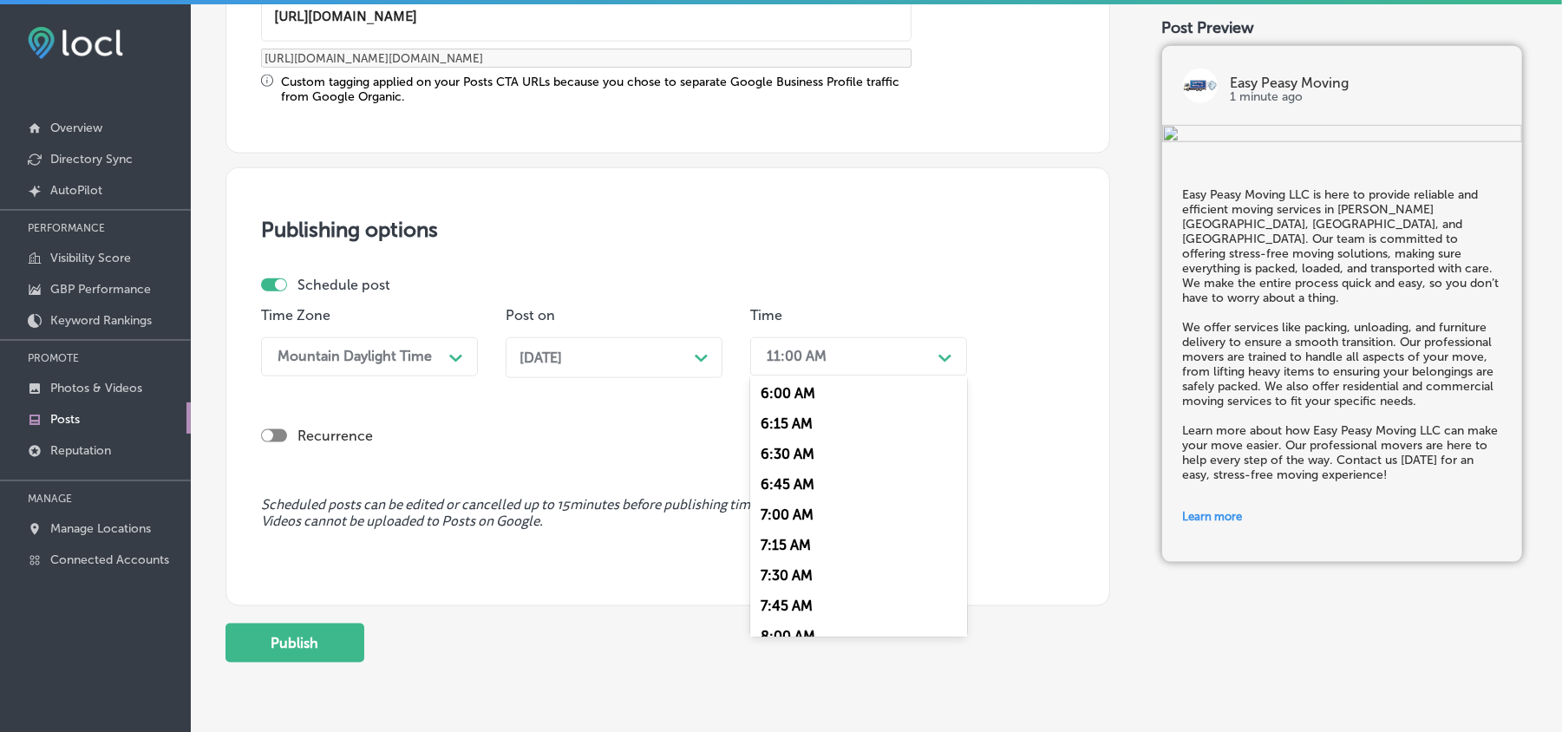
scroll to position [732, 0]
click at [782, 500] on div "7:00 AM" at bounding box center [858, 513] width 217 height 30
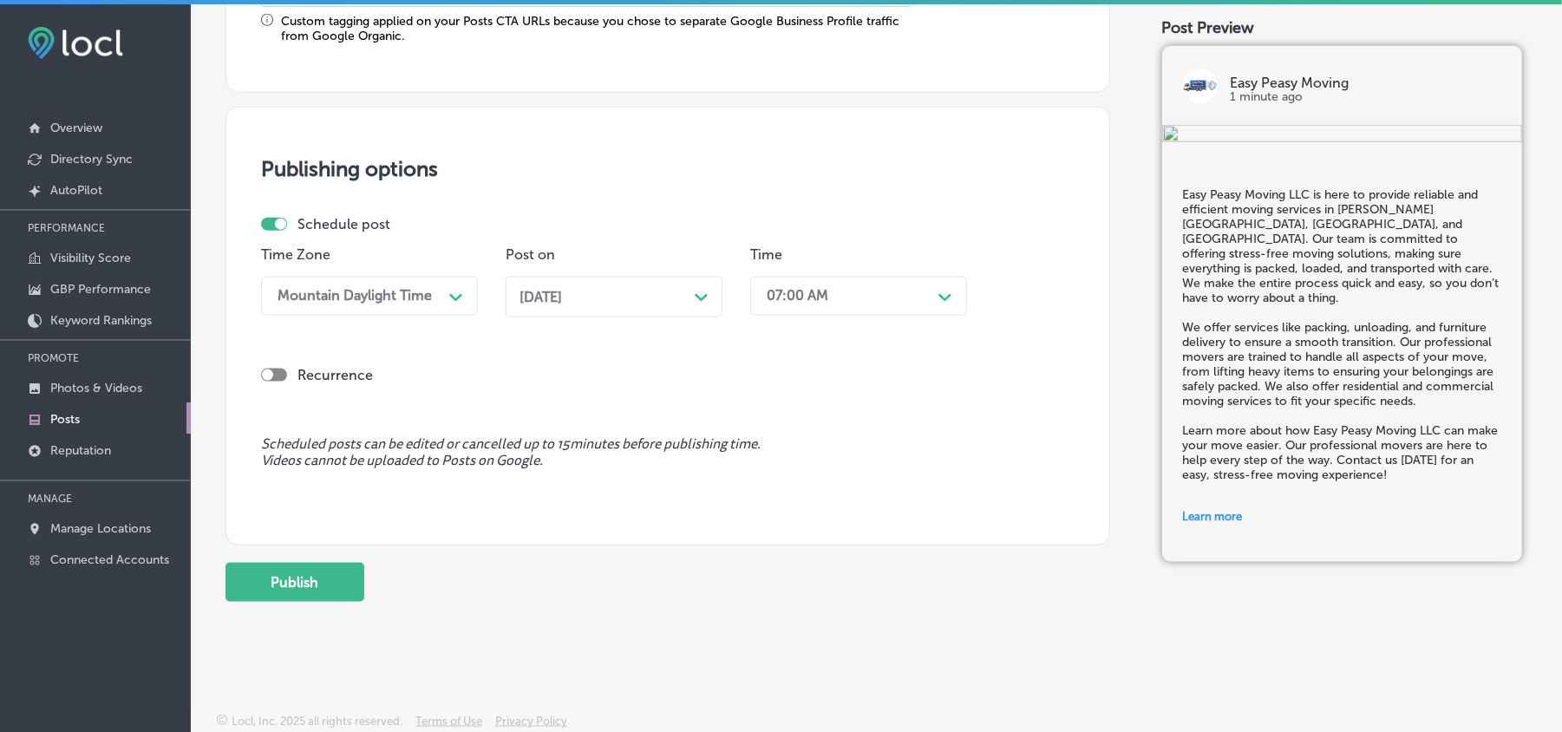
scroll to position [1507, 0]
click at [296, 566] on button "Publish" at bounding box center [295, 582] width 139 height 39
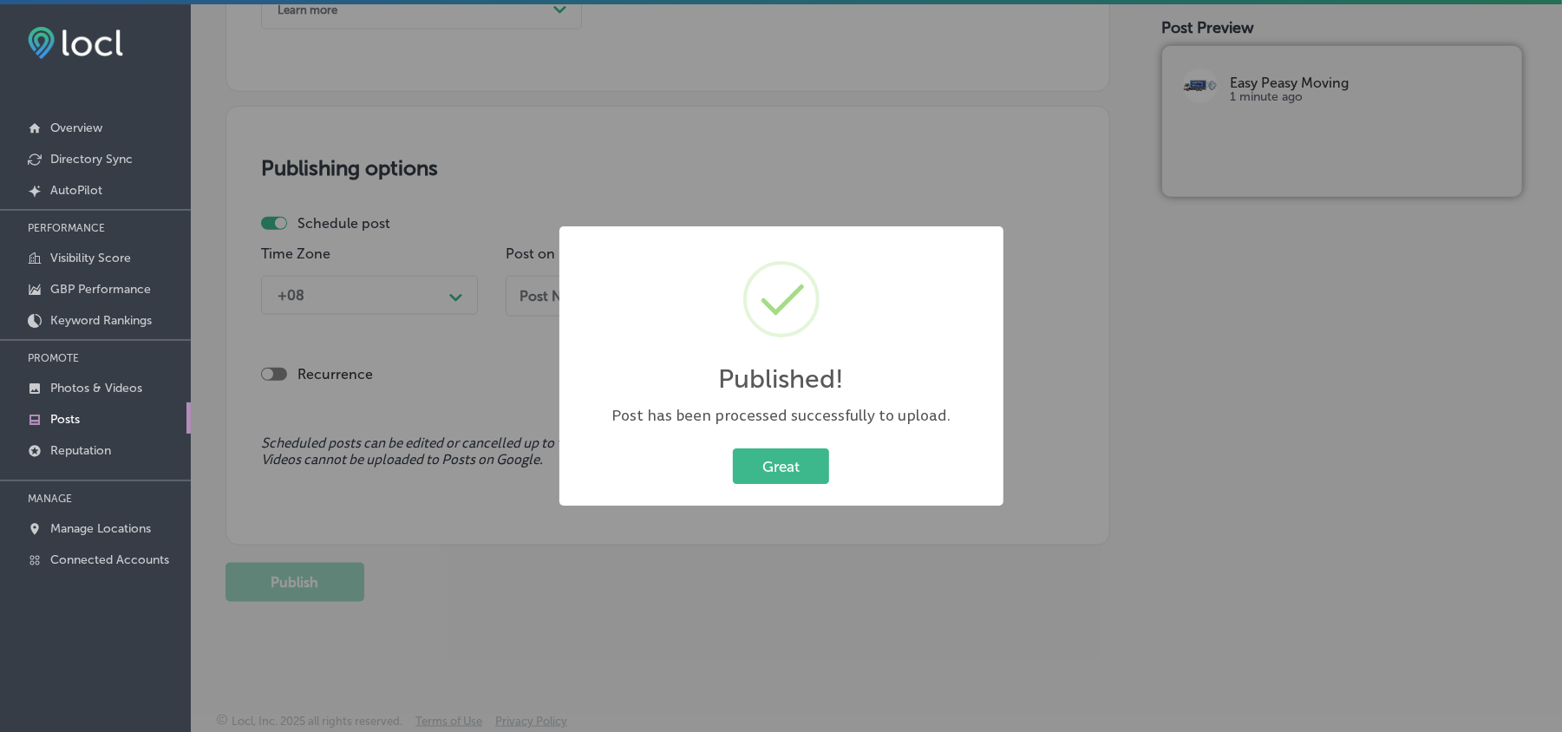
scroll to position [1350, 0]
click at [750, 472] on button "Great" at bounding box center [781, 466] width 96 height 36
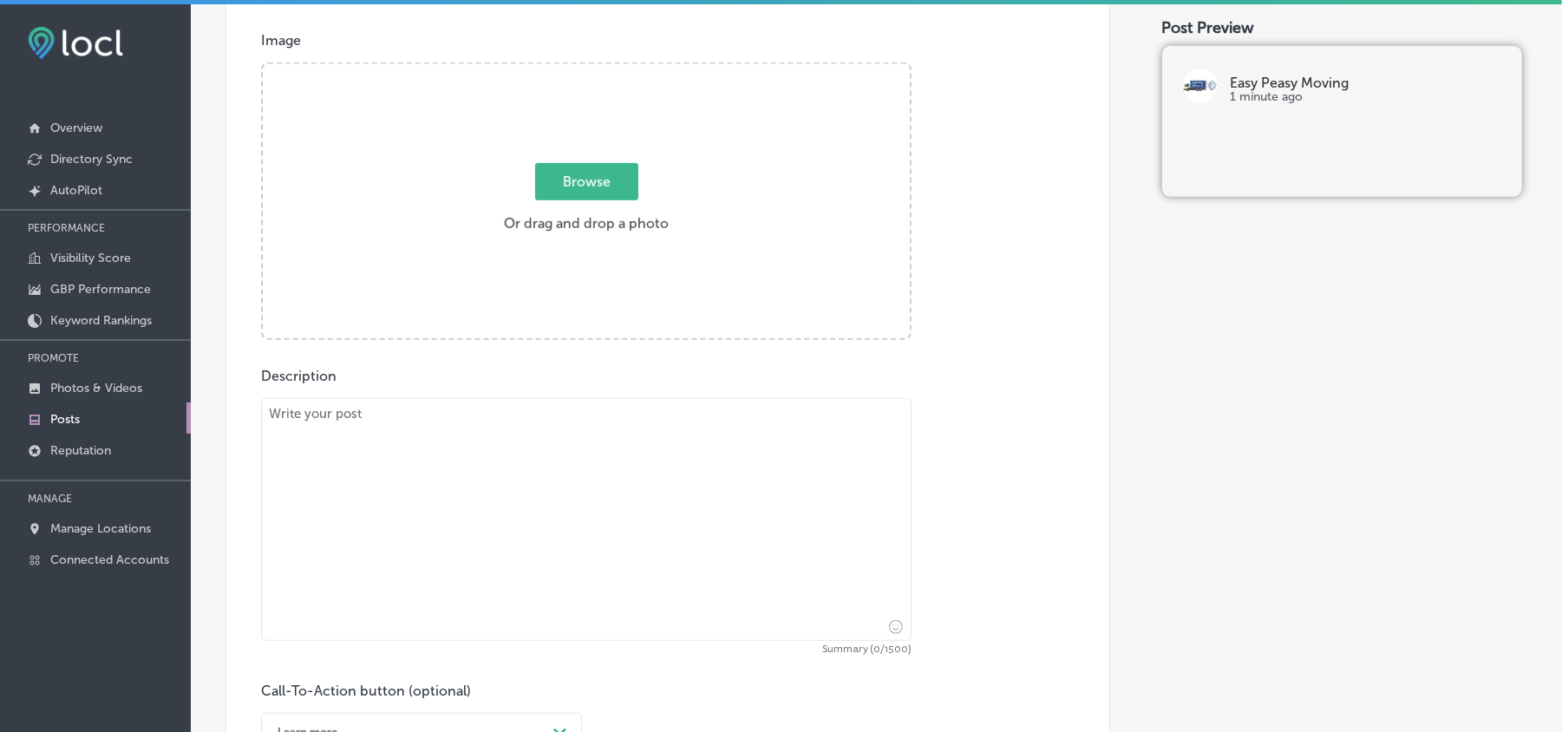
scroll to position [618, 0]
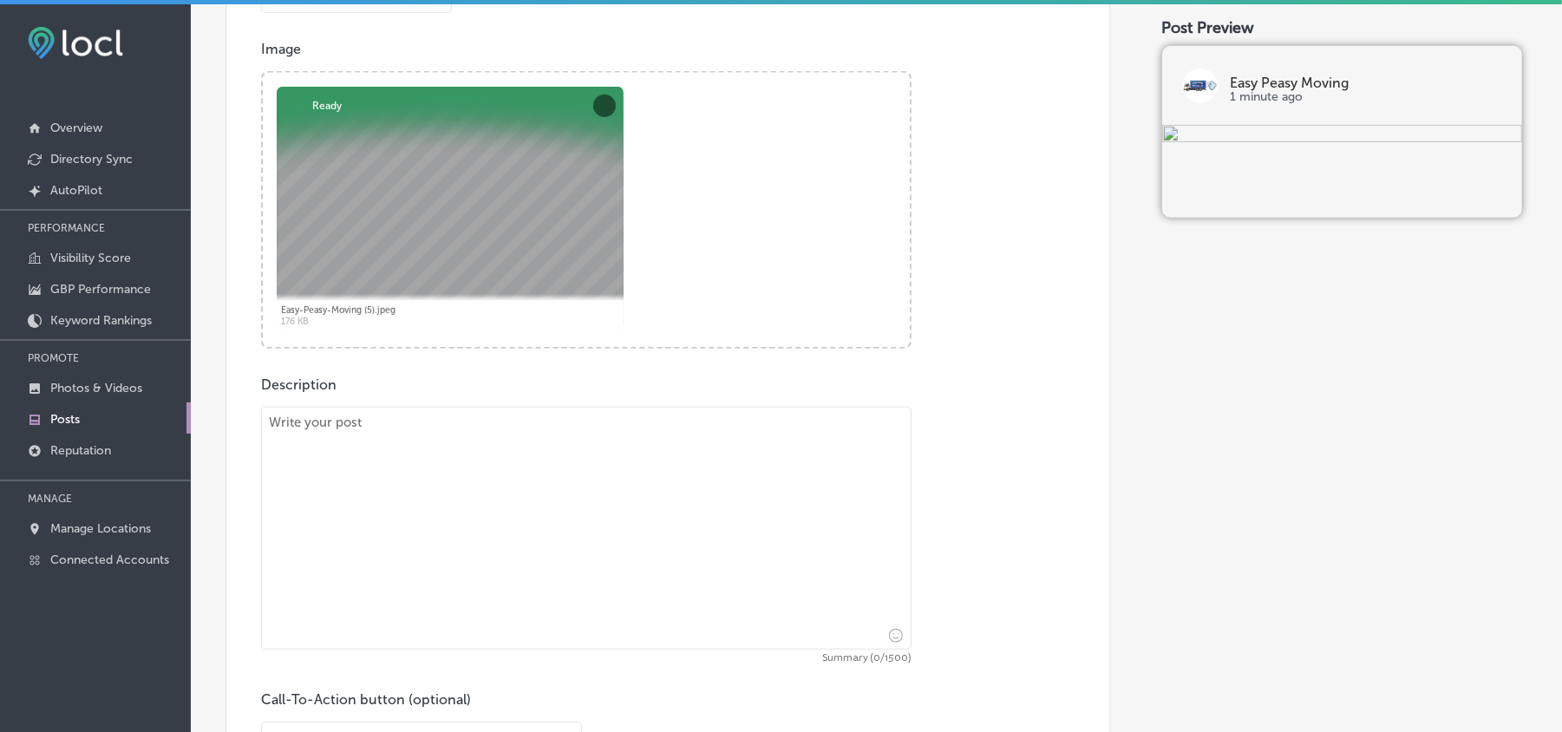
click at [448, 467] on textarea at bounding box center [586, 528] width 651 height 243
paste textarea "At Easy Peasy Moving LLC, we provide efficient moving services in Winter Garden…"
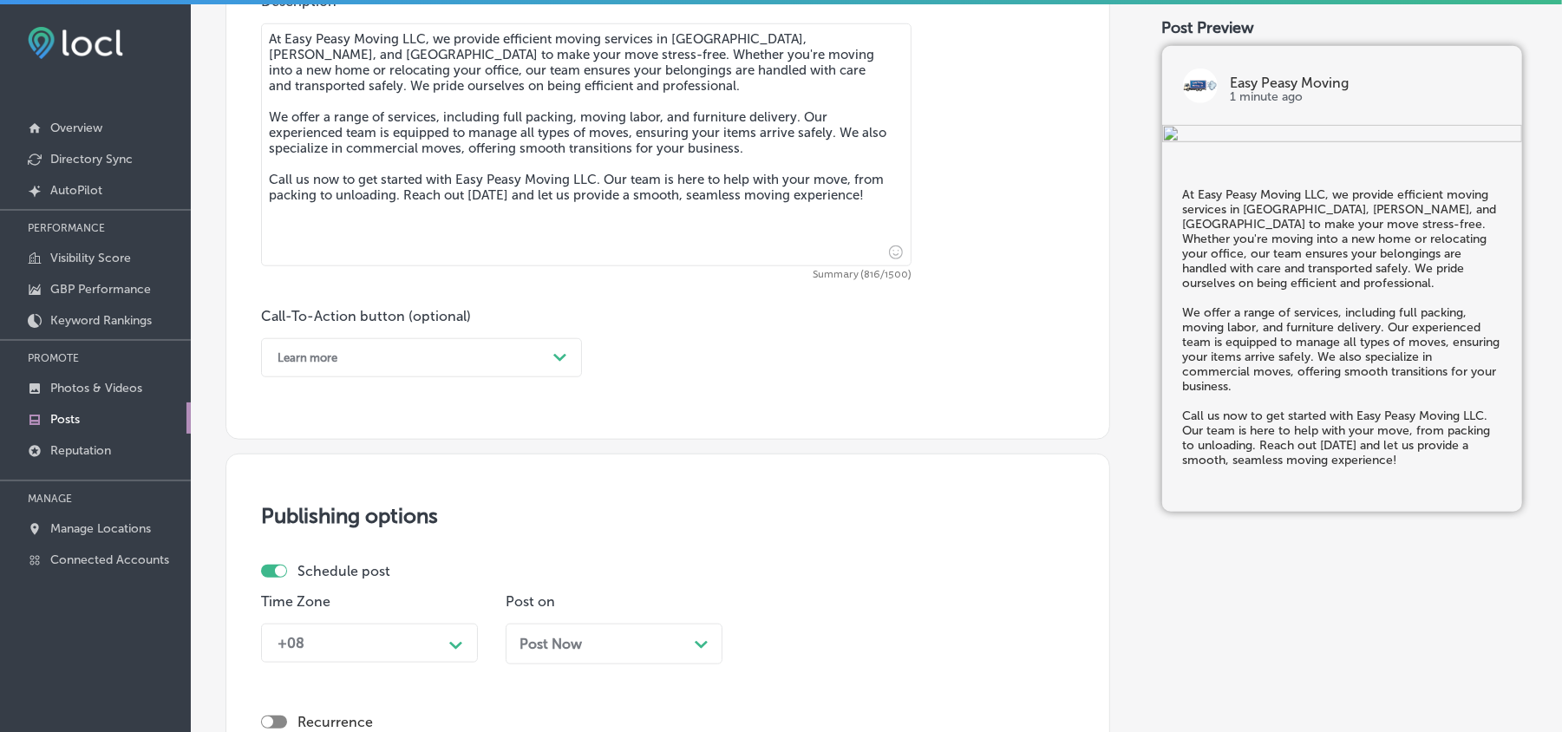
scroll to position [1003, 0]
type textarea "At Easy Peasy Moving LLC, we provide efficient moving services in Winter Garden…"
click at [389, 364] on div "Learn more" at bounding box center [408, 356] width 278 height 27
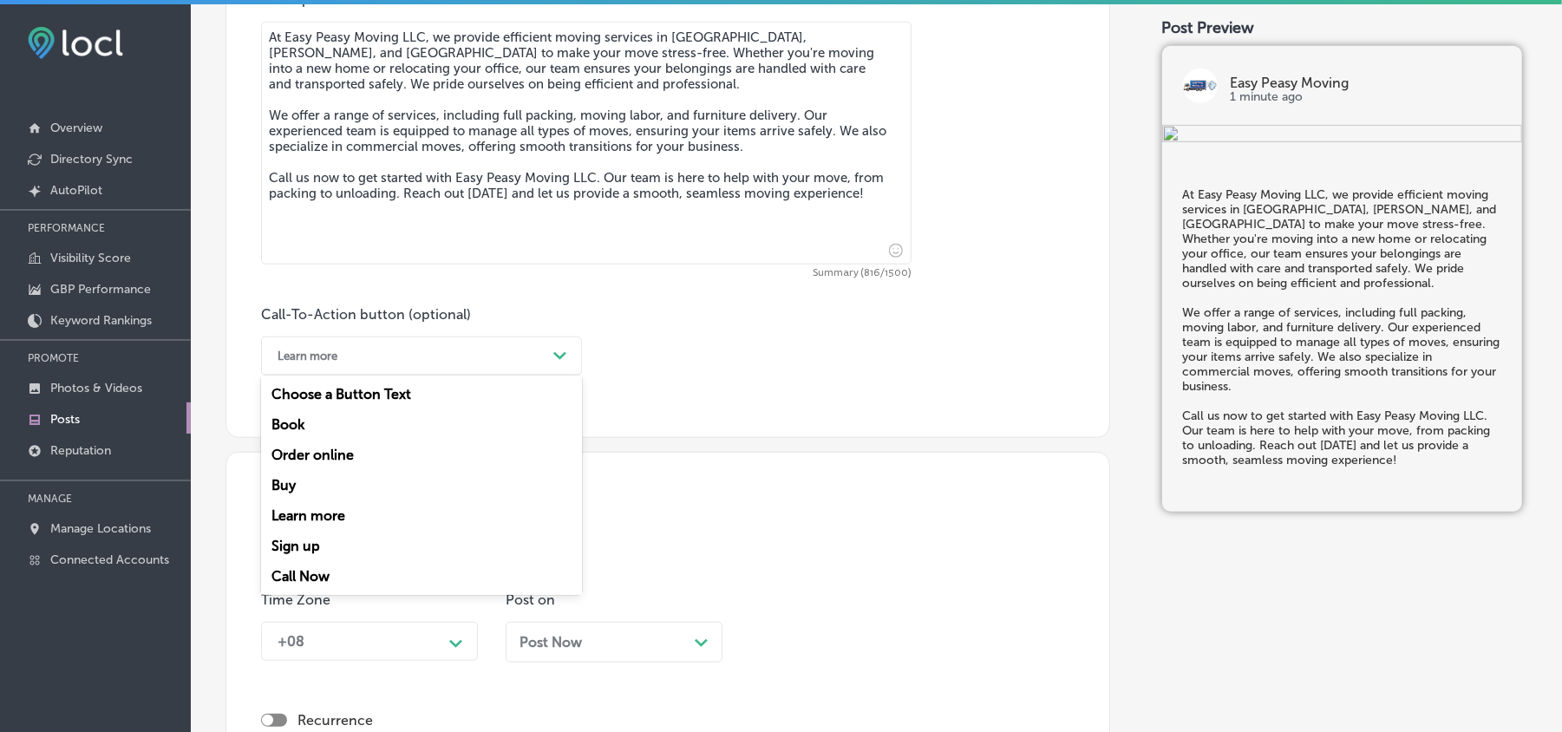
click at [306, 566] on div "Call Now" at bounding box center [421, 576] width 321 height 30
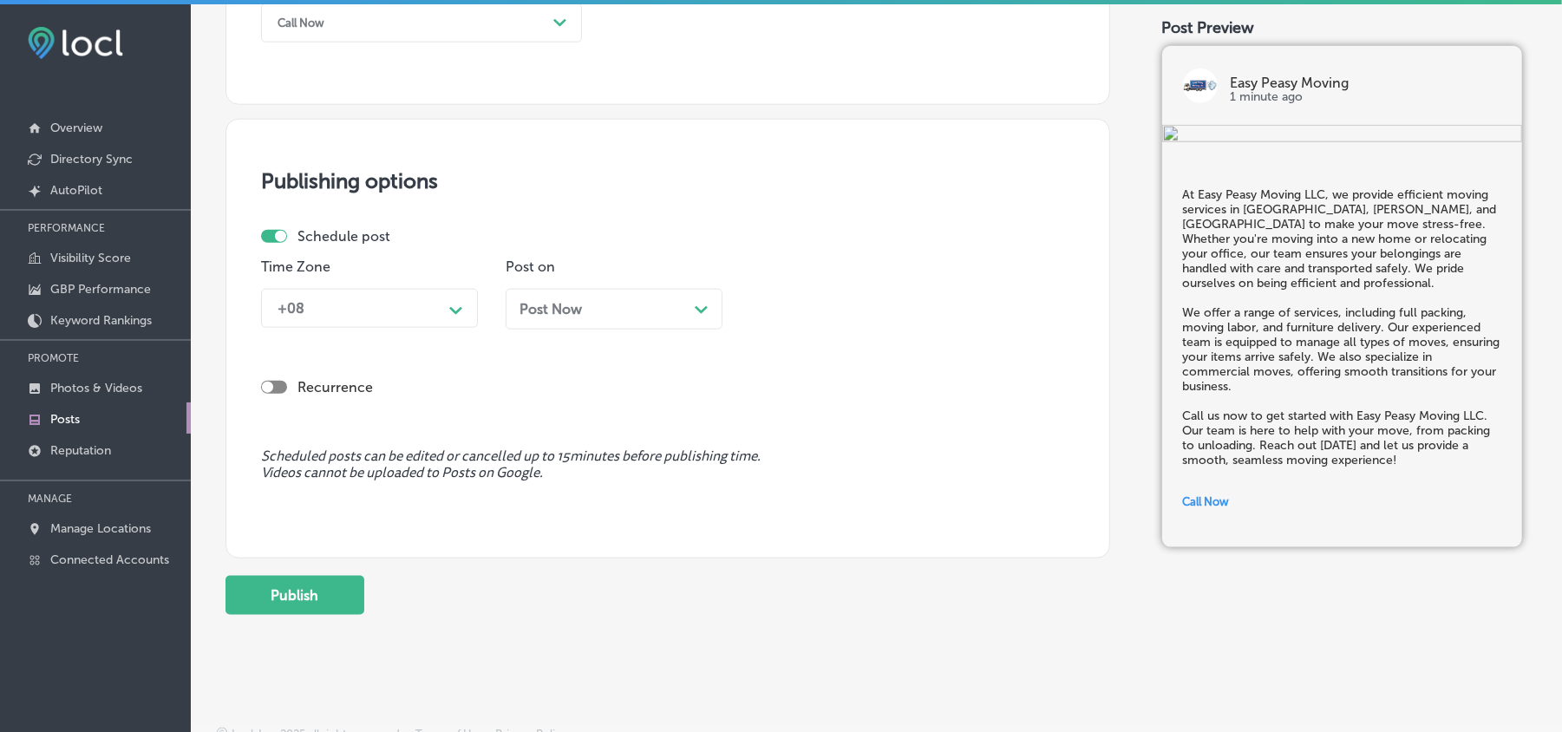
scroll to position [1350, 0]
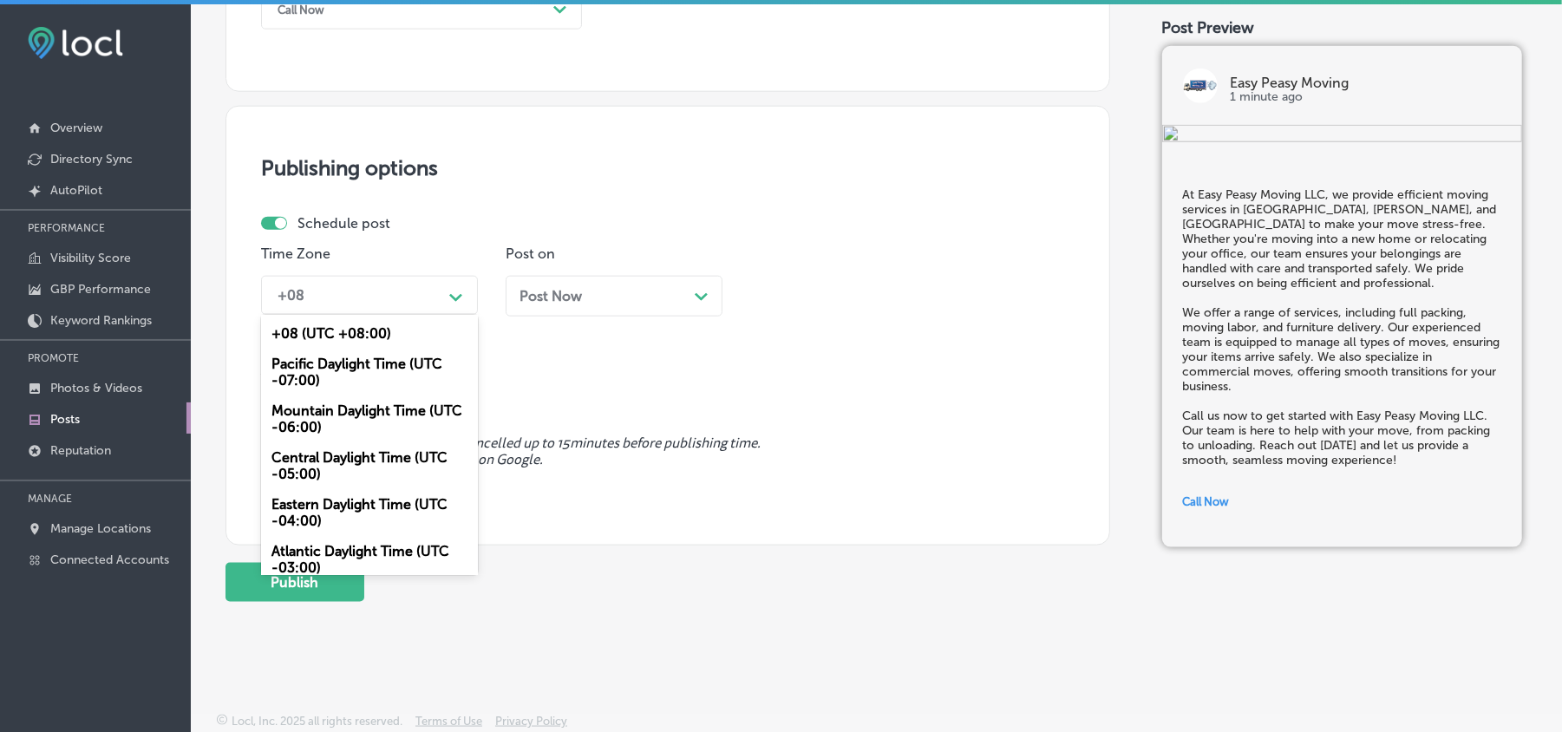
click at [417, 292] on div "+08" at bounding box center [355, 295] width 173 height 30
click at [311, 416] on div "Mountain Daylight Time (UTC -06:00)" at bounding box center [369, 419] width 217 height 47
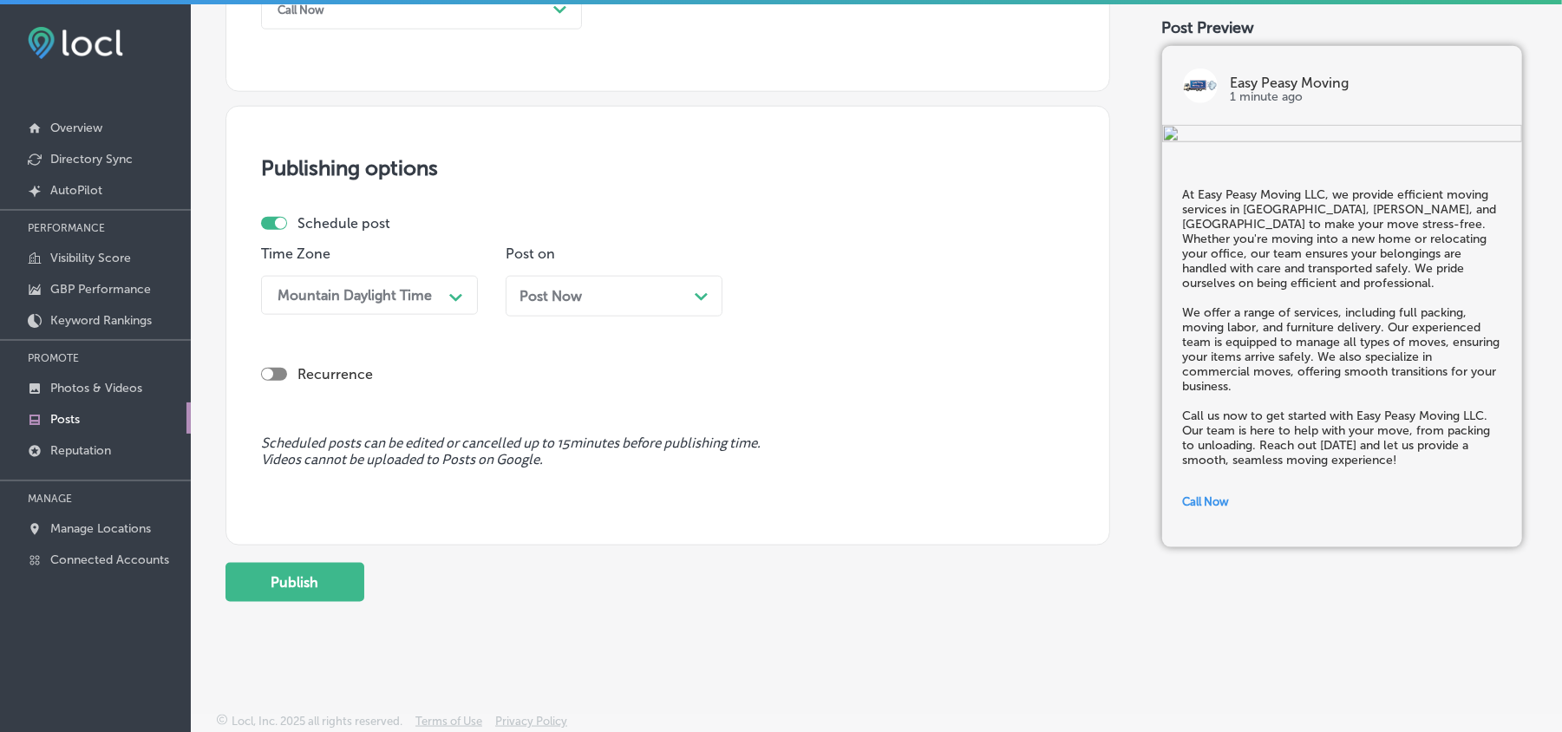
click at [645, 288] on div "Post Now Path Created with Sketch." at bounding box center [614, 296] width 189 height 16
click at [806, 292] on div "11:00 AM" at bounding box center [797, 295] width 60 height 16
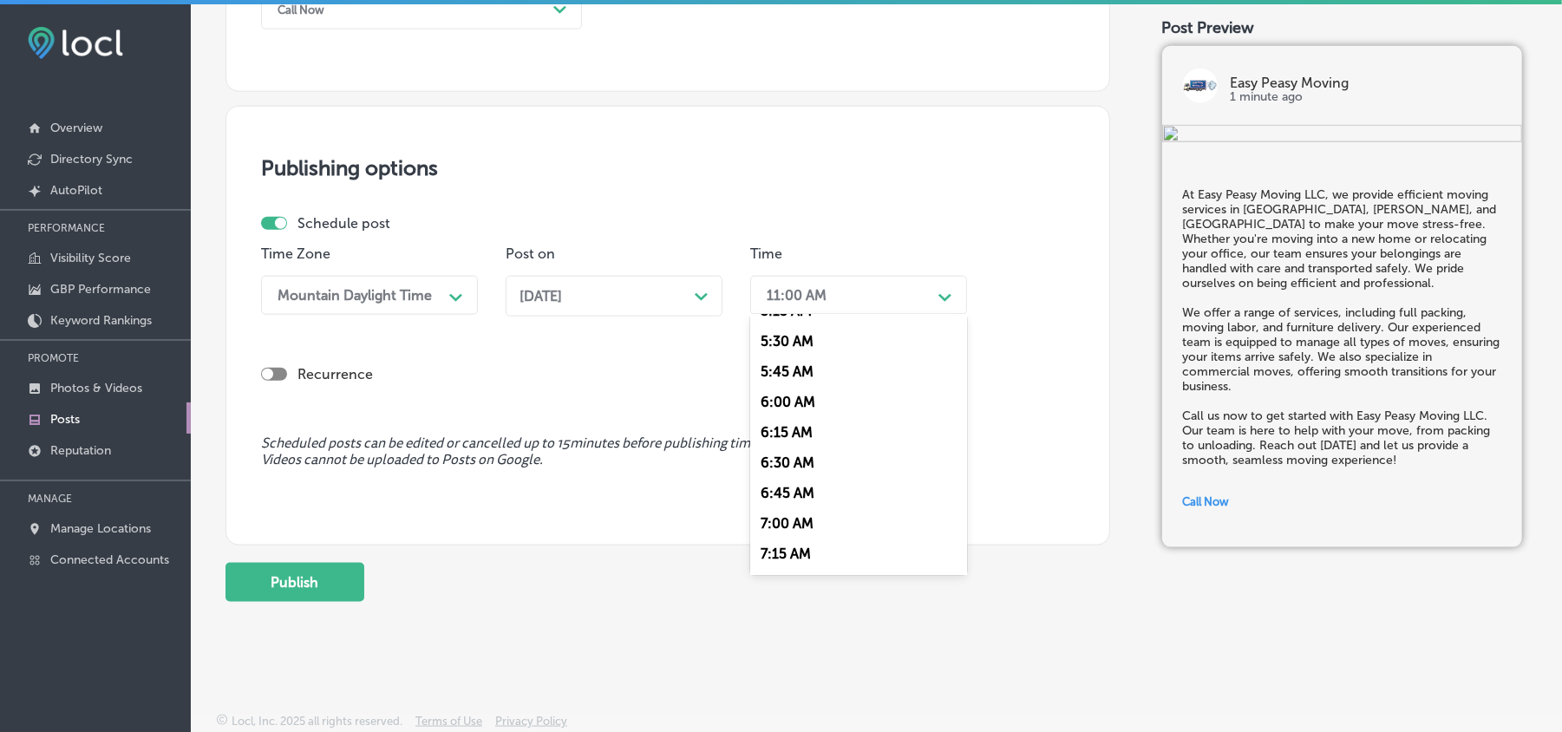
scroll to position [732, 0]
click at [770, 437] on div "7:00 AM" at bounding box center [858, 451] width 217 height 30
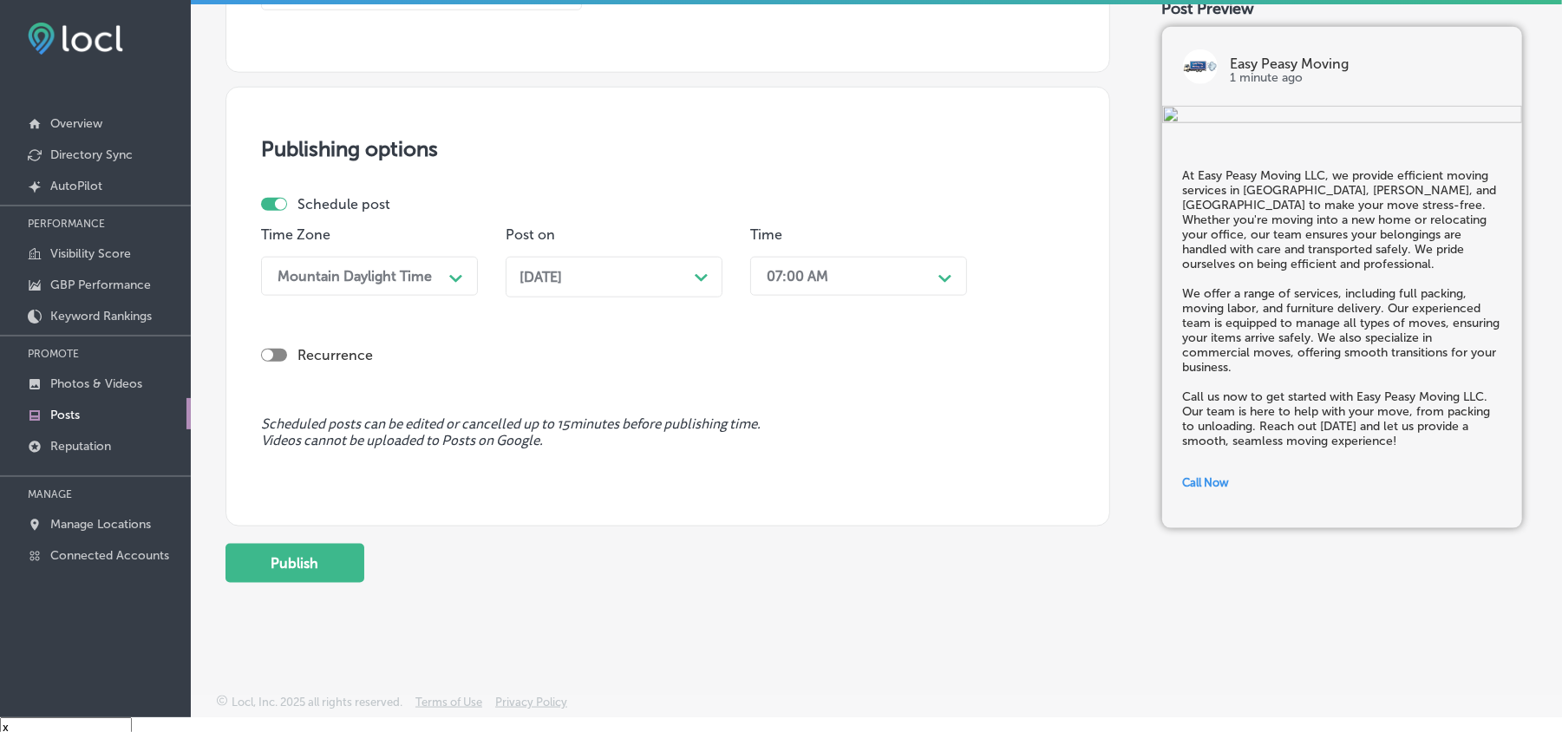
scroll to position [24, 0]
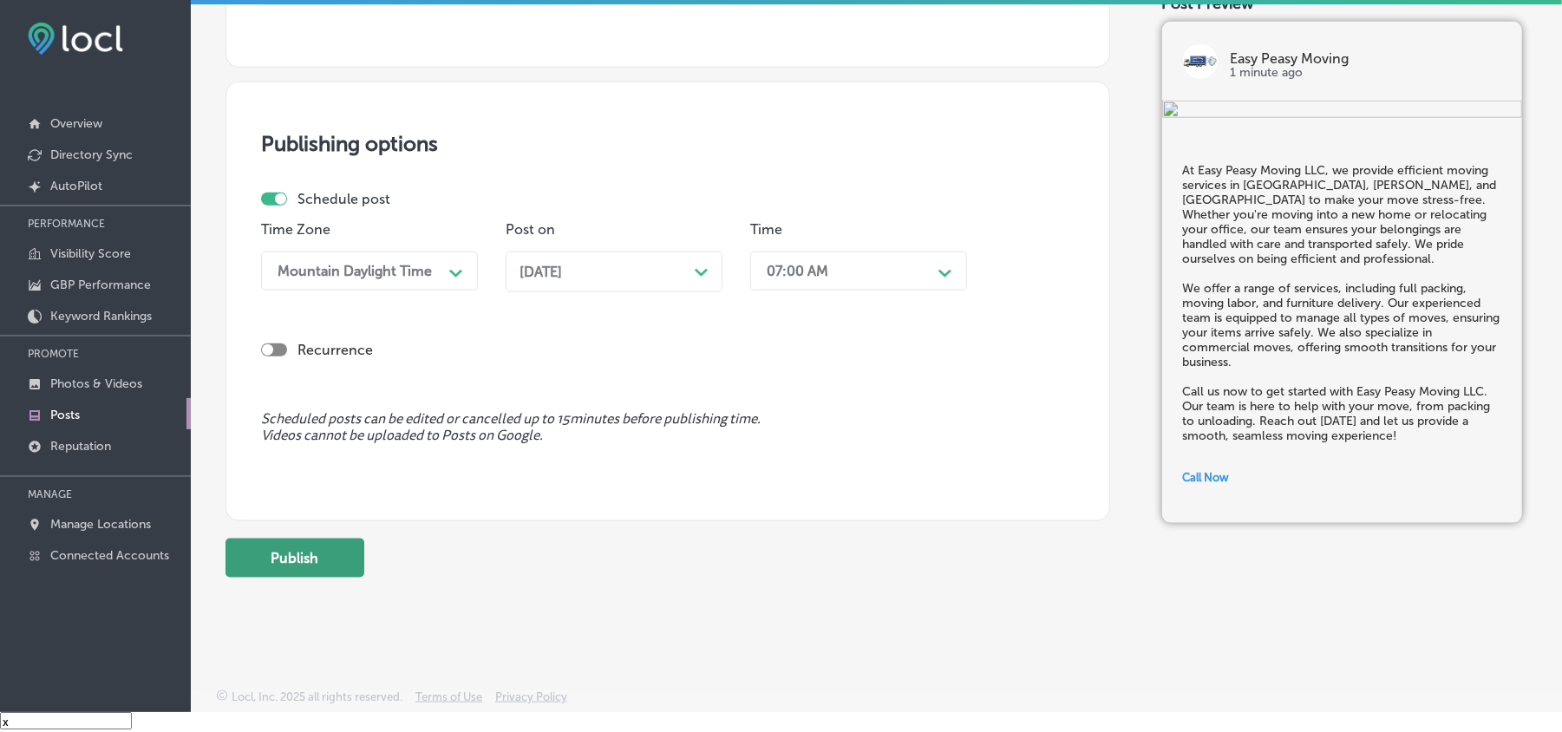
click at [250, 573] on button "Publish" at bounding box center [295, 558] width 139 height 39
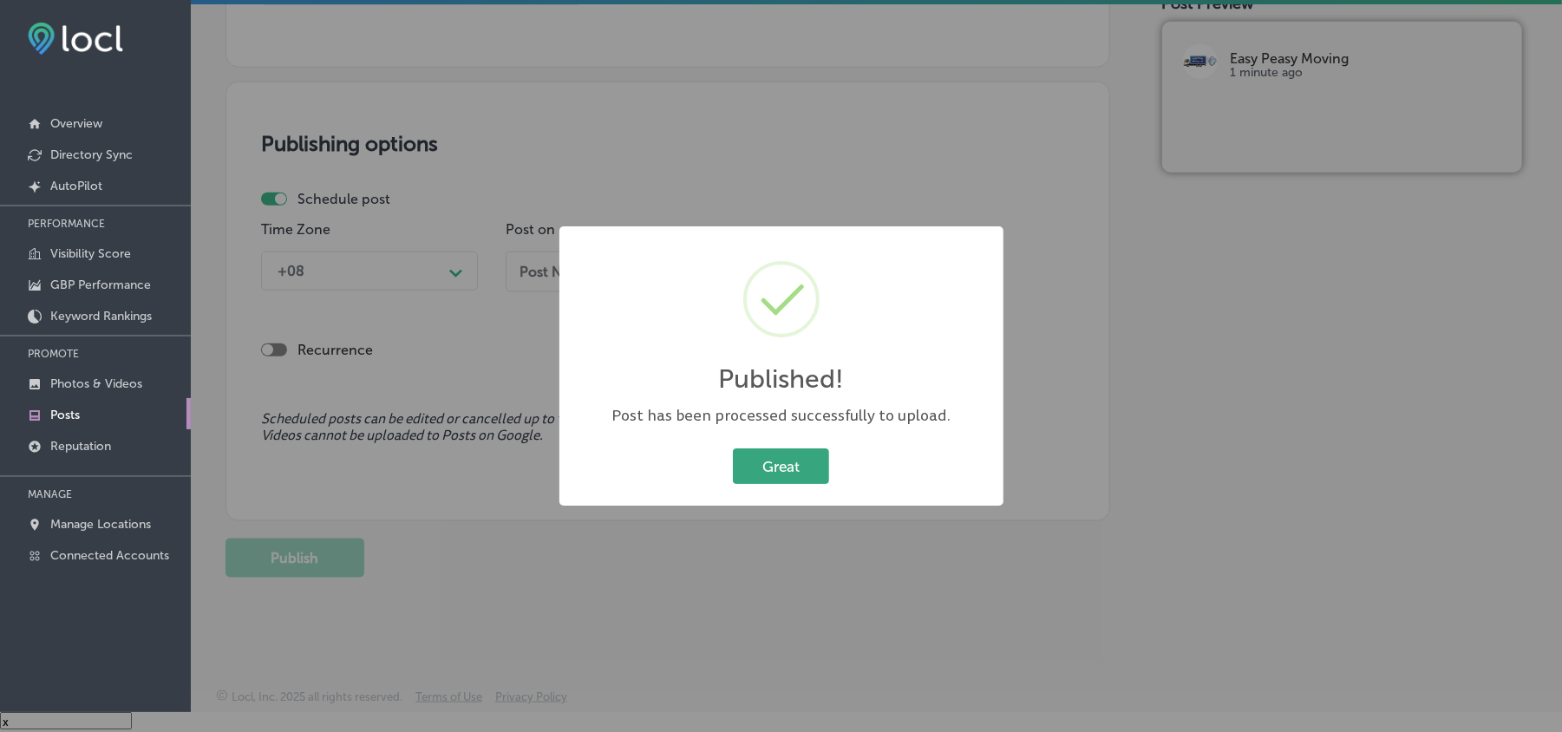
click at [777, 460] on button "Great" at bounding box center [781, 466] width 96 height 36
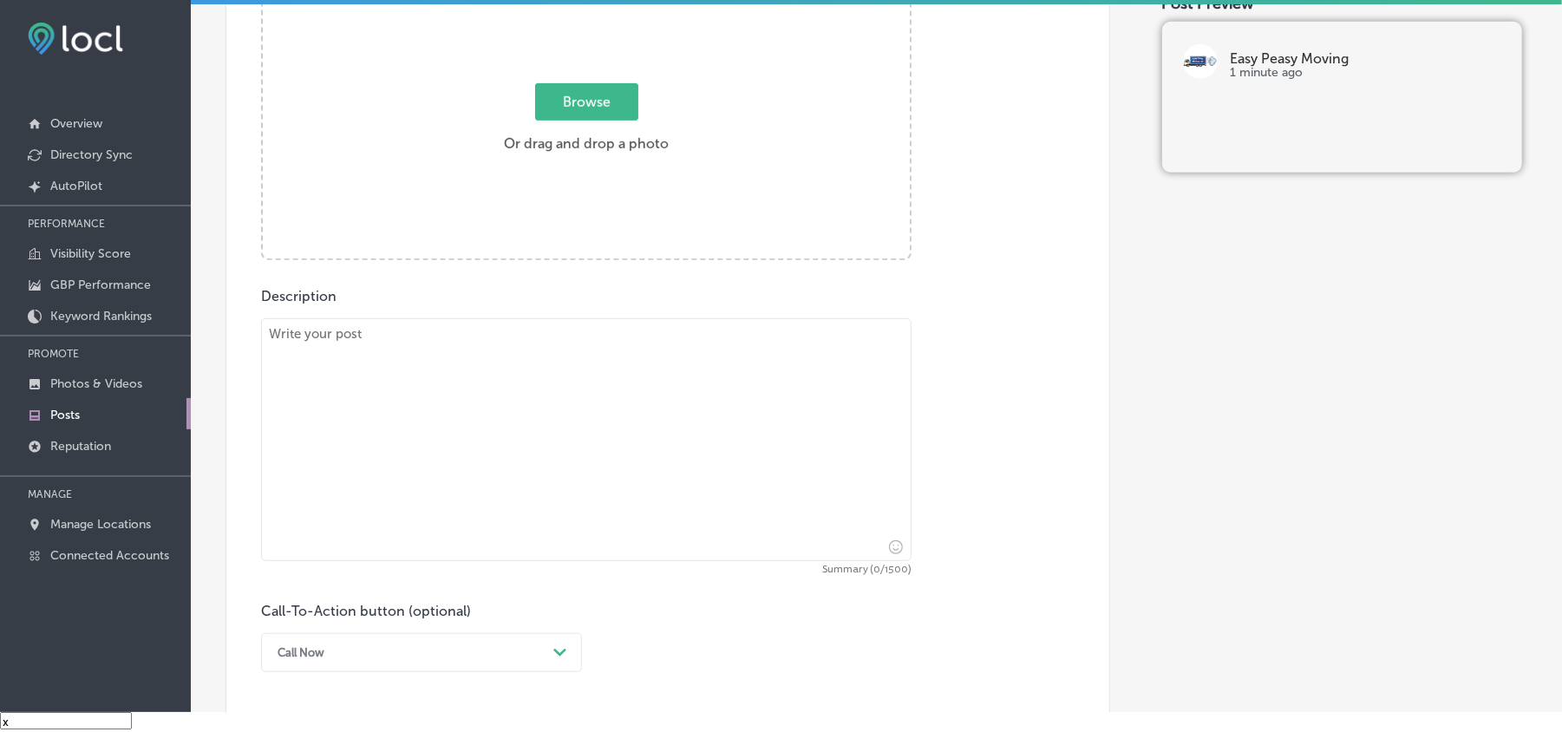
scroll to position [656, 0]
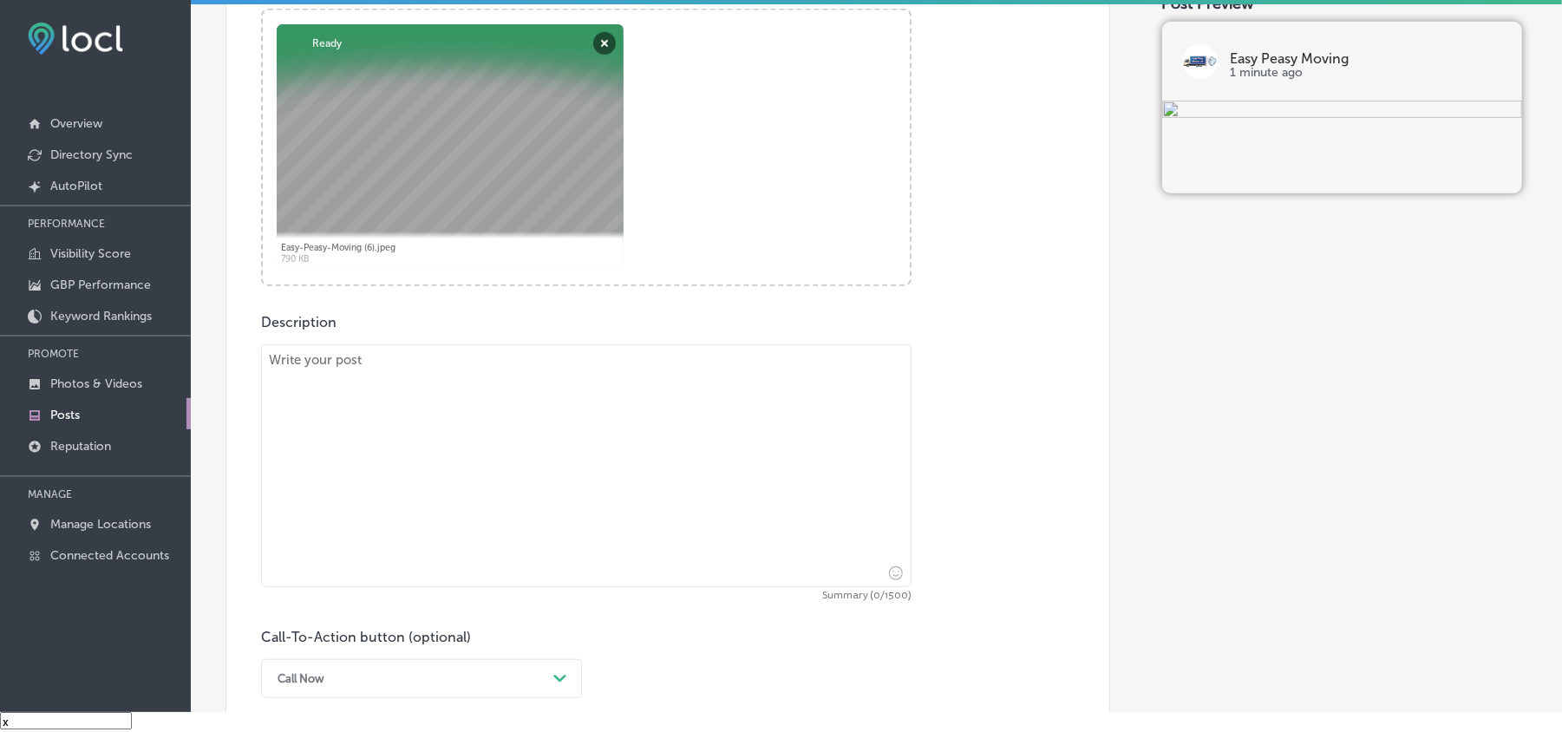
click at [476, 444] on textarea at bounding box center [586, 465] width 651 height 243
paste textarea "Easy Peasy Moving LLC offers reliable and efficient moving services in Lake Non…"
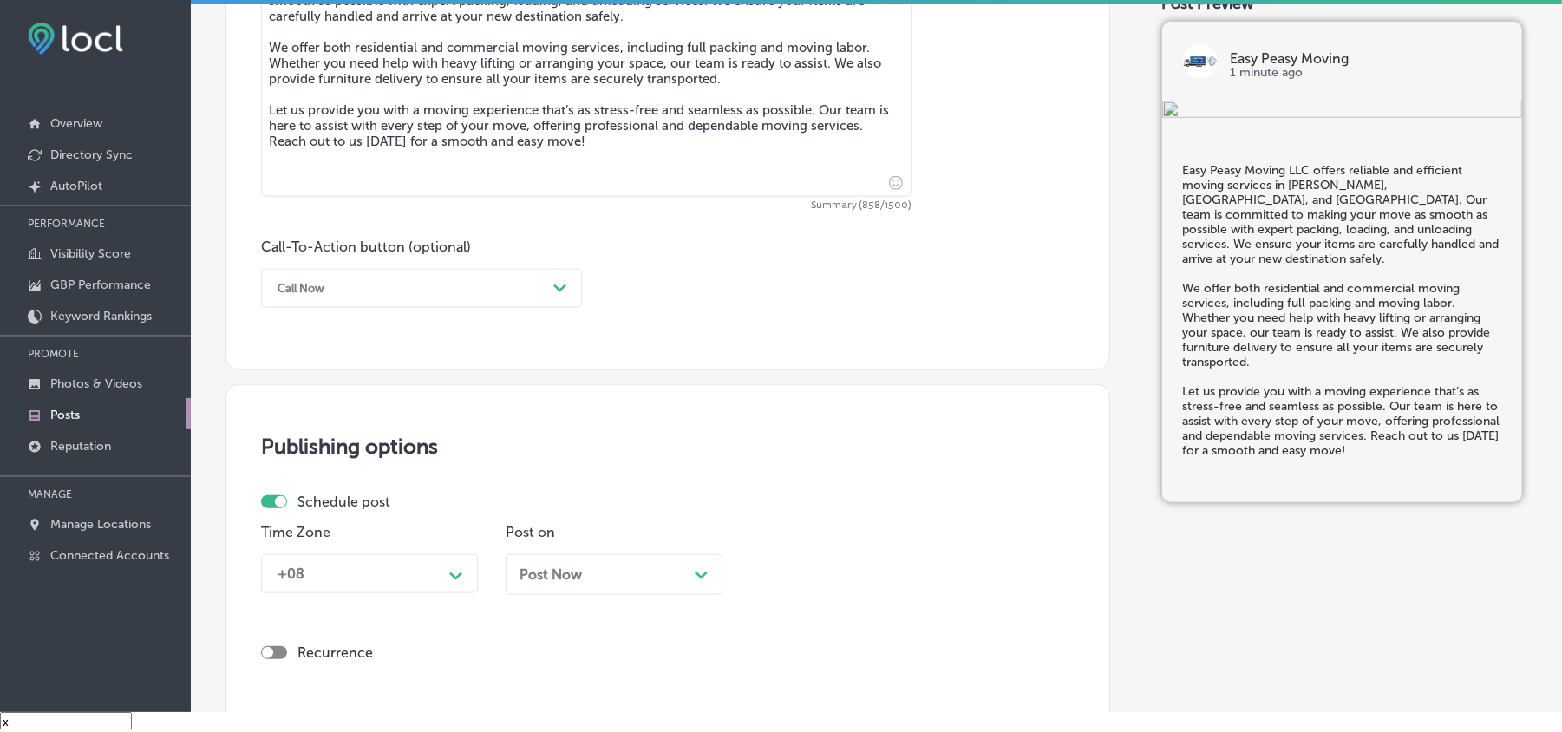
scroll to position [1080, 0]
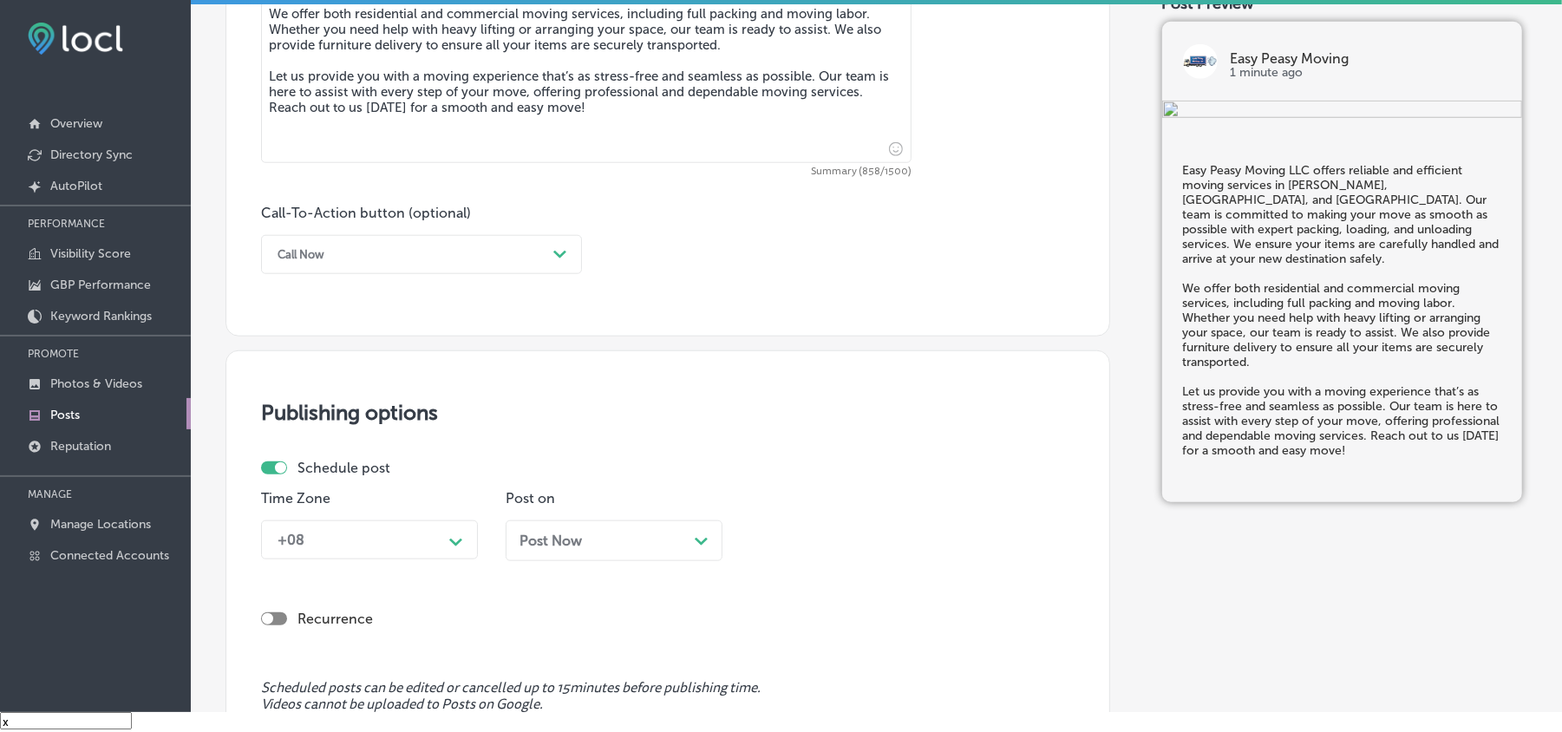
type textarea "Easy Peasy Moving LLC offers reliable and efficient moving services in Lake Non…"
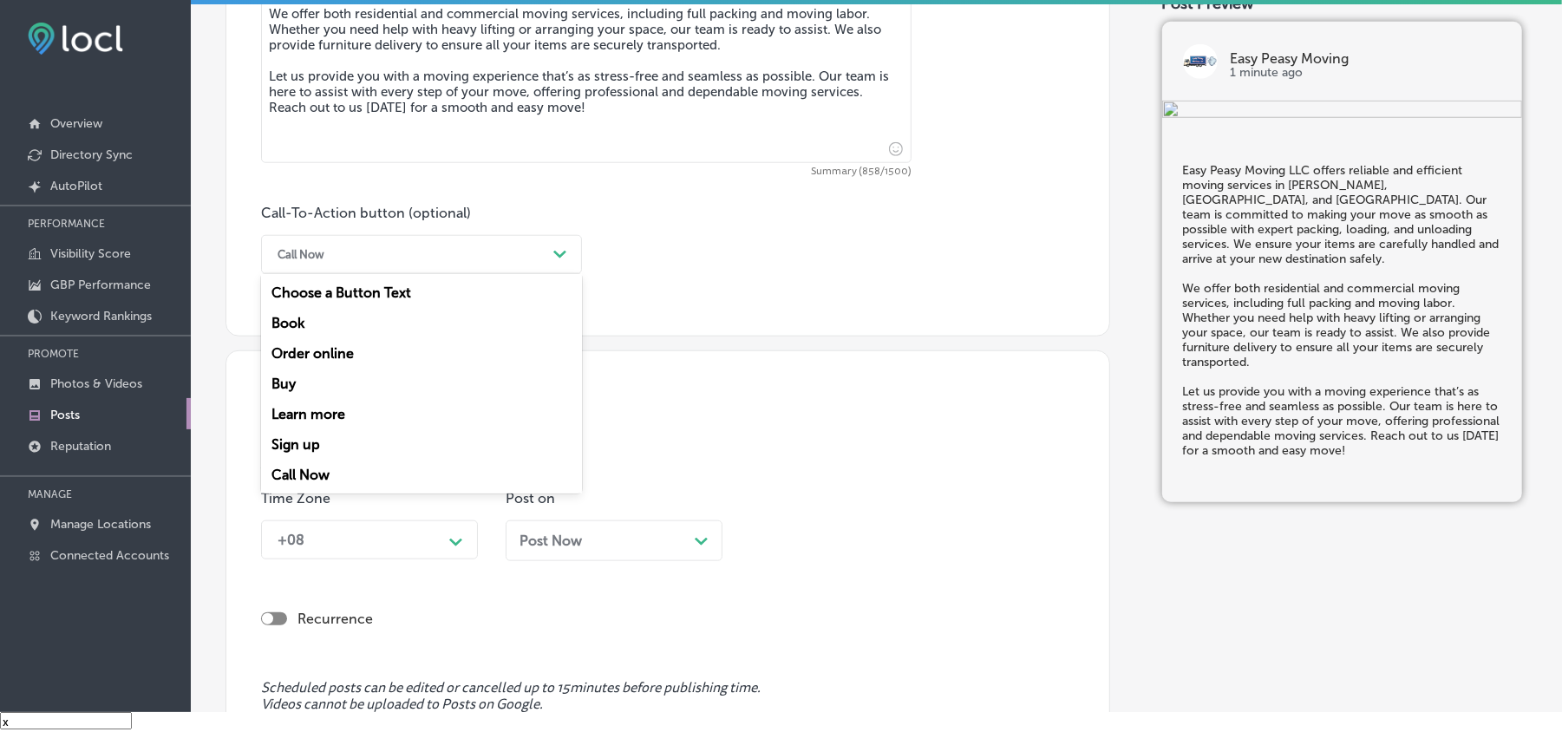
click at [420, 265] on div "Call Now" at bounding box center [408, 254] width 278 height 27
click at [306, 418] on div "Learn more" at bounding box center [421, 414] width 321 height 30
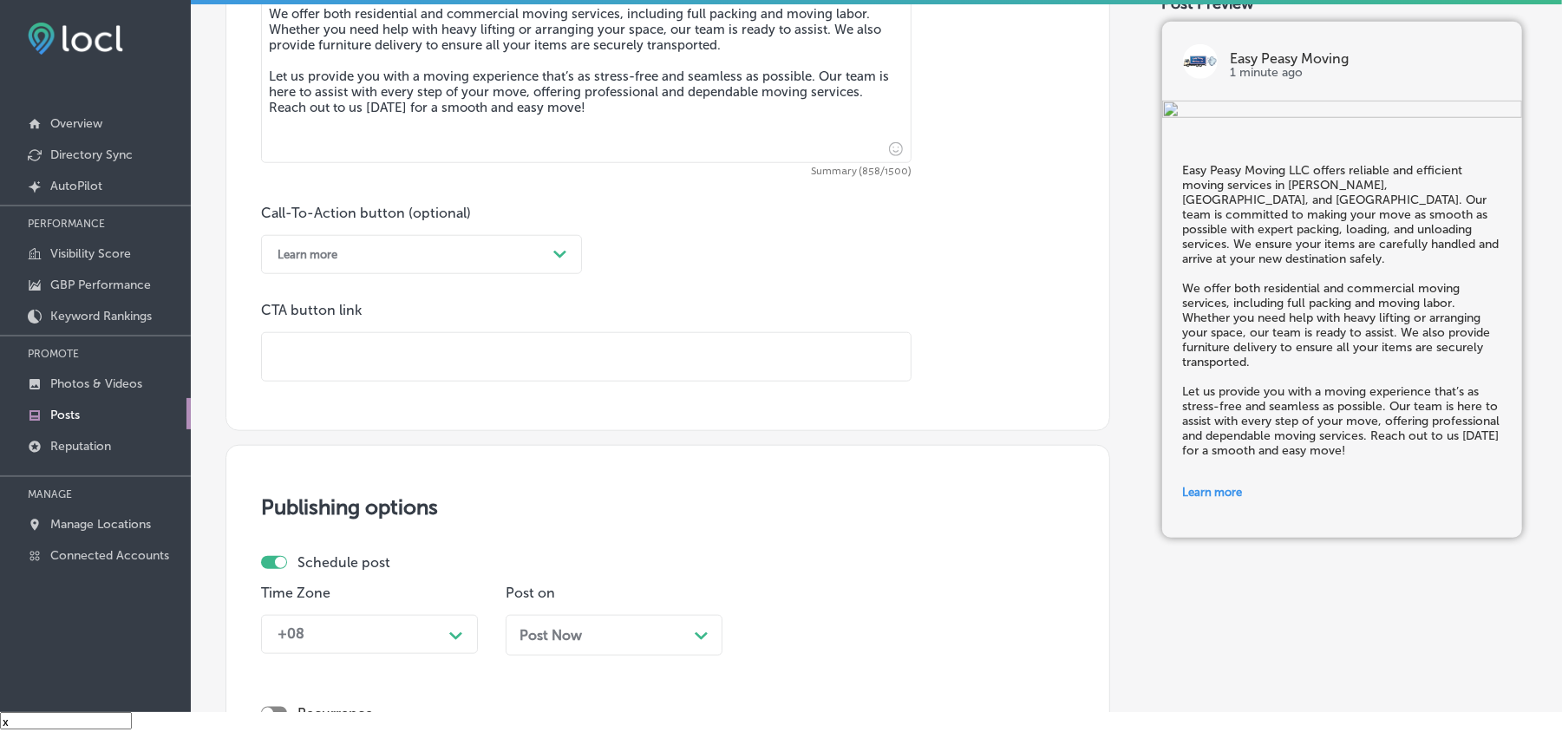
click at [417, 359] on input "text" at bounding box center [586, 357] width 649 height 48
paste input "https://easypeasymovingfl.com/"
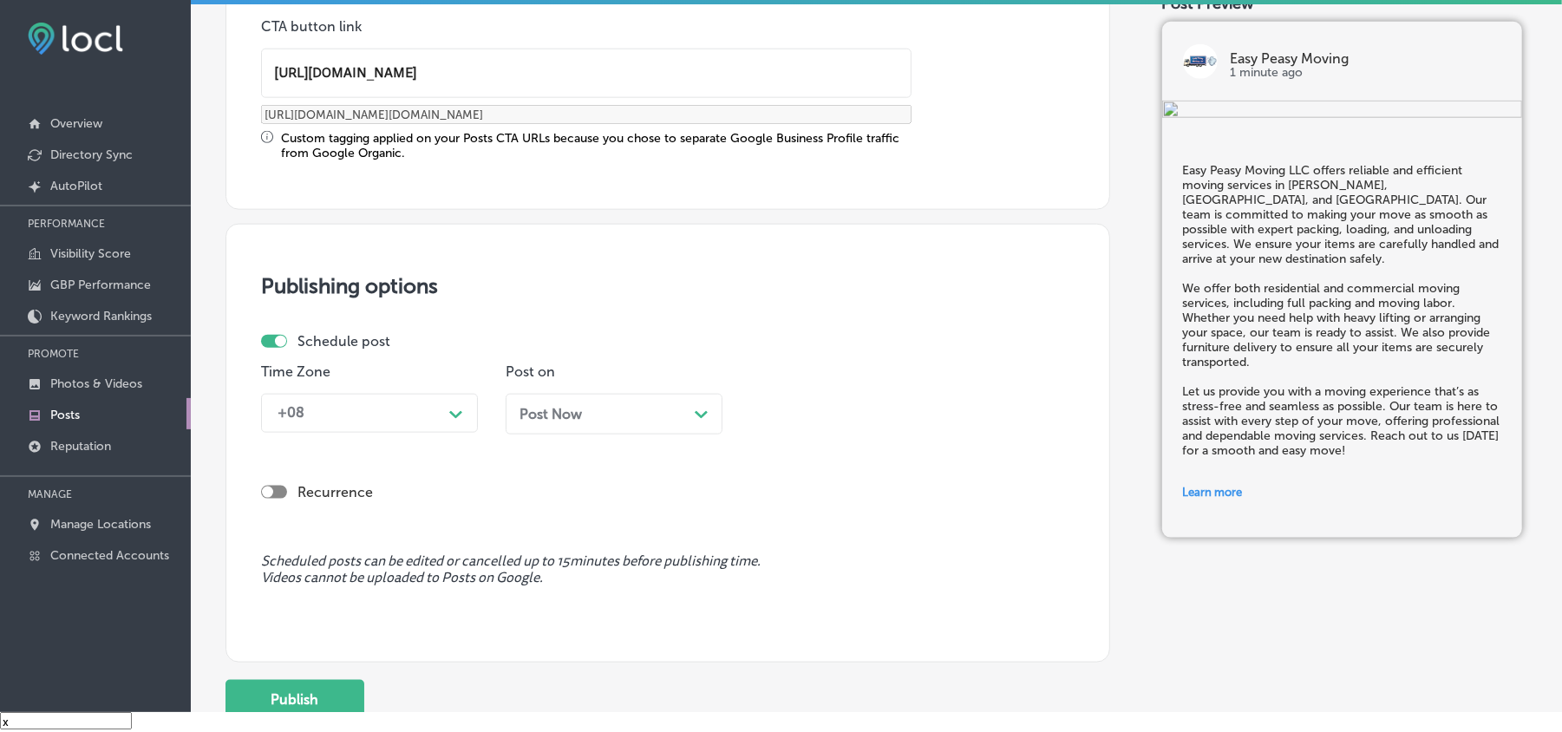
scroll to position [1503, 0]
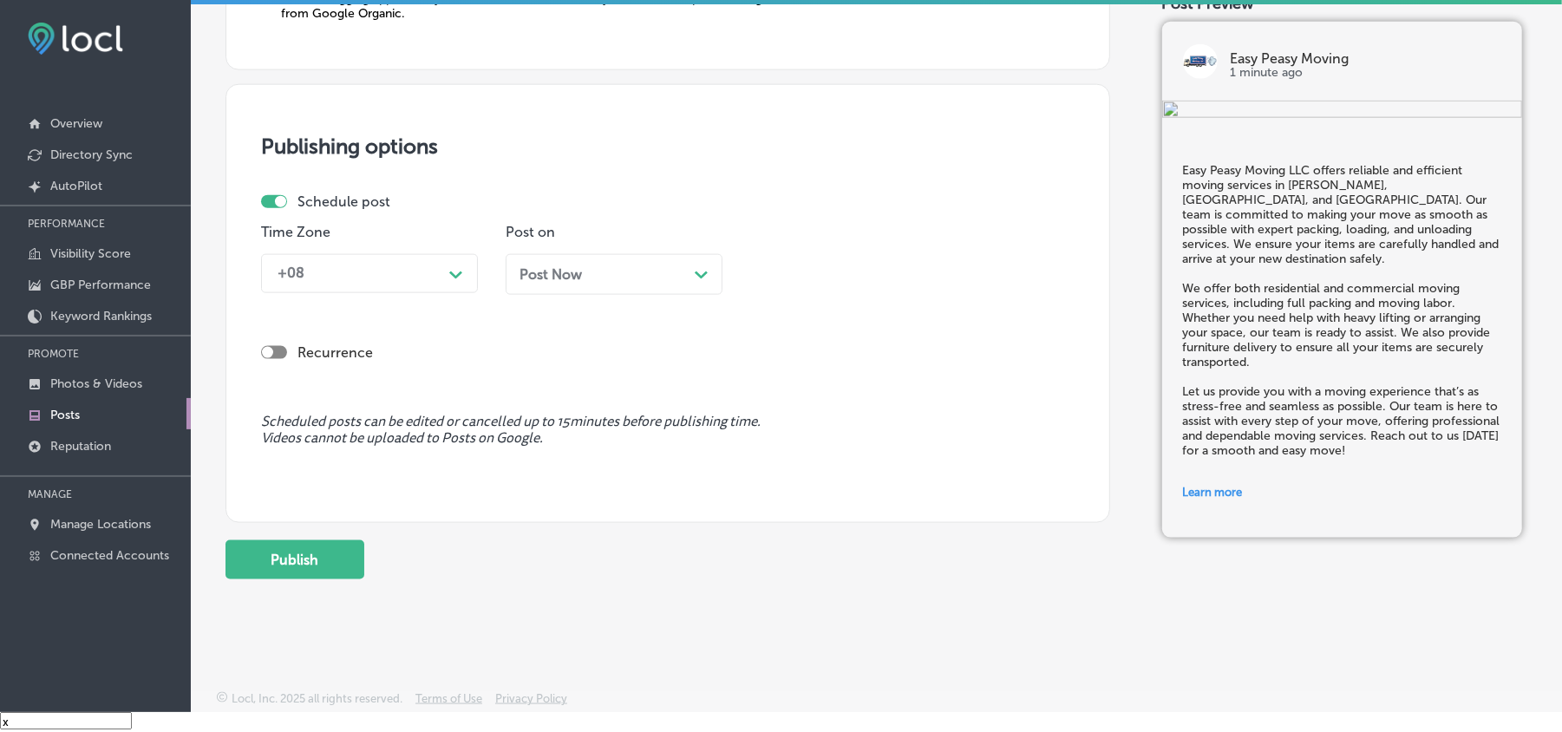
type input "https://easypeasymovingfl.com/"
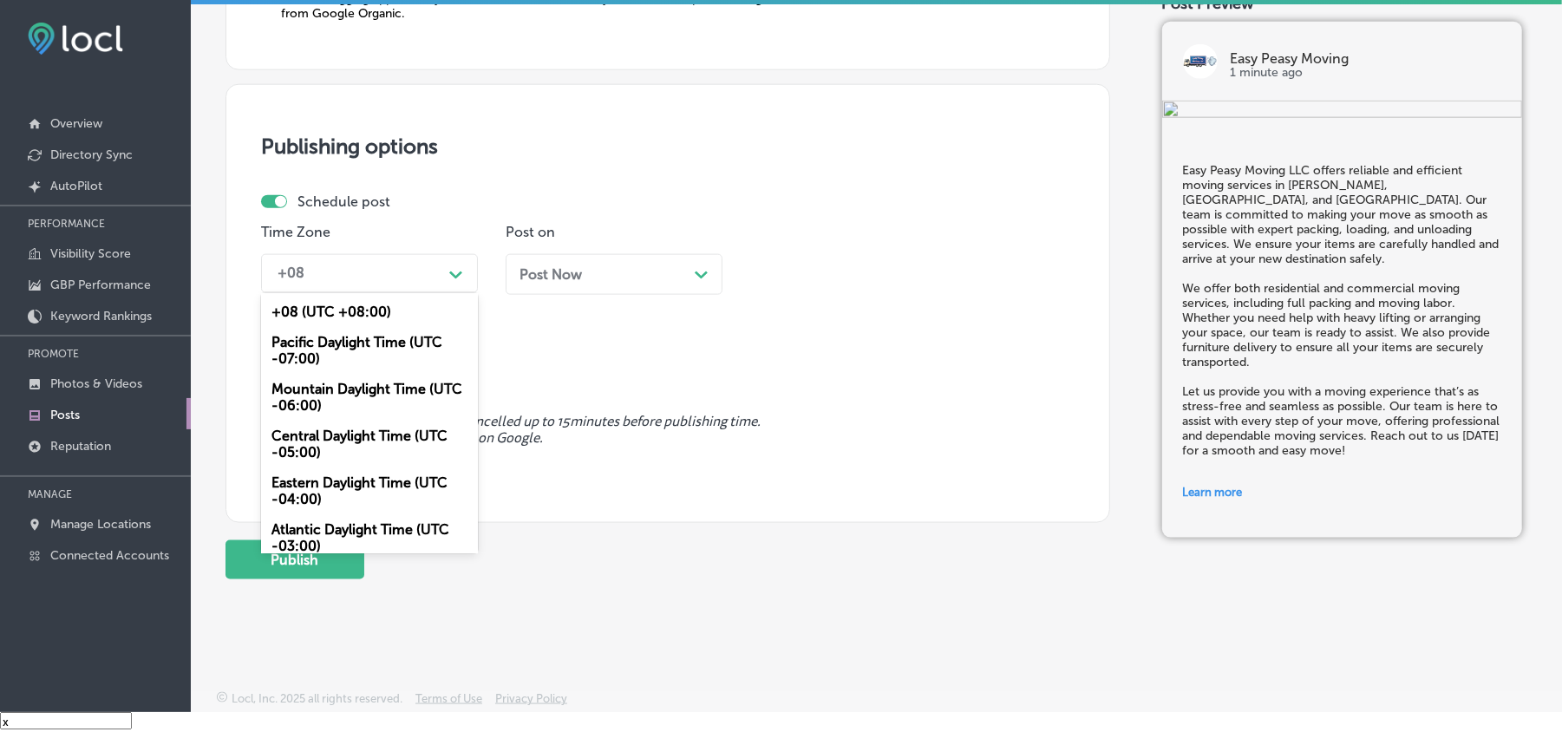
click at [414, 255] on div "+08 Path Created with Sketch." at bounding box center [369, 273] width 217 height 39
click at [297, 396] on div "Mountain Daylight Time (UTC -06:00)" at bounding box center [369, 397] width 217 height 47
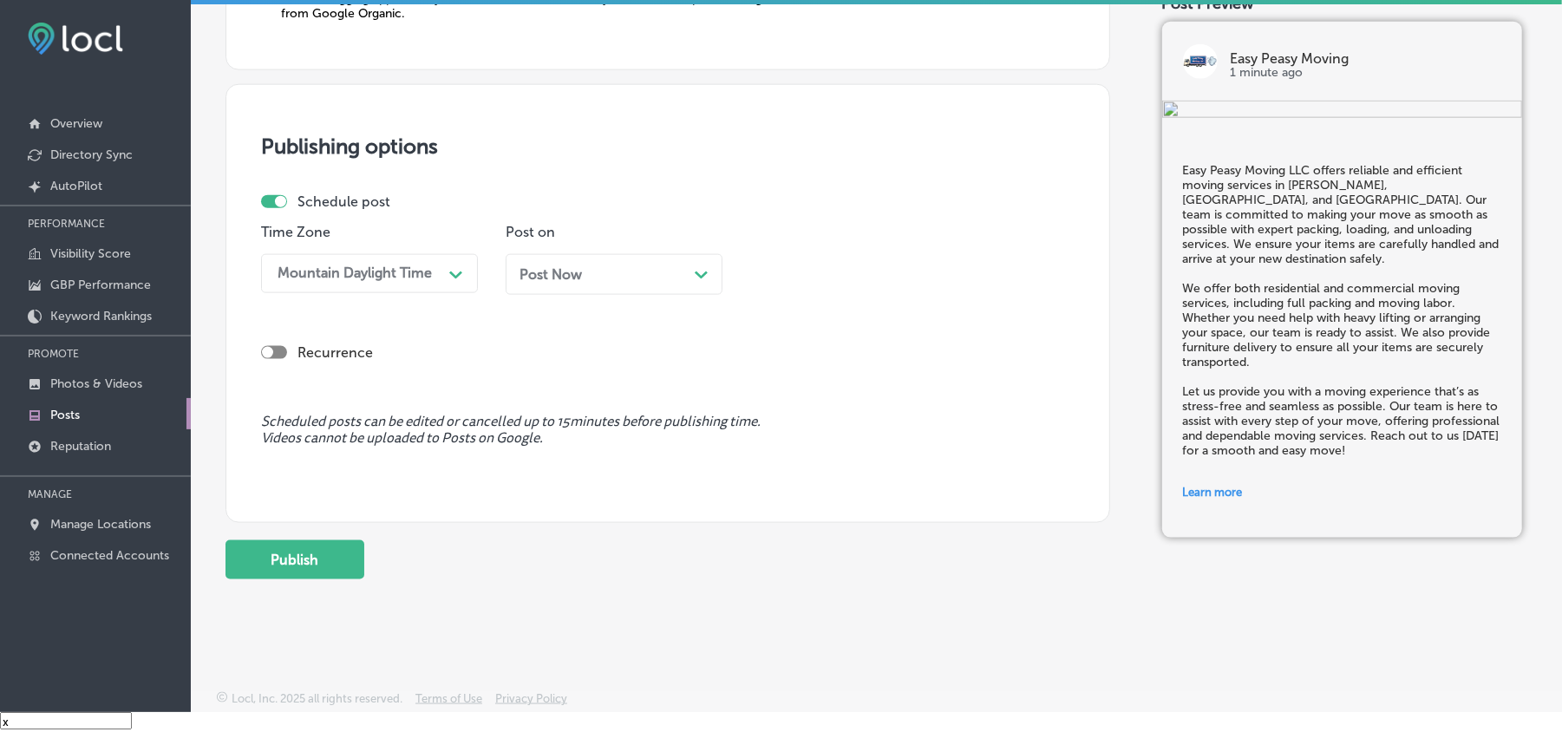
click at [637, 281] on div "Post Now Path Created with Sketch." at bounding box center [614, 274] width 189 height 16
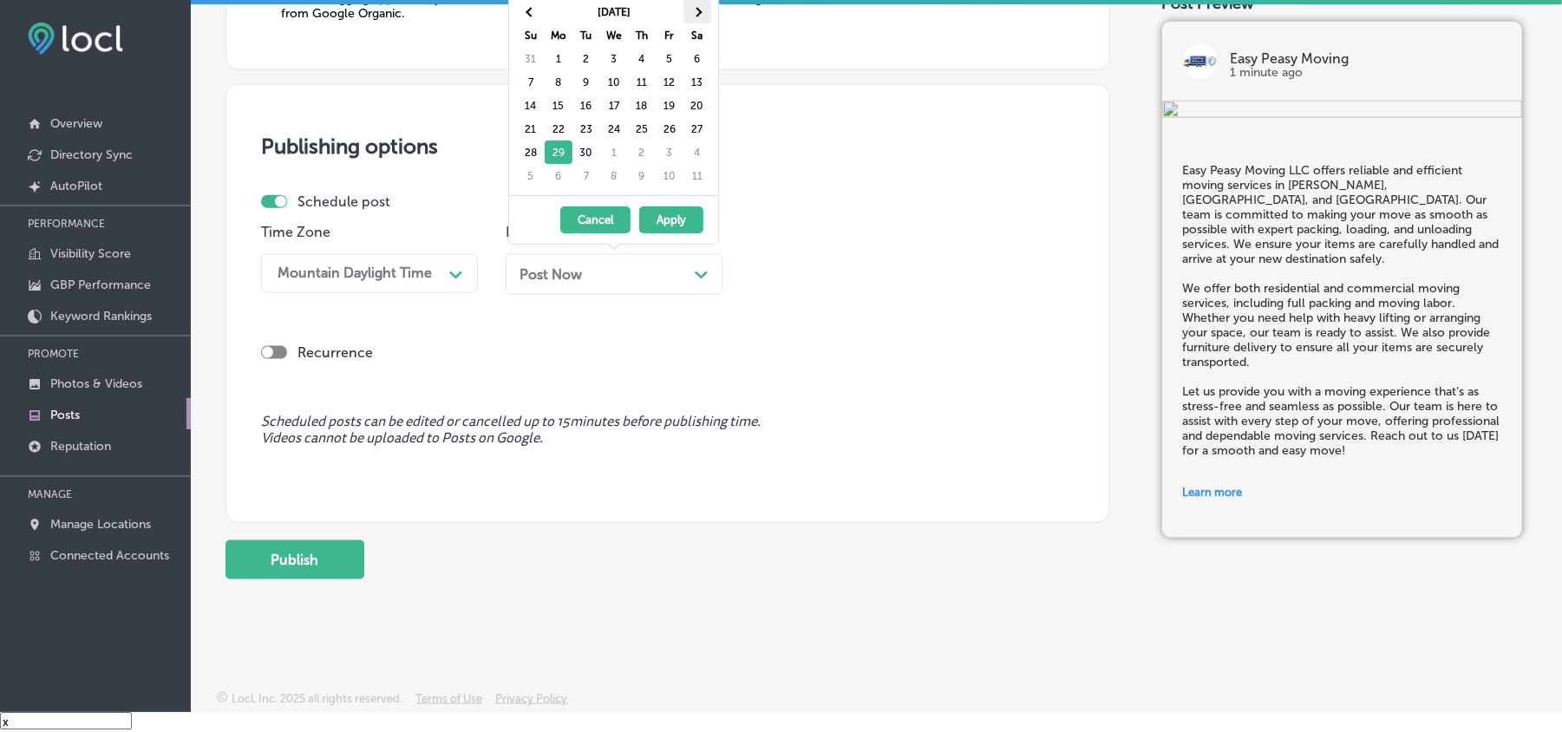
click at [705, 3] on th at bounding box center [698, 11] width 28 height 23
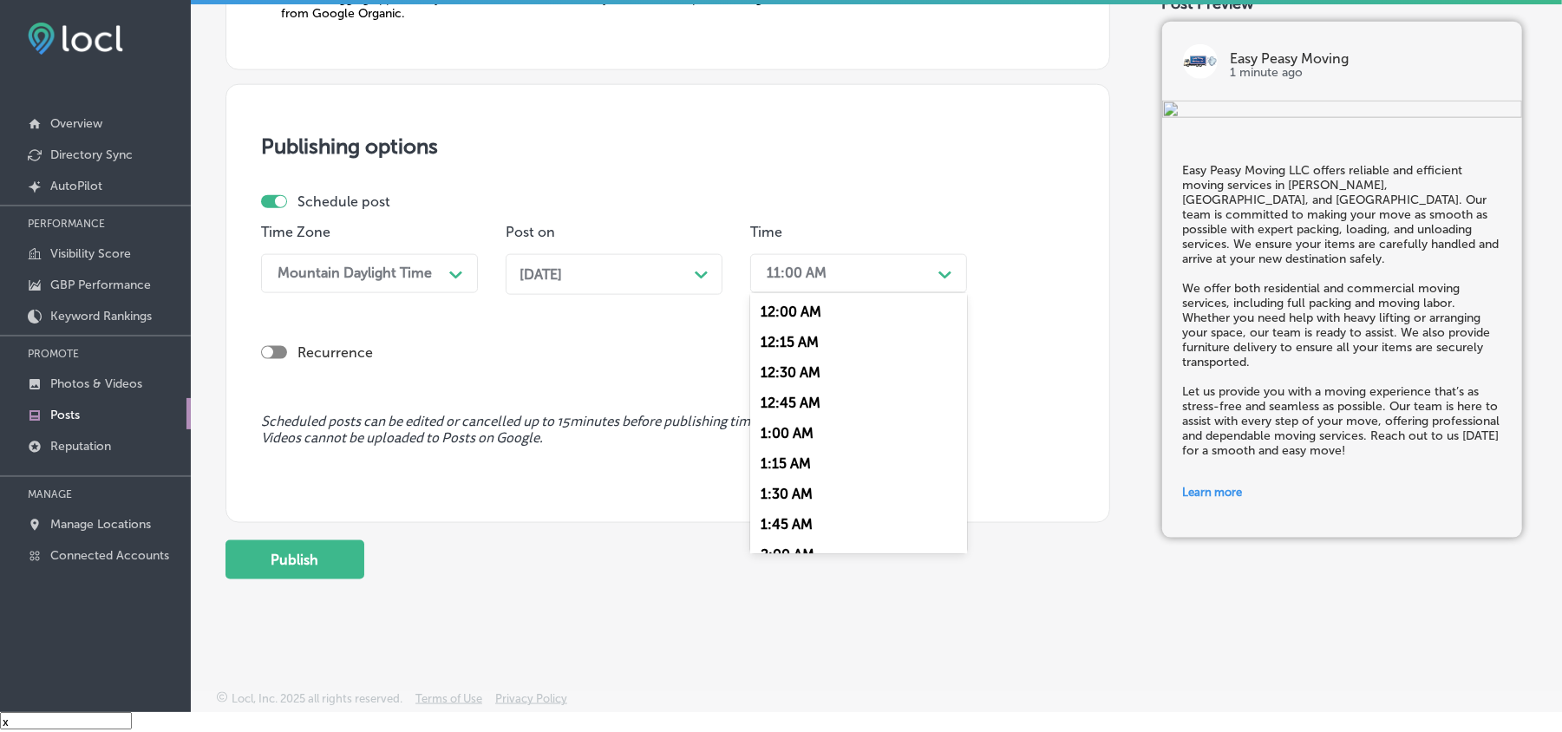
click at [881, 272] on div "11:00 AM" at bounding box center [844, 274] width 173 height 30
click at [781, 415] on div "7:00 AM" at bounding box center [858, 430] width 217 height 30
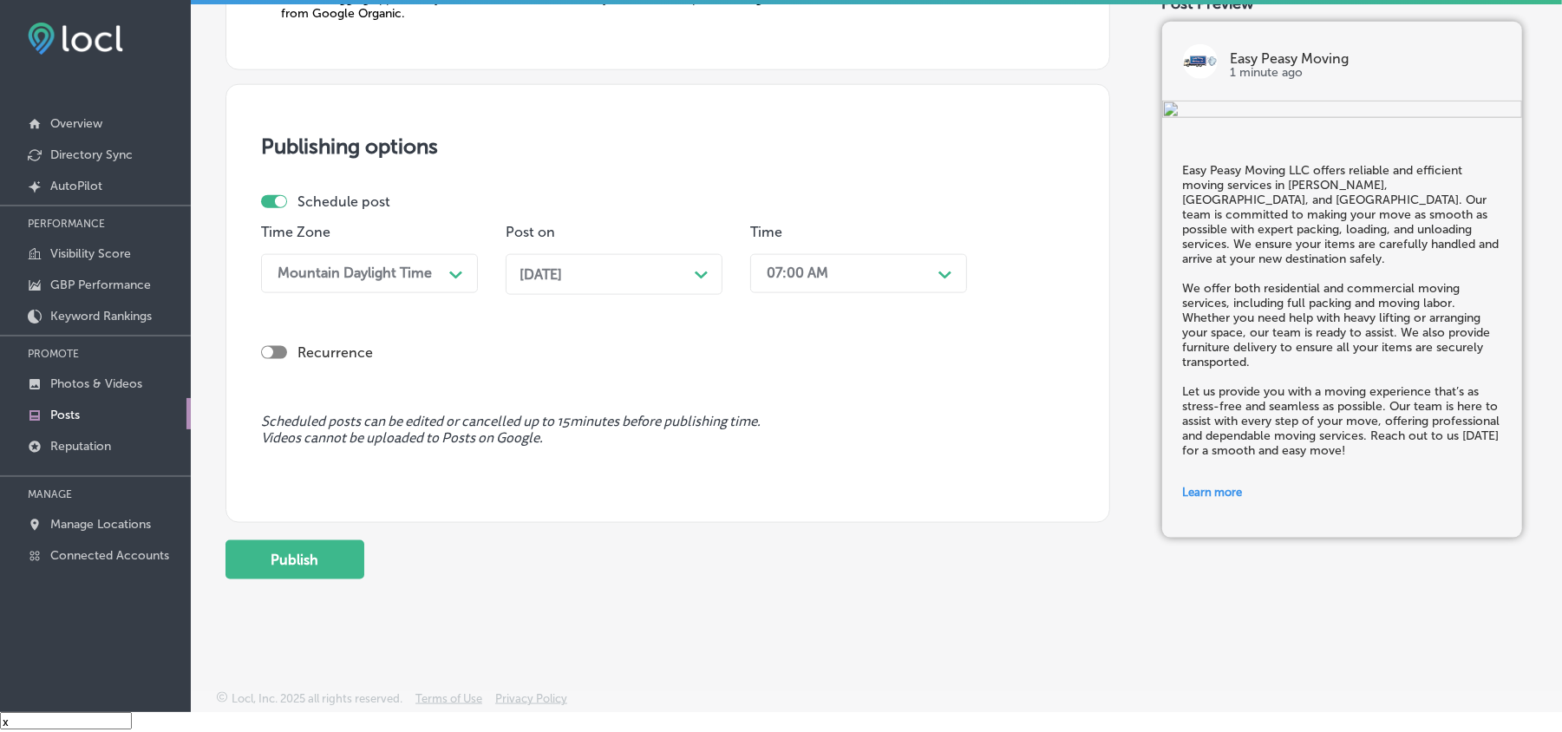
scroll to position [1507, 0]
click at [313, 541] on button "Publish" at bounding box center [295, 558] width 139 height 39
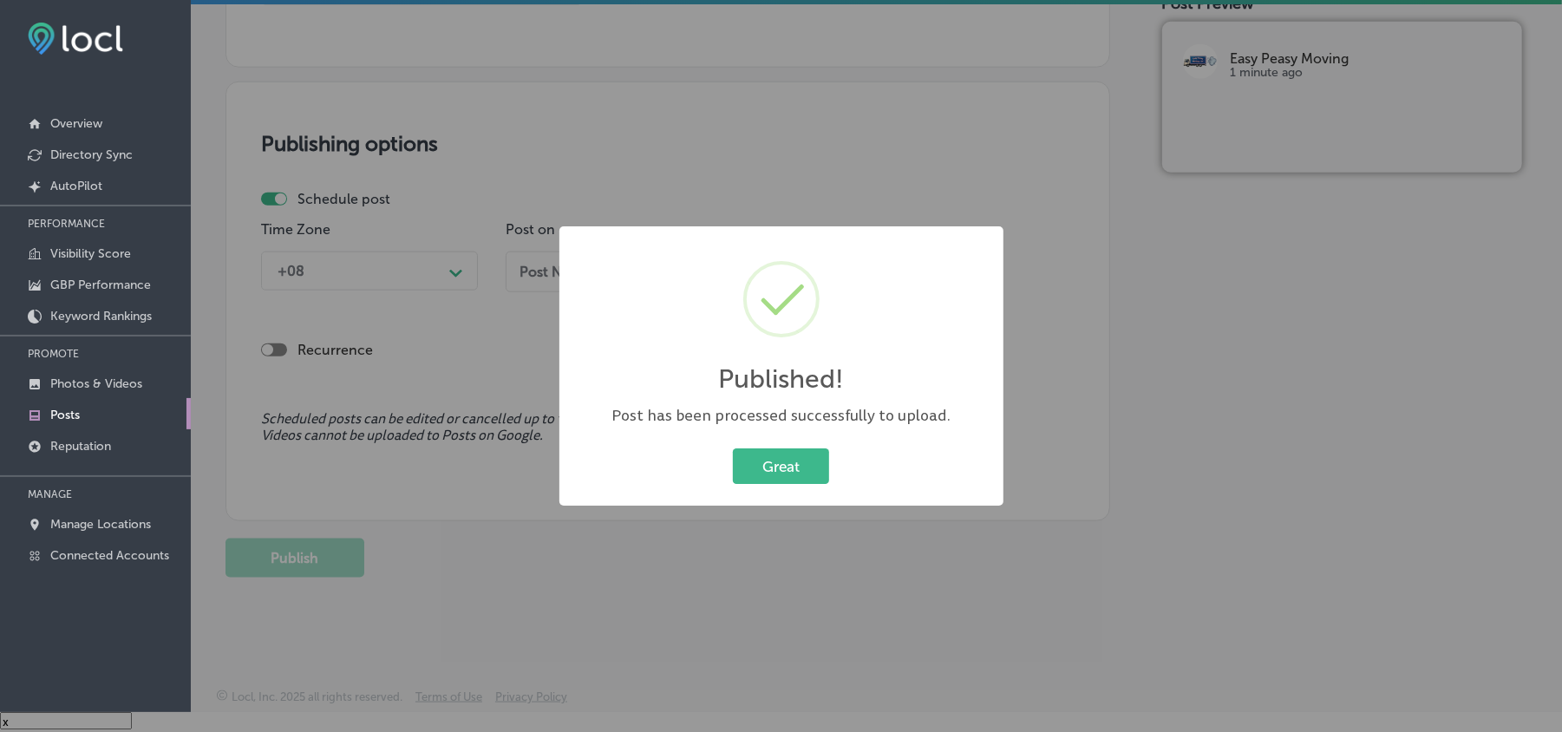
scroll to position [1350, 0]
click at [775, 465] on button "Great" at bounding box center [781, 466] width 96 height 36
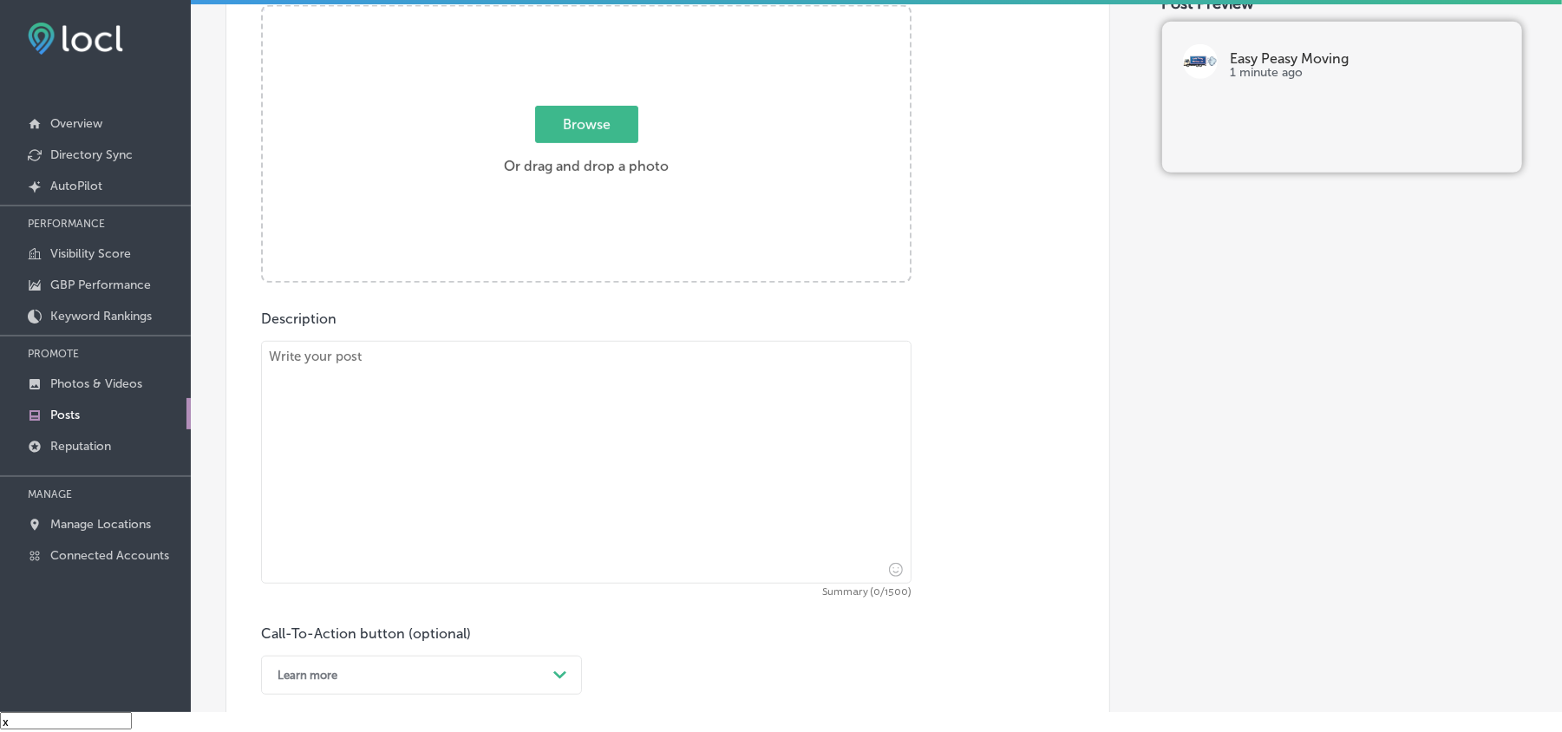
scroll to position [656, 0]
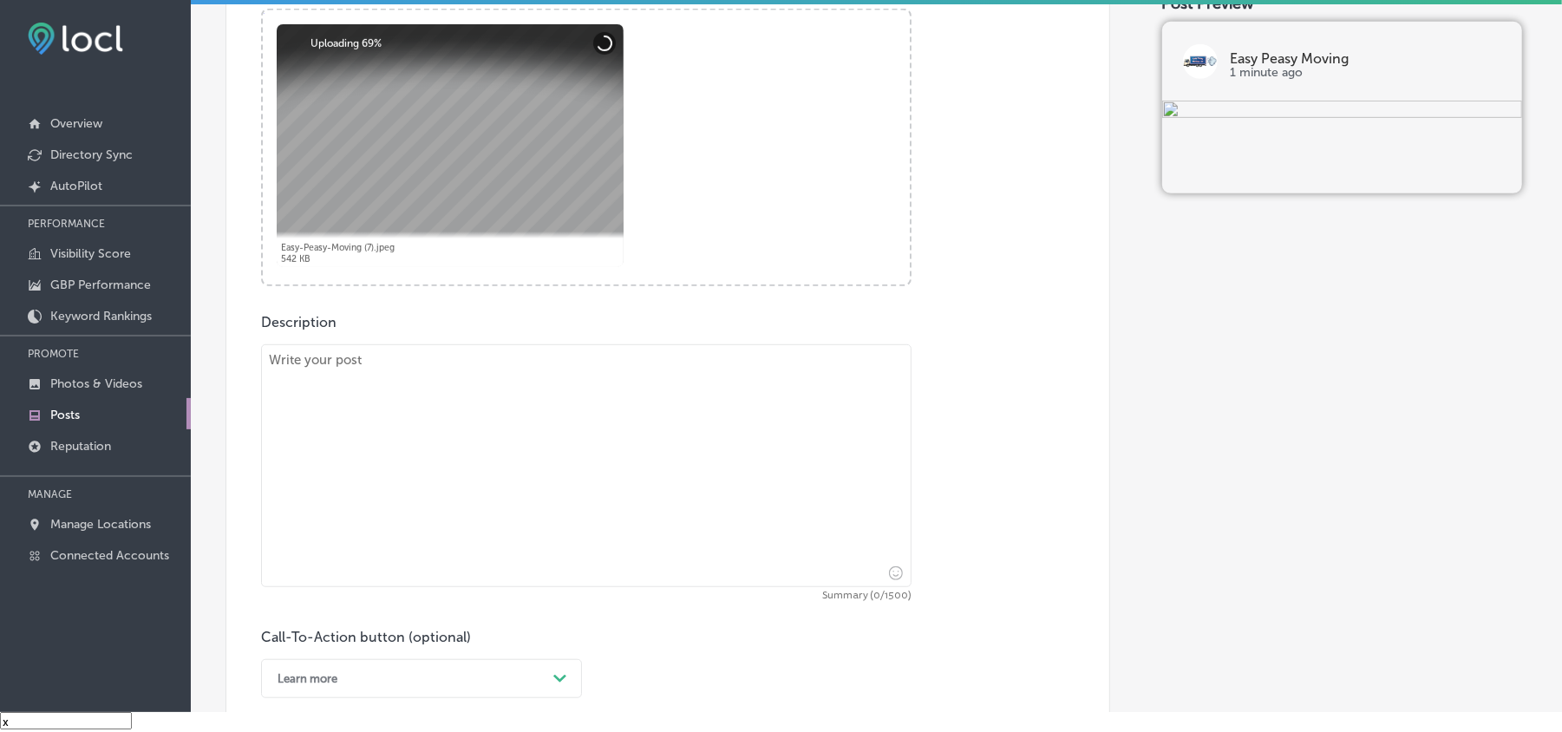
click at [448, 437] on textarea at bounding box center [586, 465] width 651 height 243
paste textarea "If you're looking for stress-free moving services, Easy Peasy Moving LLC is her…"
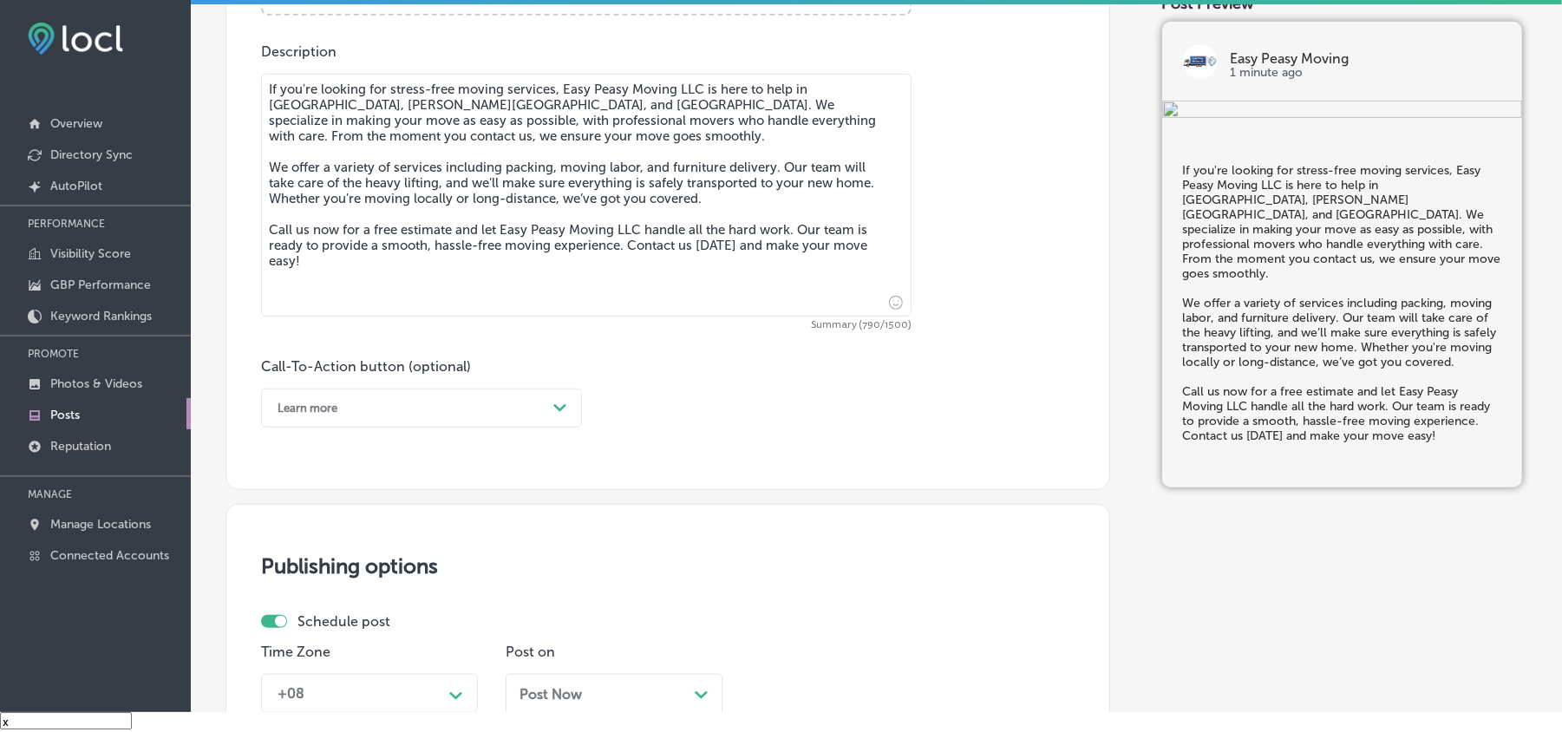
scroll to position [1080, 0]
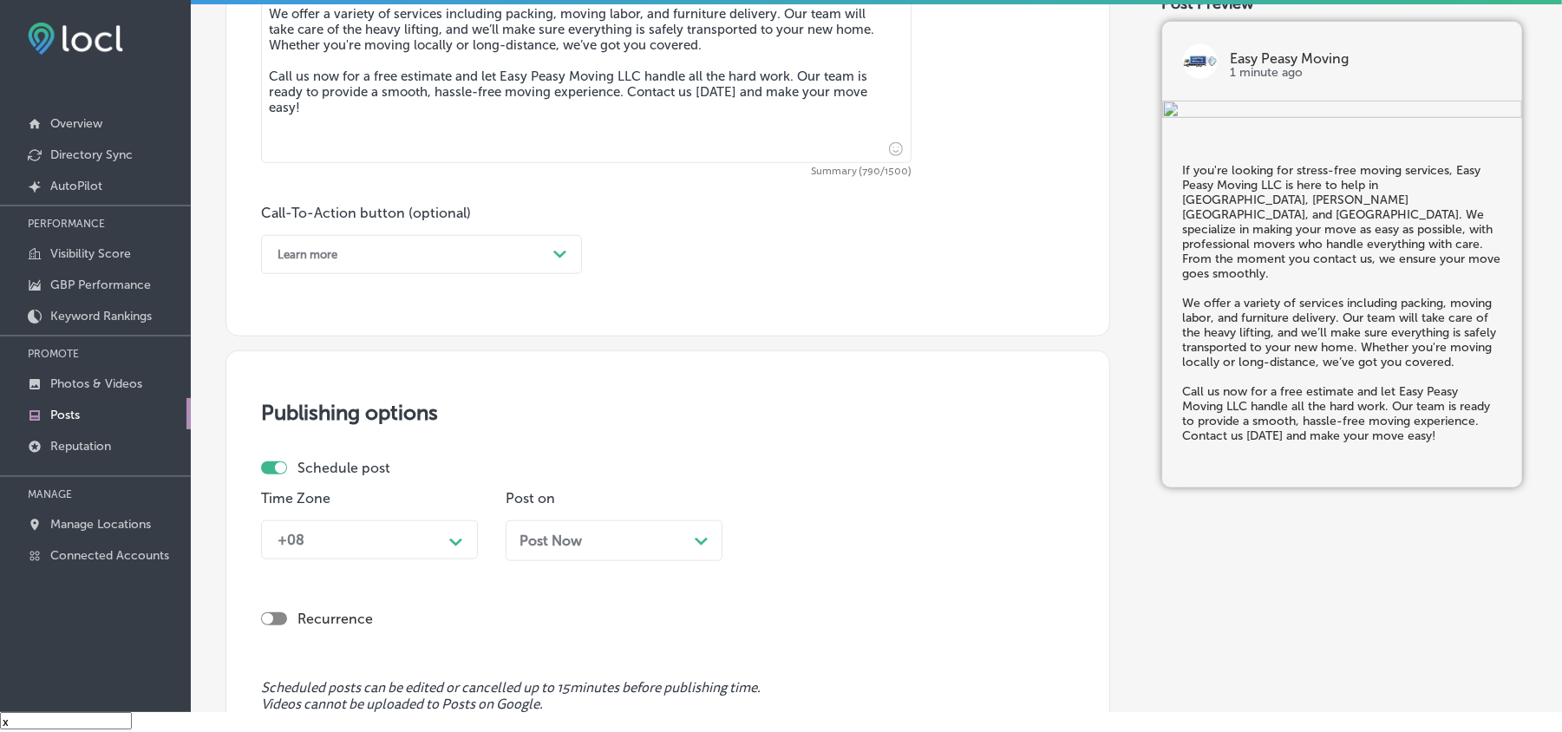
type textarea "If you're looking for stress-free moving services, Easy Peasy Moving LLC is her…"
click at [366, 259] on div "Learn more" at bounding box center [408, 254] width 278 height 27
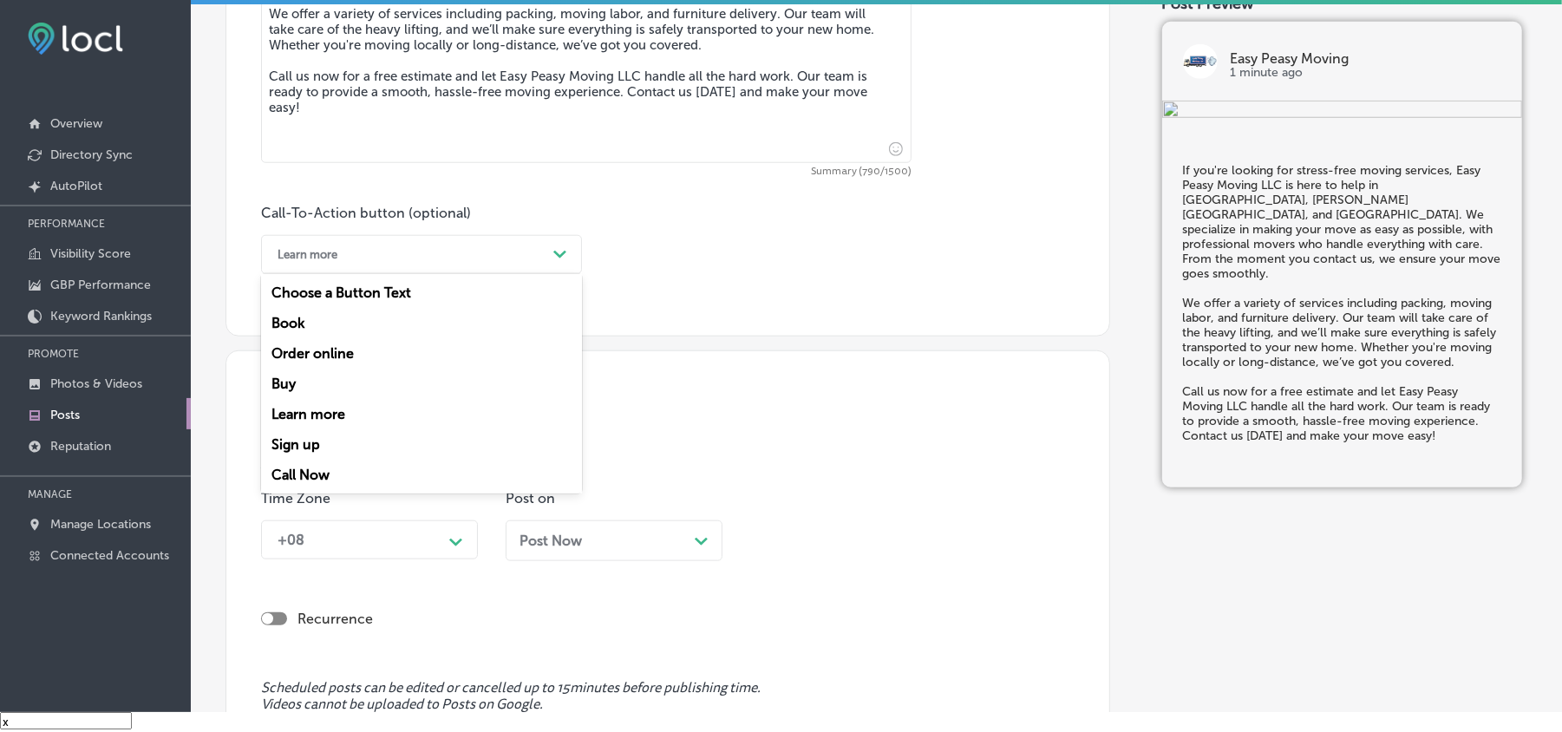
click at [299, 474] on div "Call Now" at bounding box center [421, 475] width 321 height 30
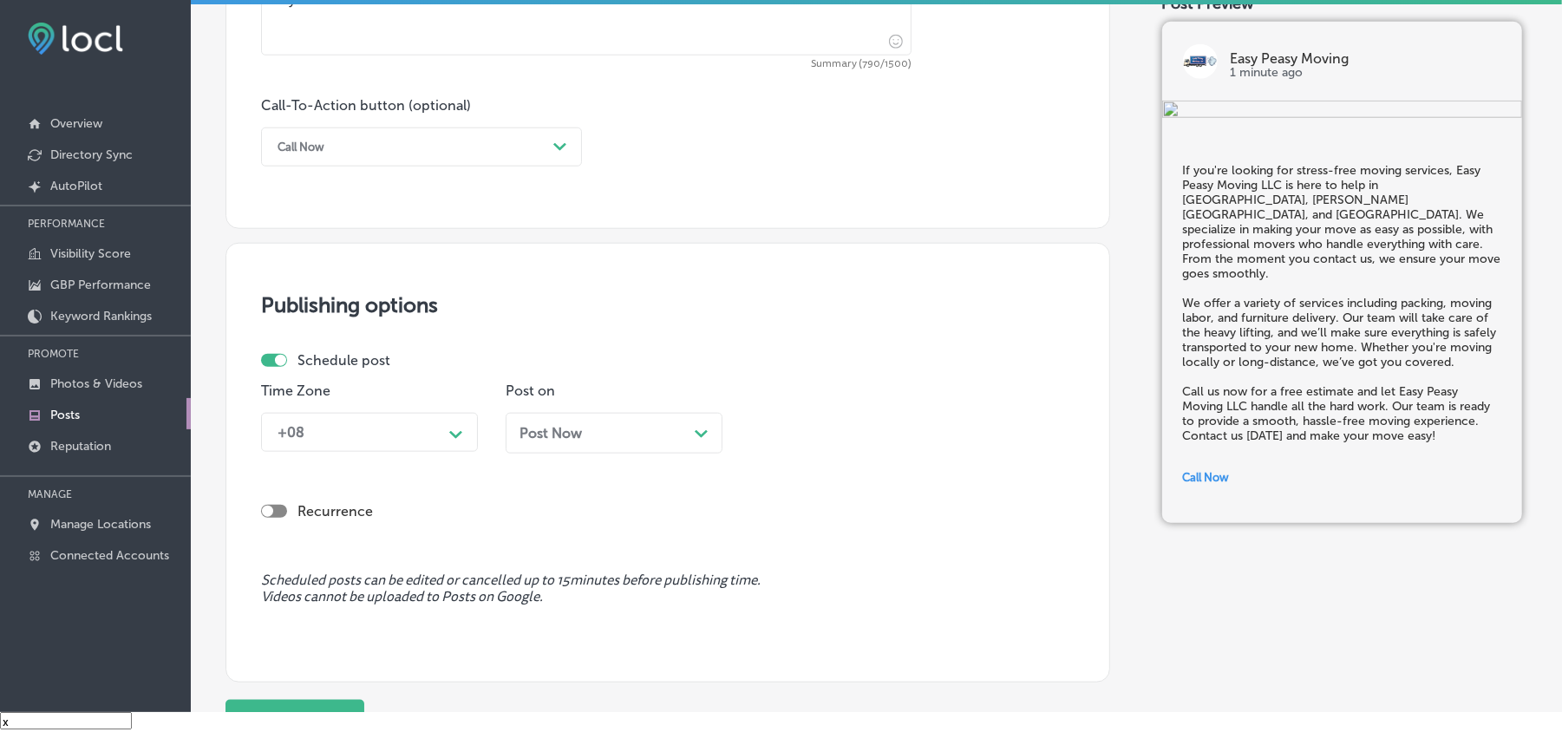
scroll to position [1272, 0]
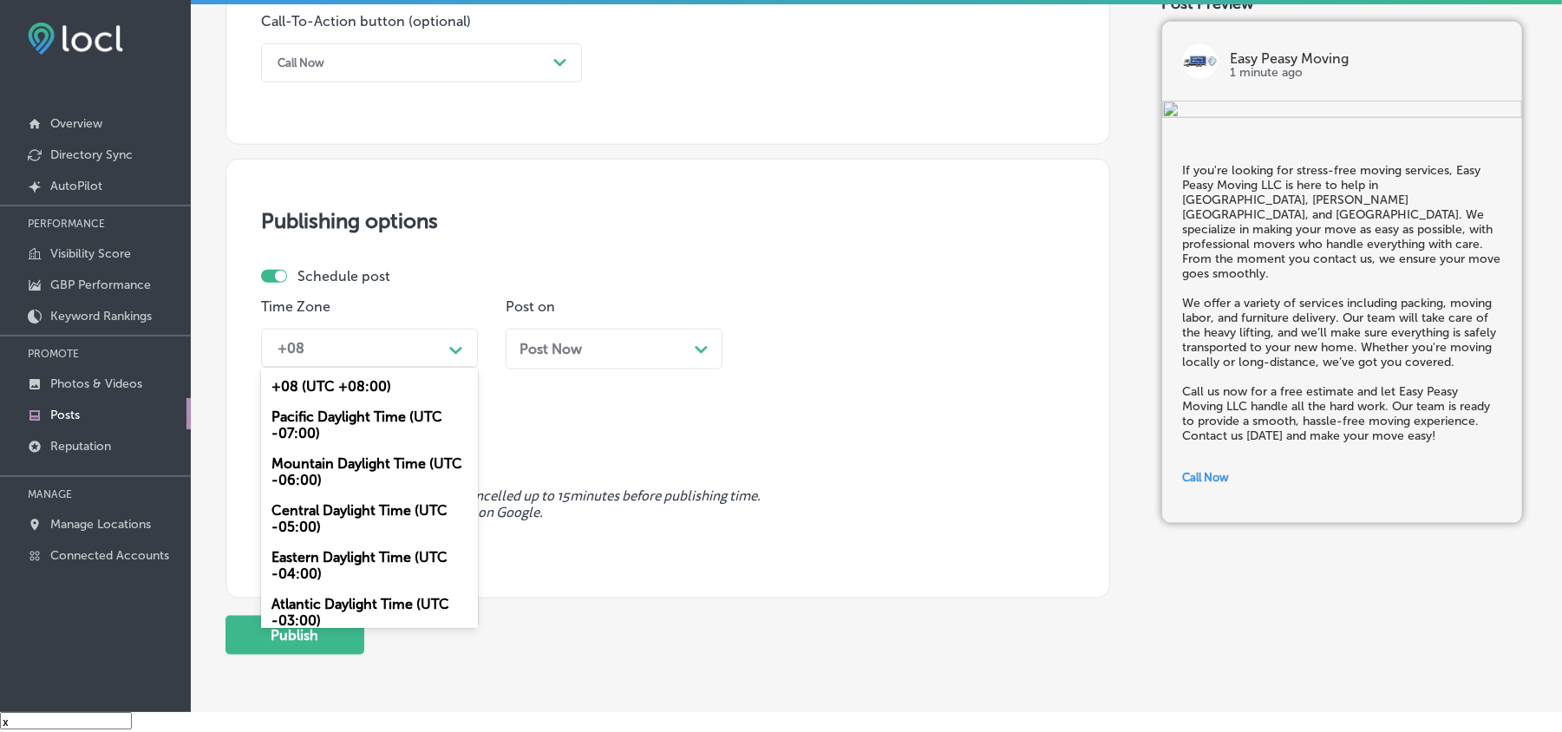
click at [397, 341] on div "+08" at bounding box center [355, 348] width 173 height 30
drag, startPoint x: 309, startPoint y: 472, endPoint x: 314, endPoint y: 459, distance: 14.0
click at [309, 473] on div "Mountain Daylight Time (UTC -06:00)" at bounding box center [369, 471] width 217 height 47
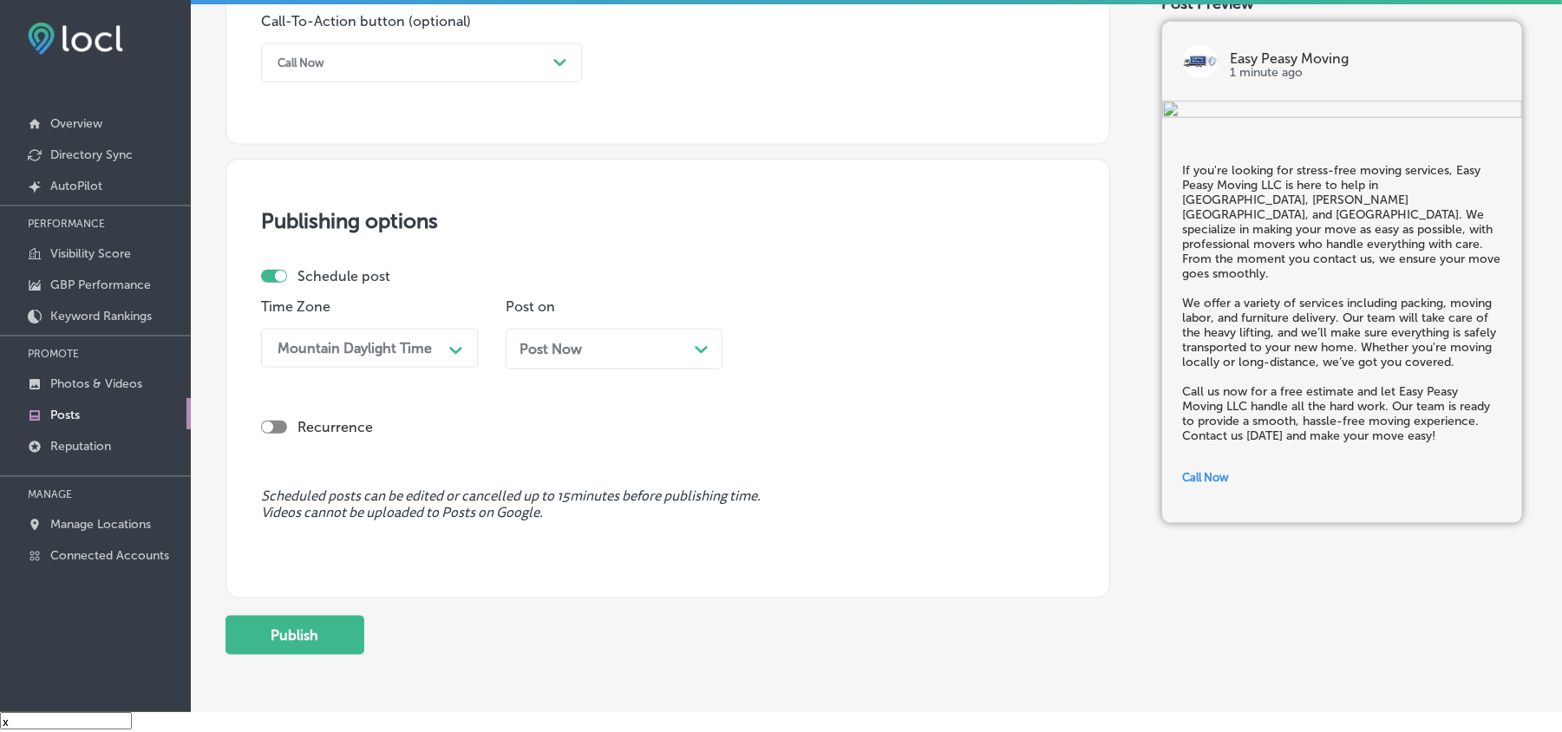
click at [595, 347] on div "Post Now Path Created with Sketch." at bounding box center [614, 349] width 189 height 16
click at [819, 323] on div "Time 11:00 AM Path Created with Sketch." at bounding box center [858, 340] width 217 height 84
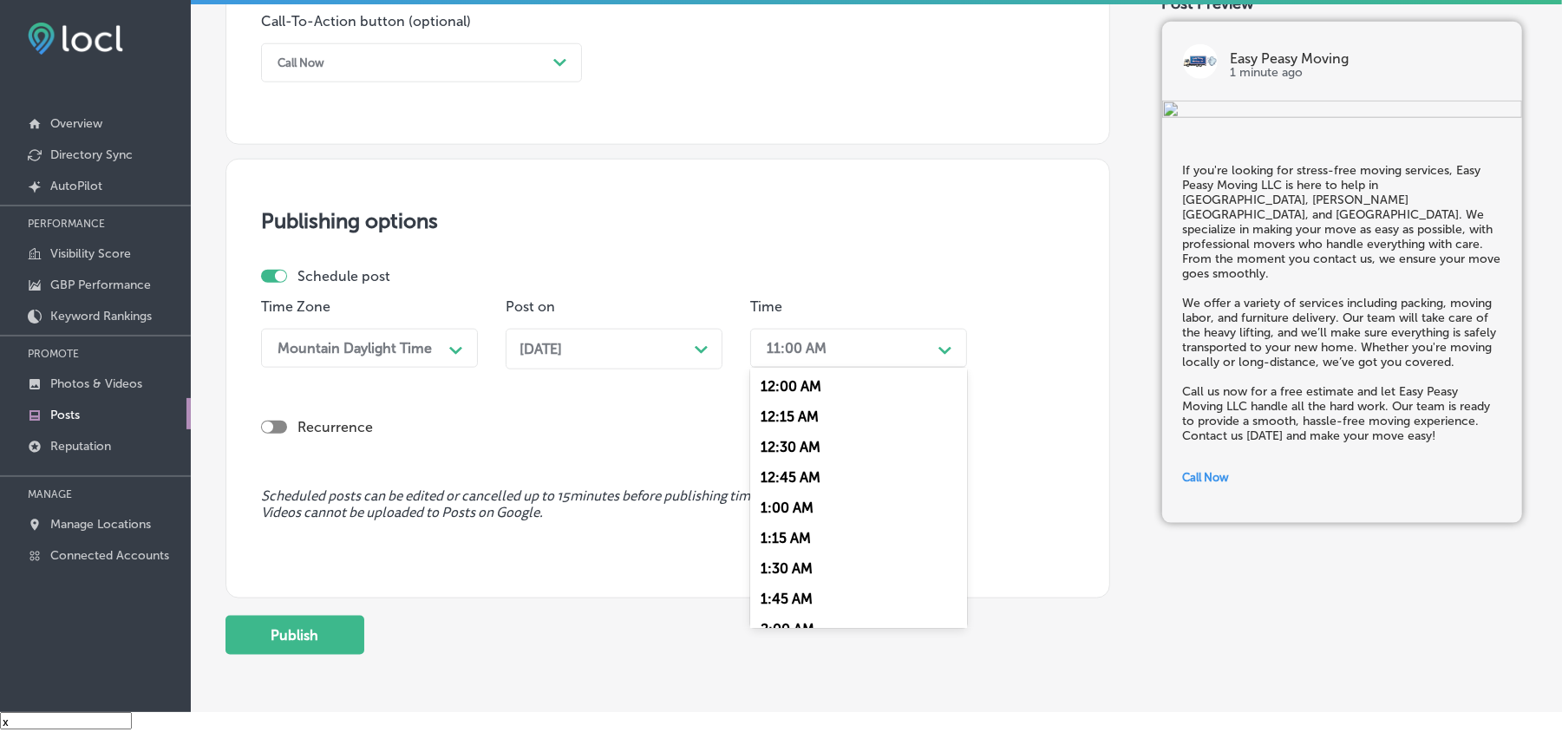
click at [821, 344] on div "11:00 AM" at bounding box center [797, 348] width 60 height 16
click at [791, 573] on div "7:00 AM" at bounding box center [858, 581] width 217 height 30
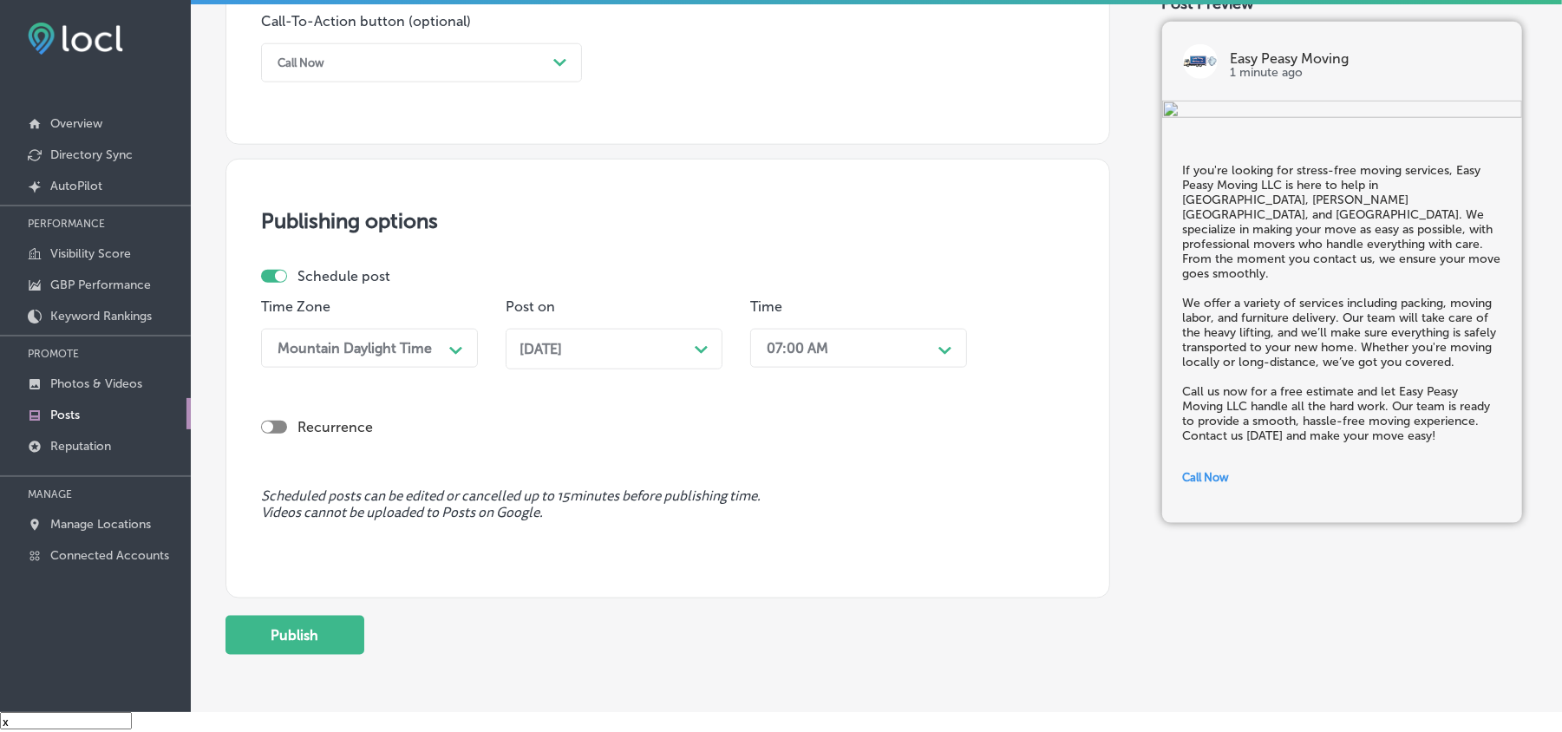
scroll to position [1350, 0]
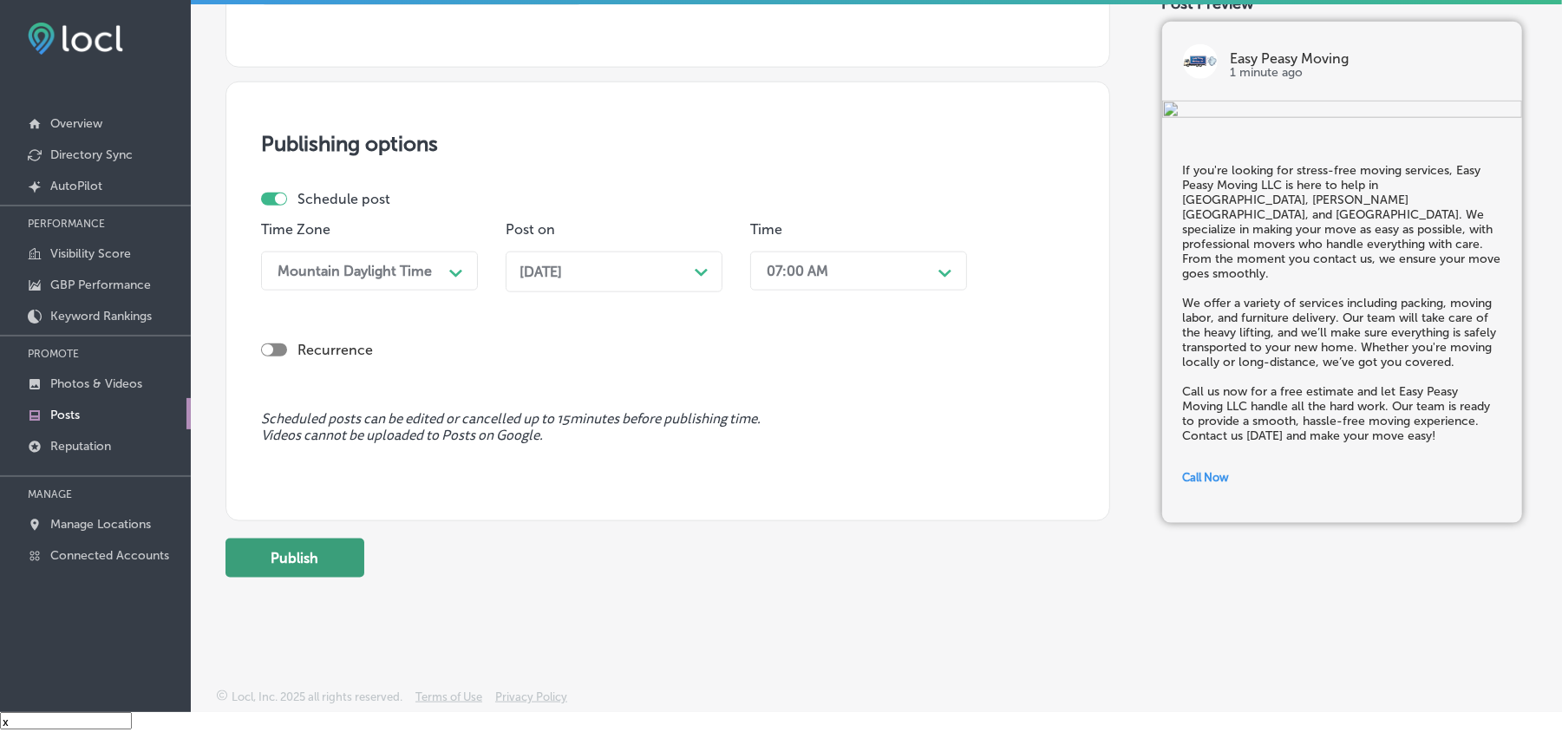
click at [327, 564] on button "Publish" at bounding box center [295, 558] width 139 height 39
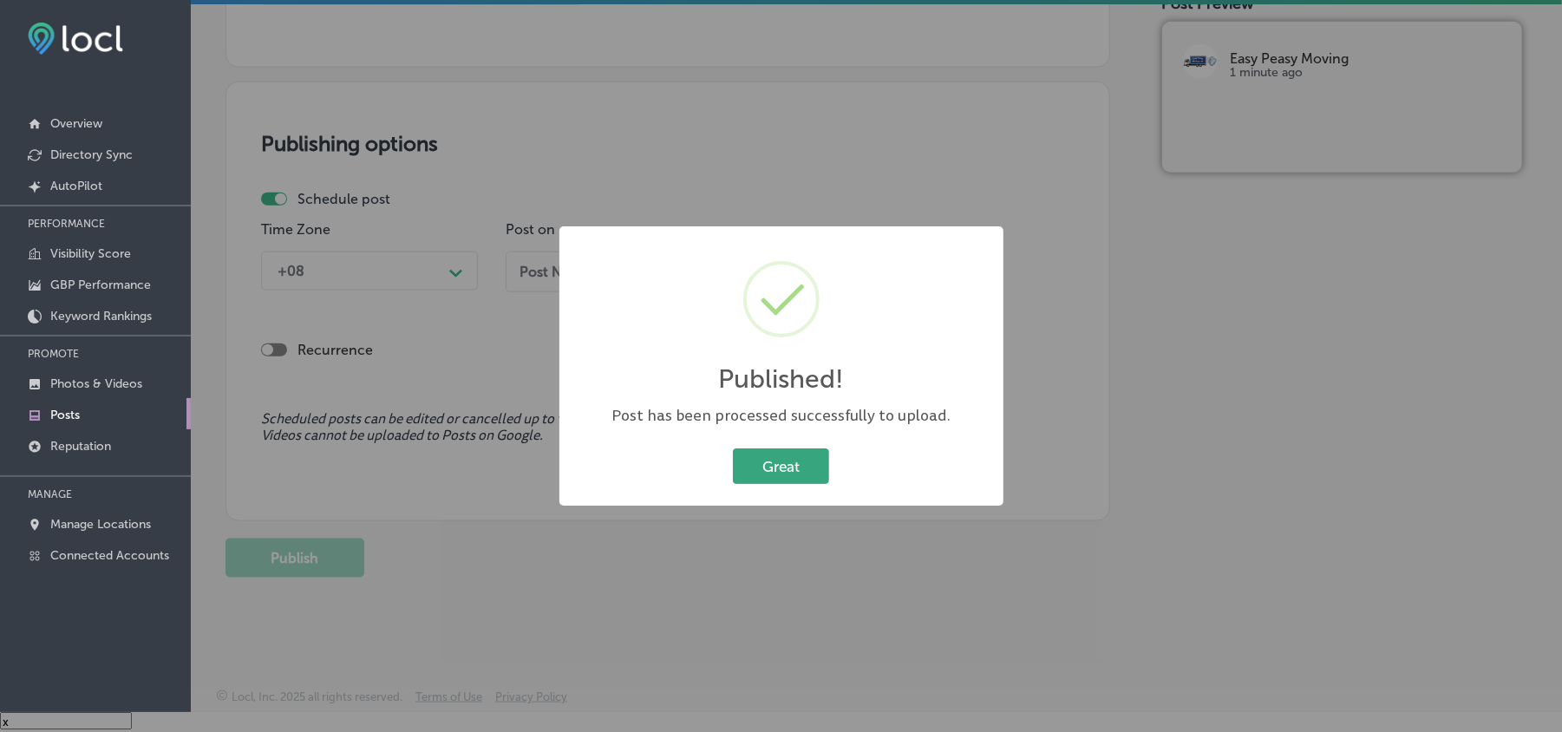
click at [786, 473] on button "Great" at bounding box center [781, 466] width 96 height 36
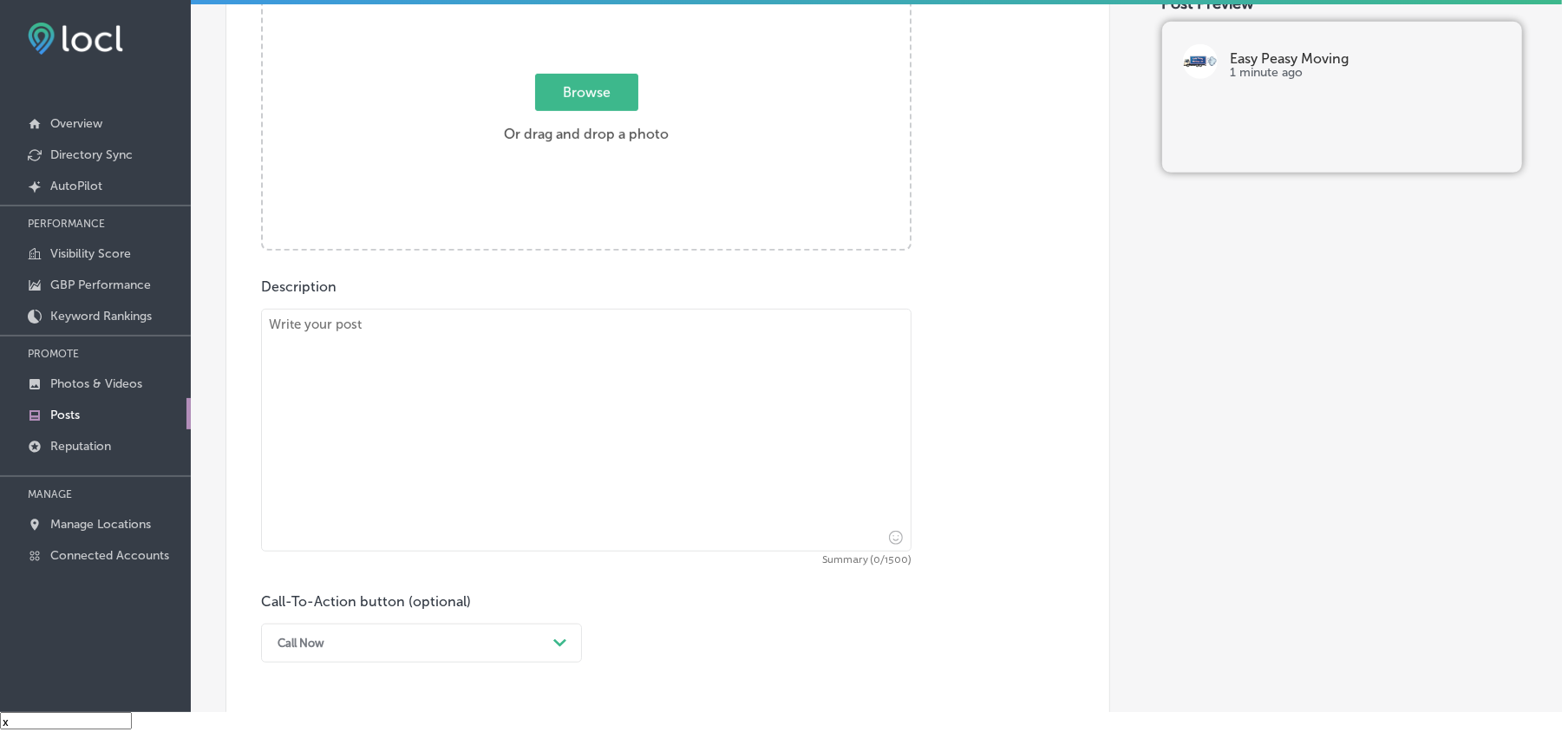
scroll to position [578, 0]
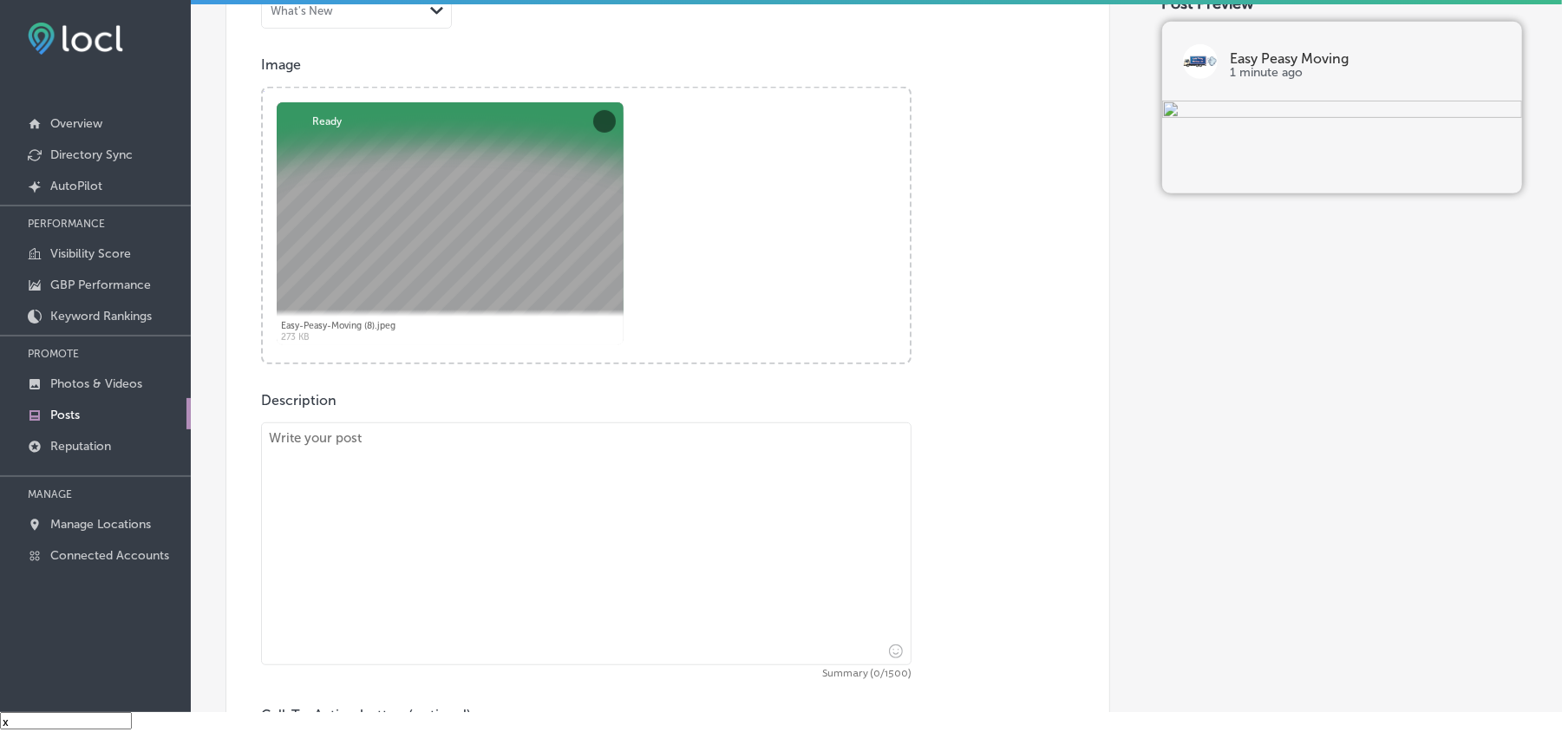
click at [468, 498] on textarea at bounding box center [586, 543] width 651 height 243
paste textarea "When you need fast and efficient moving services, Easy Peasy Moving LLC is the …"
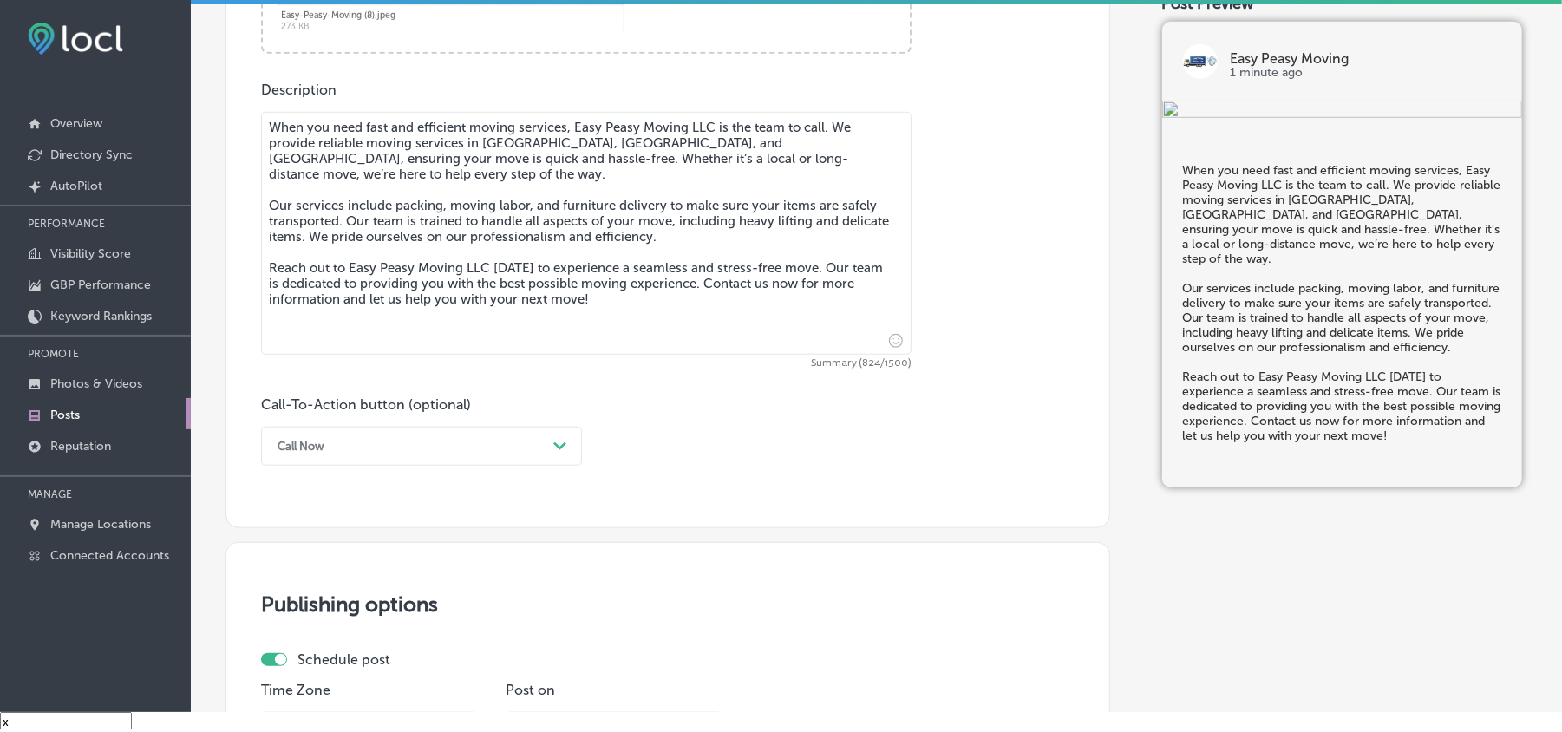
scroll to position [1003, 0]
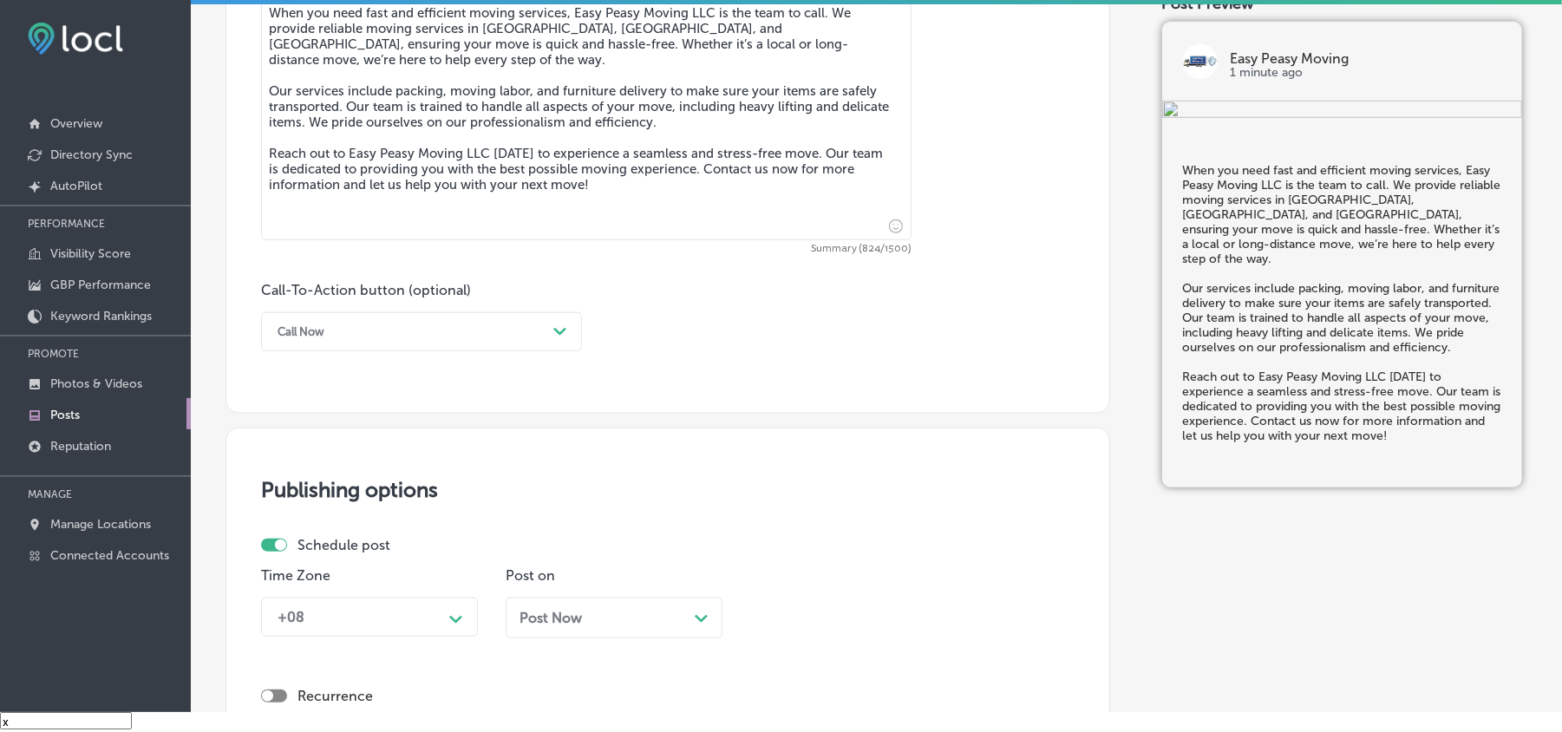
type textarea "When you need fast and efficient moving services, Easy Peasy Moving LLC is the …"
click at [520, 330] on div "Call Now" at bounding box center [408, 331] width 278 height 27
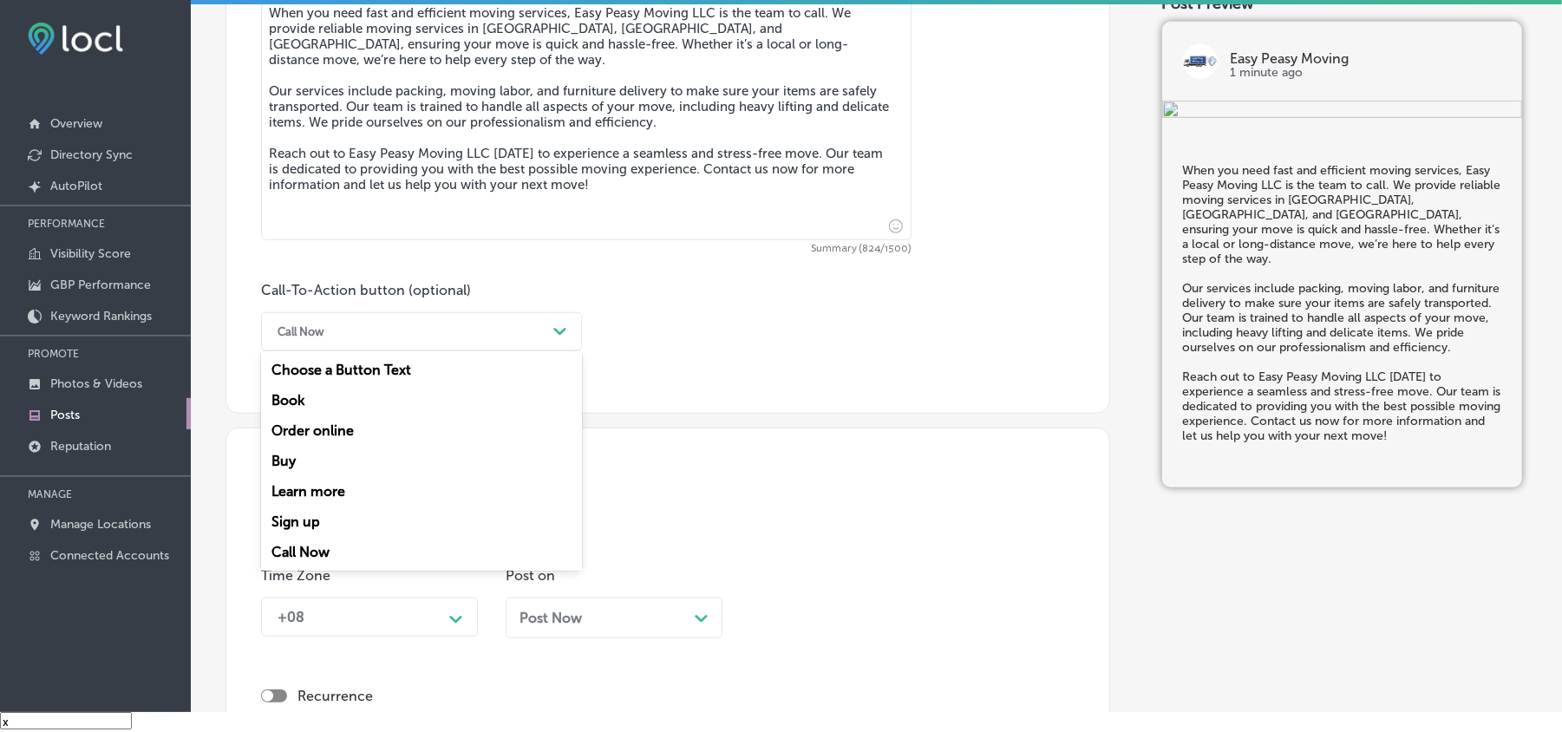
click at [305, 488] on div "Learn more" at bounding box center [421, 491] width 321 height 30
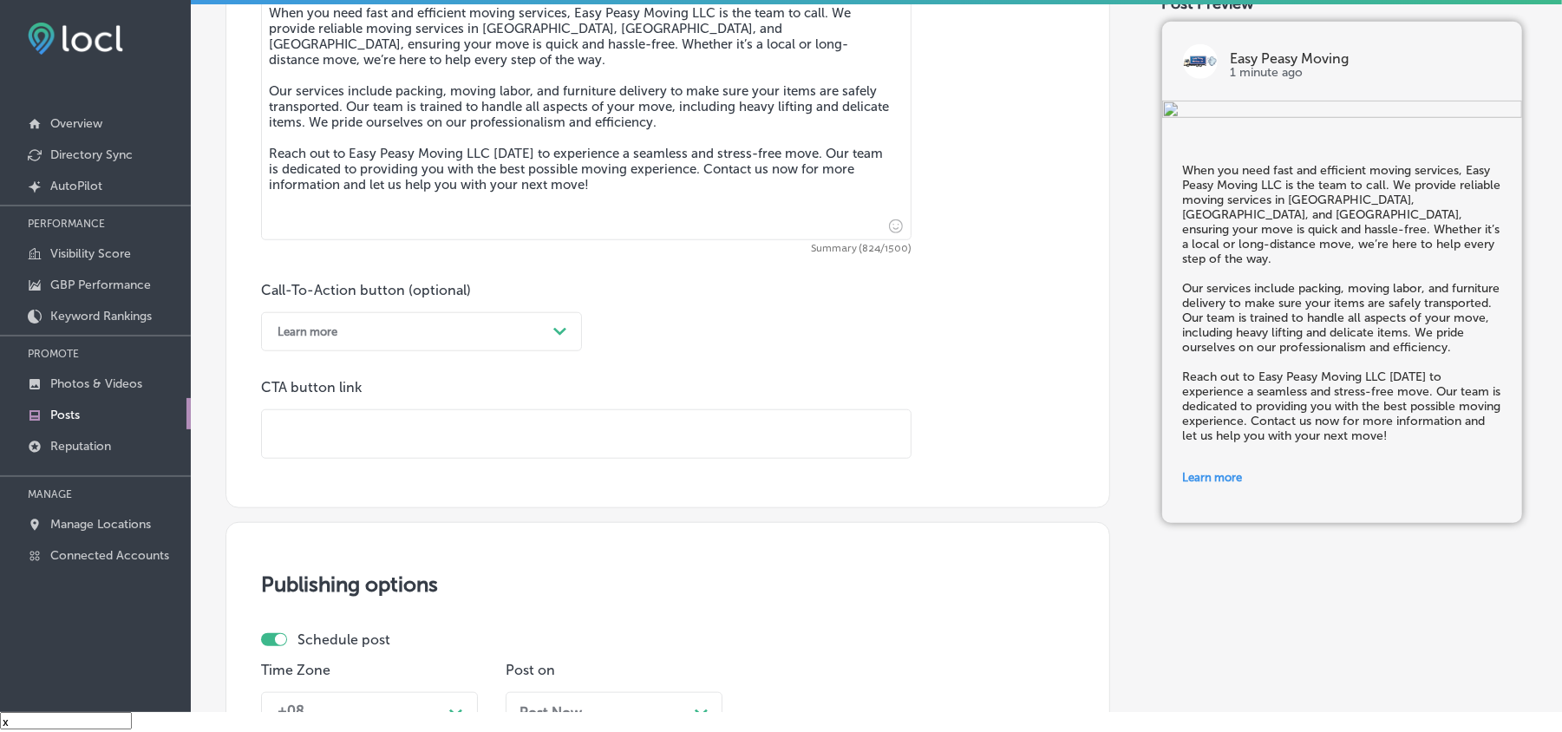
click at [337, 434] on input "text" at bounding box center [586, 434] width 649 height 48
paste input "https://easypeasymovingfl.com/"
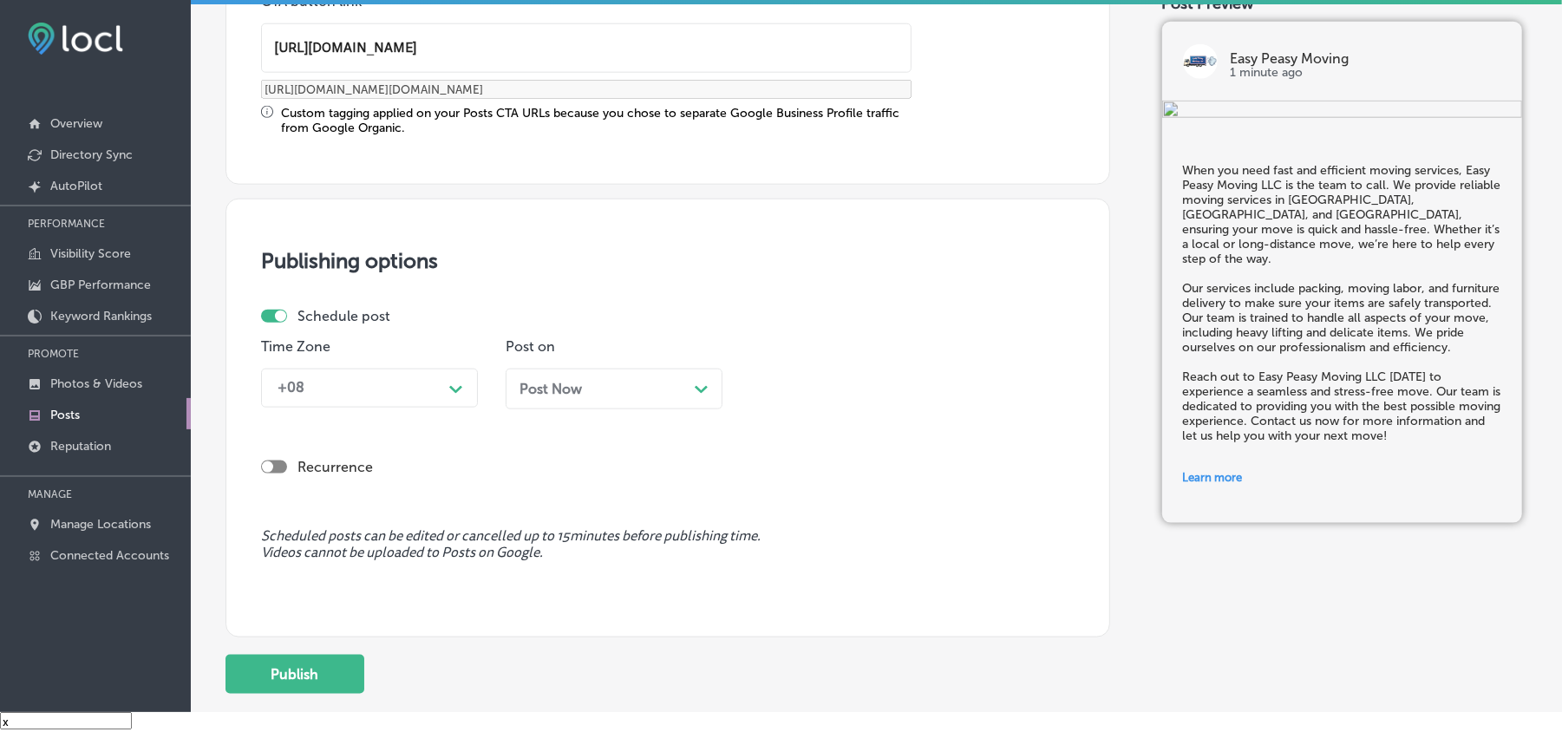
scroll to position [1427, 0]
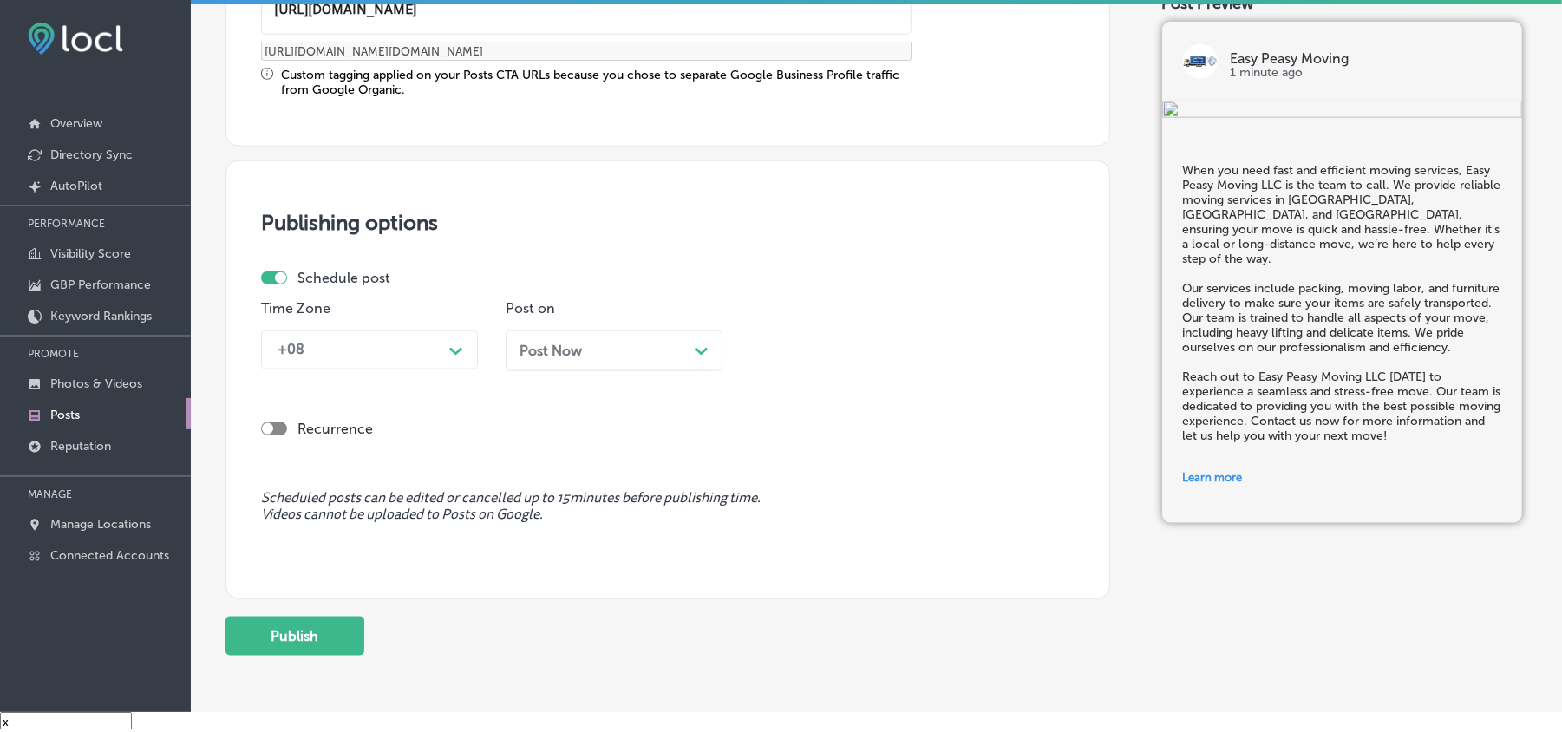
type input "https://easypeasymovingfl.com/"
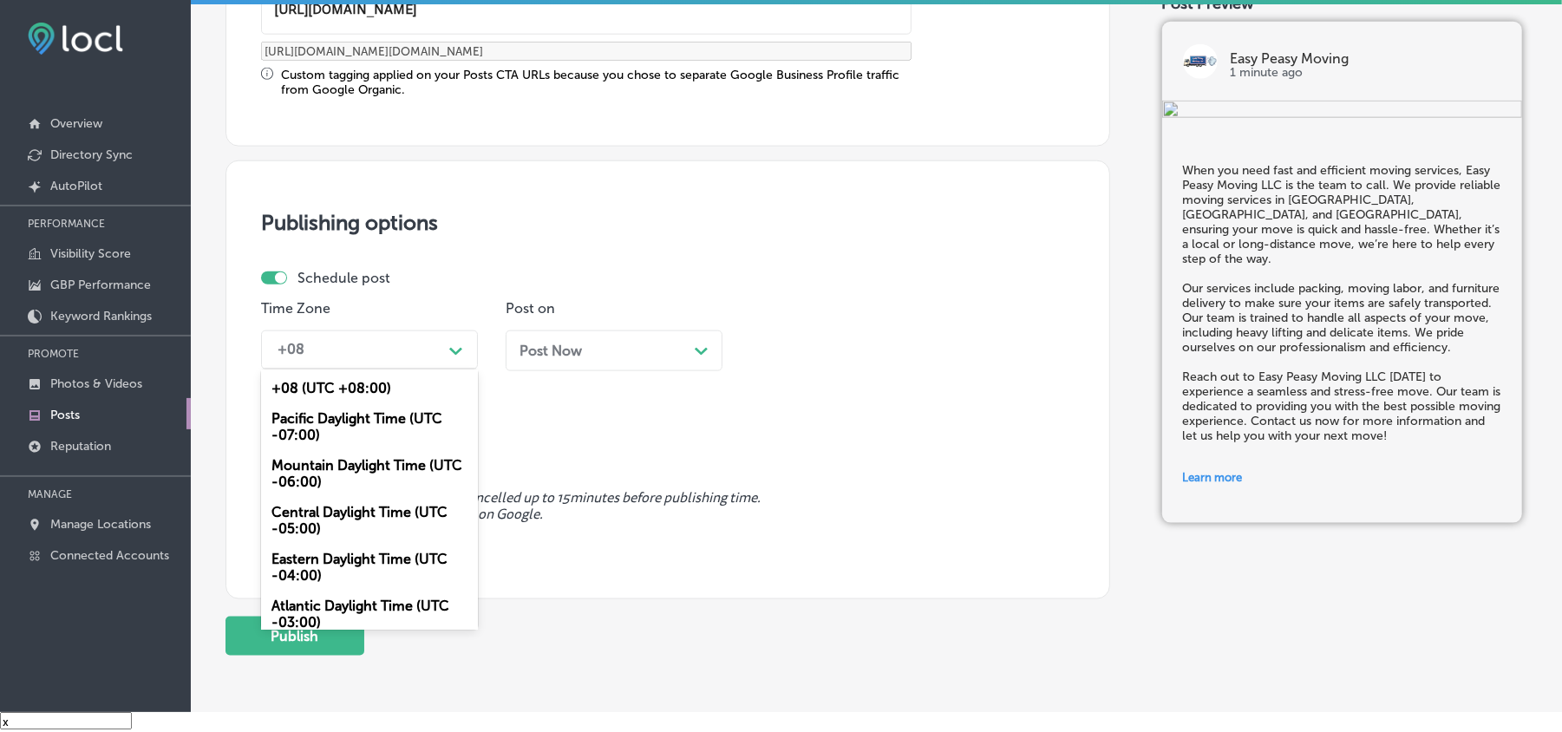
click at [403, 341] on div "+08" at bounding box center [355, 350] width 173 height 30
click at [317, 459] on div "Mountain Daylight Time (UTC -06:00)" at bounding box center [369, 473] width 217 height 47
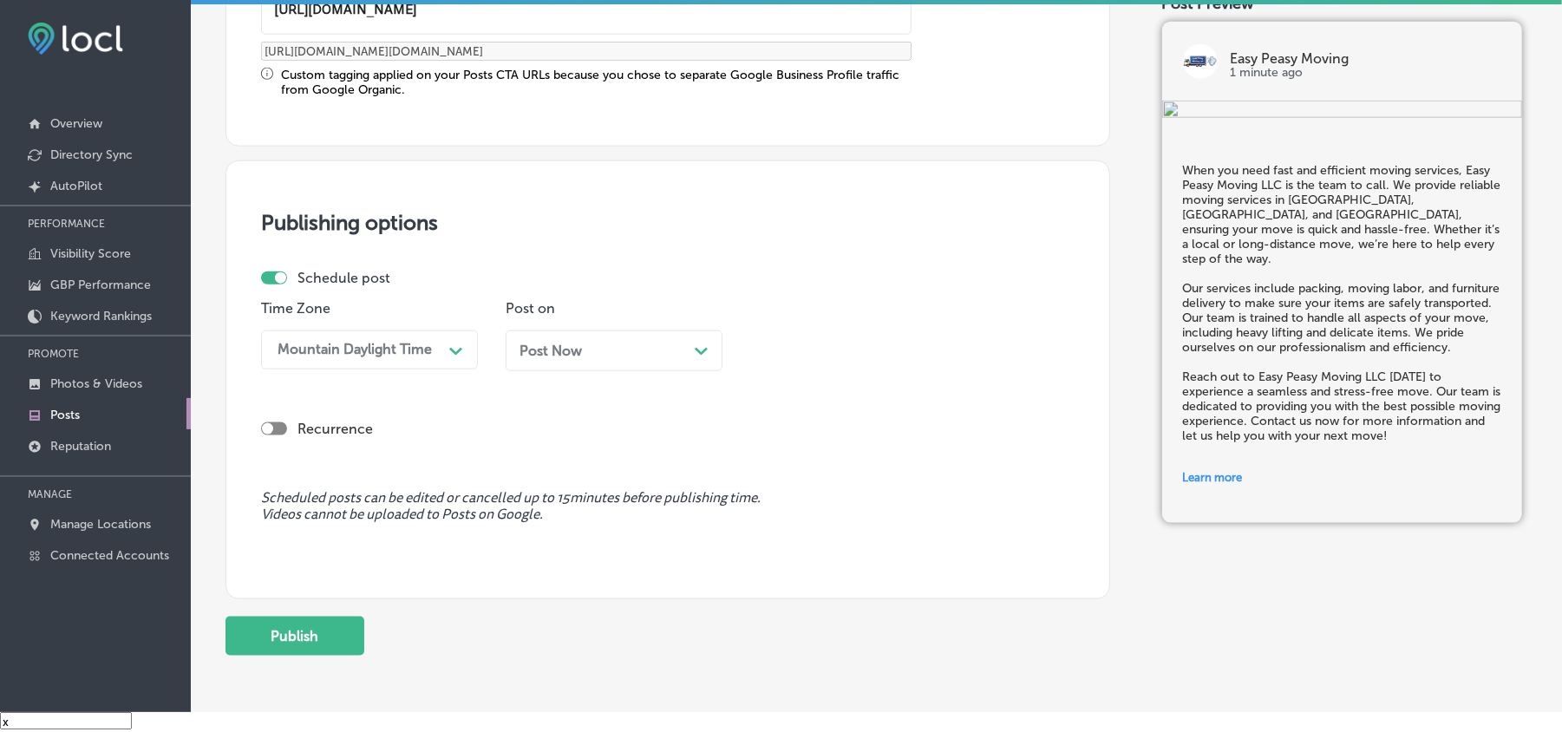
click at [640, 324] on div "Post on Post Now Path Created with Sketch." at bounding box center [614, 342] width 217 height 84
click at [639, 343] on div "Post Now Path Created with Sketch." at bounding box center [614, 351] width 189 height 16
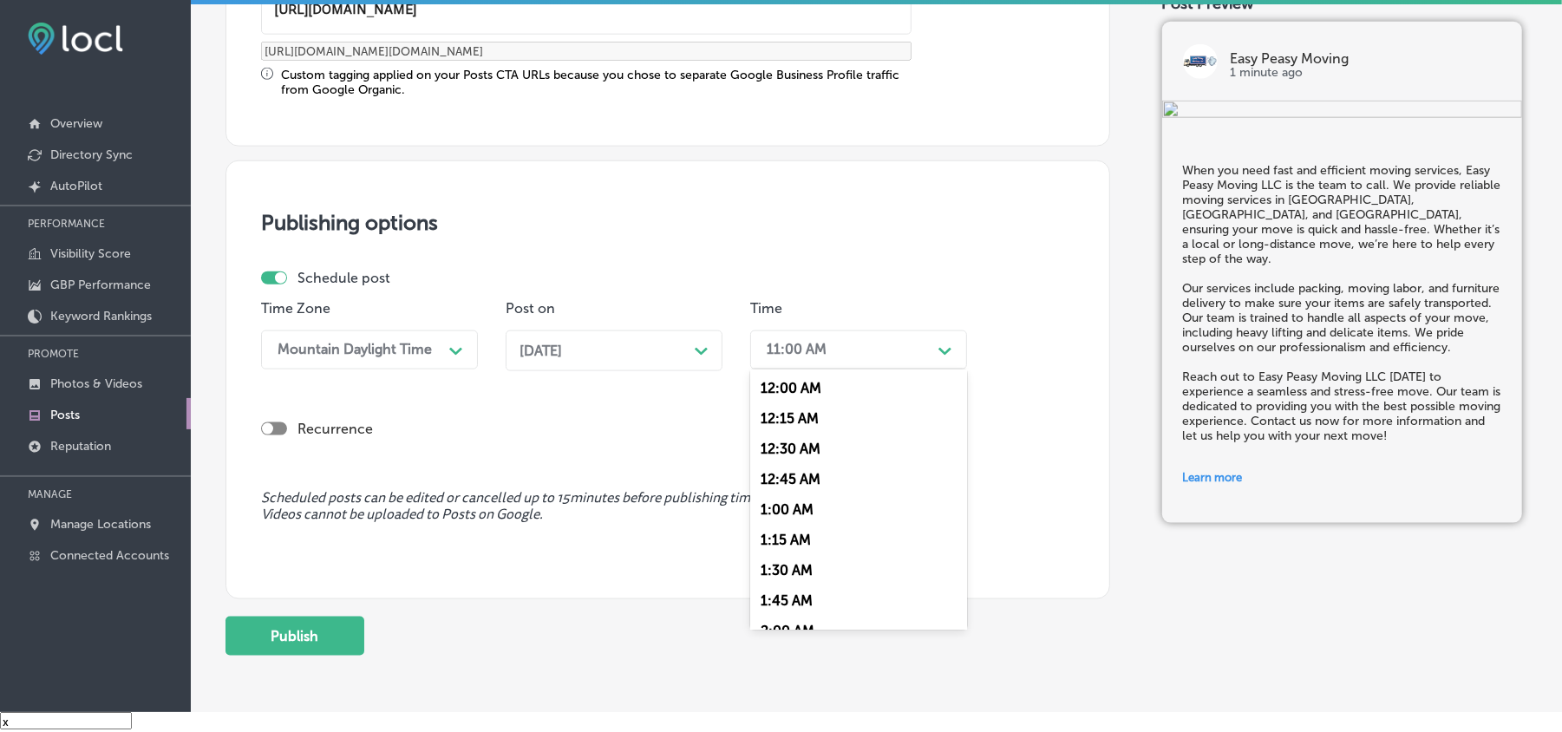
click at [822, 344] on div "11:00 AM" at bounding box center [797, 350] width 60 height 16
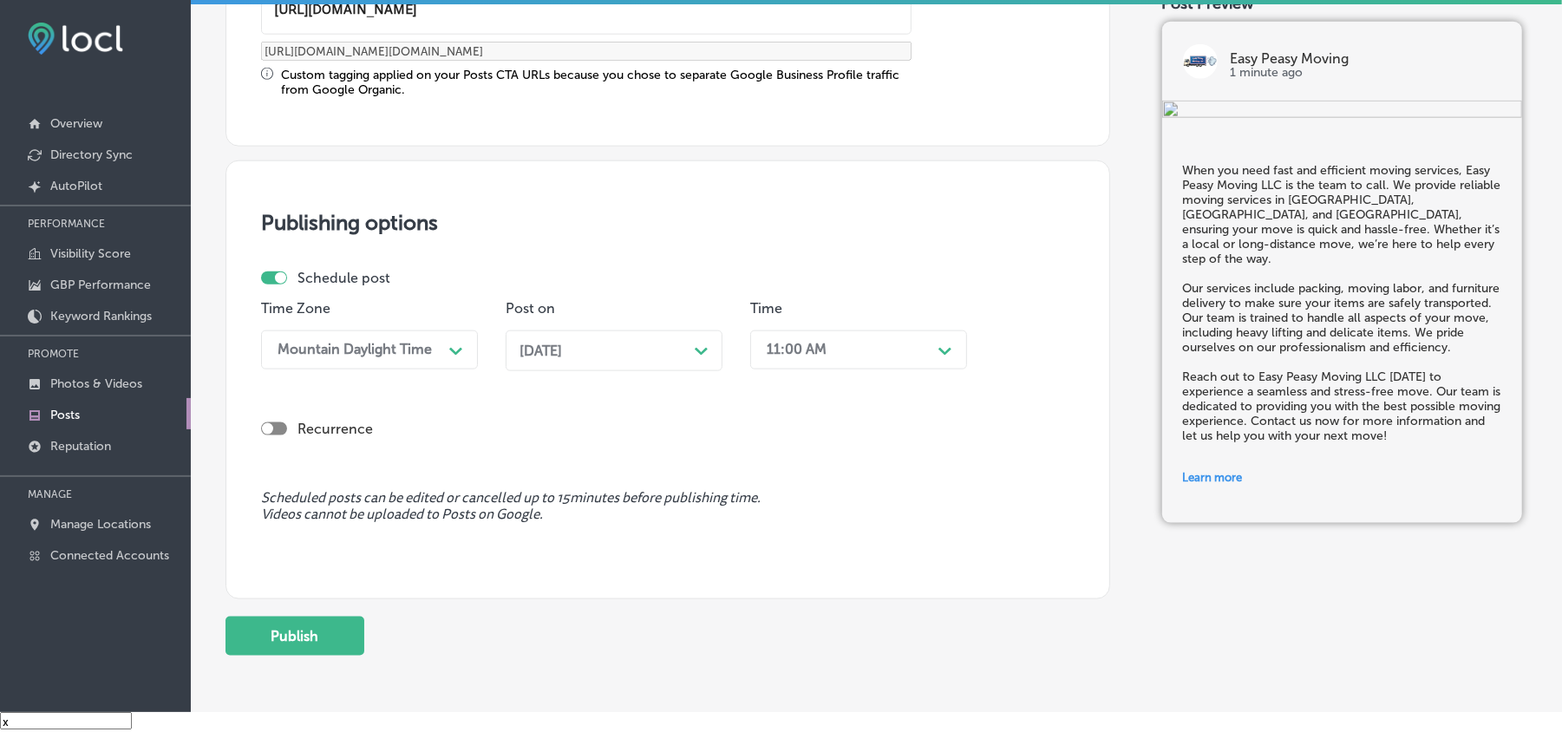
click at [671, 350] on div "Oct 20, 2025 Path Created with Sketch." at bounding box center [614, 351] width 189 height 16
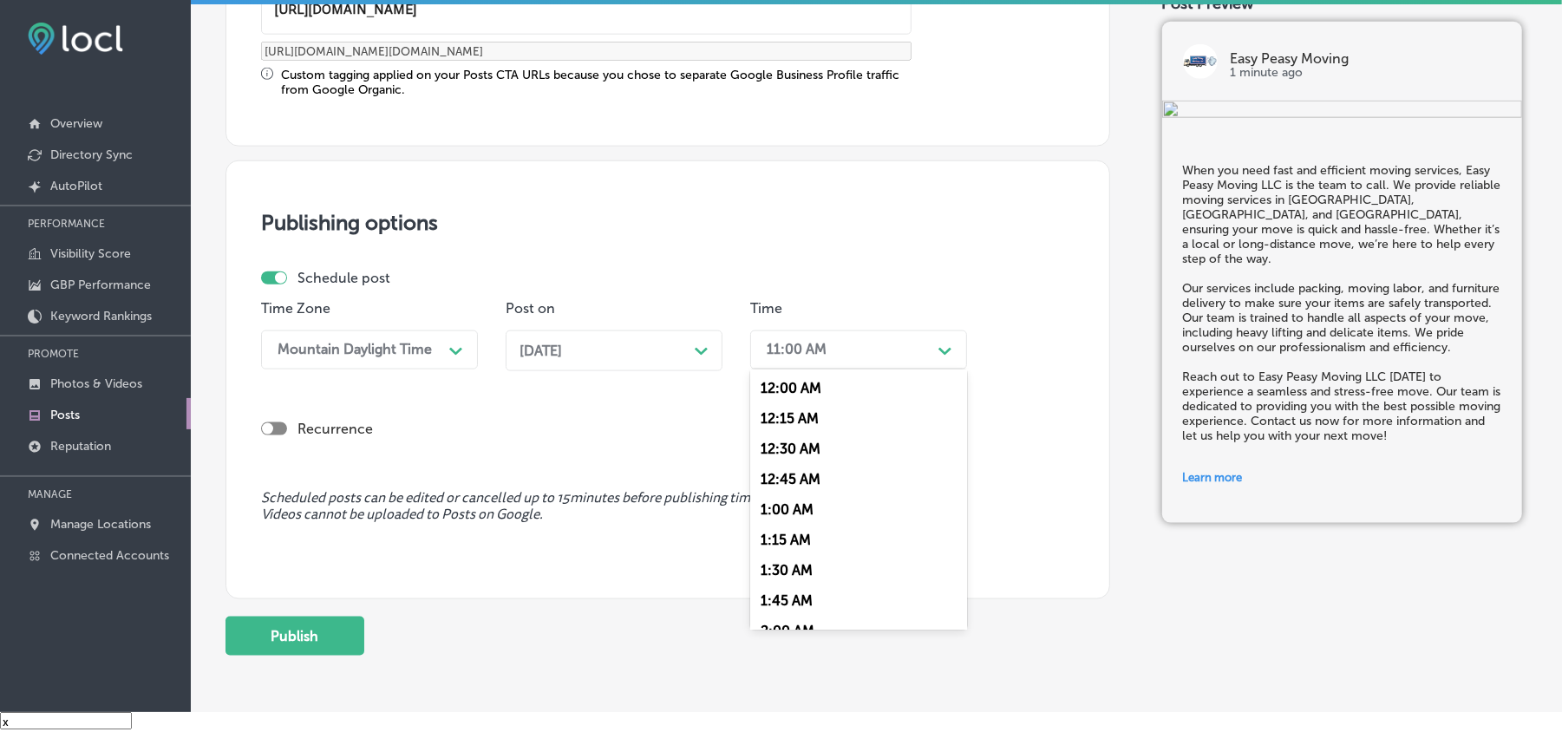
click at [844, 350] on div "11:00 AM" at bounding box center [844, 350] width 173 height 30
click at [788, 452] on div "7:00 AM" at bounding box center [858, 467] width 217 height 30
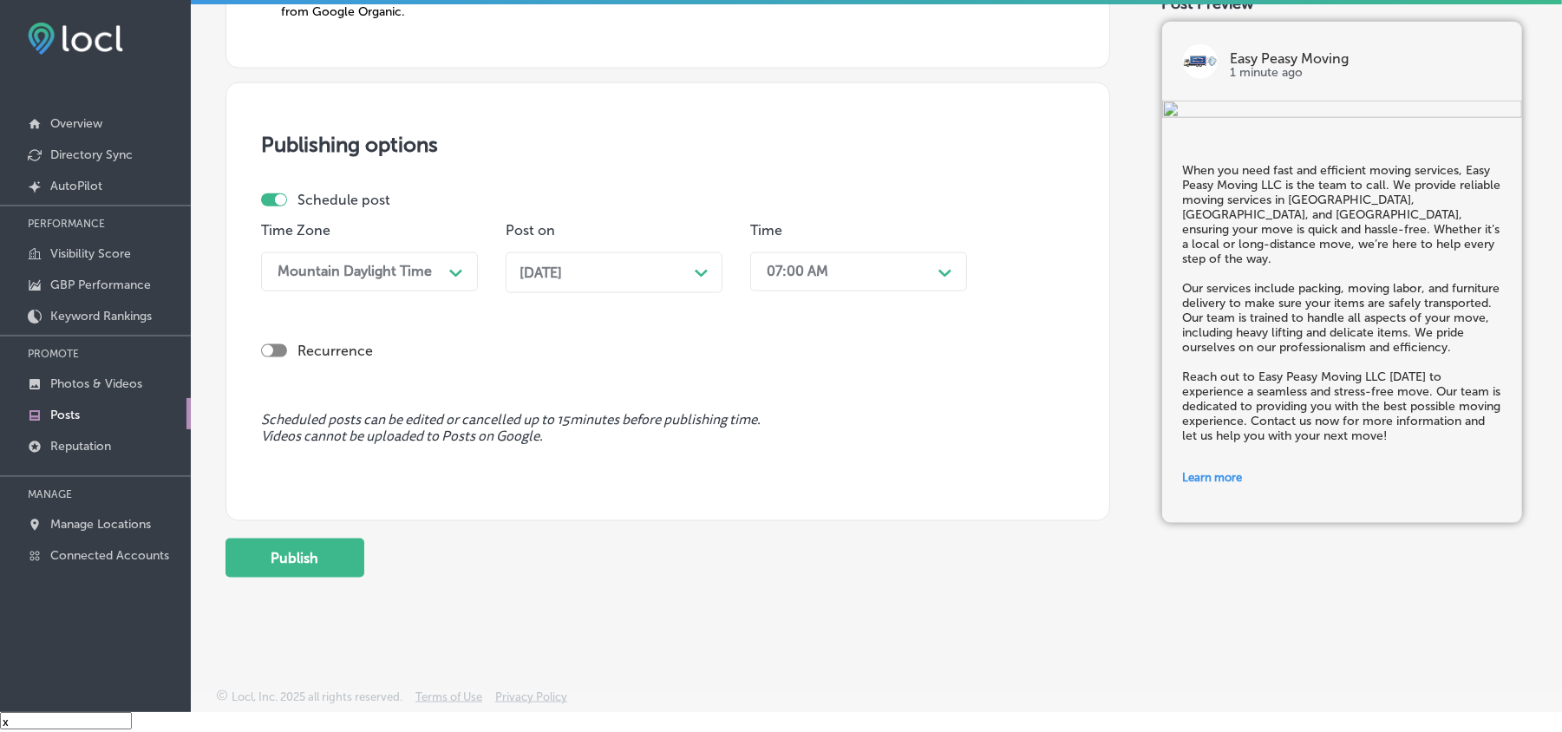
scroll to position [1507, 0]
click at [275, 560] on button "Publish" at bounding box center [295, 558] width 139 height 39
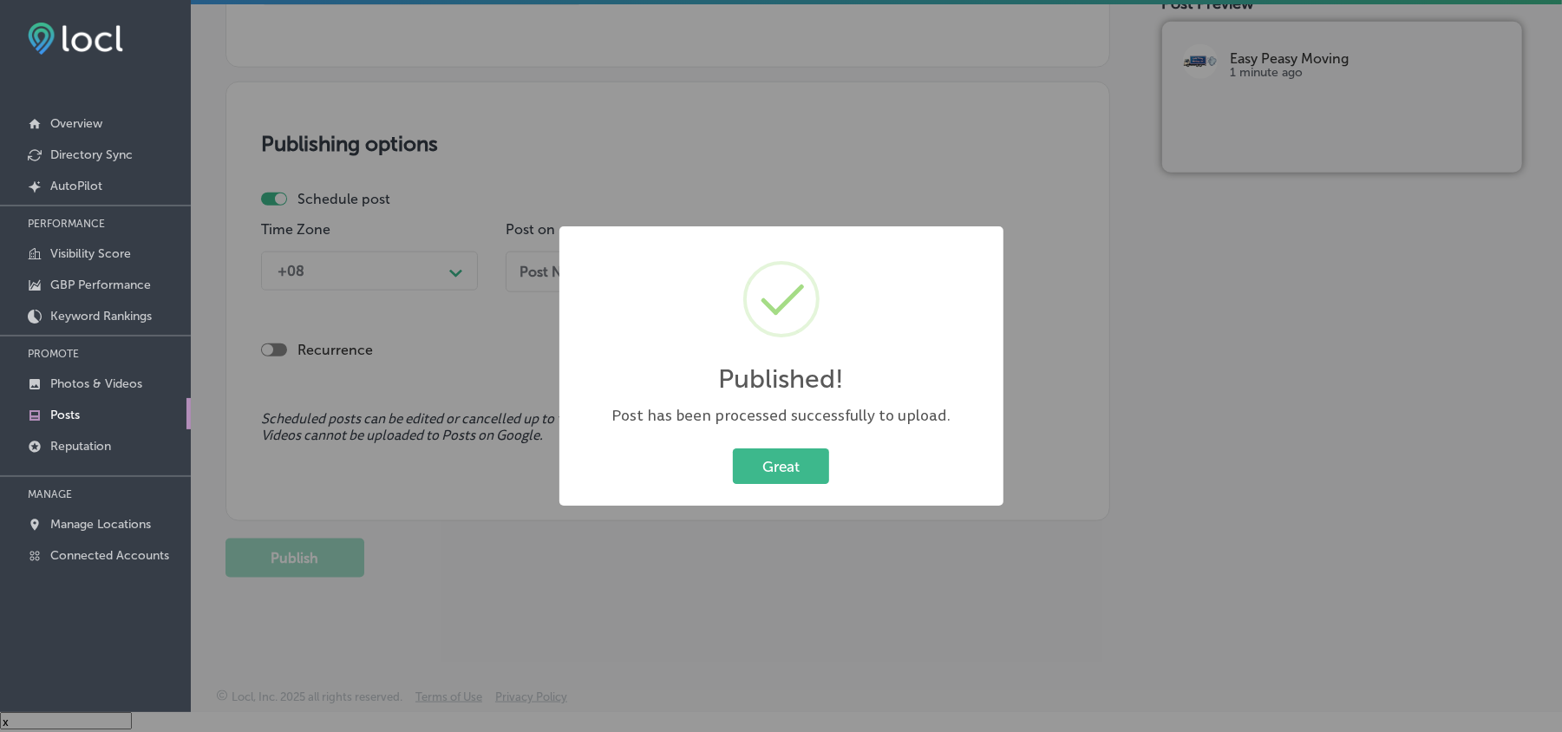
scroll to position [1350, 0]
click at [774, 448] on button "Great" at bounding box center [781, 466] width 96 height 36
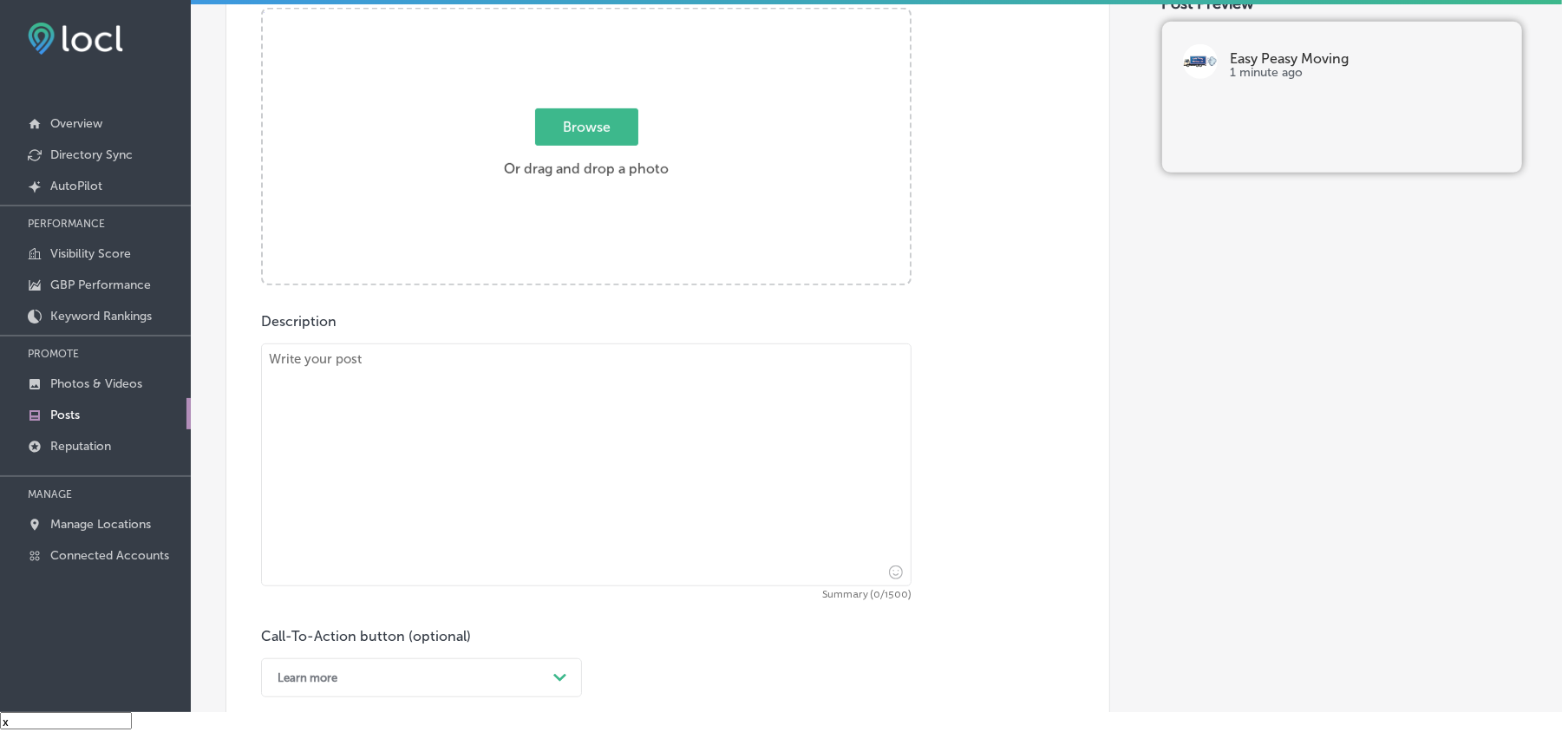
scroll to position [656, 0]
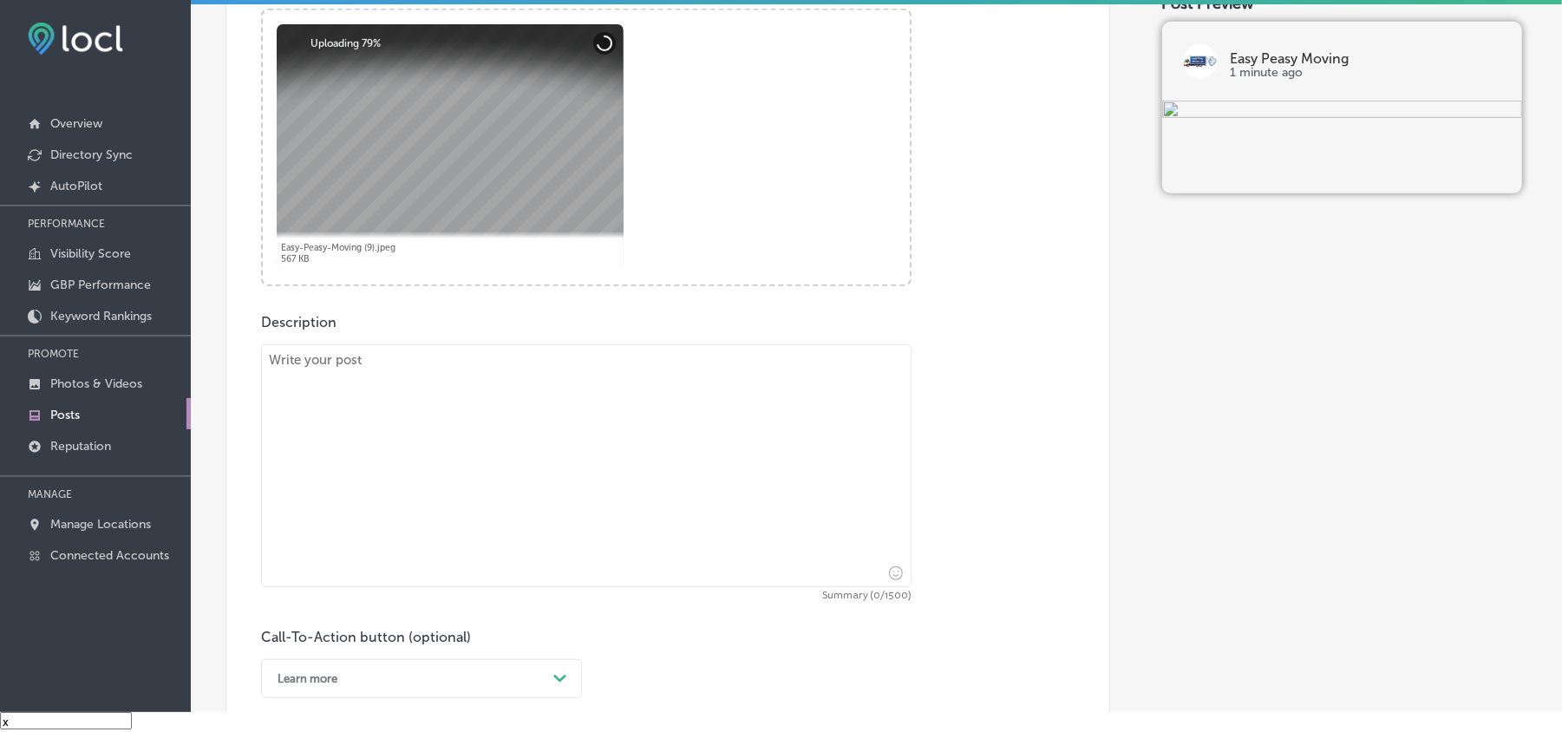
click at [452, 427] on textarea at bounding box center [586, 465] width 651 height 243
paste textarea "At Easy Peasy Moving LLC, we specialize in making your relocation stress-free w…"
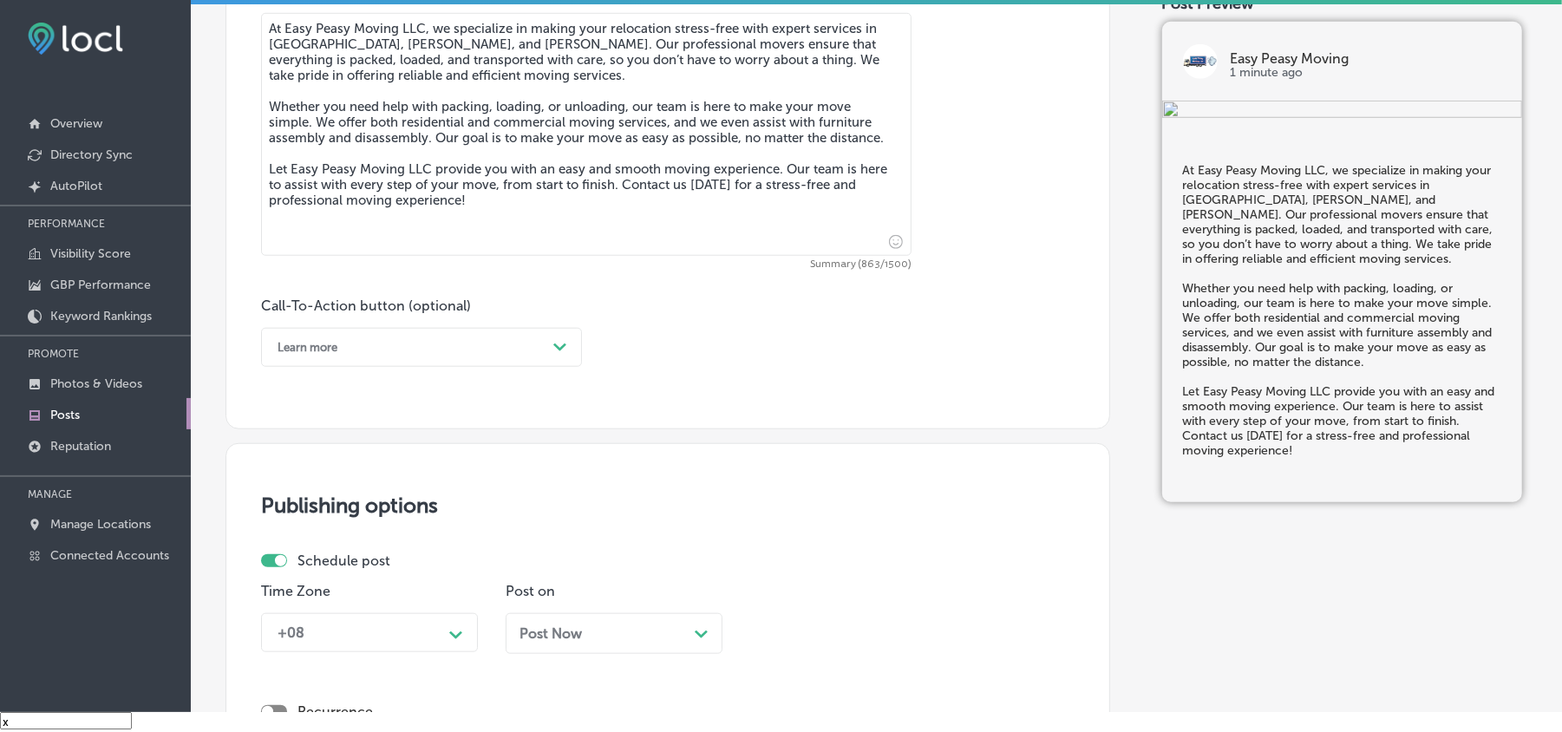
scroll to position [1080, 0]
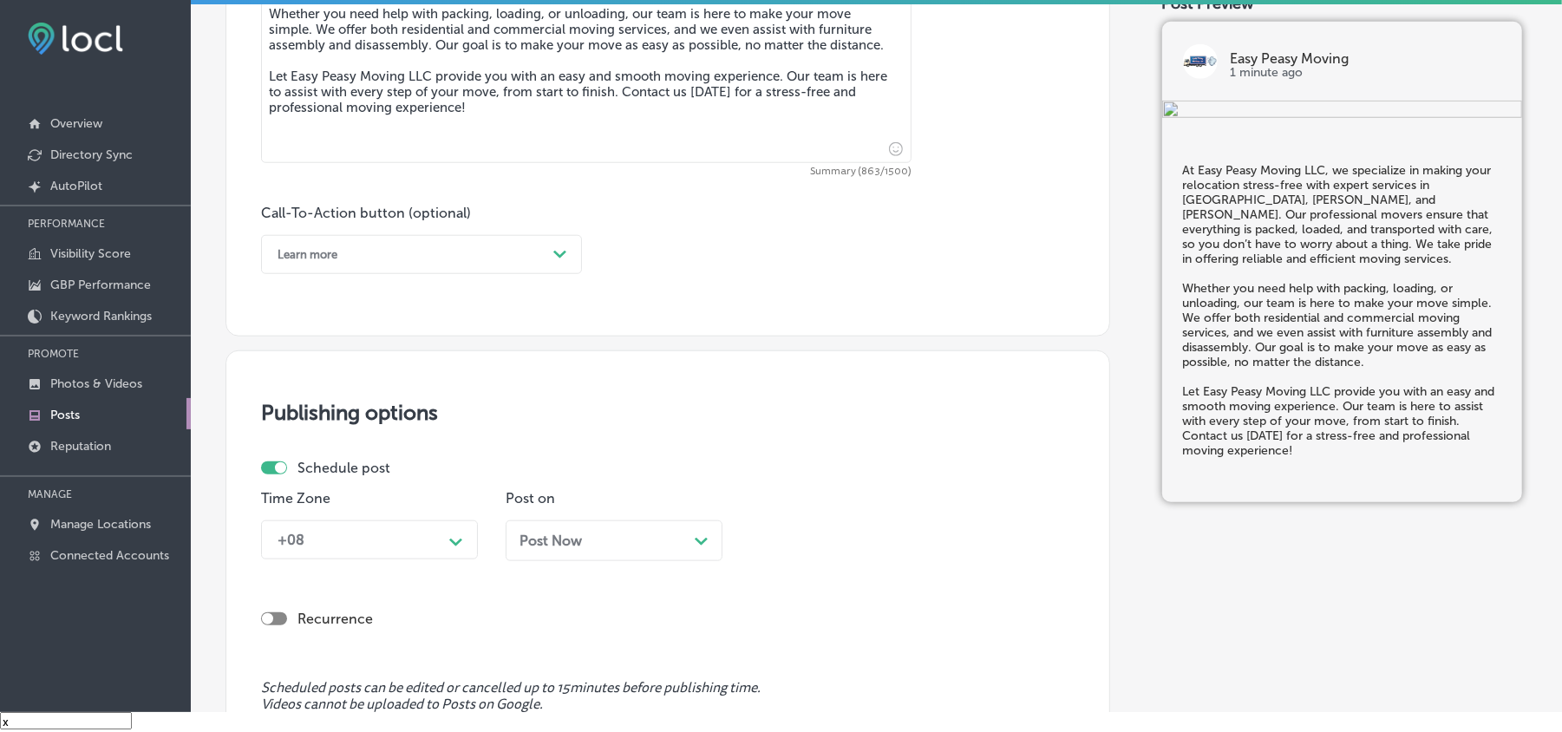
type textarea "At Easy Peasy Moving LLC, we specialize in making your relocation stress-free w…"
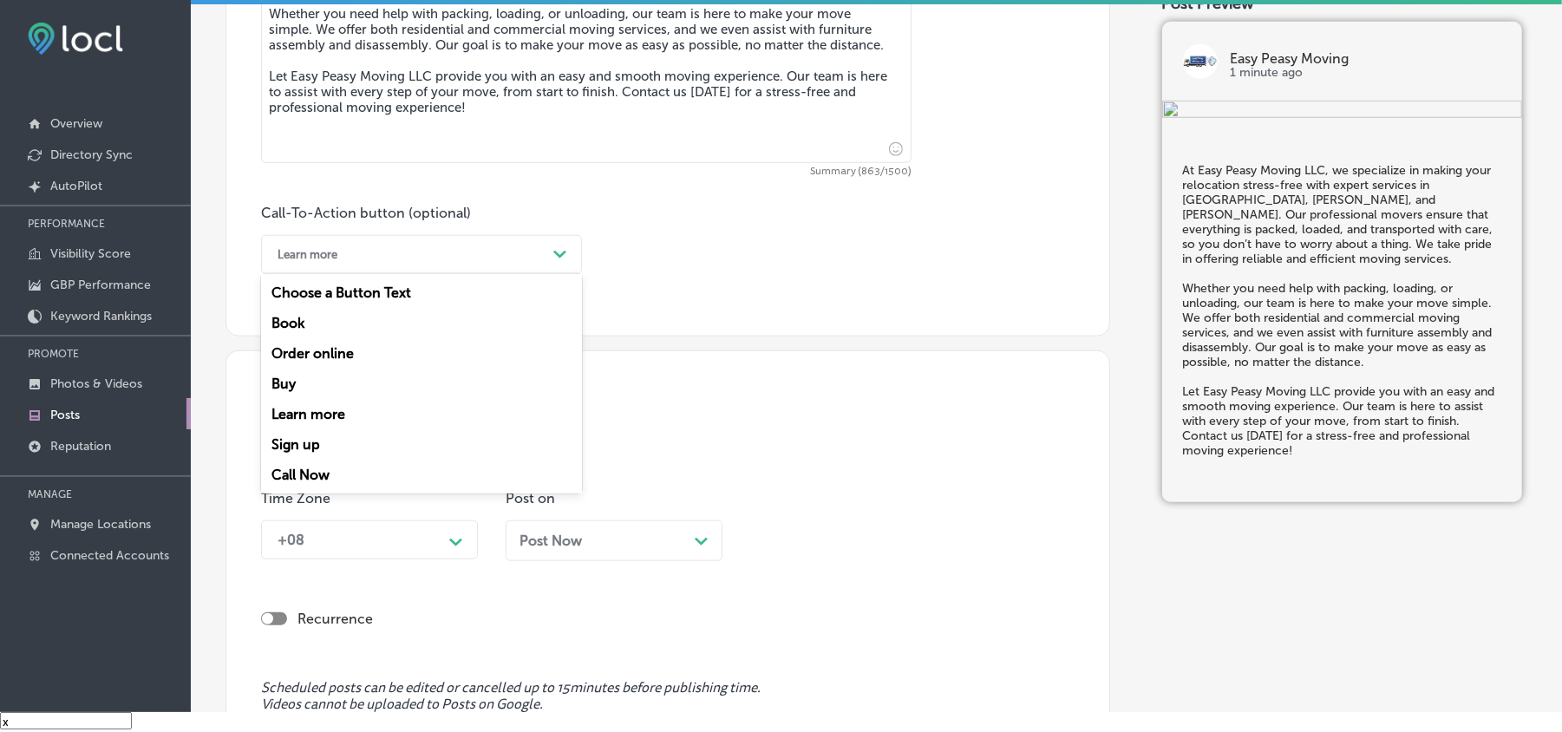
click at [455, 259] on div "Learn more" at bounding box center [408, 254] width 278 height 27
click at [300, 410] on div "Learn more" at bounding box center [421, 414] width 321 height 30
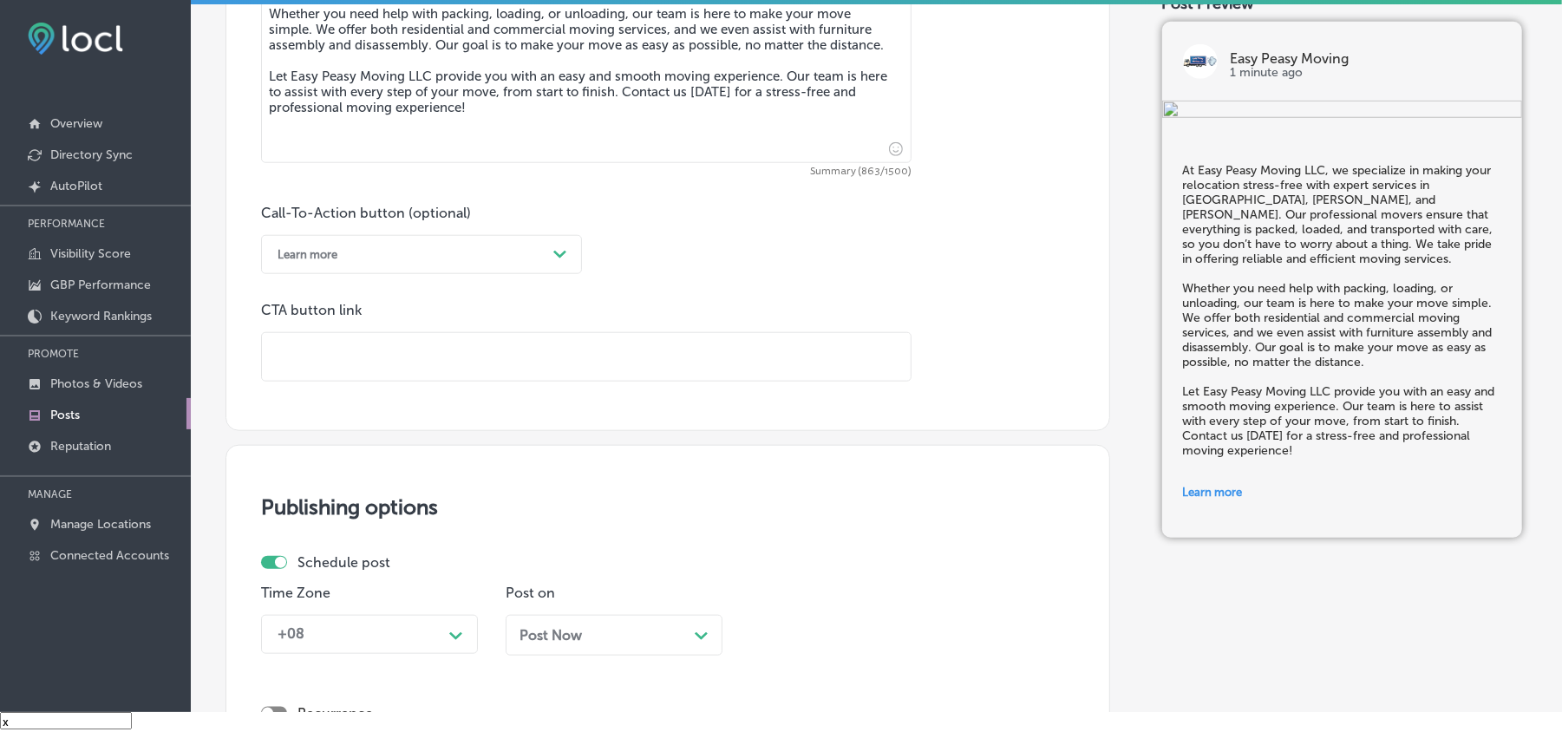
click at [452, 253] on div "Learn more" at bounding box center [408, 254] width 278 height 27
click at [310, 474] on div "Call Now" at bounding box center [421, 475] width 321 height 30
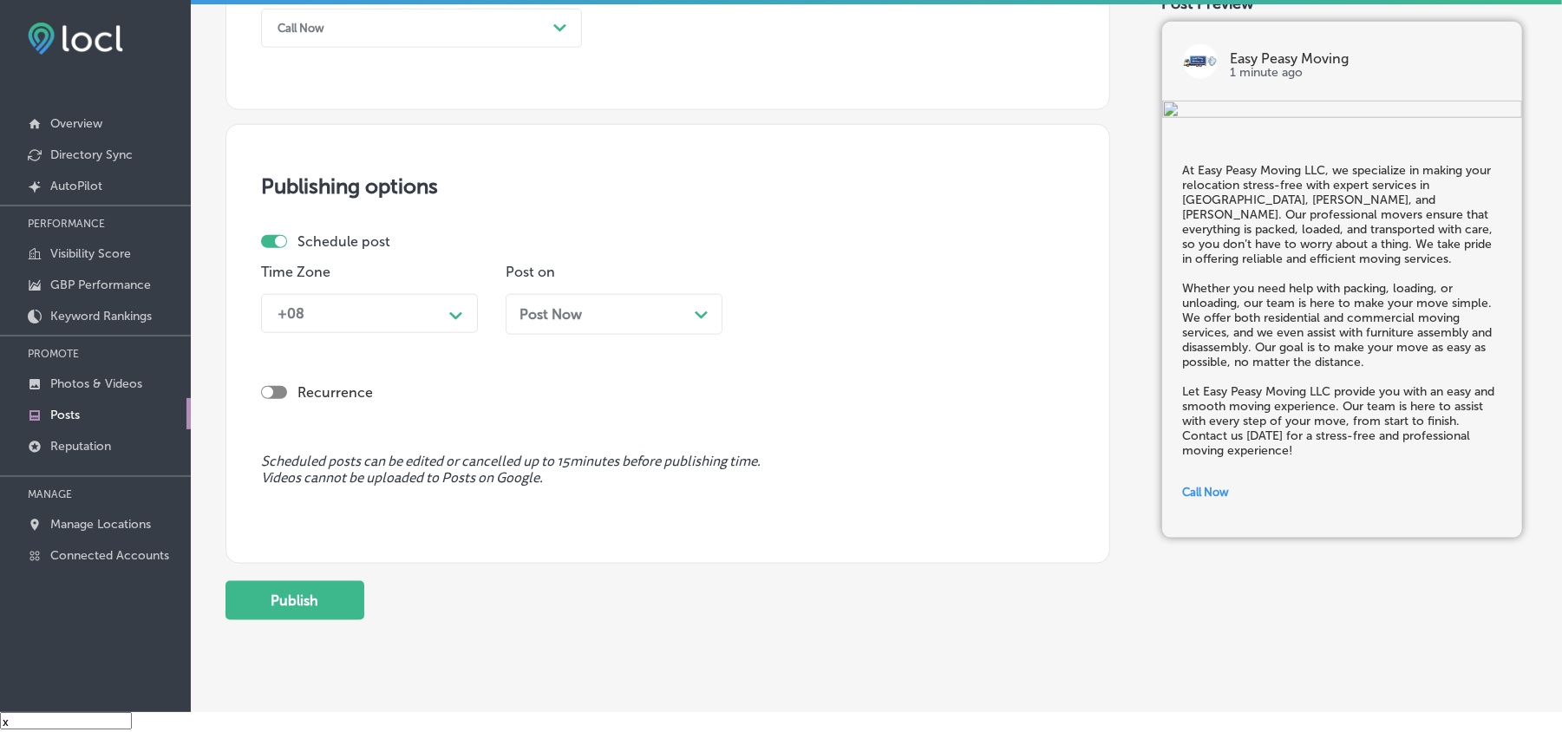
scroll to position [1350, 0]
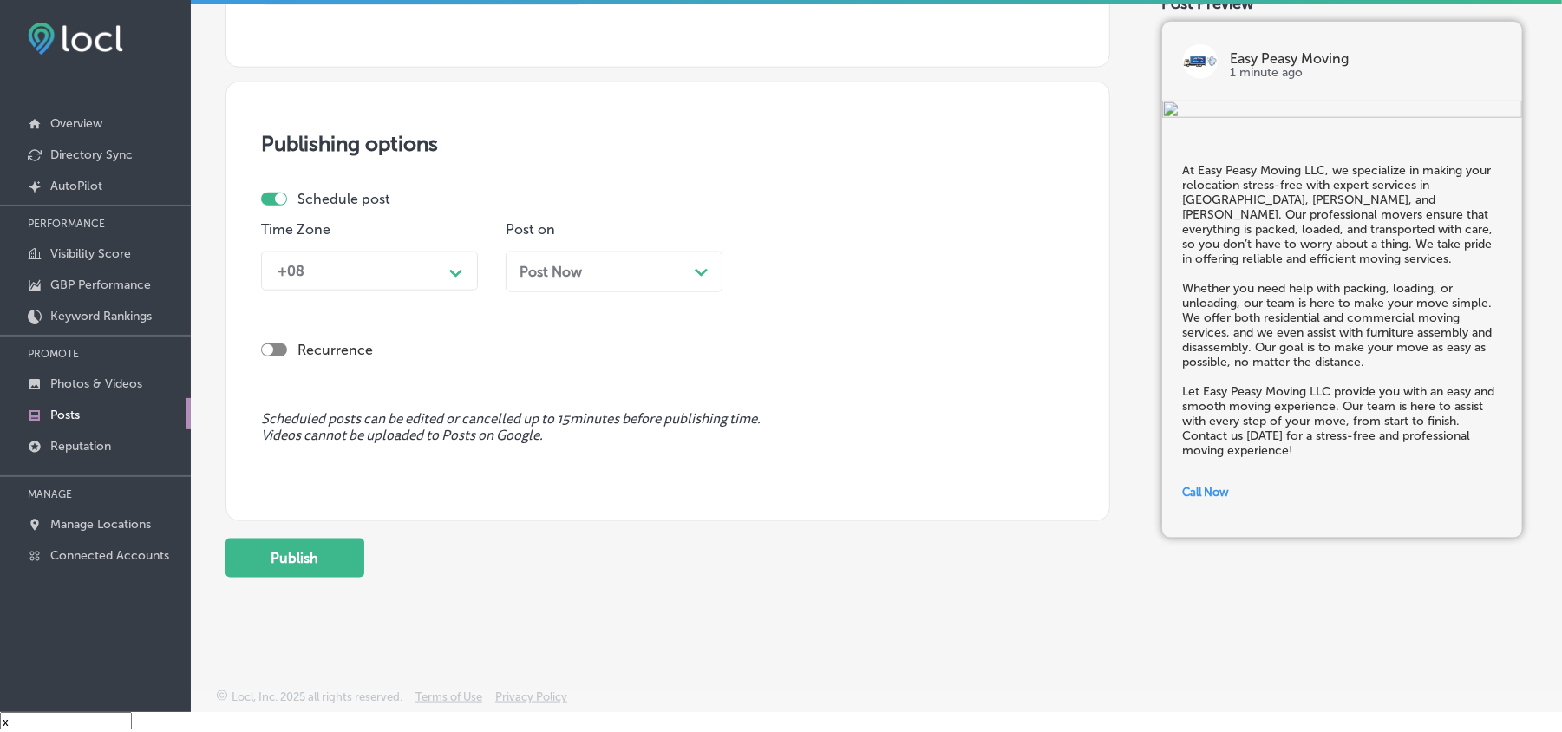
click at [414, 247] on div "Time Zone +08 Path Created with Sketch." at bounding box center [369, 263] width 217 height 84
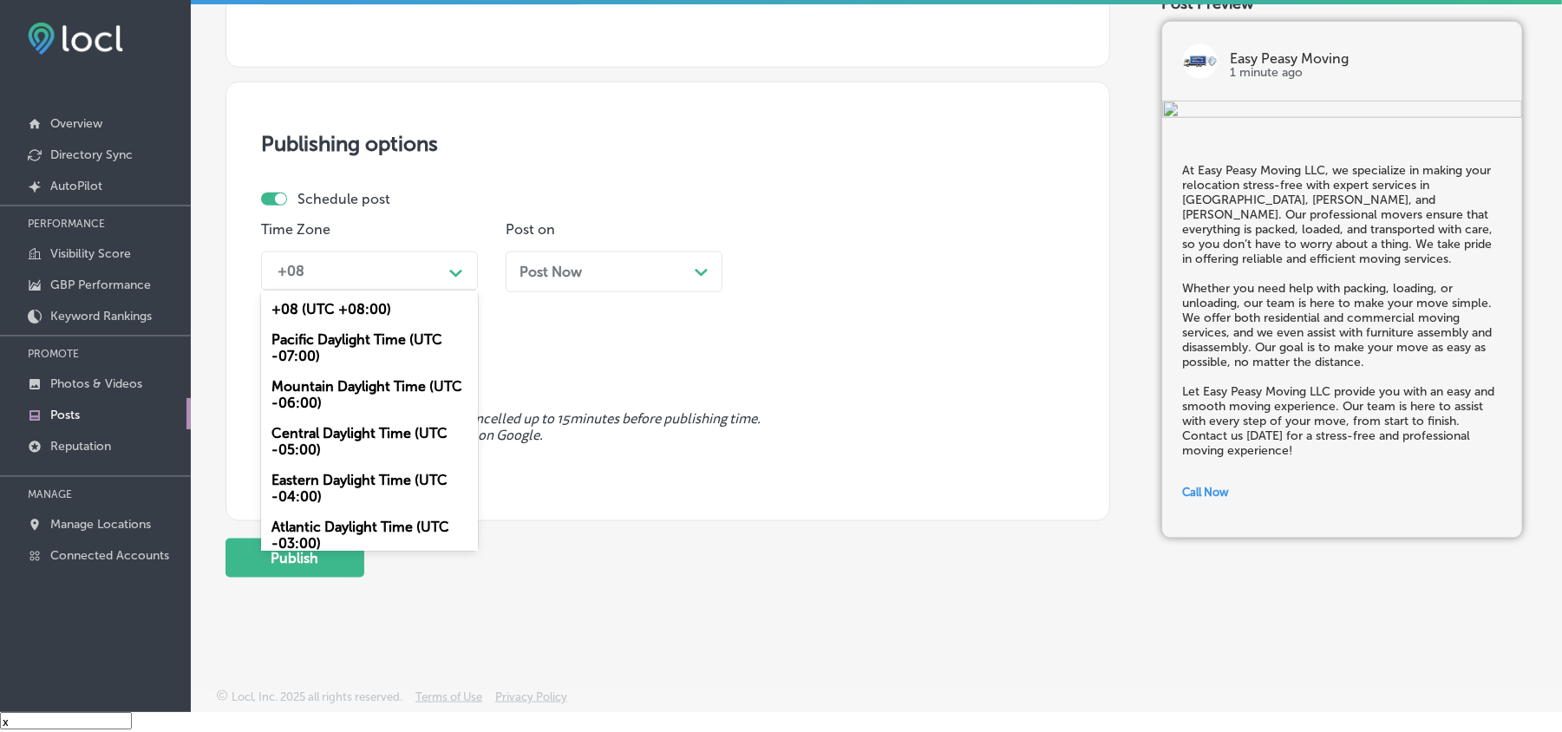
click at [418, 271] on div "+08" at bounding box center [355, 271] width 173 height 30
click at [324, 397] on div "Mountain Daylight Time (UTC -06:00)" at bounding box center [369, 394] width 217 height 47
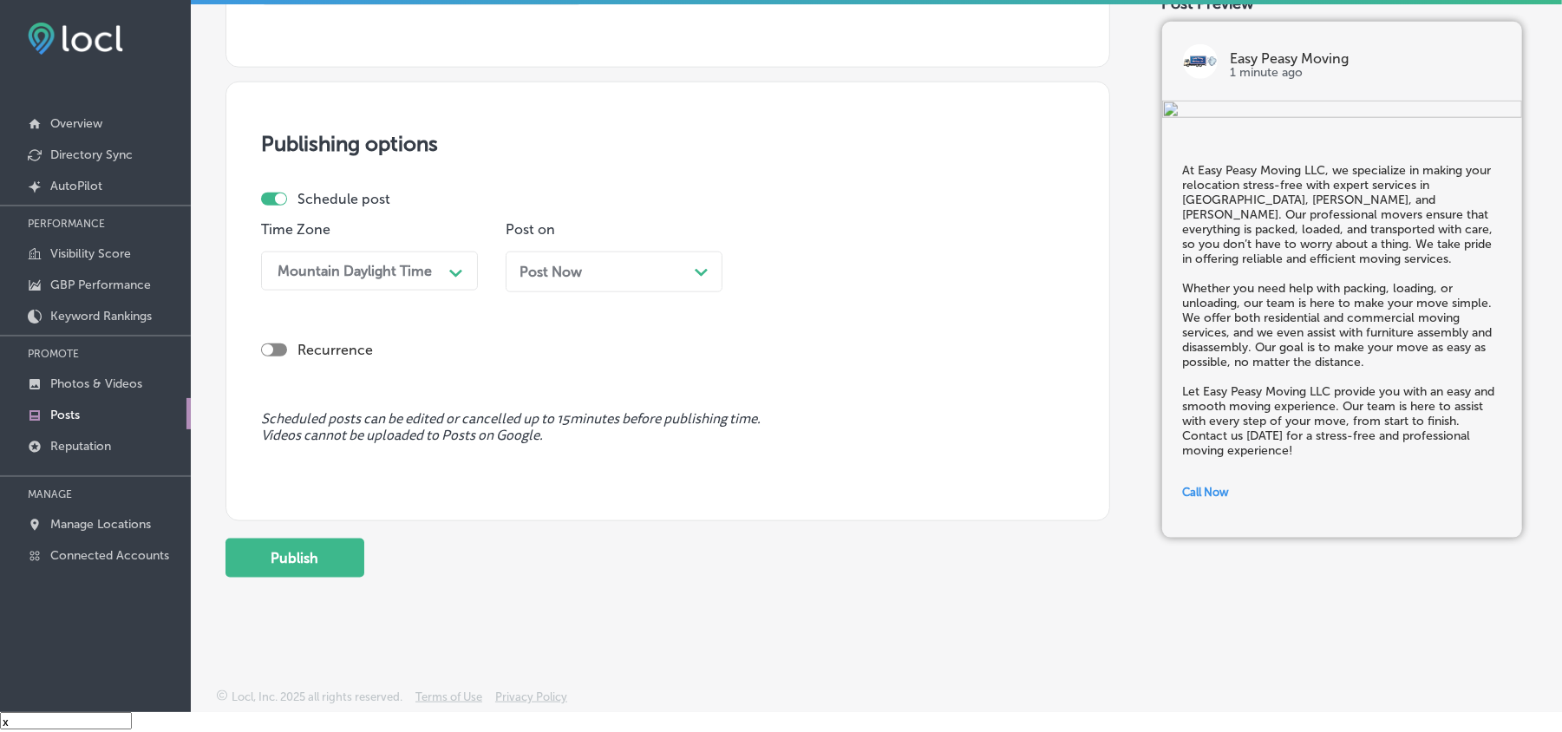
click at [592, 275] on div "Post Now Path Created with Sketch." at bounding box center [614, 272] width 189 height 16
click at [828, 288] on div "11:00 AM Path Created with Sketch." at bounding box center [858, 271] width 217 height 39
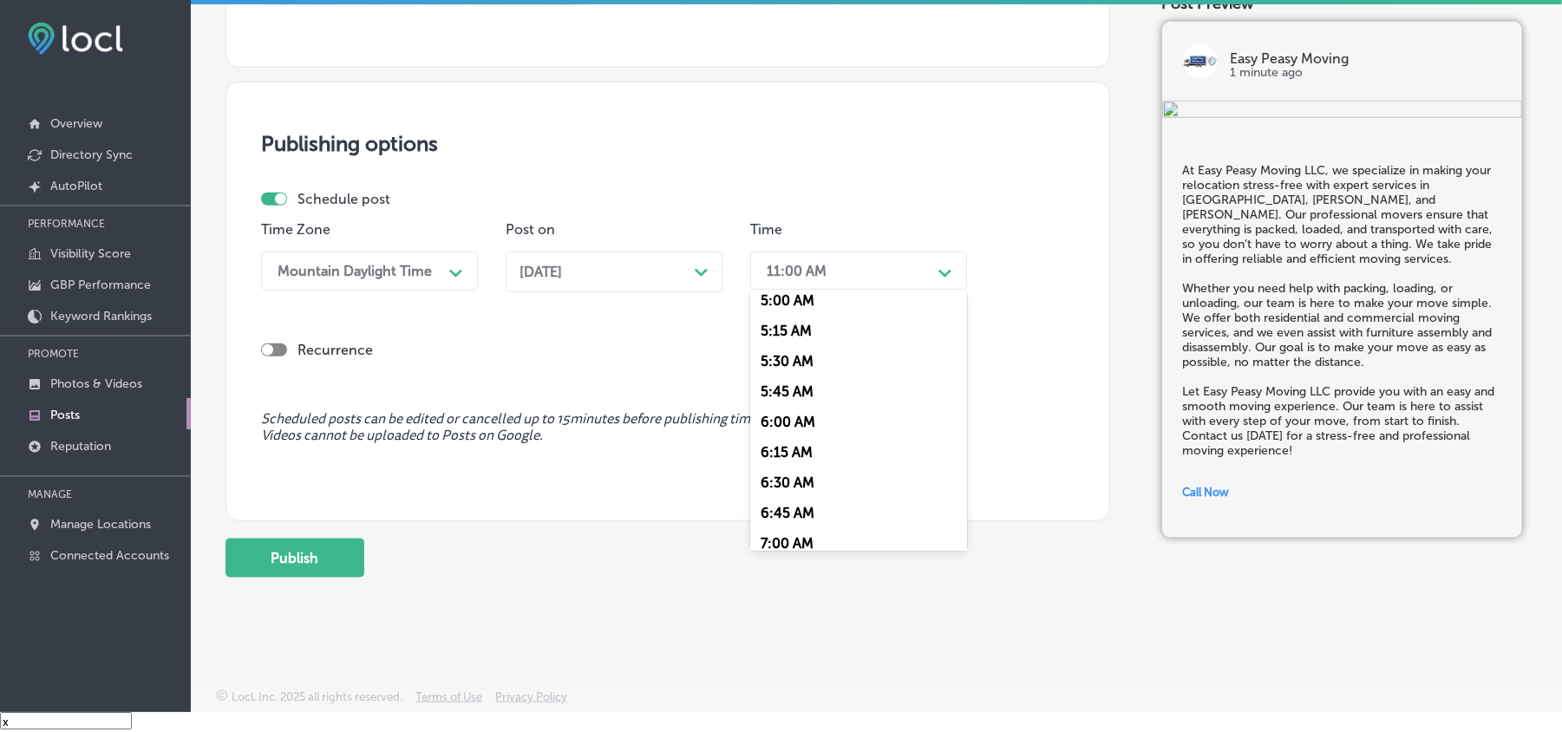
scroll to position [771, 0]
click at [777, 376] on div "7:00 AM" at bounding box center [858, 388] width 217 height 30
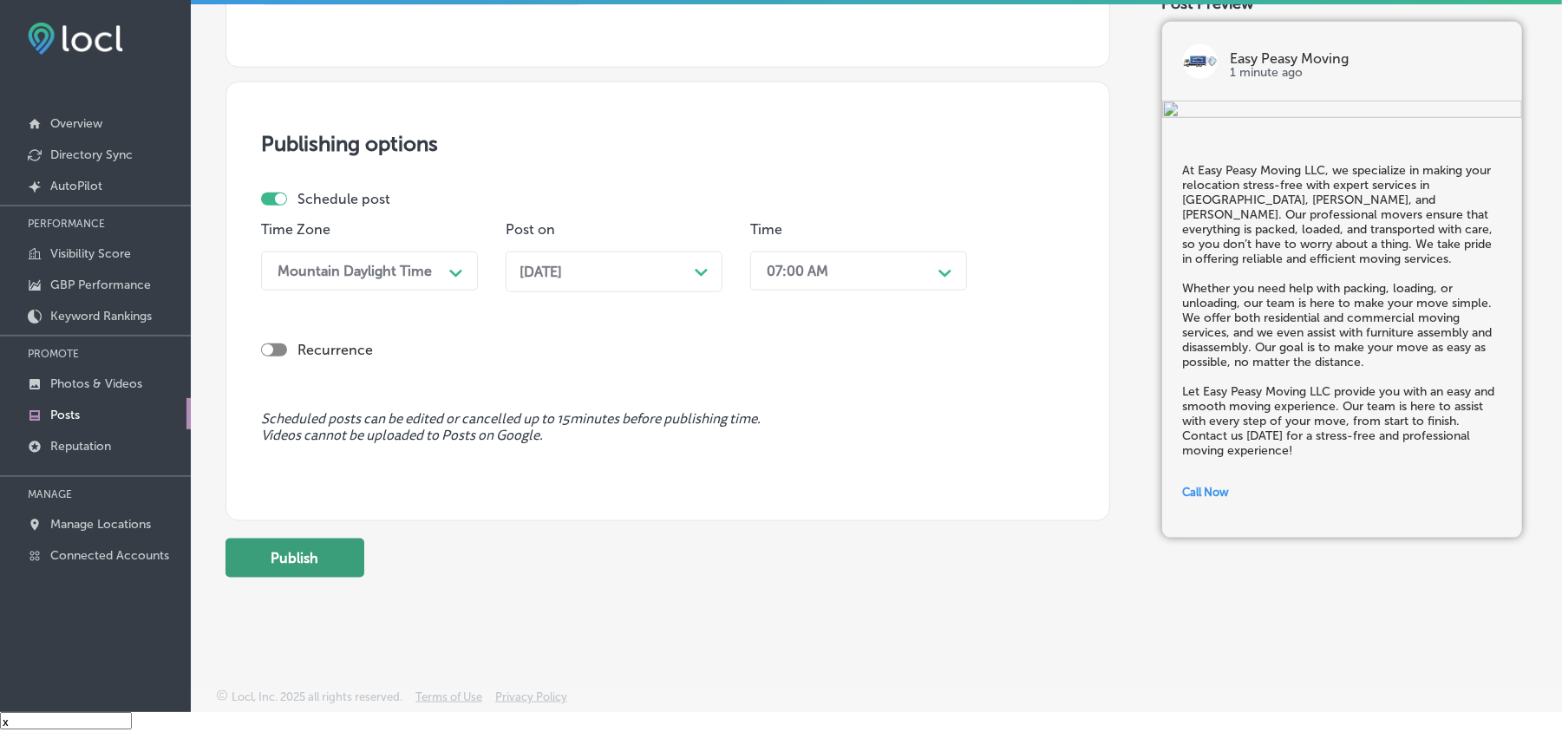
click at [304, 553] on button "Publish" at bounding box center [295, 558] width 139 height 39
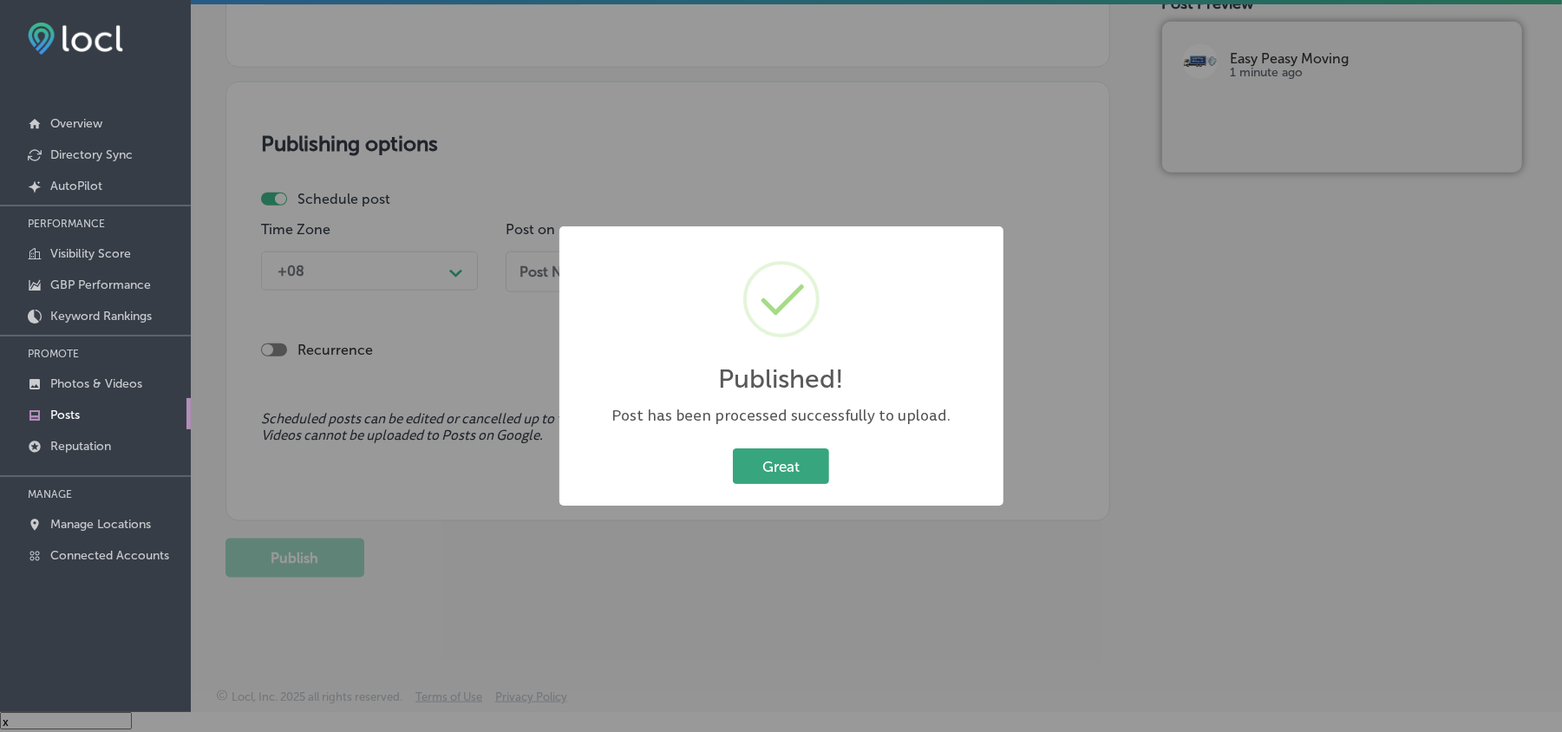
click at [756, 455] on button "Great" at bounding box center [781, 466] width 96 height 36
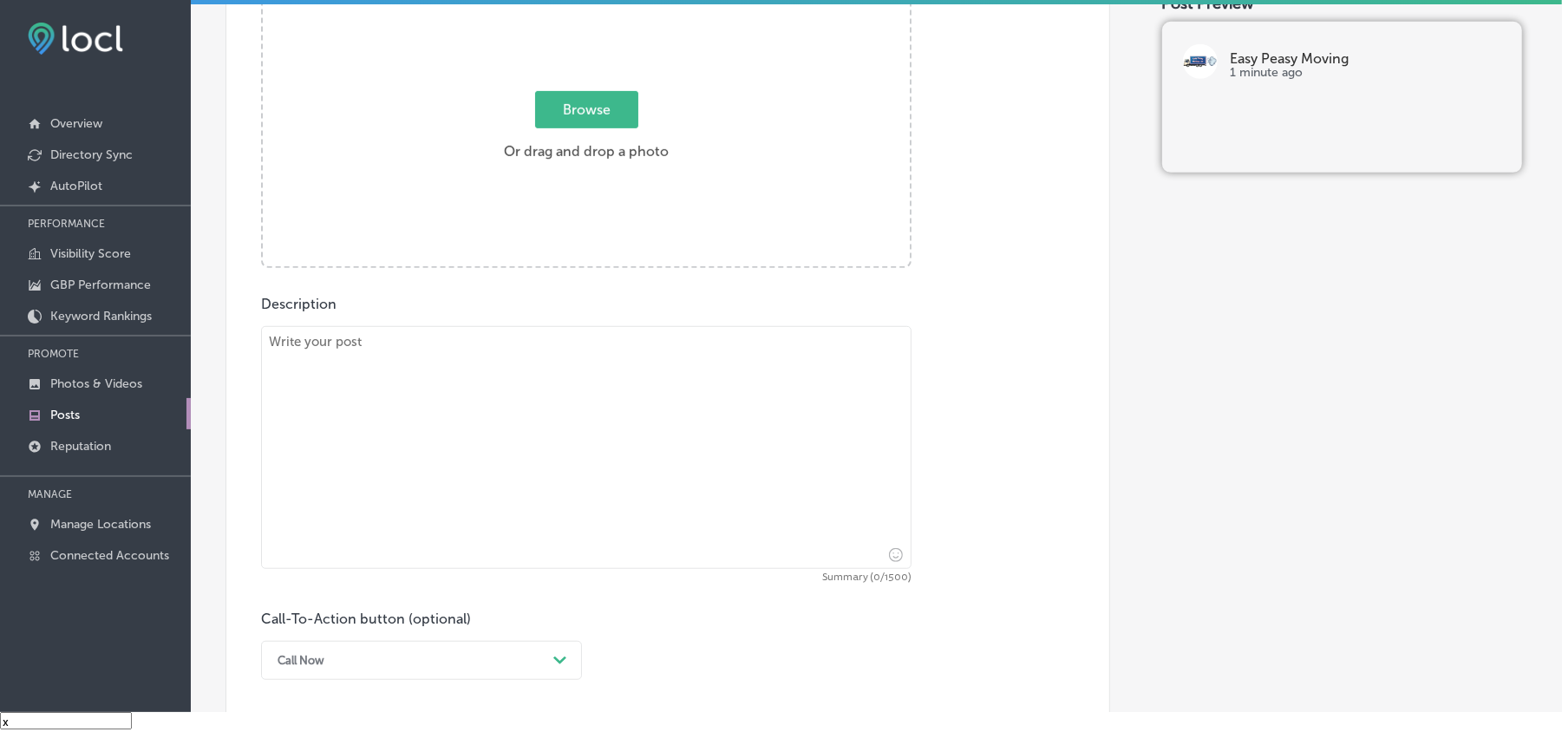
scroll to position [656, 0]
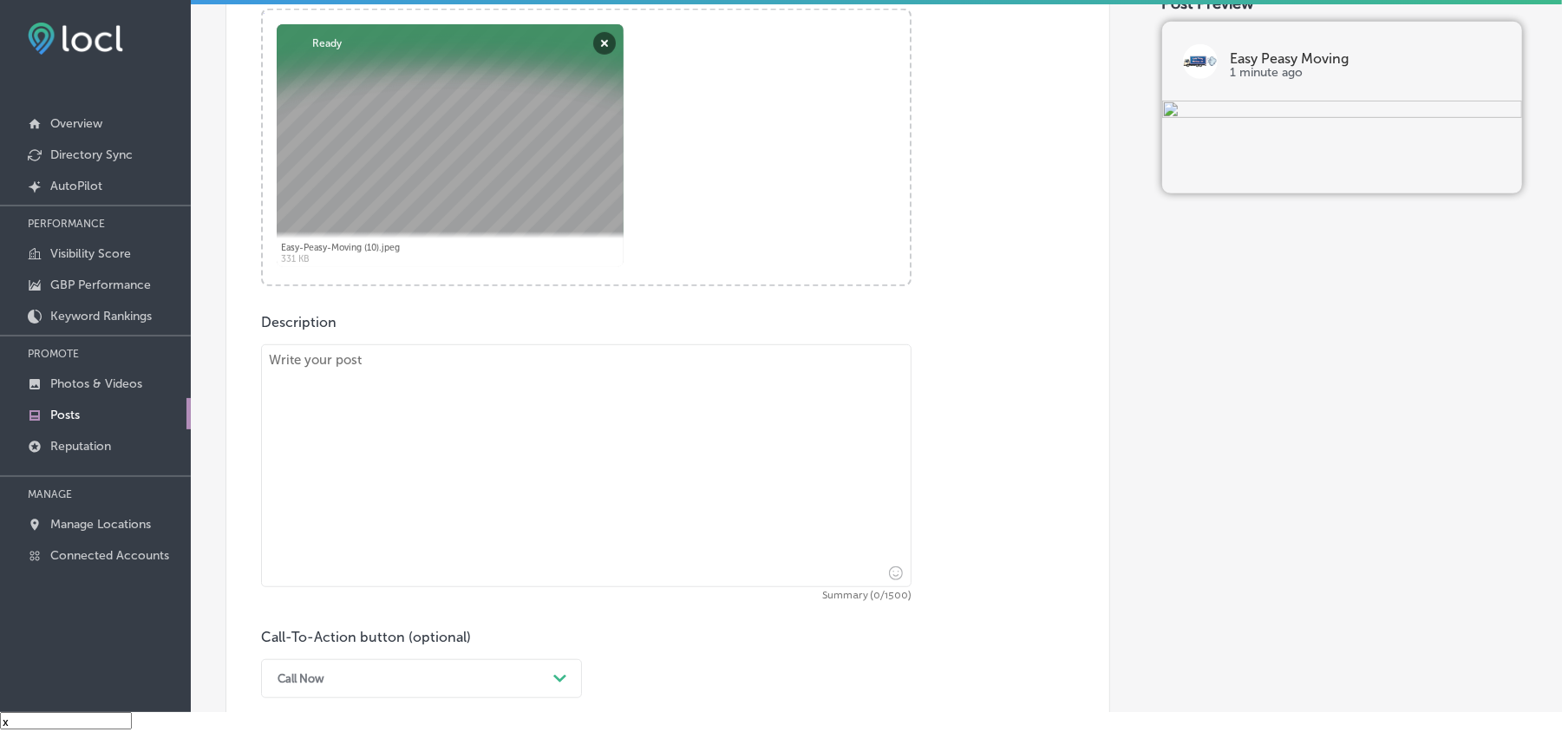
click at [446, 448] on textarea at bounding box center [586, 465] width 651 height 243
paste textarea "Easy Peasy Moving LLC offers reliable and efficient moving services in Lake Non…"
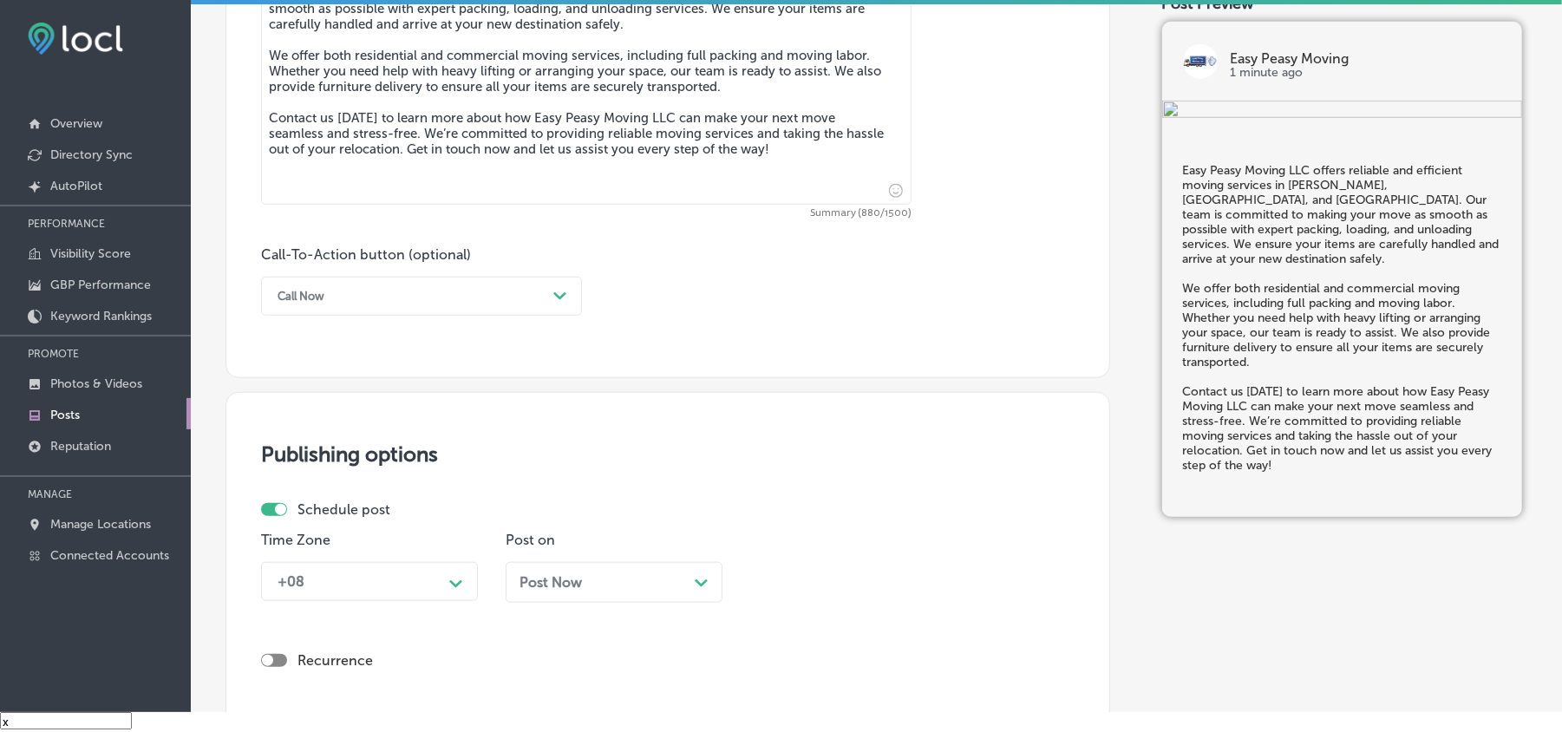
scroll to position [1041, 0]
type textarea "Easy Peasy Moving LLC offers reliable and efficient moving services in Lake Non…"
click at [431, 293] on div "Call Now" at bounding box center [408, 293] width 278 height 27
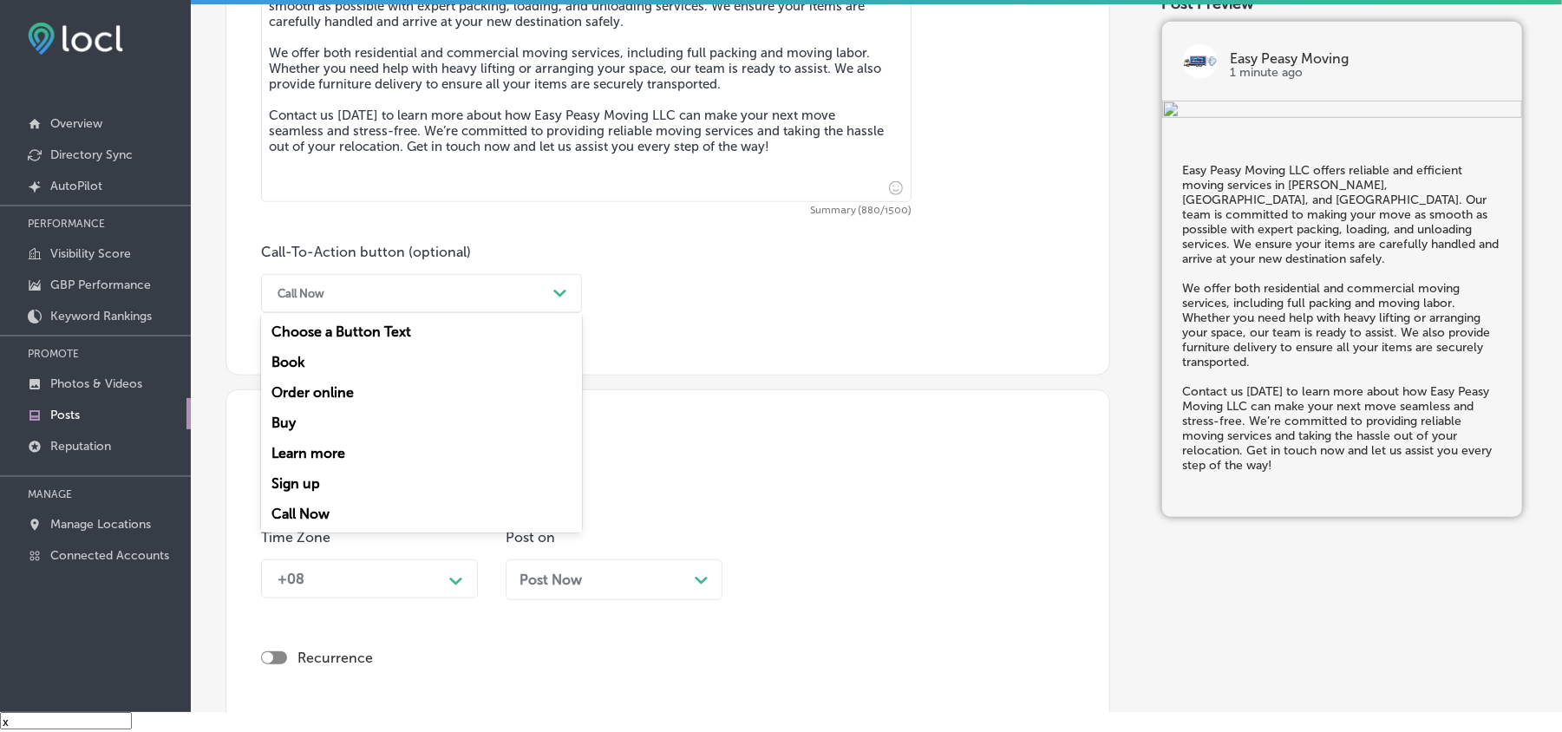
click at [321, 449] on div "Learn more" at bounding box center [421, 453] width 321 height 30
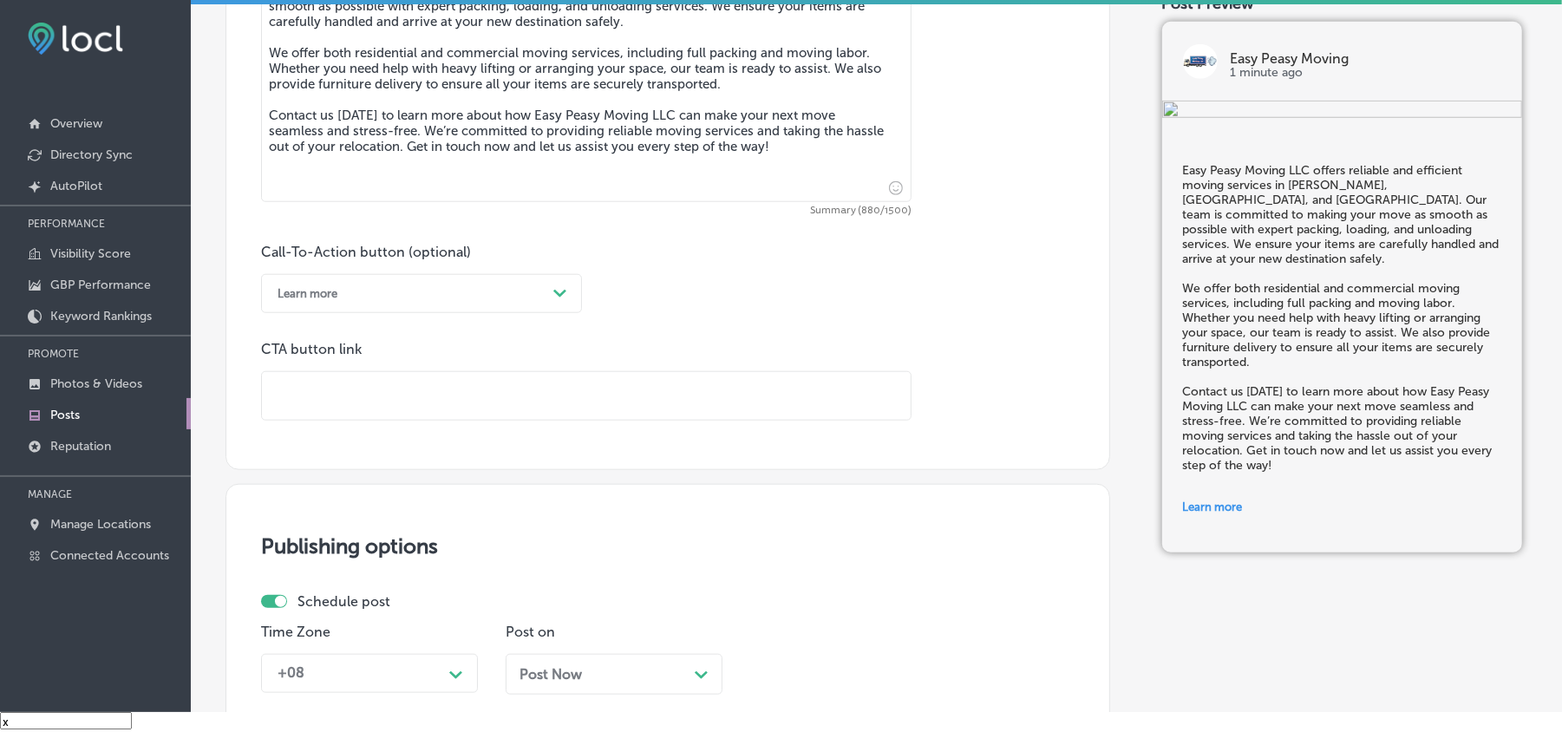
click at [466, 297] on div "Learn more" at bounding box center [408, 293] width 278 height 27
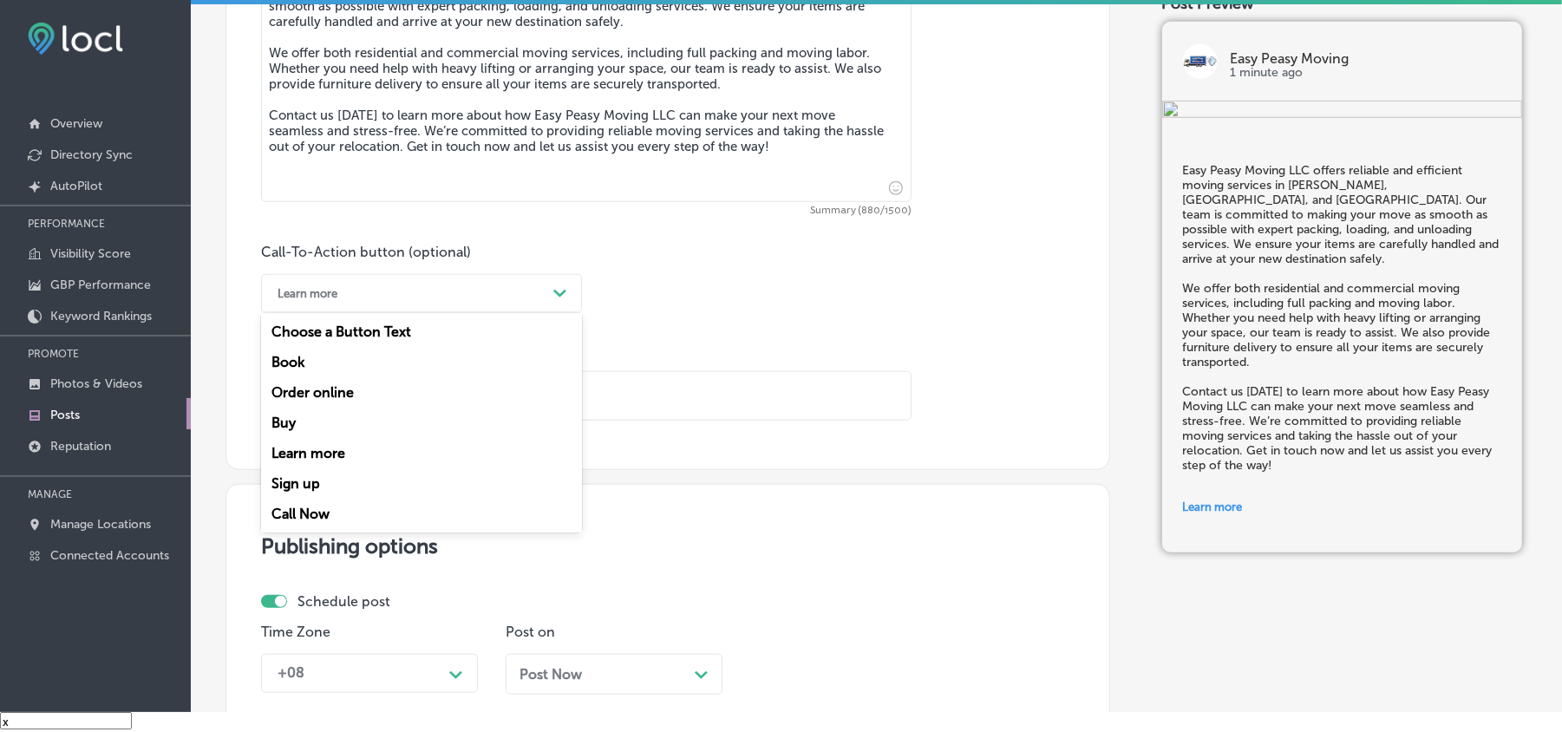
click at [309, 504] on div "Call Now" at bounding box center [421, 514] width 321 height 30
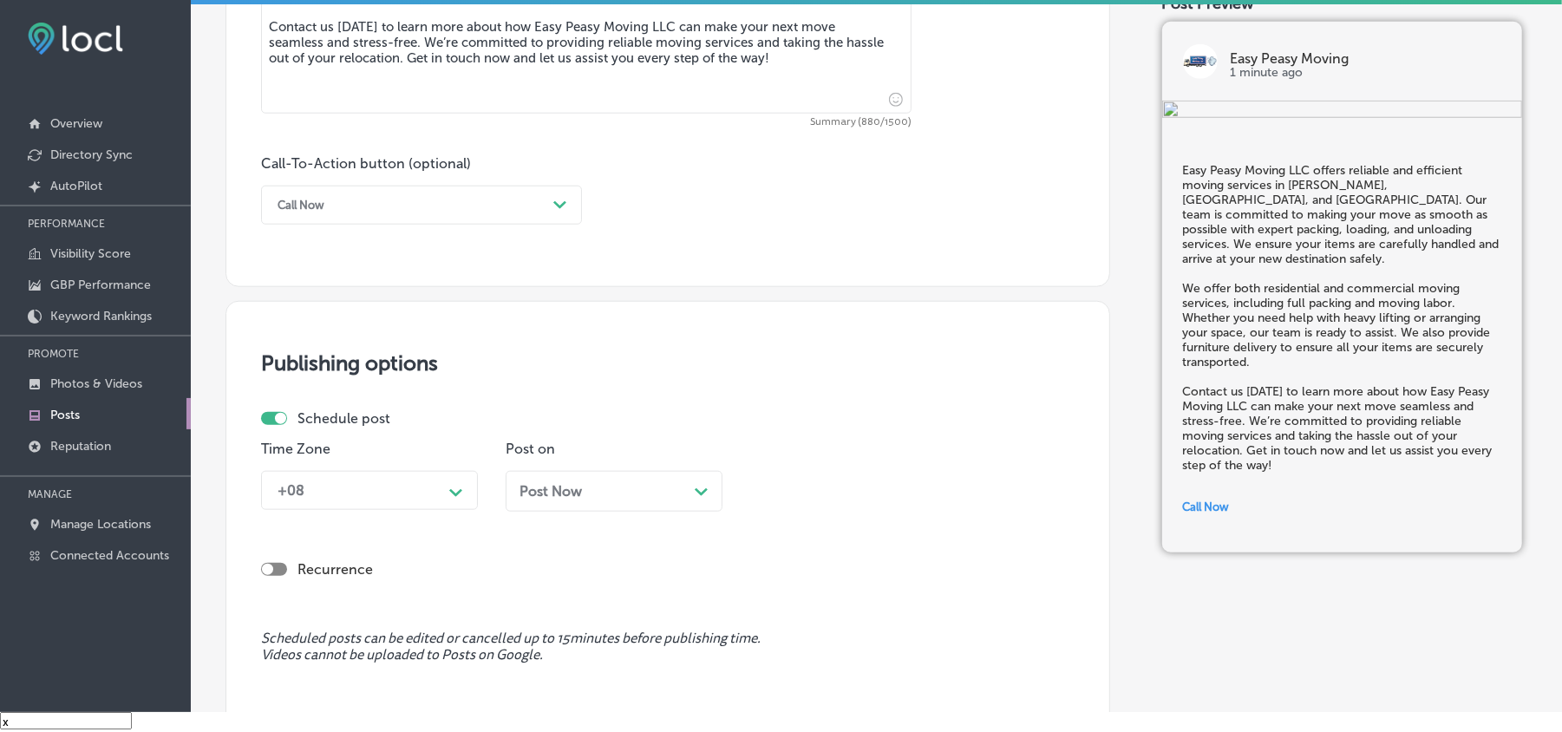
scroll to position [1195, 0]
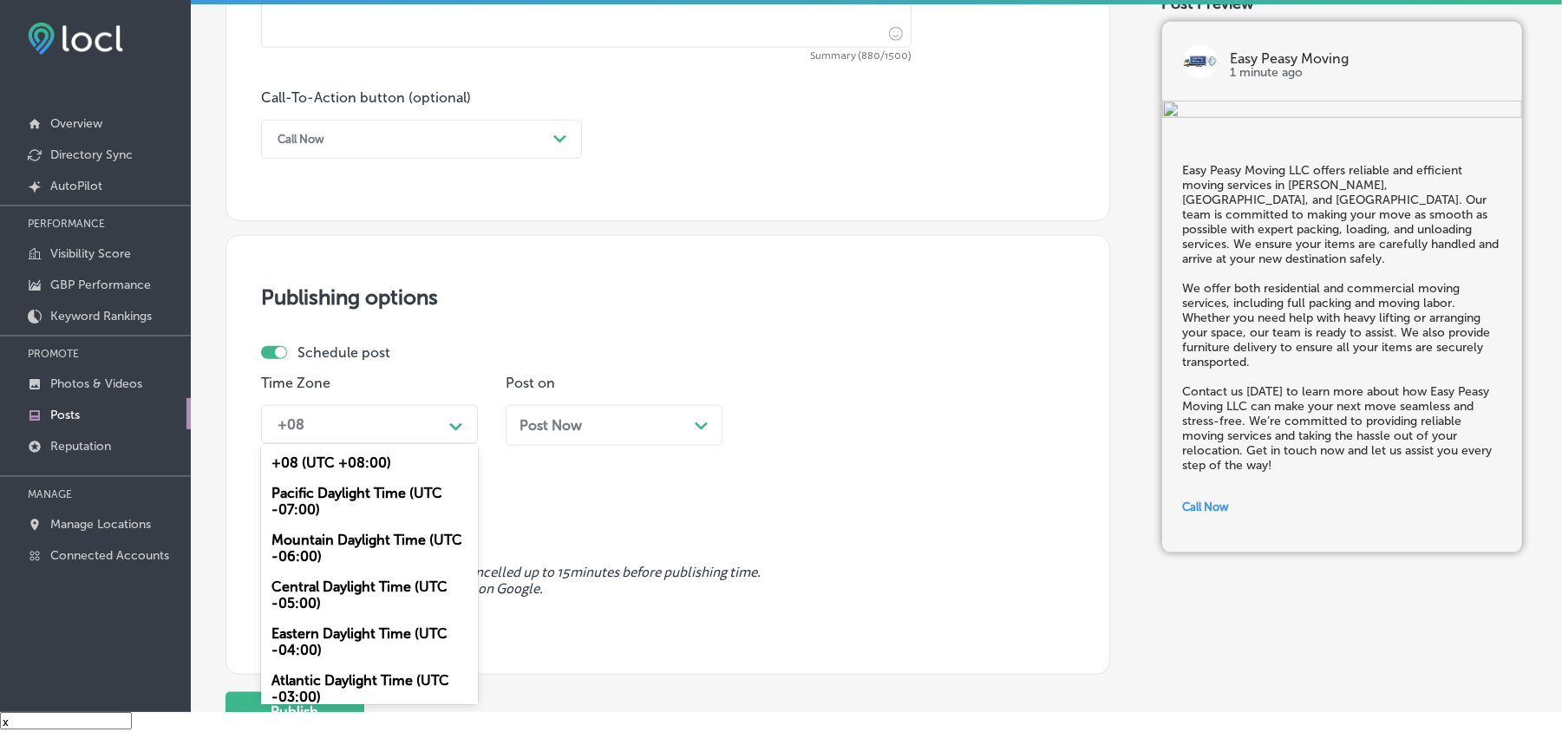
click at [386, 431] on div "+08" at bounding box center [355, 424] width 173 height 30
click at [326, 534] on div "Mountain Daylight Time (UTC -06:00)" at bounding box center [369, 548] width 217 height 47
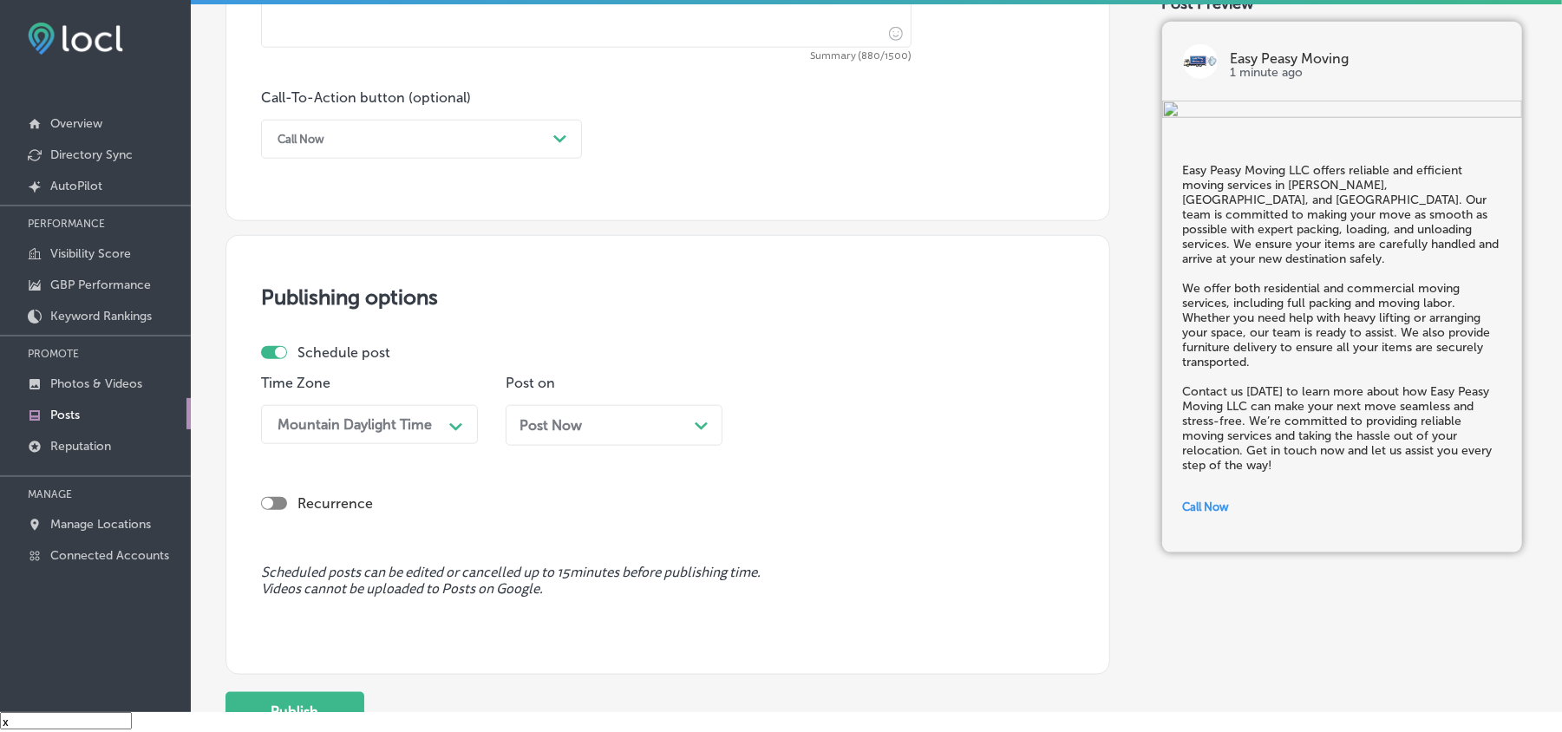
click at [629, 418] on div "Post Now Path Created with Sketch." at bounding box center [614, 425] width 189 height 16
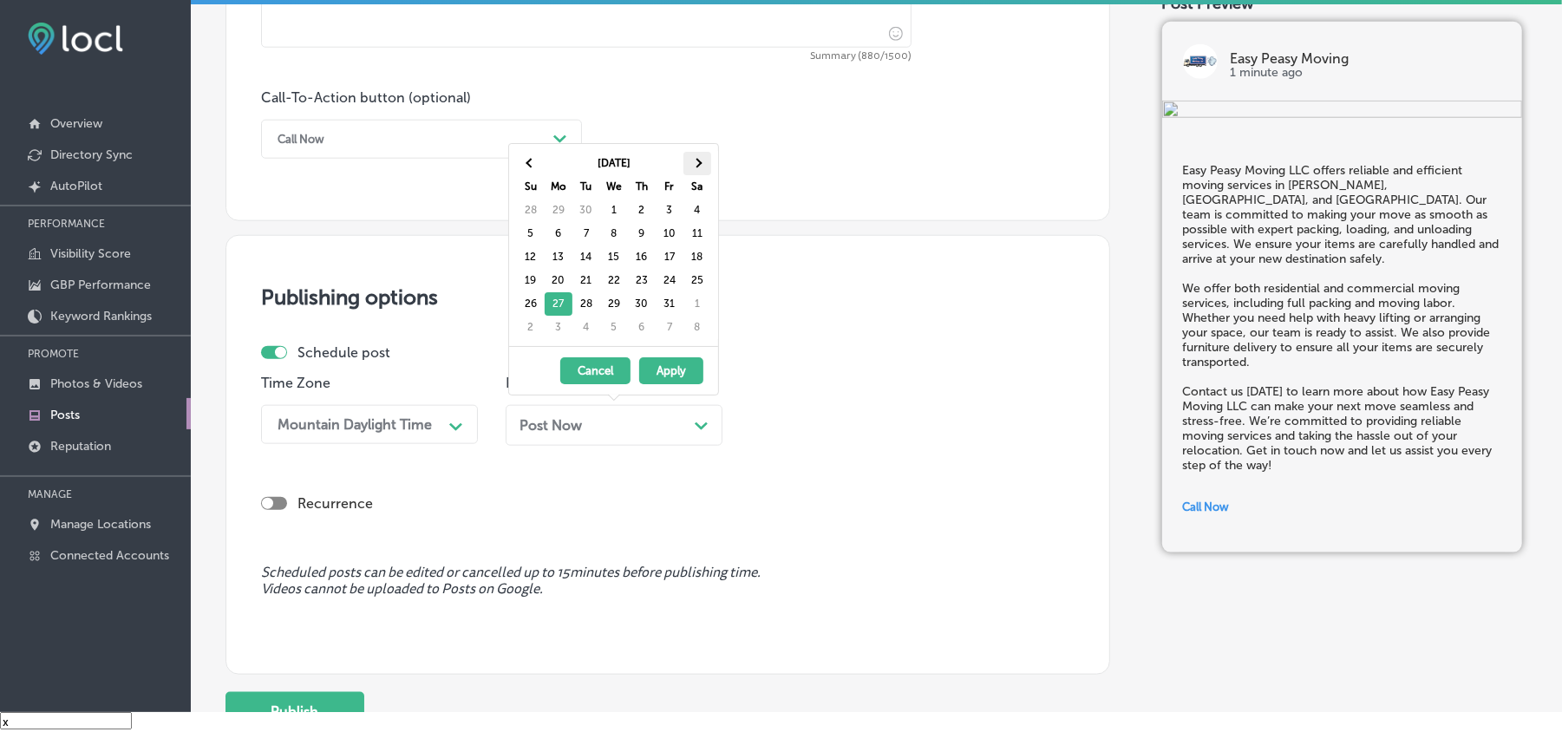
click at [697, 156] on th at bounding box center [698, 163] width 28 height 23
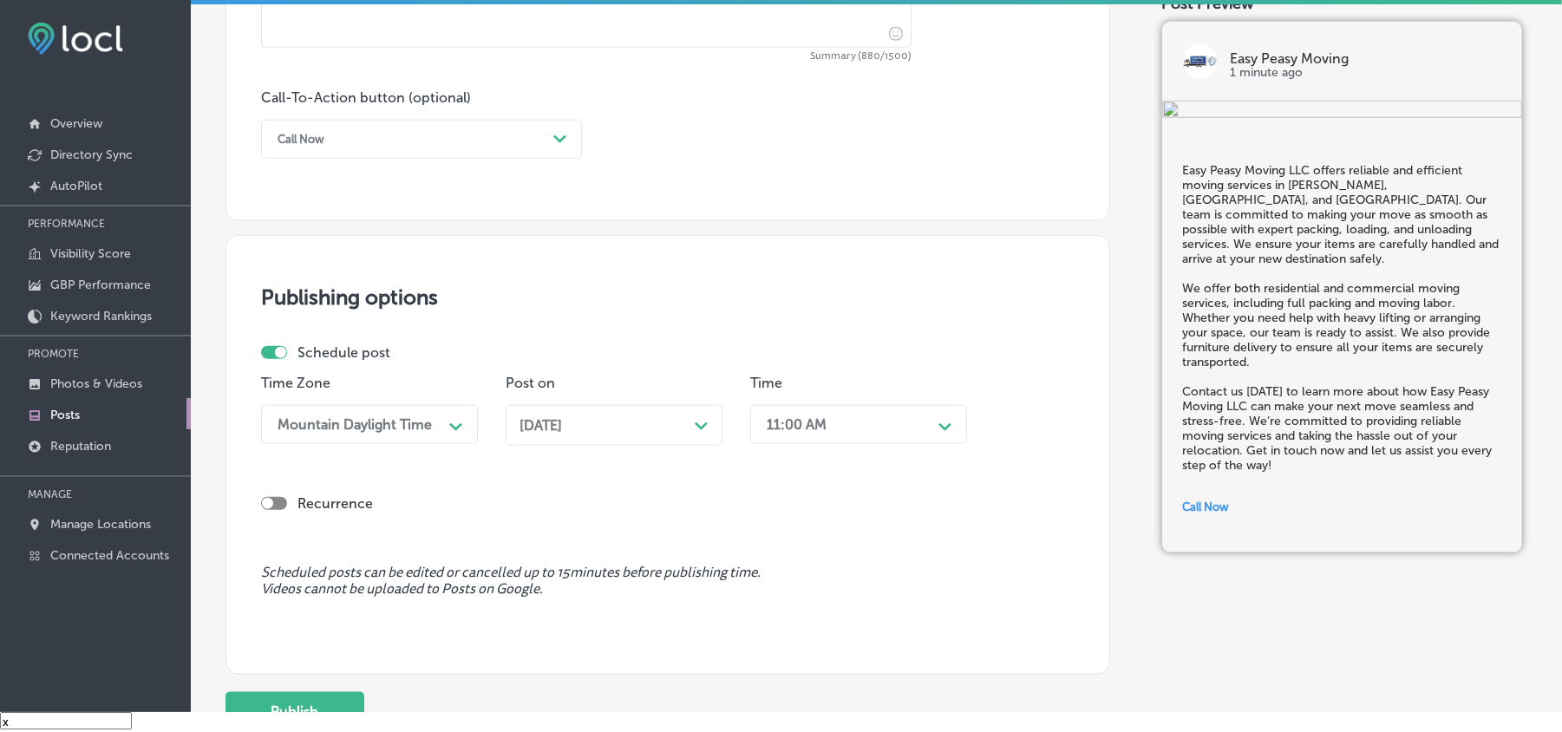
click at [862, 452] on div "Time 11:00 AM Path Created with Sketch." at bounding box center [858, 417] width 217 height 84
click at [862, 416] on div "11:00 AM" at bounding box center [844, 424] width 173 height 30
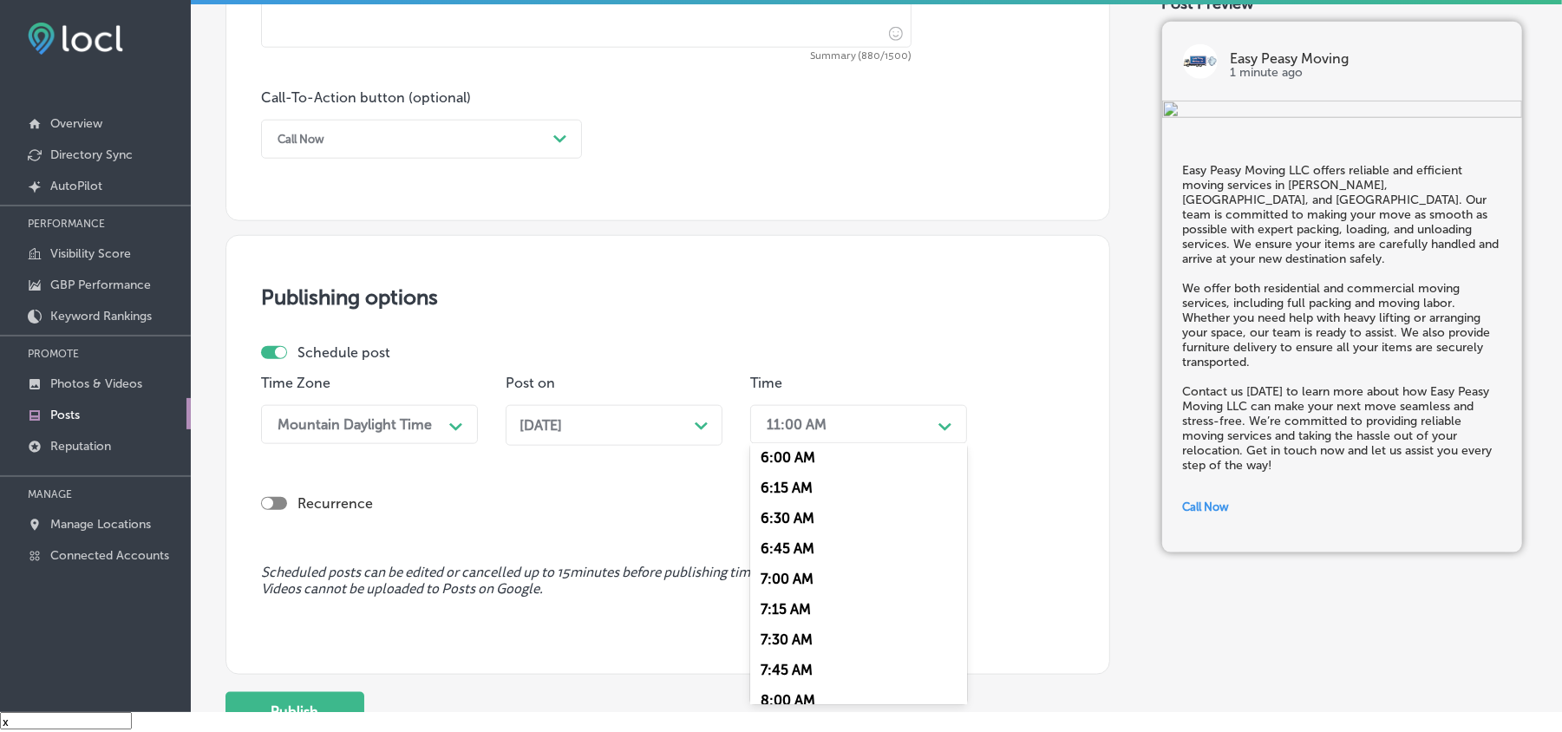
scroll to position [771, 0]
click at [795, 527] on div "7:00 AM" at bounding box center [858, 542] width 217 height 30
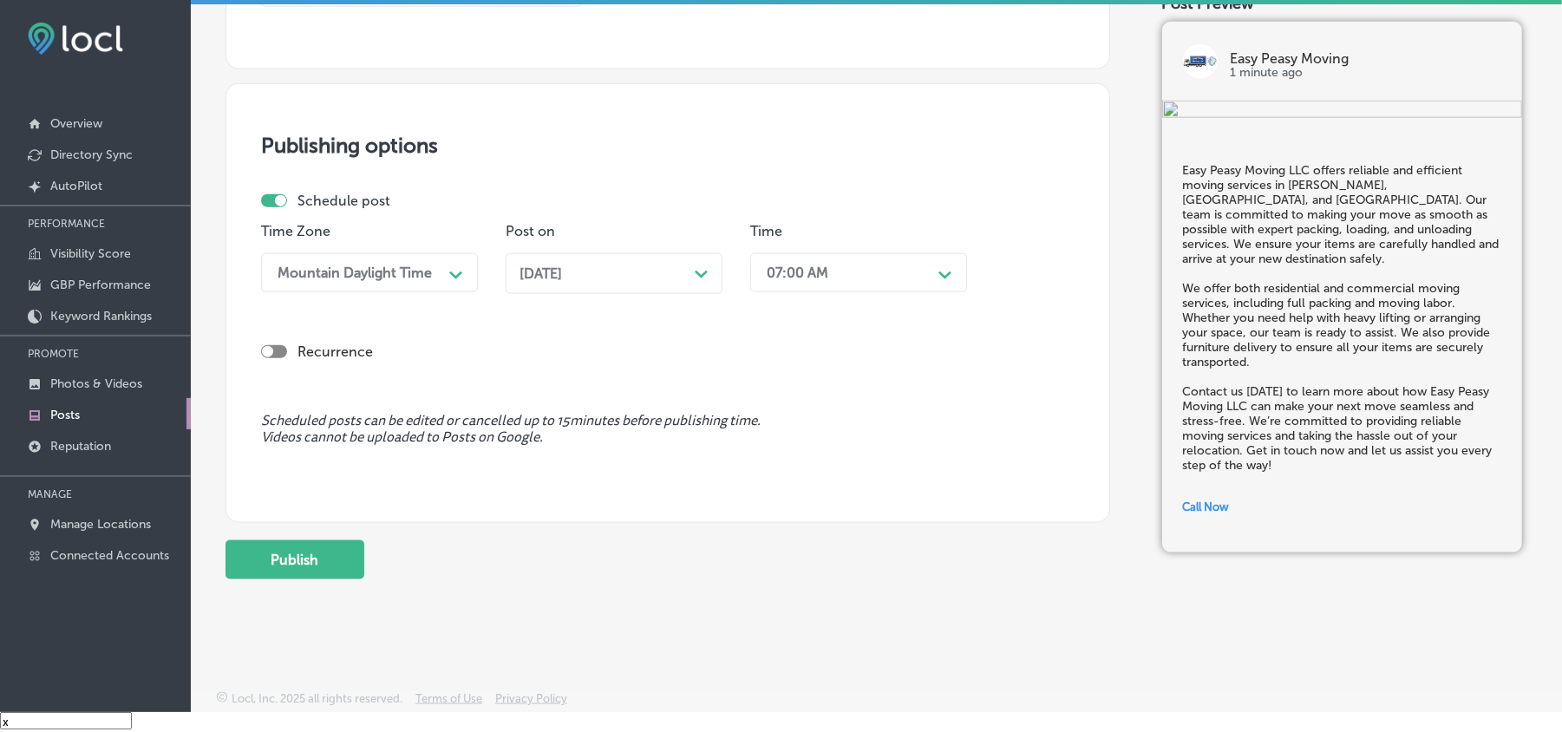
scroll to position [1350, 0]
click at [331, 555] on button "Publish" at bounding box center [295, 558] width 139 height 39
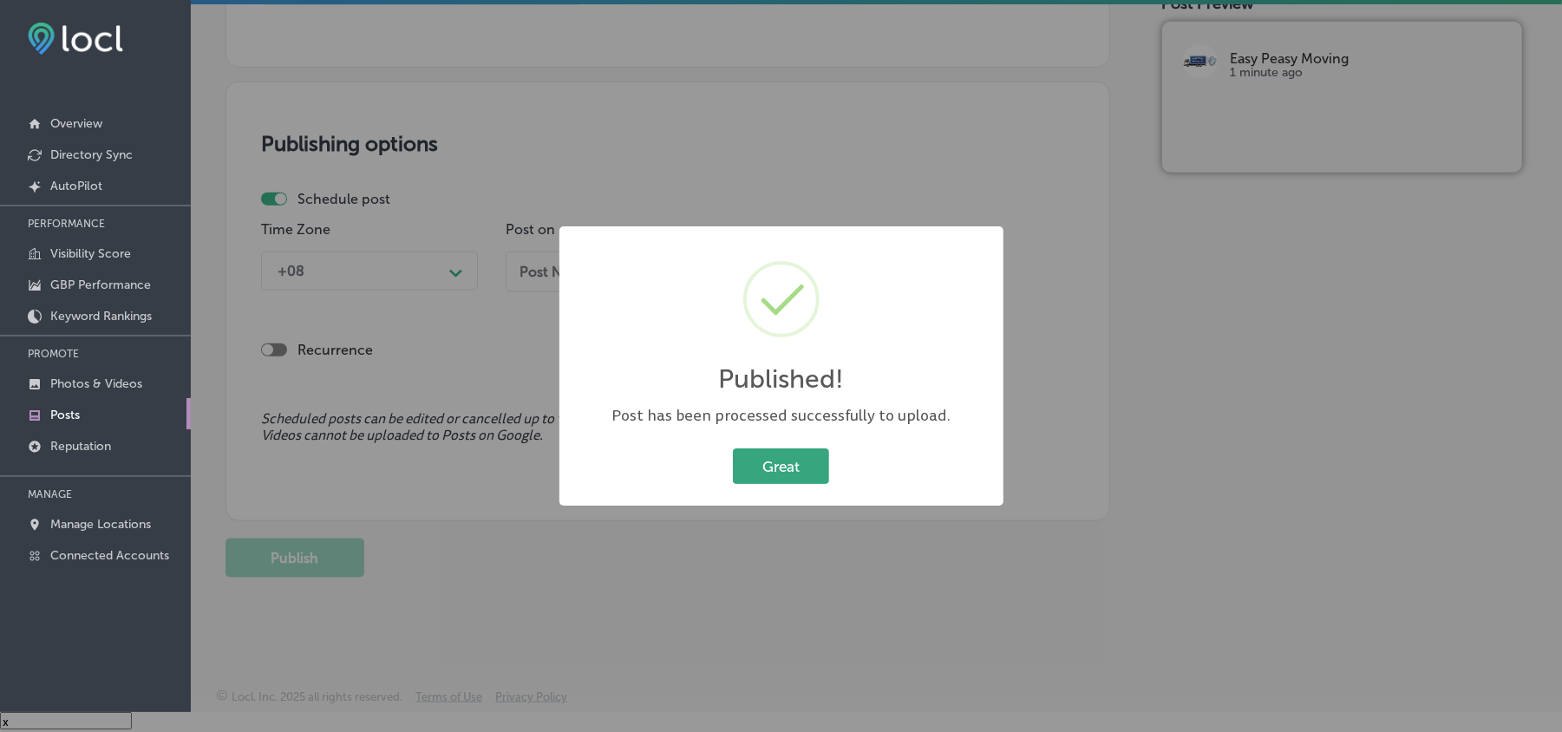
click at [774, 467] on button "Great" at bounding box center [781, 466] width 96 height 36
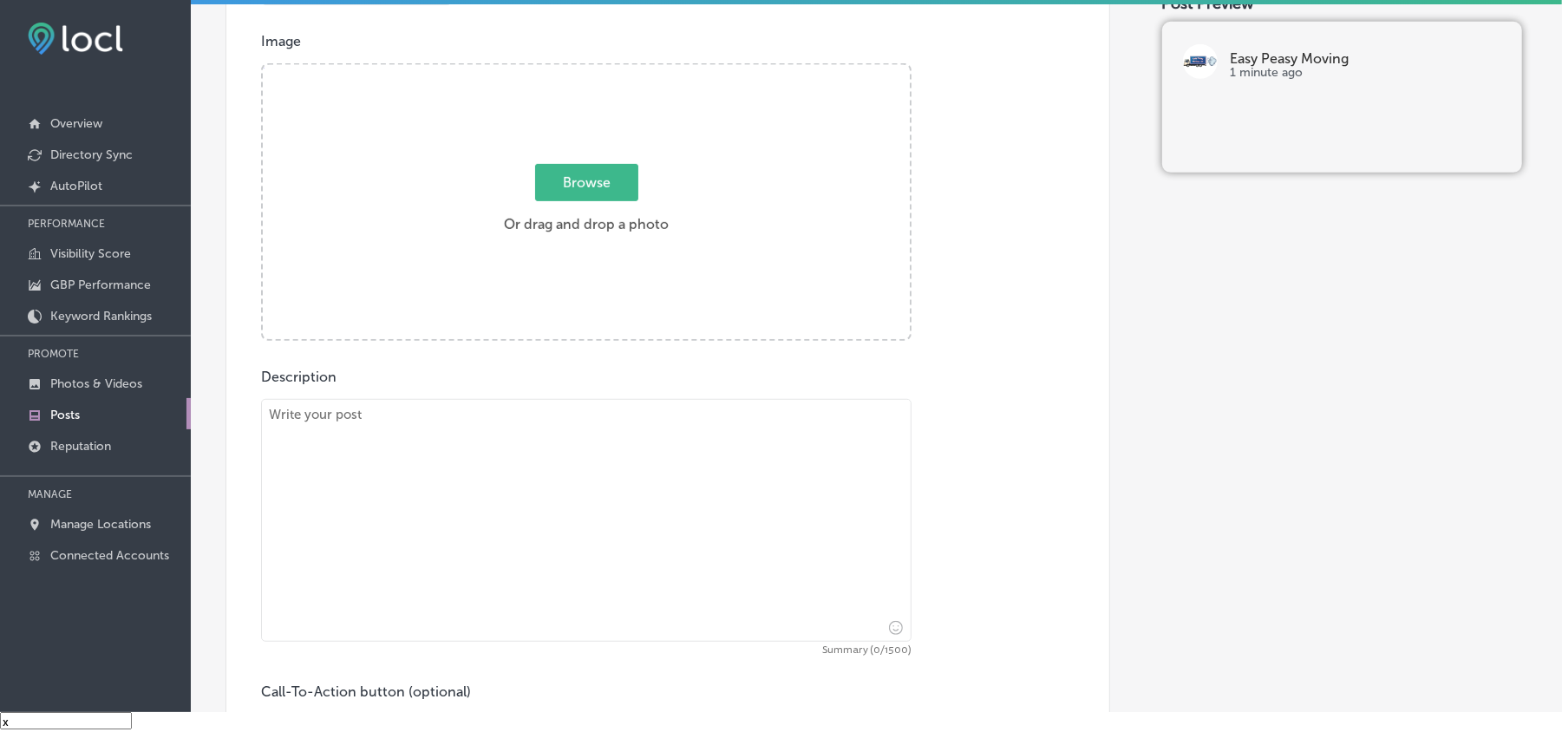
scroll to position [578, 0]
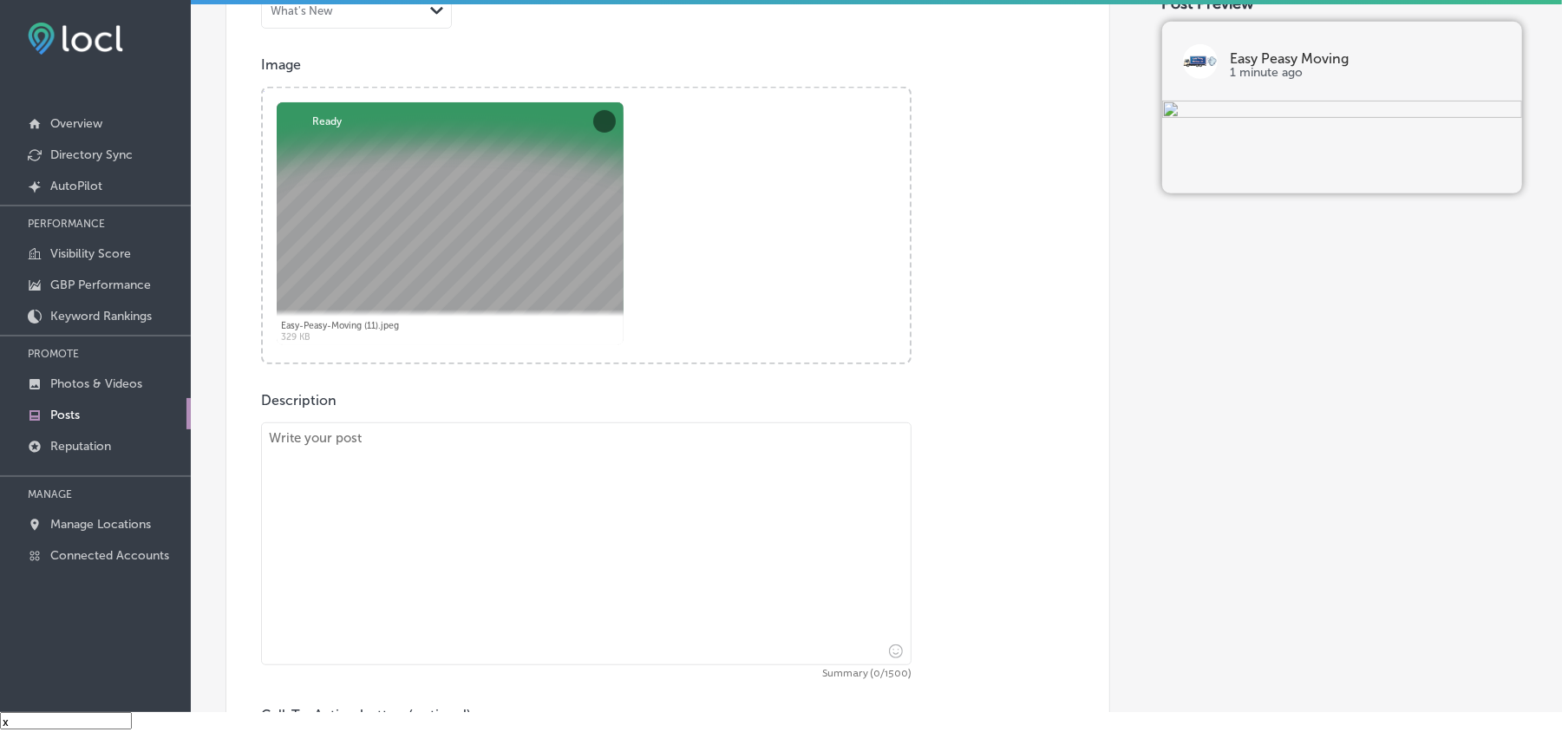
click at [452, 475] on textarea at bounding box center [586, 543] width 651 height 243
paste textarea "Easy Peasy Moving LLC is here to provide stress-free moving solutions in Oviedo…"
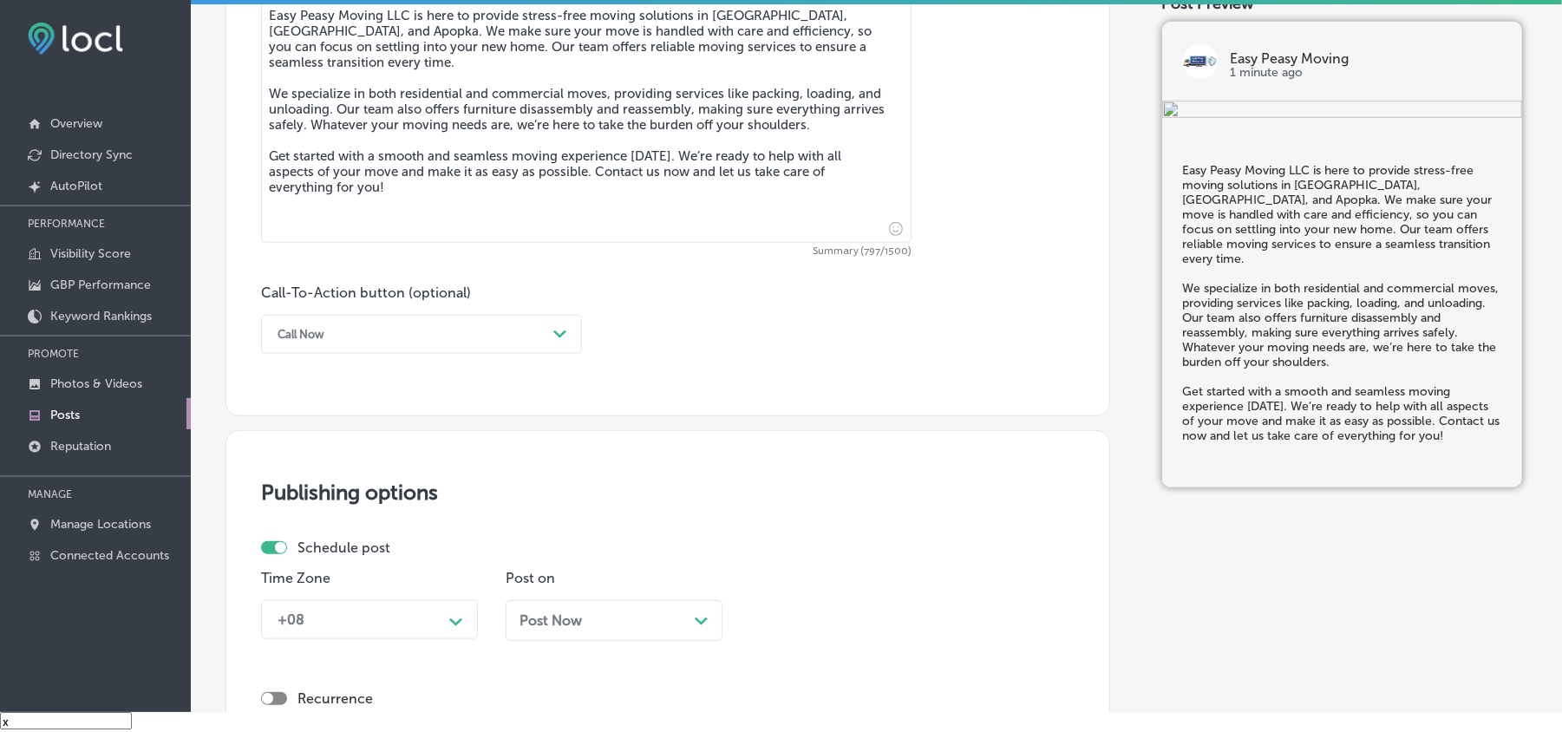
scroll to position [1003, 0]
type textarea "Easy Peasy Moving LLC is here to provide stress-free moving solutions in Oviedo…"
click at [434, 314] on div "Call Now Path Created with Sketch." at bounding box center [421, 331] width 321 height 39
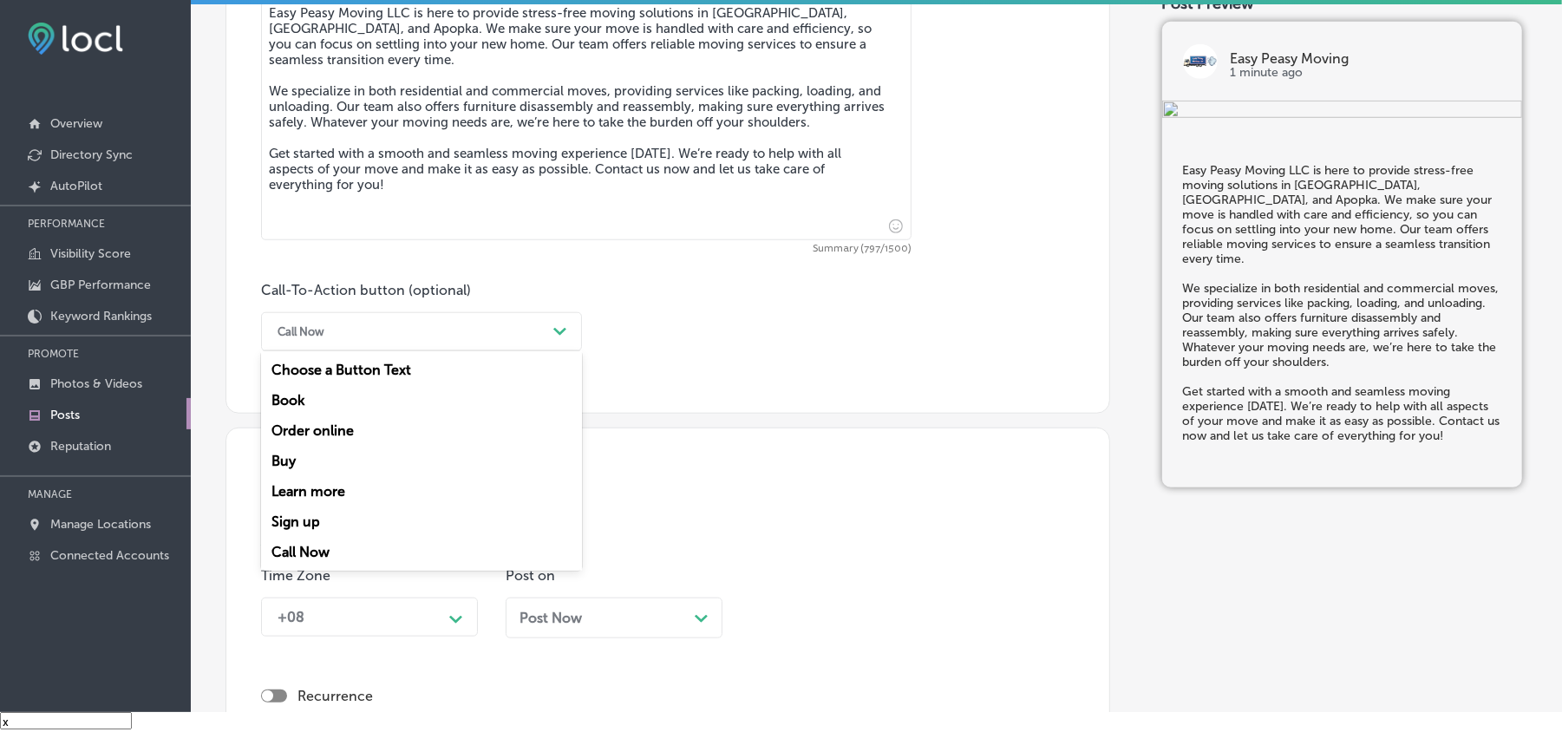
click at [320, 487] on div "Learn more" at bounding box center [421, 491] width 321 height 30
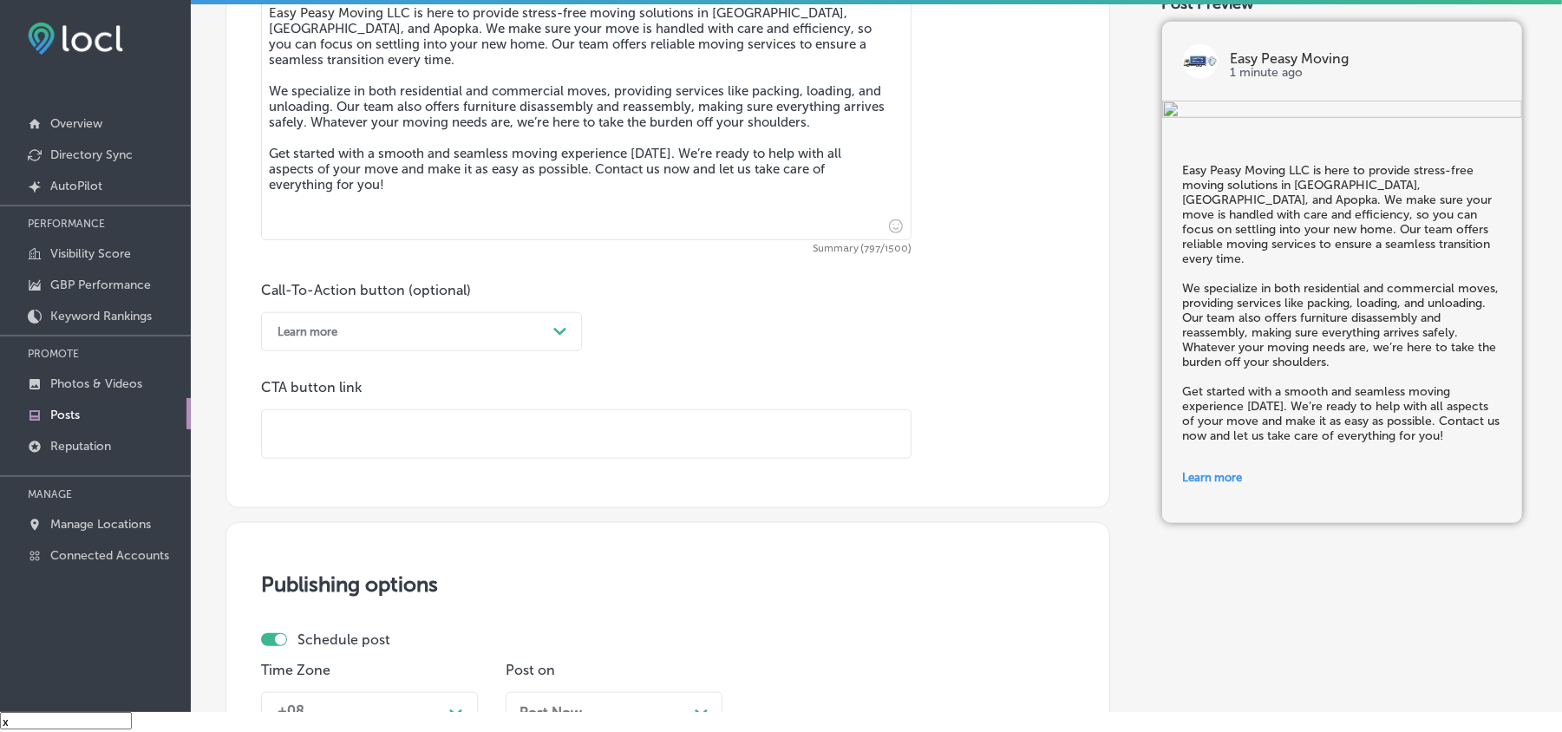
click at [352, 448] on input "text" at bounding box center [586, 434] width 649 height 48
paste input "https://easypeasymovingfl.com/"
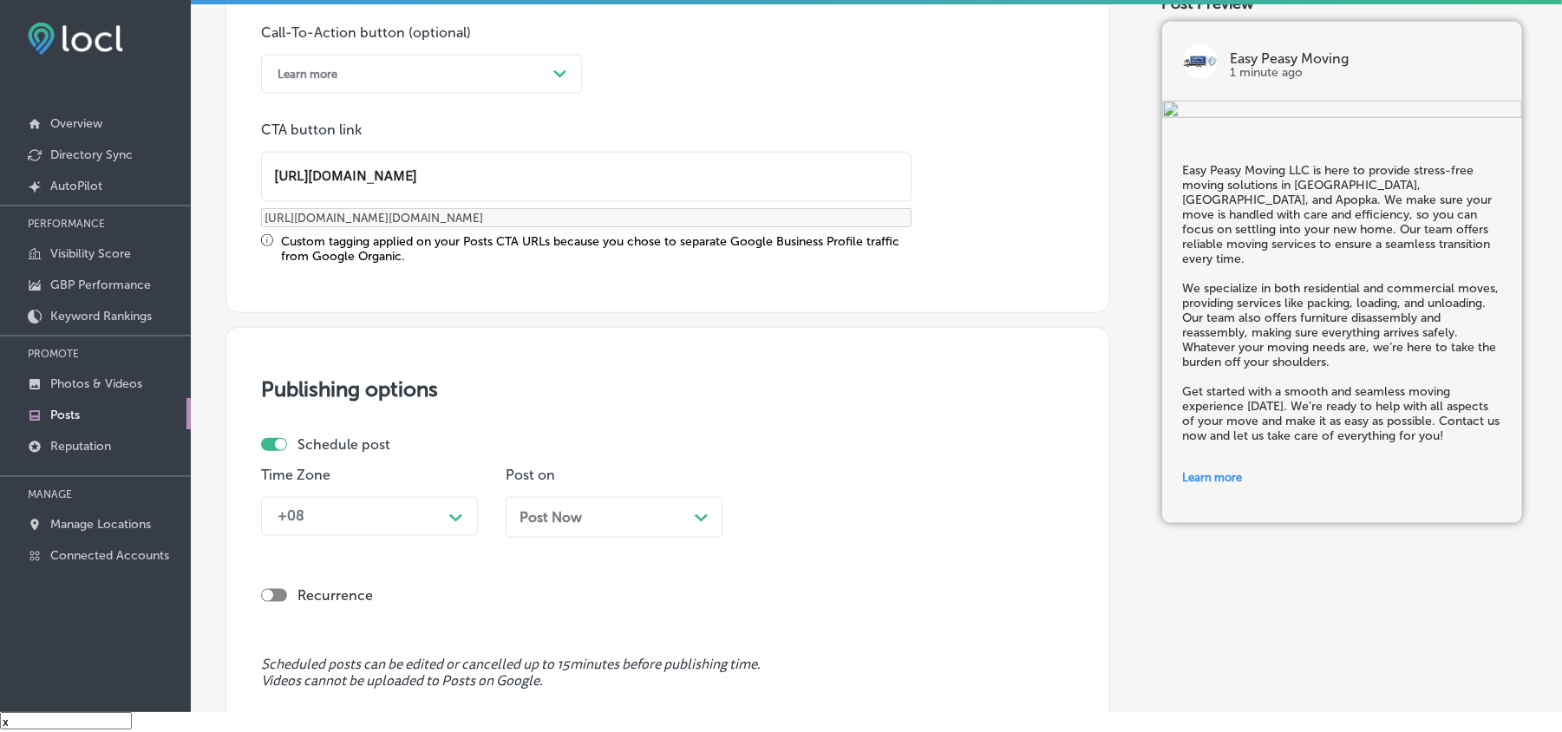
scroll to position [1388, 0]
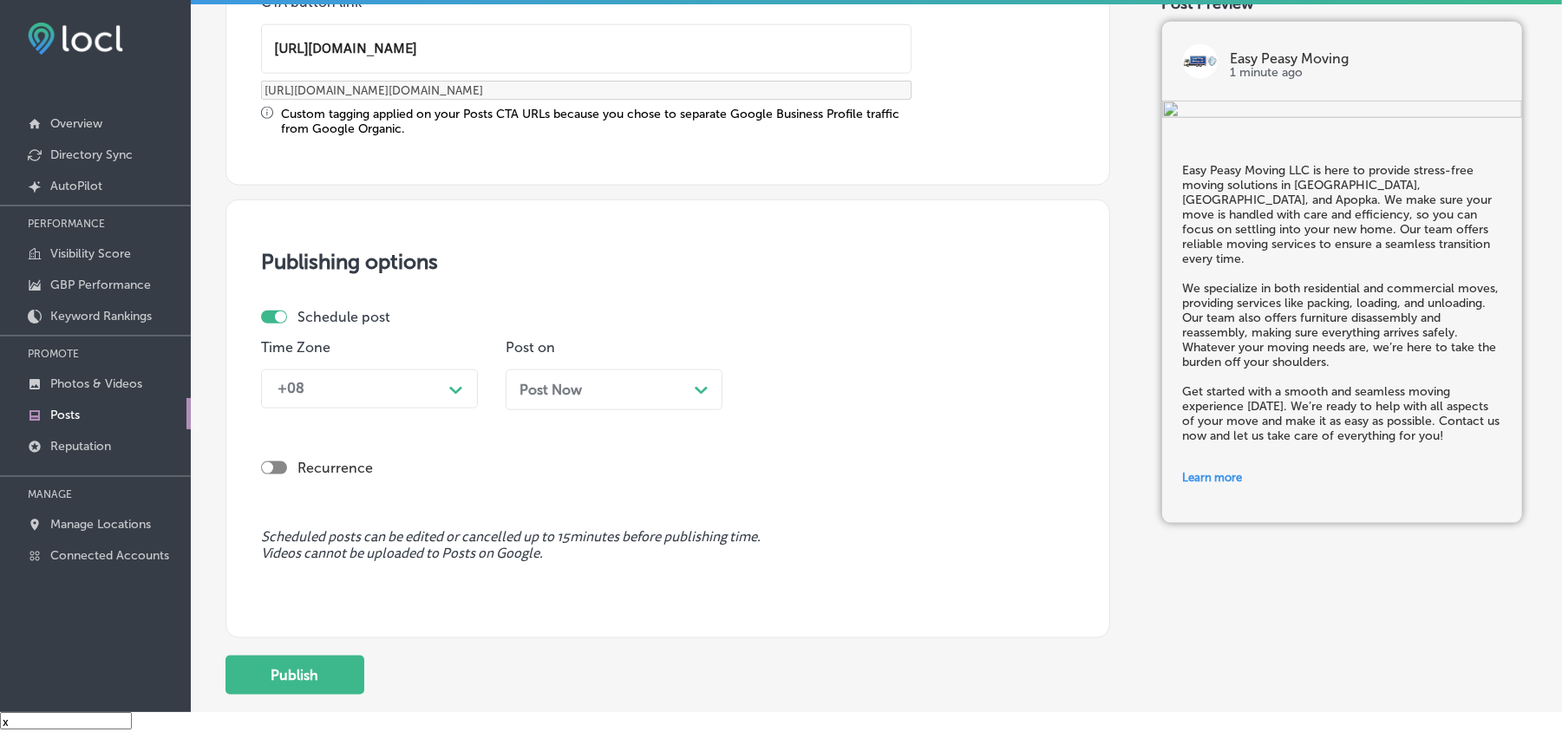
type input "https://easypeasymovingfl.com/"
click at [418, 368] on div "Time Zone +08 Path Created with Sketch." at bounding box center [369, 381] width 217 height 84
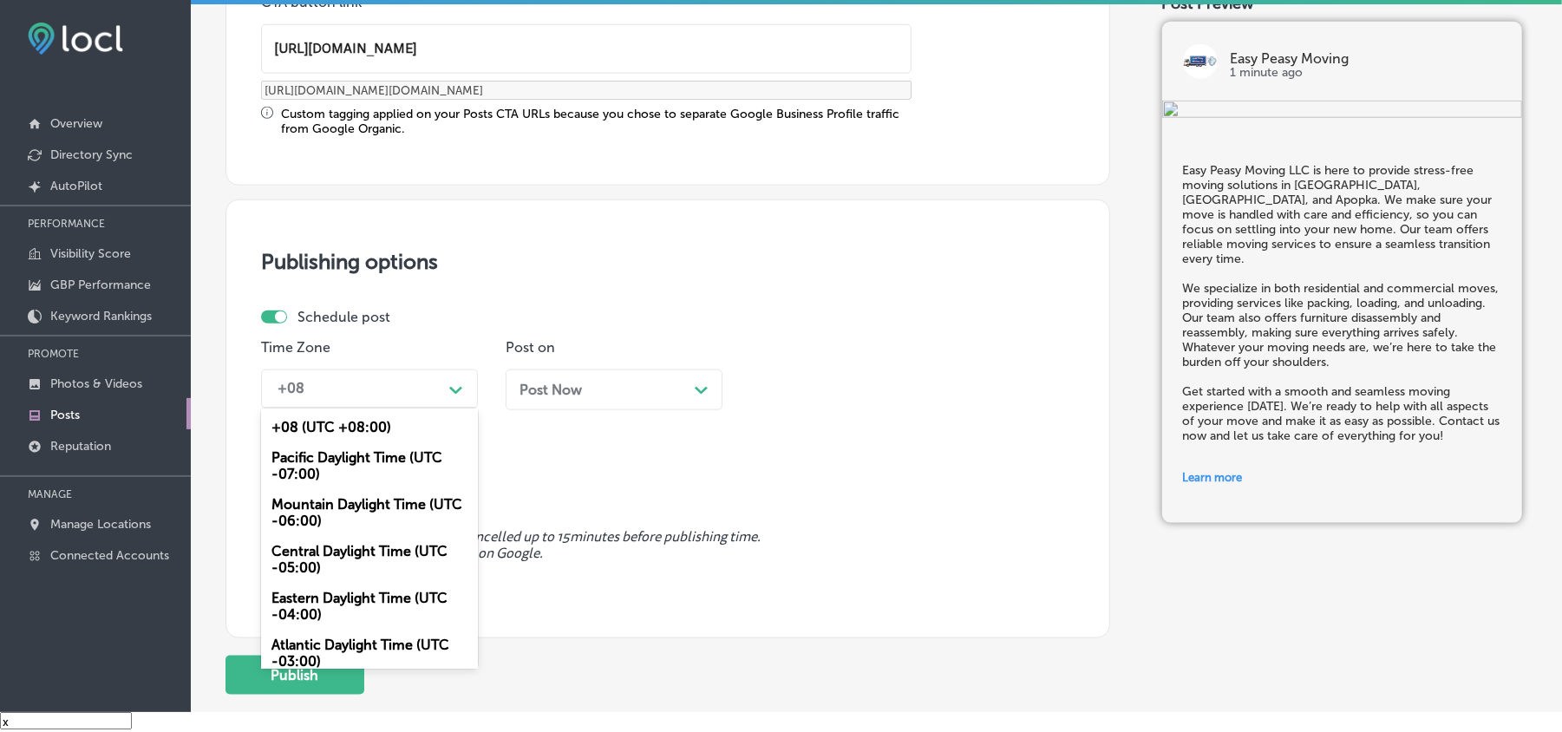
click at [418, 396] on div "+08" at bounding box center [355, 389] width 173 height 30
click at [311, 503] on div "Mountain Daylight Time (UTC -06:00)" at bounding box center [369, 512] width 217 height 47
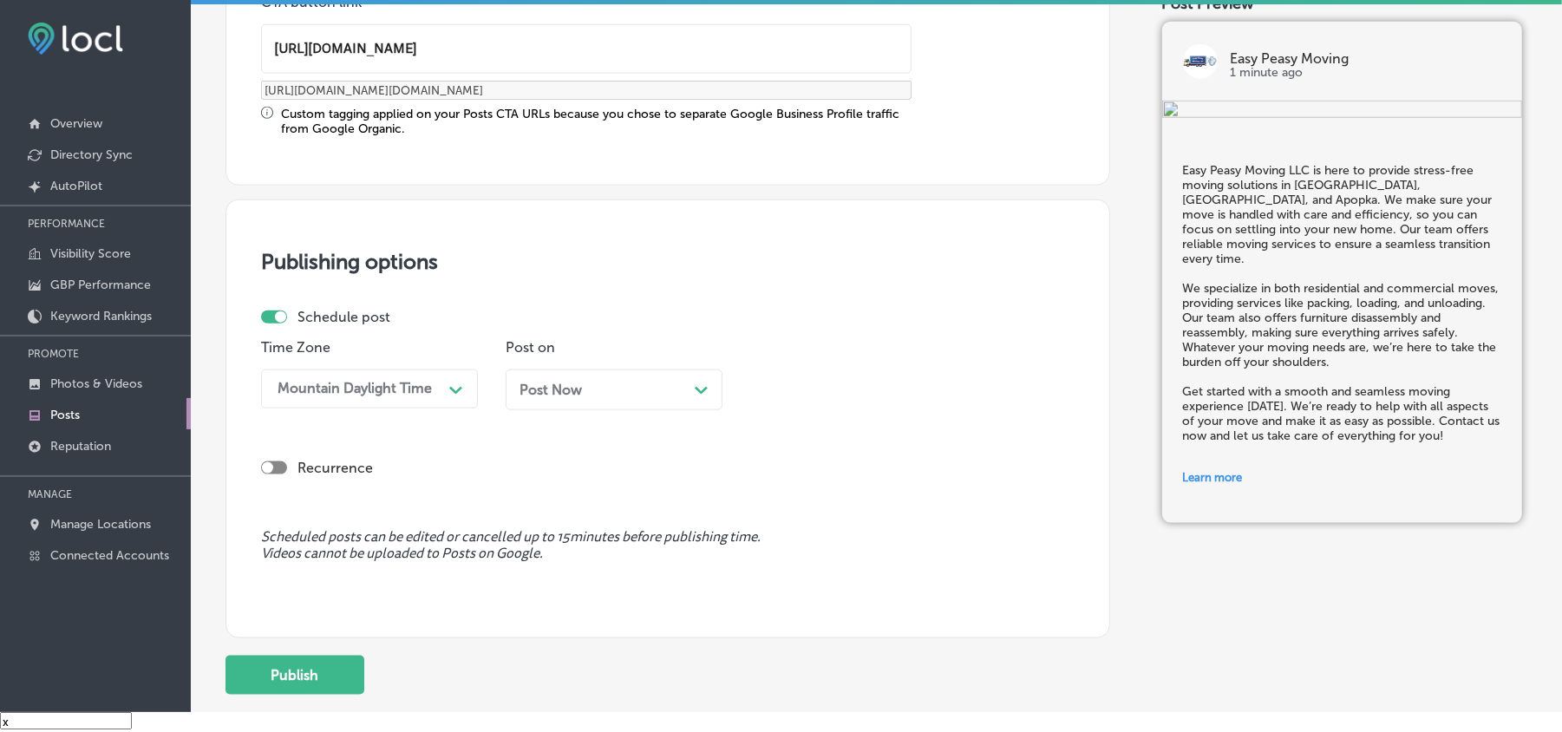
click at [598, 396] on div "Post Now Path Created with Sketch." at bounding box center [614, 390] width 189 height 16
click at [821, 381] on div "11:00 AM" at bounding box center [797, 389] width 60 height 16
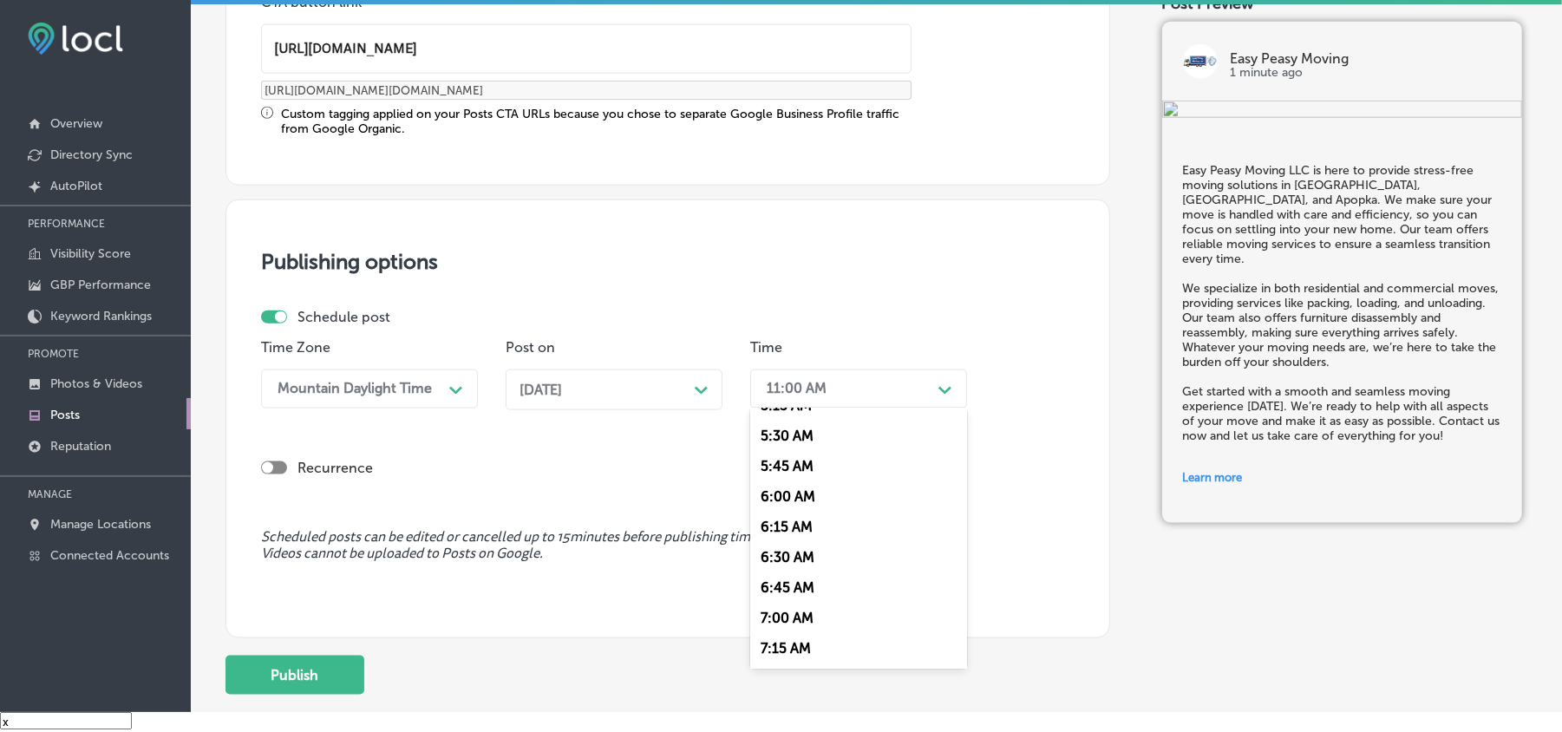
scroll to position [732, 0]
click at [789, 532] on div "7:00 AM" at bounding box center [858, 545] width 217 height 30
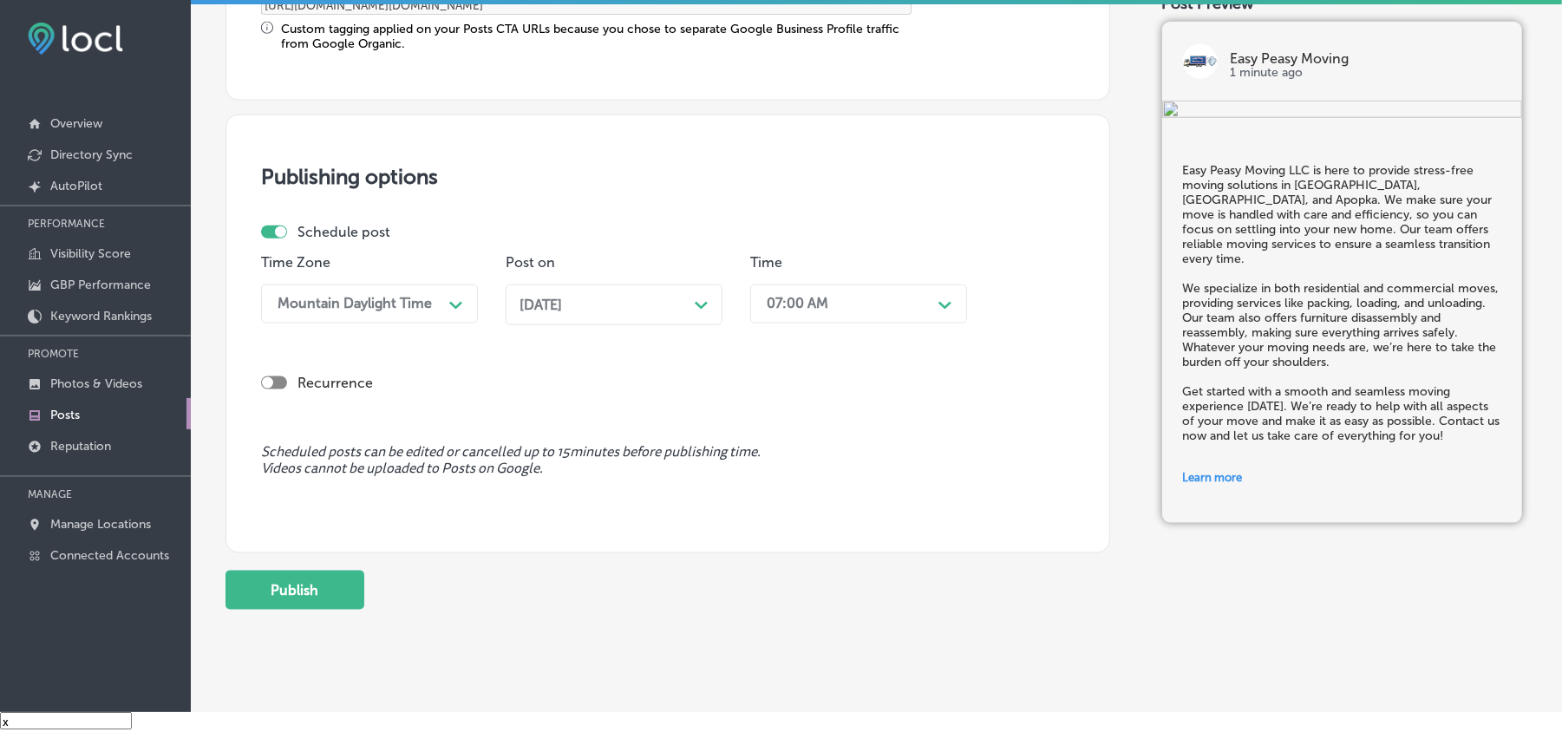
scroll to position [1507, 0]
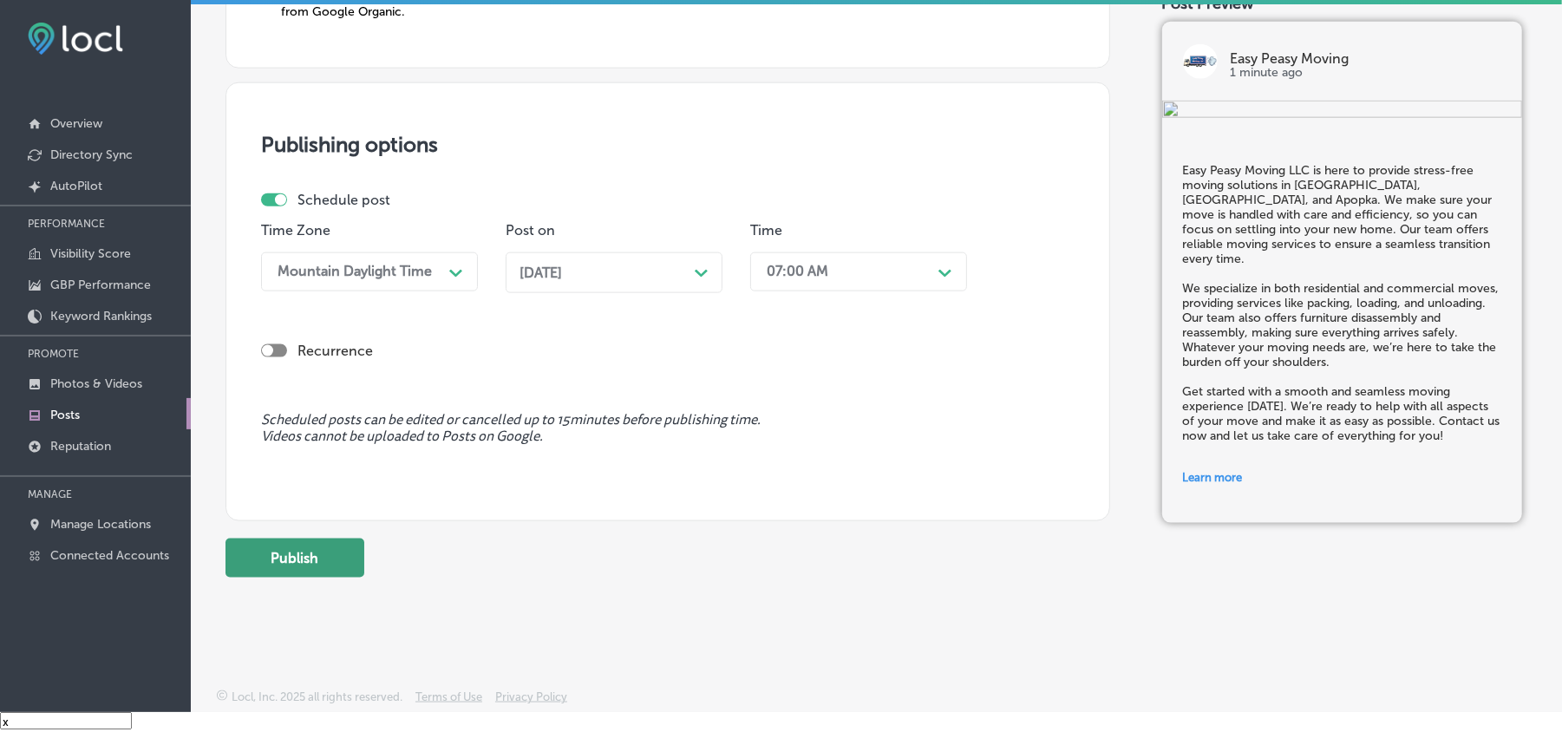
click at [291, 559] on button "Publish" at bounding box center [295, 558] width 139 height 39
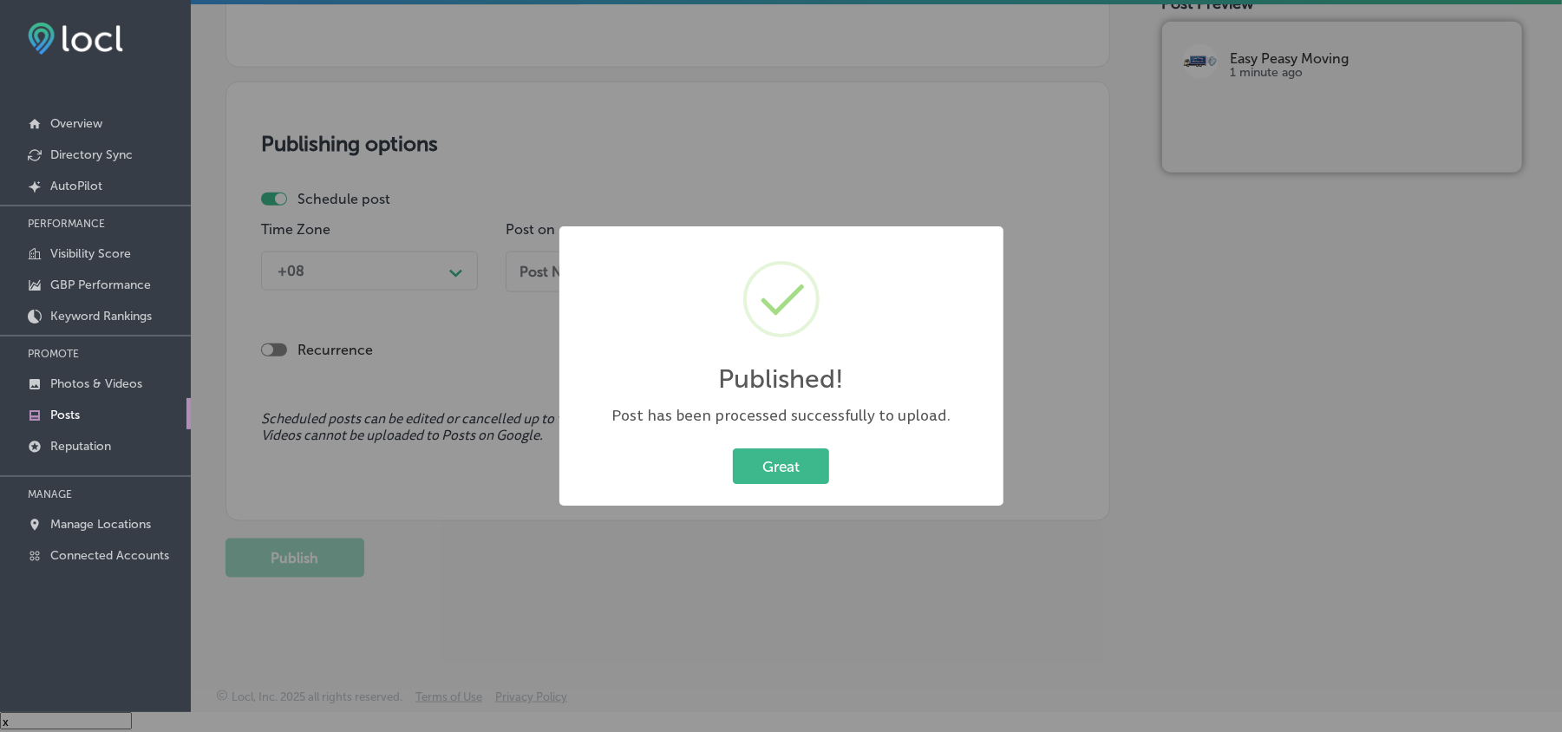
scroll to position [1350, 0]
click at [784, 472] on button "Great" at bounding box center [781, 466] width 96 height 36
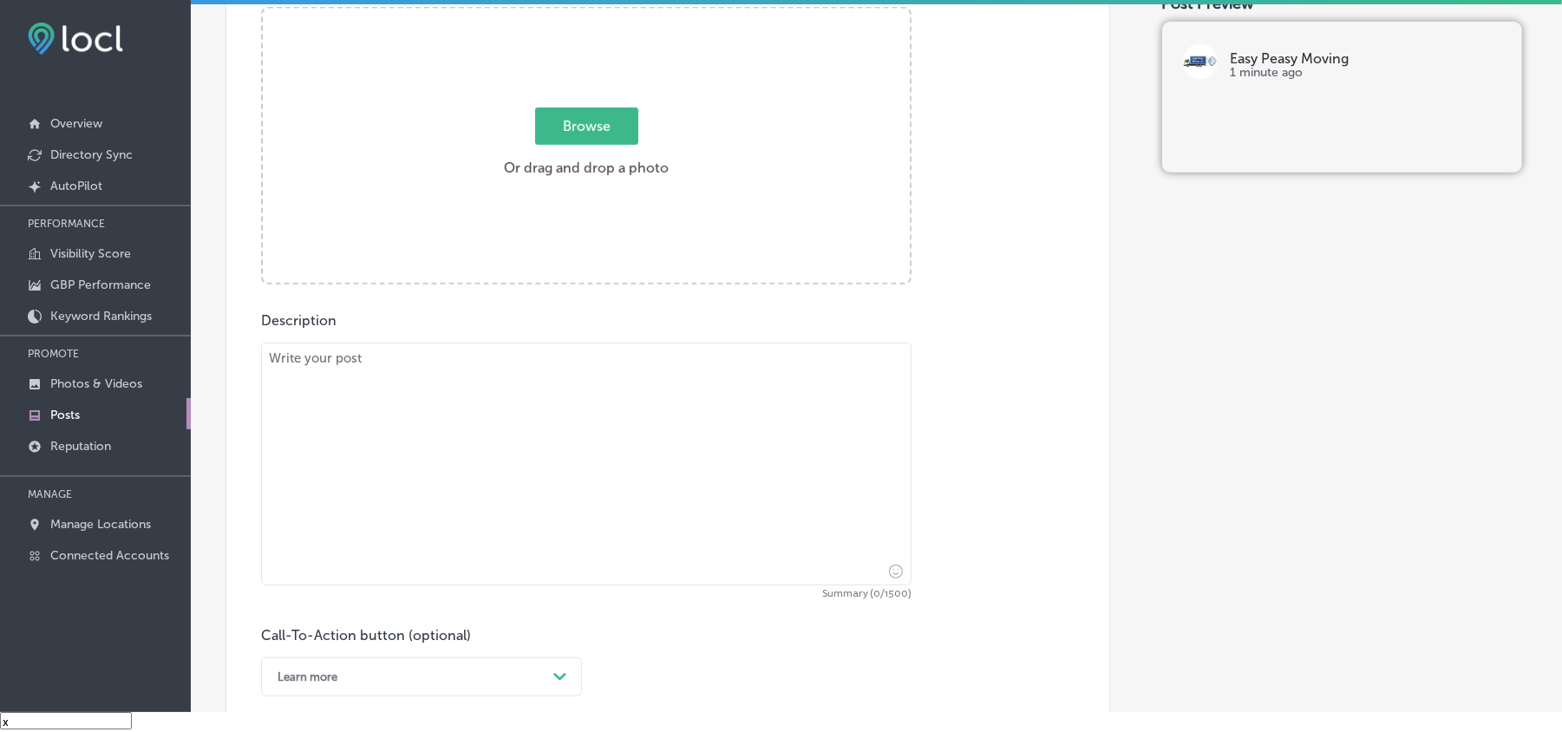
scroll to position [656, 0]
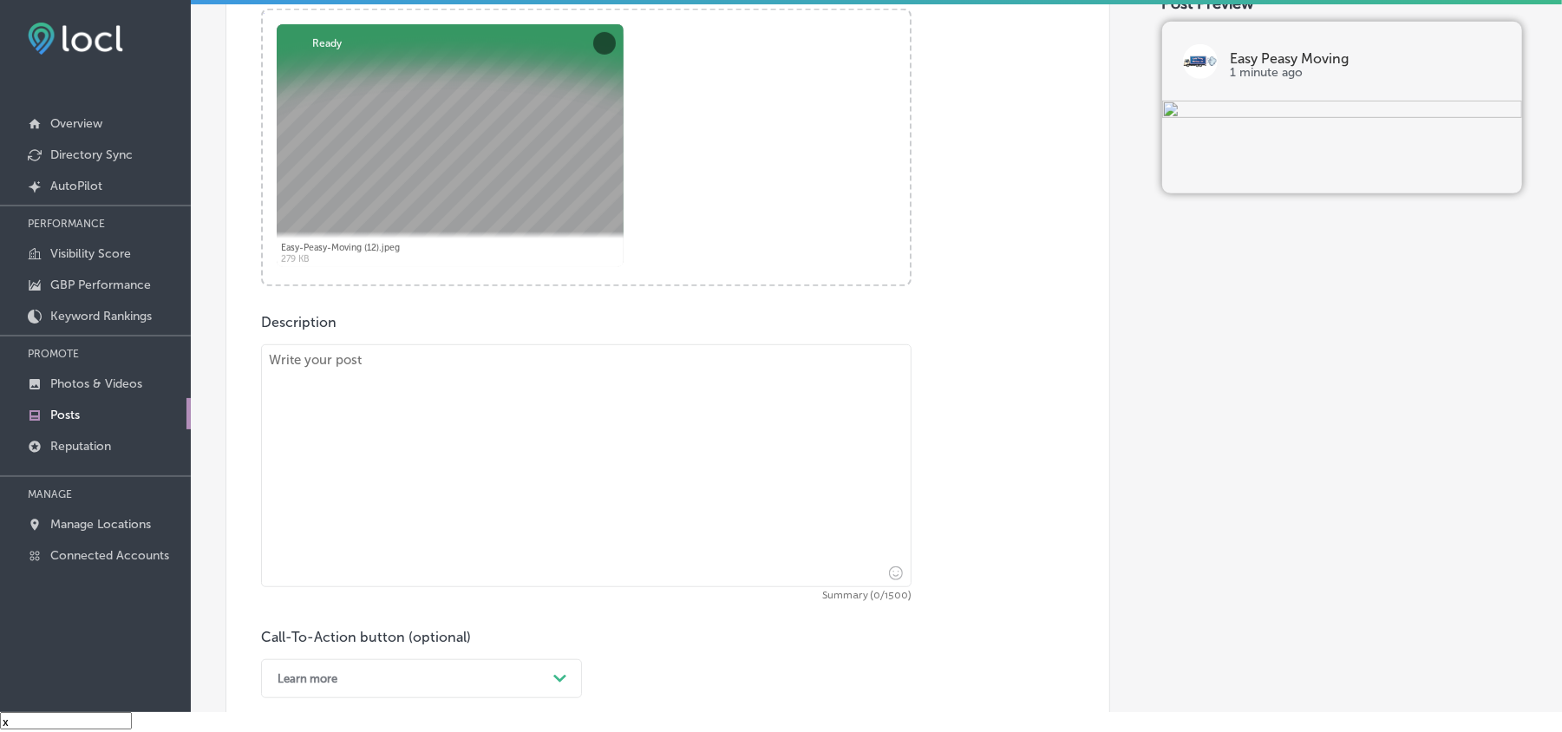
click at [394, 472] on textarea at bounding box center [586, 465] width 651 height 243
paste textarea "Easy Peasy Moving LLC is here to provide stress-free moving solutions in Oviedo…"
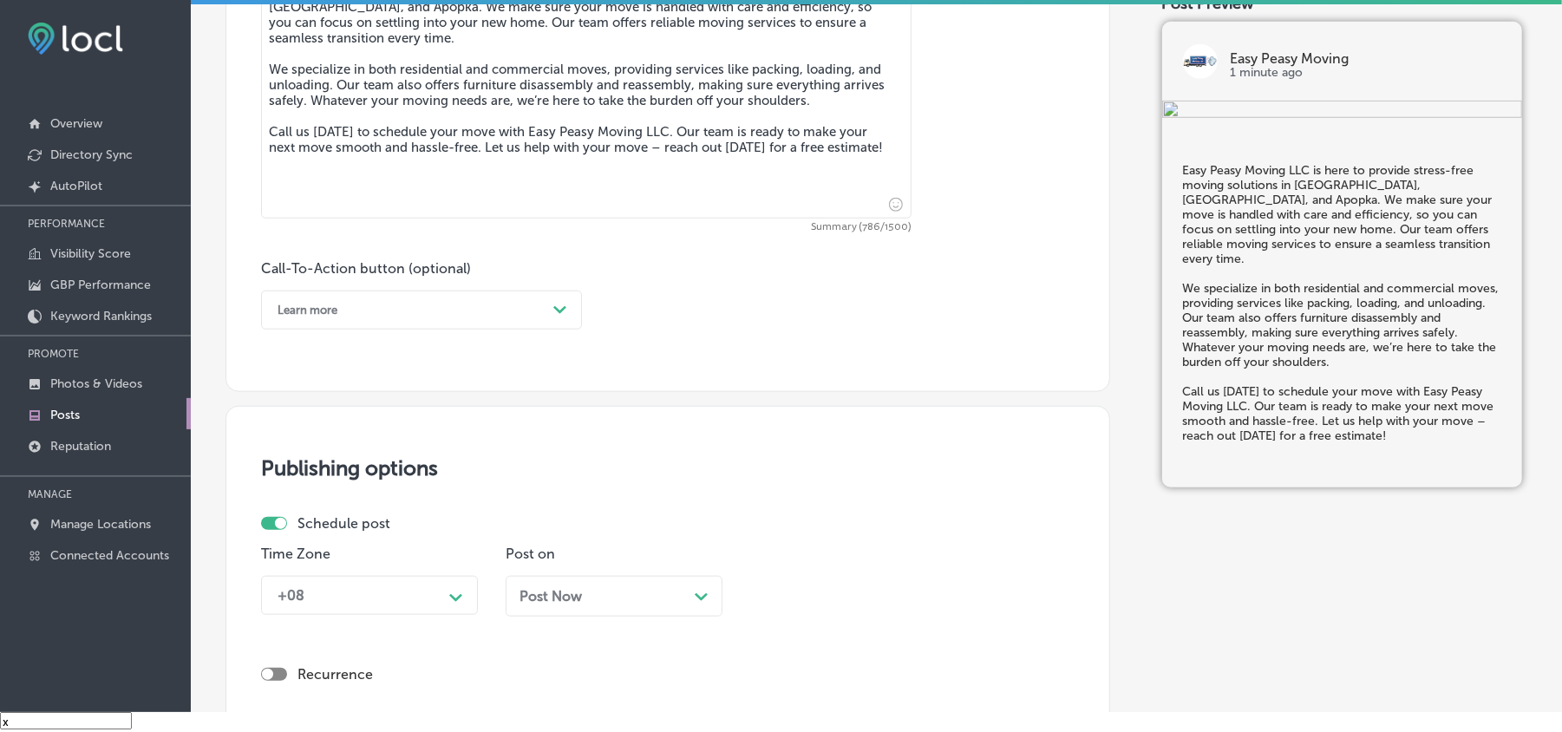
scroll to position [1080, 0]
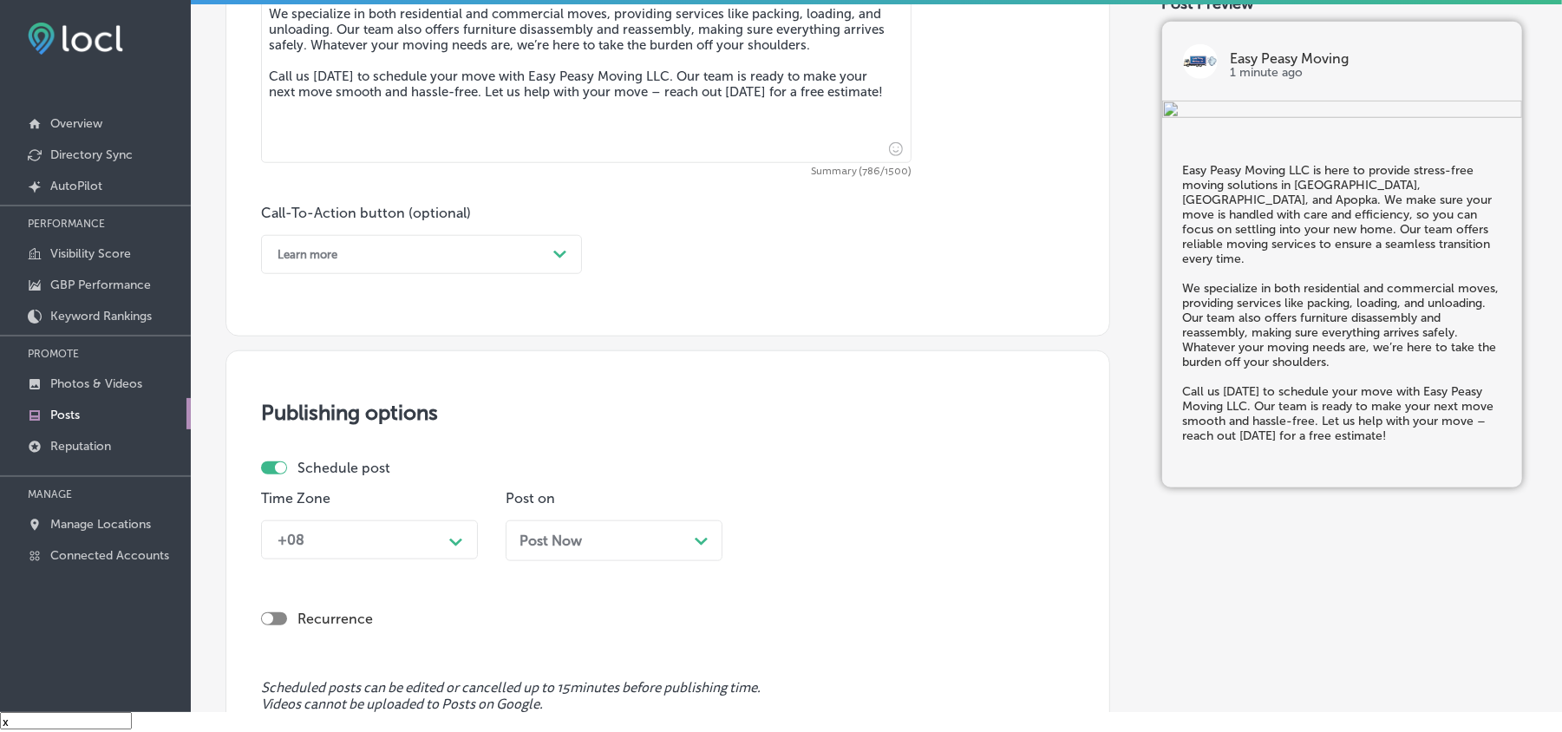
type textarea "Easy Peasy Moving LLC is here to provide stress-free moving solutions in Oviedo…"
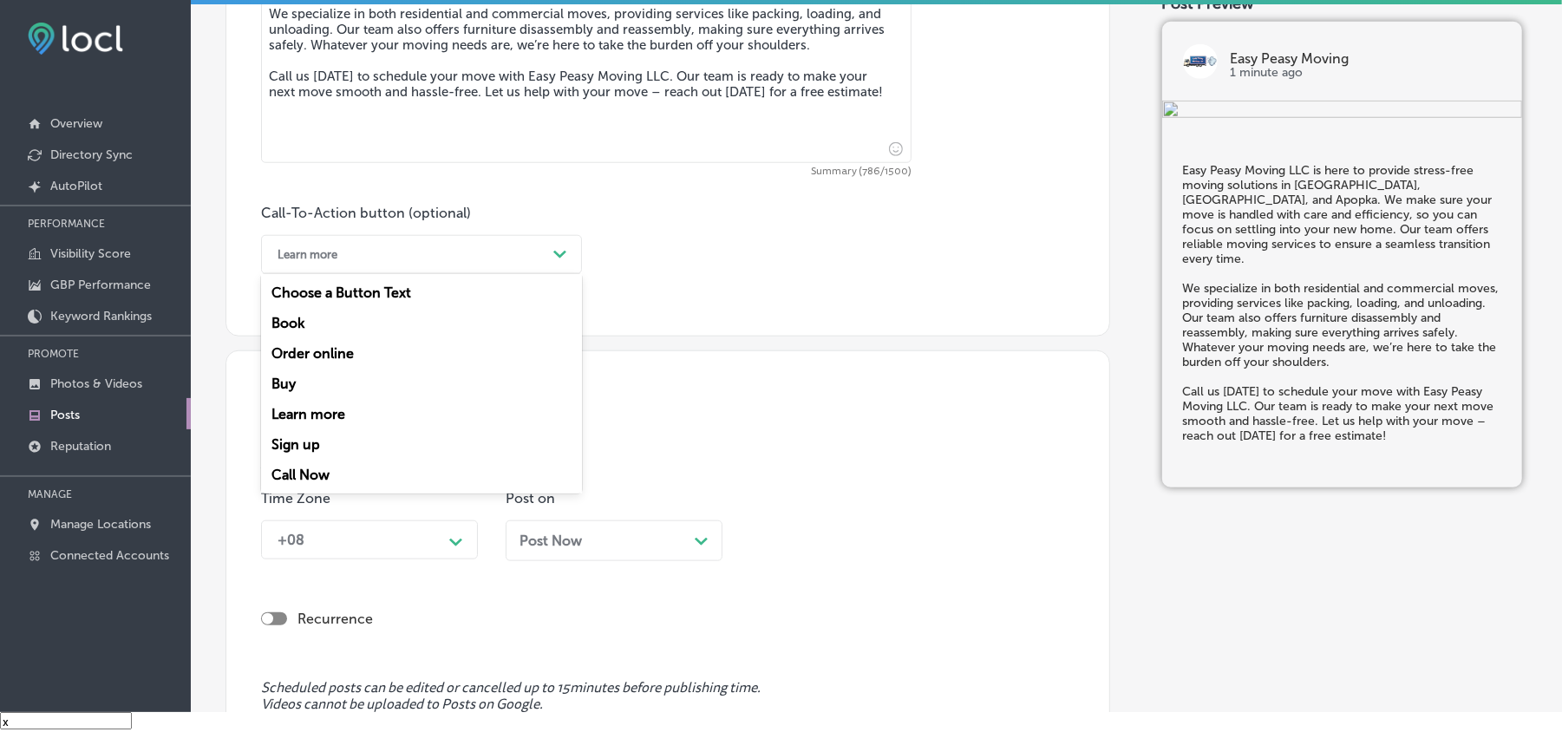
click at [356, 254] on div "Learn more" at bounding box center [408, 254] width 278 height 27
click at [314, 462] on div "Call Now" at bounding box center [421, 475] width 321 height 30
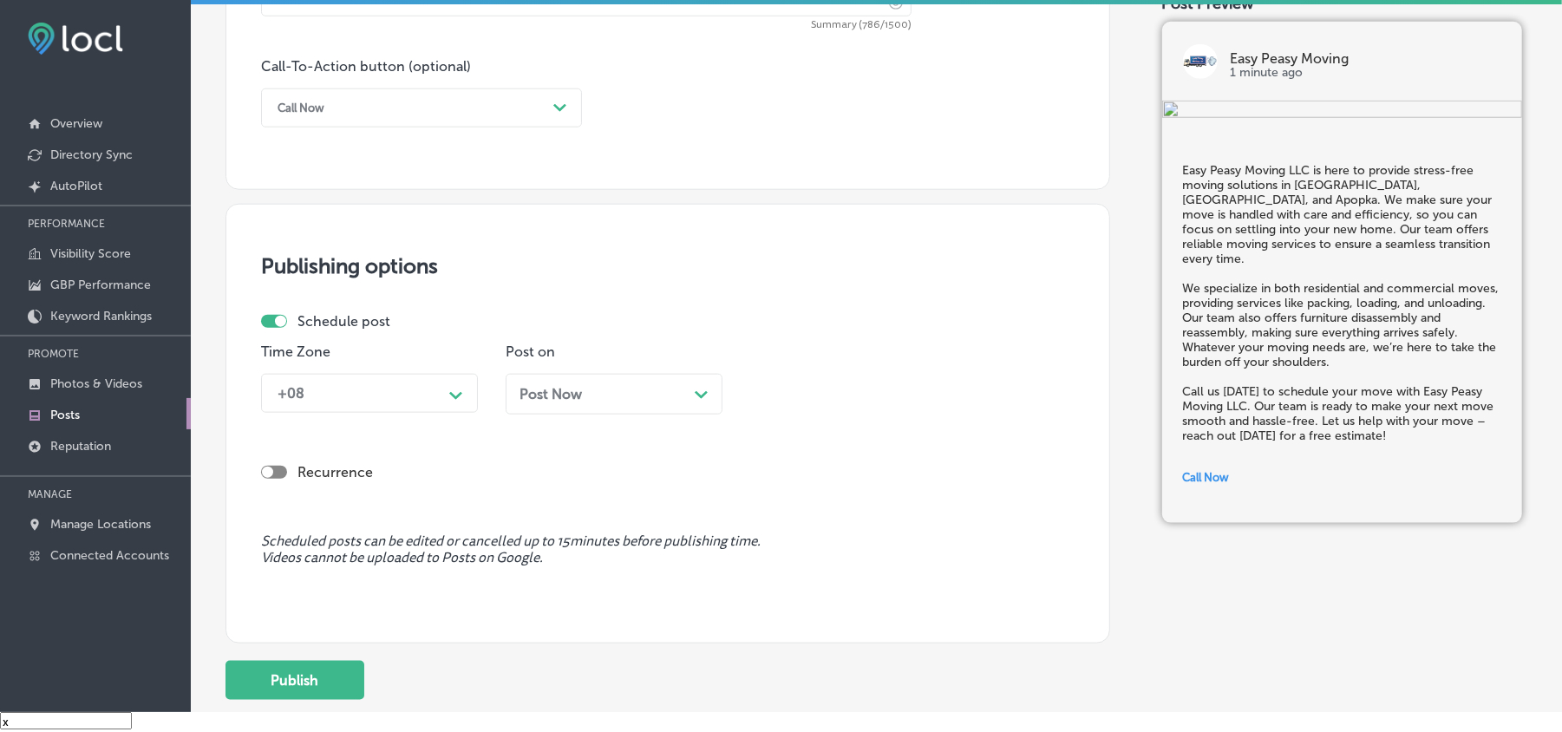
scroll to position [1234, 0]
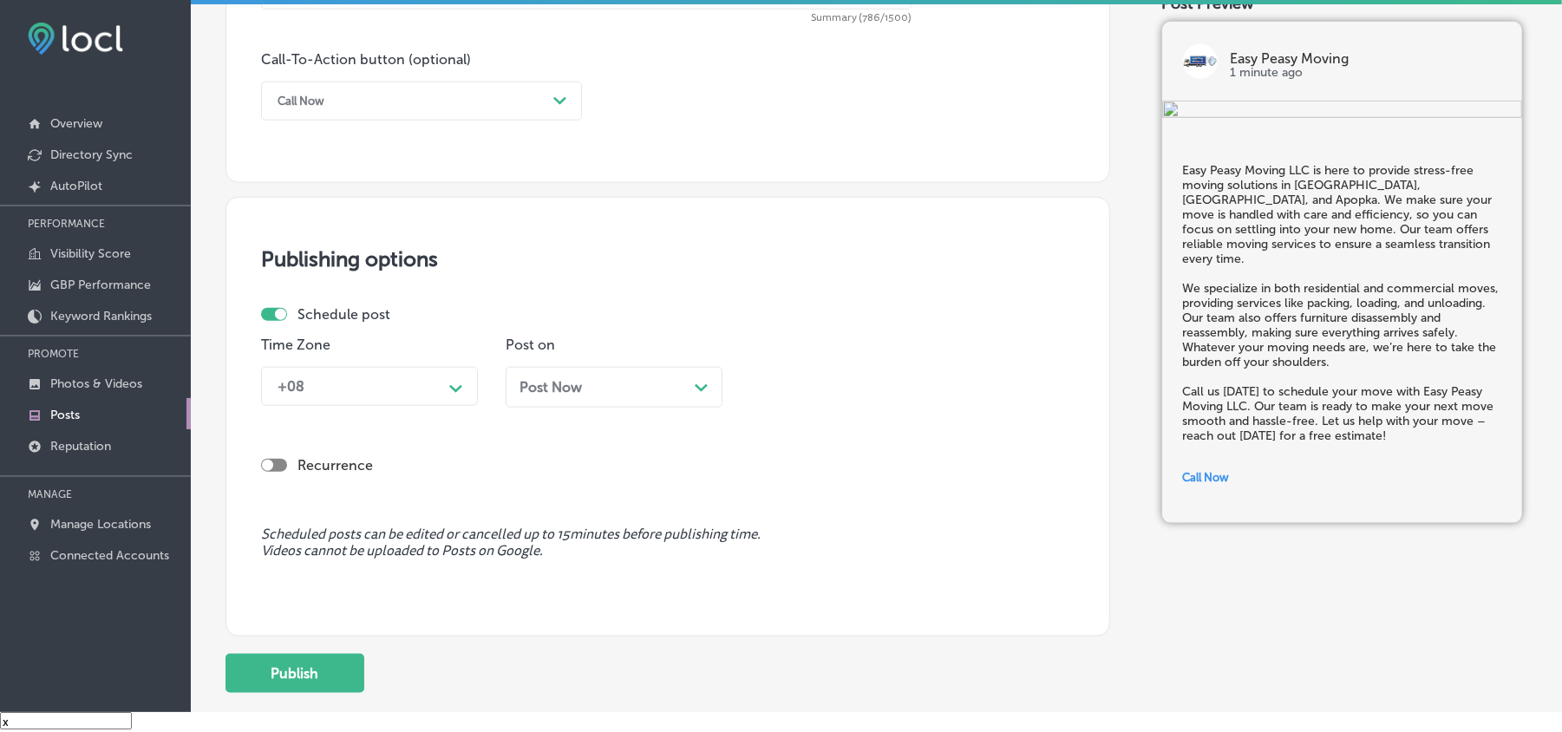
click at [399, 385] on div "+08" at bounding box center [355, 386] width 173 height 30
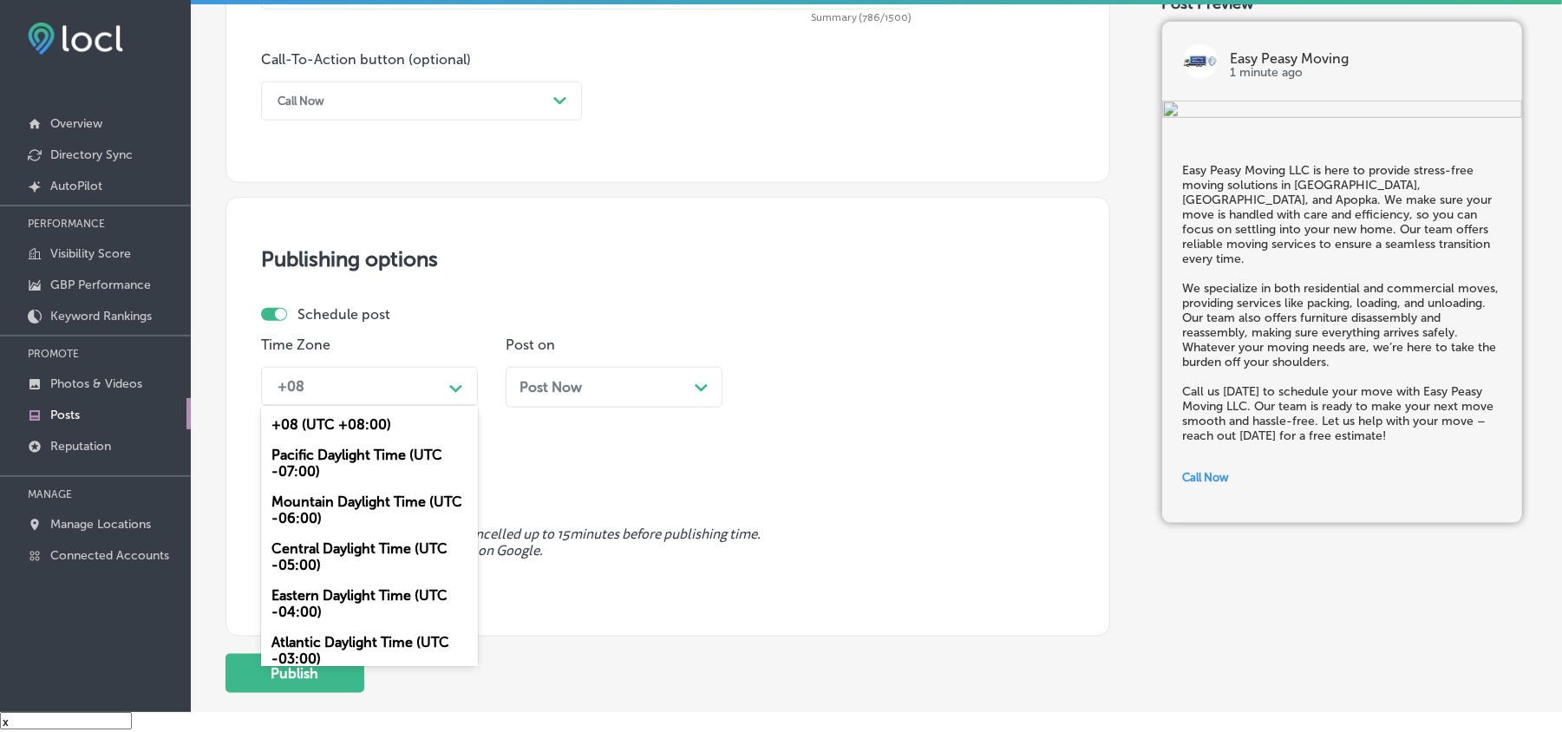
click at [316, 511] on div "Mountain Daylight Time (UTC -06:00)" at bounding box center [369, 510] width 217 height 47
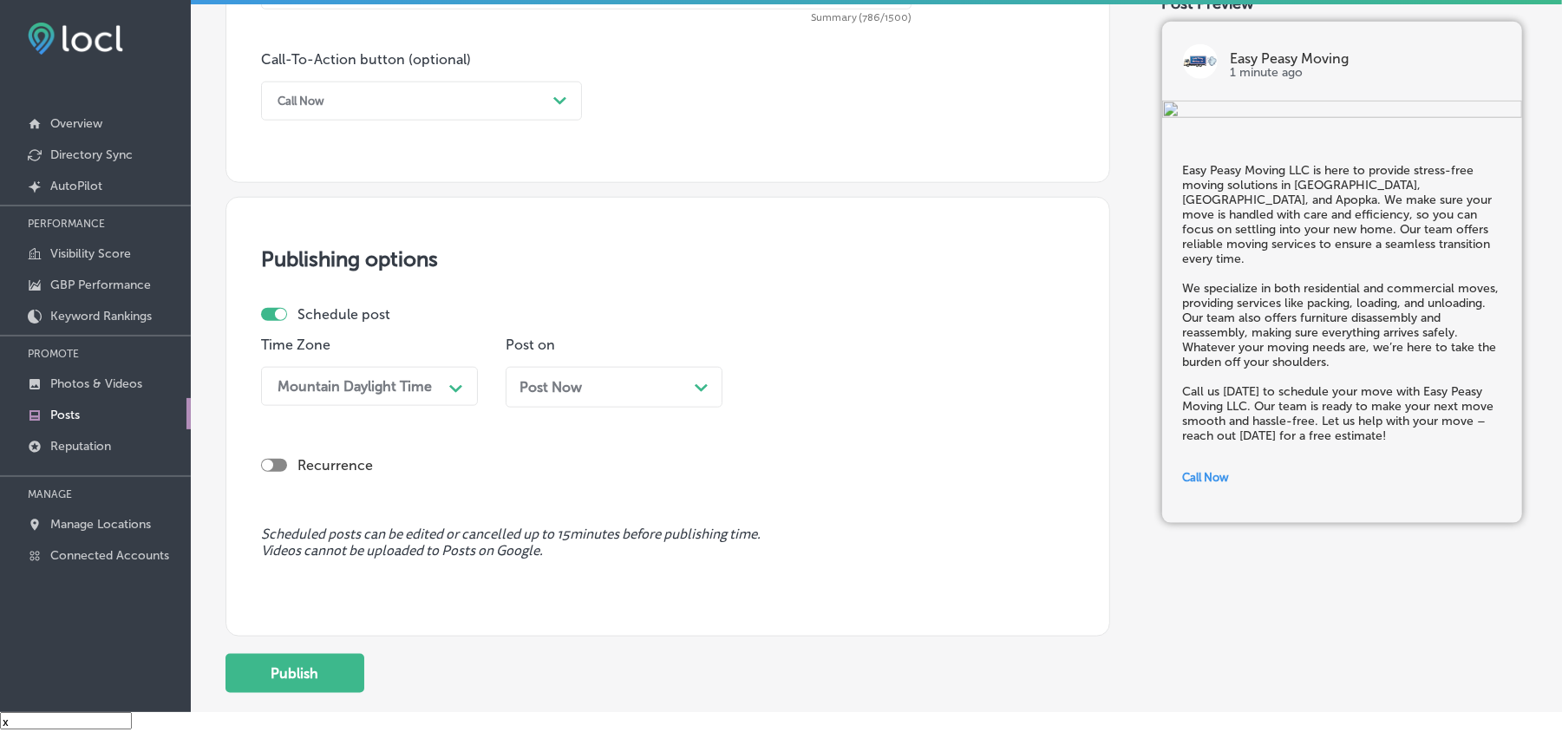
click at [566, 387] on span "Post Now" at bounding box center [551, 387] width 62 height 16
click at [819, 365] on div "Time 11:00 AM Path Created with Sketch." at bounding box center [858, 379] width 217 height 84
click at [843, 389] on div "11:00 AM" at bounding box center [844, 386] width 173 height 30
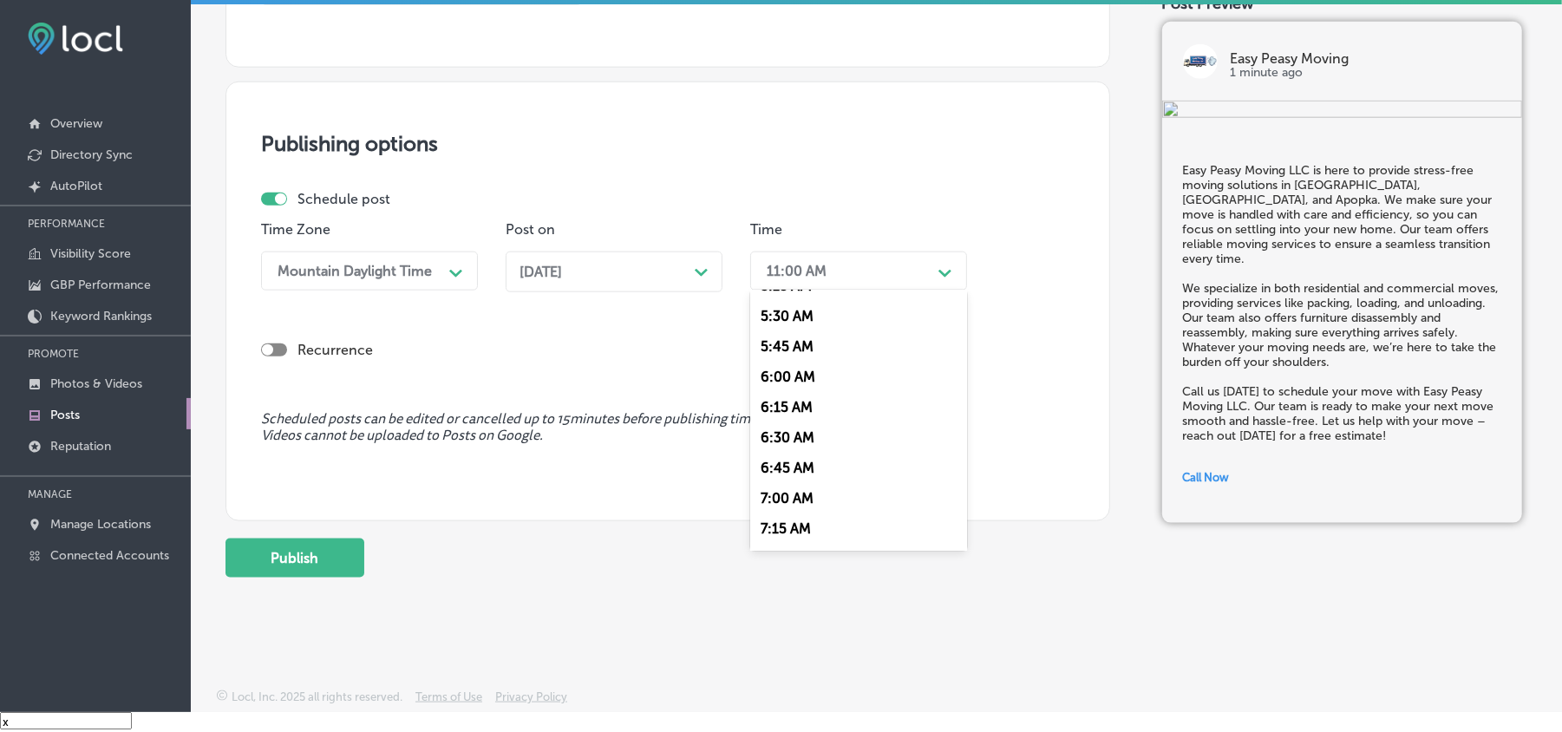
scroll to position [732, 0]
click at [789, 414] on div "7:00 AM" at bounding box center [858, 427] width 217 height 30
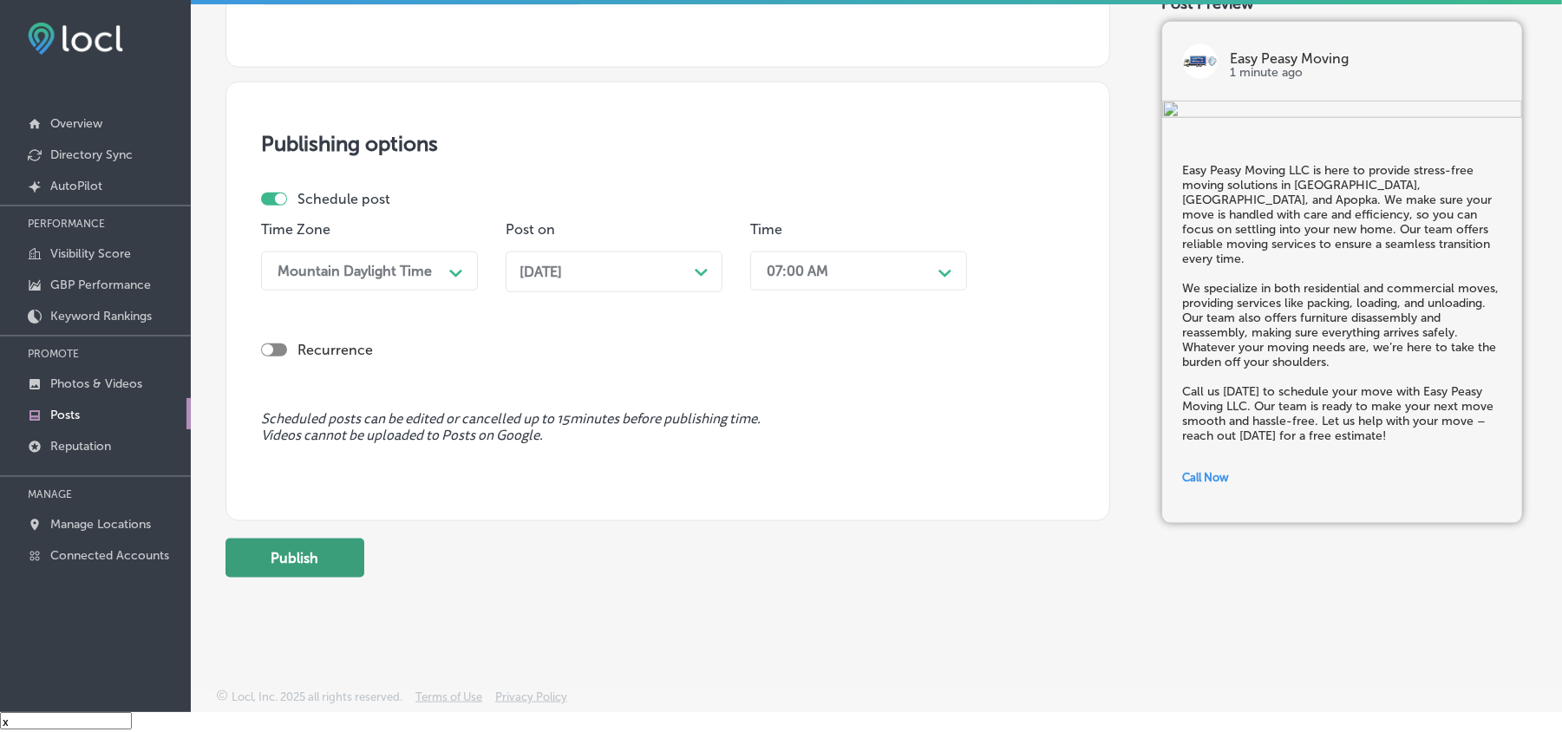
click at [321, 539] on button "Publish" at bounding box center [295, 558] width 139 height 39
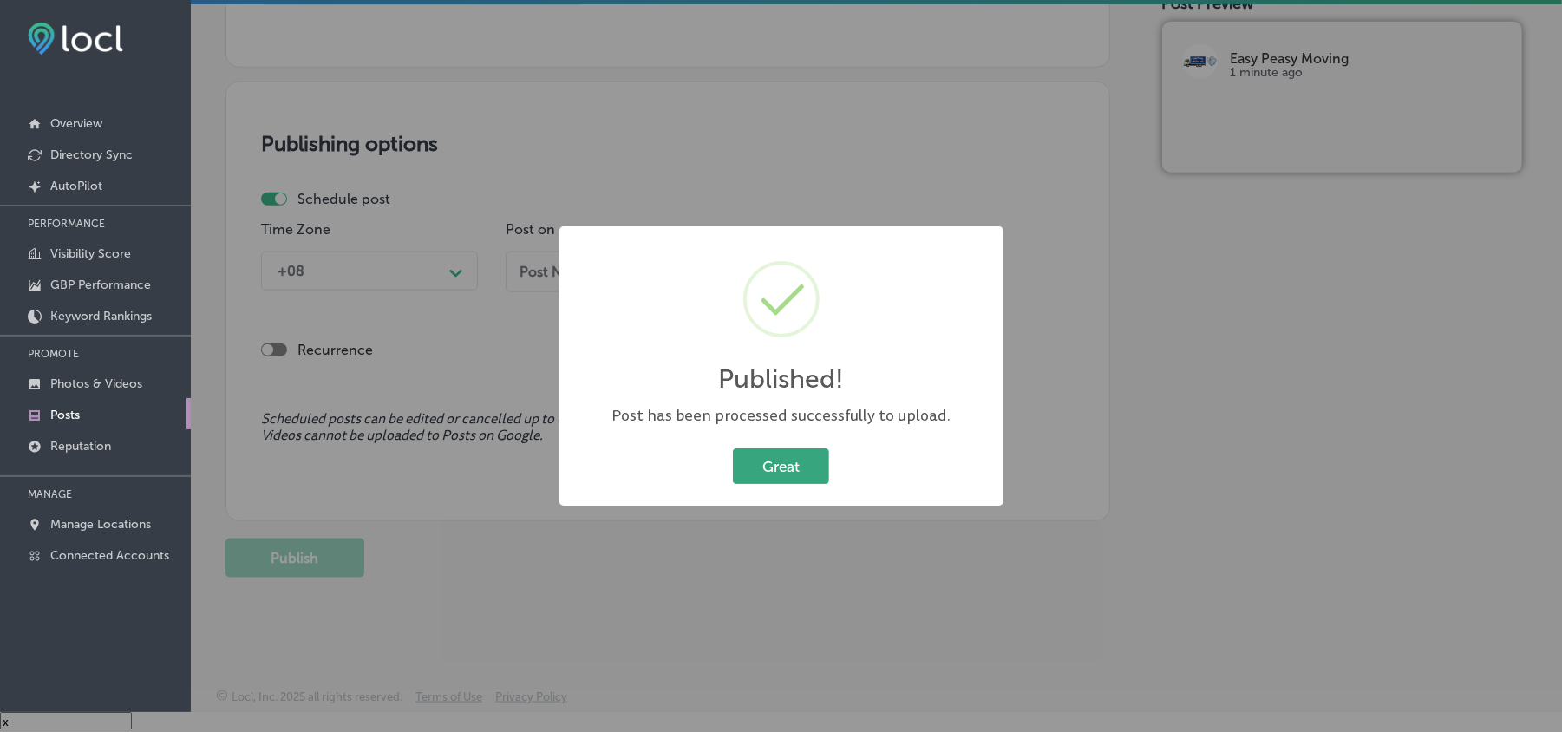
click at [768, 463] on button "Great" at bounding box center [781, 466] width 96 height 36
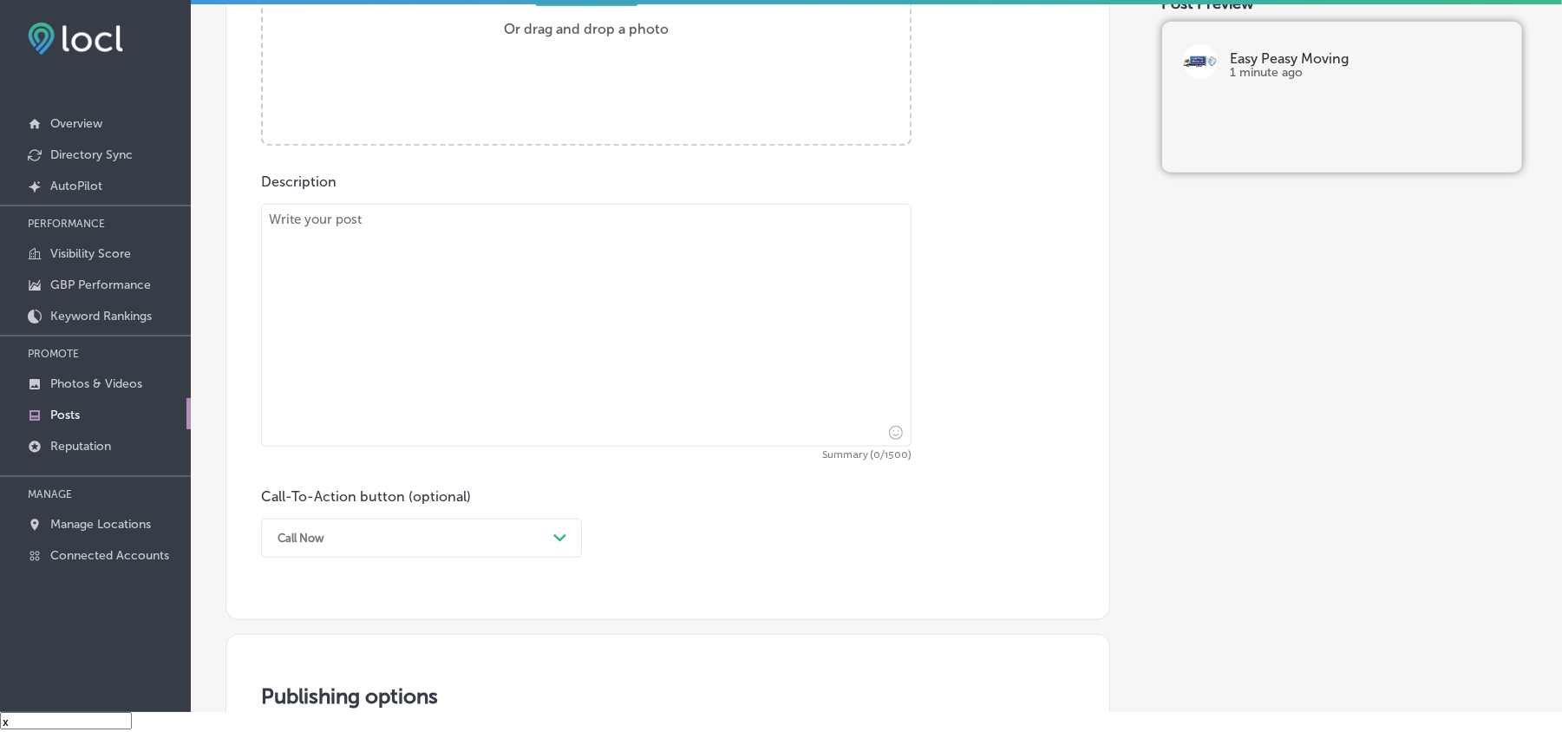
scroll to position [771, 0]
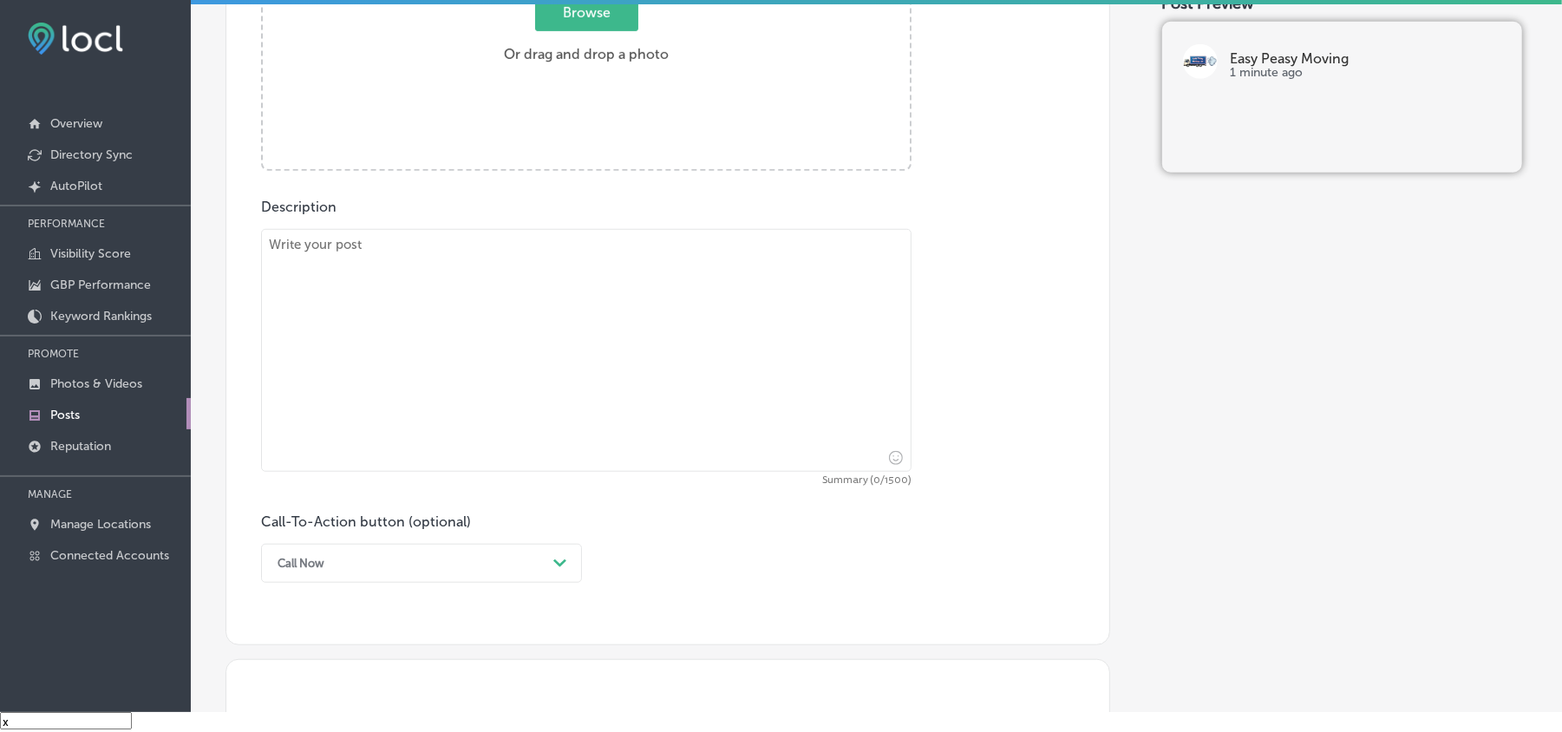
click at [484, 306] on textarea at bounding box center [586, 350] width 651 height 243
paste textarea "At Easy Peasy Moving LLC, we pride ourselves on offering affordable and efficie…"
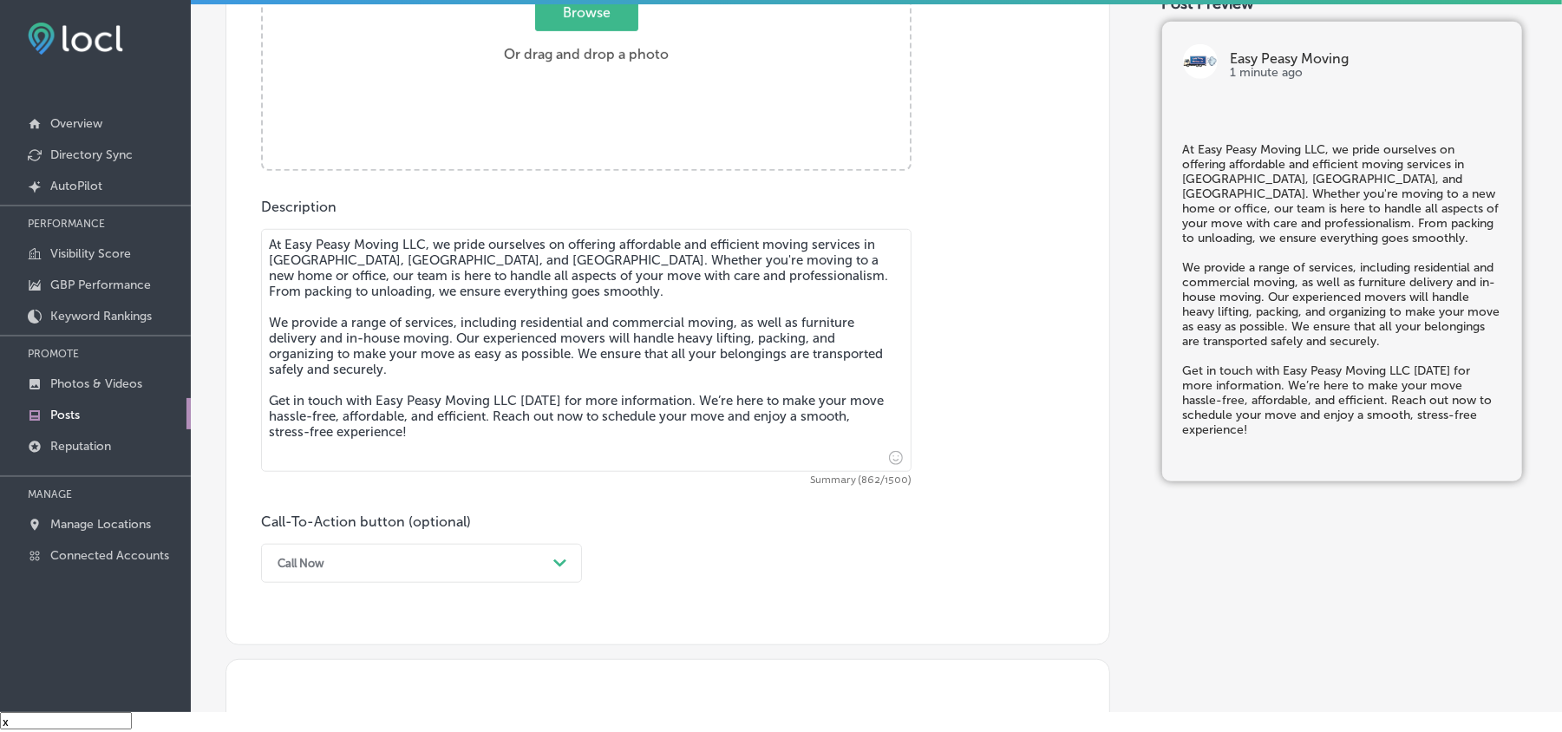
type textarea "At Easy Peasy Moving LLC, we pride ourselves on offering affordable and efficie…"
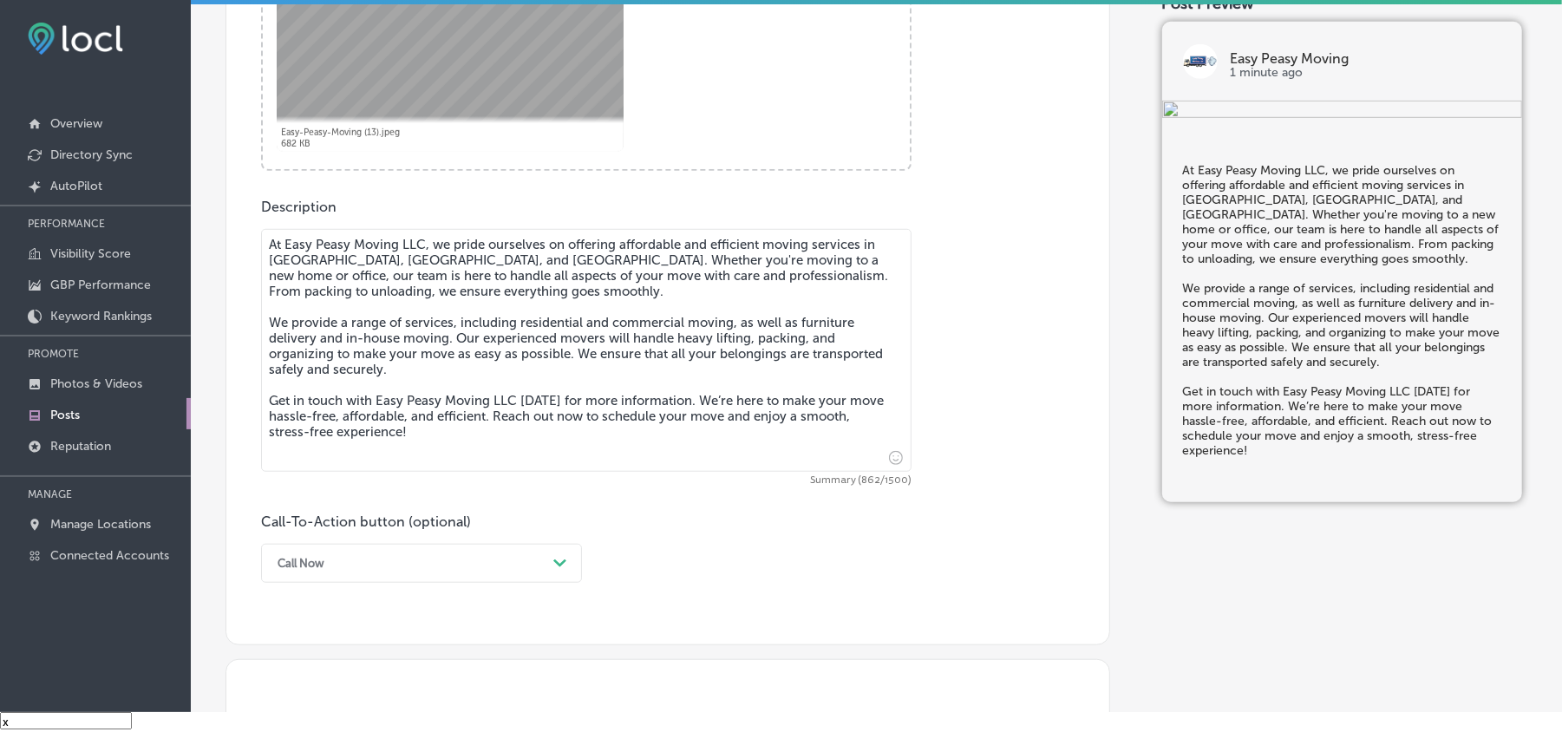
scroll to position [965, 0]
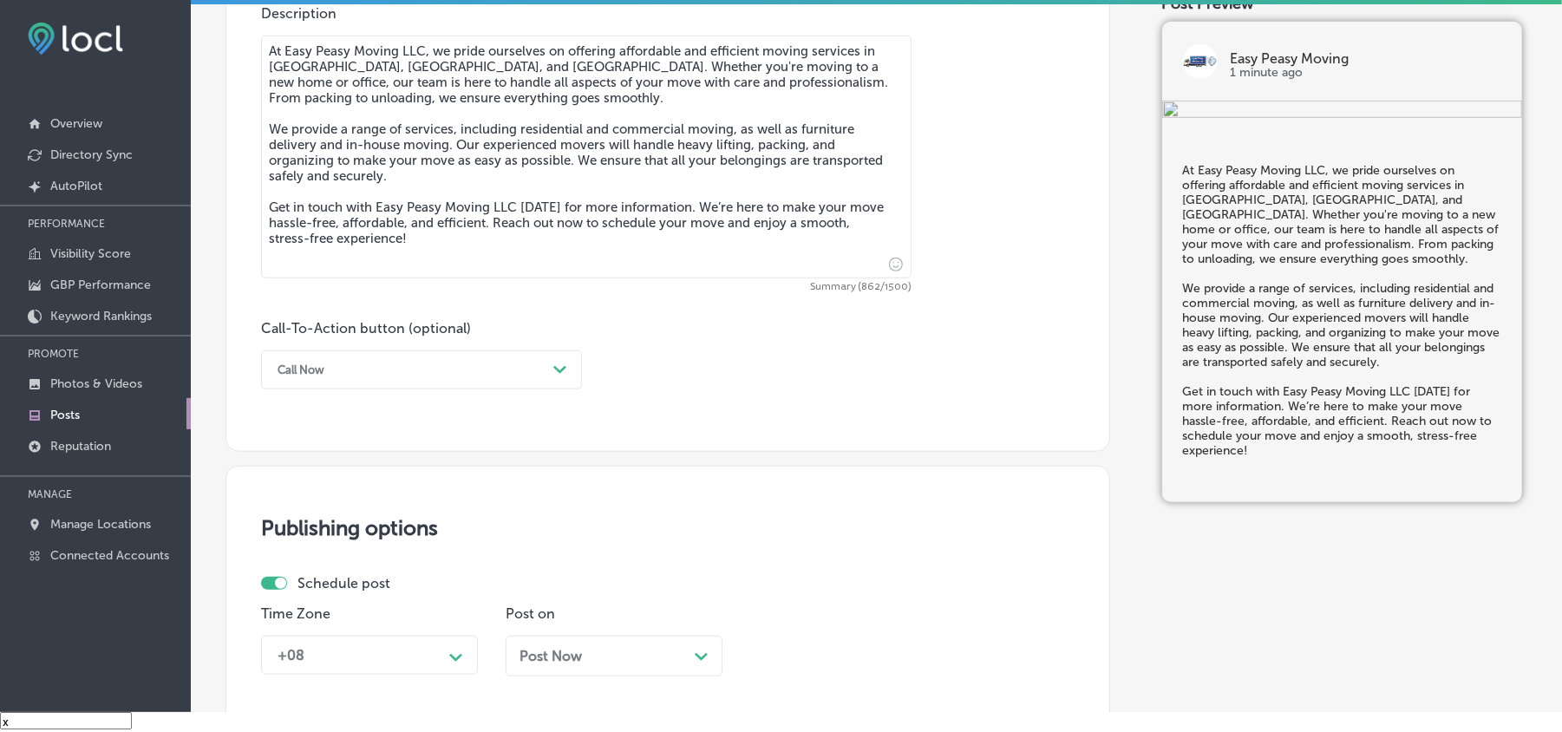
click at [382, 364] on div "Call Now" at bounding box center [408, 370] width 278 height 27
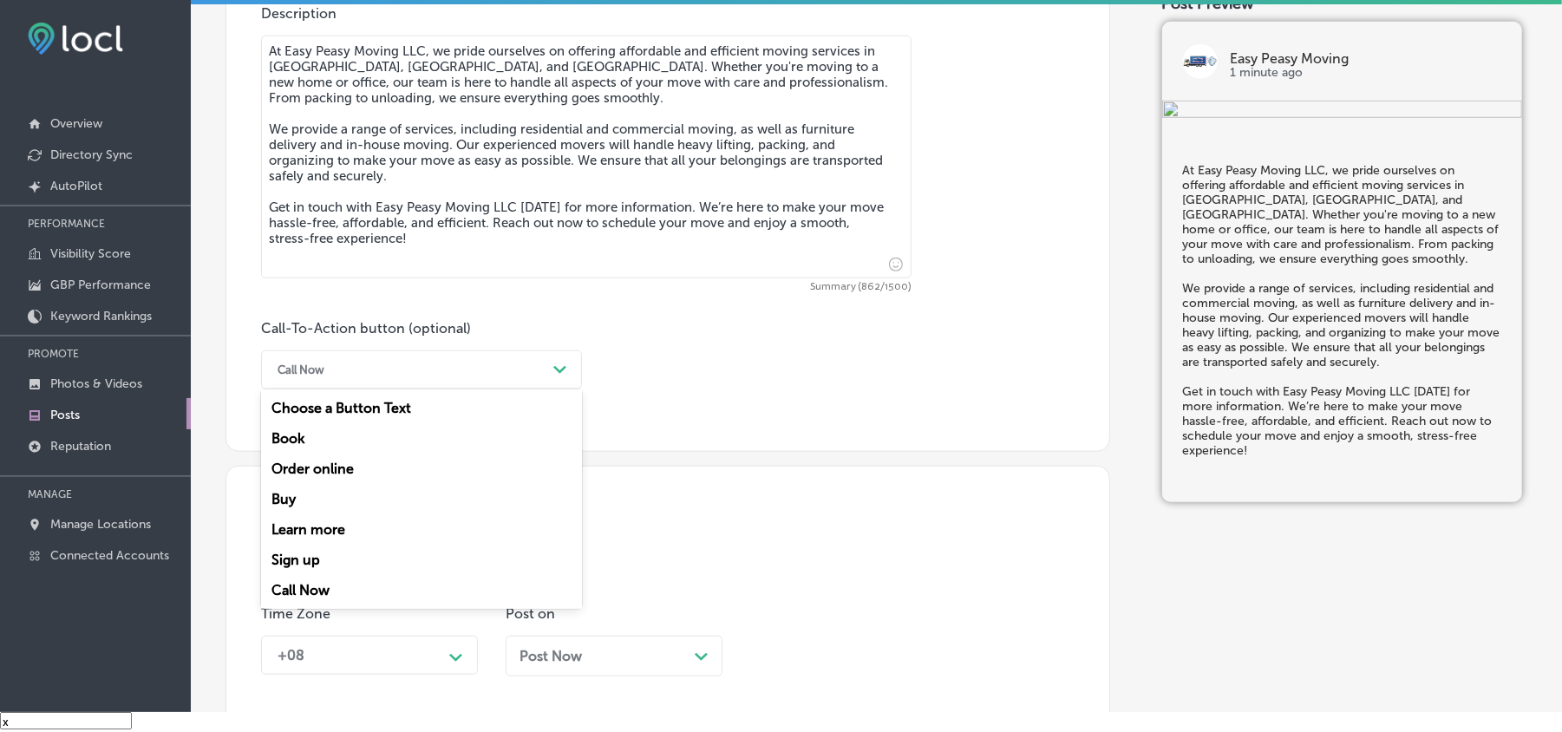
click at [379, 366] on div "Call Now" at bounding box center [408, 370] width 278 height 27
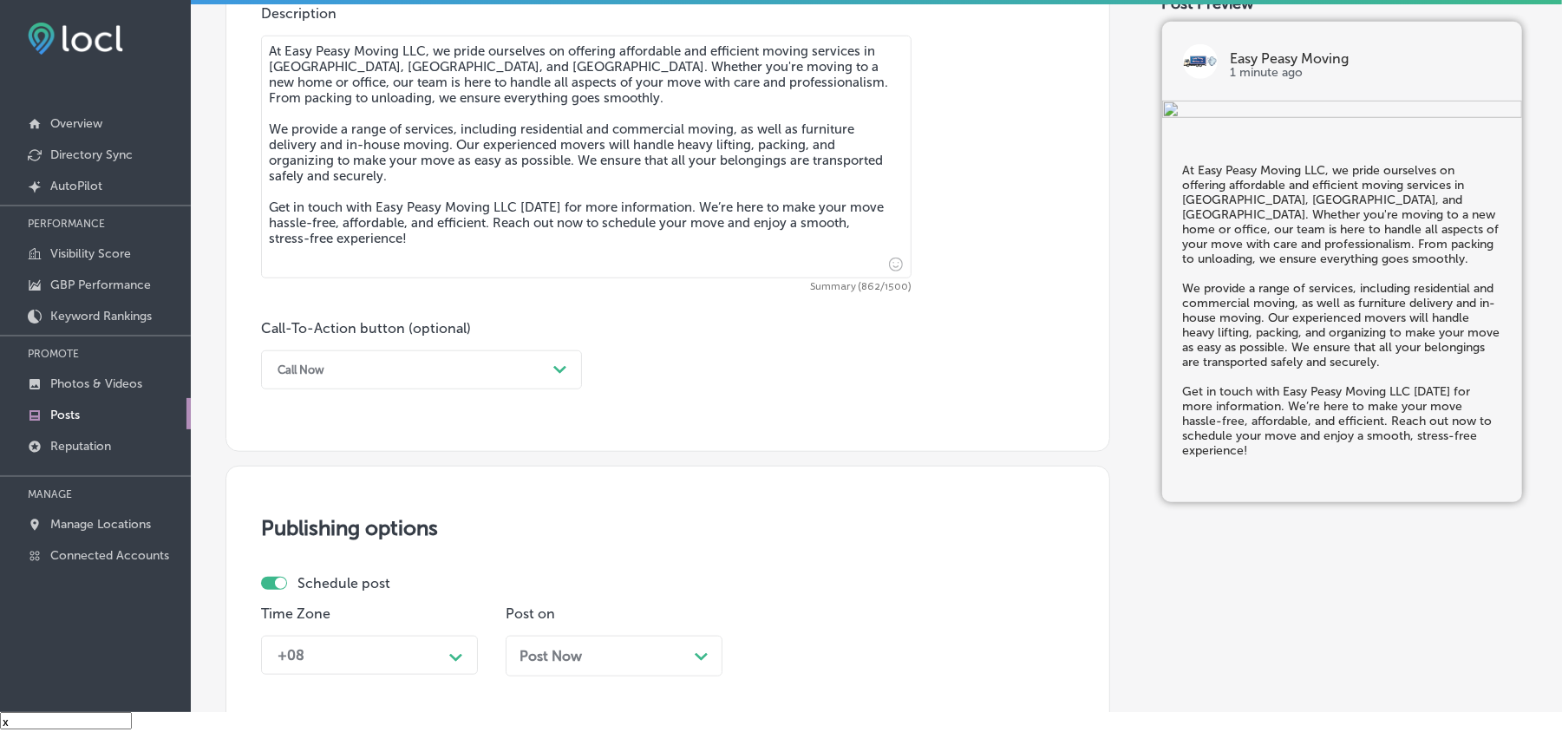
click at [371, 347] on div "Call-To-Action button (optional) Call Now Path Created with Sketch." at bounding box center [421, 354] width 321 height 69
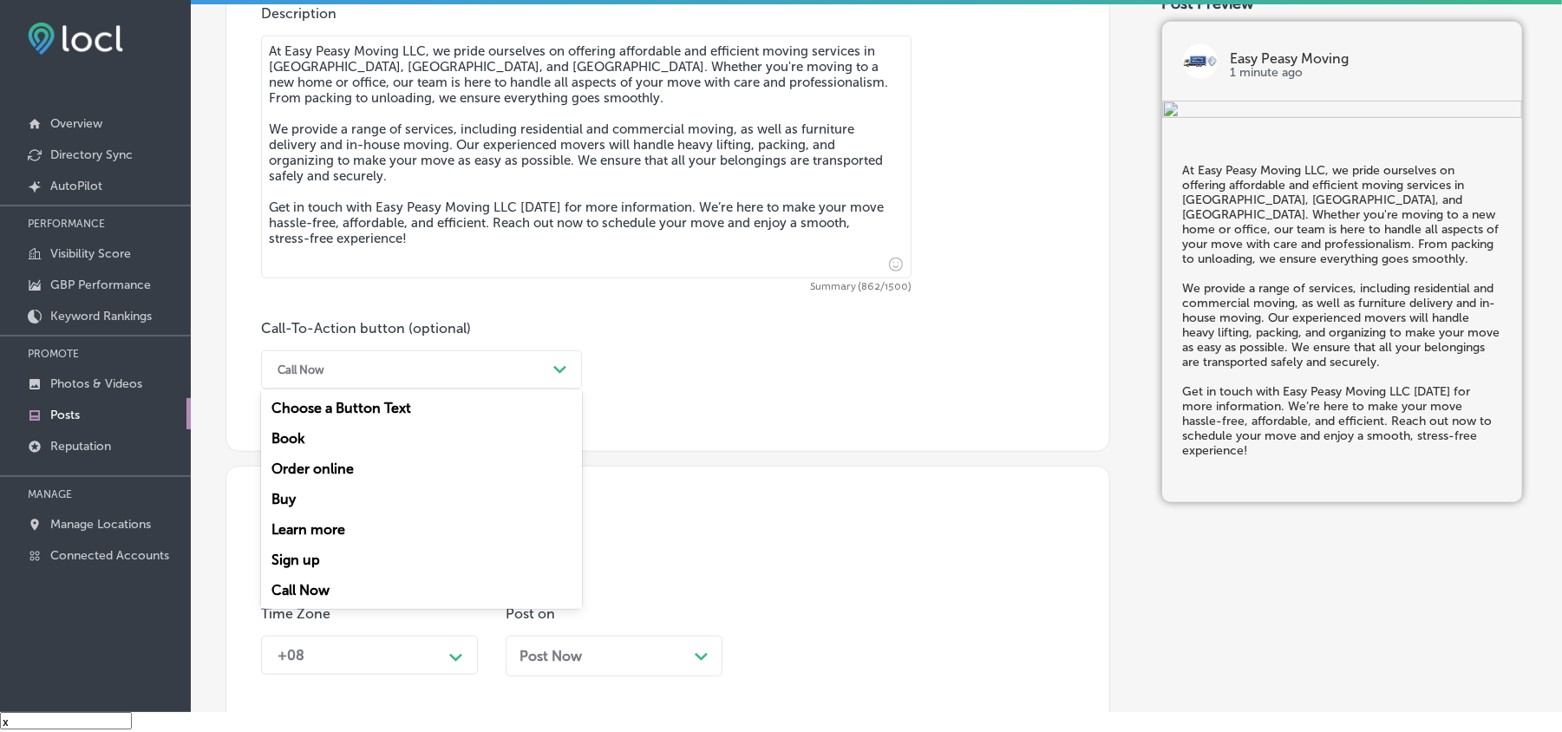
click at [371, 375] on div "Call Now" at bounding box center [408, 370] width 278 height 27
click at [318, 521] on div "Learn more" at bounding box center [421, 529] width 321 height 30
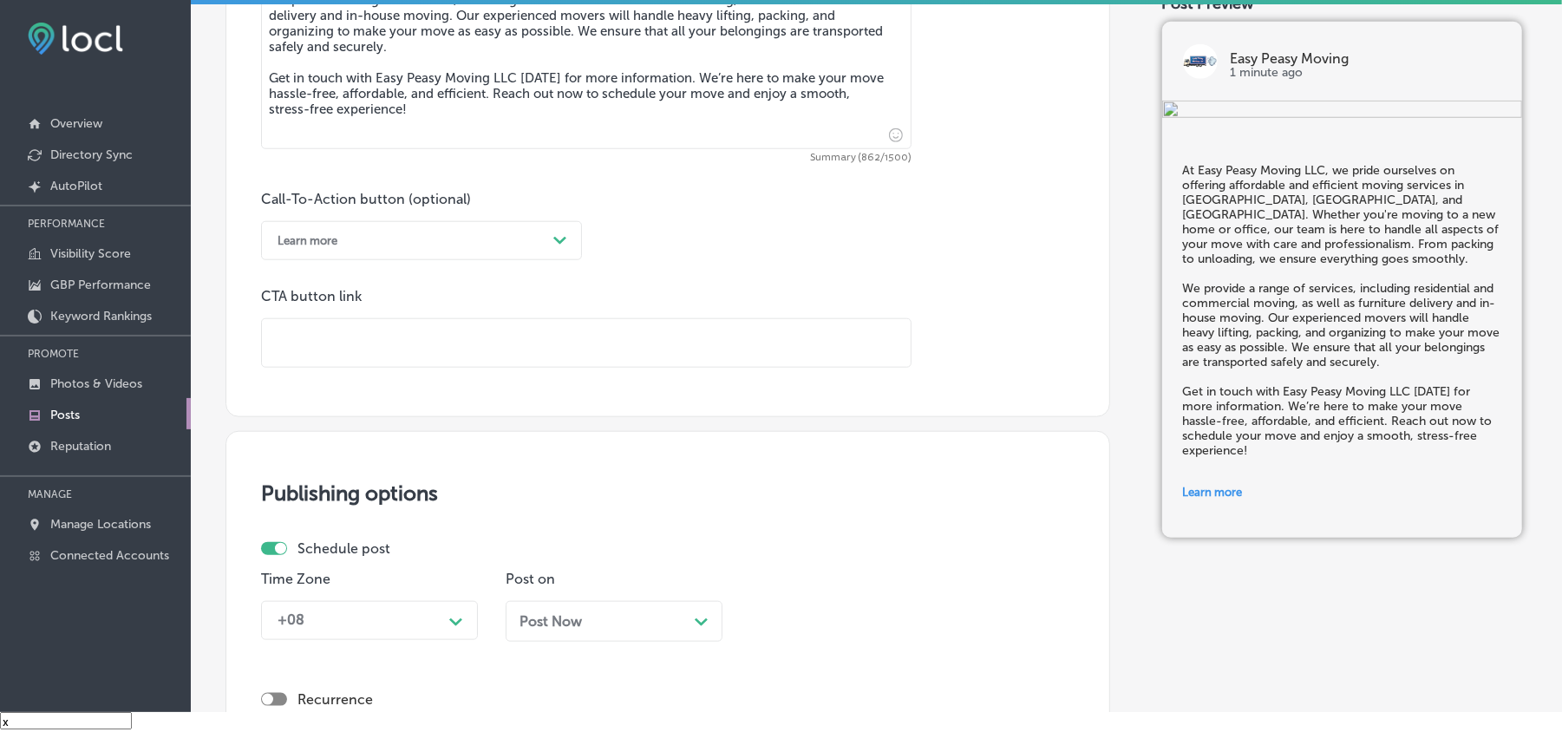
scroll to position [1156, 0]
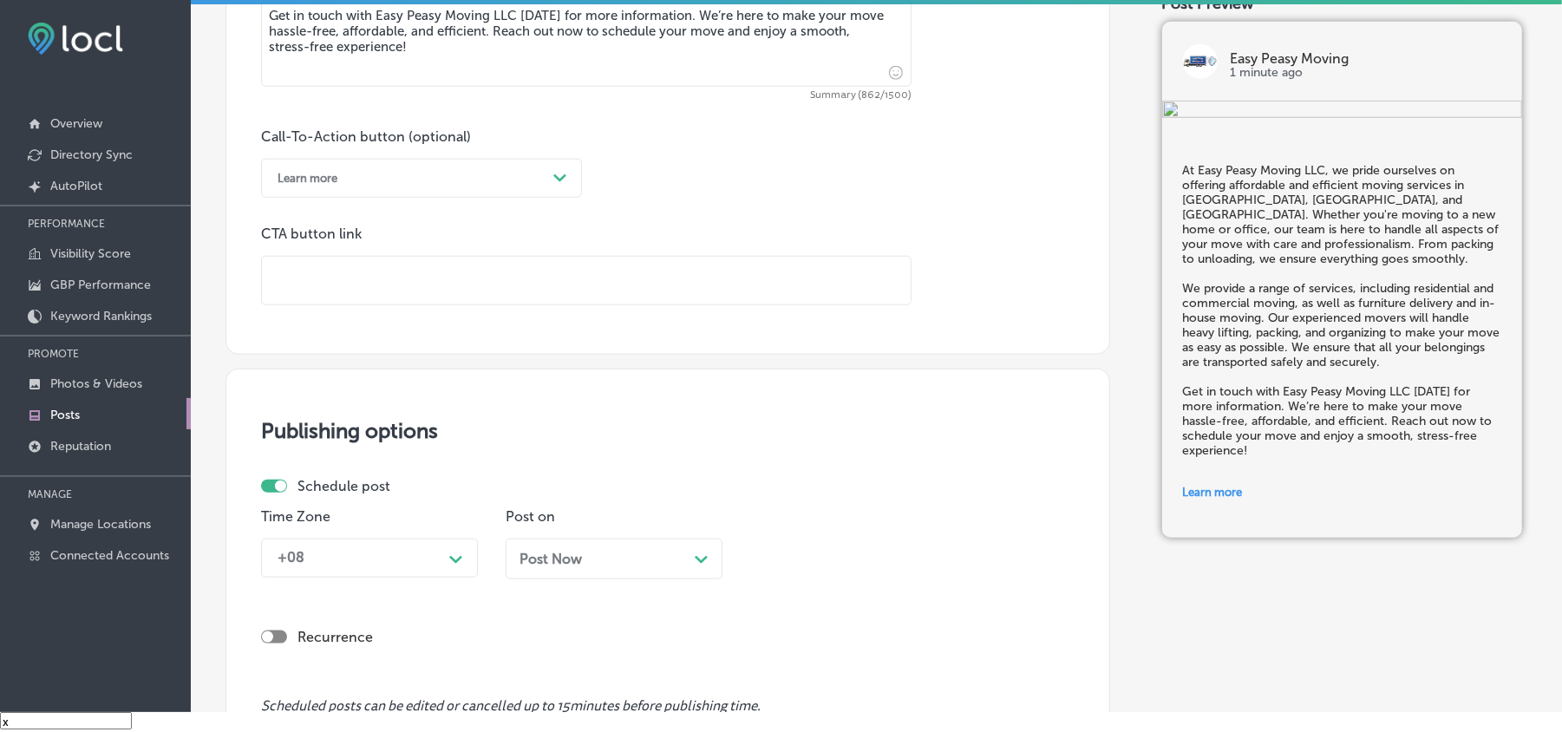
click at [448, 278] on input "text" at bounding box center [586, 281] width 649 height 48
paste input "https://easypeasymovingfl.com/"
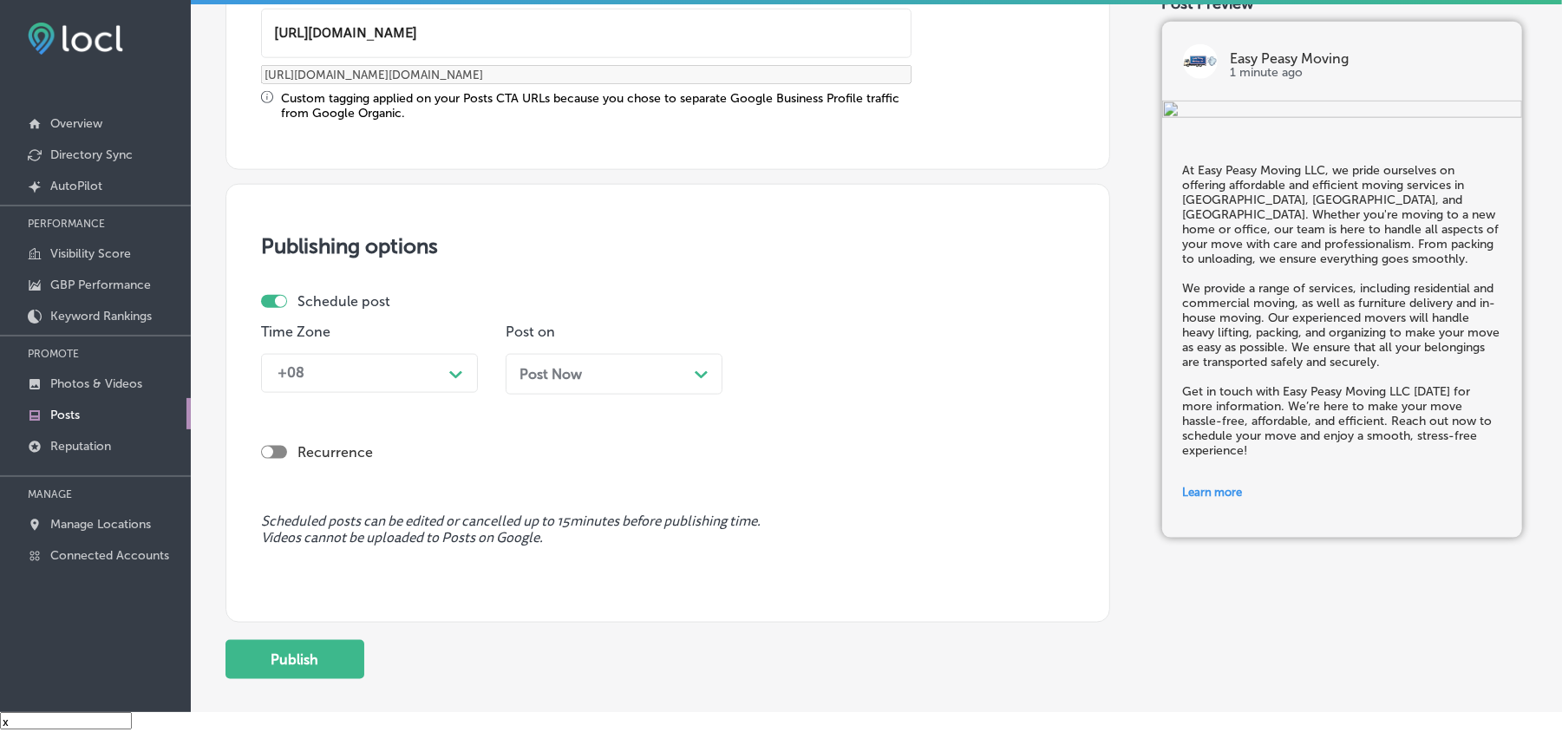
scroll to position [1427, 0]
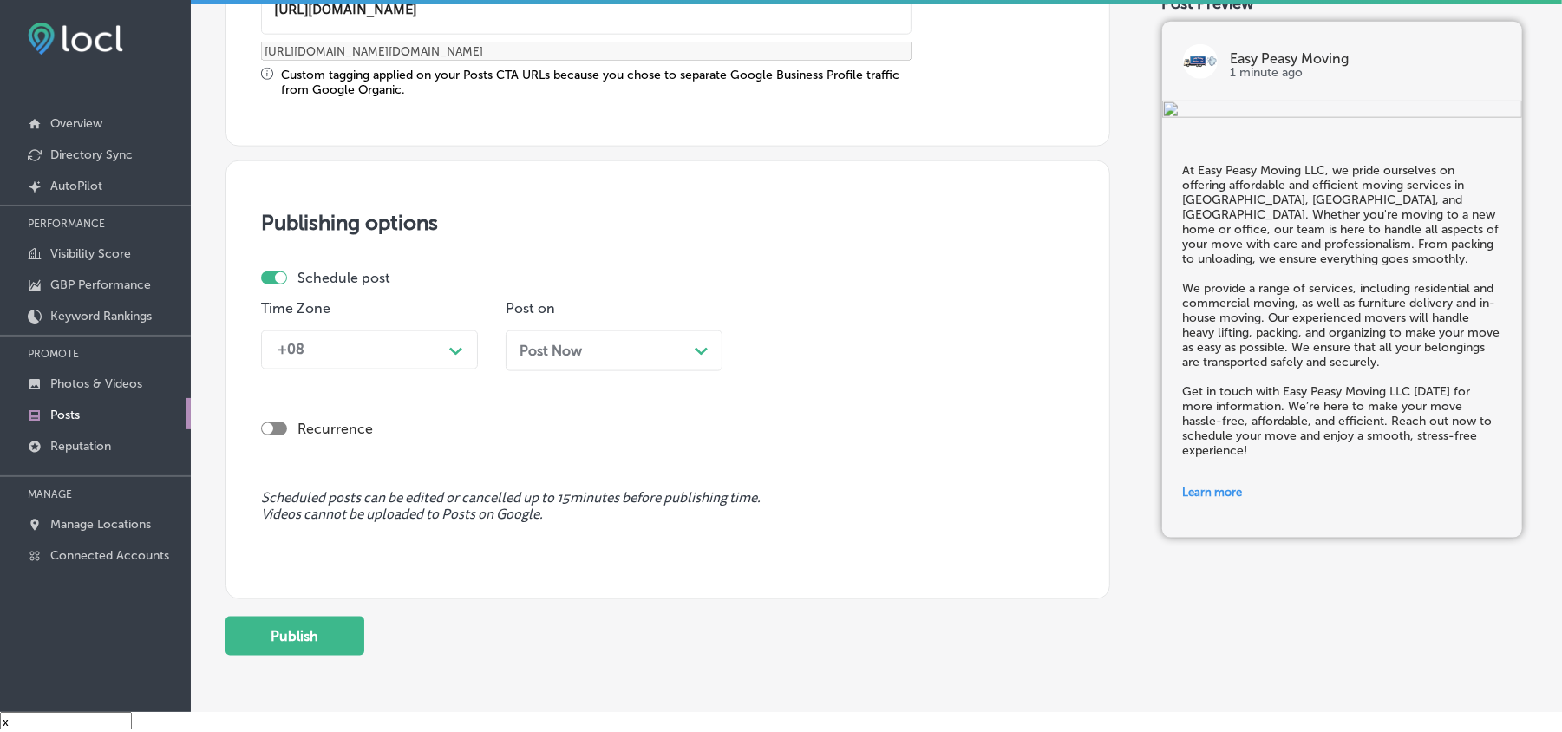
type input "https://easypeasymovingfl.com/"
click at [390, 351] on div "+08" at bounding box center [355, 350] width 173 height 30
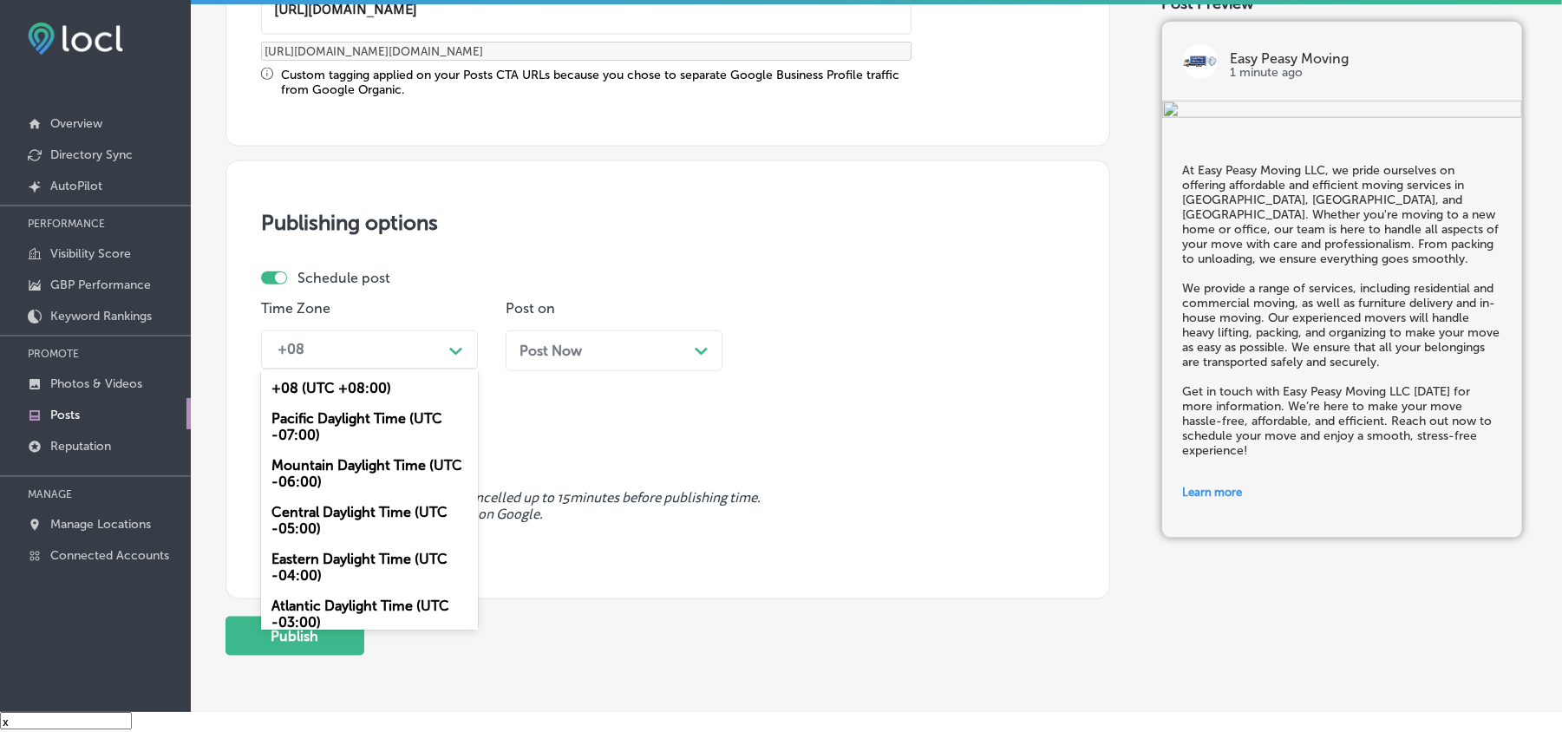
scroll to position [8, 0]
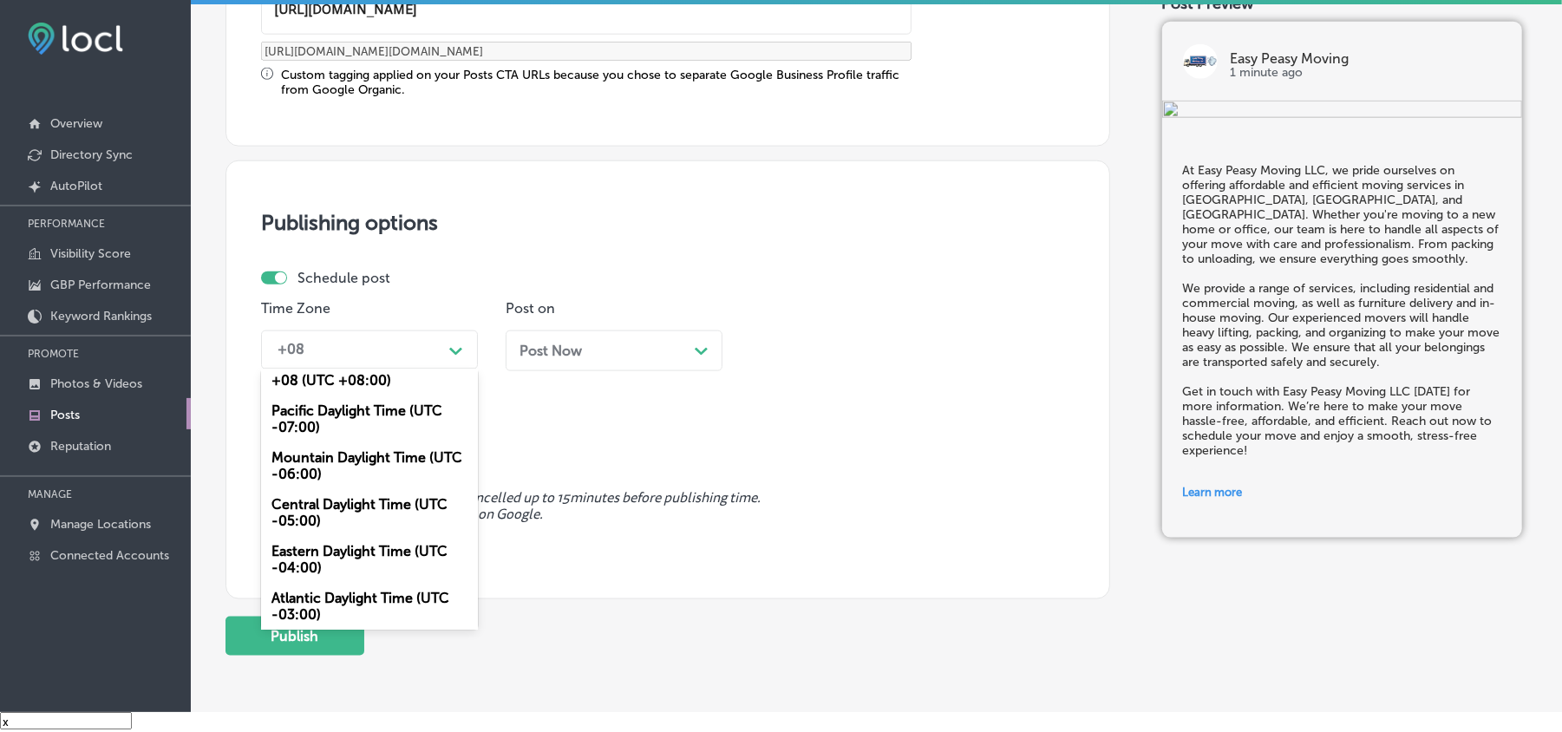
click at [340, 448] on div "Mountain Daylight Time (UTC -06:00)" at bounding box center [369, 465] width 217 height 47
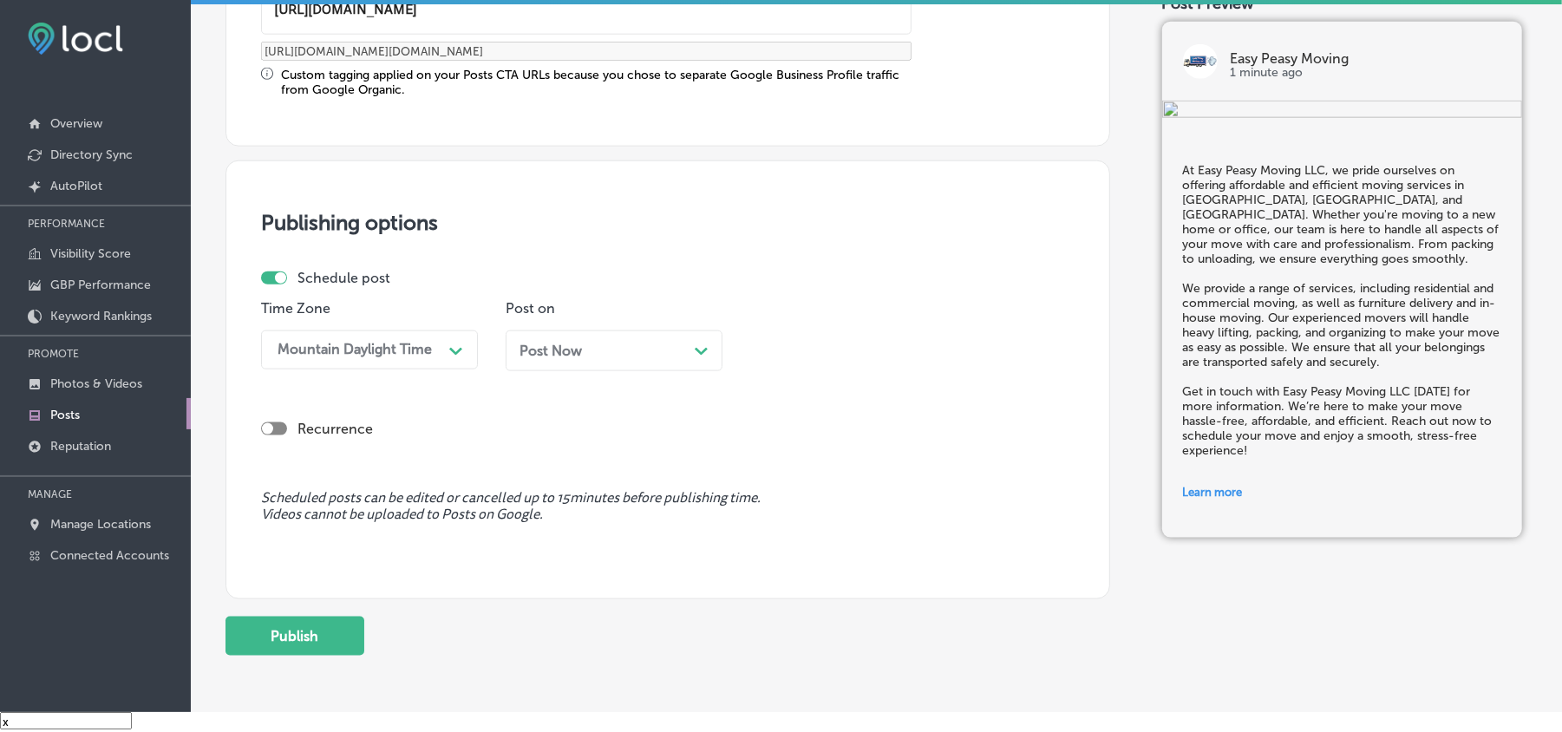
click at [618, 341] on div "Post Now Path Created with Sketch." at bounding box center [614, 351] width 217 height 41
click at [629, 351] on div "Nov 24, 2025 Path Created with Sketch." at bounding box center [614, 351] width 189 height 16
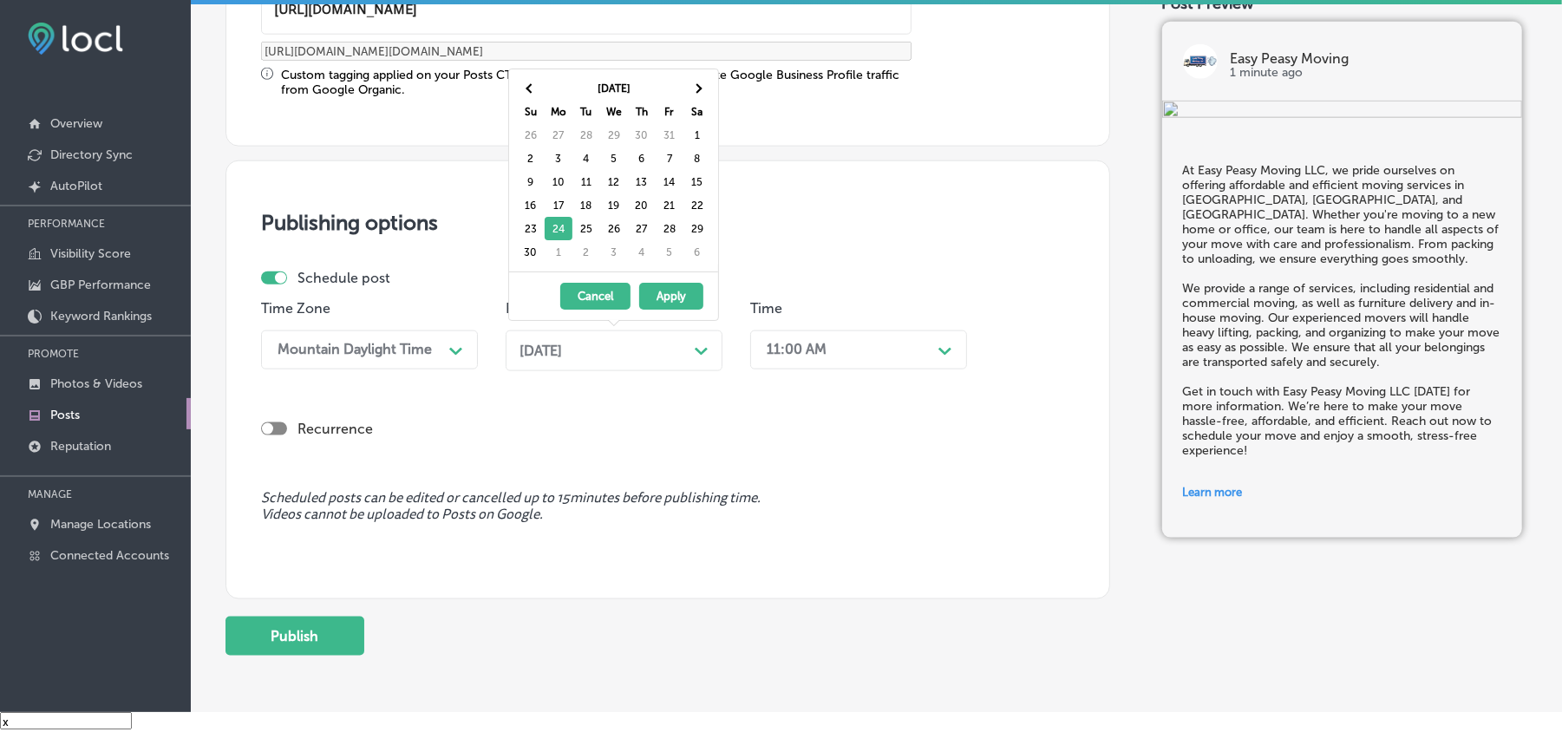
click at [781, 350] on div "11:00 AM" at bounding box center [797, 350] width 60 height 16
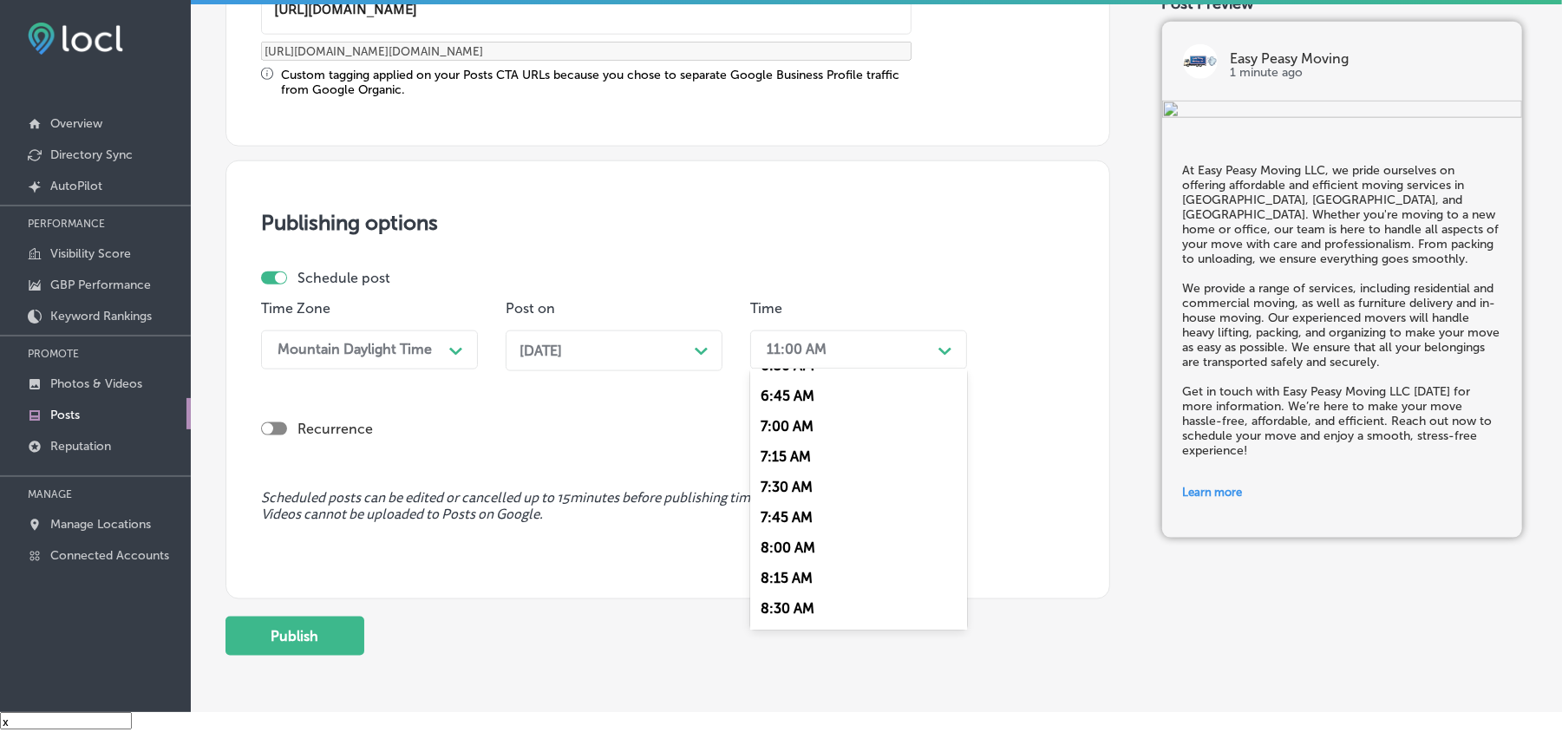
scroll to position [771, 0]
click at [791, 513] on div "7:30 AM" at bounding box center [858, 528] width 217 height 30
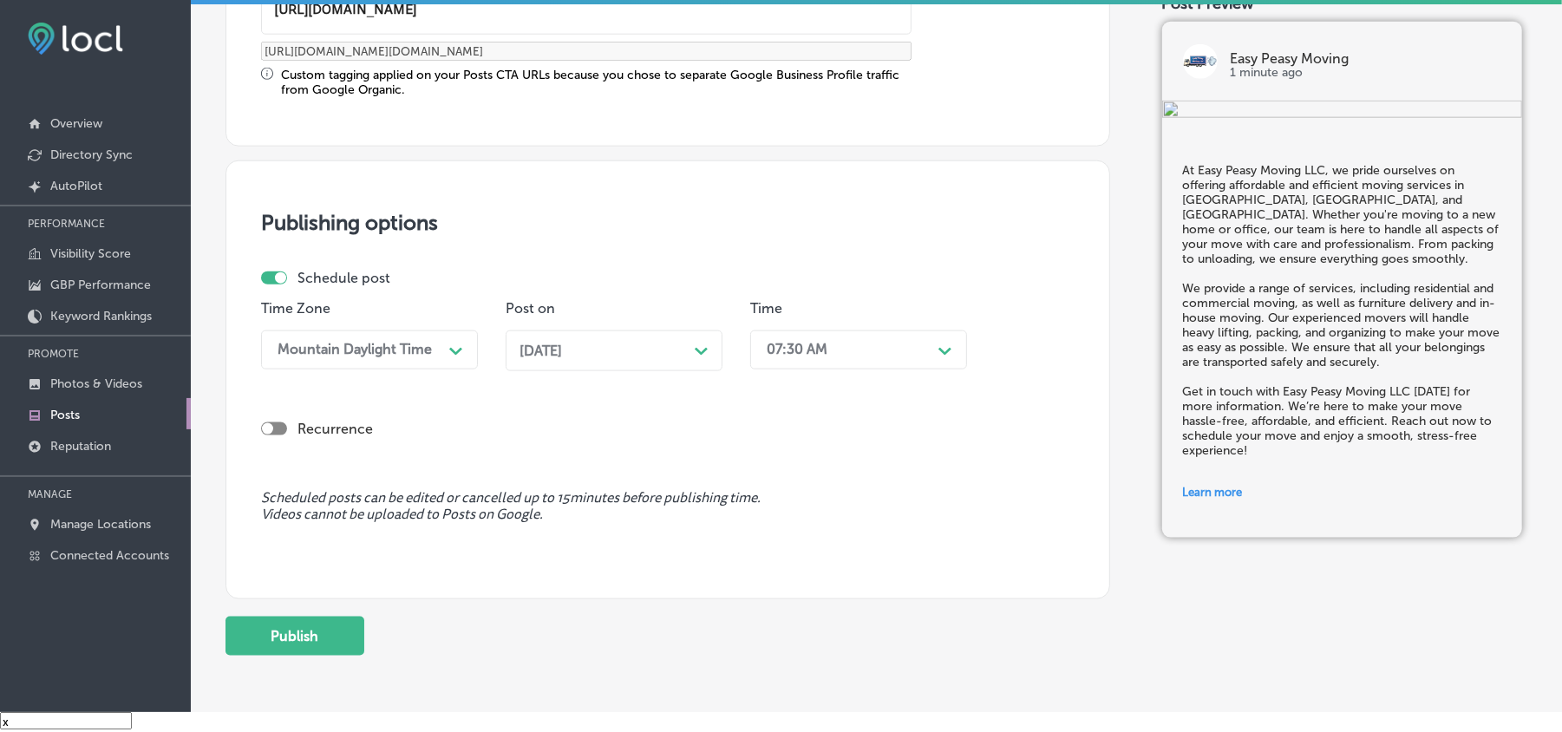
click at [802, 344] on div "07:30 AM" at bounding box center [797, 350] width 61 height 16
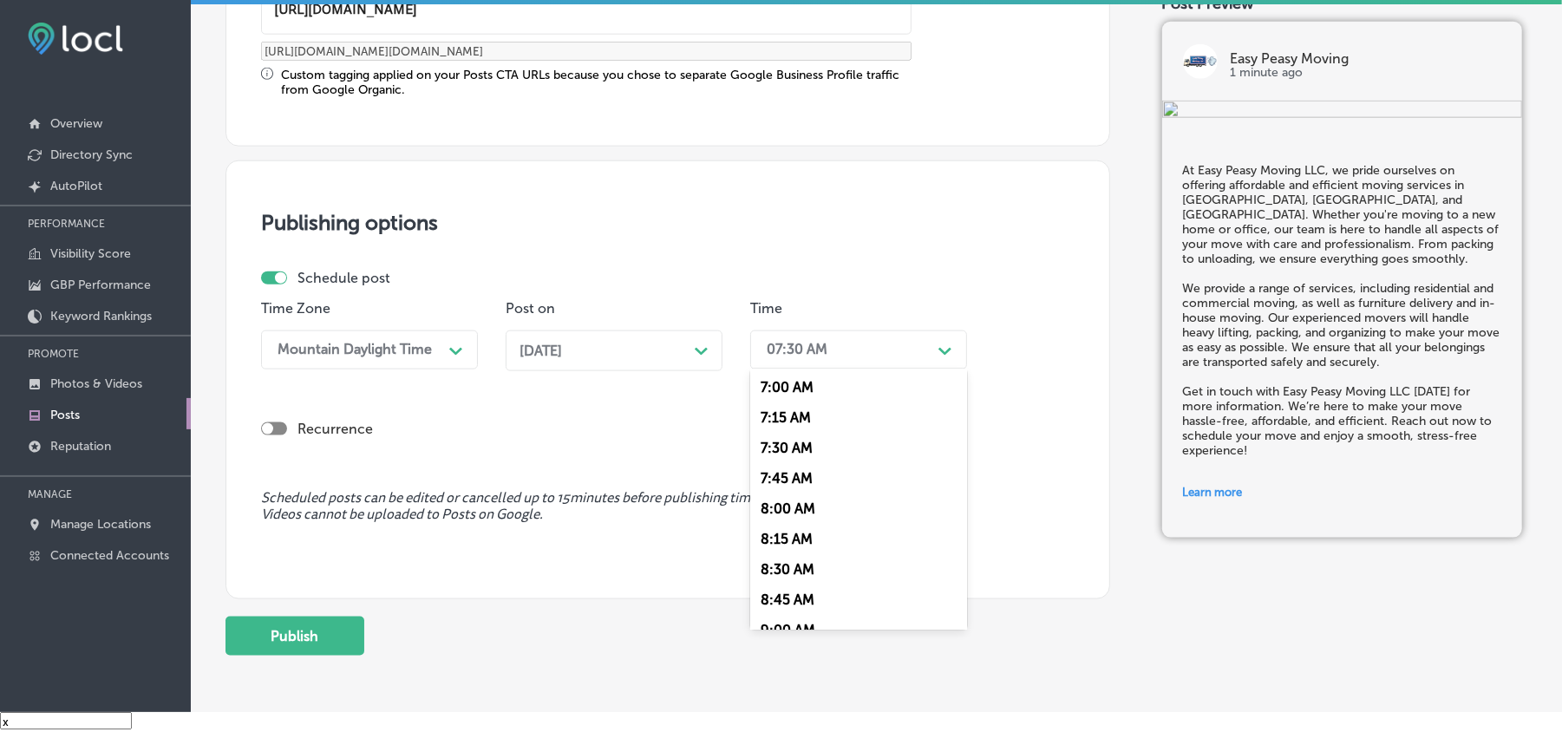
scroll to position [848, 0]
click at [789, 380] on div "7:00 AM" at bounding box center [858, 391] width 217 height 30
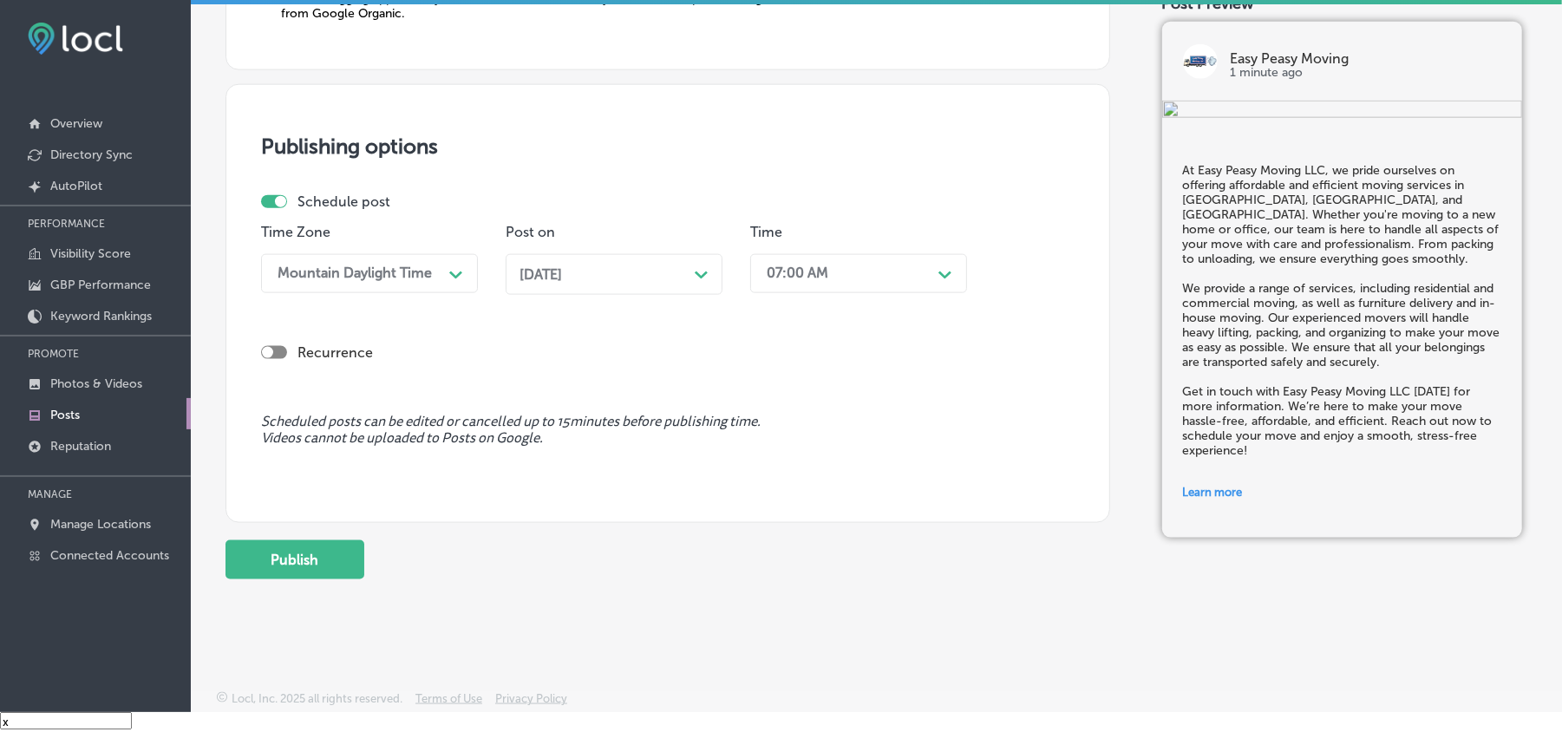
scroll to position [1507, 0]
click at [309, 560] on button "Publish" at bounding box center [295, 558] width 139 height 39
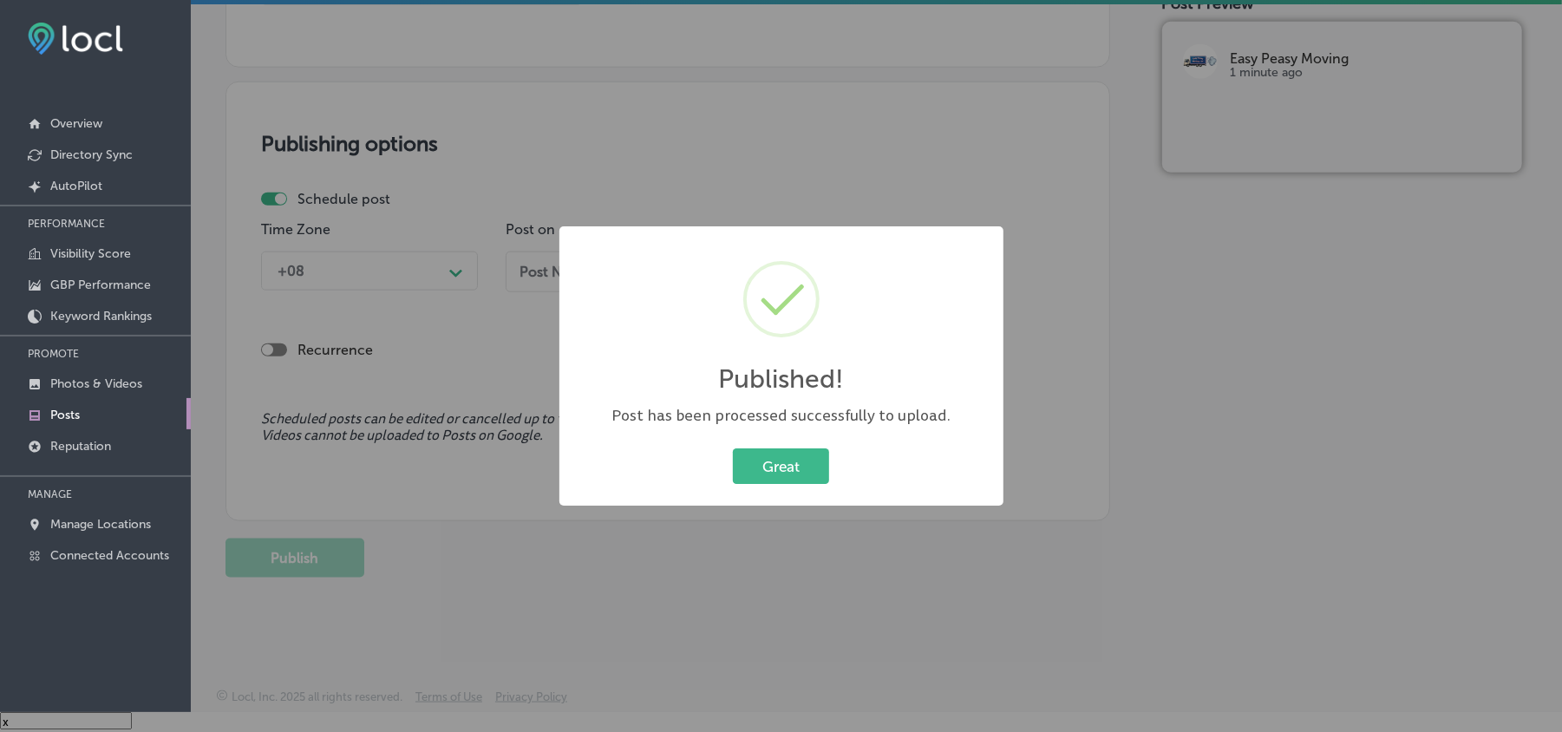
scroll to position [1350, 0]
click at [795, 486] on div "Great Cancel" at bounding box center [781, 466] width 409 height 45
click at [791, 467] on button "Great" at bounding box center [781, 466] width 96 height 36
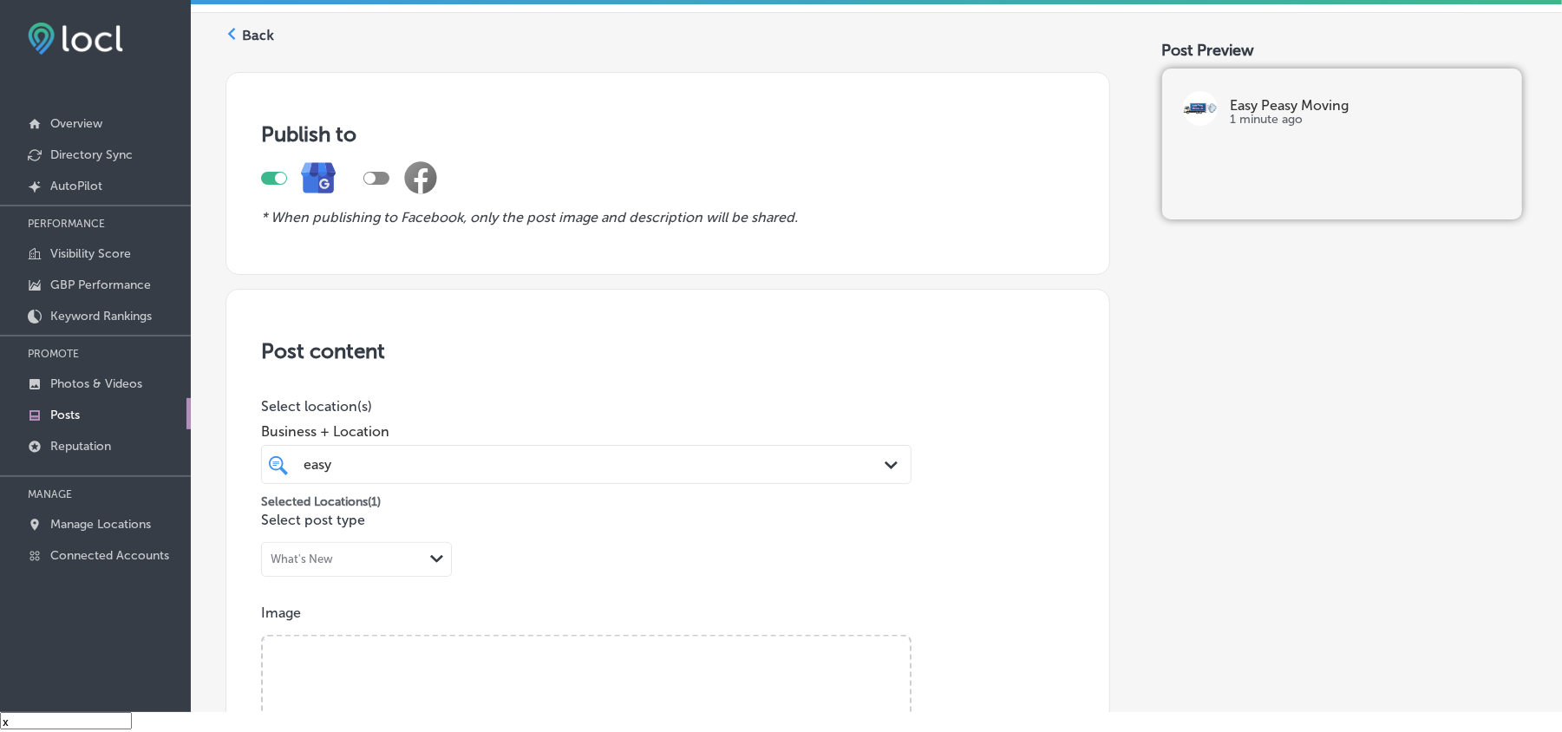
scroll to position [0, 0]
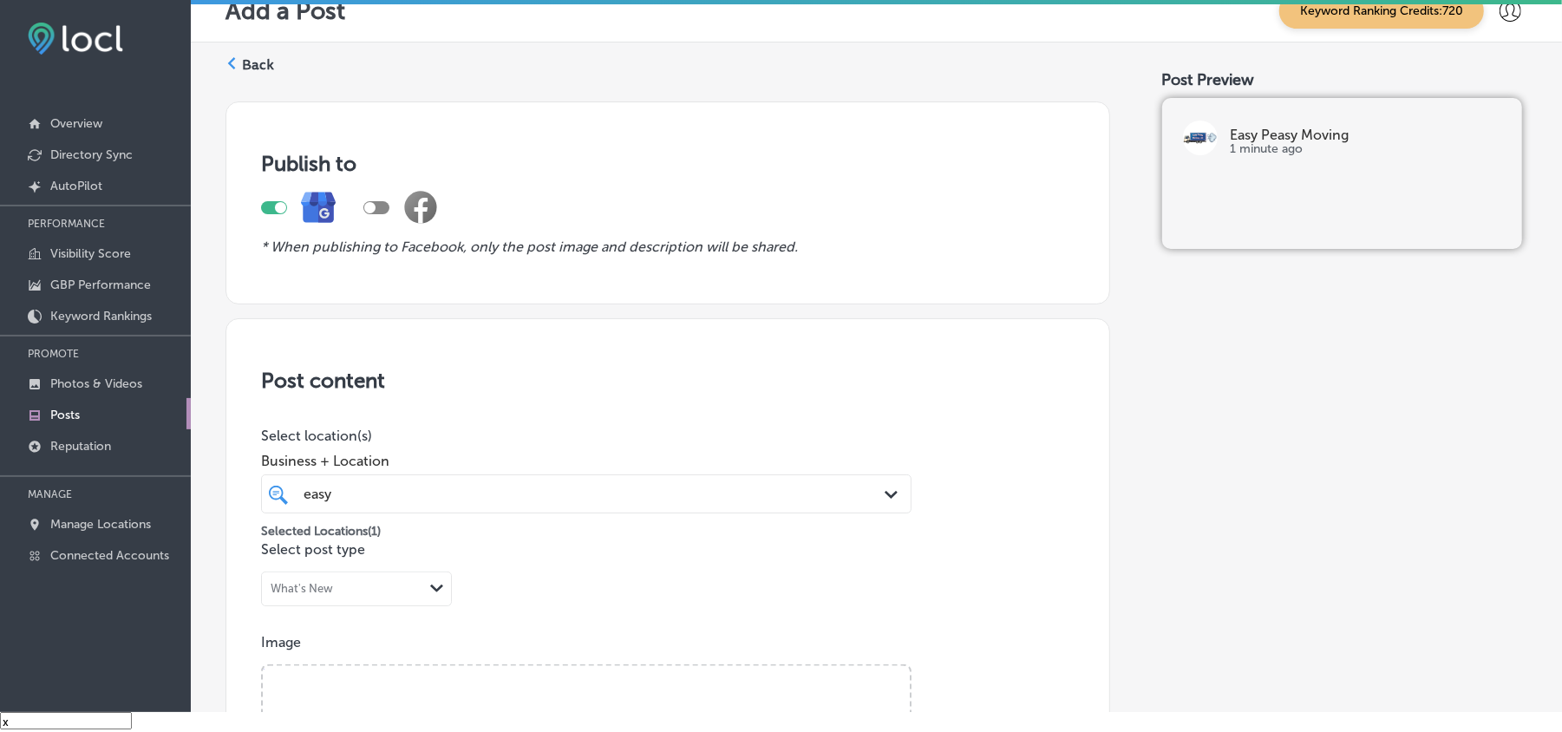
click at [259, 61] on label "Back" at bounding box center [258, 65] width 32 height 19
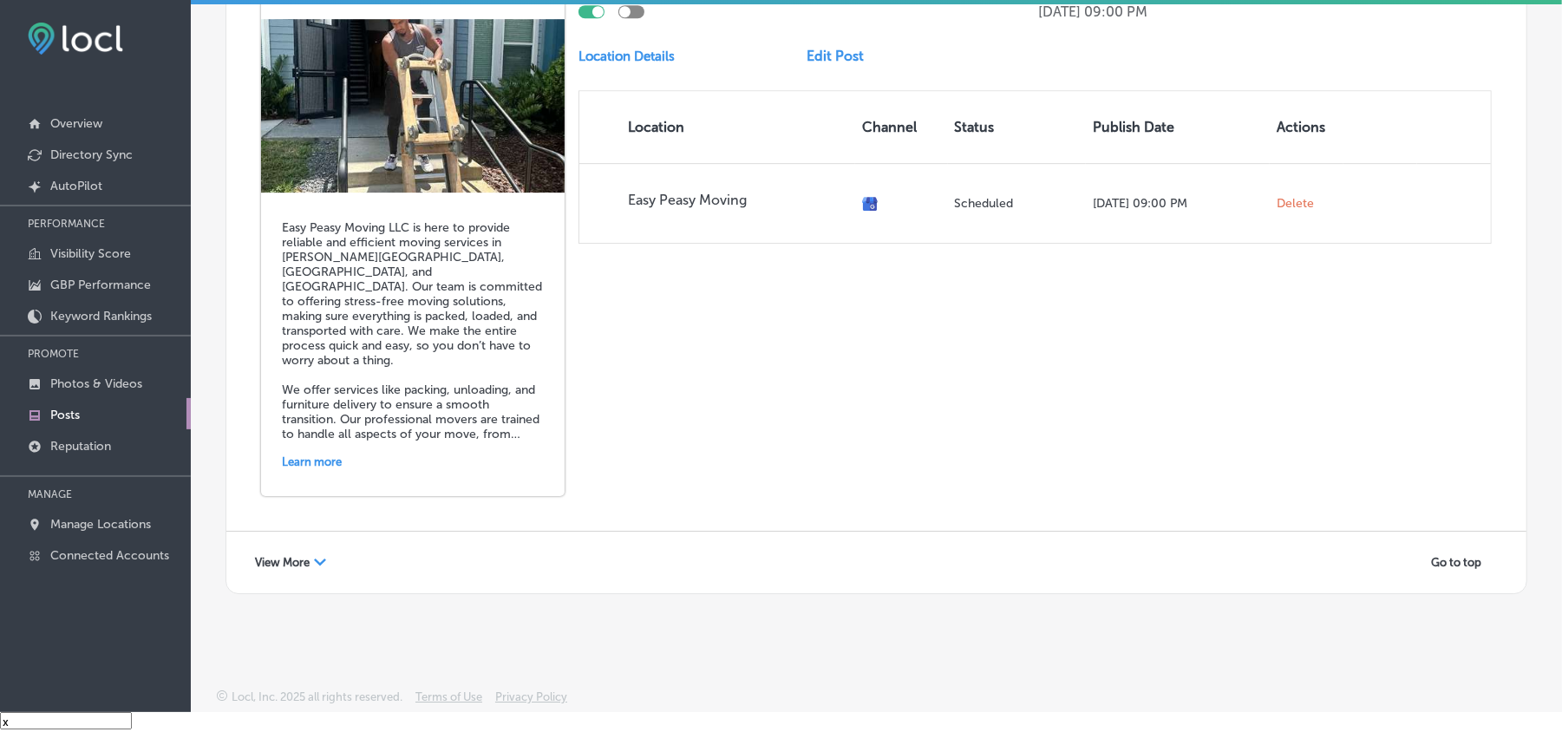
scroll to position [3881, 0]
click at [303, 560] on span "View More" at bounding box center [282, 562] width 55 height 13
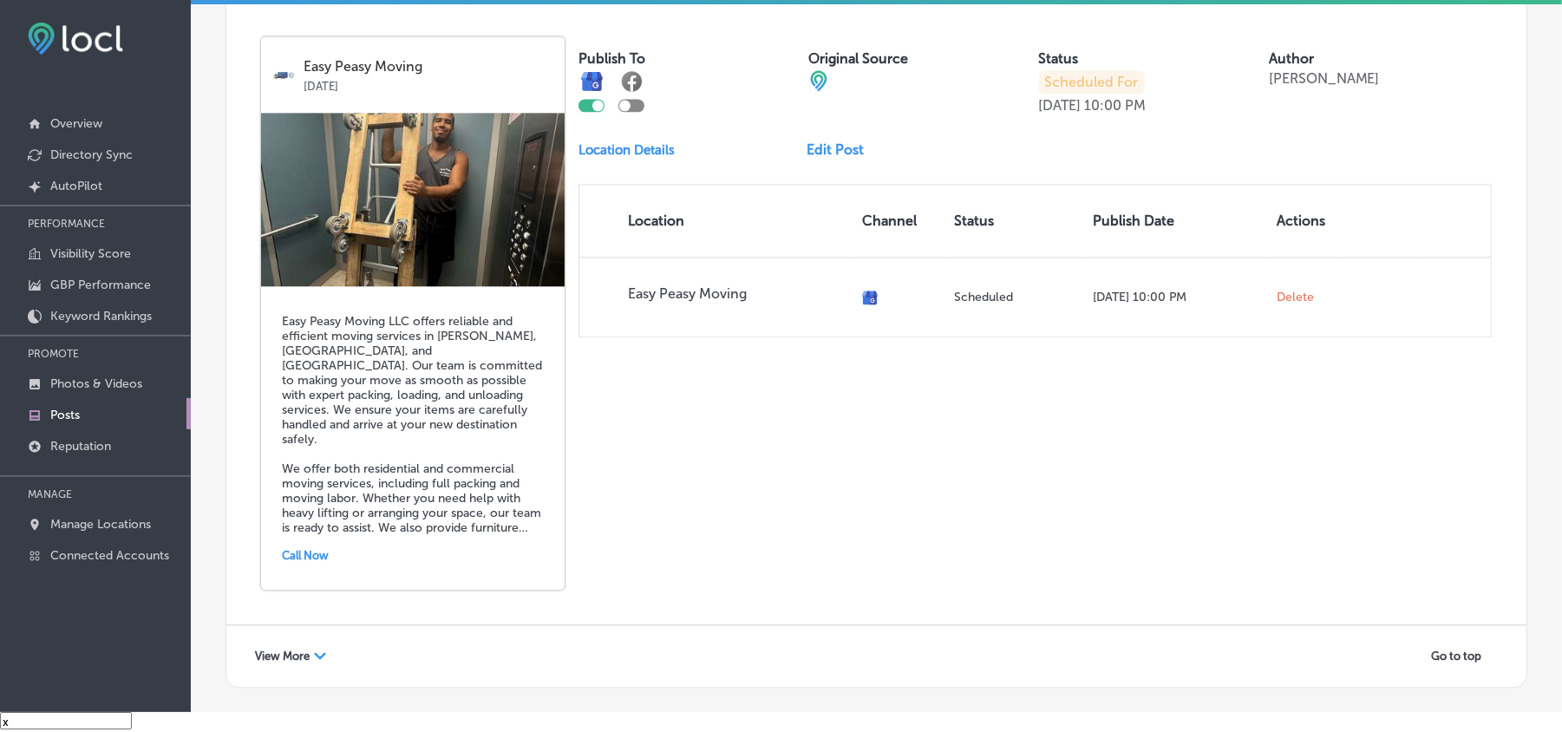
scroll to position [7657, 0]
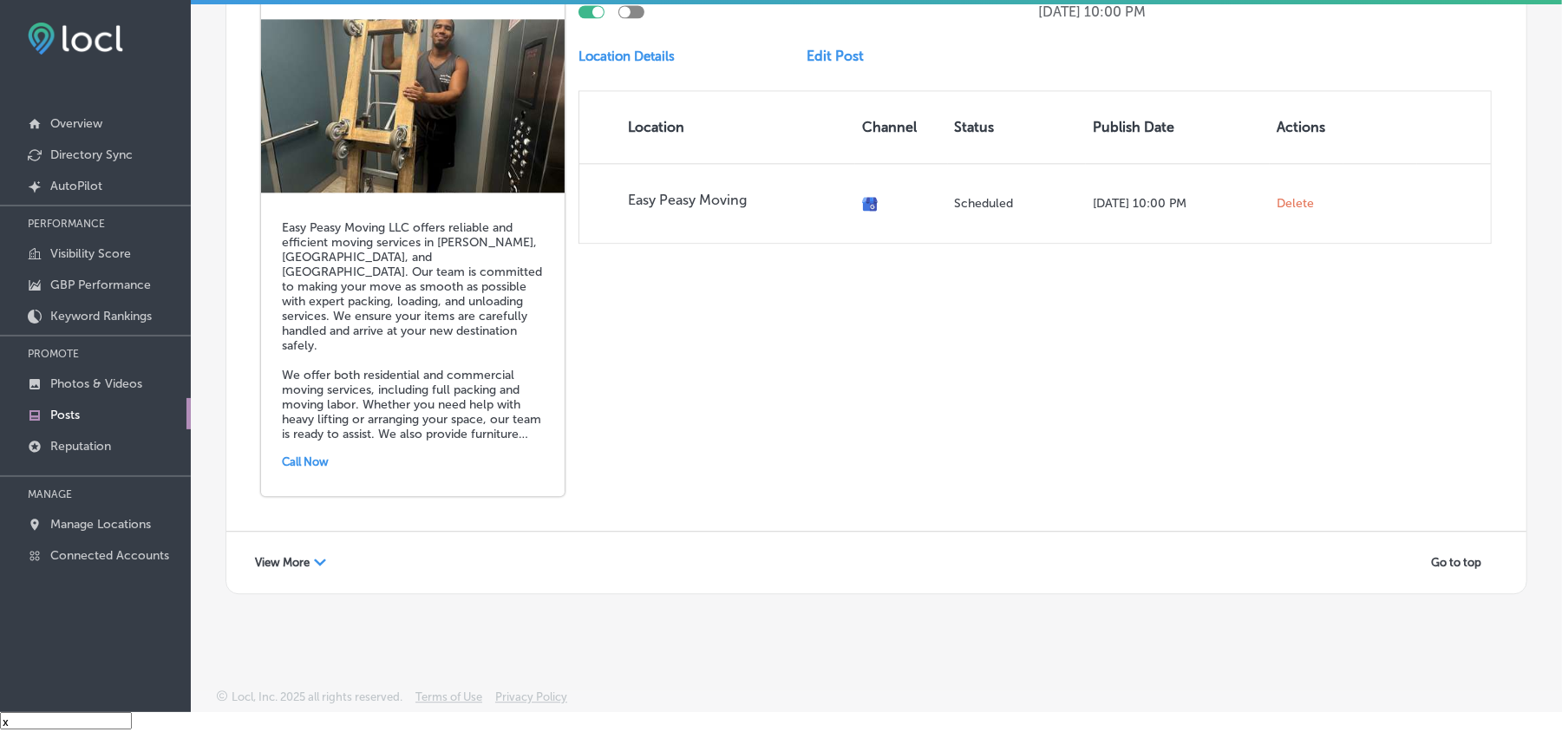
click at [312, 560] on div "View More Path Created with Sketch." at bounding box center [291, 562] width 94 height 27
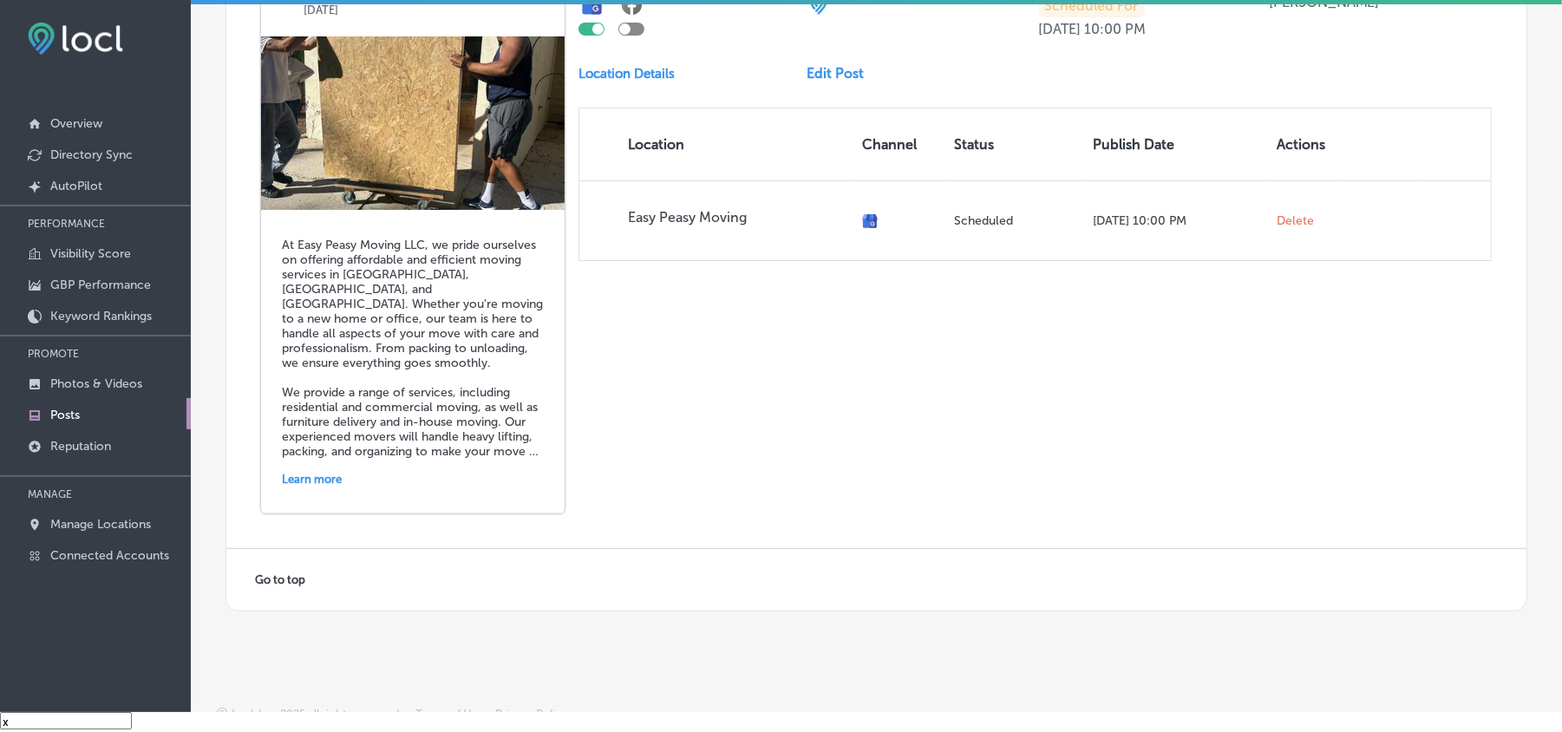
scroll to position [9544, 0]
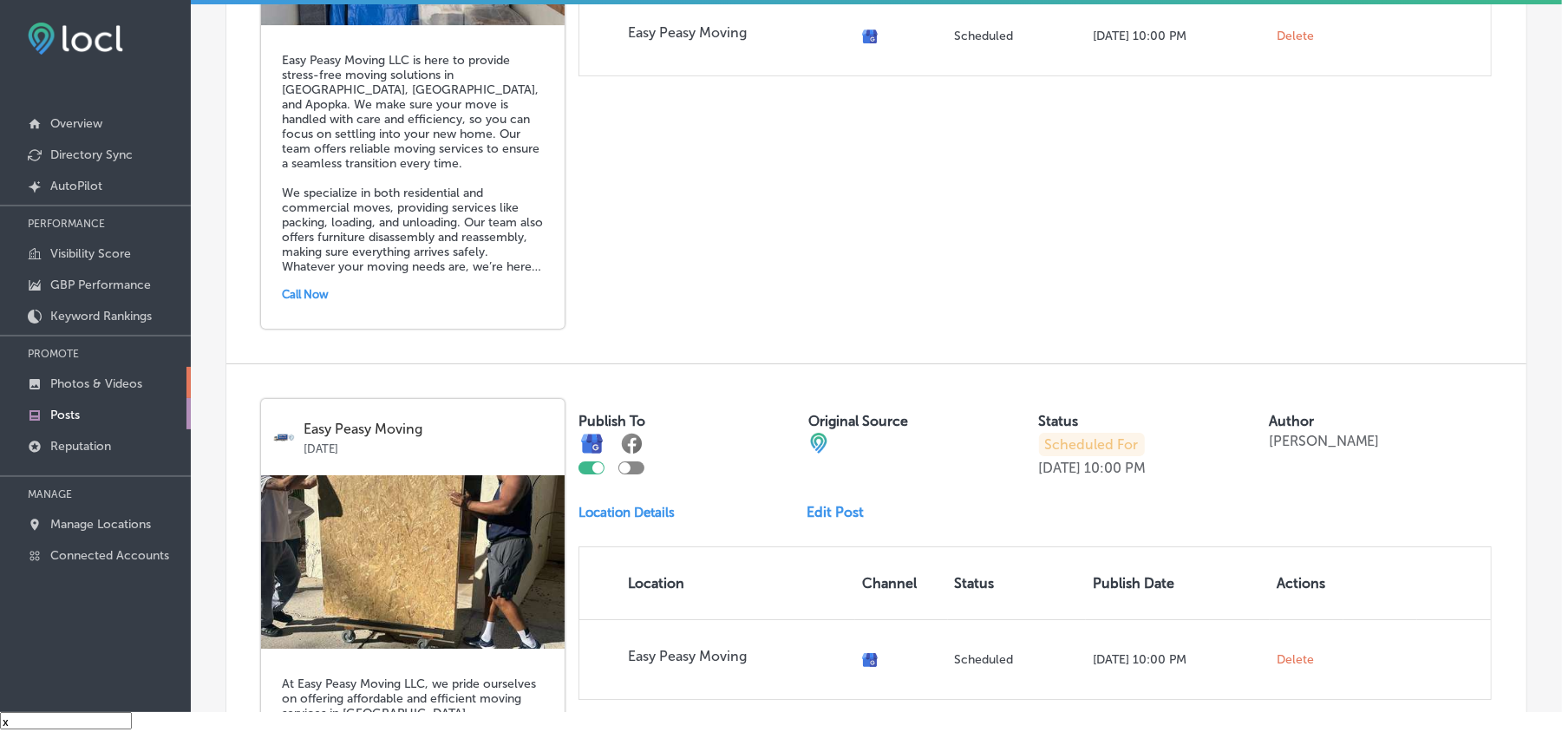
scroll to position [0, 0]
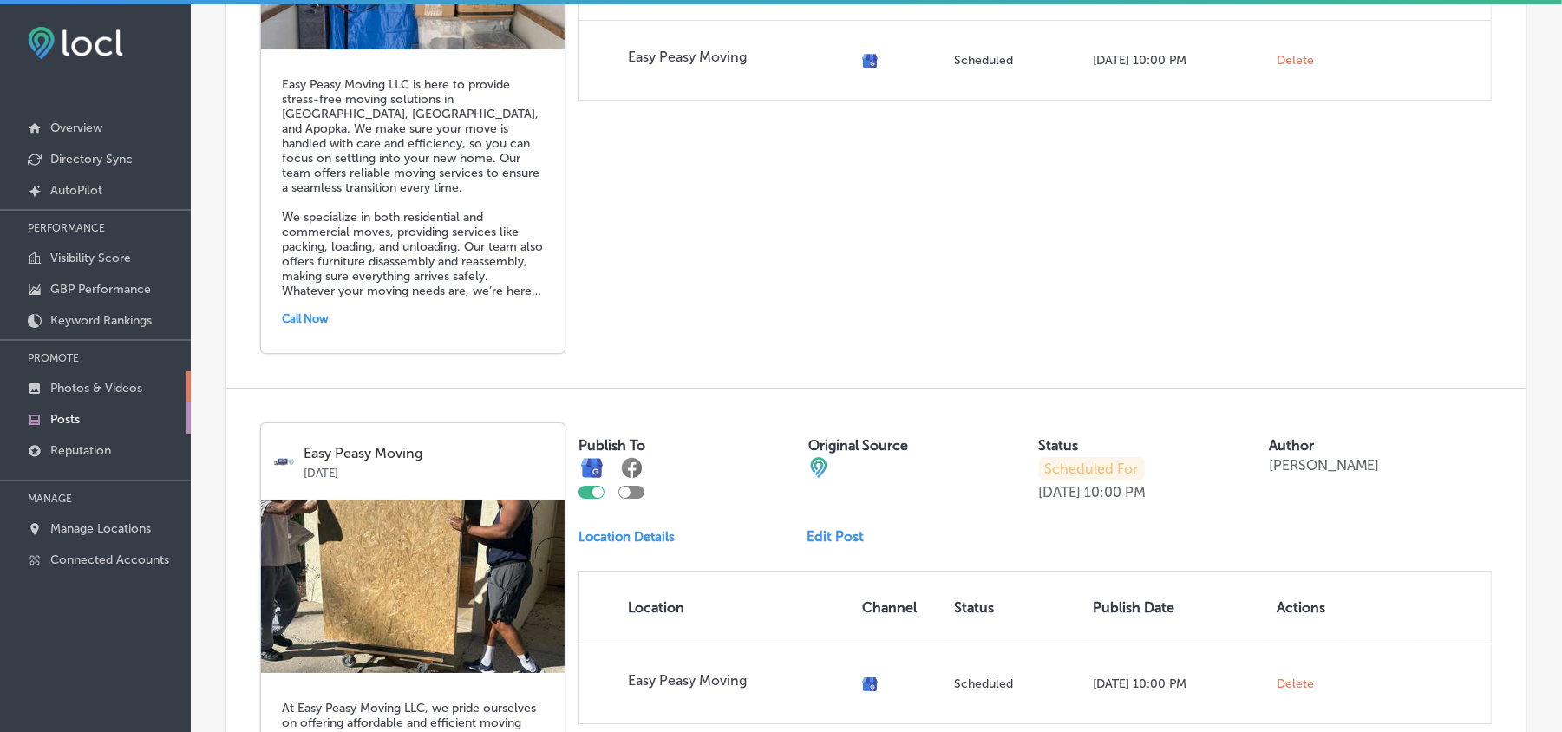
click at [90, 390] on p "Photos & Videos" at bounding box center [96, 388] width 92 height 15
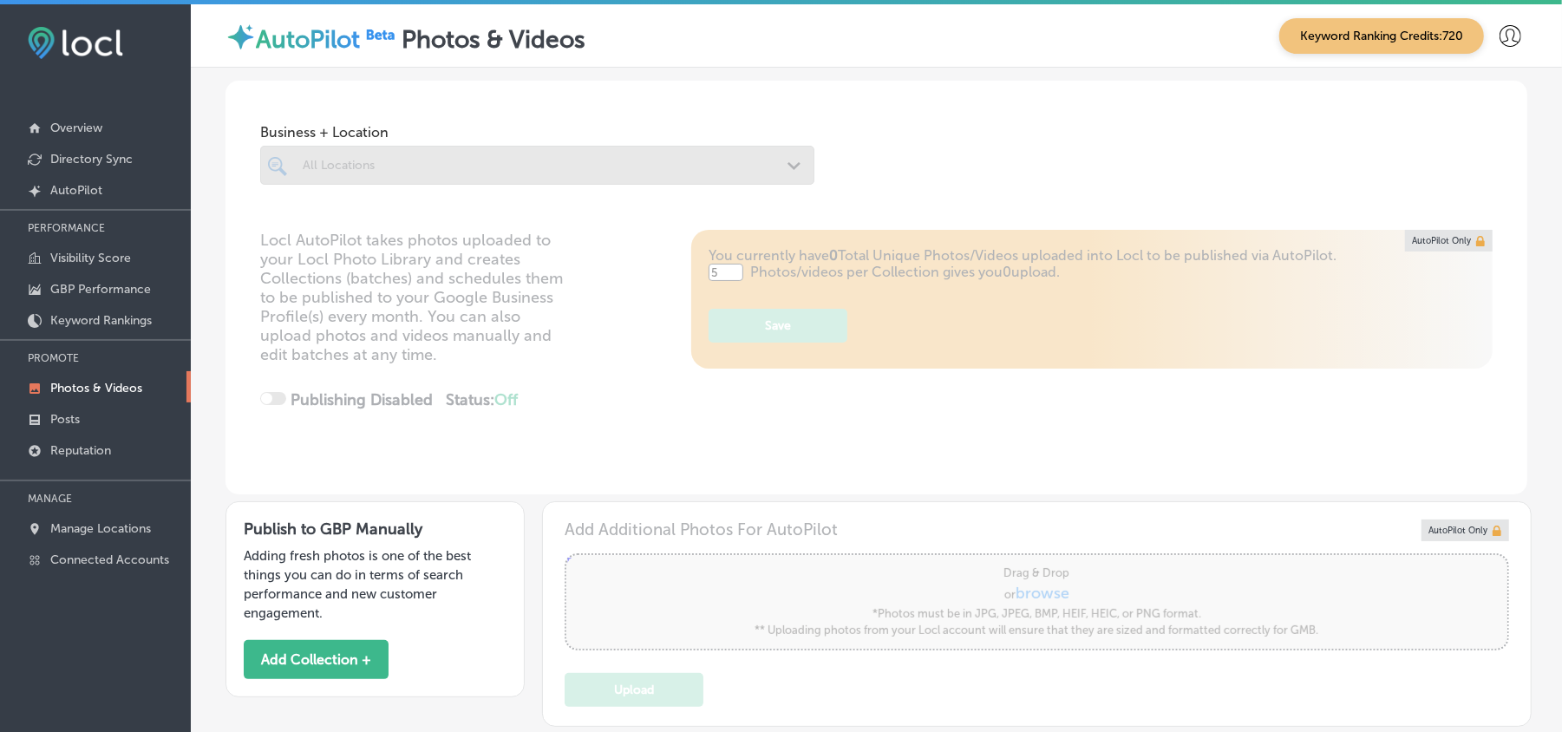
type input "0"
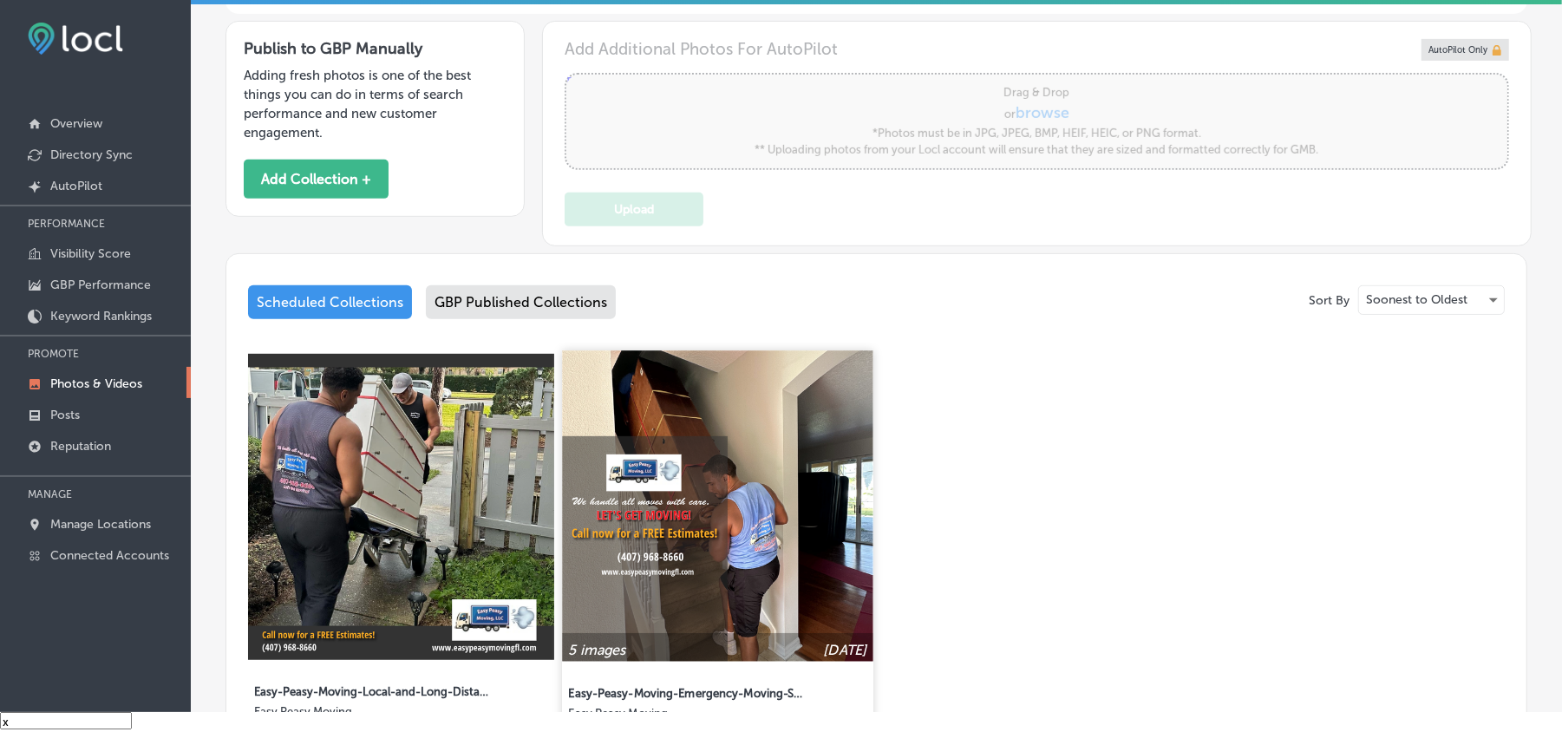
scroll to position [462, 0]
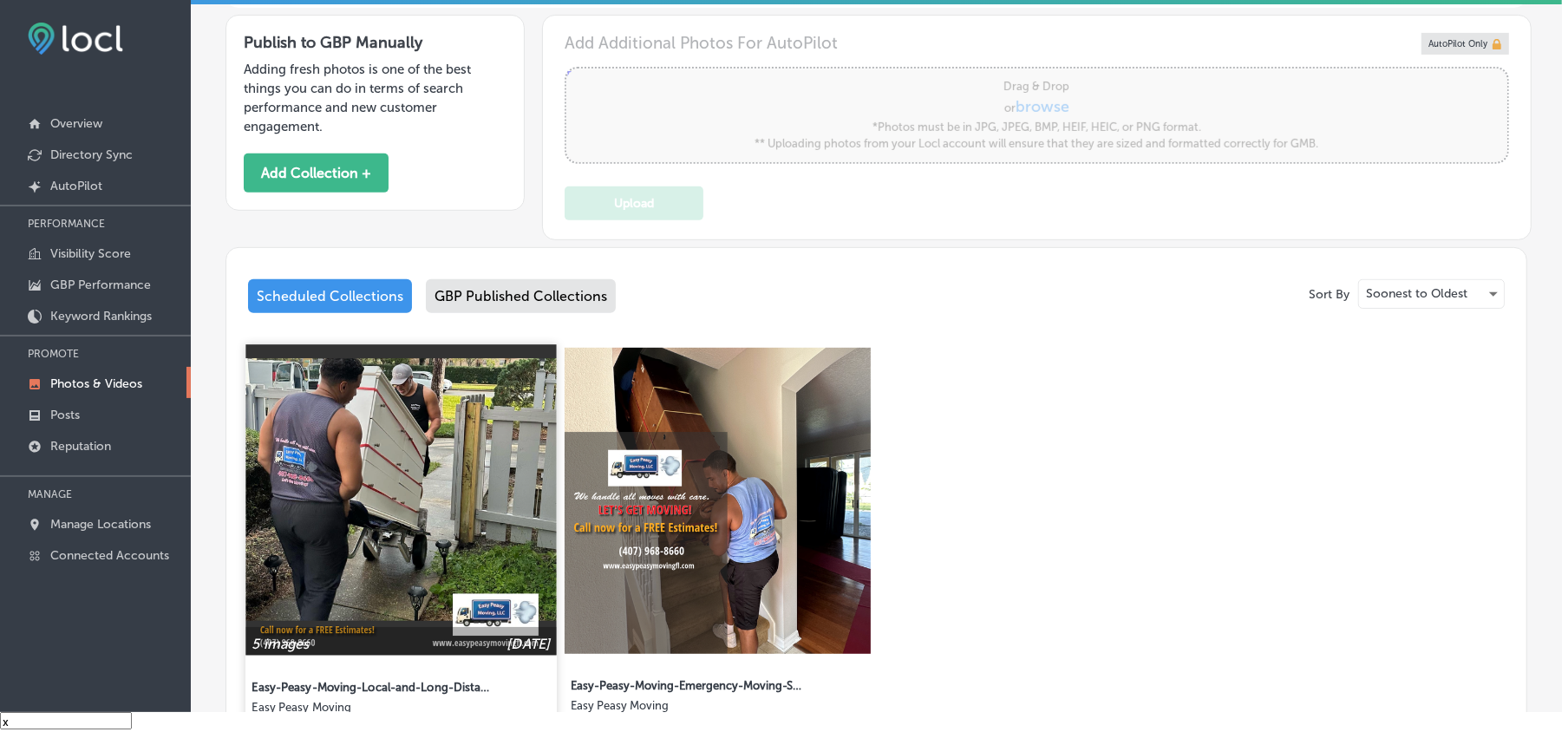
click at [432, 521] on img at bounding box center [401, 499] width 311 height 311
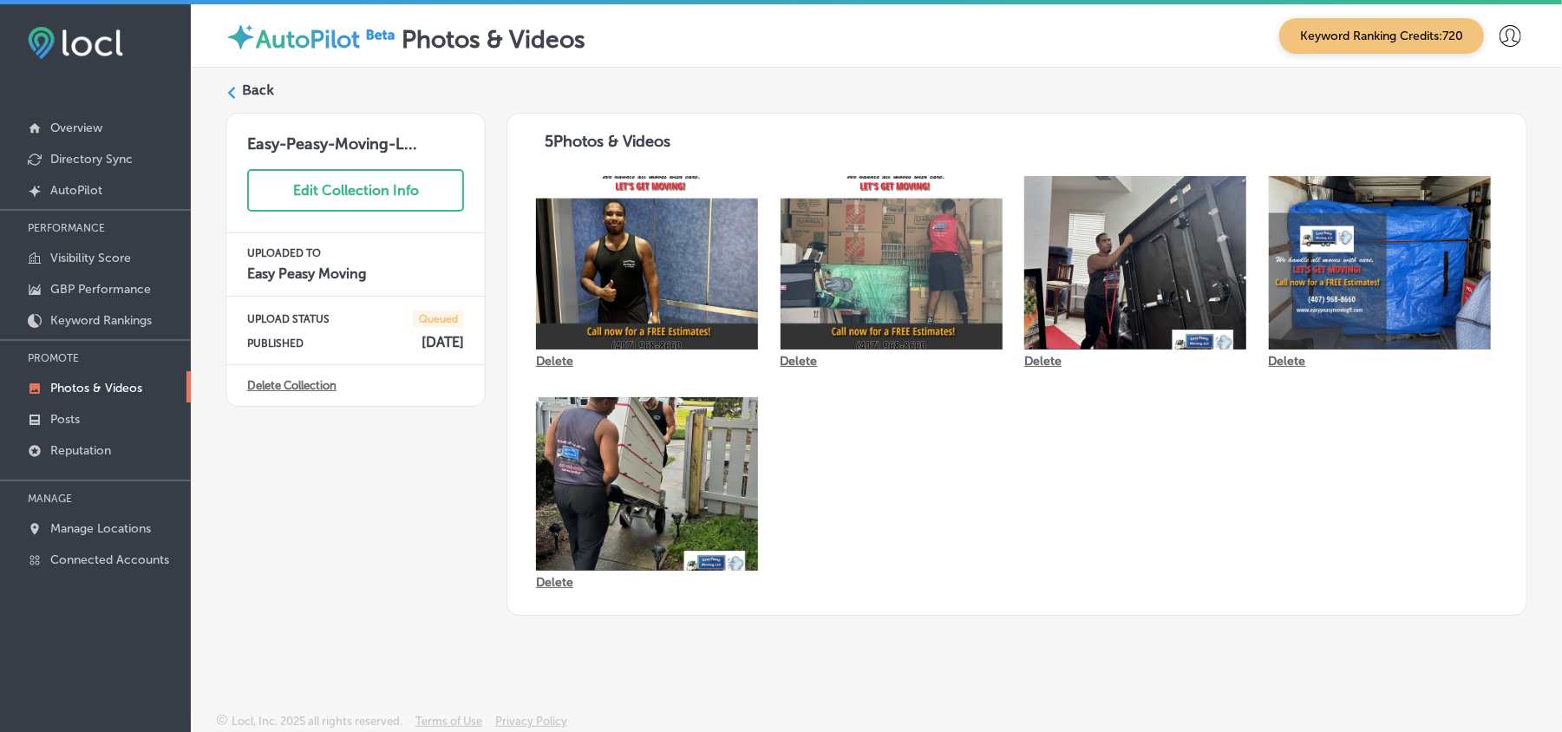
click at [227, 92] on icon at bounding box center [232, 93] width 12 height 12
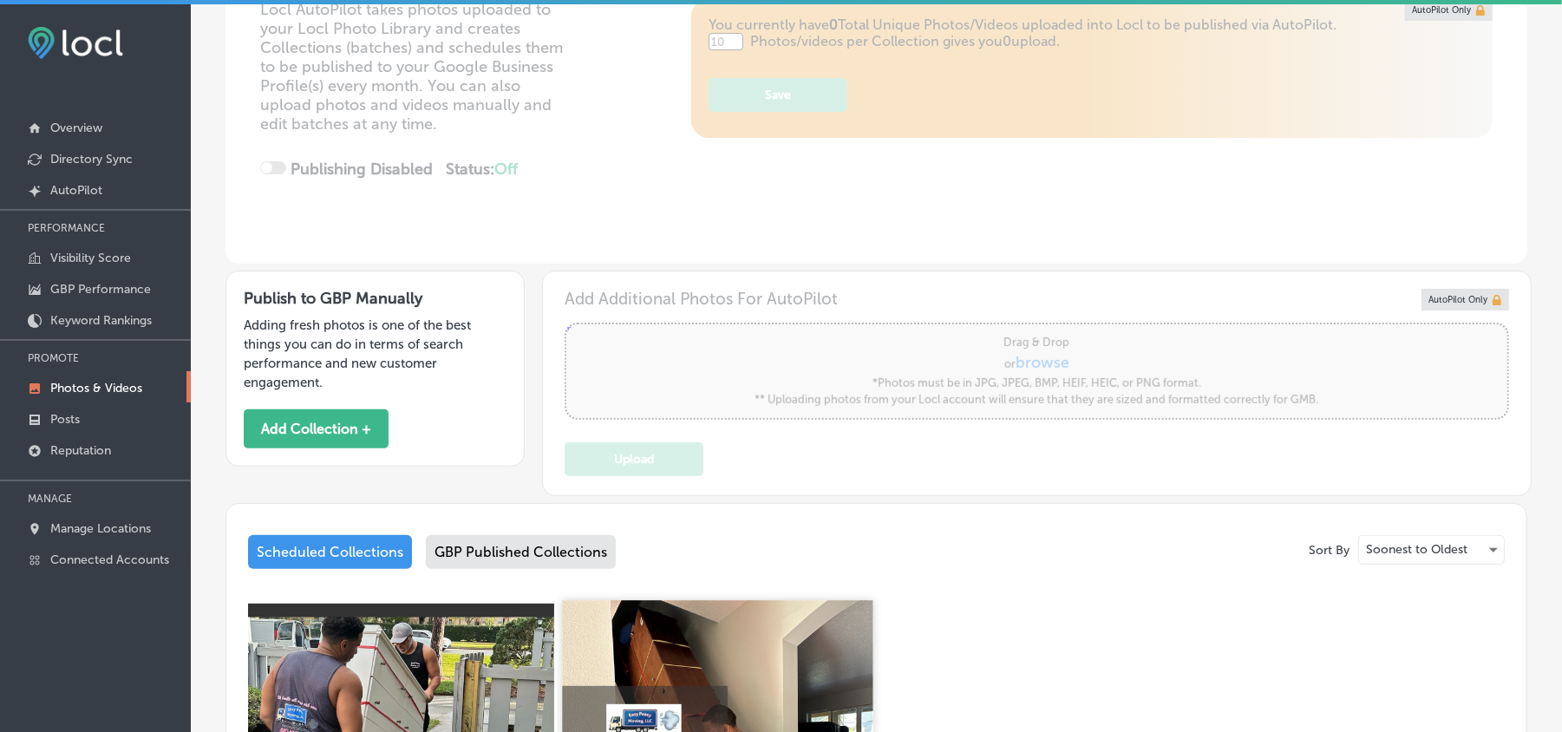
type input "5"
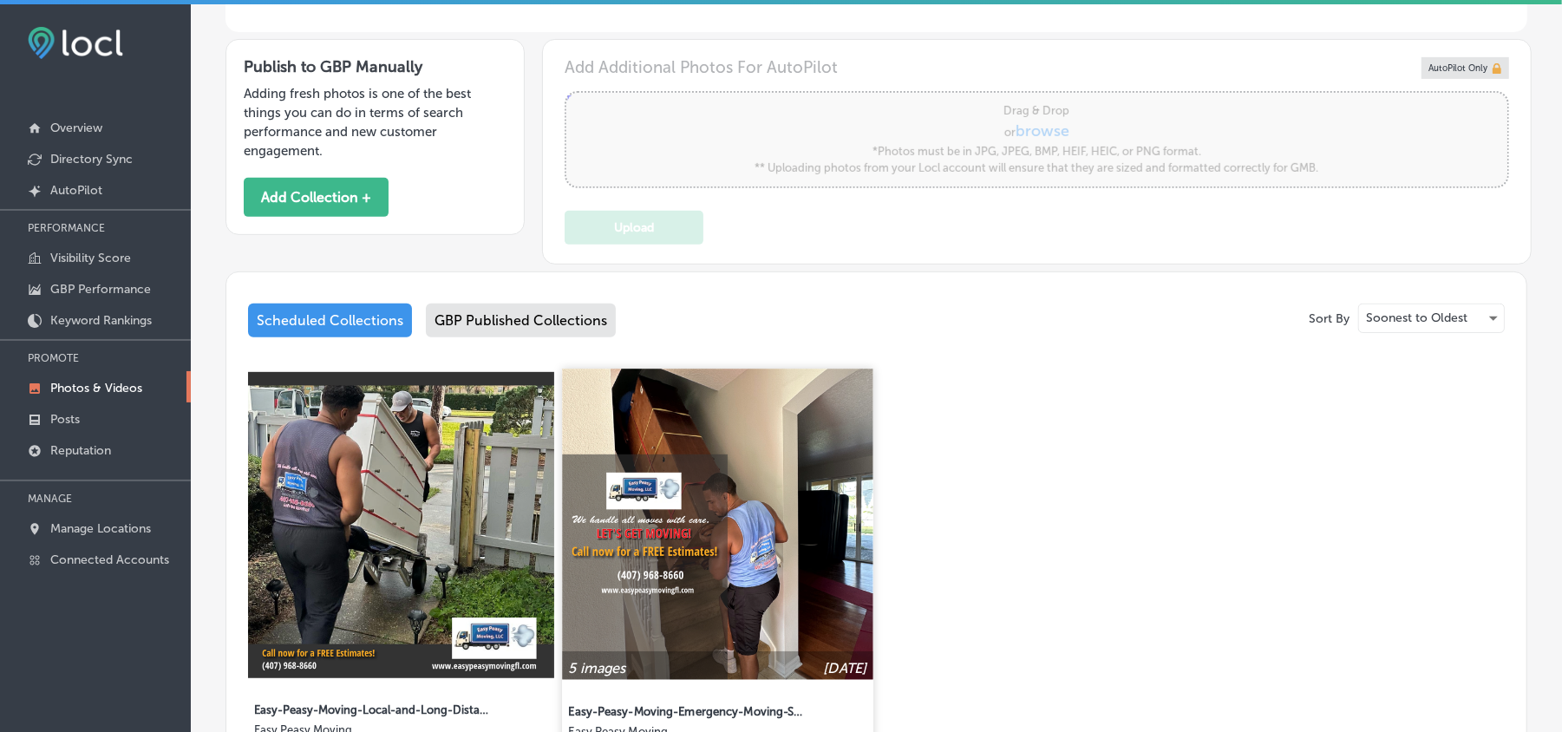
click at [741, 536] on img at bounding box center [718, 524] width 311 height 311
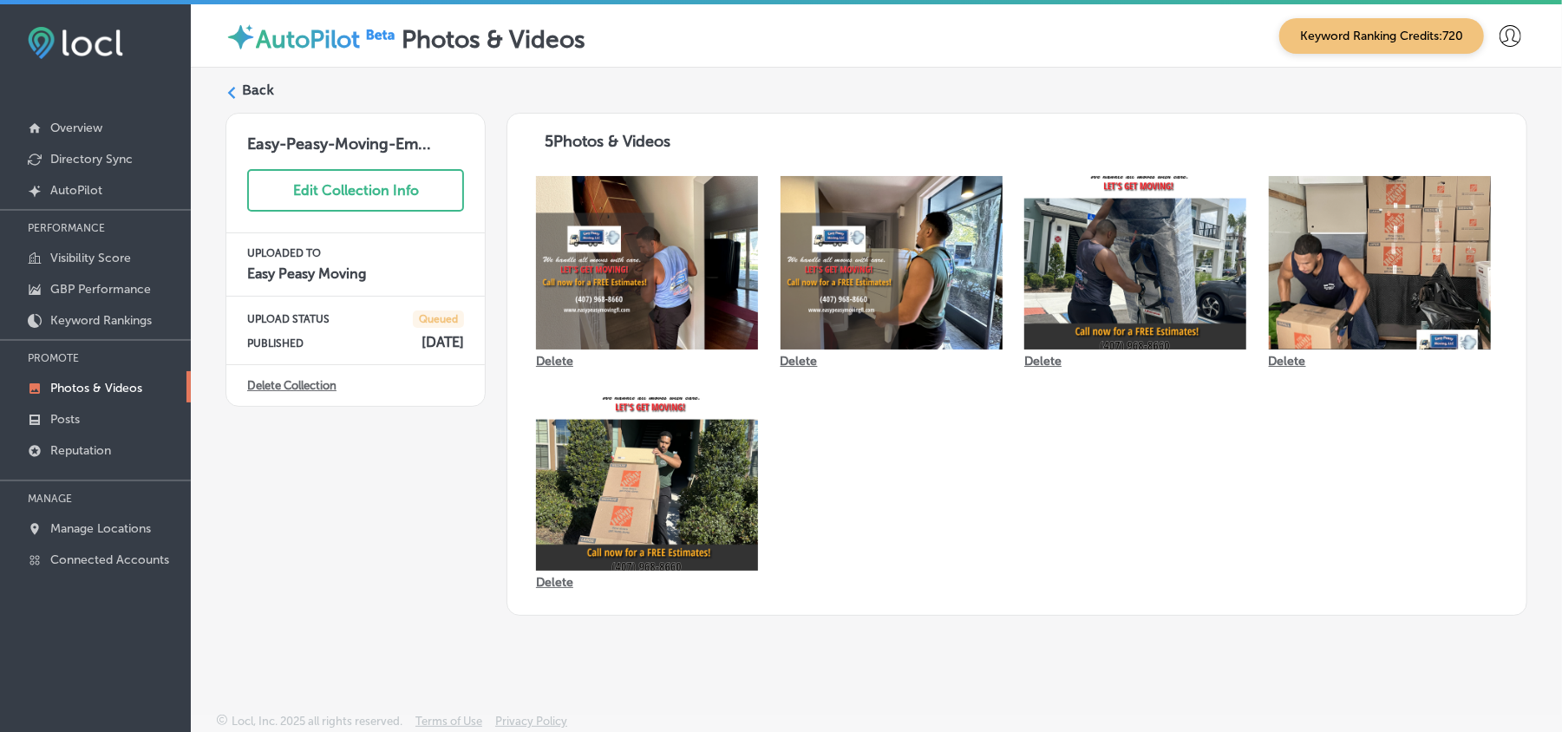
click at [242, 85] on label "Back" at bounding box center [258, 90] width 32 height 19
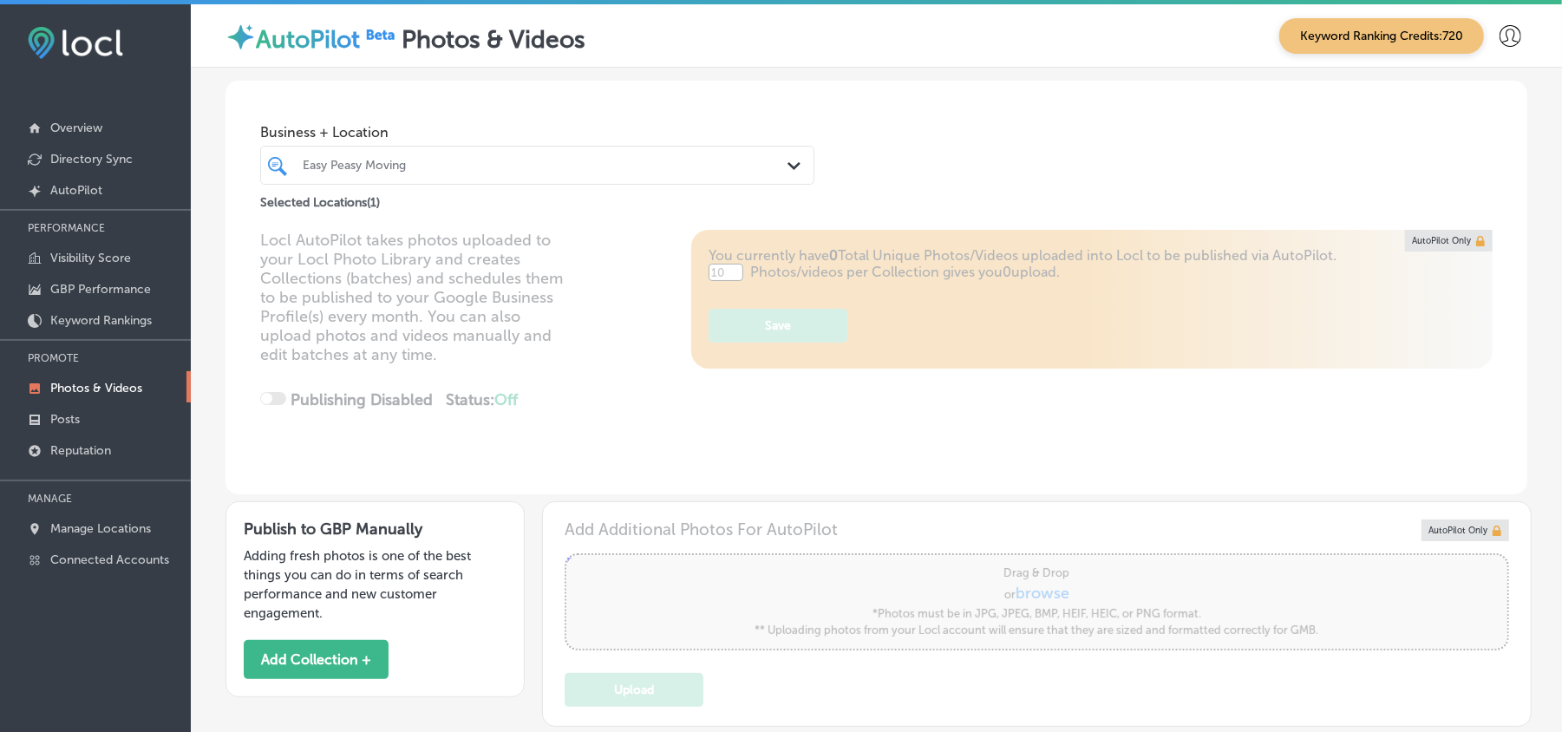
type input "5"
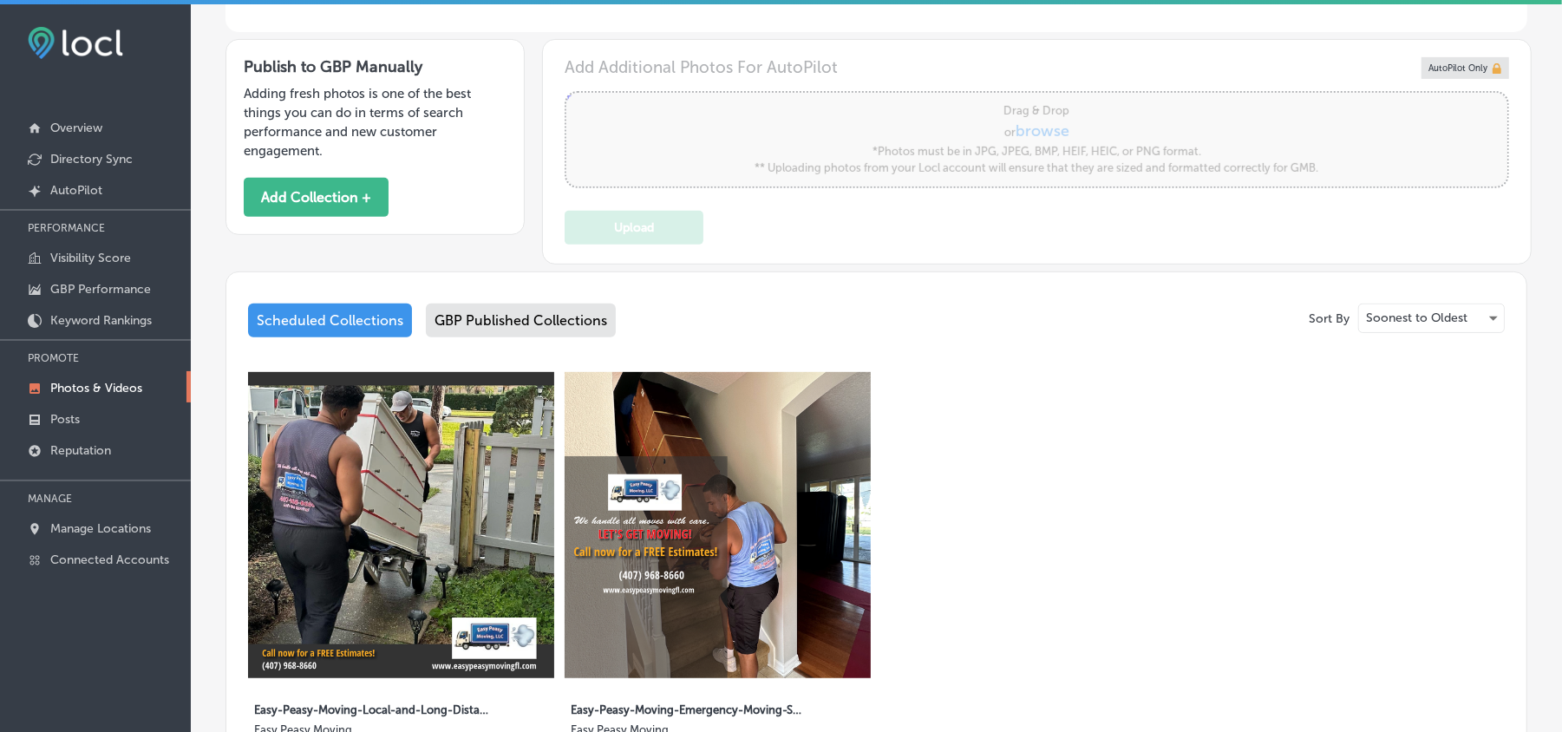
click at [508, 326] on div "GBP Published Collections" at bounding box center [521, 321] width 190 height 34
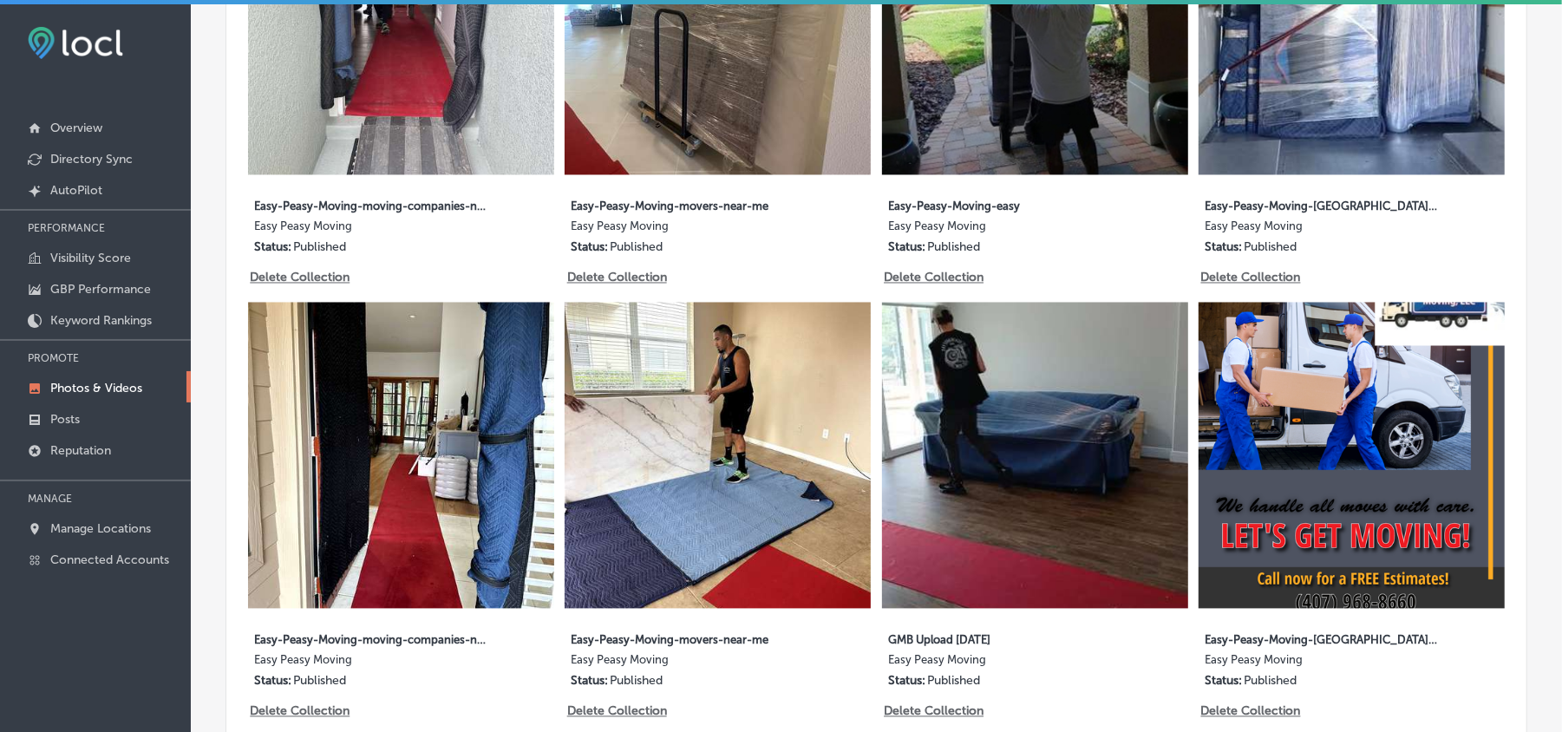
scroll to position [2253, 0]
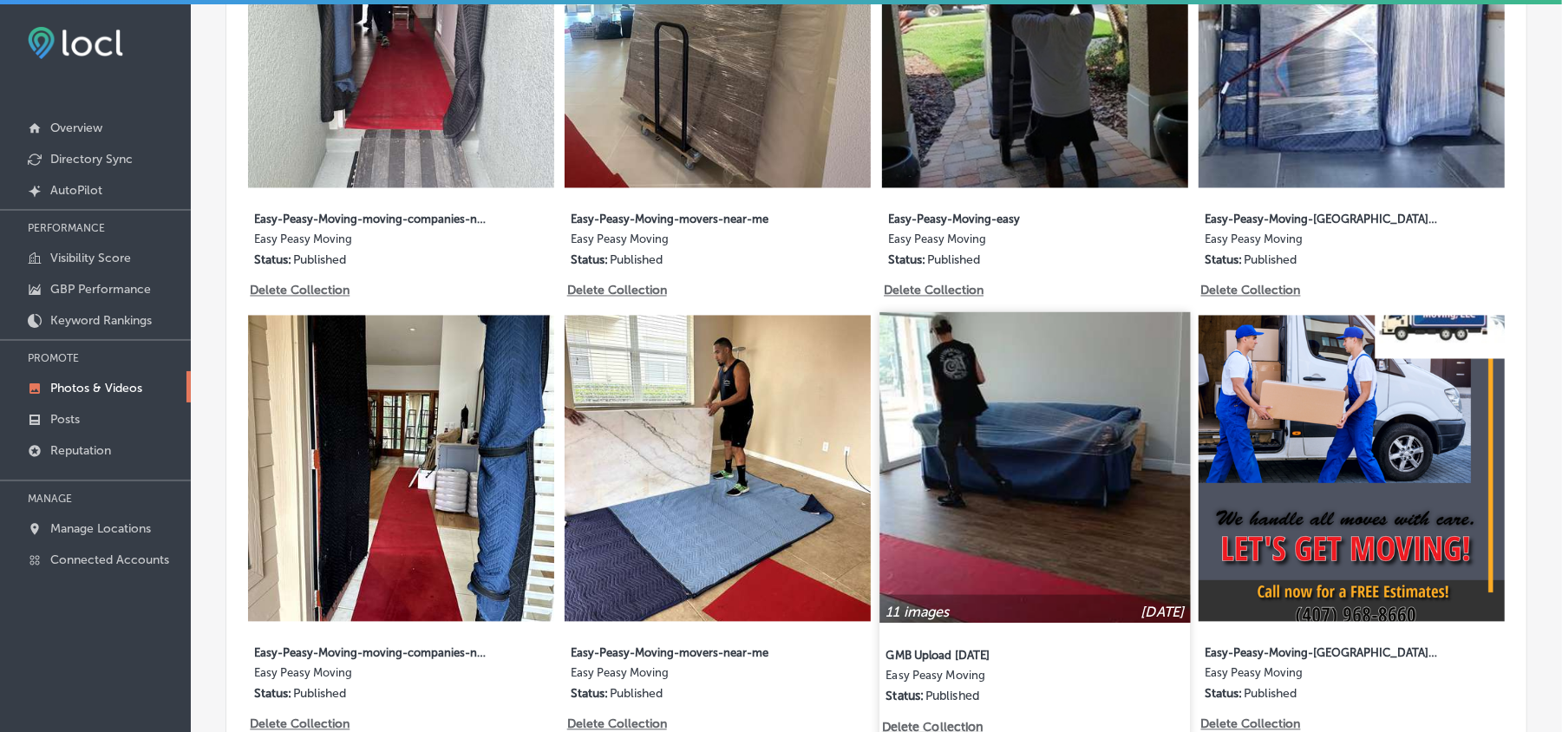
click at [1018, 477] on img at bounding box center [1035, 467] width 311 height 311
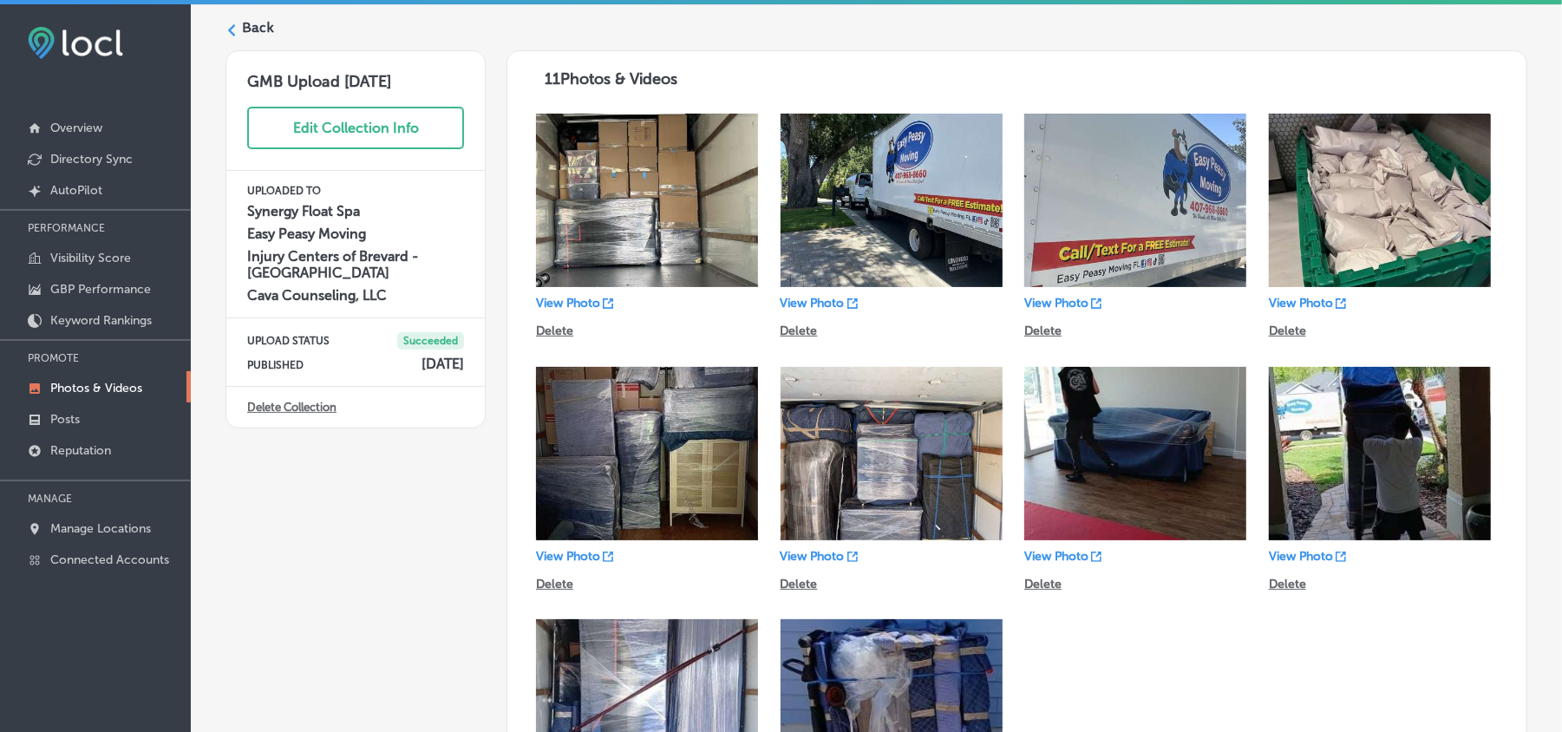
scroll to position [38, 0]
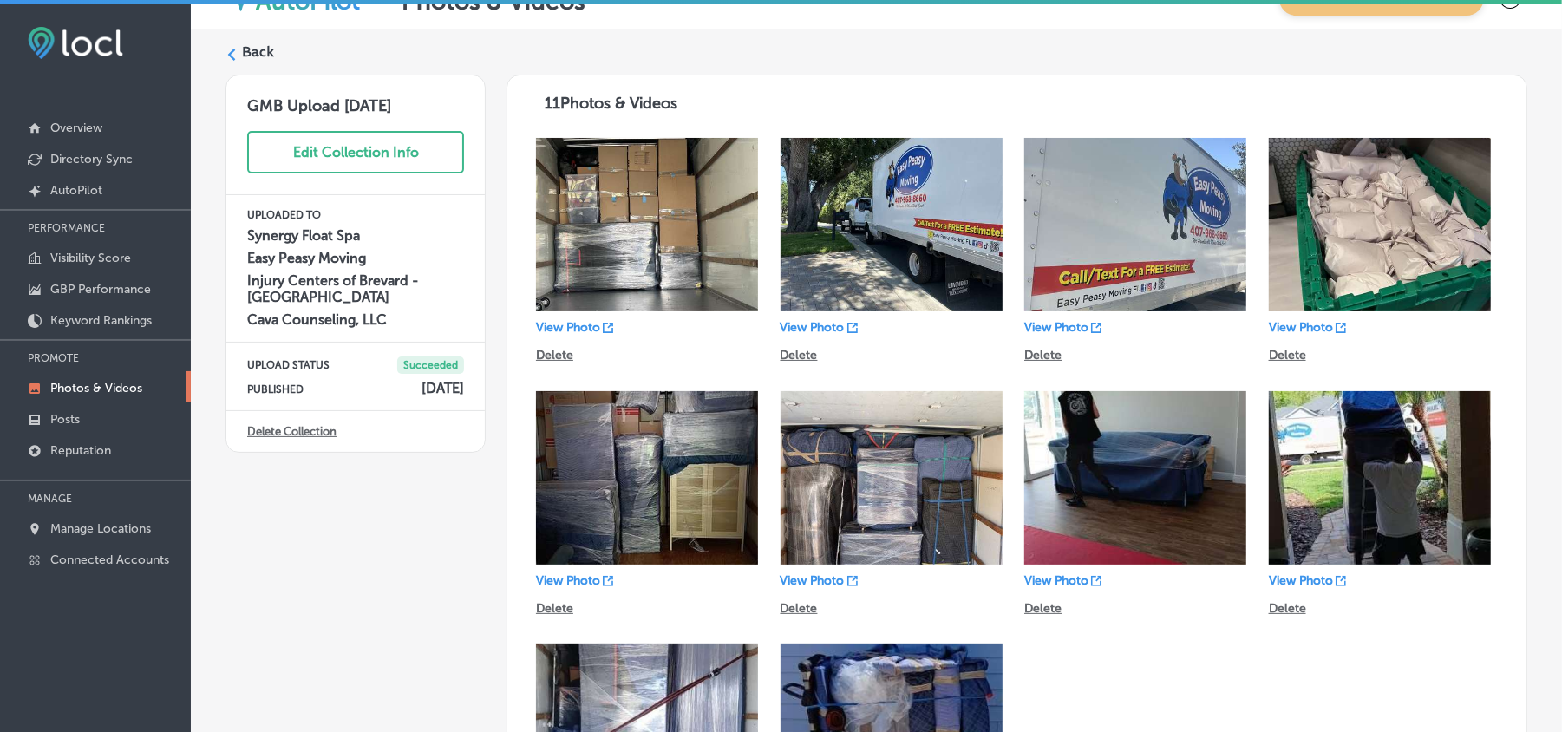
click at [236, 57] on icon at bounding box center [232, 55] width 12 height 12
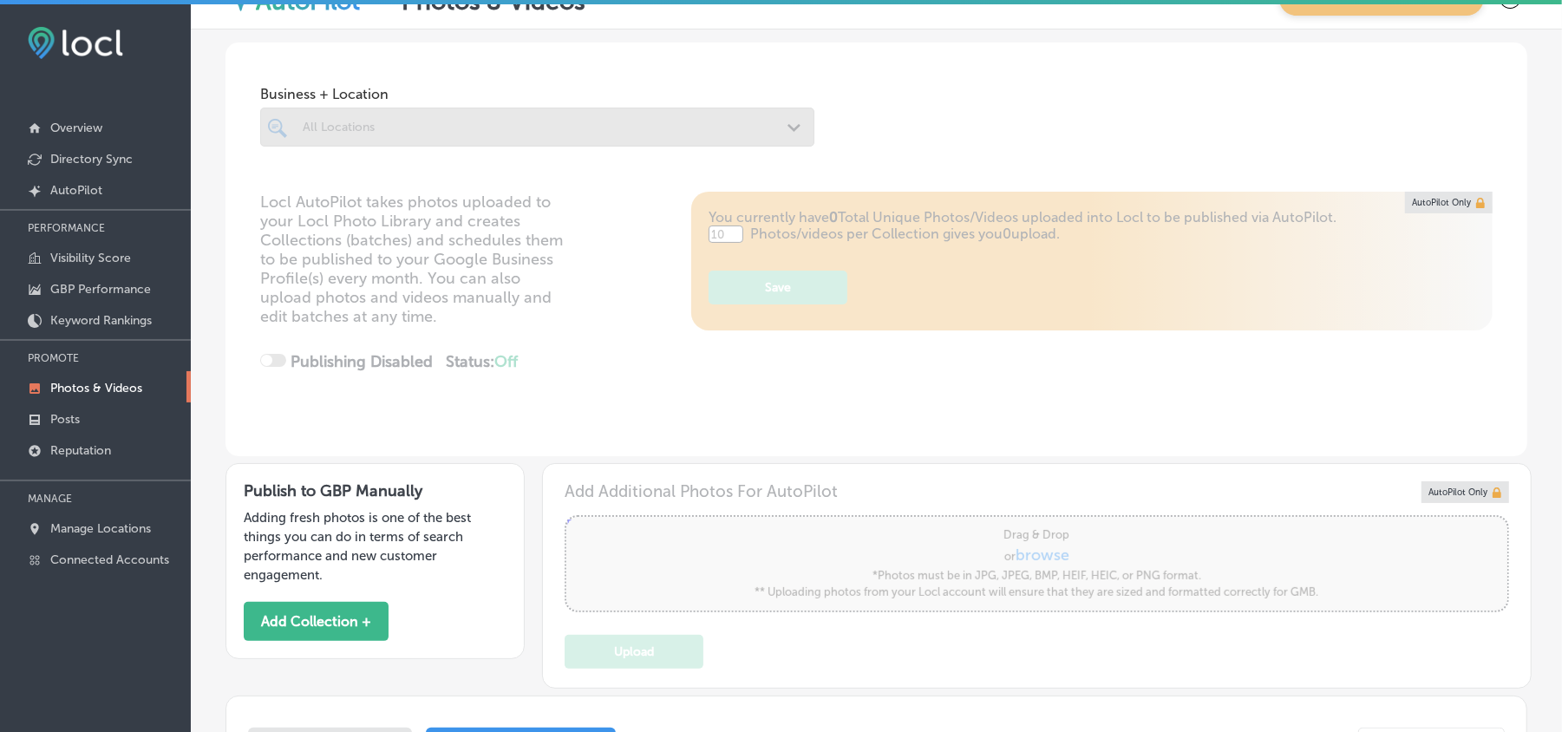
type input "5"
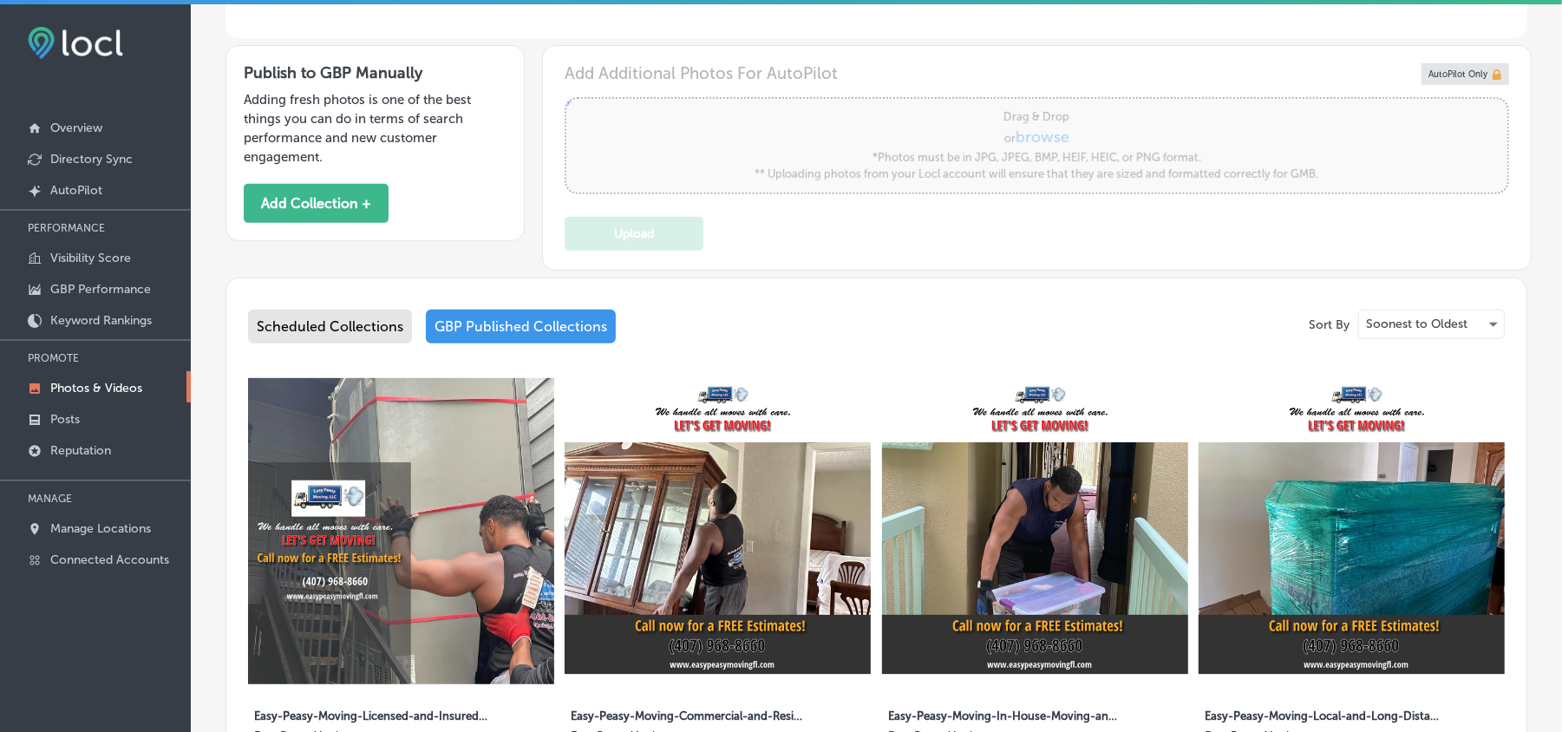
scroll to position [462, 0]
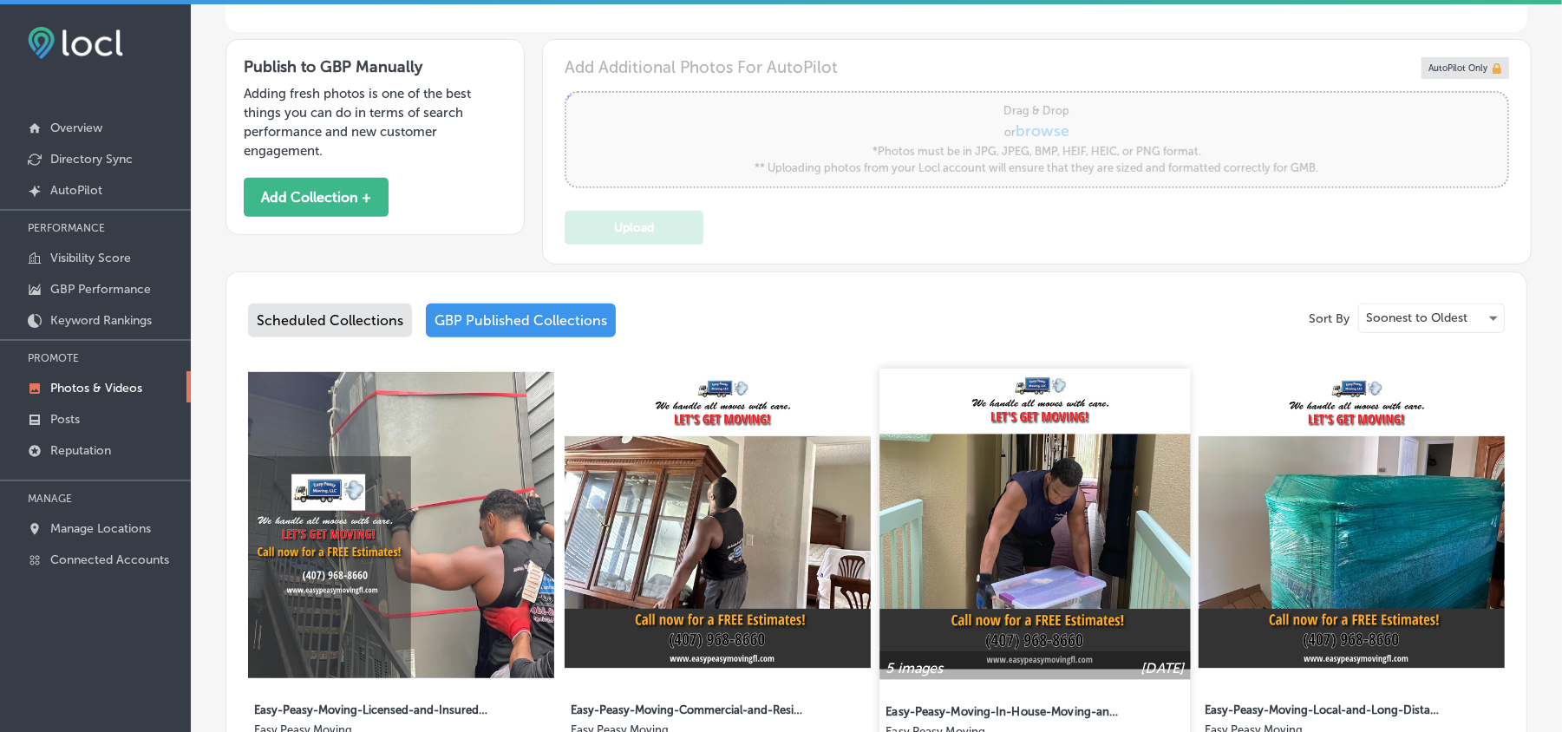
click at [972, 590] on img at bounding box center [1035, 524] width 311 height 311
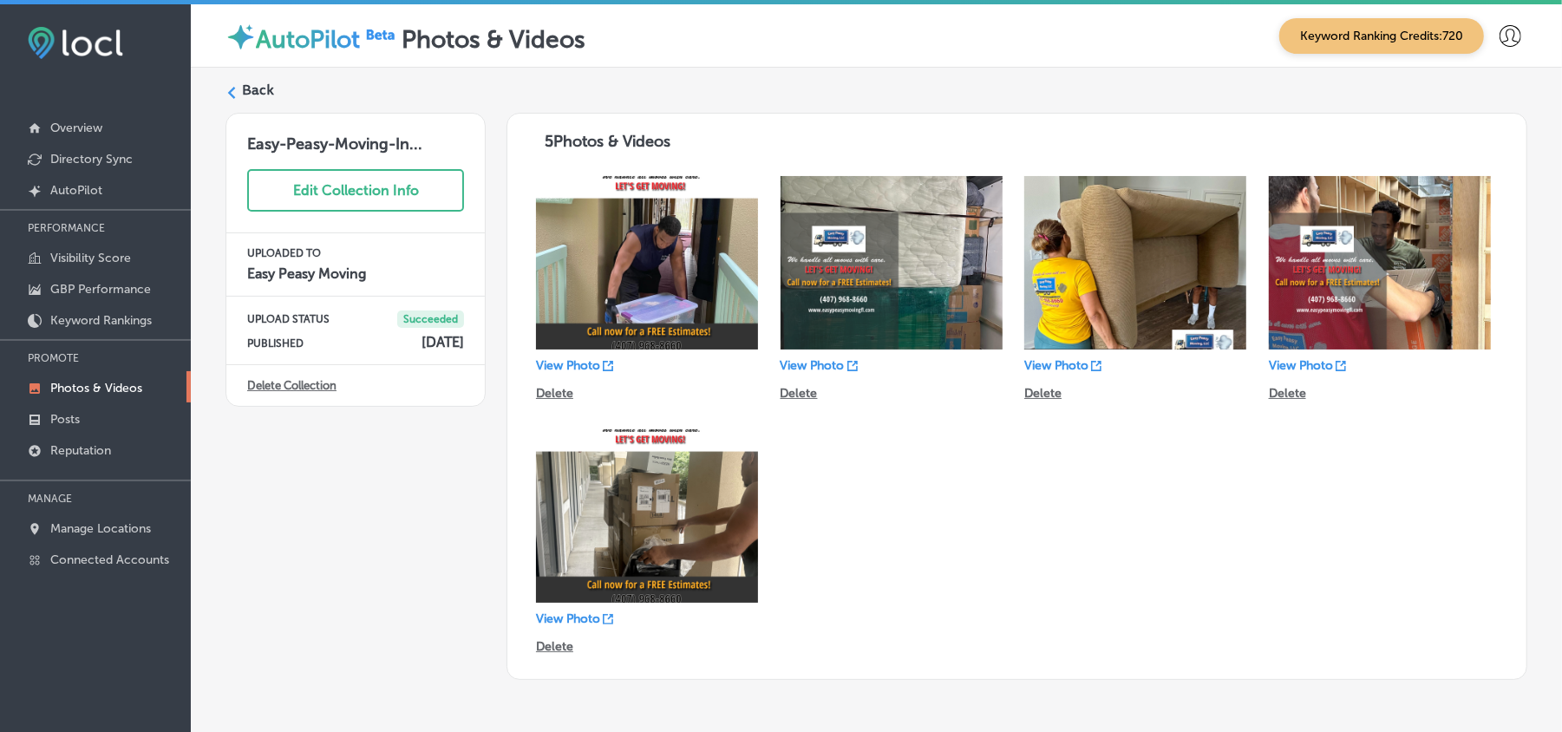
click at [246, 78] on div "Back Easy-Peasy-Moving-In... Edit Collection Info UPLOADED TO Easy Peasy Moving…" at bounding box center [877, 380] width 1372 height 625
click at [257, 88] on label "Back" at bounding box center [258, 90] width 32 height 19
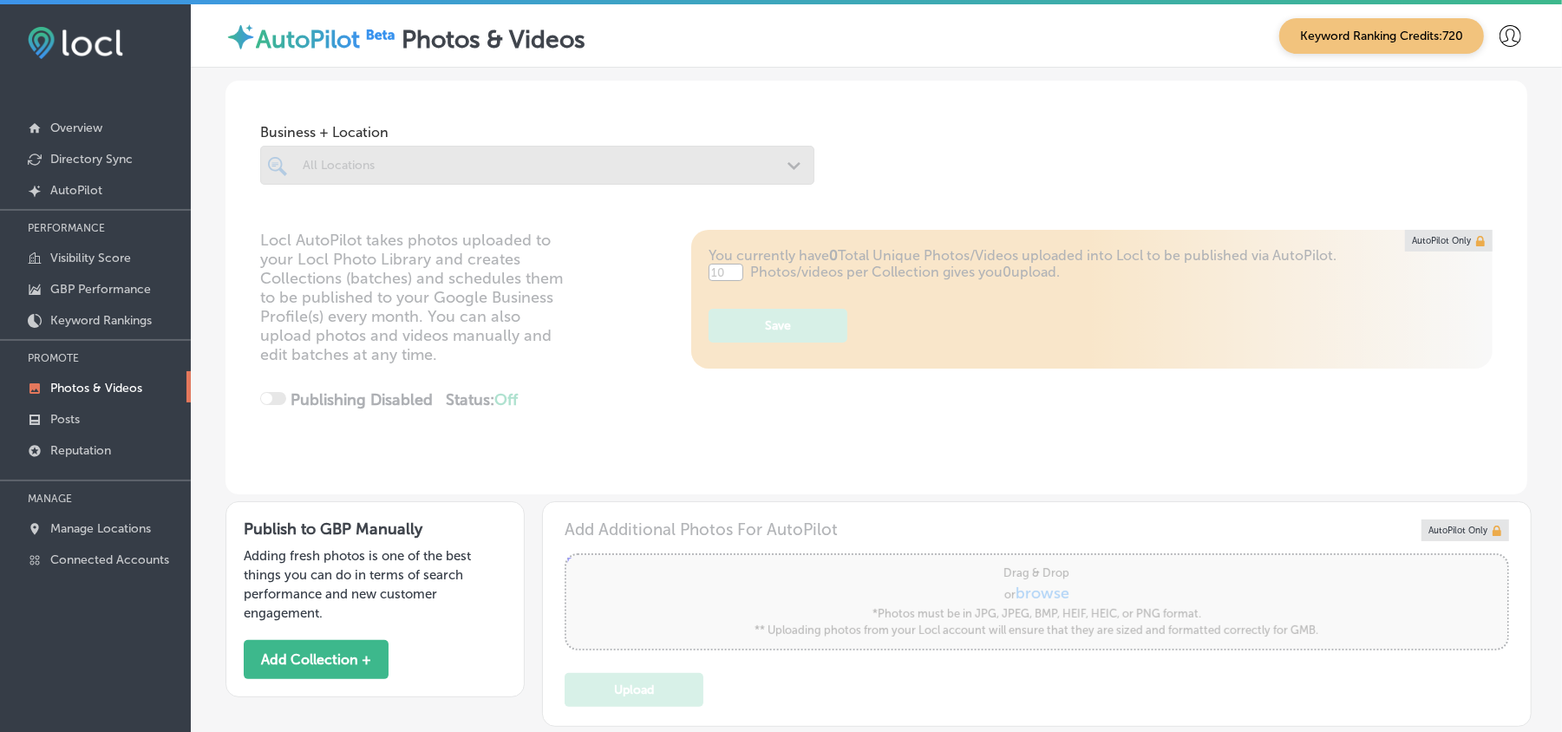
type input "5"
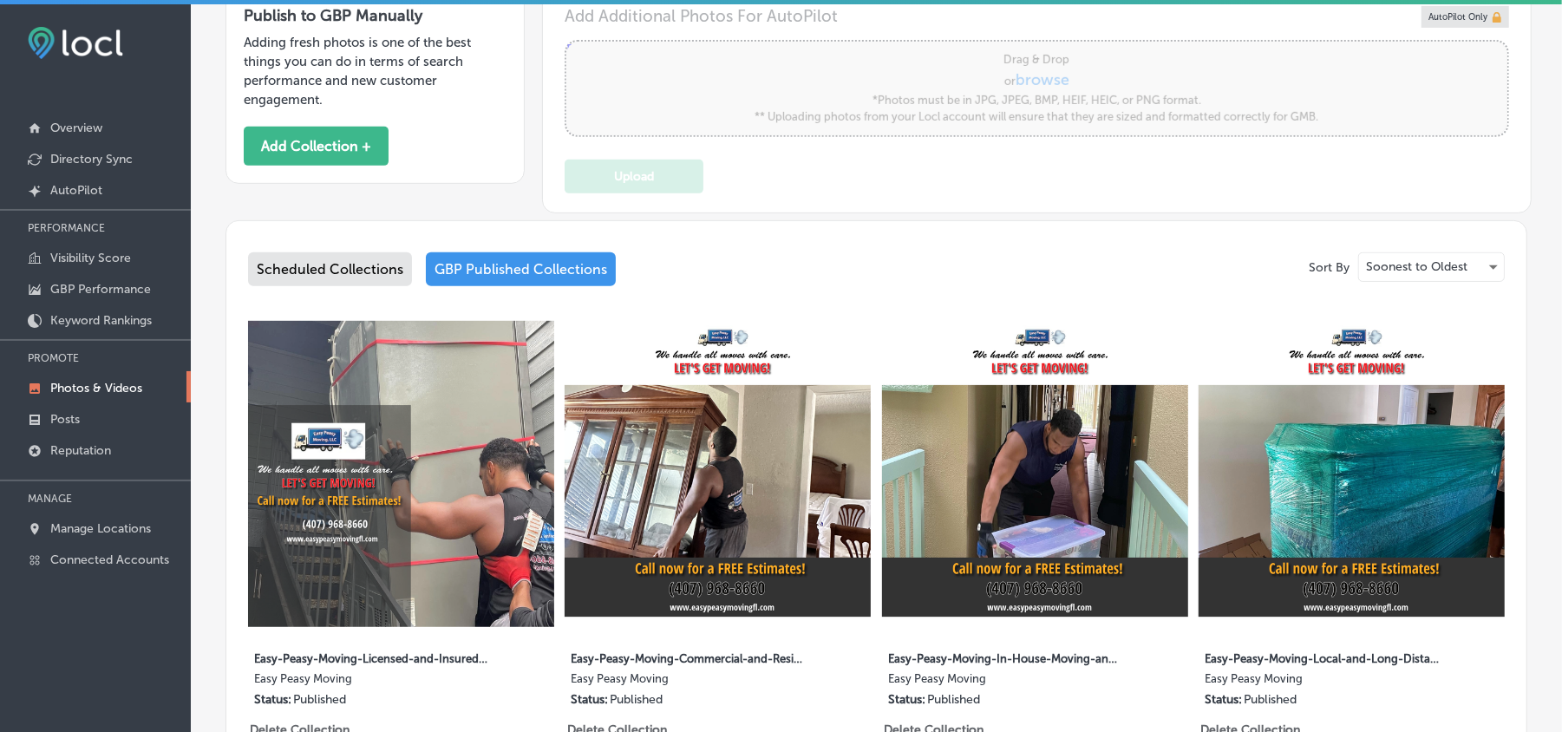
scroll to position [501, 0]
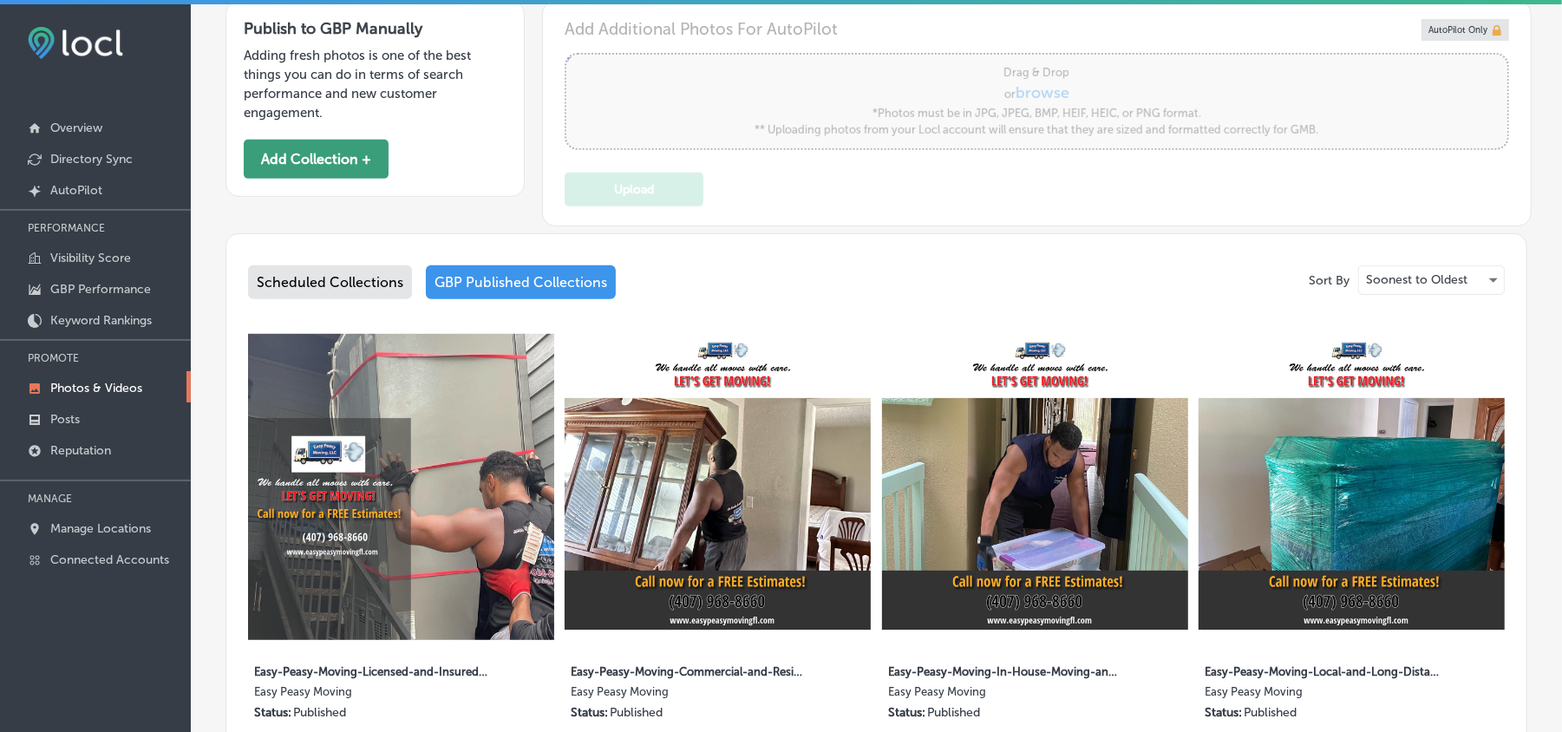
click at [341, 171] on button "Add Collection +" at bounding box center [316, 159] width 145 height 39
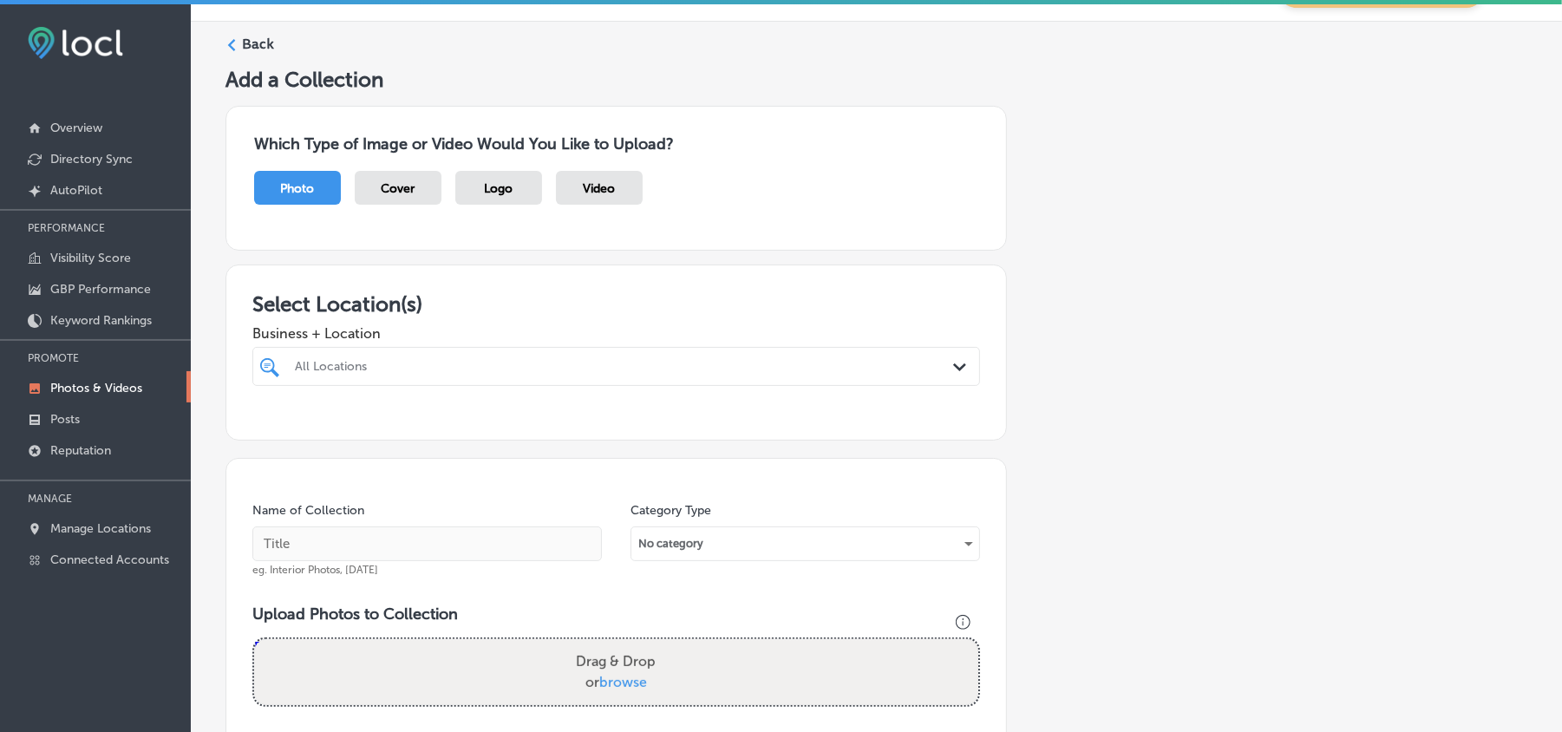
scroll to position [154, 0]
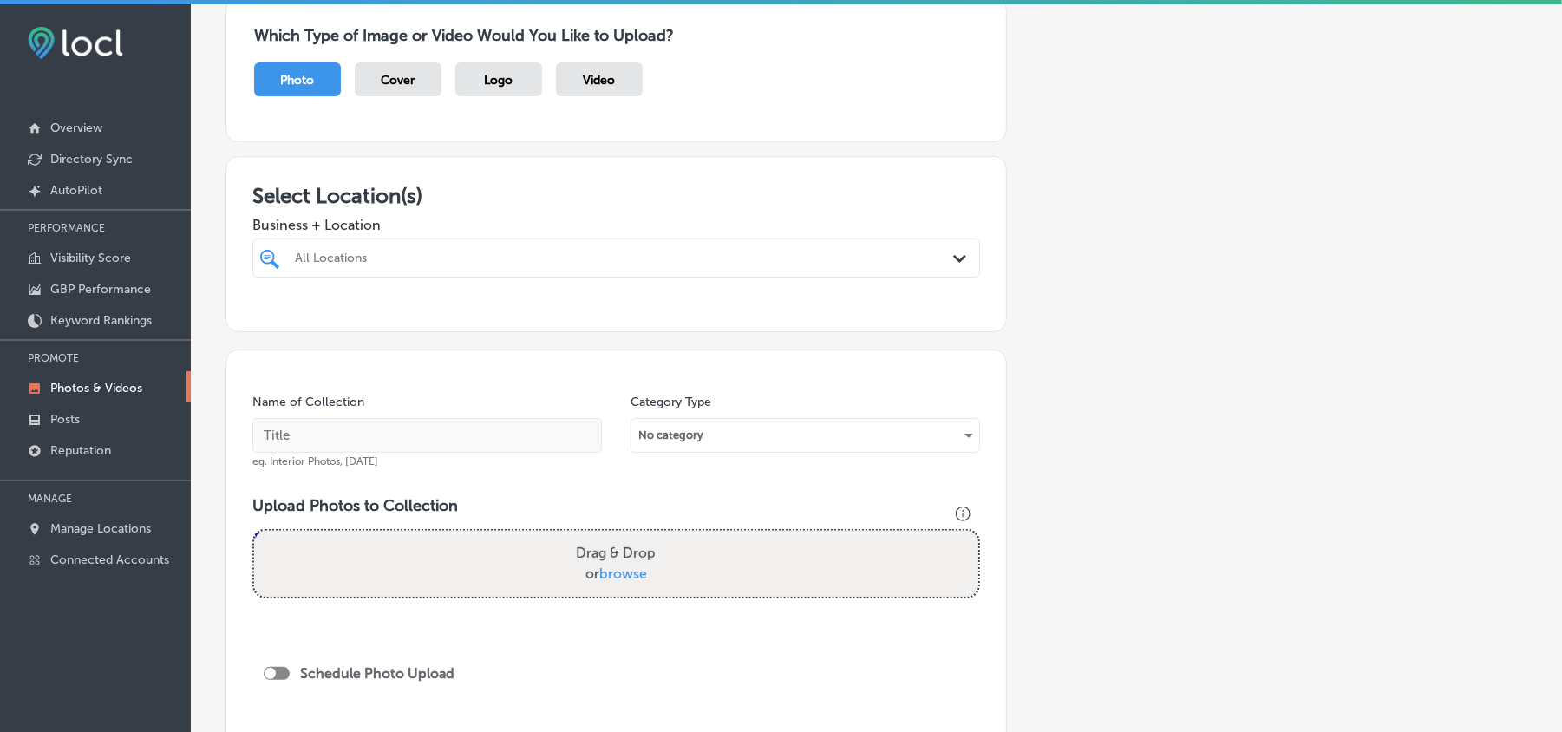
click at [926, 252] on div "All Locations" at bounding box center [625, 258] width 660 height 15
click at [956, 264] on div "Path Created with Sketch." at bounding box center [962, 259] width 19 height 19
click at [939, 268] on div "All Locations Path Created with Sketch." at bounding box center [616, 258] width 726 height 27
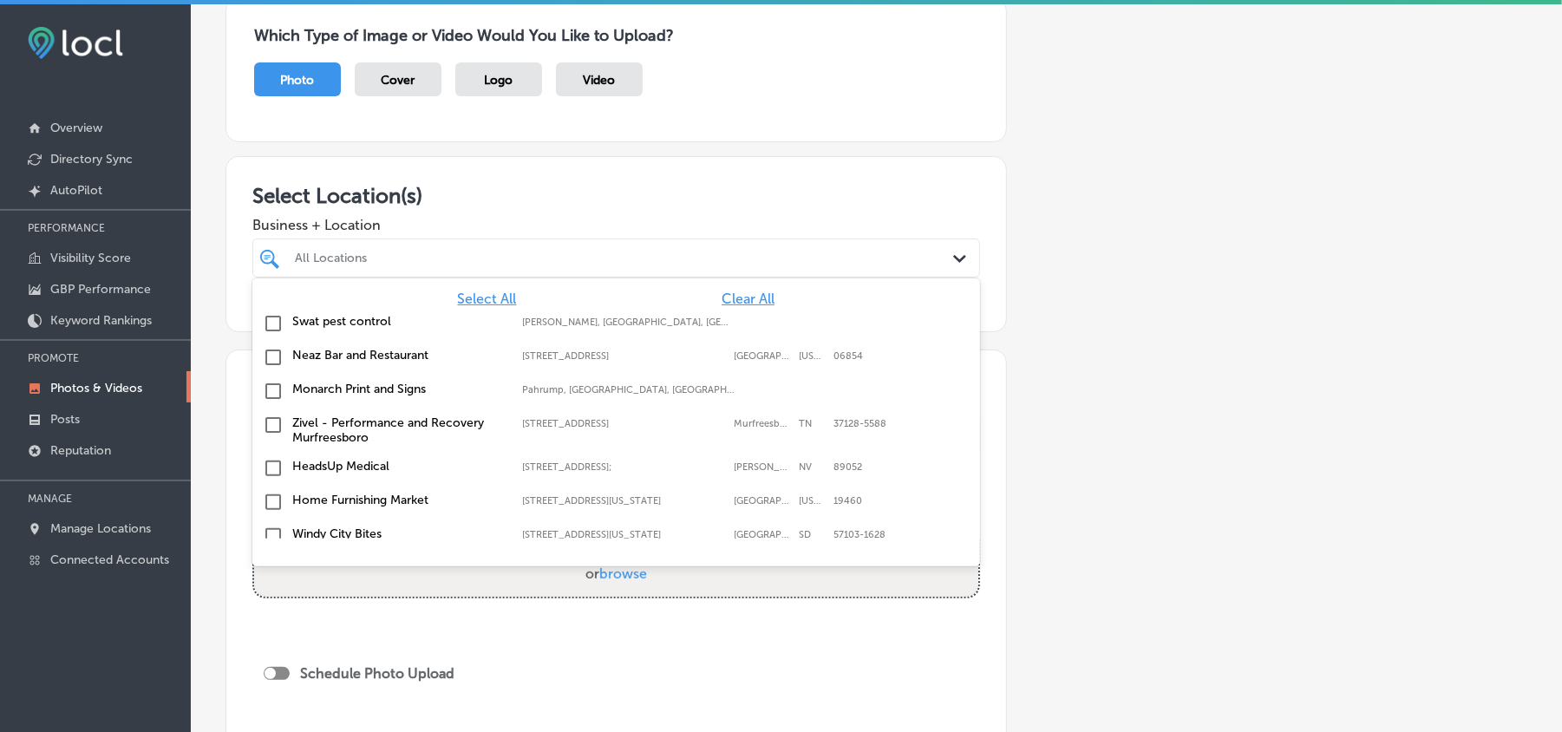
click at [723, 303] on span "Clear All" at bounding box center [748, 299] width 53 height 16
click at [632, 254] on div "All Locations" at bounding box center [625, 258] width 660 height 15
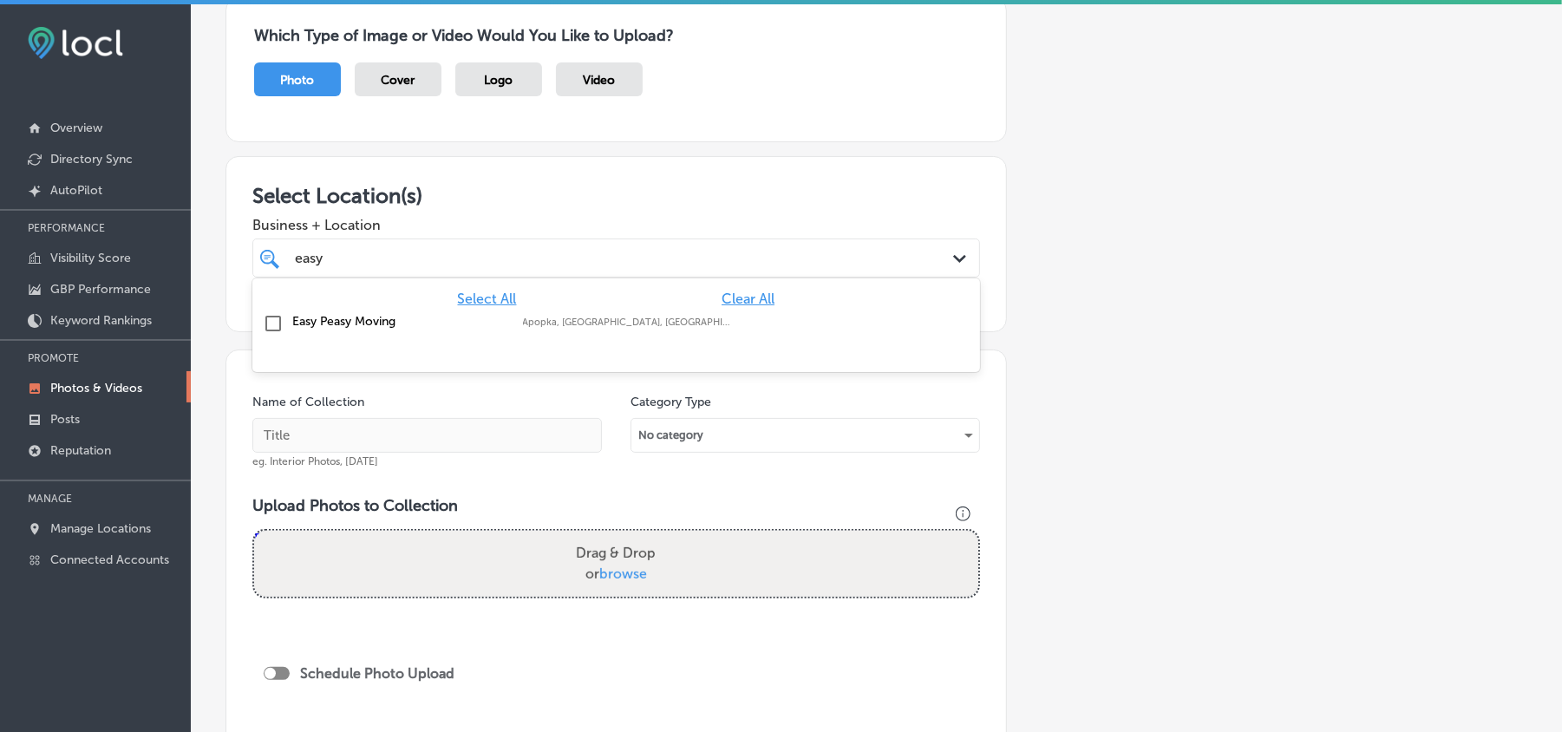
click at [269, 323] on input "checkbox" at bounding box center [273, 323] width 21 height 21
type input "easy"
click at [677, 154] on div "Add a Collection Which Type of Image or Video Would You Like to Upload? Photo C…" at bounding box center [877, 443] width 1302 height 970
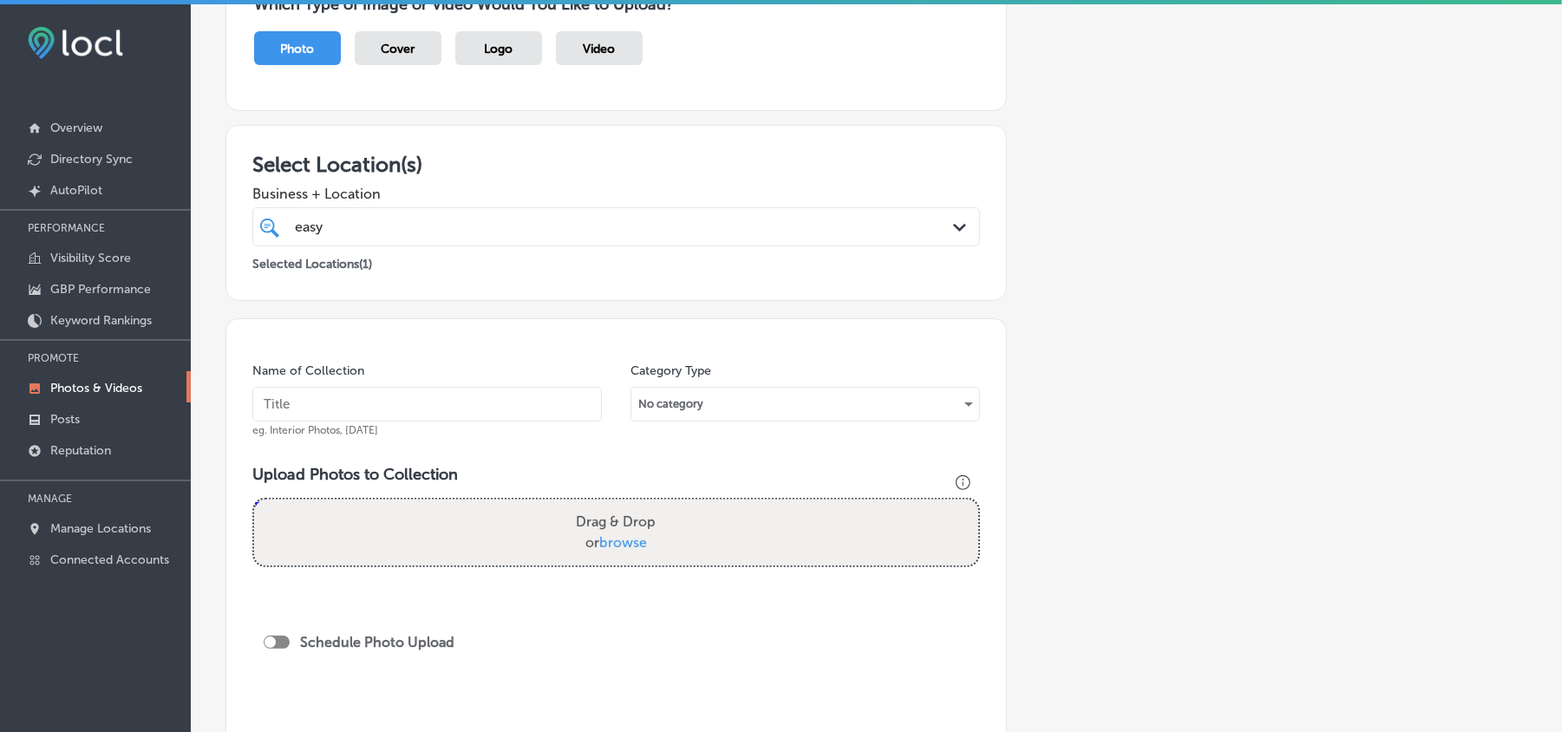
scroll to position [309, 0]
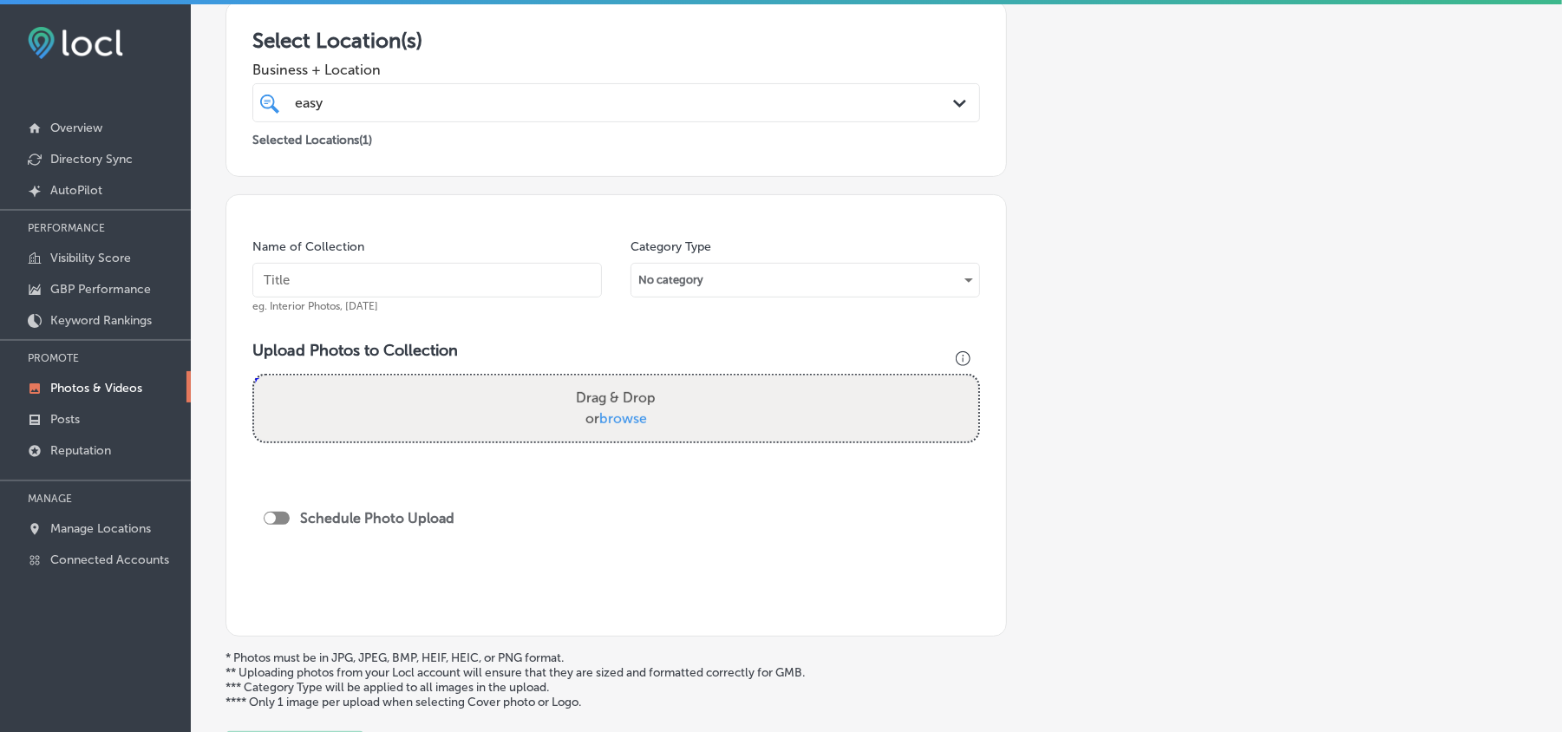
click at [422, 291] on input "text" at bounding box center [427, 280] width 350 height 35
paste input "Easy-Peasy-Moving-Commercial-and-Residential-Moving-Services-Florida"
type input "Easy-Peasy-Moving-Commercial-and-Residential-Moving-Services-Florida"
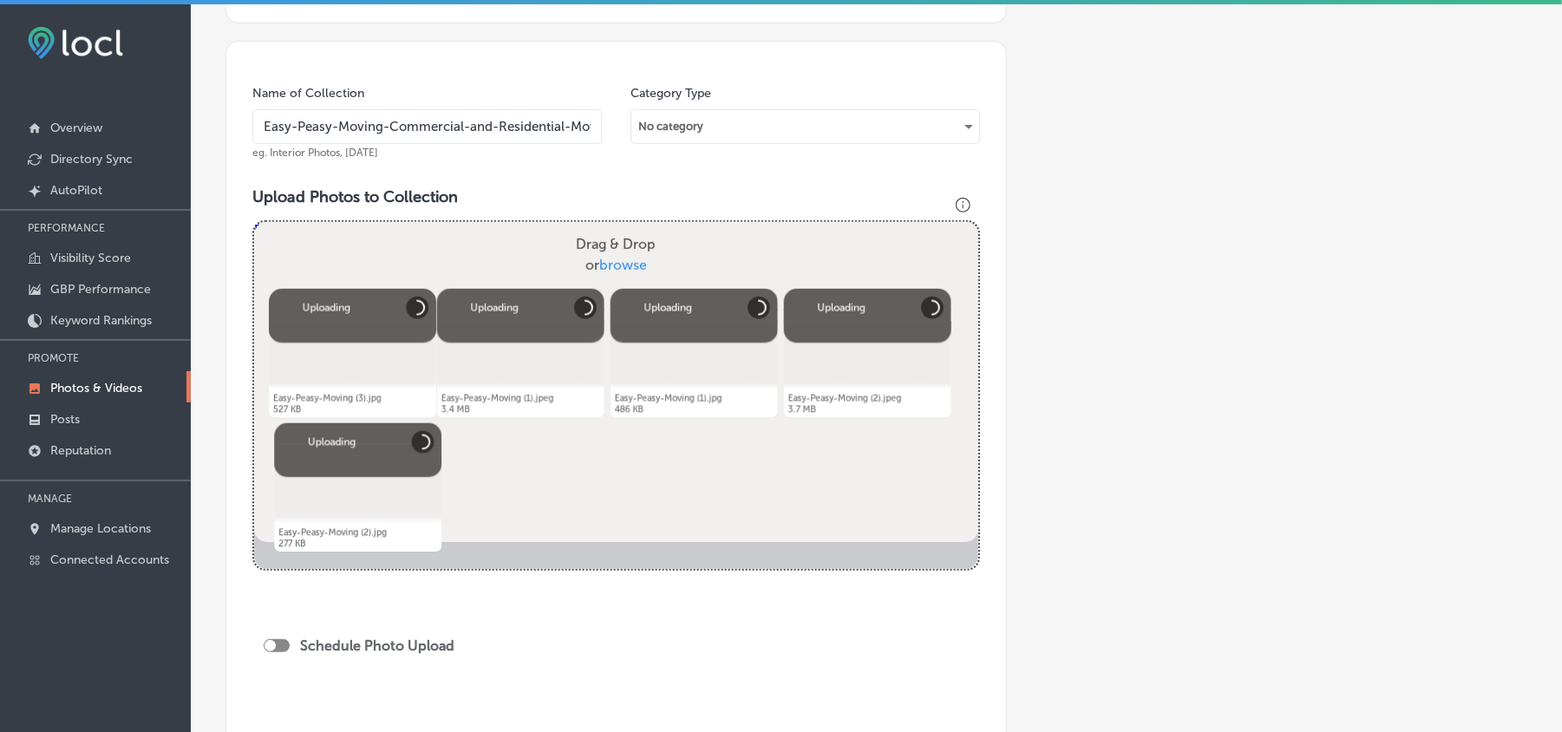
scroll to position [656, 0]
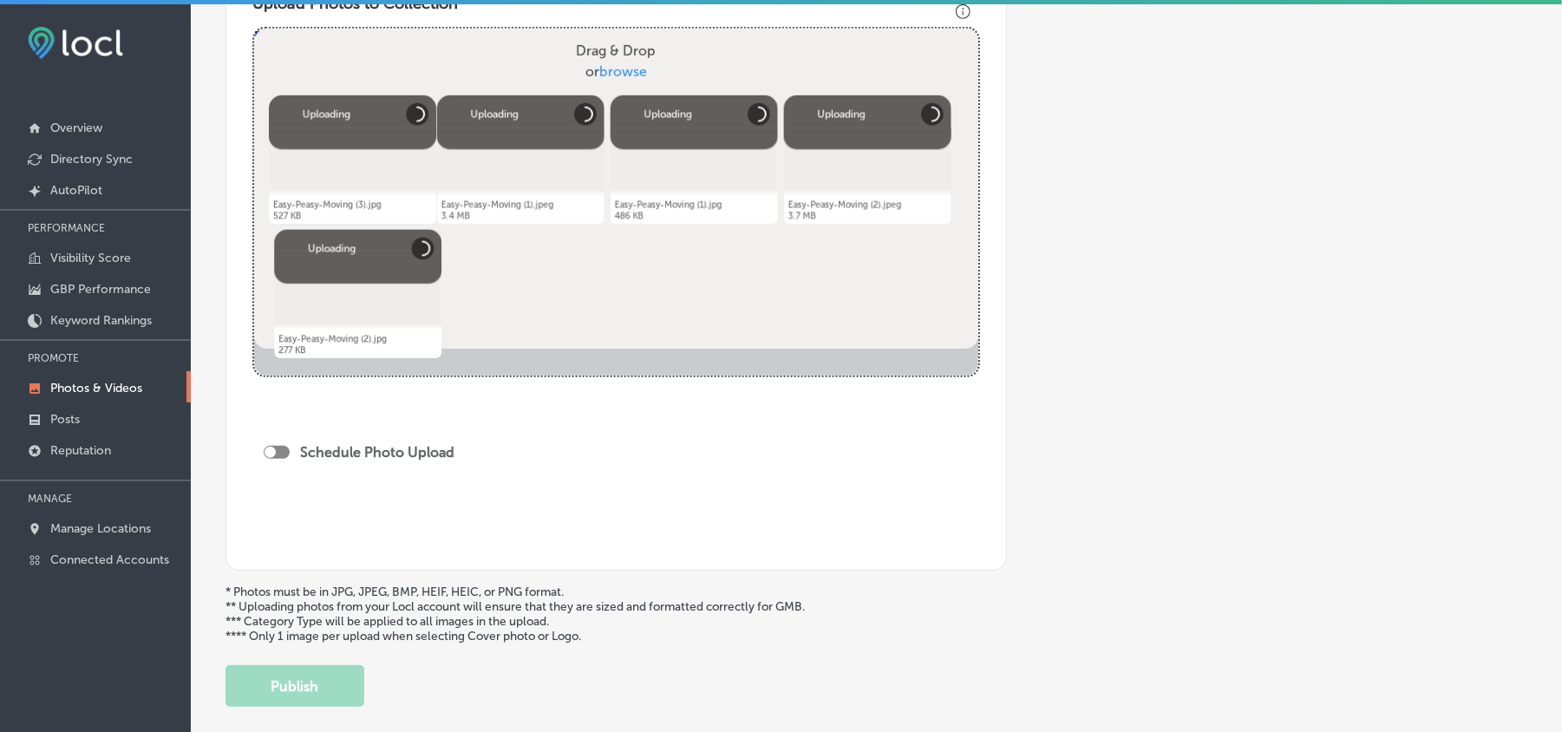
click at [278, 448] on div at bounding box center [277, 452] width 26 height 13
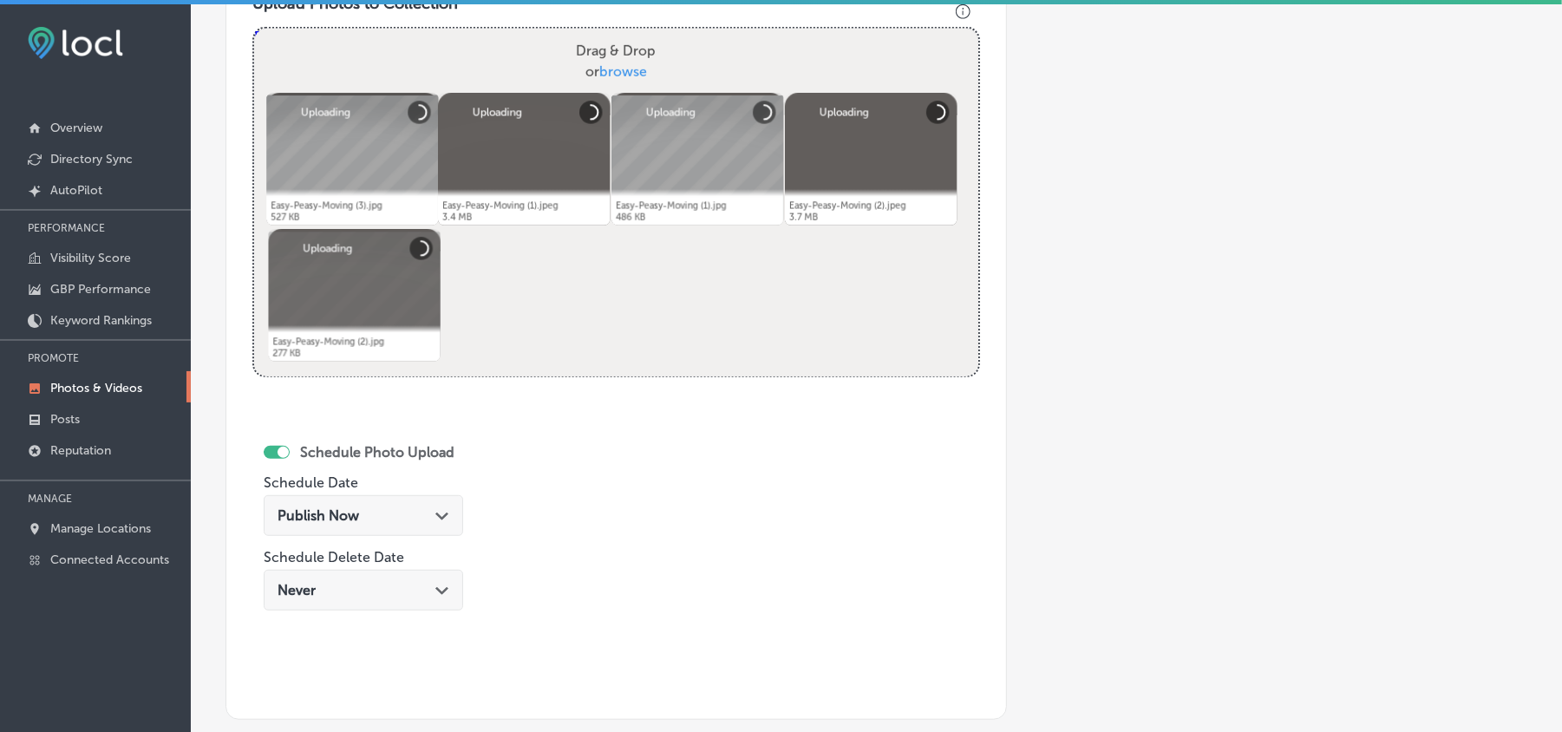
checkbox input "true"
click at [359, 514] on div "Publish Now Path Created with Sketch." at bounding box center [364, 515] width 172 height 16
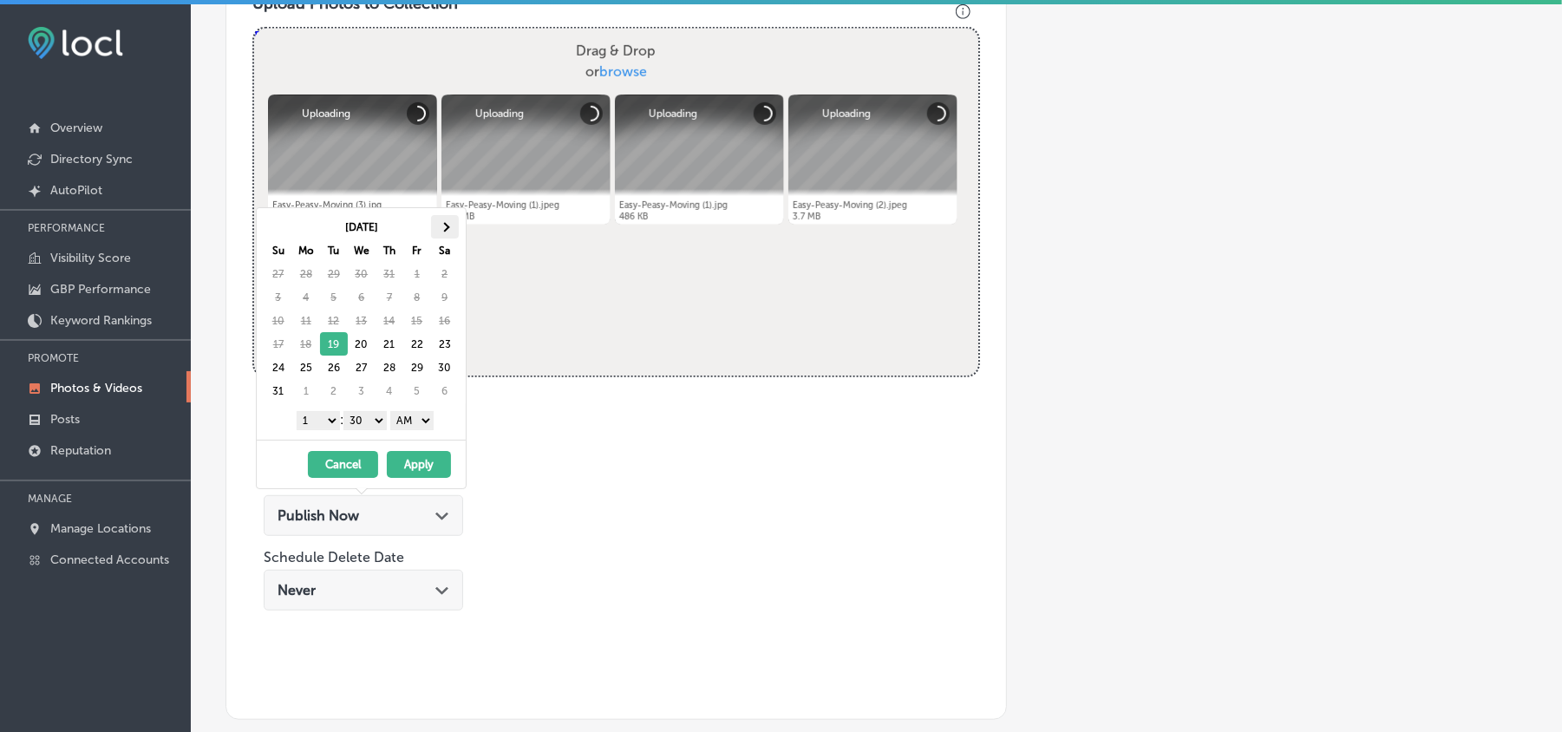
click at [451, 226] on th at bounding box center [445, 226] width 28 height 23
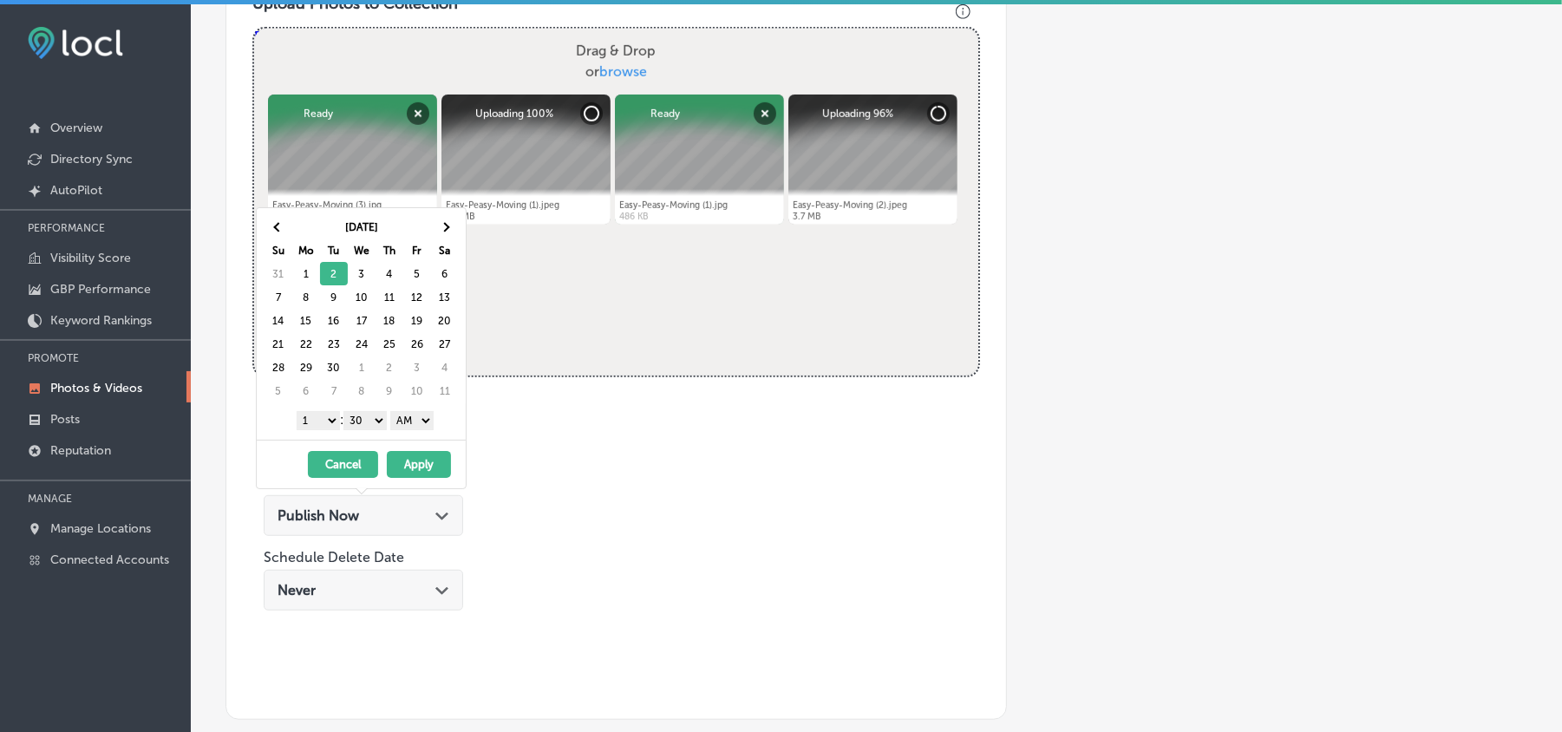
click at [316, 422] on select "1 2 3 4 5 6 7 8 9 10 11 12" at bounding box center [318, 420] width 43 height 19
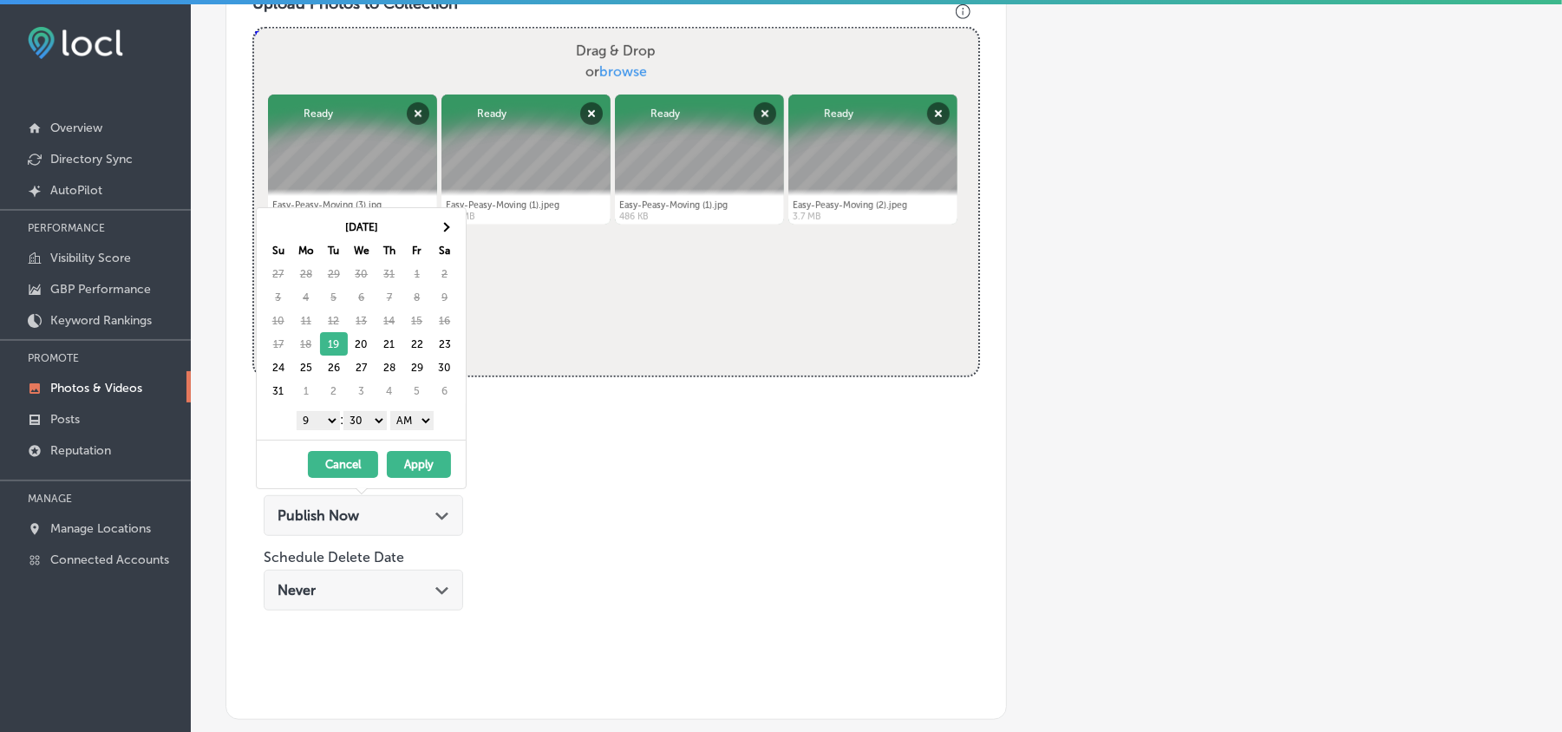
drag, startPoint x: 379, startPoint y: 423, endPoint x: 370, endPoint y: 425, distance: 9.7
click at [379, 423] on select "00 10 20 30 40 50" at bounding box center [365, 420] width 43 height 19
click at [406, 422] on select "AM PM" at bounding box center [411, 420] width 43 height 19
click at [451, 231] on th at bounding box center [445, 226] width 28 height 23
click at [430, 466] on button "Apply" at bounding box center [419, 464] width 64 height 27
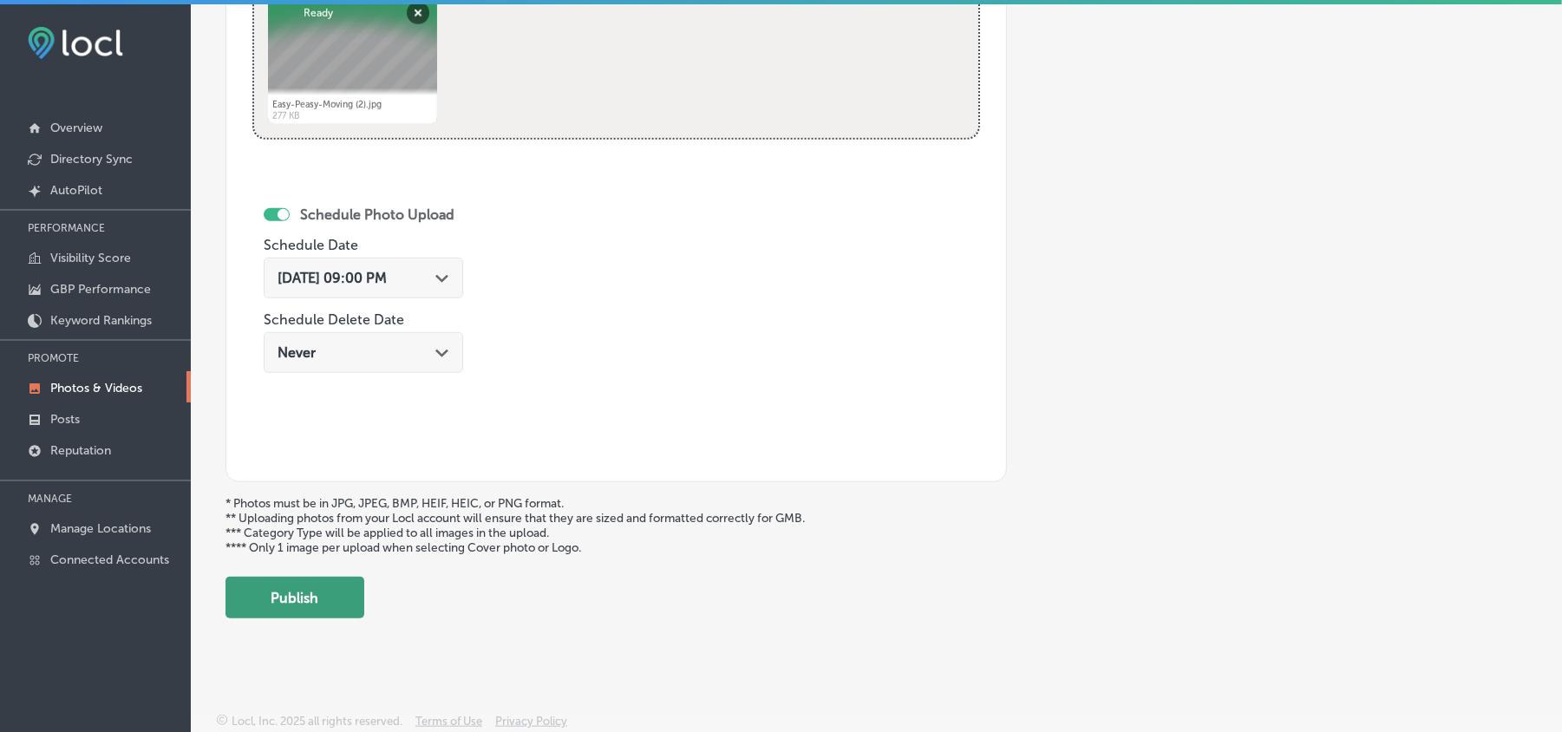
scroll to position [900, 0]
click at [290, 591] on button "Publish" at bounding box center [295, 598] width 139 height 42
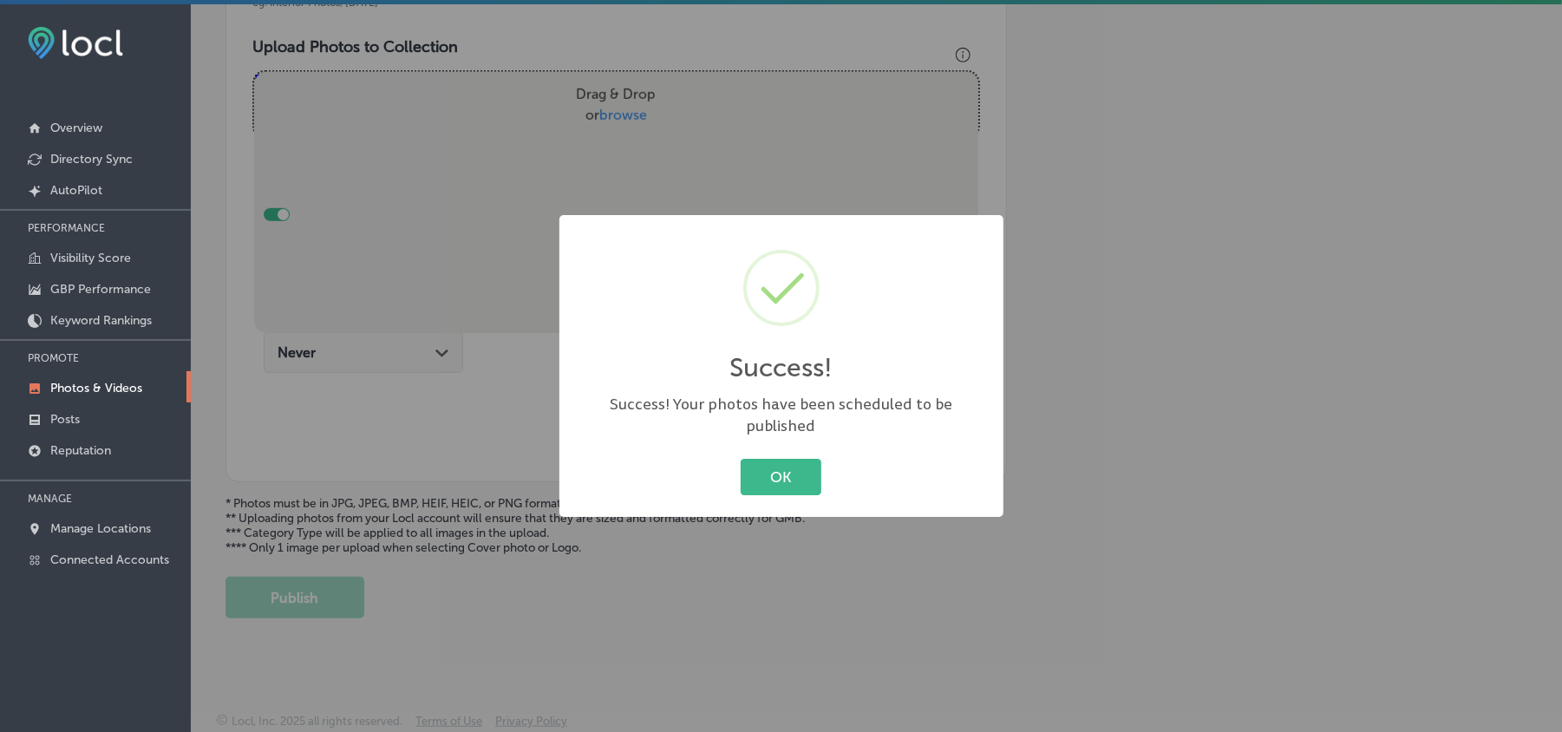
scroll to position [619, 0]
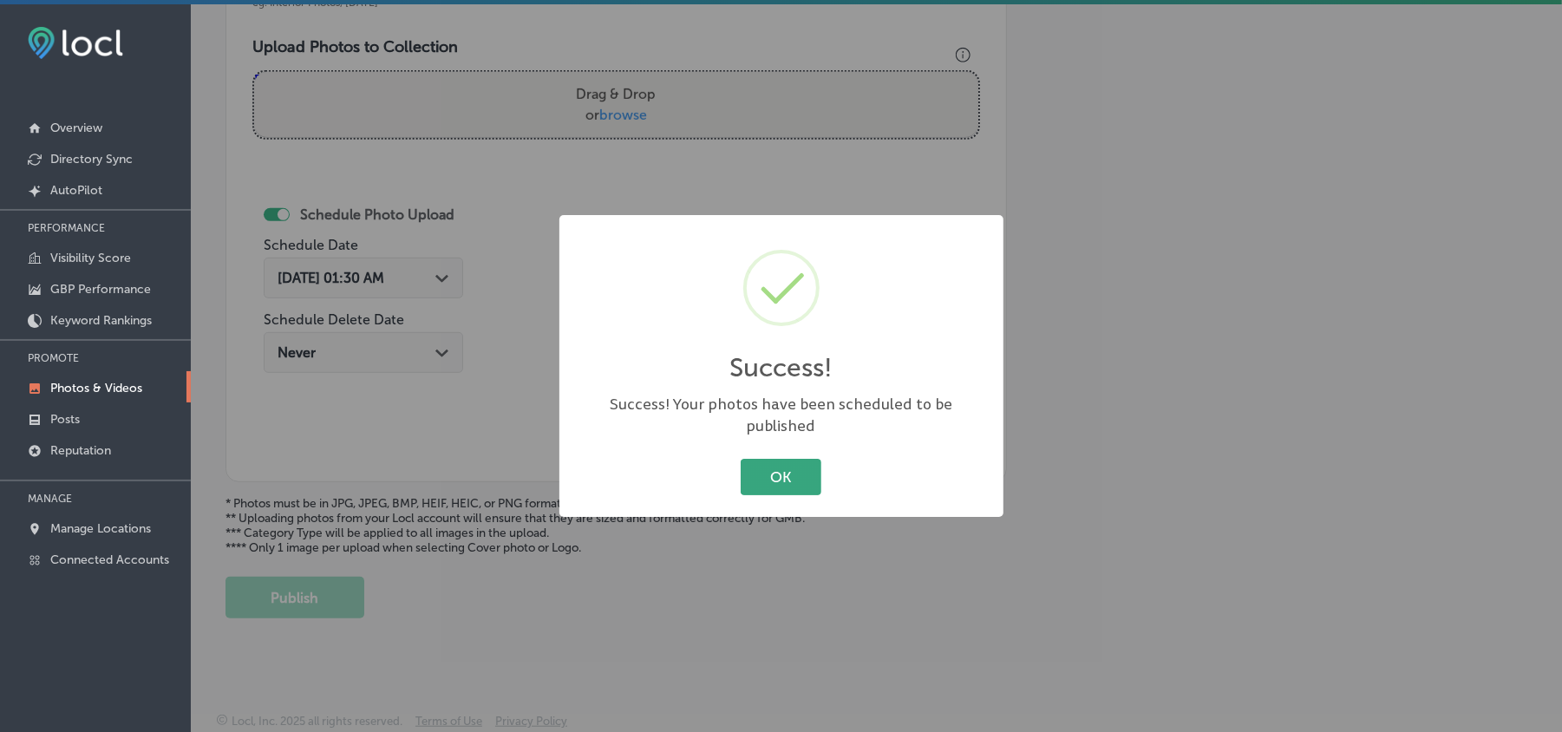
click at [761, 459] on button "OK" at bounding box center [781, 477] width 81 height 36
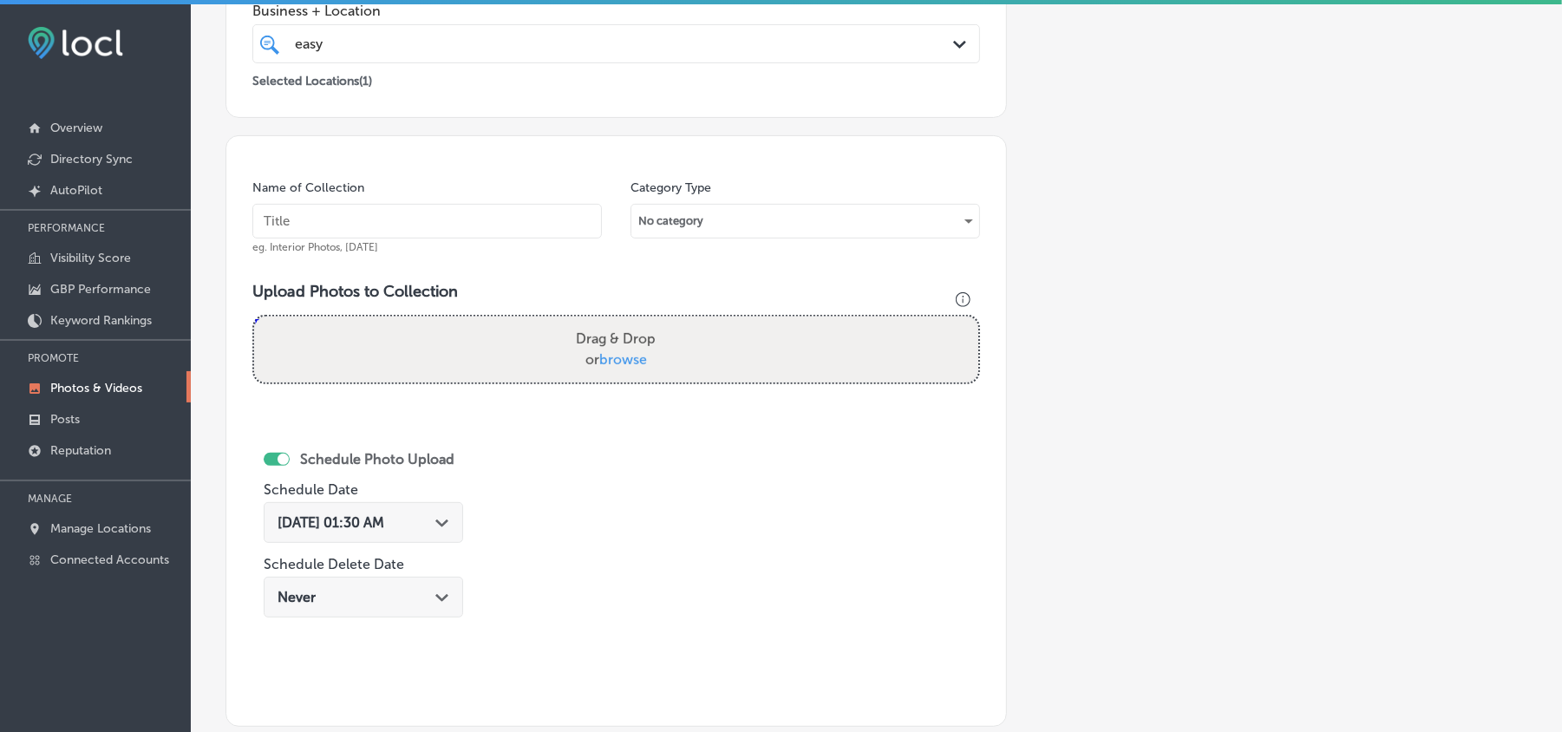
scroll to position [310, 0]
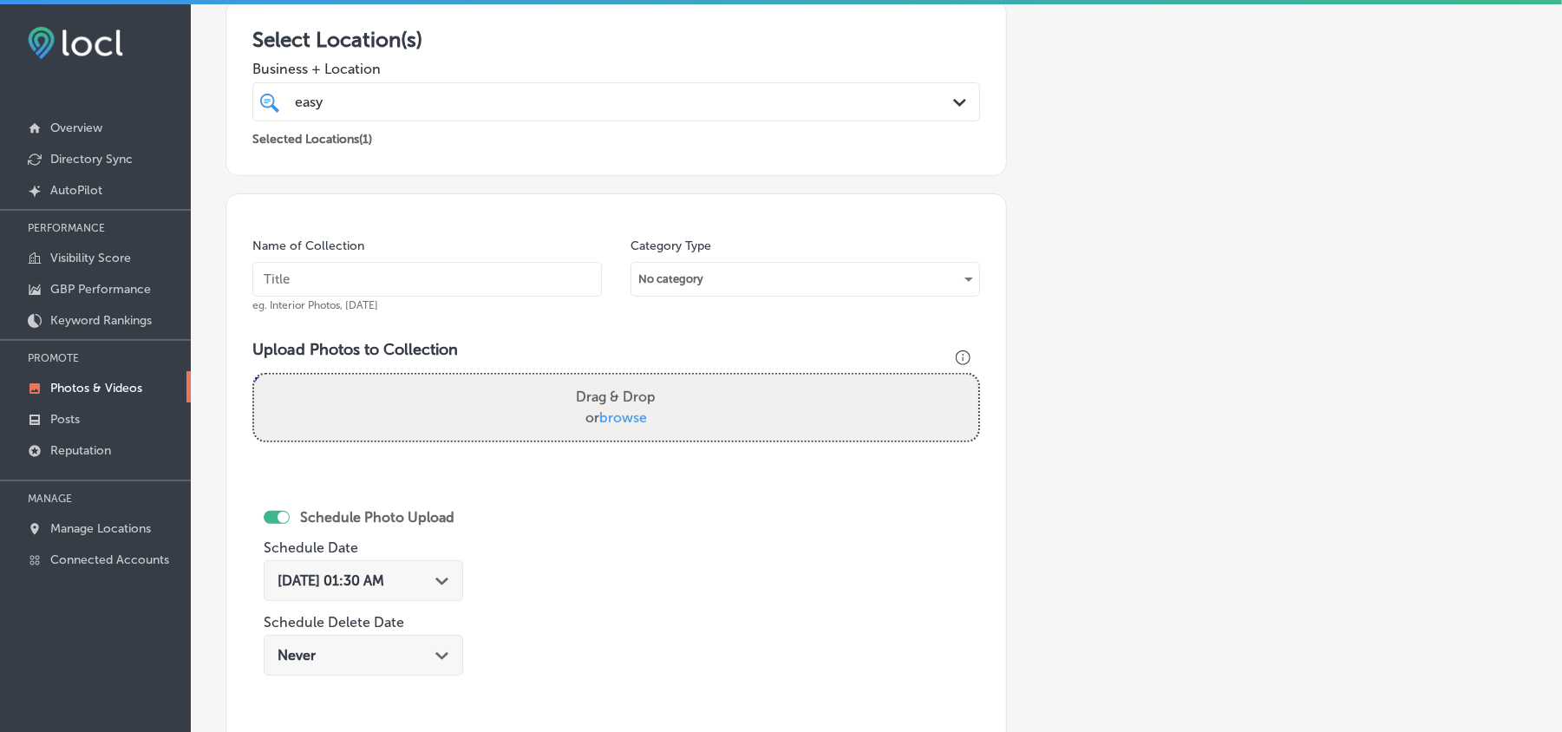
click at [378, 279] on input "text" at bounding box center [427, 279] width 350 height 35
paste input "Easy-Peasy-Moving-Licensed-and-Insured-Moving-Company-Florida"
type input "Easy-Peasy-Moving-Licensed-and-Insured-Moving-Company-Florida"
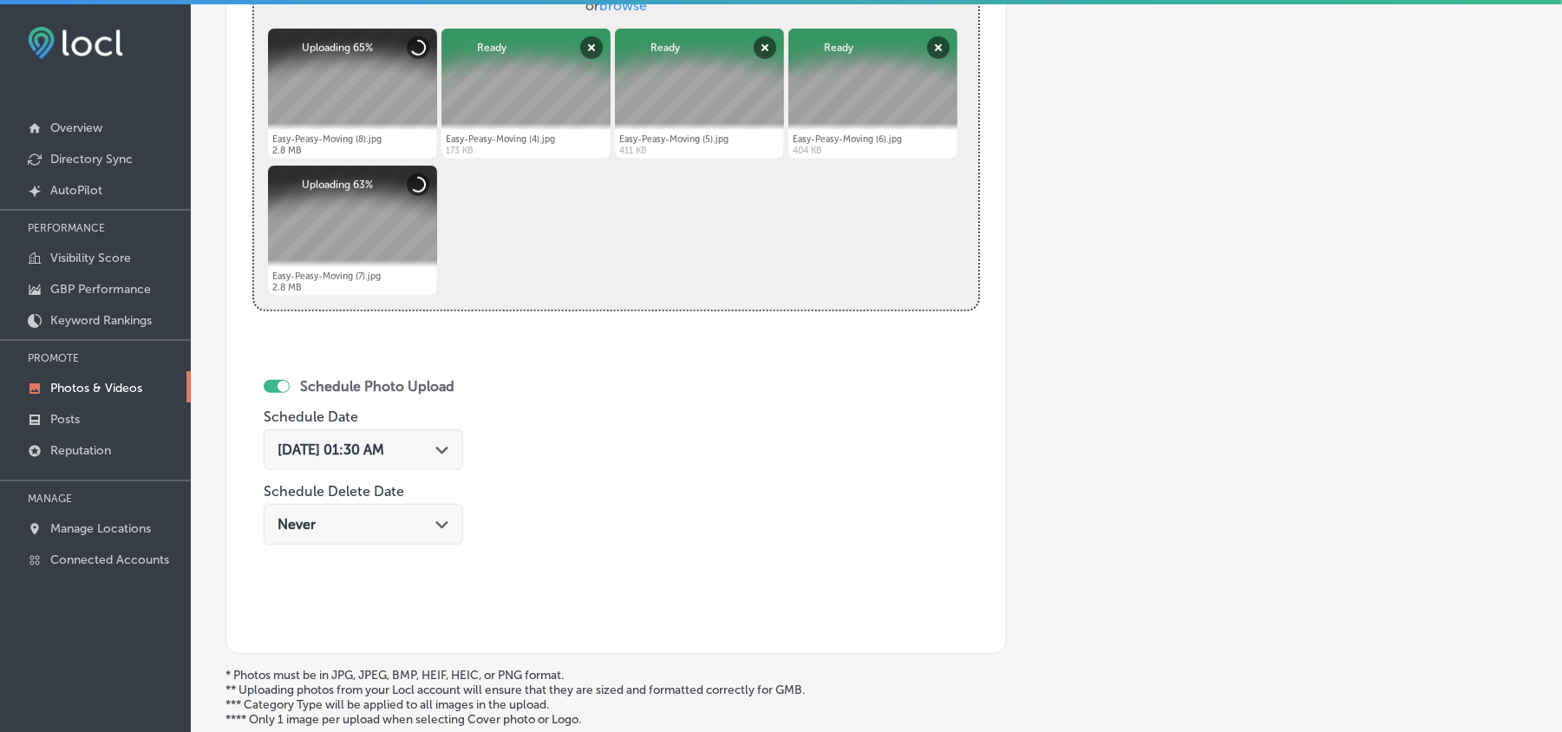
scroll to position [734, 0]
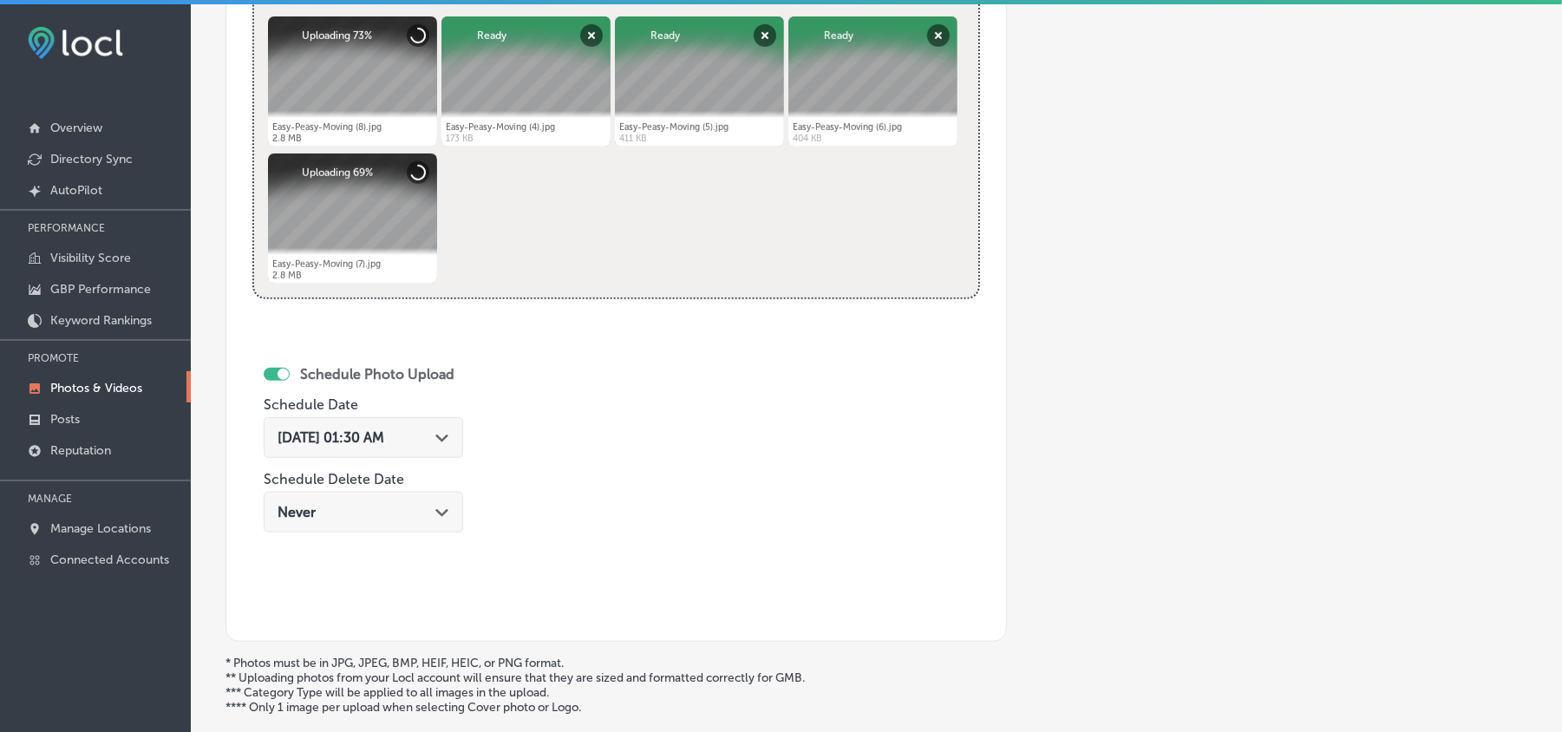
click at [452, 449] on div "Aug 19, 2025 01:30 AM Path Created with Sketch." at bounding box center [364, 437] width 200 height 41
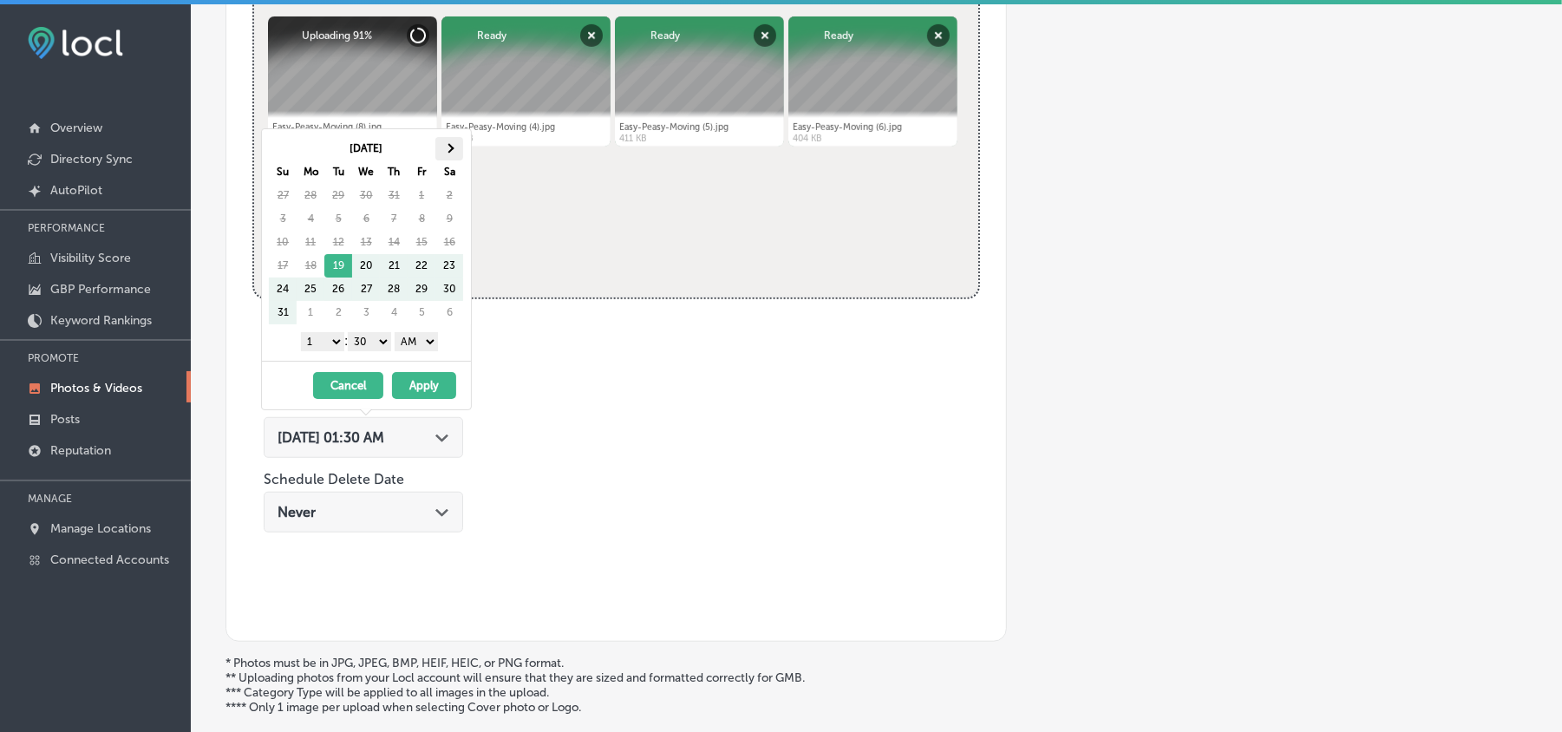
click at [452, 157] on th at bounding box center [449, 148] width 28 height 23
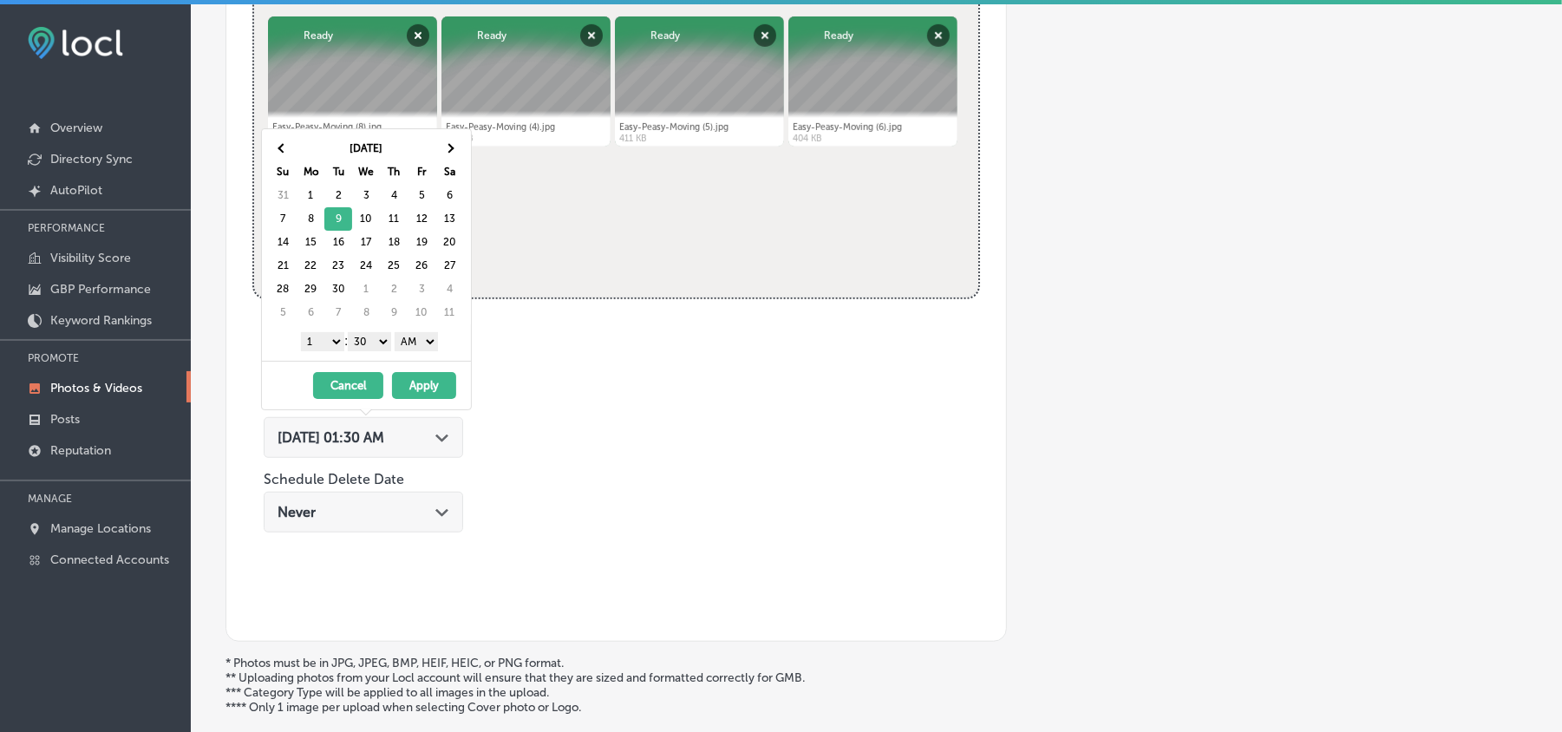
click at [330, 341] on select "1 2 3 4 5 6 7 8 9 10 11 12" at bounding box center [322, 341] width 43 height 19
click at [365, 338] on select "00 10 20 30 40 50" at bounding box center [369, 341] width 43 height 19
click at [364, 345] on select "00 10 20 30 40 50" at bounding box center [369, 341] width 43 height 19
drag, startPoint x: 365, startPoint y: 340, endPoint x: 375, endPoint y: 361, distance: 22.9
click at [365, 340] on select "00 10 20 30 40 50" at bounding box center [369, 341] width 43 height 19
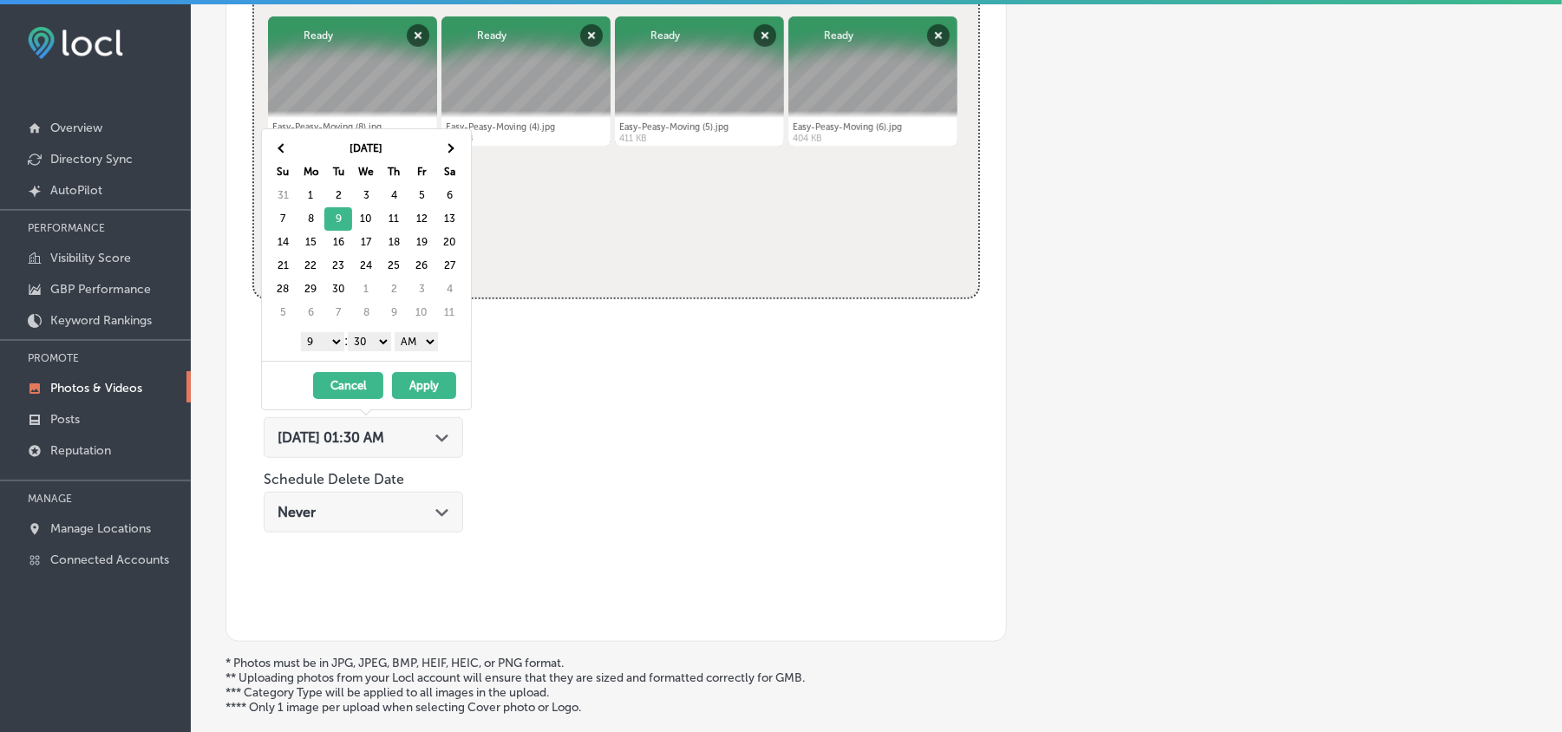
click at [373, 340] on select "00 10 20 30 40 50" at bounding box center [369, 341] width 43 height 19
drag, startPoint x: 386, startPoint y: 335, endPoint x: 383, endPoint y: 344, distance: 10.2
click at [386, 335] on select "00 10 20 30 40 50" at bounding box center [369, 341] width 43 height 19
click at [416, 341] on select "AM PM" at bounding box center [416, 341] width 43 height 19
click at [417, 390] on button "Apply" at bounding box center [424, 385] width 64 height 27
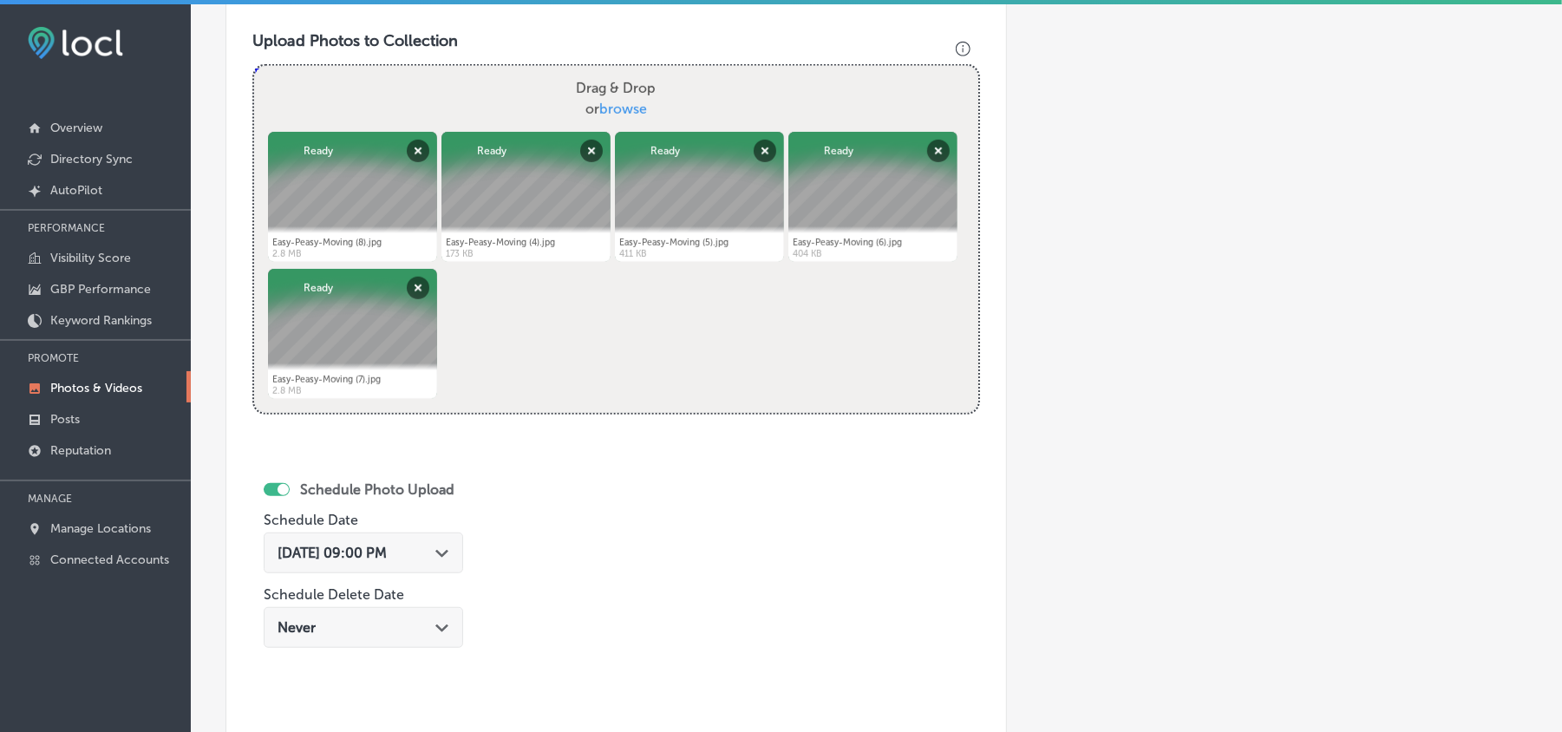
scroll to position [812, 0]
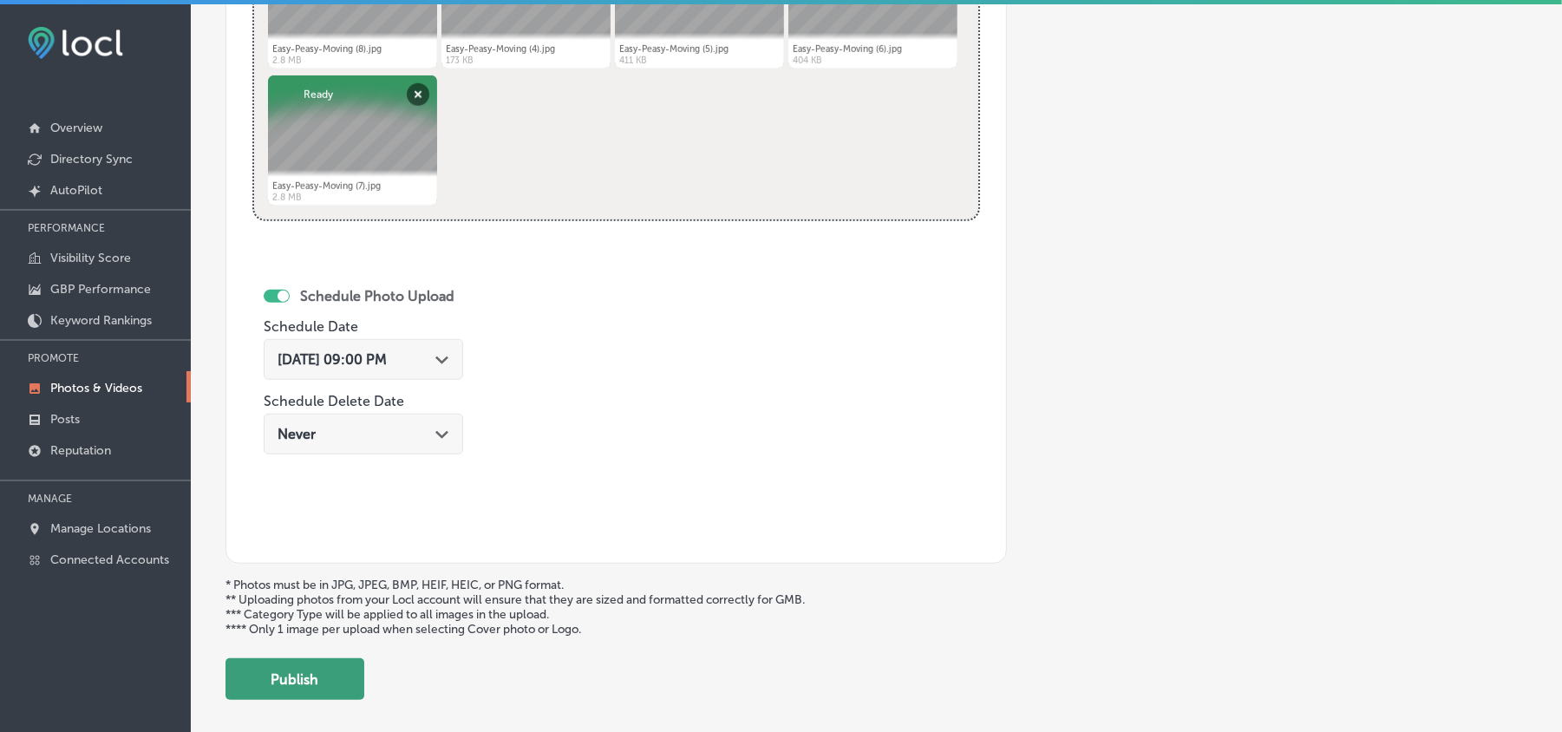
click at [317, 678] on button "Publish" at bounding box center [295, 679] width 139 height 42
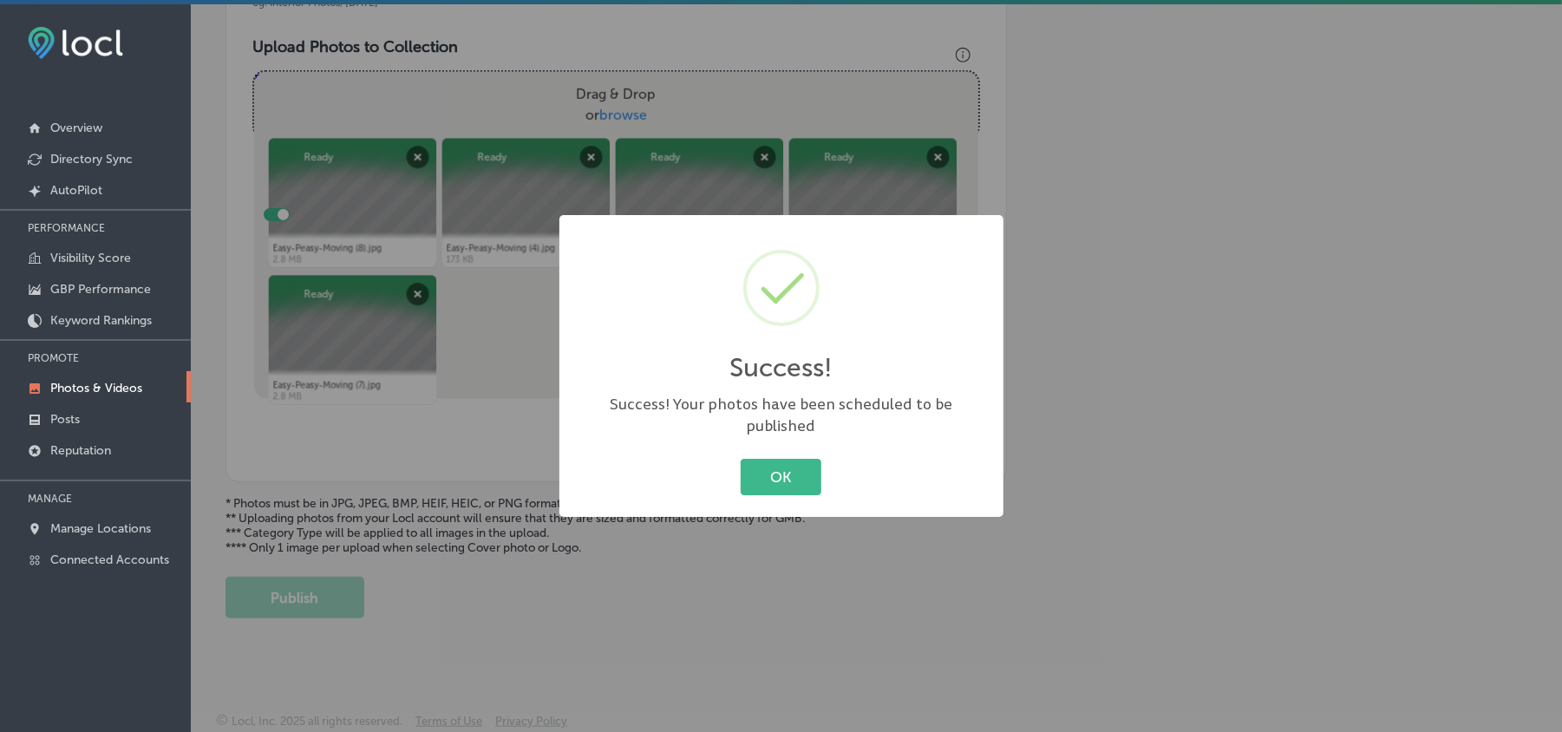
scroll to position [619, 0]
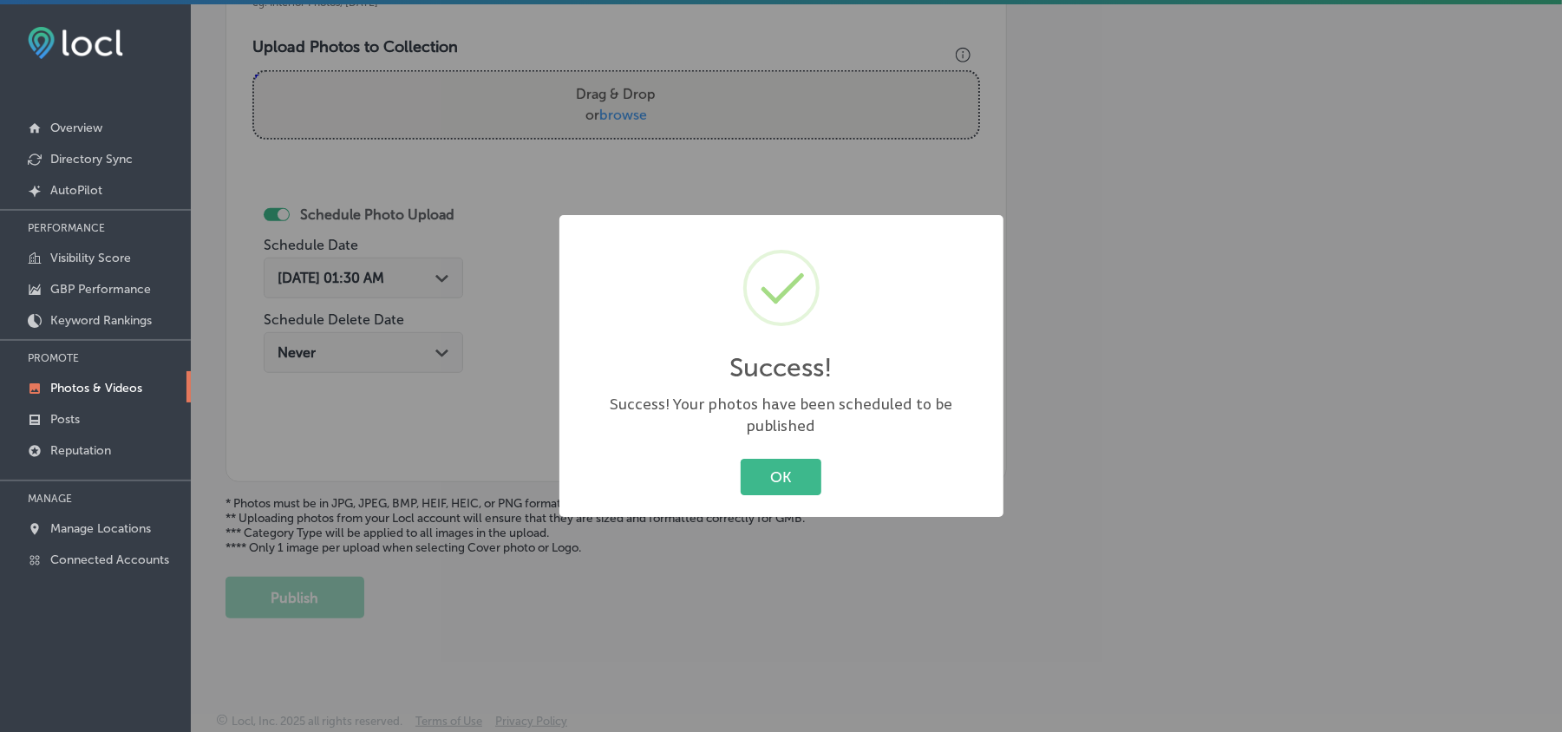
click at [737, 468] on div "OK Cancel" at bounding box center [781, 477] width 409 height 45
click at [755, 467] on button "OK" at bounding box center [781, 477] width 81 height 36
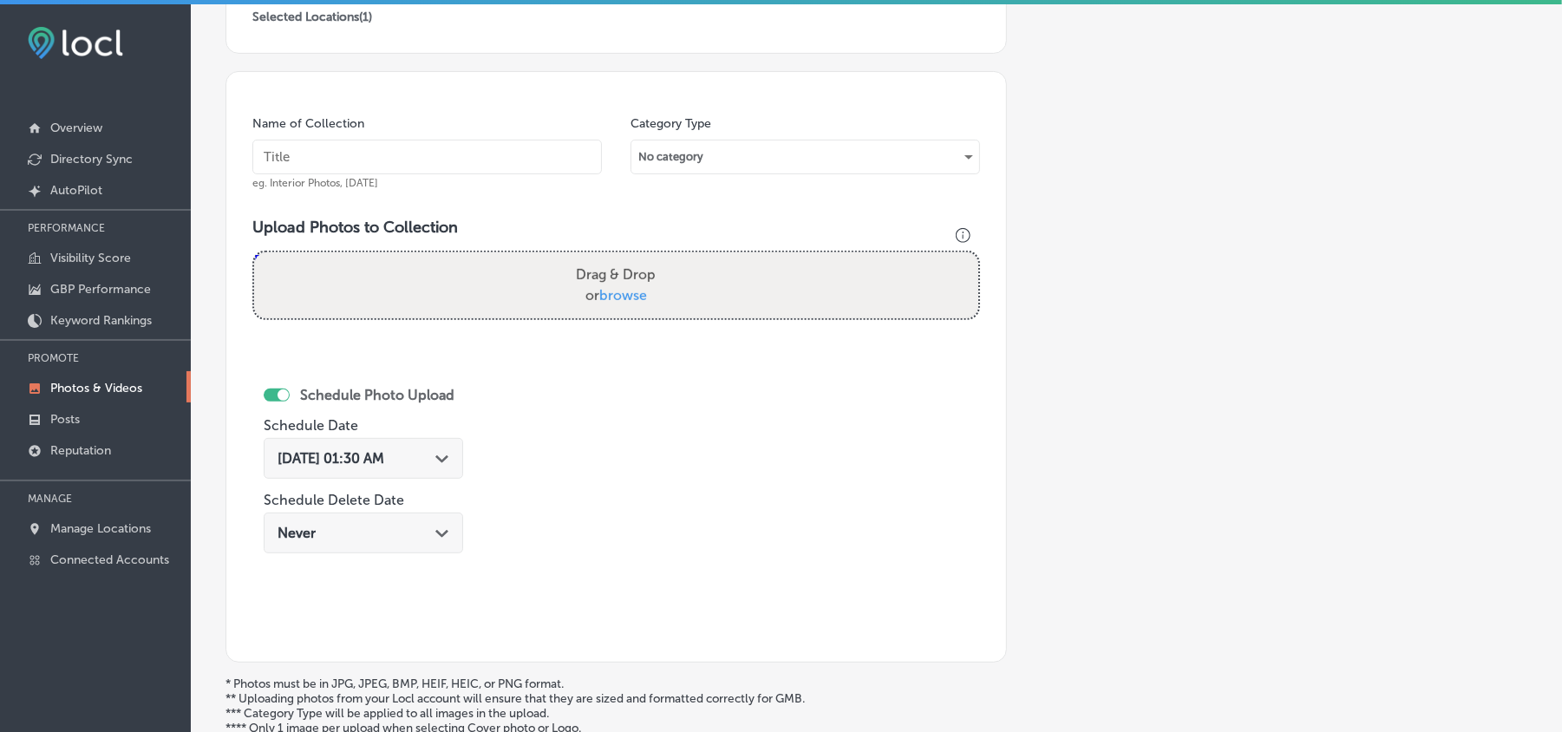
scroll to position [425, 0]
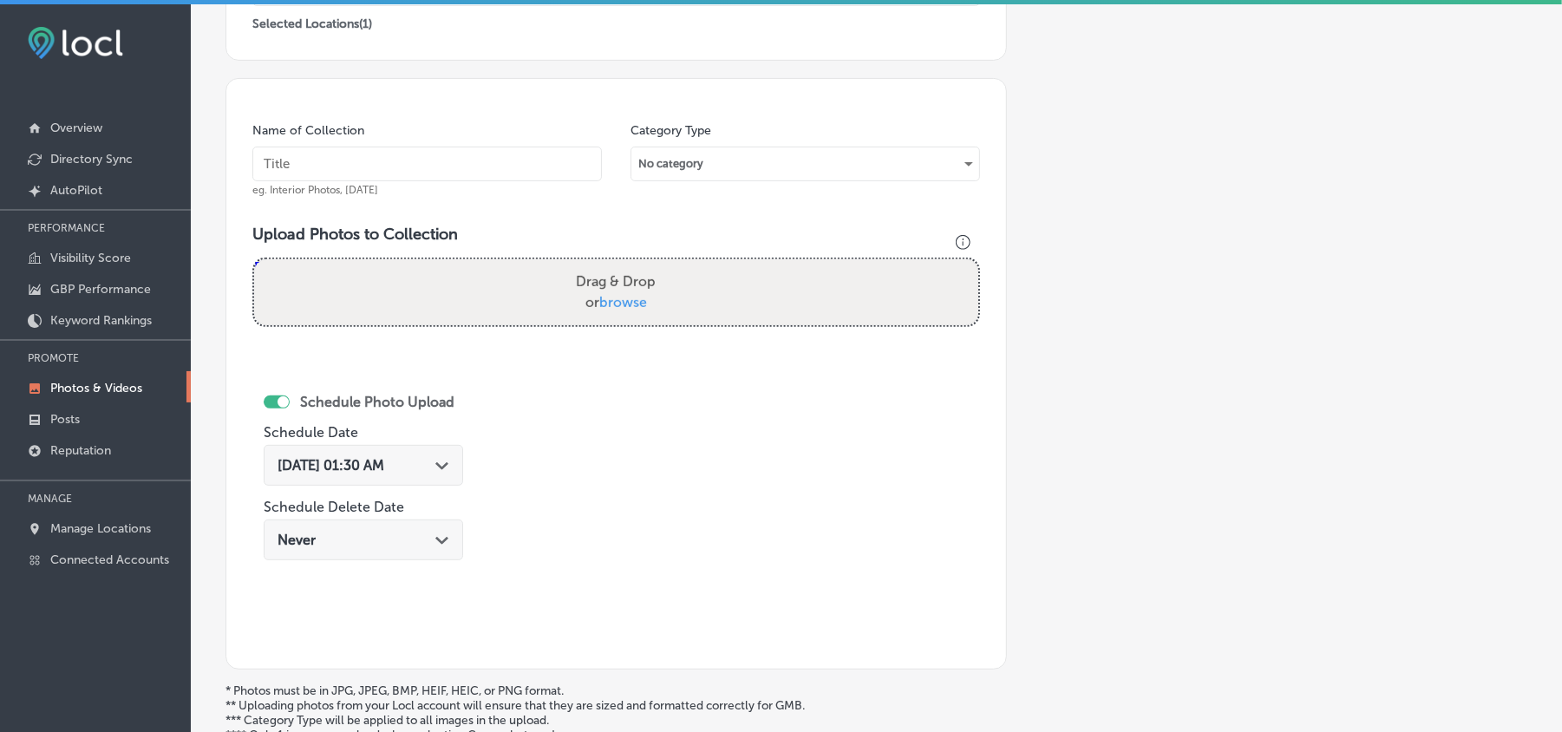
click at [349, 165] on input "text" at bounding box center [427, 164] width 350 height 35
paste input "Easy-Peasy-Moving-Emergency-Moving-Services-Florida"
type input "Easy-Peasy-Moving-Emergency-Moving-Services-Florida"
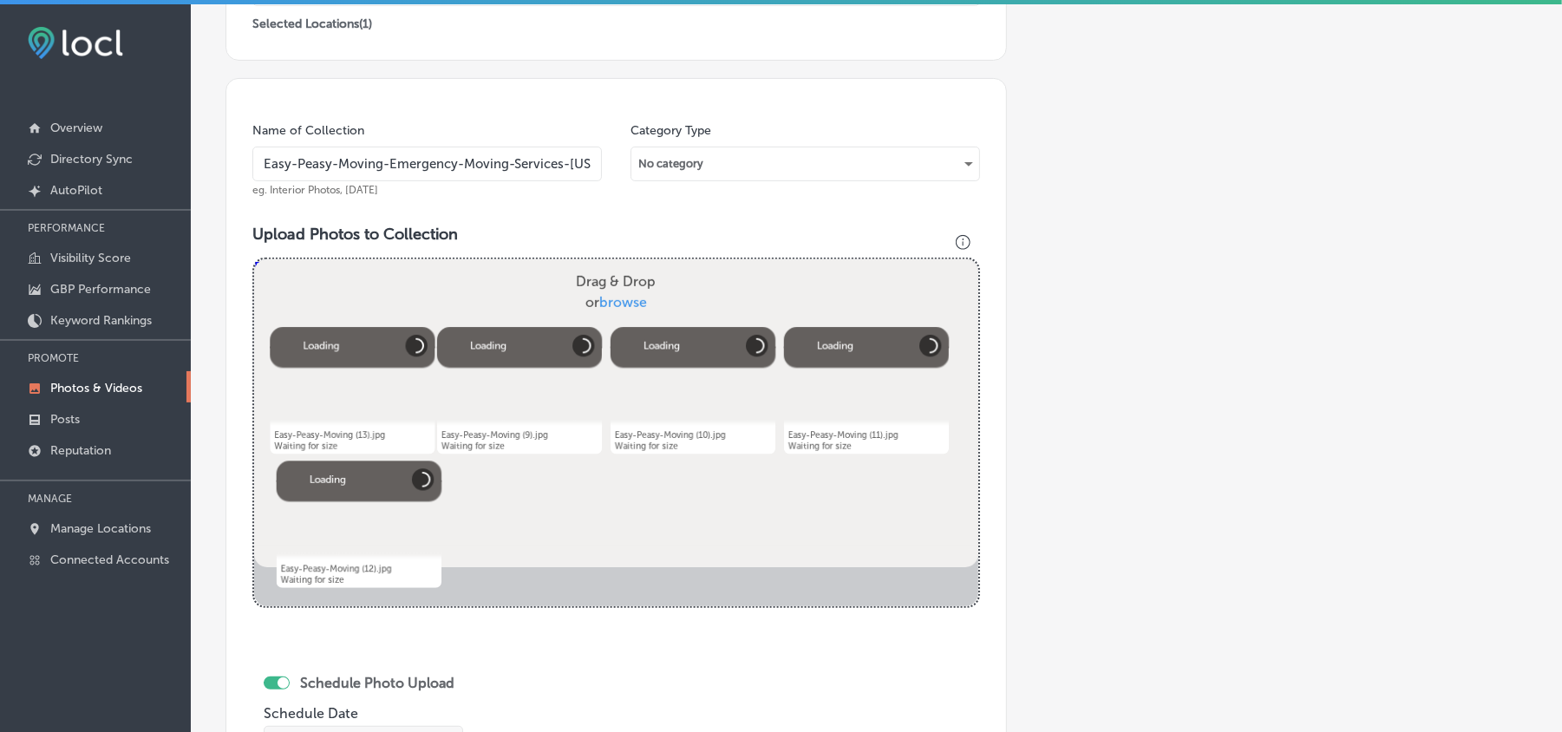
scroll to position [695, 0]
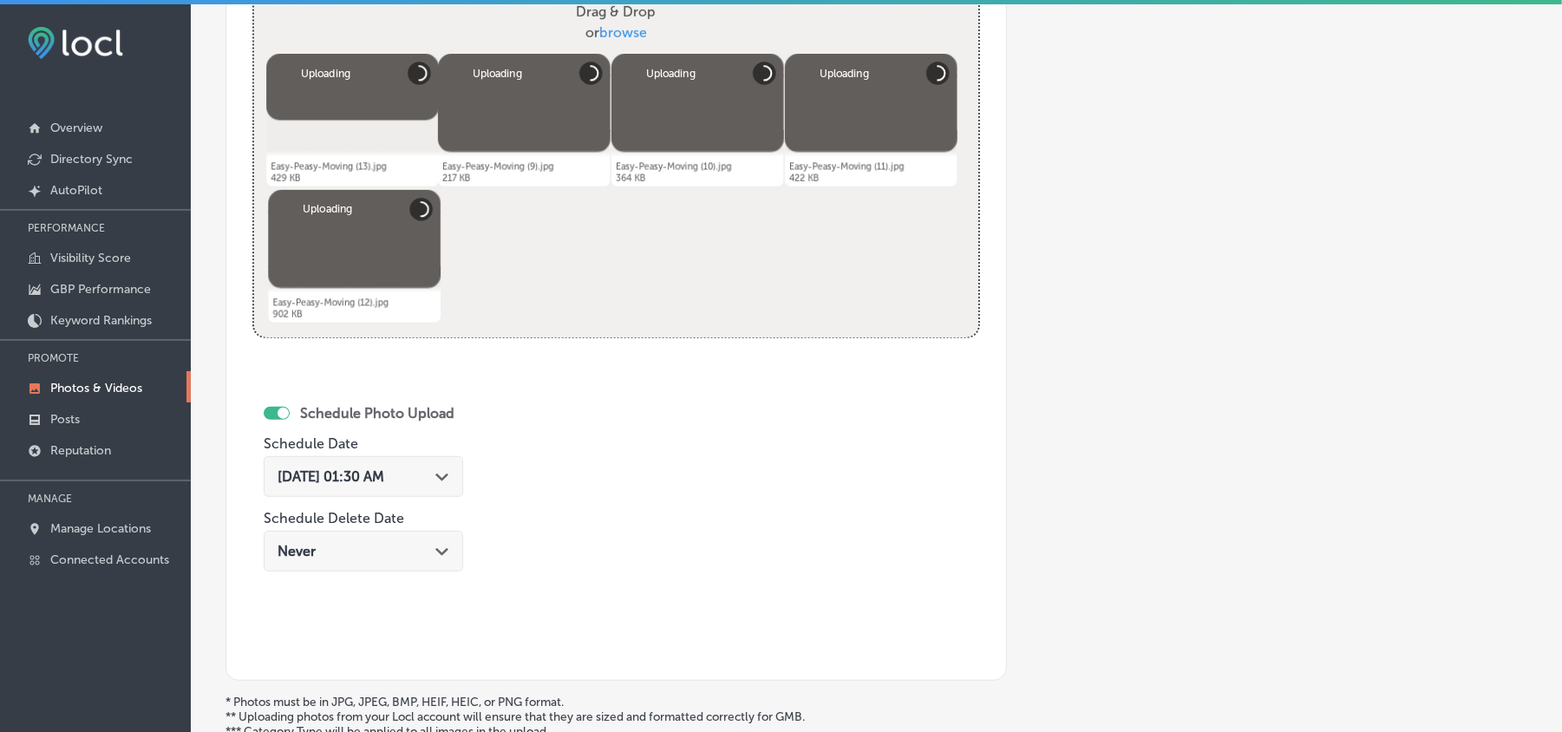
click at [448, 479] on icon "Path Created with Sketch." at bounding box center [441, 478] width 13 height 8
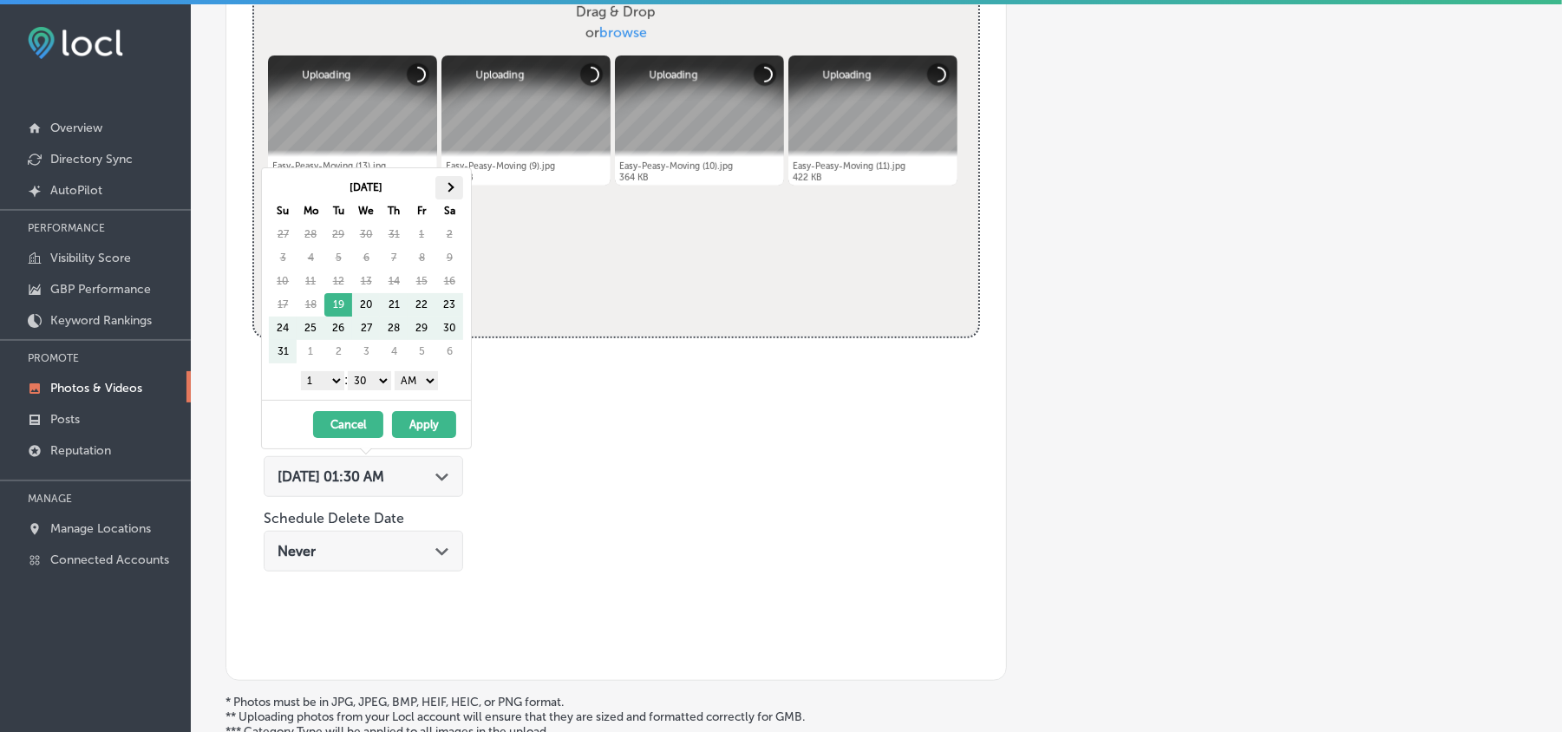
click at [451, 187] on span at bounding box center [450, 188] width 10 height 10
click at [319, 372] on div "1 2 3 4 5 6 7 8 9 10 11 12 : 00 10 20 30 40 50 AM PM" at bounding box center [370, 380] width 202 height 26
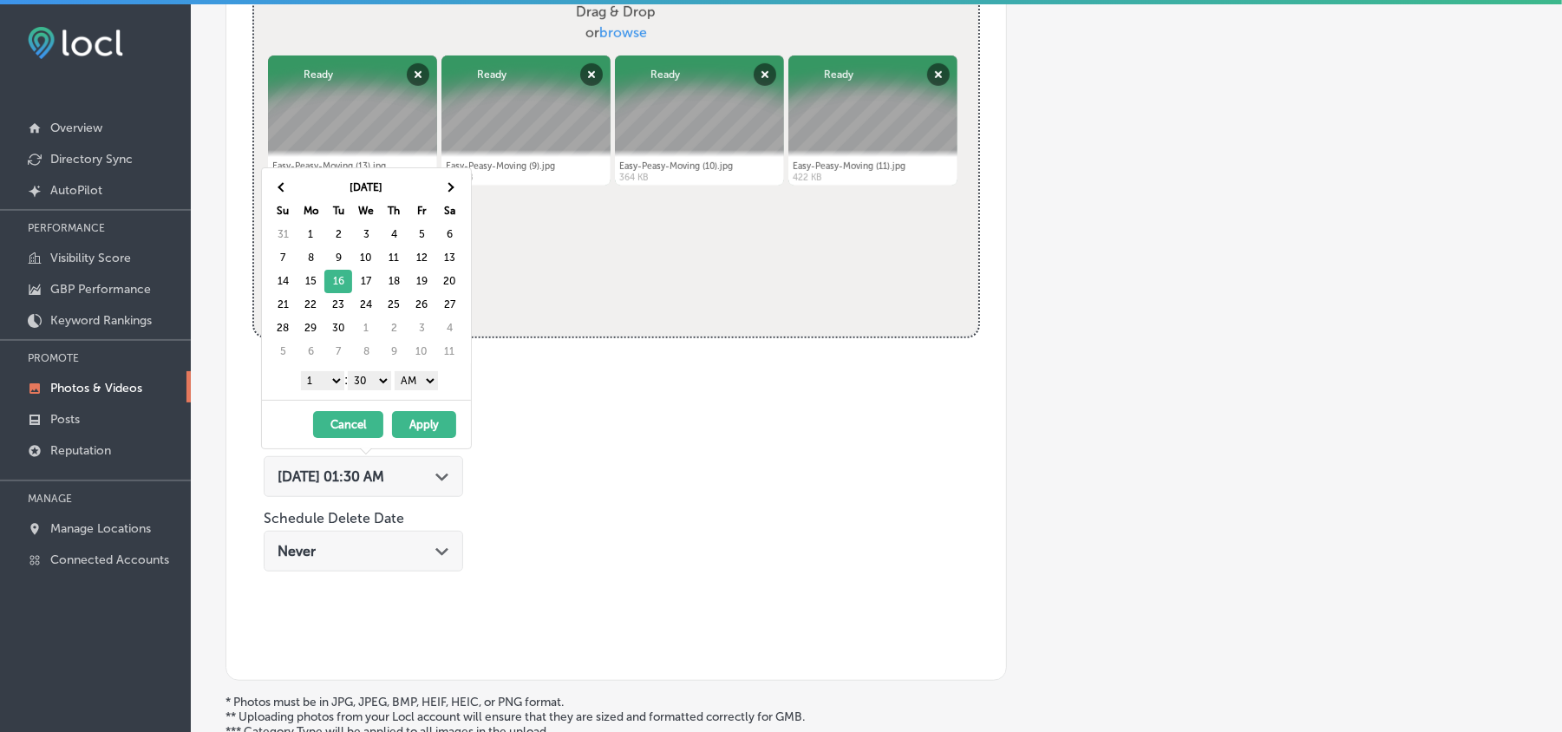
click at [327, 380] on select "1 2 3 4 5 6 7 8 9 10 11 12" at bounding box center [322, 380] width 43 height 19
click at [369, 379] on select "00 10 20 30 40 50" at bounding box center [369, 380] width 43 height 19
click at [417, 383] on select "AM PM" at bounding box center [416, 380] width 43 height 19
click at [425, 432] on button "Apply" at bounding box center [424, 424] width 64 height 27
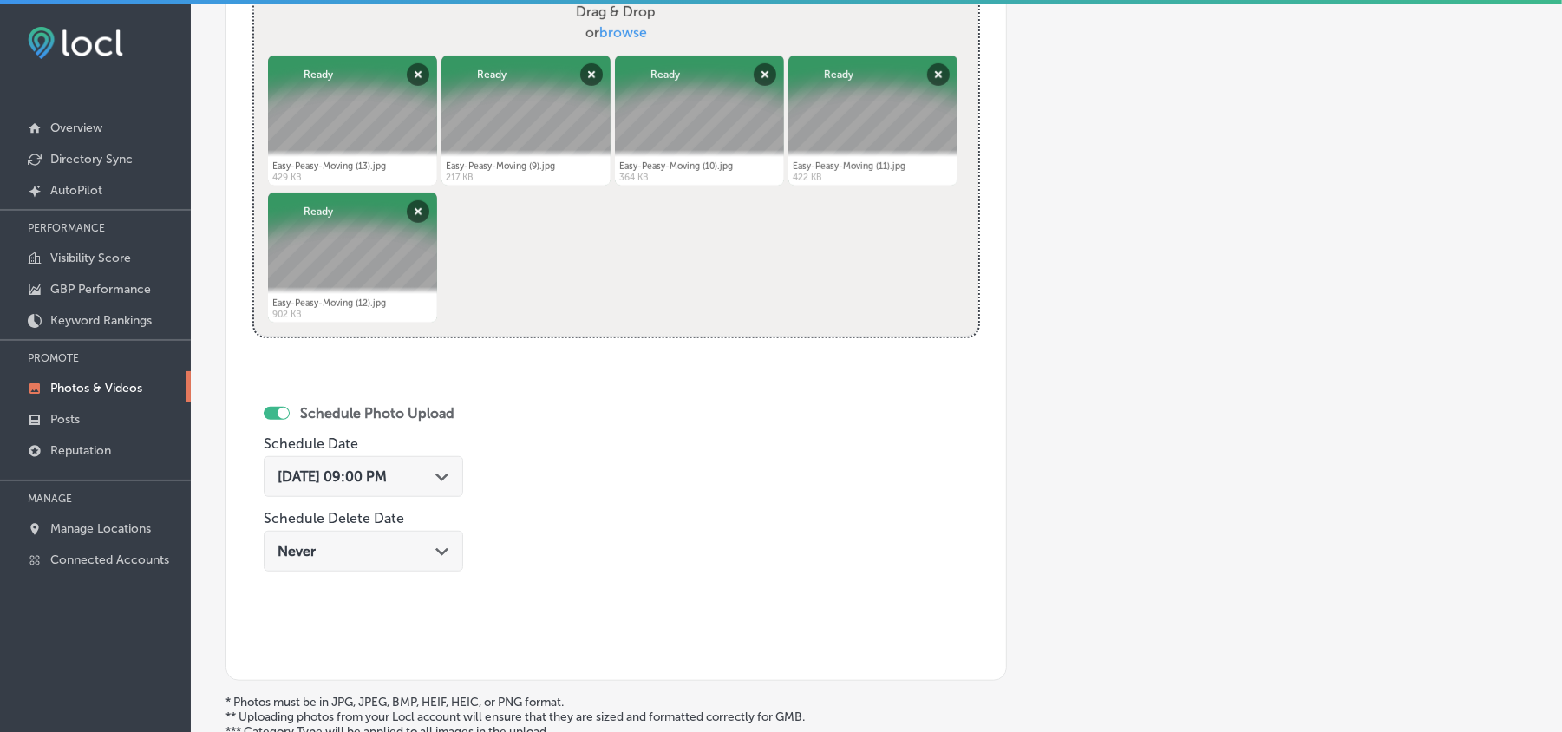
click at [437, 489] on div "Sep 16, 2025 09:00 PM Path Created with Sketch." at bounding box center [364, 476] width 200 height 41
click at [677, 484] on div "Name of Collection Easy-Peasy-Moving-Emergency-Moving-Services-Florida eg. Inte…" at bounding box center [617, 244] width 782 height 873
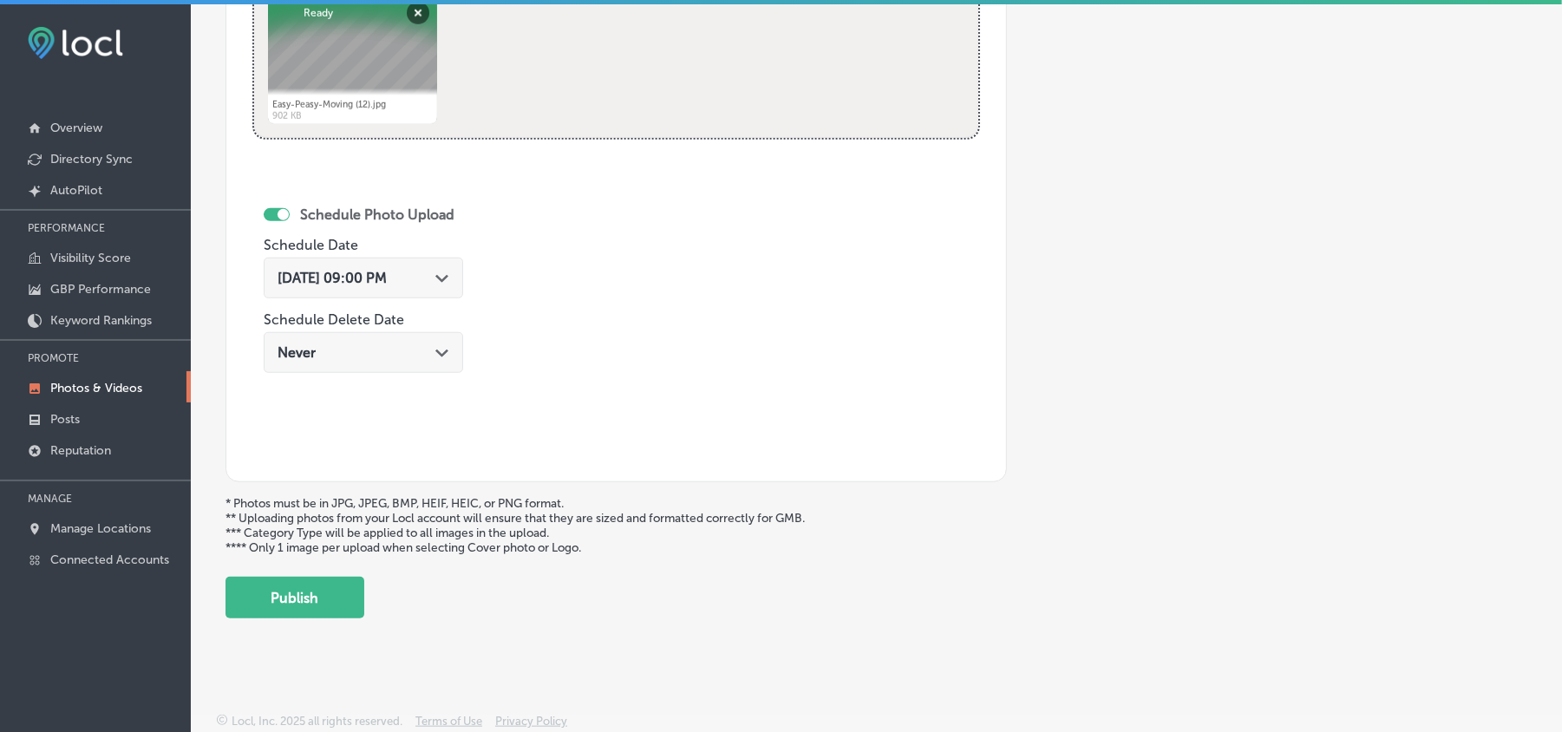
scroll to position [900, 0]
click at [313, 599] on button "Publish" at bounding box center [295, 598] width 139 height 42
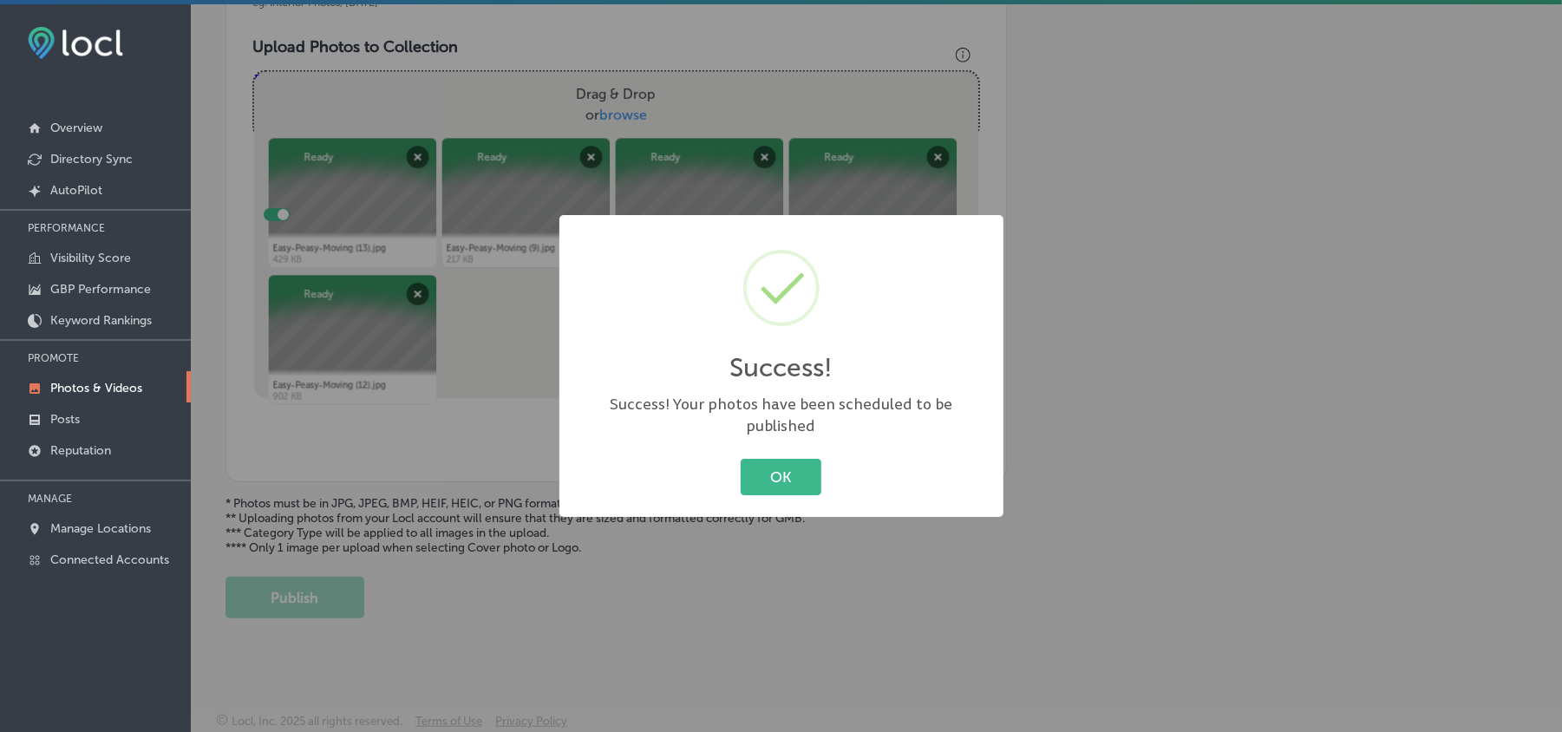
scroll to position [619, 0]
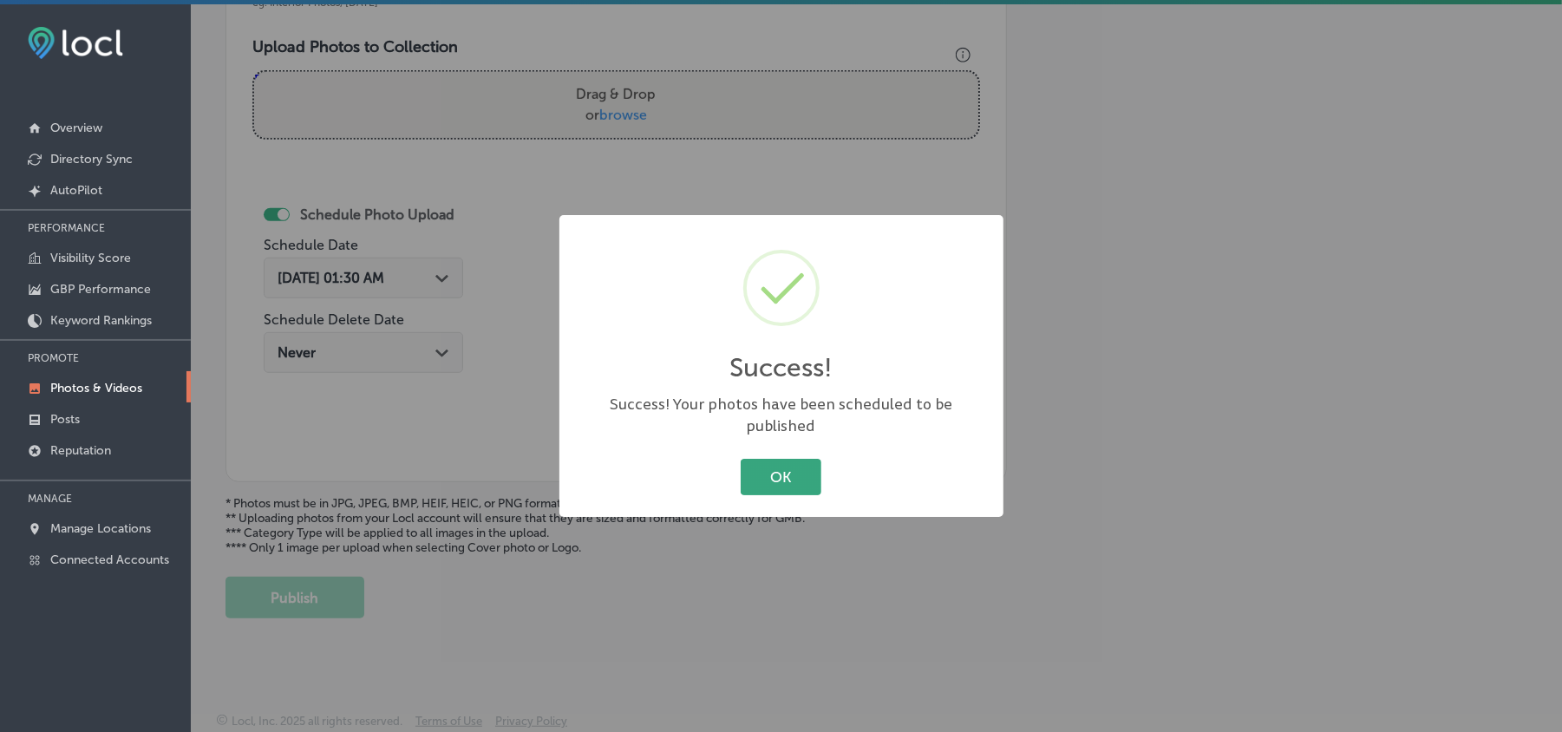
click at [762, 459] on button "OK" at bounding box center [781, 477] width 81 height 36
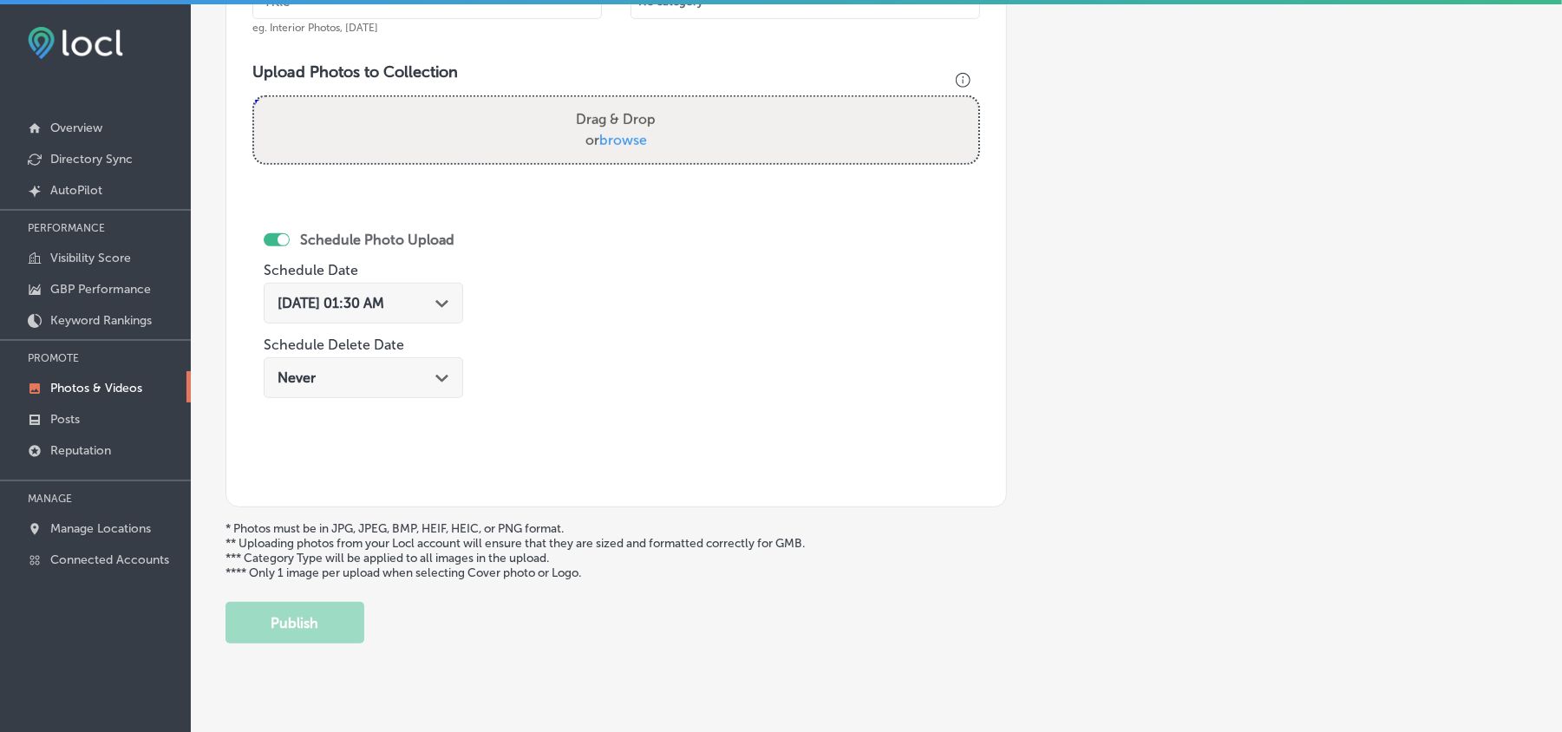
scroll to position [580, 0]
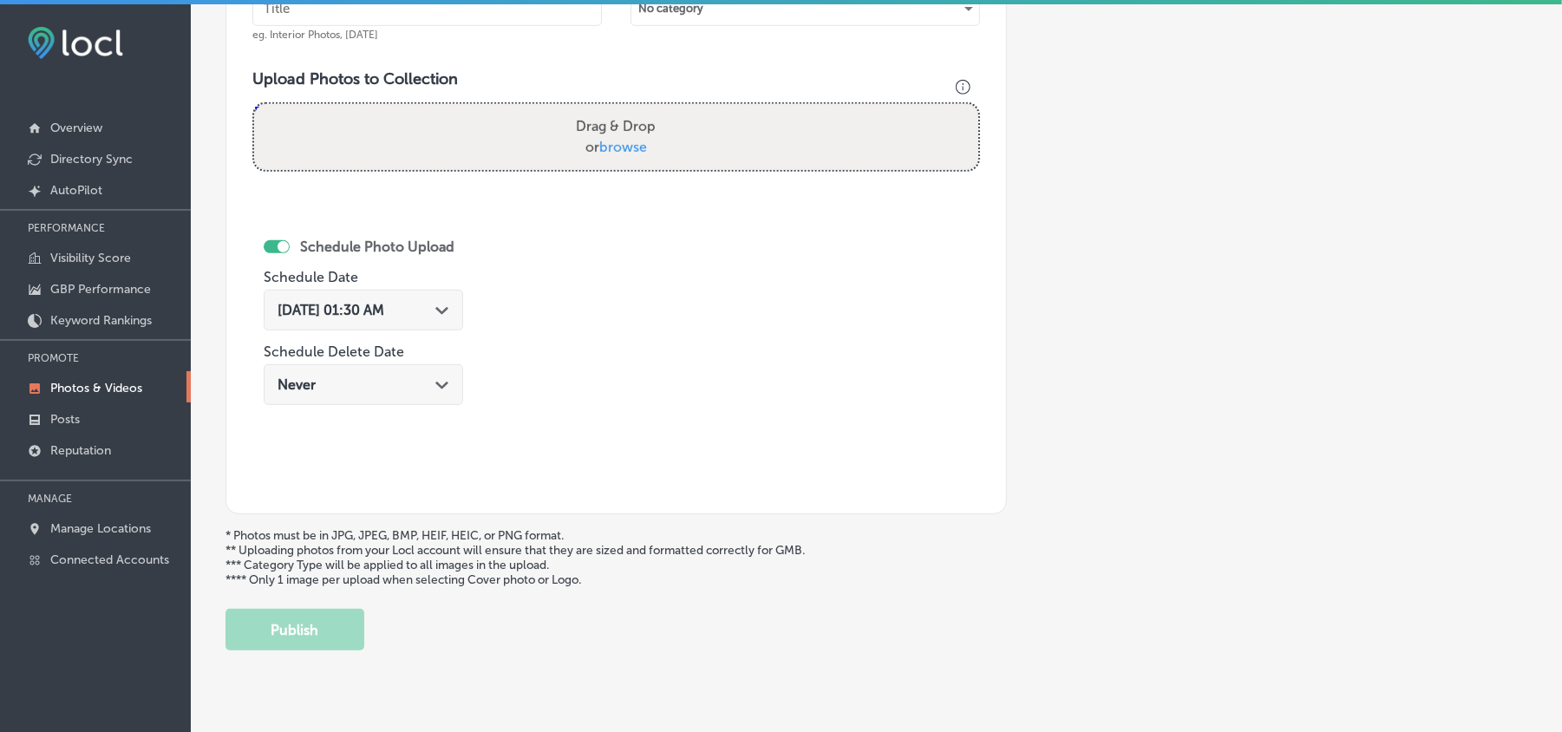
click at [326, 29] on div "Name of Collection eg. Interior Photos, March 2020" at bounding box center [427, 4] width 350 height 75
click at [331, 23] on input "text" at bounding box center [427, 8] width 350 height 35
paste input "Easy-Peasy-Moving-Local-and-Long-Distance-Moving-Florida"
type input "Easy-Peasy-Moving-Local-and-Long-Distance-Moving-Florida"
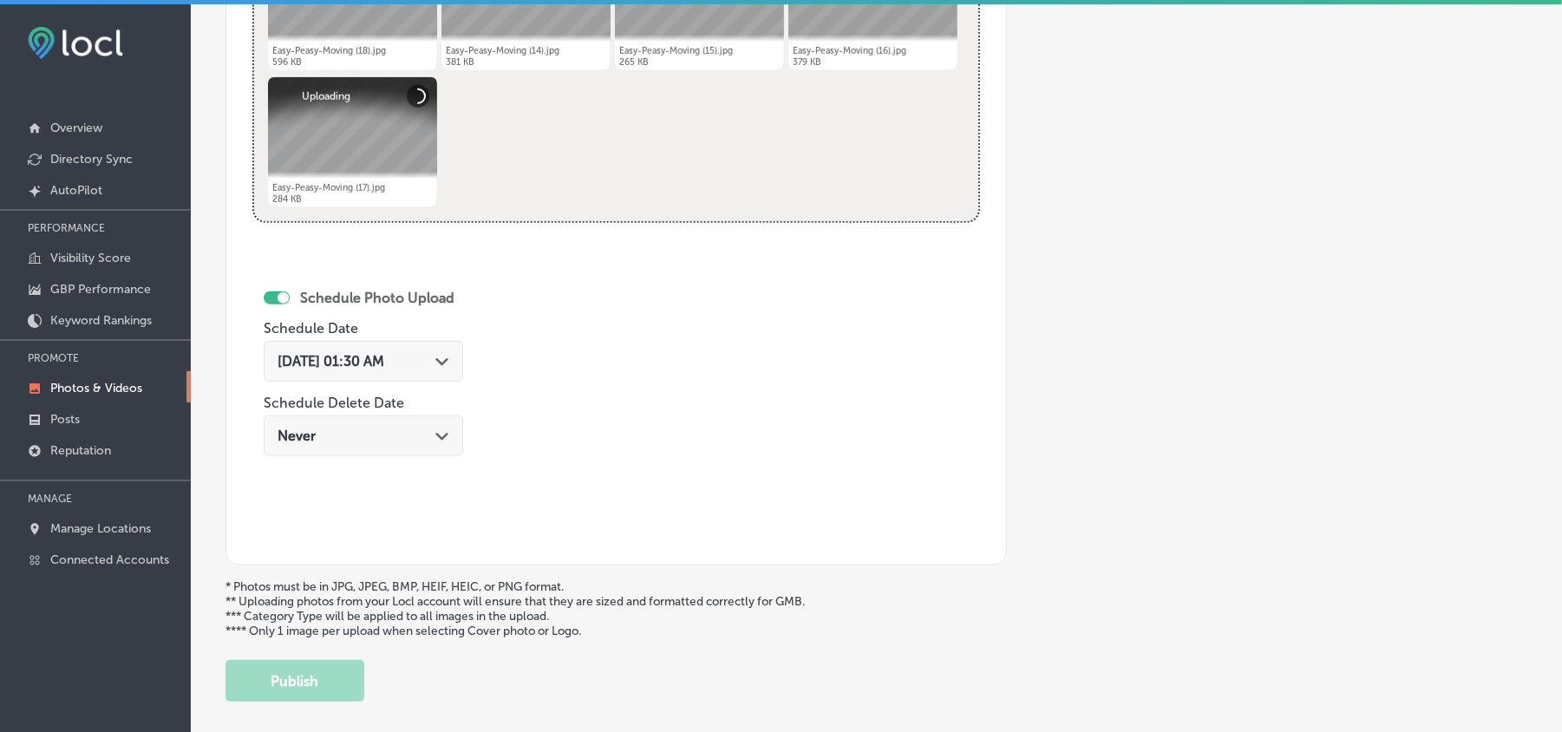
scroll to position [850, 0]
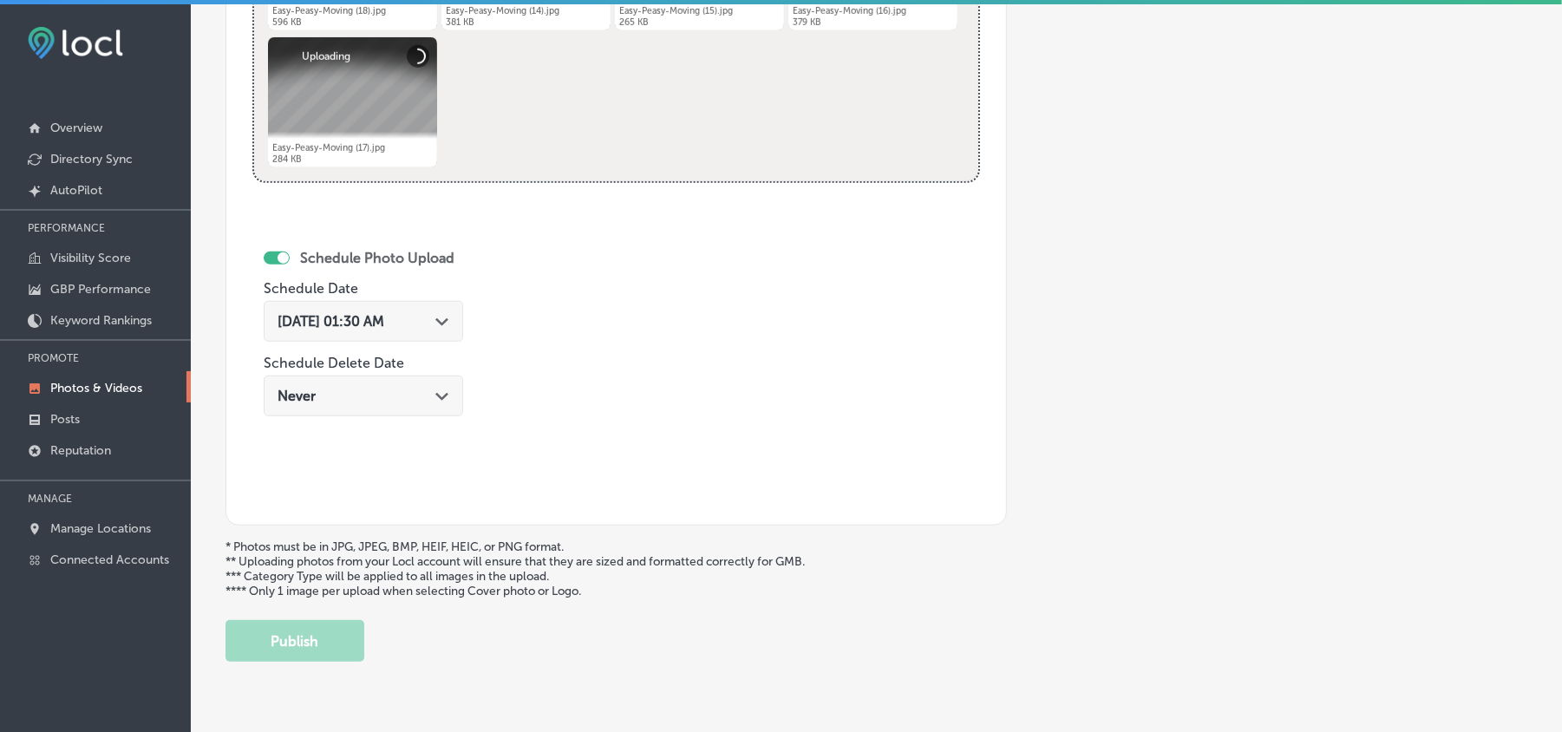
click at [435, 321] on div "Aug 19, 2025 01:30 AM Path Created with Sketch." at bounding box center [364, 321] width 172 height 16
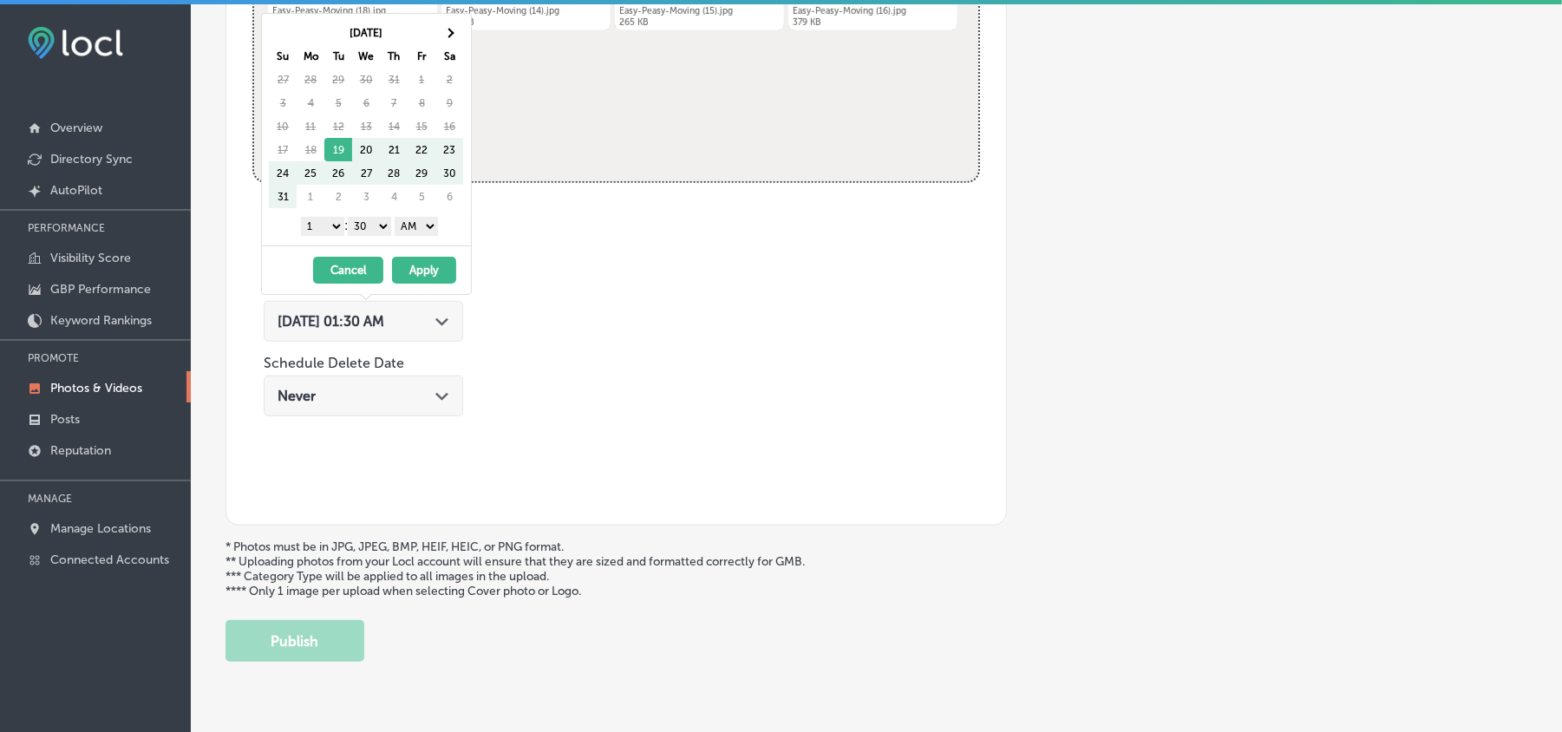
click at [439, 53] on th "Sa" at bounding box center [449, 55] width 28 height 23
click at [448, 35] on span at bounding box center [450, 33] width 10 height 10
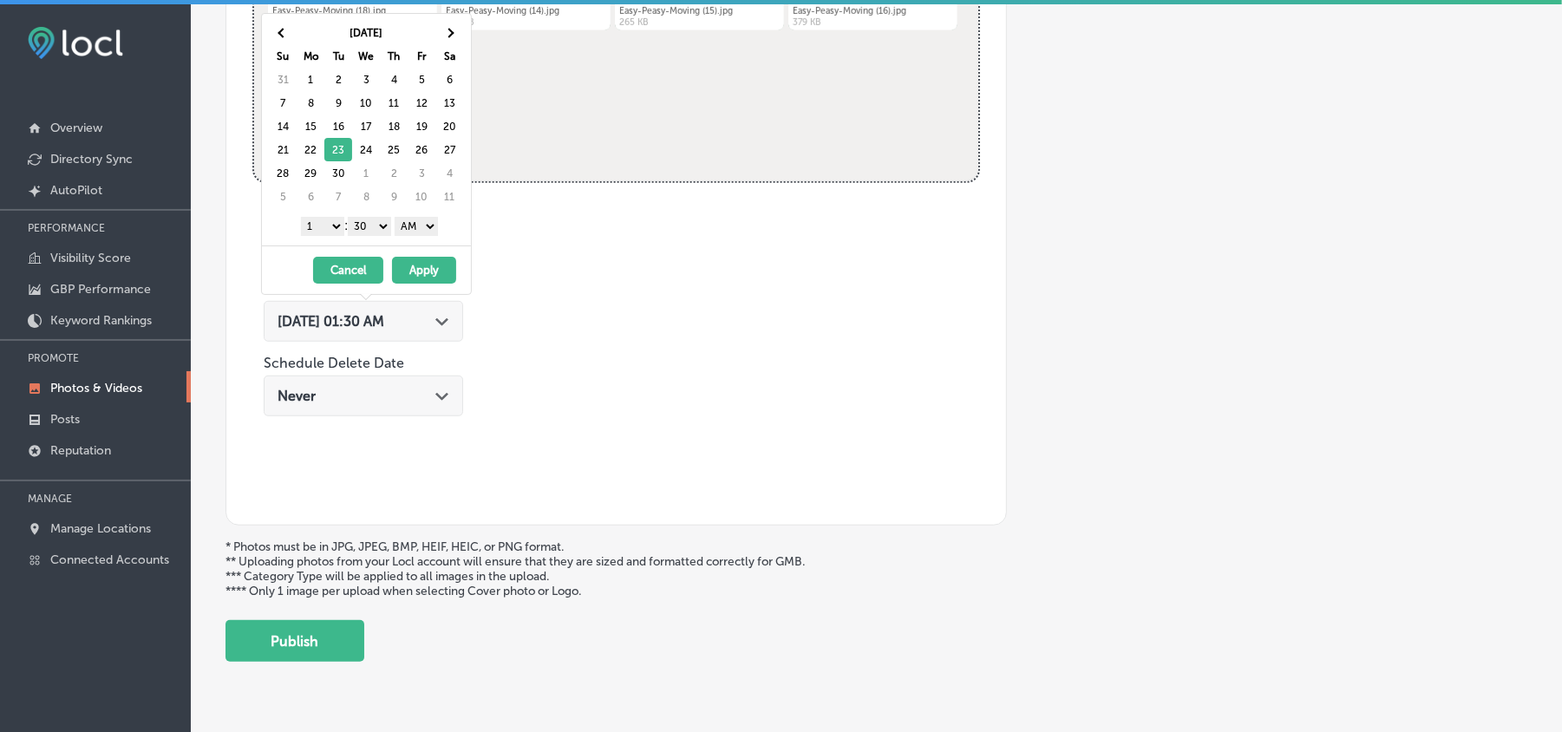
click at [331, 226] on select "1 2 3 4 5 6 7 8 9 10 11 12" at bounding box center [322, 226] width 43 height 19
drag, startPoint x: 383, startPoint y: 222, endPoint x: 375, endPoint y: 237, distance: 17.1
click at [383, 222] on select "00 10 20 30 40 50" at bounding box center [369, 226] width 43 height 19
click at [421, 222] on select "AM PM" at bounding box center [416, 226] width 43 height 19
click at [420, 278] on button "Apply" at bounding box center [424, 270] width 64 height 27
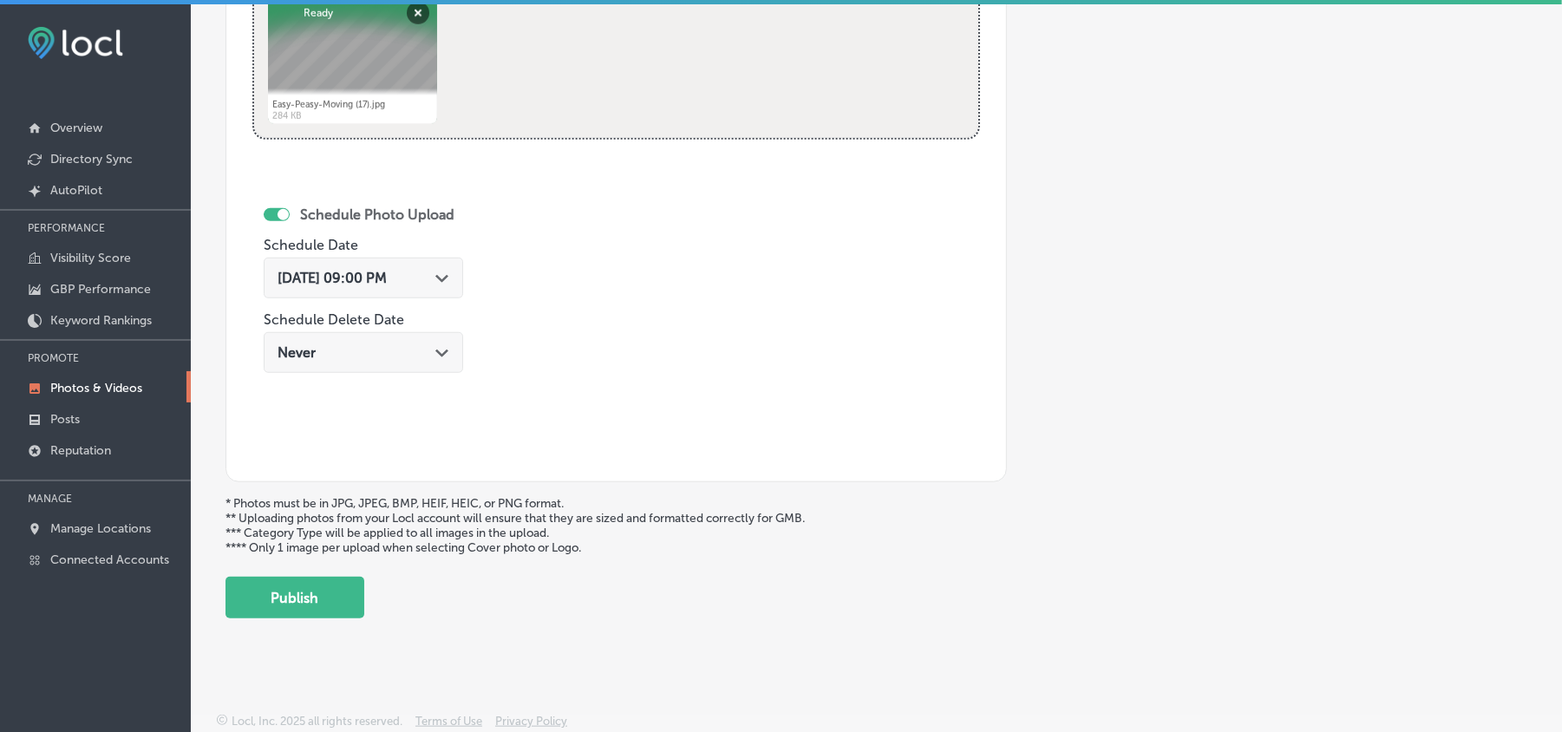
scroll to position [900, 0]
click at [321, 605] on button "Publish" at bounding box center [295, 598] width 139 height 42
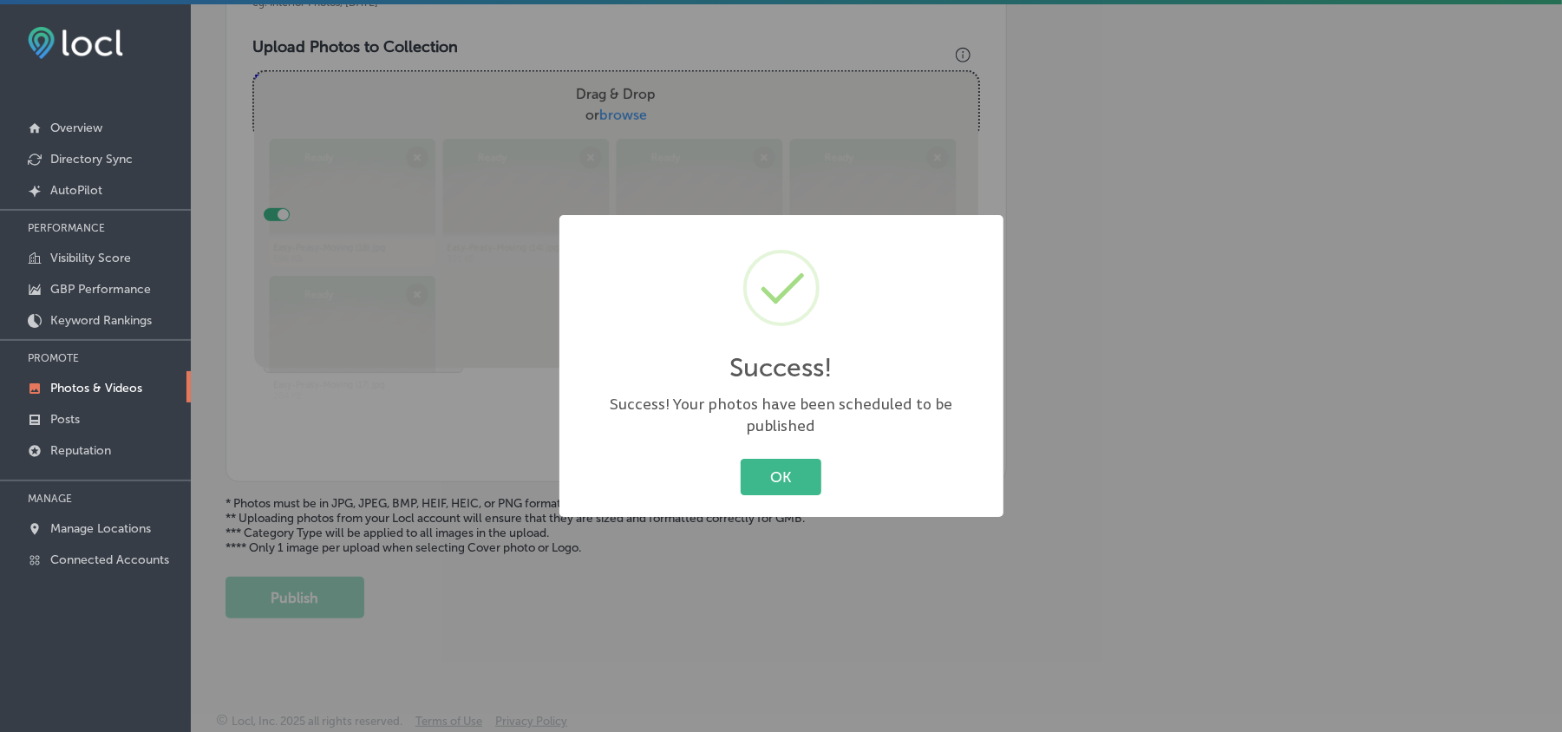
scroll to position [619, 0]
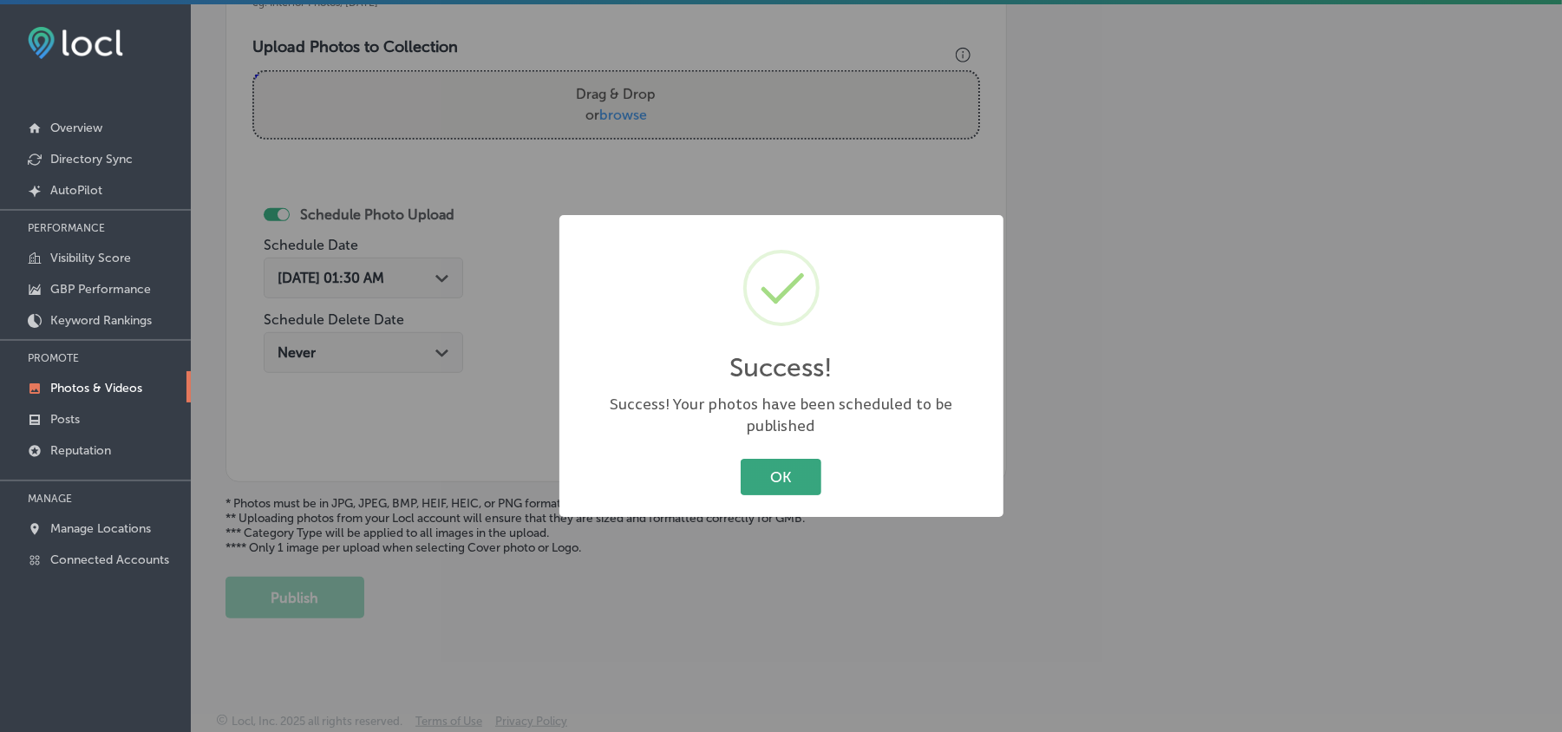
click at [788, 462] on button "OK" at bounding box center [781, 477] width 81 height 36
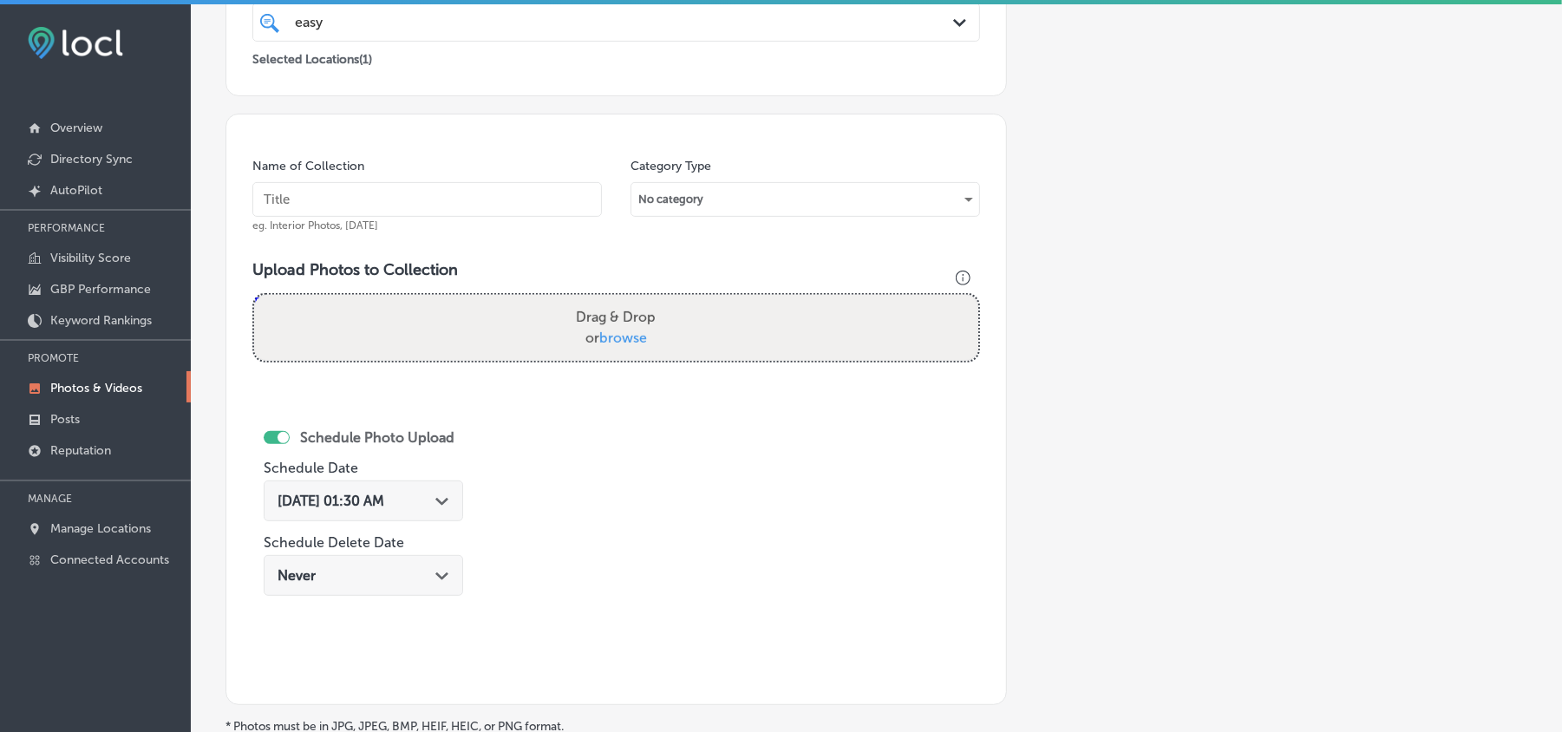
scroll to position [387, 0]
click at [363, 195] on input "text" at bounding box center [427, 202] width 350 height 35
paste input "Easy-Peasy-Moving-In-House-Moving-and-Rearranging-Services"
type input "Easy-Peasy-Moving-In-House-Moving-and-Rearranging-Services"
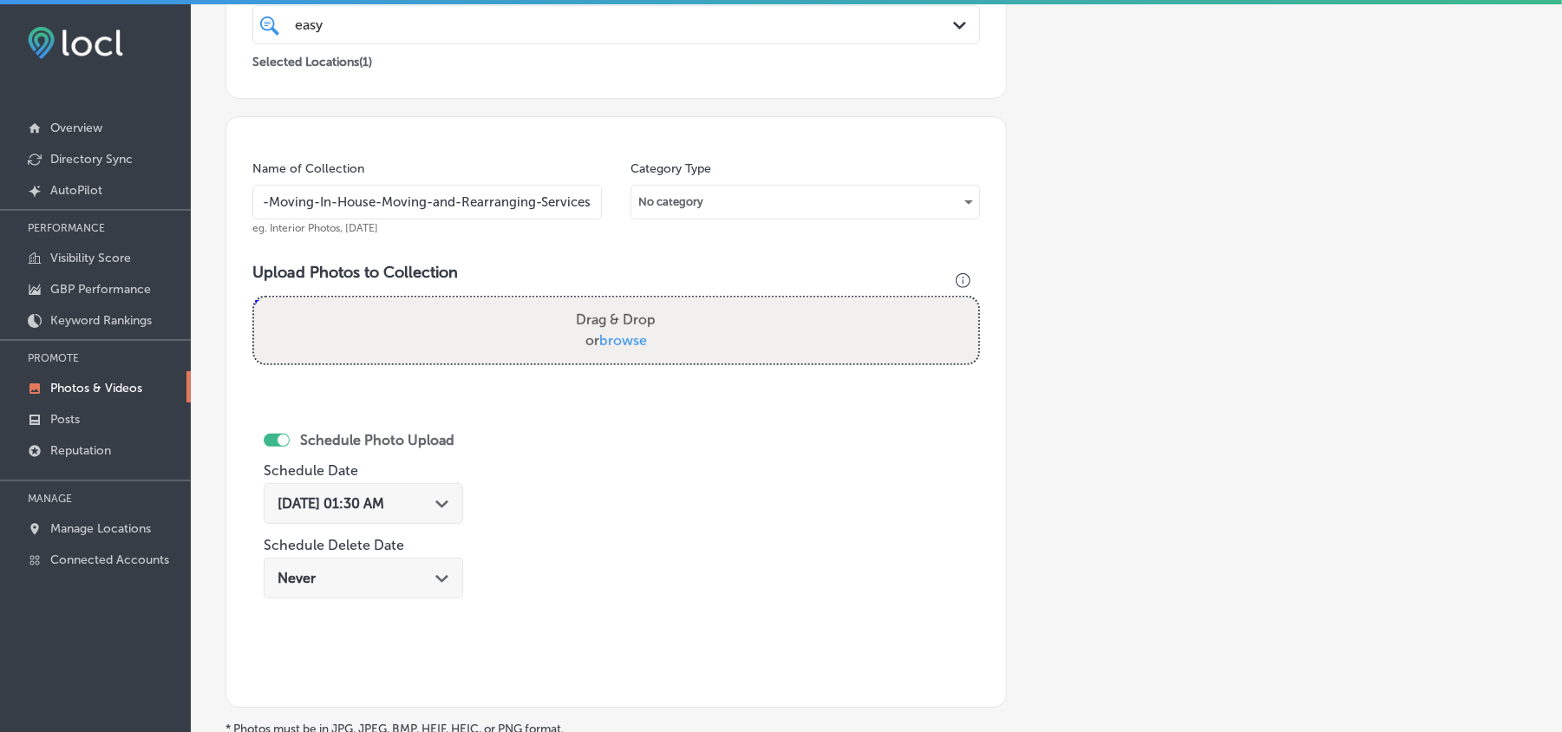
scroll to position [0, 0]
drag, startPoint x: 368, startPoint y: 625, endPoint x: 1031, endPoint y: 531, distance: 670.3
click at [1031, 531] on div "Add a Collection Which Type of Image or Video Would You Like to Upload? Photo C…" at bounding box center [877, 284] width 1302 height 1119
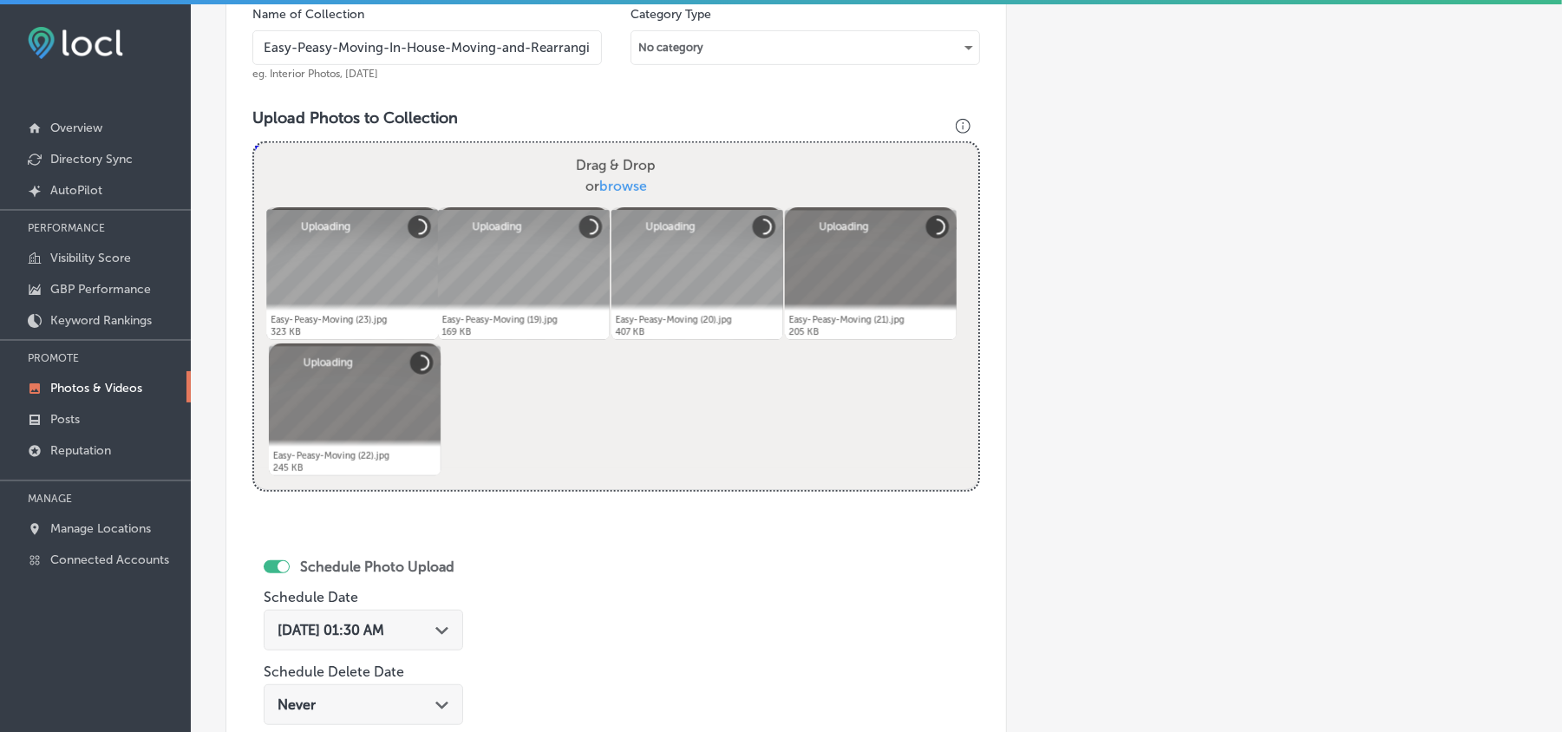
scroll to position [657, 0]
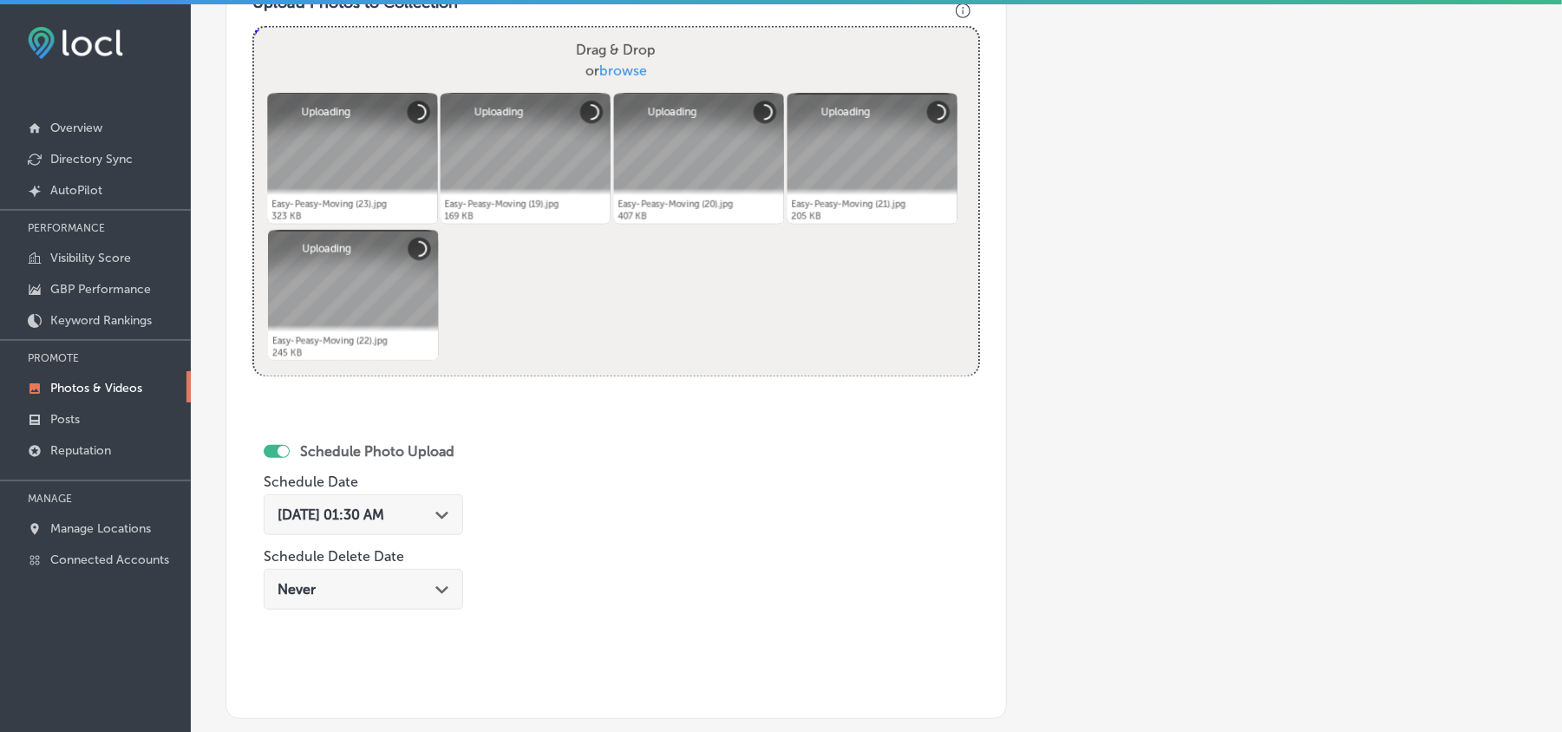
click at [434, 511] on div "Aug 19, 2025 01:30 AM Path Created with Sketch." at bounding box center [364, 515] width 172 height 16
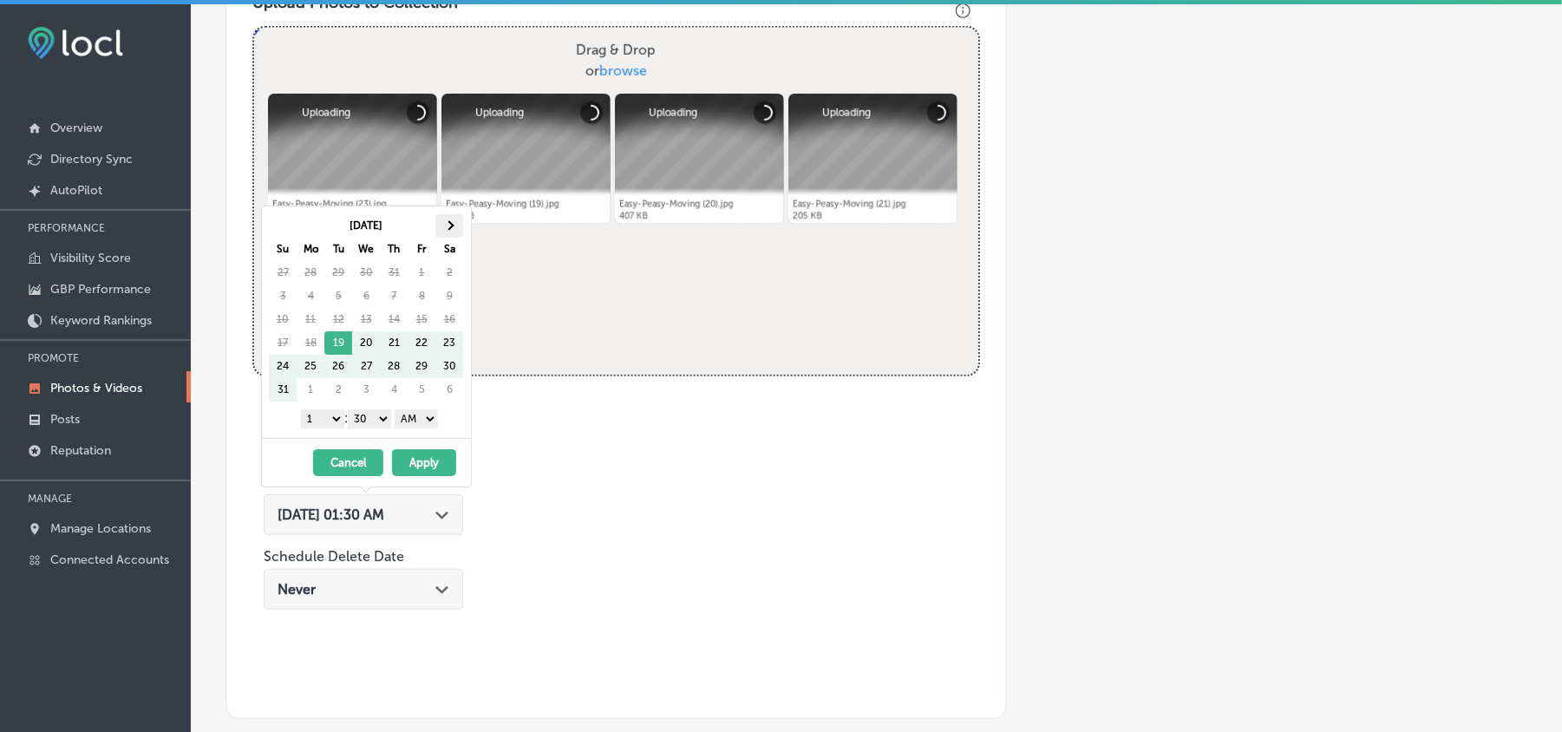
click at [453, 226] on span at bounding box center [450, 226] width 10 height 10
drag, startPoint x: 331, startPoint y: 424, endPoint x: 323, endPoint y: 460, distance: 36.6
click at [331, 424] on select "1 2 3 4 5 6 7 8 9 10 11 12" at bounding box center [322, 418] width 43 height 19
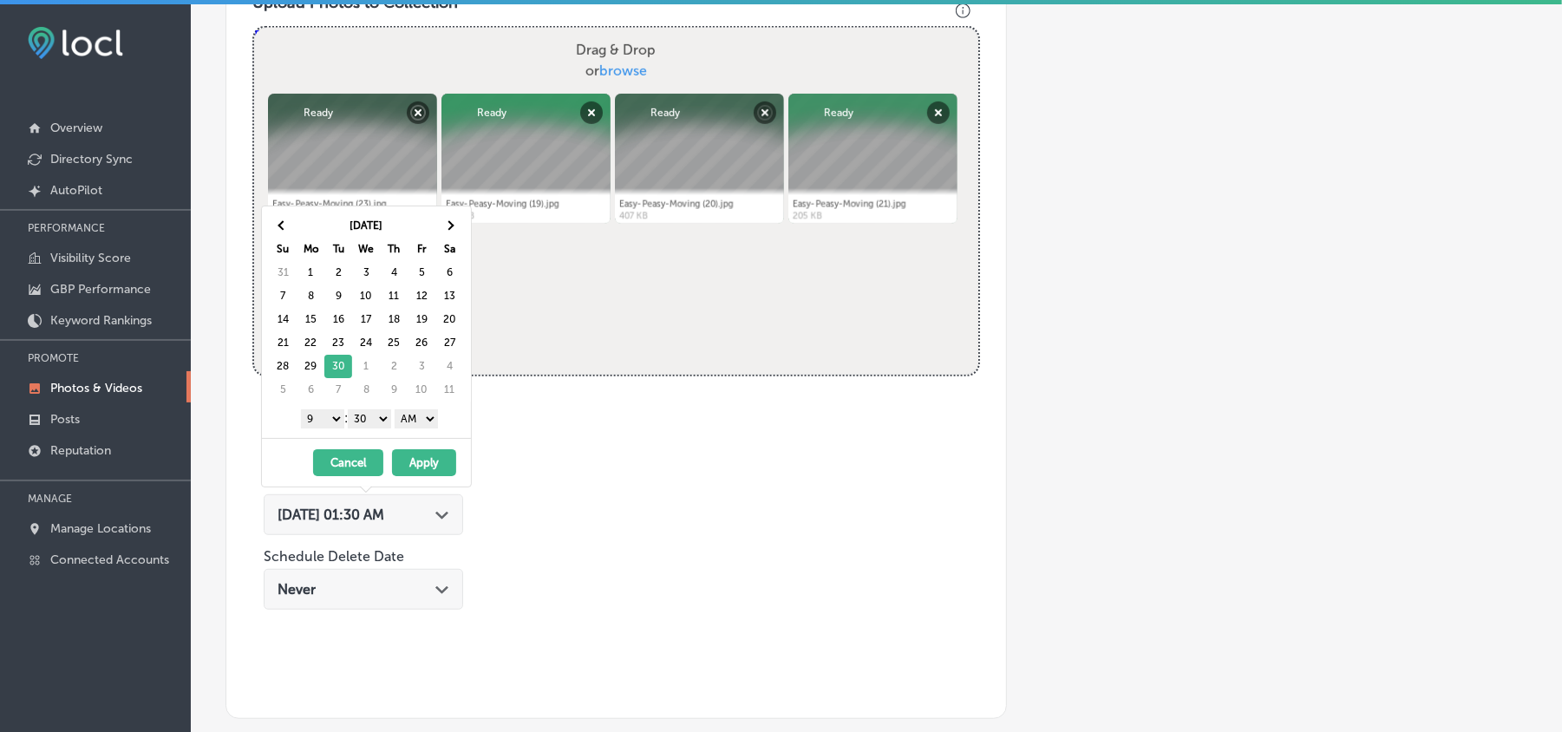
click at [365, 417] on select "00 10 20 30 40 50" at bounding box center [369, 418] width 43 height 19
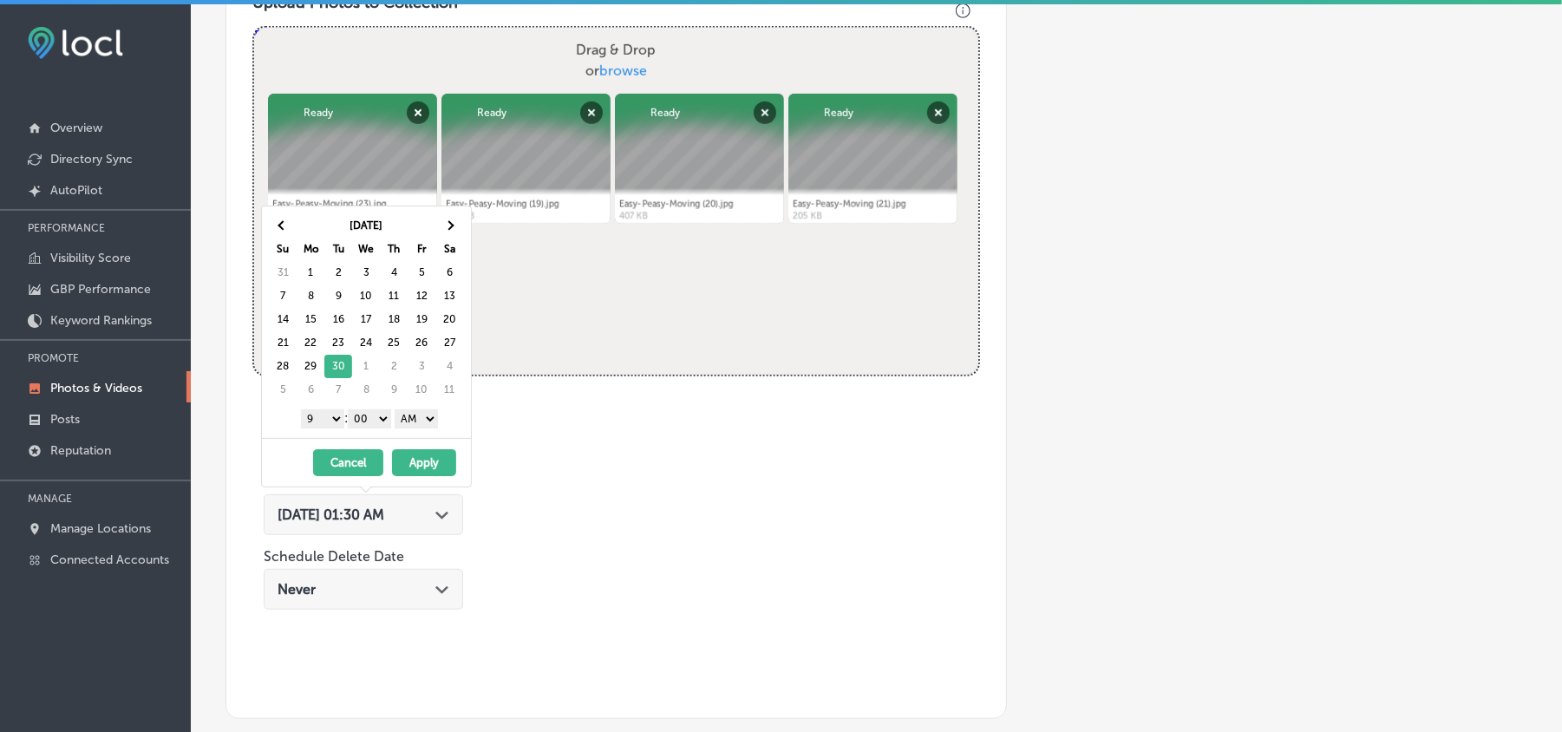
click at [428, 424] on select "AM PM" at bounding box center [416, 418] width 43 height 19
click at [410, 472] on button "Apply" at bounding box center [424, 462] width 64 height 27
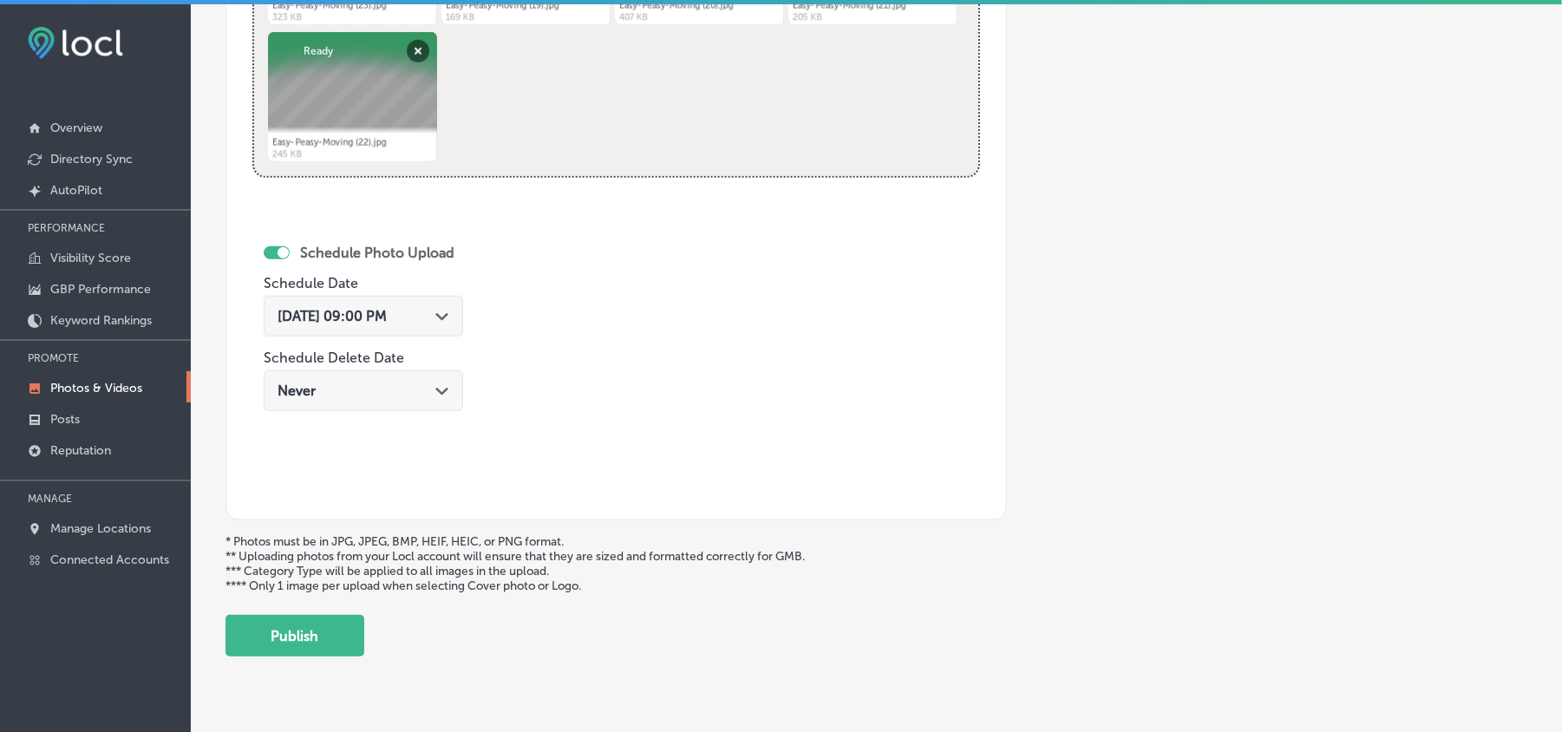
scroll to position [900, 0]
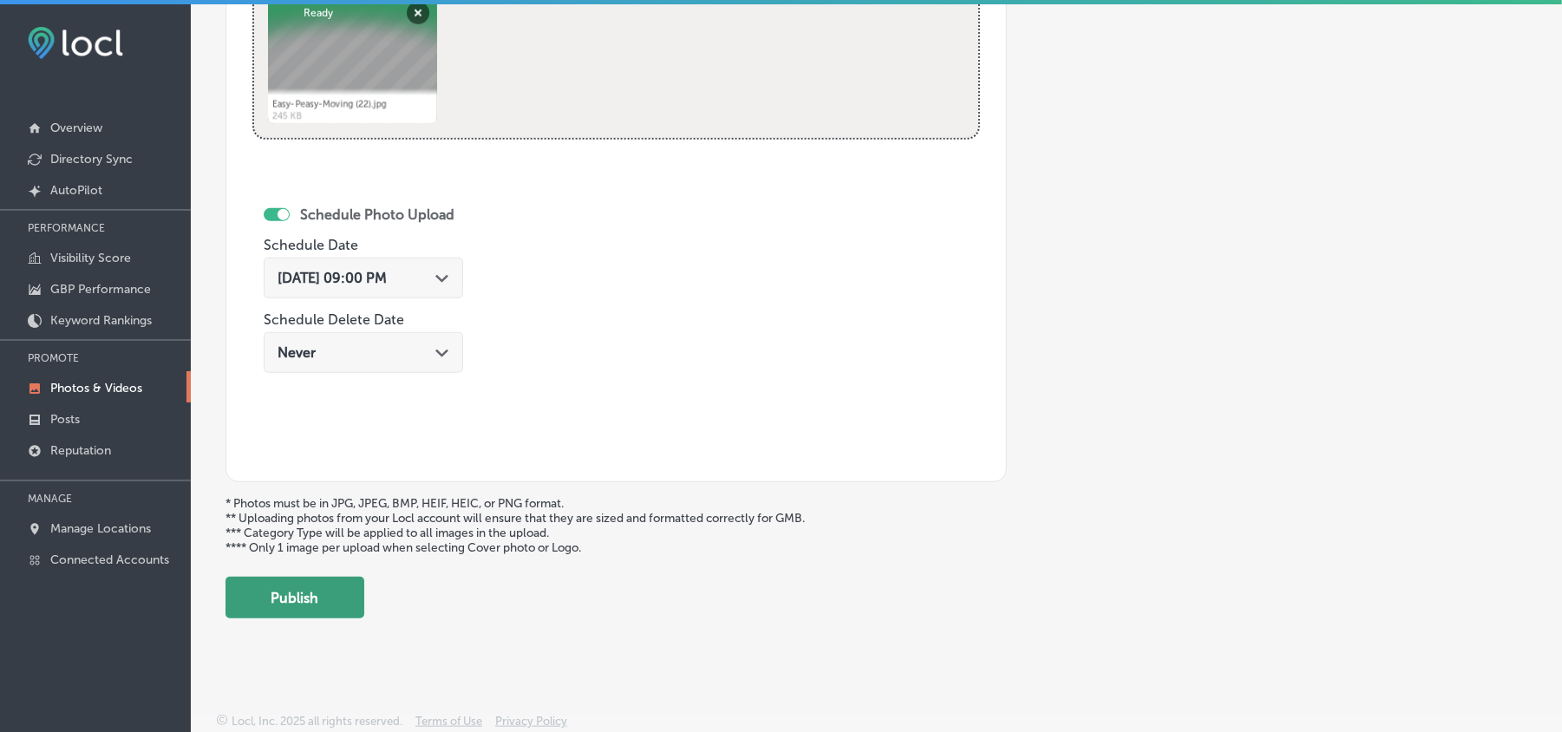
click at [310, 592] on button "Publish" at bounding box center [295, 598] width 139 height 42
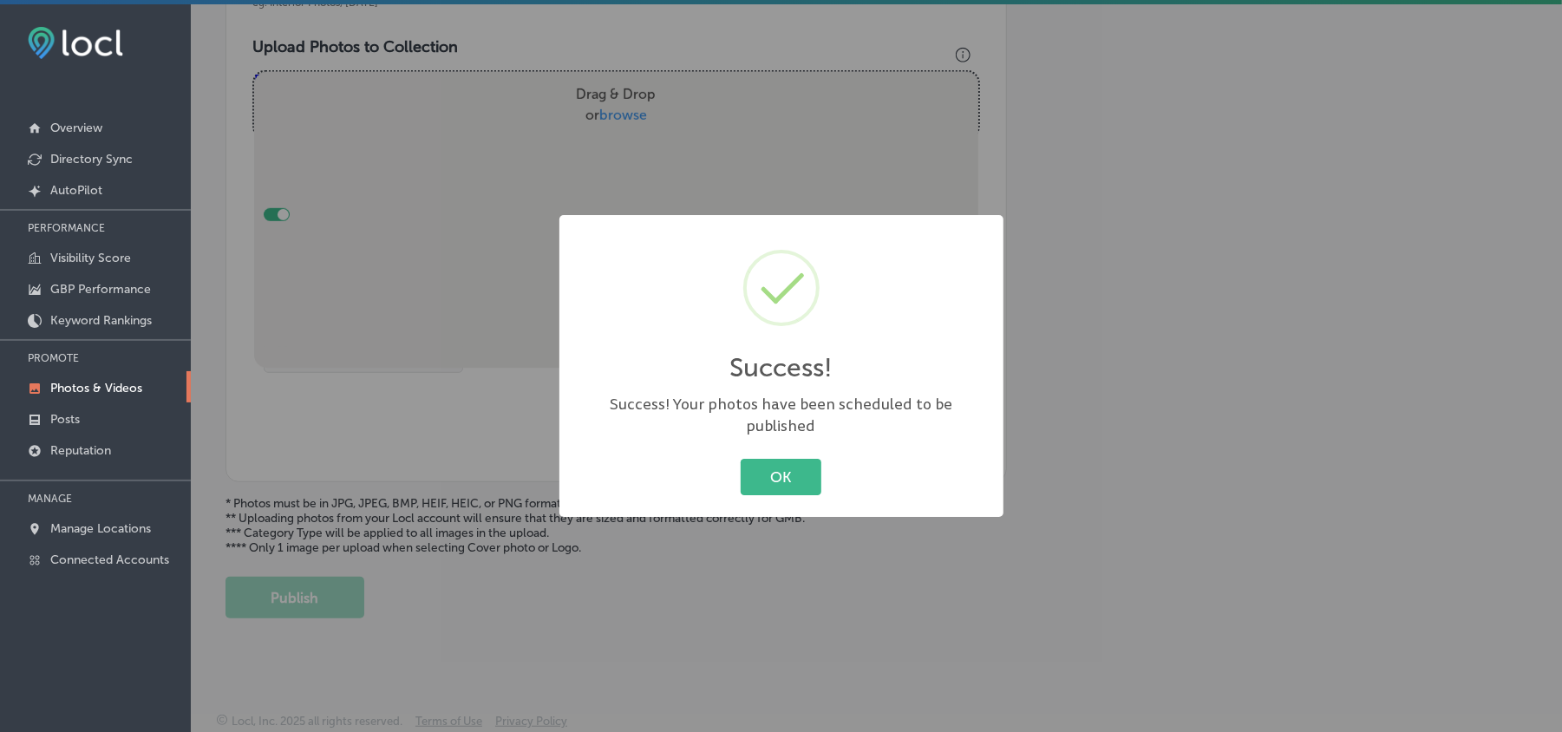
scroll to position [619, 0]
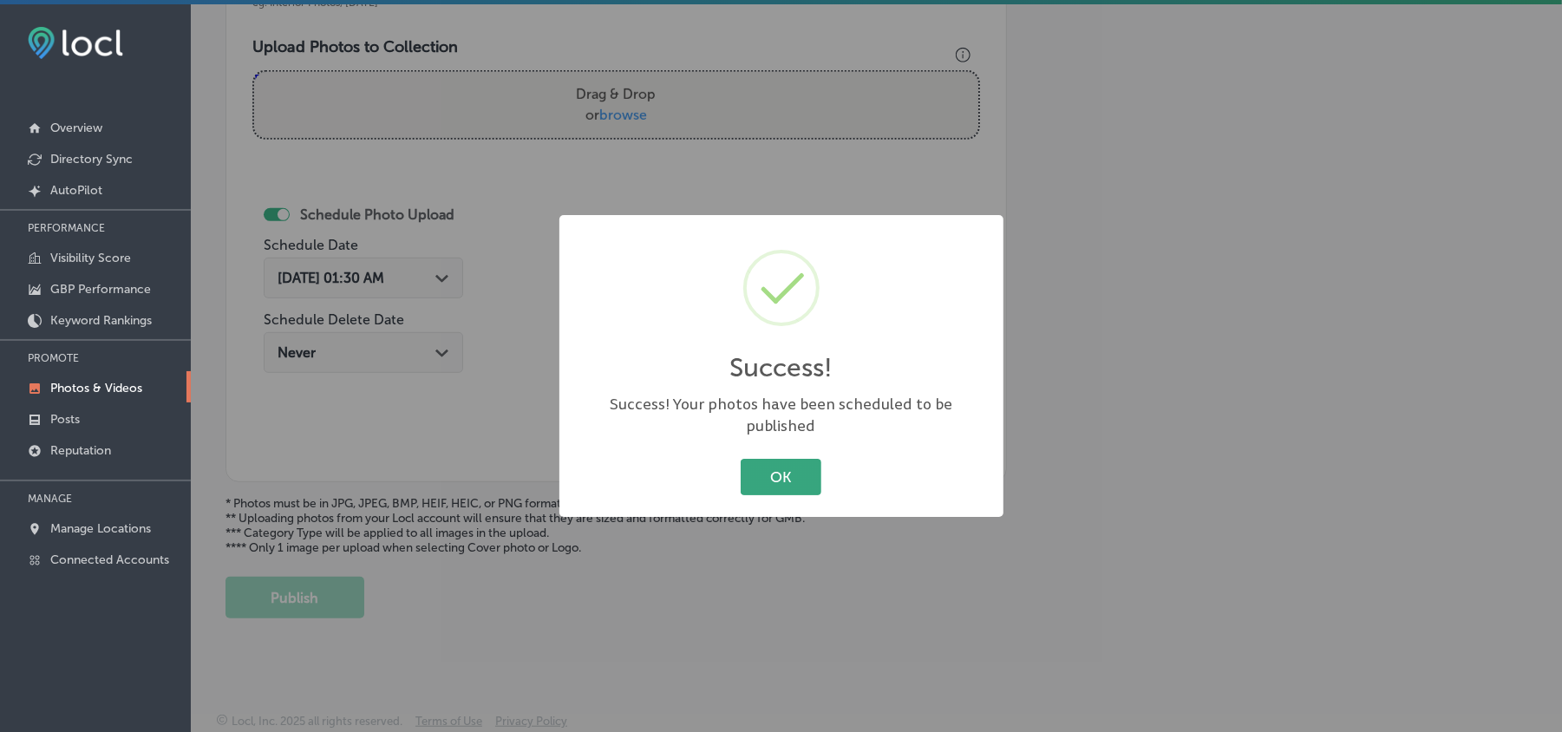
click at [799, 473] on button "OK" at bounding box center [781, 477] width 81 height 36
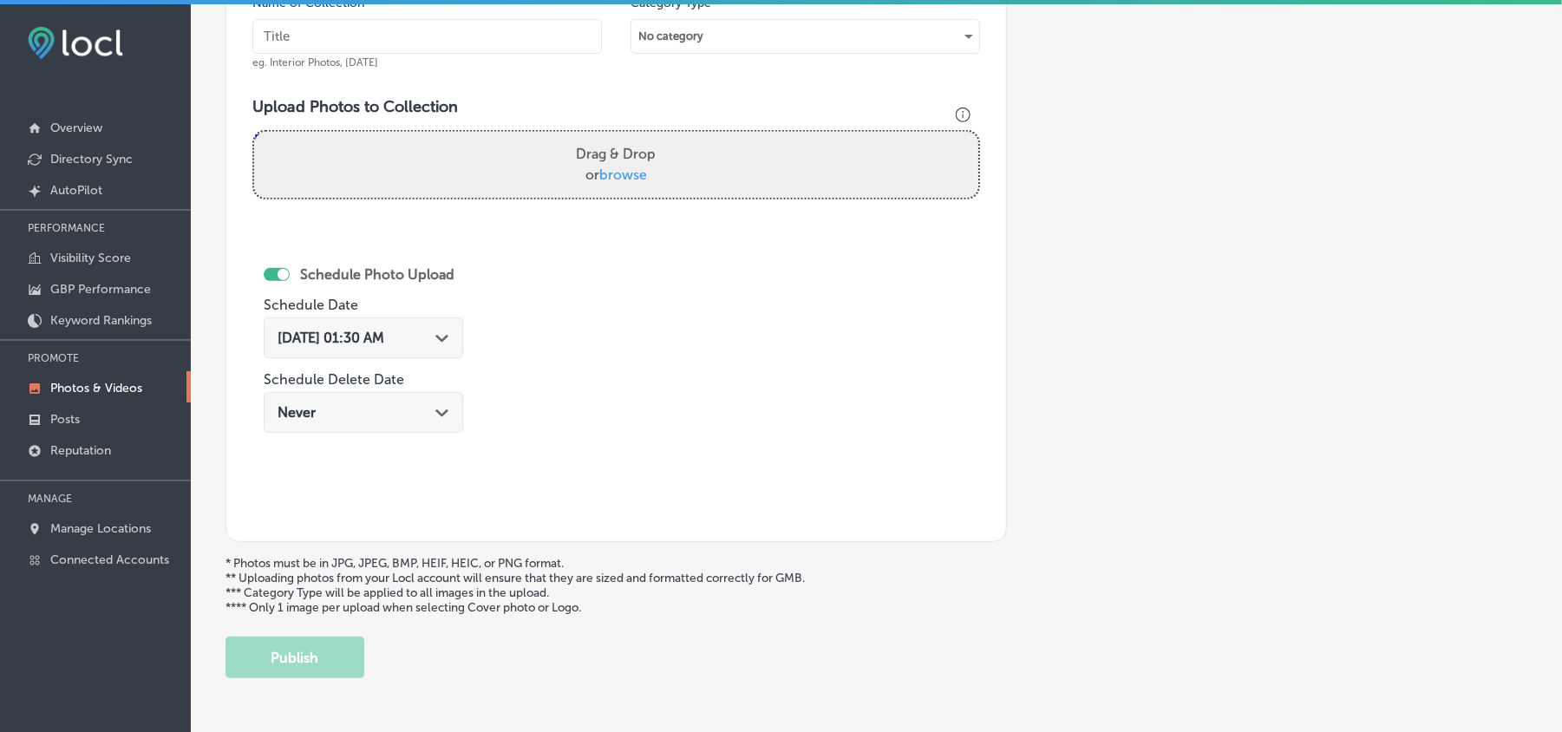
scroll to position [425, 0]
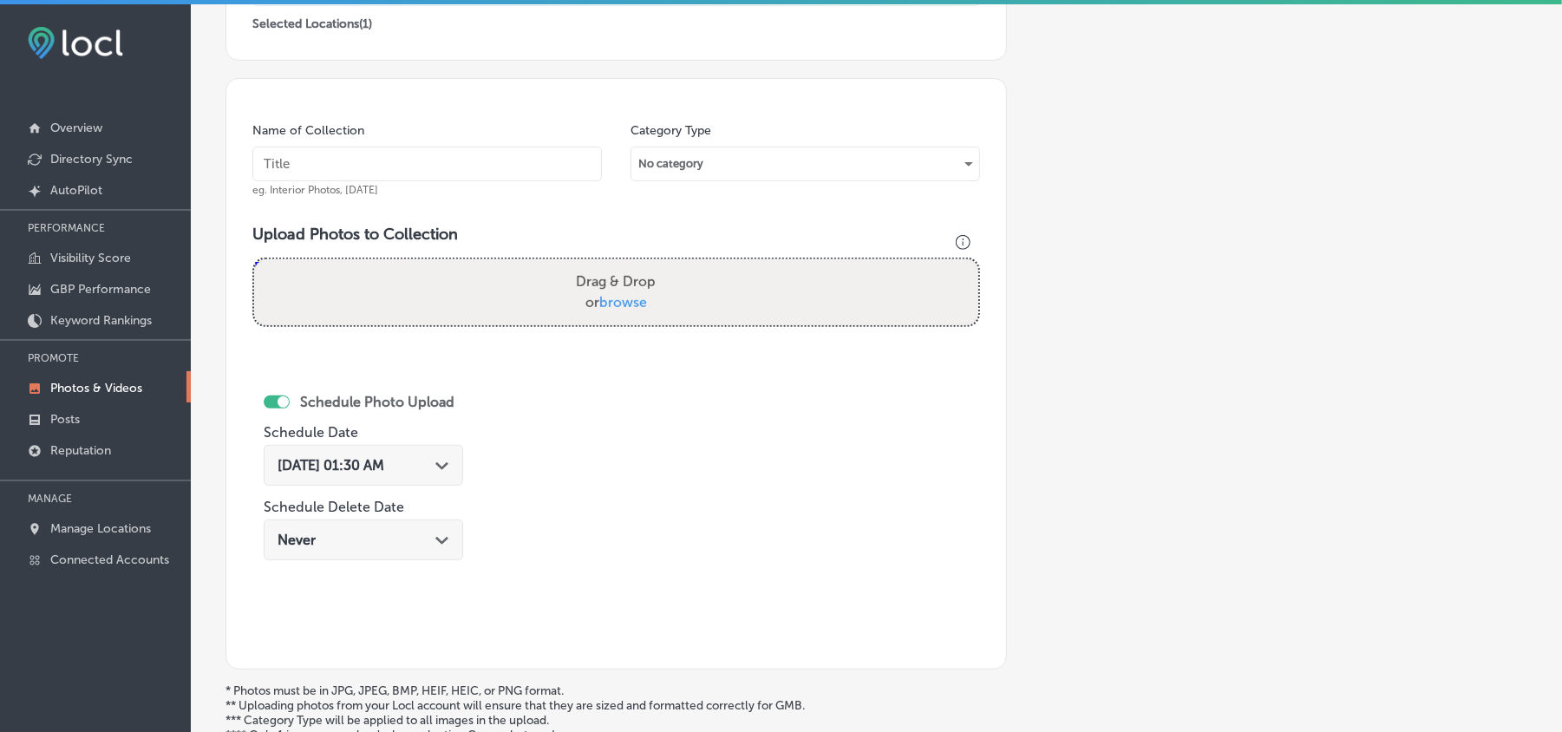
click at [345, 165] on input "text" at bounding box center [427, 164] width 350 height 35
paste input "Easy-Peasy-Moving-Professional-Packing-and-Unpacking-Services"
type input "Easy-Peasy-Moving-Professional-Packing-and-Unpacking-Services"
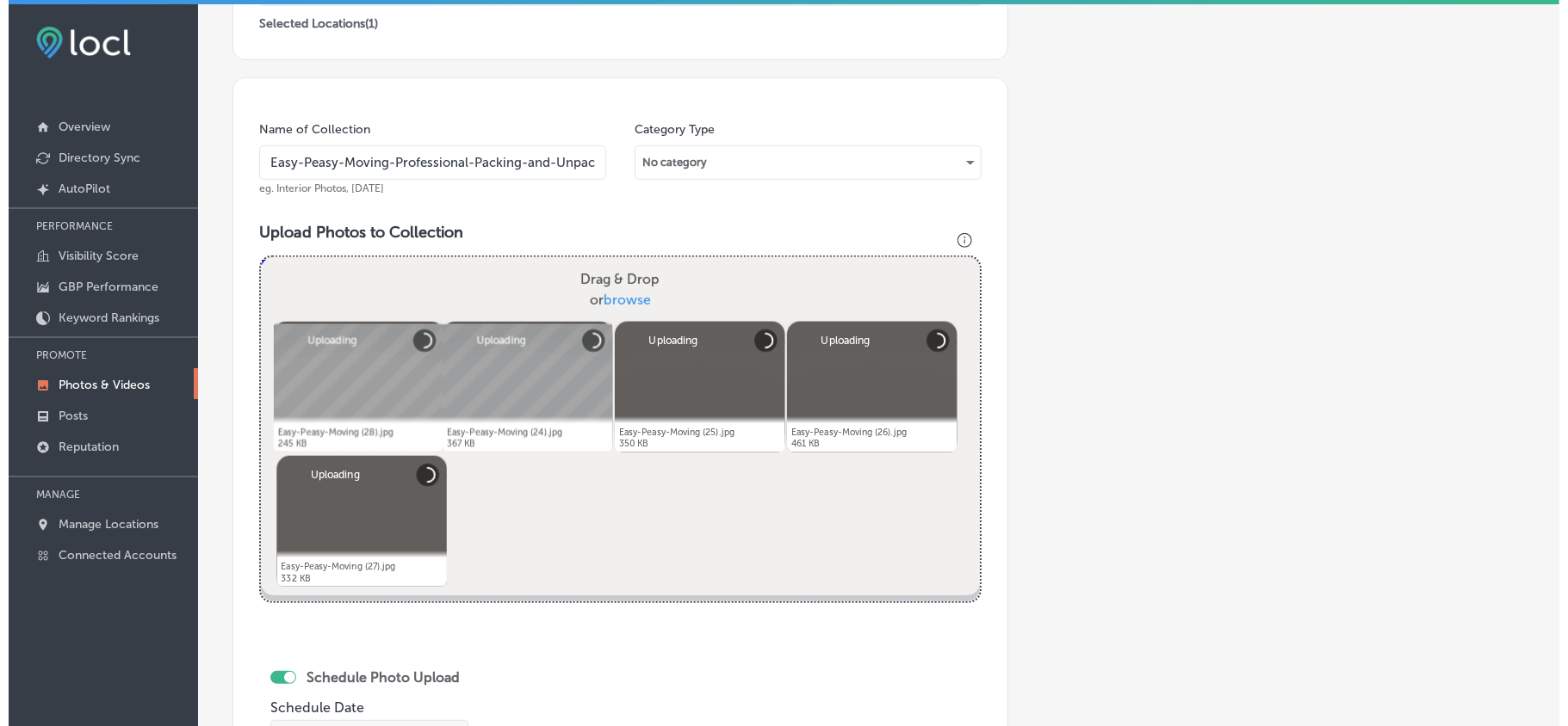
scroll to position [766, 0]
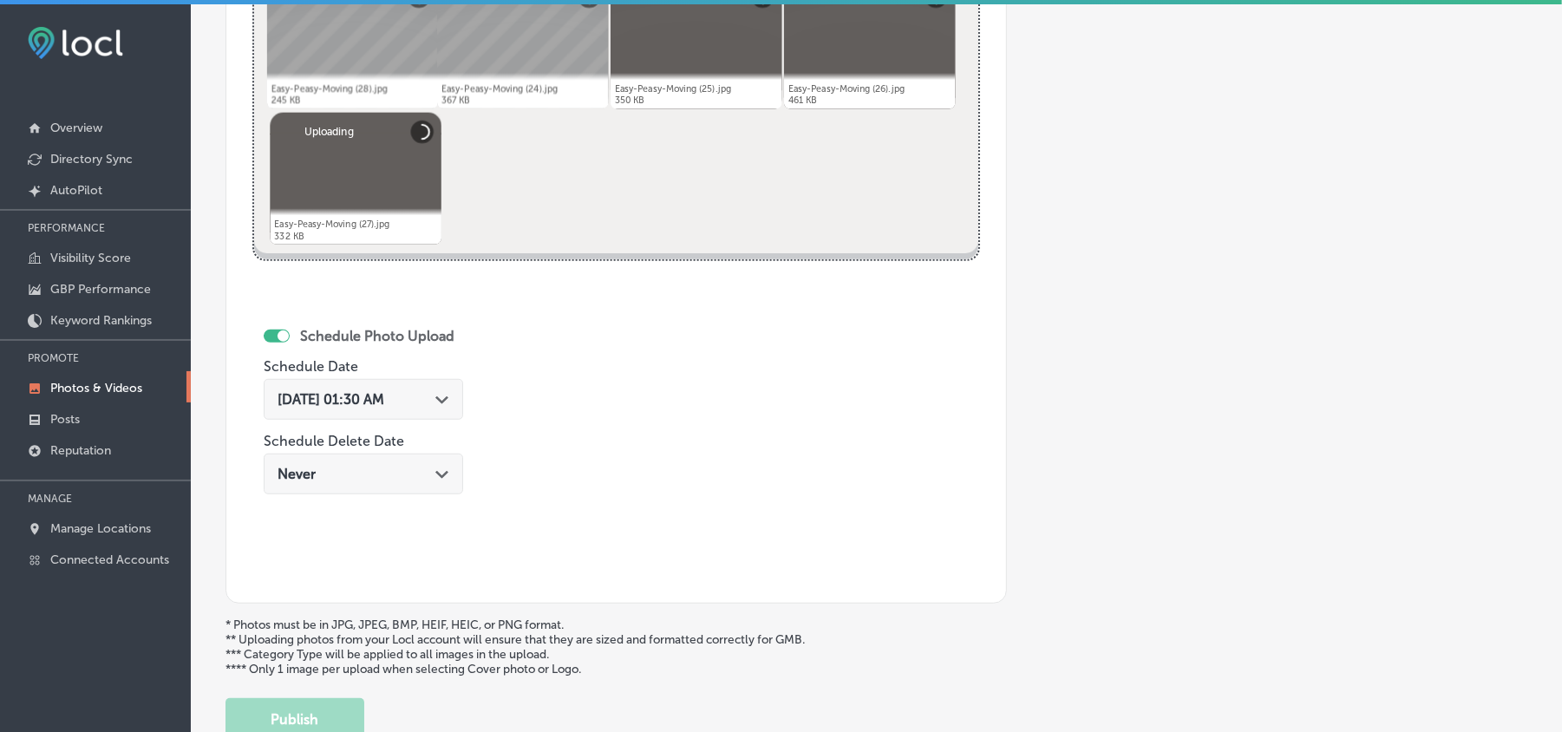
click at [427, 401] on div "Aug 19, 2025 01:30 AM Path Created with Sketch." at bounding box center [364, 399] width 172 height 16
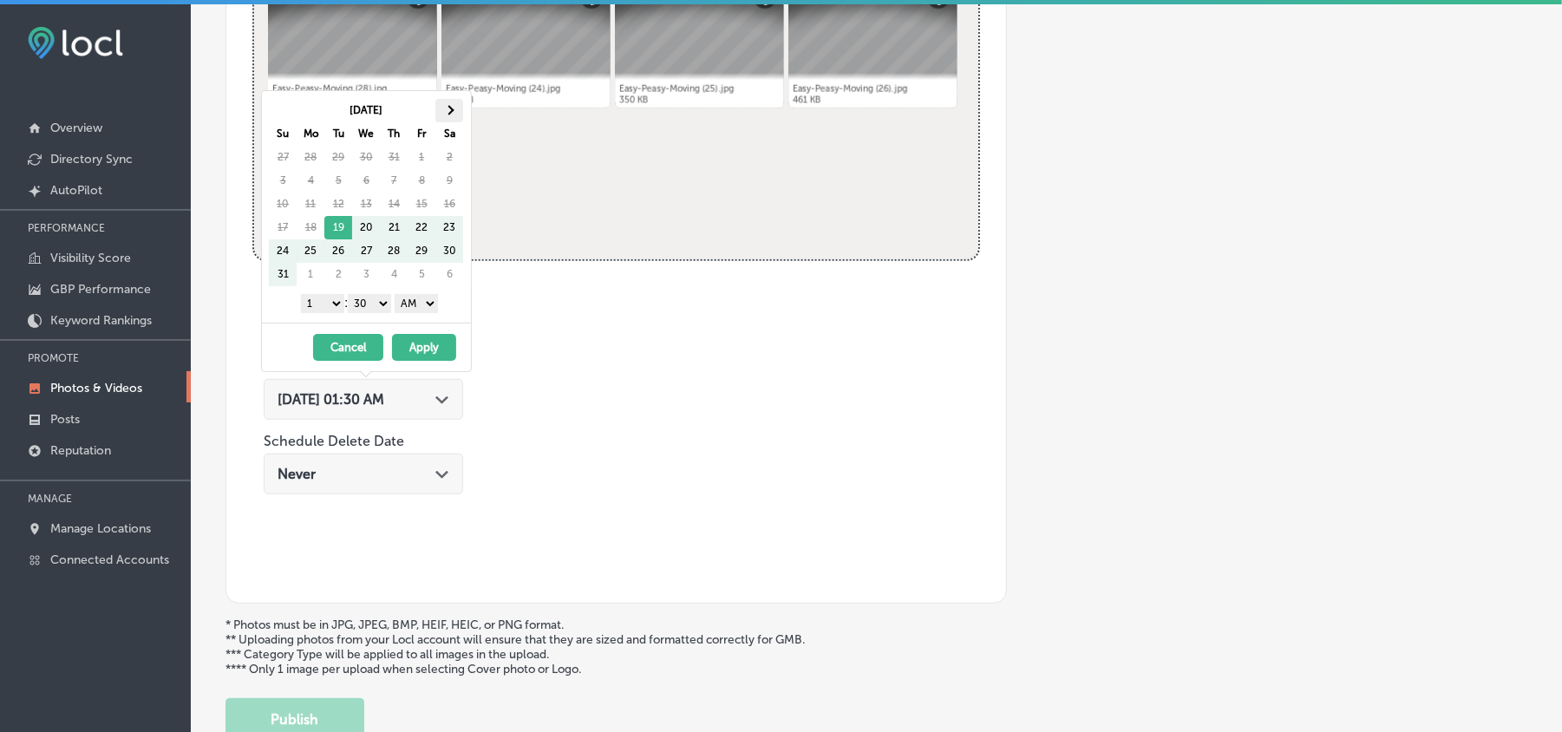
click at [442, 120] on th at bounding box center [449, 110] width 28 height 23
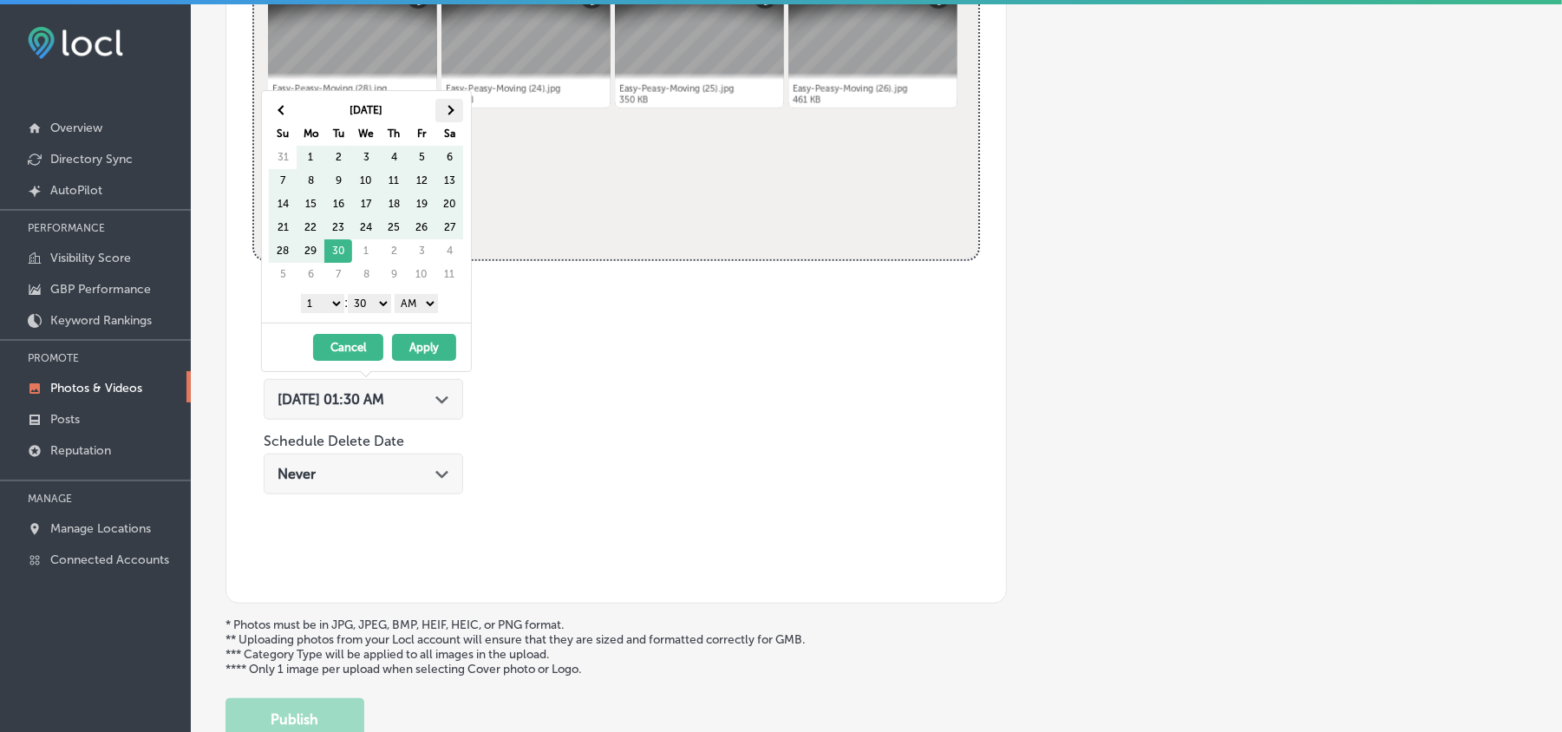
click at [448, 115] on th at bounding box center [449, 110] width 28 height 23
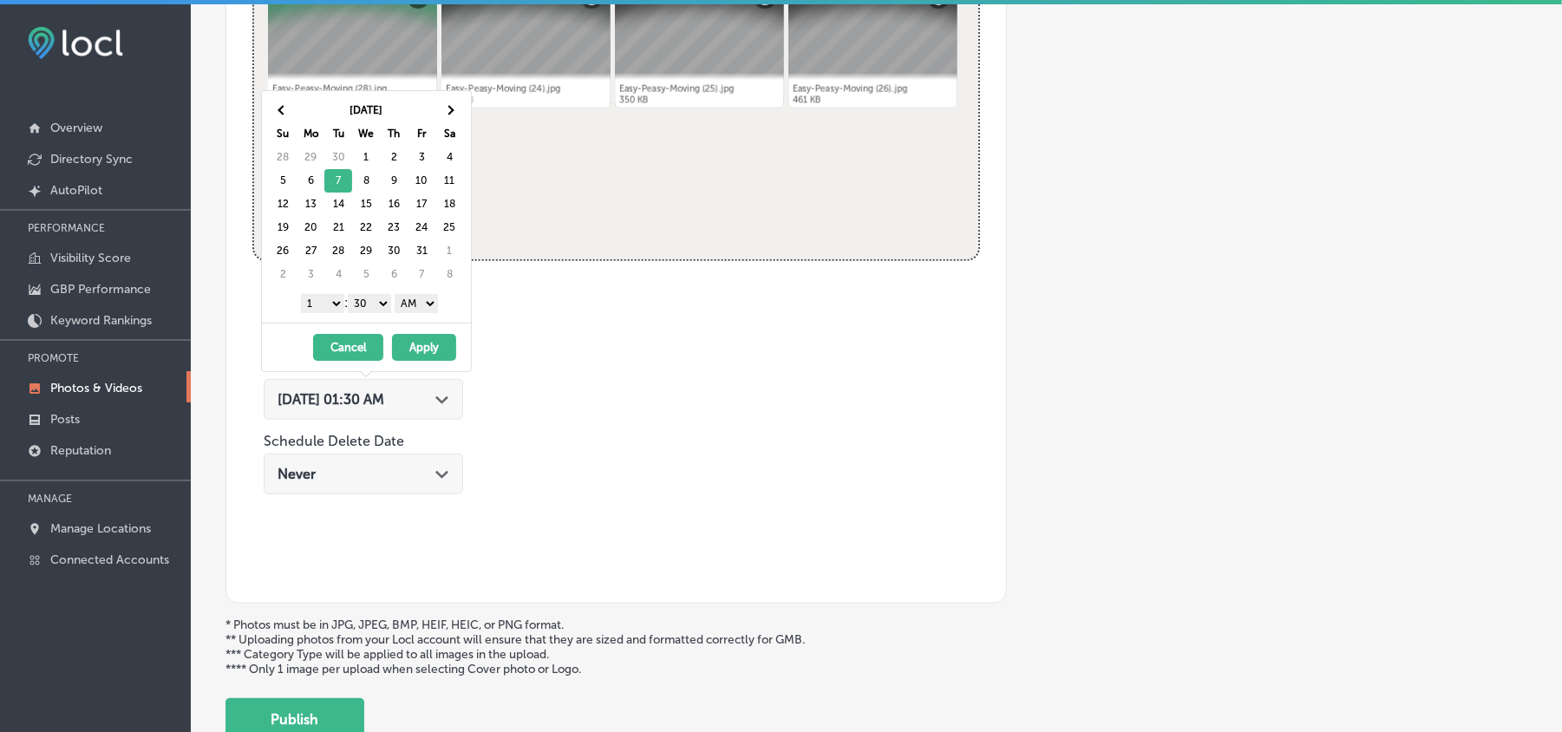
click at [331, 304] on select "1 2 3 4 5 6 7 8 9 10 11 12" at bounding box center [322, 303] width 43 height 19
drag, startPoint x: 383, startPoint y: 303, endPoint x: 378, endPoint y: 314, distance: 12.1
click at [383, 303] on select "00 10 20 30 40 50" at bounding box center [369, 303] width 43 height 19
drag, startPoint x: 420, startPoint y: 300, endPoint x: 420, endPoint y: 314, distance: 13.9
click at [420, 300] on select "AM PM" at bounding box center [416, 303] width 43 height 19
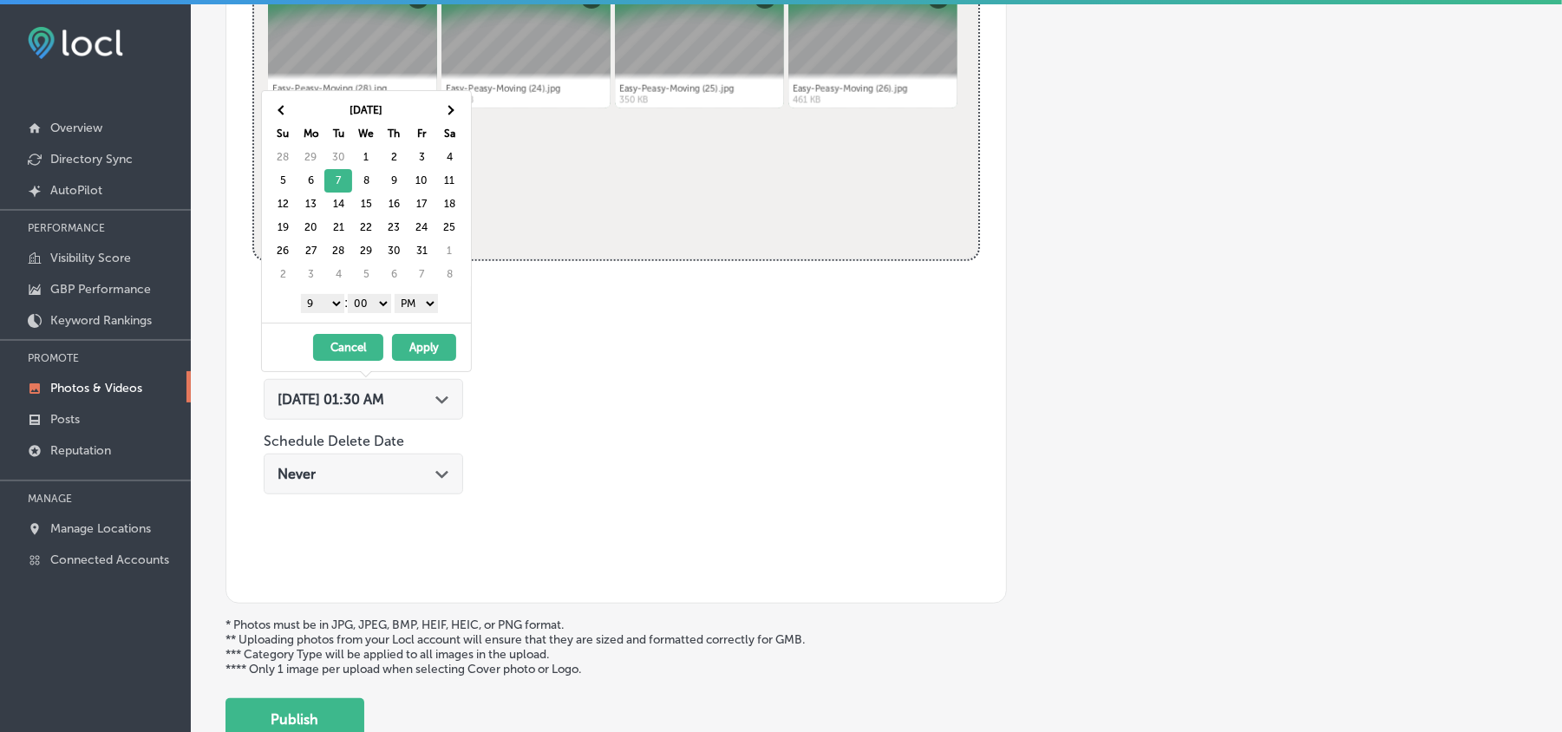
click at [420, 354] on button "Apply" at bounding box center [424, 347] width 64 height 27
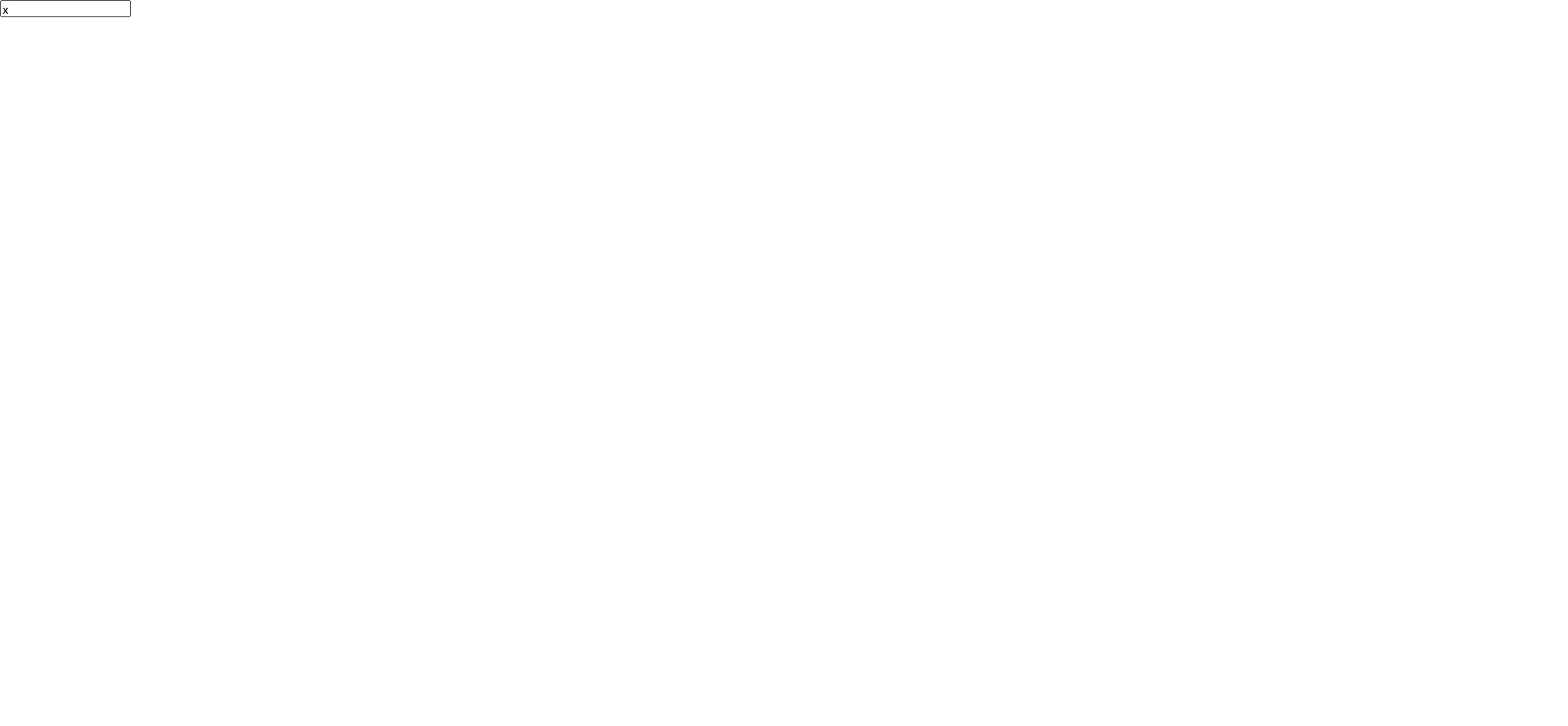
click at [417, 21] on html "x" at bounding box center [784, 10] width 1568 height 21
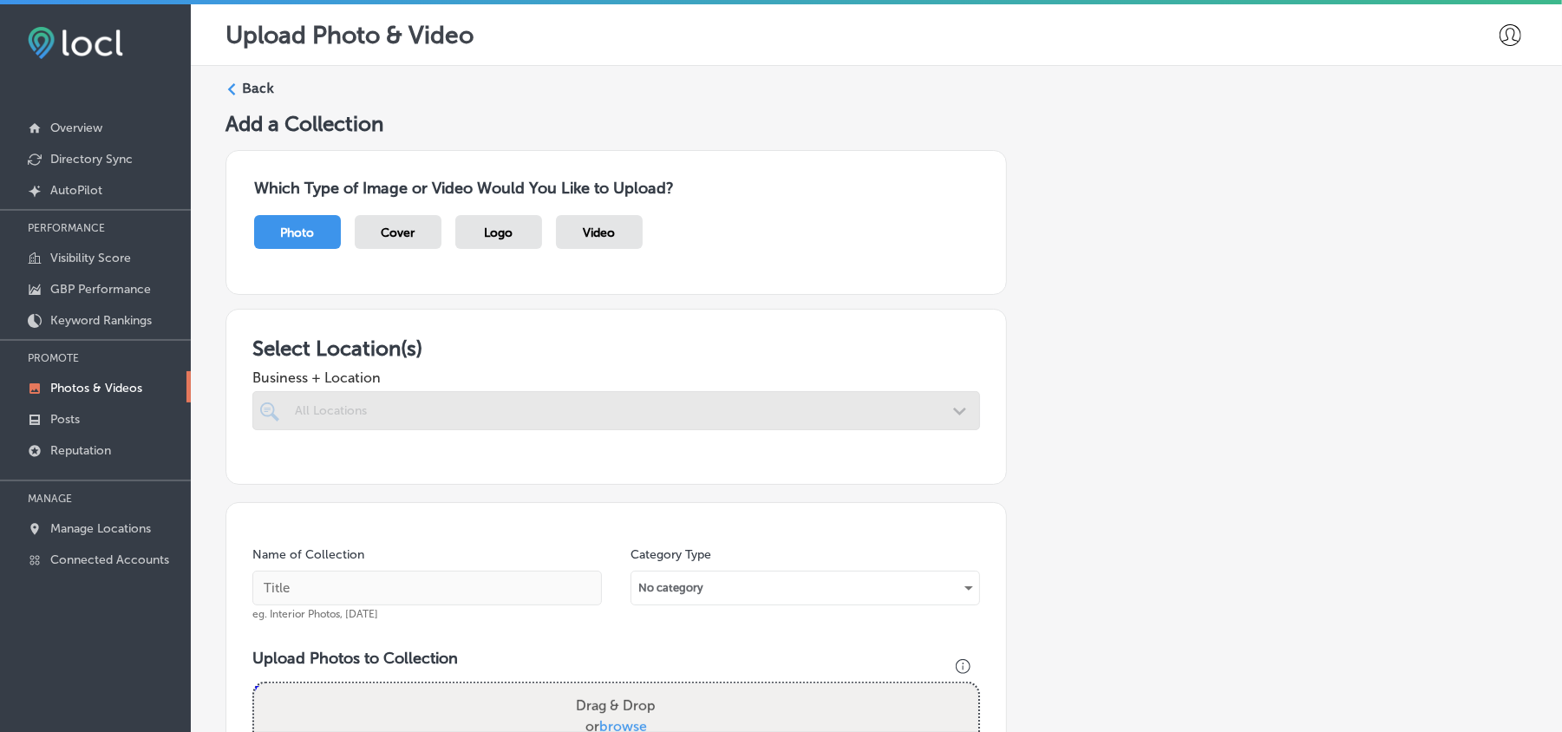
click at [606, 403] on div at bounding box center [616, 410] width 728 height 39
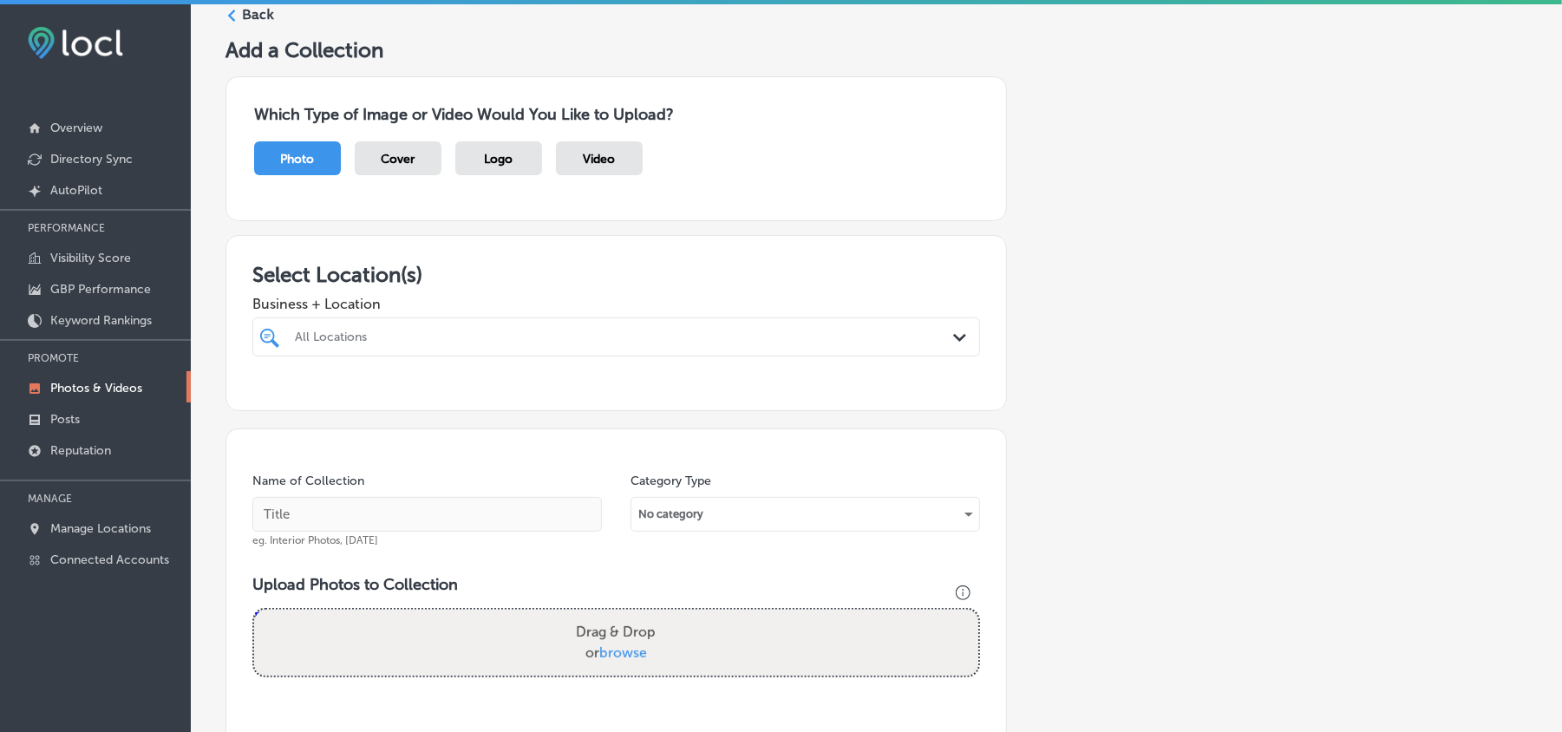
scroll to position [77, 0]
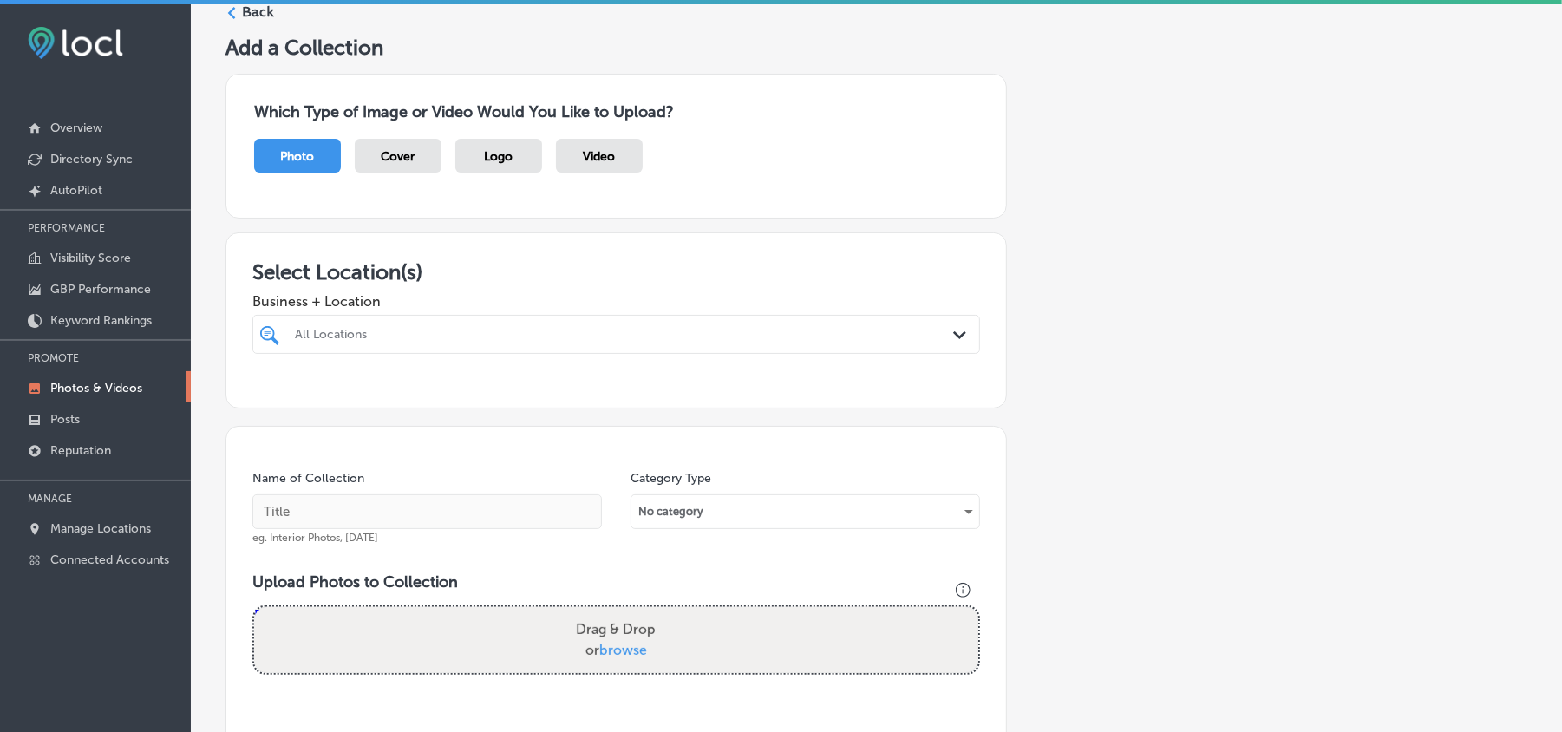
click at [737, 327] on div "All Locations" at bounding box center [625, 334] width 660 height 15
click at [246, 22] on label "Back" at bounding box center [258, 12] width 32 height 19
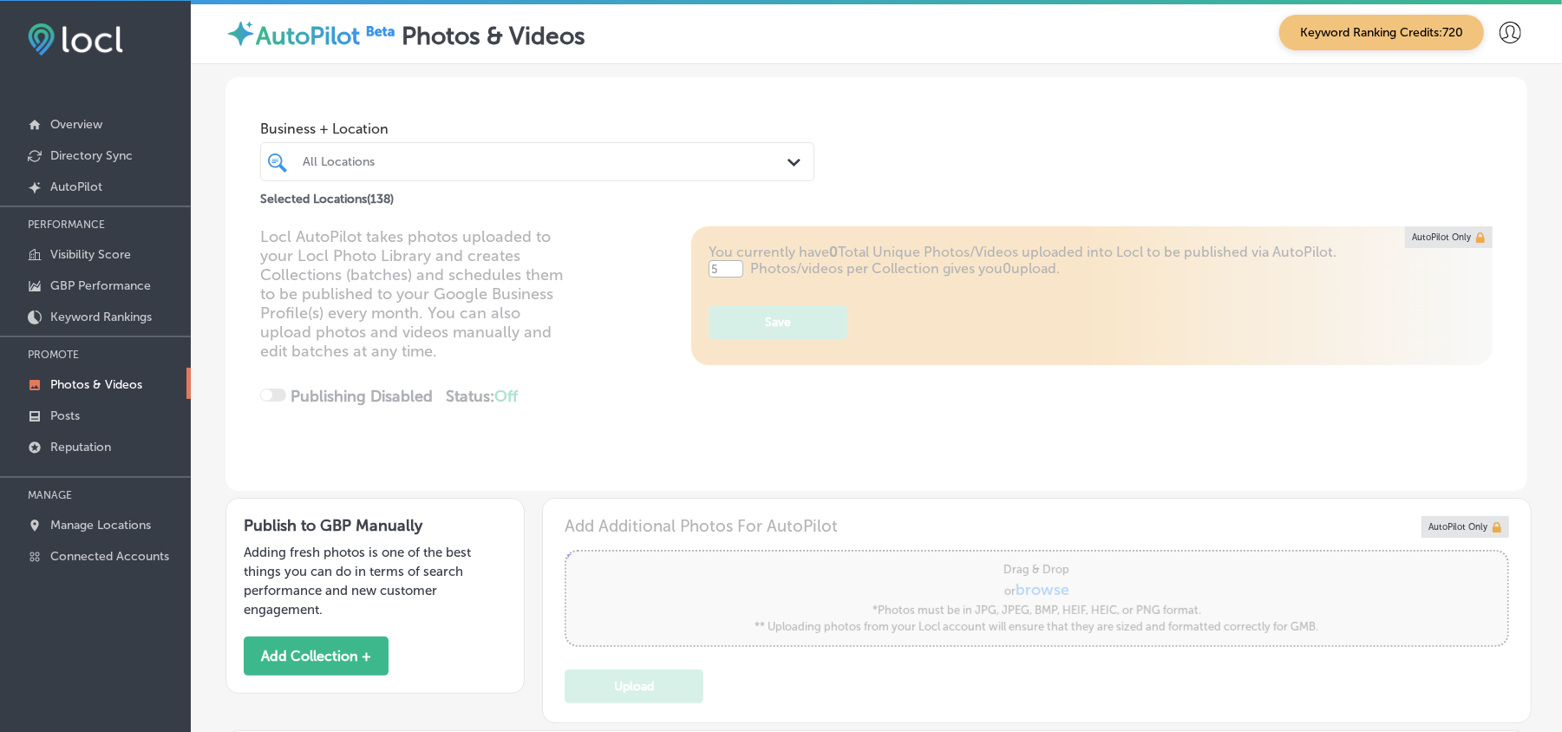
click at [455, 137] on div "Business + Location All Locations Path Created with Sketch." at bounding box center [537, 146] width 554 height 69
click at [458, 161] on div "All Locations" at bounding box center [546, 161] width 487 height 15
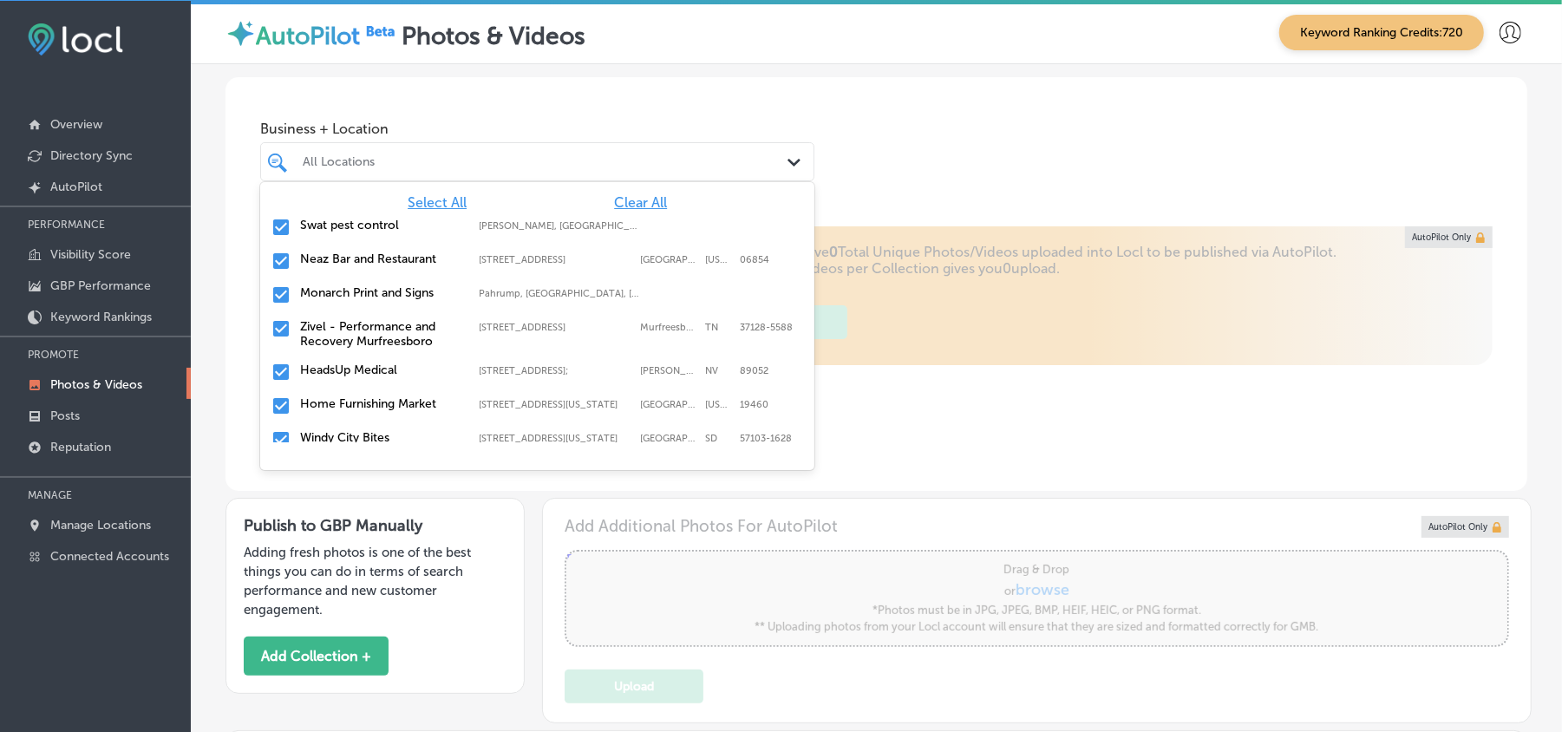
click at [609, 191] on div "Select All Clear All Swat pest control Gilliam, LA, USA | Hosston, LA, USA | Ea…" at bounding box center [537, 312] width 554 height 260
click at [614, 199] on span "Clear All" at bounding box center [640, 202] width 53 height 16
click at [612, 160] on div "All Locations" at bounding box center [546, 161] width 487 height 15
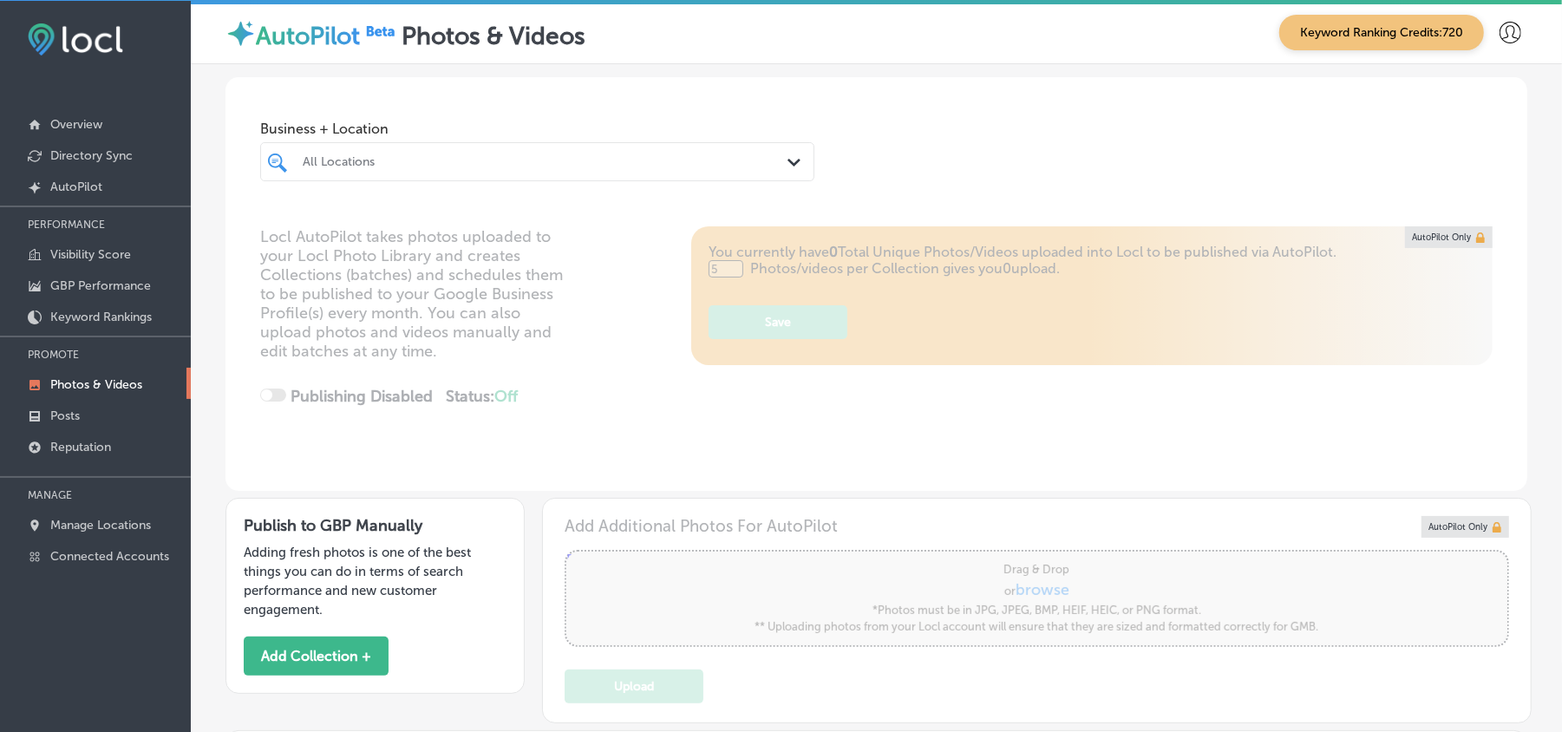
type input "0"
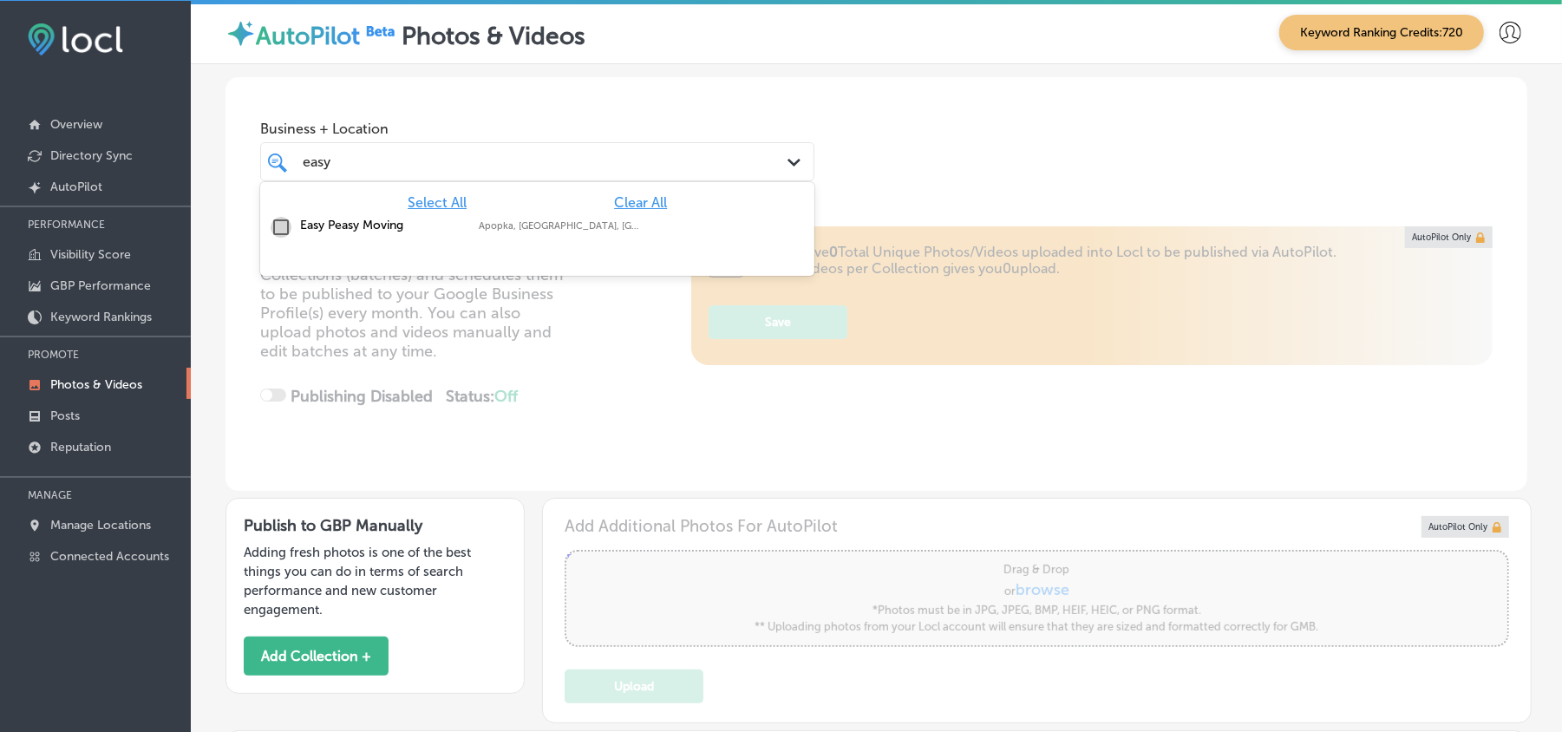
click at [279, 223] on input "checkbox" at bounding box center [281, 227] width 21 height 21
click at [806, 195] on div "Select All Clear All" at bounding box center [537, 202] width 554 height 16
type input "easy"
click at [831, 195] on div "Business + Location option focused, 2 of 139. 2 results available for search te…" at bounding box center [877, 143] width 1302 height 132
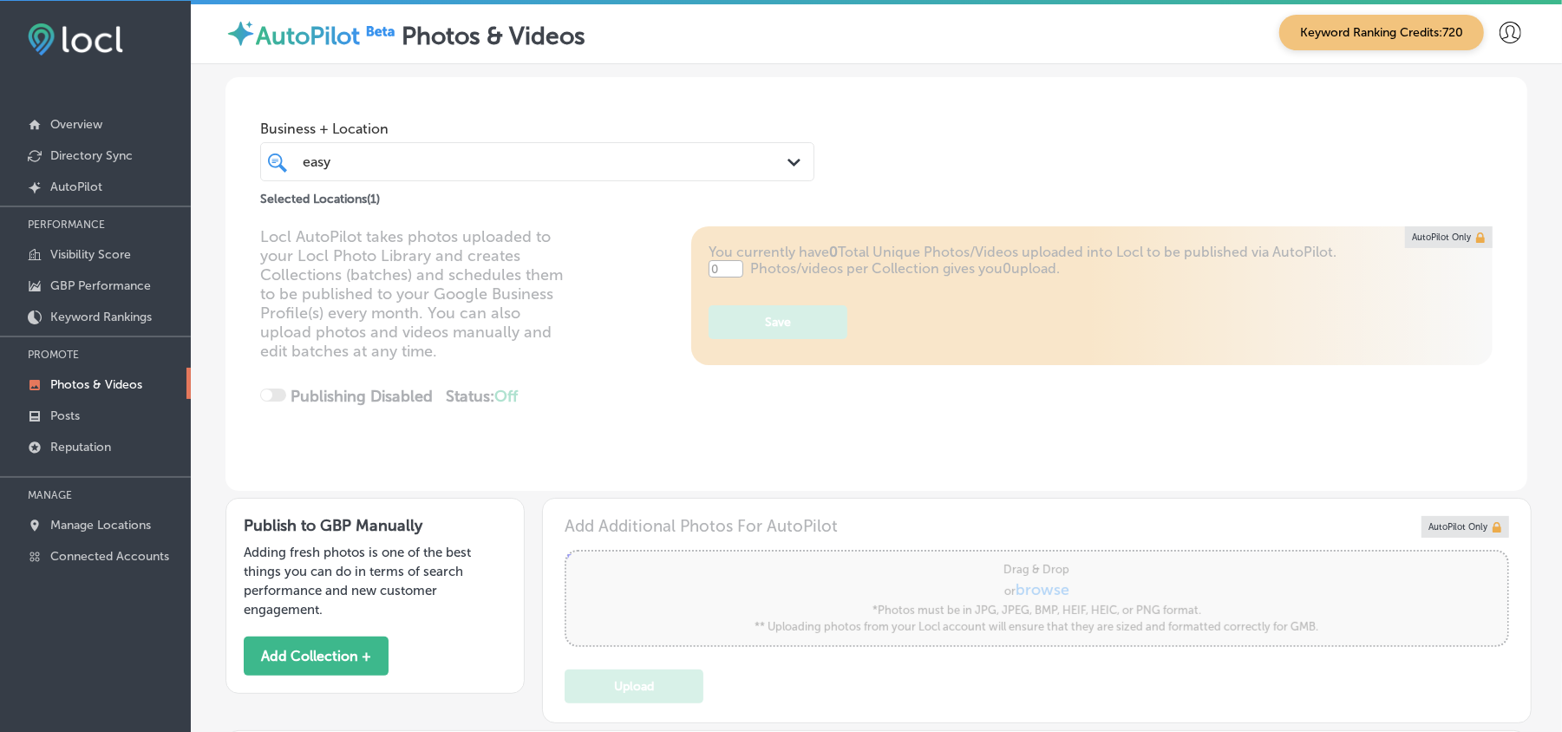
type input "5"
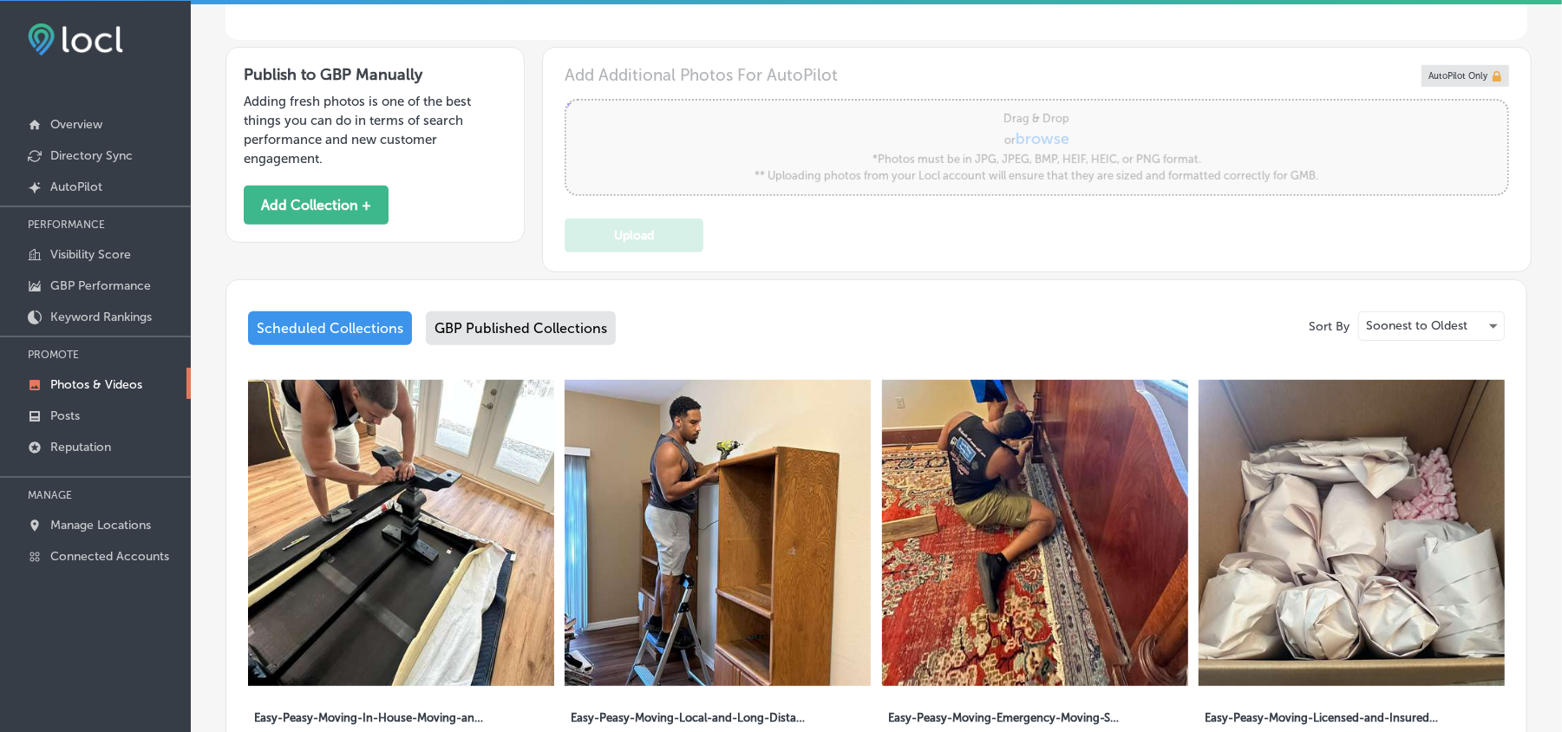
scroll to position [501, 0]
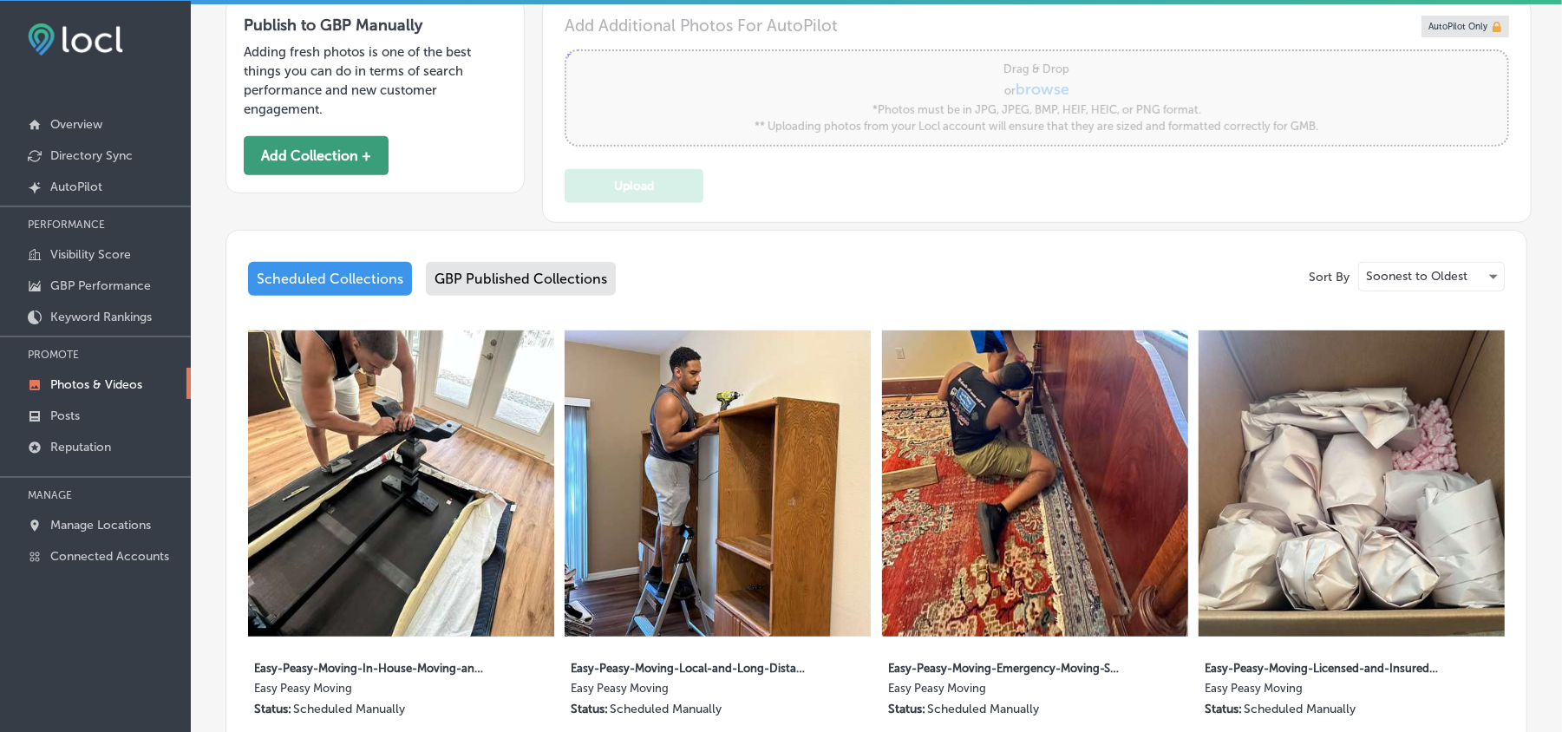
click at [310, 164] on button "Add Collection +" at bounding box center [316, 155] width 145 height 39
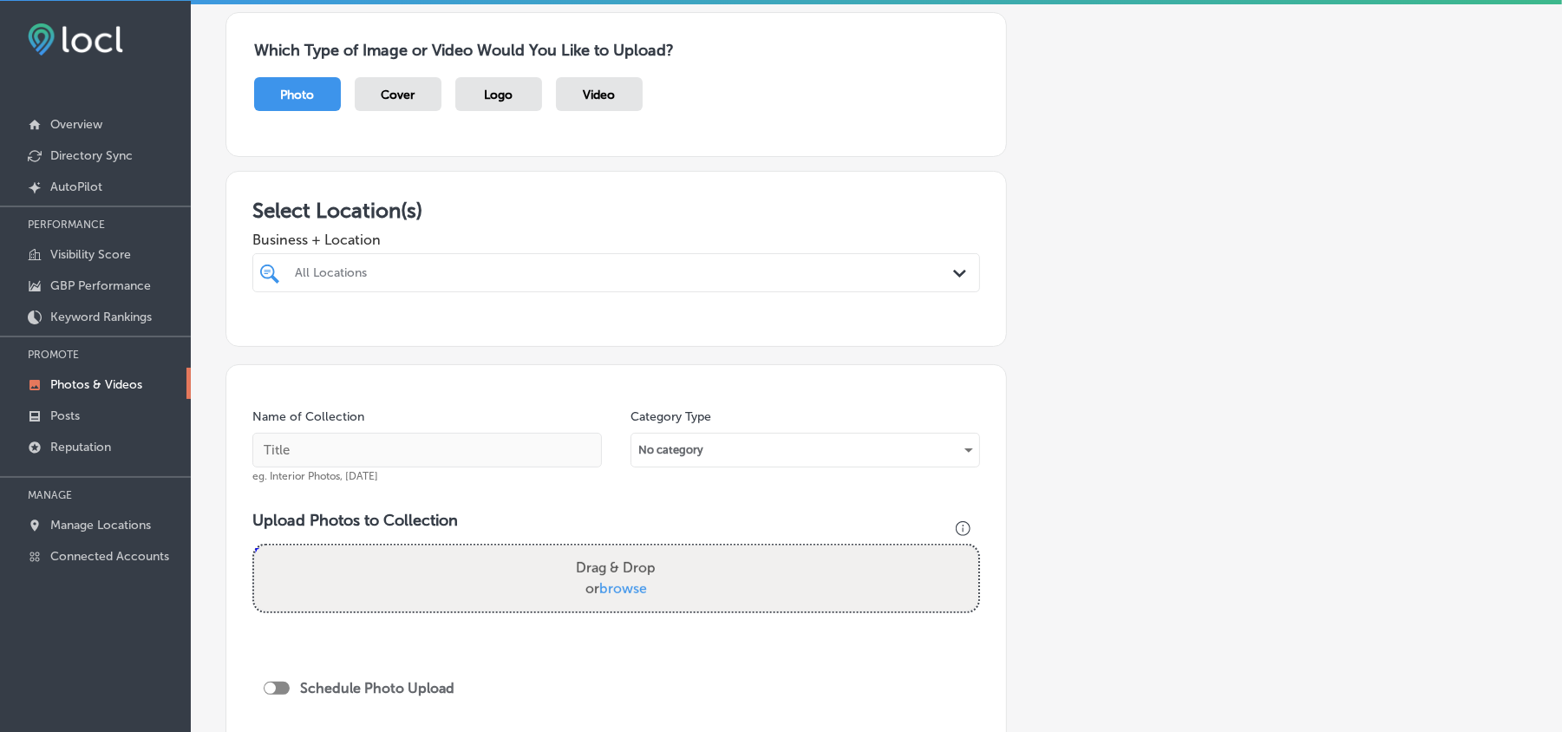
scroll to position [154, 0]
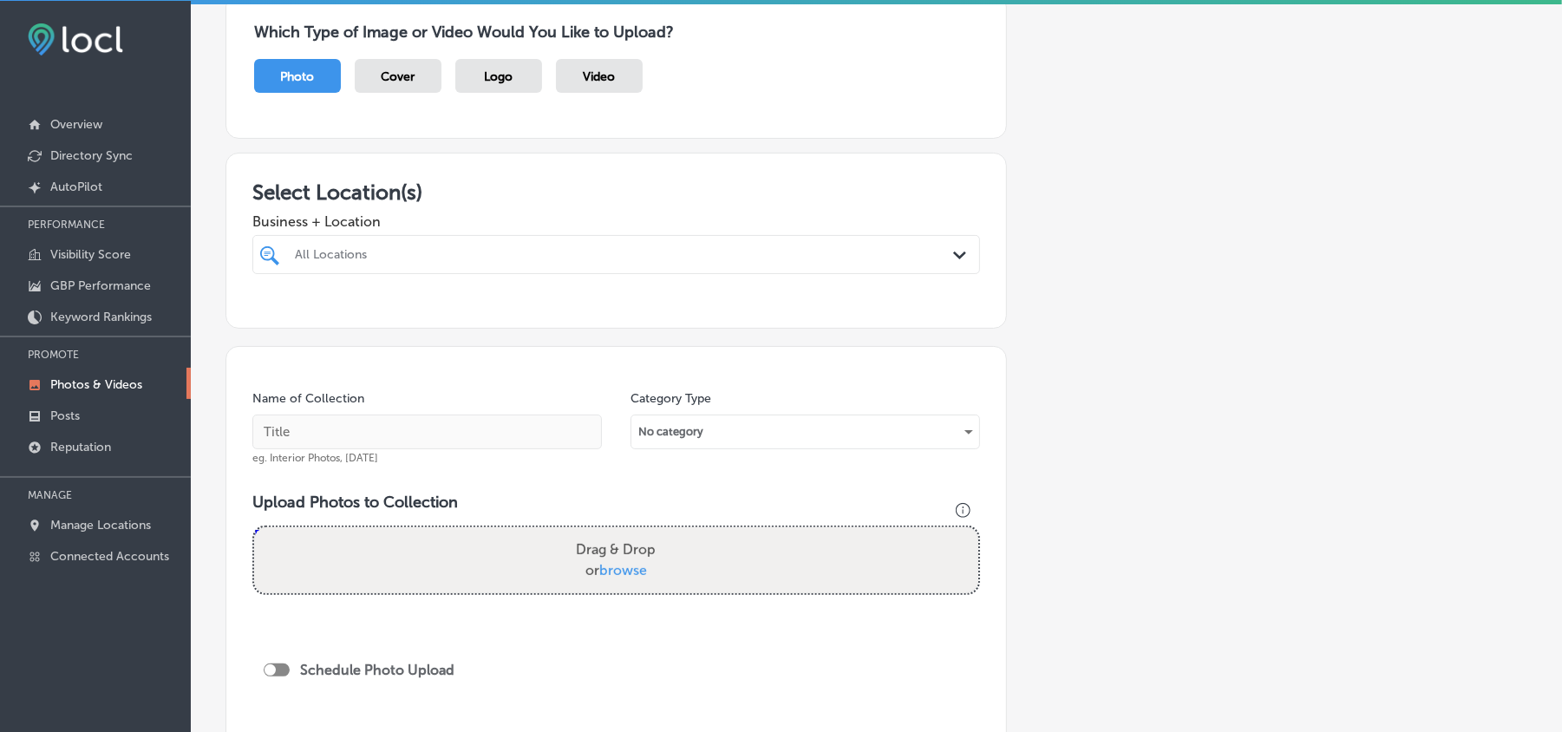
click at [581, 257] on div "All Locations" at bounding box center [625, 254] width 660 height 15
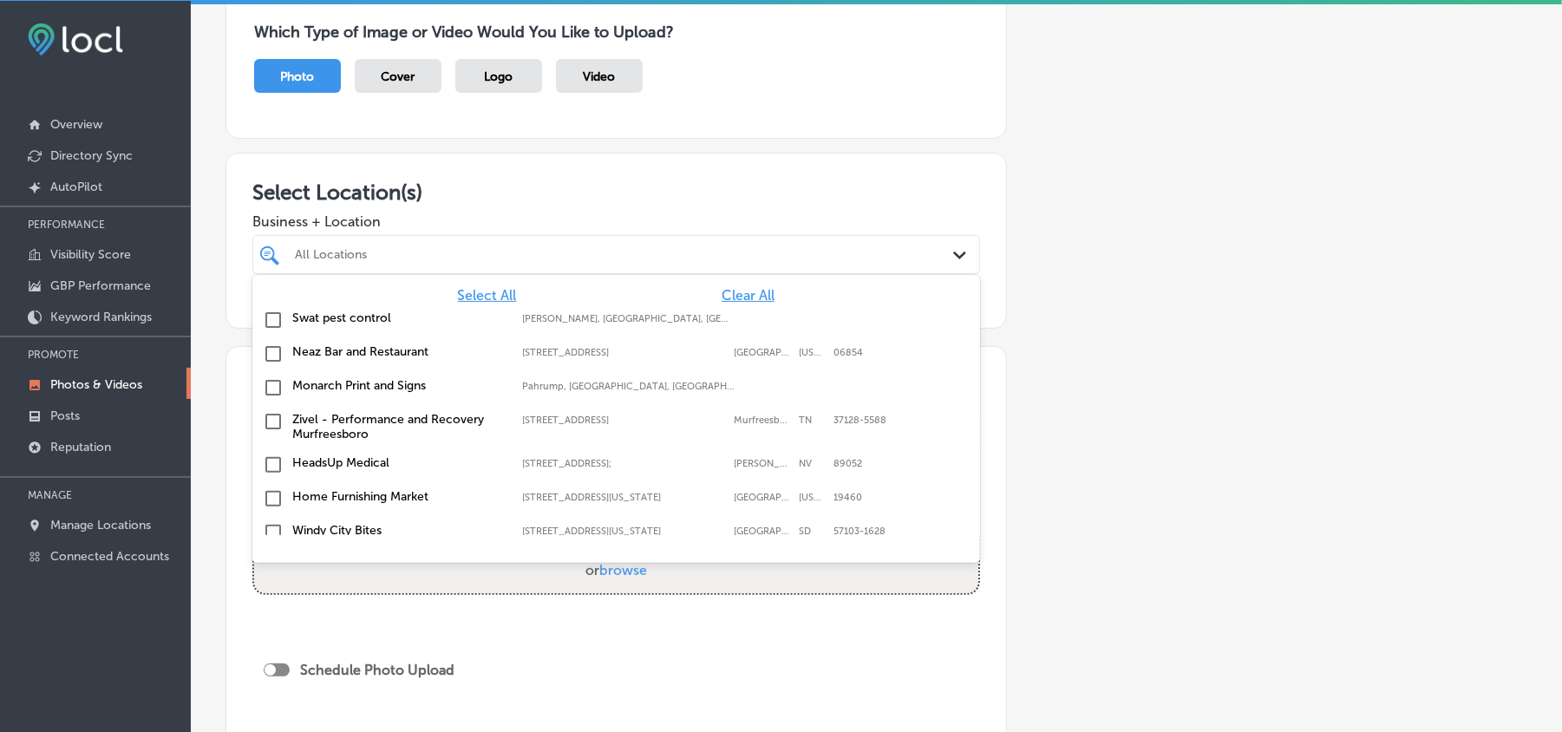
click at [733, 289] on span "Clear All" at bounding box center [748, 295] width 53 height 16
click at [653, 253] on div "All Locations" at bounding box center [625, 254] width 660 height 15
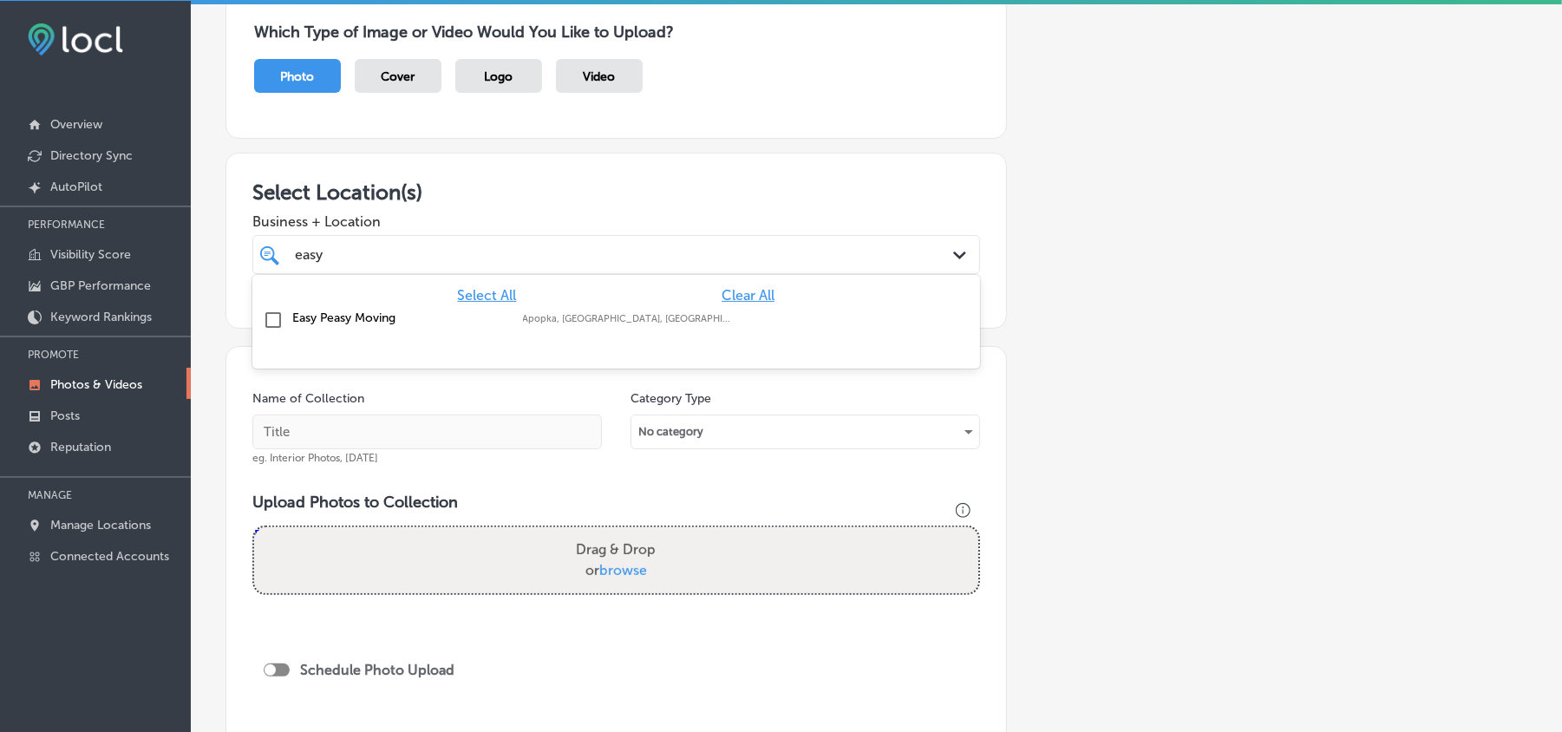
click at [276, 317] on input "checkbox" at bounding box center [273, 320] width 21 height 21
type input "easy"
click at [701, 193] on h3 "Select Location(s)" at bounding box center [616, 192] width 728 height 25
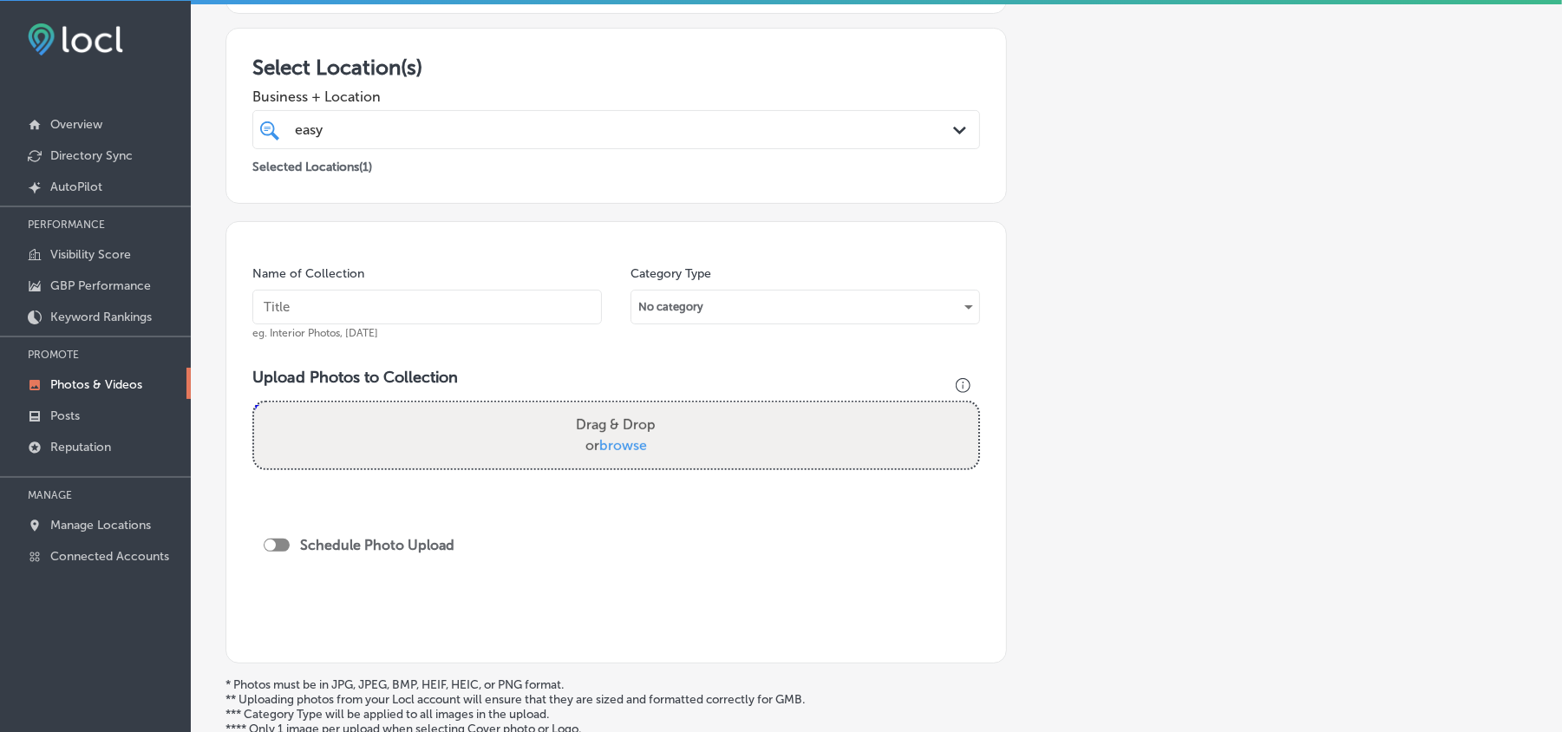
scroll to position [309, 0]
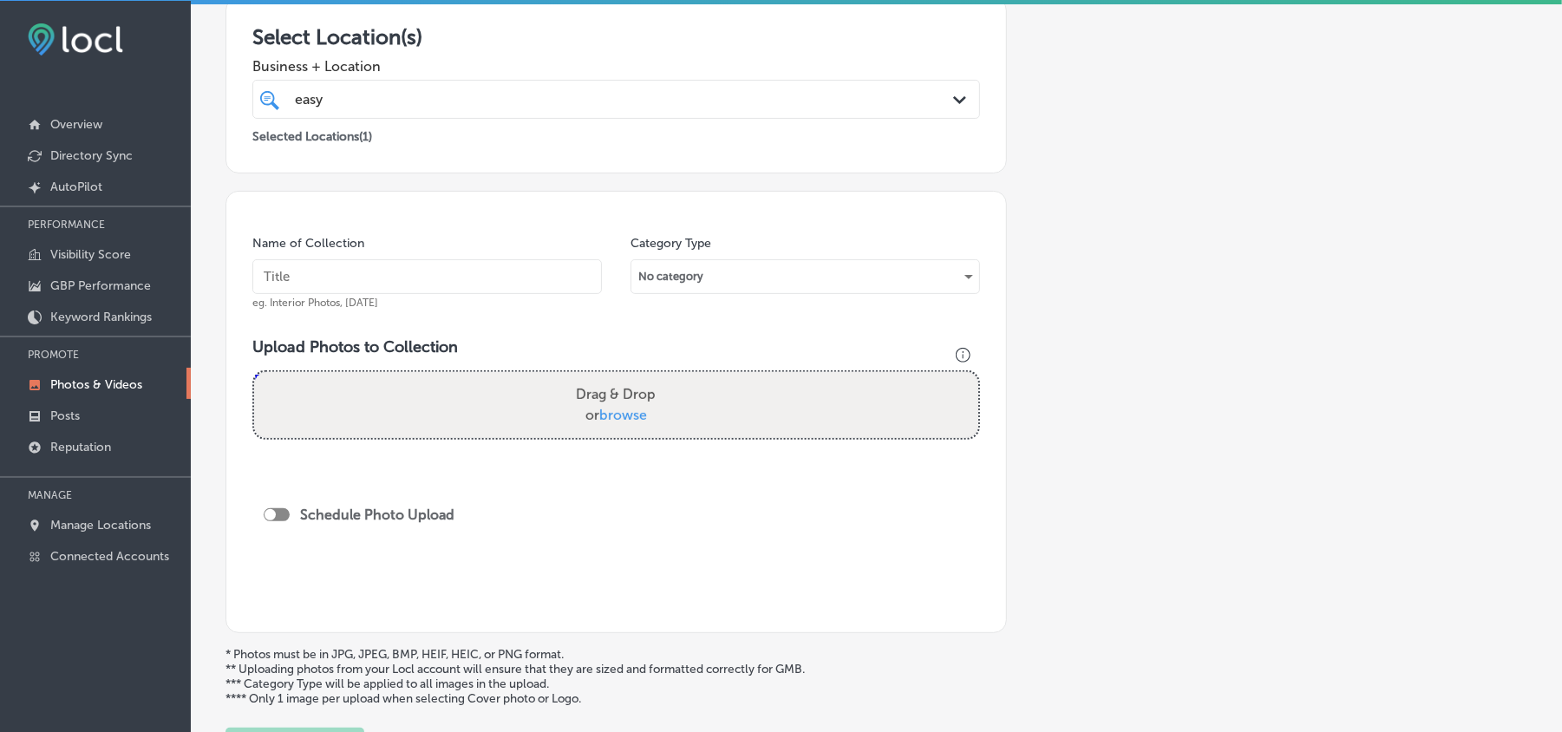
click at [385, 279] on input "text" at bounding box center [427, 276] width 350 height 35
paste input "Easy-Peasy-Moving-Professional-Packing-and-Unpacking-Services"
type input "Easy-Peasy-Moving-Professional-Packing-and-Unpacking-Services"
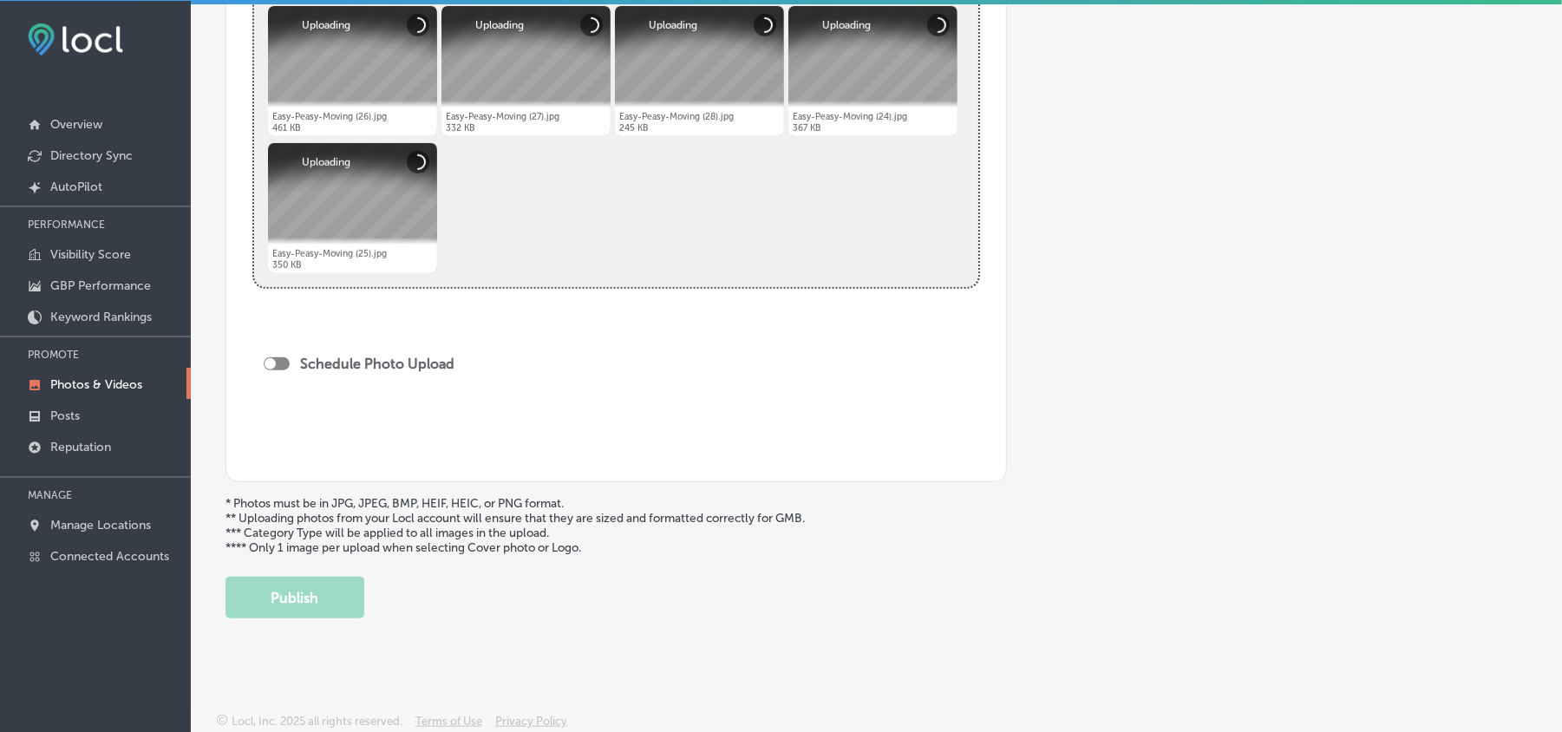
scroll to position [750, 0]
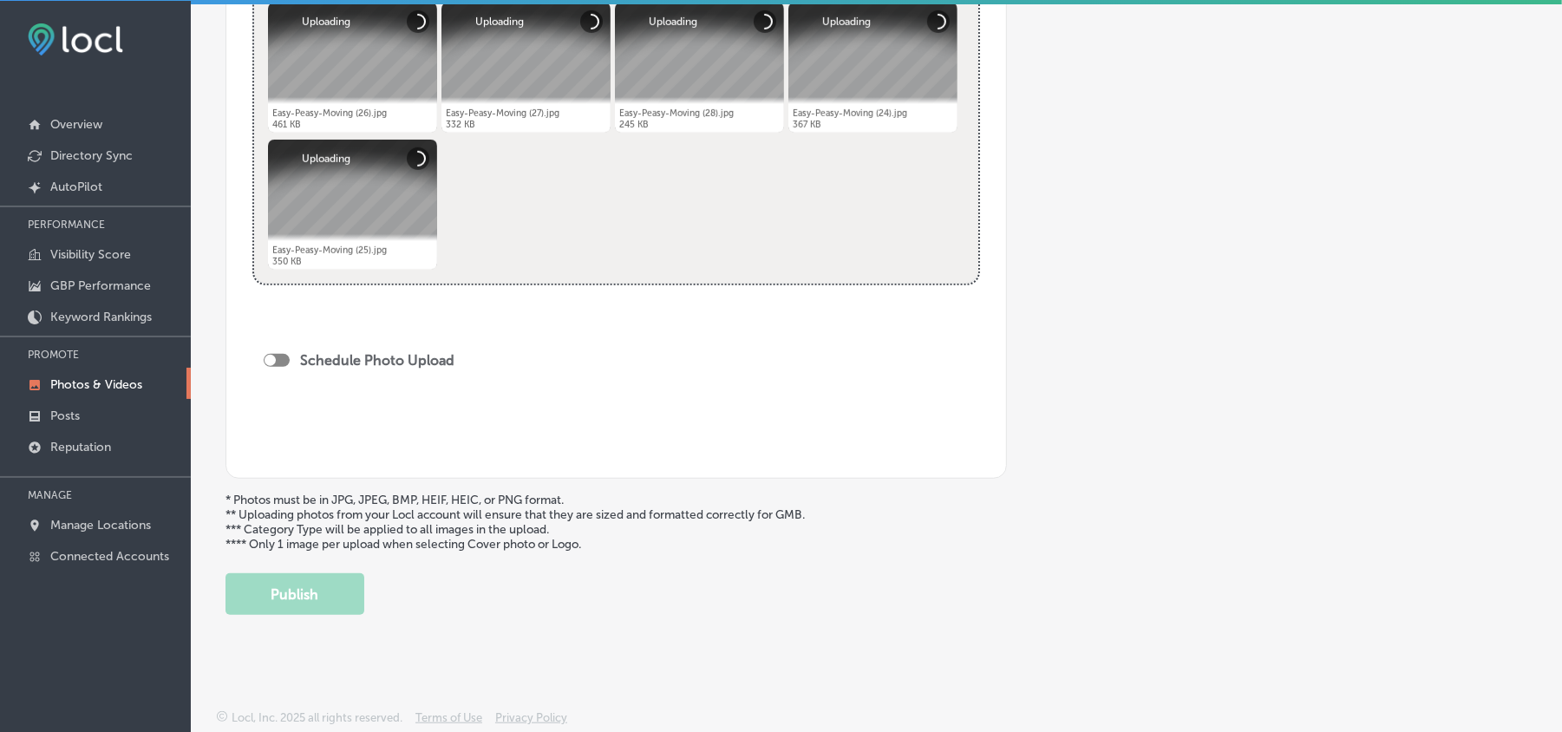
click at [278, 359] on div at bounding box center [277, 360] width 26 height 13
checkbox input "true"
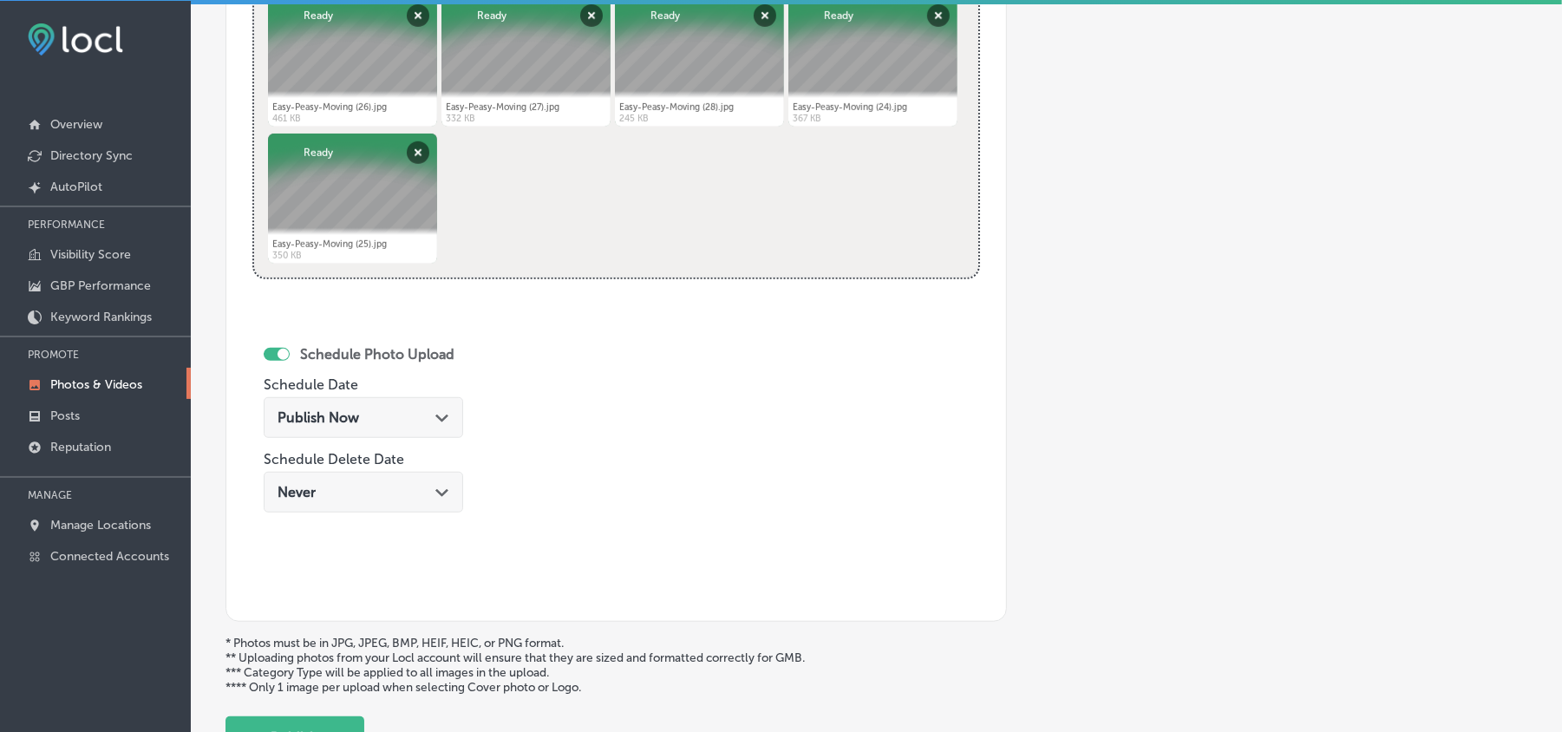
click at [438, 426] on div "Publish Now Path Created with Sketch." at bounding box center [364, 417] width 172 height 16
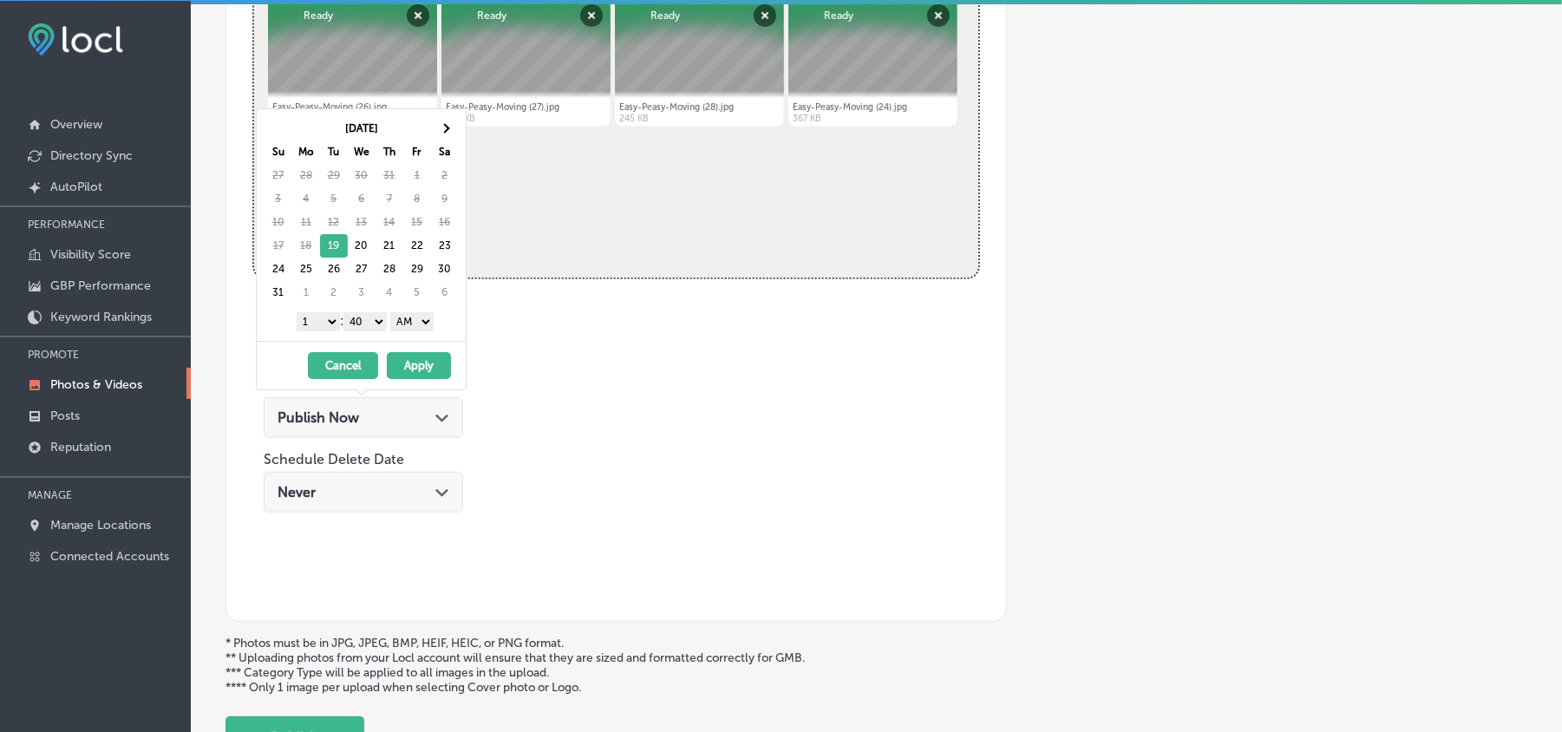
click at [438, 426] on div "Publish Now Path Created with Sketch." at bounding box center [364, 417] width 172 height 16
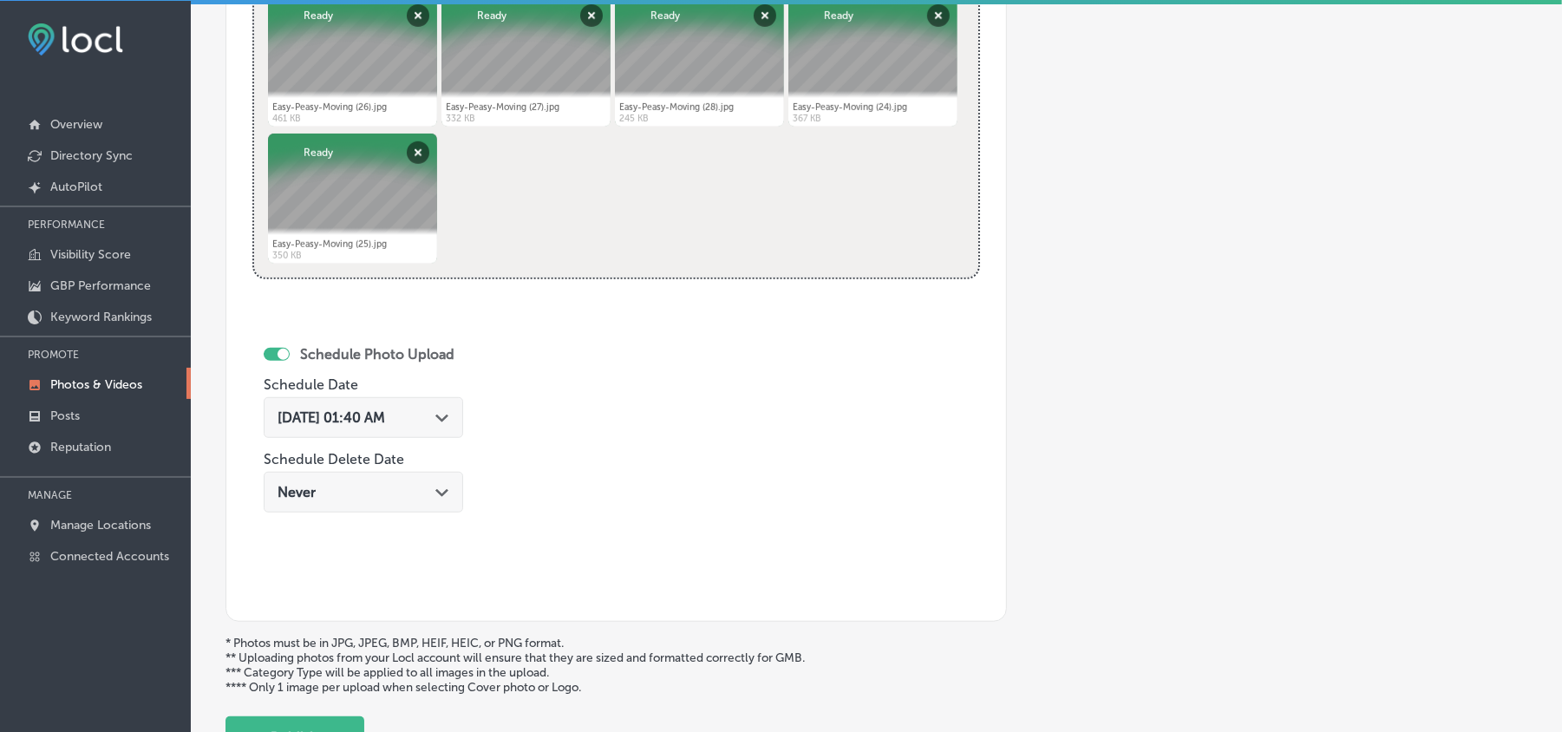
click at [438, 426] on div "Aug 19, 2025 01:40 AM Path Created with Sketch." at bounding box center [364, 417] width 172 height 16
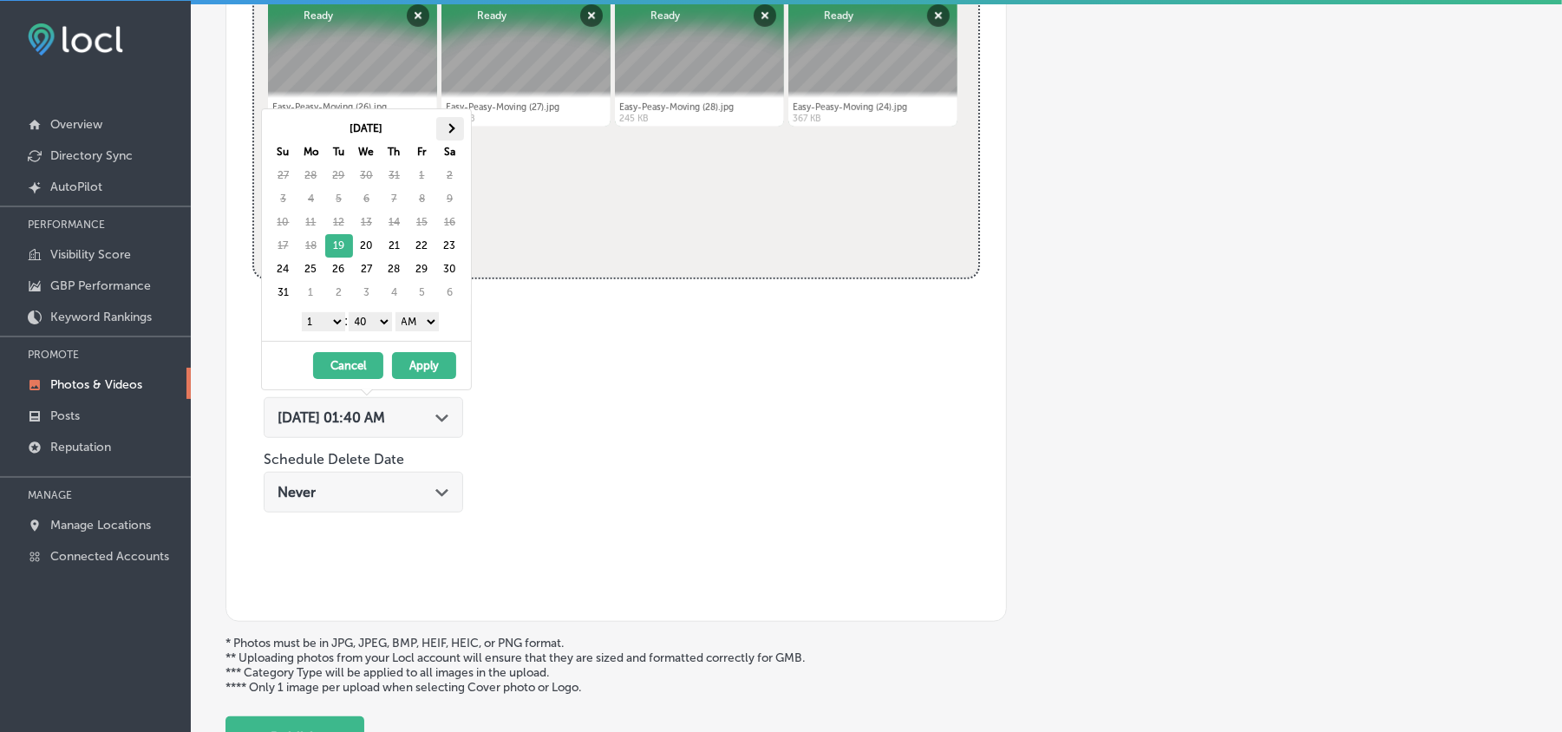
click at [448, 122] on th at bounding box center [450, 128] width 28 height 23
click at [331, 326] on select "1 2 3 4 5 6 7 8 9 10 11 12" at bounding box center [323, 321] width 43 height 19
drag, startPoint x: 379, startPoint y: 320, endPoint x: 375, endPoint y: 331, distance: 12.1
click at [379, 320] on select "00 10 20 30 40 50" at bounding box center [370, 321] width 43 height 19
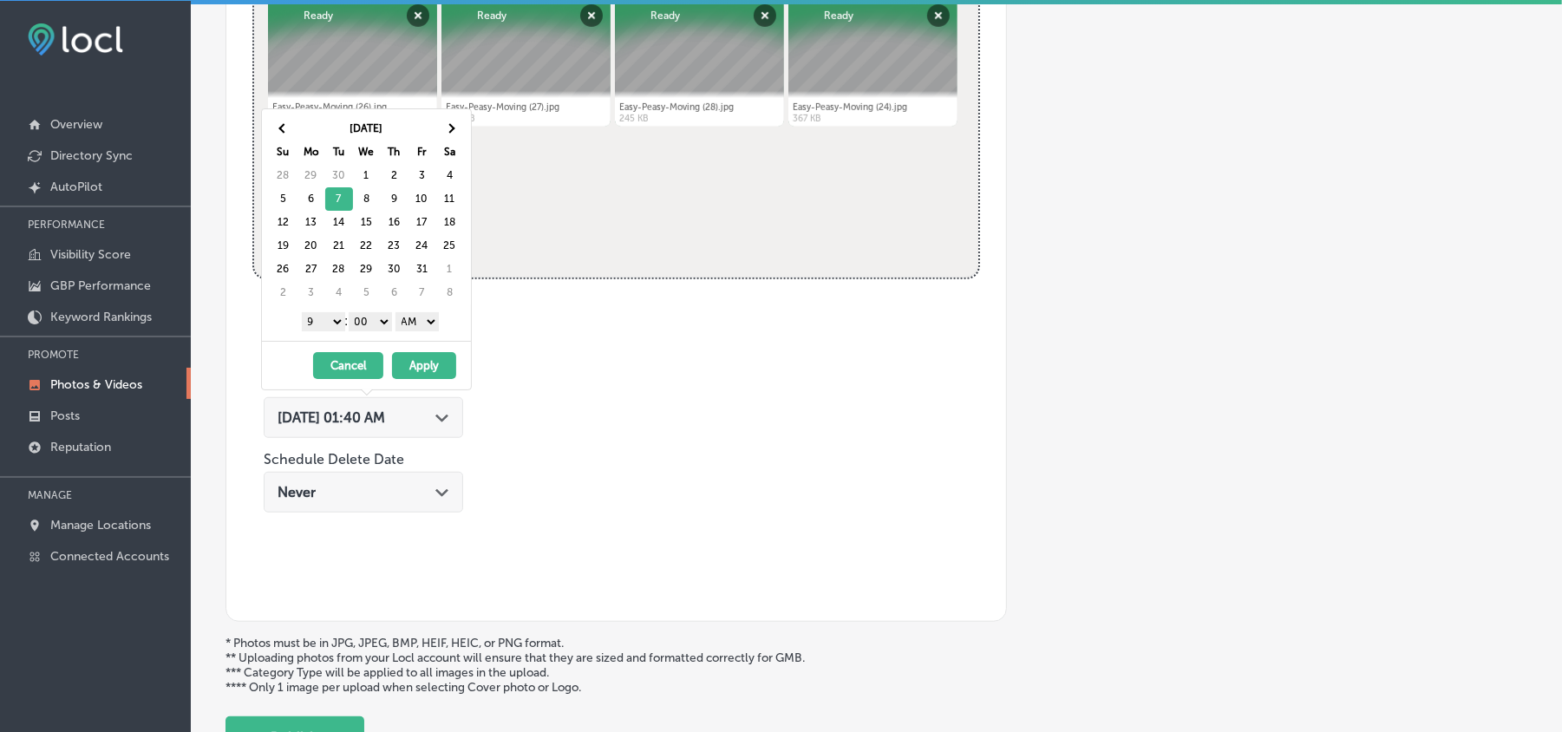
click at [417, 324] on select "AM PM" at bounding box center [417, 321] width 43 height 19
click at [420, 376] on button "Apply" at bounding box center [424, 365] width 64 height 27
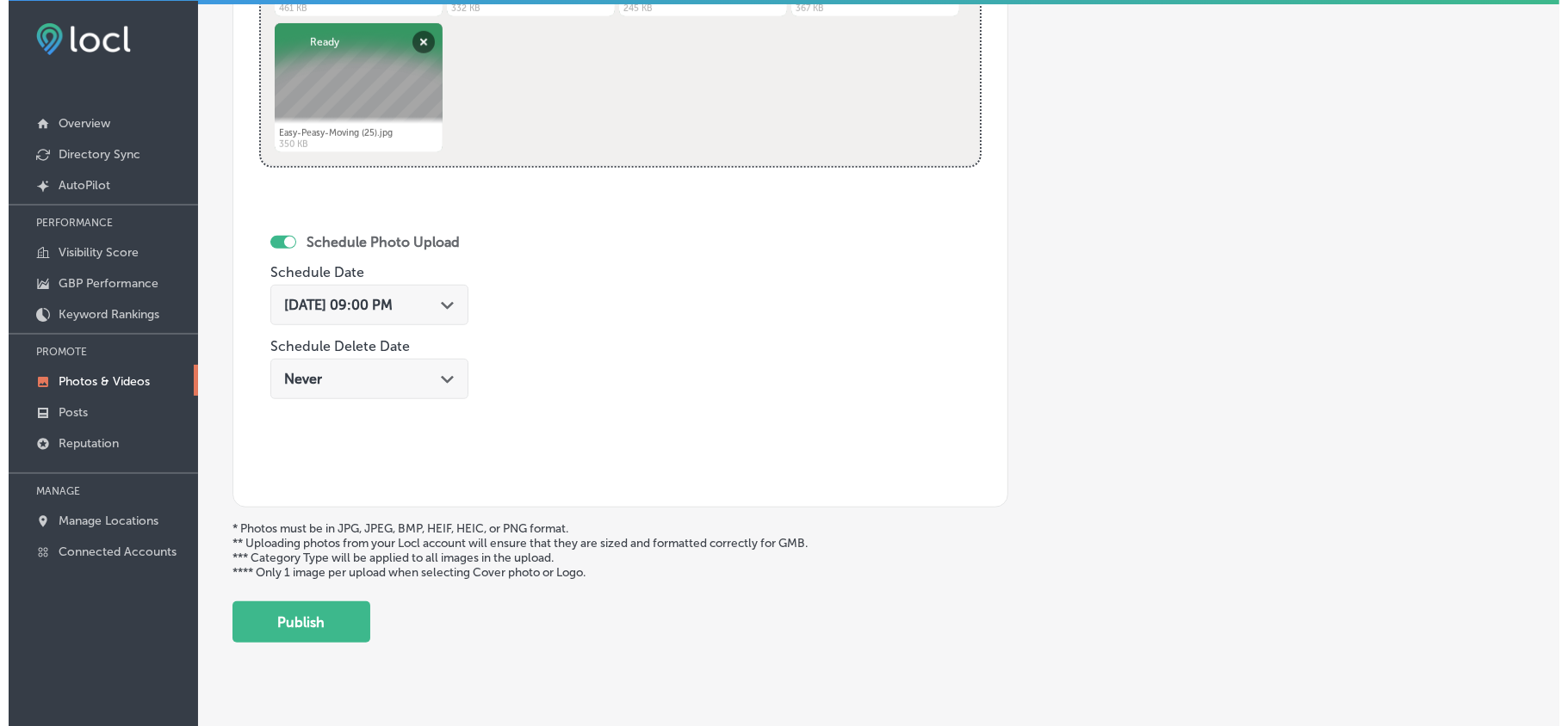
scroll to position [893, 0]
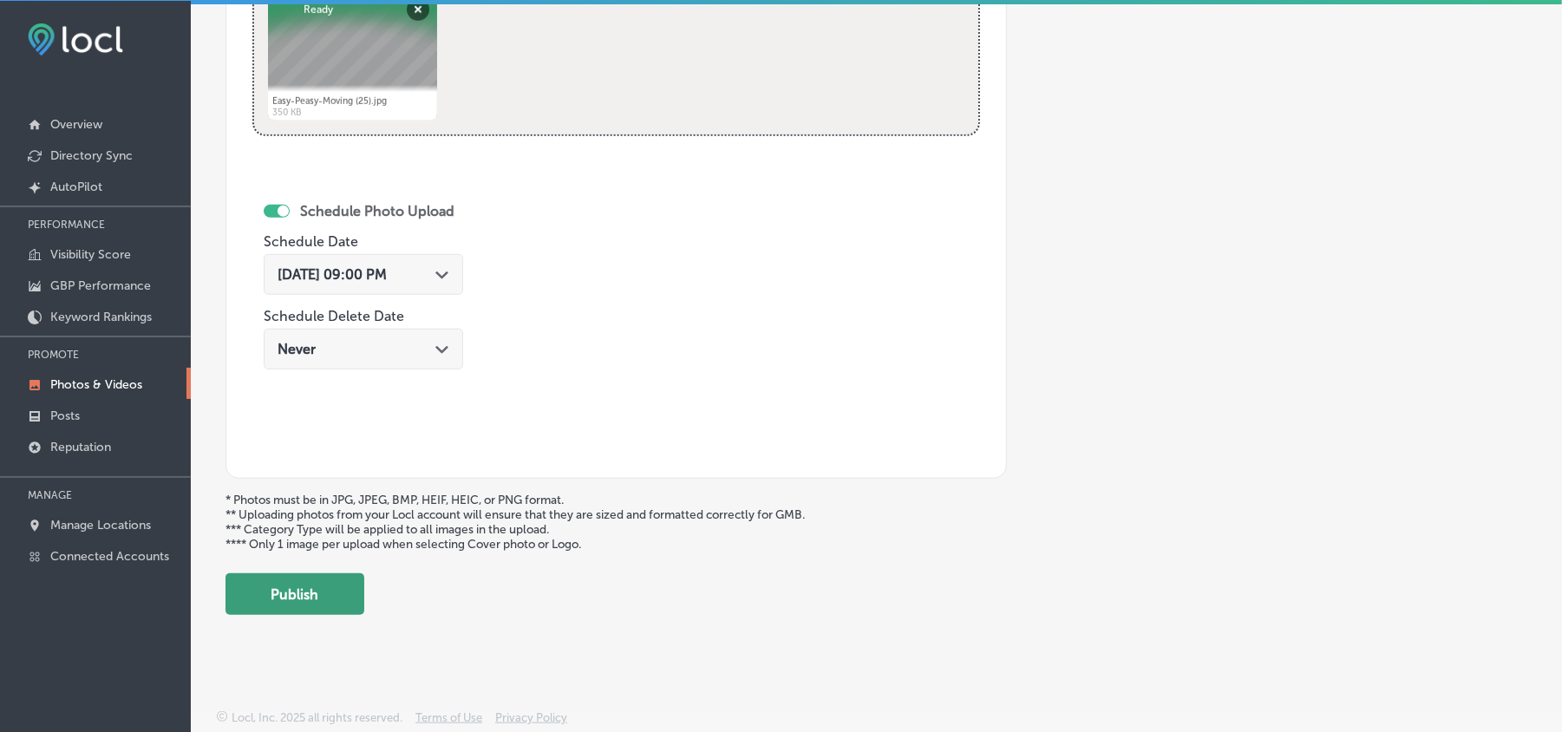
click at [313, 578] on button "Publish" at bounding box center [295, 594] width 139 height 42
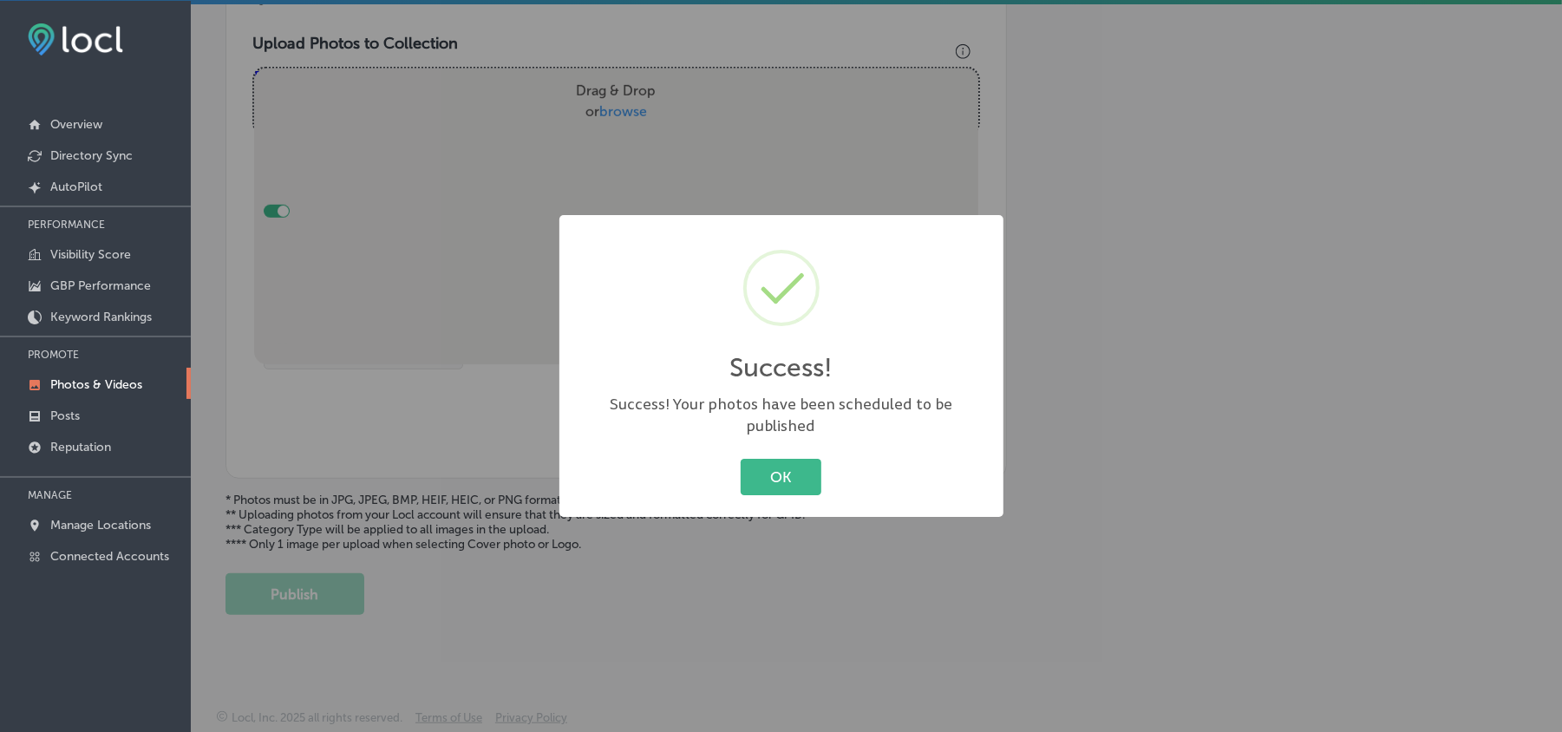
scroll to position [619, 0]
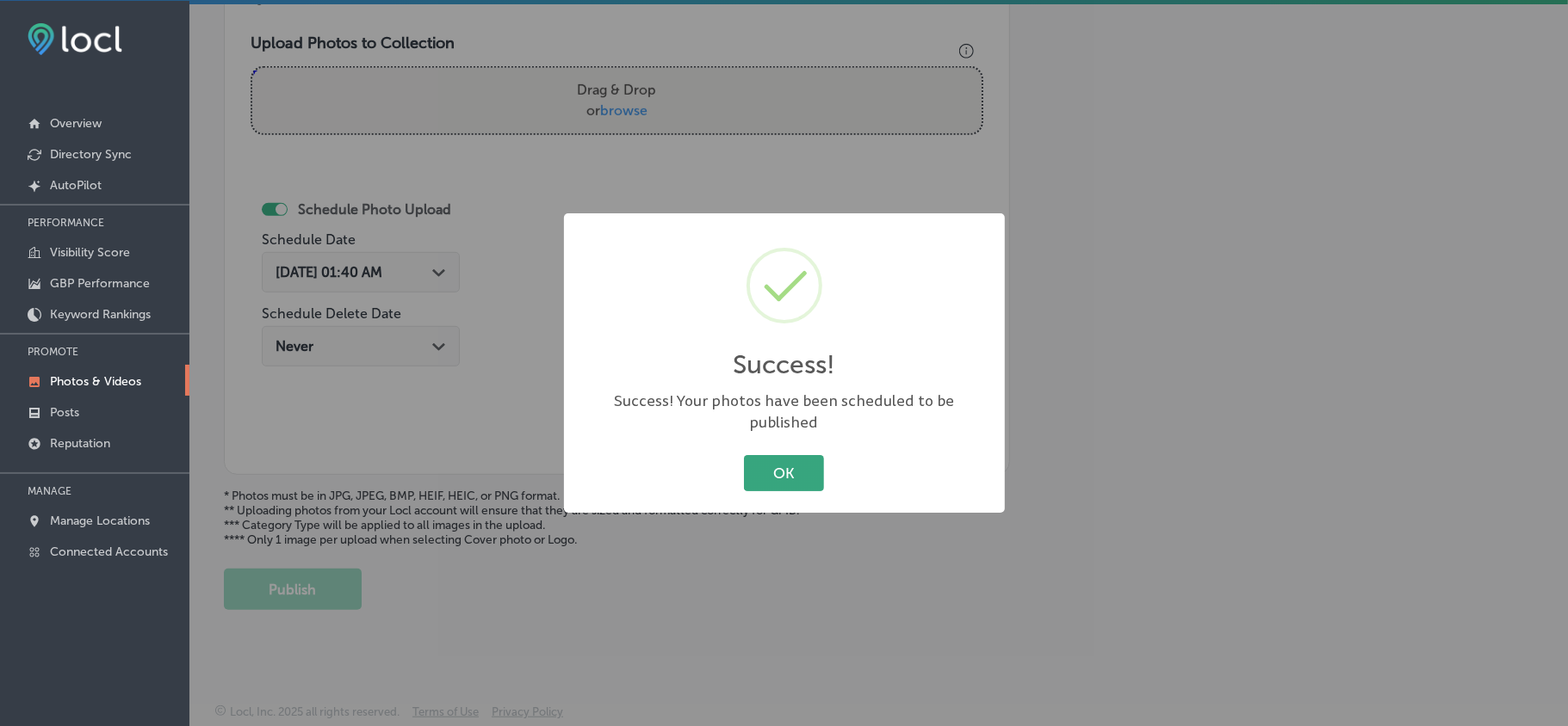
click at [778, 458] on button "OK" at bounding box center [784, 473] width 80 height 36
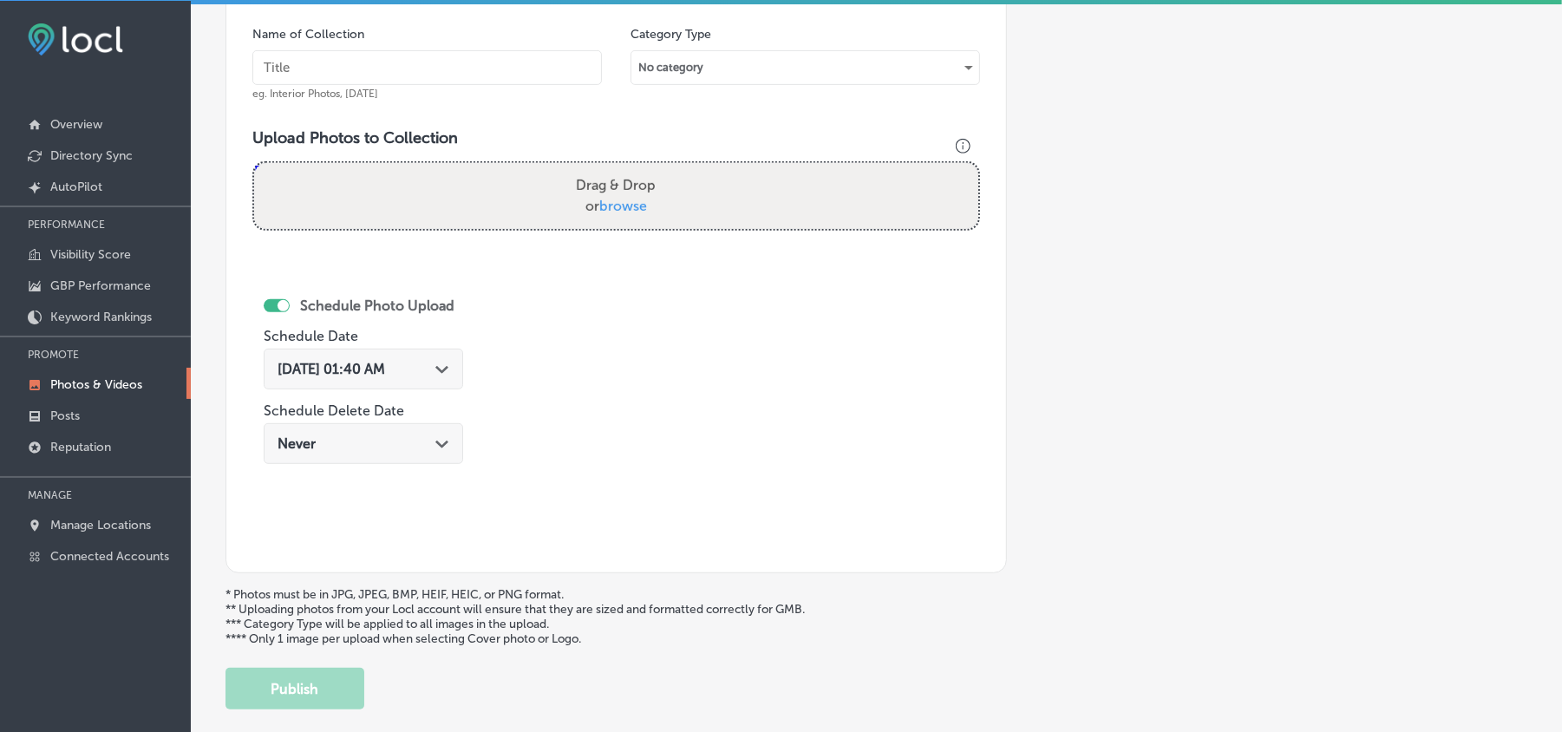
scroll to position [503, 0]
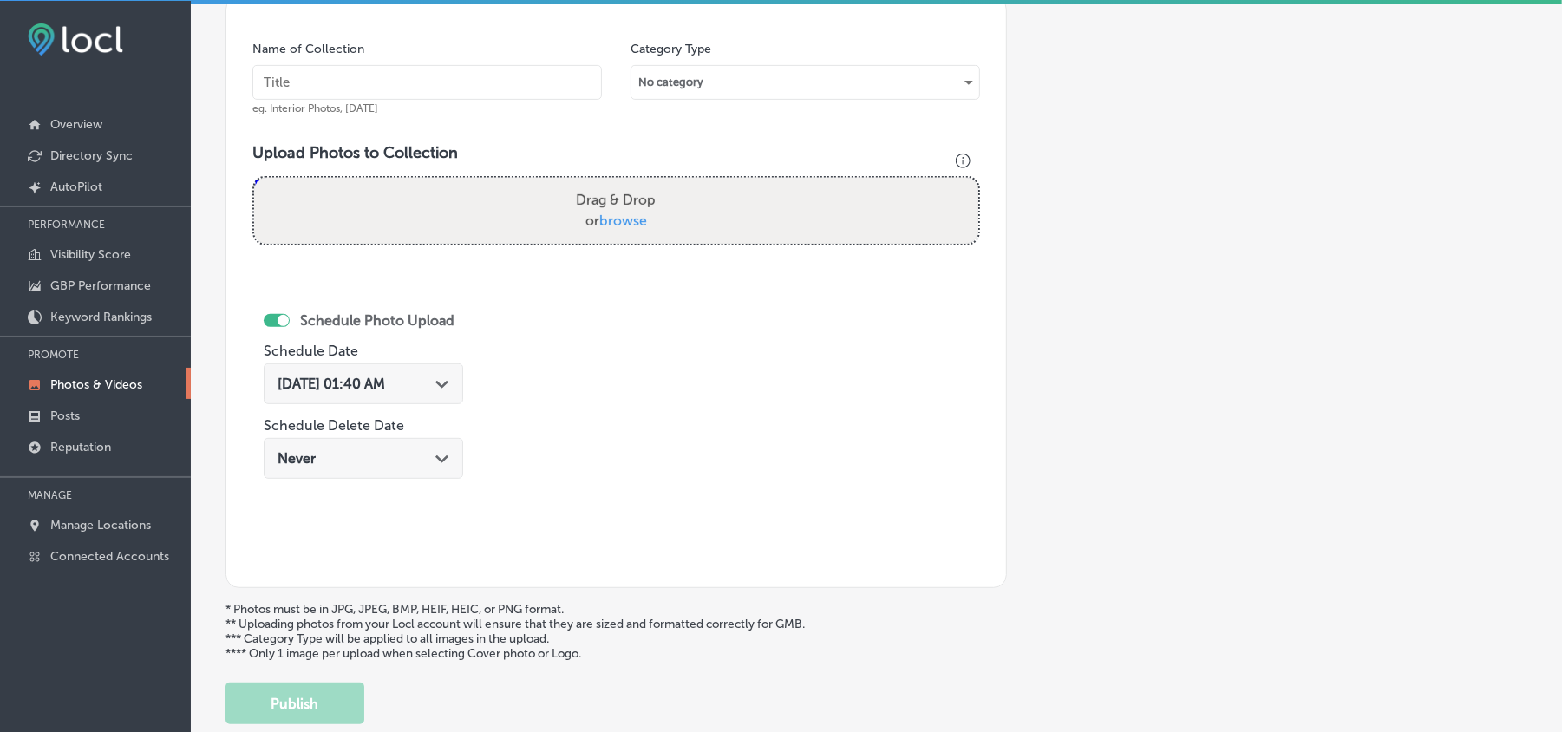
click at [383, 94] on input "text" at bounding box center [427, 82] width 350 height 35
paste input "Easy-Peasy-Moving-Commercial-and-Residential-Moving-Services-Florida"
type input "Easy-Peasy-Moving-Commercial-and-Residential-Moving-Services-Florida"
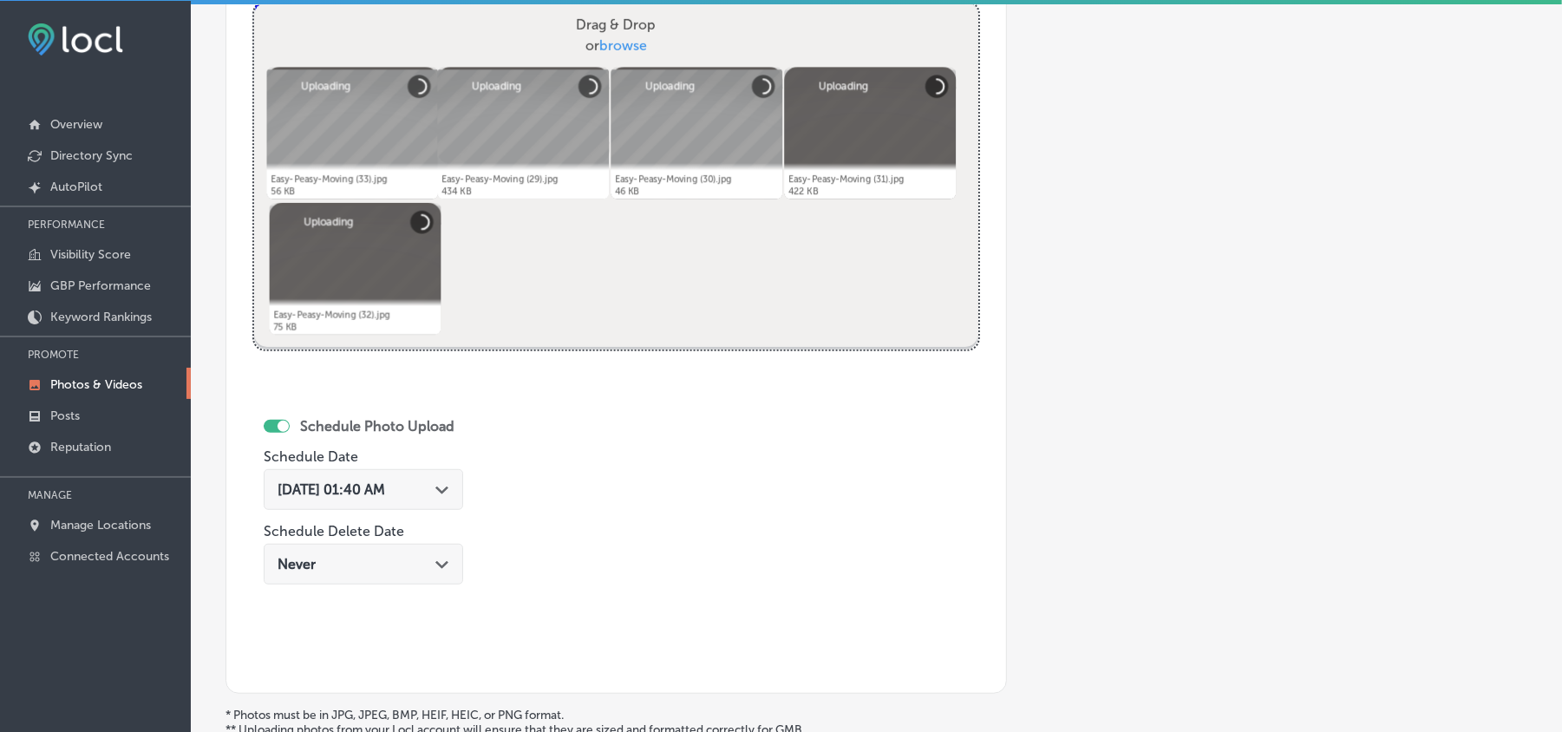
scroll to position [696, 0]
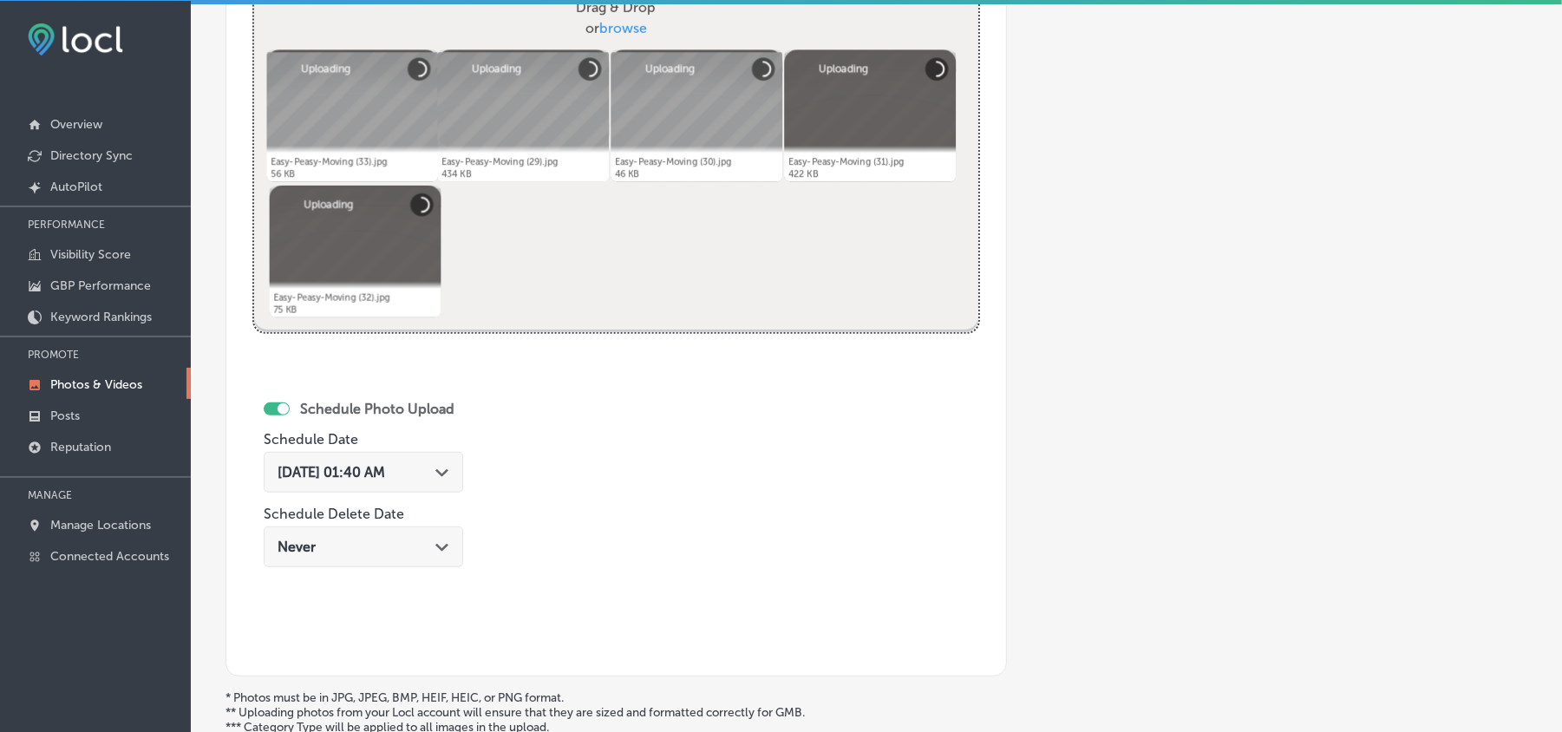
click at [434, 487] on div "Aug 19, 2025 01:40 AM Path Created with Sketch." at bounding box center [364, 472] width 200 height 41
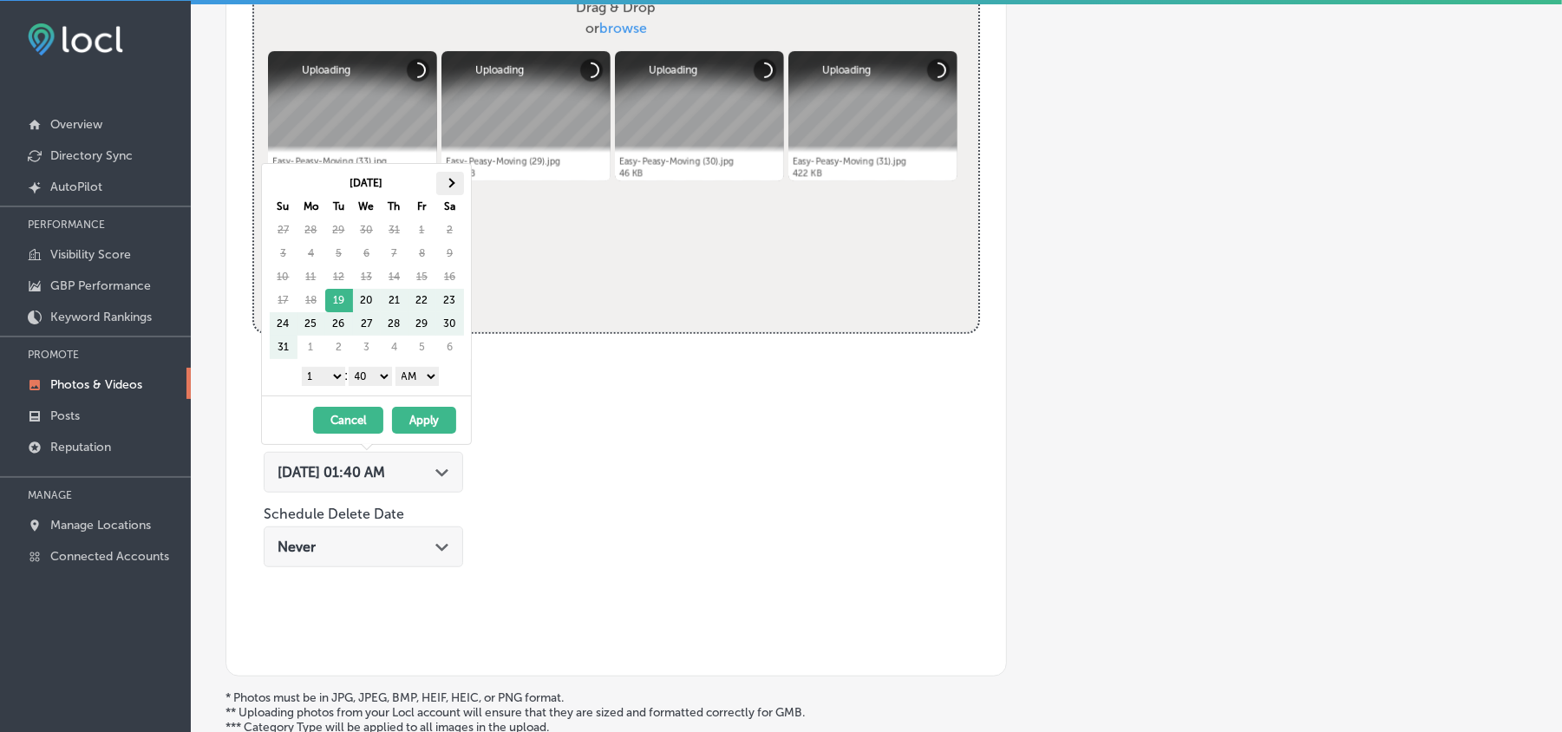
click at [439, 180] on th at bounding box center [450, 183] width 28 height 23
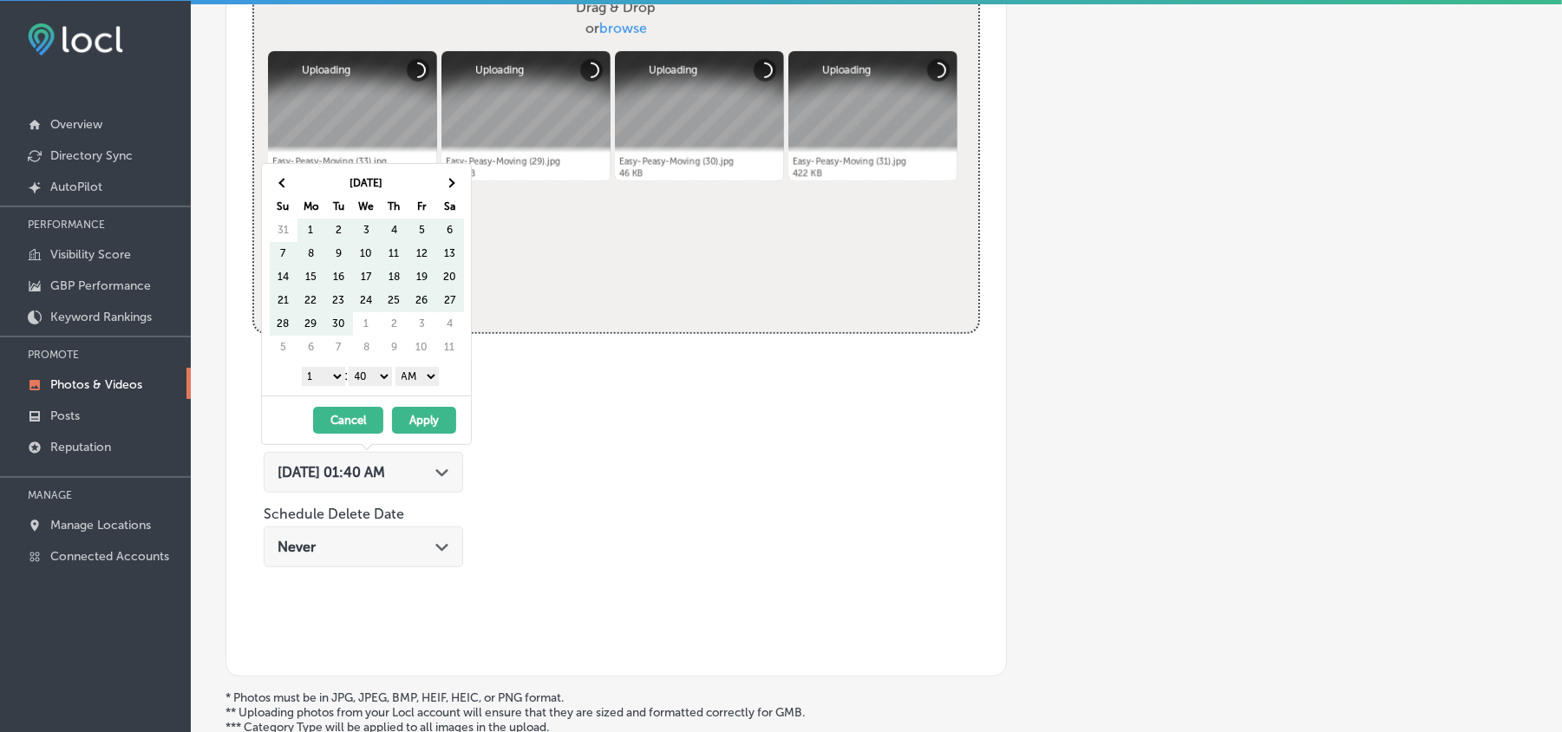
click at [439, 180] on th at bounding box center [450, 183] width 28 height 23
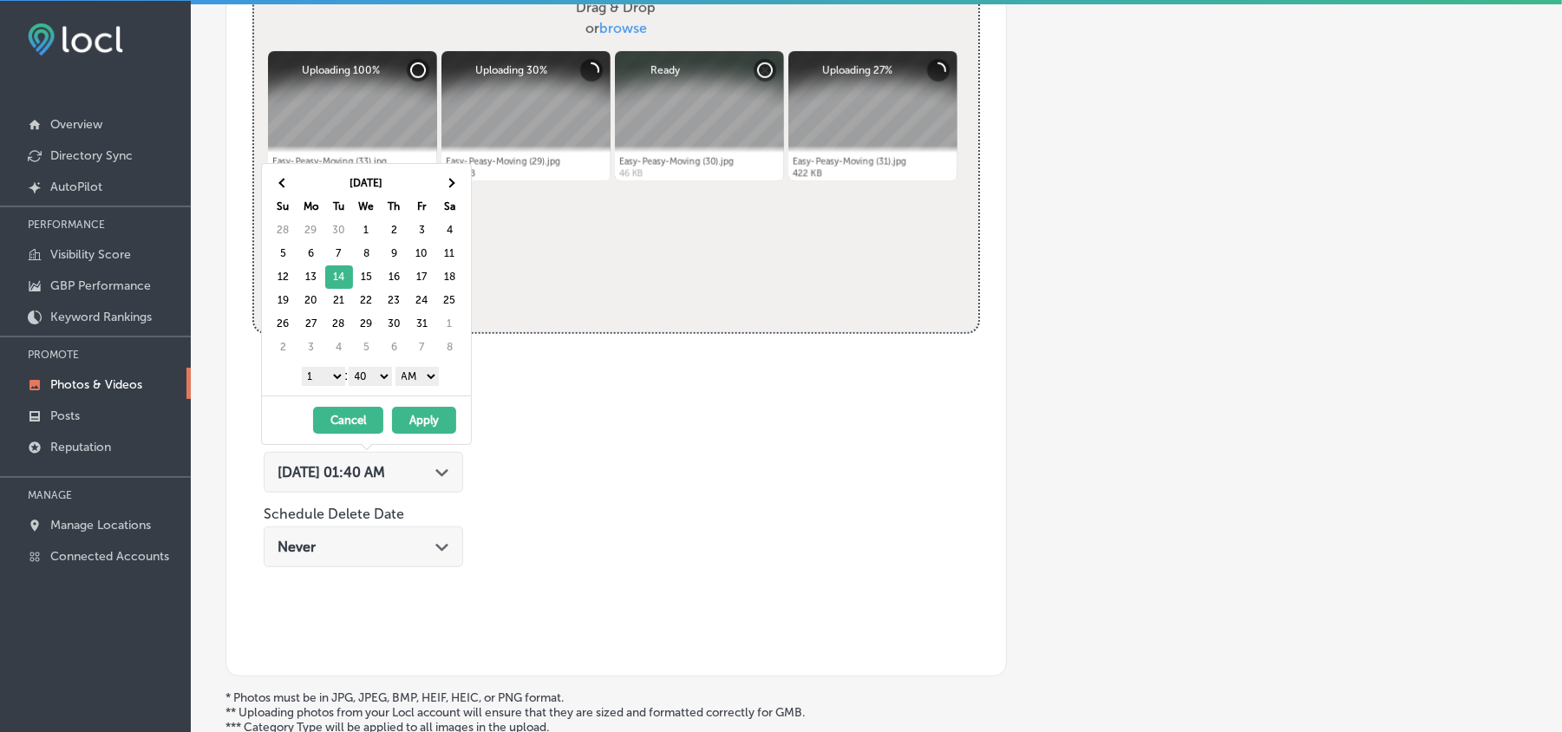
click at [327, 375] on select "1 2 3 4 5 6 7 8 9 10 11 12" at bounding box center [323, 376] width 43 height 19
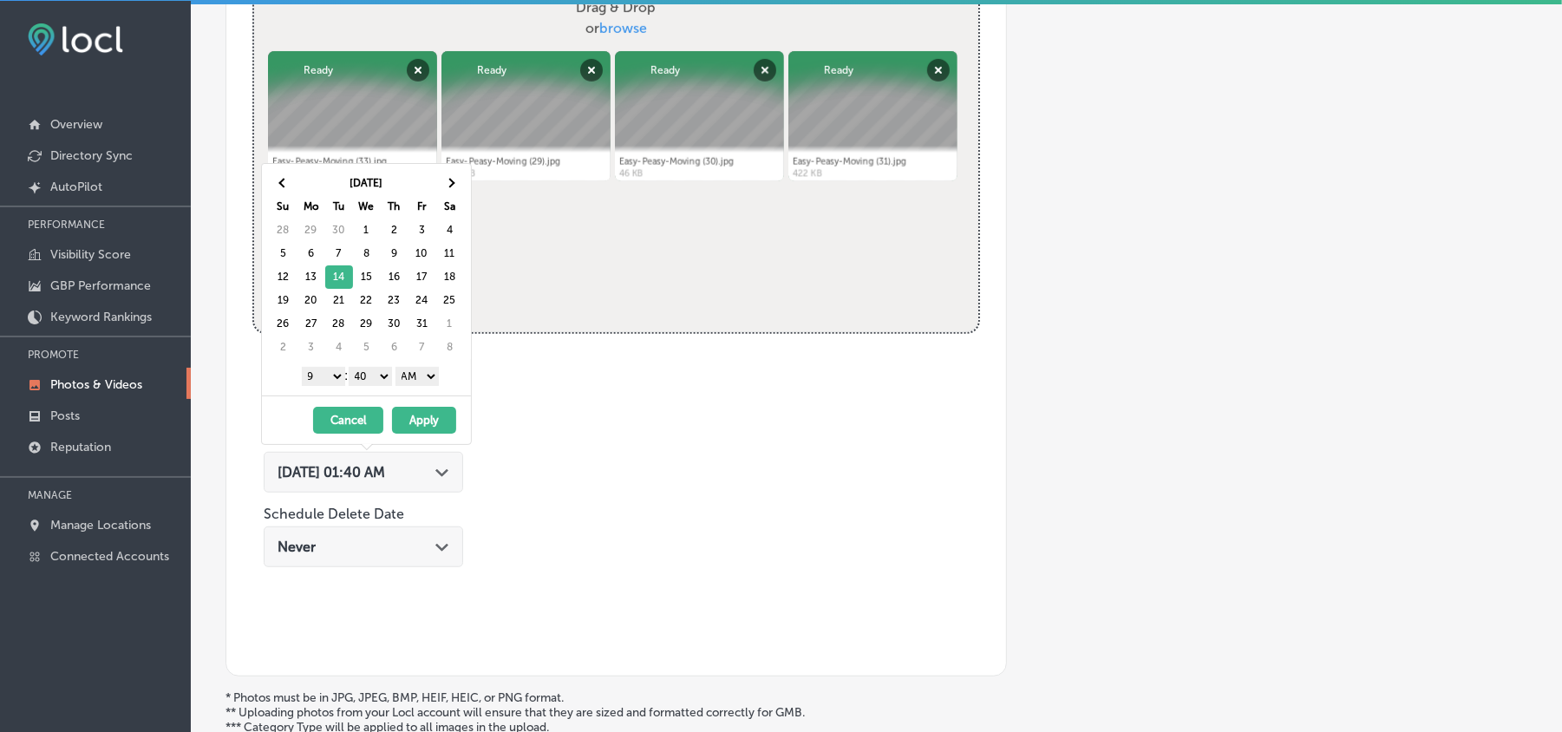
click at [369, 373] on select "00 10 20 30 40 50" at bounding box center [370, 376] width 43 height 19
click at [410, 375] on select "AM PM" at bounding box center [417, 376] width 43 height 19
click at [424, 416] on button "Apply" at bounding box center [424, 420] width 64 height 27
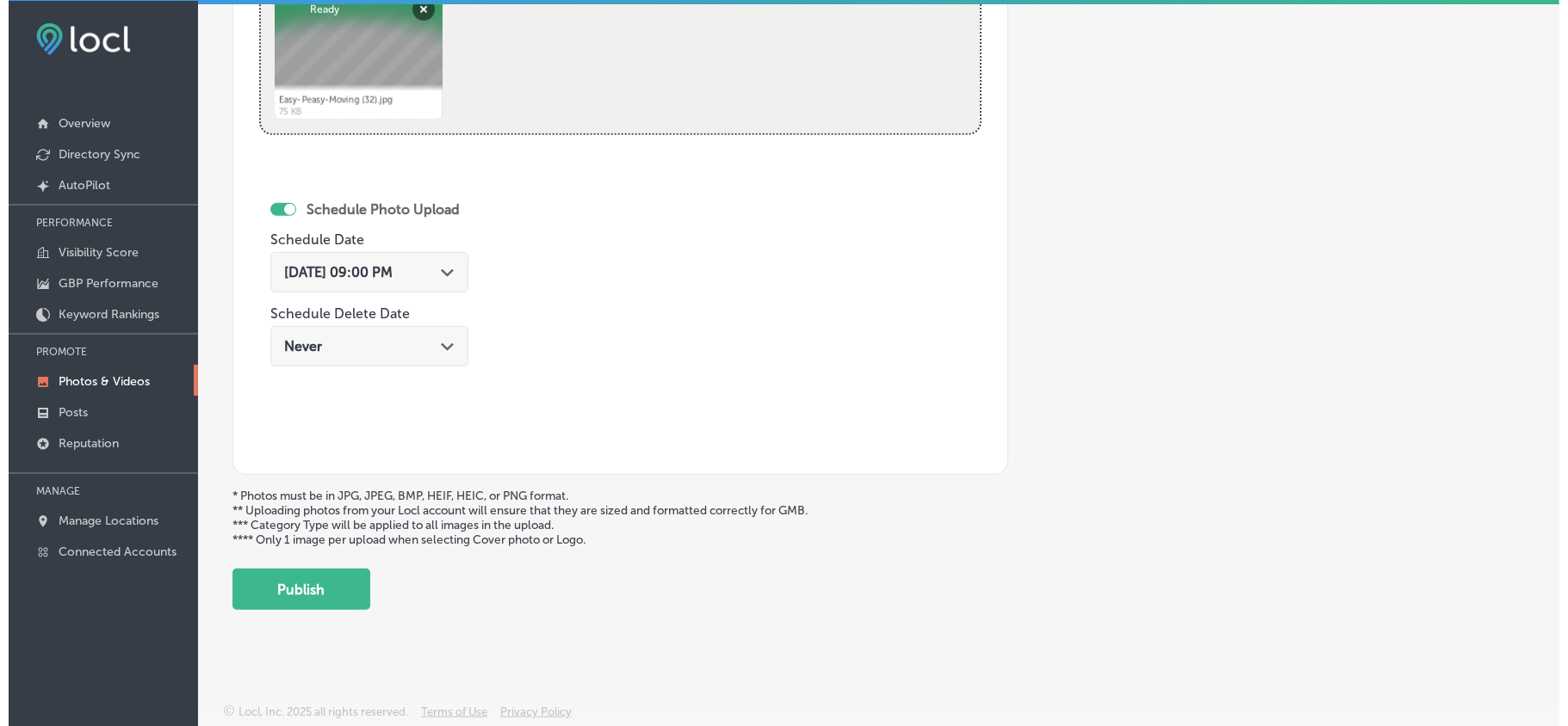
scroll to position [893, 0]
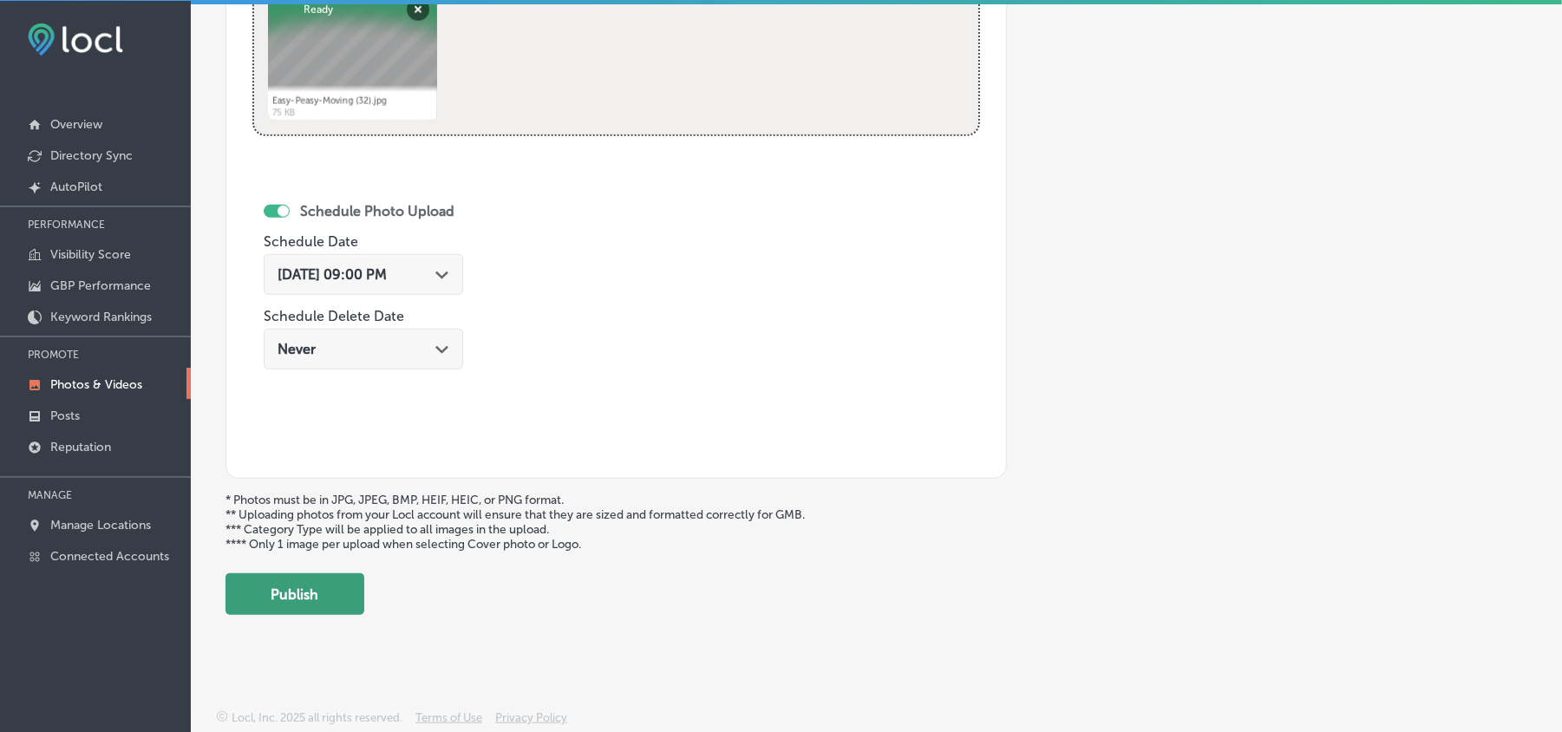
click at [302, 594] on button "Publish" at bounding box center [295, 594] width 139 height 42
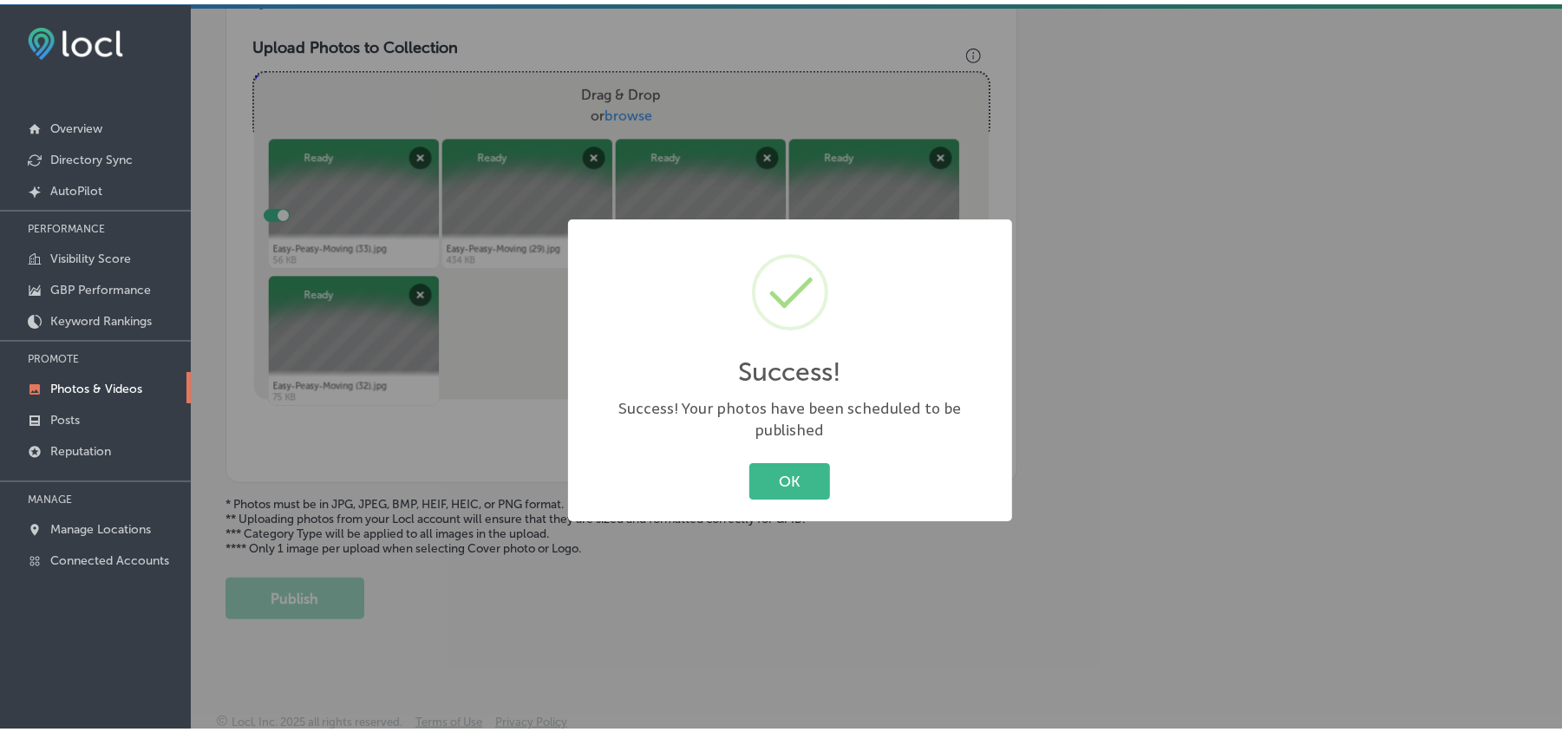
scroll to position [619, 0]
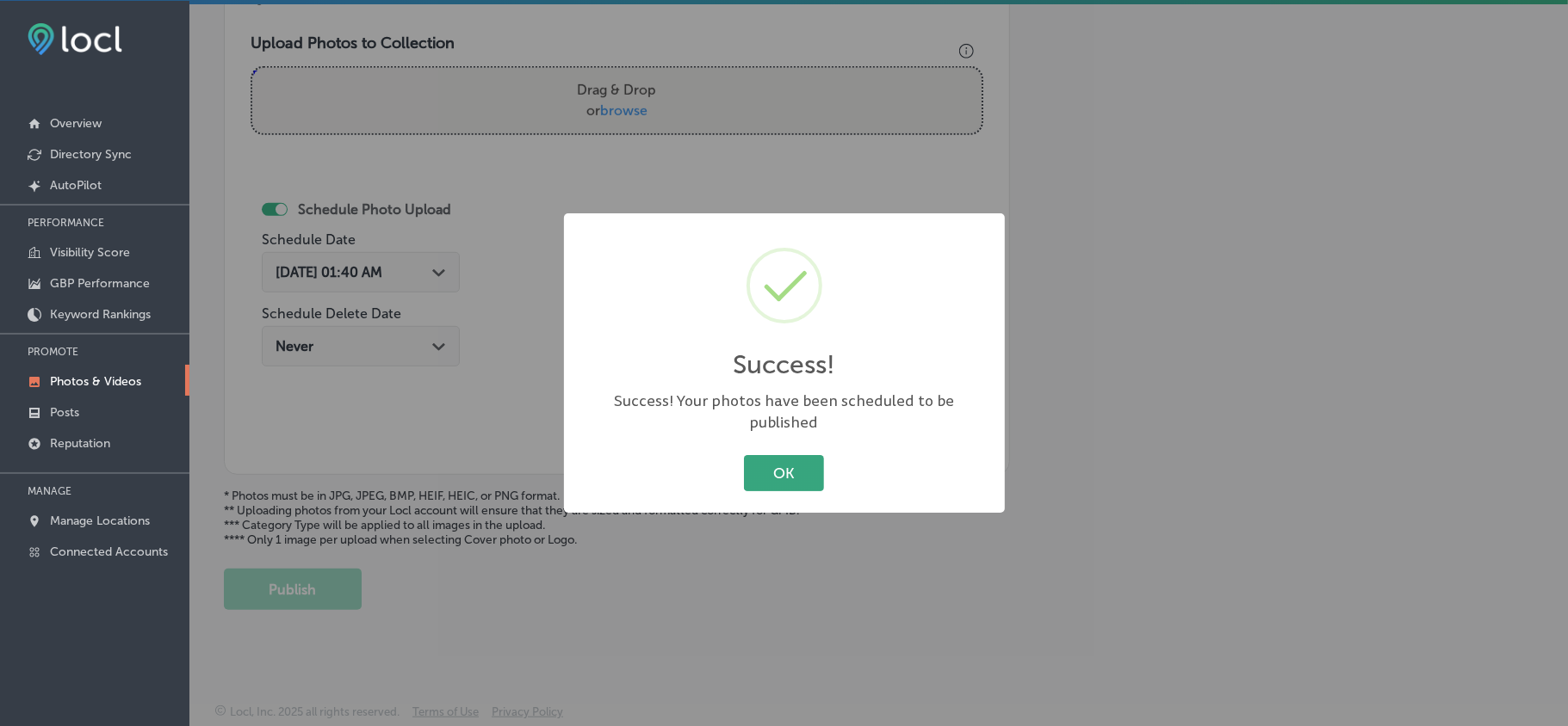
click at [782, 475] on button "OK" at bounding box center [784, 473] width 80 height 36
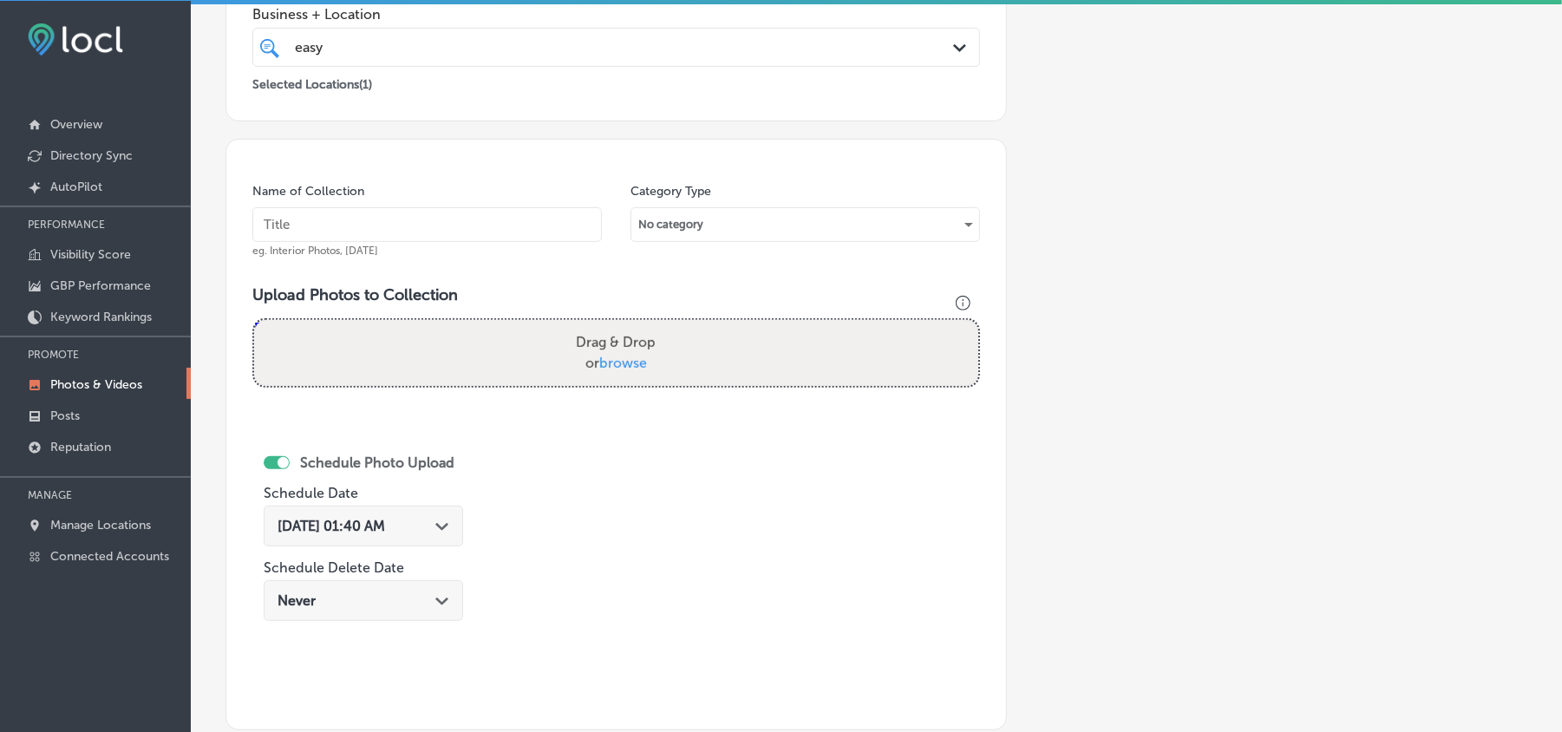
scroll to position [349, 0]
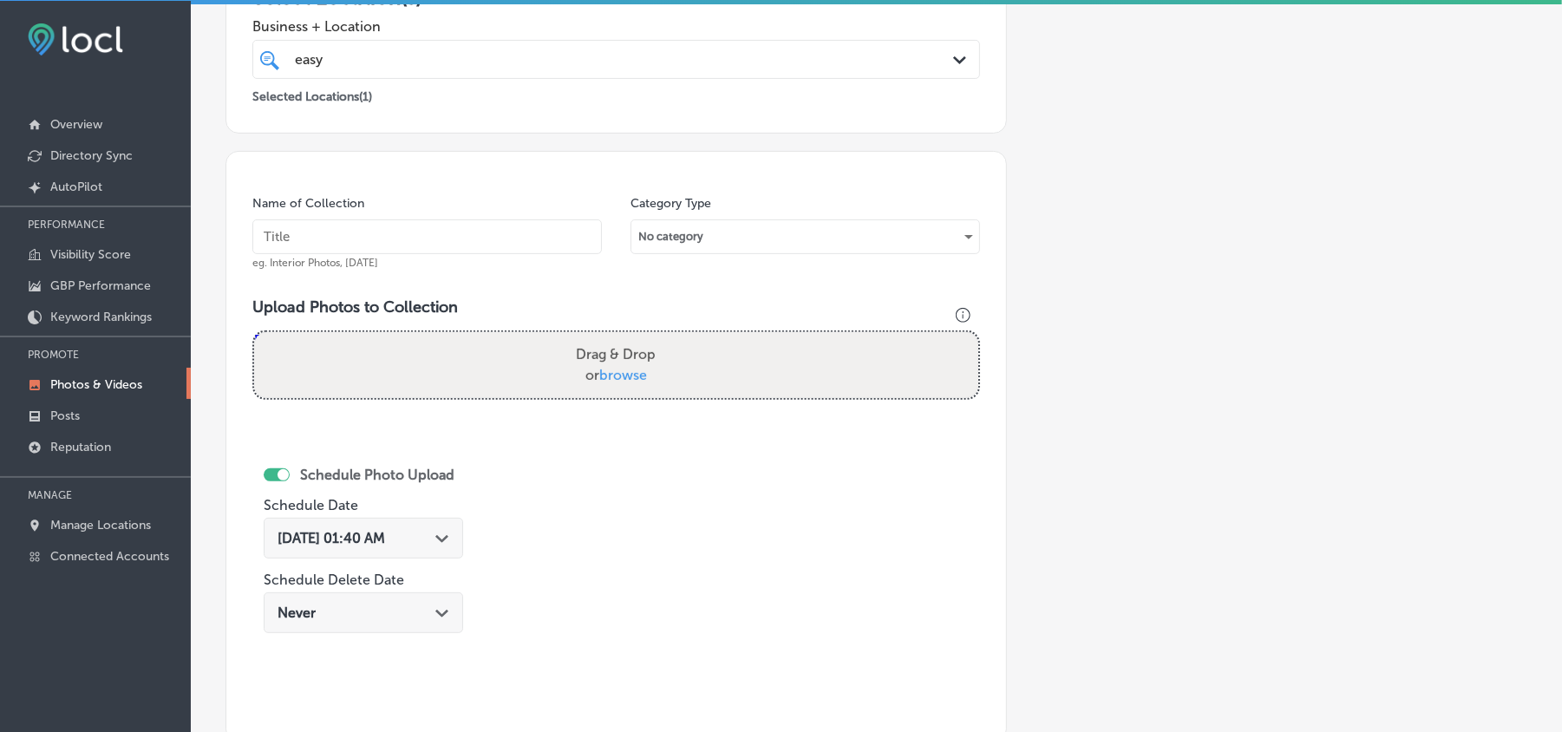
click at [421, 241] on input "text" at bounding box center [427, 236] width 350 height 35
paste input "Easy-Peasy-Moving-Licensed-and-Insured-Moving-Company-Florida"
type input "Easy-Peasy-Moving-Licensed-and-Insured-Moving-Company-Florida"
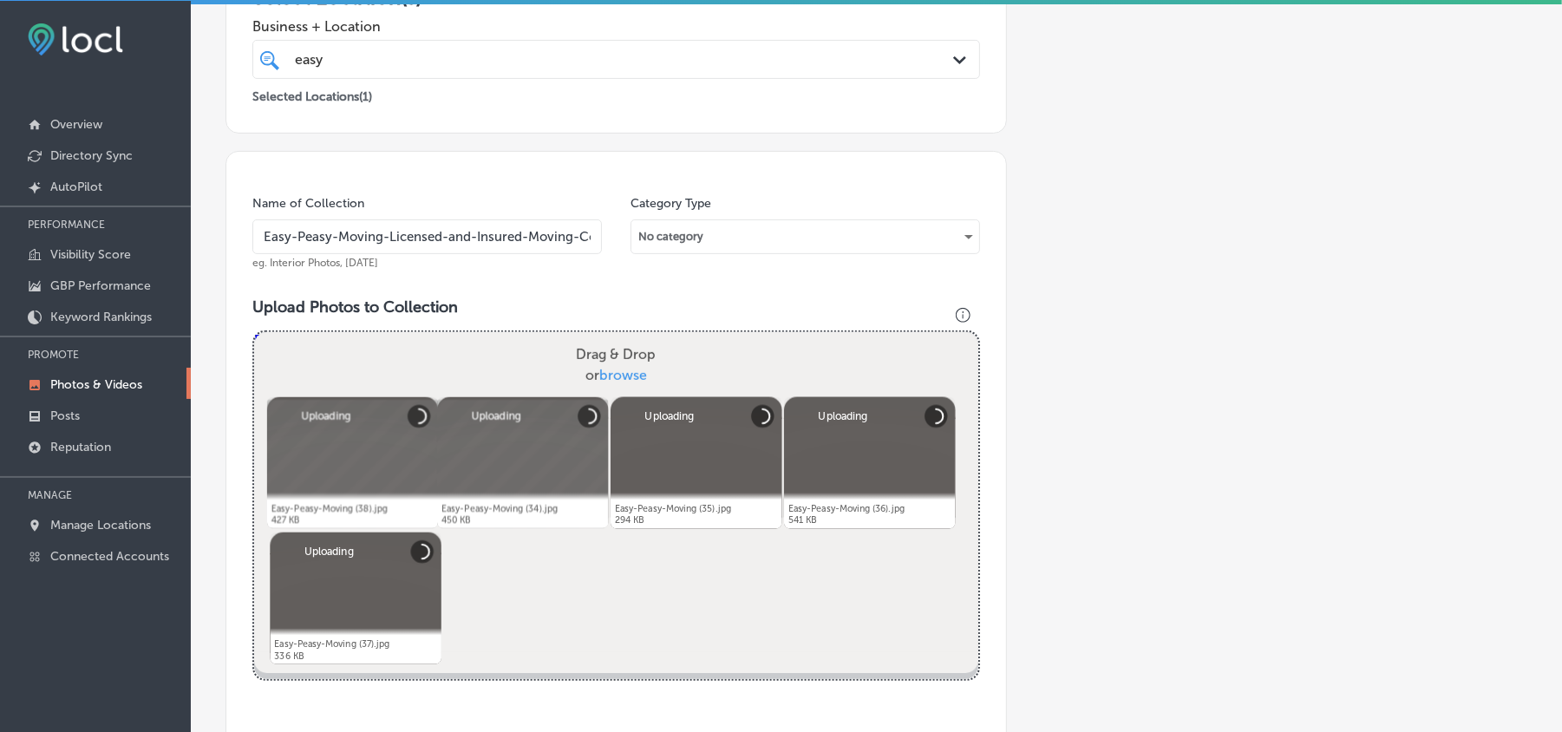
scroll to position [657, 0]
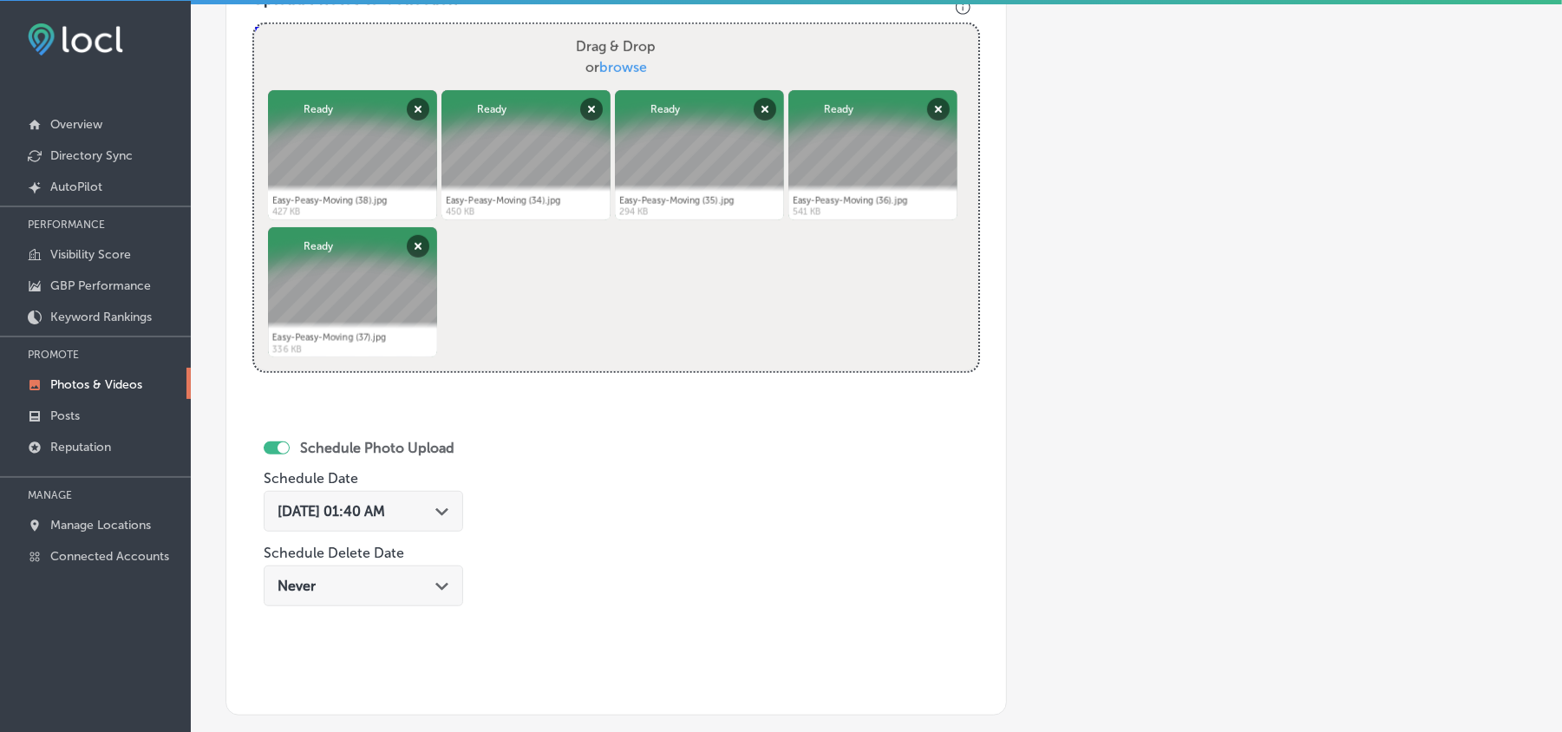
click at [442, 525] on div "Aug 19, 2025 01:40 AM Path Created with Sketch." at bounding box center [364, 511] width 200 height 41
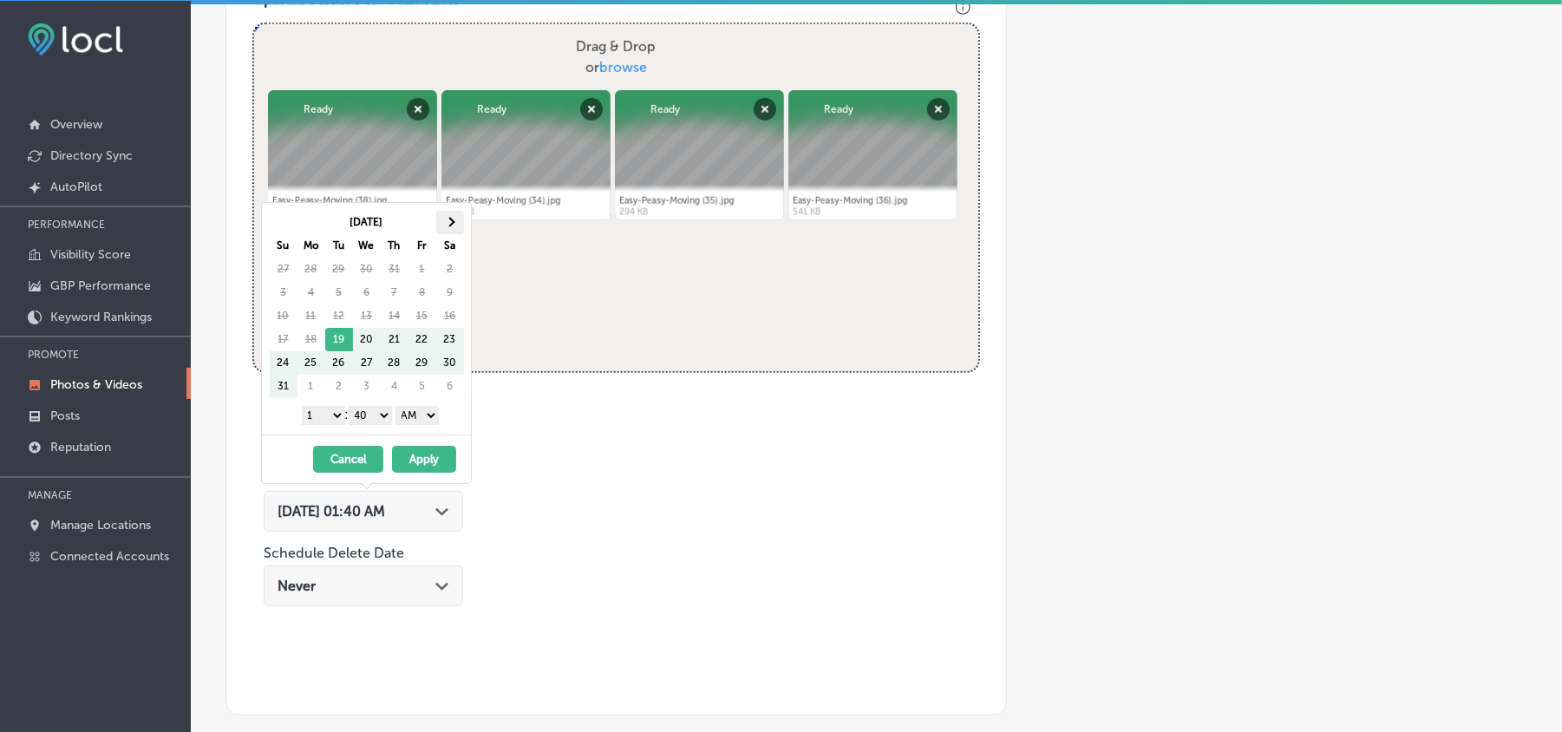
click at [462, 224] on th at bounding box center [450, 222] width 28 height 23
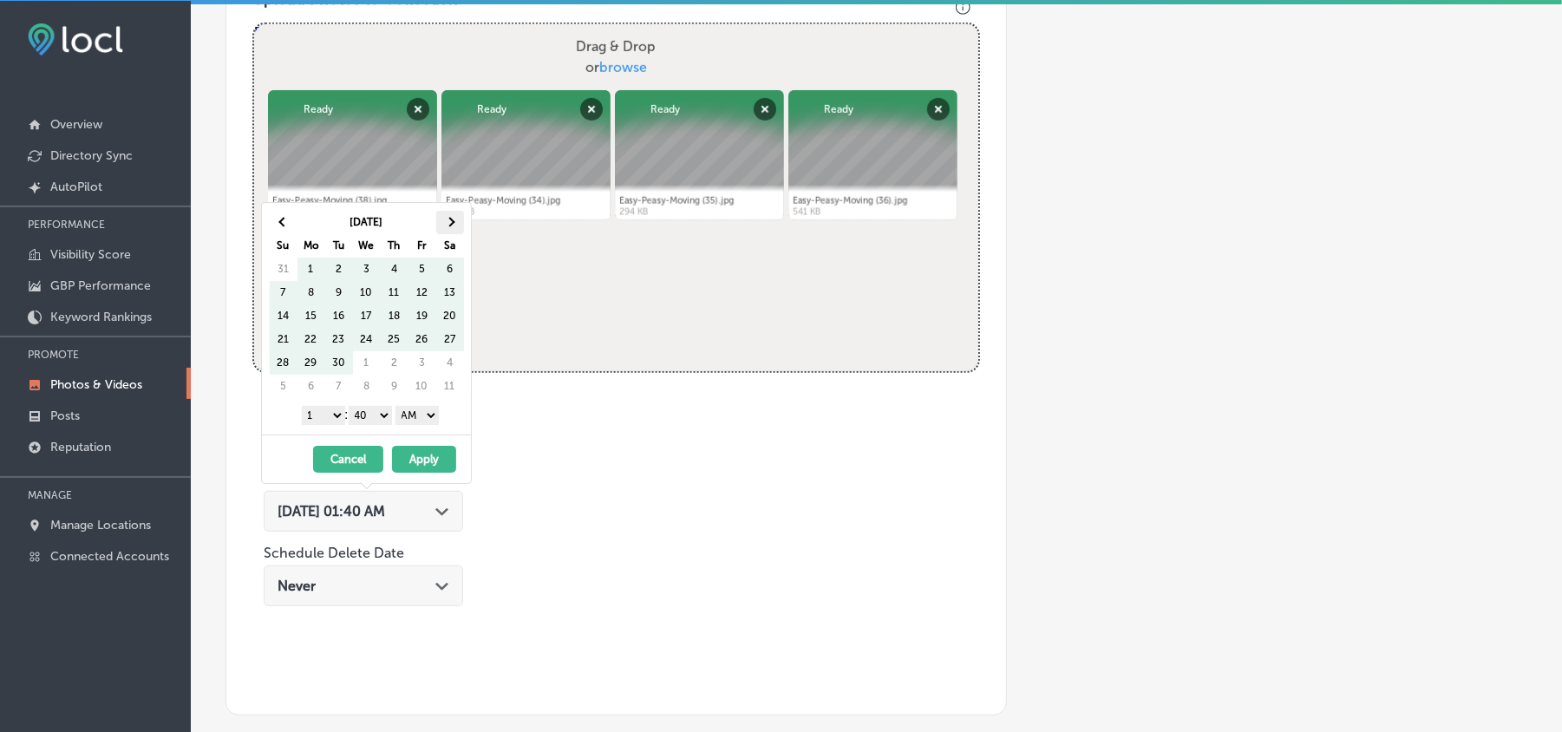
click at [462, 224] on th at bounding box center [450, 222] width 28 height 23
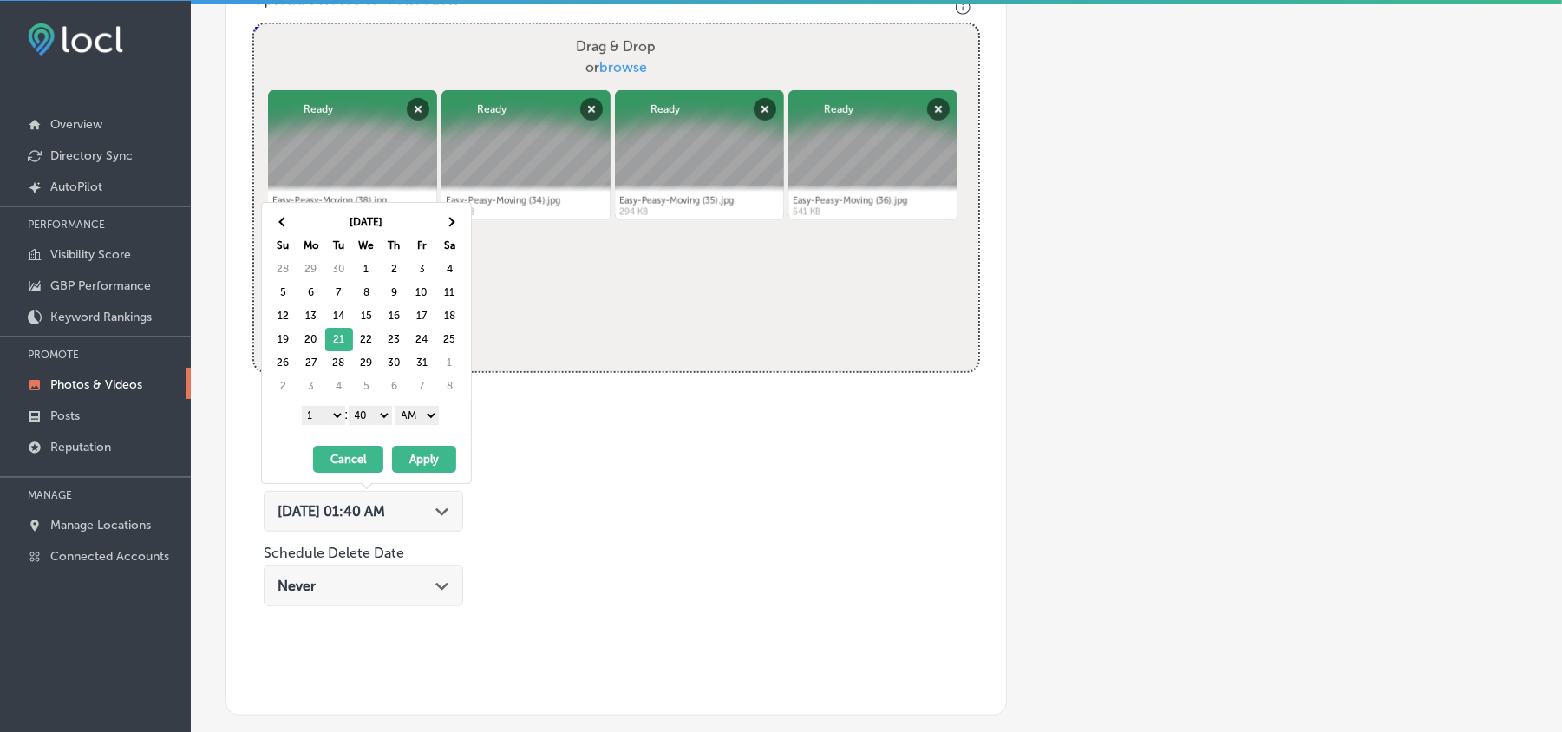
click at [324, 413] on select "1 2 3 4 5 6 7 8 9 10 11 12" at bounding box center [323, 415] width 43 height 19
click at [366, 413] on select "00 10 20 30 40 50" at bounding box center [370, 415] width 43 height 19
drag, startPoint x: 409, startPoint y: 415, endPoint x: 411, endPoint y: 423, distance: 8.8
click at [409, 415] on select "AM PM" at bounding box center [417, 415] width 43 height 19
click at [413, 463] on button "Apply" at bounding box center [424, 459] width 64 height 27
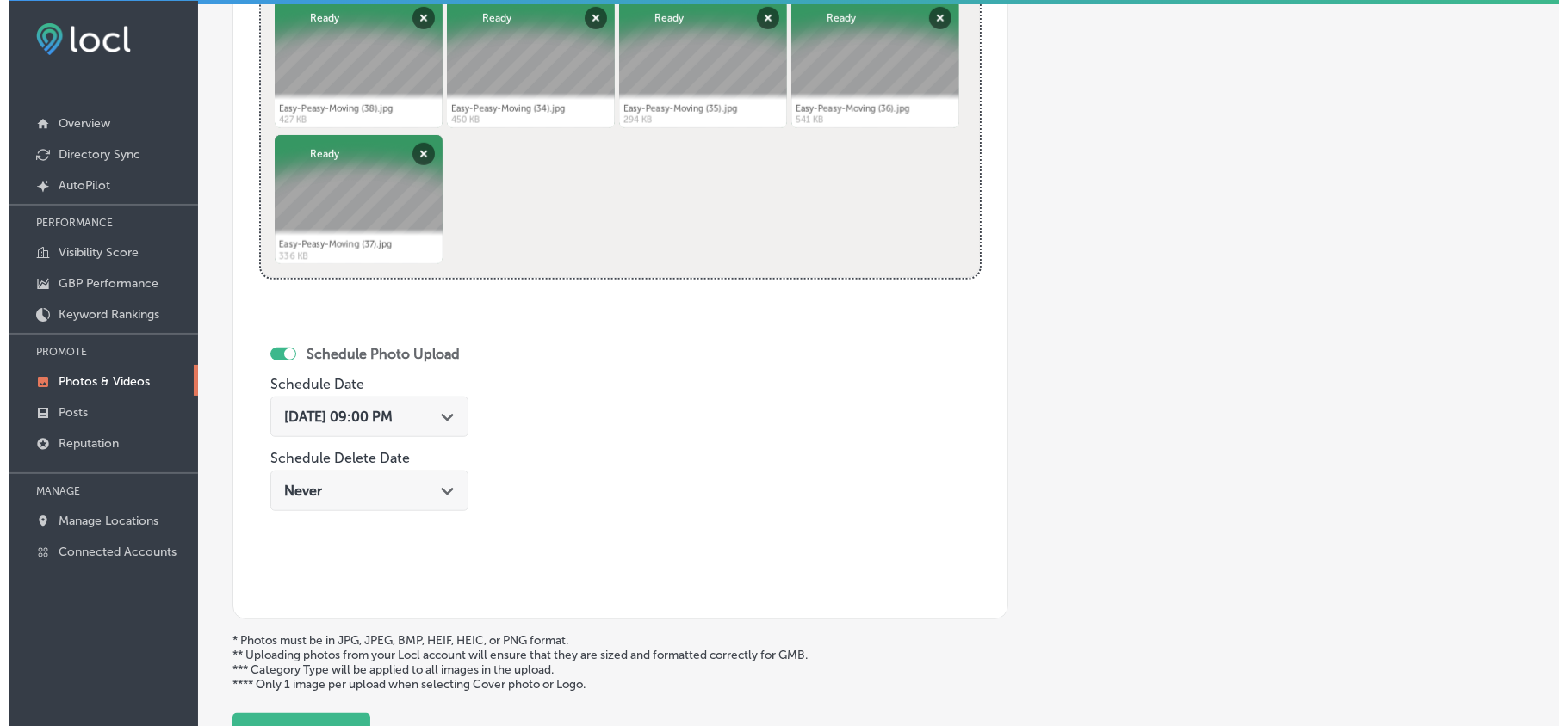
scroll to position [893, 0]
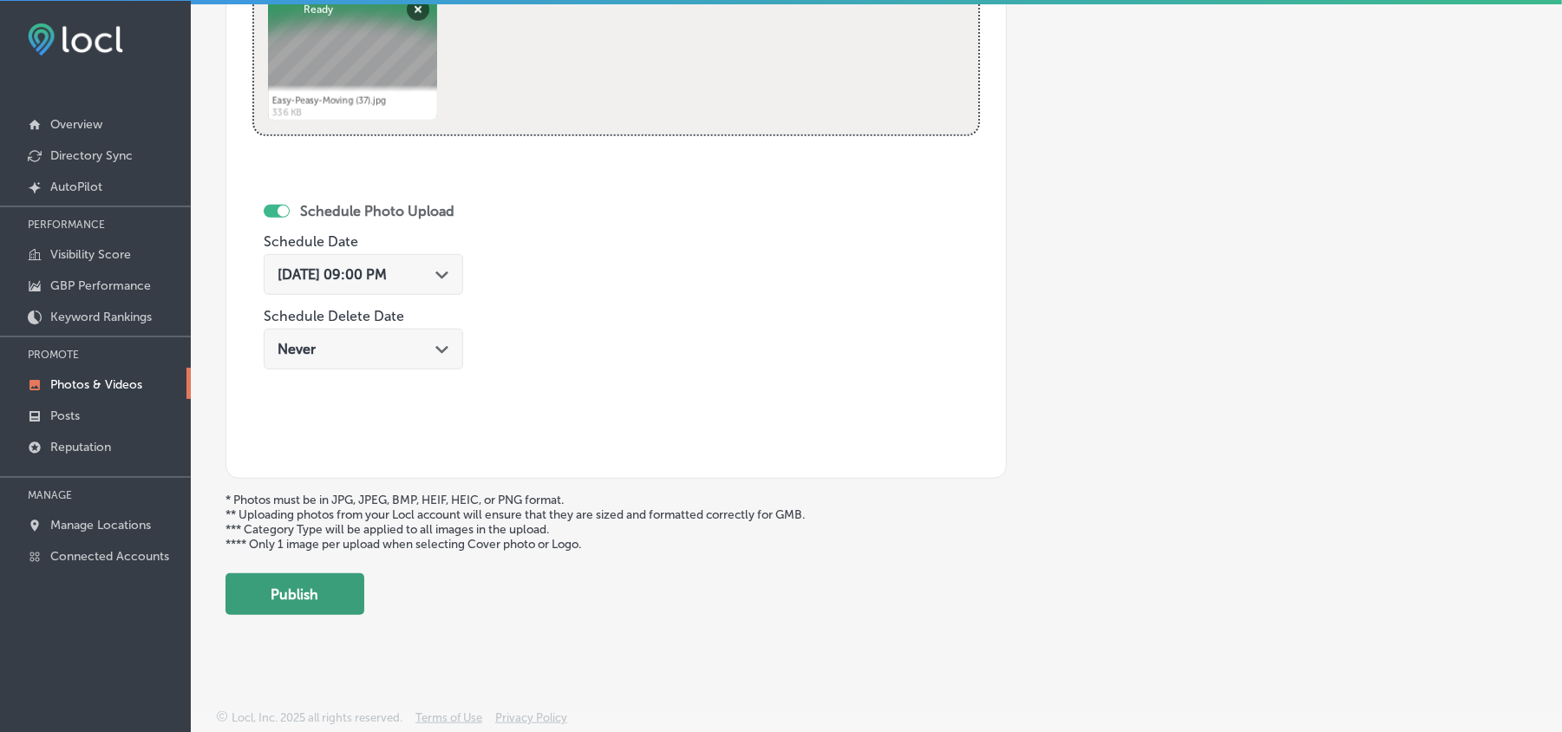
click at [314, 599] on button "Publish" at bounding box center [295, 594] width 139 height 42
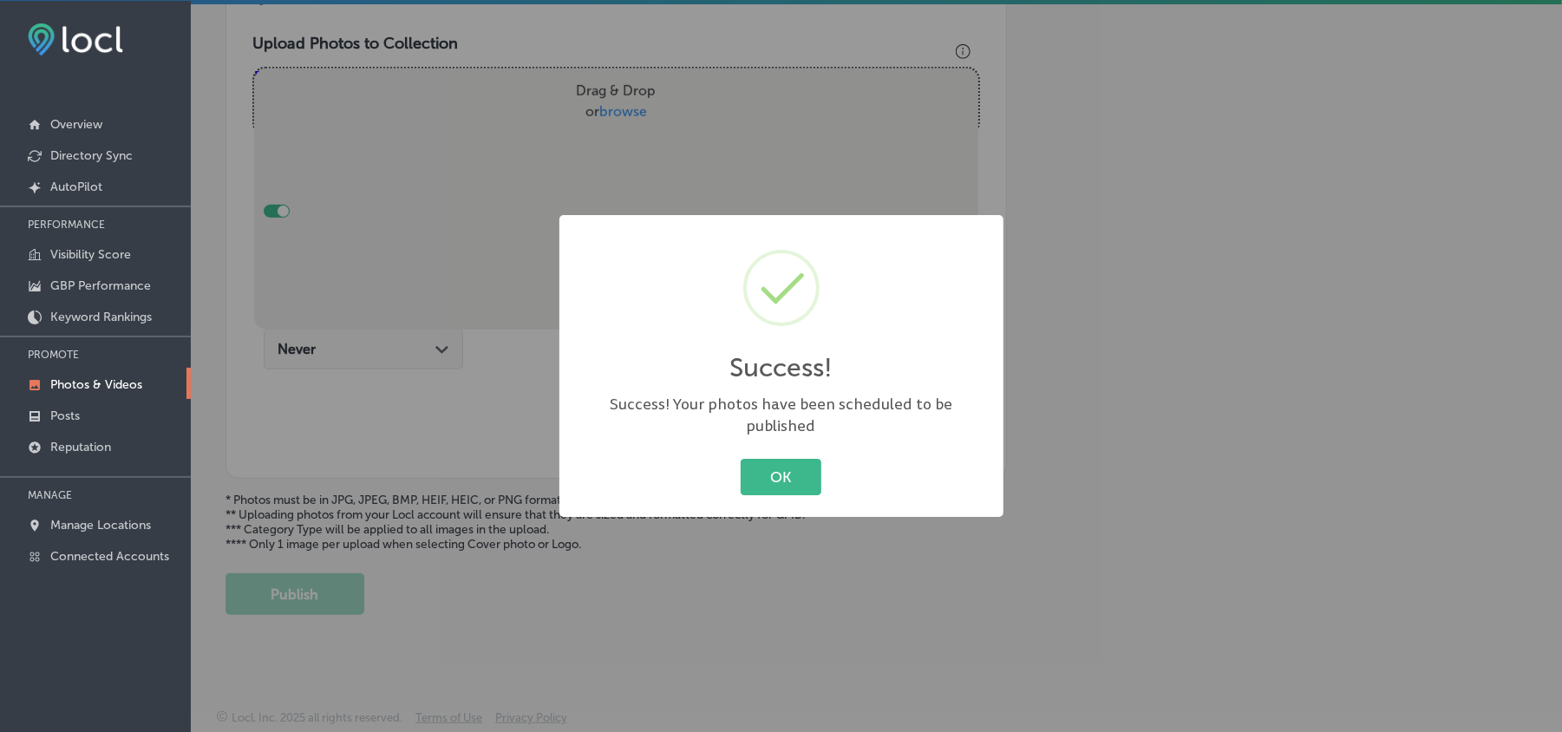
scroll to position [619, 0]
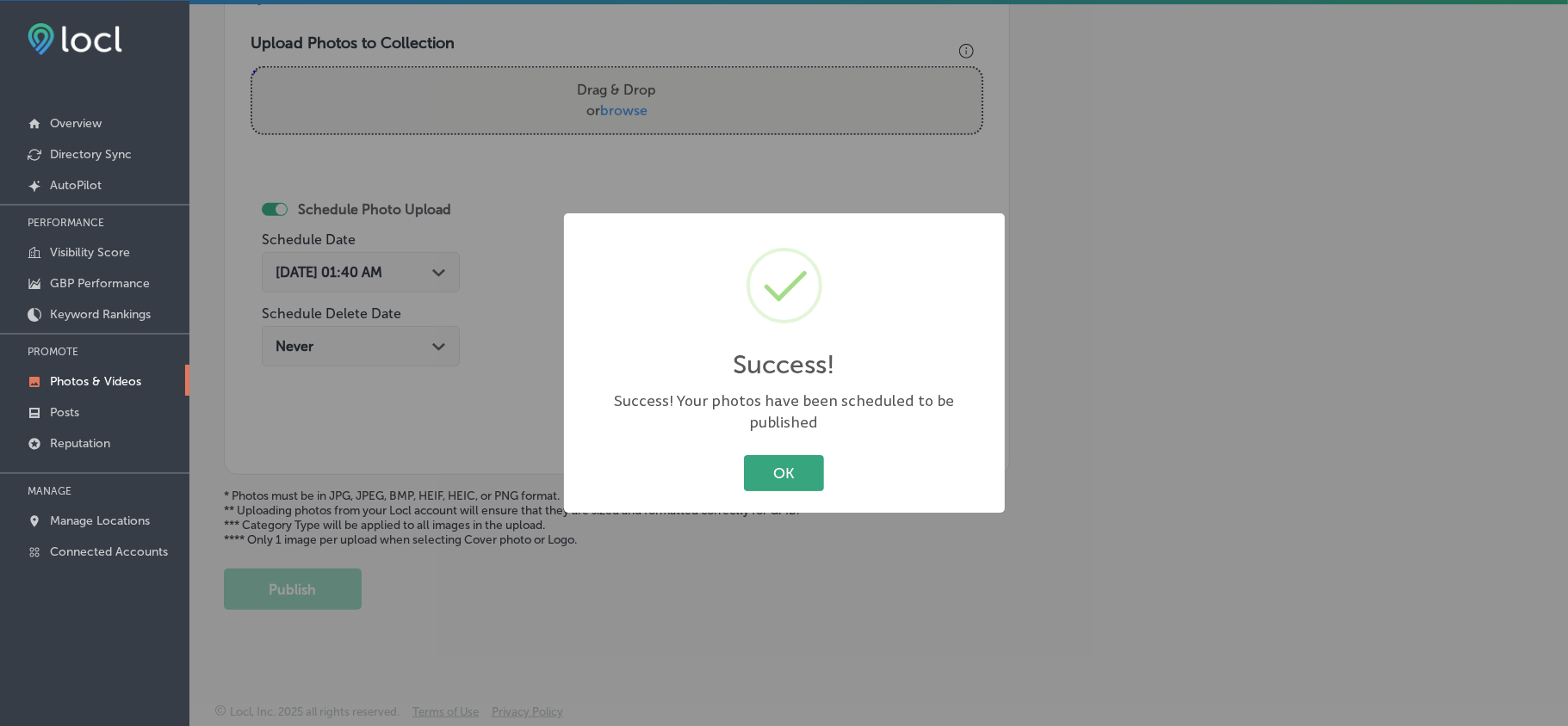
click at [790, 458] on button "OK" at bounding box center [784, 473] width 80 height 36
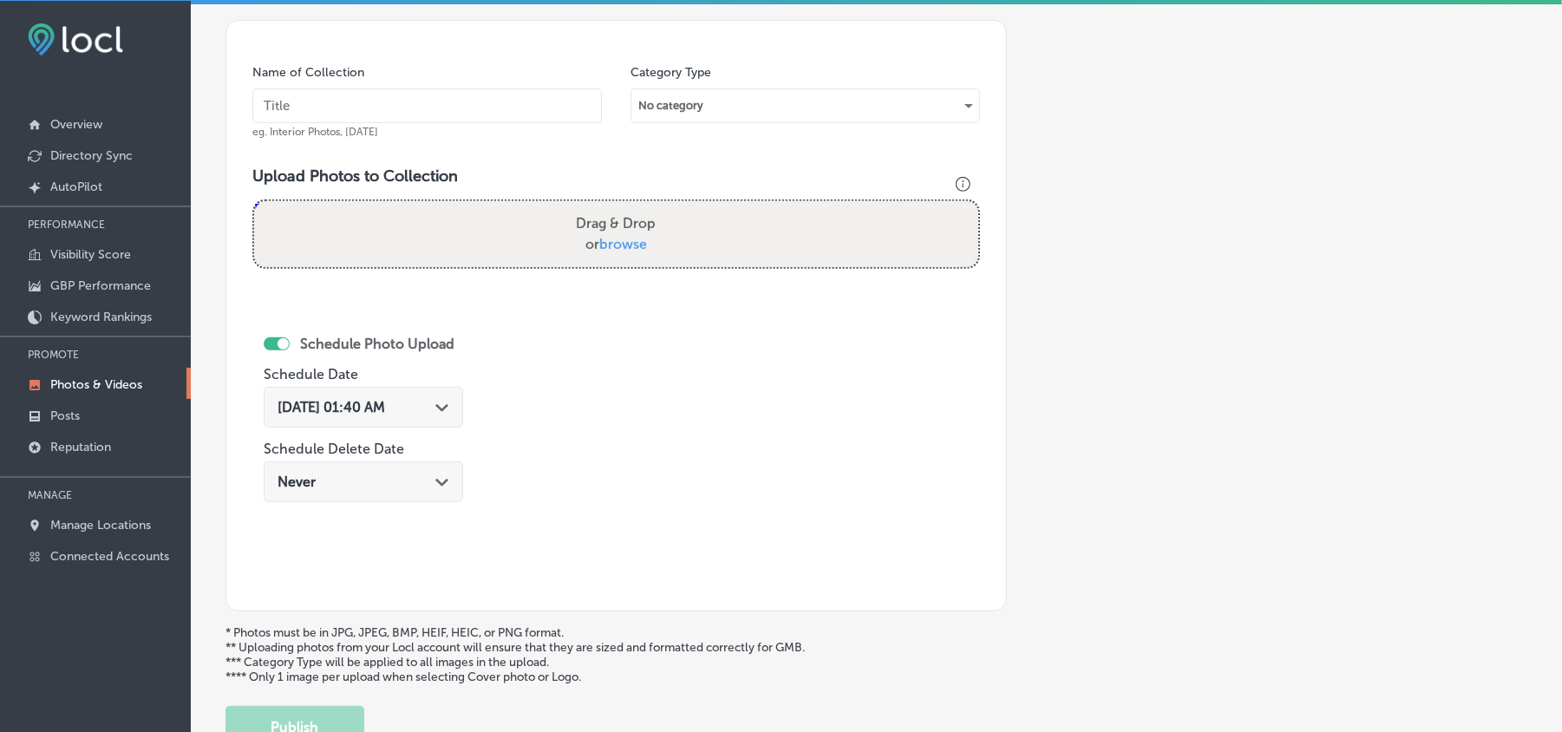
scroll to position [465, 0]
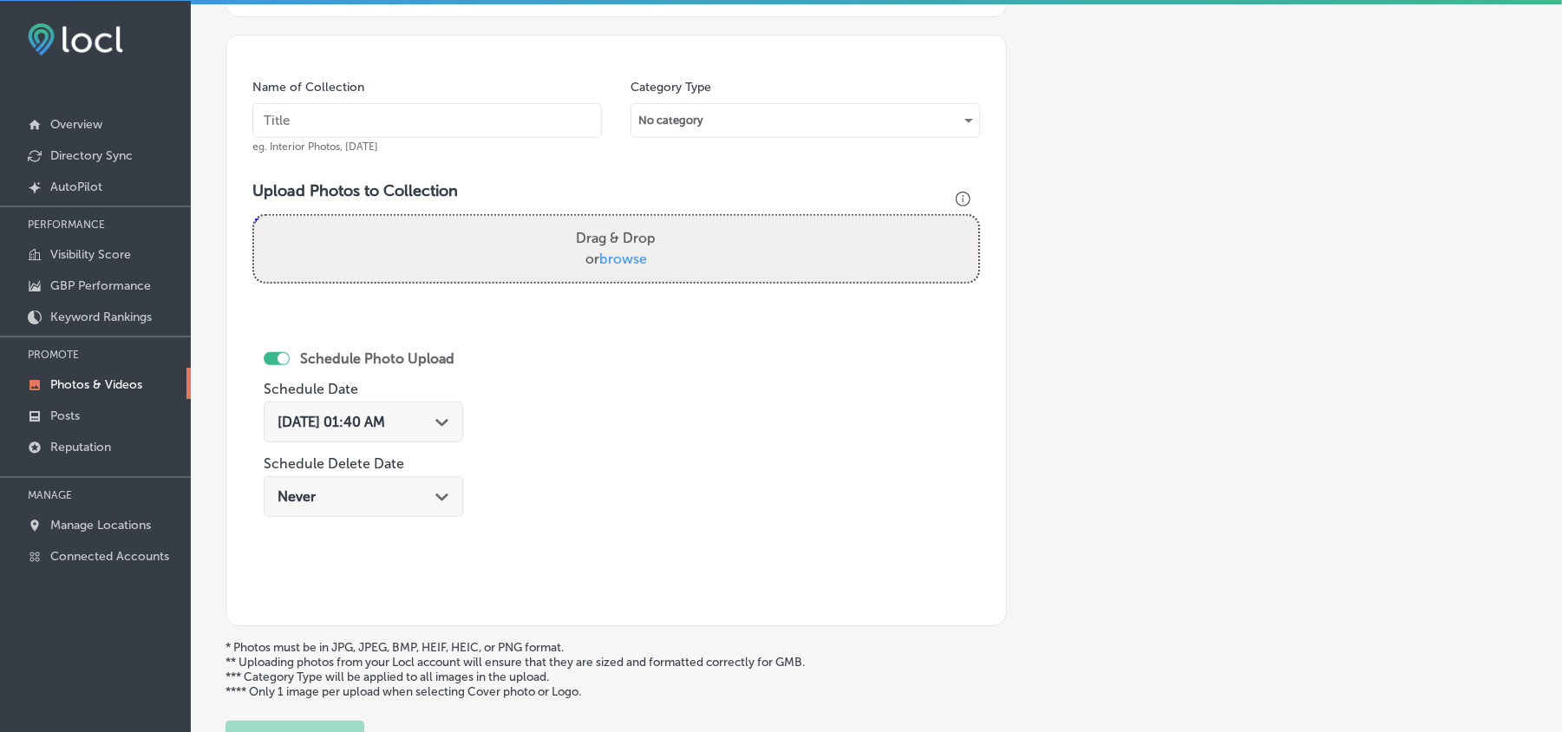
click at [392, 125] on input "text" at bounding box center [427, 120] width 350 height 35
paste input "Easy-Peasy-Moving-Emergency-Moving-Services-Florida"
type input "Easy-Peasy-Moving-Emergency-Moving-Services-Florida"
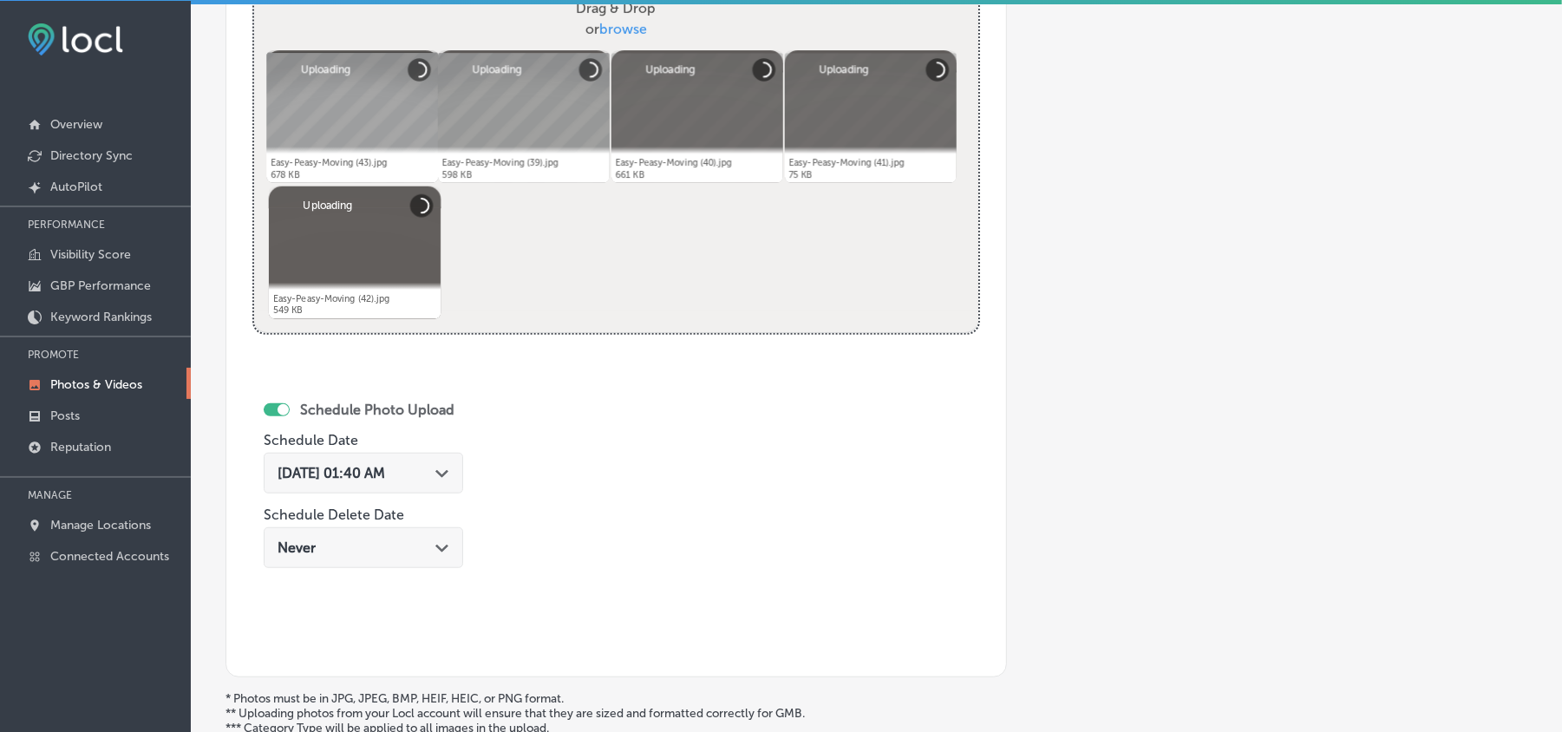
scroll to position [696, 0]
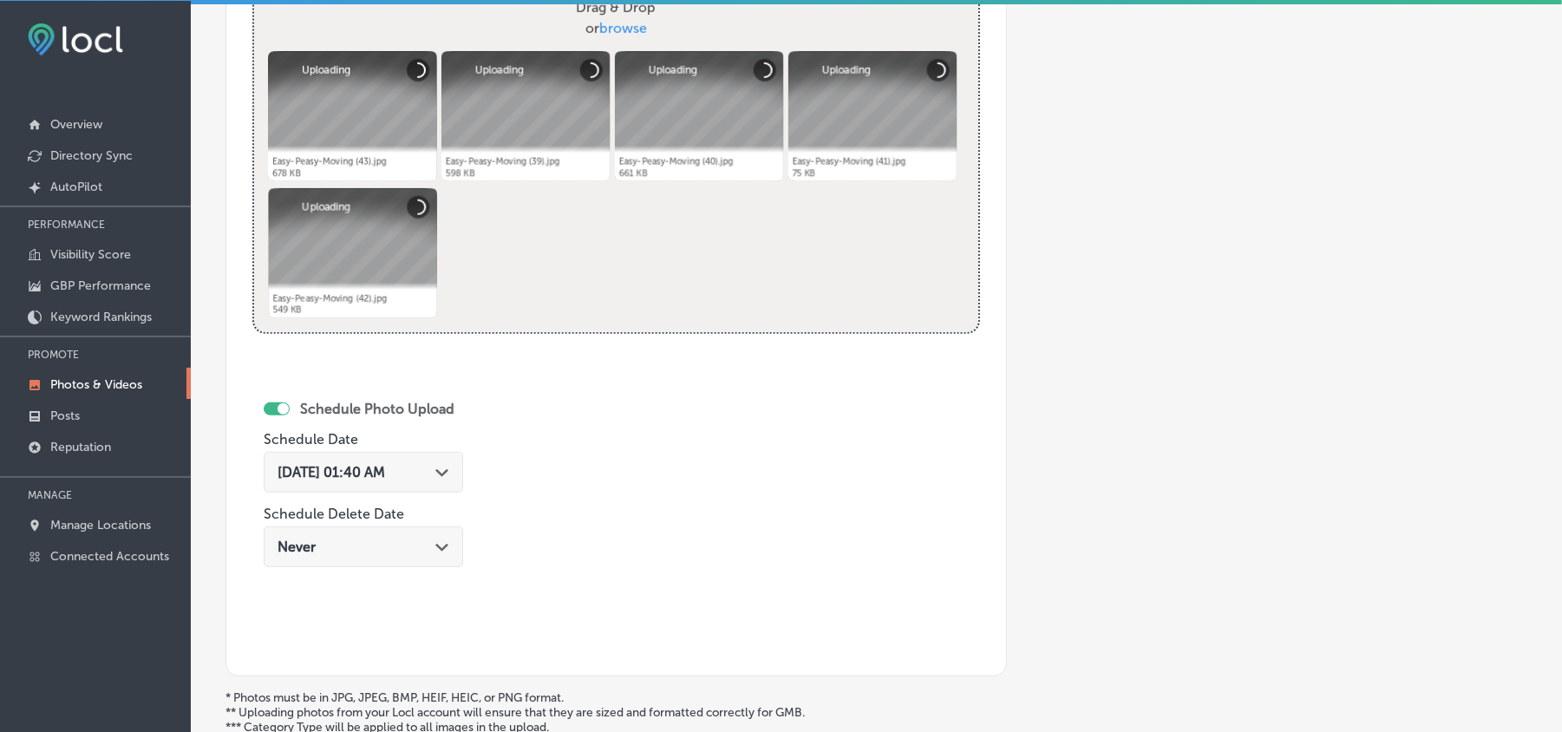
click at [449, 473] on div "Path Created with Sketch." at bounding box center [442, 471] width 14 height 14
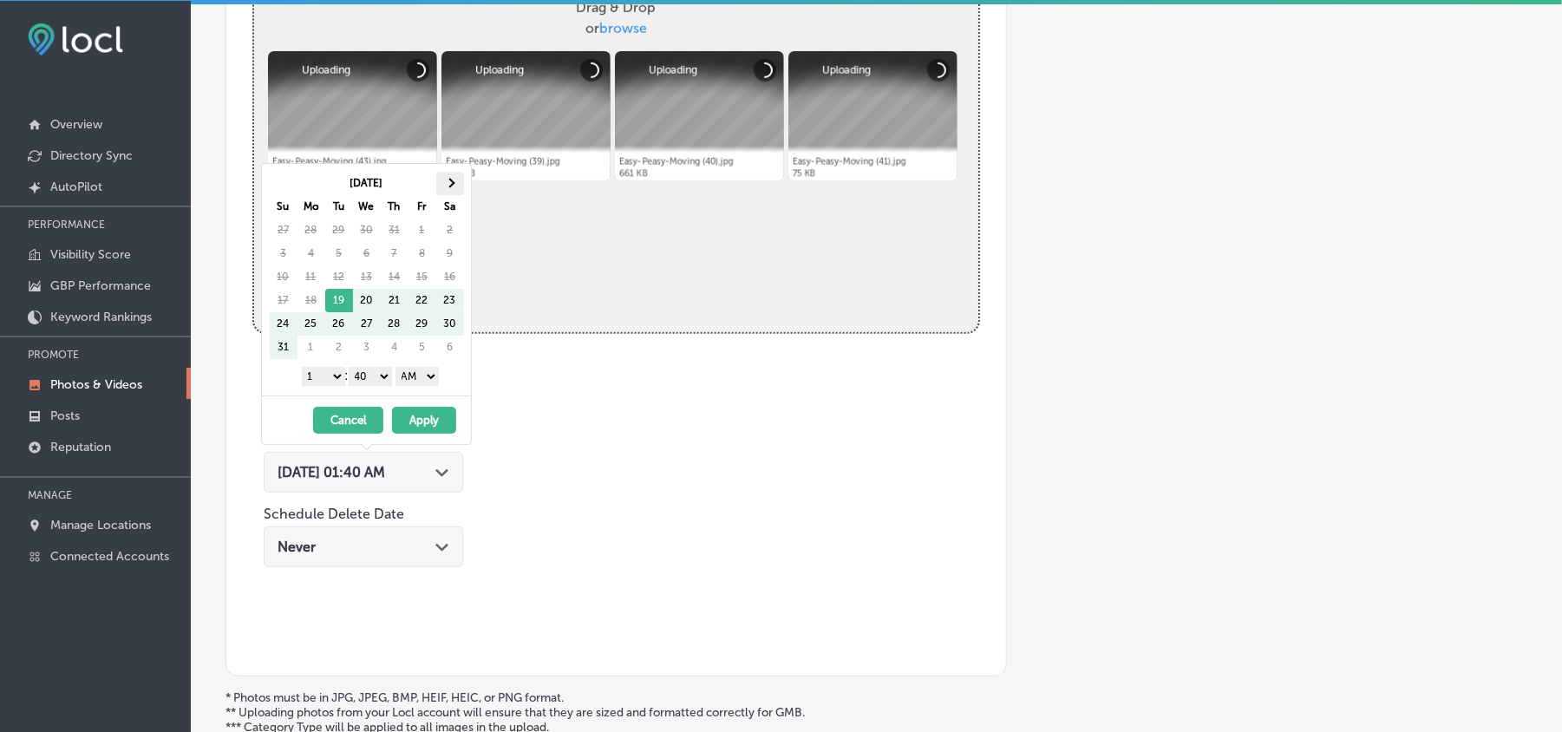
click at [453, 185] on span at bounding box center [450, 183] width 10 height 10
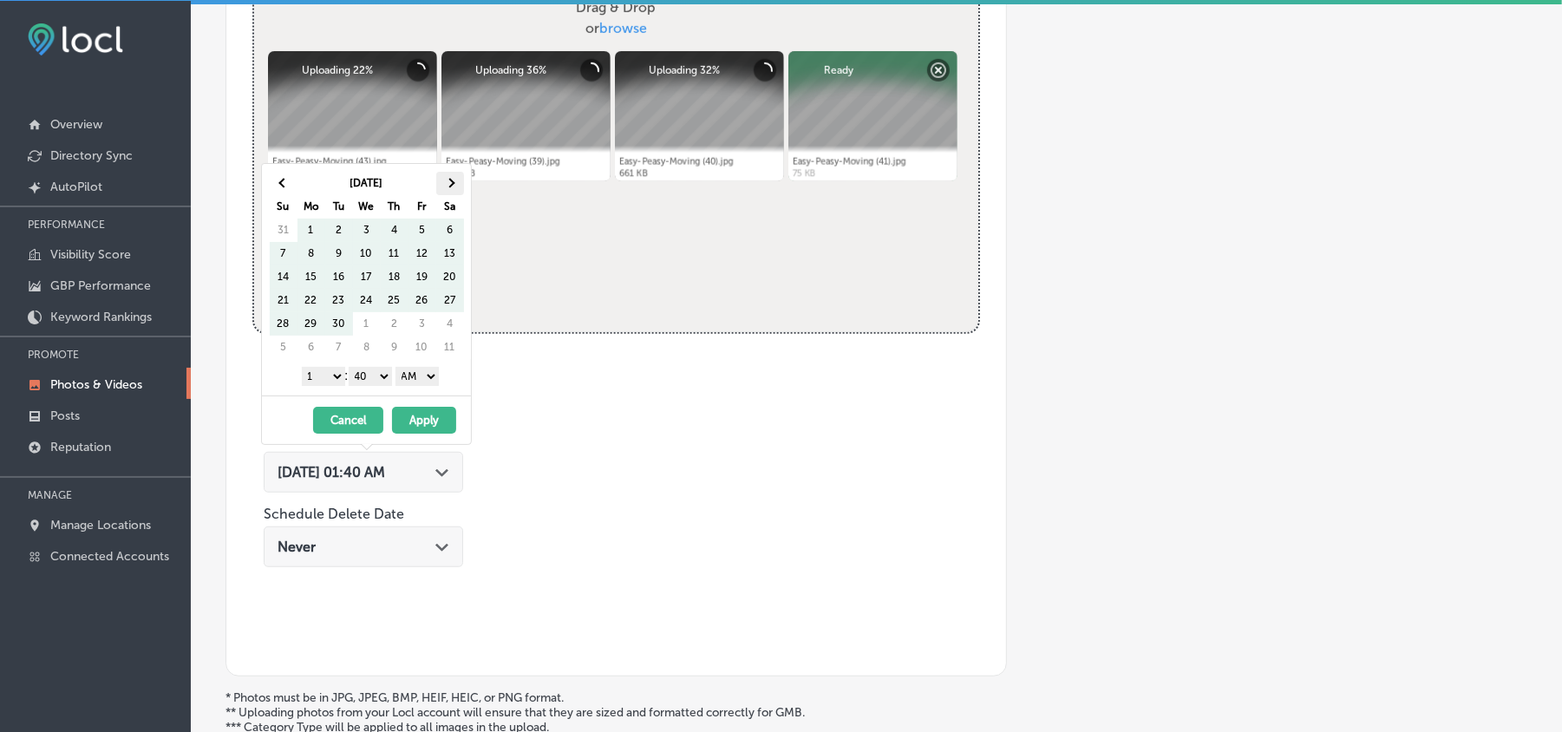
click at [452, 184] on span at bounding box center [450, 183] width 10 height 10
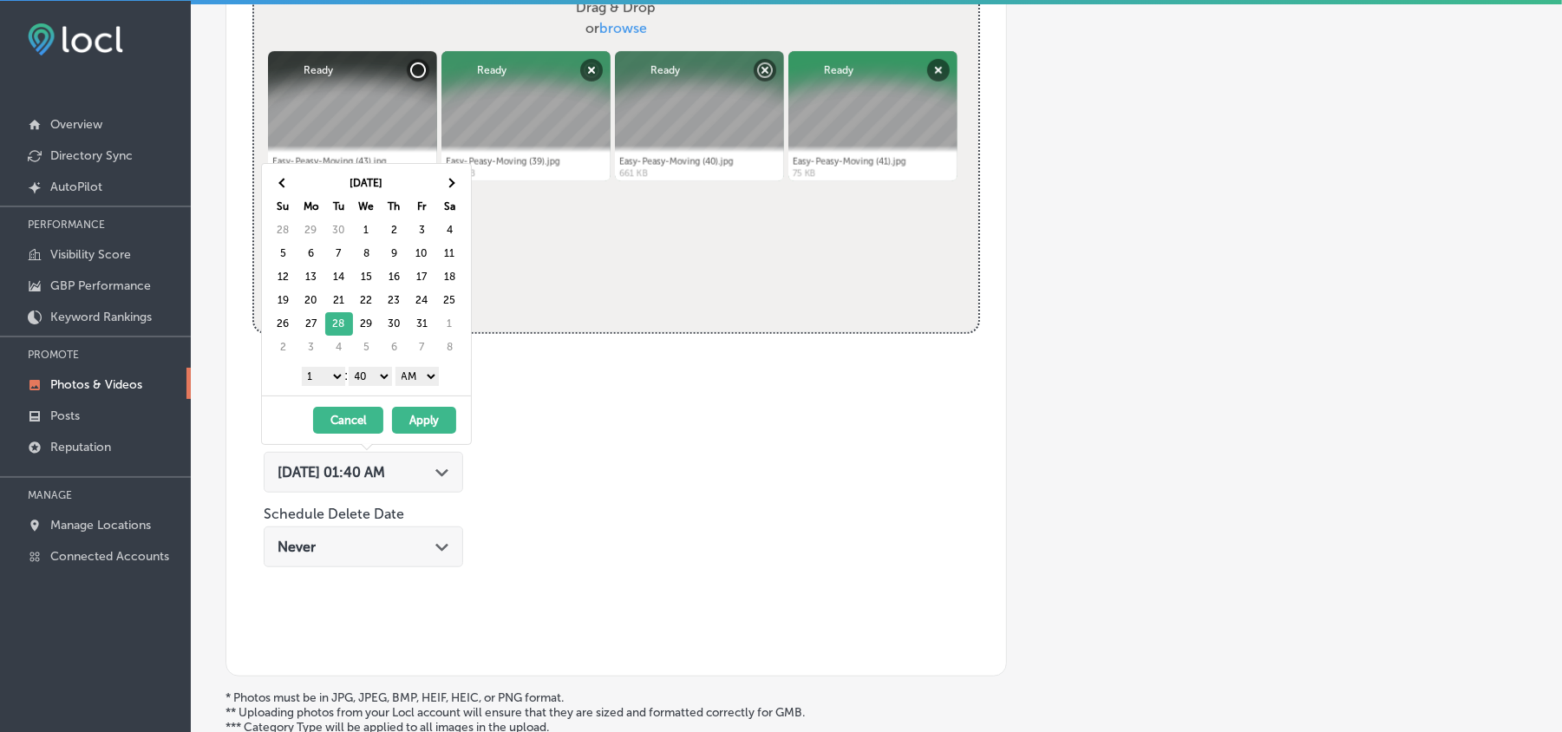
click at [331, 363] on div "Oct 2025 Su Mo Tu We Th Fr Sa 28 29 30 1 2 3 4 5 6 7 8 9 10 11 12 13 14 15 16 1…" at bounding box center [366, 280] width 209 height 232
click at [330, 369] on div "1 2 3 4 5 6 7 8 9 10 11 12 : 00 10 20 30 40 50 AM PM" at bounding box center [370, 376] width 202 height 26
click at [330, 379] on select "1 2 3 4 5 6 7 8 9 10 11 12" at bounding box center [323, 376] width 43 height 19
click at [364, 372] on select "00 10 20 30 40 50" at bounding box center [370, 376] width 43 height 19
click at [429, 380] on select "AM PM" at bounding box center [417, 376] width 43 height 19
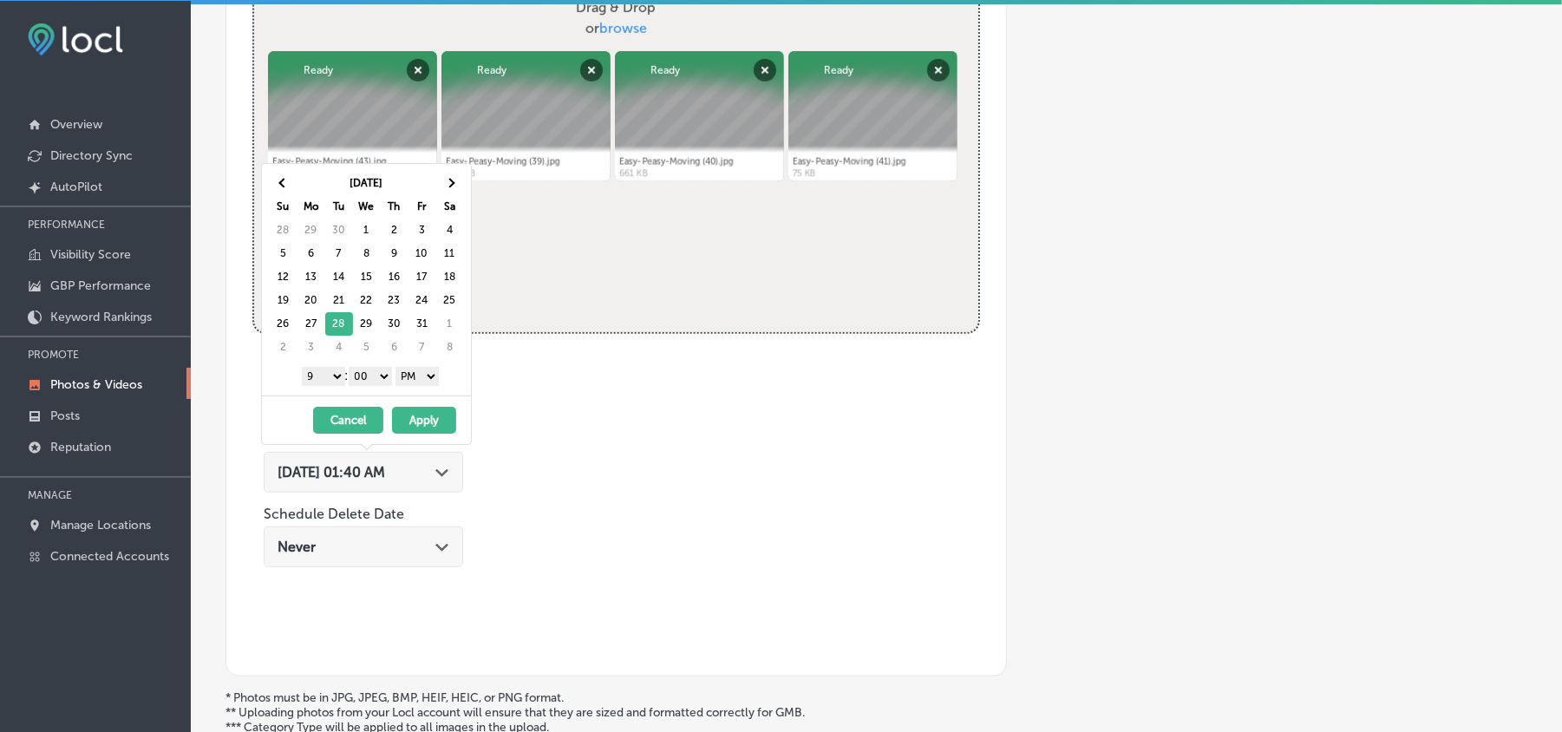
click at [418, 418] on button "Apply" at bounding box center [424, 420] width 64 height 27
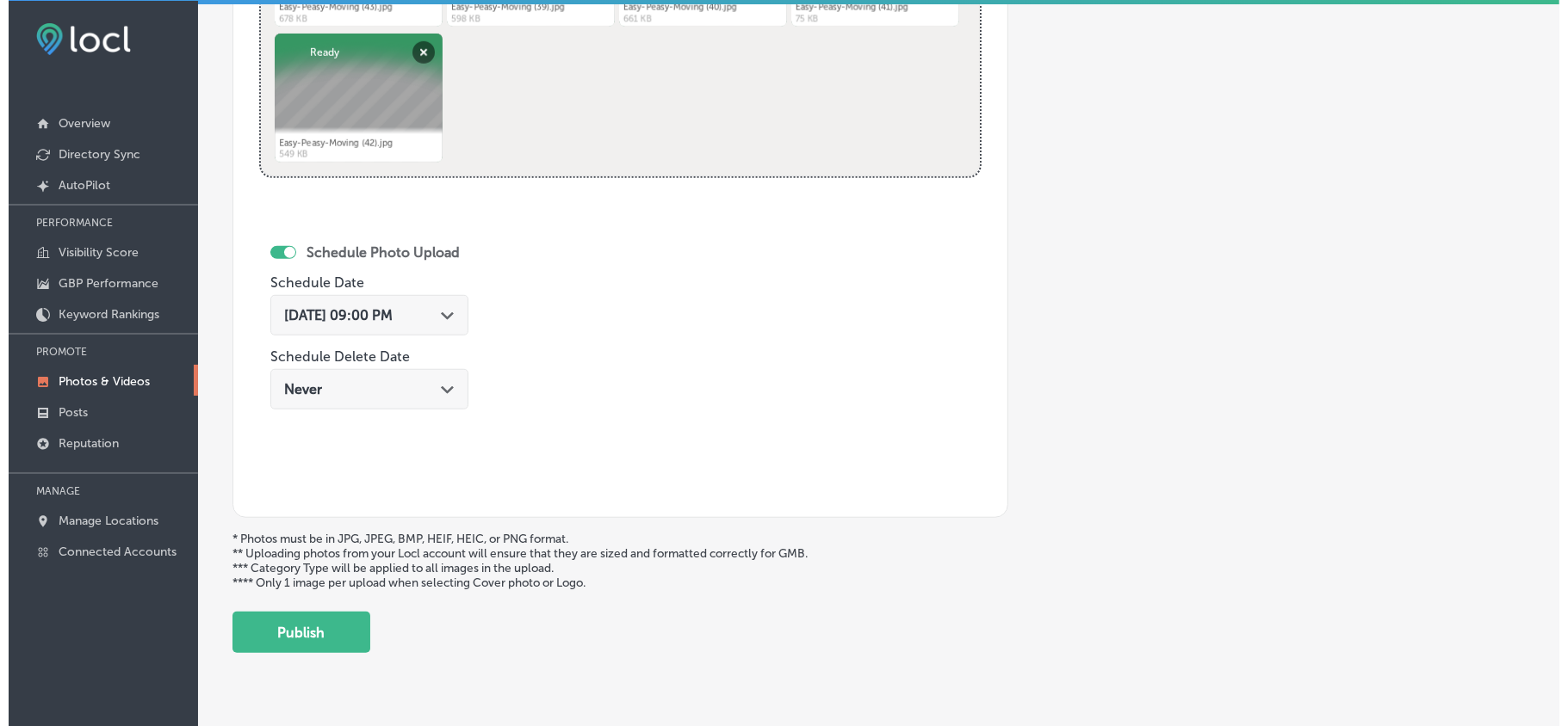
scroll to position [893, 0]
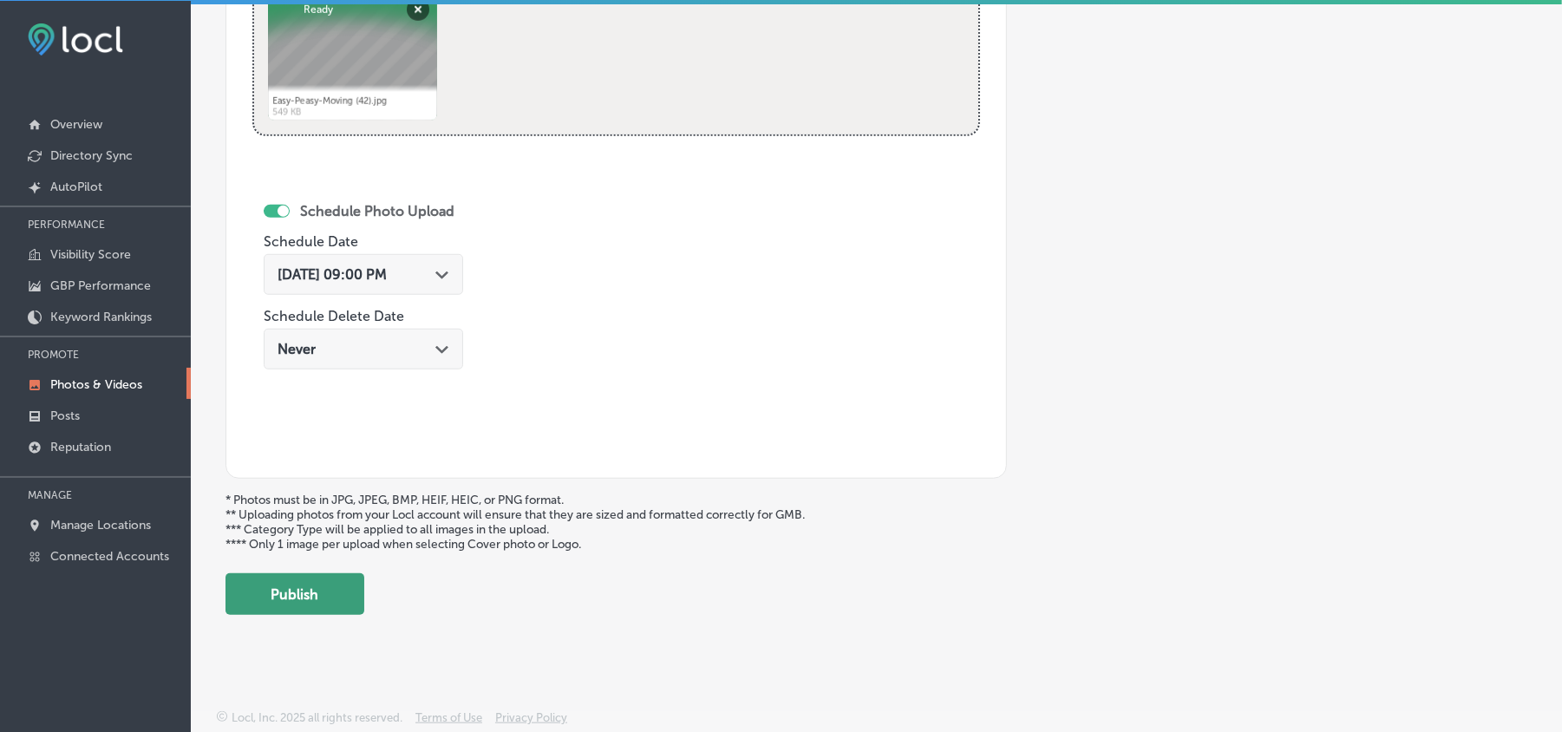
click at [345, 585] on button "Publish" at bounding box center [295, 594] width 139 height 42
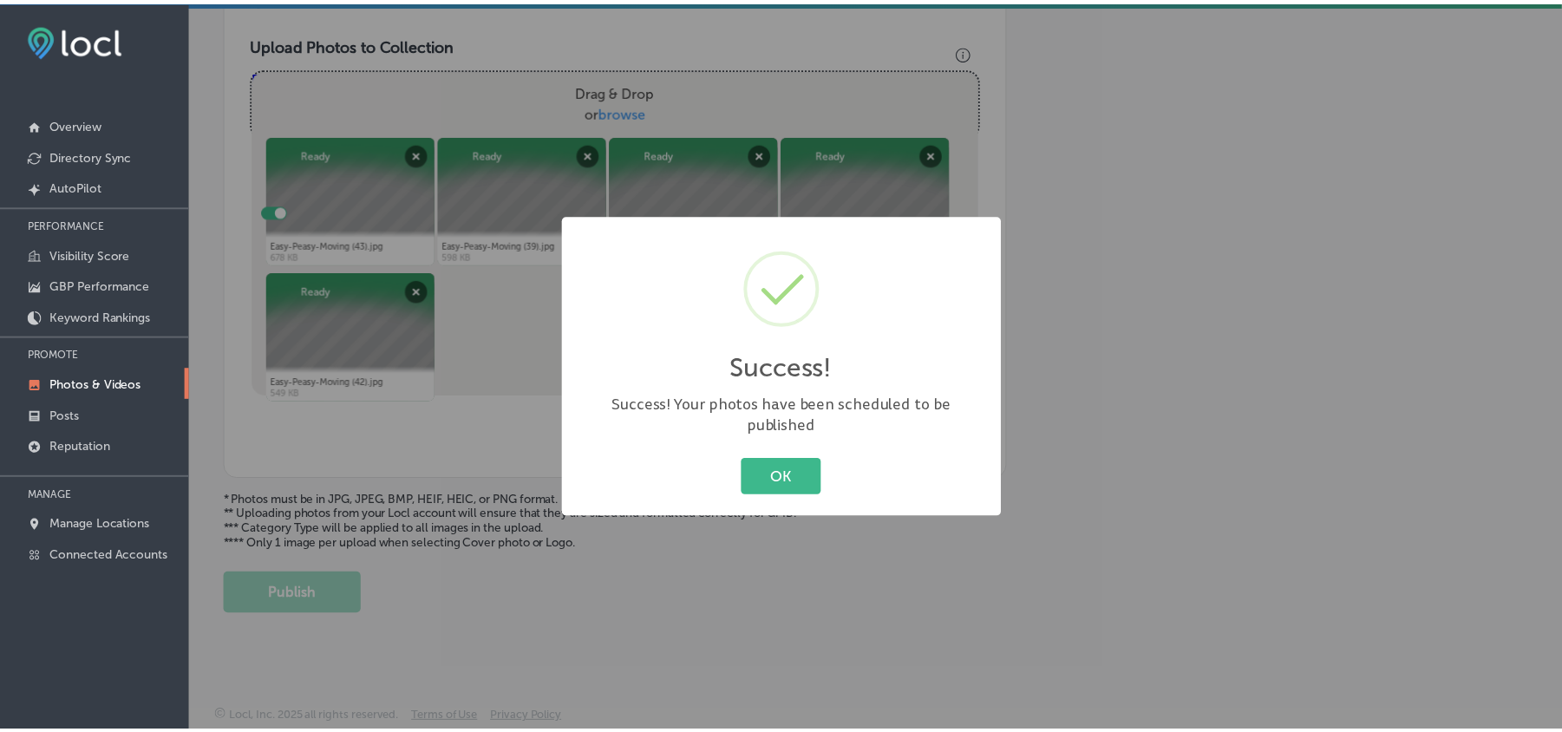
scroll to position [619, 0]
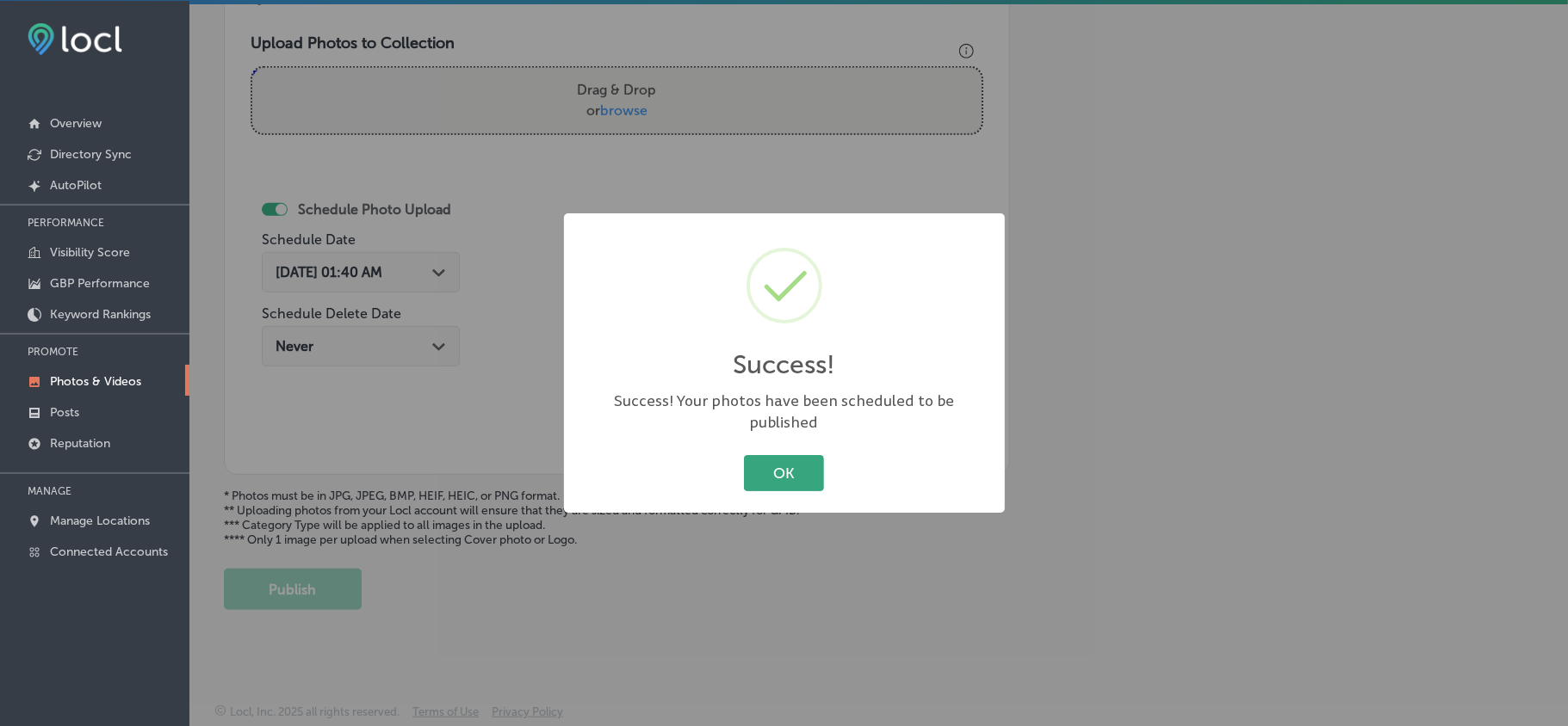
click at [796, 455] on button "OK" at bounding box center [784, 473] width 80 height 36
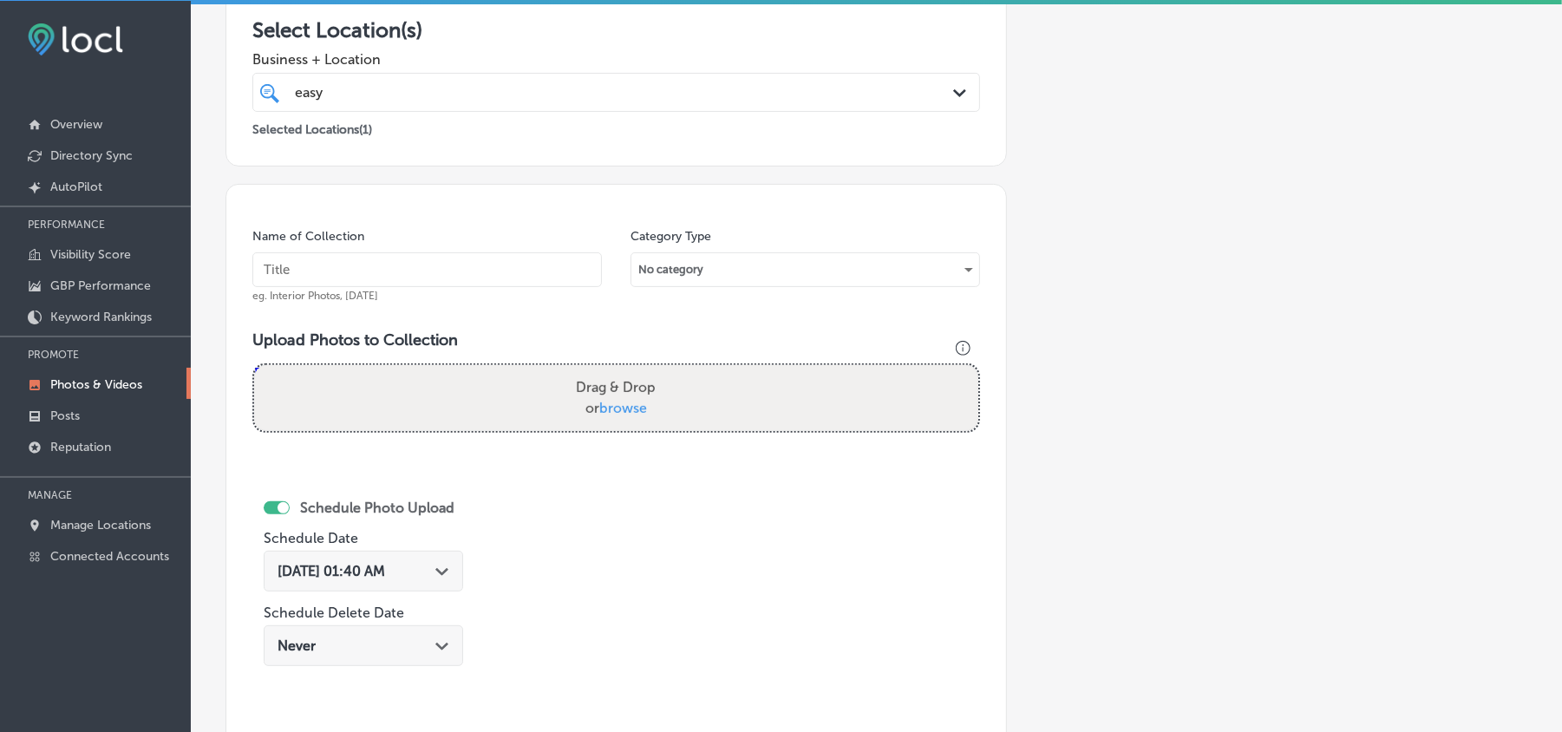
scroll to position [310, 0]
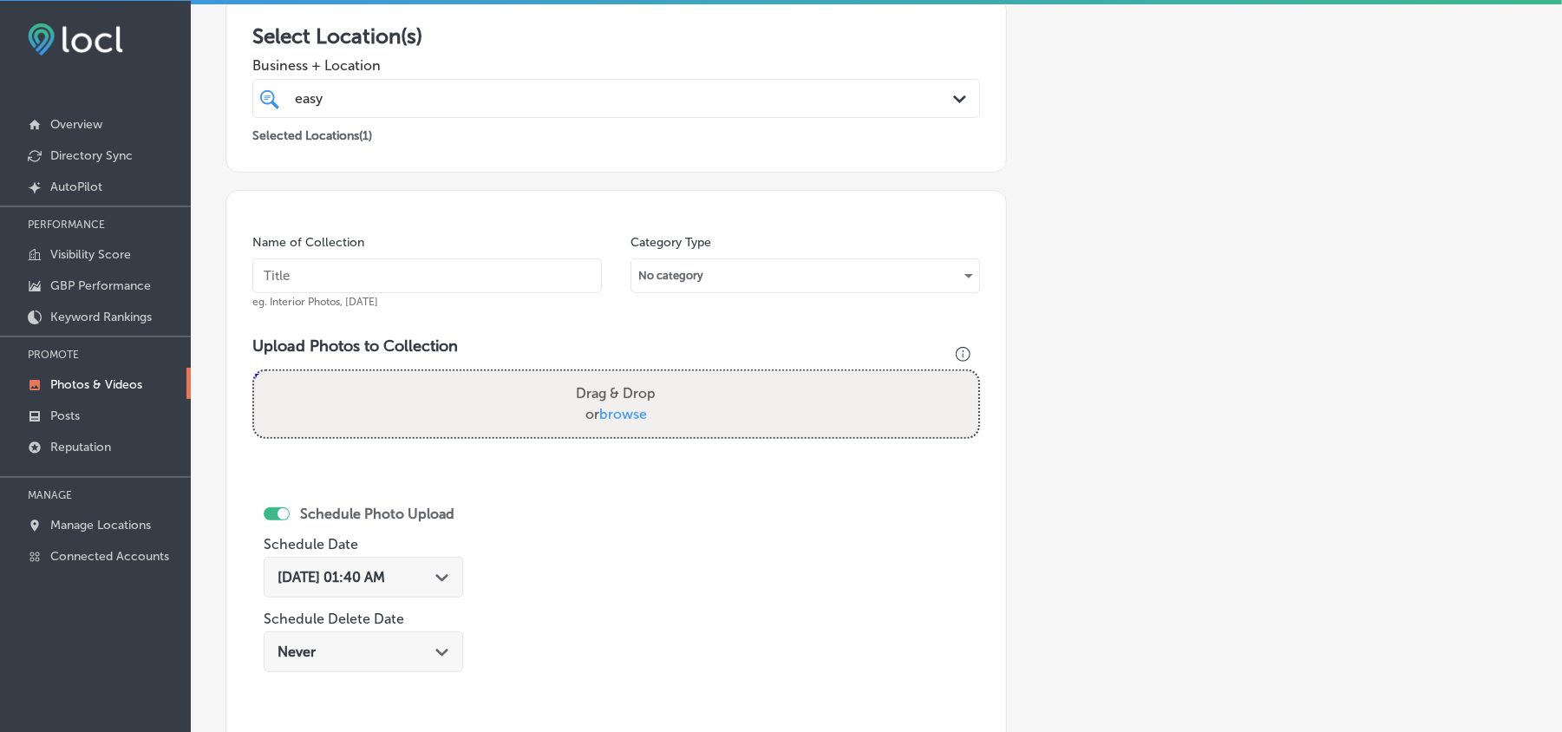
drag, startPoint x: 410, startPoint y: 272, endPoint x: 403, endPoint y: 283, distance: 13.2
click at [404, 281] on input "text" at bounding box center [427, 276] width 350 height 35
paste input "Easy-Peasy-Moving-Local-and-Long-Distance-Moving-Florida"
type input "Easy-Peasy-Moving-Local-and-Long-Distance-Moving-Florida"
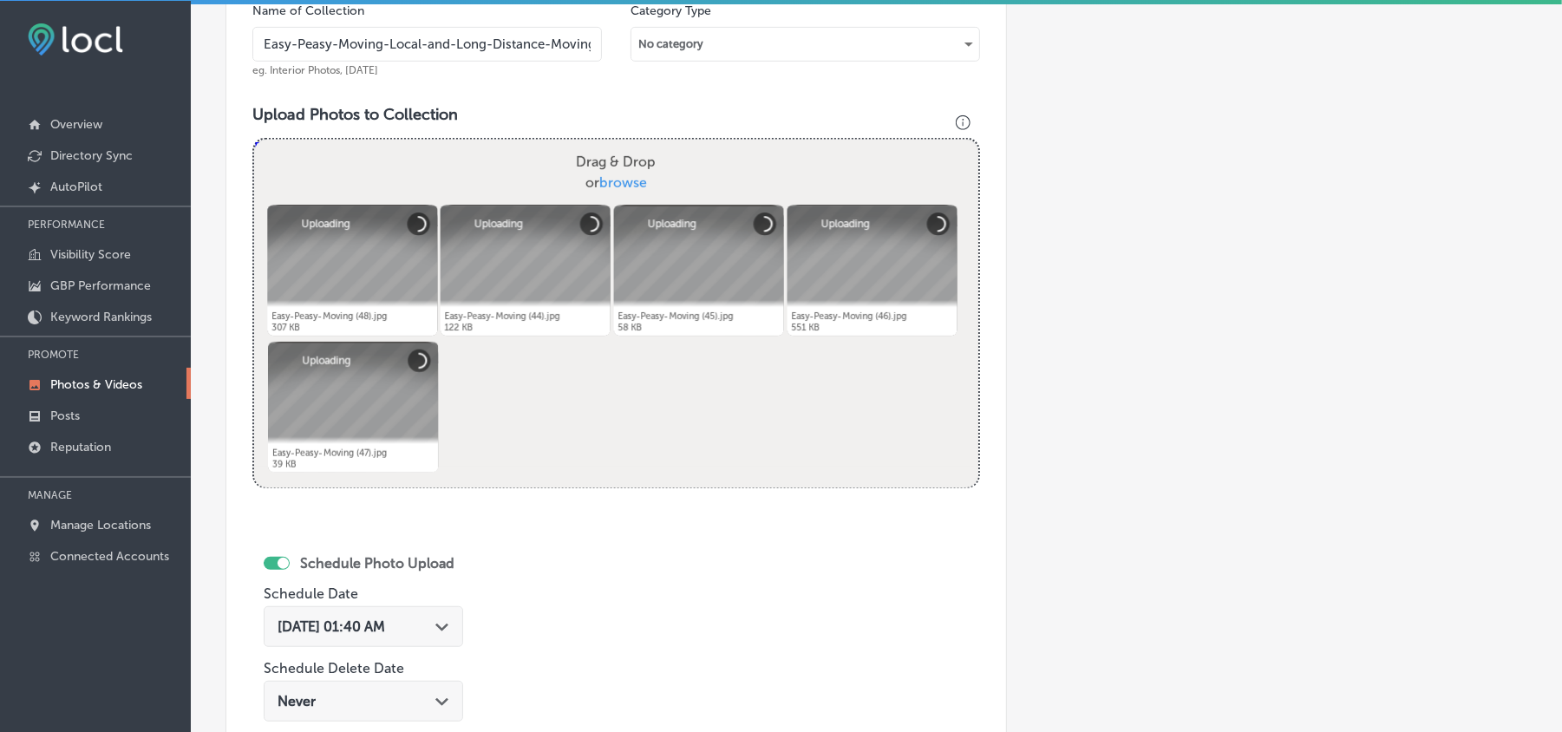
scroll to position [772, 0]
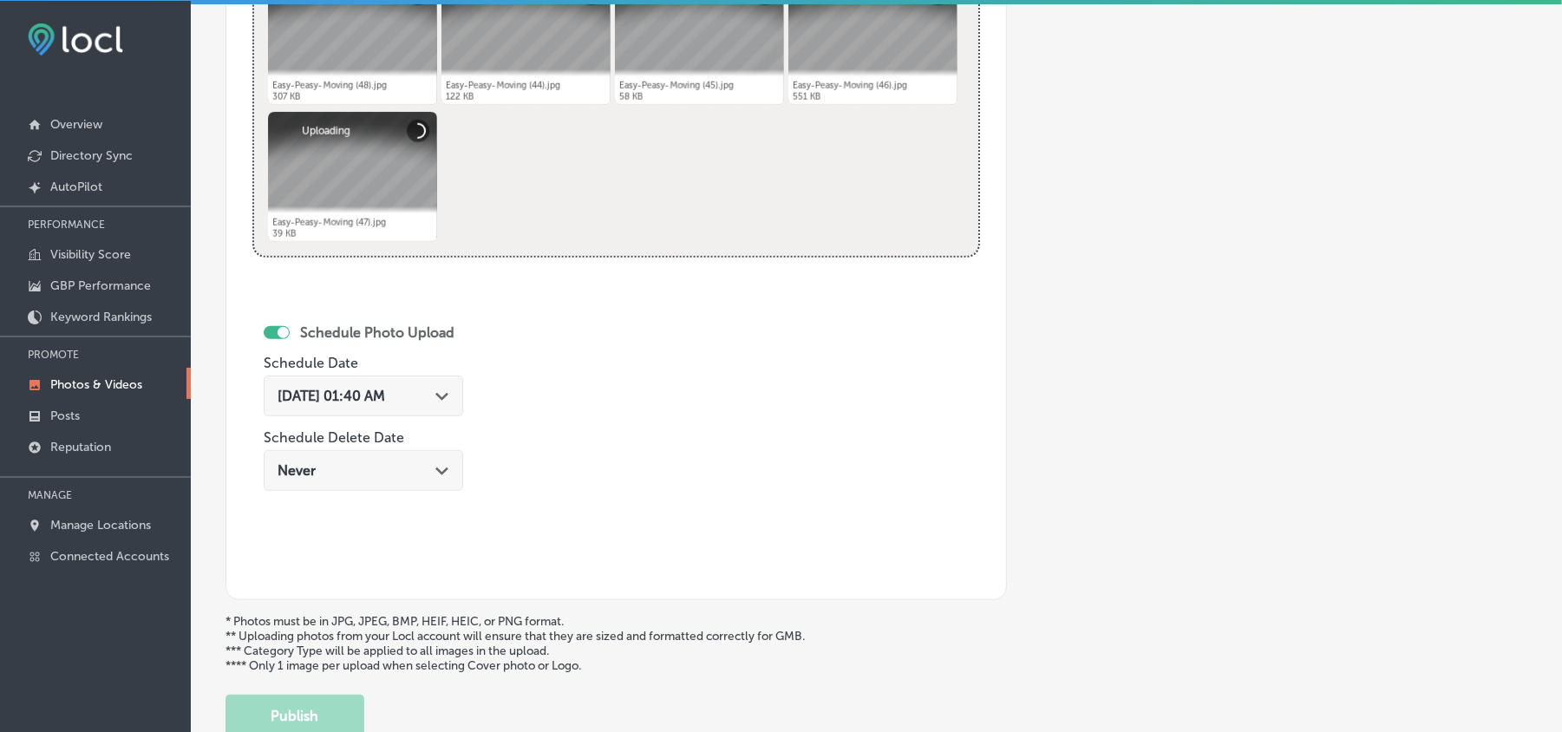
click at [428, 390] on div "Aug 19, 2025 01:40 AM Path Created with Sketch." at bounding box center [364, 396] width 172 height 16
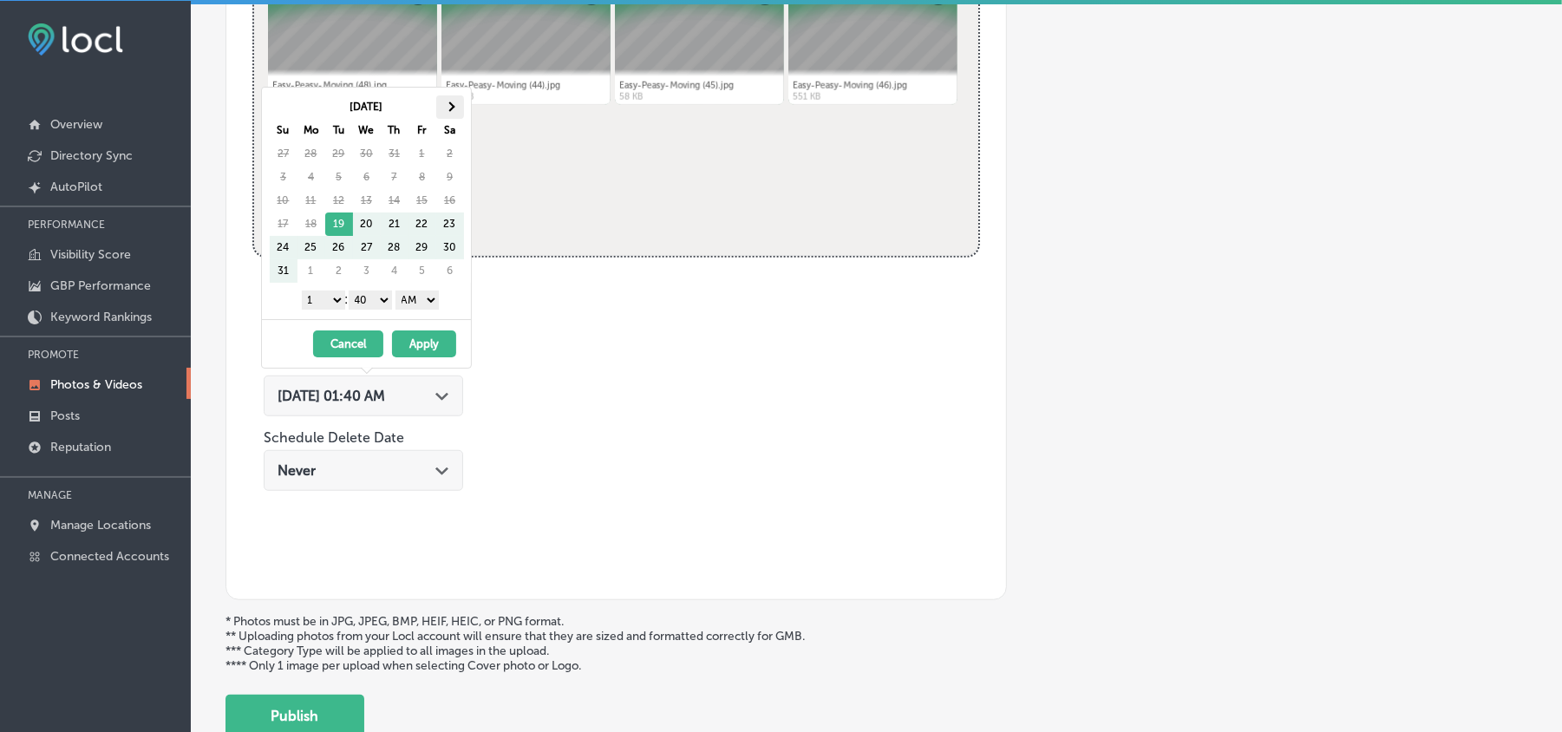
click at [456, 108] on th at bounding box center [450, 106] width 28 height 23
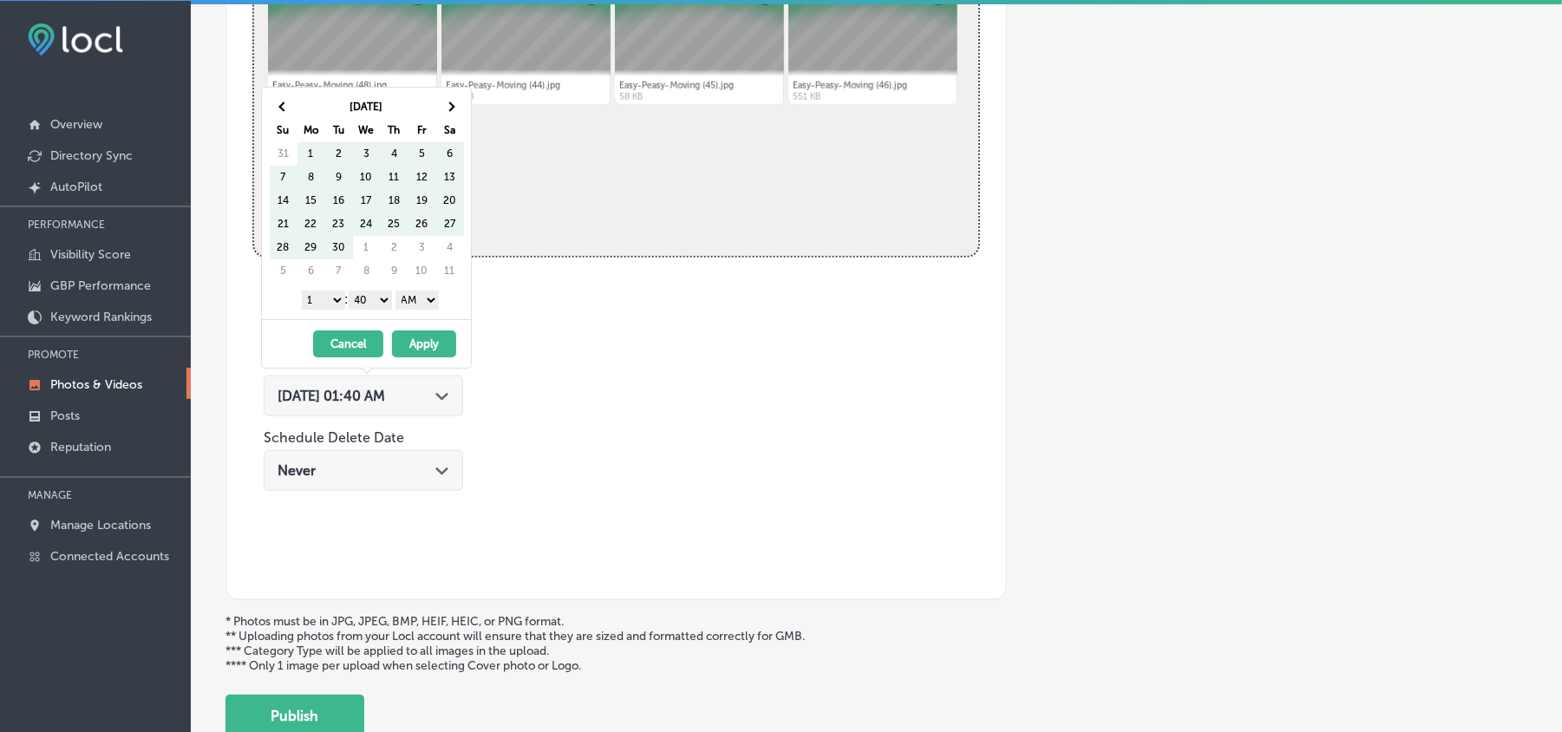
click at [456, 108] on th at bounding box center [450, 106] width 28 height 23
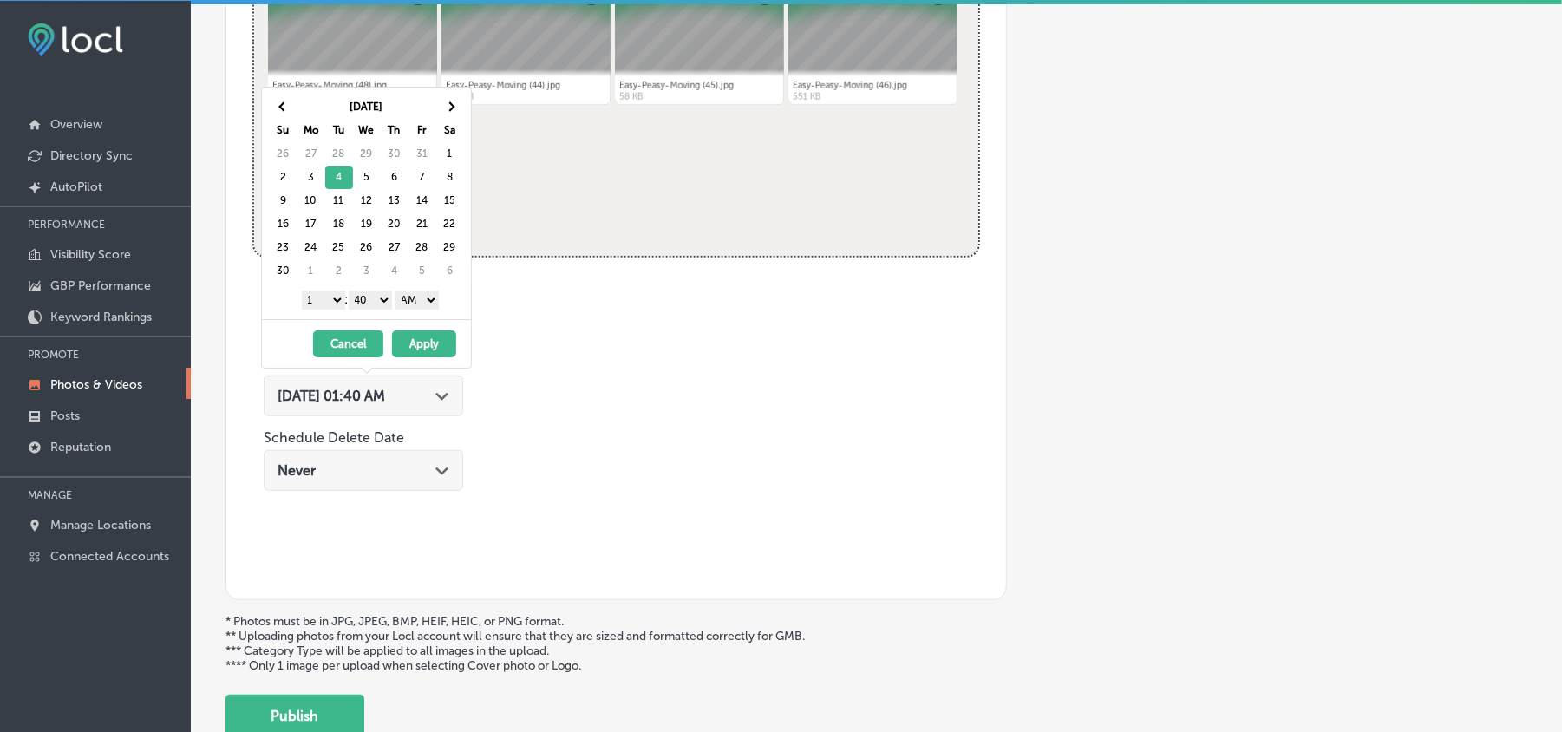
click at [318, 309] on select "1 2 3 4 5 6 7 8 9 10 11 12" at bounding box center [323, 300] width 43 height 19
click at [375, 310] on select "00 10 20 30 40 50" at bounding box center [370, 300] width 43 height 19
drag, startPoint x: 418, startPoint y: 302, endPoint x: 420, endPoint y: 311, distance: 8.8
click at [418, 302] on select "AM PM" at bounding box center [417, 300] width 43 height 19
click at [415, 349] on button "Apply" at bounding box center [424, 344] width 64 height 27
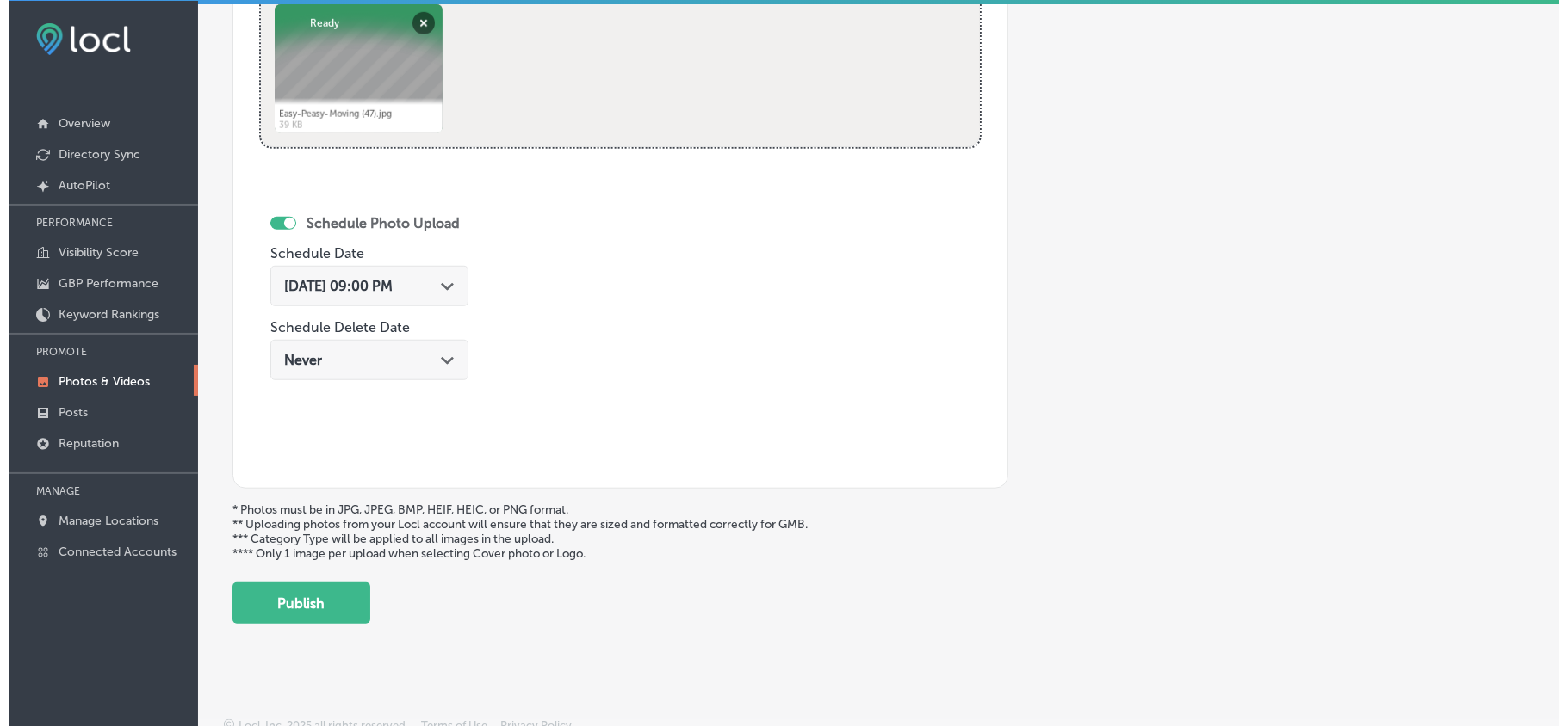
scroll to position [893, 0]
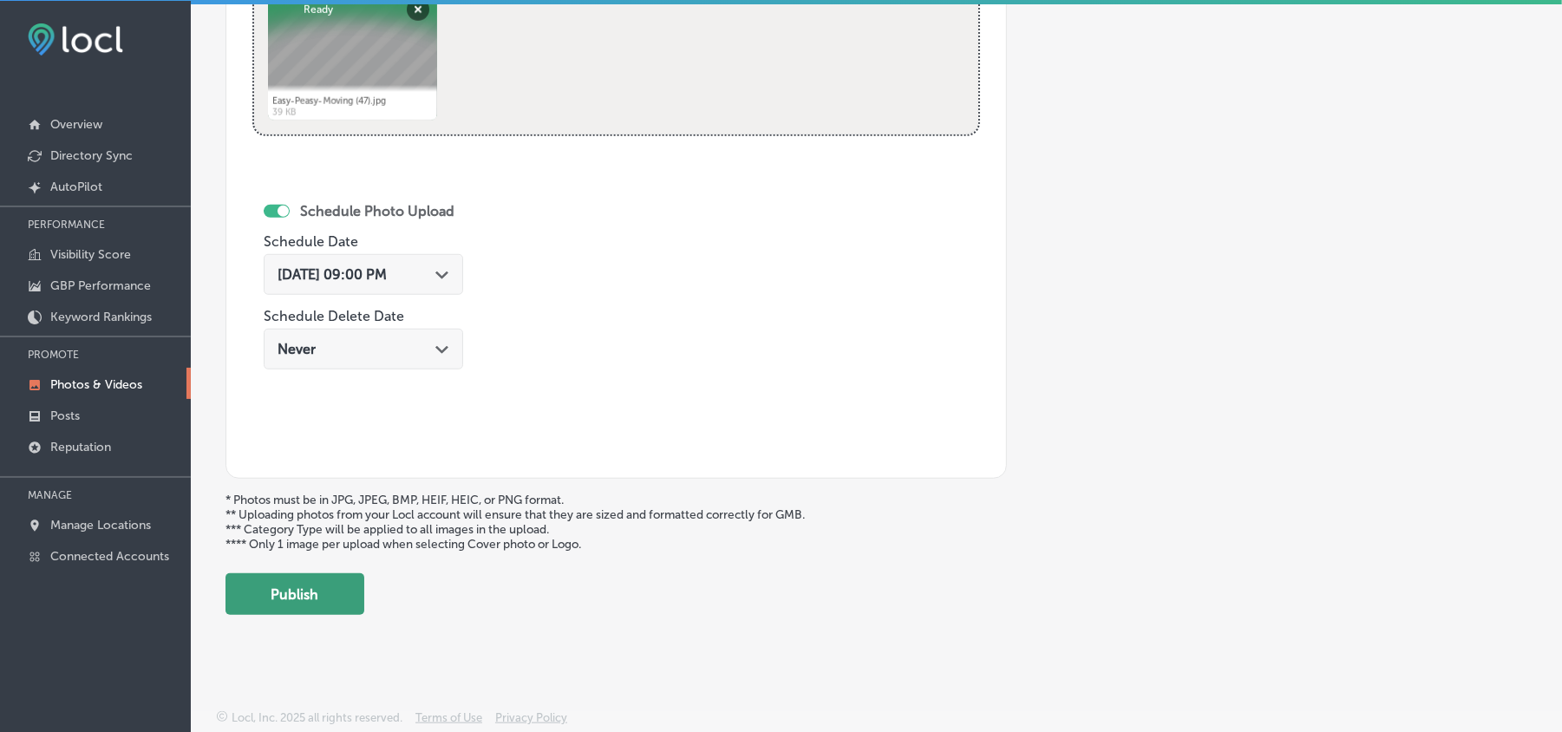
click at [260, 591] on button "Publish" at bounding box center [295, 594] width 139 height 42
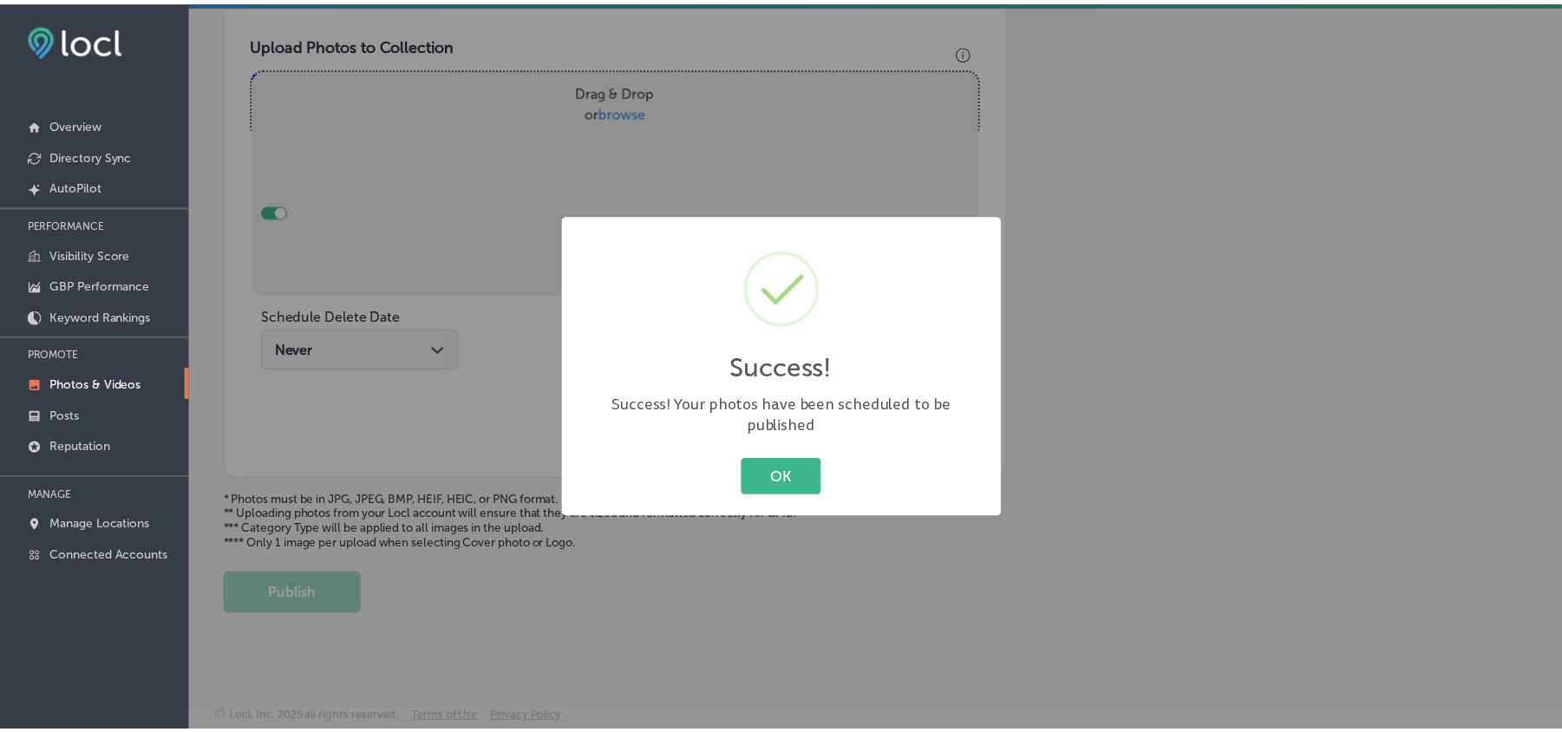
scroll to position [619, 0]
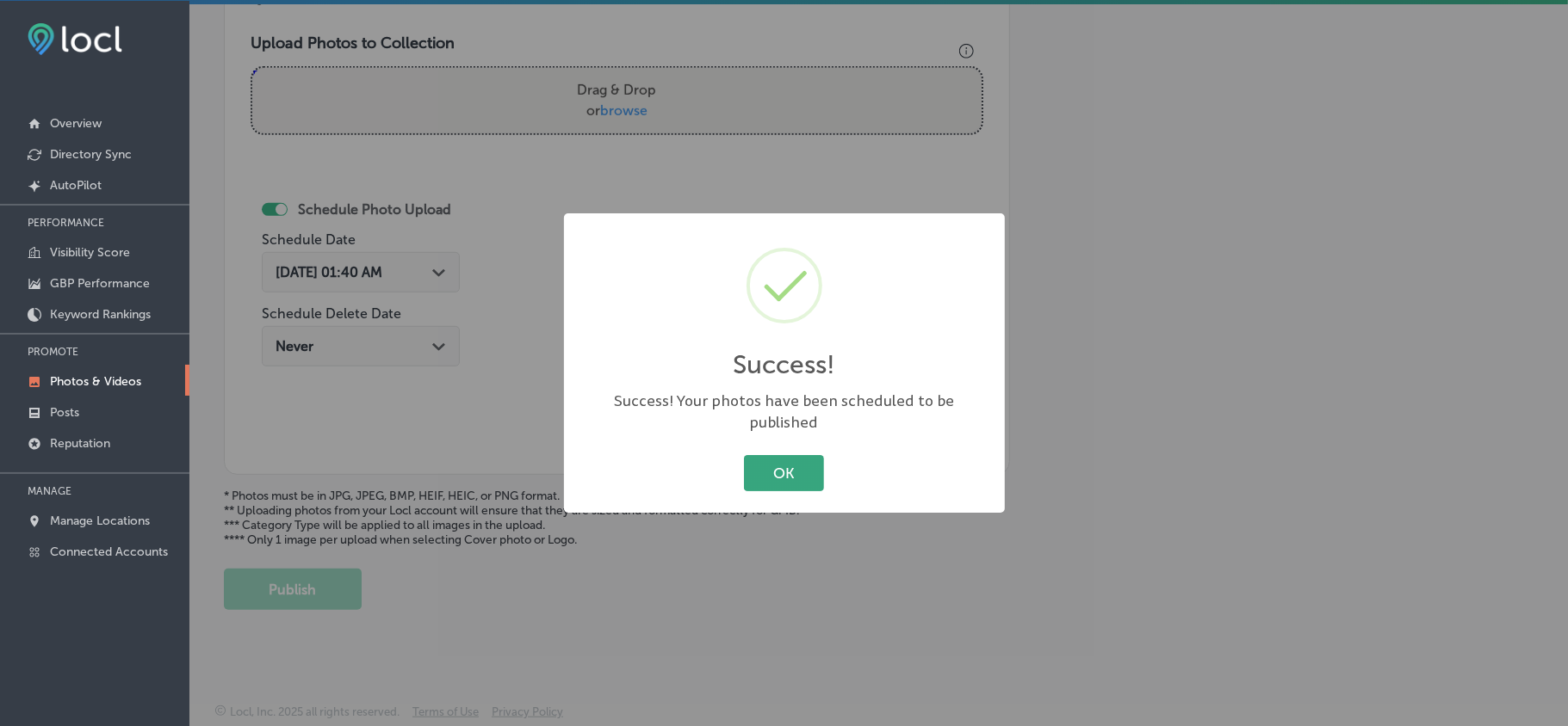
click at [764, 455] on button "OK" at bounding box center [784, 473] width 80 height 36
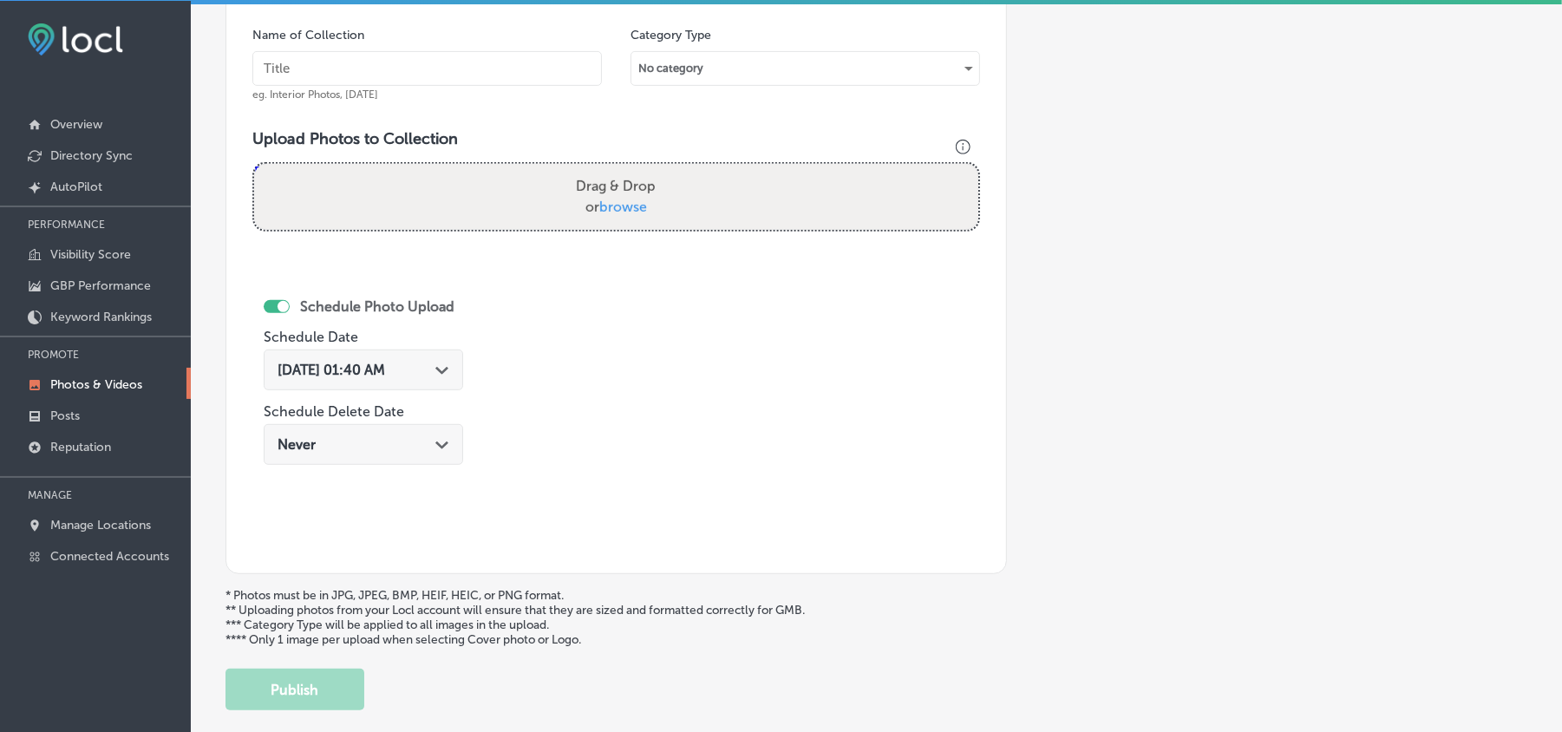
scroll to position [503, 0]
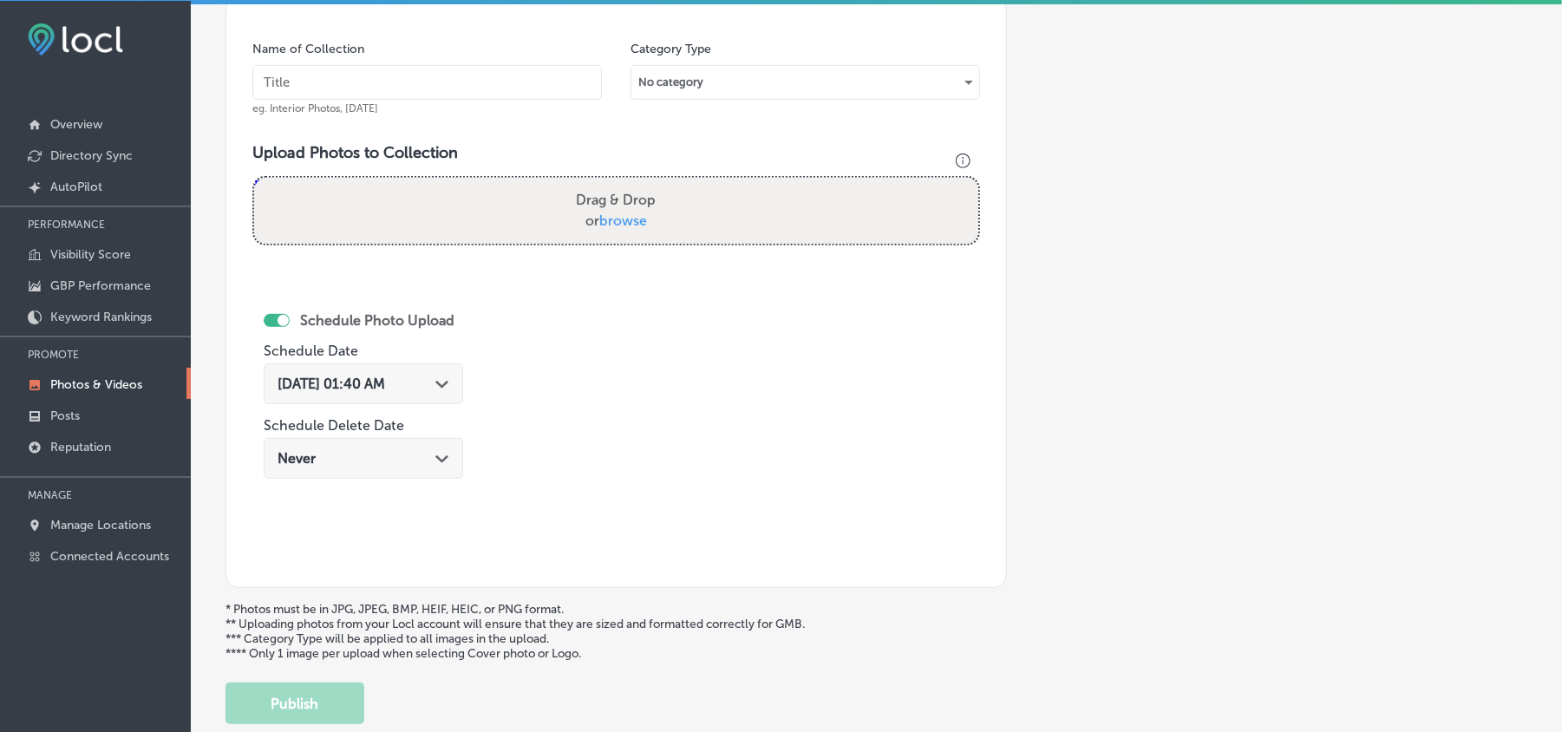
click at [407, 81] on input "text" at bounding box center [427, 82] width 350 height 35
paste input "Easy-Peasy-Moving-In-House-Moving-and-Rearranging-Services"
type input "Easy-Peasy-Moving-In-House-Moving-and-Rearranging-Services"
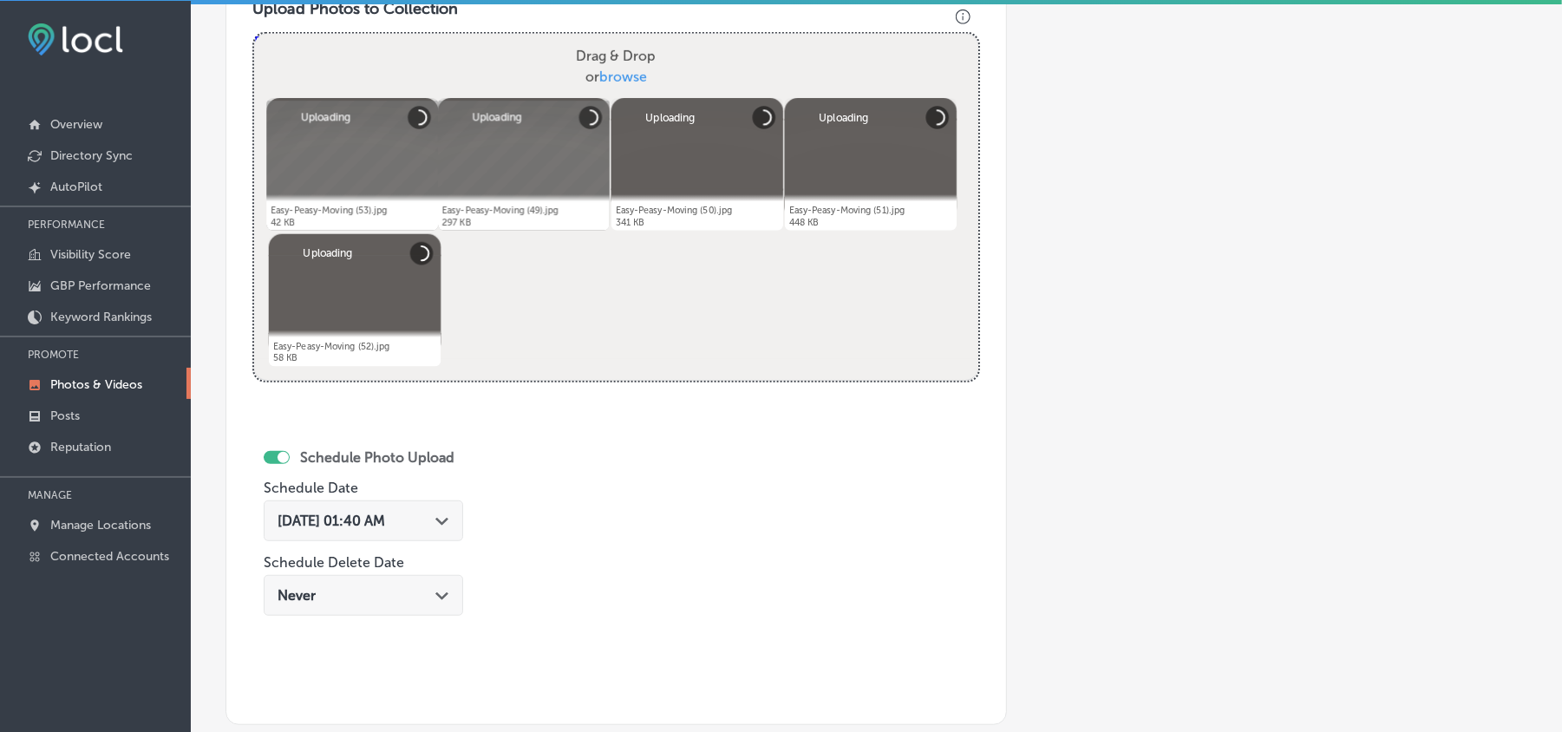
click at [424, 496] on div "Aug 19, 2025 01:40 AM Path Created with Sketch." at bounding box center [364, 525] width 200 height 58
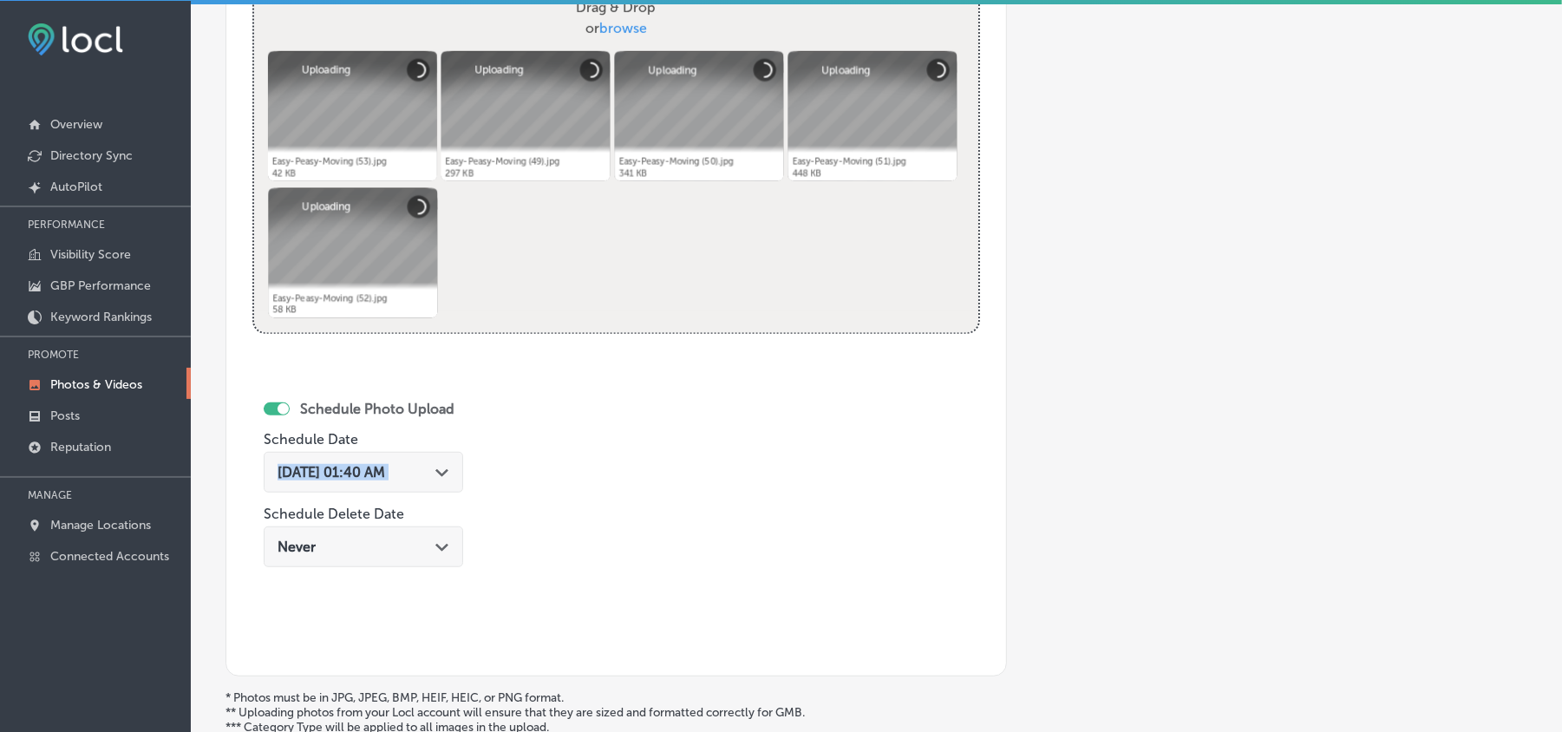
click at [423, 455] on div "Aug 19, 2025 01:40 AM Path Created with Sketch." at bounding box center [364, 477] width 200 height 58
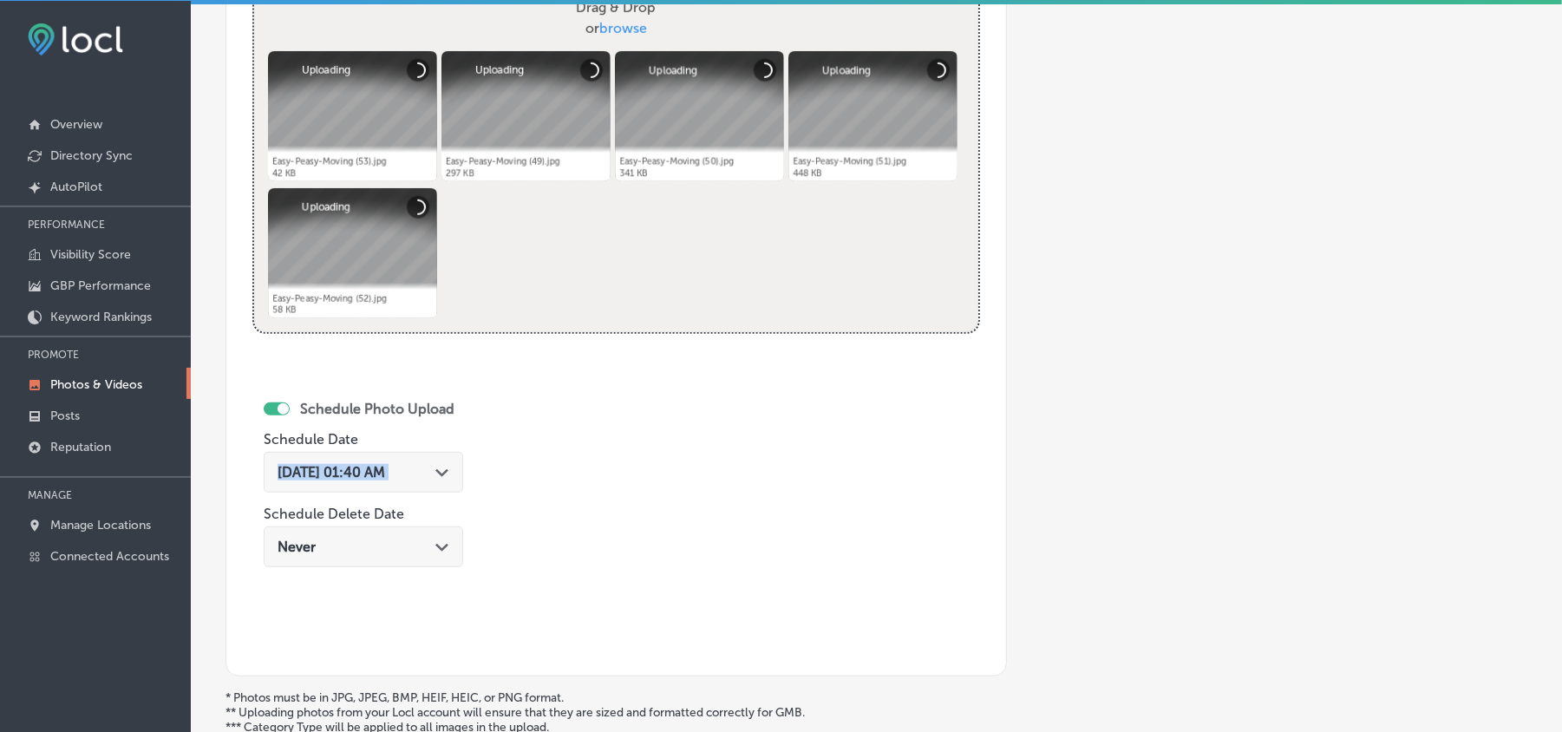
click at [432, 481] on div "Aug 19, 2025 01:40 AM Path Created with Sketch." at bounding box center [364, 472] width 172 height 16
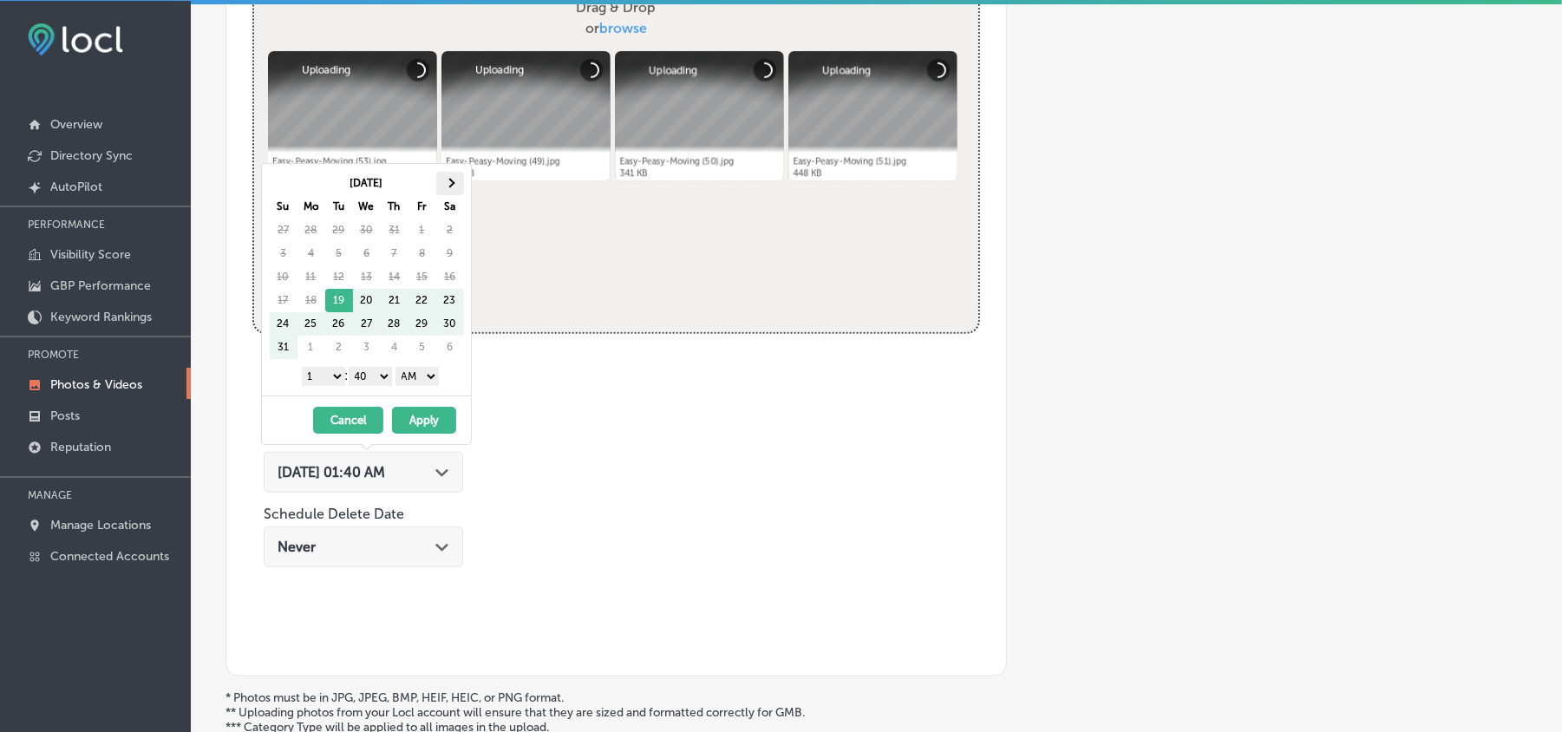
click at [452, 180] on span at bounding box center [450, 183] width 10 height 10
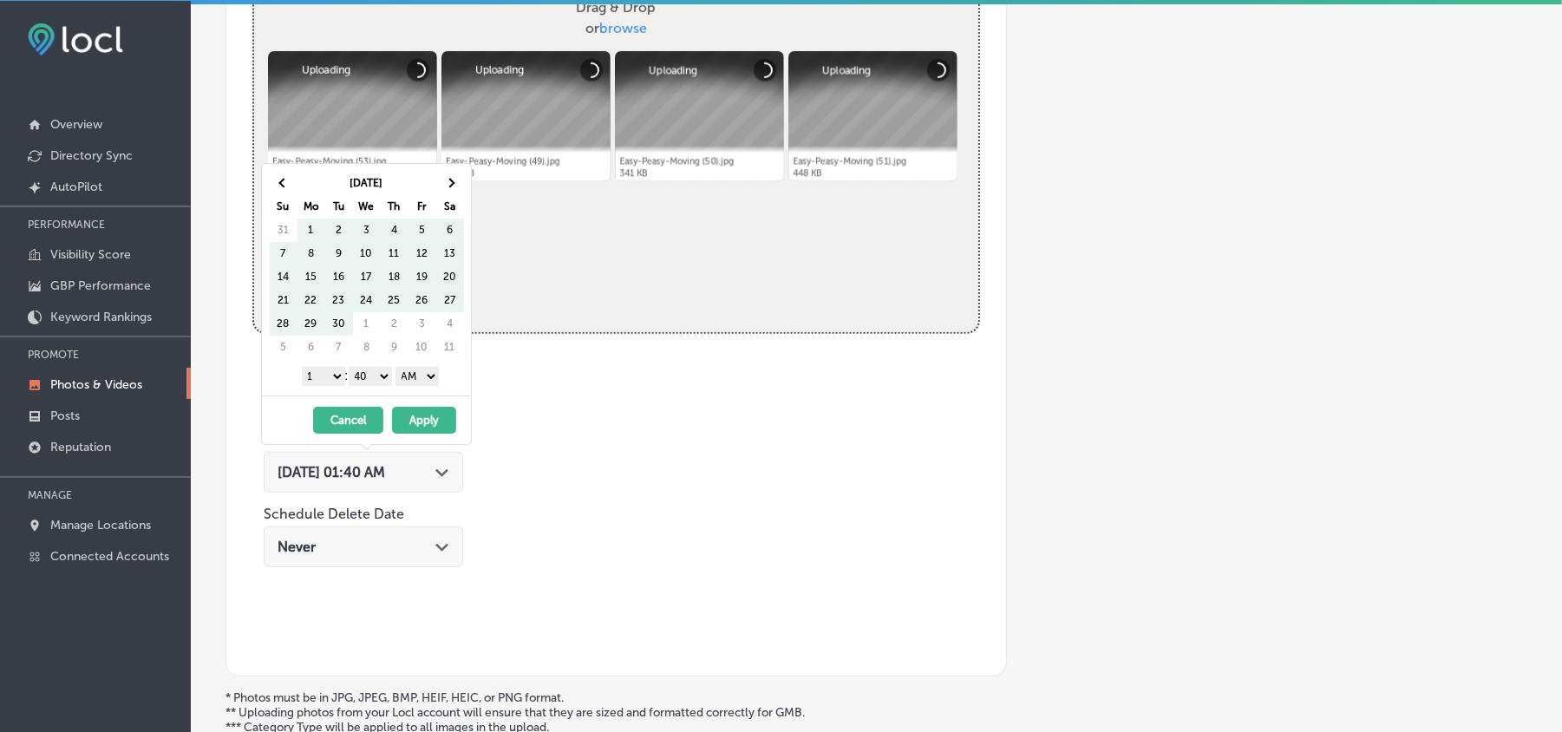
click at [452, 180] on span at bounding box center [450, 183] width 10 height 10
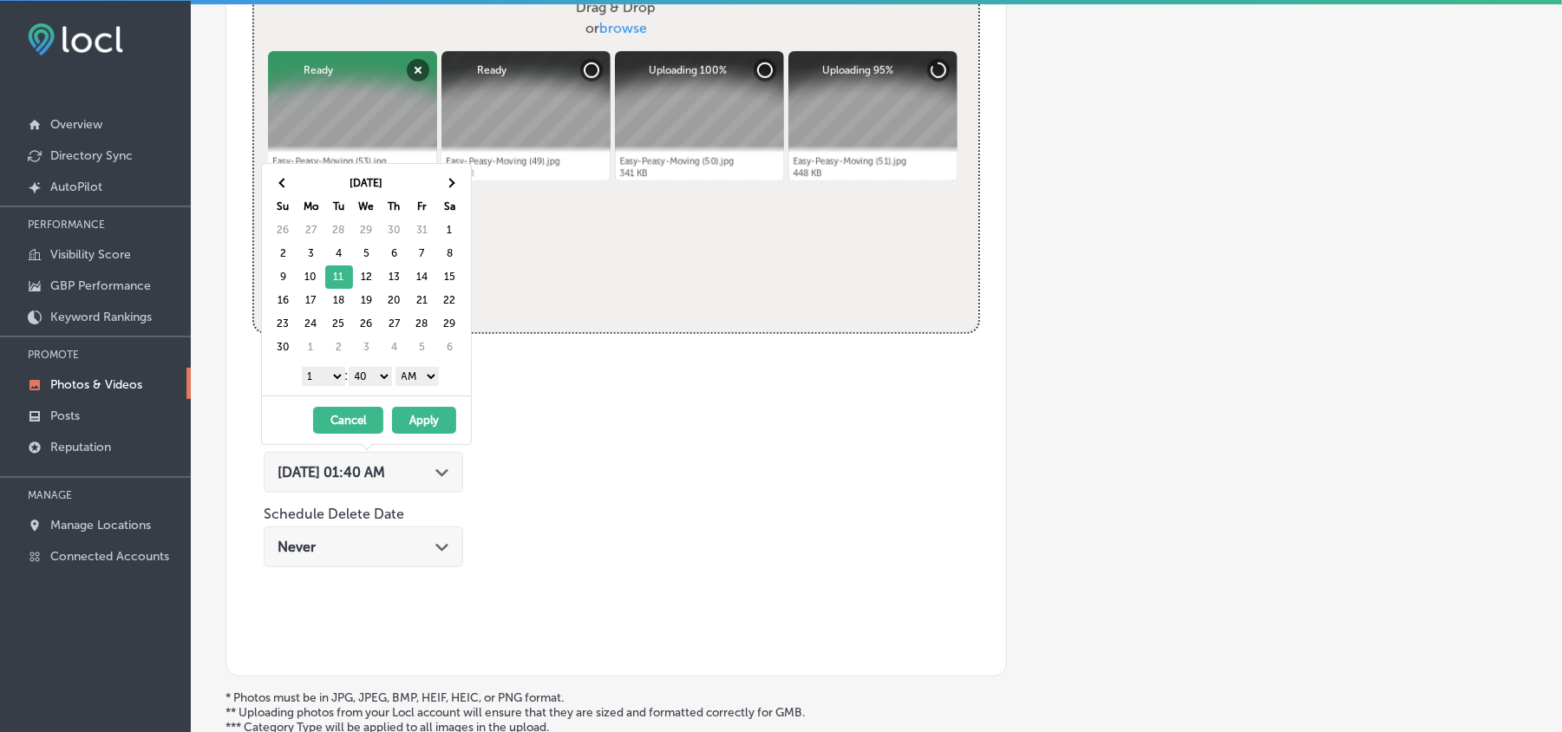
click at [327, 371] on select "1 2 3 4 5 6 7 8 9 10 11 12" at bounding box center [323, 376] width 43 height 19
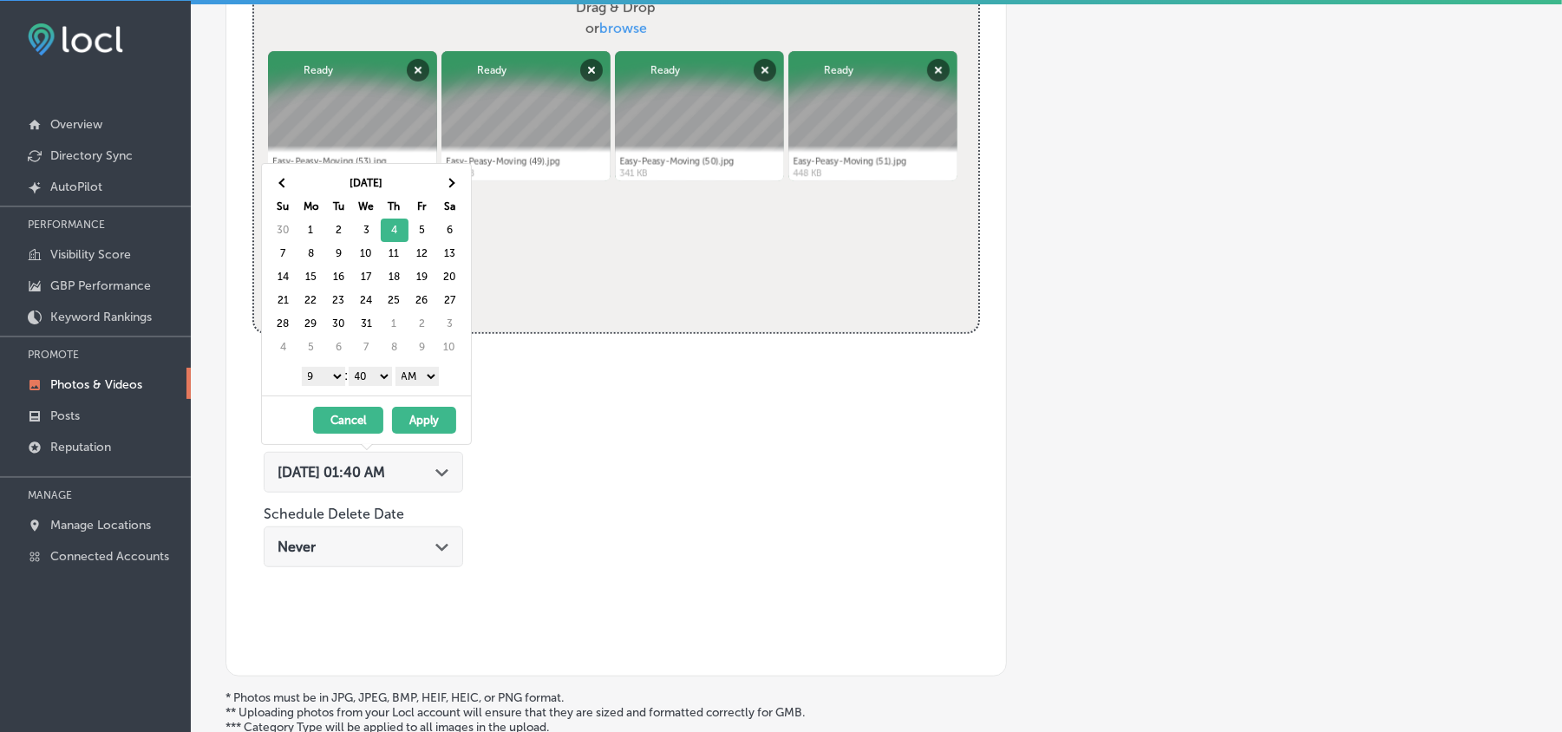
click at [392, 368] on div "1 2 3 4 5 6 7 8 9 10 11 12 : 00 10 20 30 40 50 AM PM" at bounding box center [370, 376] width 202 height 26
click at [383, 376] on select "00 10 20 30 40 50" at bounding box center [370, 376] width 43 height 19
click at [278, 180] on th at bounding box center [284, 183] width 28 height 23
click at [416, 386] on select "AM PM" at bounding box center [417, 376] width 43 height 19
click at [285, 181] on span at bounding box center [283, 183] width 10 height 10
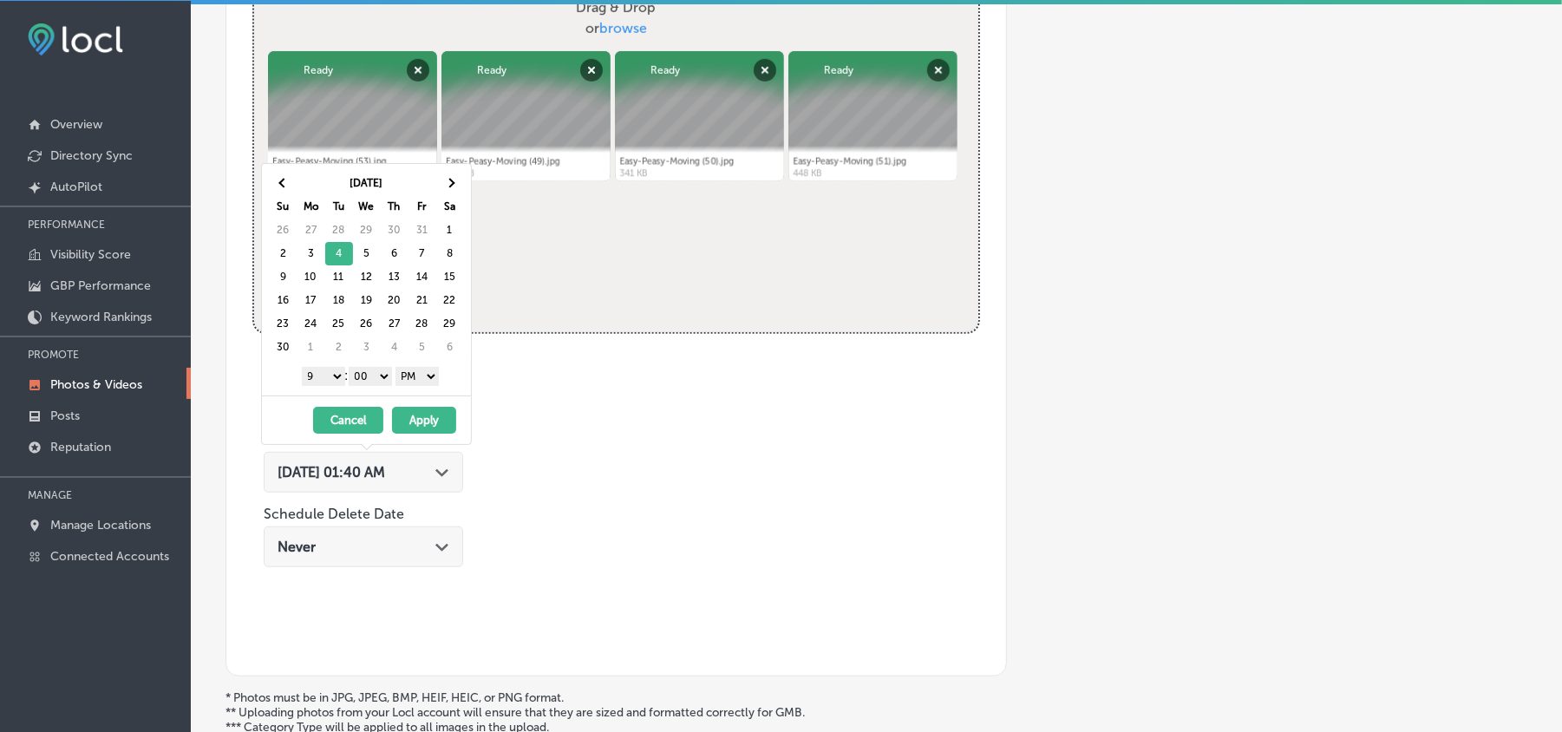
click at [418, 425] on button "Apply" at bounding box center [424, 420] width 64 height 27
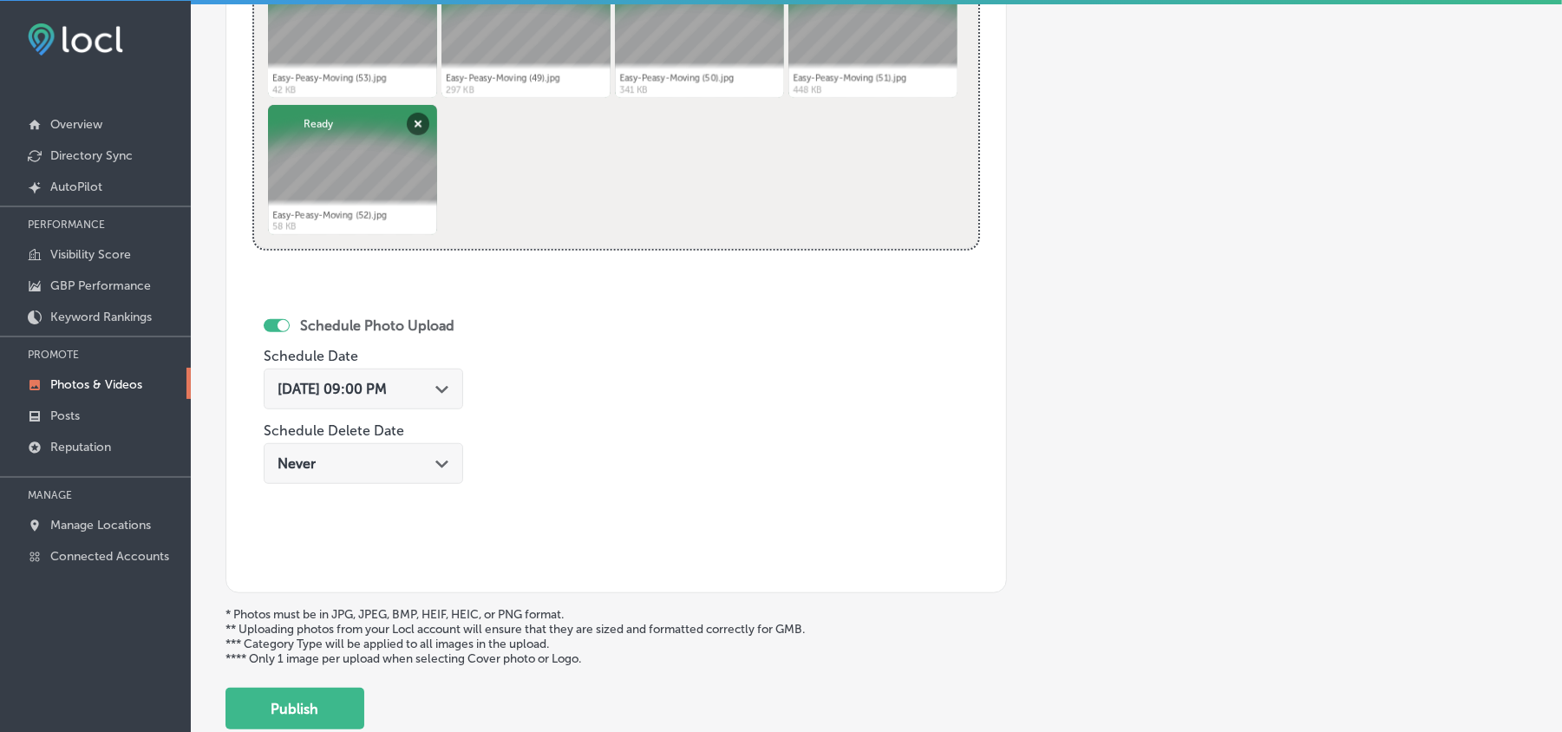
scroll to position [812, 0]
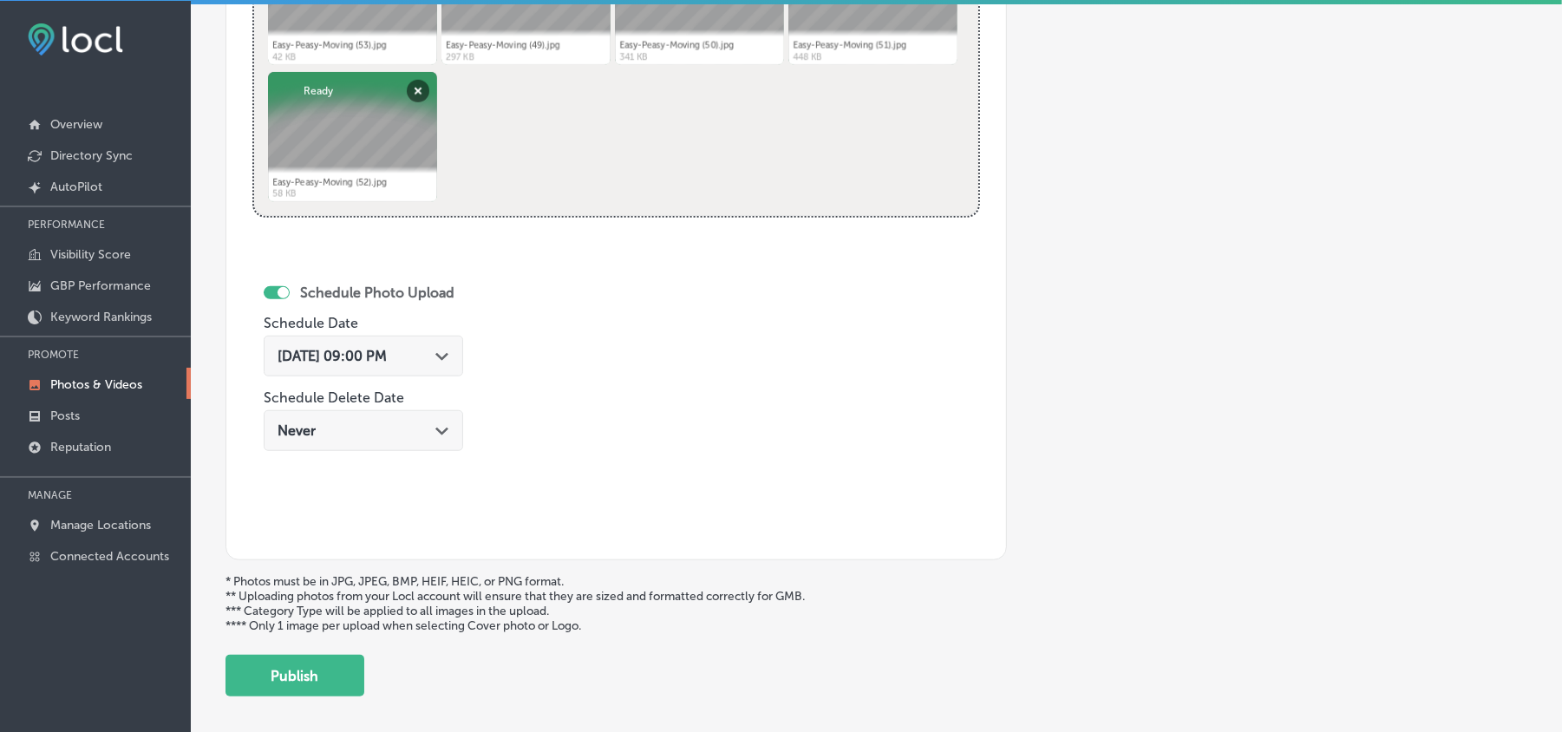
click at [552, 378] on div "Schedule Photo Upload Schedule Date Nov 4, 2025 09:00 PM Path Created with Sket…" at bounding box center [433, 390] width 363 height 285
click at [429, 362] on div "Nov 4, 2025 09:00 PM Path Created with Sketch." at bounding box center [364, 356] width 172 height 16
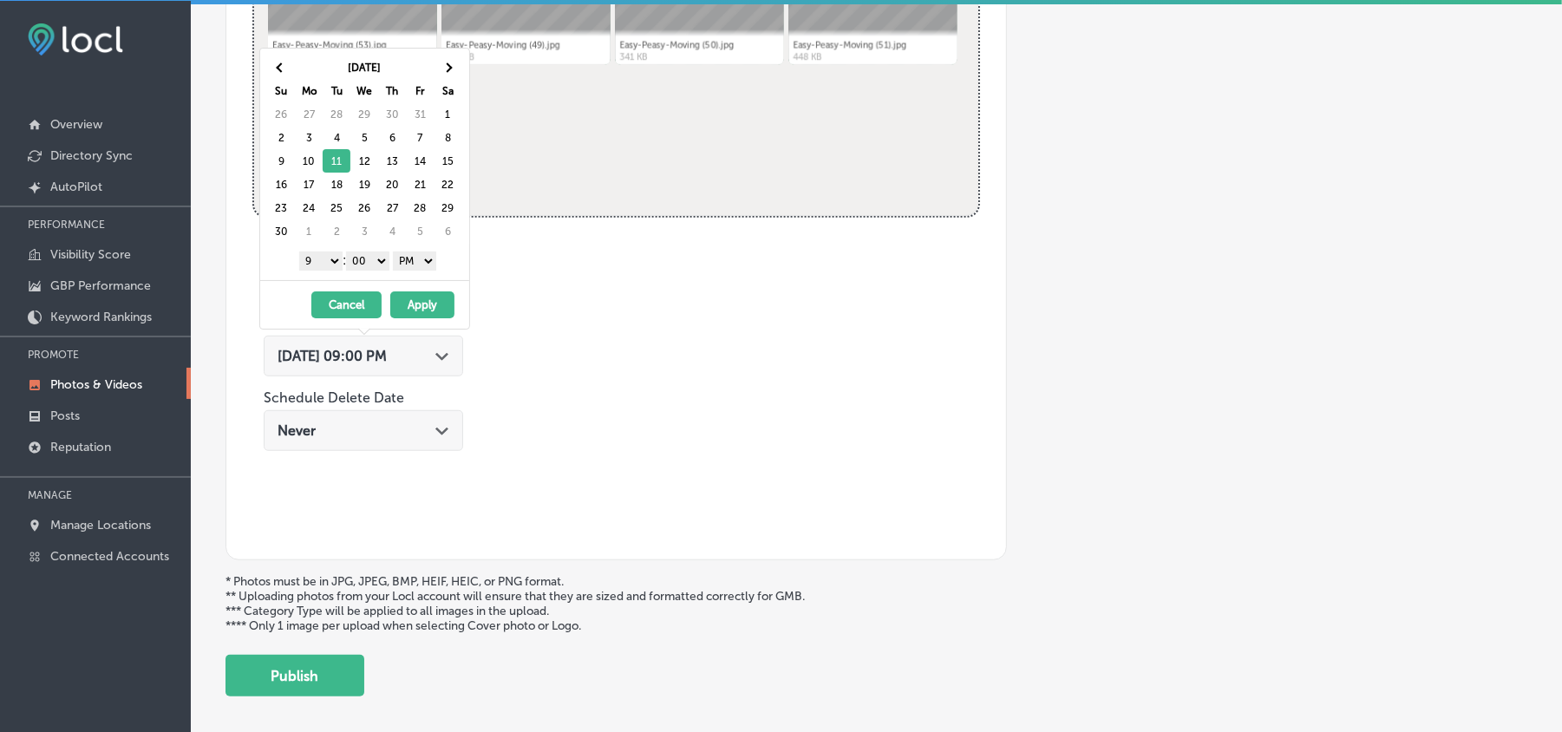
click at [429, 297] on button "Apply" at bounding box center [422, 304] width 64 height 27
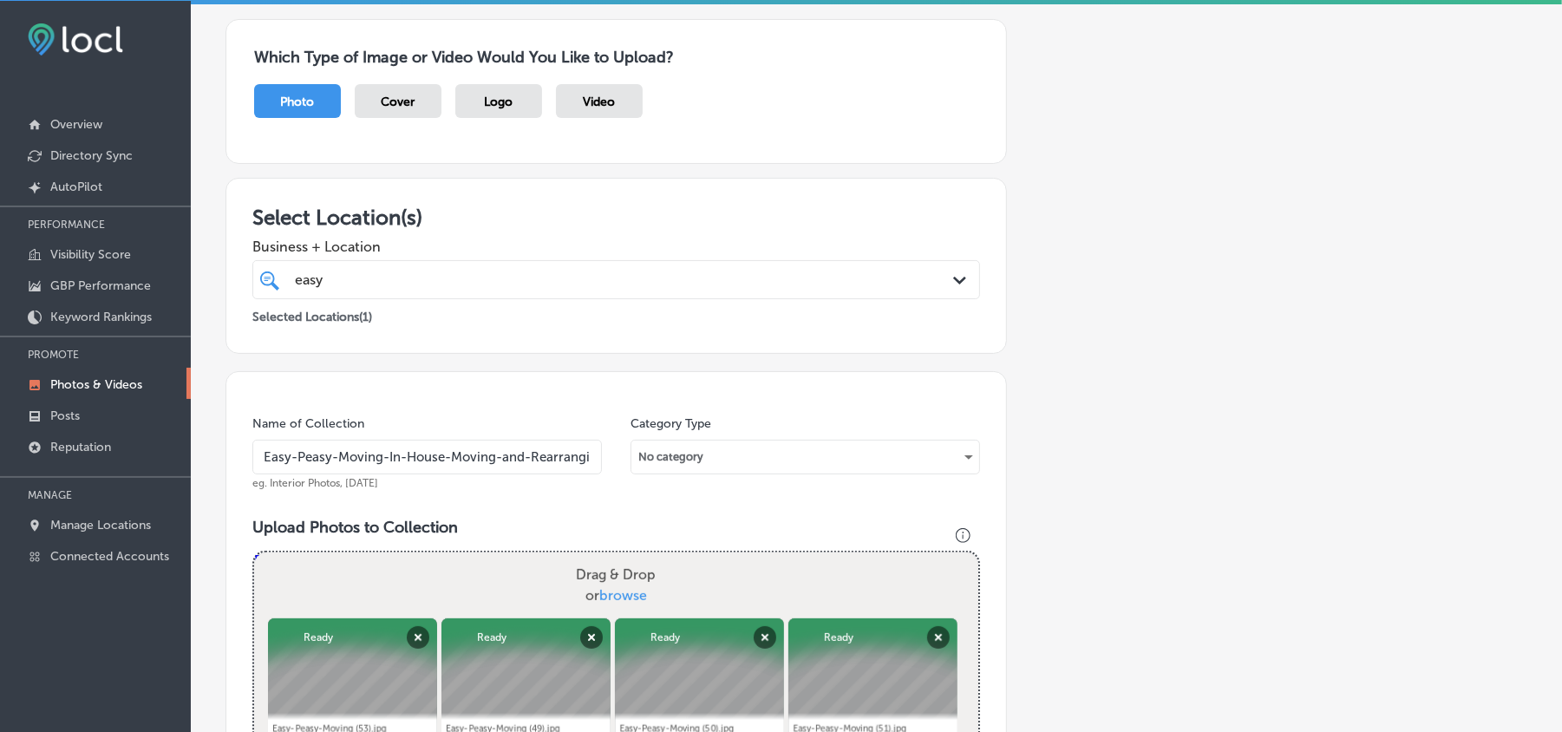
scroll to position [2, 0]
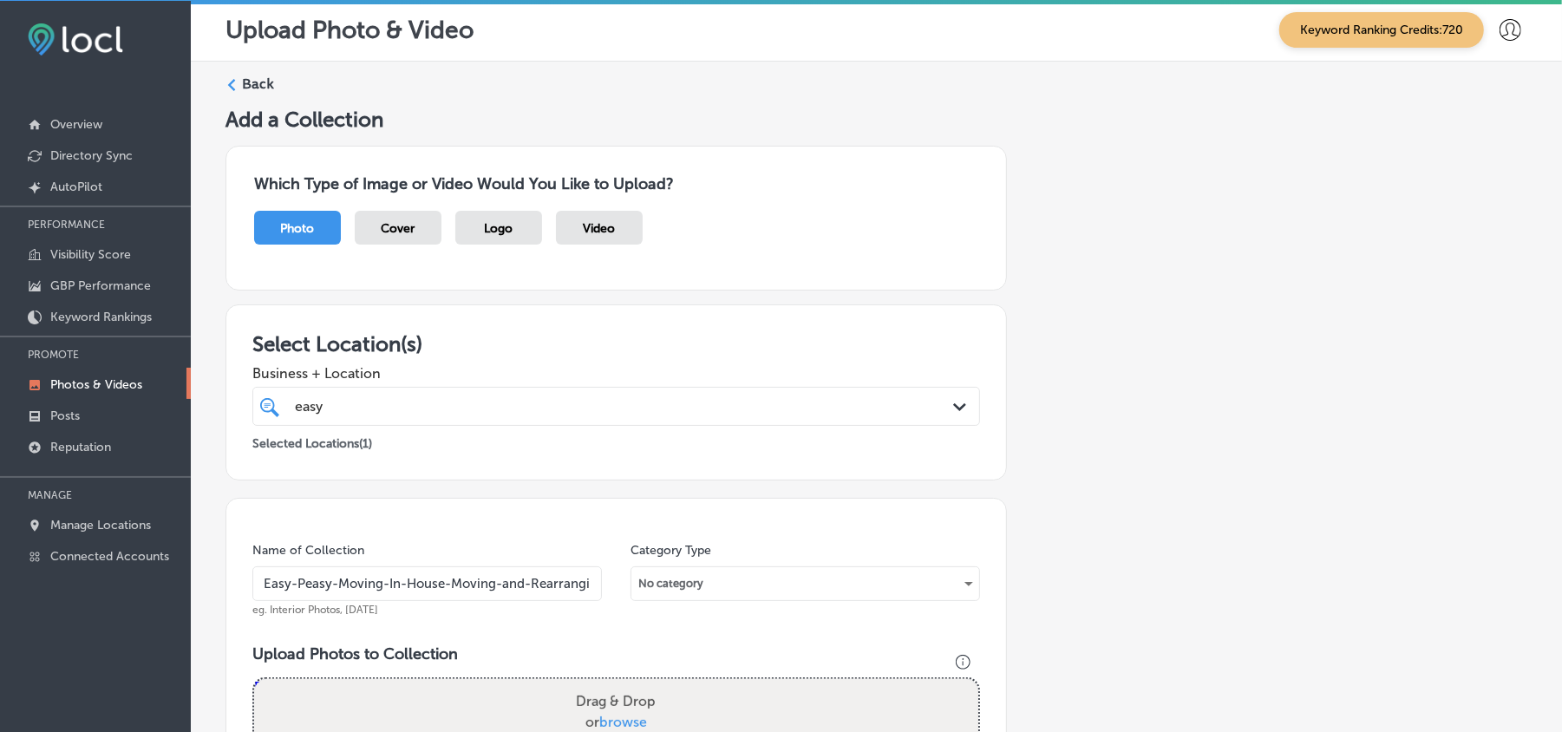
click at [240, 92] on div "Back" at bounding box center [877, 91] width 1302 height 32
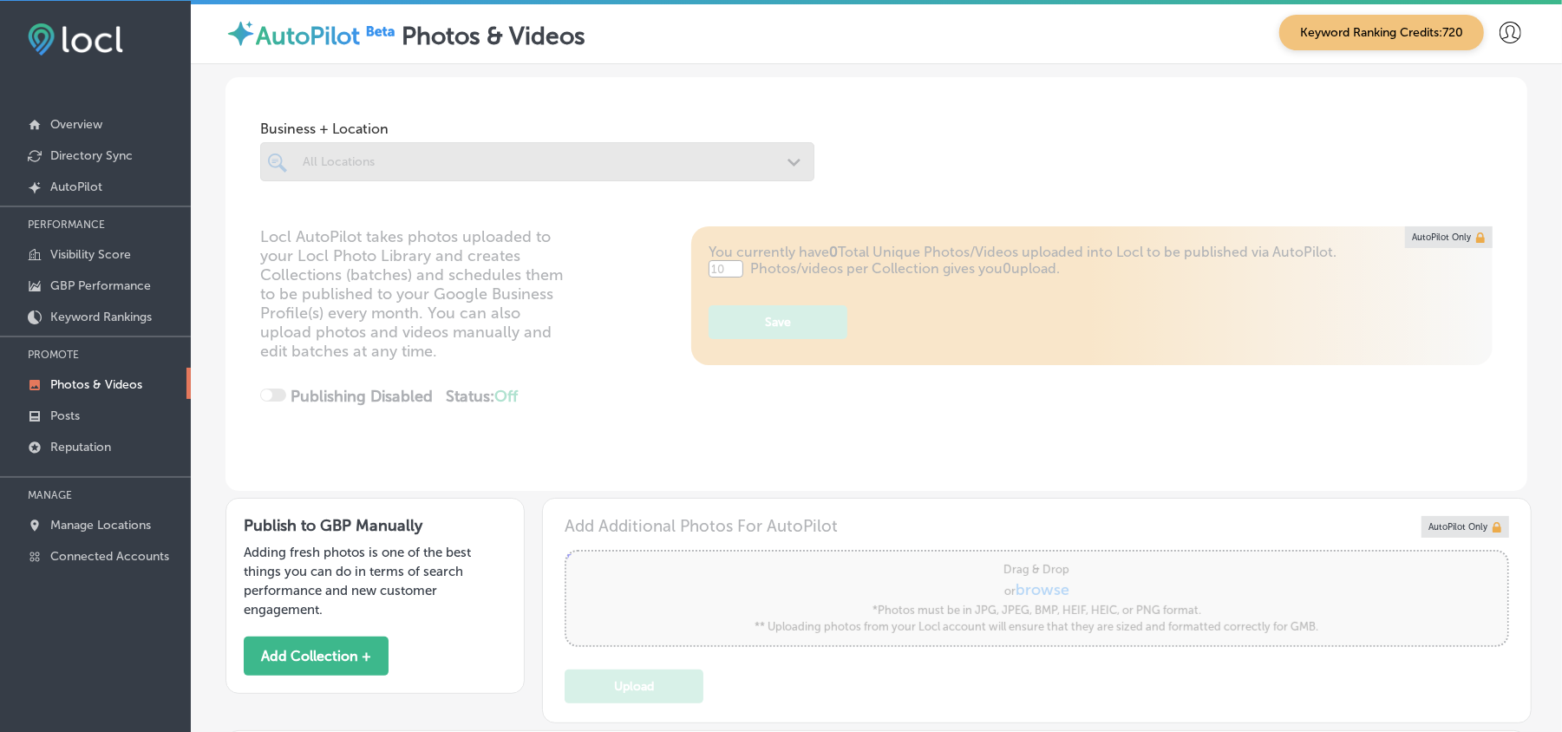
type input "5"
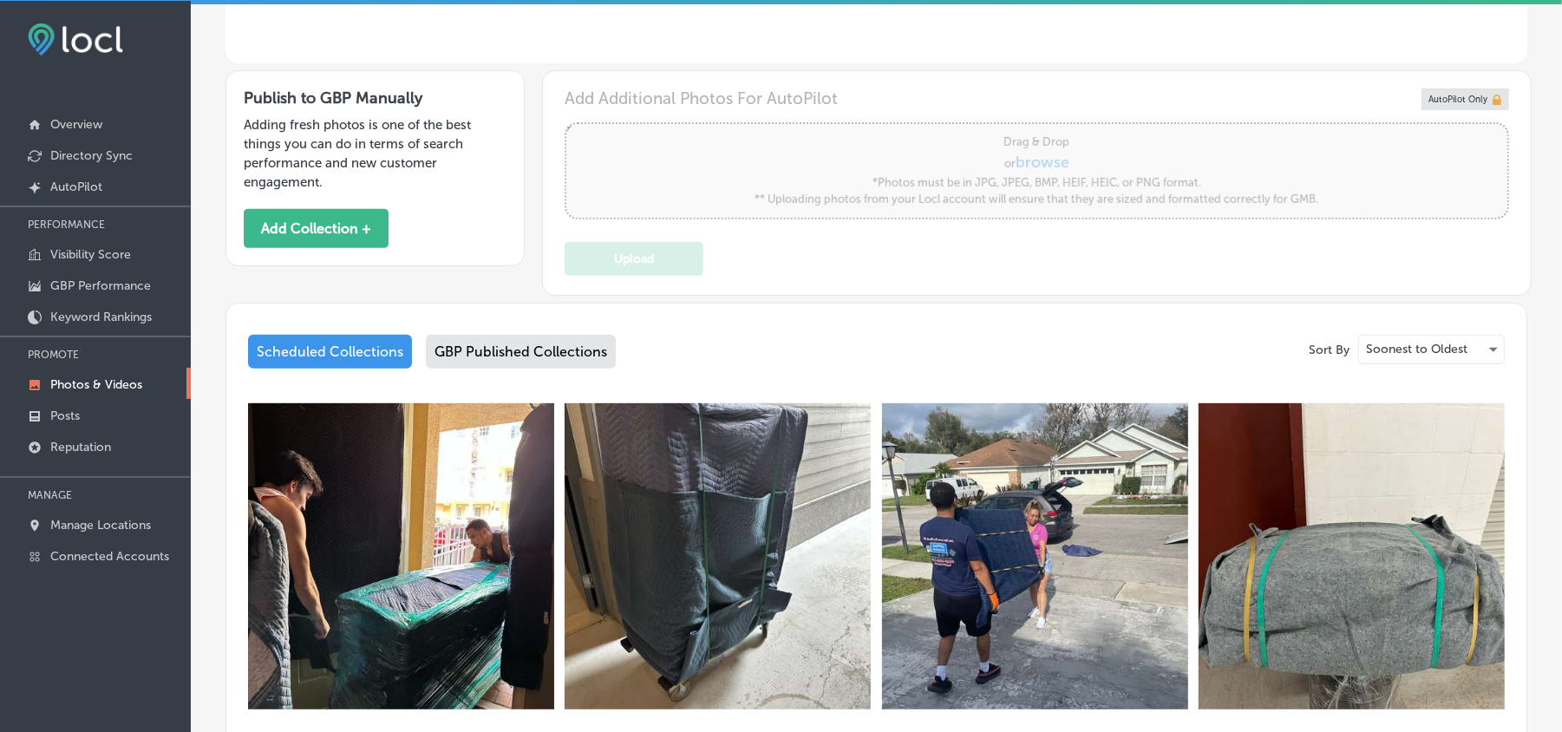
scroll to position [424, 0]
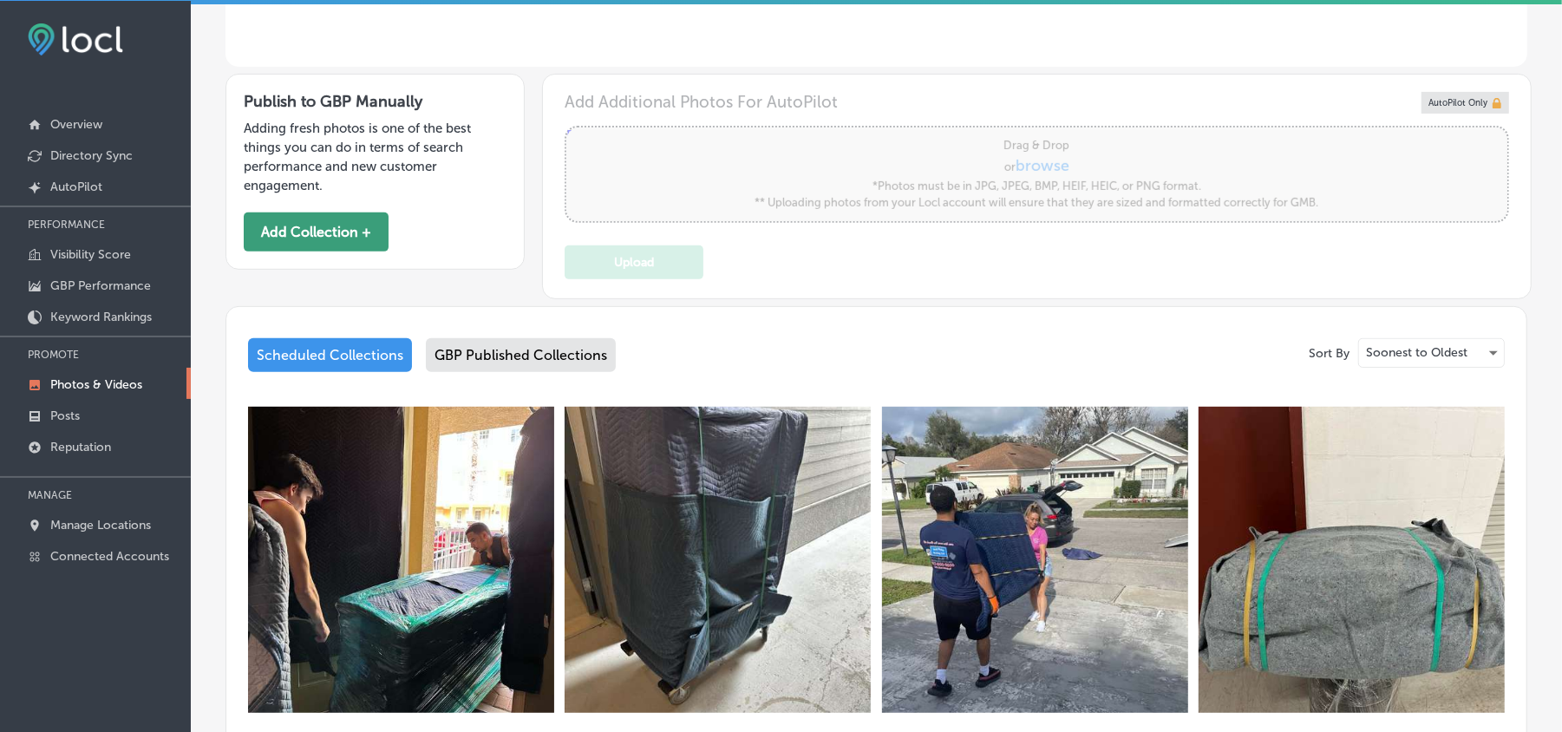
click at [340, 238] on button "Add Collection +" at bounding box center [316, 232] width 145 height 39
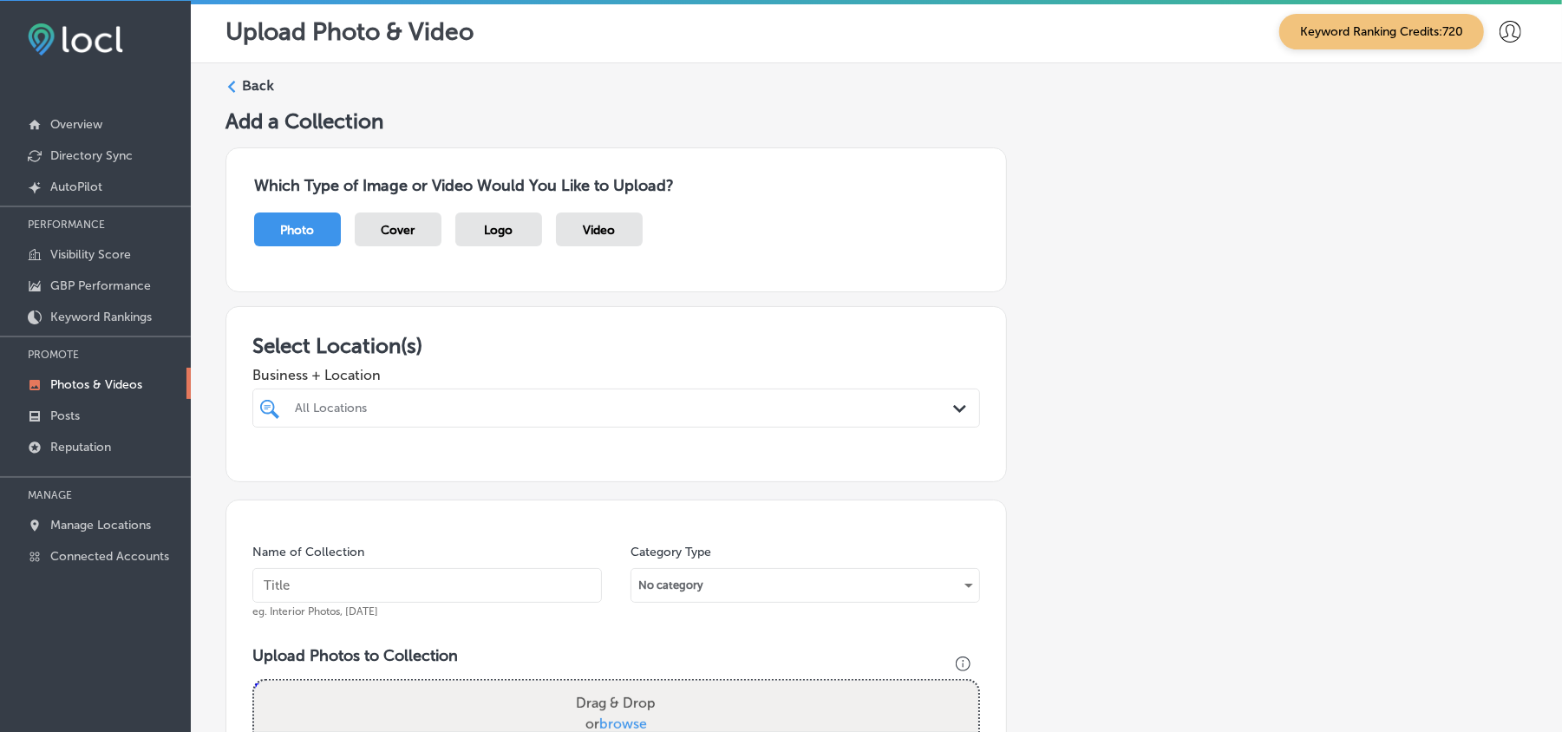
click at [438, 414] on div "All Locations" at bounding box center [625, 408] width 660 height 15
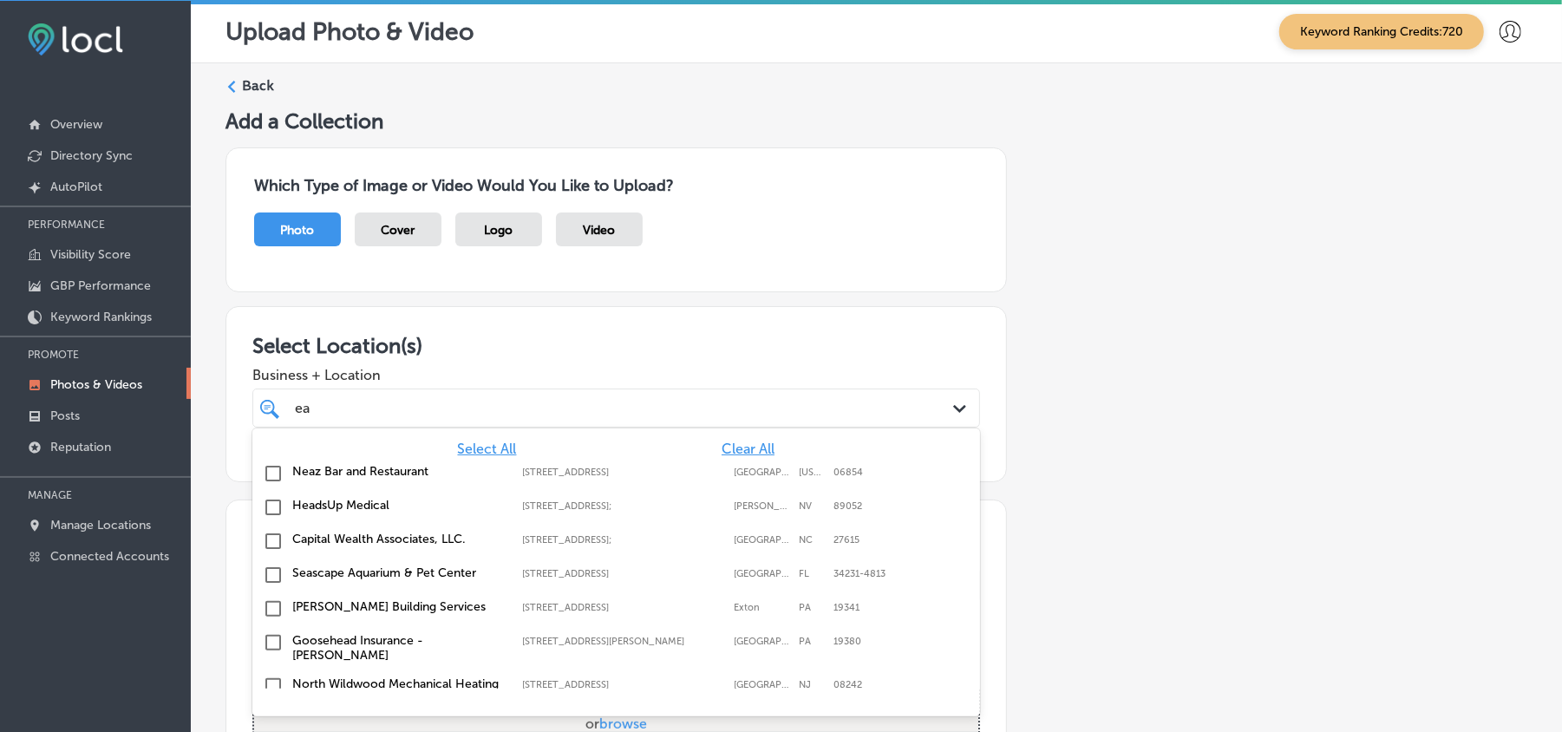
click at [737, 448] on span "Clear All" at bounding box center [748, 449] width 53 height 16
click at [636, 403] on div "ea ea" at bounding box center [583, 407] width 581 height 23
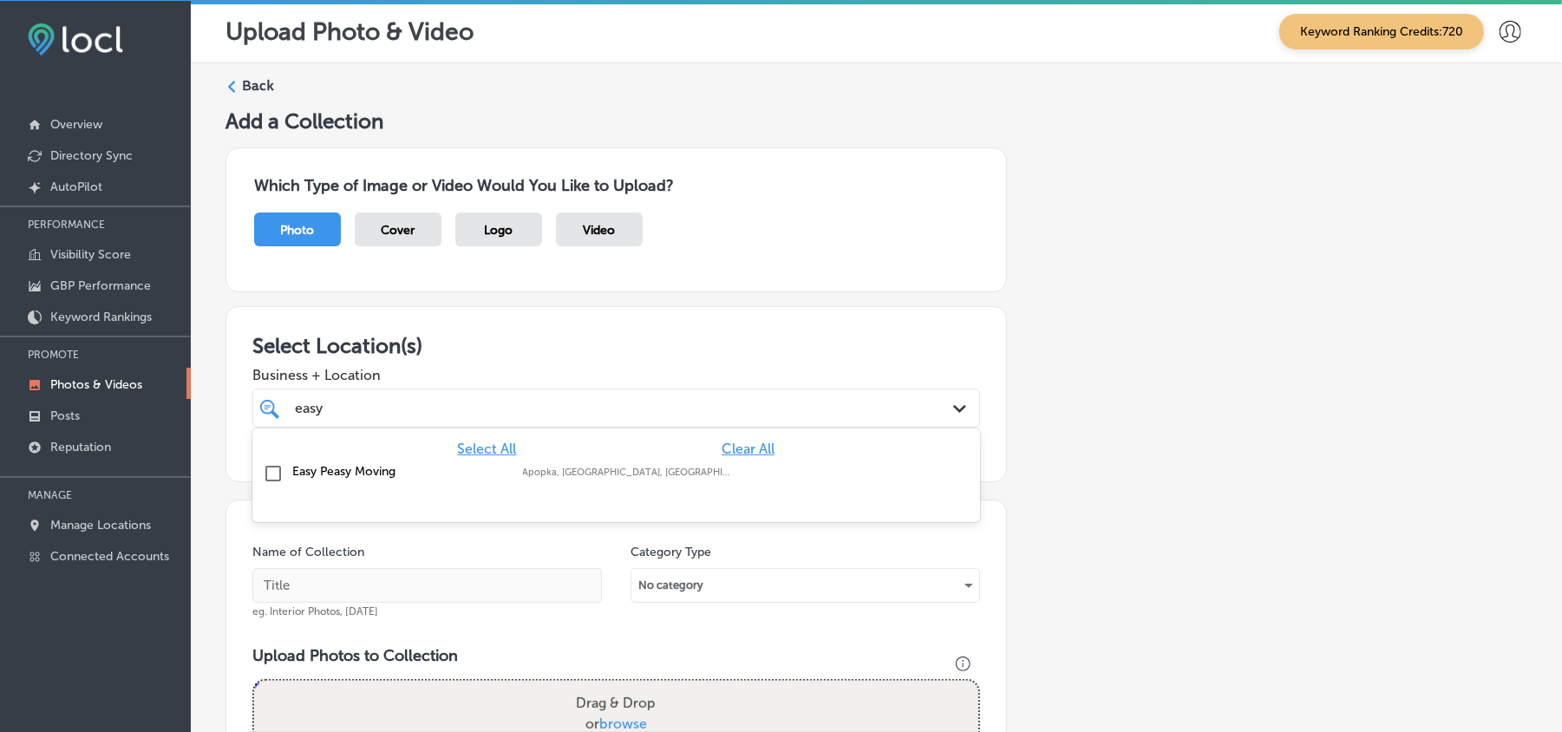
click at [271, 475] on input "checkbox" at bounding box center [273, 473] width 21 height 21
type input "easy"
click at [848, 281] on div "Which Type of Image or Video Would You Like to Upload? Photo Cover Logo Video" at bounding box center [617, 219] width 782 height 145
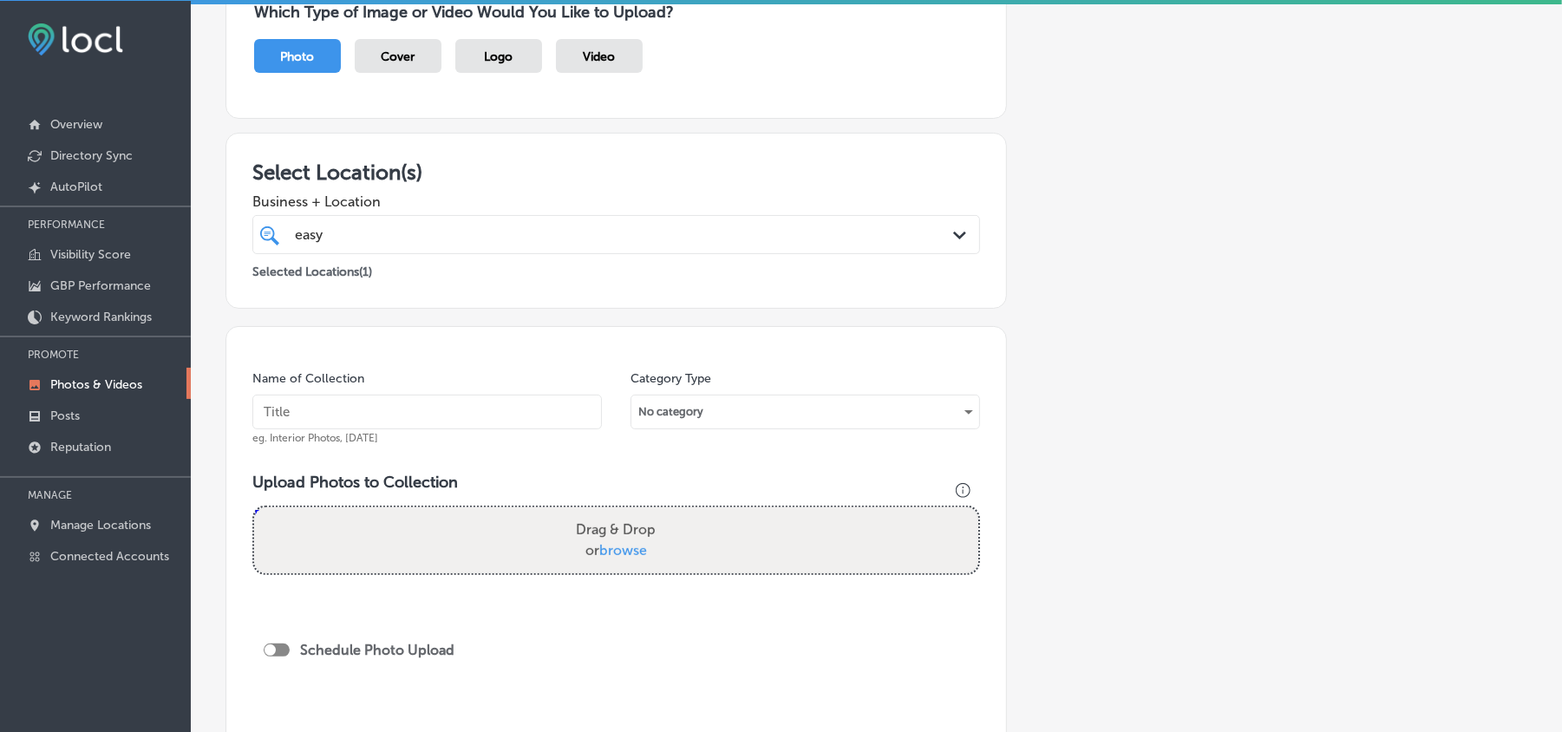
scroll to position [193, 0]
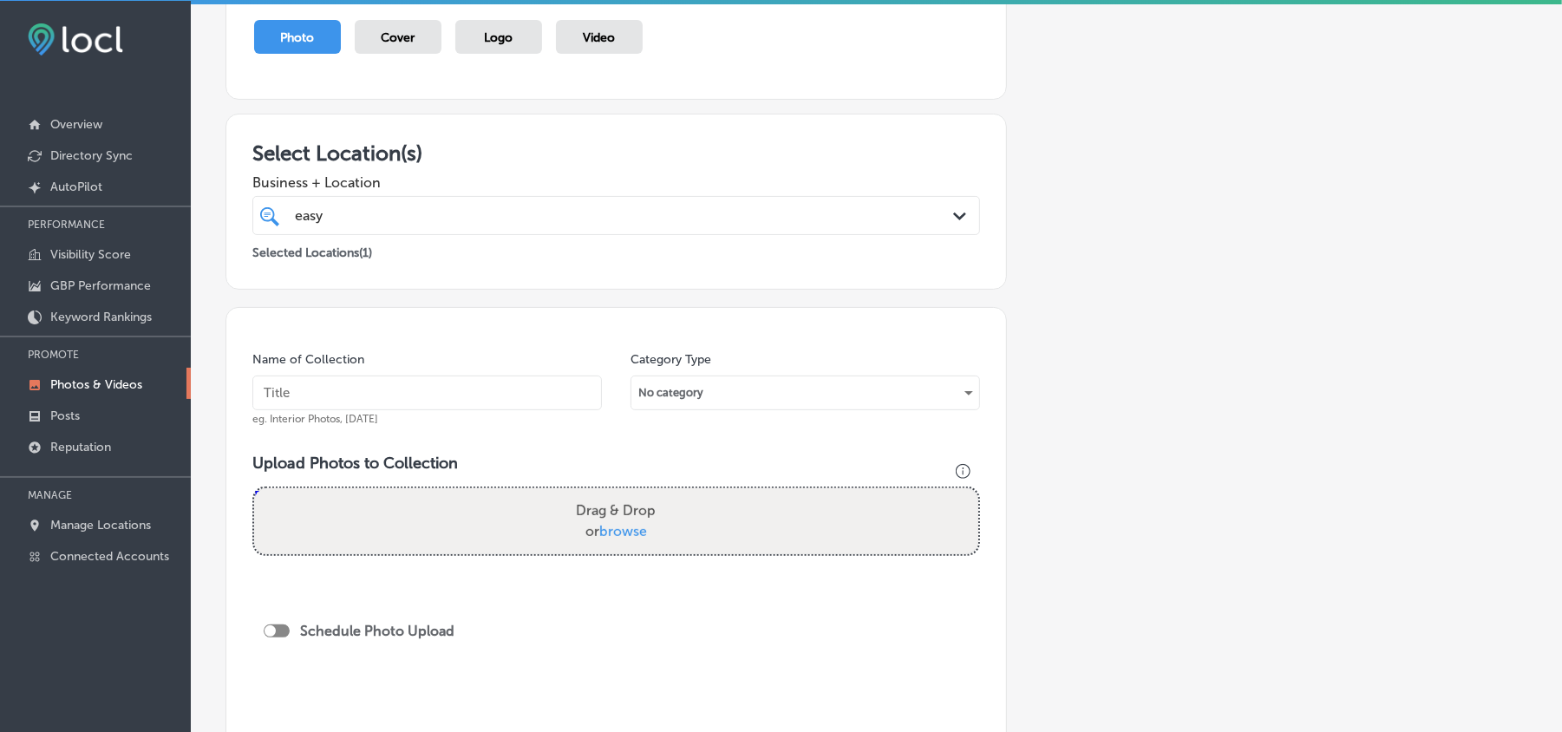
click at [407, 403] on input "text" at bounding box center [427, 393] width 350 height 35
paste input "Easy-Peasy-Moving-In-House-Moving-and-Rearranging-Services"
type input "Easy-Peasy-Moving-In-House-Moving-and-Rearranging-Services"
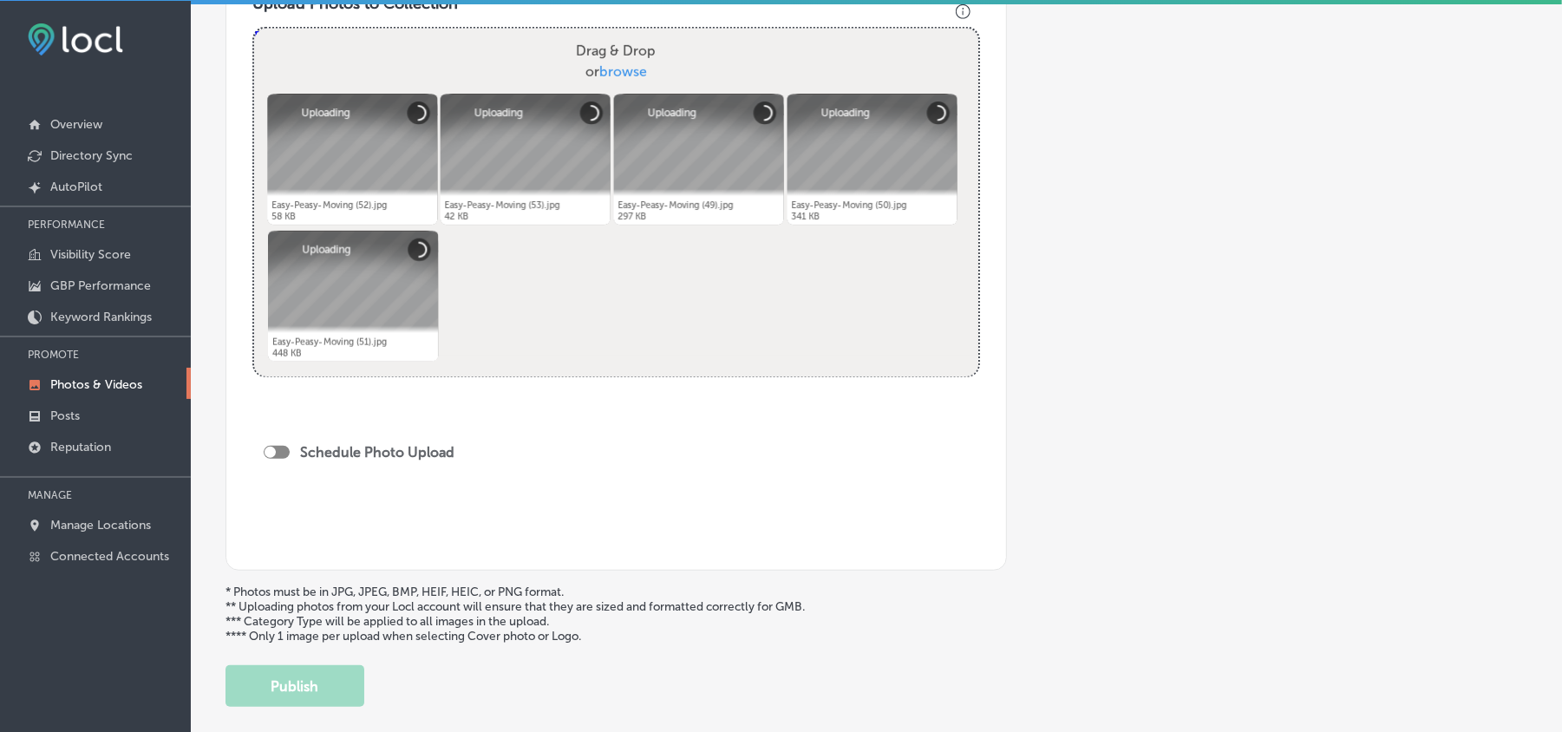
scroll to position [656, 0]
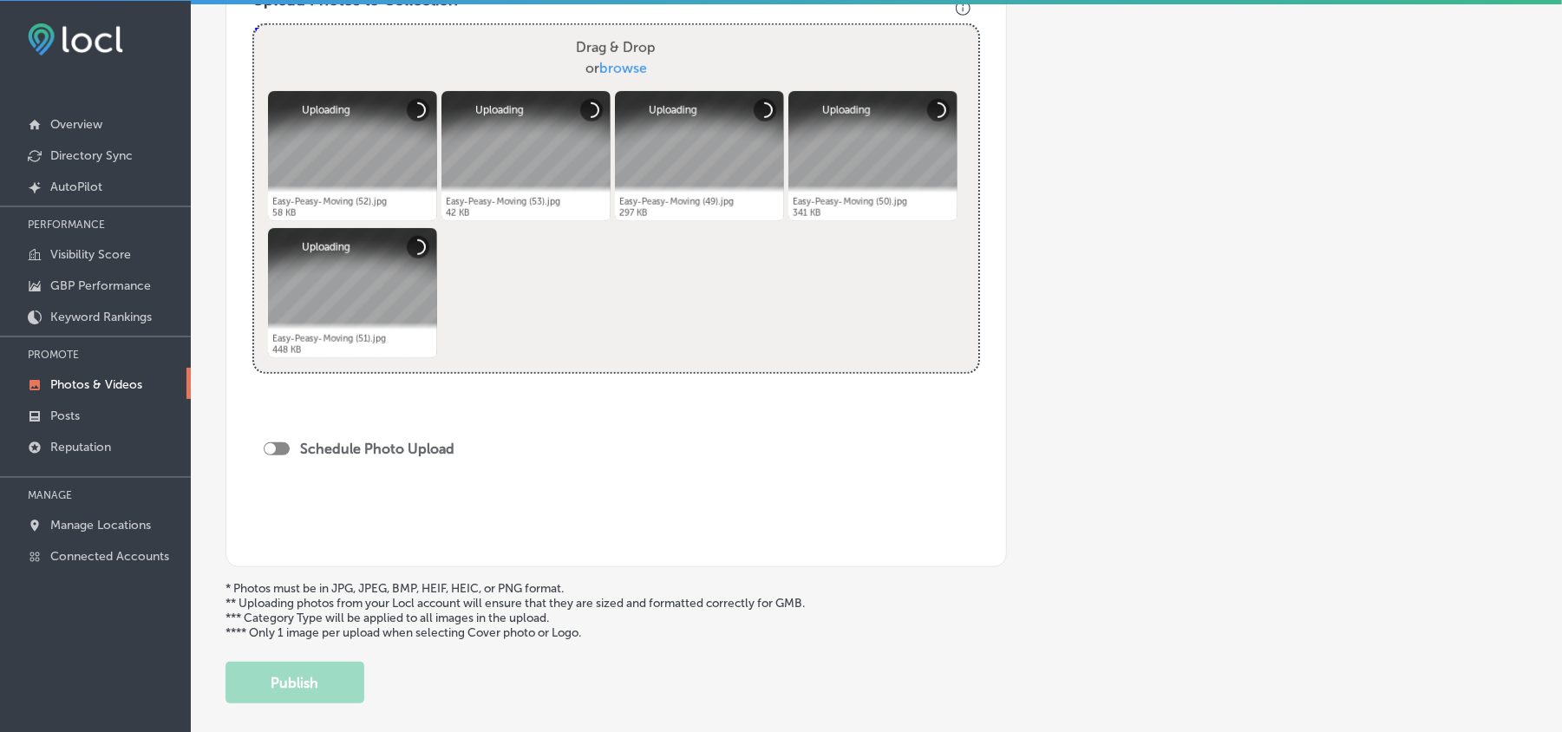
click at [281, 444] on div "Schedule Photo Upload" at bounding box center [364, 449] width 200 height 16
click at [272, 446] on div at bounding box center [270, 448] width 11 height 11
checkbox input "true"
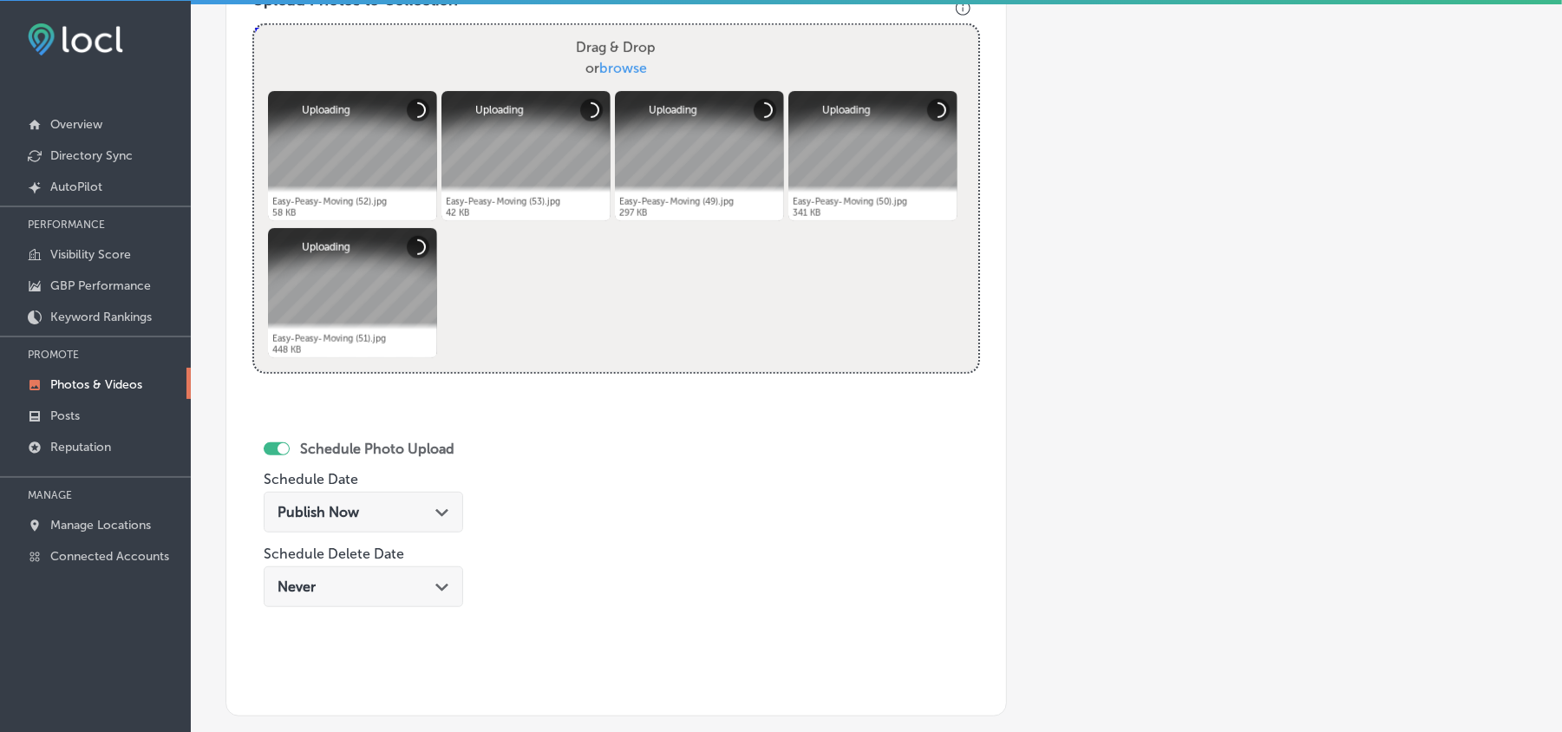
click at [313, 526] on div "Publish Now Path Created with Sketch." at bounding box center [364, 512] width 200 height 41
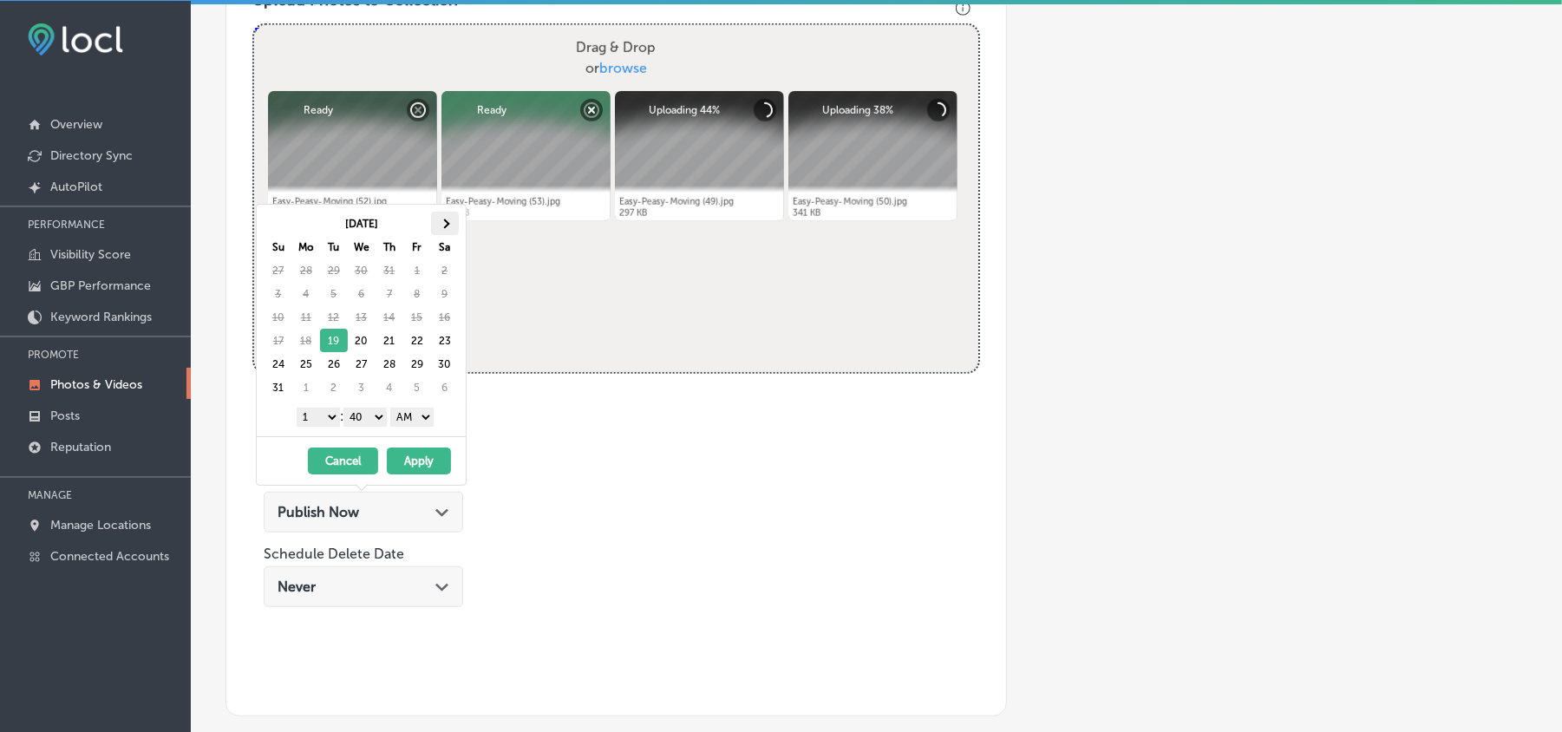
click at [448, 216] on th at bounding box center [445, 223] width 28 height 23
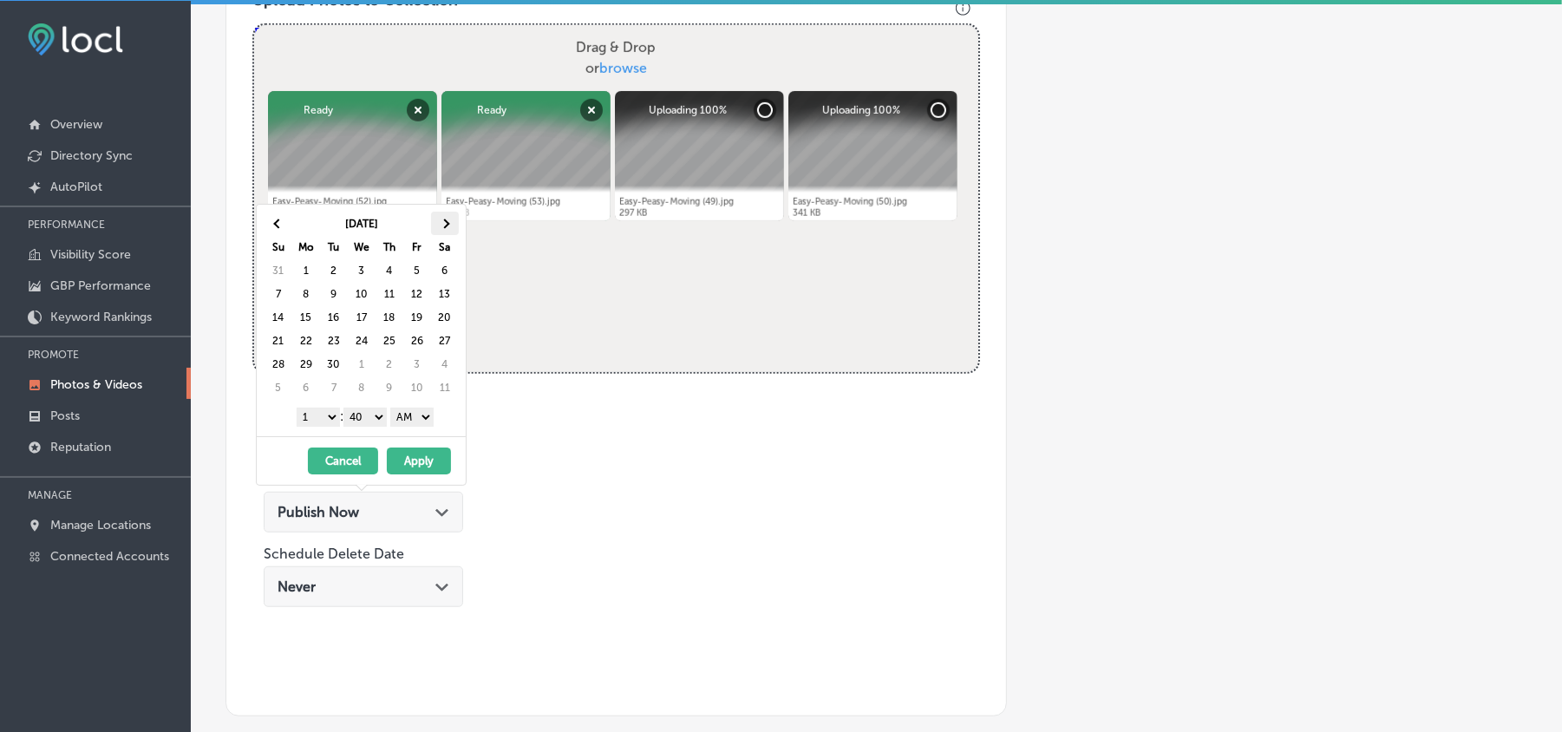
click at [446, 216] on th at bounding box center [445, 223] width 28 height 23
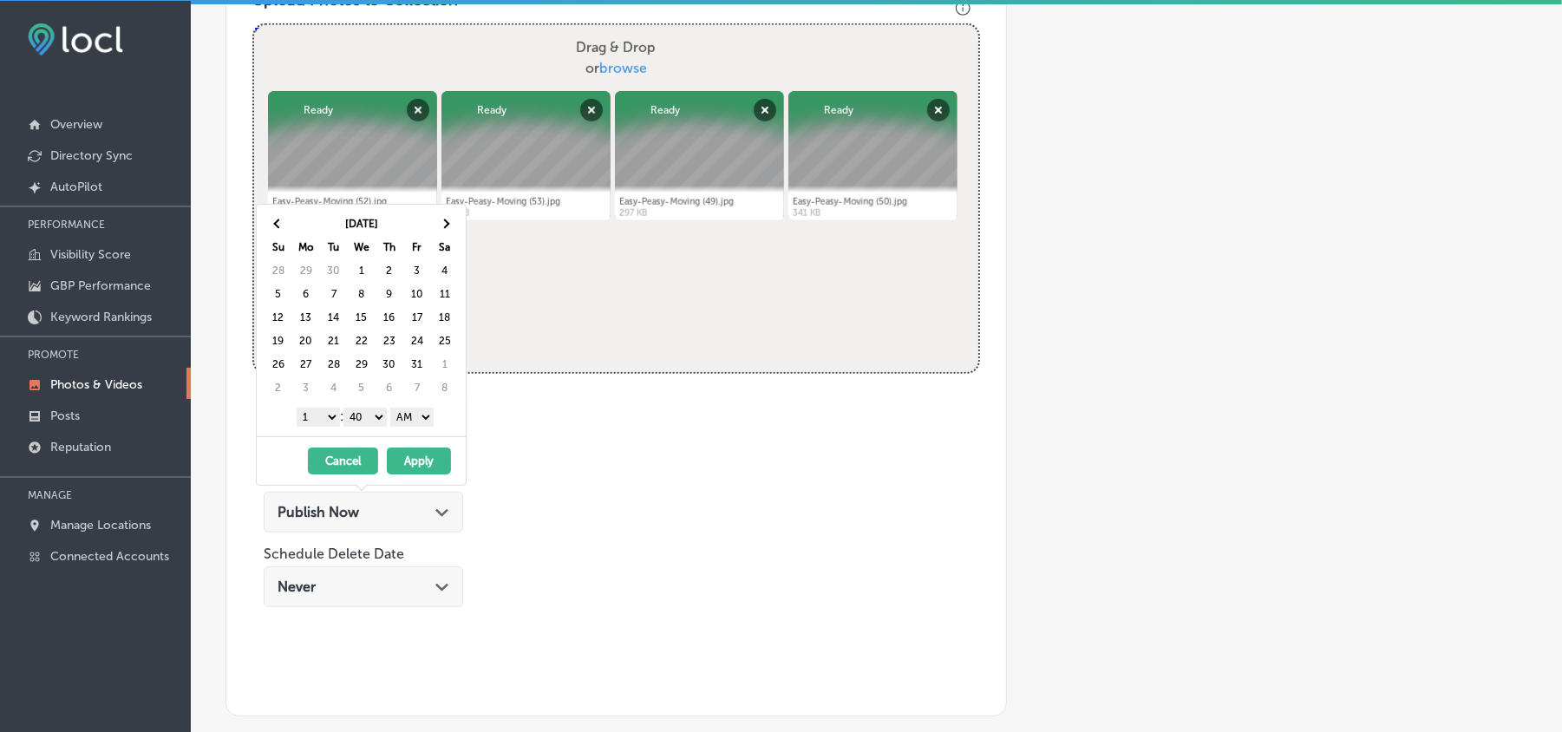
click at [446, 216] on th at bounding box center [445, 223] width 28 height 23
click at [444, 213] on th at bounding box center [445, 223] width 28 height 23
click at [311, 417] on select "1 2 3 4 5 6 7 8 9 10 11 12" at bounding box center [318, 417] width 43 height 19
click at [365, 416] on select "00 10 20 30 40 50" at bounding box center [365, 417] width 43 height 19
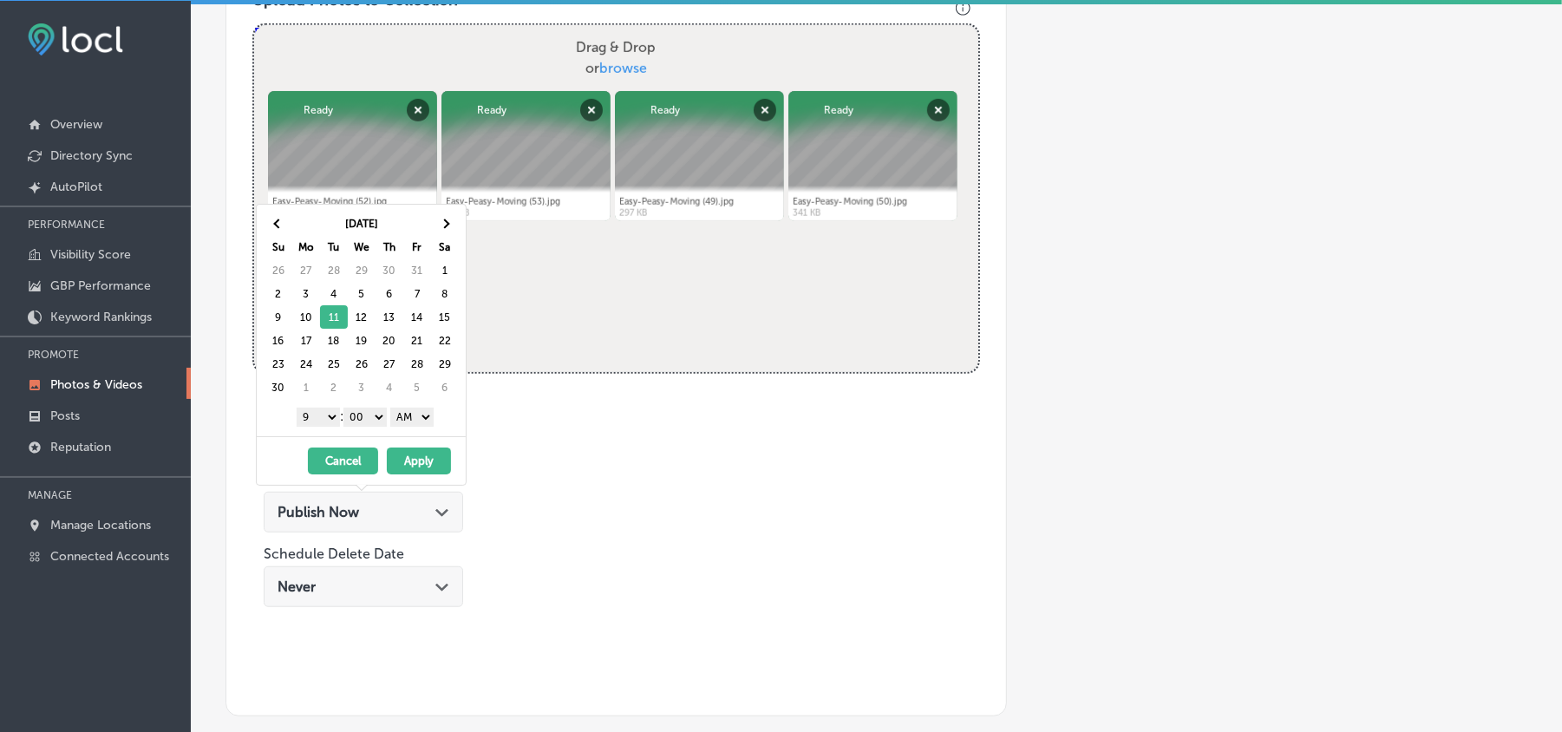
click at [407, 418] on select "AM PM" at bounding box center [411, 417] width 43 height 19
click at [400, 467] on button "Apply" at bounding box center [419, 461] width 64 height 27
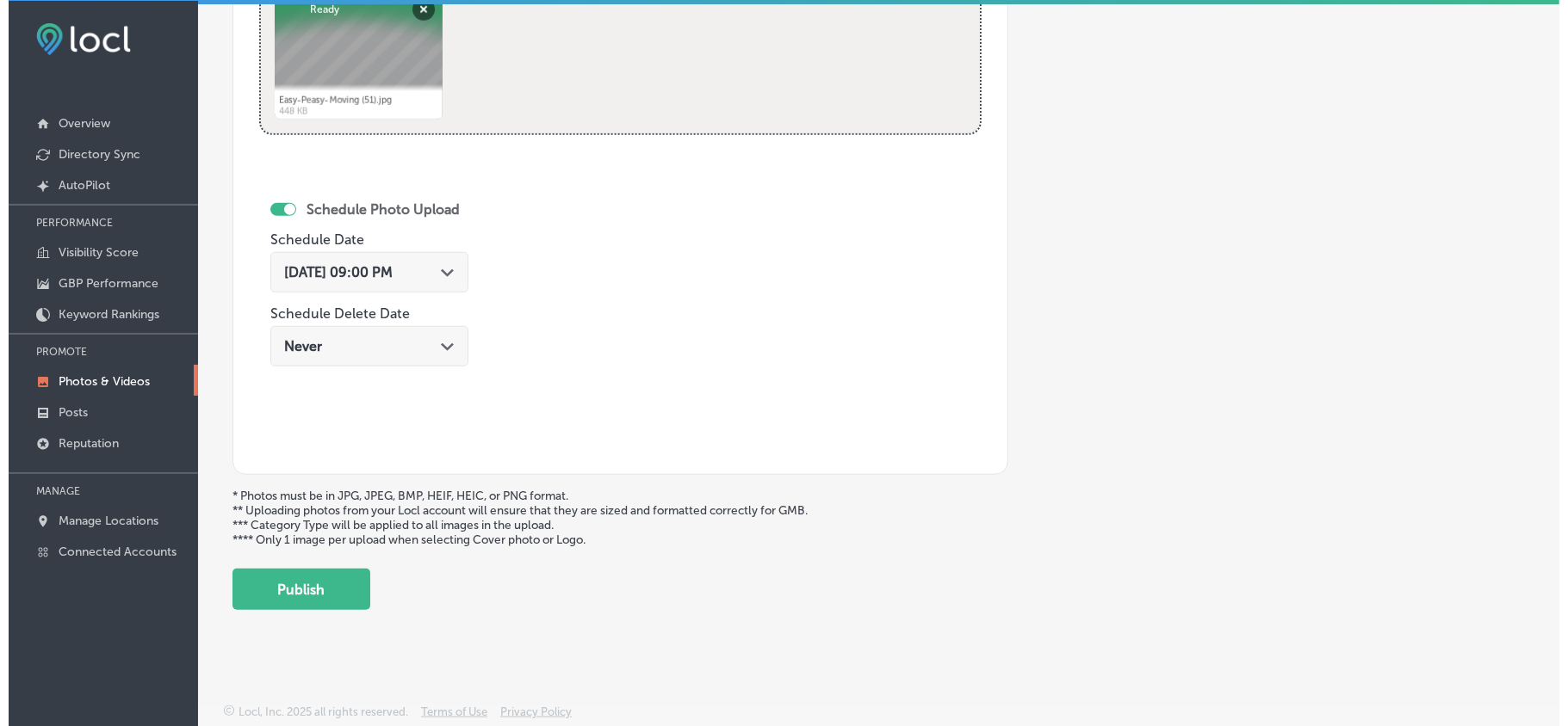
scroll to position [893, 0]
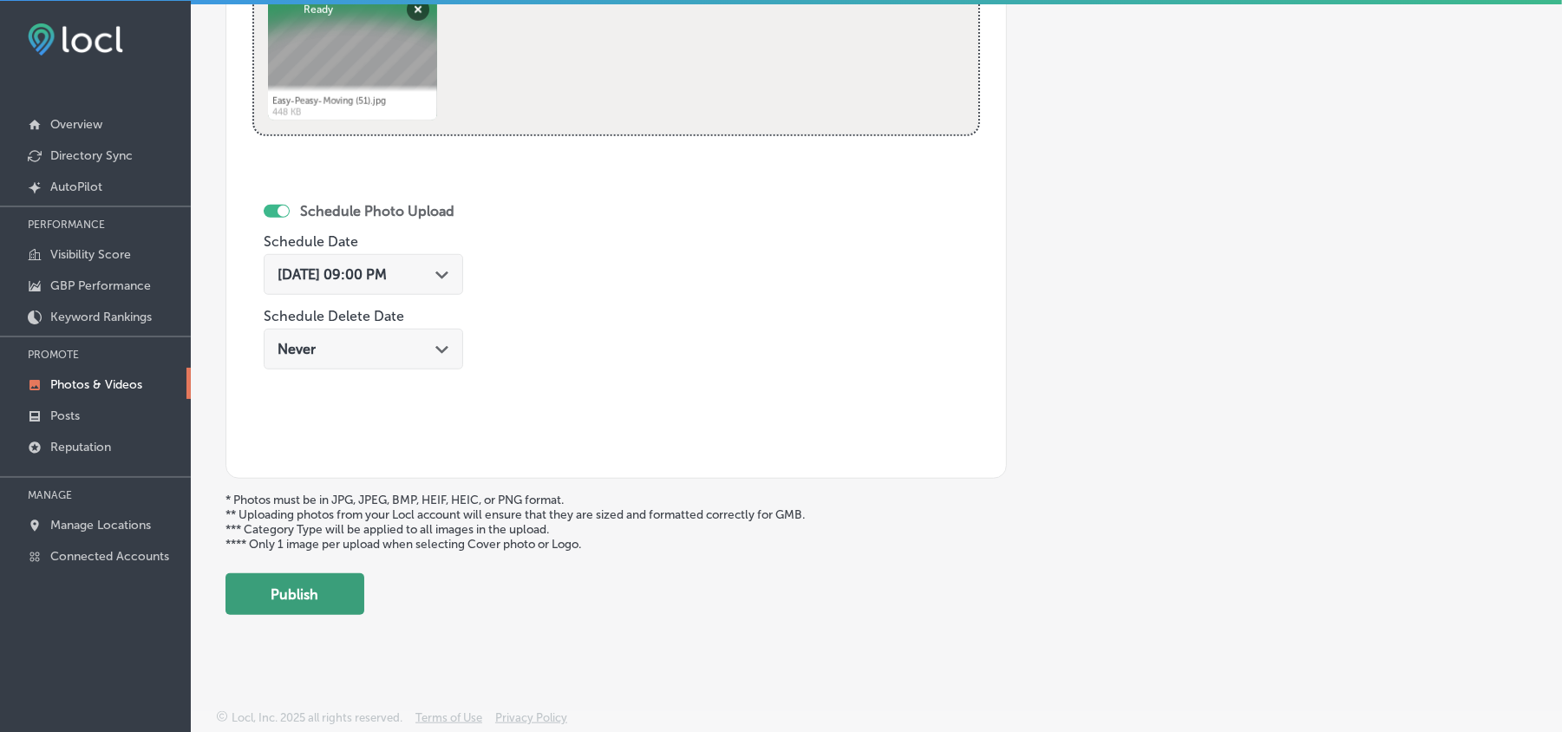
click at [347, 591] on button "Publish" at bounding box center [295, 594] width 139 height 42
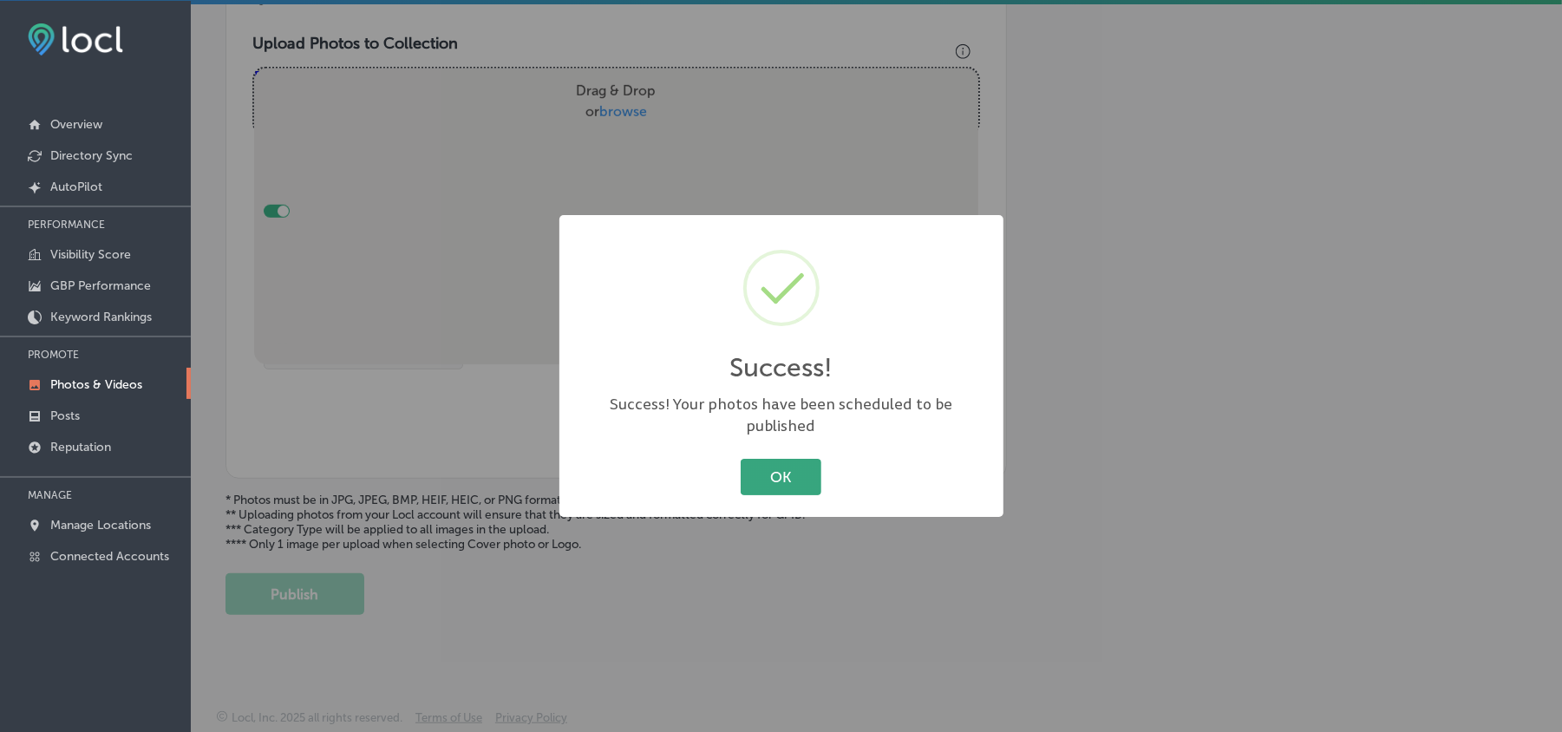
scroll to position [619, 0]
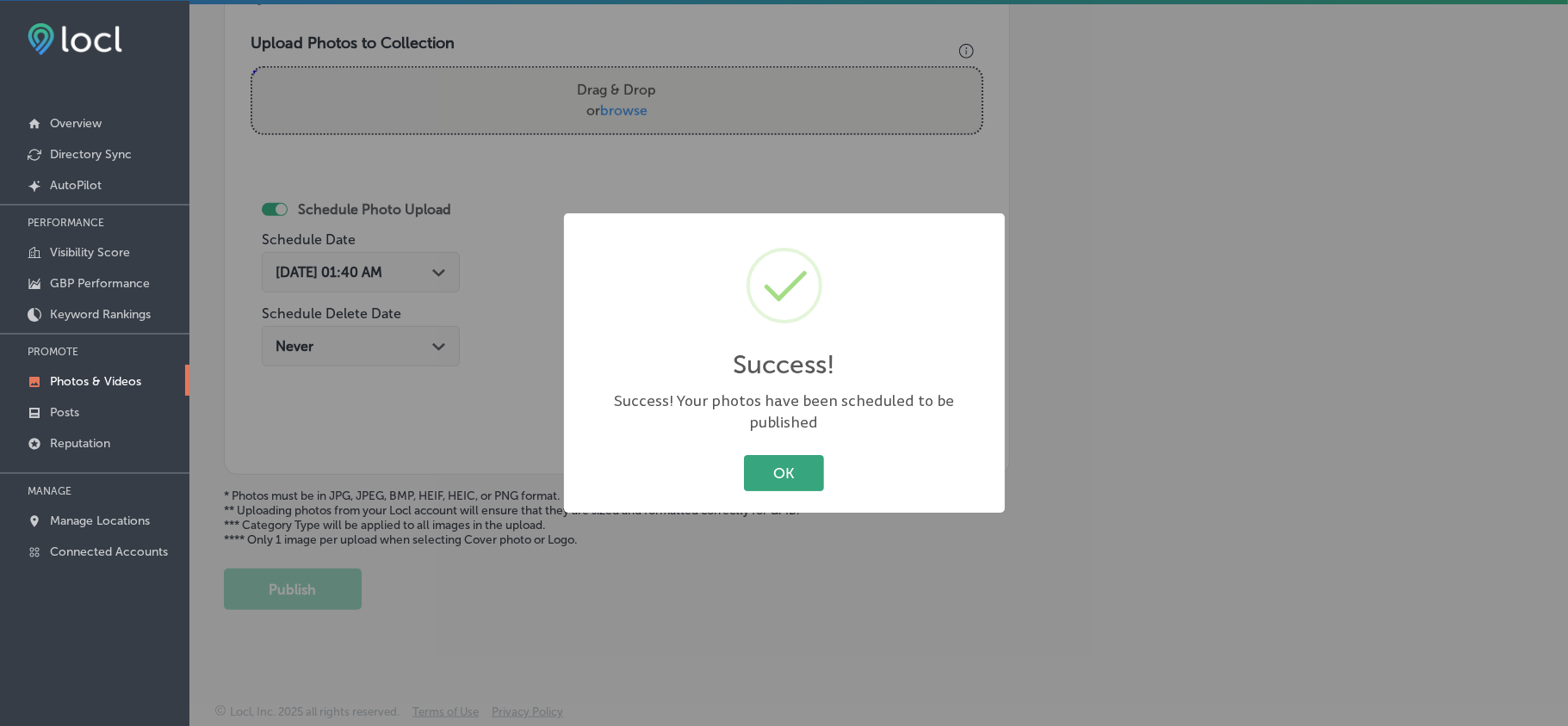
click at [803, 477] on button "OK" at bounding box center [784, 473] width 80 height 36
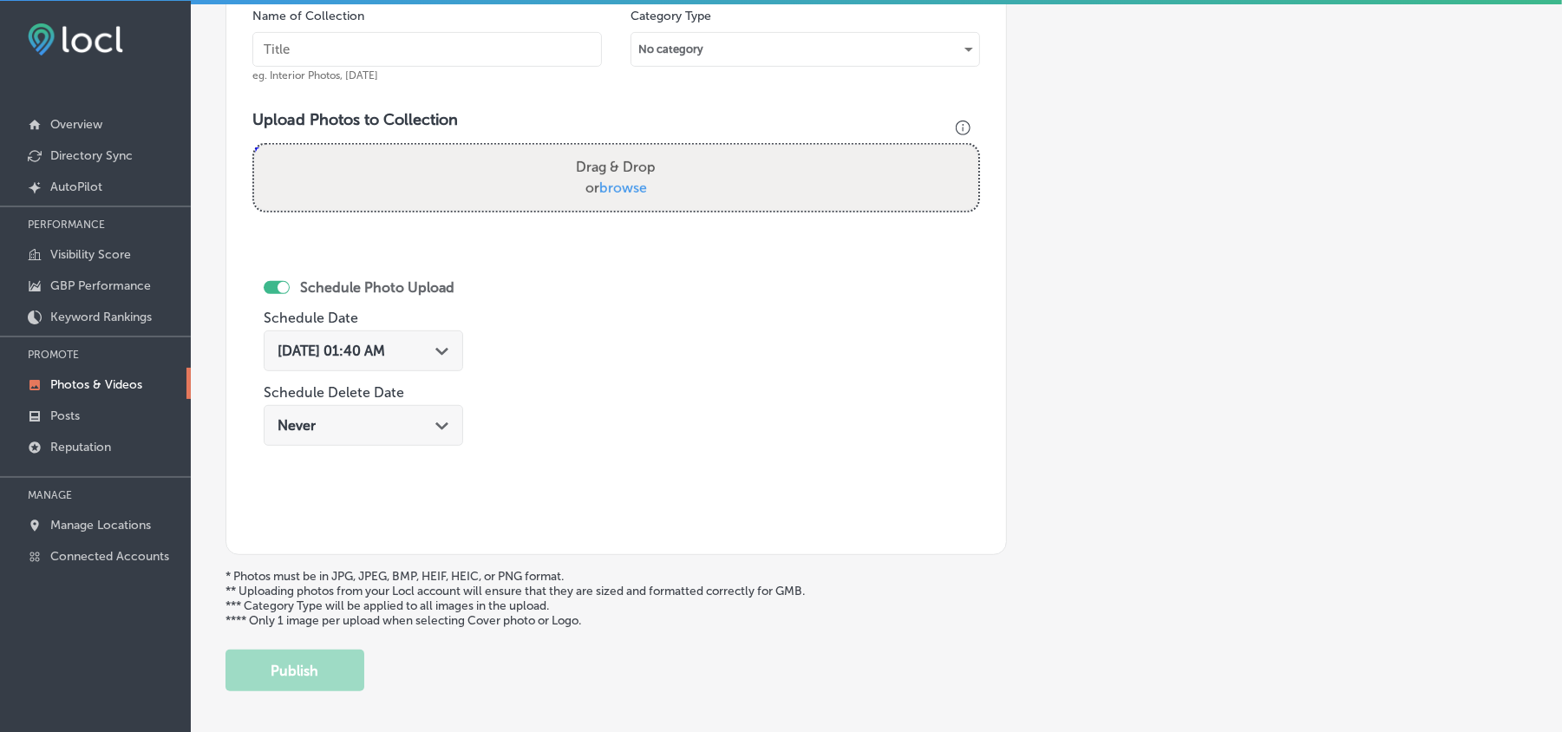
scroll to position [503, 0]
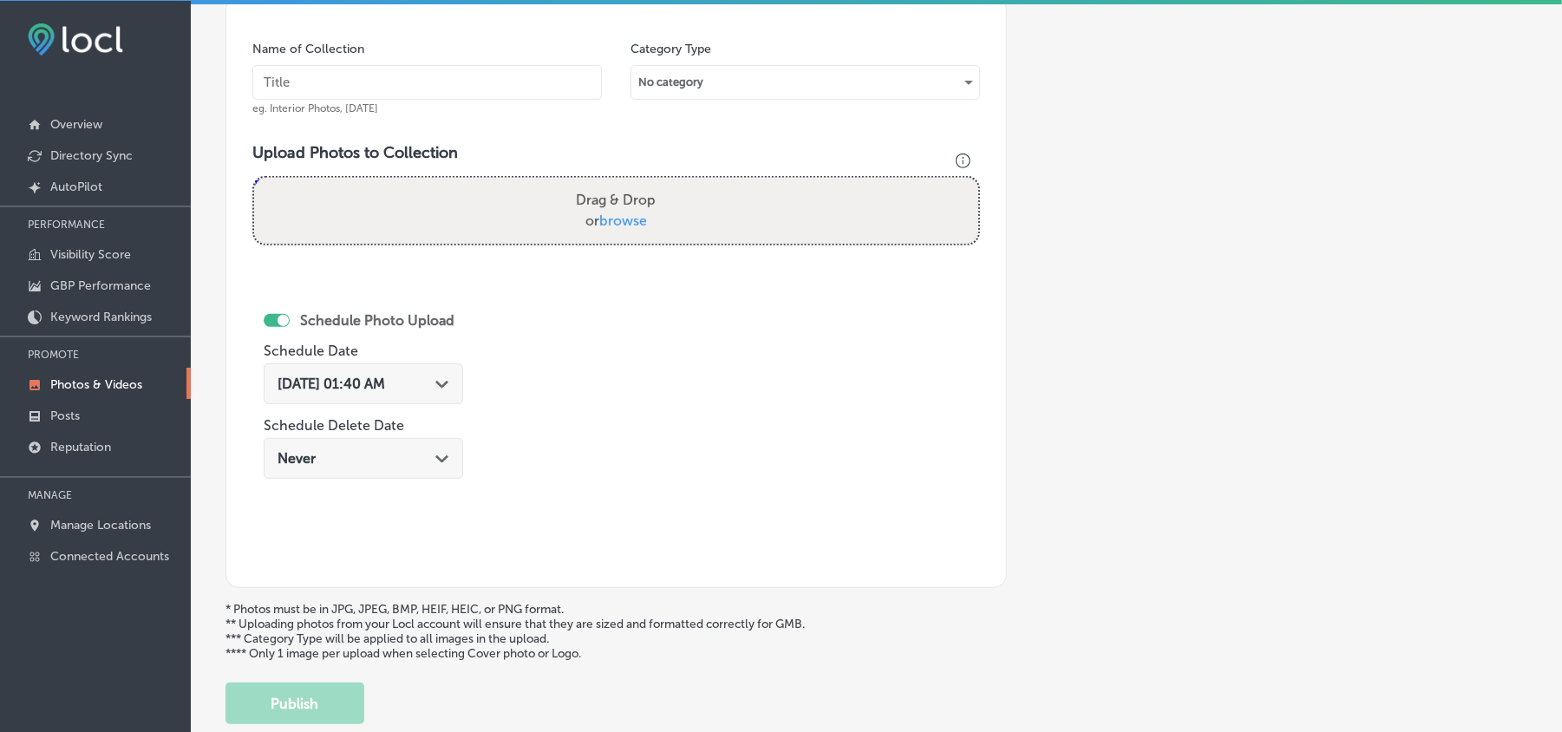
click at [387, 85] on input "text" at bounding box center [427, 82] width 350 height 35
paste input "Easy-Peasy-Moving-Professional-Packing-and-Unpacking-Services"
type input "Easy-Peasy-Moving-Professional-Packing-and-Unpacking-Services"
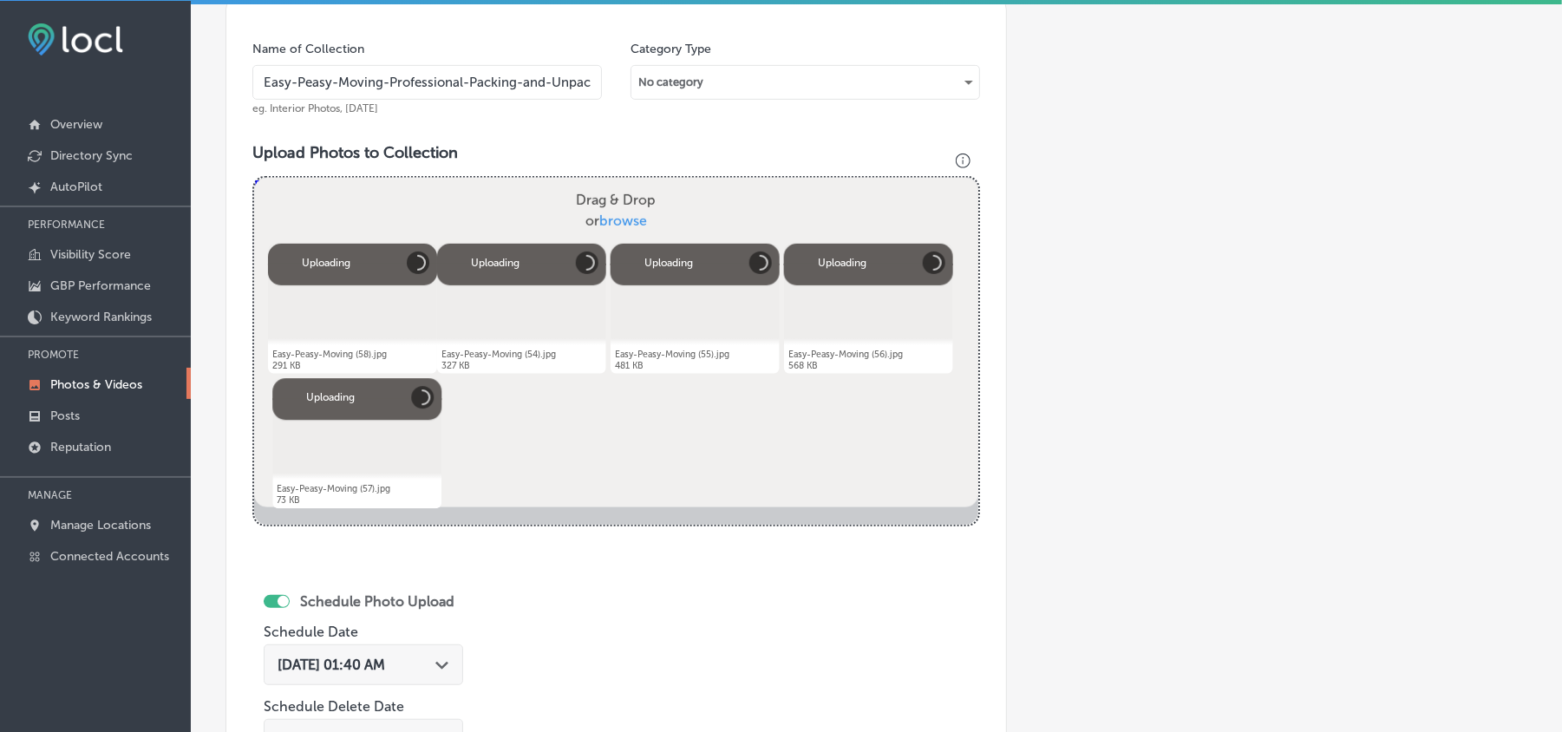
scroll to position [696, 0]
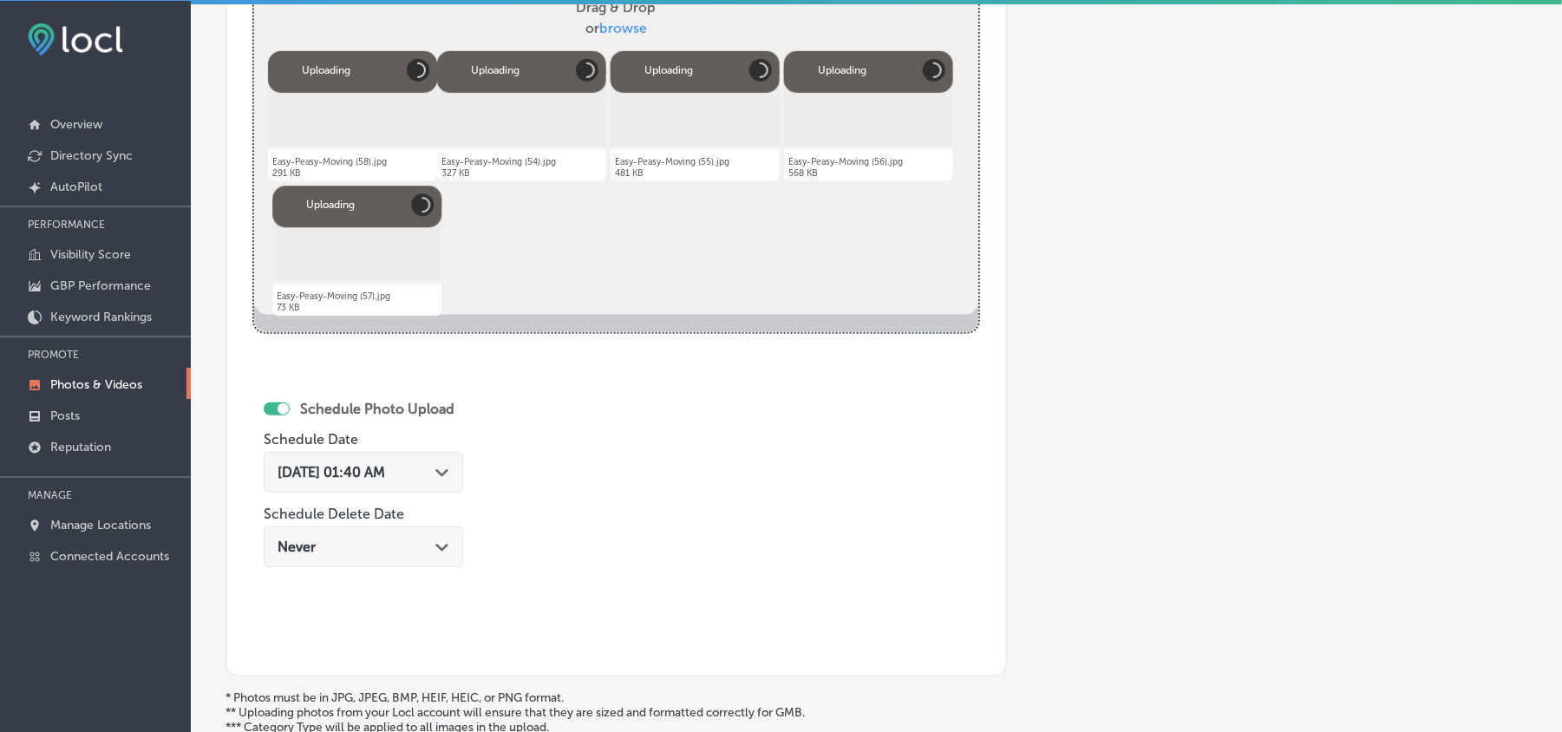
click at [385, 469] on span "Aug 19, 2025 01:40 AM" at bounding box center [332, 472] width 108 height 16
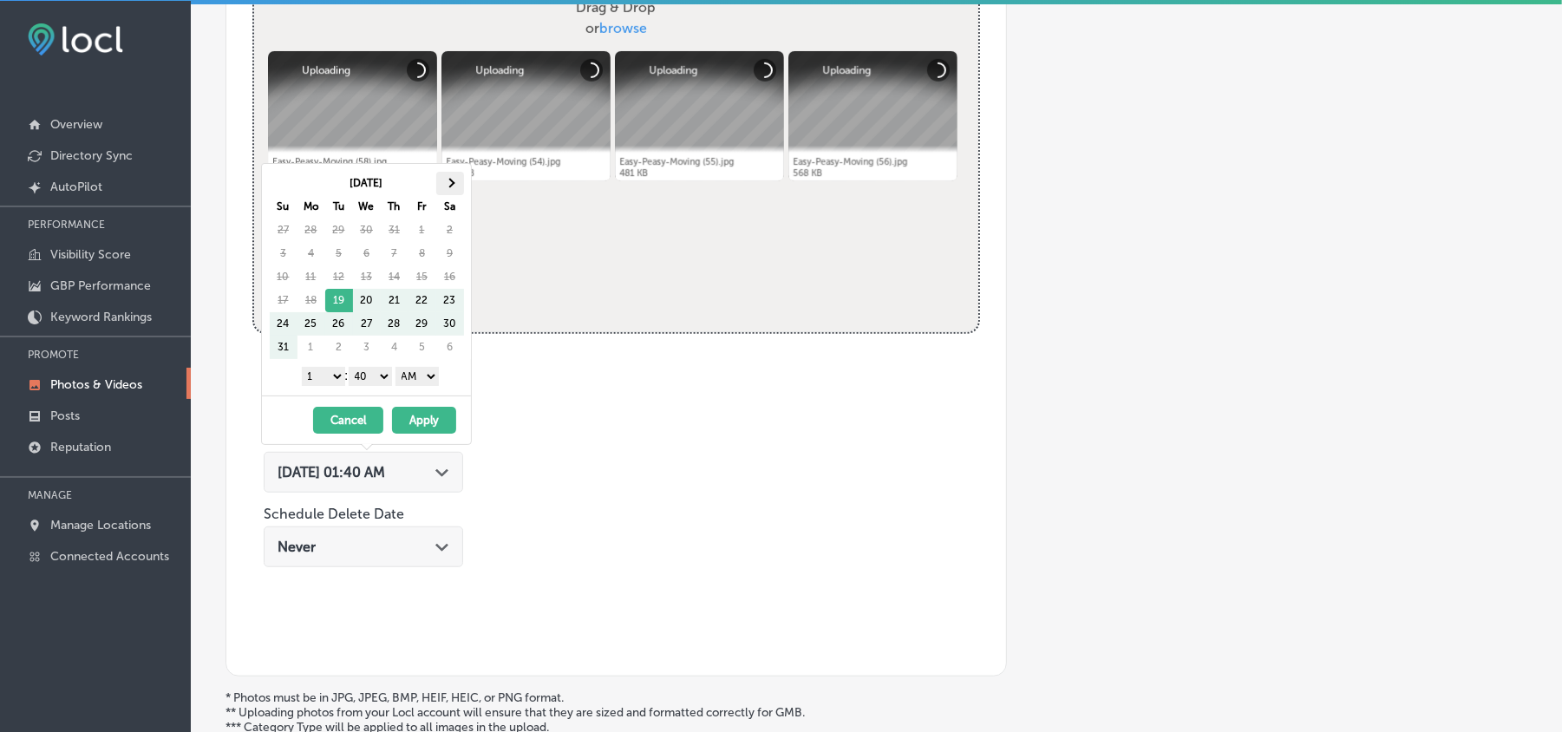
click at [451, 172] on th at bounding box center [450, 183] width 28 height 23
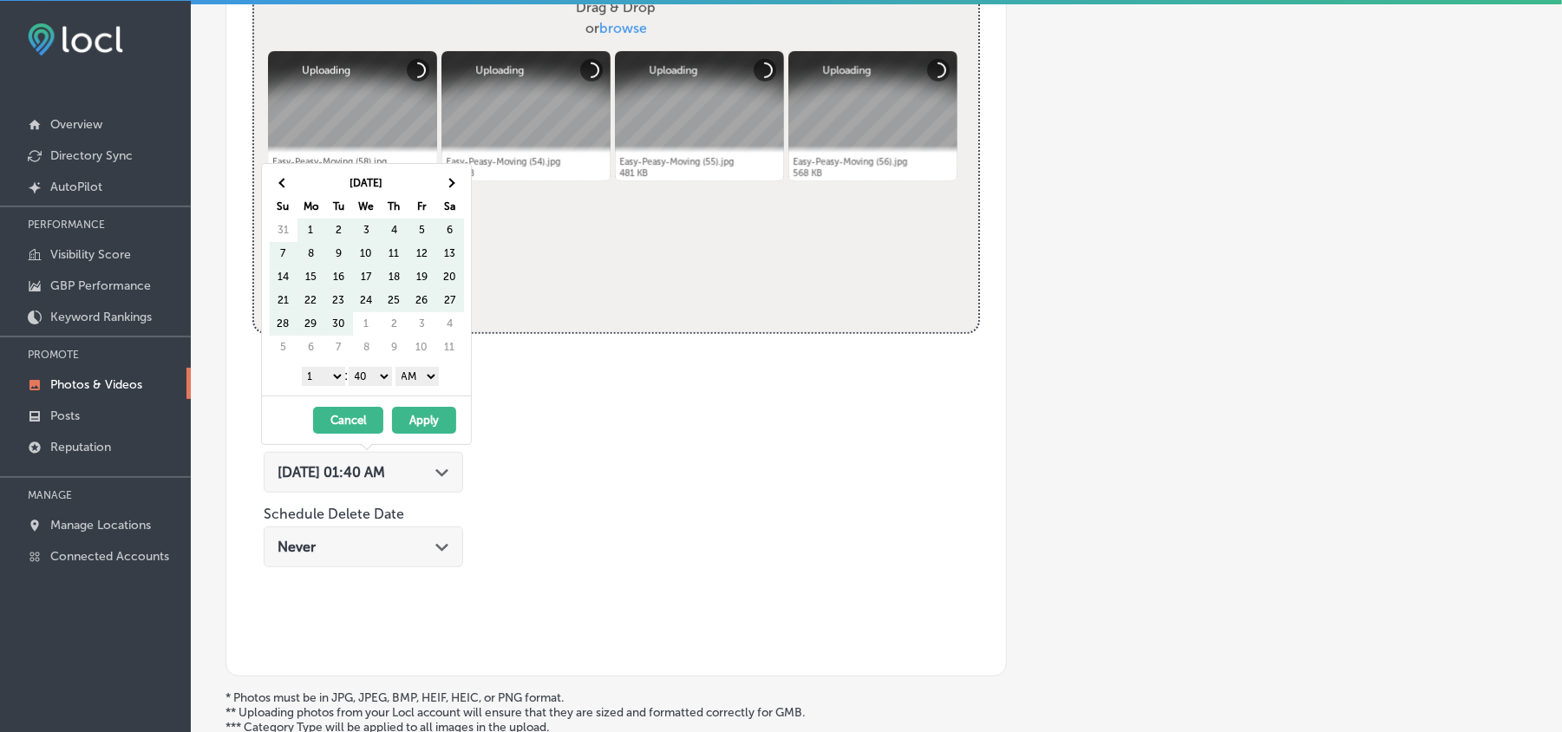
click at [451, 172] on th at bounding box center [450, 183] width 28 height 23
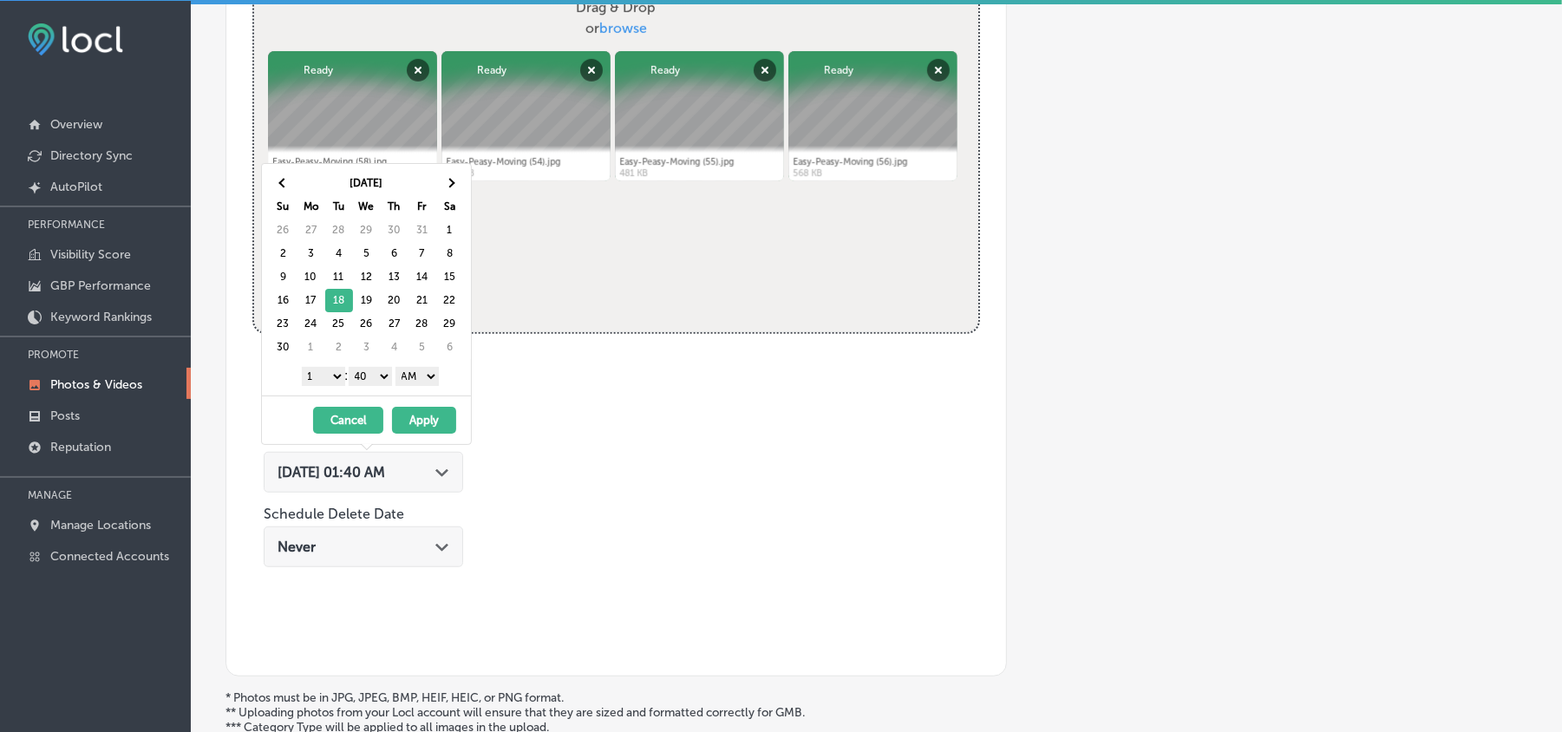
click at [327, 371] on select "1 2 3 4 5 6 7 8 9 10 11 12" at bounding box center [323, 376] width 43 height 19
click at [378, 378] on select "00 10 20 30 40 50" at bounding box center [370, 376] width 43 height 19
click at [420, 385] on select "AM PM" at bounding box center [417, 376] width 43 height 19
click at [427, 406] on div "11/18/2025 - 11/18/2025 Cancel Apply" at bounding box center [366, 420] width 209 height 49
click at [424, 415] on button "Apply" at bounding box center [424, 420] width 64 height 27
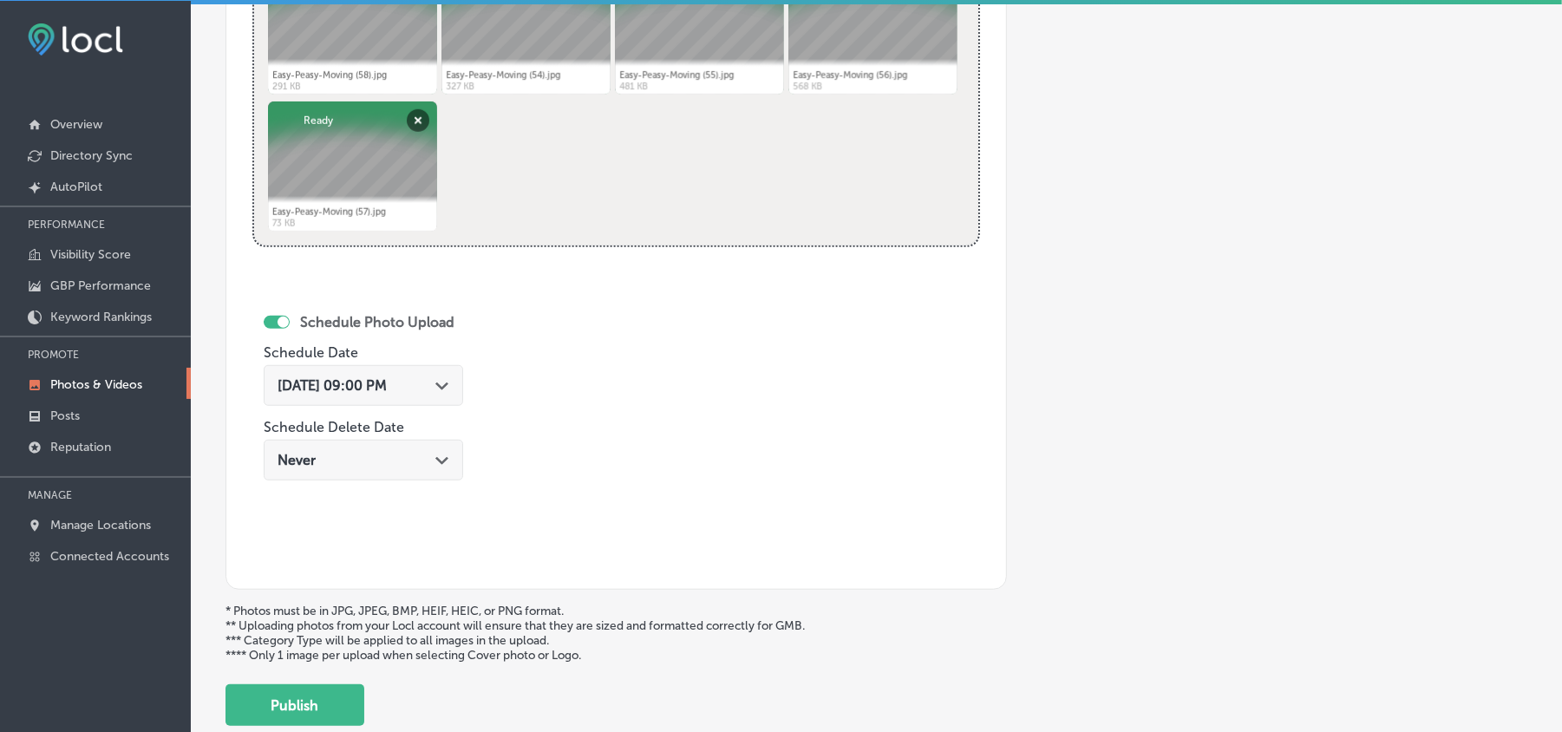
scroll to position [850, 0]
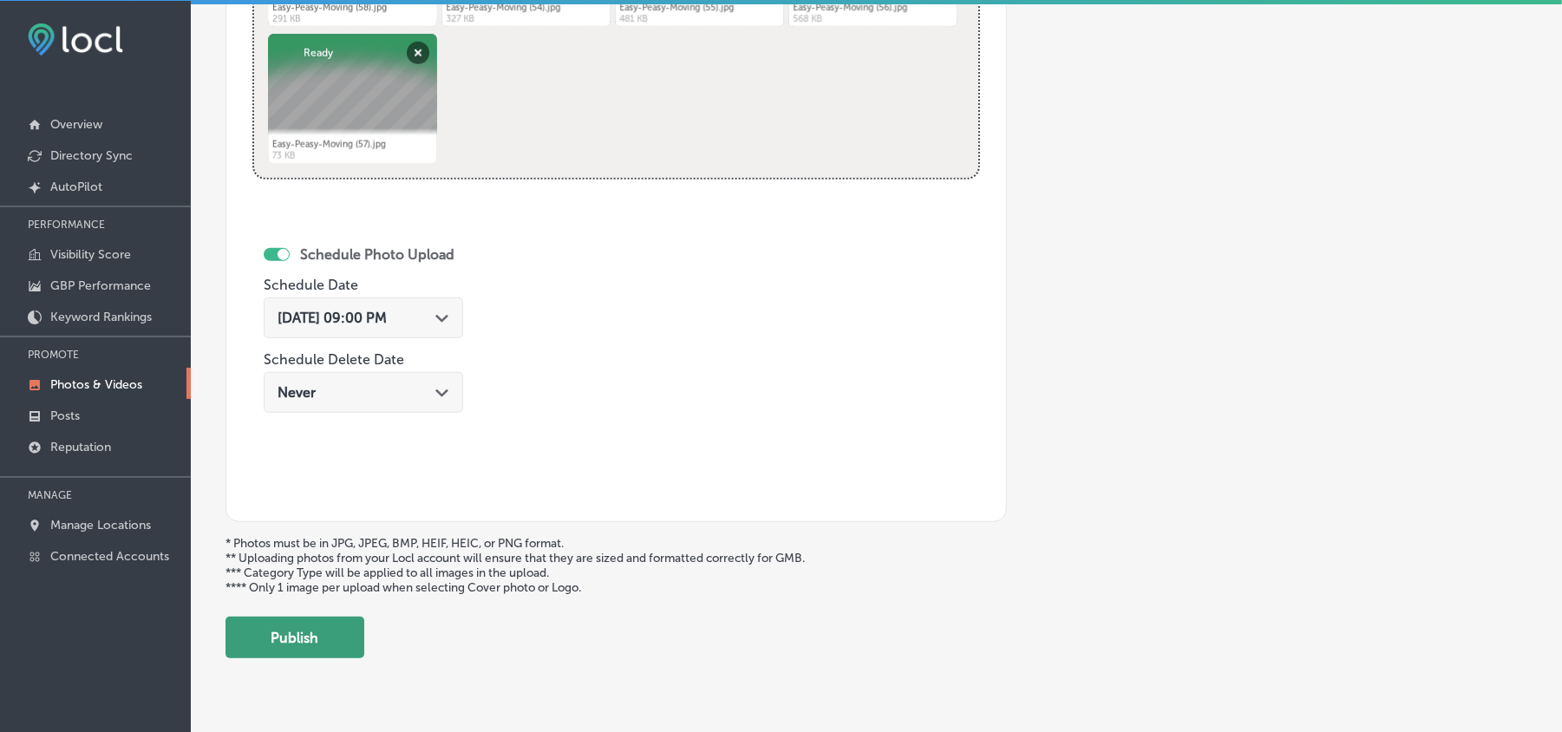
click at [295, 658] on button "Publish" at bounding box center [295, 638] width 139 height 42
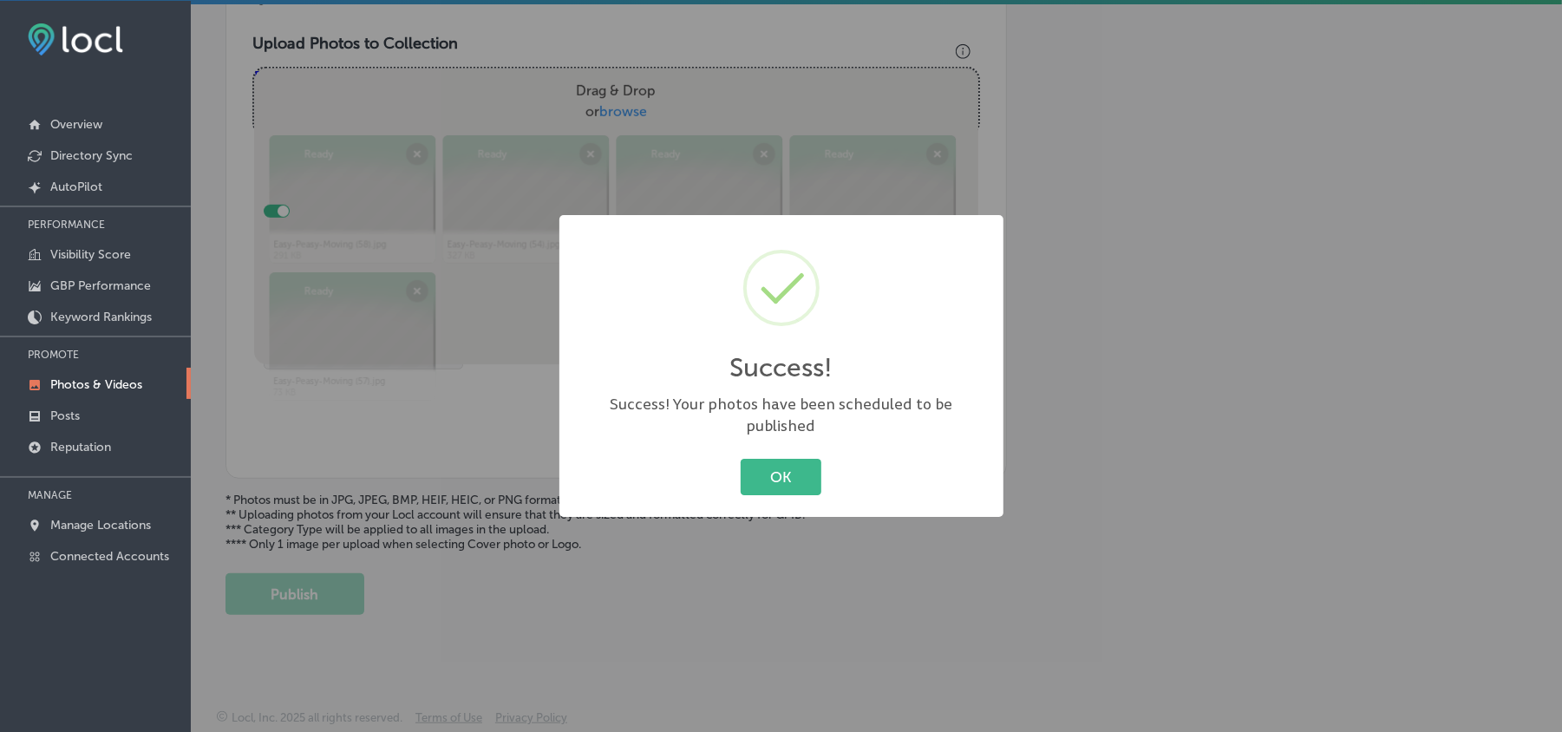
scroll to position [619, 0]
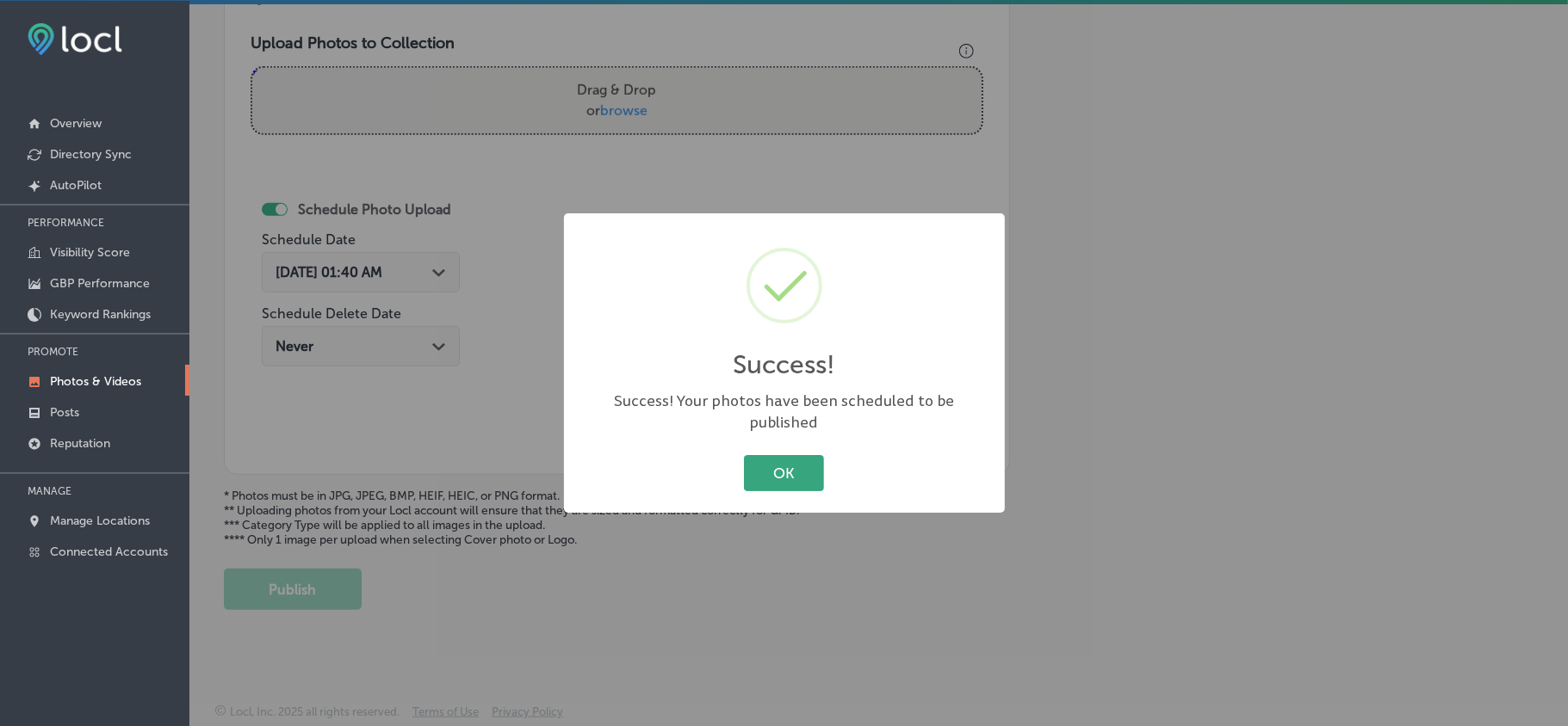
click at [796, 458] on button "OK" at bounding box center [784, 473] width 80 height 36
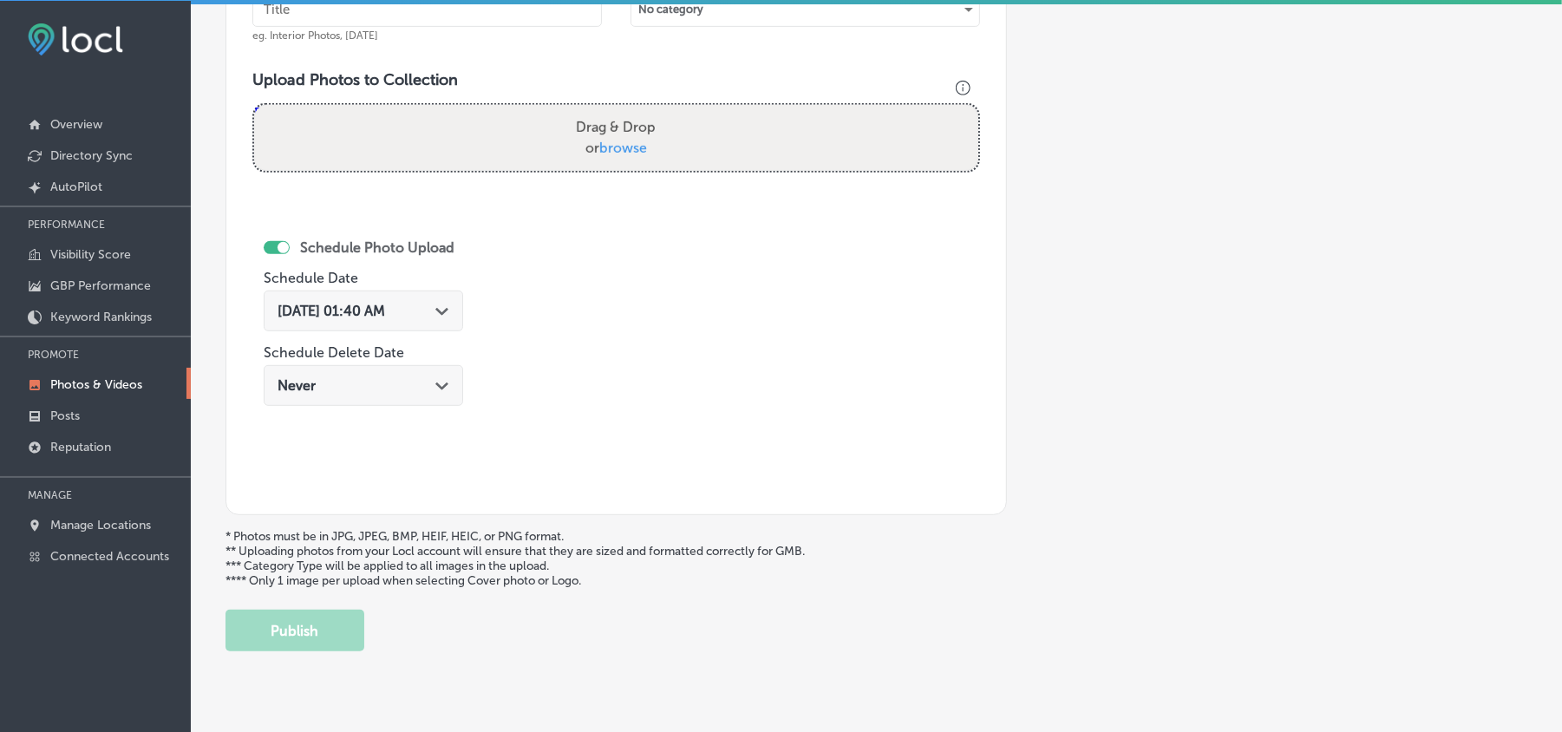
scroll to position [503, 0]
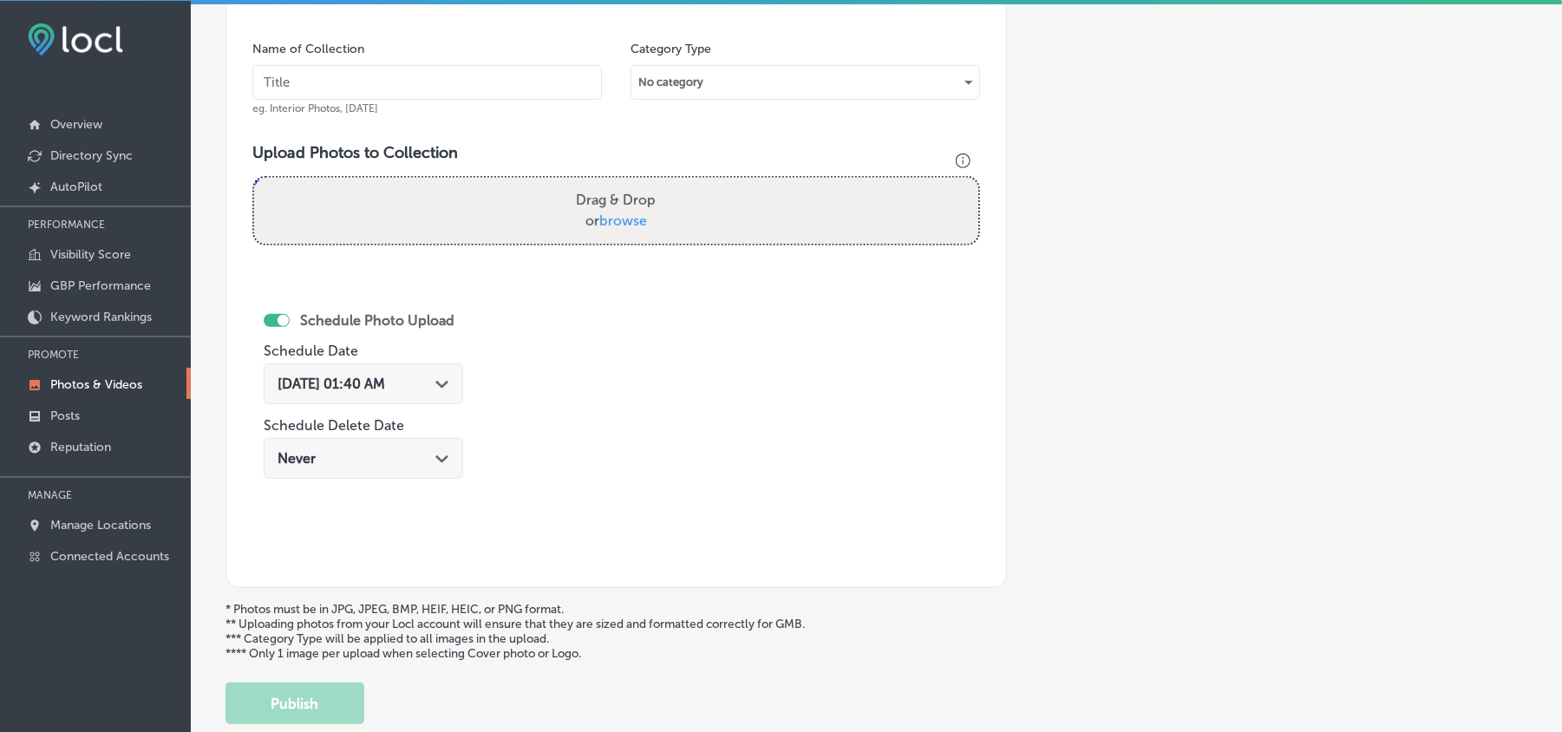
click at [333, 94] on input "text" at bounding box center [427, 82] width 350 height 35
paste input "Easy-Peasy-Moving-Commercial-and-Residential-Moving-Services-Florida"
type input "Easy-Peasy-Moving-Commercial-and-Residential-Moving-Services-Florida"
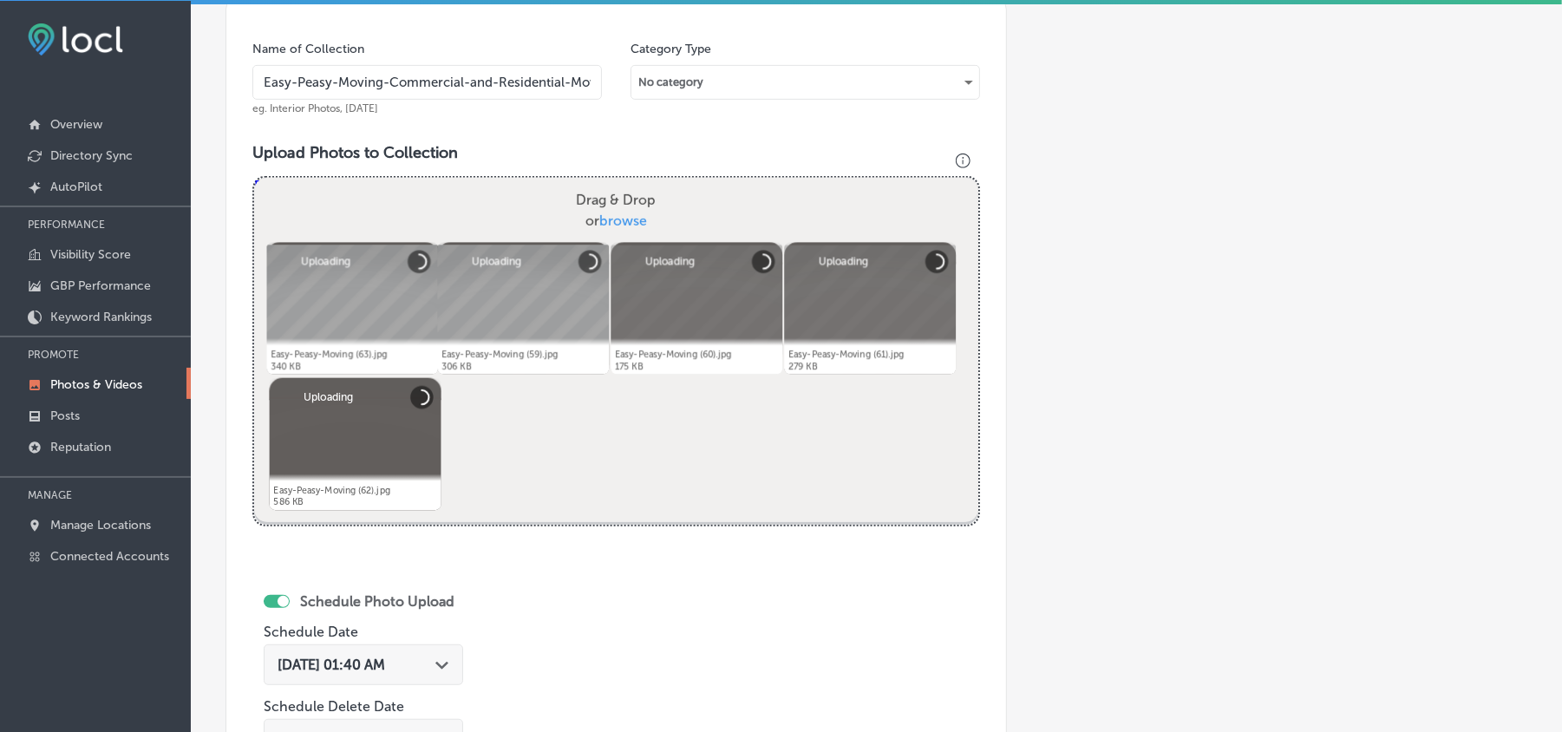
scroll to position [734, 0]
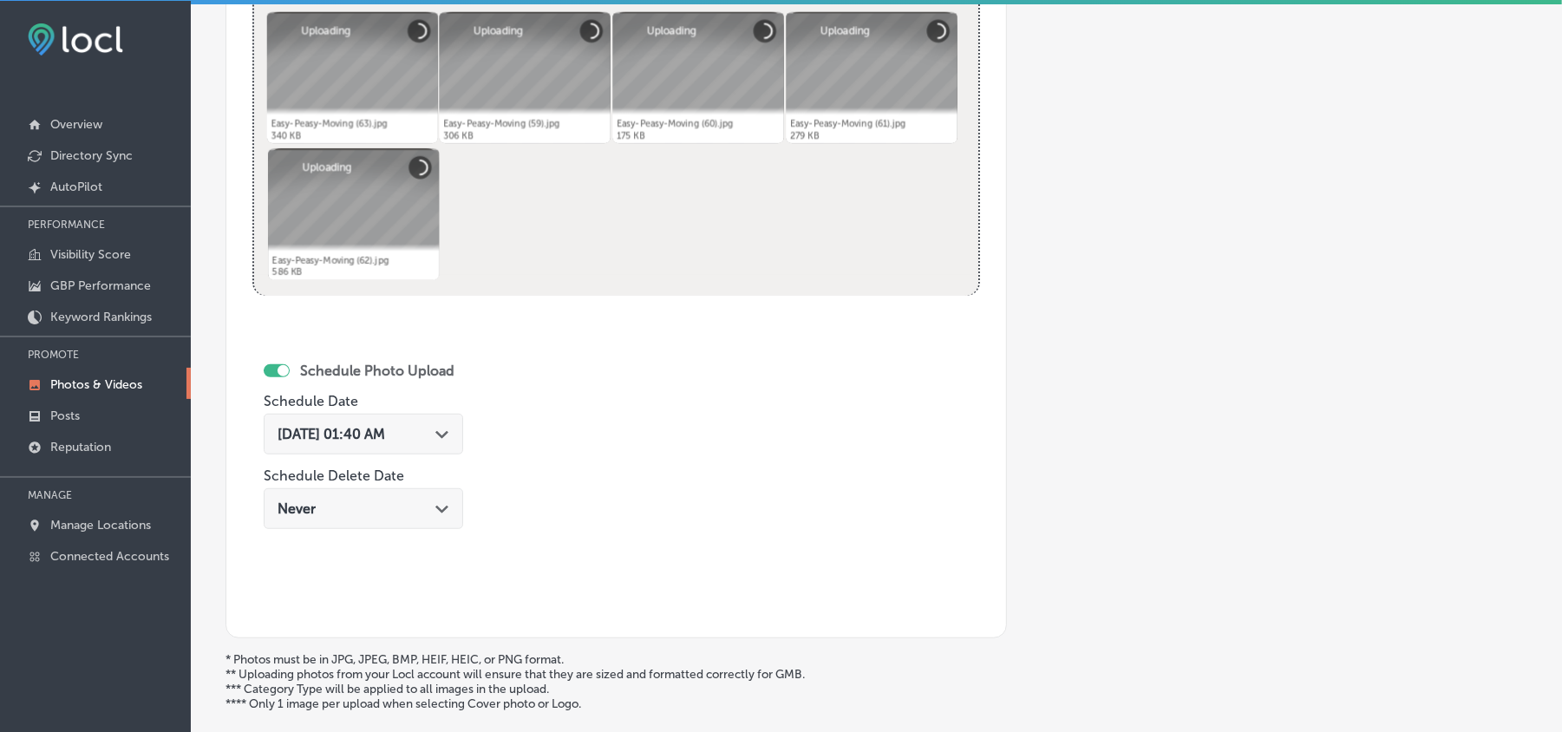
click at [432, 439] on div "Aug 19, 2025 01:40 AM Path Created with Sketch." at bounding box center [364, 434] width 172 height 16
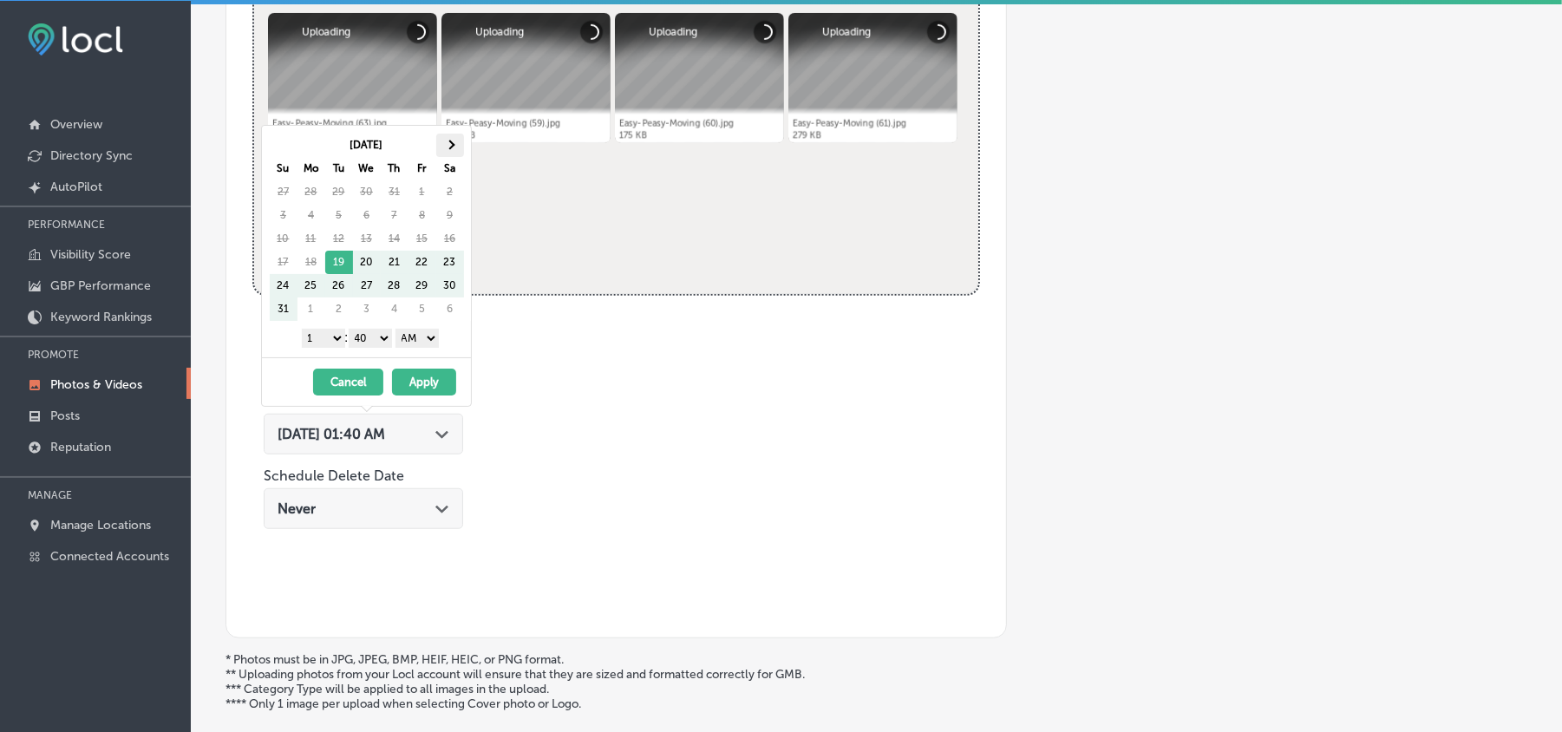
click at [452, 149] on th at bounding box center [450, 145] width 28 height 23
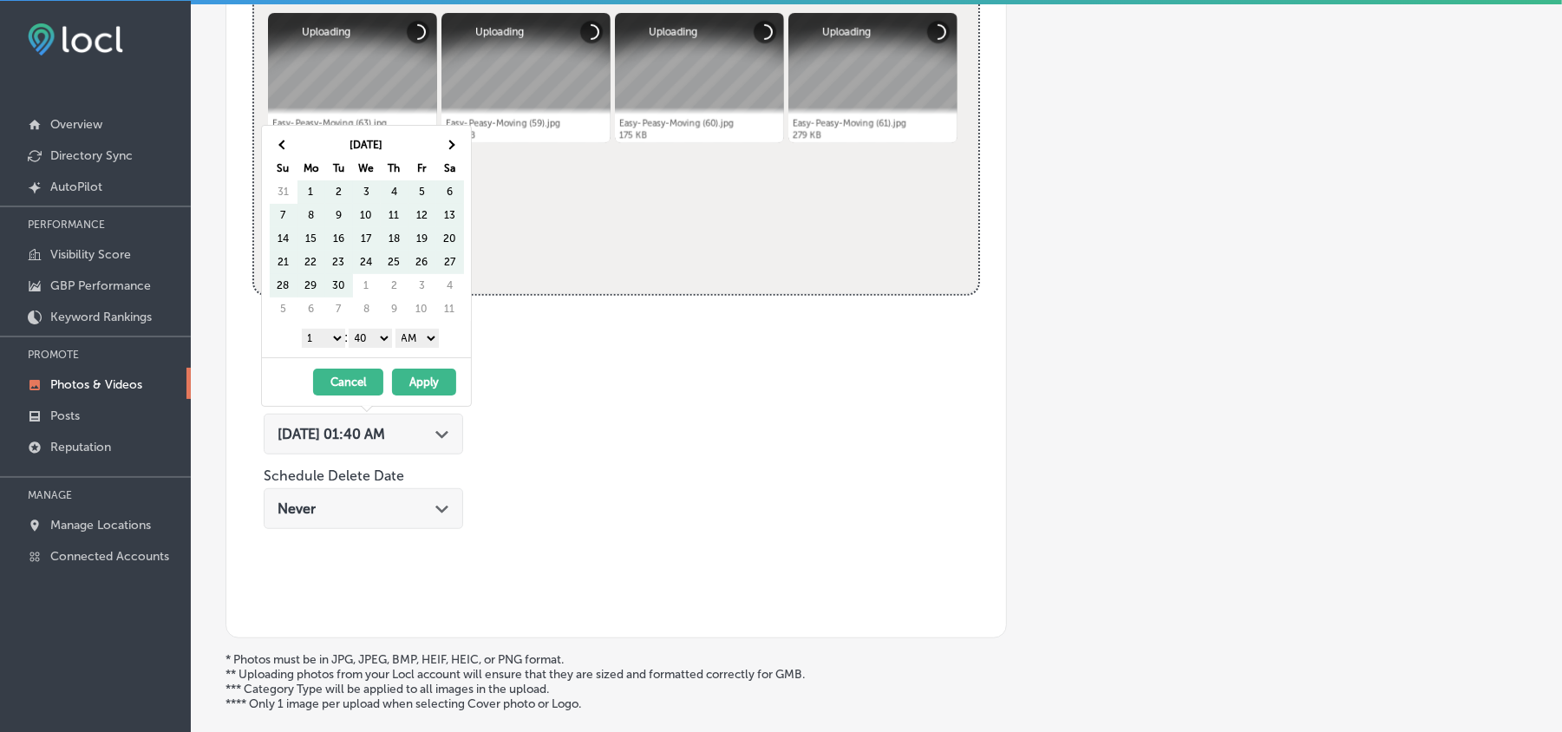
click at [452, 149] on th at bounding box center [450, 145] width 28 height 23
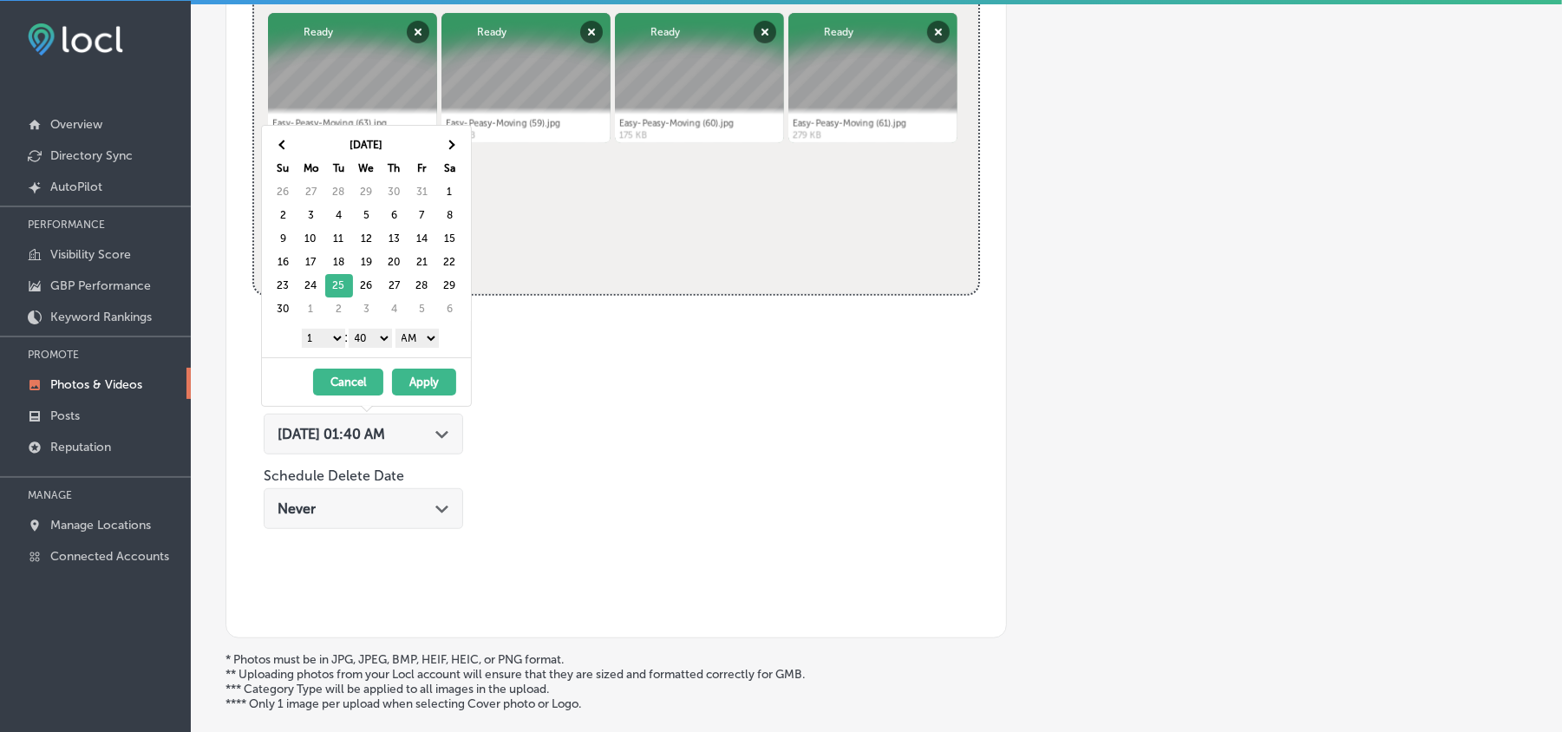
click at [318, 347] on select "1 2 3 4 5 6 7 8 9 10 11 12" at bounding box center [323, 338] width 43 height 19
click at [376, 337] on select "00 10 20 30 40 50" at bounding box center [370, 338] width 43 height 19
click at [427, 342] on select "AM PM" at bounding box center [417, 338] width 43 height 19
click at [424, 382] on button "Apply" at bounding box center [424, 382] width 64 height 27
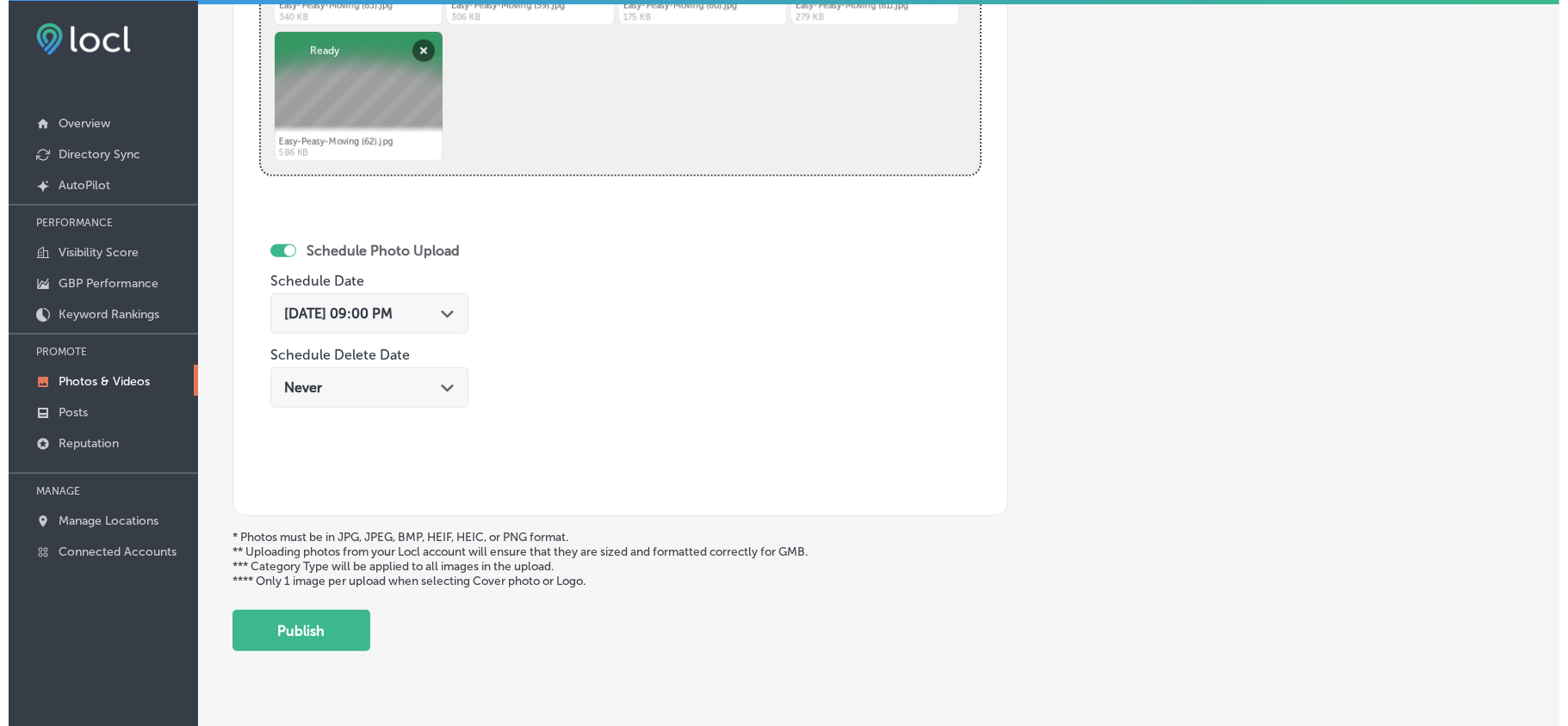
scroll to position [893, 0]
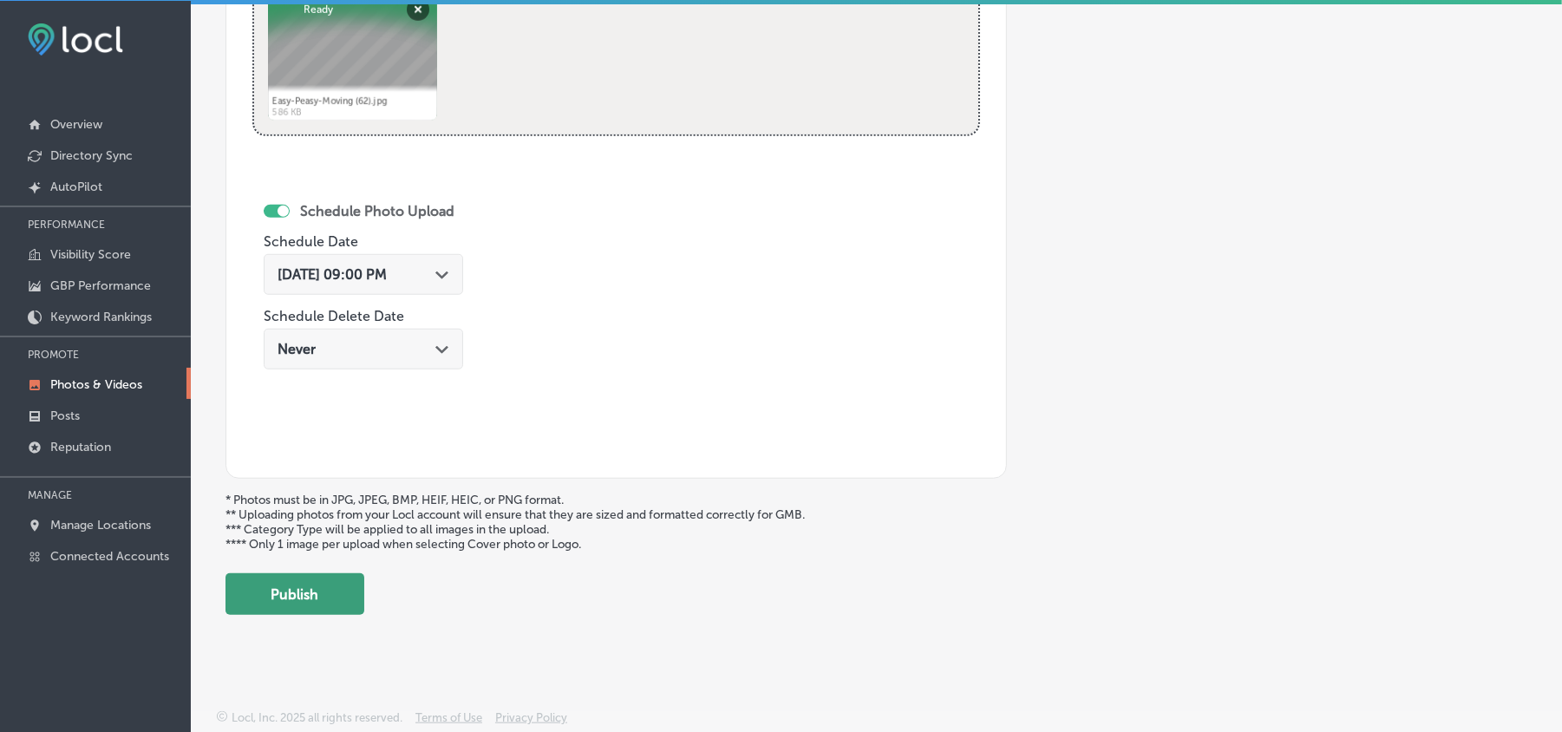
click at [304, 599] on button "Publish" at bounding box center [295, 594] width 139 height 42
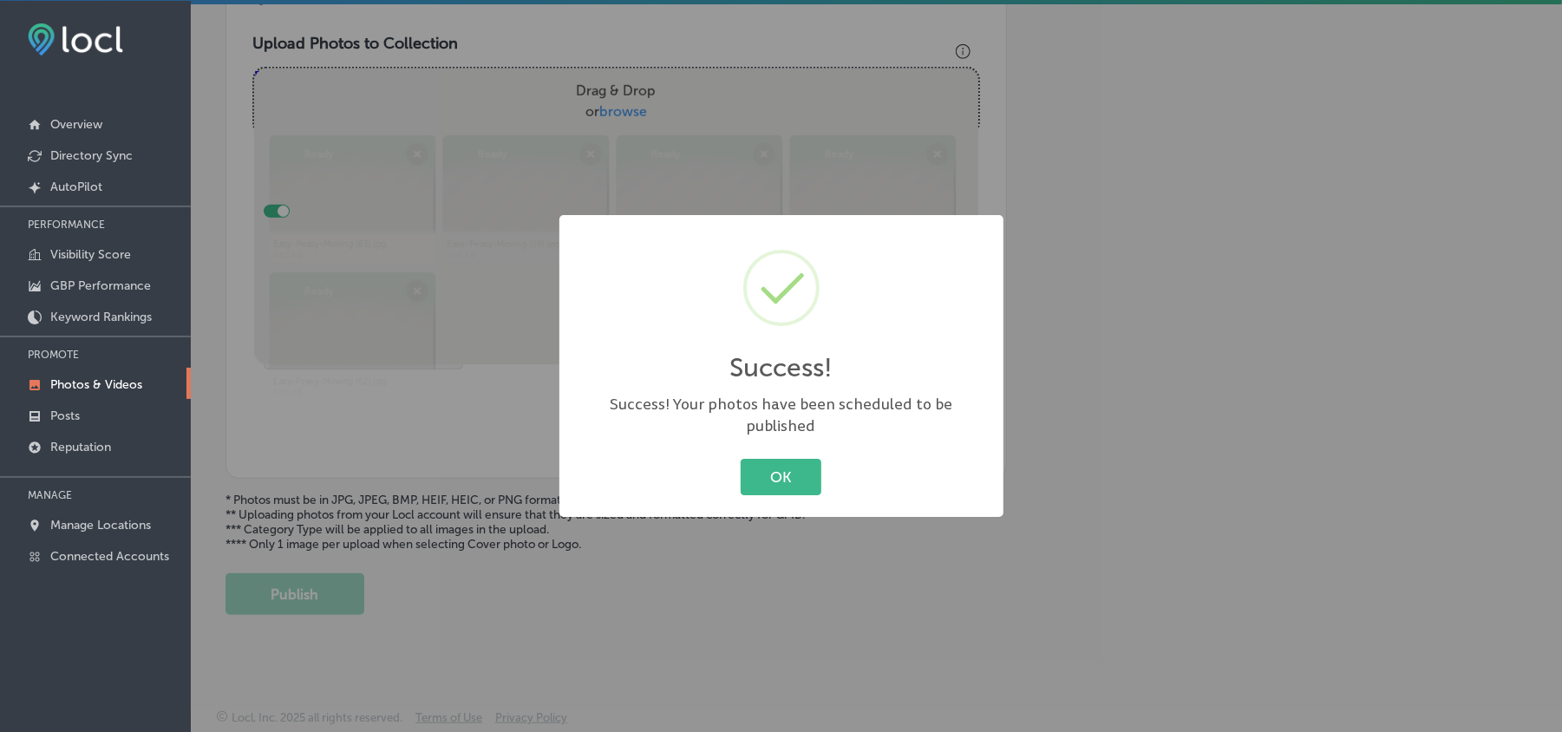
scroll to position [619, 0]
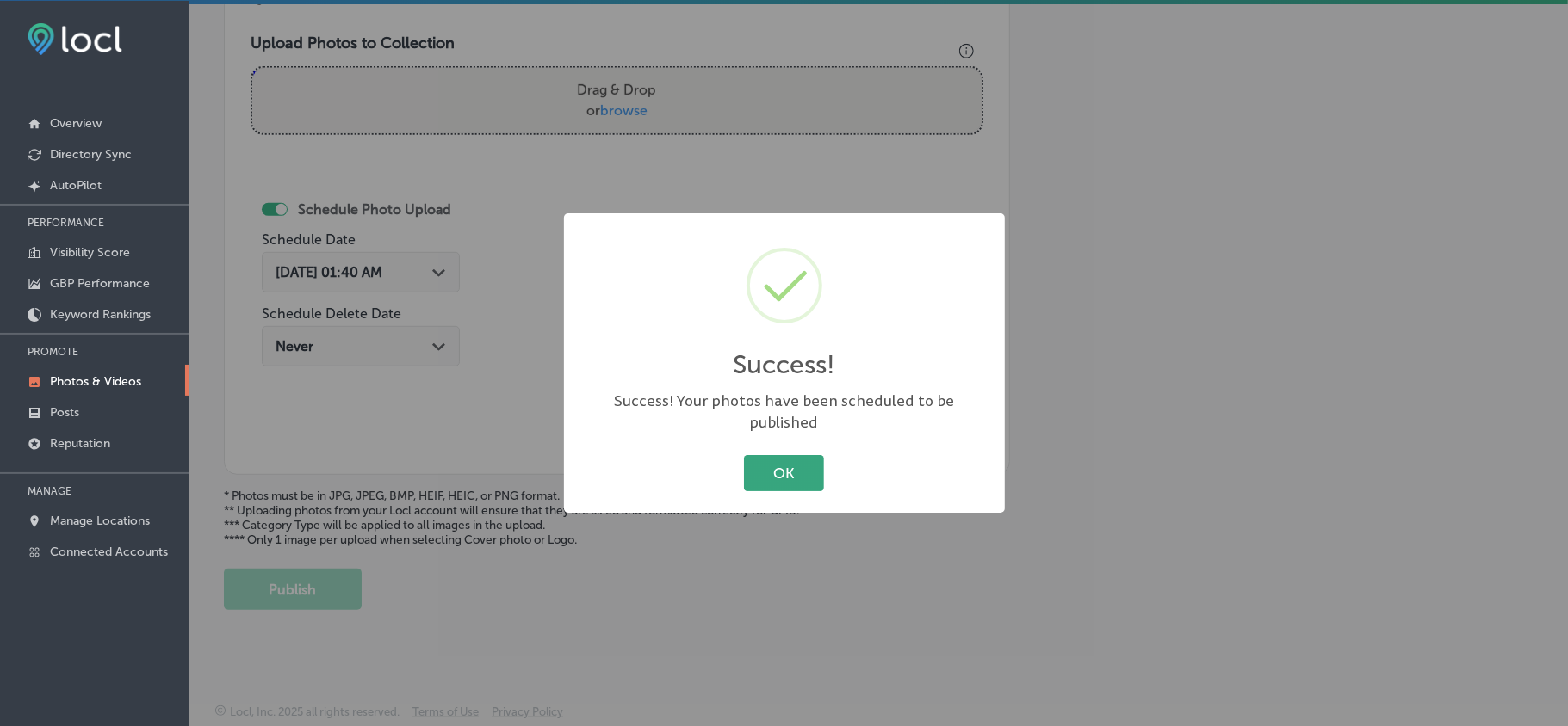
click at [803, 468] on button "OK" at bounding box center [784, 473] width 80 height 36
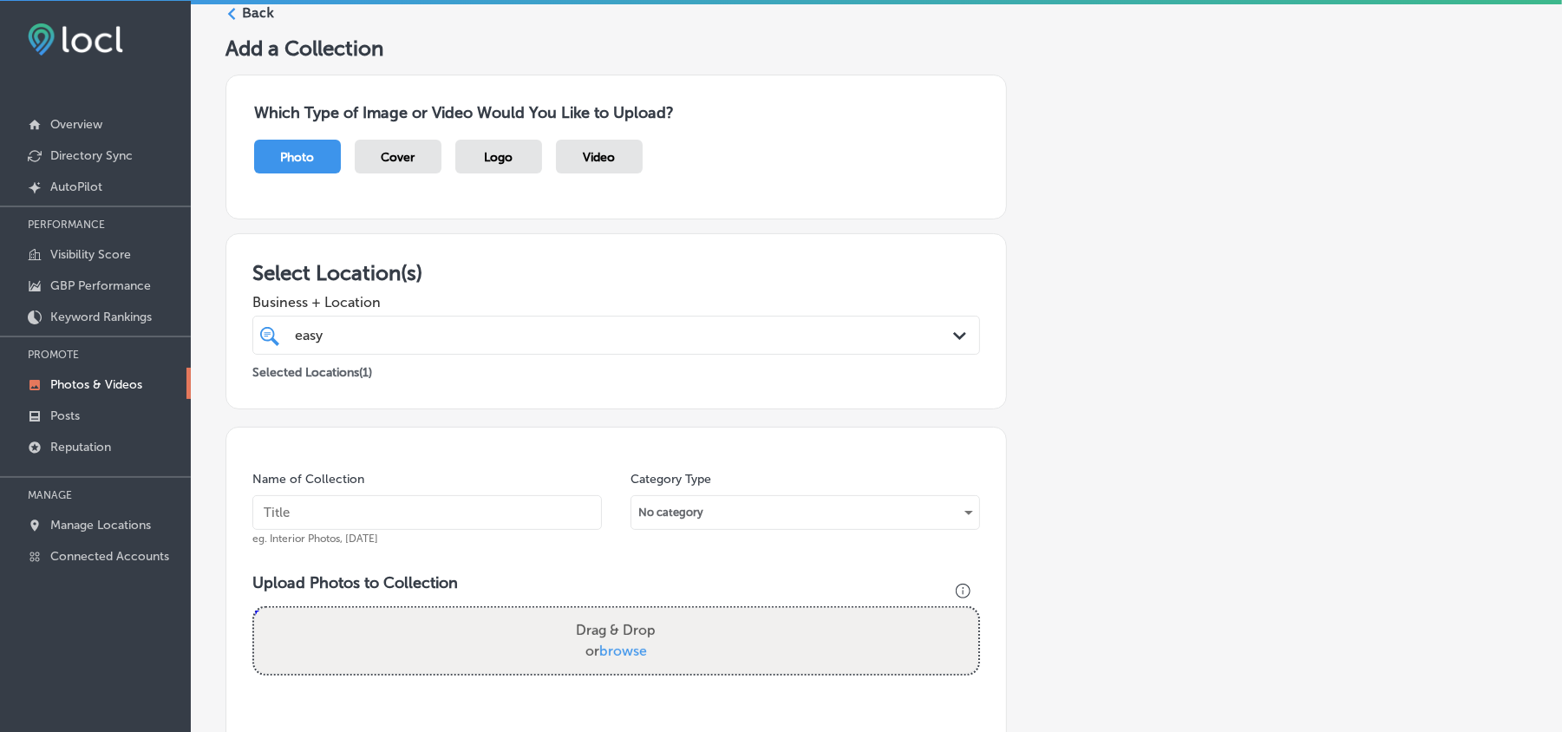
scroll to position [0, 0]
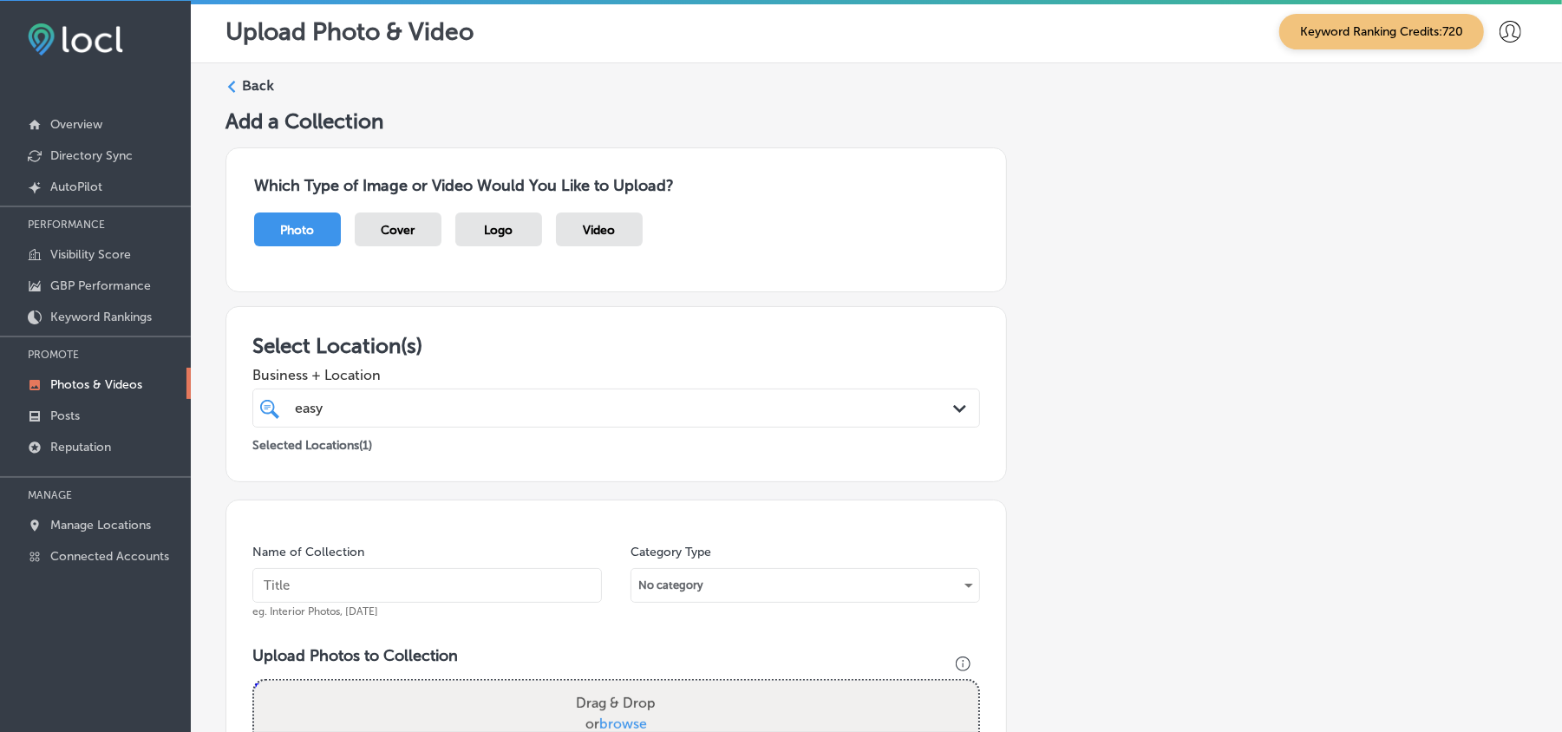
click at [243, 88] on label "Back" at bounding box center [258, 85] width 32 height 19
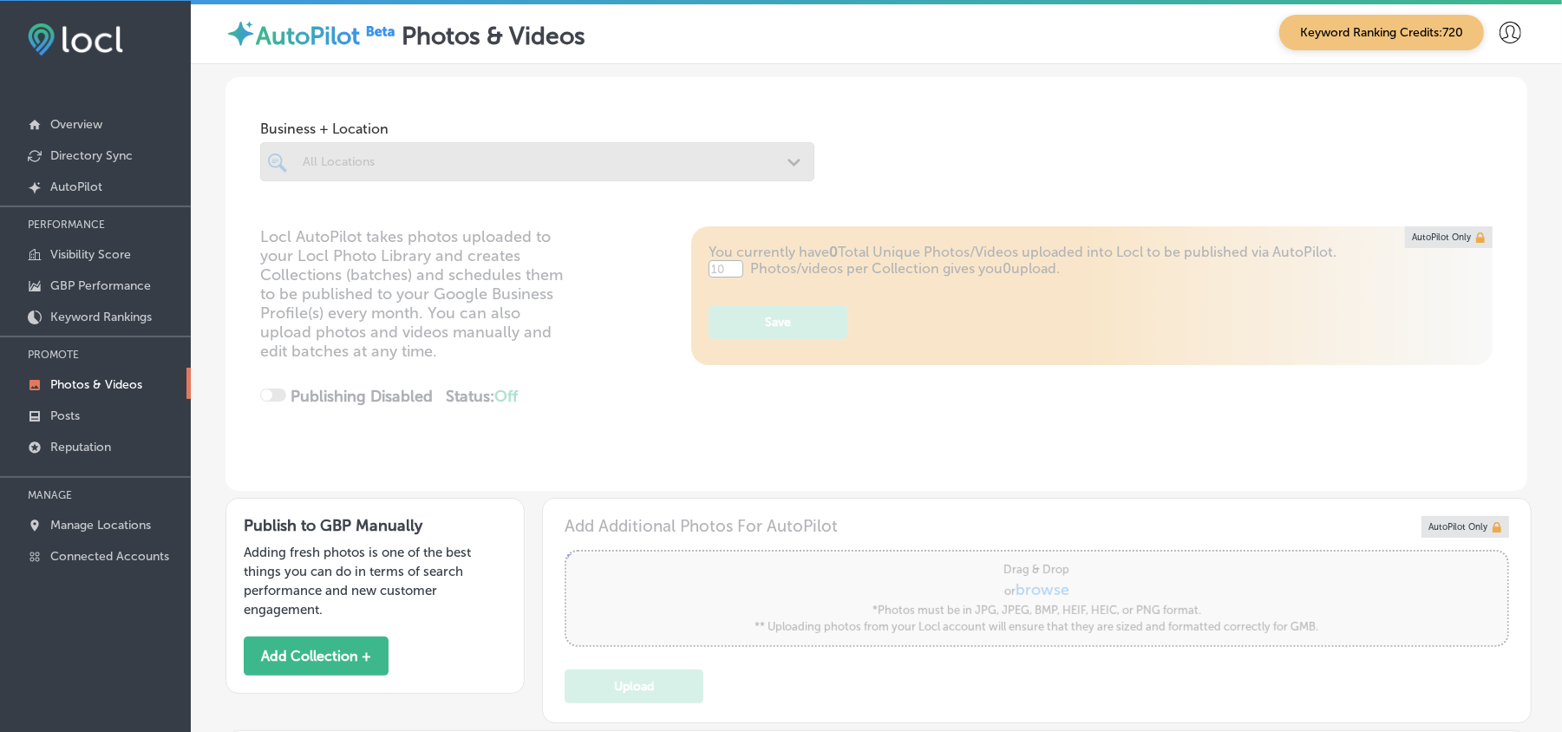
type input "5"
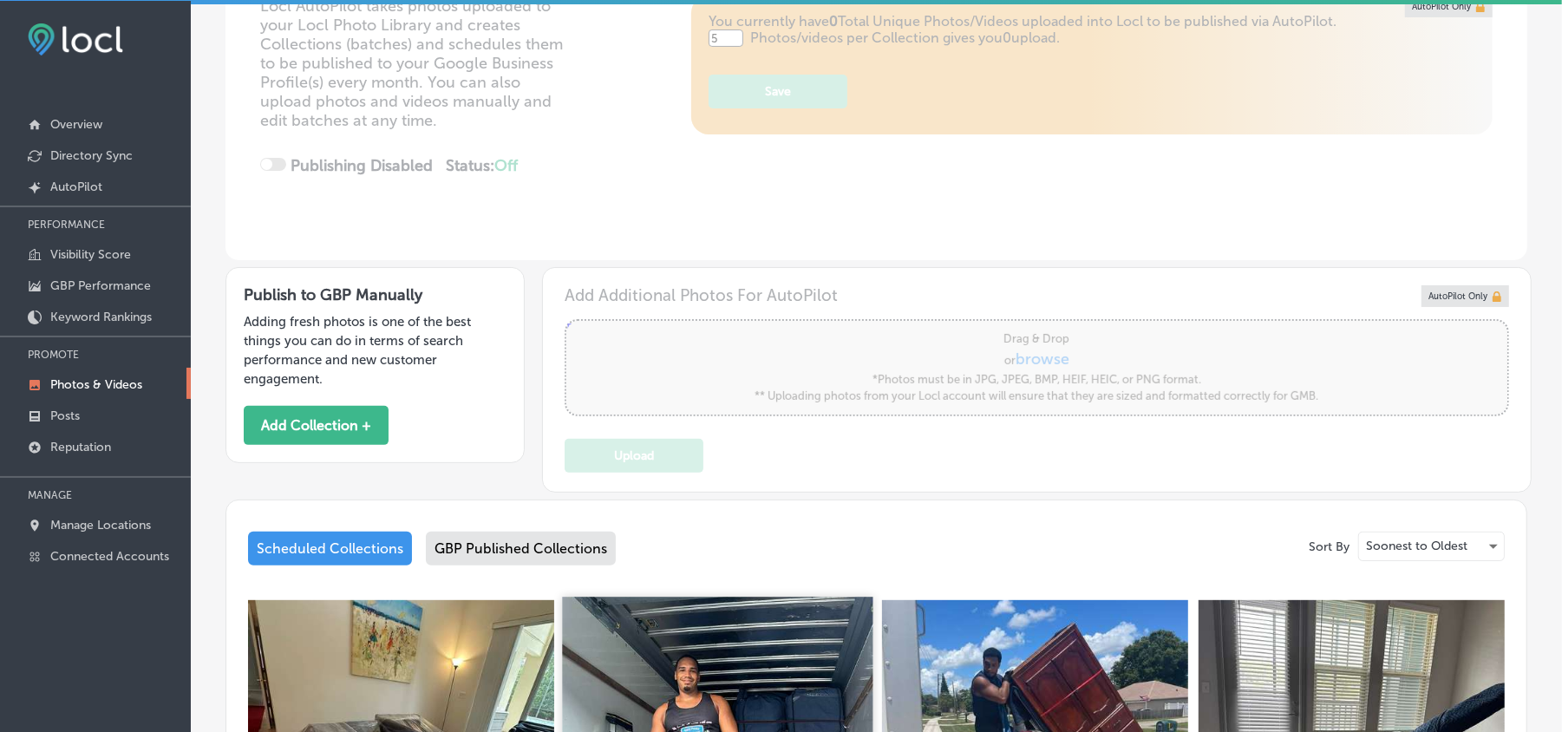
scroll to position [514, 0]
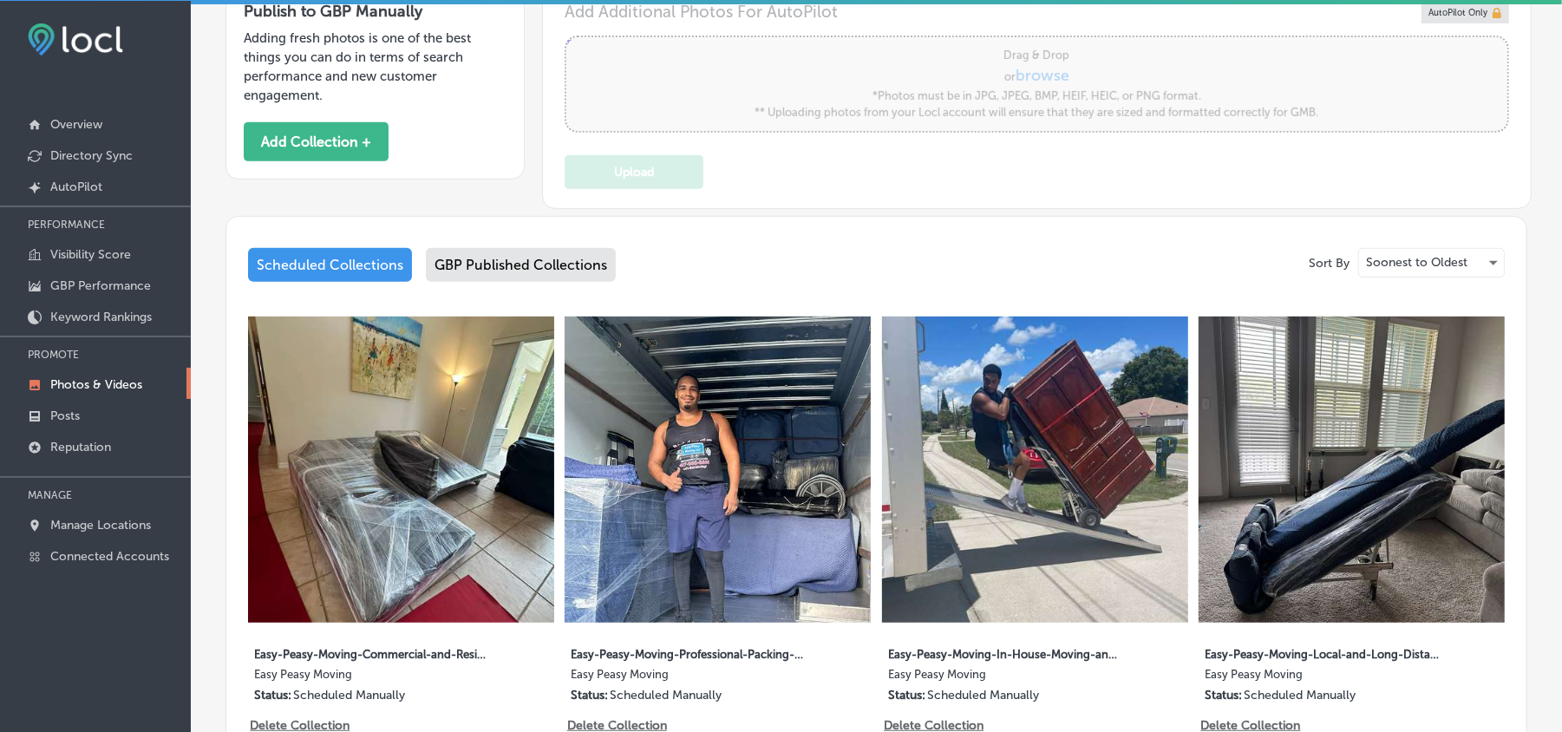
click at [737, 520] on img at bounding box center [718, 470] width 306 height 306
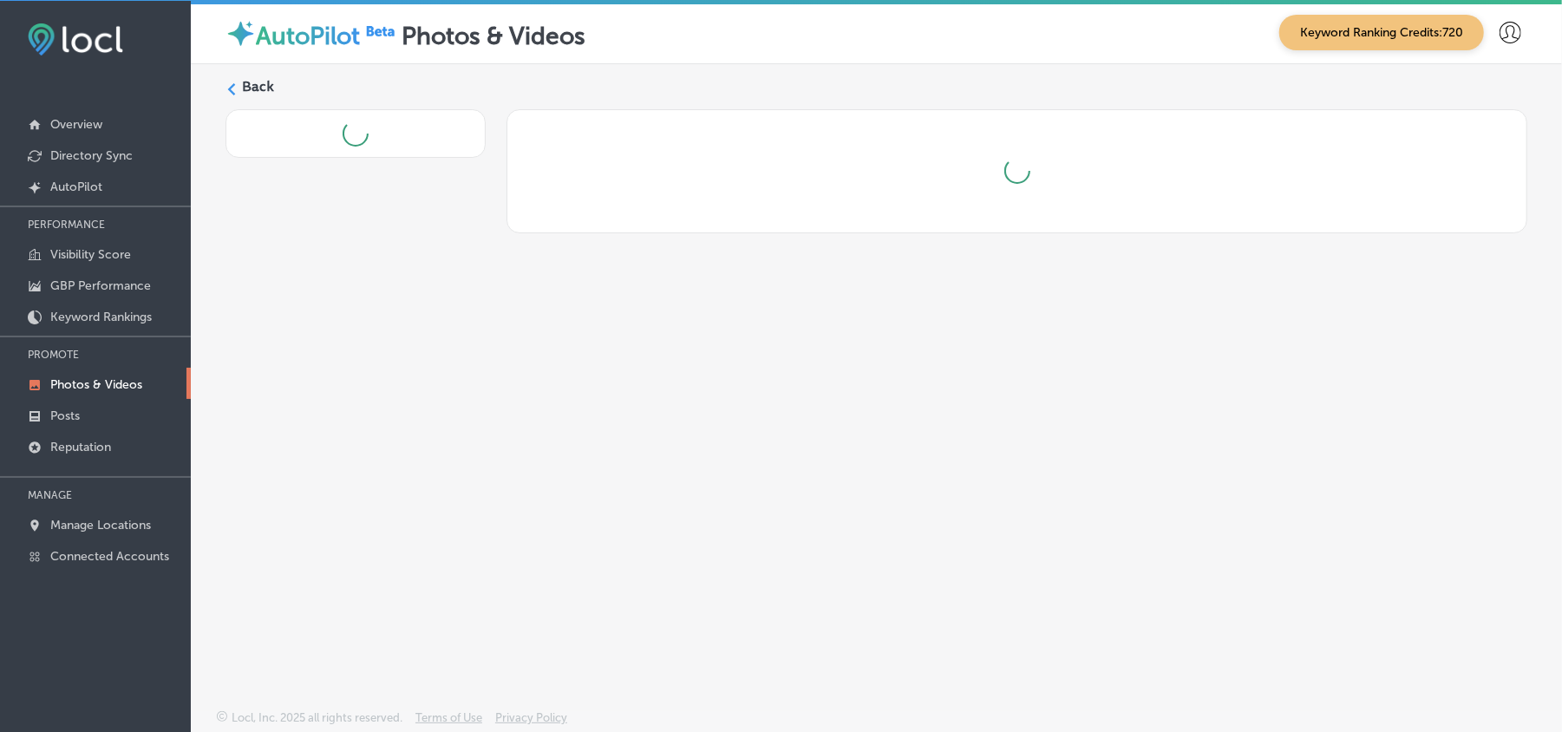
click at [741, 473] on div "Back" at bounding box center [877, 346] width 1372 height 564
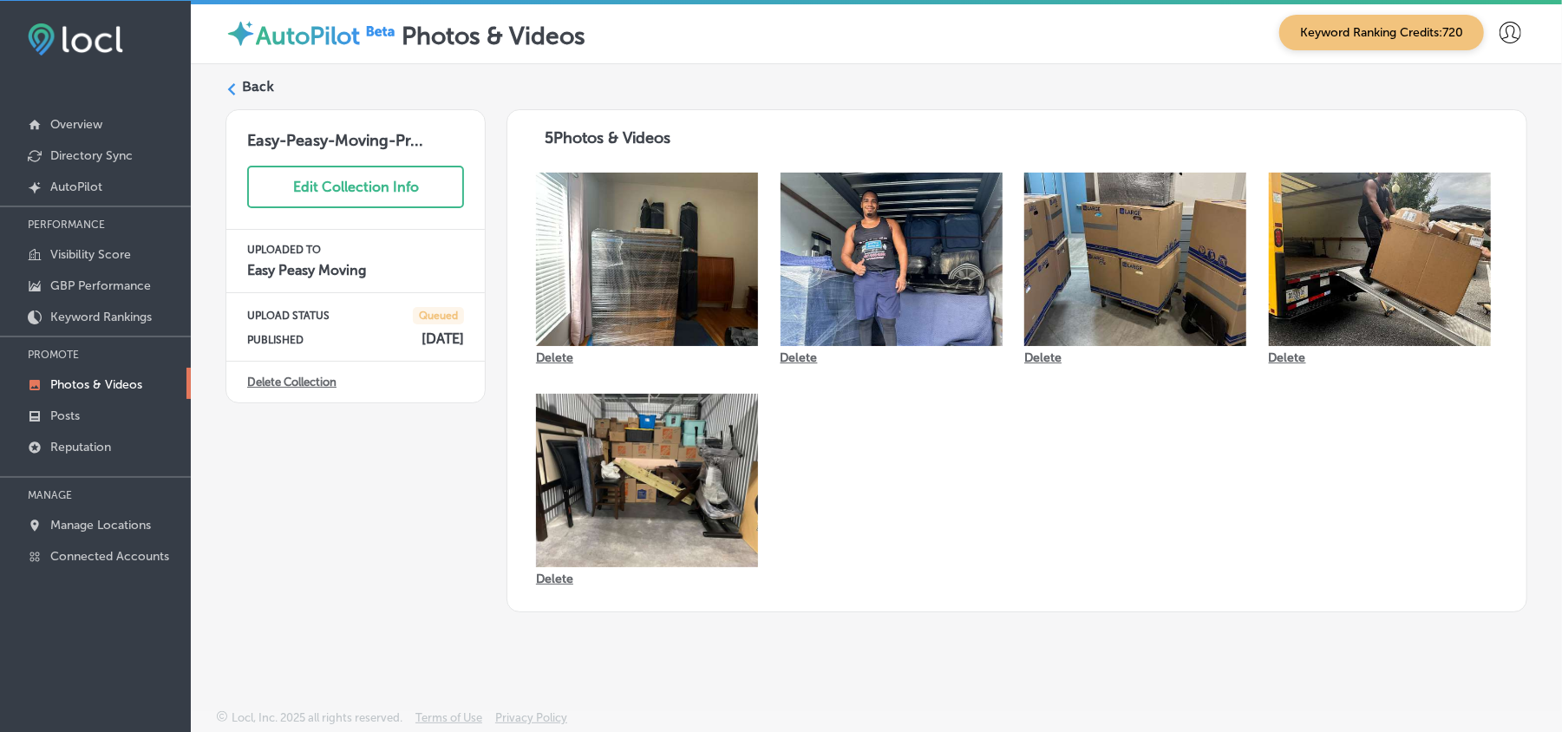
click at [239, 80] on div "Back" at bounding box center [877, 93] width 1302 height 32
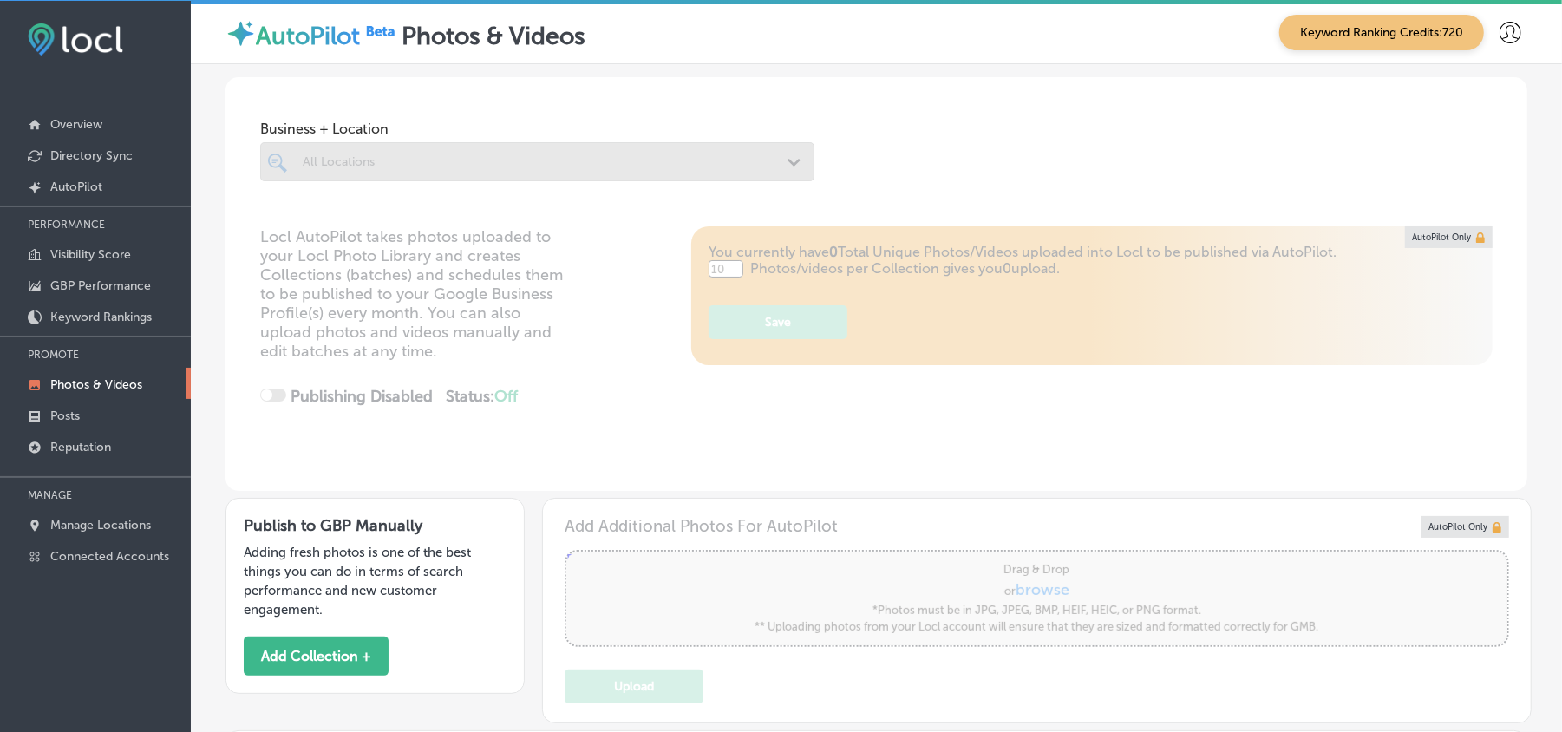
type input "5"
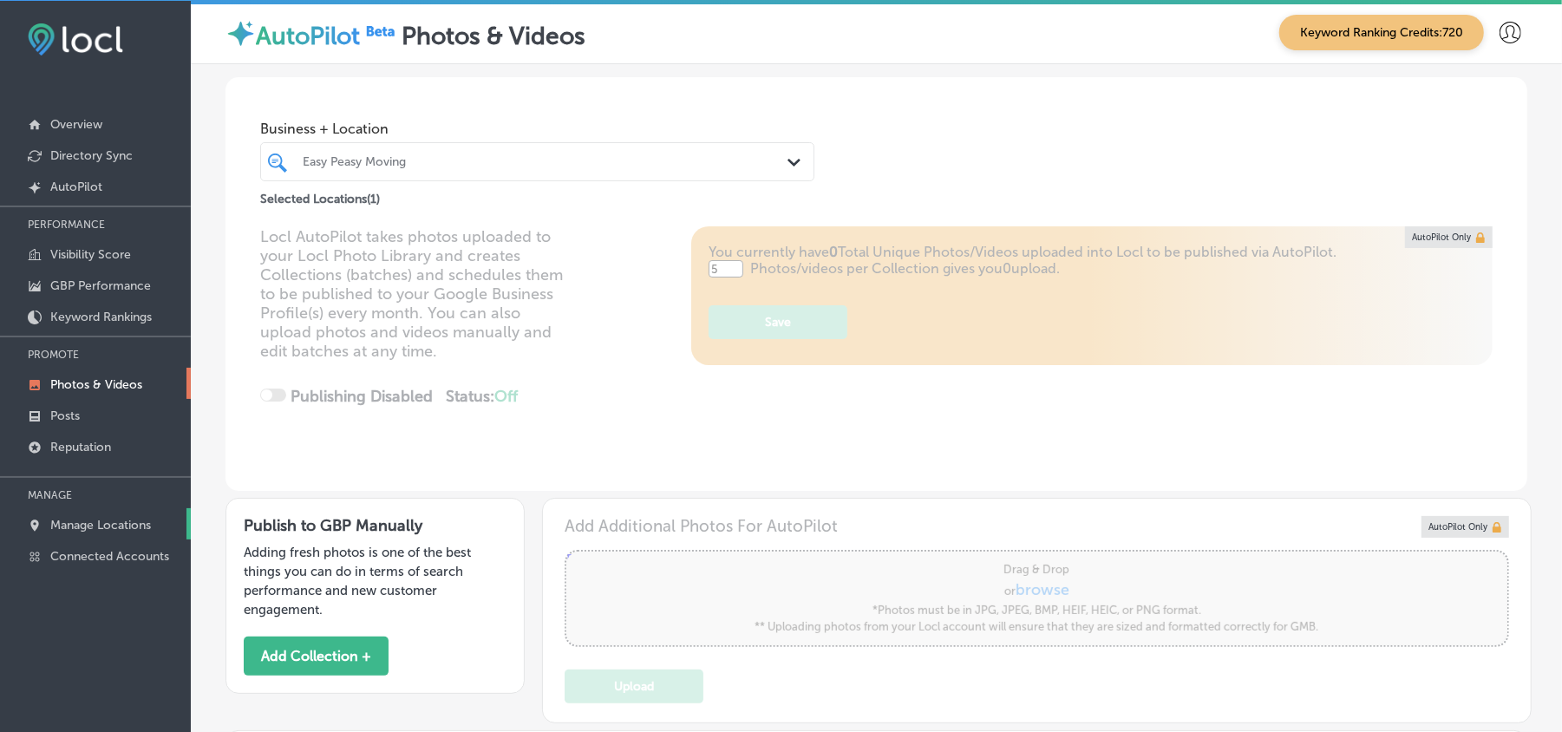
click at [115, 522] on p "Manage Locations" at bounding box center [100, 525] width 101 height 15
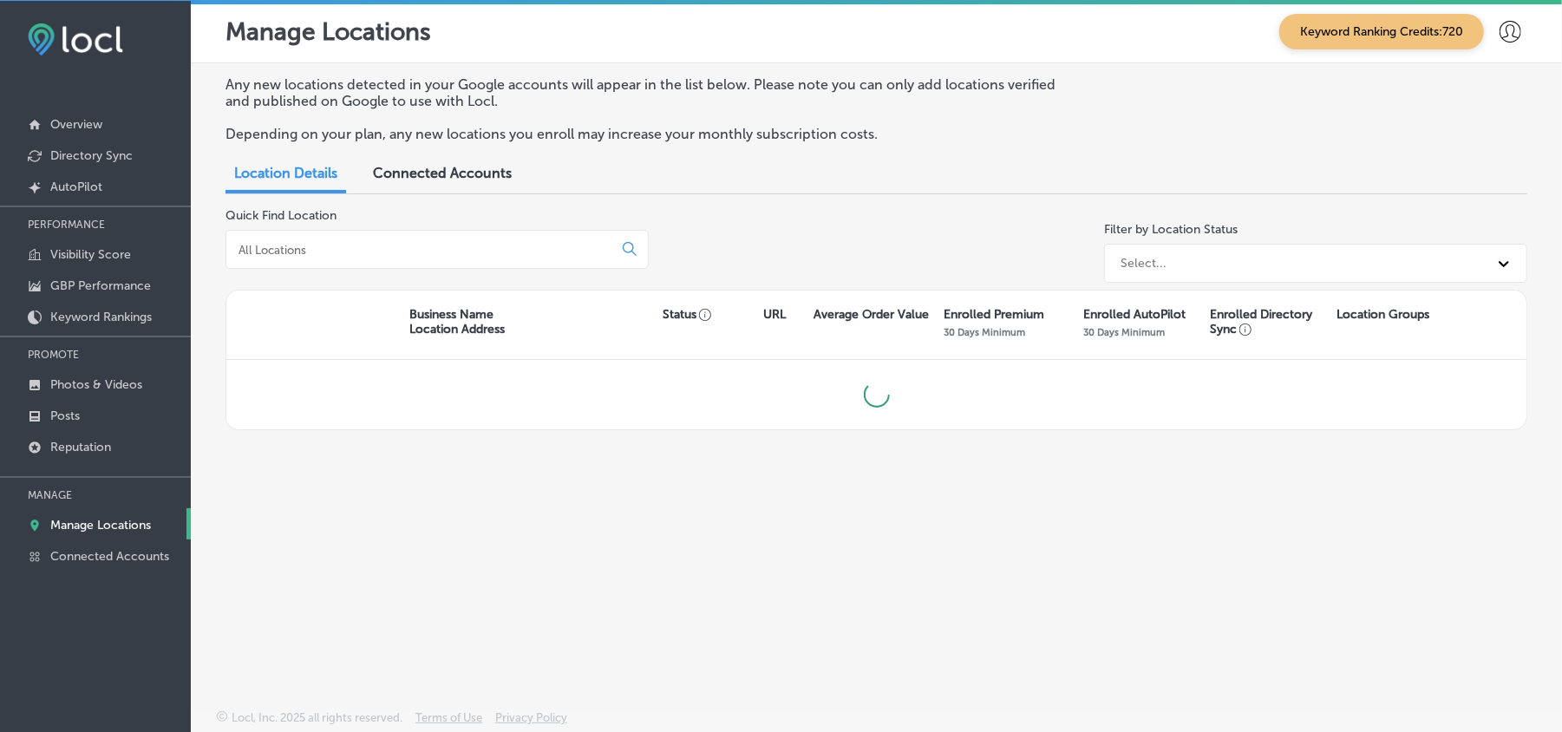
click at [456, 245] on input at bounding box center [423, 250] width 372 height 16
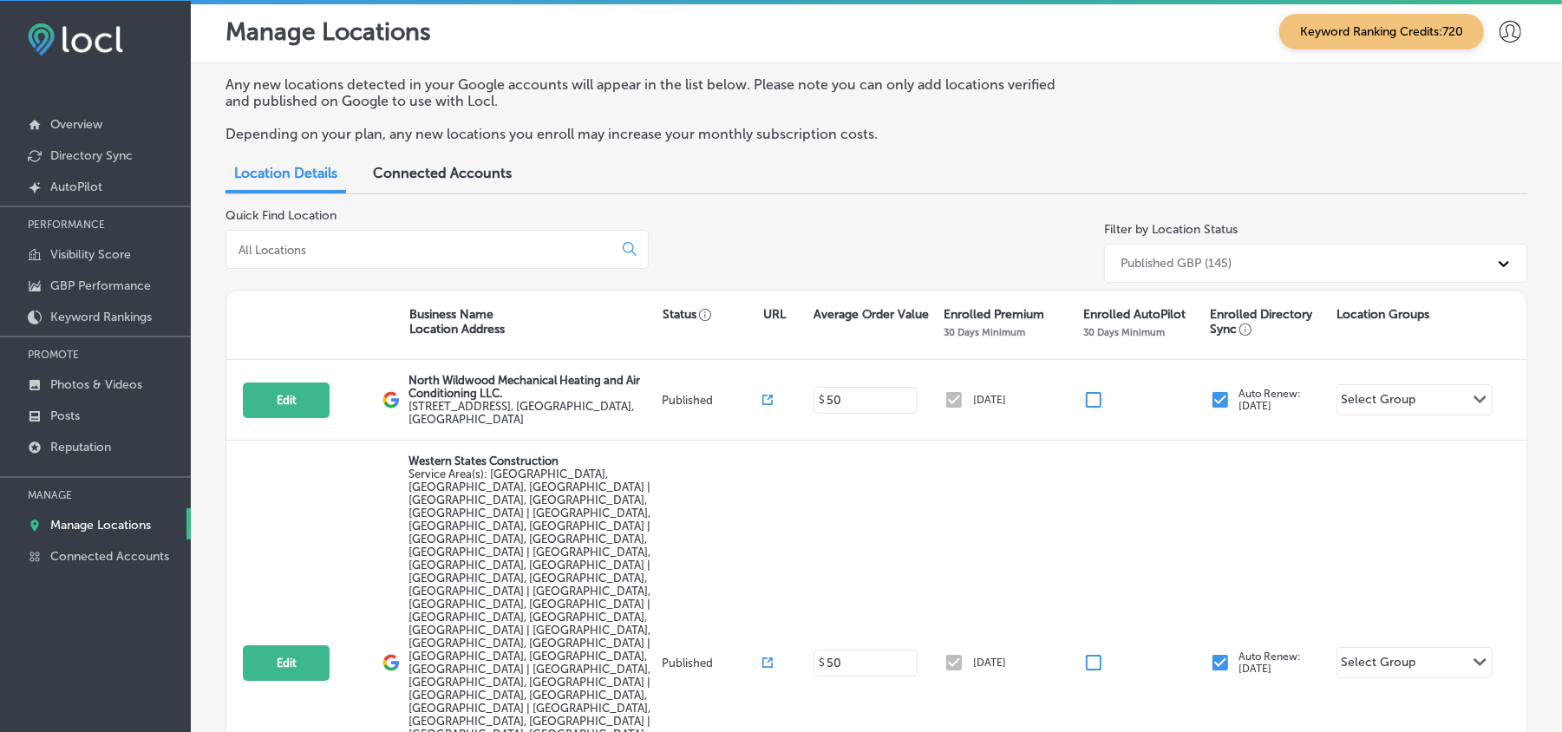
click at [347, 252] on input at bounding box center [423, 250] width 372 height 16
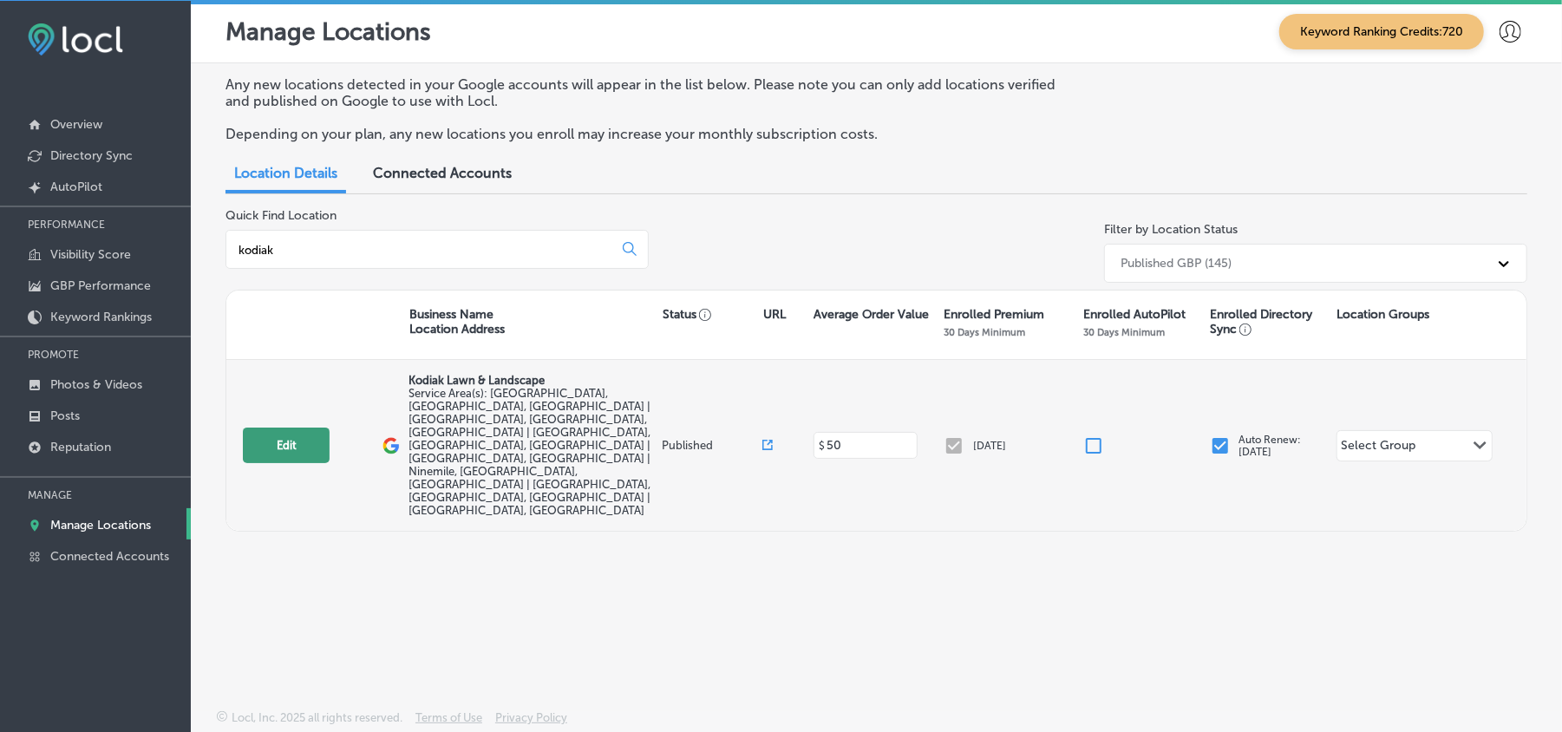
type input "kodiak"
click at [298, 428] on button "Edit" at bounding box center [286, 446] width 87 height 36
select select "US"
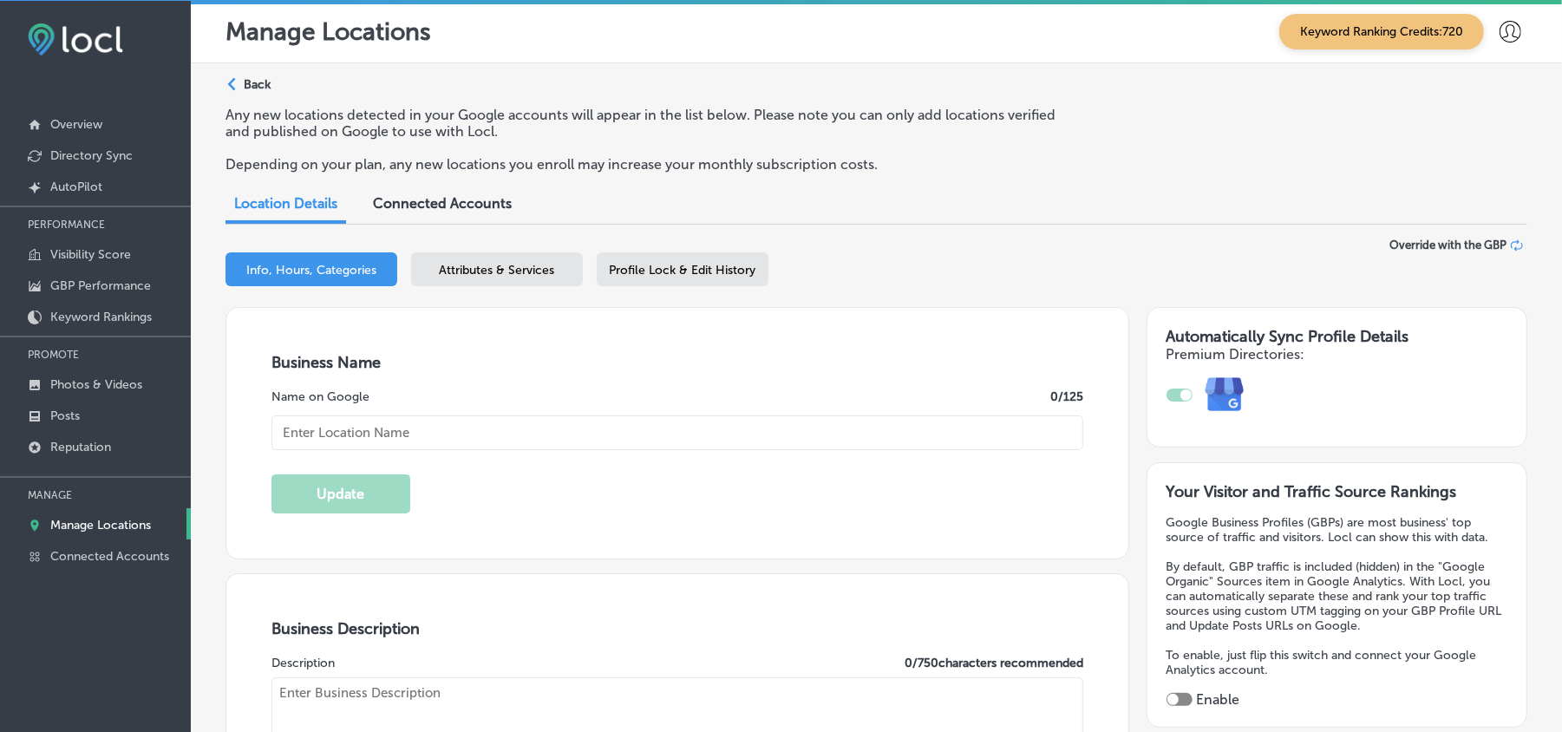
type input "Kodiak Lawn & Landscape"
type input "23080 Huson Rd."
type input "Huson"
type input "59846"
type input "US"
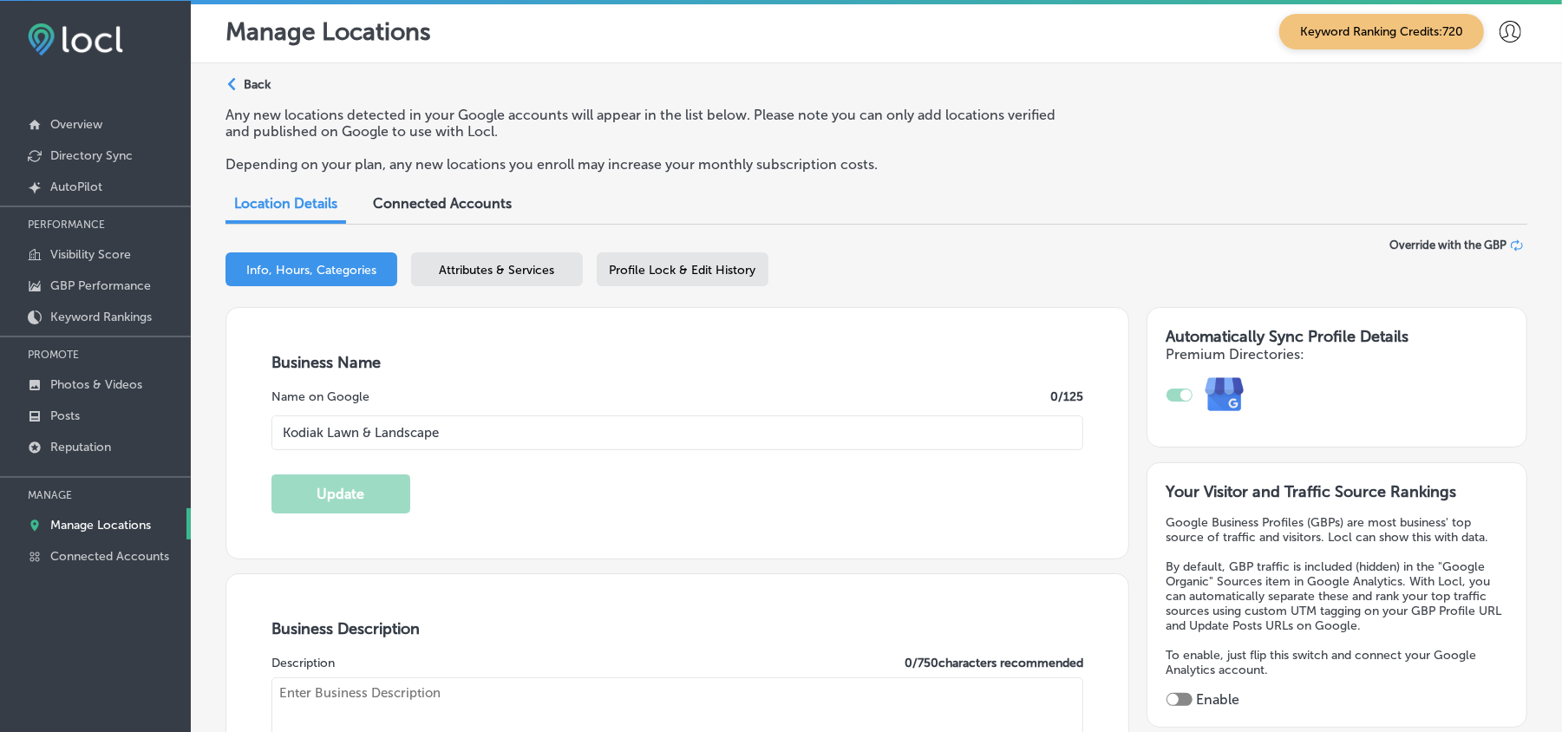
type input "http://facebook.com/kodiaklawncaremt"
type textarea "When you need a lawn care and landscape company you can trust, you need the exp…"
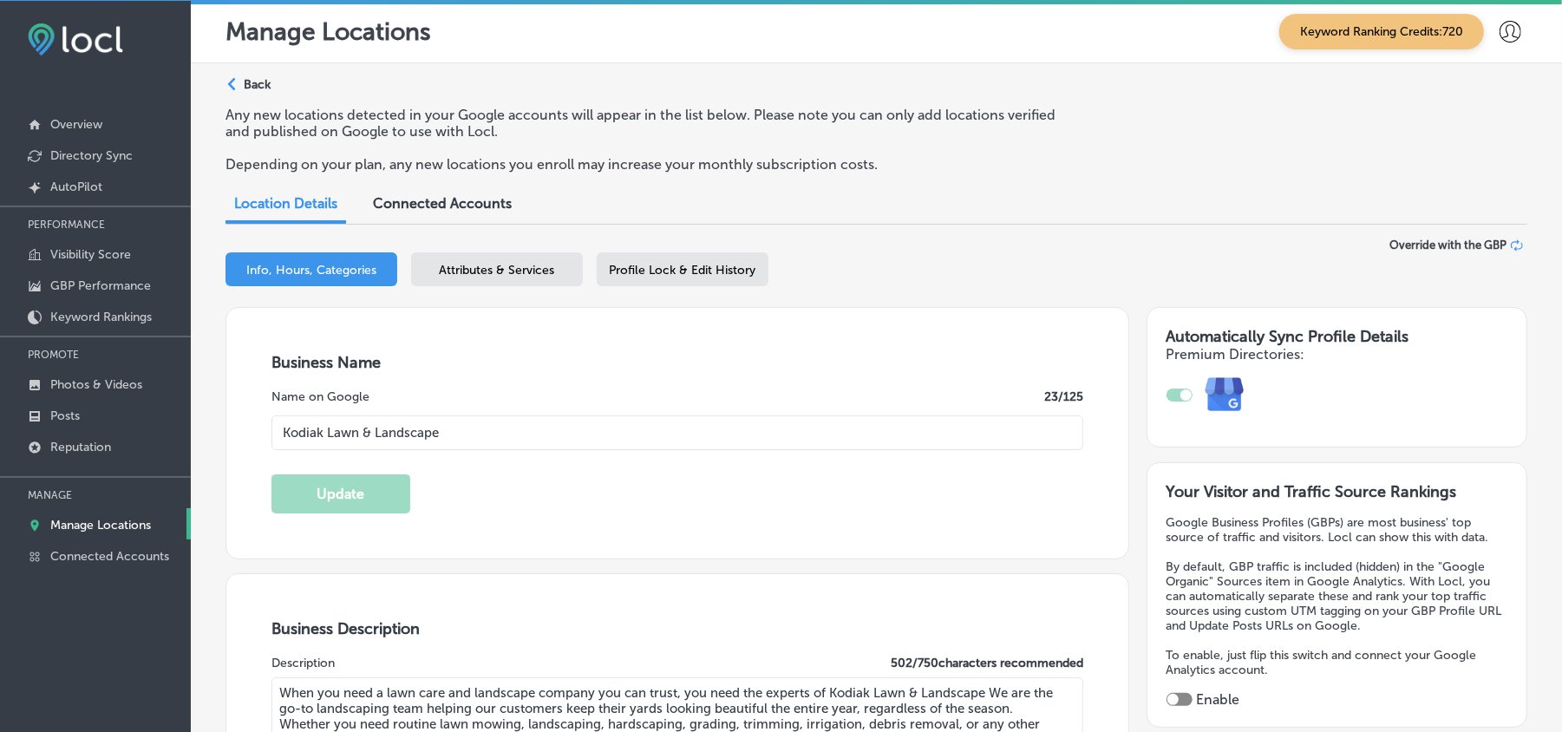
type input "+1 406 552 8409"
click at [489, 285] on div "Info, Hours, Categories Attributes & Services Profile Lock & Edit History" at bounding box center [877, 272] width 1302 height 41
click at [498, 271] on span "Attributes & Services" at bounding box center [497, 270] width 115 height 15
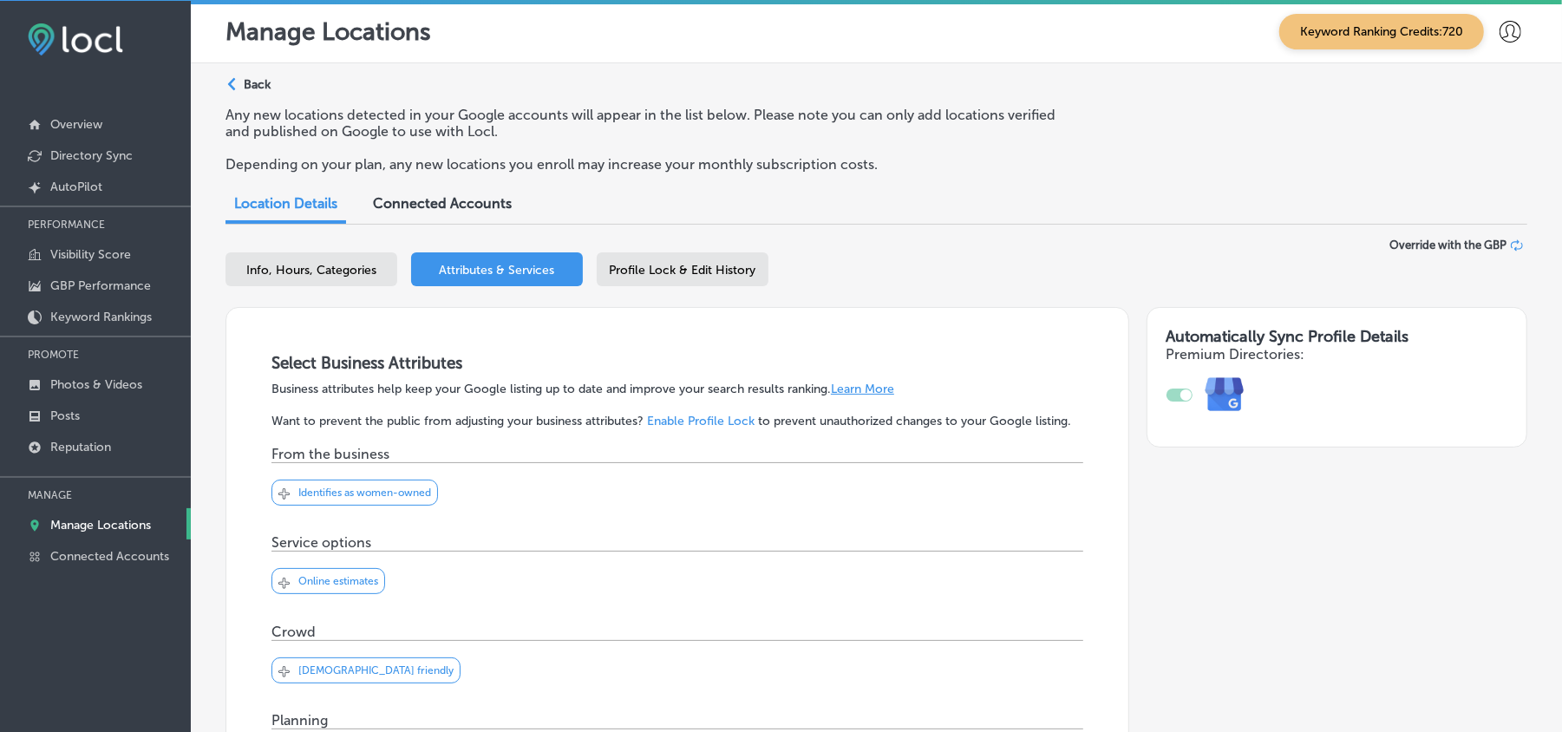
click at [689, 259] on div "Profile Lock & Edit History" at bounding box center [683, 269] width 172 height 34
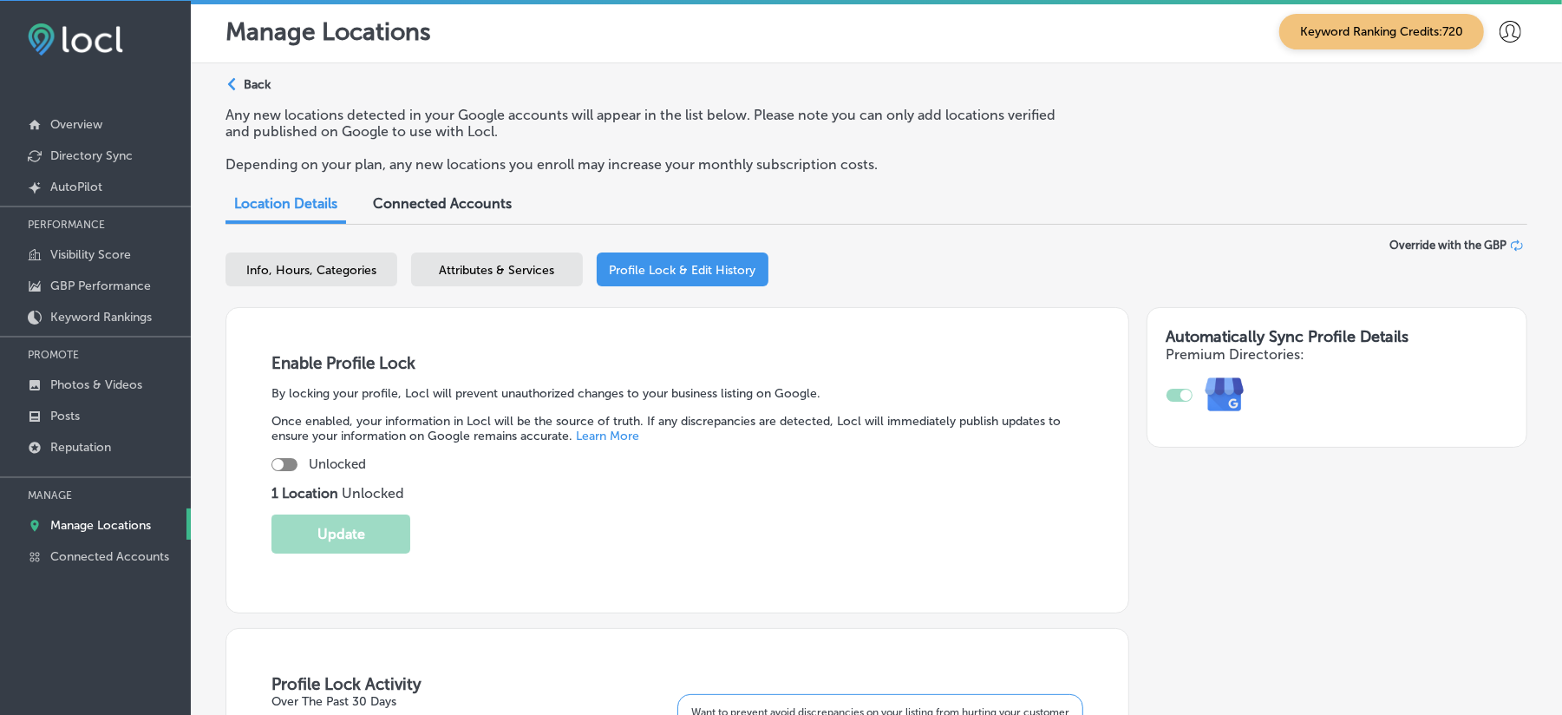
click at [290, 462] on div at bounding box center [285, 464] width 26 height 13
checkbox input "true"
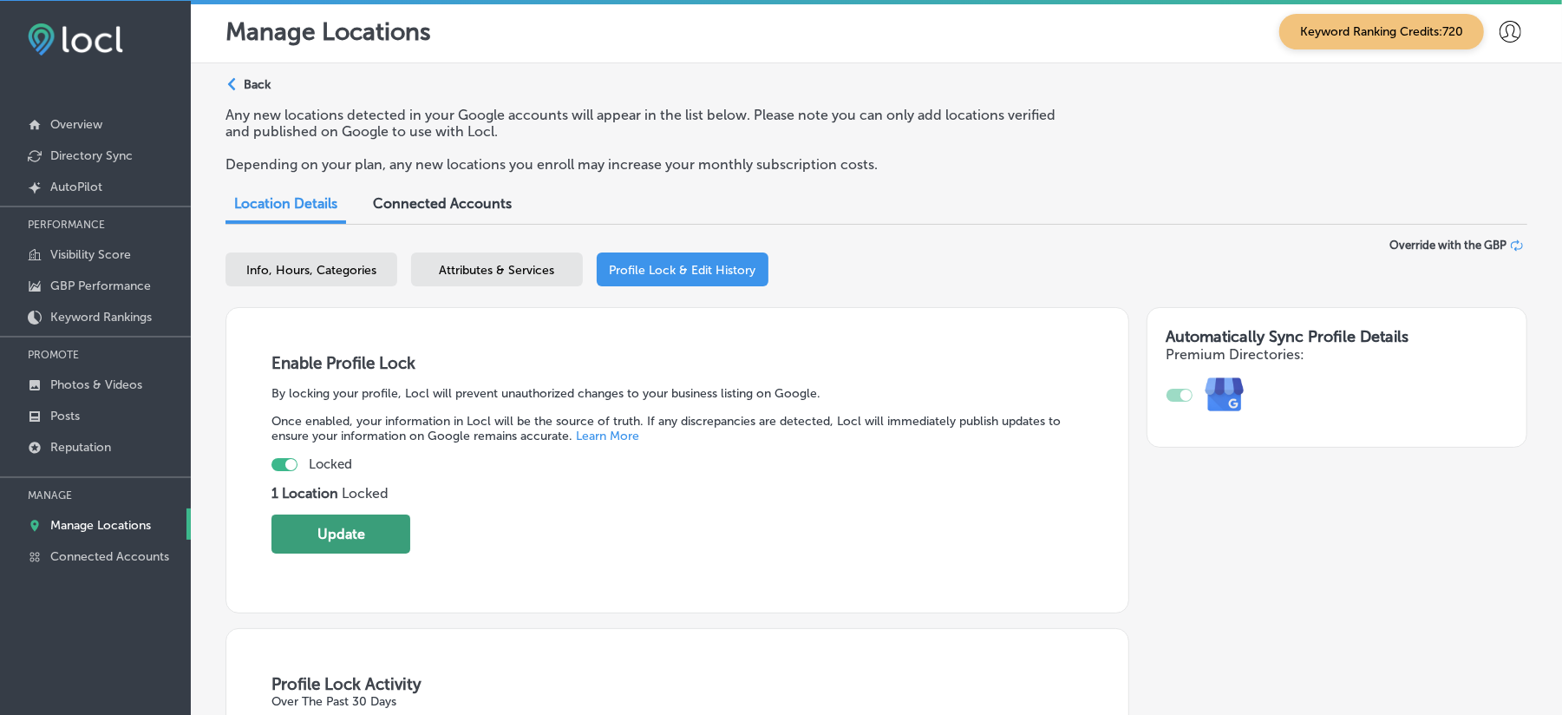
click at [349, 535] on button "Update" at bounding box center [341, 533] width 139 height 39
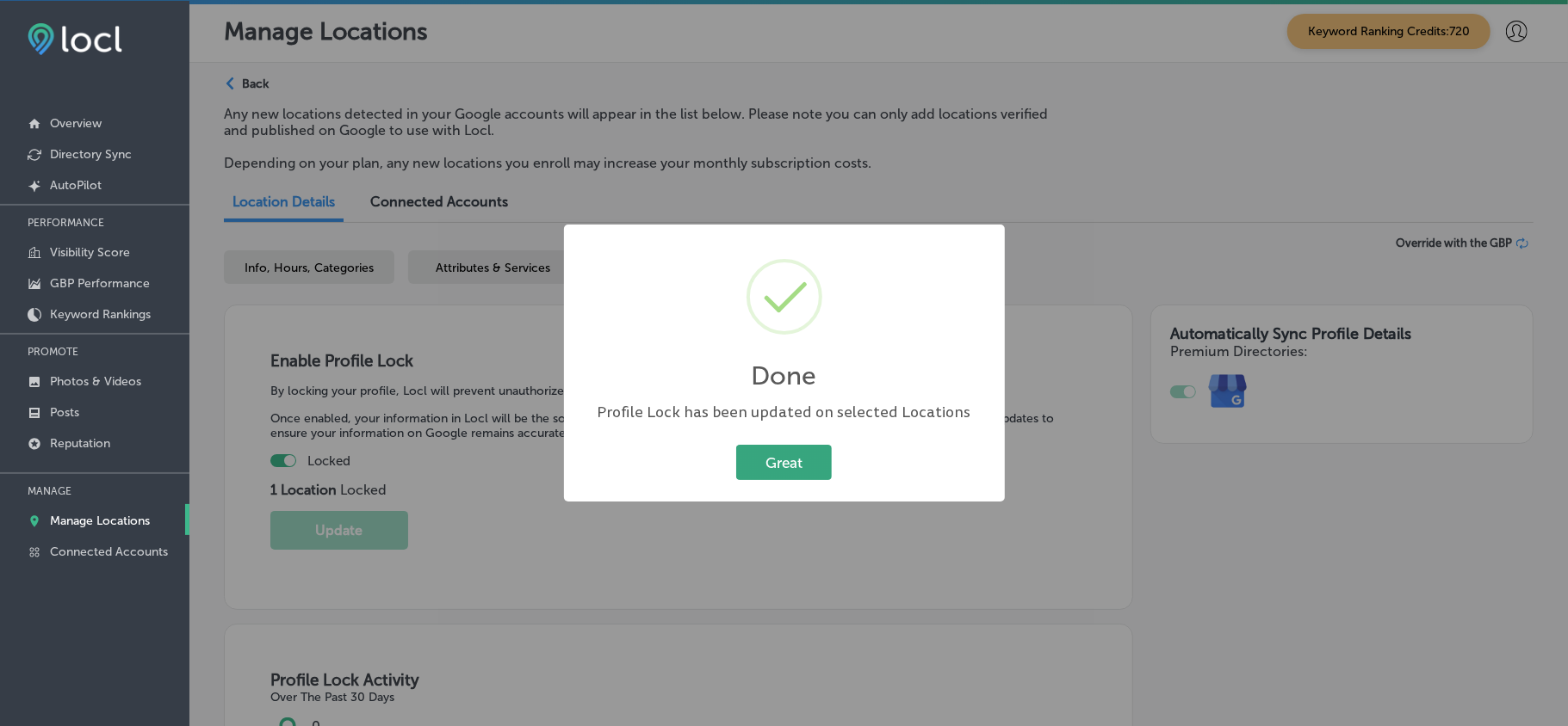
click at [799, 452] on button "Great" at bounding box center [784, 462] width 95 height 36
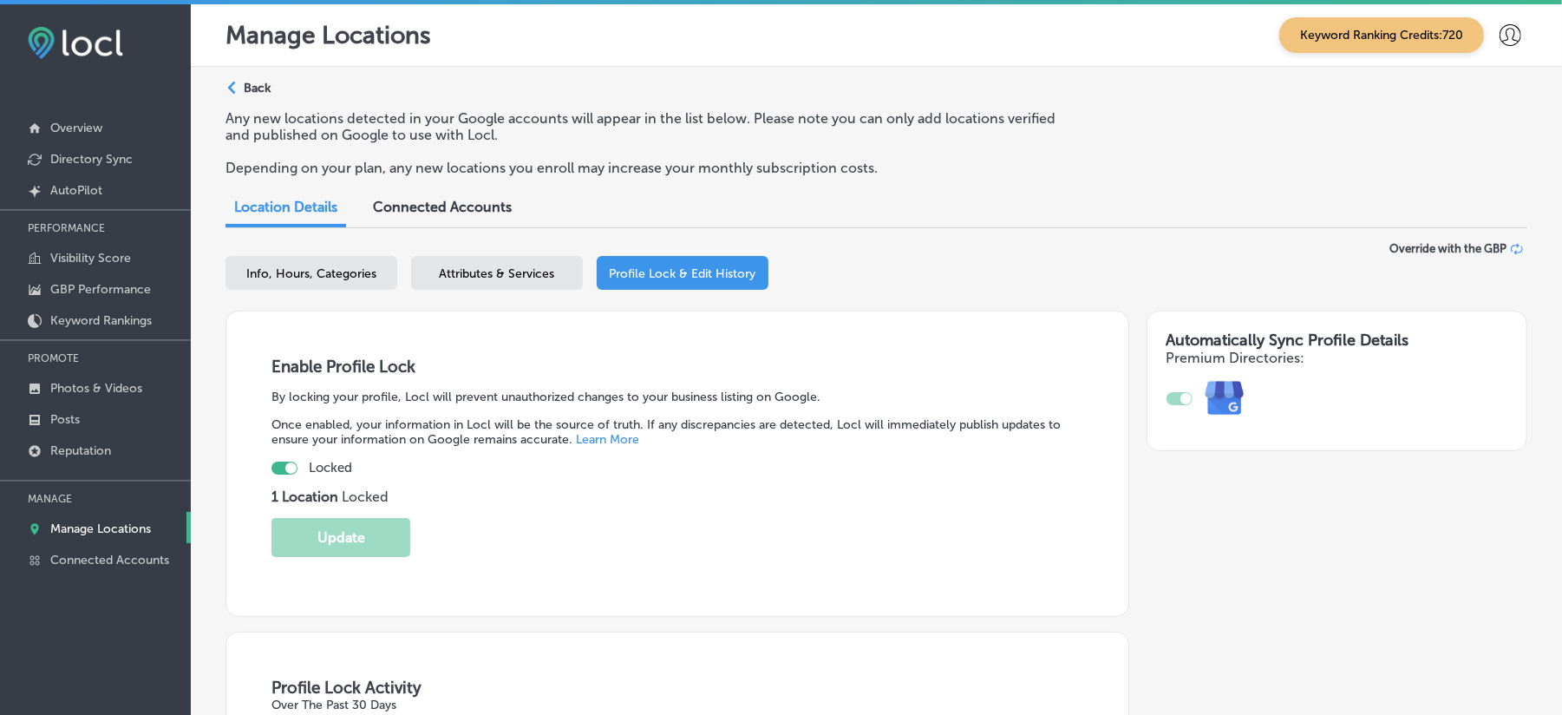
click at [300, 278] on span "Info, Hours, Categories" at bounding box center [311, 273] width 130 height 15
select select "US"
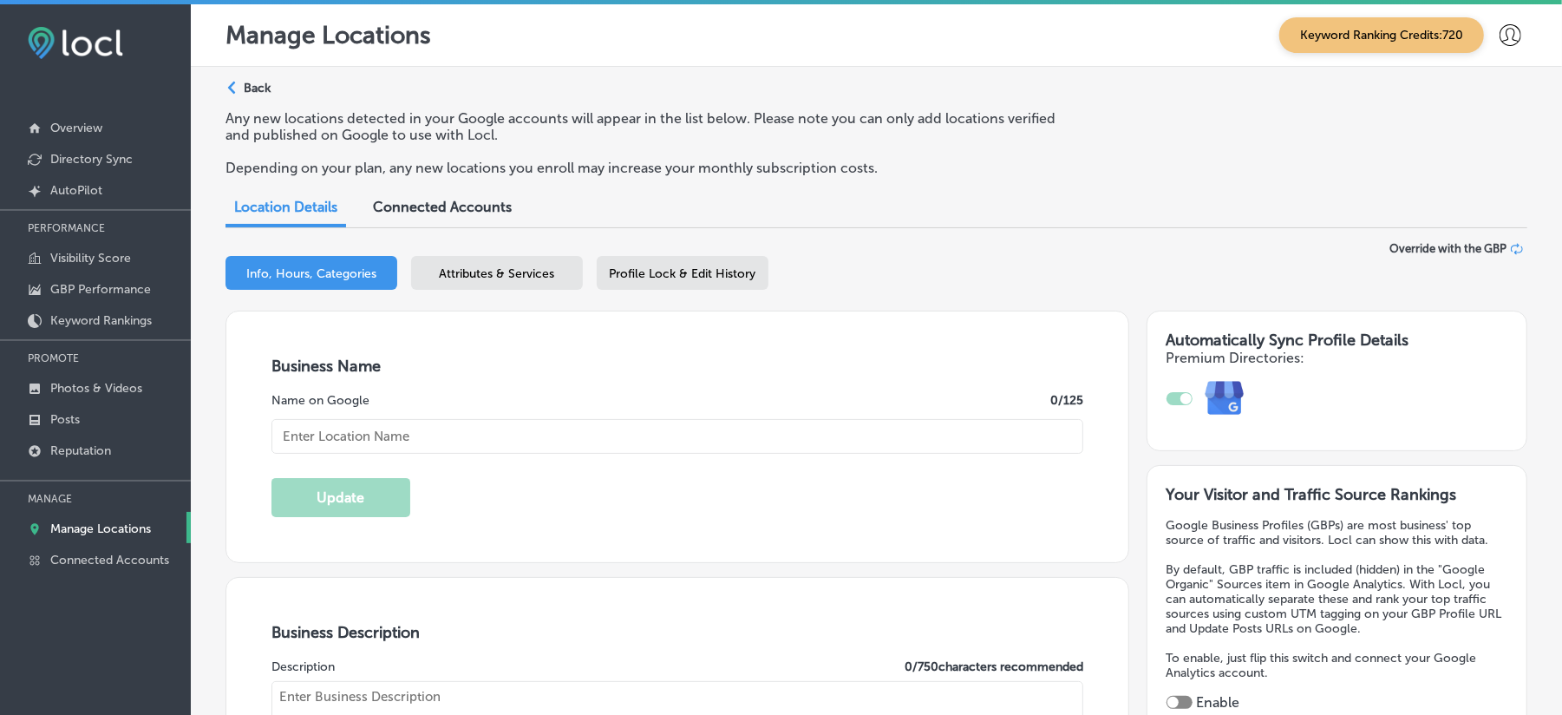
type input "Kodiak Lawn & Landscape"
type input "23080 Huson Rd."
type input "Huson"
type input "59846"
type input "US"
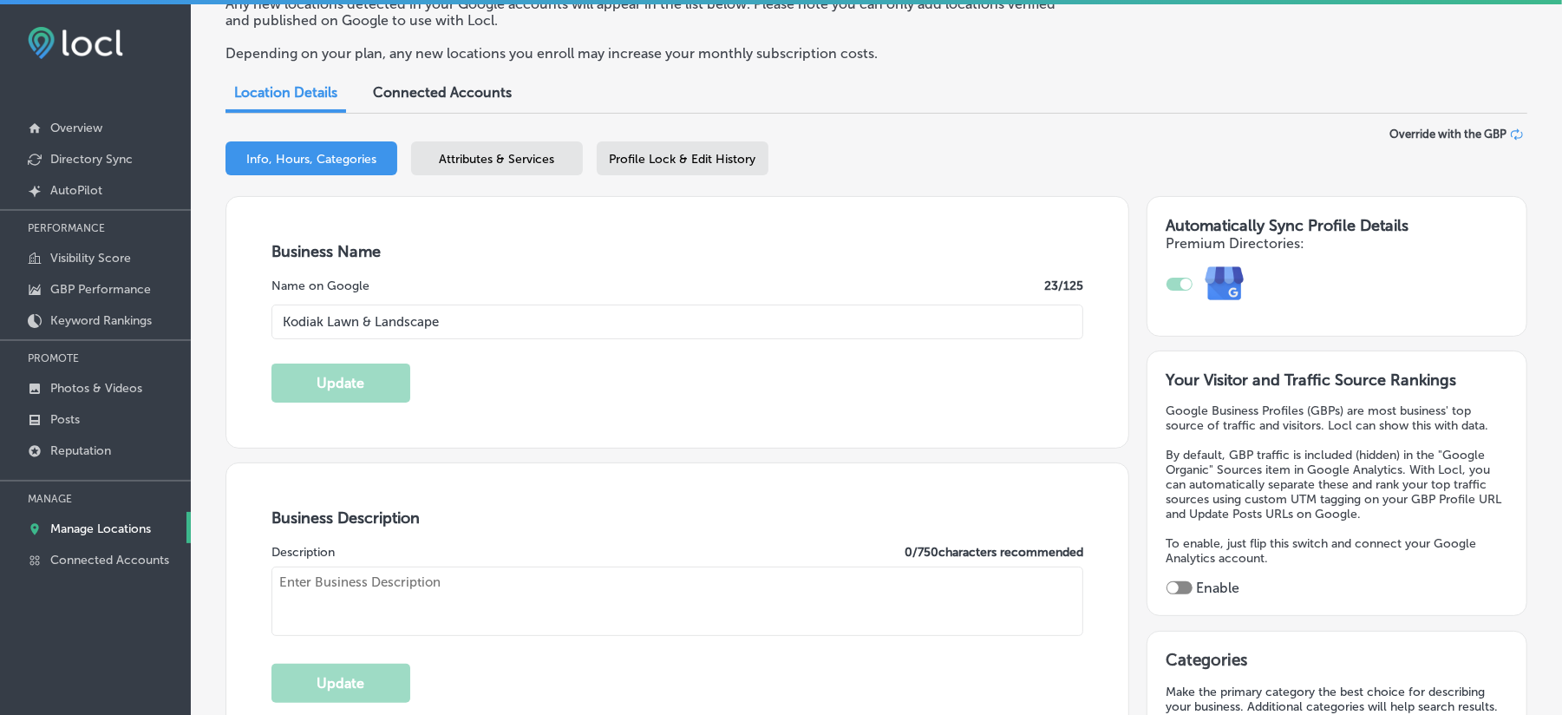
scroll to position [154, 0]
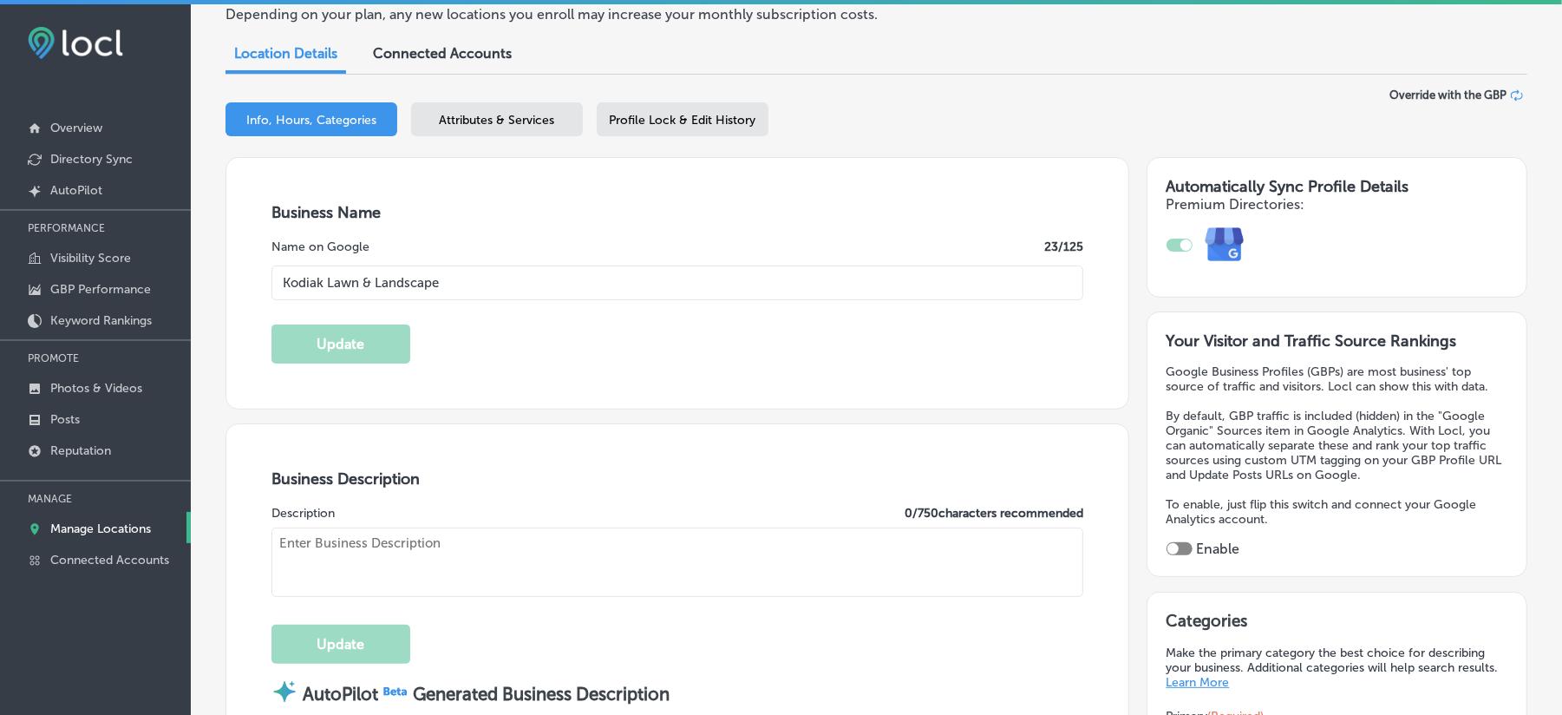
type input "http://facebook.com/kodiaklawncaremt"
type textarea "When you need a lawn care and landscape company you can trust, you need the exp…"
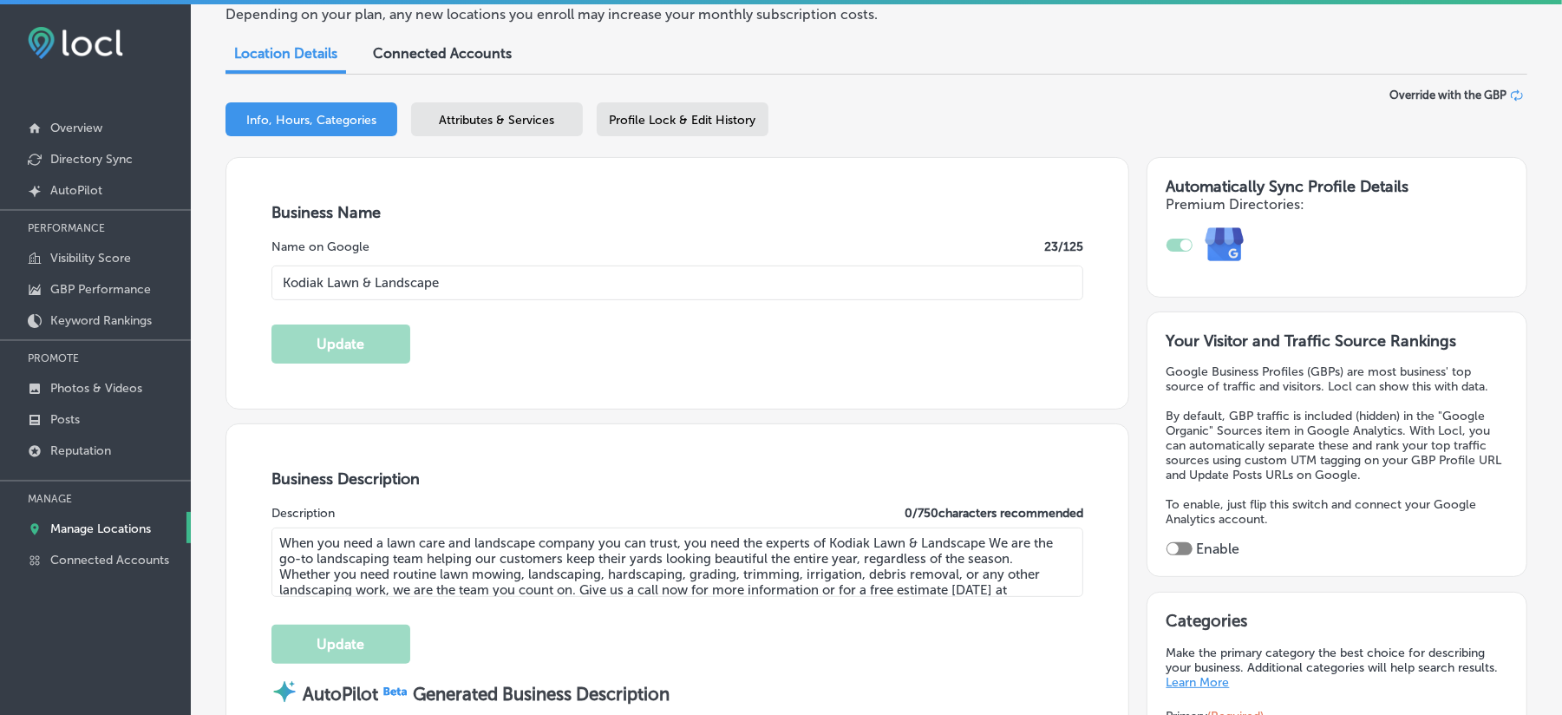
type input "+1 406 552 8409"
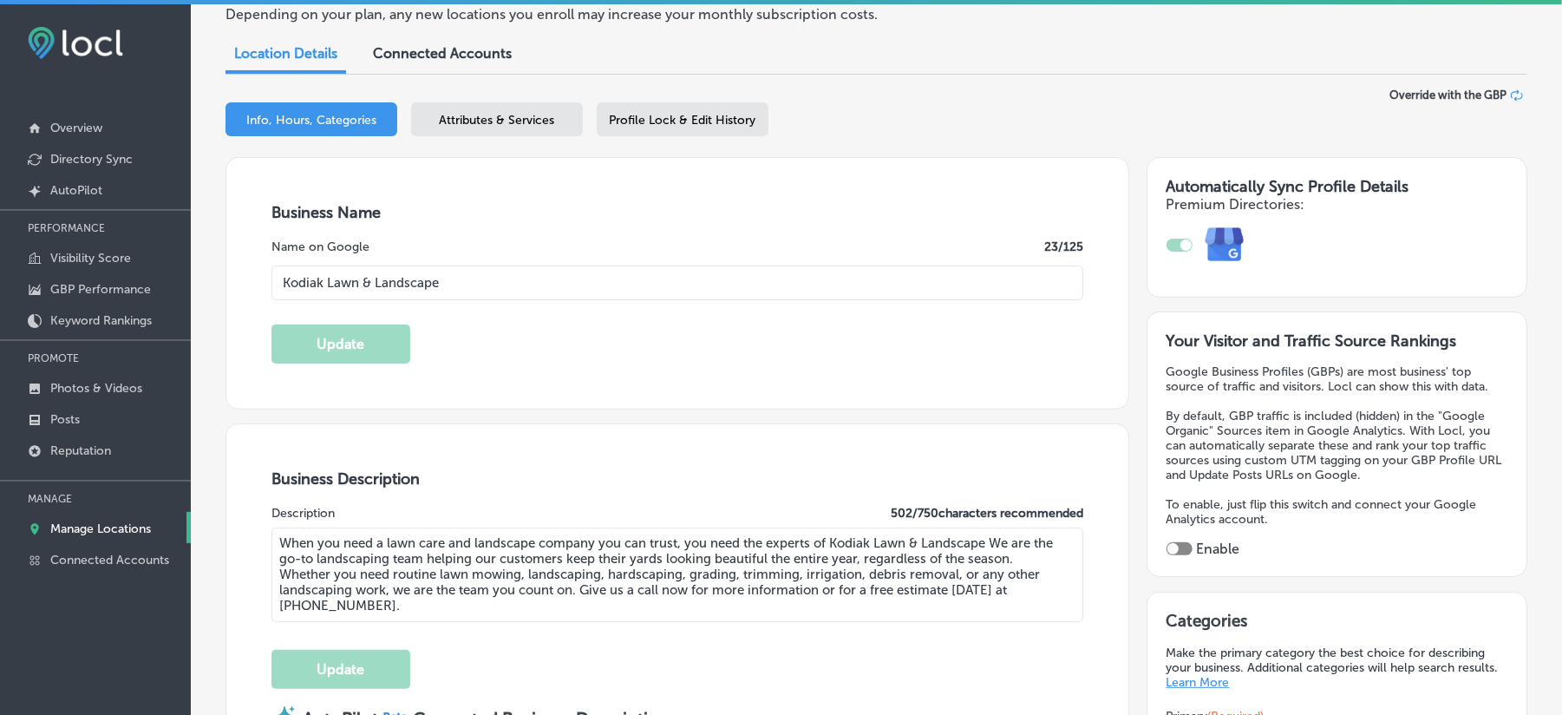
click at [1188, 549] on div at bounding box center [1180, 548] width 26 height 13
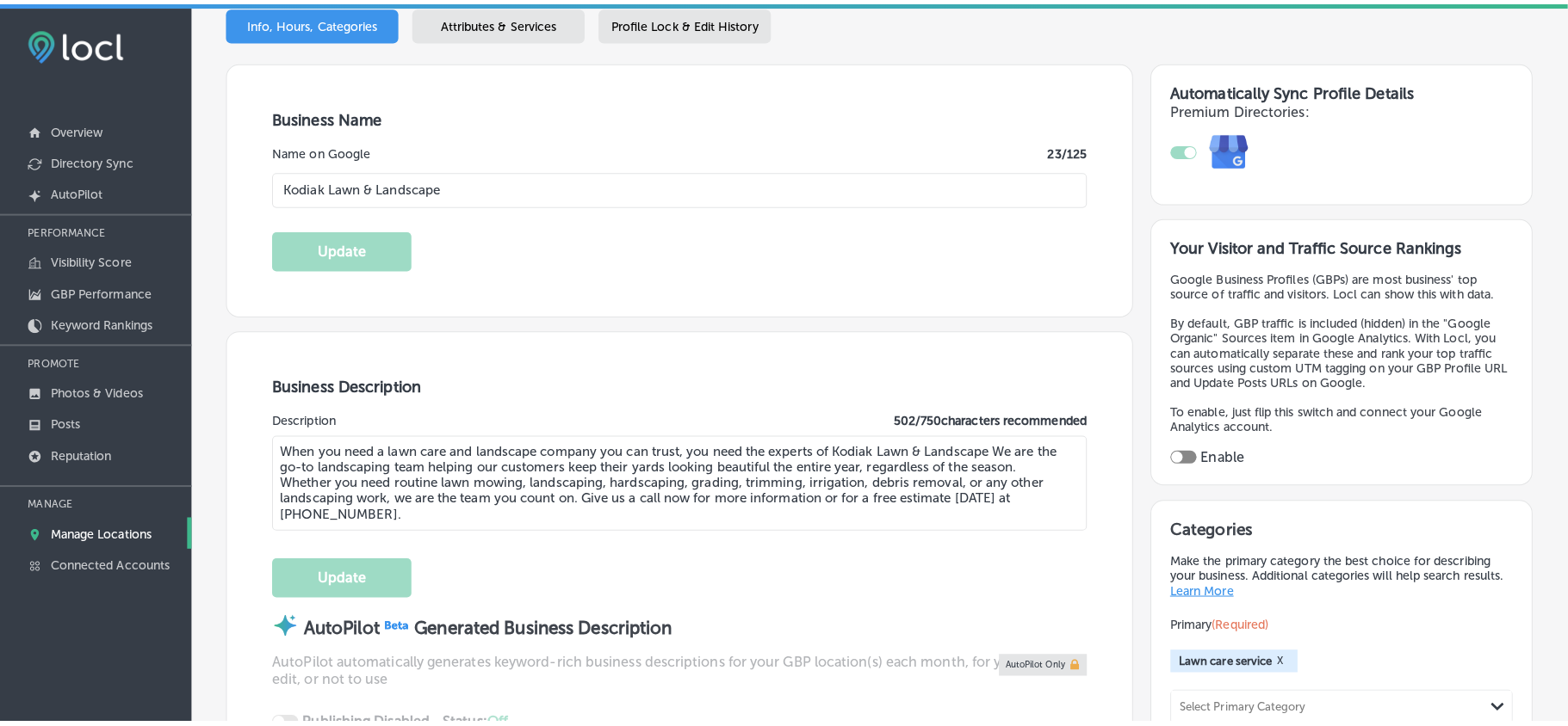
scroll to position [306, 0]
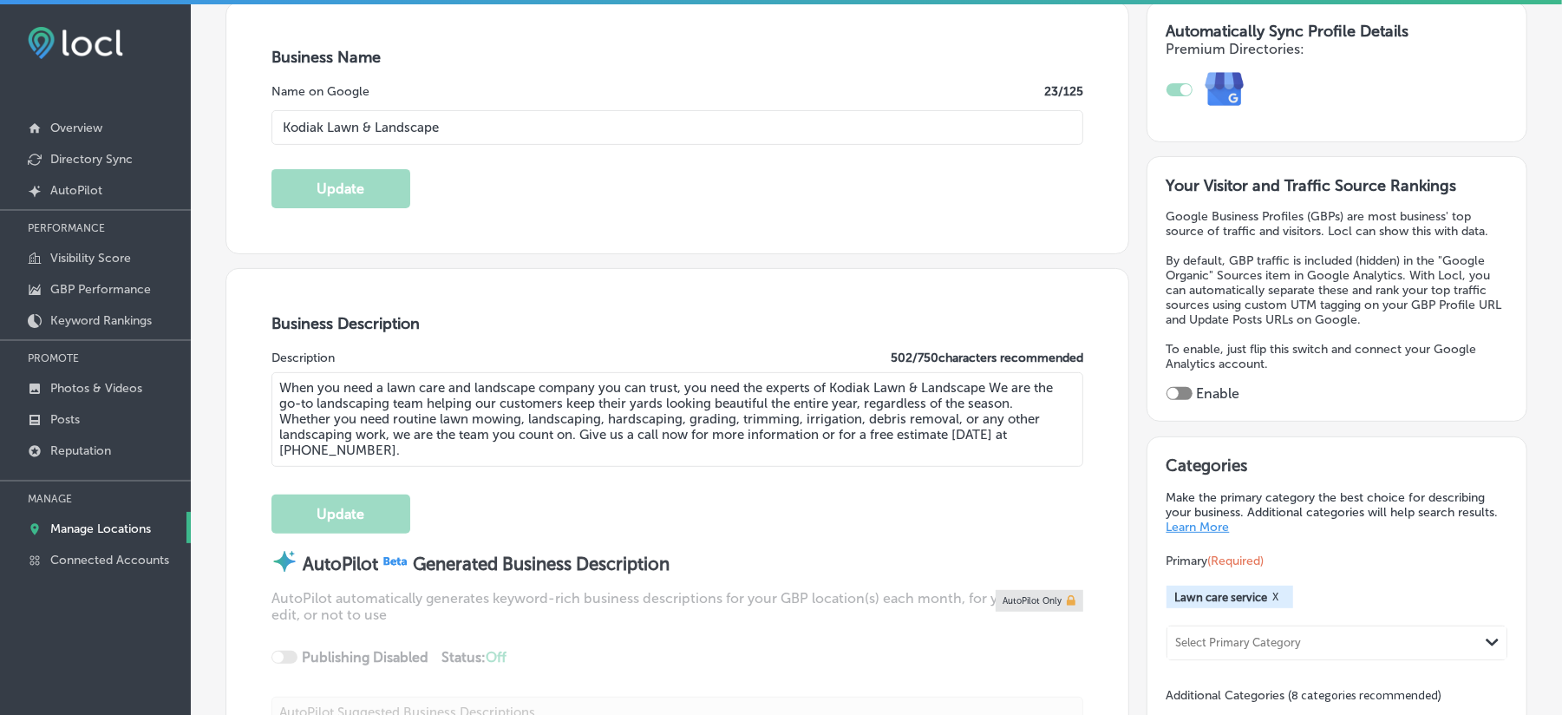
checkbox input "true"
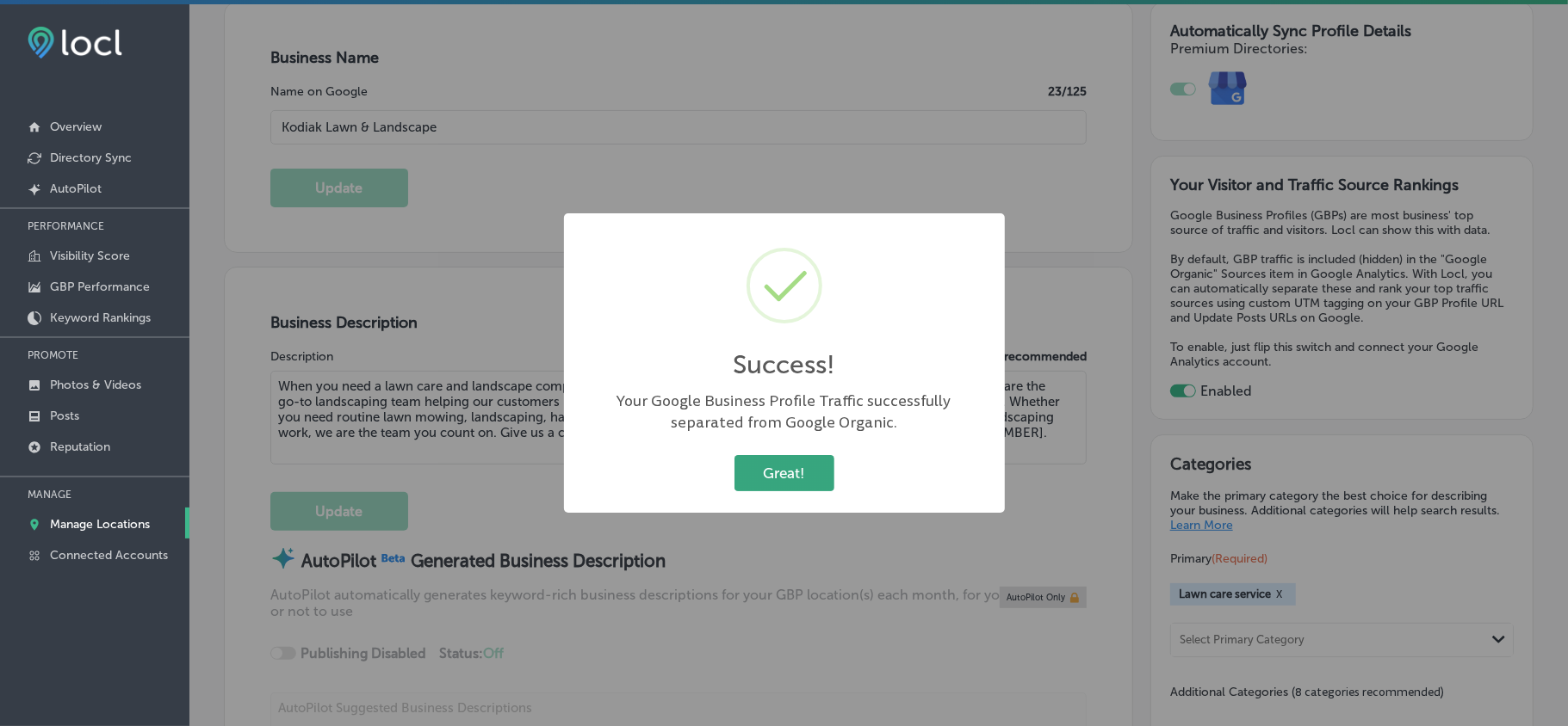
click at [769, 476] on button "Great!" at bounding box center [784, 473] width 100 height 36
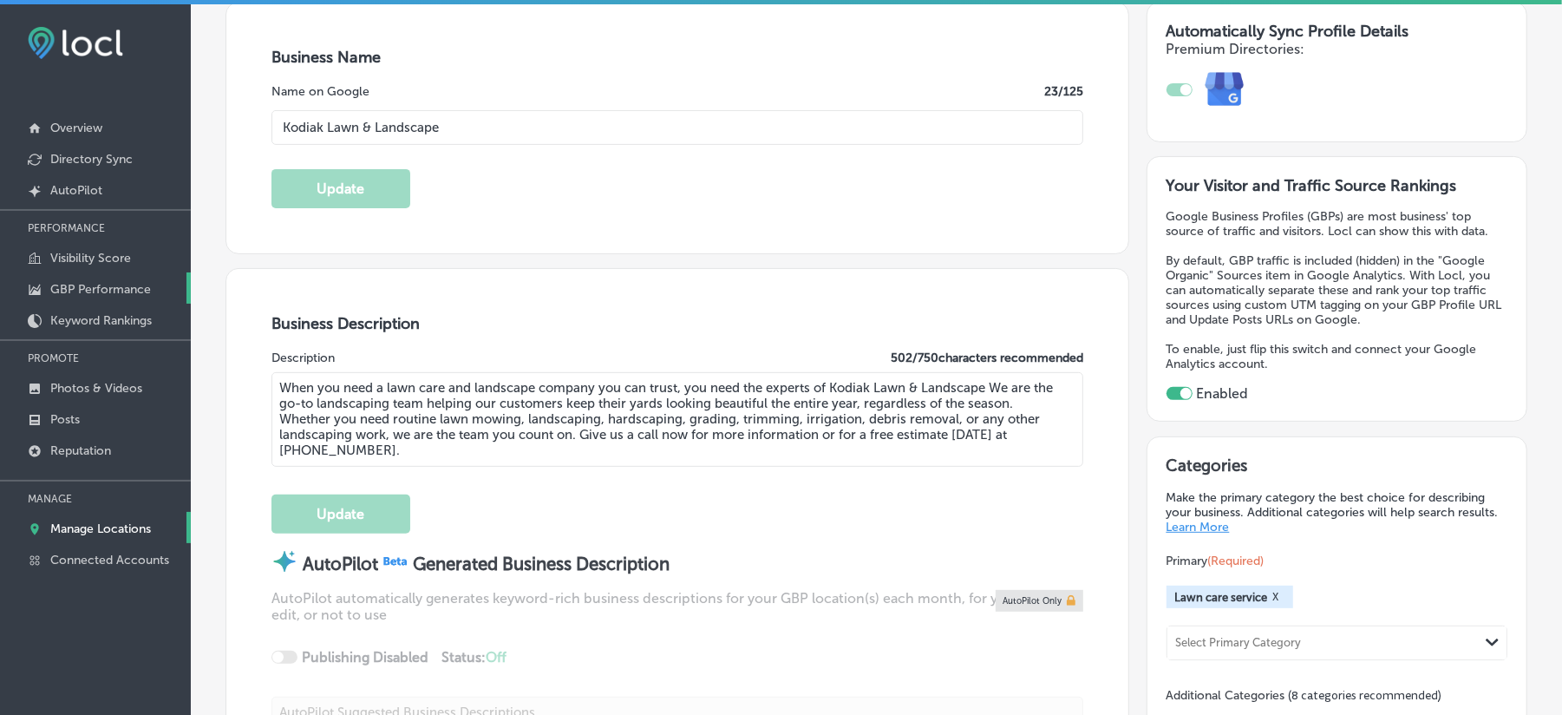
click at [76, 290] on p "GBP Performance" at bounding box center [100, 289] width 101 height 15
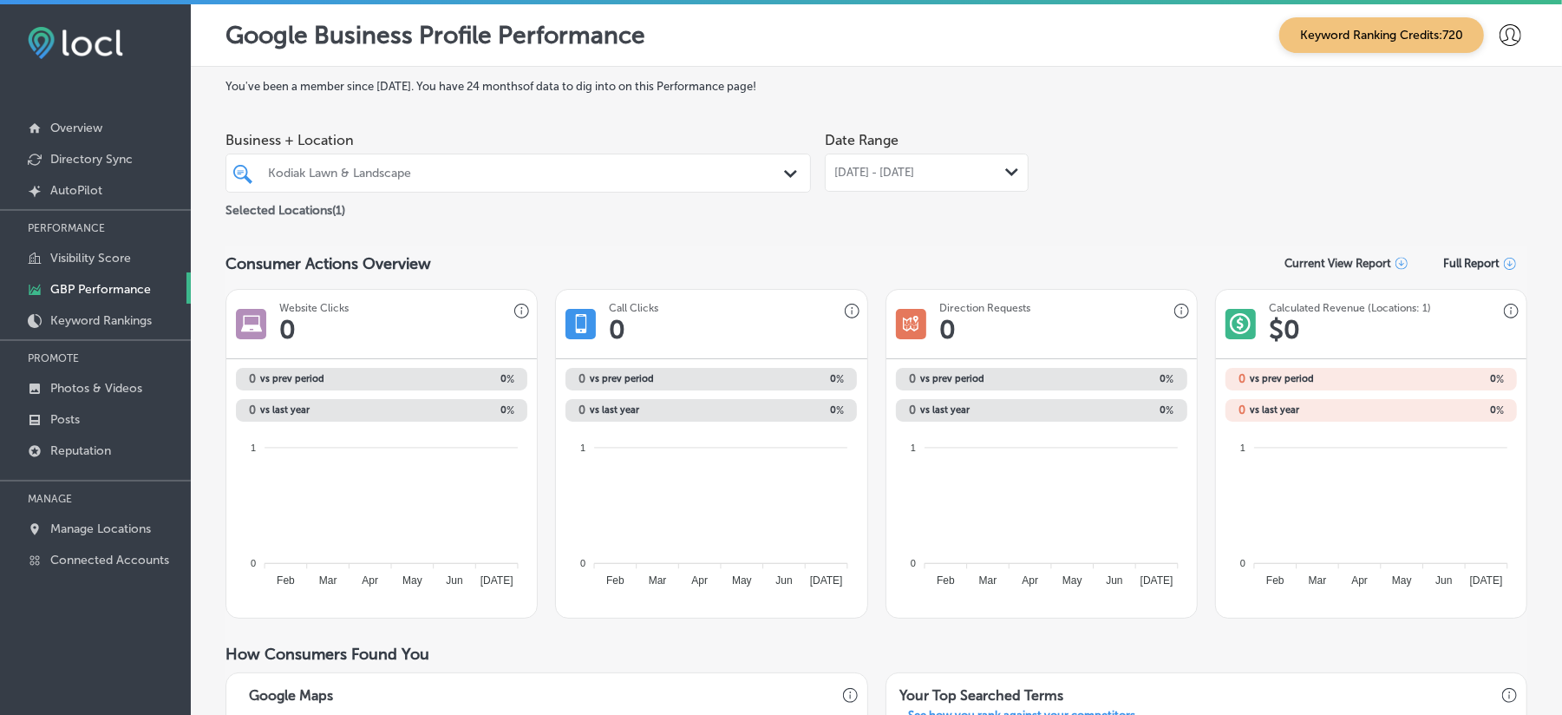
click at [914, 167] on span "Jul 01, 2025 - Jul 31, 2025" at bounding box center [875, 173] width 80 height 14
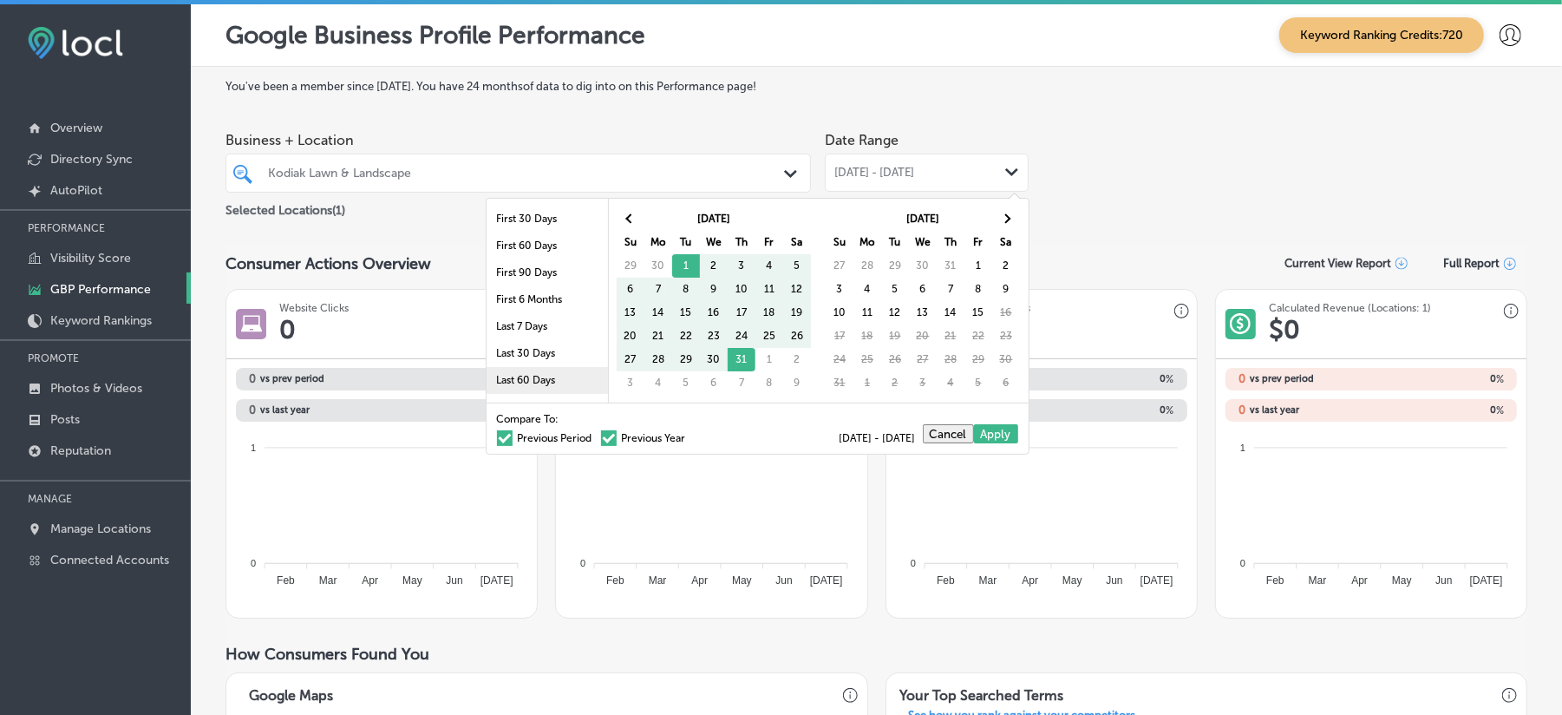
click at [547, 380] on li "Last 60 Days" at bounding box center [547, 380] width 121 height 27
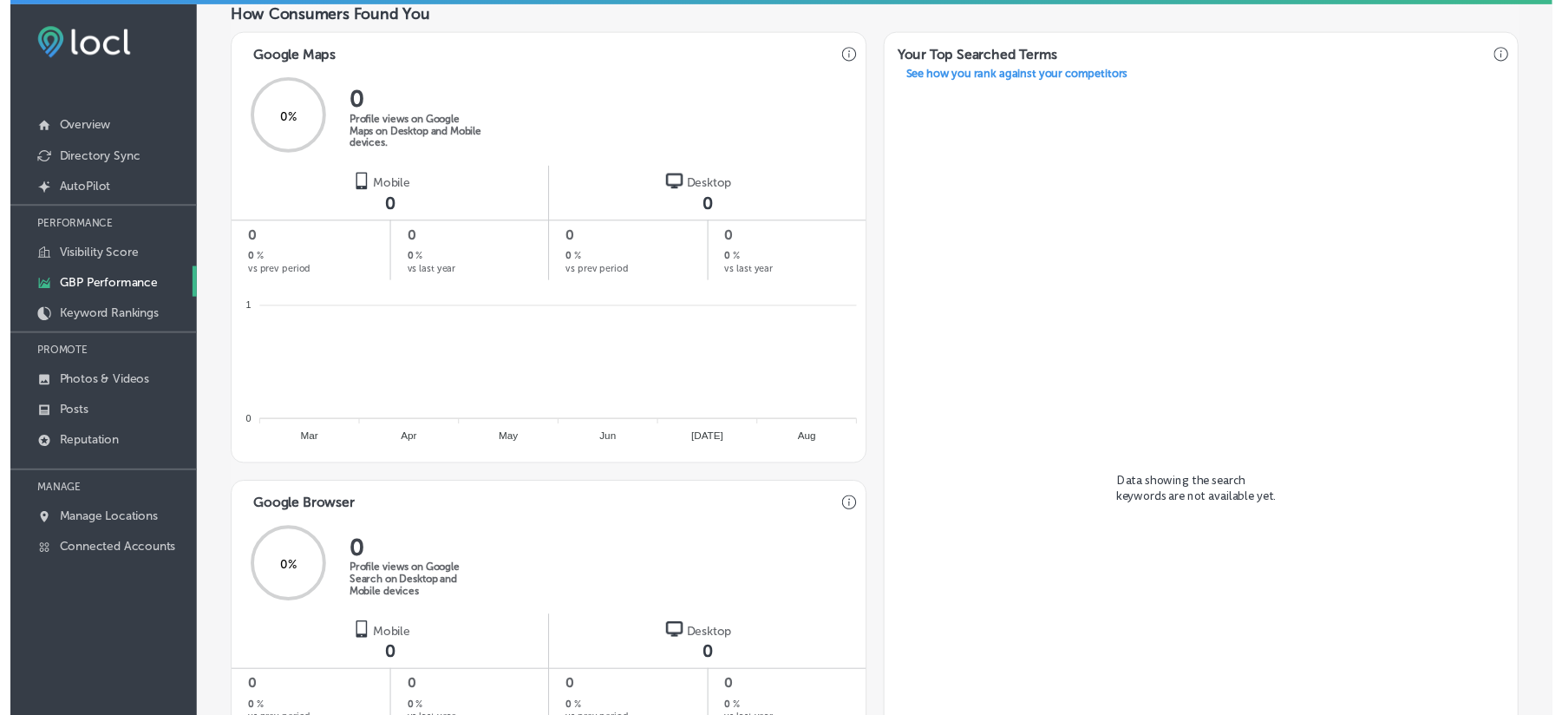
scroll to position [1161, 0]
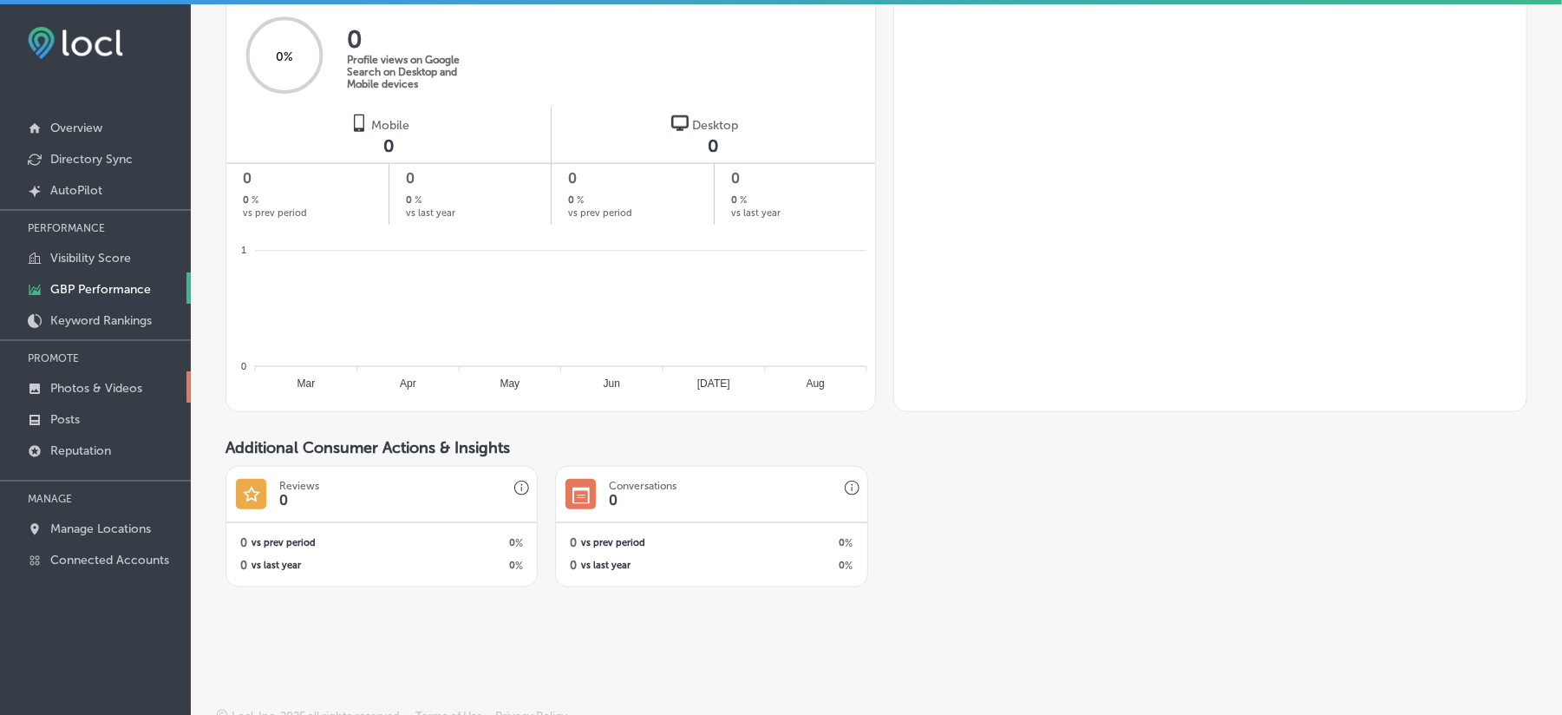
click at [90, 389] on p "Photos & Videos" at bounding box center [96, 388] width 92 height 15
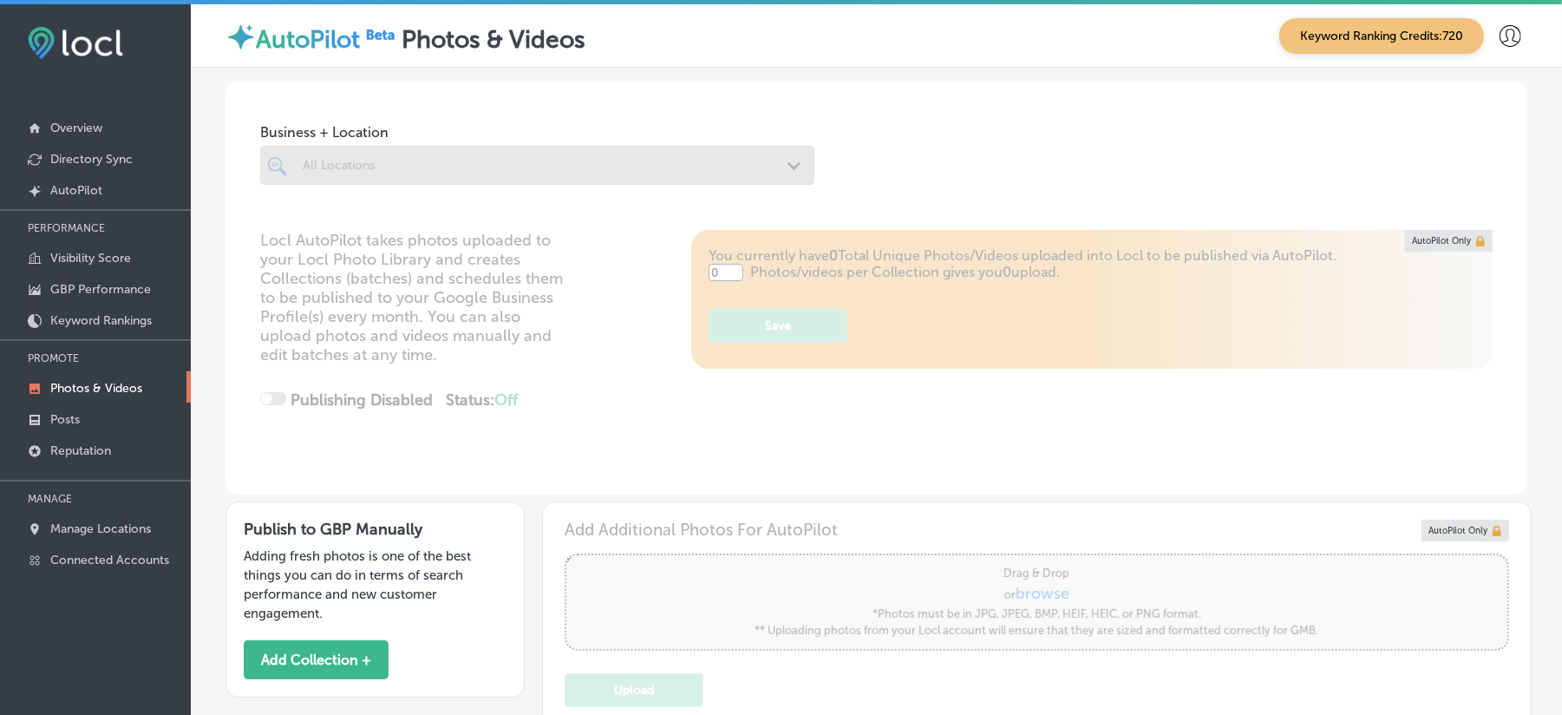
type input "5"
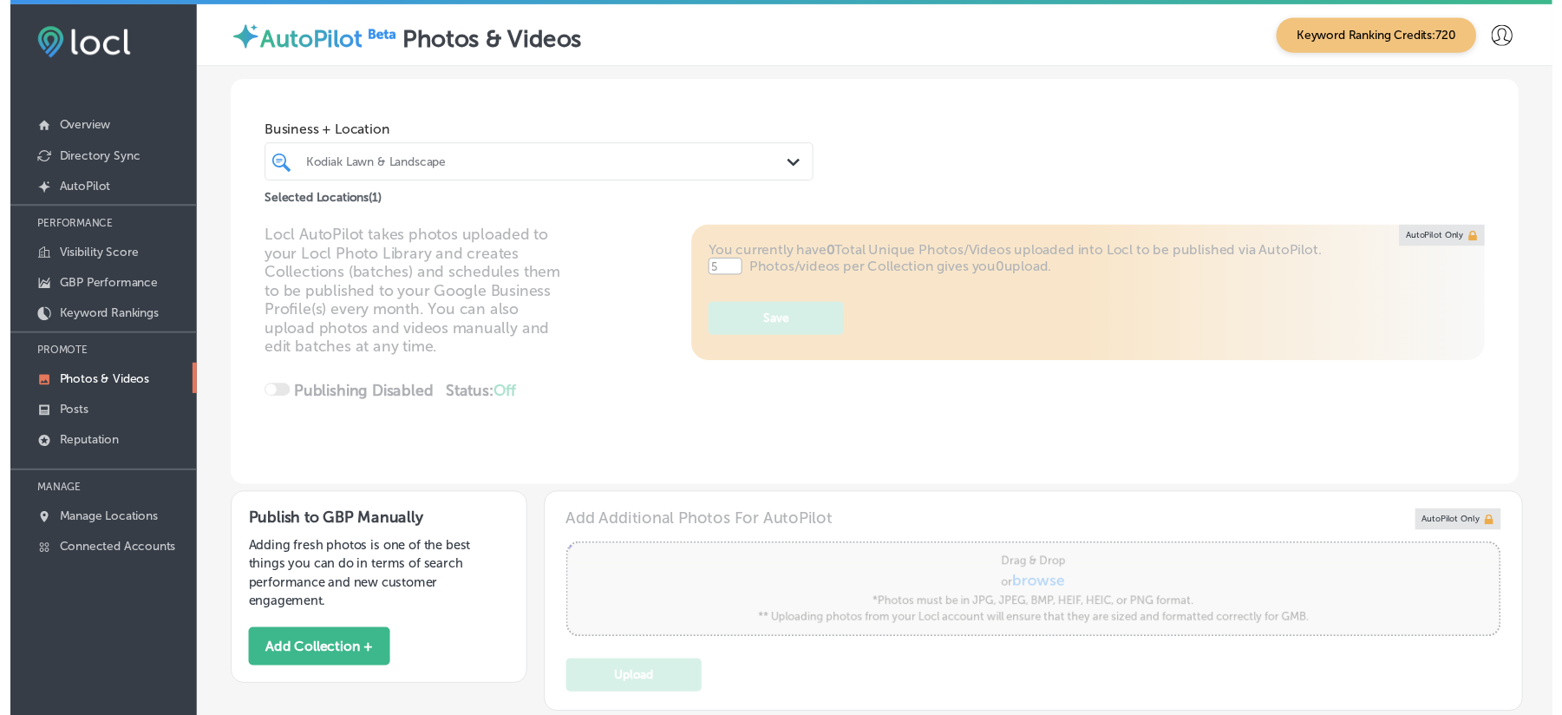
scroll to position [380, 0]
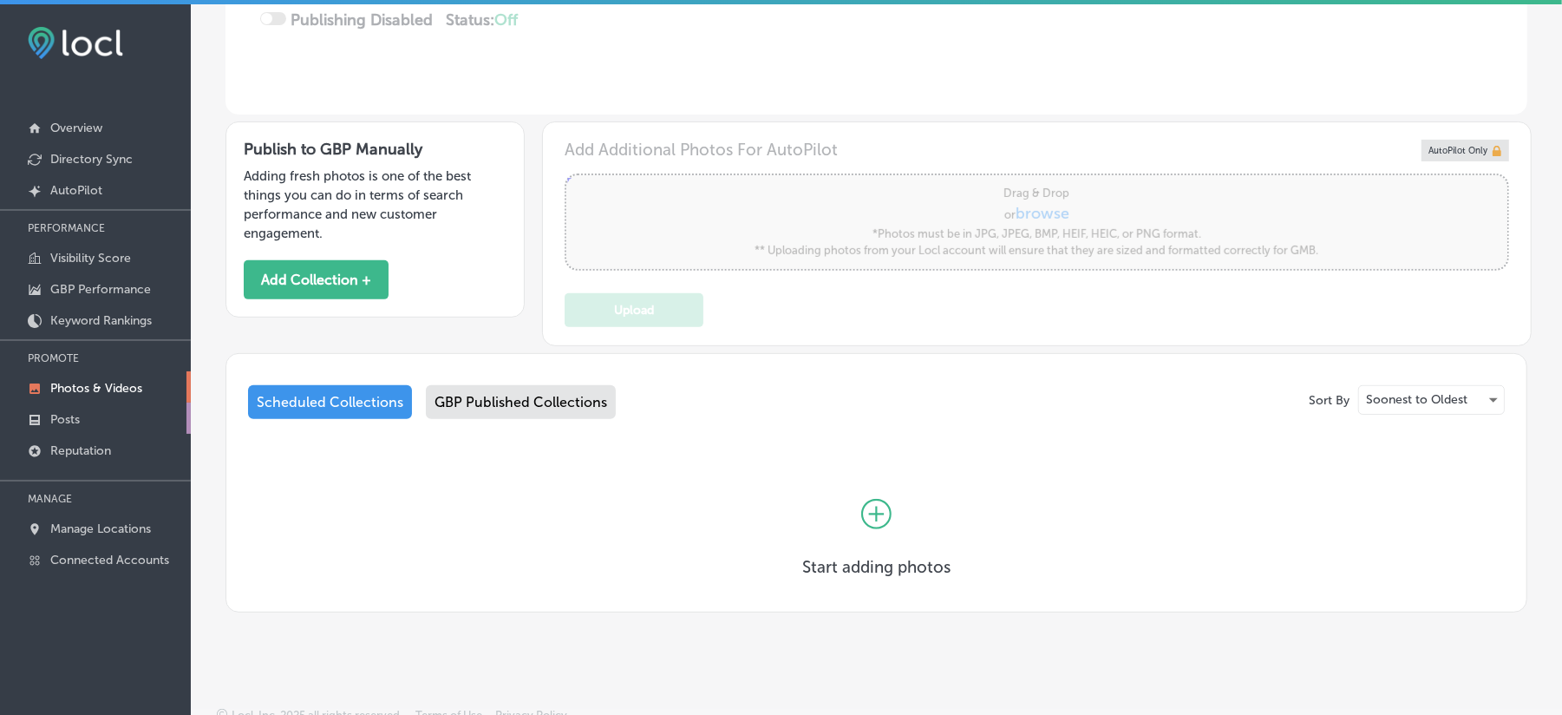
click at [67, 406] on link "Posts" at bounding box center [95, 418] width 191 height 31
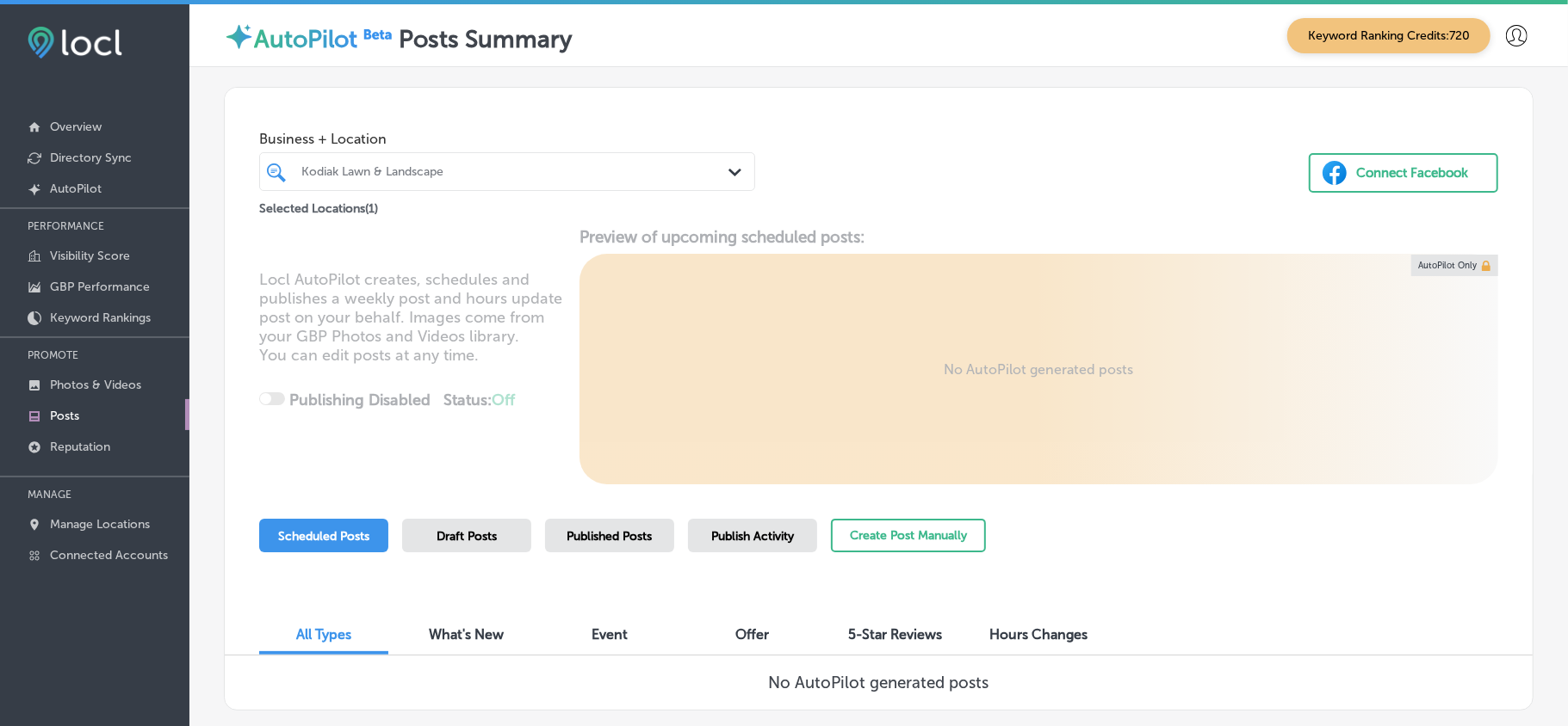
scroll to position [97, 0]
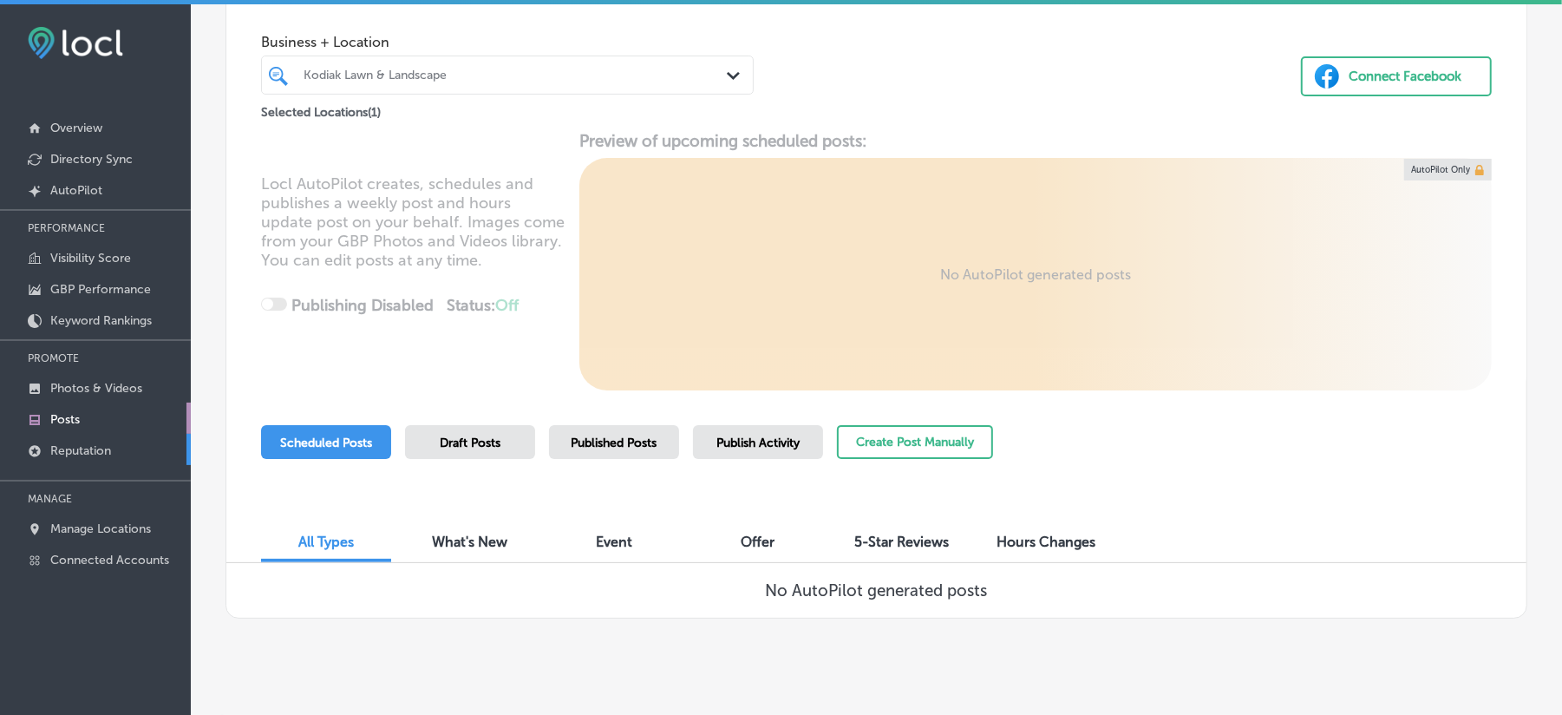
click at [70, 439] on link "Reputation" at bounding box center [95, 449] width 191 height 31
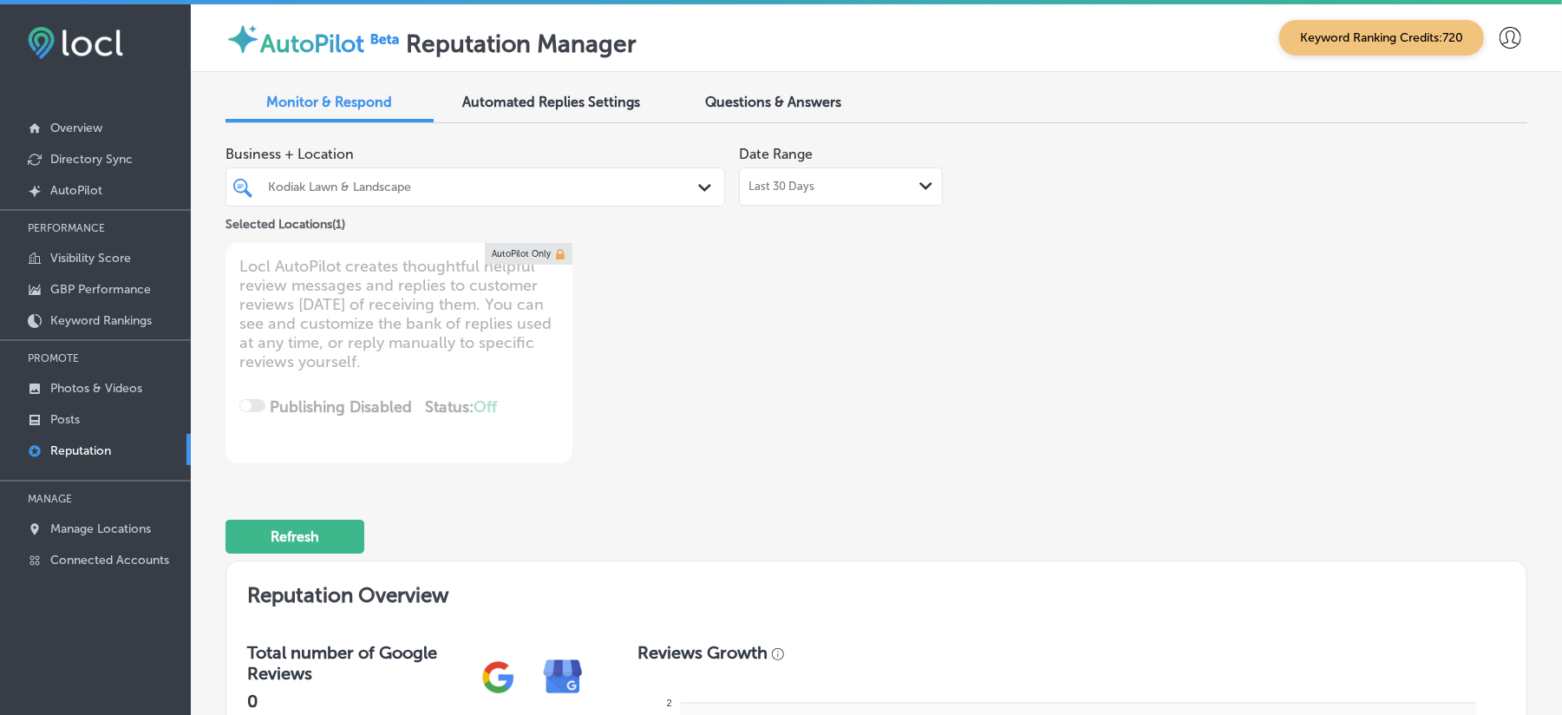
type textarea "x"
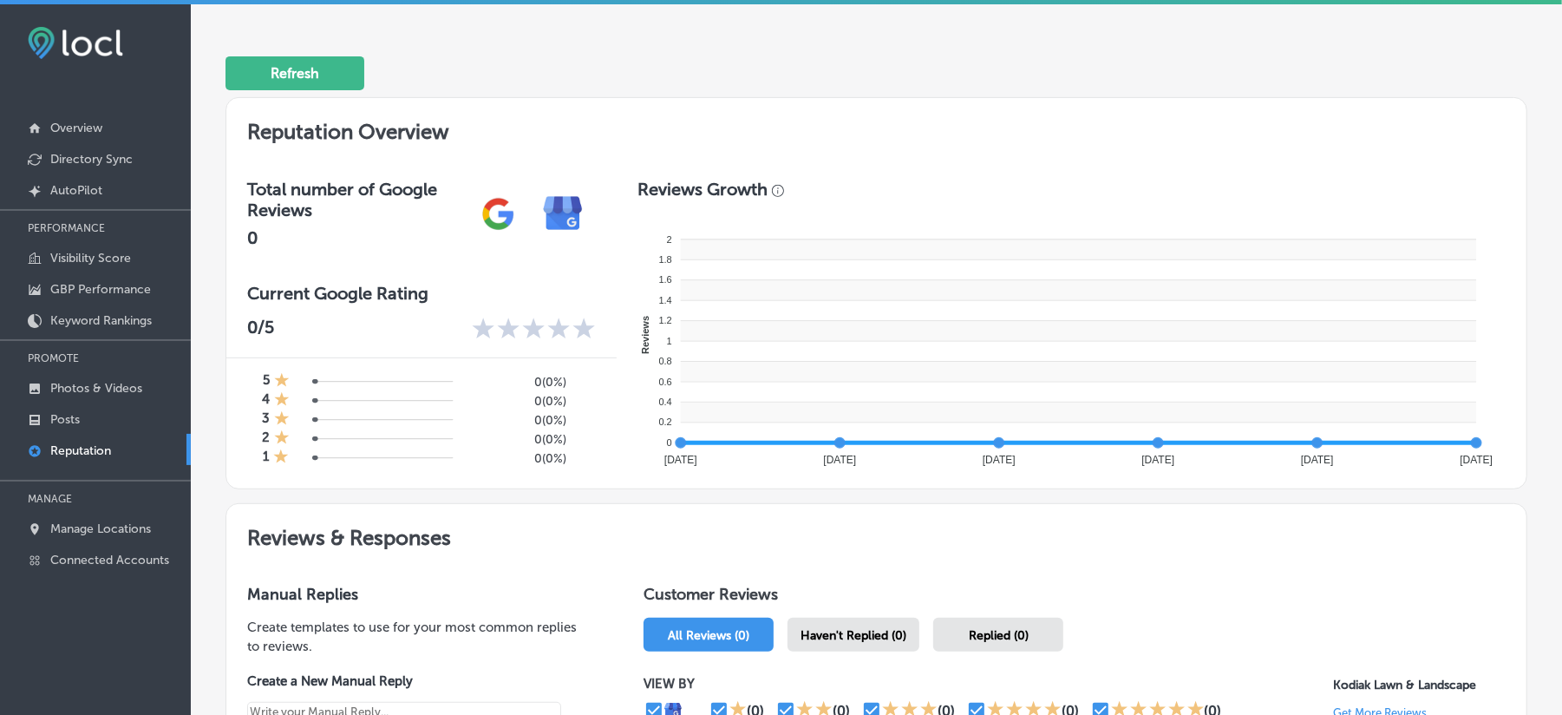
scroll to position [449, 0]
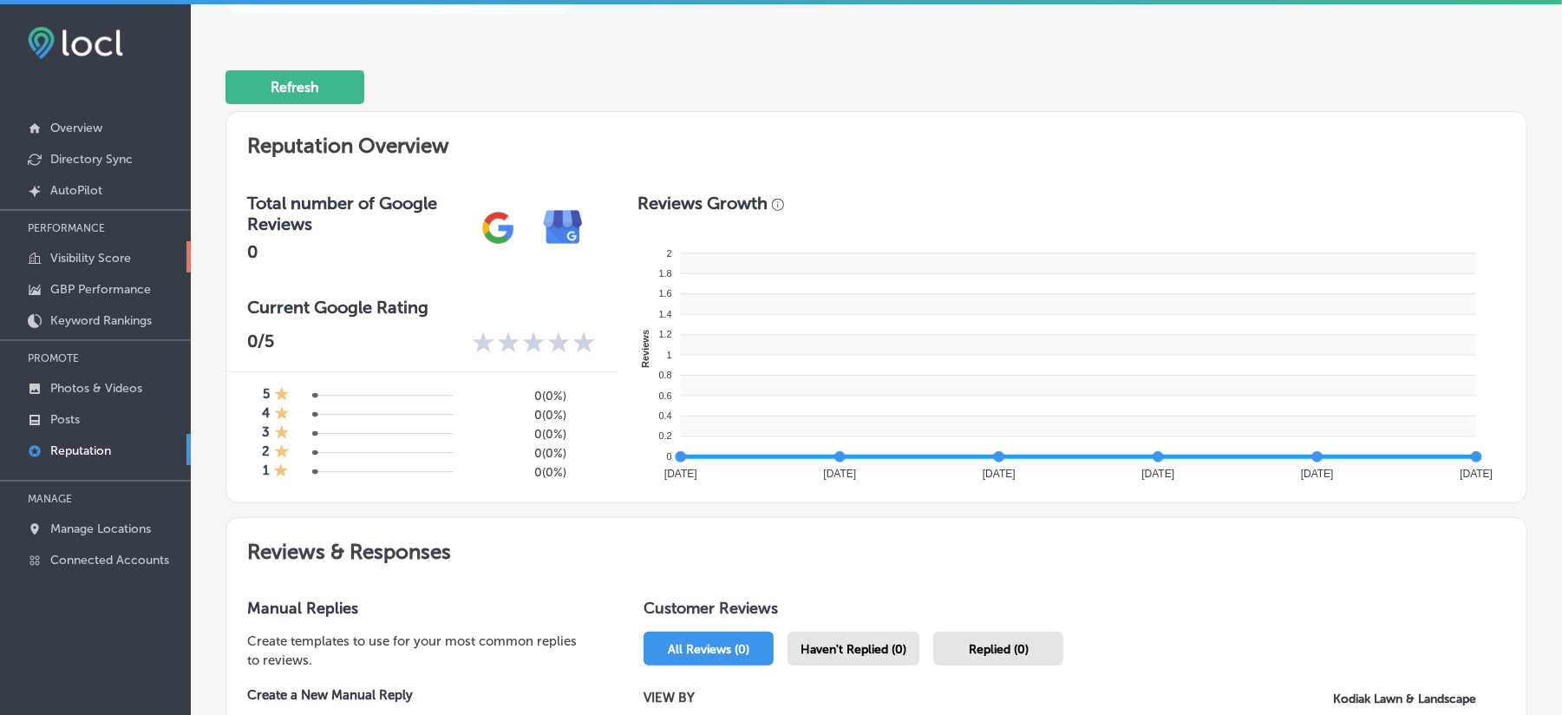
click at [99, 257] on p "Visibility Score" at bounding box center [90, 258] width 81 height 15
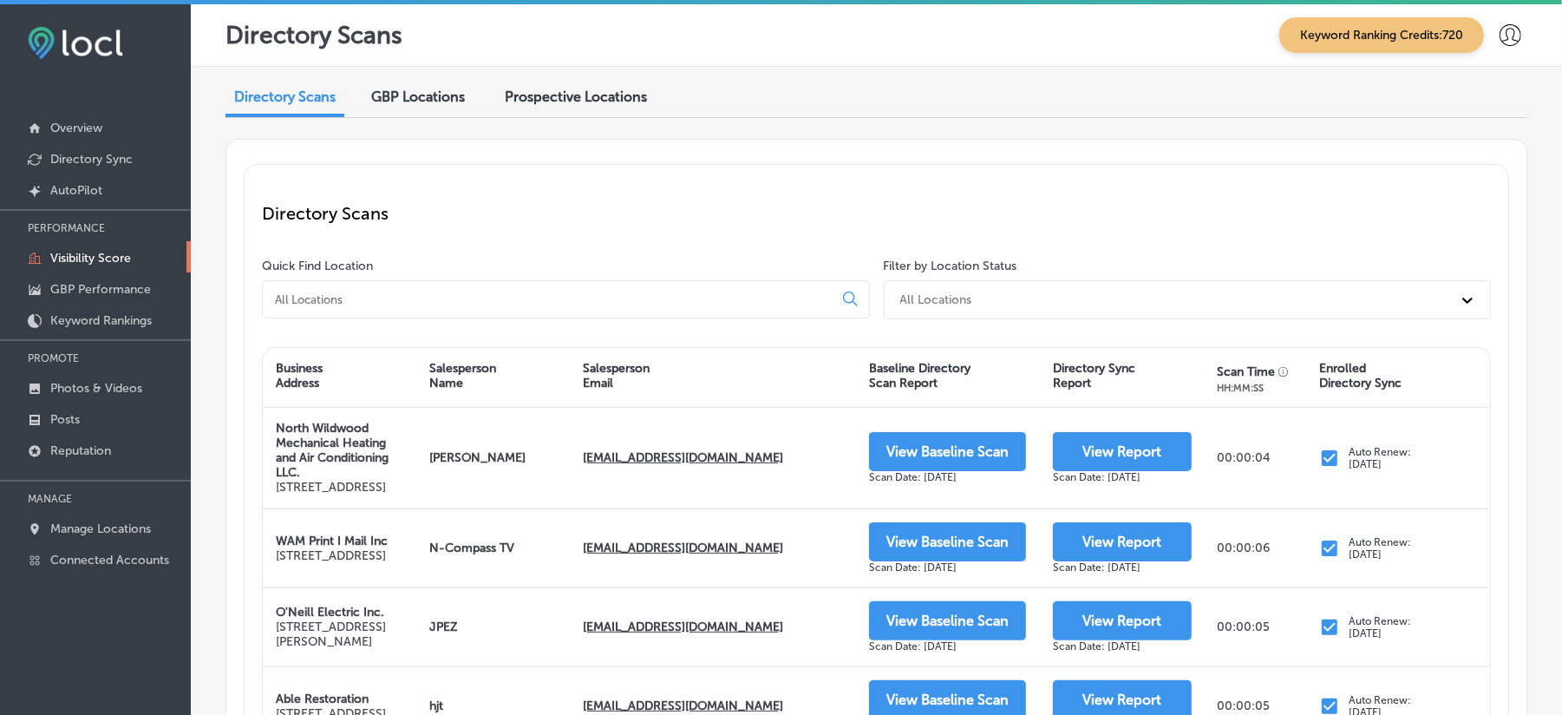
click at [750, 309] on div at bounding box center [566, 299] width 608 height 38
click at [571, 304] on input at bounding box center [551, 299] width 556 height 16
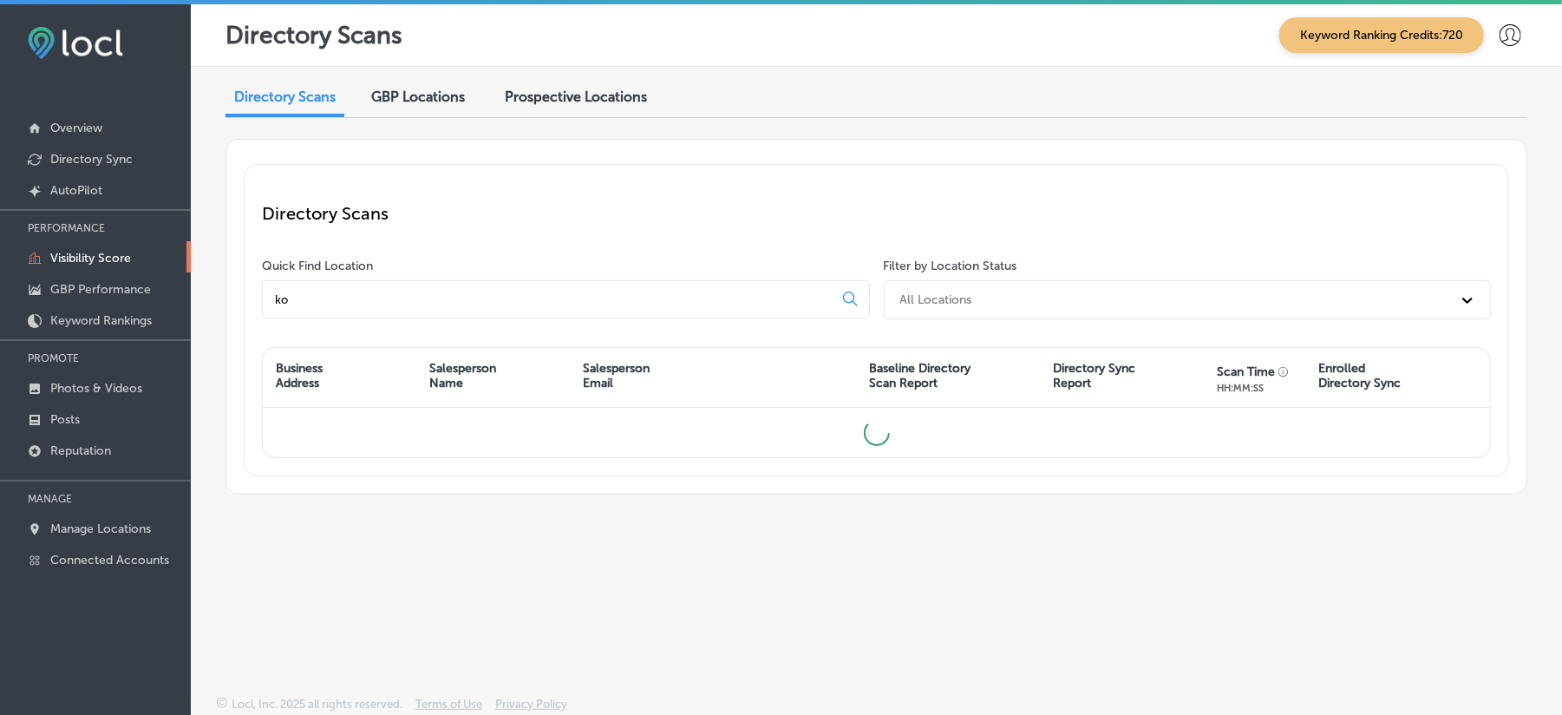
type input "k"
